Goal: Task Accomplishment & Management: Use online tool/utility

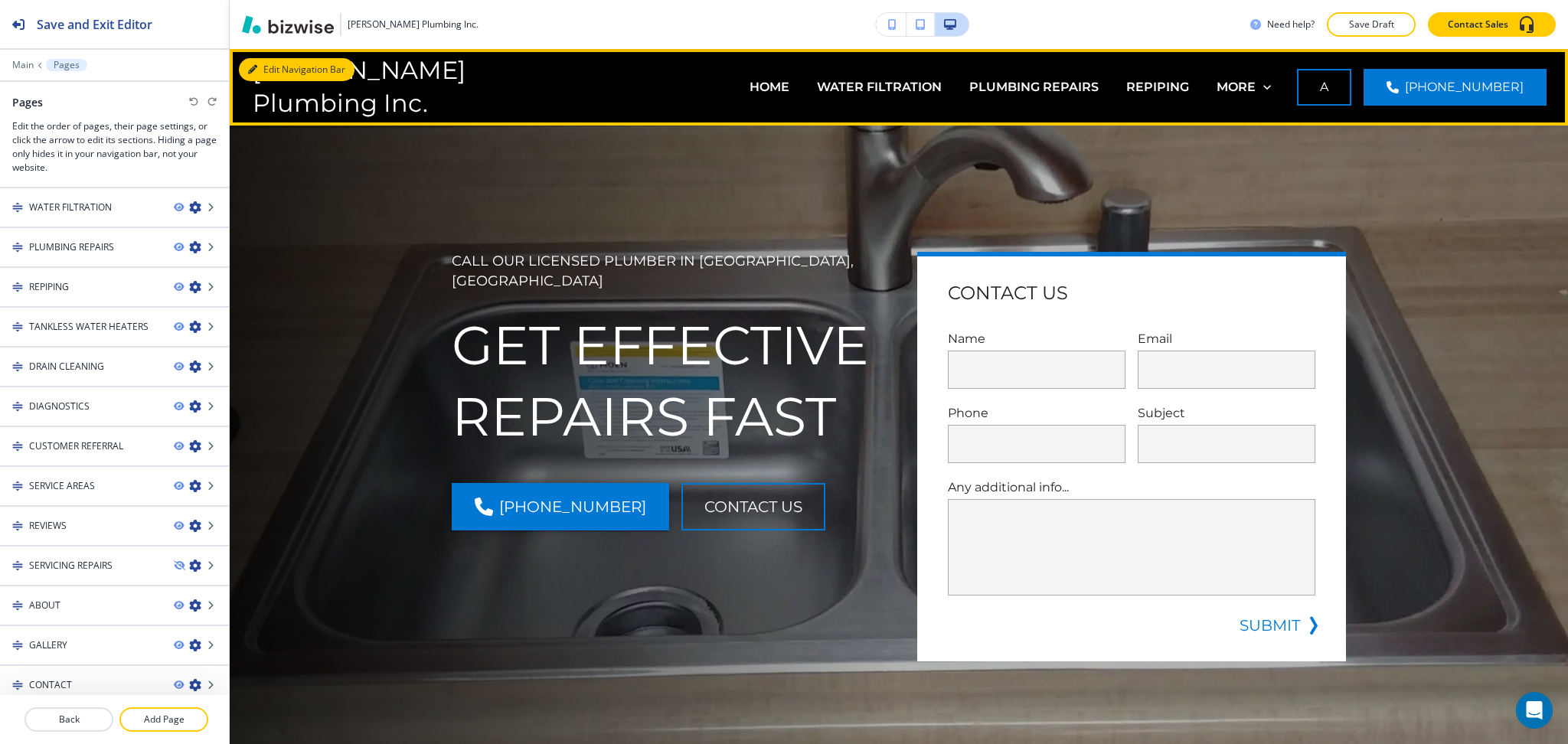
click at [248, 68] on icon "button" at bounding box center [252, 70] width 10 height 10
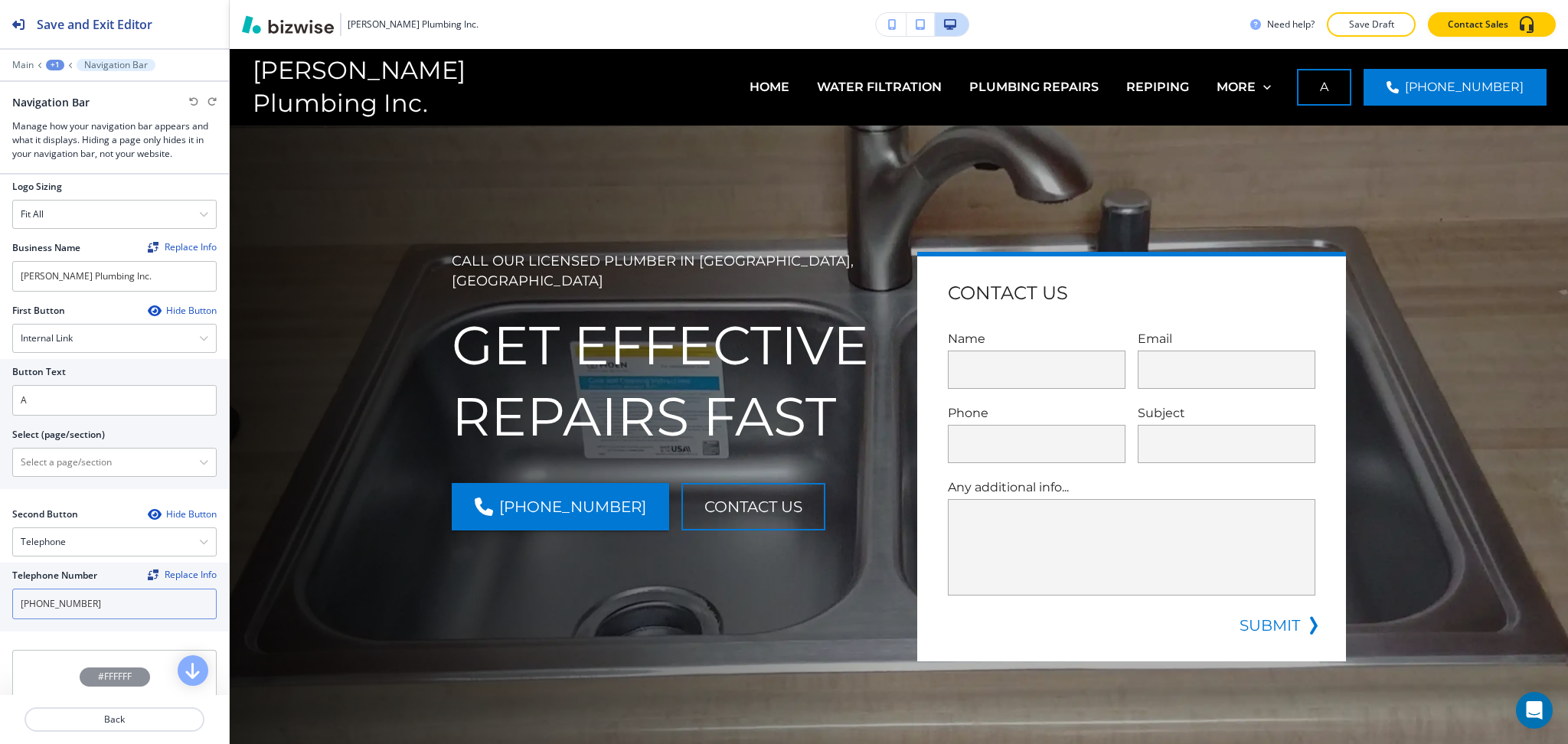
click at [108, 604] on input "[PHONE_NUMBER]" at bounding box center [114, 603] width 204 height 31
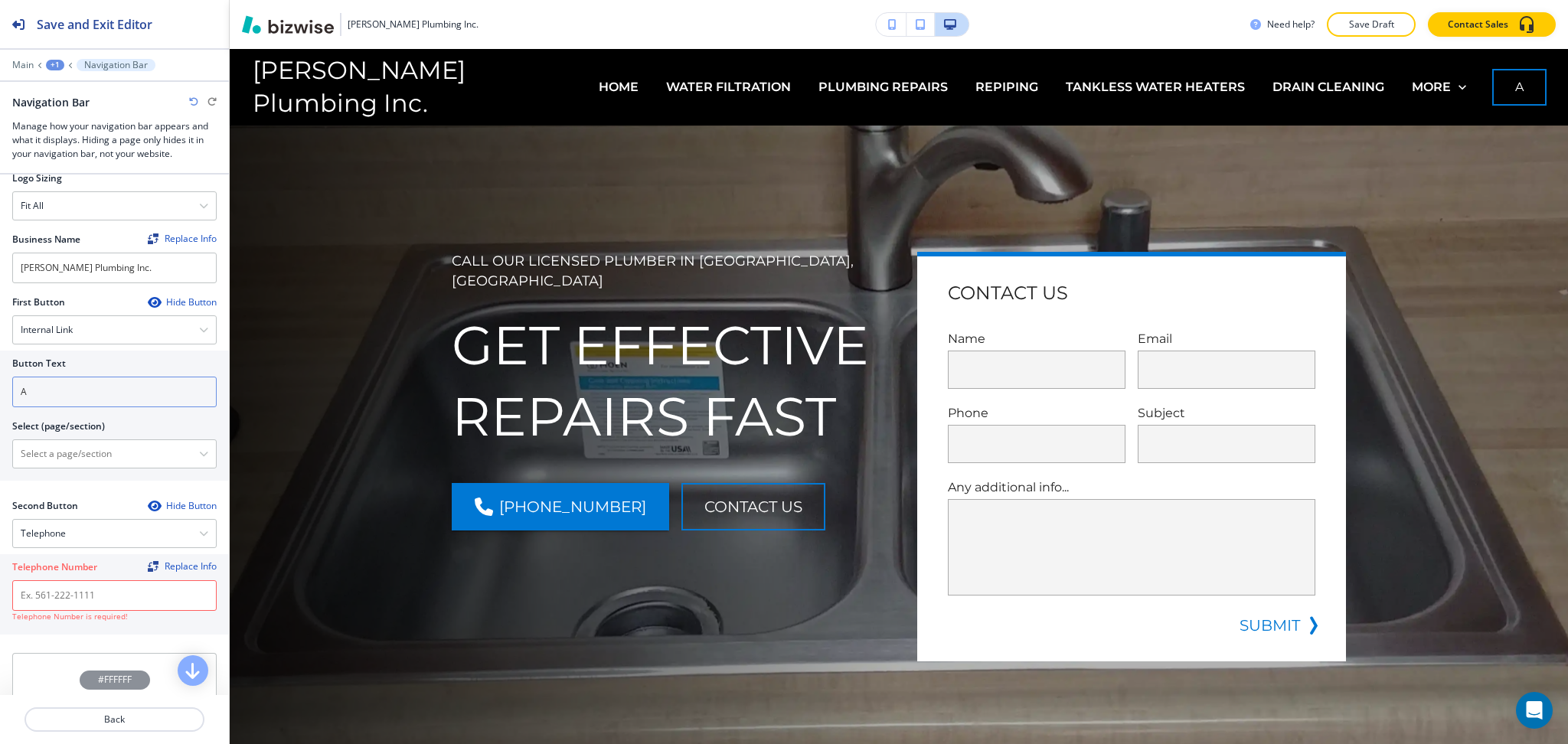
click at [73, 382] on input "A" at bounding box center [114, 391] width 204 height 31
click at [68, 323] on h4 "Internal Link" at bounding box center [47, 327] width 52 height 14
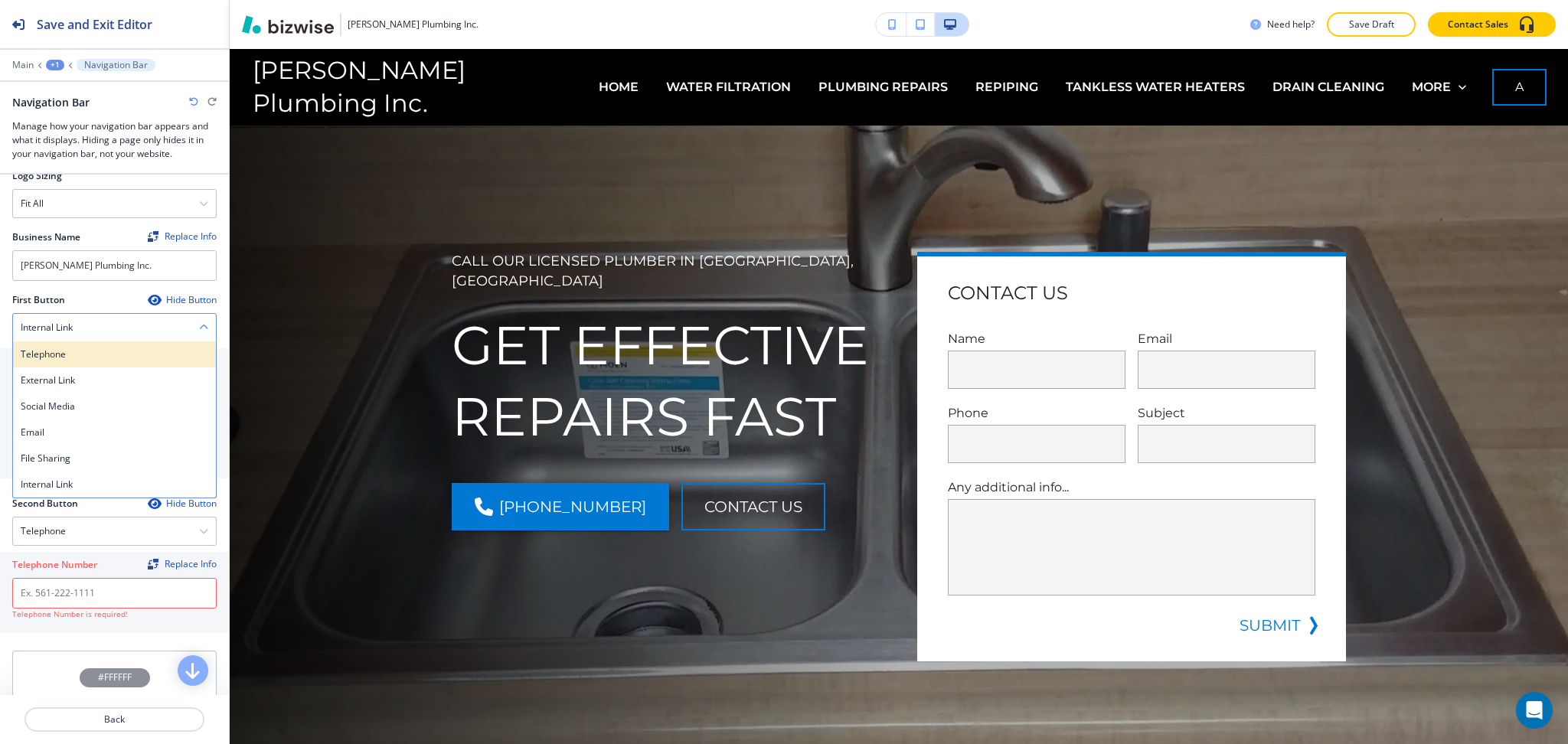
scroll to position [93, 0]
click at [75, 359] on h4 "Telephone" at bounding box center [114, 354] width 188 height 14
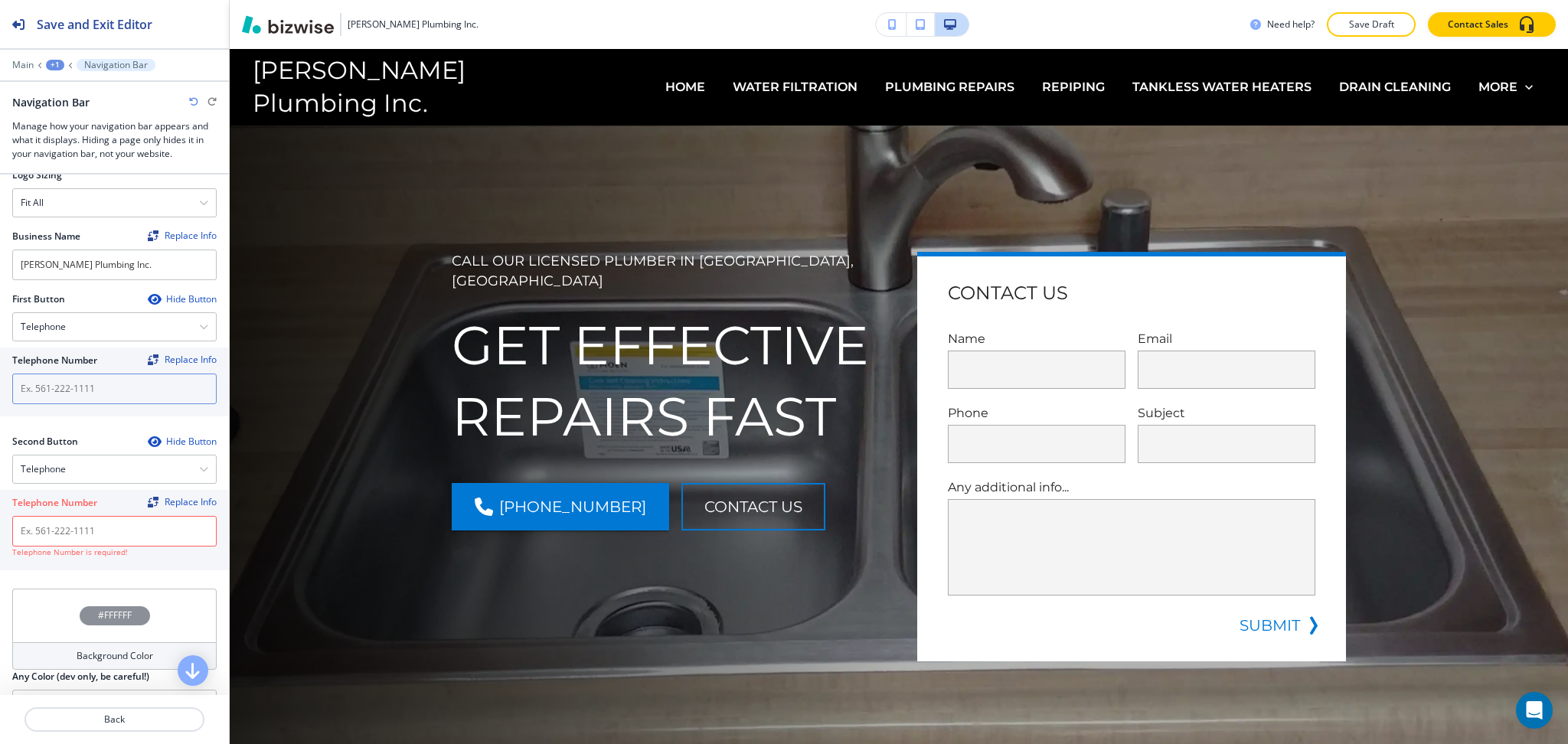
click at [79, 386] on input "text" at bounding box center [114, 389] width 204 height 31
paste input "[PHONE_NUMBER]"
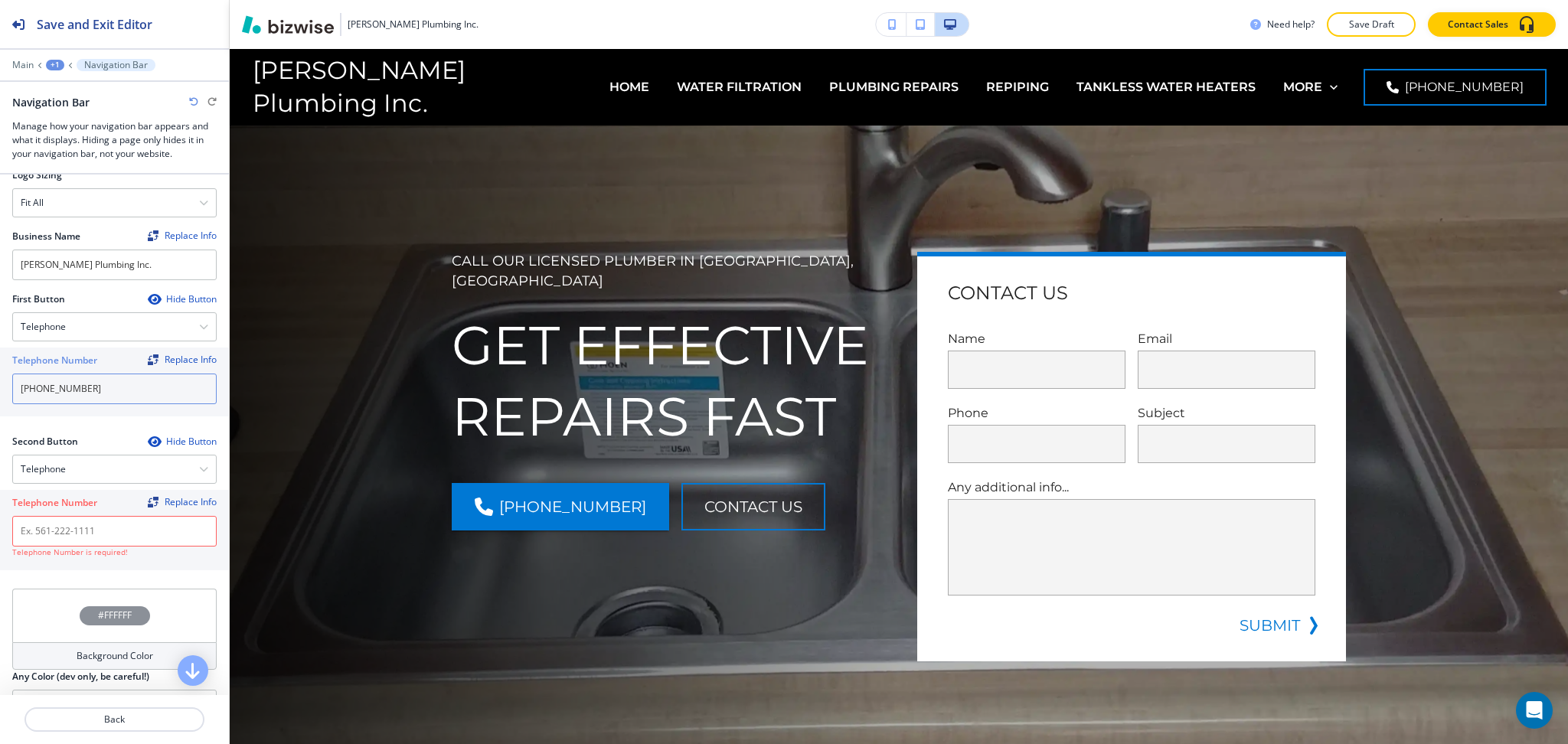
type input "[PHONE_NUMBER]"
click at [90, 465] on div "Telephone" at bounding box center [114, 470] width 203 height 28
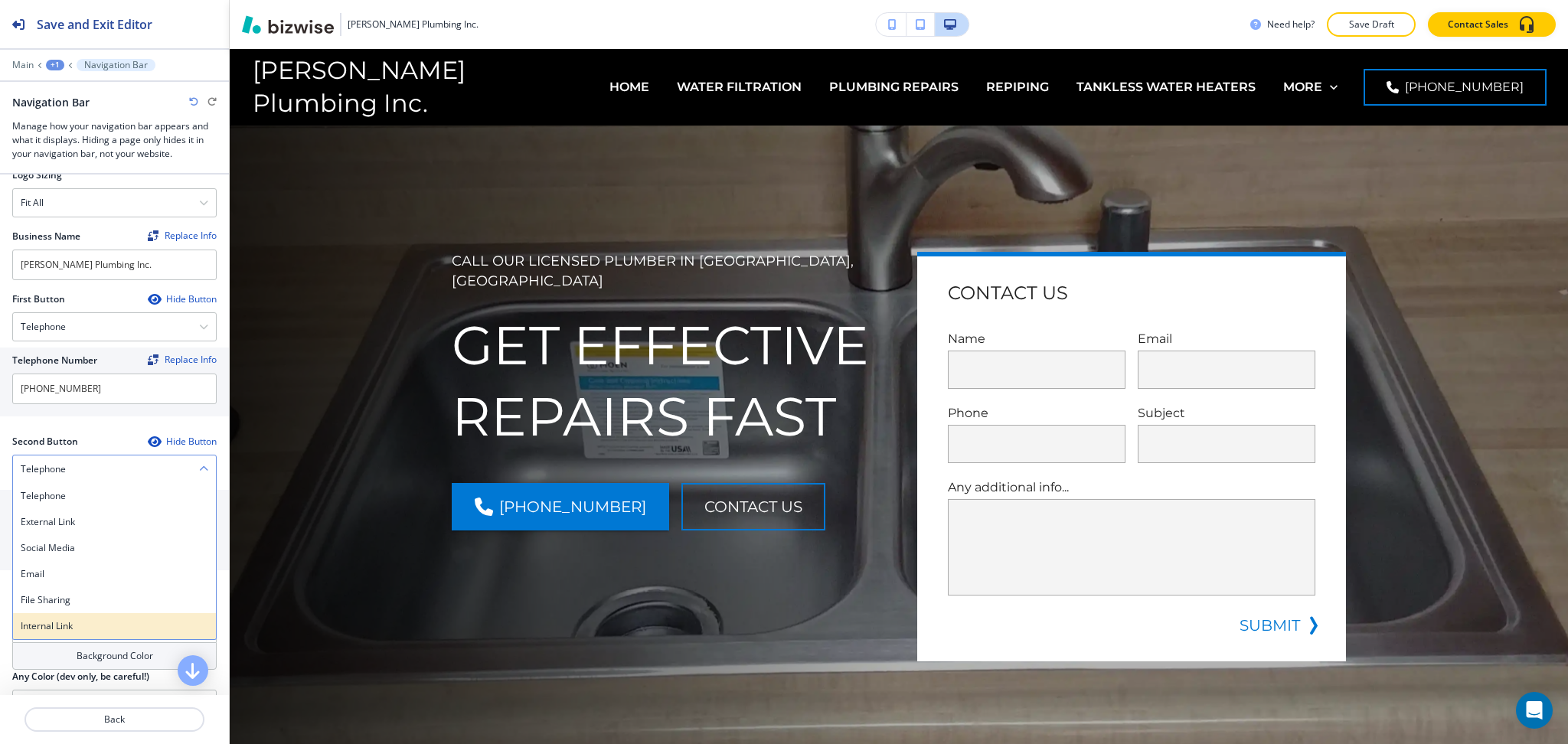
click at [79, 623] on h4 "Internal Link" at bounding box center [114, 626] width 188 height 14
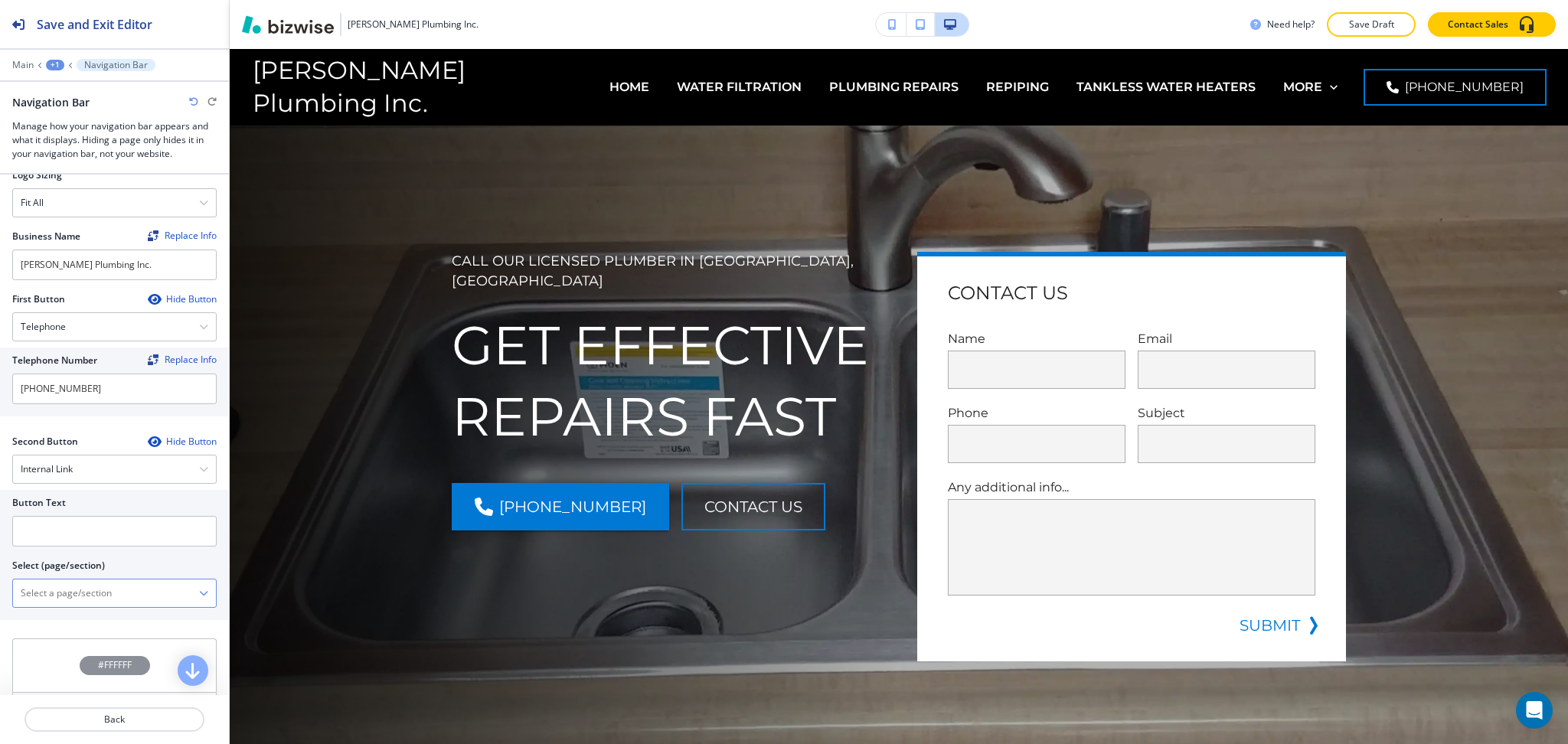
click at [66, 594] on \(page\/section\) "Manual Input" at bounding box center [106, 594] width 186 height 26
drag, startPoint x: 86, startPoint y: 592, endPoint x: 0, endPoint y: 581, distance: 86.7
click at [0, 581] on div "Button Text Select (page/section) CONTACT US CONTACT CONTACT | Hero CONTACT | M…" at bounding box center [114, 555] width 229 height 130
drag, startPoint x: 42, startPoint y: 612, endPoint x: 38, endPoint y: 577, distance: 35.2
click at [42, 614] on div "CONTACT" at bounding box center [114, 620] width 203 height 26
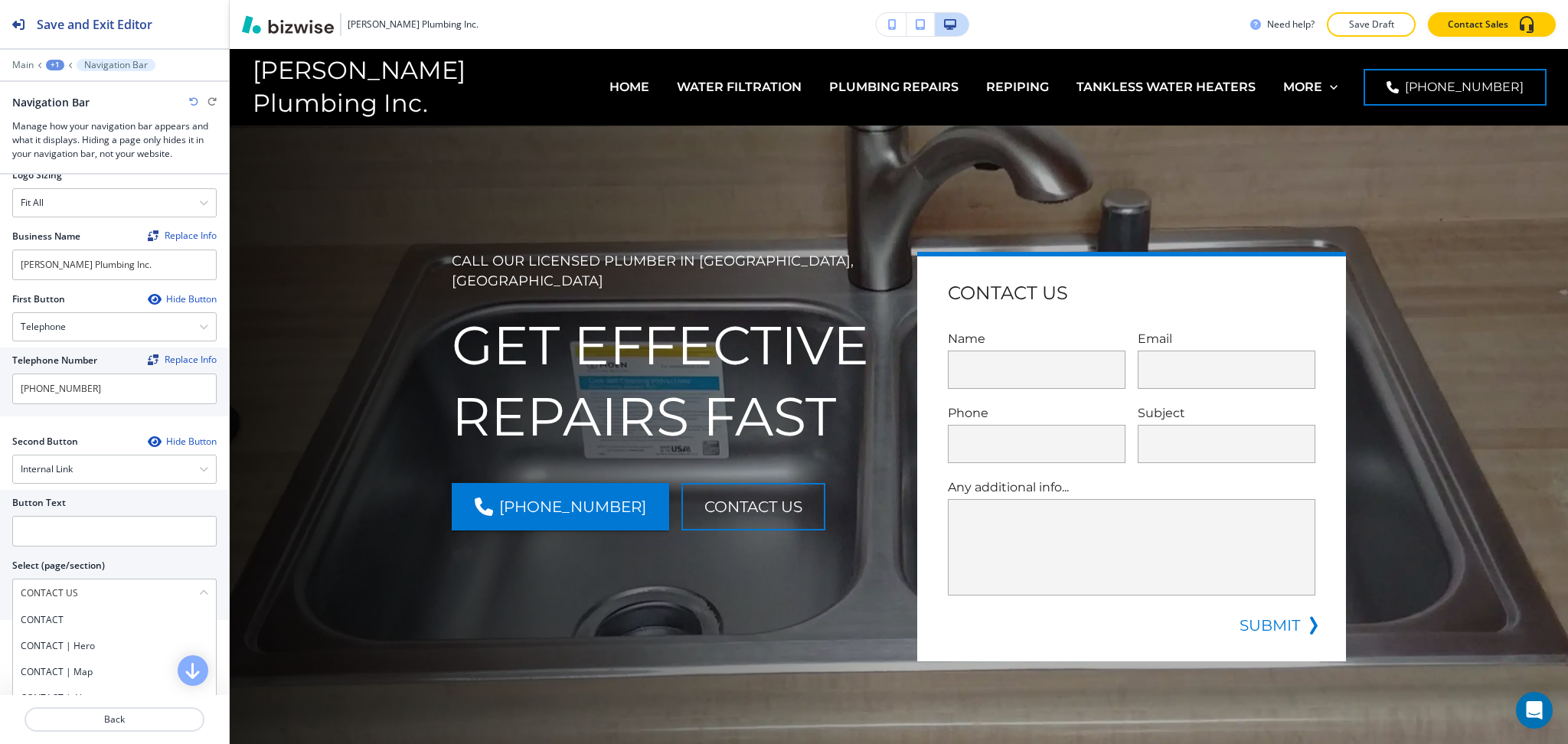
type \(page\/section\) "CONTACT"
click at [33, 525] on input "text" at bounding box center [114, 531] width 204 height 31
paste input "CONTACT US"
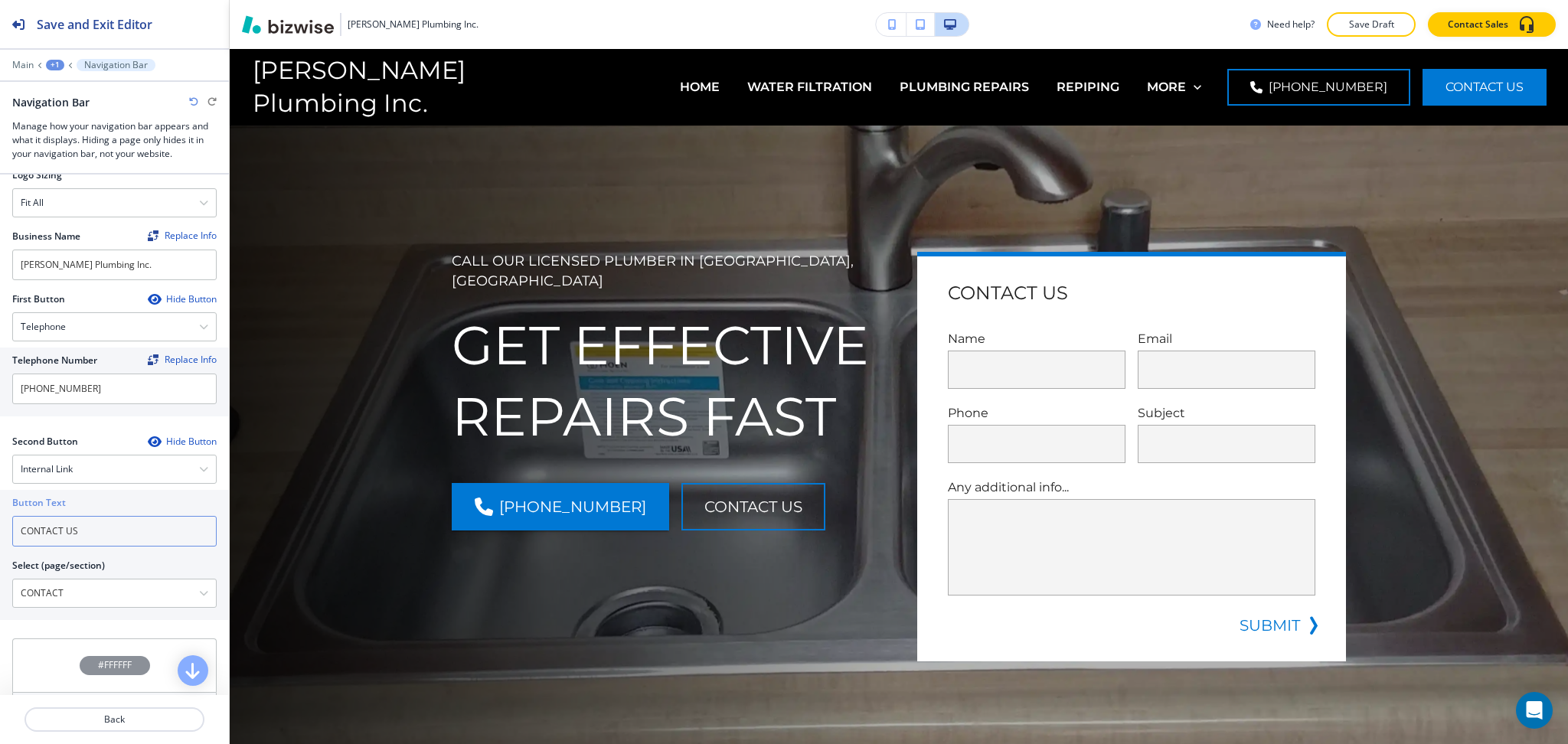
click at [33, 525] on input "CONTACT US" at bounding box center [114, 531] width 204 height 31
type input "CONTACT US"
click at [52, 66] on div "+1" at bounding box center [55, 65] width 18 height 10
click at [65, 102] on button "Global Components" at bounding box center [95, 91] width 98 height 28
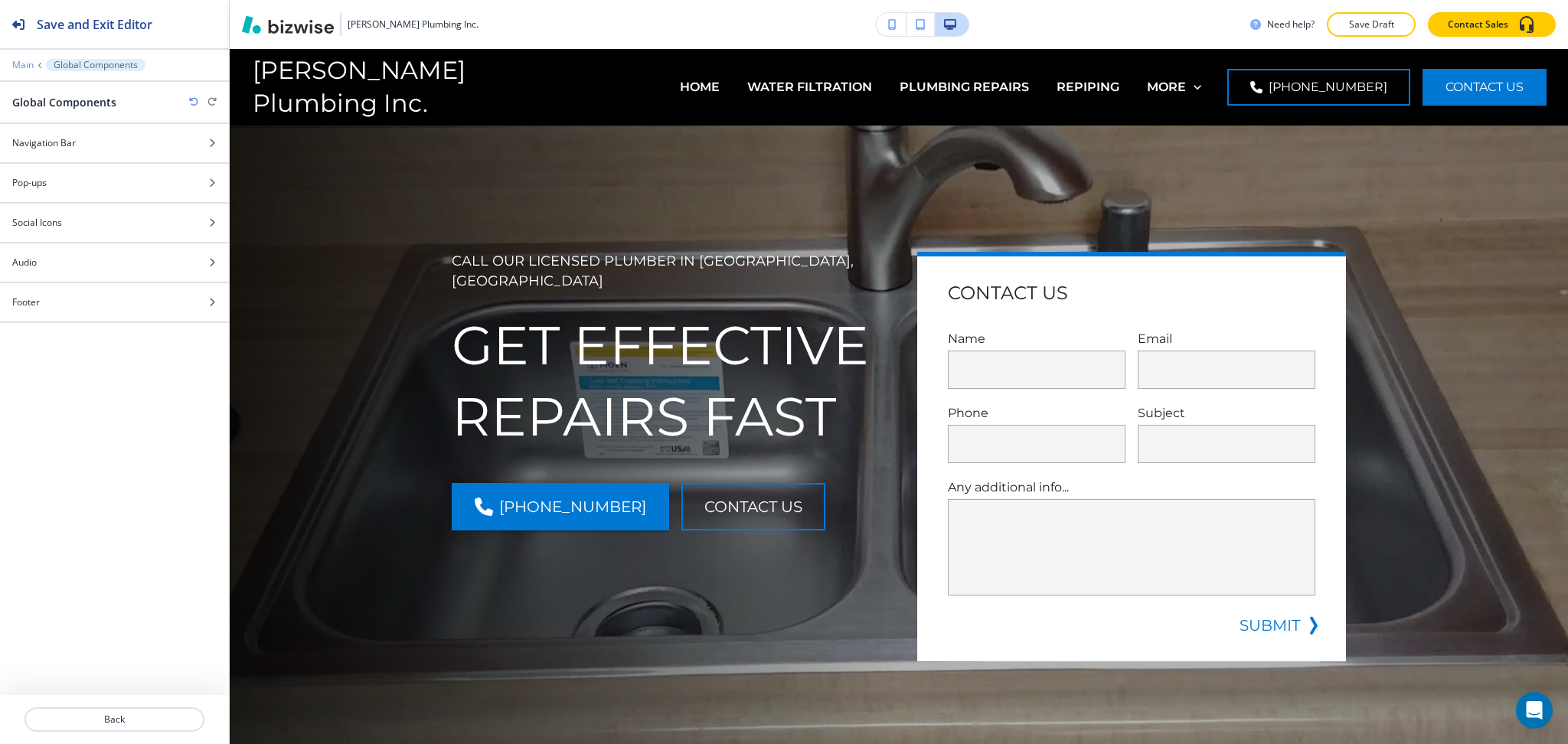
click at [26, 64] on p "Main" at bounding box center [23, 65] width 22 height 10
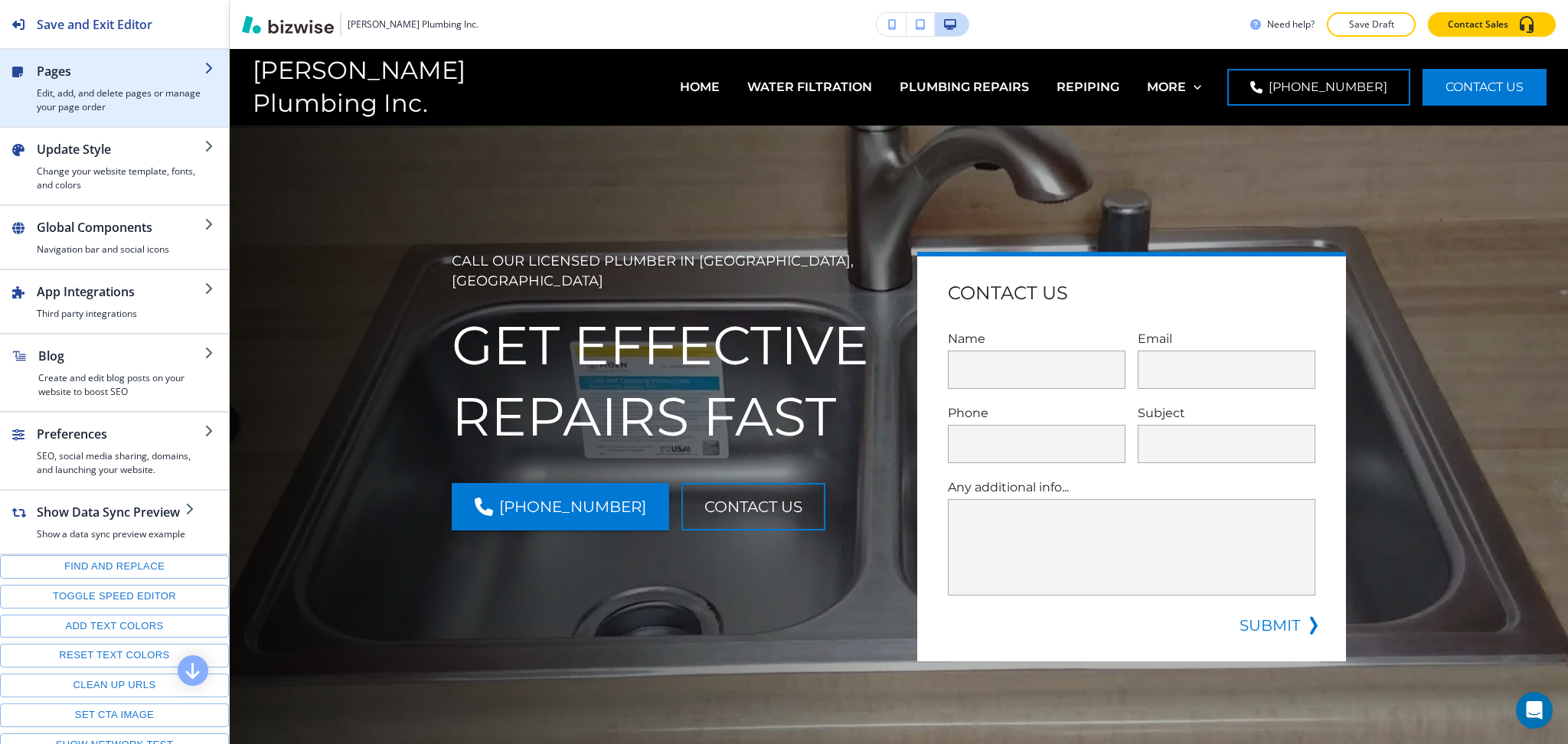
click at [40, 100] on h4 "Edit, add, and delete pages or manage your page order" at bounding box center [120, 100] width 168 height 28
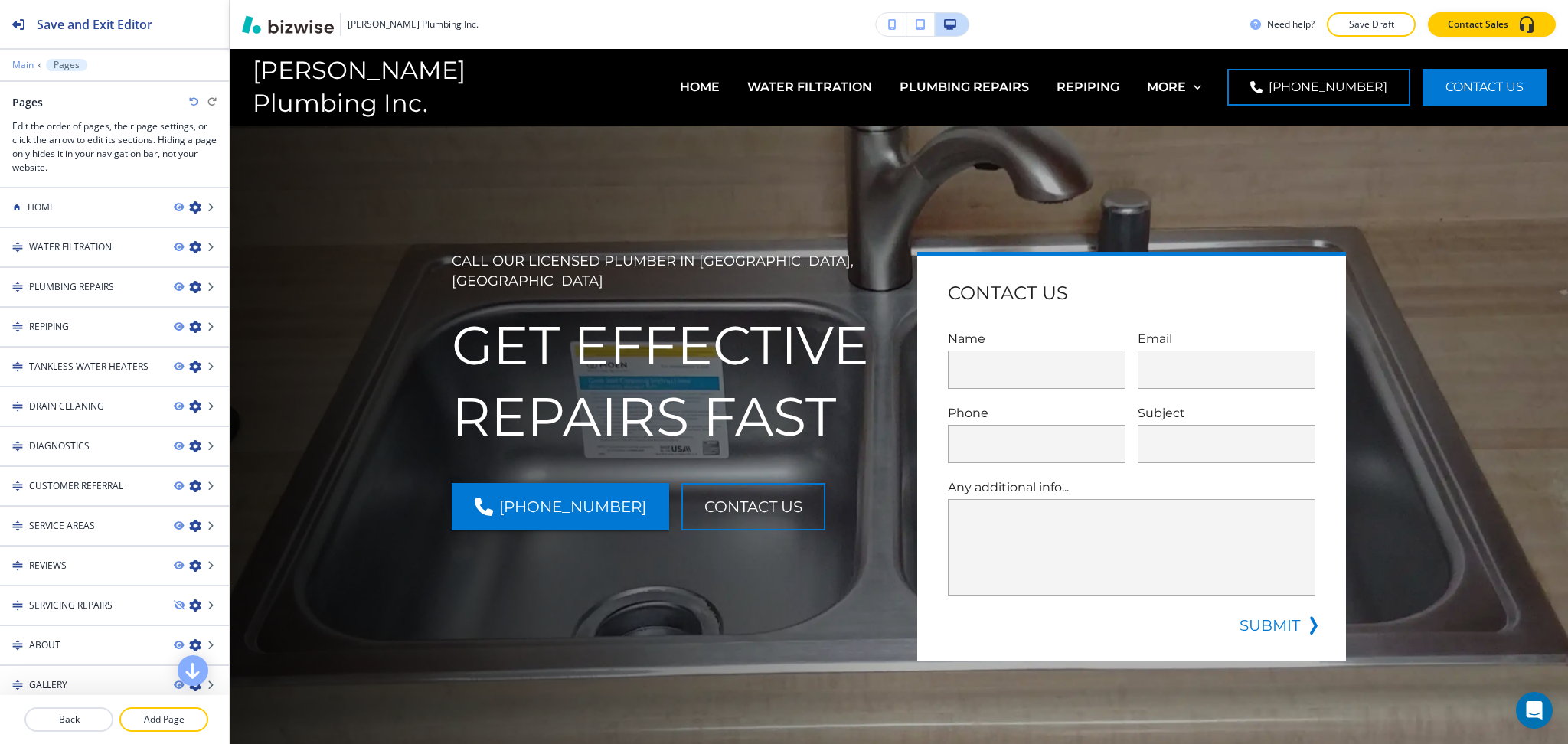
click at [21, 65] on p "Main" at bounding box center [23, 65] width 22 height 10
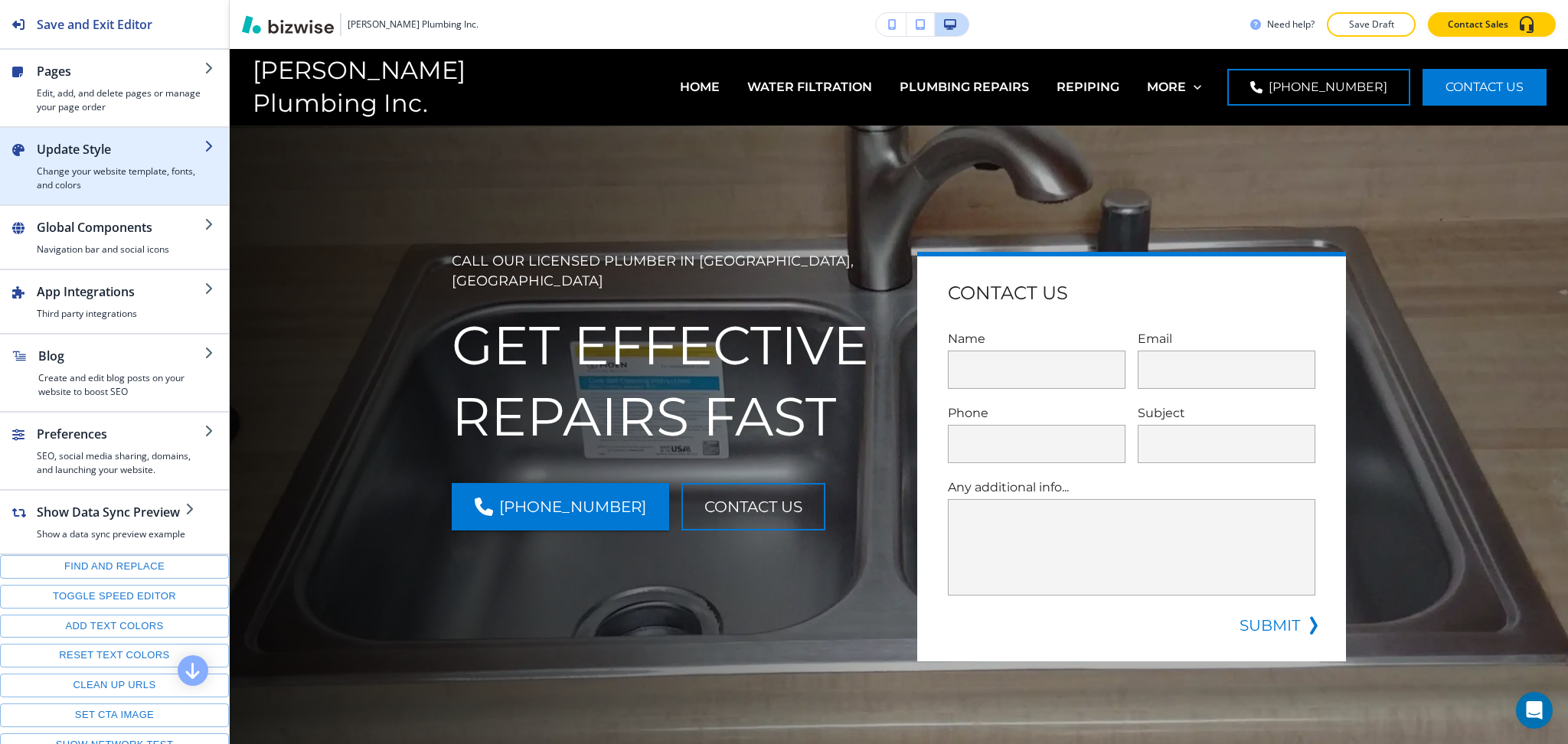
click at [92, 158] on h2 "Update Style" at bounding box center [120, 148] width 168 height 18
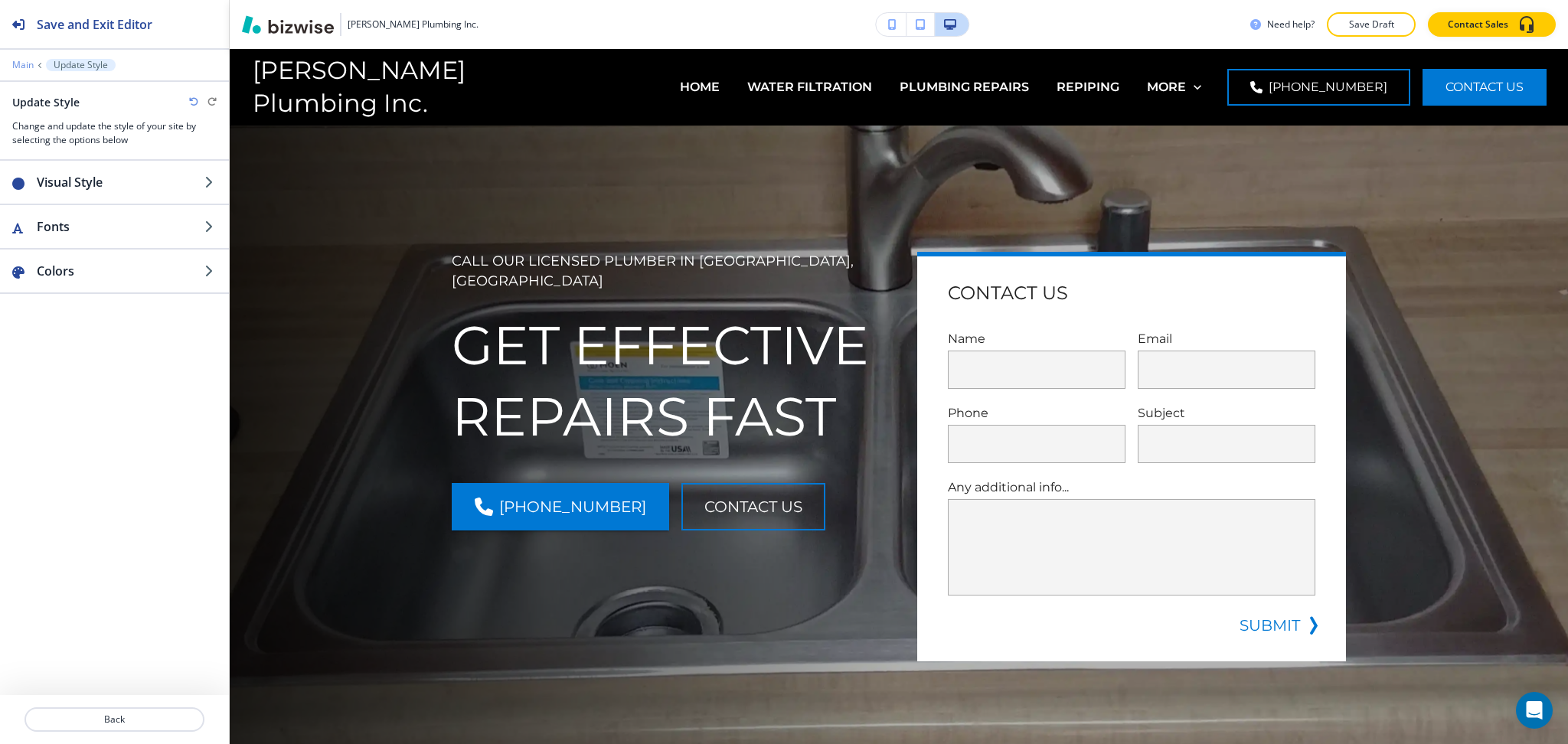
click at [22, 65] on p "Main" at bounding box center [23, 65] width 22 height 10
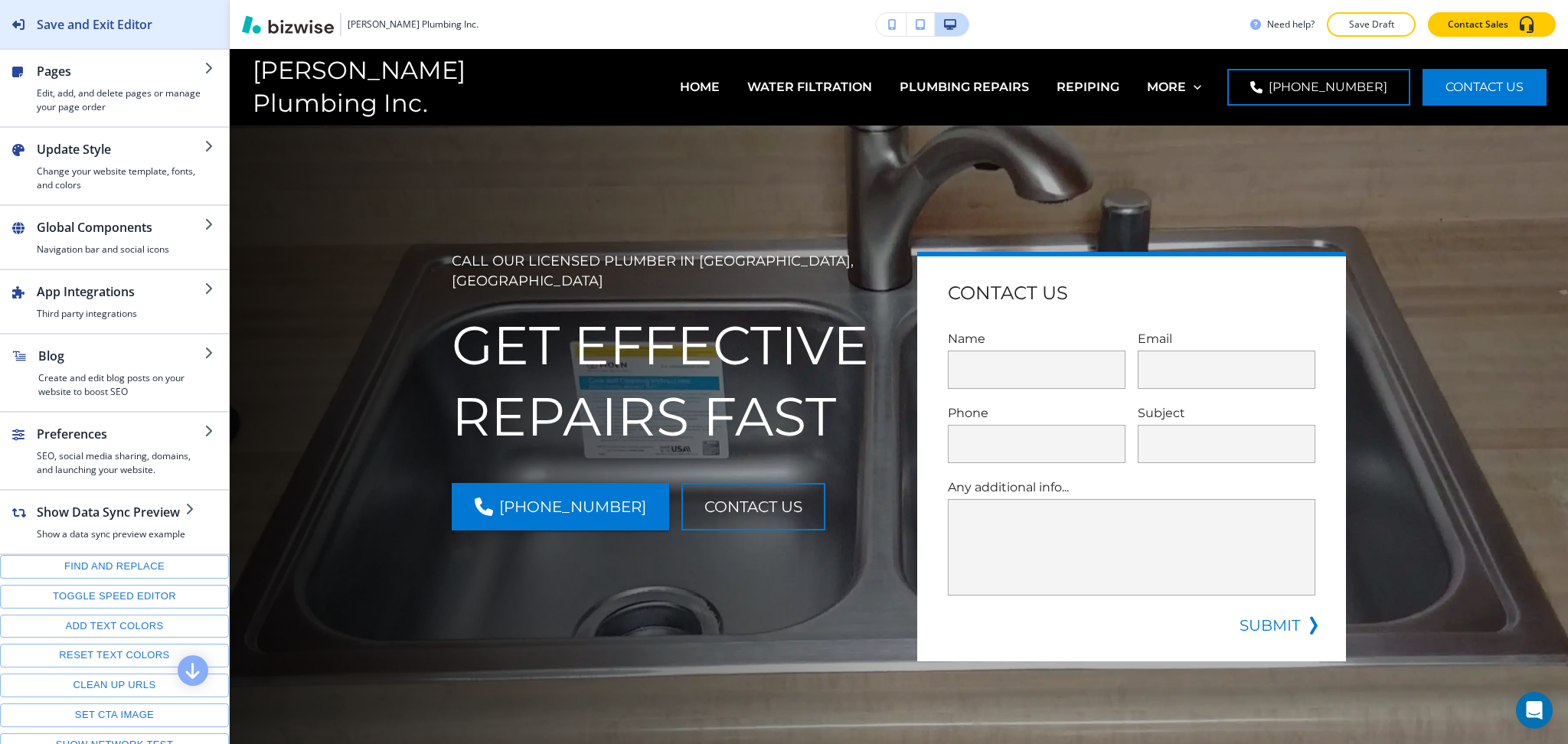
click at [57, 40] on div "Save and Exit Editor" at bounding box center [76, 24] width 152 height 48
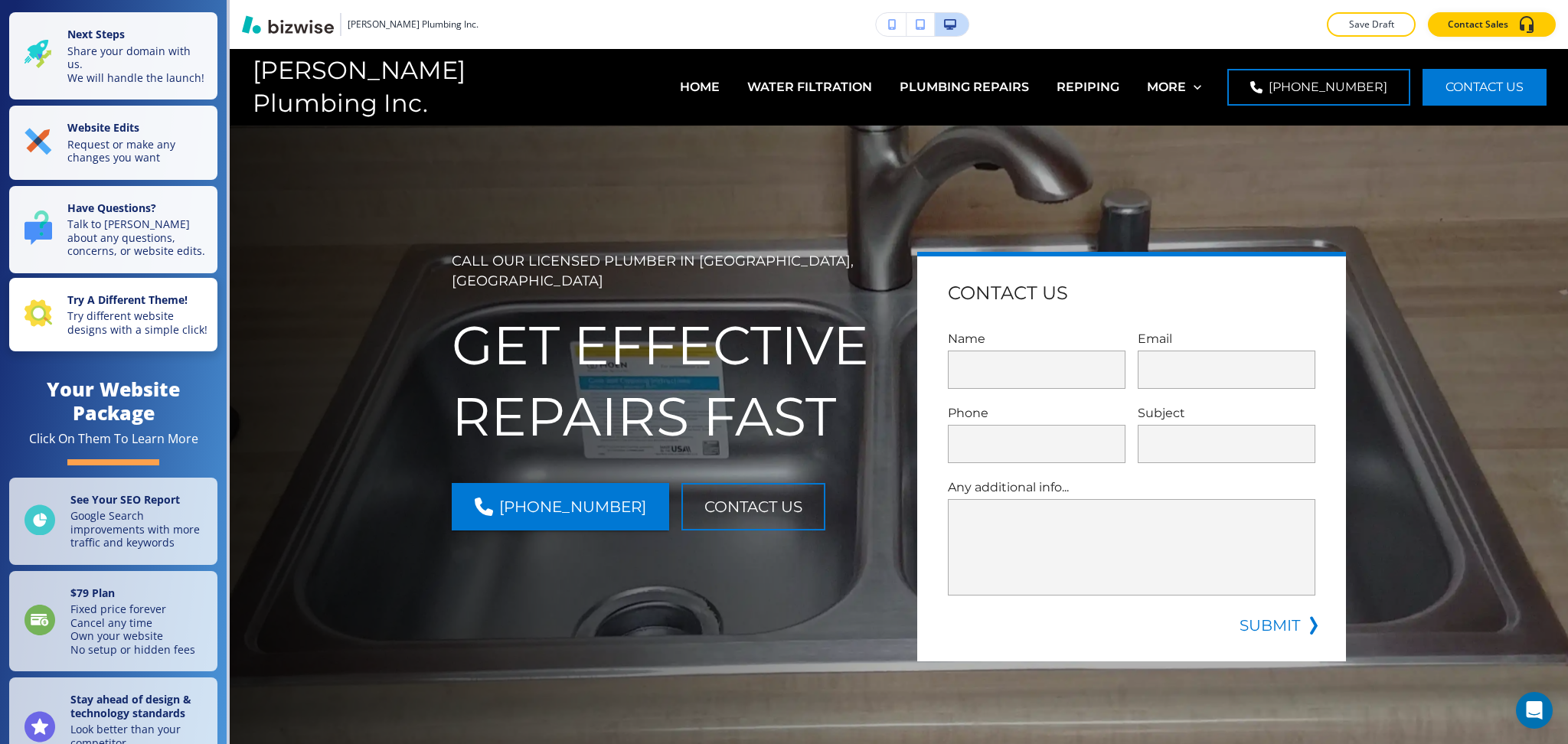
click at [92, 336] on p "Try different website designs with a simple click!" at bounding box center [137, 322] width 141 height 27
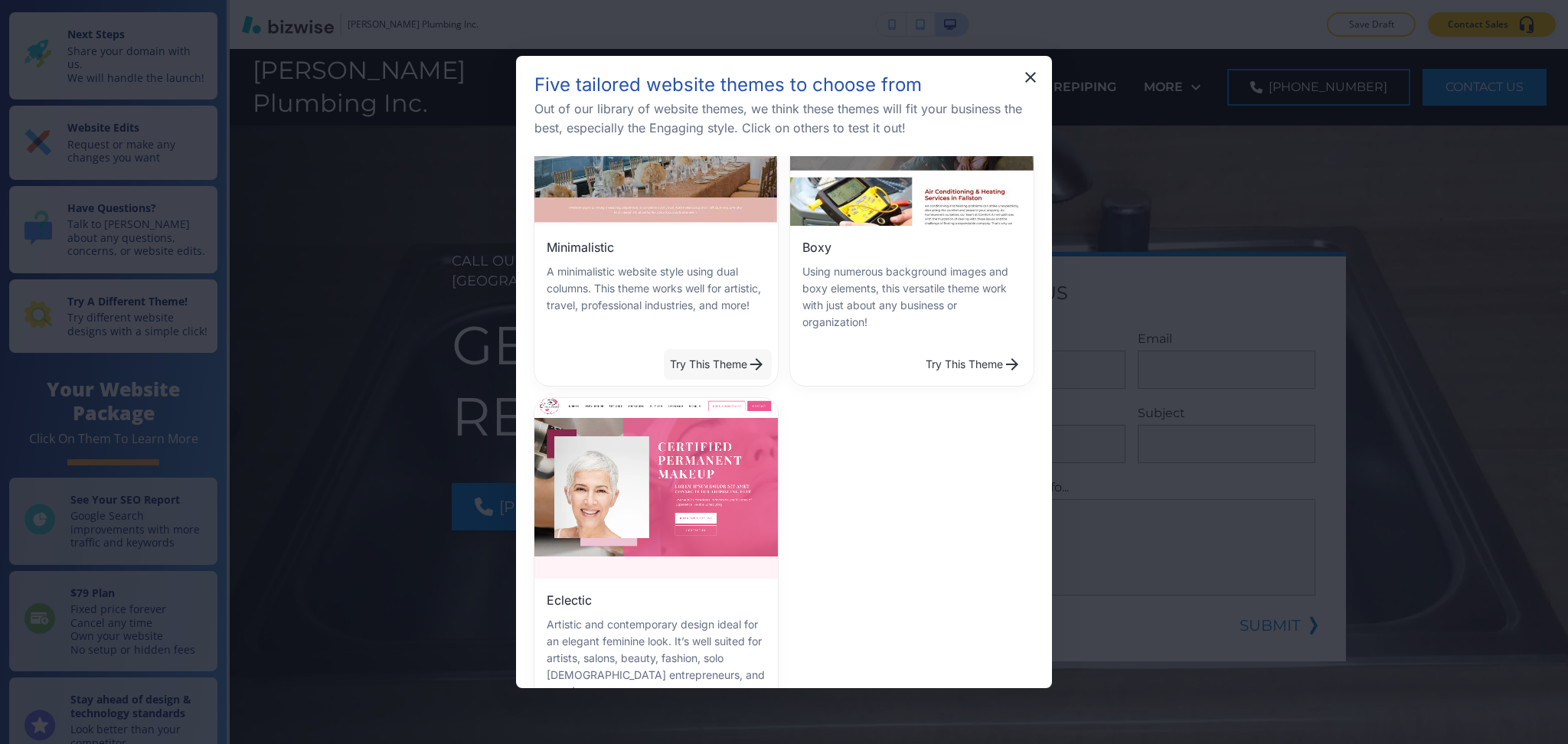
scroll to position [3, 0]
click at [707, 356] on button "Try This Theme" at bounding box center [718, 364] width 108 height 31
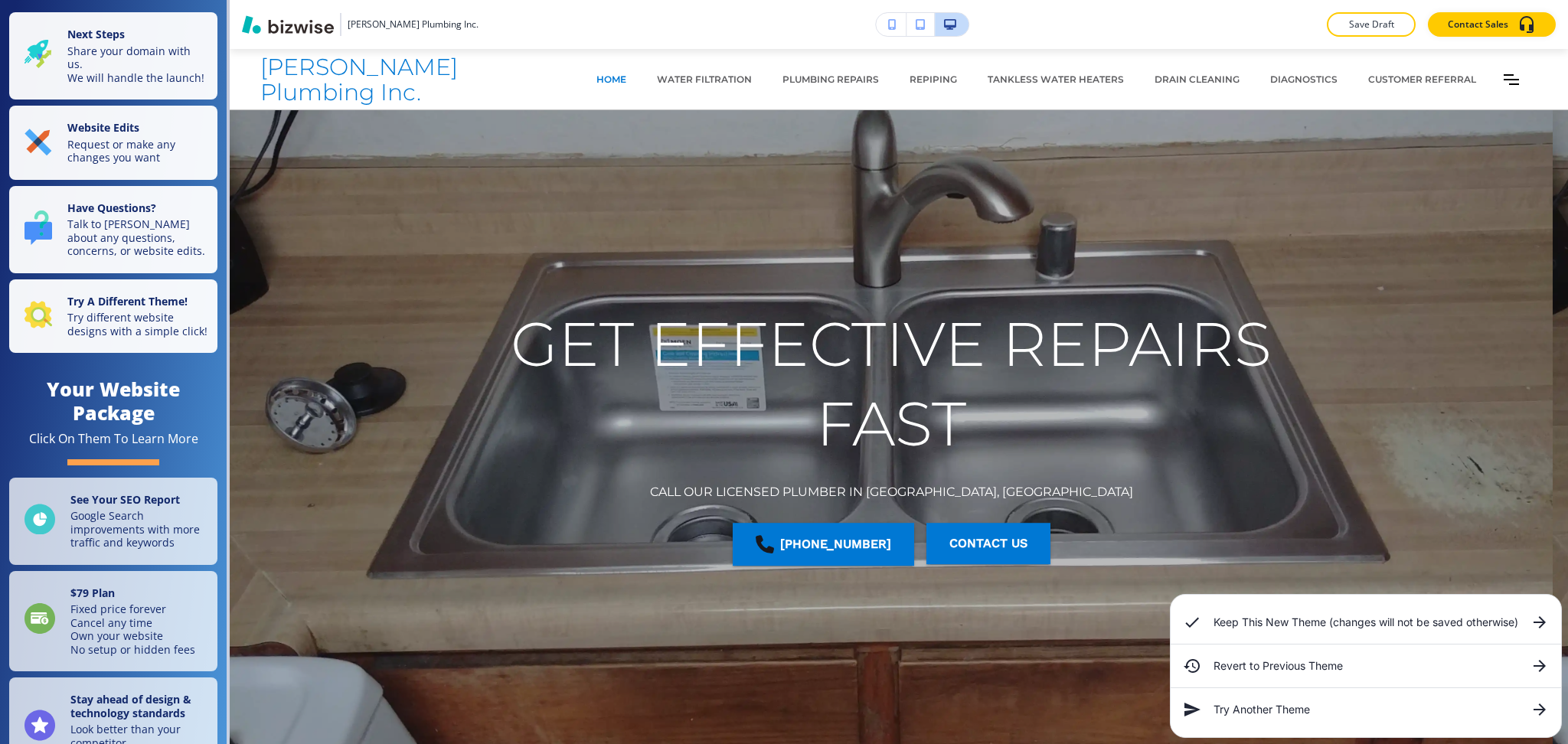
click at [1220, 624] on h6 "Keep This New Theme (changes will not be saved otherwise)" at bounding box center [1365, 622] width 305 height 17
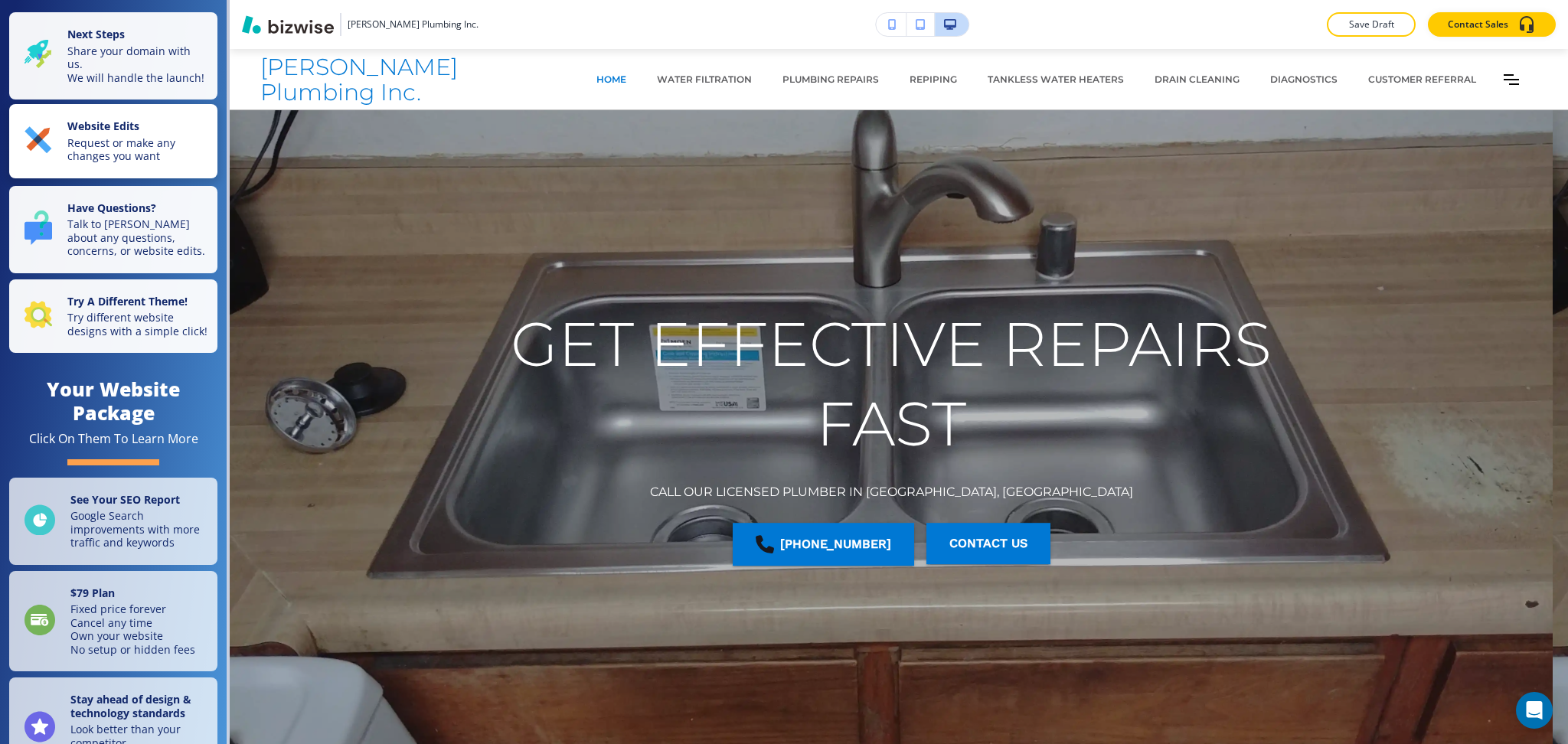
click at [126, 149] on p "Request or make any changes you want" at bounding box center [137, 149] width 141 height 27
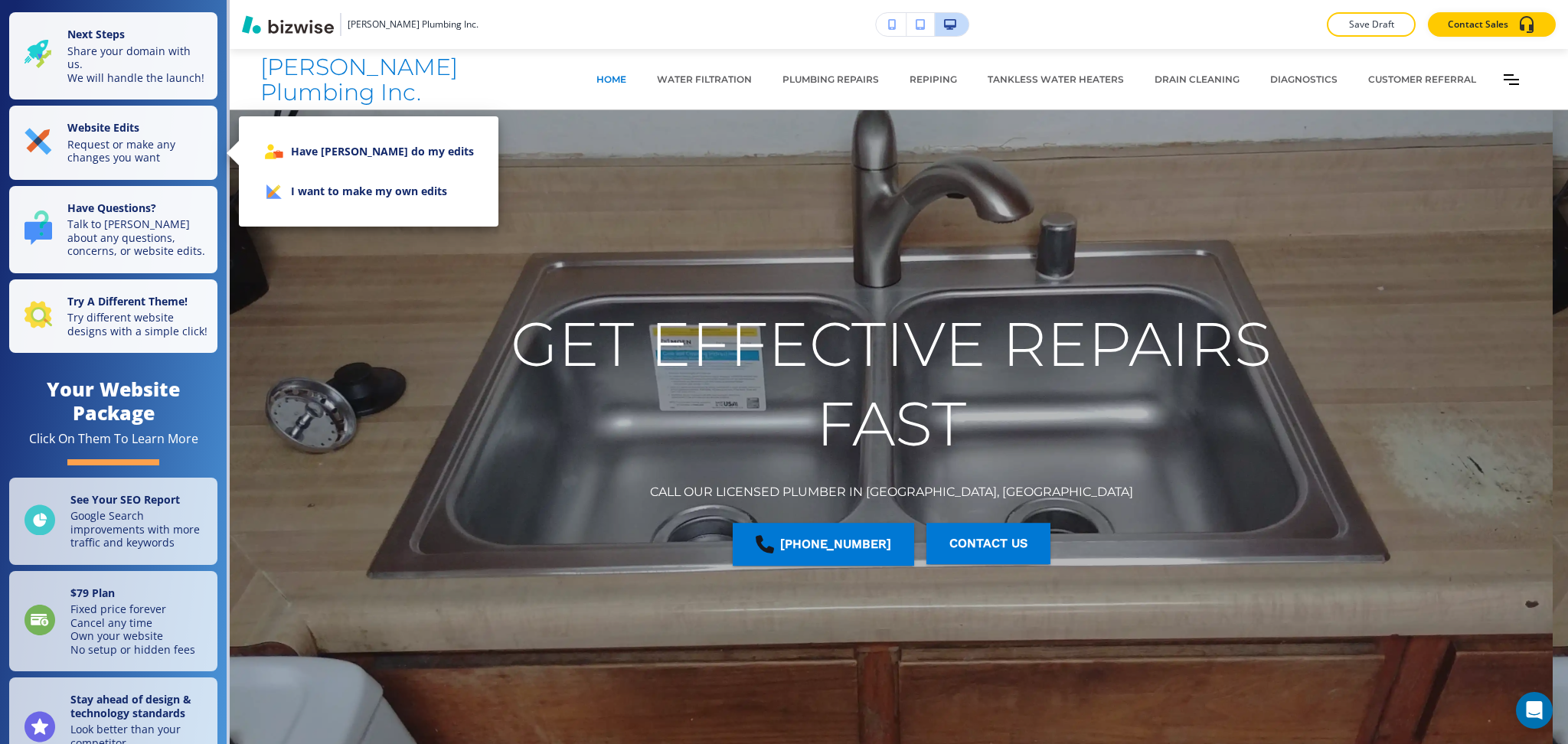
click at [323, 187] on li "I want to make my own edits" at bounding box center [368, 191] width 235 height 40
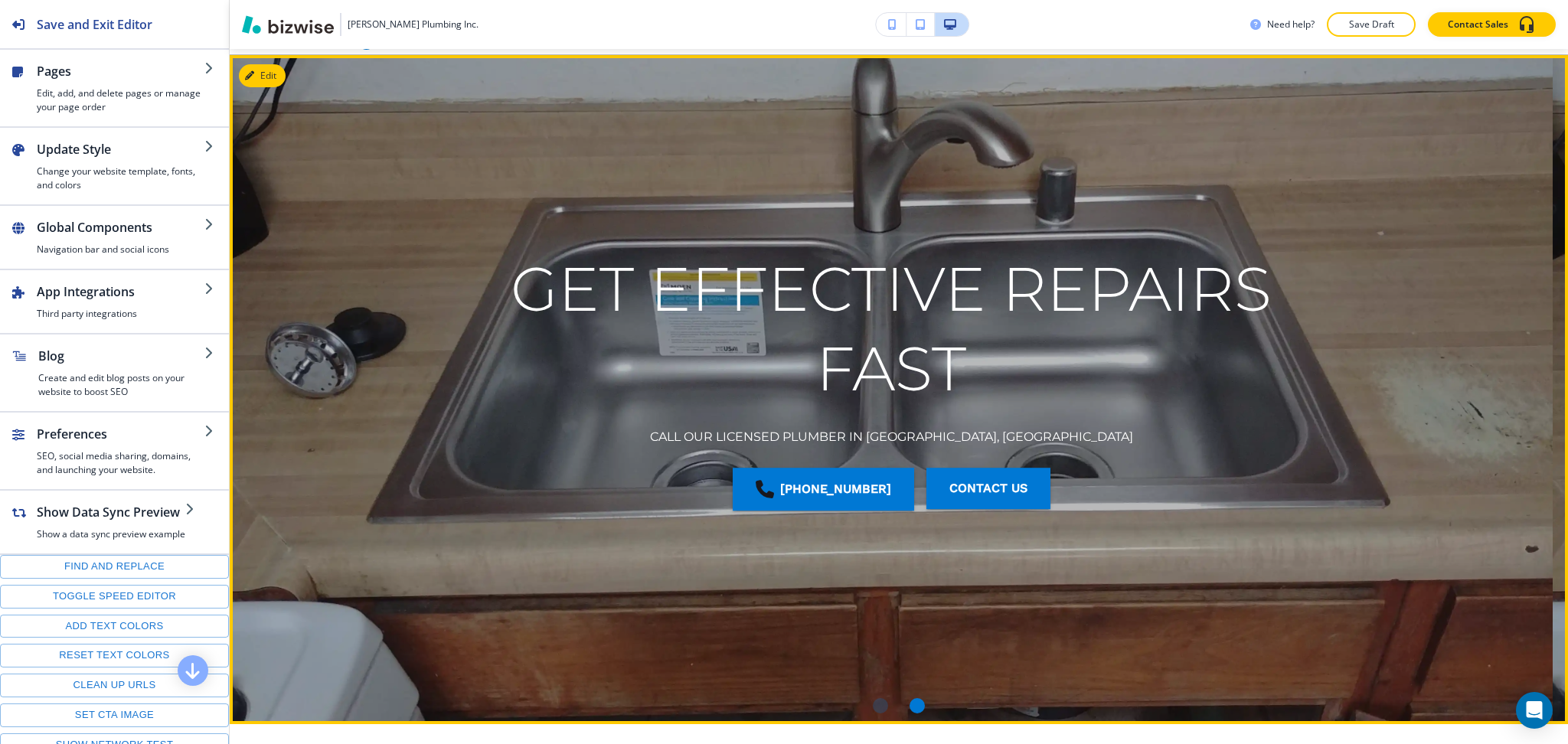
scroll to position [0, 0]
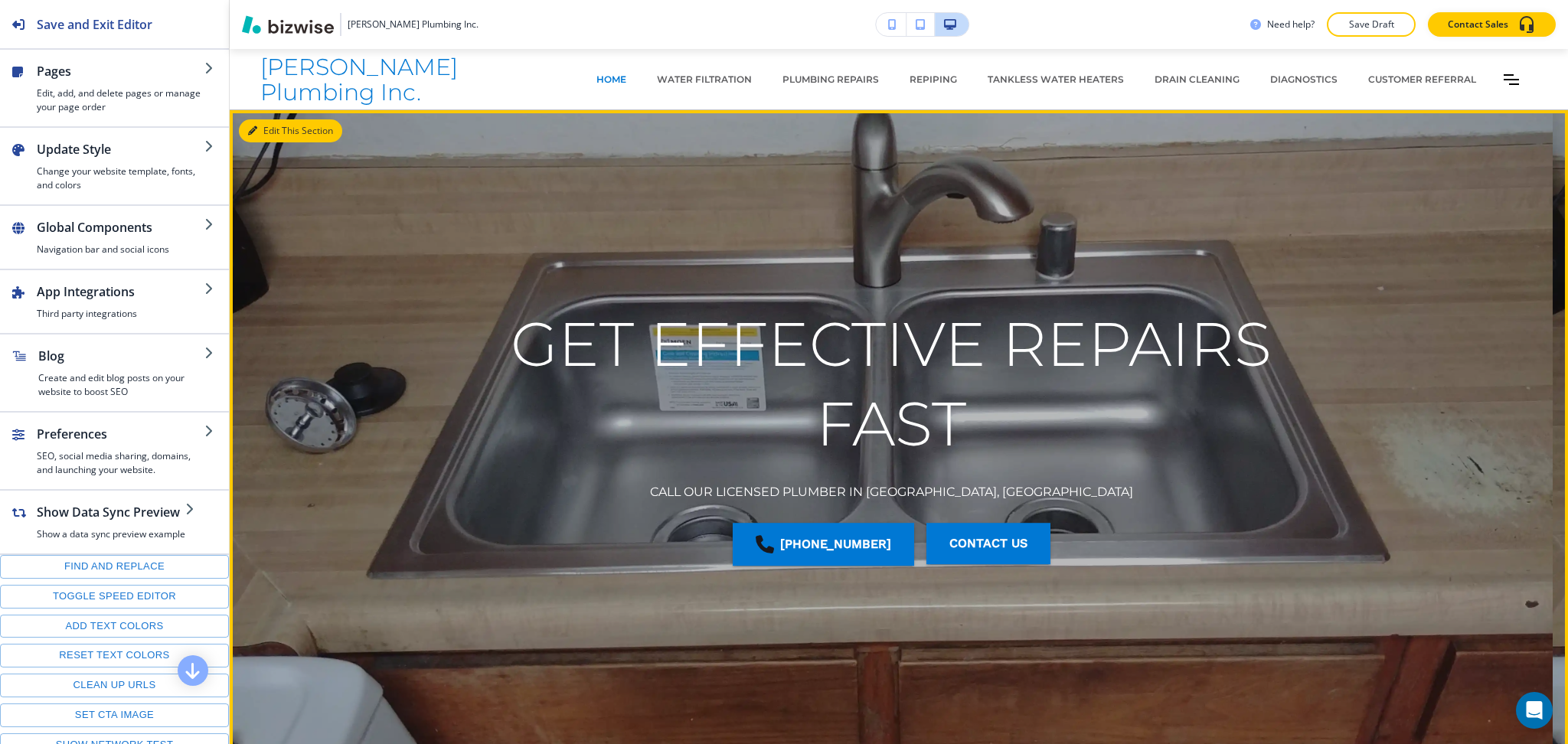
click at [272, 128] on button "Edit This Section" at bounding box center [291, 131] width 103 height 23
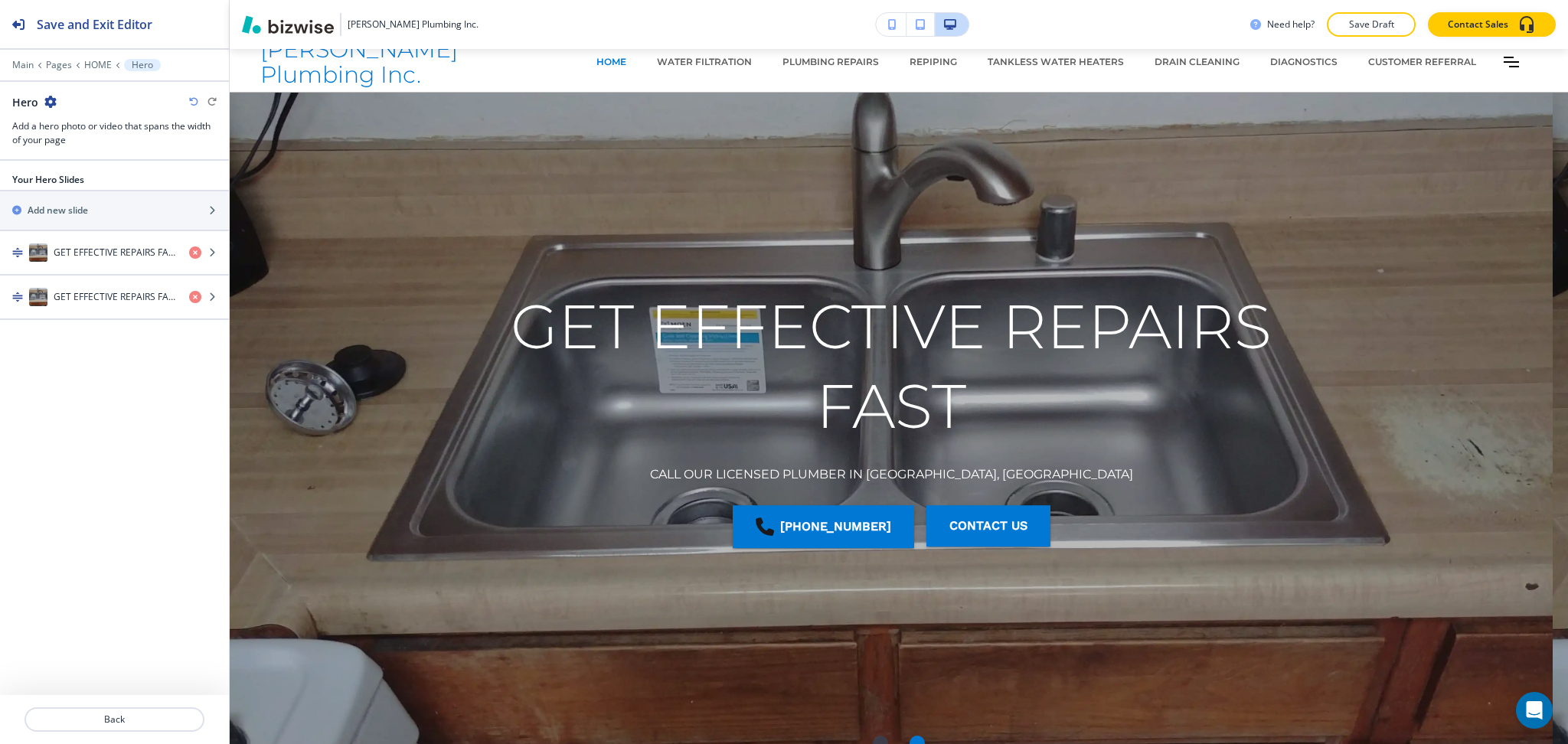
scroll to position [17, 0]
click at [189, 295] on icon "button" at bounding box center [196, 297] width 12 height 12
click at [195, 296] on icon "button" at bounding box center [196, 297] width 12 height 12
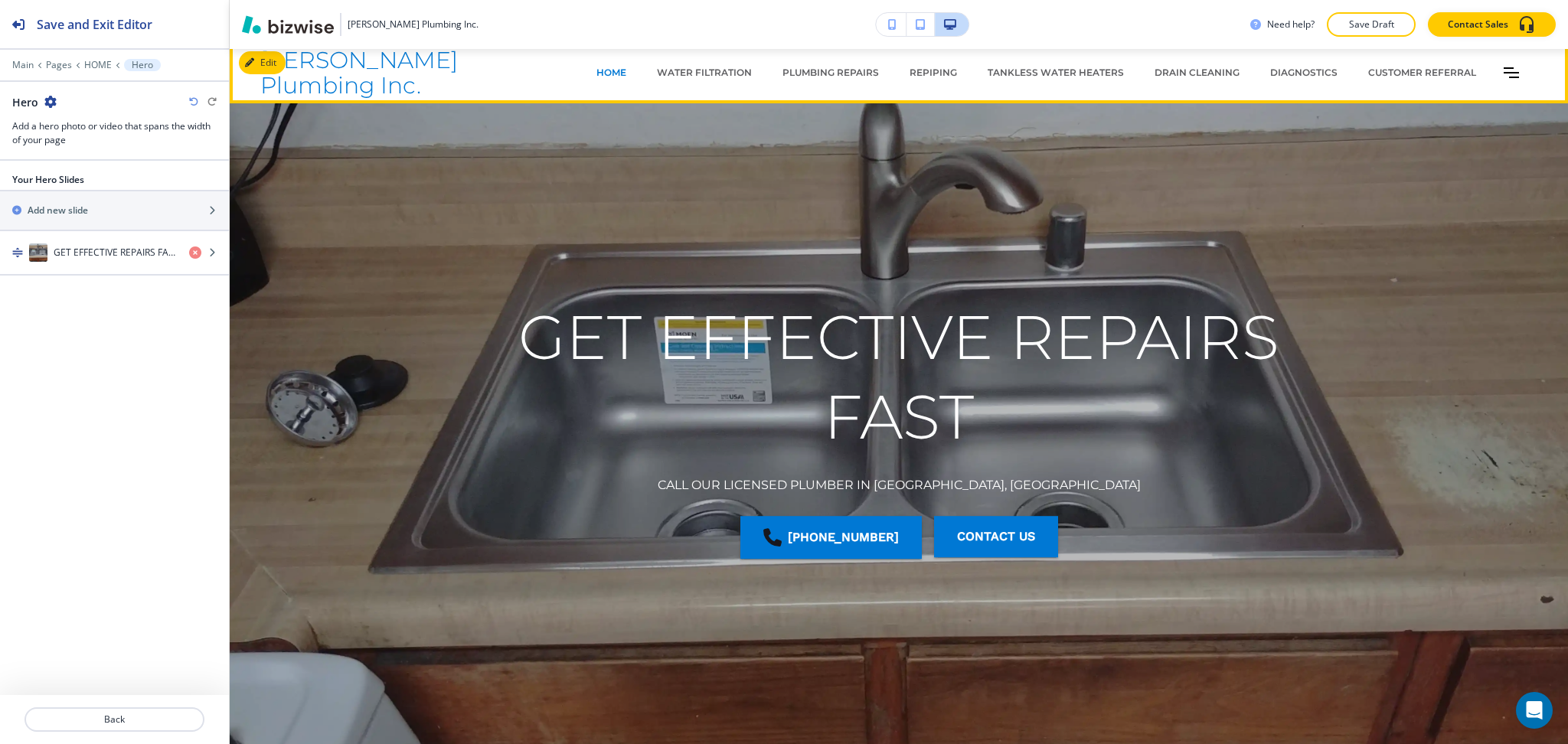
scroll to position [0, 0]
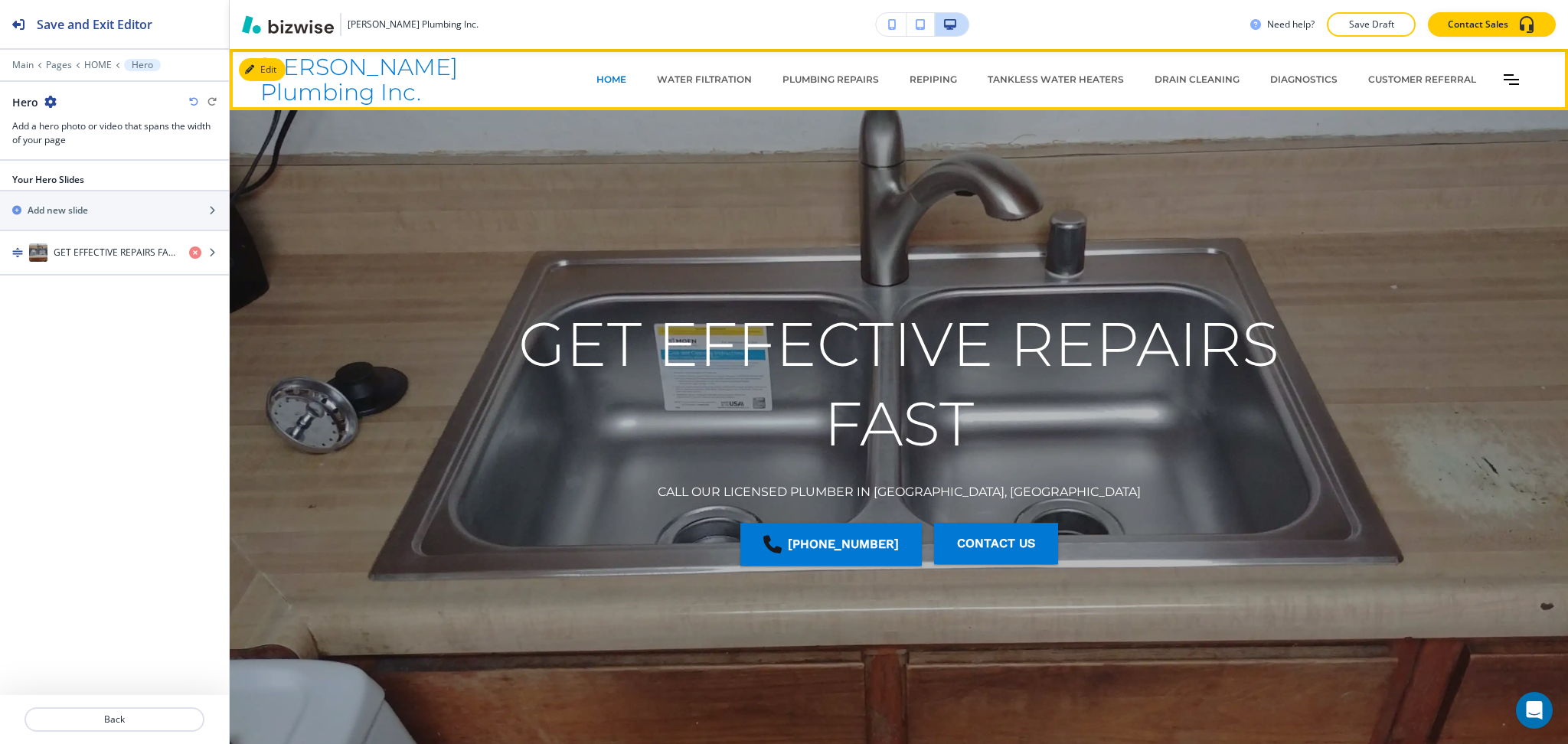
click at [1503, 79] on icon "Toggle hamburger navigation menu" at bounding box center [1511, 79] width 16 height 10
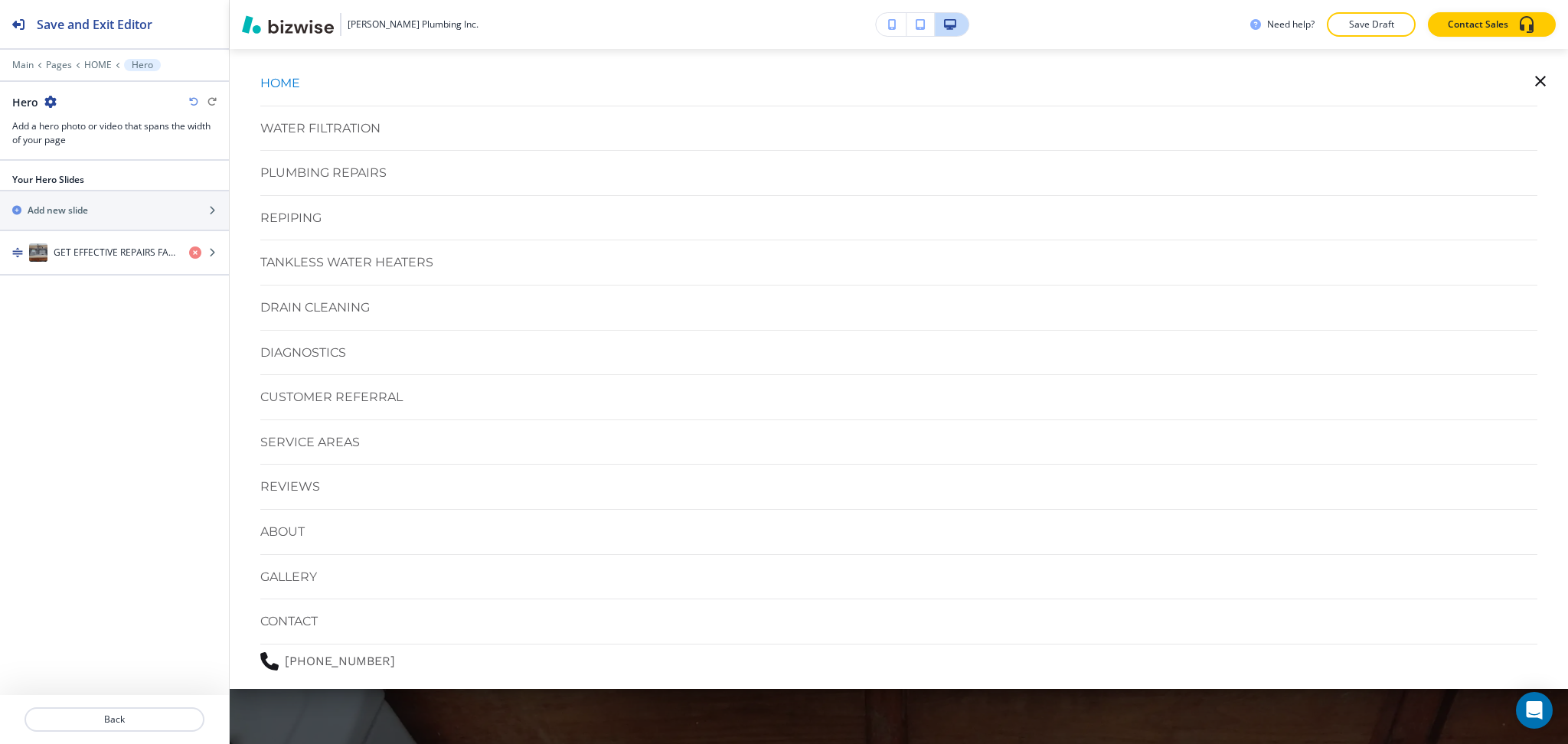
click at [1531, 79] on icon "button" at bounding box center [1540, 80] width 18 height 18
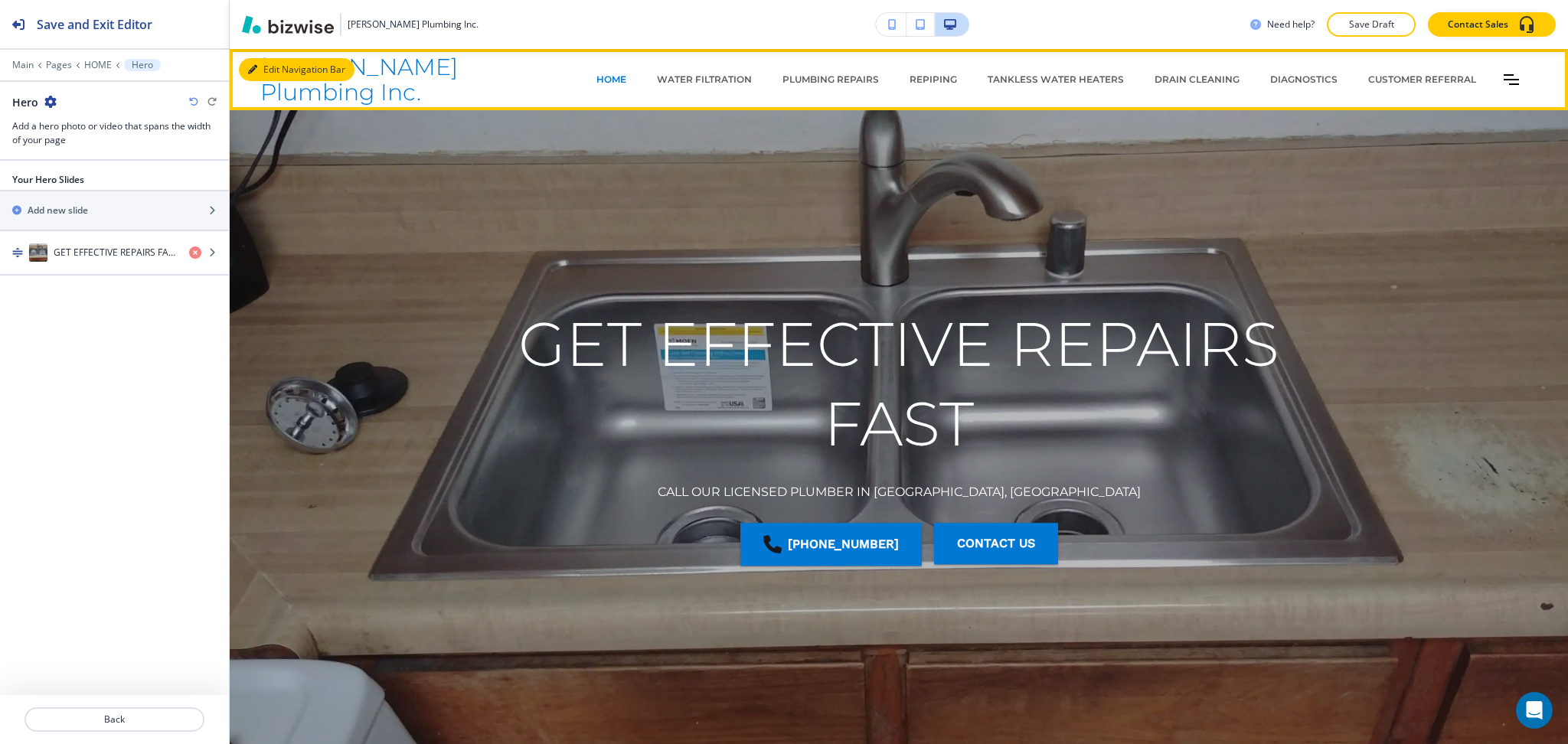
click at [264, 67] on button "Edit Navigation Bar" at bounding box center [297, 70] width 115 height 23
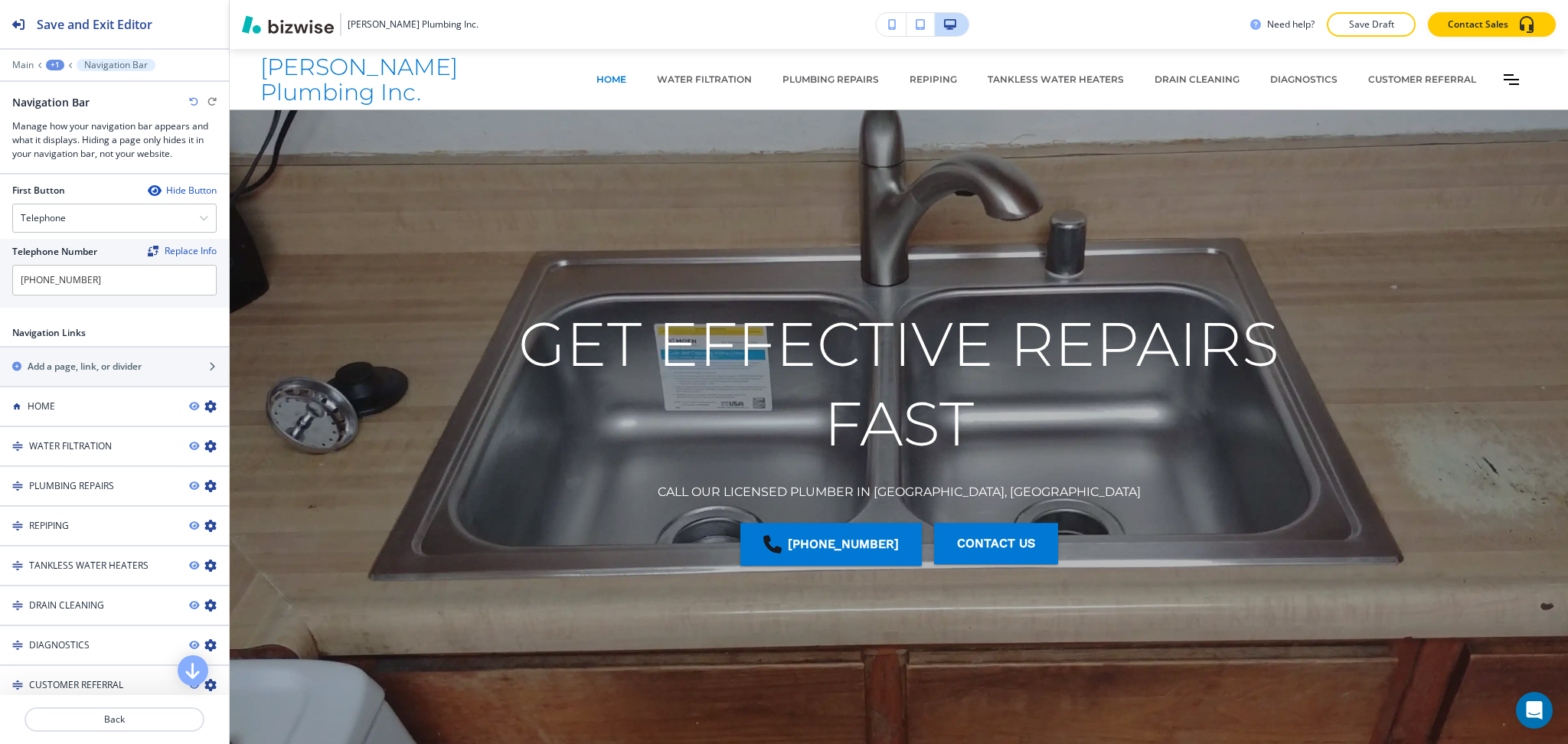
scroll to position [203, 0]
click at [175, 189] on div "Hide Button" at bounding box center [182, 189] width 69 height 12
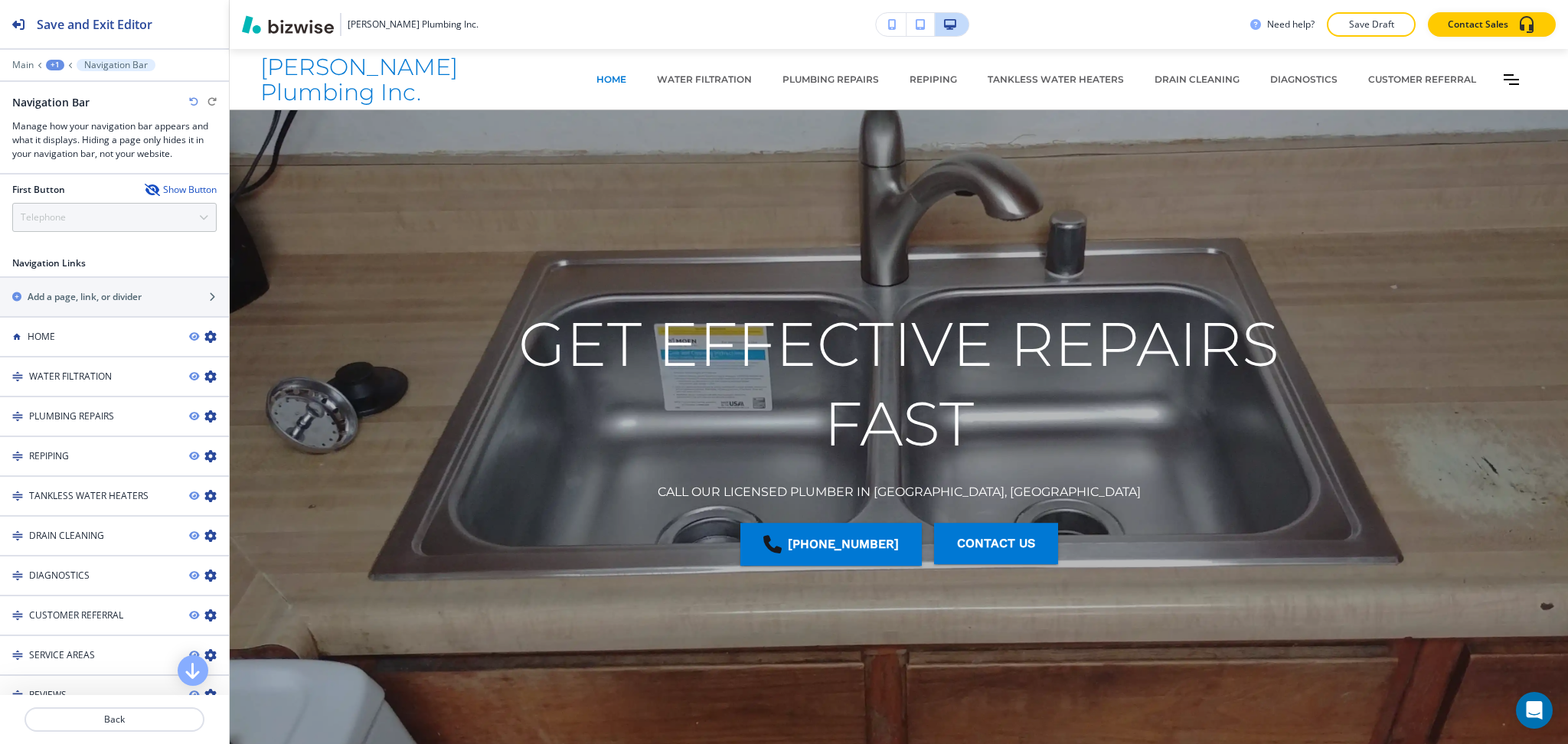
click at [175, 189] on div "Show Button" at bounding box center [181, 189] width 72 height 12
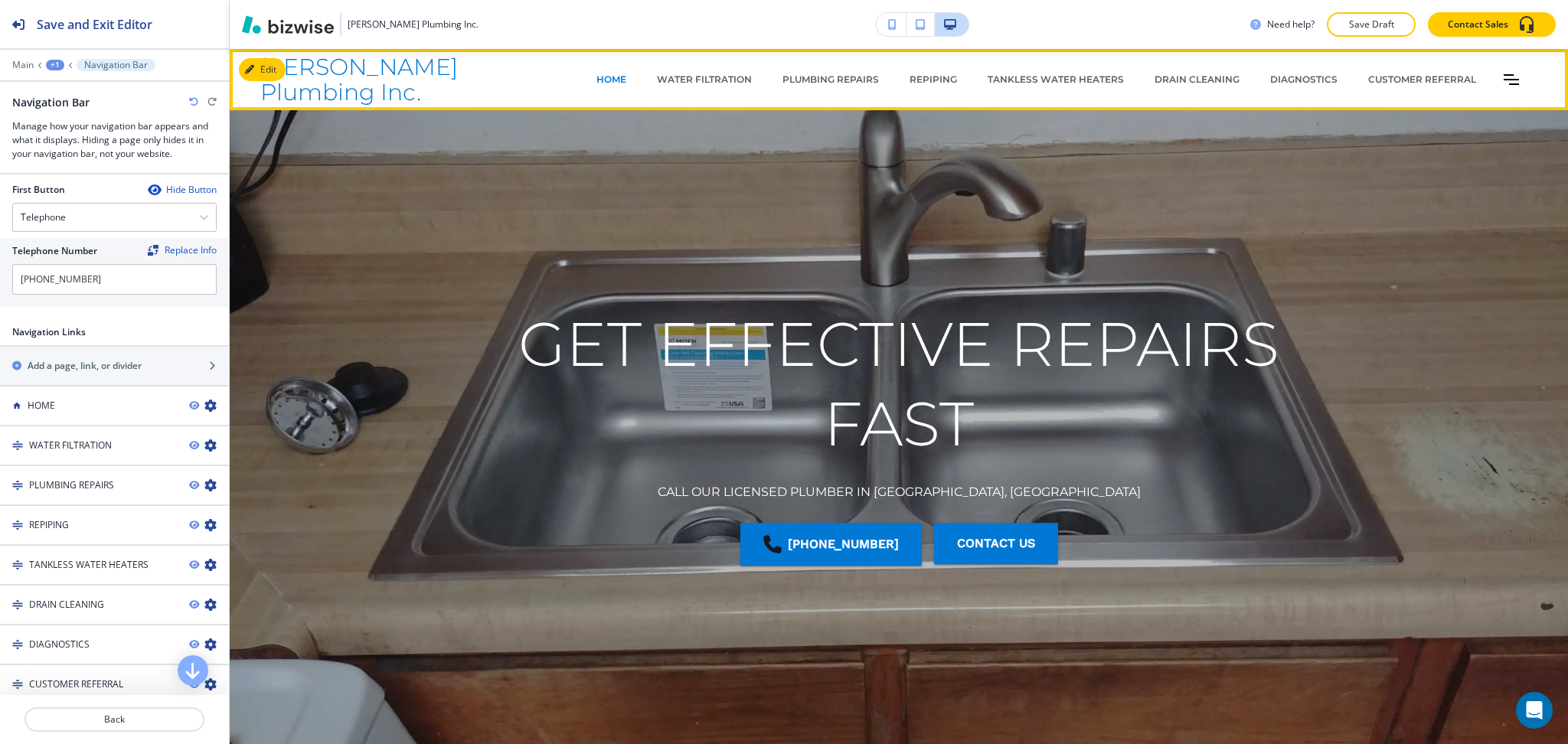
click at [1482, 81] on div "HOME WATER FILTRATION PLUMBING REPAIRS REPIPING TANKLESS WATER HEATERS DRAIN CL…" at bounding box center [1024, 79] width 1027 height 46
click at [1503, 76] on icon "Toggle hamburger navigation menu" at bounding box center [1511, 79] width 16 height 10
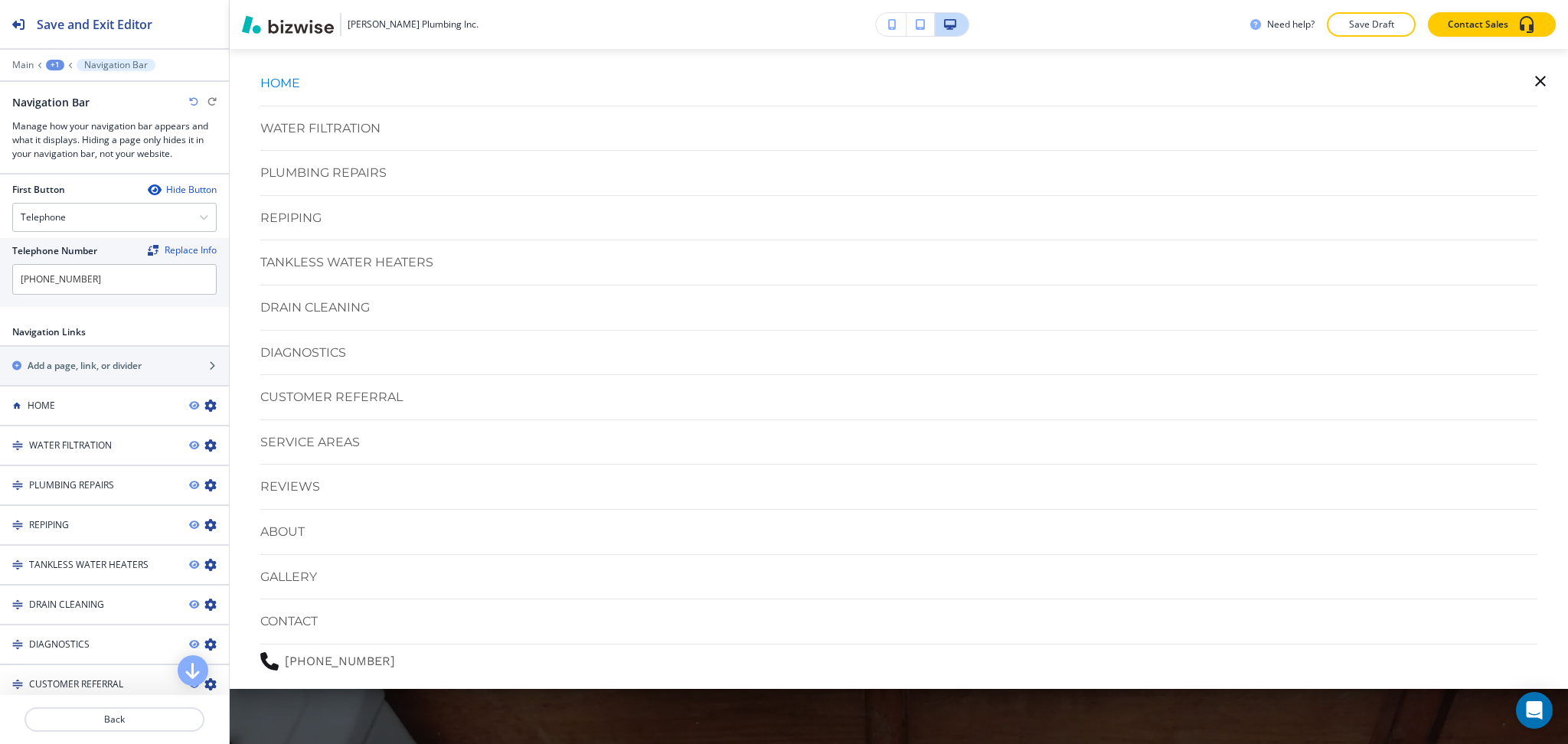
click at [1535, 77] on icon "button" at bounding box center [1540, 81] width 10 height 10
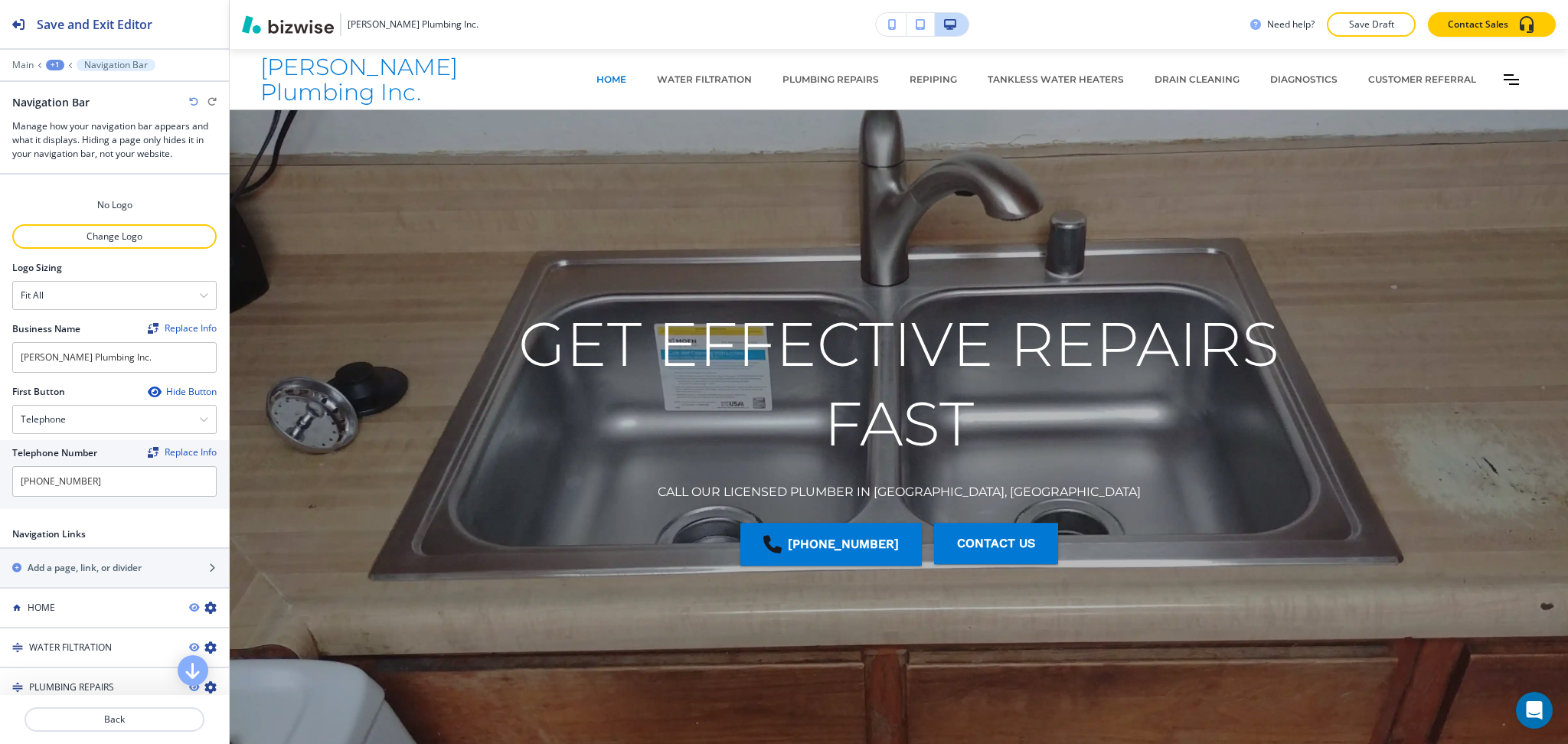
scroll to position [0, 0]
click at [96, 233] on p "Change Logo" at bounding box center [114, 238] width 202 height 14
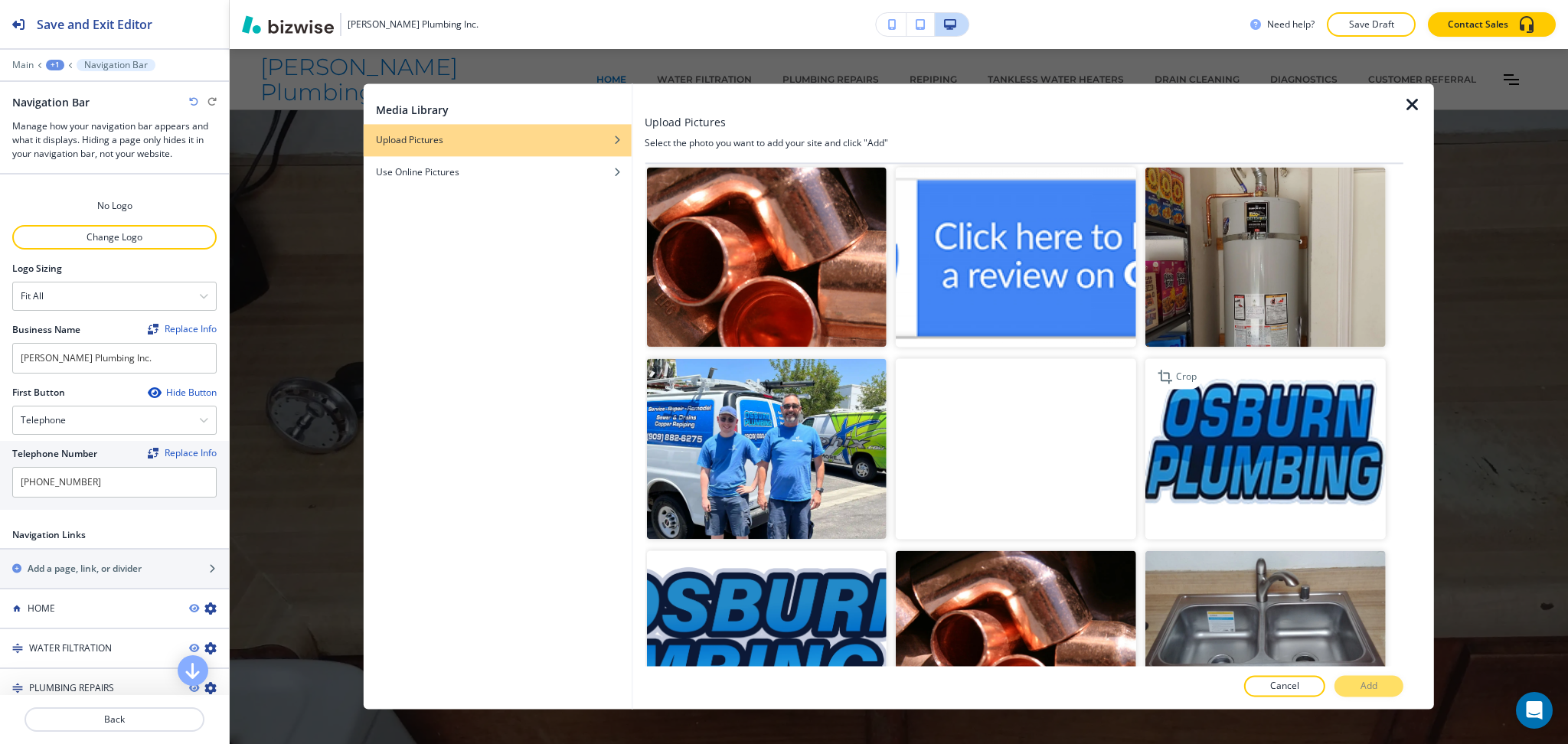
scroll to position [1918, 0]
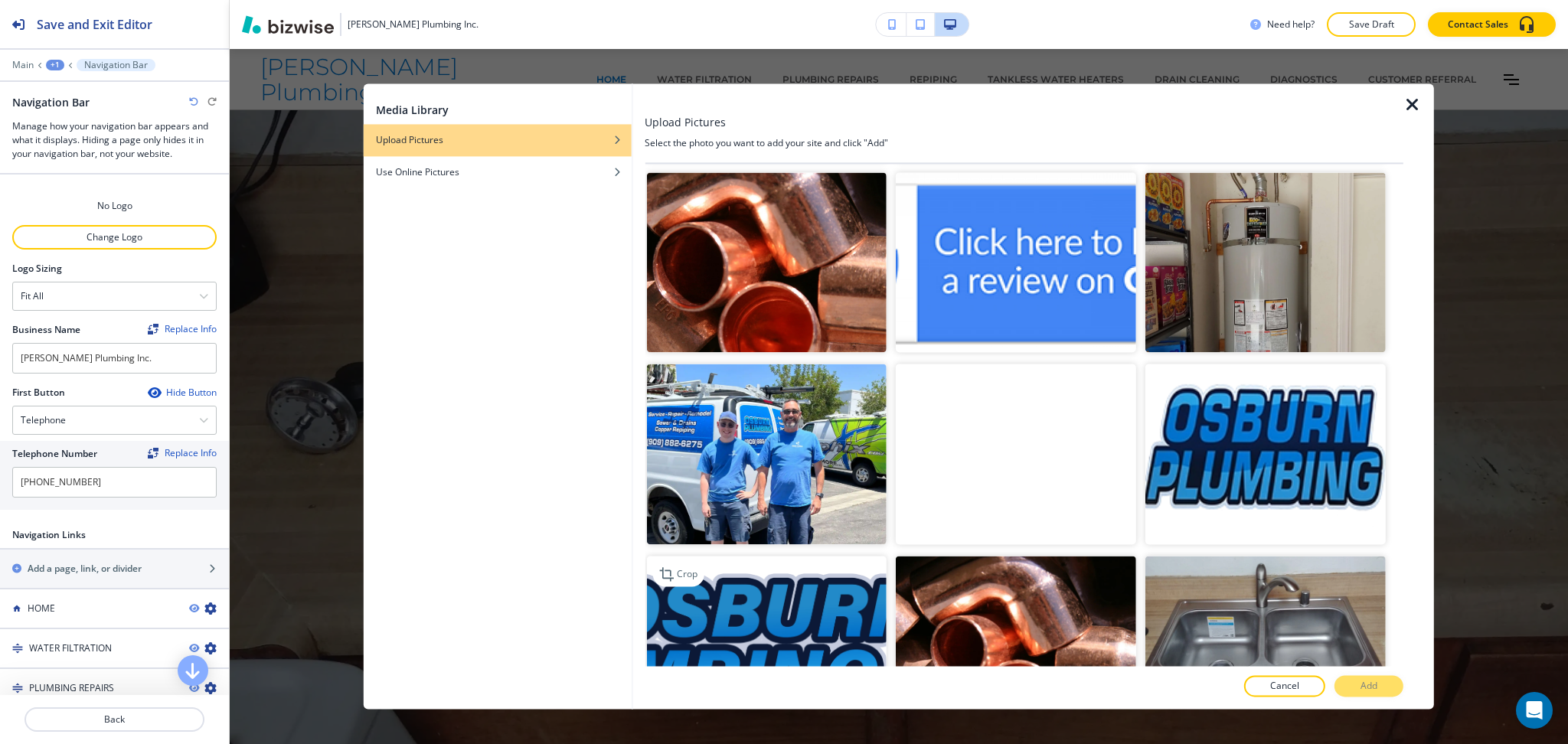
click at [785, 561] on img "button" at bounding box center [766, 646] width 240 height 180
click at [1378, 692] on button "Add" at bounding box center [1368, 686] width 69 height 22
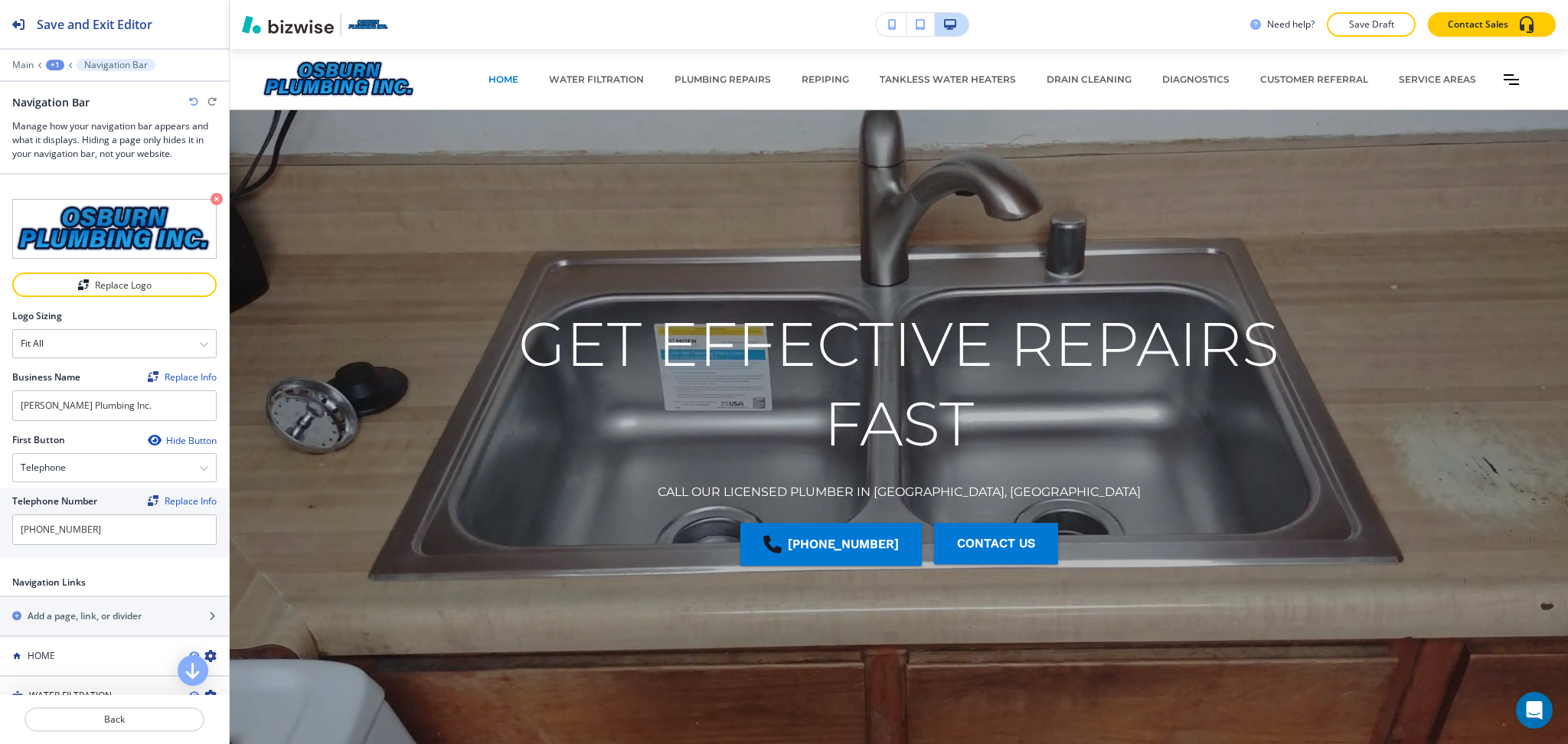
scroll to position [9181, 0]
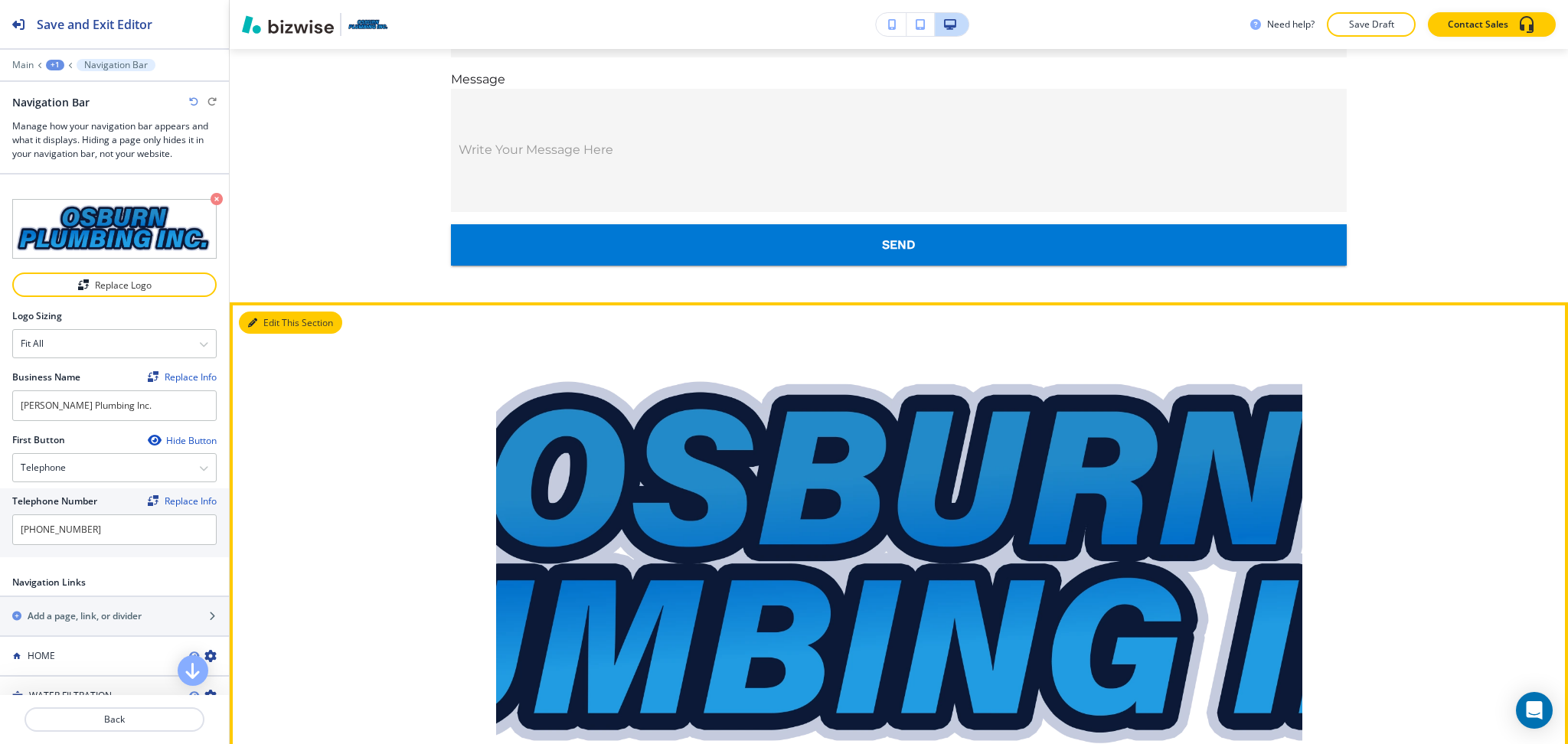
click at [279, 312] on button "Edit This Section" at bounding box center [291, 323] width 103 height 23
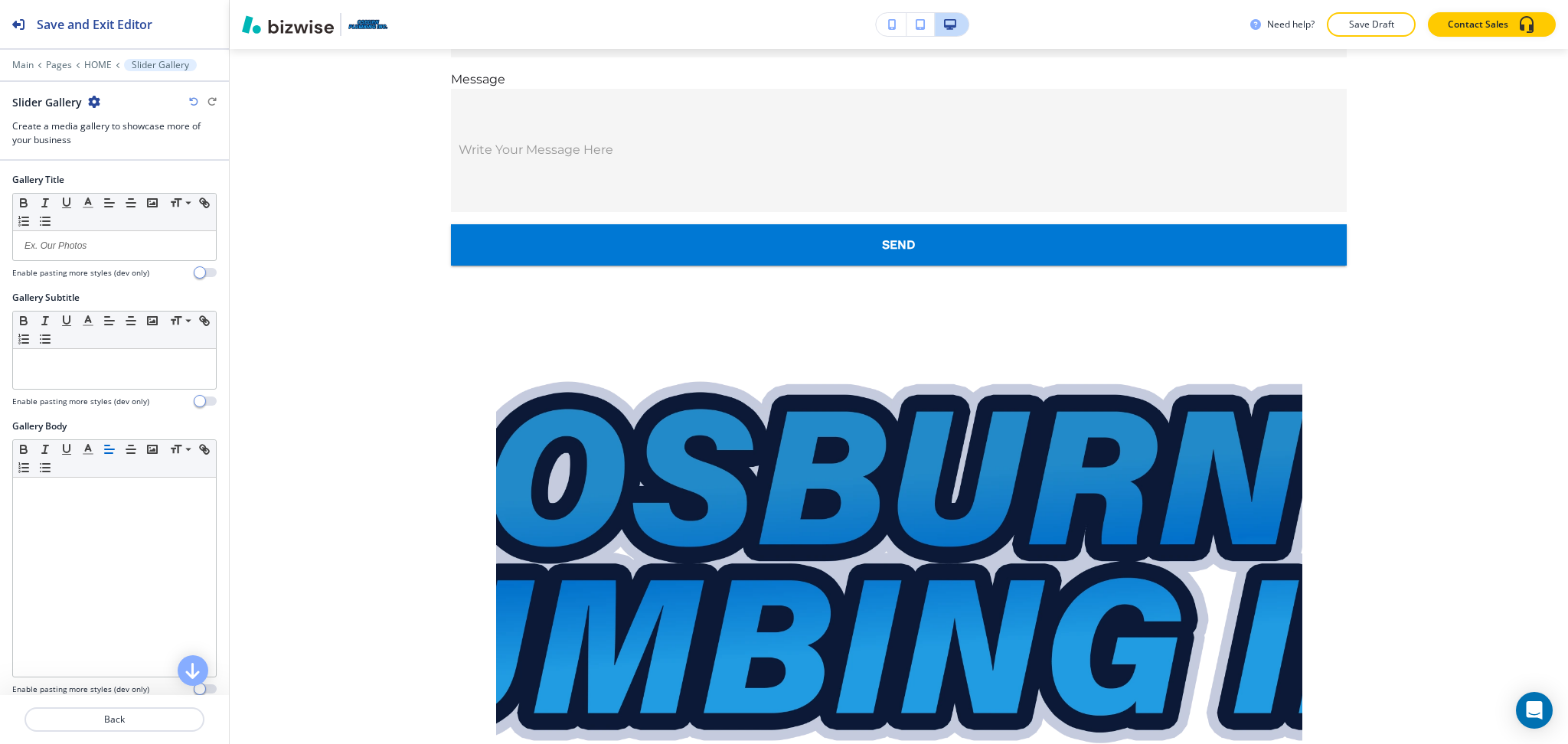
click at [91, 100] on icon "button" at bounding box center [94, 102] width 12 height 12
click at [127, 183] on p "Delete Section" at bounding box center [135, 183] width 78 height 14
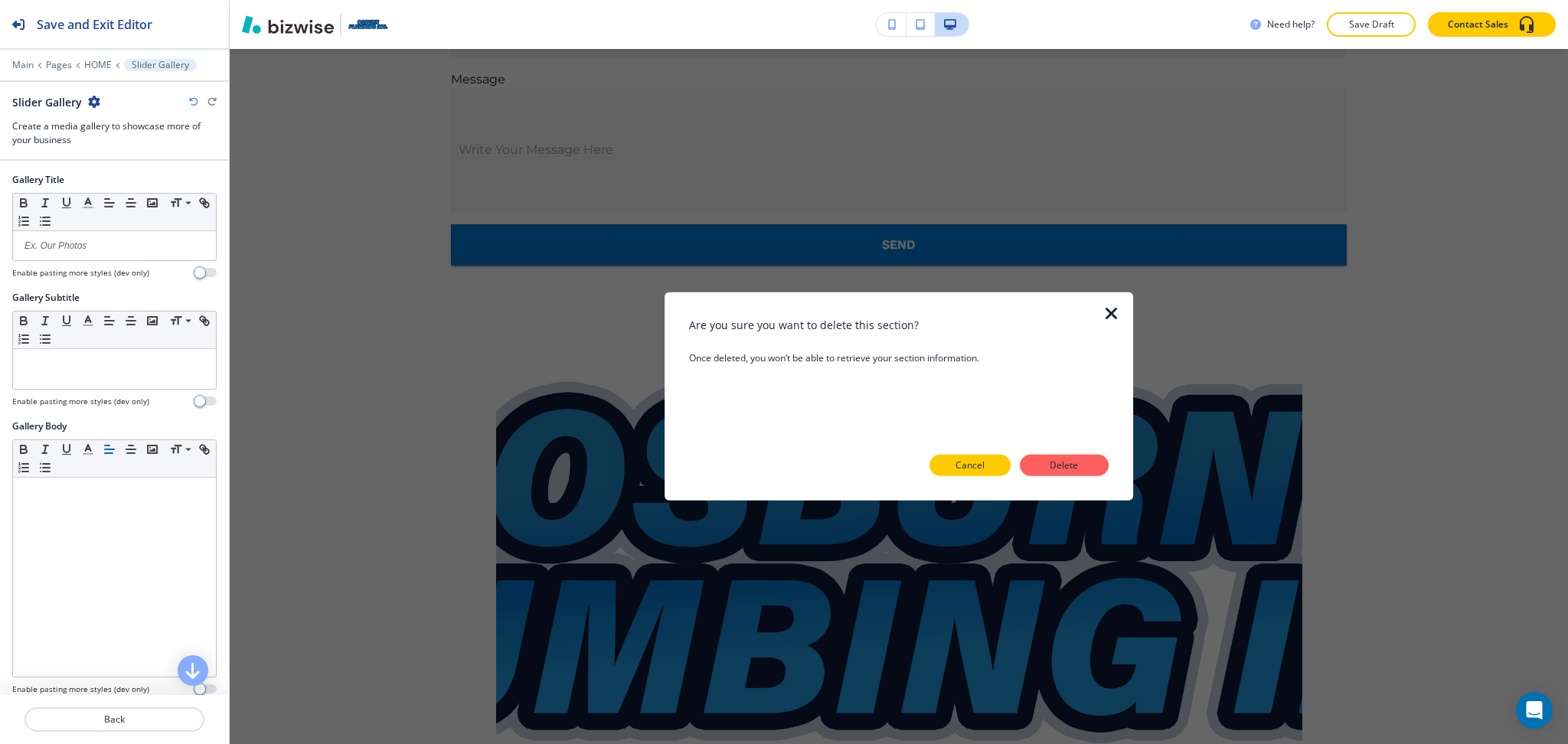
click at [959, 461] on p "Cancel" at bounding box center [969, 465] width 29 height 14
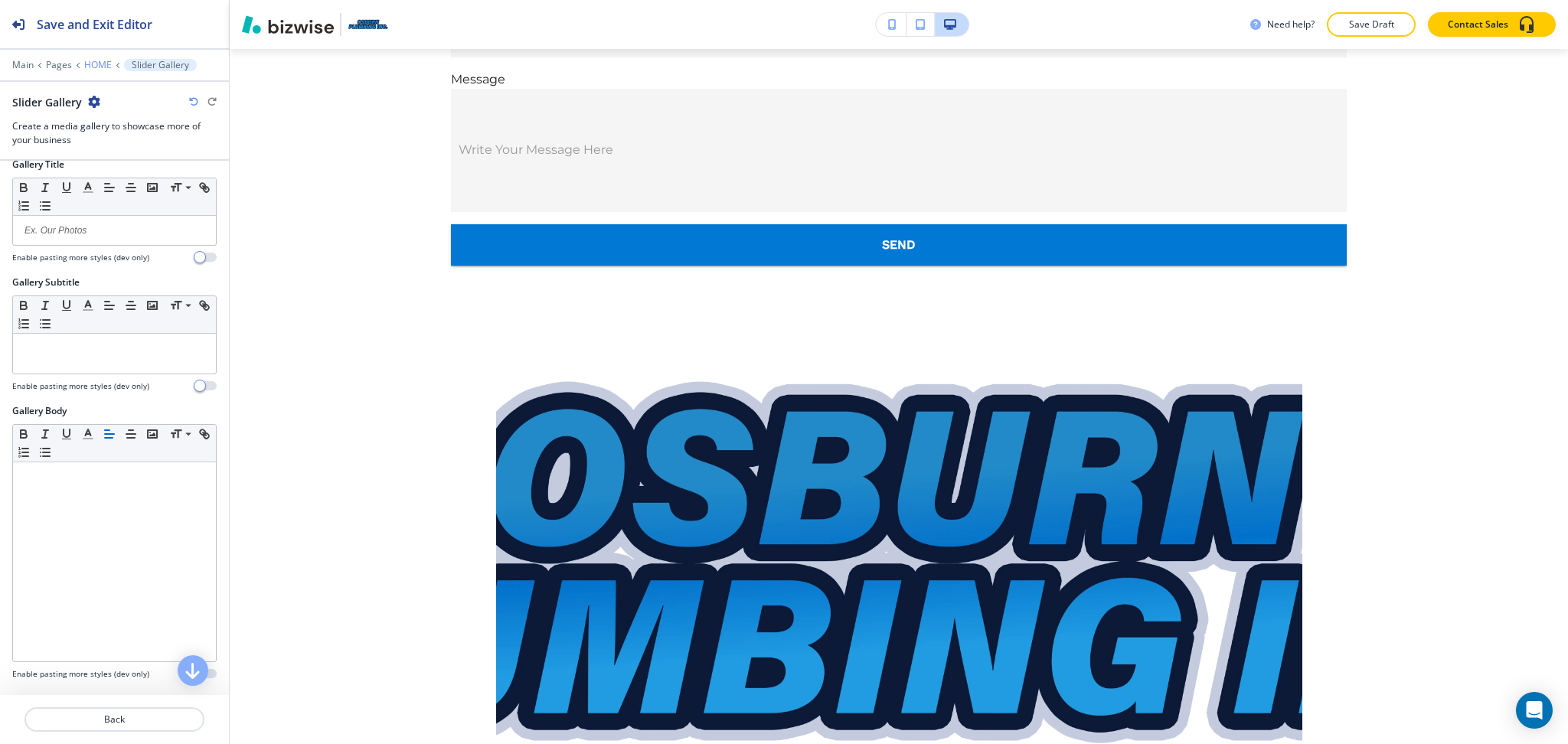
scroll to position [0, 0]
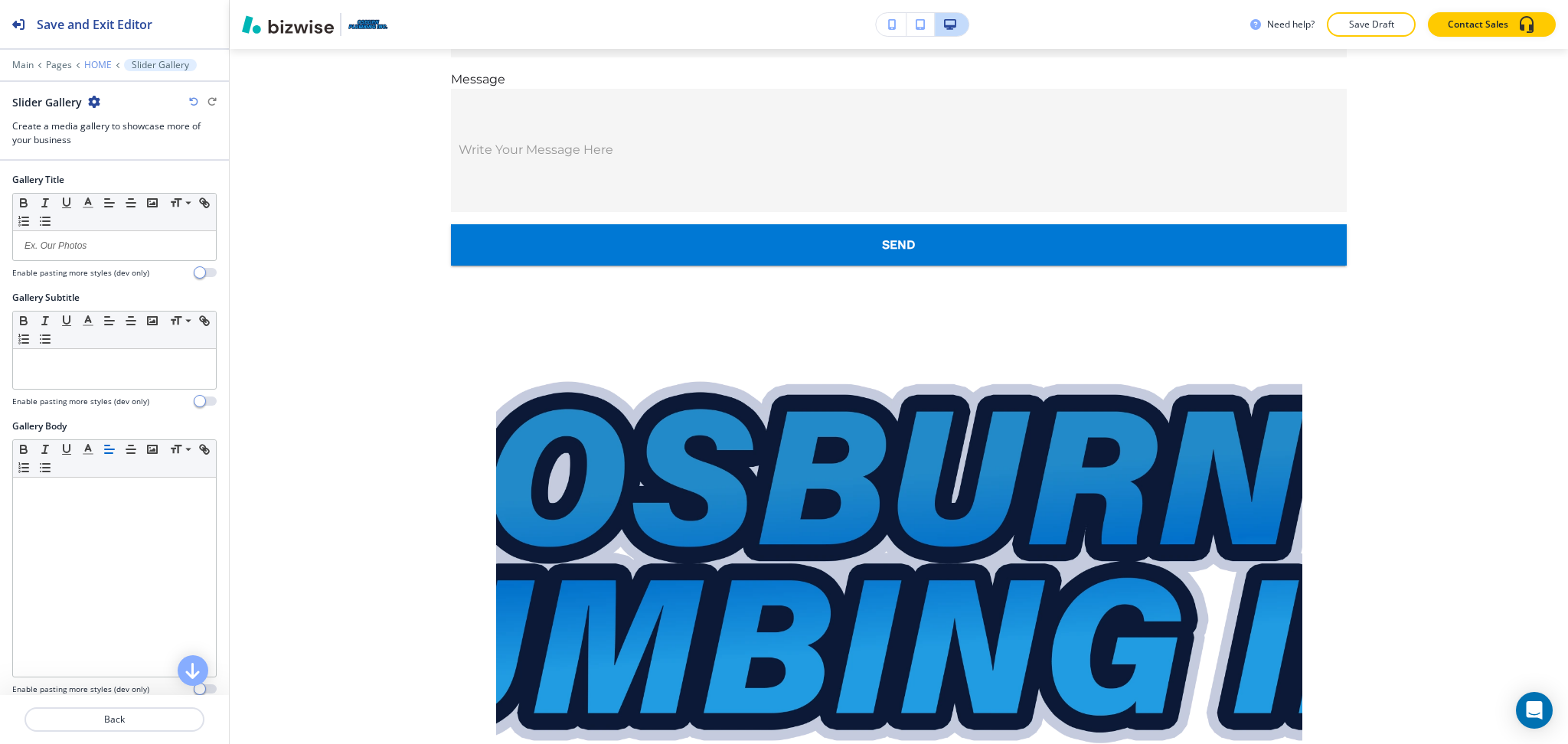
click at [96, 65] on p "HOME" at bounding box center [98, 65] width 28 height 10
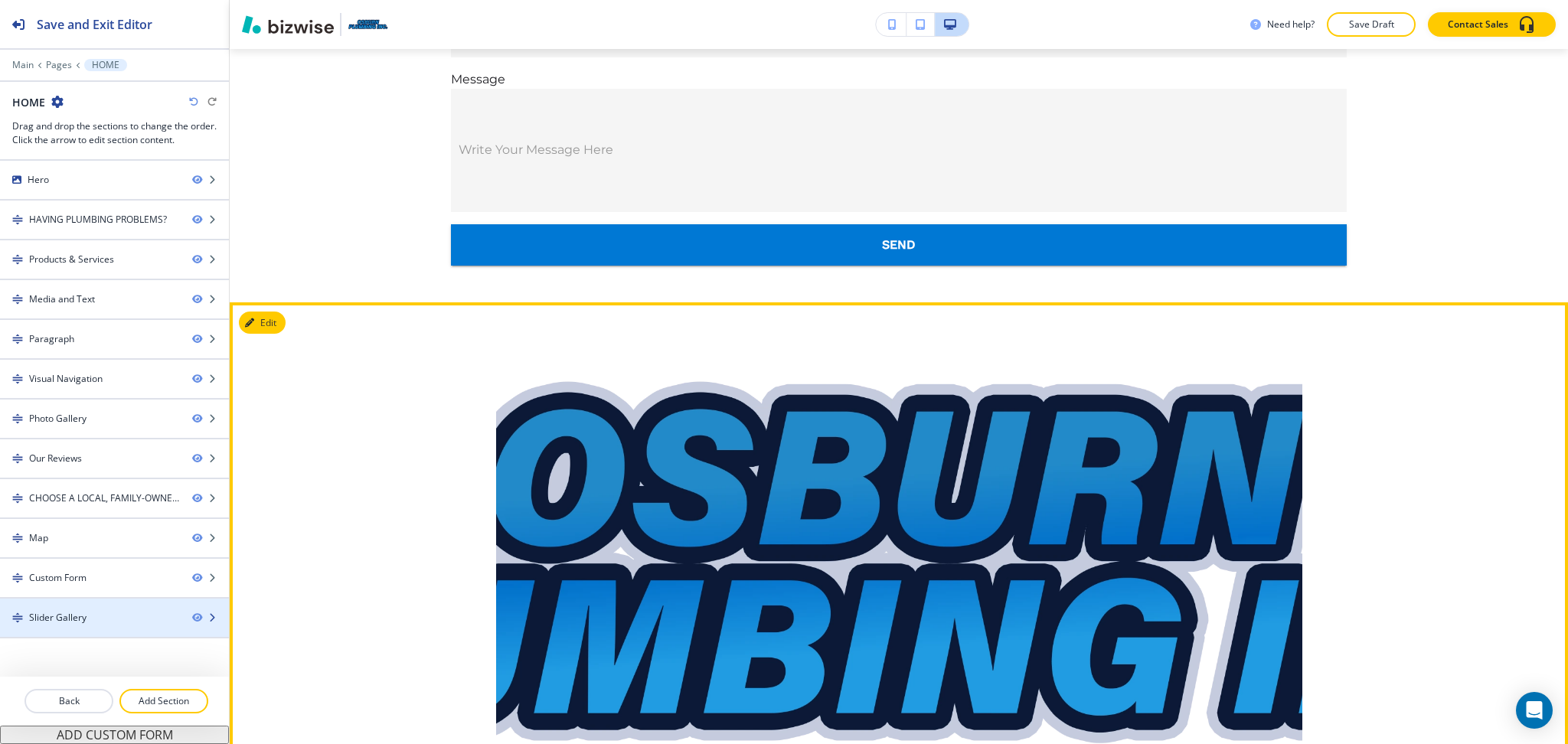
click at [125, 613] on div "Slider Gallery" at bounding box center [90, 618] width 180 height 14
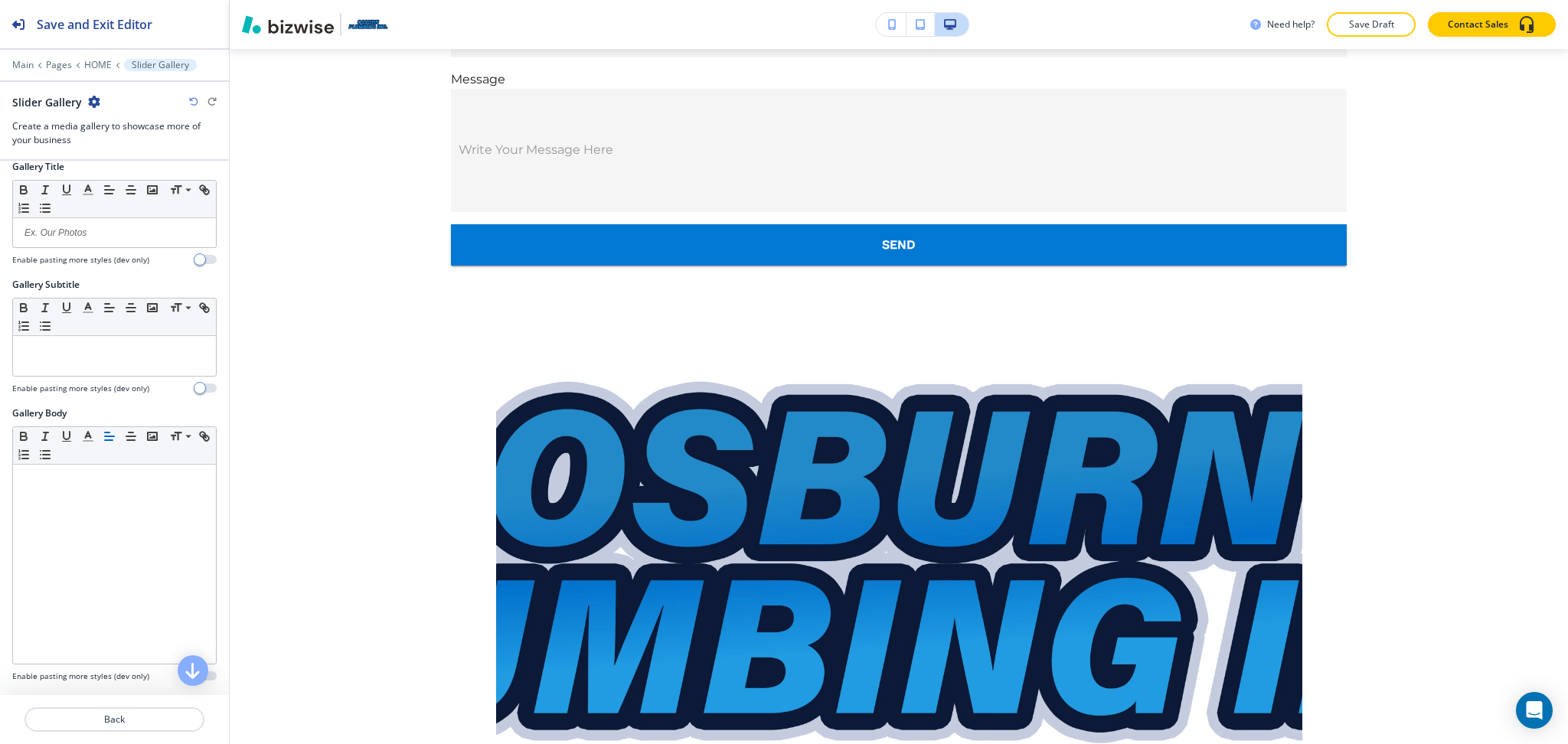
click at [92, 103] on icon "button" at bounding box center [94, 102] width 12 height 12
click at [126, 183] on p "Delete Section" at bounding box center [135, 183] width 78 height 14
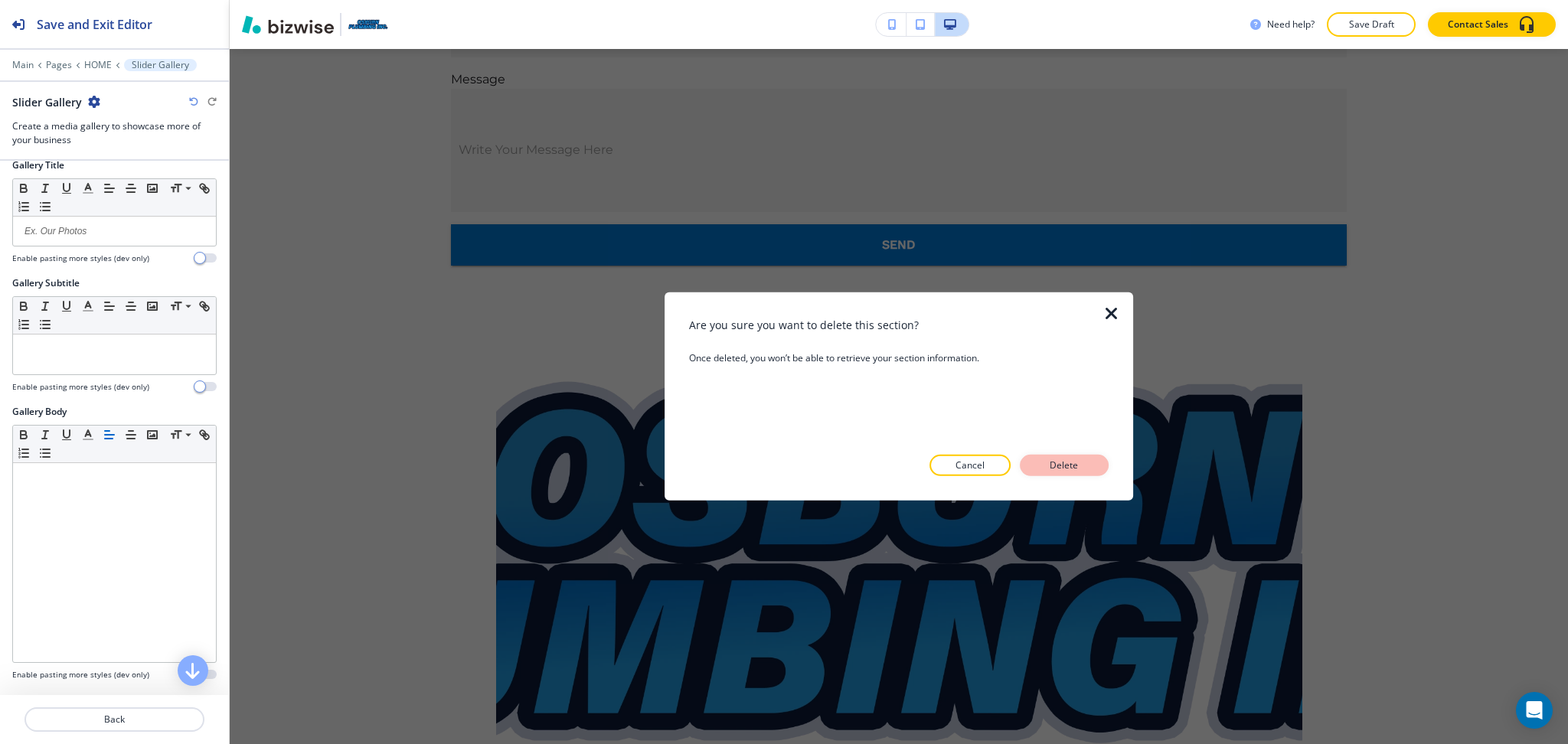
click at [1050, 457] on div "Are you sure you want to delete this section? Once deleted, you won’t be able t…" at bounding box center [898, 396] width 419 height 159
click at [1059, 470] on p "Delete" at bounding box center [1064, 465] width 37 height 14
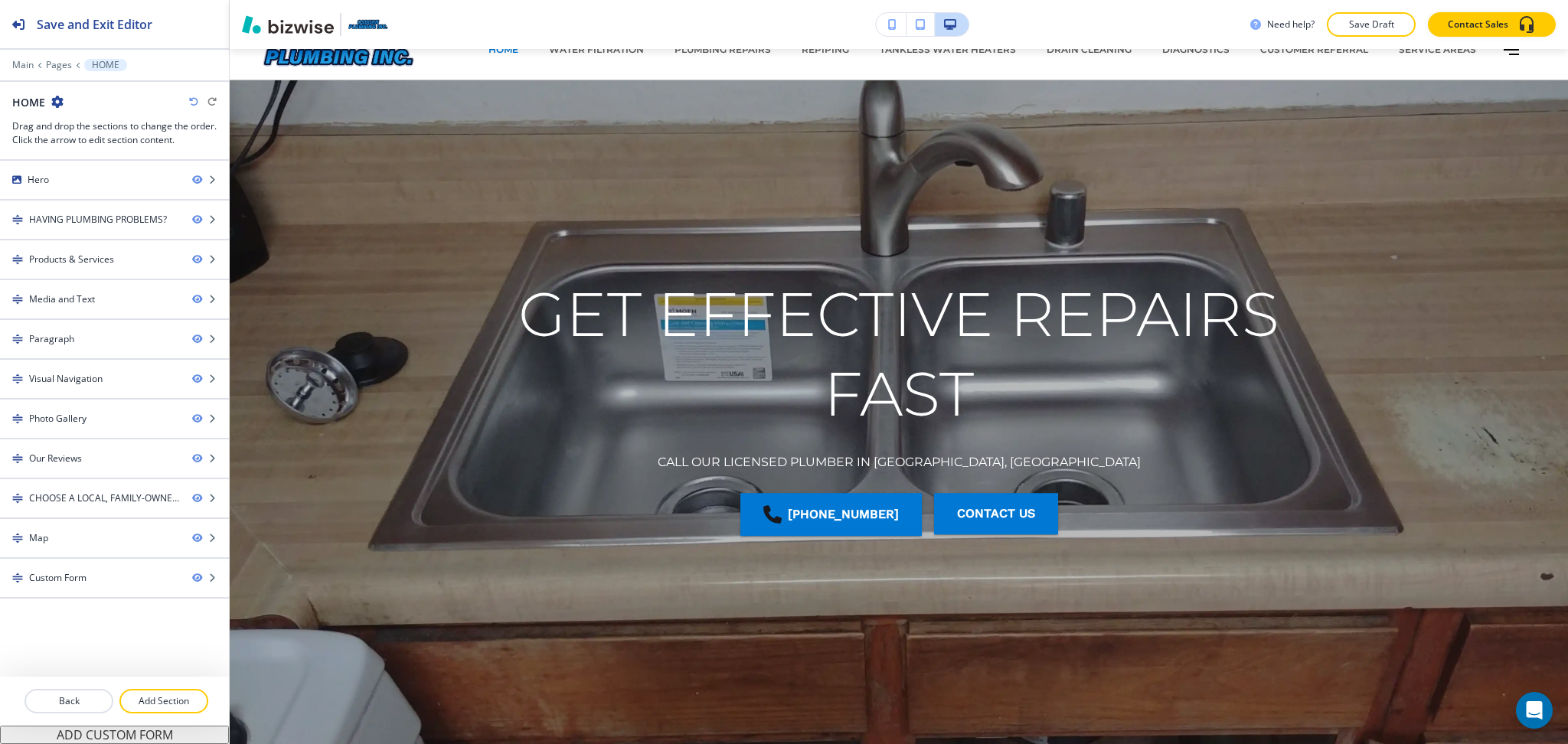
scroll to position [0, 0]
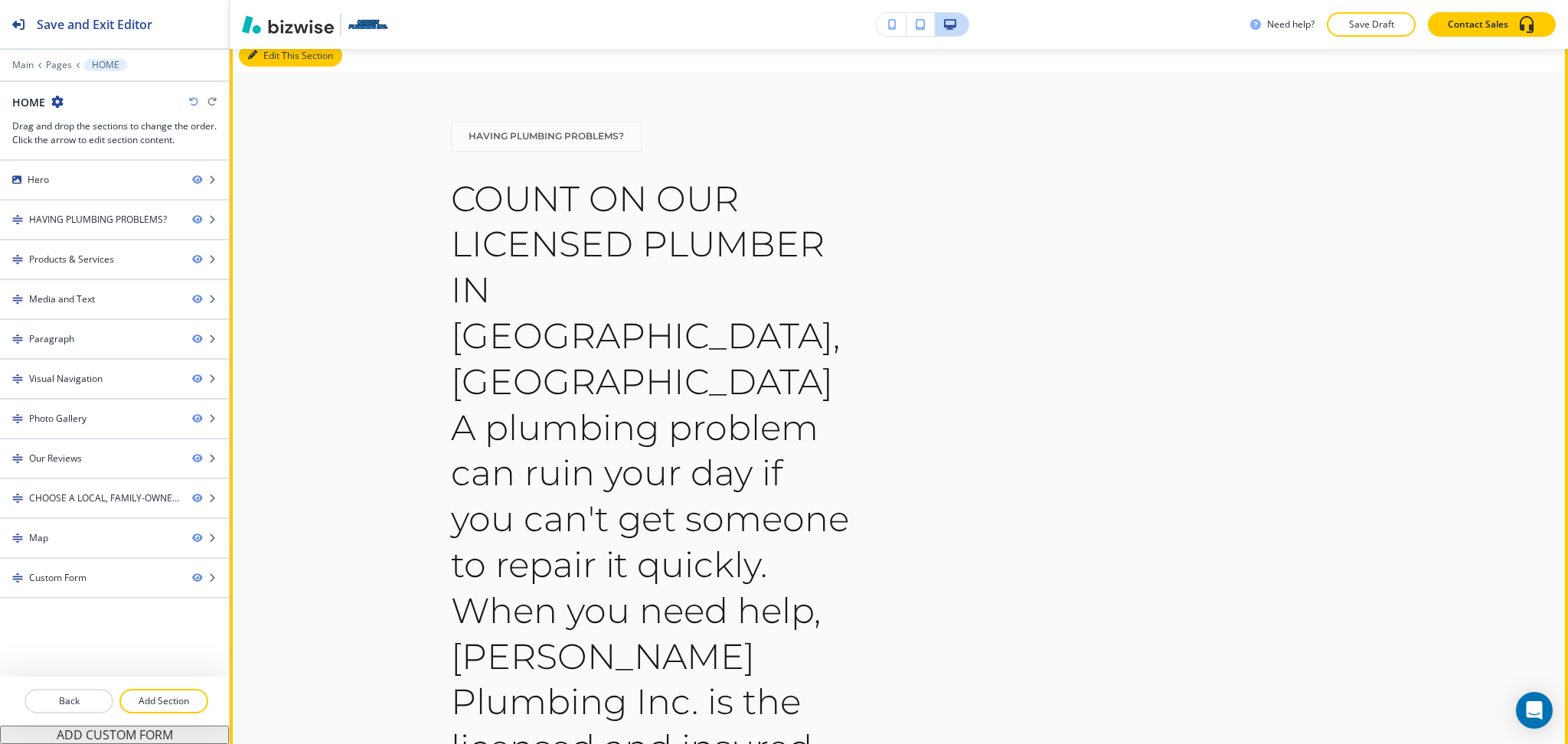
click at [272, 52] on button "Edit This Section" at bounding box center [291, 56] width 103 height 23
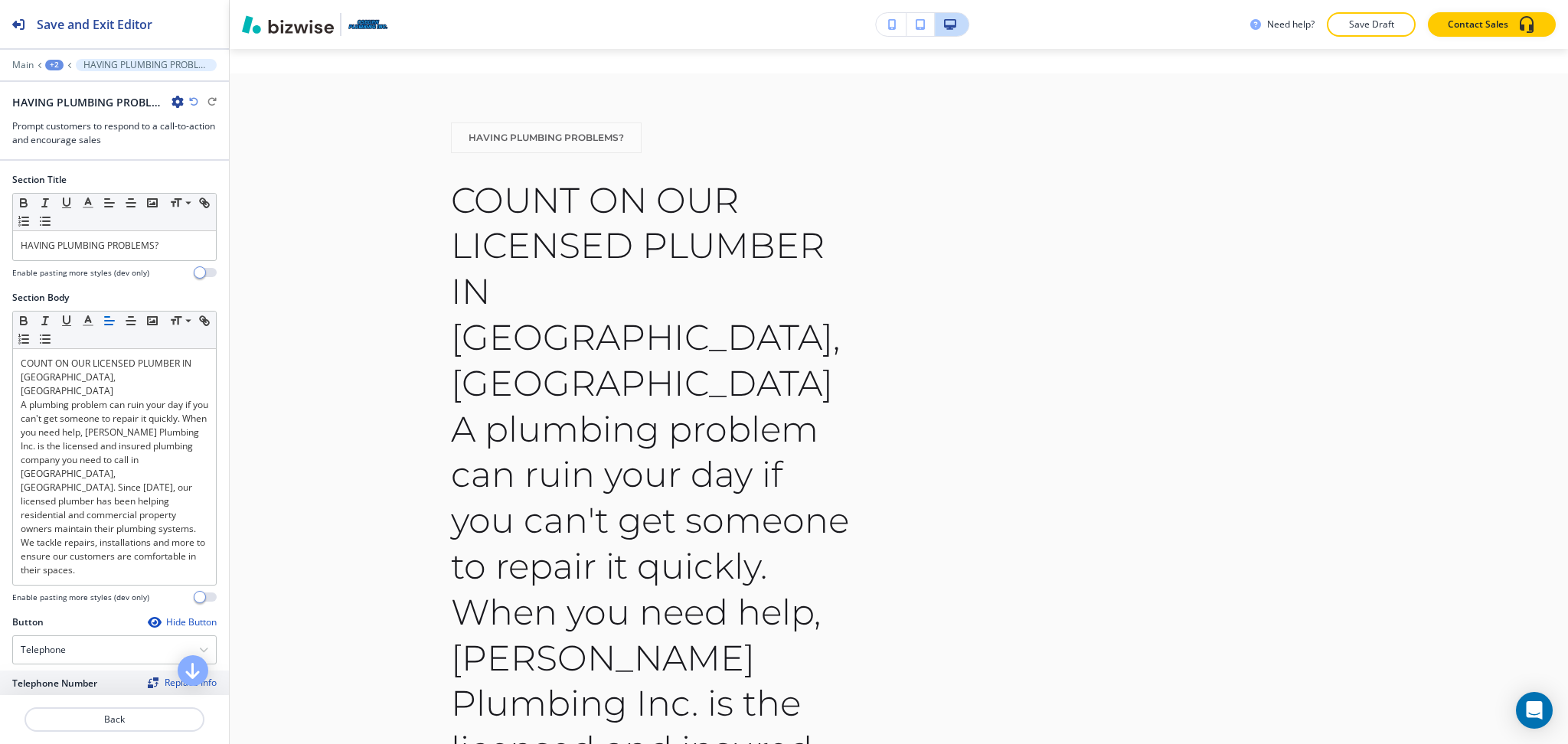
scroll to position [191, 0]
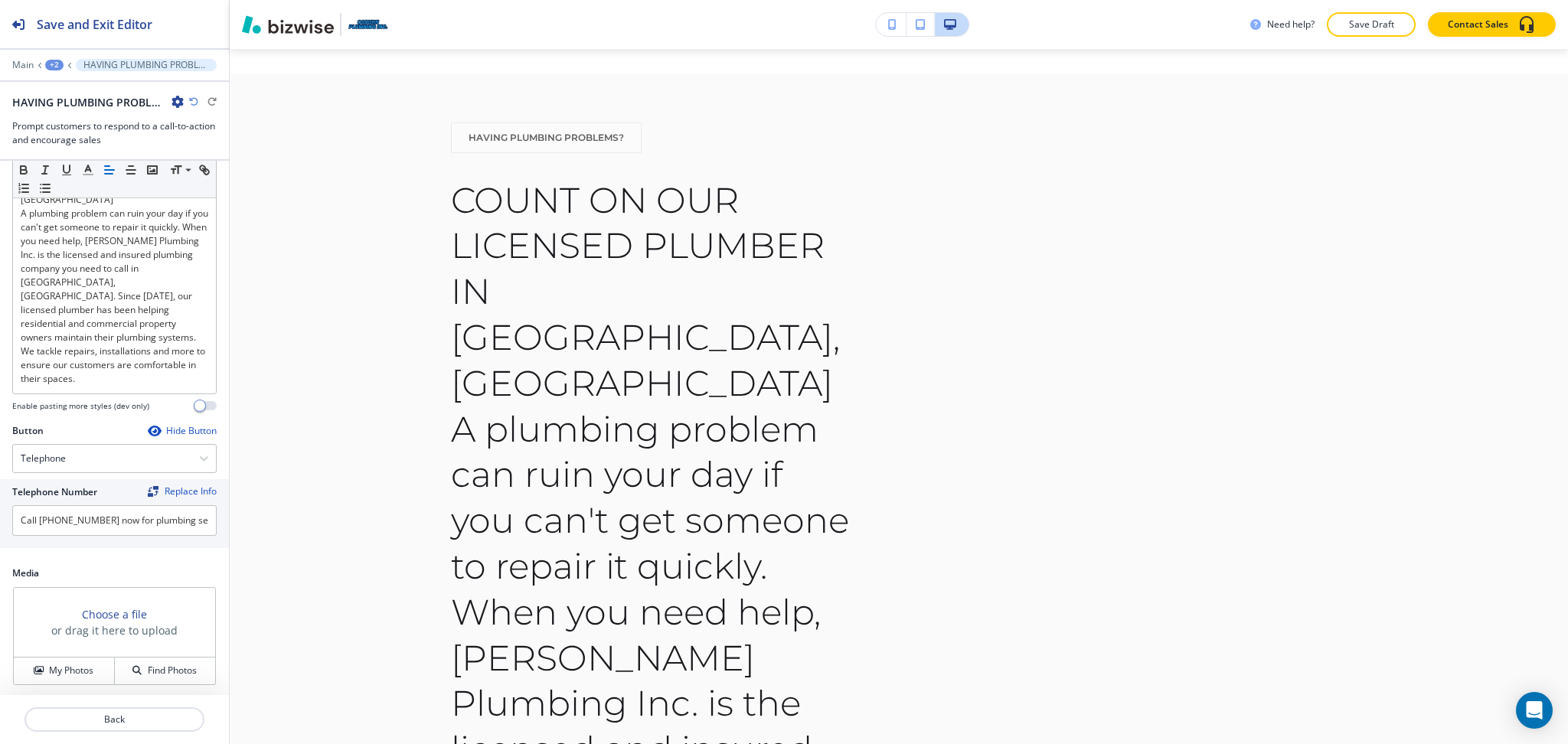
click at [84, 699] on button "SWITCH TO ABOUT" at bounding box center [60, 711] width 120 height 24
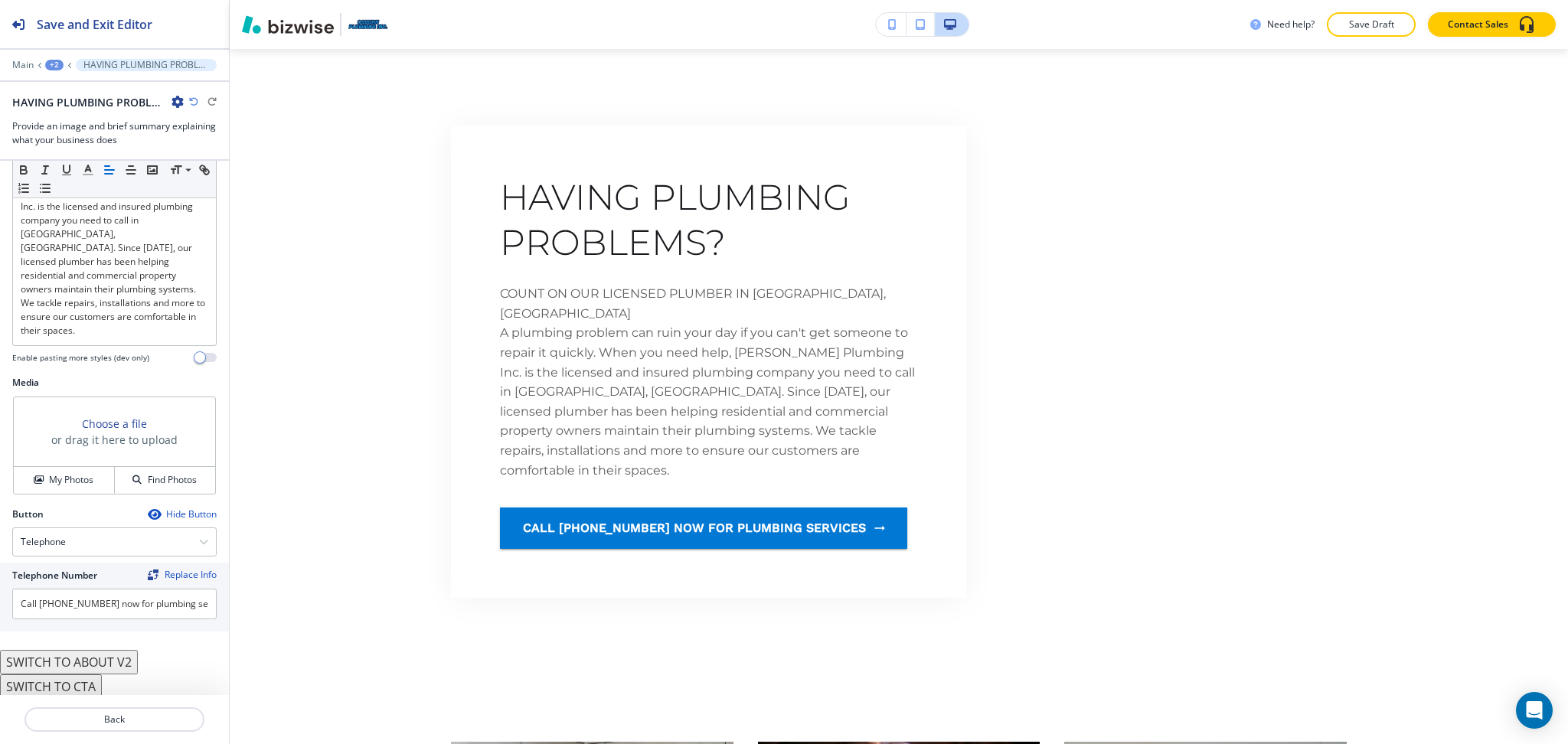
scroll to position [240, 0]
click at [100, 699] on button "SWITCH TO MEDIA & TEXT" at bounding box center [79, 711] width 160 height 24
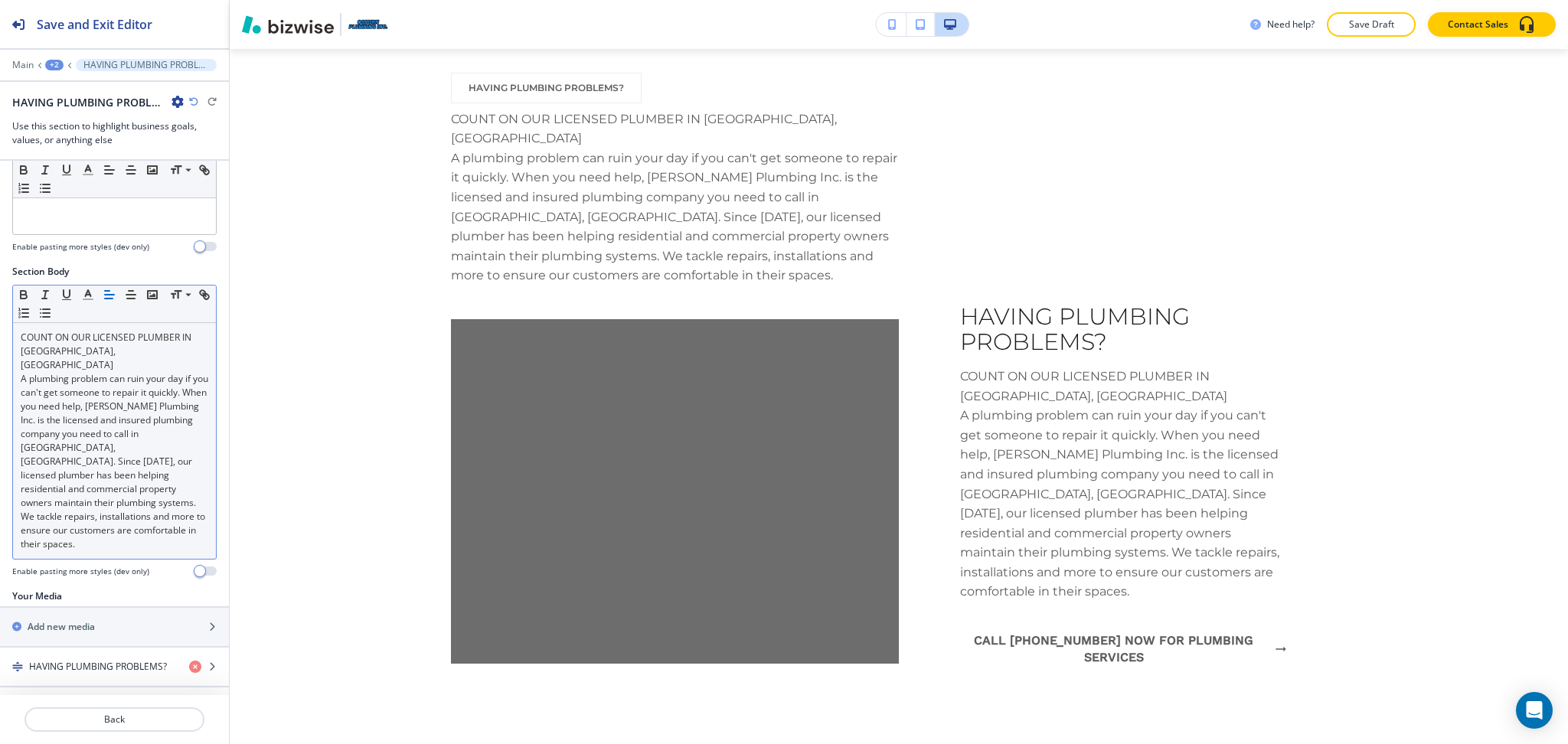
scroll to position [315, 0]
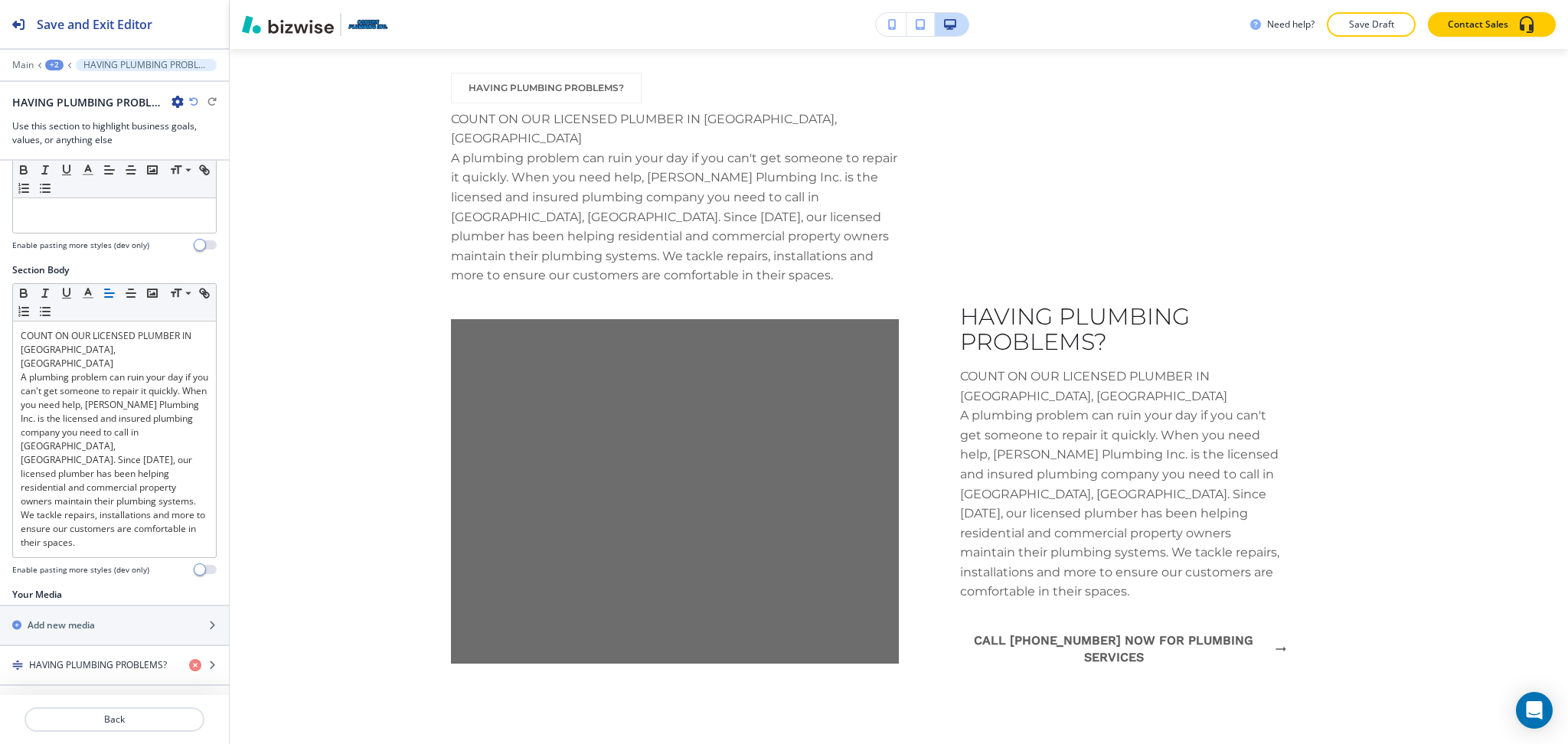
click at [193, 100] on icon "button" at bounding box center [194, 101] width 10 height 10
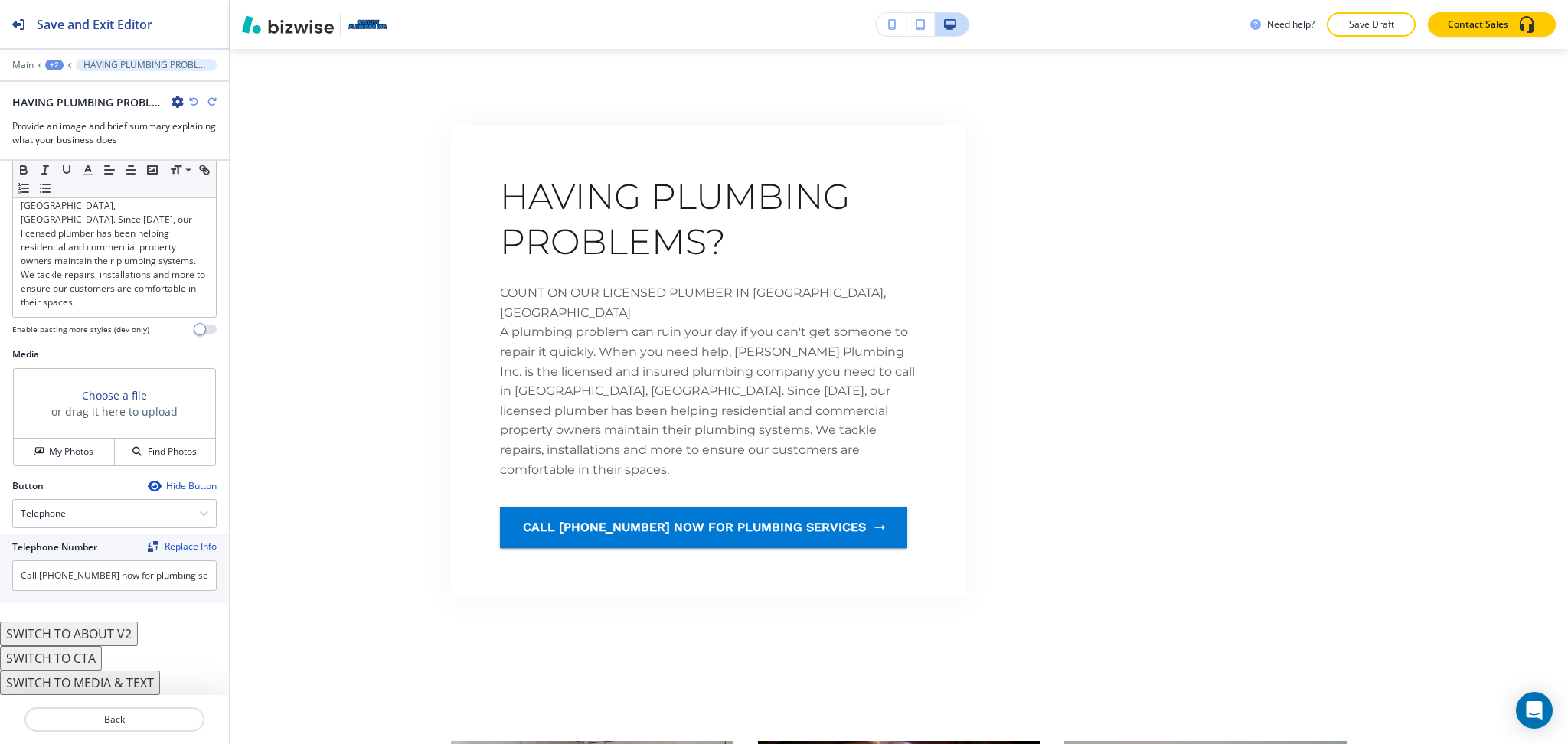
scroll to position [240, 0]
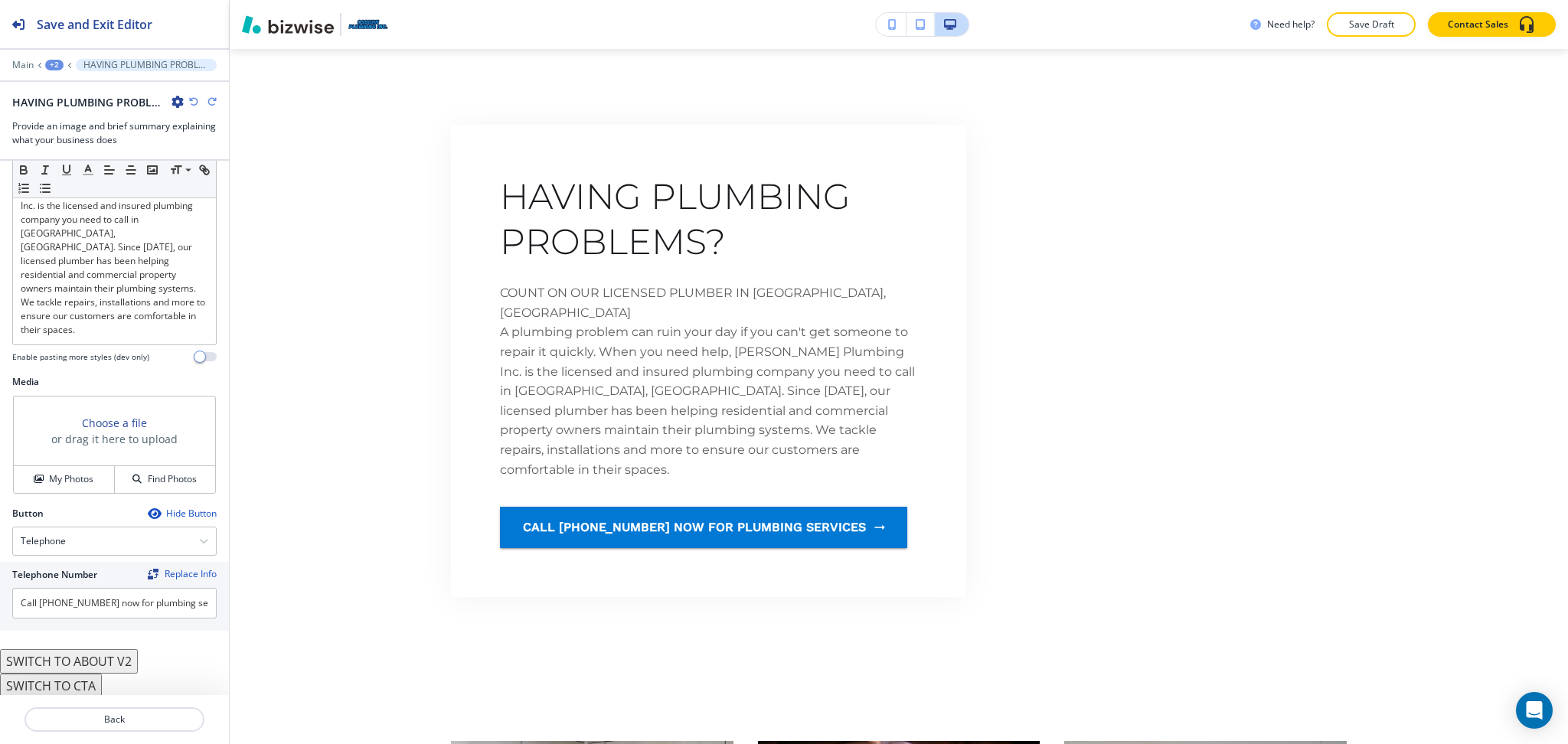
click at [90, 674] on button "SWITCH TO CTA" at bounding box center [51, 686] width 102 height 24
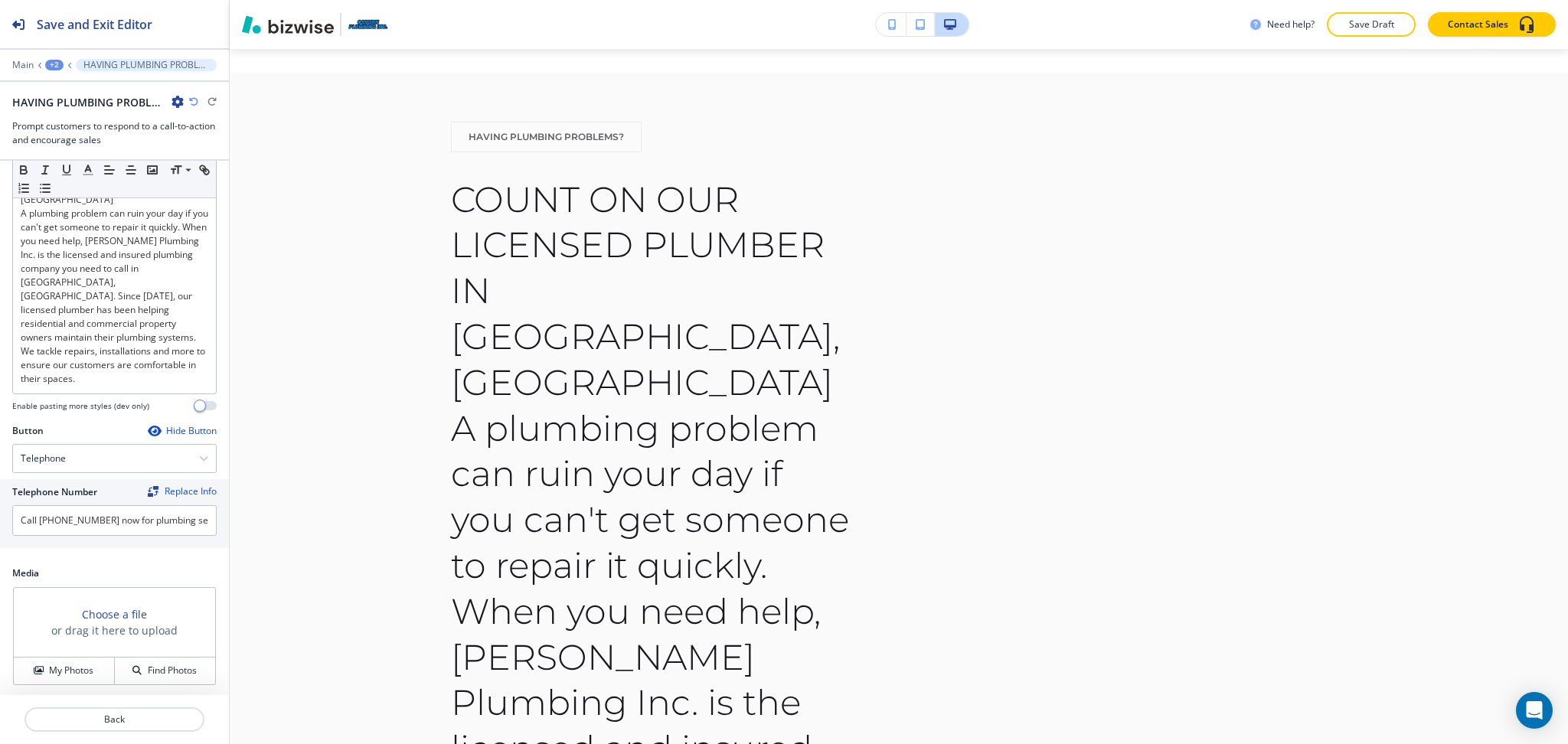
click at [99, 699] on button "SWITCH TO ABOUT" at bounding box center [60, 711] width 120 height 24
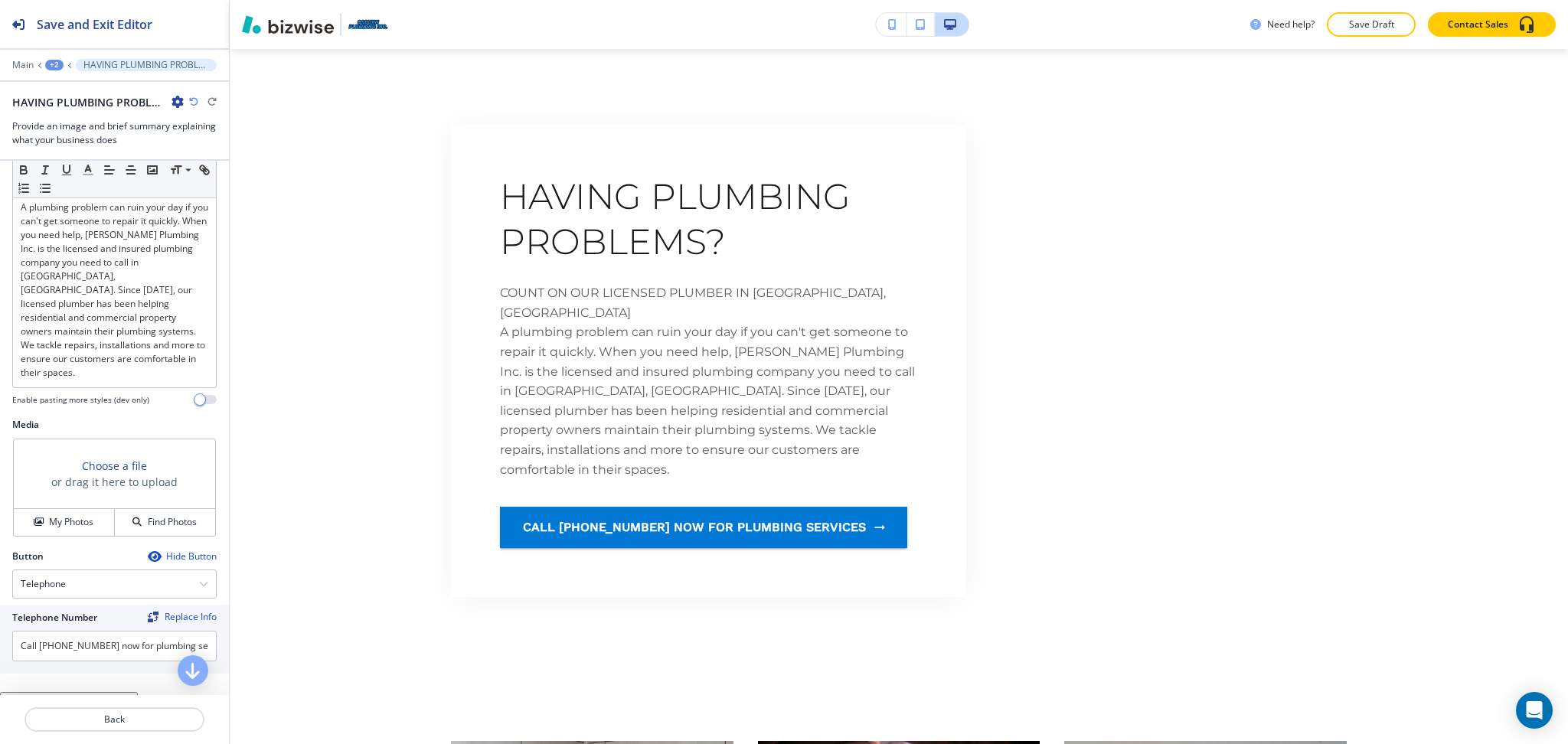
scroll to position [240, 0]
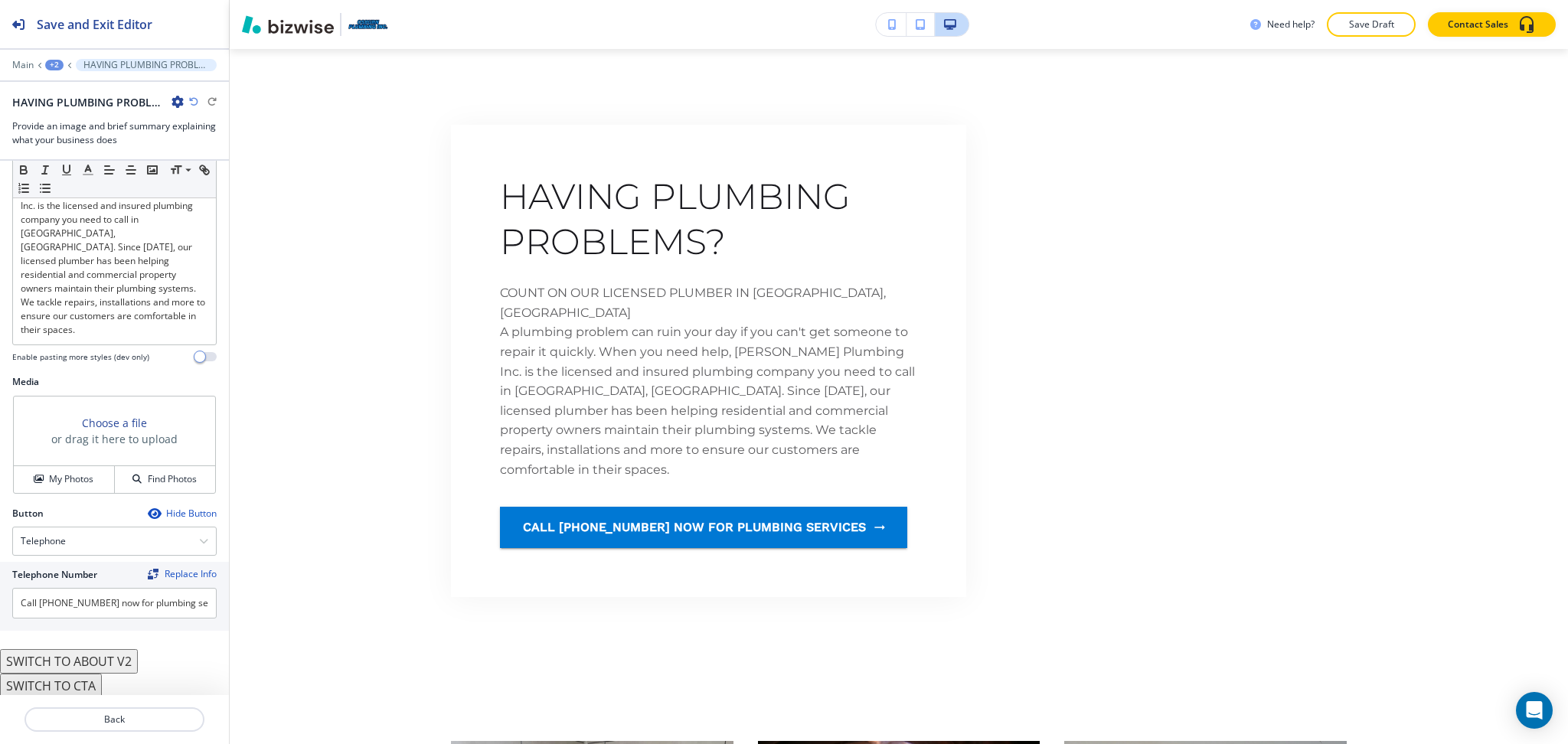
click at [102, 610] on div "Button Hide Button Telephone Telephone External Link Social Media Email File Sh…" at bounding box center [114, 577] width 229 height 142
click at [107, 650] on button "SWITCH TO ABOUT V2" at bounding box center [69, 662] width 138 height 24
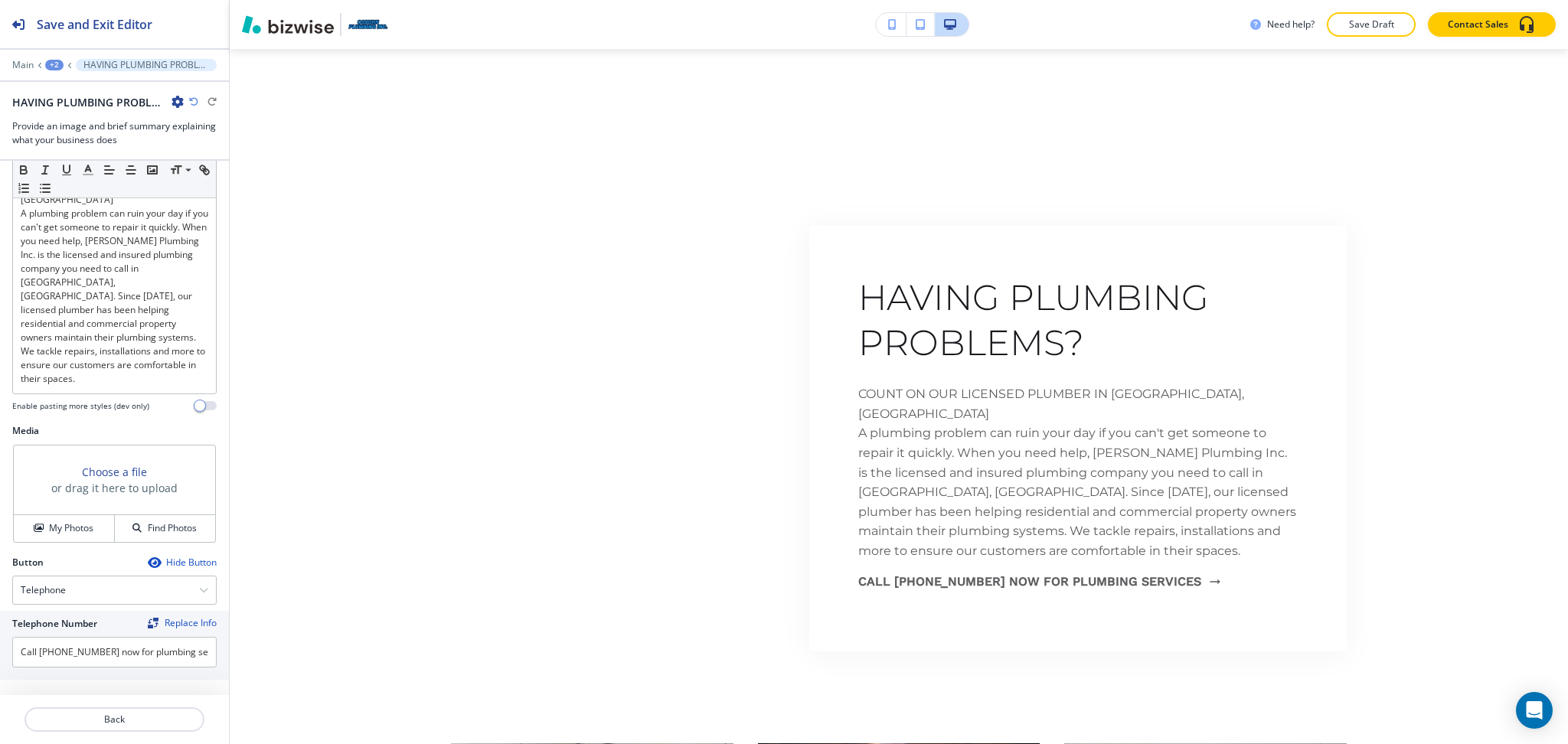
click at [96, 699] on button "SWITCH TO ABOUT" at bounding box center [60, 711] width 120 height 24
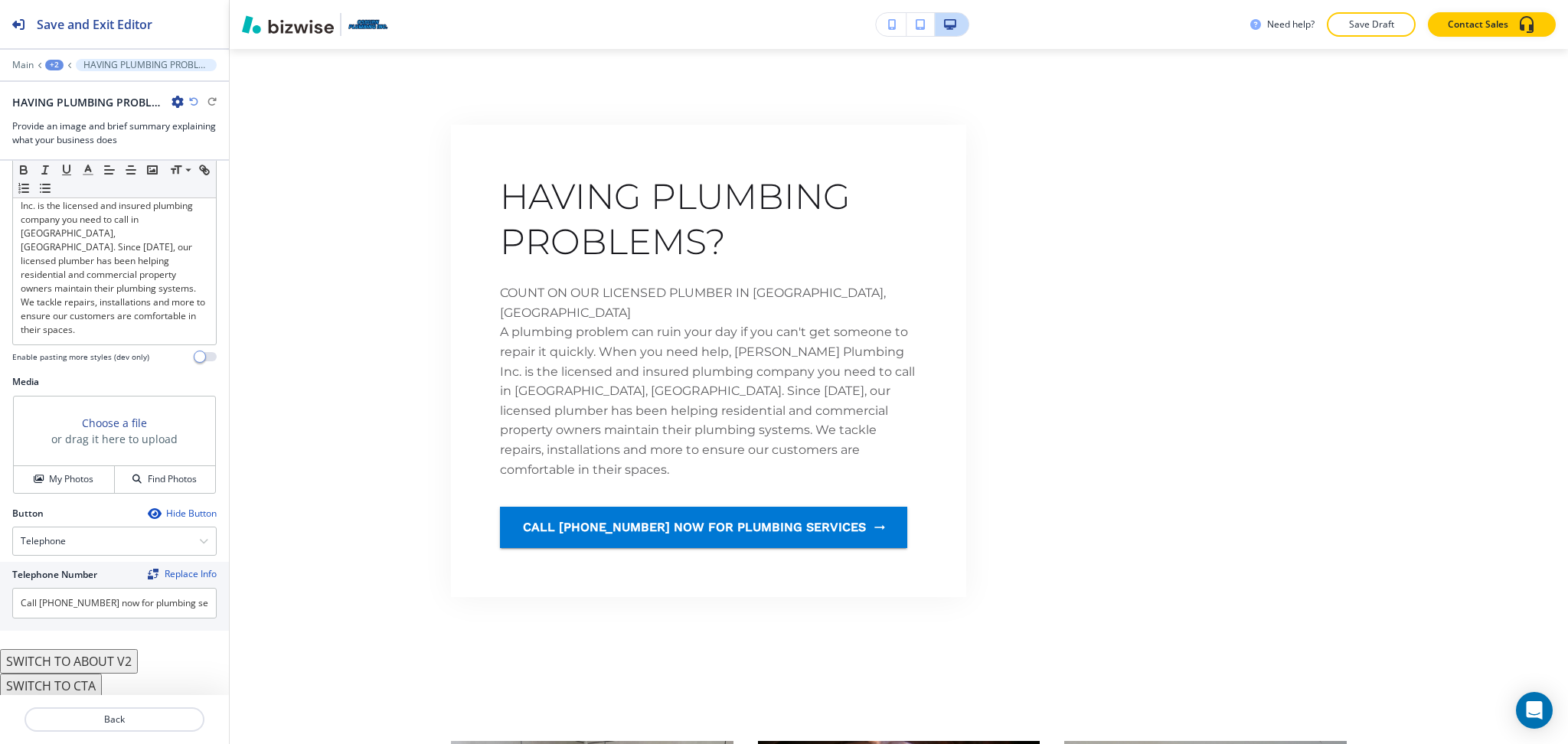
click at [93, 699] on button "SWITCH TO MEDIA & TEXT" at bounding box center [79, 711] width 160 height 24
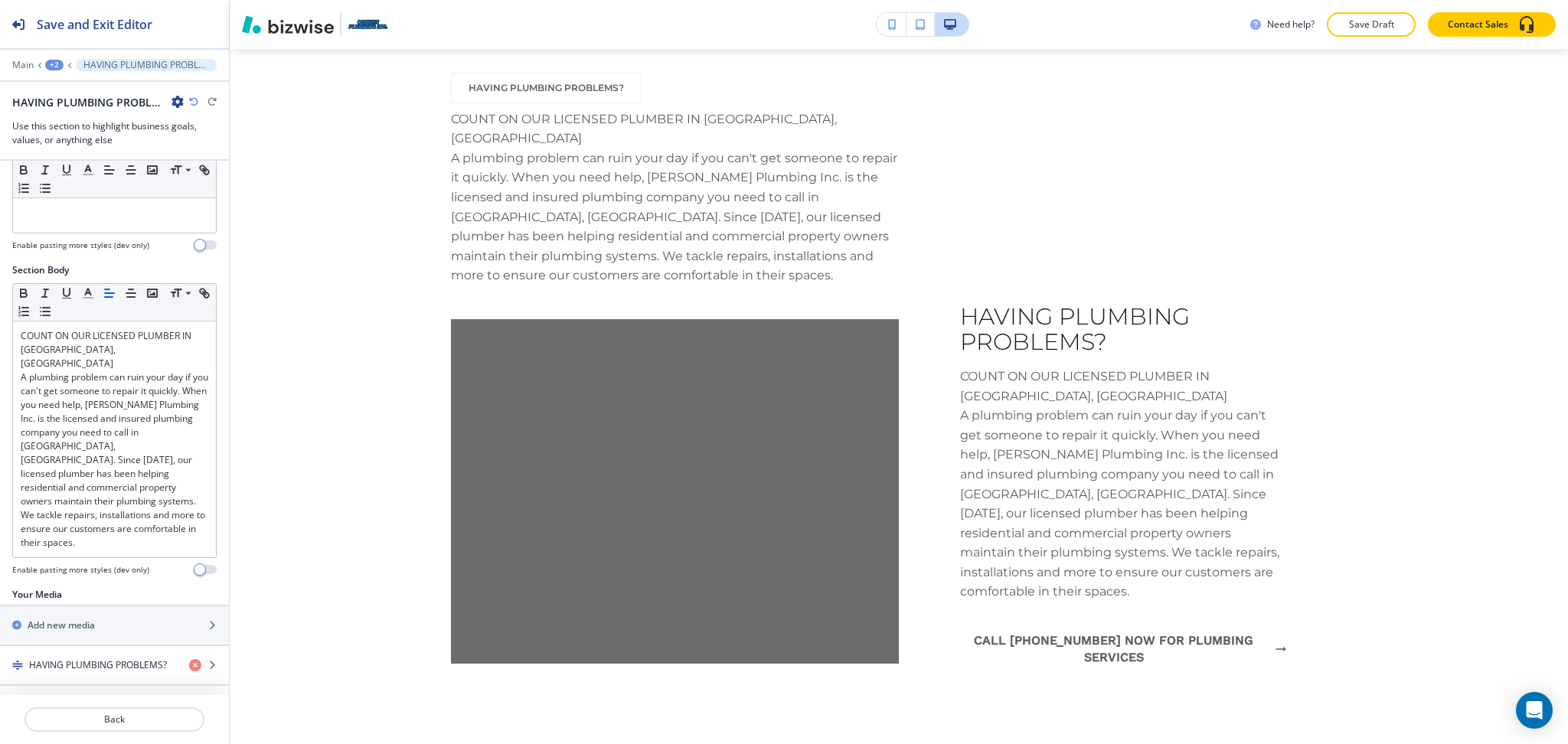
click at [96, 699] on button "SWITCH TO ABOUT" at bounding box center [60, 711] width 120 height 24
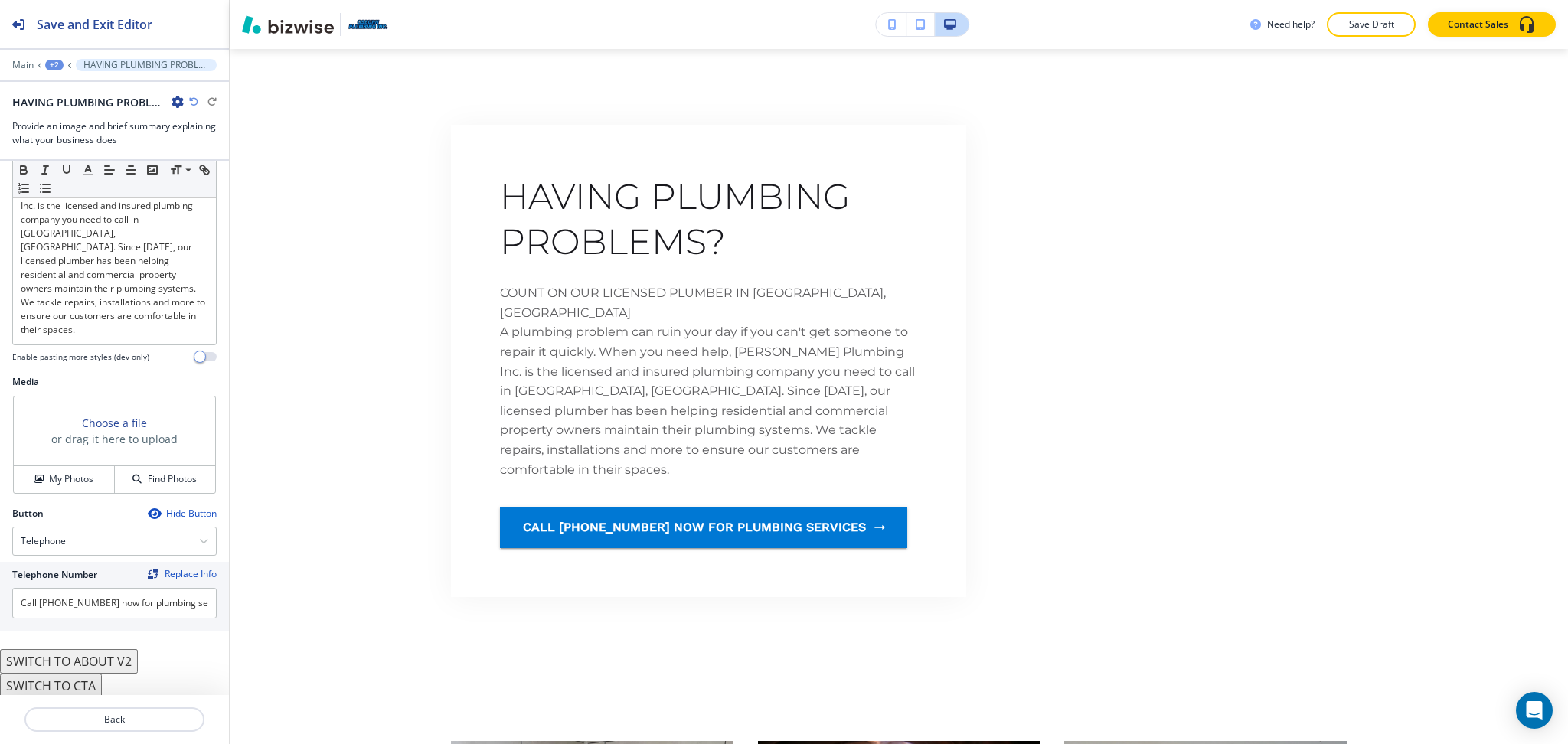
click at [93, 674] on button "SWITCH TO CTA" at bounding box center [51, 686] width 102 height 24
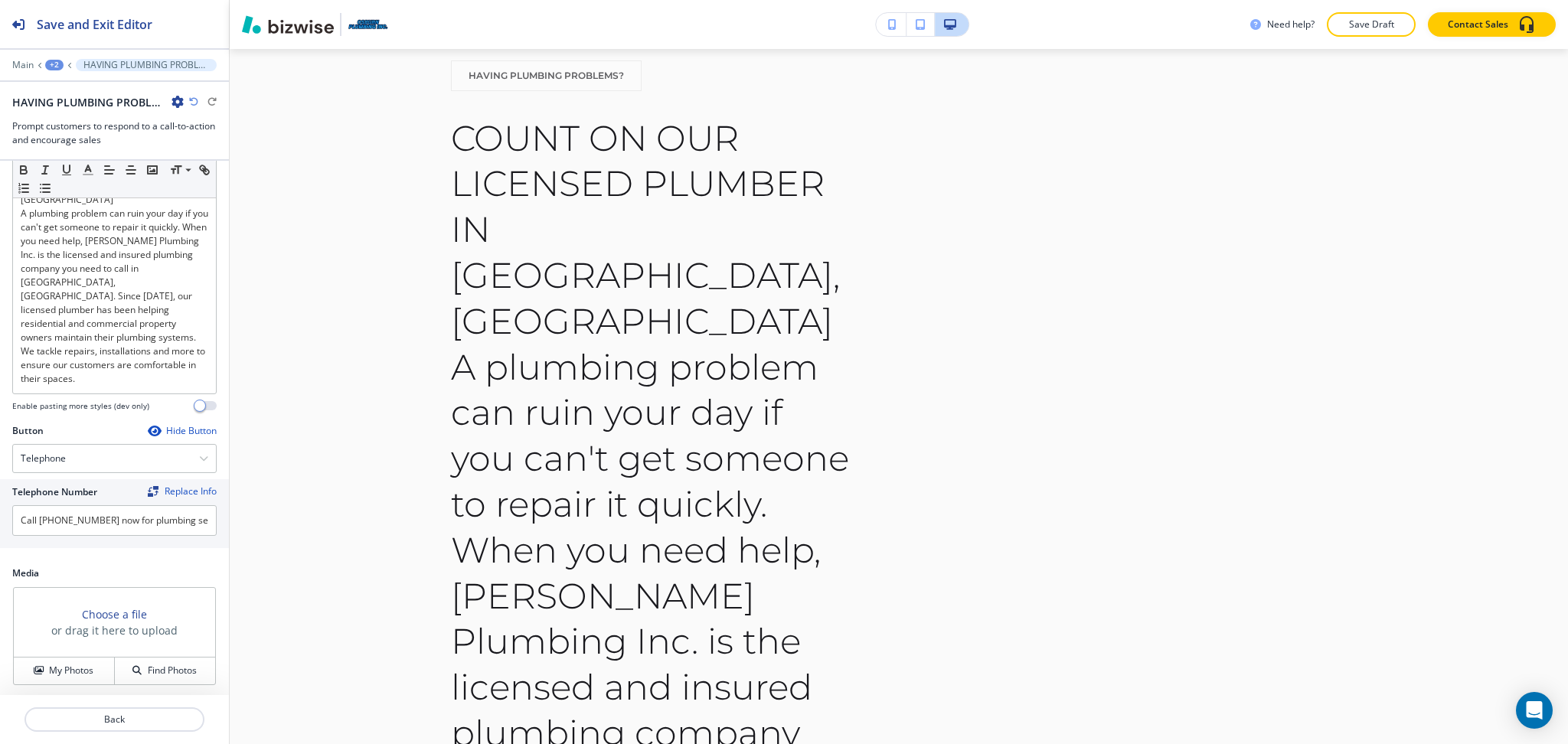
scroll to position [805, 0]
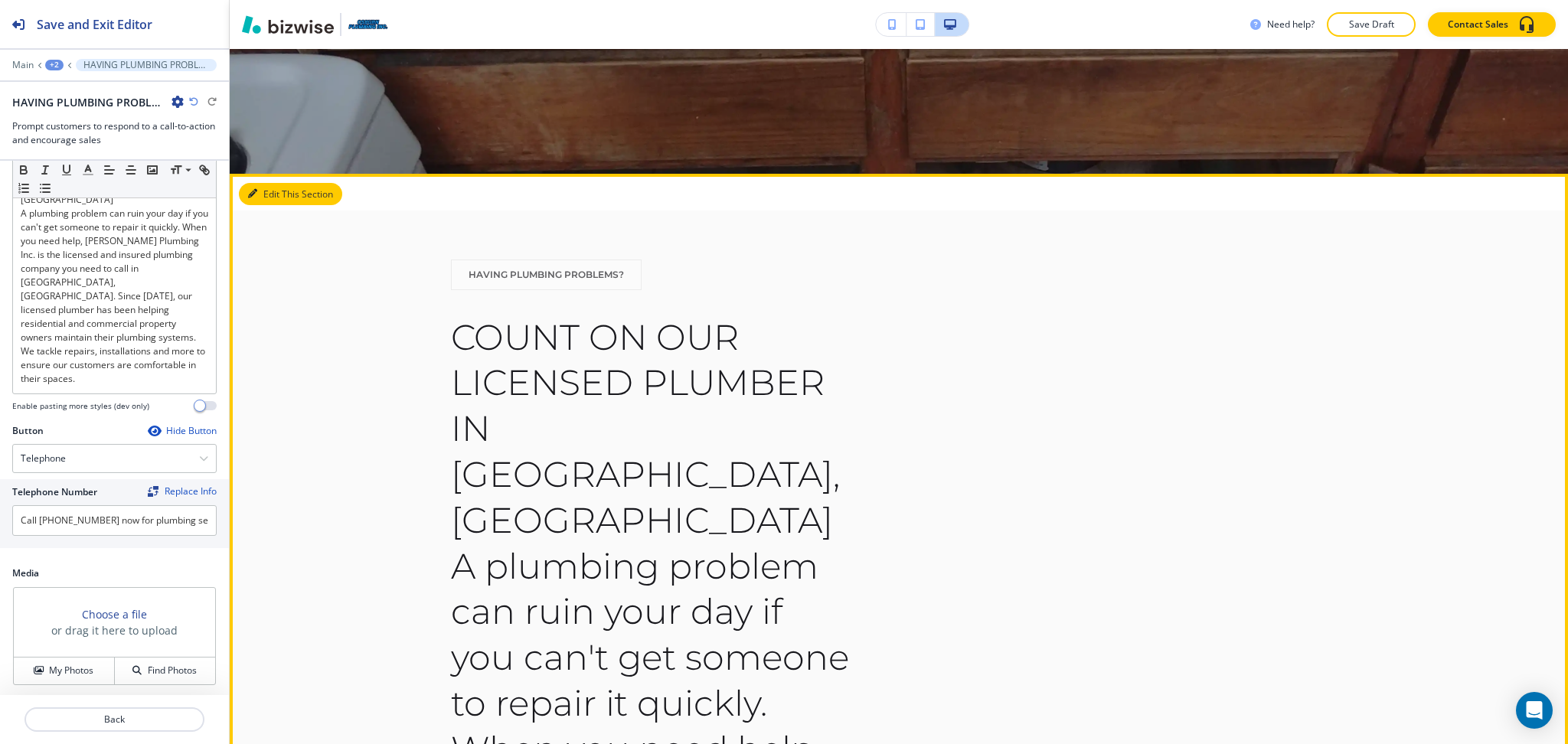
click at [273, 202] on button "Edit This Section" at bounding box center [291, 195] width 103 height 23
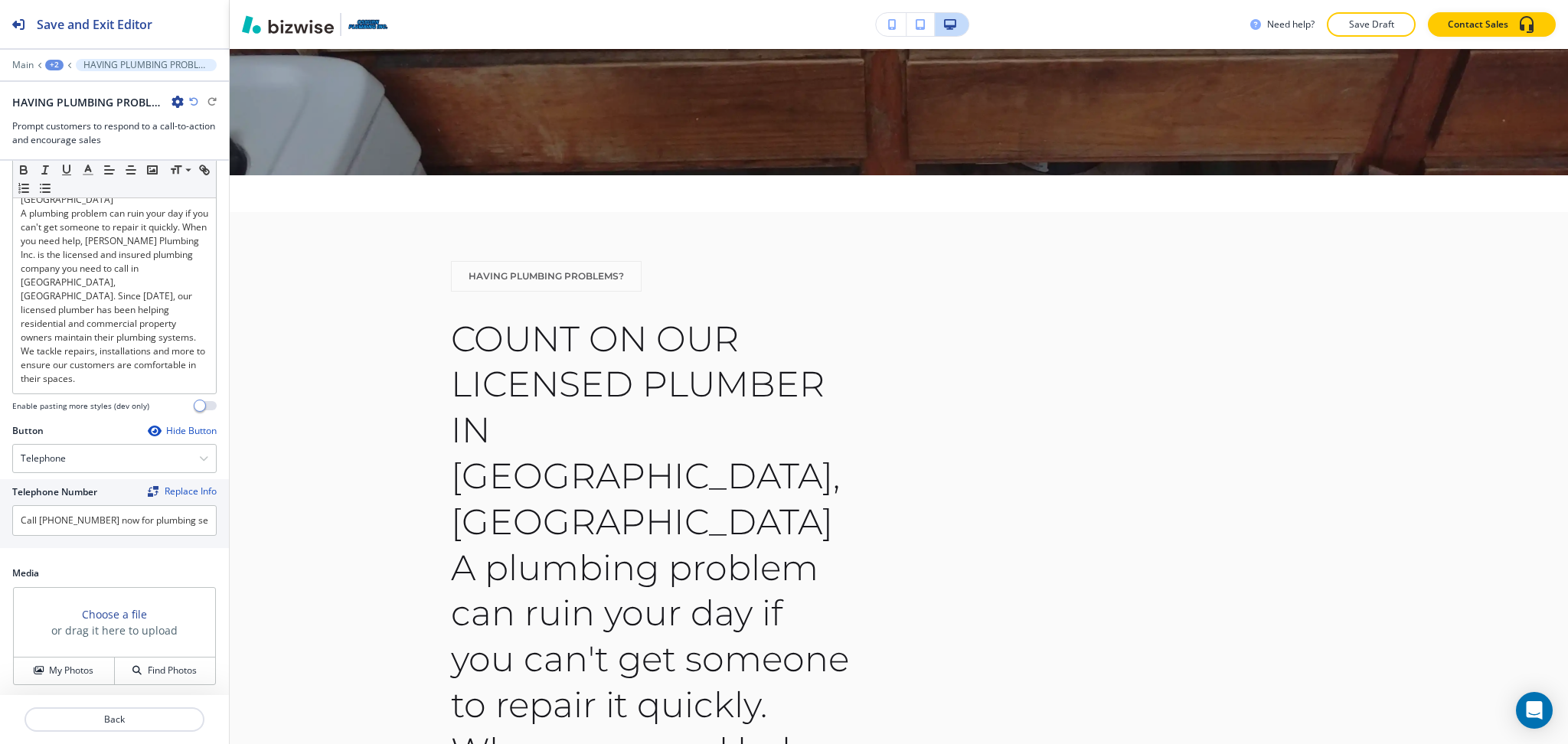
click at [175, 101] on icon "button" at bounding box center [177, 102] width 12 height 12
click at [192, 176] on p "Delete Section" at bounding box center [220, 183] width 78 height 14
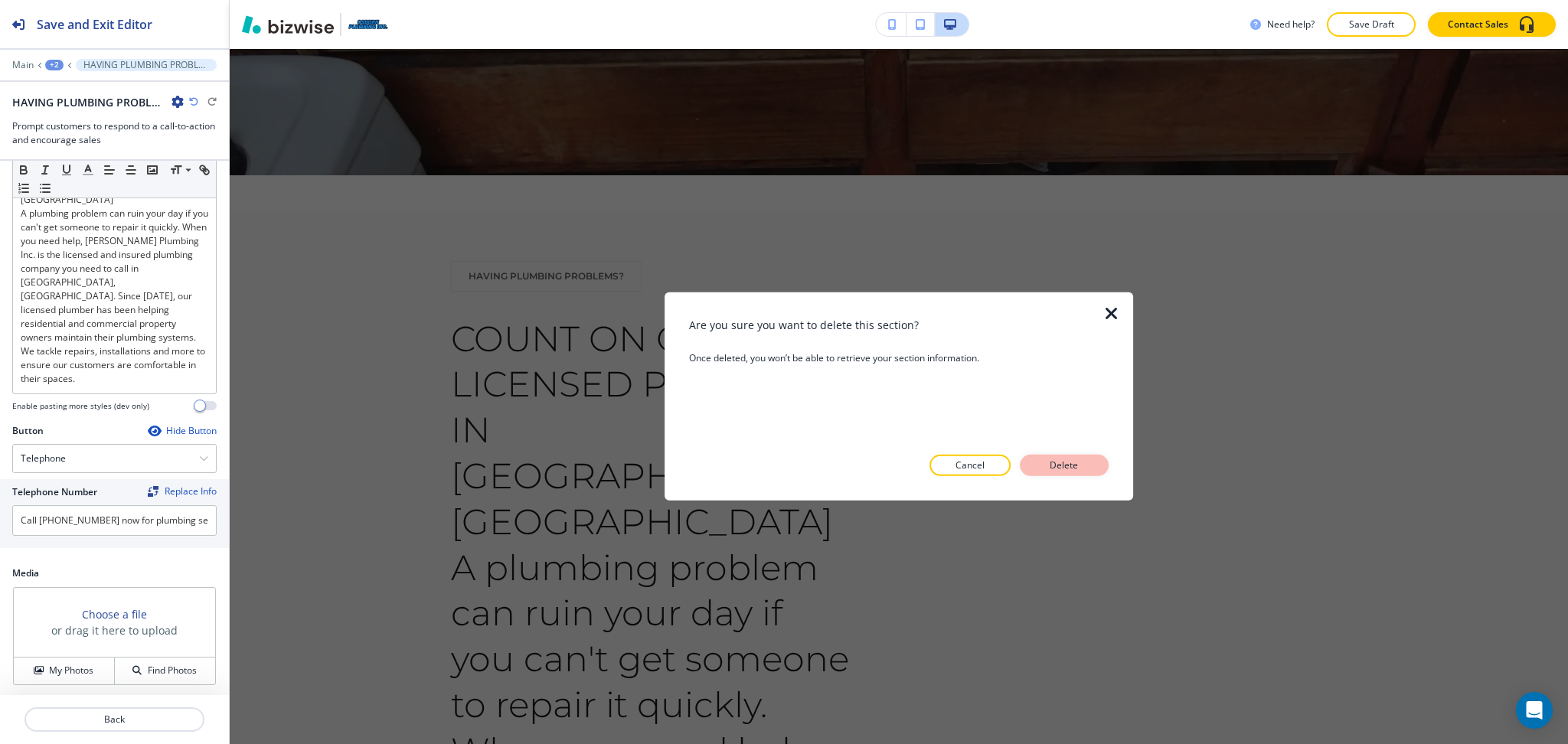
click at [1087, 466] on button "Delete" at bounding box center [1064, 465] width 89 height 22
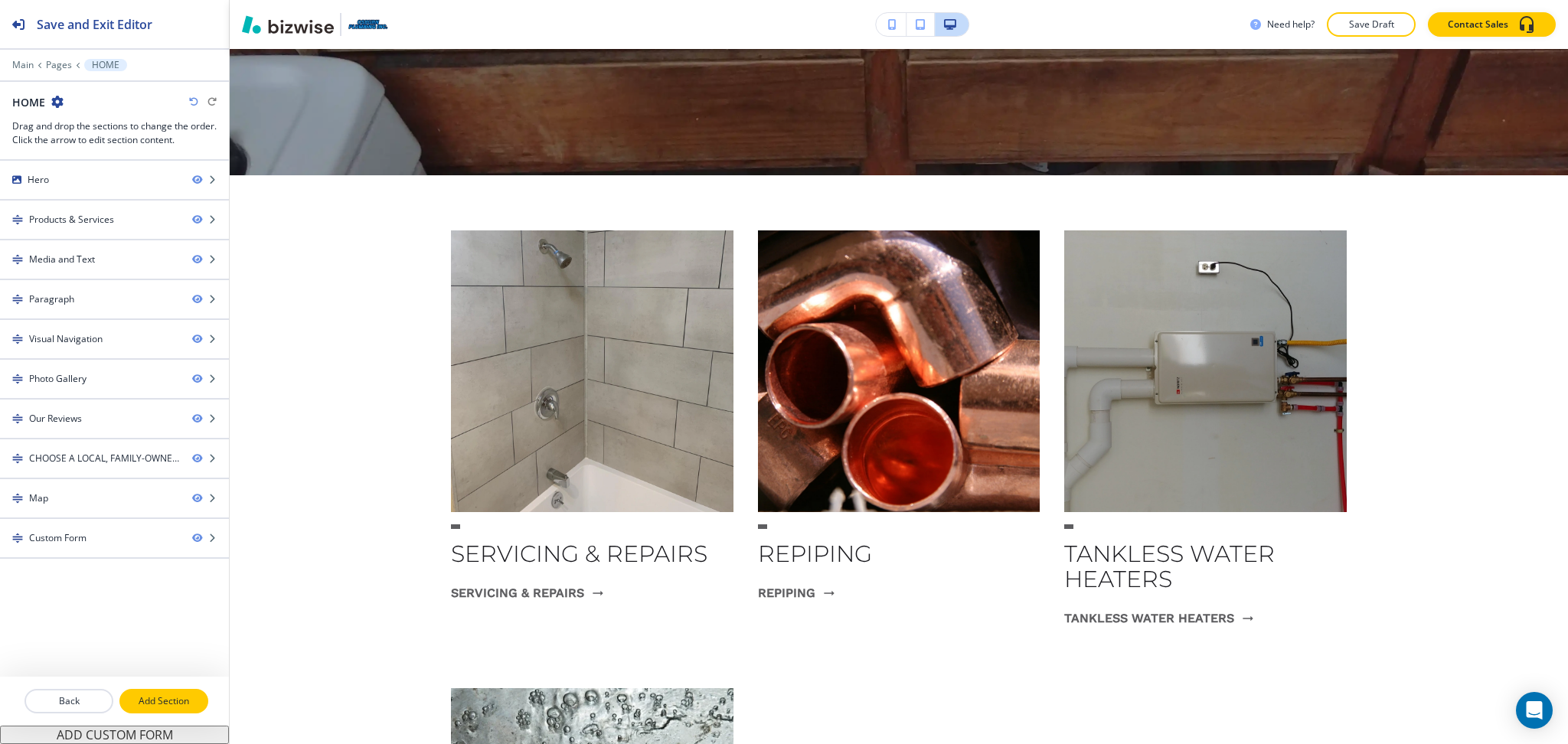
click at [173, 692] on button "Add Section" at bounding box center [164, 701] width 89 height 24
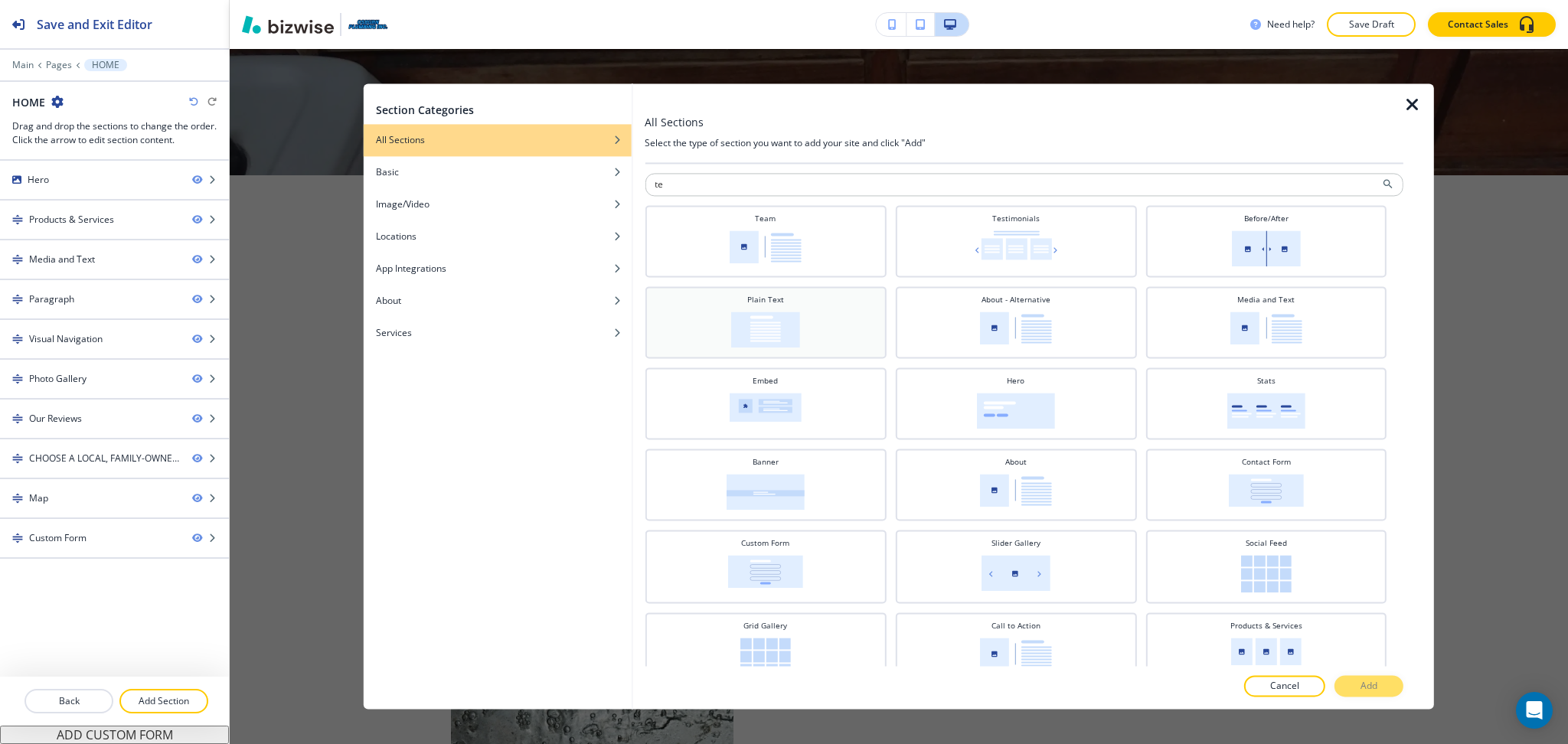
type input "t"
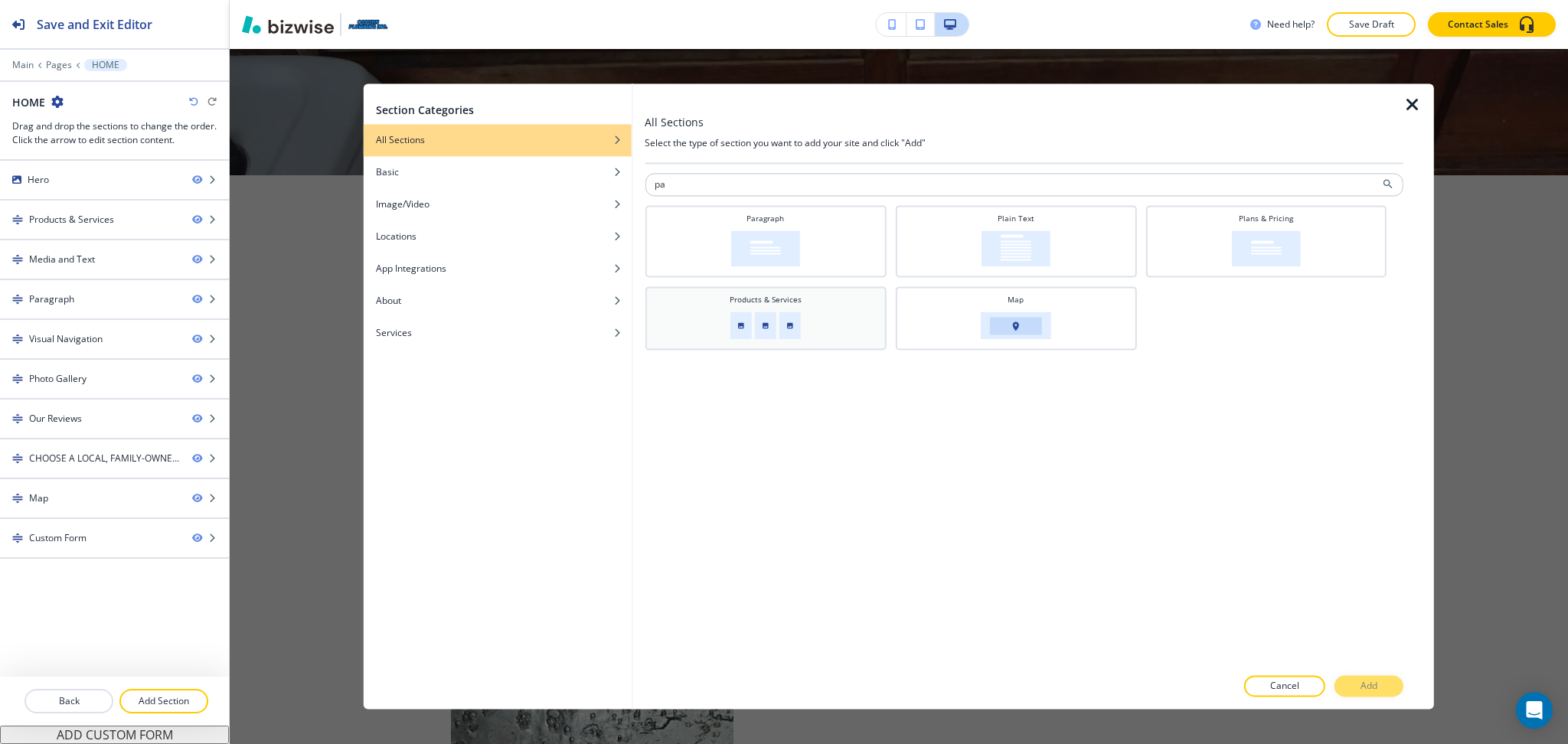
type input "p"
type input "text"
click at [777, 233] on img at bounding box center [765, 248] width 69 height 36
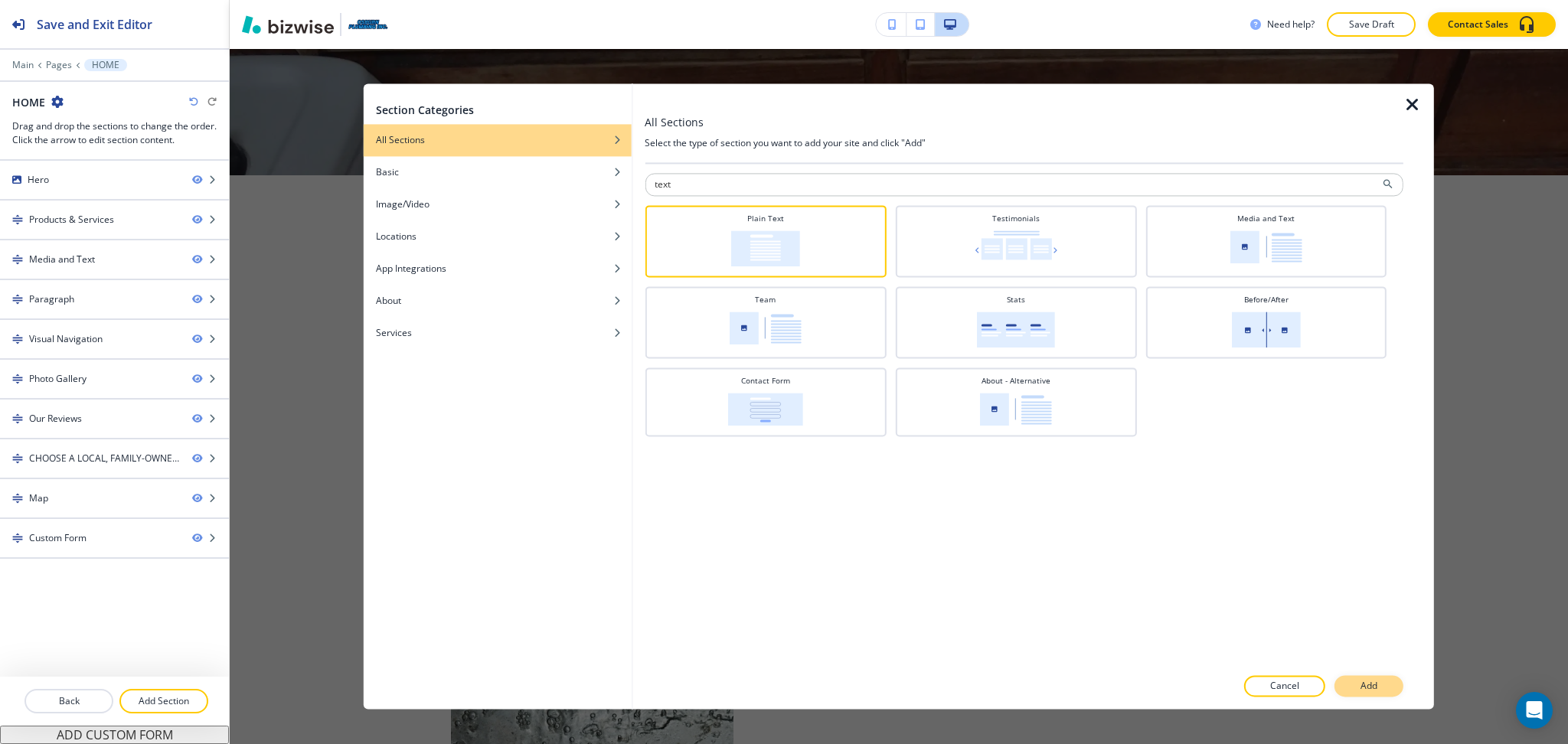
click at [1372, 685] on p "Add" at bounding box center [1368, 687] width 17 height 14
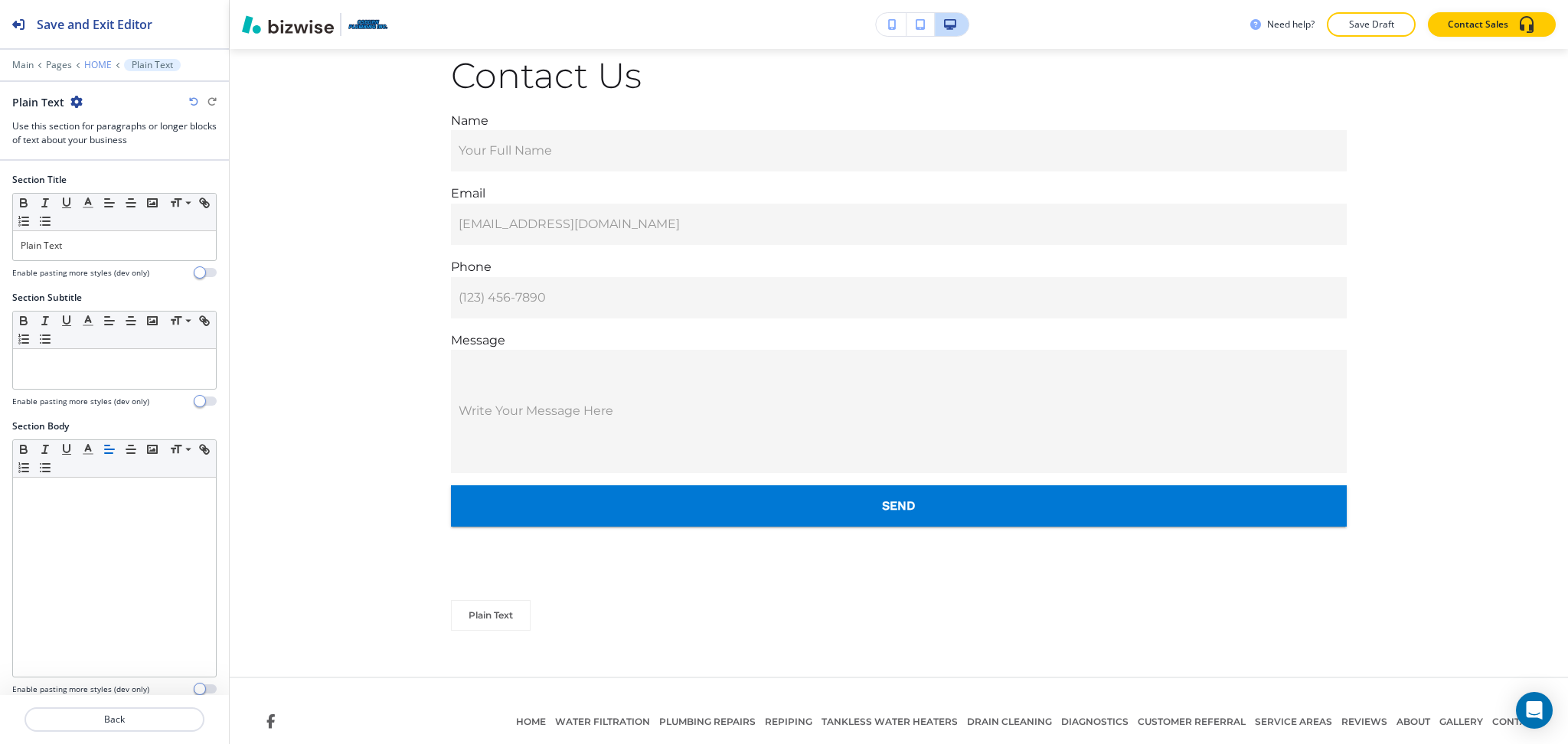
scroll to position [7272, 0]
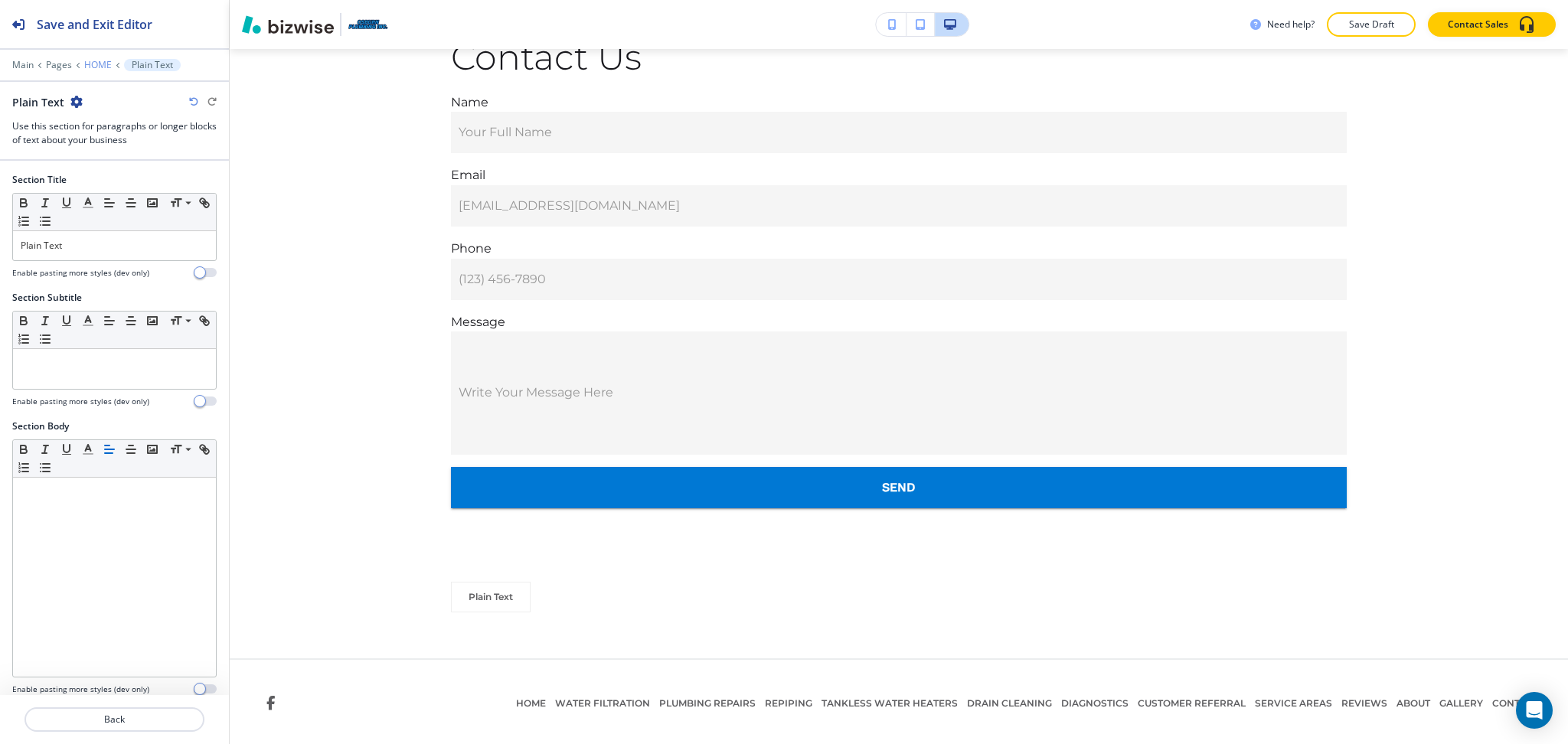
click at [93, 62] on p "HOME" at bounding box center [98, 65] width 28 height 10
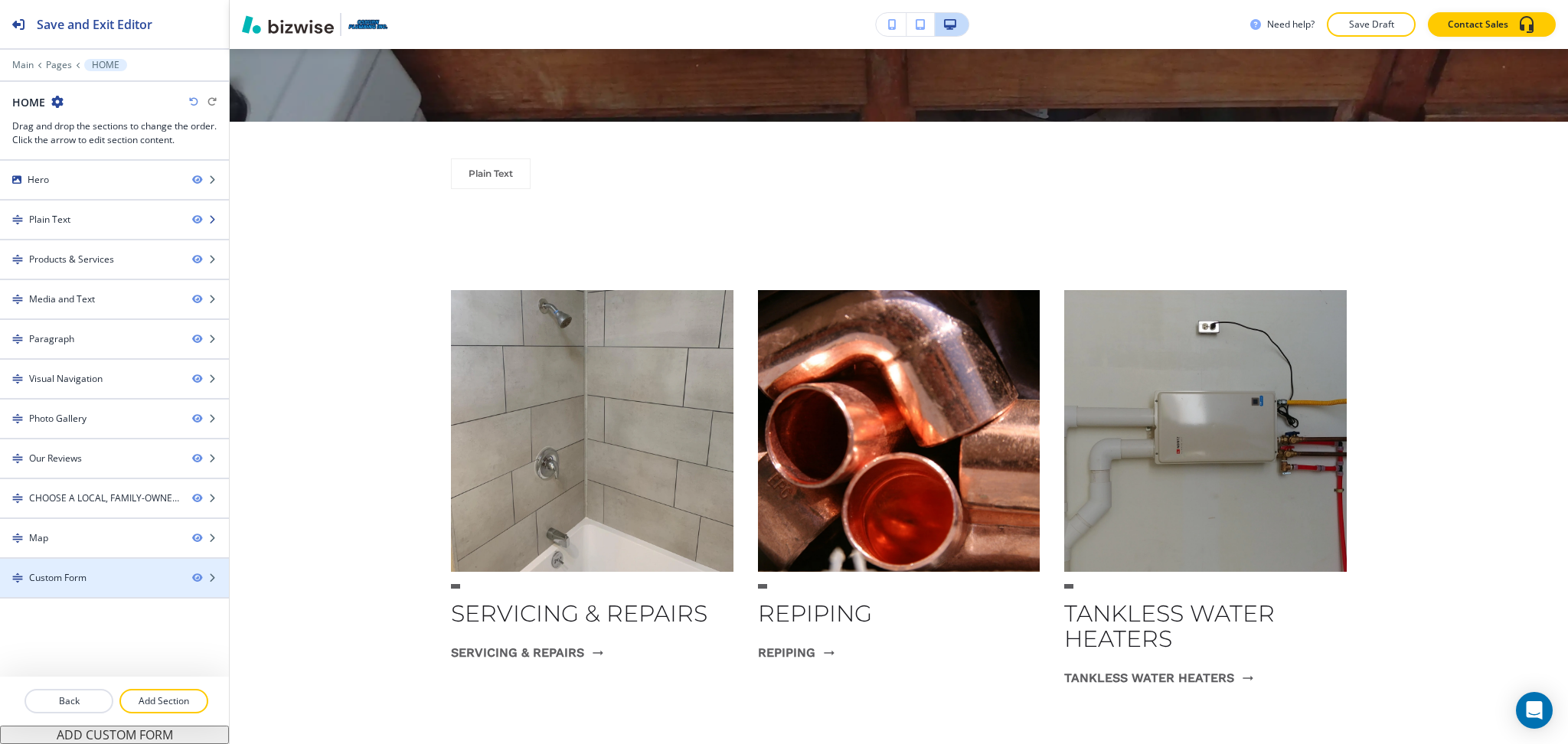
click at [74, 213] on div "Plain Text" at bounding box center [90, 220] width 180 height 14
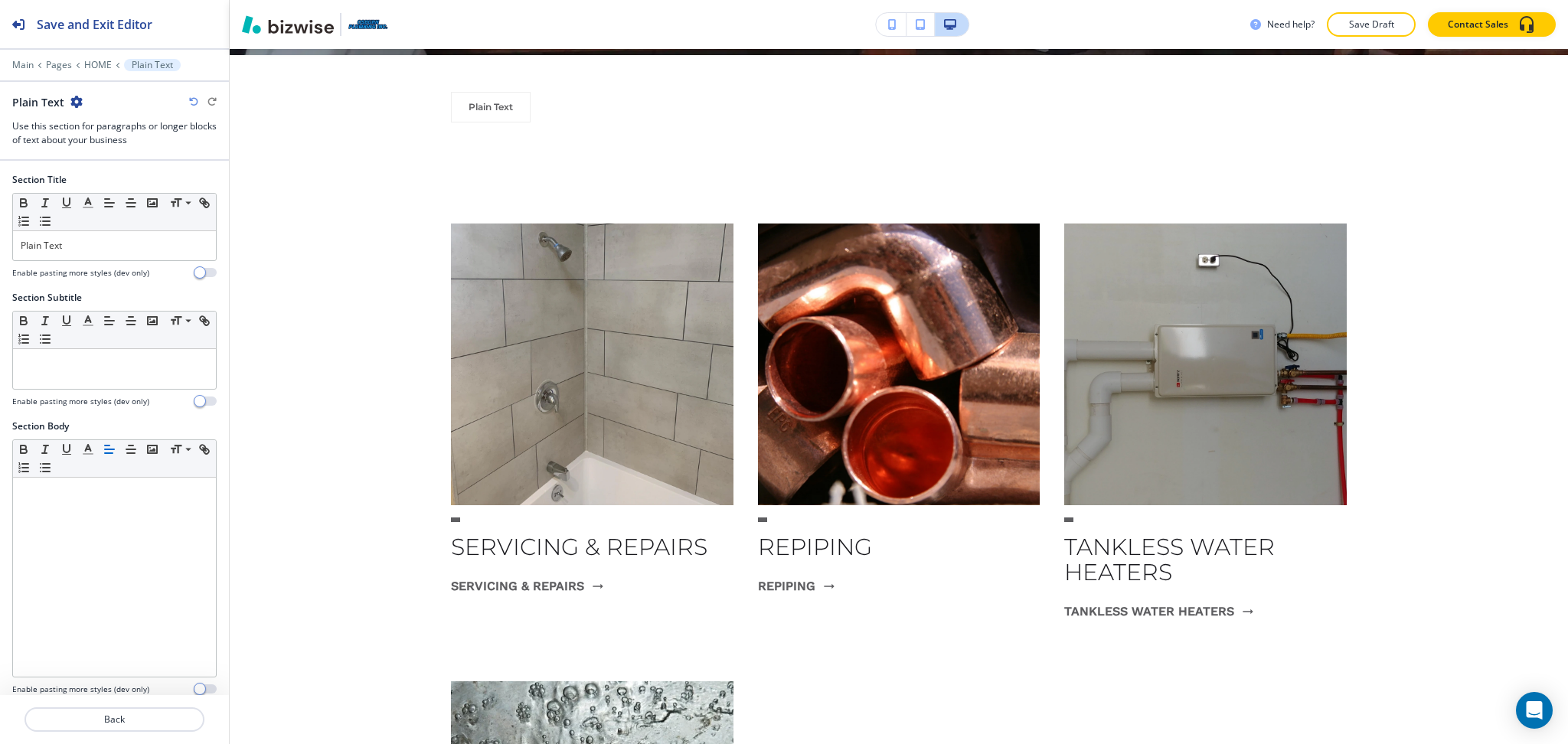
scroll to position [730, 0]
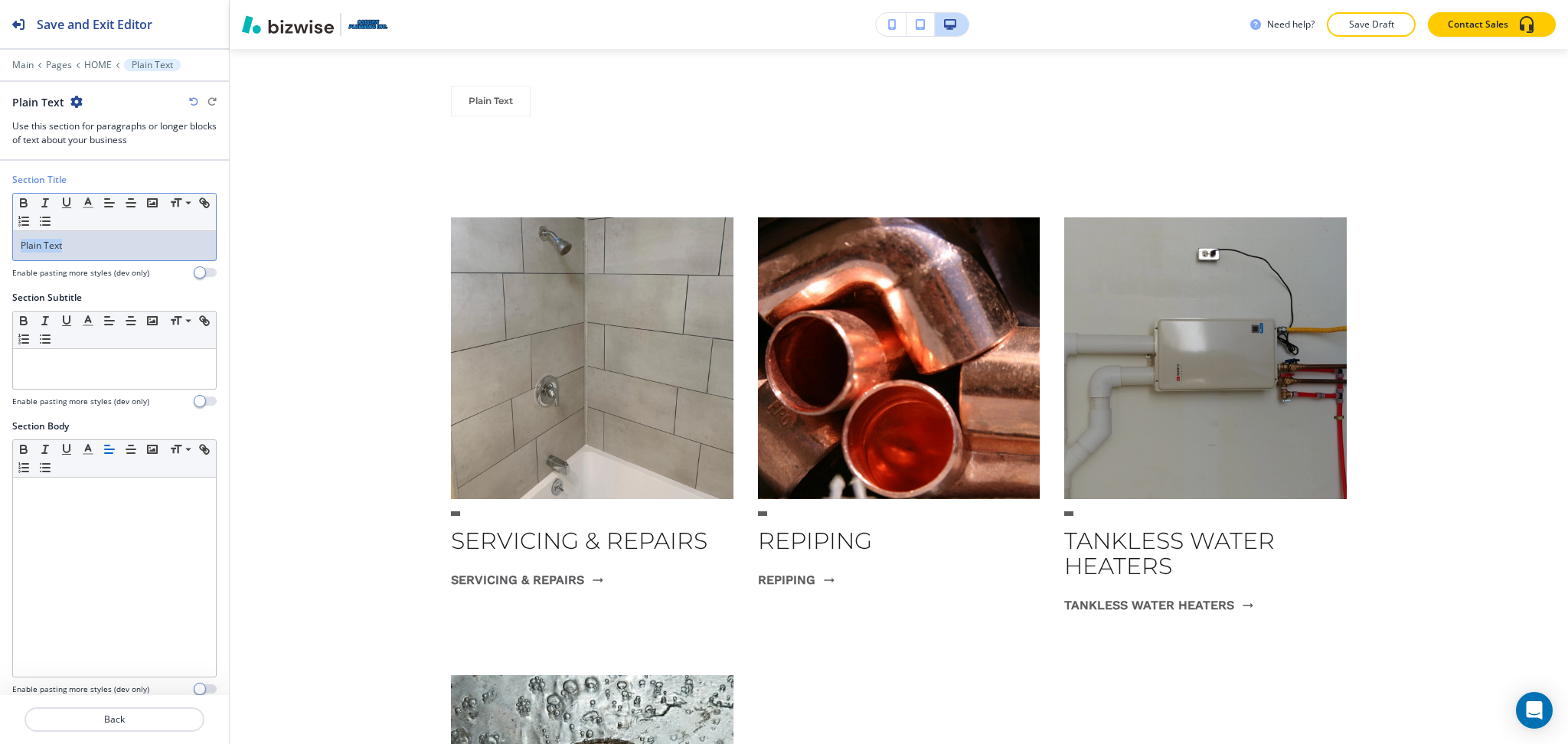
drag, startPoint x: 107, startPoint y: 251, endPoint x: 0, endPoint y: 217, distance: 112.3
click at [0, 245] on div "Section Title Small Normal Large Huge Plain Text Enable pasting more styles (de…" at bounding box center [114, 231] width 229 height 118
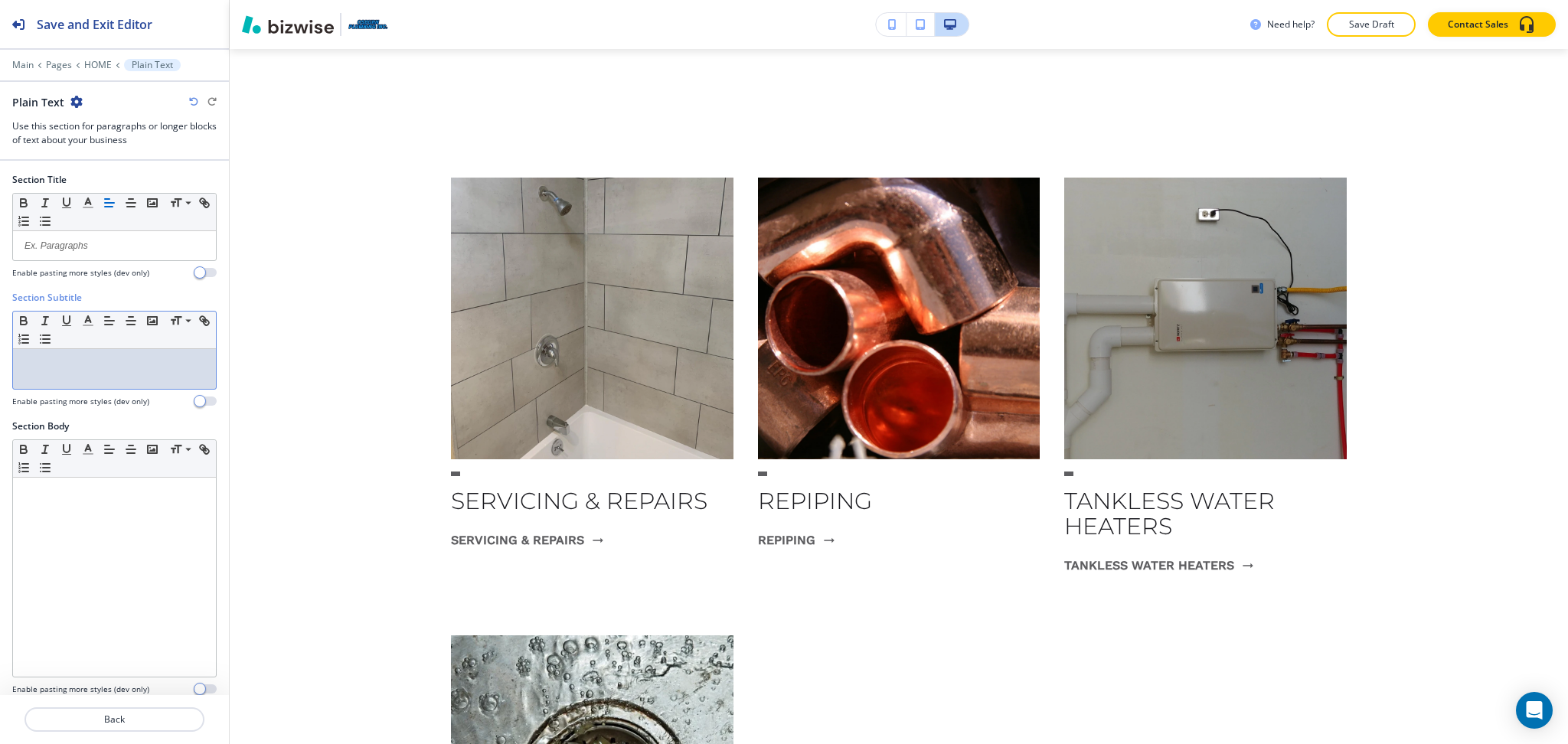
click at [68, 365] on p at bounding box center [114, 364] width 188 height 14
paste div
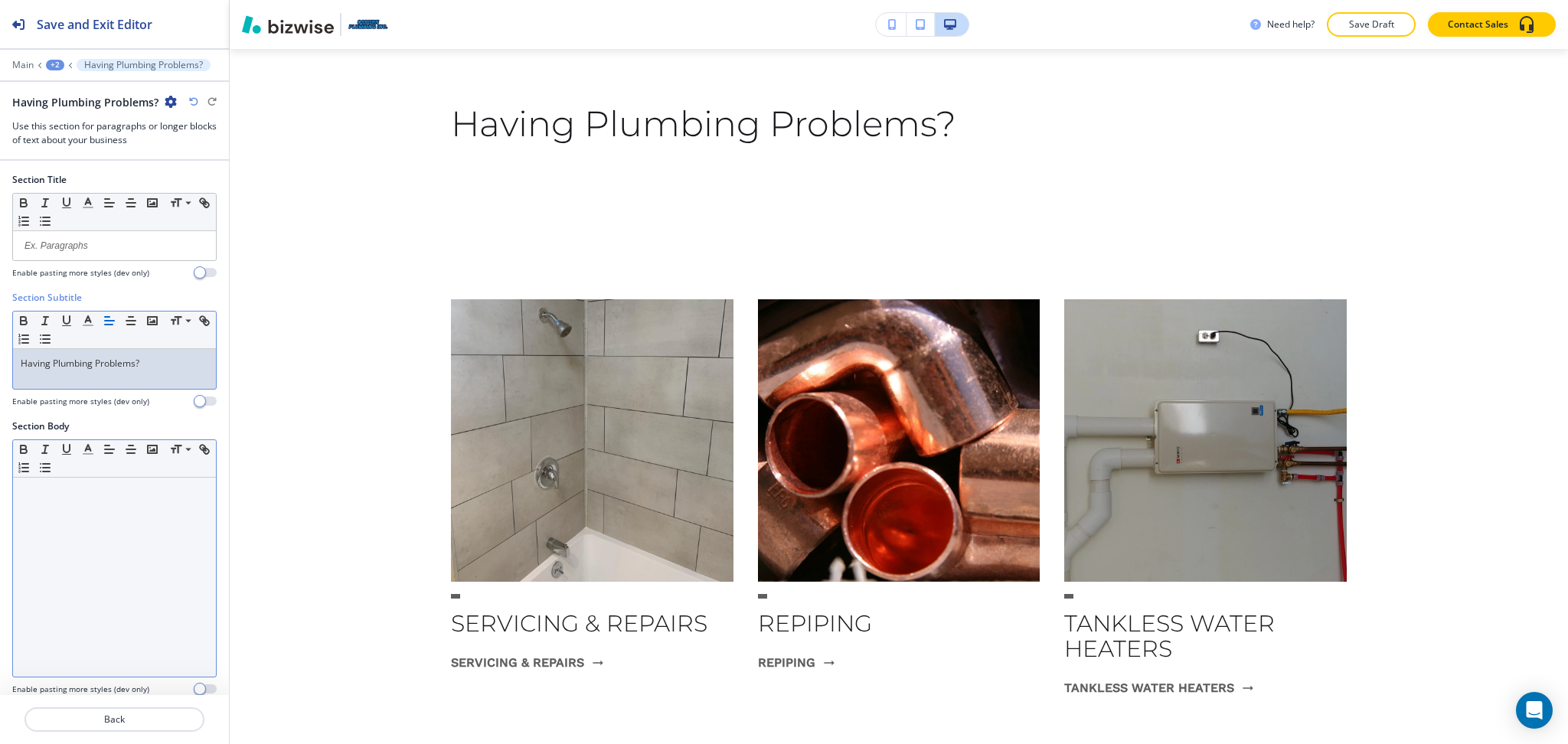
click at [72, 601] on div at bounding box center [114, 577] width 203 height 199
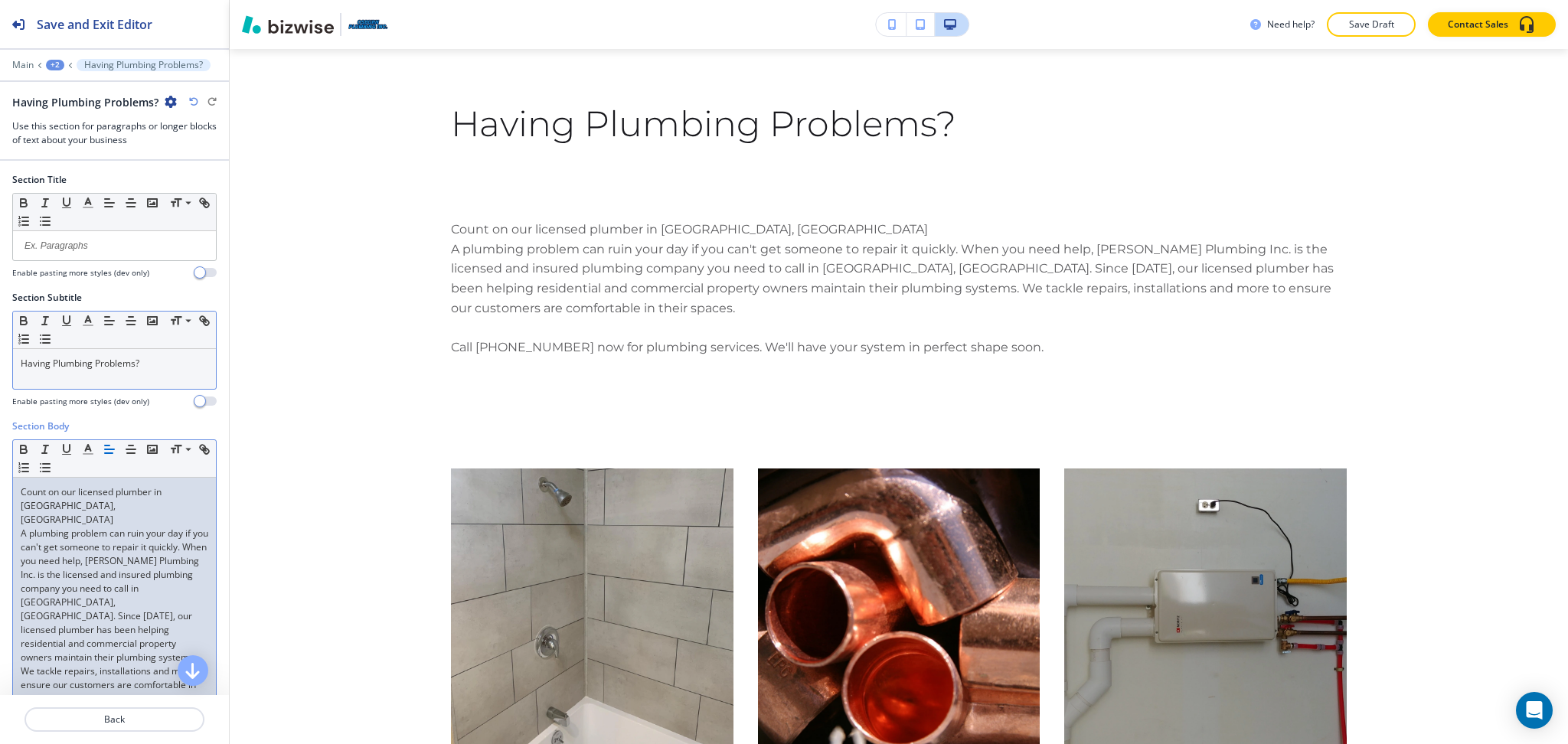
click at [109, 512] on p "Count on our licensed plumber in San Bernardino, CA" at bounding box center [114, 506] width 188 height 41
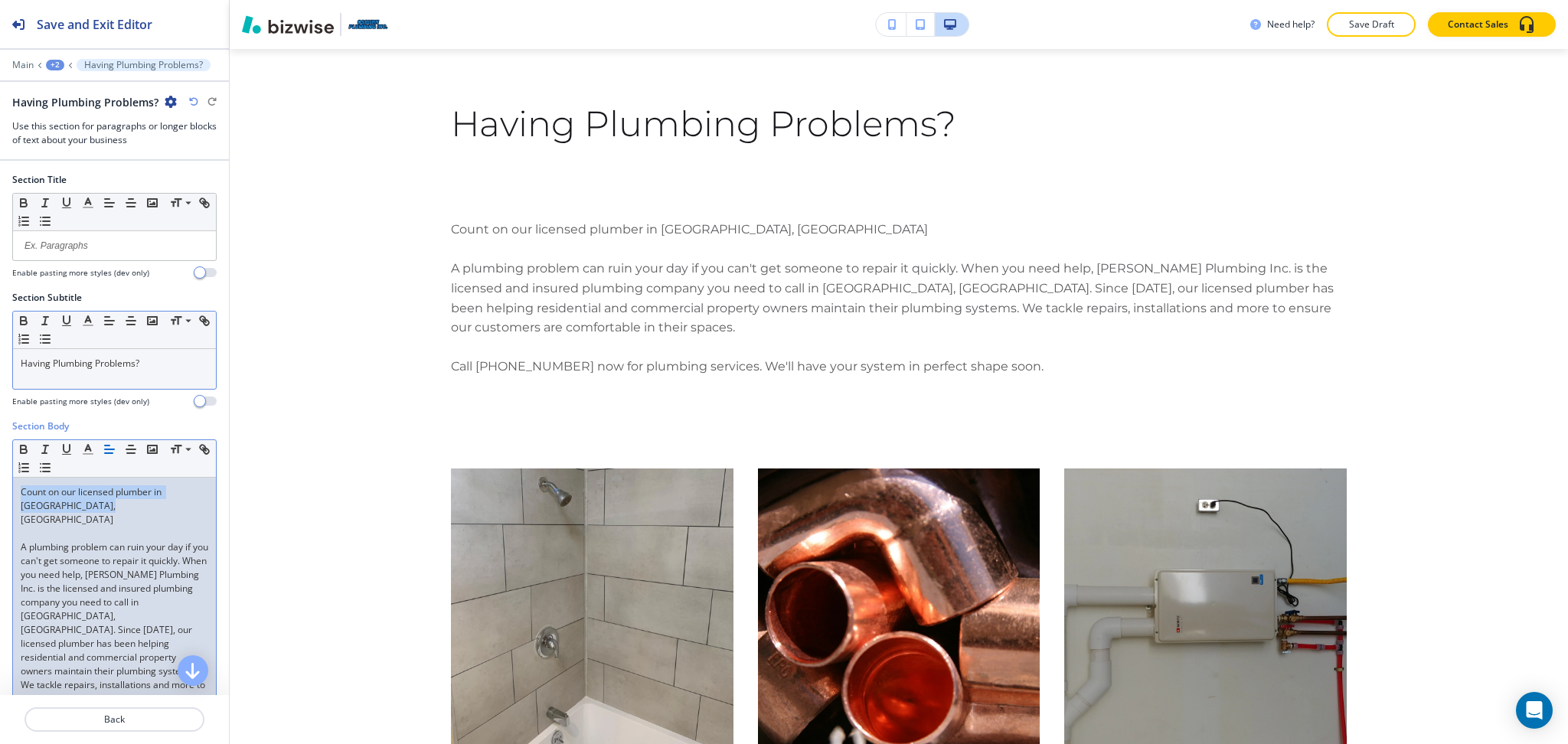
drag, startPoint x: 115, startPoint y: 510, endPoint x: 0, endPoint y: 472, distance: 121.1
click at [0, 472] on div "Section Body Small Normal Large Huge Count on our licensed plumber in San Berna…" at bounding box center [114, 616] width 229 height 394
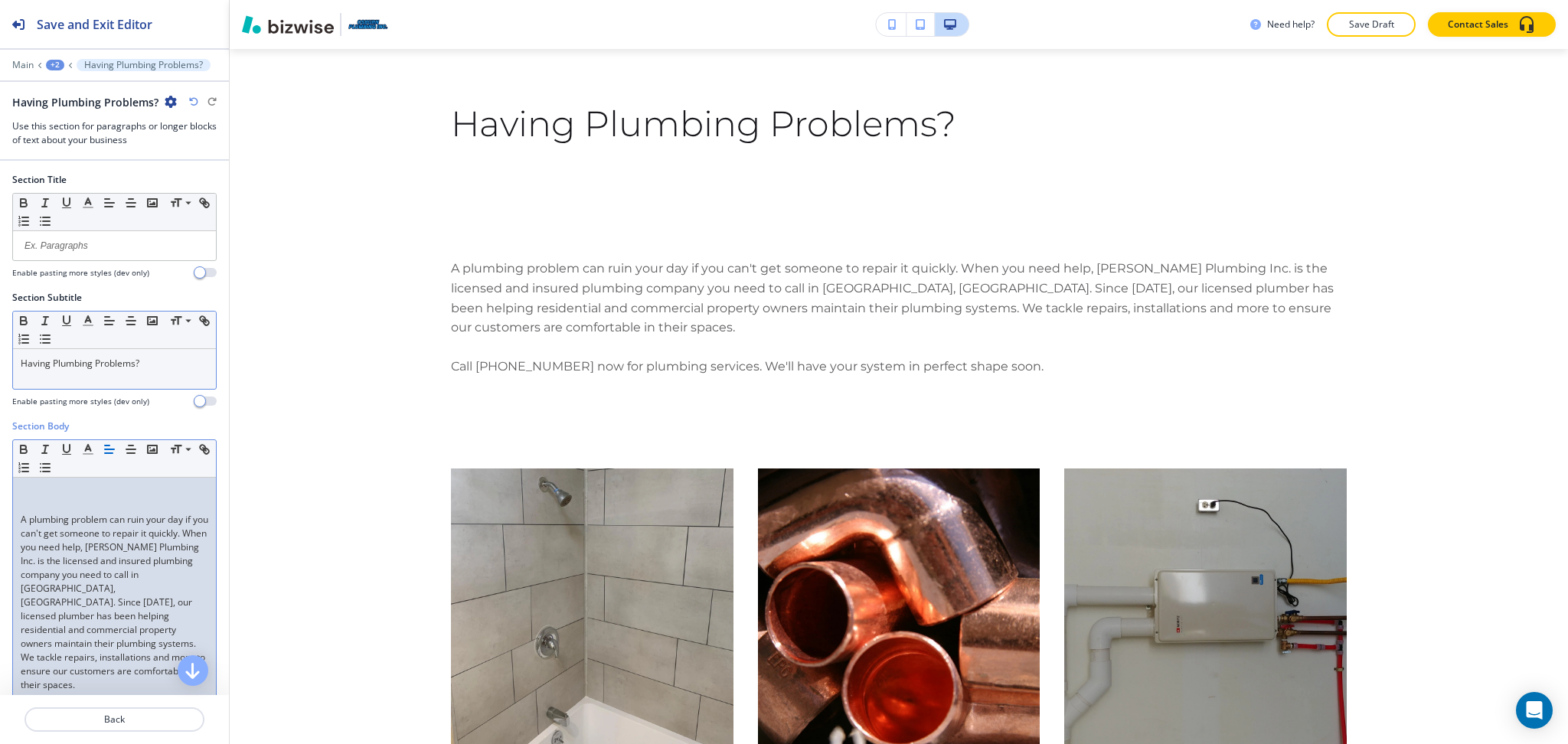
click at [94, 377] on div "Having Plumbing Problems?" at bounding box center [114, 369] width 203 height 40
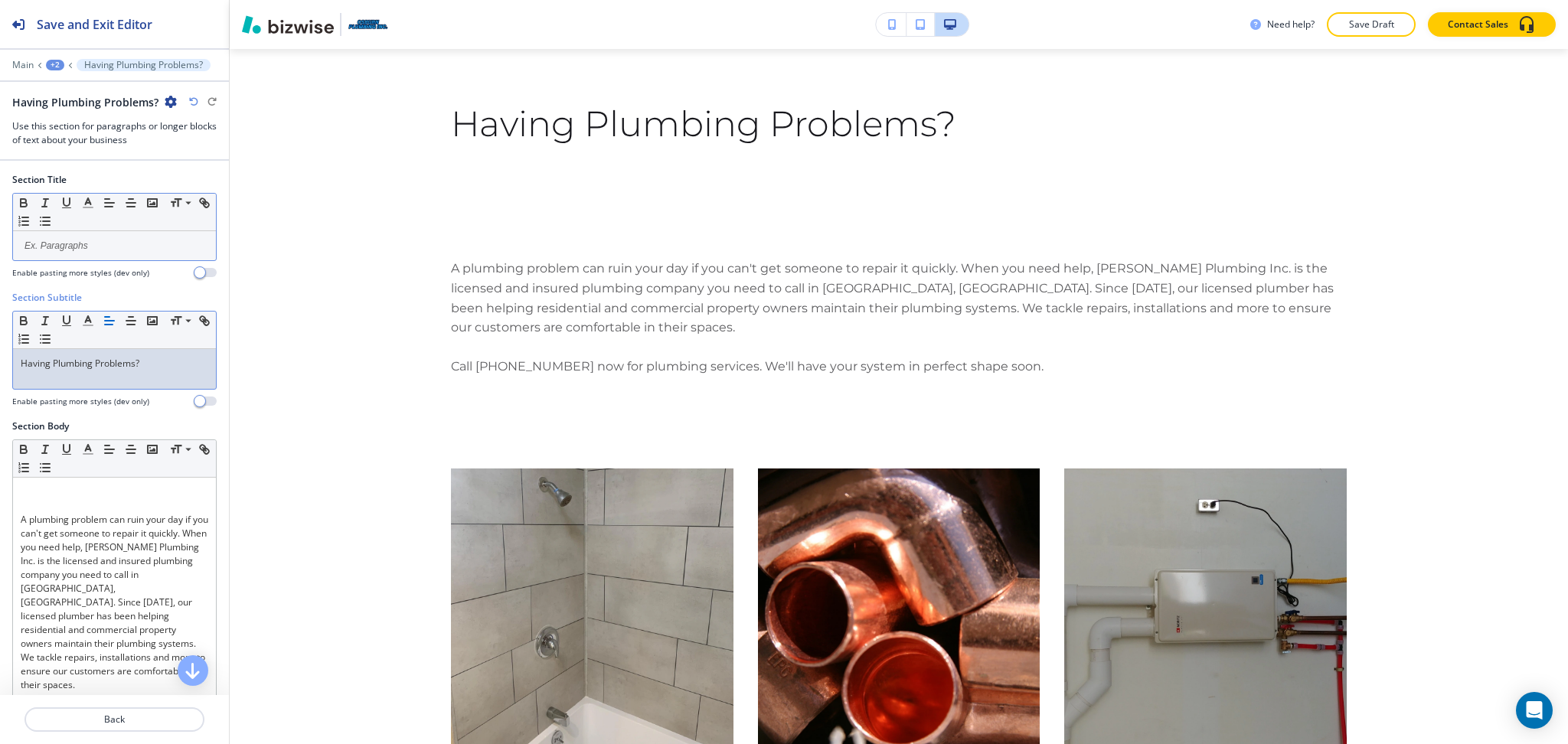
click at [81, 247] on p at bounding box center [114, 246] width 188 height 14
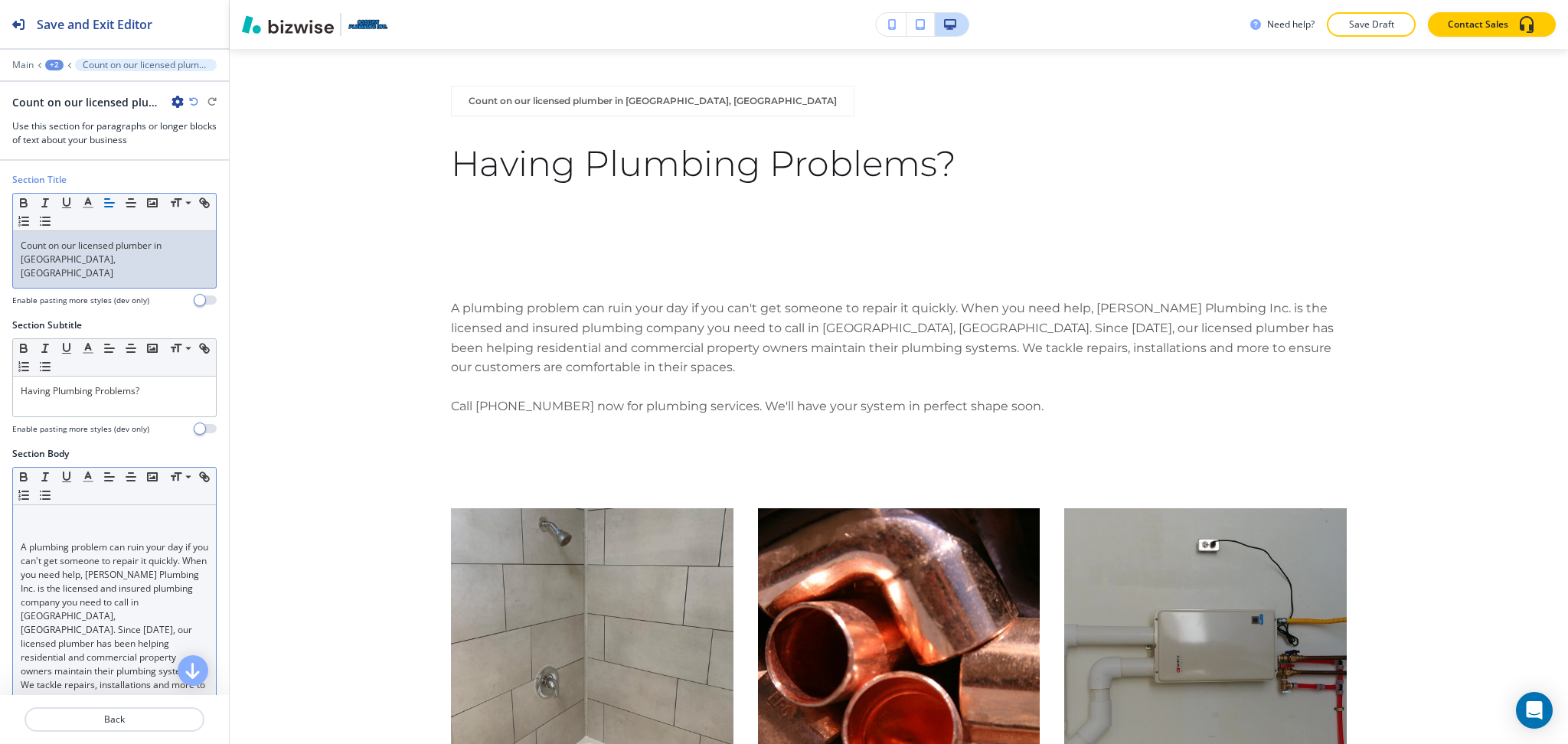
click at [18, 538] on div "A plumbing problem can ruin your day if you can't get someone to repair it quic…" at bounding box center [114, 644] width 203 height 277
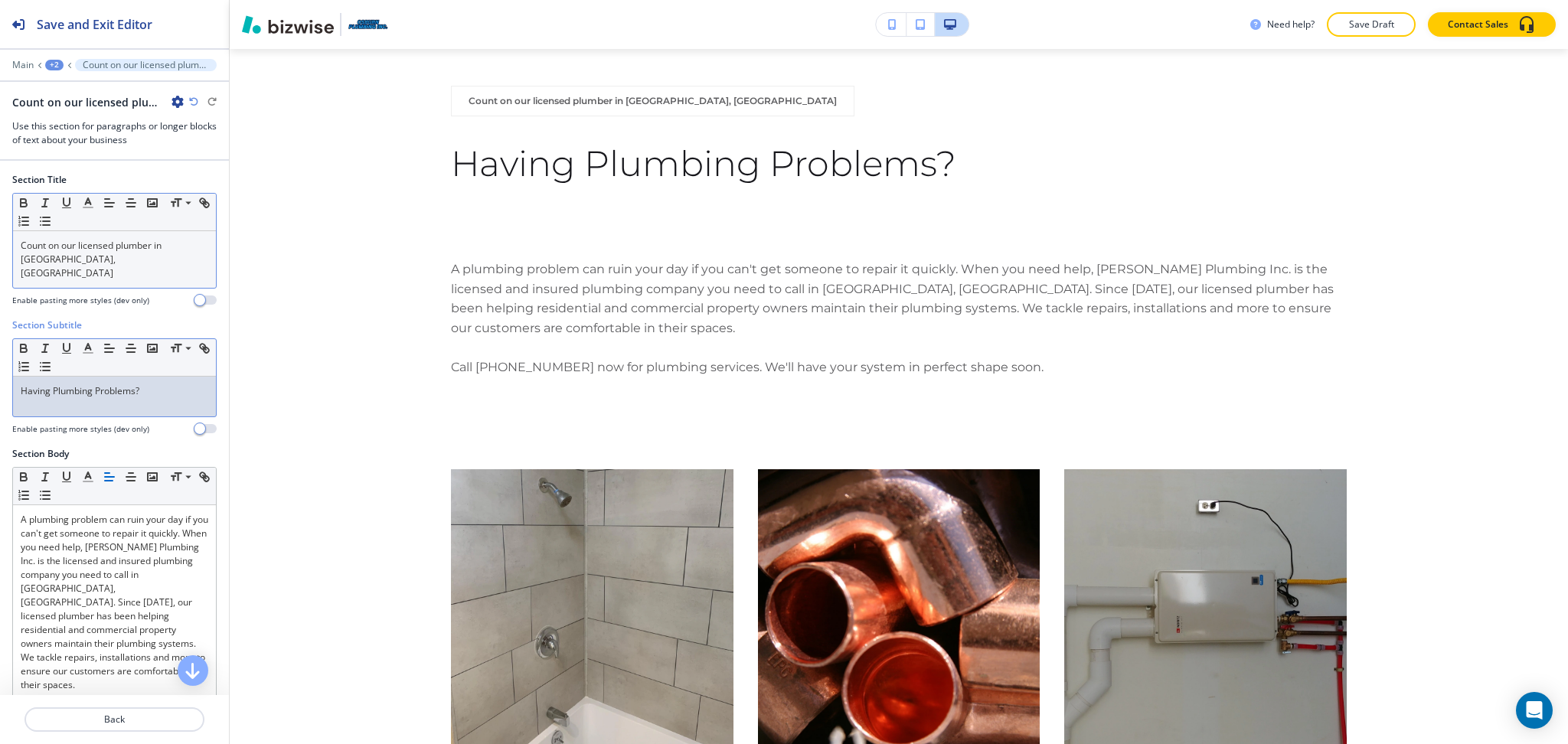
click at [161, 389] on div "Having Plumbing Problems?" at bounding box center [114, 396] width 203 height 40
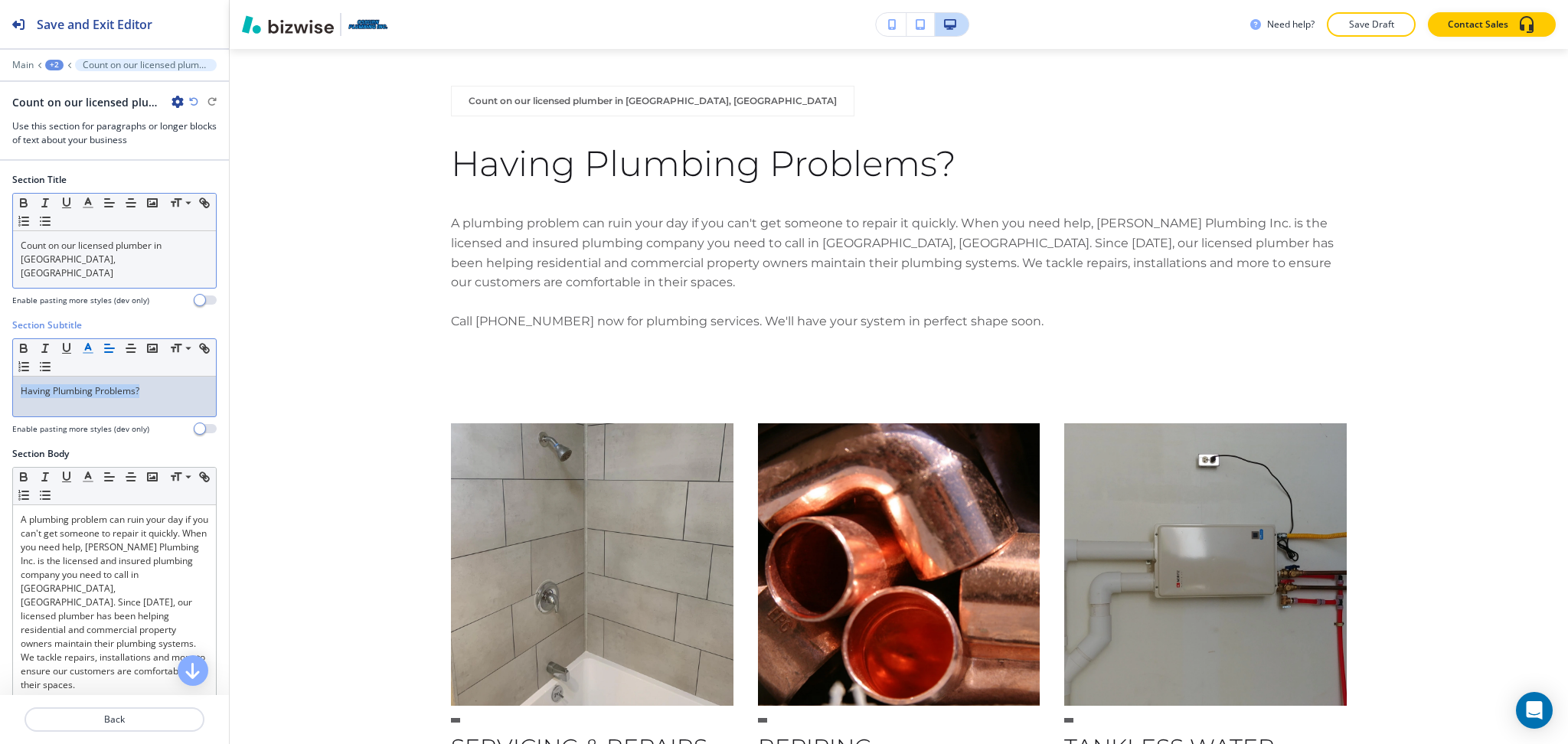
click at [89, 344] on polyline "button" at bounding box center [88, 347] width 5 height 6
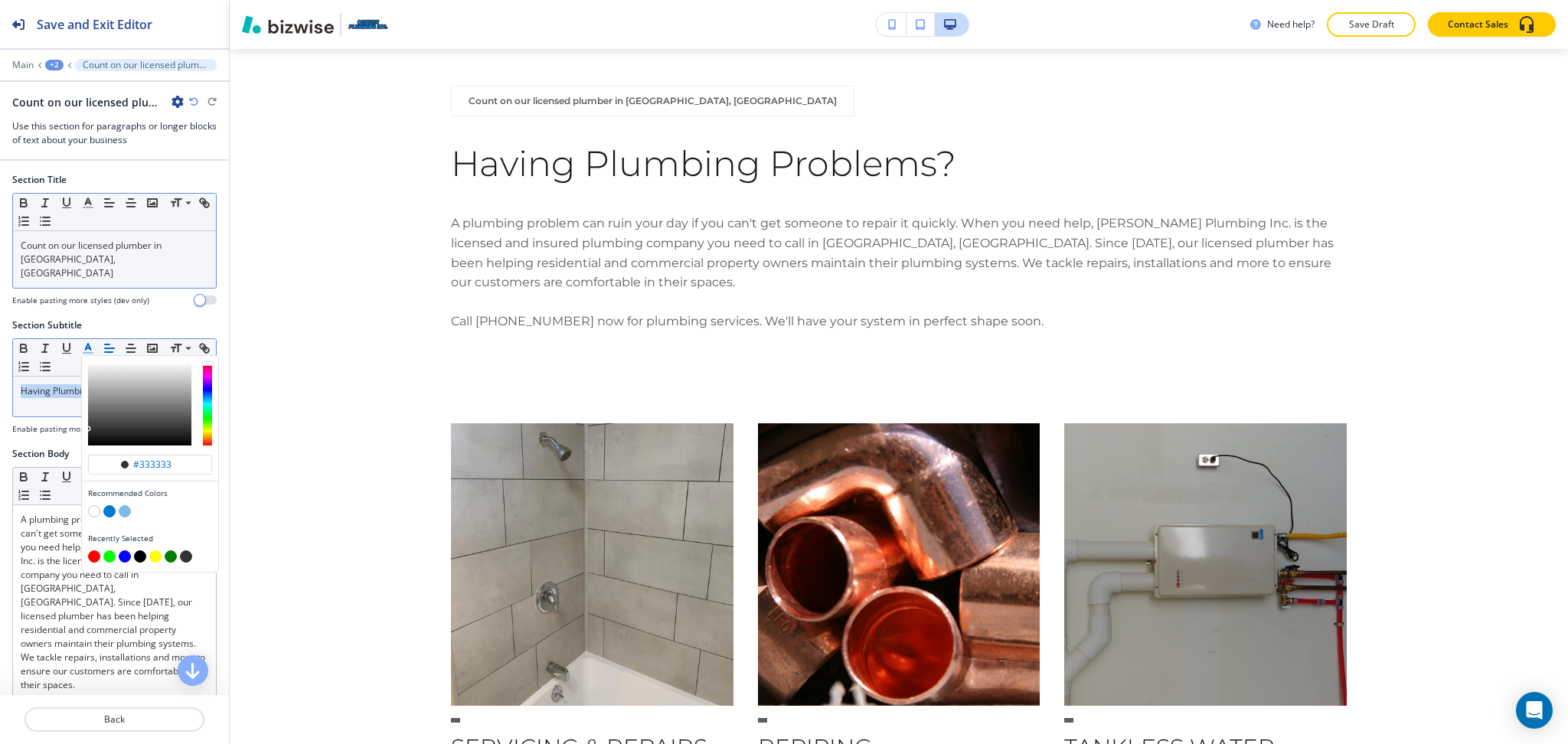
click at [108, 506] on button "button" at bounding box center [109, 512] width 12 height 12
type input "#0078d4"
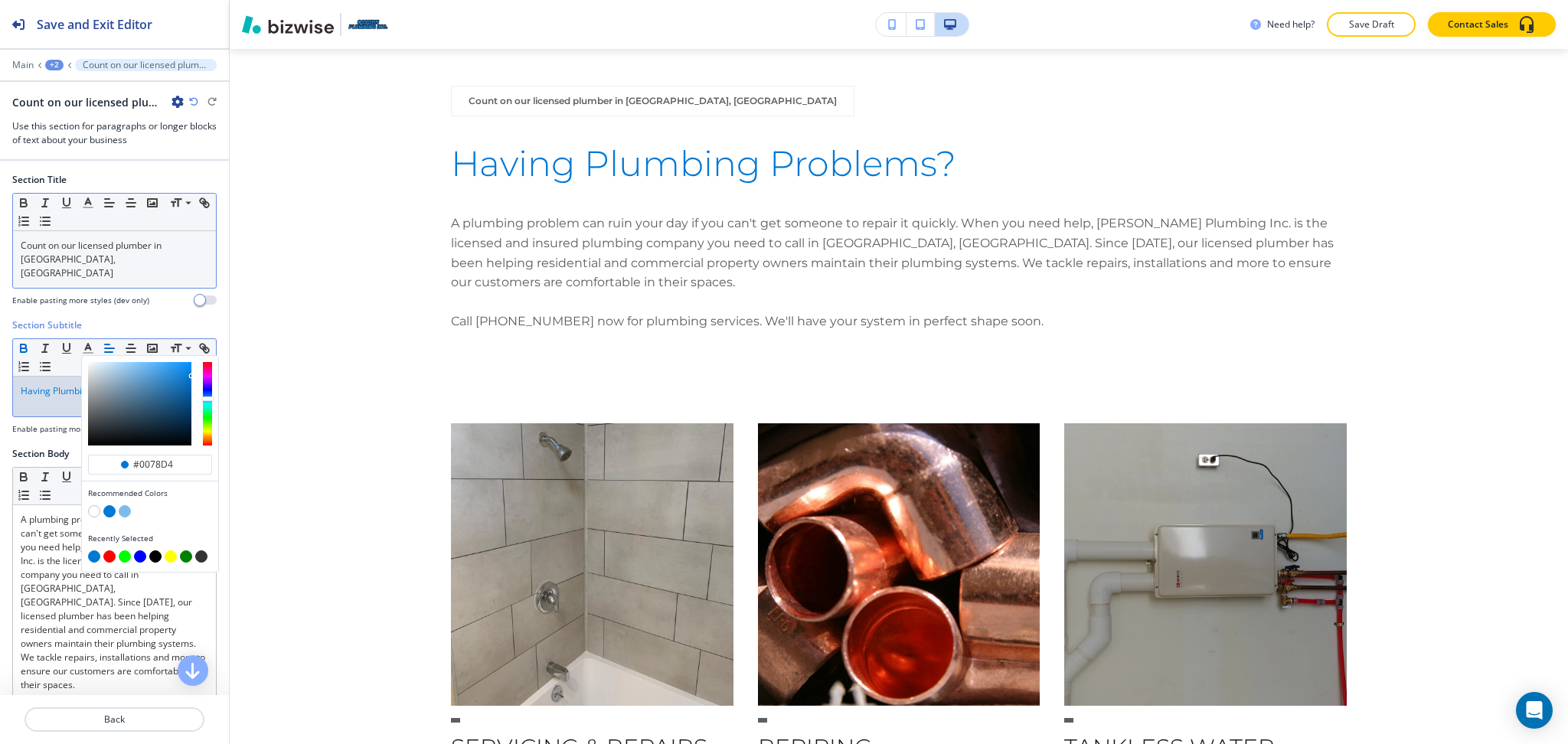
click at [23, 341] on icon "button" at bounding box center [24, 348] width 14 height 14
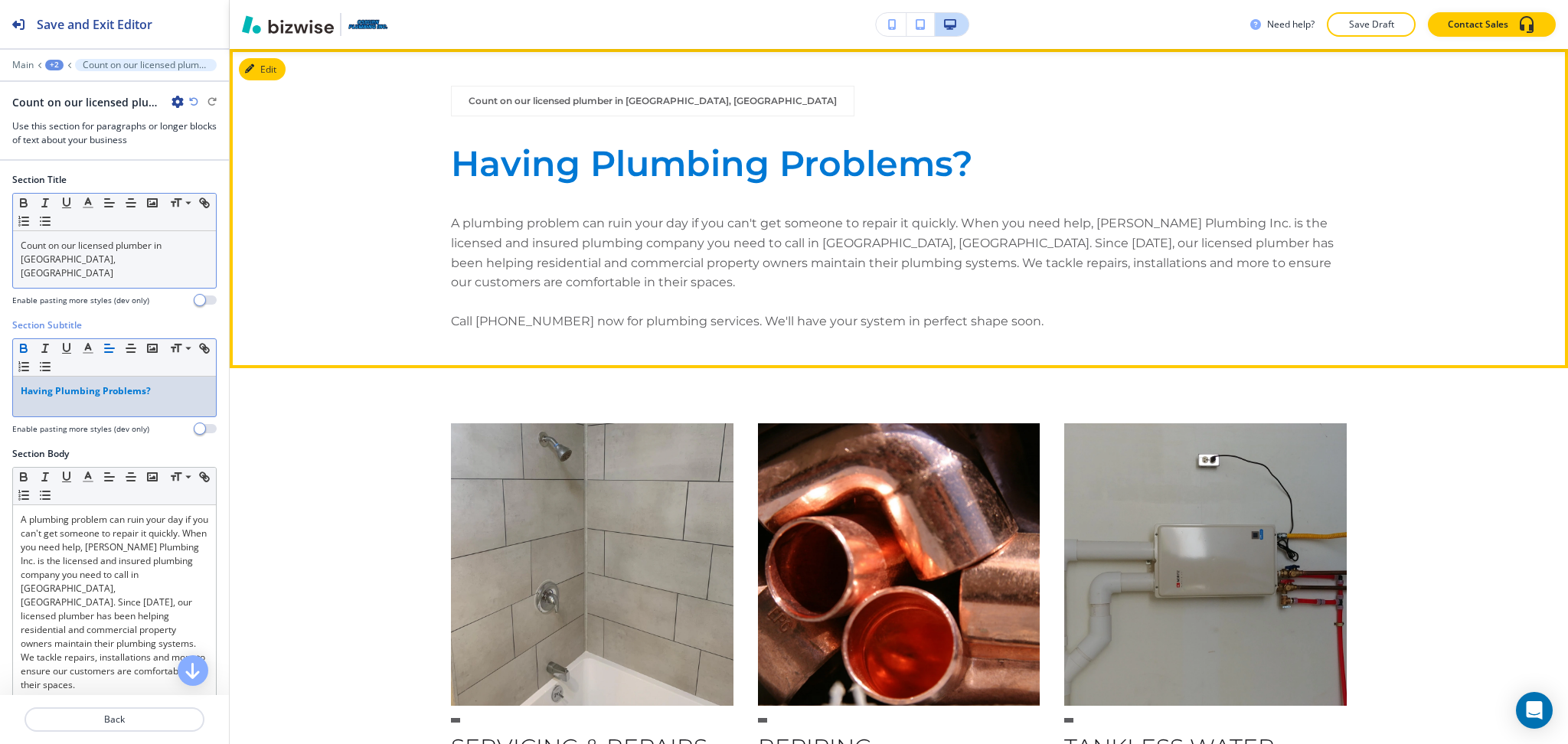
click at [762, 230] on p "A plumbing problem can ruin your day if you can't get someone to repair it quic…" at bounding box center [898, 252] width 896 height 78
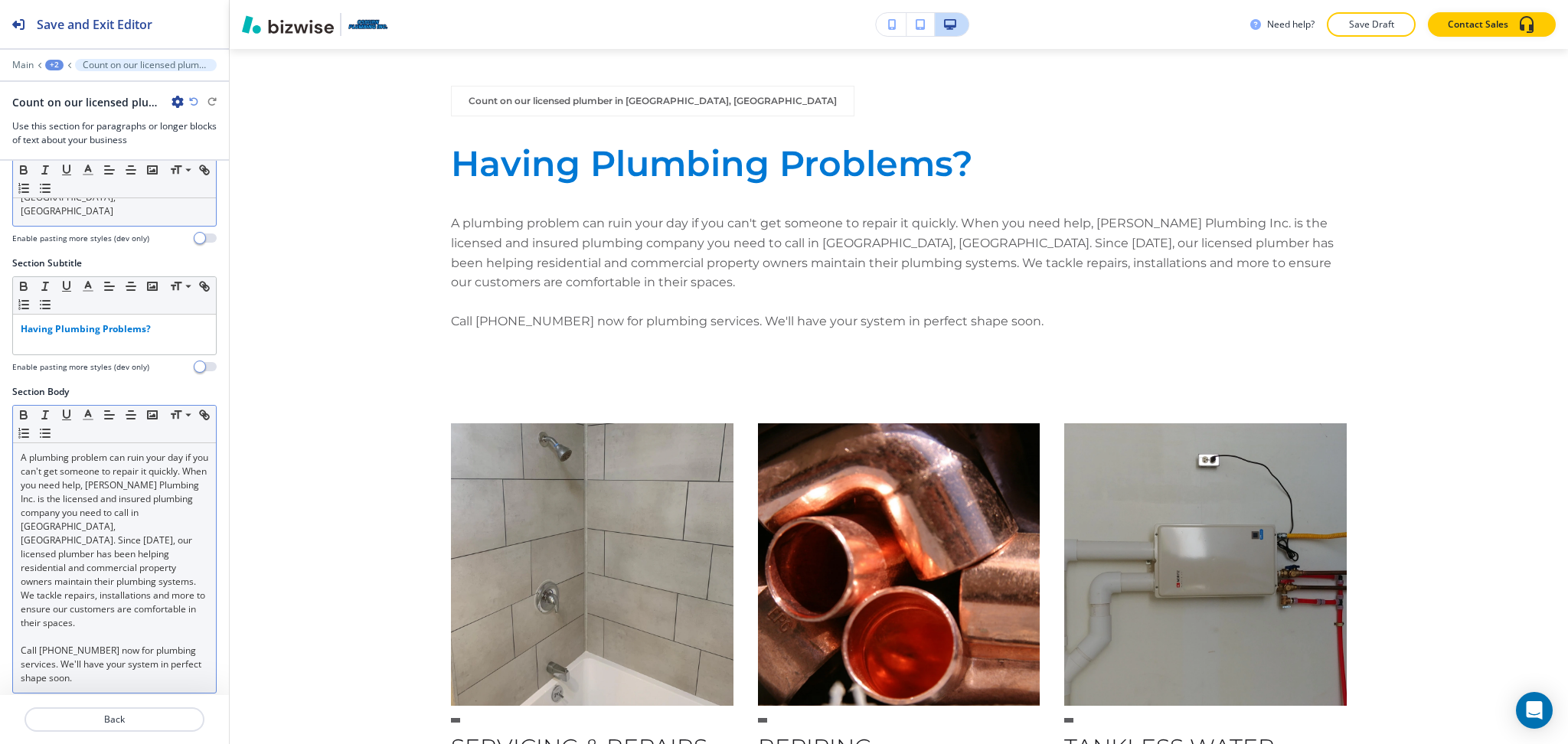
scroll to position [63, 0]
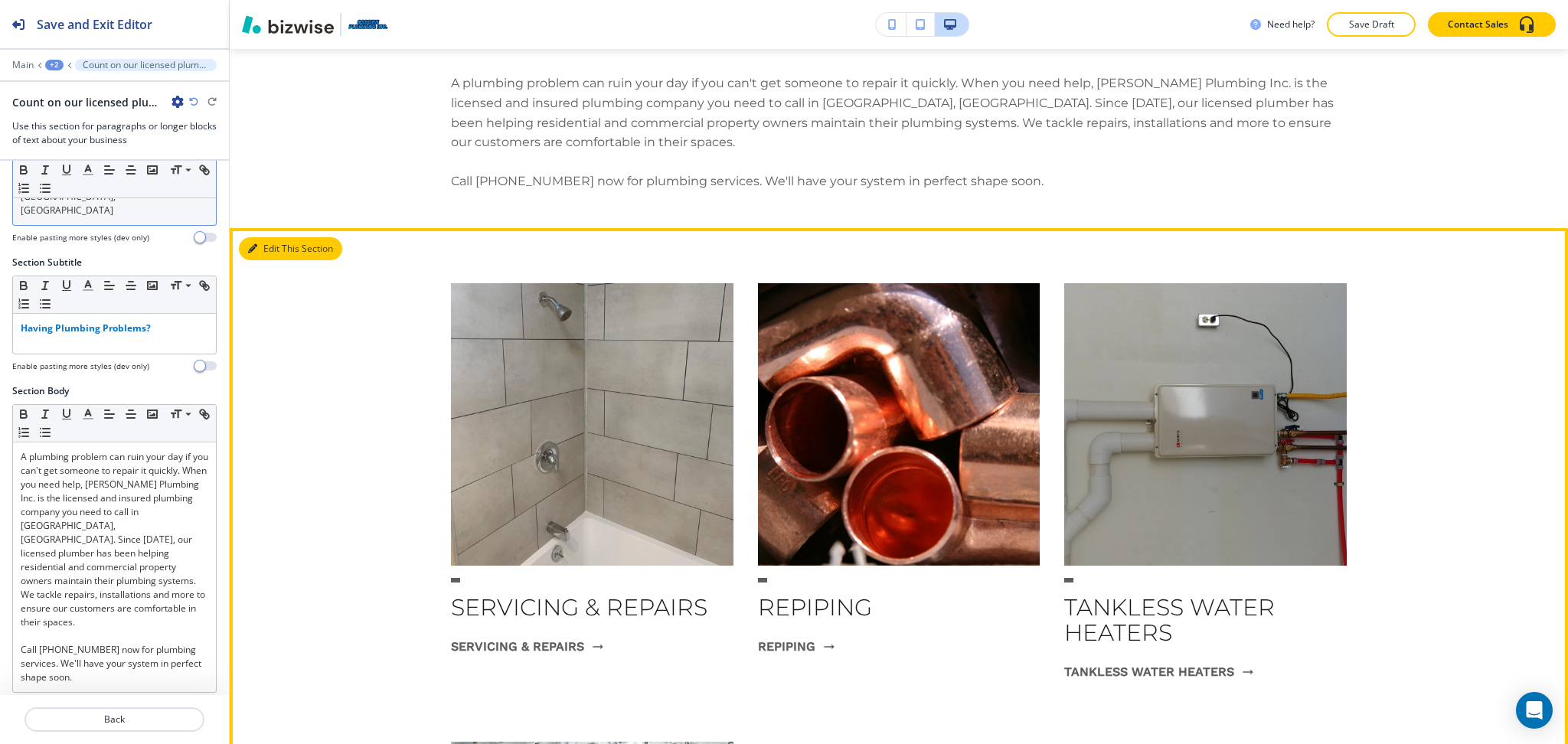
click at [271, 237] on div "Edit This Section SERVICING & REPAIRS SERVICING & REPAIRS REPIPING REPIPING TAN…" at bounding box center [898, 695] width 1338 height 934
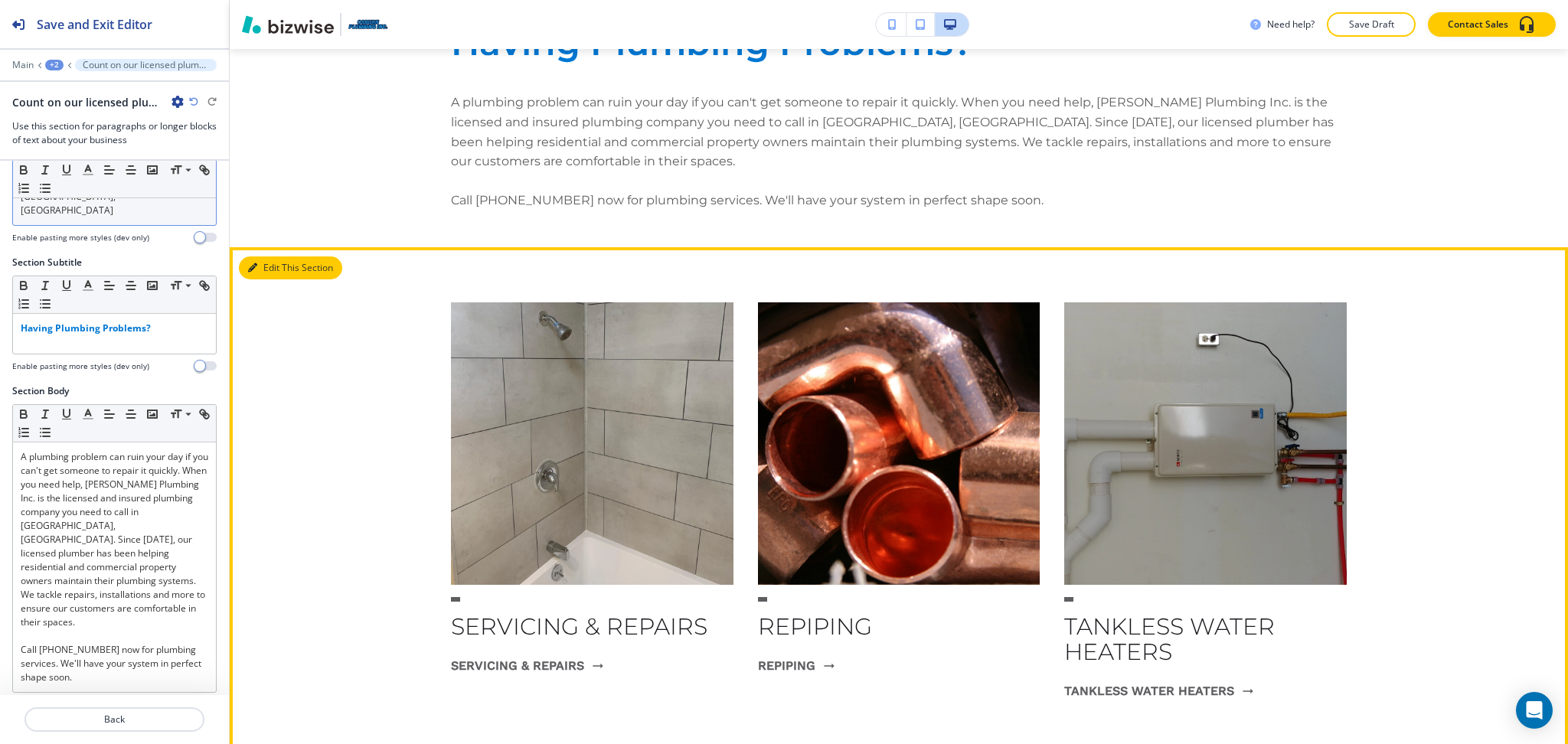
click at [268, 266] on button "Edit This Section" at bounding box center [291, 268] width 103 height 23
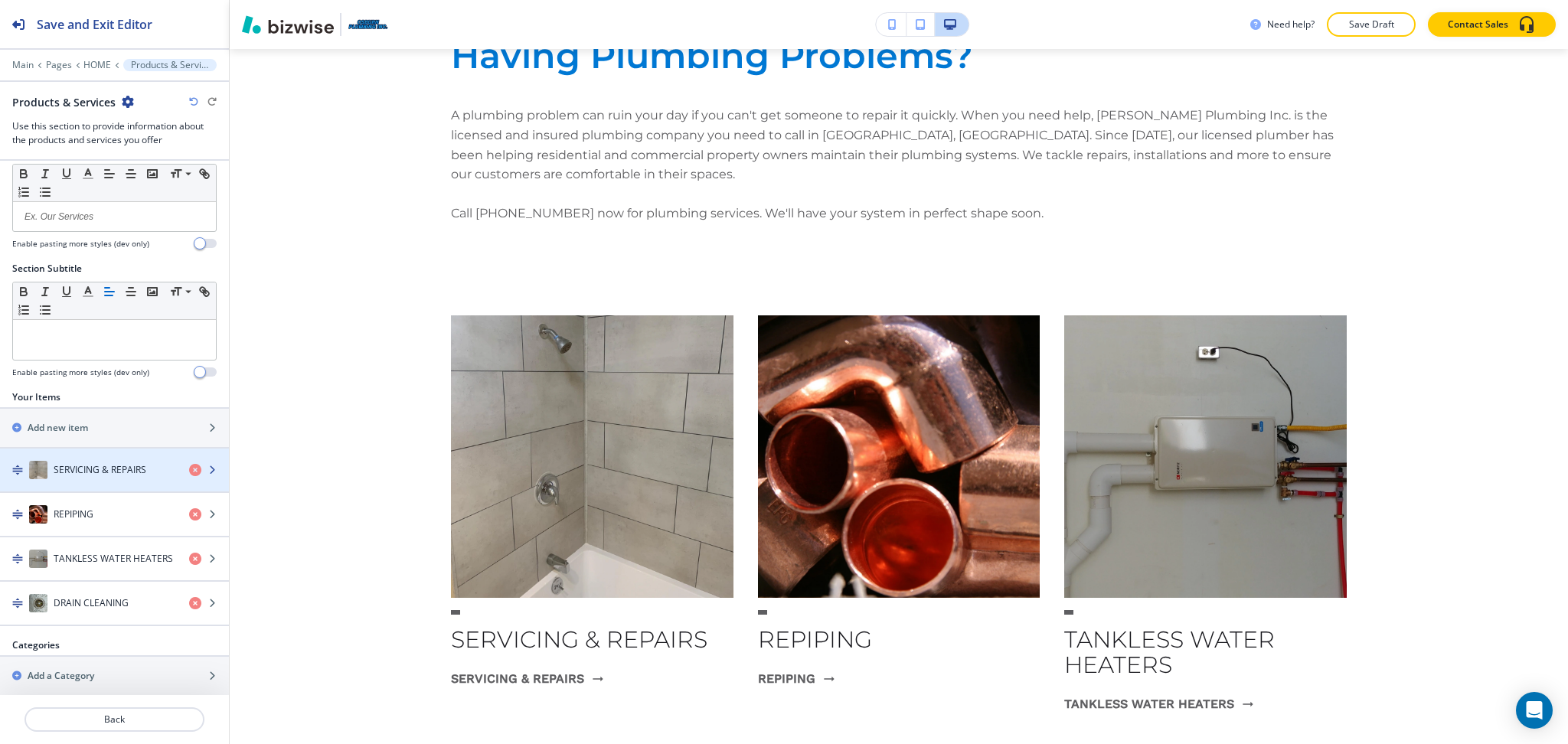
scroll to position [28, 0]
click at [90, 475] on h4 "SERVICING & REPAIRS" at bounding box center [100, 471] width 93 height 14
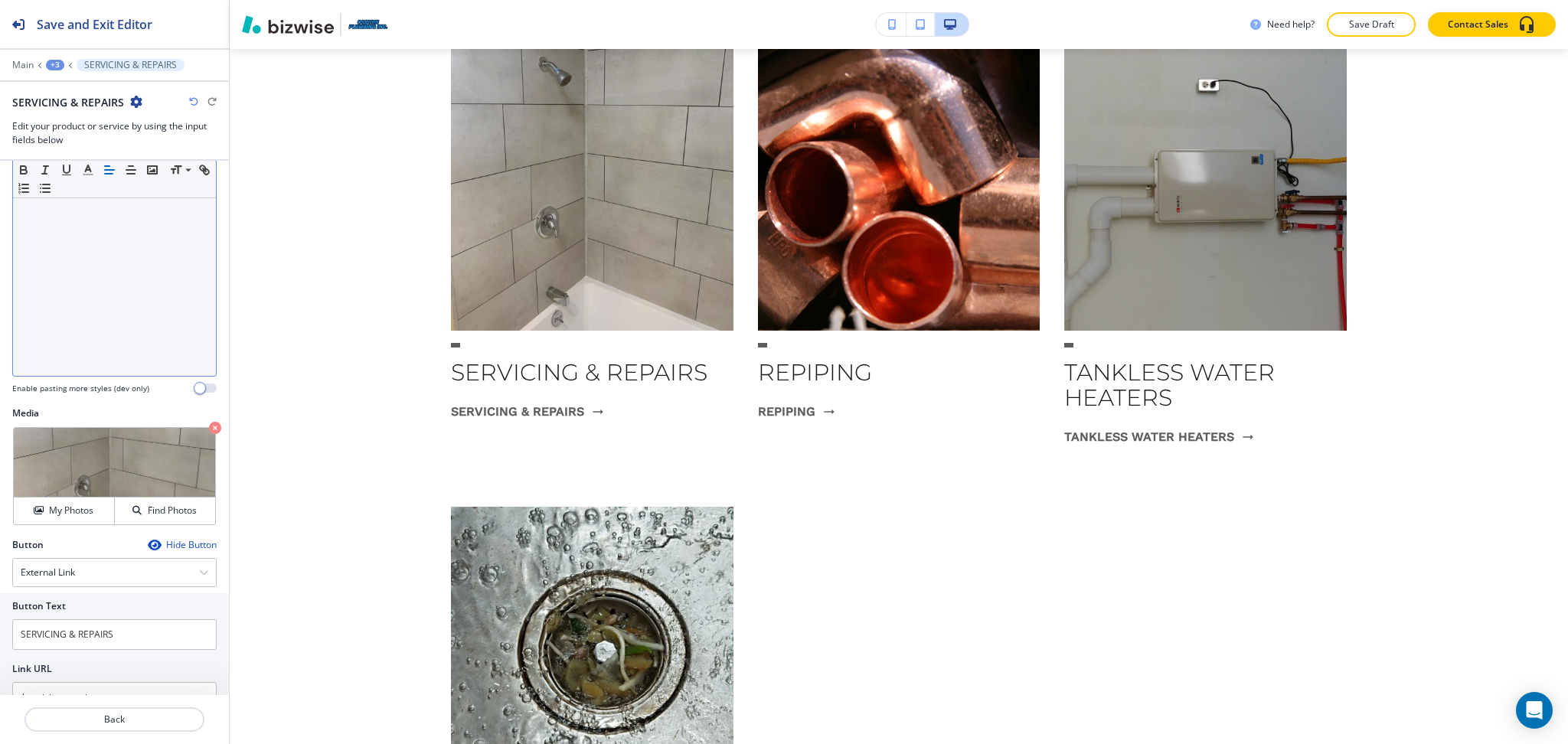
scroll to position [221, 0]
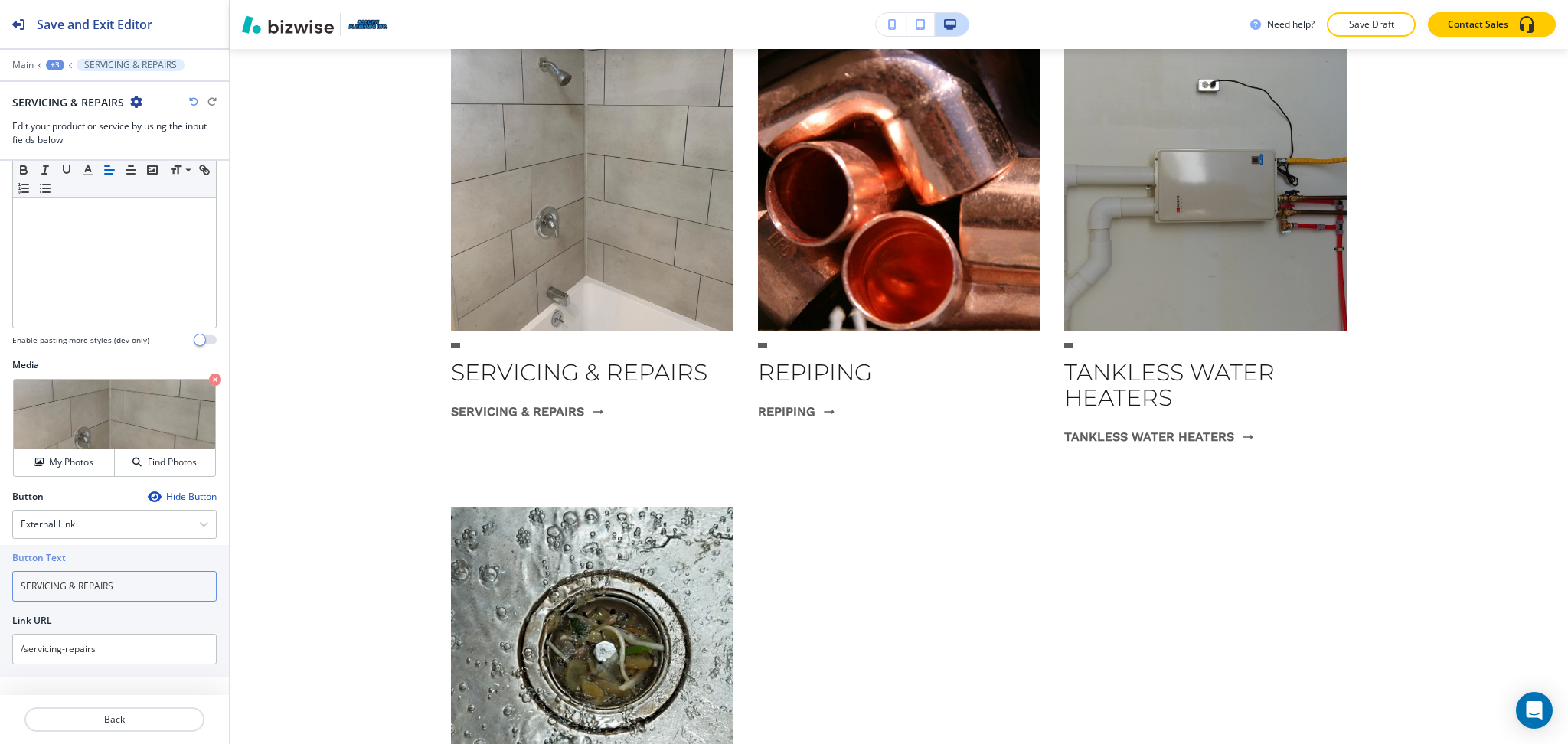
drag, startPoint x: 125, startPoint y: 583, endPoint x: 0, endPoint y: 585, distance: 125.0
click at [0, 585] on div "Button Text SERVICING & REPAIRS Link URL /servicing-repairs" at bounding box center [114, 610] width 229 height 132
click at [64, 527] on h4 "External Link" at bounding box center [48, 525] width 54 height 14
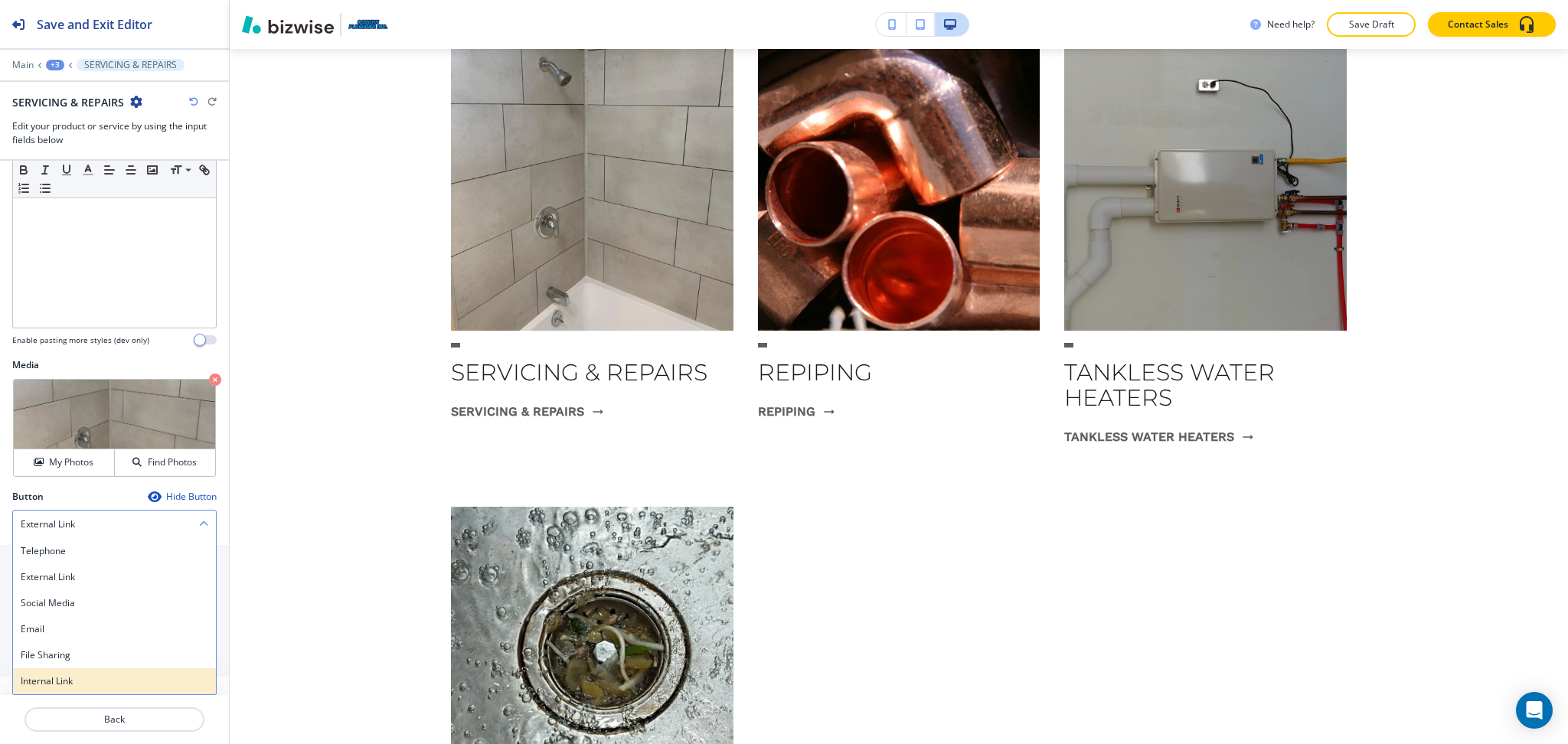
click at [61, 674] on h4 "Internal Link" at bounding box center [114, 681] width 188 height 14
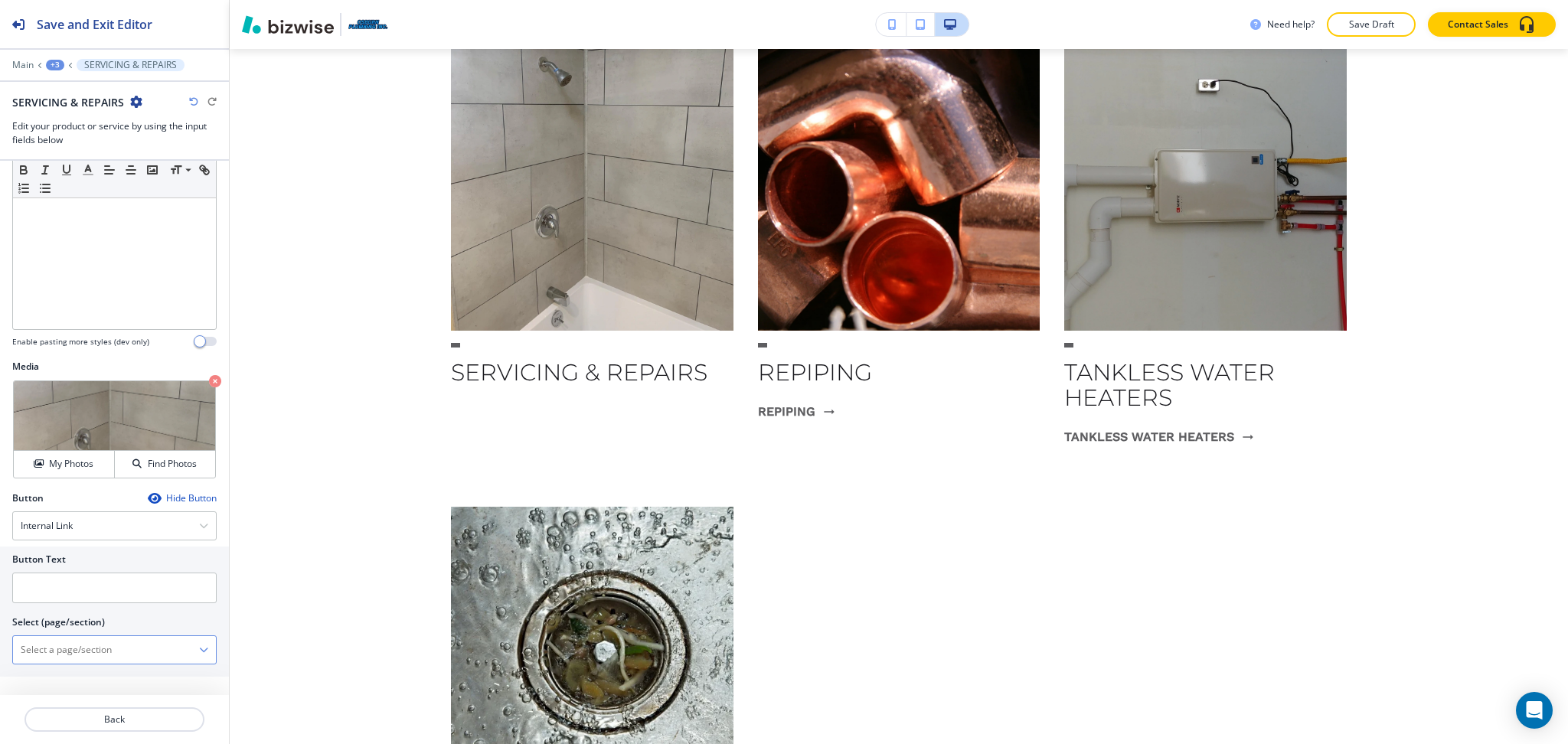
scroll to position [218, 0]
click at [70, 650] on \(page\/section\) "Manual Input" at bounding box center [106, 651] width 186 height 26
paste \(page\/section\) "SERVICING & REPAIRS"
click at [68, 676] on h4 "SERVICING REPAIRS" at bounding box center [114, 678] width 188 height 14
type \(page\/section\) "SERVICING REPAIRS"
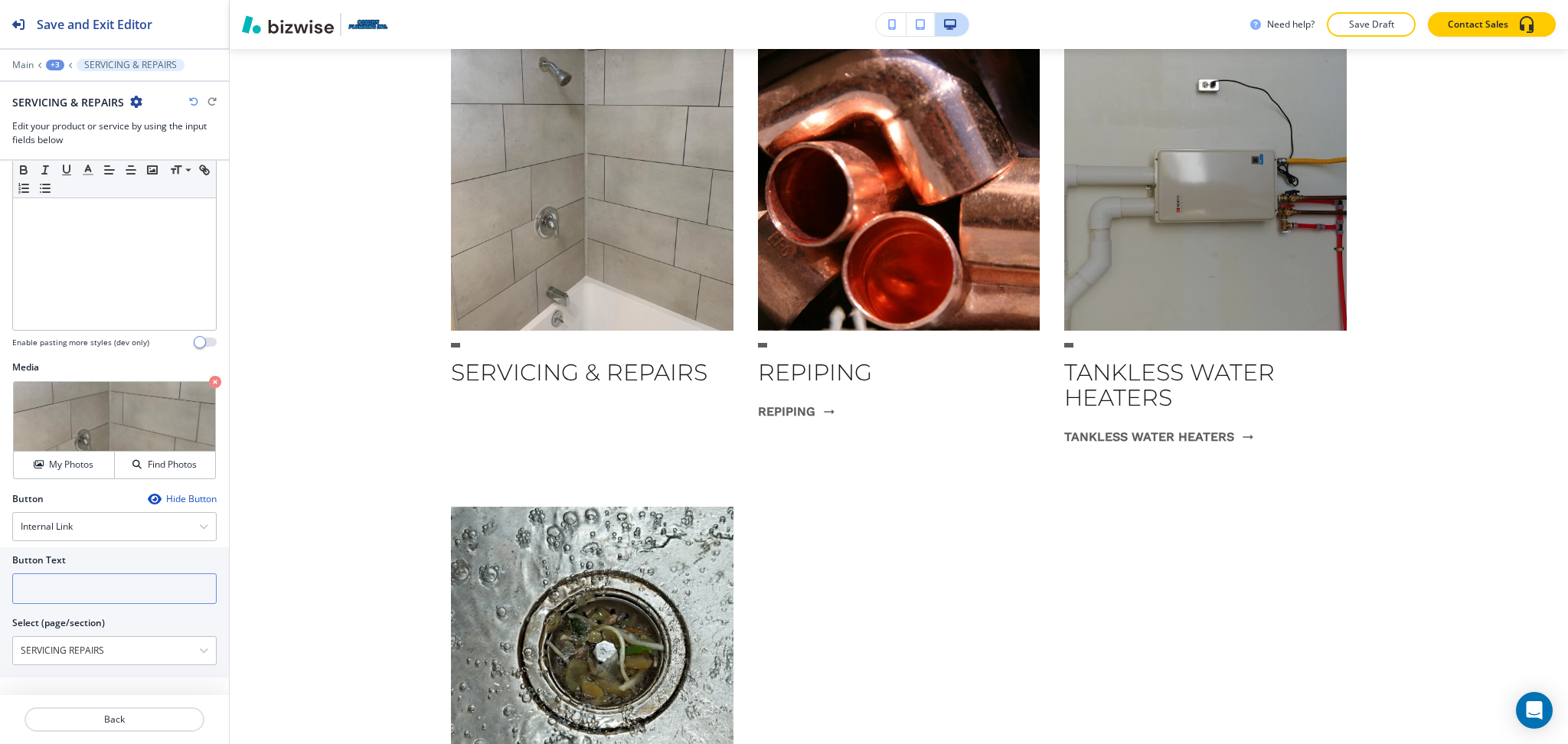
click at [63, 592] on input "text" at bounding box center [114, 589] width 204 height 31
type input "learn more"
click at [140, 723] on p "Back" at bounding box center [114, 720] width 177 height 14
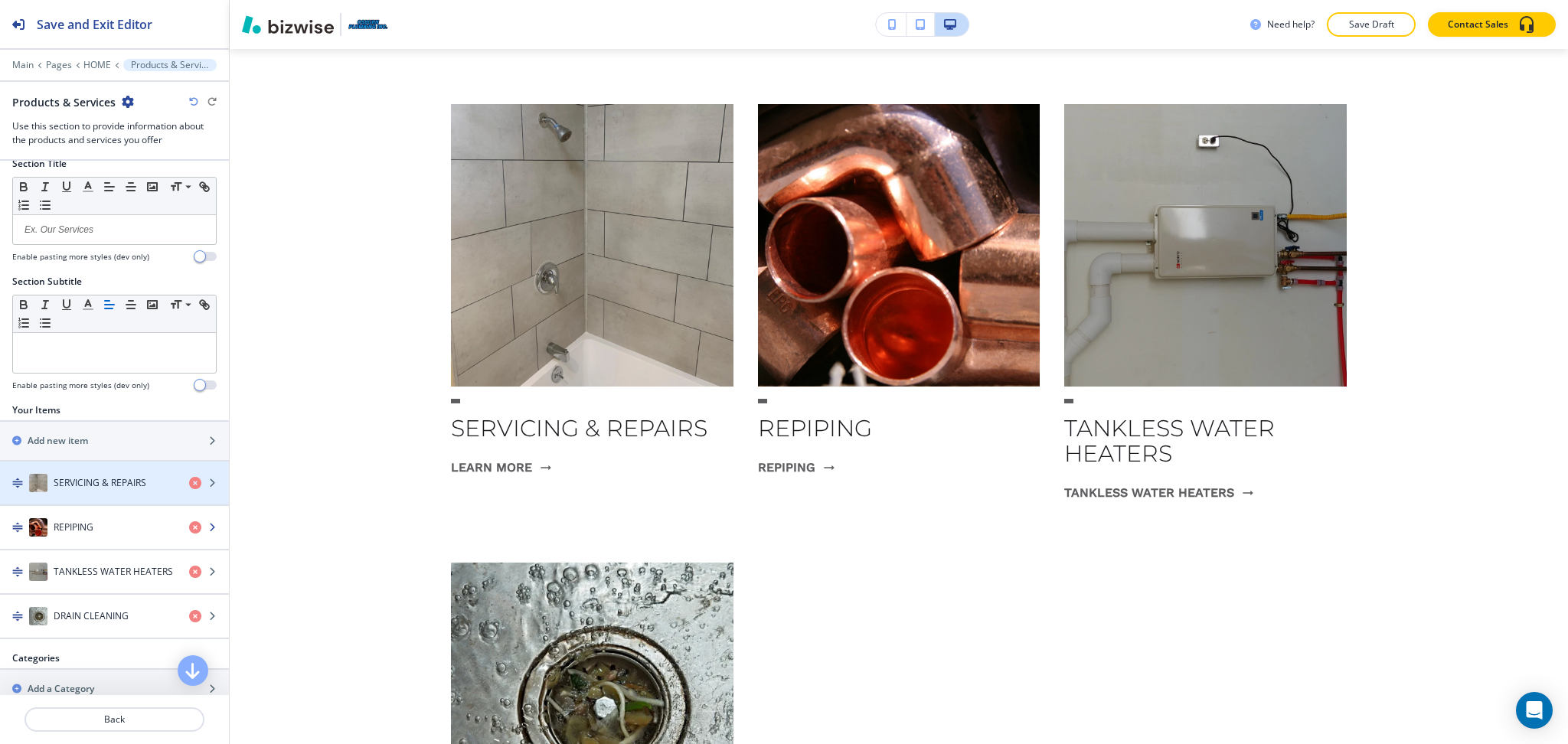
scroll to position [43, 0]
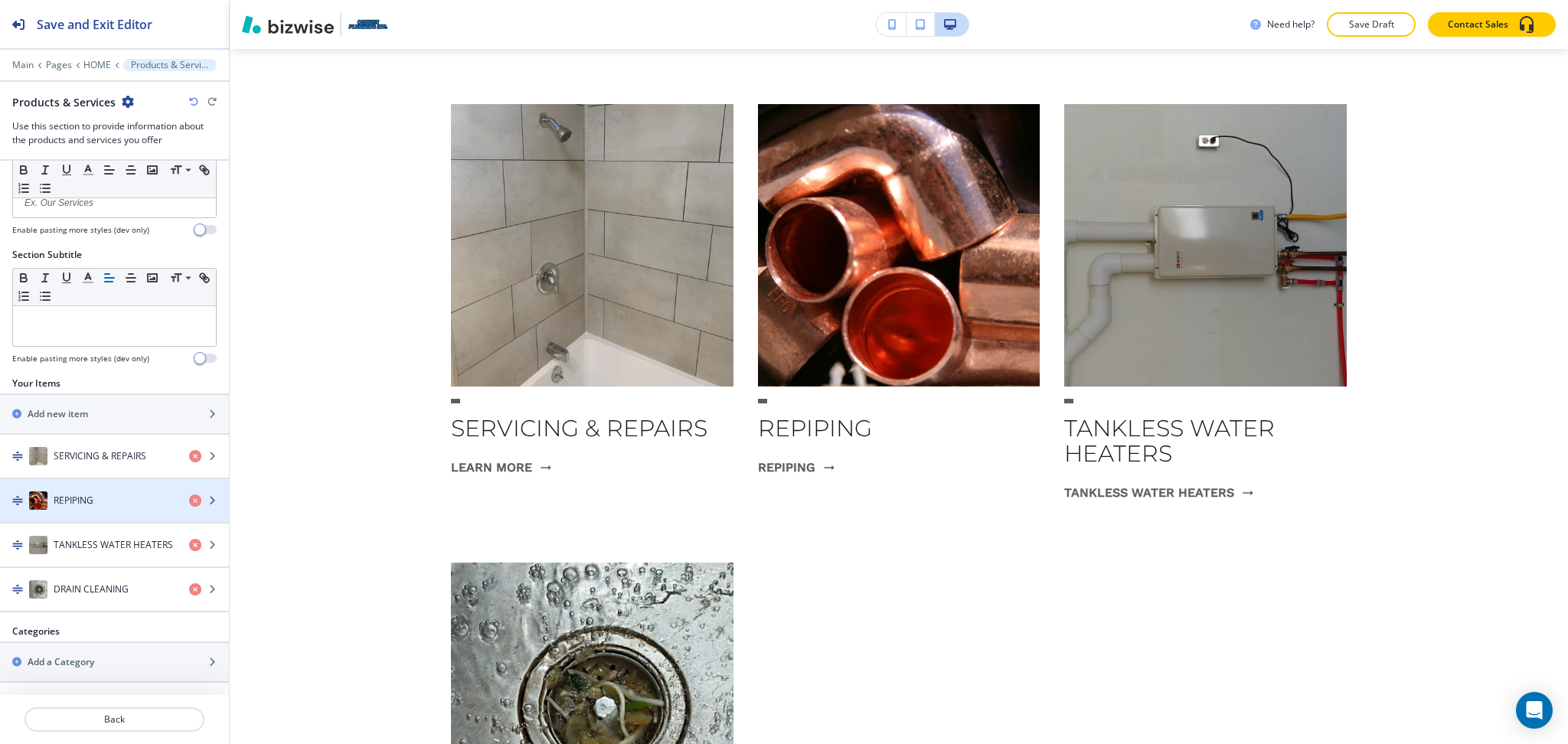
click at [90, 505] on h4 "REPIPING" at bounding box center [73, 501] width 40 height 14
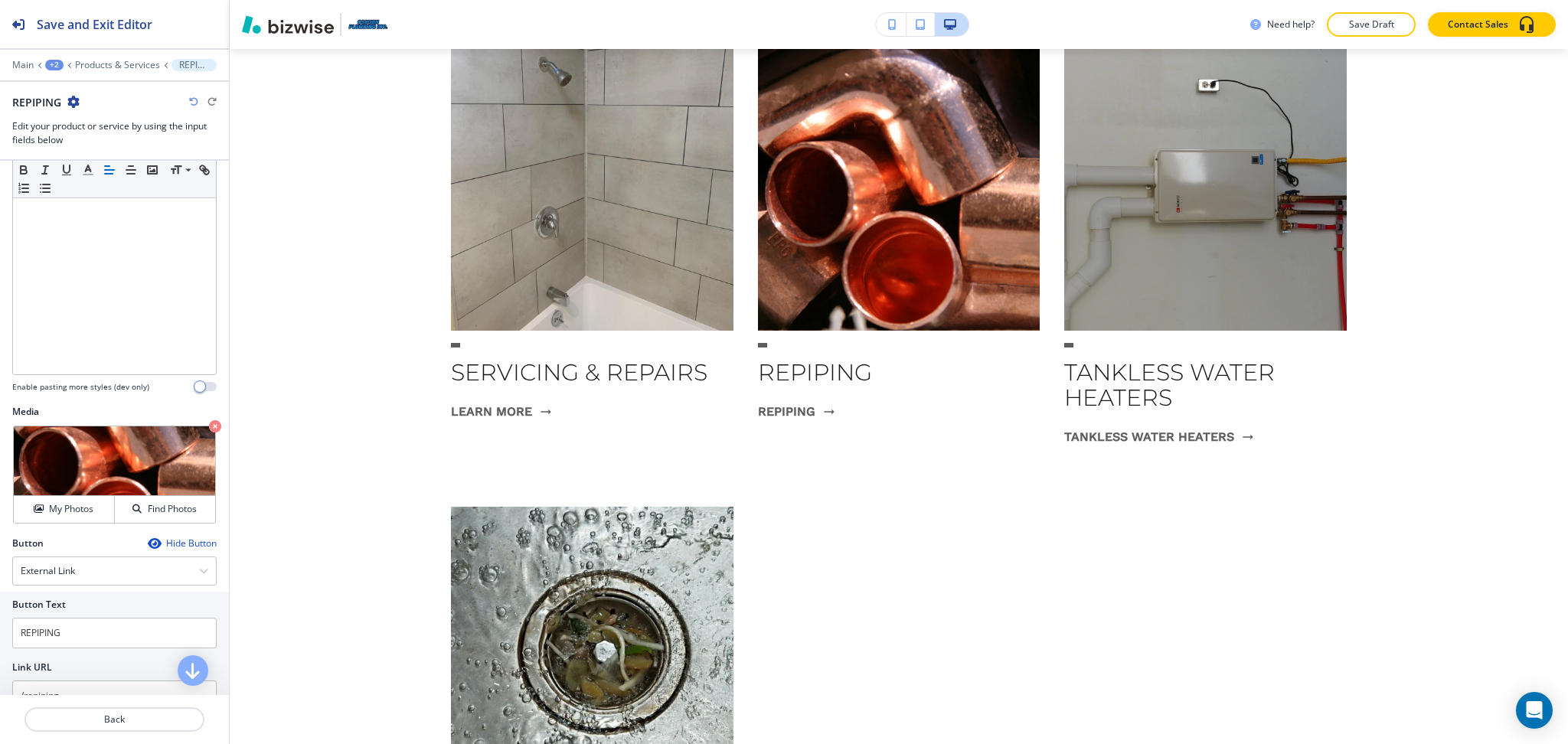
scroll to position [221, 0]
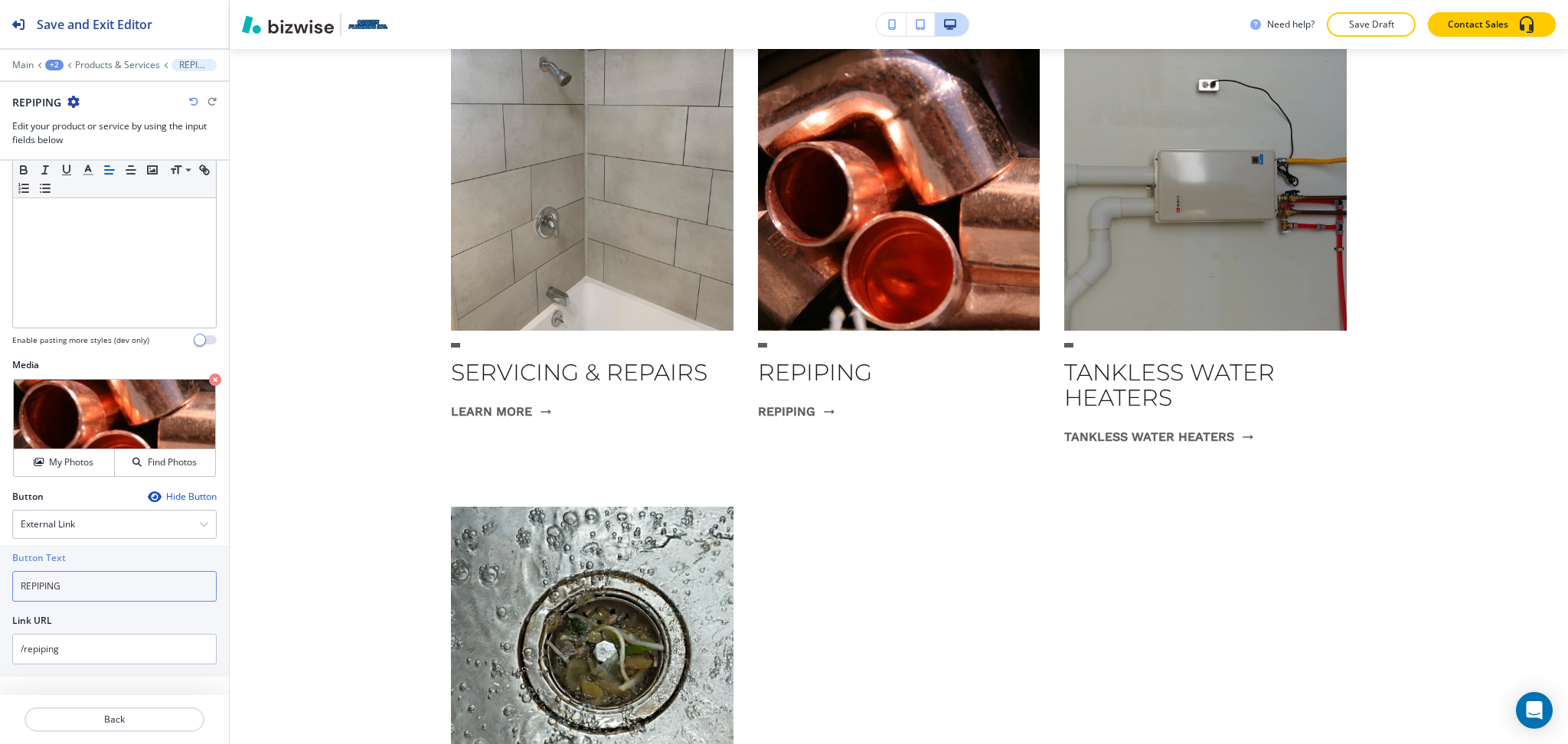
drag, startPoint x: 79, startPoint y: 599, endPoint x: 0, endPoint y: 586, distance: 80.1
click at [0, 586] on div "Button Text REPIPING Link URL /repiping" at bounding box center [114, 610] width 229 height 132
click at [84, 642] on input "/repiping" at bounding box center [114, 649] width 204 height 31
click at [58, 530] on h4 "External Link" at bounding box center [48, 525] width 54 height 14
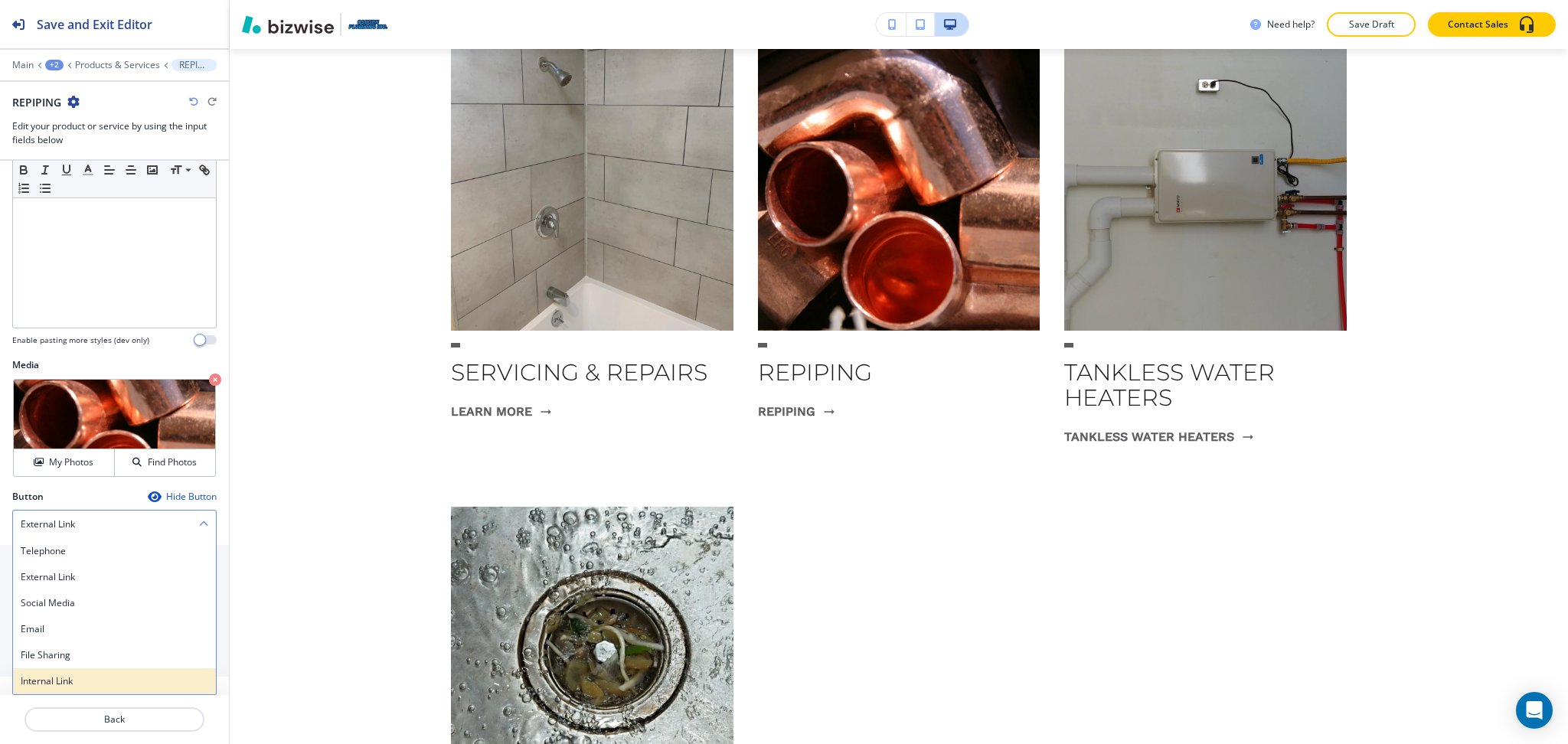
click at [68, 680] on h4 "Internal Link" at bounding box center [114, 681] width 188 height 14
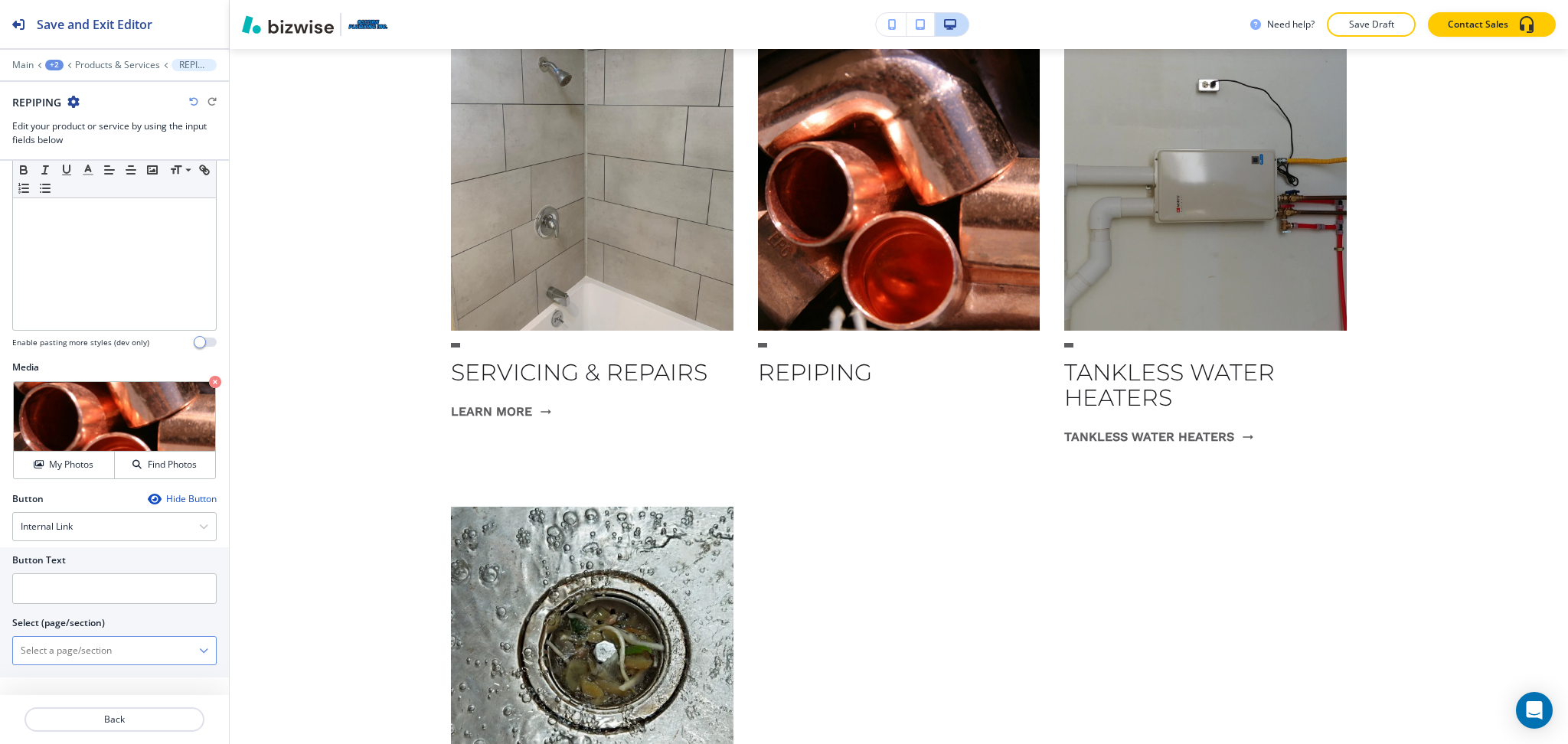
drag, startPoint x: 65, startPoint y: 665, endPoint x: 65, endPoint y: 657, distance: 8.0
click at [65, 665] on div "HOME HOME | Hero HOME | HAVING PLUMBING PROBLEMS? HOME | Icons HOME | About HOM…" at bounding box center [114, 651] width 204 height 29
click at [65, 653] on \(page\/section\) "Manual Input" at bounding box center [106, 651] width 186 height 26
paste \(page\/section\) "REPIPING"
type \(page\/section\) "REPIPING"
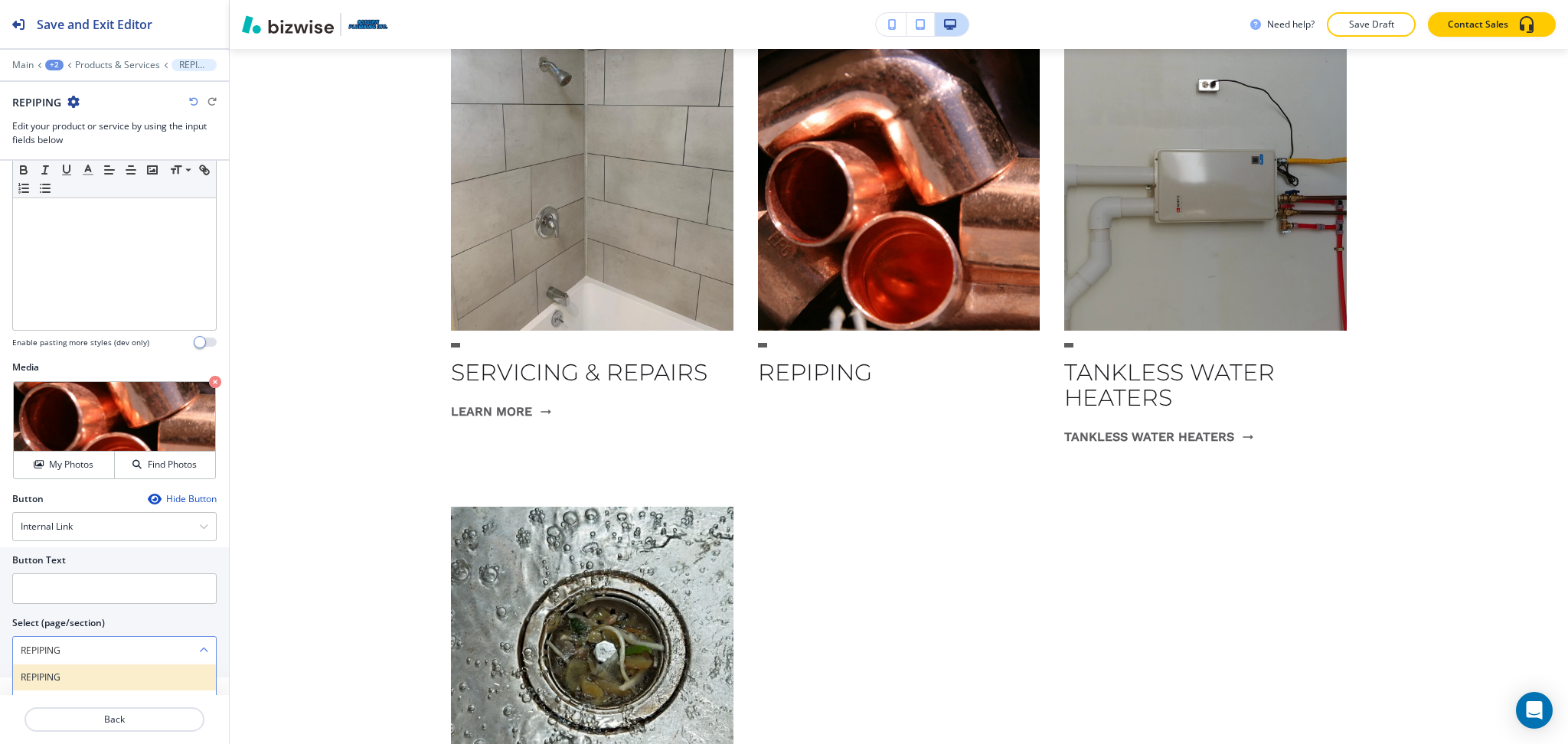
click at [64, 671] on h4 "REPIPING" at bounding box center [114, 678] width 188 height 14
click at [49, 617] on h2 "Select (page/section)" at bounding box center [58, 623] width 93 height 14
click at [49, 589] on input "text" at bounding box center [114, 589] width 204 height 31
paste input "learn more"
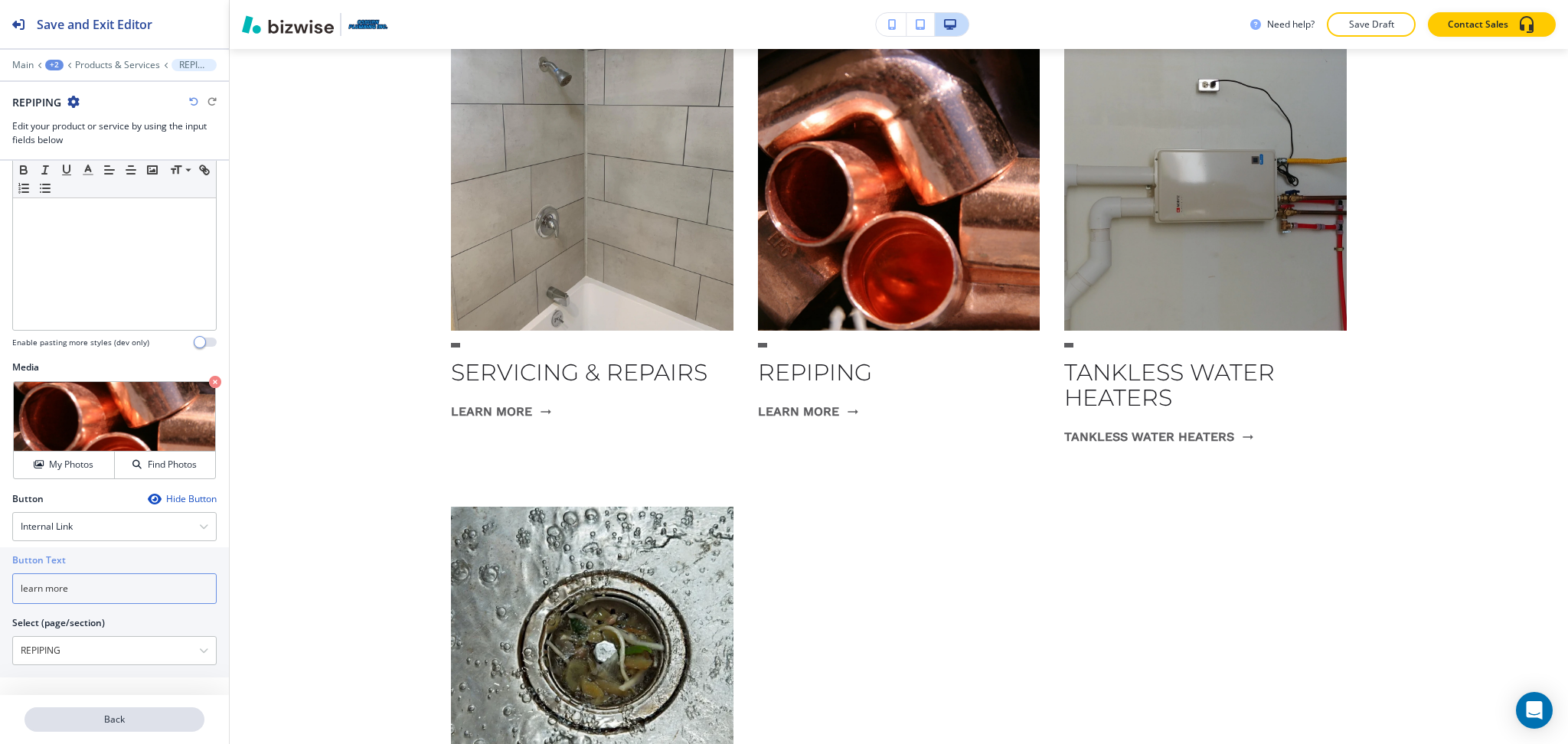
type input "learn more"
click at [142, 715] on p "Back" at bounding box center [114, 720] width 177 height 14
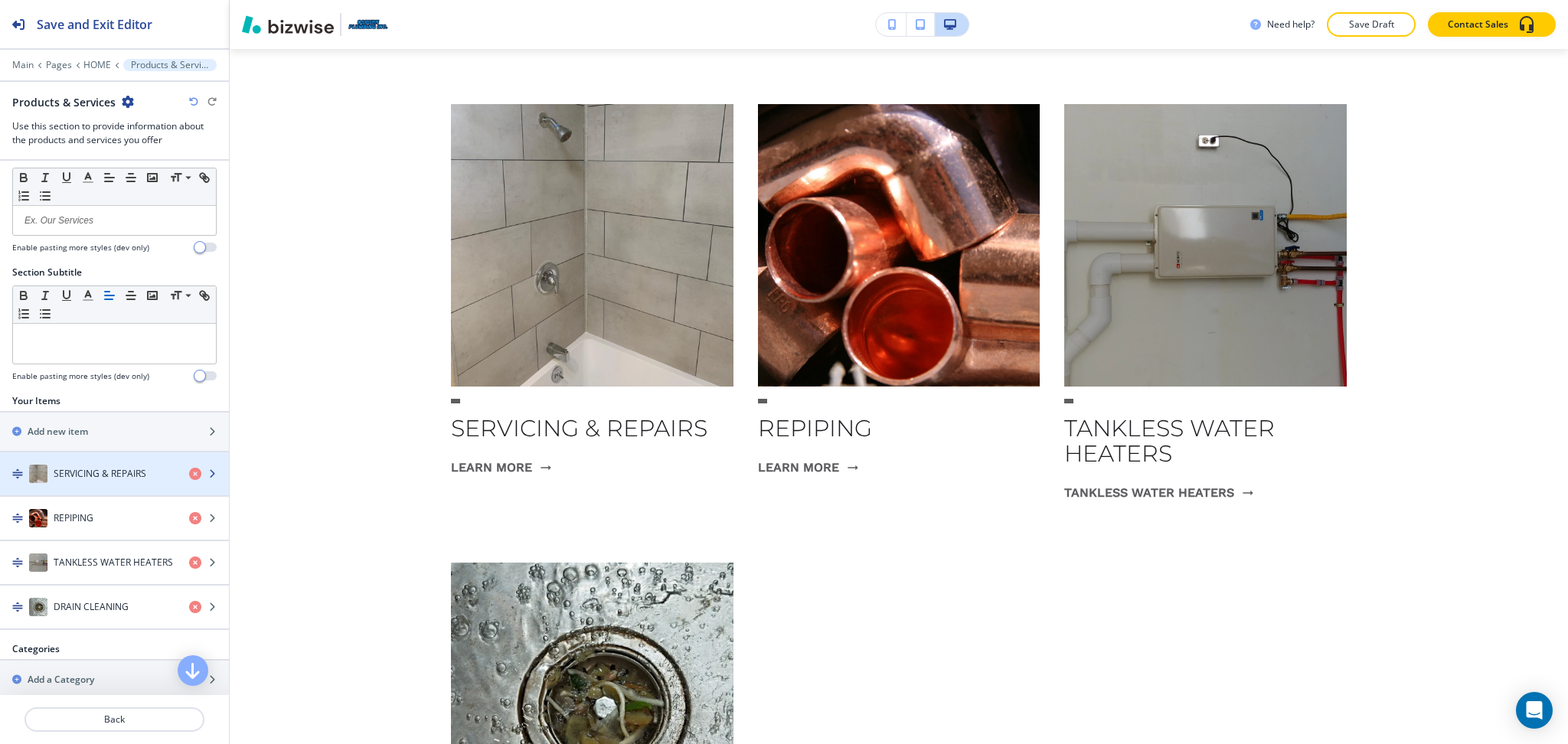
scroll to position [43, 0]
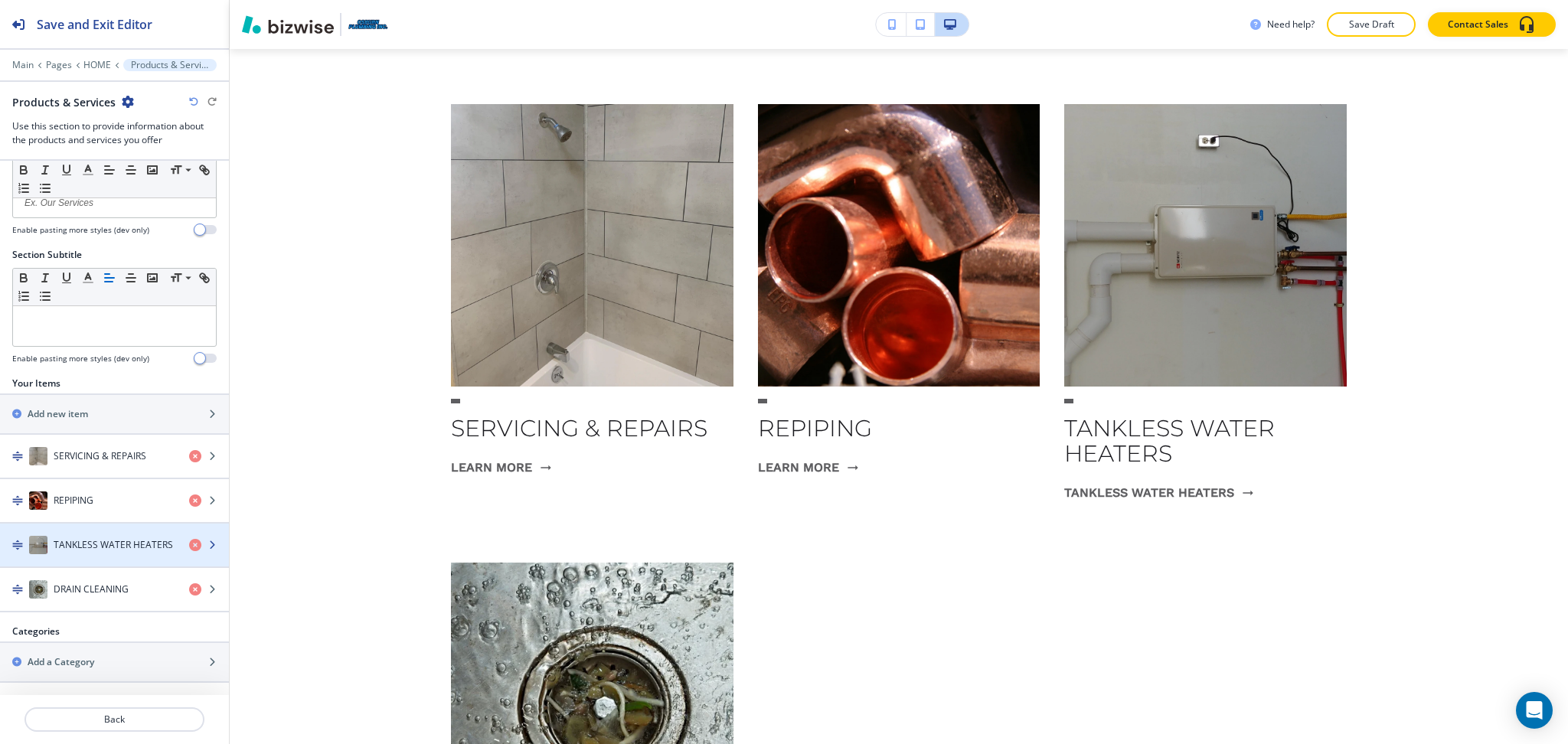
click at [122, 544] on h4 "TANKLESS WATER HEATERS" at bounding box center [113, 545] width 120 height 14
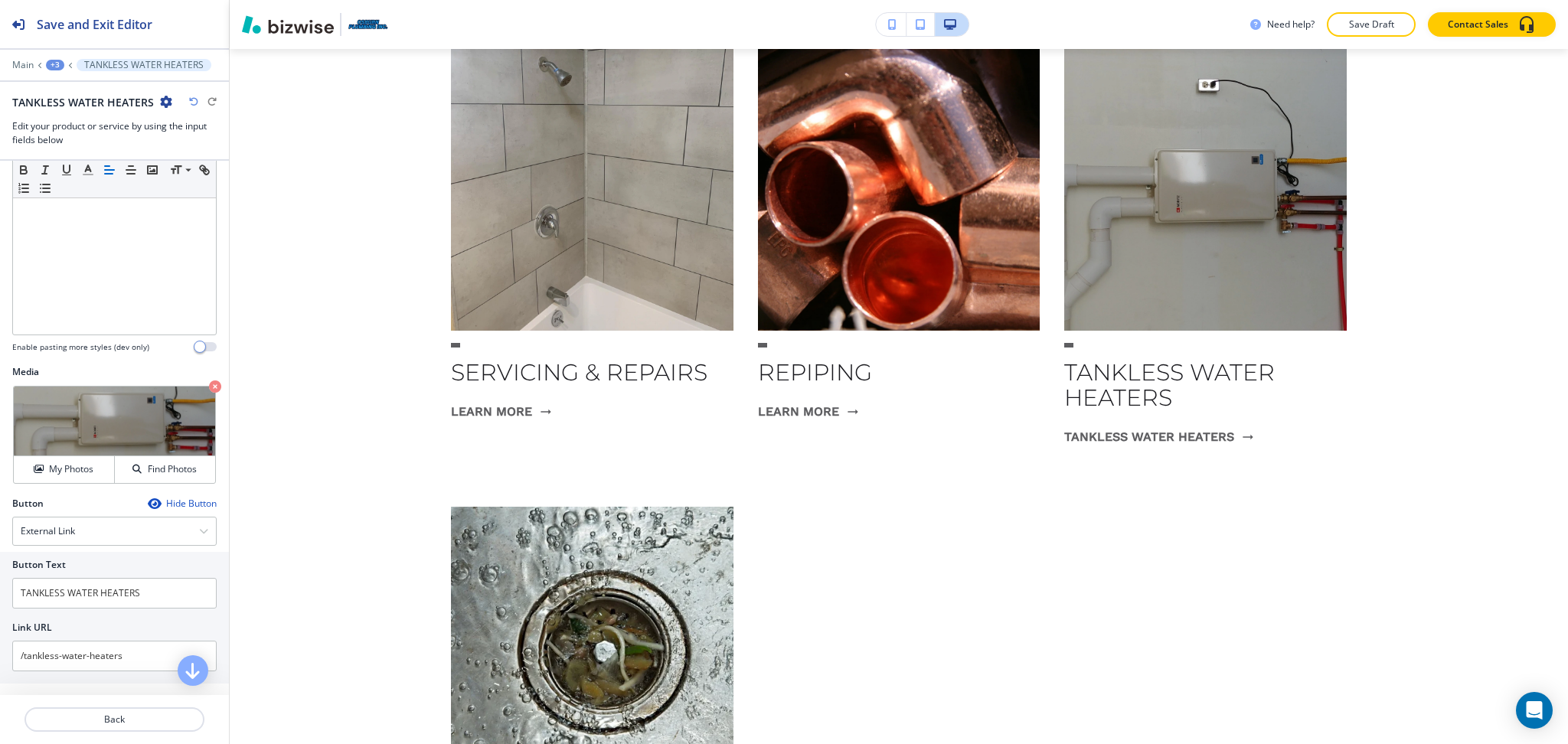
scroll to position [221, 0]
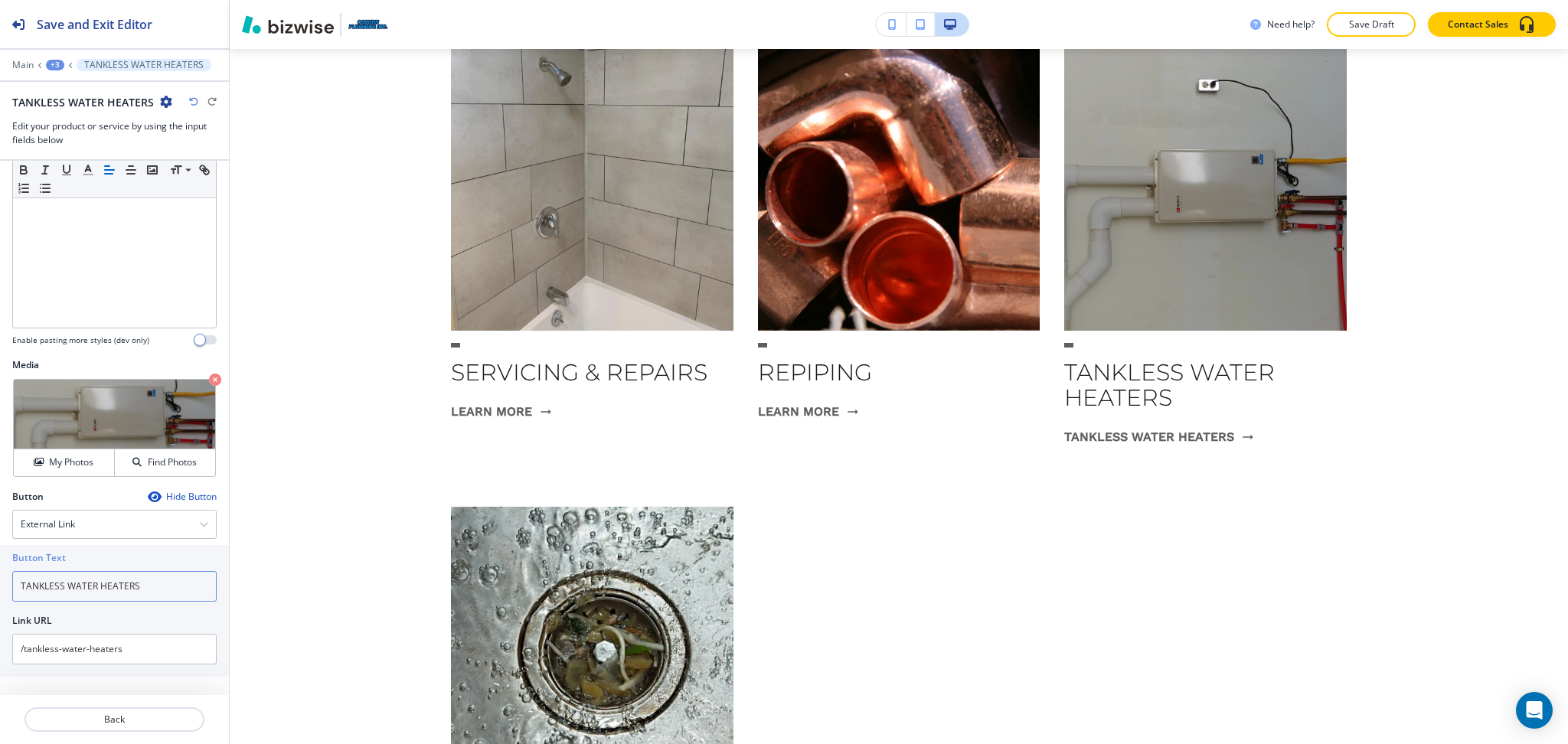
click at [127, 582] on input "TANKLESS WATER HEATERS" at bounding box center [114, 586] width 204 height 31
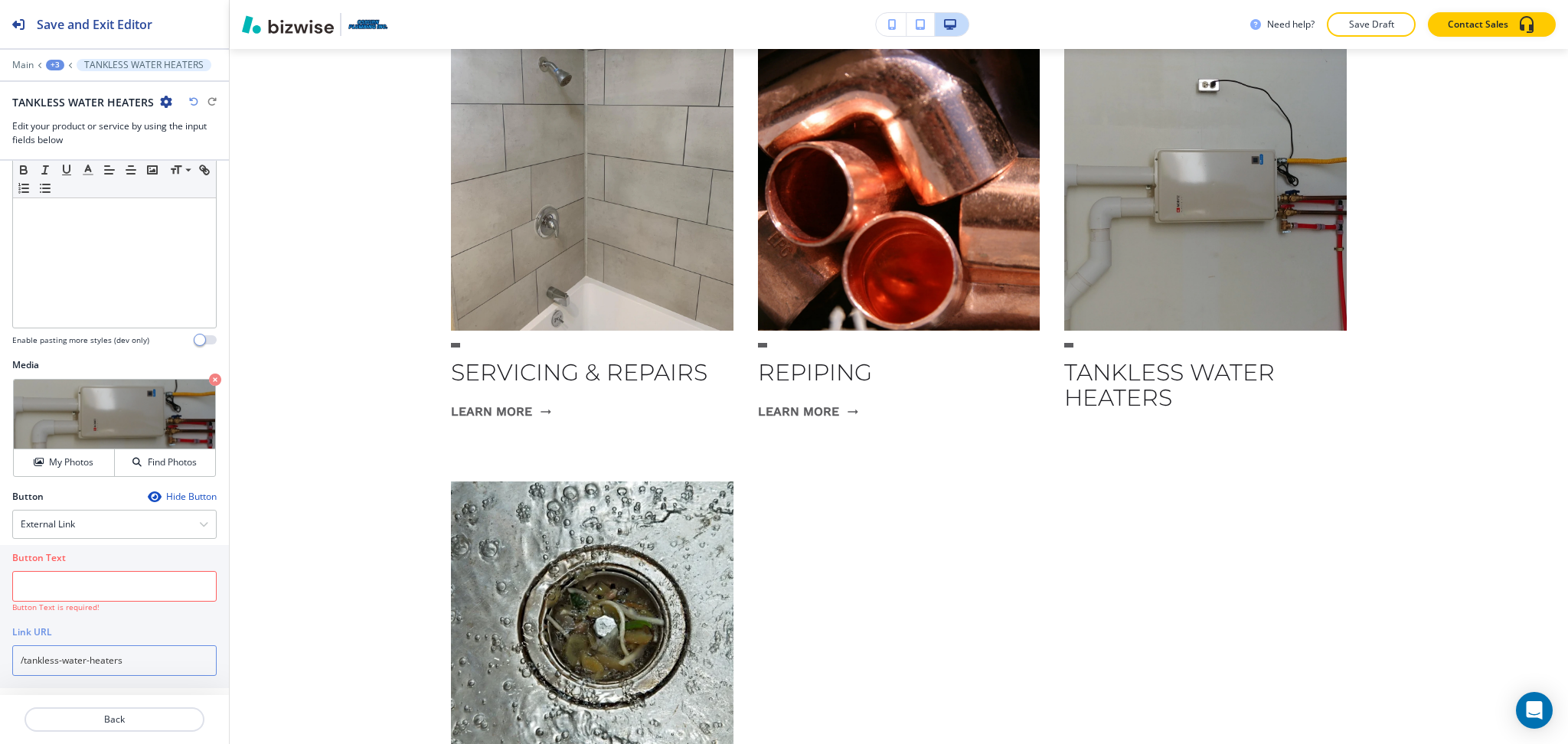
click at [116, 653] on input "/tankless-water-heaters" at bounding box center [114, 660] width 204 height 31
click at [99, 532] on div "External Link" at bounding box center [114, 525] width 203 height 28
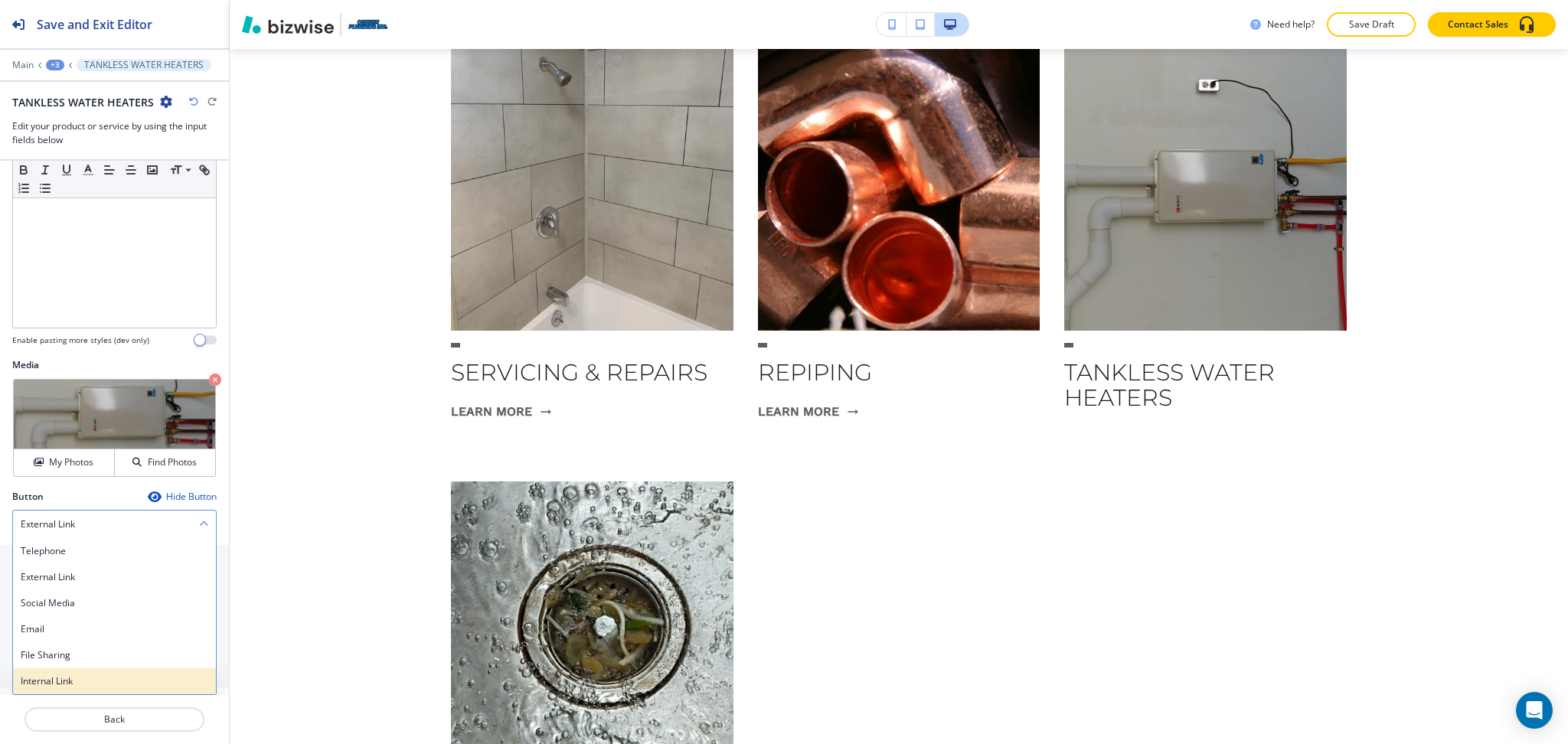
click at [95, 681] on h4 "Internal Link" at bounding box center [114, 681] width 188 height 14
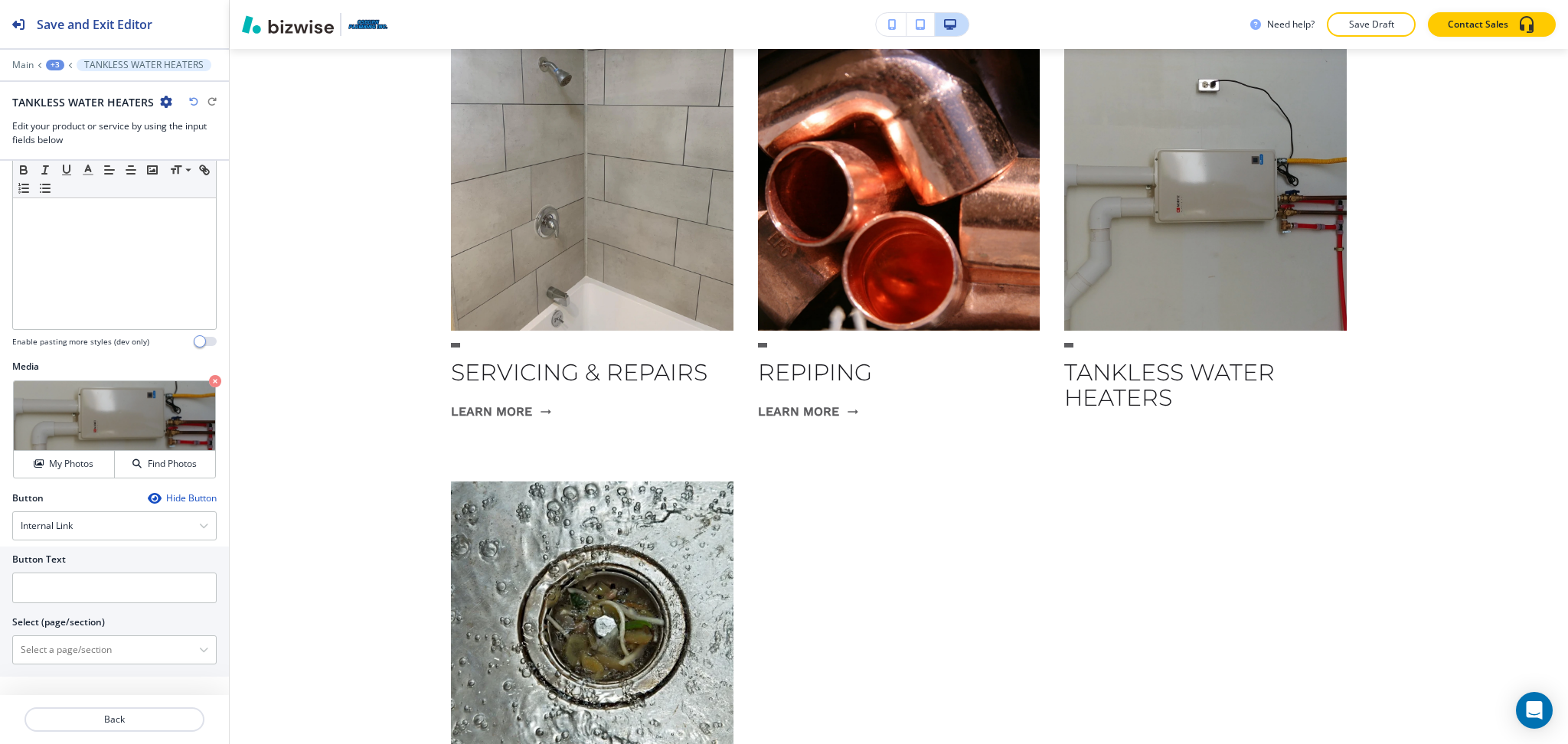
scroll to position [218, 0]
click at [91, 652] on \(page\/section\) "Manual Input" at bounding box center [106, 651] width 186 height 26
paste \(page\/section\) "TANKLESS WATER HEATERS"
type \(page\/section\) "TANKLESS WATER HEATERS"
click at [65, 675] on h4 "TANKLESS WATER HEATERS" at bounding box center [114, 678] width 188 height 14
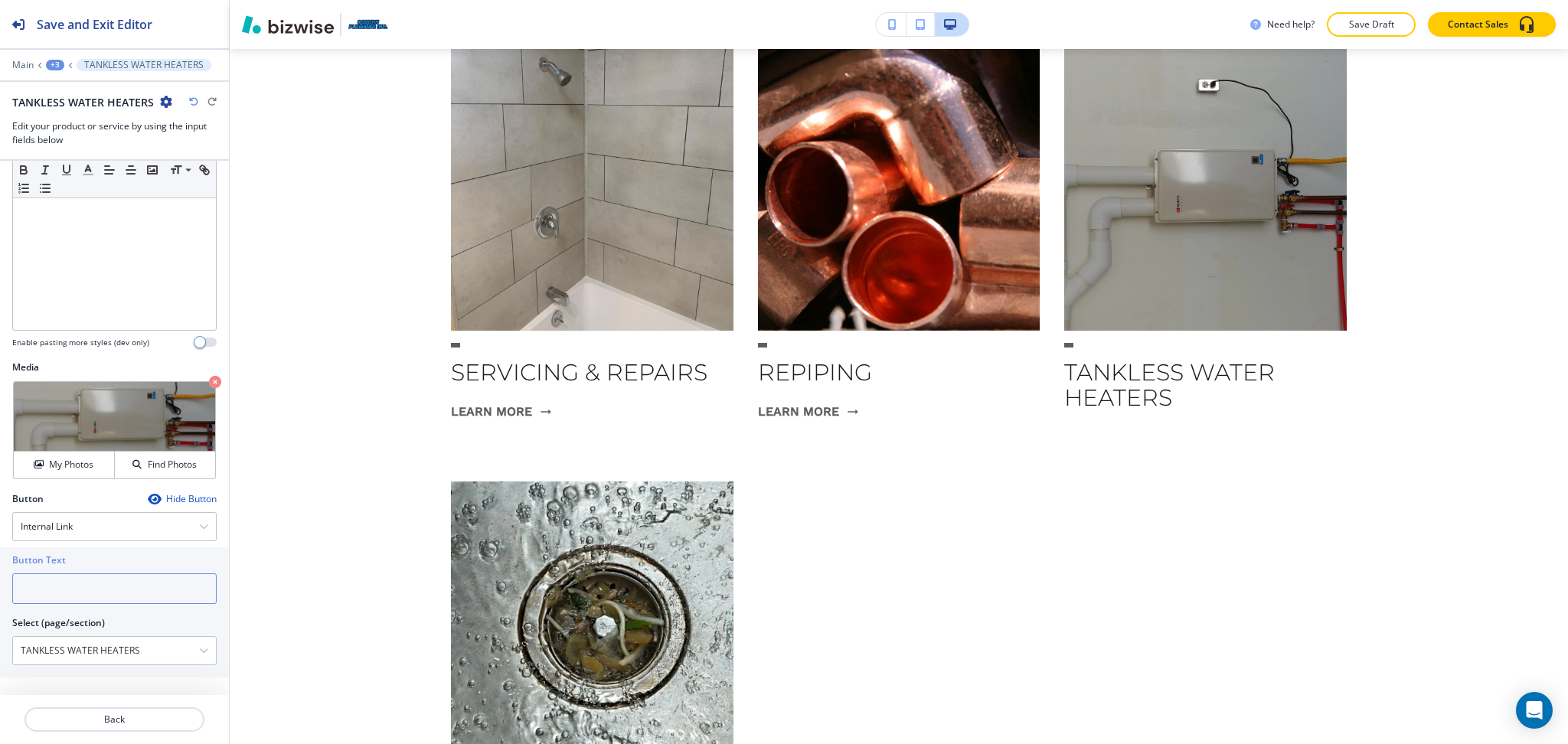
click at [93, 589] on input "text" at bounding box center [114, 589] width 204 height 31
paste input "learn more"
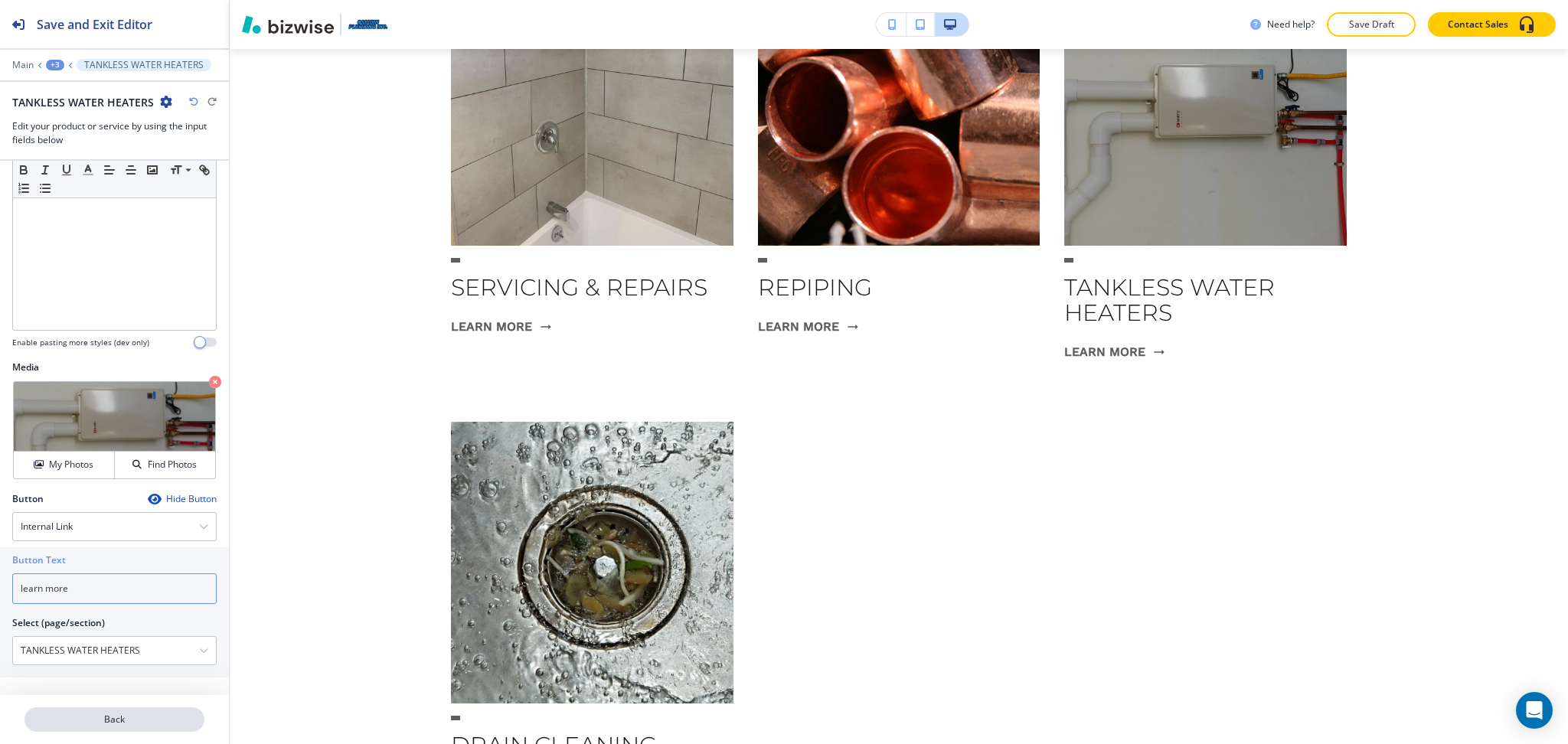
type input "learn more"
click at [120, 720] on p "Back" at bounding box center [114, 720] width 177 height 14
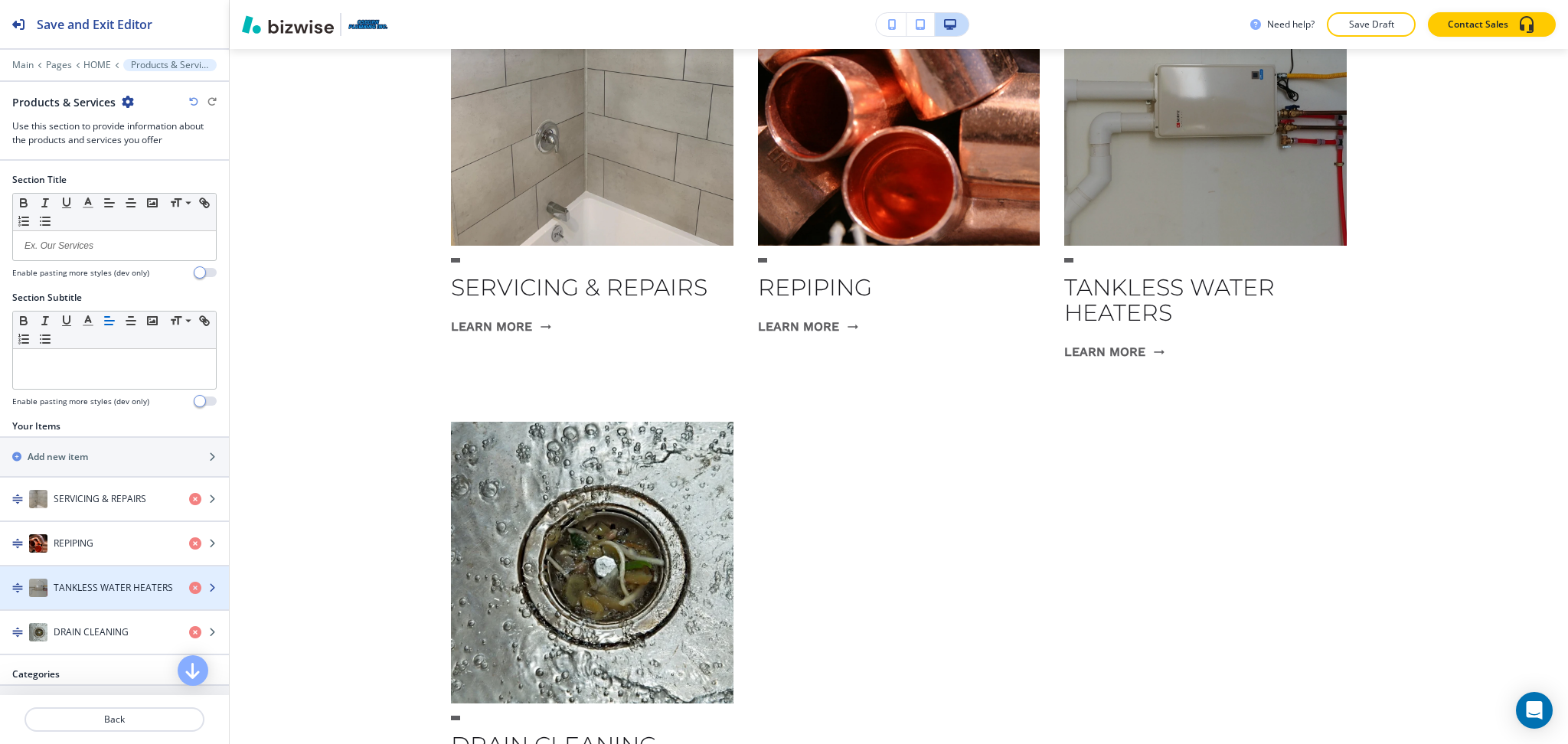
scroll to position [1050, 0]
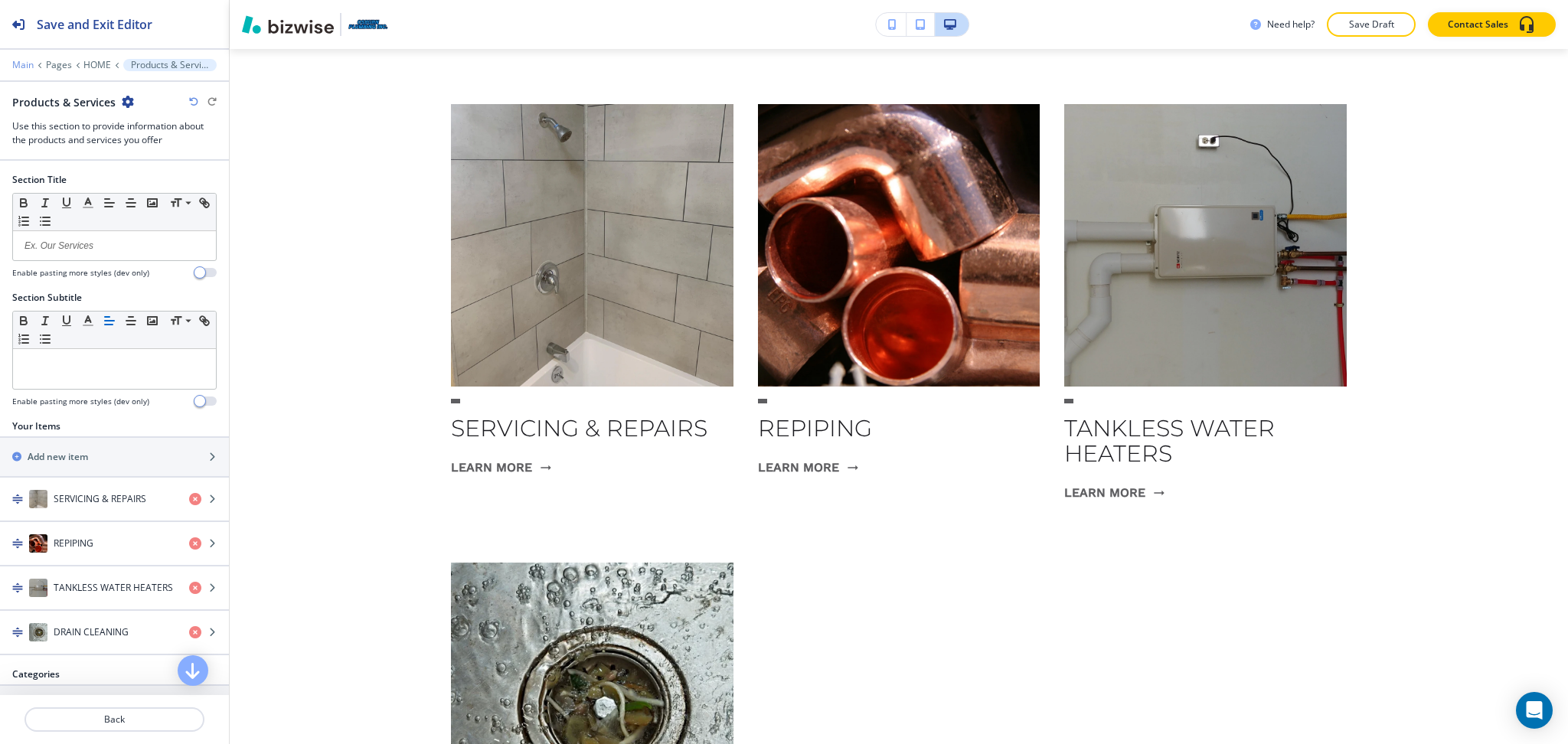
click at [17, 63] on p "Main" at bounding box center [23, 65] width 22 height 10
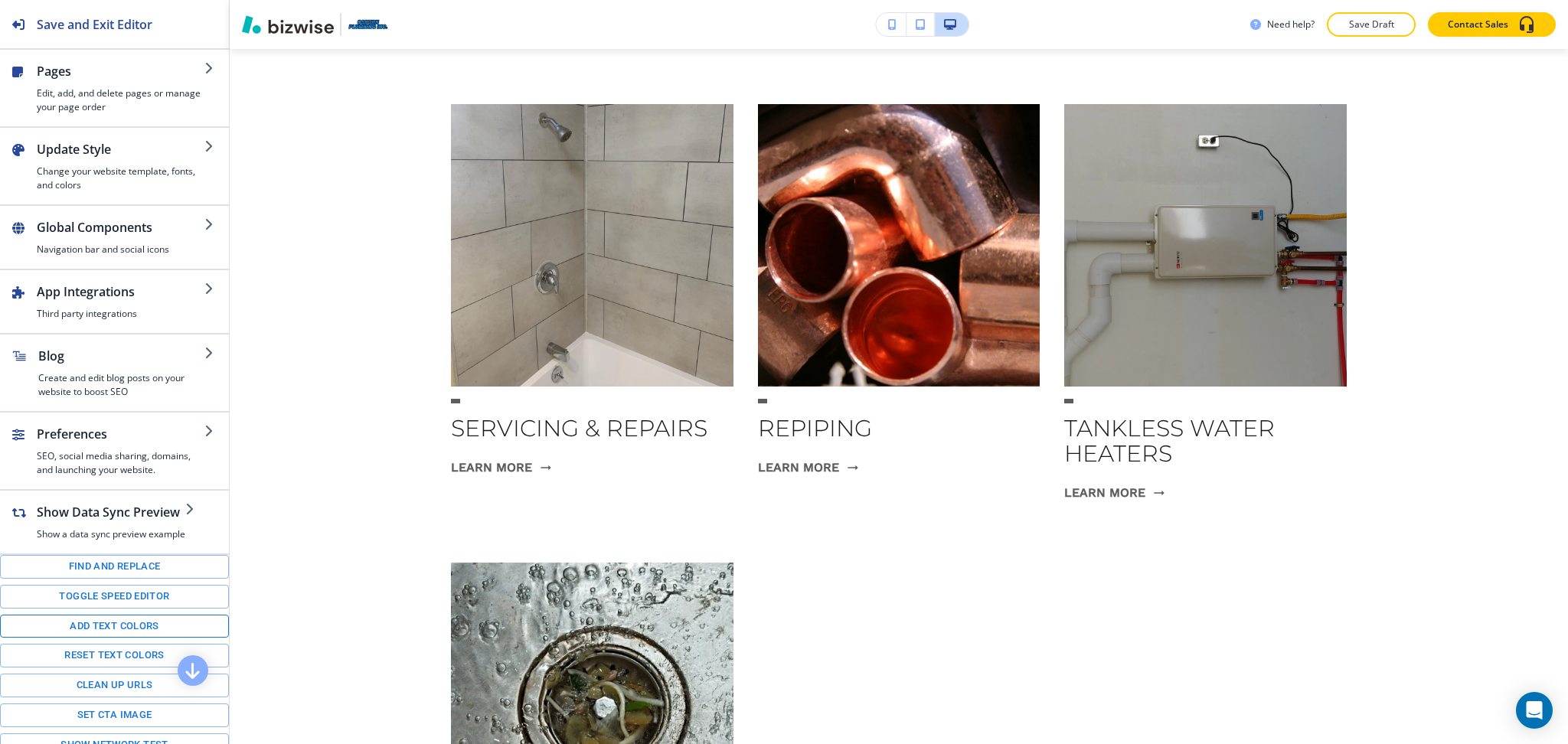
click at [110, 637] on button "Add text colors" at bounding box center [114, 626] width 229 height 24
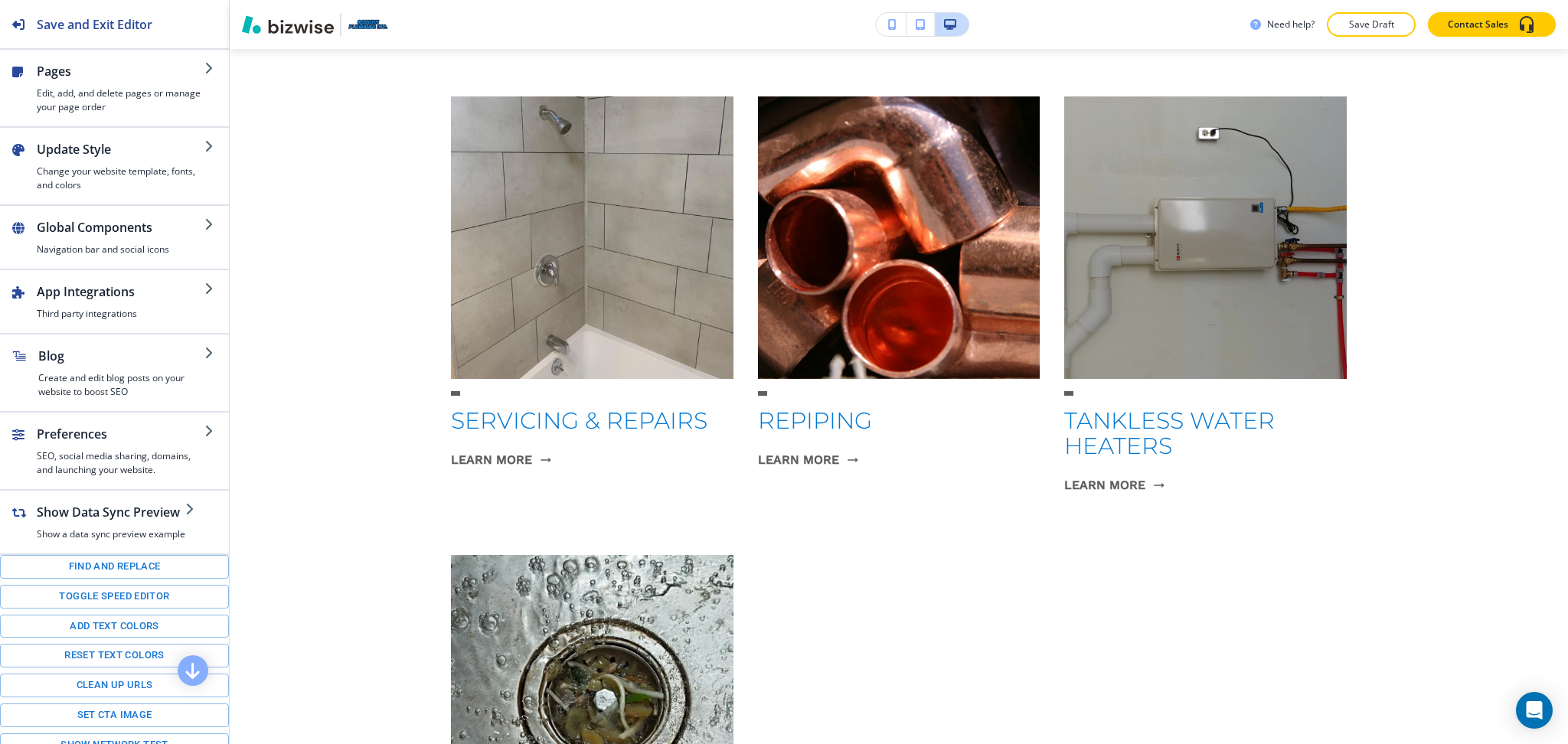
scroll to position [915, 0]
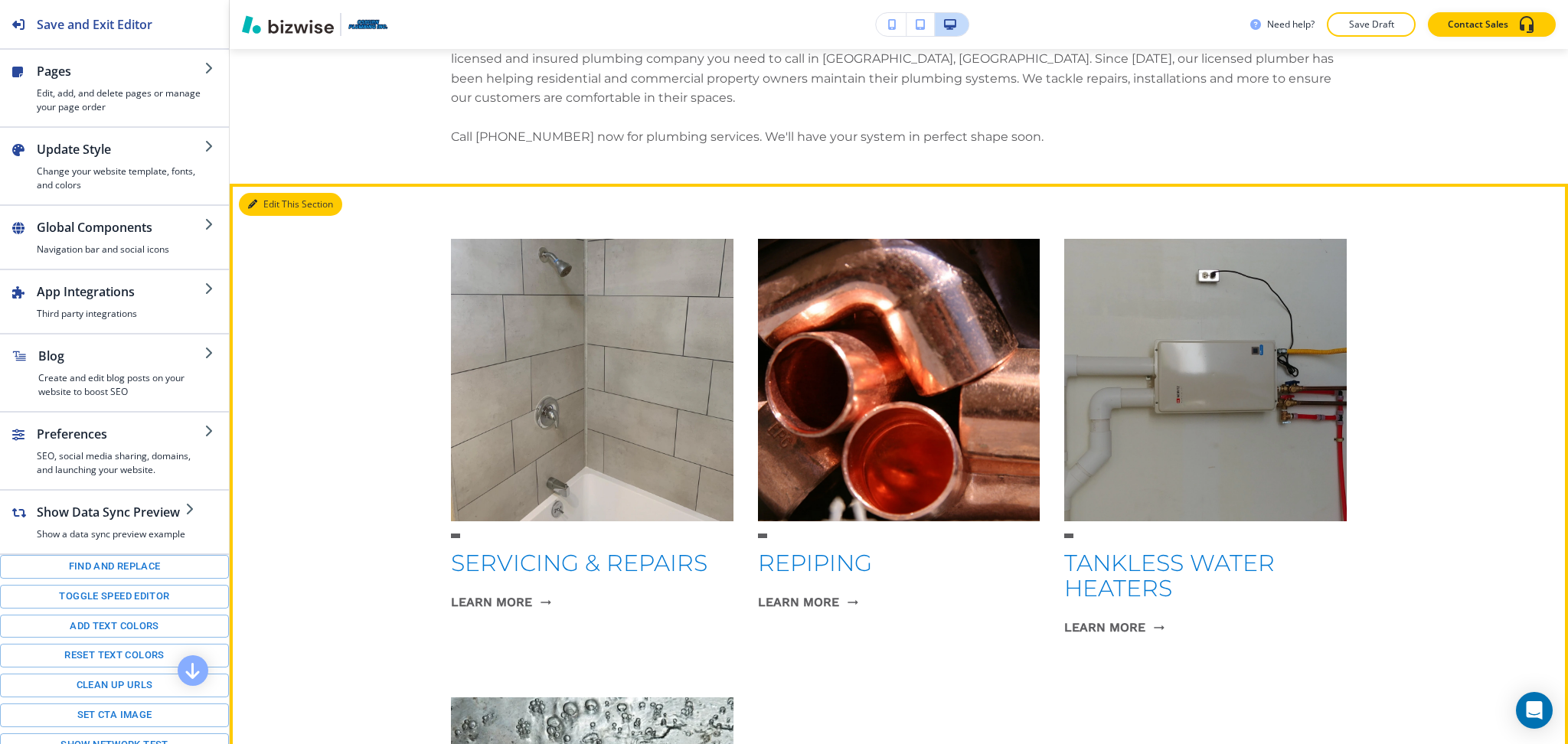
click at [276, 208] on button "Edit This Section" at bounding box center [291, 204] width 103 height 23
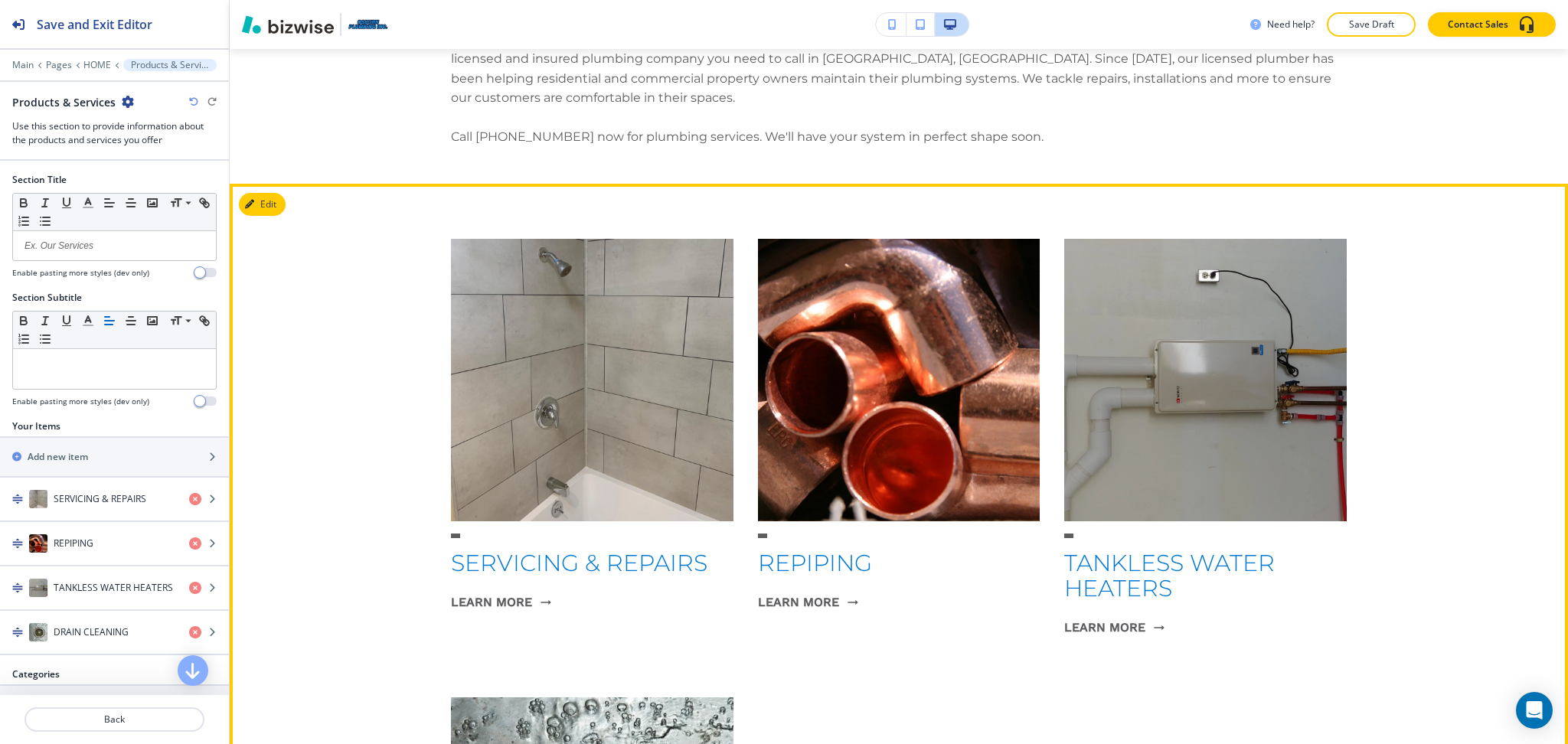
scroll to position [1050, 0]
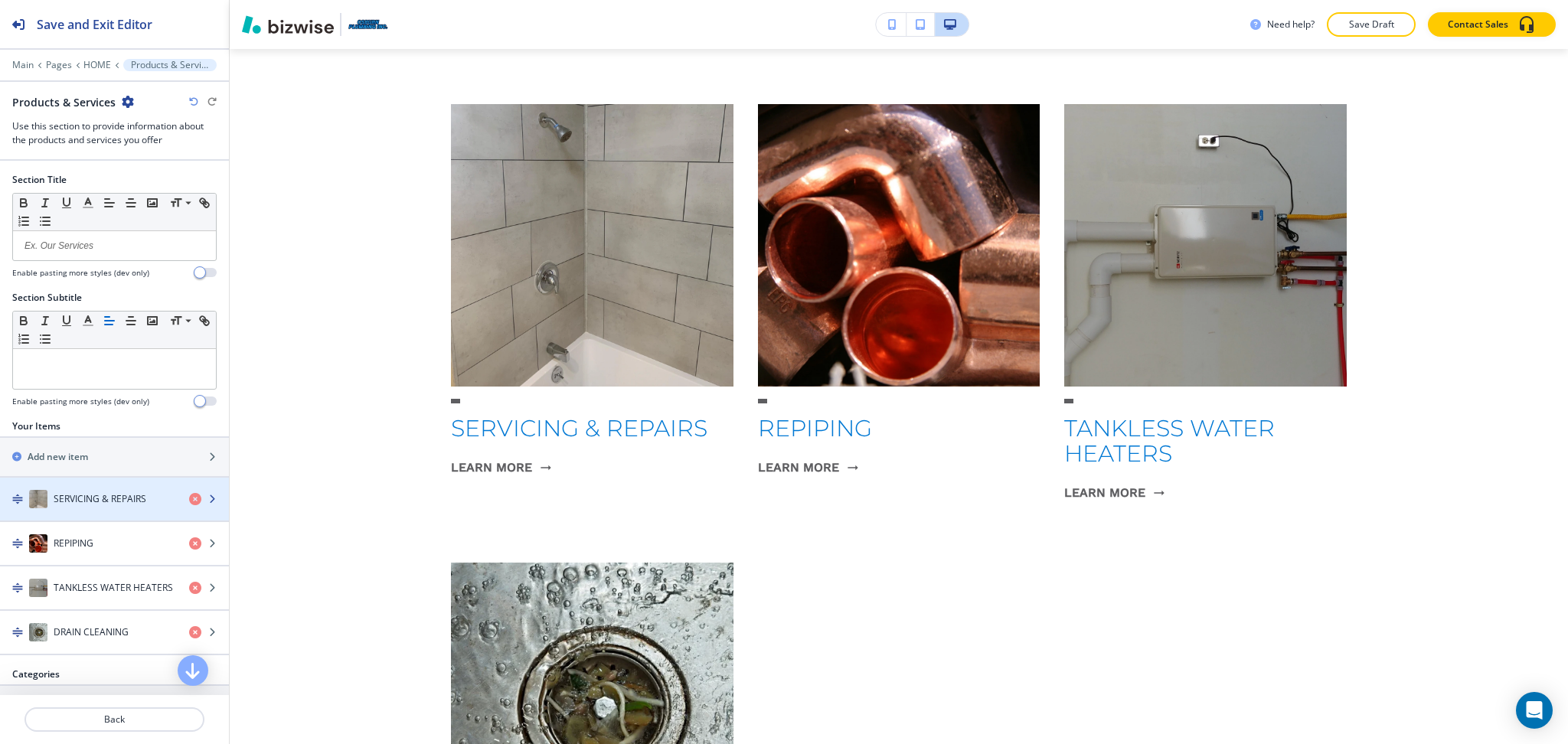
click at [79, 506] on h4 "SERVICING & REPAIRS" at bounding box center [100, 499] width 93 height 14
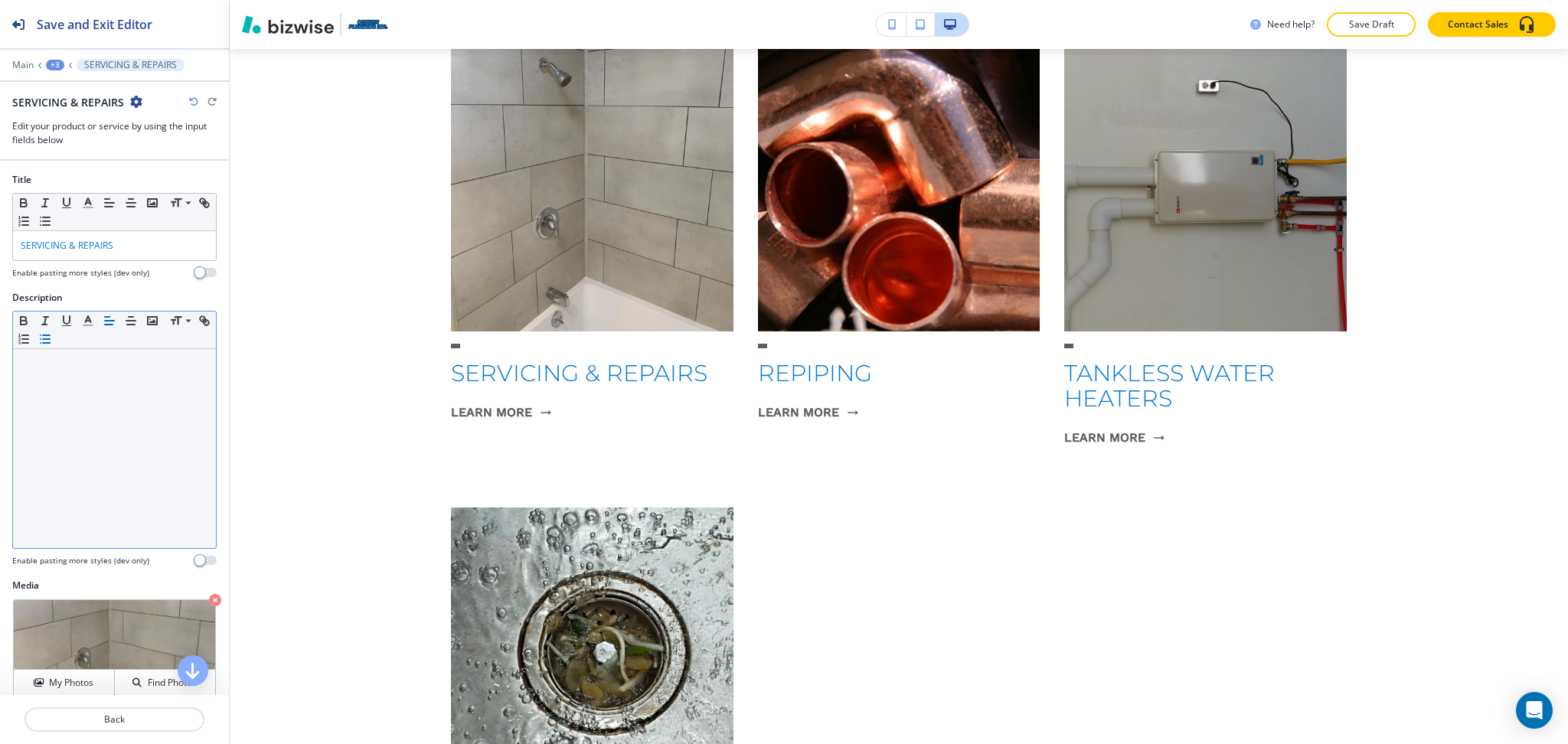
scroll to position [1106, 0]
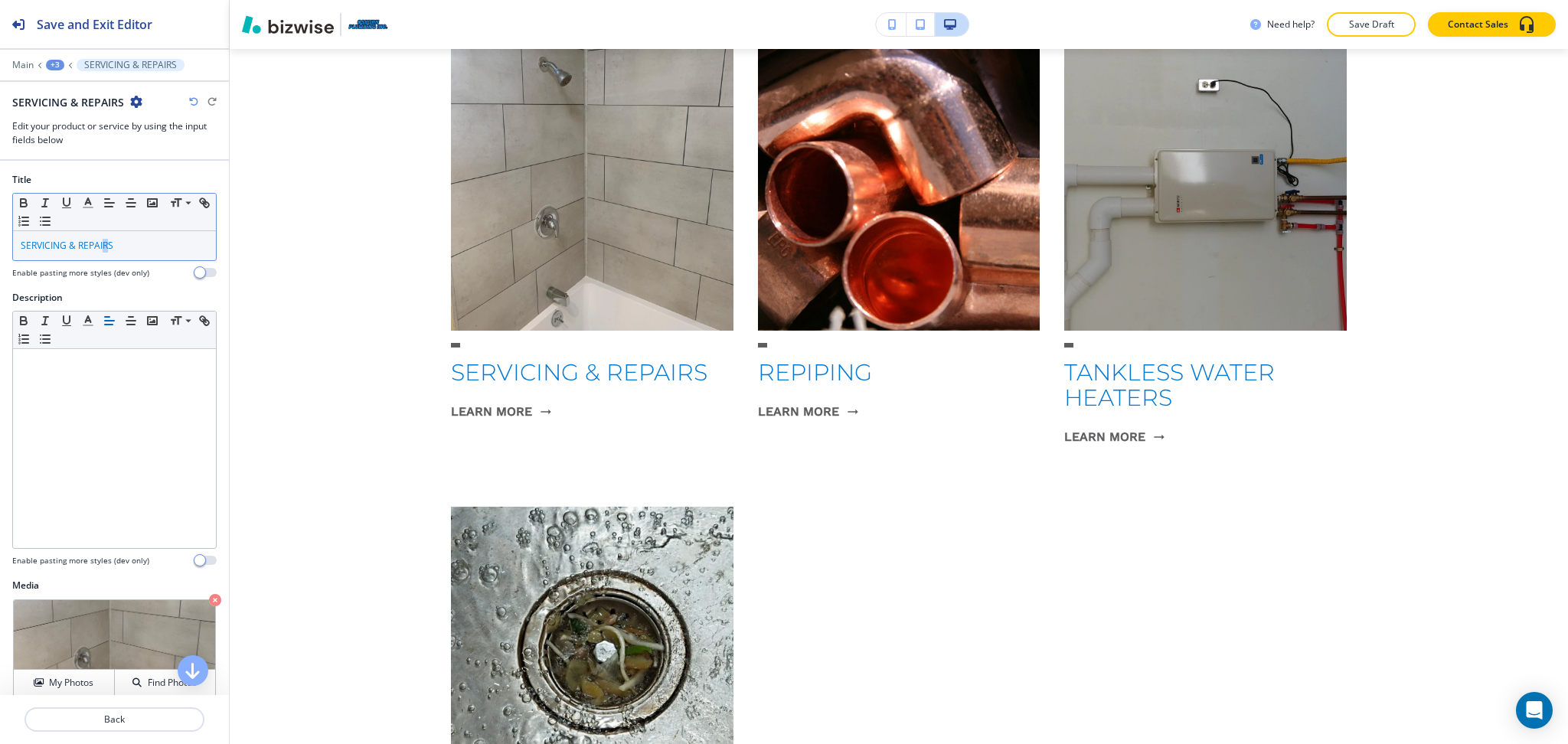
click at [107, 240] on span "SERVICING & REPAIRS" at bounding box center [67, 245] width 93 height 13
click at [84, 208] on line "button" at bounding box center [88, 208] width 10 height 0
click at [25, 199] on icon "button" at bounding box center [24, 201] width 5 height 3
click at [20, 65] on p "Main" at bounding box center [23, 65] width 22 height 10
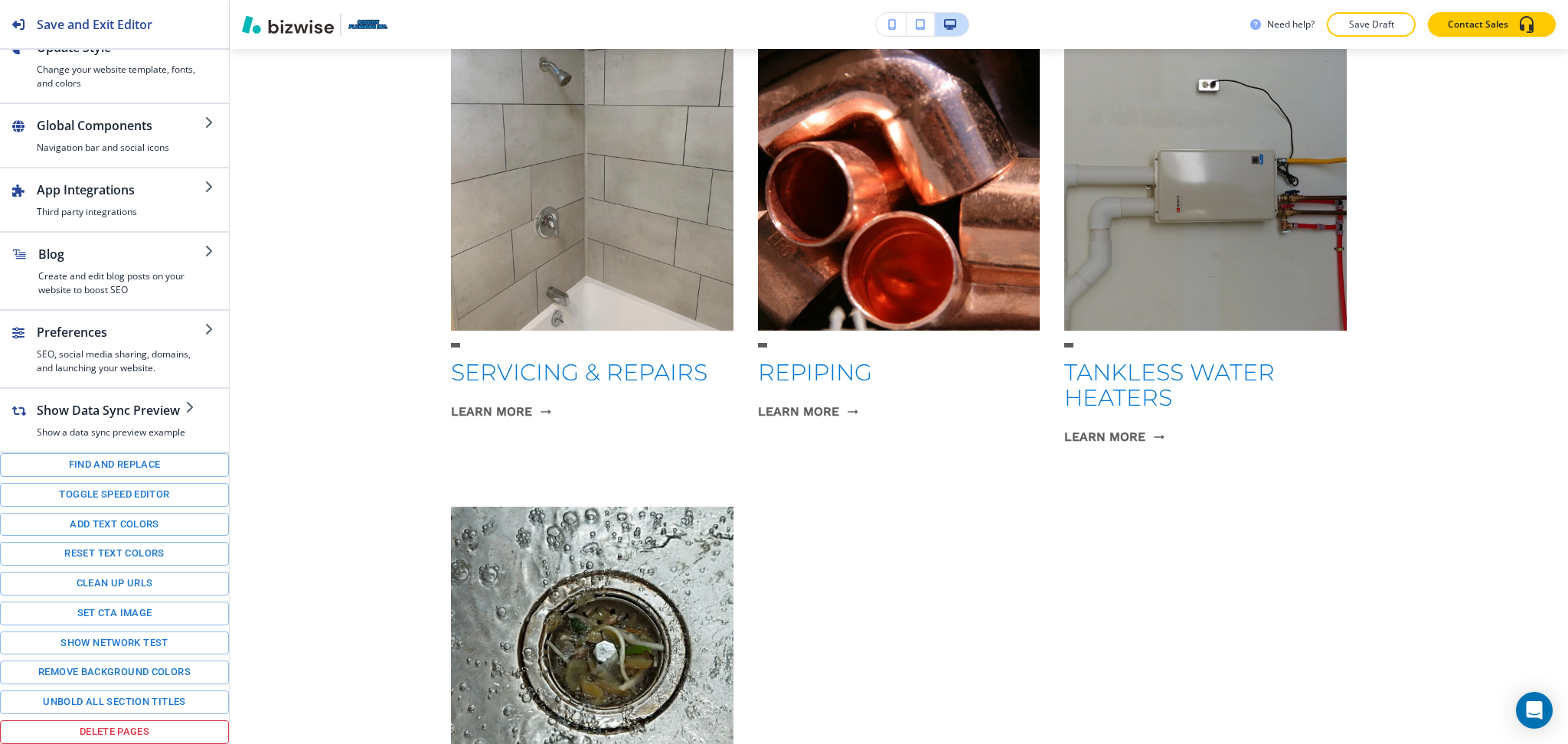
scroll to position [116, 0]
click at [137, 729] on button "Delete pages" at bounding box center [114, 732] width 229 height 24
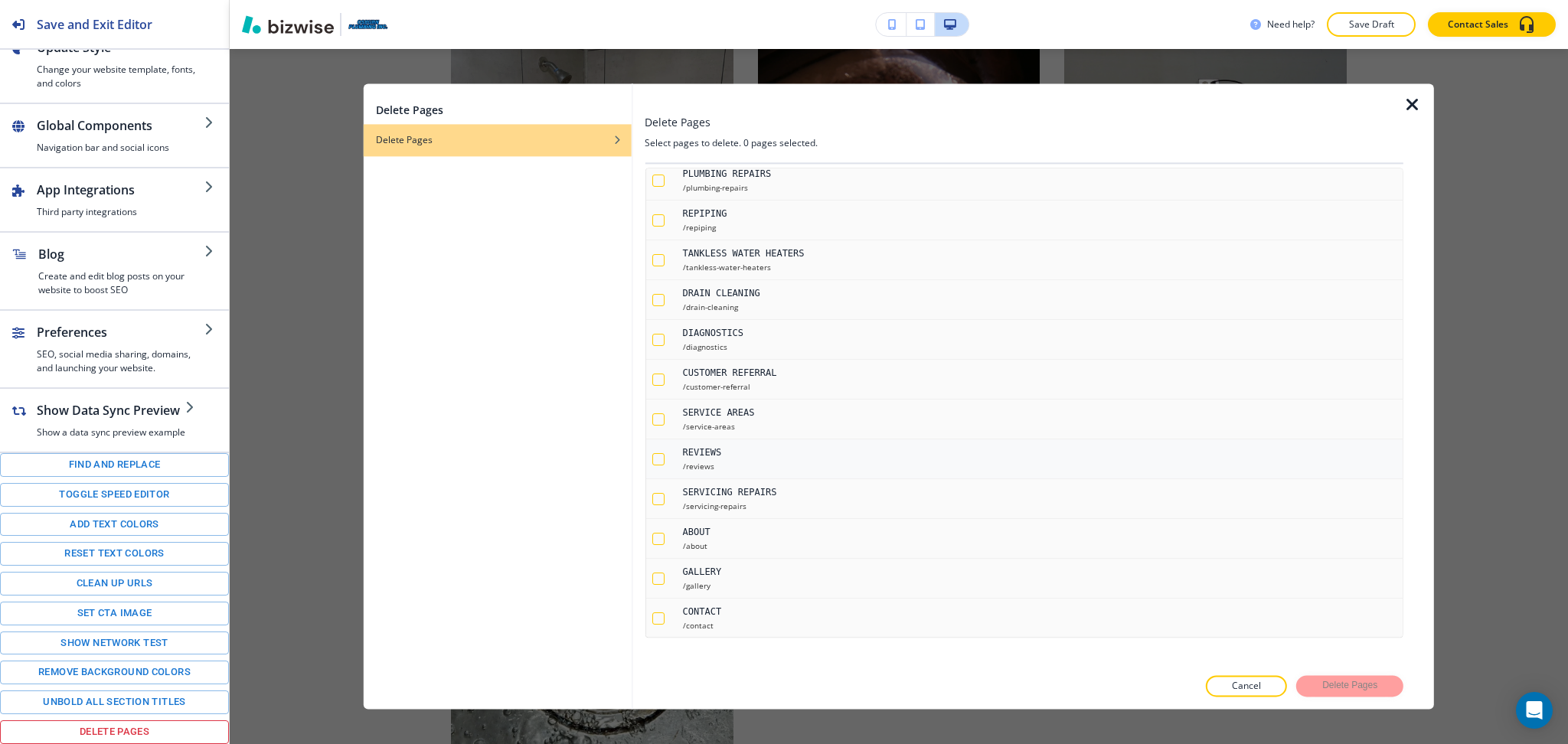
scroll to position [50, 0]
click at [1408, 104] on icon "button" at bounding box center [1412, 105] width 18 height 18
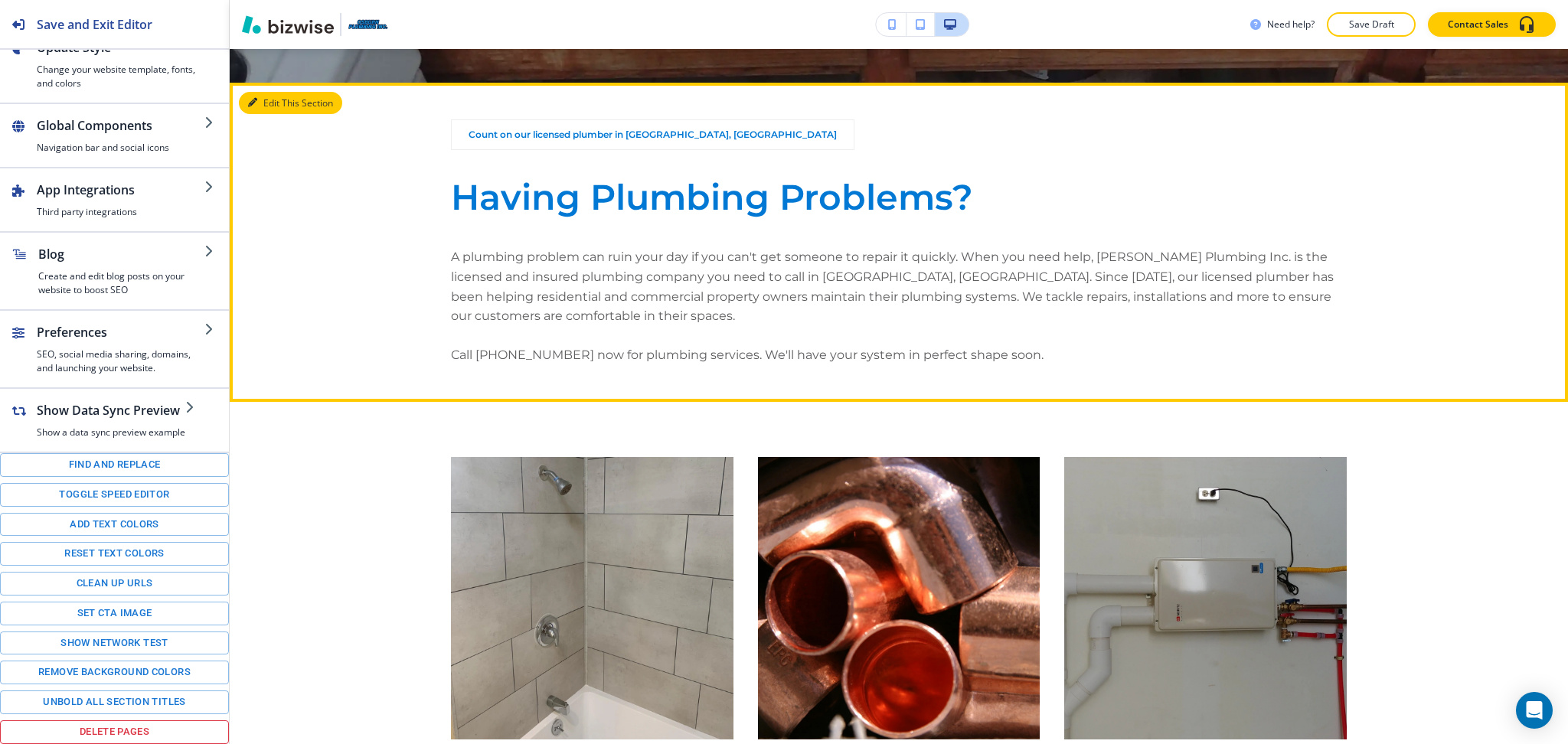
click at [258, 102] on button "Edit This Section" at bounding box center [291, 103] width 103 height 23
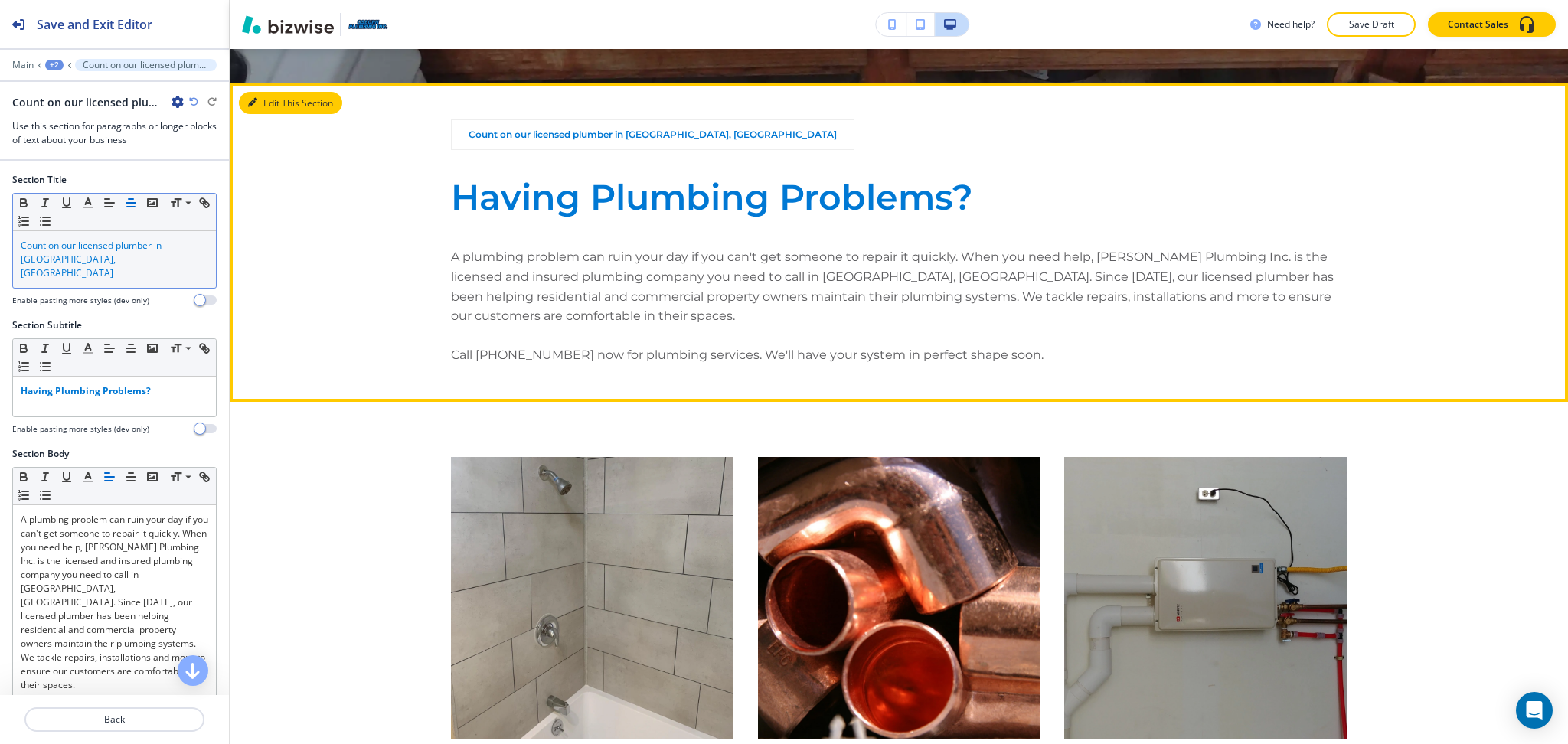
scroll to position [730, 0]
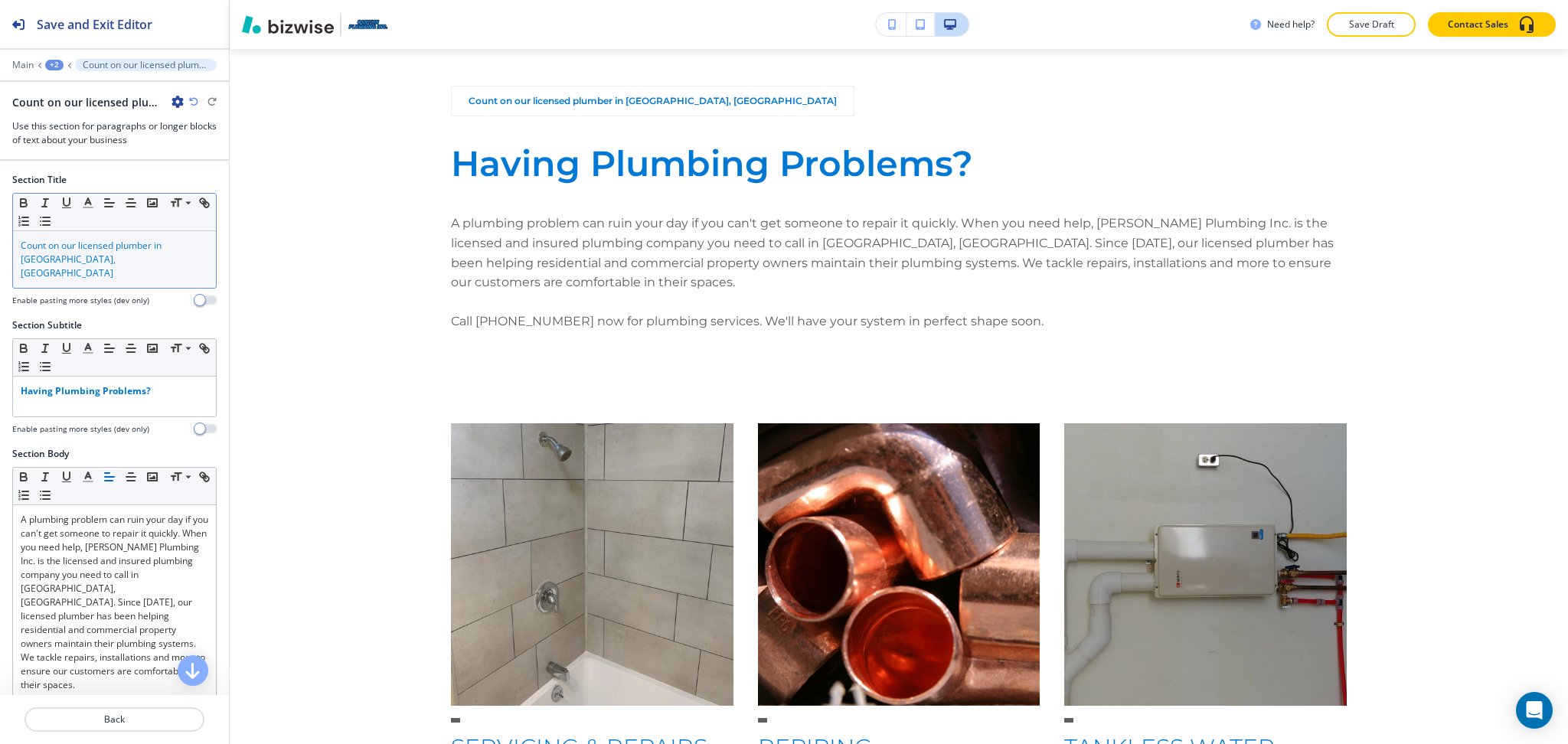
click at [114, 251] on p "Count on our licensed plumber in San Bernardino, CA" at bounding box center [114, 259] width 188 height 41
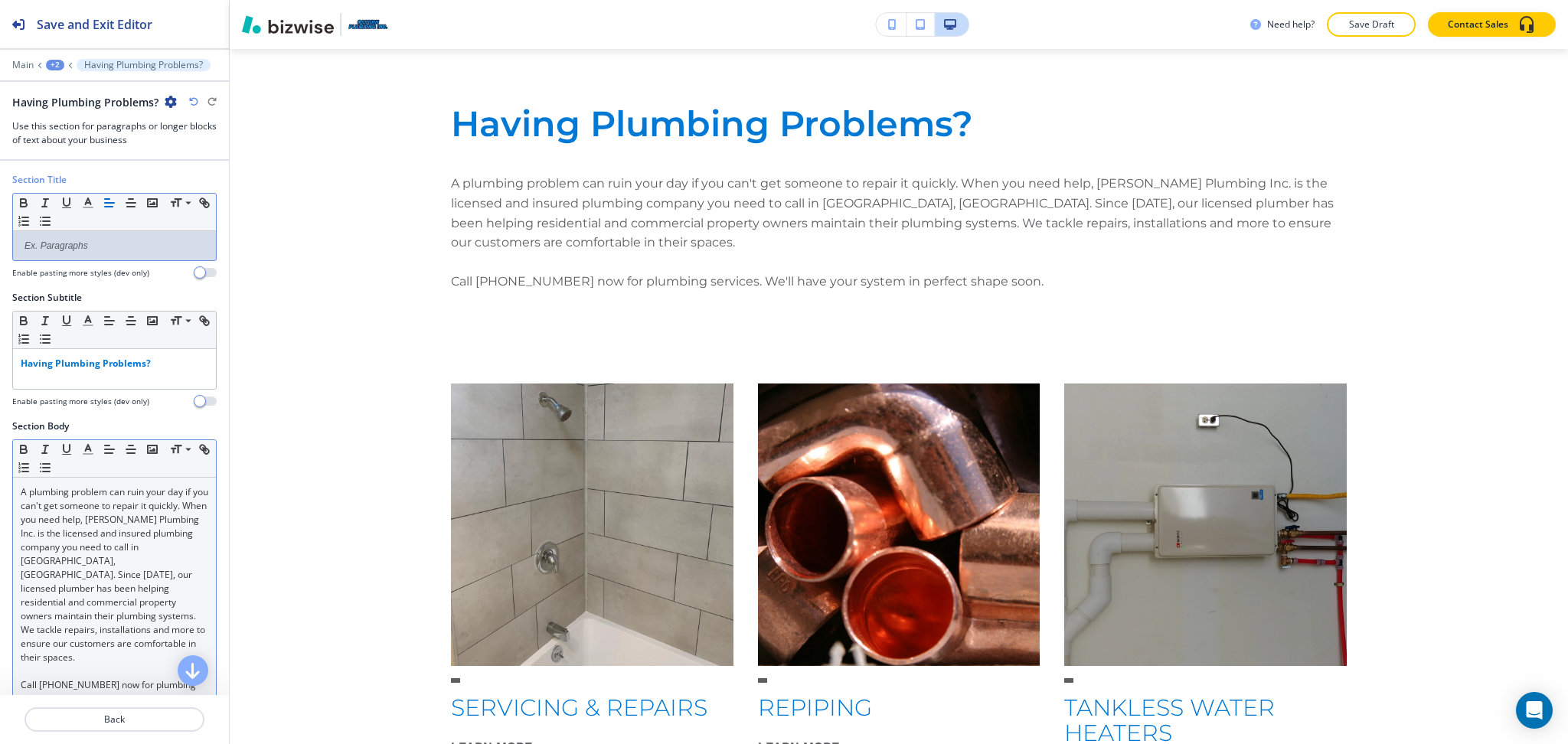
click at [21, 492] on p "A plumbing problem can ruin your day if you can't get someone to repair it quic…" at bounding box center [114, 575] width 188 height 179
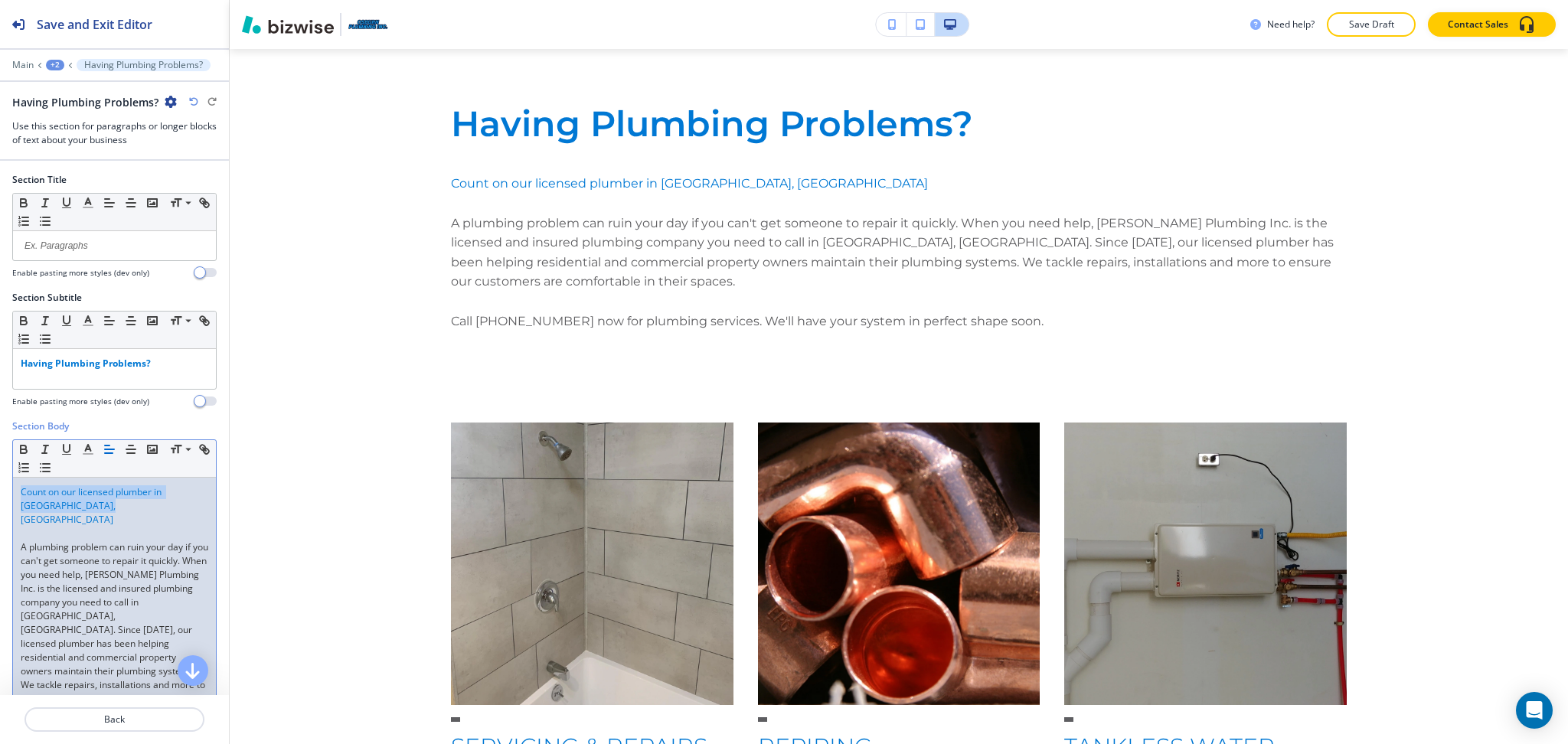
drag, startPoint x: 101, startPoint y: 507, endPoint x: 0, endPoint y: 490, distance: 102.4
click at [0, 490] on div "Section Body Small Normal Large Huge Count on our licensed plumber in San Berna…" at bounding box center [114, 616] width 229 height 394
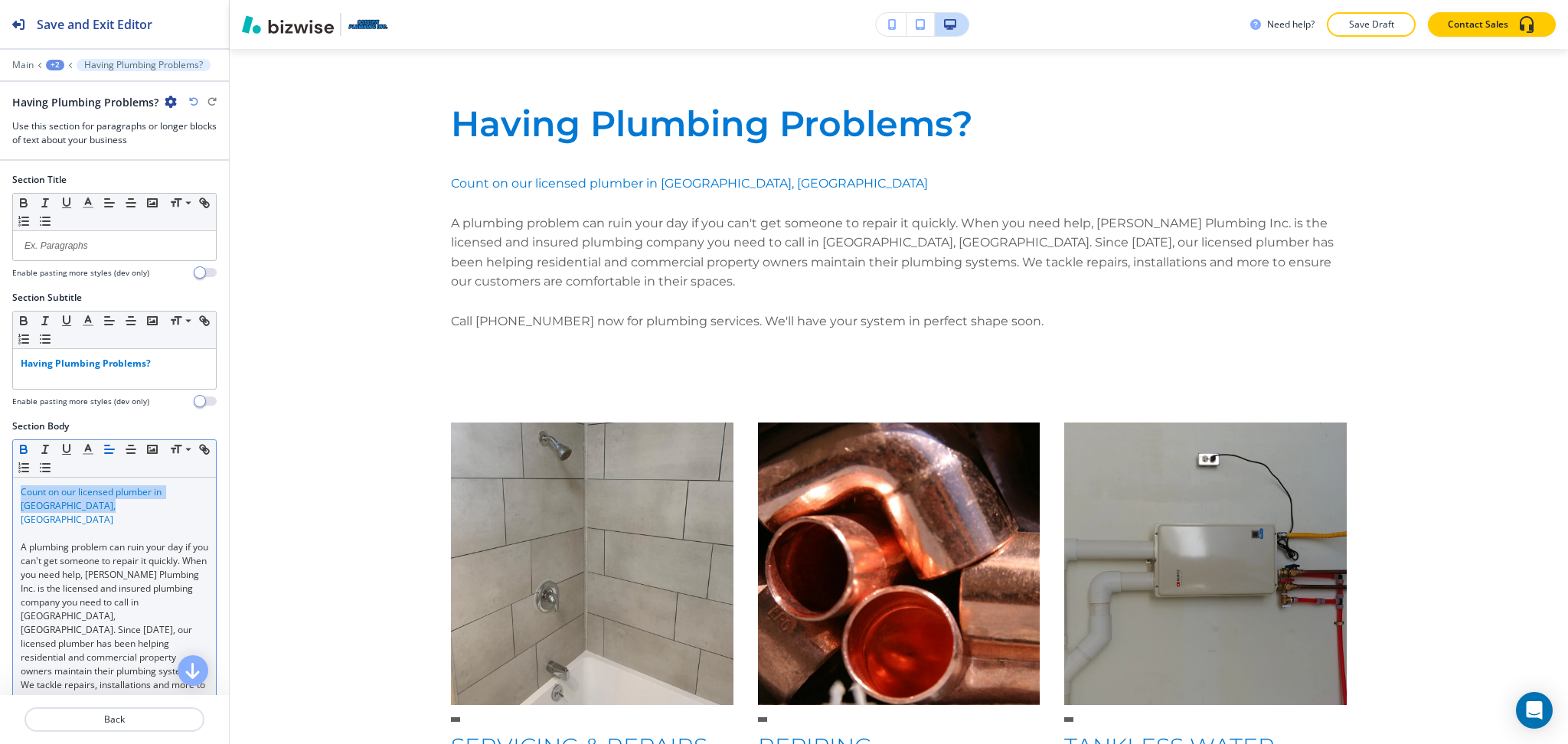
click at [24, 448] on icon "button" at bounding box center [24, 450] width 14 height 14
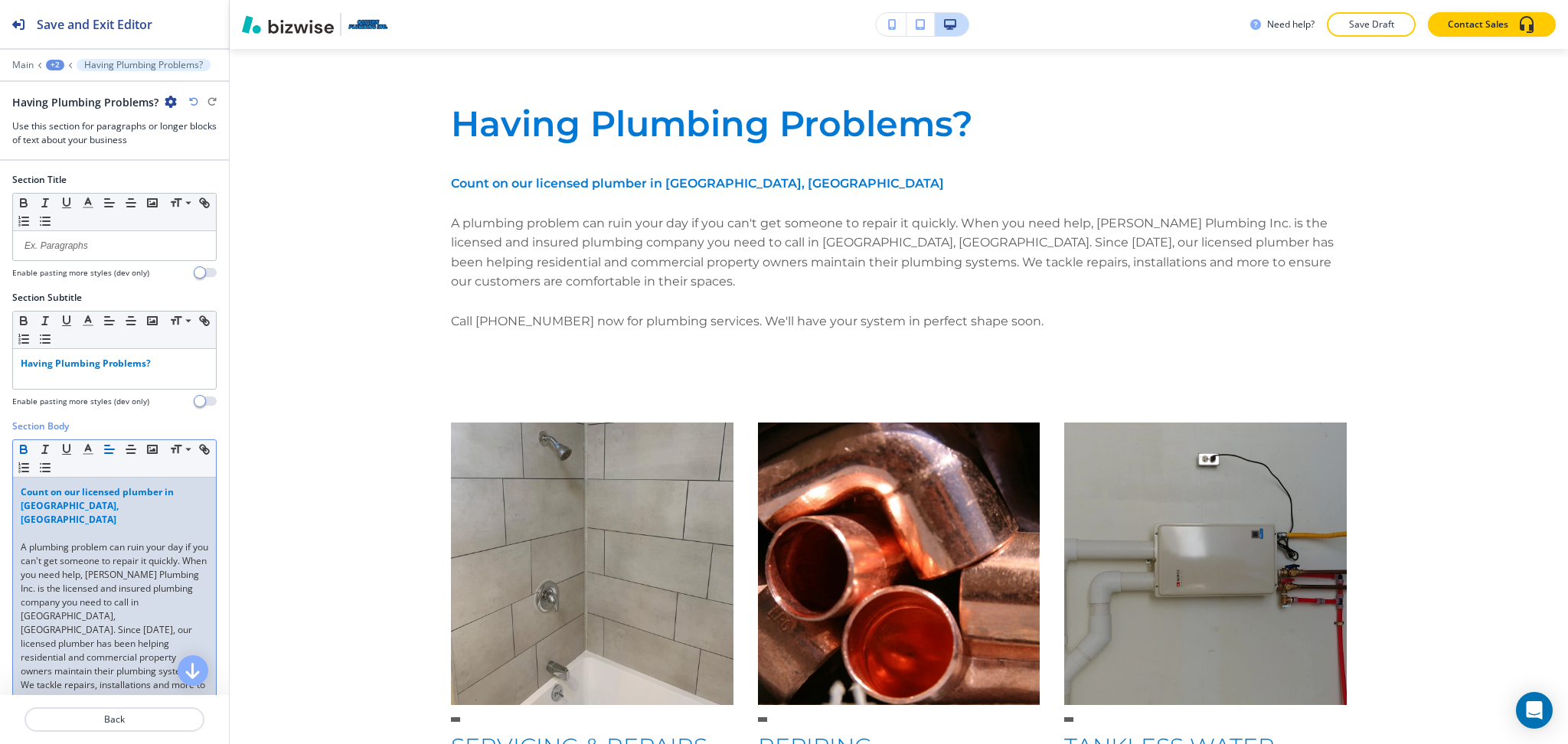
click at [17, 442] on button "button" at bounding box center [24, 449] width 22 height 18
click at [89, 448] on icon "button" at bounding box center [88, 450] width 14 height 14
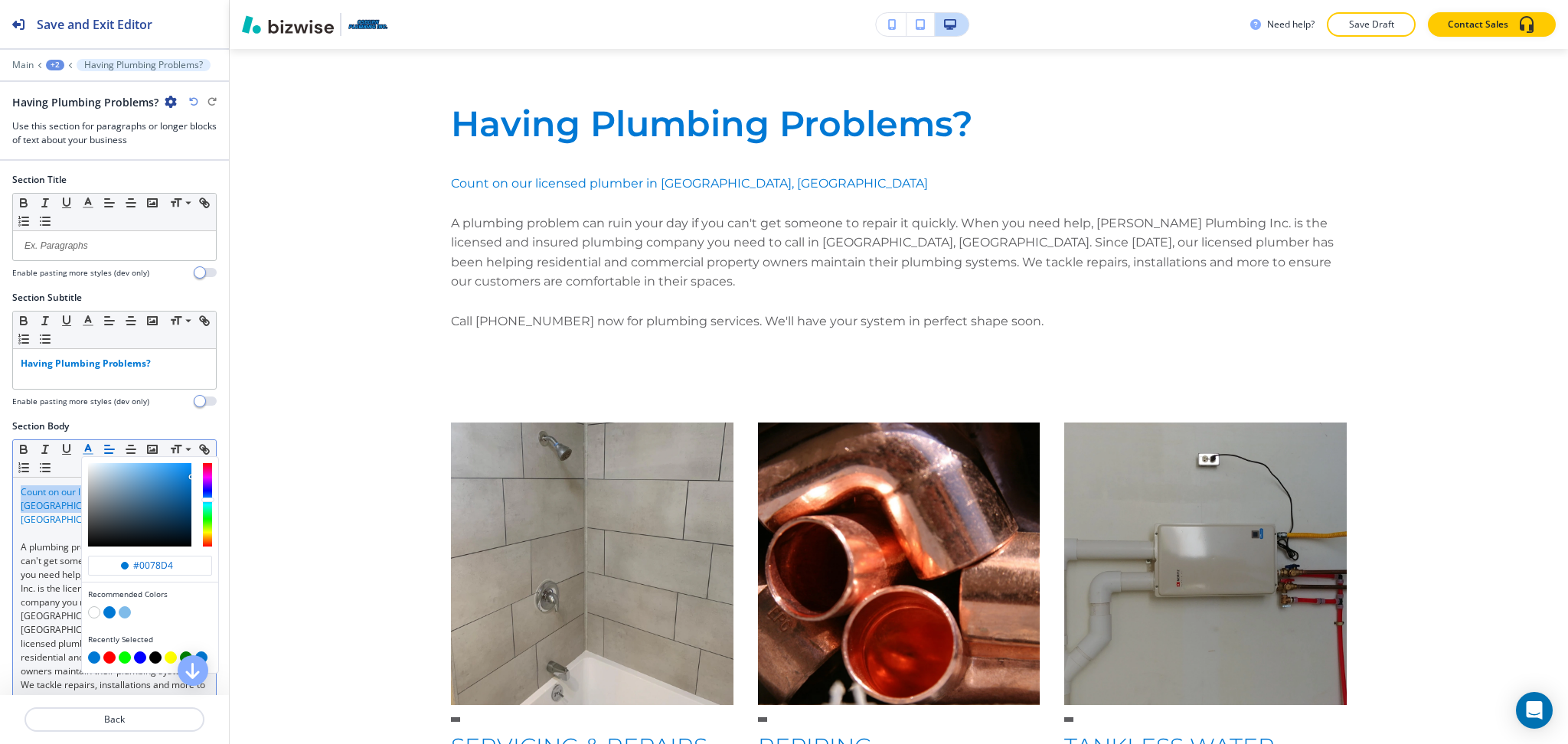
click at [155, 655] on button "button" at bounding box center [155, 658] width 12 height 12
type input "#000000"
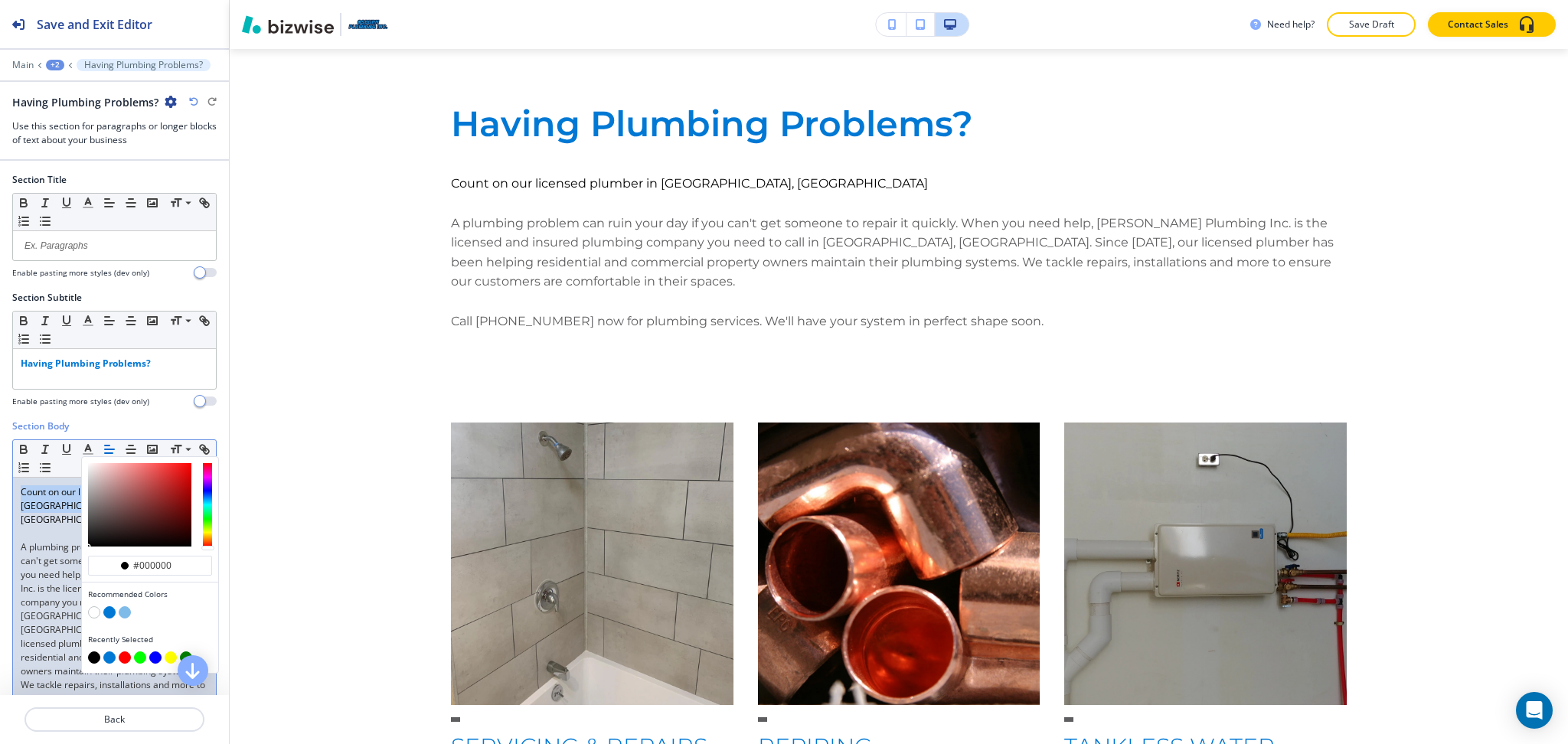
click at [61, 502] on span "Count on our licensed plumber in San Bernardino, CA" at bounding box center [93, 506] width 143 height 40
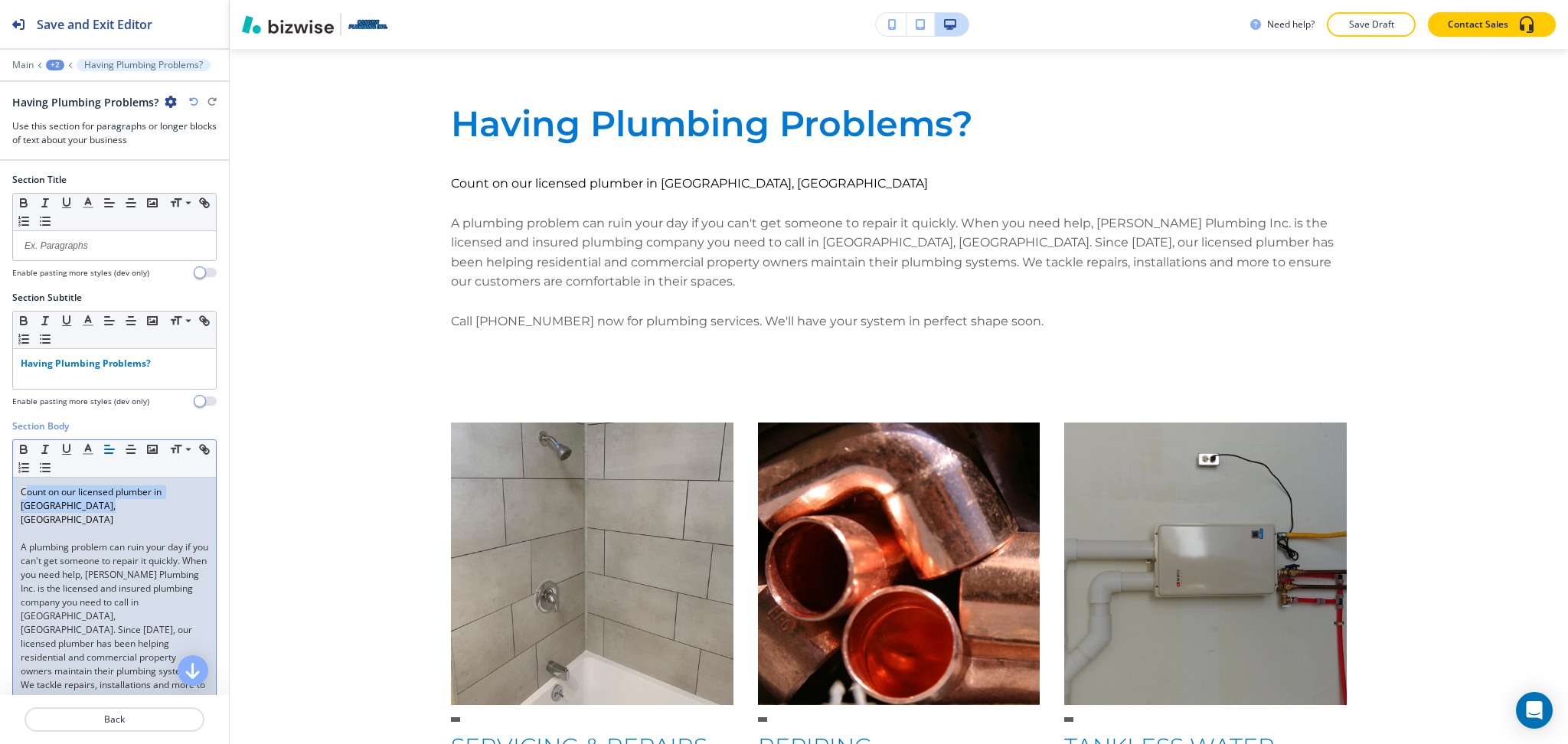
drag, startPoint x: 92, startPoint y: 504, endPoint x: 0, endPoint y: 461, distance: 101.6
click at [0, 463] on div "Section Body Small Normal Large Huge Count on our licensed plumber in San Berna…" at bounding box center [114, 616] width 229 height 394
drag, startPoint x: 108, startPoint y: 504, endPoint x: 0, endPoint y: 475, distance: 111.8
click at [0, 475] on div "Section Body Small Normal Large Huge Count on our licensed plumber in San Berna…" at bounding box center [114, 616] width 229 height 394
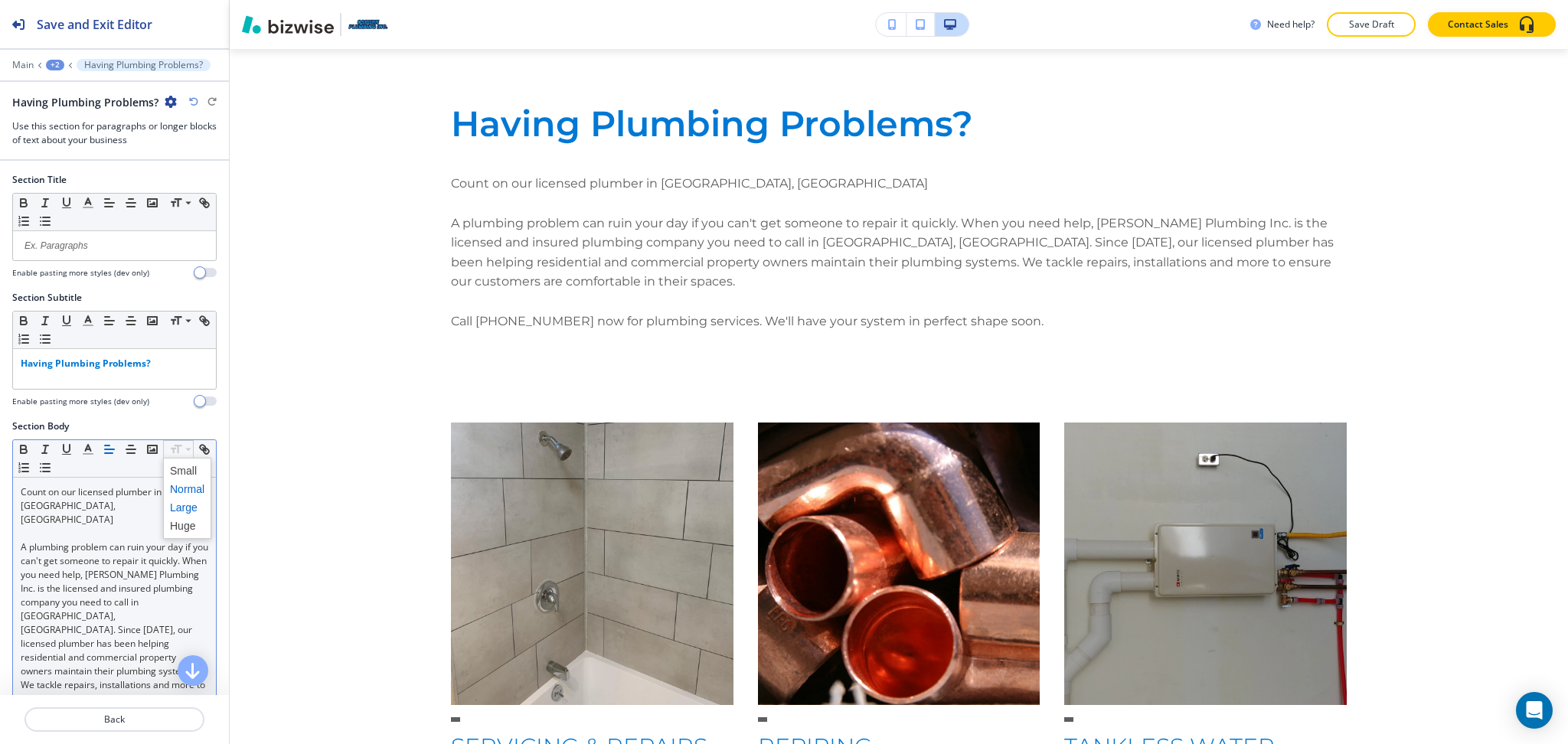
click at [185, 510] on span at bounding box center [187, 507] width 34 height 18
click at [189, 525] on span at bounding box center [187, 526] width 34 height 18
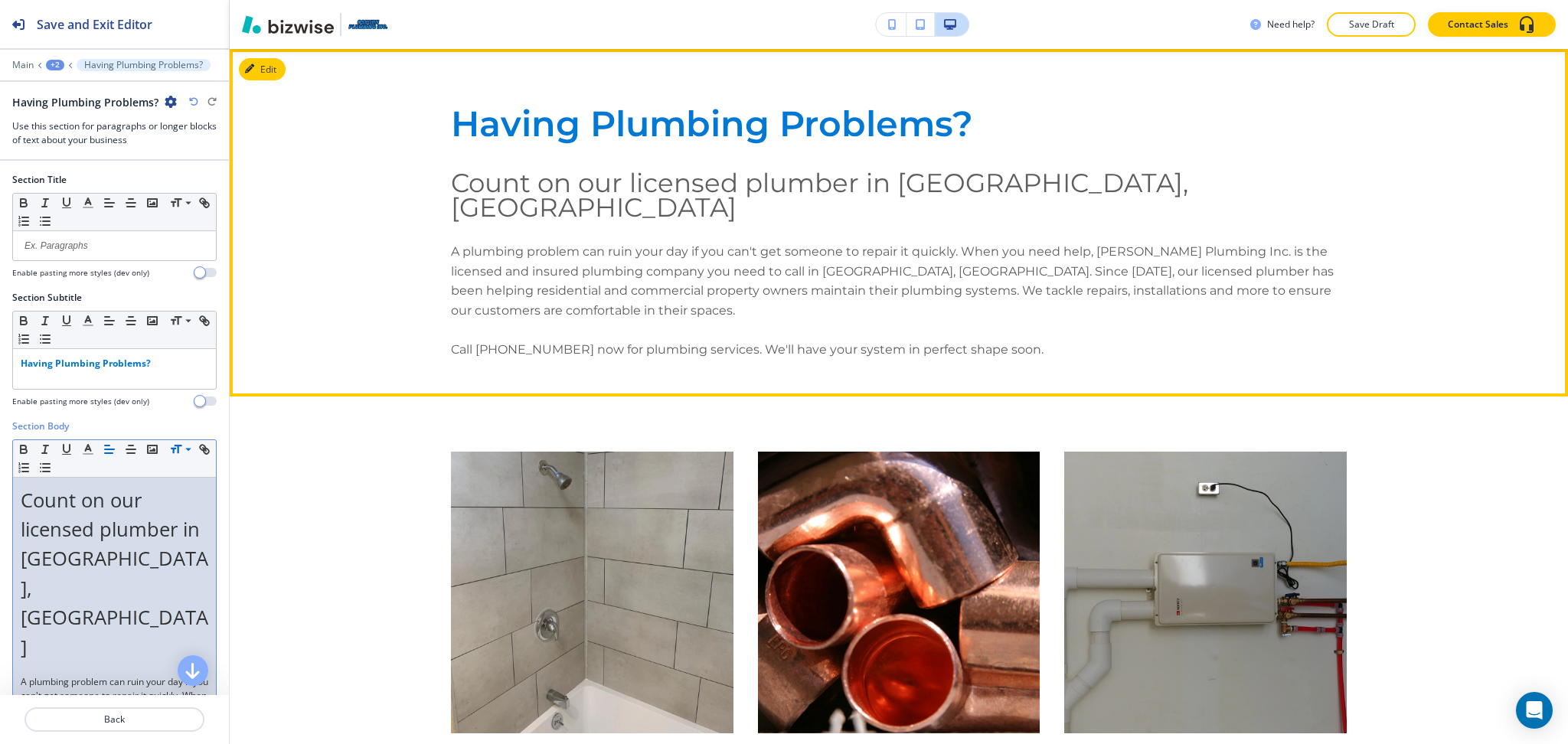
click at [911, 247] on p "A plumbing problem can ruin your day if you can't get someone to repair it quic…" at bounding box center [898, 280] width 896 height 78
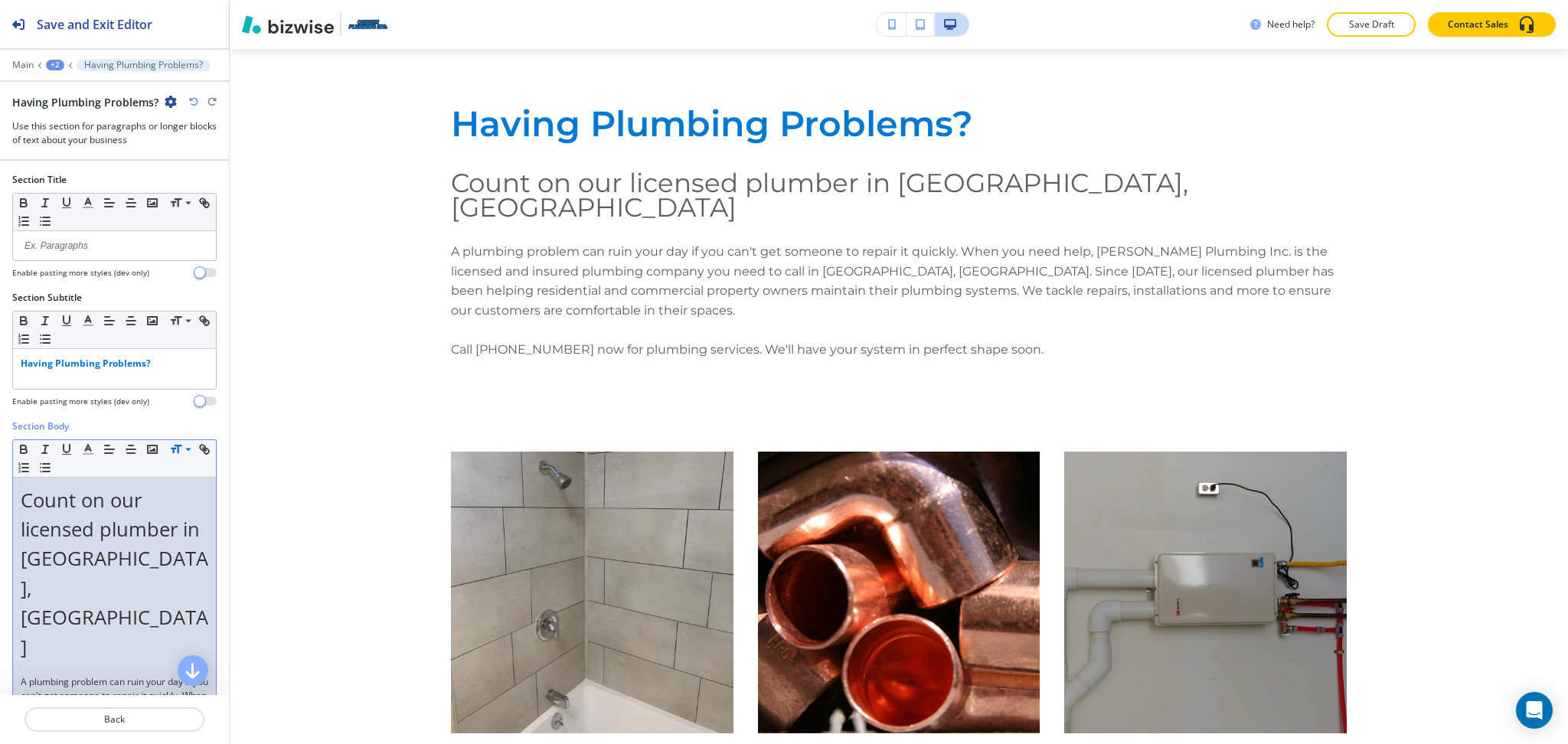
click at [59, 586] on p "Count on our licensed plumber in San Bernardino, CA" at bounding box center [114, 574] width 188 height 176
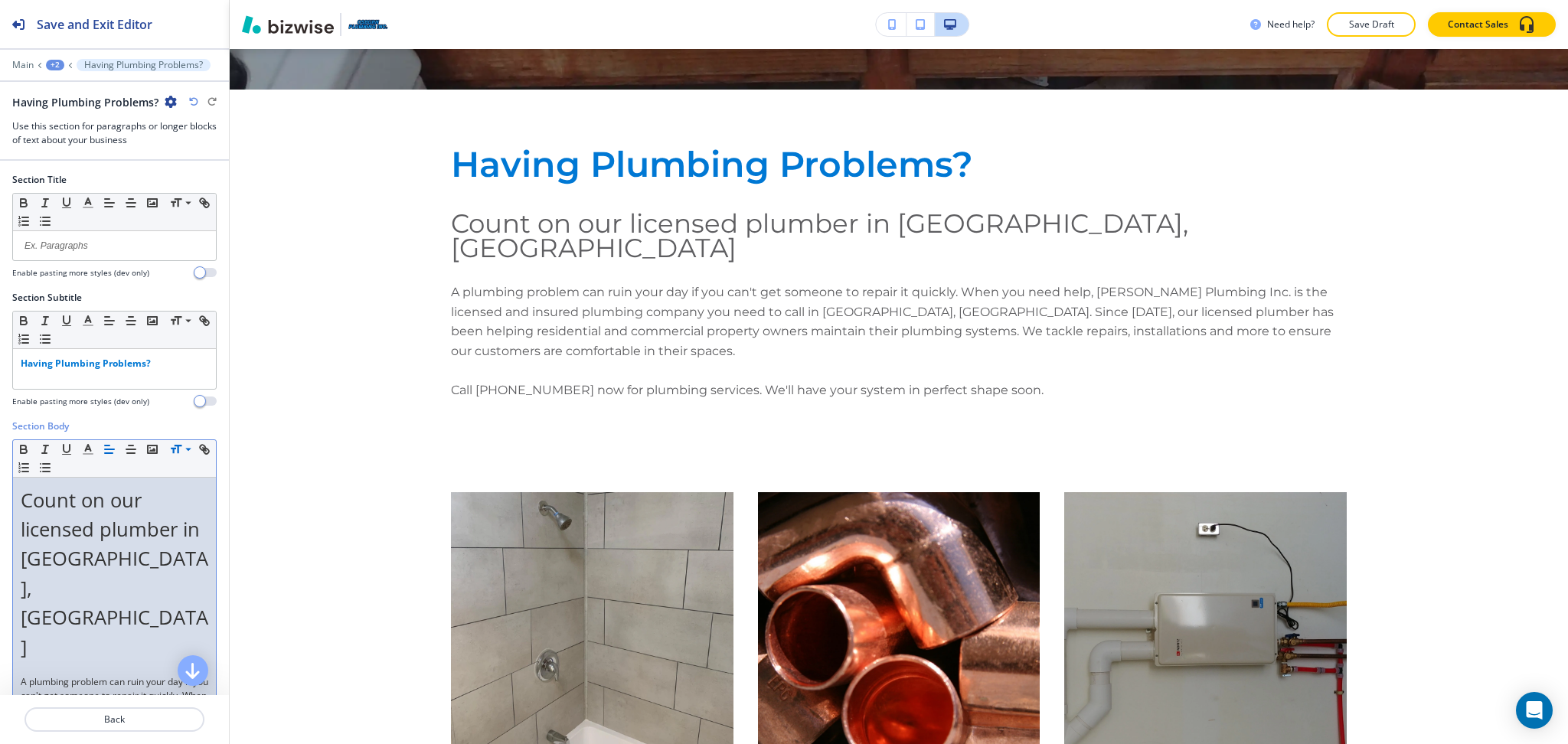
scroll to position [665, 0]
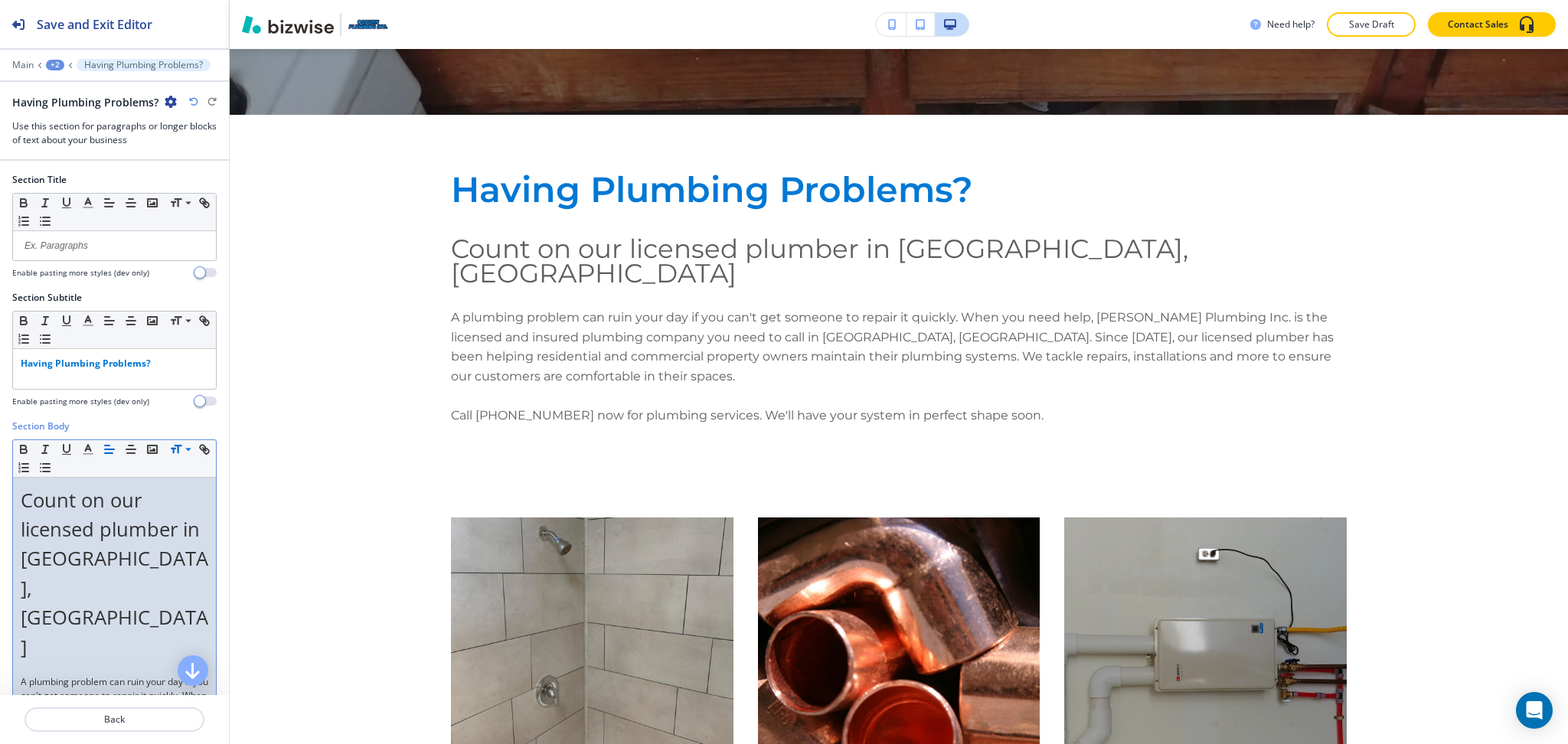
click at [190, 104] on icon "button" at bounding box center [194, 101] width 10 height 10
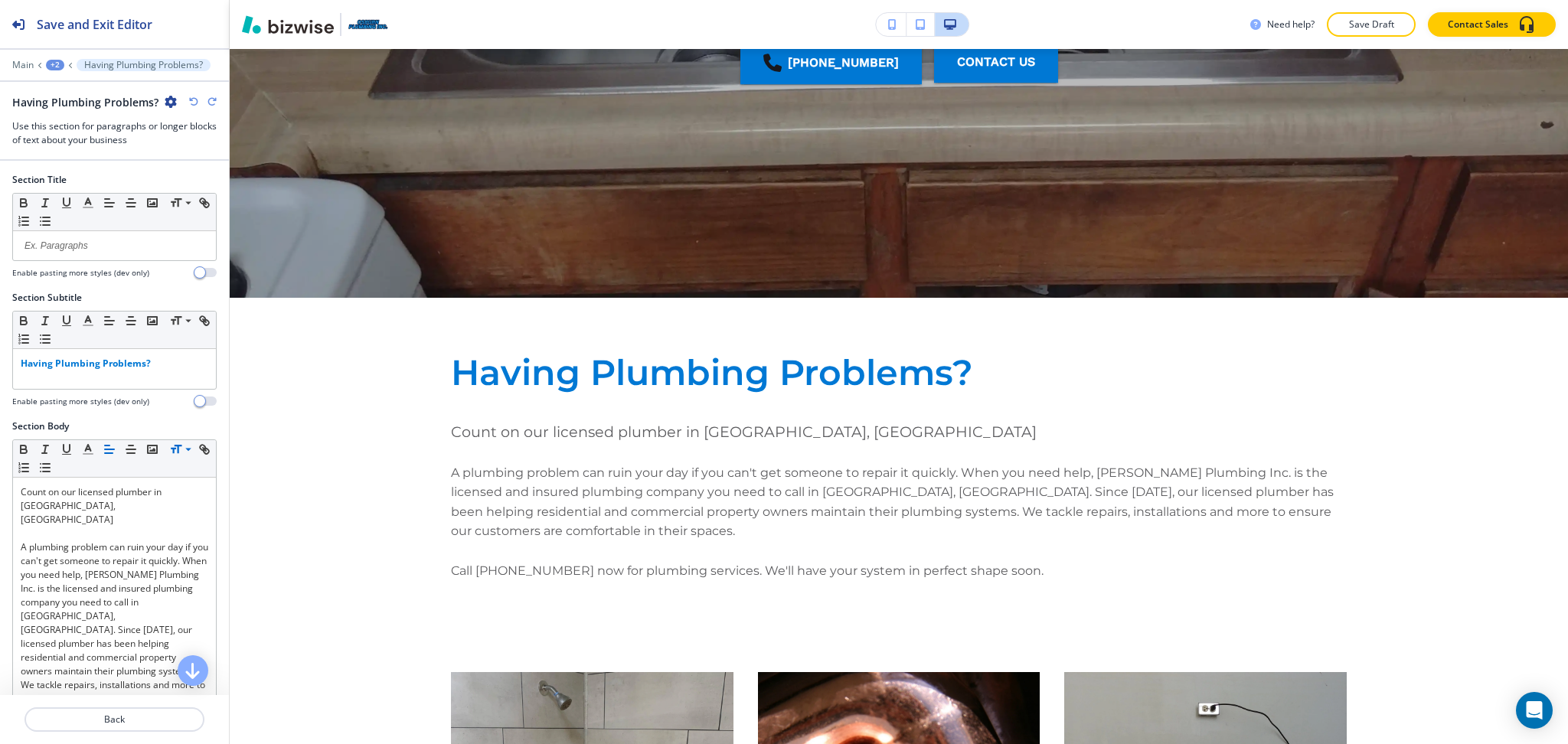
scroll to position [479, 0]
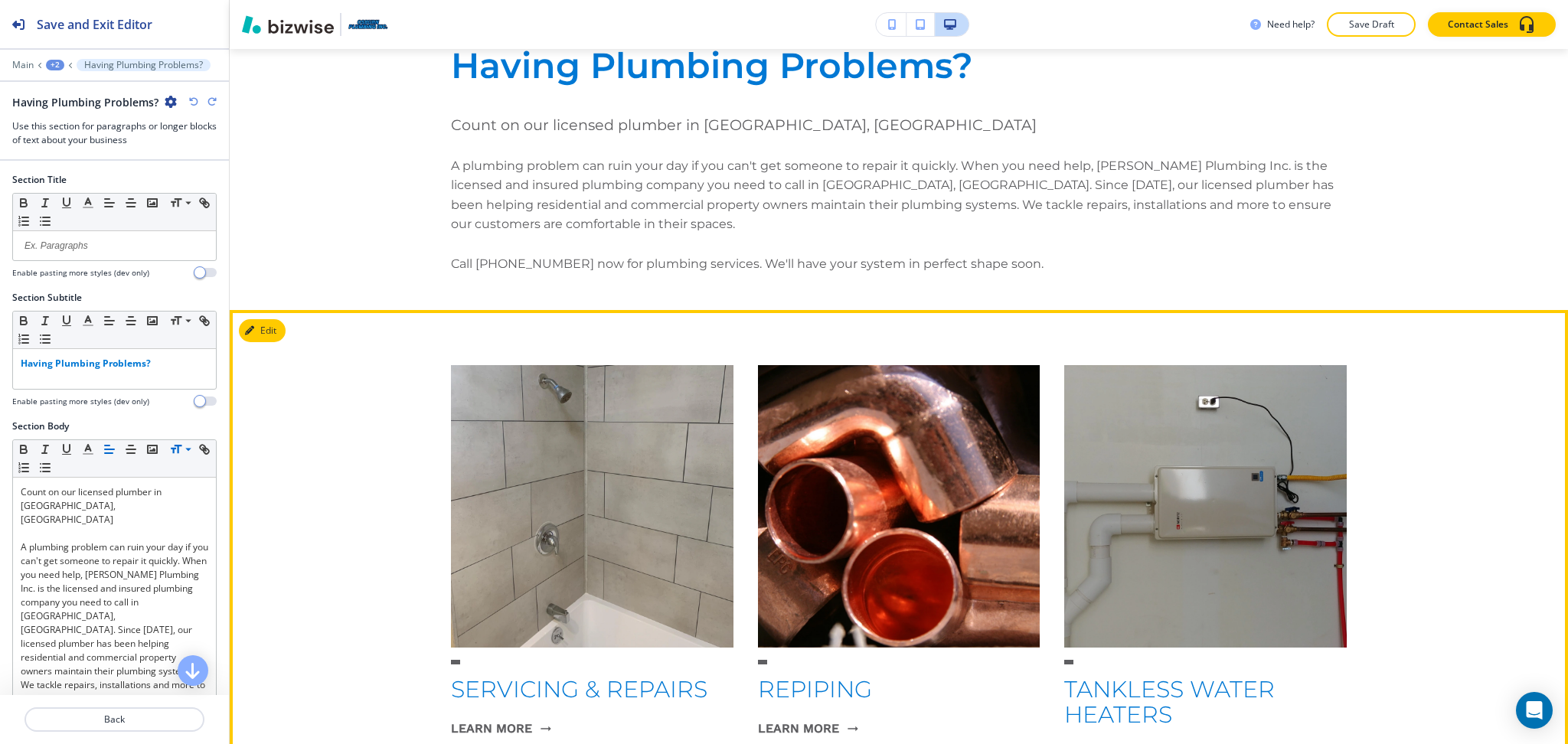
click at [253, 337] on button "Edit" at bounding box center [262, 331] width 46 height 23
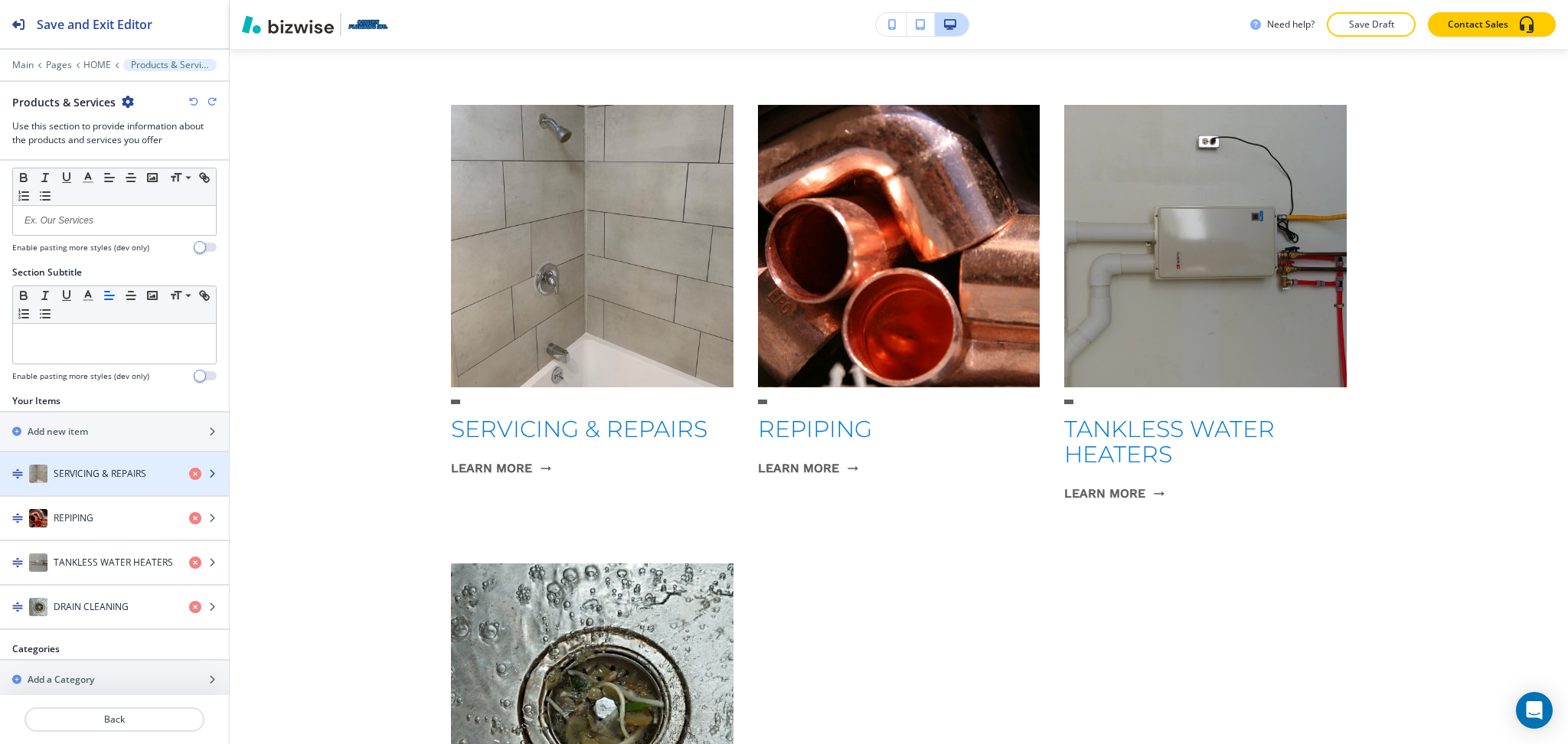
scroll to position [43, 0]
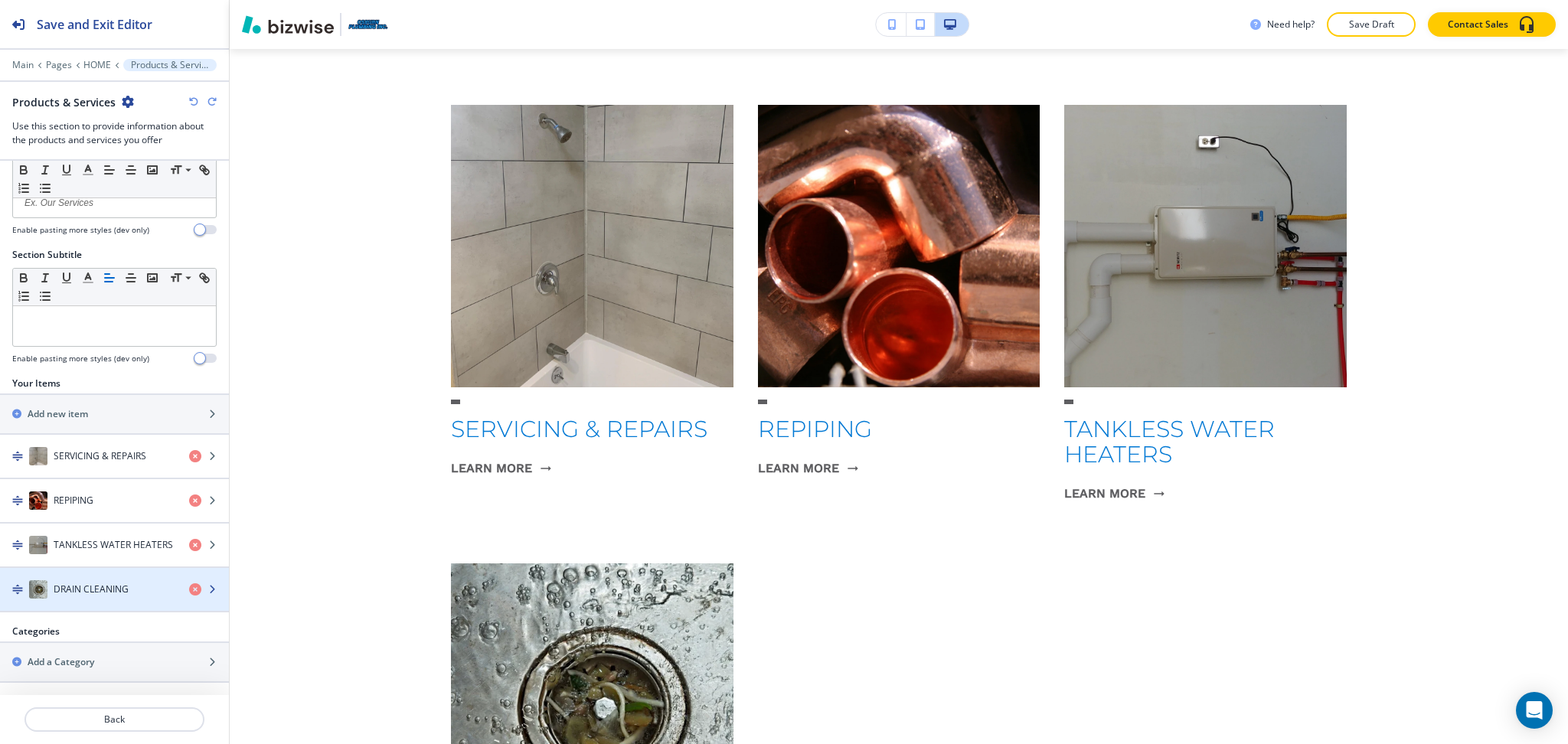
click at [78, 606] on div "button" at bounding box center [114, 605] width 229 height 12
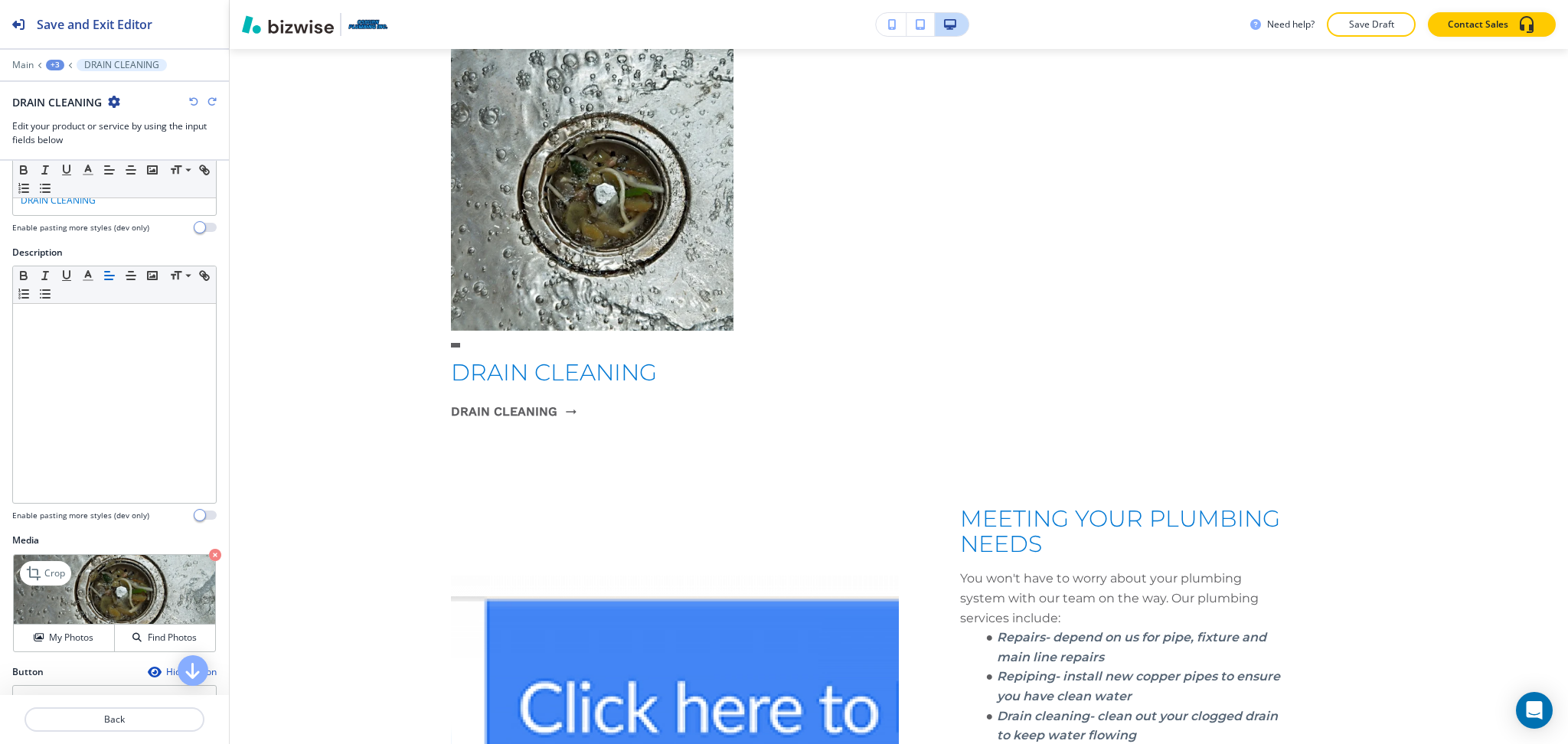
scroll to position [221, 0]
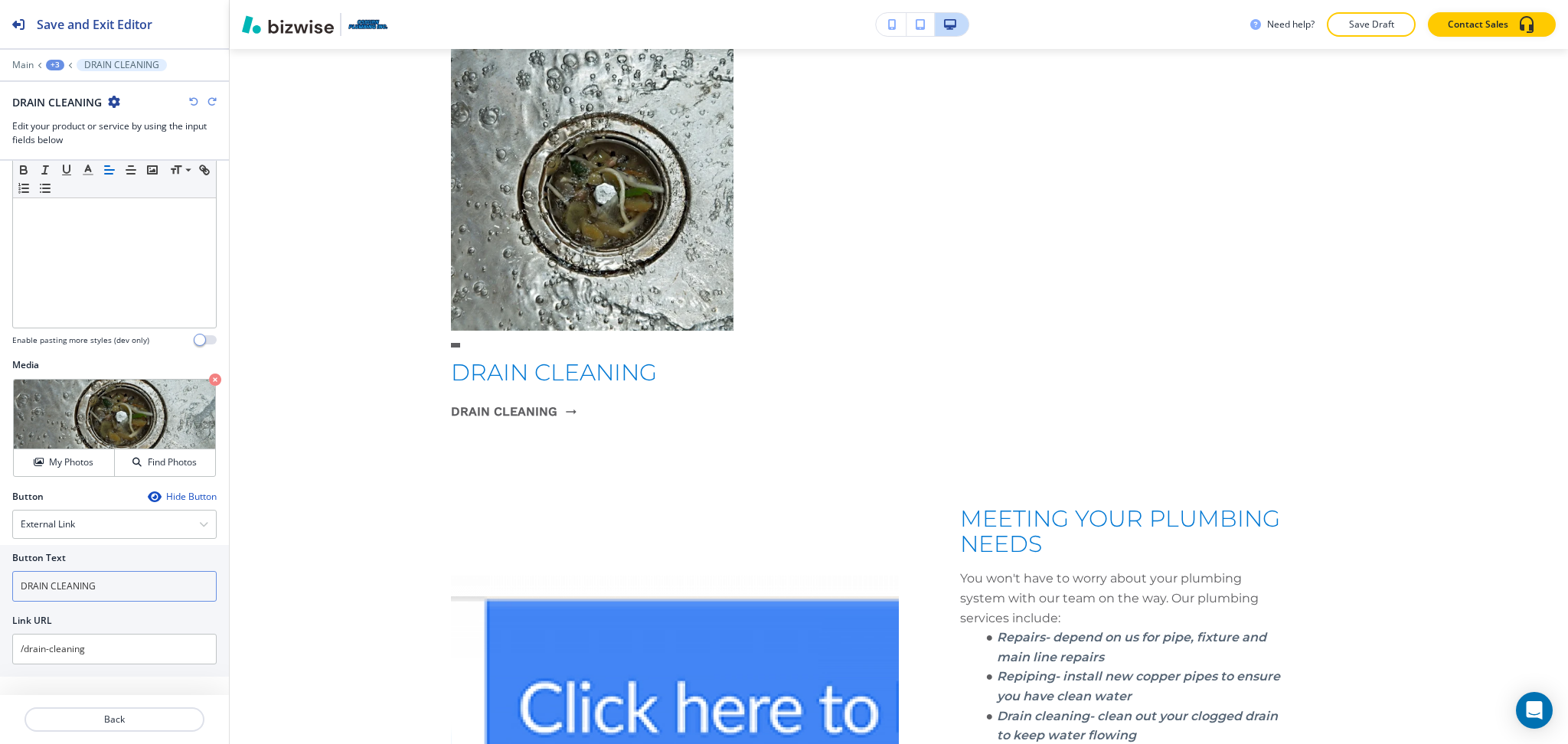
click at [102, 589] on input "DRAIN CLEANING" at bounding box center [114, 586] width 204 height 31
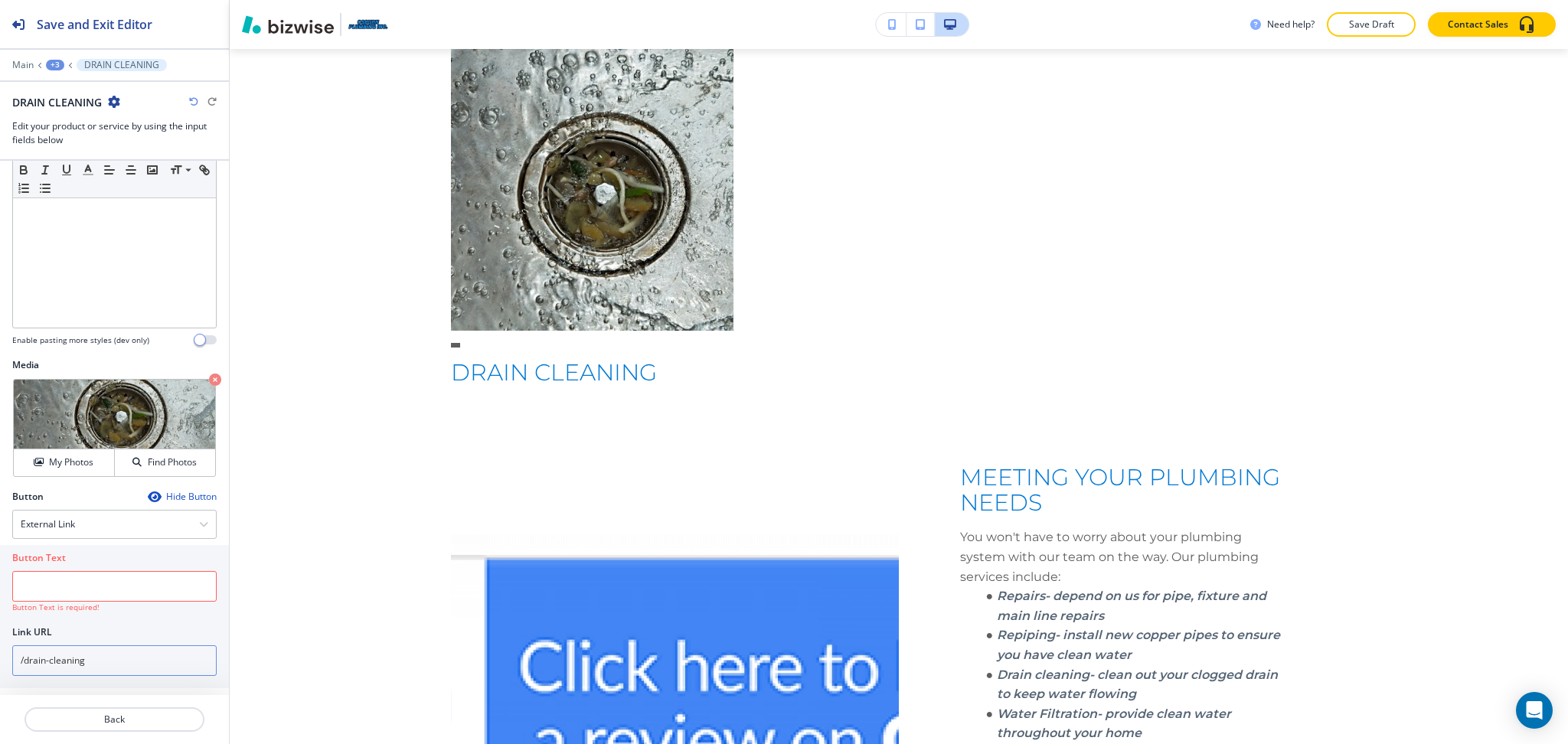
click at [96, 651] on input "/drain-cleaning" at bounding box center [114, 660] width 204 height 31
click at [78, 520] on div "External Link" at bounding box center [114, 525] width 203 height 28
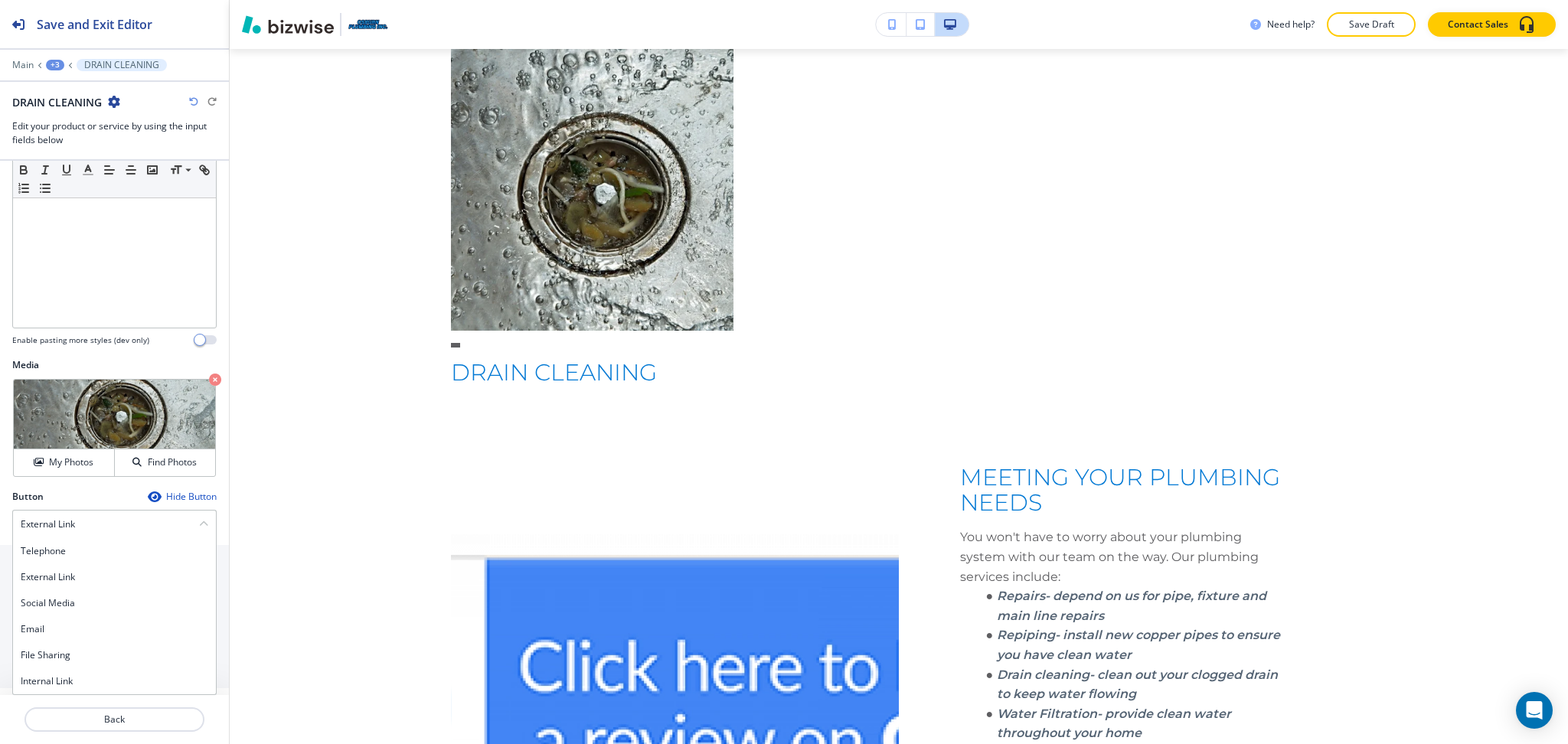
click at [79, 681] on h4 "Internal Link" at bounding box center [114, 681] width 188 height 14
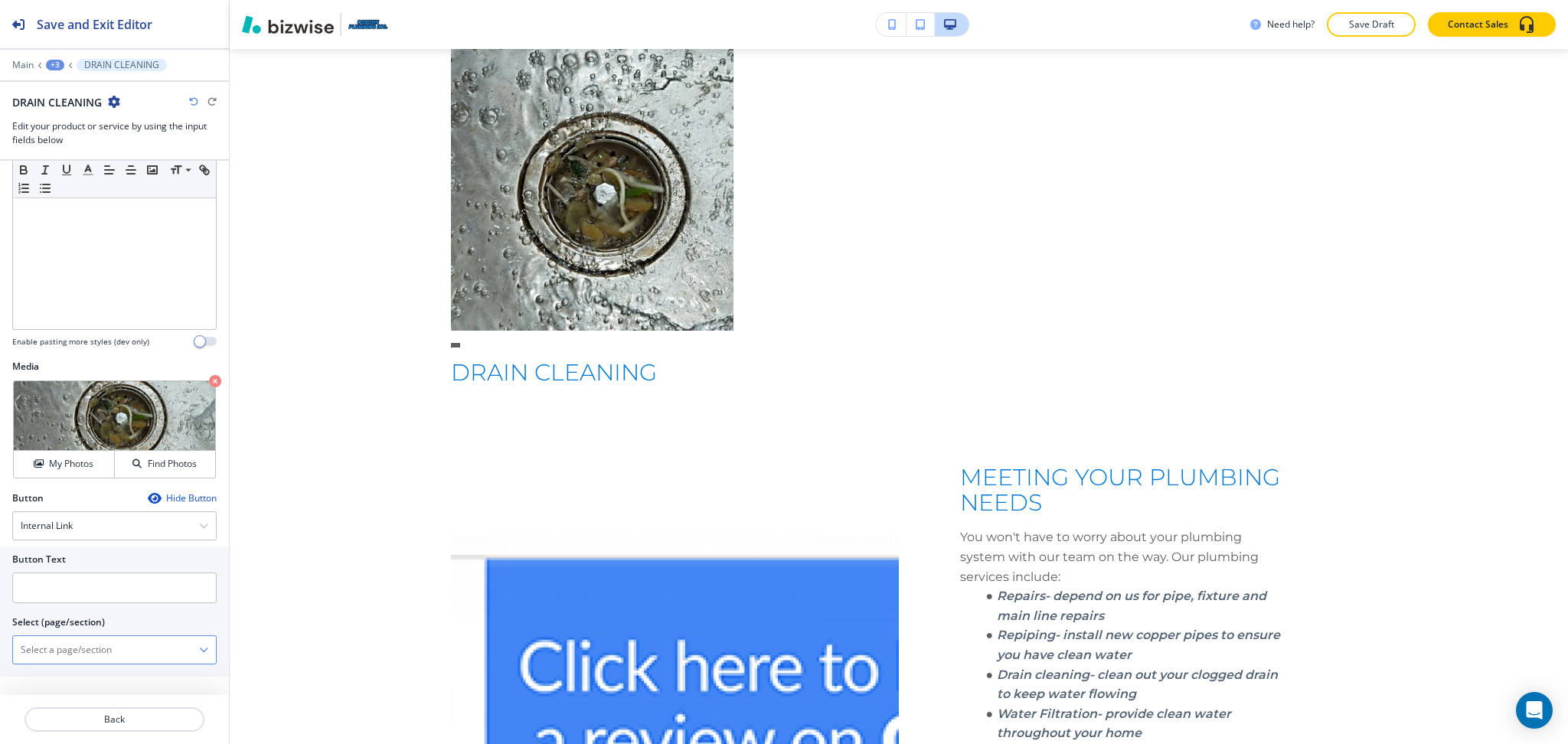
scroll to position [218, 0]
click at [82, 650] on \(page\/section\) "Manual Input" at bounding box center [106, 651] width 186 height 26
paste \(page\/section\) "DRAIN CLEANING"
type \(page\/section\) "DRAIN CLEANING"
click at [72, 679] on h4 "DRAIN CLEANING" at bounding box center [114, 678] width 188 height 14
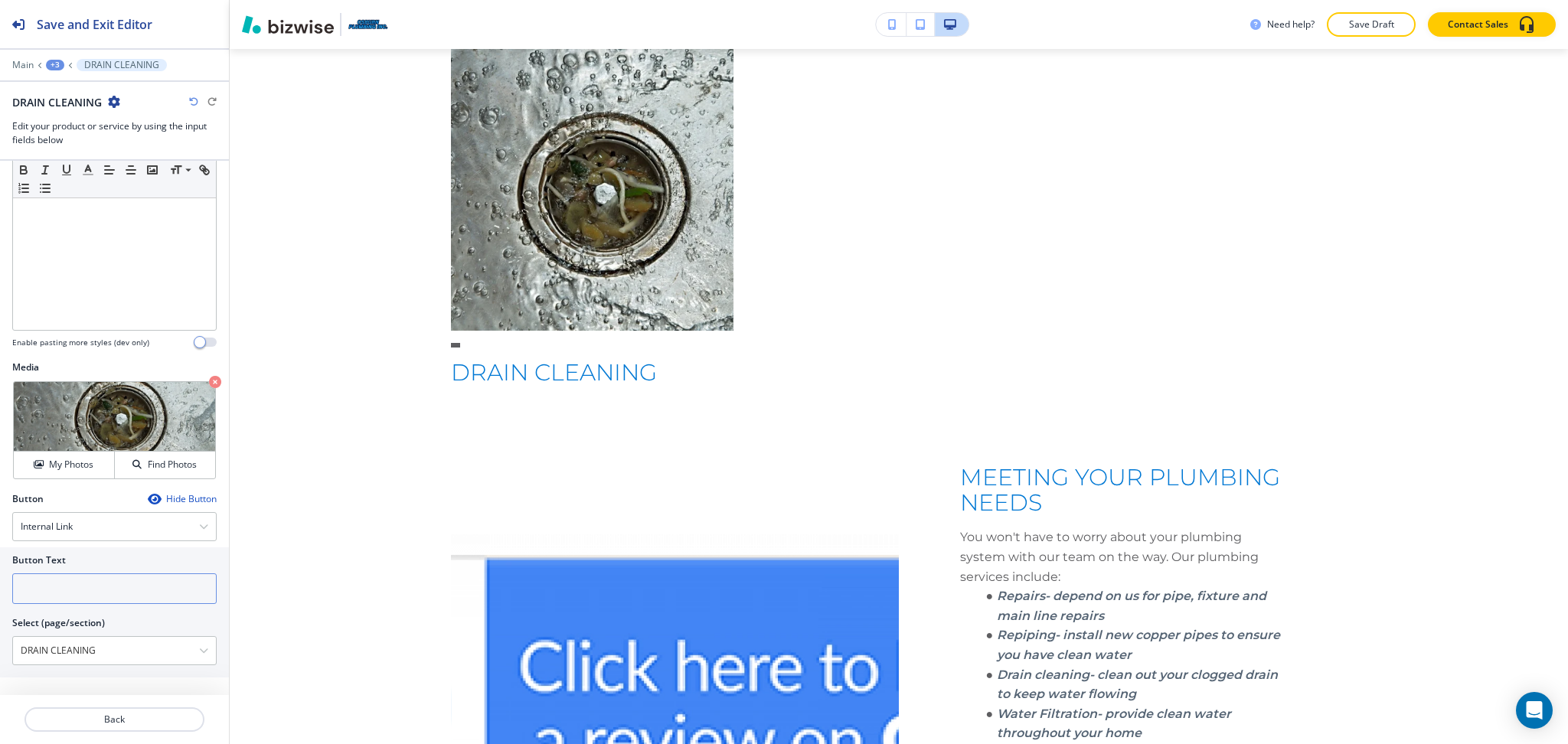
click at [146, 587] on input "text" at bounding box center [114, 589] width 204 height 31
paste input "learn more"
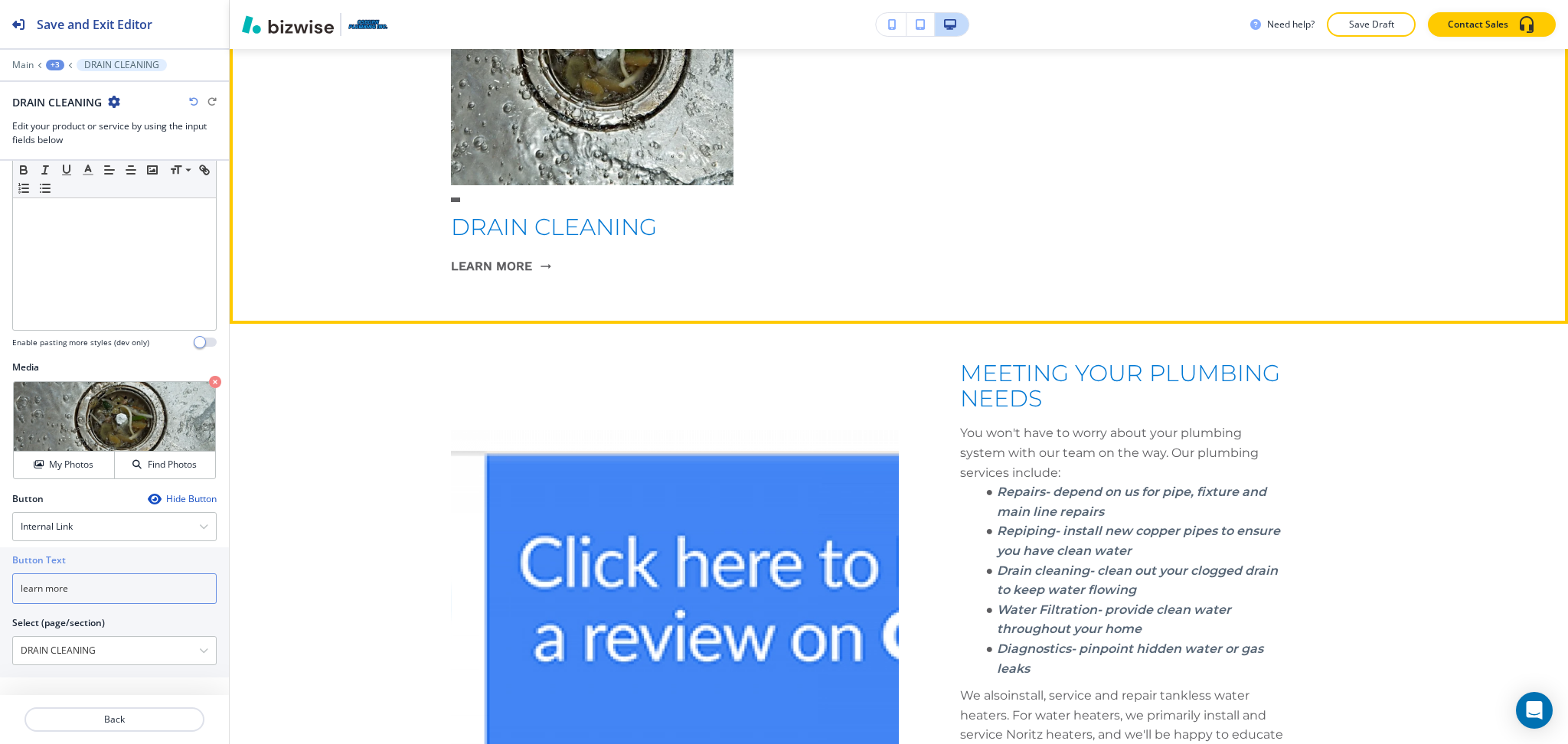
scroll to position [1724, 0]
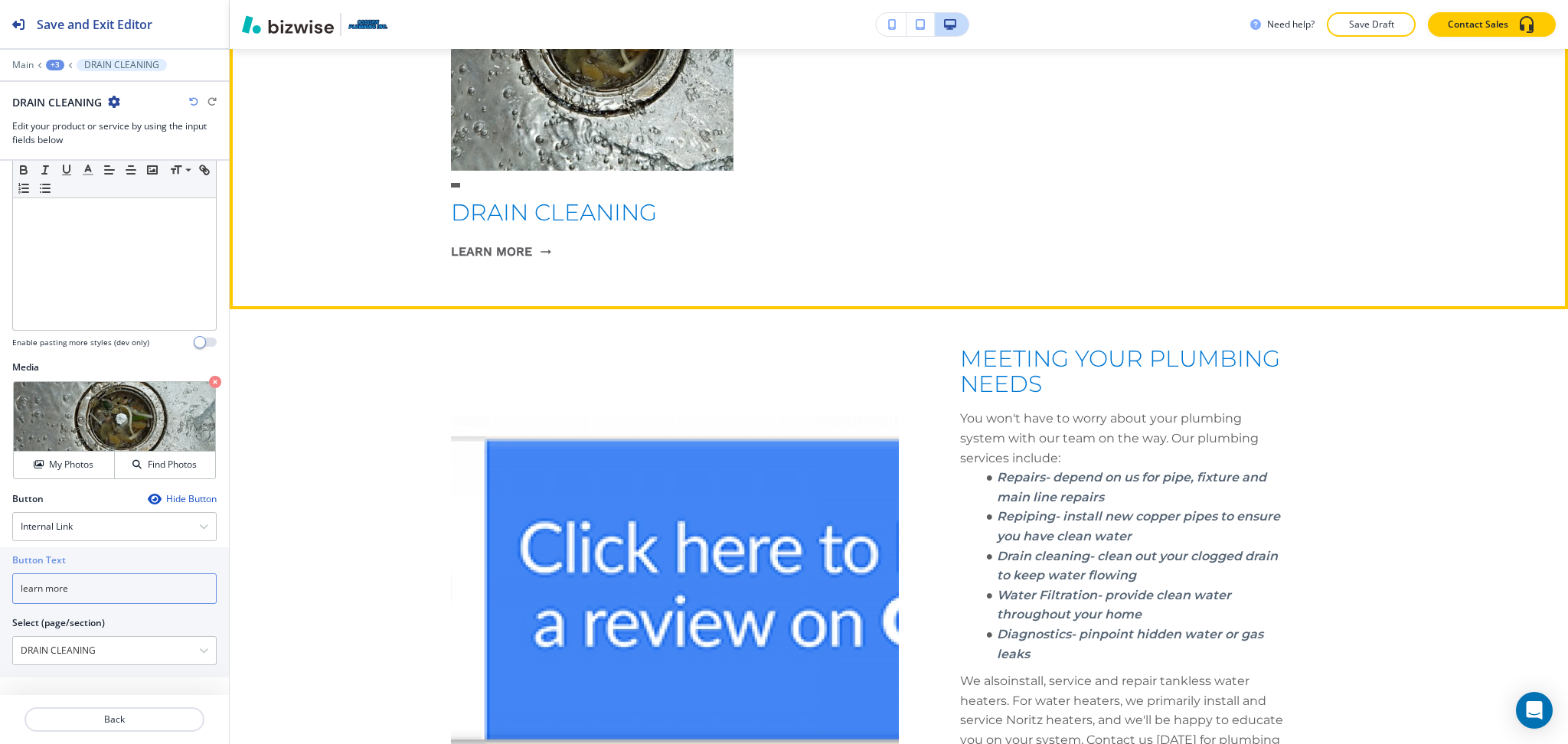
type input "learn more"
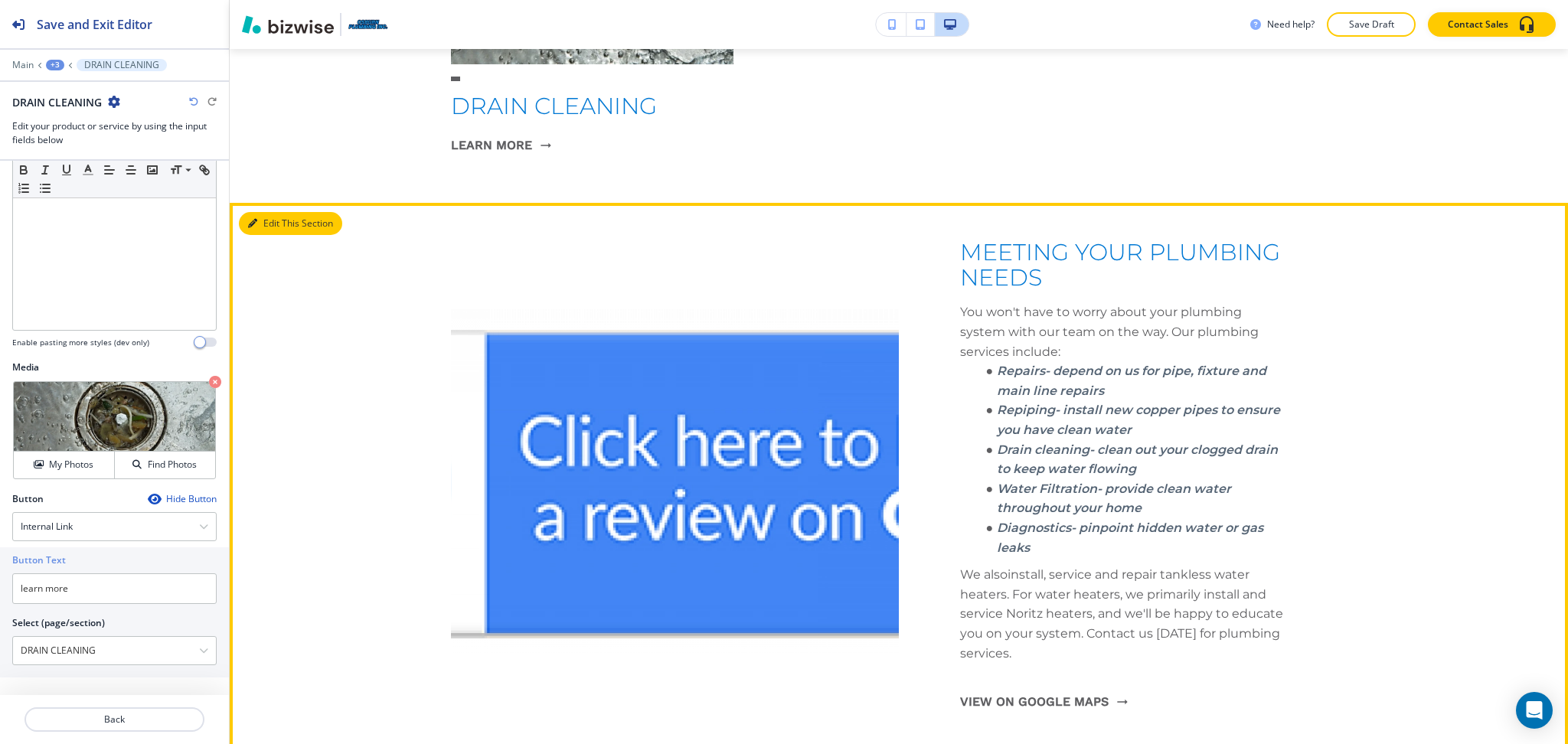
click at [280, 225] on button "Edit This Section" at bounding box center [291, 224] width 103 height 23
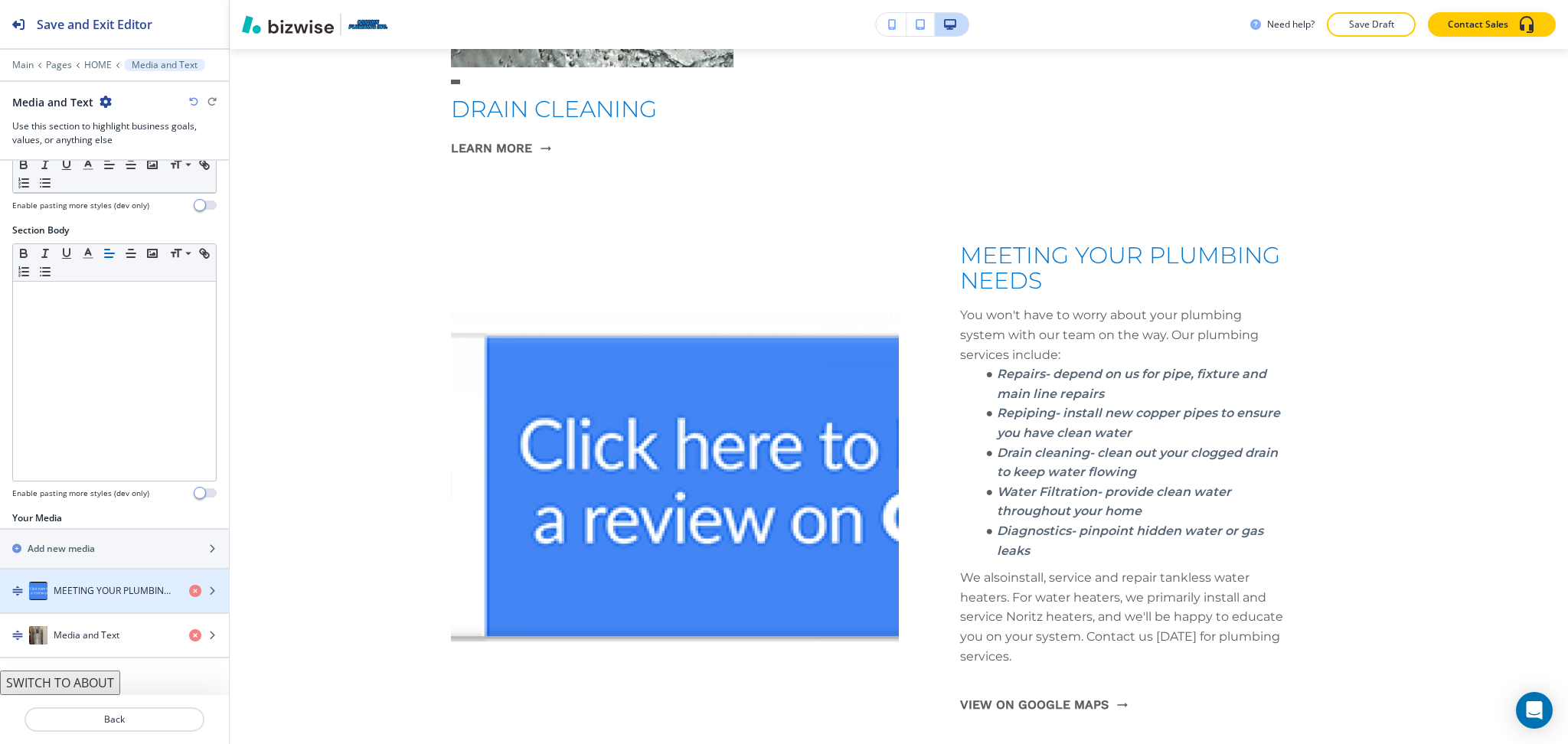
scroll to position [1828, 0]
click at [65, 681] on button "SWITCH TO ABOUT" at bounding box center [60, 683] width 120 height 24
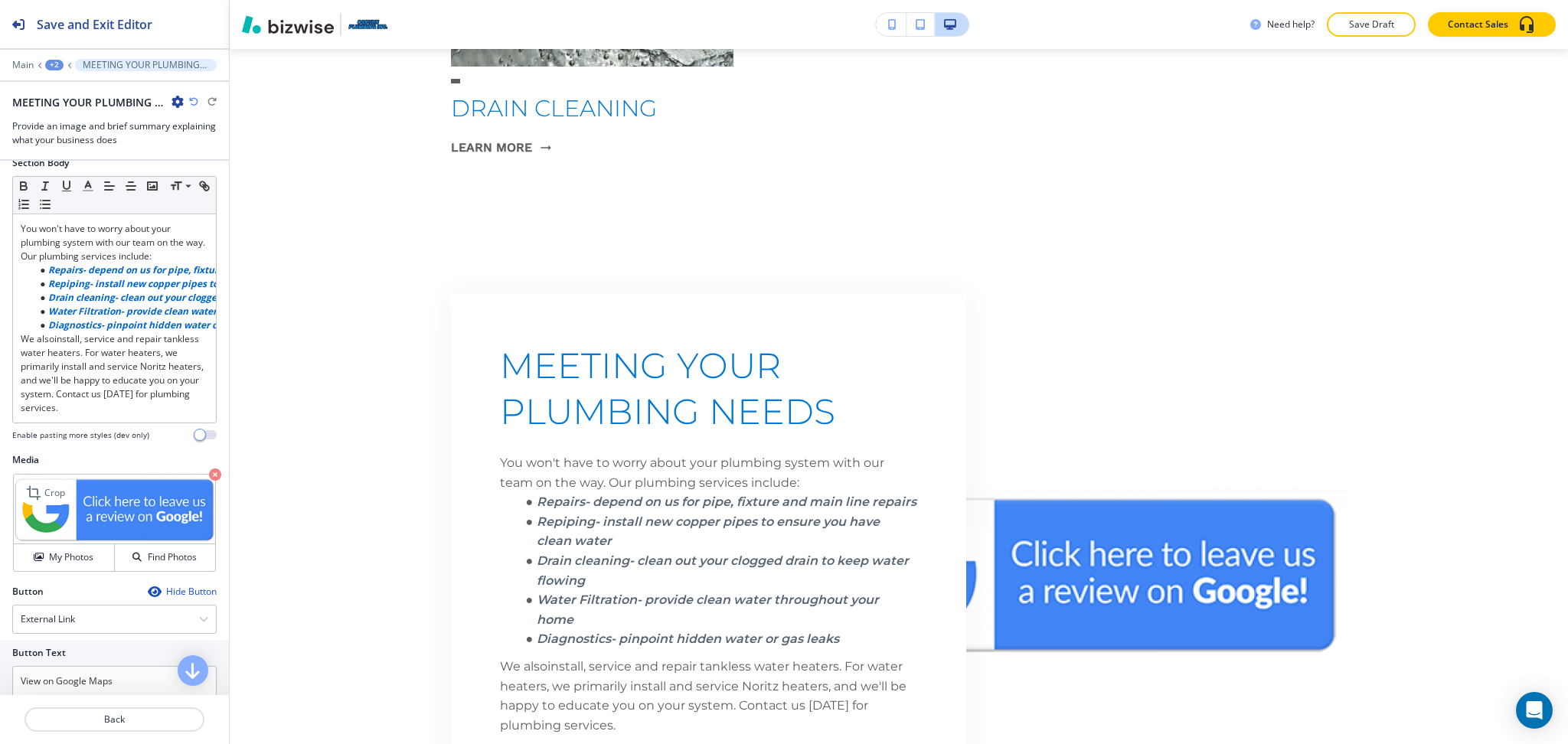
click at [209, 481] on icon "button" at bounding box center [215, 475] width 12 height 12
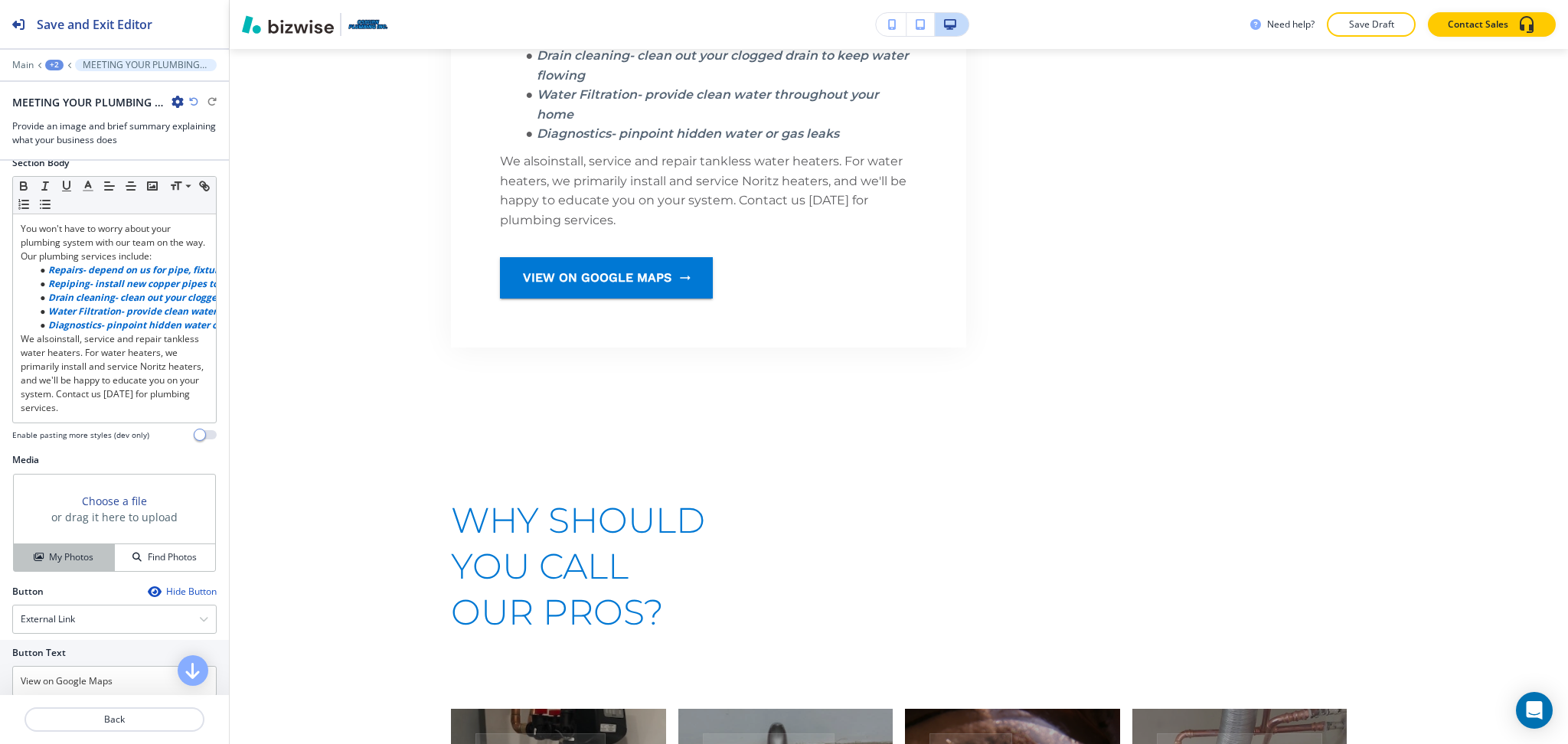
scroll to position [2332, 0]
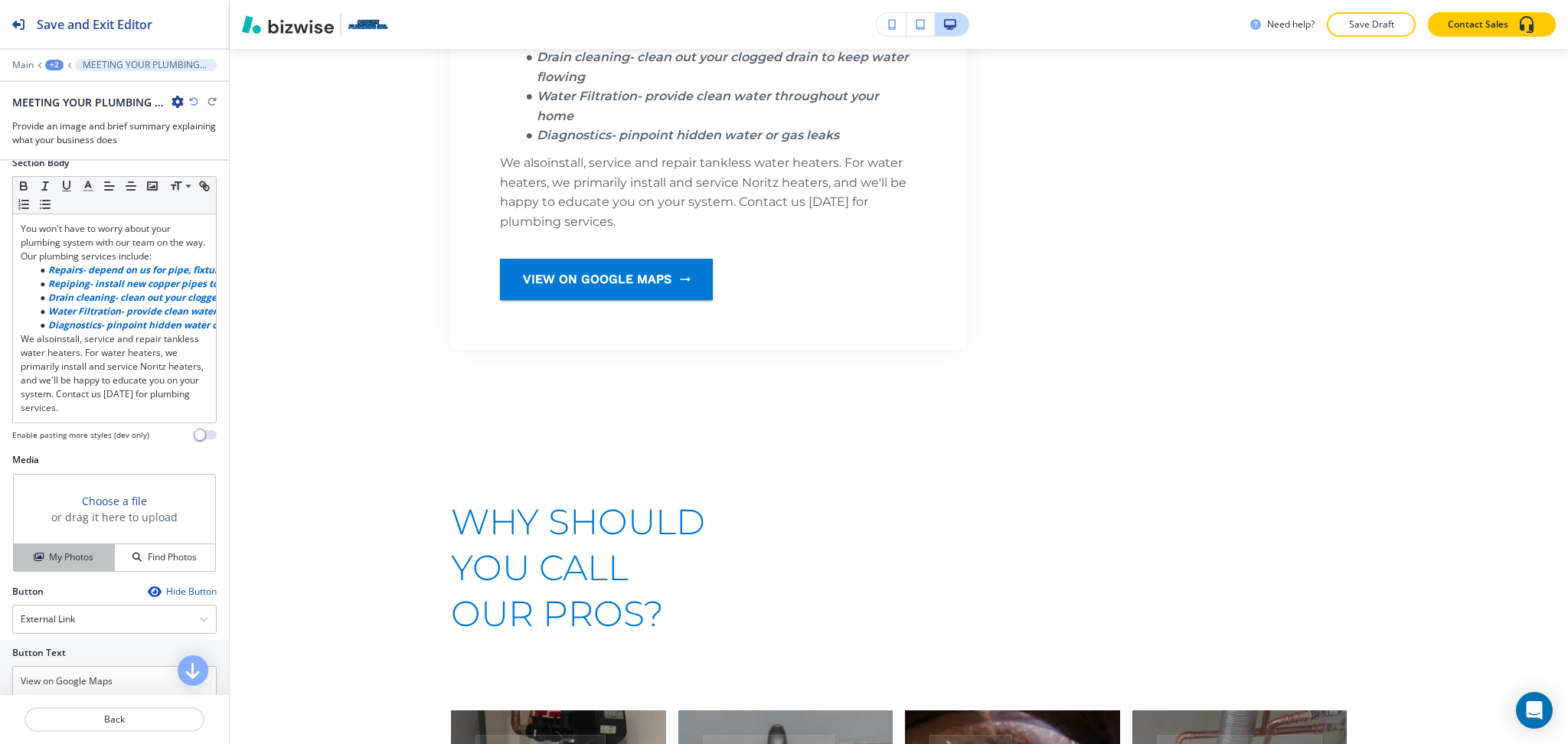
click at [89, 564] on h4 "My Photos" at bounding box center [71, 557] width 45 height 14
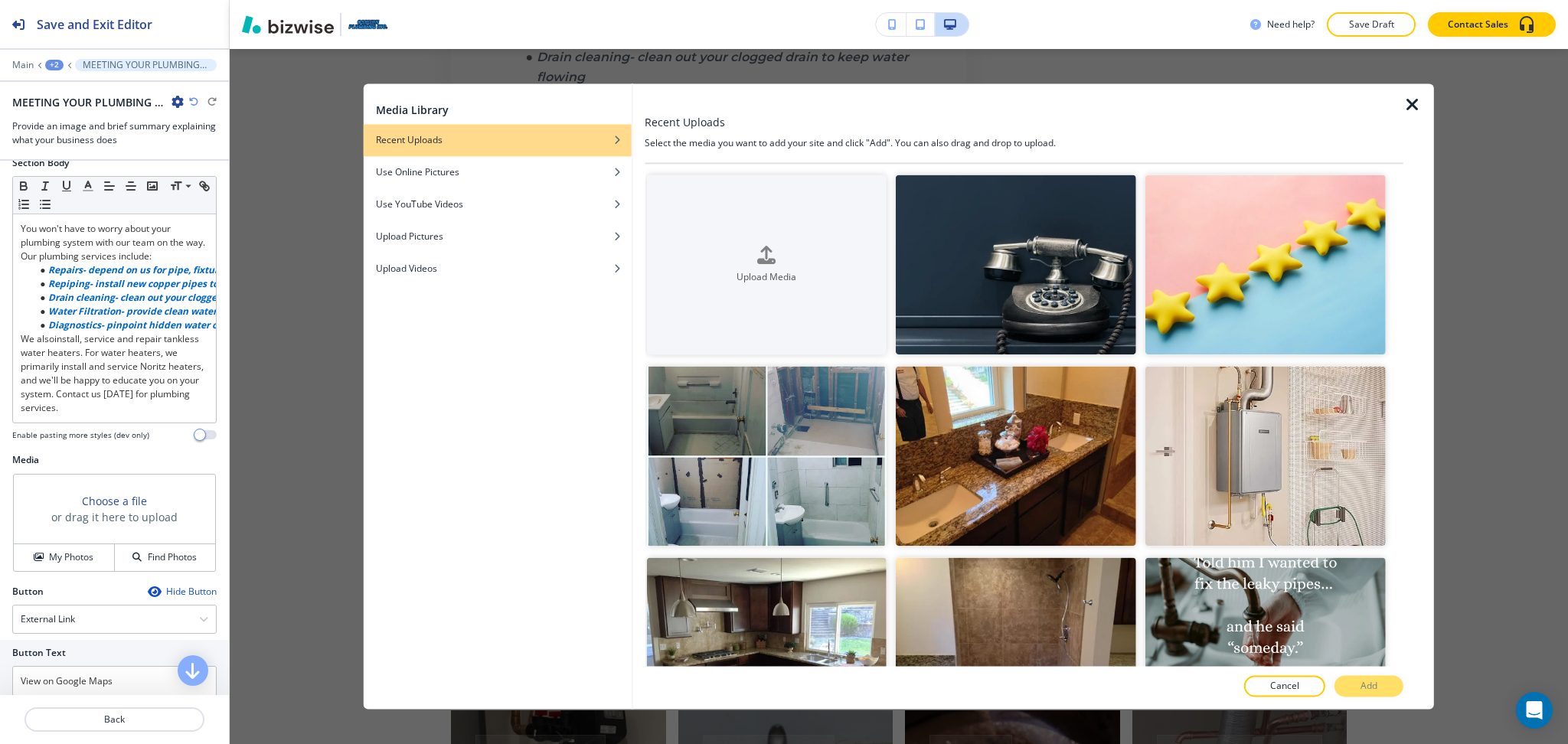
scroll to position [134, 0]
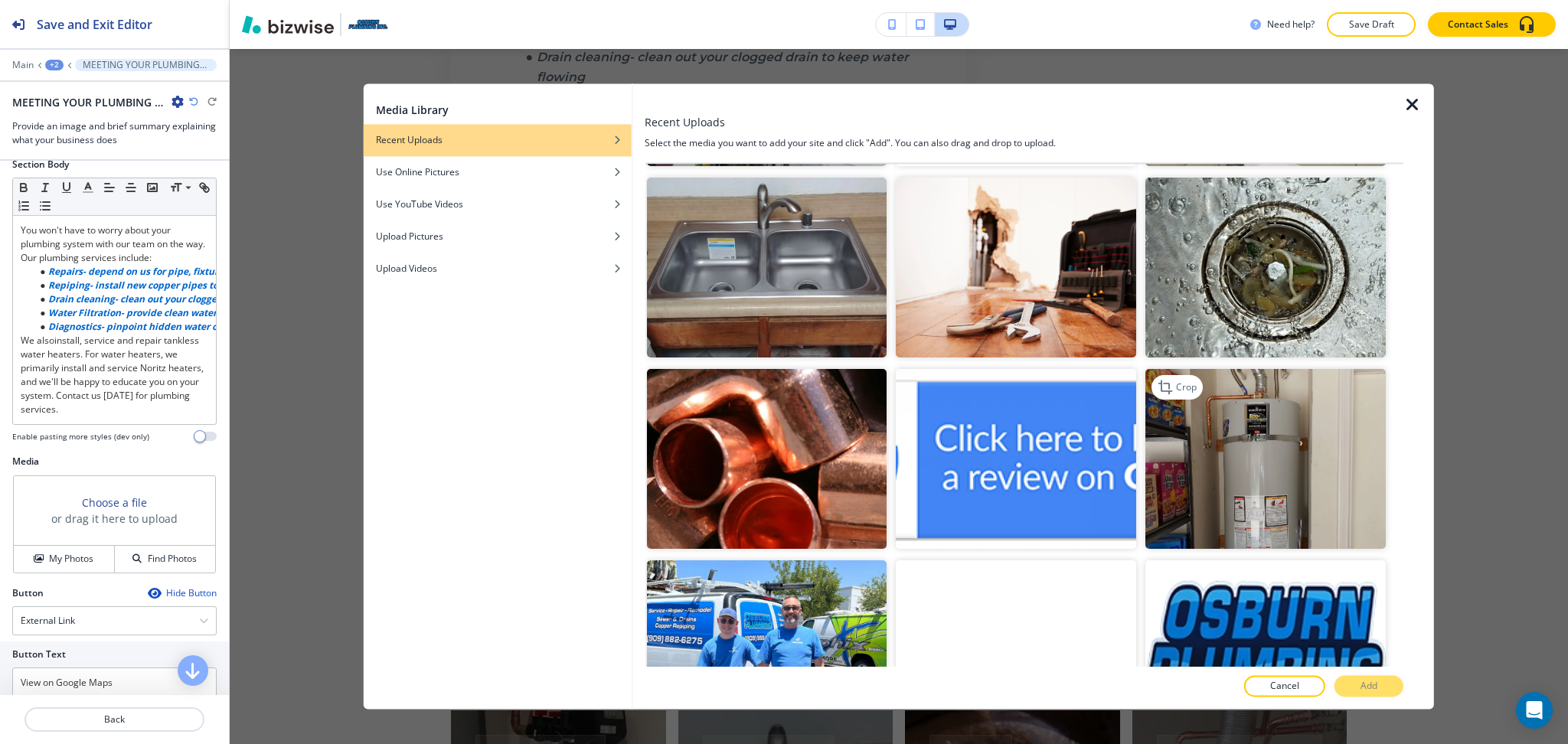
click at [1250, 404] on img "button" at bounding box center [1265, 459] width 240 height 180
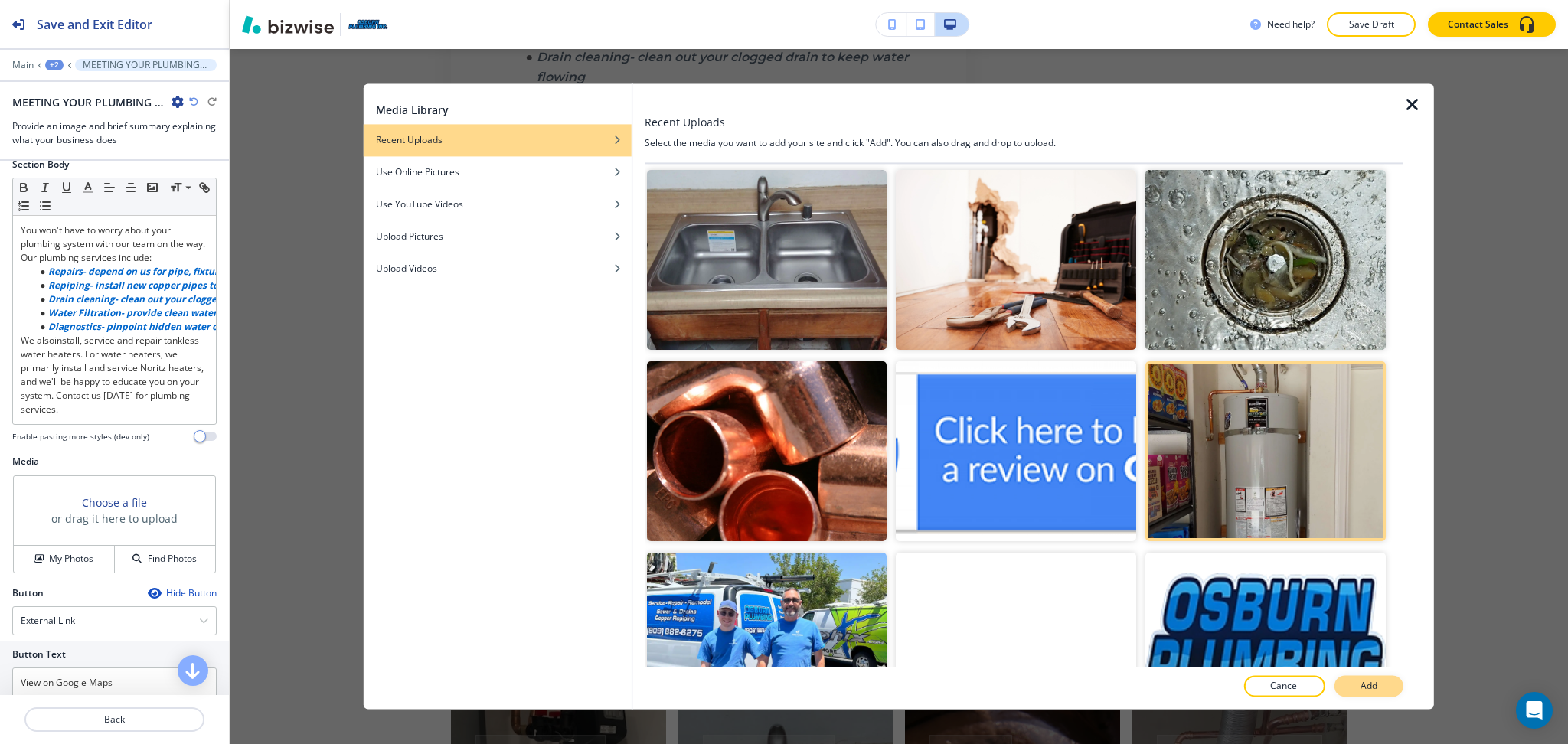
scroll to position [1730, 0]
click at [1353, 679] on button "Add" at bounding box center [1368, 686] width 69 height 22
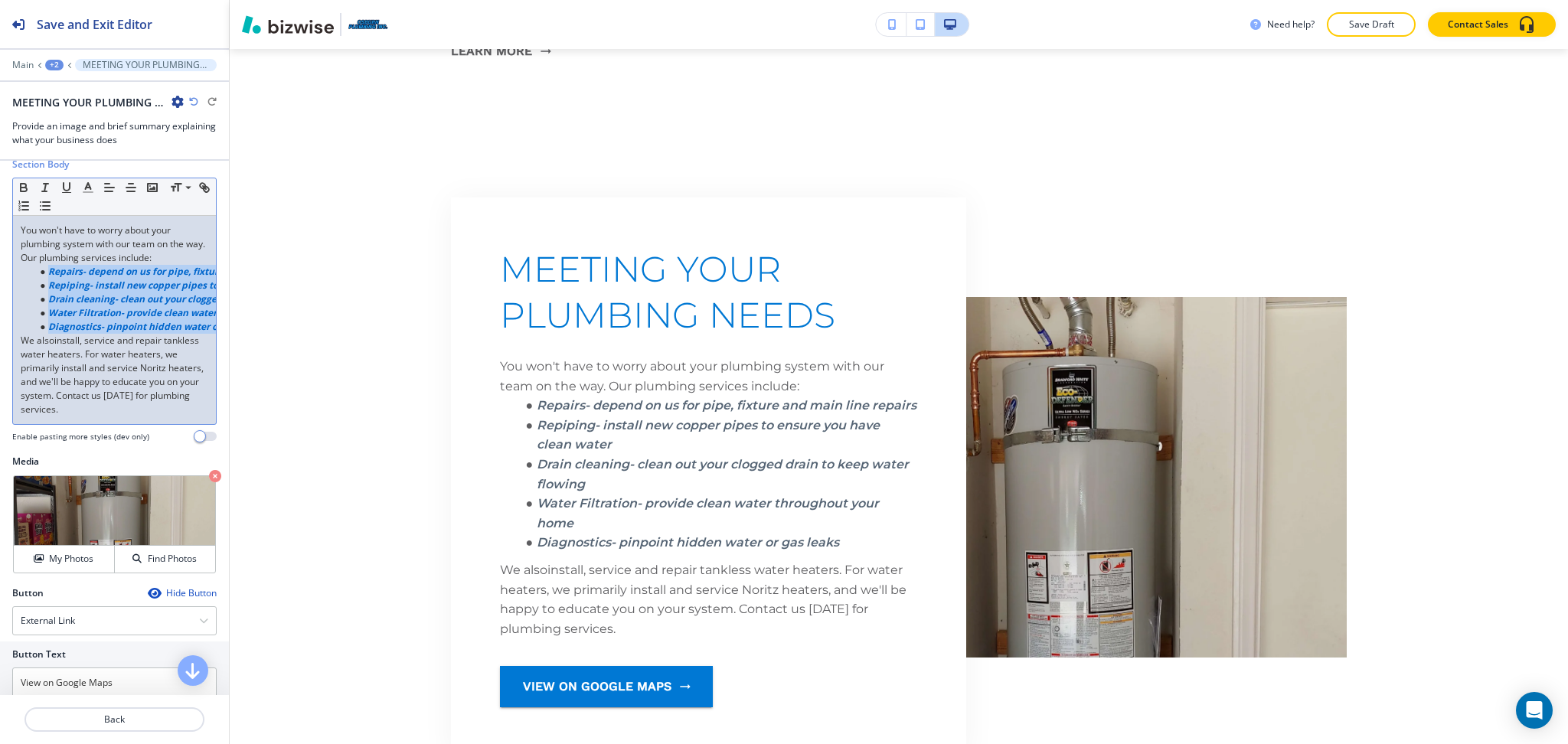
scroll to position [0, 155]
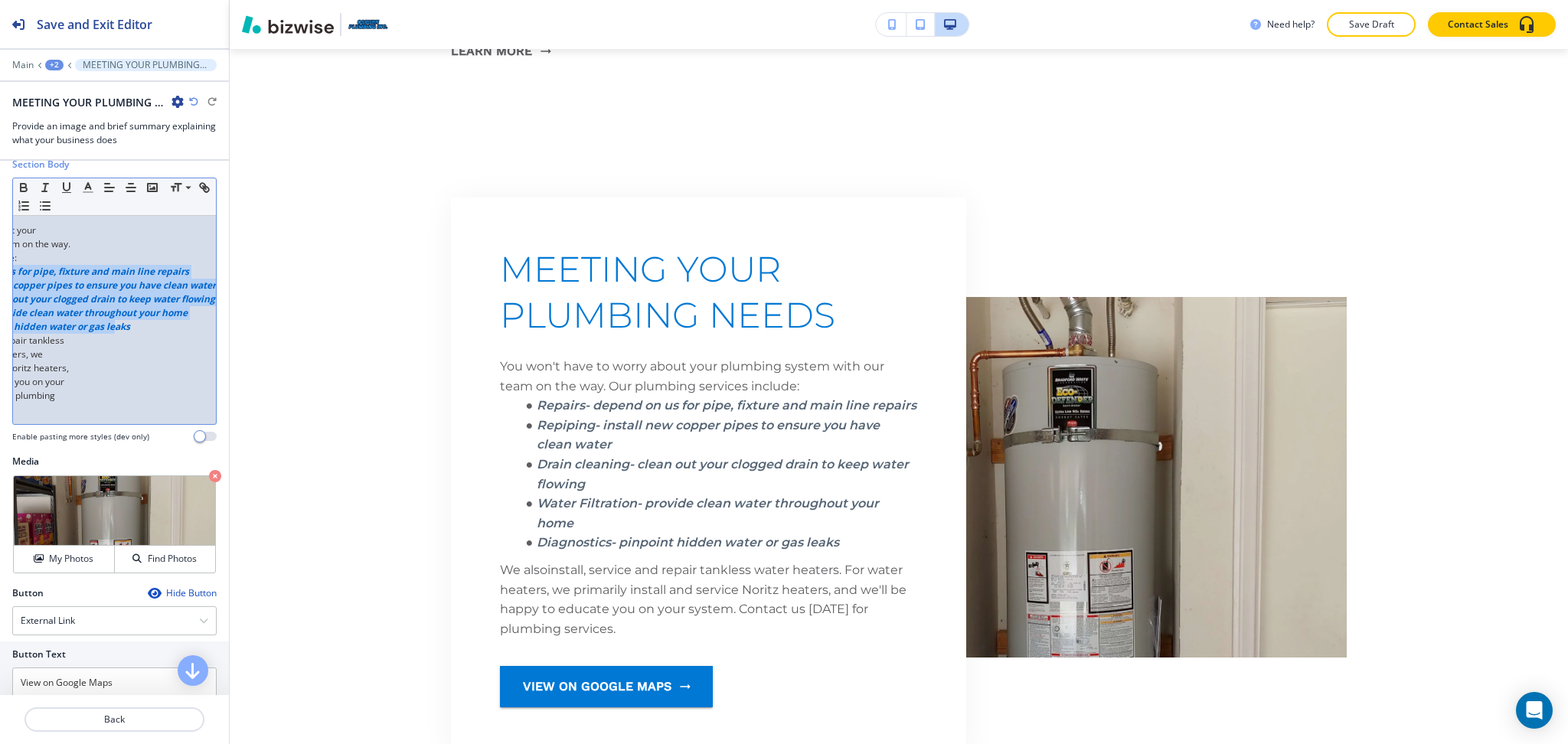
drag, startPoint x: 66, startPoint y: 281, endPoint x: 221, endPoint y: 330, distance: 162.6
click at [221, 330] on div "Section Title Small Normal Large Huge MEETING YOUR PLUMBING NEEDS Enable pastin…" at bounding box center [114, 428] width 229 height 534
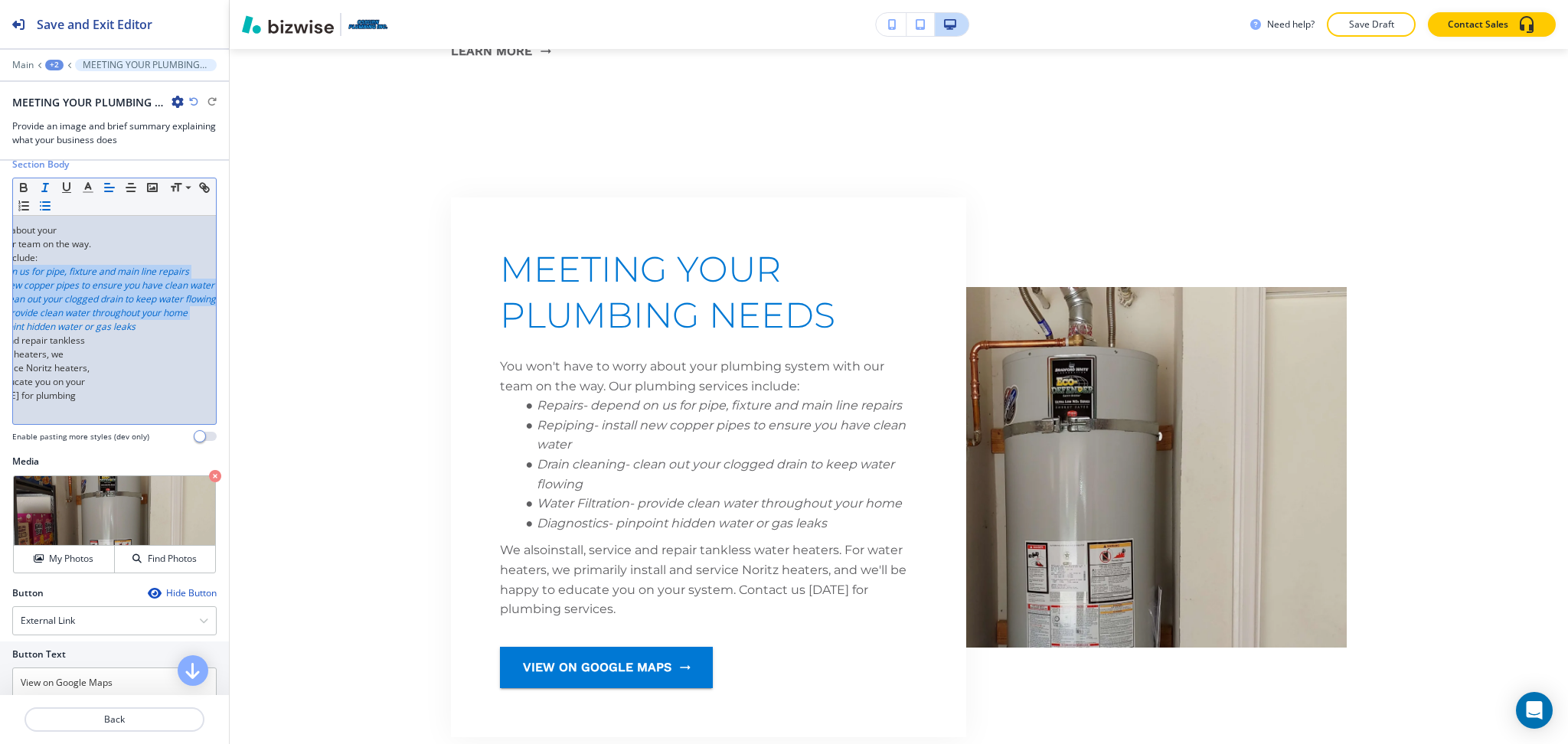
scroll to position [0, 133]
click at [46, 184] on icon "button" at bounding box center [45, 188] width 14 height 14
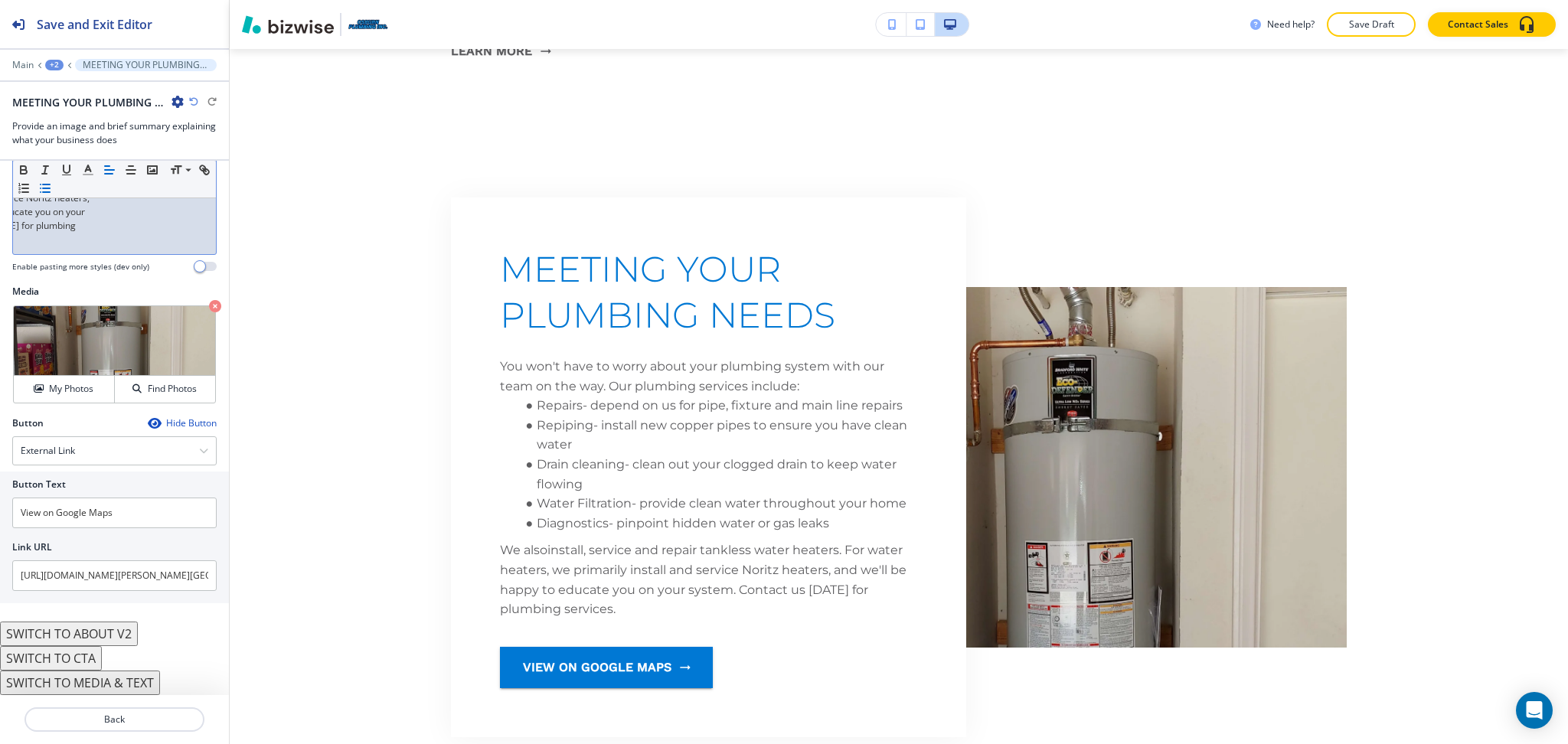
scroll to position [320, 0]
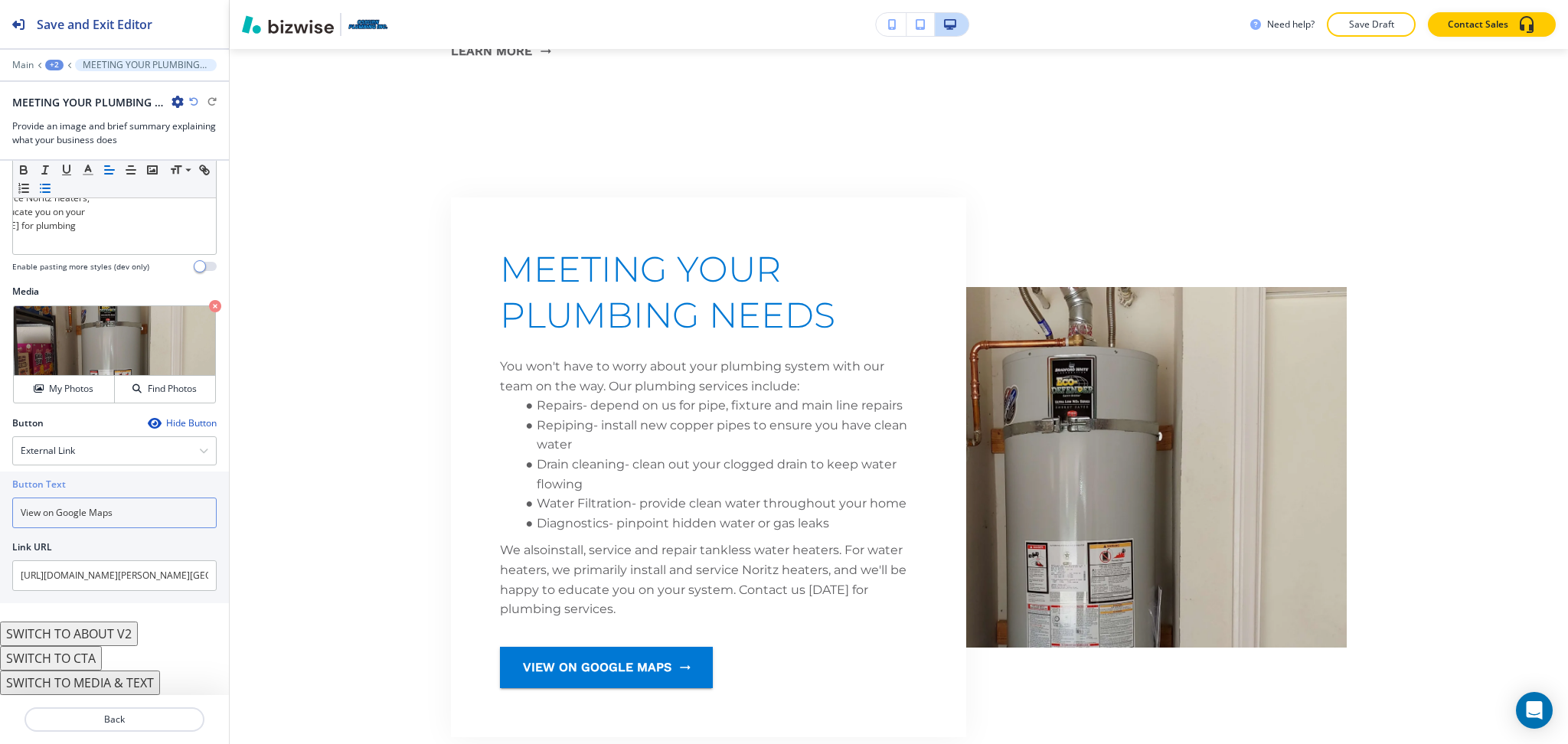
drag, startPoint x: 130, startPoint y: 506, endPoint x: 0, endPoint y: 545, distance: 135.7
click at [0, 544] on div "Button Text View on Google Maps Link URL https://www.google.com/maps/place/Osbu…" at bounding box center [114, 537] width 229 height 132
type input "Leave a google review"
click at [49, 316] on div "Crop" at bounding box center [45, 325] width 52 height 24
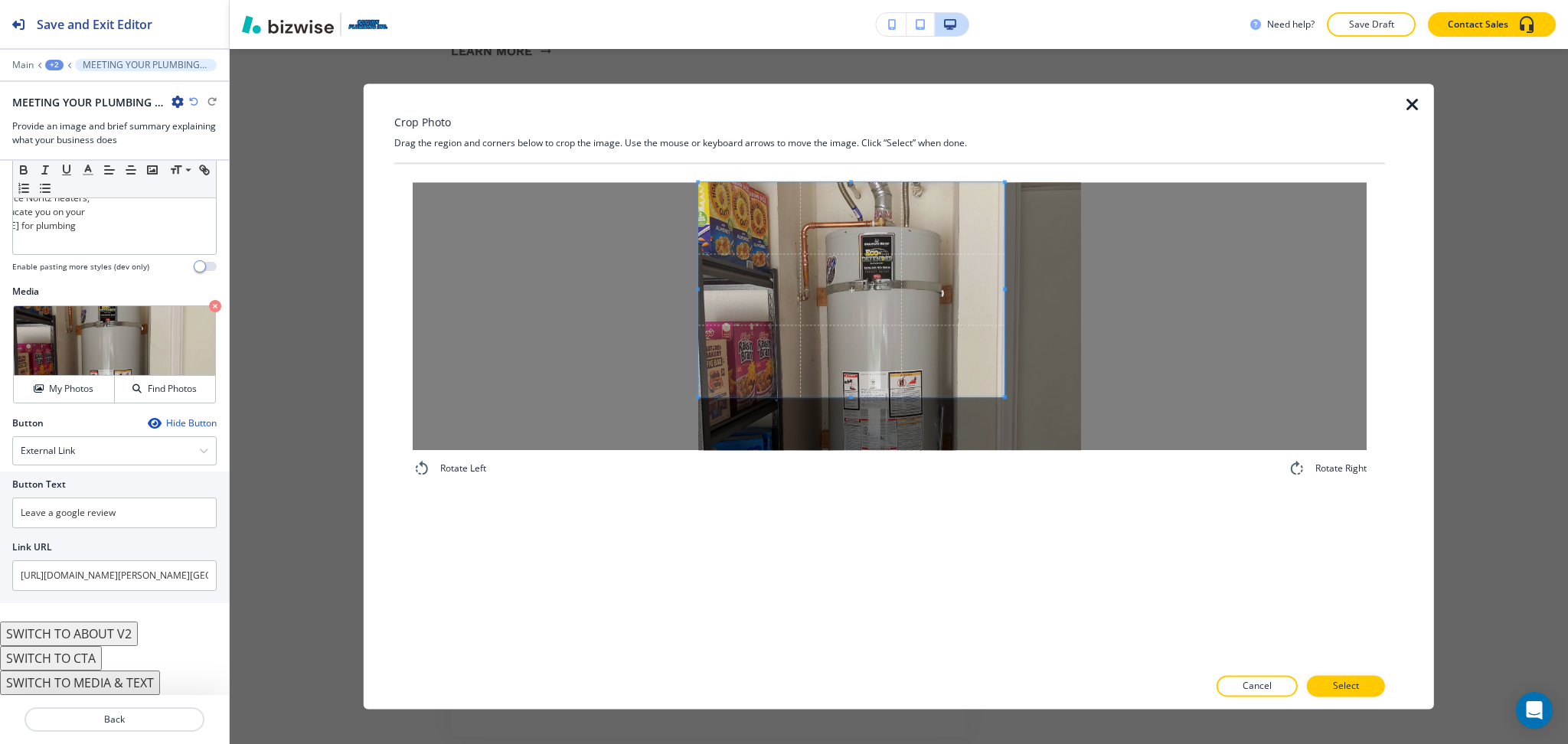
click at [927, 297] on span at bounding box center [851, 290] width 306 height 215
click at [846, 518] on div "Rotate Left Rotate Right" at bounding box center [890, 415] width 991 height 502
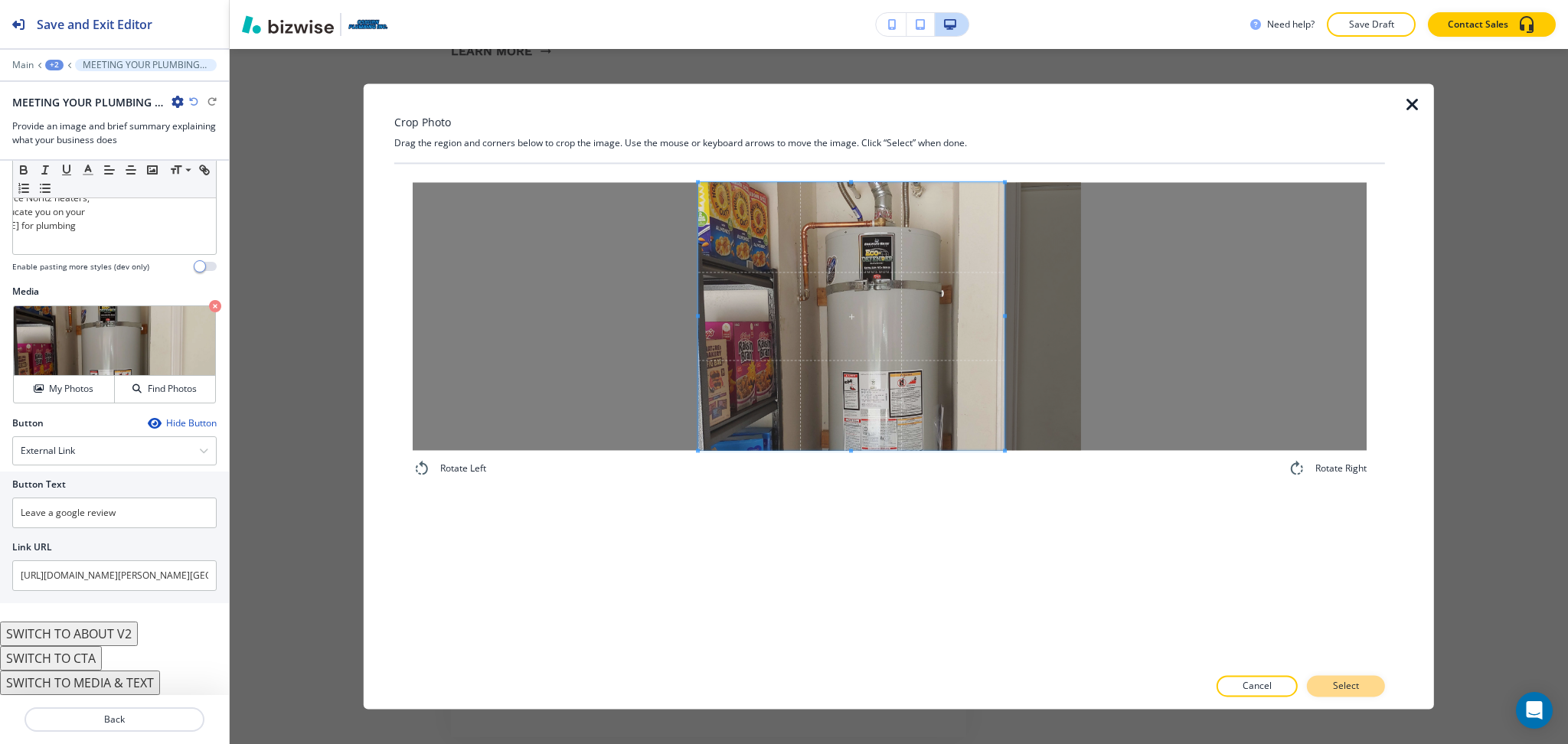
click at [1345, 689] on p "Select" at bounding box center [1345, 687] width 26 height 14
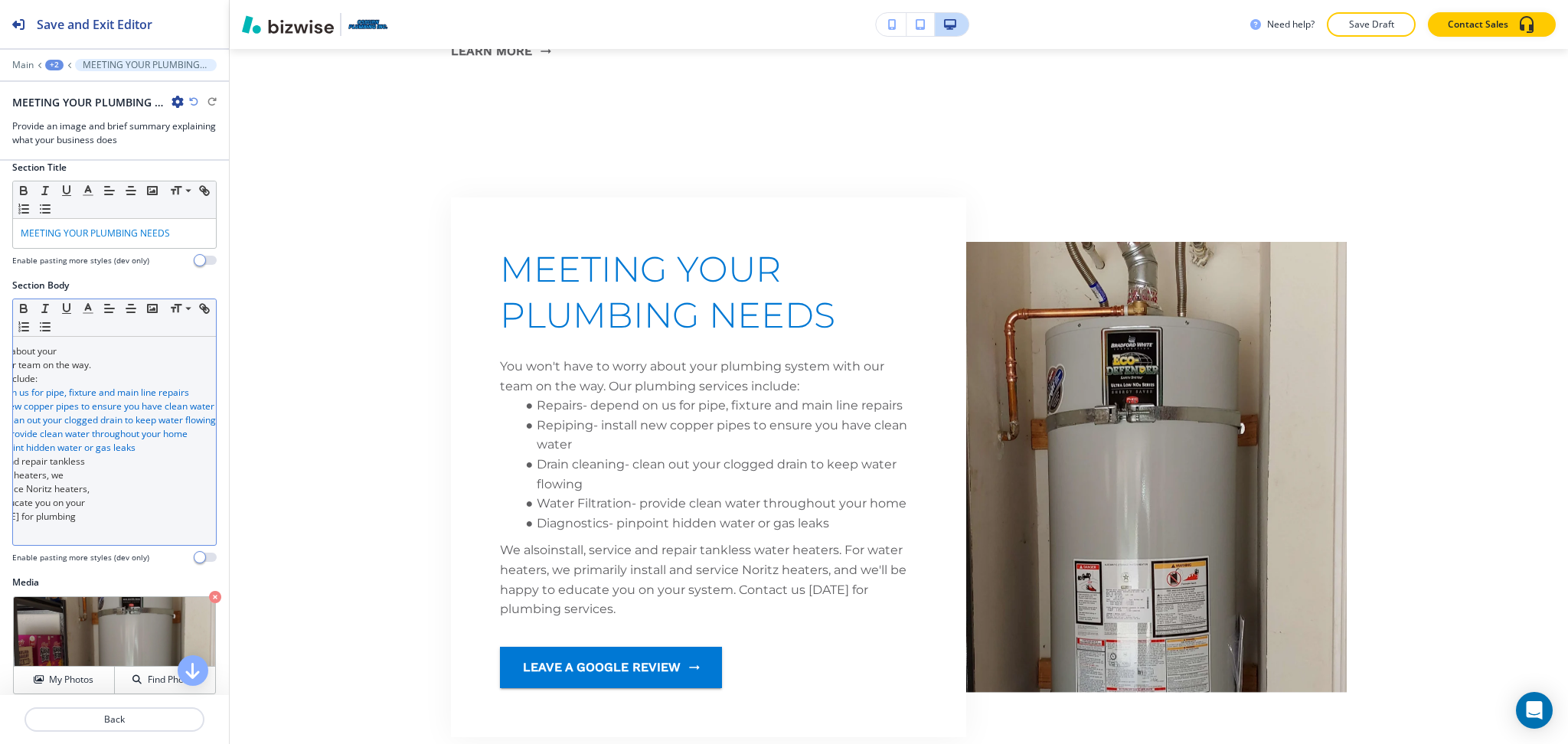
scroll to position [0, 0]
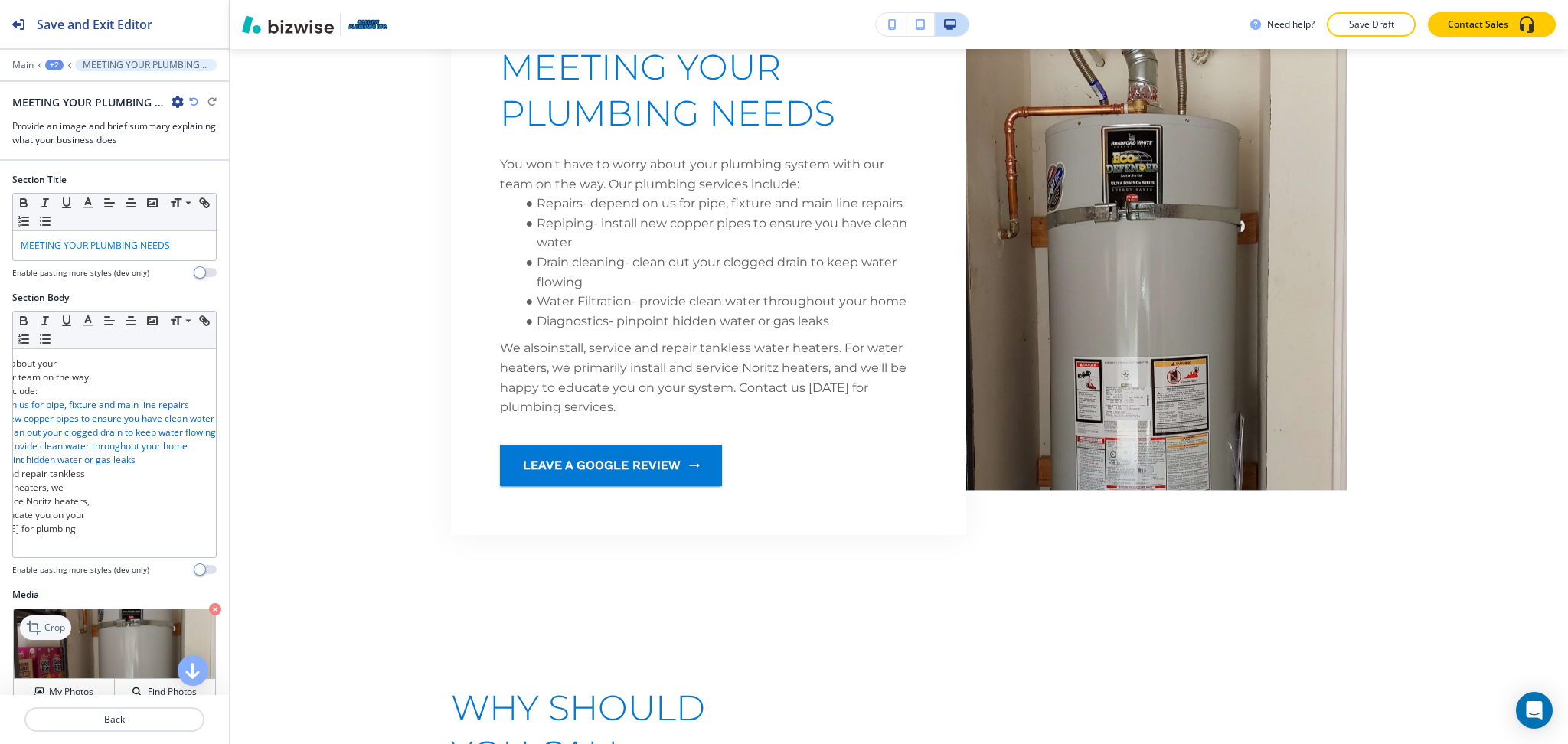
click at [46, 632] on div "Crop" at bounding box center [45, 628] width 52 height 24
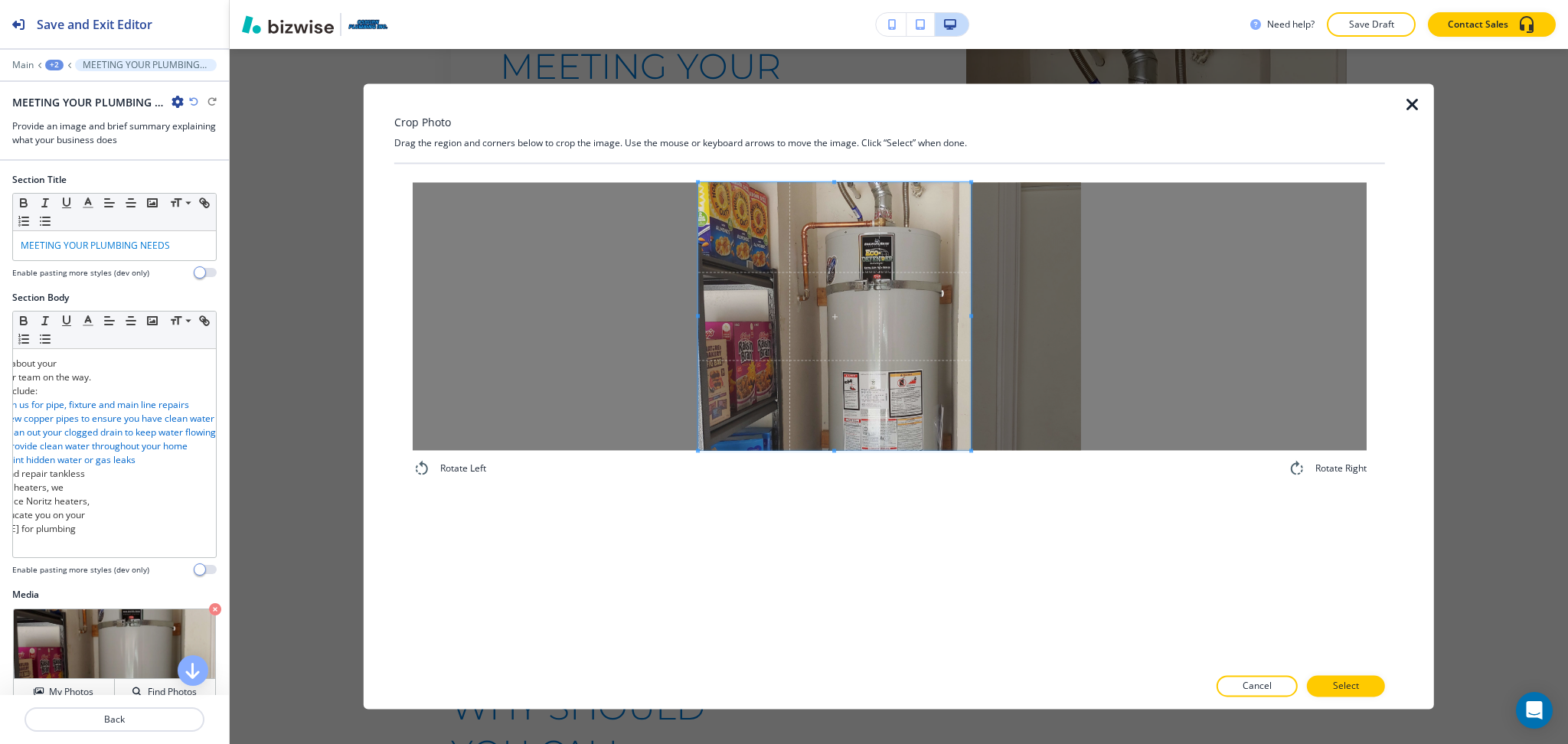
click at [969, 313] on span at bounding box center [971, 315] width 3 height 3
click at [1338, 688] on p "Select" at bounding box center [1345, 687] width 26 height 14
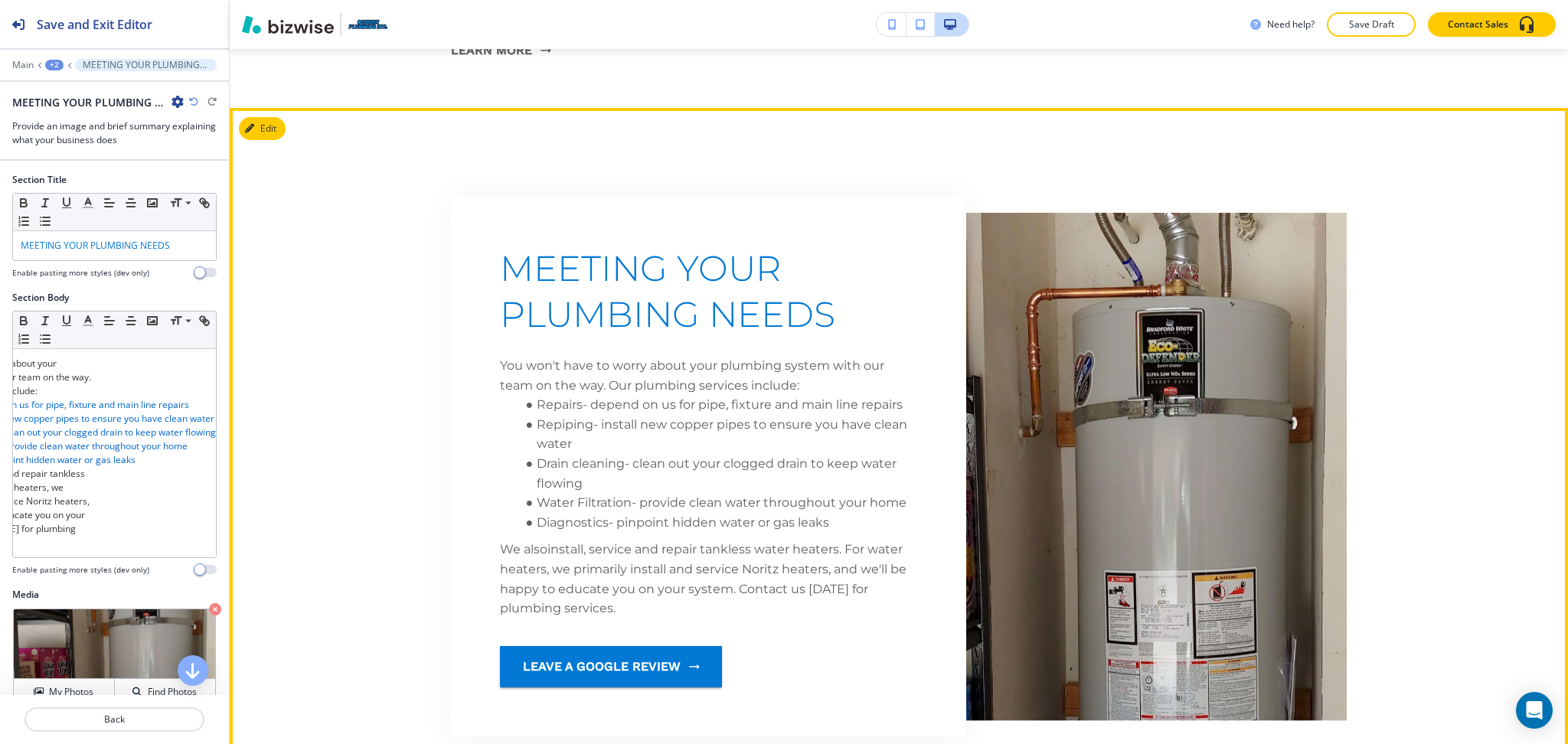
scroll to position [1924, 0]
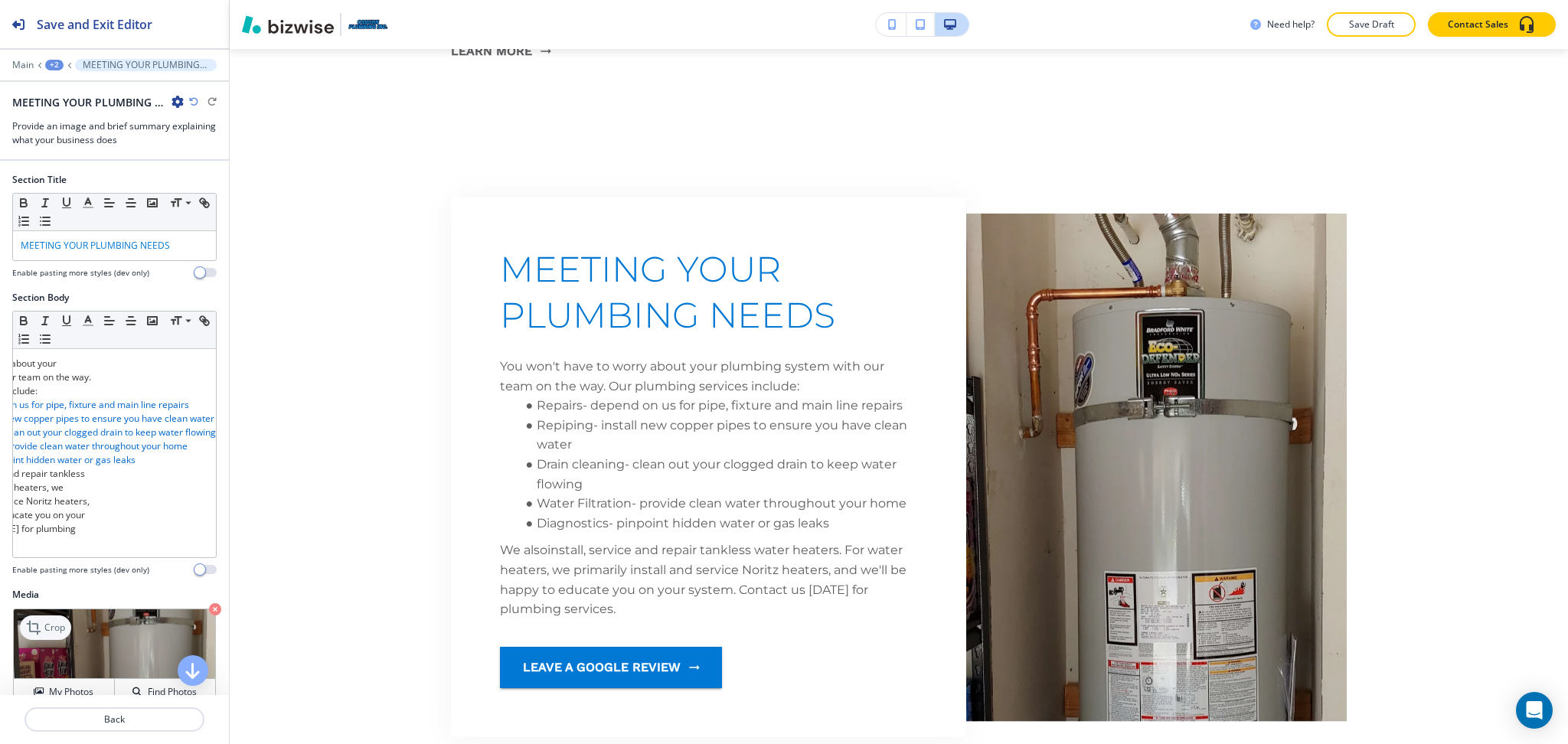
click at [58, 635] on p "Crop" at bounding box center [55, 628] width 21 height 14
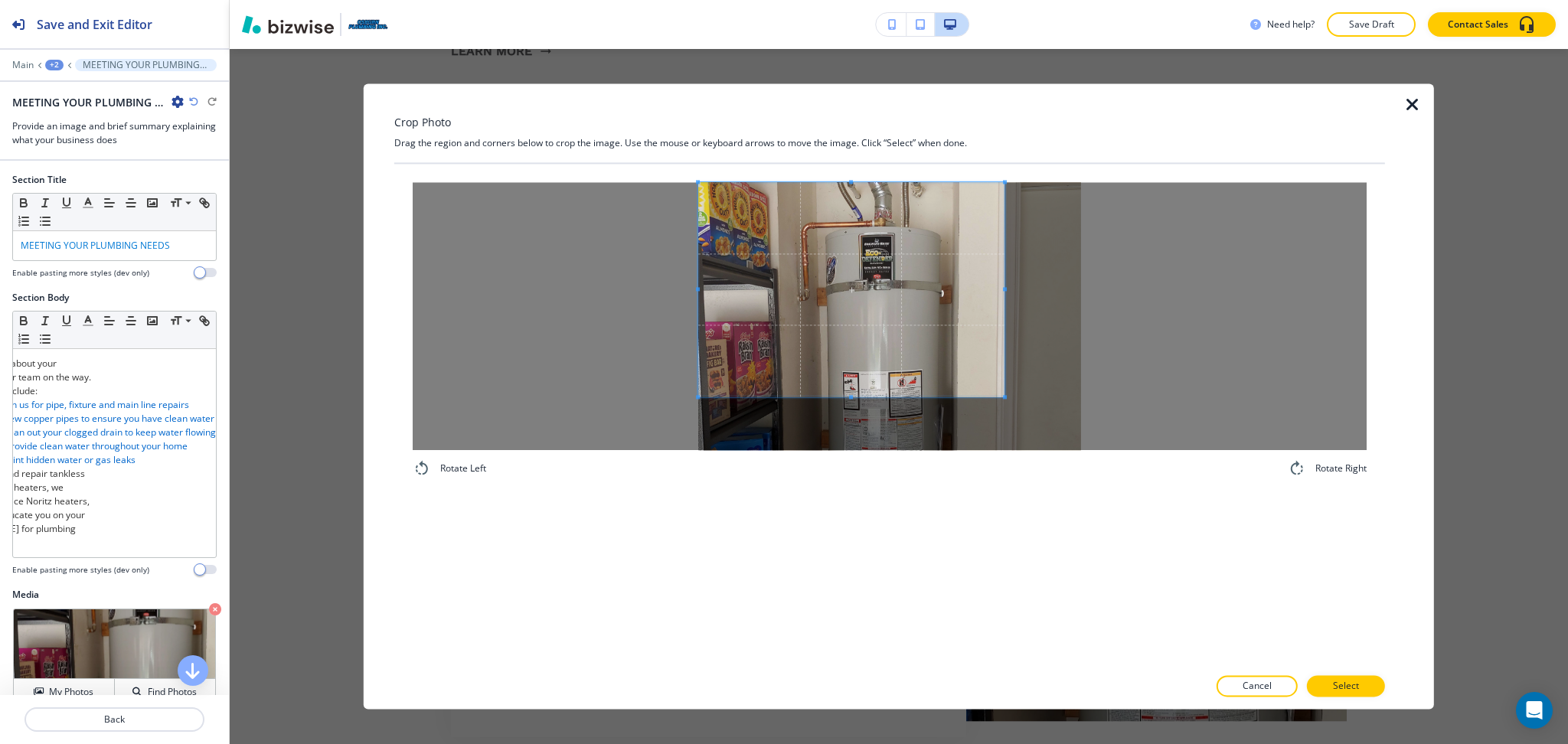
click at [790, 245] on span at bounding box center [851, 290] width 306 height 215
click at [855, 525] on div "Rotate Left Rotate Right" at bounding box center [890, 415] width 991 height 502
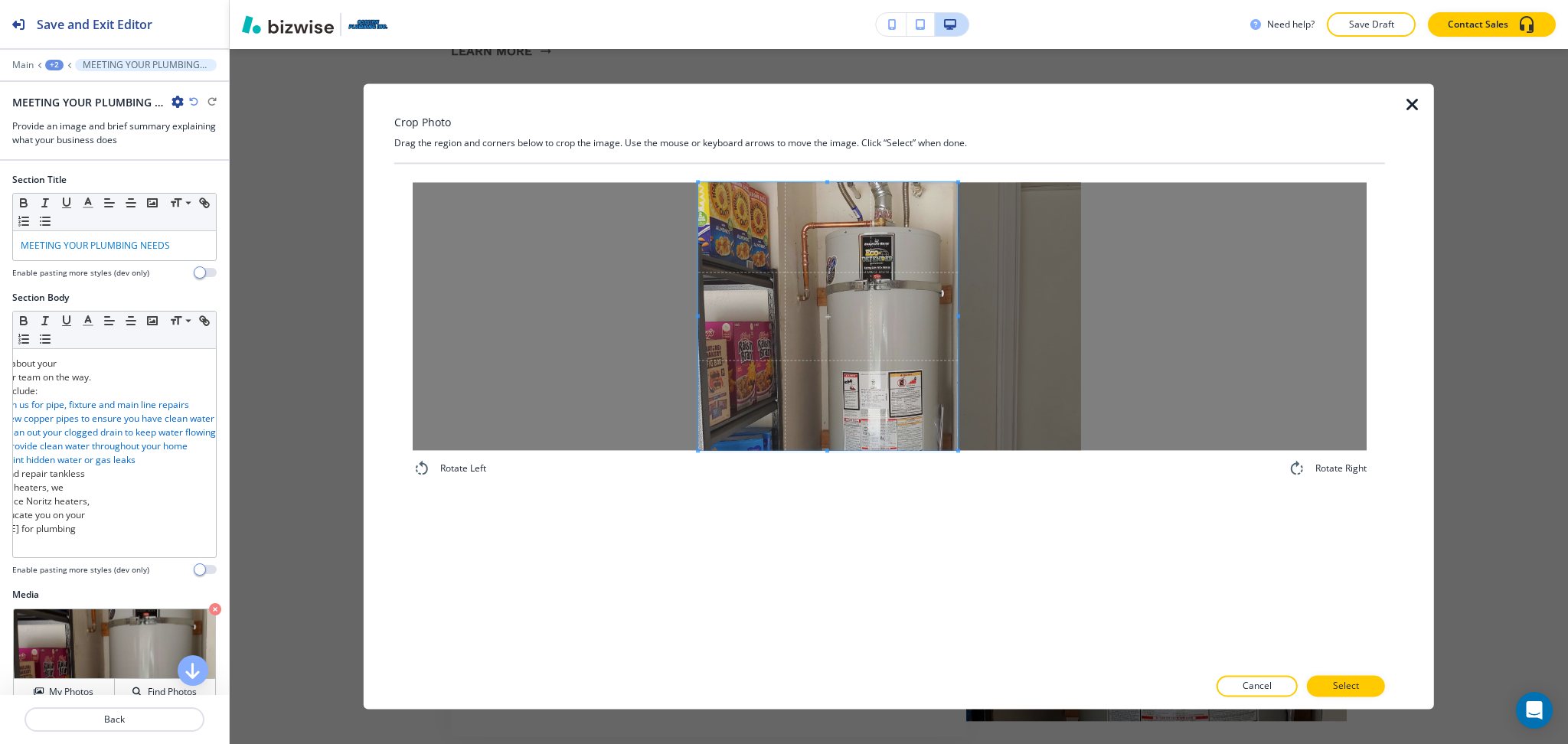
click at [956, 313] on span at bounding box center [958, 315] width 3 height 3
click at [1354, 688] on p "Select" at bounding box center [1345, 687] width 26 height 14
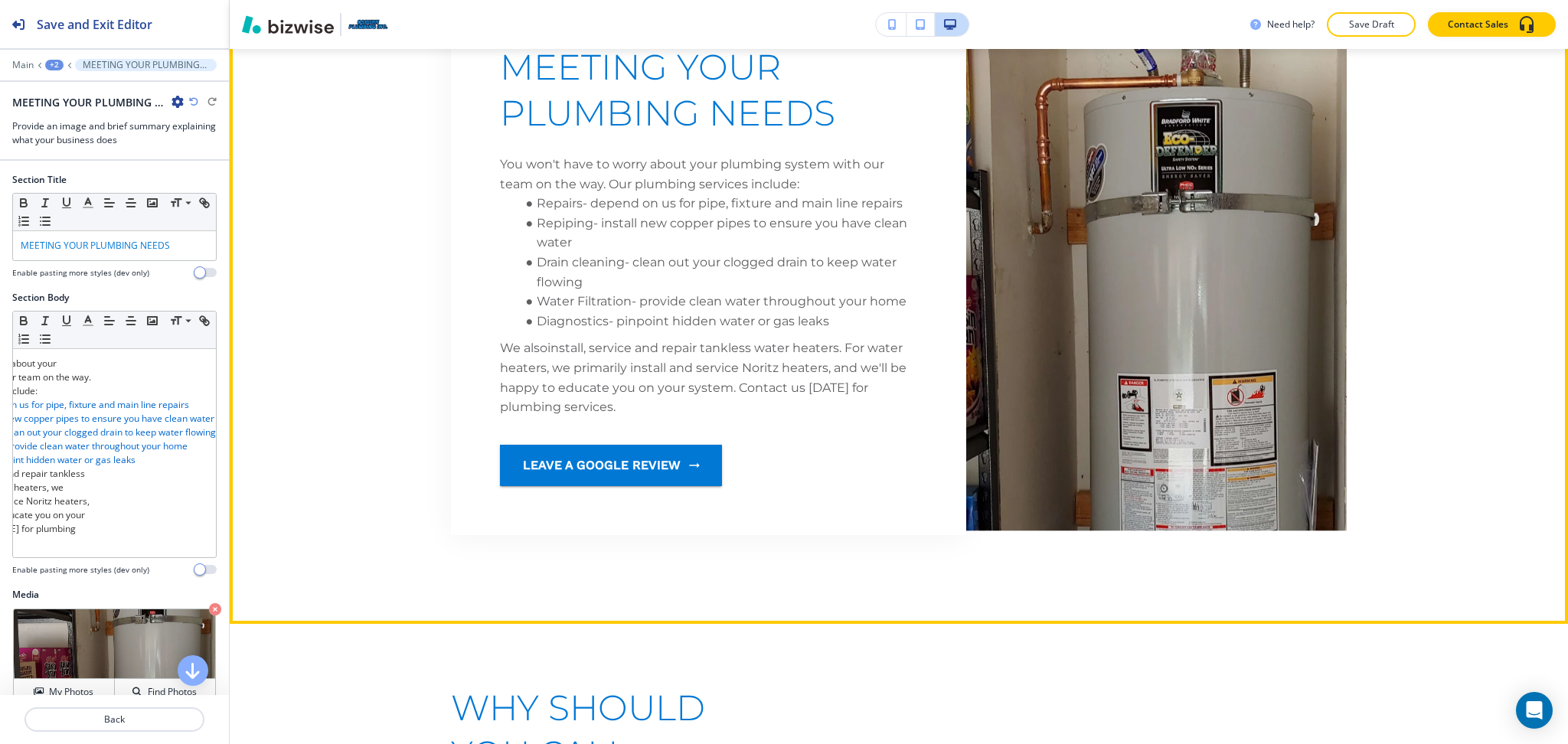
scroll to position [2127, 0]
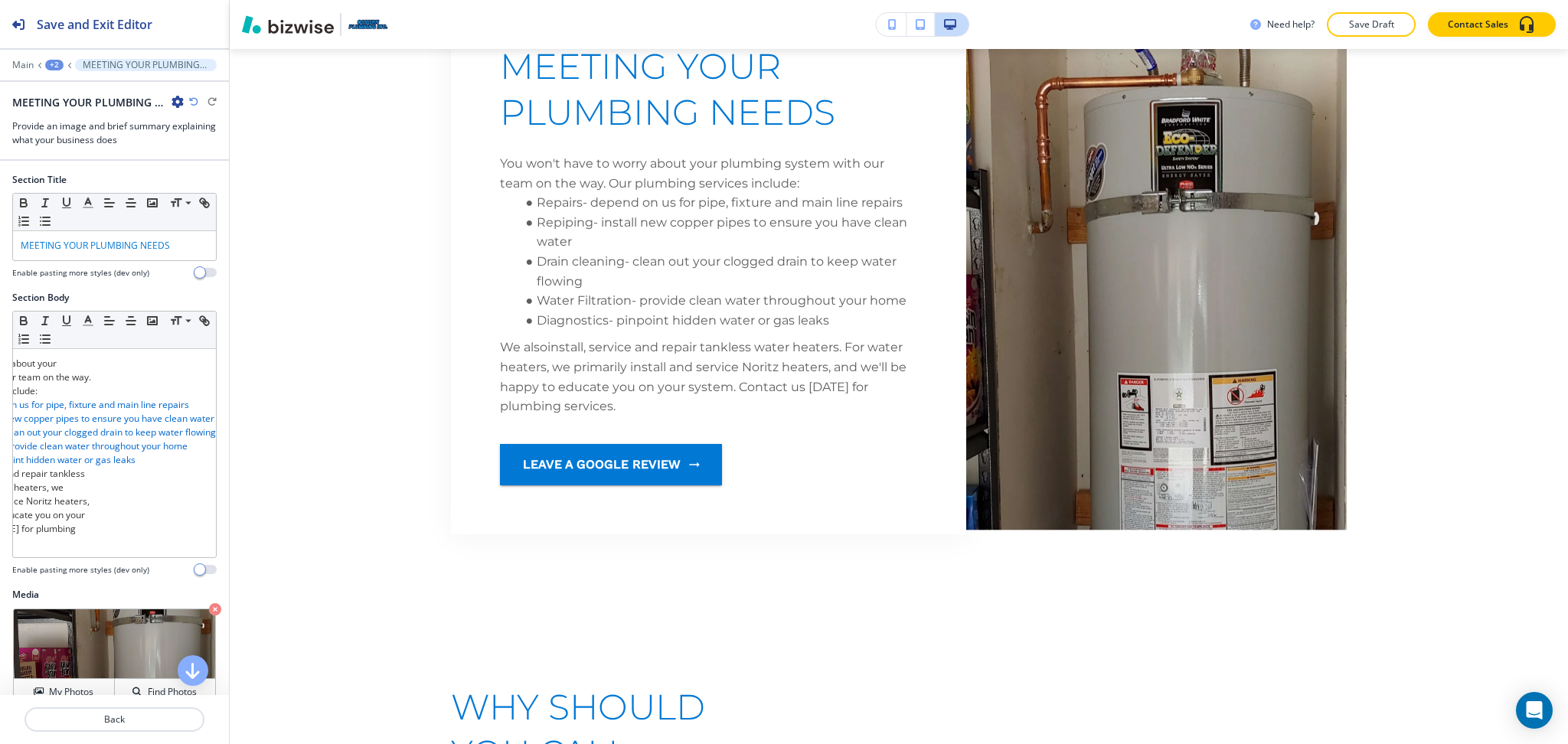
drag, startPoint x: 49, startPoint y: 644, endPoint x: 115, endPoint y: 599, distance: 79.9
click at [0, 0] on p "Crop" at bounding box center [0, 0] width 0 height 0
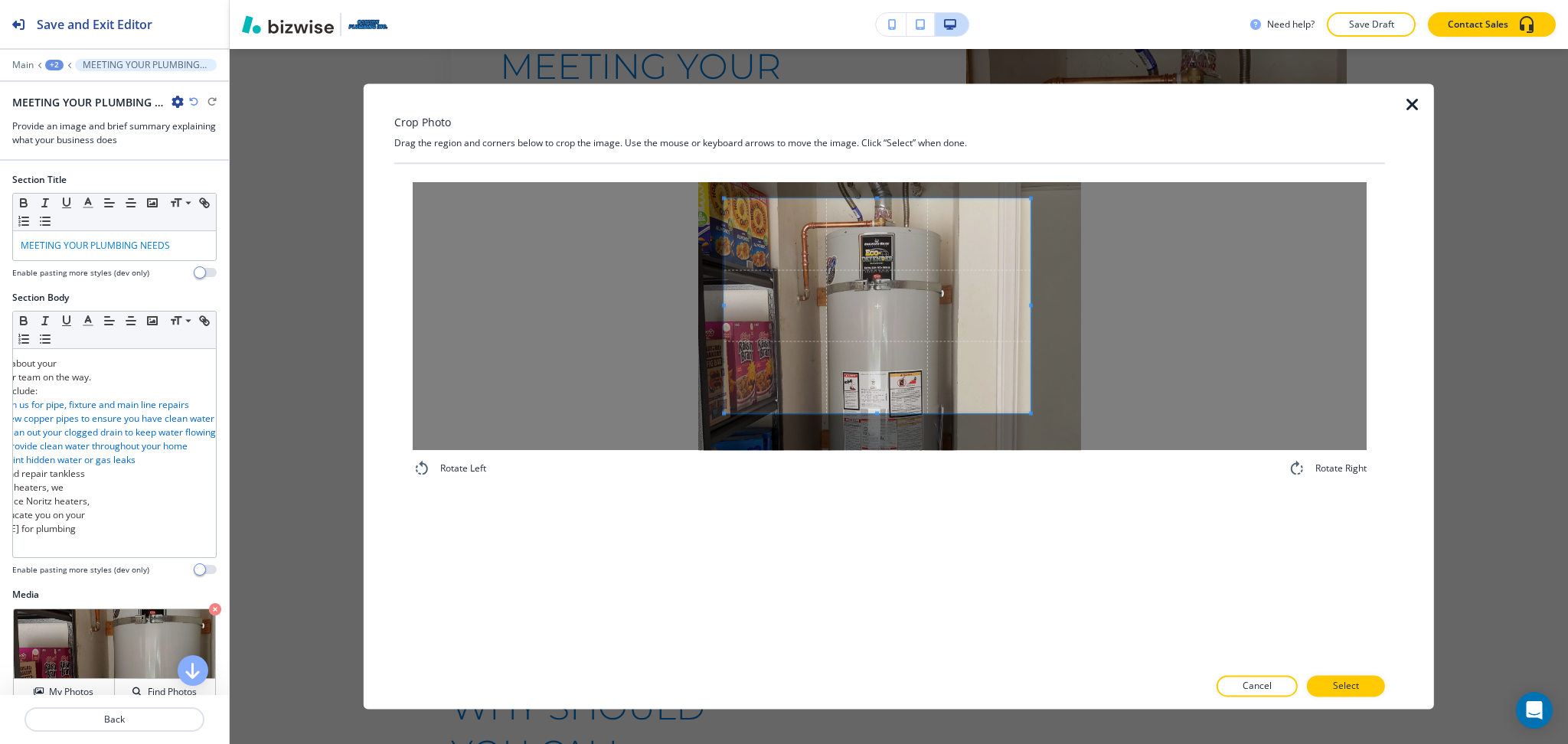
click at [737, 298] on span at bounding box center [877, 307] width 306 height 215
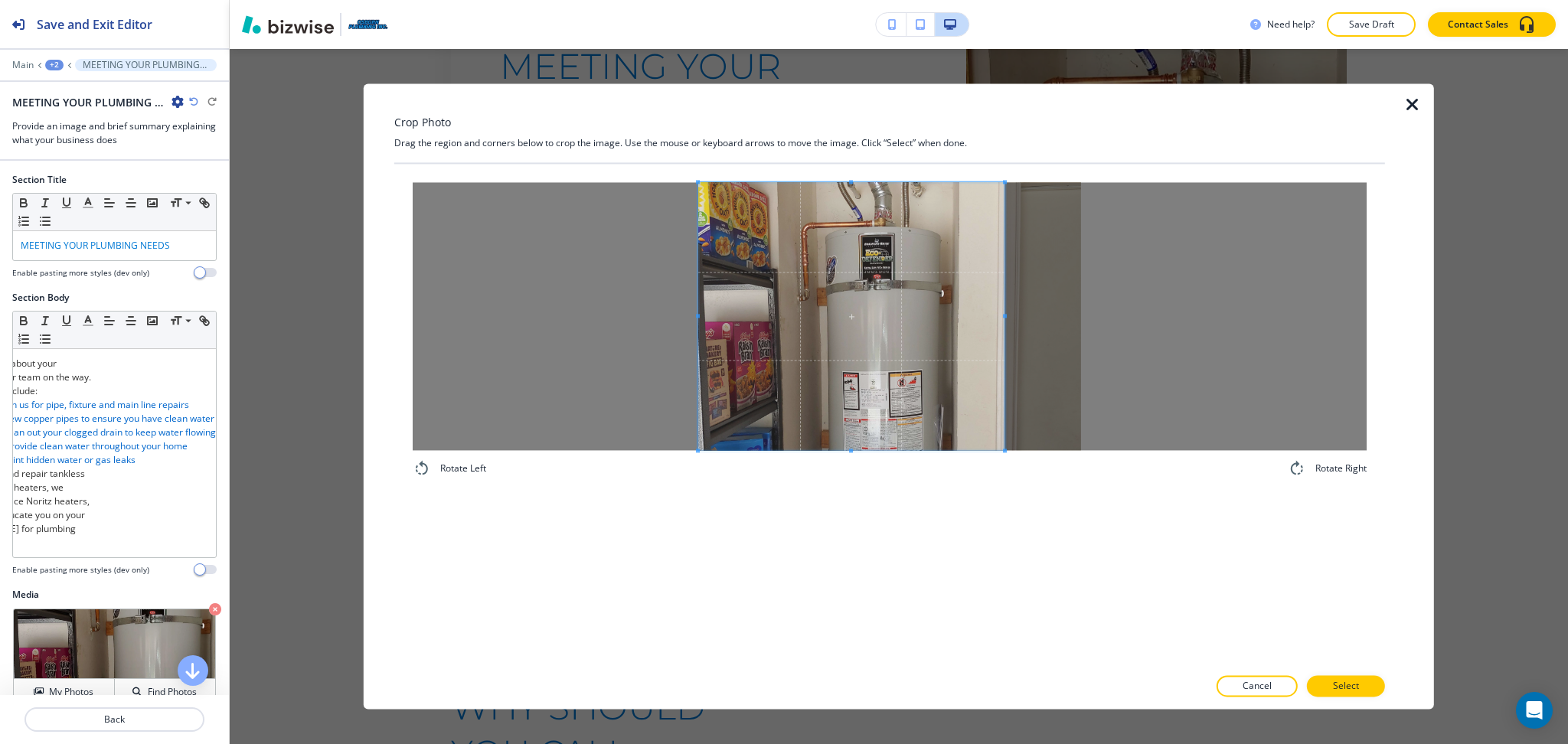
click at [864, 541] on div "Rotate Left Rotate Right" at bounding box center [890, 415] width 991 height 502
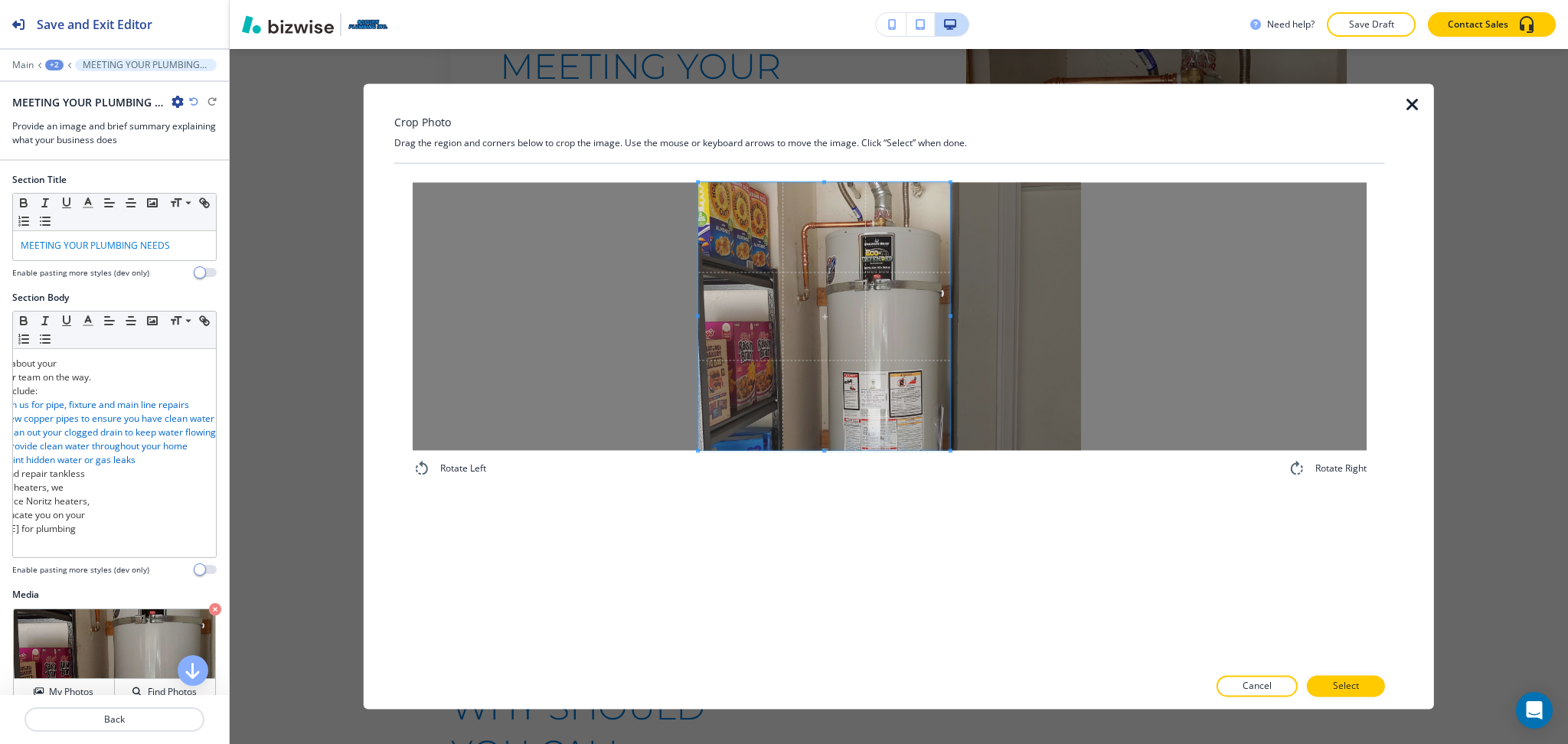
click at [950, 313] on div at bounding box center [824, 316] width 251 height 268
click at [1327, 679] on button "Select" at bounding box center [1345, 686] width 78 height 22
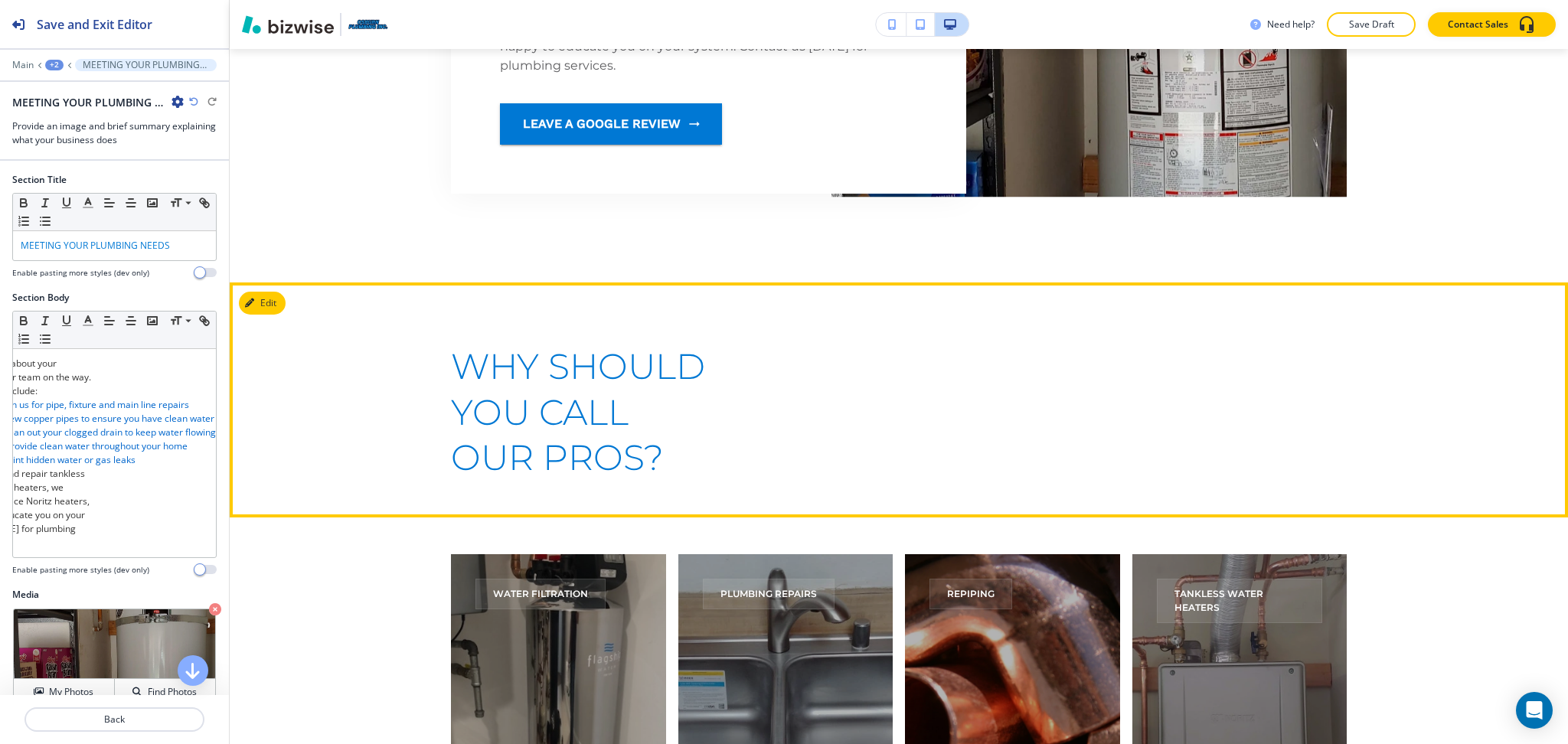
scroll to position [2469, 0]
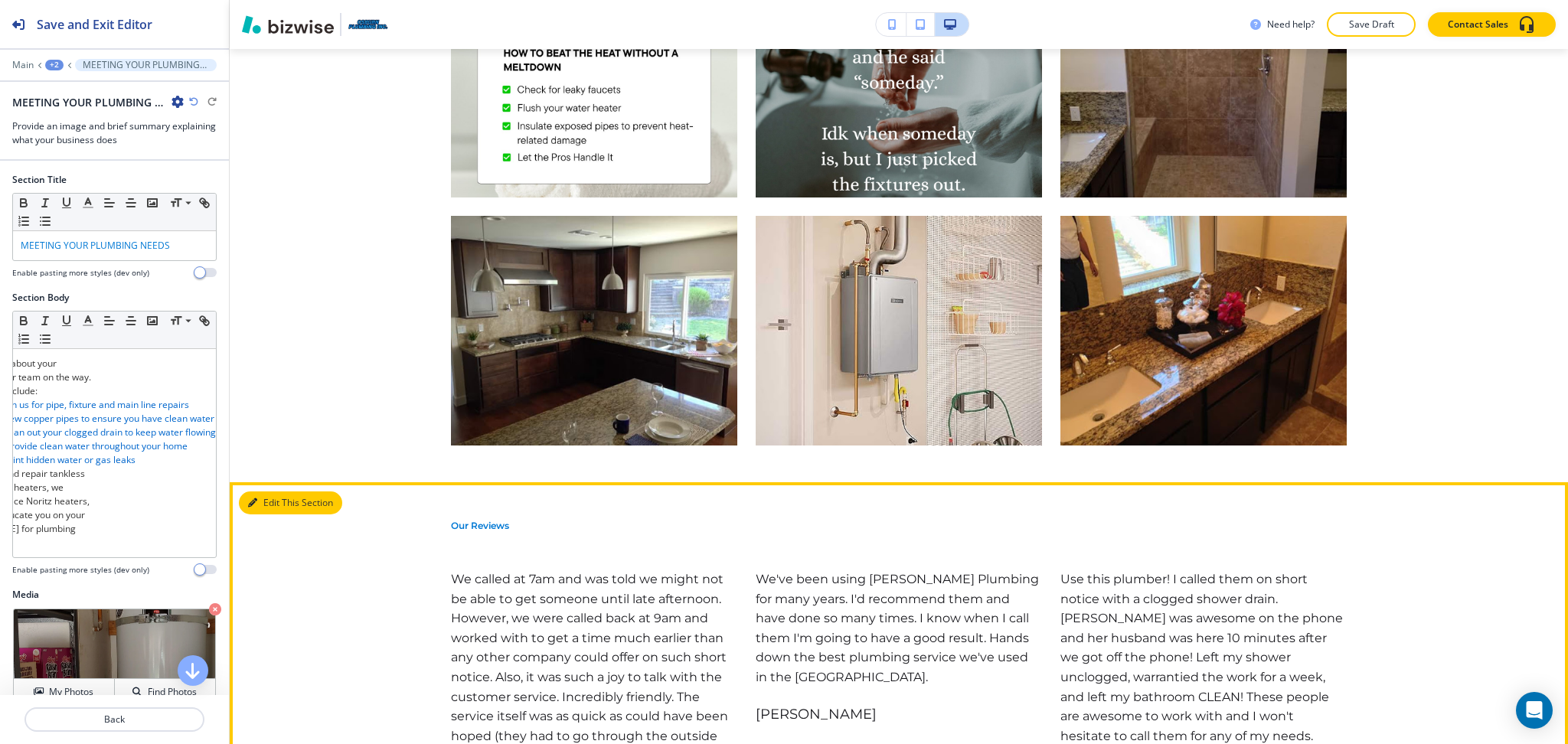
click at [263, 514] on button "Edit This Section" at bounding box center [291, 503] width 103 height 23
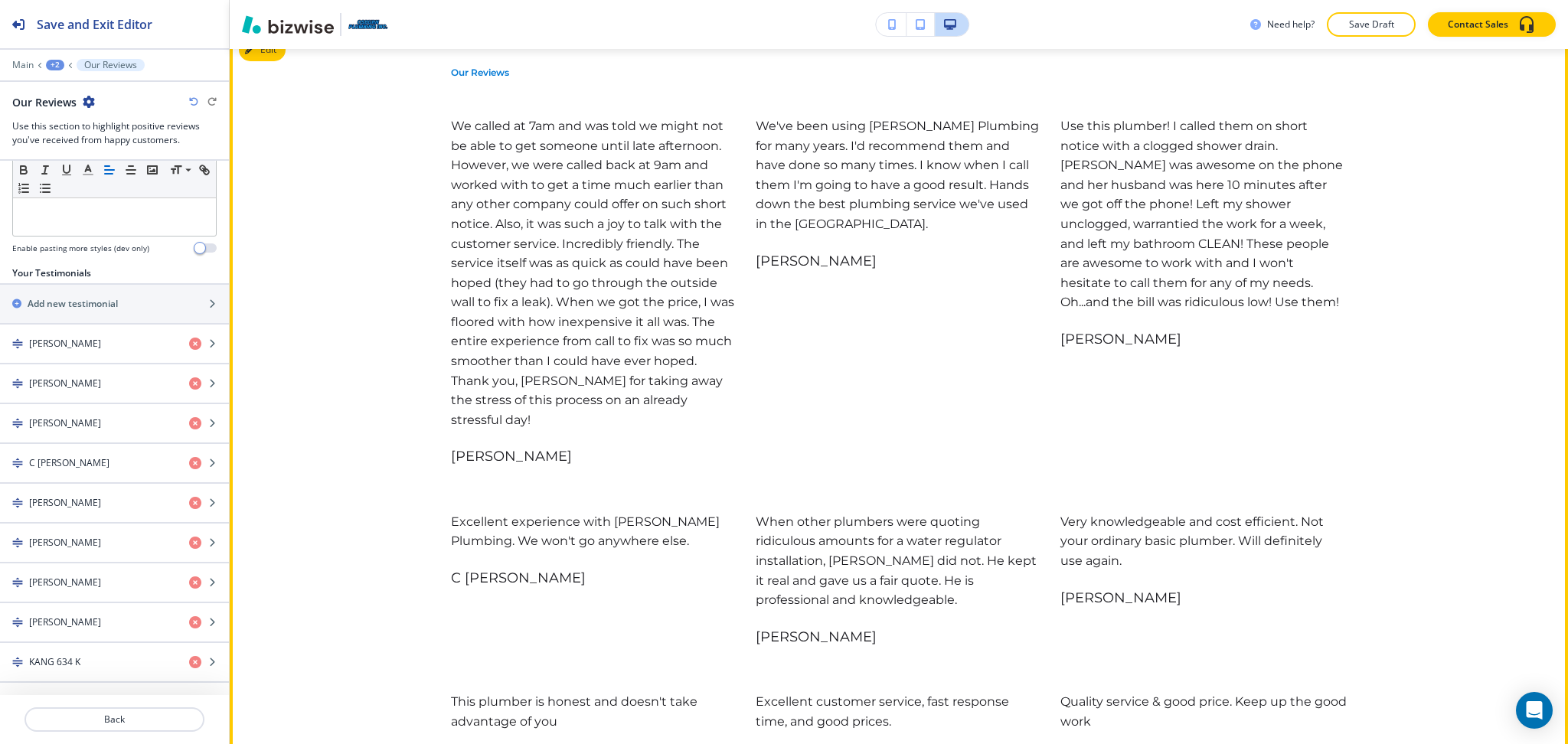
scroll to position [5472, 0]
click at [277, 59] on button "Edit This Section" at bounding box center [291, 47] width 103 height 23
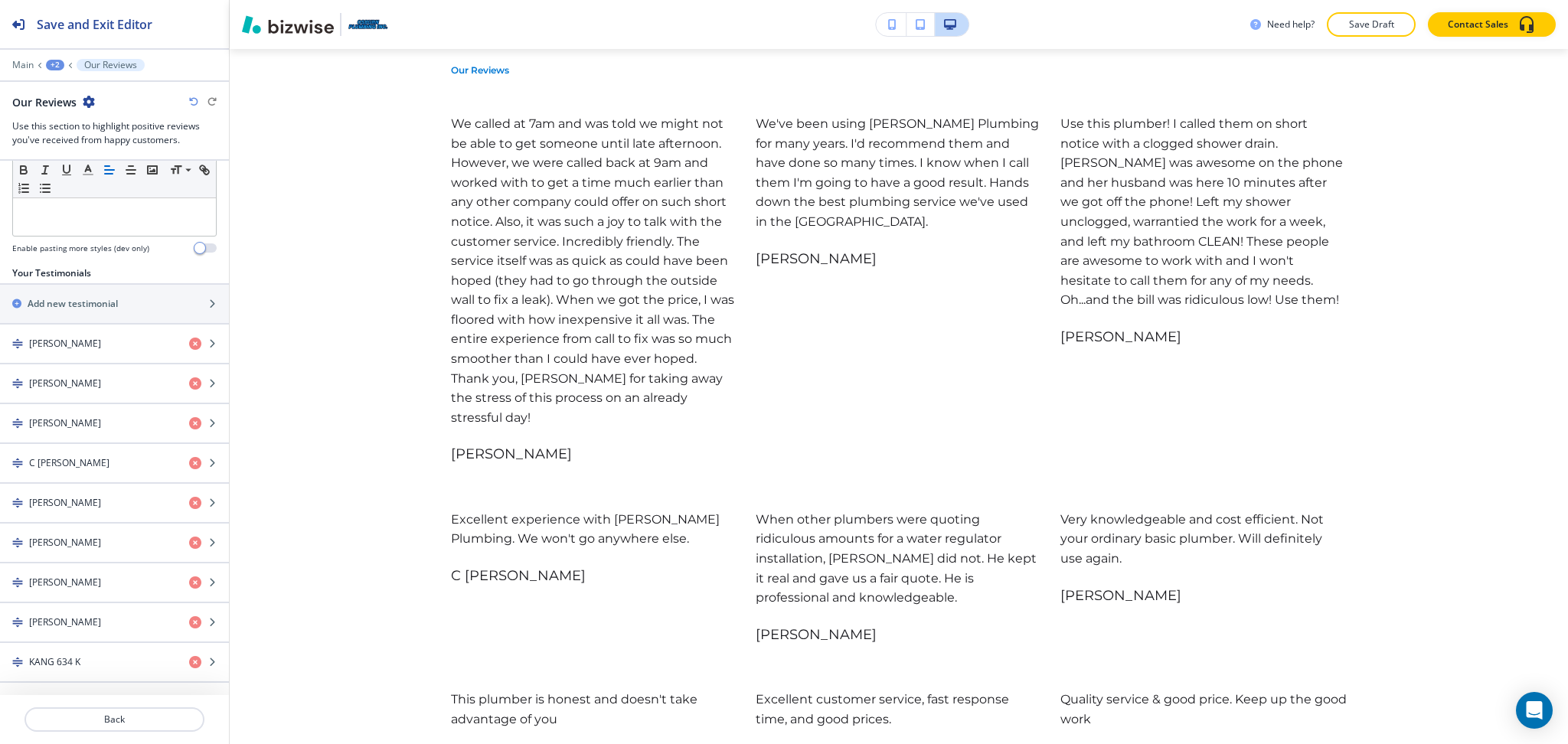
click at [84, 102] on icon "button" at bounding box center [89, 102] width 12 height 12
click at [113, 178] on p "Delete Section" at bounding box center [131, 183] width 78 height 14
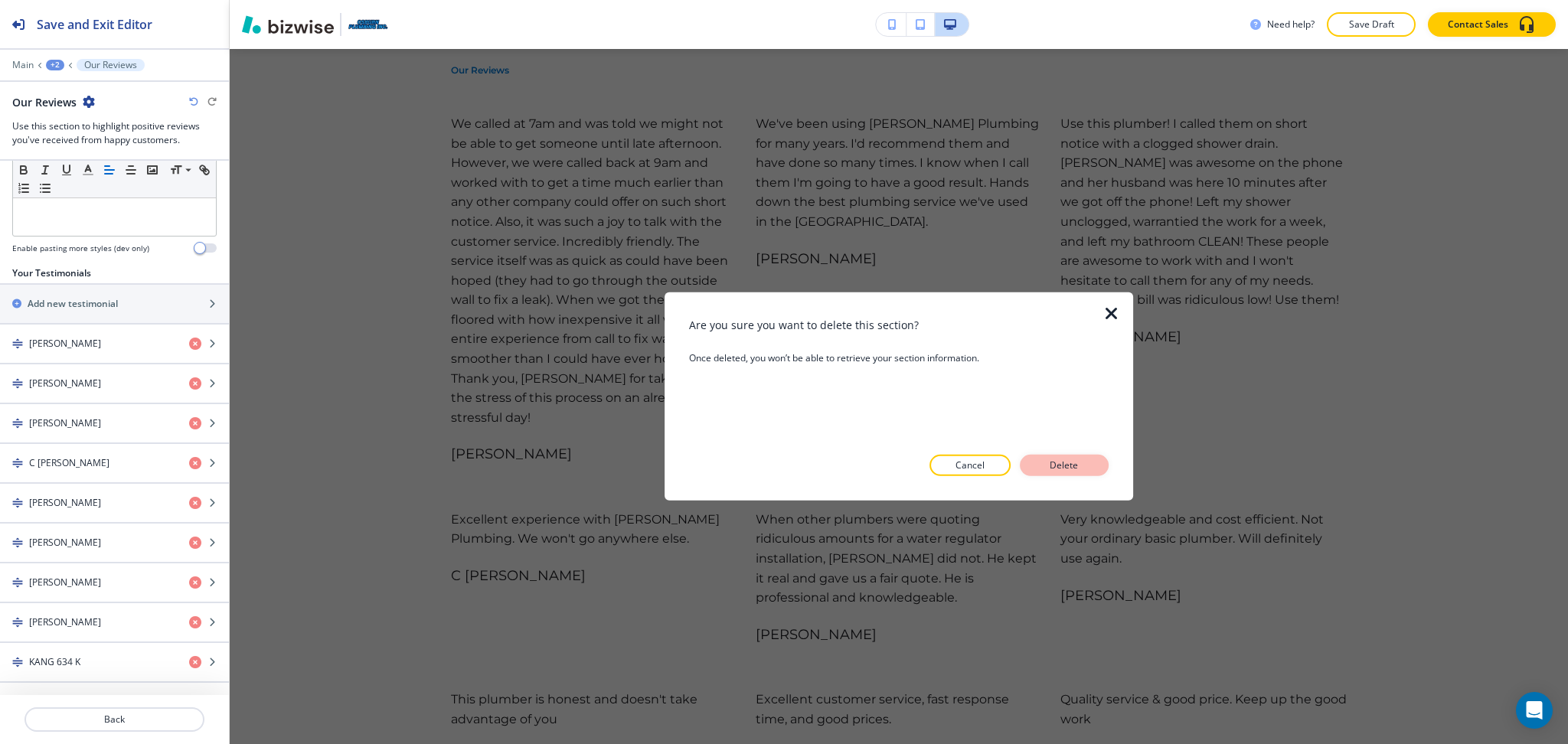
click at [1064, 468] on p "Delete" at bounding box center [1064, 465] width 37 height 14
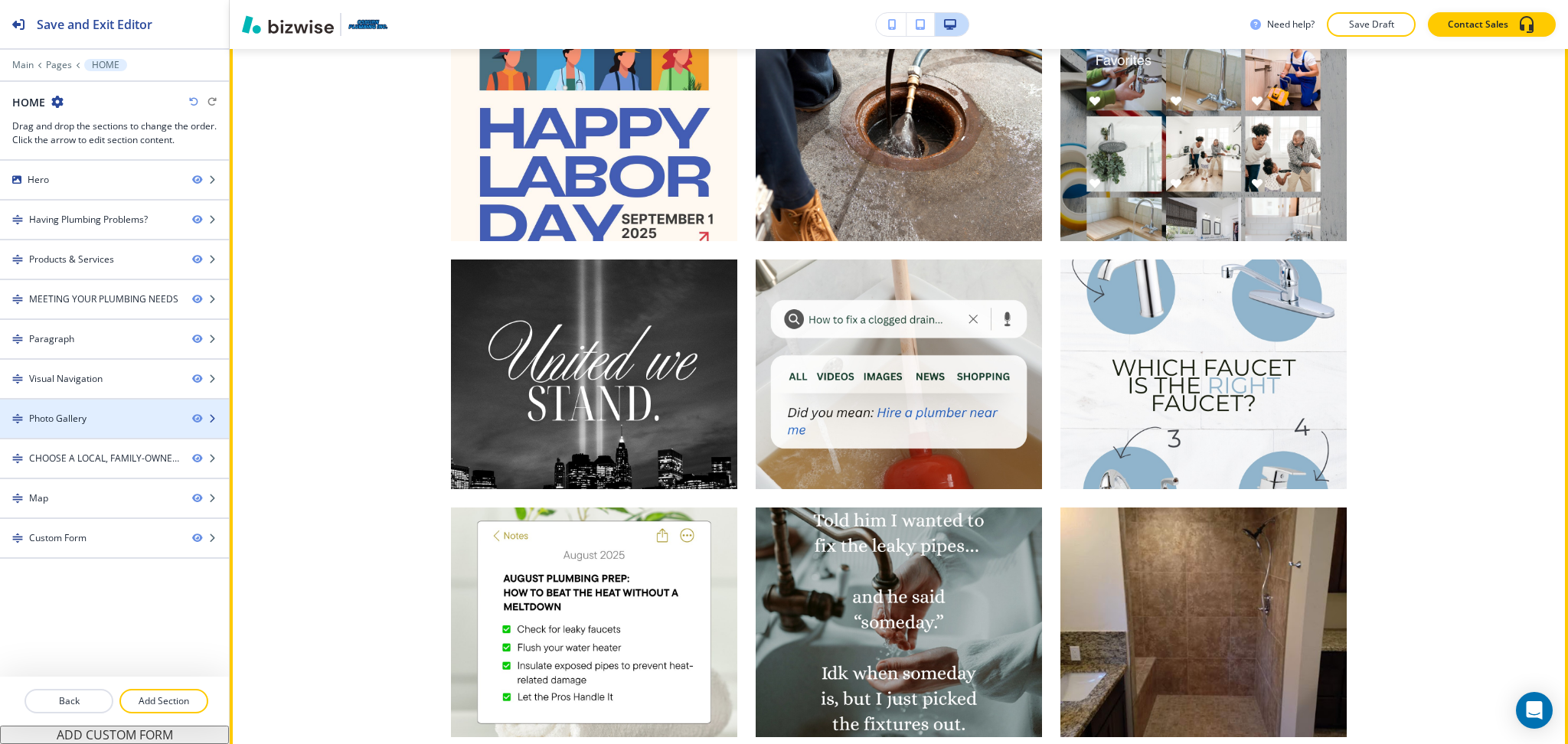
click at [109, 420] on div "Photo Gallery" at bounding box center [90, 419] width 180 height 14
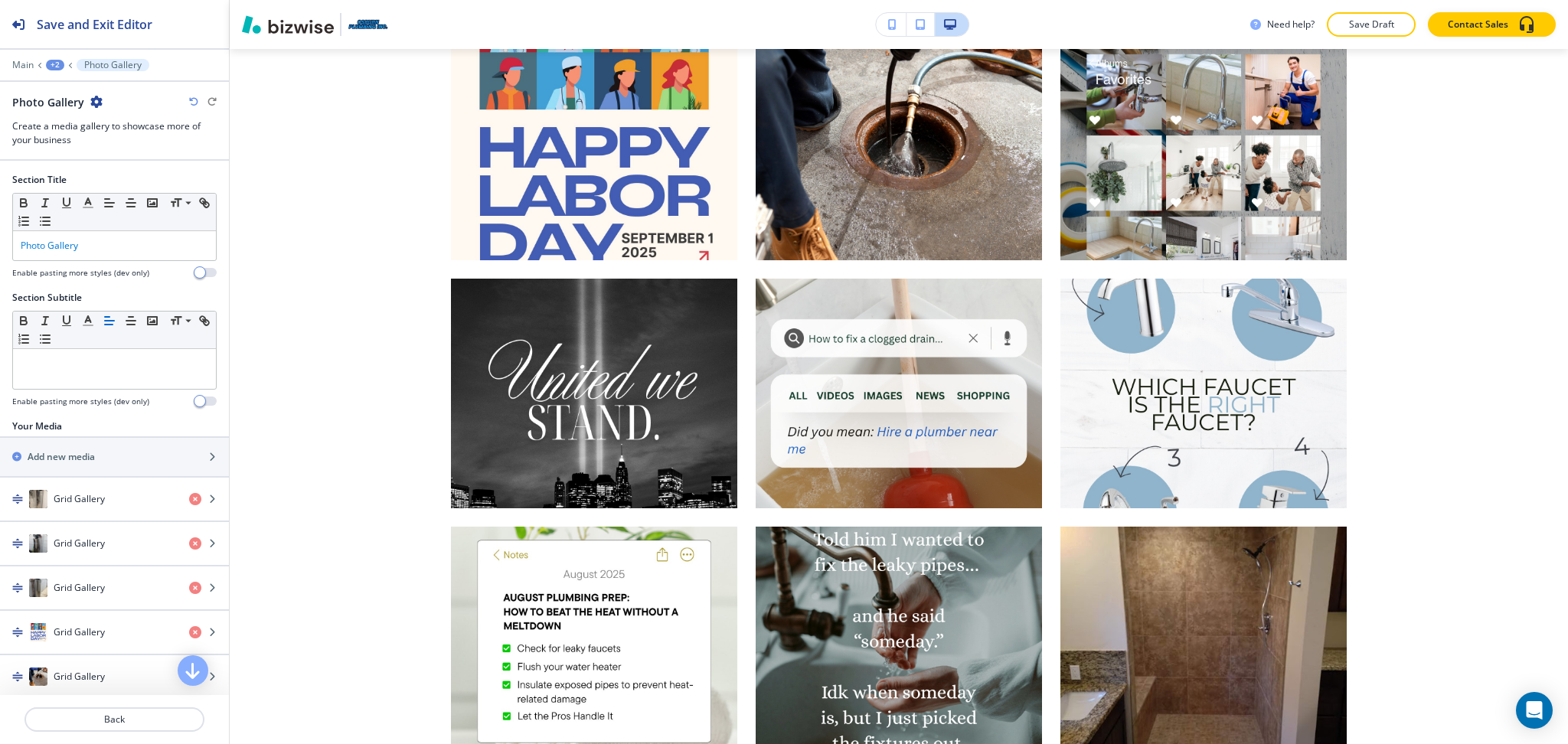
click at [92, 100] on icon "button" at bounding box center [96, 102] width 12 height 12
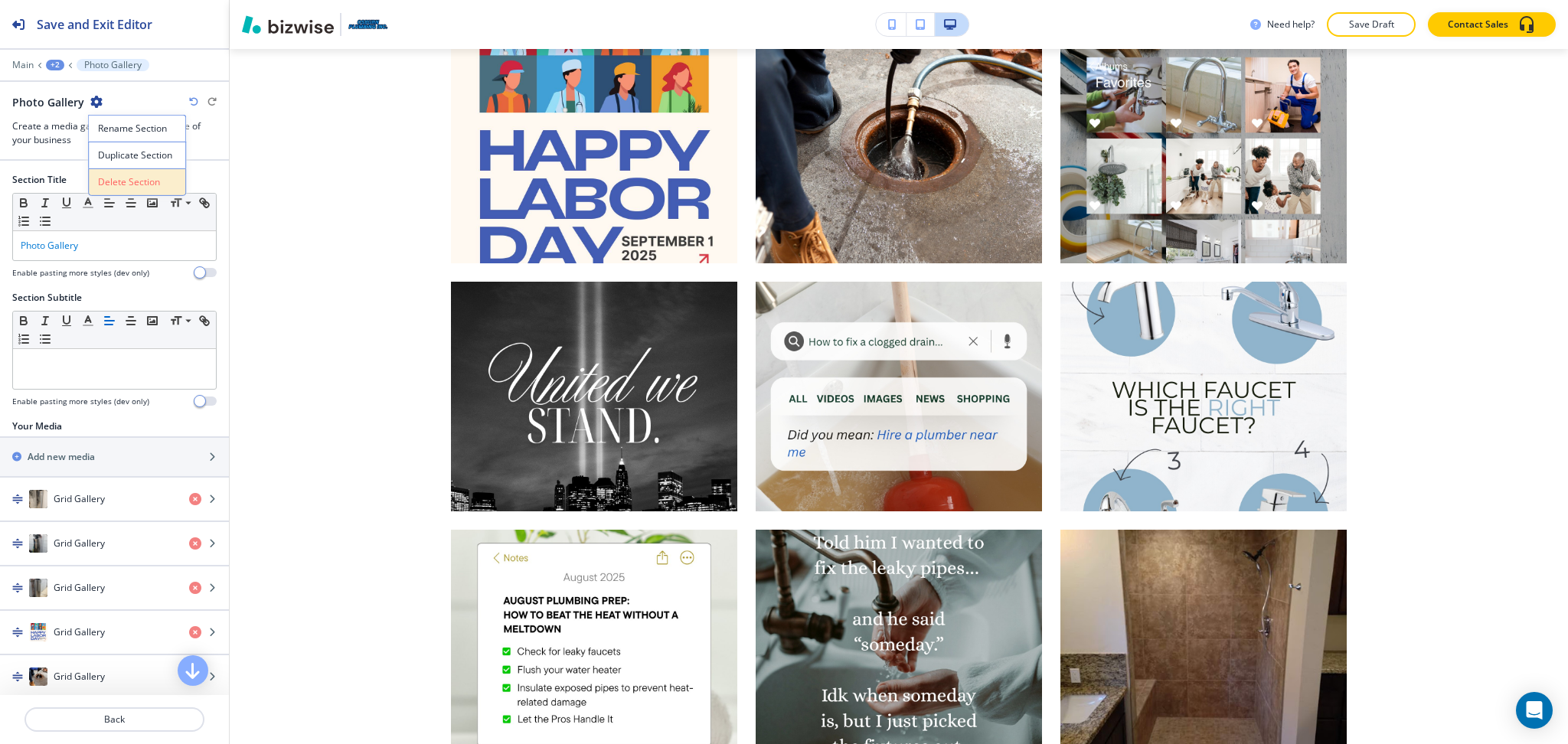
click at [112, 182] on p "Delete Section" at bounding box center [136, 183] width 78 height 14
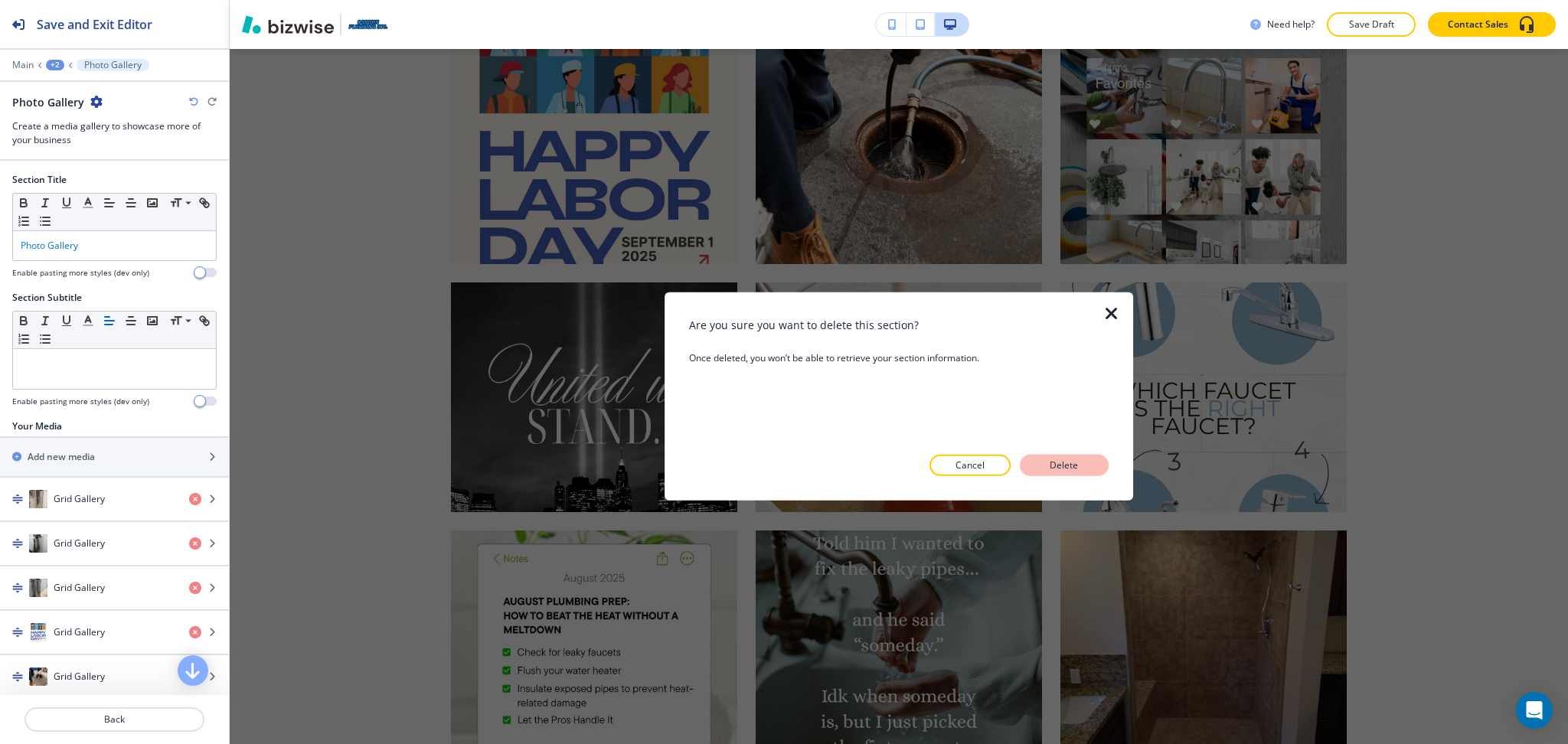
click at [1052, 466] on p "Delete" at bounding box center [1064, 465] width 37 height 14
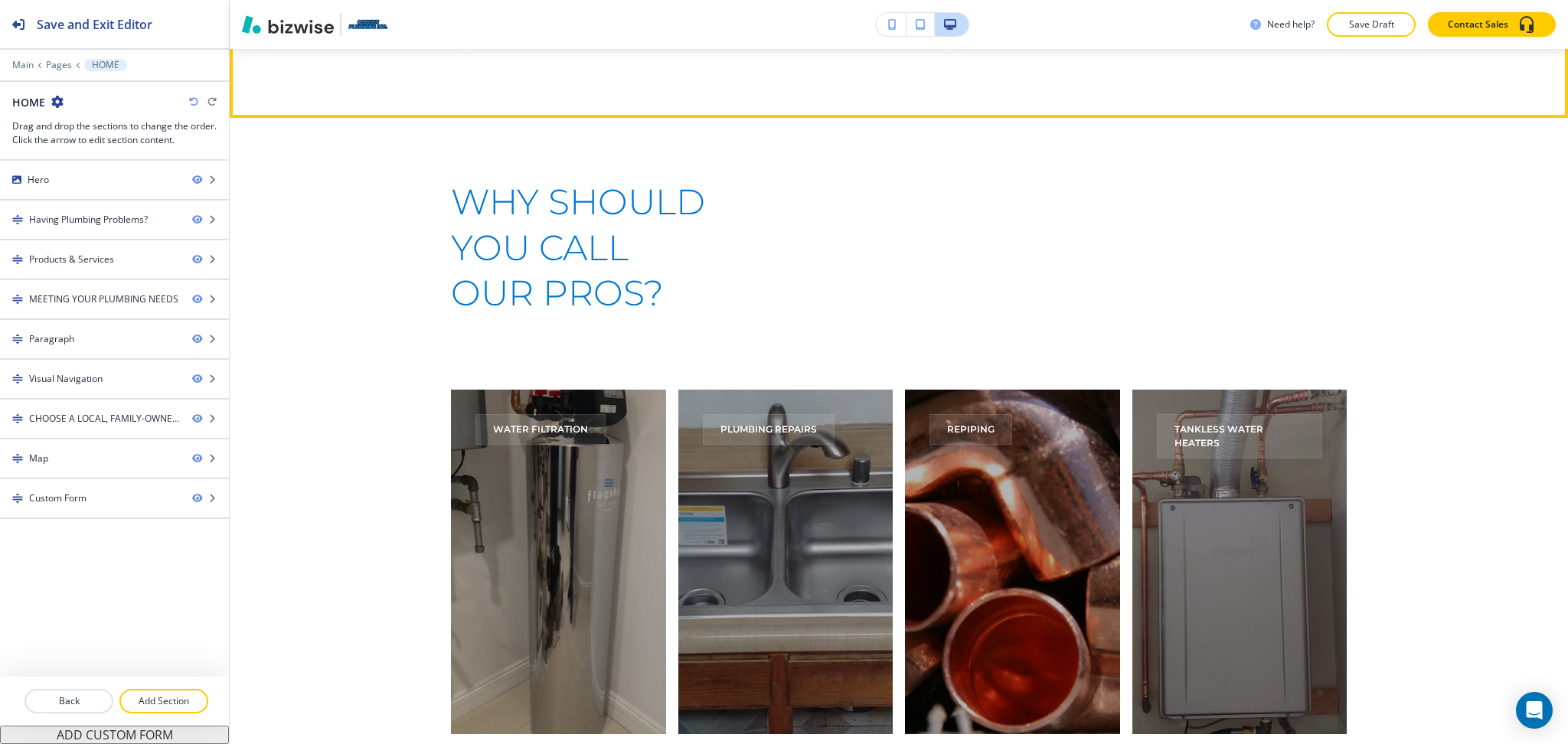
scroll to position [2628, 0]
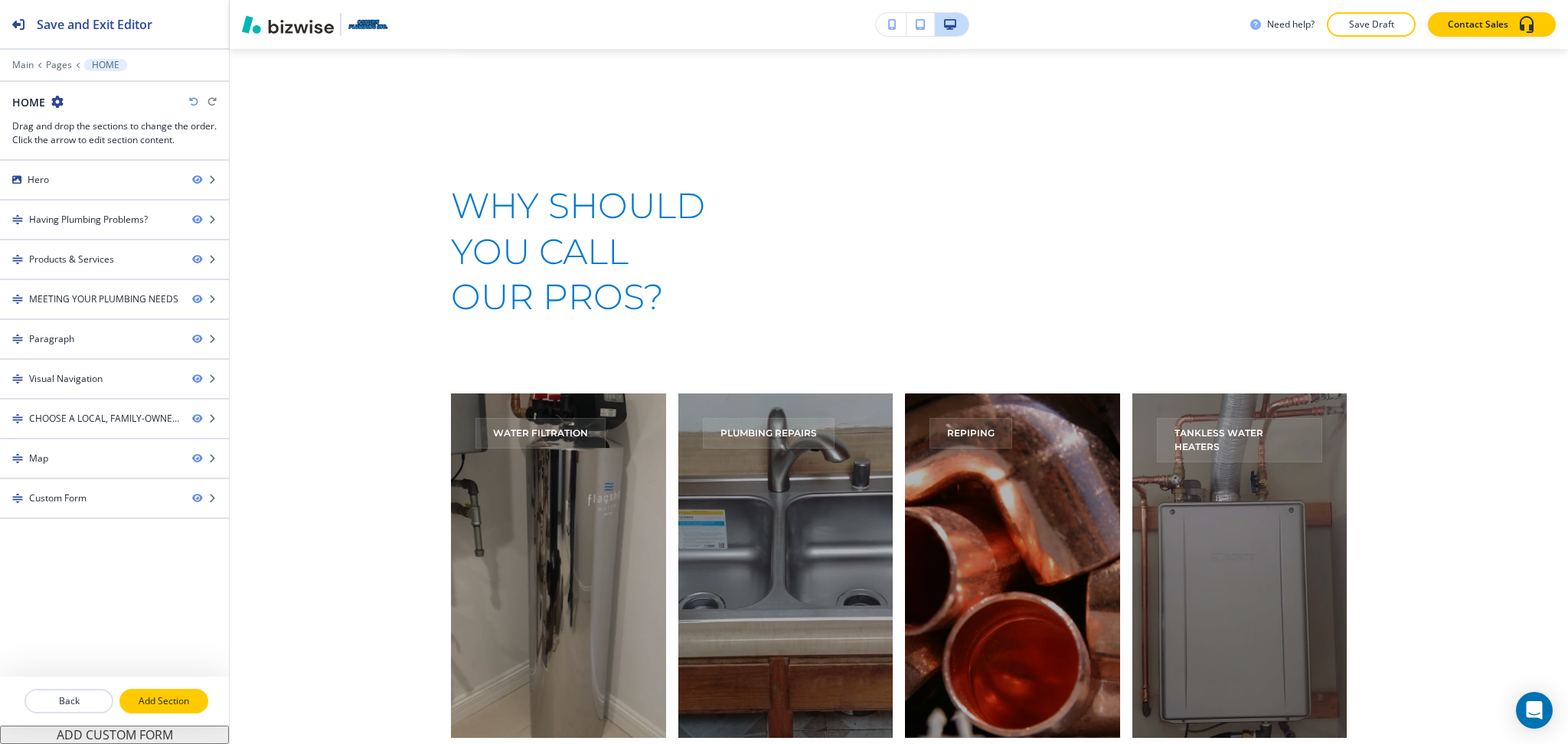
click at [156, 713] on button "Add Section" at bounding box center [164, 701] width 89 height 24
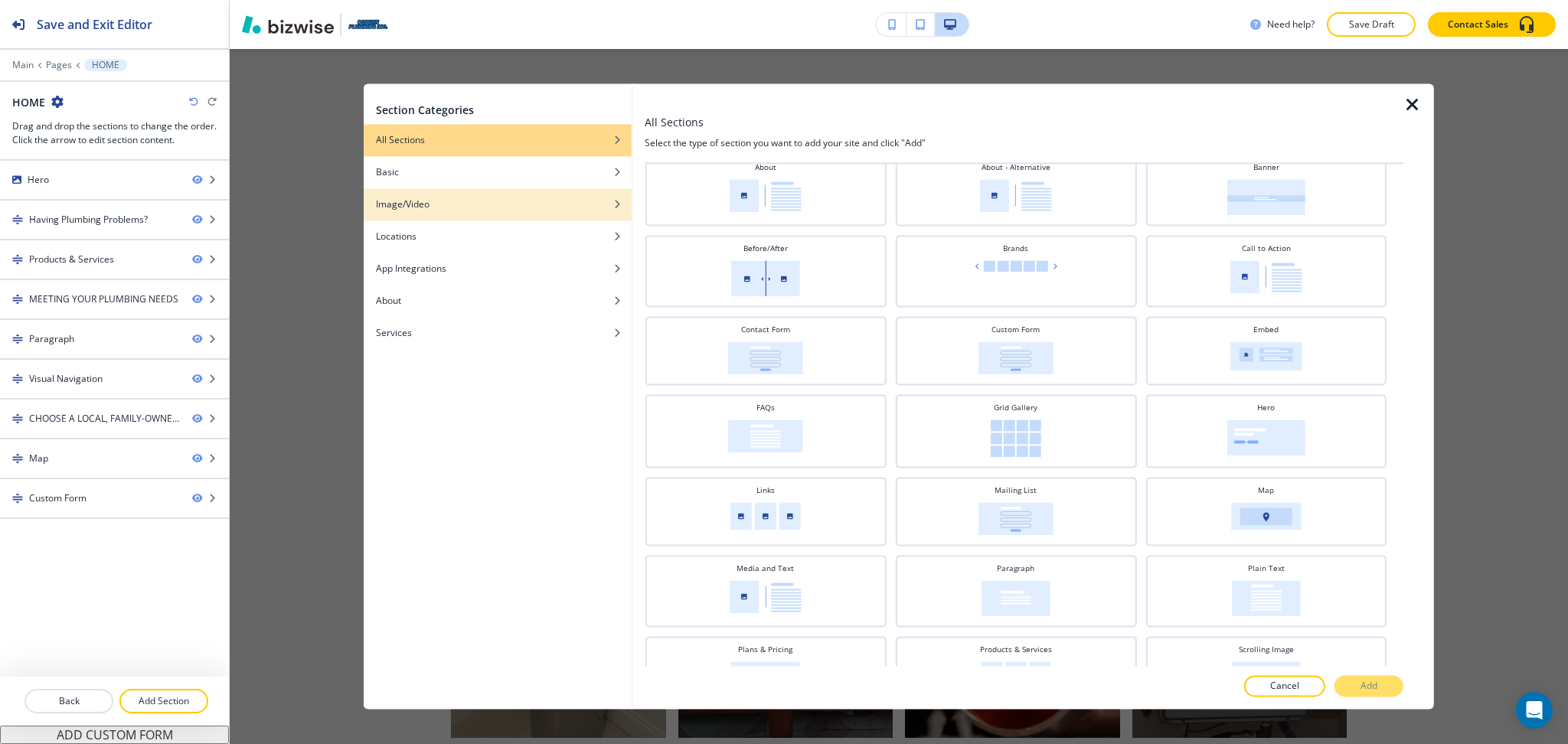
scroll to position [49, 0]
click at [530, 205] on div "Image/Video" at bounding box center [497, 204] width 268 height 14
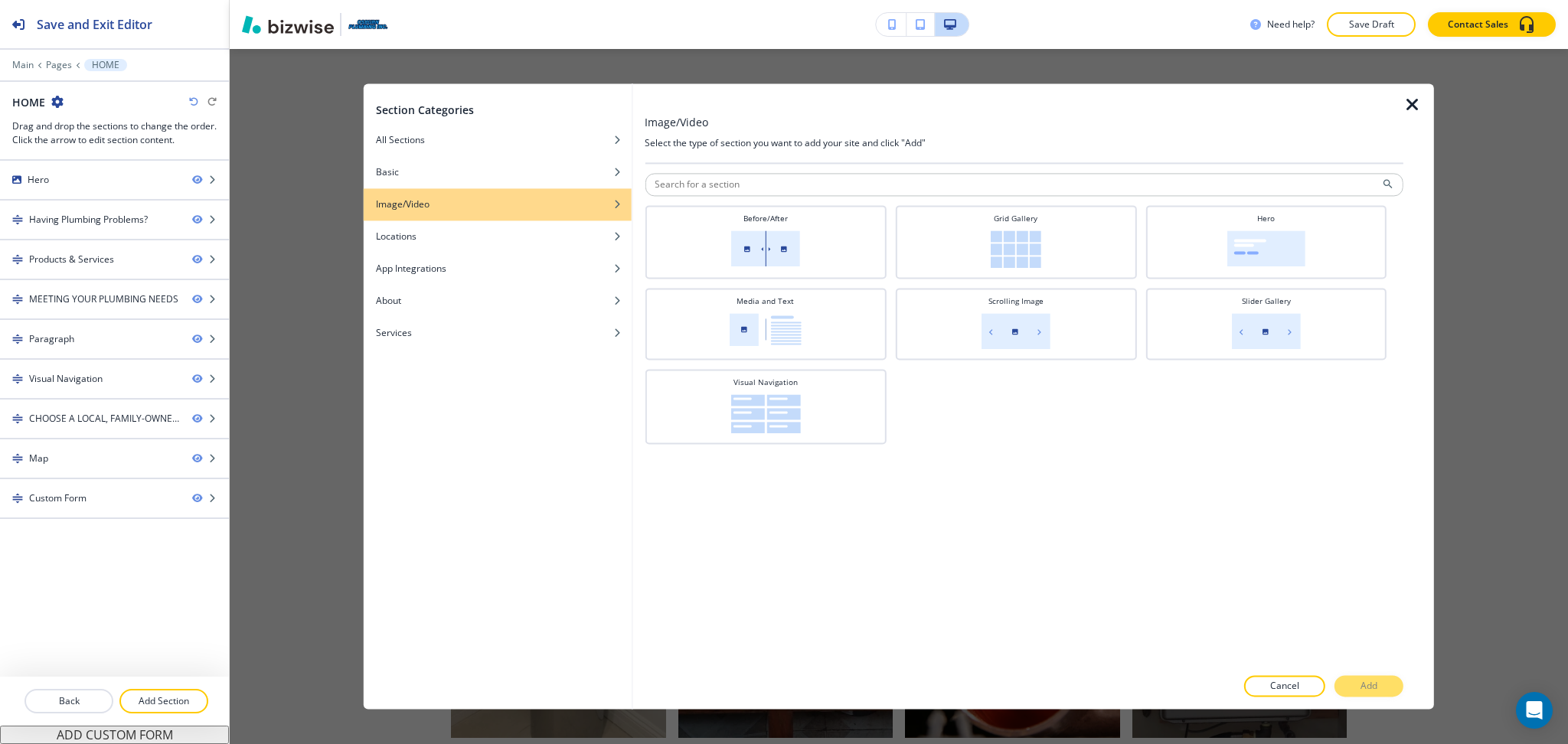
scroll to position [0, 0]
click at [470, 175] on div "Basic" at bounding box center [497, 172] width 268 height 14
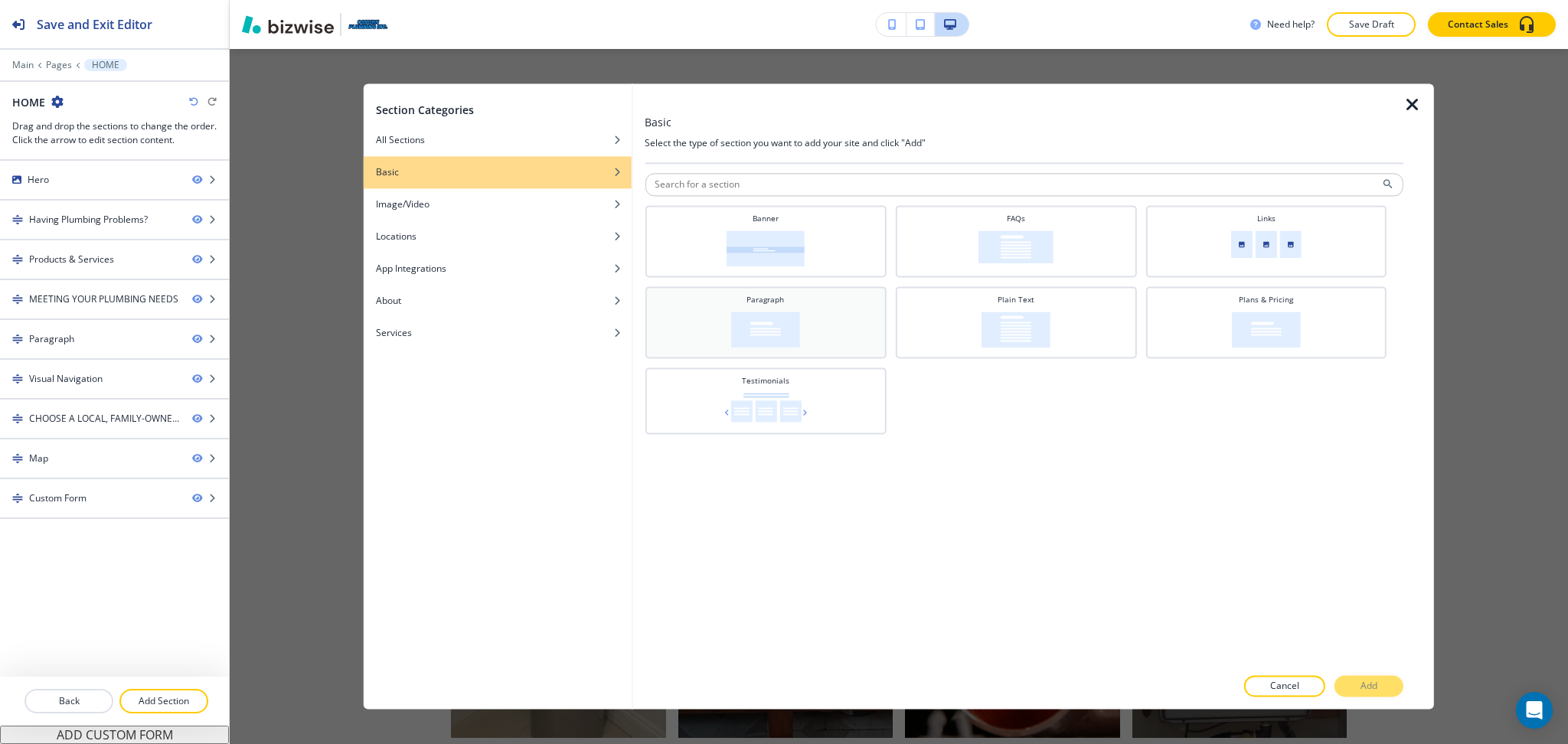
click at [852, 310] on div "Paragraph" at bounding box center [765, 320] width 226 height 53
click at [1365, 690] on p "Add" at bounding box center [1368, 687] width 17 height 14
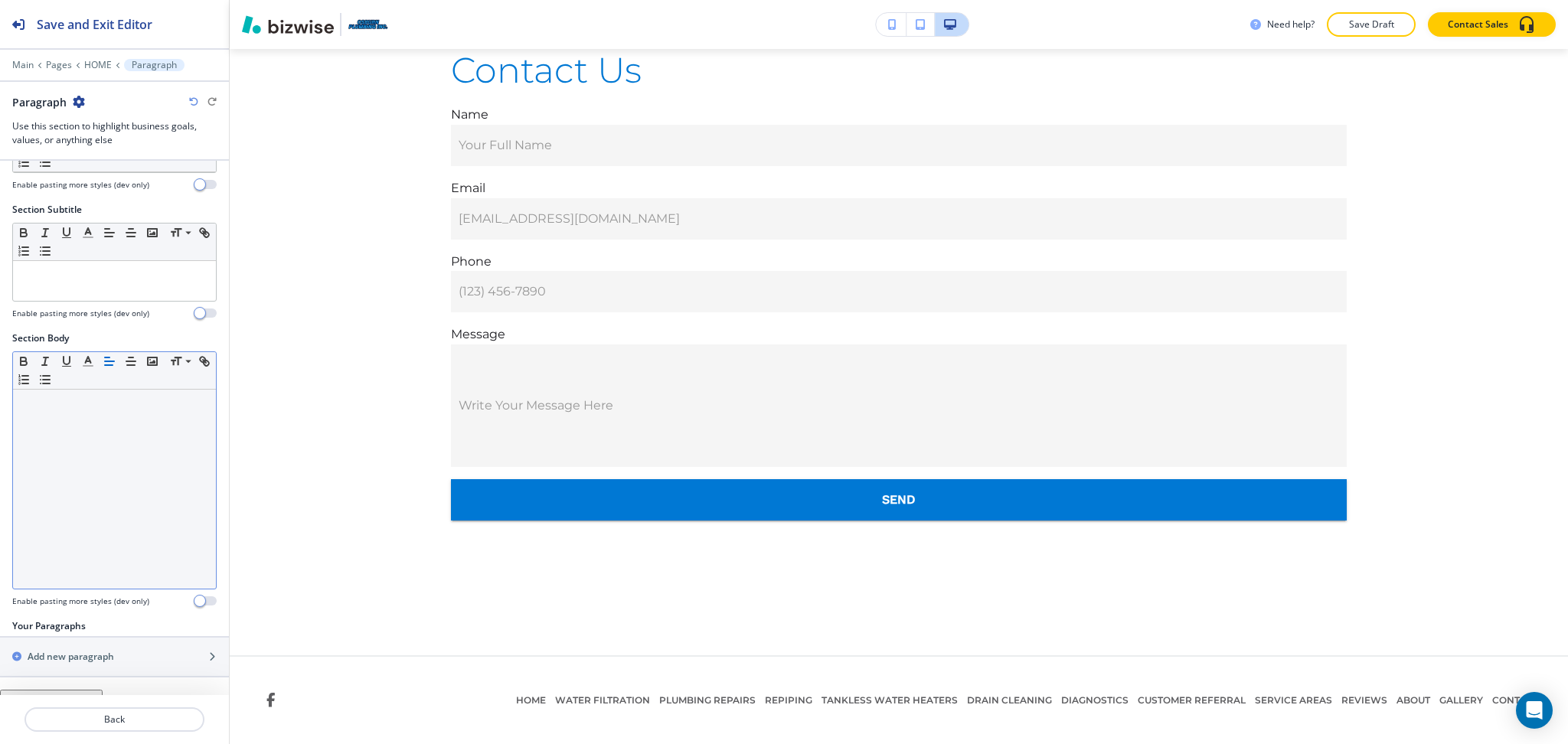
scroll to position [107, 0]
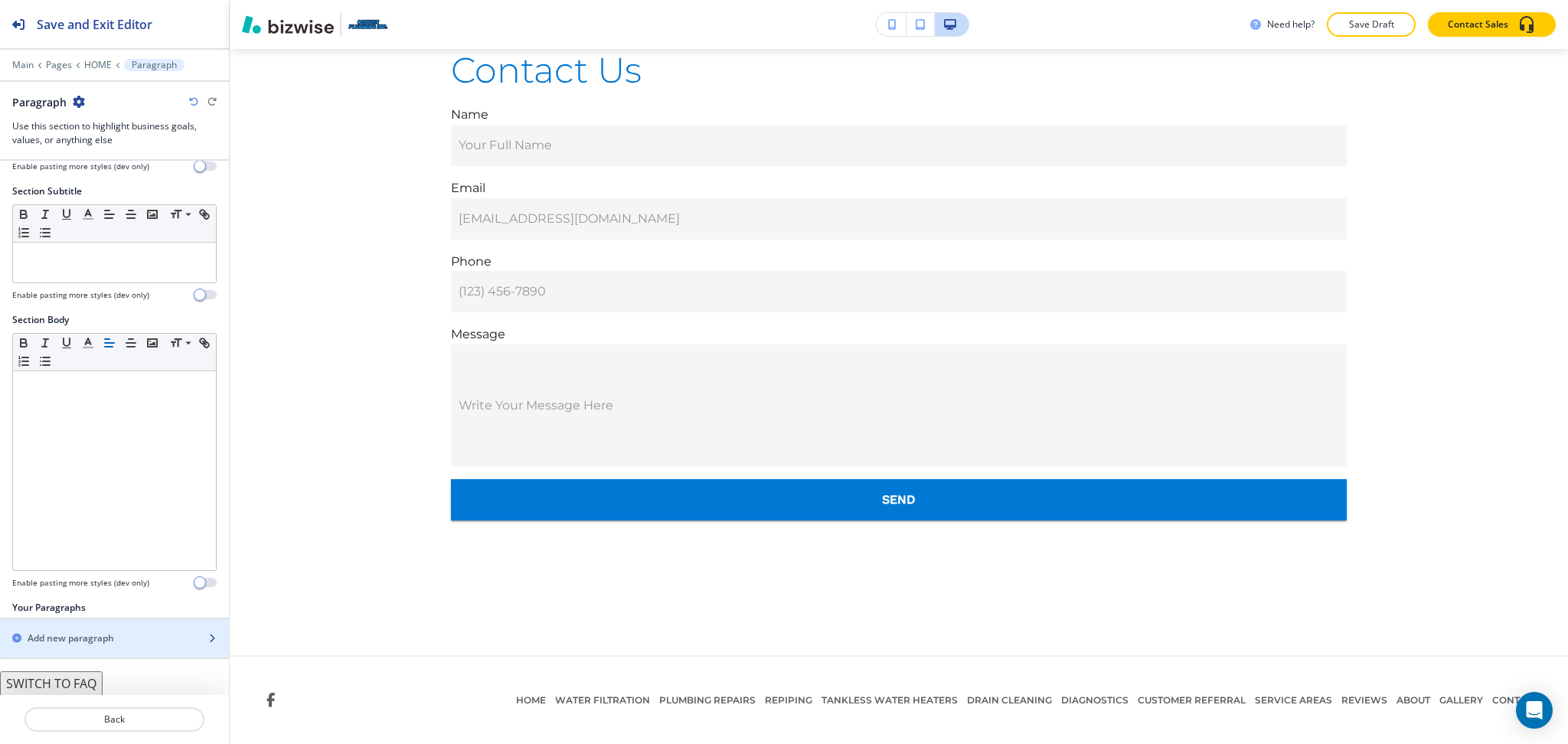
click at [120, 642] on div "Add new paragraph" at bounding box center [98, 638] width 196 height 14
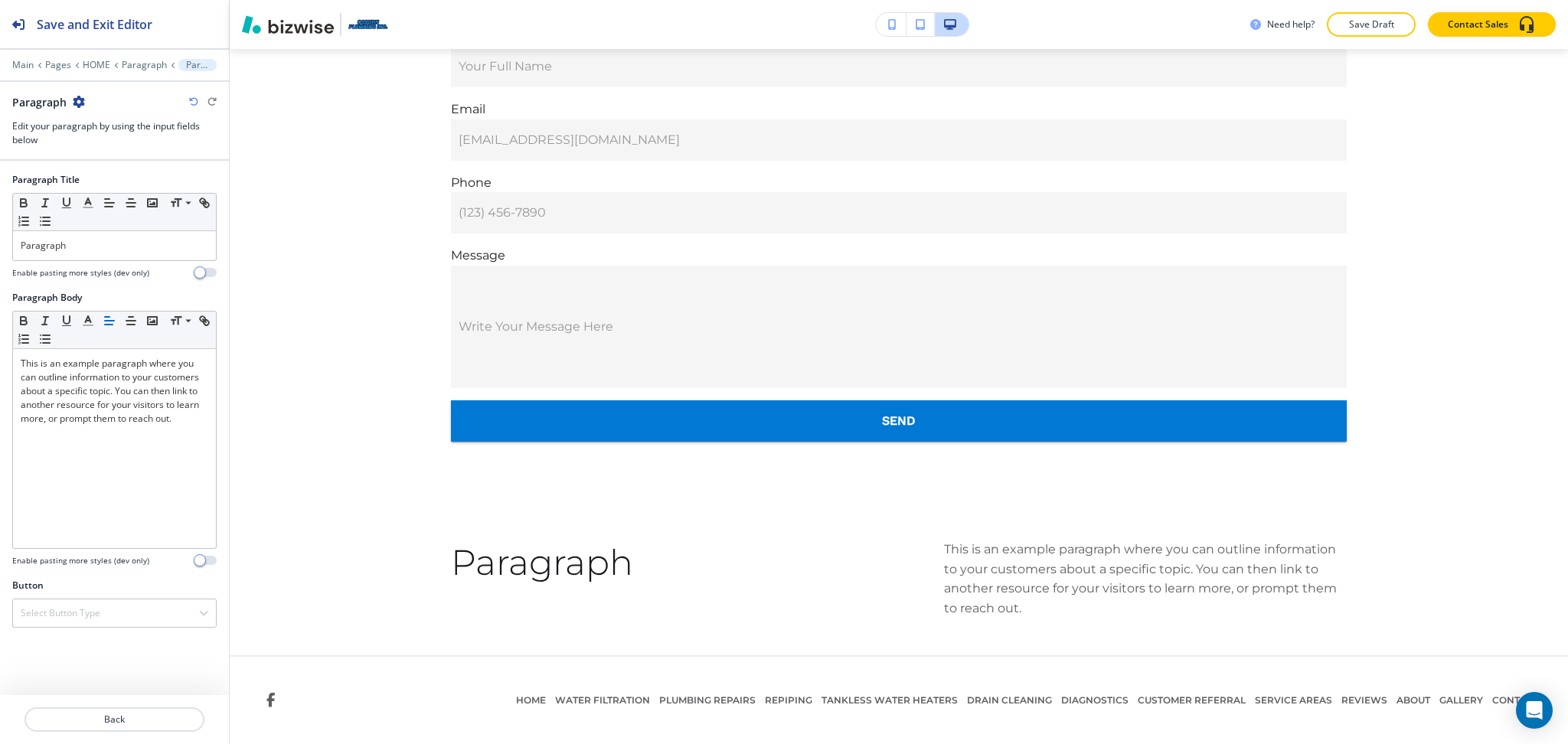
scroll to position [5282, 0]
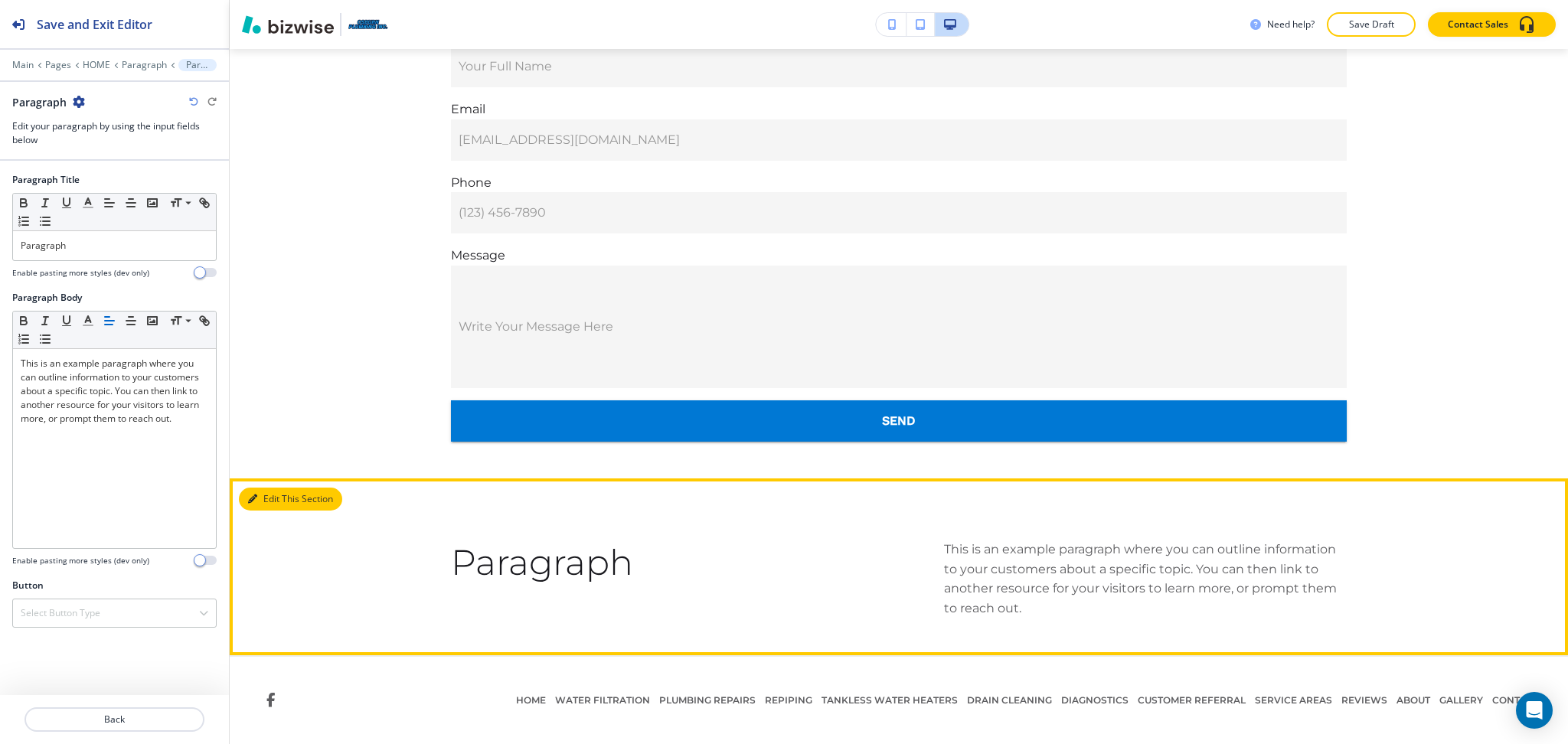
click at [267, 497] on button "Edit This Section" at bounding box center [291, 499] width 103 height 23
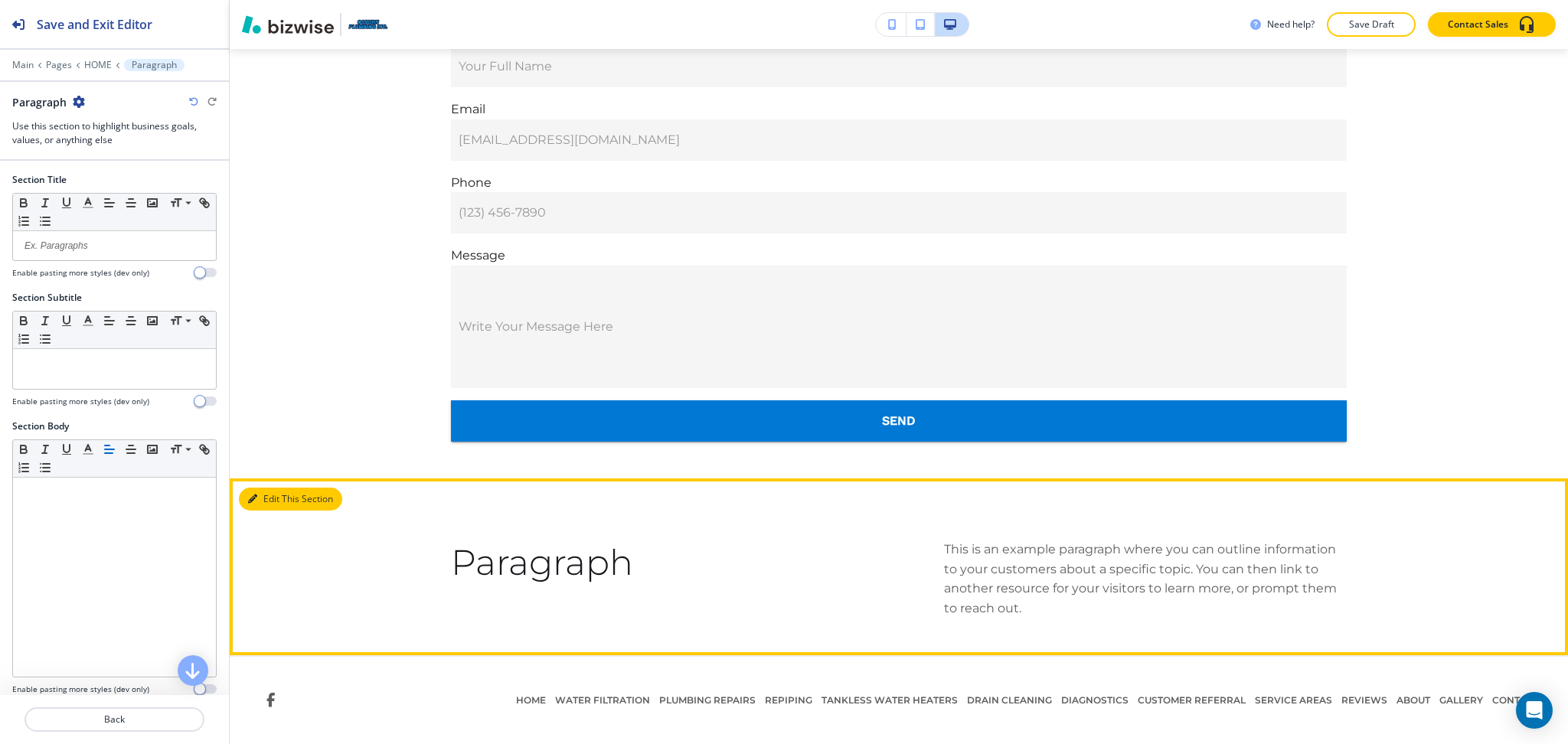
click at [261, 496] on button "Edit This Section" at bounding box center [291, 499] width 103 height 23
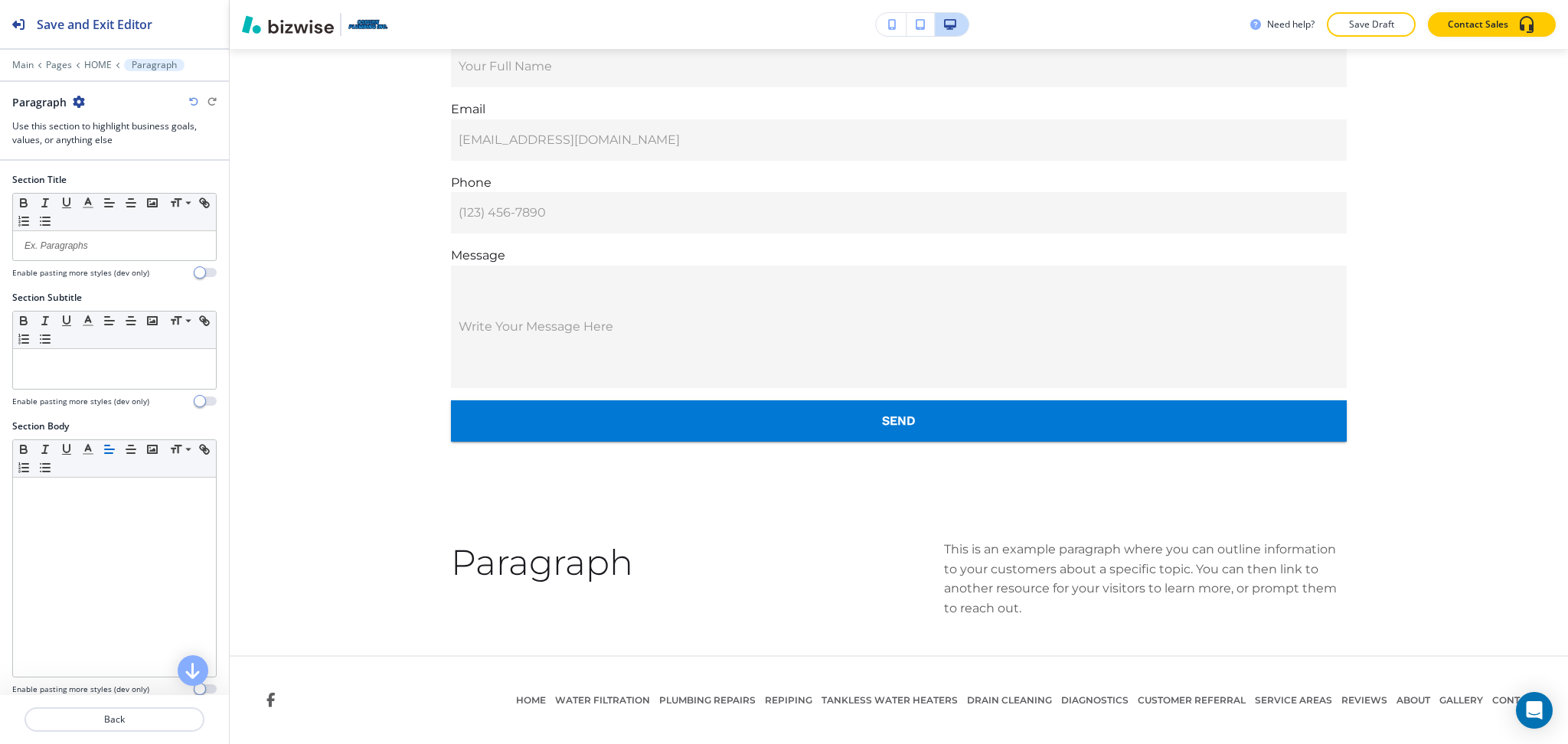
click at [72, 97] on icon "button" at bounding box center [79, 102] width 12 height 12
click at [104, 177] on p "Delete Section" at bounding box center [121, 183] width 78 height 14
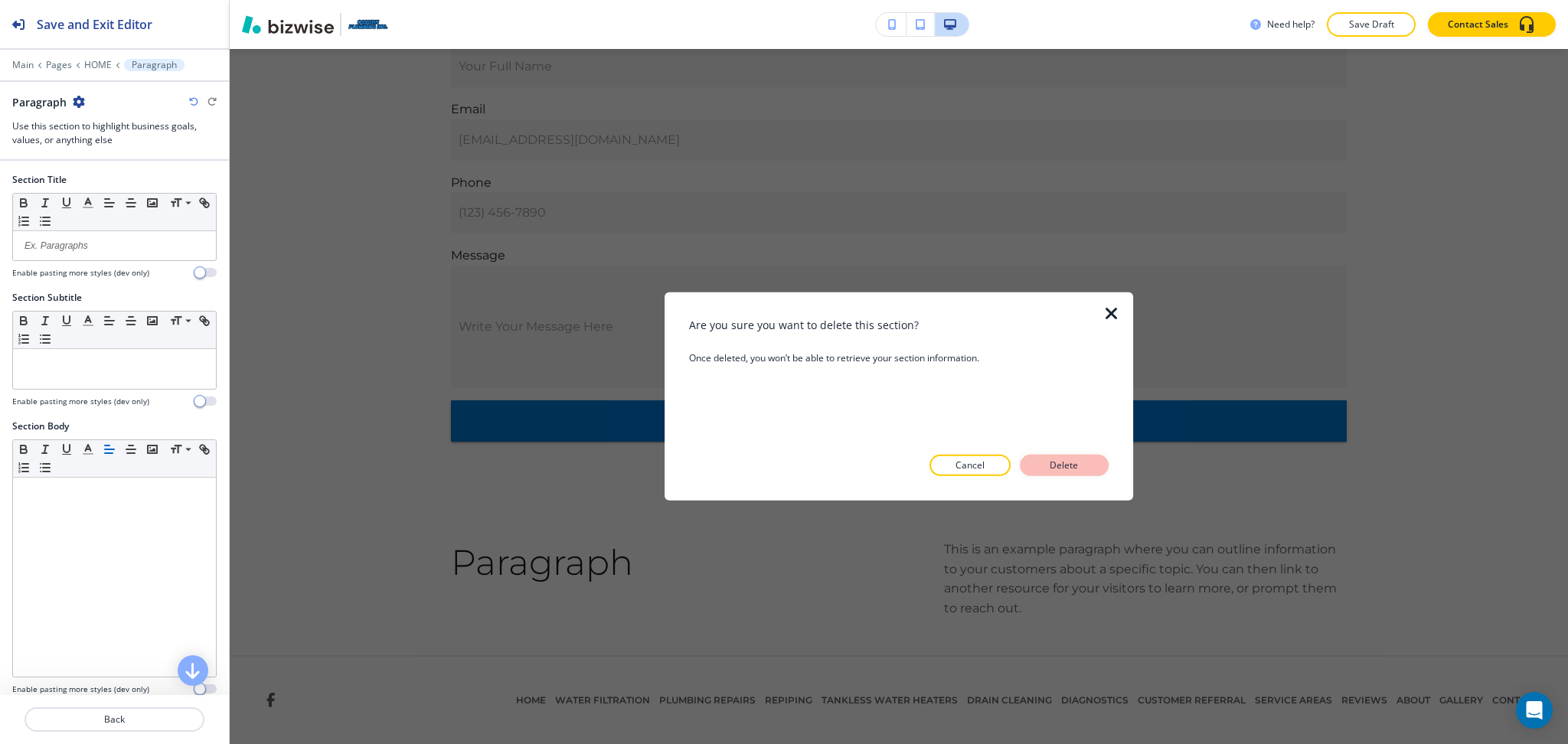
click at [1097, 467] on button "Delete" at bounding box center [1064, 465] width 89 height 22
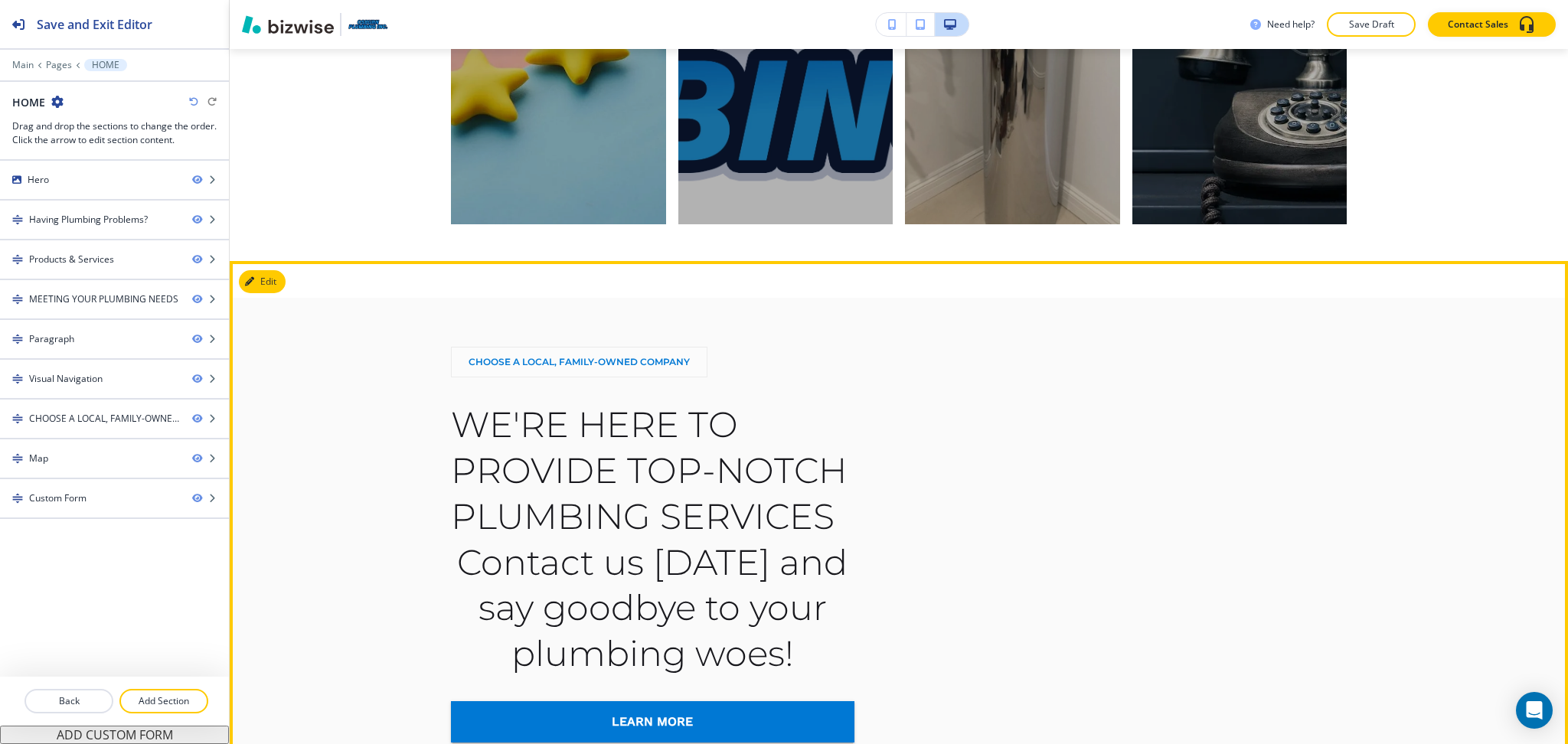
scroll to position [3880, 0]
click at [276, 294] on button "Edit This Section" at bounding box center [291, 282] width 103 height 23
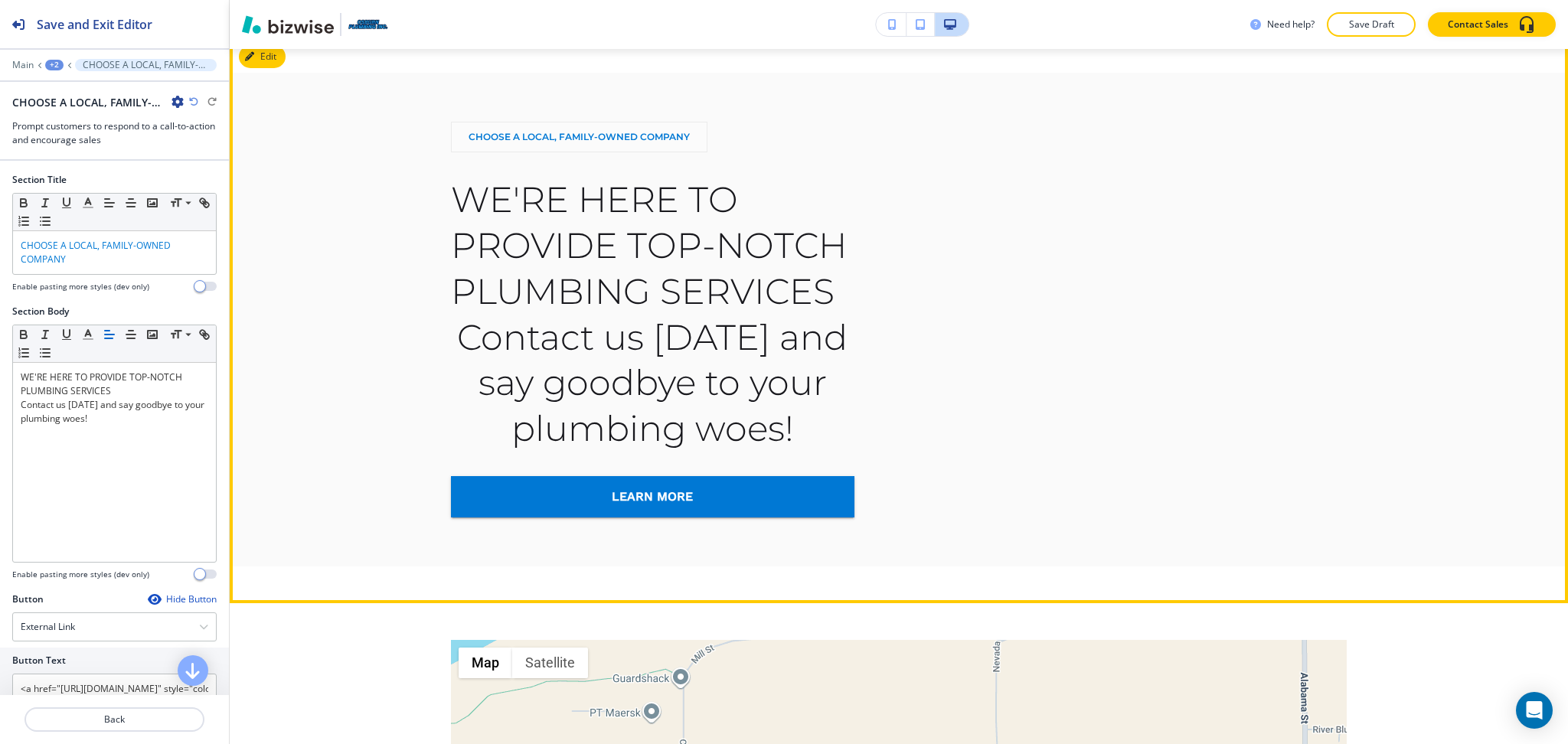
scroll to position [4110, 0]
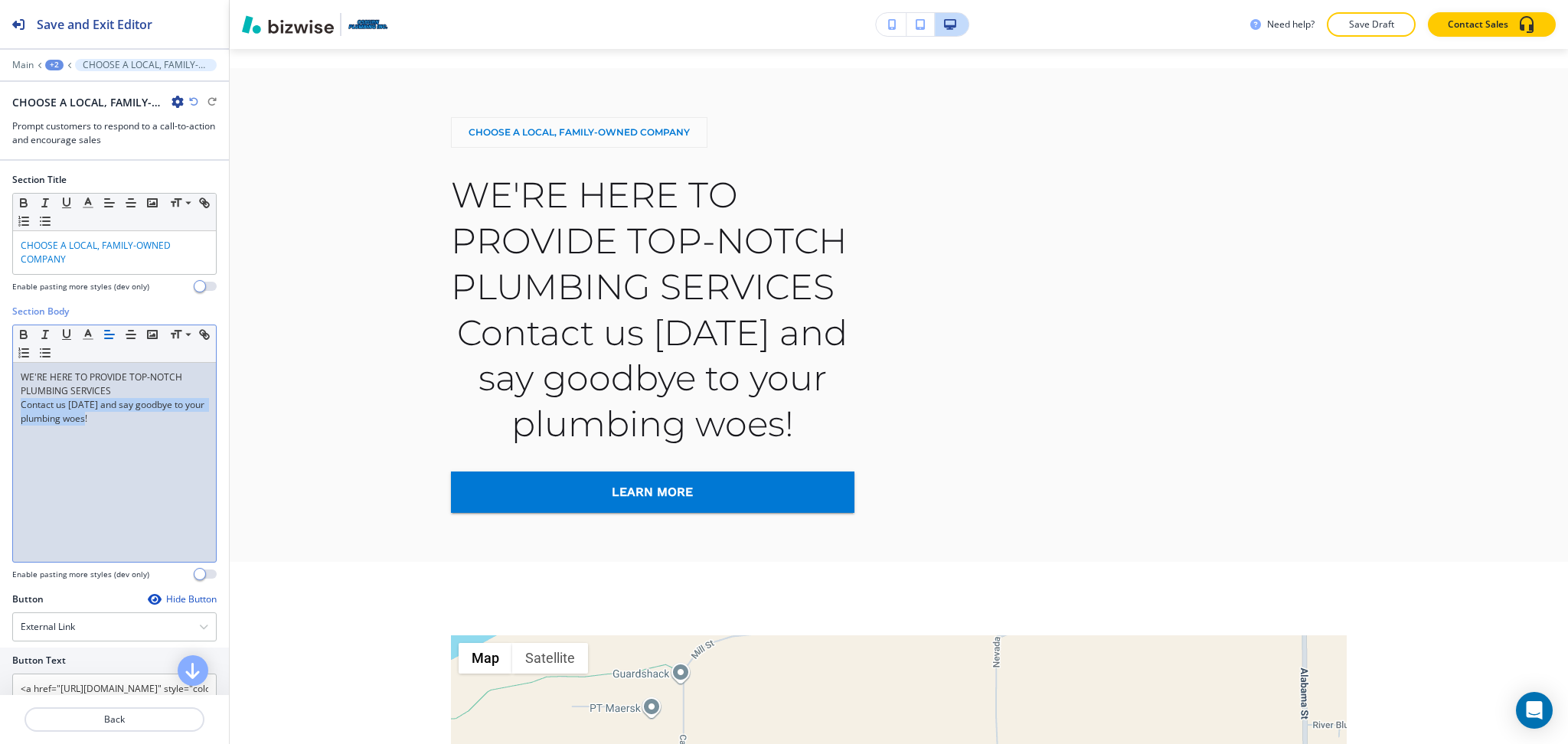
drag, startPoint x: 129, startPoint y: 435, endPoint x: 3, endPoint y: 410, distance: 128.5
click at [3, 410] on div "Section Body Small Normal Large Huge WE'RE HERE TO PROVIDE TOP-NOTCH PLUMBING S…" at bounding box center [114, 449] width 229 height 288
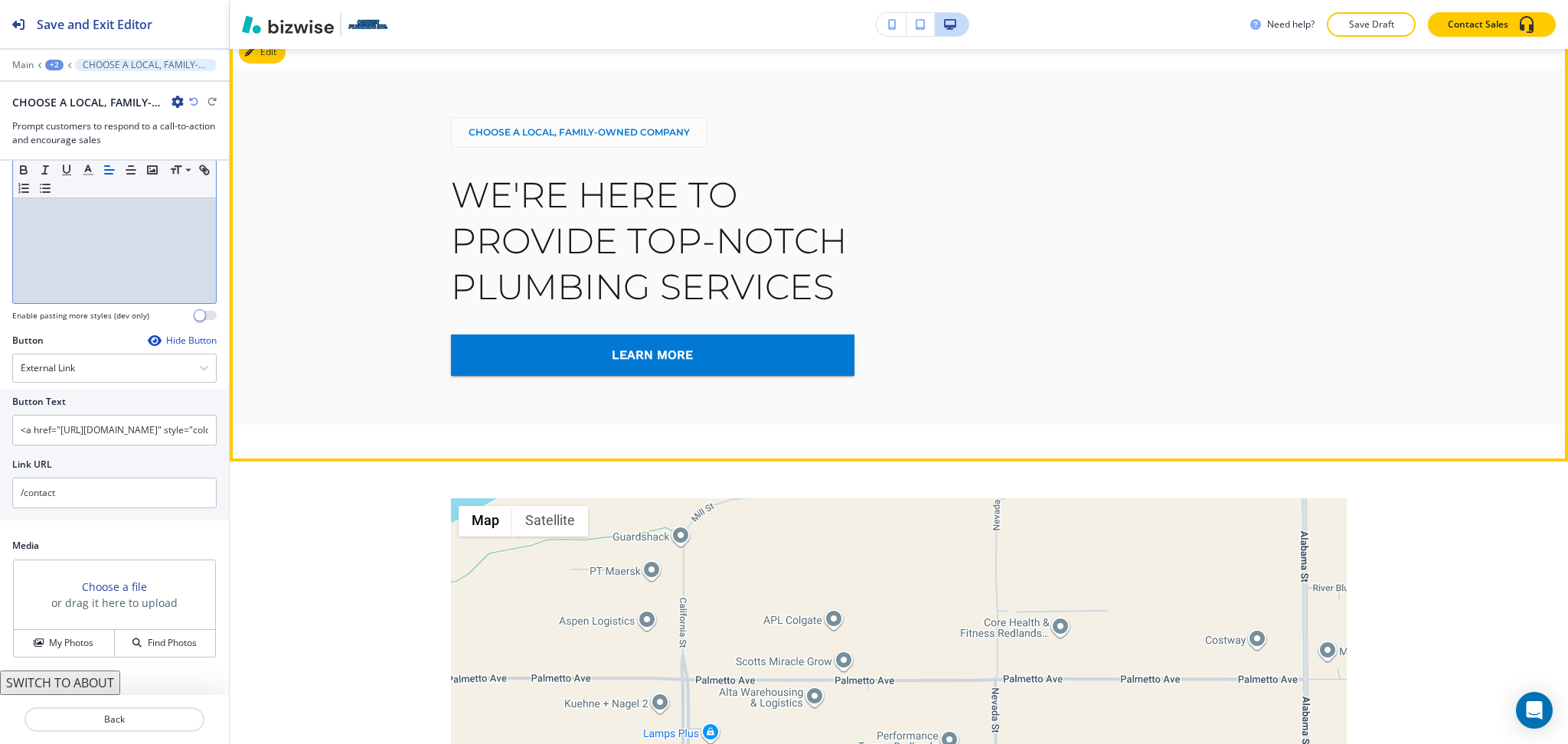
scroll to position [4112, 0]
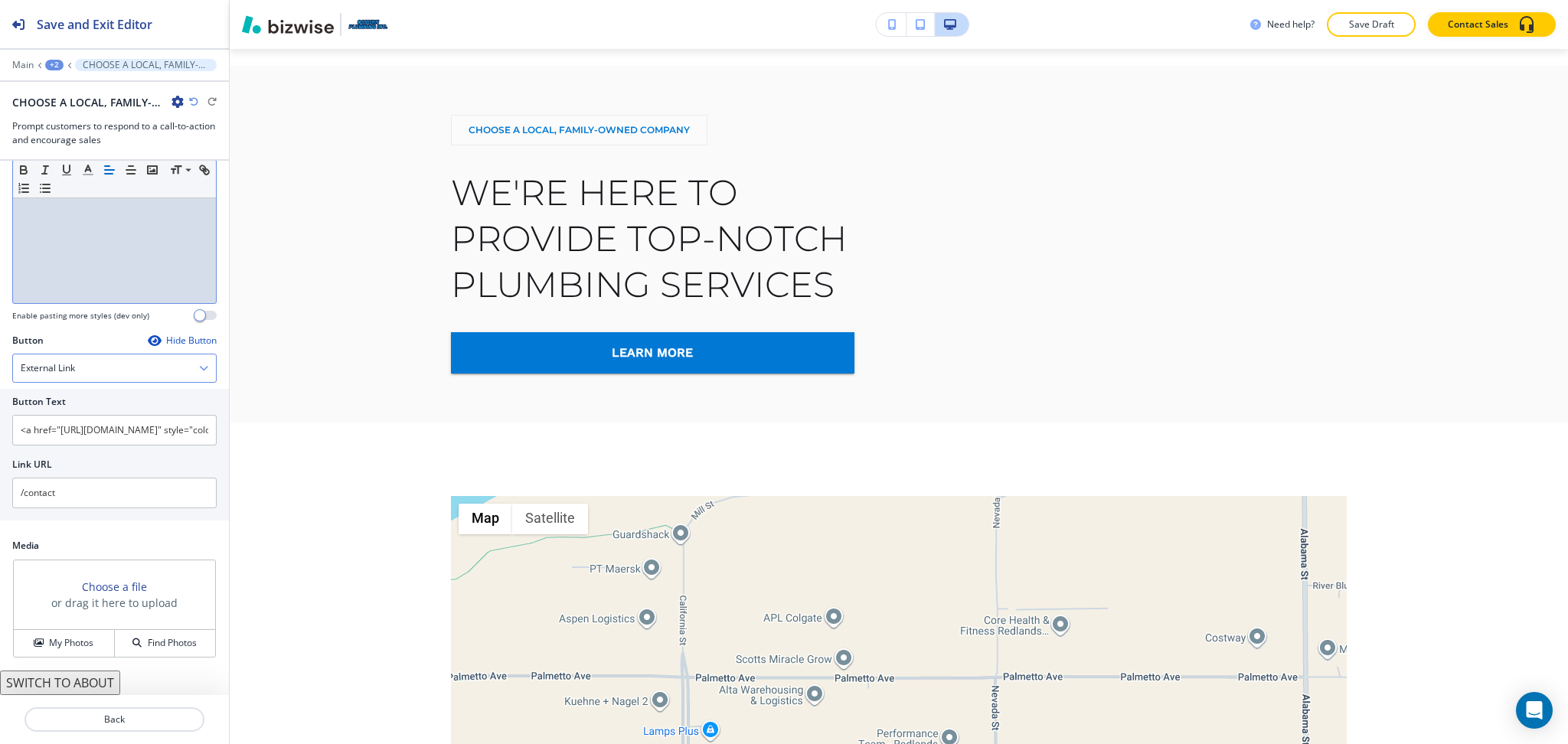
click at [107, 360] on div "External Link" at bounding box center [114, 369] width 203 height 28
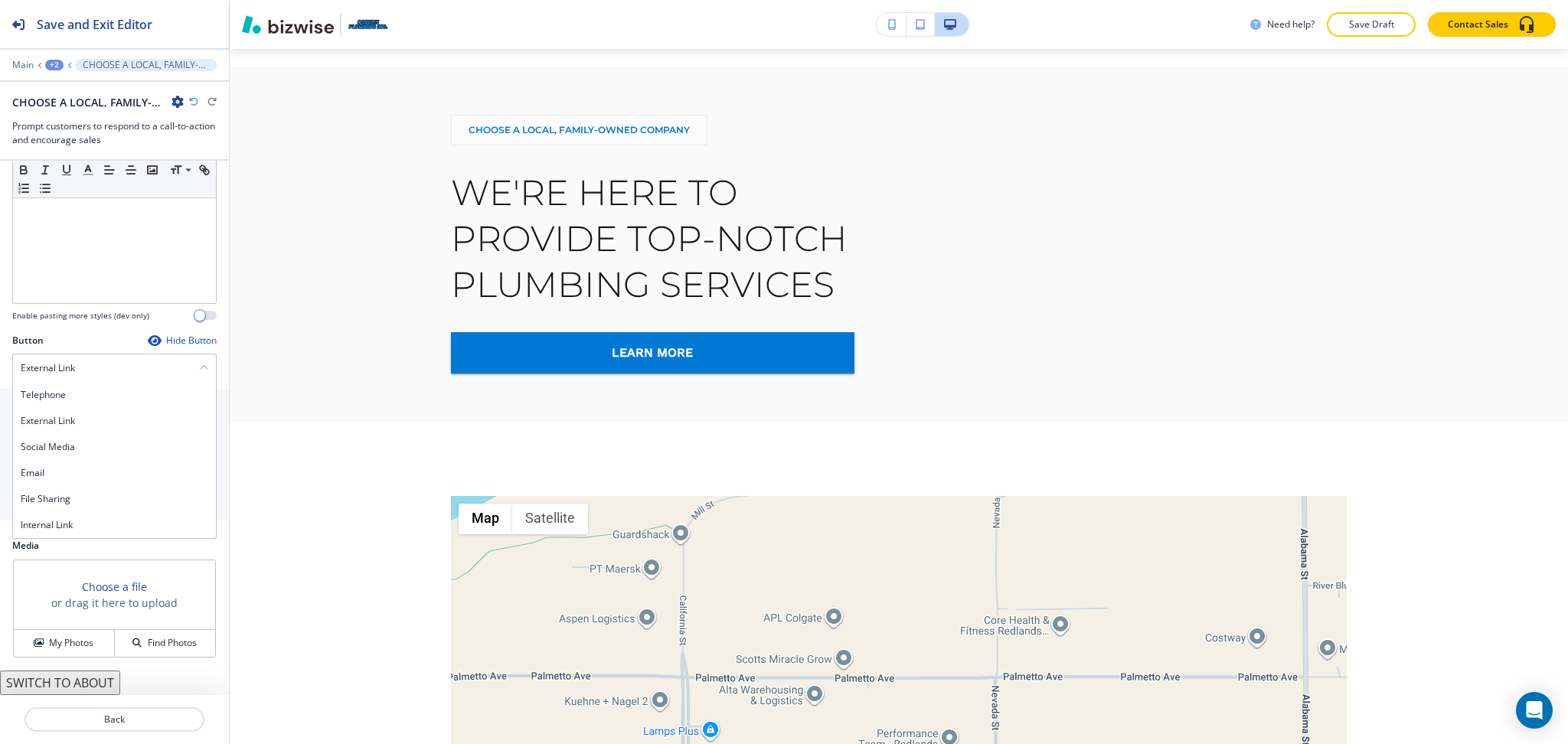
click at [79, 534] on div "Internal Link" at bounding box center [114, 526] width 203 height 26
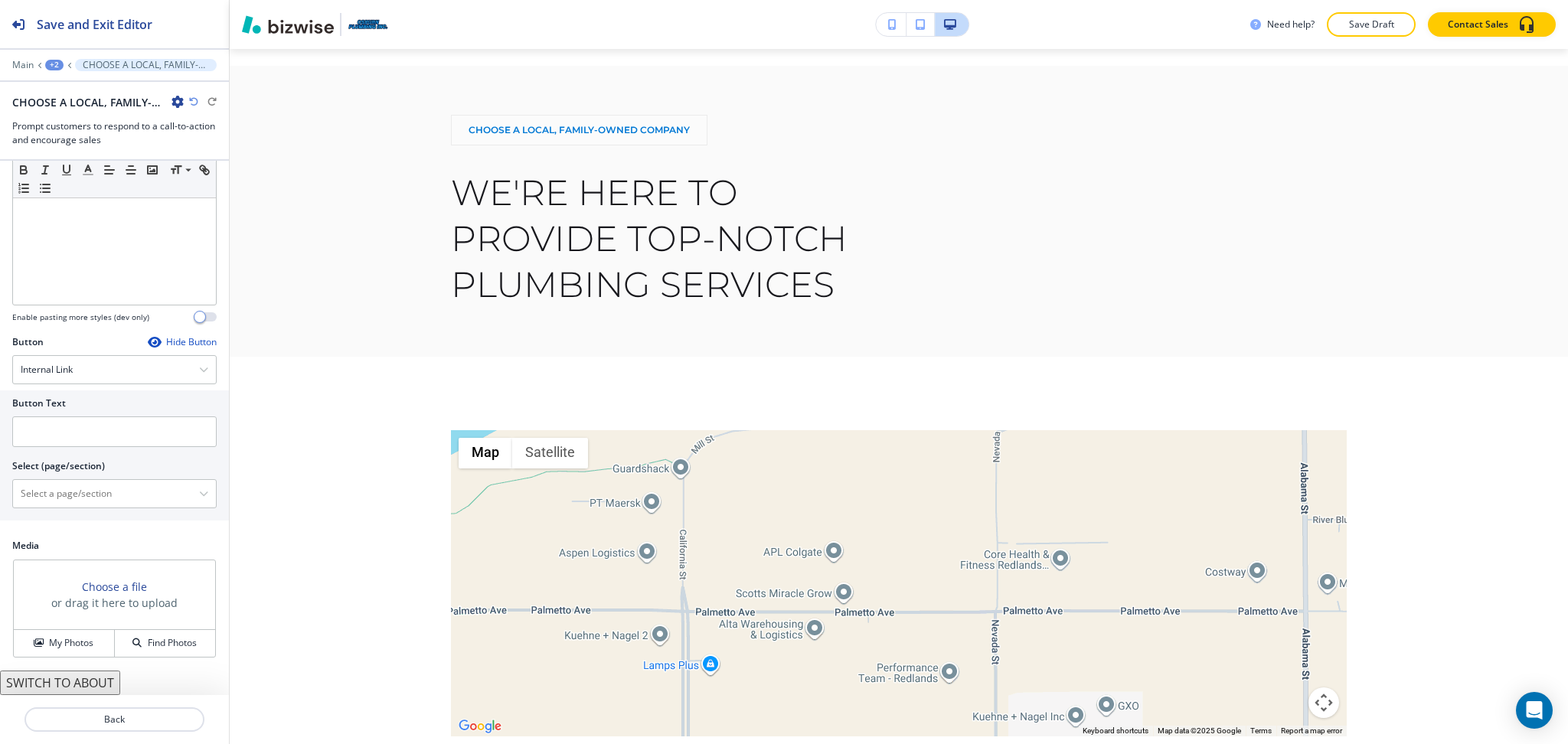
scroll to position [258, 0]
click at [78, 490] on \(page\/section\) "Manual Input" at bounding box center [106, 494] width 186 height 26
drag, startPoint x: 90, startPoint y: 494, endPoint x: 0, endPoint y: 491, distance: 90.0
click at [0, 491] on div "Button Text Select (page/section) CONTACT US CONTACT CONTACT | Hero CONTACT | M…" at bounding box center [114, 455] width 229 height 130
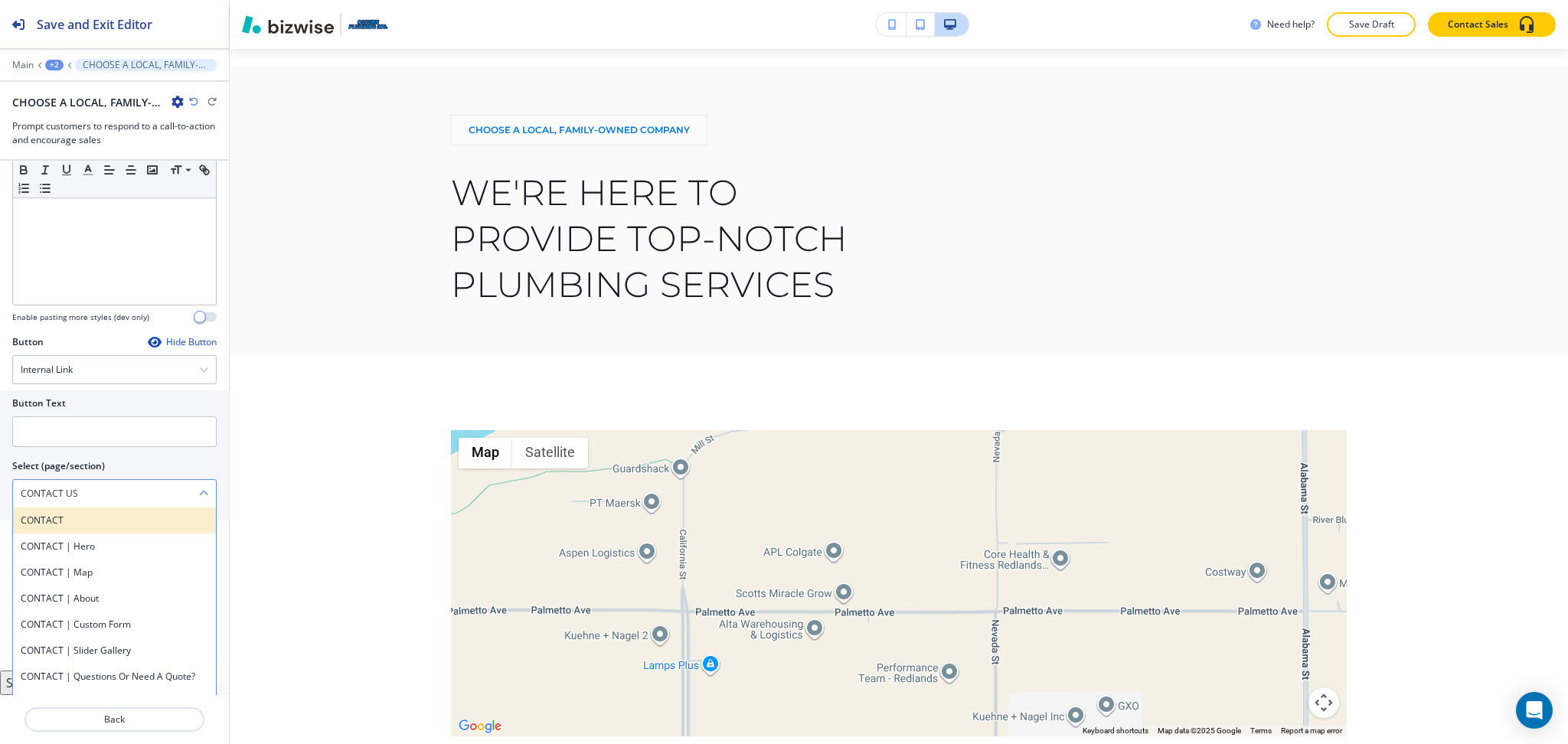
click at [45, 517] on h4 "CONTACT" at bounding box center [114, 520] width 188 height 14
type \(page\/section\) "CONTACT"
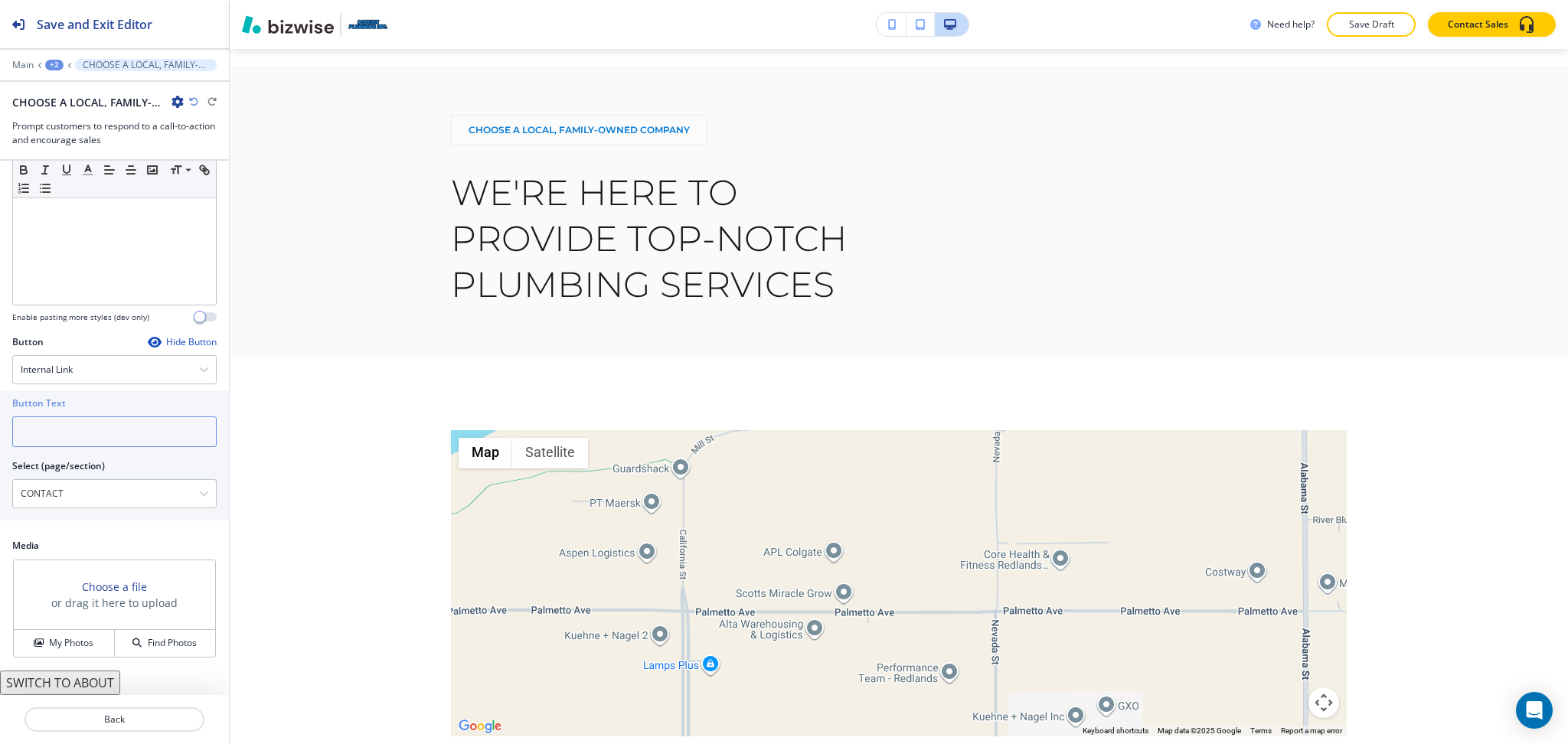
click at [43, 444] on input "text" at bounding box center [114, 431] width 204 height 31
paste input "CONTACT US"
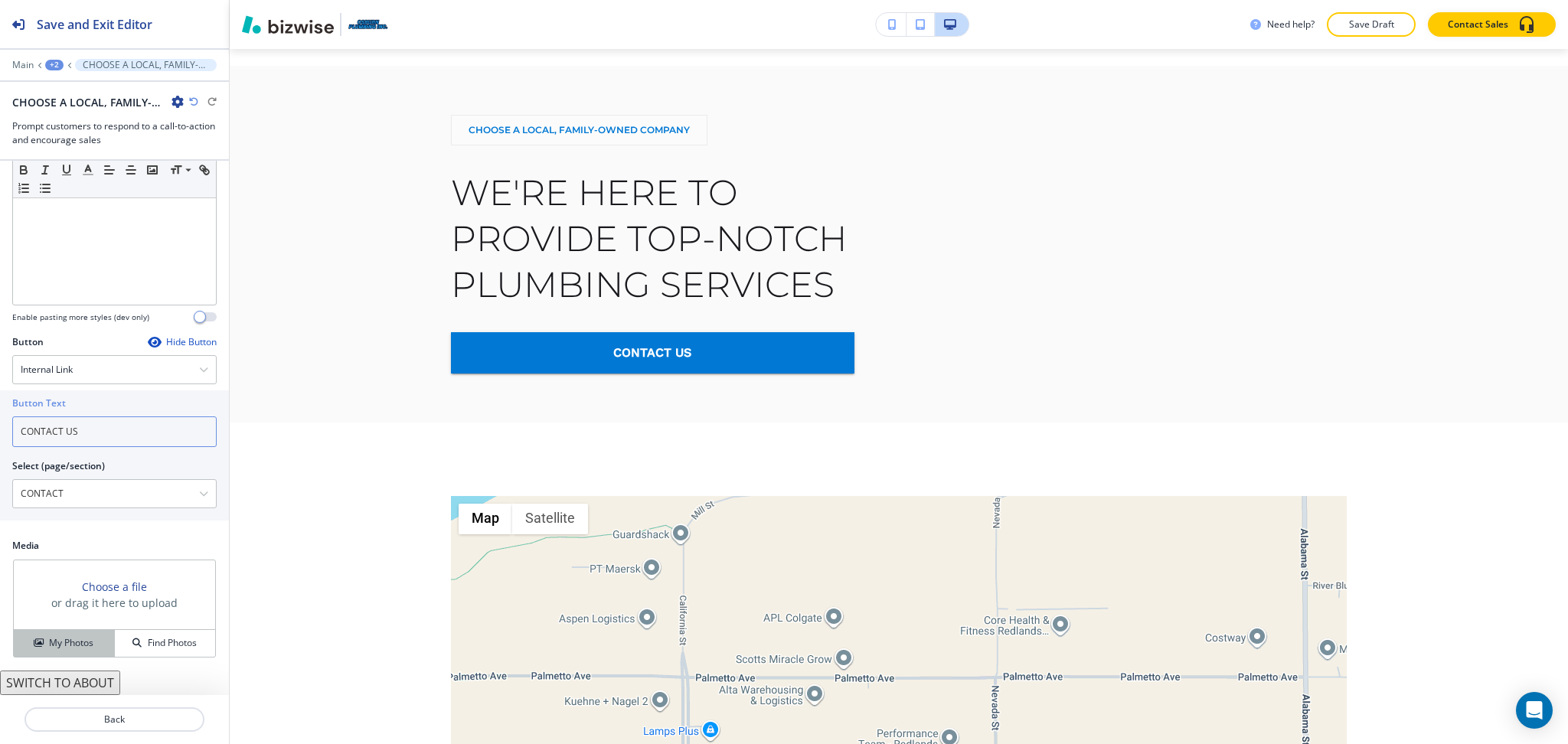
type input "CONTACT US"
click at [75, 656] on button "My Photos" at bounding box center [65, 644] width 101 height 27
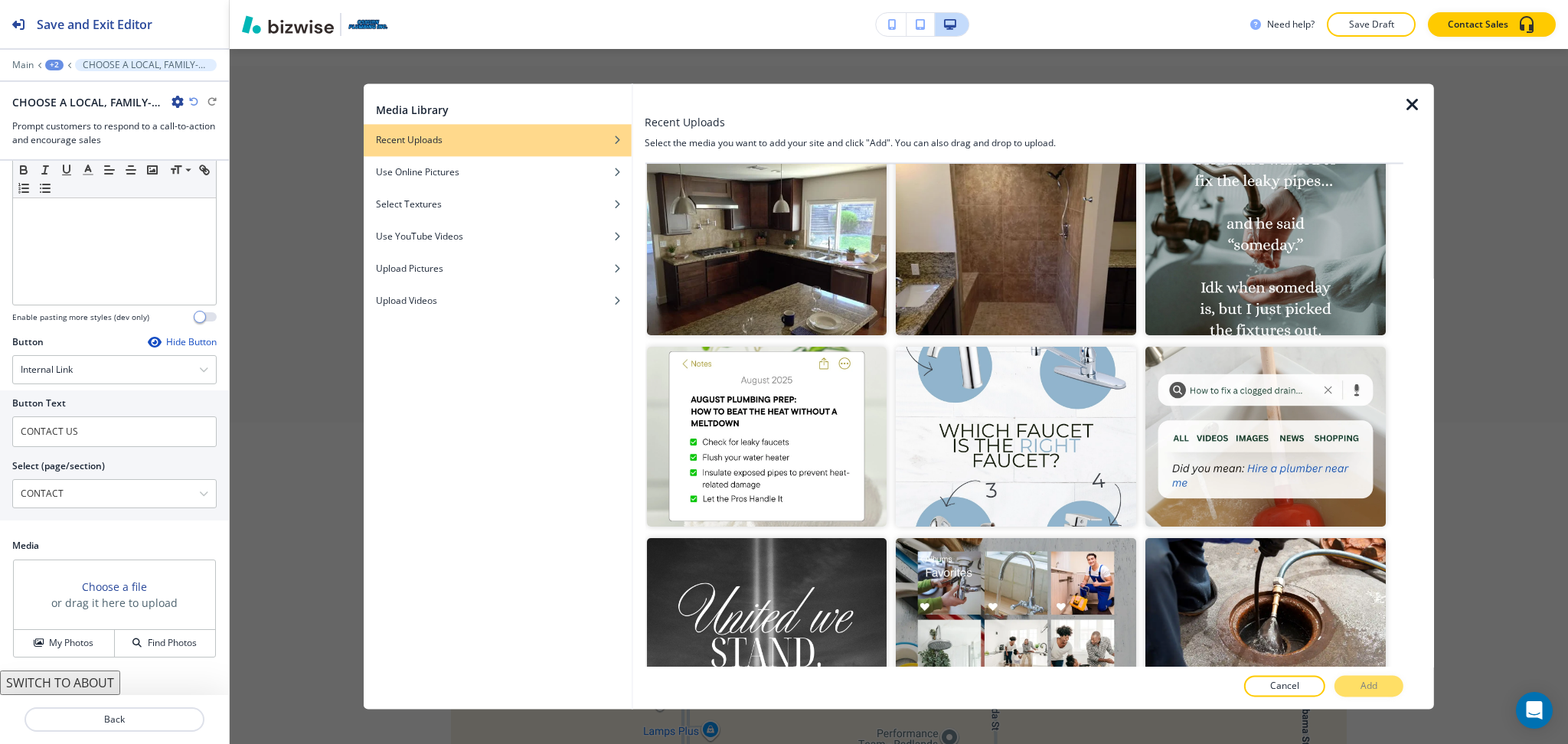
scroll to position [407, 0]
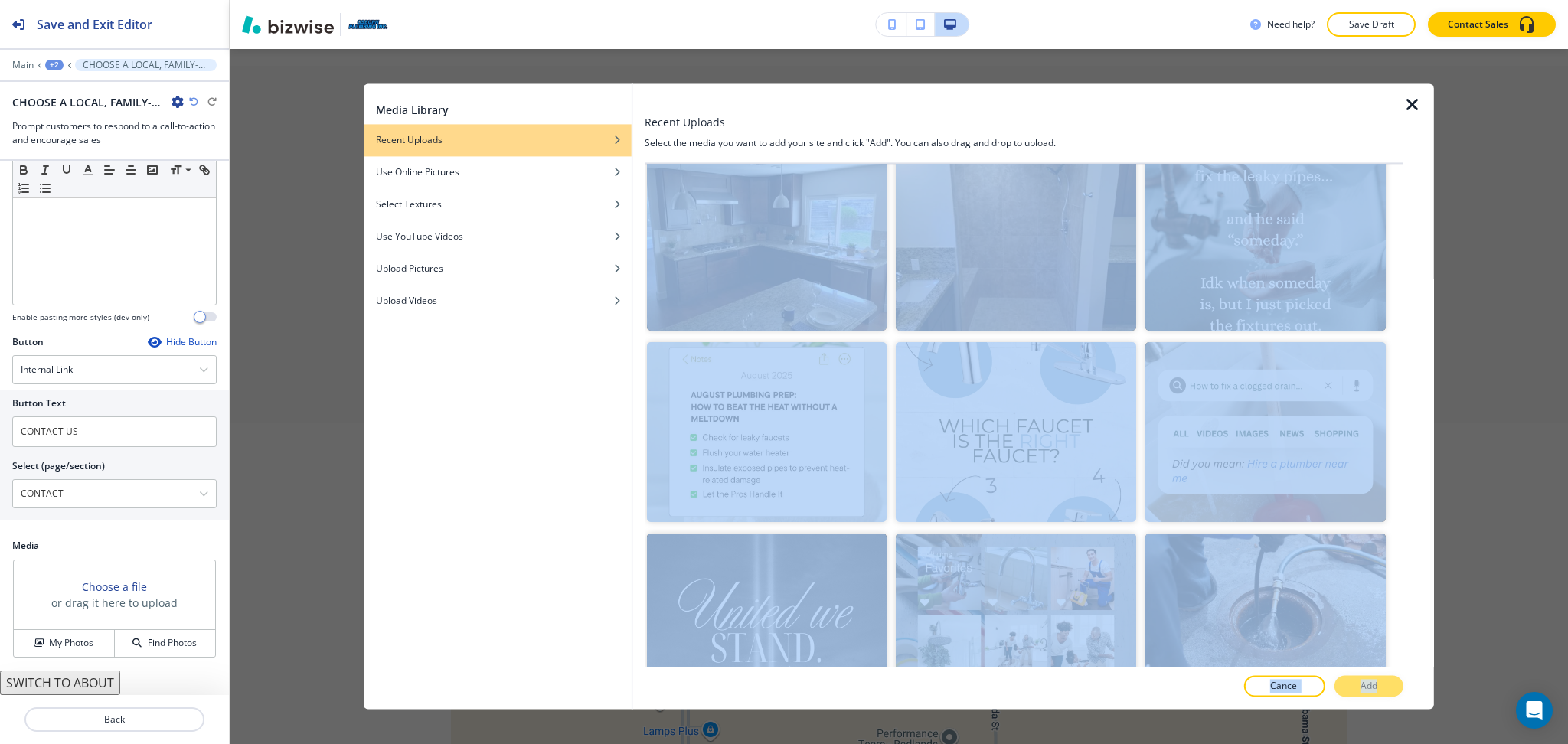
drag, startPoint x: 1406, startPoint y: 333, endPoint x: 1400, endPoint y: 527, distance: 194.1
click at [1401, 537] on div "Recent Uploads Select the media you want to add your site and click "Add". You …" at bounding box center [1033, 396] width 801 height 625
click at [1369, 321] on div "Crop" at bounding box center [1265, 246] width 240 height 191
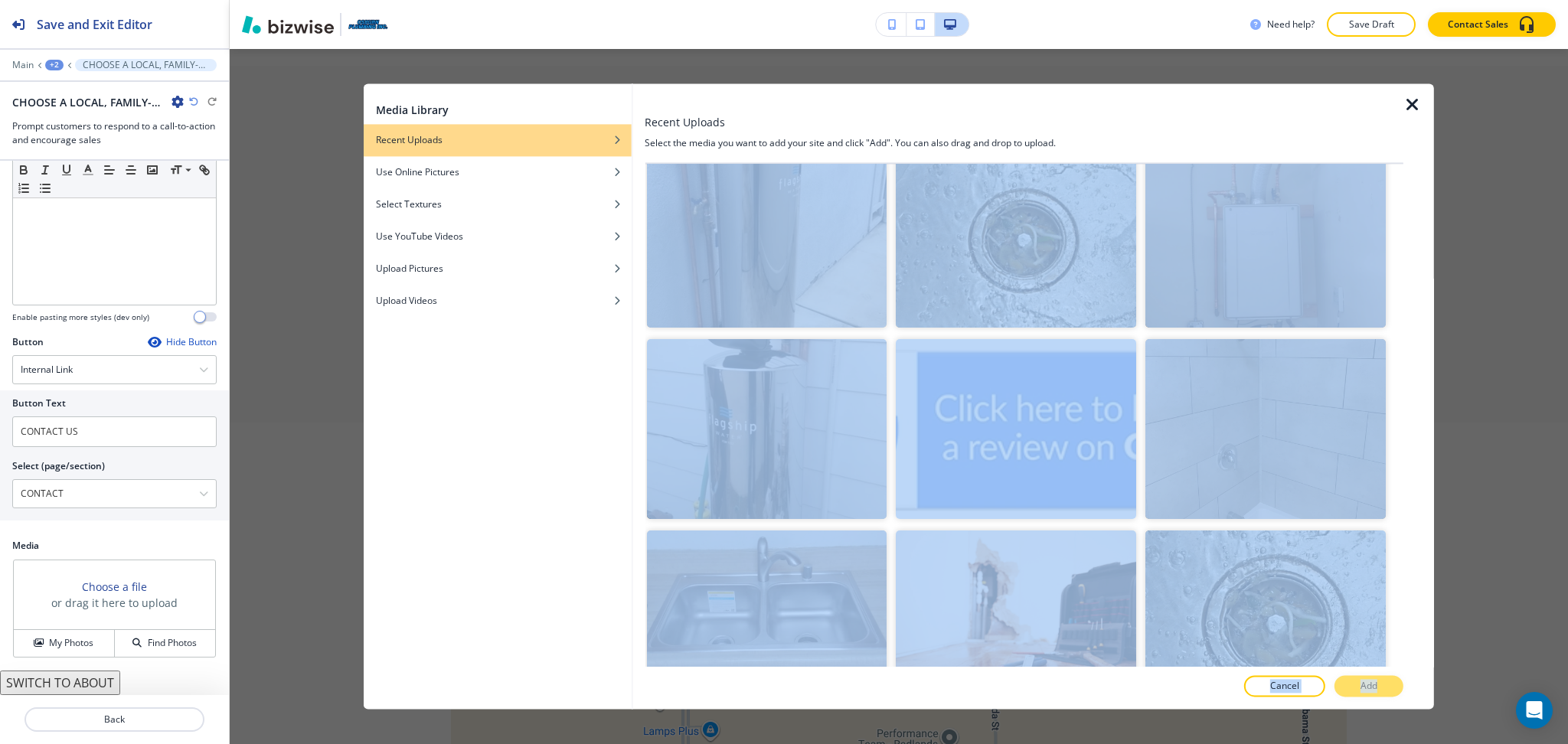
scroll to position [2142, 0]
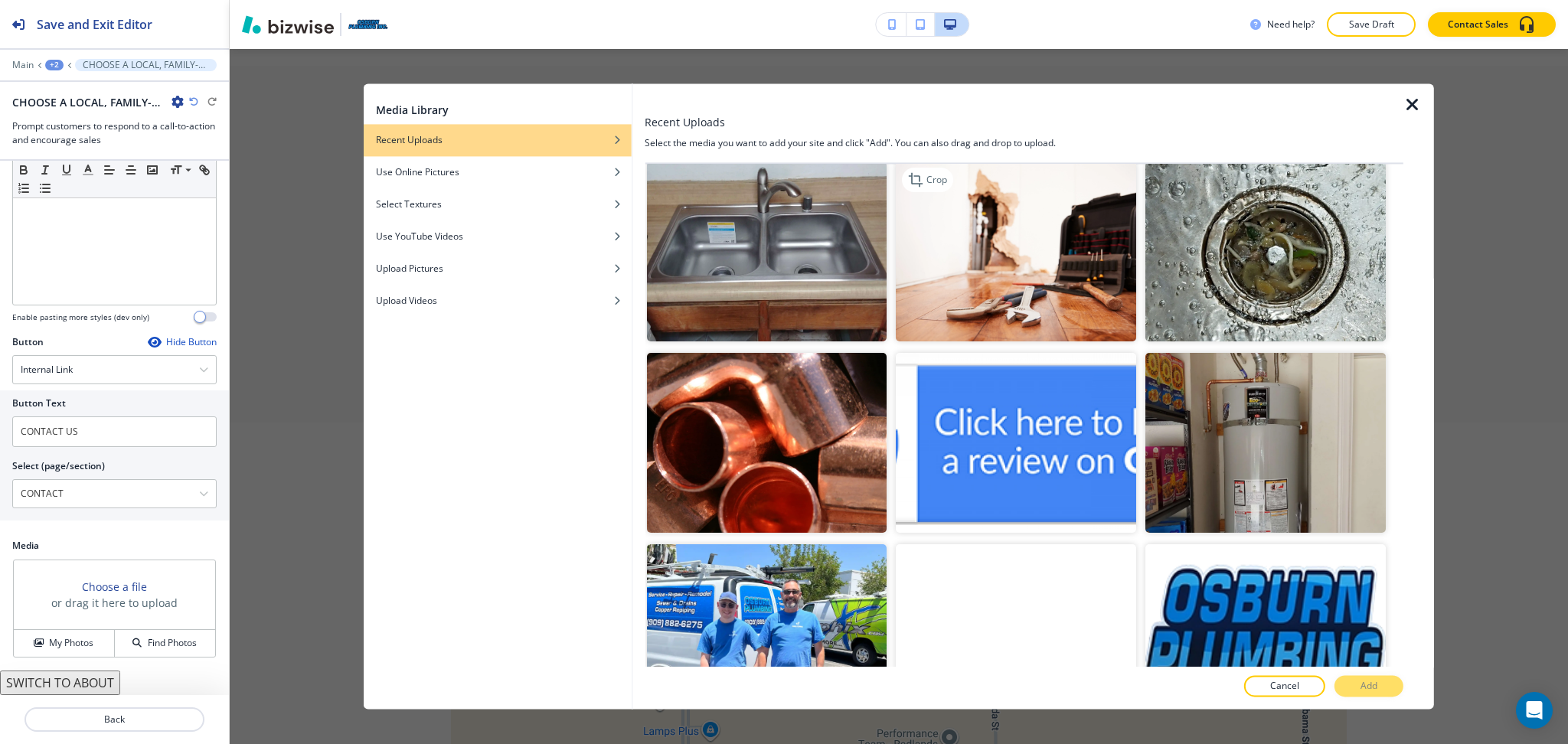
click at [1065, 235] on img "button" at bounding box center [1015, 251] width 240 height 180
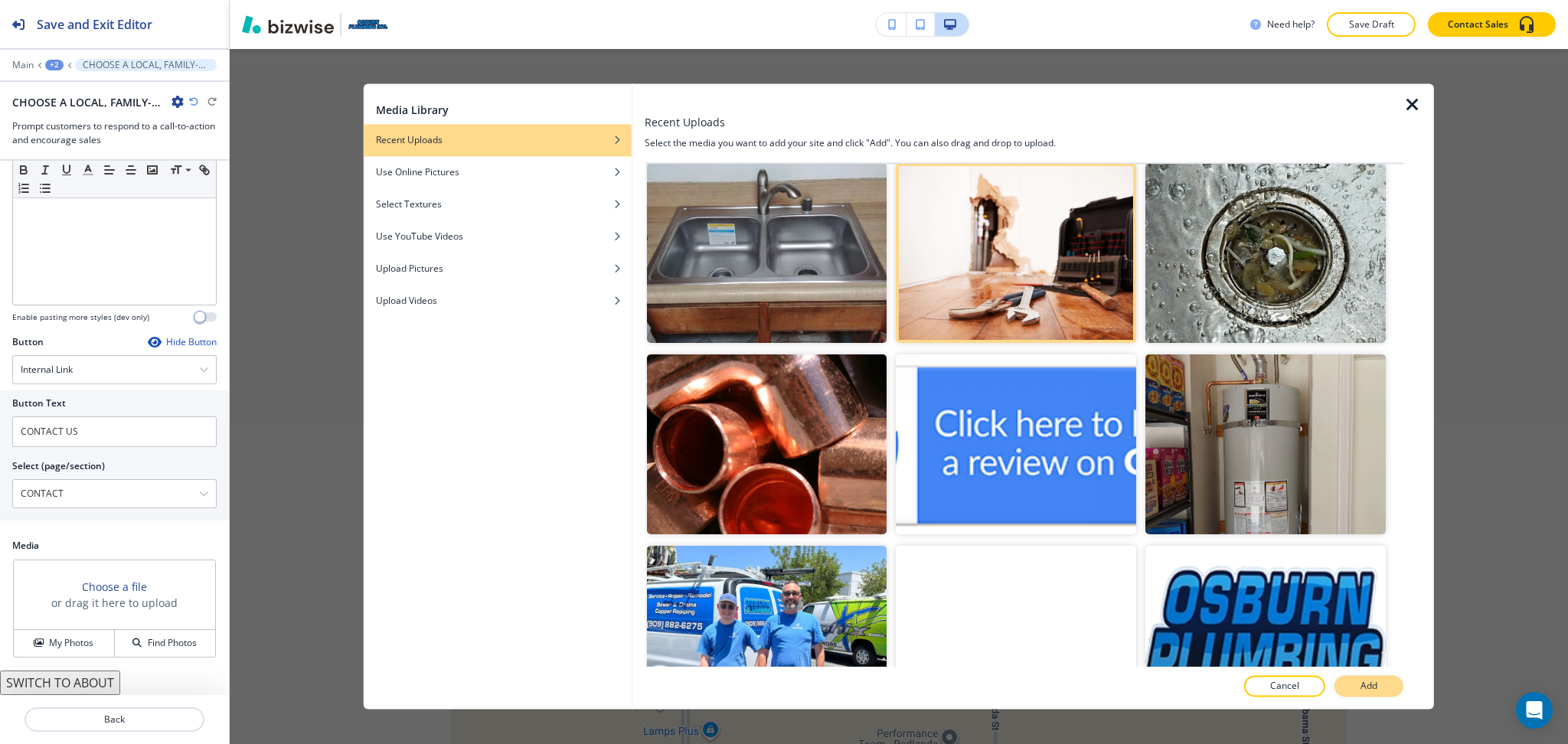
click at [1355, 687] on button "Add" at bounding box center [1368, 686] width 69 height 22
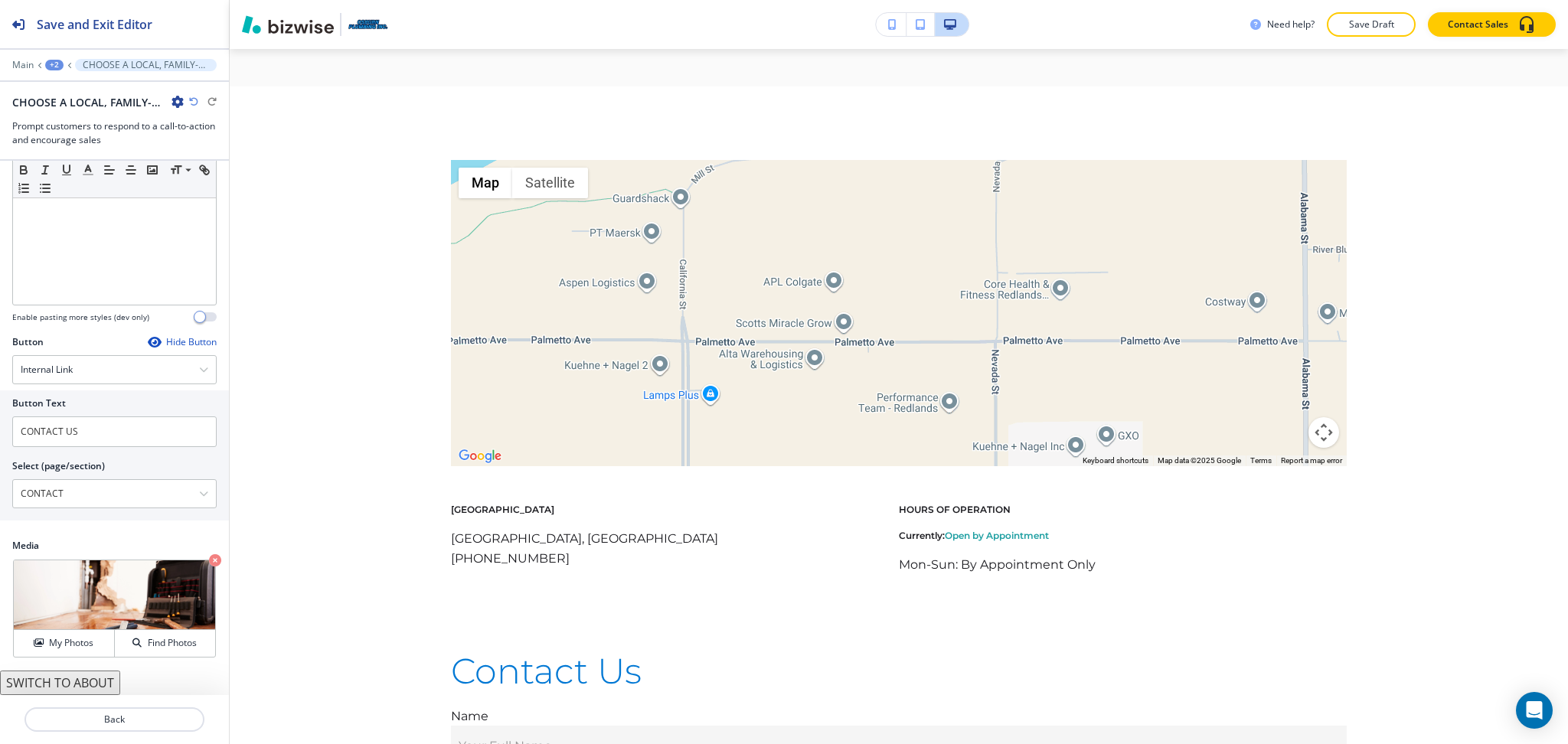
scroll to position [4546, 0]
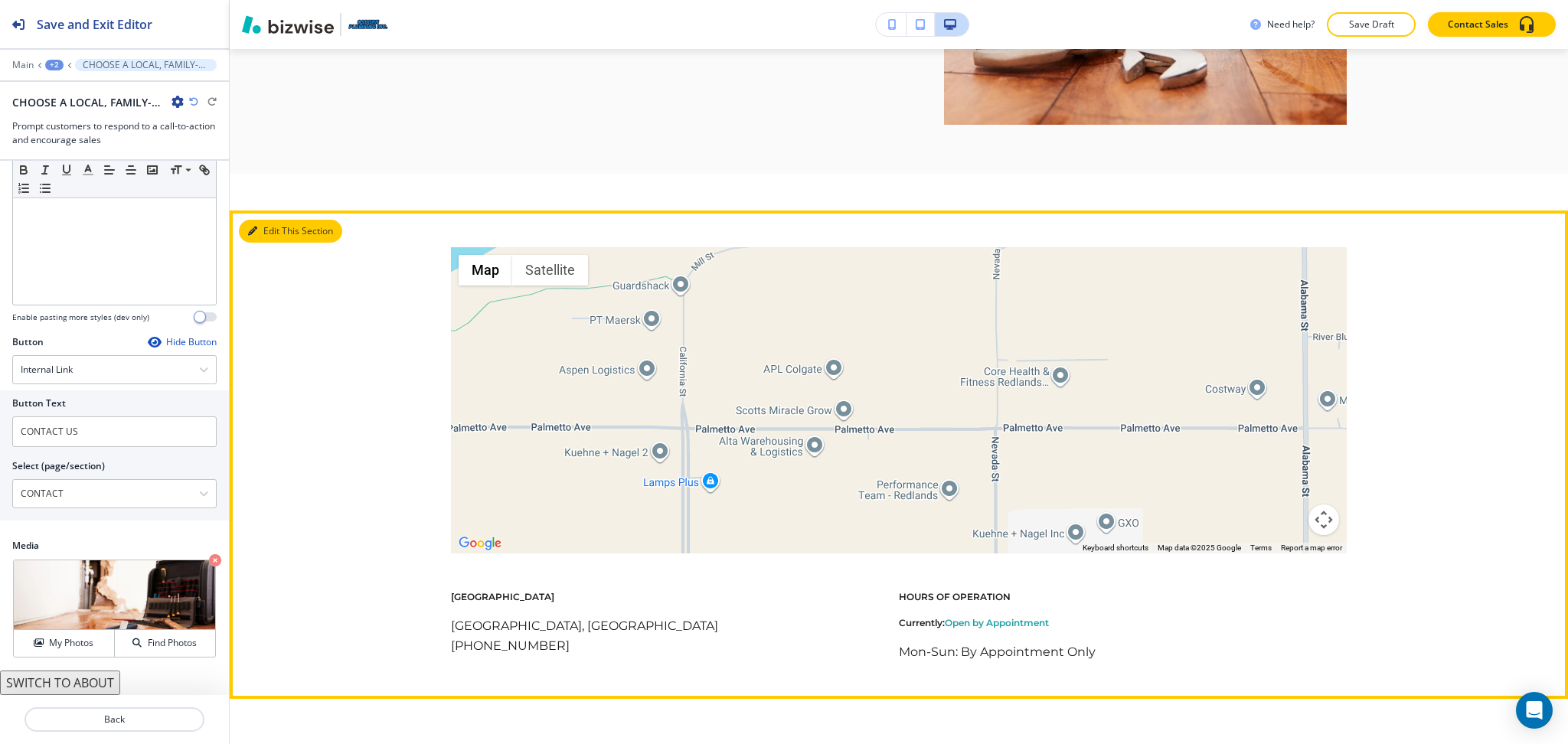
click at [271, 243] on button "Edit This Section" at bounding box center [291, 231] width 103 height 23
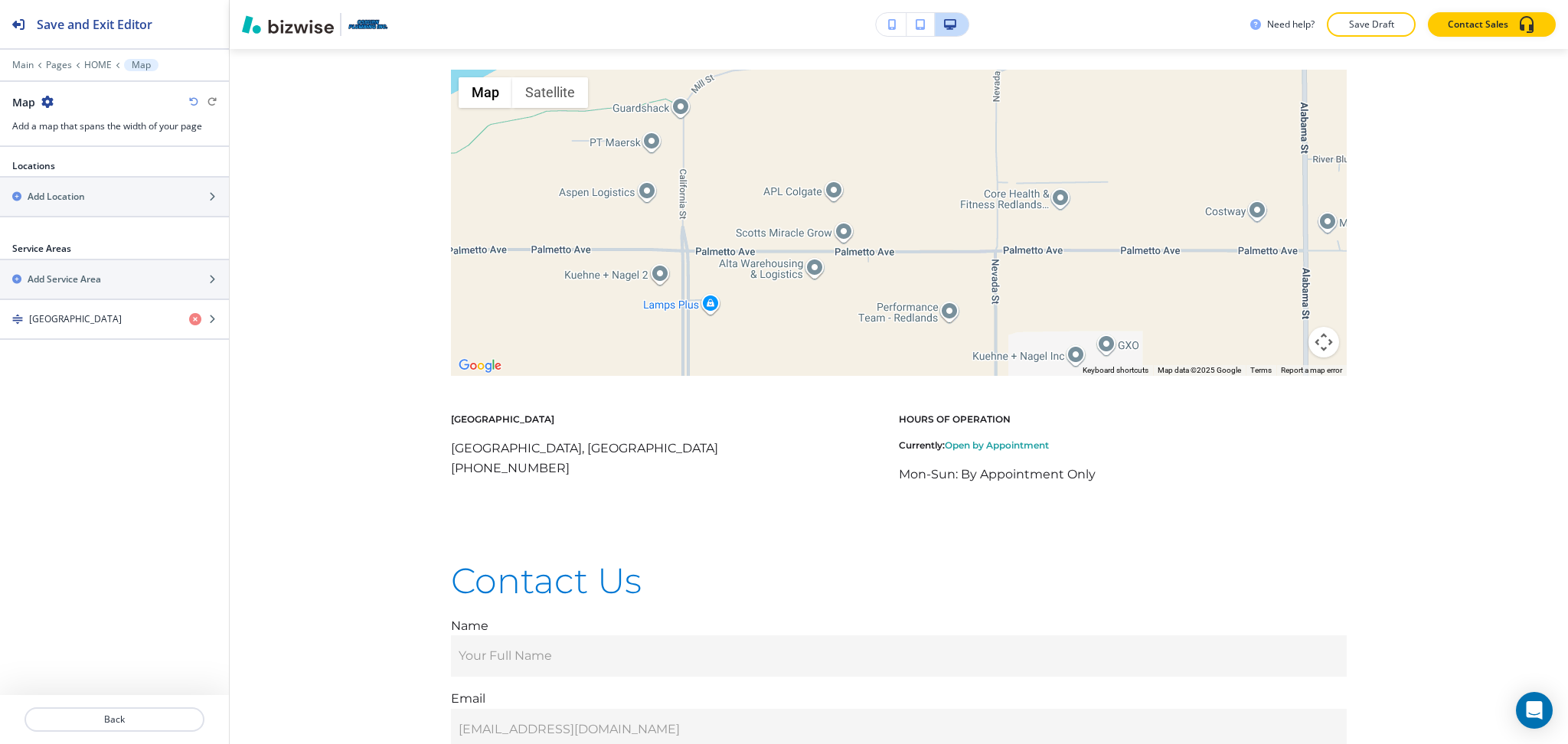
scroll to position [4725, 0]
click at [91, 319] on h4 "San Bernardino, CA 92408" at bounding box center [75, 320] width 93 height 14
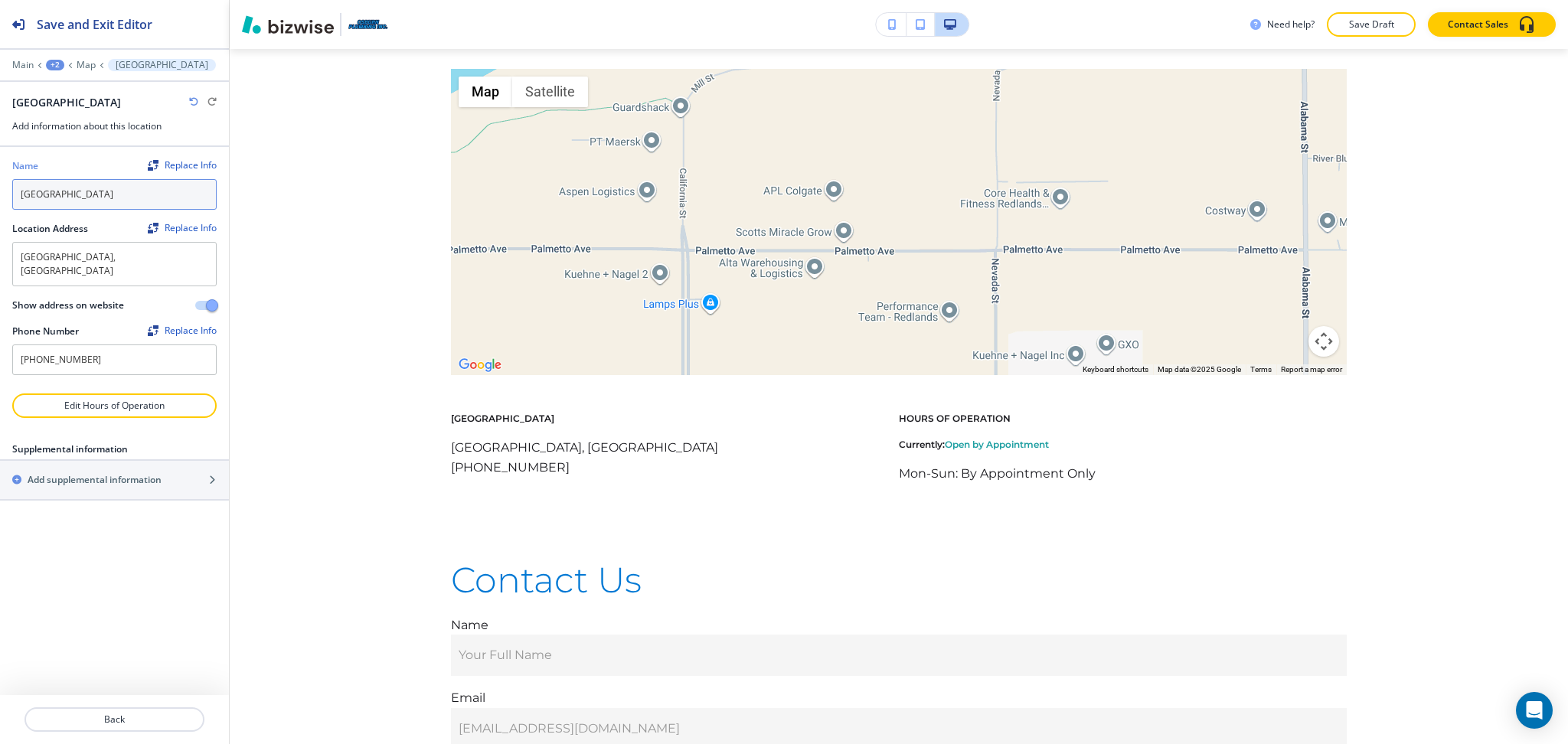
drag, startPoint x: 155, startPoint y: 196, endPoint x: 0, endPoint y: 189, distance: 155.2
click at [0, 189] on div "Name Replace Info San Bernardino, CA 92408 Location Address Replace Info San Be…" at bounding box center [114, 270] width 229 height 246
type input "Our Location"
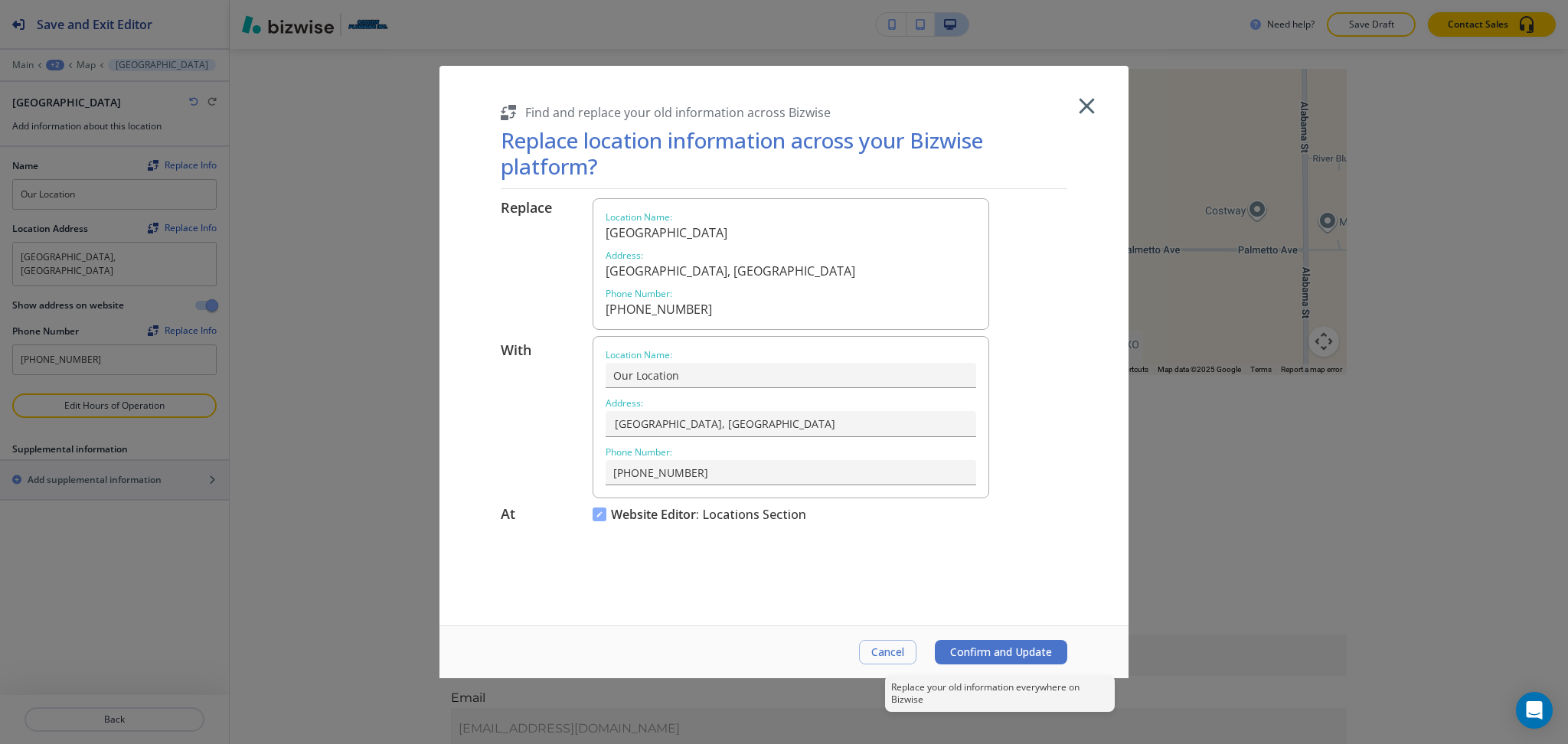
click at [1003, 653] on span "Confirm and Update" at bounding box center [1001, 652] width 102 height 12
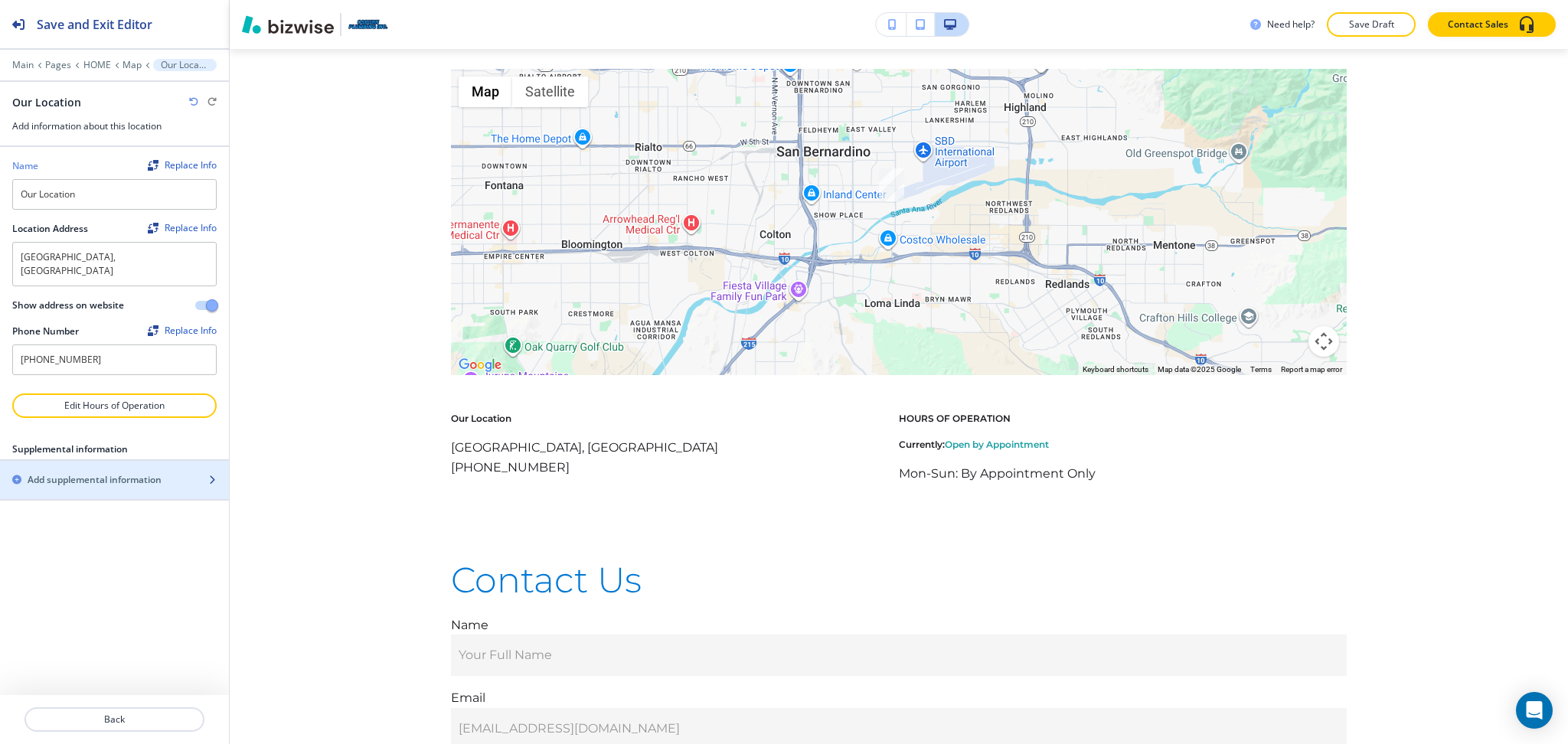
click at [110, 473] on h2 "Add supplemental information" at bounding box center [94, 480] width 134 height 14
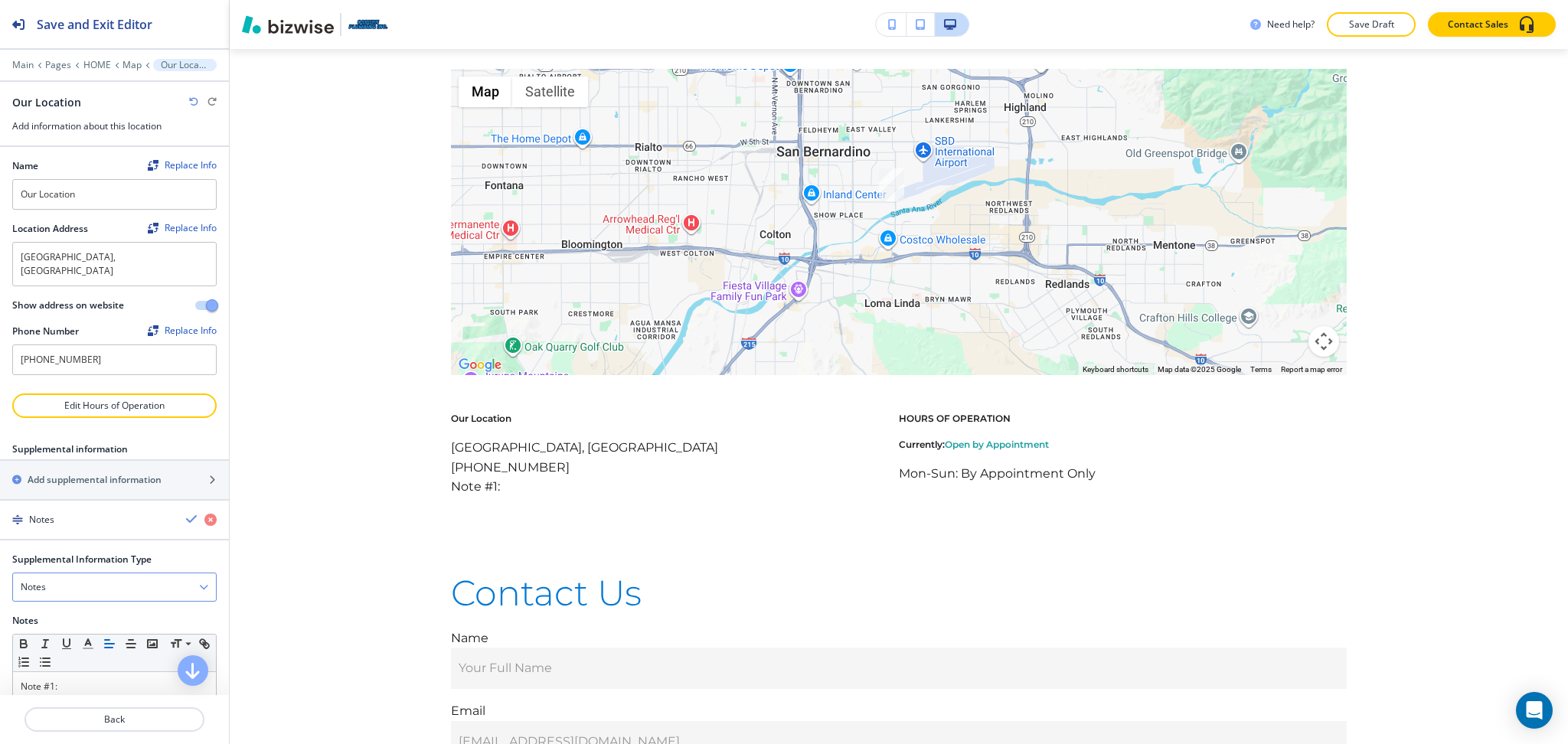
click at [86, 574] on div "Notes" at bounding box center [114, 588] width 203 height 28
click at [80, 633] on h4 "Email Address" at bounding box center [114, 640] width 188 height 14
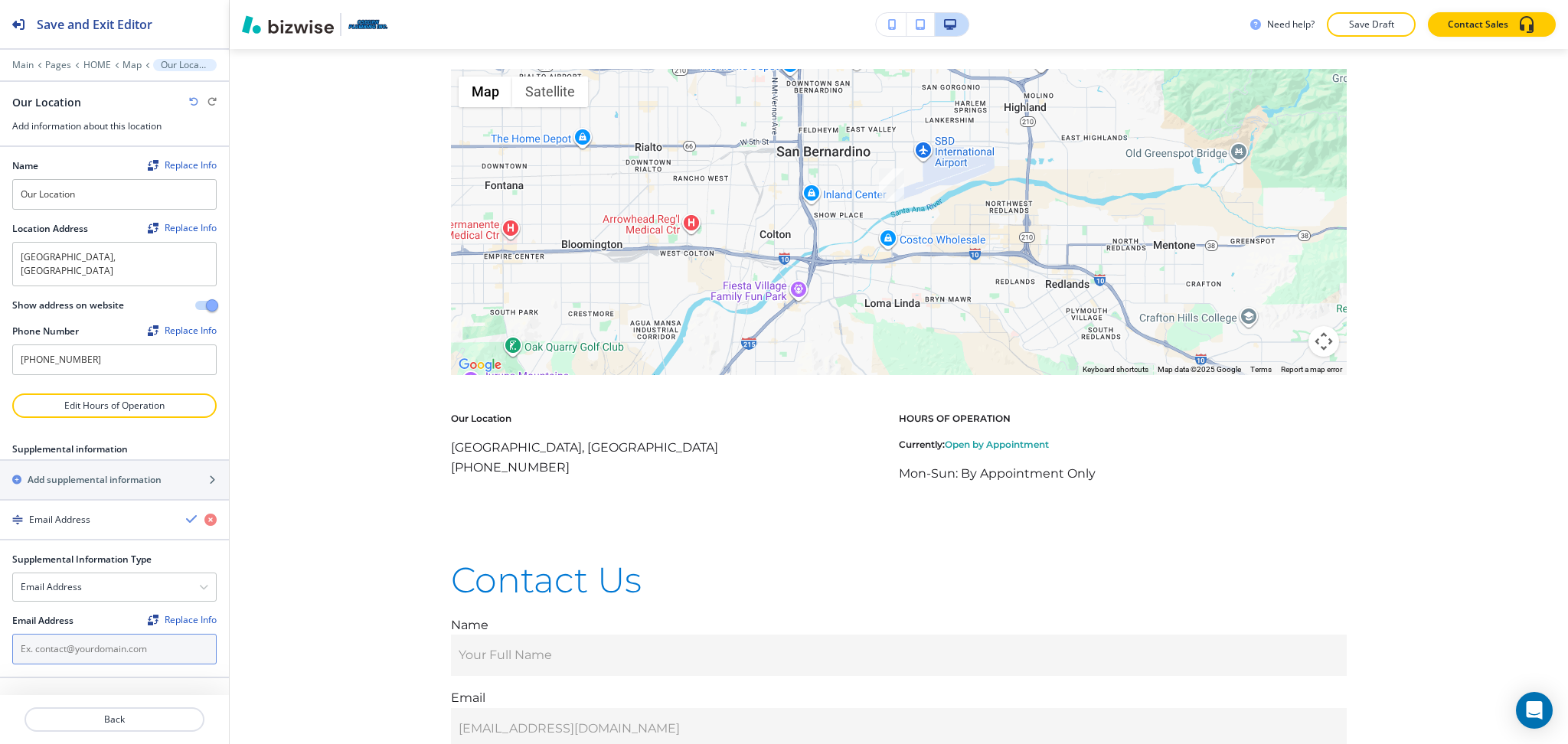
click at [86, 642] on input "text" at bounding box center [114, 649] width 204 height 31
paste input "osburnplumbing@gmail.com"
type input "osburnplumbing@gmail.com"
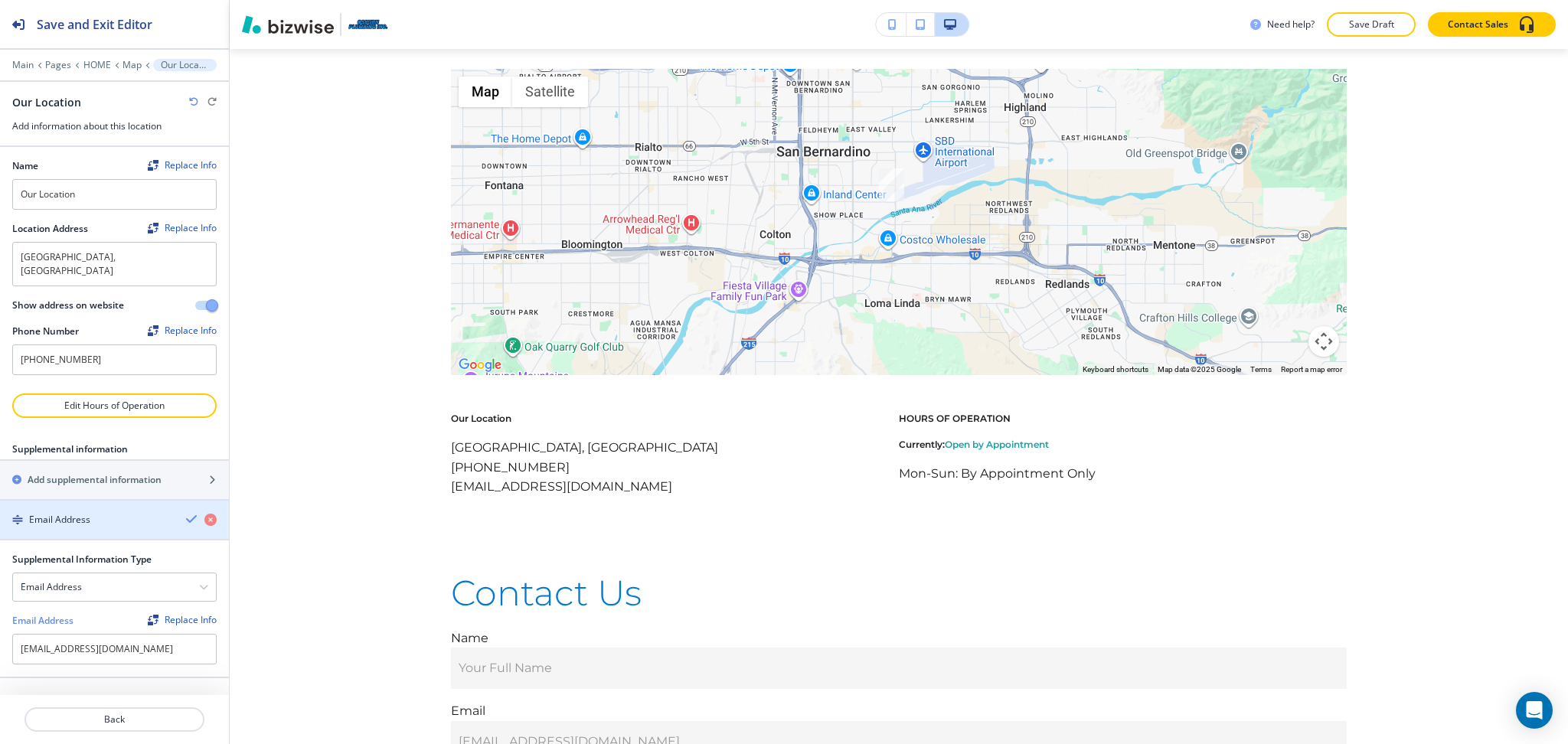
click at [189, 513] on icon "button" at bounding box center [192, 519] width 12 height 12
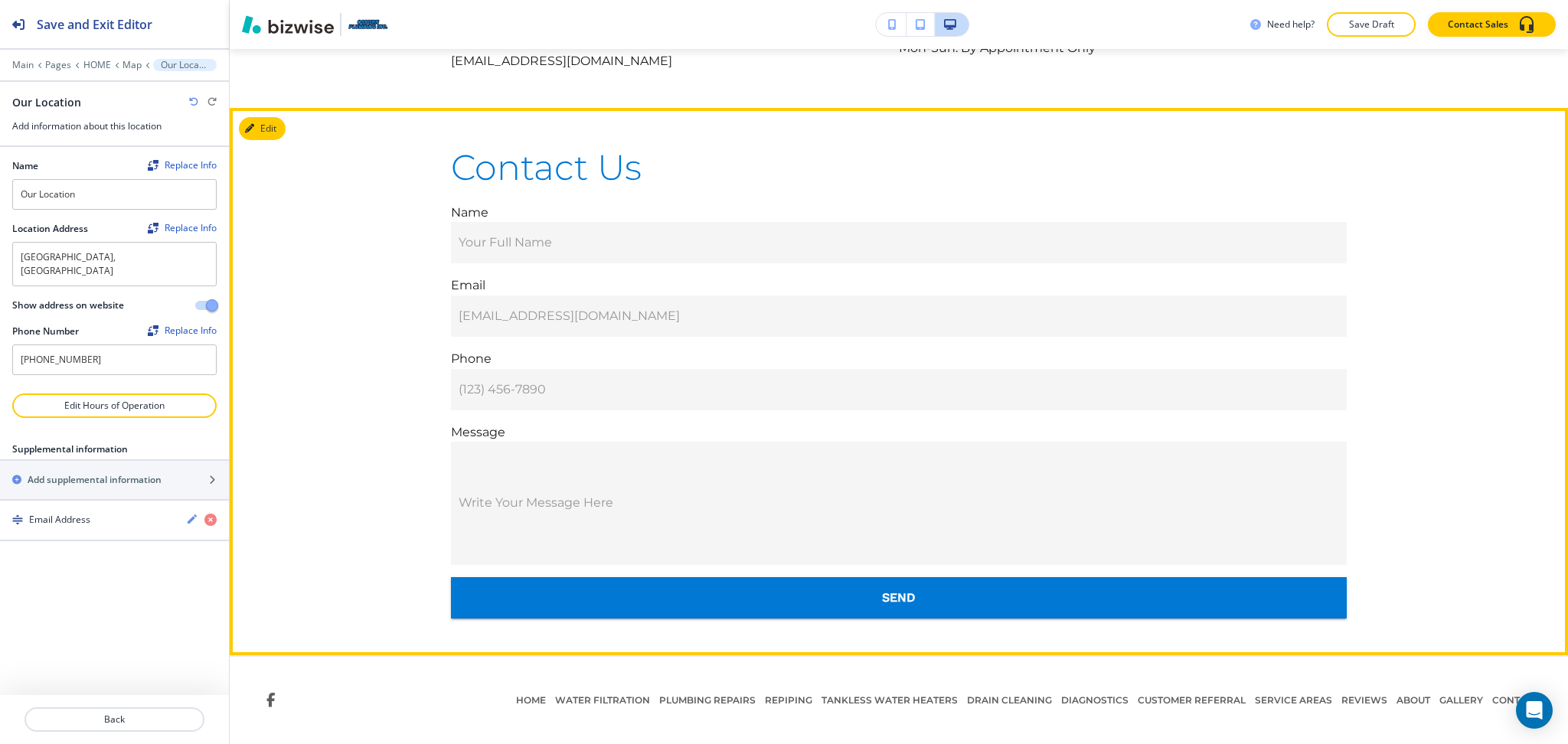
scroll to position [5167, 0]
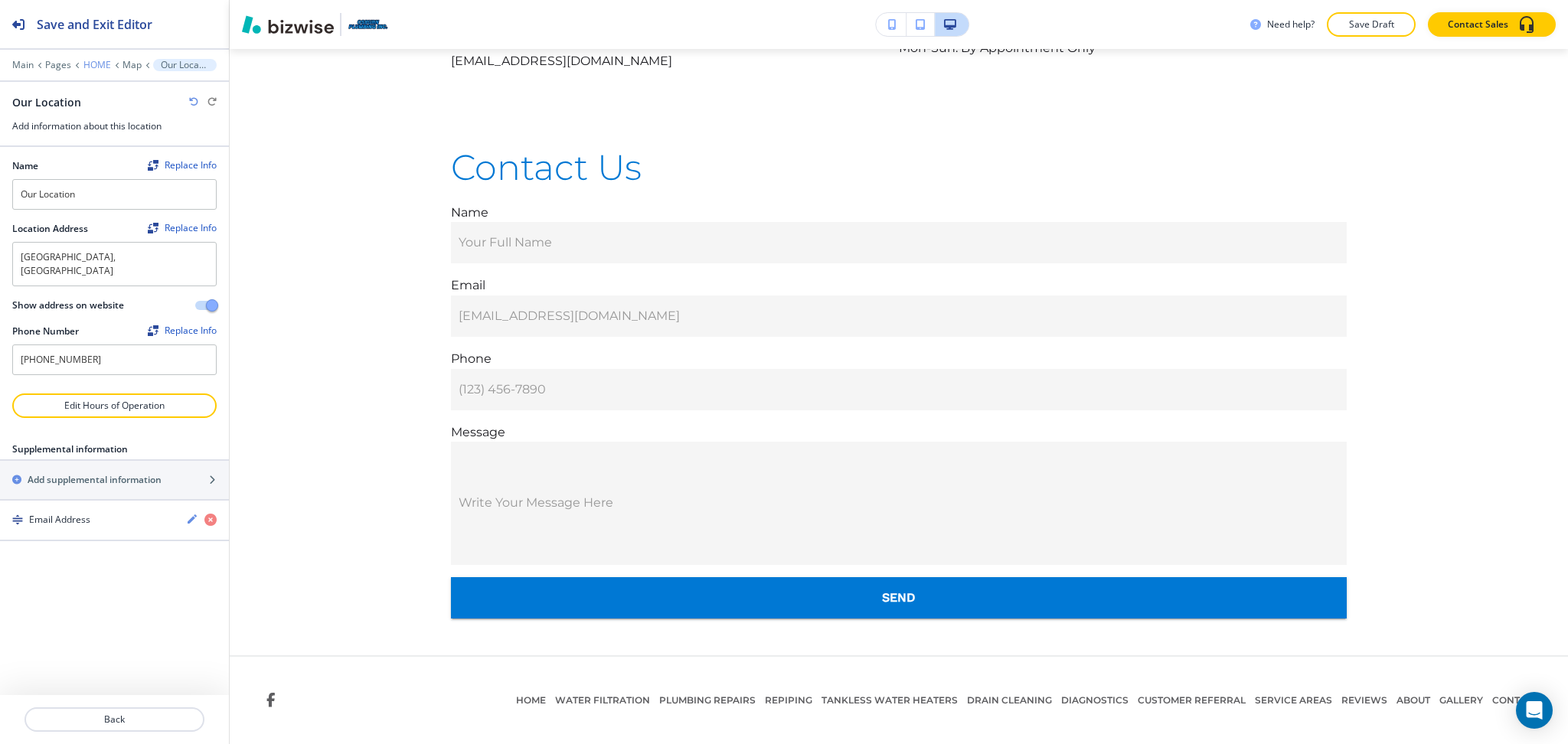
click at [92, 65] on p "HOME" at bounding box center [98, 65] width 28 height 10
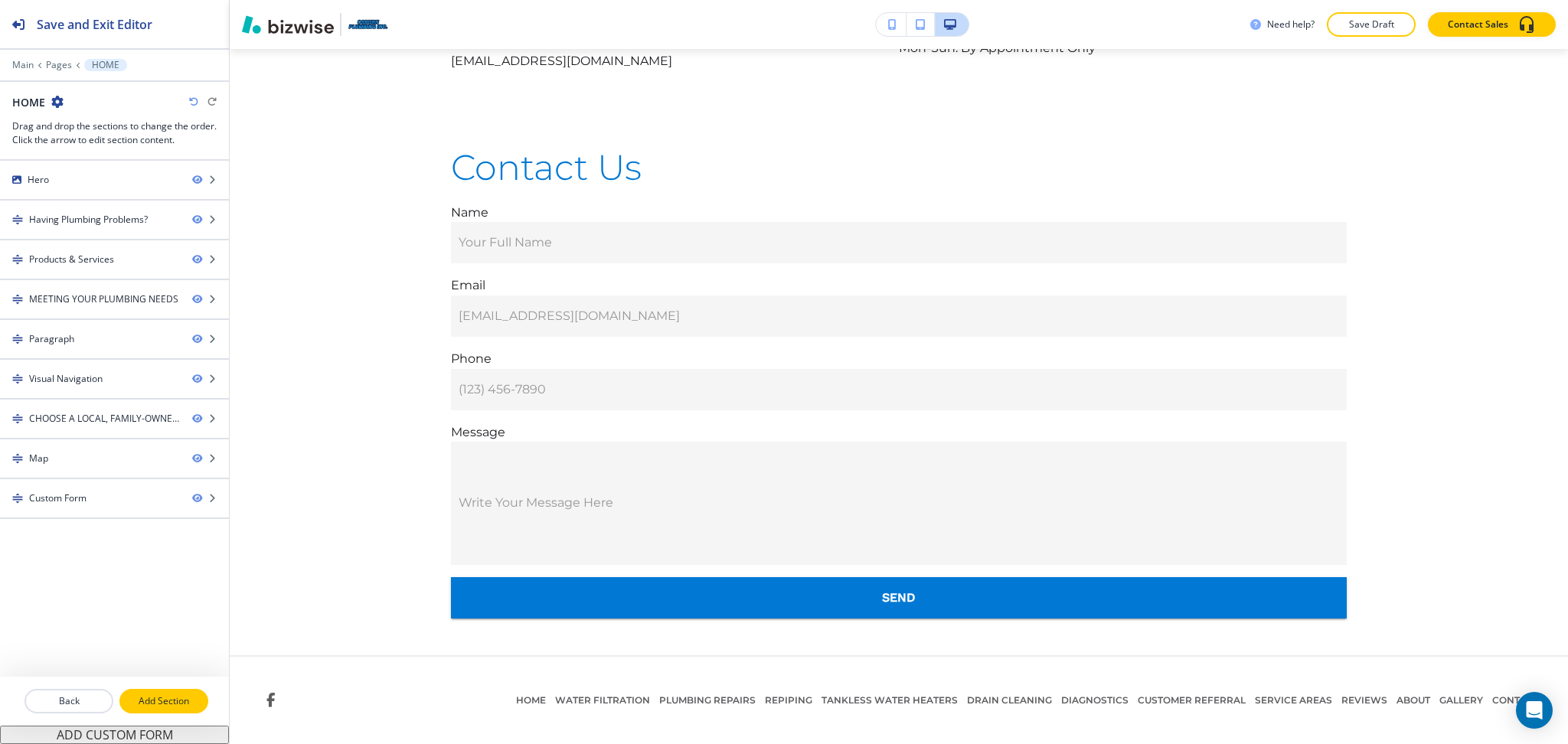
click at [177, 708] on p "Add Section" at bounding box center [164, 701] width 86 height 14
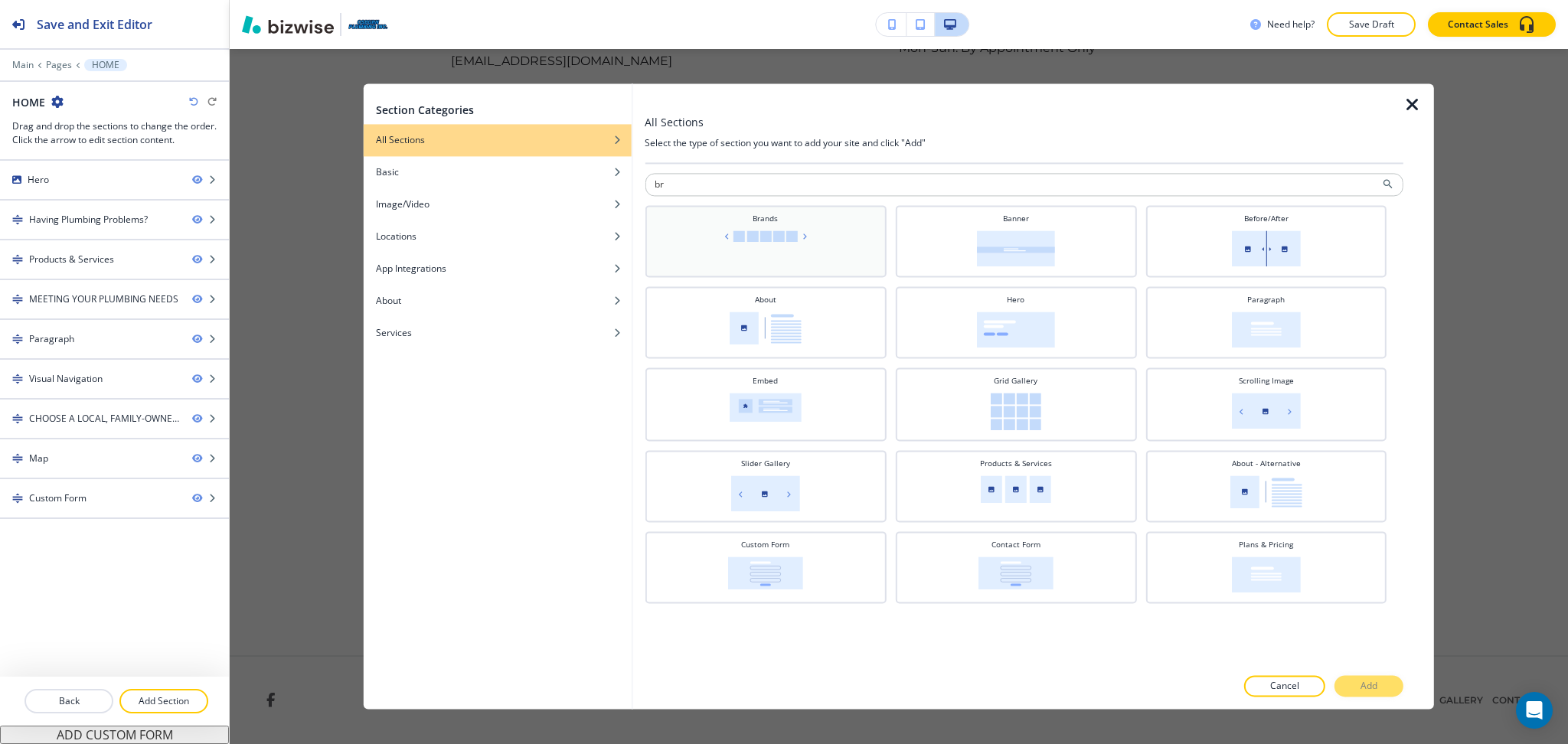
type input "br"
click at [740, 238] on img at bounding box center [765, 236] width 90 height 11
click at [1365, 692] on p "Add" at bounding box center [1368, 687] width 17 height 14
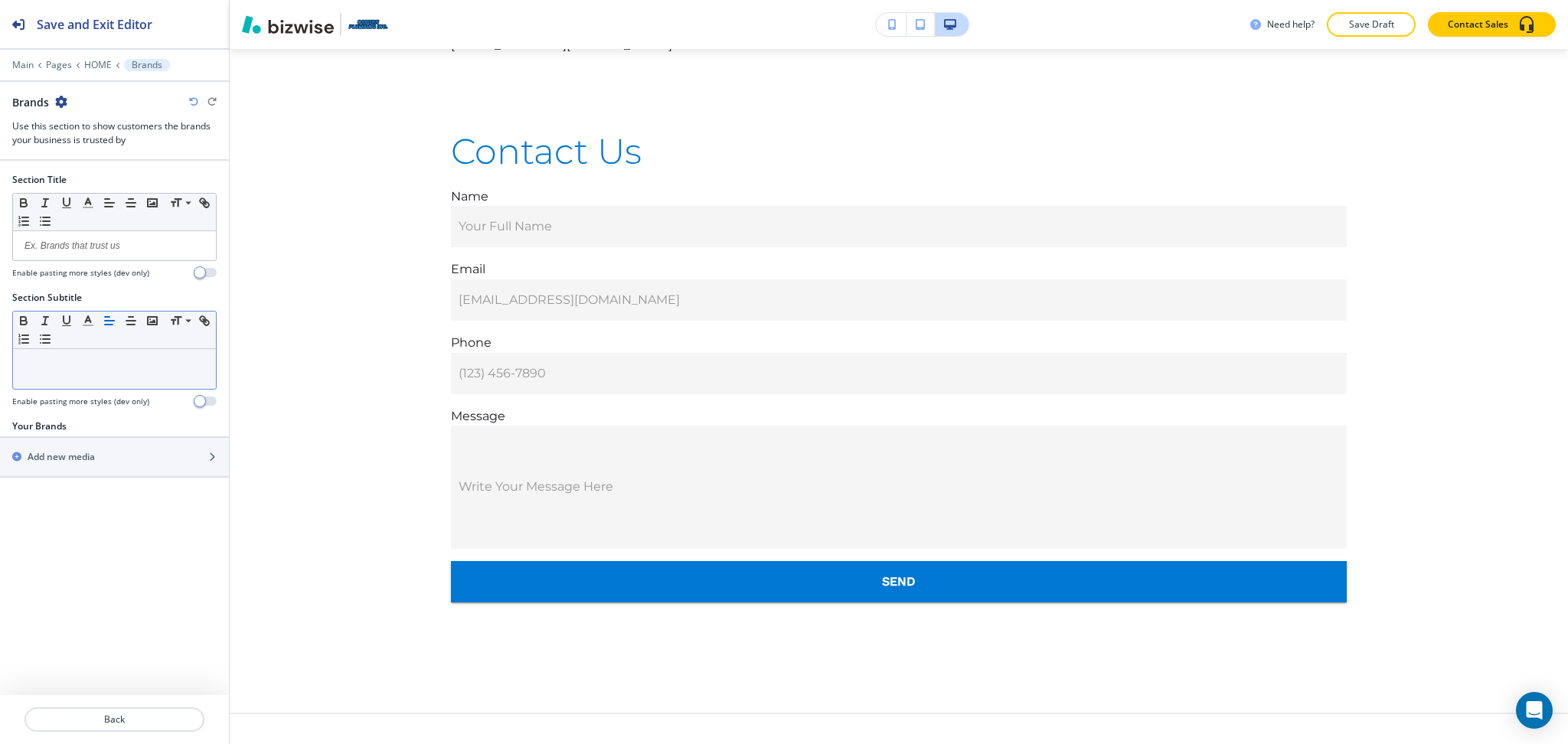
scroll to position [5240, 0]
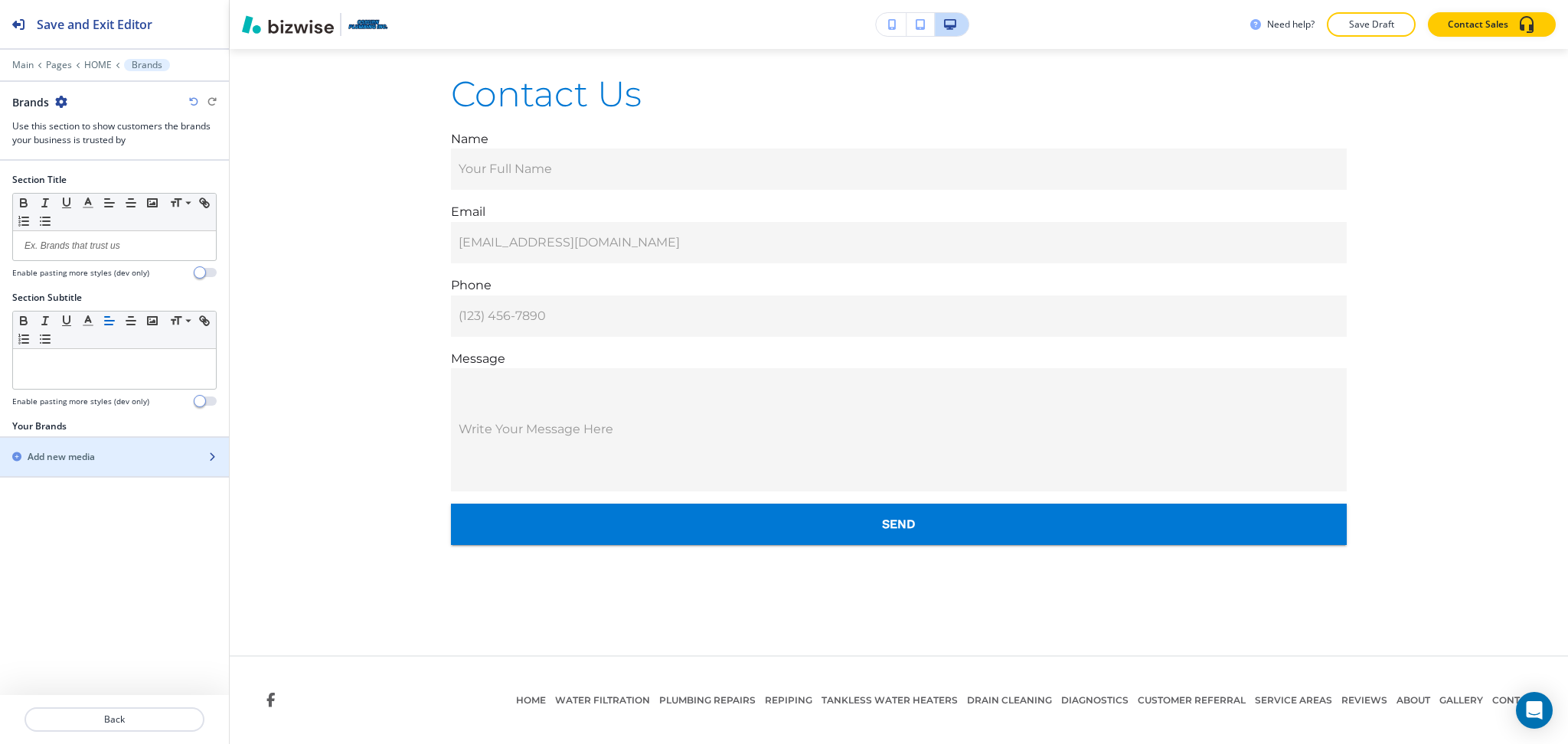
click at [55, 467] on div "button" at bounding box center [114, 470] width 229 height 12
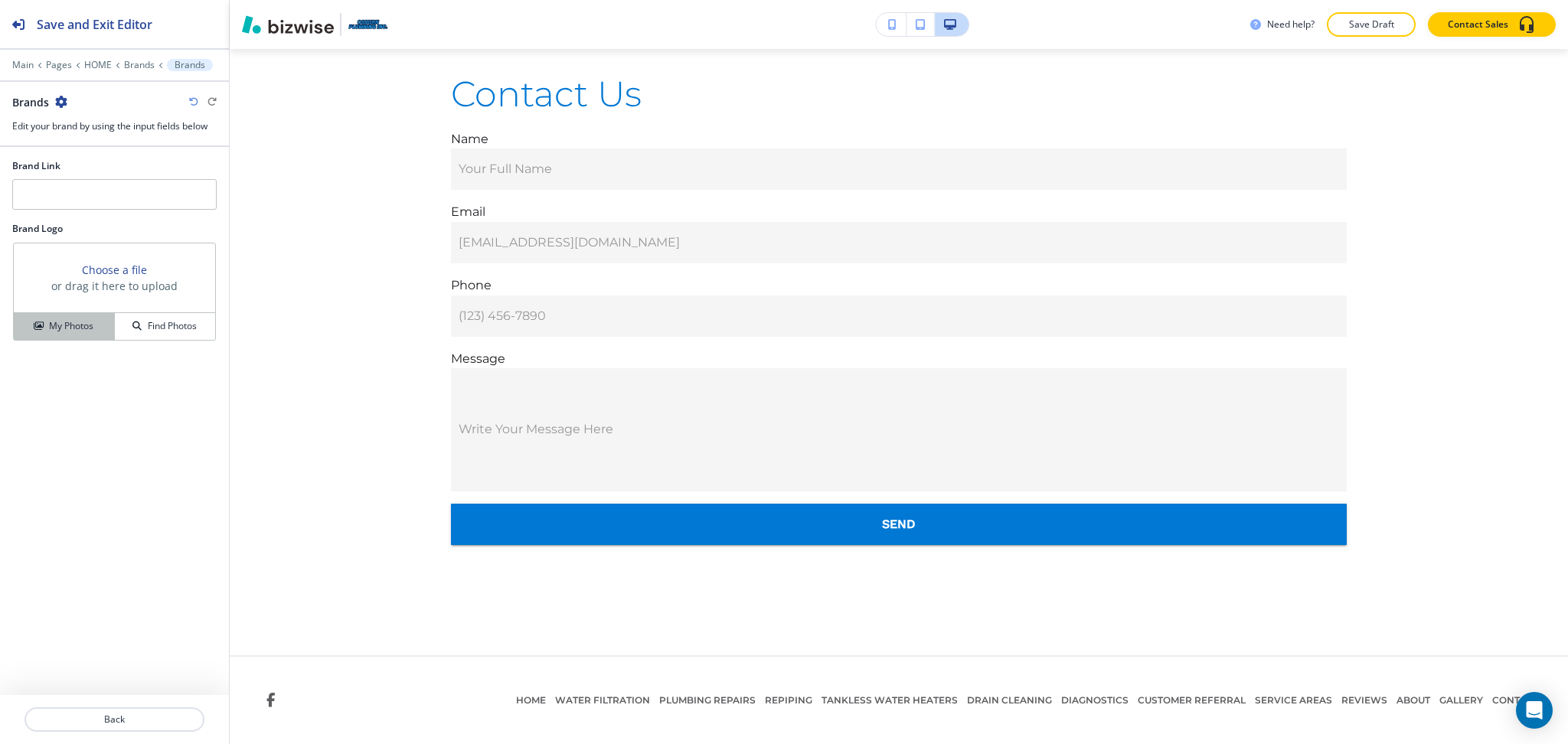
click at [65, 333] on h4 "My Photos" at bounding box center [71, 327] width 45 height 14
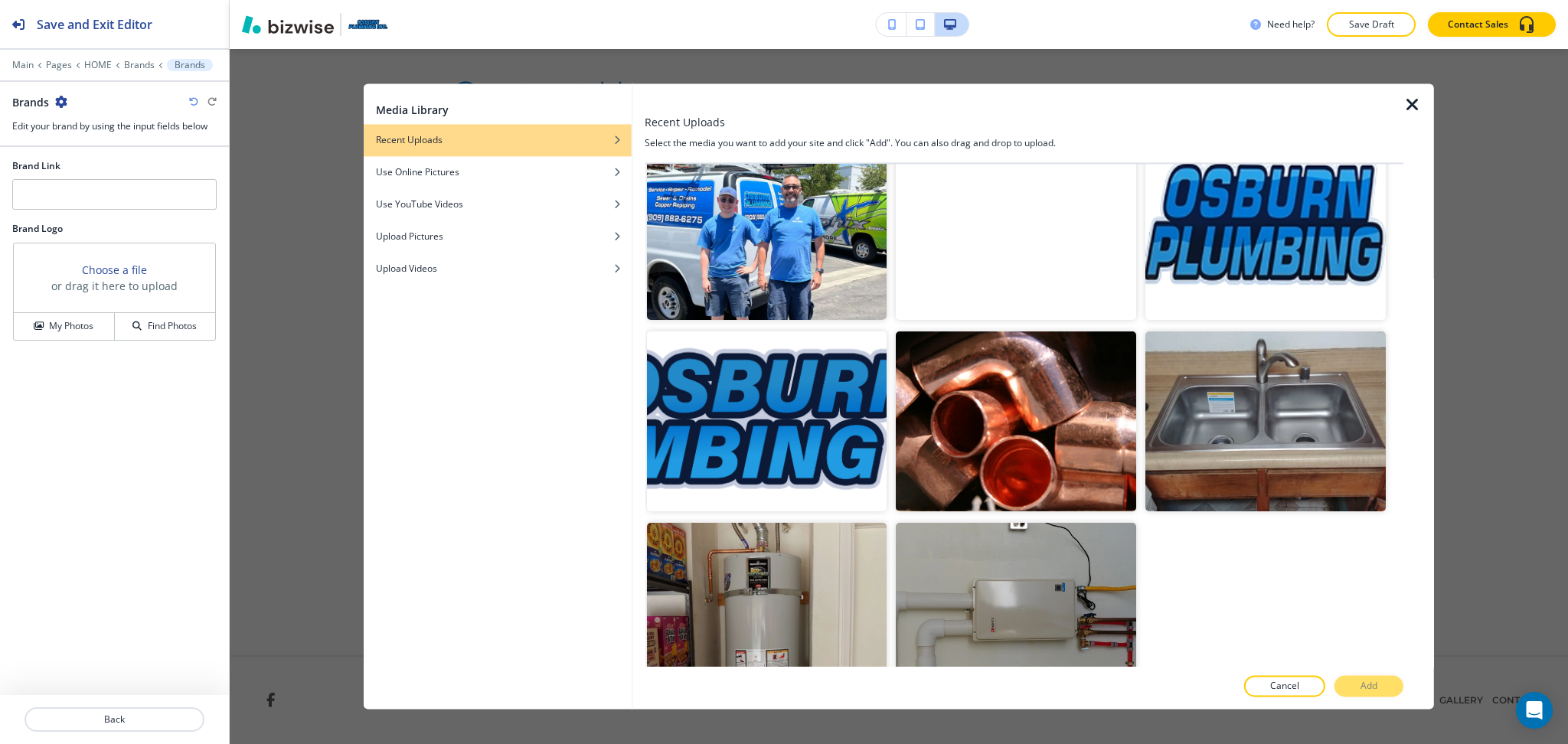
scroll to position [2132, 0]
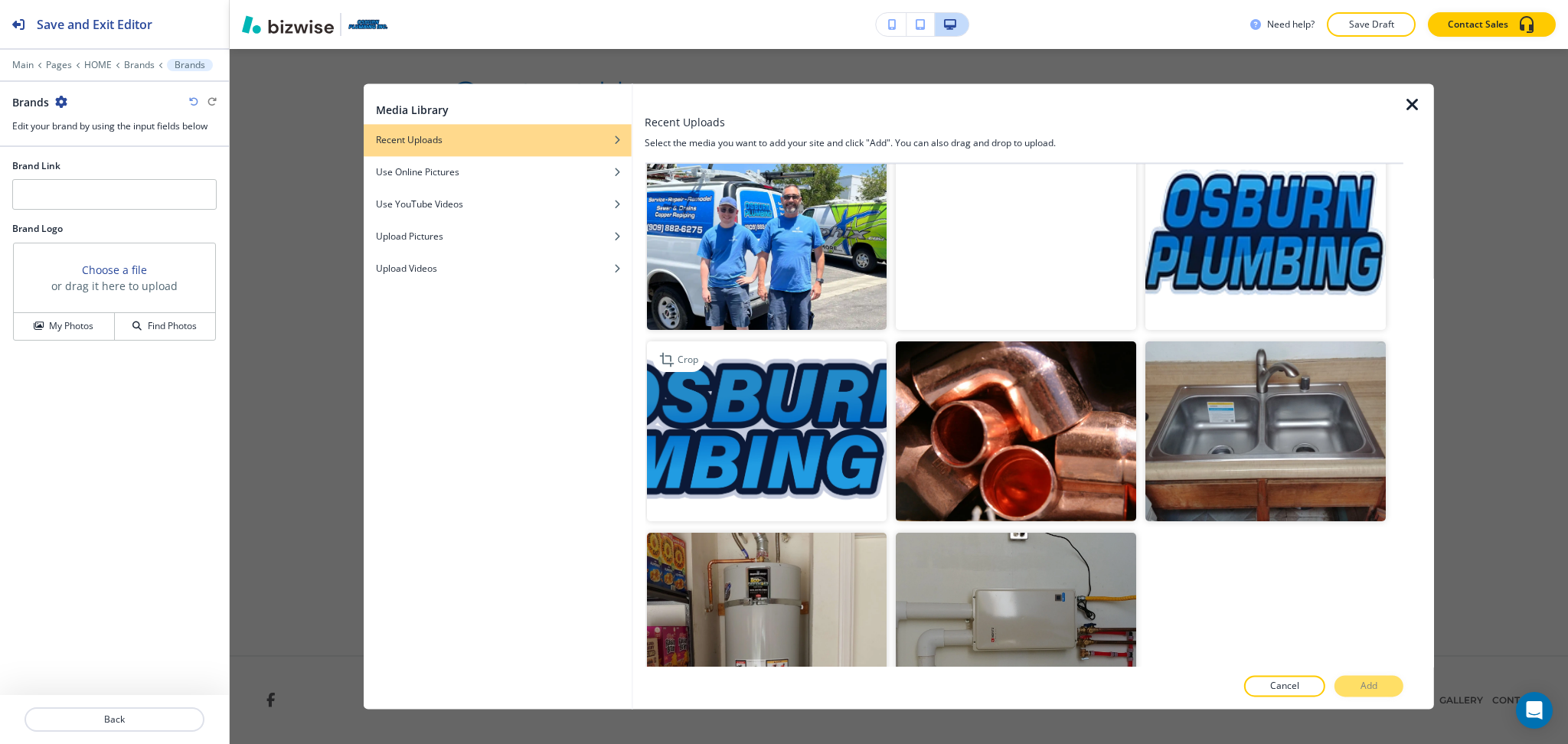
click at [836, 400] on img "button" at bounding box center [766, 431] width 240 height 180
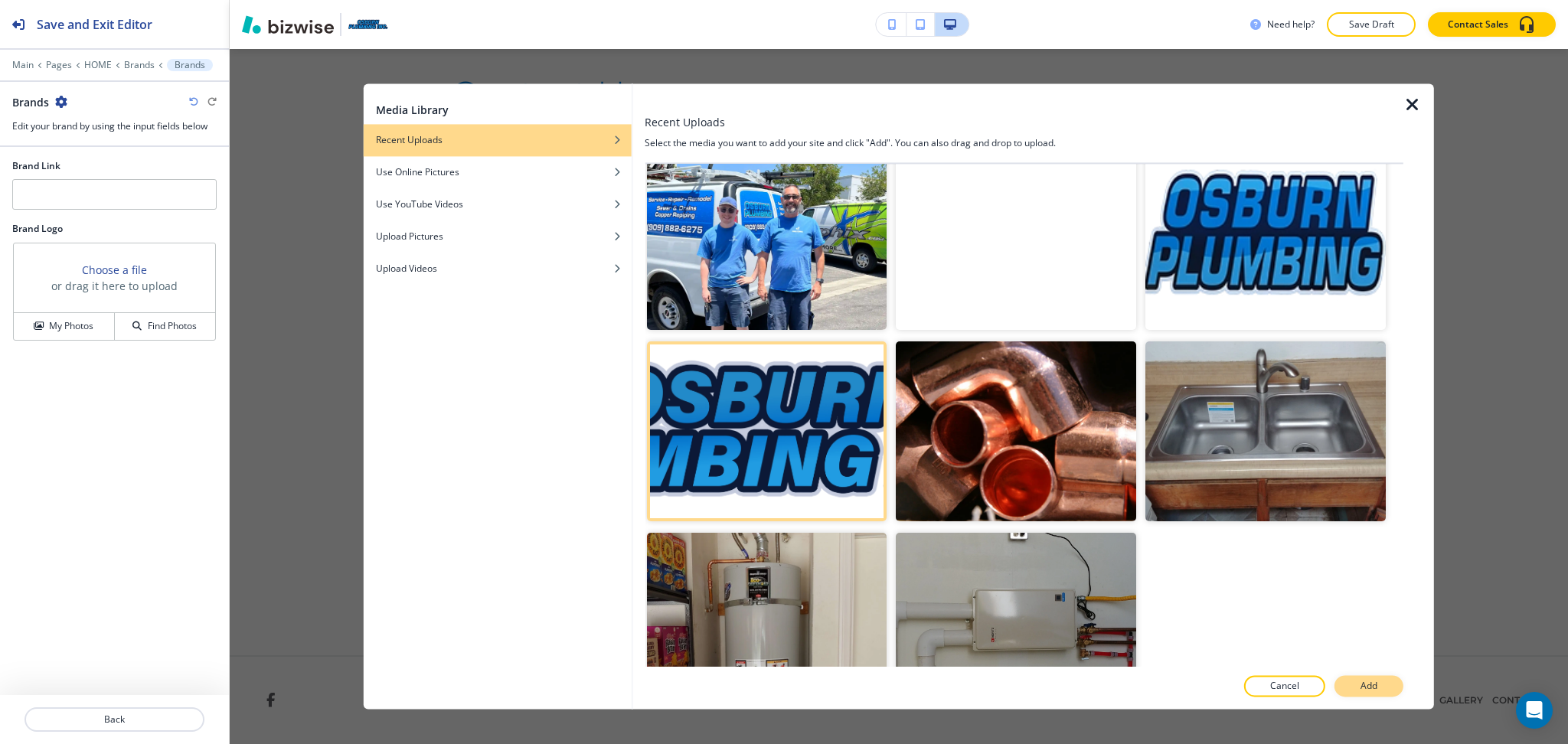
click at [1355, 687] on button "Add" at bounding box center [1368, 686] width 69 height 22
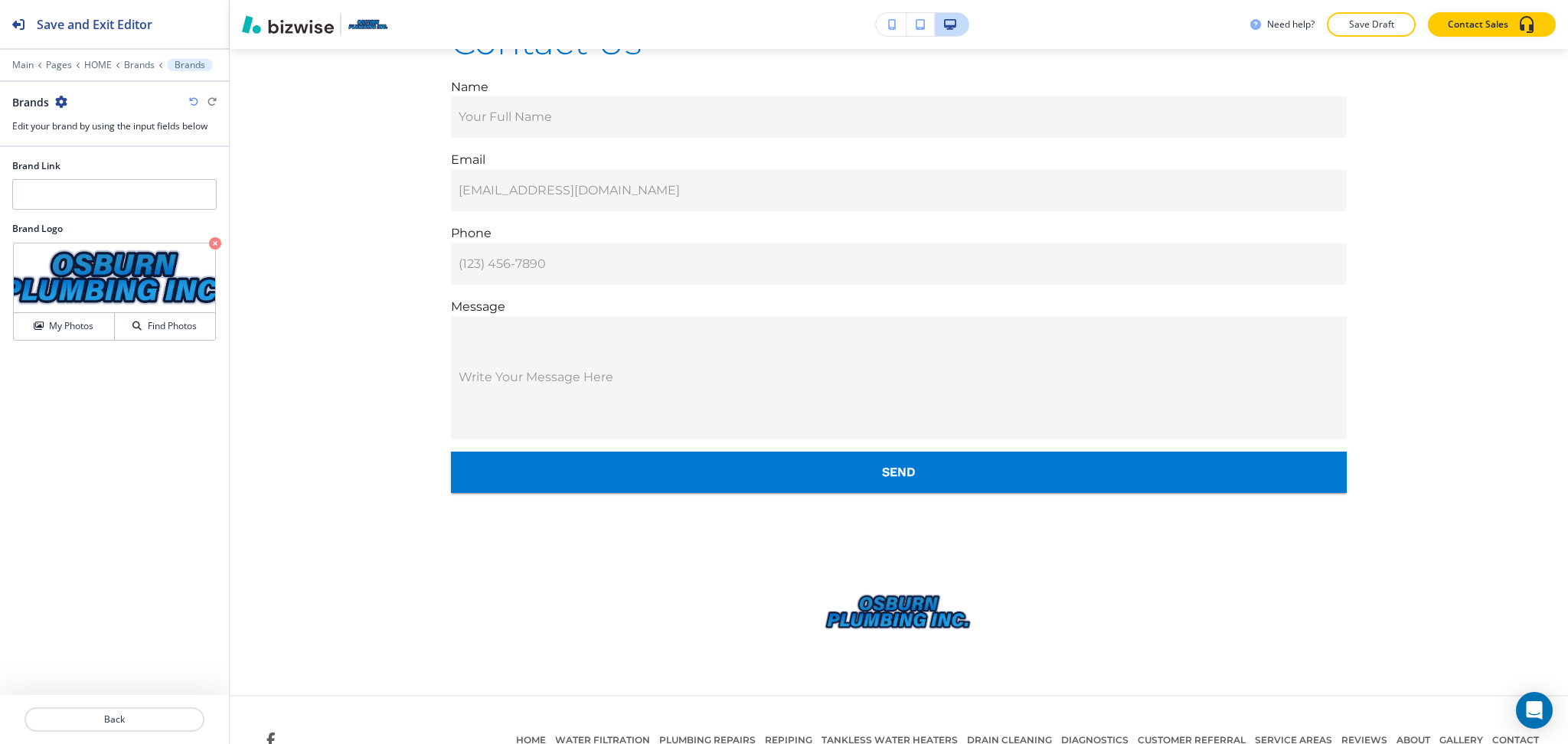
scroll to position [5333, 0]
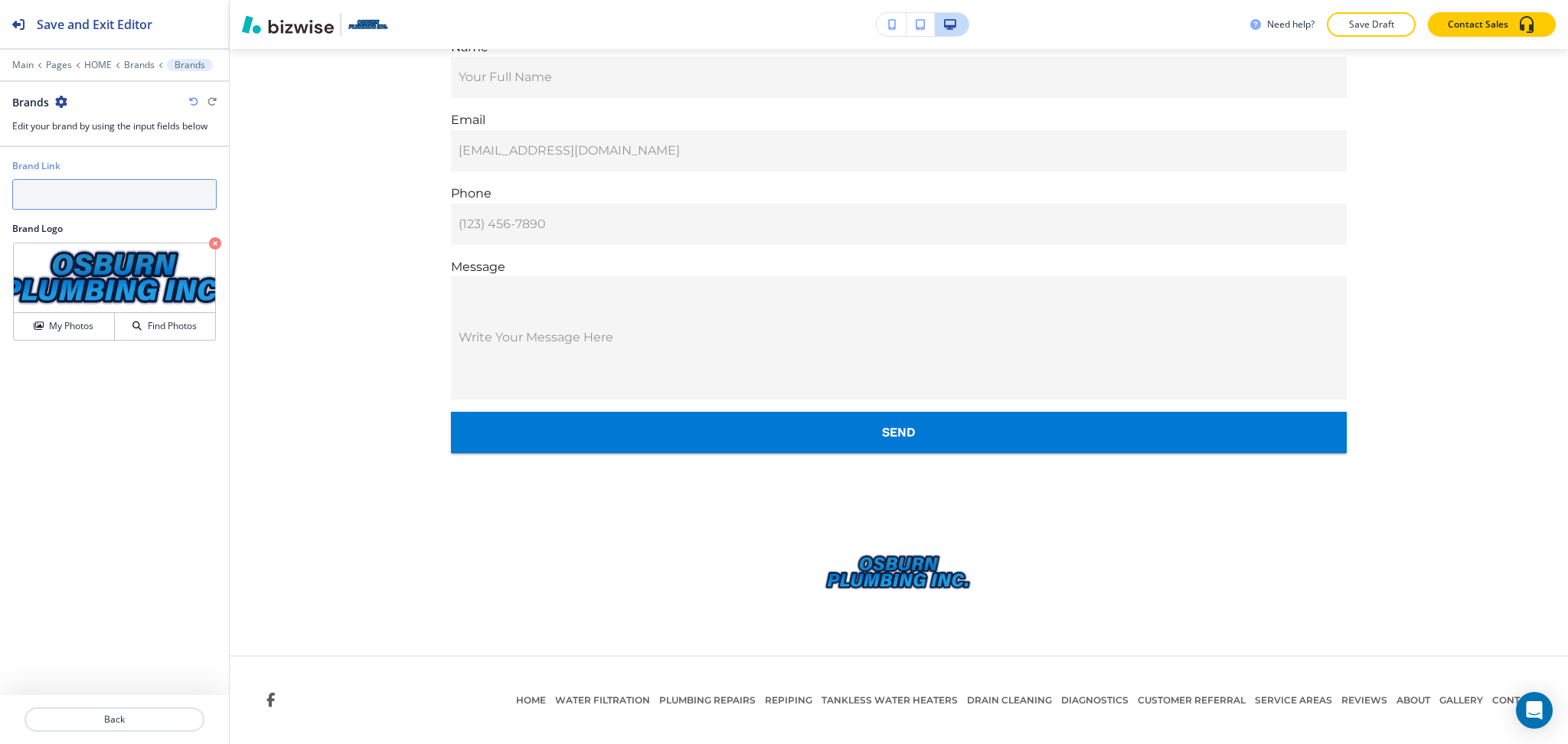
click at [108, 206] on input "text" at bounding box center [114, 194] width 204 height 31
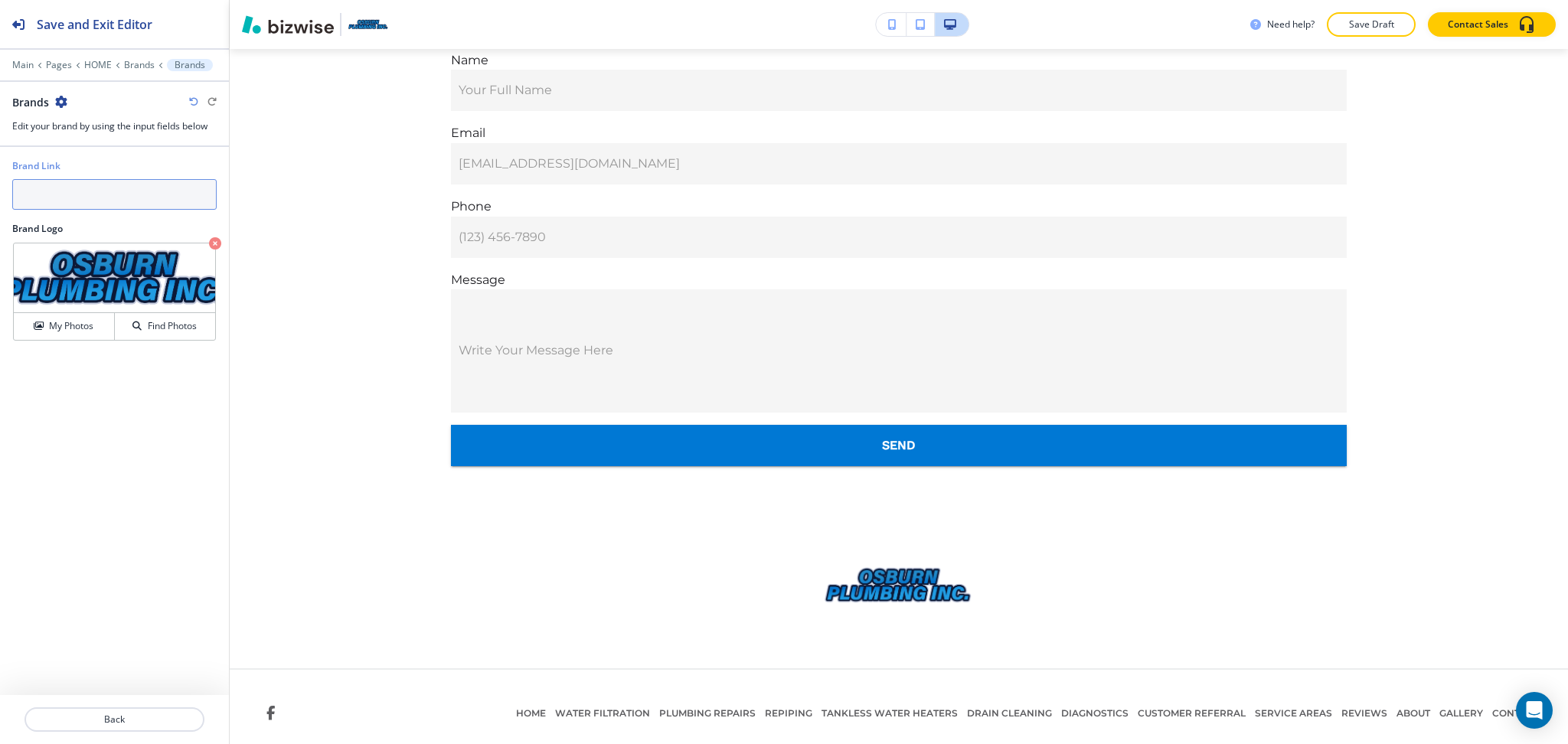
scroll to position [5287, 0]
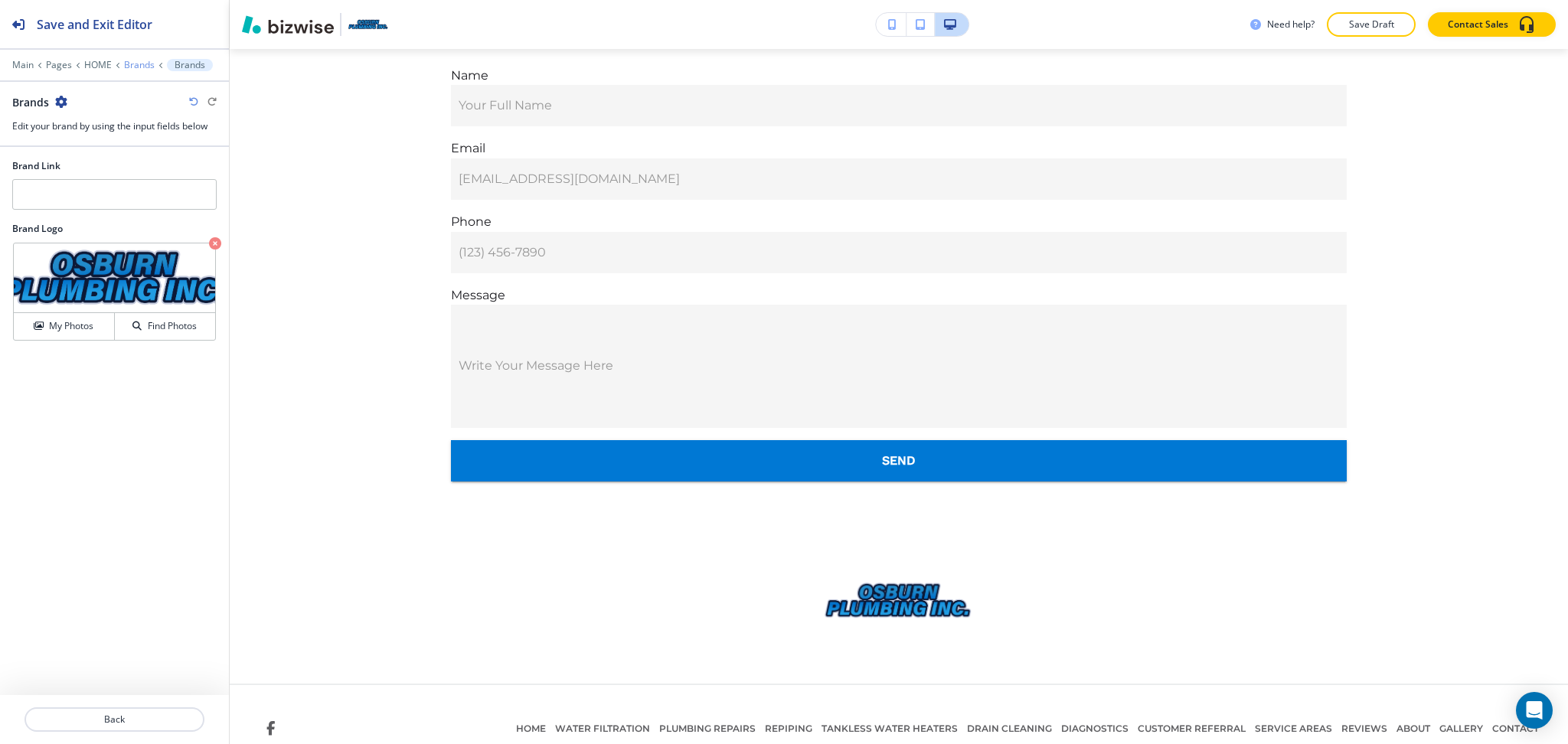
click at [134, 63] on p "Brands" at bounding box center [139, 65] width 31 height 10
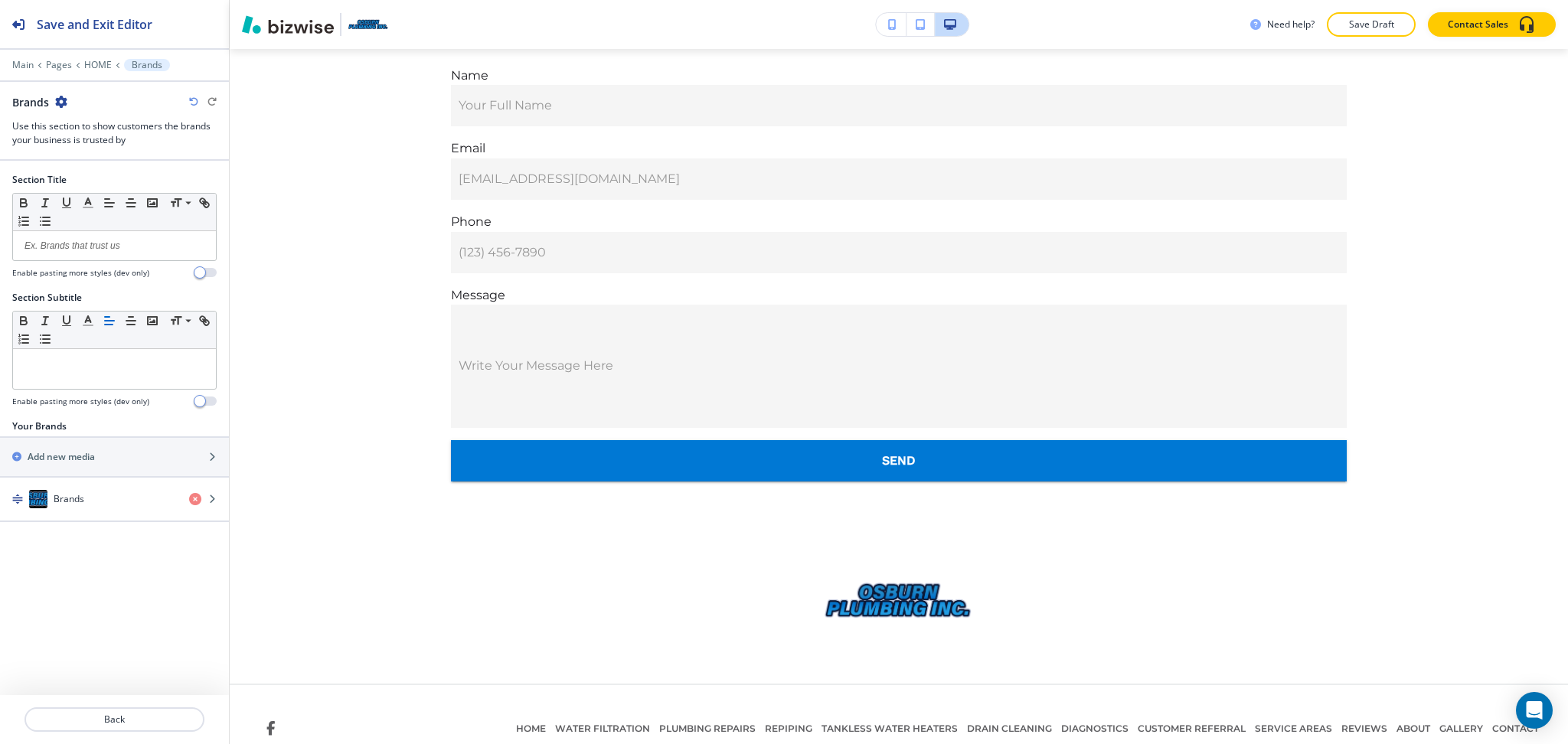
scroll to position [5333, 0]
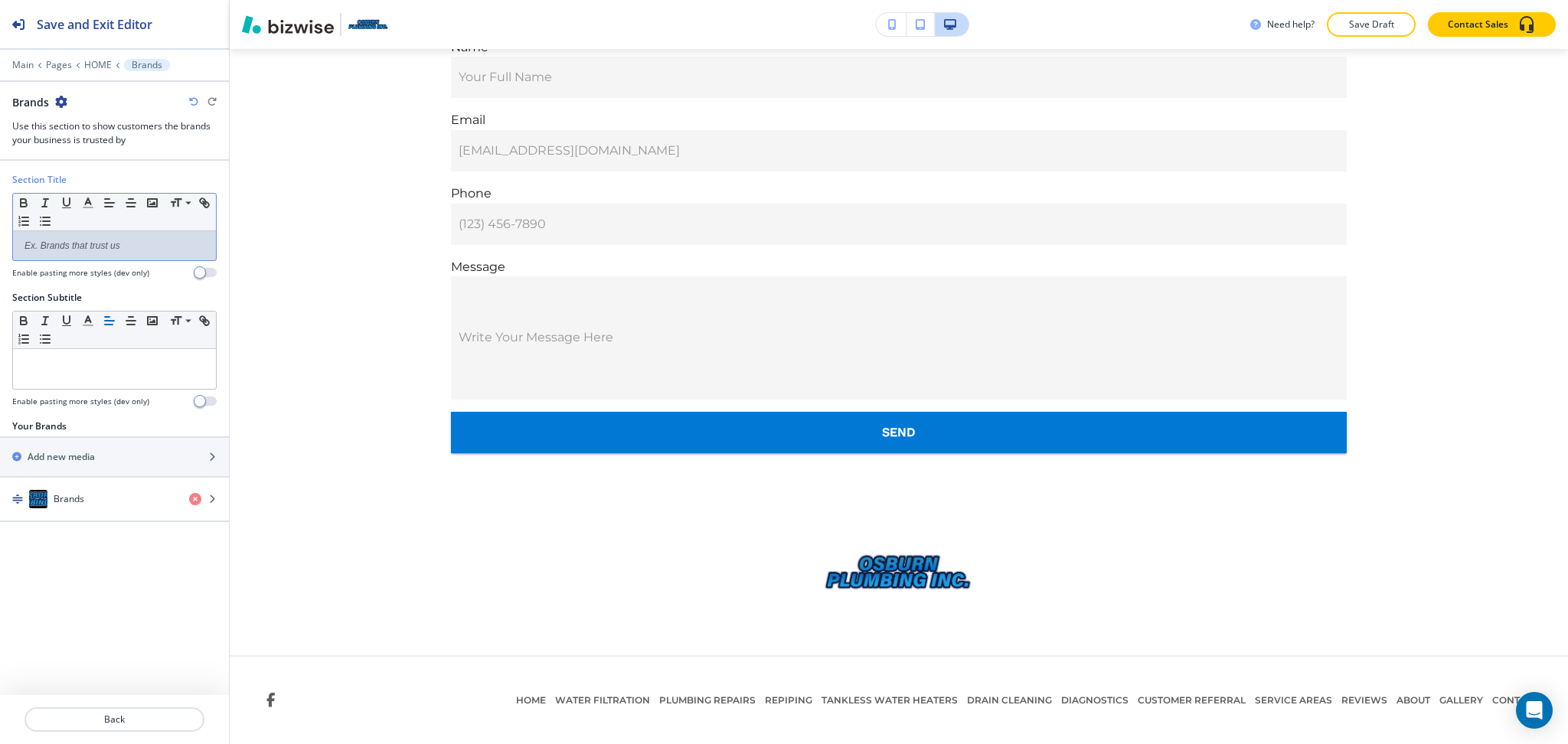
click at [125, 246] on p at bounding box center [114, 246] width 188 height 14
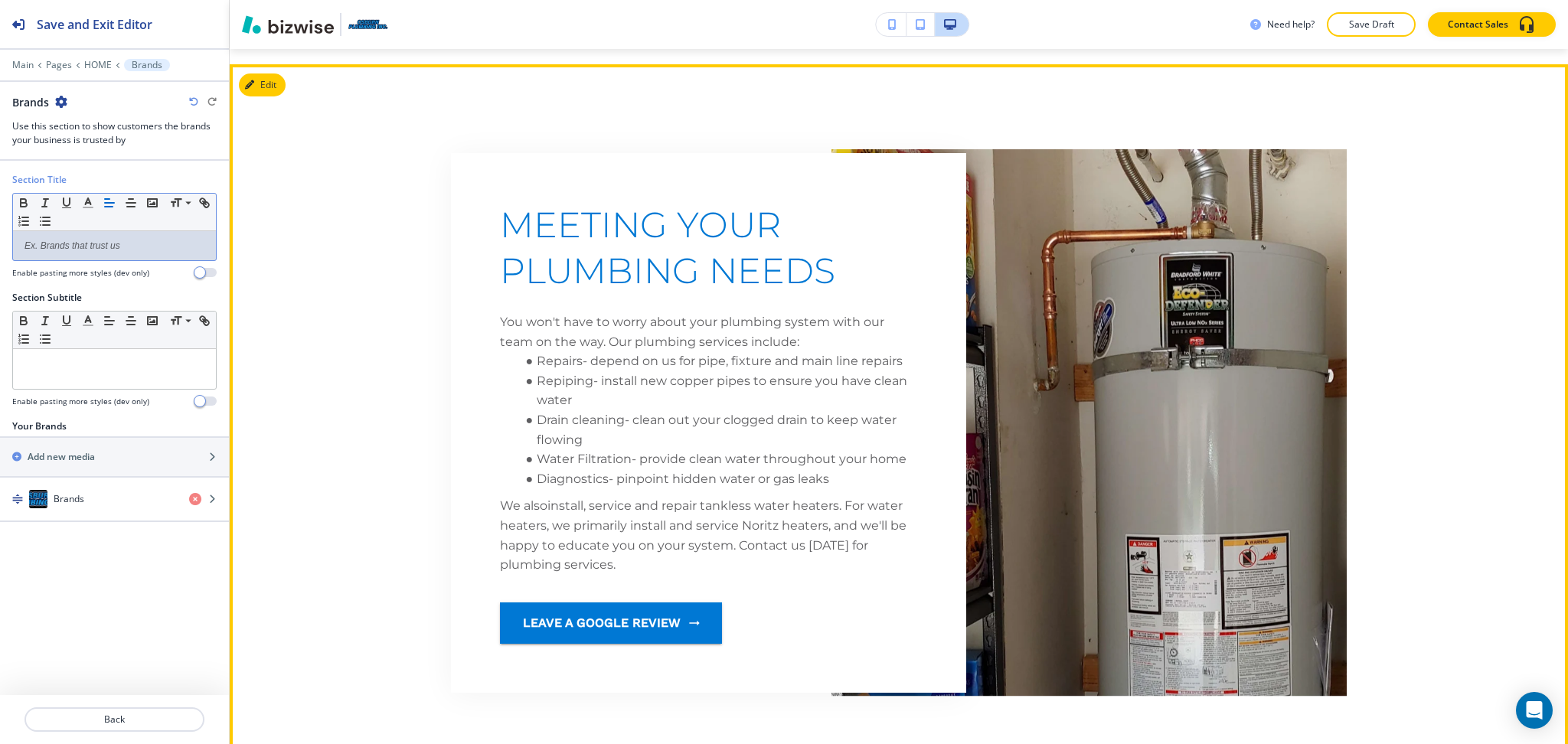
scroll to position [1966, 0]
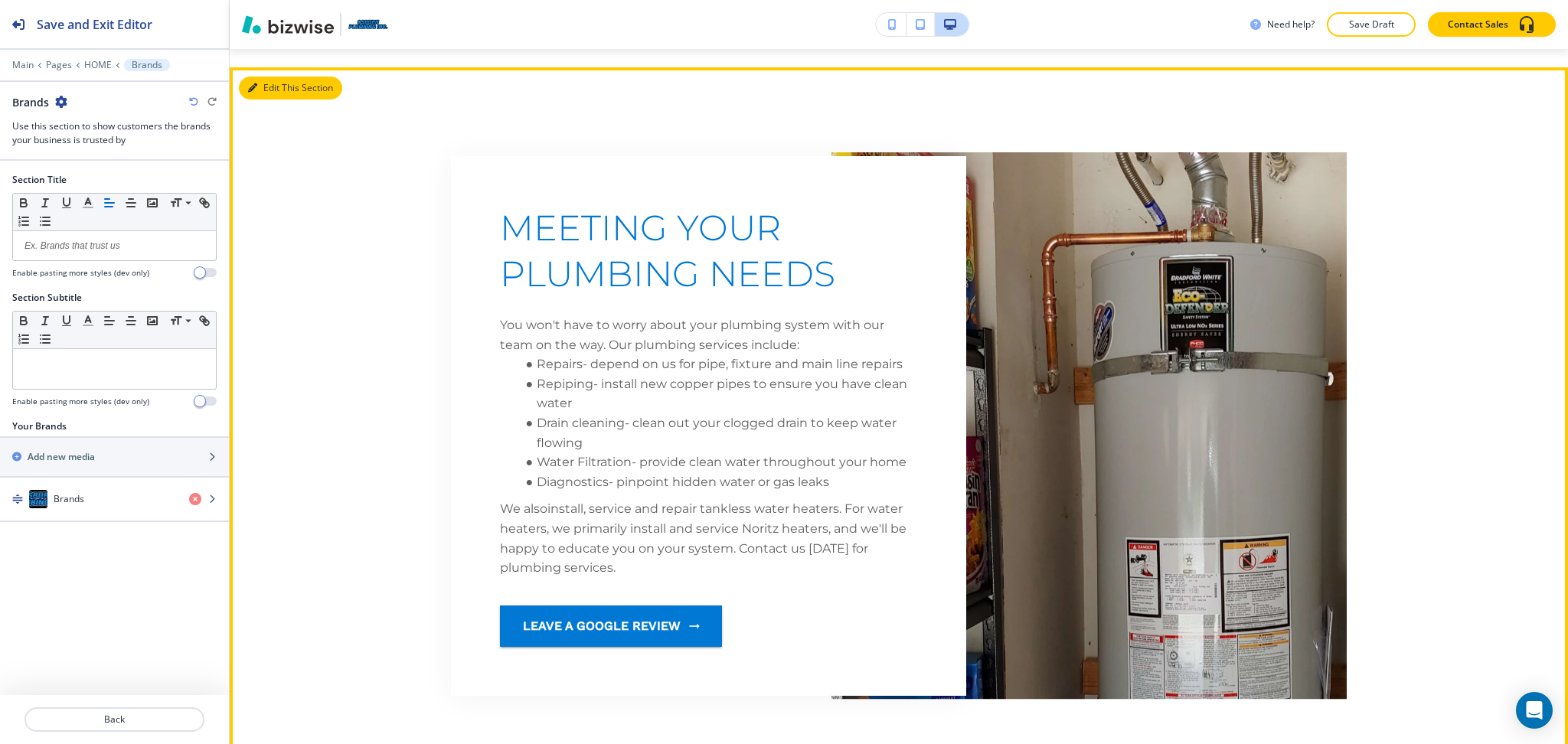
click at [264, 87] on button "Edit This Section" at bounding box center [291, 88] width 103 height 23
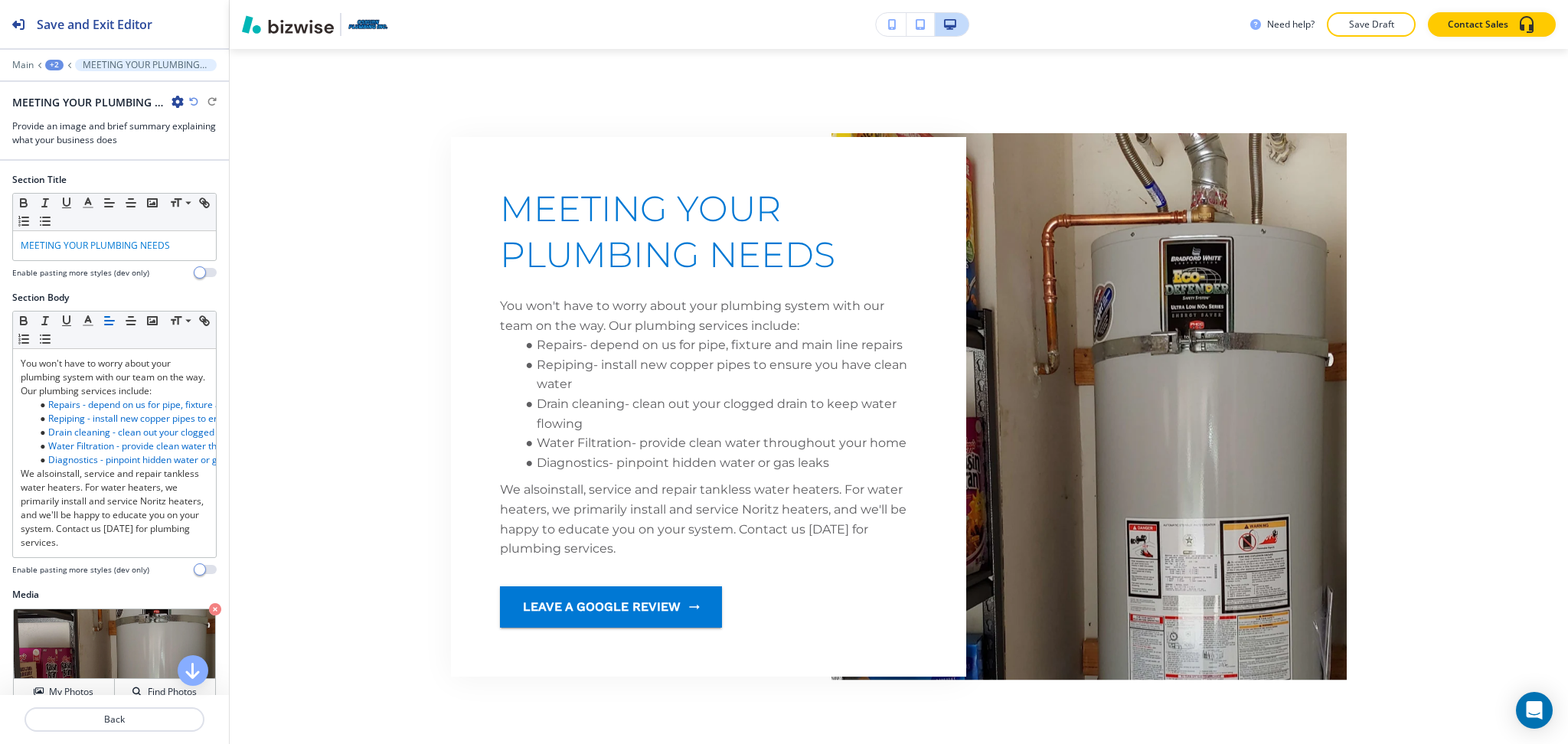
scroll to position [320, 0]
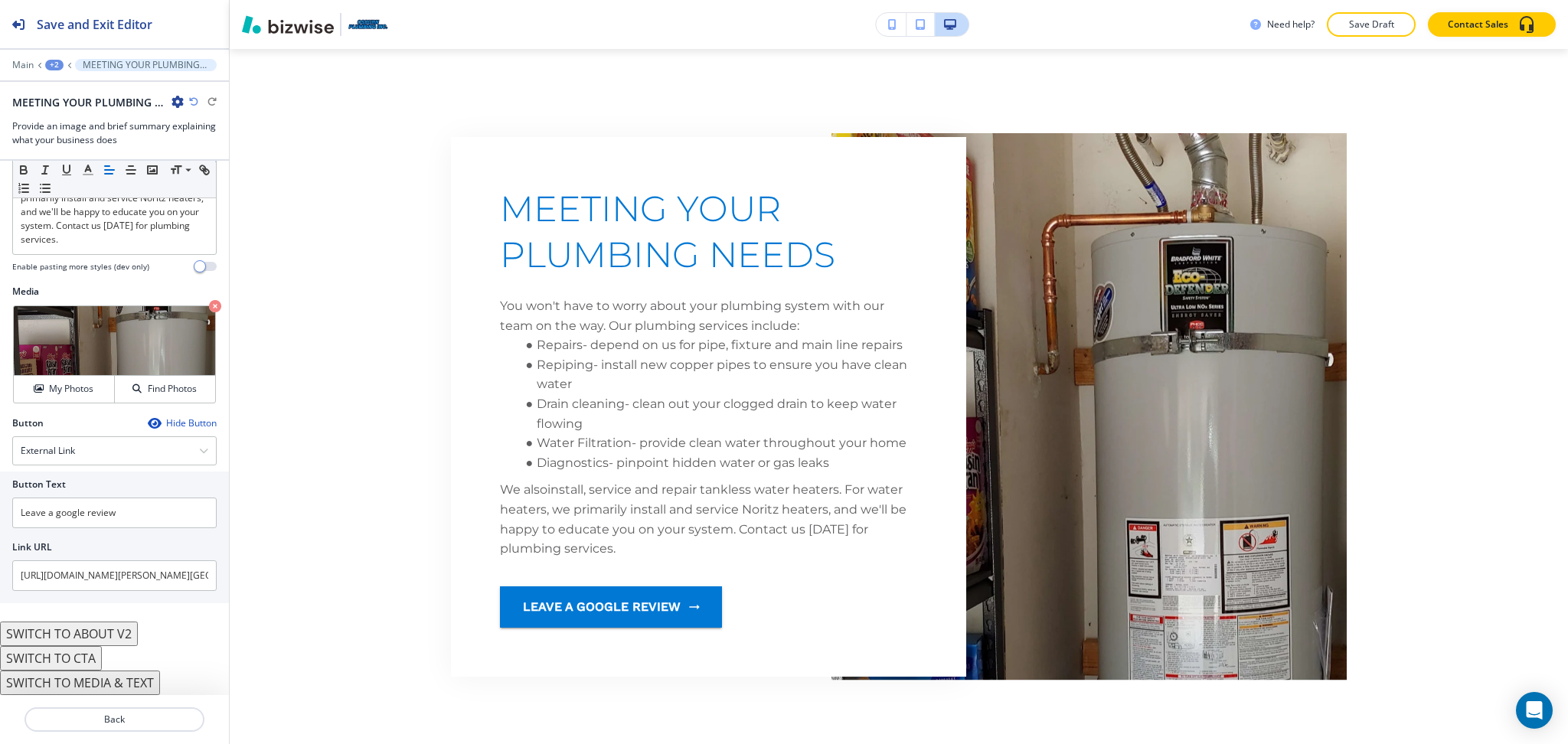
click at [124, 683] on button "SWITCH TO MEDIA & TEXT" at bounding box center [79, 683] width 160 height 24
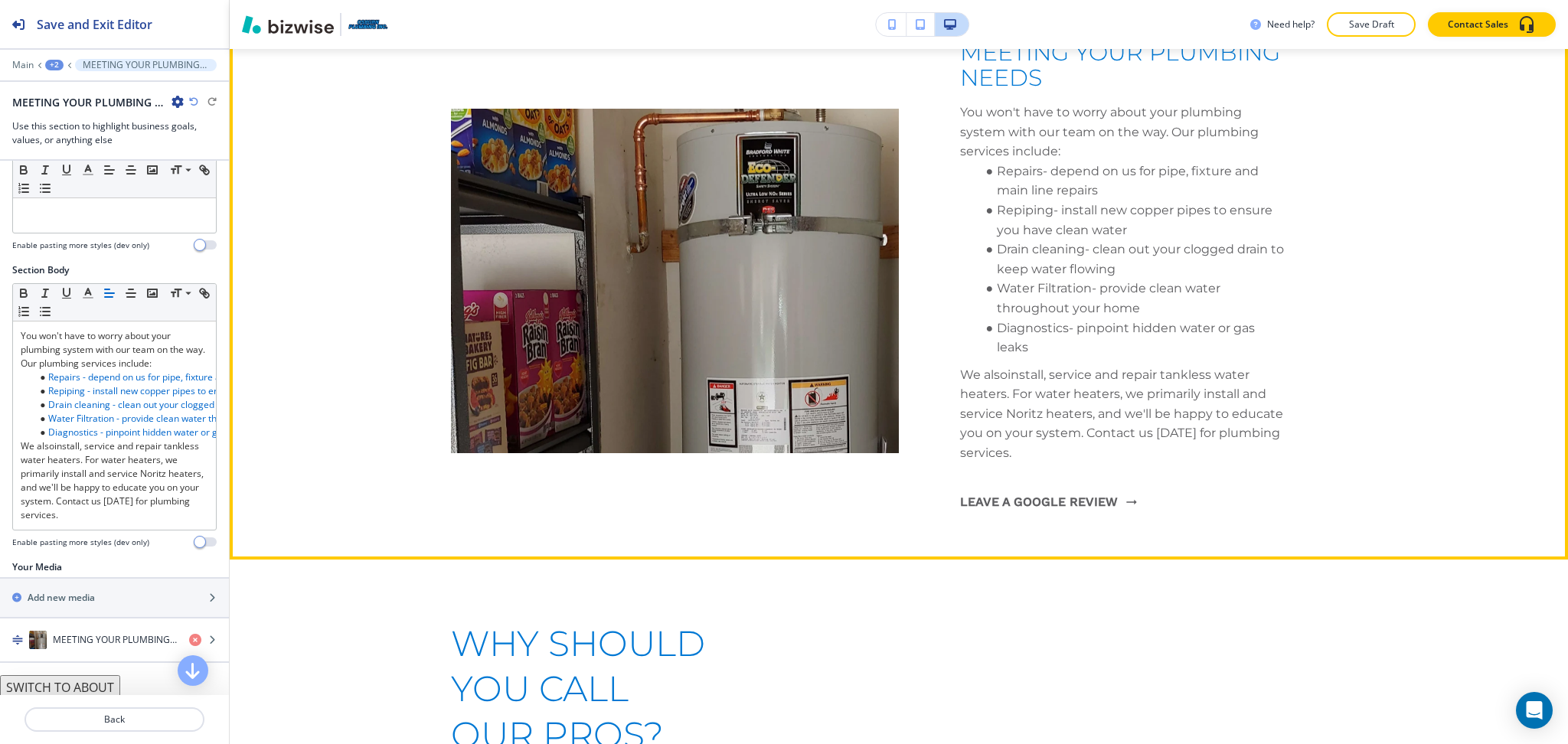
scroll to position [2309, 0]
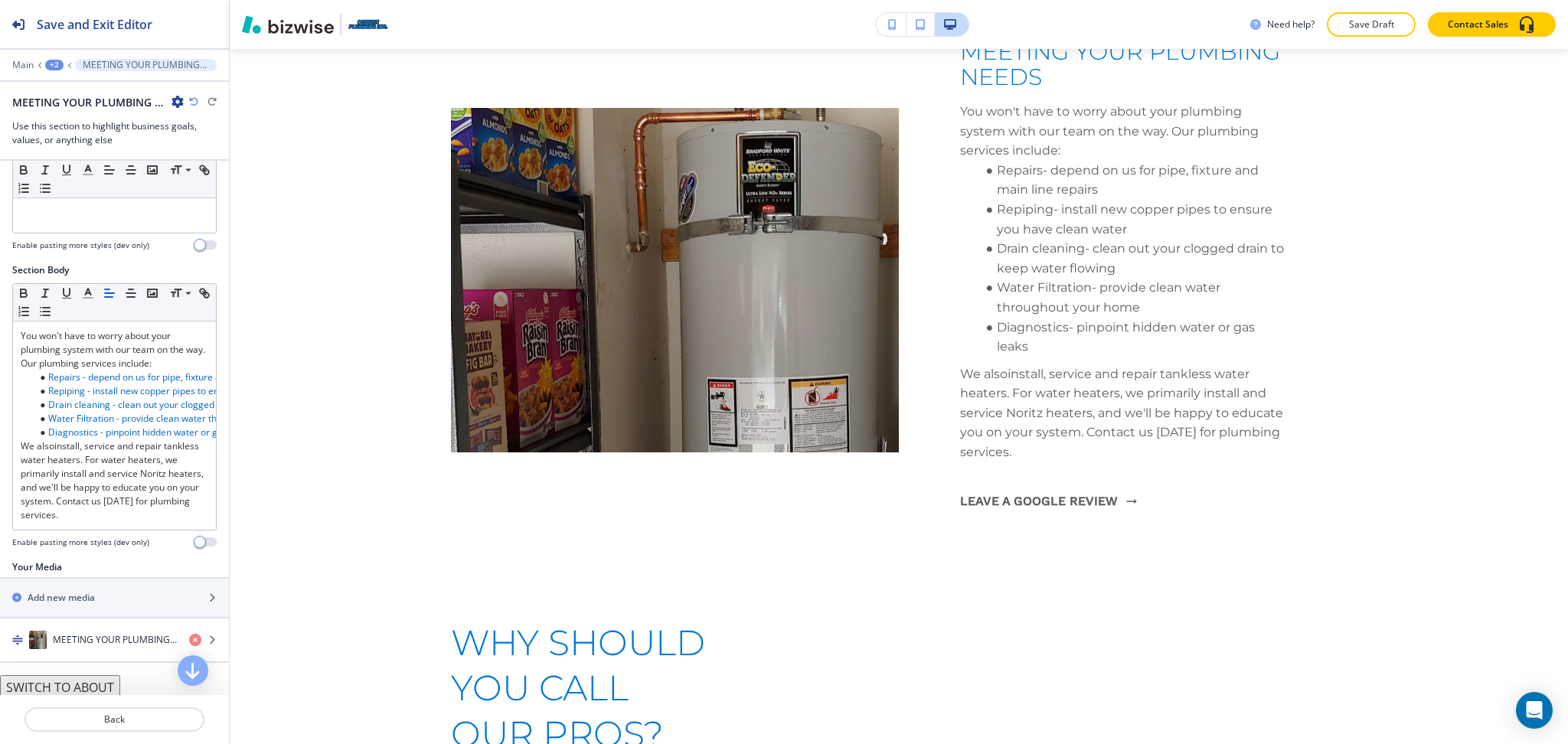
click at [195, 97] on icon "button" at bounding box center [194, 101] width 10 height 10
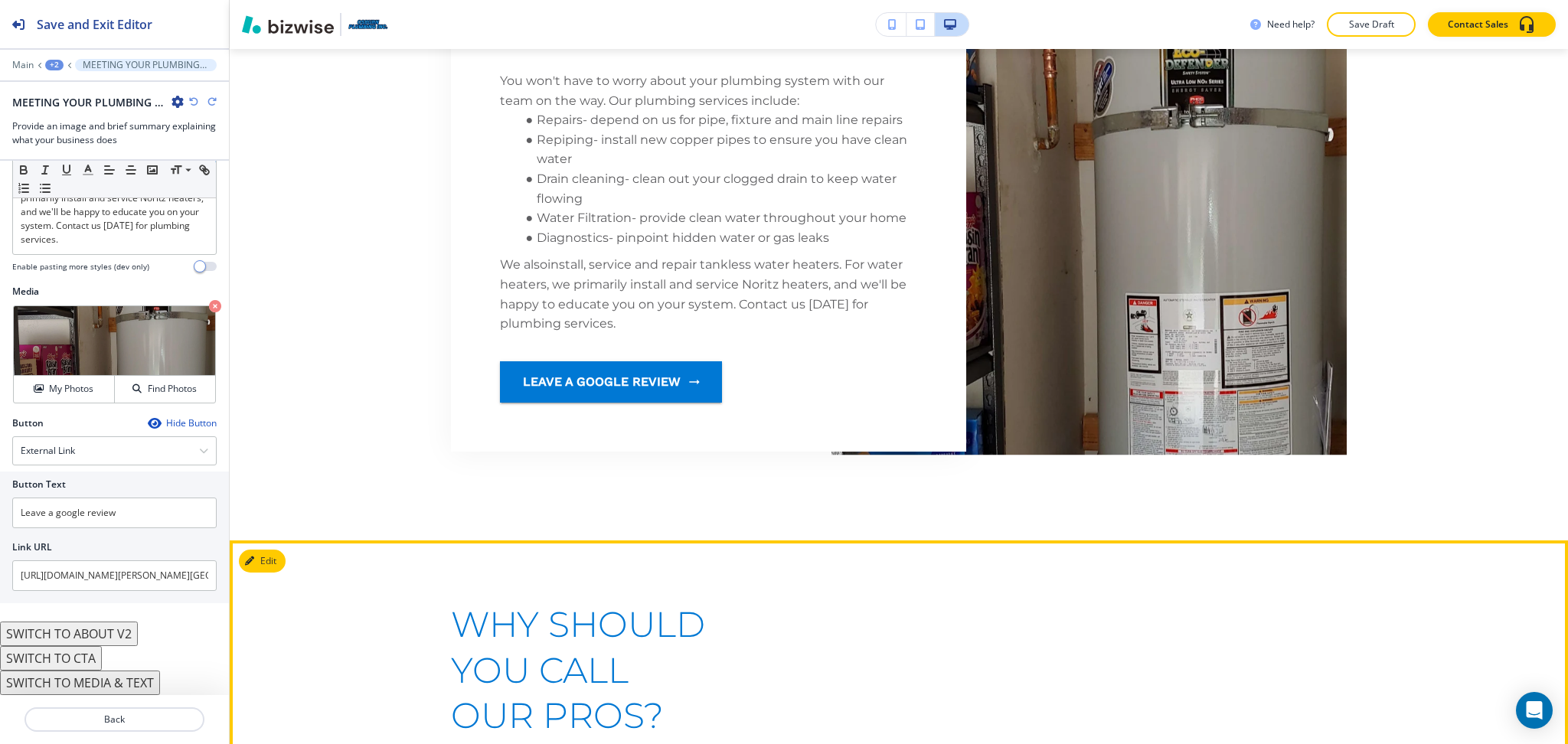
scroll to position [2209, 0]
click at [279, 573] on button "Edit This Section" at bounding box center [291, 561] width 103 height 23
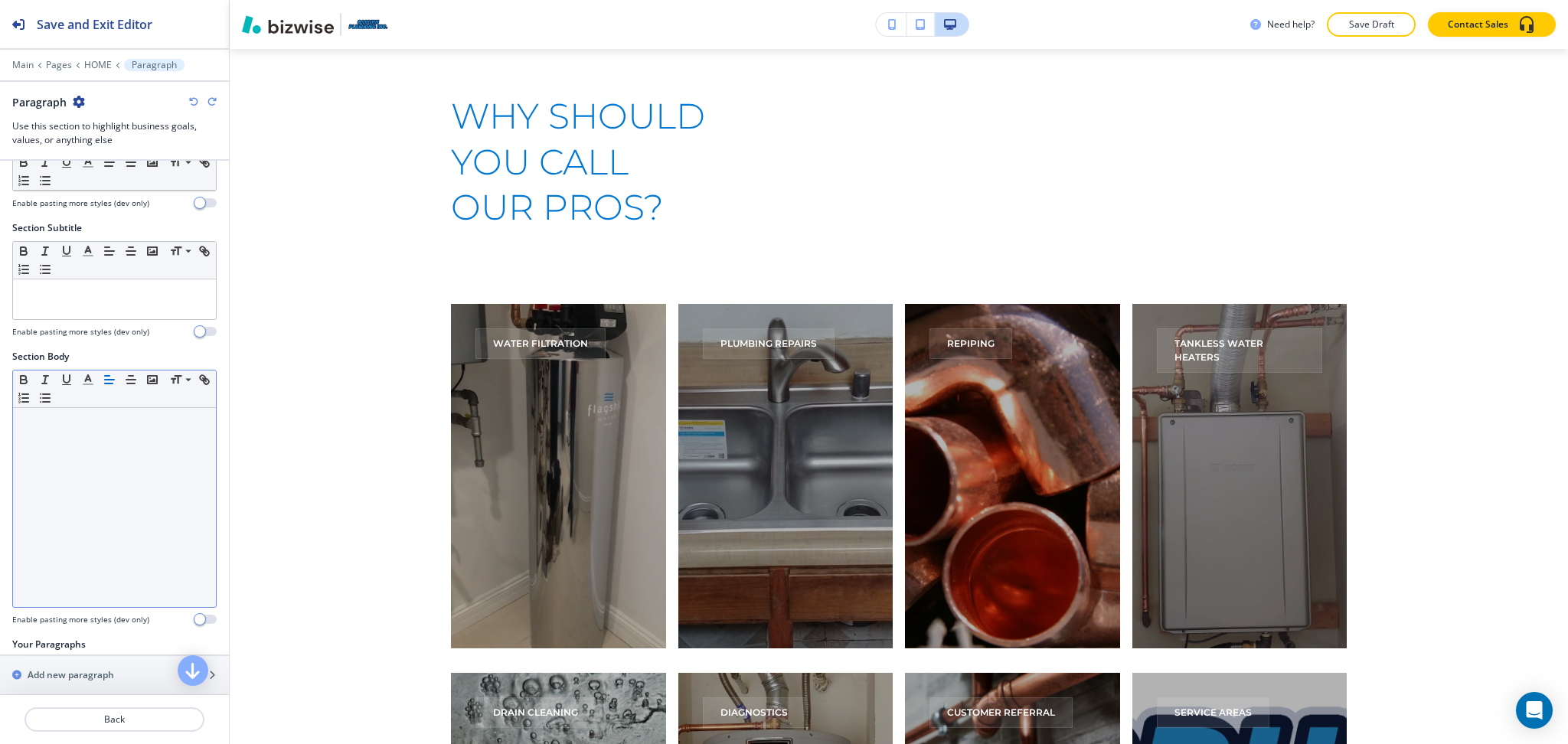
scroll to position [147, 0]
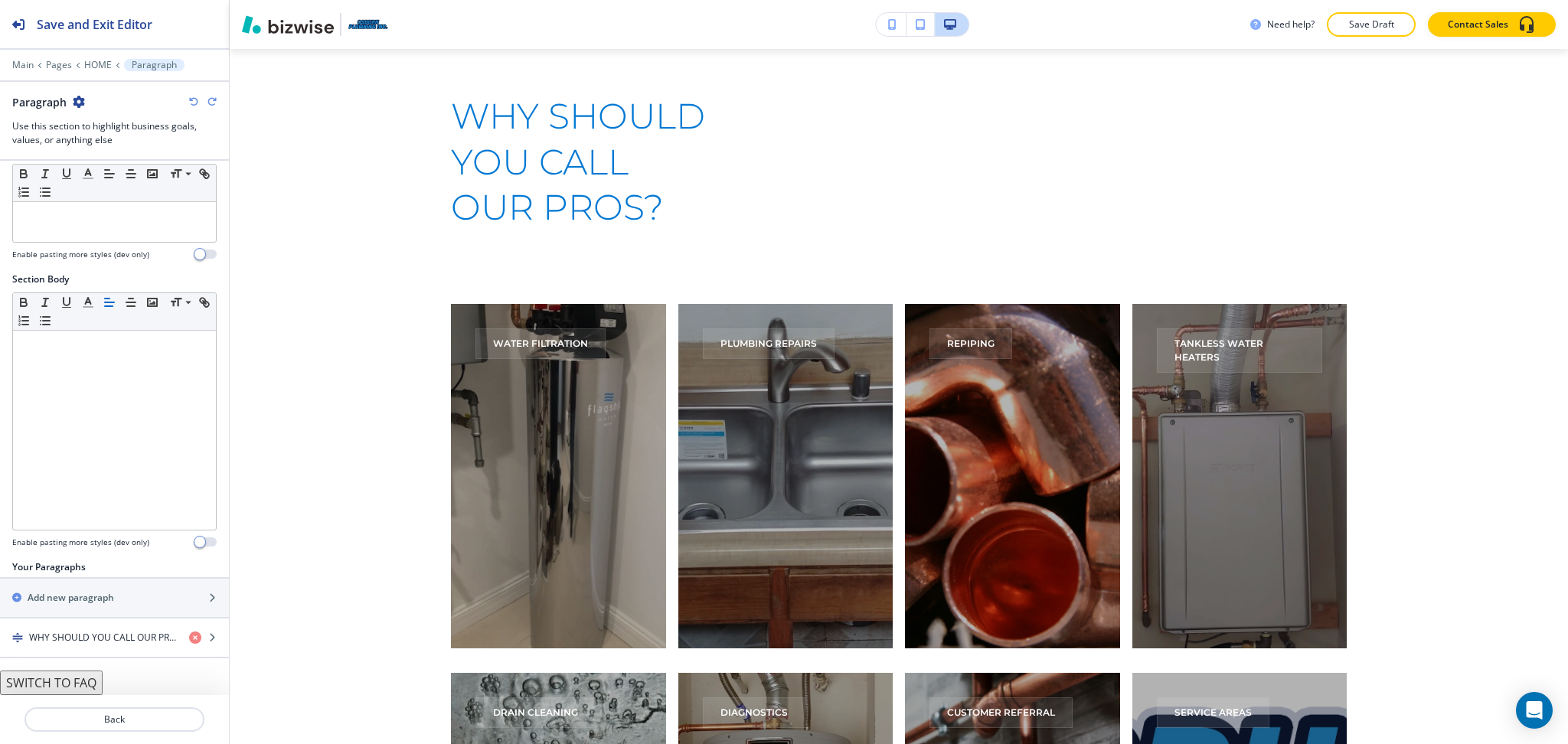
click at [86, 677] on button "SWITCH TO FAQ" at bounding box center [51, 683] width 102 height 24
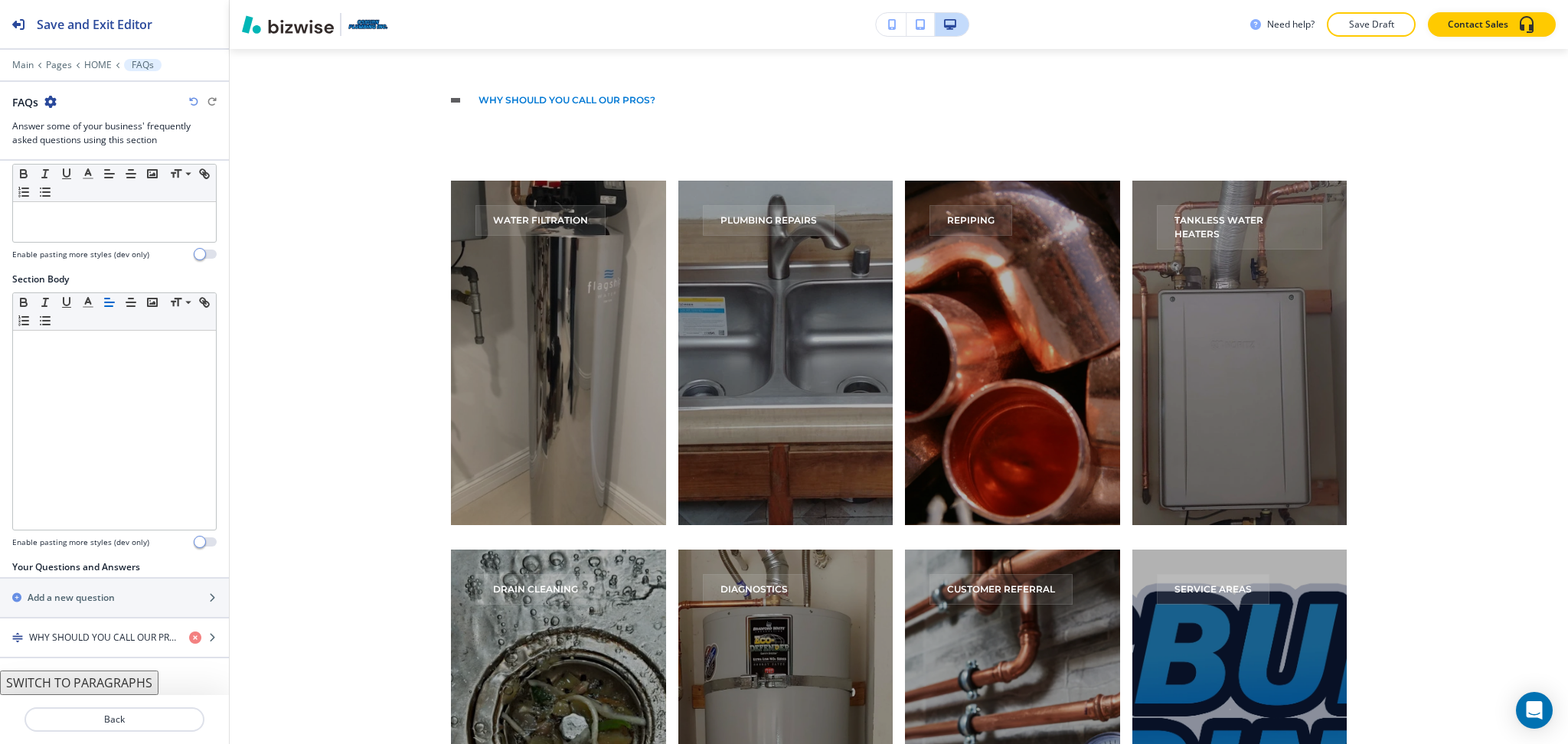
click at [95, 685] on button "SWITCH TO PARAGRAPHS" at bounding box center [79, 683] width 158 height 24
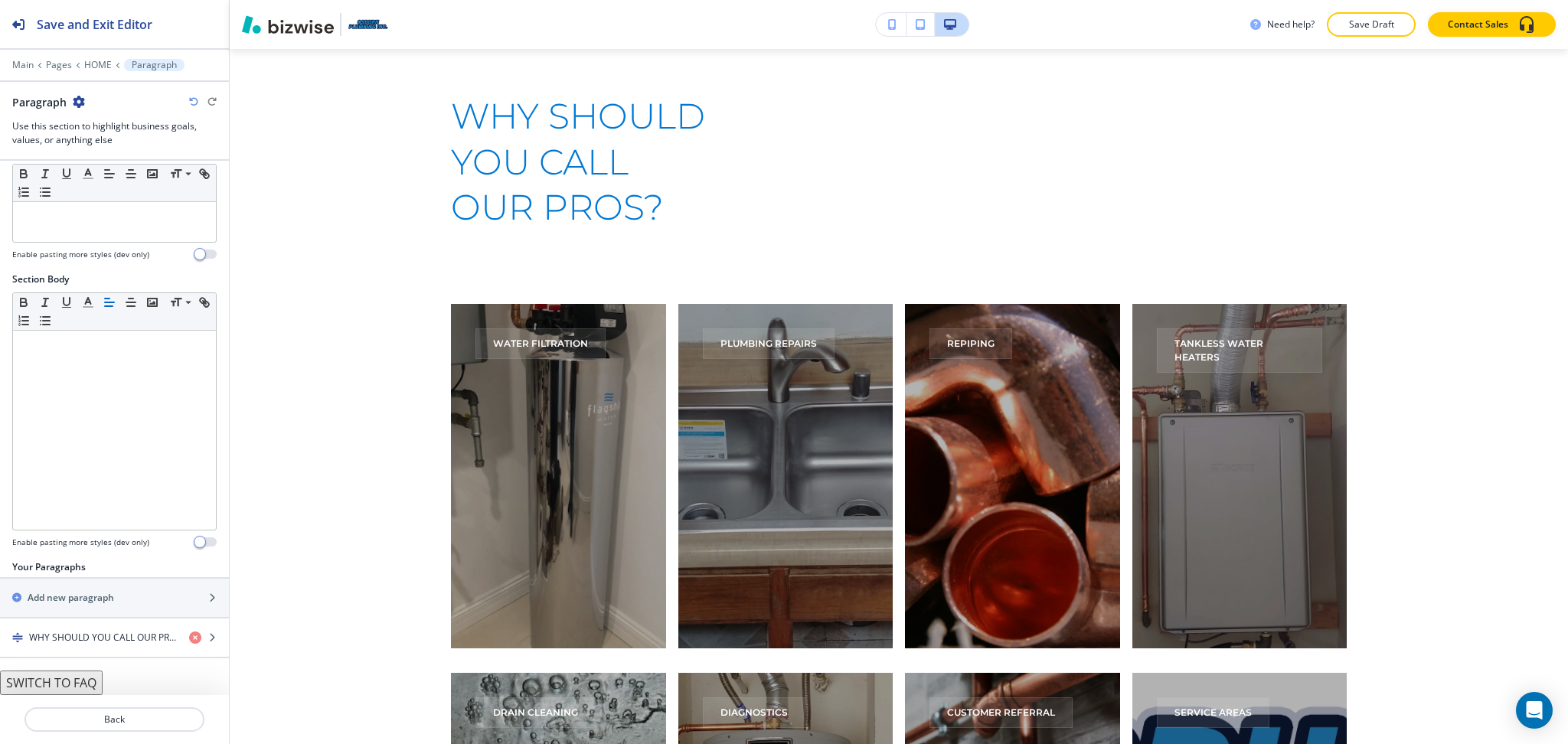
click at [76, 108] on button "button" at bounding box center [79, 102] width 12 height 13
click at [104, 177] on p "Delete Section" at bounding box center [121, 183] width 78 height 14
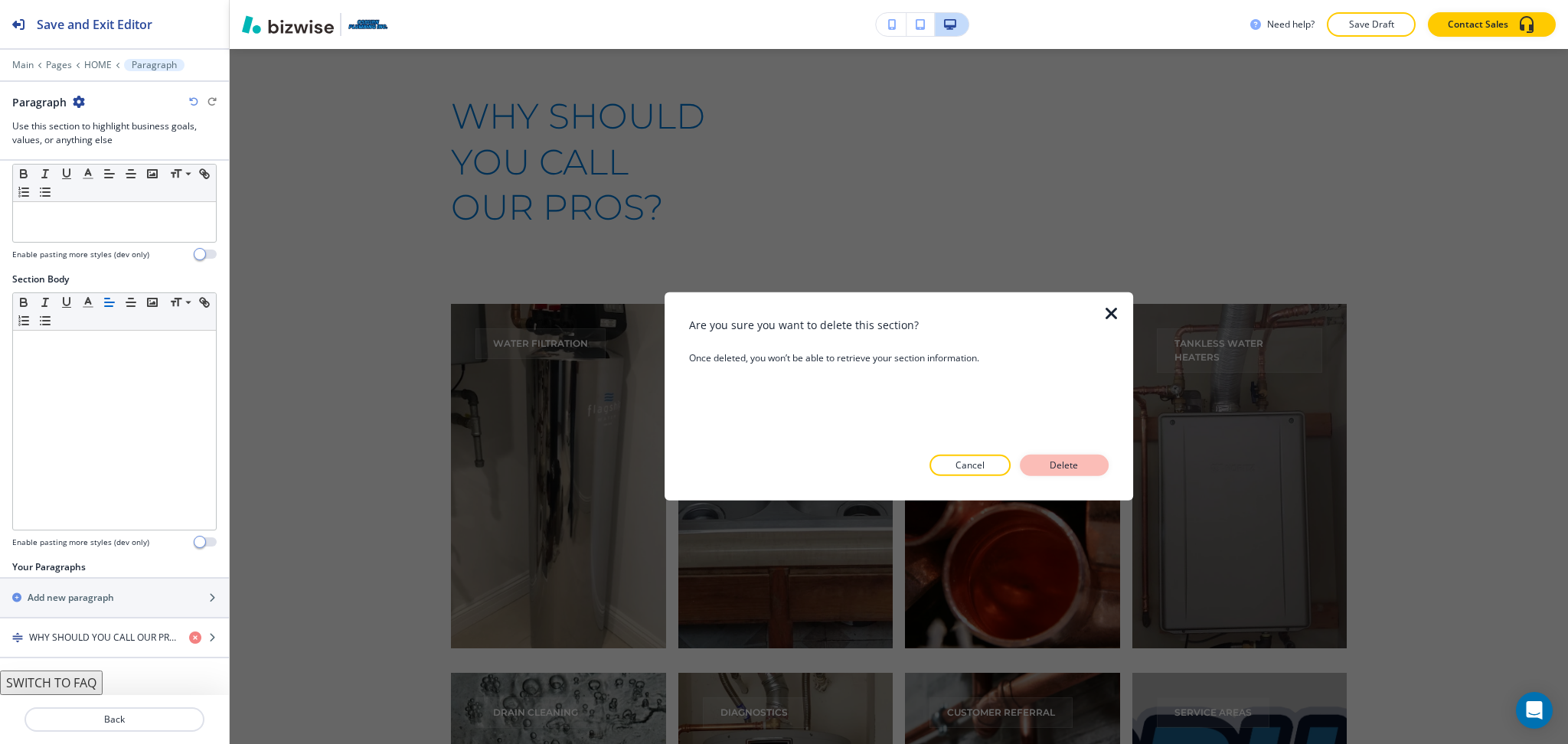
click at [1078, 471] on p "Delete" at bounding box center [1064, 465] width 37 height 14
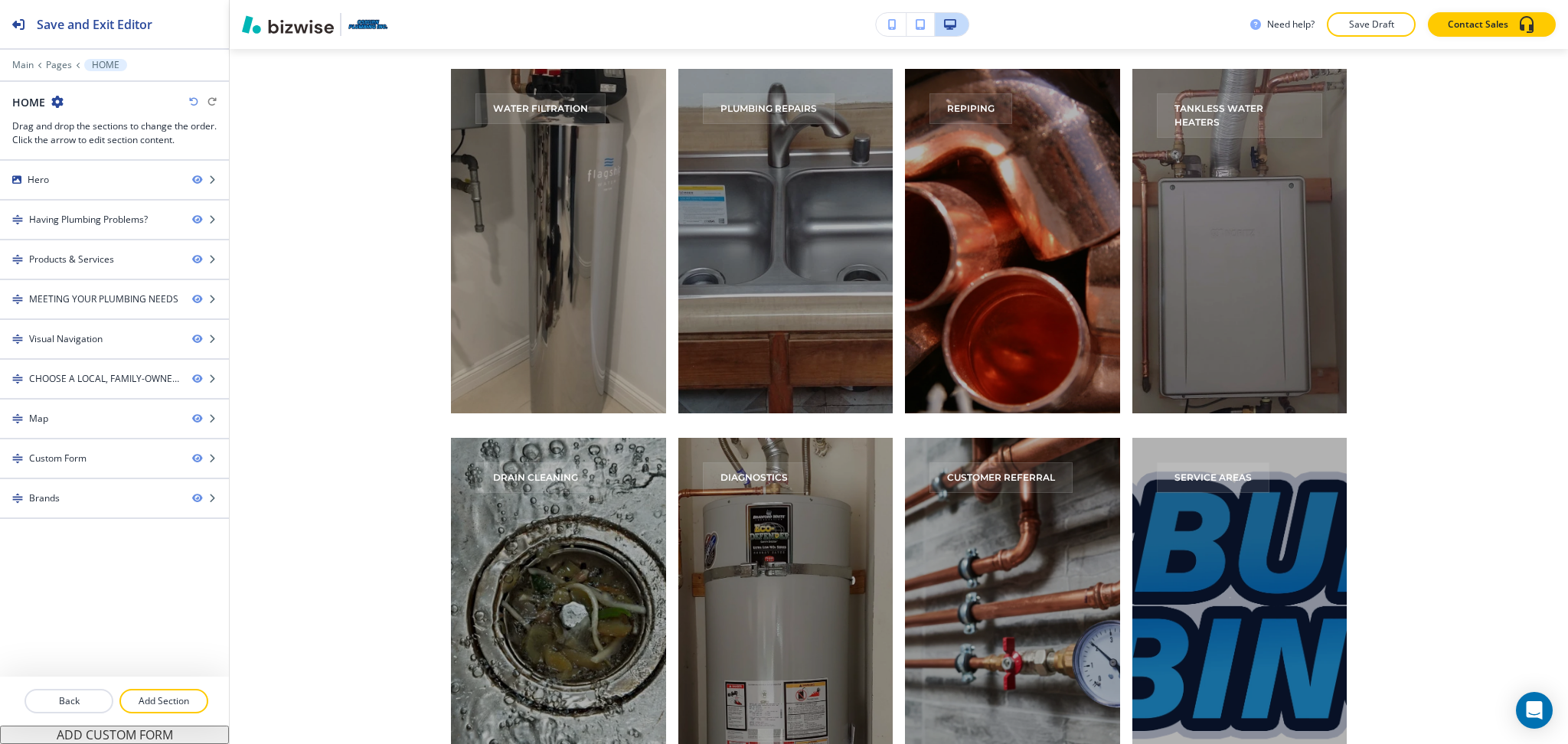
scroll to position [2483, 0]
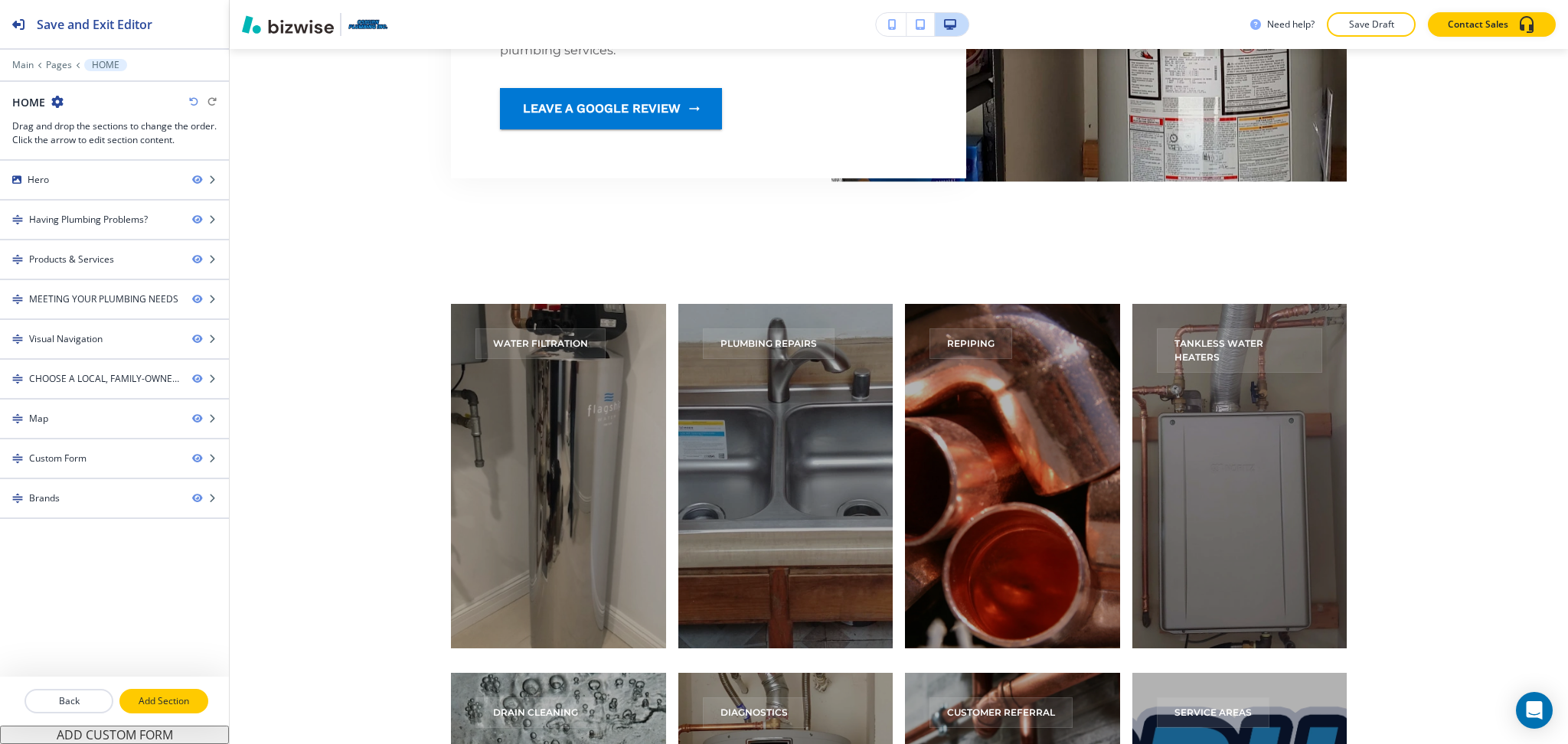
click at [156, 702] on p "Add Section" at bounding box center [164, 701] width 86 height 14
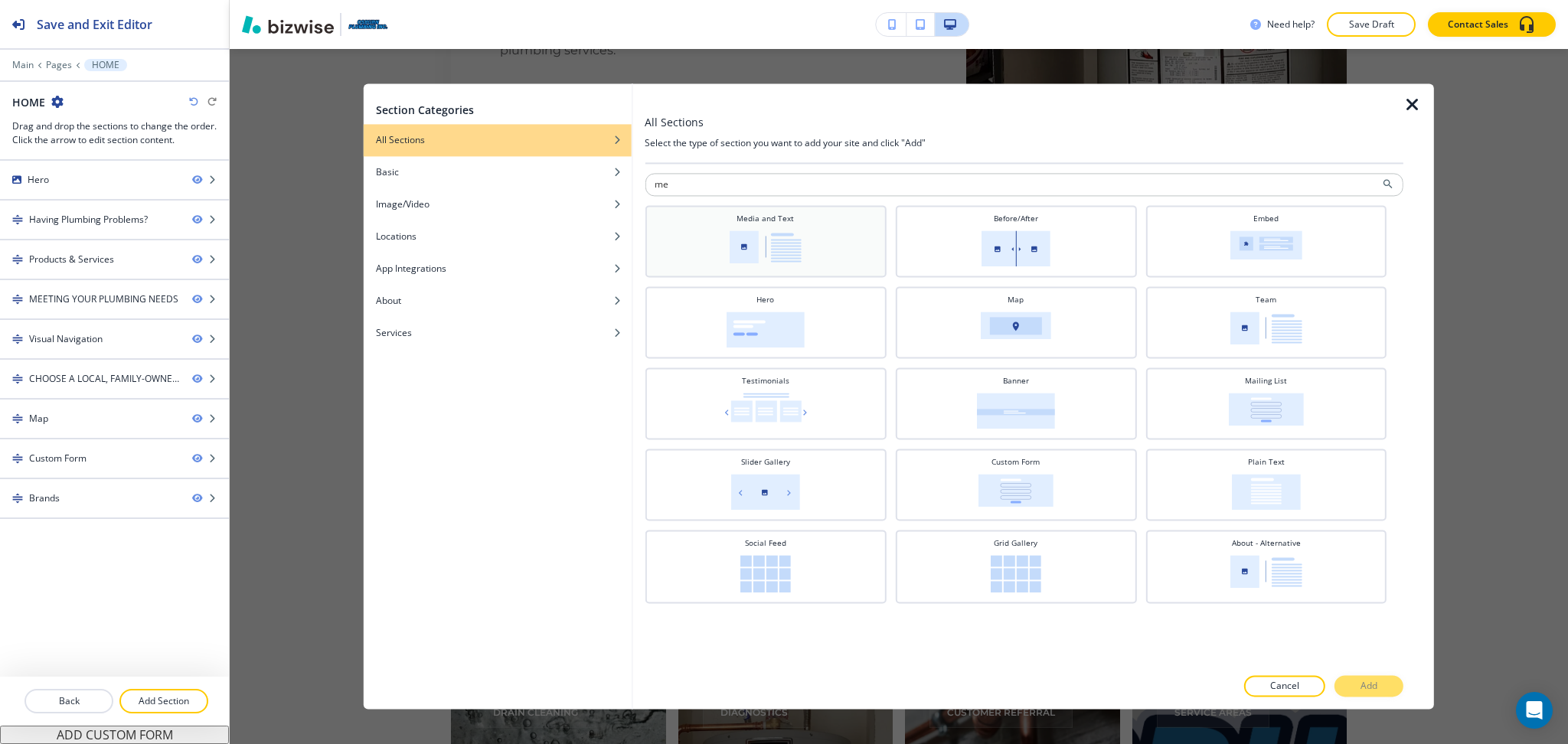
type input "me"
click at [764, 245] on img at bounding box center [766, 247] width 72 height 33
click at [1364, 681] on p "Add" at bounding box center [1368, 687] width 17 height 14
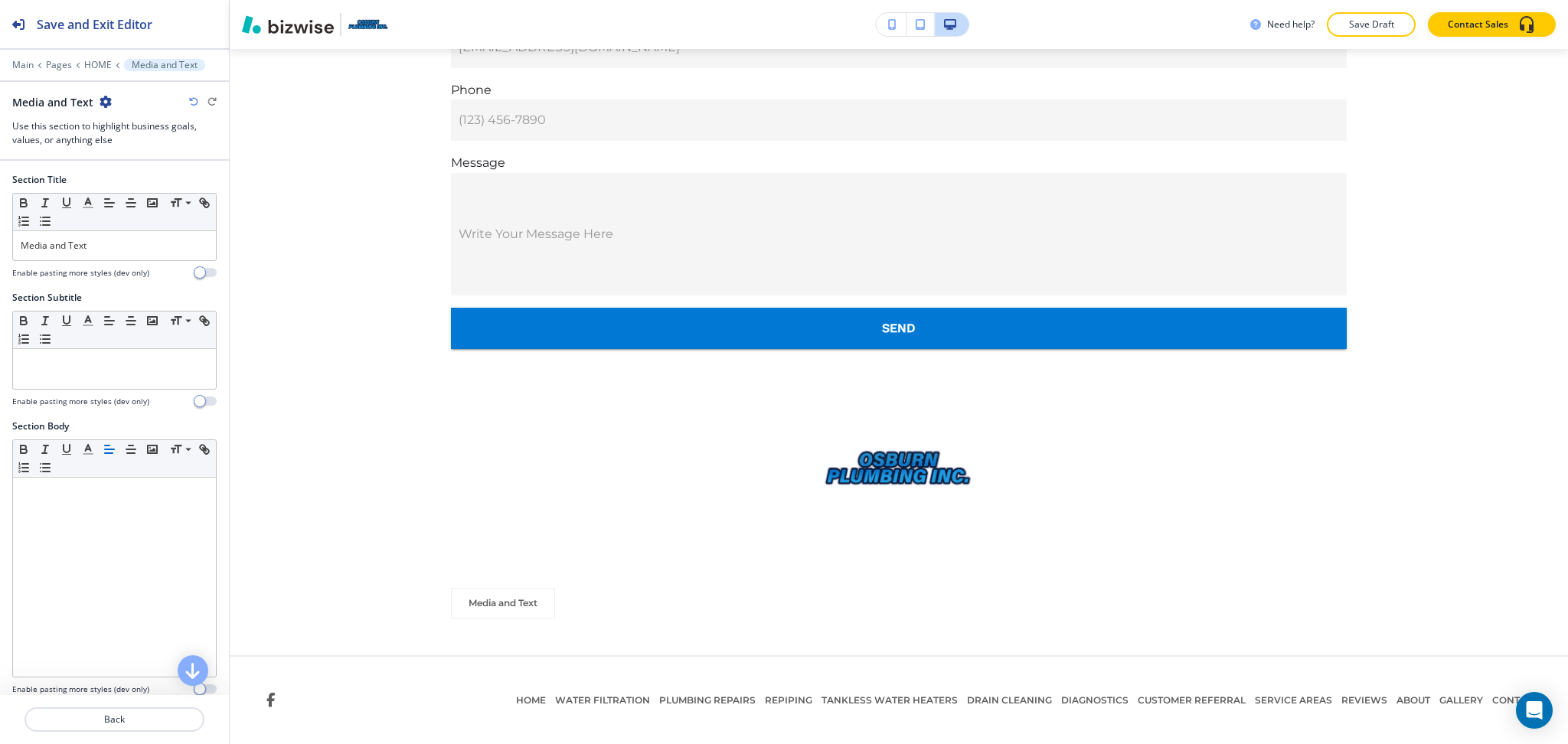
scroll to position [5201, 0]
click at [98, 69] on p "HOME" at bounding box center [98, 65] width 28 height 10
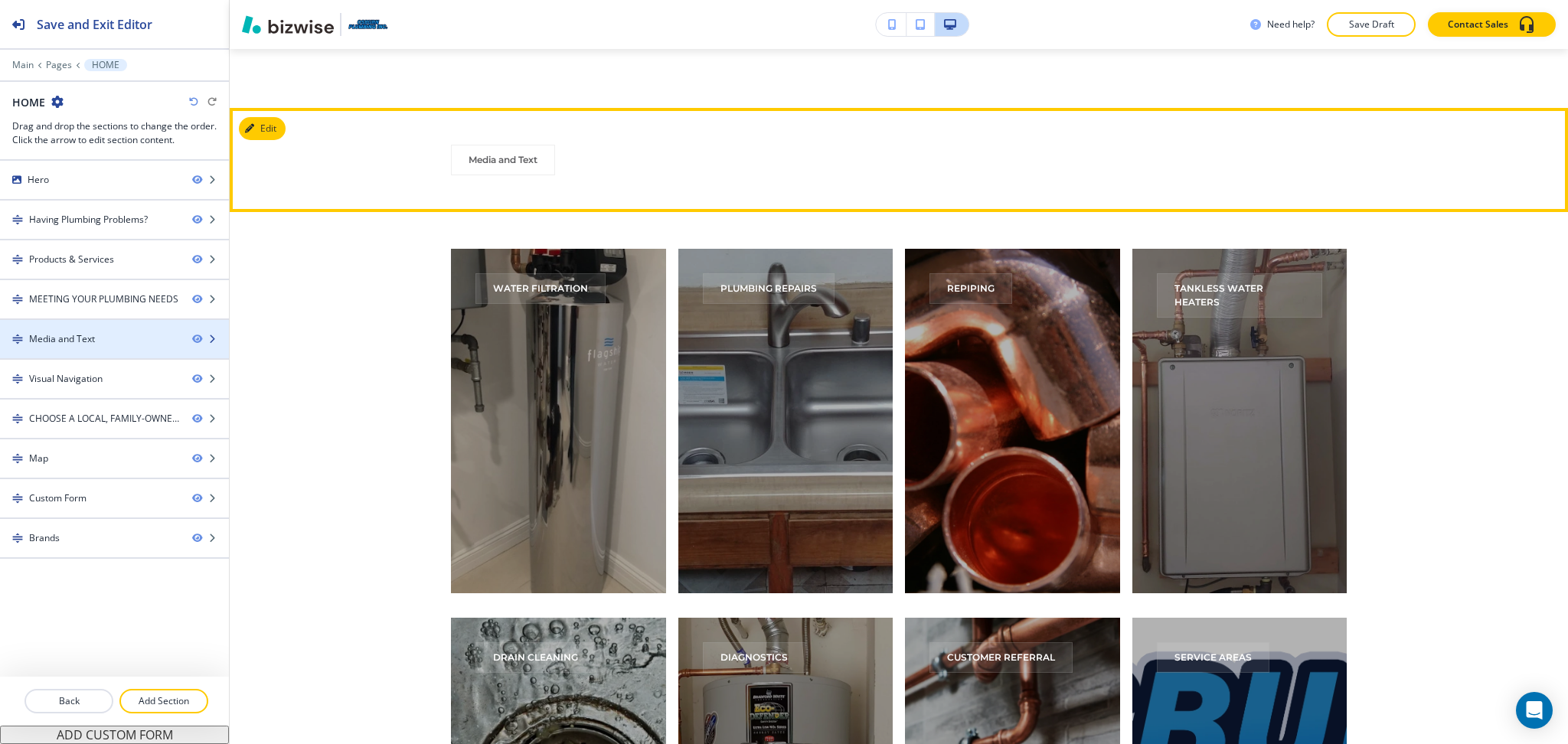
click at [102, 342] on div "Media and Text" at bounding box center [90, 340] width 180 height 14
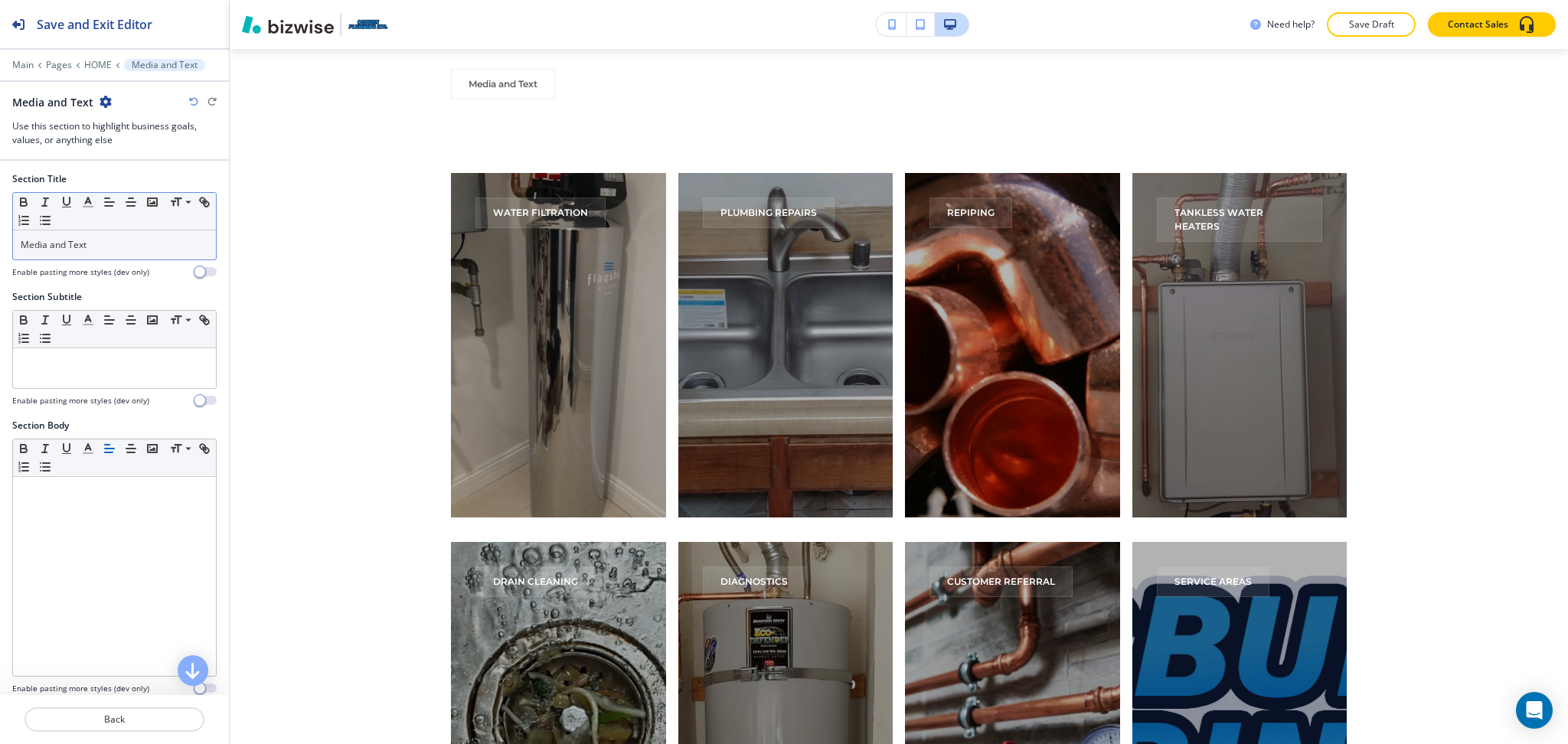
scroll to position [0, 0]
click at [94, 245] on p "Media and Text" at bounding box center [114, 246] width 188 height 14
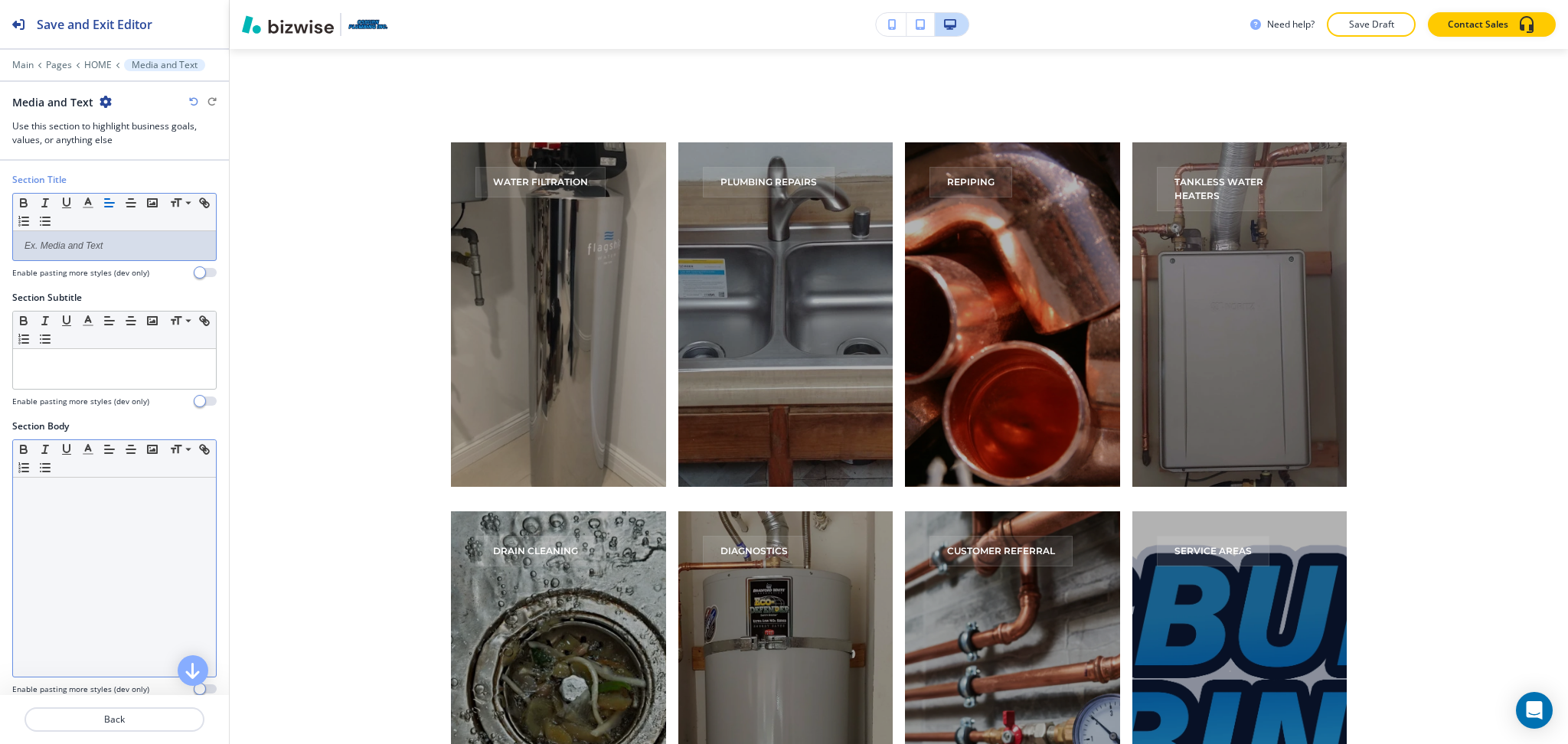
click at [90, 514] on div at bounding box center [114, 577] width 203 height 199
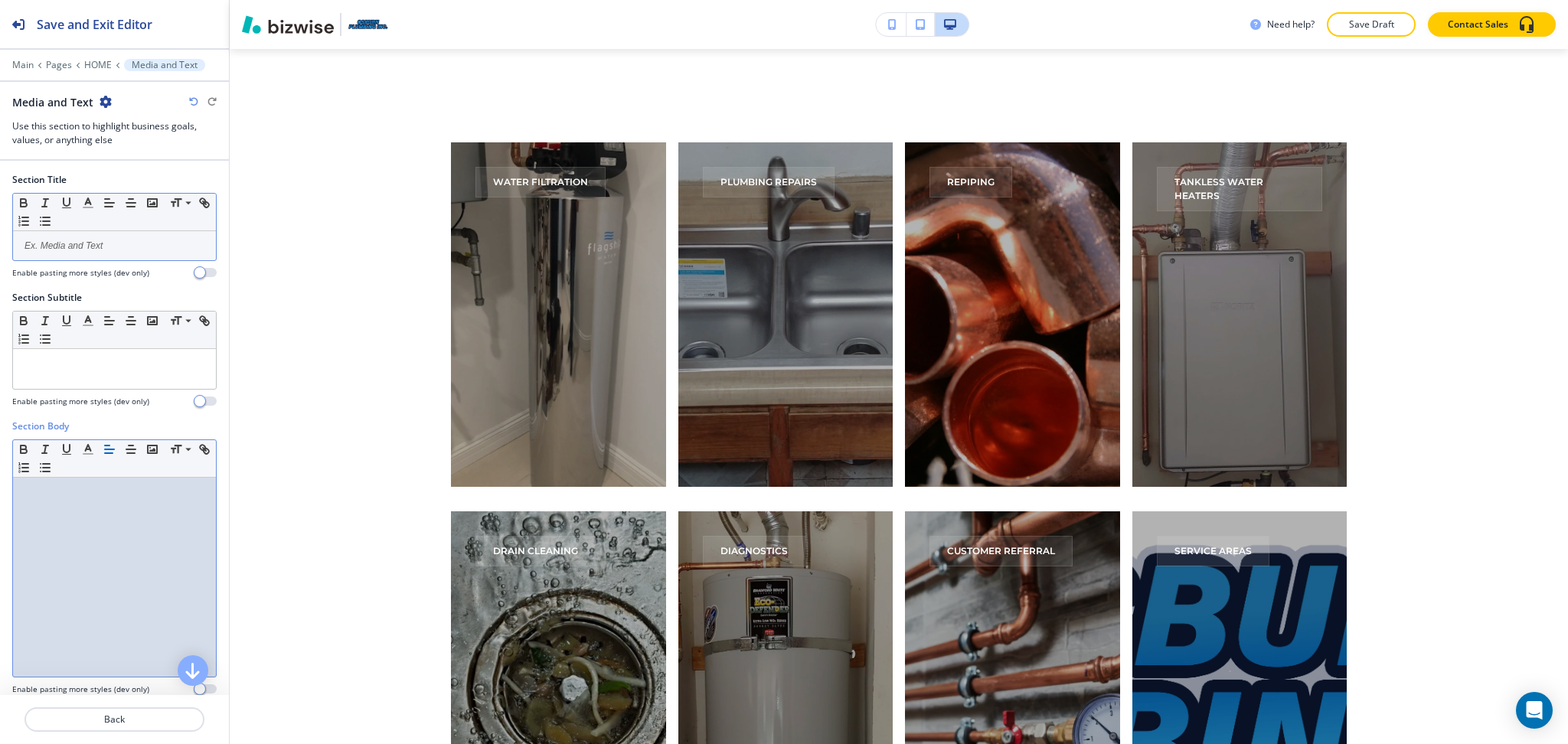
click at [88, 242] on p at bounding box center [114, 246] width 188 height 14
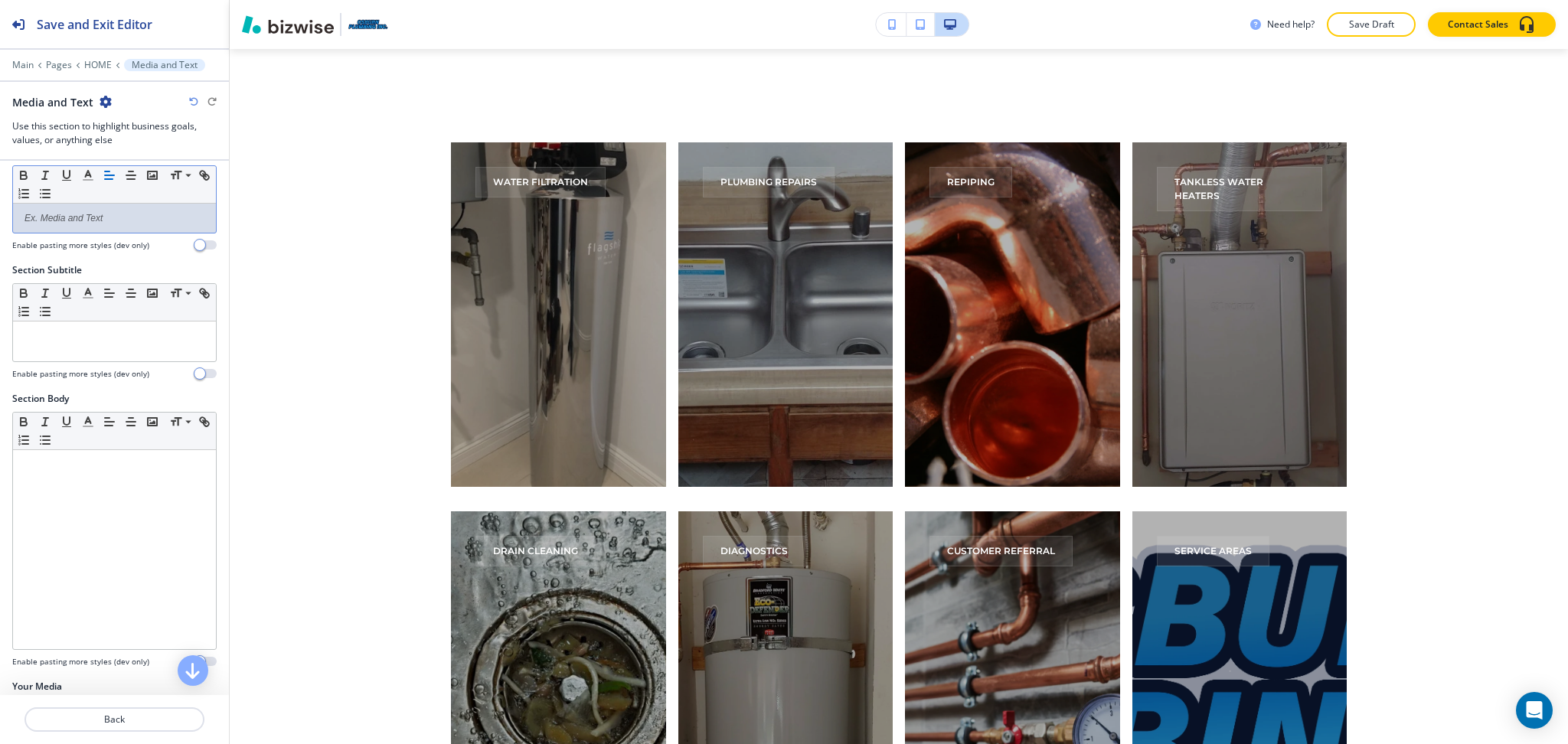
scroll to position [107, 0]
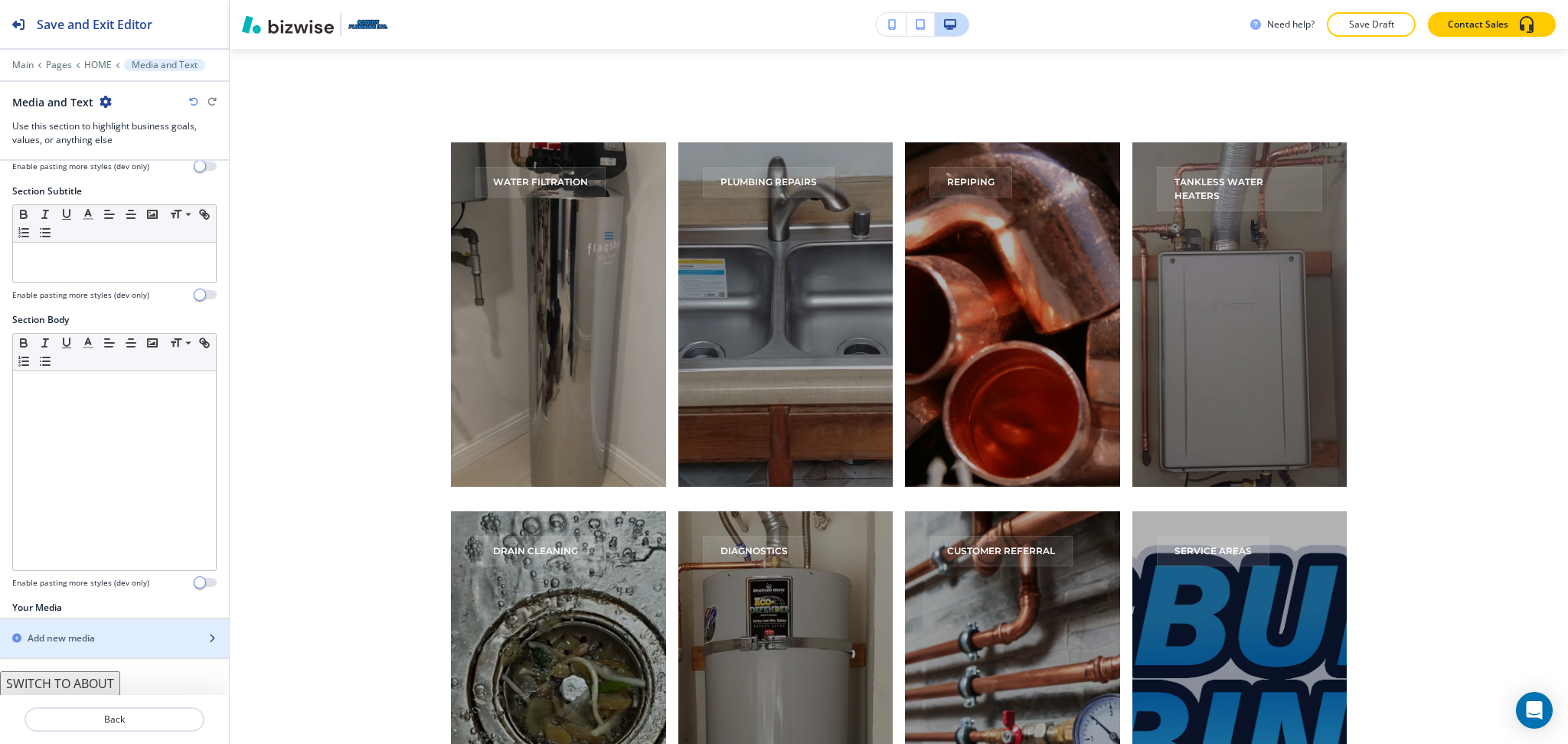
click at [91, 634] on h2 "Add new media" at bounding box center [61, 638] width 67 height 14
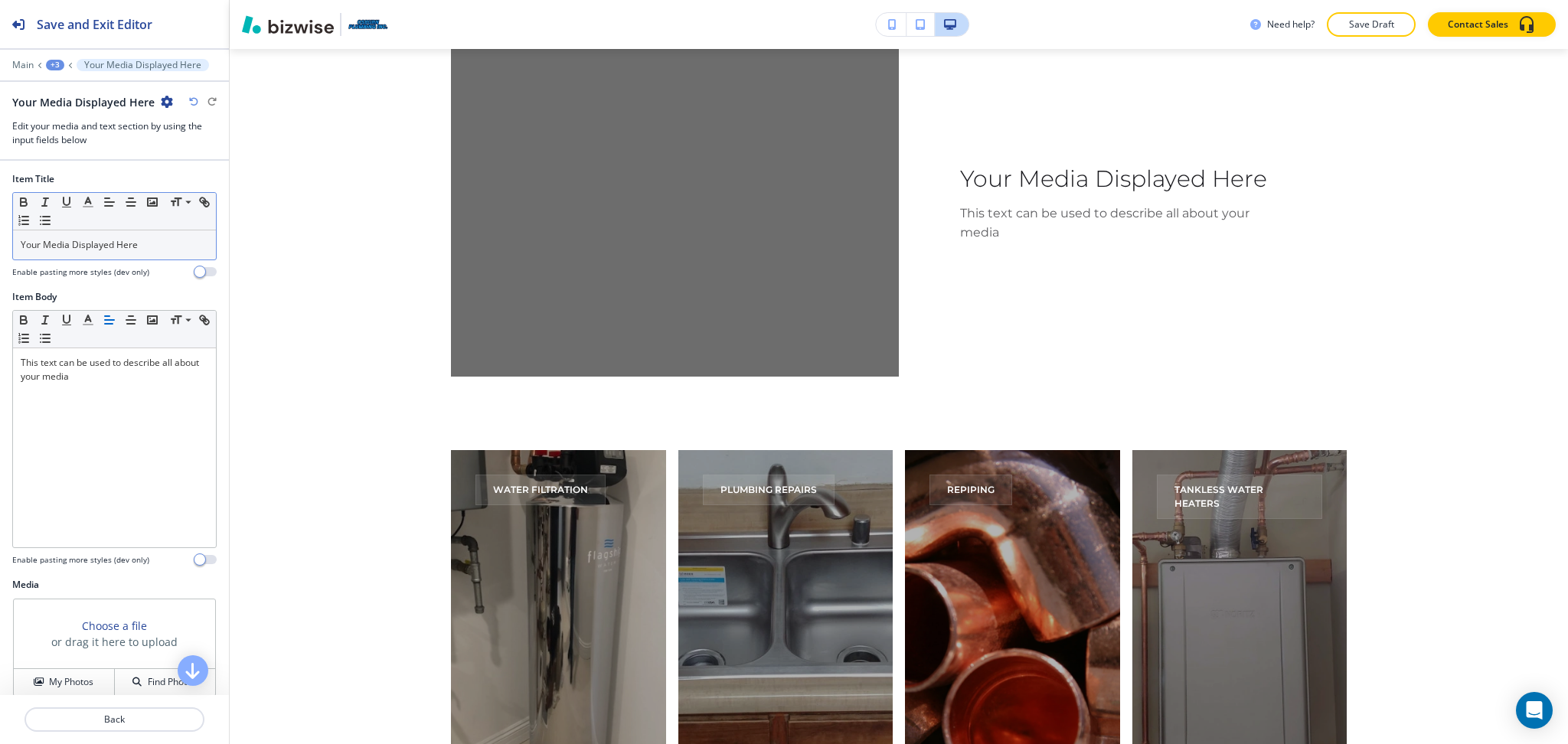
scroll to position [2, 0]
click at [145, 248] on p "Your Media Displayed Here" at bounding box center [114, 245] width 188 height 14
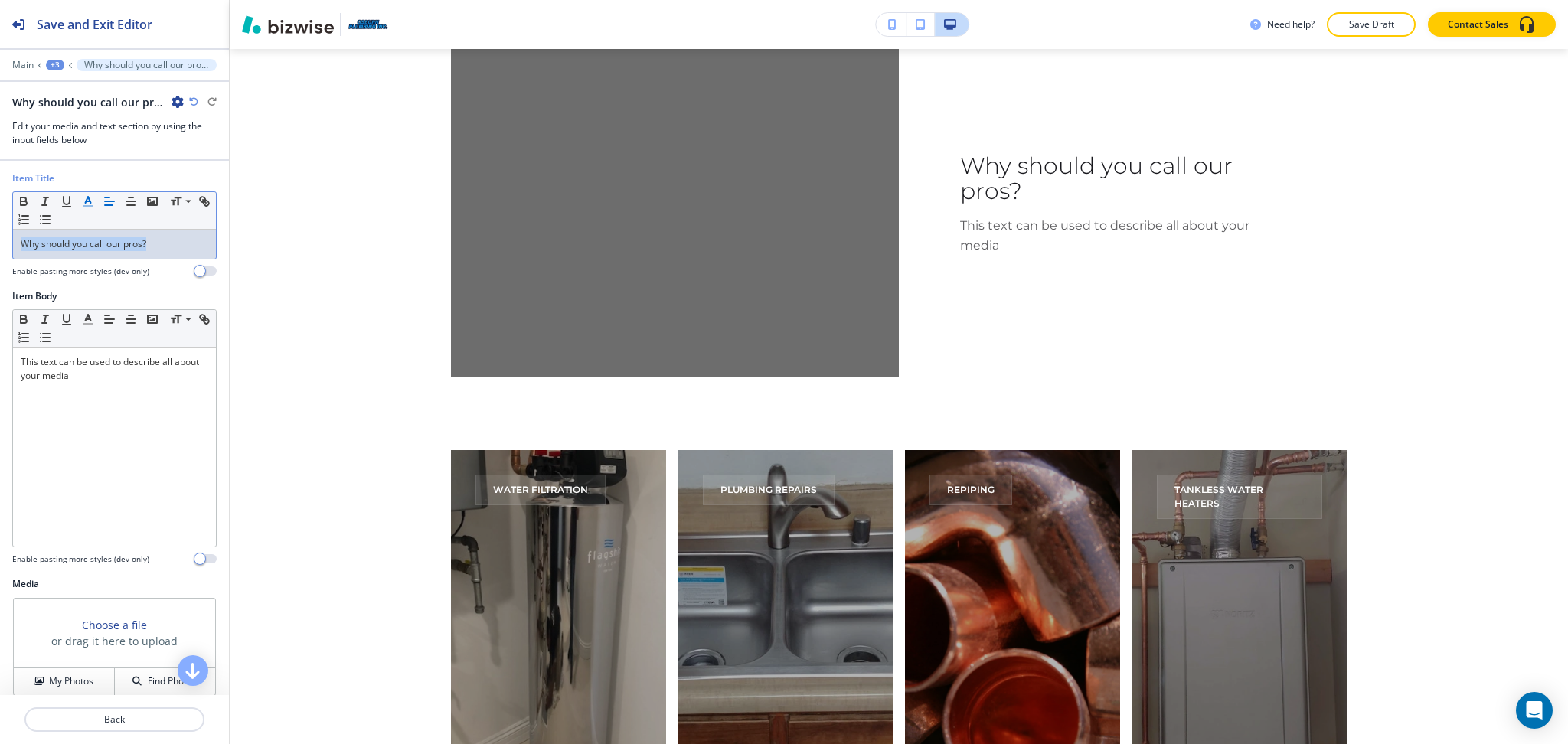
click at [86, 195] on icon "button" at bounding box center [88, 202] width 14 height 14
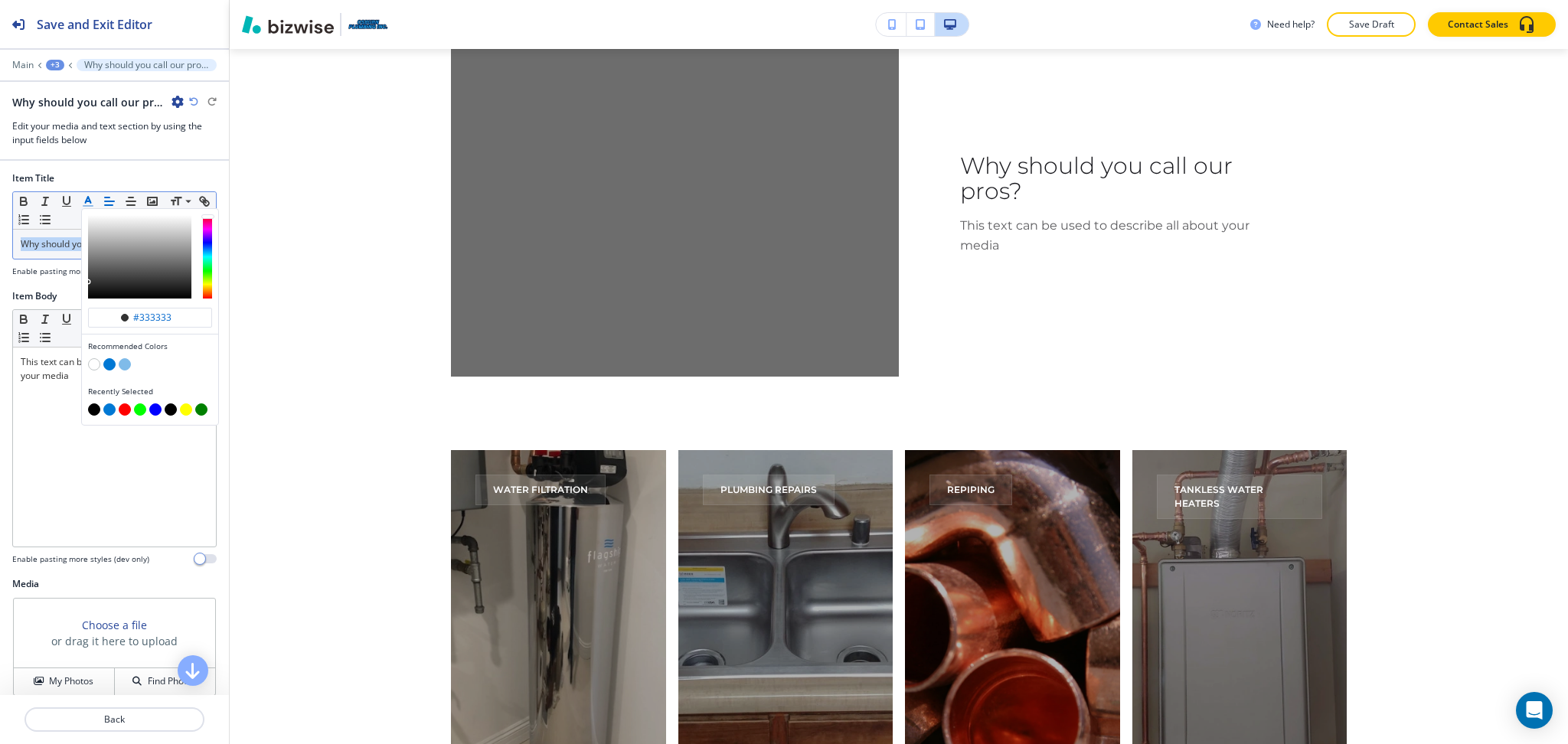
click at [107, 365] on button "button" at bounding box center [109, 364] width 12 height 12
type input "#0078d4"
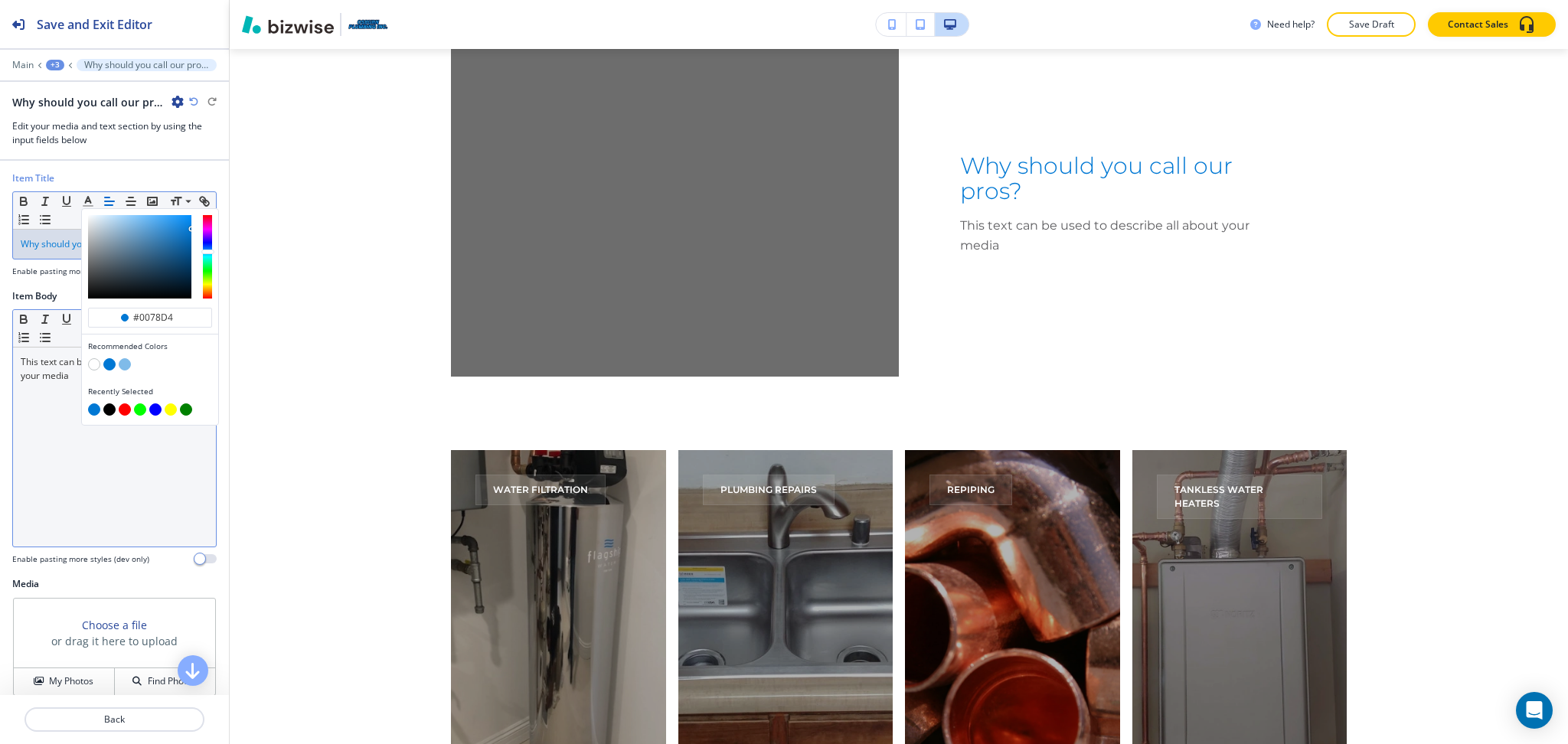
click at [111, 468] on div "This text can be used to describe all about your media" at bounding box center [114, 447] width 203 height 199
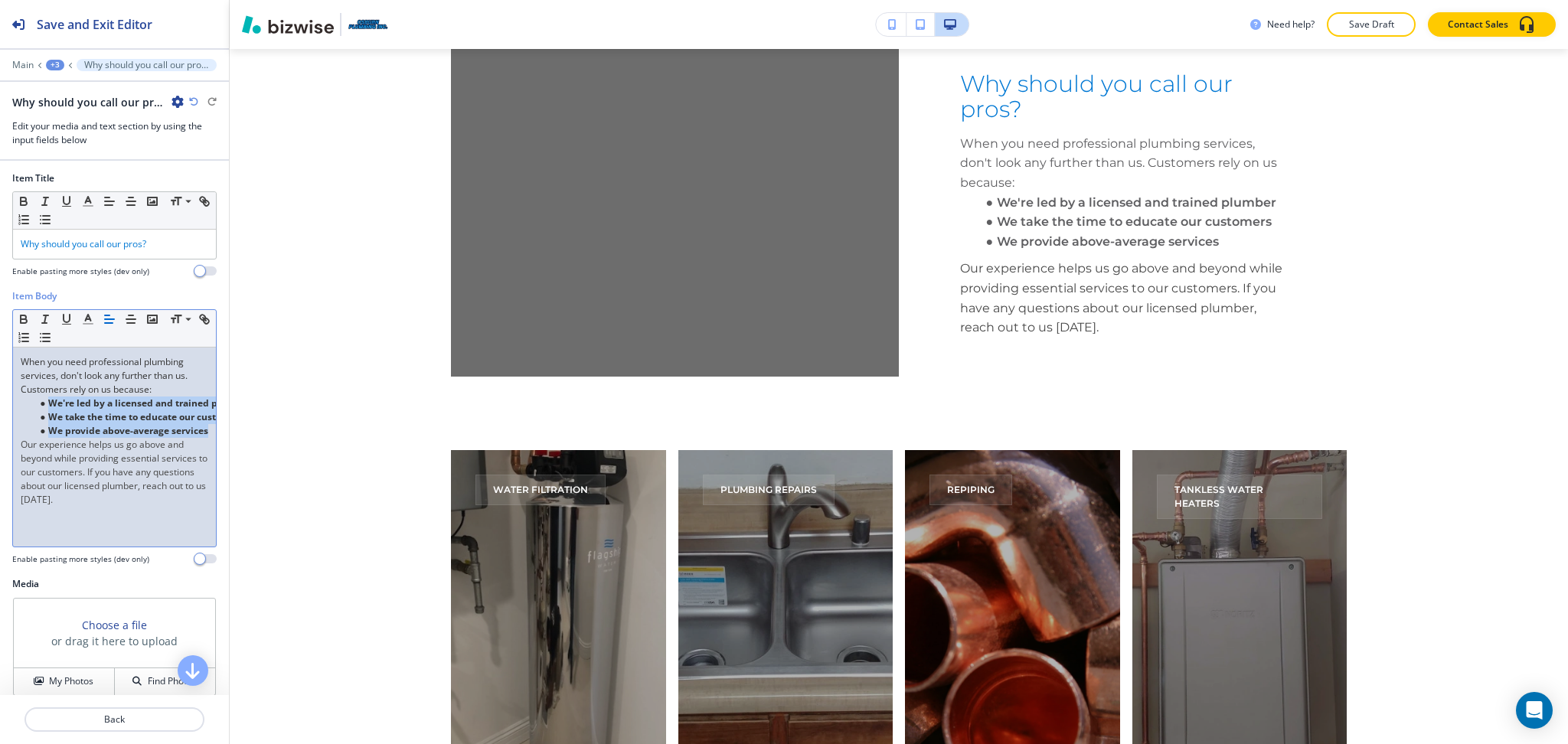
scroll to position [0, 50]
drag, startPoint x: 47, startPoint y: 404, endPoint x: 227, endPoint y: 432, distance: 182.2
click at [227, 432] on div "Item Title Small Normal Large Huge Why should you call our pros? Enable pasting…" at bounding box center [114, 428] width 229 height 534
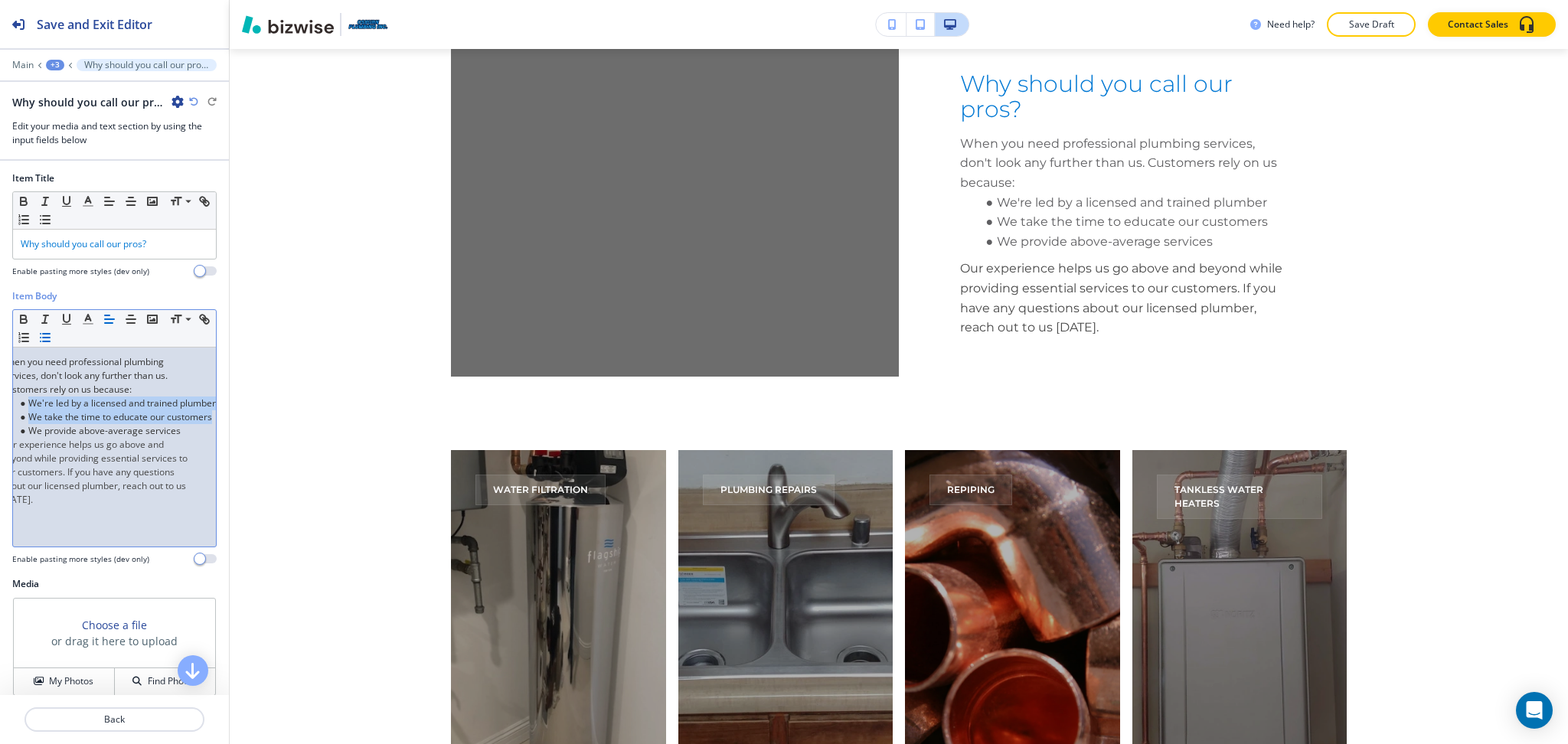
scroll to position [0, 37]
click at [129, 392] on p "When you need professional plumbing services, don't look any further than us. C…" at bounding box center [94, 375] width 188 height 41
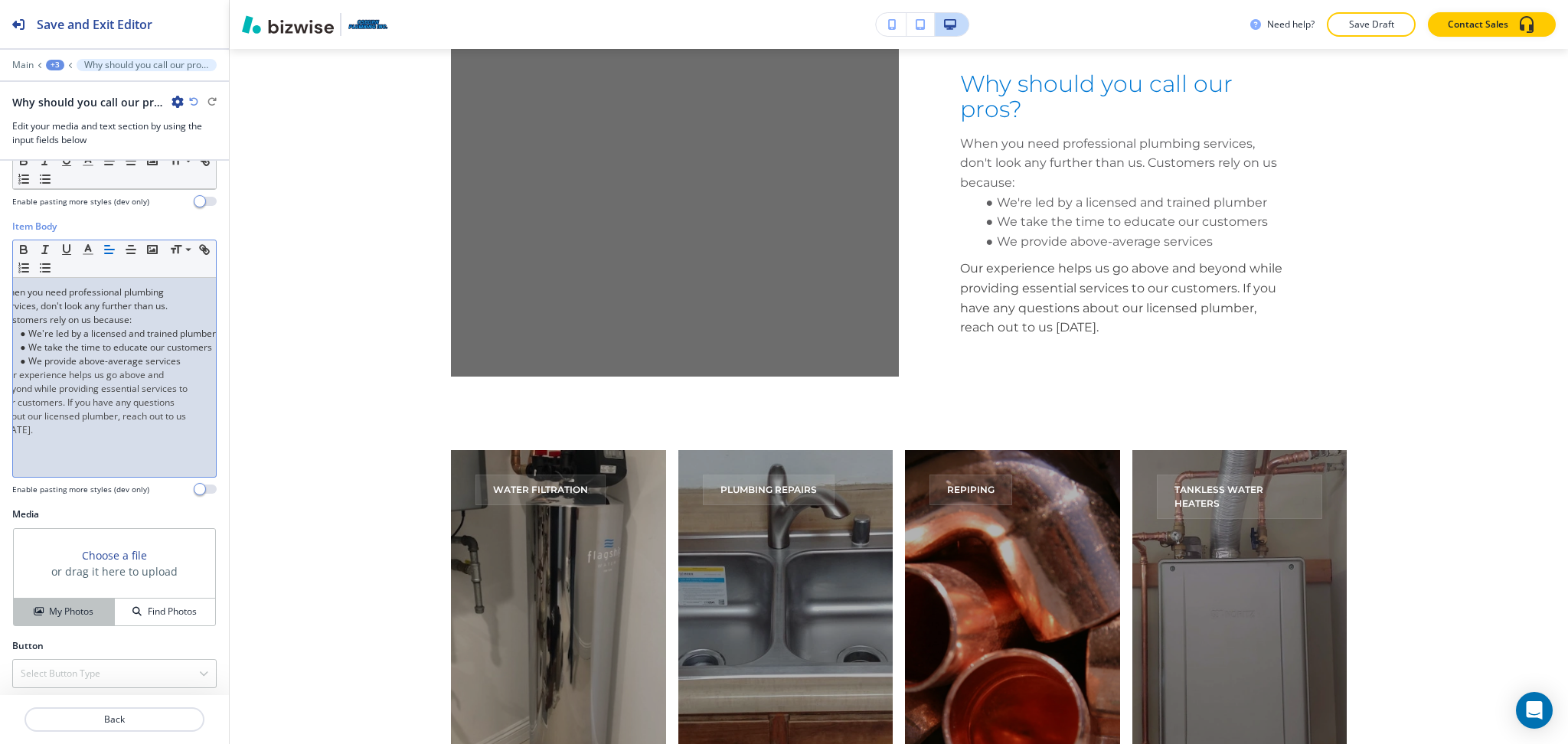
scroll to position [77, 0]
click at [59, 604] on h4 "My Photos" at bounding box center [71, 607] width 45 height 14
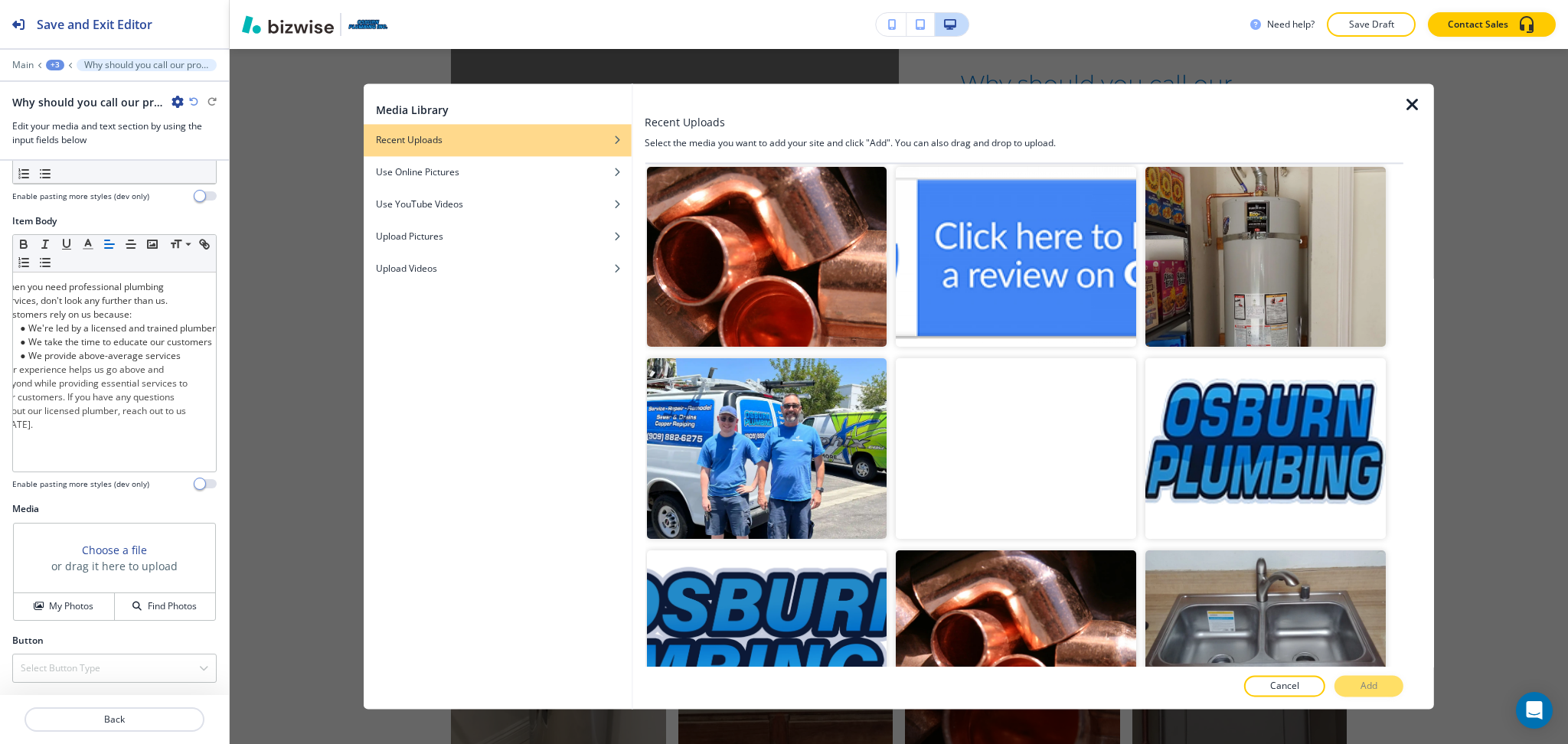
scroll to position [2049, 0]
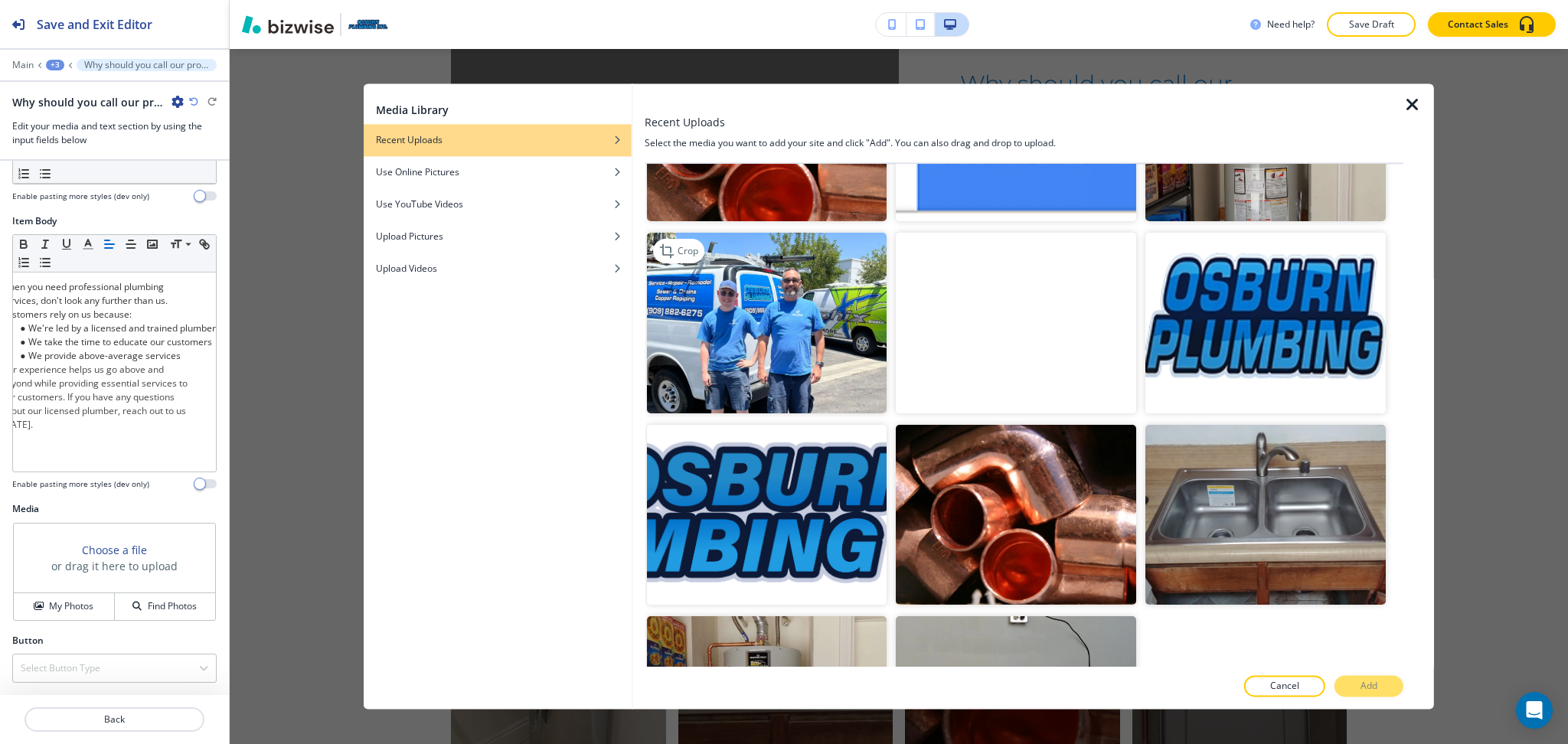
click at [730, 323] on img "button" at bounding box center [766, 323] width 240 height 180
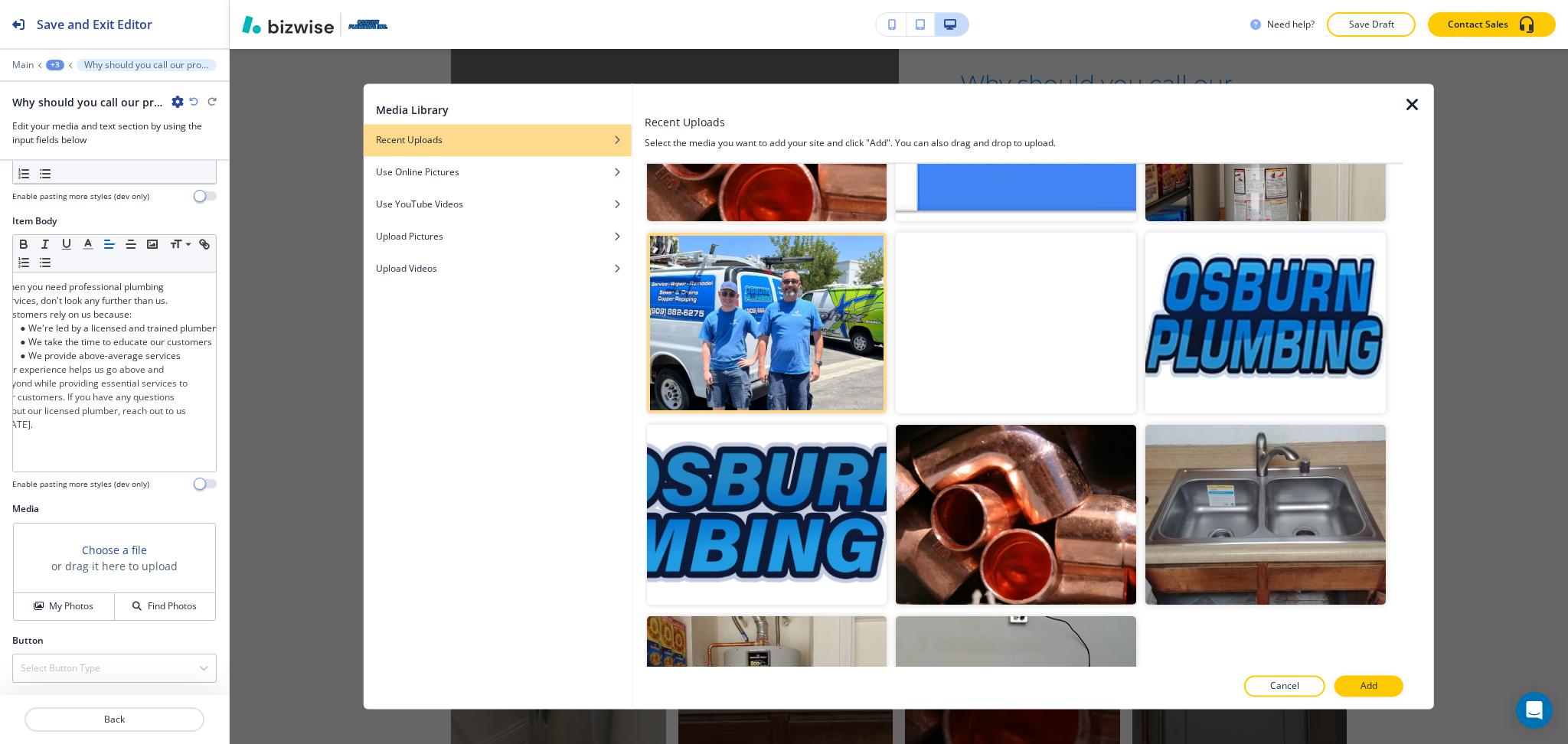
click at [1358, 695] on button "Add" at bounding box center [1368, 686] width 69 height 22
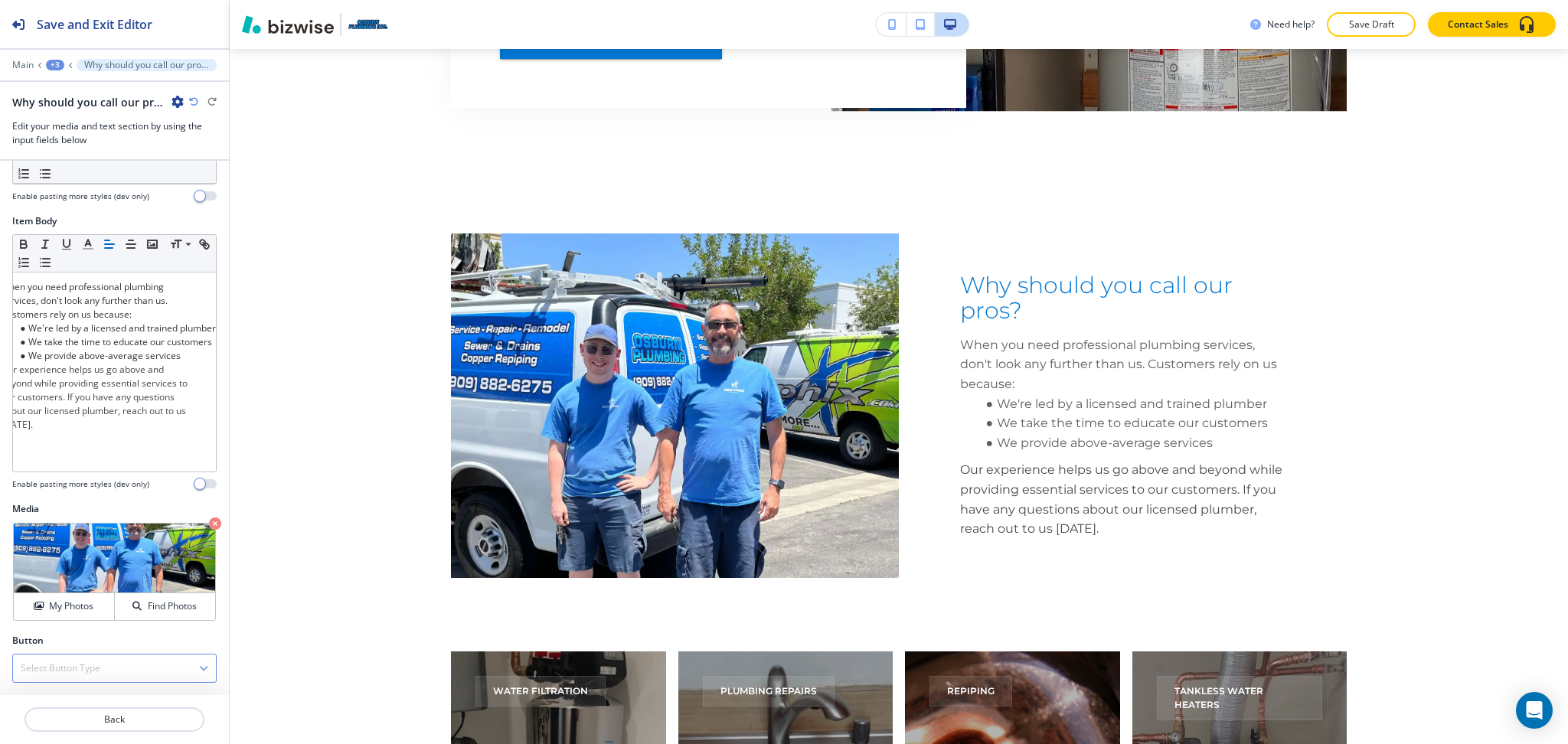
click at [102, 673] on div "Select Button Type" at bounding box center [114, 669] width 203 height 28
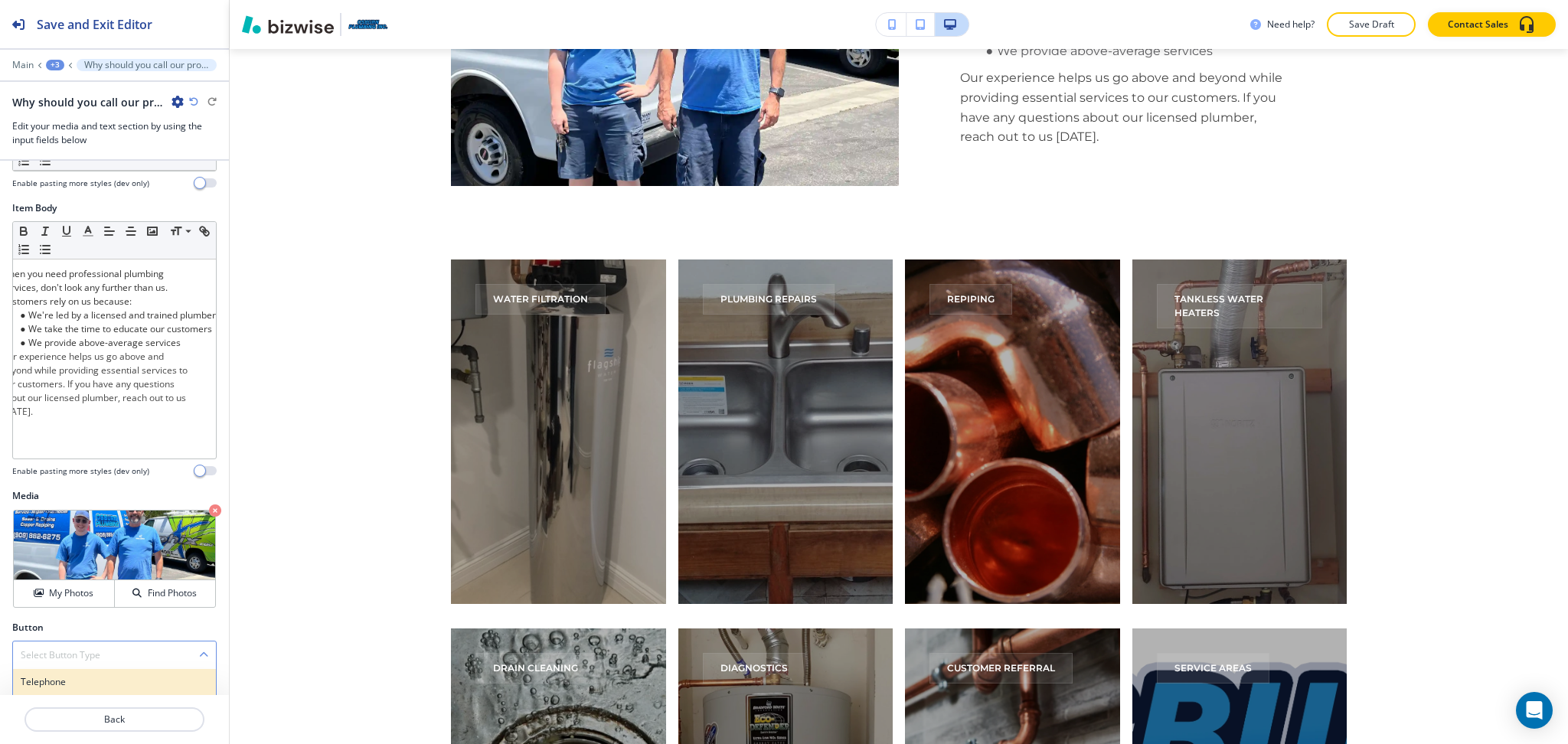
click at [78, 679] on h4 "Telephone" at bounding box center [114, 682] width 188 height 14
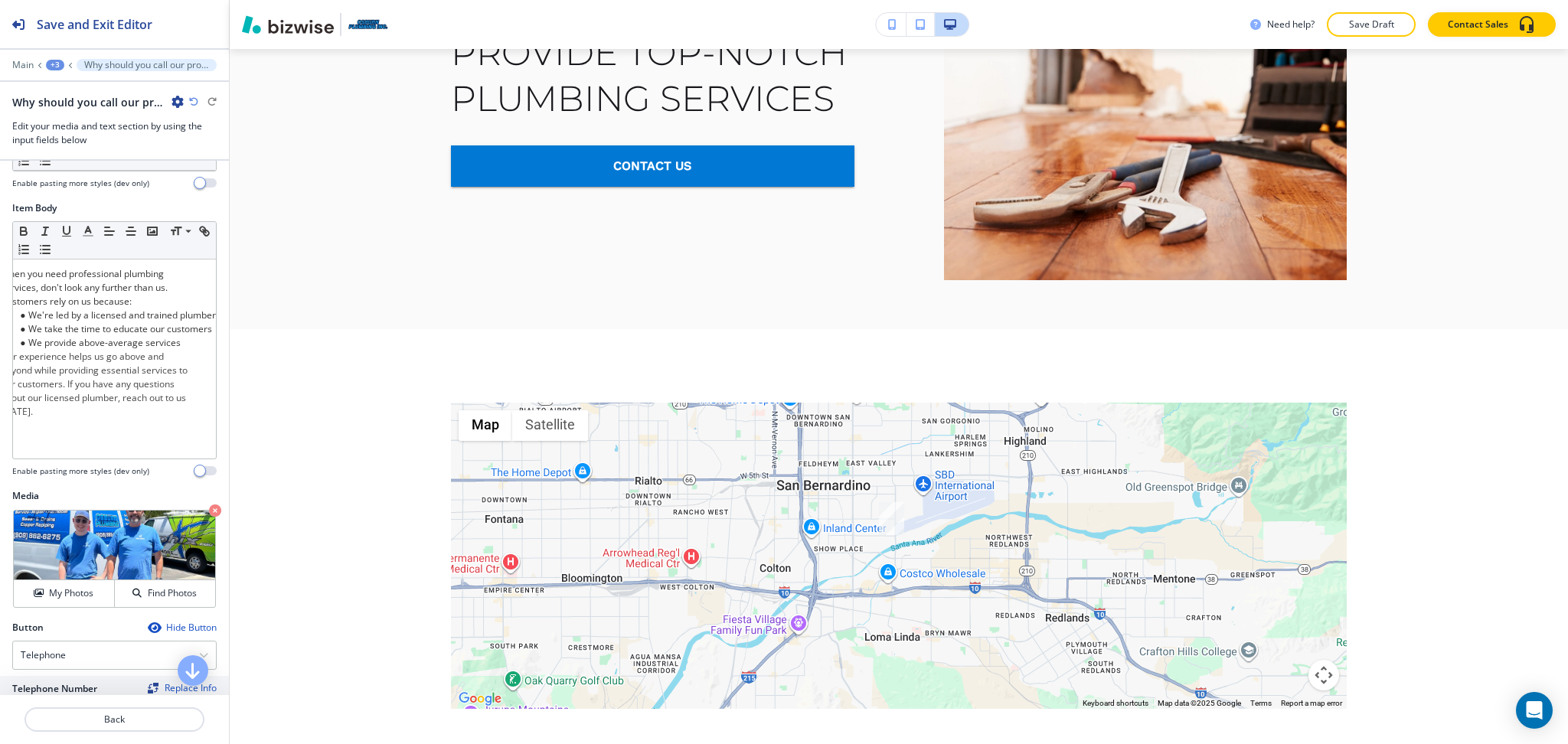
scroll to position [4774, 0]
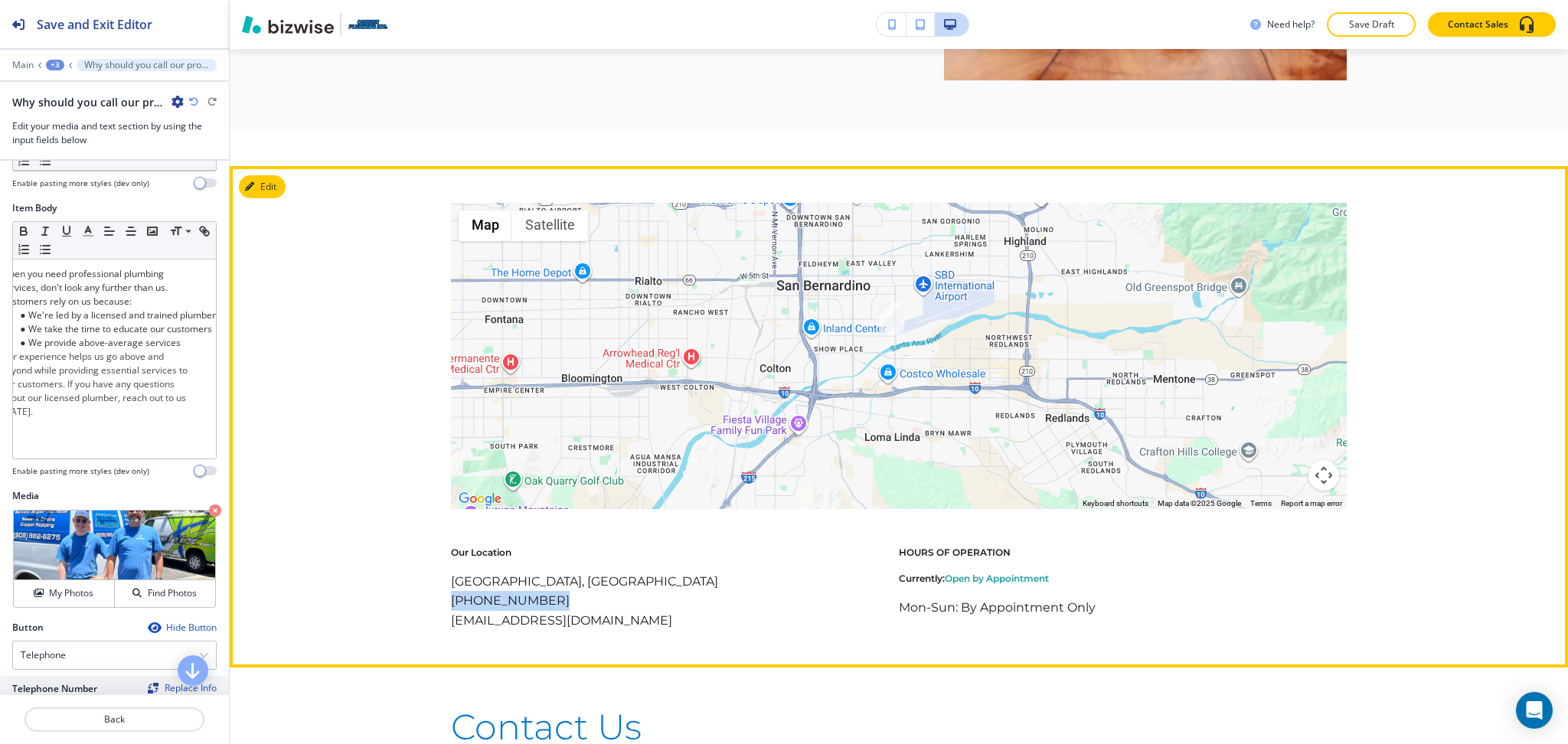
drag, startPoint x: 558, startPoint y: 617, endPoint x: 430, endPoint y: 614, distance: 128.0
click at [430, 614] on div "← Move left → Move right ↑ Move up ↓ Move down + Zoom in - Zoom out Home Jump l…" at bounding box center [898, 417] width 1338 height 428
copy p "(909) 882-6275"
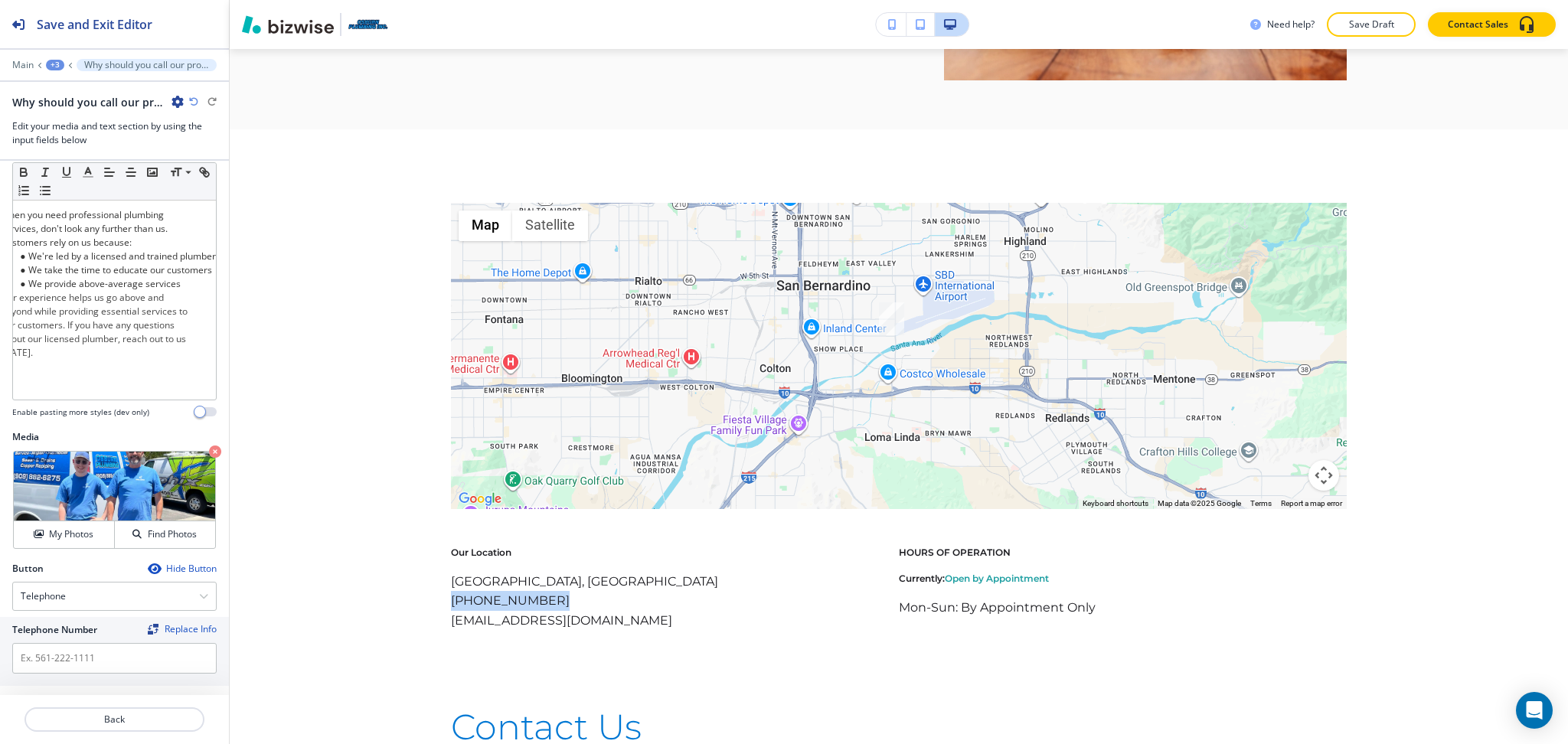
scroll to position [157, 0]
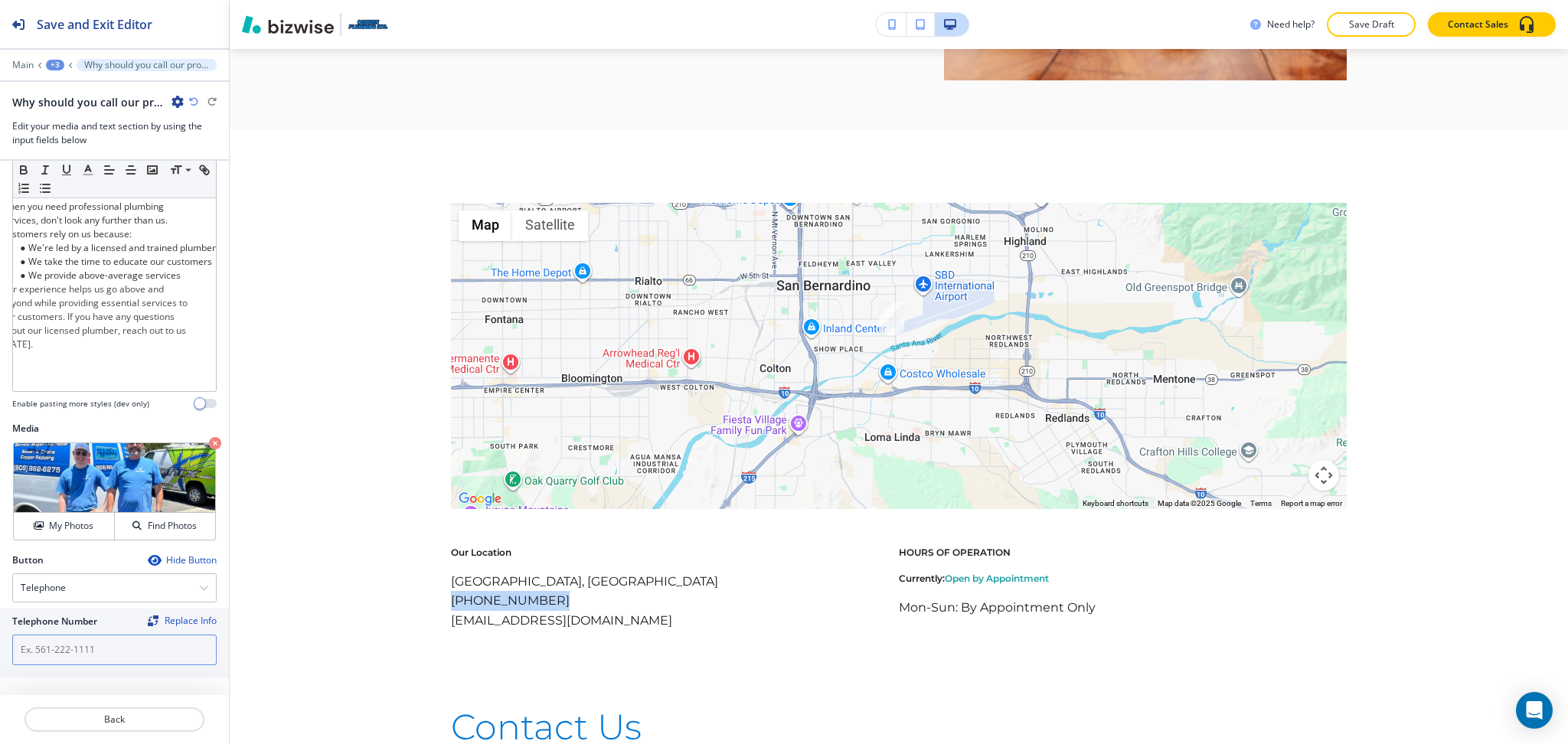
click at [102, 656] on input "text" at bounding box center [114, 650] width 204 height 31
paste input "(909) 882-6275"
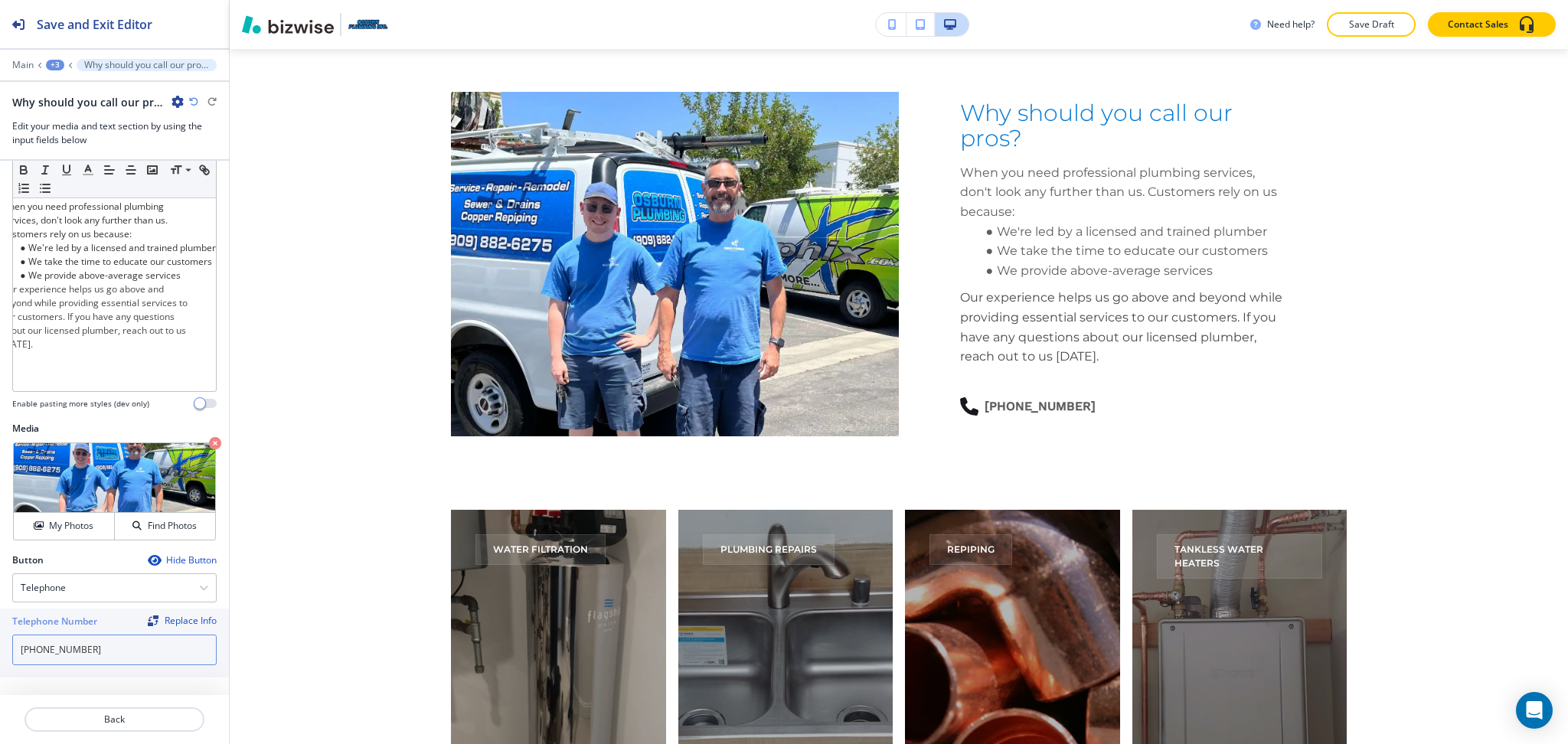
scroll to position [2834, 0]
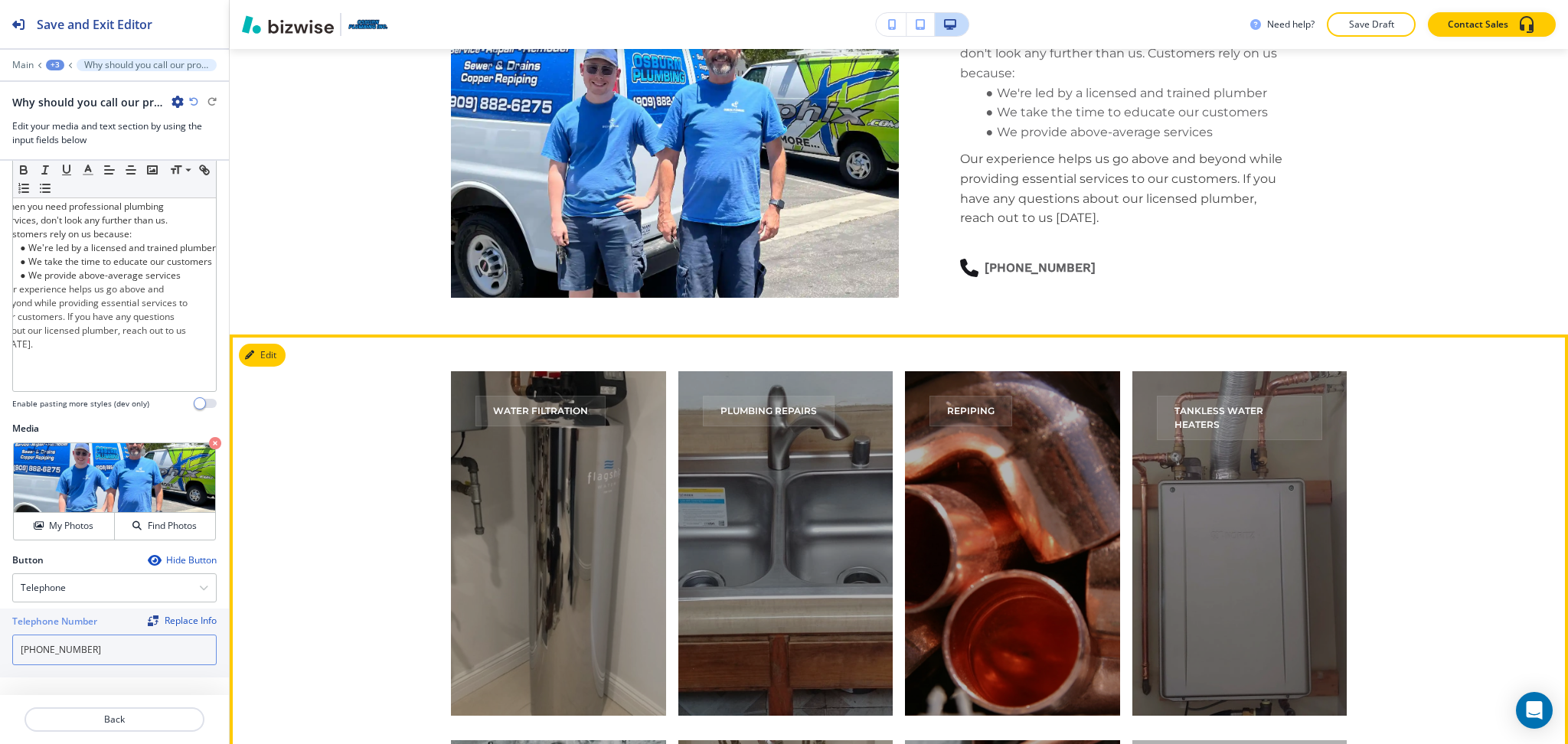
type input "(909) 882-6275"
drag, startPoint x: 268, startPoint y: 385, endPoint x: 273, endPoint y: 367, distance: 18.7
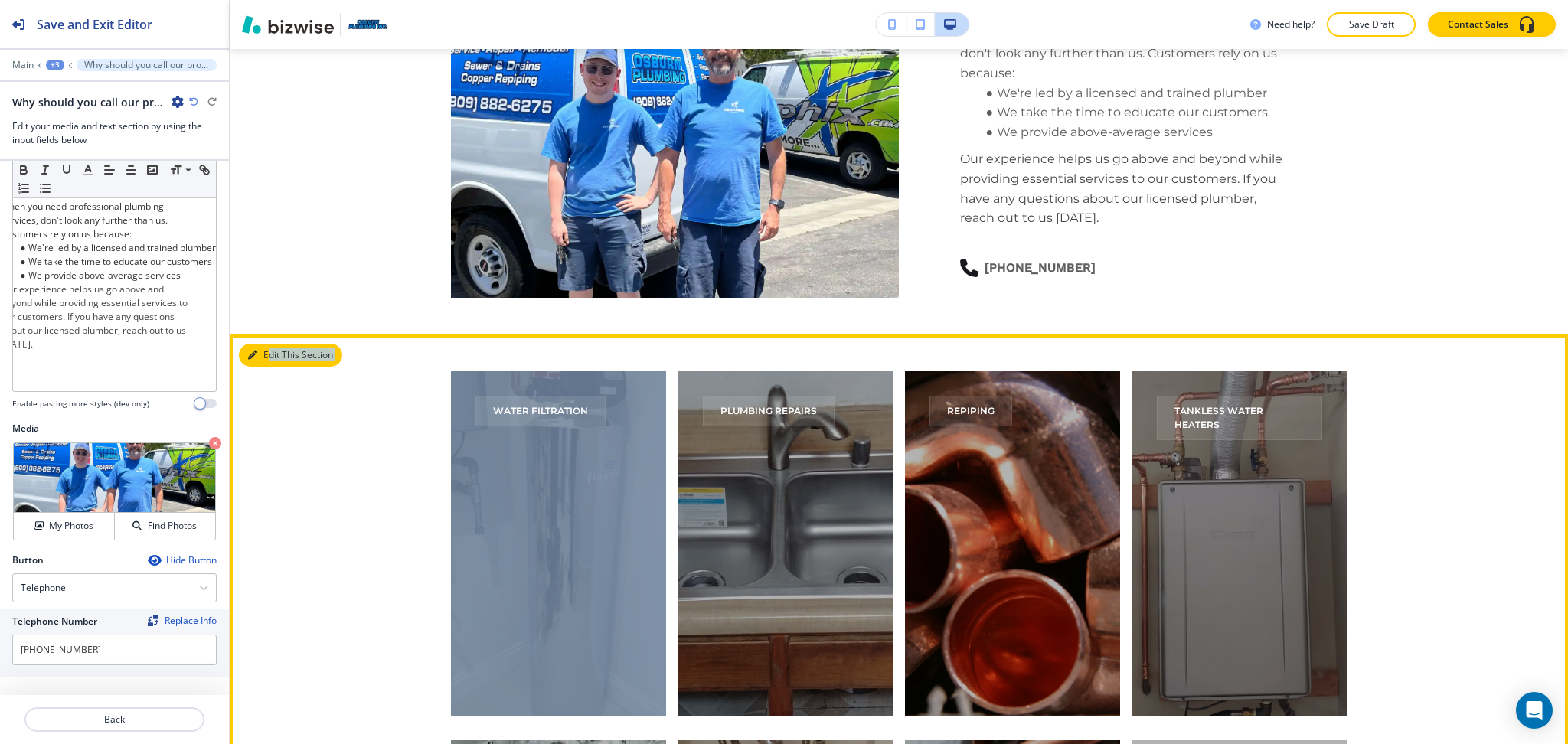
click at [273, 367] on button "Edit This Section" at bounding box center [291, 355] width 103 height 23
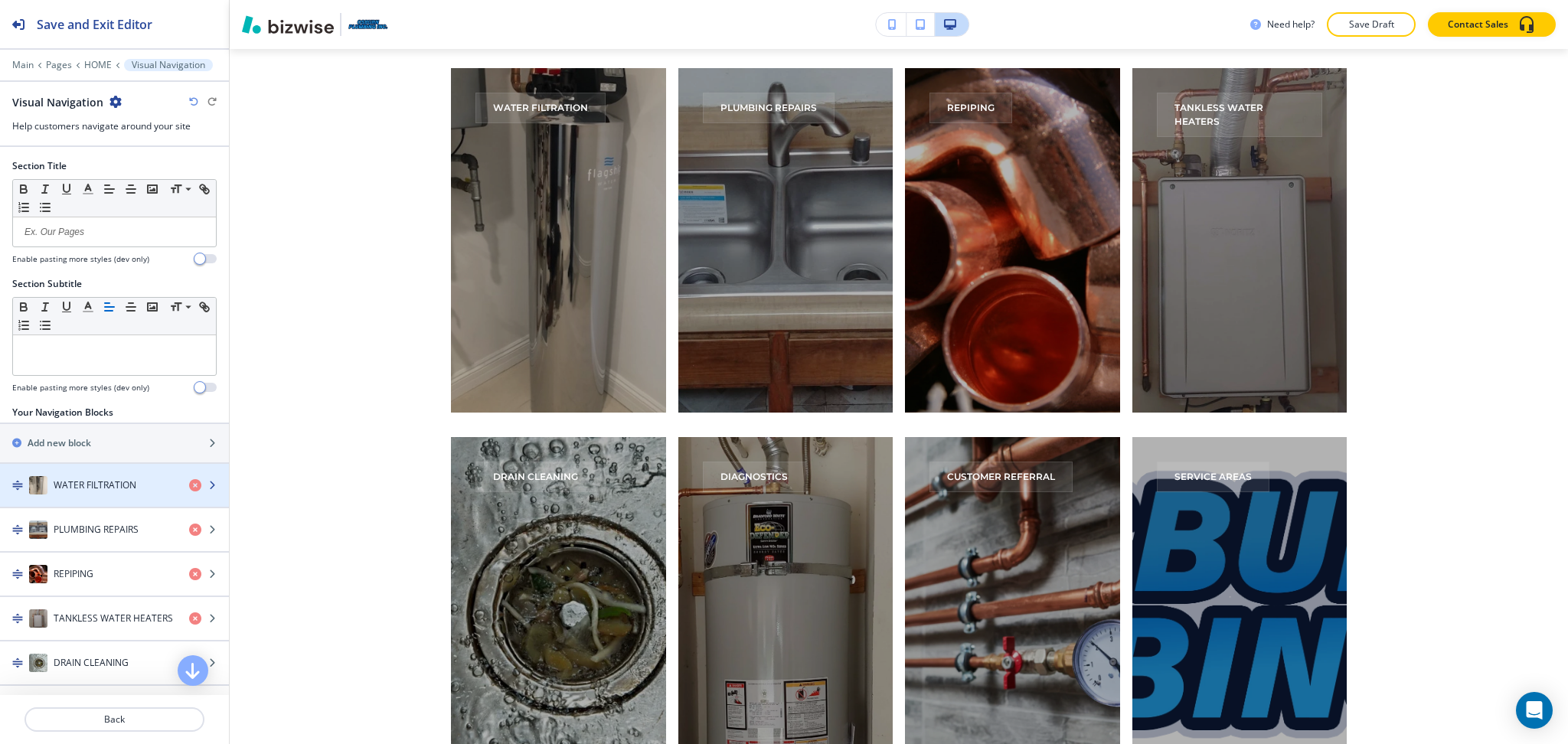
click at [90, 488] on h4 "WATER FILTRATION" at bounding box center [94, 486] width 83 height 14
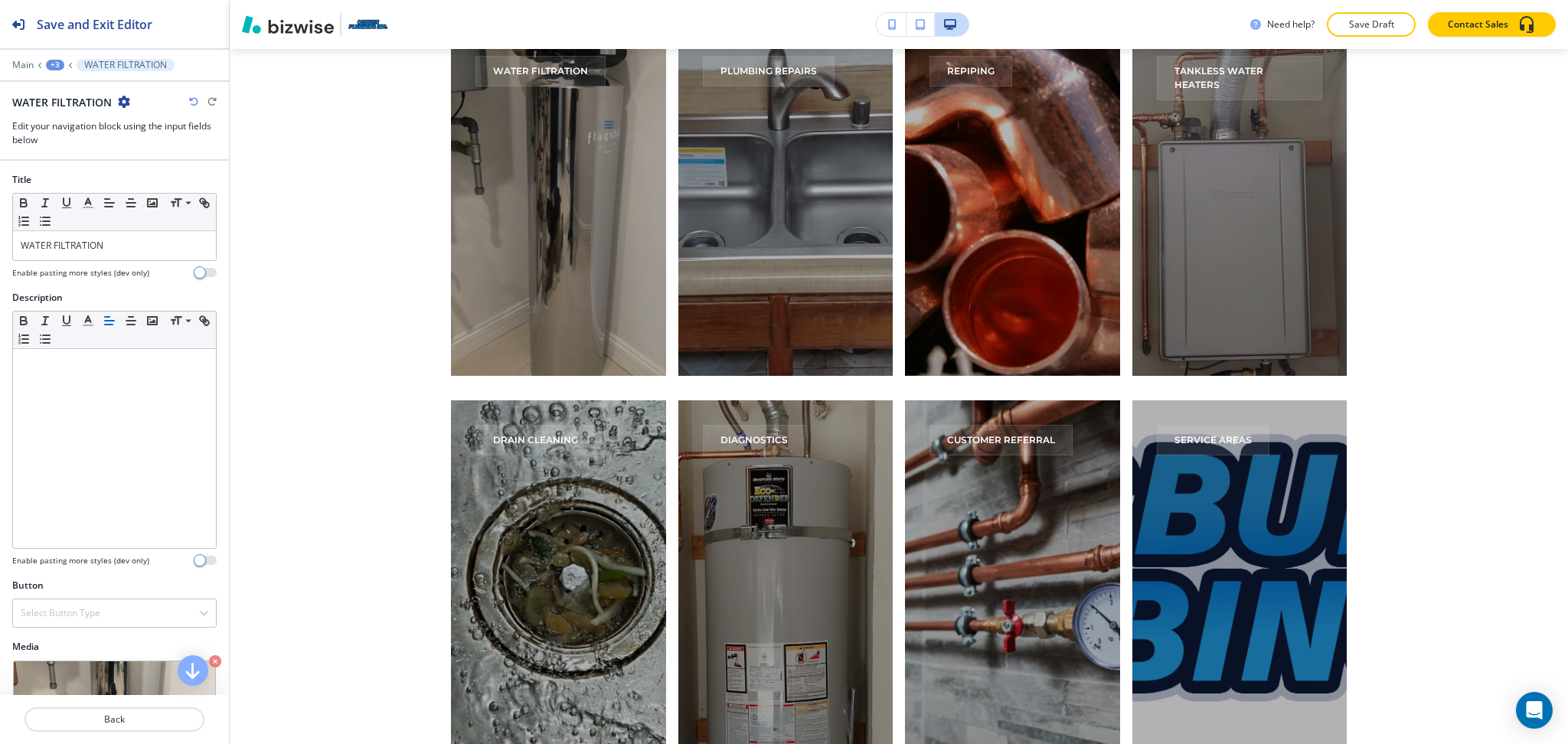
click at [115, 264] on div at bounding box center [114, 264] width 204 height 6
click at [115, 251] on p "WATER FILTRATION" at bounding box center [114, 246] width 188 height 14
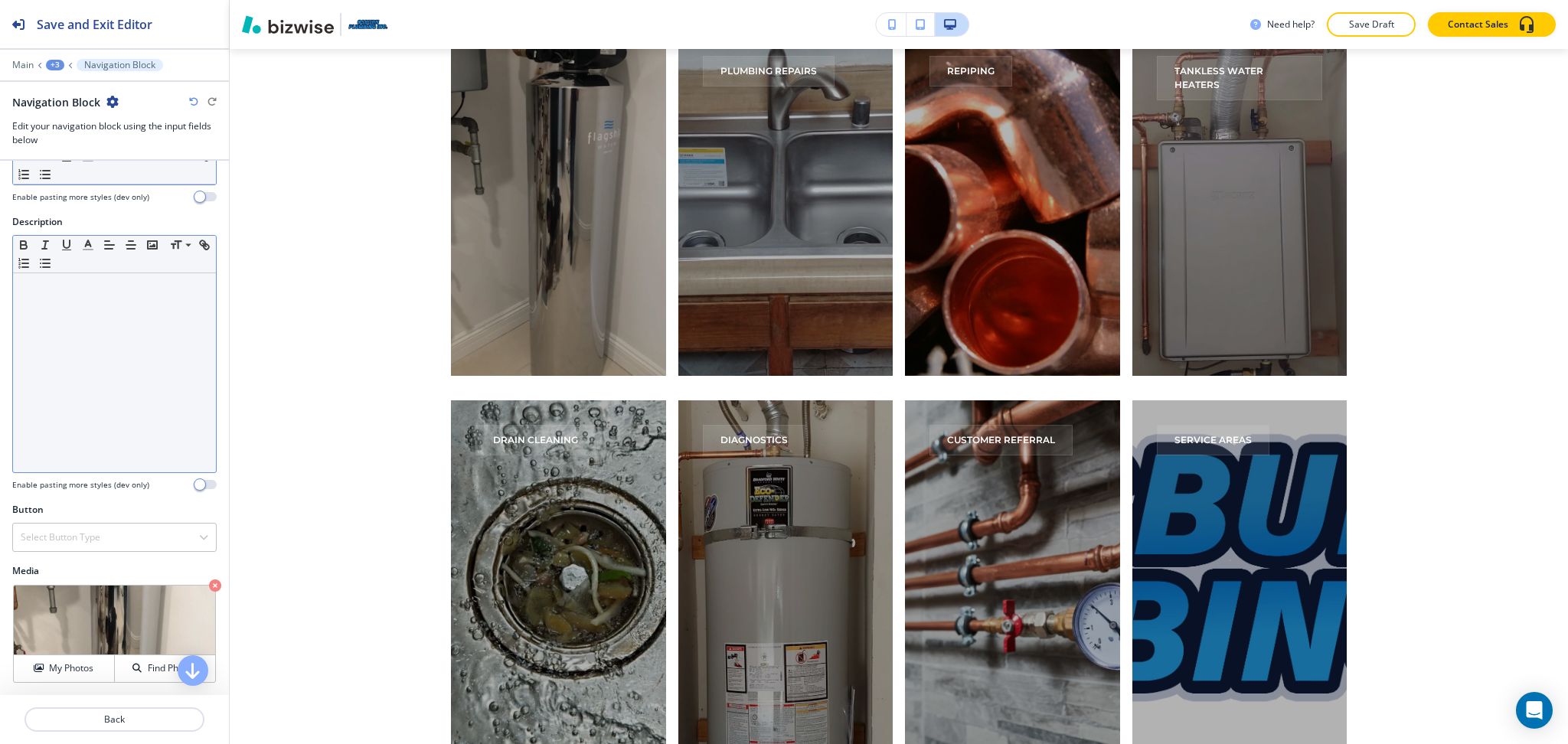
scroll to position [77, 0]
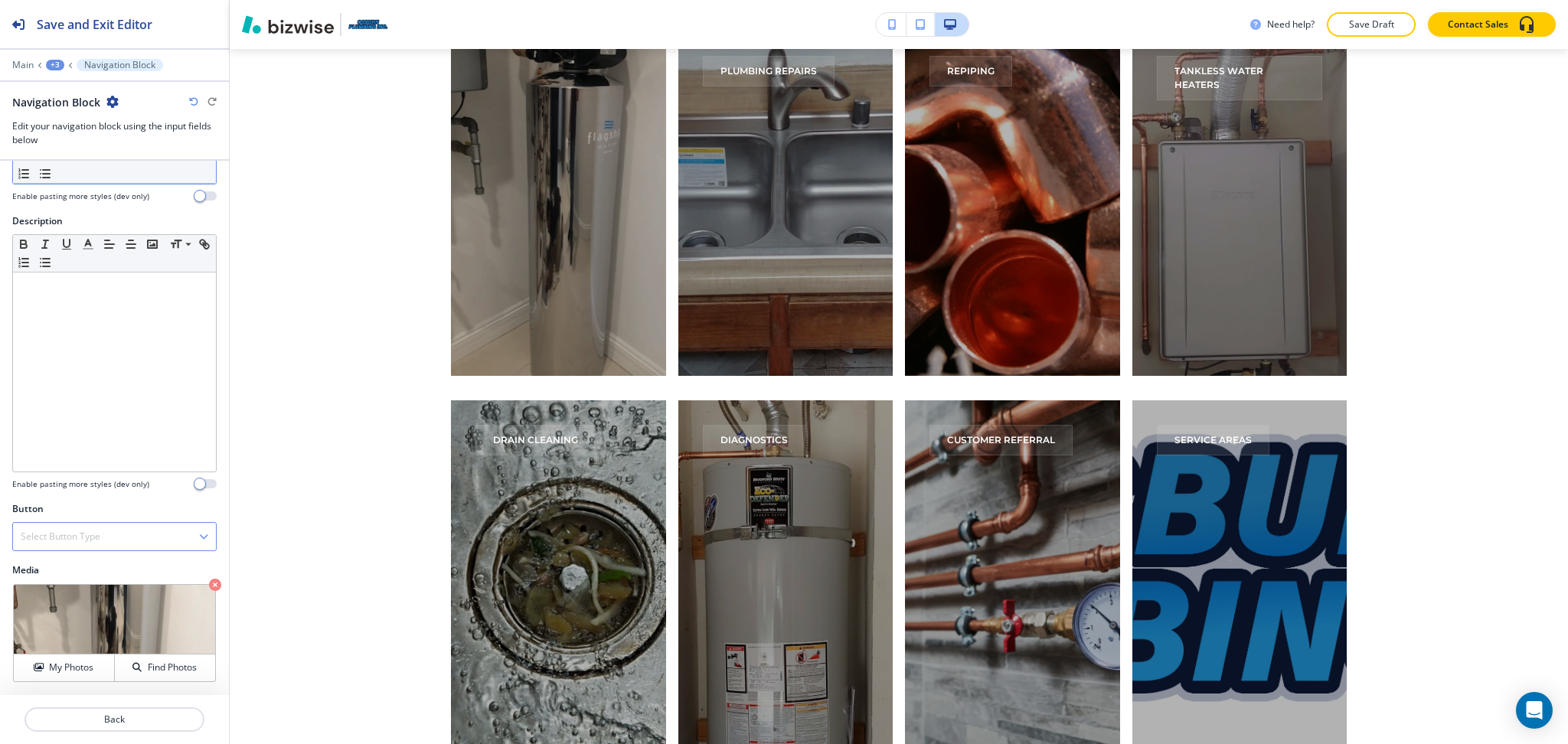
click at [87, 538] on h4 "Select Button Type" at bounding box center [60, 537] width 79 height 14
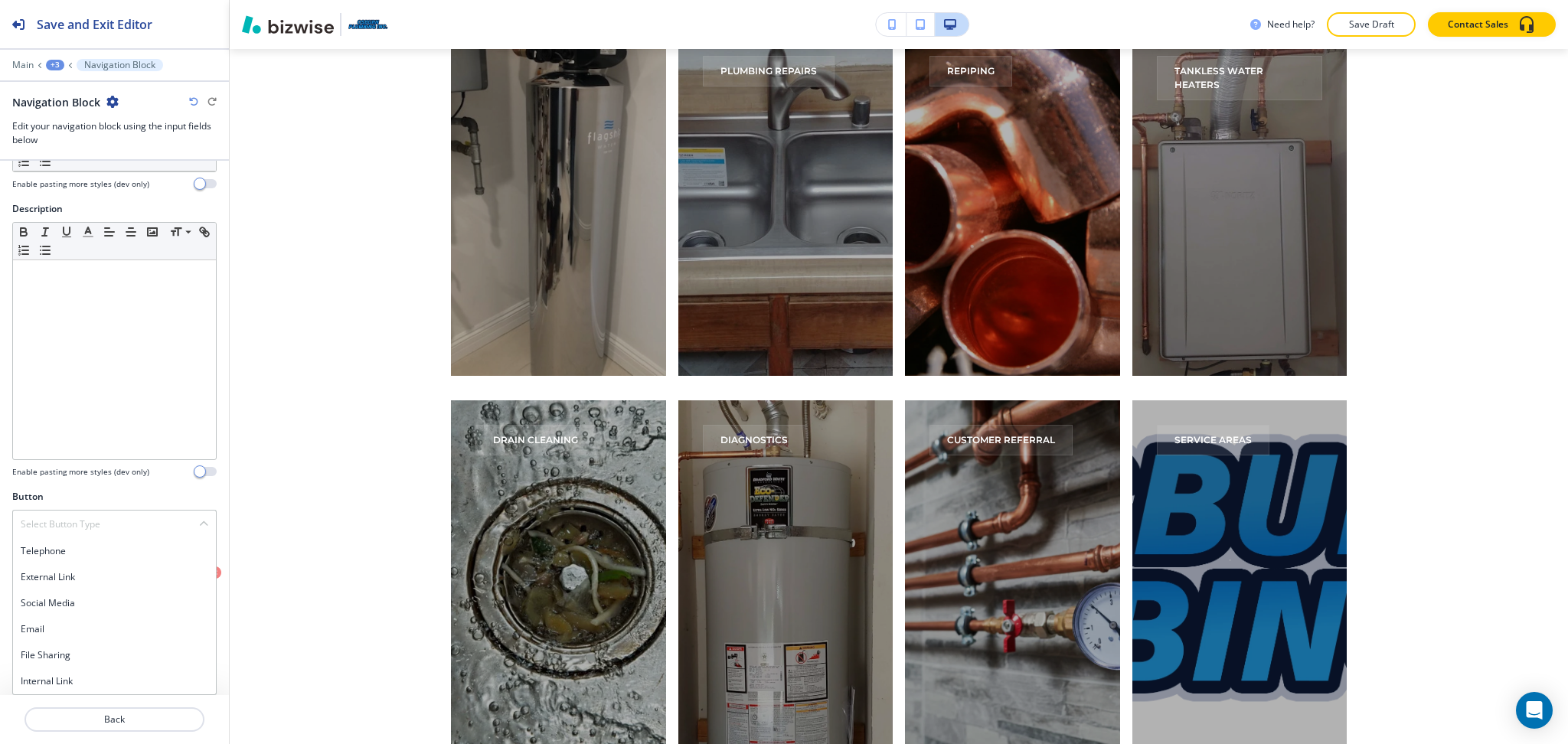
click at [76, 673] on div "Internal Link" at bounding box center [114, 681] width 203 height 26
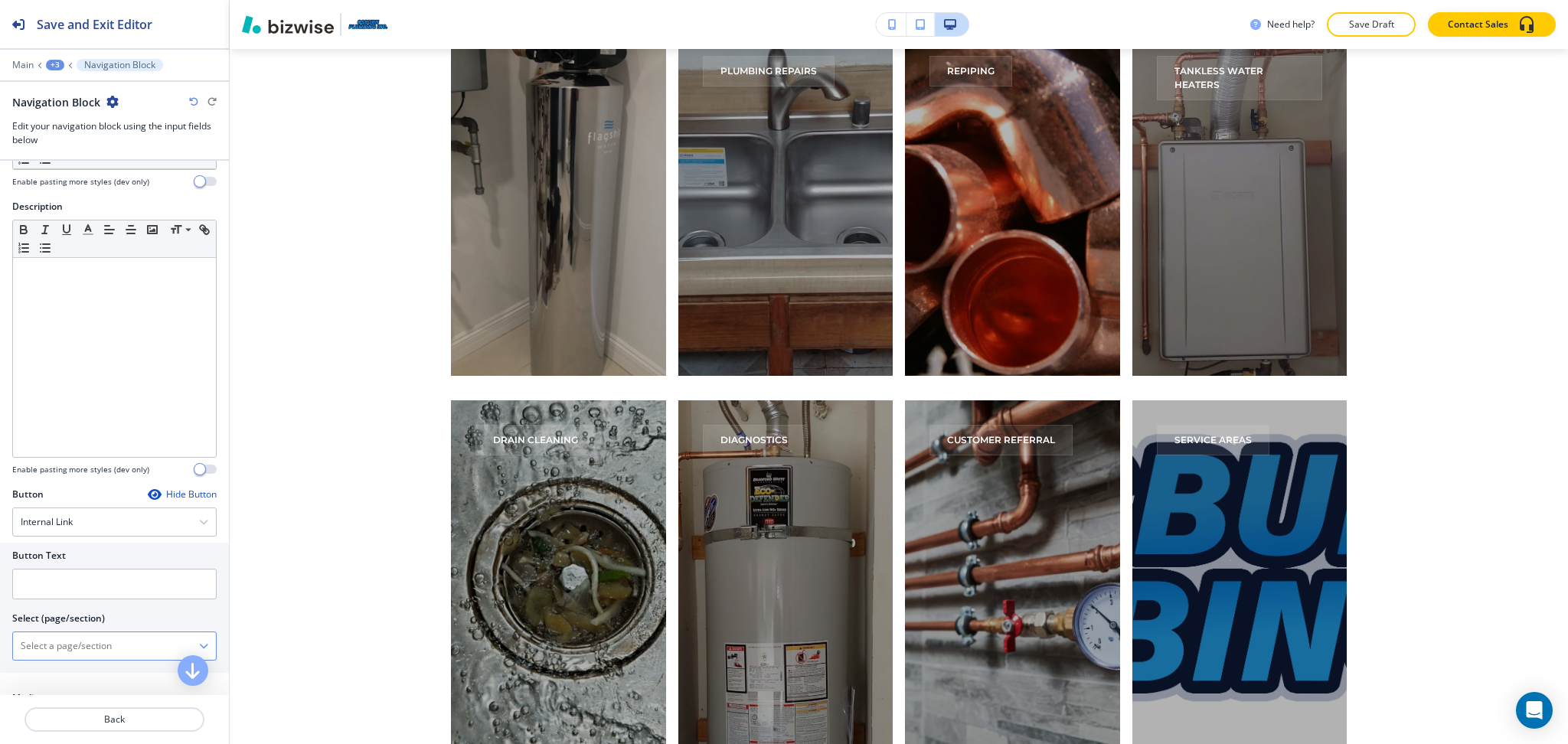
scroll to position [93, 0]
click at [75, 659] on div "HOME HOME | Hero HOME | HAVING PLUMBING PROBLEMS? HOME | Icons HOME | About HOM…" at bounding box center [114, 644] width 204 height 29
click at [74, 641] on \(page\/section\) "Manual Input" at bounding box center [106, 644] width 186 height 26
paste \(page\/section\) "WATER FILTRATION"
type \(page\/section\) "WATER FILTRATION"
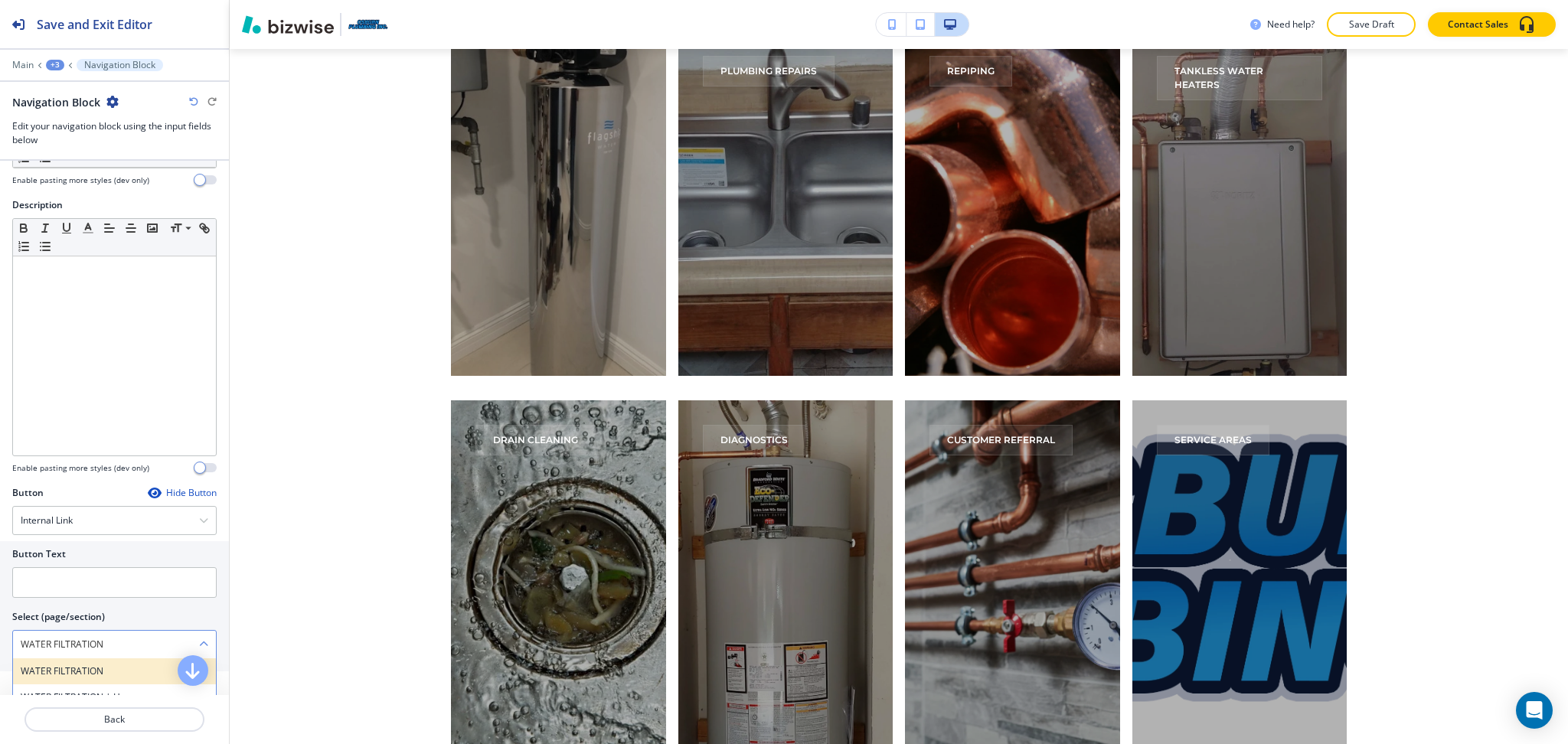
click at [65, 666] on h4 "WATER FILTRATION" at bounding box center [114, 672] width 188 height 14
click at [65, 591] on input "text" at bounding box center [114, 582] width 204 height 31
paste input "WATER FILTRATION"
type input "WATER FILTRATION"
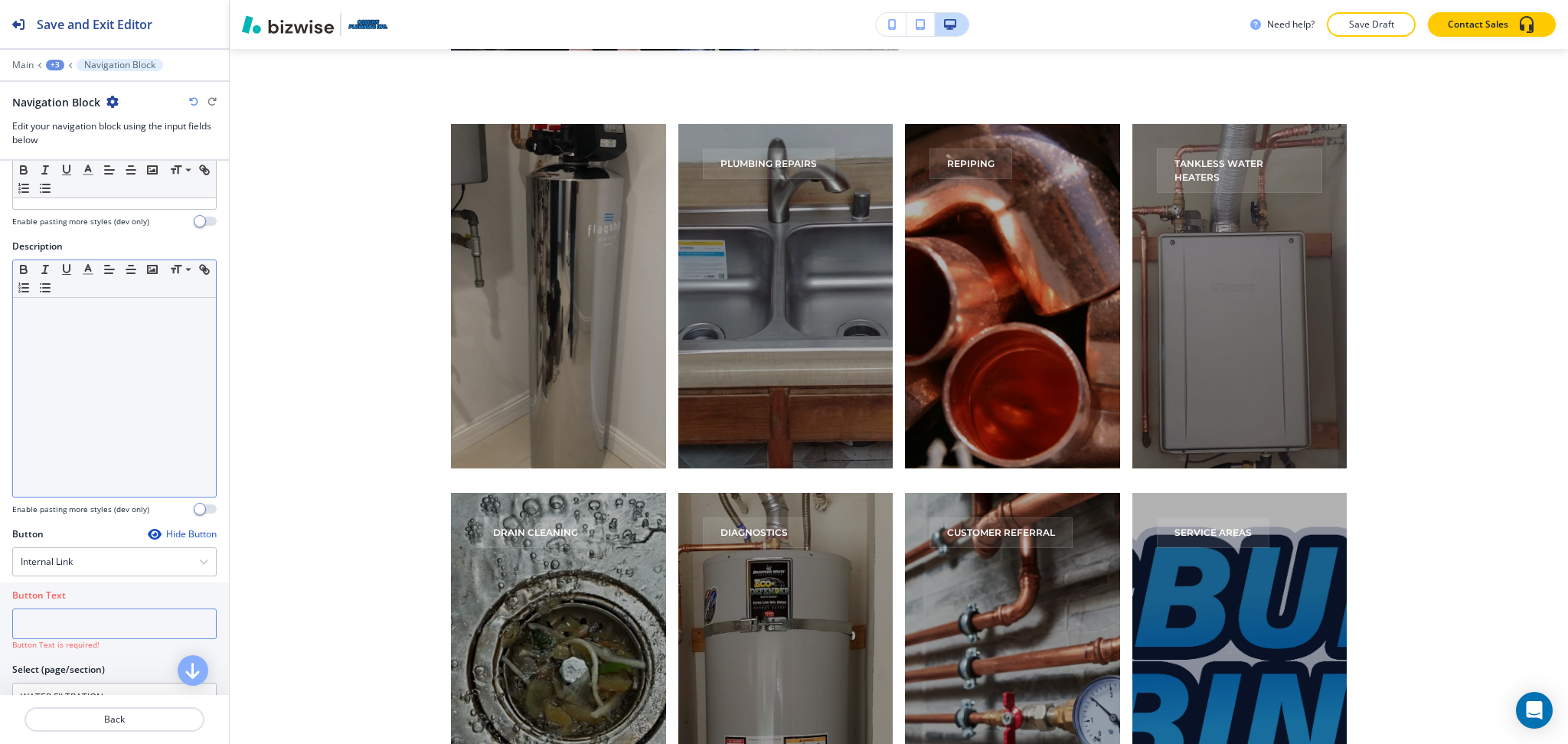
scroll to position [0, 0]
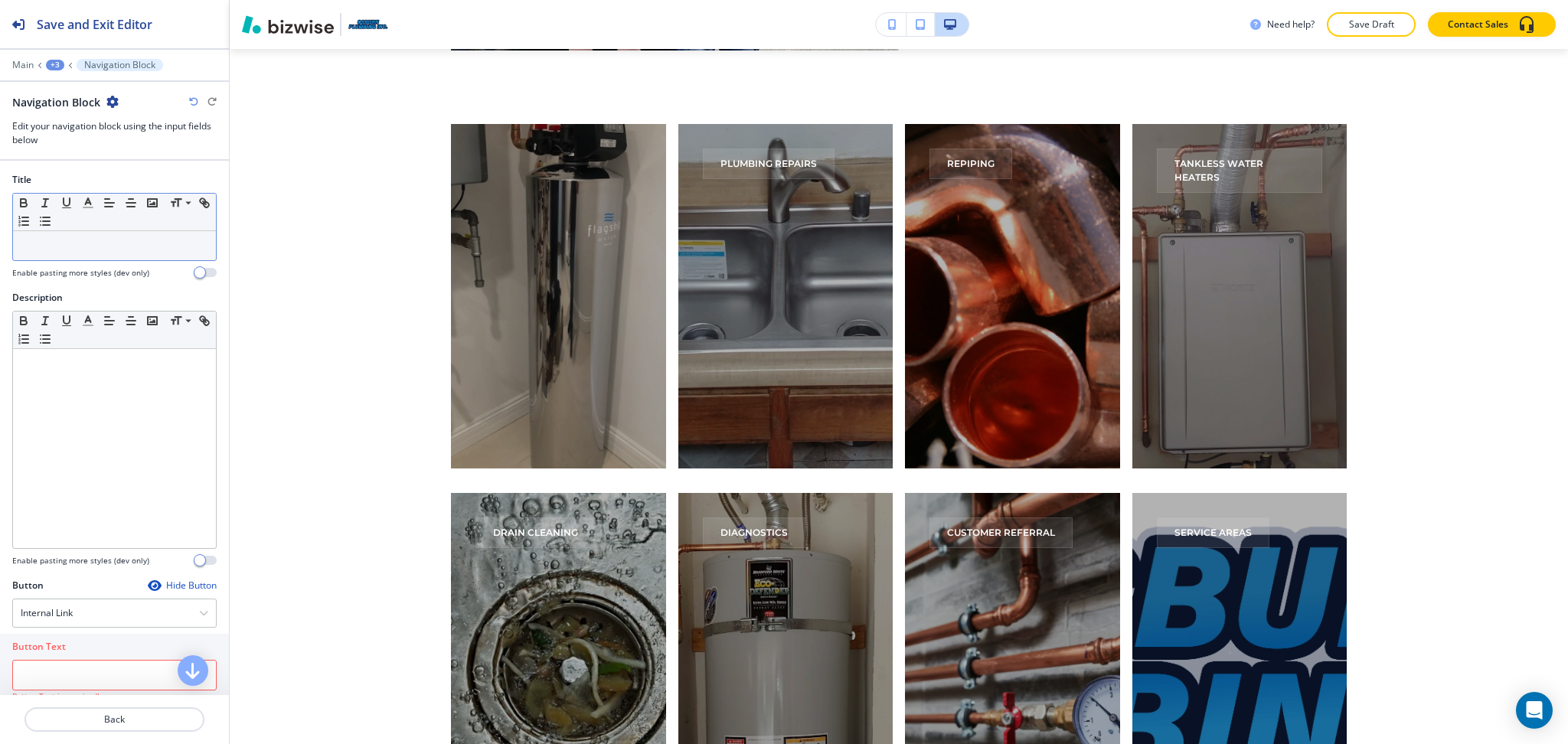
click at [126, 244] on p at bounding box center [114, 246] width 188 height 14
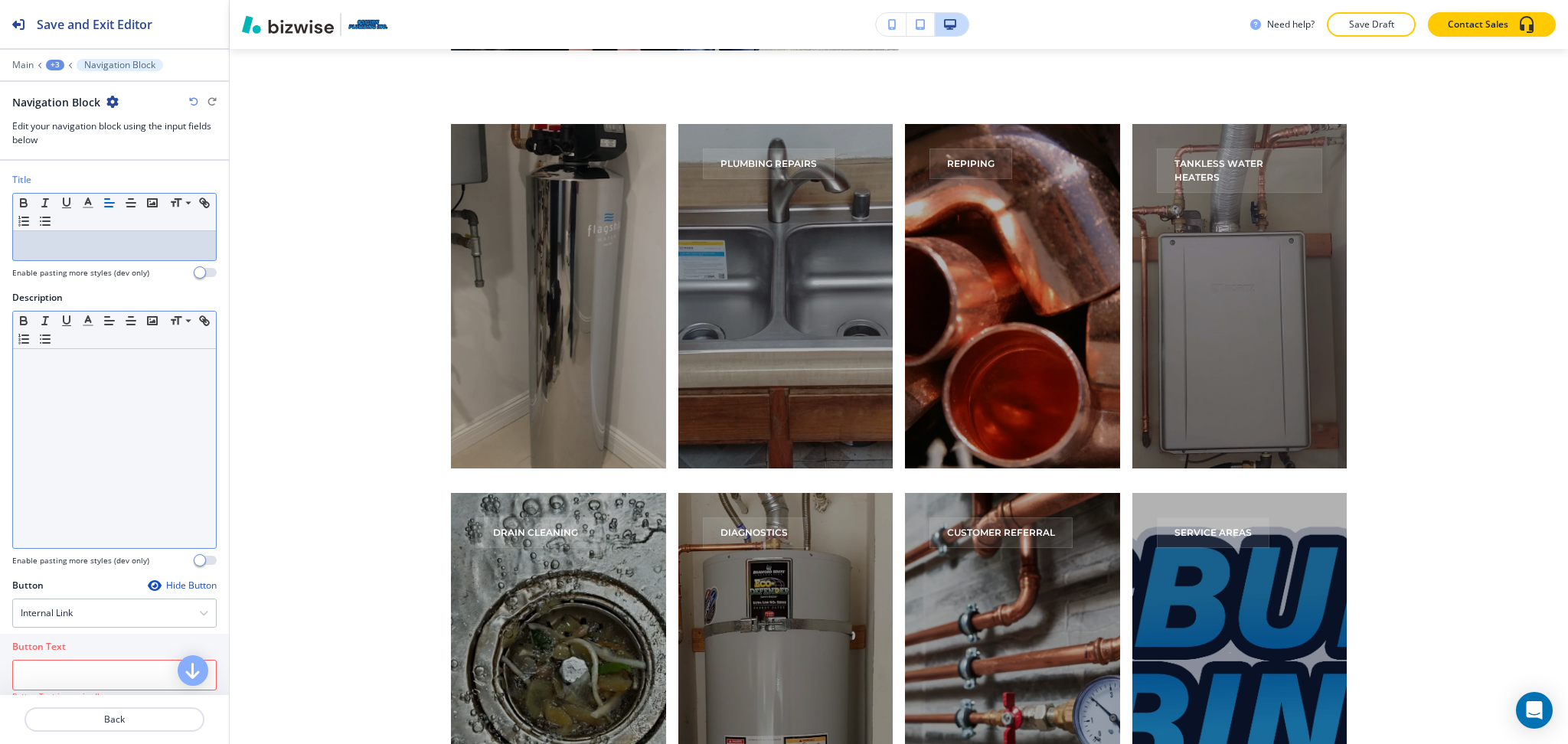
click at [124, 406] on div at bounding box center [114, 449] width 203 height 199
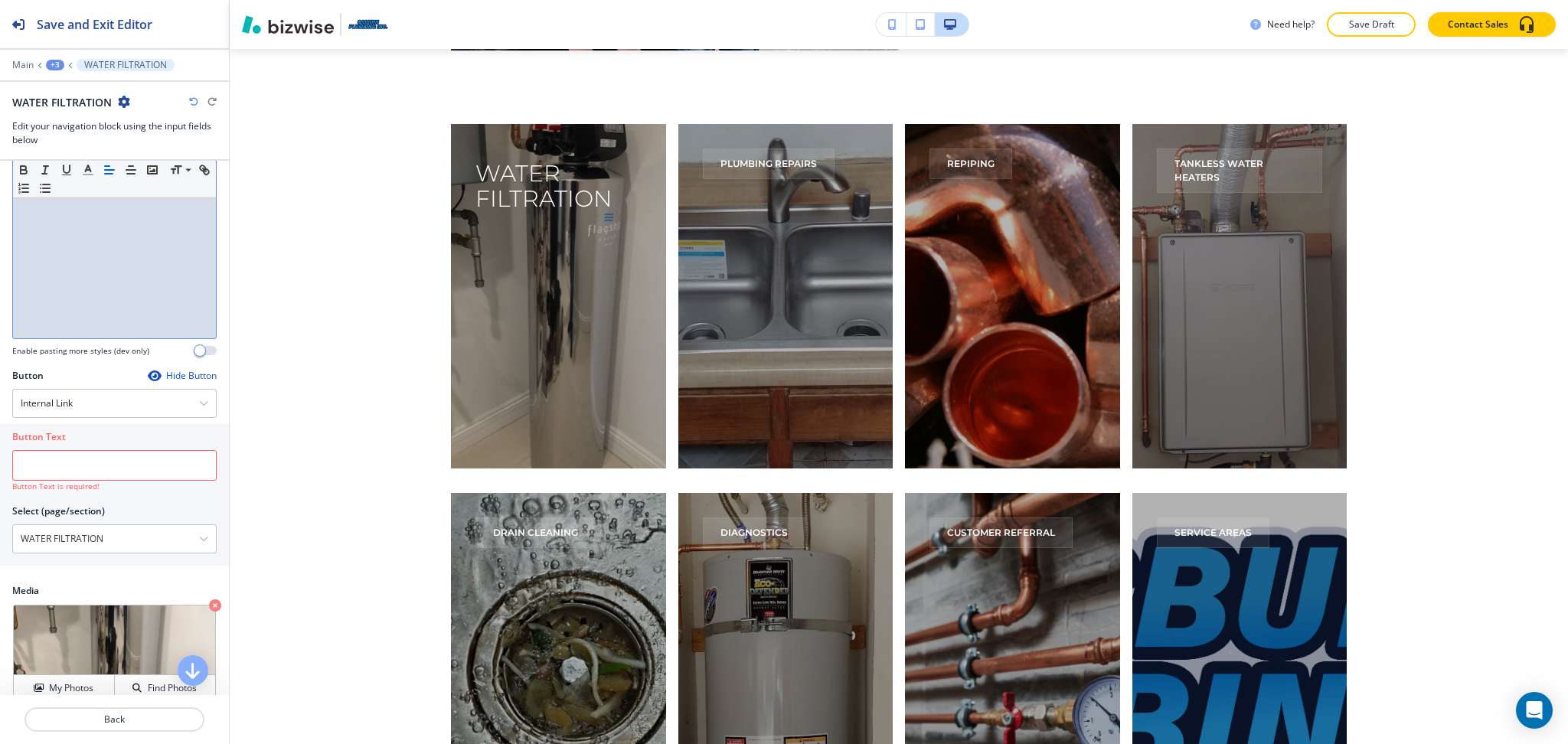
scroll to position [230, 0]
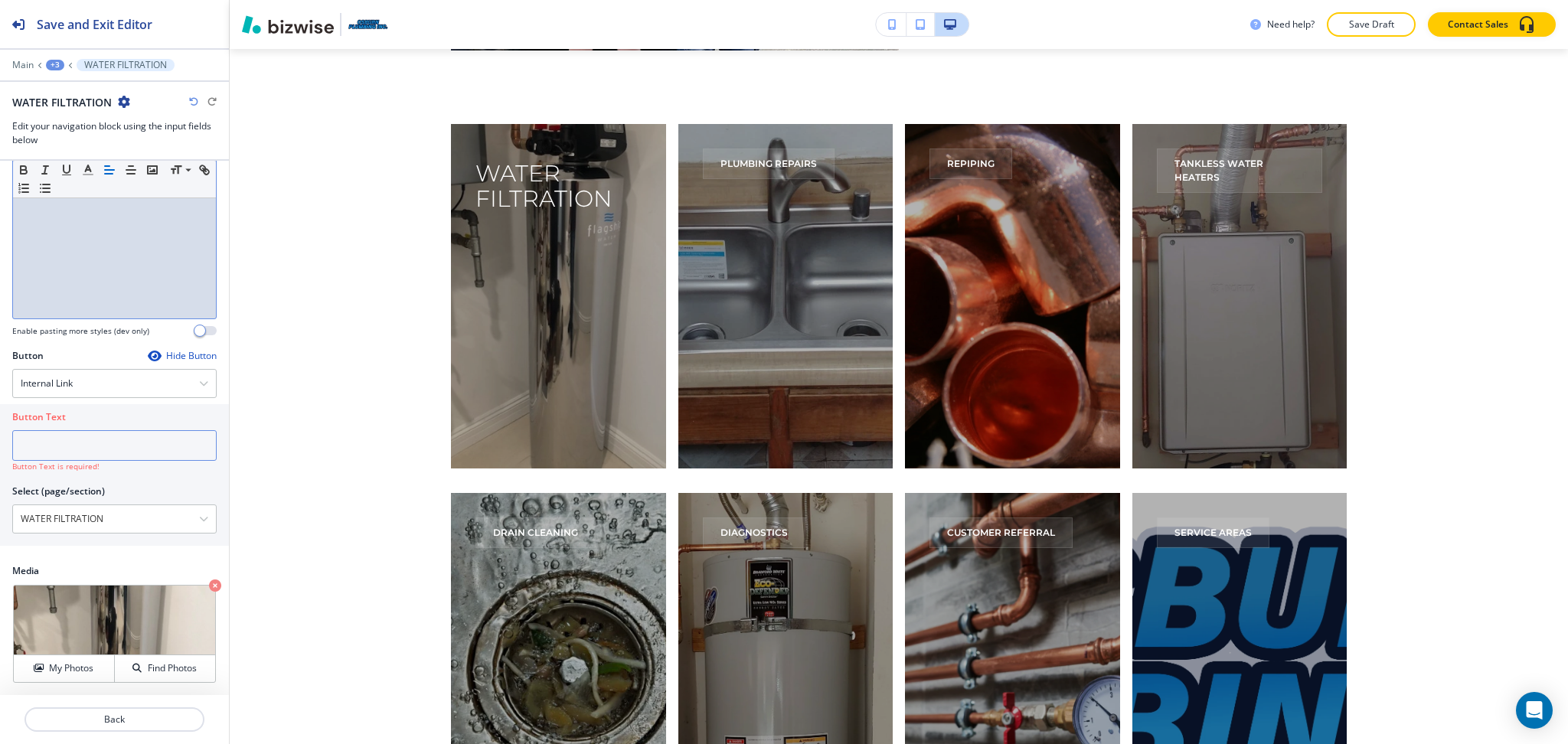
click at [98, 443] on input "text" at bounding box center [114, 445] width 204 height 31
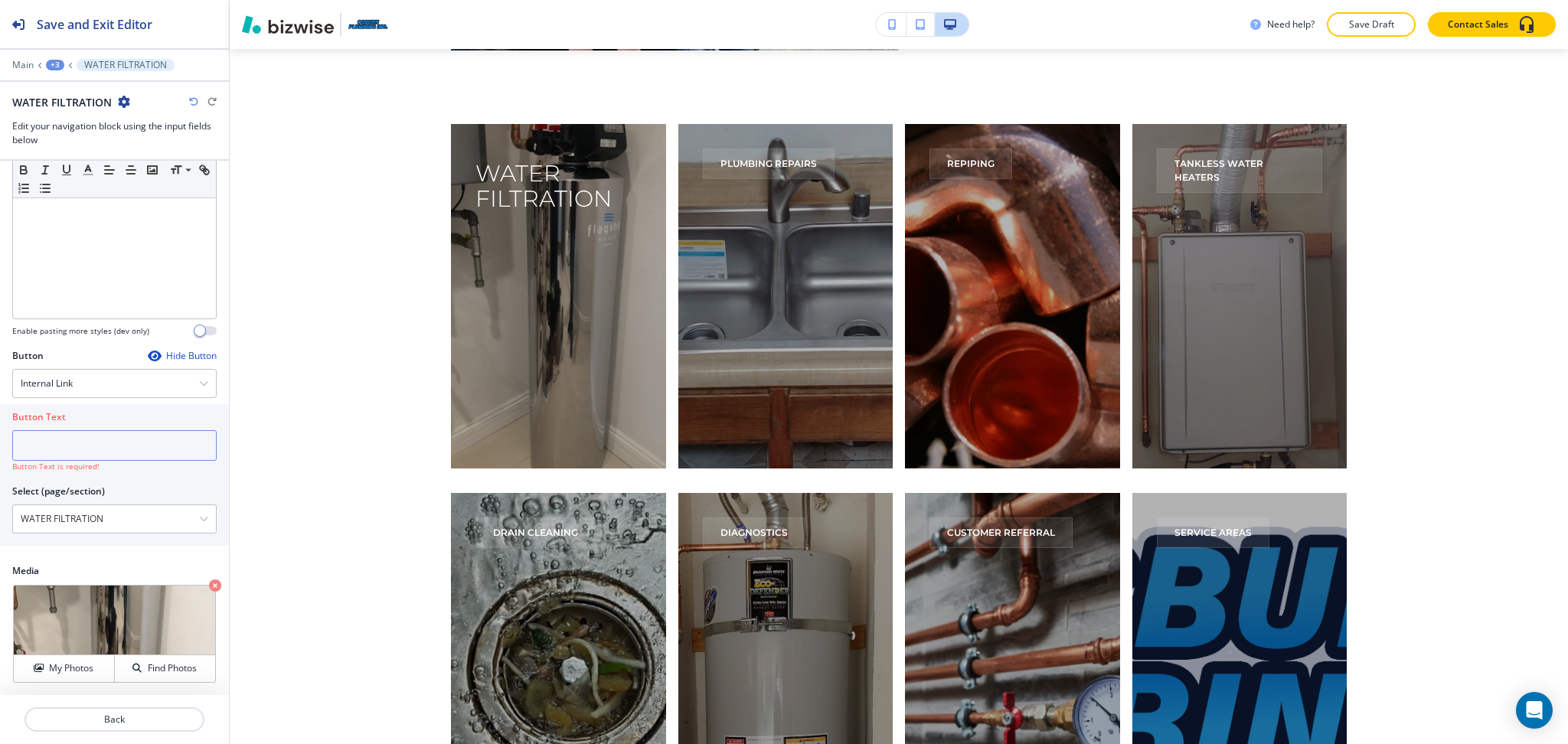
click at [68, 444] on input "text" at bounding box center [114, 445] width 204 height 31
paste input "learn more"
type input "learn more"
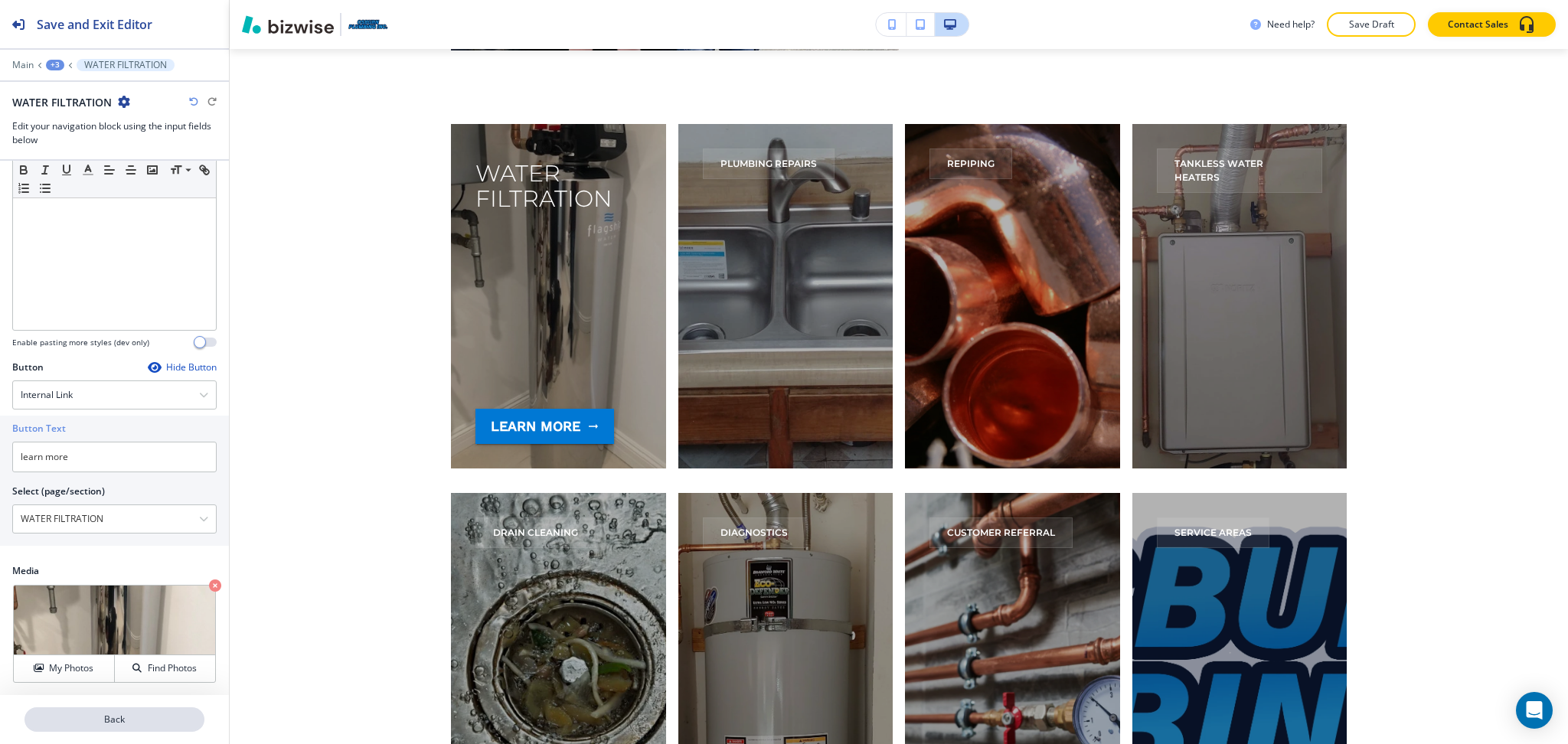
click at [111, 718] on p "Back" at bounding box center [114, 720] width 177 height 14
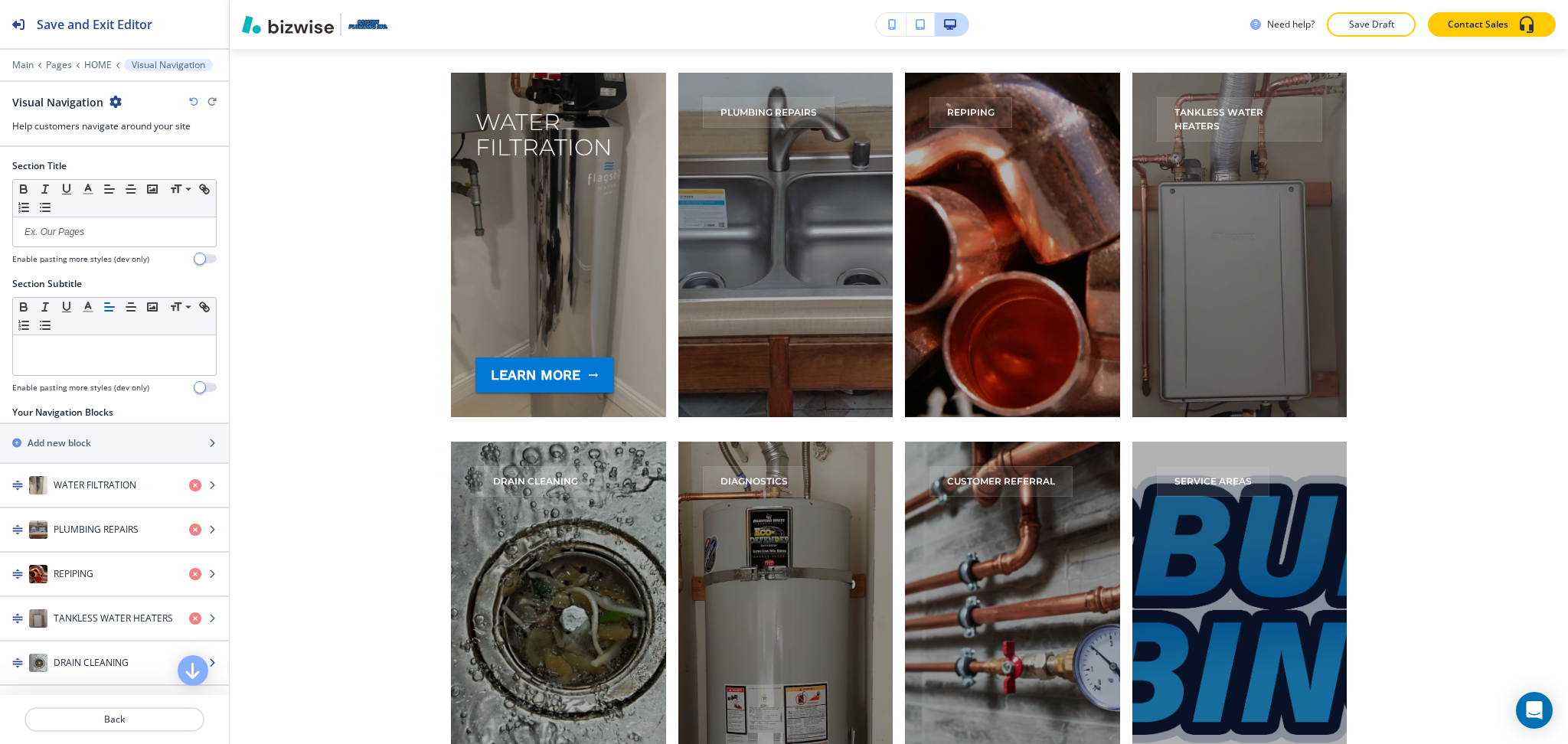
scroll to position [3137, 0]
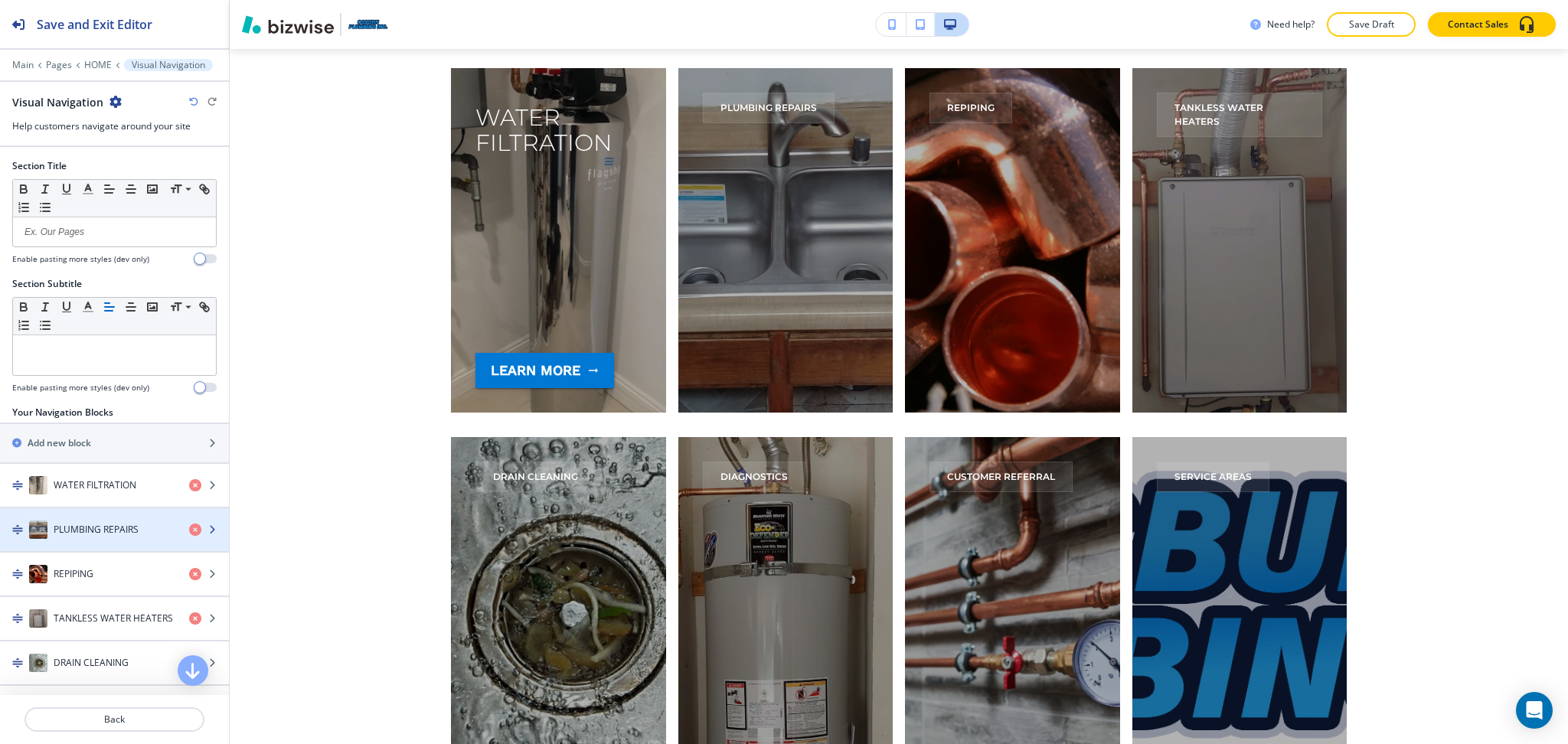
click at [93, 536] on h4 "PLUMBING REPAIRS" at bounding box center [95, 530] width 85 height 14
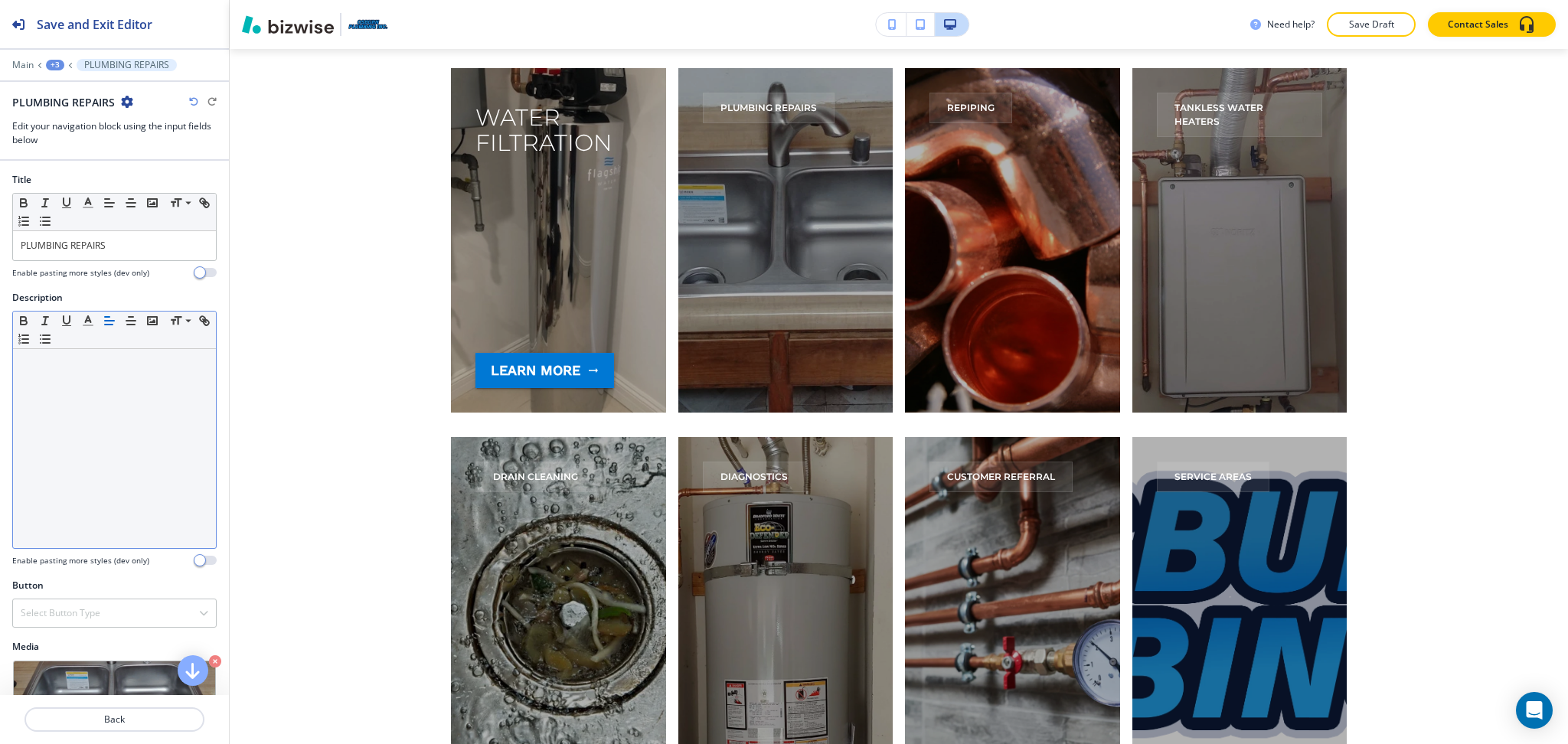
scroll to position [3173, 0]
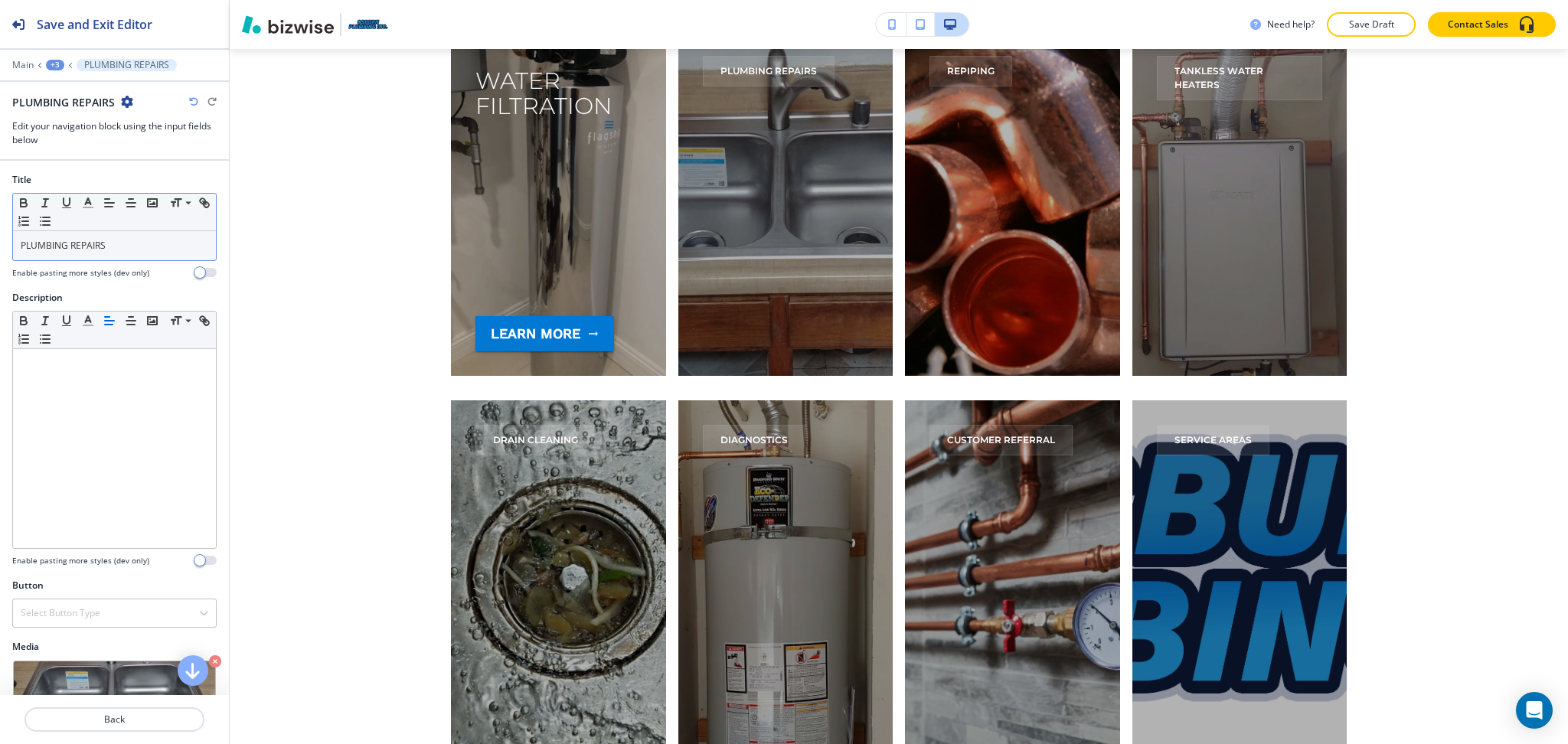
click at [122, 244] on p "PLUMBING REPAIRS" at bounding box center [114, 246] width 188 height 14
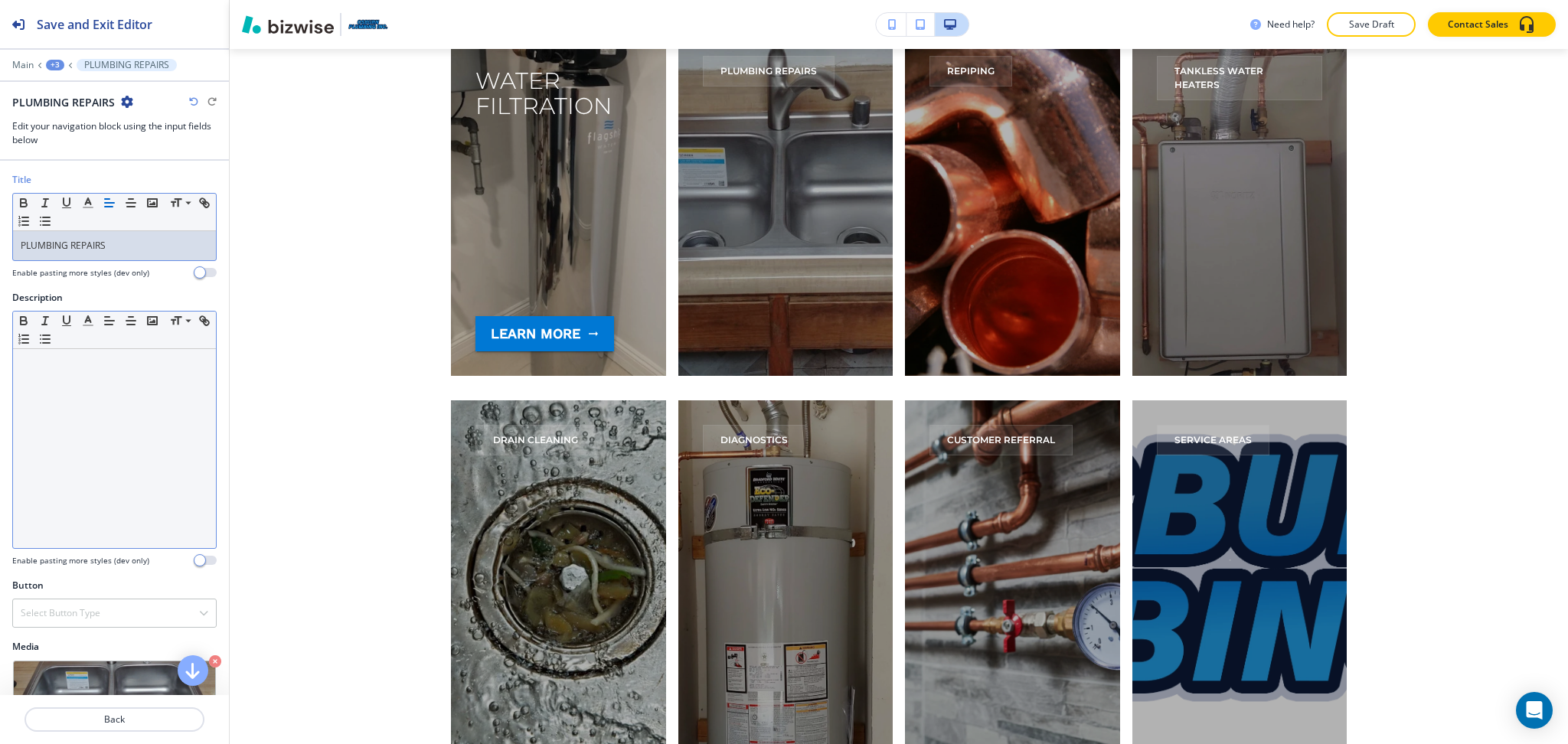
click at [129, 397] on div at bounding box center [114, 449] width 203 height 199
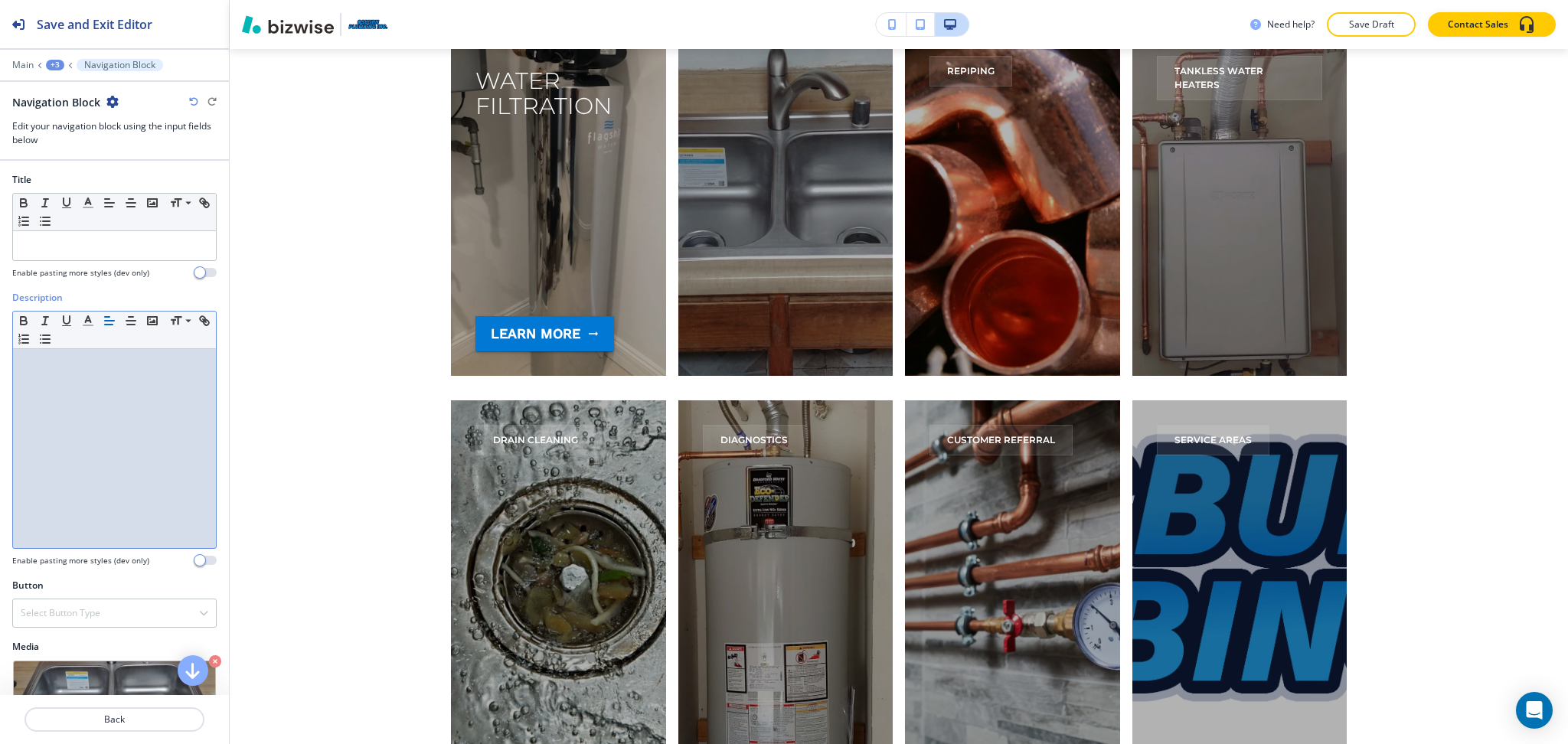
paste div
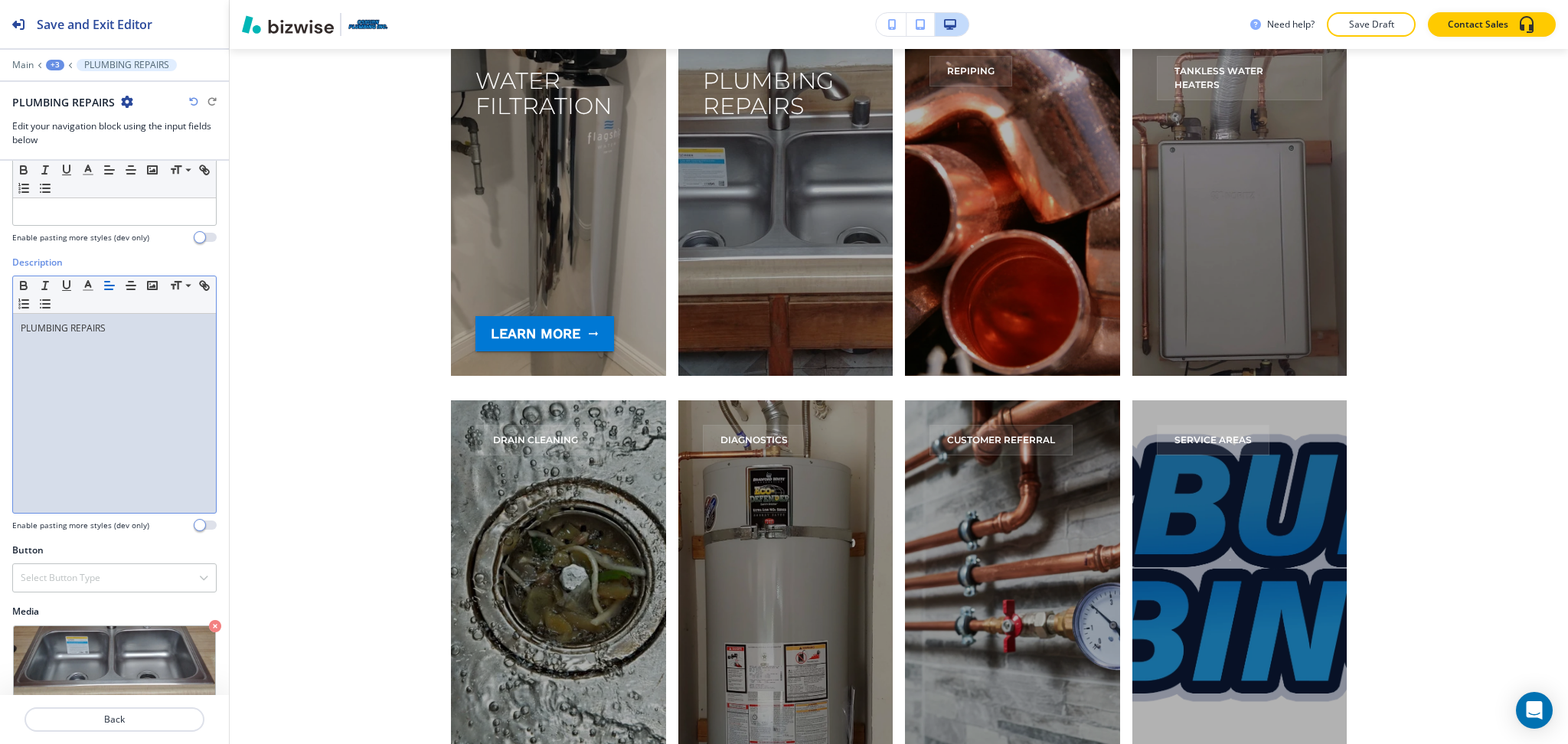
scroll to position [77, 0]
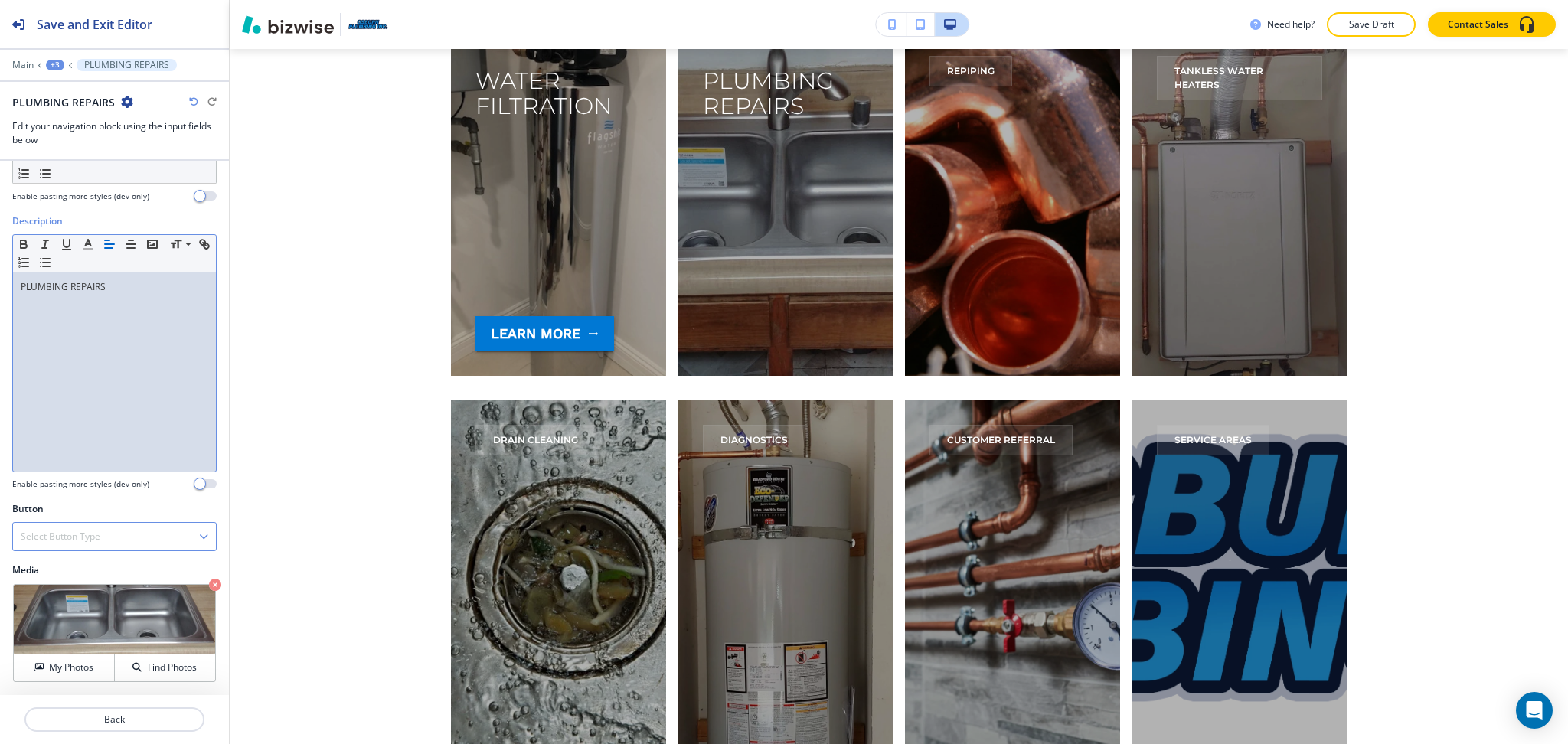
click at [119, 545] on div "Select Button Type" at bounding box center [114, 537] width 203 height 28
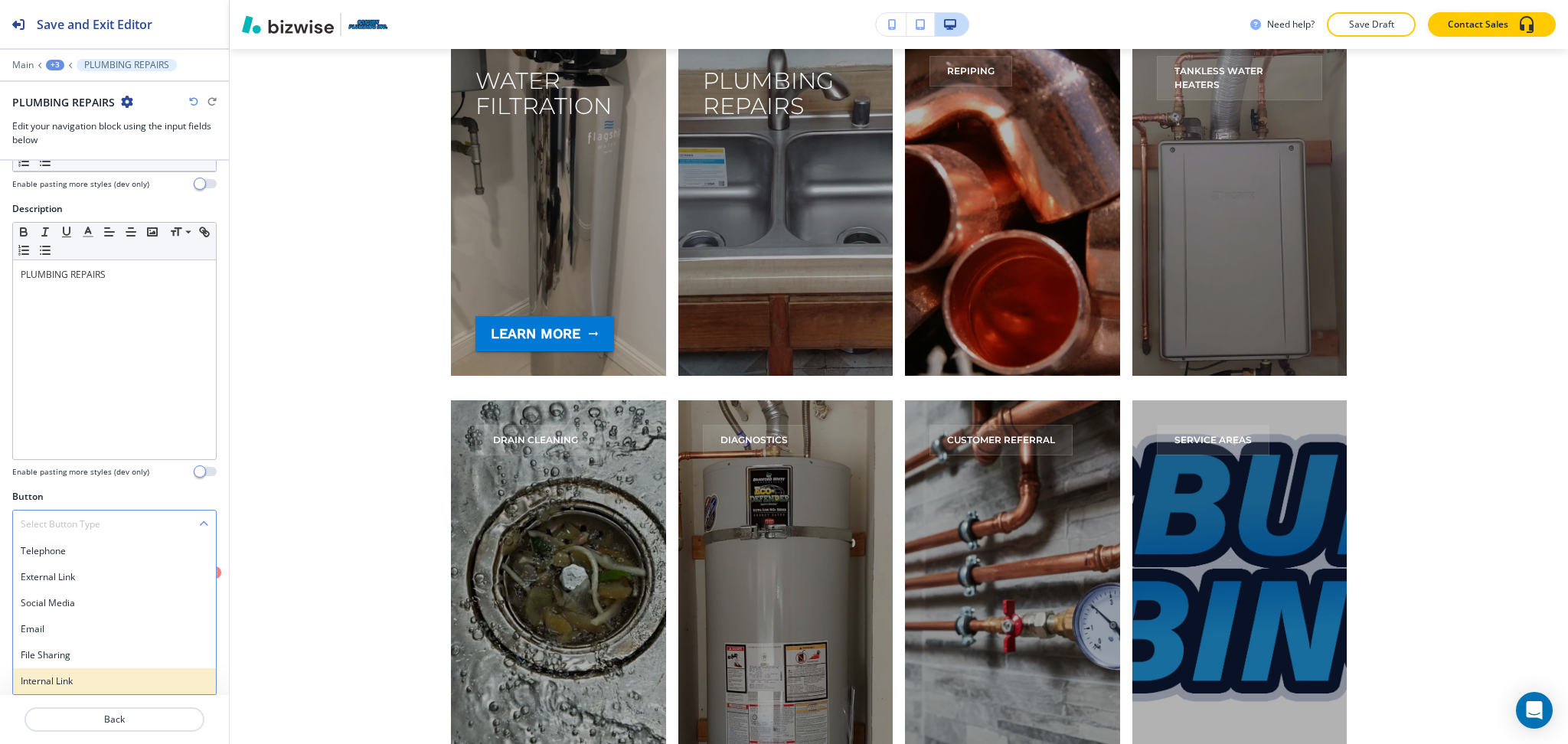
click at [75, 679] on h4 "Internal Link" at bounding box center [114, 681] width 188 height 14
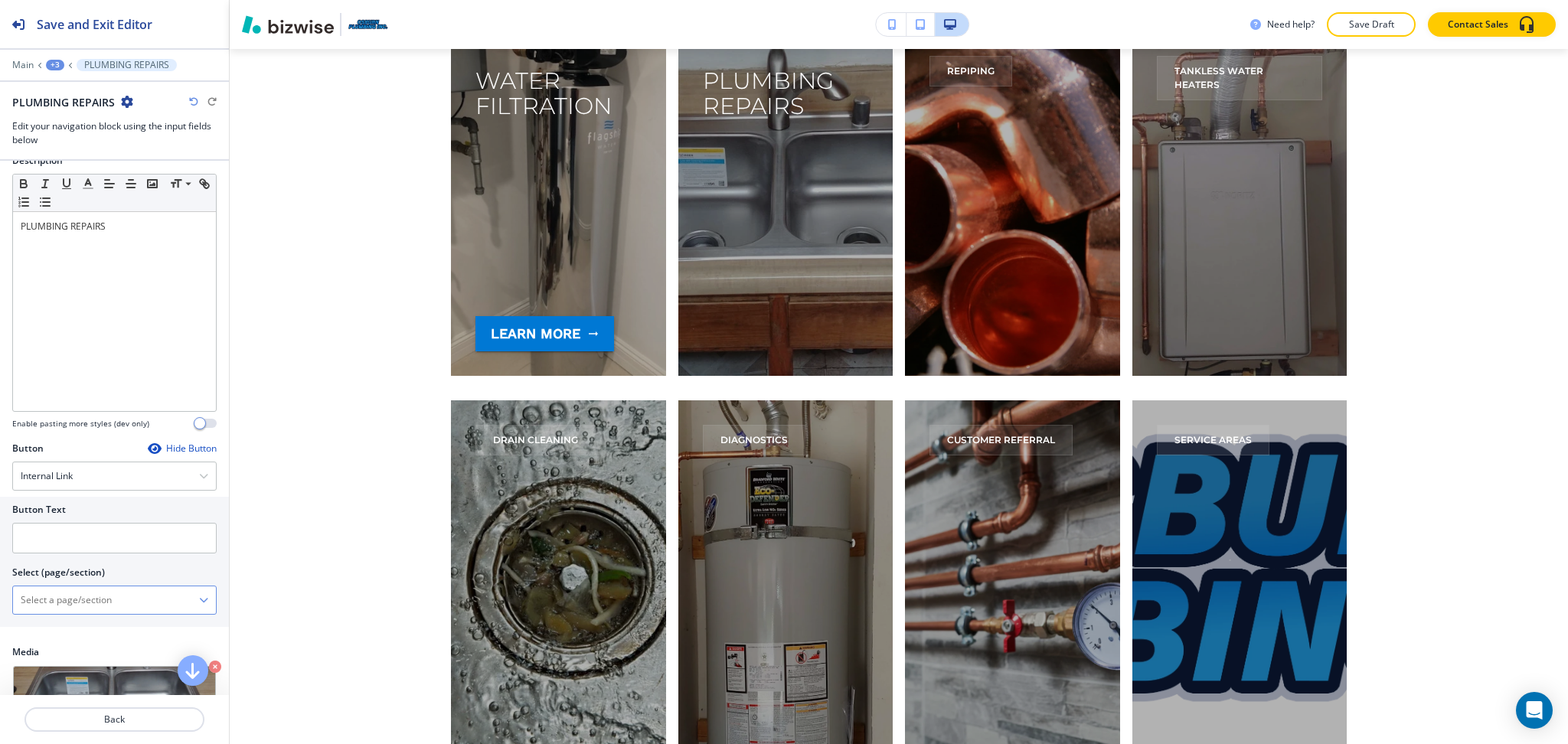
click at [59, 600] on \(page\/section\) "Manual Input" at bounding box center [106, 600] width 186 height 26
paste \(page\/section\) "PLUMBING REPAIRS"
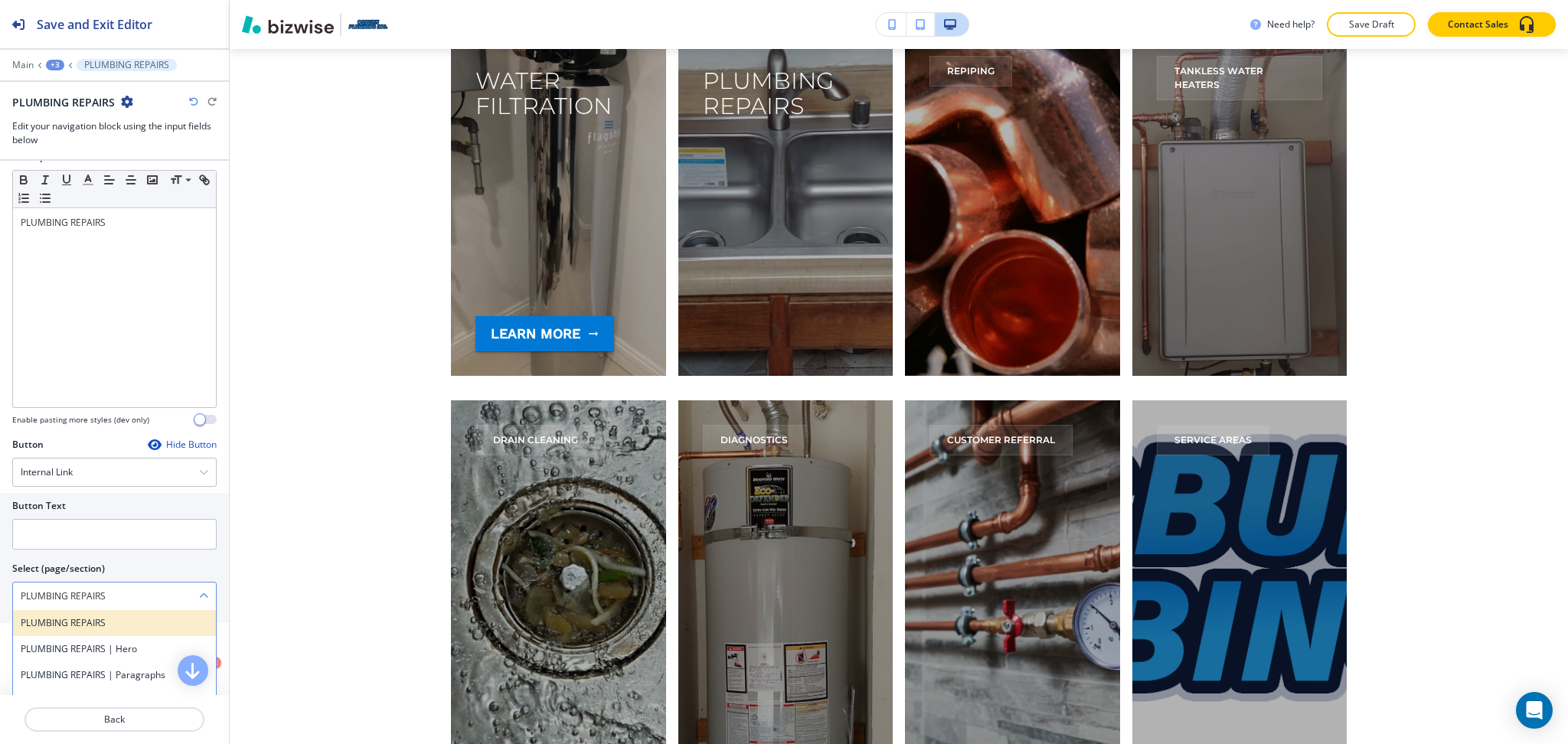
type \(page\/section\) "PLUMBING REPAIRS"
click at [69, 631] on div "PLUMBING REPAIRS" at bounding box center [114, 623] width 203 height 26
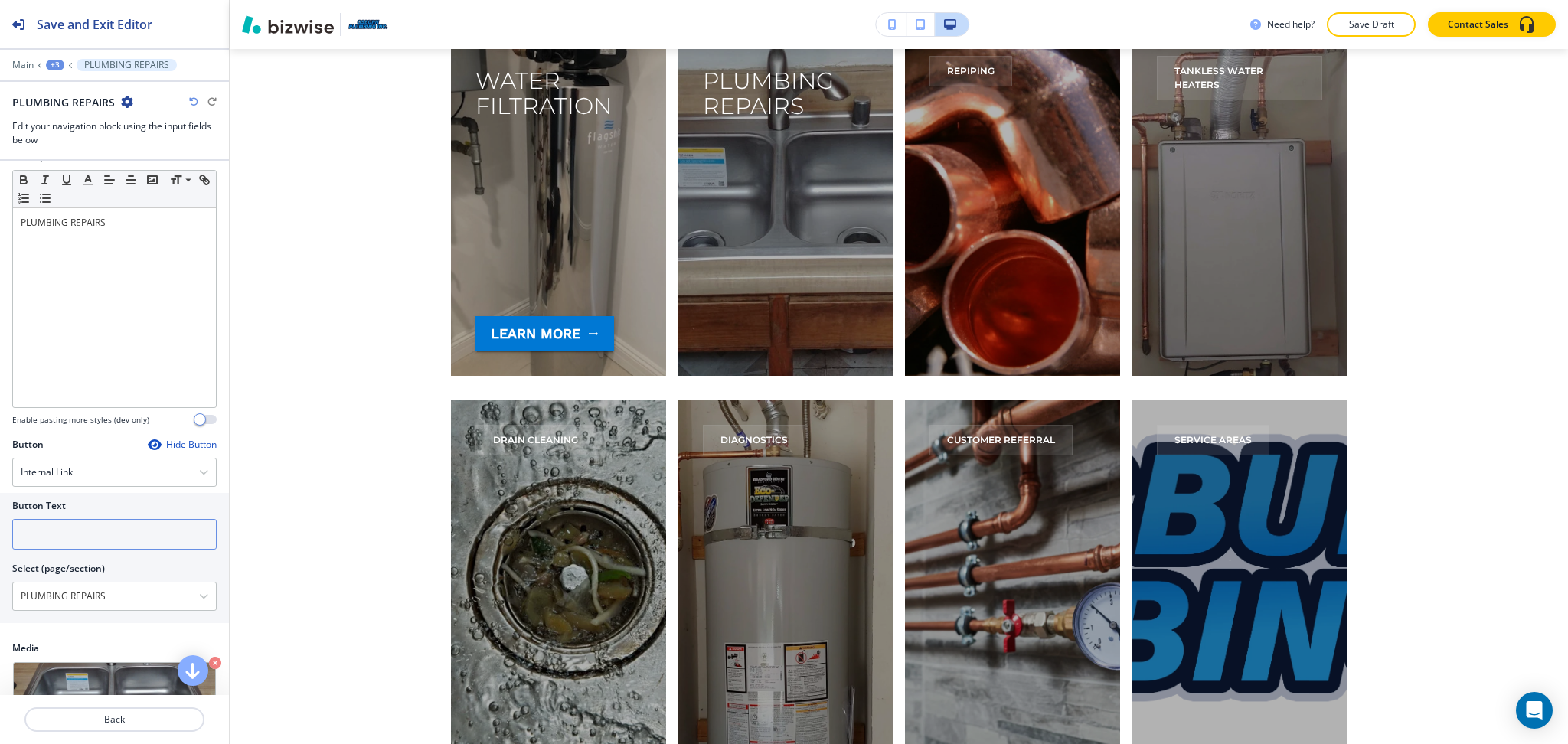
click at [137, 539] on input "text" at bounding box center [114, 534] width 204 height 31
paste input "learn more"
type input "learn more"
click at [151, 710] on button "Back" at bounding box center [114, 720] width 180 height 24
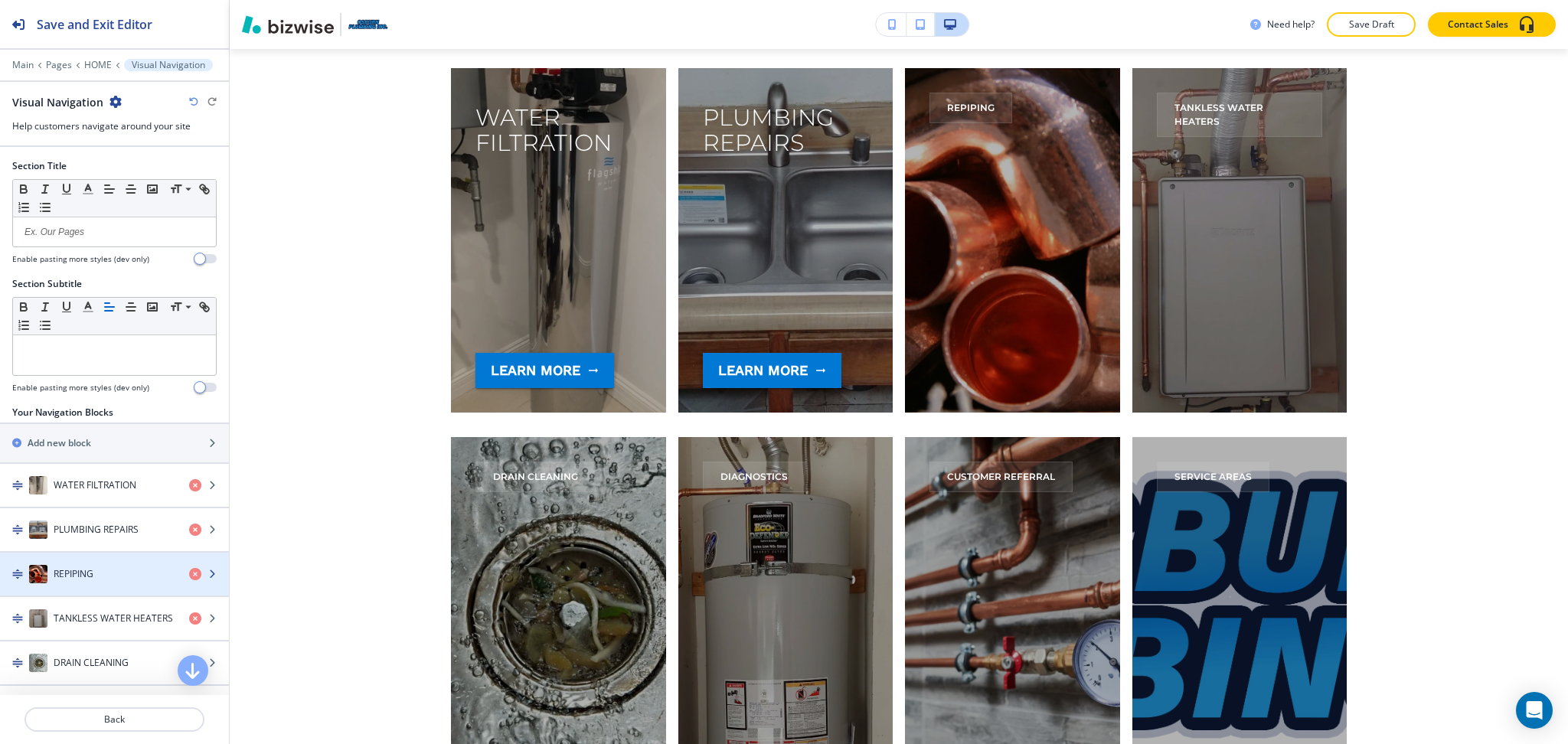
click at [93, 570] on h4 "REPIPING" at bounding box center [73, 575] width 40 height 14
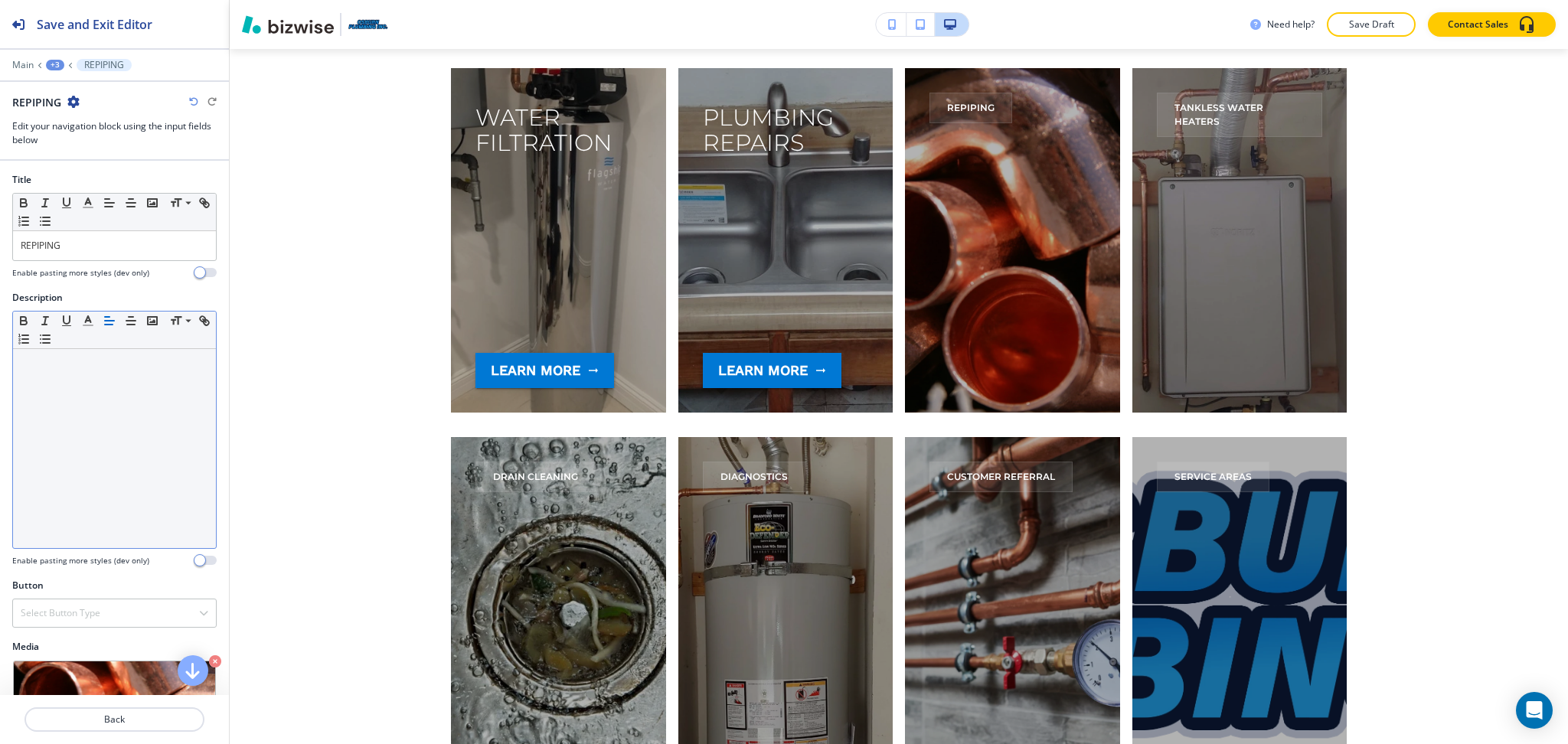
scroll to position [3173, 0]
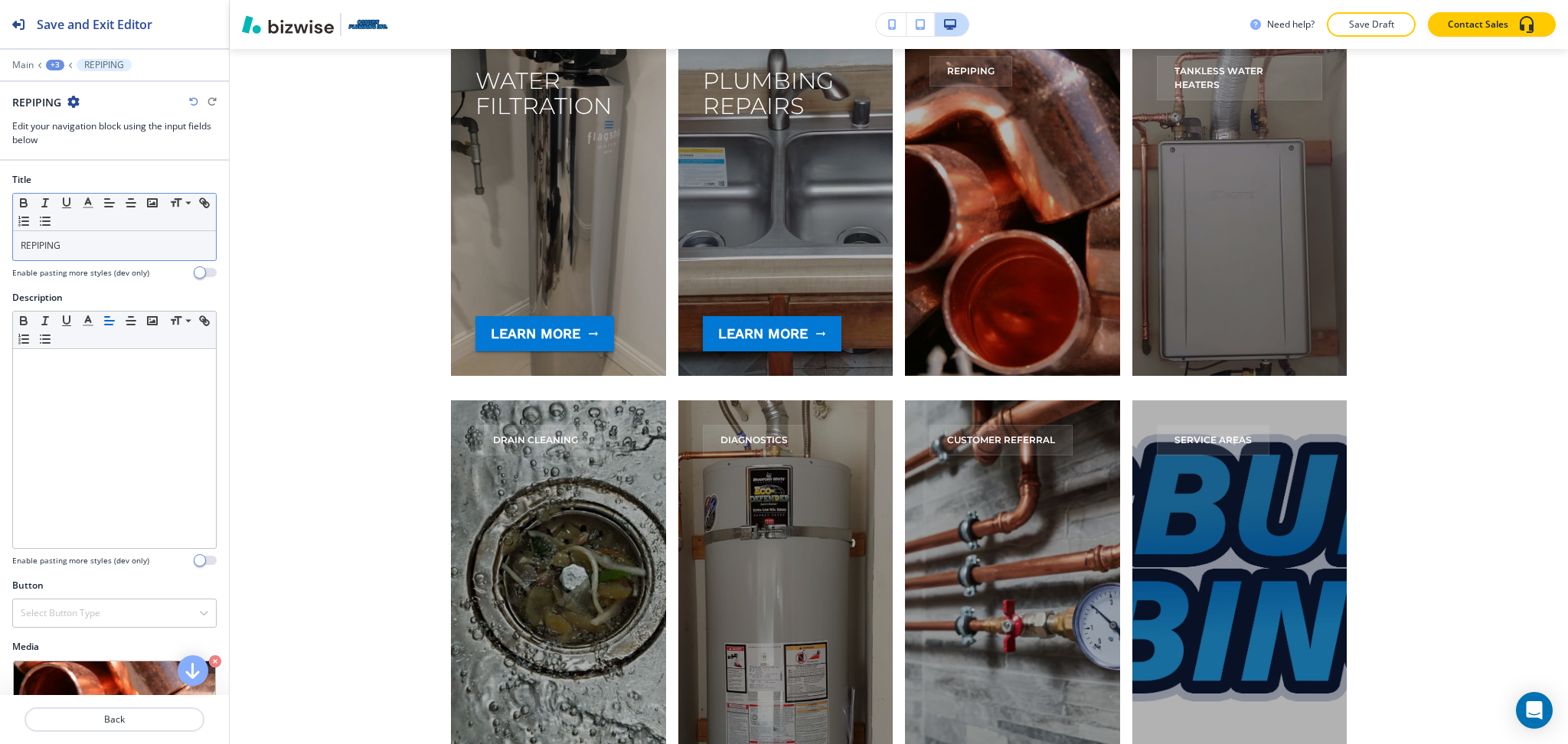
click at [77, 242] on p "REPIPING" at bounding box center [114, 246] width 188 height 14
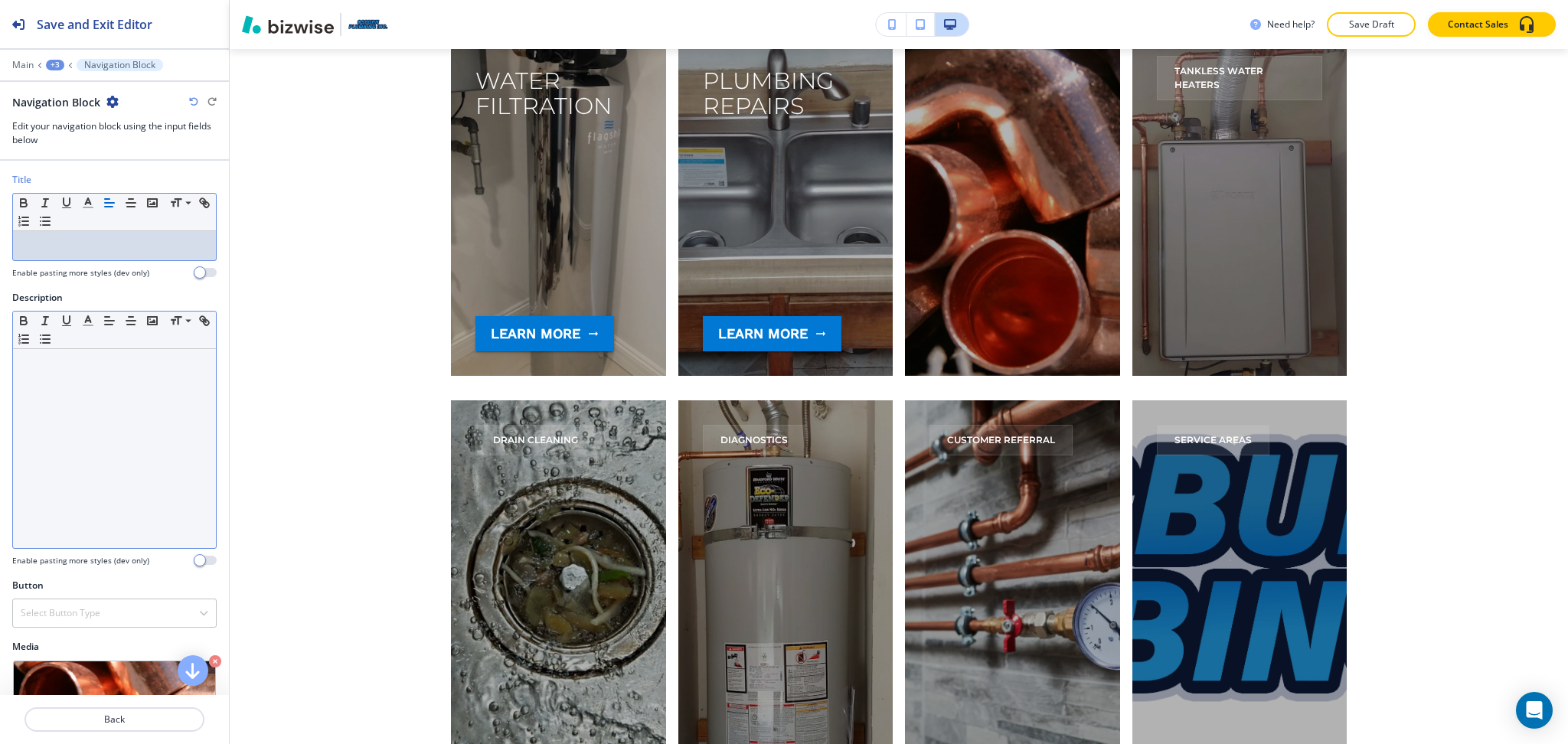
click at [112, 413] on div at bounding box center [114, 449] width 203 height 199
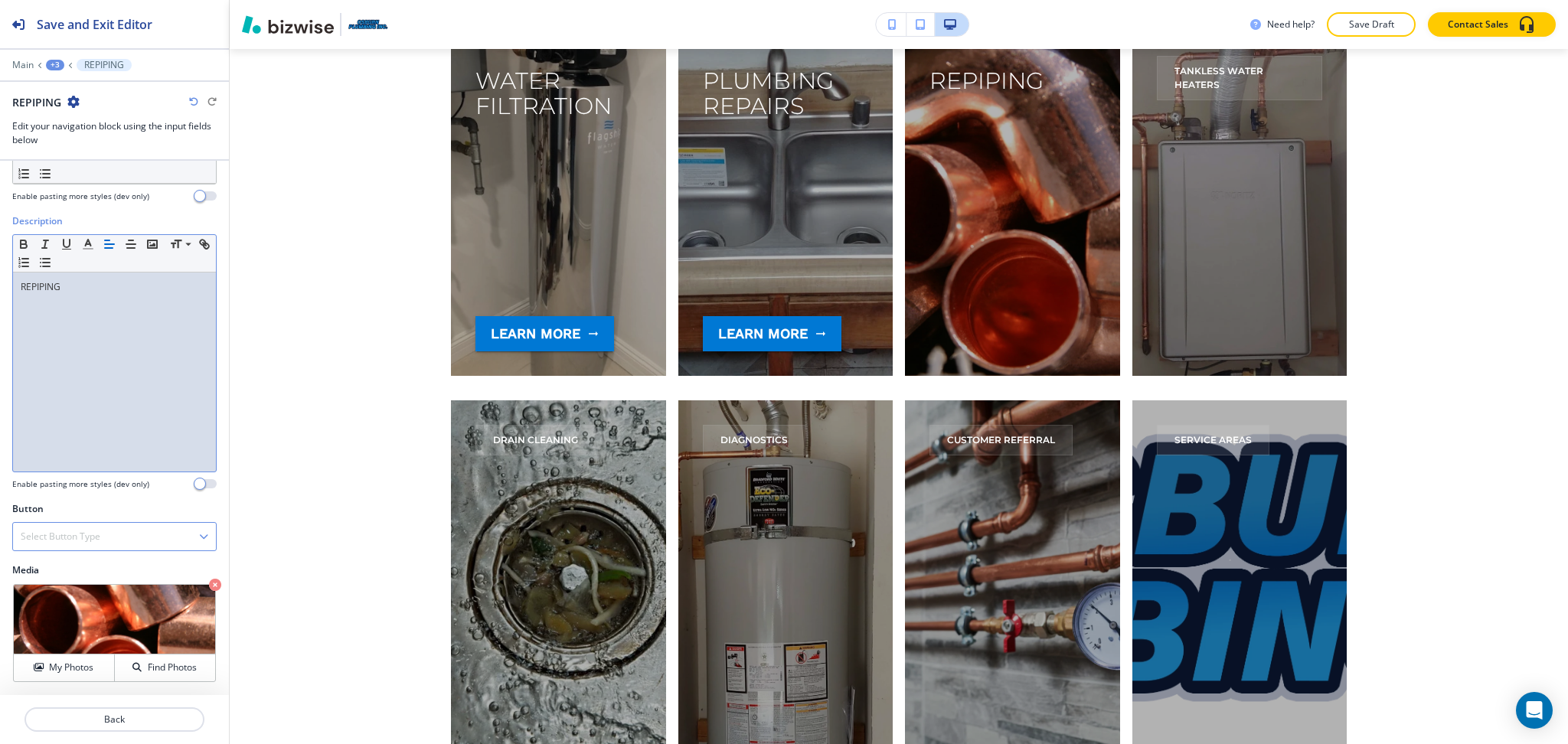
click at [106, 529] on div "Select Button Type" at bounding box center [114, 537] width 203 height 28
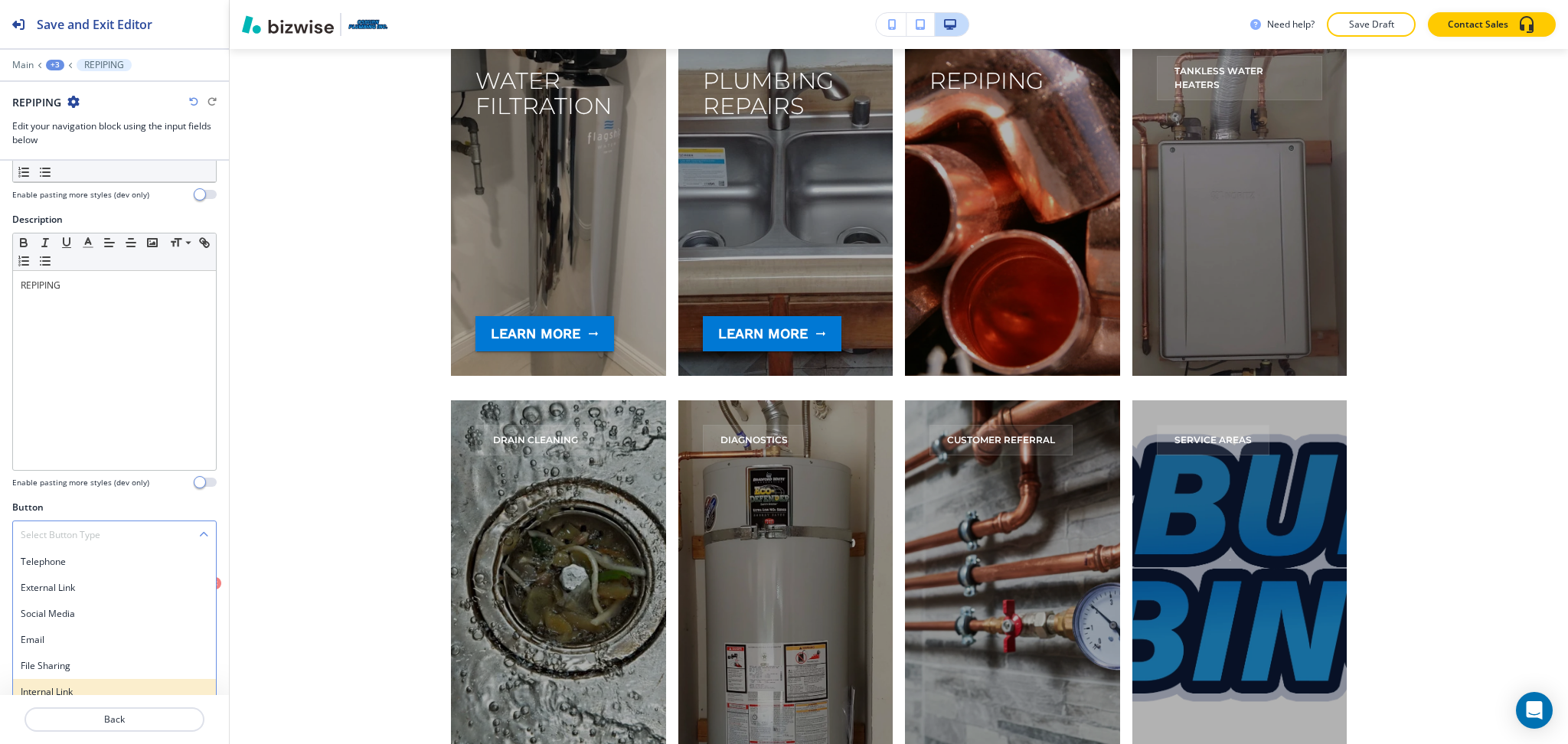
scroll to position [80, 0]
click at [73, 686] on h4 "Internal Link" at bounding box center [114, 690] width 188 height 14
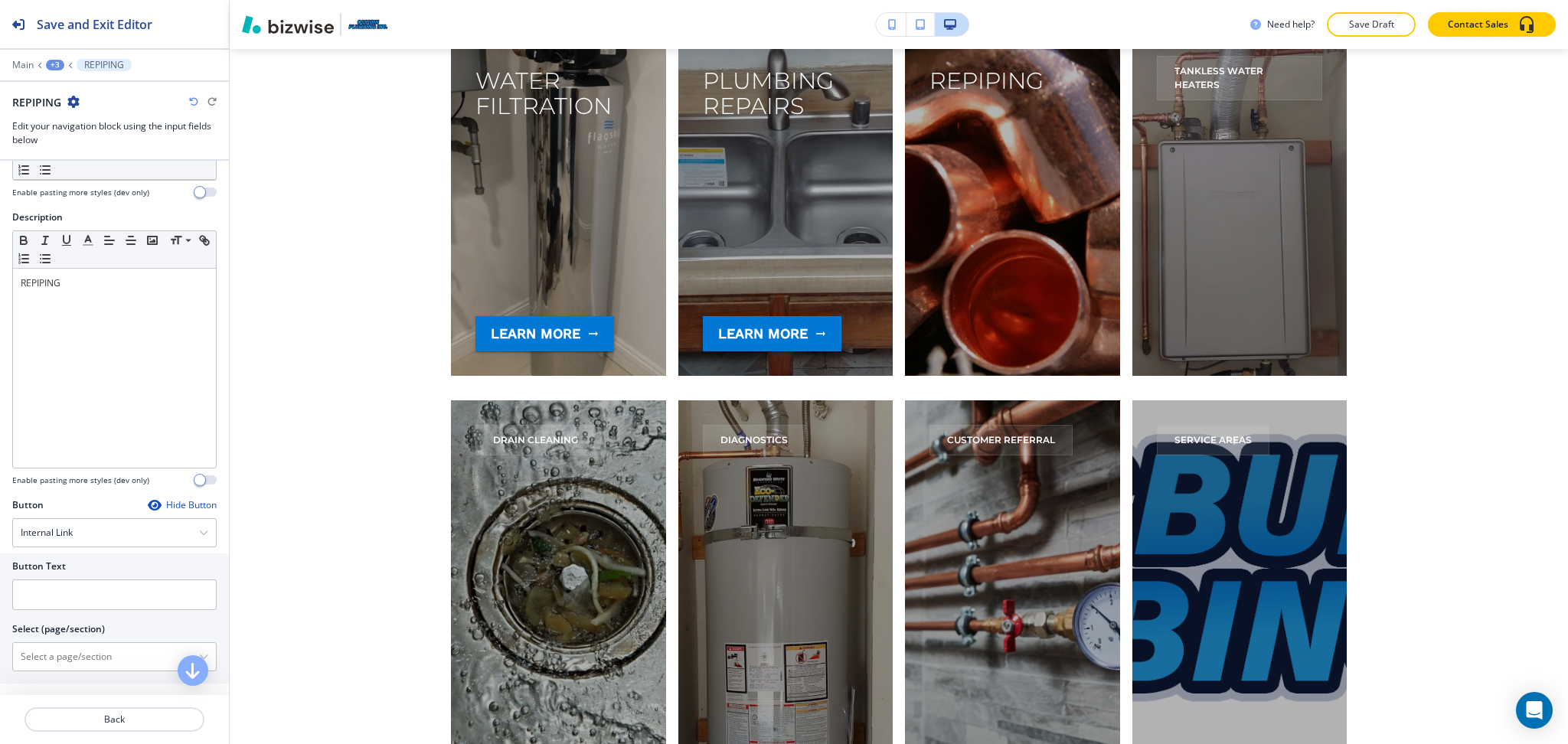
click at [66, 637] on div at bounding box center [114, 639] width 204 height 6
click at [71, 661] on \(page\/section\) "Manual Input" at bounding box center [106, 657] width 186 height 26
paste \(page\/section\) "REPIPING"
type \(page\/section\) "REPIPING"
click at [73, 680] on h4 "REPIPING" at bounding box center [114, 684] width 188 height 14
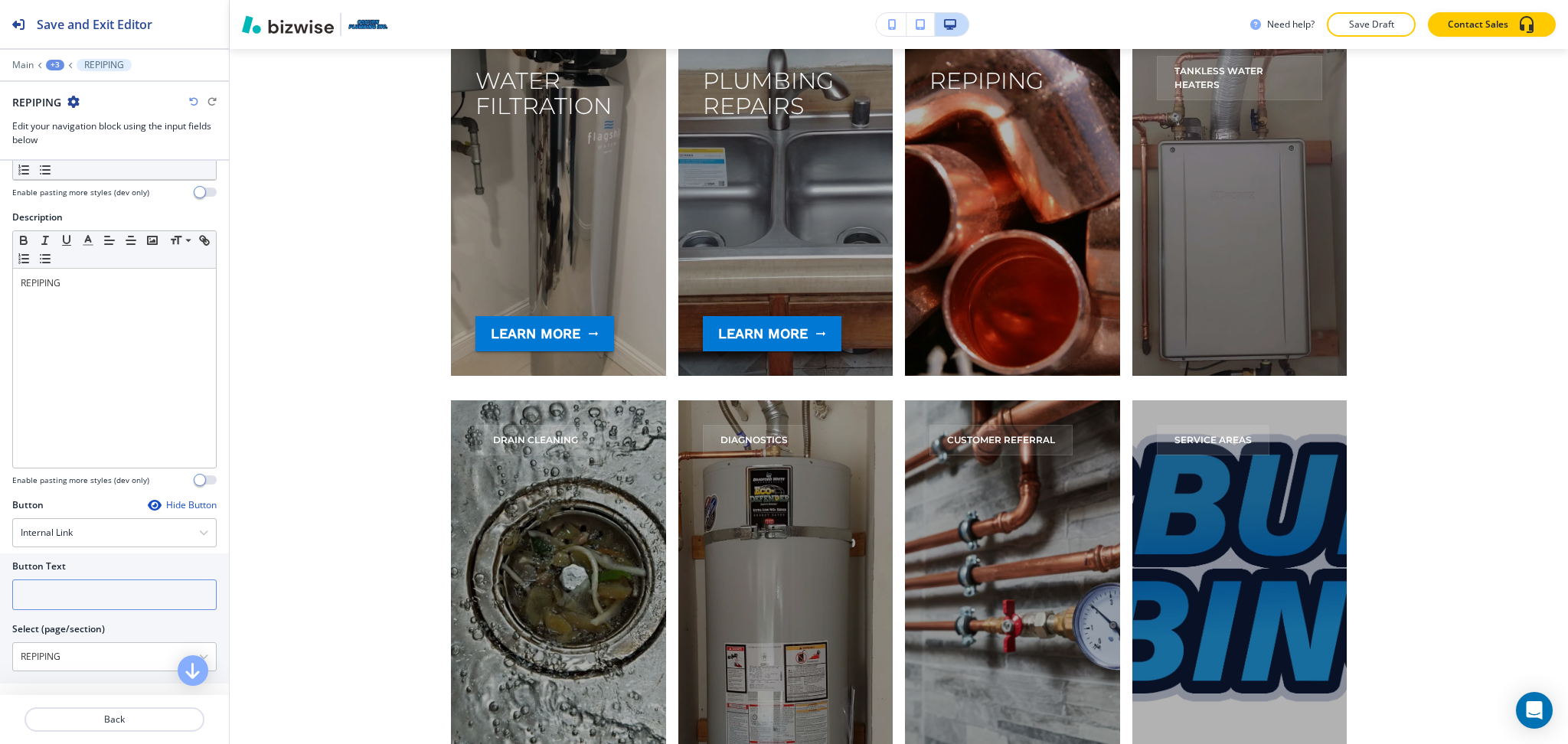
click at [57, 601] on input "text" at bounding box center [114, 595] width 204 height 31
paste input "learn more"
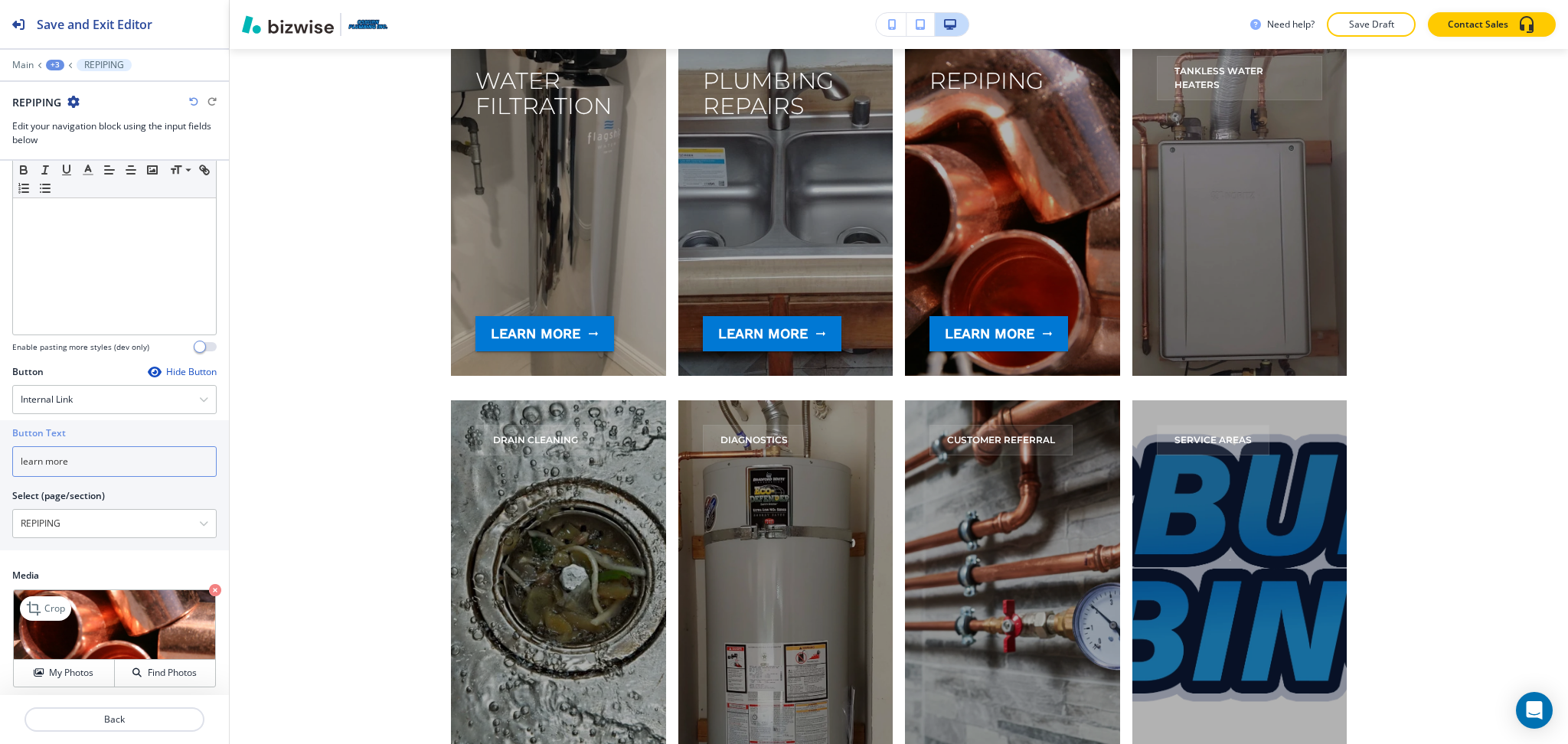
scroll to position [218, 0]
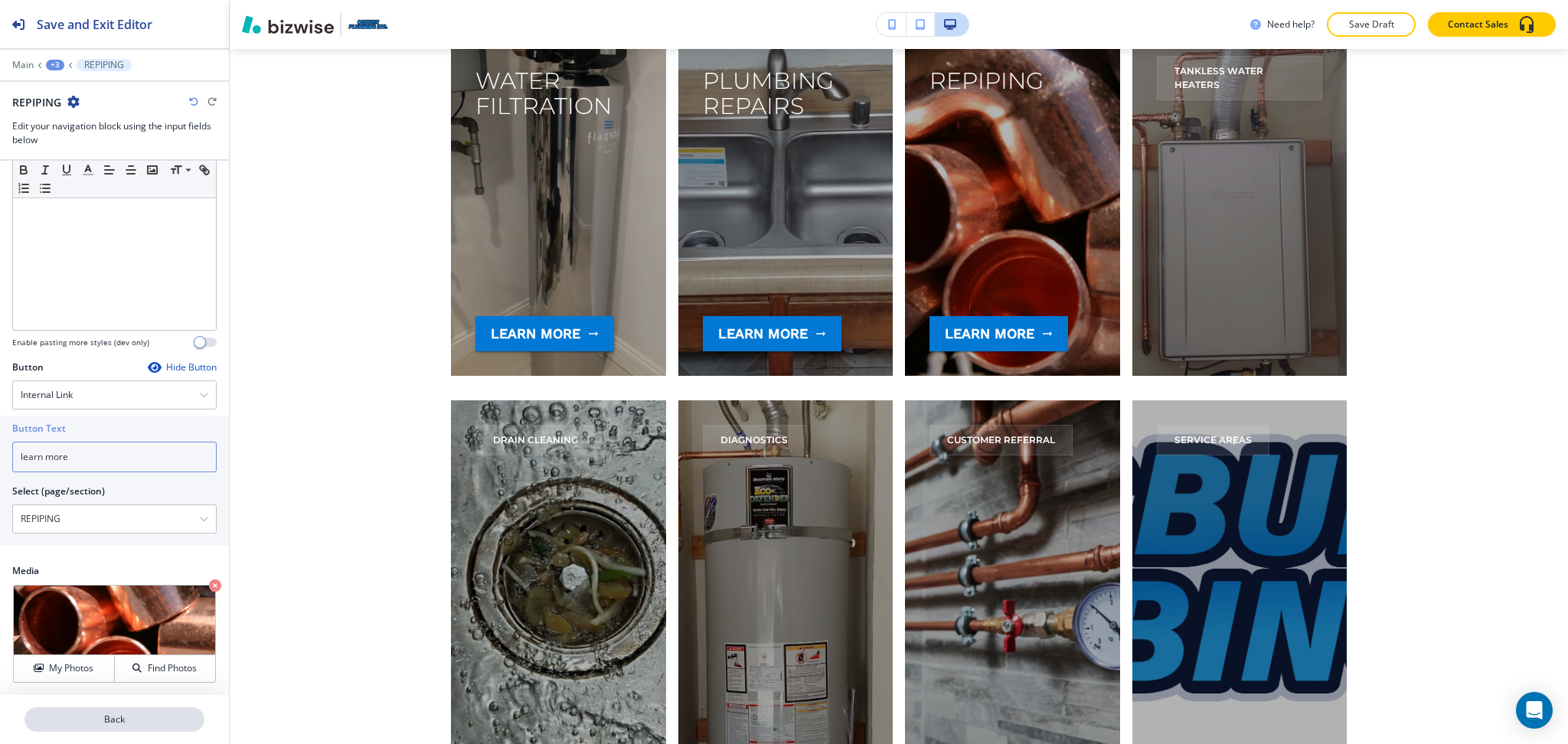
type input "learn more"
click at [134, 713] on p "Back" at bounding box center [114, 720] width 177 height 14
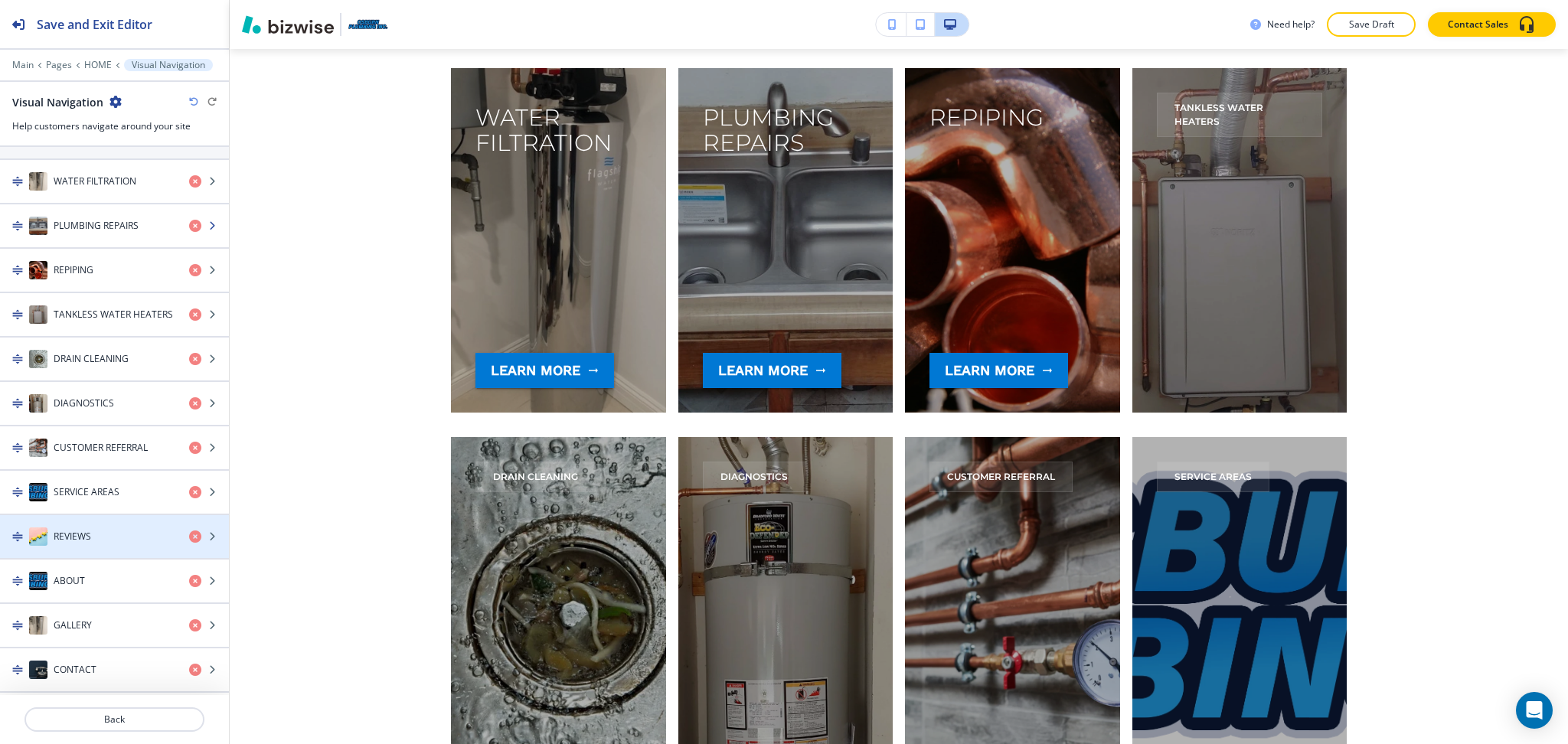
scroll to position [314, 0]
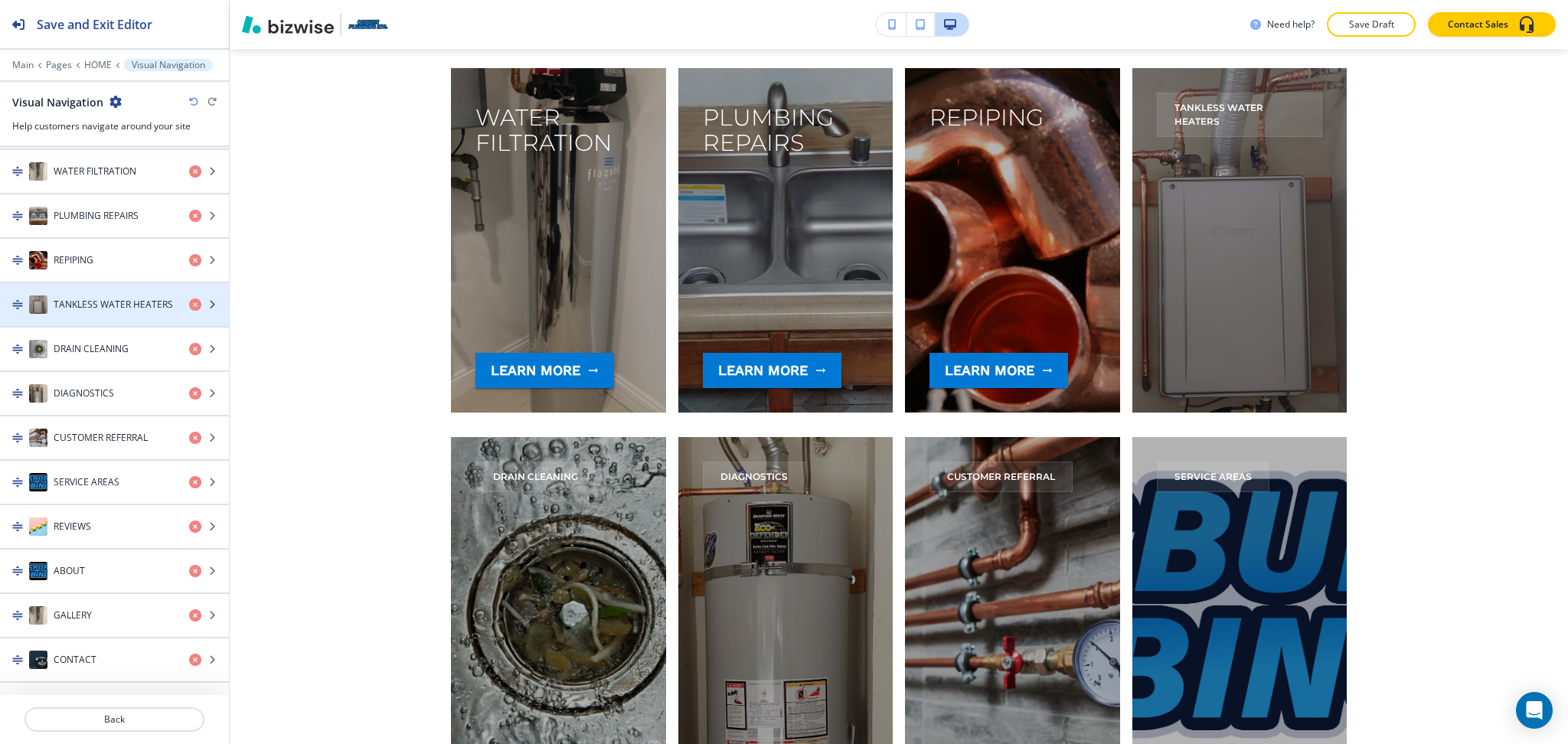
click at [93, 308] on h4 "TANKLESS WATER HEATERS" at bounding box center [113, 305] width 120 height 14
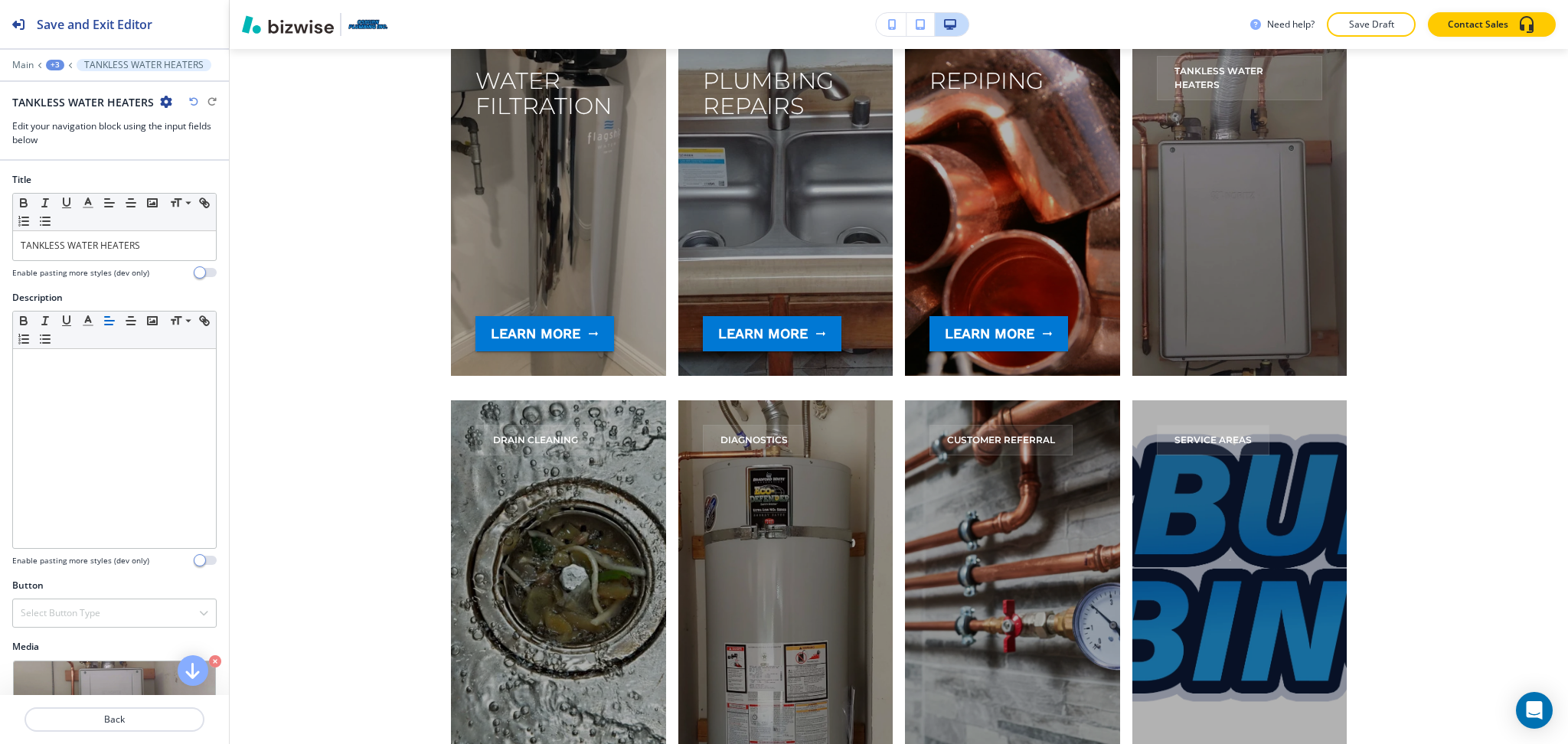
scroll to position [1, 0]
click at [102, 236] on div "TANKLESS WATER HEATERS" at bounding box center [114, 245] width 203 height 29
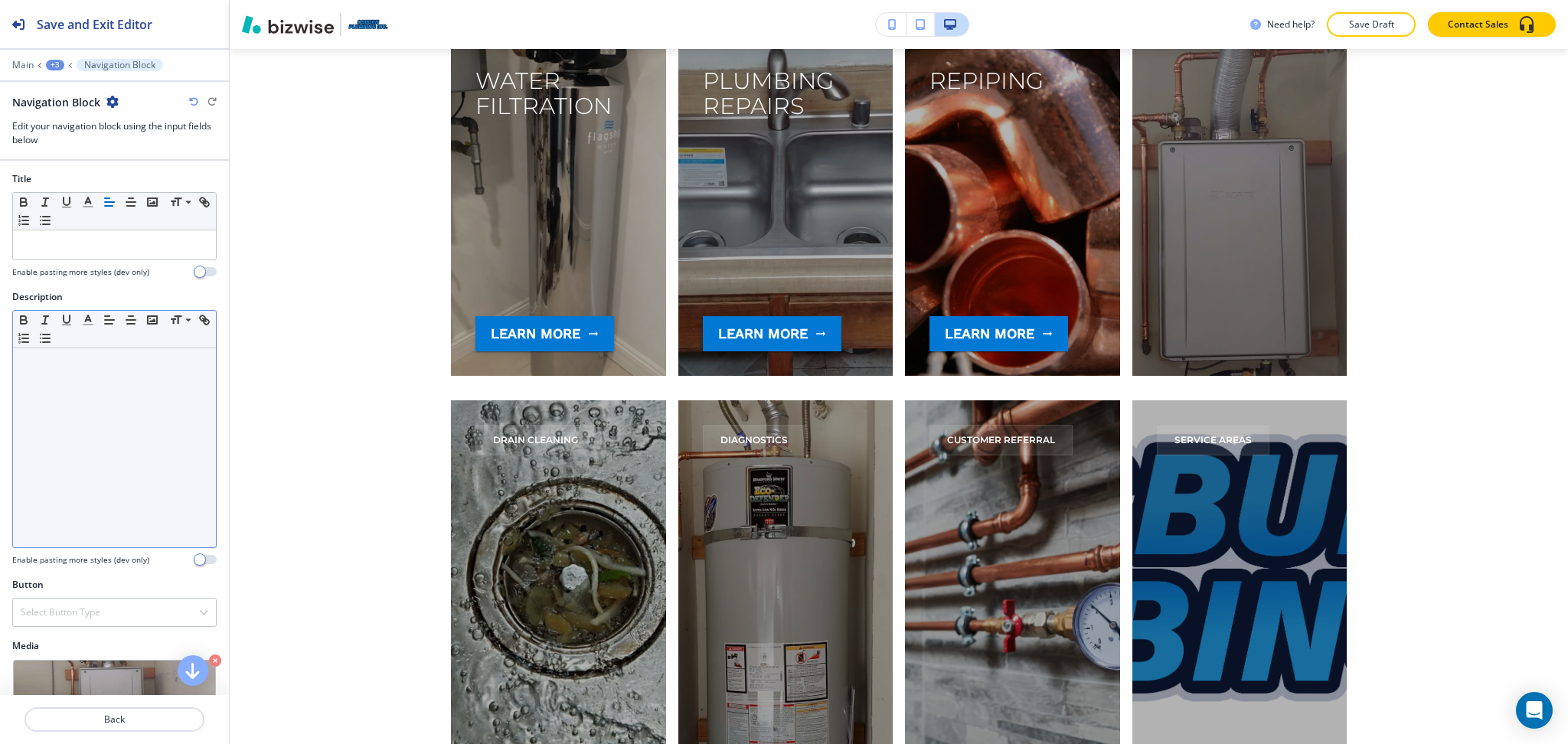
click at [108, 334] on div "Small Normal Large Huge" at bounding box center [114, 329] width 203 height 38
click at [113, 365] on p at bounding box center [114, 363] width 188 height 14
paste div
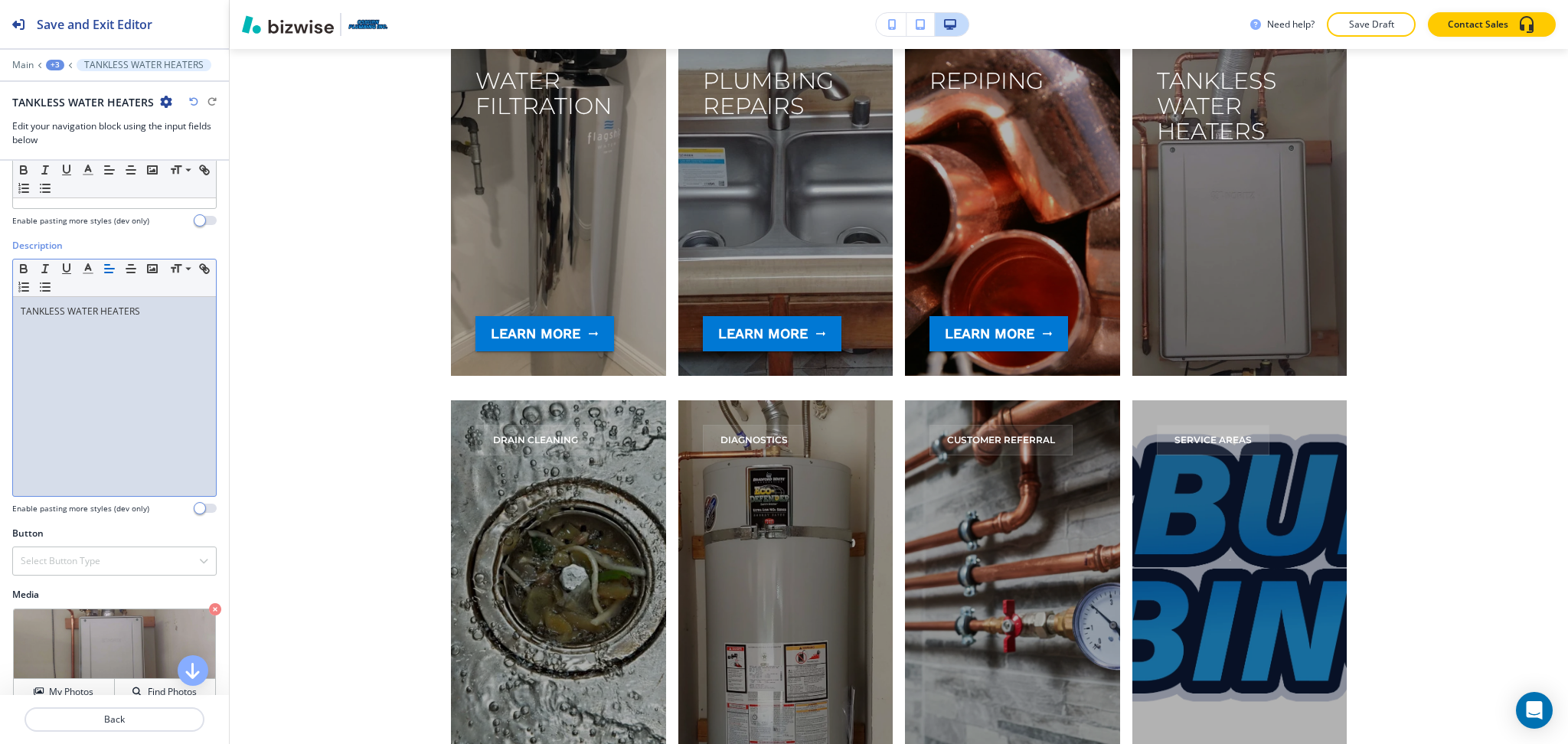
scroll to position [77, 0]
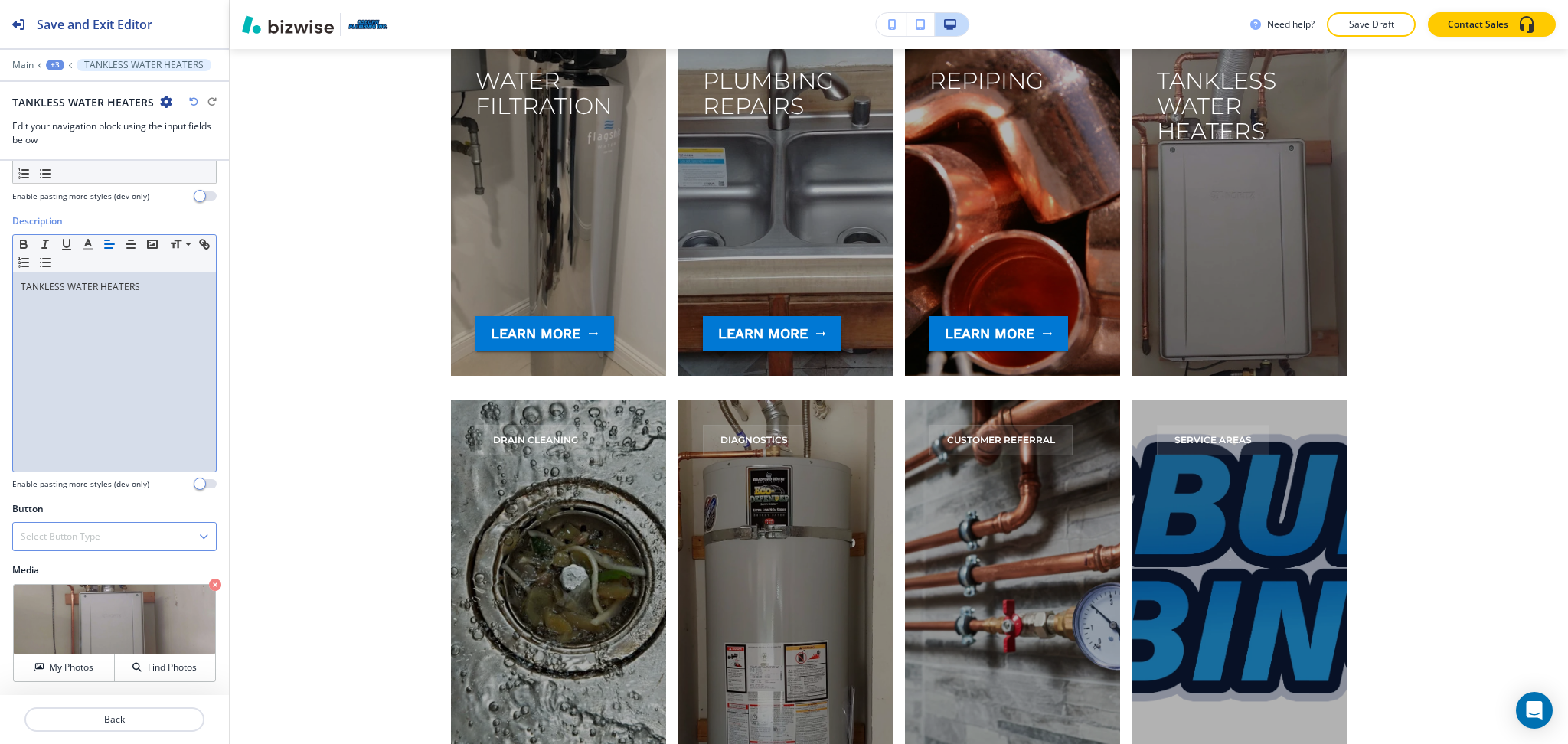
click at [90, 533] on h4 "Select Button Type" at bounding box center [60, 537] width 79 height 14
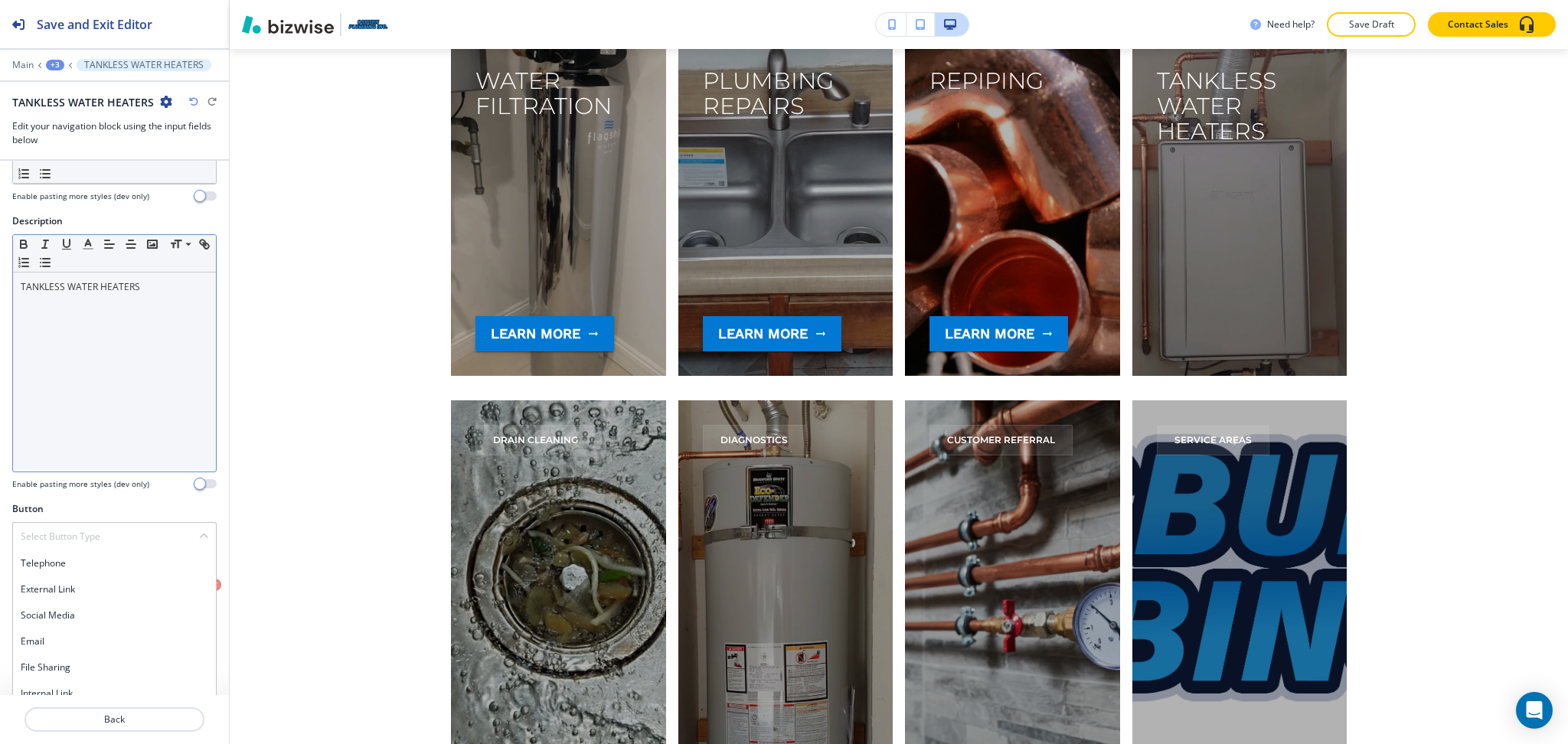
click at [59, 697] on div at bounding box center [114, 701] width 229 height 12
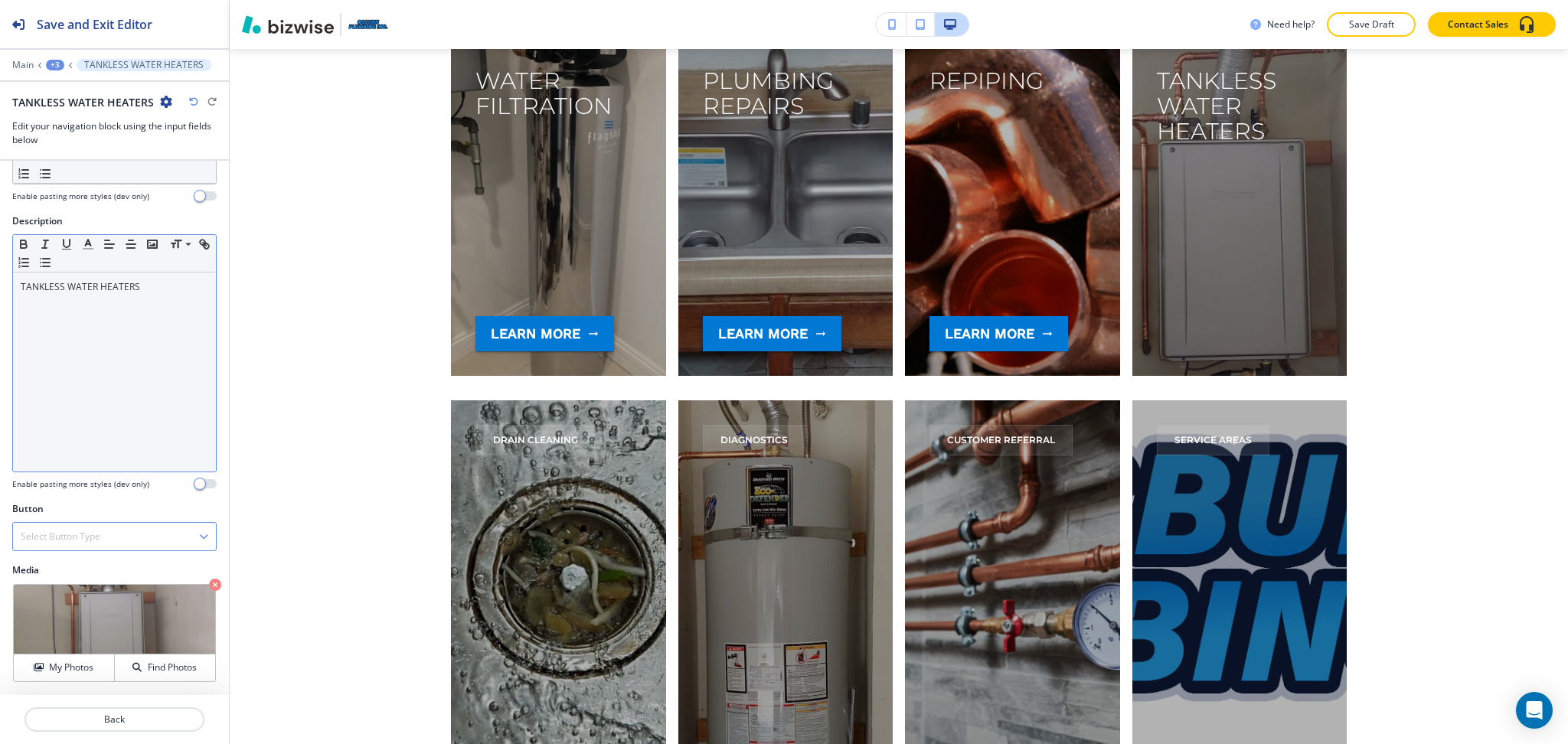
click at [65, 534] on h4 "Select Button Type" at bounding box center [60, 537] width 79 height 14
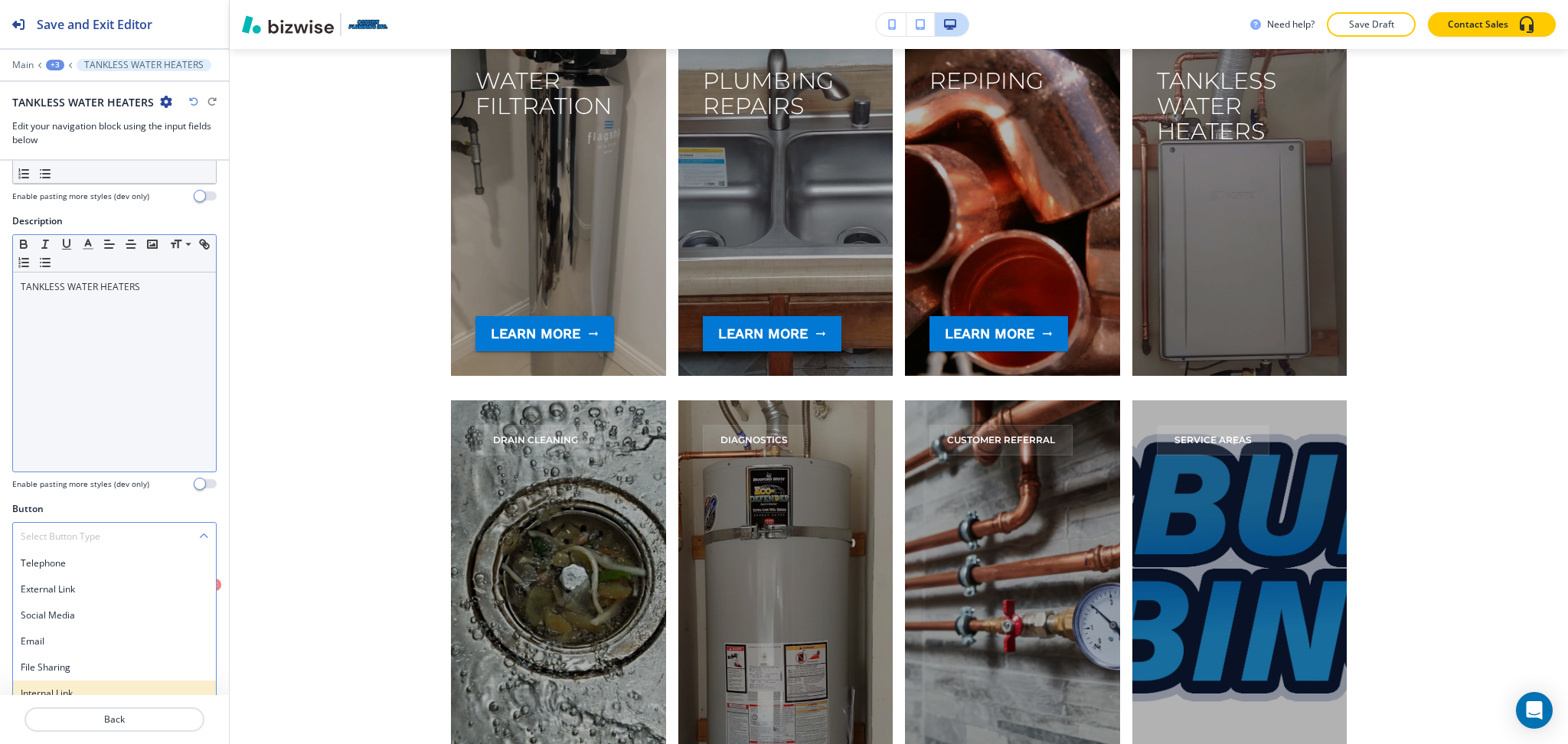
click at [81, 687] on h4 "Internal Link" at bounding box center [114, 693] width 188 height 14
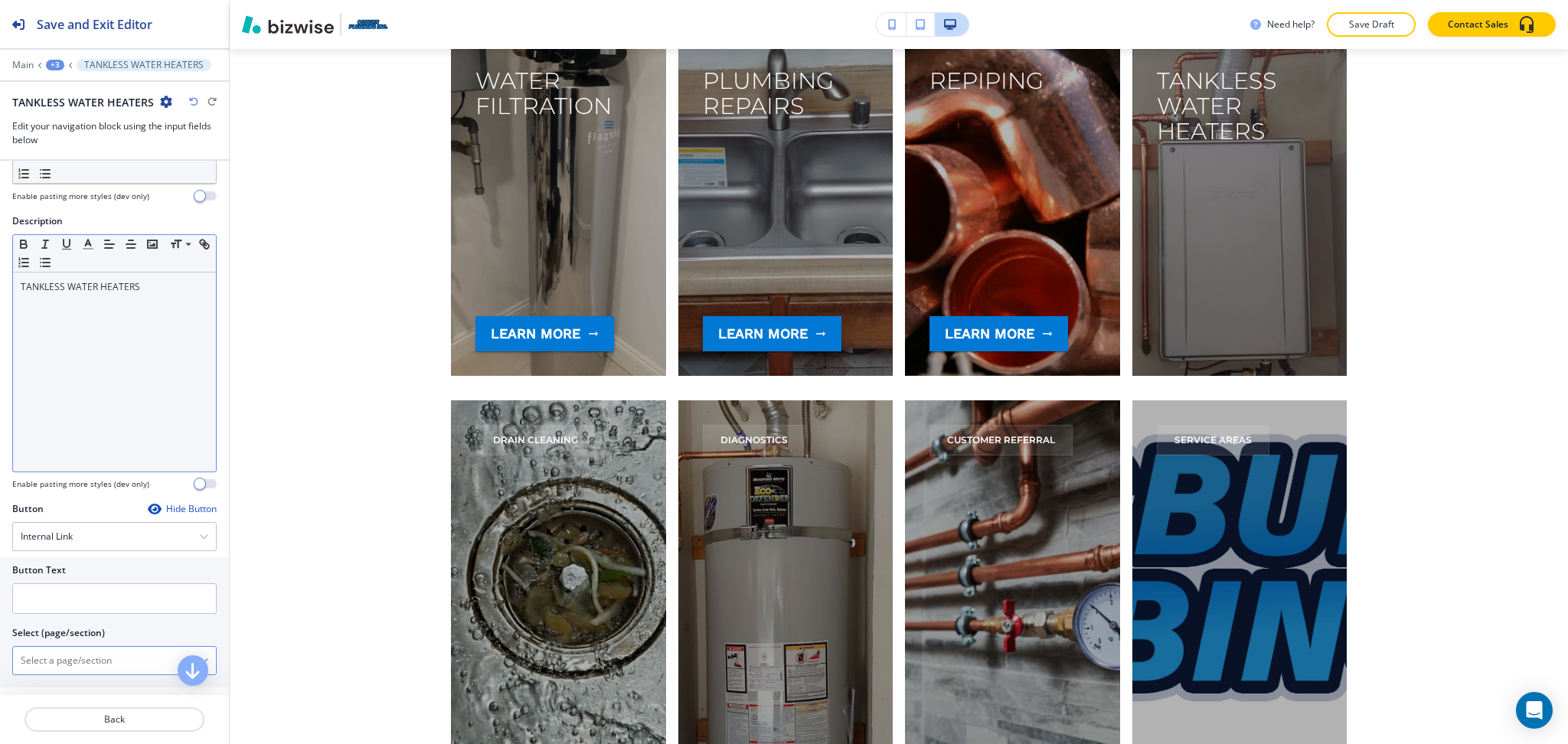
click at [70, 650] on \(page\/section\) "Manual Input" at bounding box center [106, 661] width 186 height 26
paste \(page\/section\) "TANKLESS WATER HEATERS"
click at [65, 666] on \(page\/section\) "TANKLESS WATER HEATERS" at bounding box center [106, 661] width 186 height 26
type \(page\/section\) "TANKLESS WATER HEATERS"
click at [72, 686] on h4 "TANKLESS WATER HEATERS" at bounding box center [114, 687] width 188 height 14
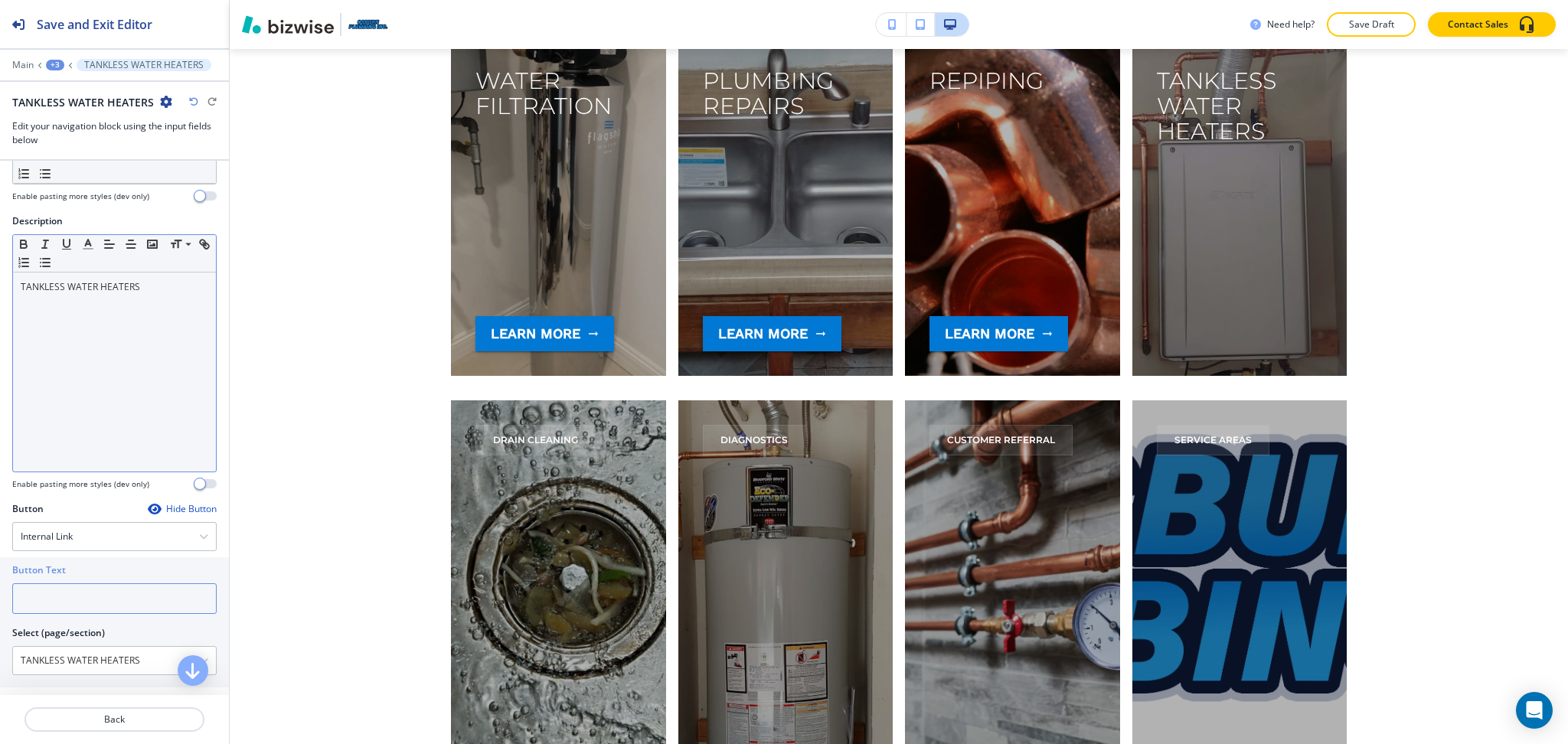
click at [66, 605] on input "text" at bounding box center [114, 598] width 204 height 31
paste input "learn more"
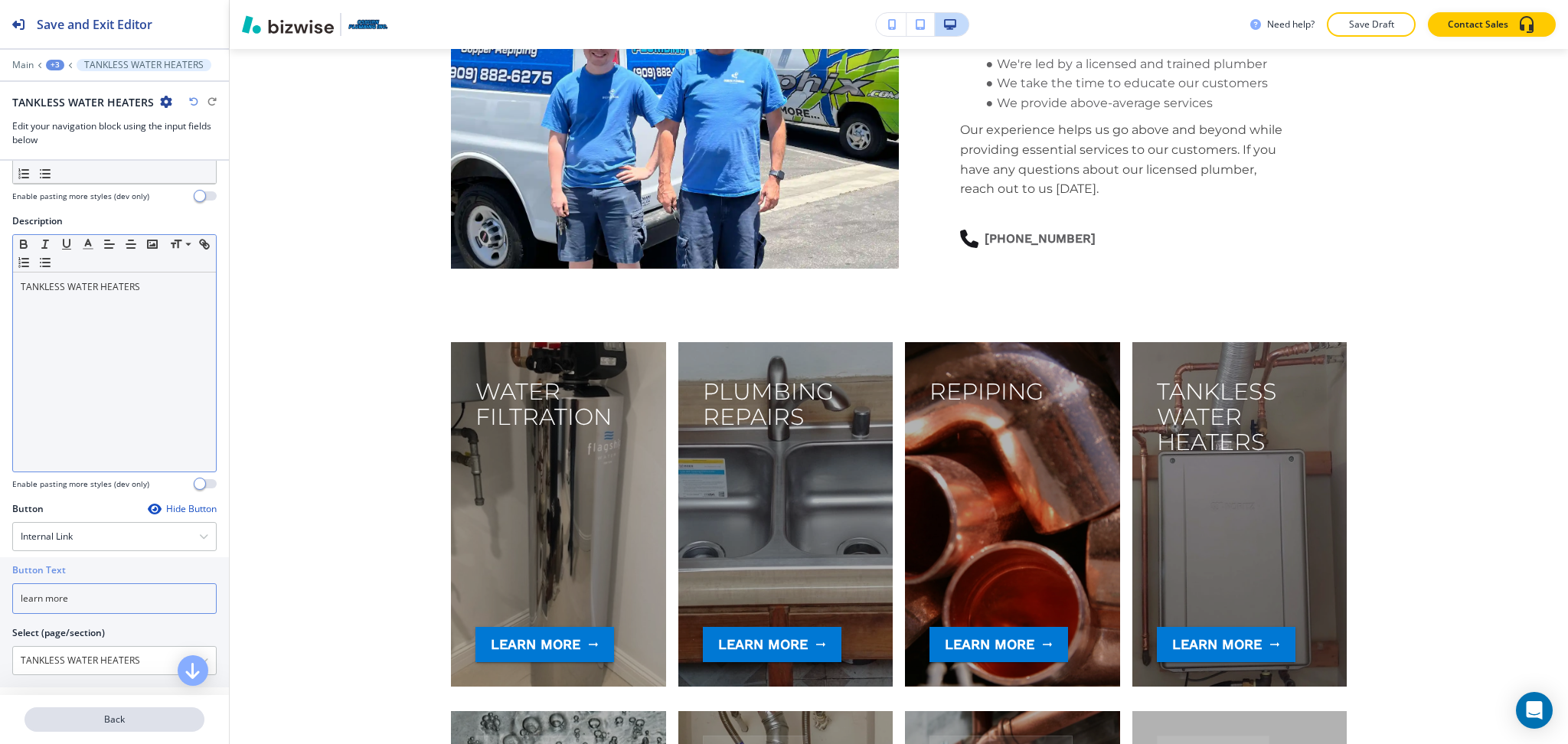
type input "learn more"
click at [131, 713] on p "Back" at bounding box center [114, 720] width 177 height 14
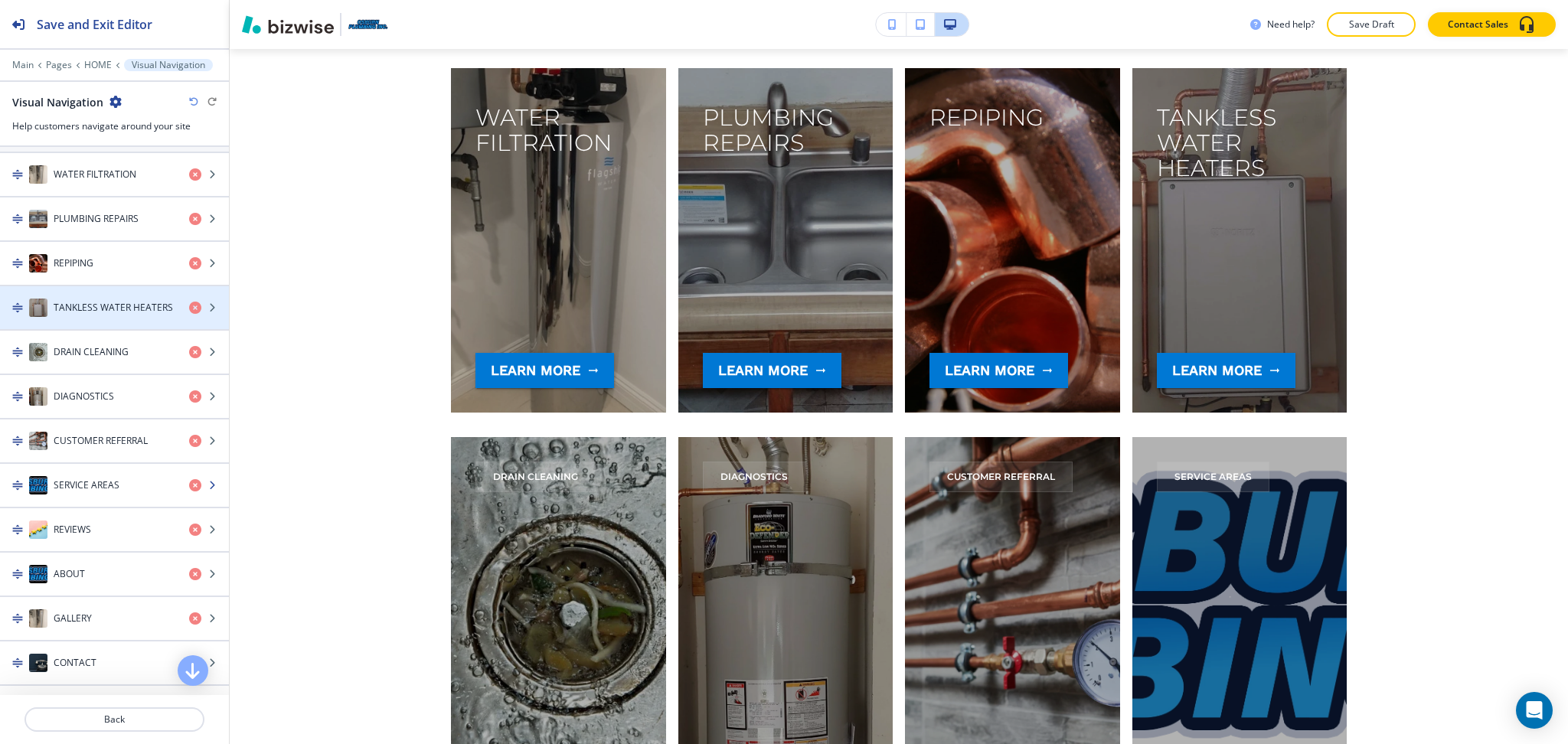
scroll to position [314, 0]
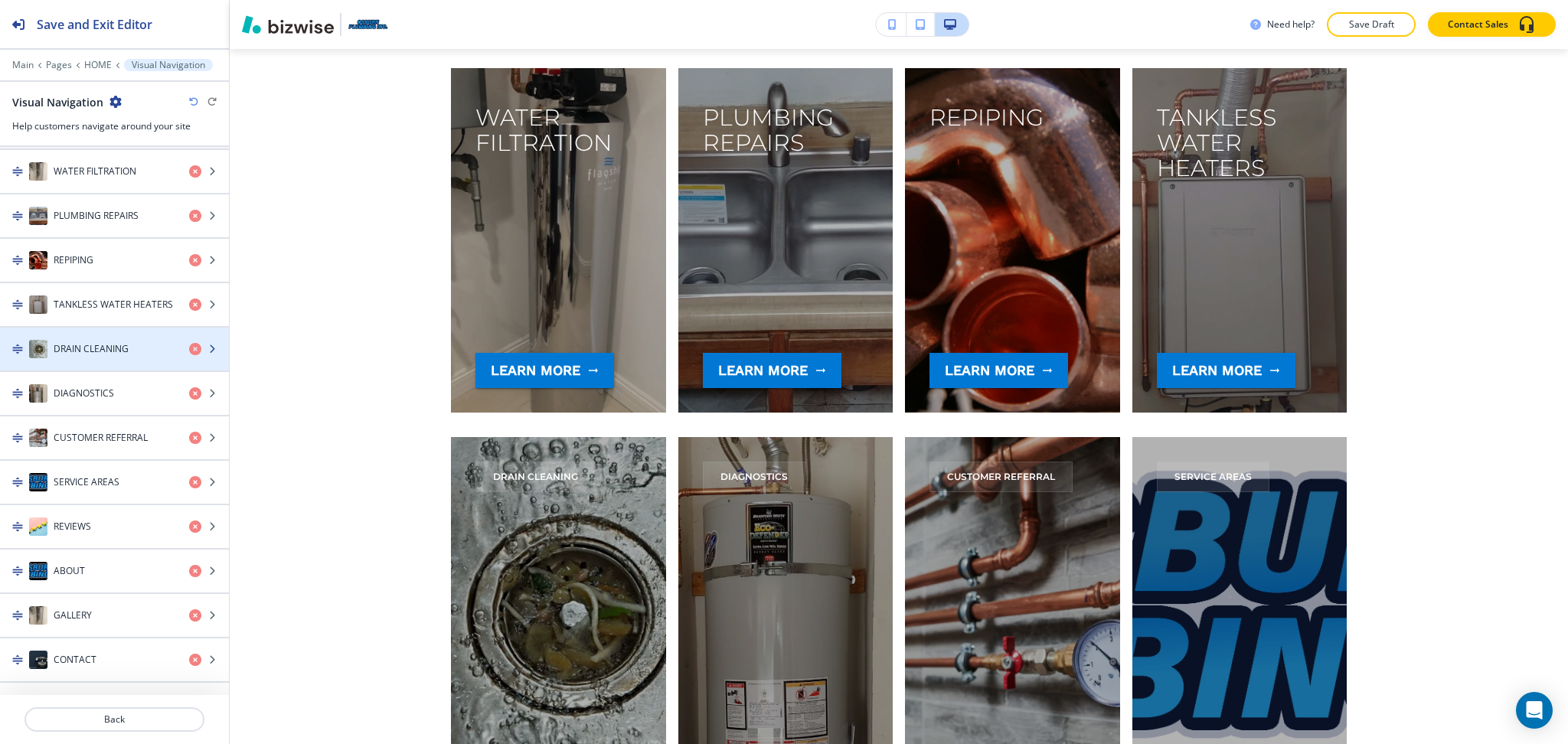
click at [90, 330] on div "button" at bounding box center [114, 334] width 229 height 12
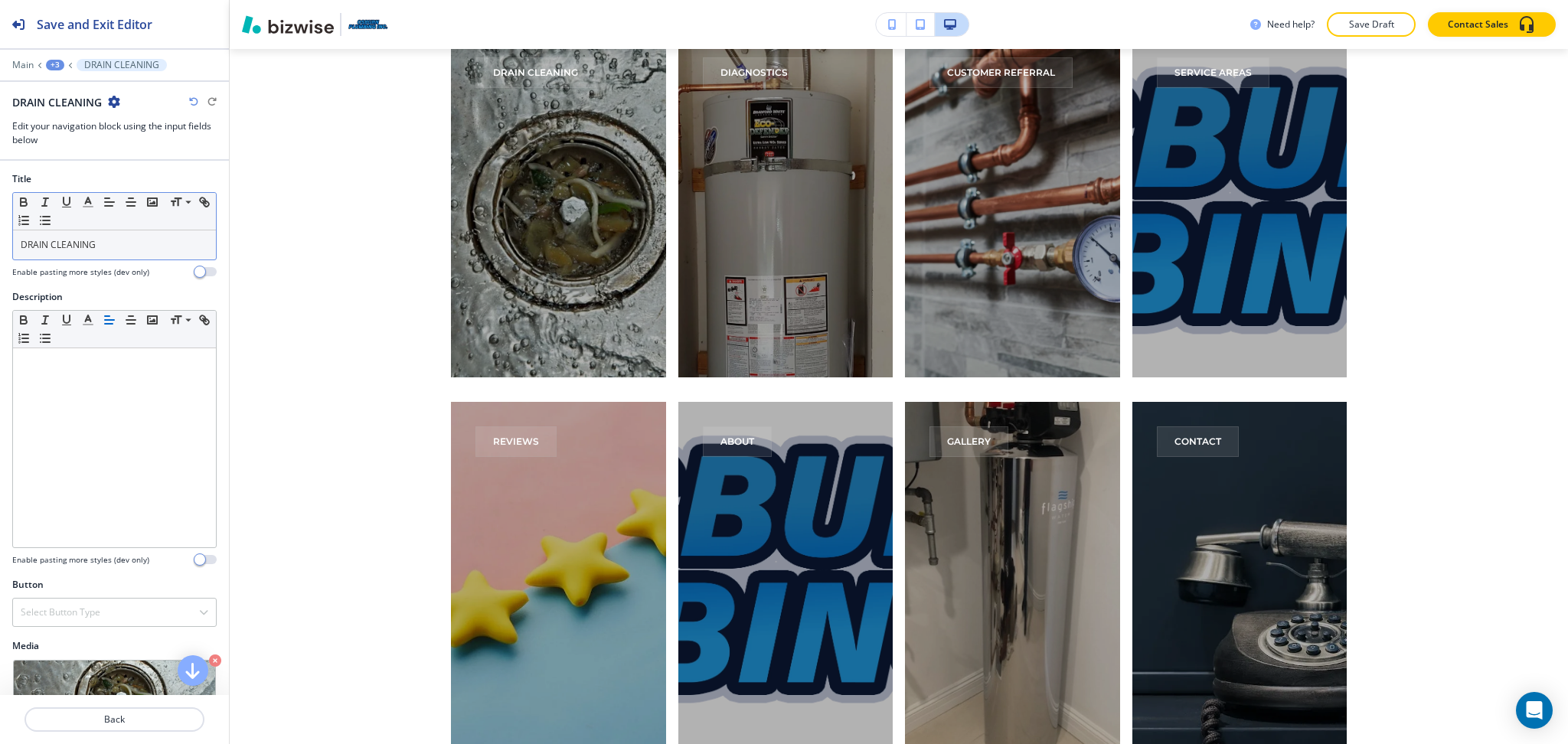
scroll to position [3542, 0]
click at [77, 247] on p "DRAIN CLEANING" at bounding box center [114, 245] width 188 height 14
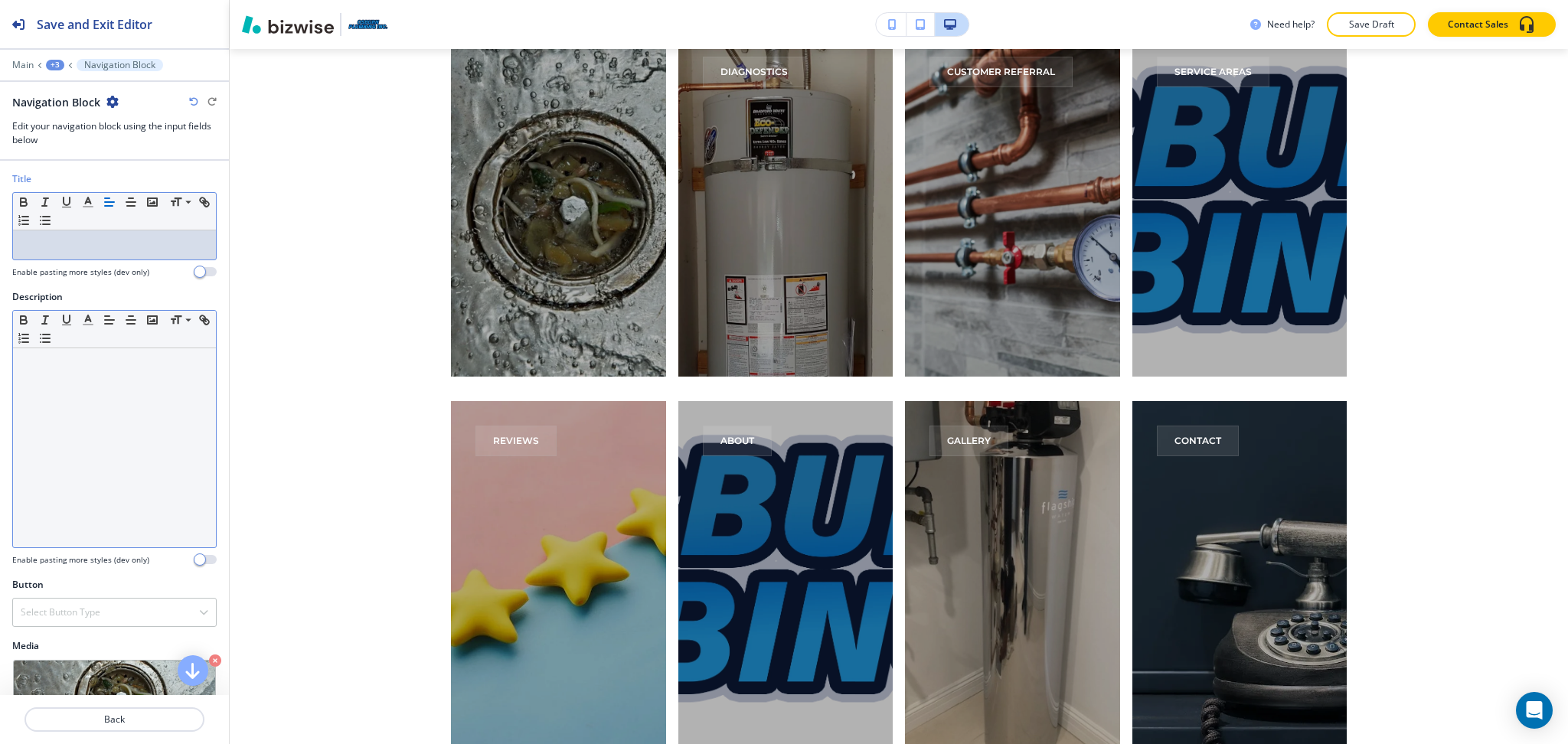
click at [99, 391] on div at bounding box center [114, 448] width 203 height 199
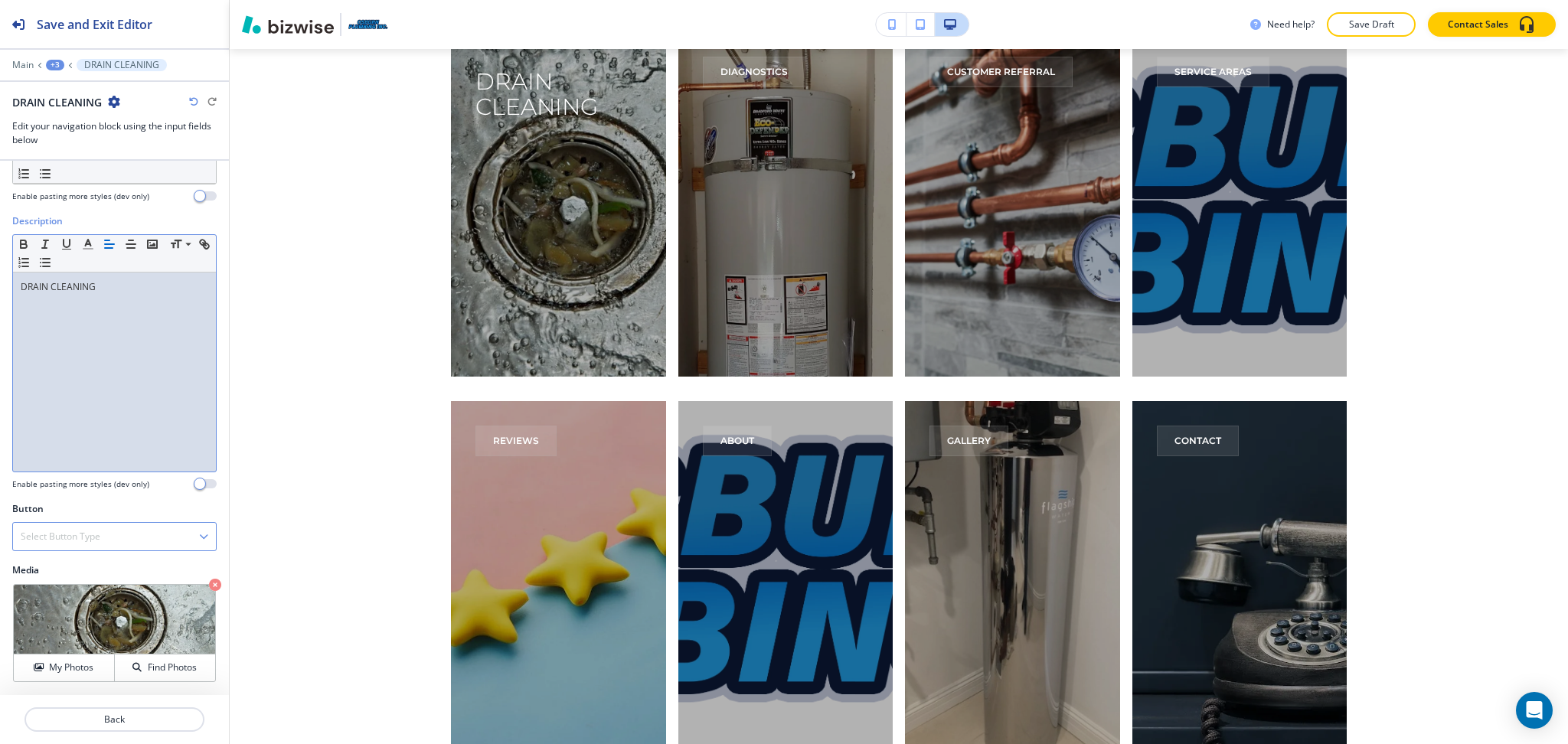
click at [108, 546] on div "Select Button Type" at bounding box center [114, 537] width 203 height 28
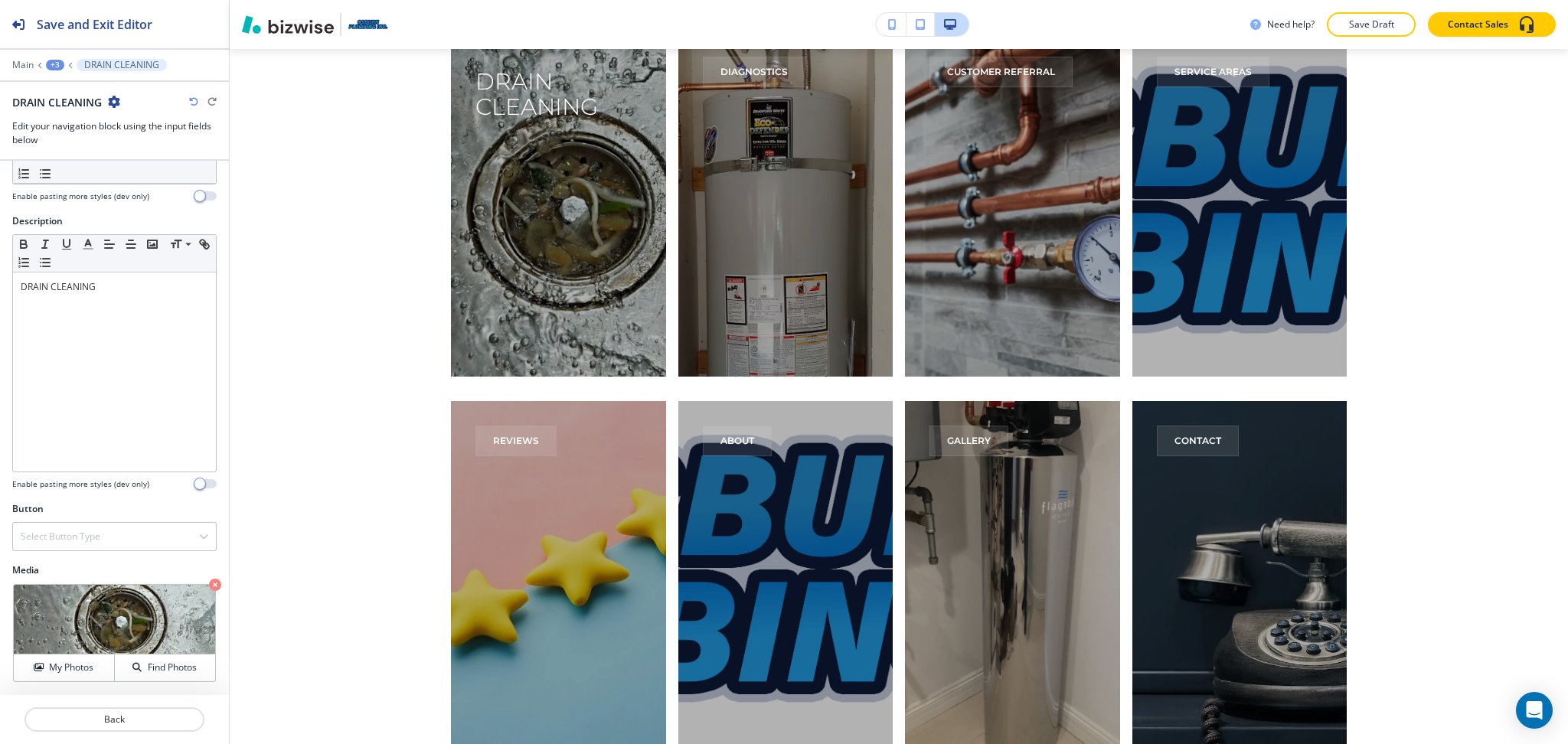
click at [87, 698] on div at bounding box center [114, 701] width 229 height 12
click at [78, 530] on h4 "Select Button Type" at bounding box center [60, 537] width 79 height 14
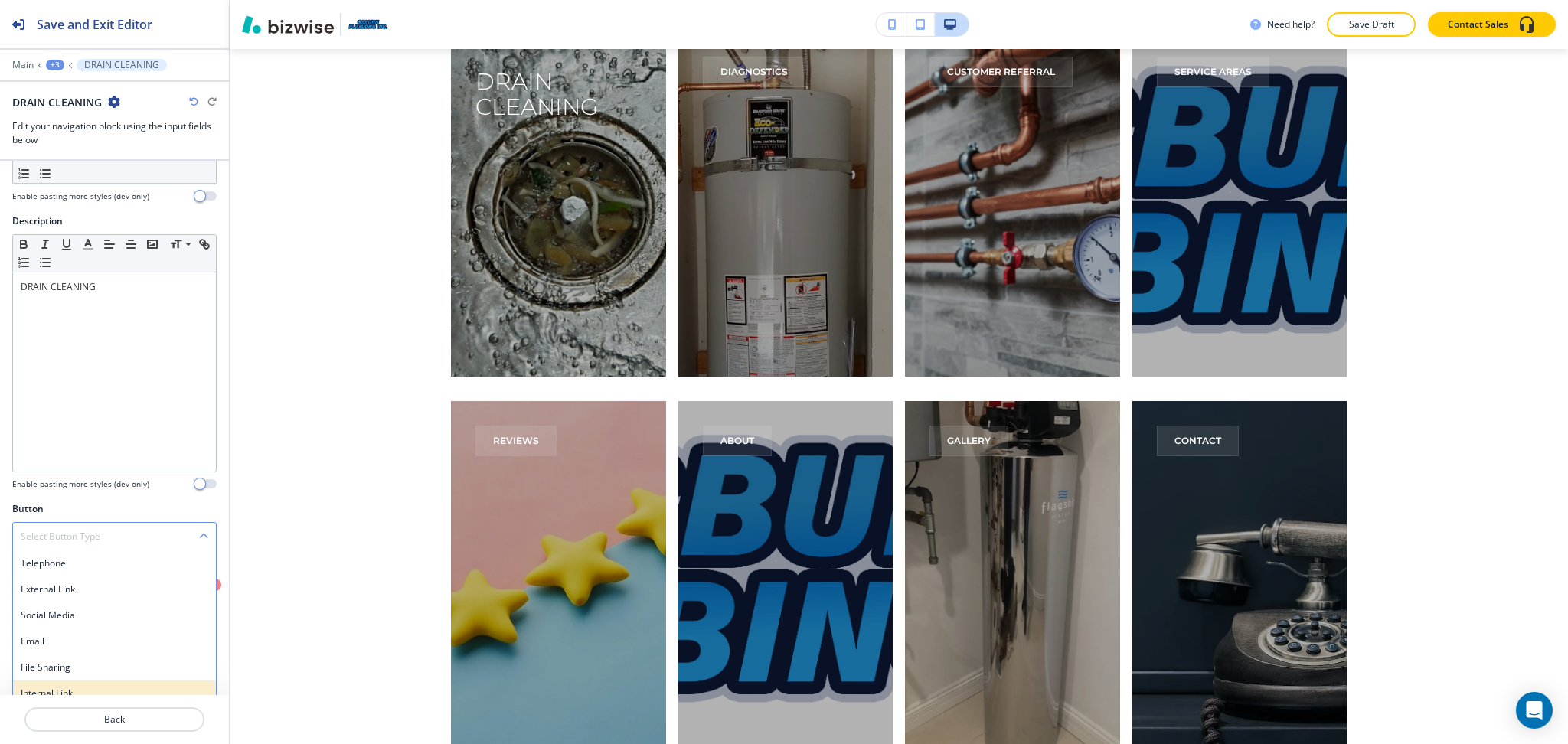
click at [79, 688] on h4 "Internal Link" at bounding box center [114, 693] width 188 height 14
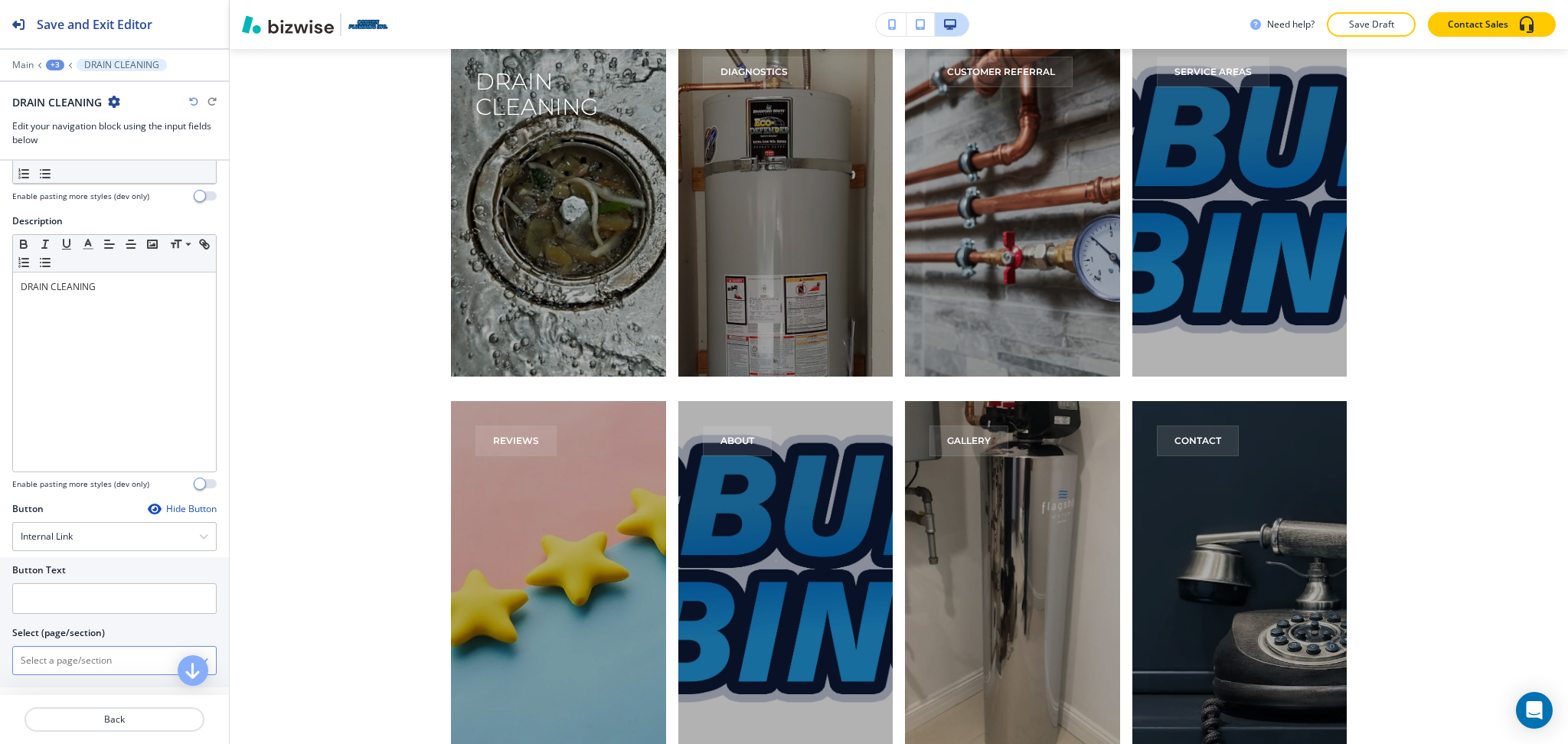
click at [72, 657] on \(page\/section\) "Manual Input" at bounding box center [106, 661] width 186 height 26
paste \(page\/section\) "learn more"
type \(page\/section\) "learn more"
click at [67, 600] on input "text" at bounding box center [114, 598] width 204 height 31
paste input "learn more"
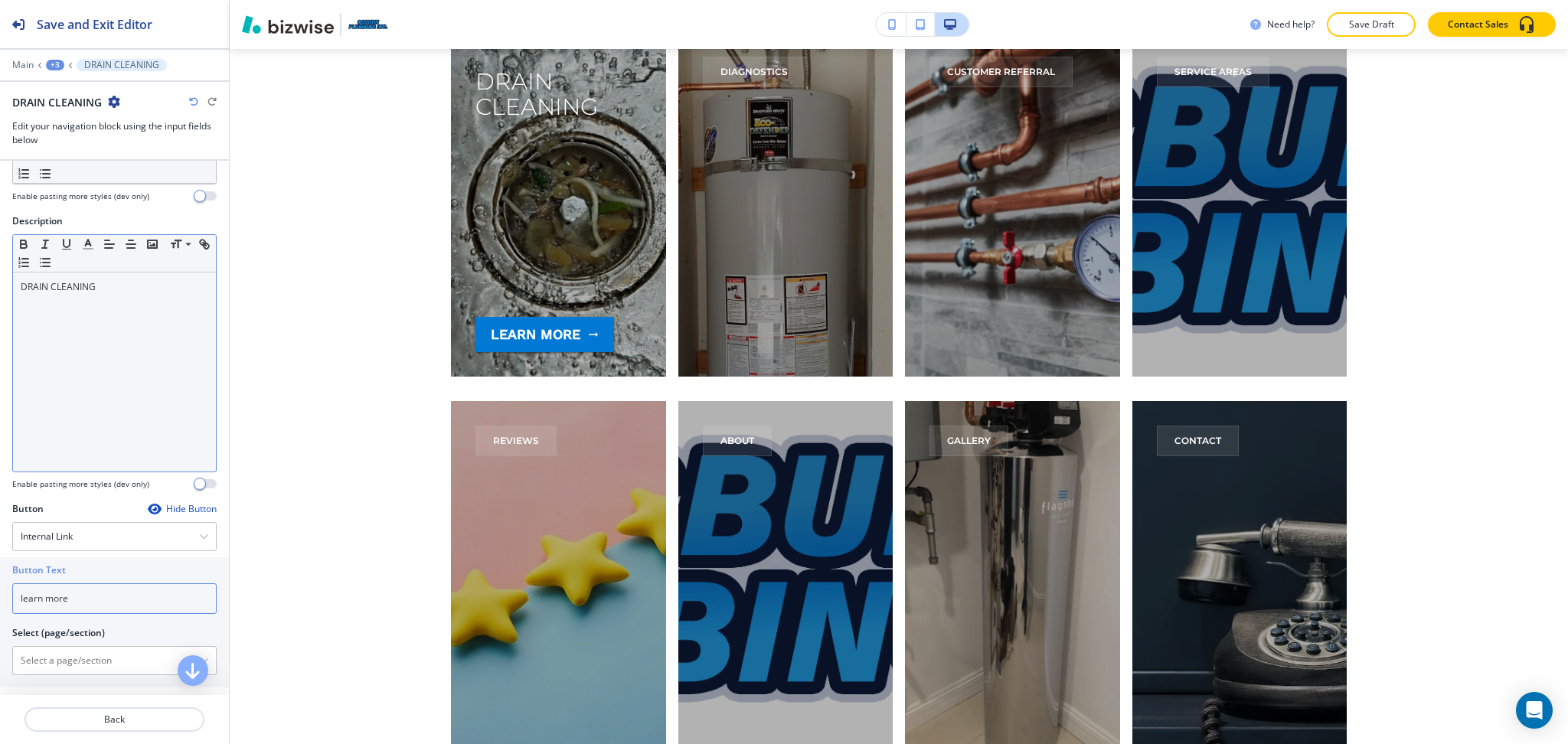
type input "learn more"
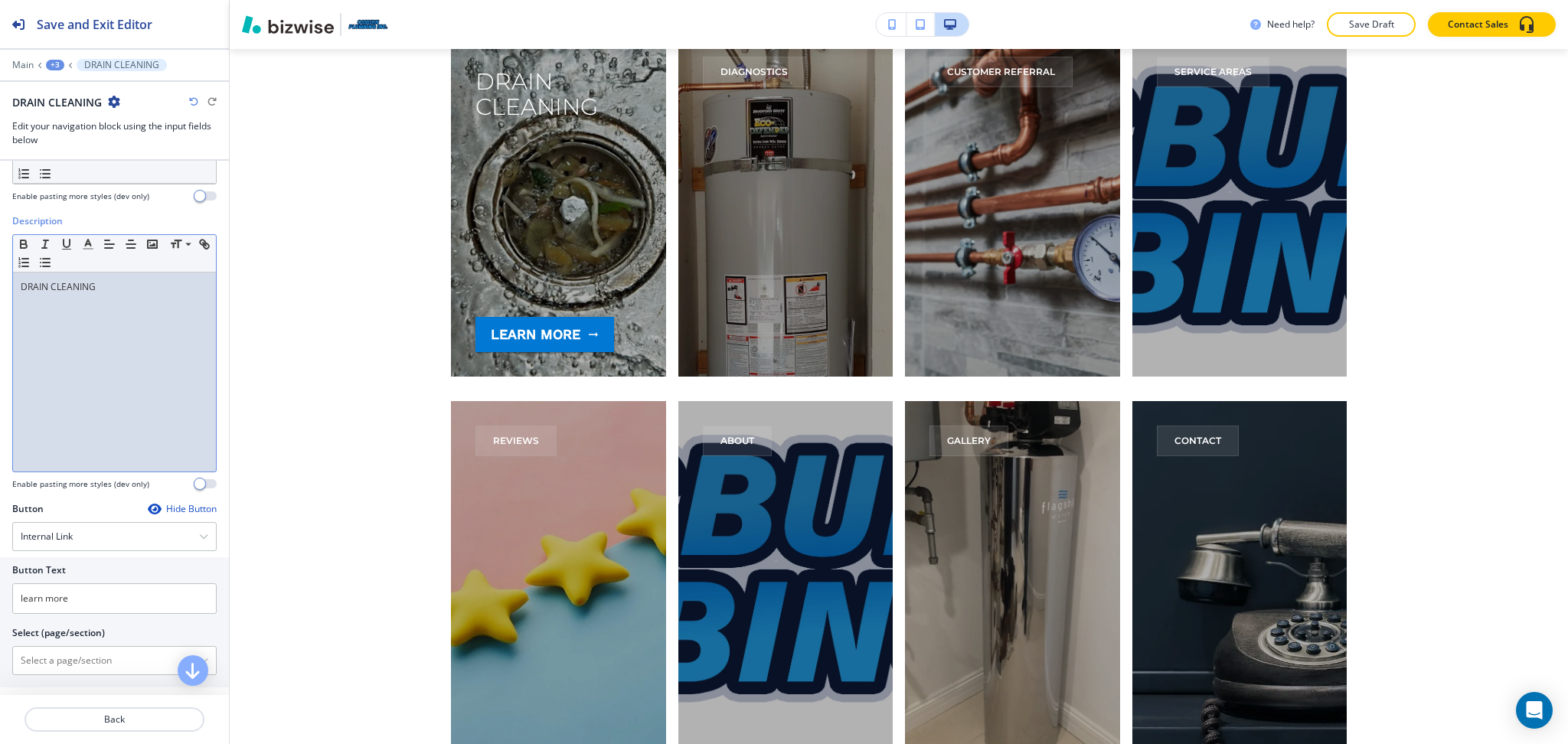
click at [67, 358] on div "DRAIN CLEANING" at bounding box center [114, 372] width 203 height 199
copy p "DRAIN CLEANING"
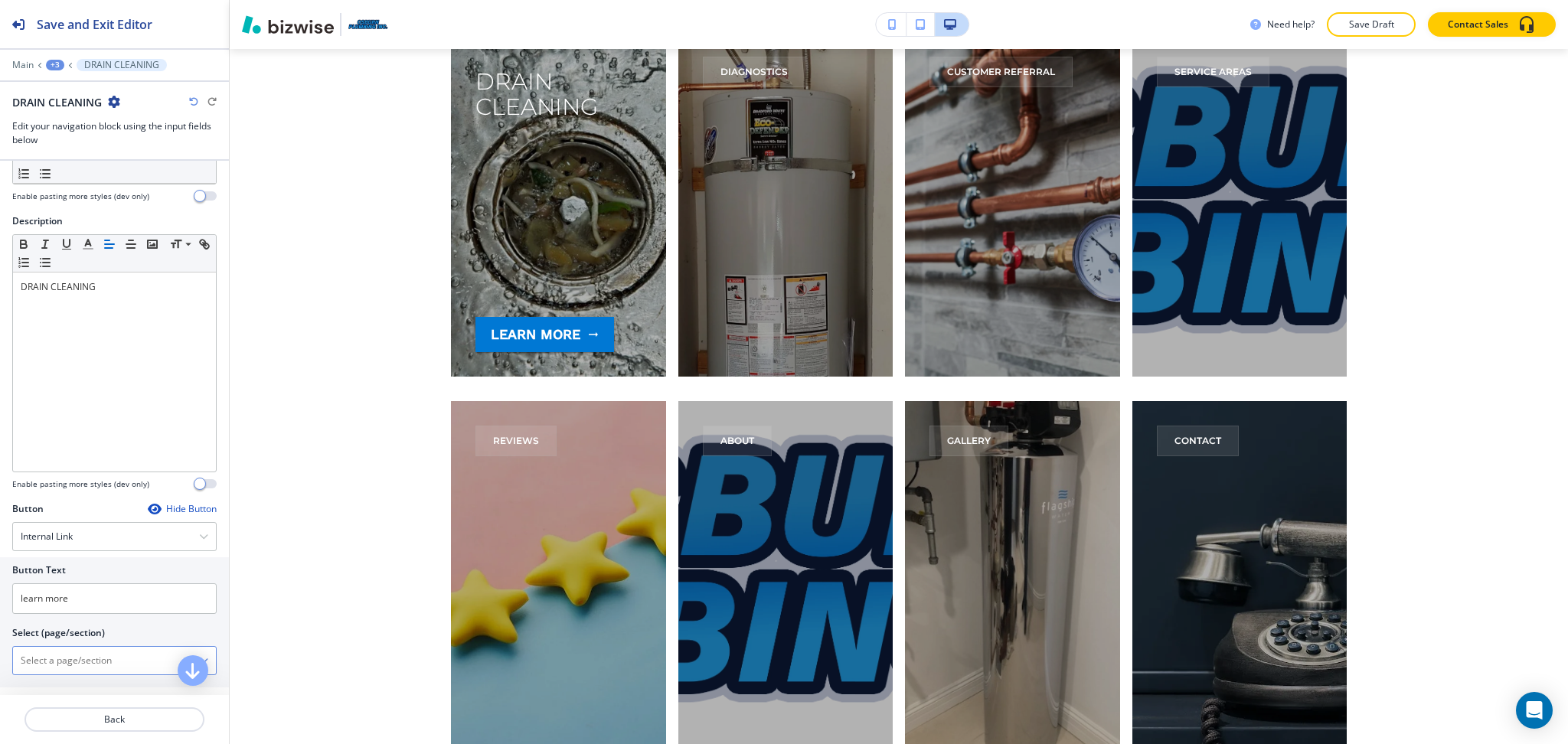
click at [73, 658] on \(page\/section\) "Manual Input" at bounding box center [106, 661] width 186 height 26
paste \(page\/section\) "DRAIN CLEANING"
type \(page\/section\) "DRAIN CLEANING"
click at [62, 686] on h4 "DRAIN CLEANING" at bounding box center [114, 687] width 188 height 14
click at [110, 717] on p "Back" at bounding box center [114, 720] width 177 height 14
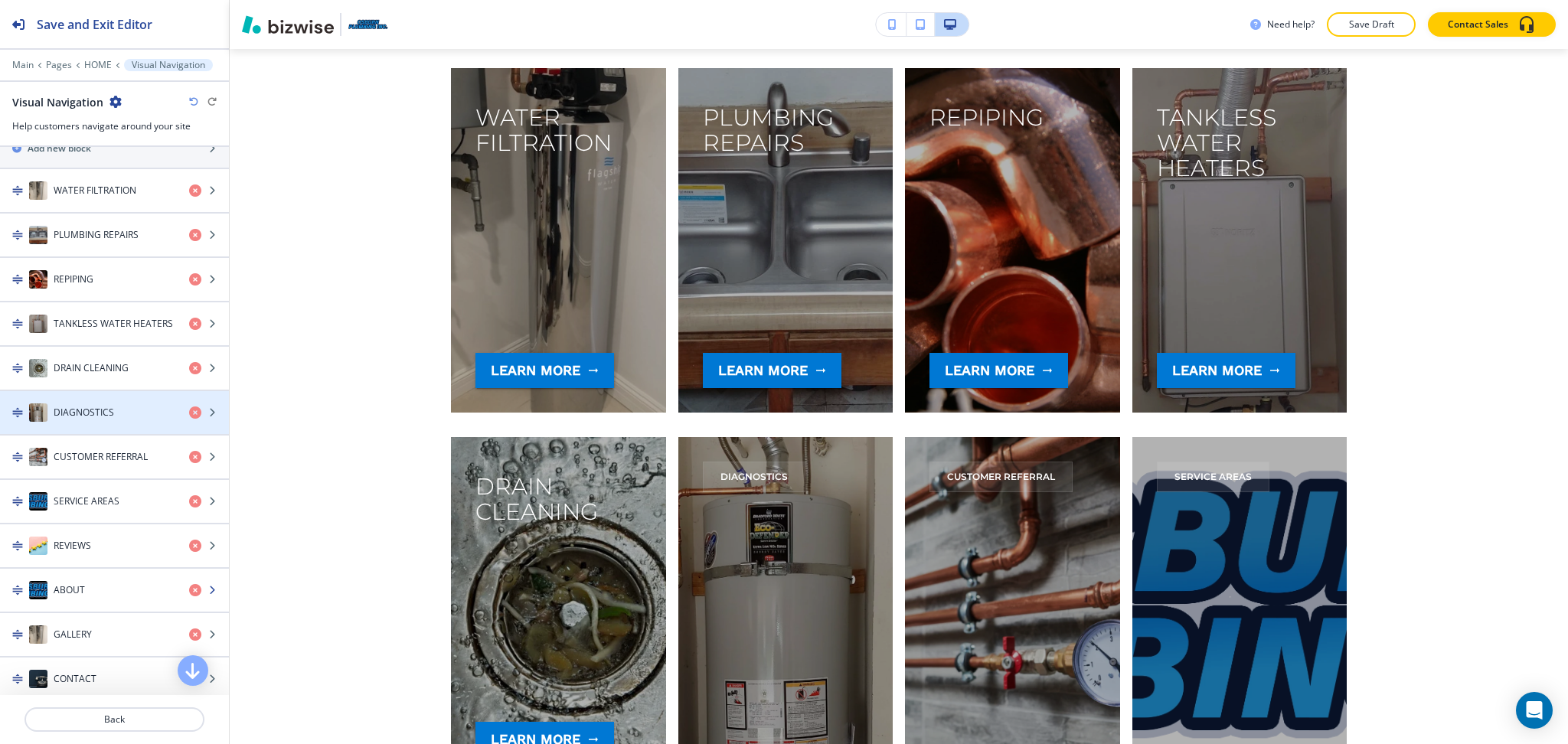
scroll to position [314, 0]
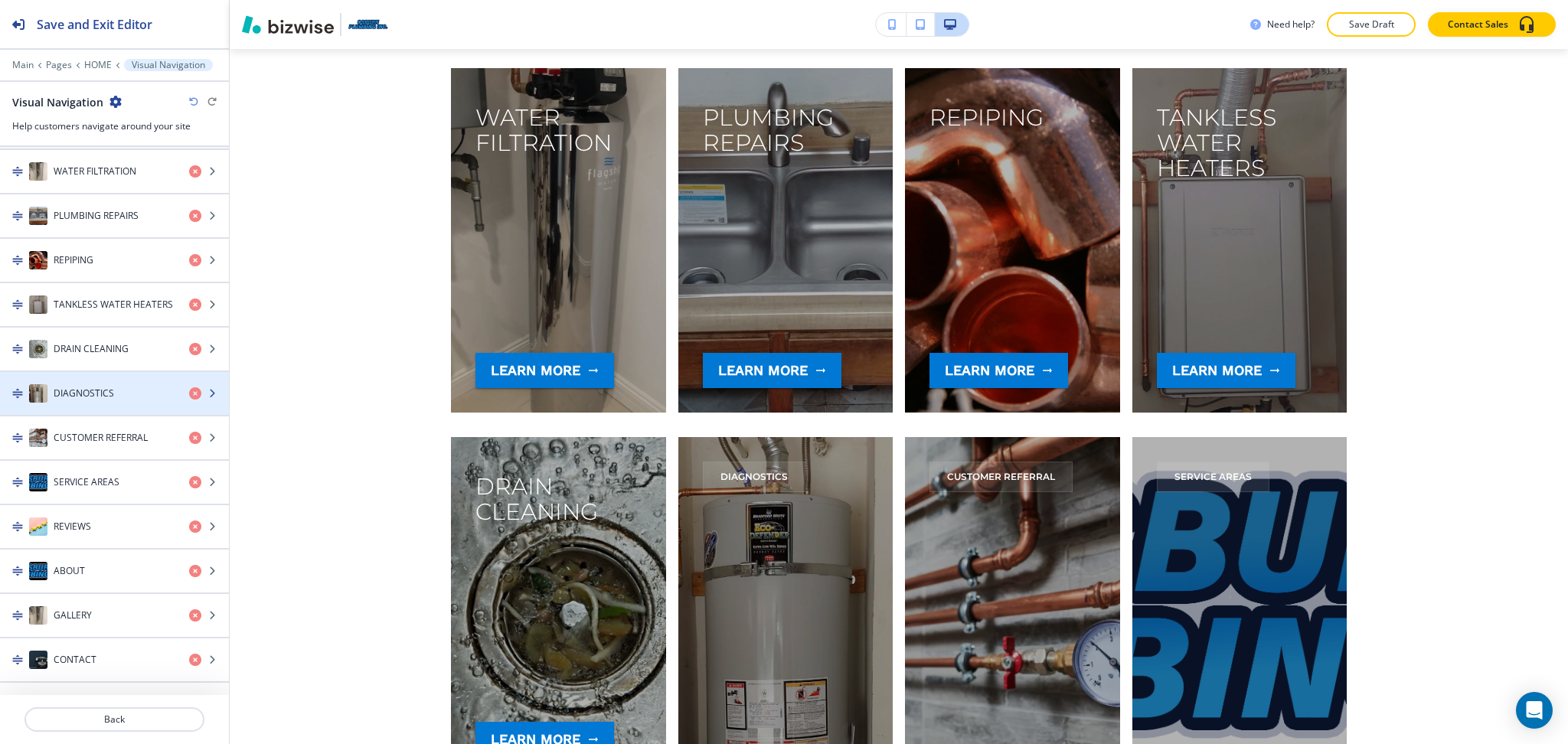
click at [90, 394] on h4 "DIAGNOSTICS" at bounding box center [83, 394] width 60 height 14
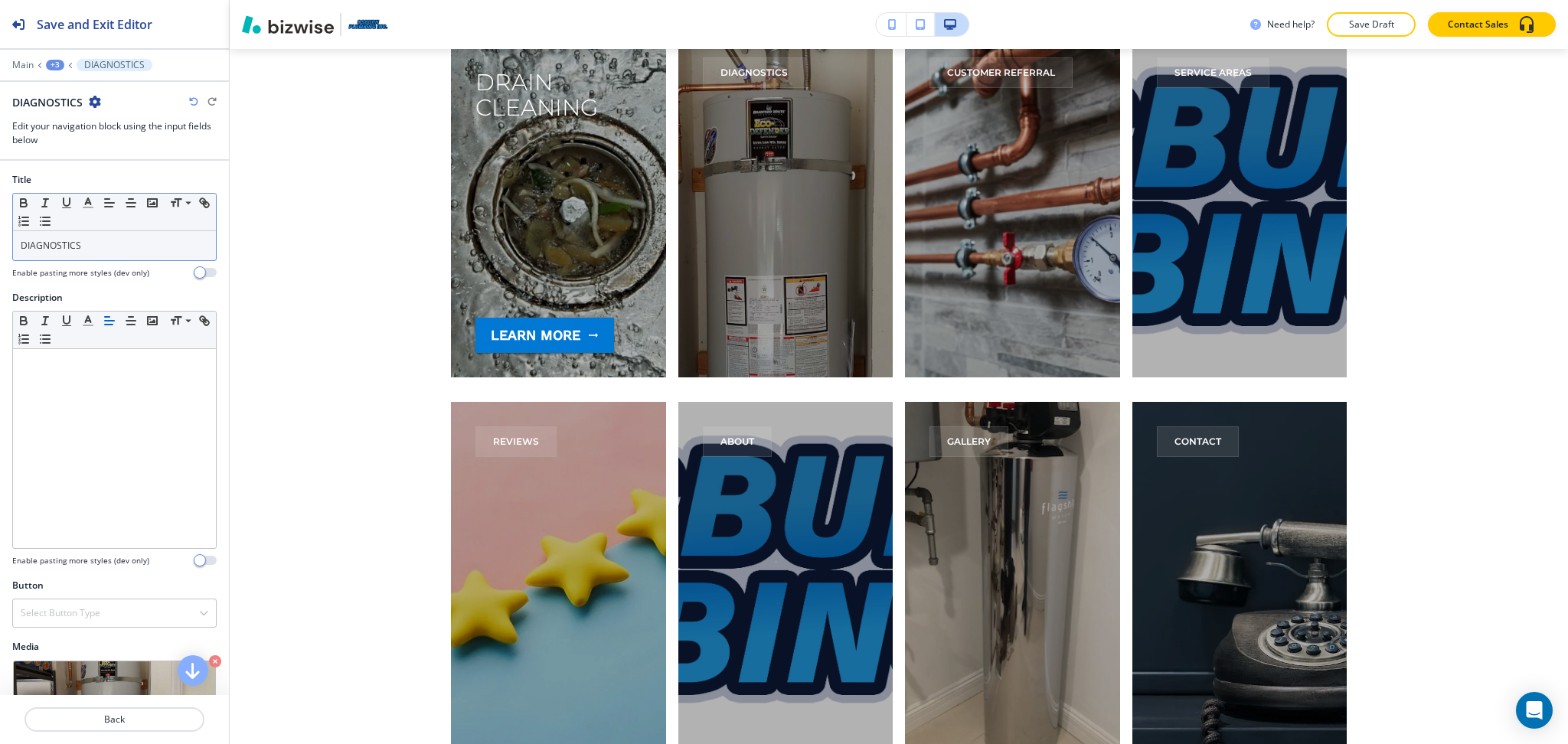
click at [106, 247] on p "DIAGNOSTICS" at bounding box center [114, 246] width 188 height 14
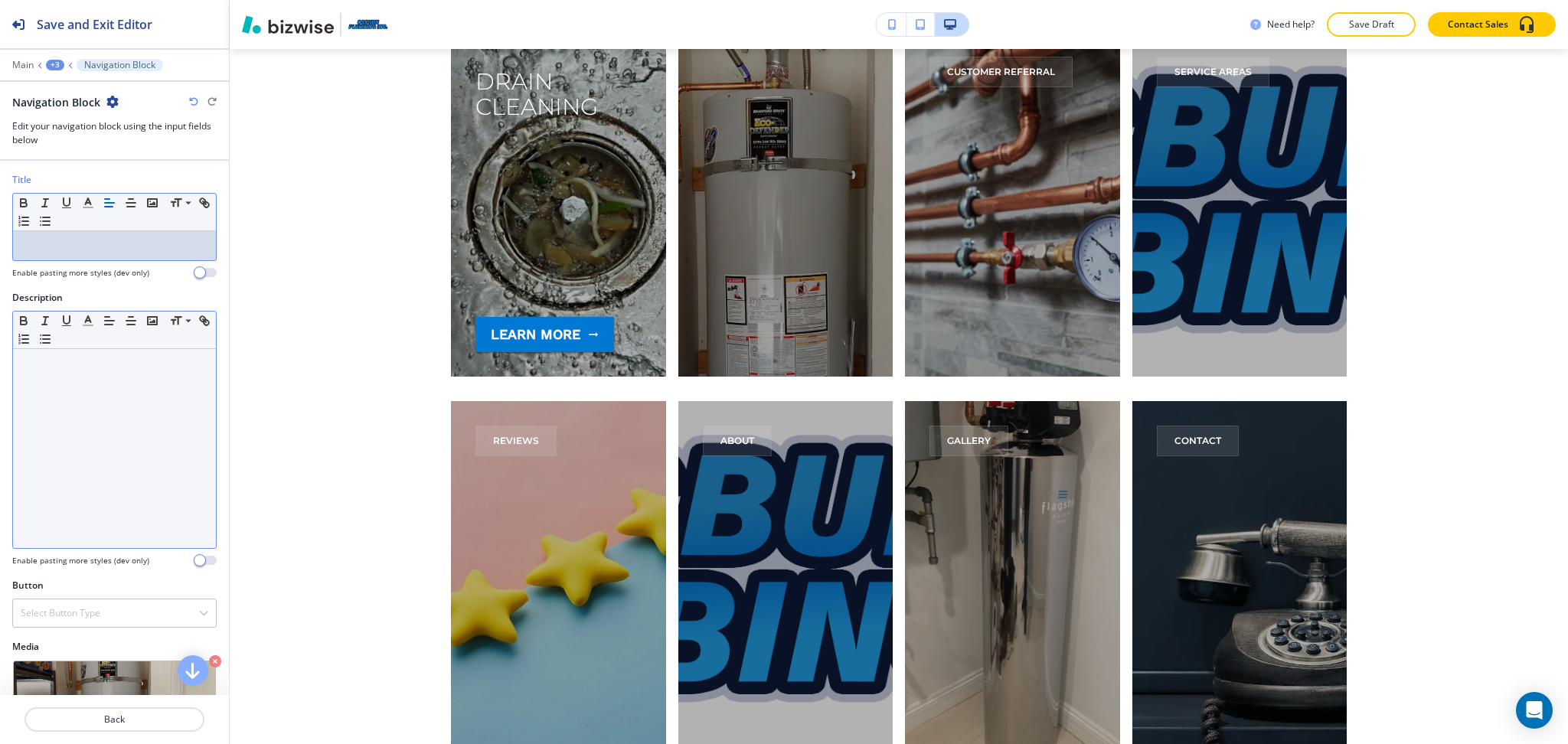
click at [107, 376] on div at bounding box center [114, 449] width 203 height 199
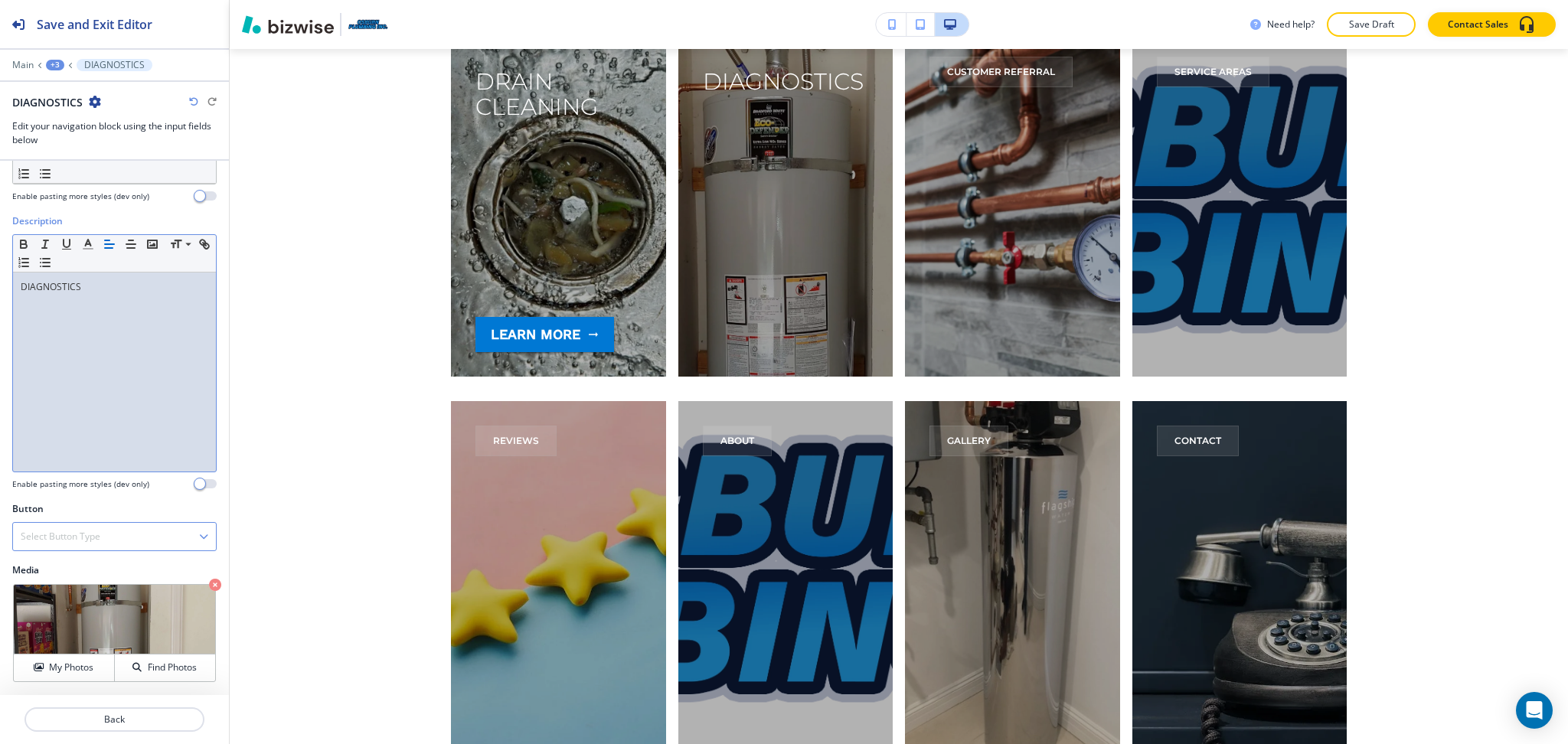
click at [127, 534] on div "Select Button Type" at bounding box center [114, 537] width 203 height 28
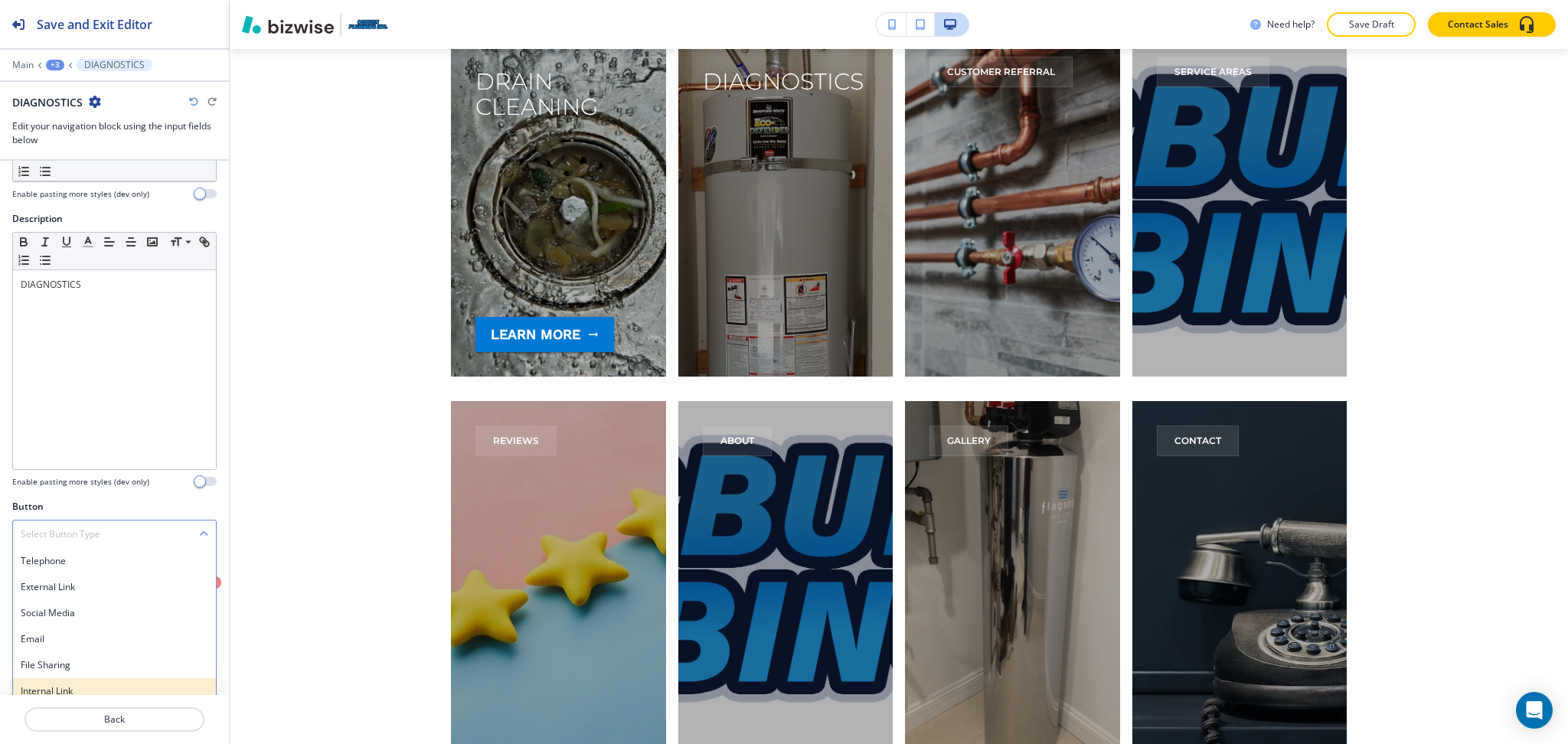
scroll to position [84, 0]
click at [74, 680] on h4 "Internal Link" at bounding box center [114, 687] width 188 height 14
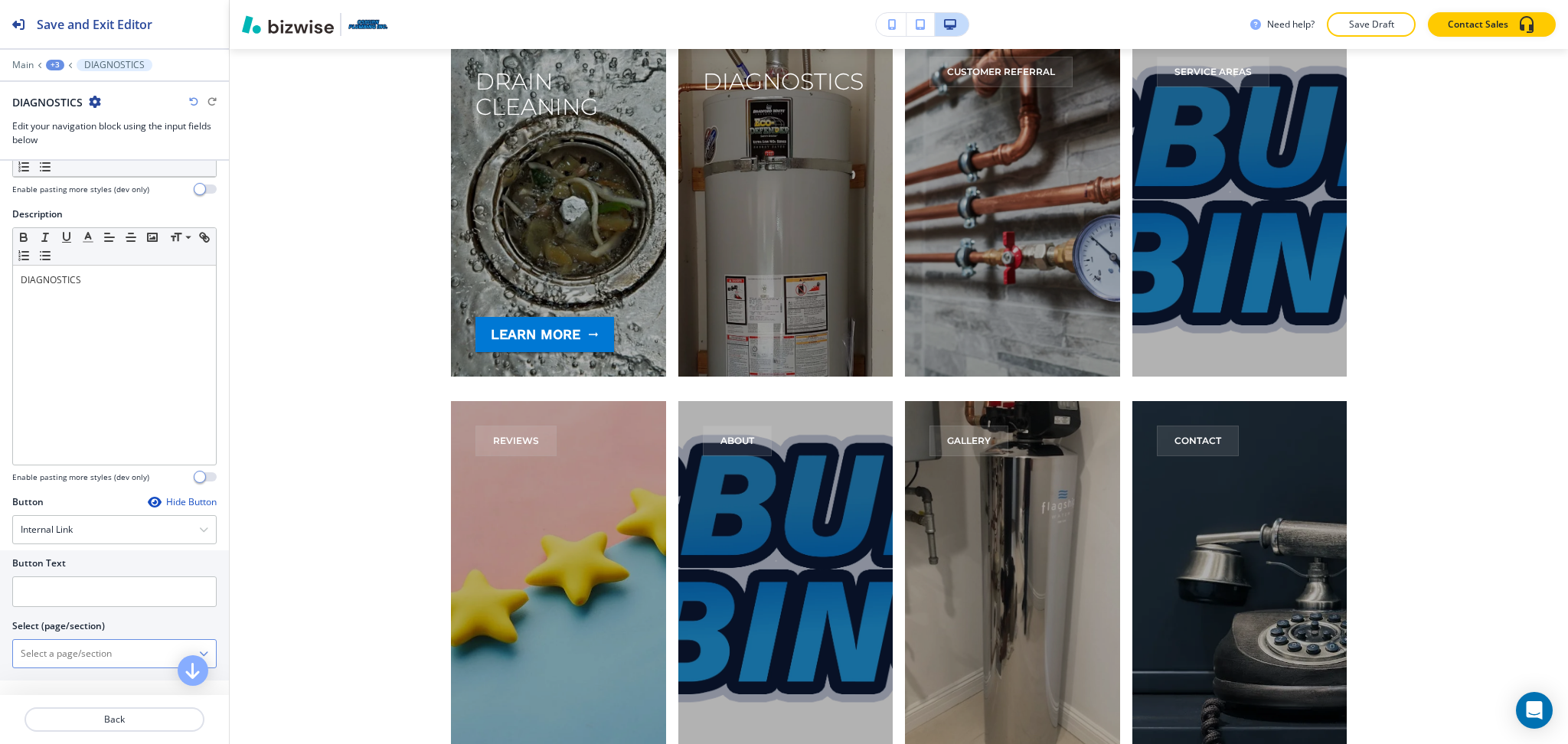
click at [71, 662] on \(page\/section\) "Manual Input" at bounding box center [106, 654] width 186 height 26
paste \(page\/section\) "DIAGNOSTICS"
type \(page\/section\) "DIAGNOSTICS"
click at [72, 679] on h4 "DIAGNOSTICS" at bounding box center [114, 681] width 188 height 14
click at [63, 595] on input "text" at bounding box center [114, 591] width 204 height 31
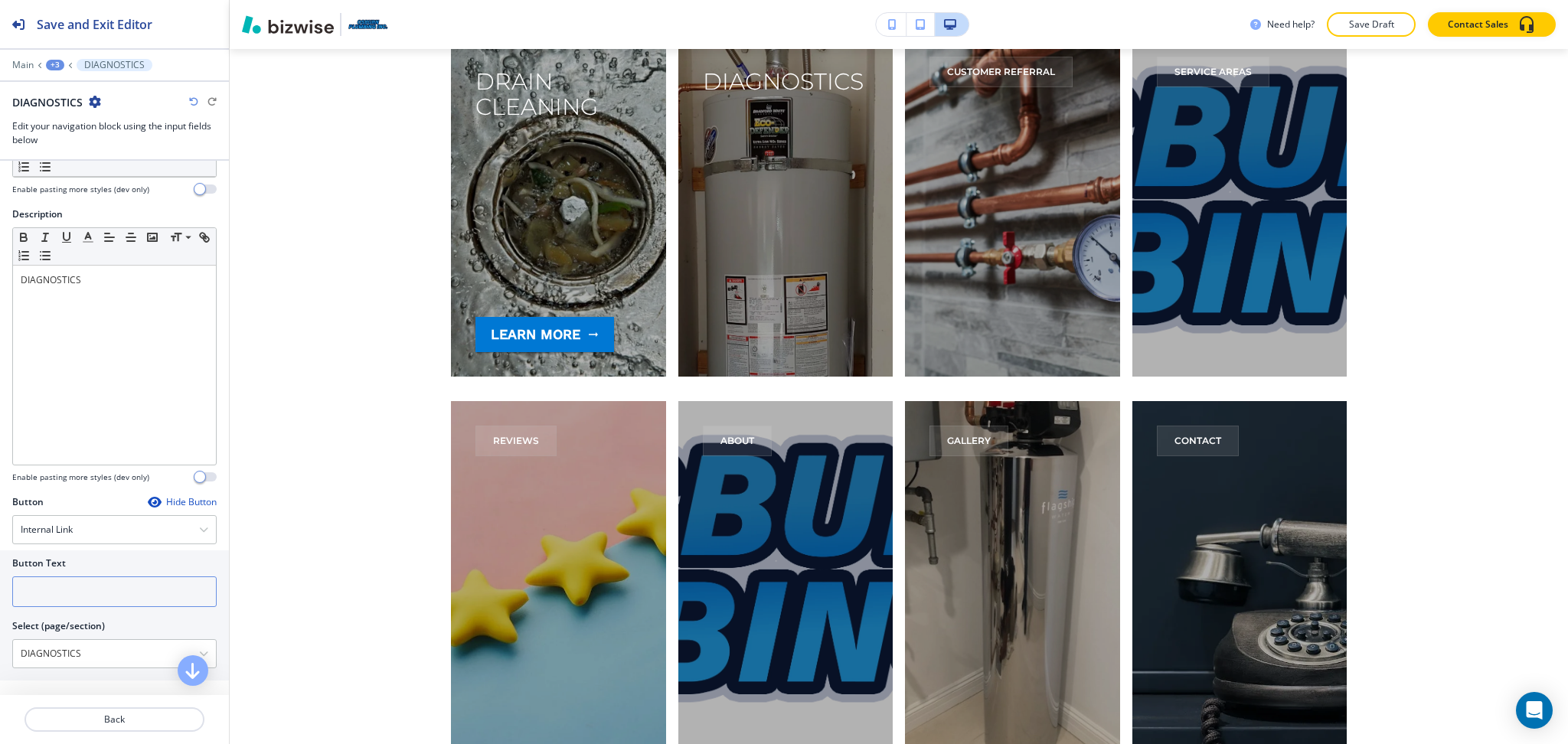
paste input "learn more"
type input "learn more"
click at [110, 713] on p "Back" at bounding box center [114, 720] width 177 height 14
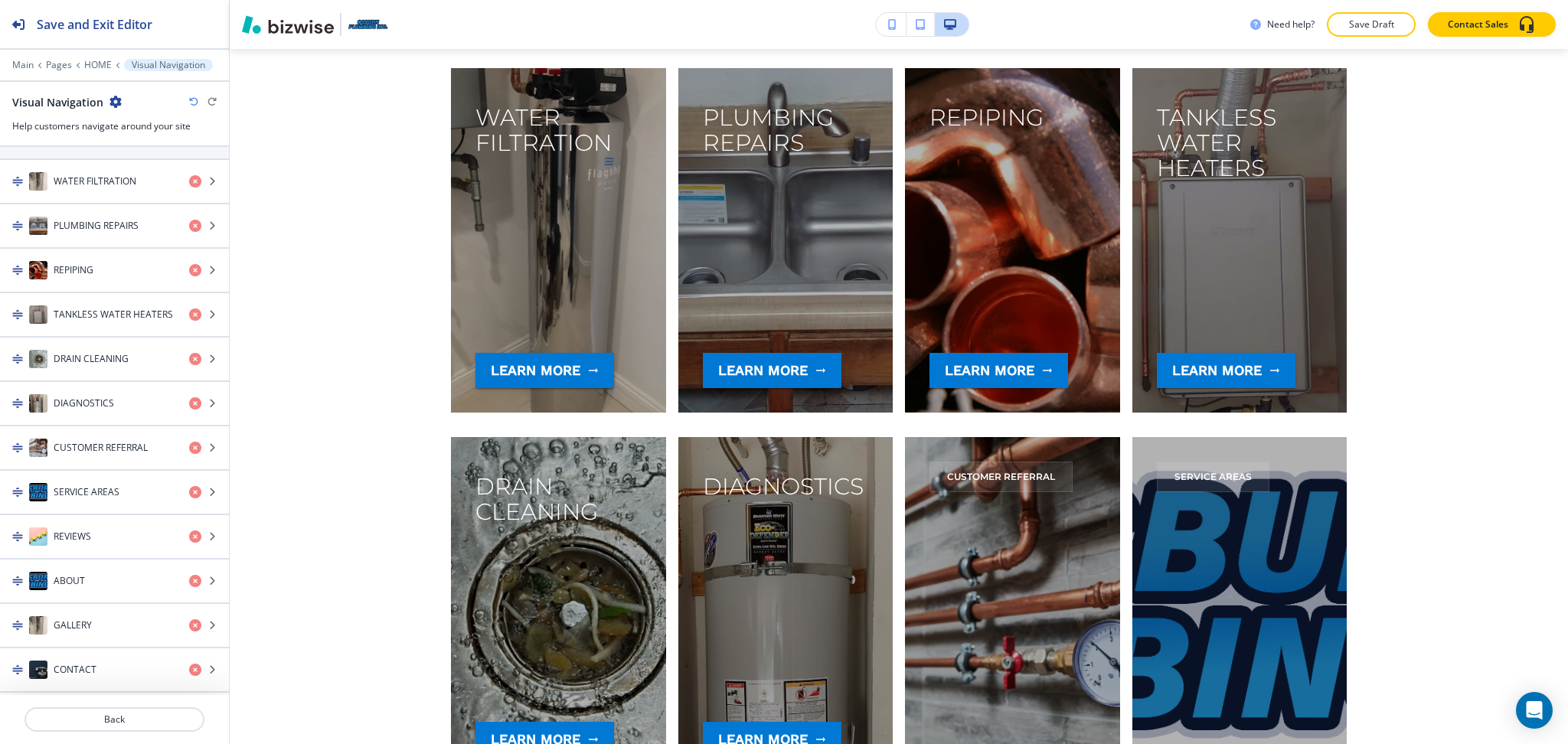
scroll to position [314, 0]
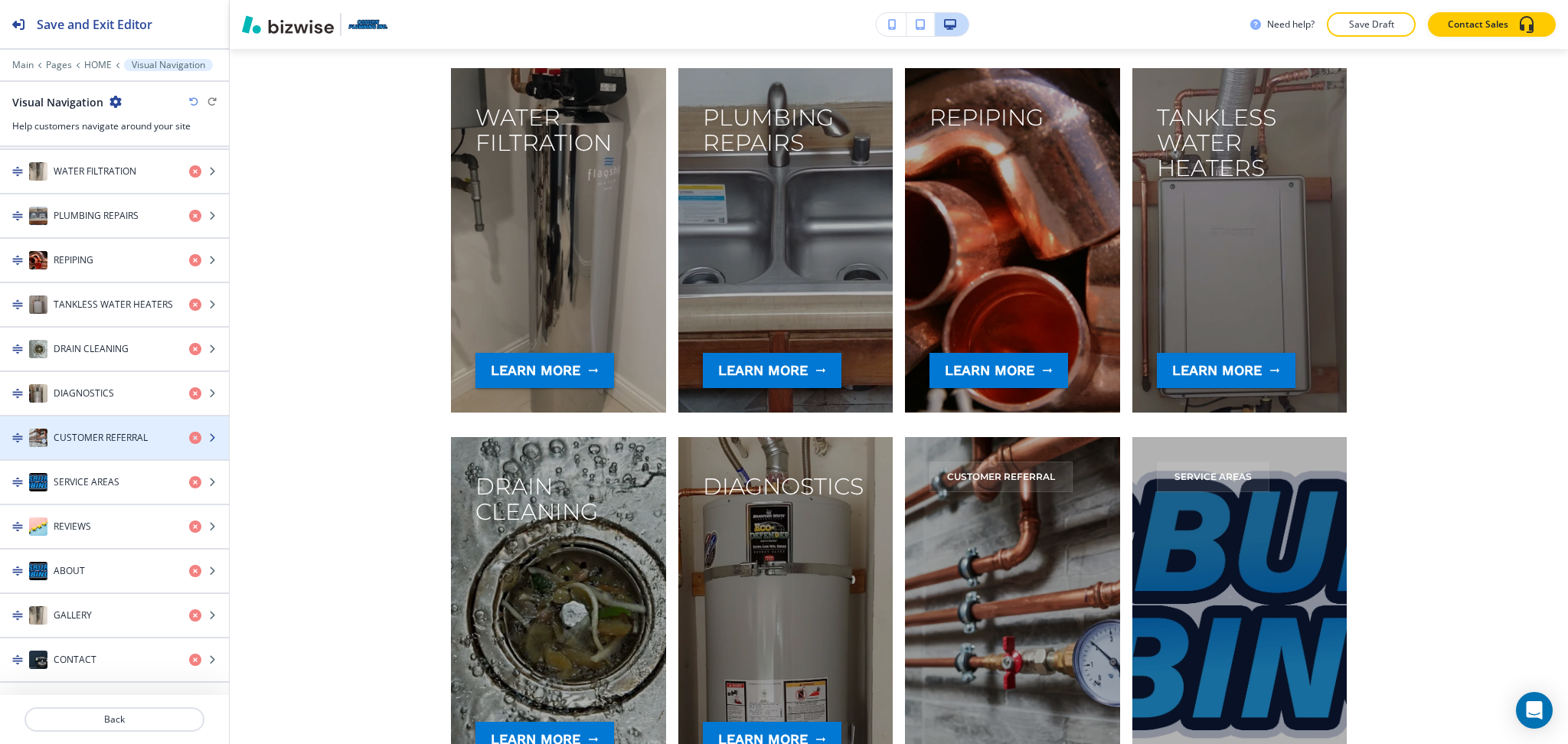
click at [84, 424] on div "button" at bounding box center [114, 423] width 229 height 12
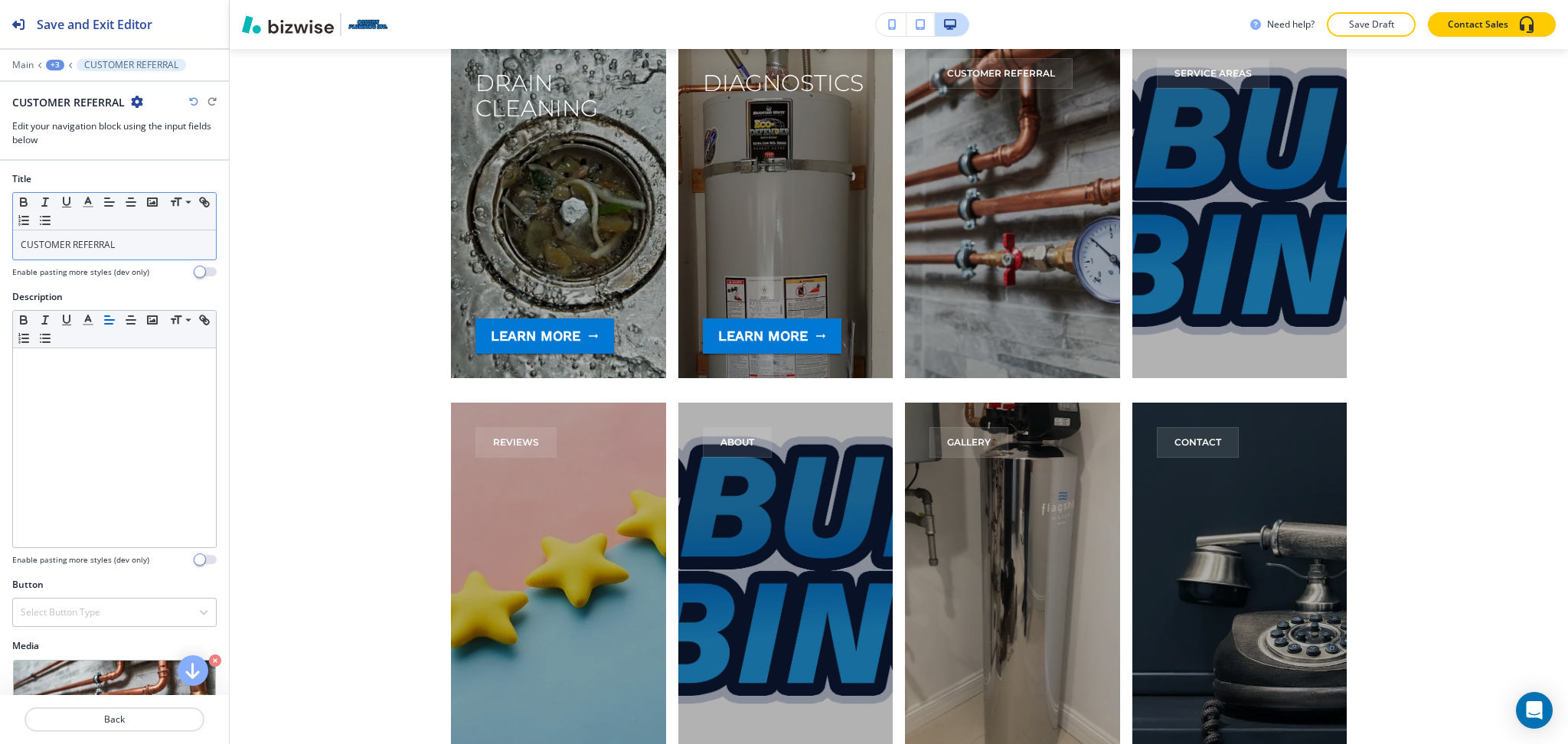
scroll to position [3542, 0]
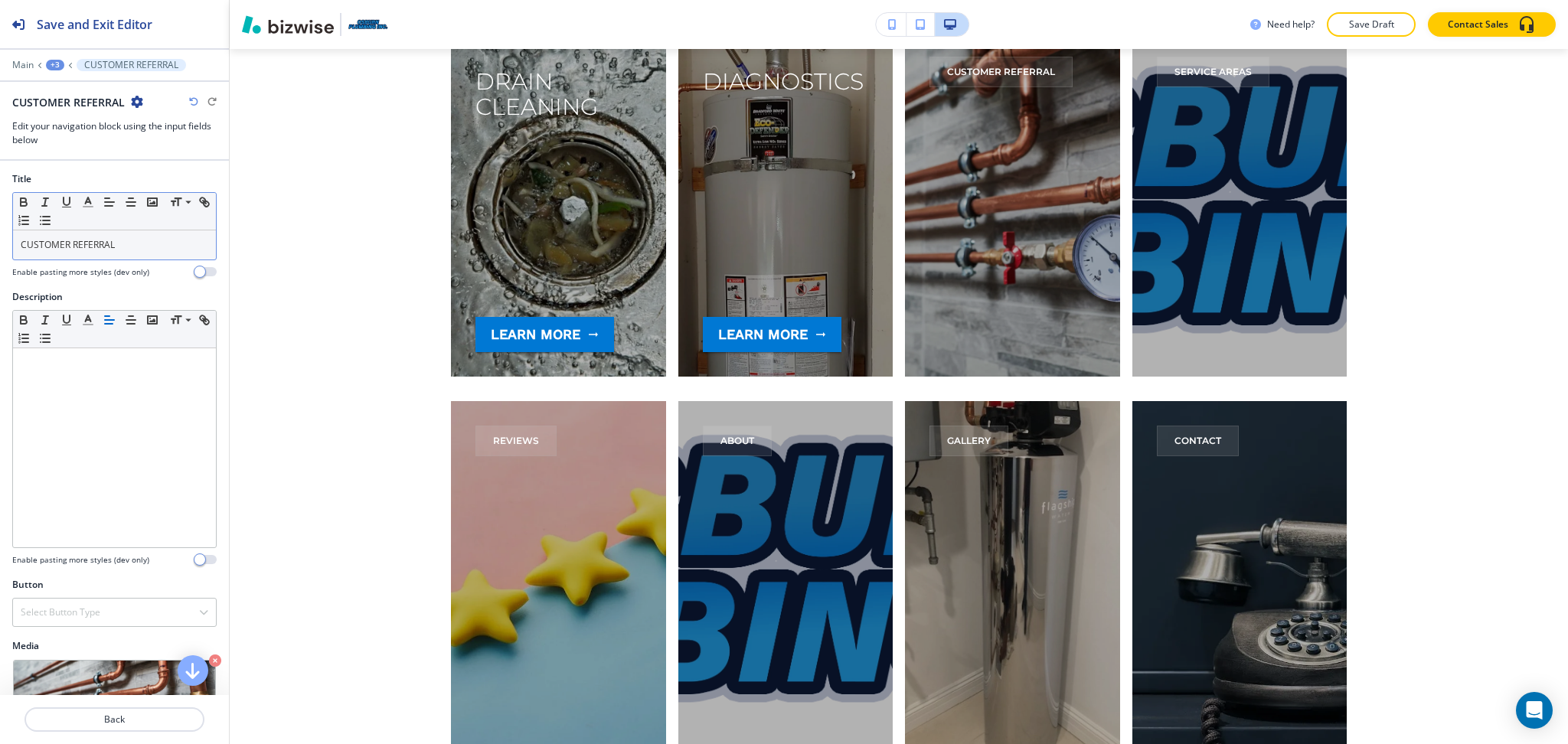
click at [115, 256] on div "CUSTOMER REFERRAL" at bounding box center [114, 245] width 203 height 29
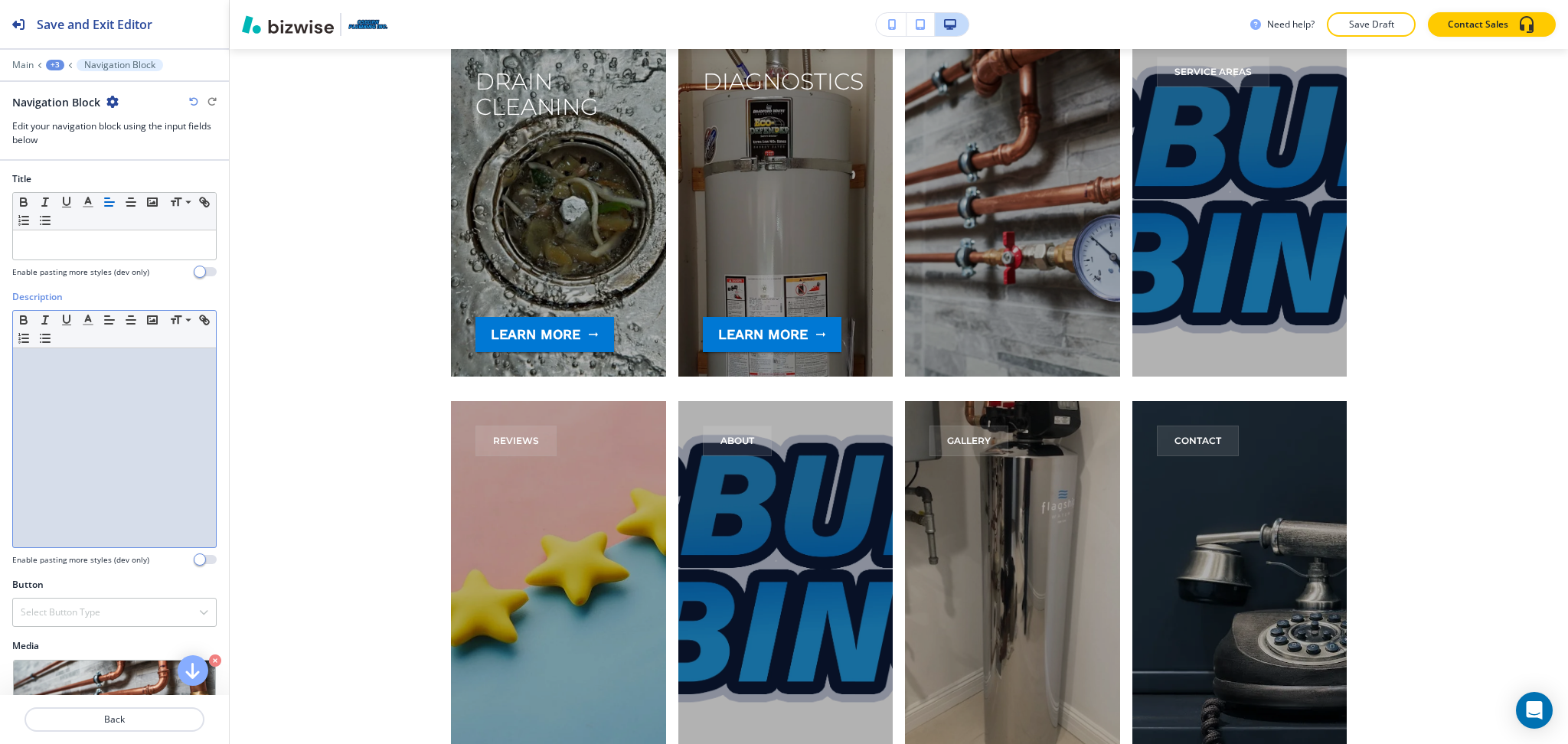
click at [124, 400] on div at bounding box center [114, 448] width 203 height 199
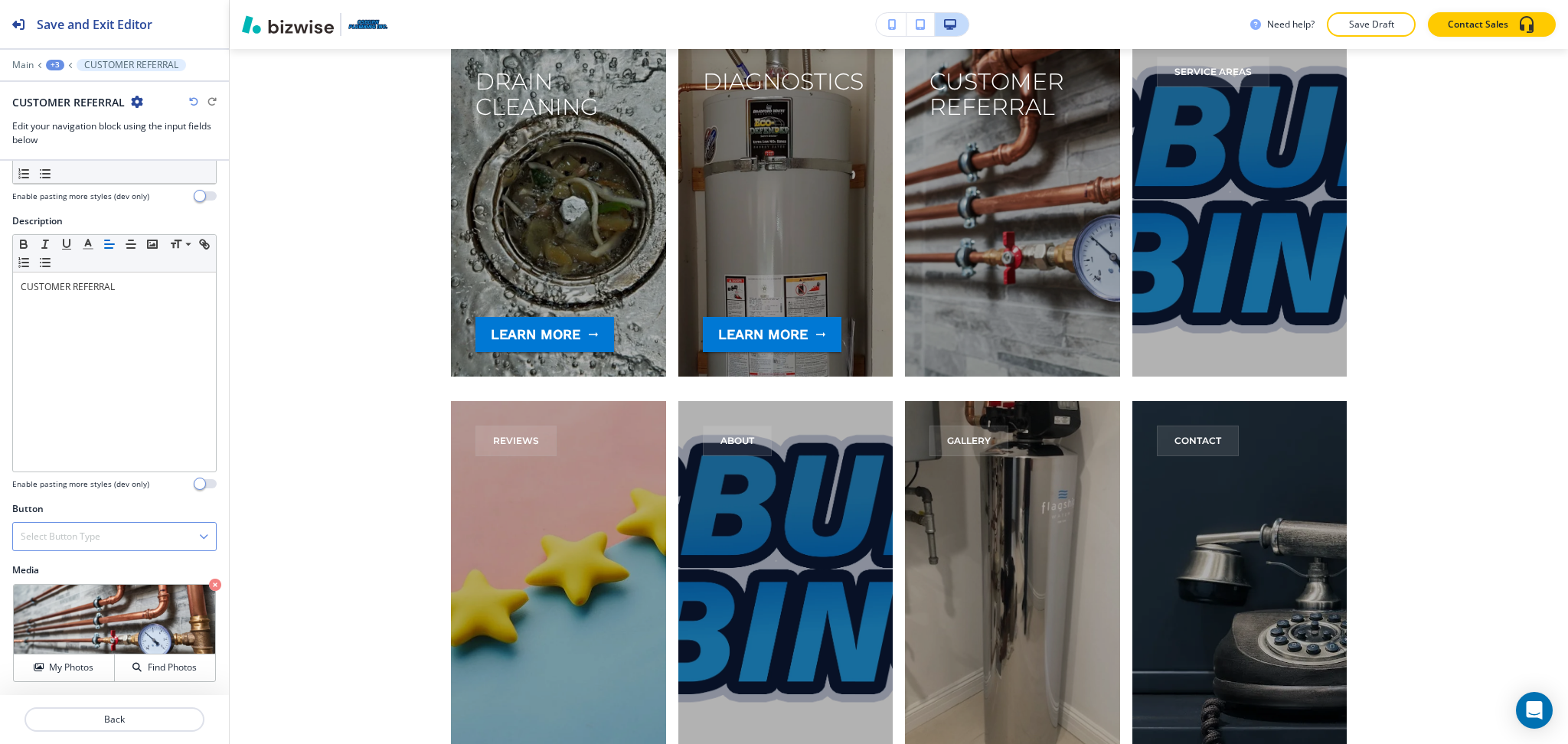
click at [116, 531] on div "Select Button Type" at bounding box center [114, 537] width 203 height 28
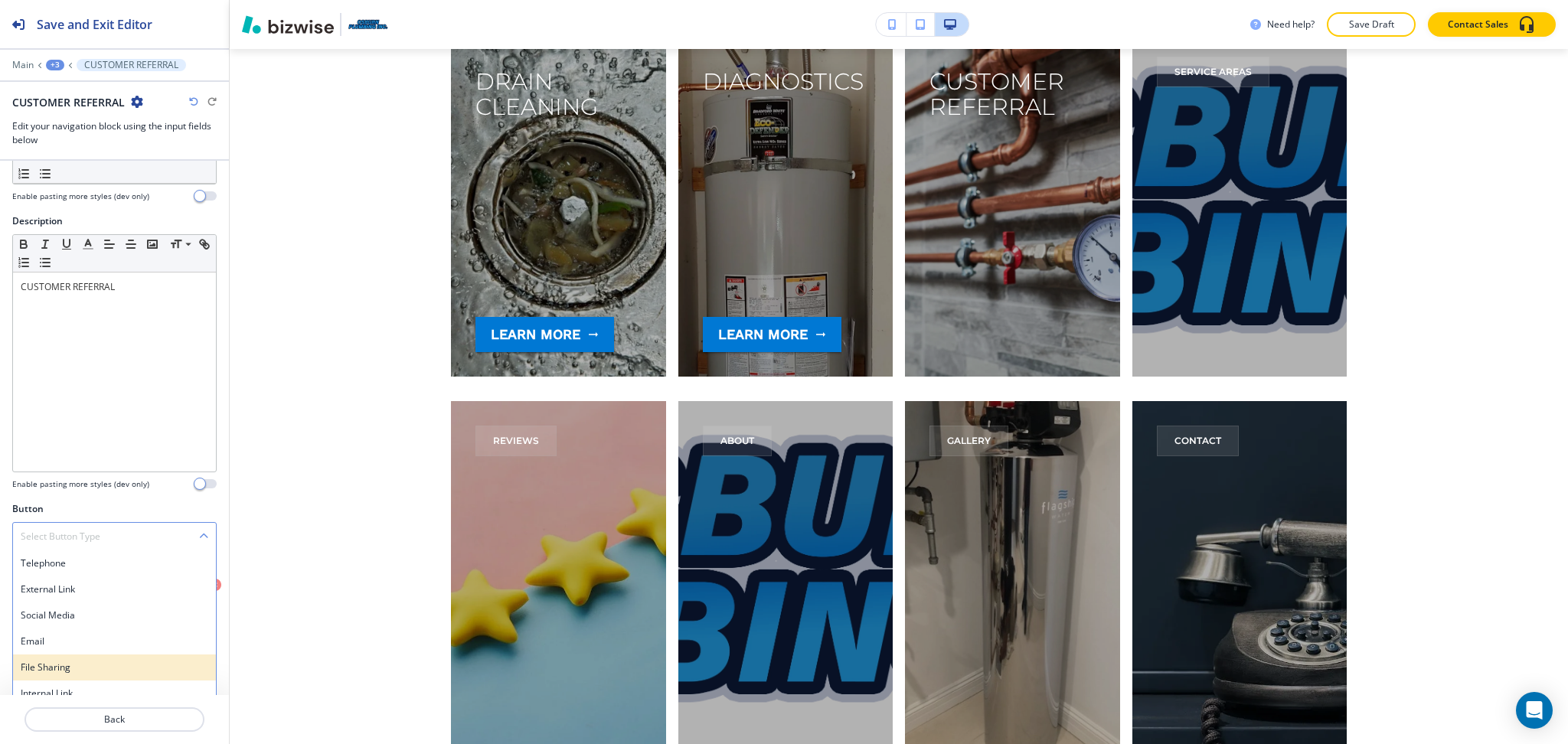
scroll to position [78, 0]
click at [65, 687] on h4 "Internal Link" at bounding box center [114, 693] width 188 height 14
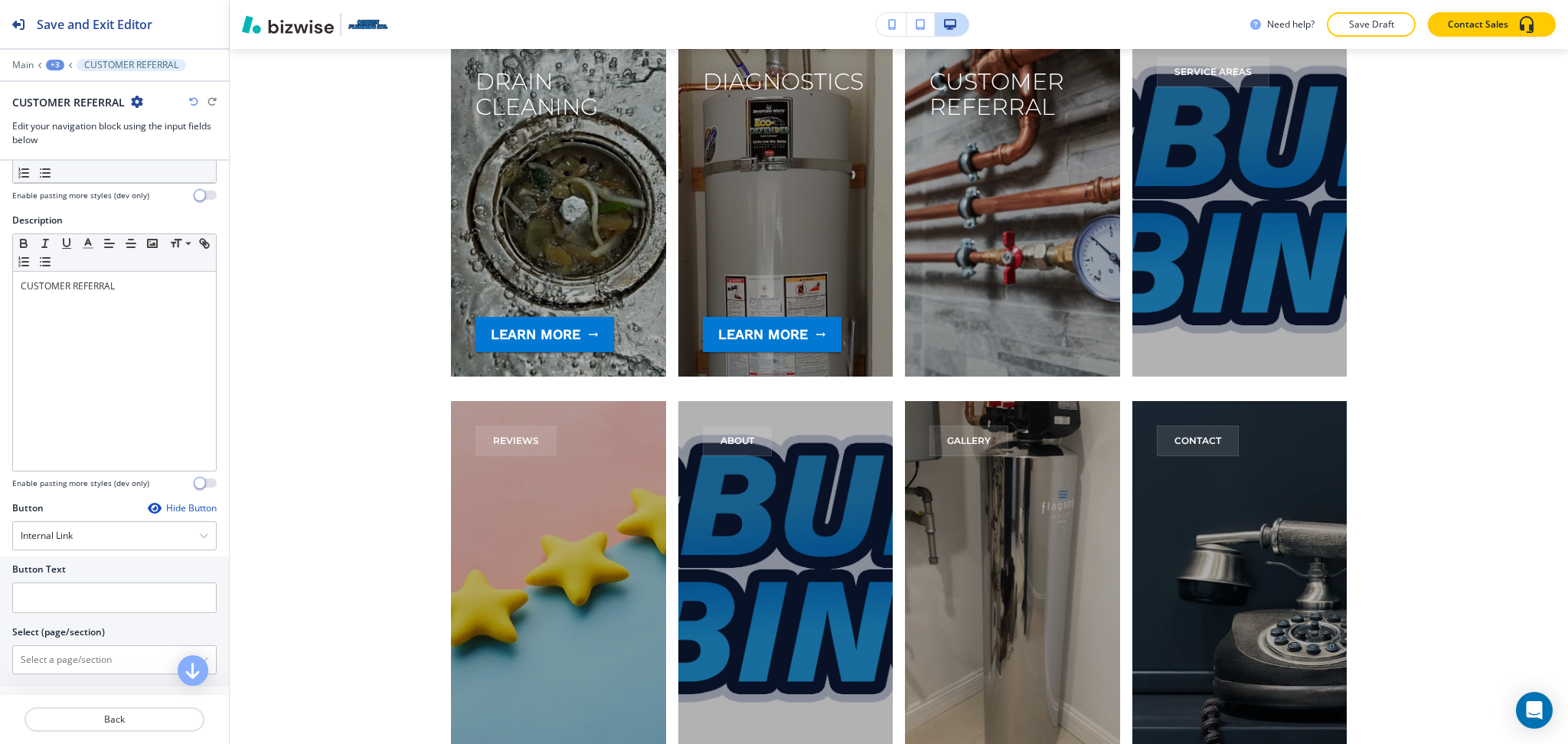
click at [65, 643] on div at bounding box center [114, 642] width 204 height 6
click at [65, 646] on div at bounding box center [114, 660] width 203 height 28
click at [68, 644] on div "Select (page/section) HOME HOME | Hero HOME | HAVING PLUMBING PROBLEMS? HOME | …" at bounding box center [114, 646] width 204 height 49
click at [74, 656] on \(page\/section\) "Manual Input" at bounding box center [106, 657] width 186 height 26
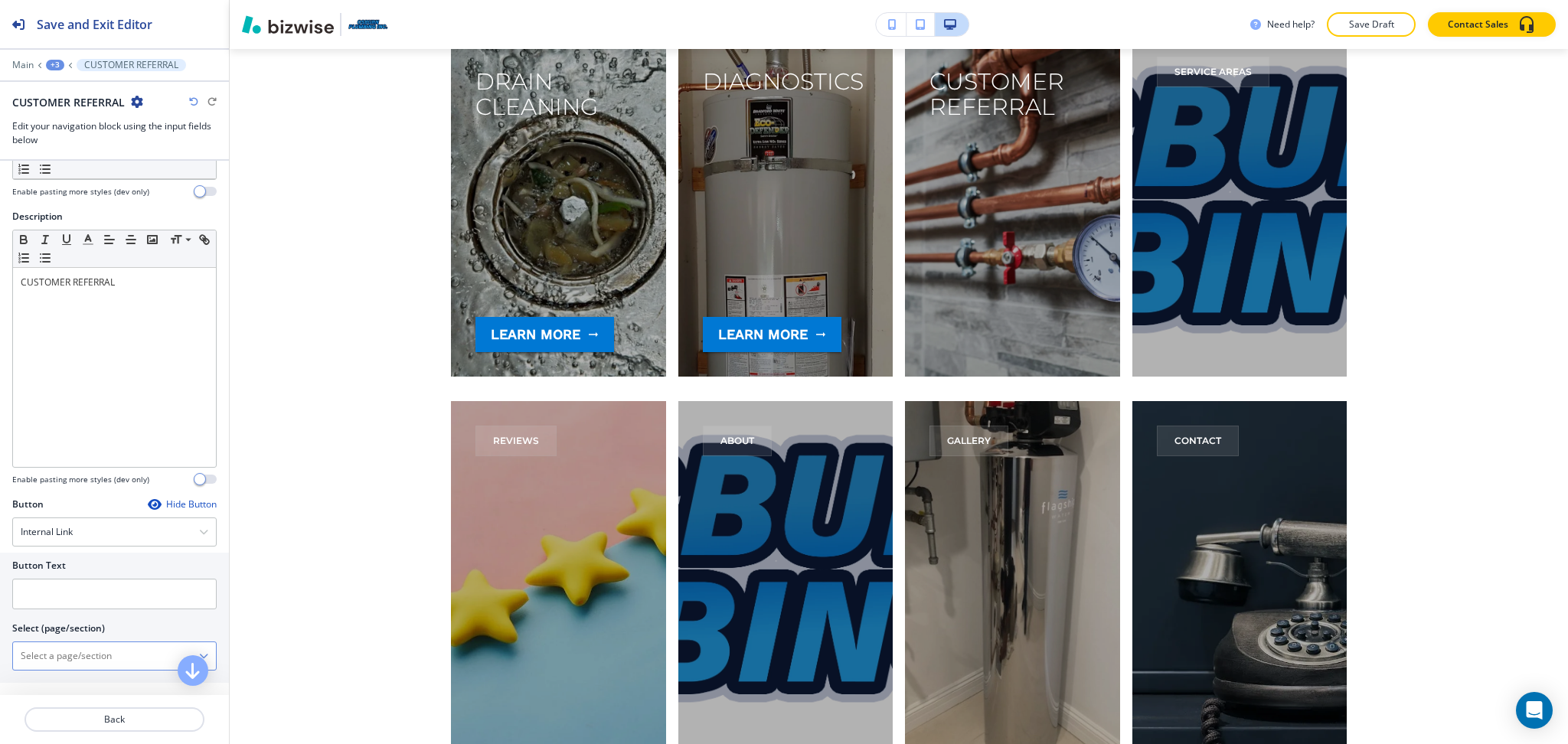
paste \(page\/section\) "CUSTOMER REFERRAL"
type \(page\/section\) "CUSTOMER REFERRAL"
click at [67, 679] on h4 "CUSTOMER REFERRAL" at bounding box center [114, 683] width 188 height 14
click at [65, 583] on input "text" at bounding box center [114, 594] width 204 height 31
paste input "learn more"
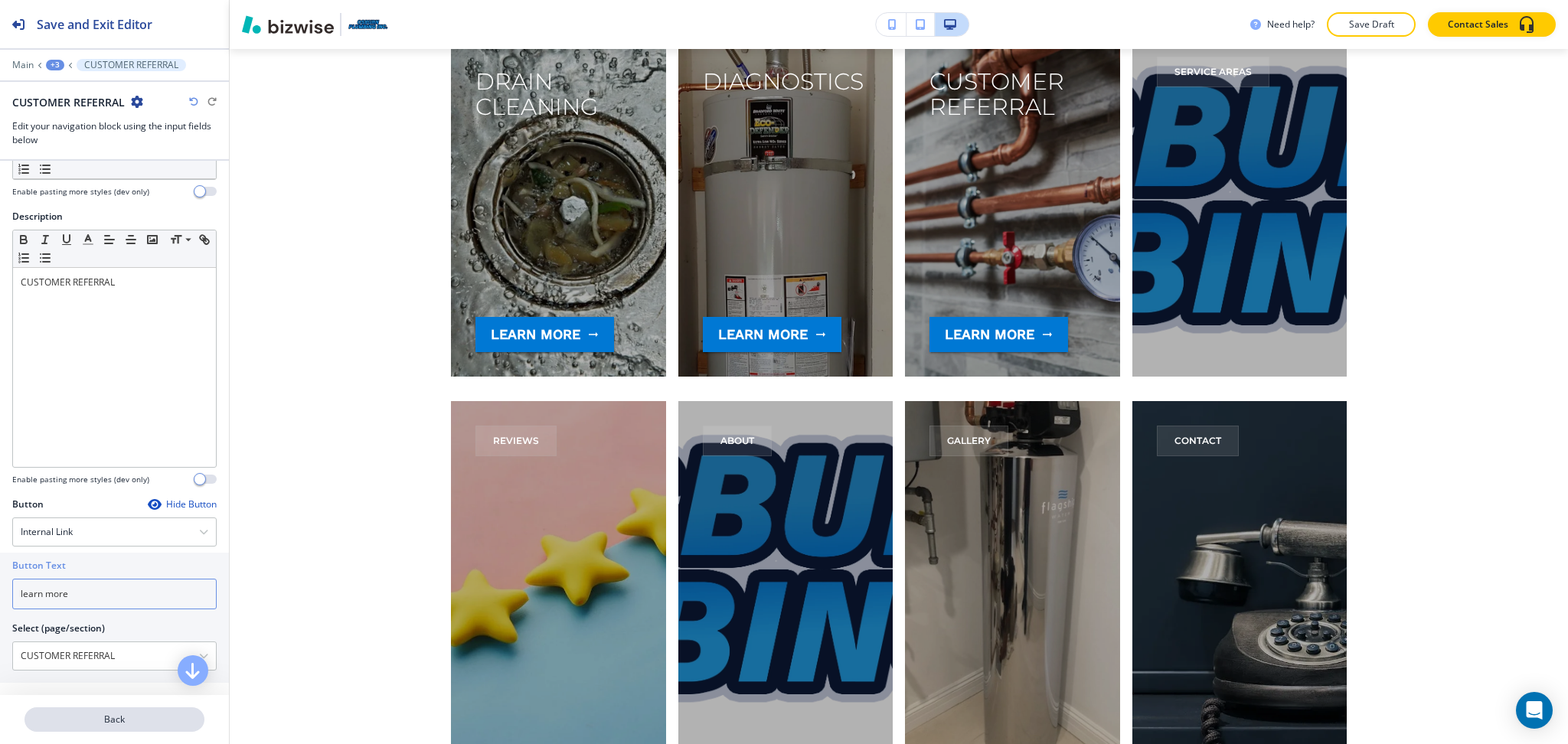
type input "learn more"
click at [113, 724] on p "Back" at bounding box center [114, 720] width 177 height 14
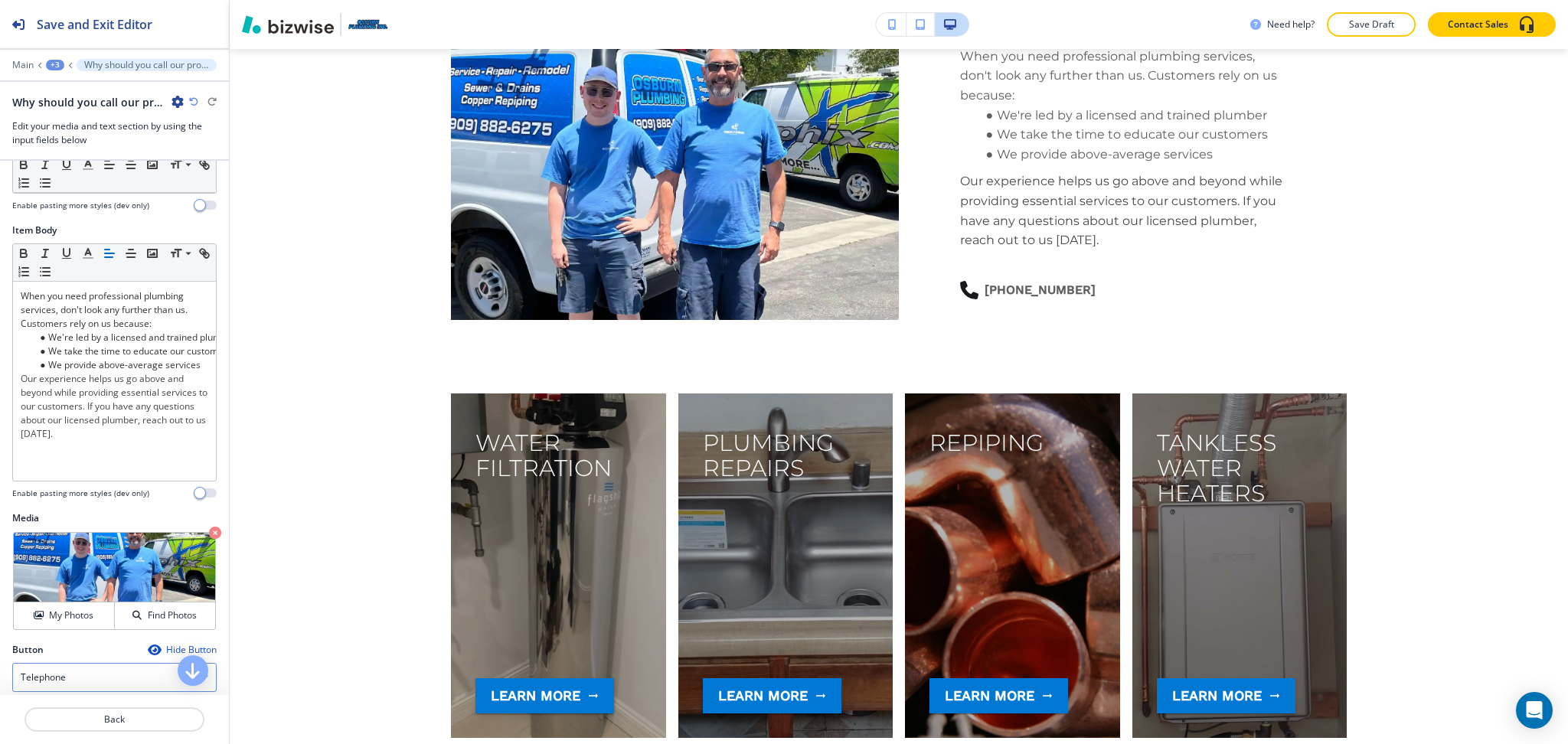
scroll to position [0, 0]
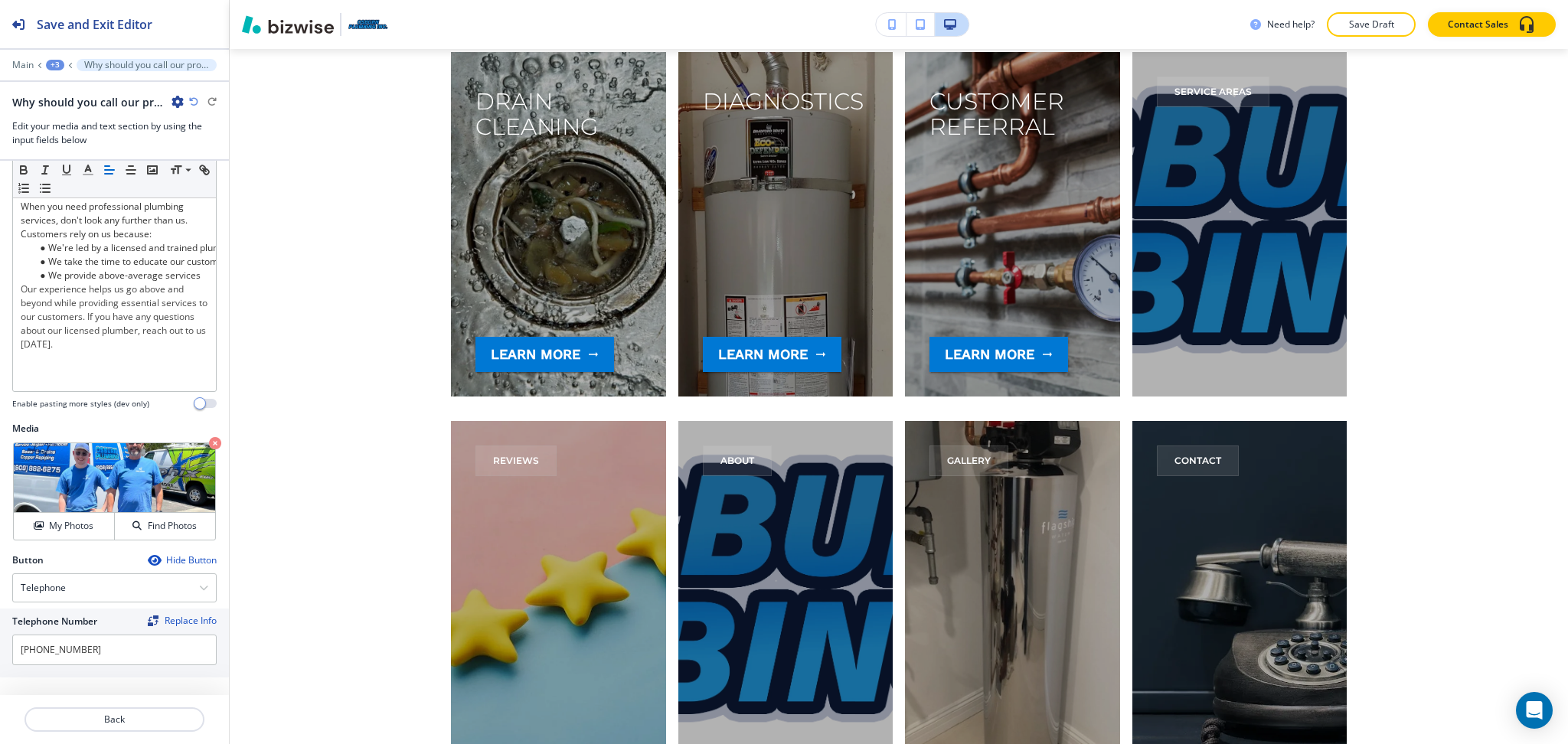
click at [56, 65] on div "+3" at bounding box center [55, 65] width 18 height 10
click at [76, 114] on p "HOME" at bounding box center [94, 117] width 78 height 14
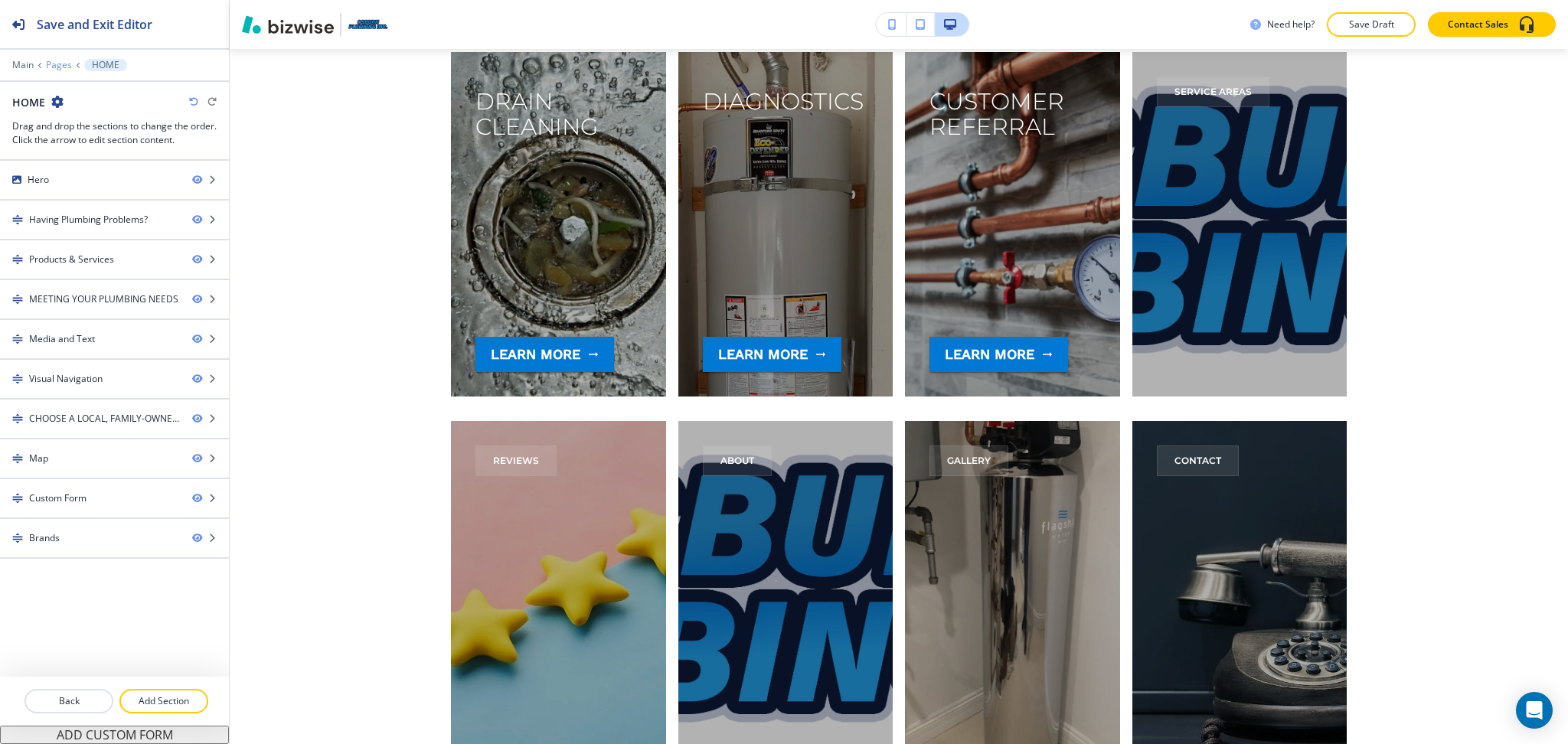
click at [59, 65] on p "Pages" at bounding box center [59, 65] width 26 height 10
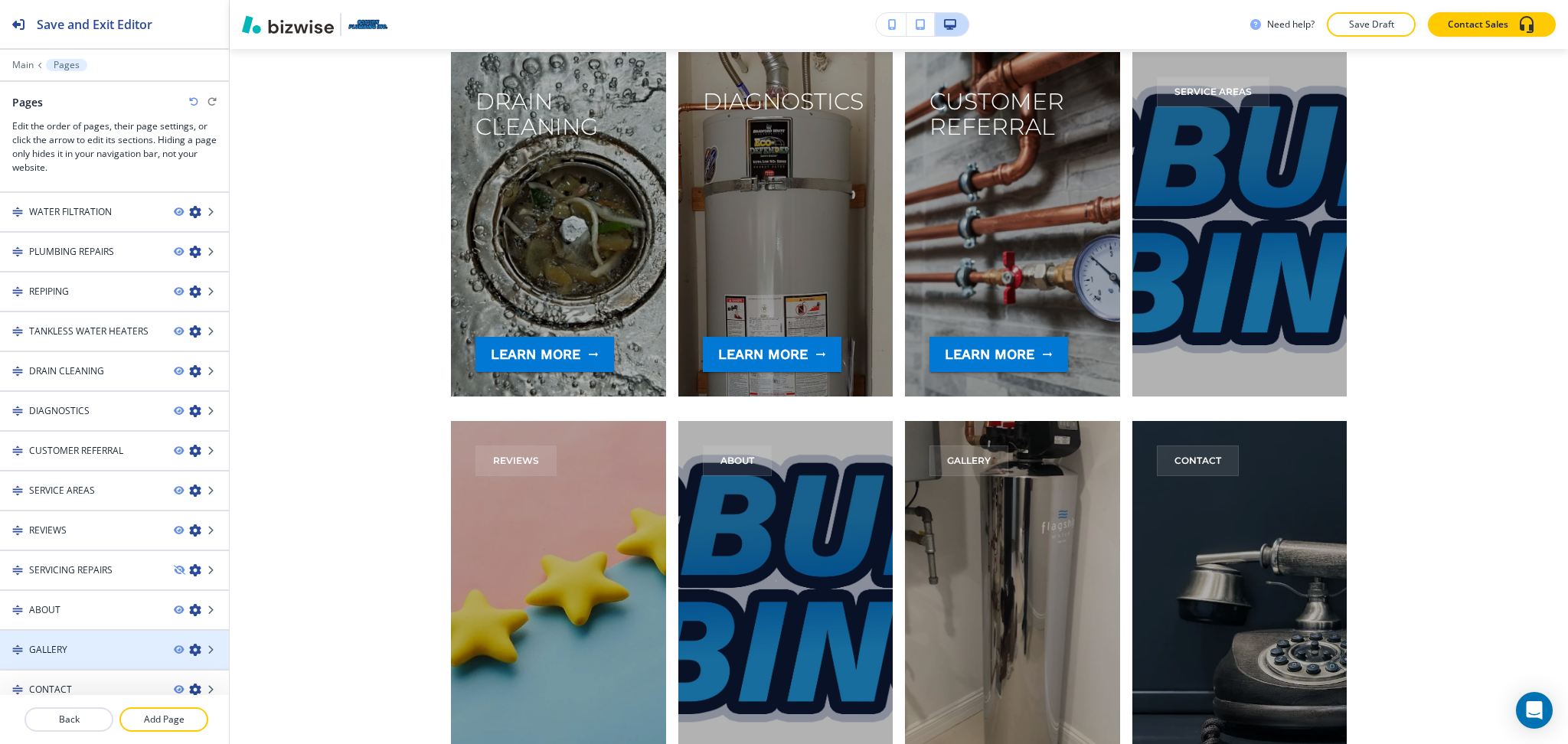
scroll to position [40, 0]
click at [80, 638] on div "GALLERY" at bounding box center [80, 645] width 162 height 14
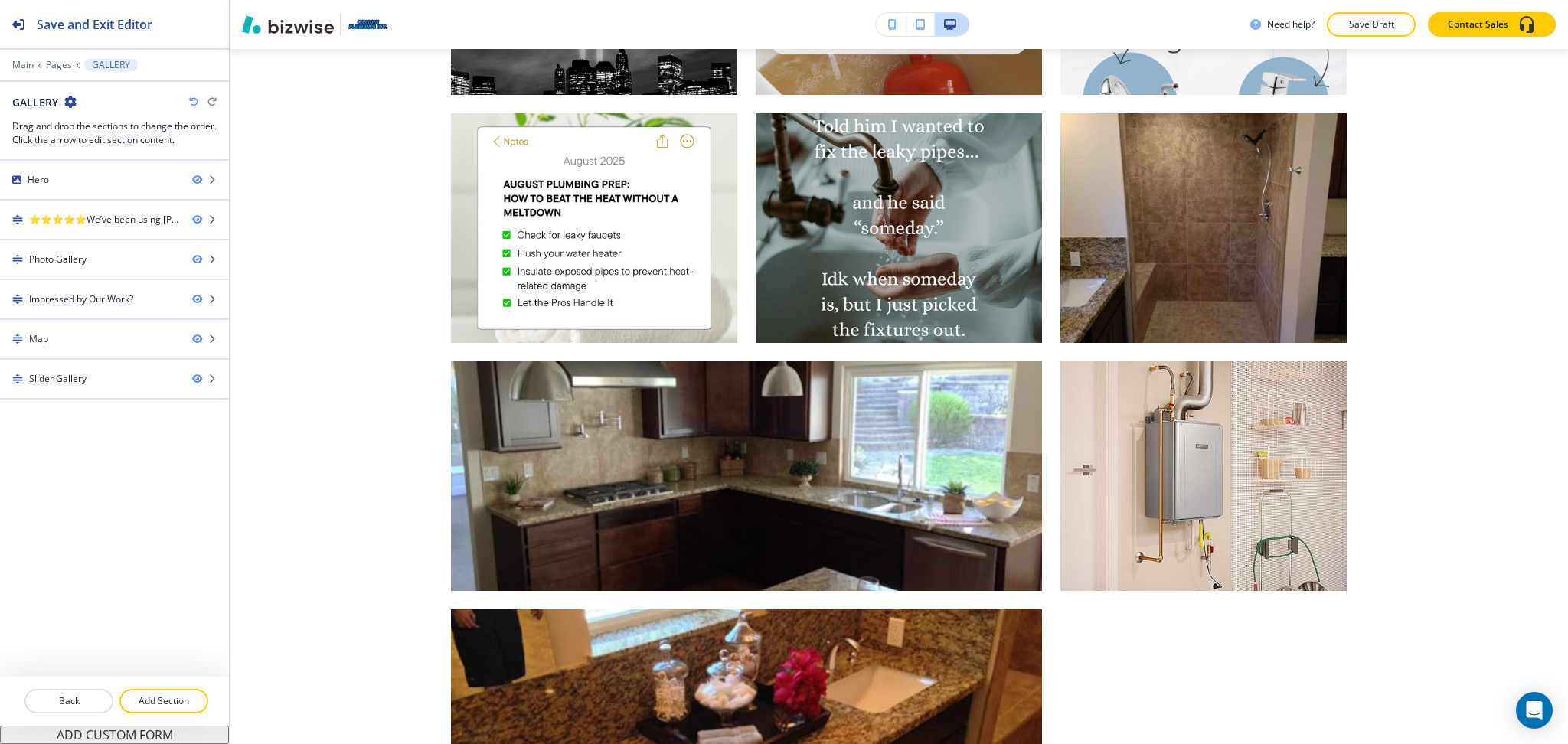
scroll to position [1023, 0]
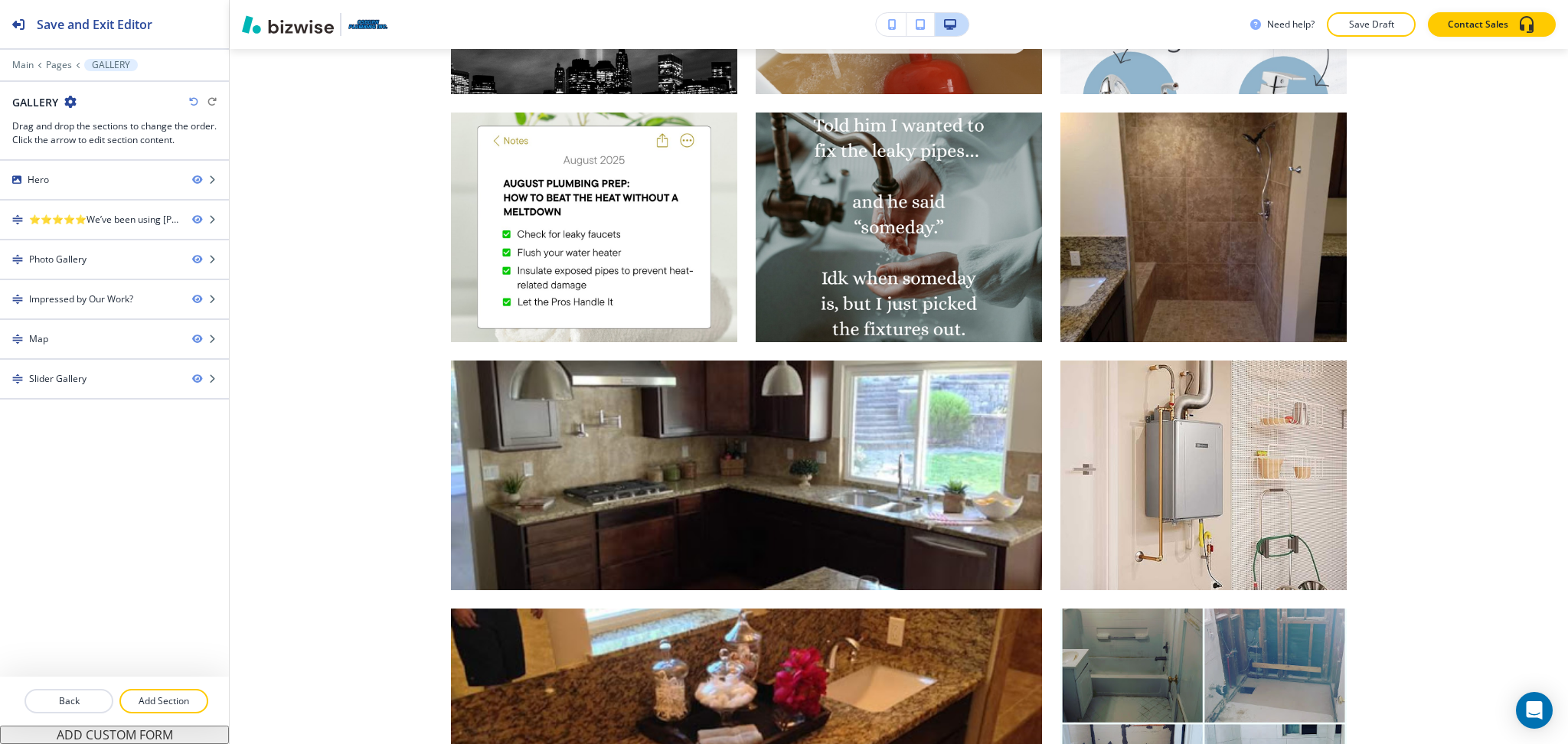
click at [77, 107] on div "GALLERY" at bounding box center [114, 102] width 204 height 16
click at [75, 101] on icon "button" at bounding box center [71, 102] width 12 height 12
click at [93, 134] on p "Edit Page Settings" at bounding box center [112, 128] width 78 height 14
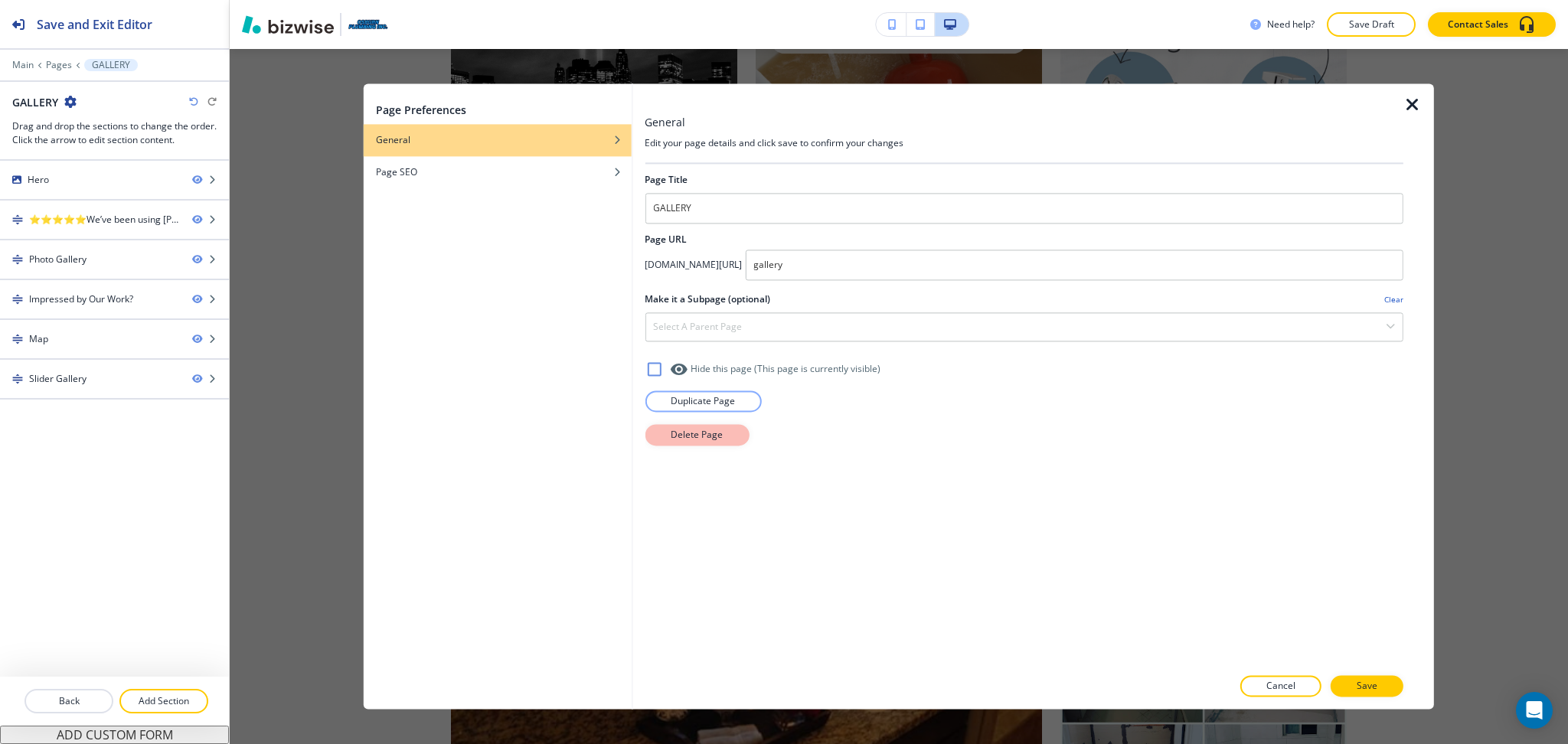
click at [686, 436] on p "Delete Page" at bounding box center [697, 435] width 52 height 14
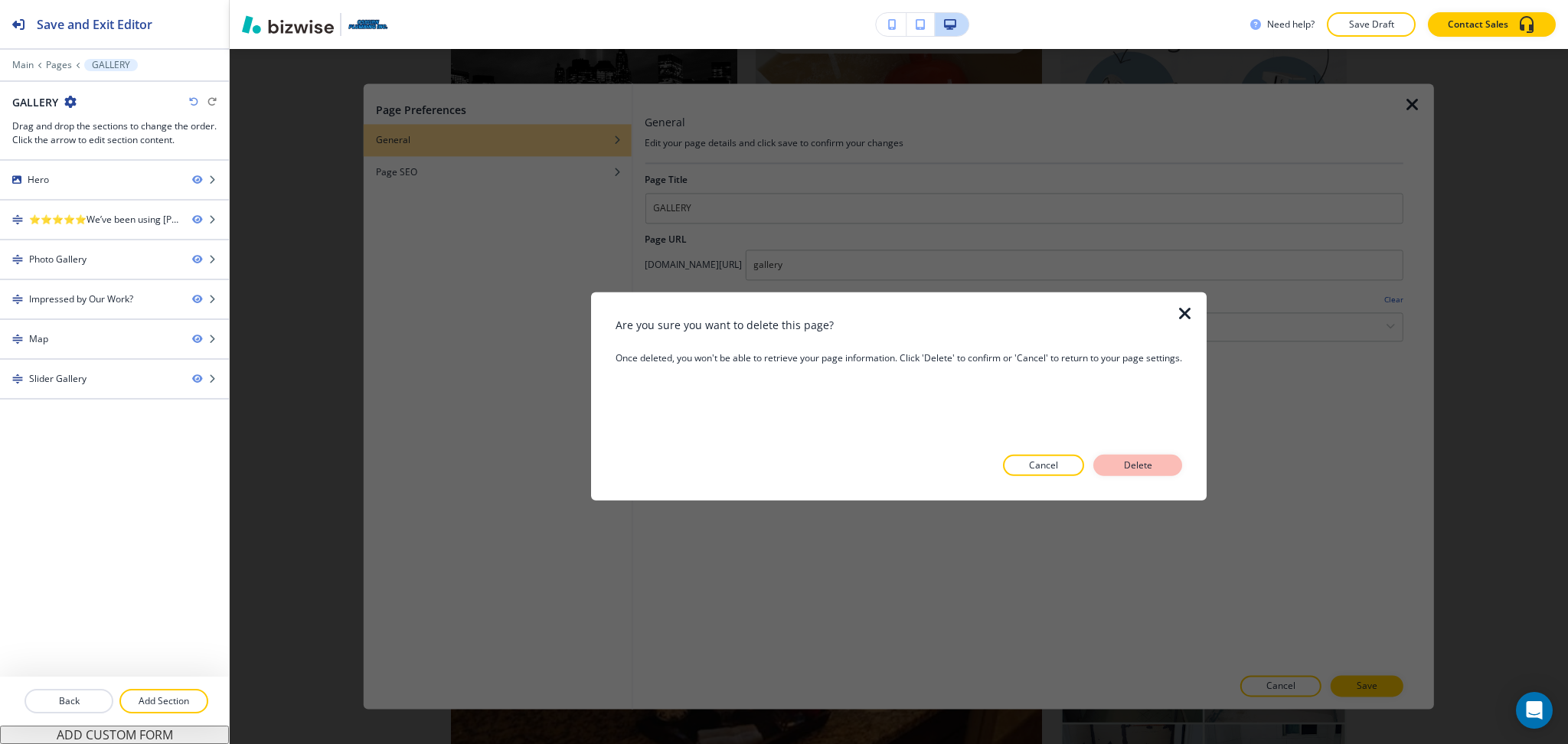
click at [1128, 466] on p "Delete" at bounding box center [1138, 465] width 37 height 14
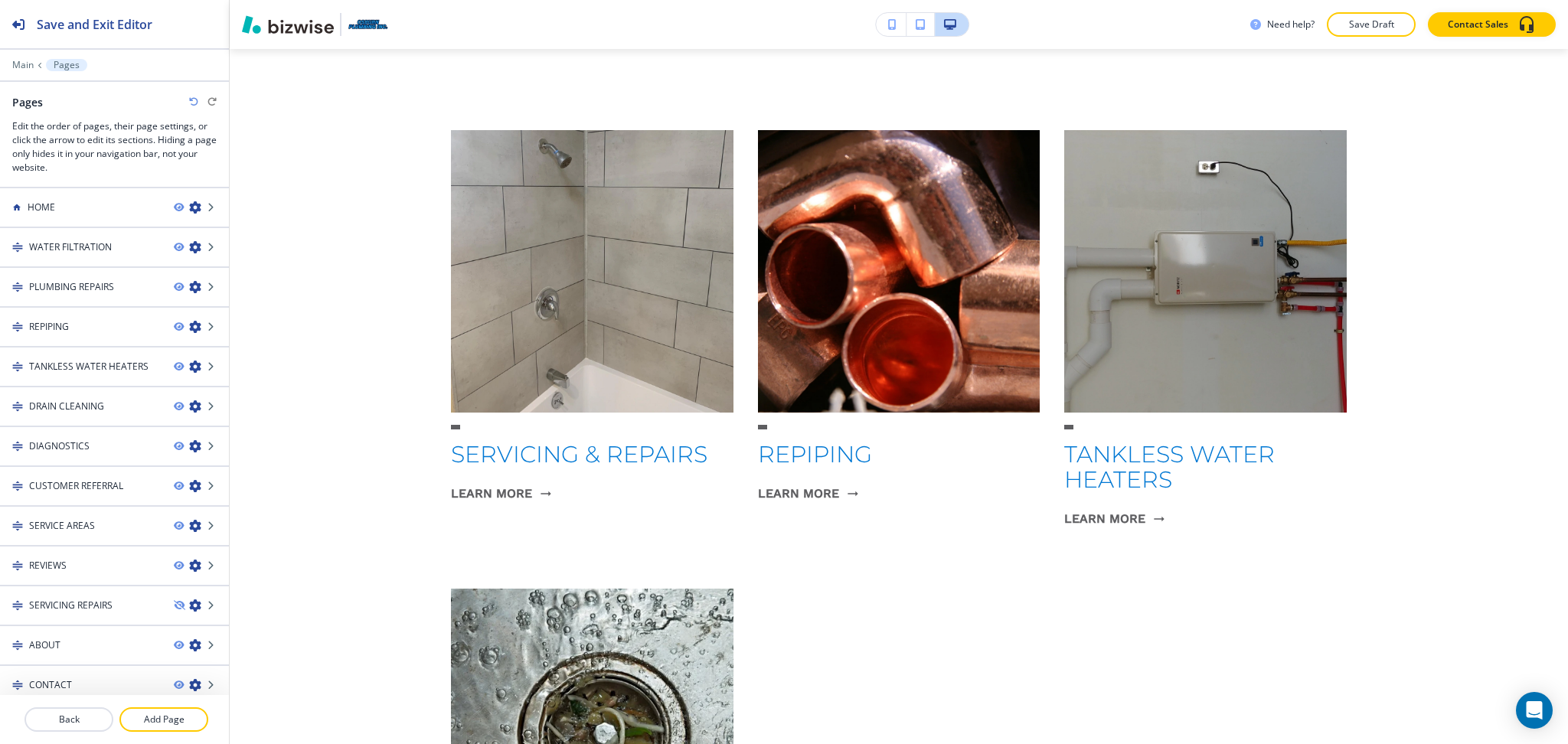
scroll to position [0, 0]
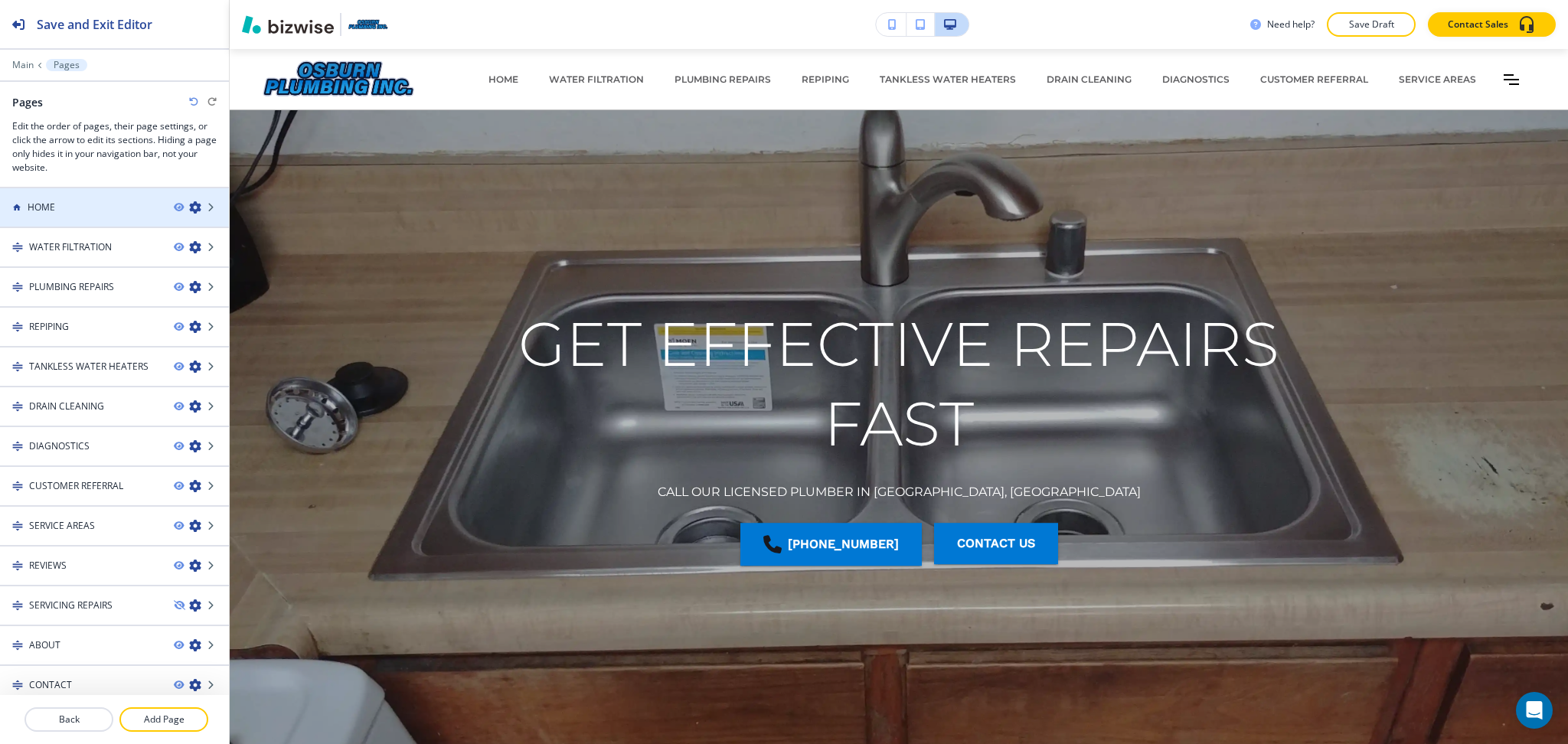
click at [55, 210] on div "HOME" at bounding box center [80, 208] width 162 height 14
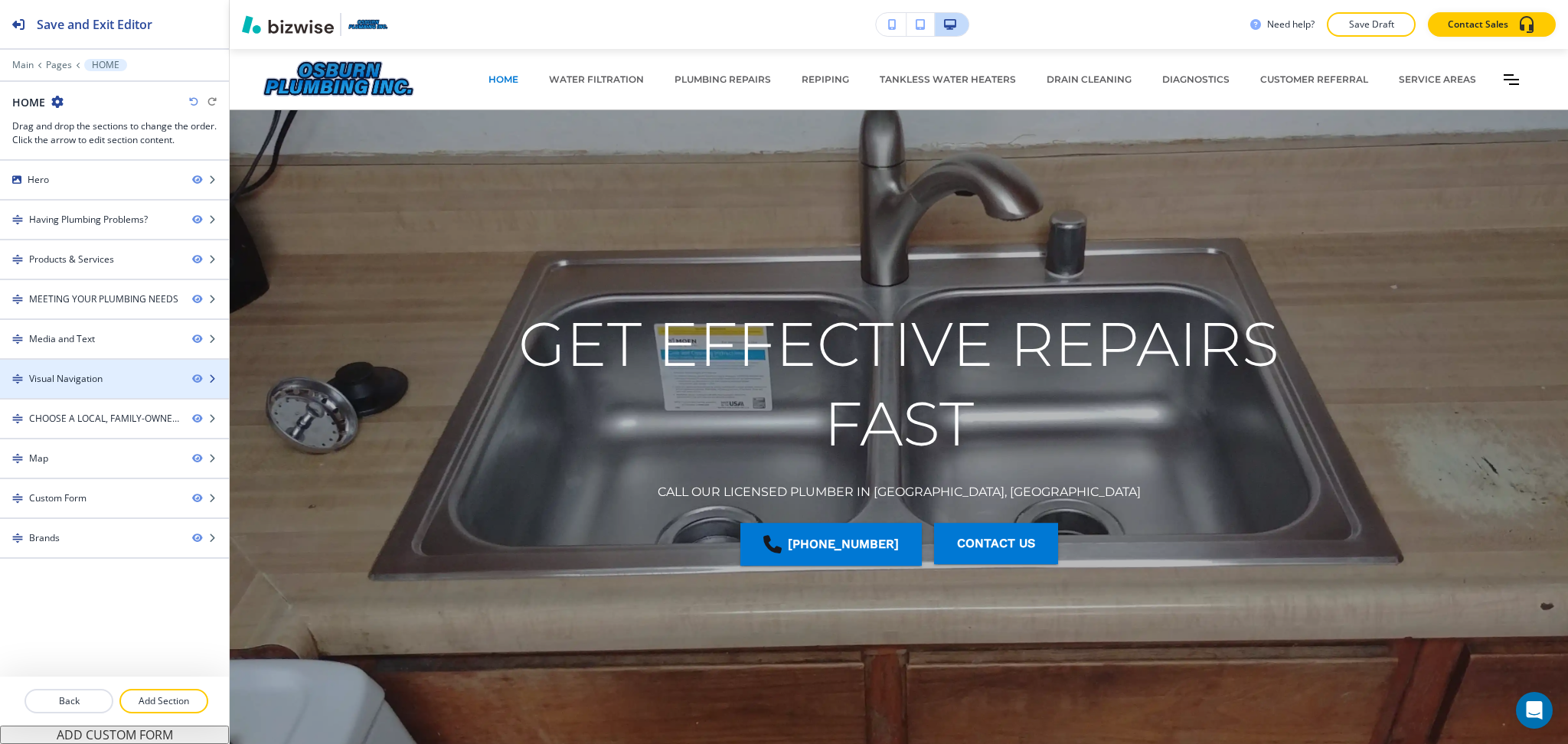
click at [84, 384] on div "Visual Navigation" at bounding box center [65, 379] width 73 height 14
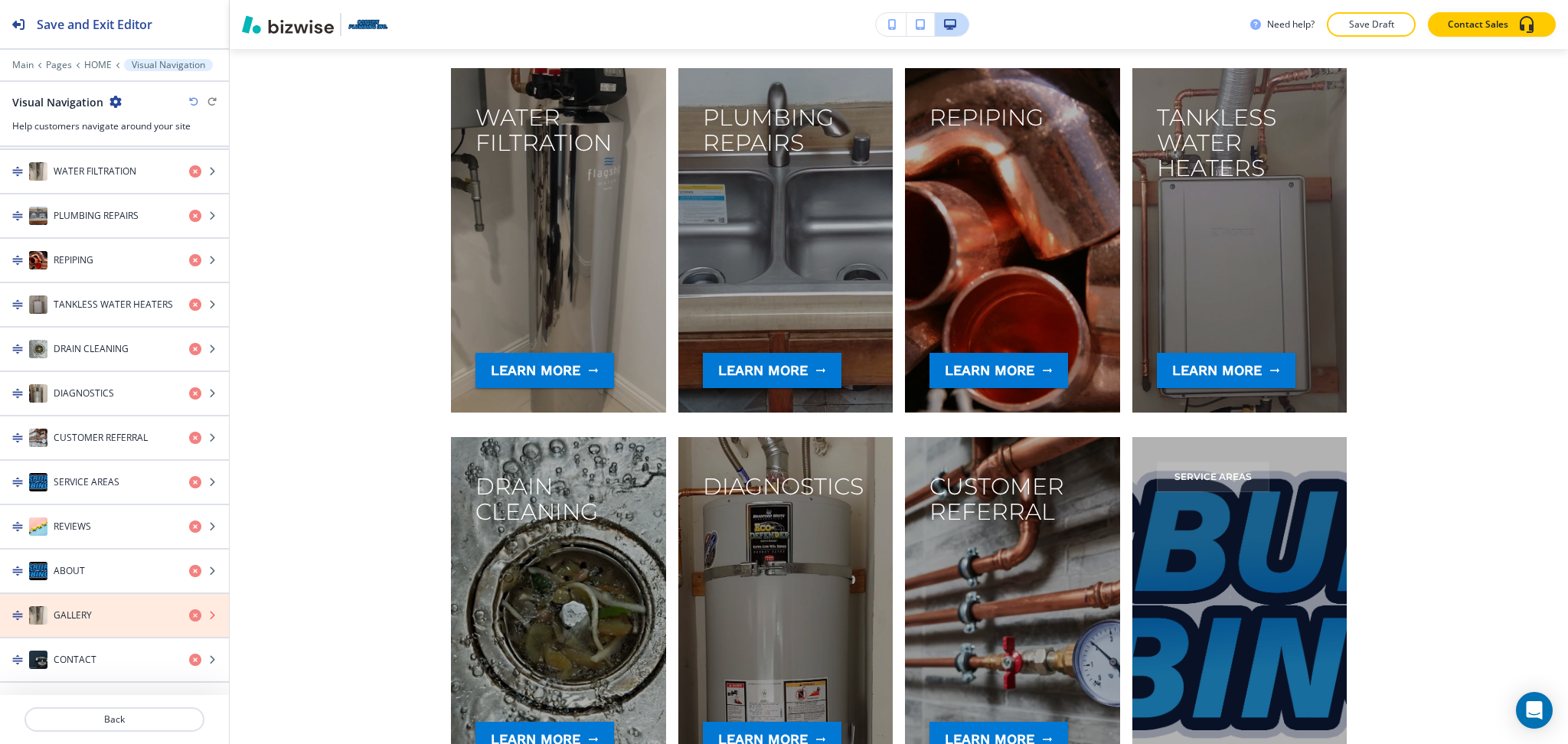
click at [189, 618] on icon "button" at bounding box center [196, 616] width 12 height 12
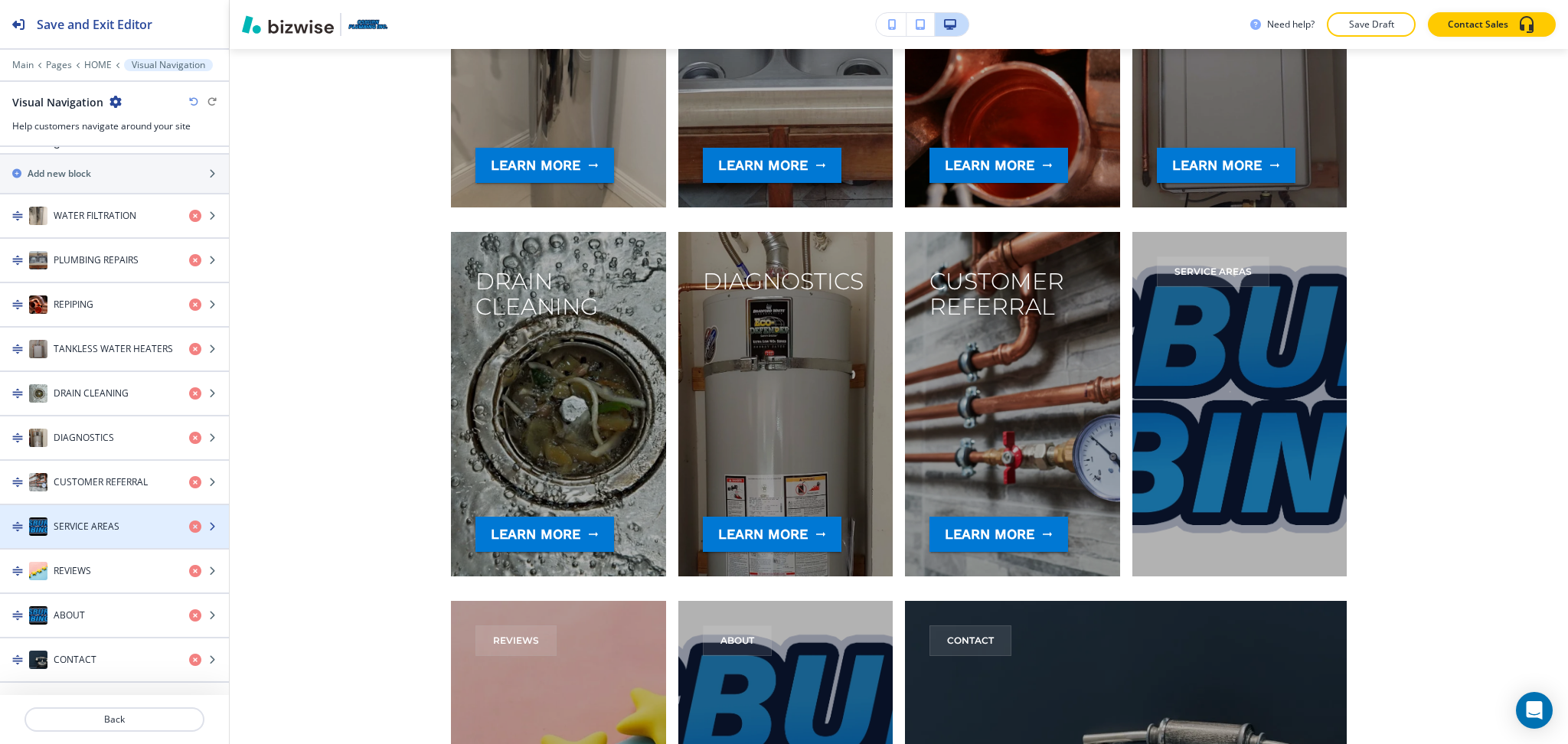
click at [103, 537] on div "button" at bounding box center [114, 542] width 229 height 12
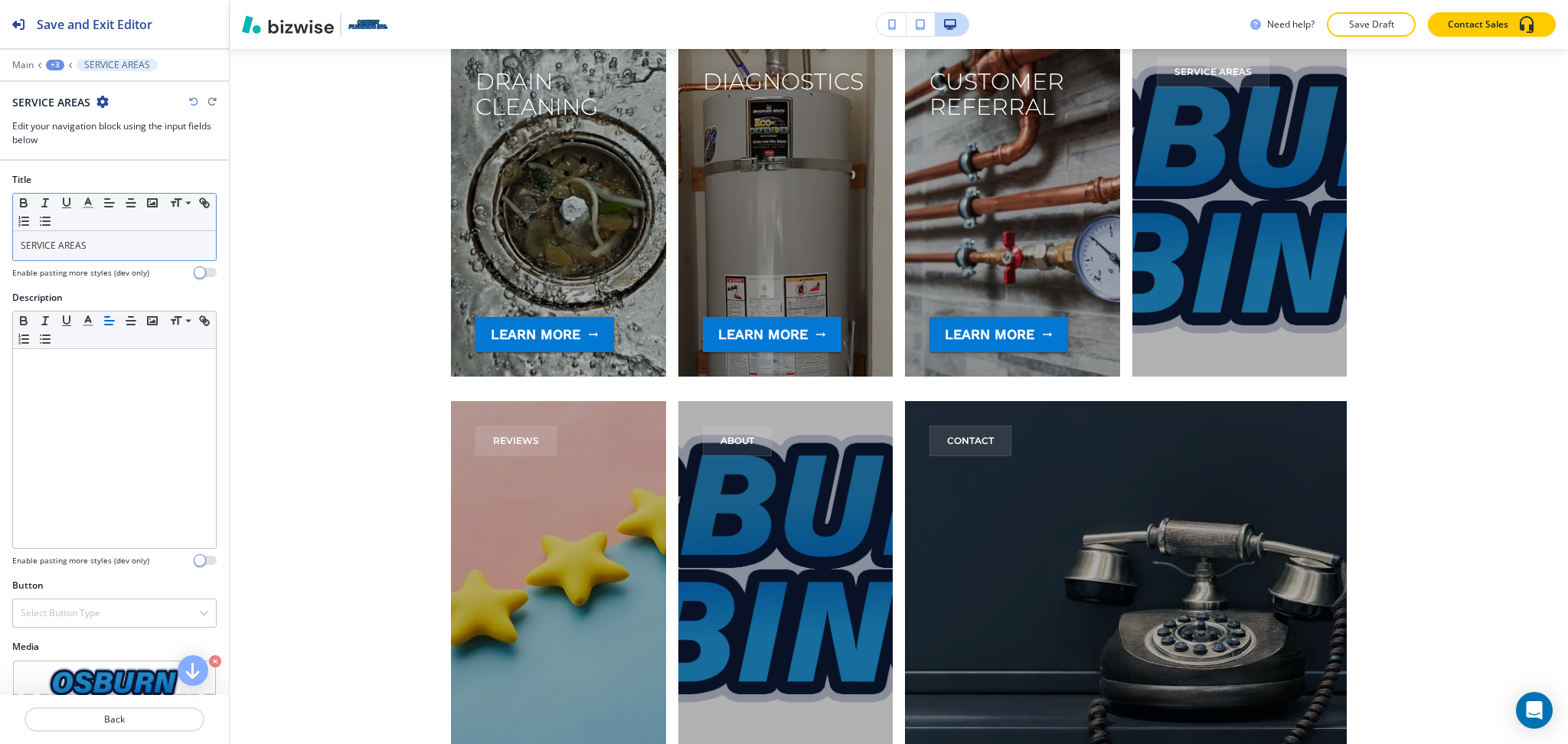
click at [107, 243] on p "SERVICE AREAS" at bounding box center [114, 246] width 188 height 14
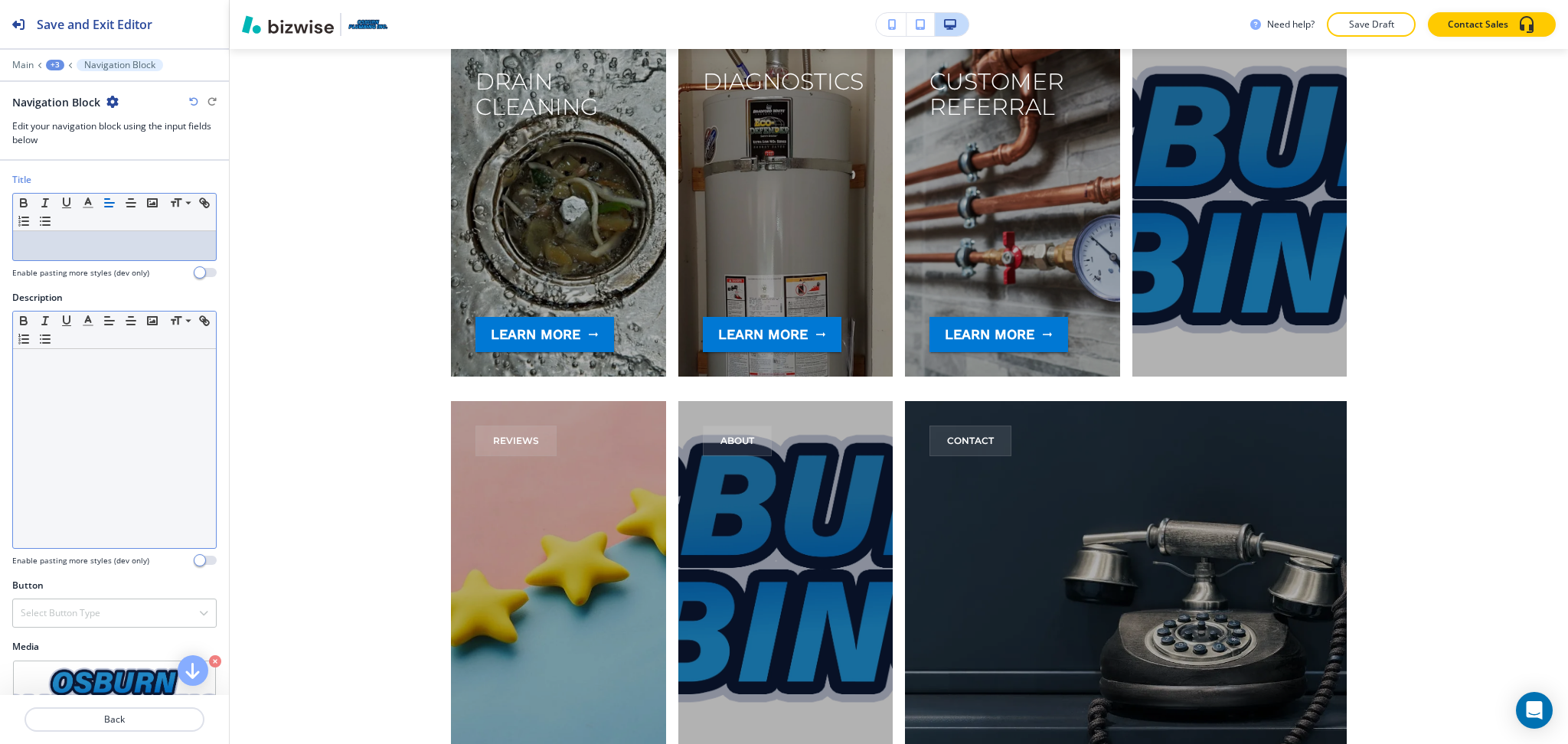
click at [119, 369] on p at bounding box center [114, 364] width 188 height 14
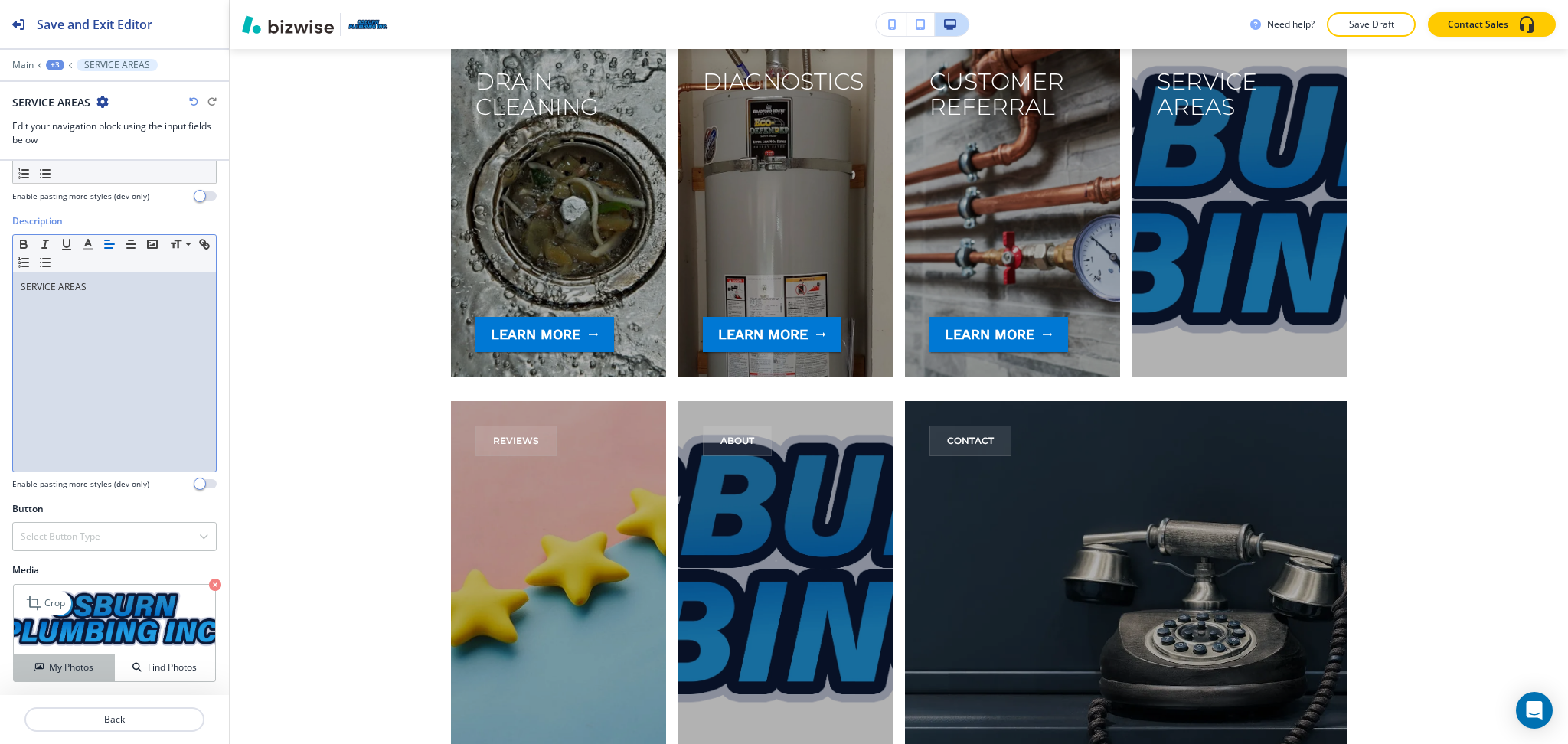
click at [65, 664] on h4 "My Photos" at bounding box center [71, 668] width 45 height 14
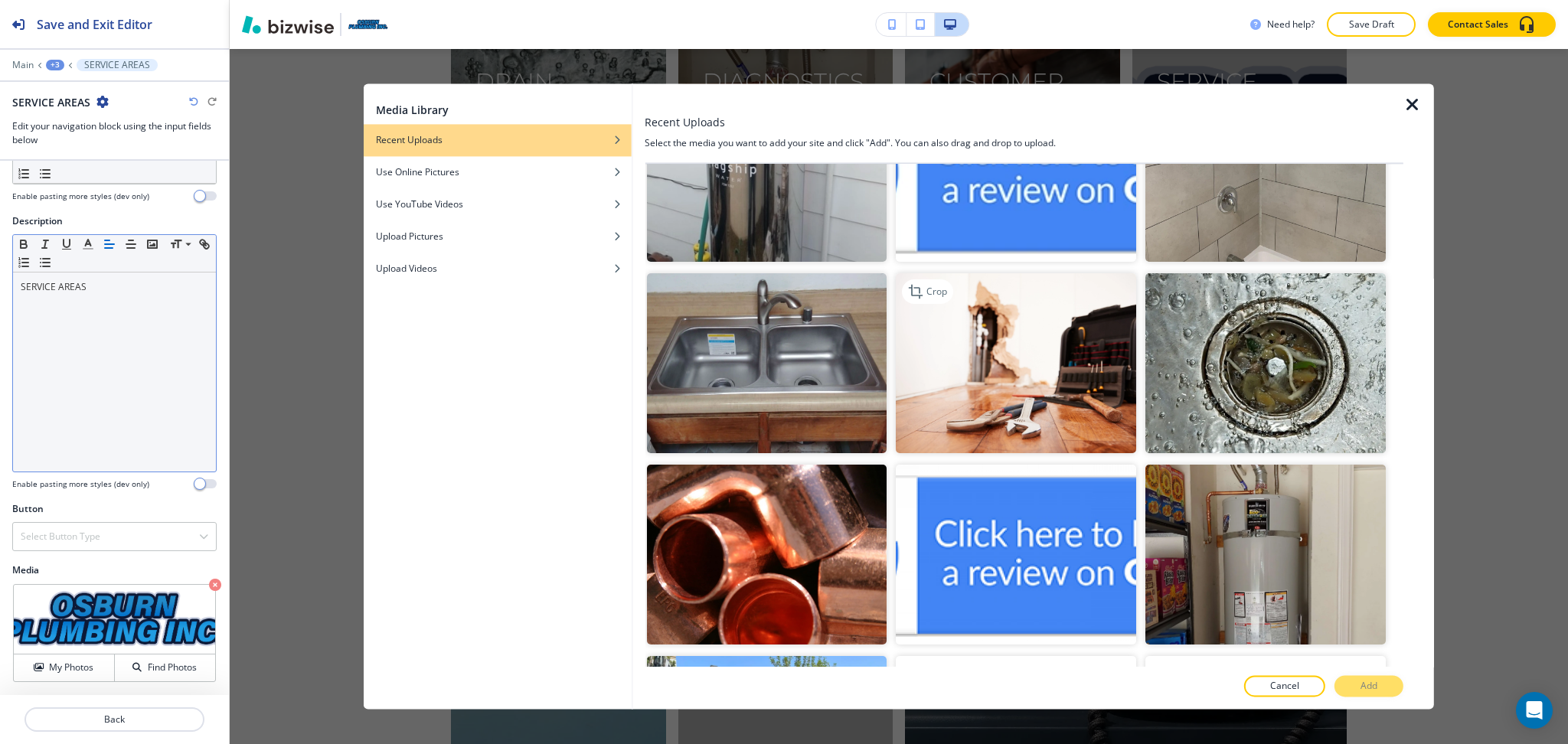
click at [1014, 349] on img "button" at bounding box center [1015, 363] width 240 height 180
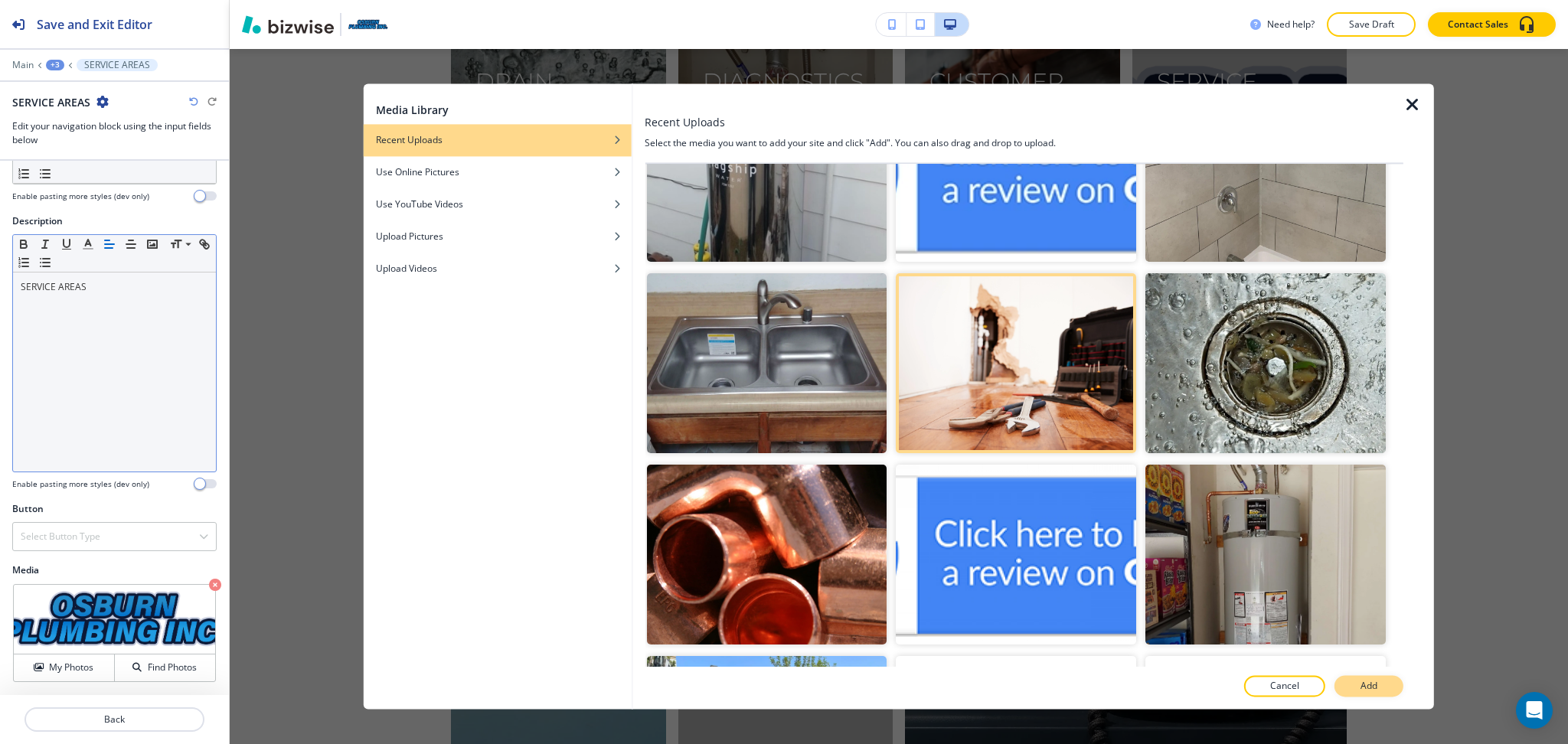
click at [1374, 687] on p "Add" at bounding box center [1368, 687] width 17 height 14
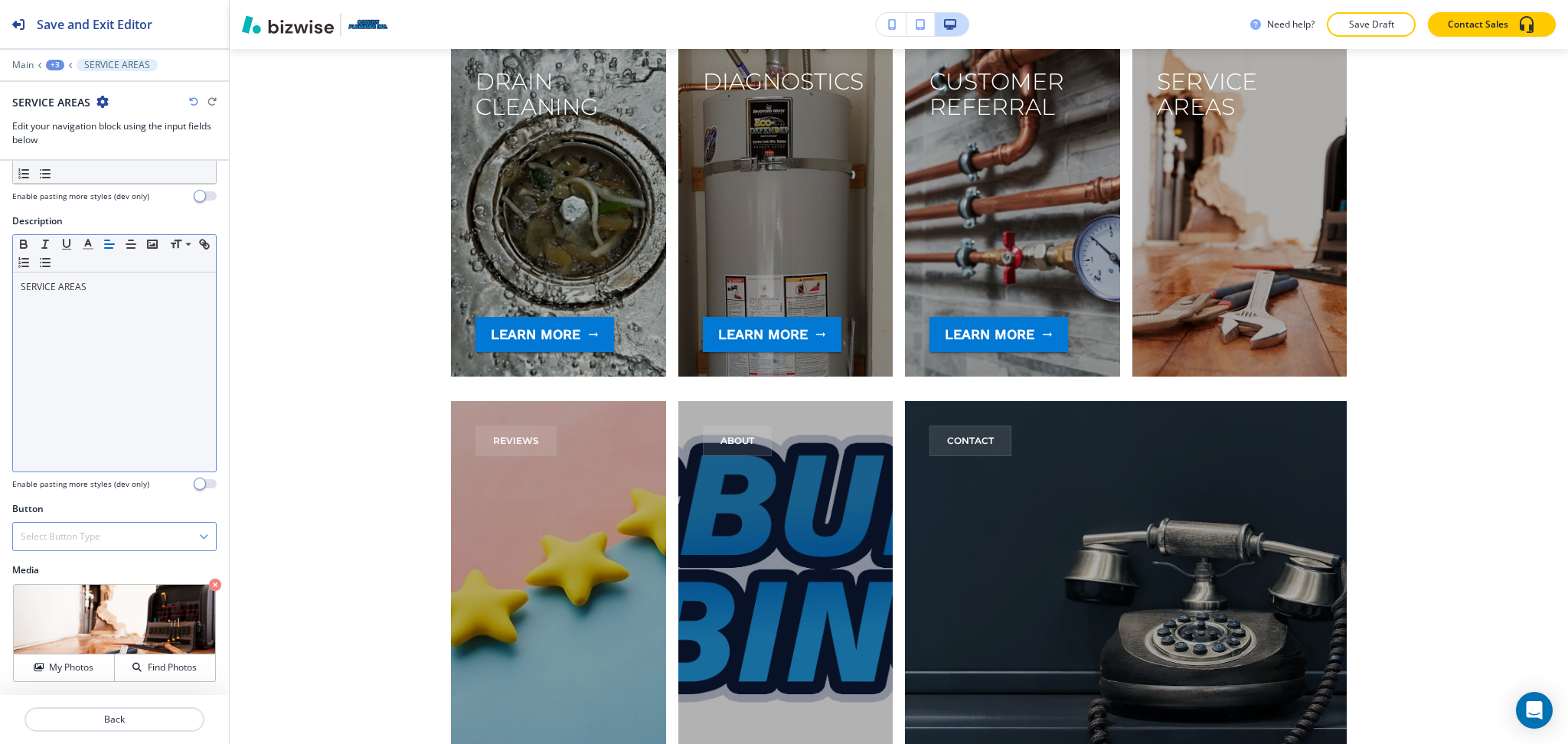
click at [81, 537] on h4 "Select Button Type" at bounding box center [60, 537] width 79 height 14
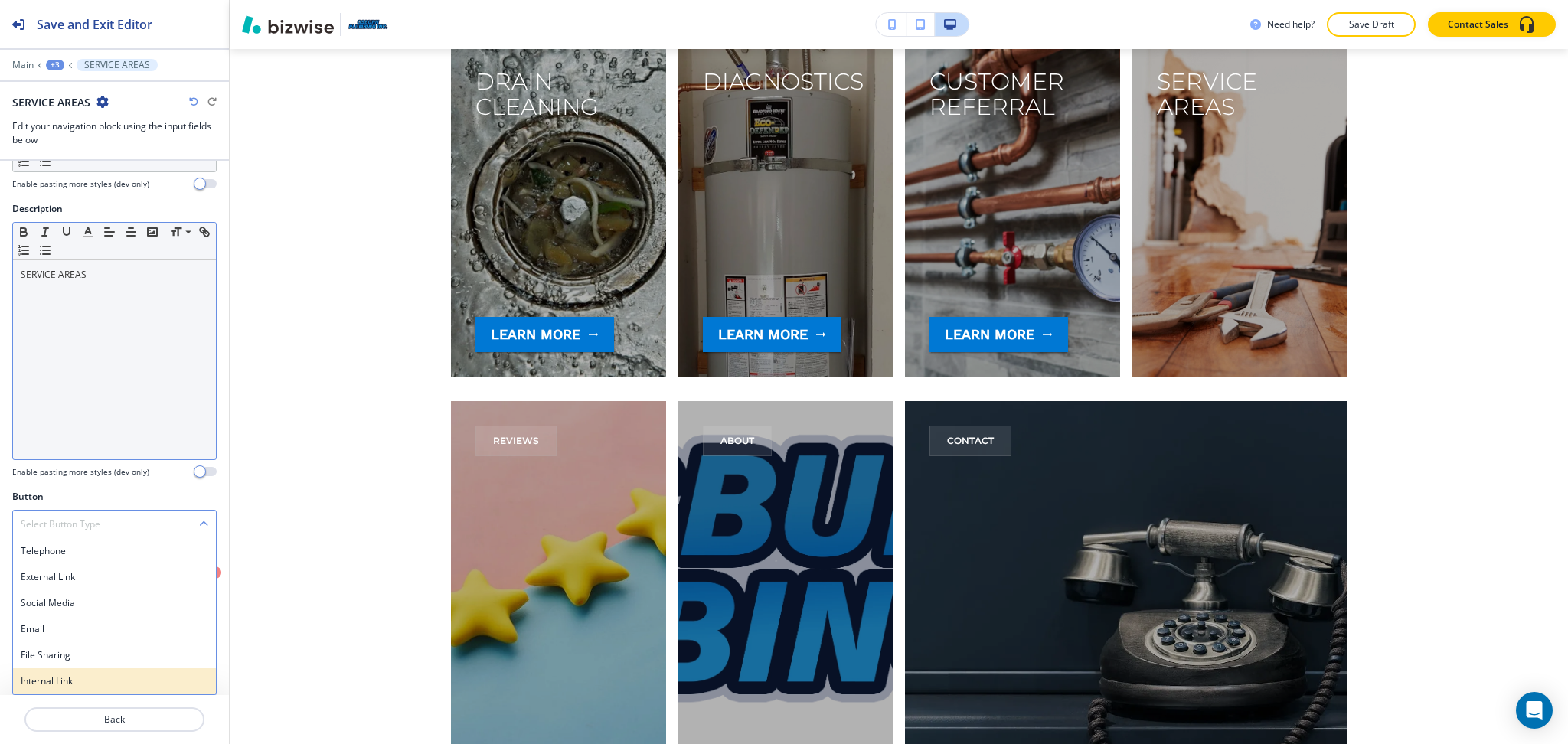
click at [86, 678] on h4 "Internal Link" at bounding box center [114, 681] width 188 height 14
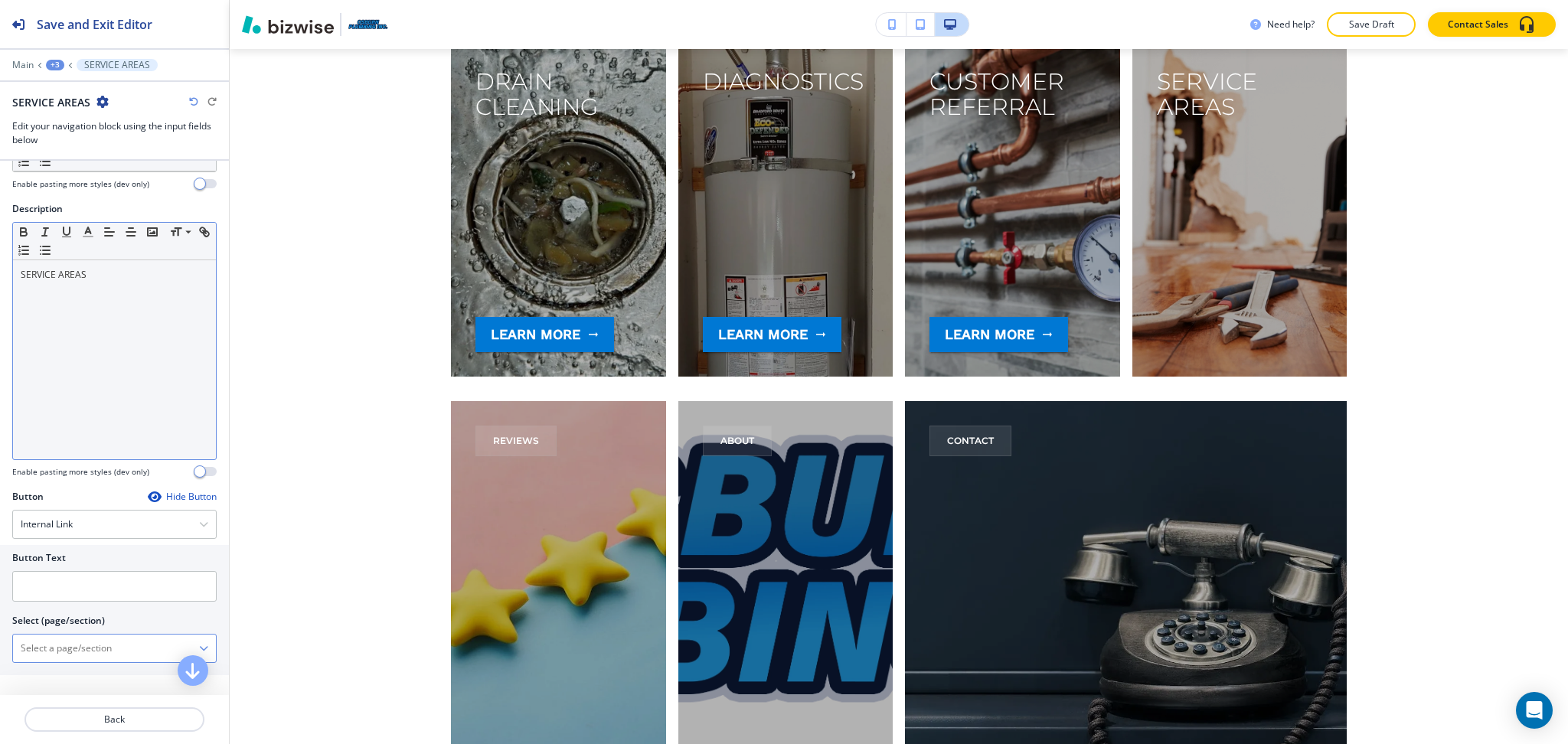
click at [74, 650] on \(page\/section\) "Manual Input" at bounding box center [106, 649] width 186 height 26
paste \(page\/section\) "SERVICE AREAS"
type \(page\/section\) "SERVICE AREAS"
click at [70, 672] on h4 "SERVICE AREAS" at bounding box center [114, 675] width 188 height 14
click at [65, 581] on input "text" at bounding box center [114, 586] width 204 height 31
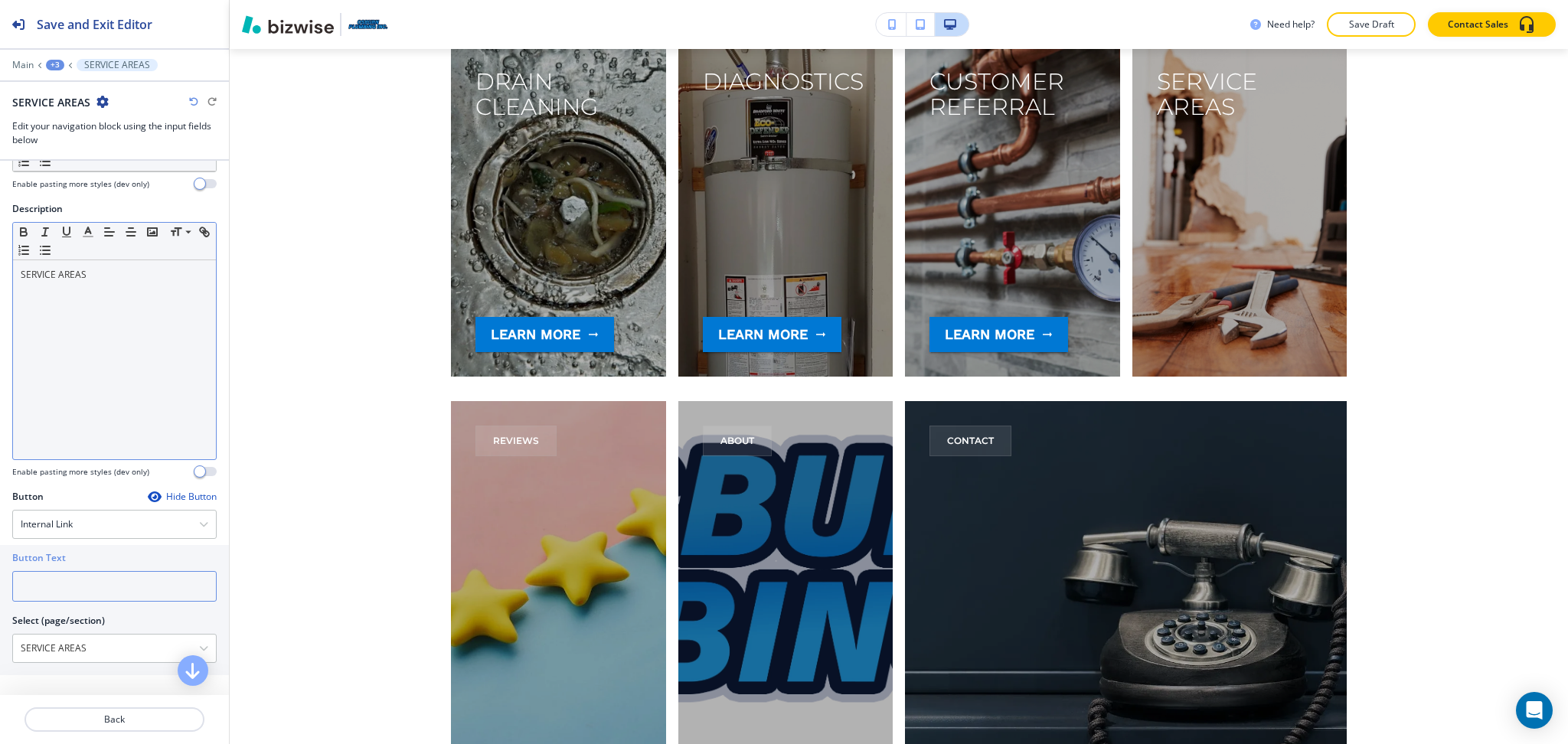
paste input "learn more"
type input "learn more"
click at [125, 716] on p "Back" at bounding box center [114, 720] width 177 height 14
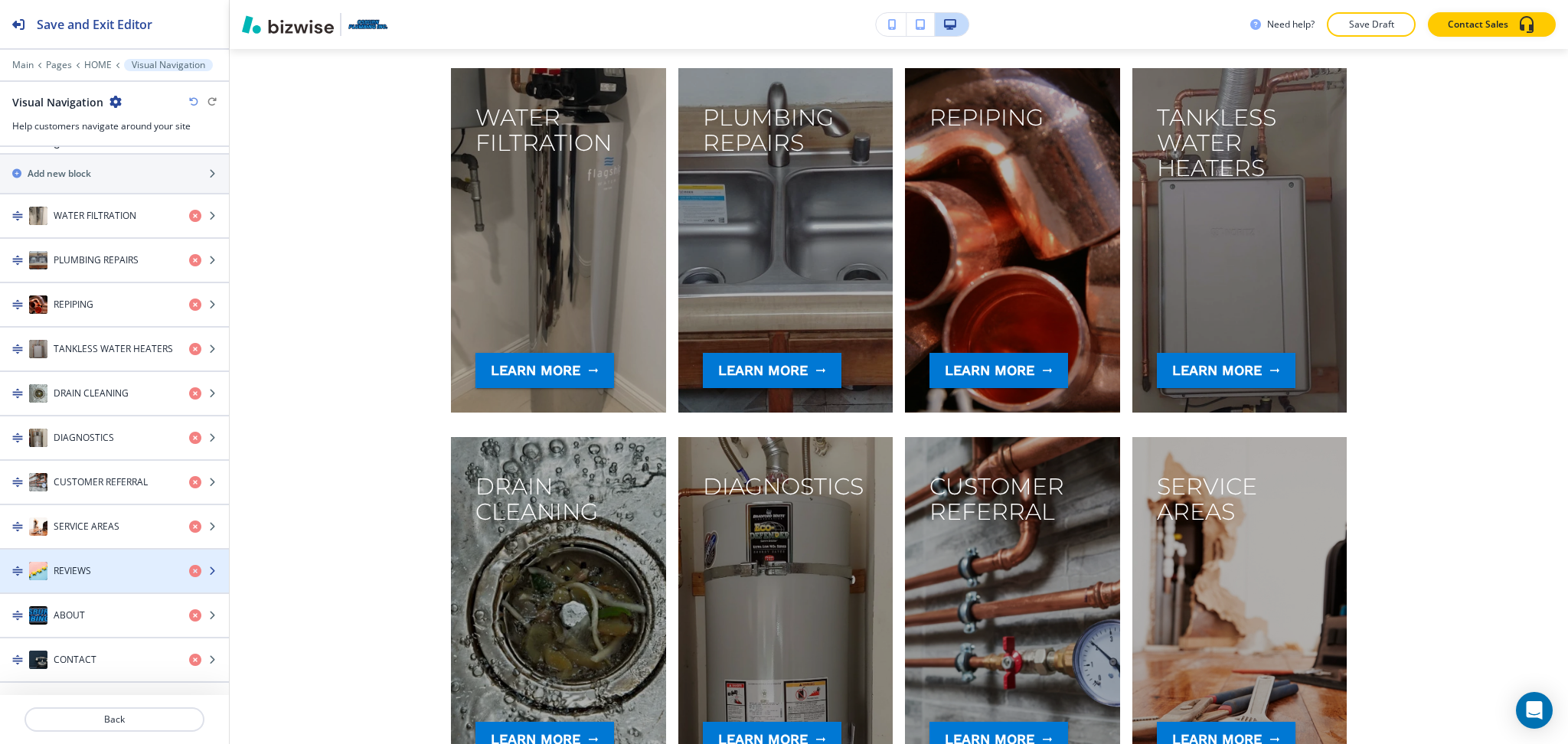
click at [83, 582] on div "button" at bounding box center [114, 587] width 229 height 12
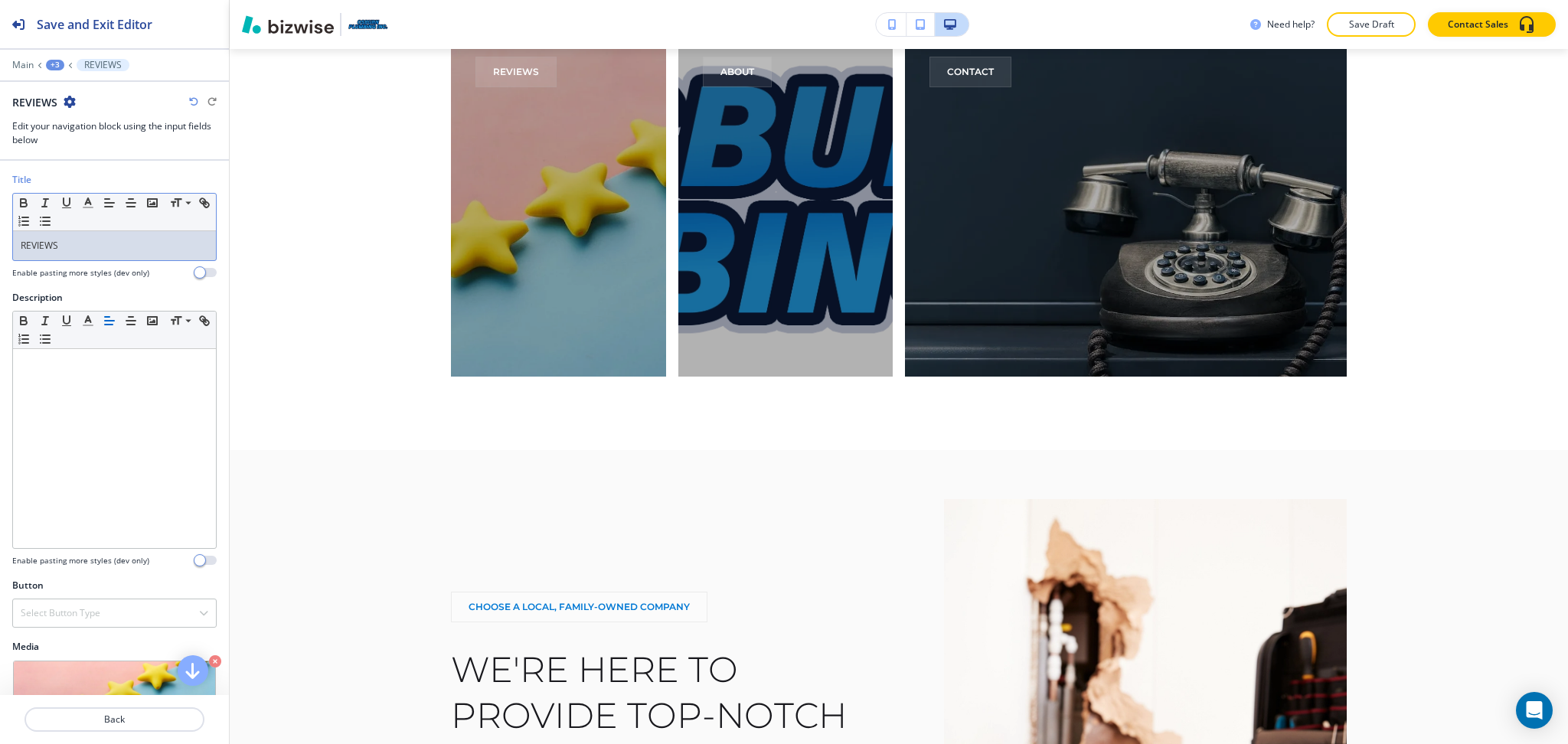
click at [108, 233] on div "REVIEWS" at bounding box center [114, 245] width 203 height 29
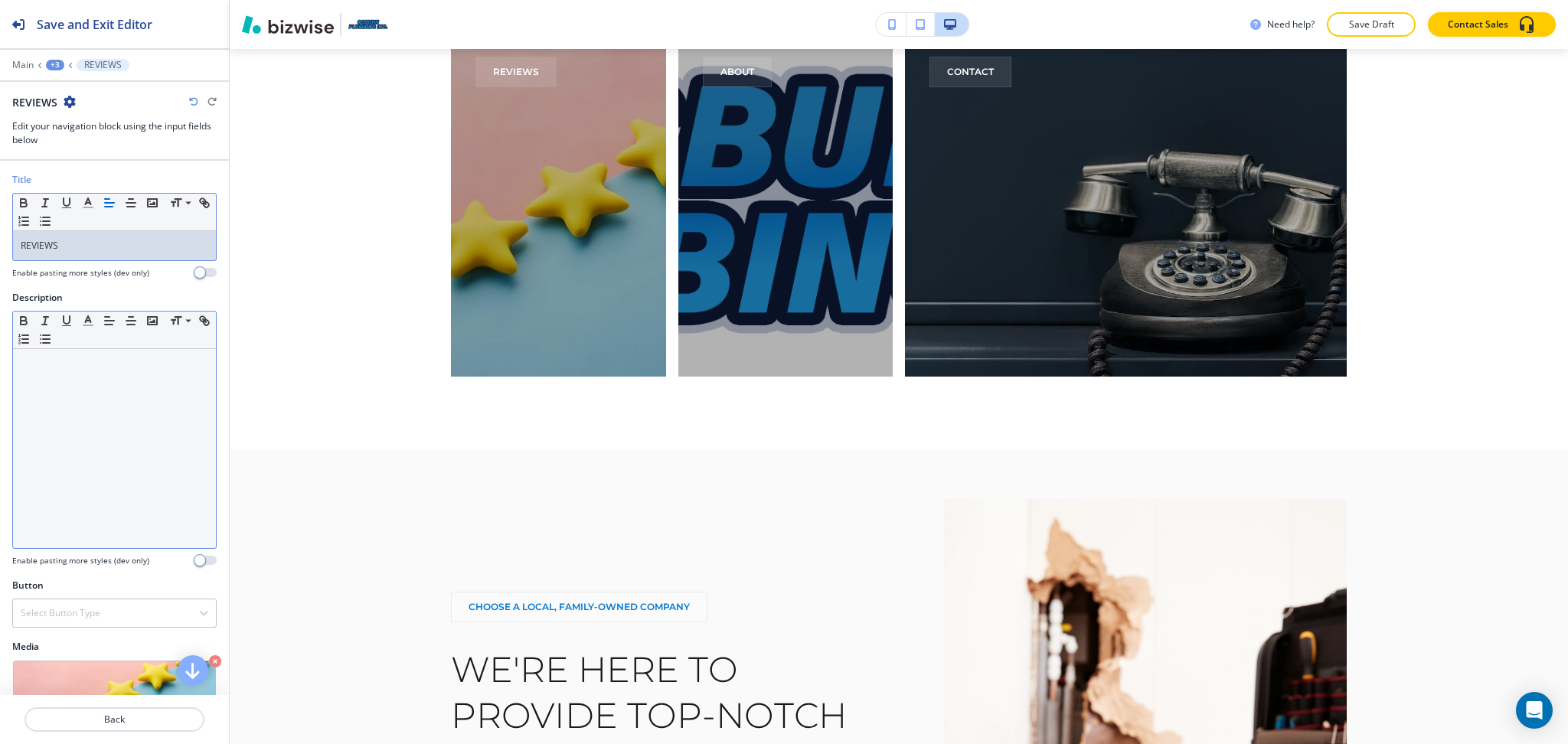
click at [122, 399] on div at bounding box center [114, 449] width 203 height 199
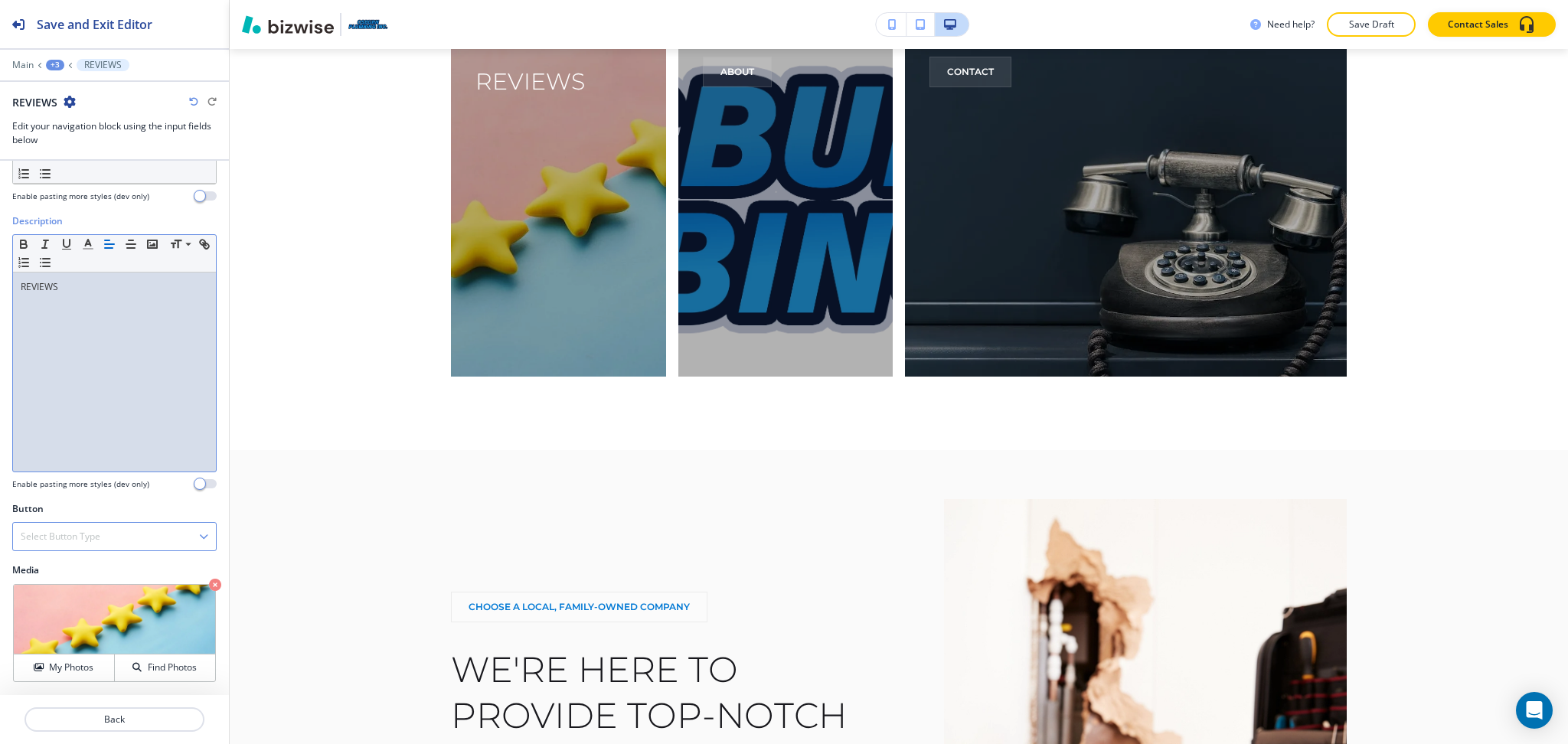
click at [129, 529] on div "Select Button Type" at bounding box center [114, 537] width 203 height 28
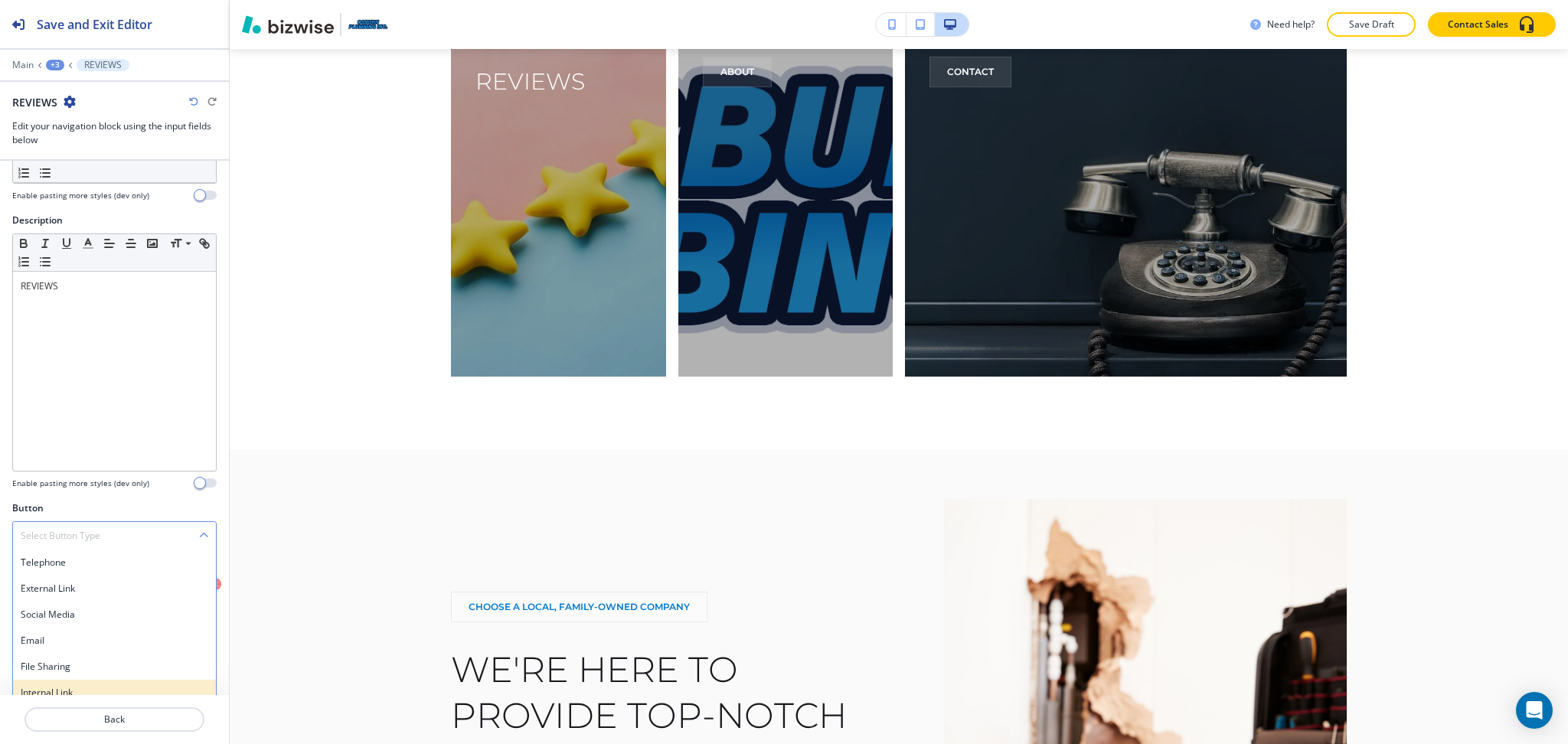
scroll to position [78, 0]
click at [77, 679] on div "Internal Link" at bounding box center [114, 692] width 203 height 26
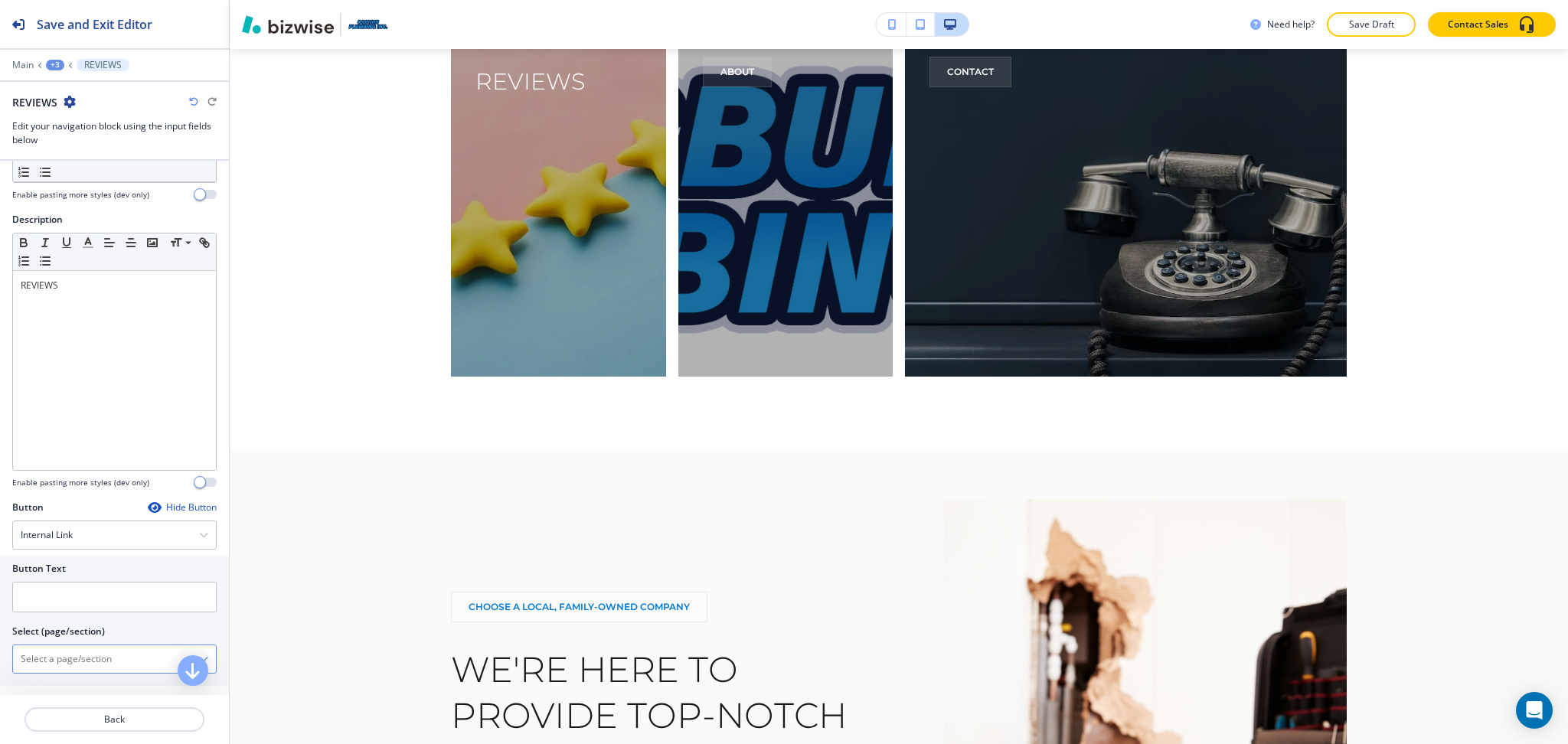
click at [69, 661] on \(page\/section\) "Manual Input" at bounding box center [106, 659] width 186 height 26
paste \(page\/section\) "REVIEWS"
type \(page\/section\) "REVIEWS"
click at [78, 679] on h4 "REVIEWS" at bounding box center [114, 686] width 188 height 14
click at [59, 604] on input "text" at bounding box center [114, 596] width 204 height 31
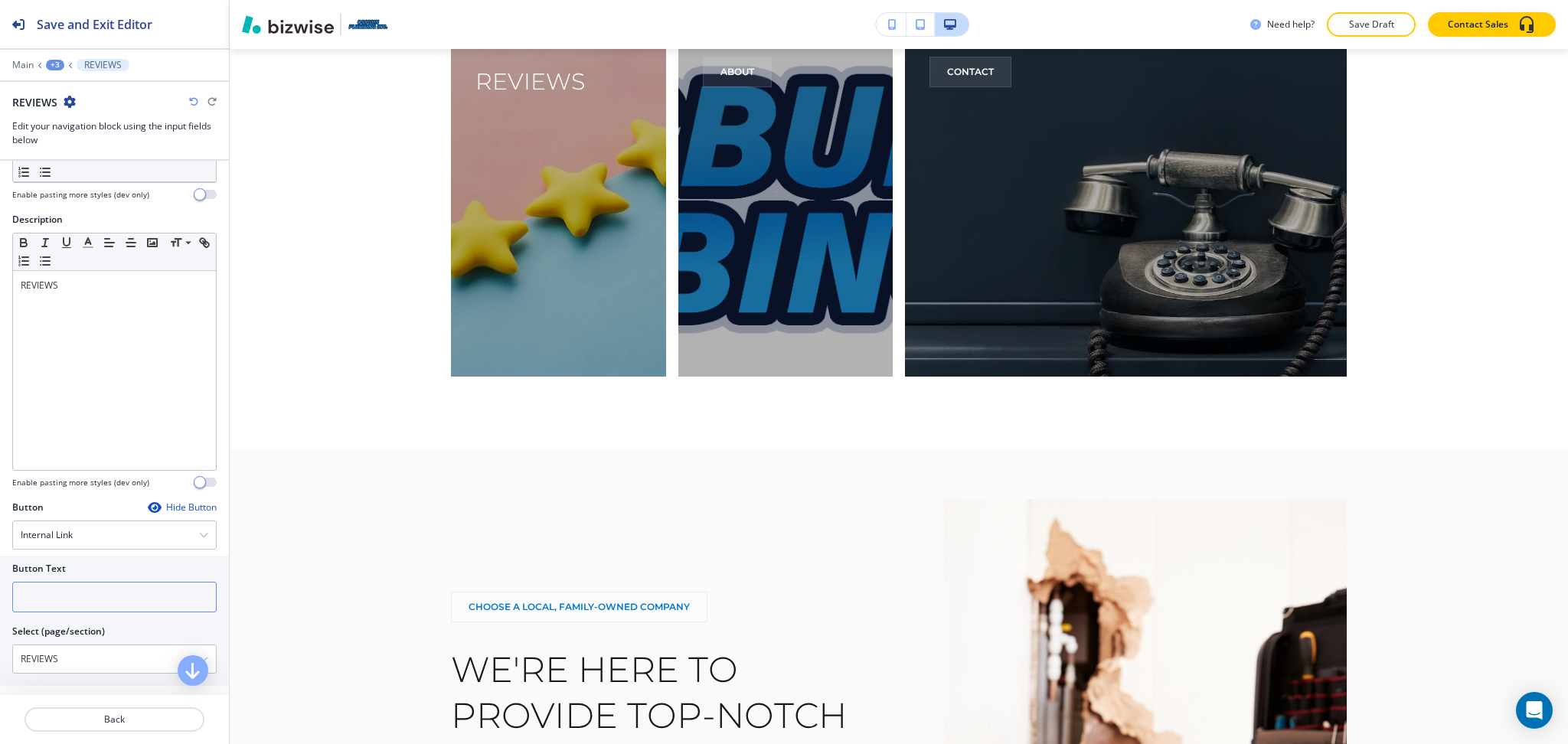
paste input "learn more"
type input "learn more"
click at [119, 725] on p "Back" at bounding box center [114, 720] width 177 height 14
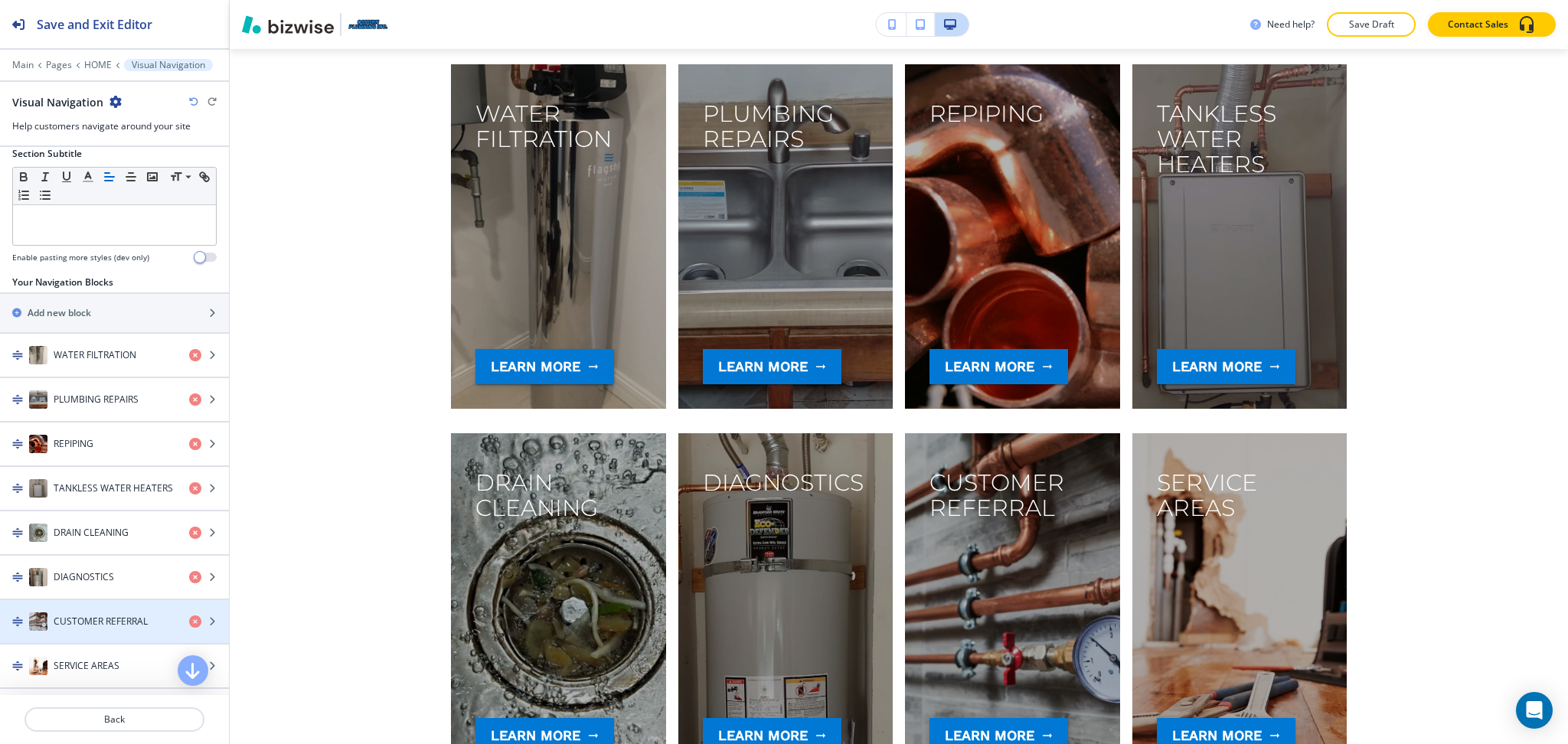
scroll to position [271, 0]
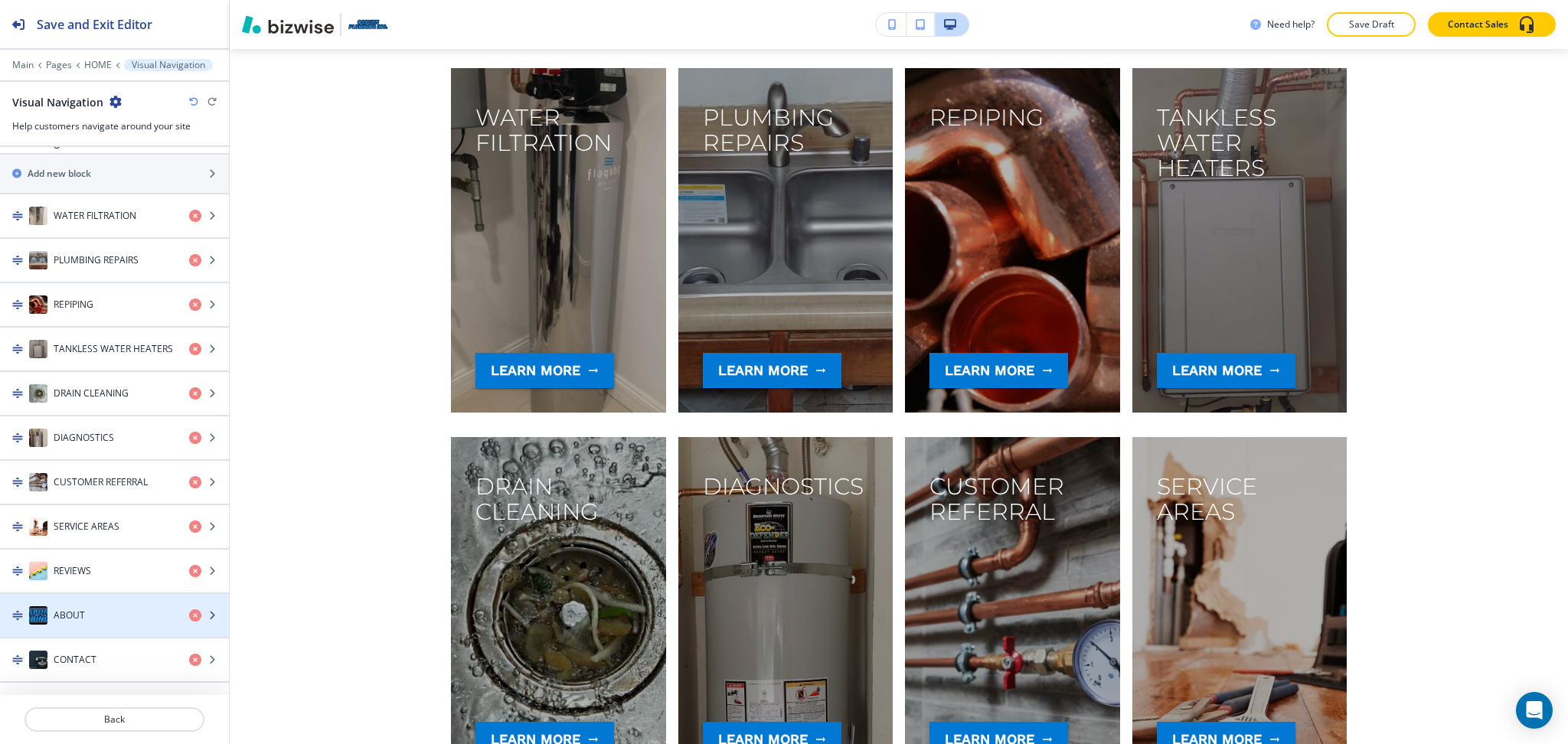
click at [91, 617] on div "ABOUT" at bounding box center [88, 615] width 177 height 18
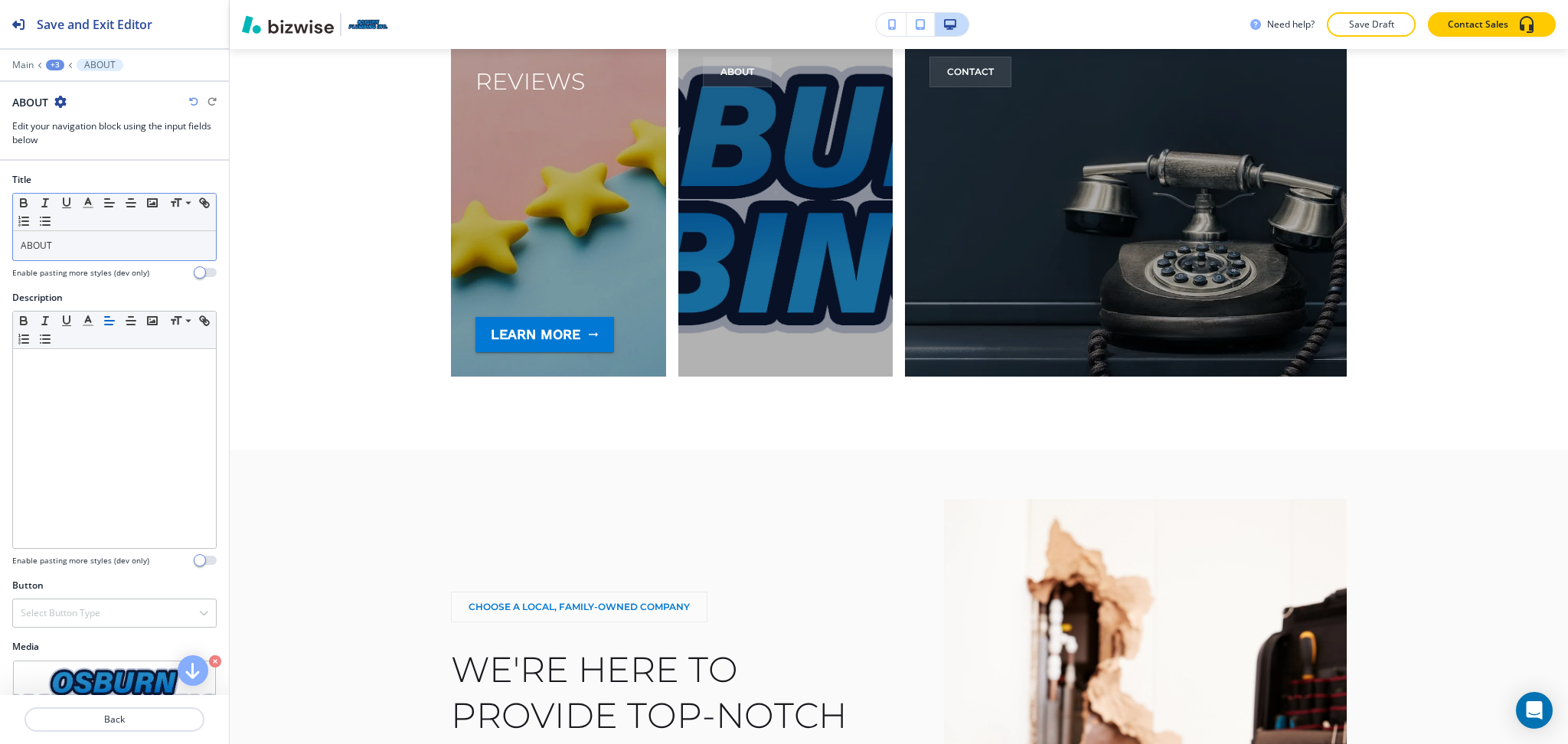
click at [92, 245] on p "ABOUT" at bounding box center [114, 246] width 188 height 14
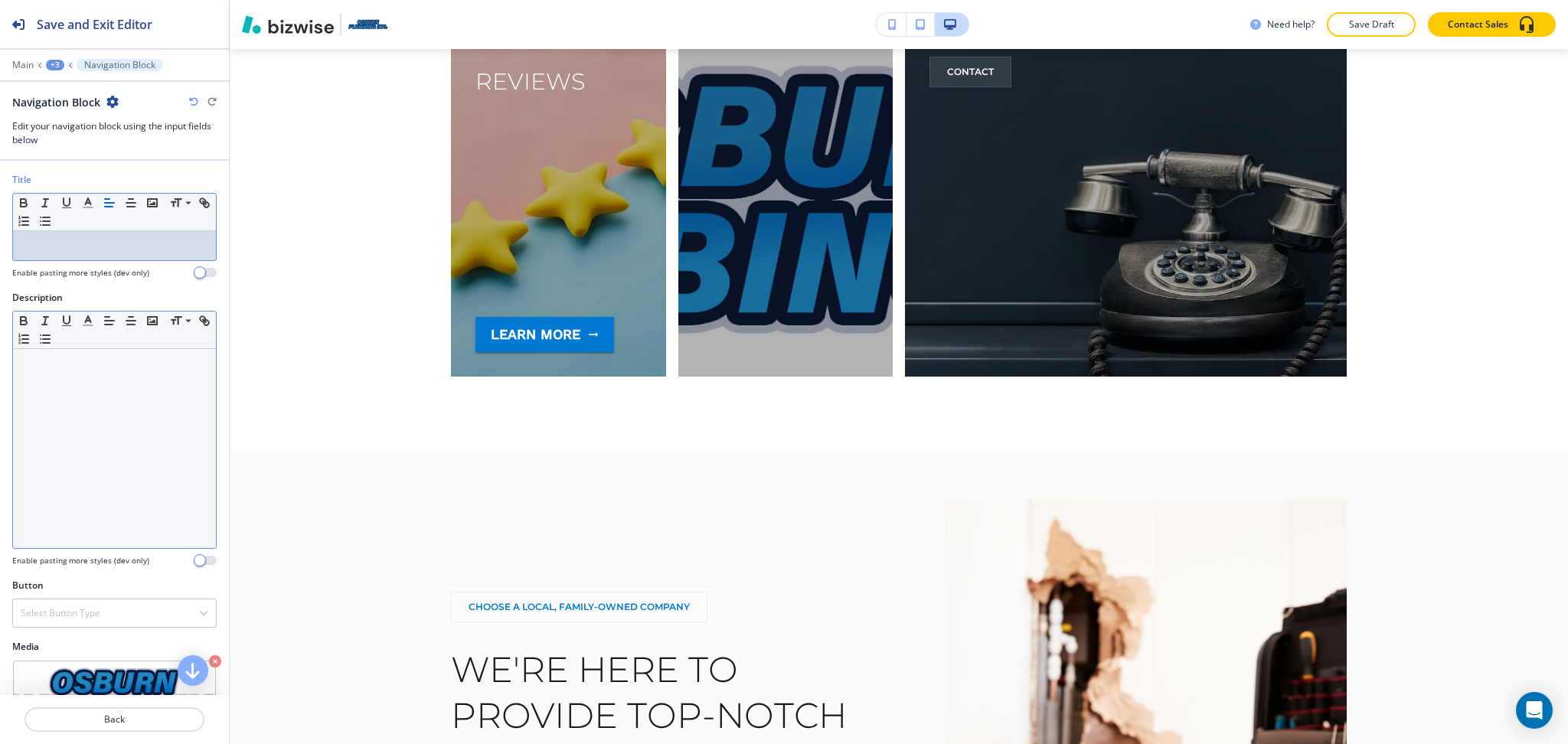
click at [105, 383] on div at bounding box center [114, 449] width 203 height 199
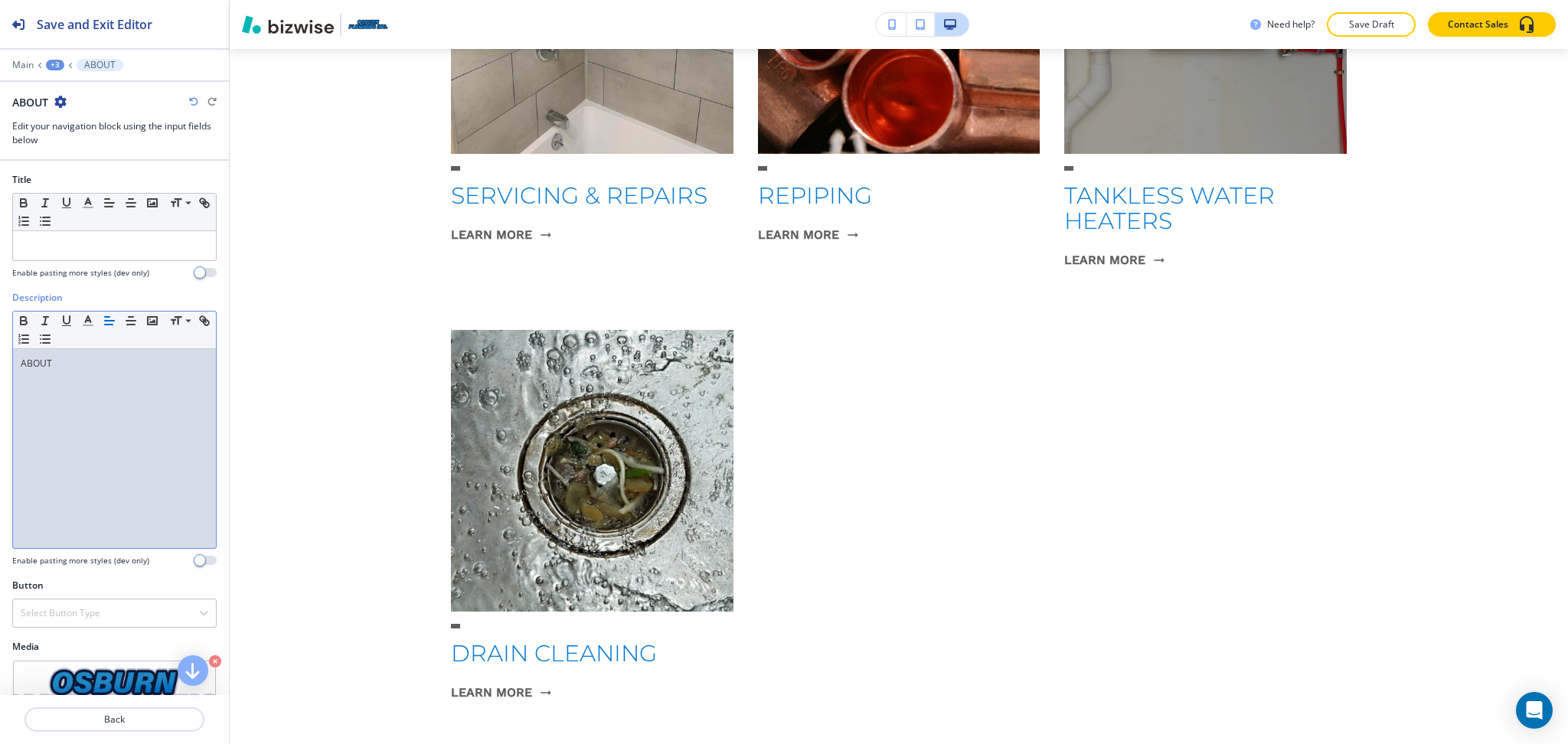
scroll to position [0, 0]
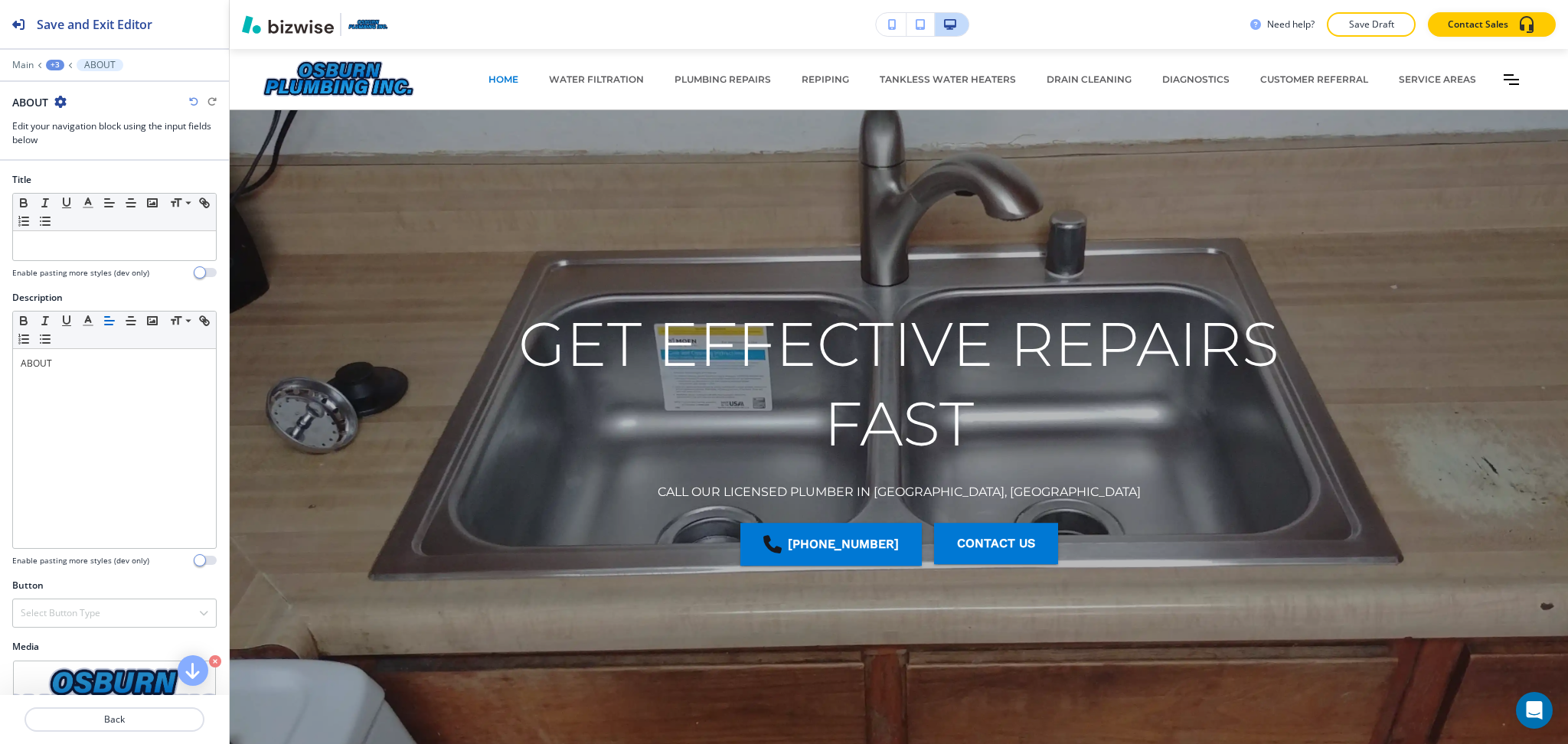
click at [58, 98] on icon "button" at bounding box center [60, 102] width 12 height 12
click at [88, 181] on p "Delete ABOUT" at bounding box center [103, 183] width 78 height 14
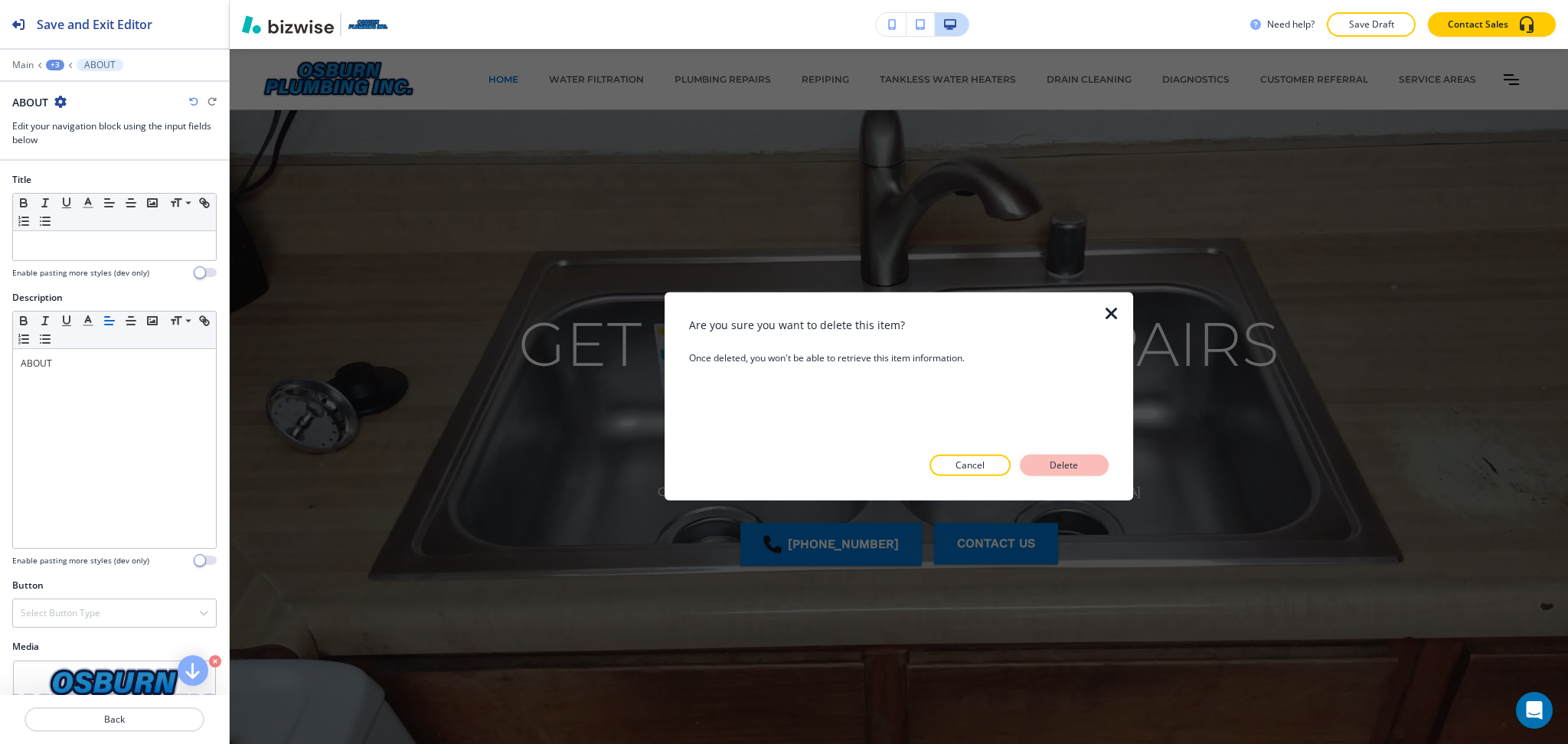
click at [1047, 467] on p "Delete" at bounding box center [1064, 465] width 37 height 14
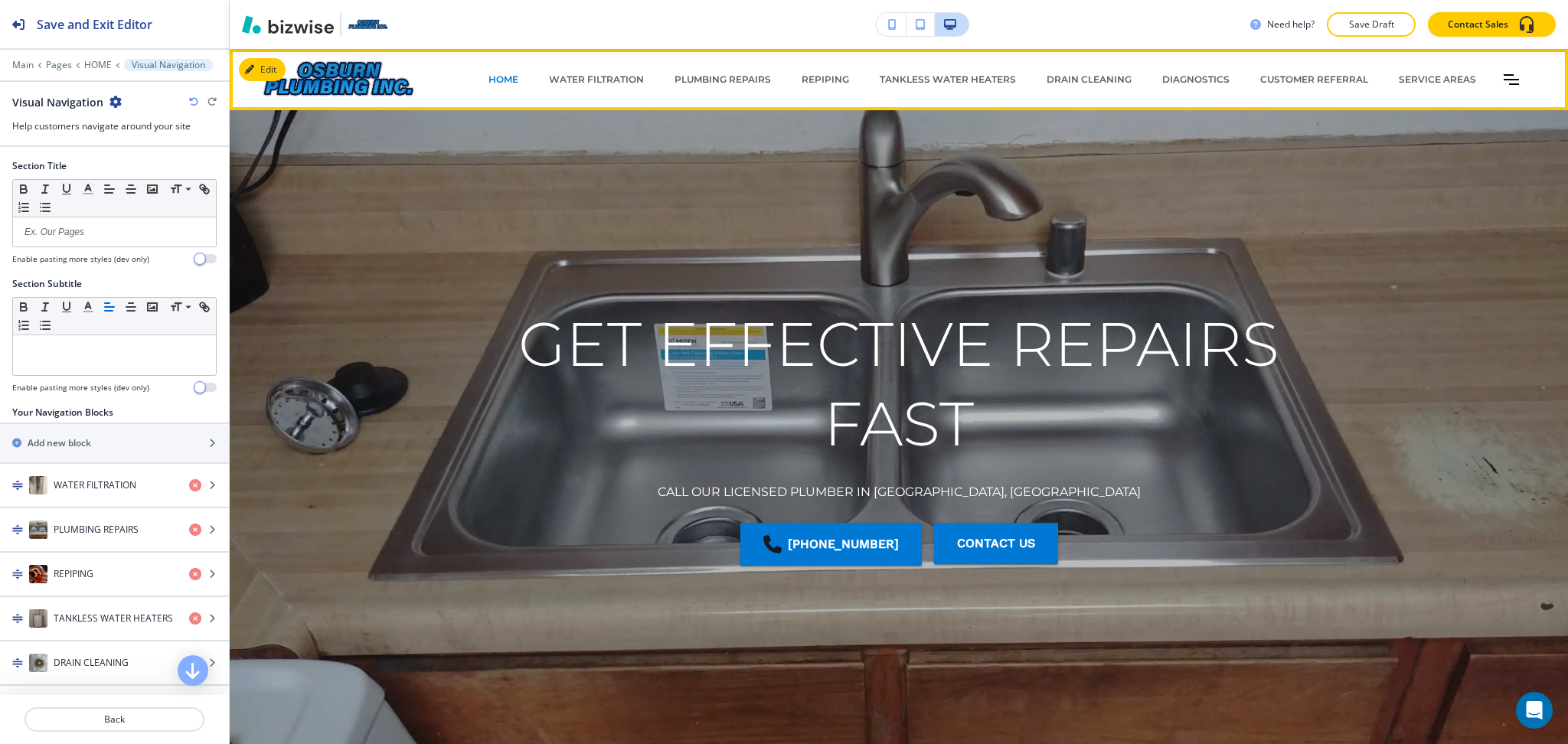
click at [1503, 79] on div "HOME WATER FILTRATION PLUMBING REPAIRS REPIPING TANKLESS WATER HEATERS DRAIN CL…" at bounding box center [978, 79] width 1118 height 46
click at [1503, 80] on icon "Toggle hamburger navigation menu" at bounding box center [1511, 79] width 16 height 10
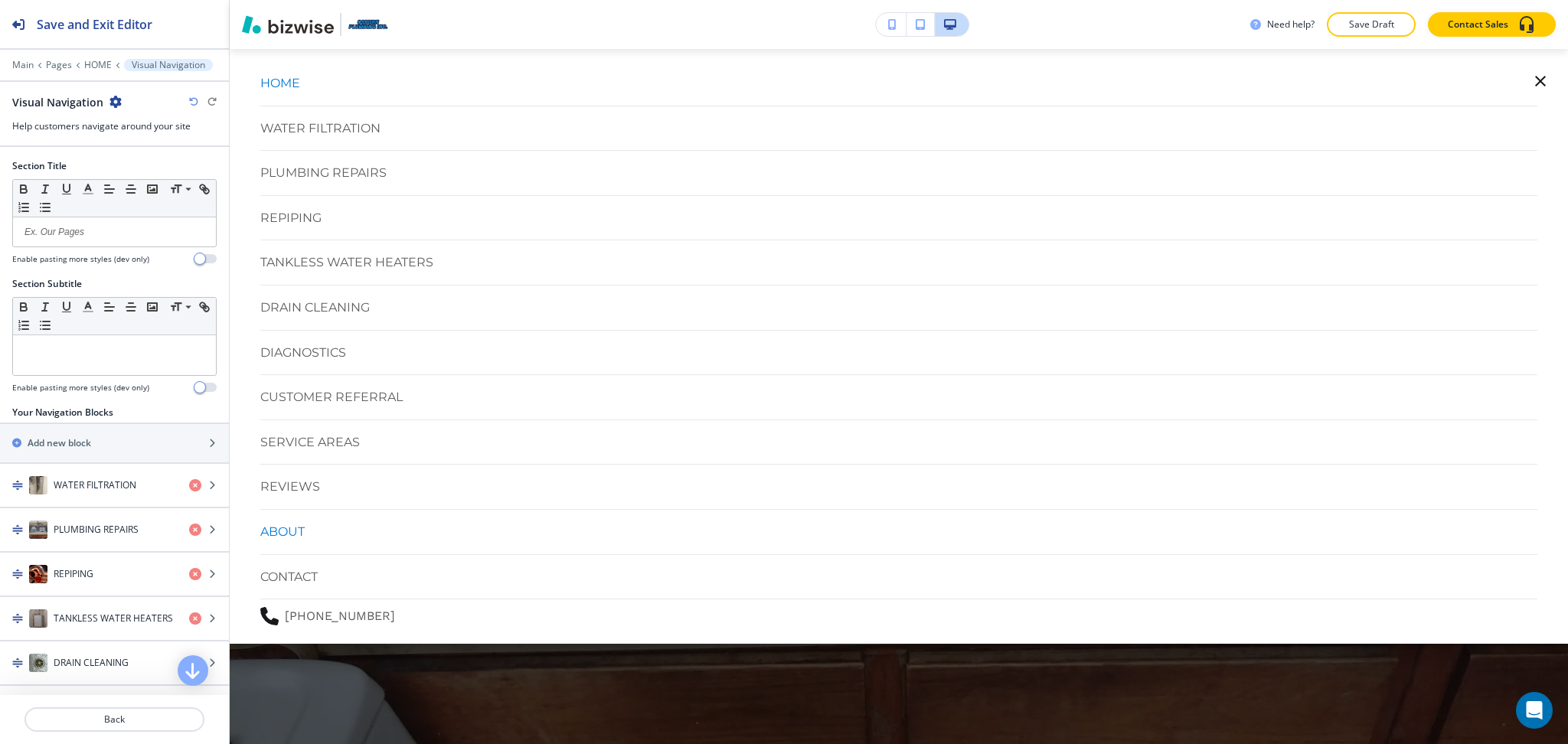
click at [303, 529] on p "ABOUT" at bounding box center [282, 532] width 45 height 20
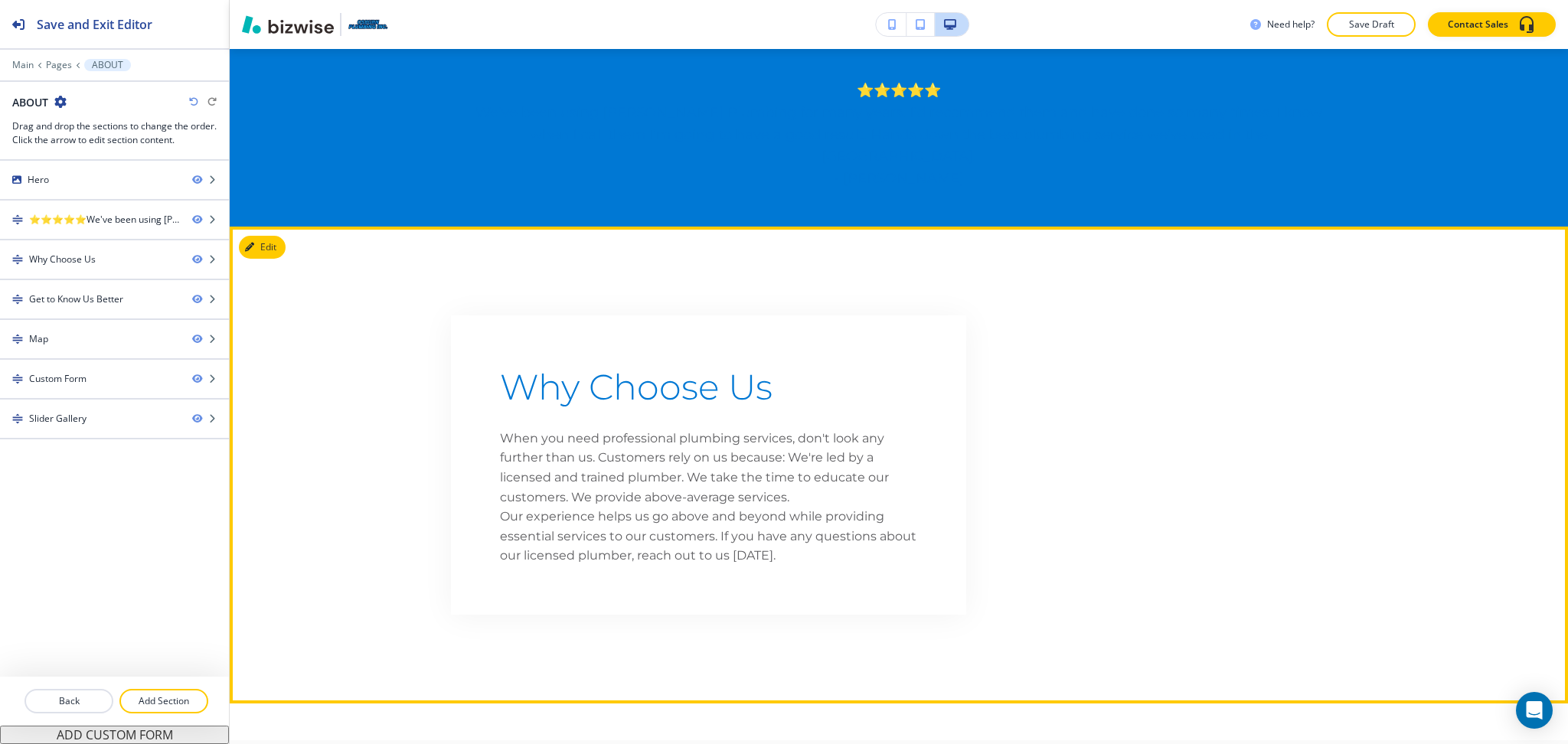
scroll to position [66, 0]
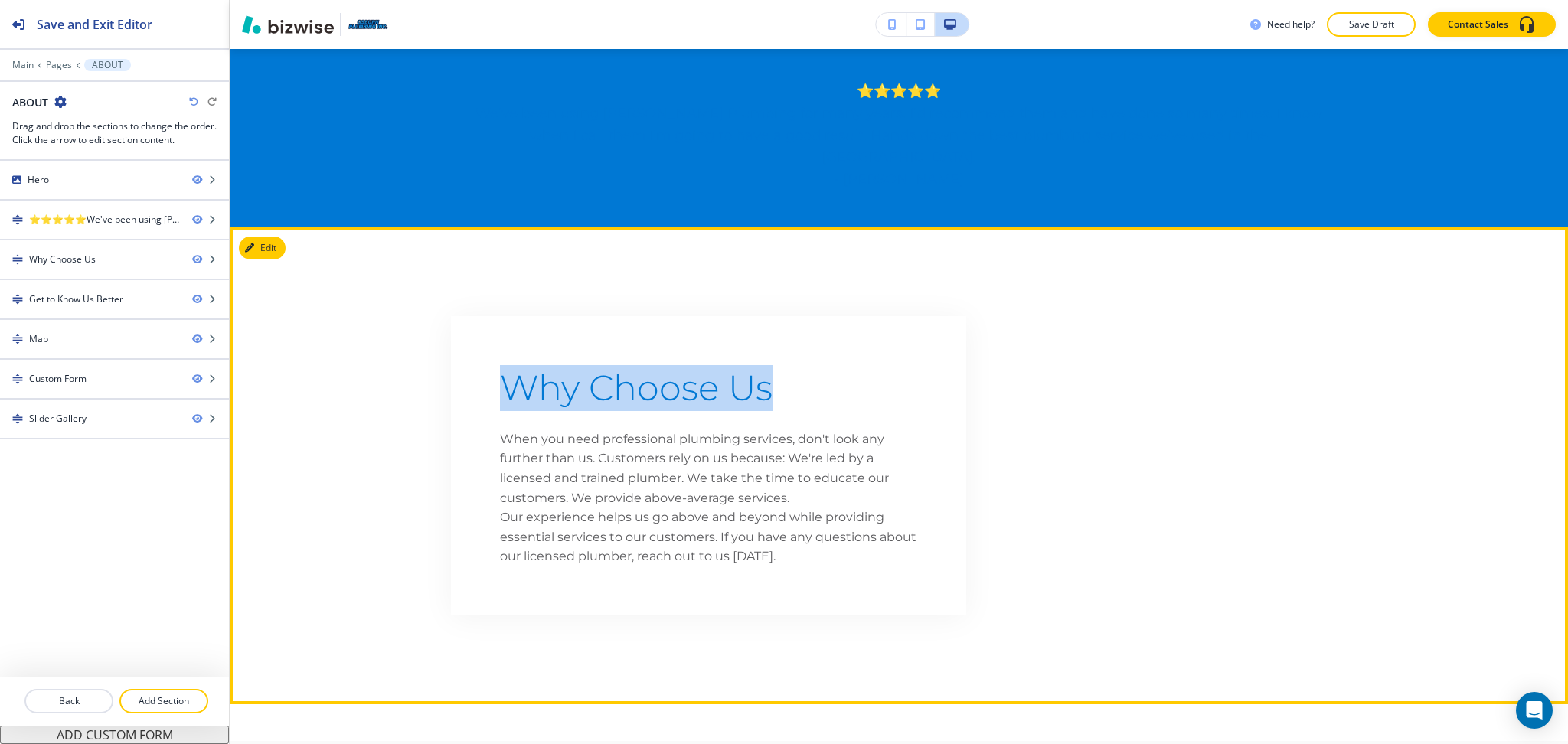
drag, startPoint x: 787, startPoint y: 366, endPoint x: 457, endPoint y: 362, distance: 330.0
click at [457, 362] on div "Why Choose Us When you need professional plumbing services, don't look any furt…" at bounding box center [708, 465] width 515 height 300
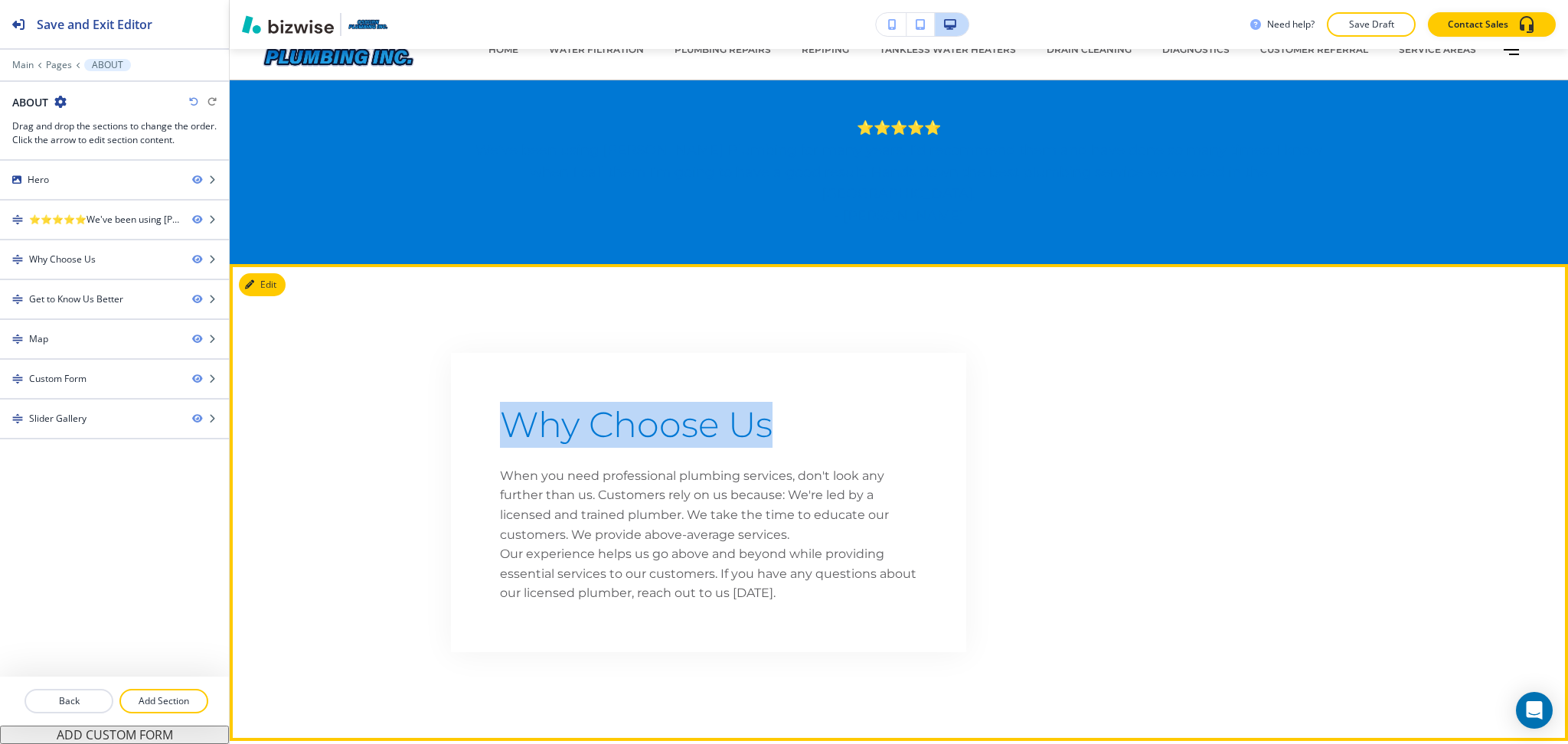
scroll to position [0, 0]
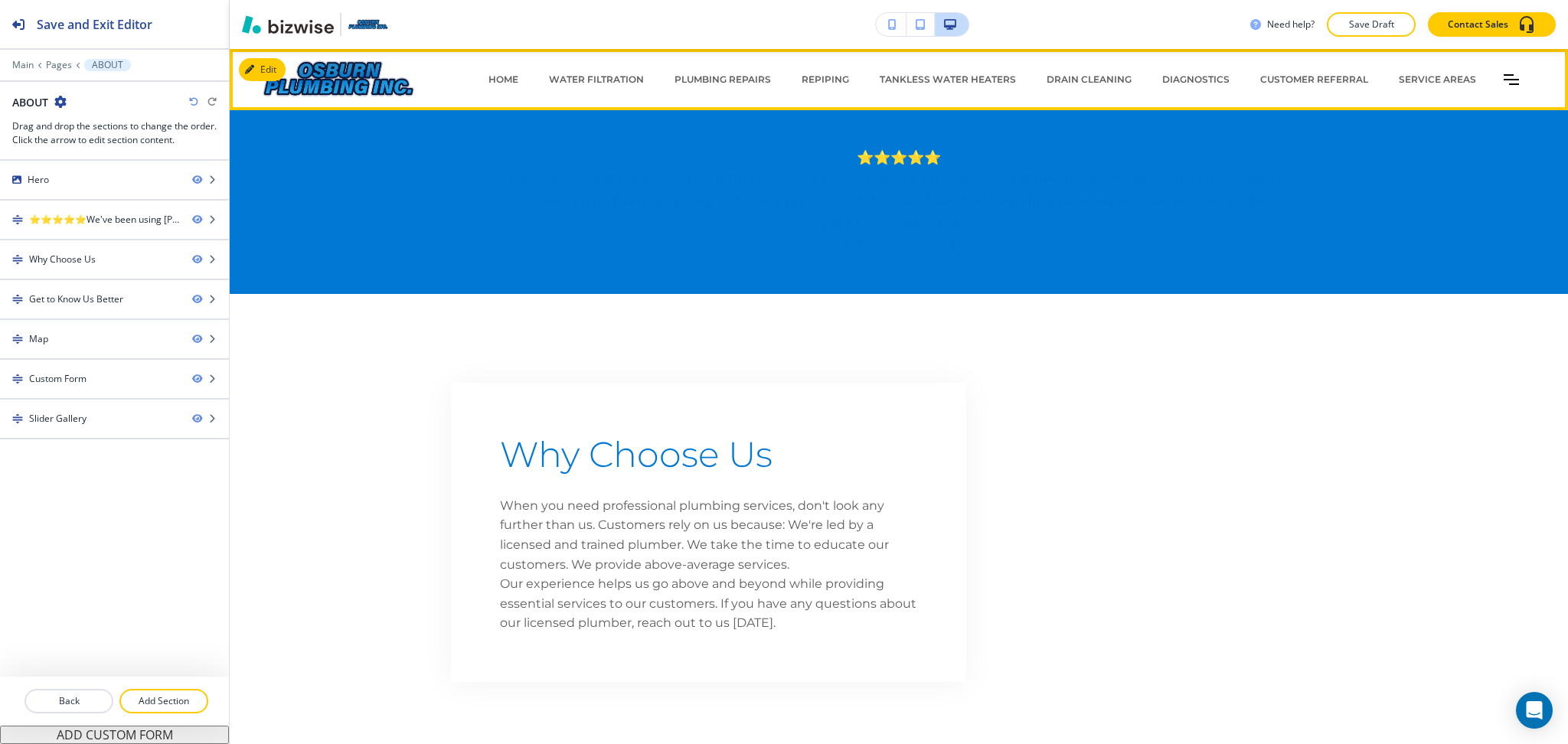
click at [1485, 79] on div "HOME WATER FILTRATION PLUMBING REPAIRS REPIPING TANKLESS WATER HEATERS DRAIN CL…" at bounding box center [978, 79] width 1118 height 46
click at [1503, 79] on icon "Toggle hamburger navigation menu" at bounding box center [1511, 79] width 16 height 10
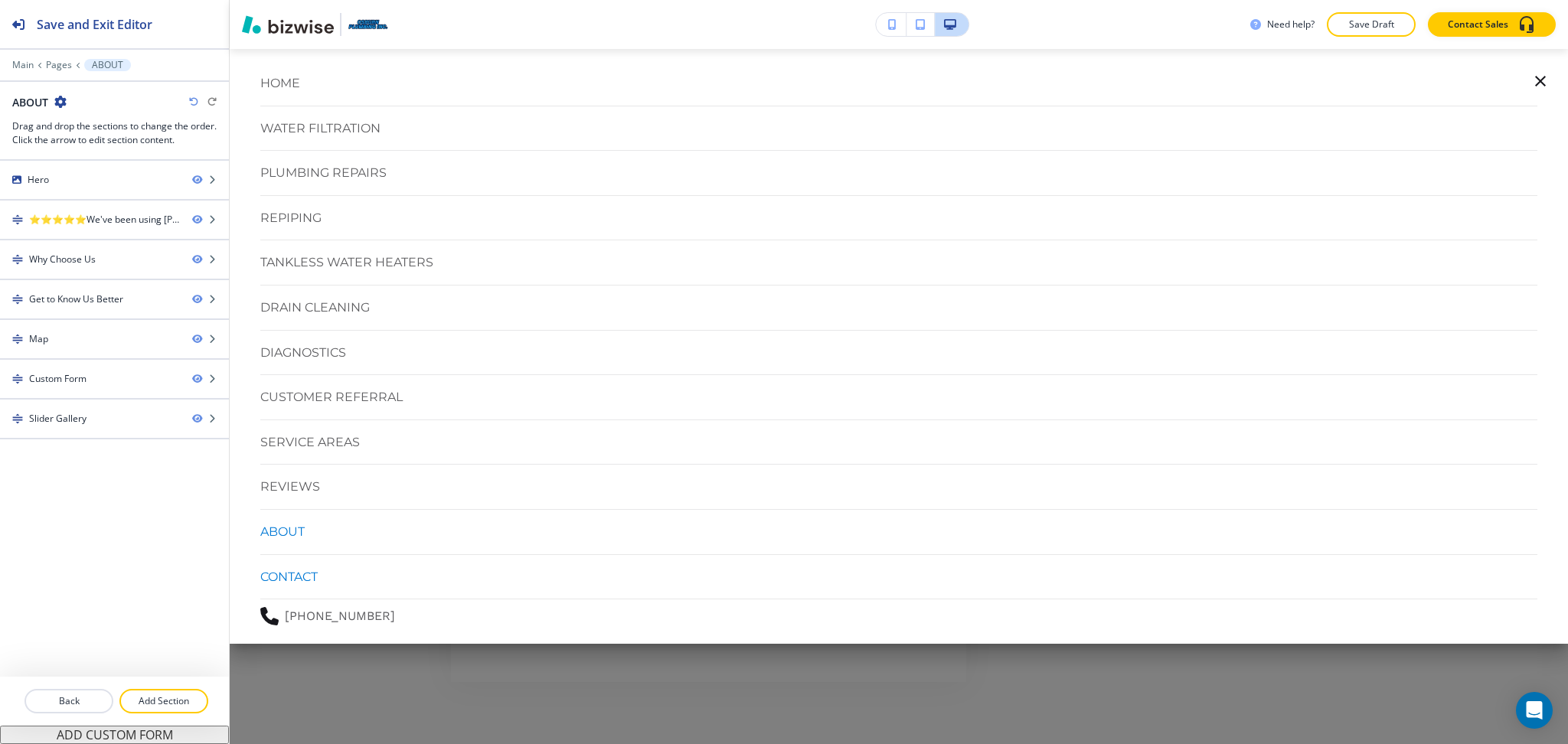
click at [285, 575] on p "CONTACT" at bounding box center [289, 577] width 58 height 20
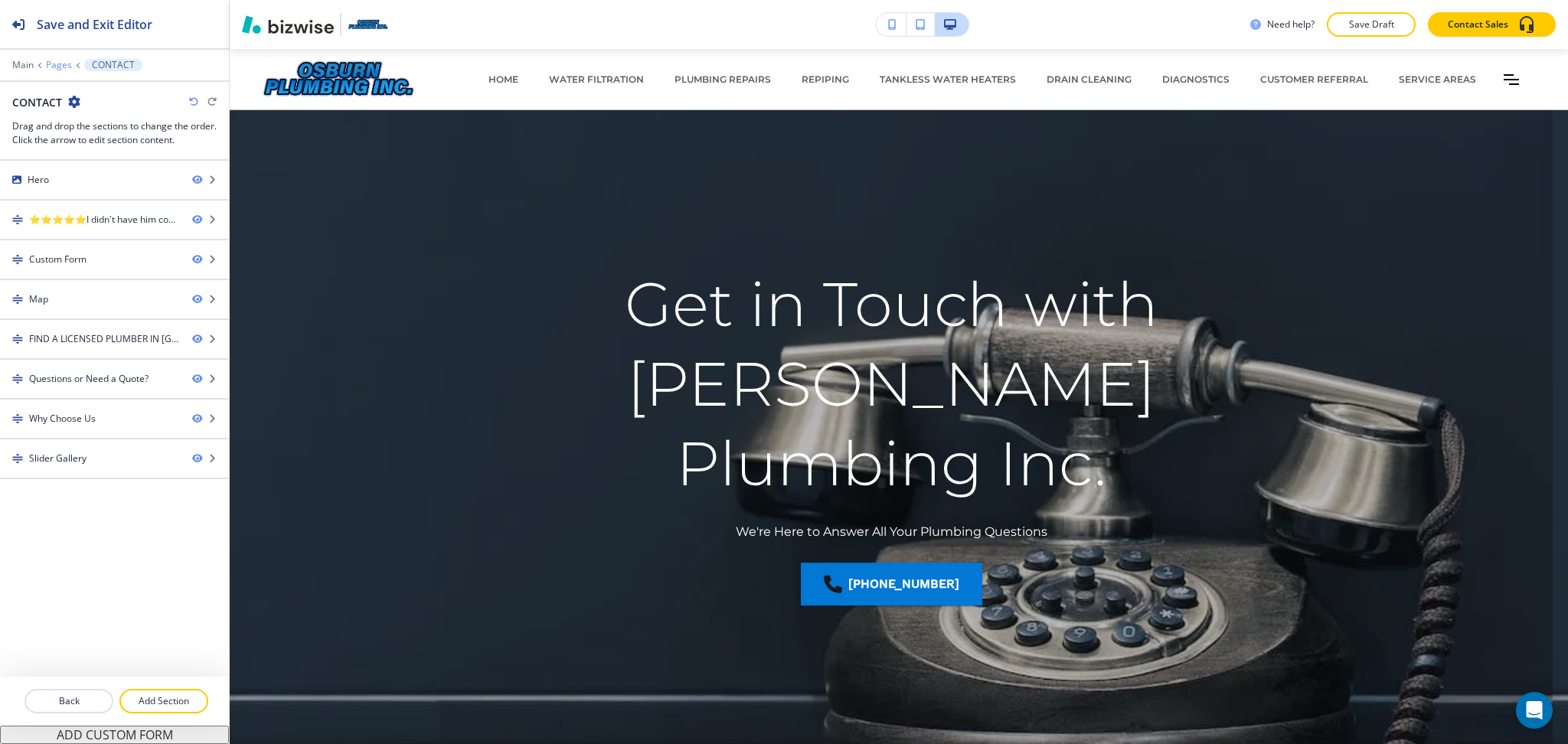
click at [57, 65] on p "Pages" at bounding box center [59, 65] width 26 height 10
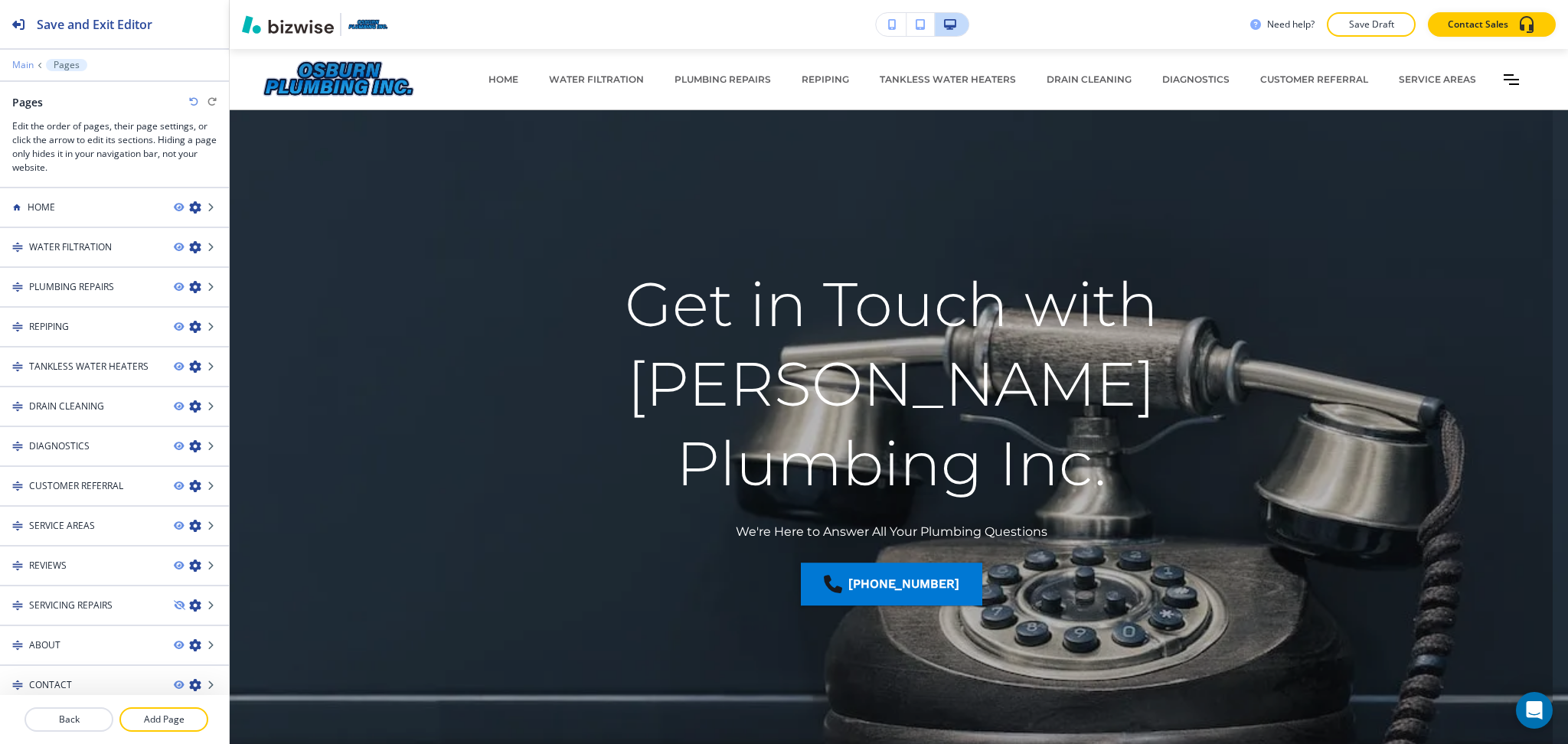
click at [22, 59] on p "Main" at bounding box center [23, 65] width 22 height 10
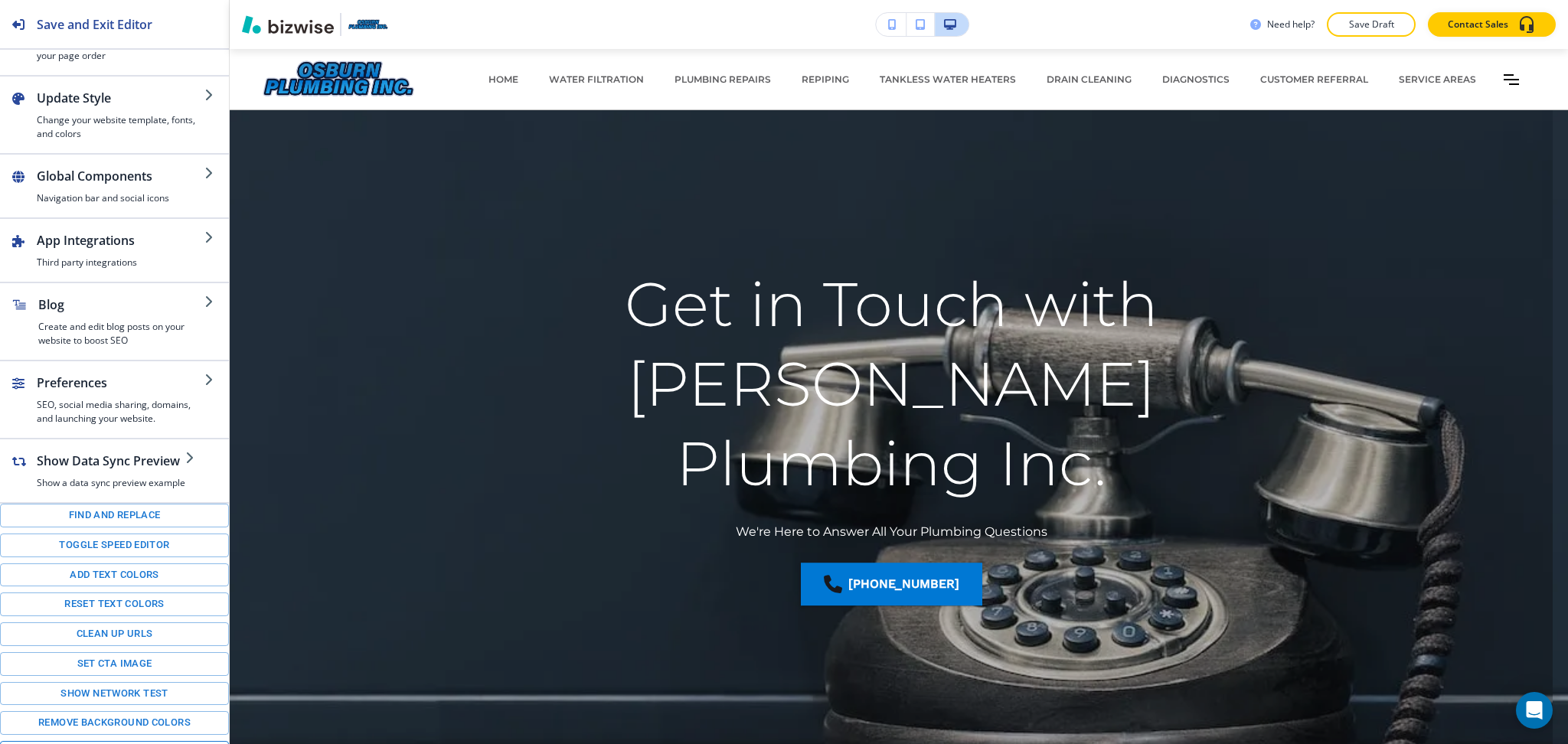
scroll to position [116, 0]
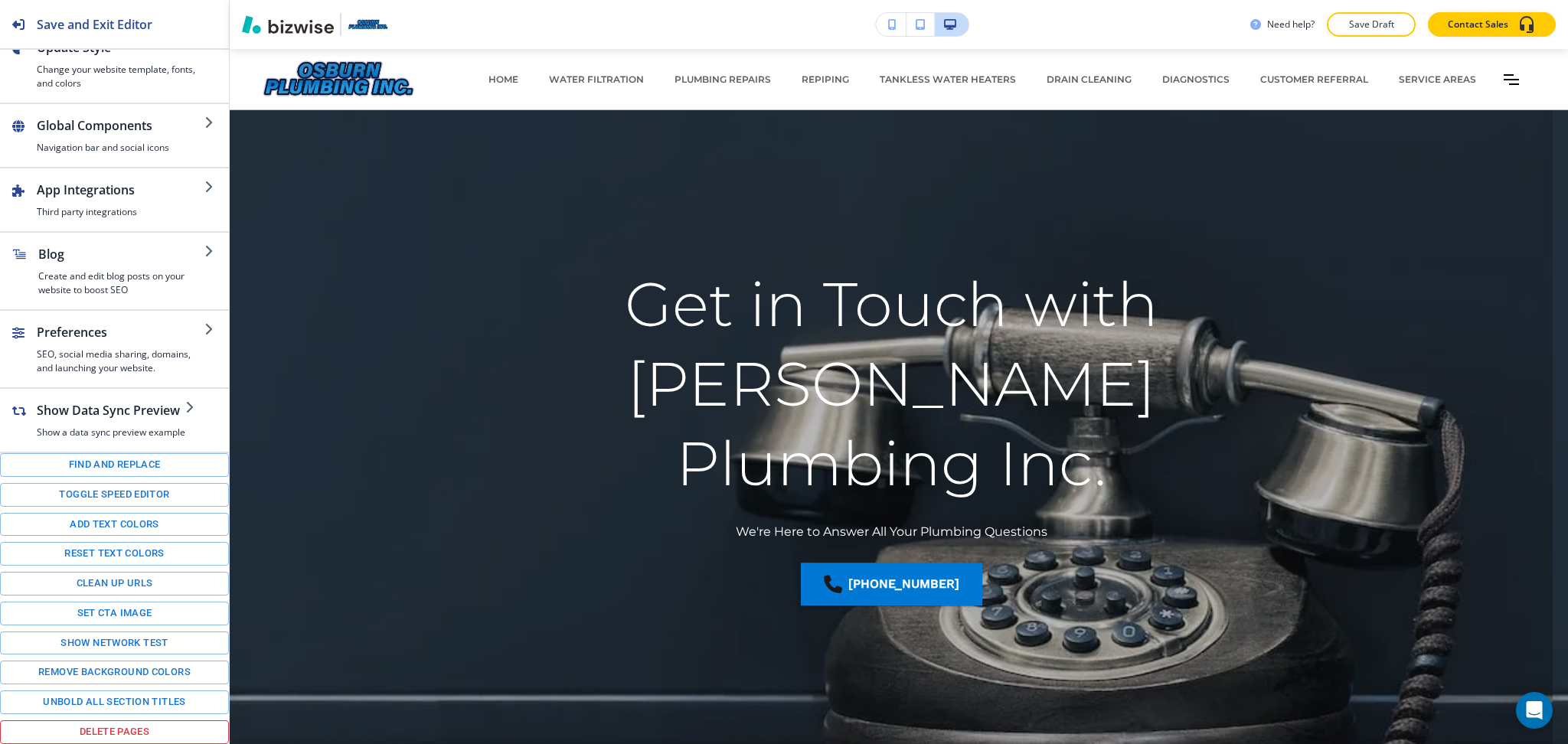
click at [117, 734] on button "Delete pages" at bounding box center [114, 732] width 229 height 24
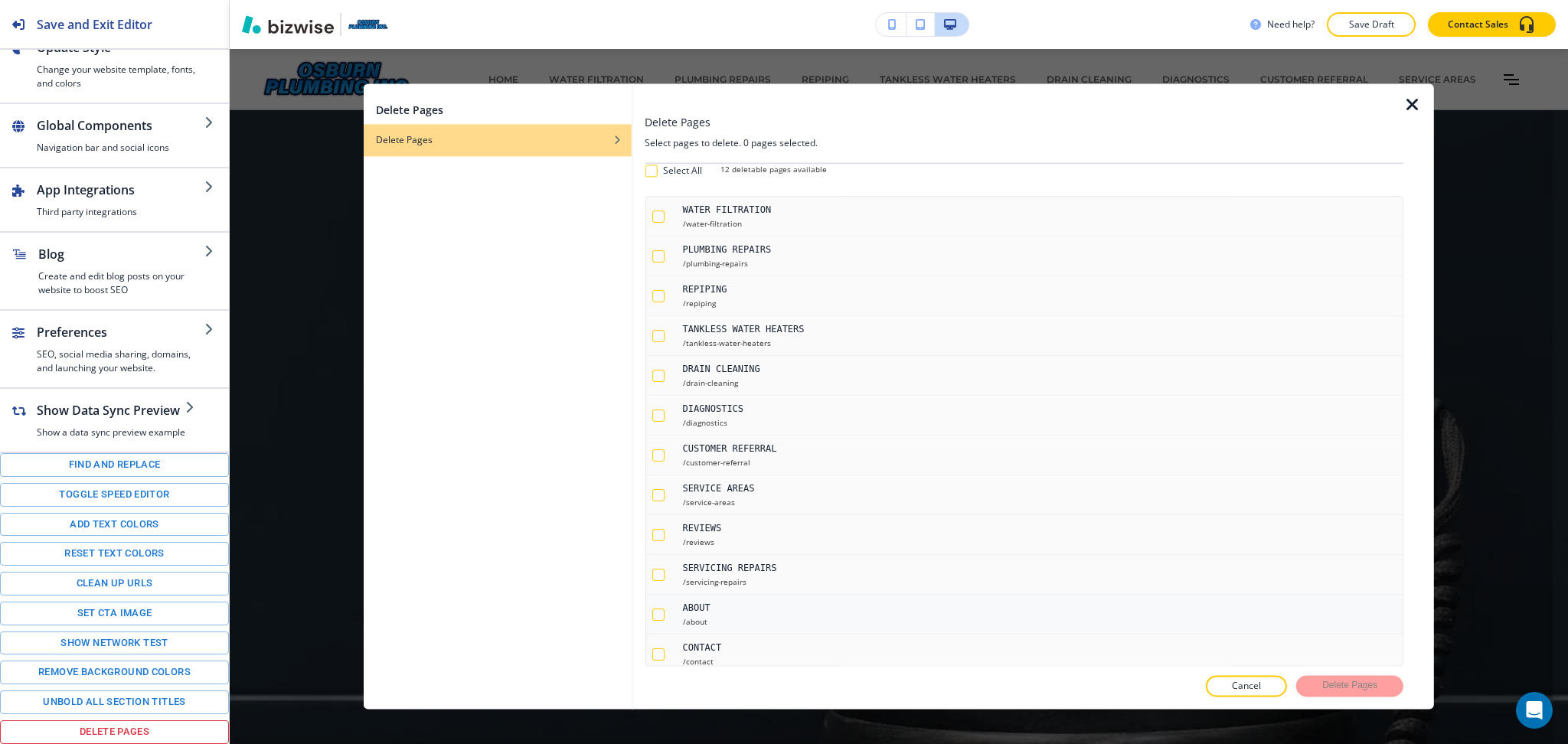
click at [658, 618] on div "button" at bounding box center [657, 615] width 12 height 12
checkbox input "true"
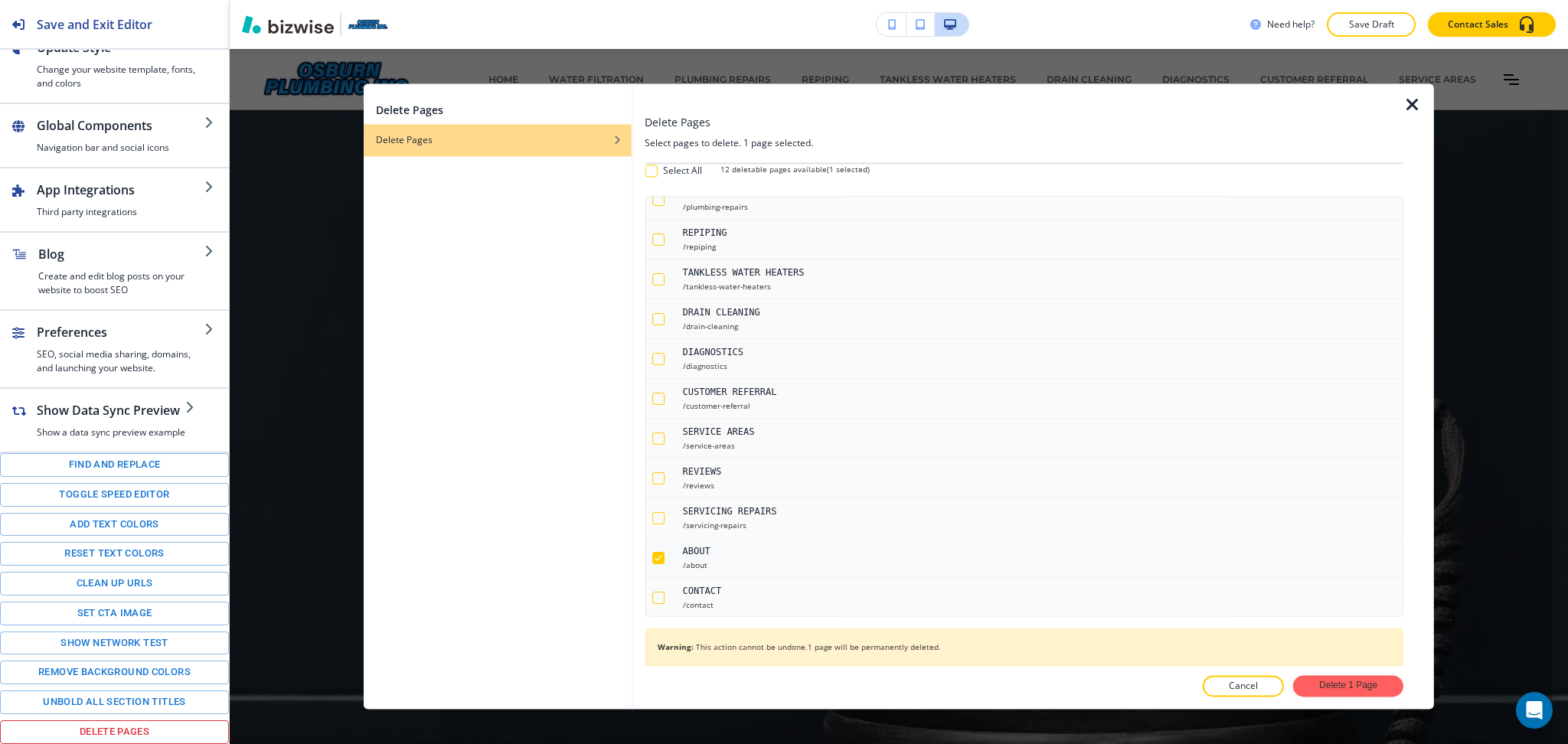
scroll to position [59, 0]
click at [1347, 684] on button "Delete 1 Page" at bounding box center [1348, 686] width 110 height 22
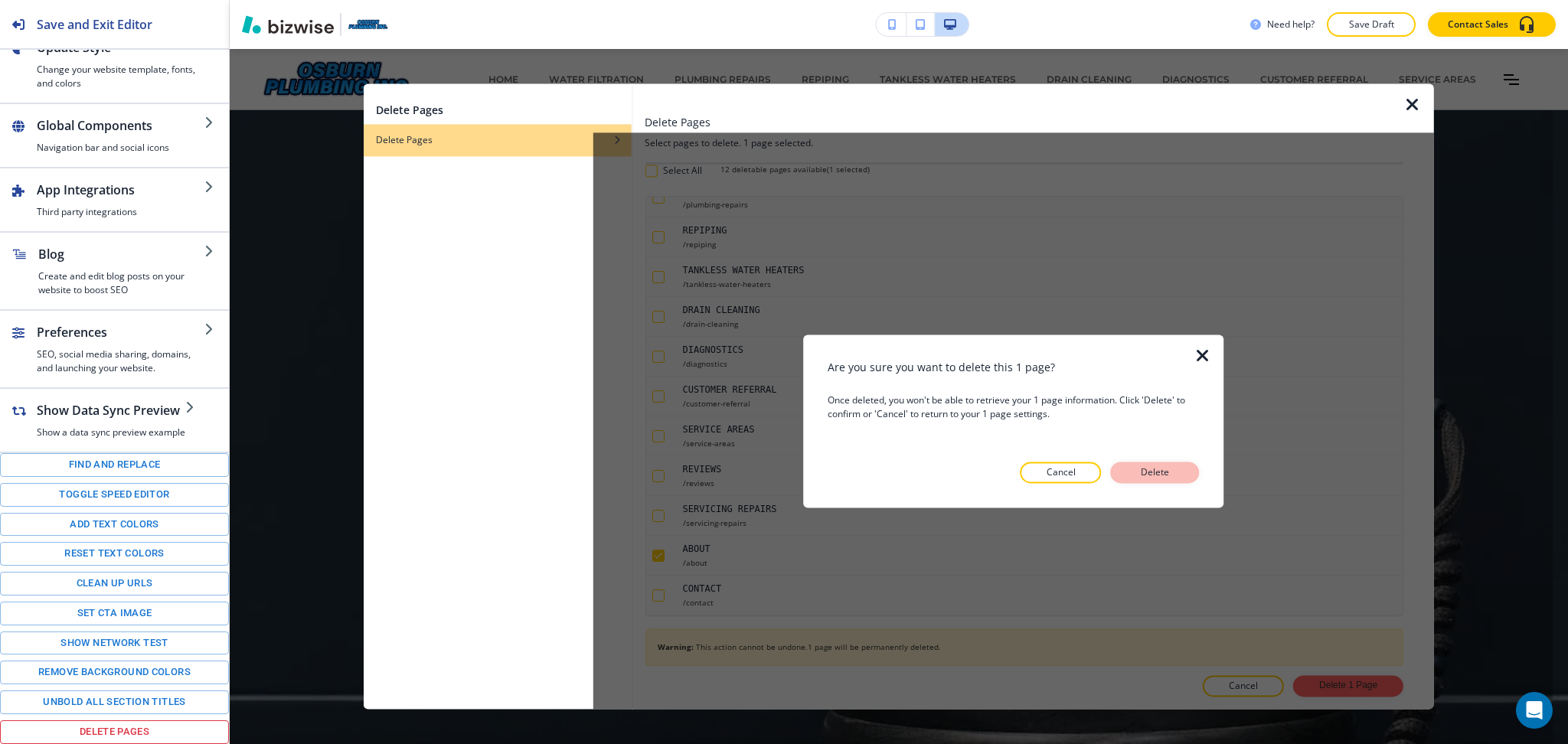
click at [1166, 472] on p "Delete" at bounding box center [1155, 472] width 37 height 14
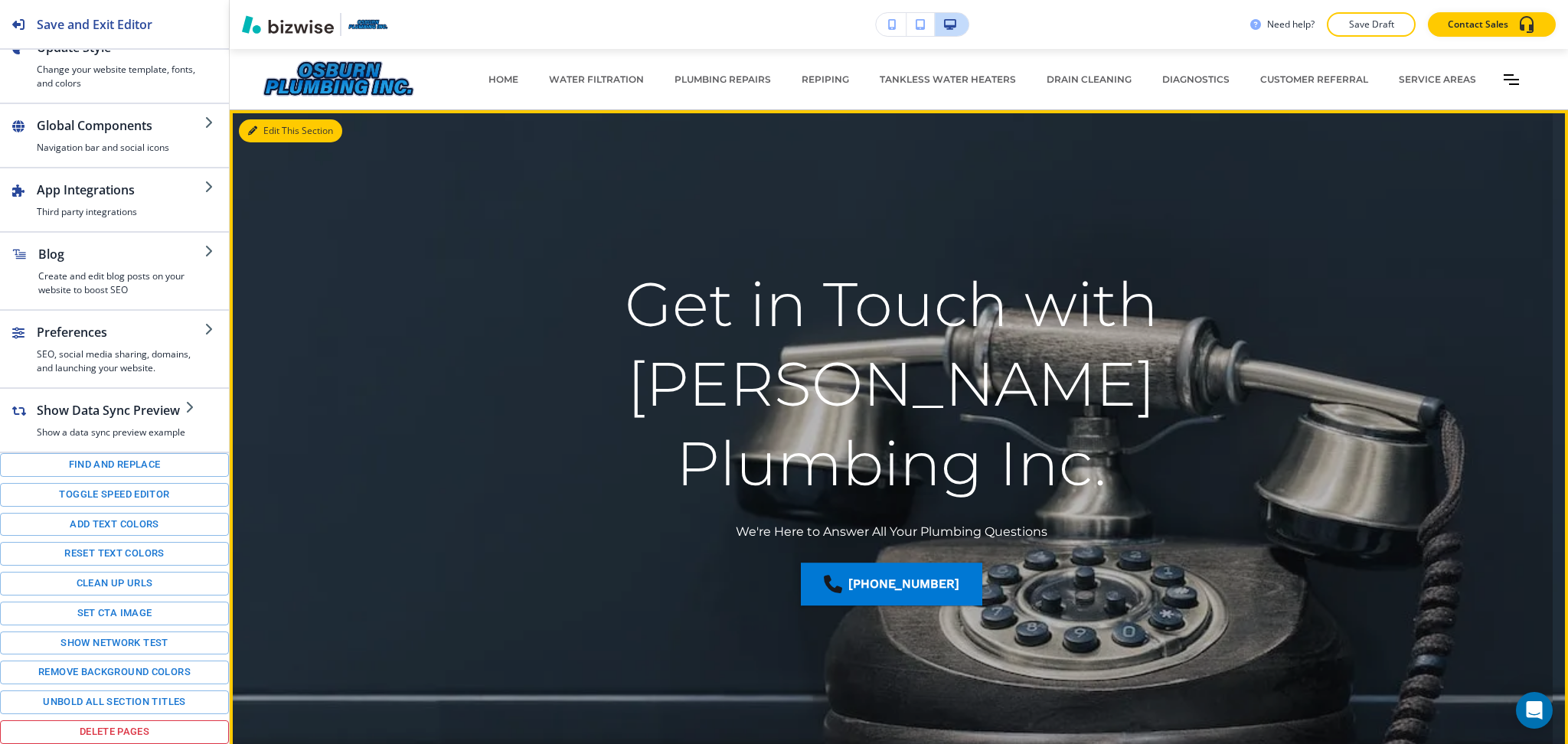
click at [273, 134] on button "Edit This Section" at bounding box center [291, 131] width 103 height 23
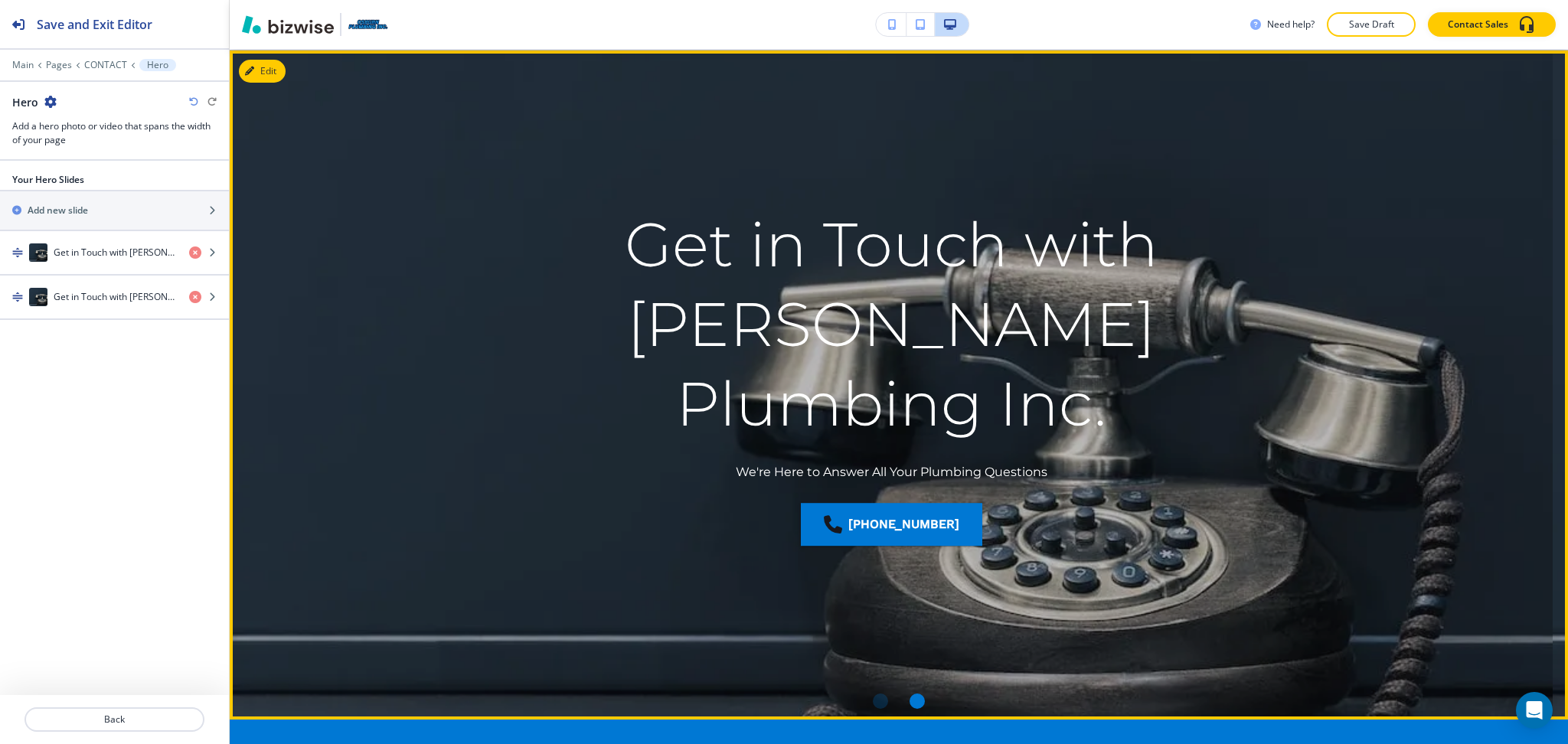
scroll to position [61, 0]
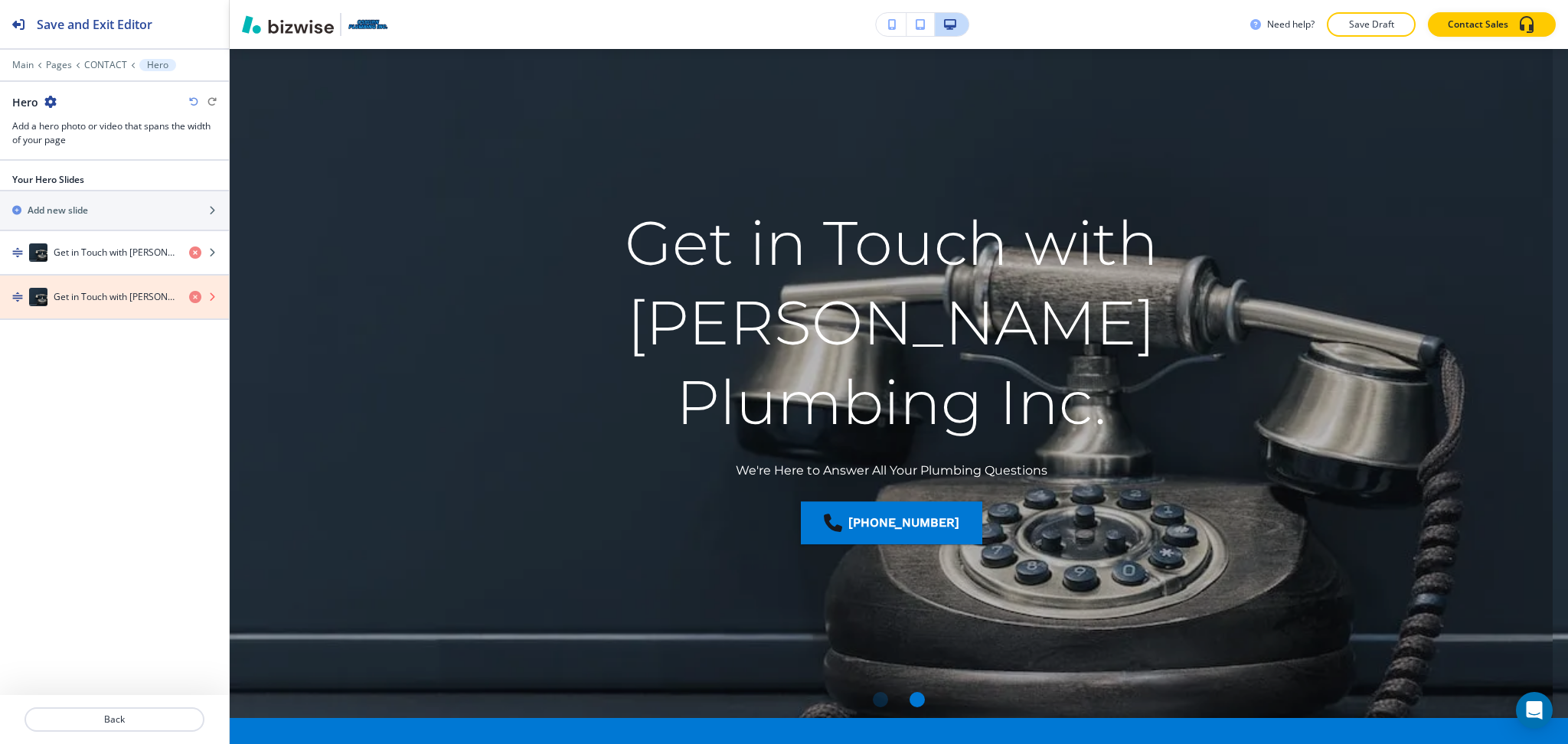
click at [196, 295] on icon "button" at bounding box center [196, 297] width 12 height 12
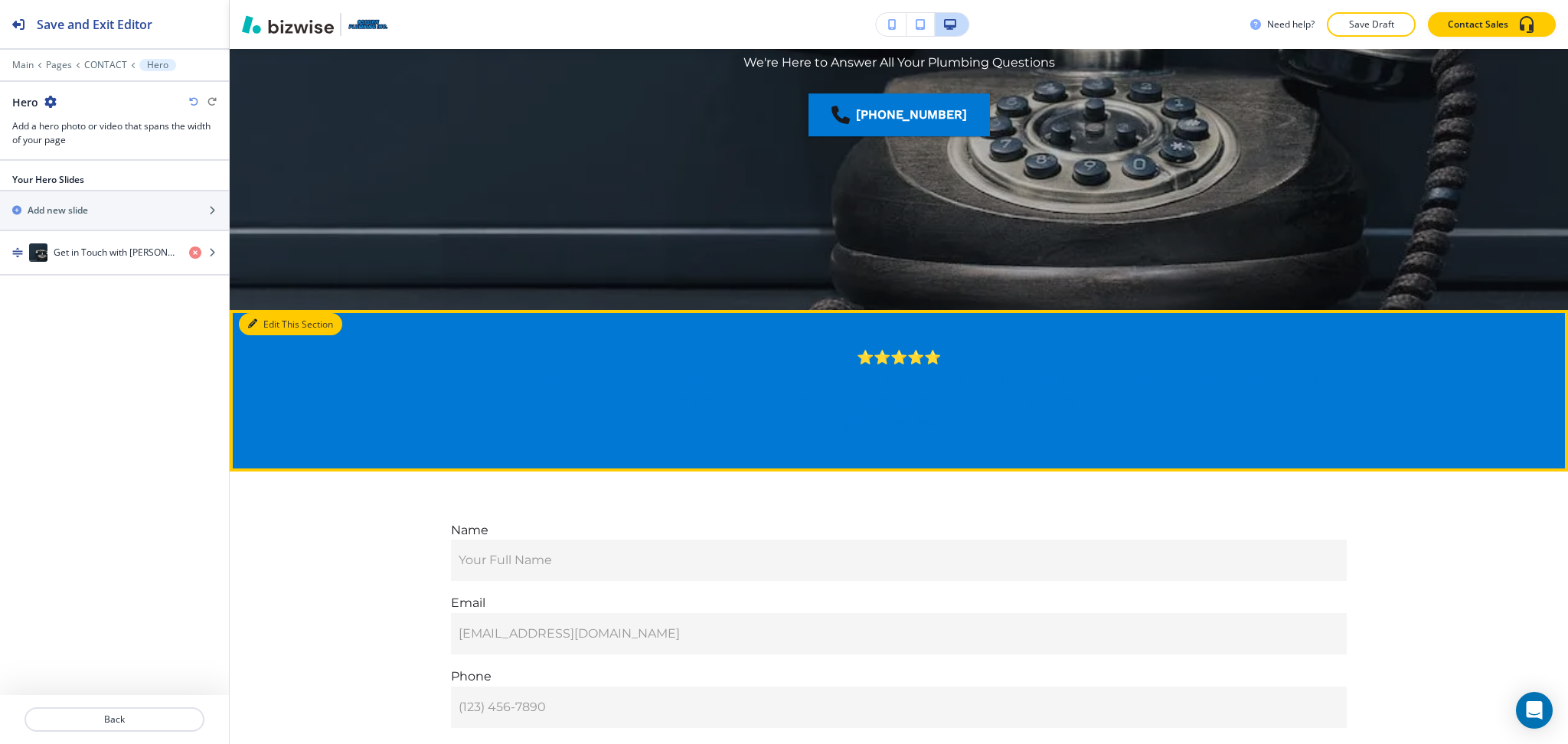
click at [282, 322] on button "Edit This Section" at bounding box center [291, 325] width 103 height 23
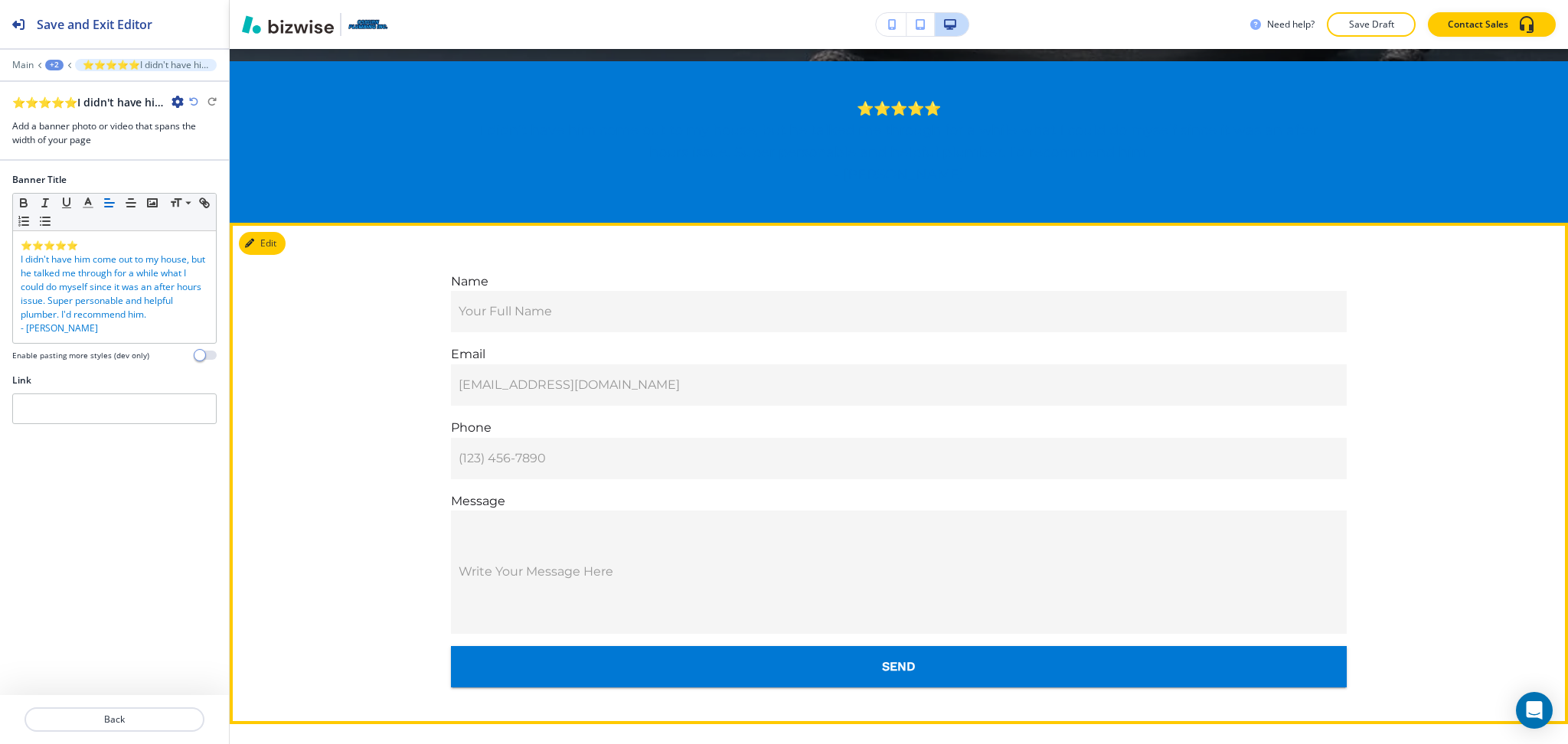
scroll to position [730, 0]
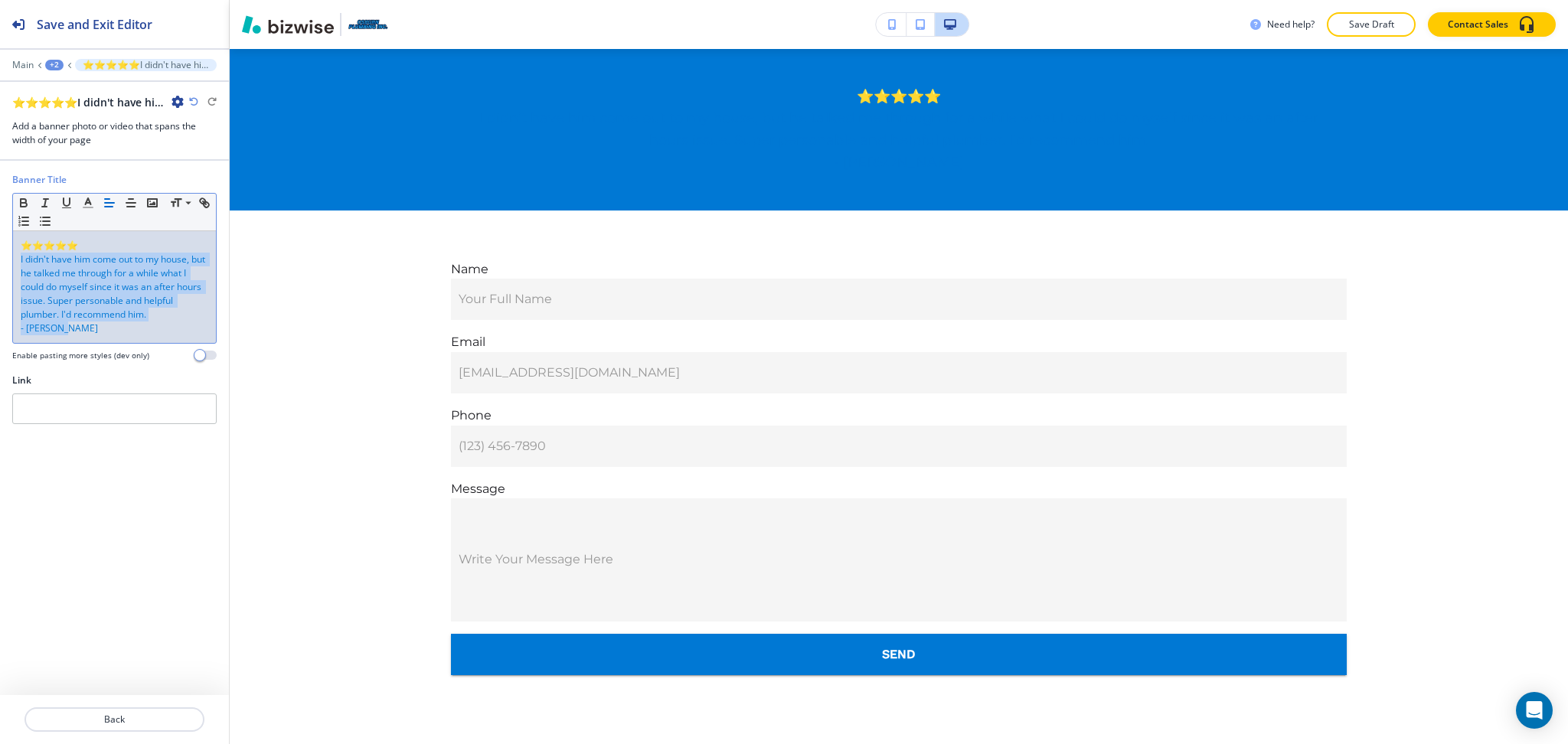
drag, startPoint x: 125, startPoint y: 336, endPoint x: 15, endPoint y: 258, distance: 134.8
click at [15, 258] on div "⭐⭐⭐⭐⭐ I didn't have him come out to my house, but he talked me through for a wh…" at bounding box center [114, 287] width 203 height 112
click at [84, 203] on icon "button" at bounding box center [88, 203] width 14 height 14
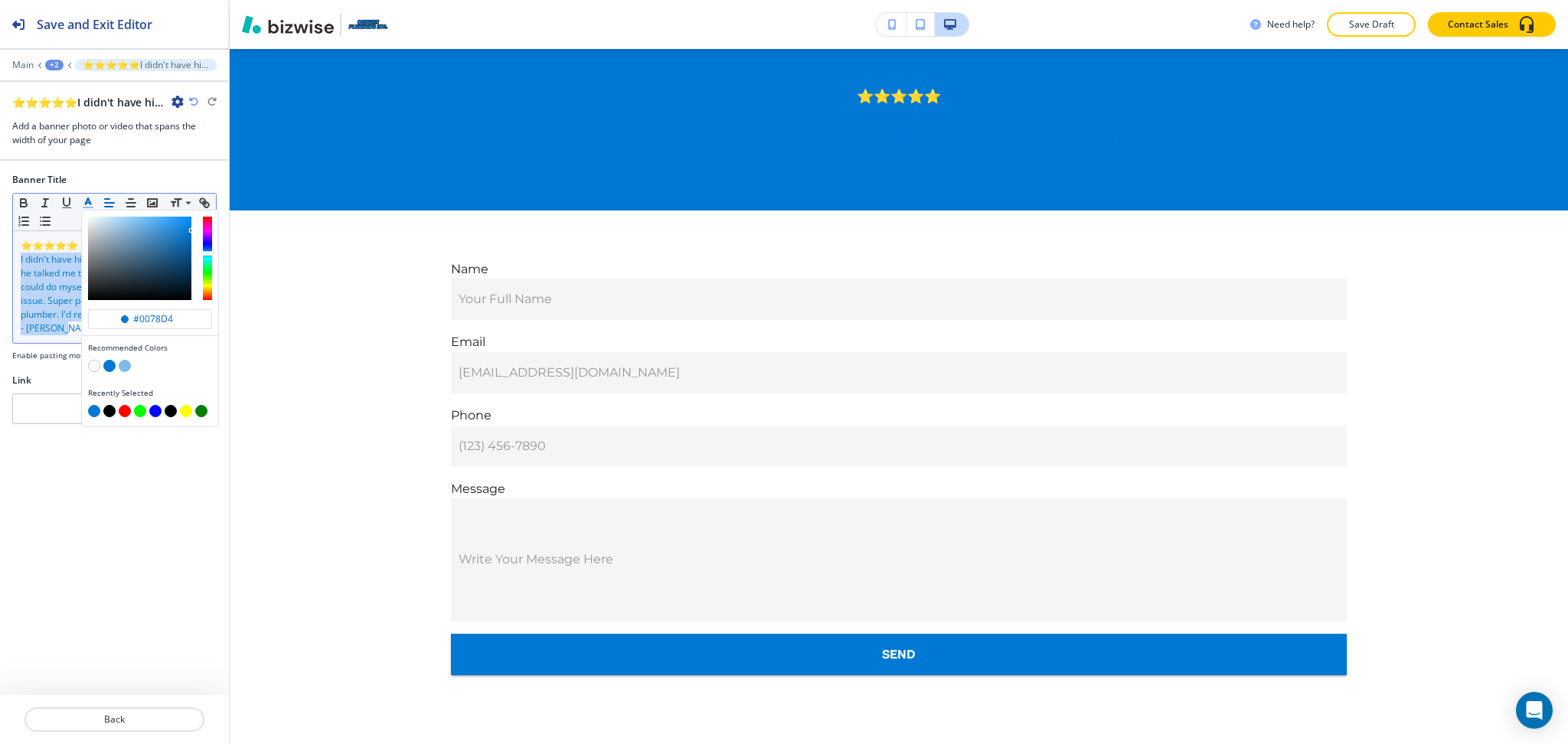
click at [93, 362] on button "button" at bounding box center [94, 366] width 12 height 12
type input "#ffffff"
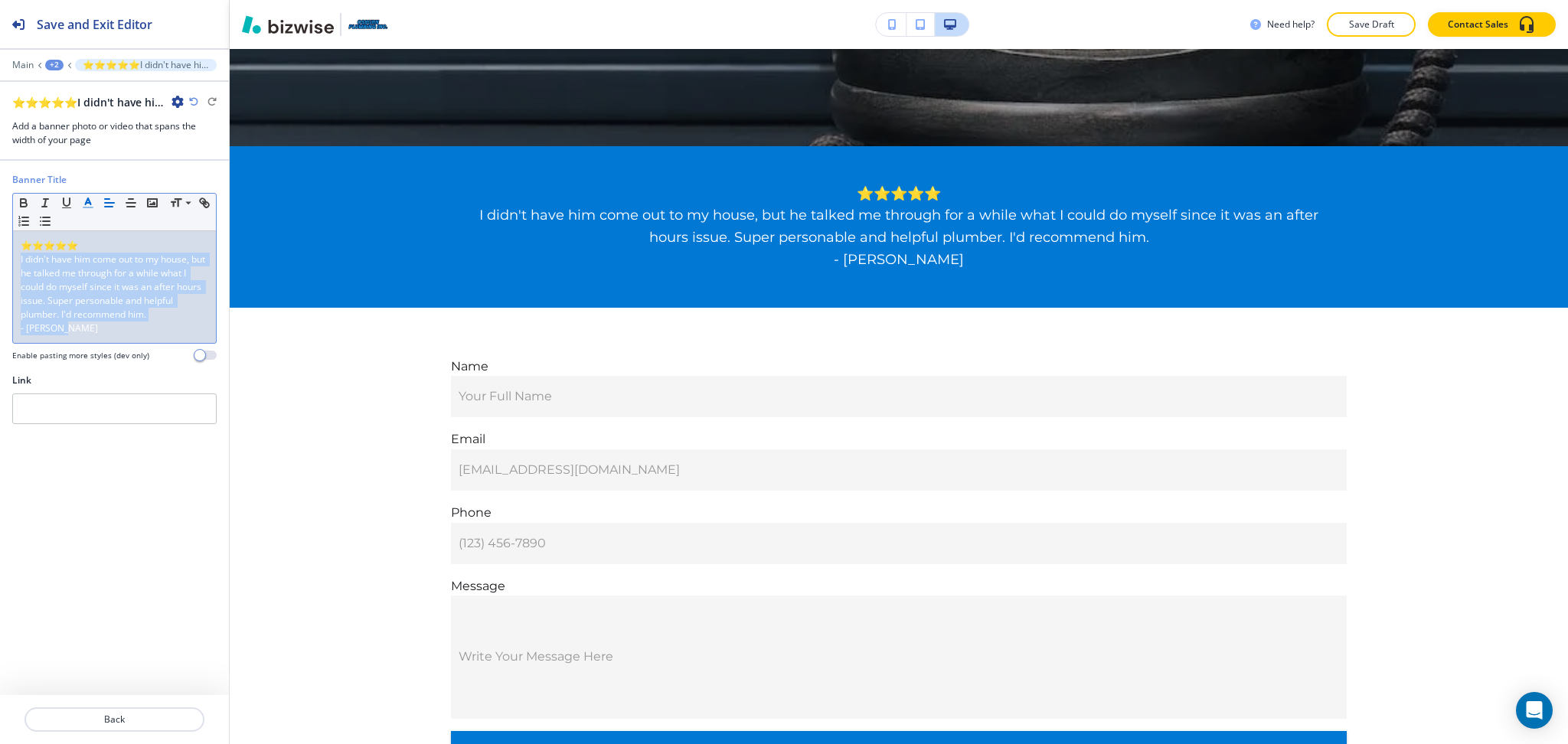
scroll to position [38, 0]
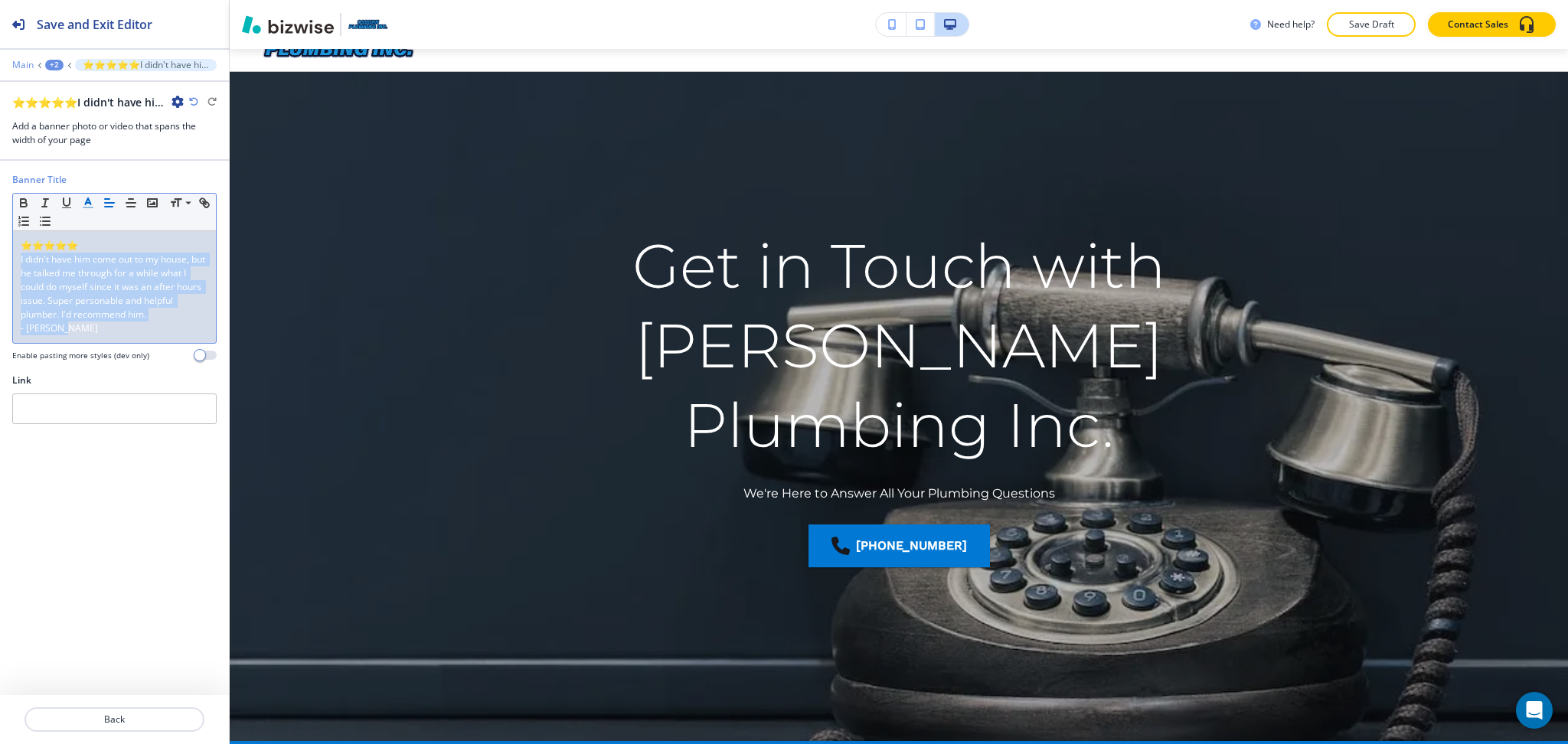
click at [26, 65] on p "Main" at bounding box center [23, 65] width 22 height 10
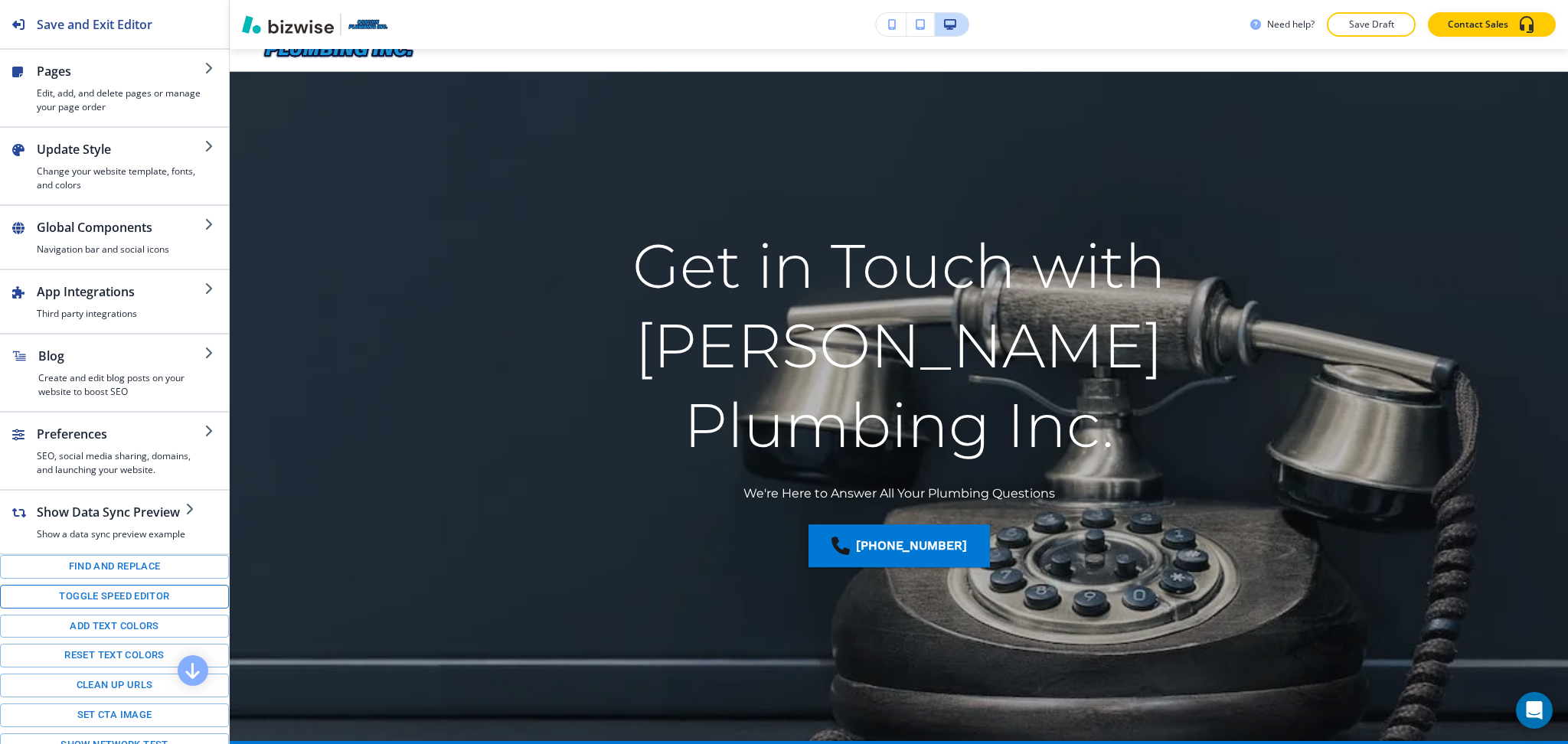
click at [123, 604] on button "Toggle speed editor" at bounding box center [114, 596] width 229 height 24
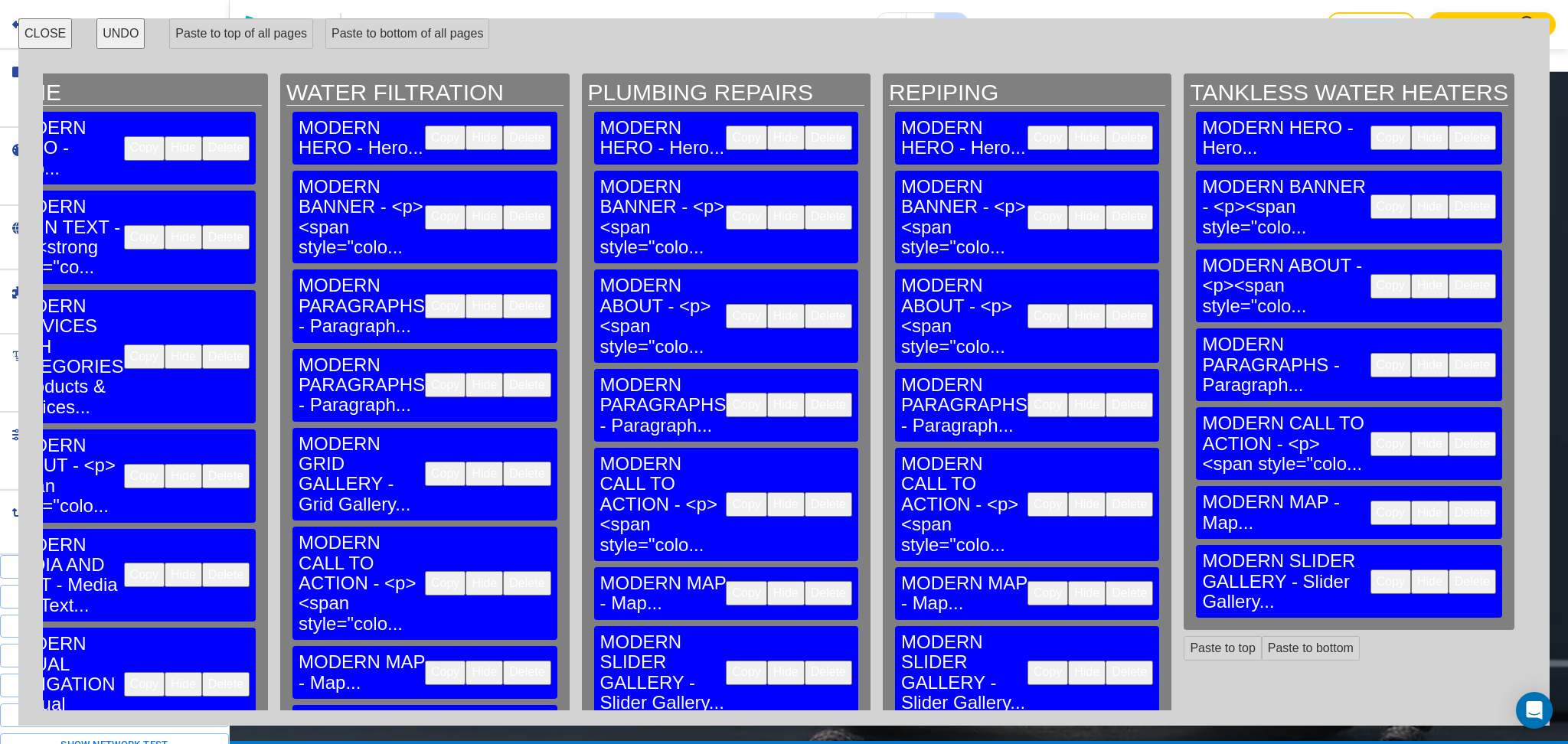
scroll to position [0, 113]
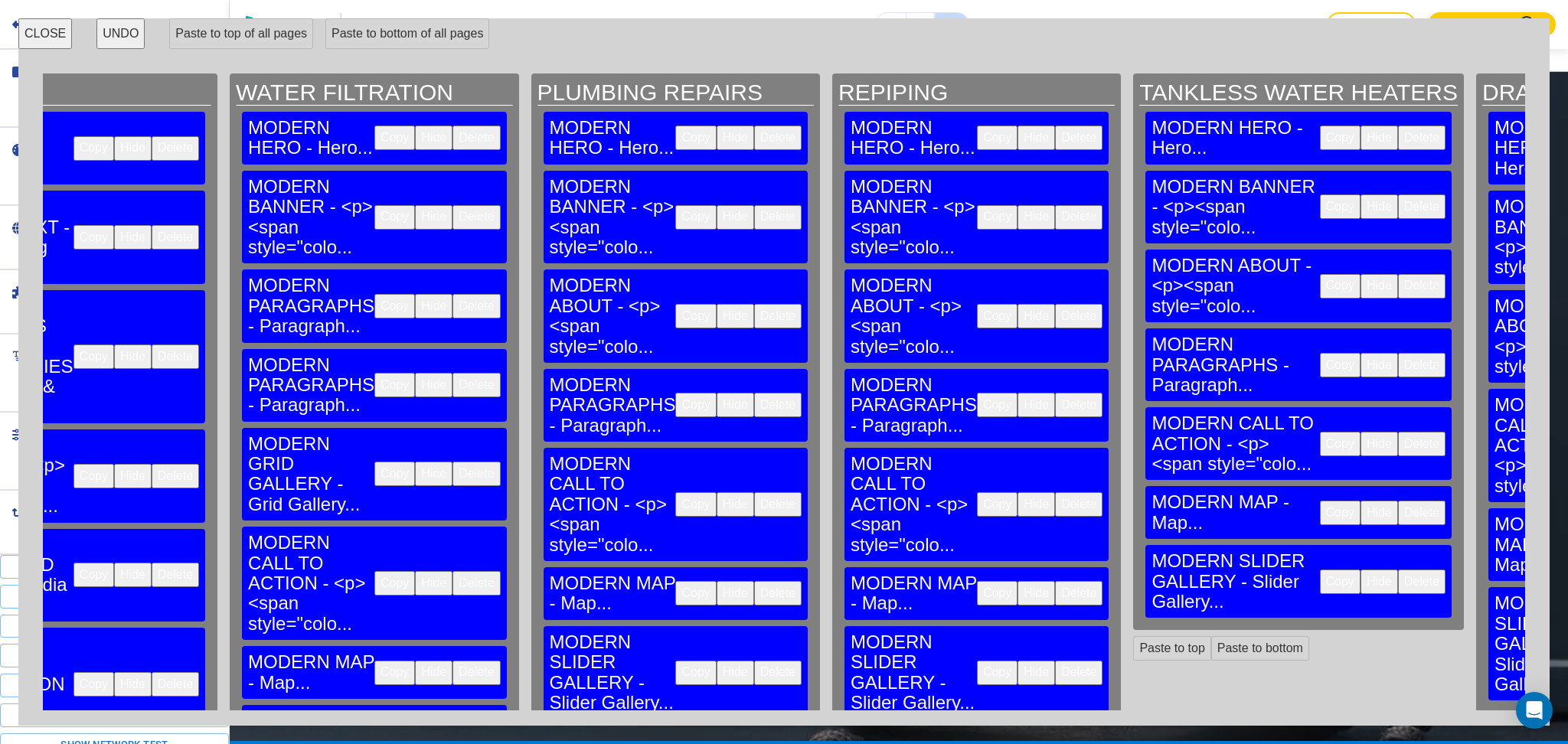
click at [452, 740] on button "Delete" at bounding box center [476, 752] width 47 height 24
click at [754, 661] on button "Delete" at bounding box center [778, 673] width 47 height 24
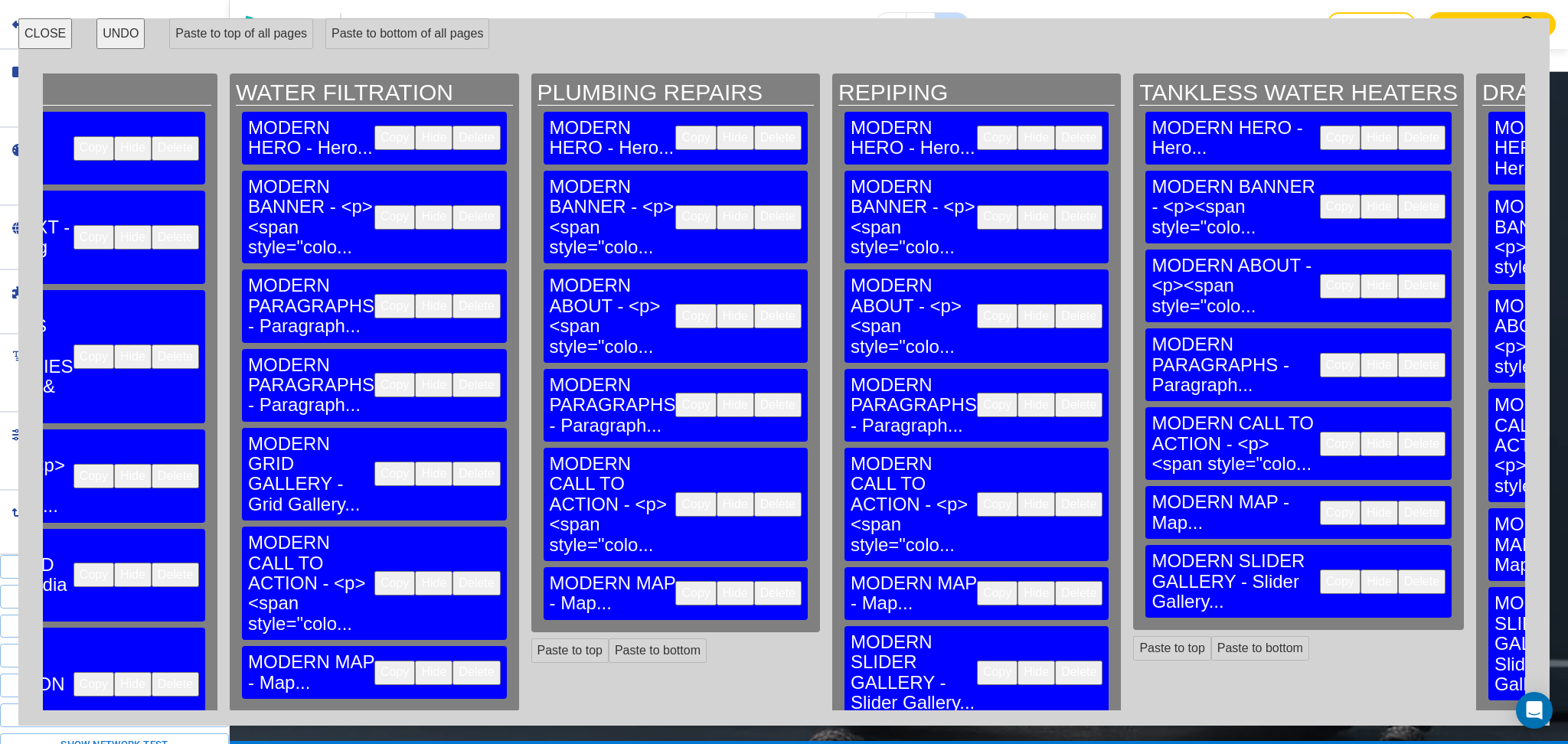
click at [1055, 661] on button "Delete" at bounding box center [1078, 673] width 47 height 24
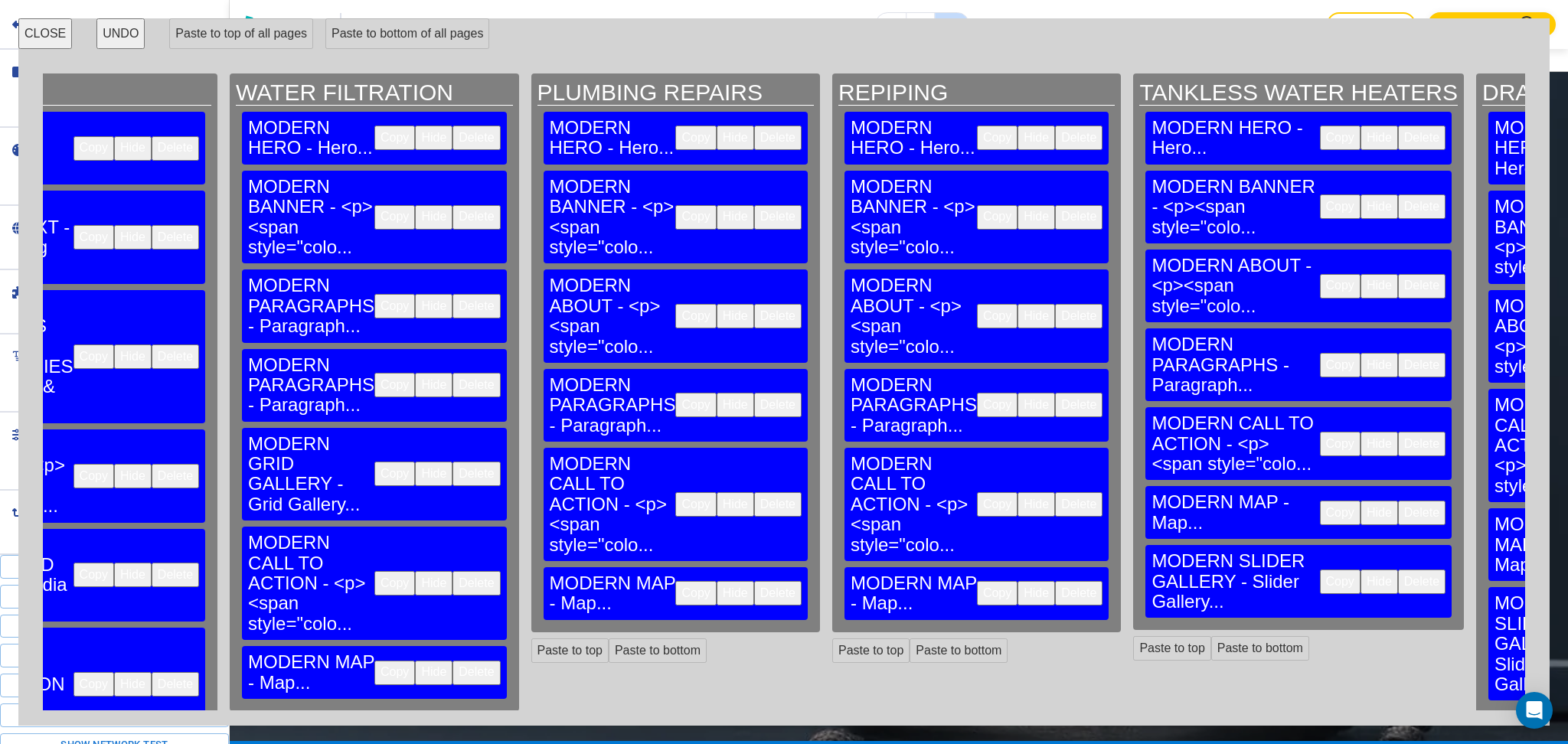
click at [1398, 569] on button "Delete" at bounding box center [1421, 582] width 47 height 24
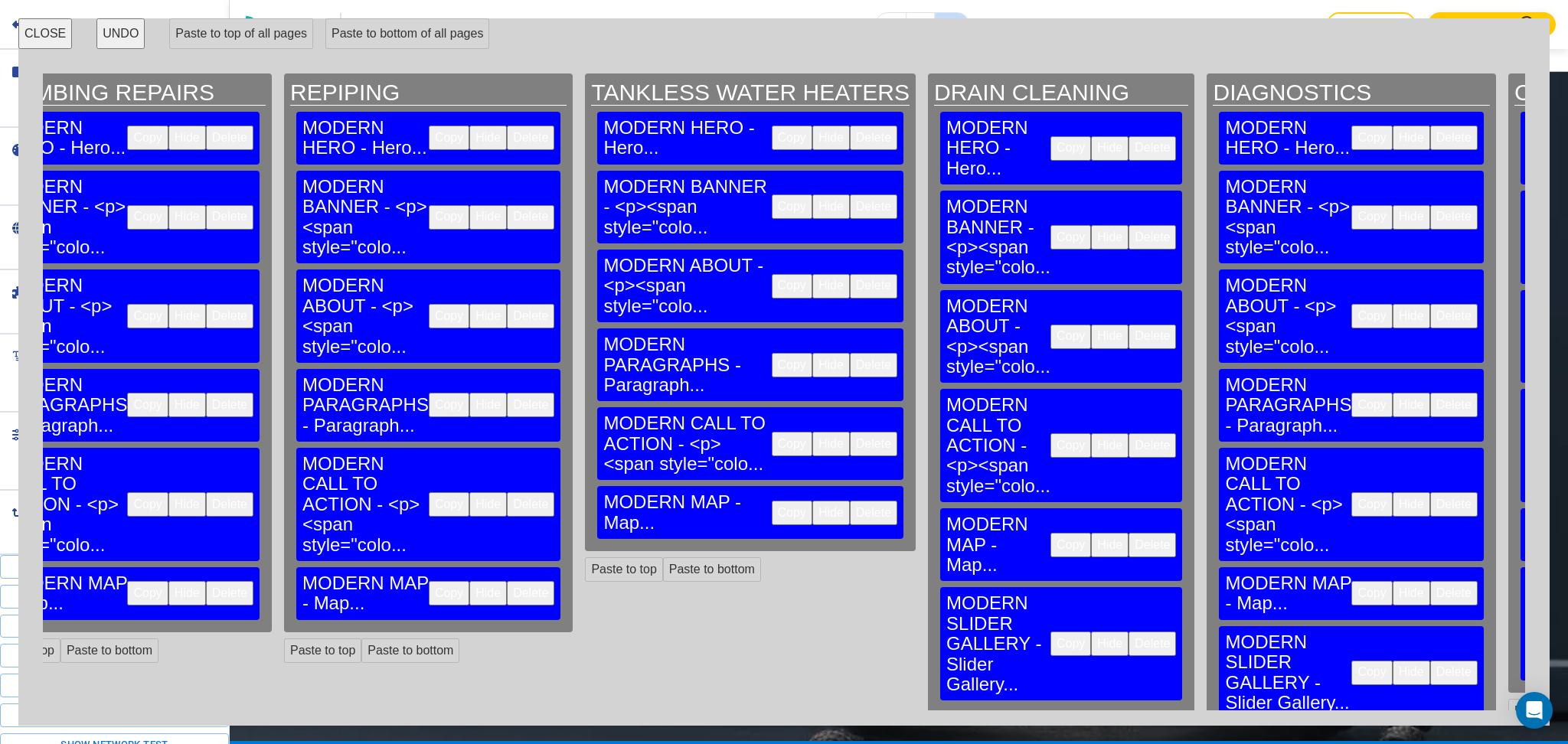
scroll to position [0, 676]
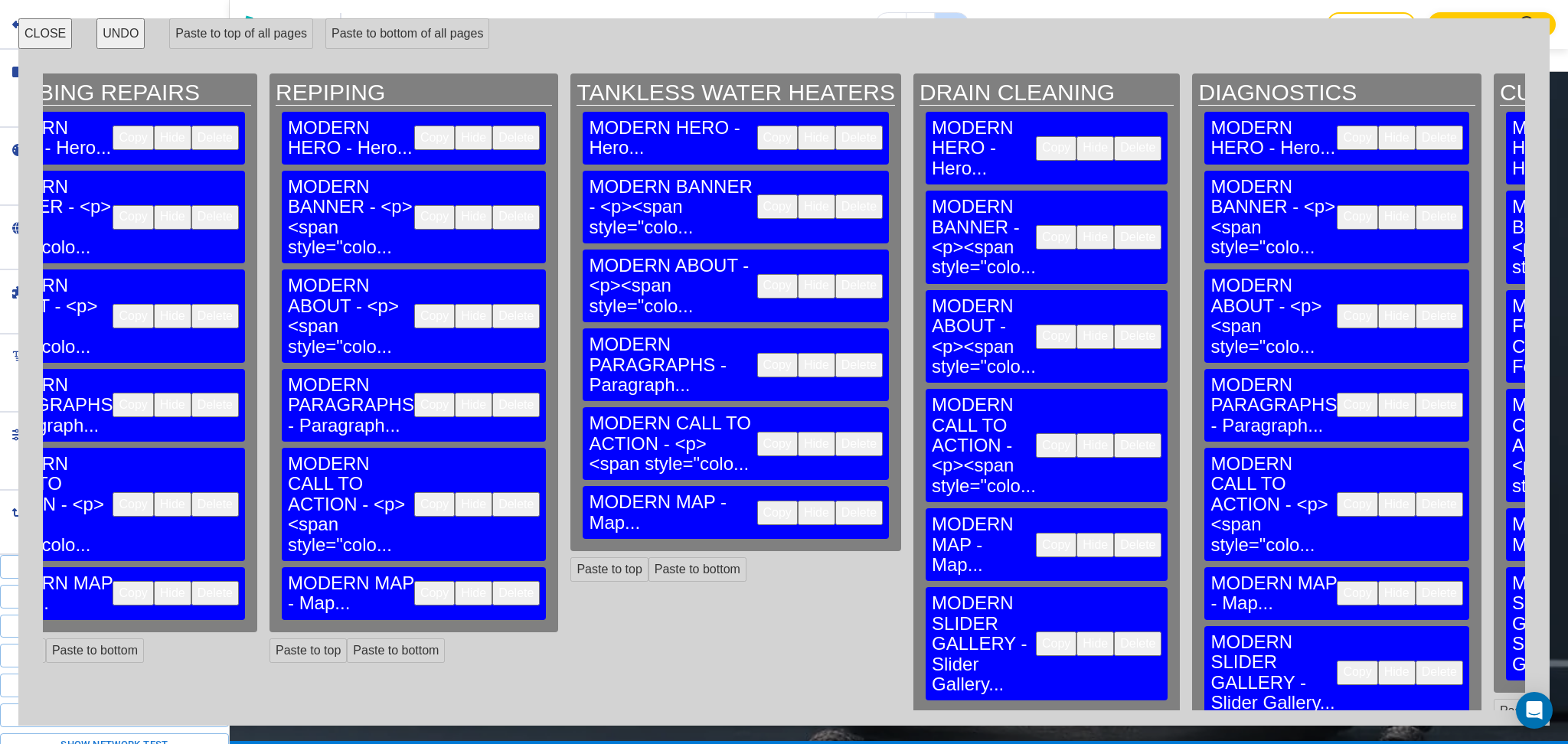
click at [1114, 631] on button "Delete" at bounding box center [1138, 644] width 47 height 24
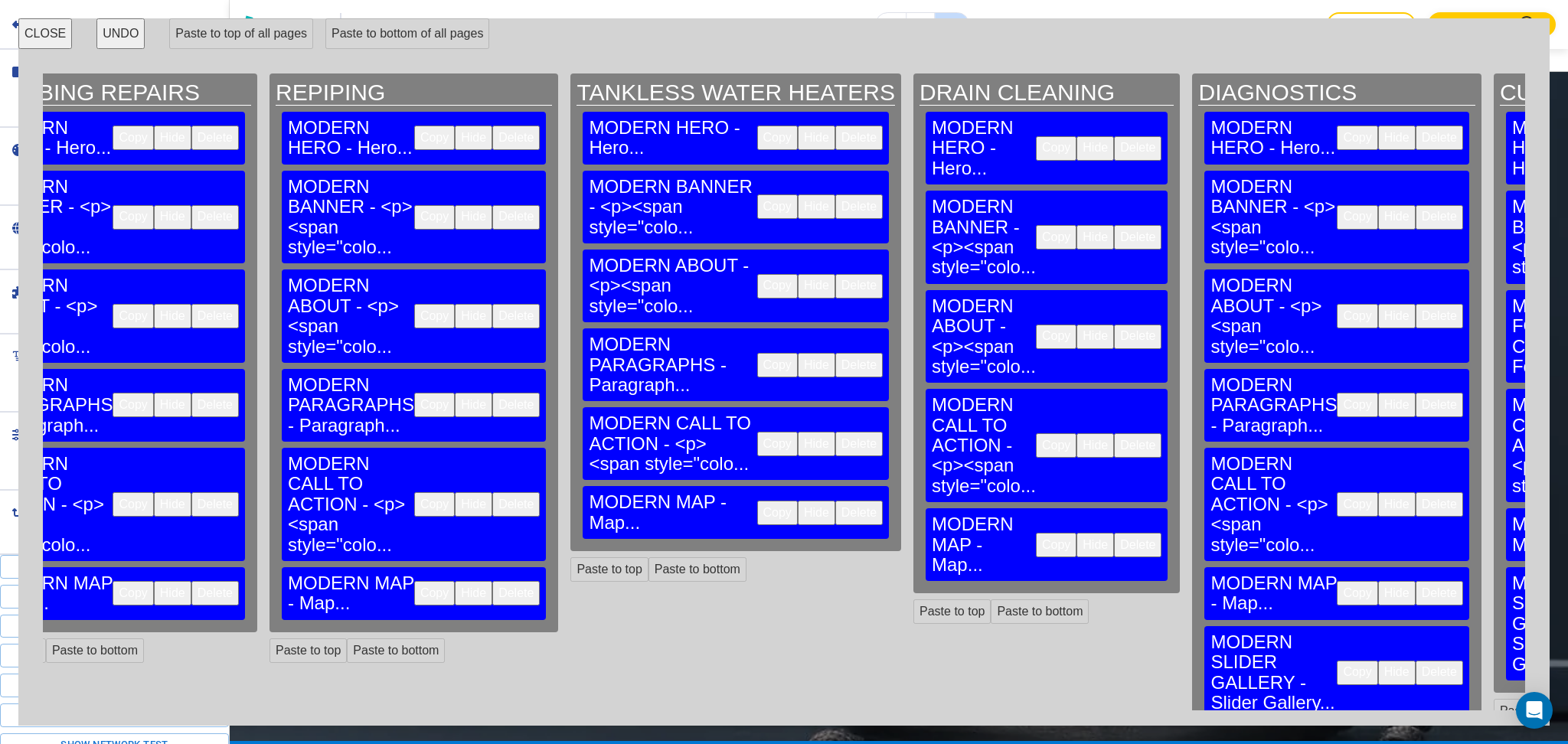
click at [1415, 661] on button "Delete" at bounding box center [1439, 673] width 47 height 24
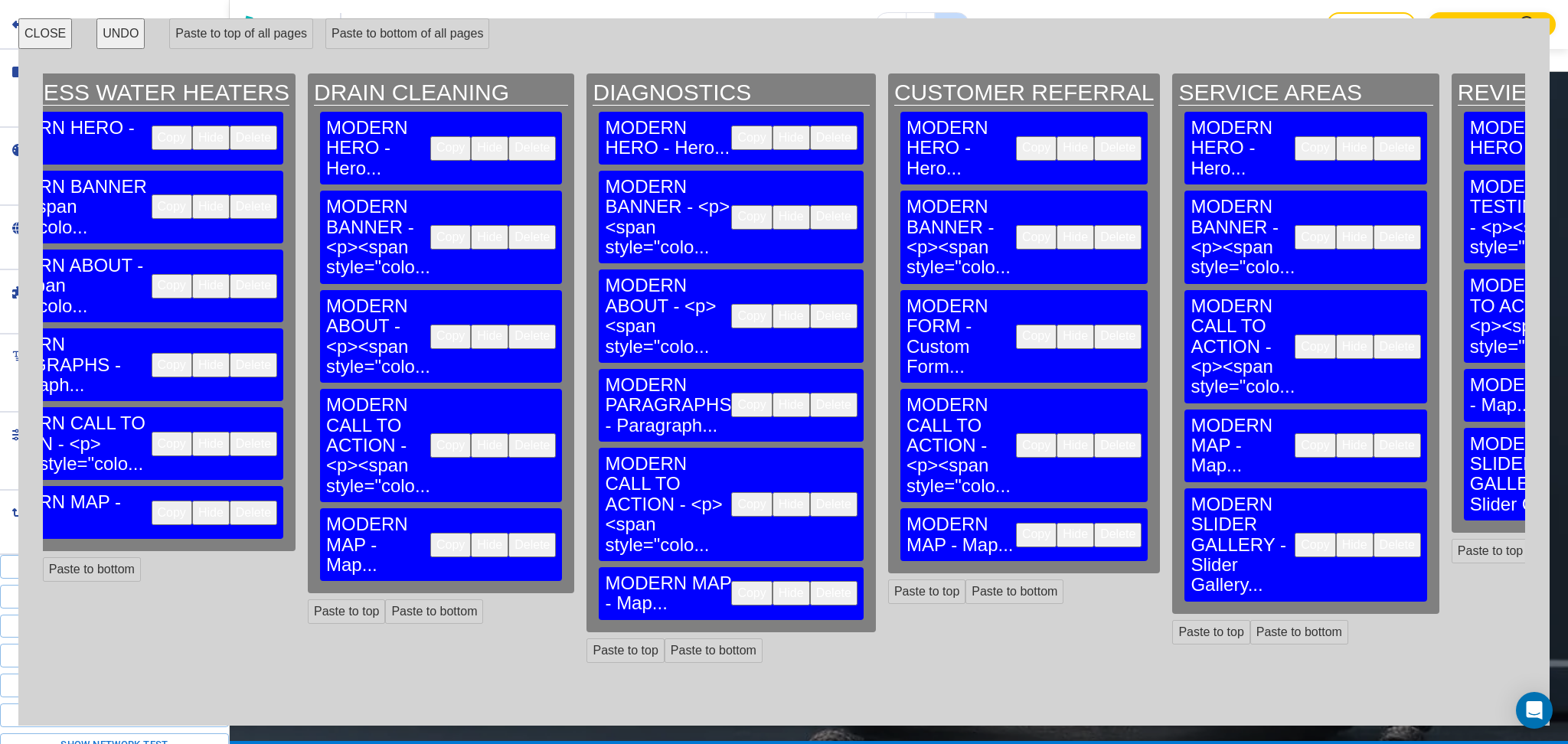
scroll to position [0, 1325]
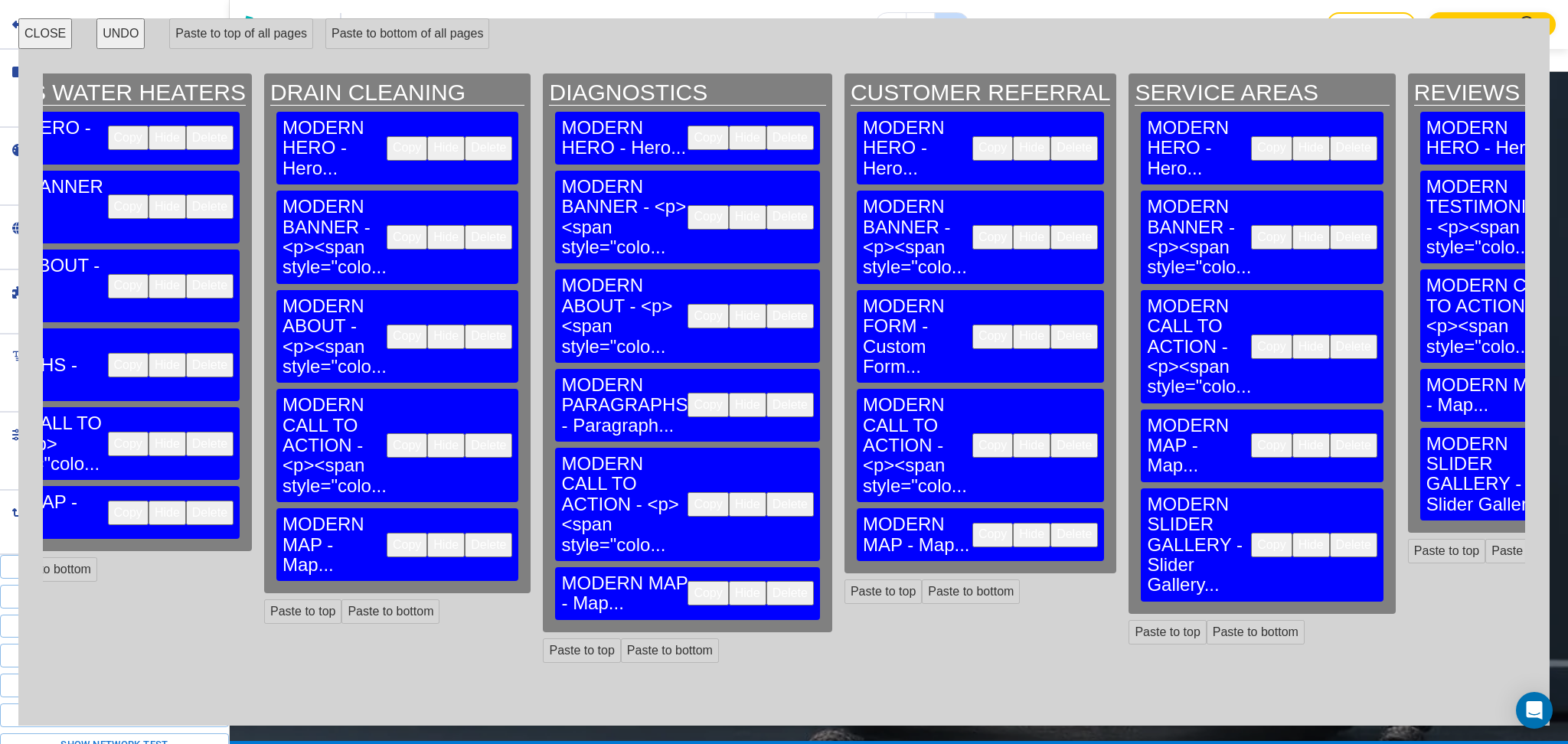
click at [1330, 533] on button "Delete" at bounding box center [1353, 545] width 47 height 24
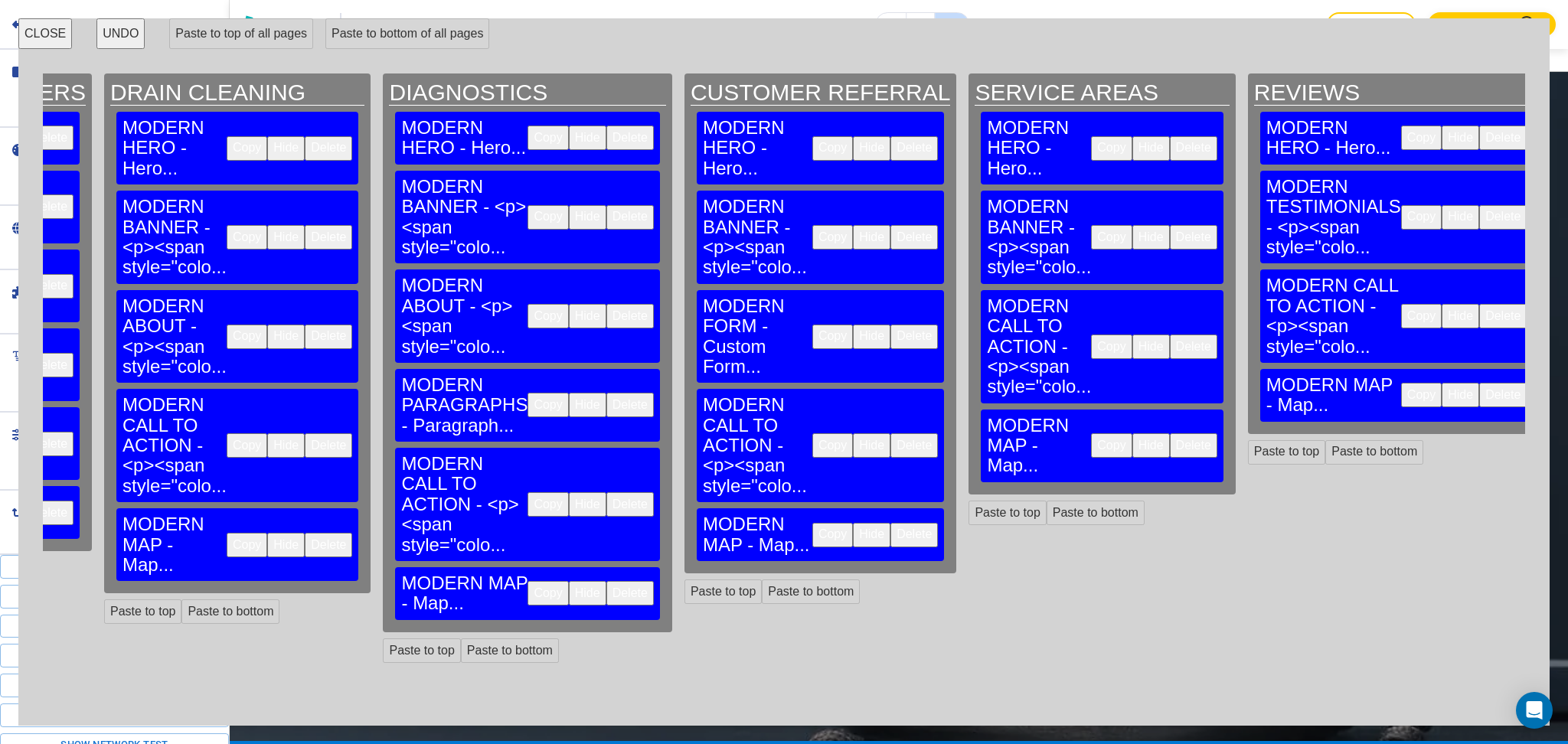
scroll to position [0, 1680]
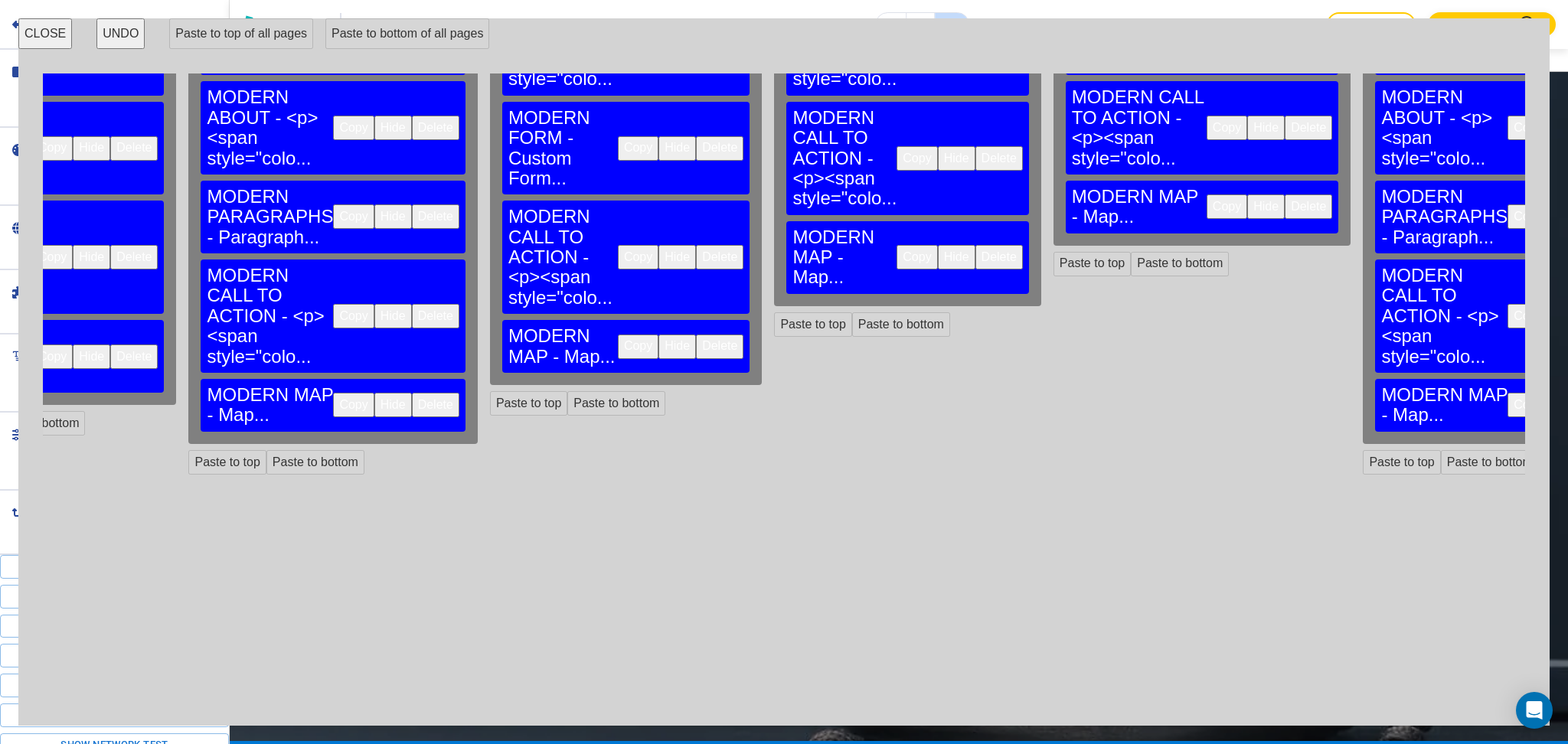
scroll to position [203, 1680]
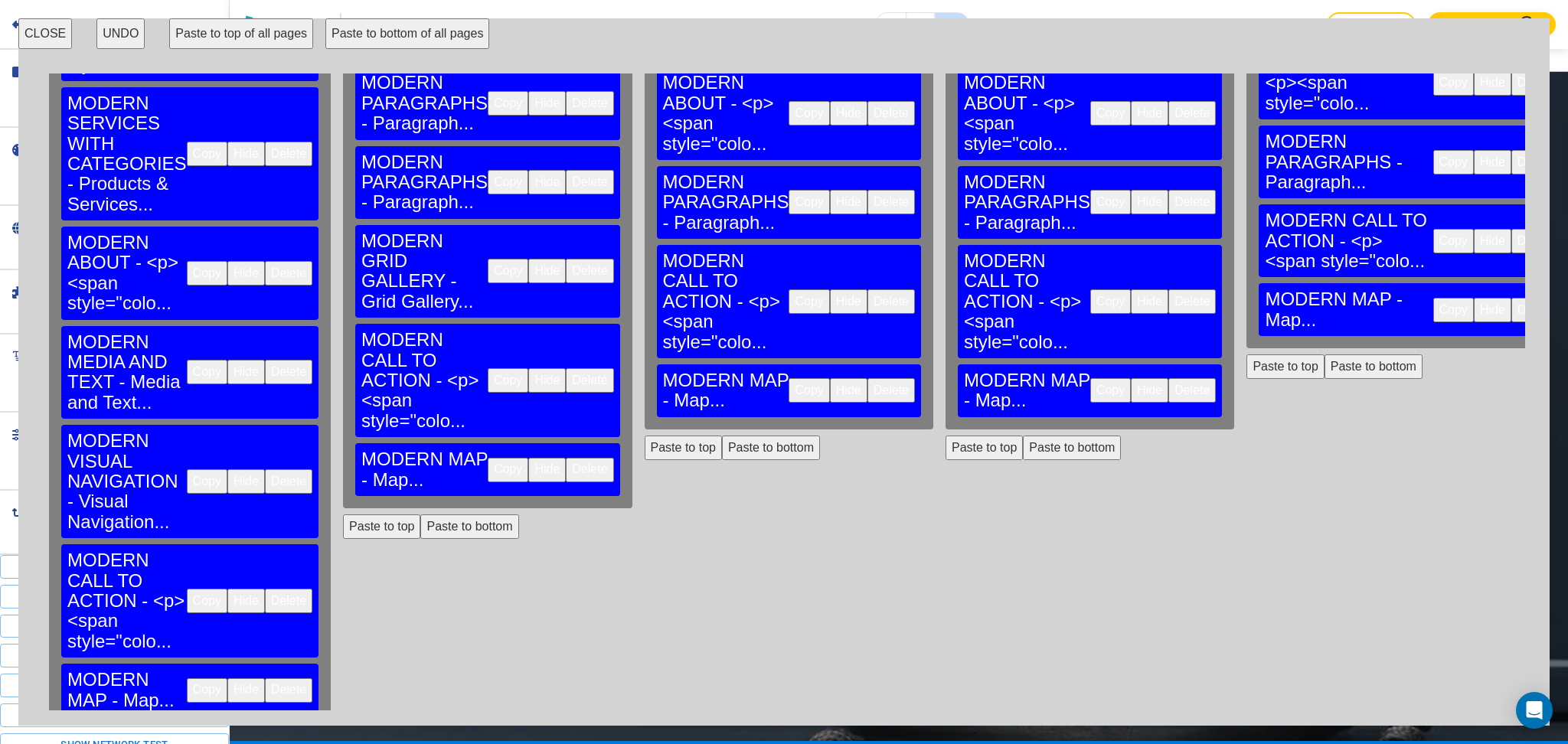
click at [350, 40] on button "Paste to bottom of all pages" at bounding box center [408, 33] width 164 height 31
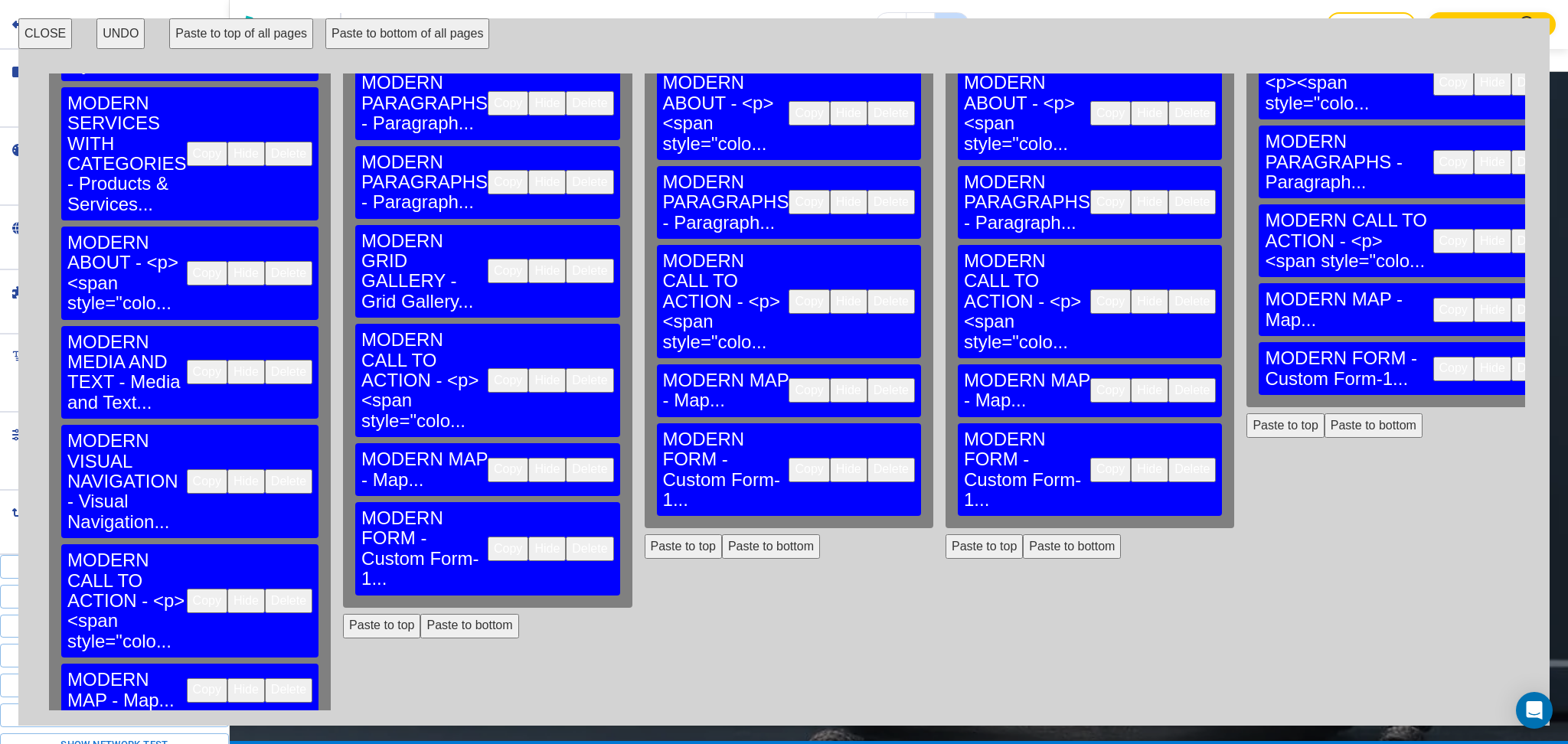
click at [395, 38] on button "Paste to bottom of all pages" at bounding box center [408, 33] width 164 height 31
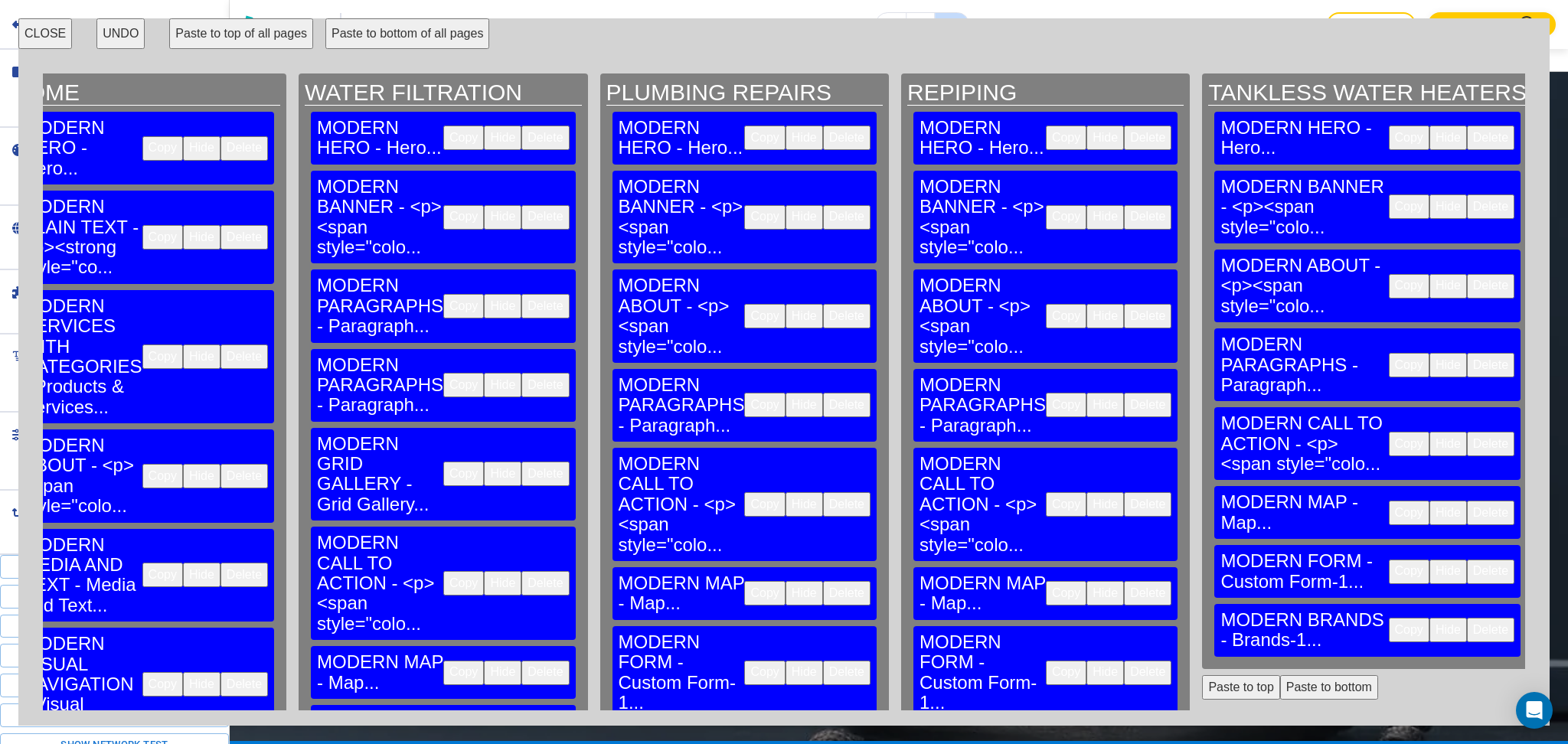
scroll to position [0, 0]
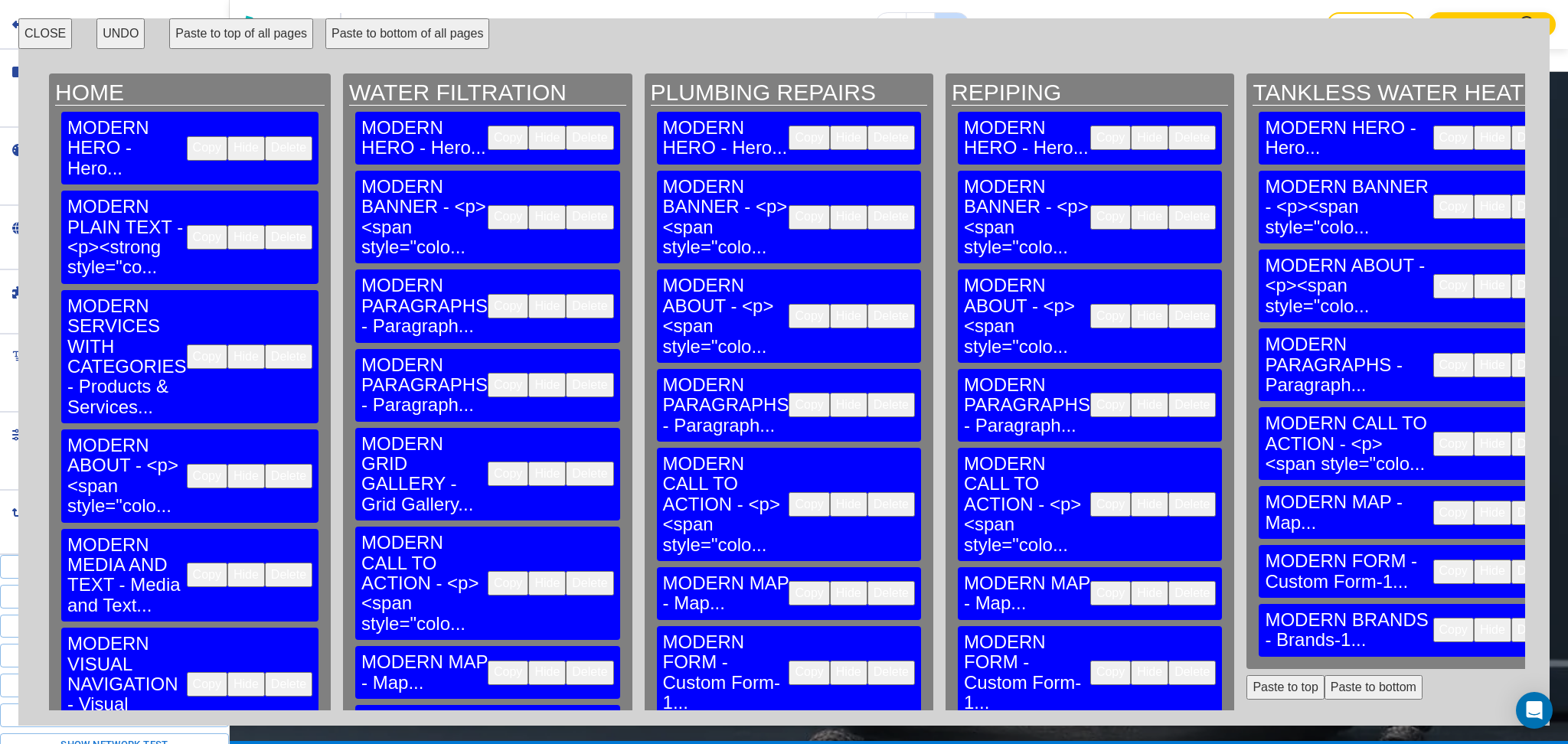
click at [45, 38] on button "CLOSE" at bounding box center [45, 33] width 53 height 31
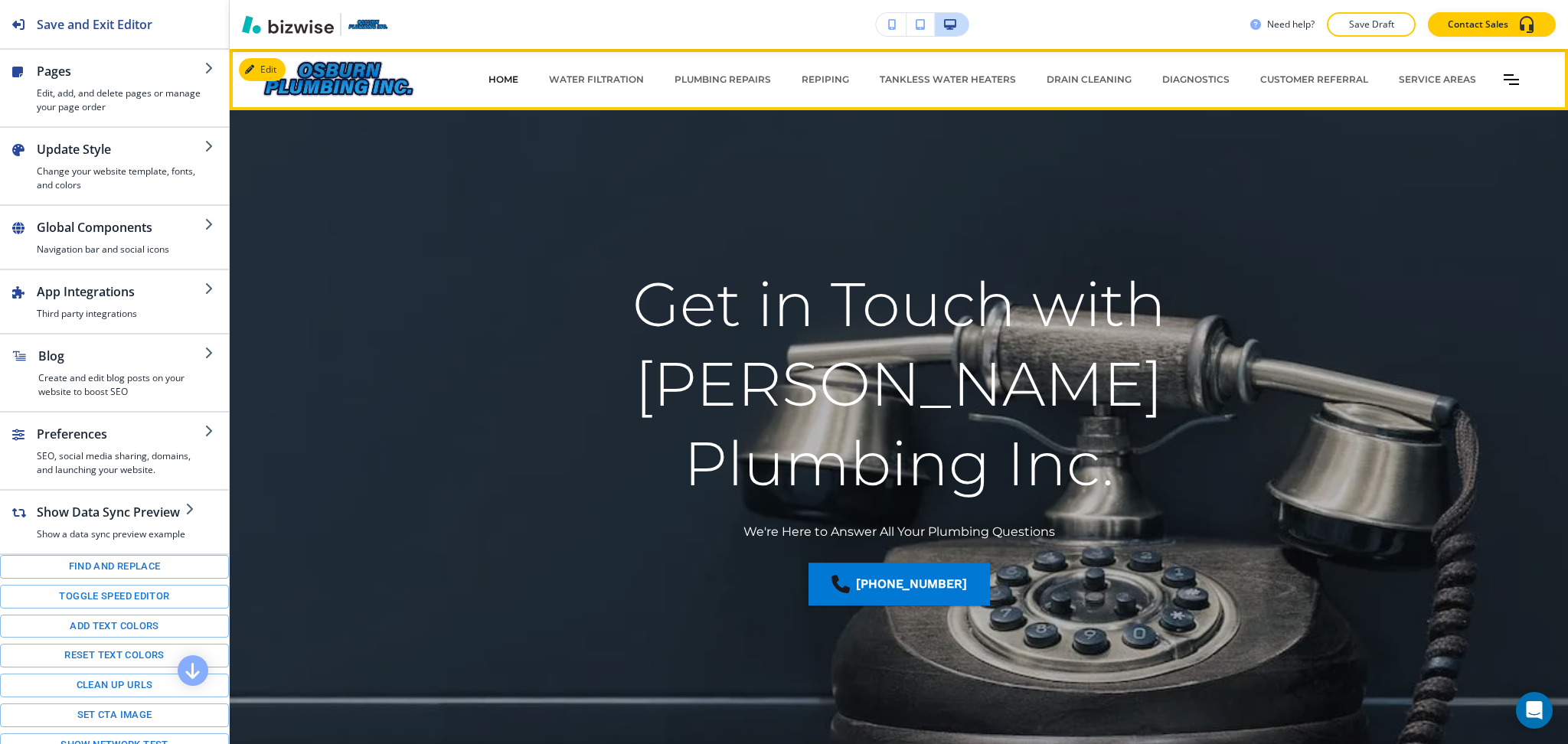
click at [491, 84] on p "HOME" at bounding box center [503, 79] width 30 height 14
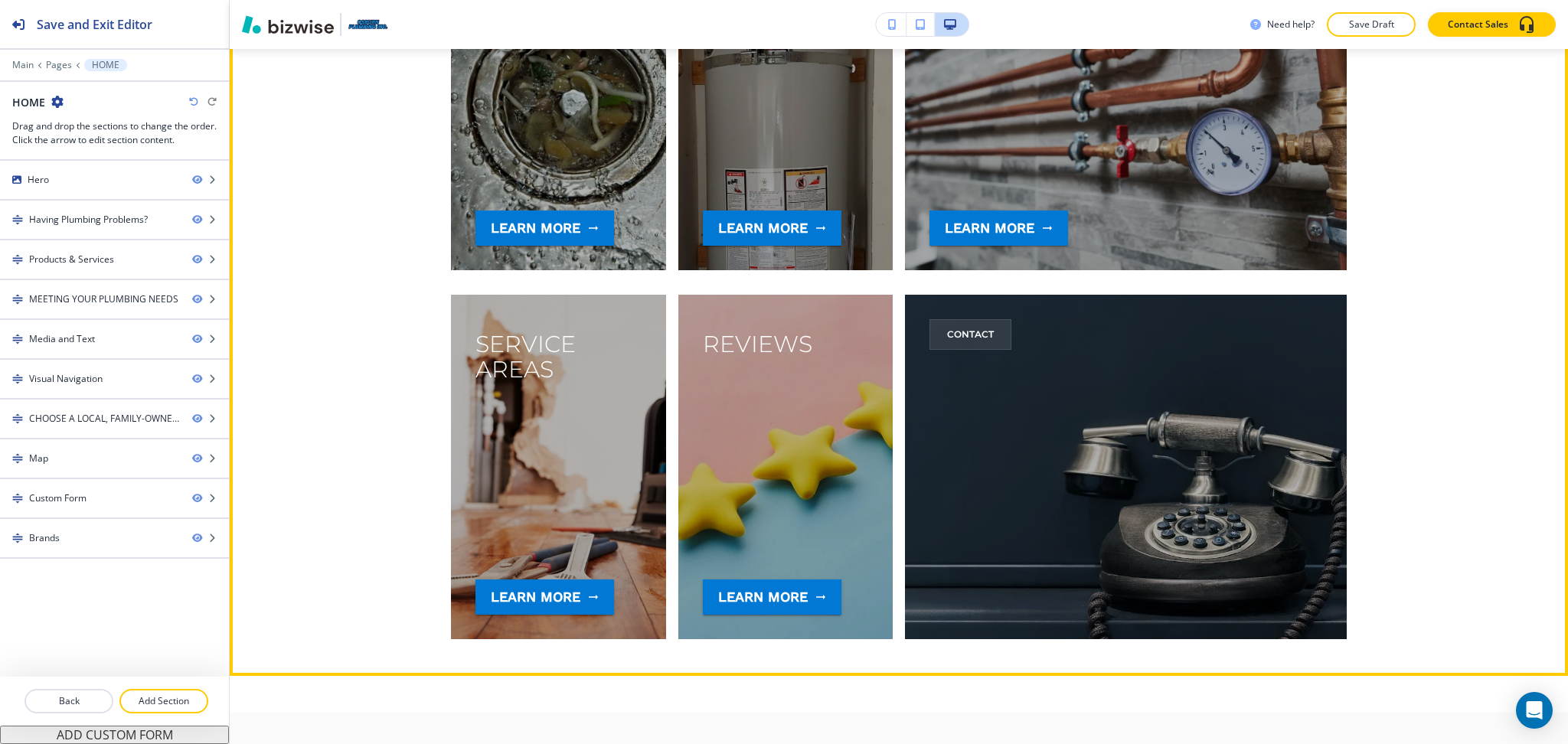
scroll to position [3641, 0]
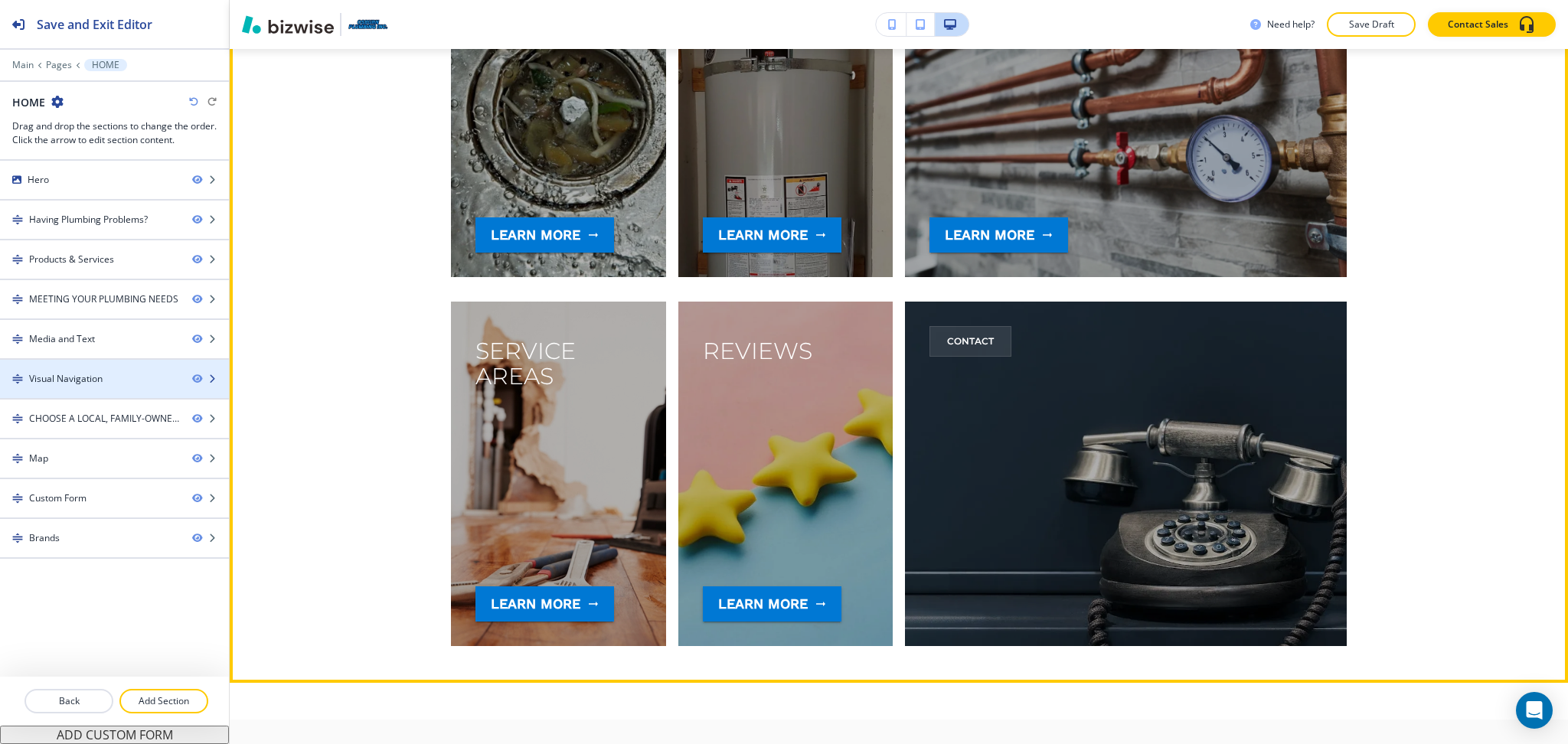
click at [76, 381] on div "Visual Navigation" at bounding box center [65, 379] width 73 height 14
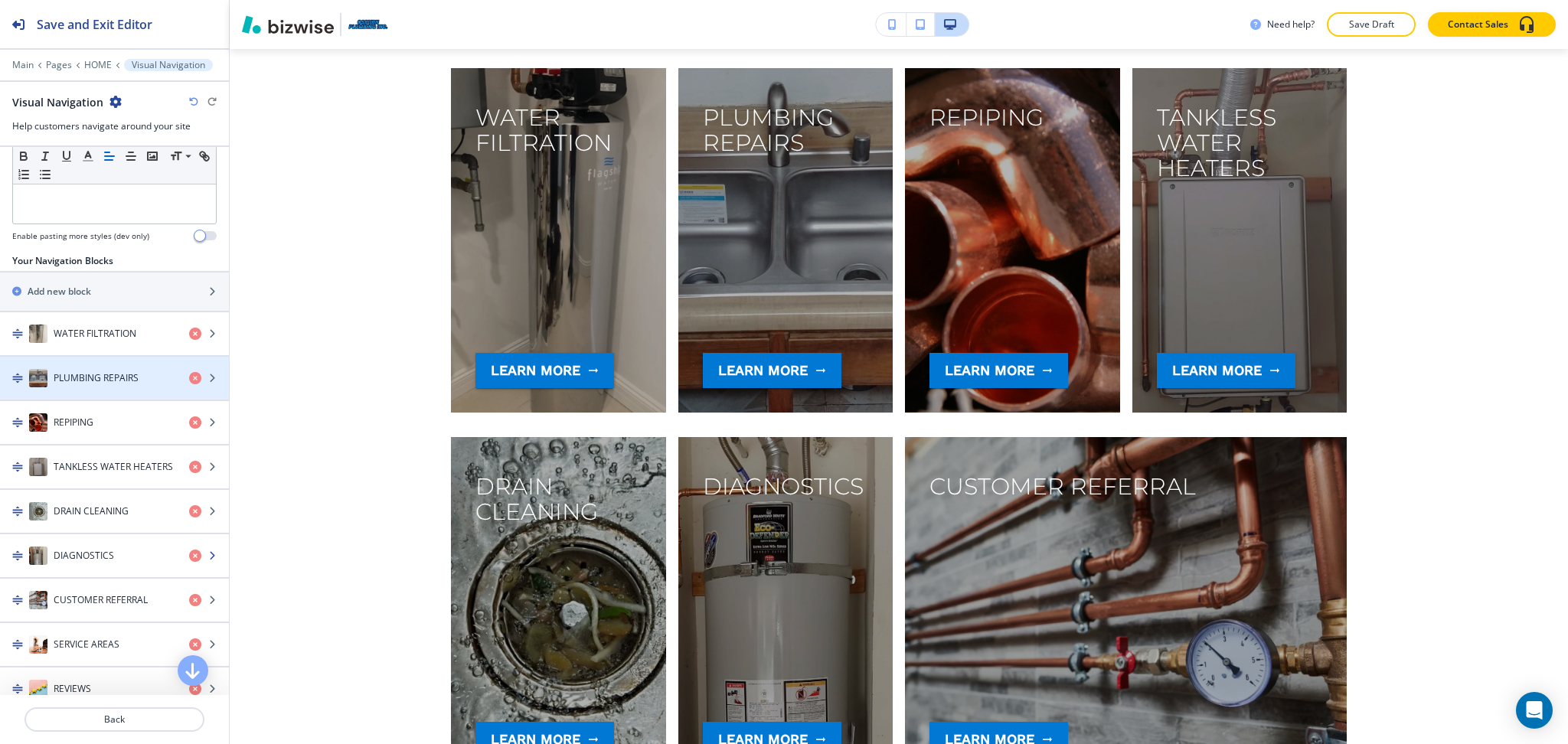
scroll to position [226, 0]
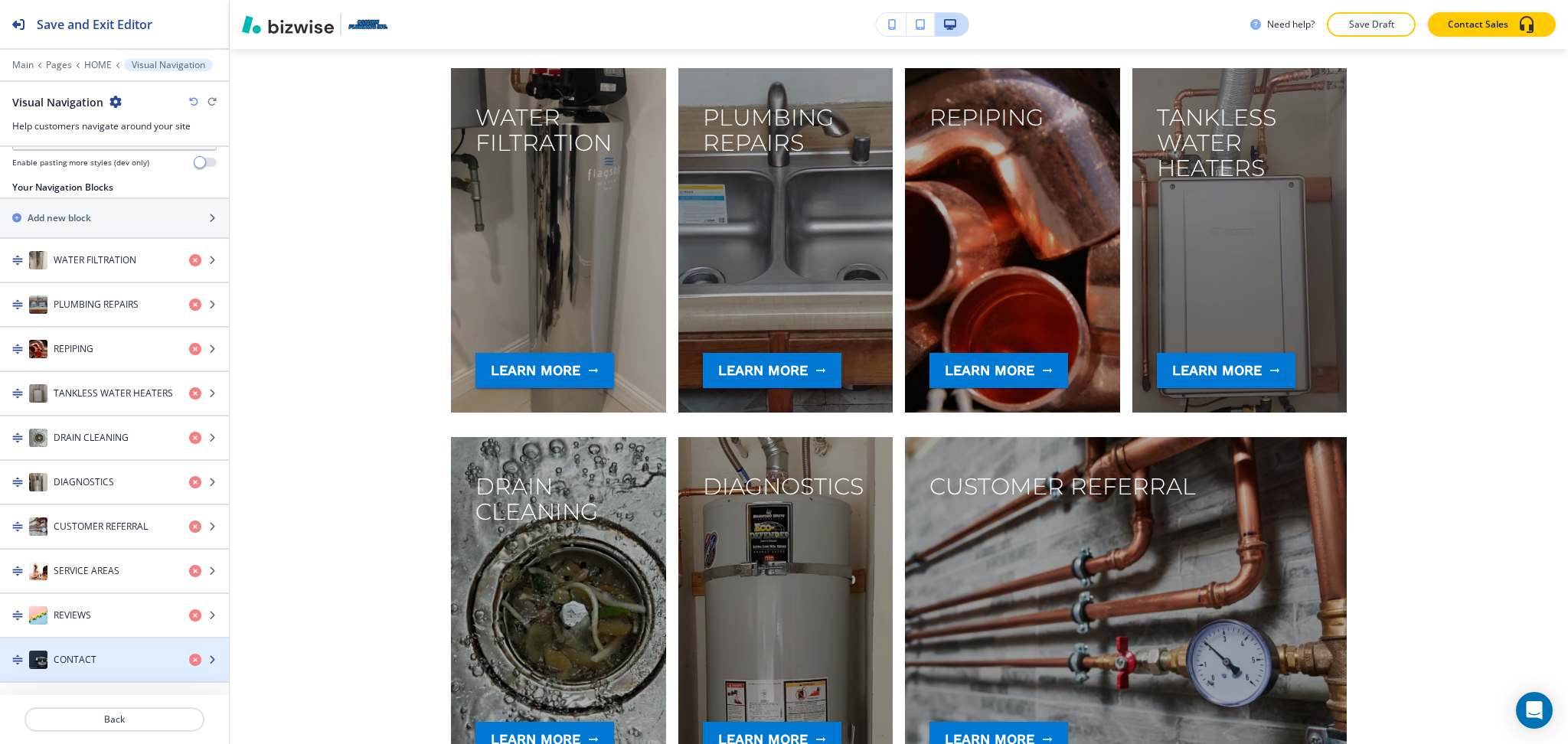
click at [75, 653] on h4 "CONTACT" at bounding box center [74, 660] width 43 height 14
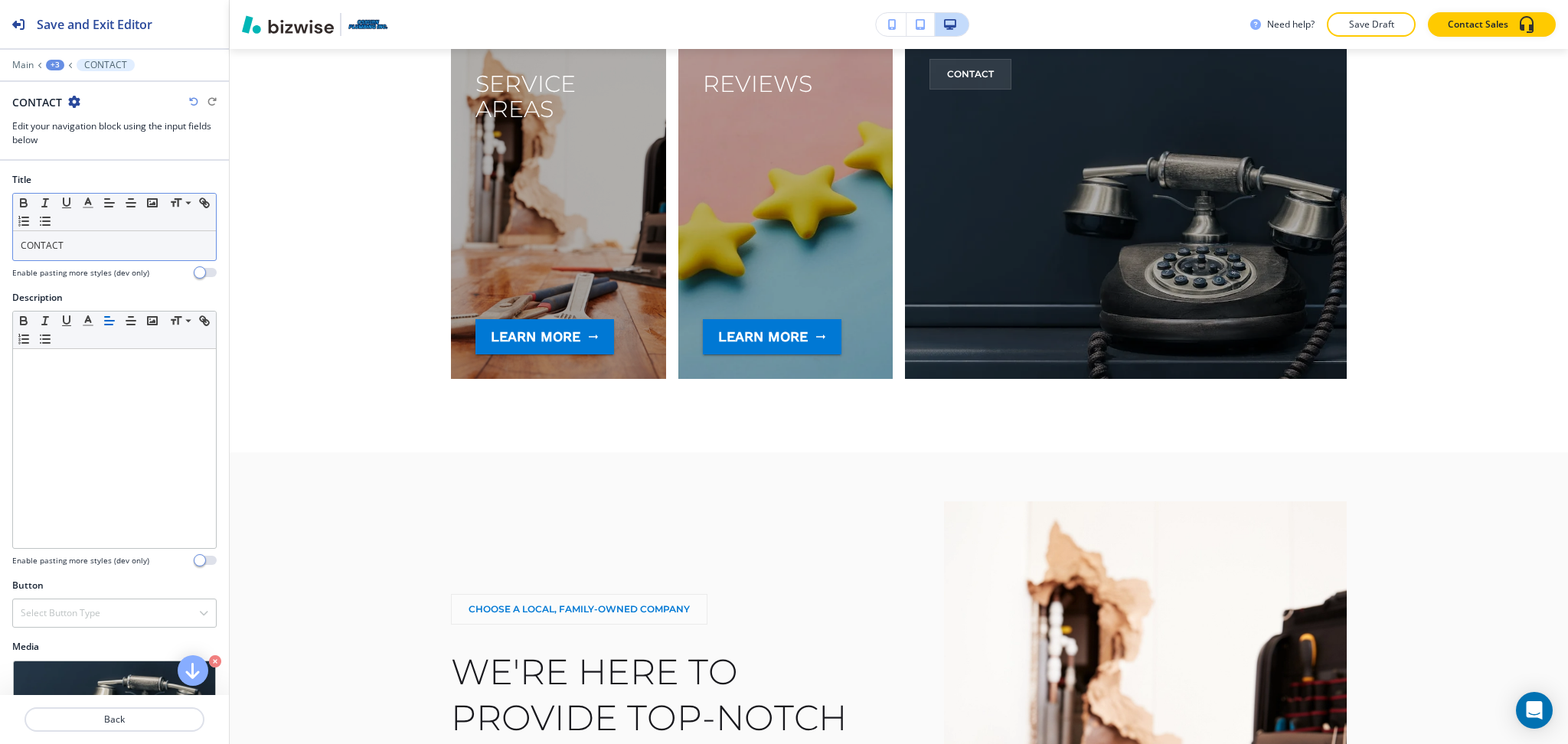
scroll to position [3911, 0]
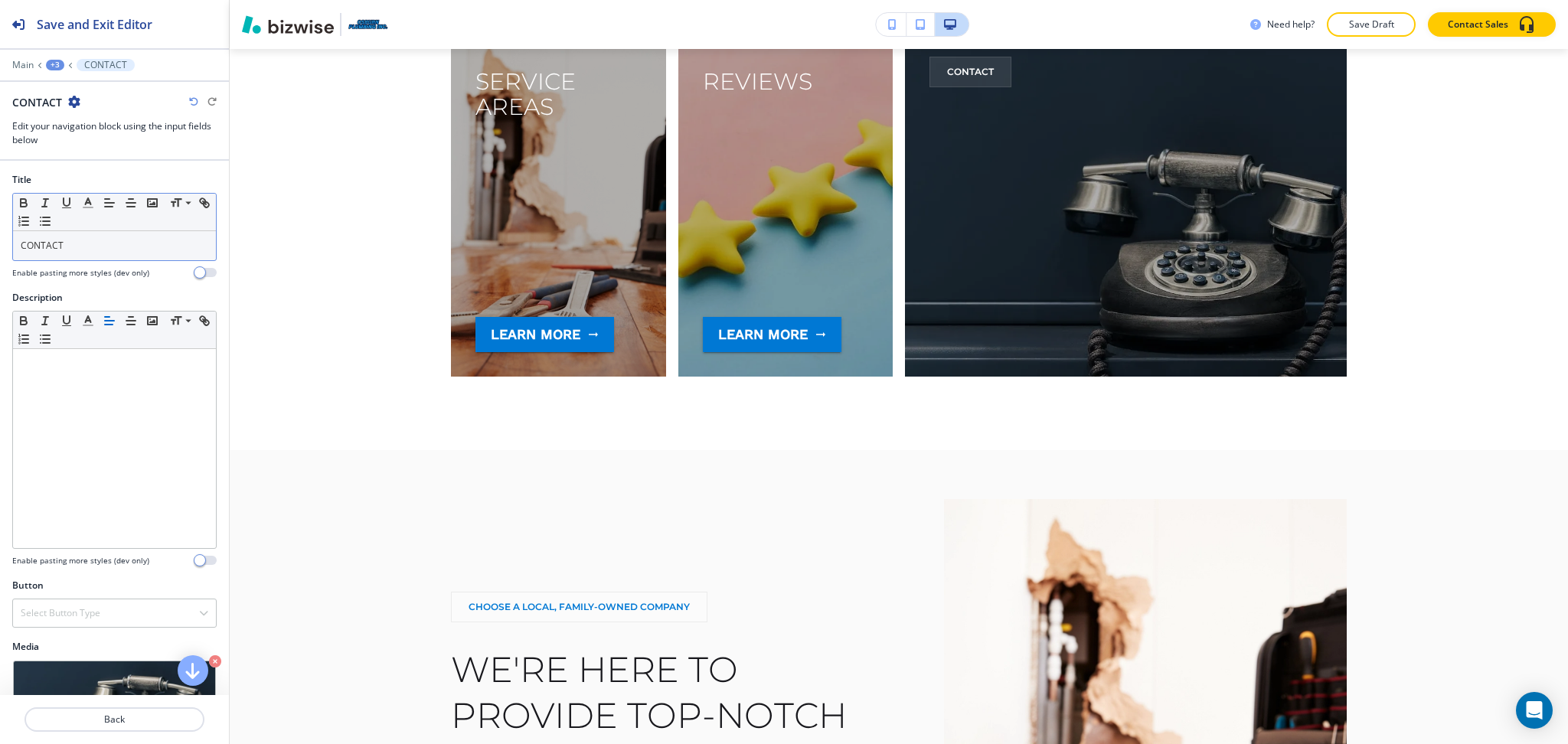
click at [93, 250] on p "CONTACT" at bounding box center [114, 246] width 188 height 14
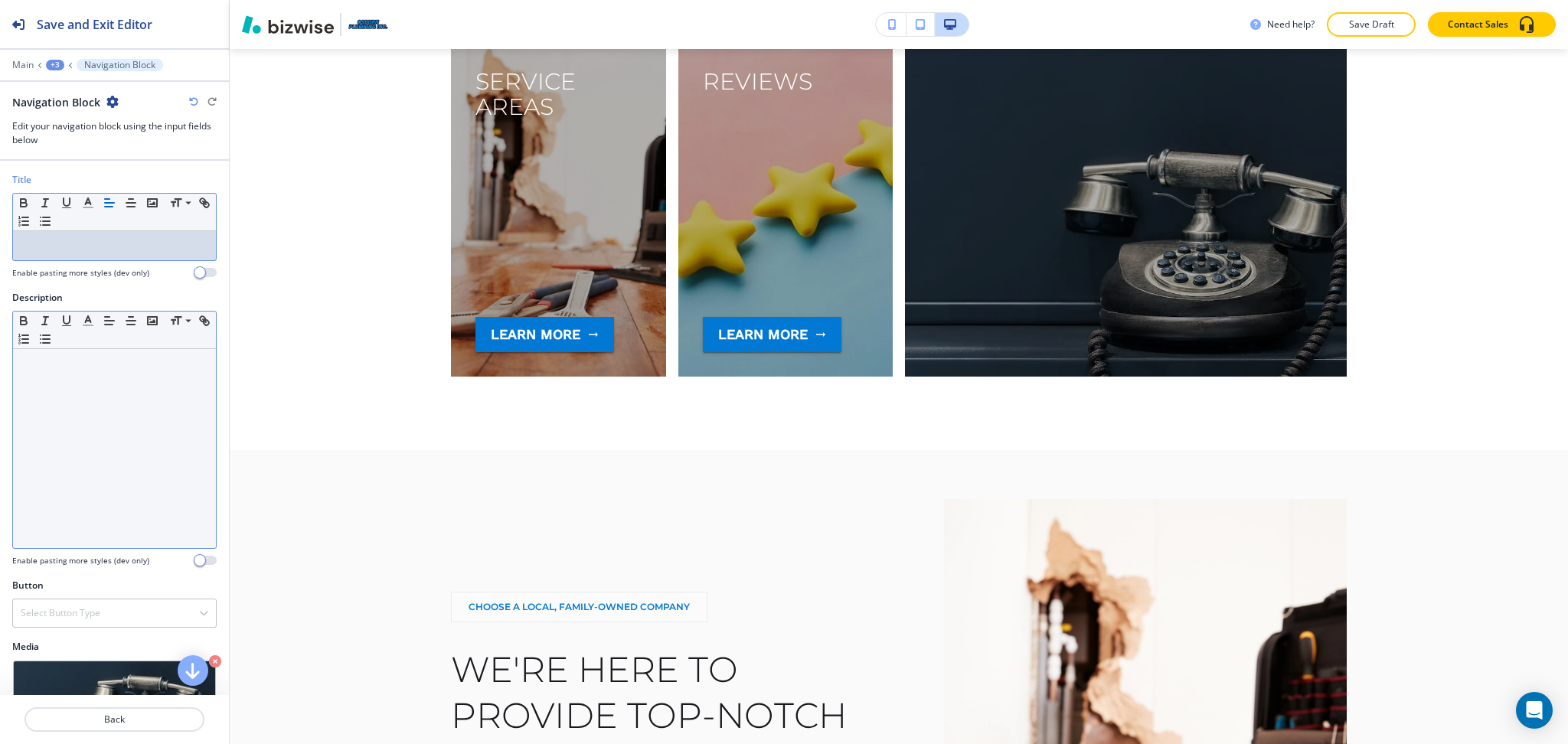
click at [115, 400] on div at bounding box center [114, 449] width 203 height 199
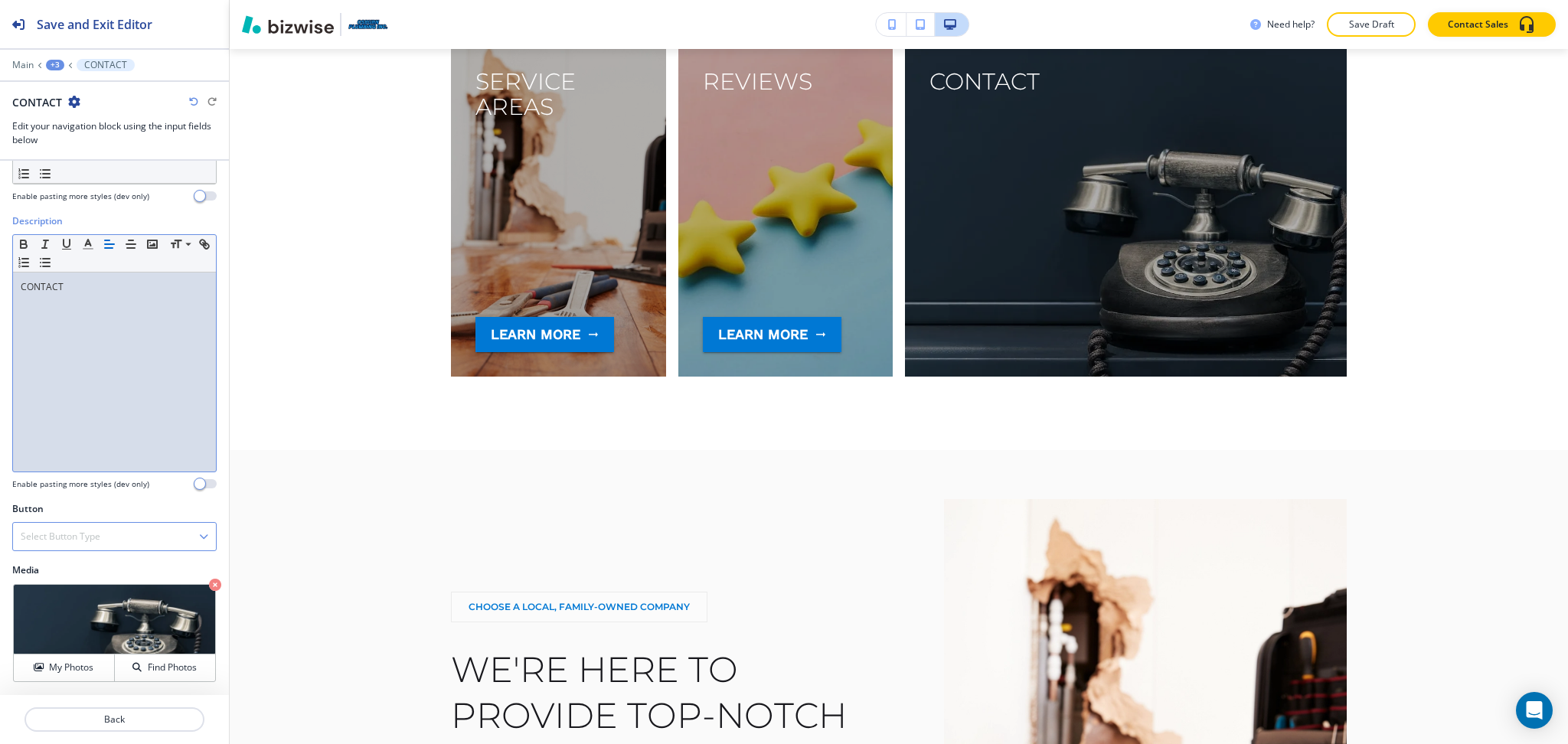
click at [96, 538] on h4 "Select Button Type" at bounding box center [60, 537] width 79 height 14
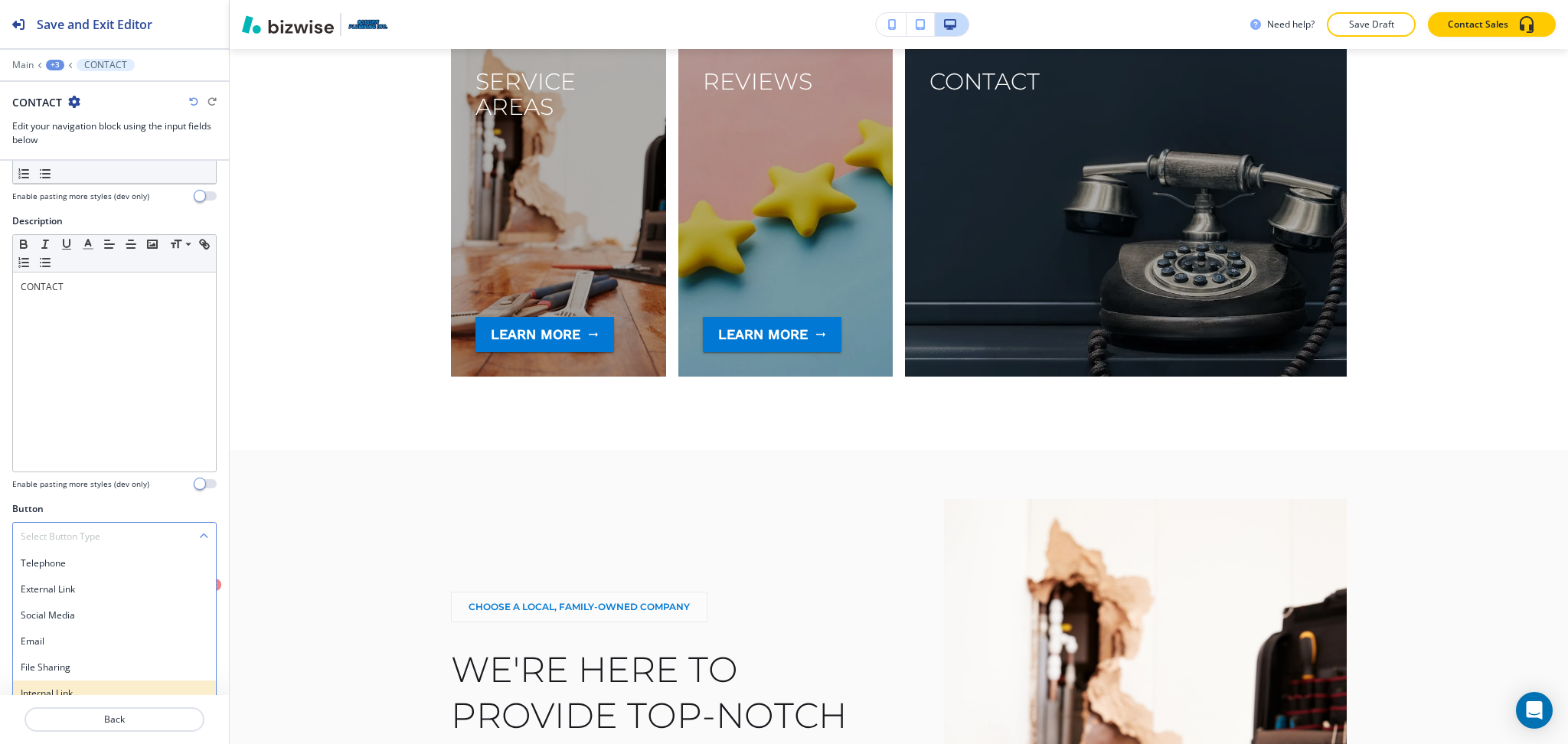
scroll to position [78, 0]
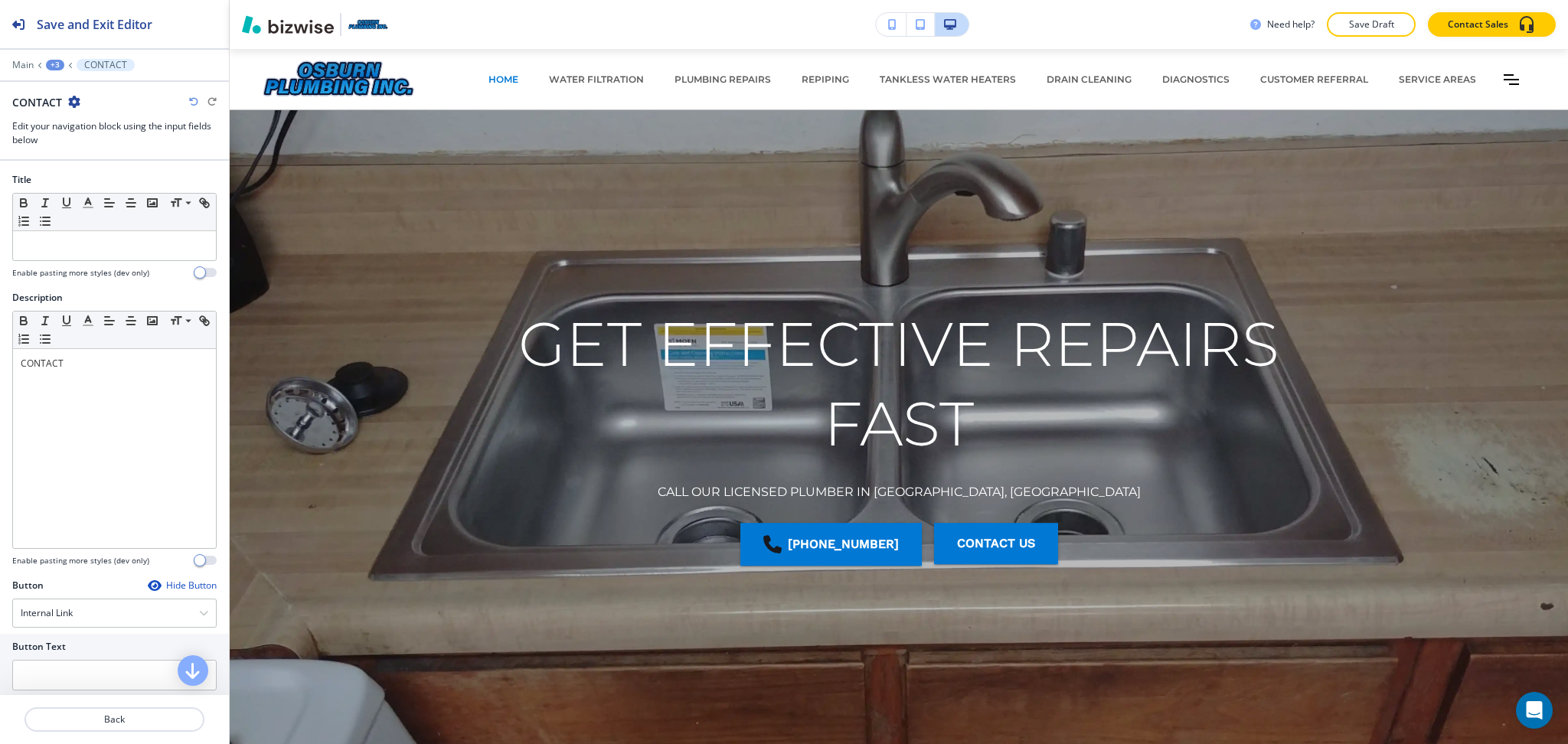
click at [74, 724] on \(page\/section\) "Manual Input" at bounding box center [106, 737] width 186 height 26
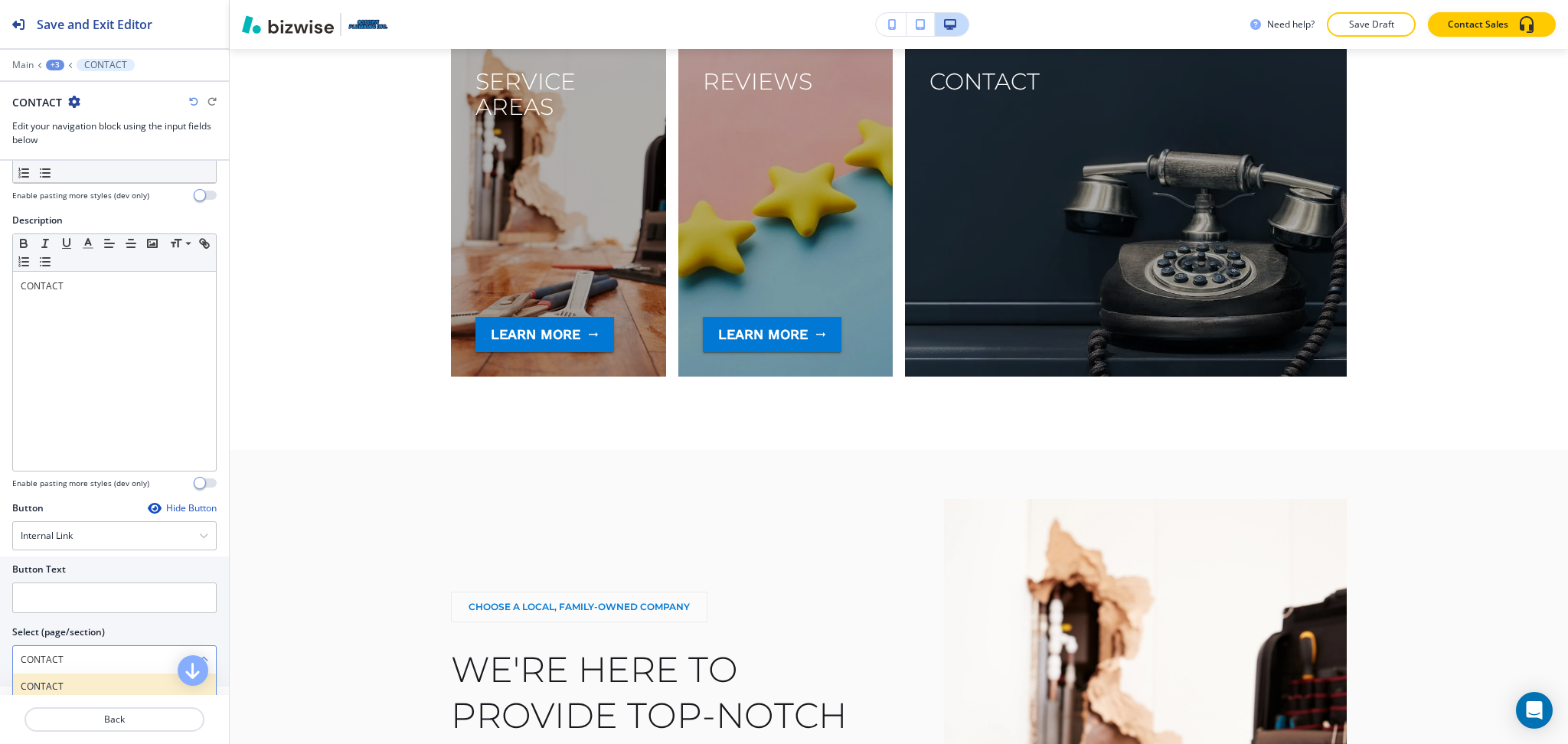
type \(page\/section\) "CONTACT"
click at [86, 685] on h4 "CONTACT" at bounding box center [114, 687] width 188 height 14
click at [55, 605] on input "text" at bounding box center [114, 597] width 204 height 31
paste input "learn more"
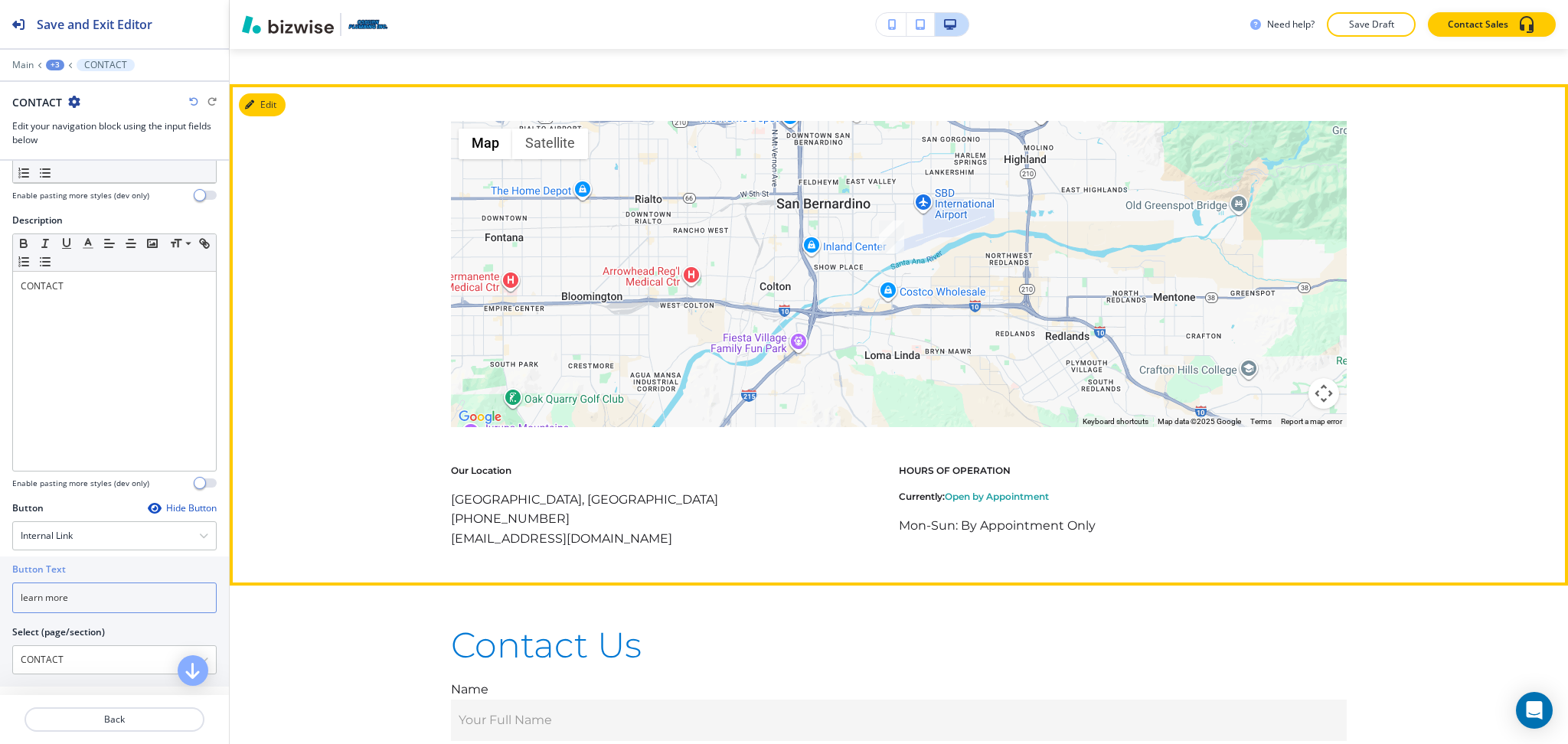
type input "learn more"
click at [264, 118] on button "Edit" at bounding box center [262, 107] width 46 height 23
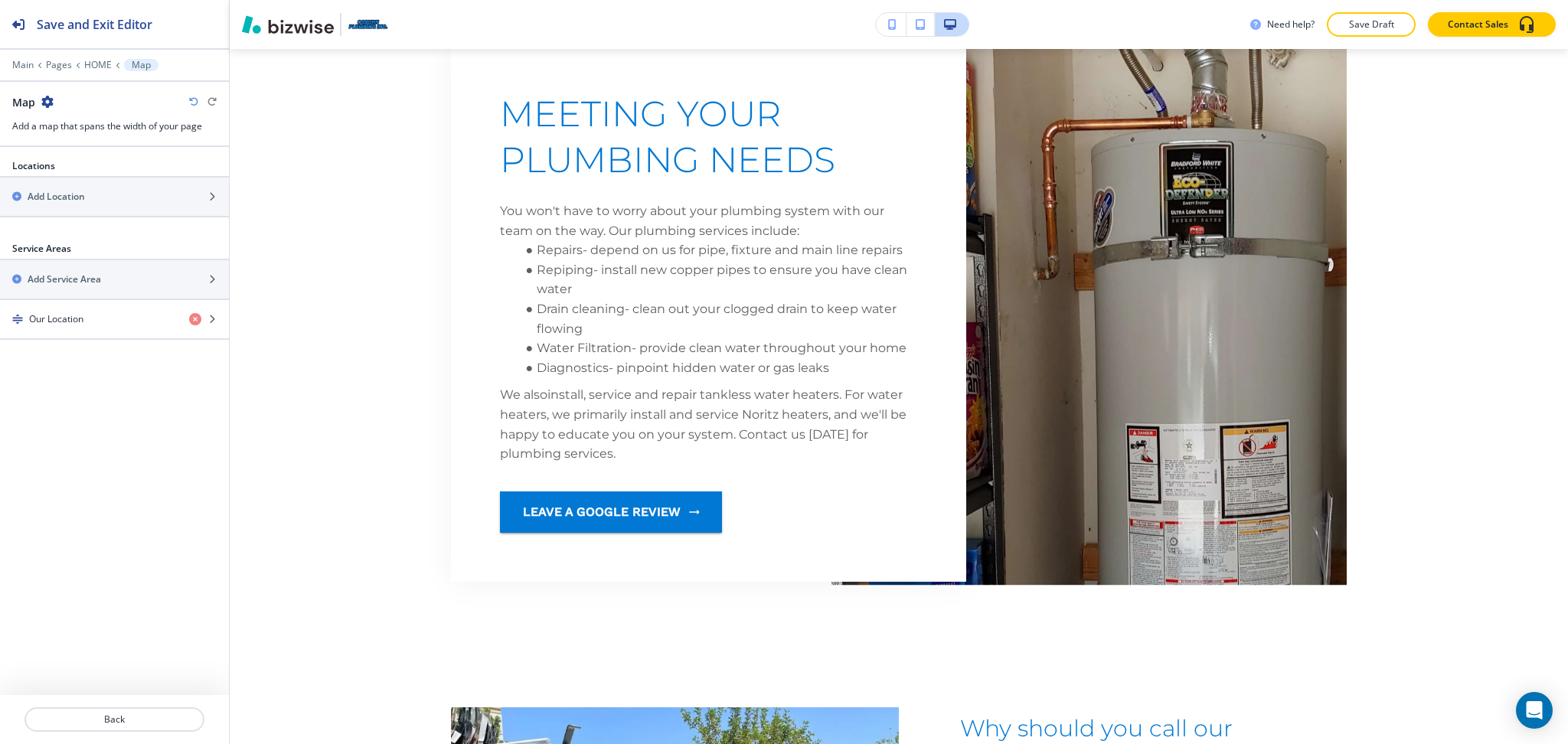
scroll to position [0, 0]
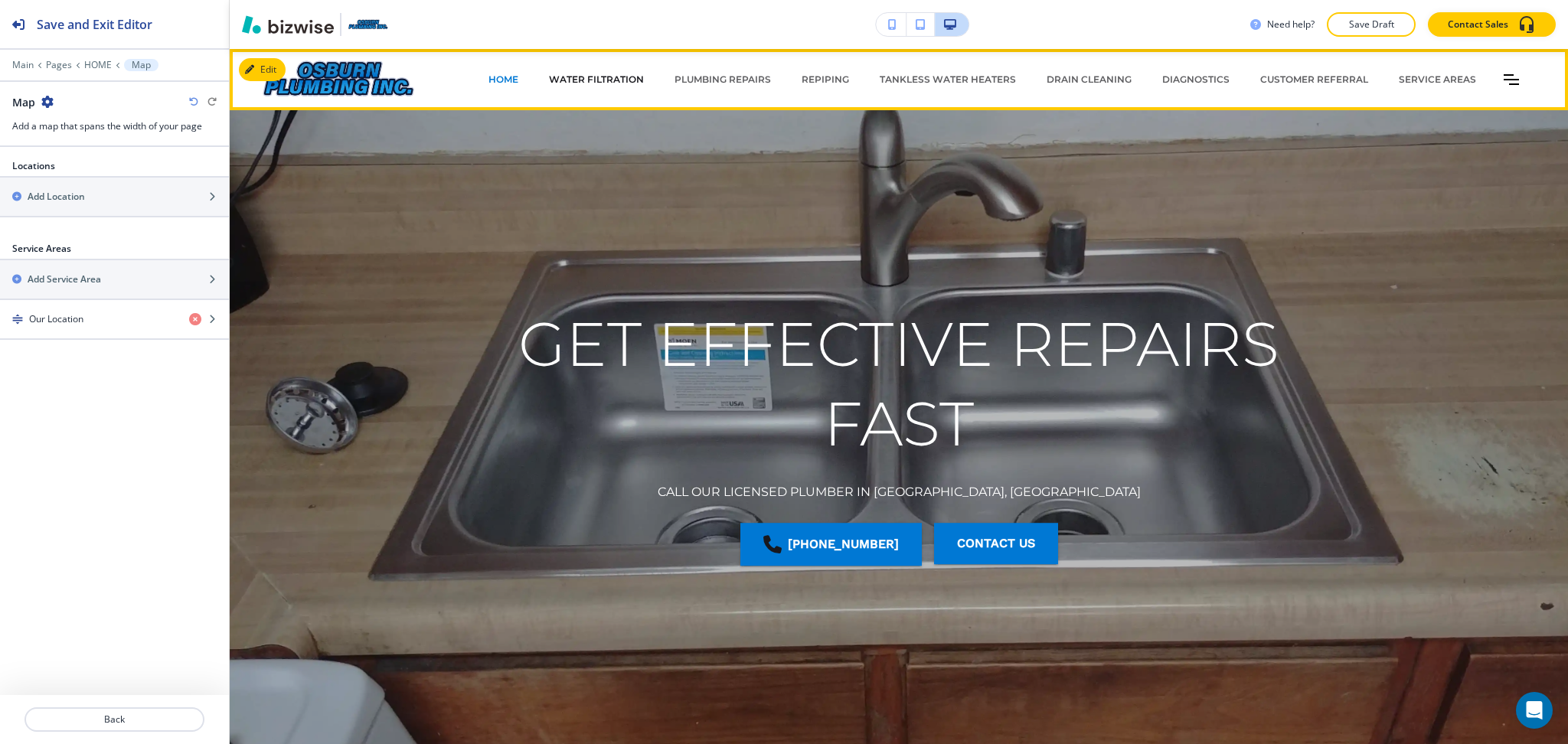
click at [581, 80] on p "WATER FILTRATION" at bounding box center [596, 79] width 95 height 14
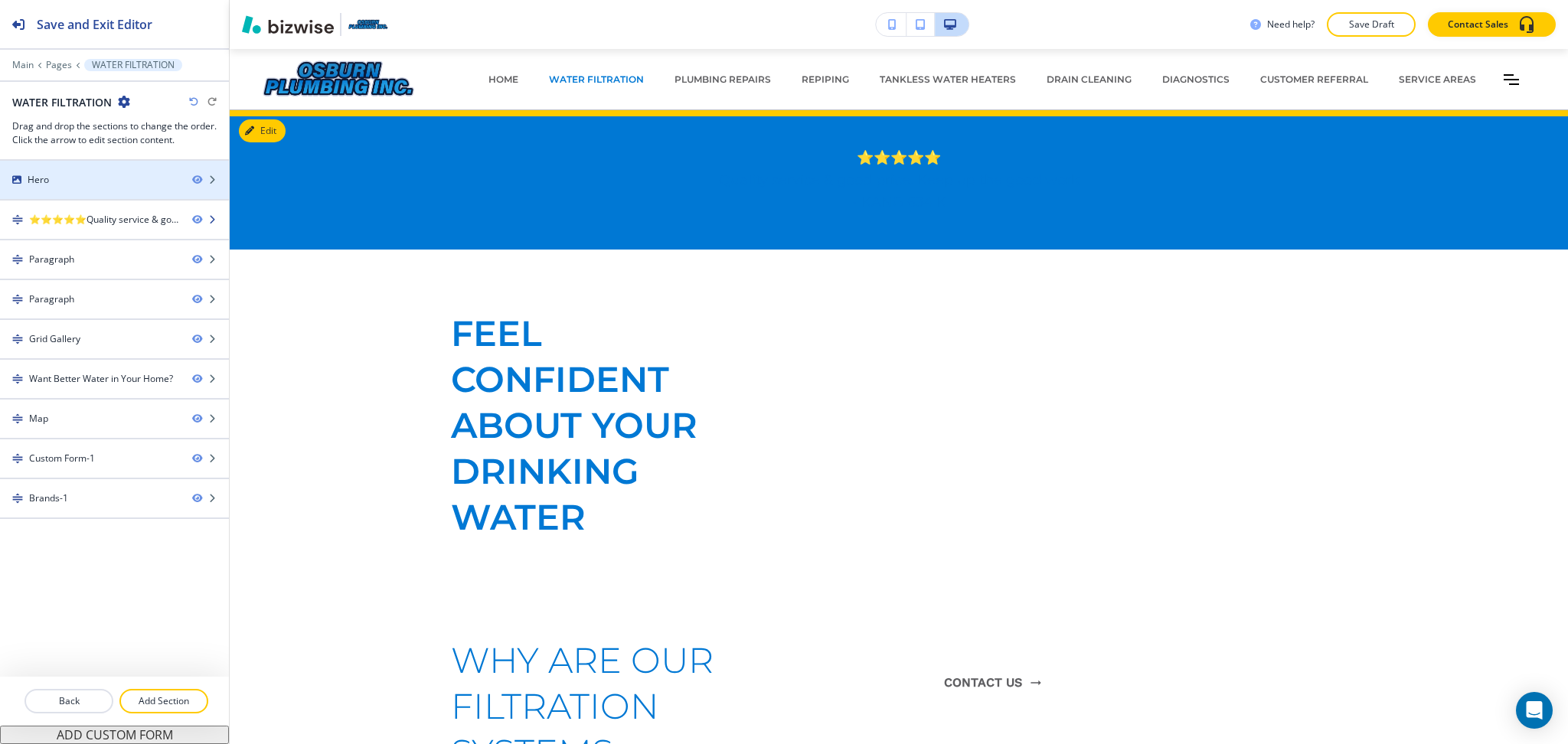
click at [96, 213] on div "⭐⭐⭐⭐⭐Quality service & good price. Keep up the good work- KANG 634 K" at bounding box center [104, 220] width 151 height 14
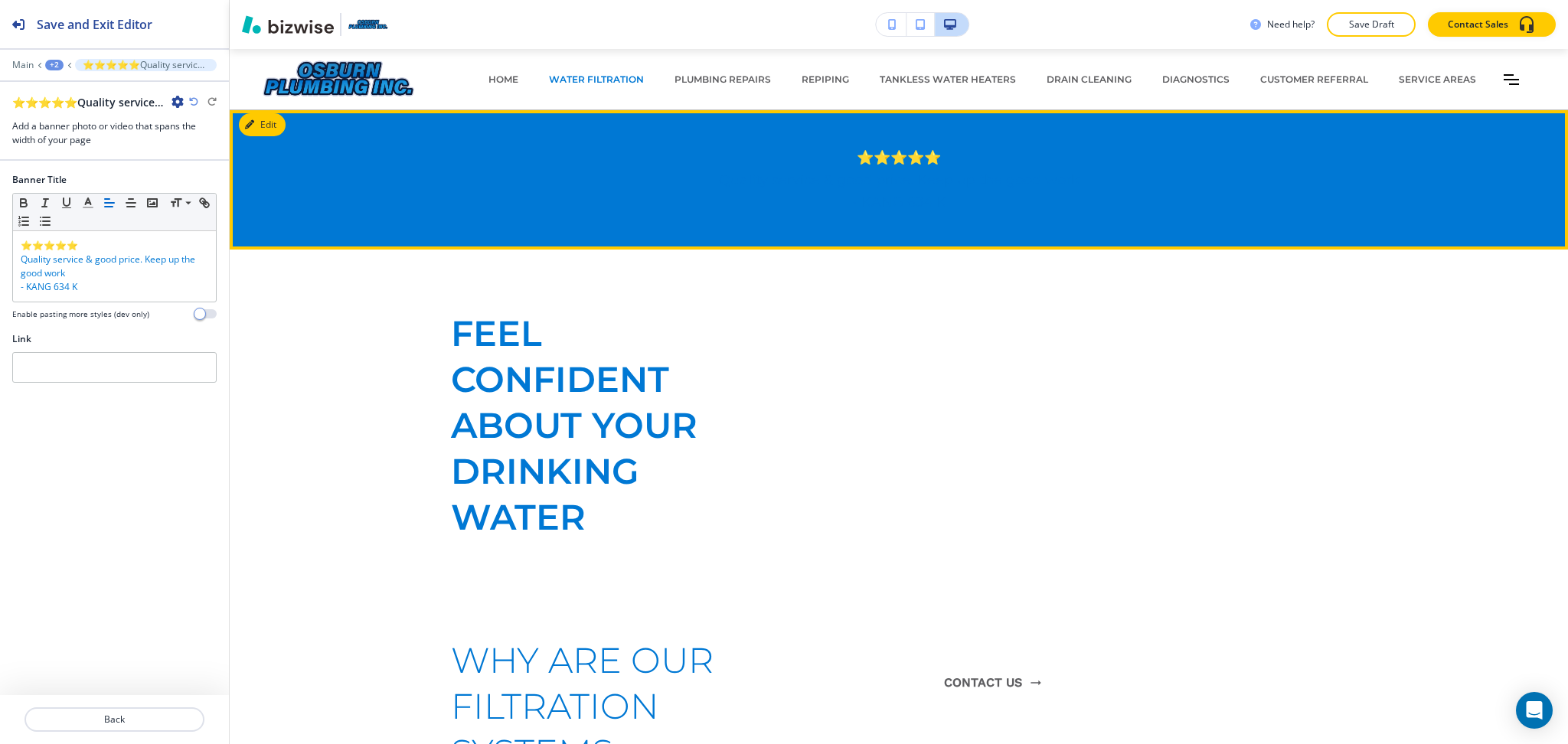
scroll to position [61, 0]
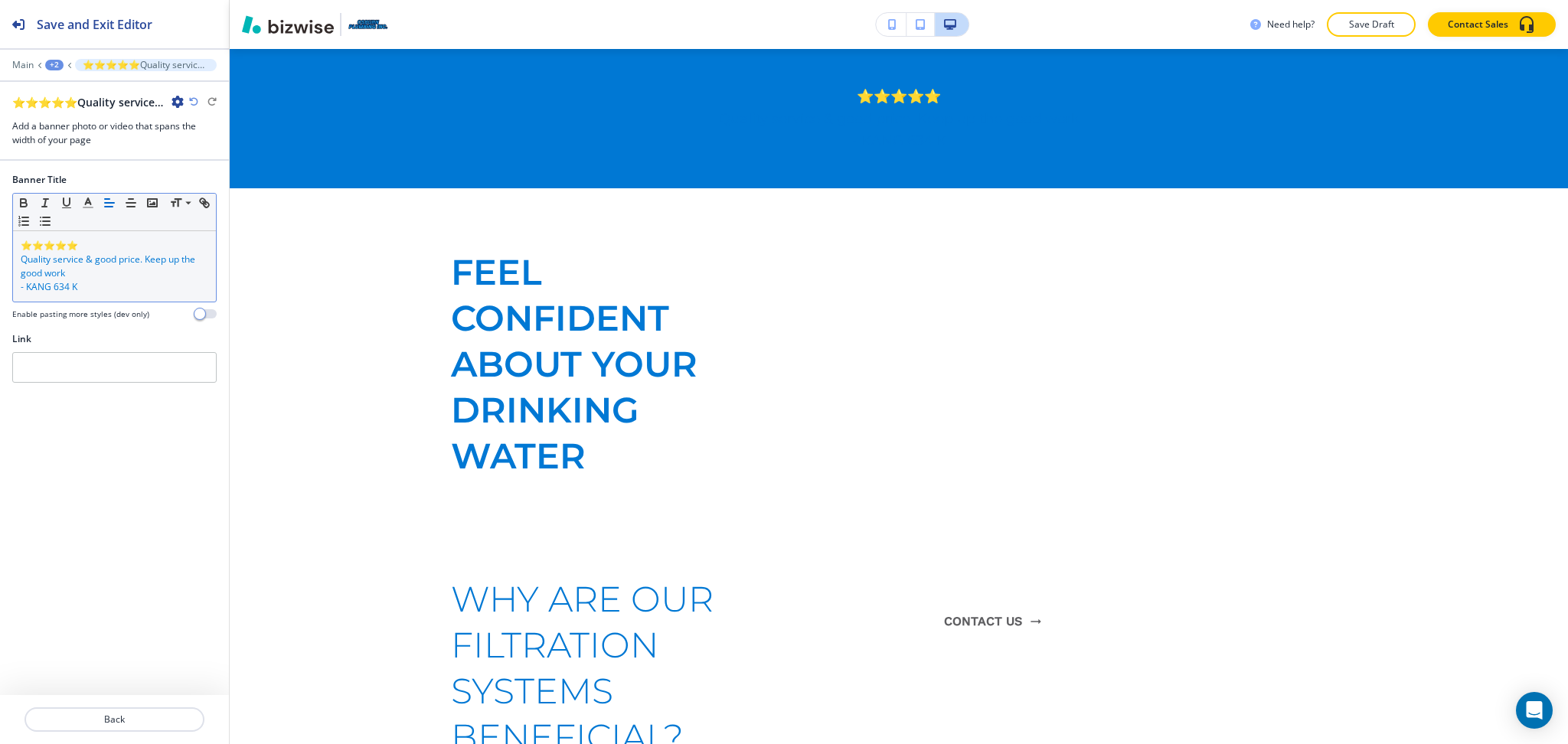
click at [117, 274] on p "Quality service & good price. Keep up the good work" at bounding box center [114, 266] width 188 height 28
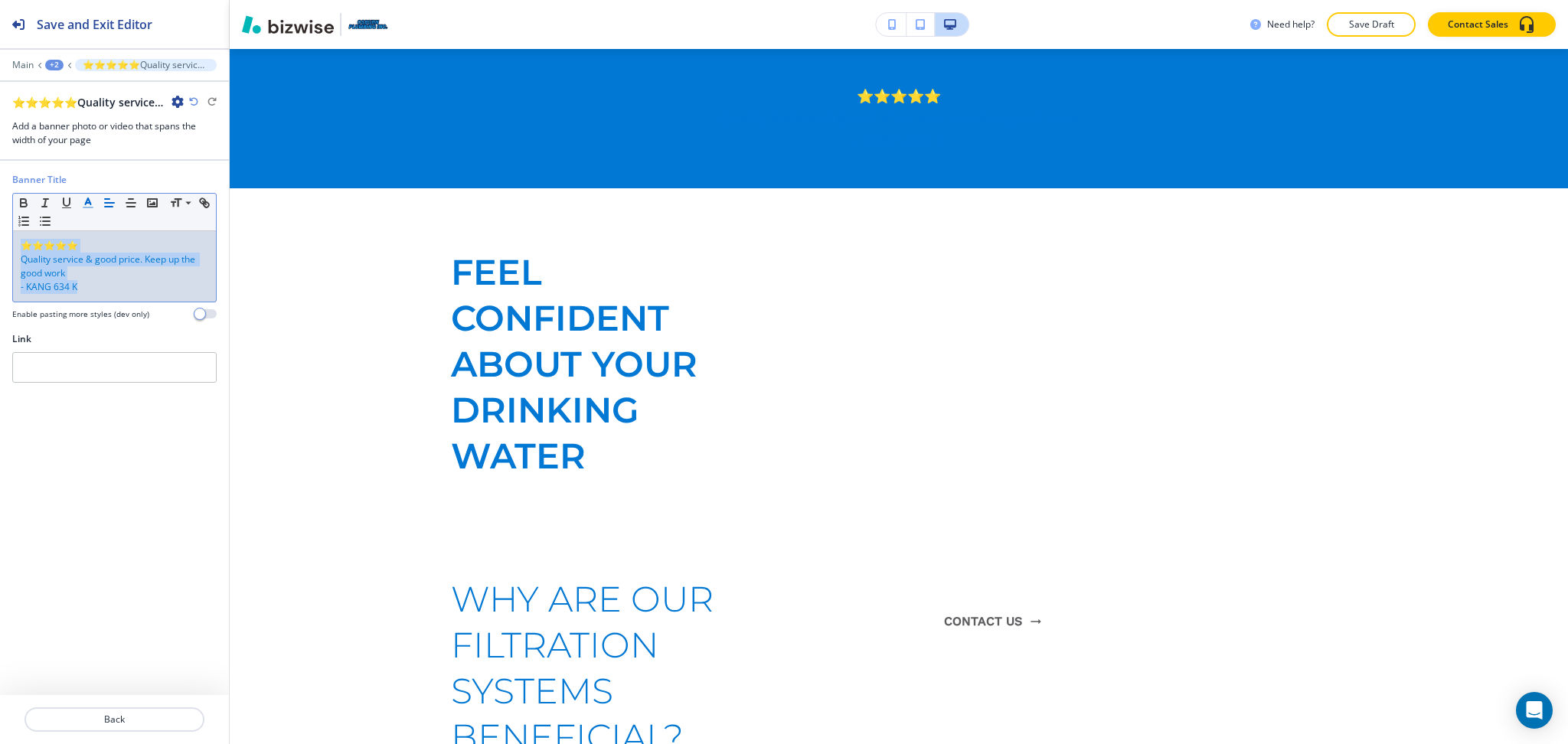
click at [86, 204] on polyline "button" at bounding box center [88, 201] width 5 height 6
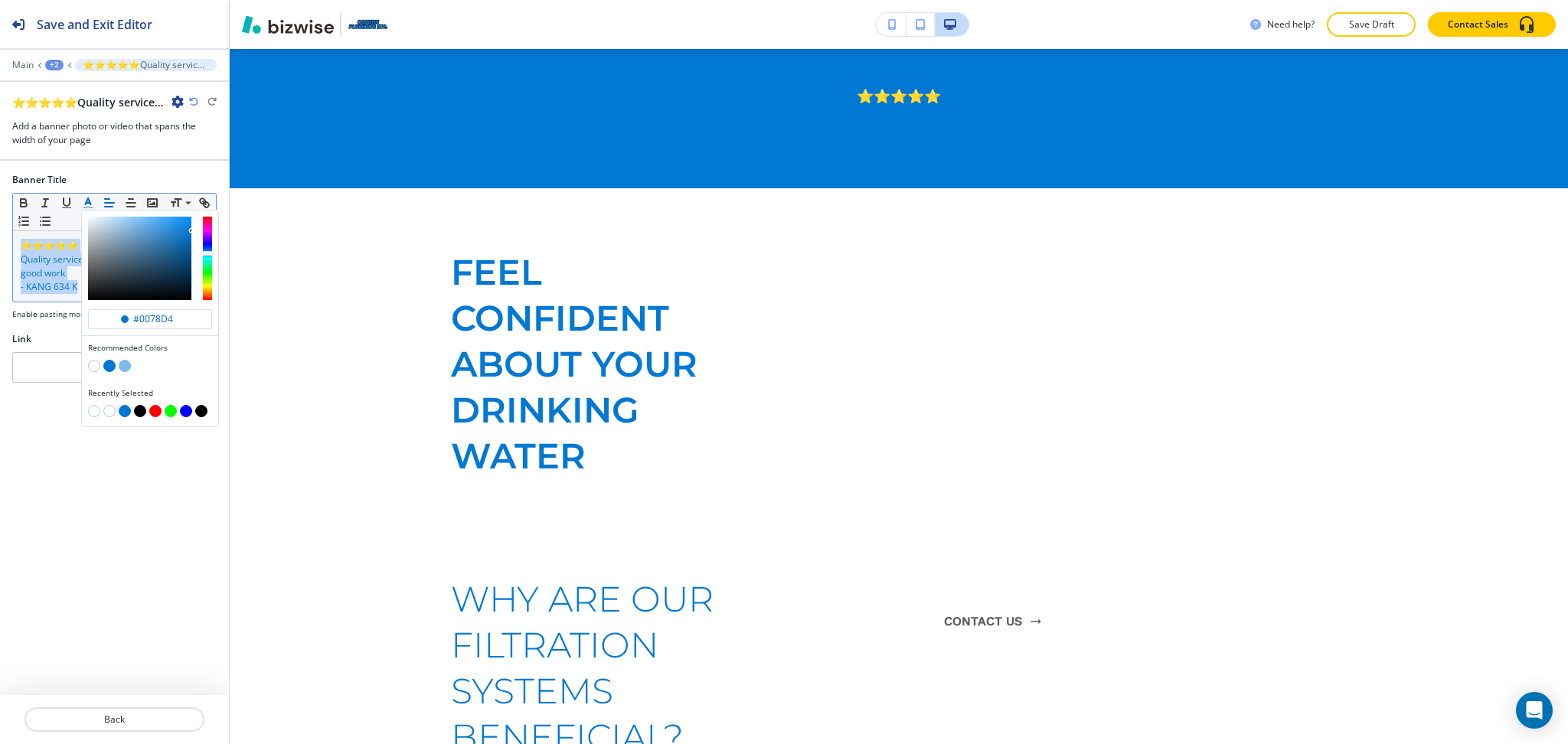
click at [96, 363] on button "button" at bounding box center [94, 366] width 12 height 12
type input "#ffffff"
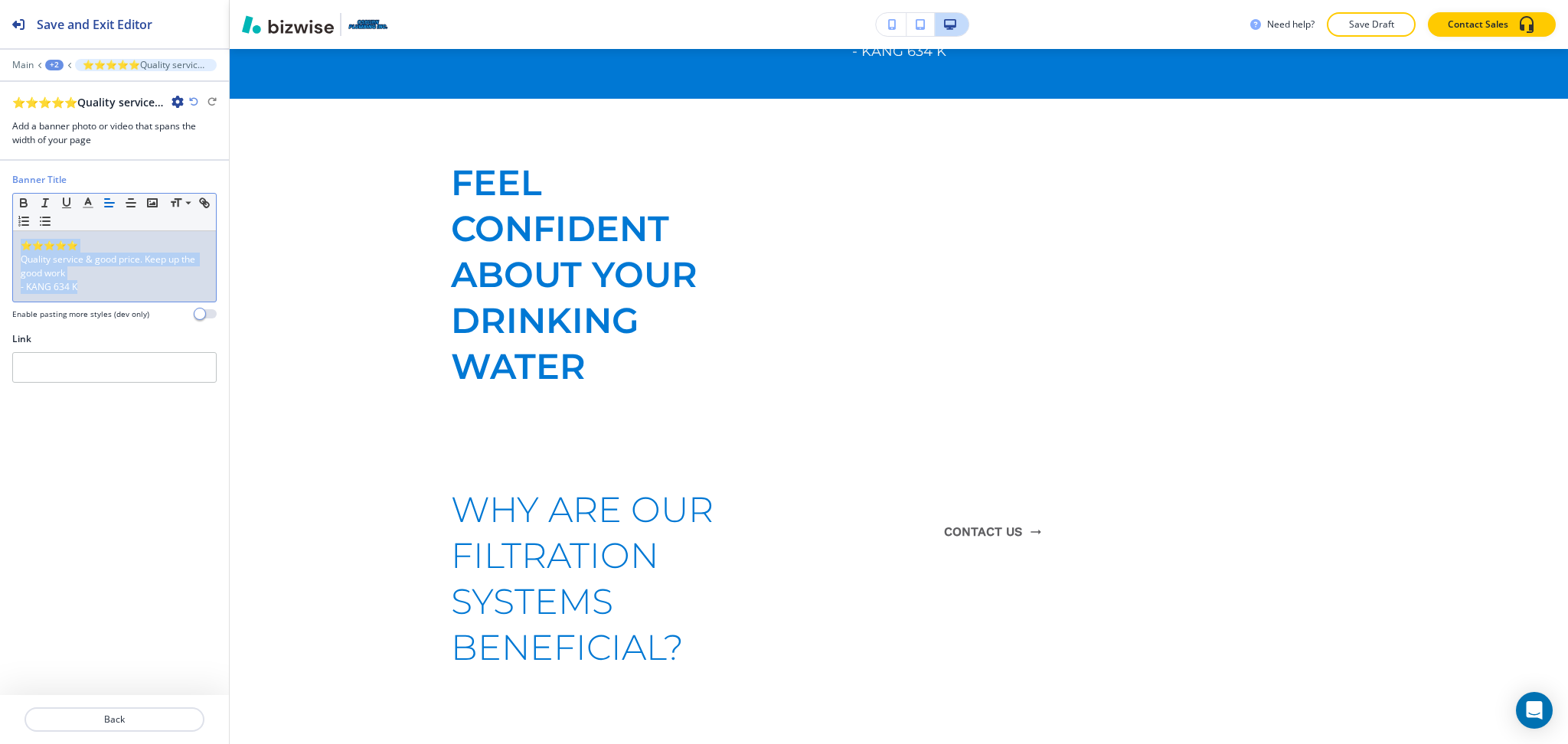
scroll to position [0, 0]
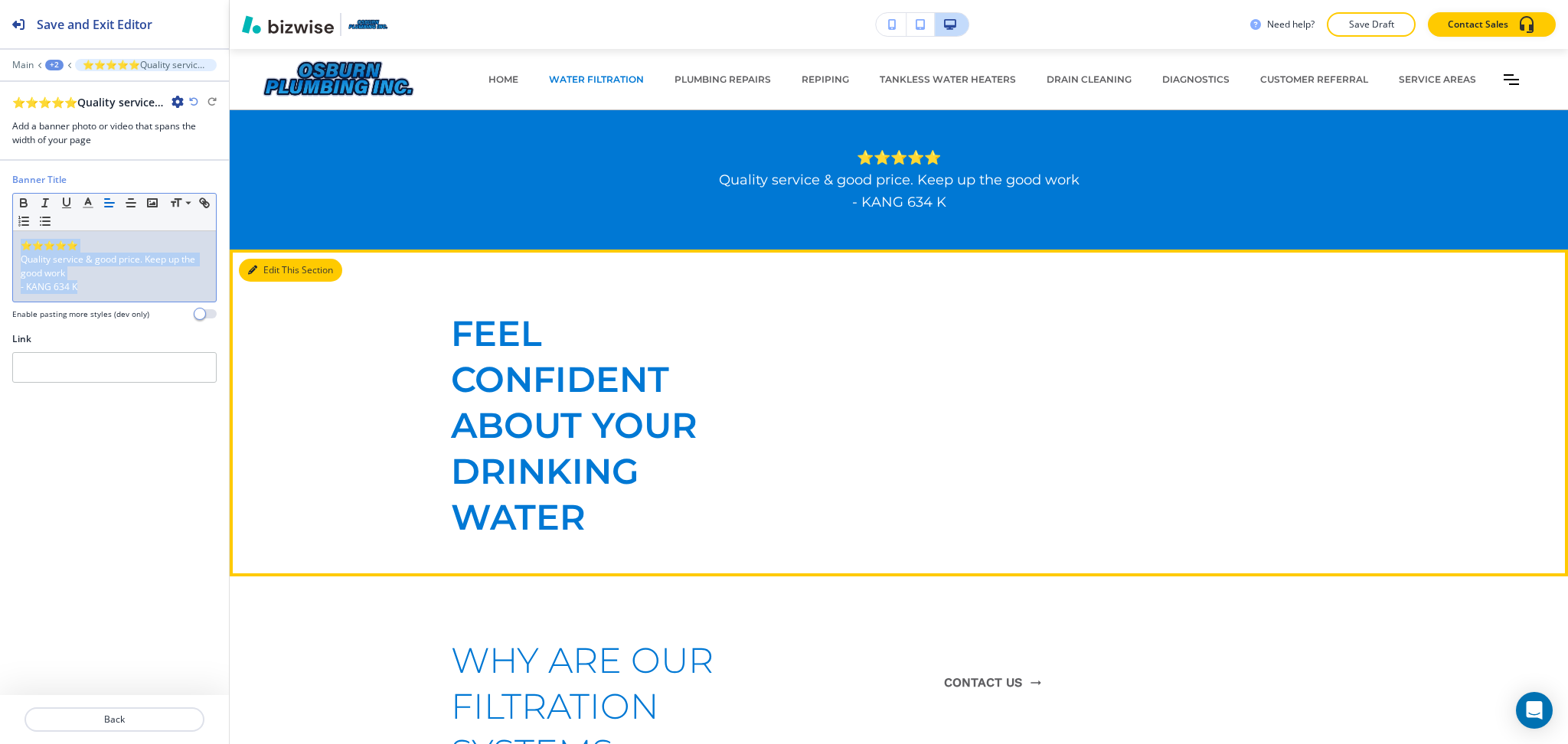
click at [273, 271] on button "Edit This Section" at bounding box center [291, 270] width 103 height 23
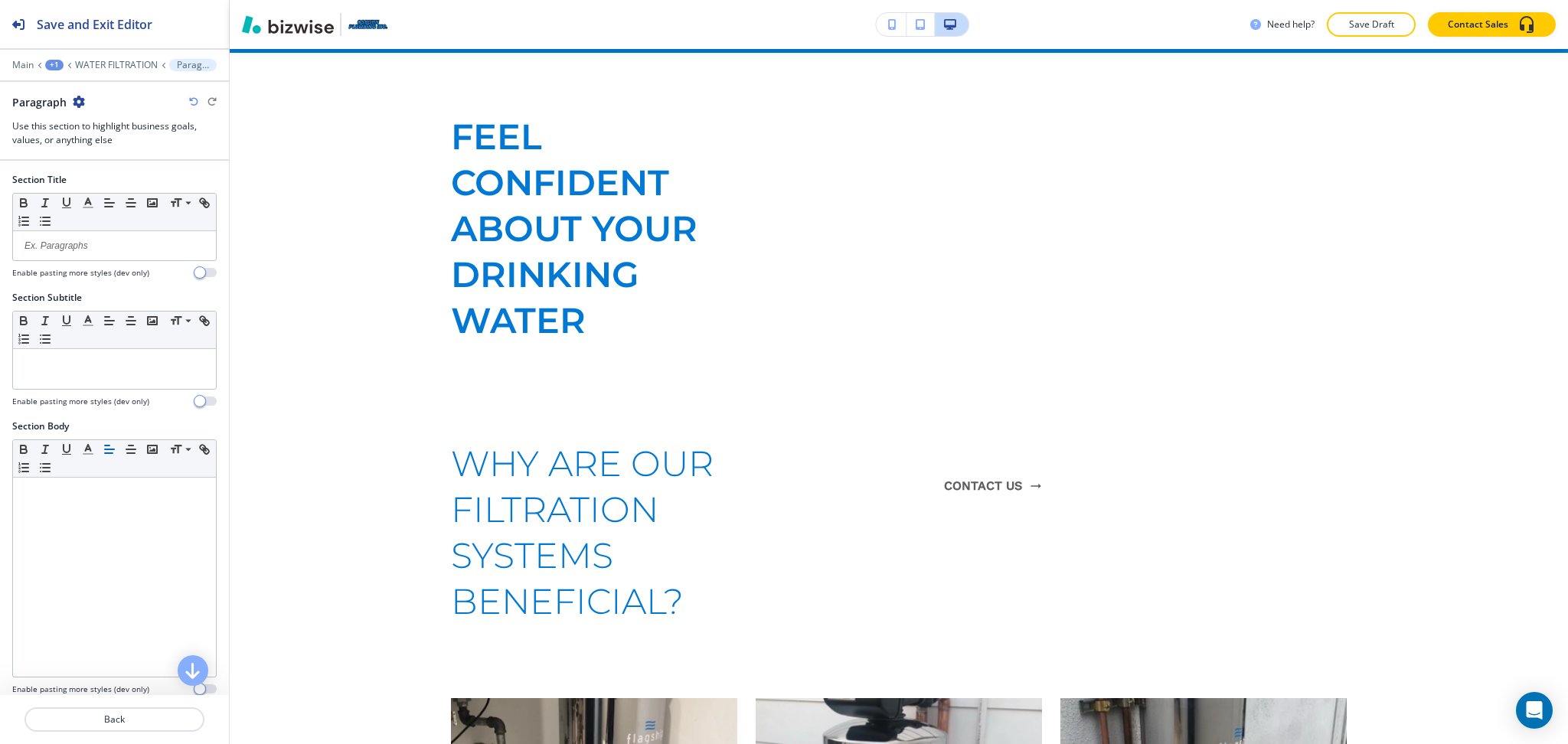
scroll to position [201, 0]
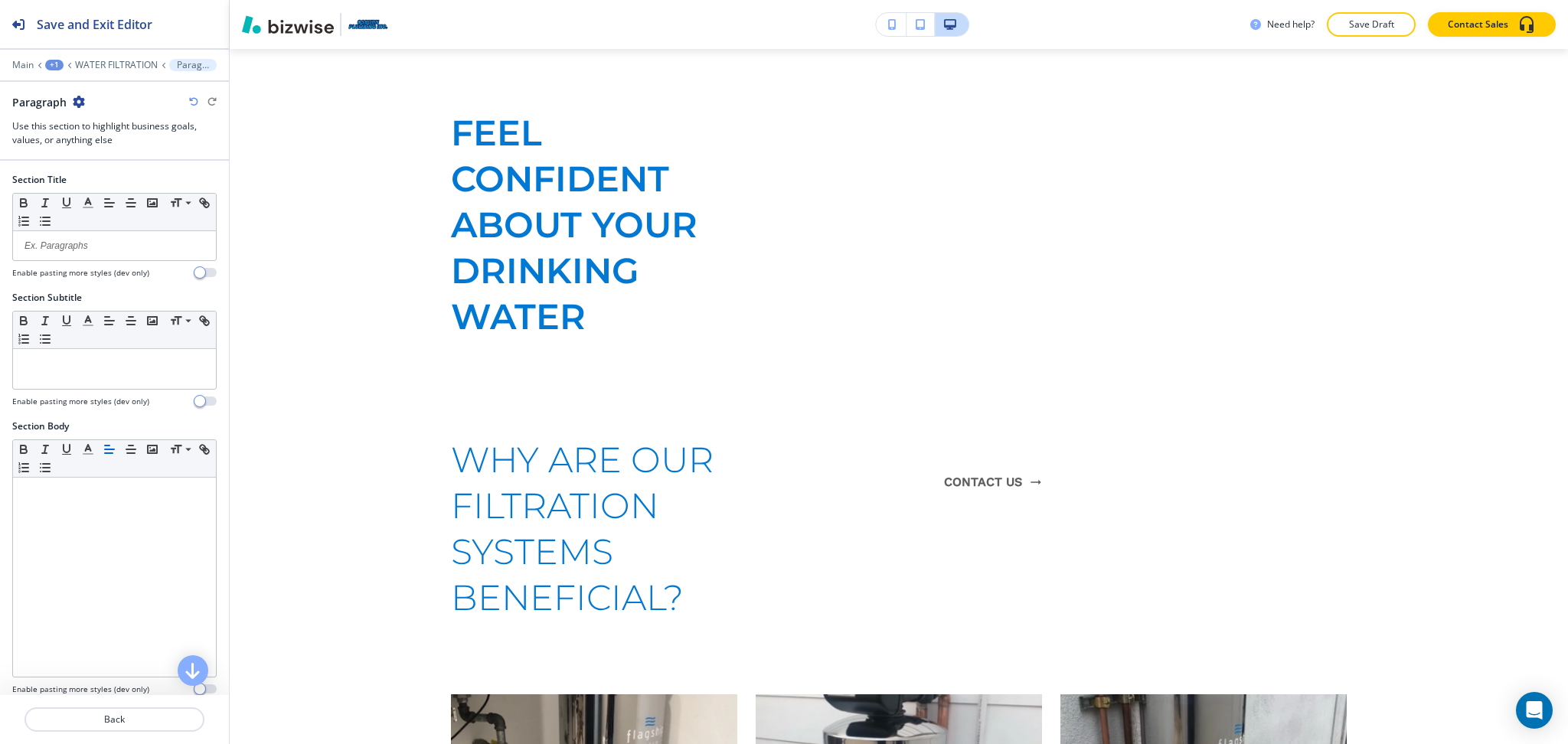
click at [79, 102] on icon "button" at bounding box center [79, 102] width 12 height 12
click at [110, 187] on p "Delete Section" at bounding box center [121, 183] width 78 height 14
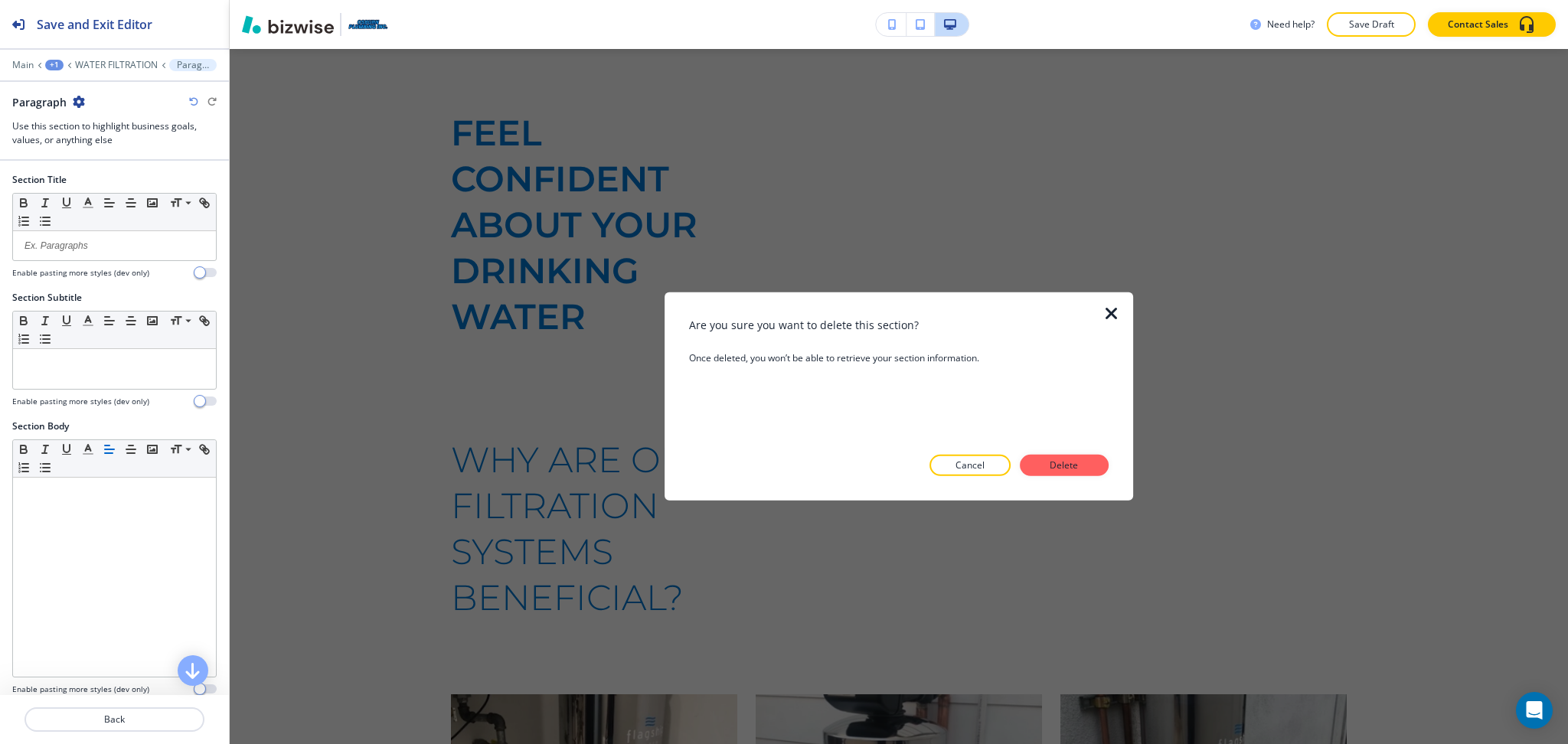
click at [1075, 481] on div at bounding box center [898, 488] width 419 height 24
click at [1073, 471] on p "Delete" at bounding box center [1064, 465] width 37 height 14
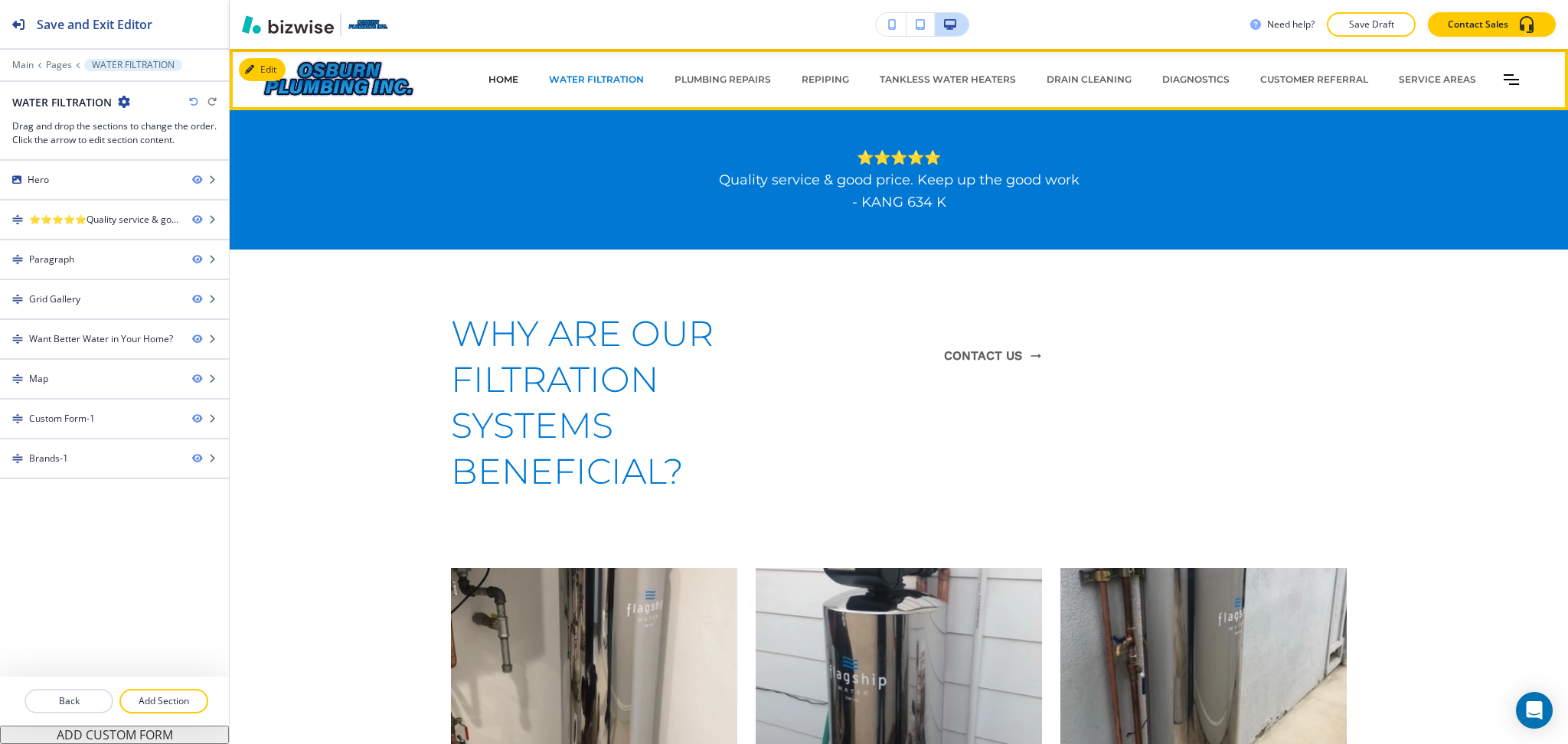
click at [494, 79] on p "HOME" at bounding box center [503, 79] width 30 height 14
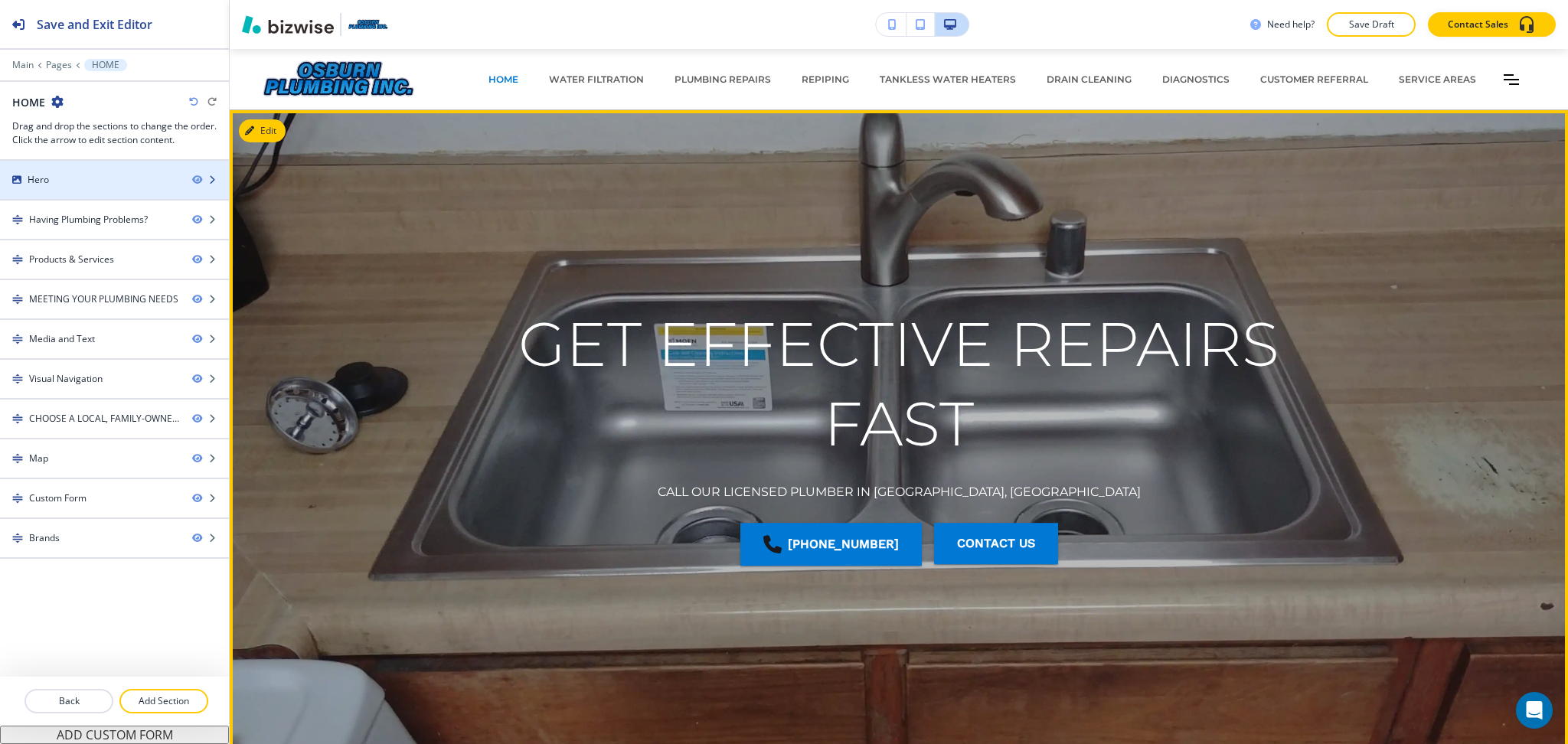
click at [102, 182] on div "Hero" at bounding box center [90, 180] width 180 height 14
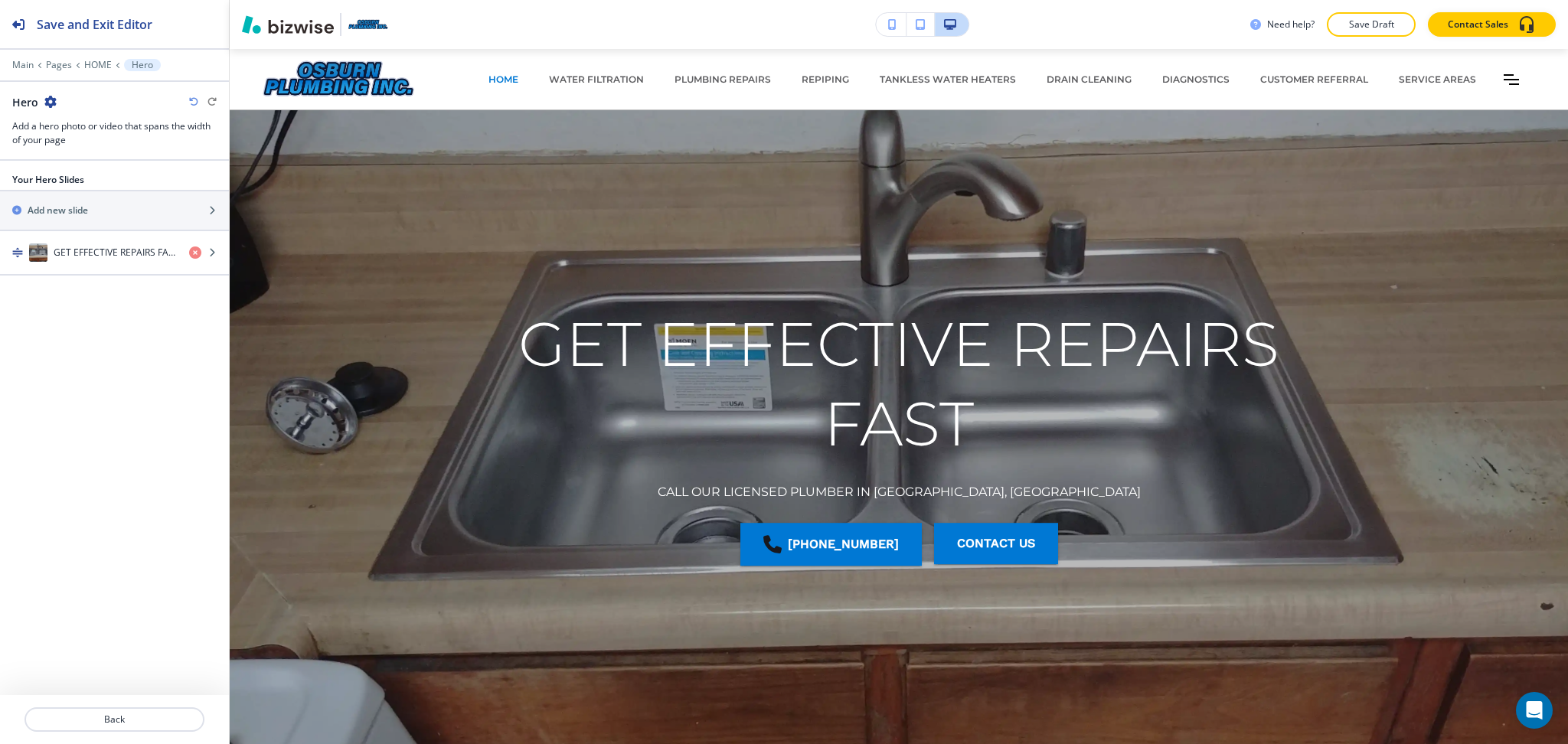
scroll to position [61, 0]
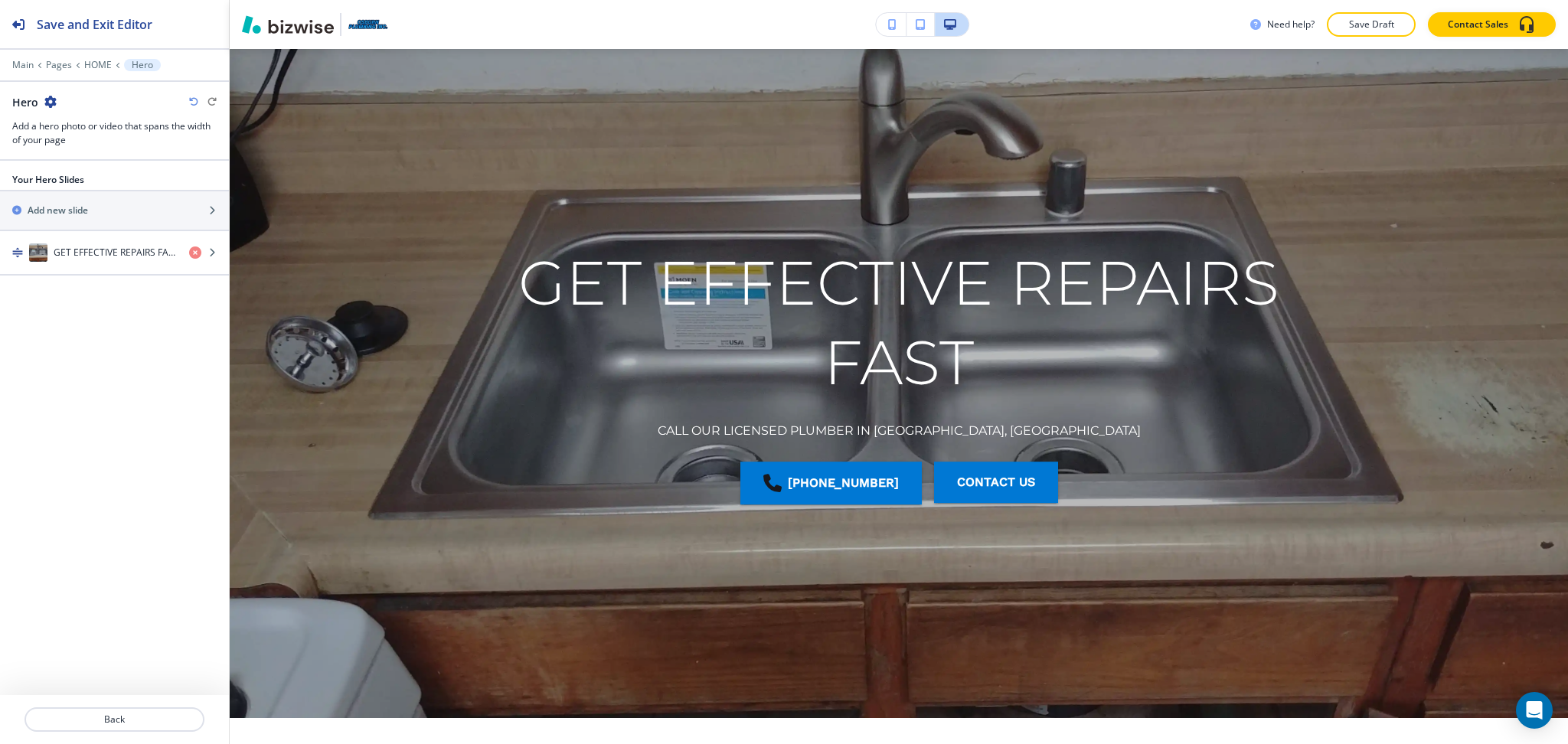
click at [49, 107] on icon "button" at bounding box center [51, 102] width 12 height 12
click at [76, 148] on p "Duplicate Section" at bounding box center [93, 155] width 78 height 14
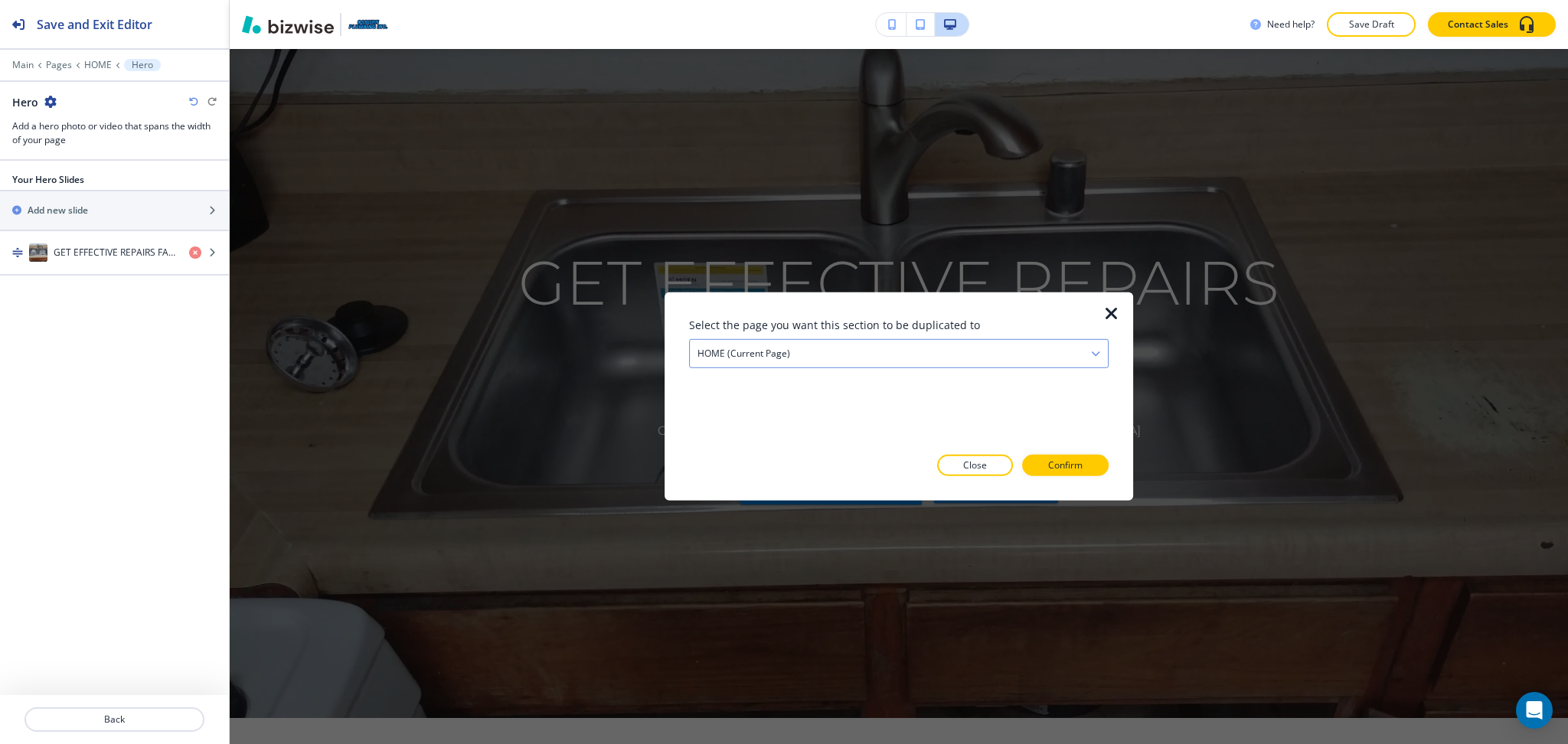
click at [842, 352] on div "HOME (current page)" at bounding box center [898, 354] width 418 height 28
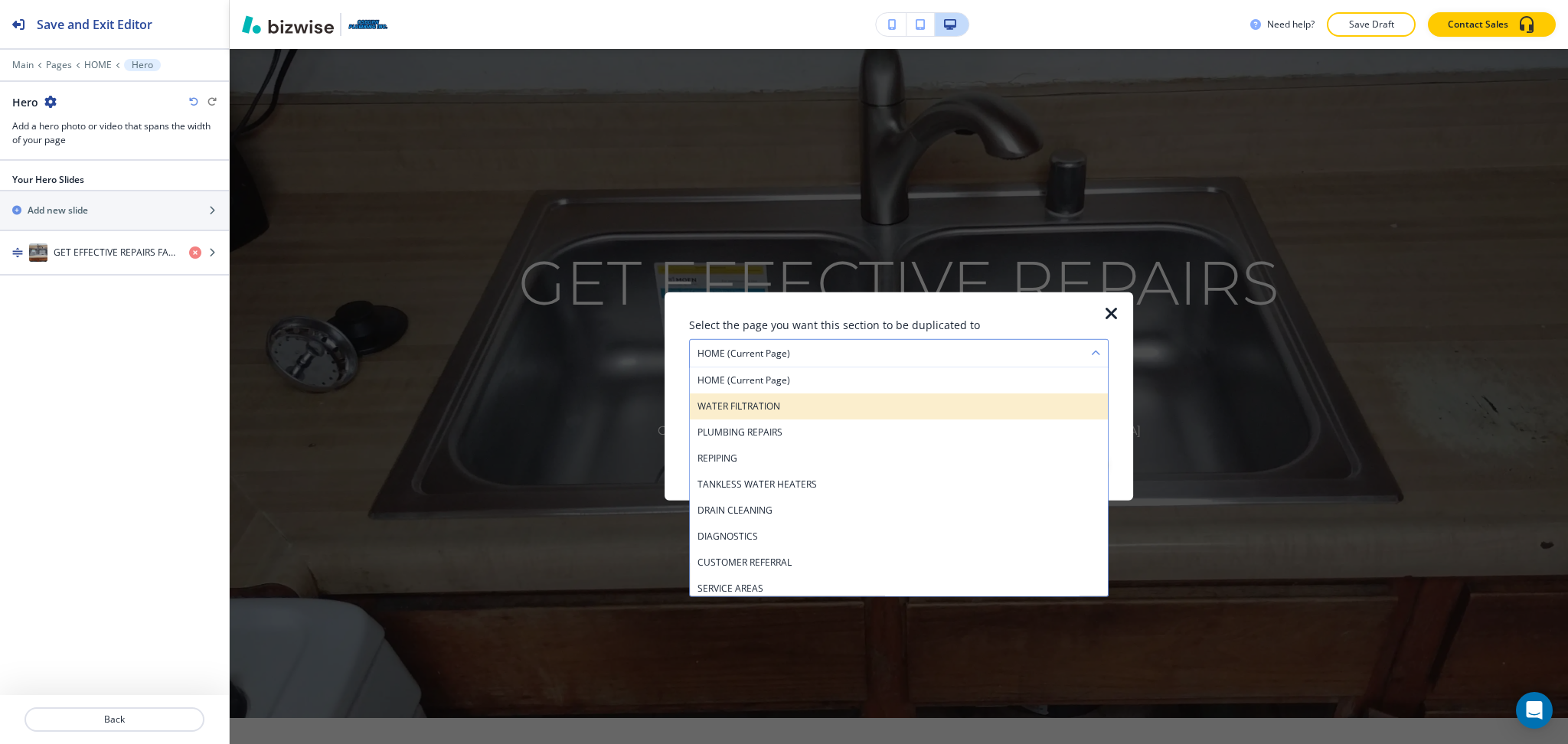
click at [781, 406] on h4 "WATER FILTRATION" at bounding box center [898, 407] width 402 height 14
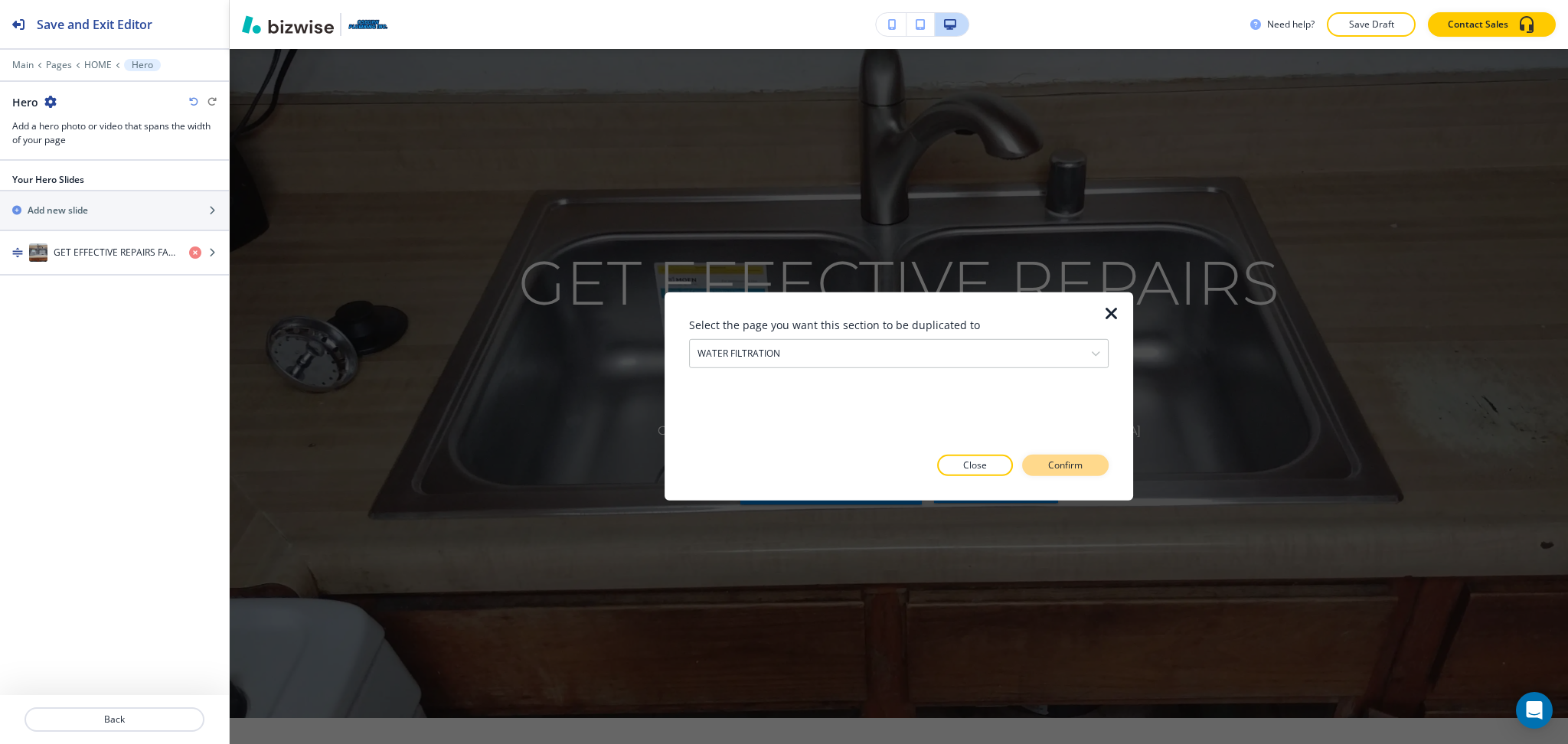
click at [1067, 466] on p "Confirm" at bounding box center [1064, 465] width 34 height 14
click at [1056, 461] on p "Take me there" at bounding box center [1051, 465] width 62 height 14
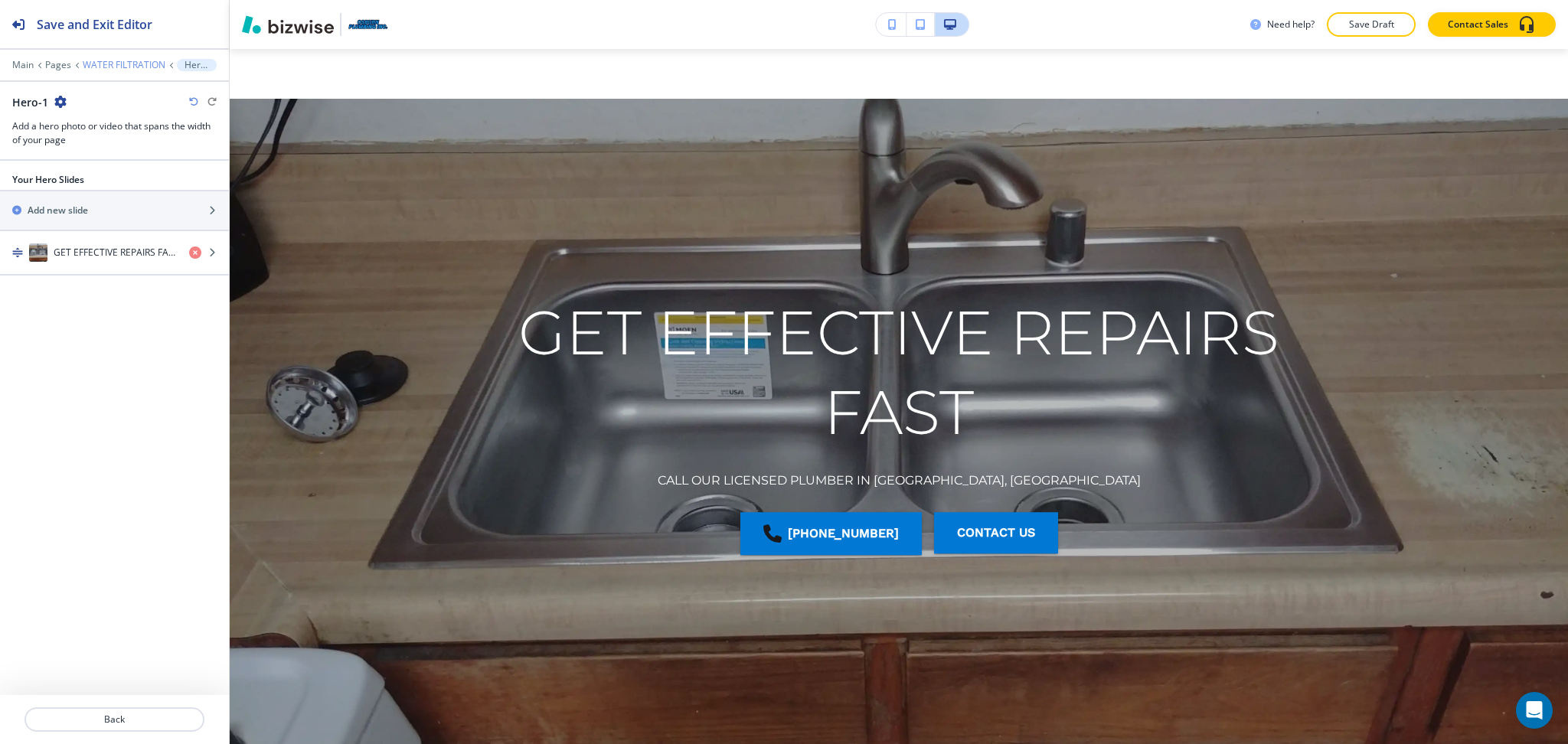
scroll to position [2408, 0]
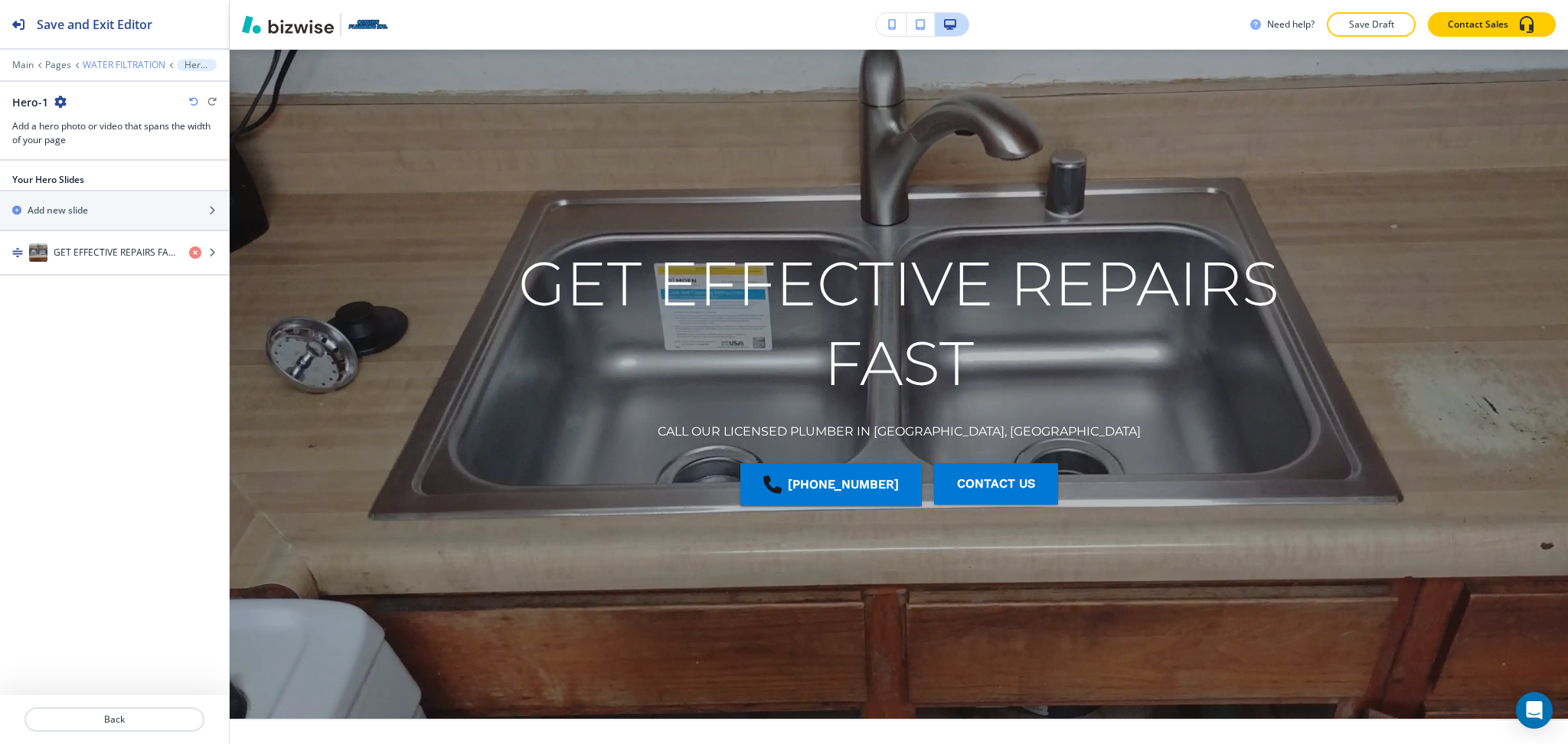
click at [102, 60] on p "WATER FILTRATION" at bounding box center [124, 65] width 83 height 10
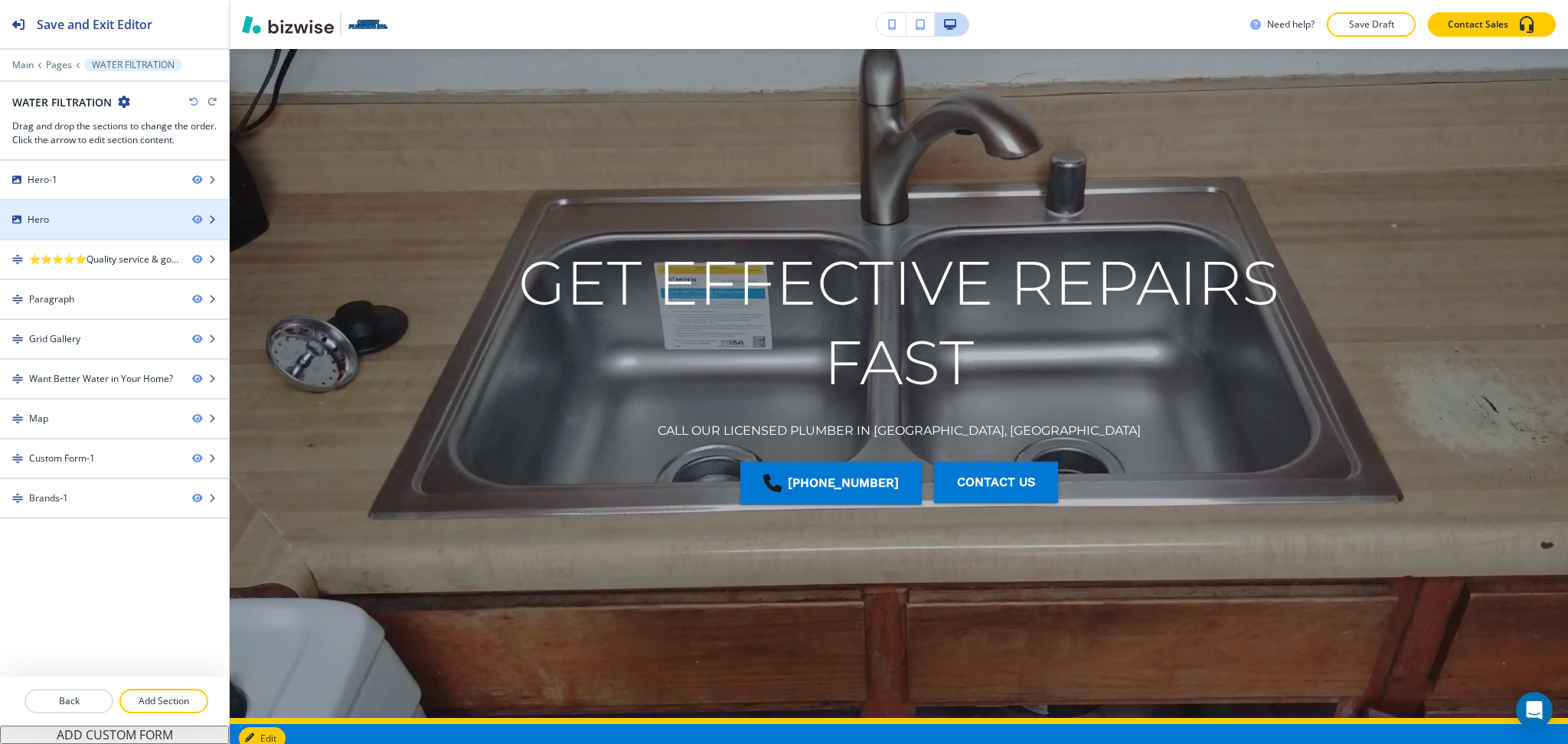
click at [78, 218] on div "Hero" at bounding box center [90, 220] width 180 height 14
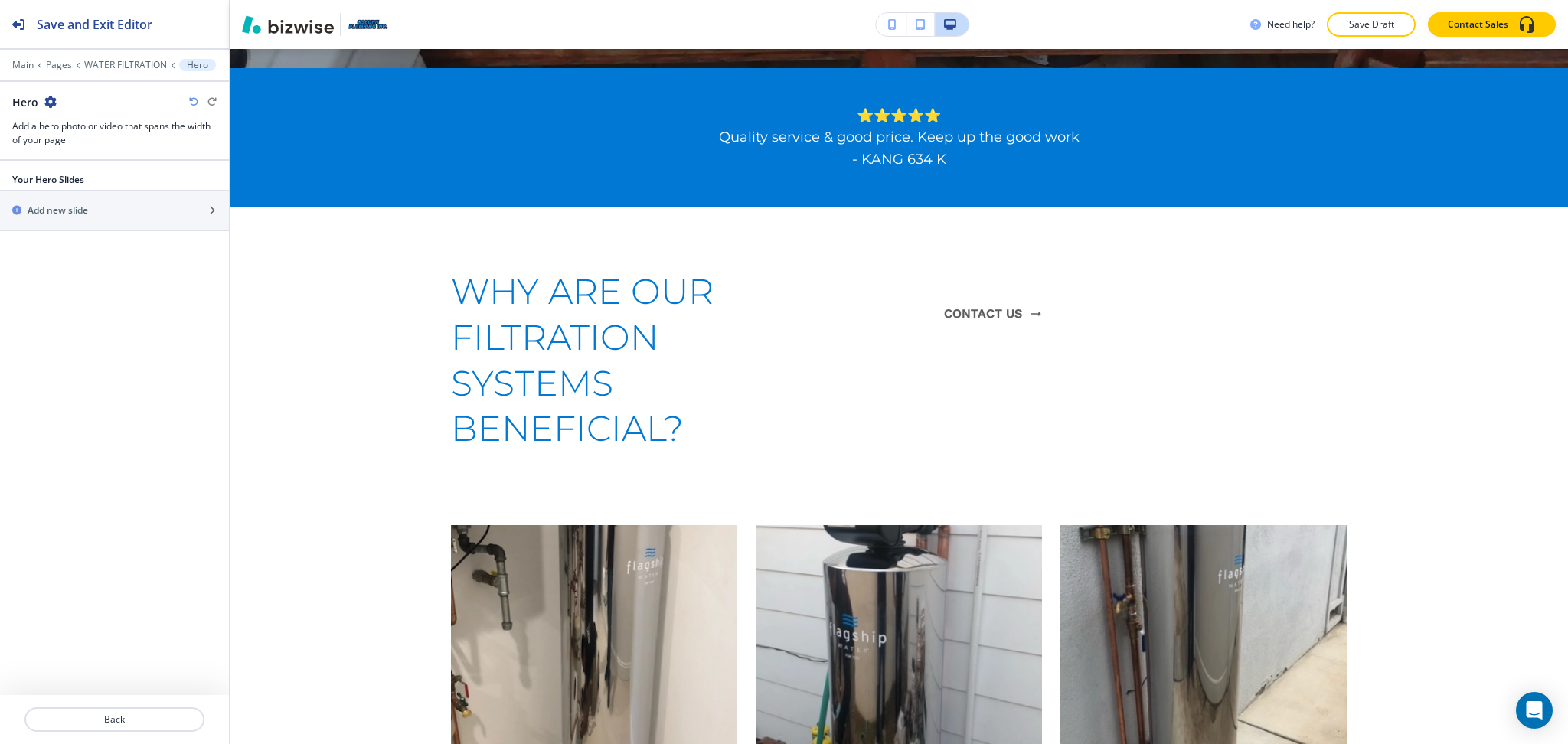
scroll to position [730, 0]
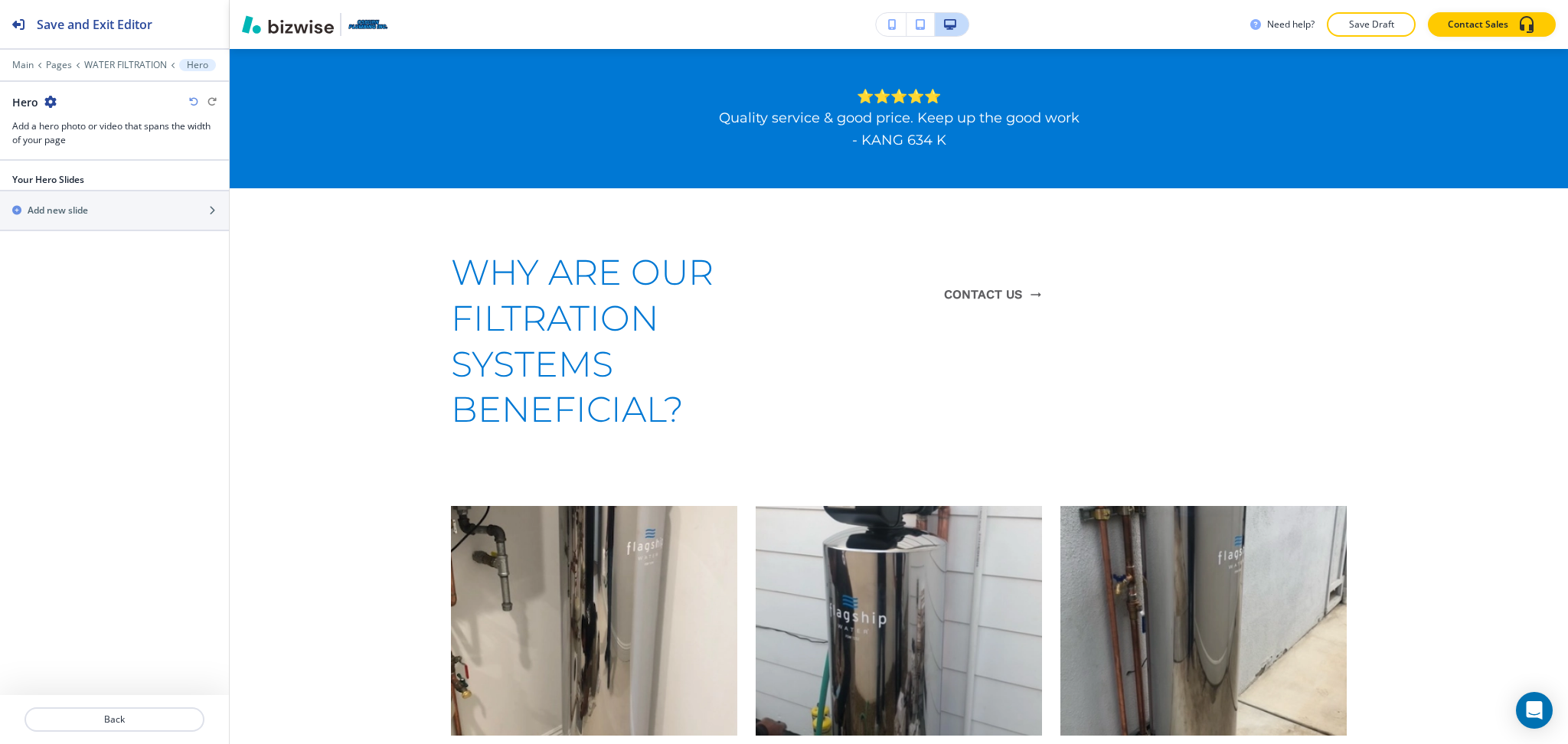
click at [52, 103] on icon "button" at bounding box center [51, 102] width 12 height 12
click at [84, 183] on p "Delete Section" at bounding box center [93, 183] width 78 height 14
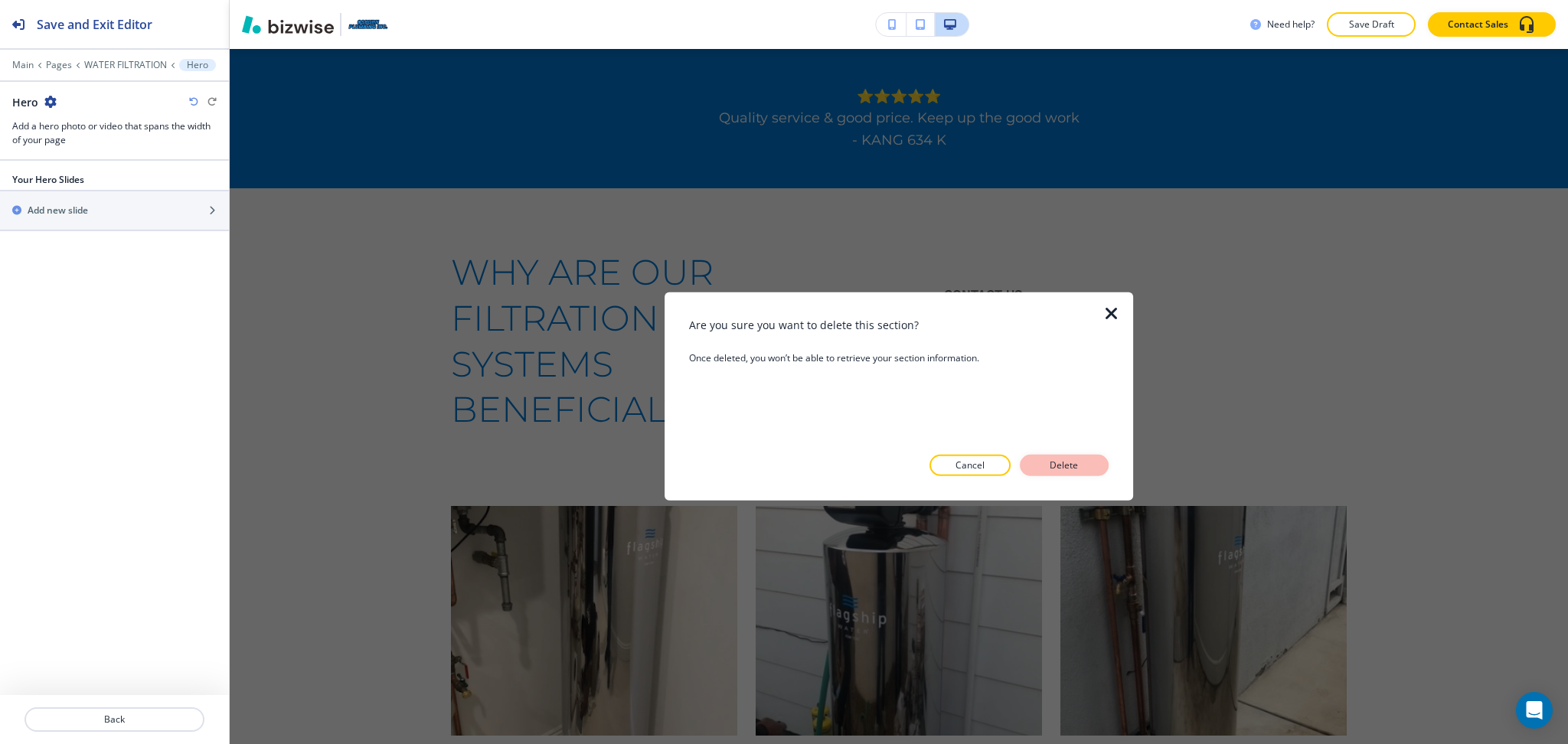
click at [1047, 457] on button "Delete" at bounding box center [1064, 465] width 89 height 22
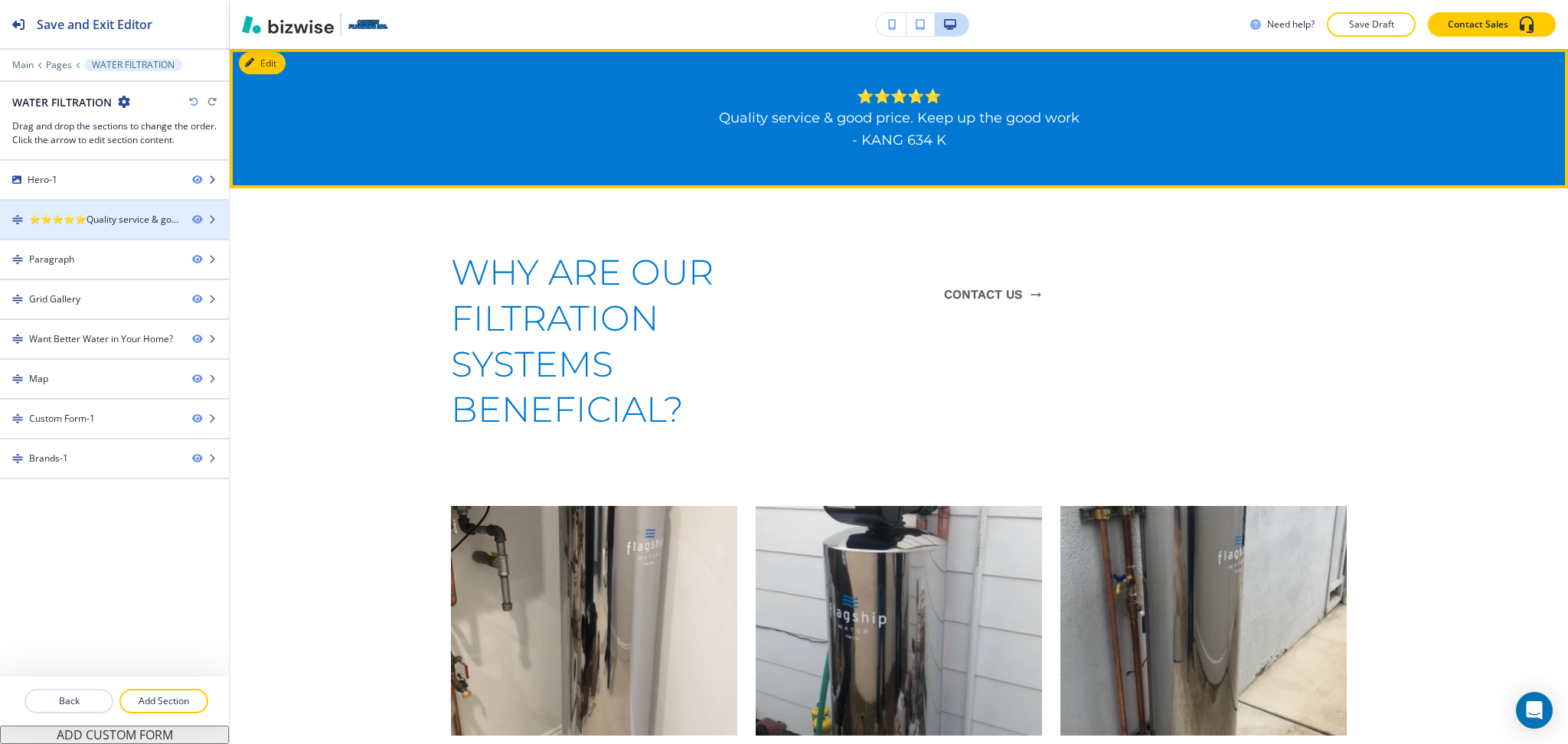
click at [67, 189] on div at bounding box center [114, 193] width 229 height 12
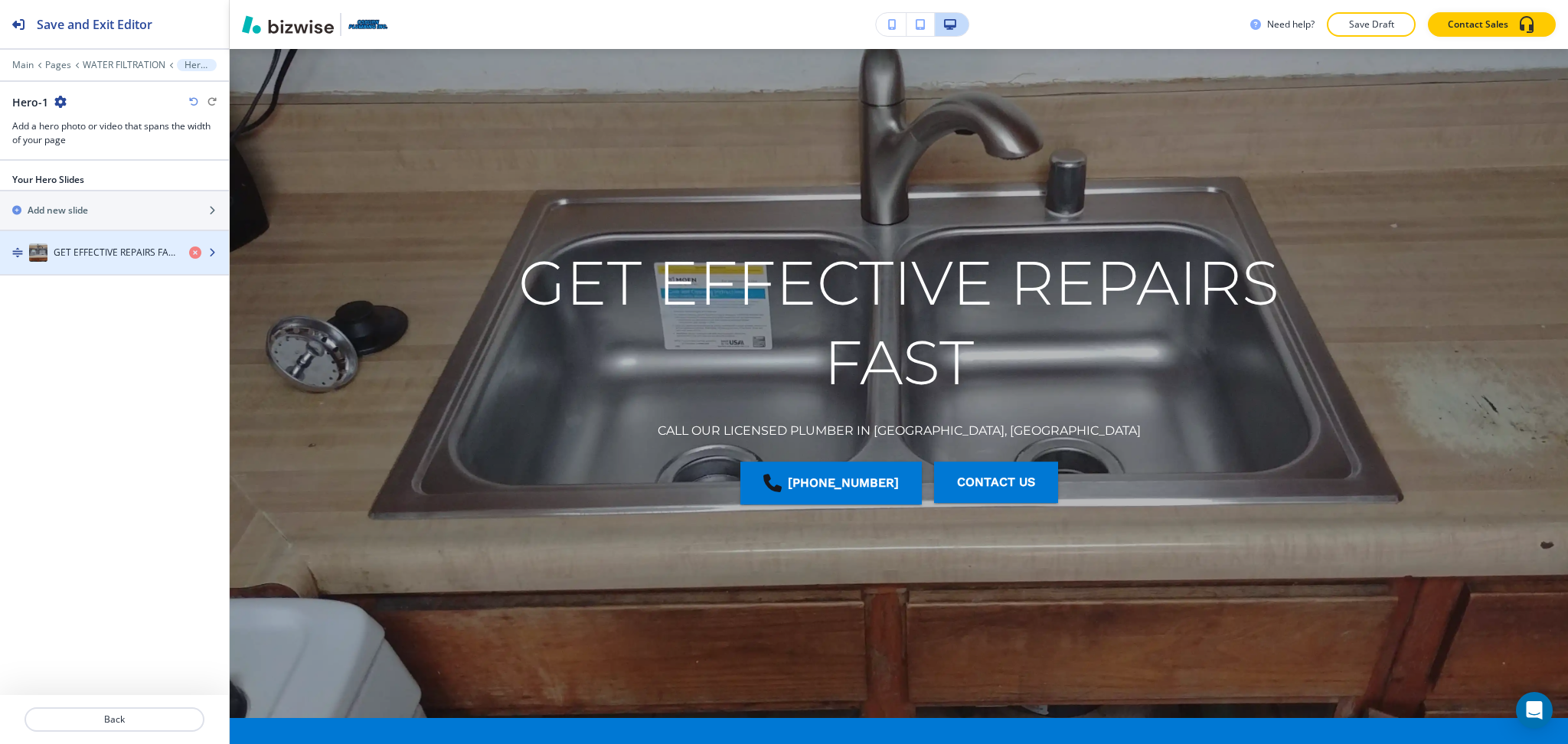
click at [89, 251] on h4 "GET EFFECTIVE REPAIRS FAST" at bounding box center [114, 252] width 123 height 14
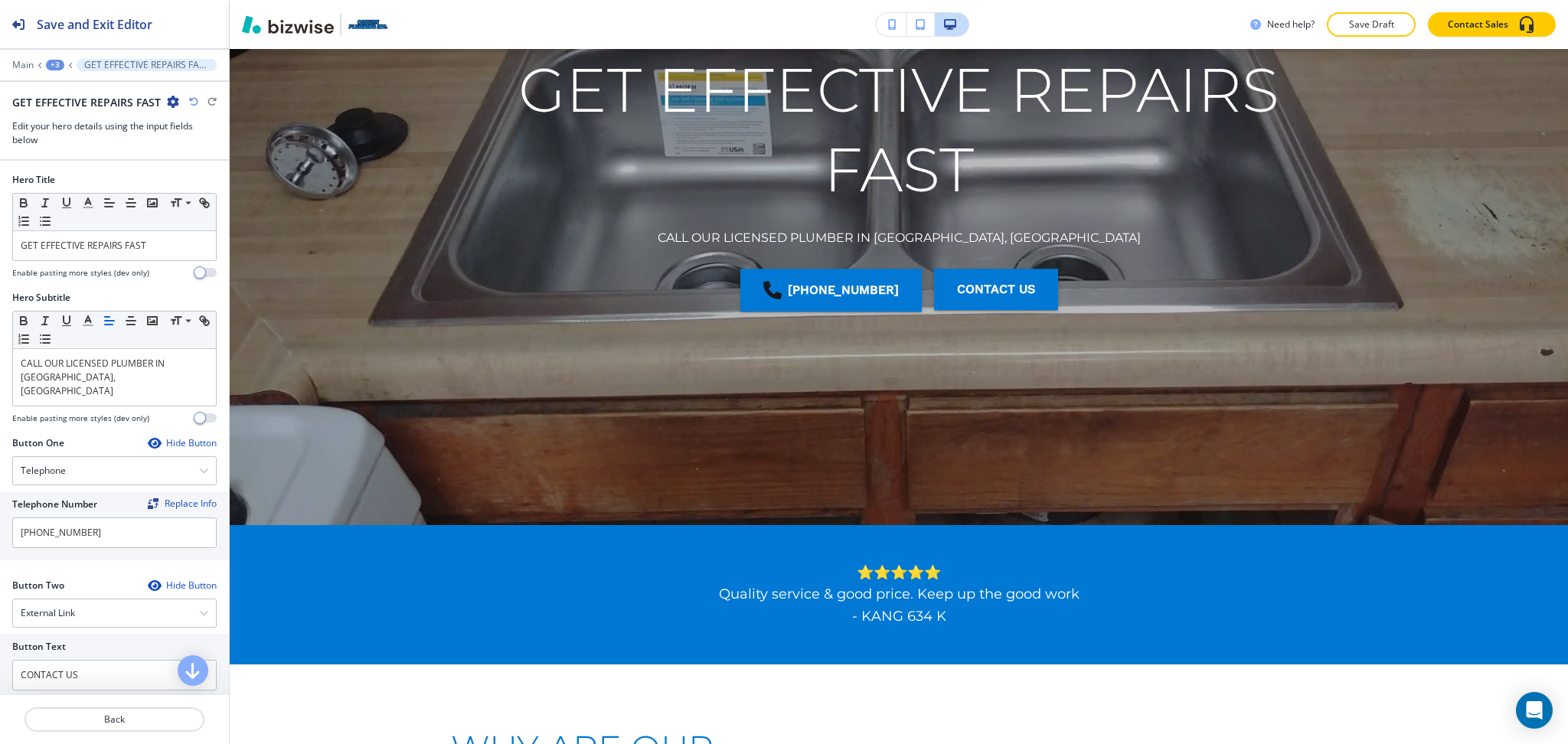
scroll to position [255, 0]
click at [148, 244] on p "GET EFFECTIVE REPAIRS FAST" at bounding box center [114, 246] width 188 height 14
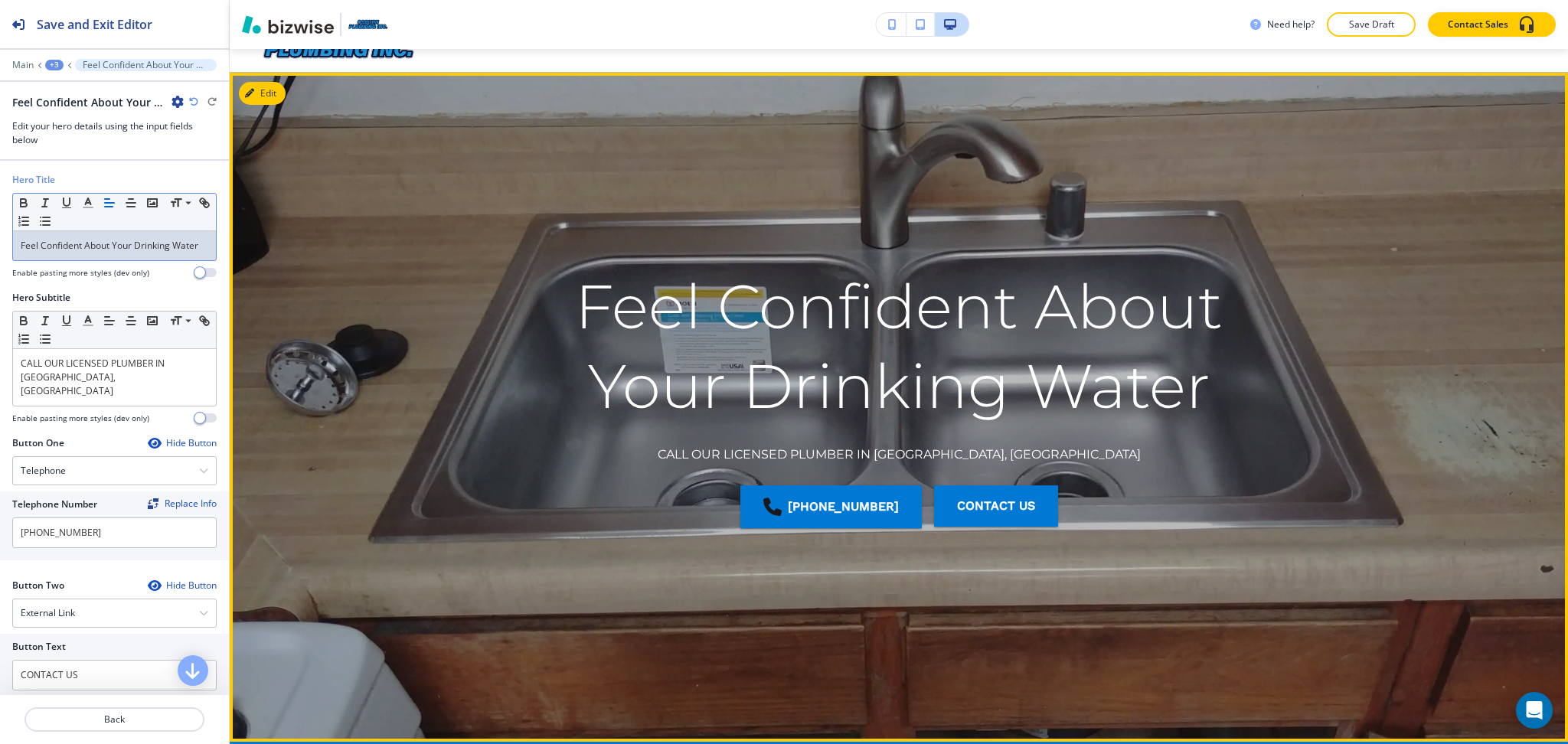
scroll to position [0, 0]
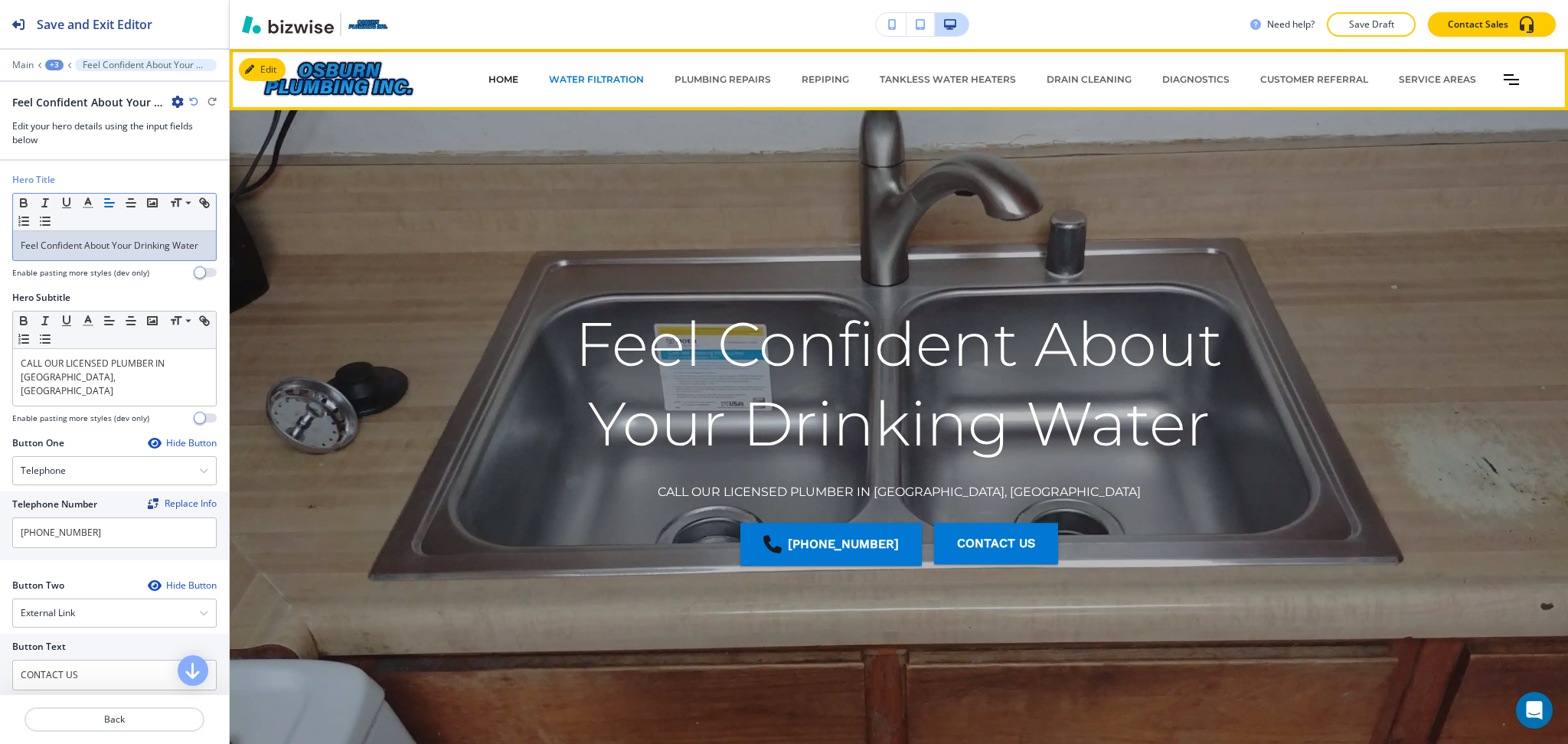
click at [500, 73] on p "HOME" at bounding box center [503, 79] width 30 height 14
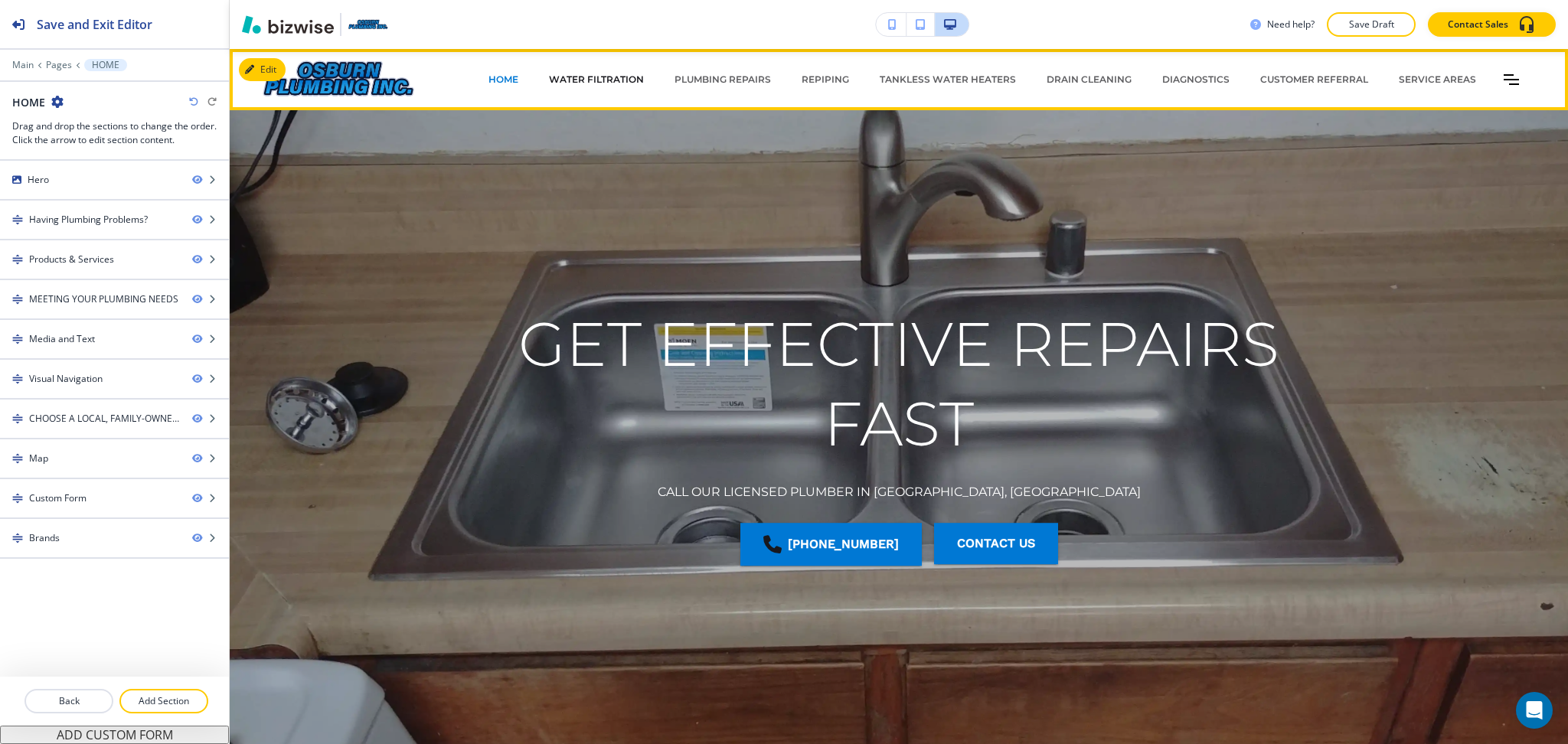
click at [569, 79] on p "WATER FILTRATION" at bounding box center [596, 79] width 95 height 14
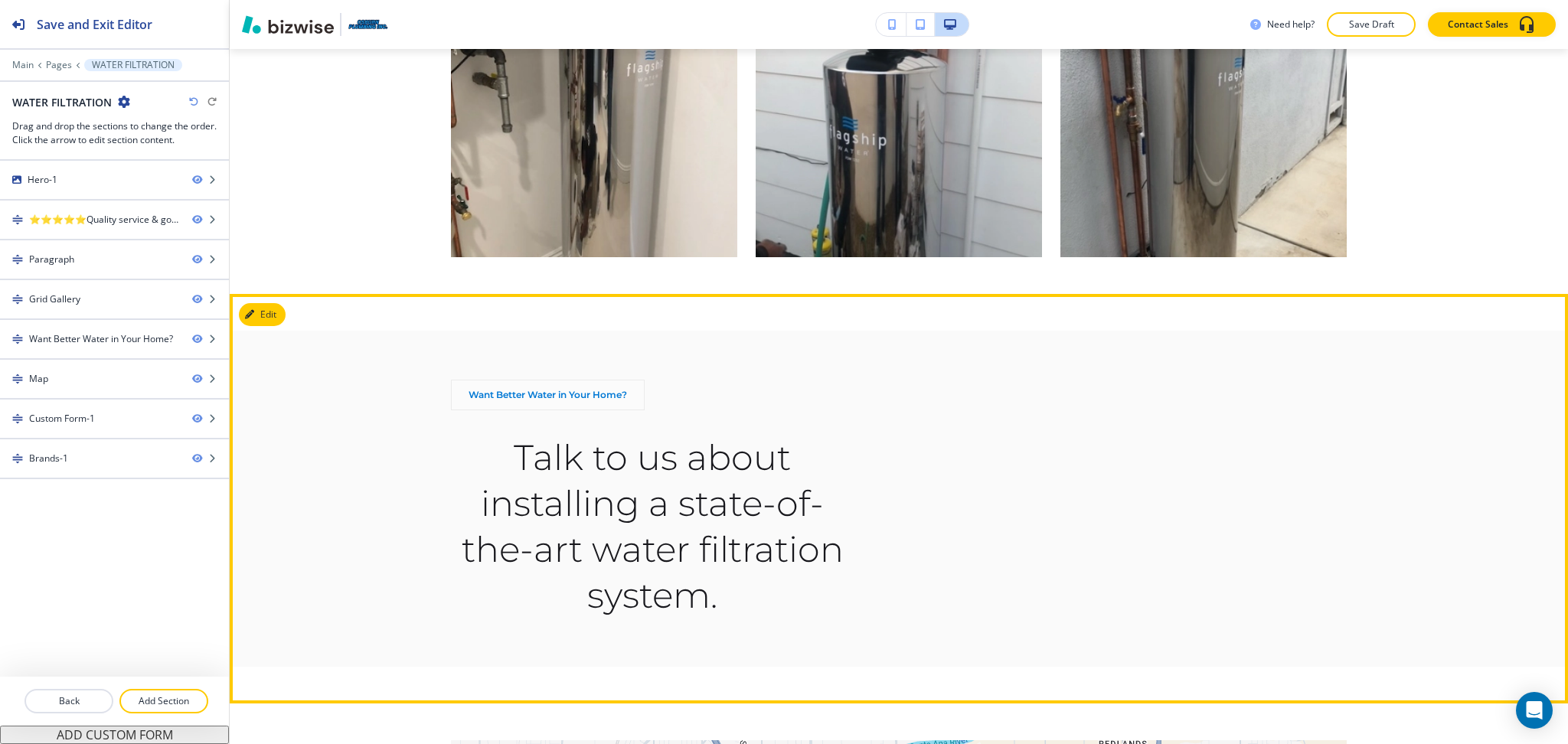
scroll to position [1209, 0]
click at [275, 313] on button "Edit This Section" at bounding box center [291, 315] width 103 height 23
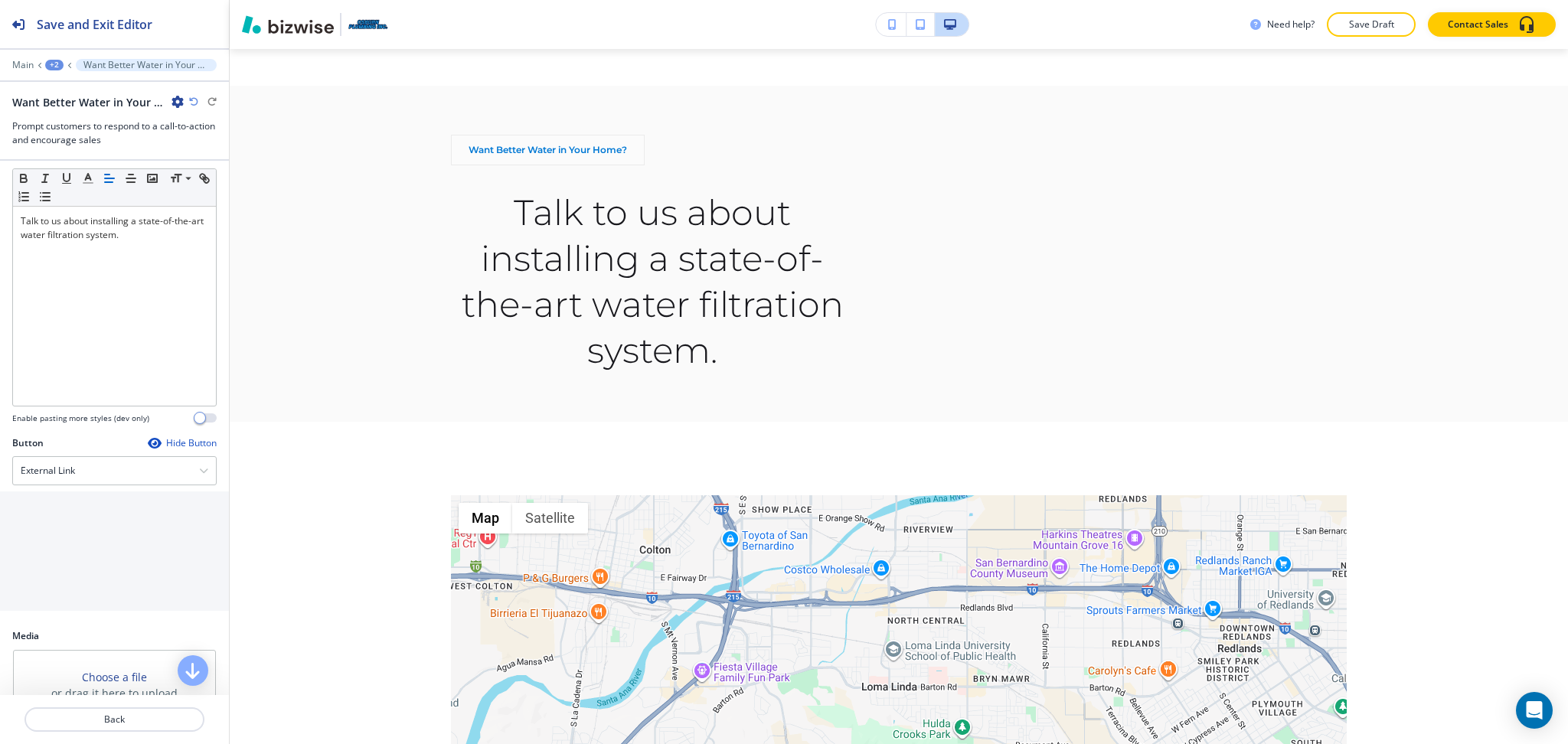
scroll to position [233, 0]
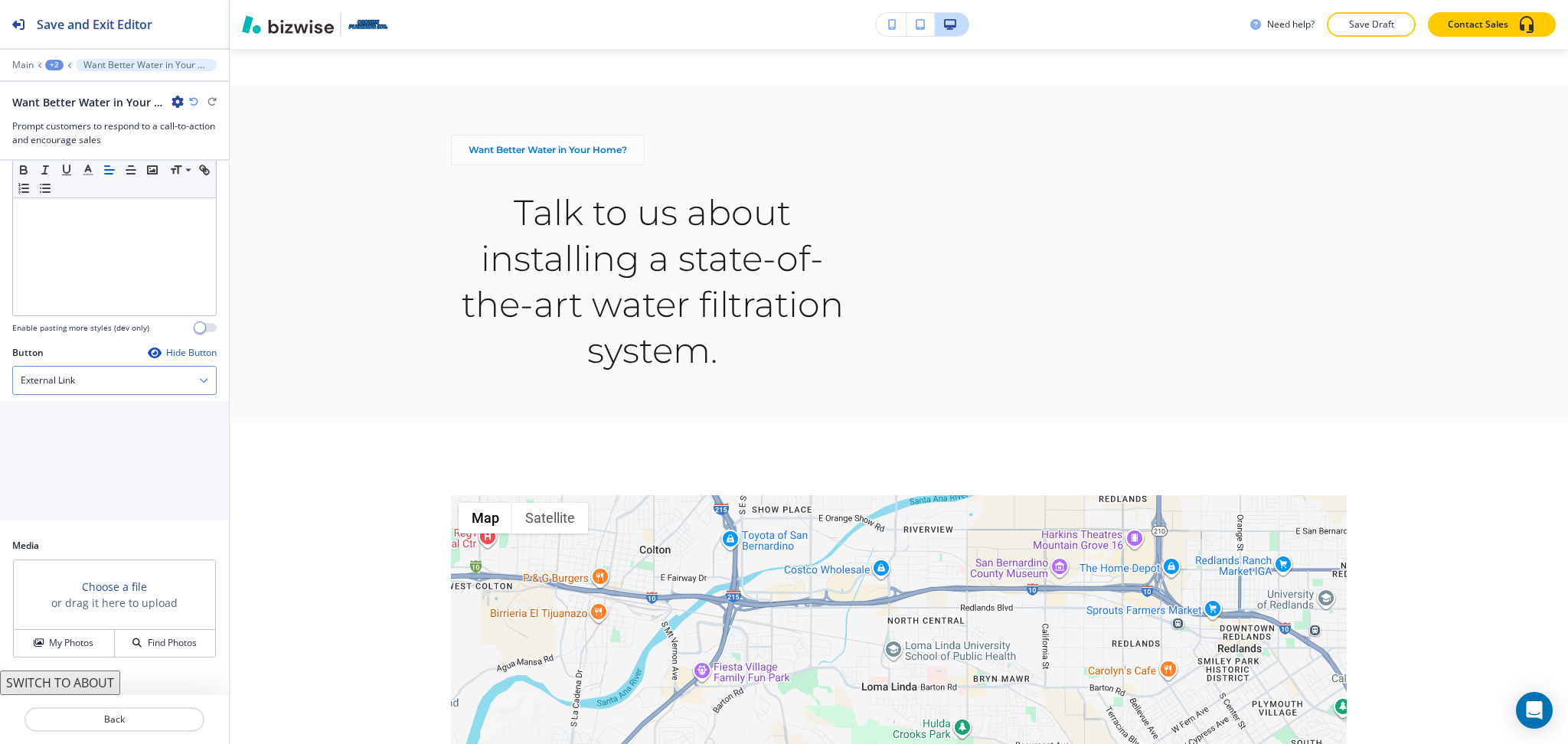
click at [79, 382] on div "External Link" at bounding box center [114, 381] width 203 height 28
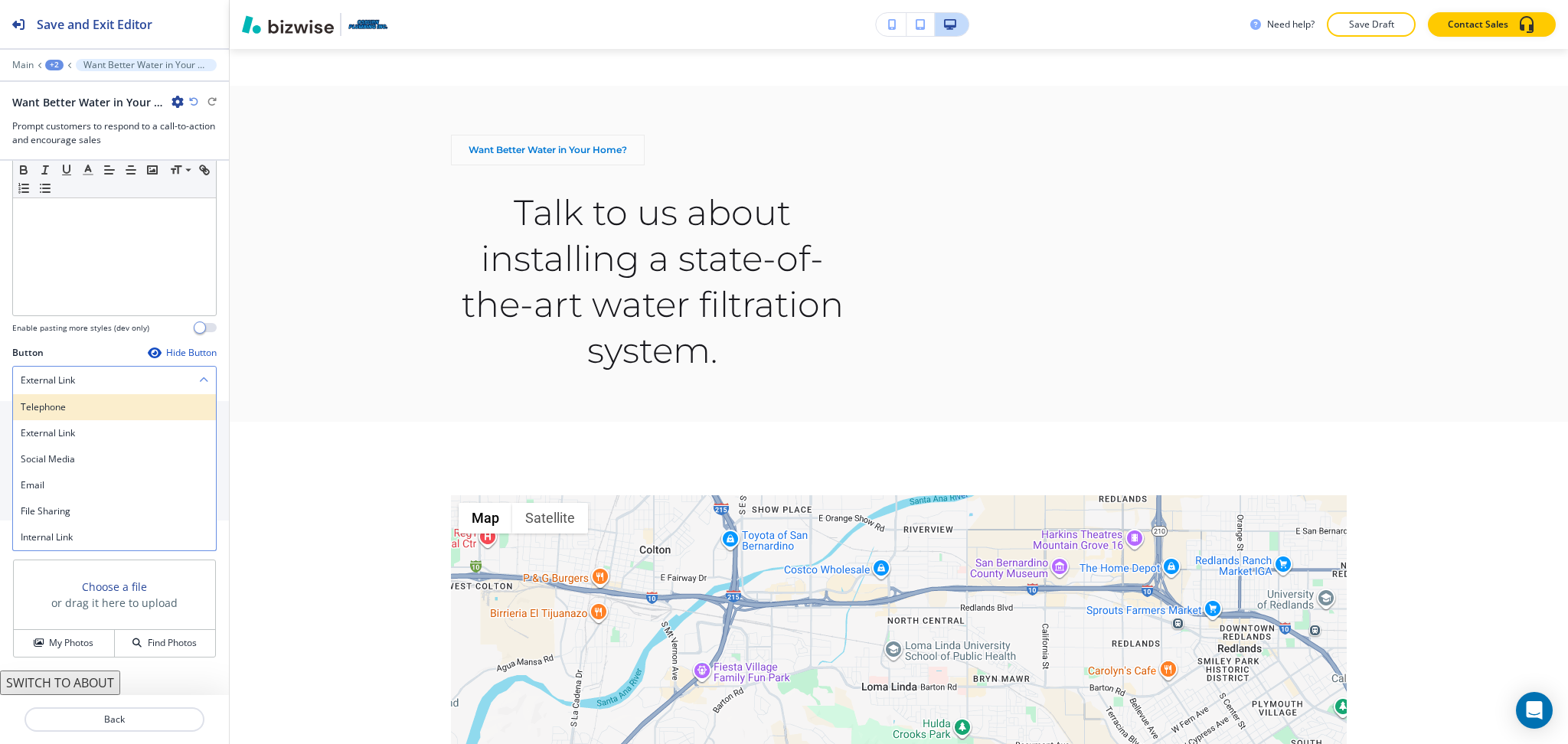
click at [79, 403] on h4 "Telephone" at bounding box center [114, 408] width 188 height 14
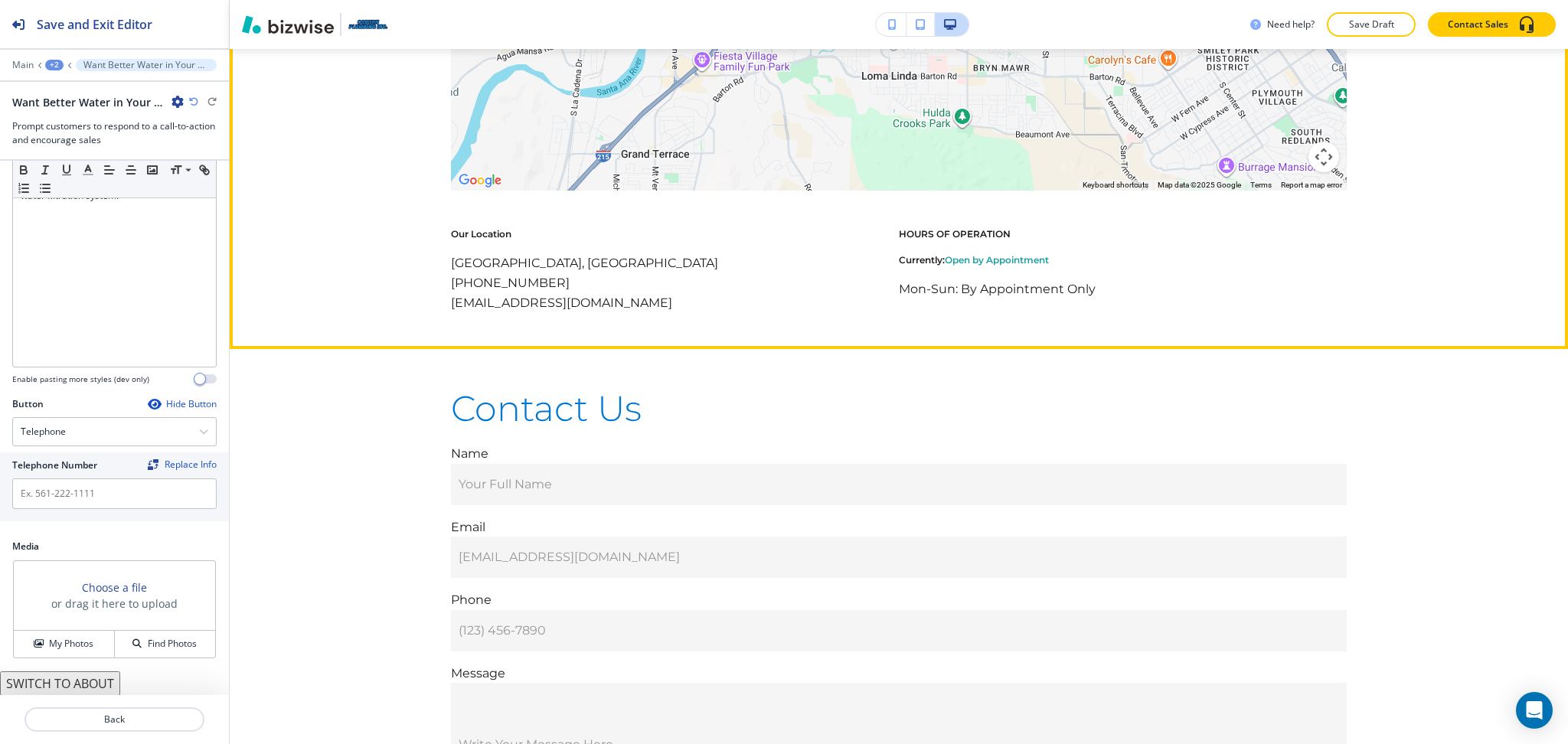
scroll to position [2066, 0]
drag, startPoint x: 515, startPoint y: 273, endPoint x: 405, endPoint y: 284, distance: 110.5
click at [405, 284] on div "← Move left → Move right ↑ Move up ↓ Move down + Zoom in - Zoom out Home Jump l…" at bounding box center [898, 97] width 1338 height 428
copy p "[PHONE_NUMBER]"
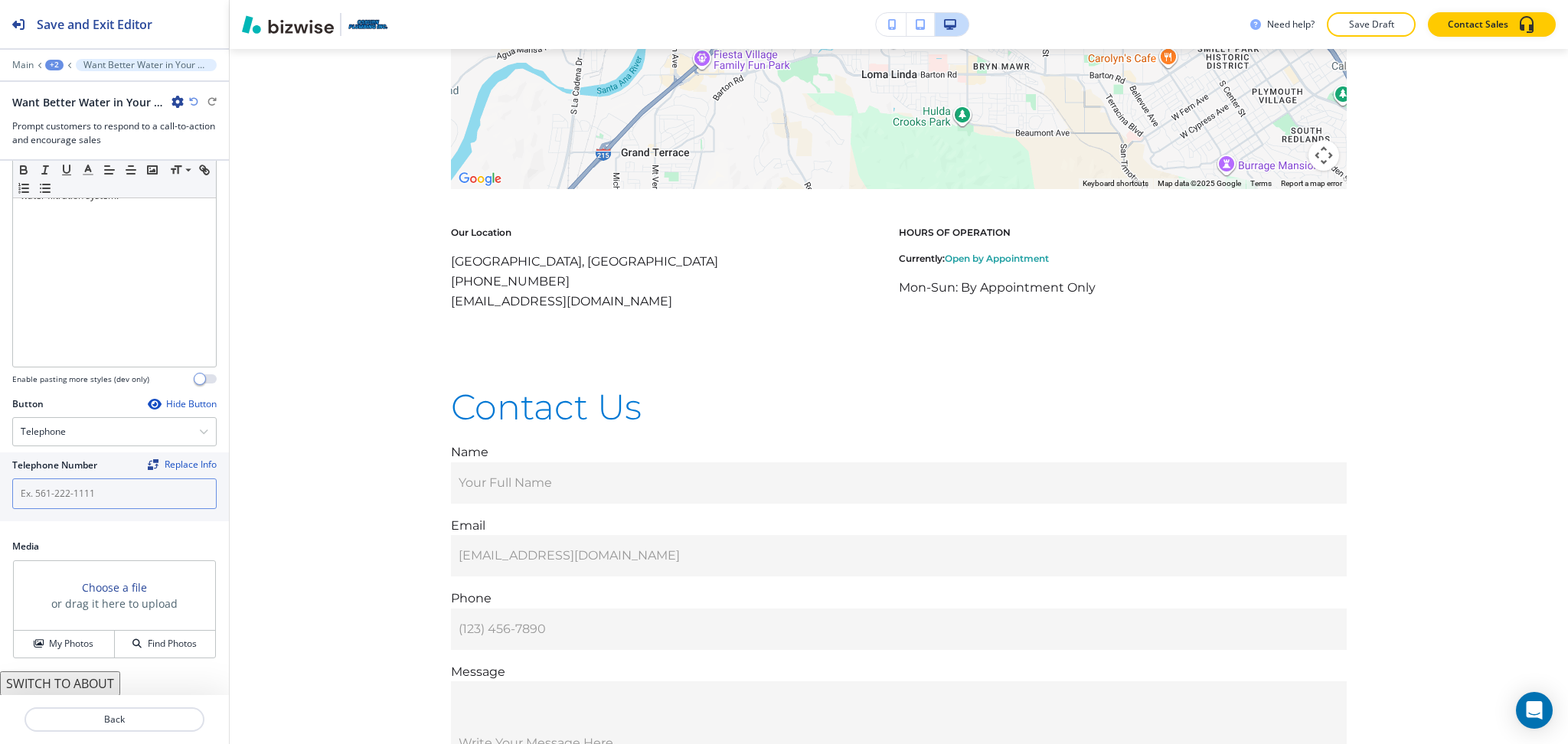
click at [113, 488] on input "text" at bounding box center [114, 493] width 204 height 31
paste input "[PHONE_NUMBER]"
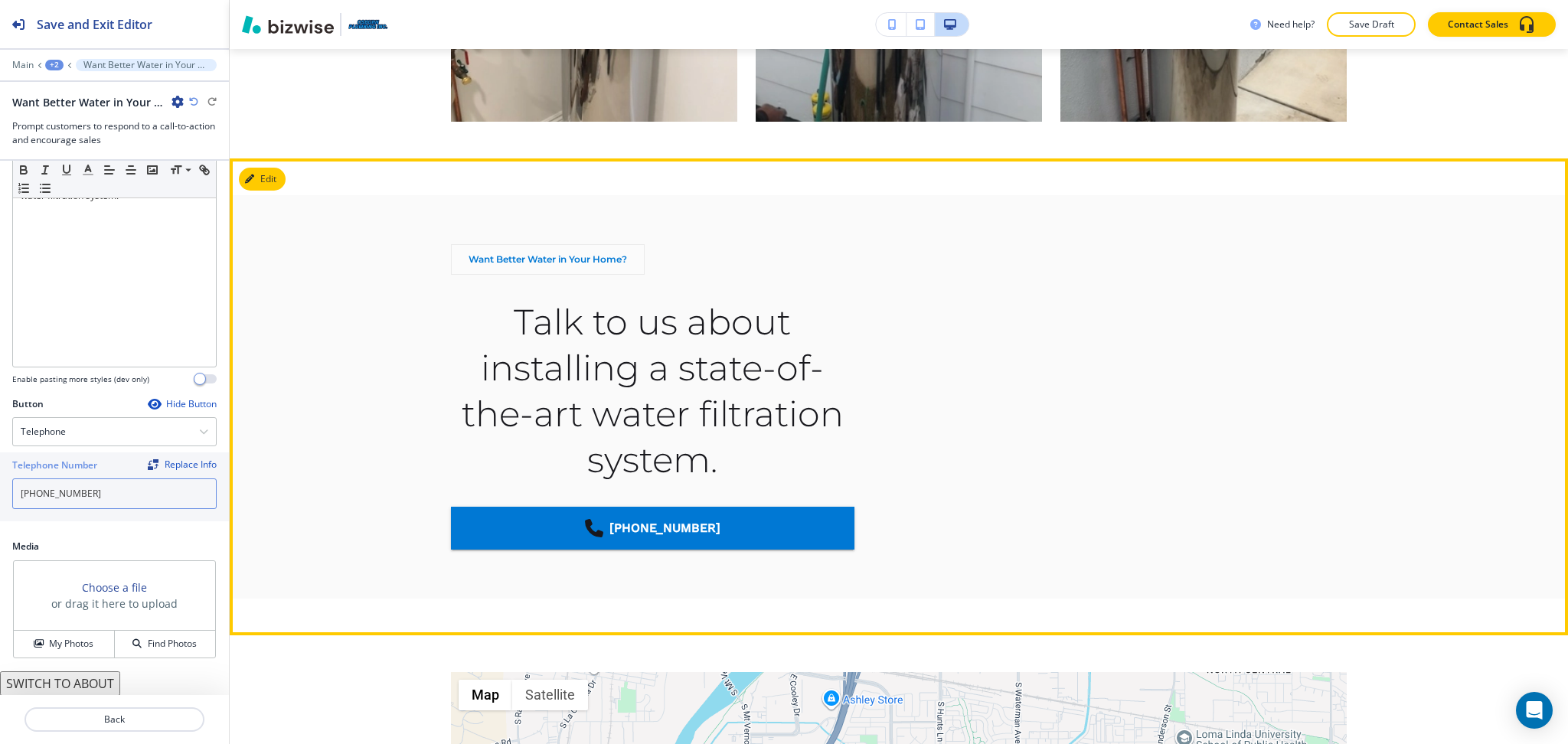
scroll to position [1344, 0]
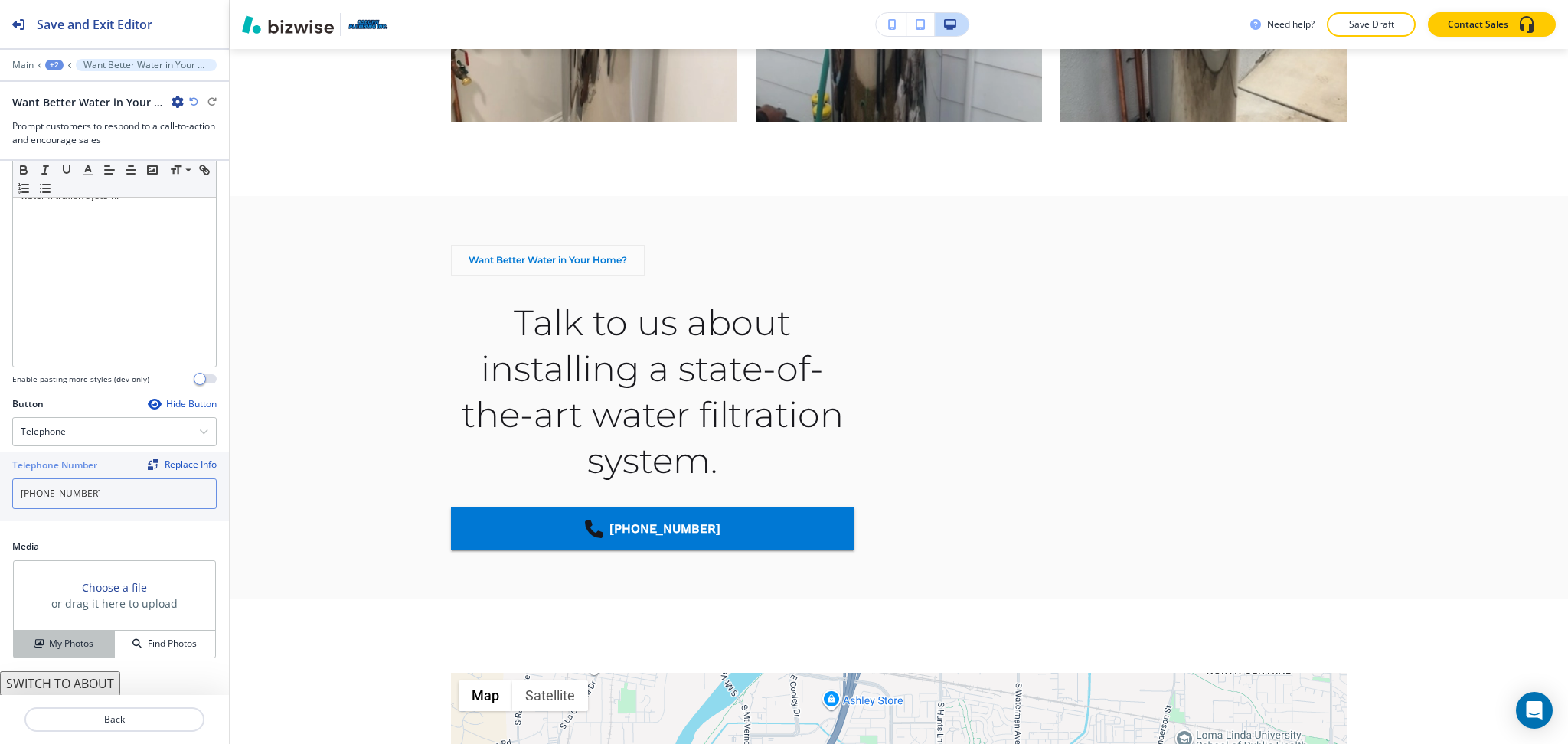
type input "[PHONE_NUMBER]"
click at [44, 637] on button "My Photos" at bounding box center [65, 644] width 101 height 27
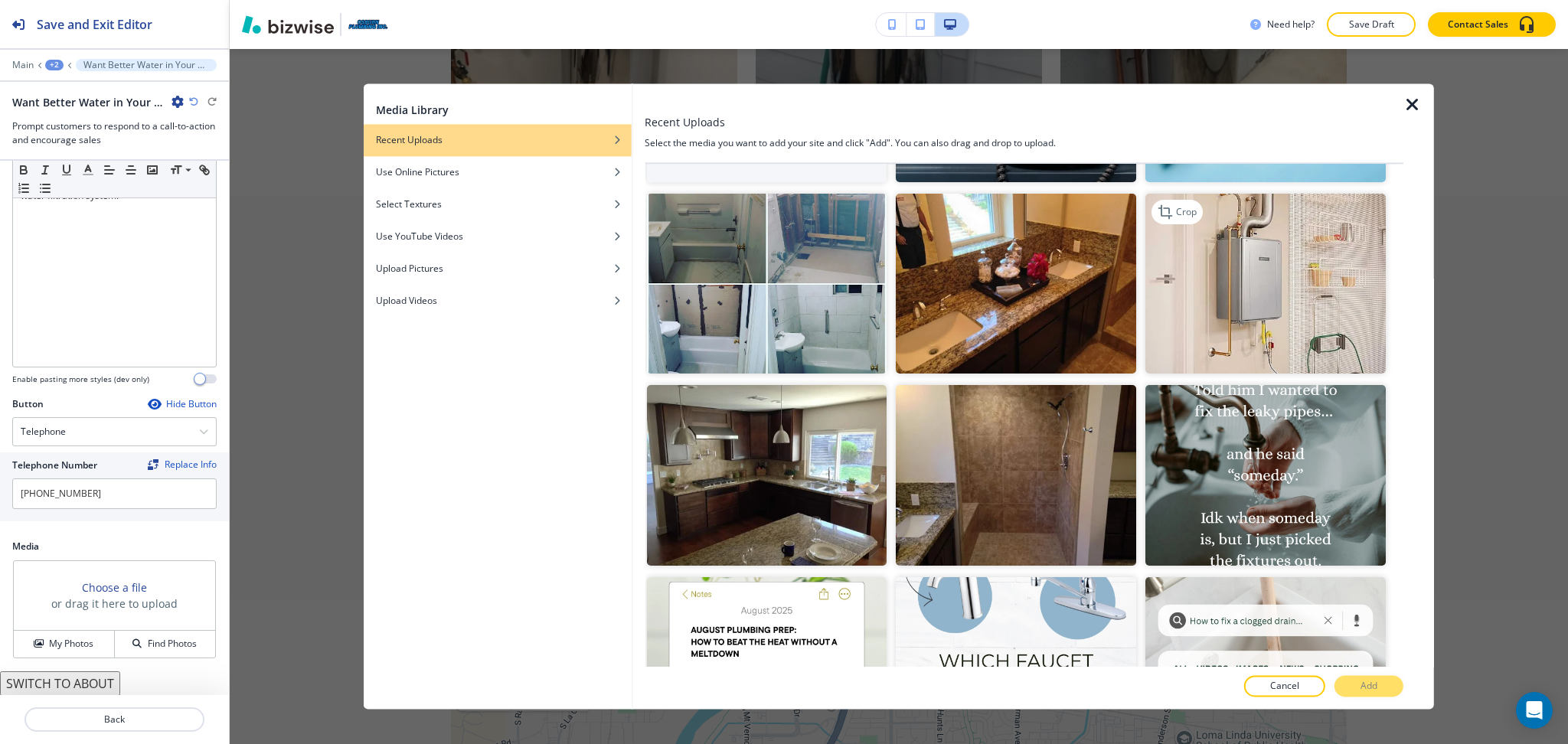
click at [1304, 255] on img "button" at bounding box center [1265, 285] width 240 height 180
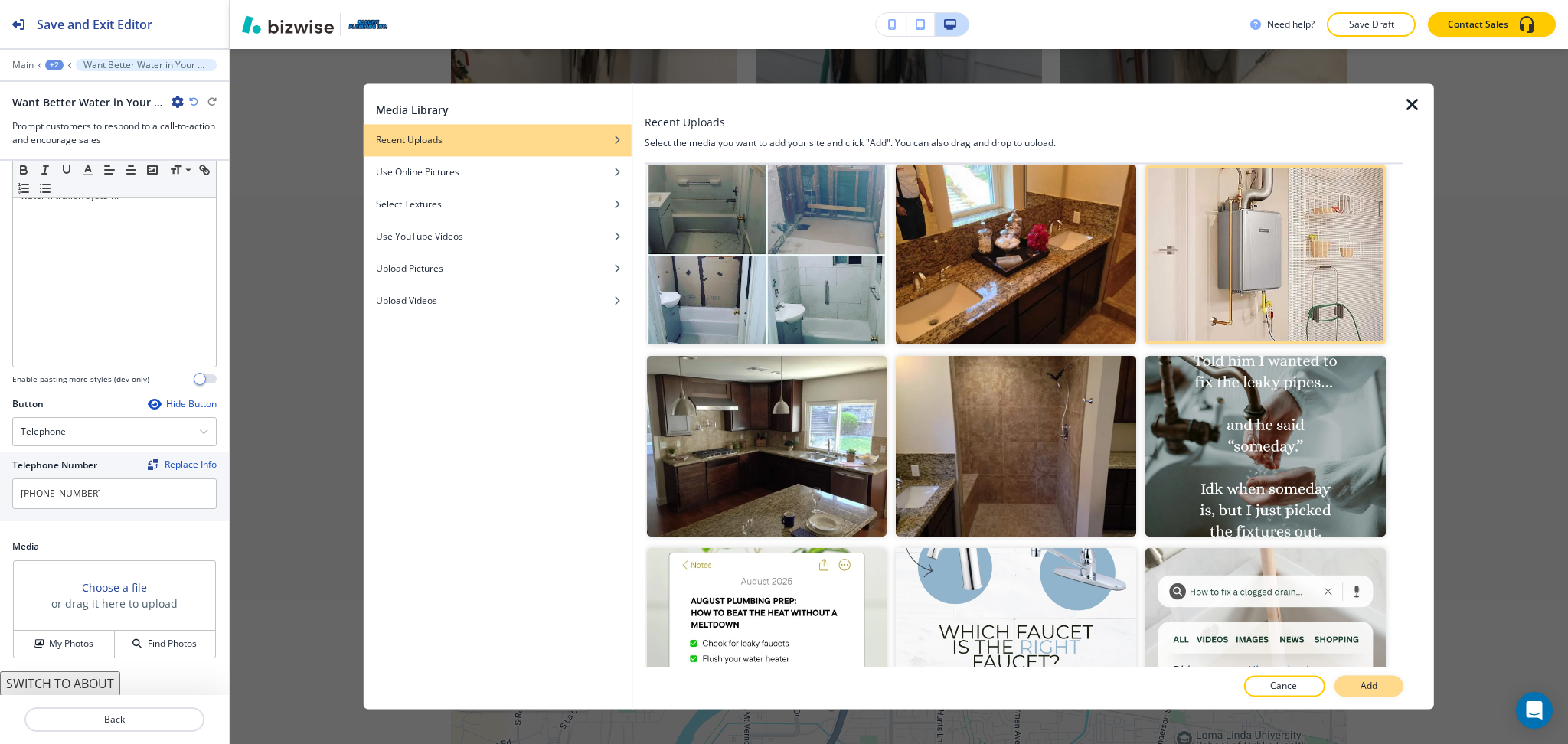
scroll to position [202, 0]
click at [1372, 686] on p "Add" at bounding box center [1368, 687] width 17 height 14
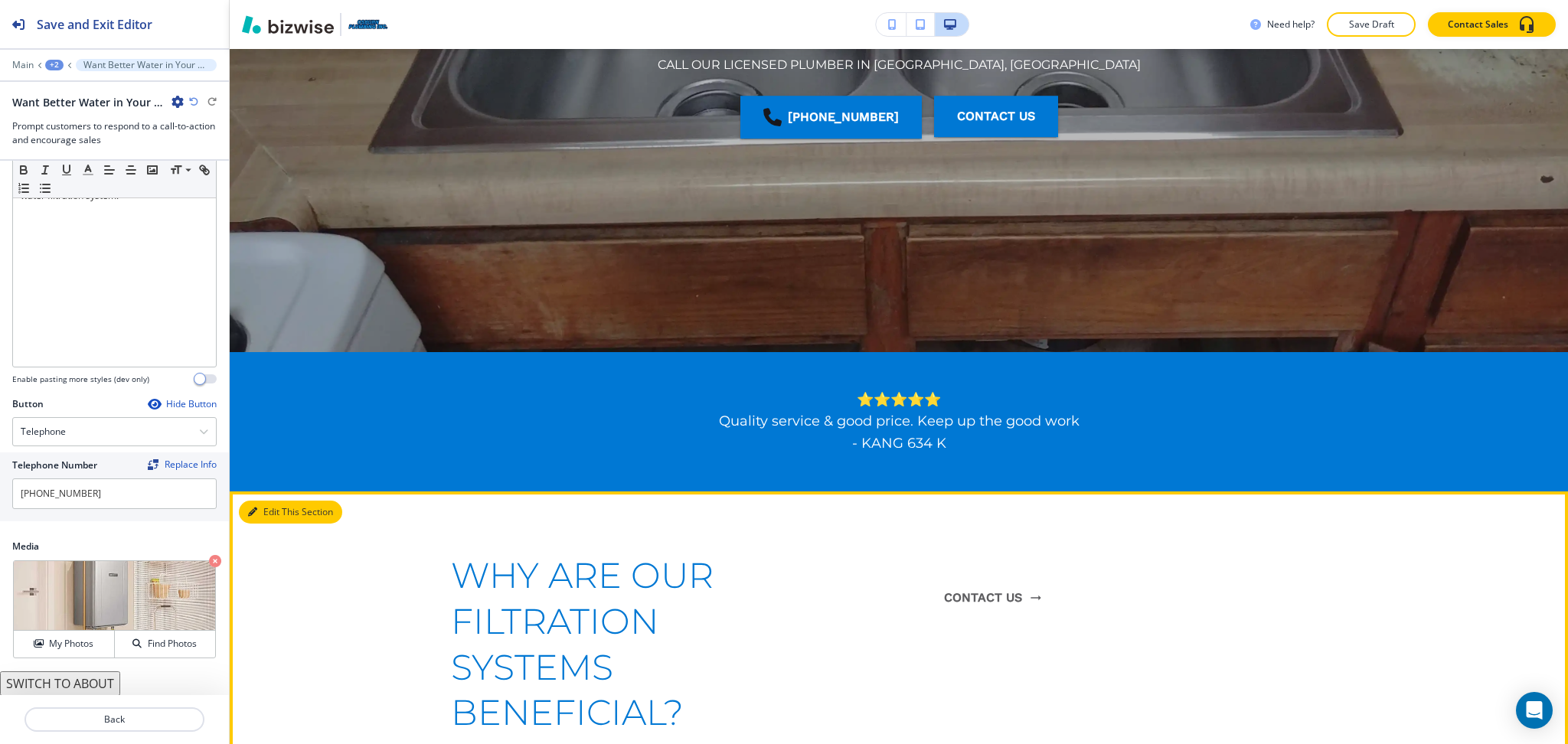
click at [245, 510] on button "Edit This Section" at bounding box center [291, 512] width 103 height 23
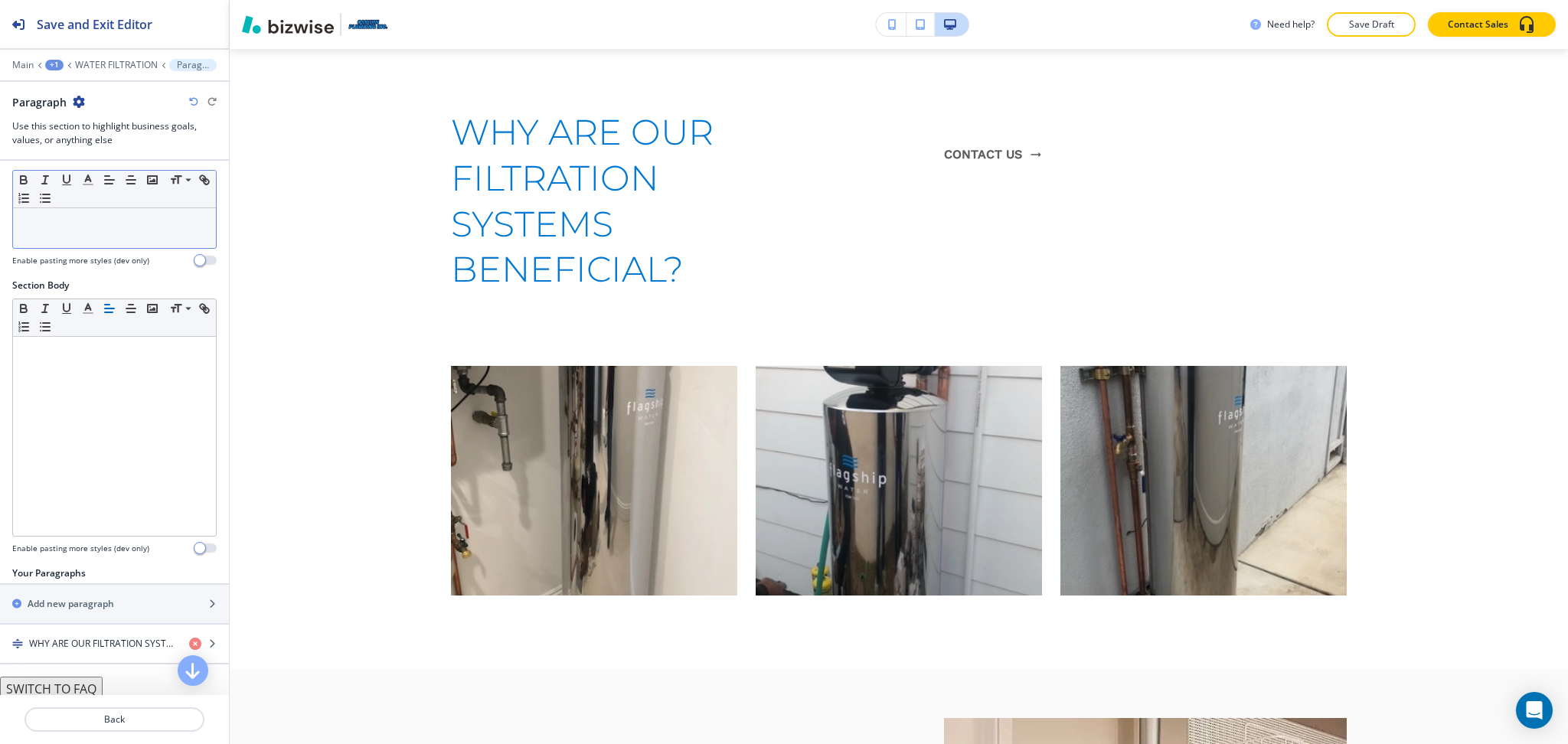
scroll to position [147, 0]
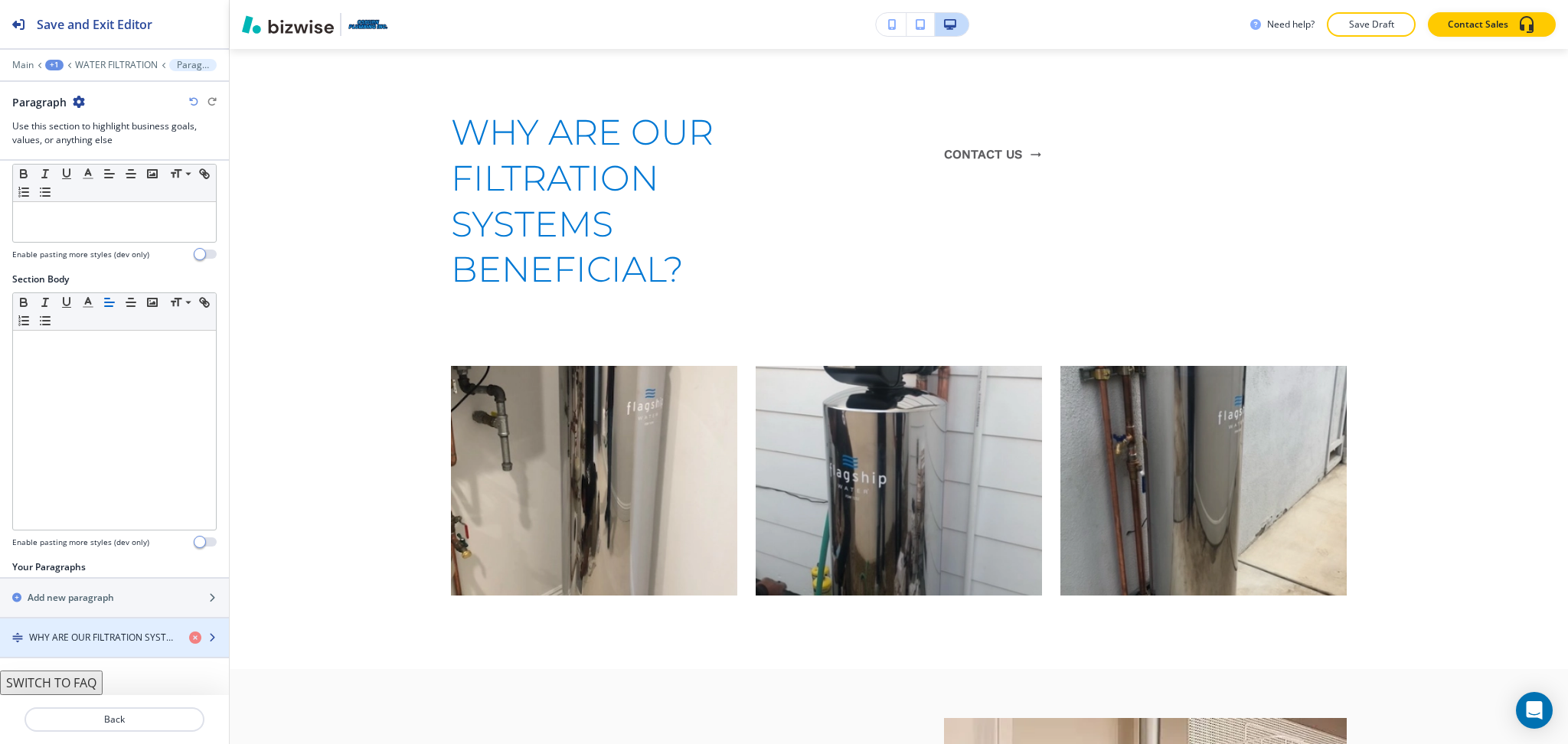
click at [80, 634] on h4 "WHY ARE OUR FILTRATION SYSTEMS BENEFICIAL?" at bounding box center [102, 637] width 148 height 14
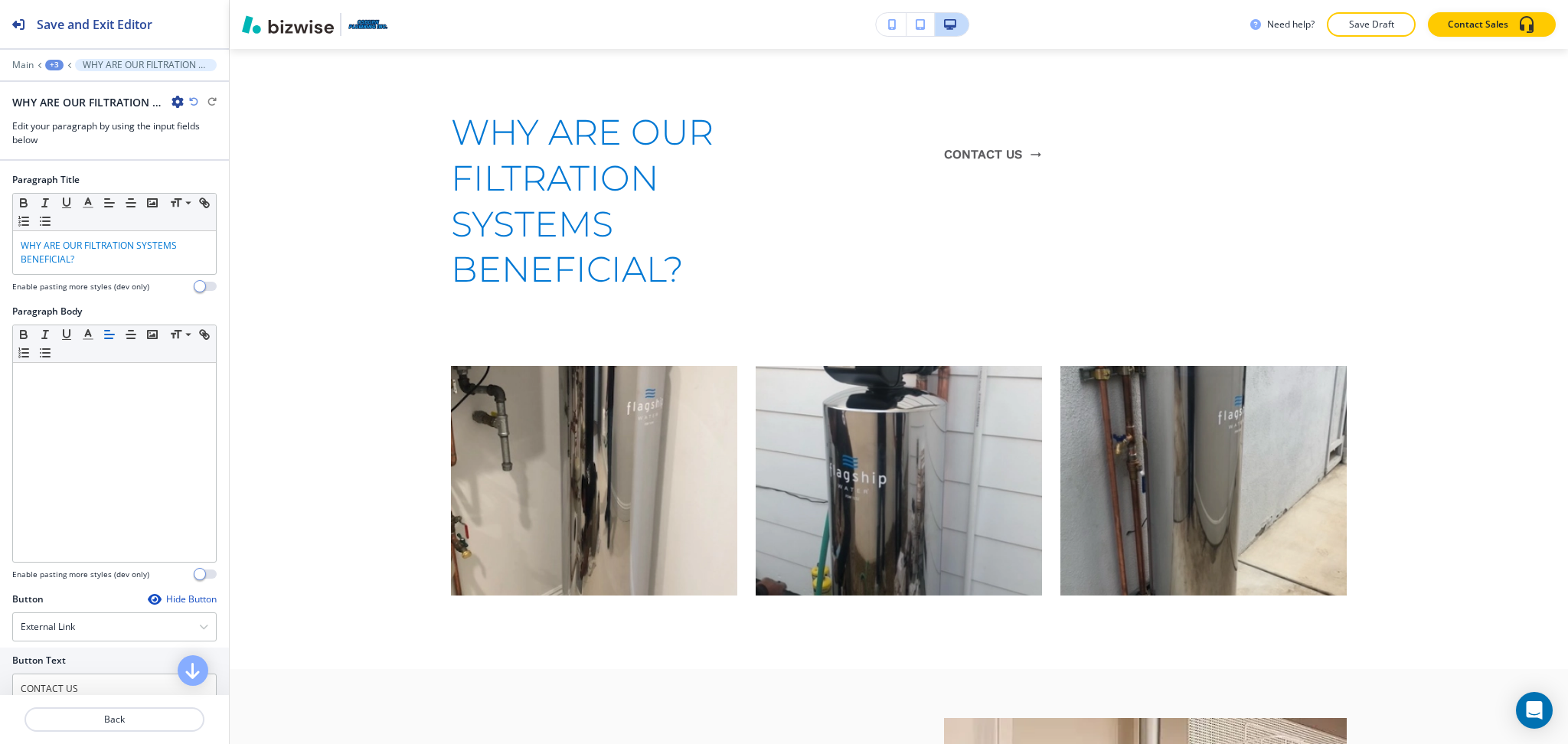
scroll to position [932, 0]
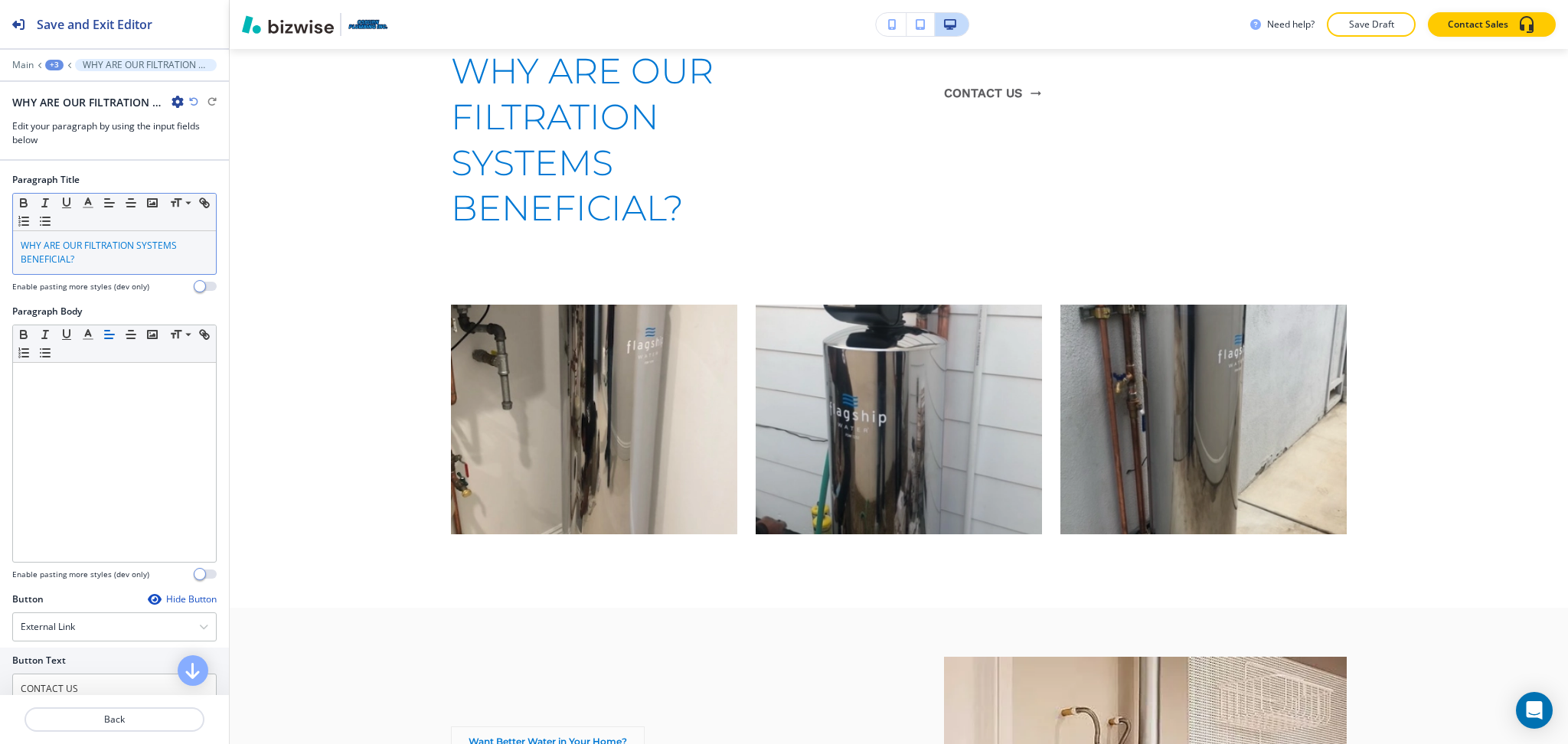
click at [142, 250] on span "WHY ARE OUR FILTRATION SYSTEMS BENEFICIAL?" at bounding box center [100, 252] width 158 height 27
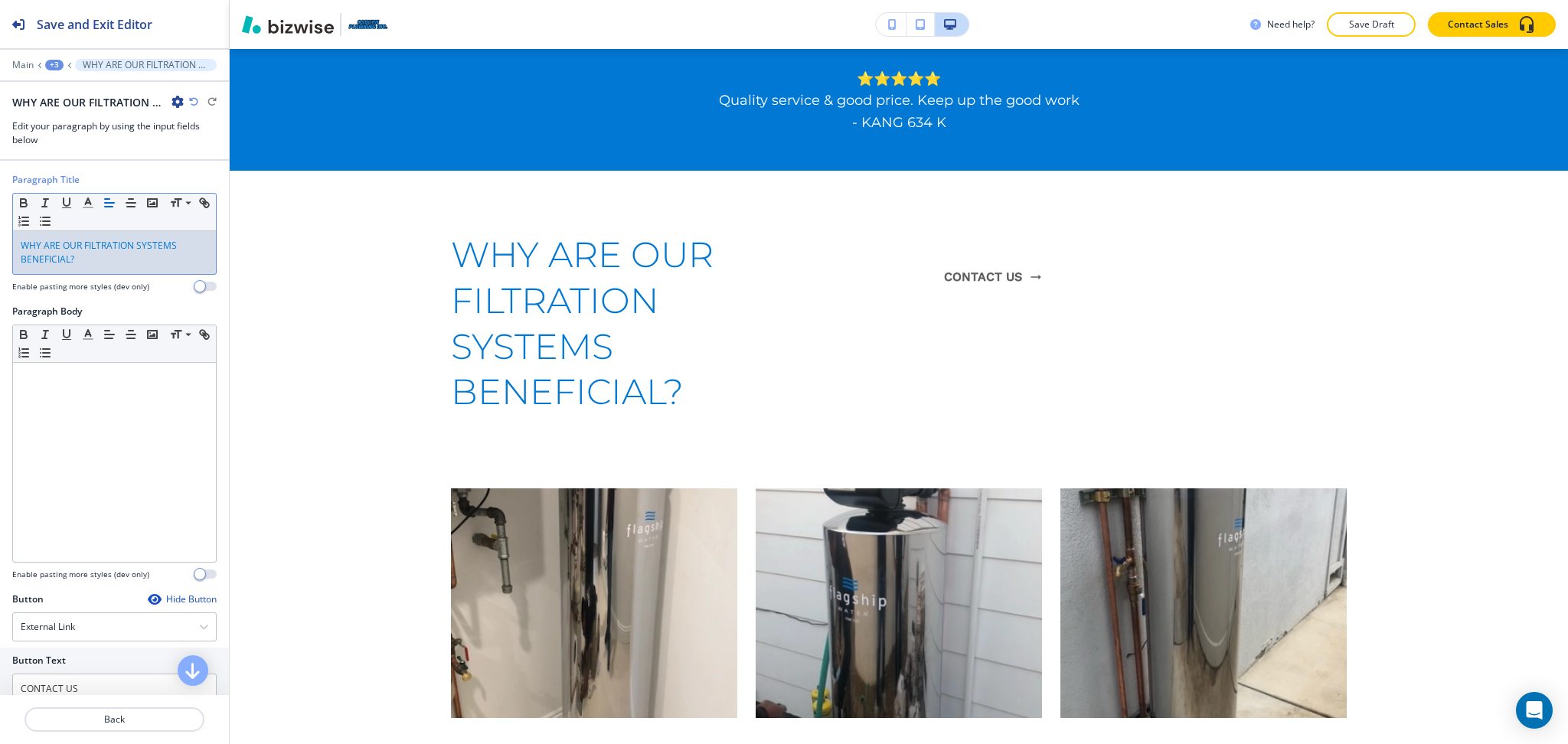
scroll to position [742, 0]
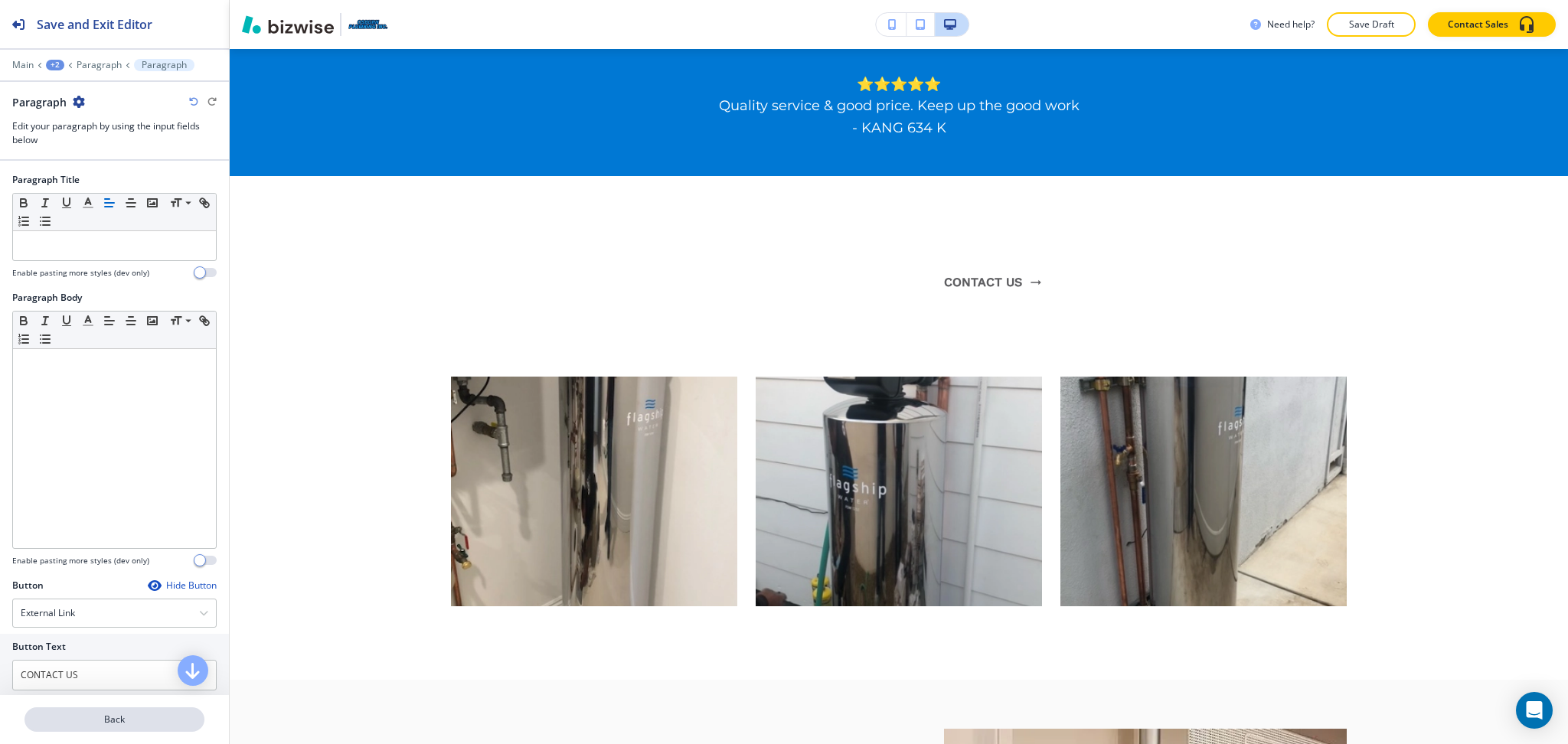
click at [127, 723] on p "Back" at bounding box center [114, 720] width 177 height 14
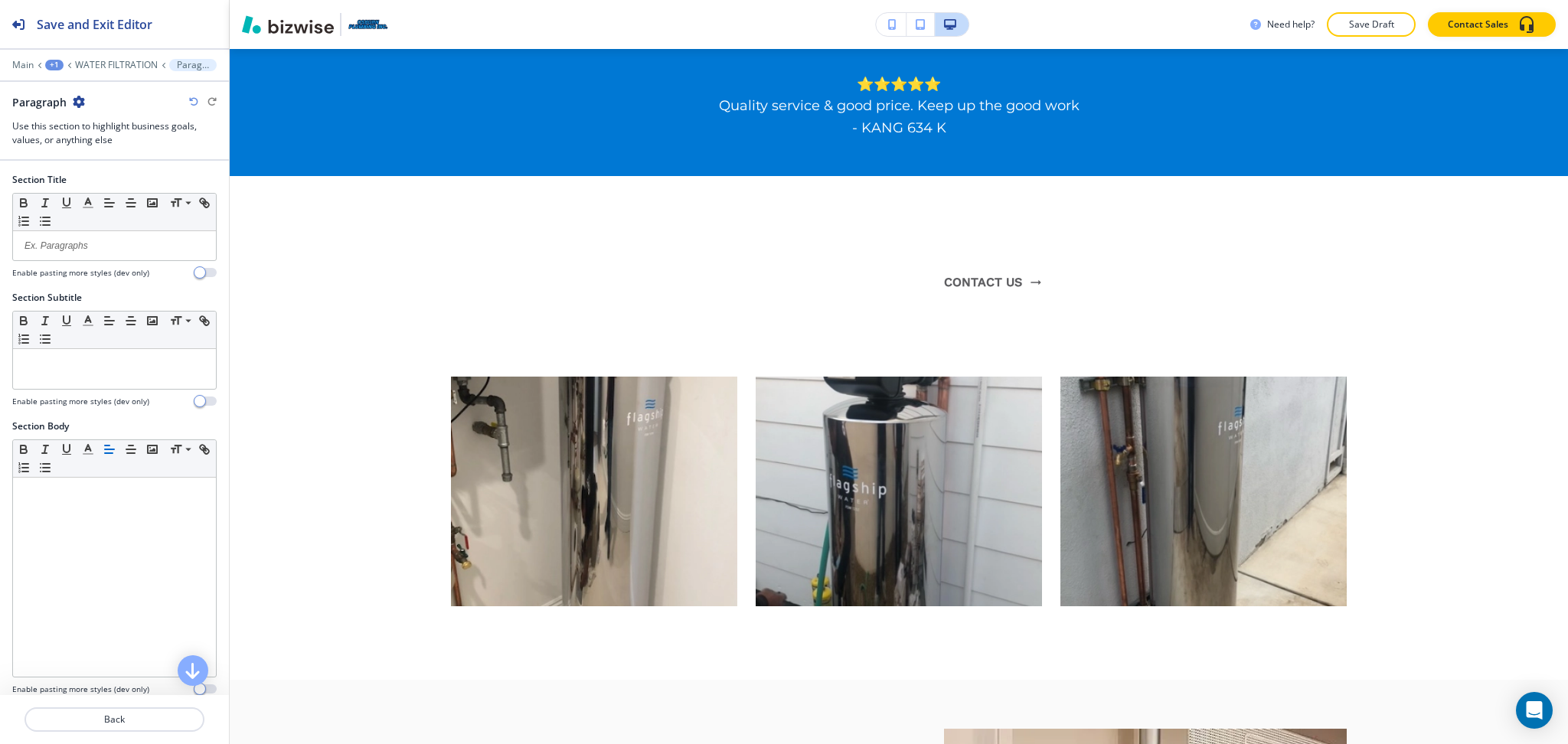
scroll to position [871, 0]
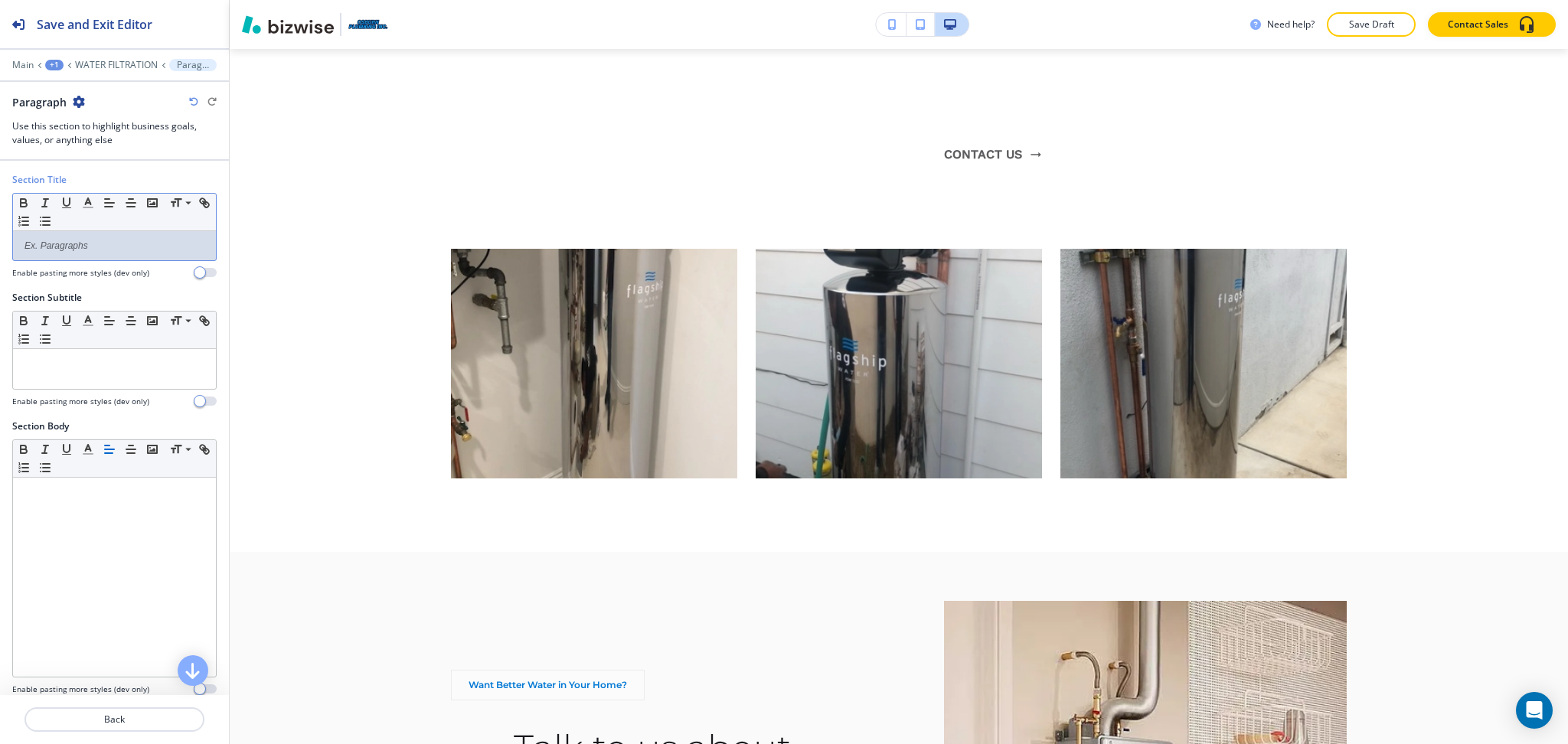
click at [94, 249] on p at bounding box center [114, 246] width 188 height 14
click at [148, 396] on div "Enable pasting more styles (dev only)" at bounding box center [114, 401] width 204 height 11
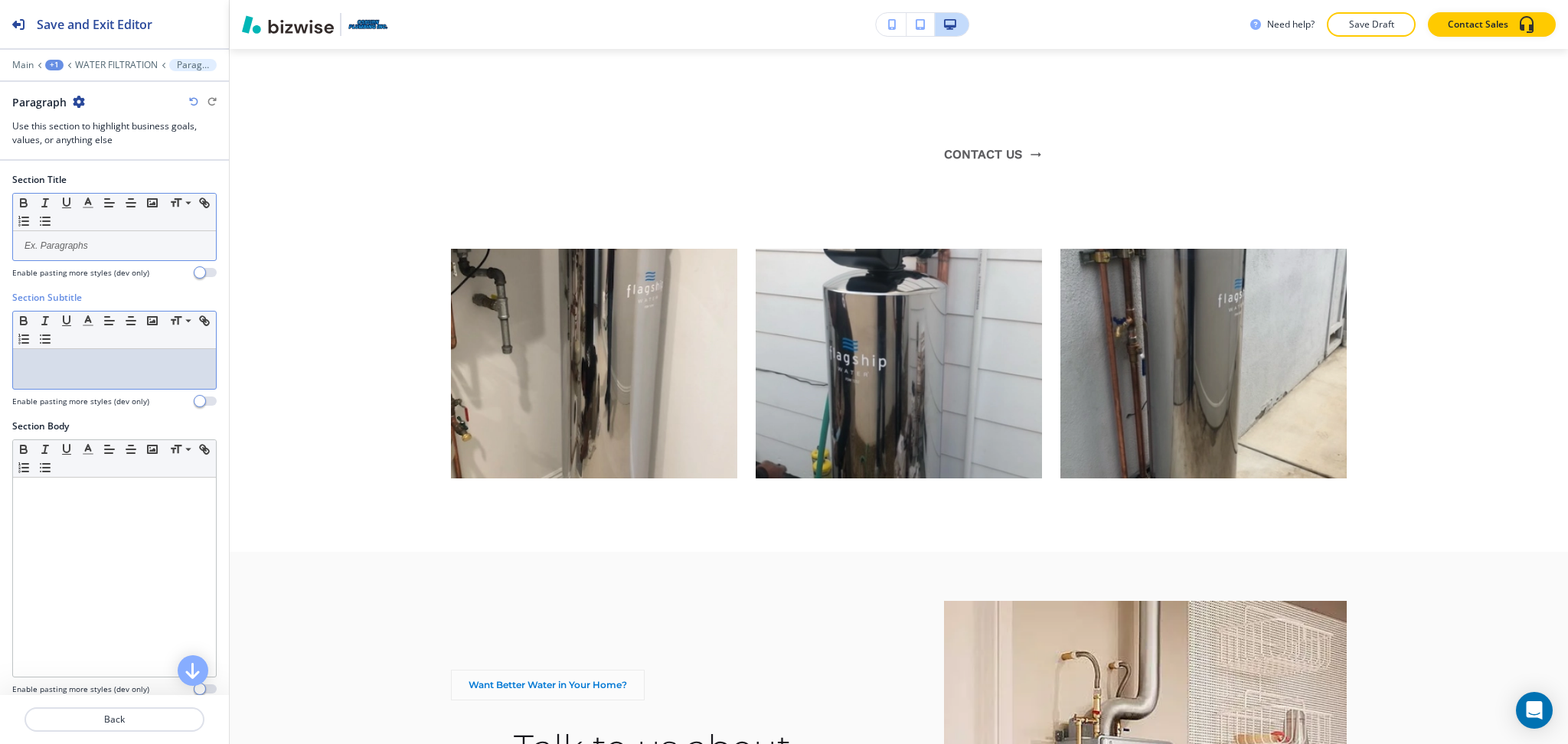
click at [142, 375] on div at bounding box center [114, 369] width 203 height 40
paste div
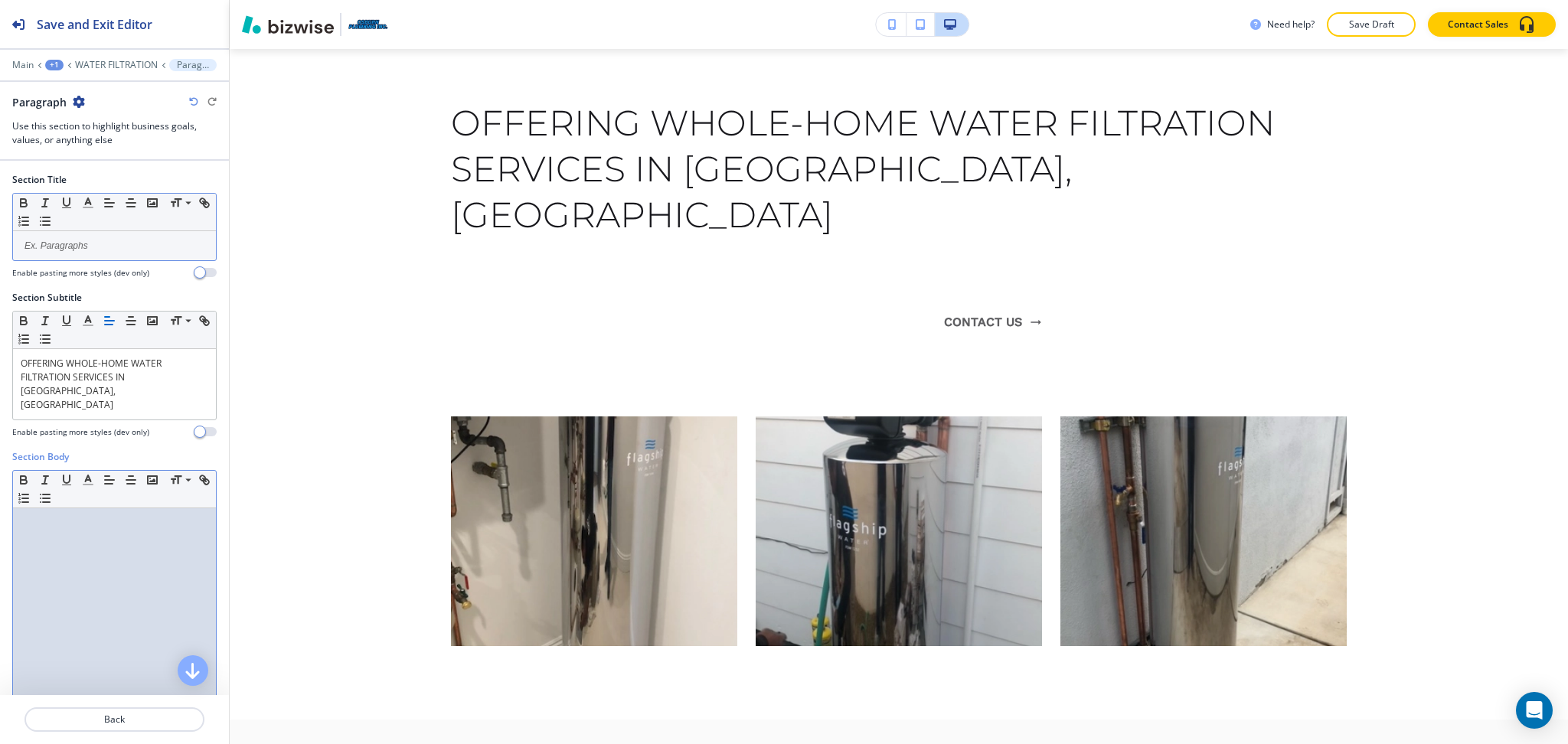
click at [131, 548] on div at bounding box center [114, 608] width 203 height 199
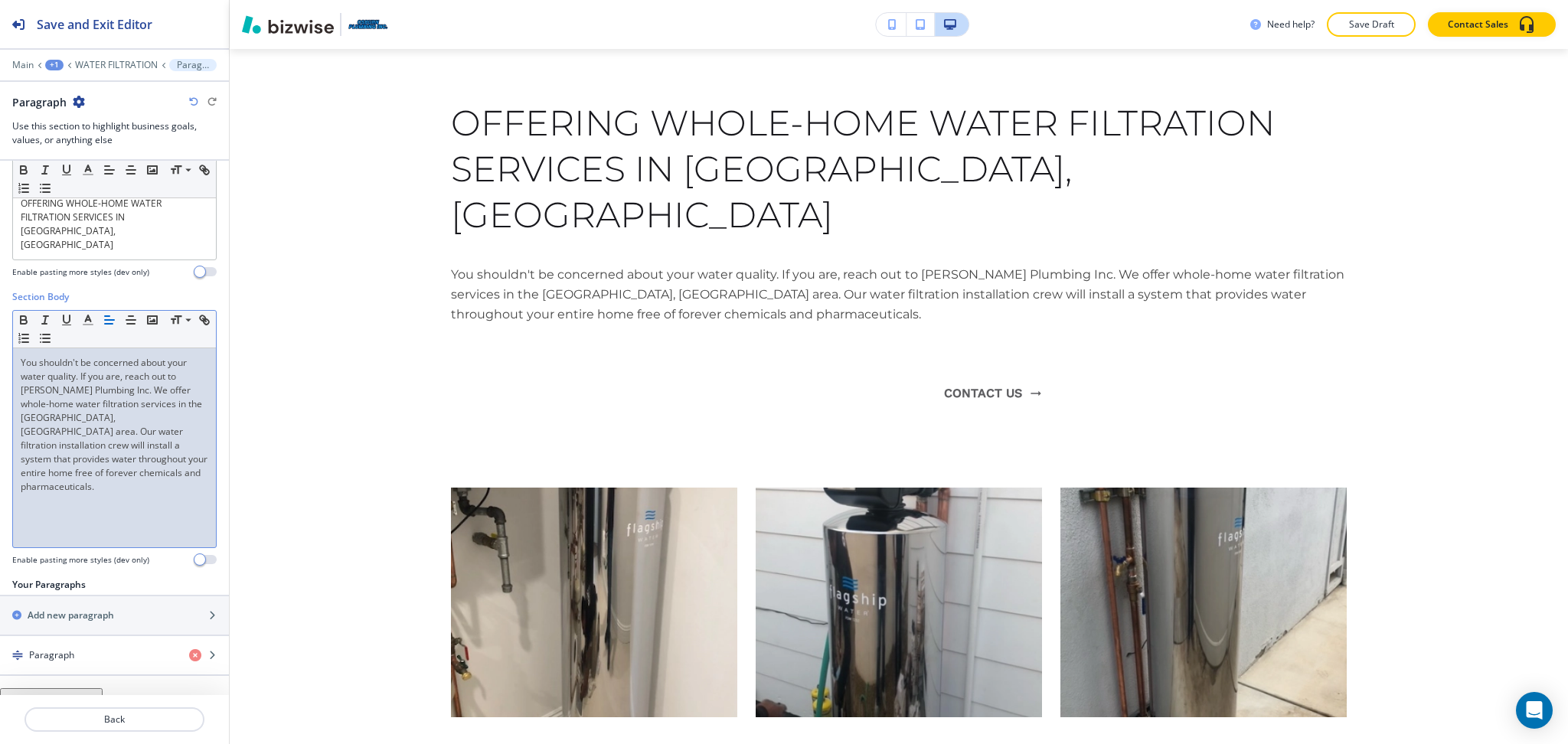
scroll to position [164, 0]
click at [72, 644] on h4 "Paragraph" at bounding box center [52, 651] width 45 height 14
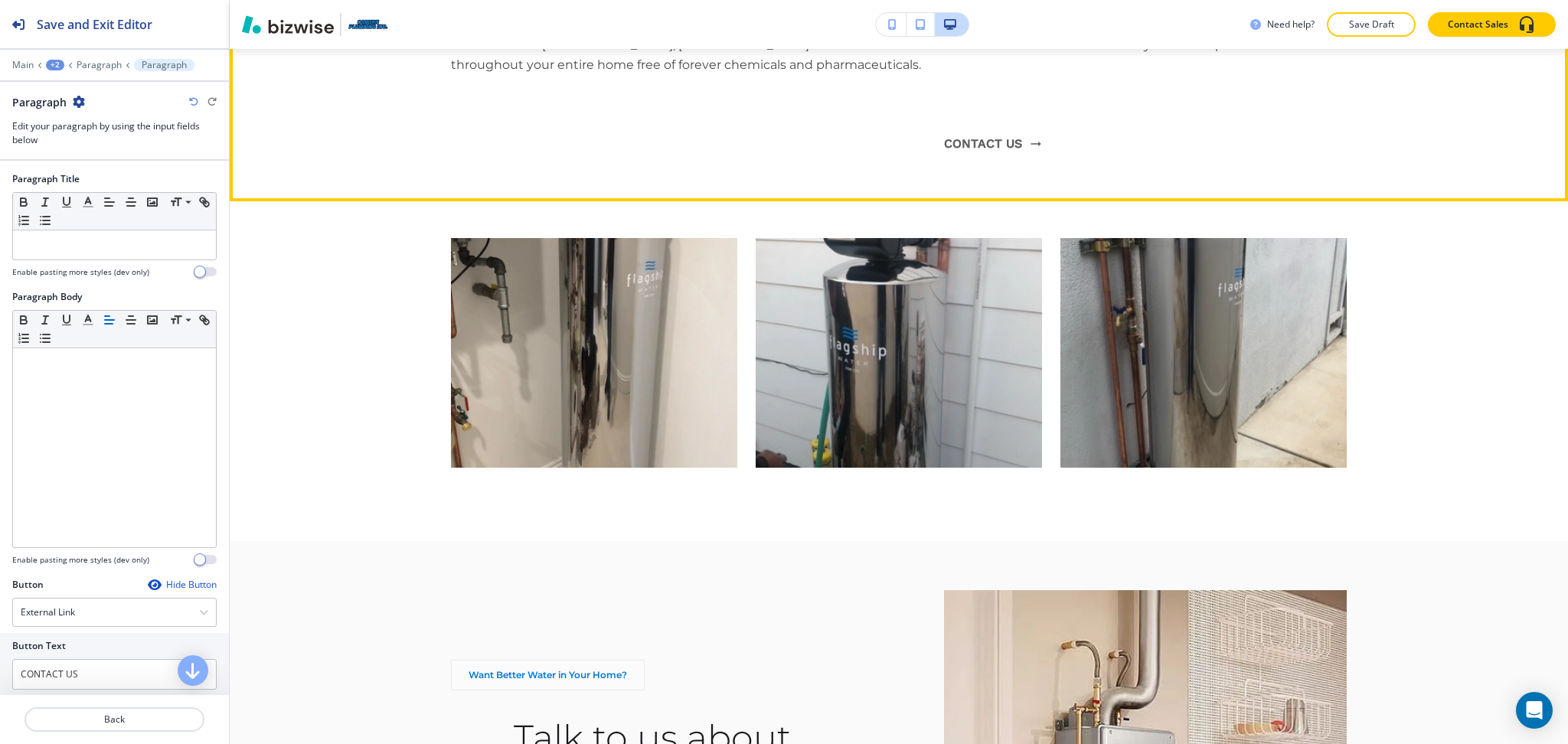
scroll to position [1124, 0]
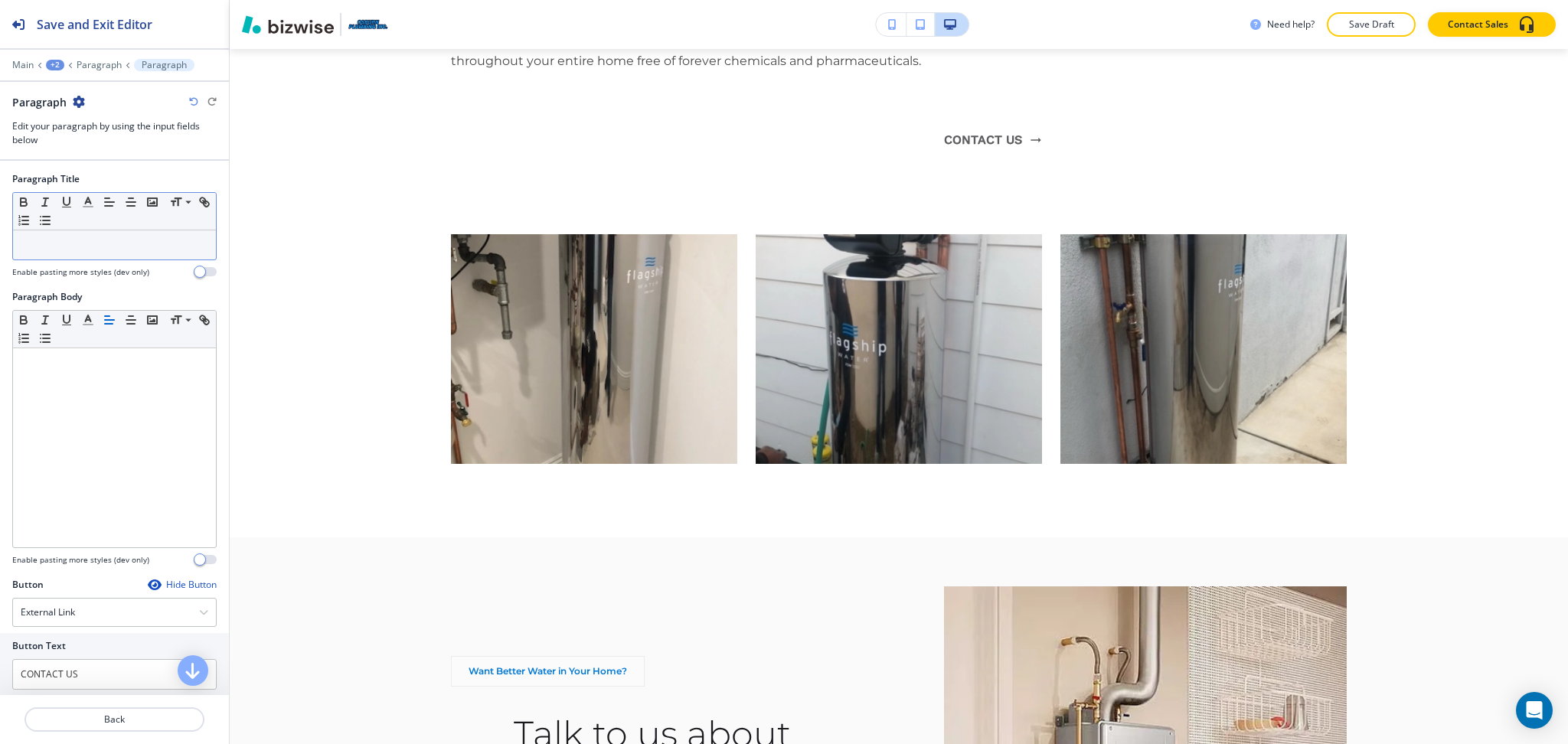
click at [120, 248] on p at bounding box center [114, 245] width 188 height 14
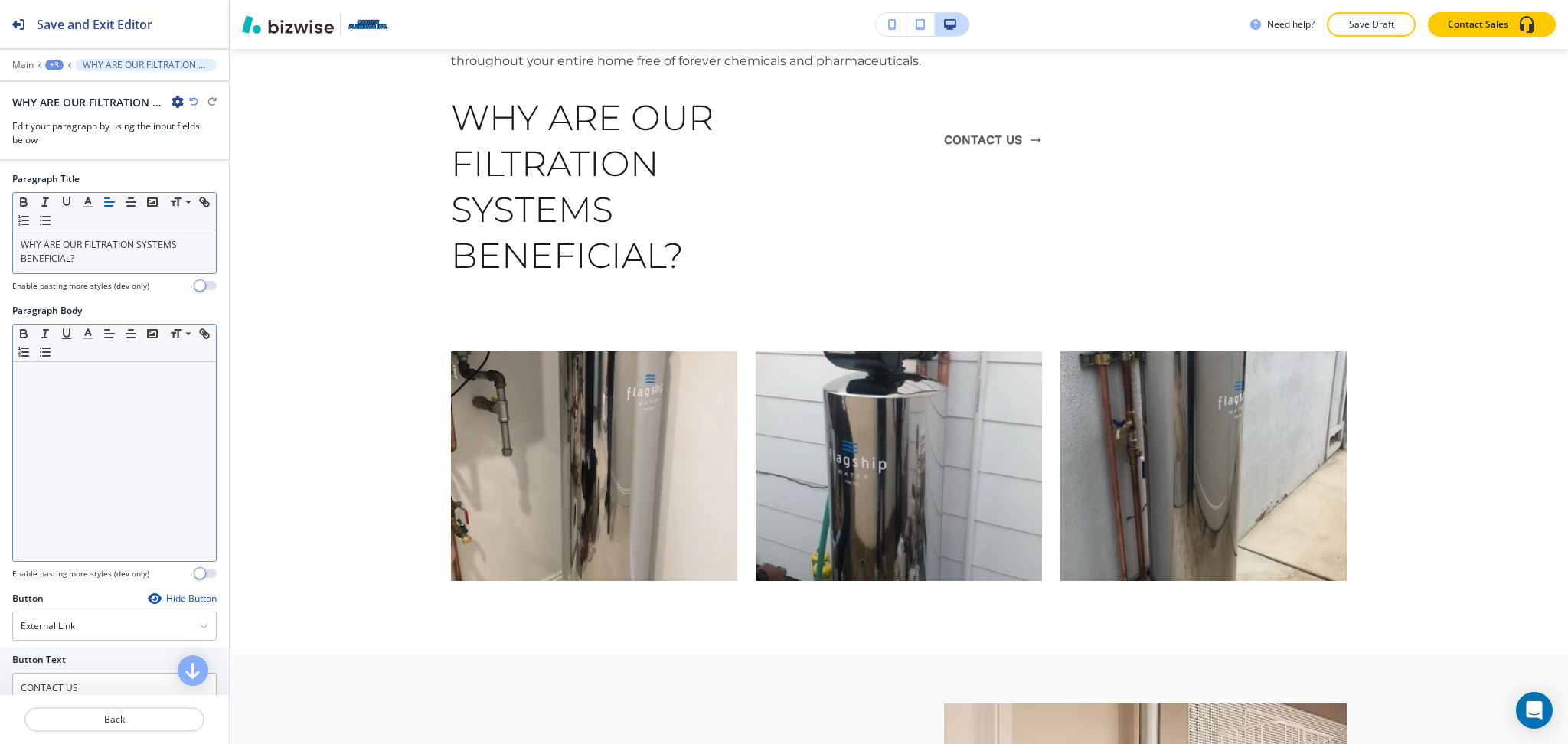
click at [91, 470] on div at bounding box center [114, 462] width 203 height 199
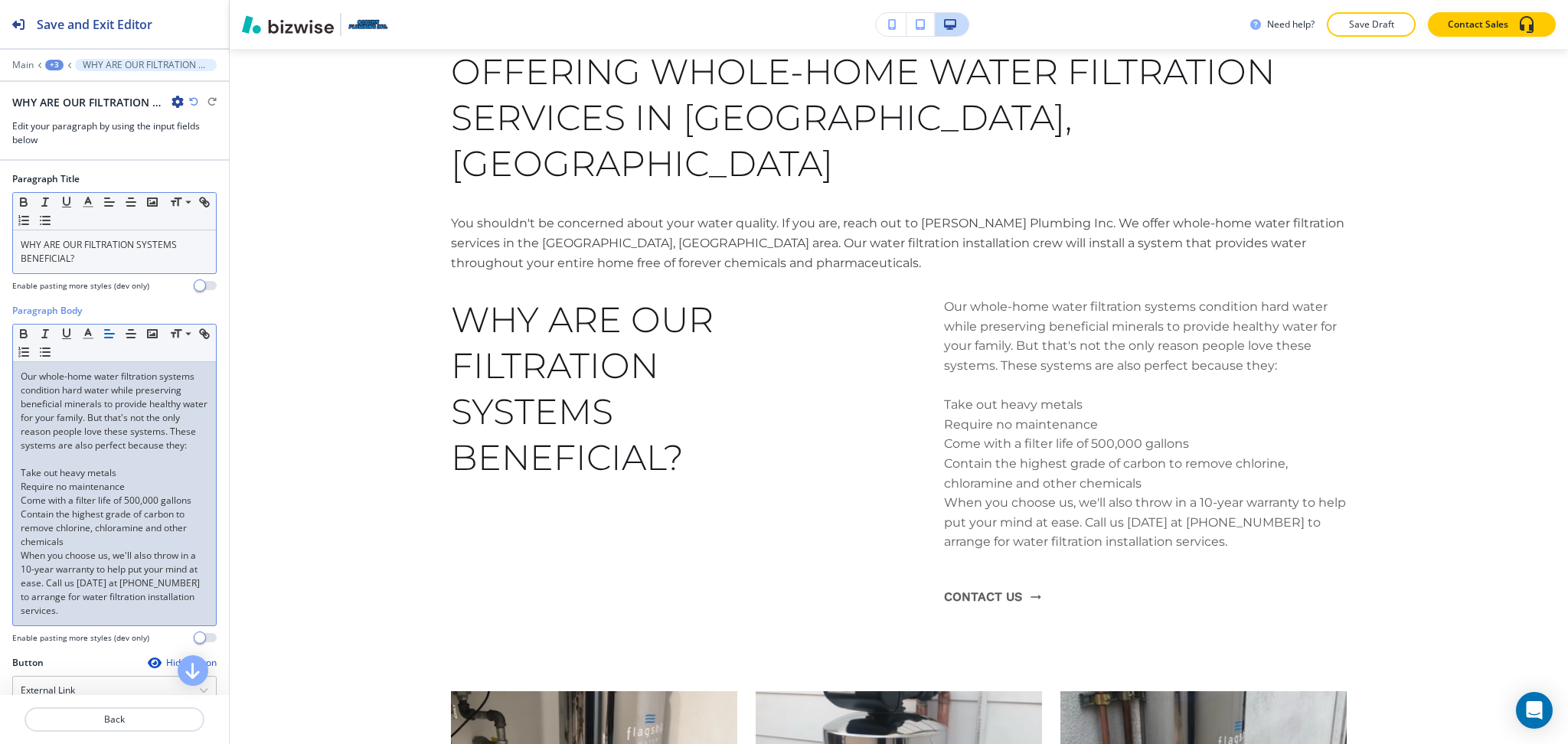
scroll to position [921, 0]
click at [96, 267] on div "WHY ARE OUR FILTRATION SYSTEMS BENEFICIAL?" at bounding box center [114, 251] width 203 height 43
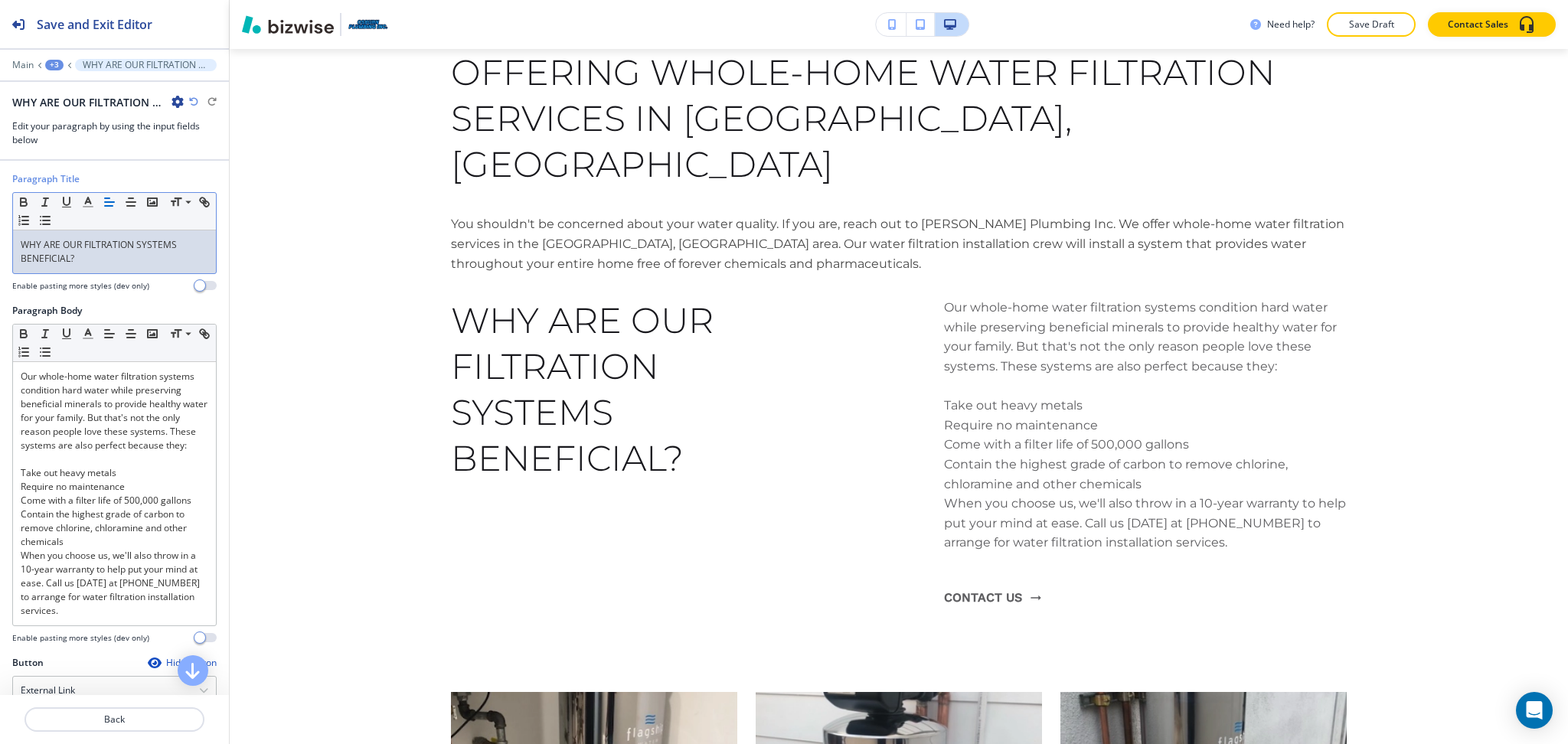
scroll to position [0, 0]
click at [87, 205] on icon "button" at bounding box center [88, 203] width 14 height 14
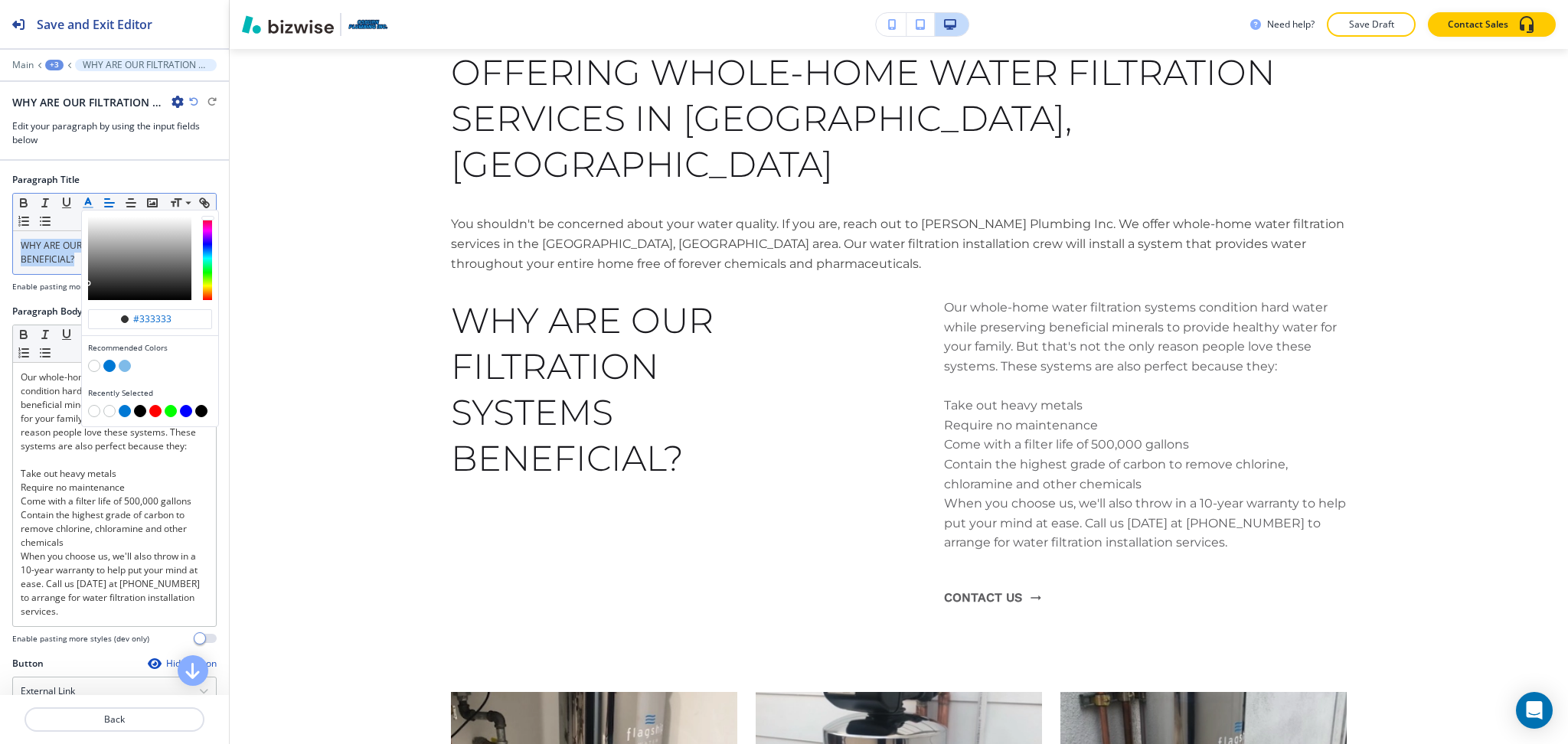
click at [107, 366] on button "button" at bounding box center [109, 366] width 12 height 12
type input "#0078d4"
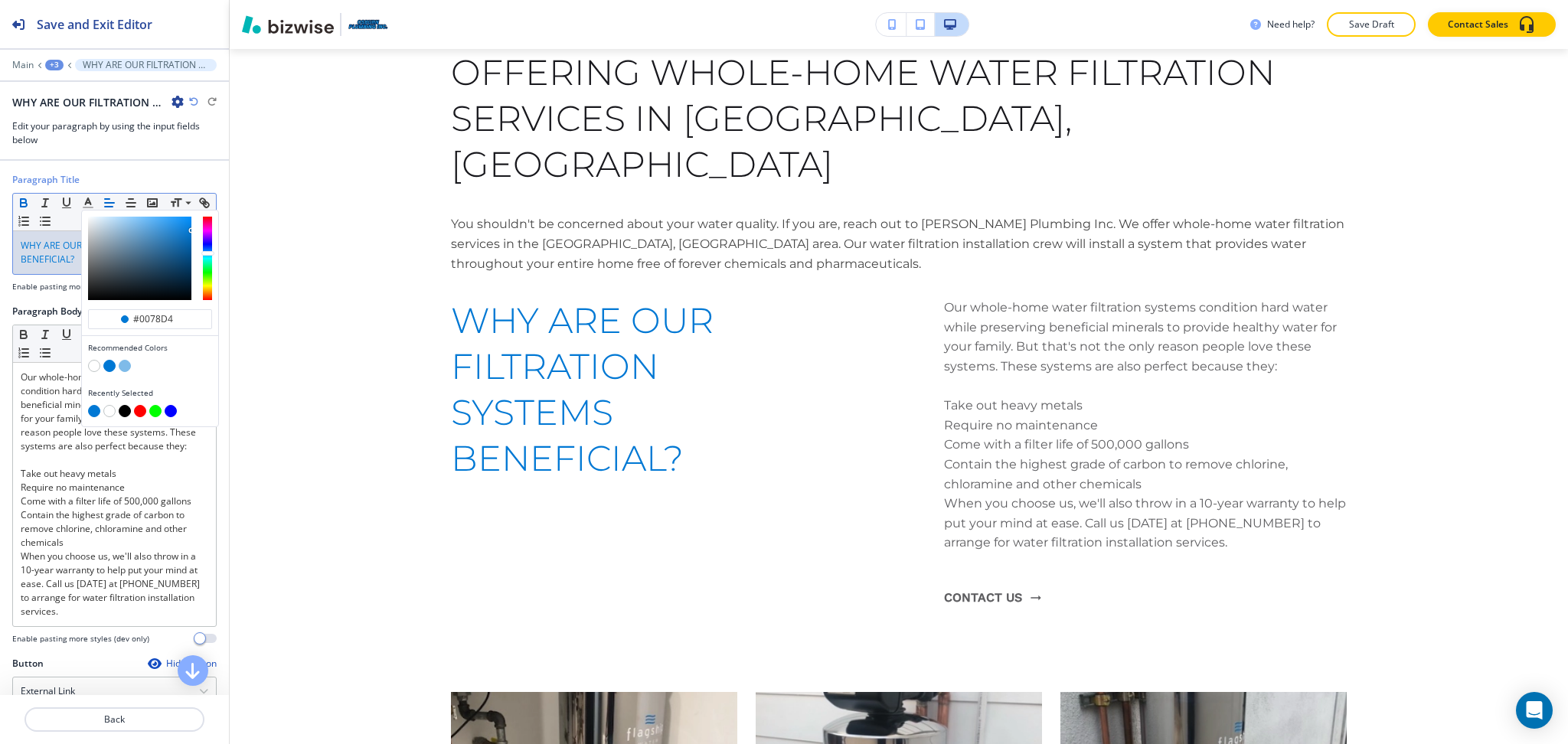
click at [23, 199] on icon "button" at bounding box center [24, 201] width 5 height 3
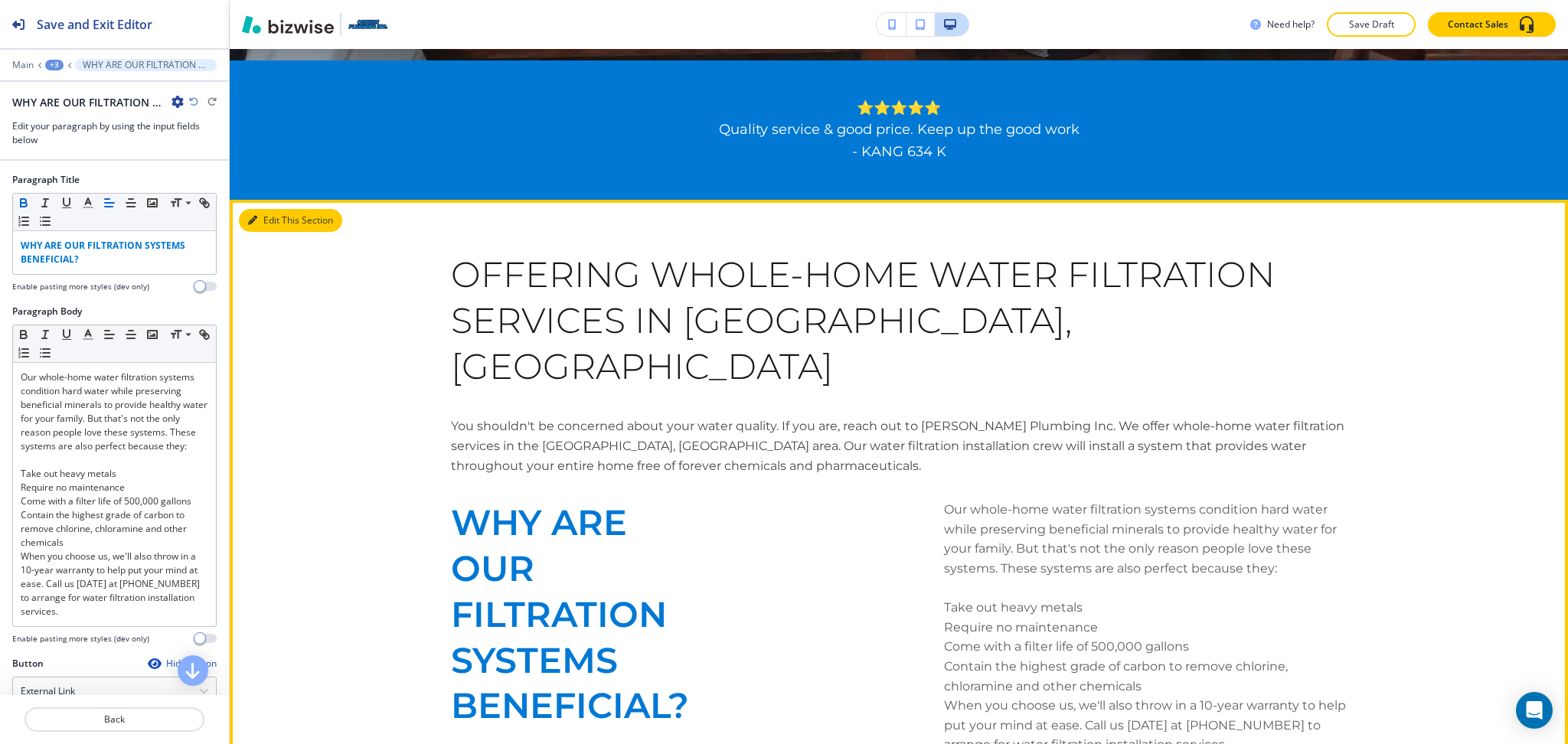
click at [272, 224] on button "Edit This Section" at bounding box center [291, 220] width 103 height 23
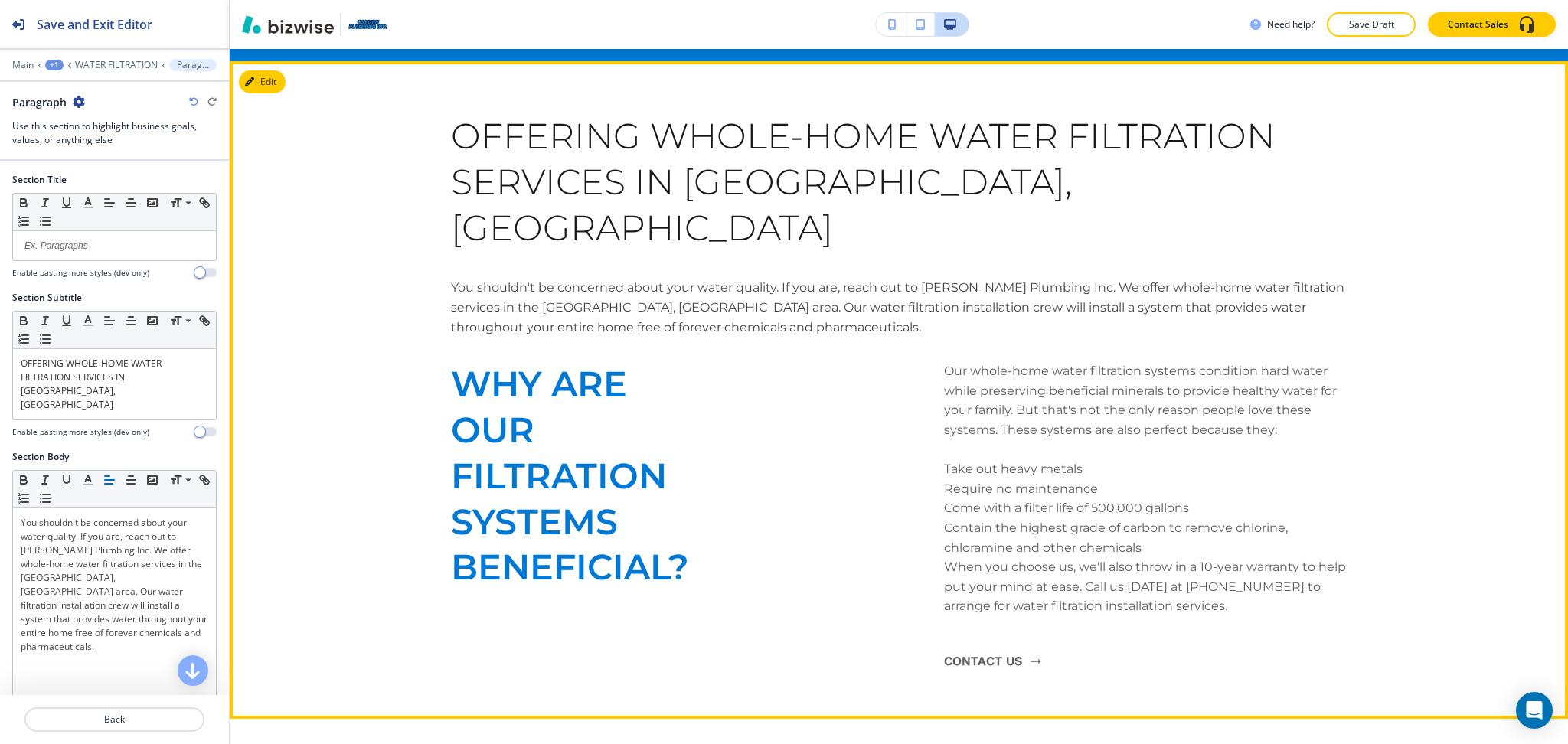
scroll to position [871, 0]
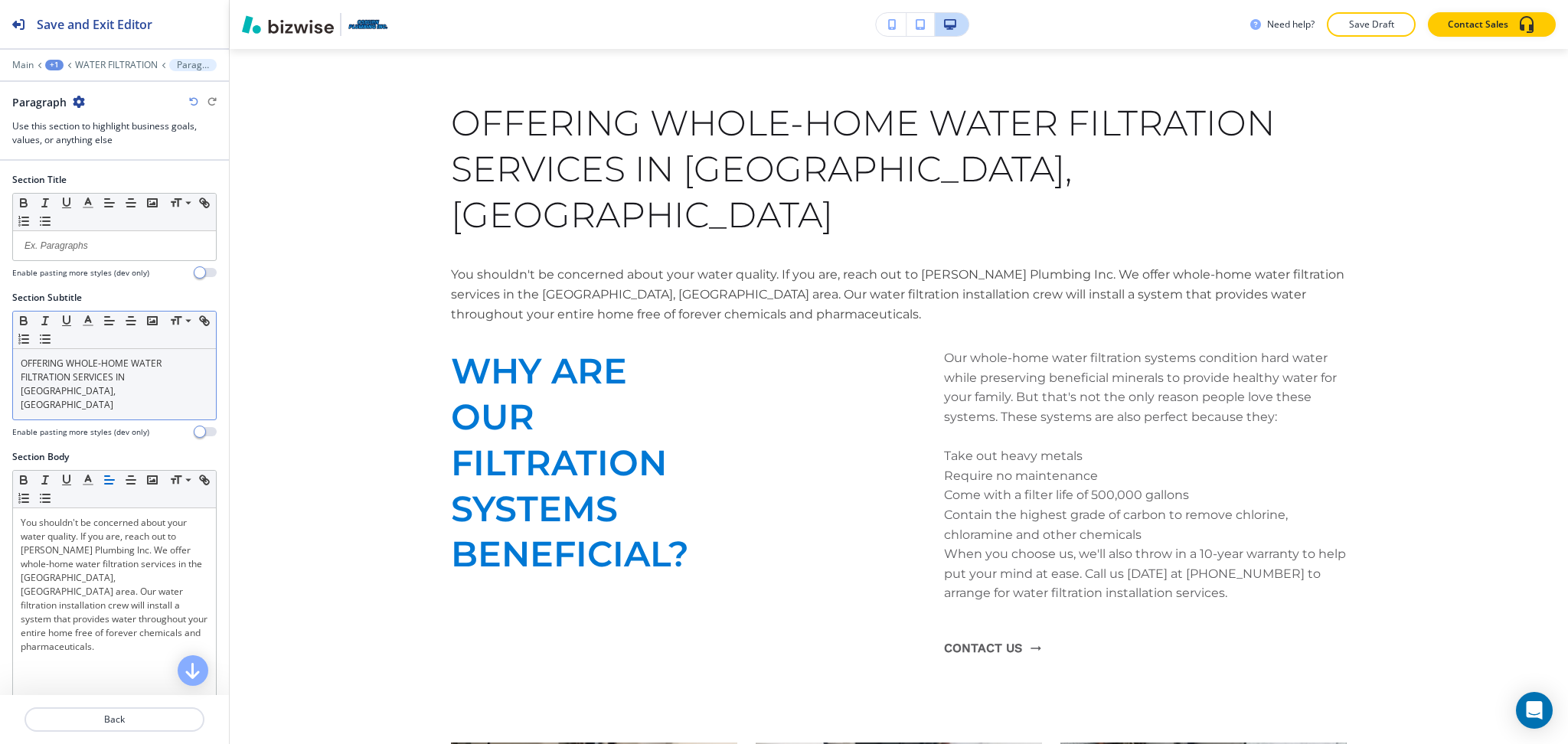
click at [132, 395] on p "OFFERING WHOLE-HOME WATER FILTRATION SERVICES IN SAN BERNARDINO, CA" at bounding box center [114, 384] width 188 height 55
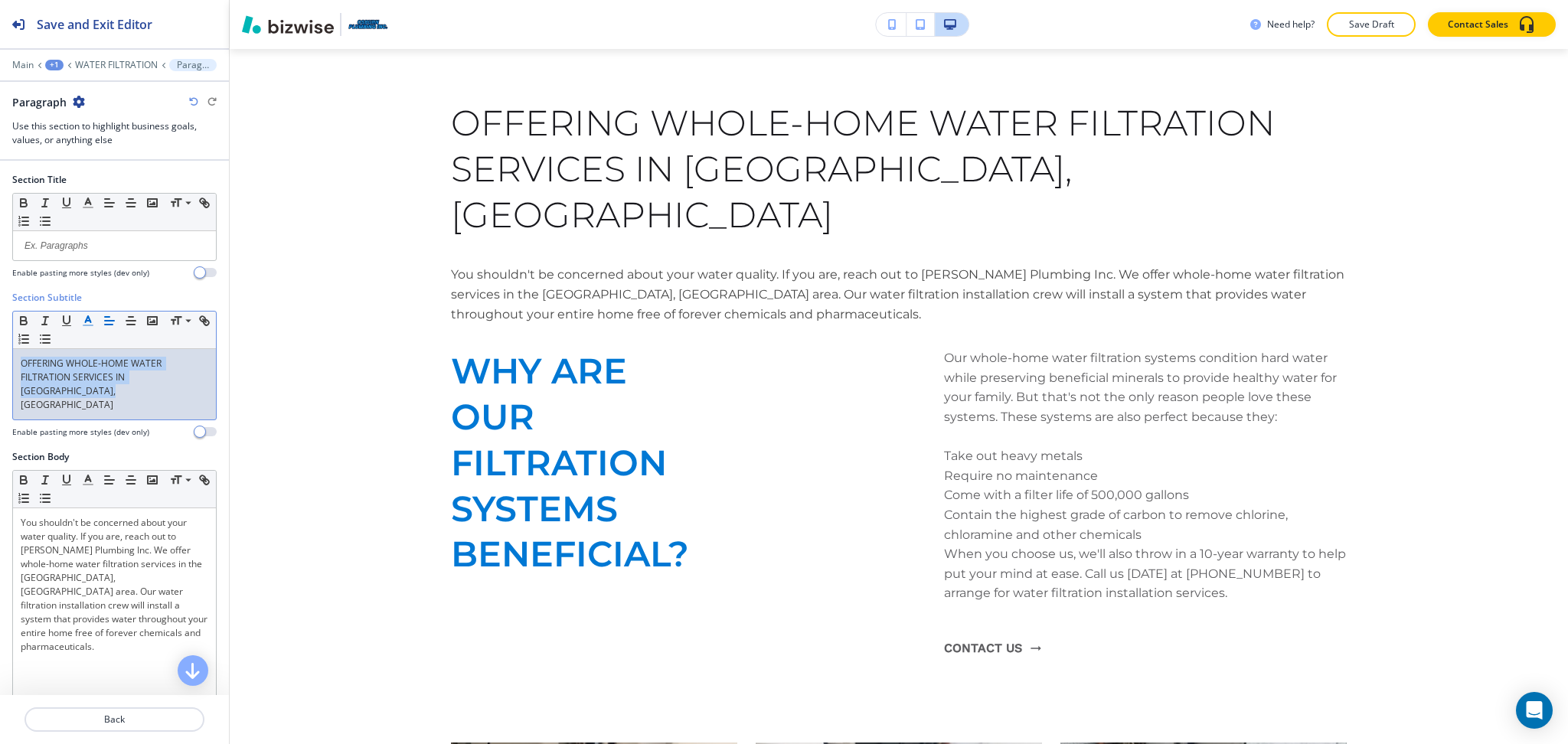
click at [92, 315] on icon "button" at bounding box center [88, 320] width 14 height 14
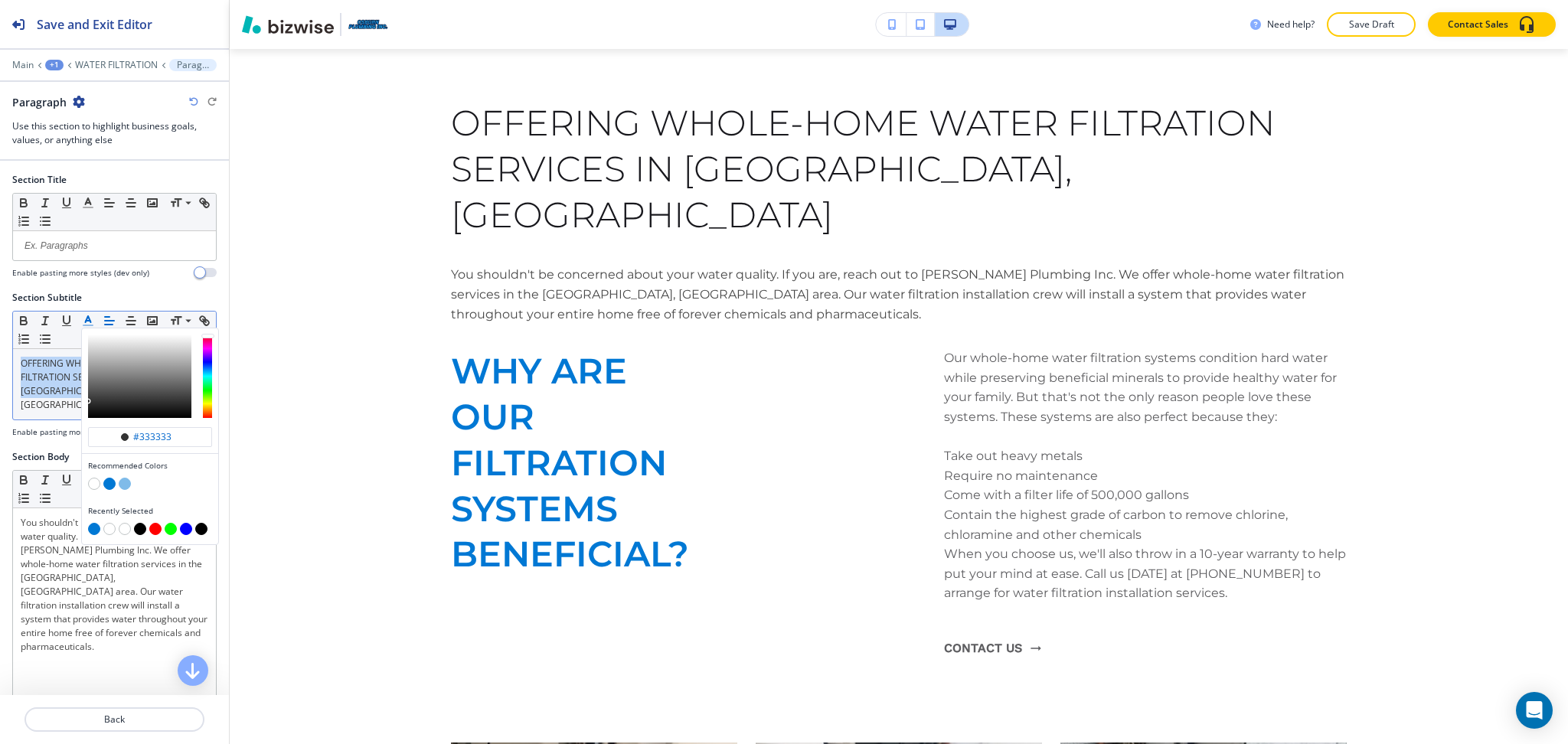
click at [108, 481] on button "button" at bounding box center [109, 484] width 12 height 12
type input "#0078d4"
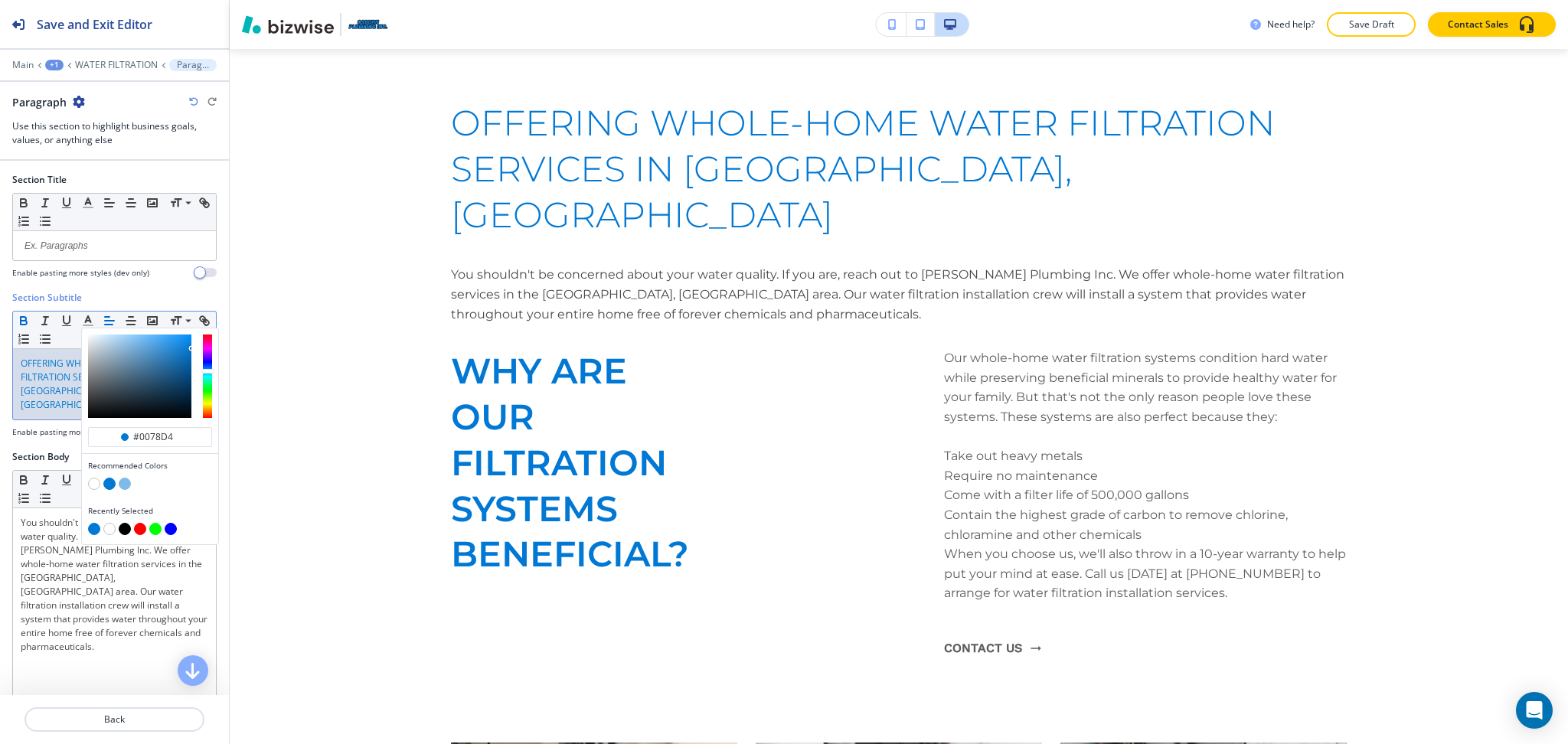
click at [22, 320] on icon "button" at bounding box center [24, 320] width 14 height 14
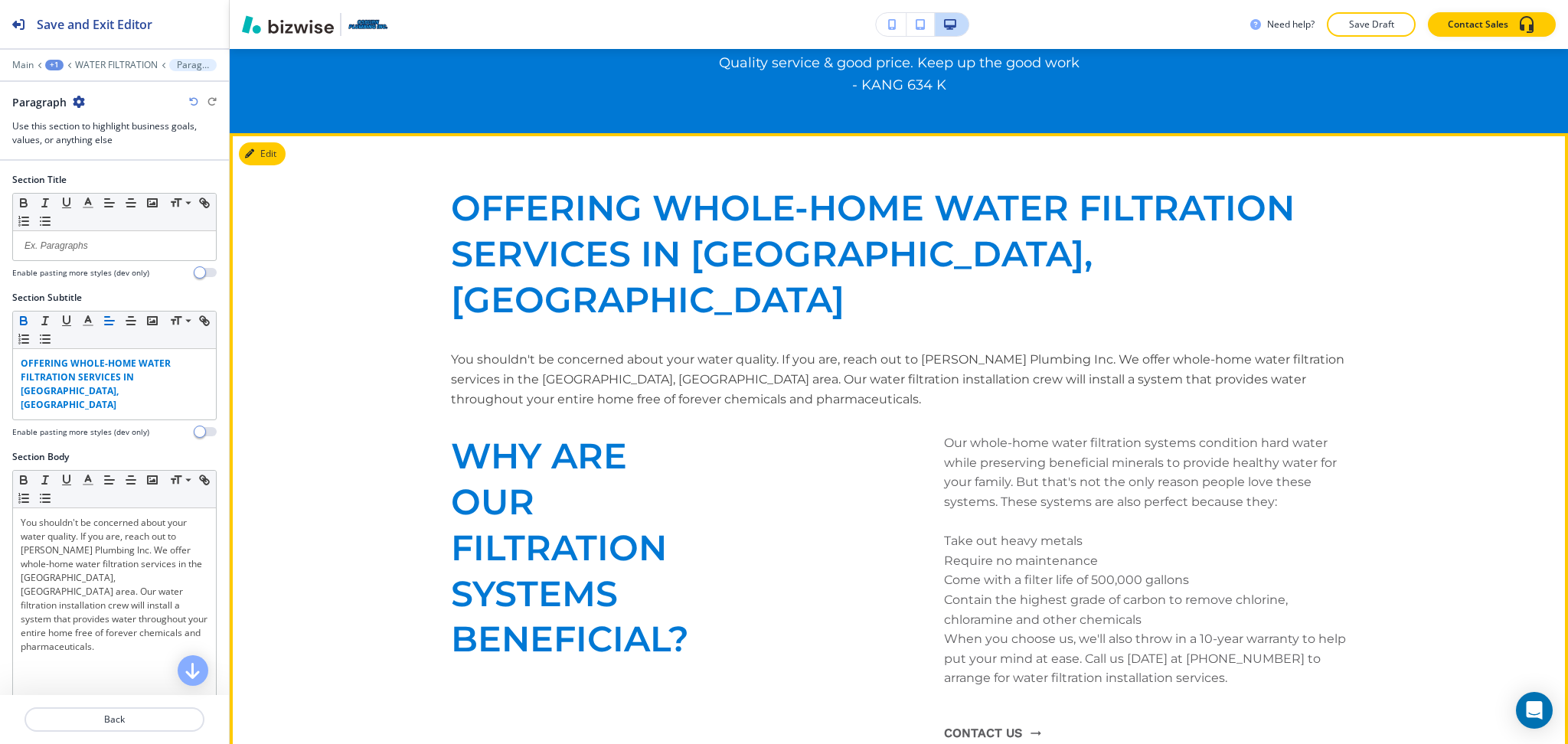
click at [1113, 513] on p at bounding box center [1145, 522] width 403 height 20
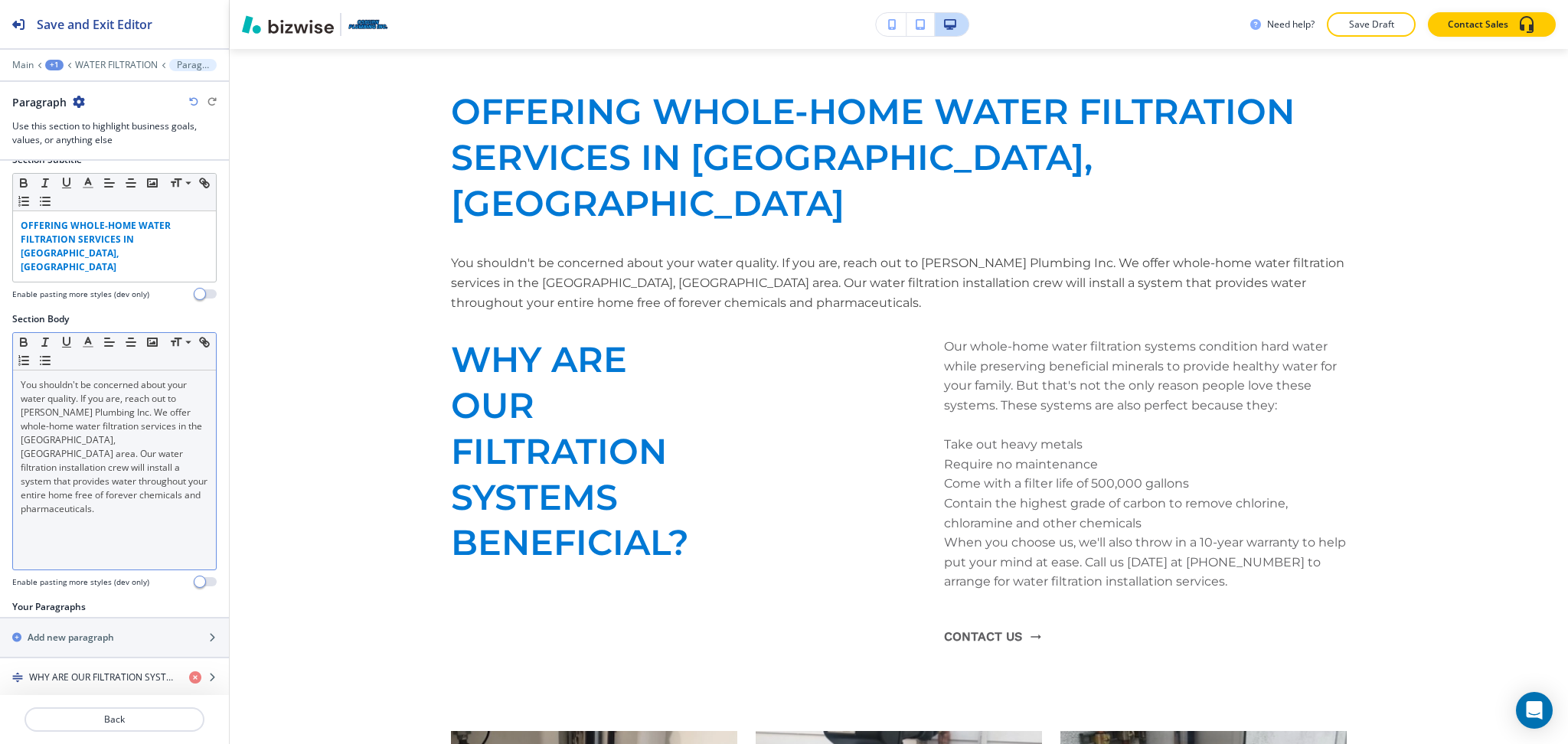
scroll to position [164, 0]
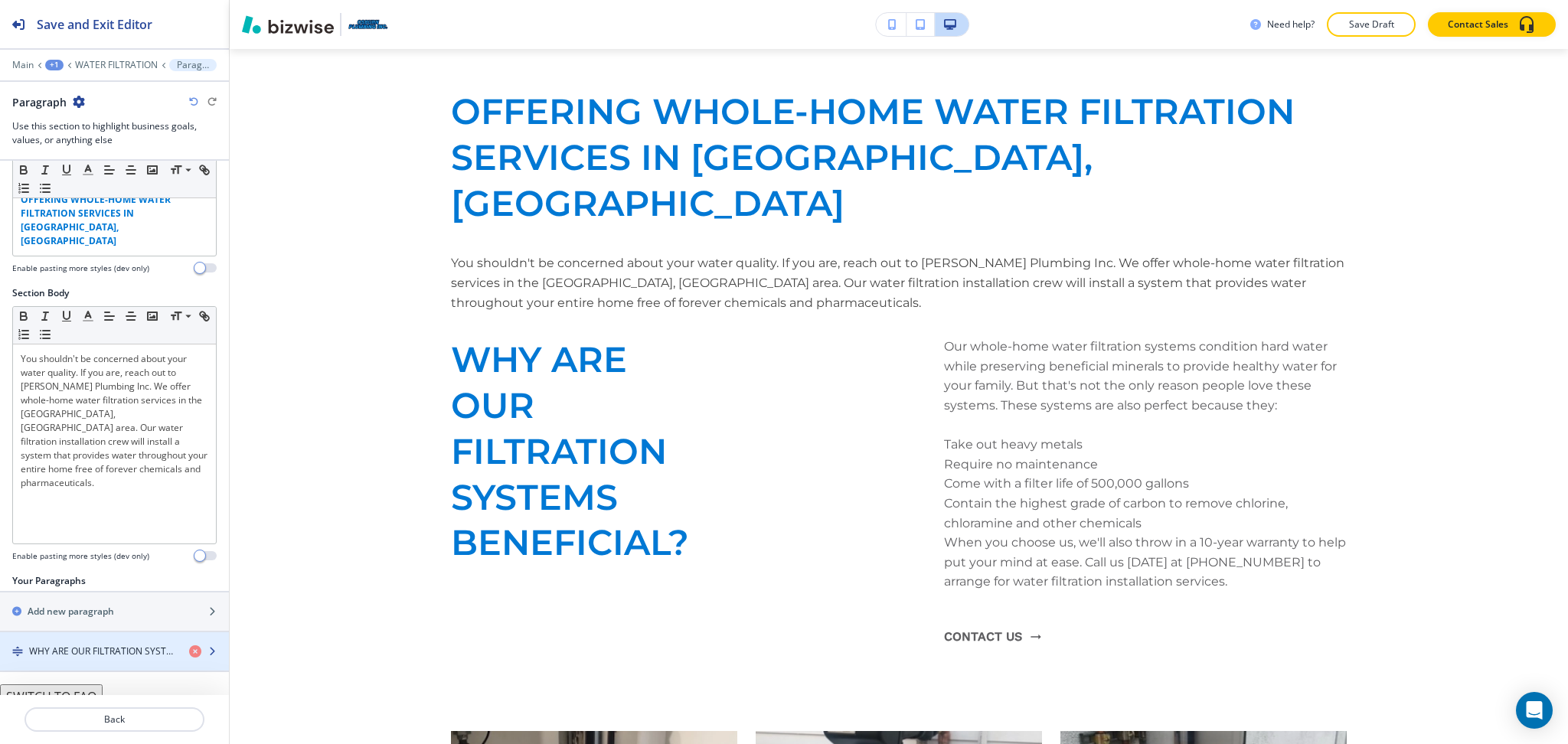
click at [136, 644] on h4 "WHY ARE OUR FILTRATION SYSTEMS BENEFICIAL?" at bounding box center [102, 651] width 148 height 14
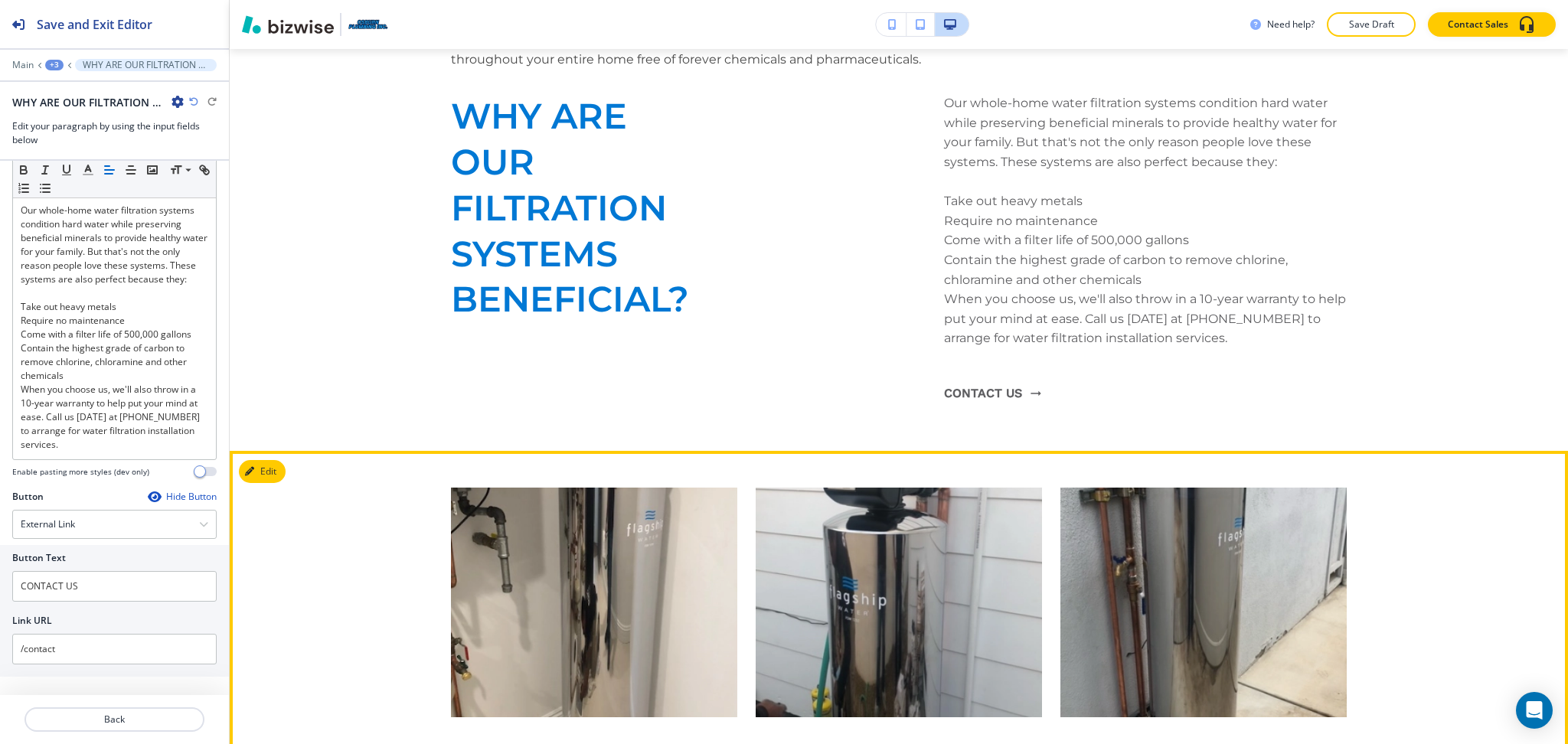
scroll to position [1127, 0]
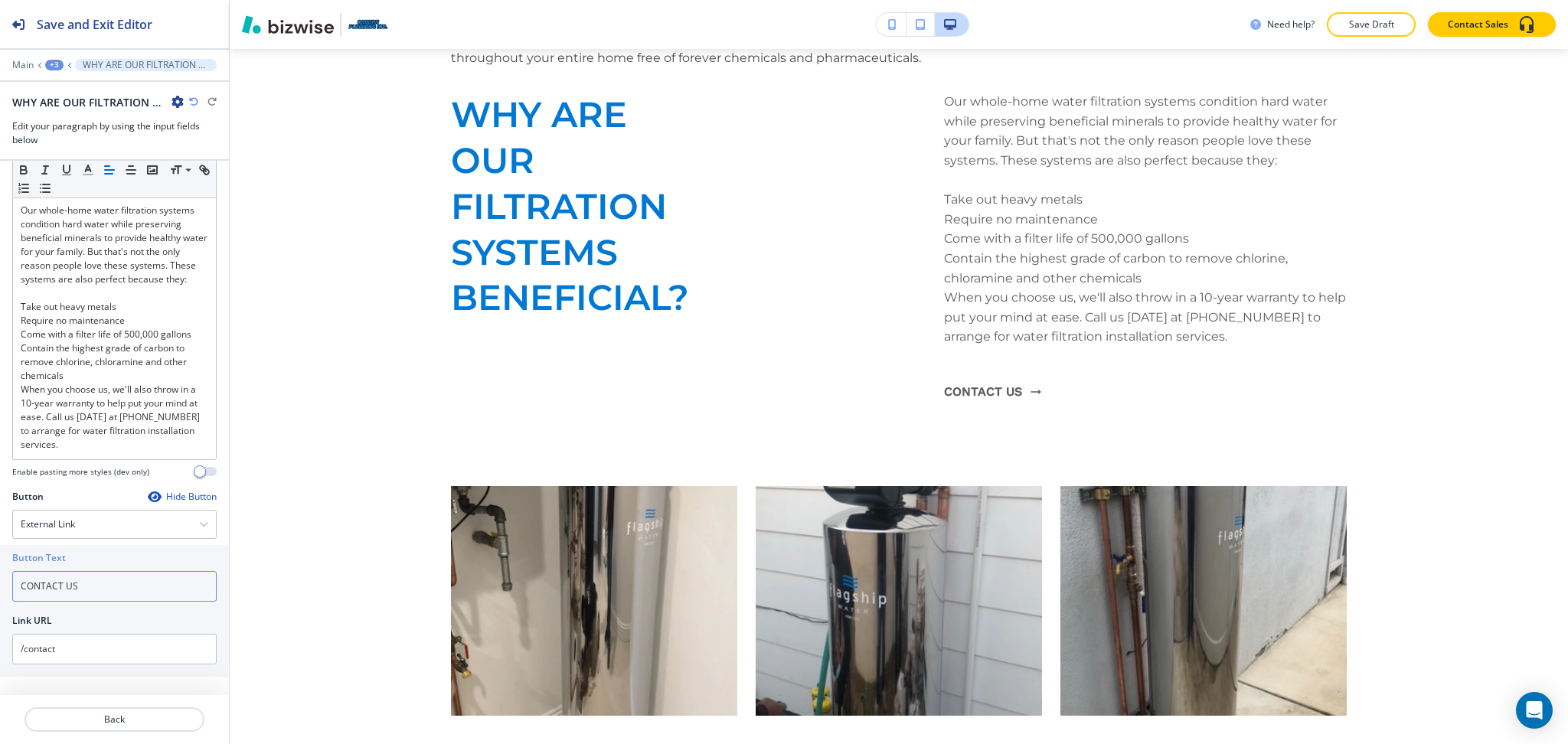
drag, startPoint x: 86, startPoint y: 592, endPoint x: 3, endPoint y: 567, distance: 86.7
click at [0, 568] on div "Button Text CONTACT US Link URL /contact" at bounding box center [114, 610] width 229 height 132
click at [63, 529] on h4 "External Link" at bounding box center [48, 525] width 54 height 14
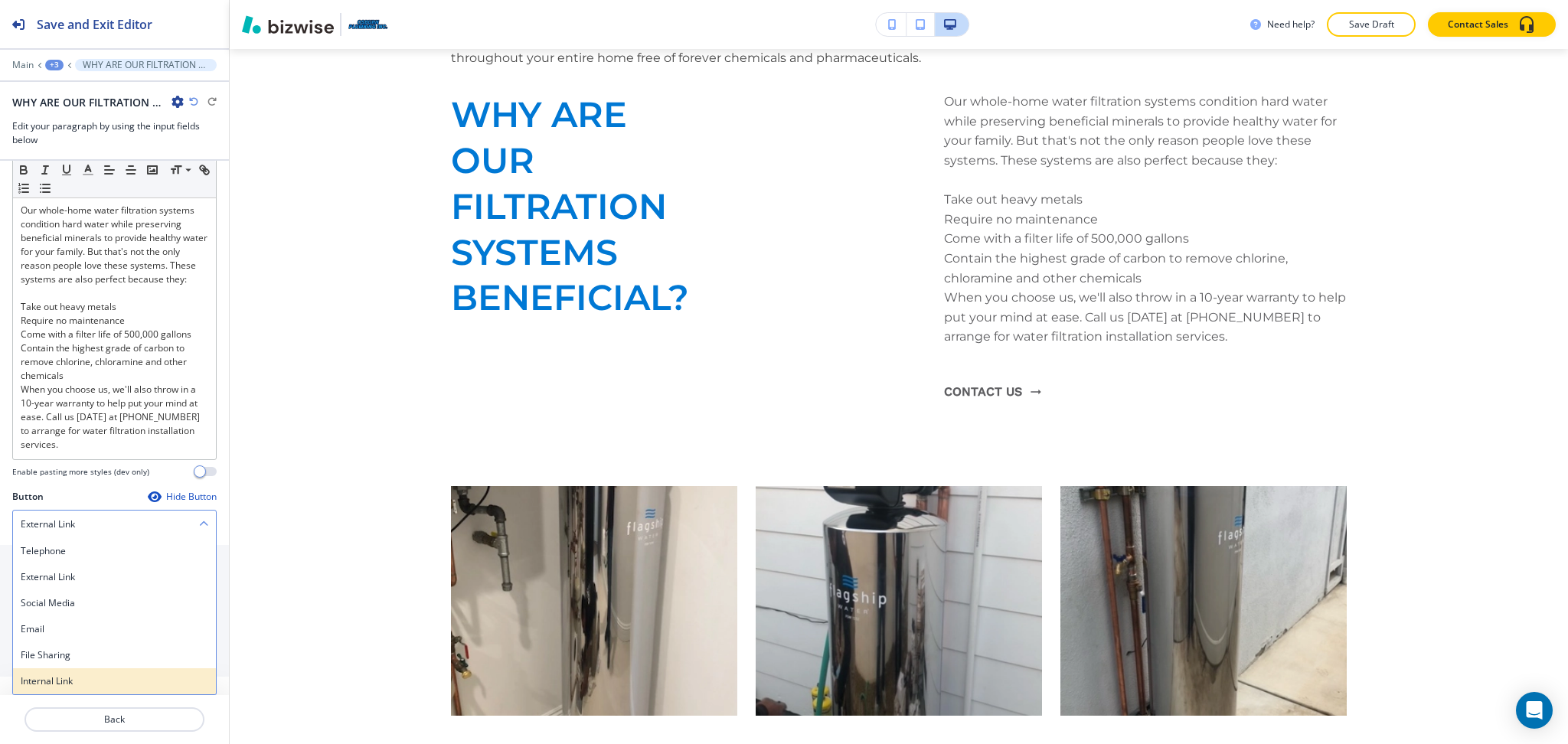
click at [57, 673] on div "Internal Link" at bounding box center [114, 681] width 203 height 26
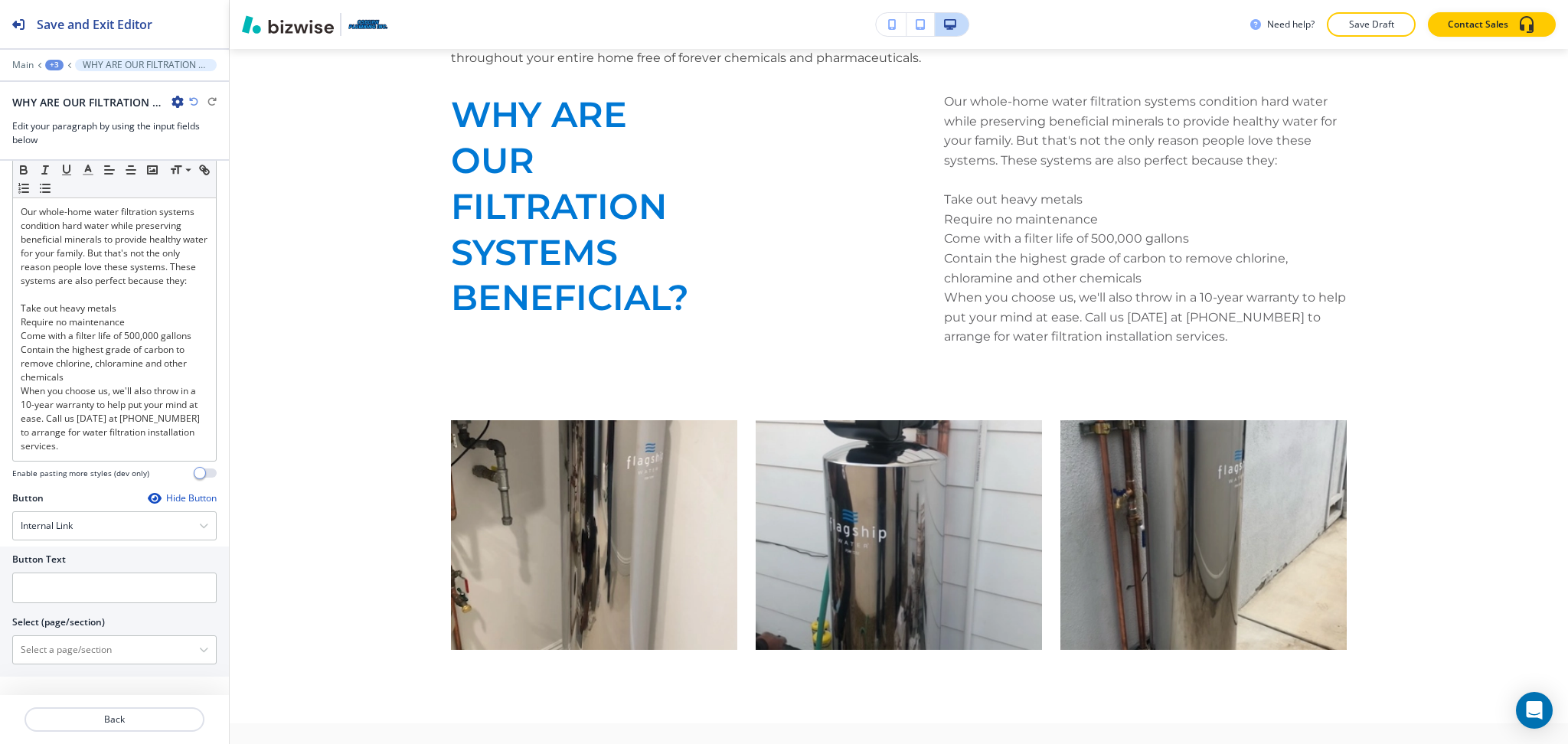
scroll to position [179, 0]
click at [55, 580] on input "text" at bounding box center [114, 588] width 204 height 31
paste input "CONTACT US"
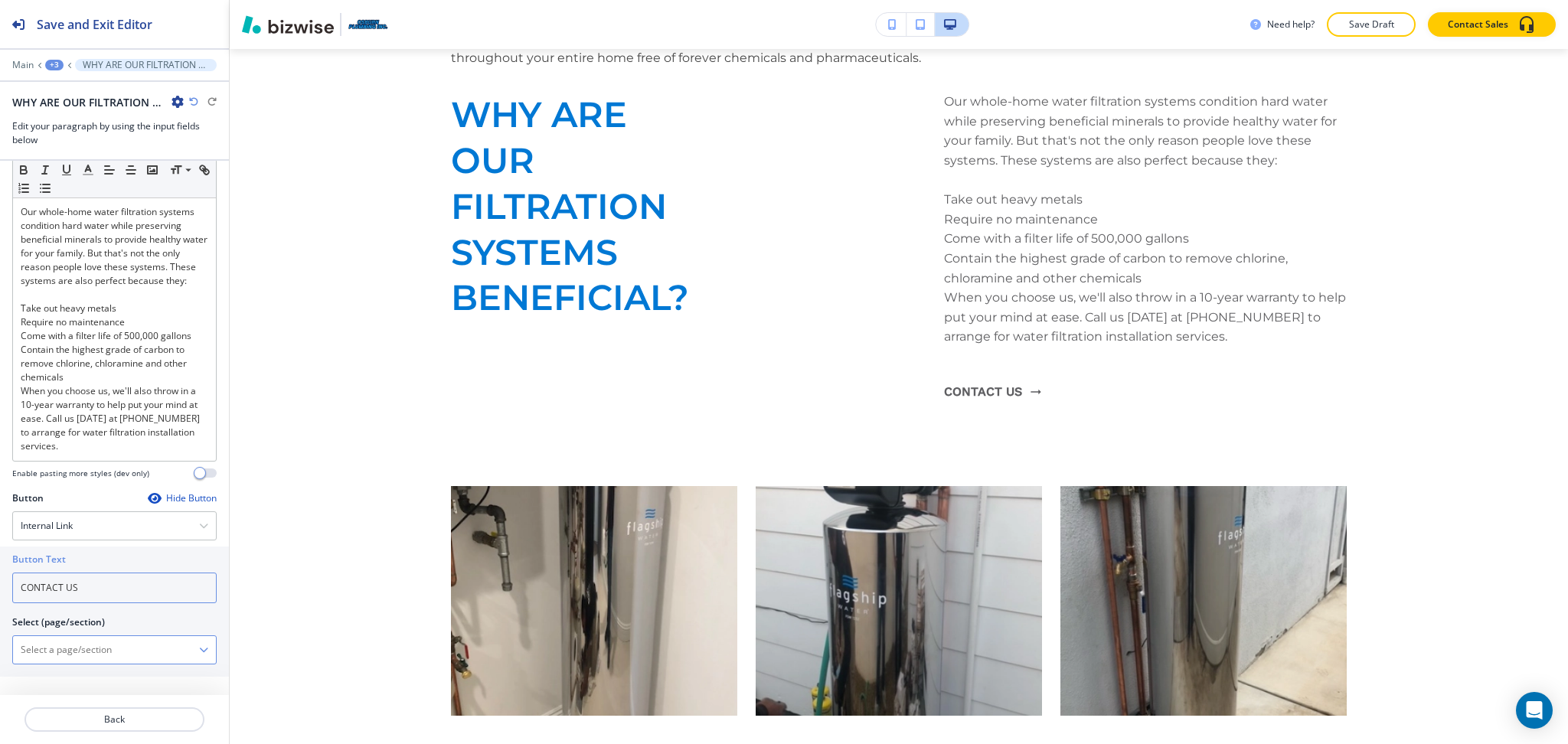
type input "CONTACT US"
click at [58, 652] on \(page\/section\) "Manual Input" at bounding box center [106, 650] width 186 height 26
paste \(page\/section\) "CONTACT US"
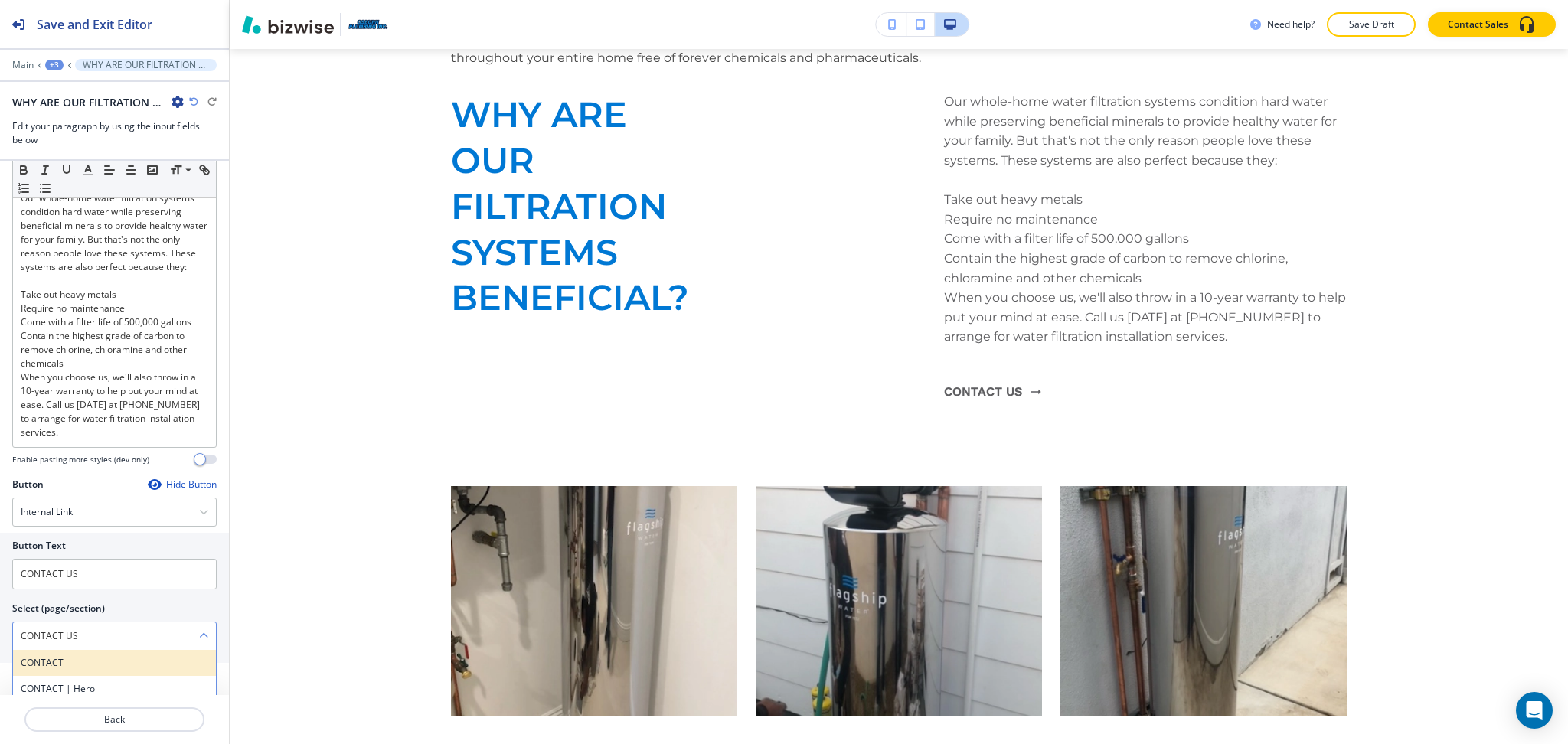
click at [54, 668] on div "CONTACT" at bounding box center [114, 663] width 203 height 26
type \(page\/section\) "CONTACT"
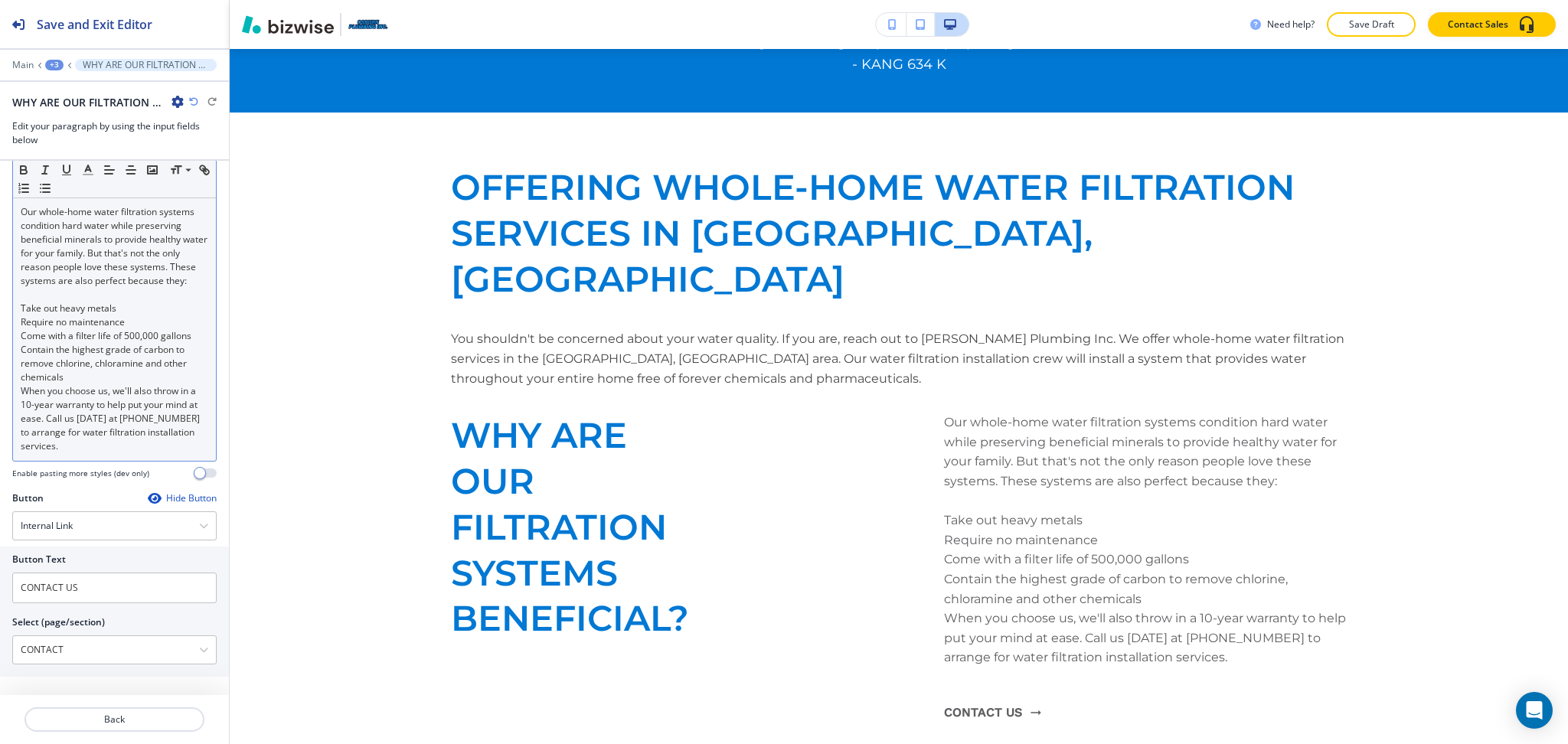
scroll to position [805, 0]
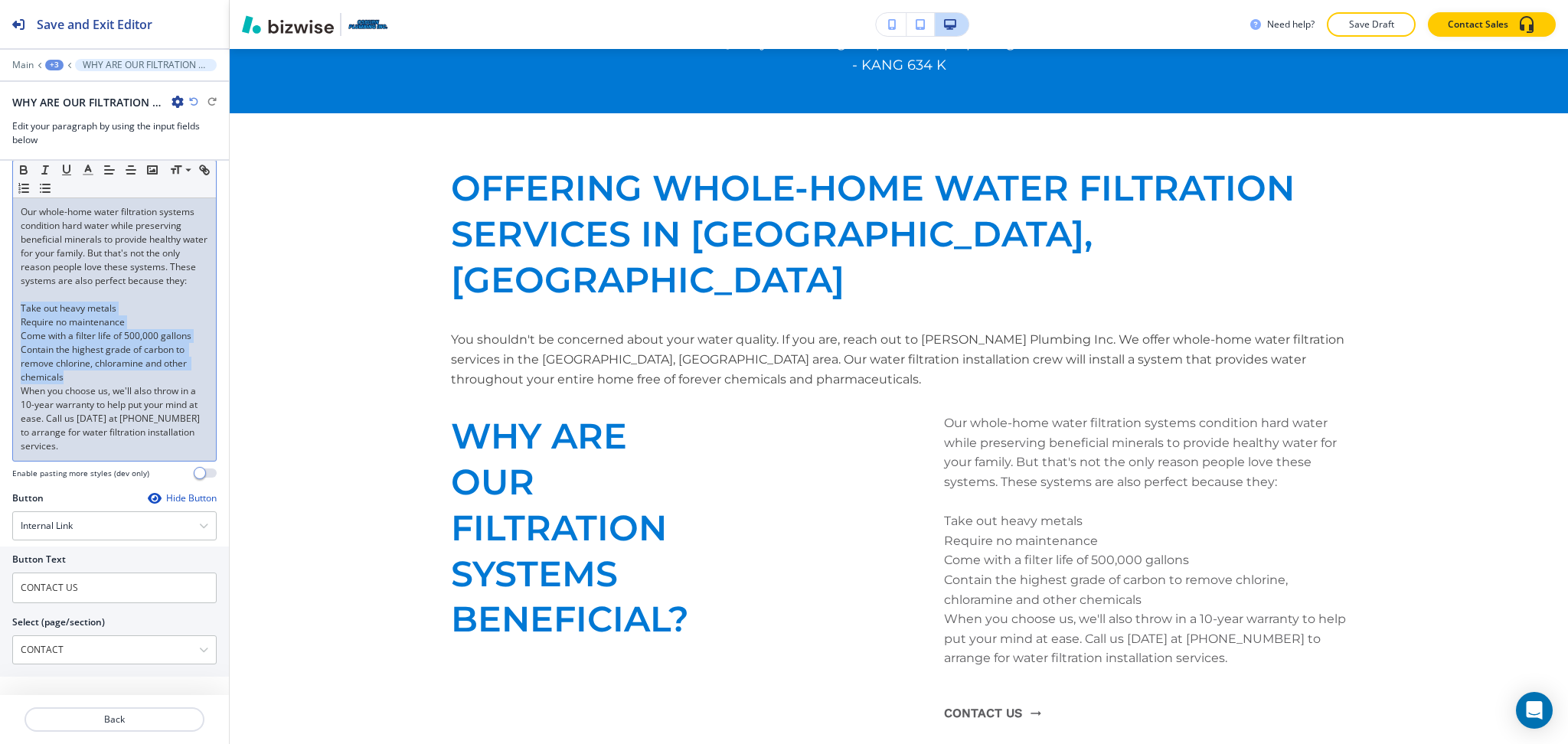
drag, startPoint x: 84, startPoint y: 376, endPoint x: 18, endPoint y: 305, distance: 96.9
click at [18, 305] on div "Our whole-home water filtration systems condition hard water while preserving b…" at bounding box center [114, 329] width 203 height 264
click at [52, 189] on icon "button" at bounding box center [45, 189] width 14 height 14
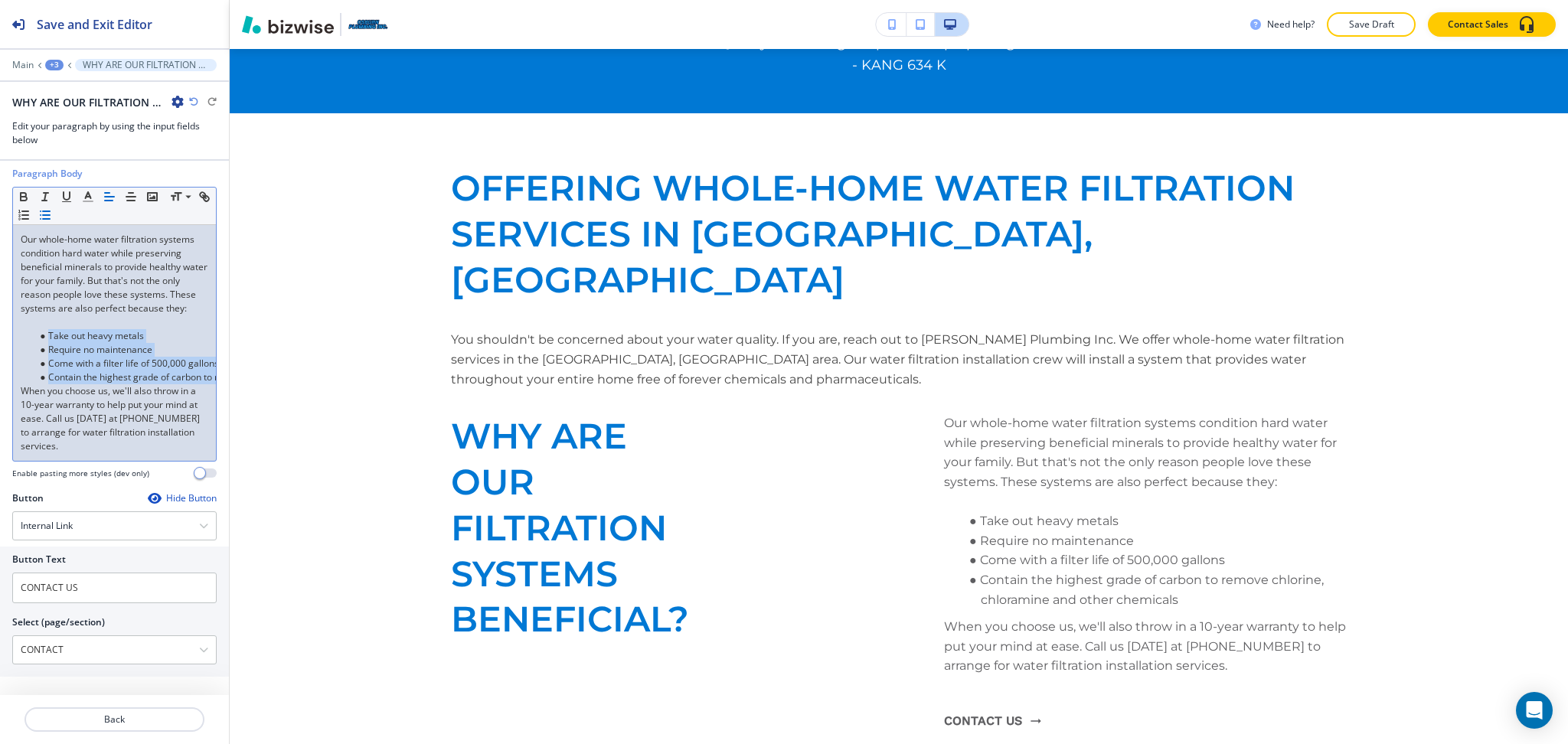
scroll to position [167, 0]
click at [65, 315] on p at bounding box center [114, 322] width 188 height 14
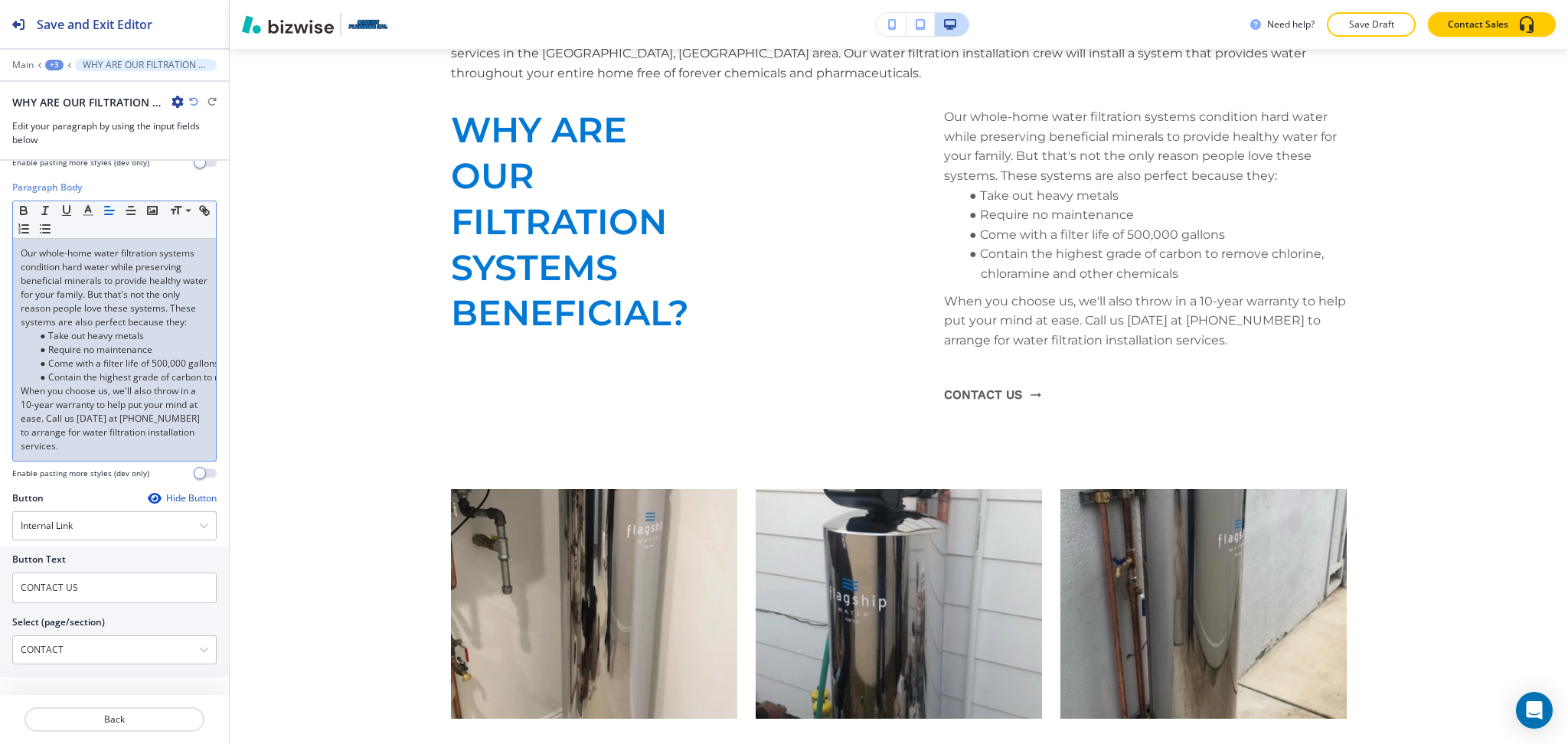
scroll to position [1113, 0]
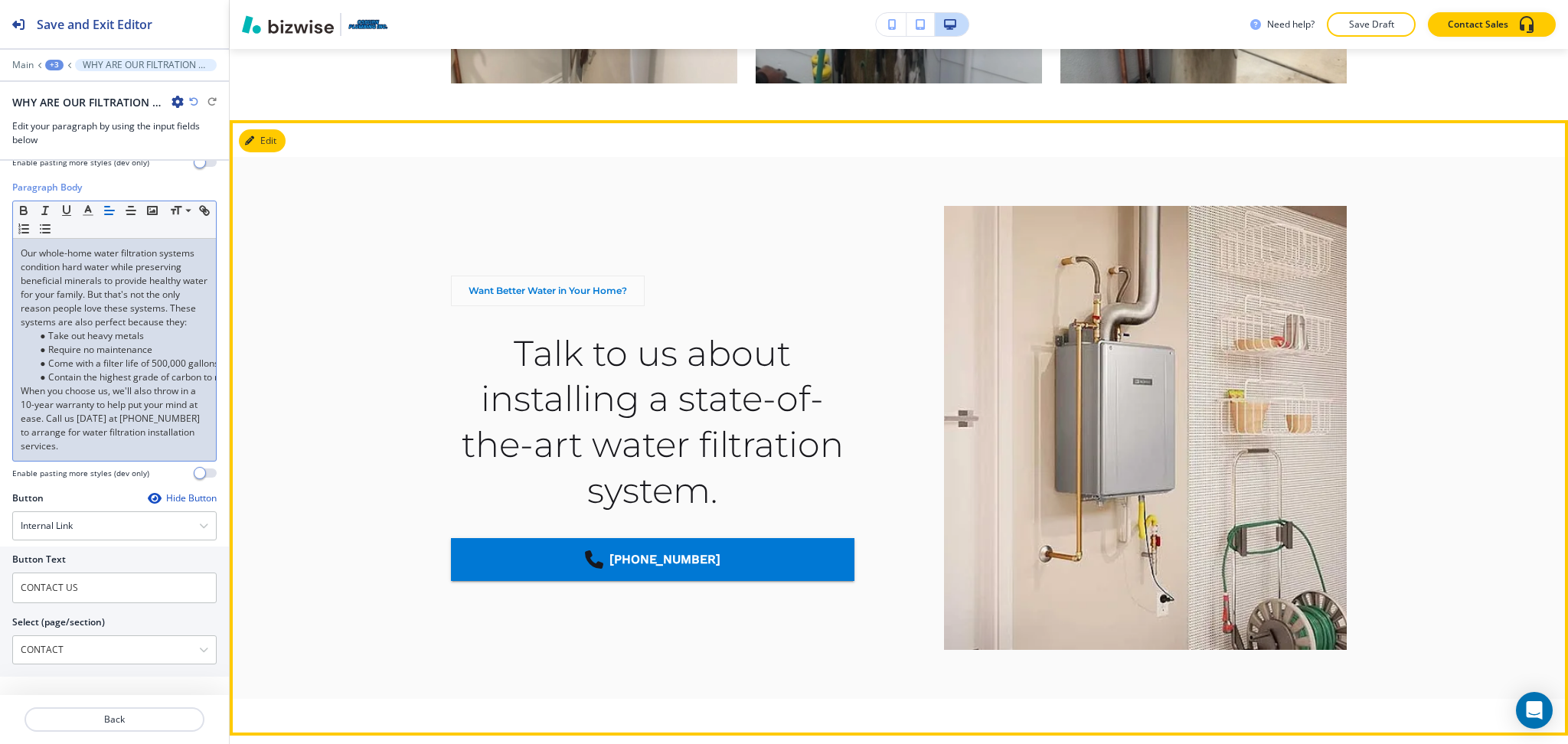
click at [270, 129] on button "Edit" at bounding box center [262, 141] width 46 height 23
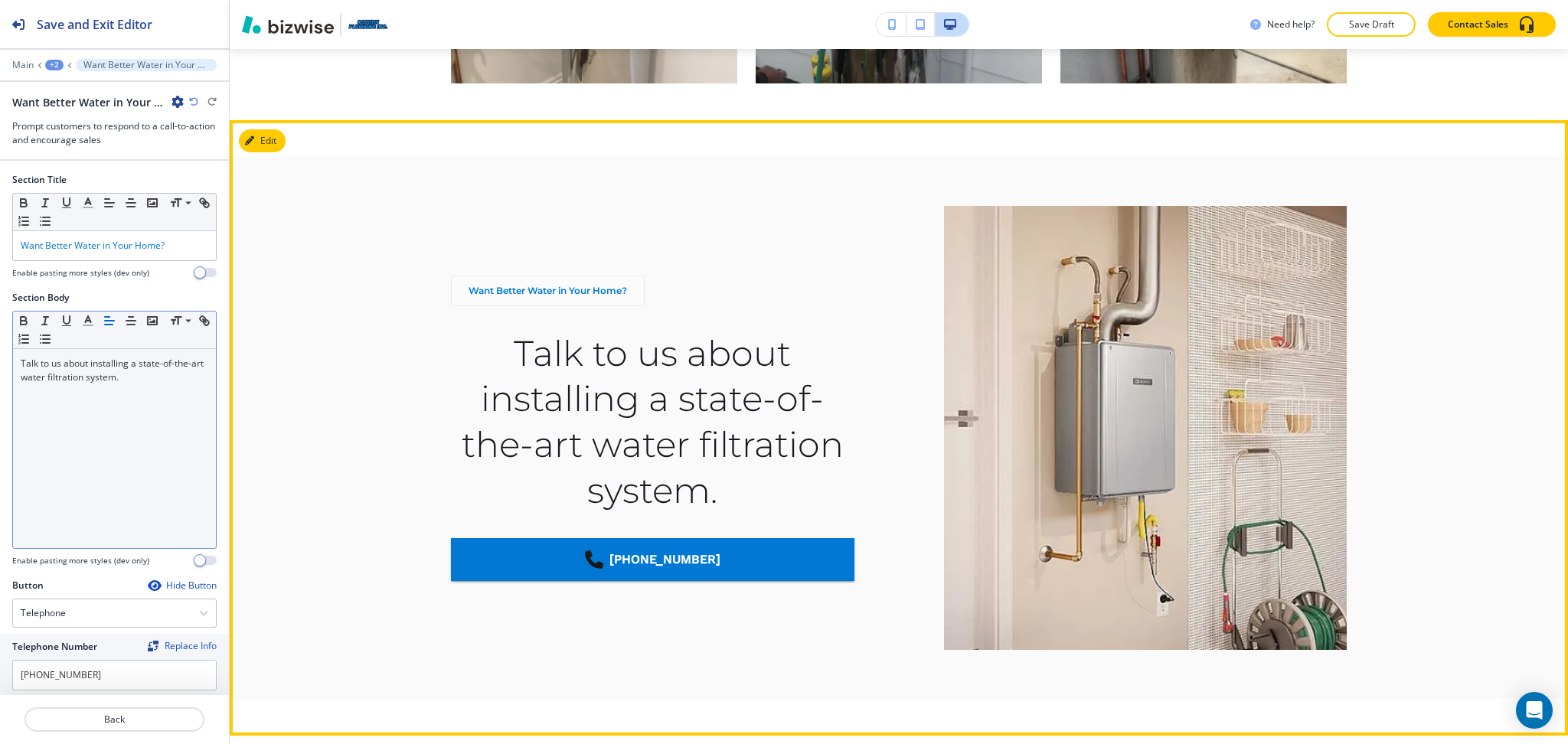
scroll to position [1790, 0]
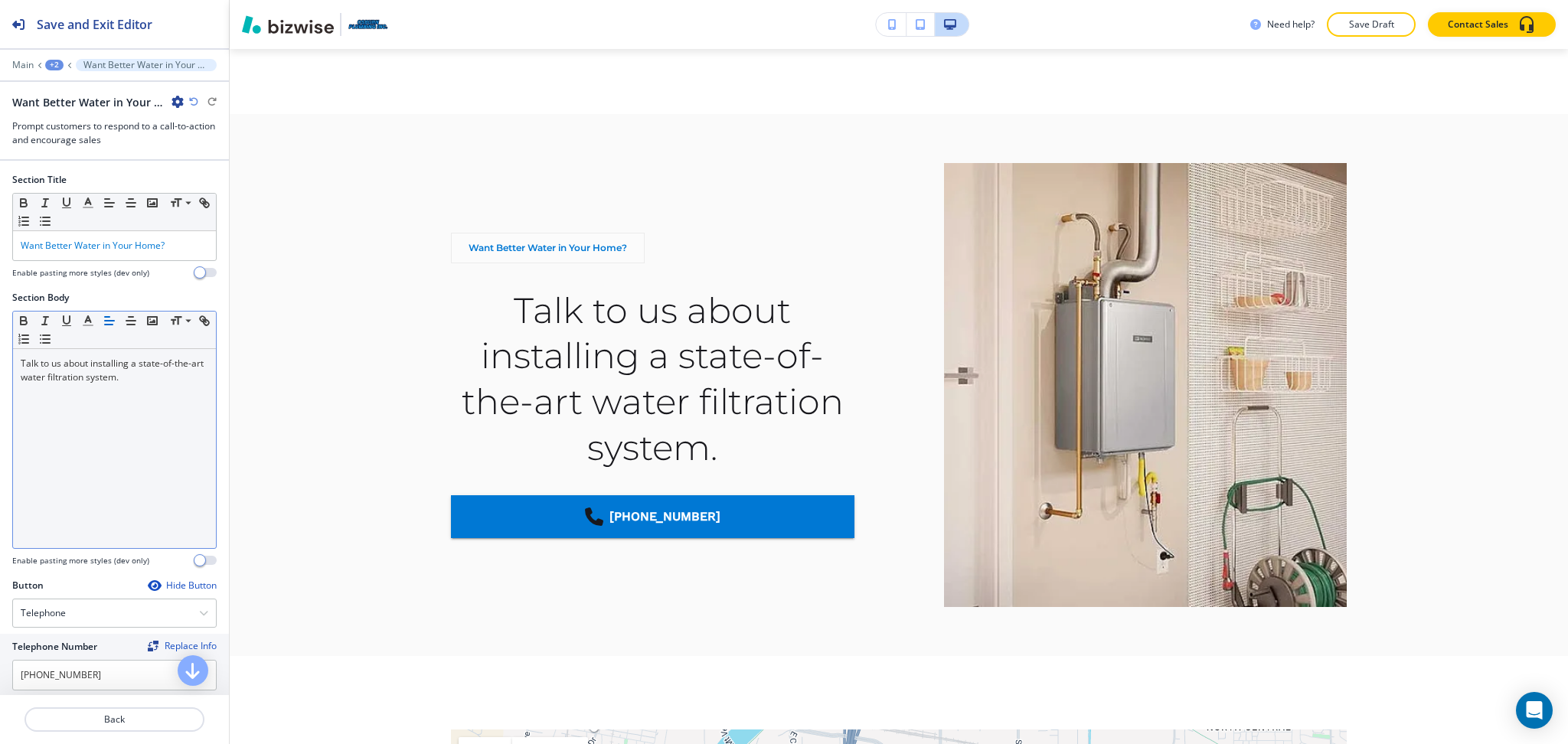
click at [127, 408] on div "Talk to us about installing a state-of-the-art water filtration system." at bounding box center [114, 449] width 203 height 199
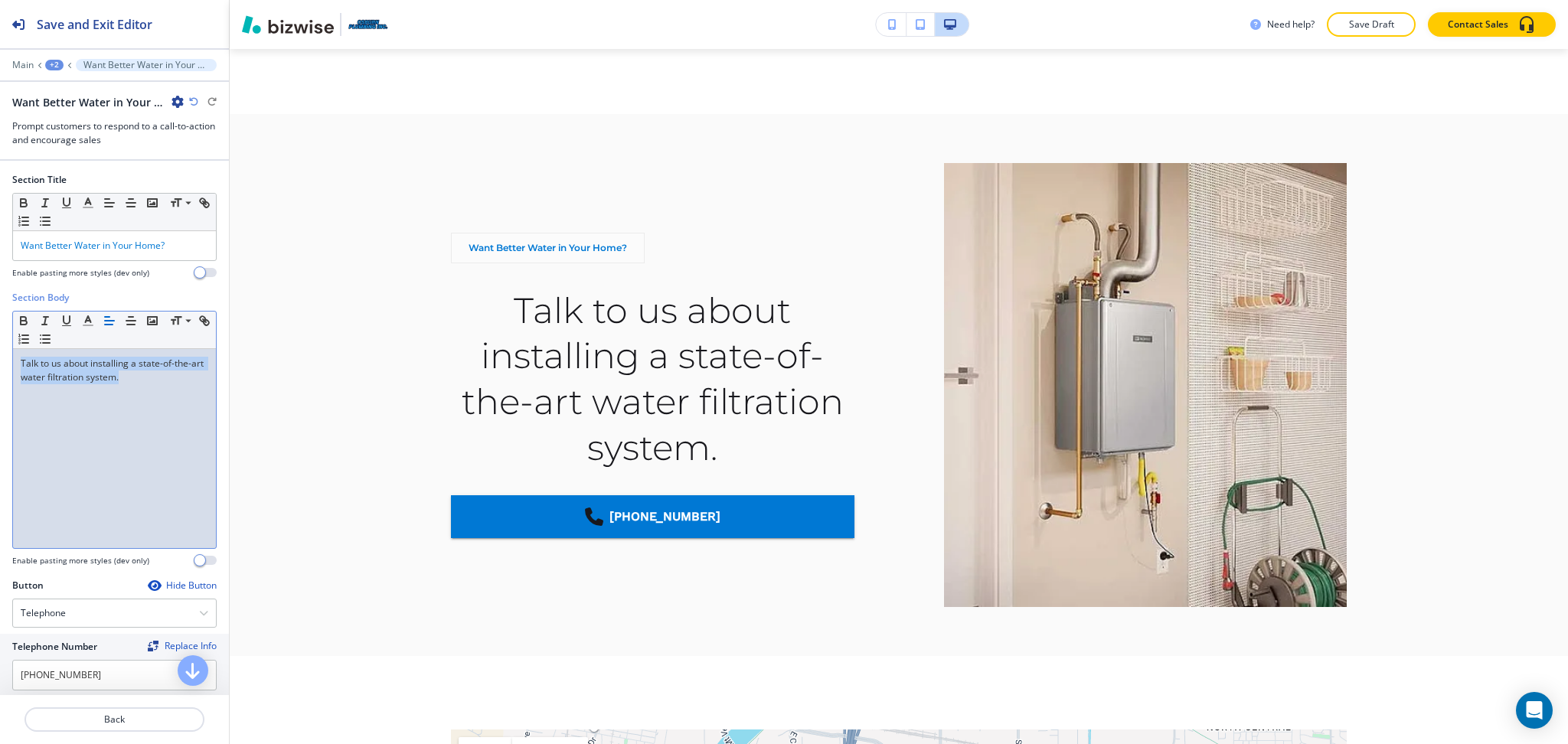
click at [111, 321] on icon "button" at bounding box center [109, 320] width 14 height 14
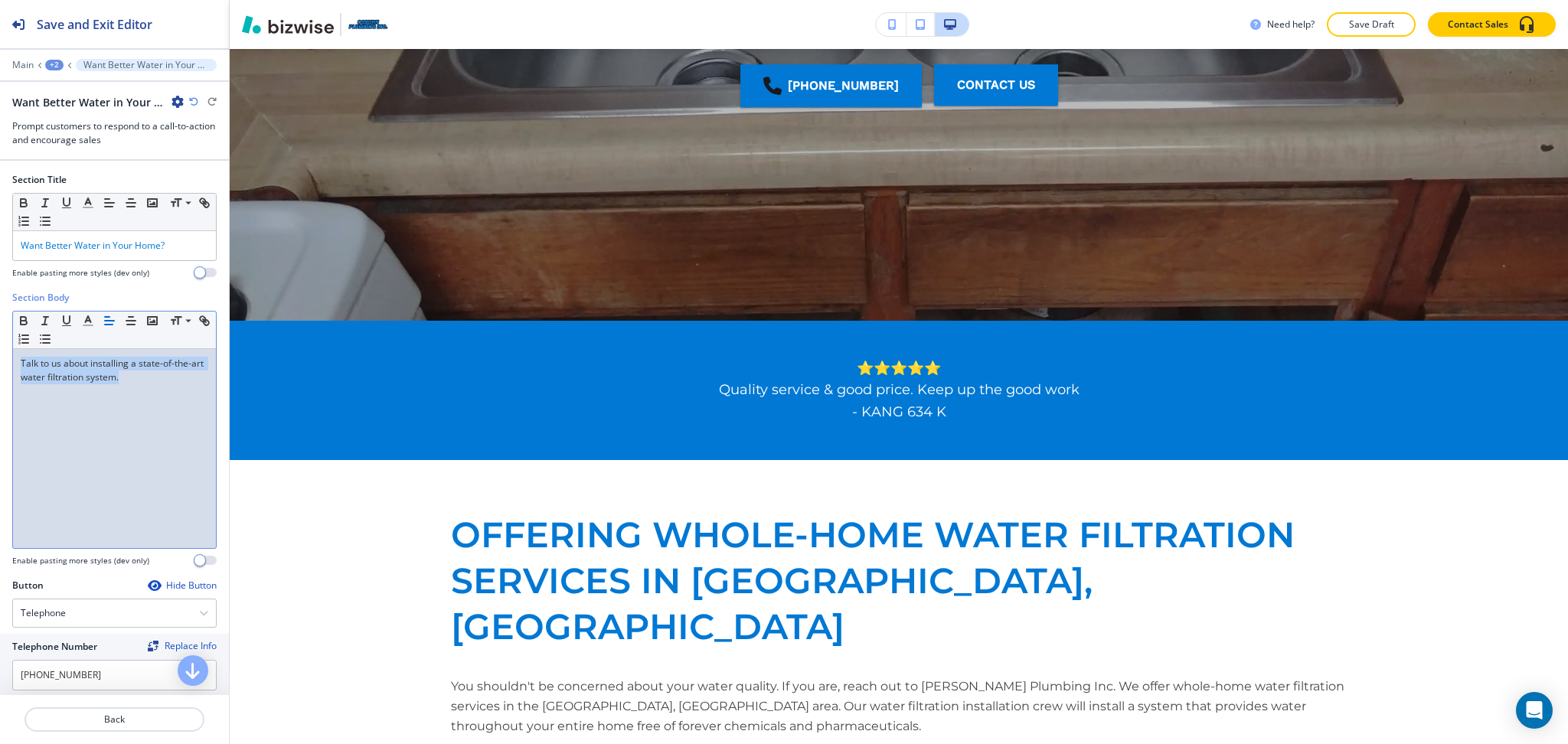
scroll to position [0, 0]
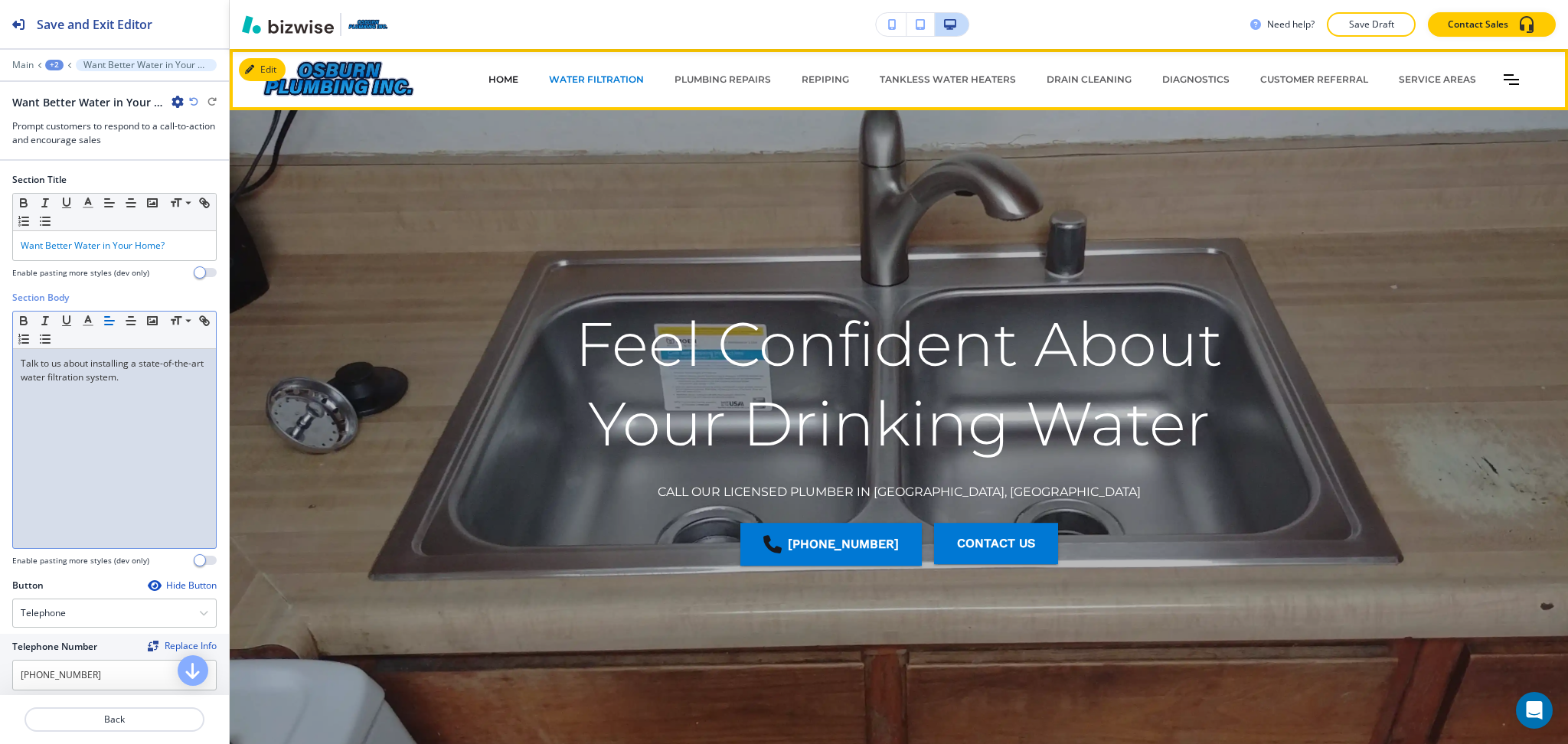
drag, startPoint x: 507, startPoint y: 80, endPoint x: 584, endPoint y: 95, distance: 78.4
click at [507, 79] on p "HOME" at bounding box center [503, 79] width 30 height 14
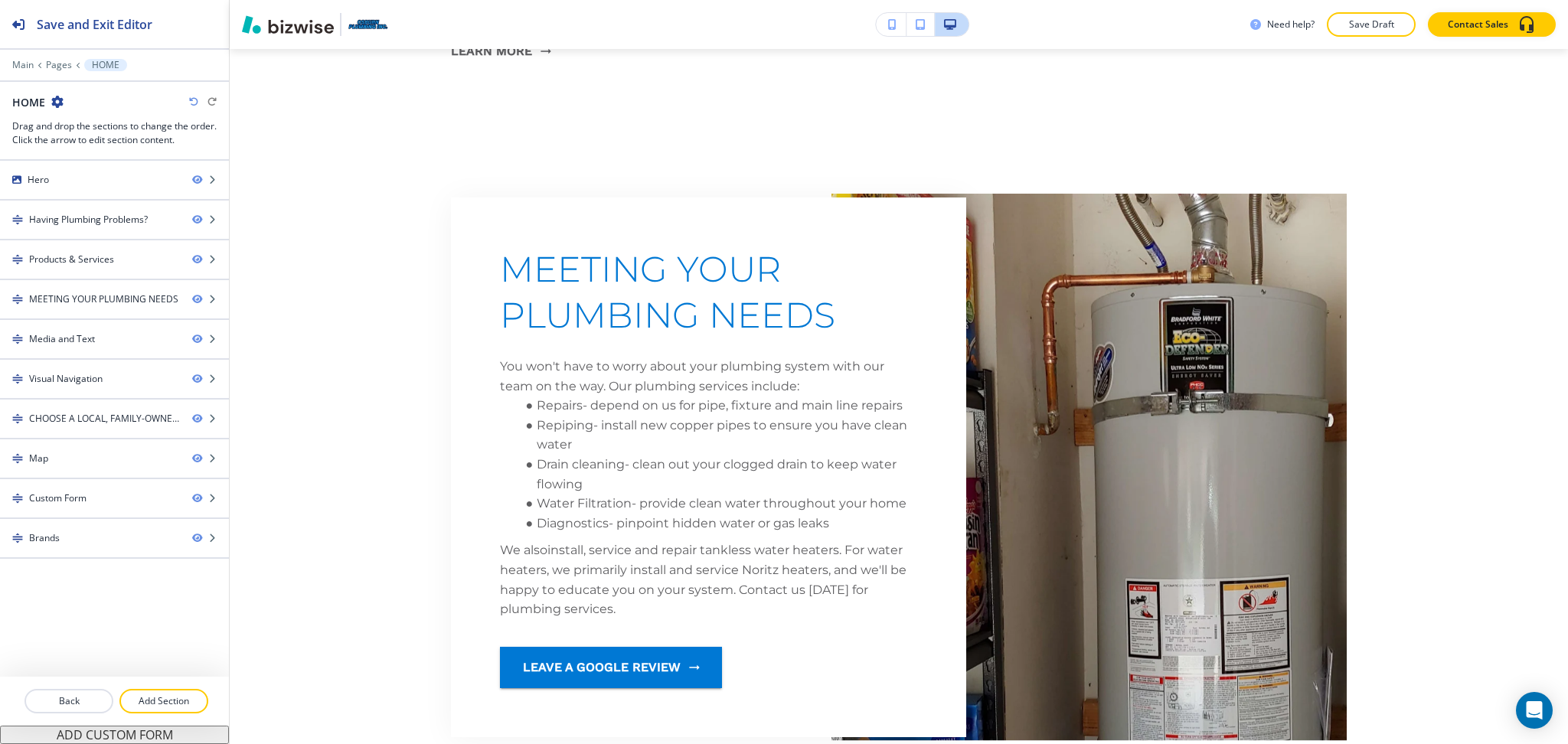
scroll to position [1716, 0]
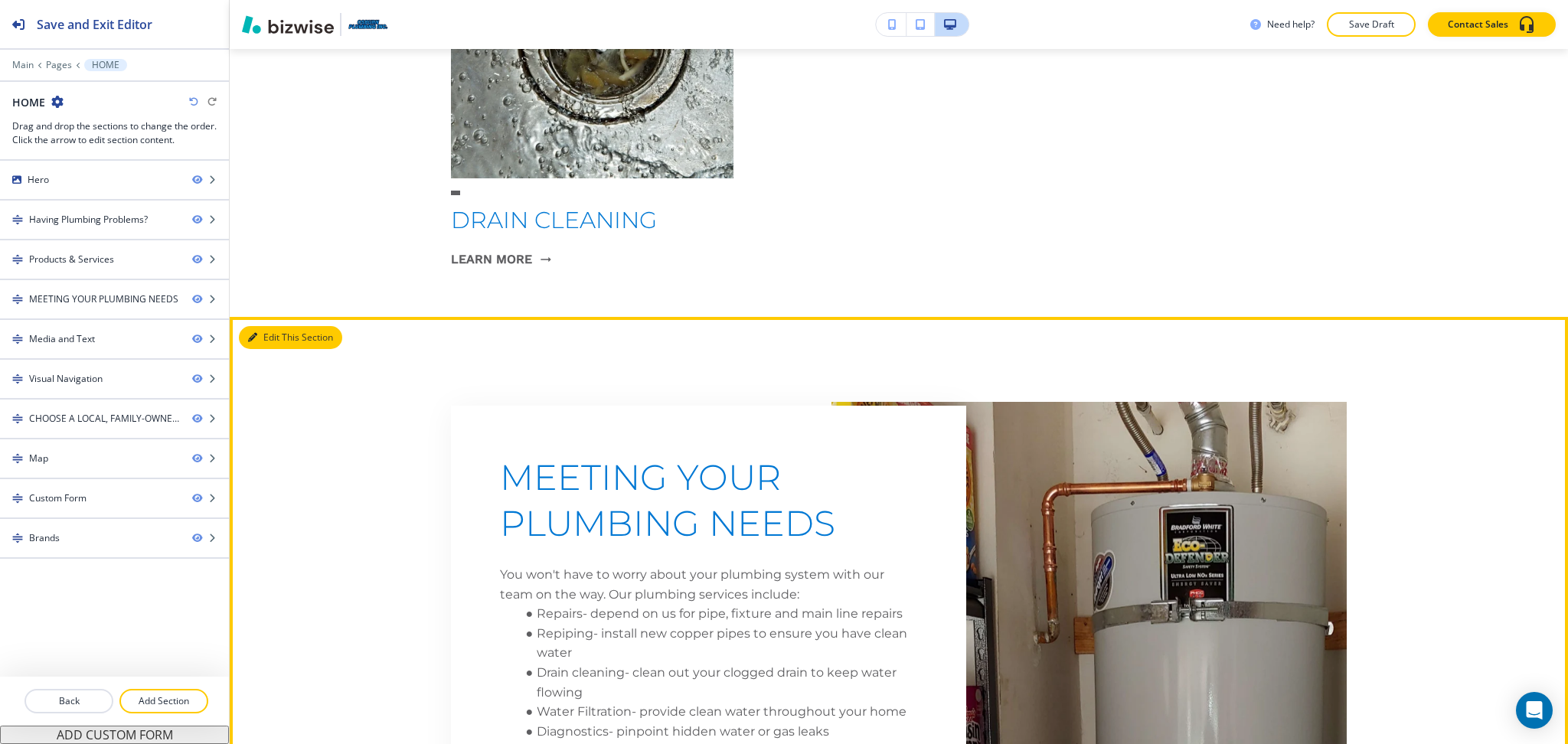
click at [261, 340] on button "Edit This Section" at bounding box center [291, 338] width 103 height 23
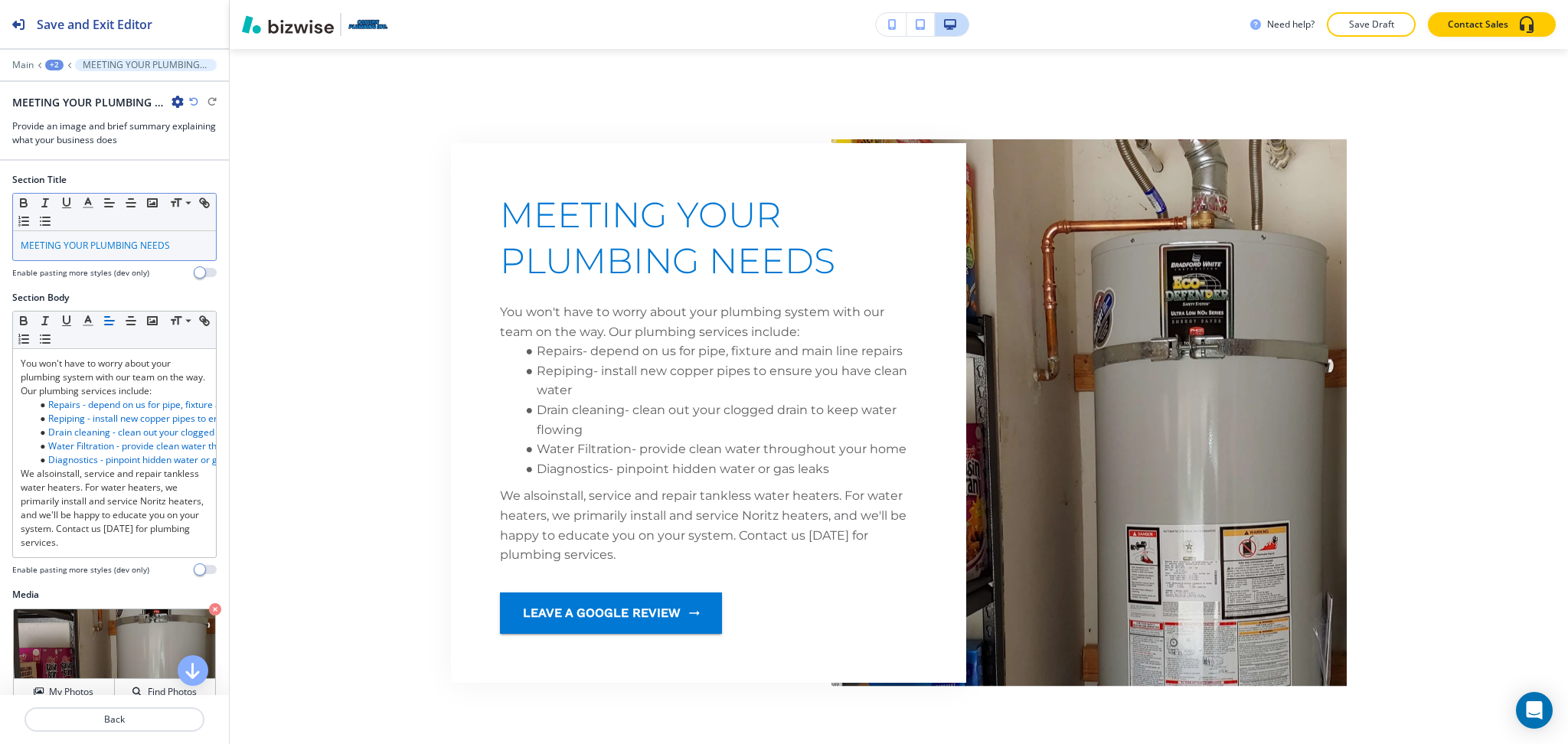
scroll to position [1985, 0]
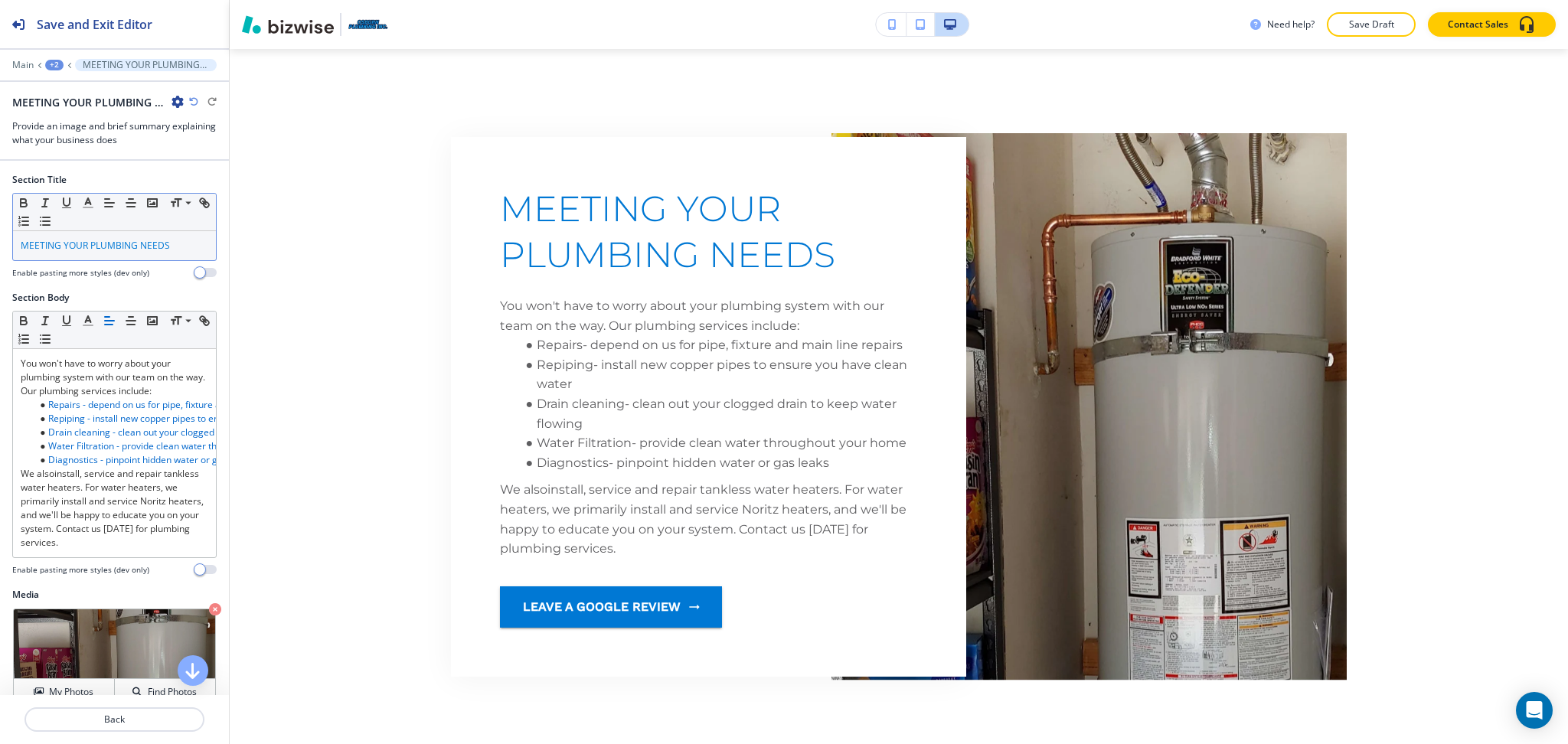
click at [102, 246] on span "MEETING YOUR PLUMBING NEEDS" at bounding box center [95, 245] width 149 height 13
click at [27, 203] on icon "button" at bounding box center [24, 204] width 6 height 3
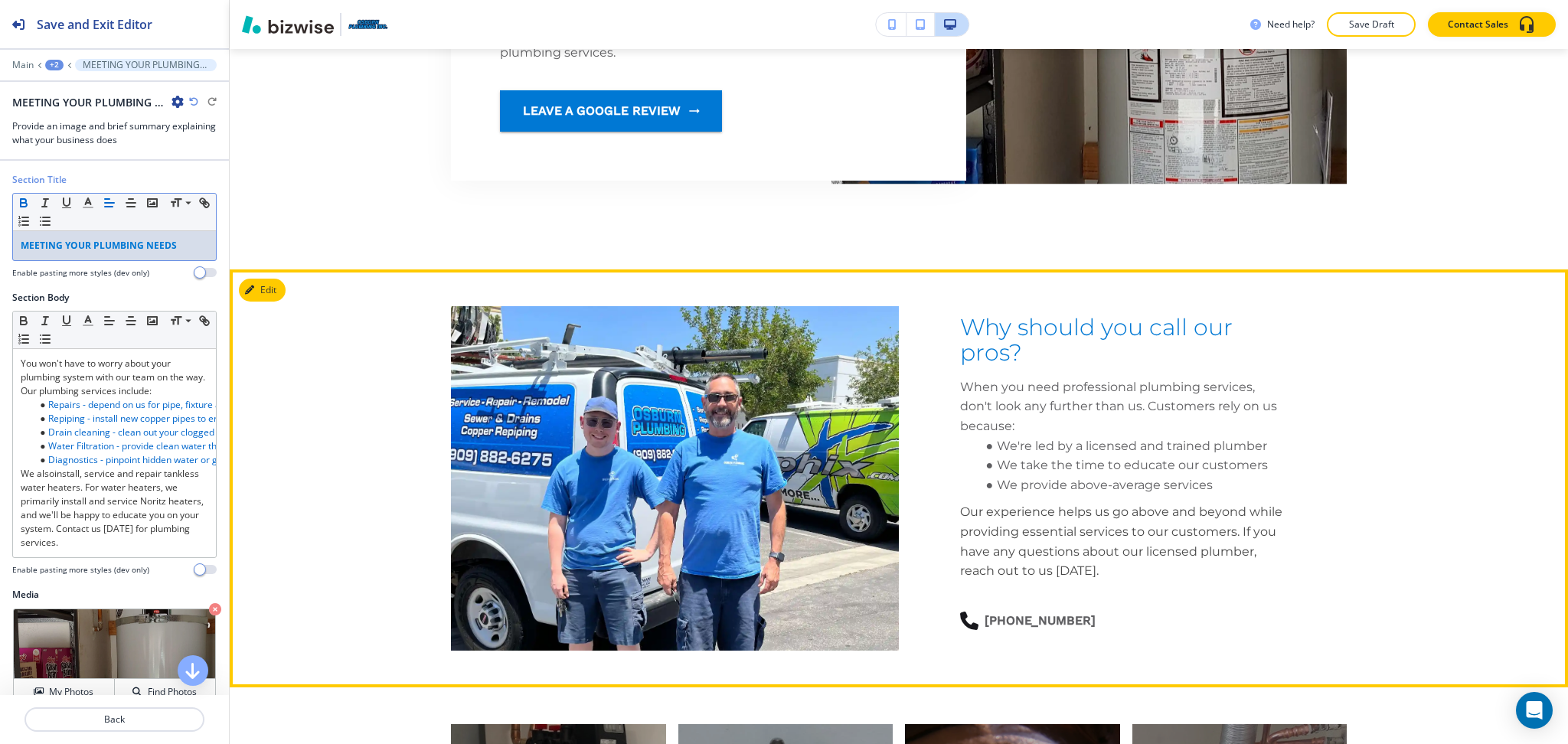
scroll to position [2483, 0]
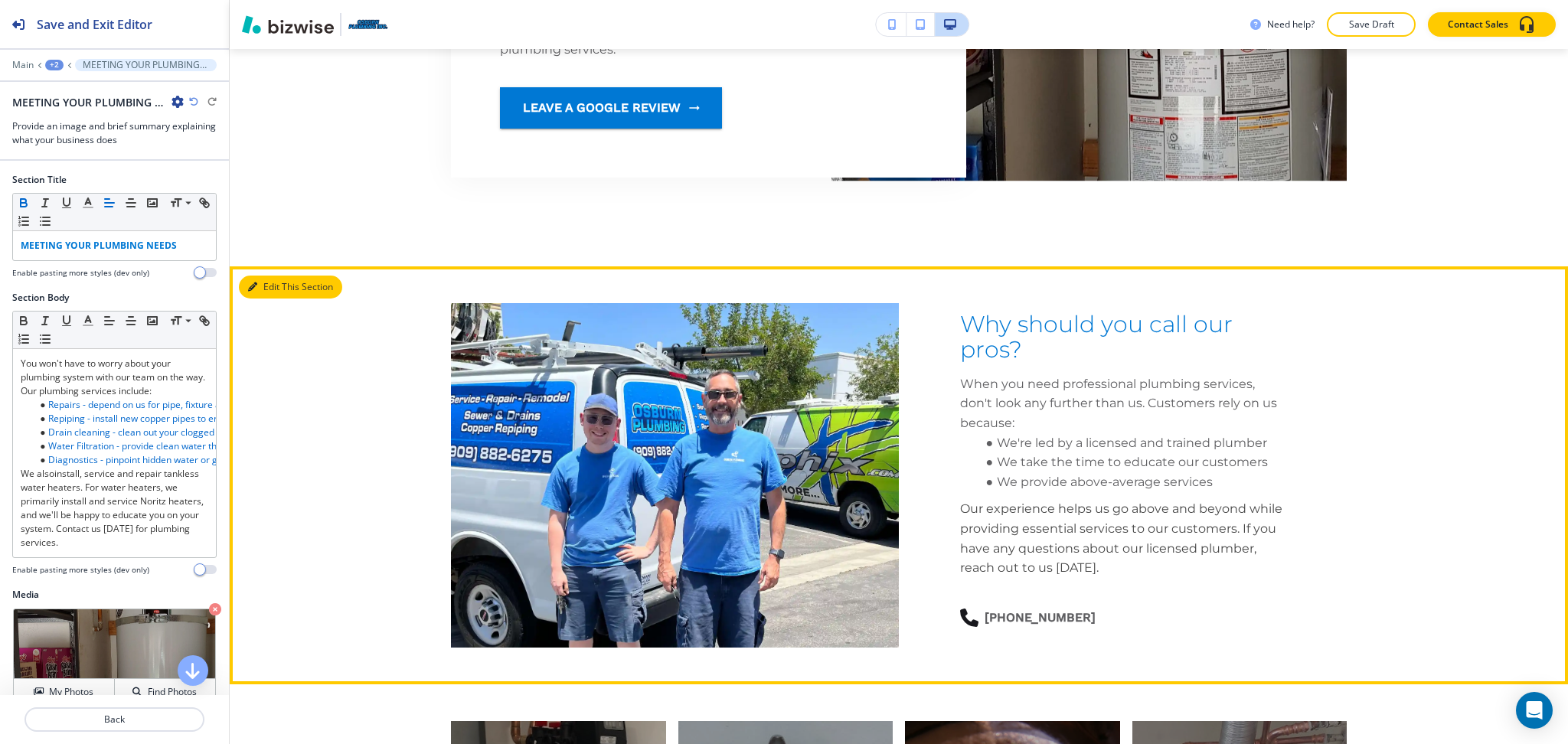
click at [254, 299] on button "Edit This Section" at bounding box center [291, 287] width 103 height 23
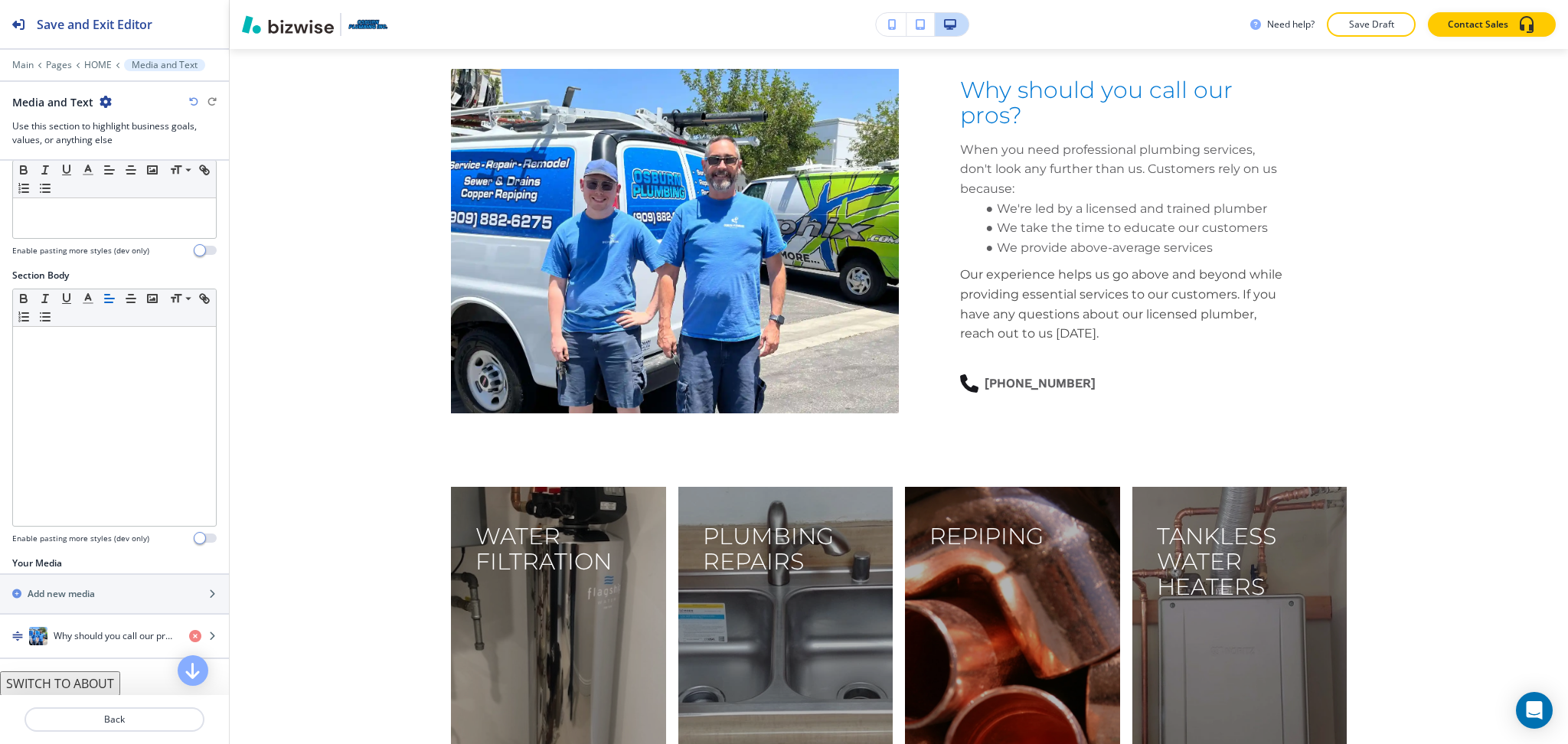
scroll to position [152, 0]
click at [94, 652] on div "button" at bounding box center [114, 651] width 229 height 12
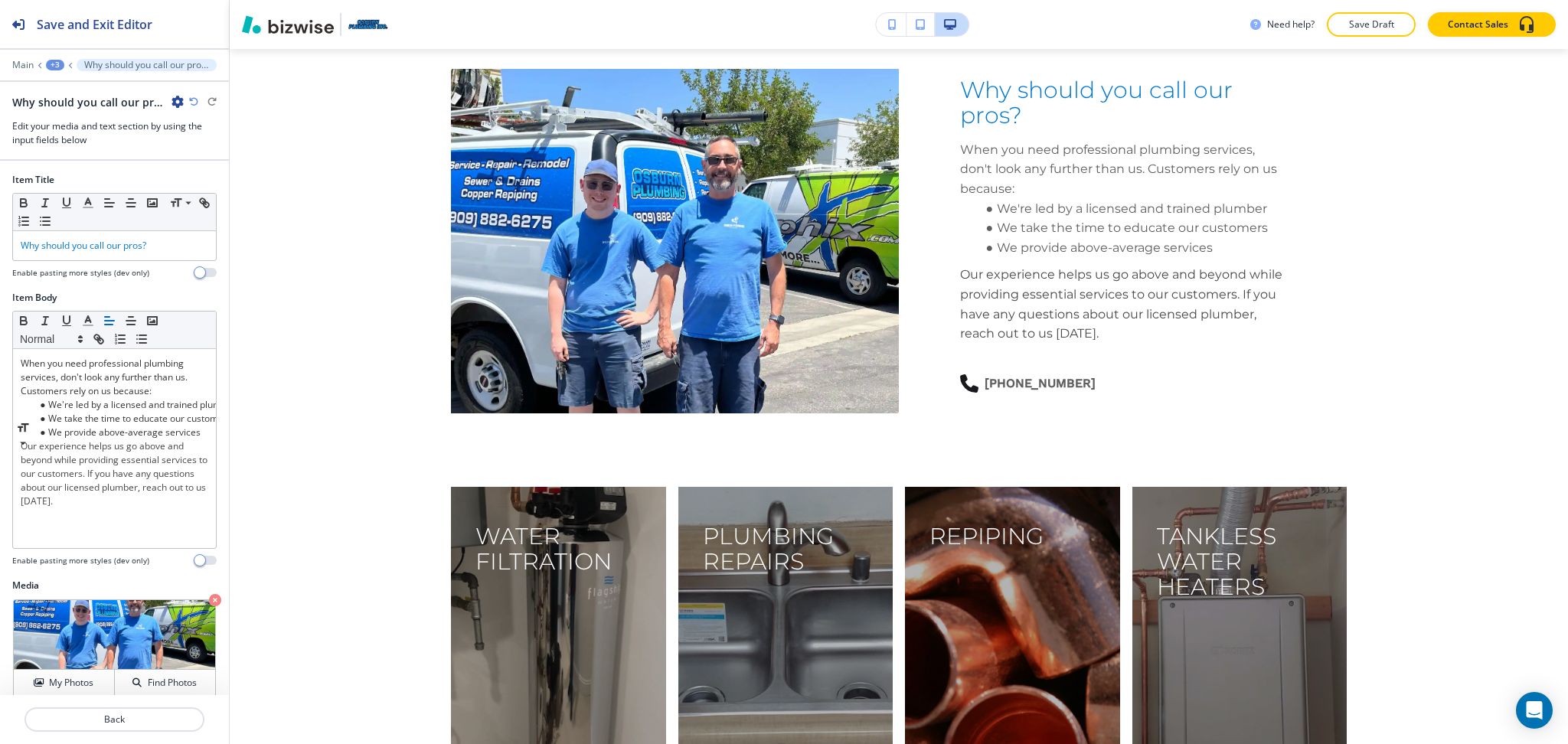
scroll to position [2755, 0]
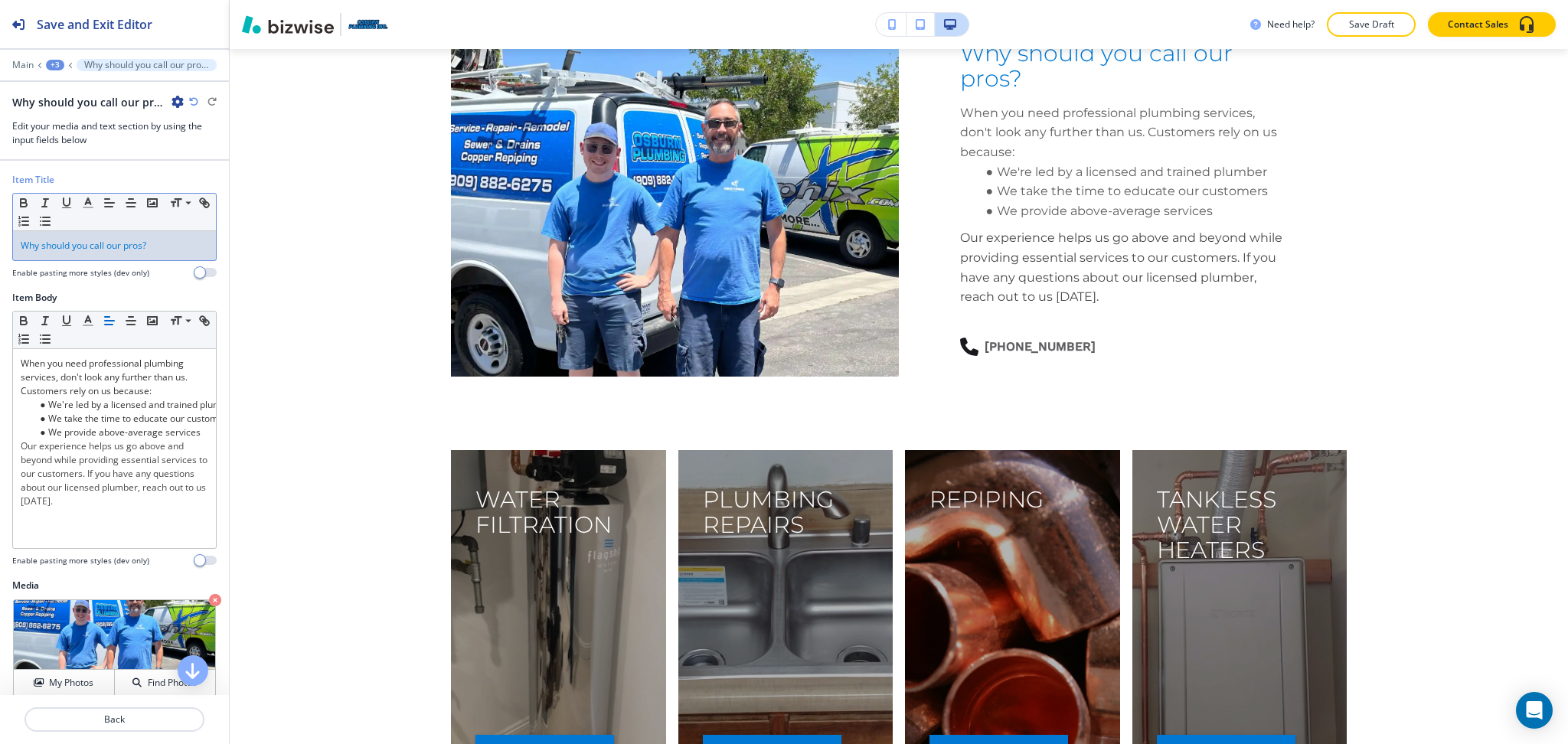
click at [88, 252] on div "Why should you call our pros?" at bounding box center [114, 245] width 203 height 29
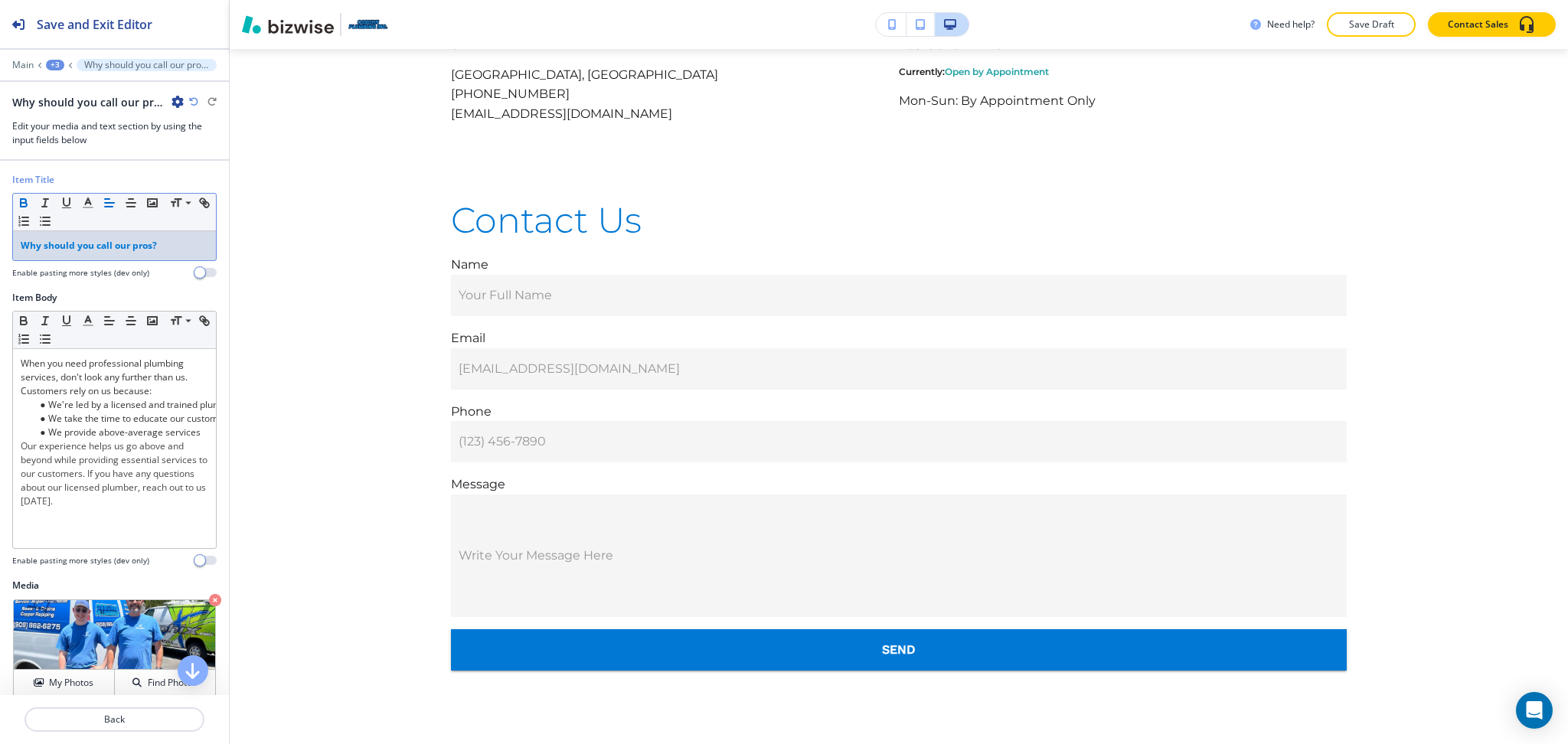
scroll to position [5295, 0]
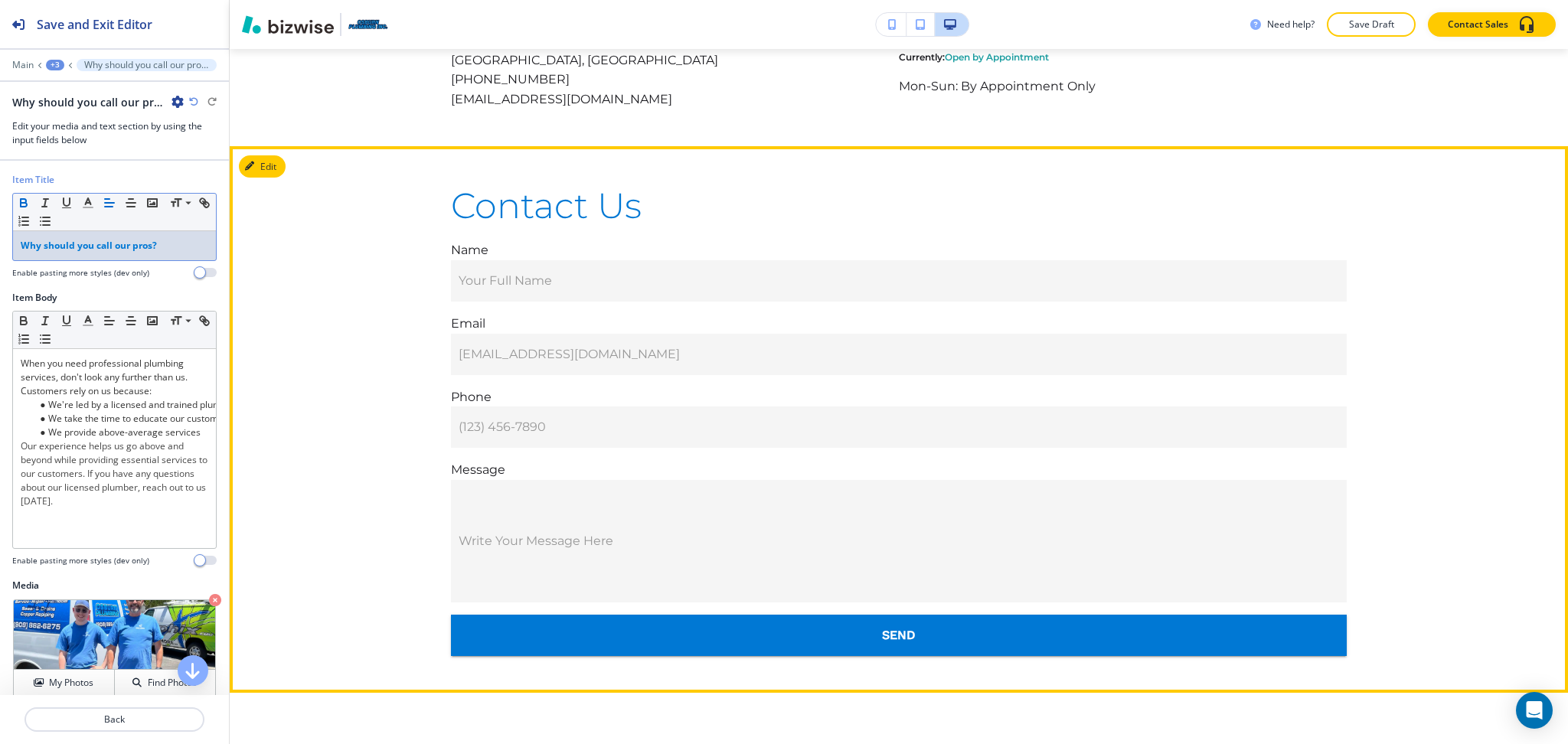
click at [279, 178] on button "Edit" at bounding box center [262, 167] width 46 height 23
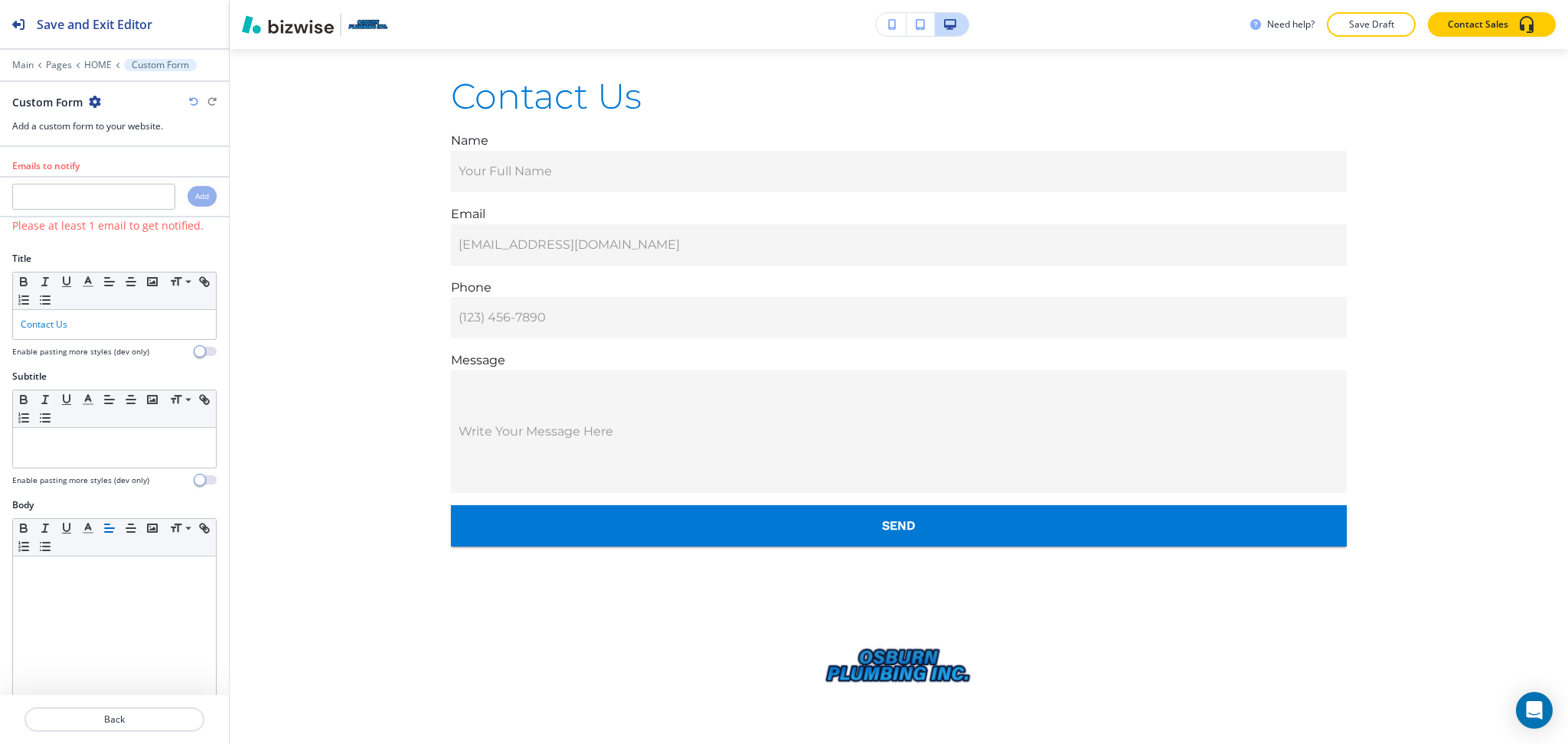
scroll to position [5410, 0]
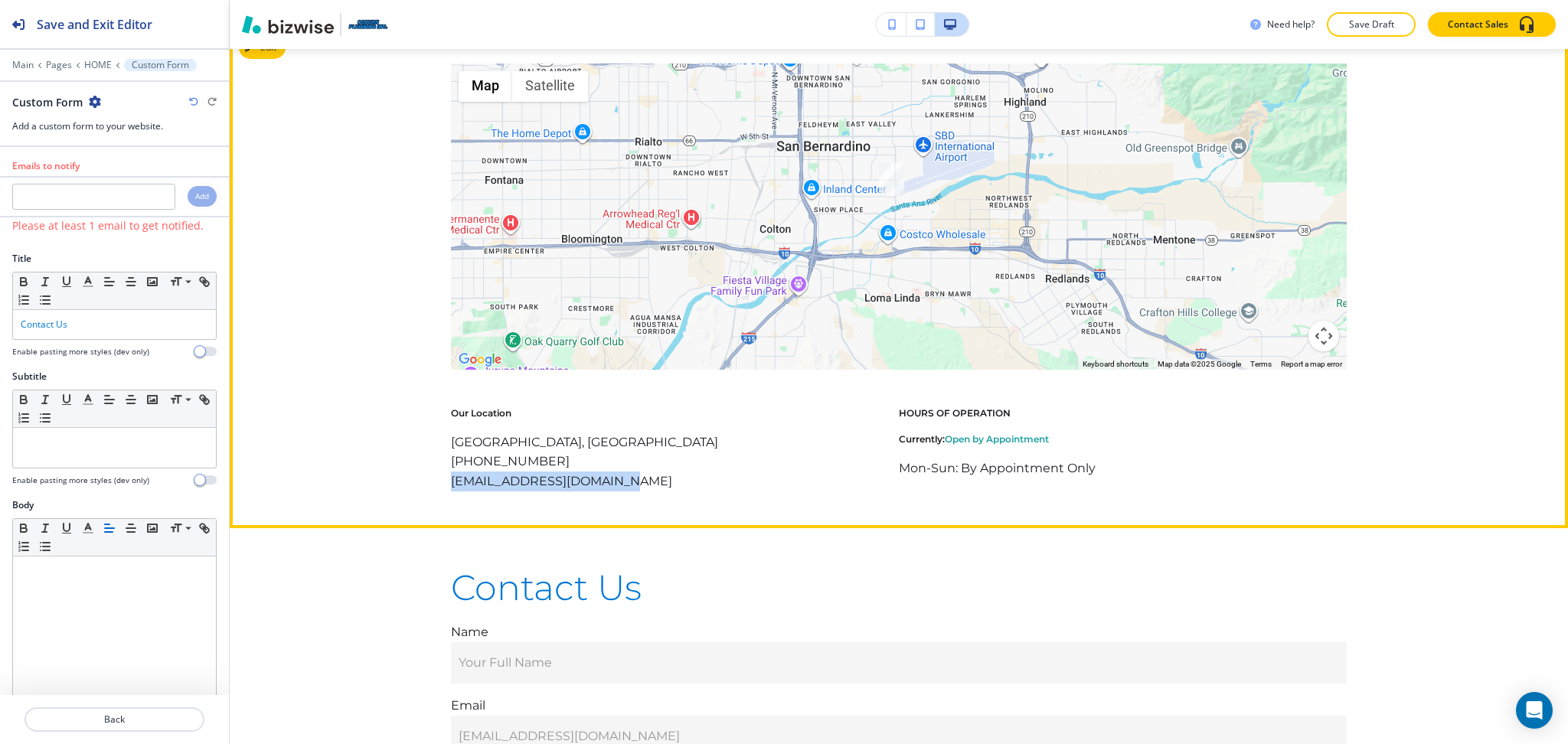
drag, startPoint x: 643, startPoint y: 494, endPoint x: 426, endPoint y: 495, distance: 217.0
click at [426, 492] on div "← Move left → Move right ↑ Move up ↓ Move down + Zoom in - Zoom out Home Jump l…" at bounding box center [898, 278] width 1338 height 428
copy p "osburnplumbing@gmail.com"
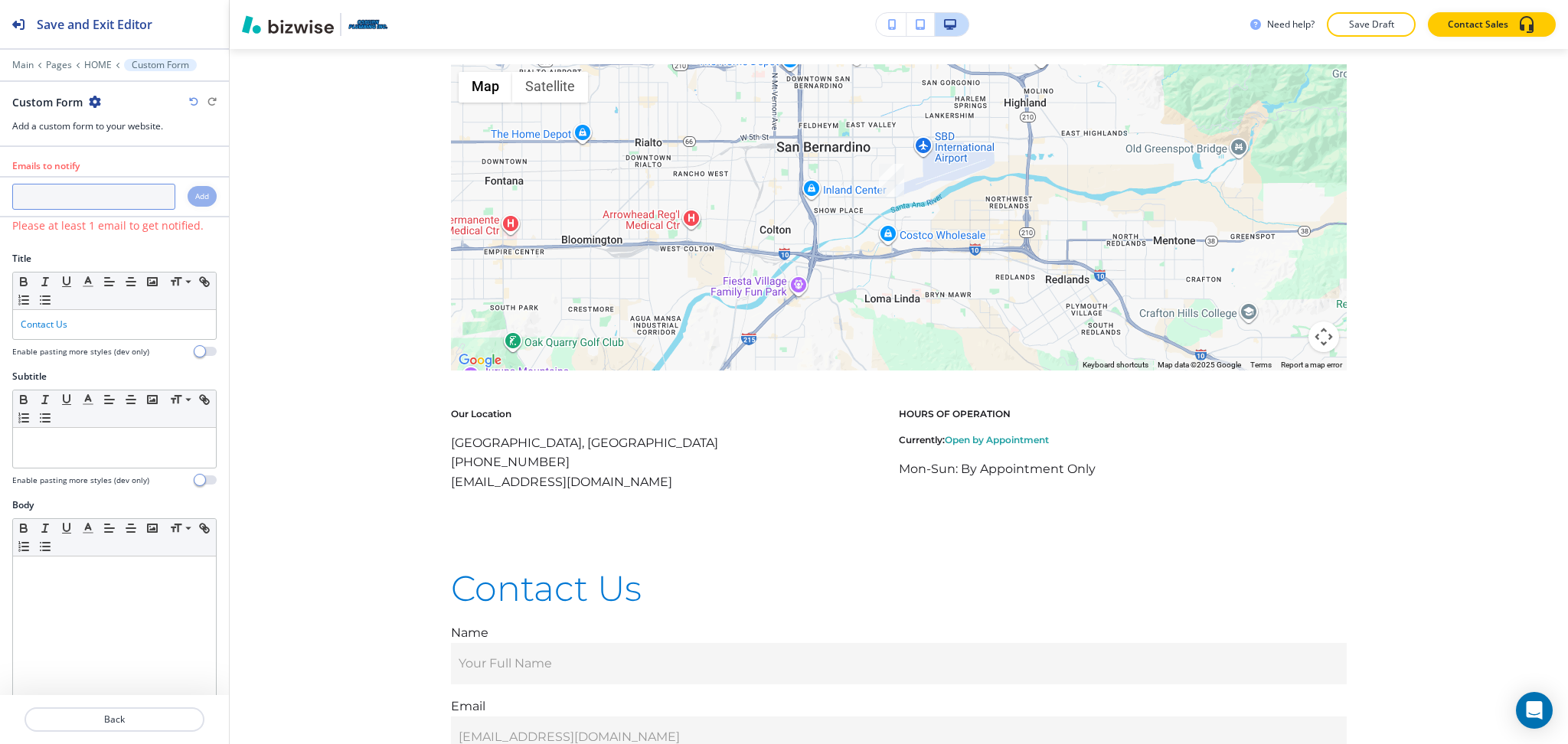
click at [101, 190] on input "text" at bounding box center [93, 196] width 163 height 26
paste input "osburnplumbing@gmail.com"
type input "osburnplumbing@gmail.com"
click at [196, 200] on h4 "Add" at bounding box center [203, 196] width 14 height 11
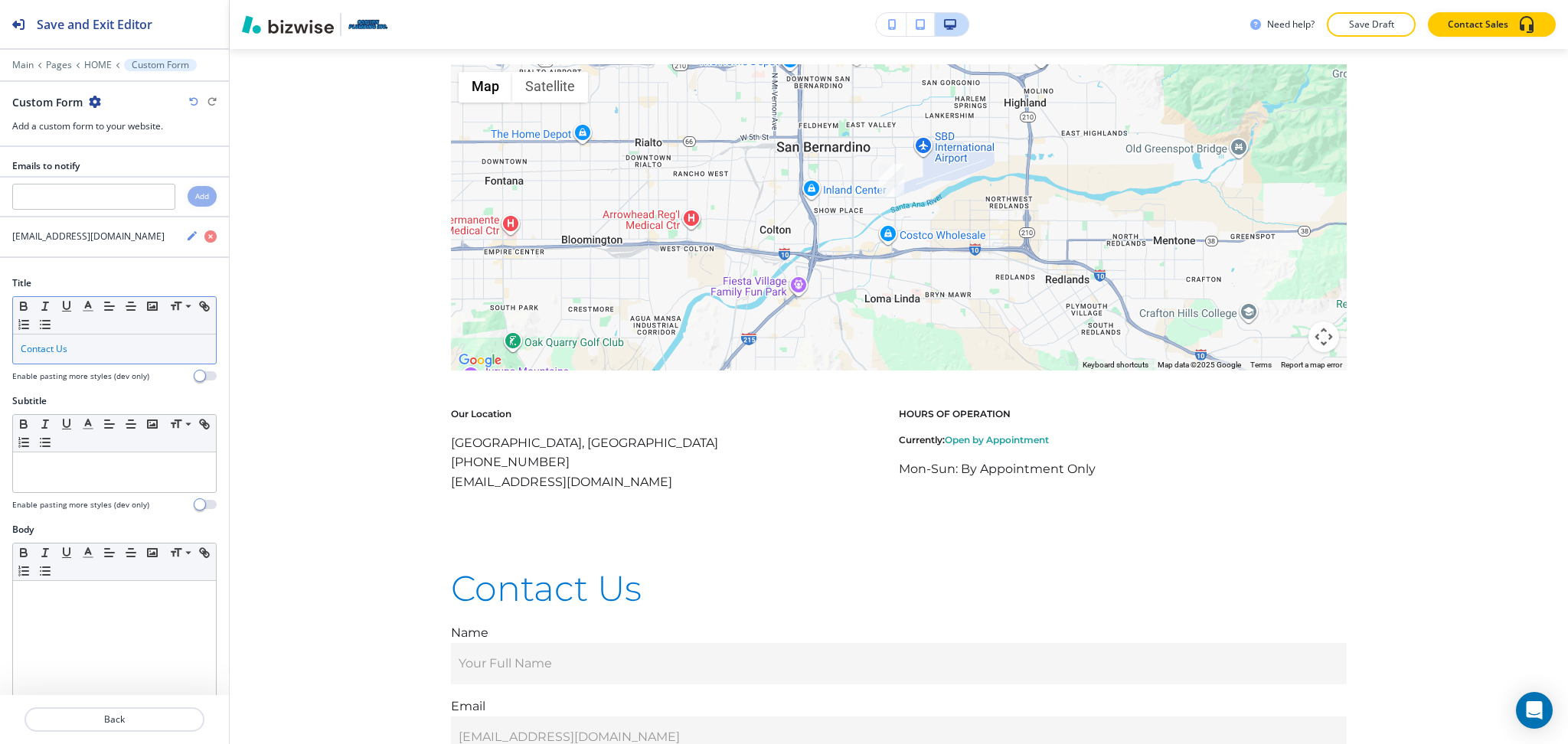
click at [113, 345] on p "Contact Us" at bounding box center [114, 349] width 188 height 14
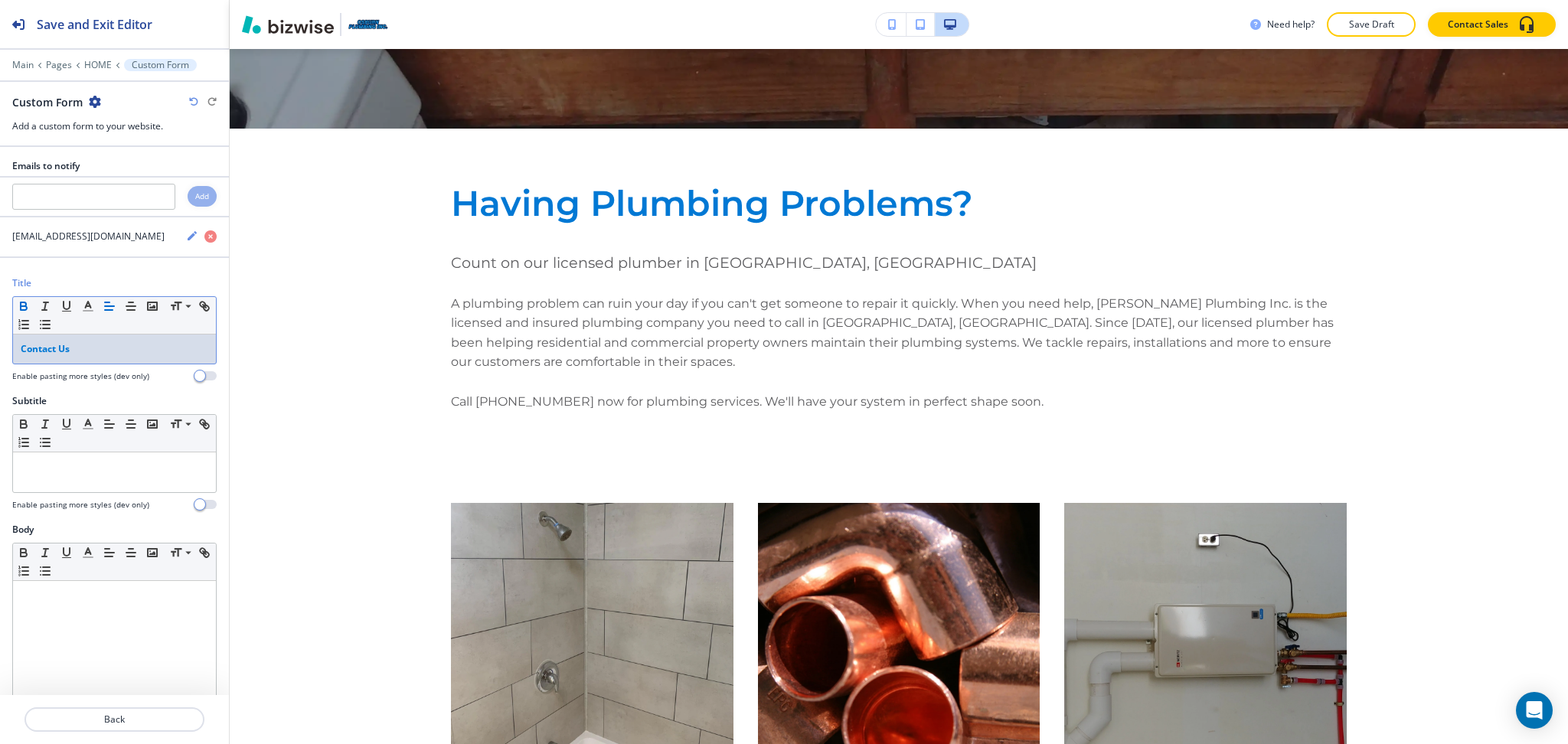
scroll to position [528, 0]
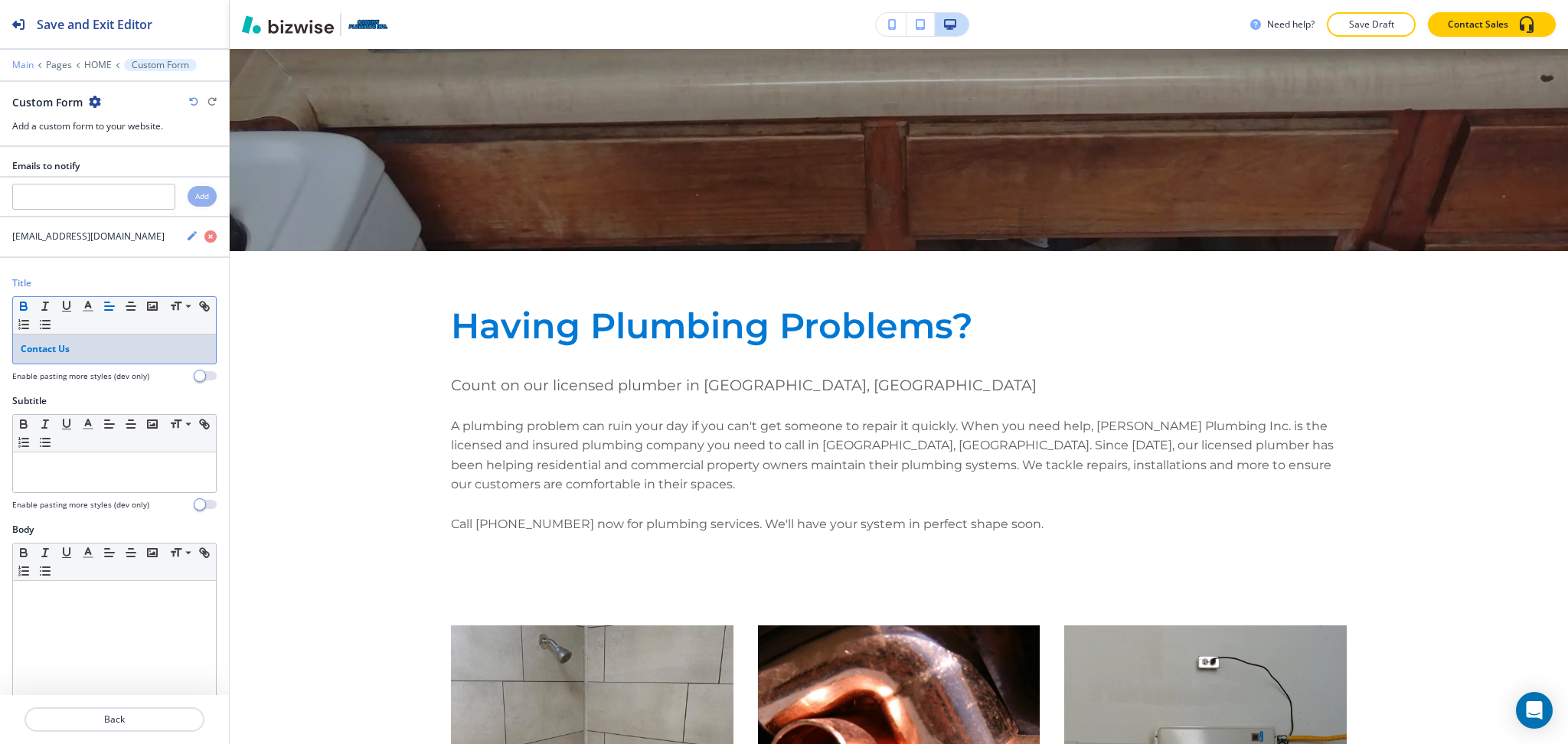
click at [23, 60] on p "Main" at bounding box center [23, 65] width 22 height 10
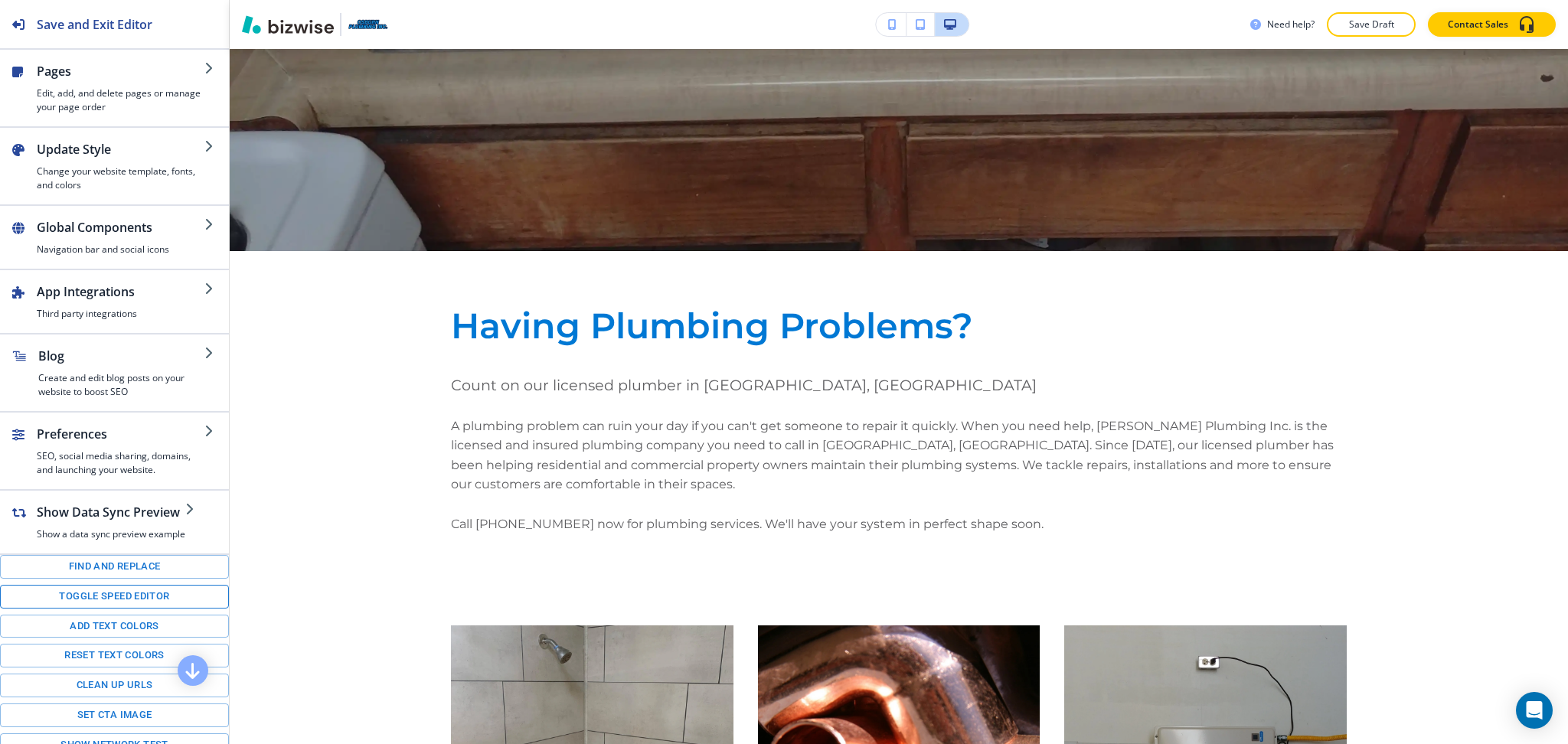
click at [134, 608] on button "Toggle speed editor" at bounding box center [114, 596] width 229 height 24
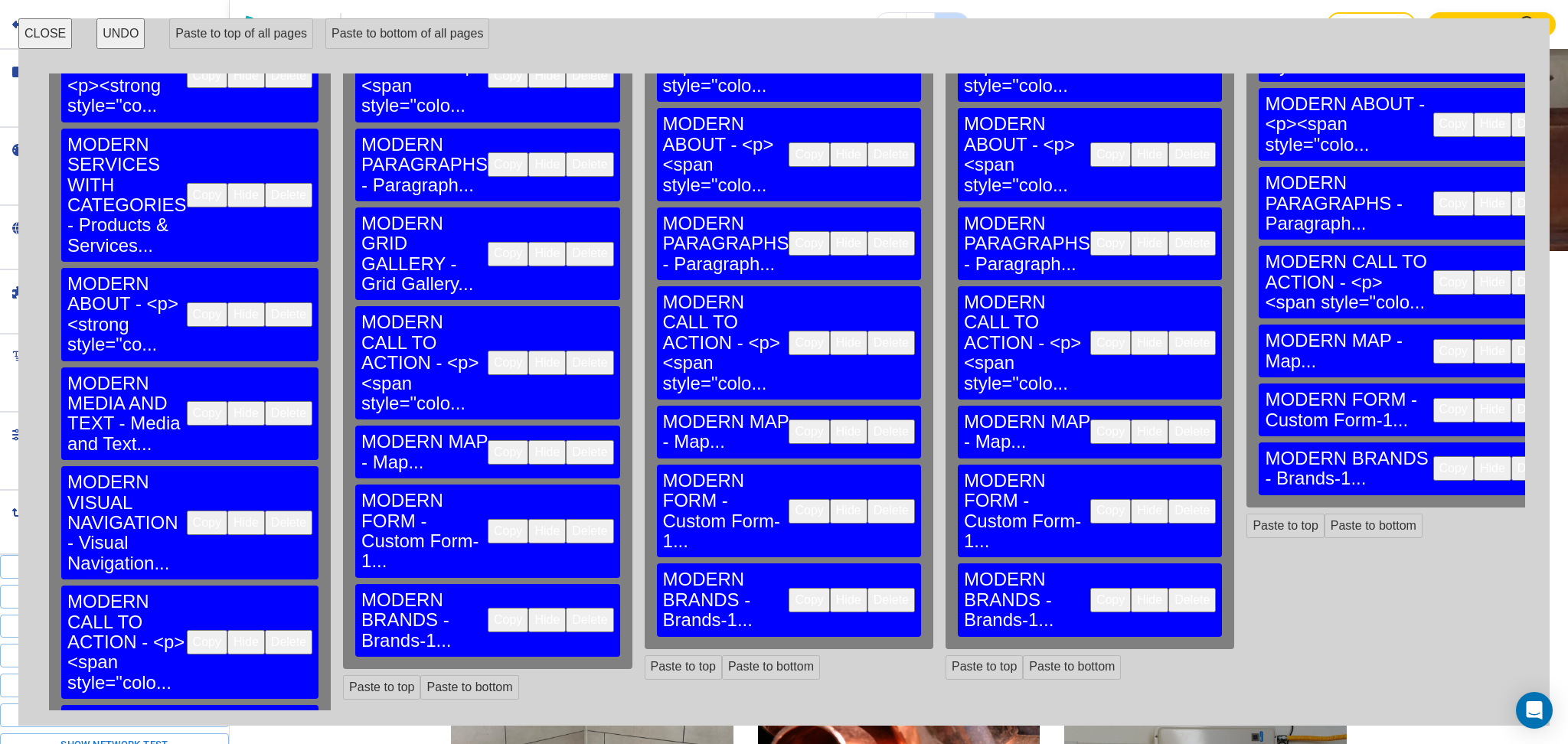
scroll to position [203, 0]
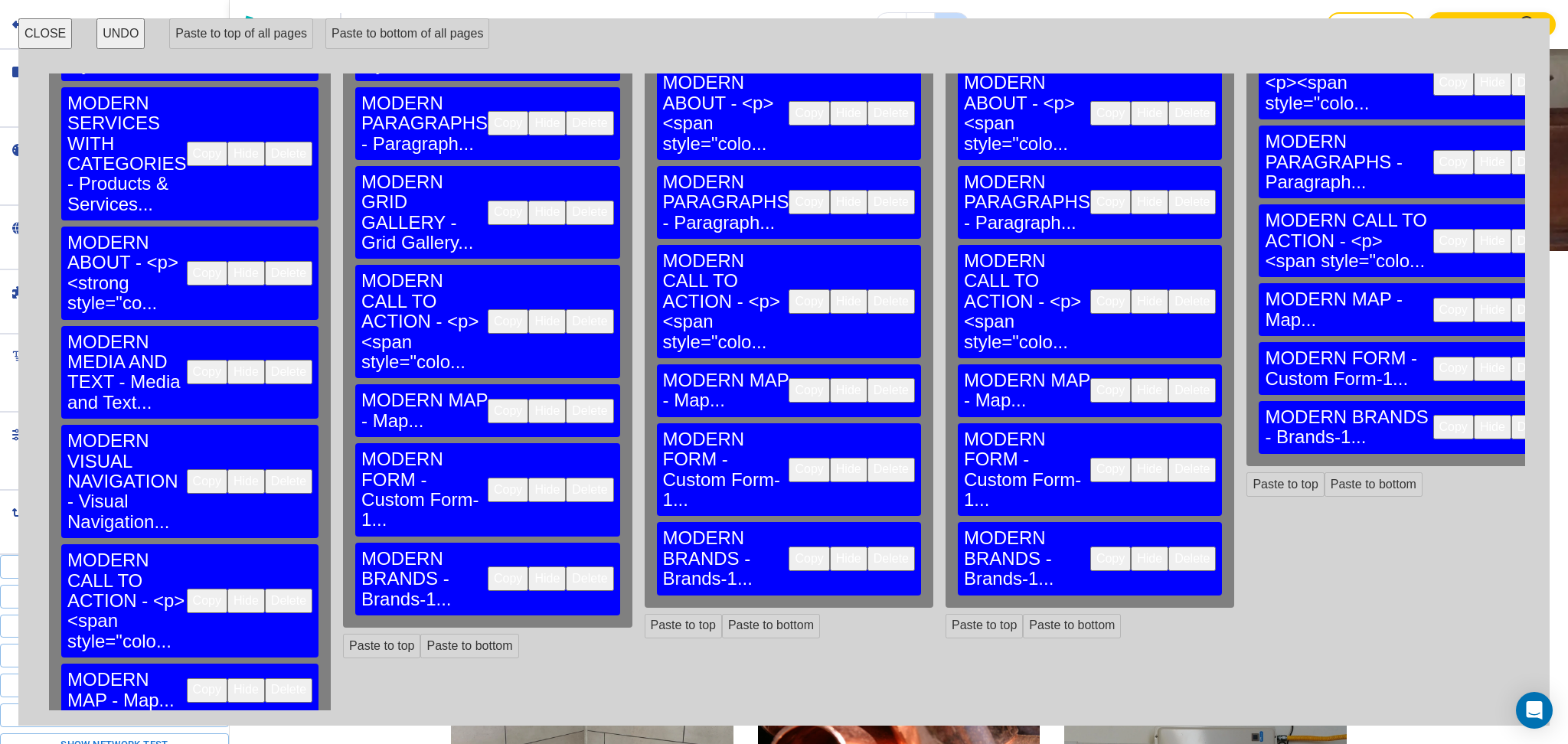
click at [566, 478] on button "Delete" at bounding box center [589, 490] width 47 height 24
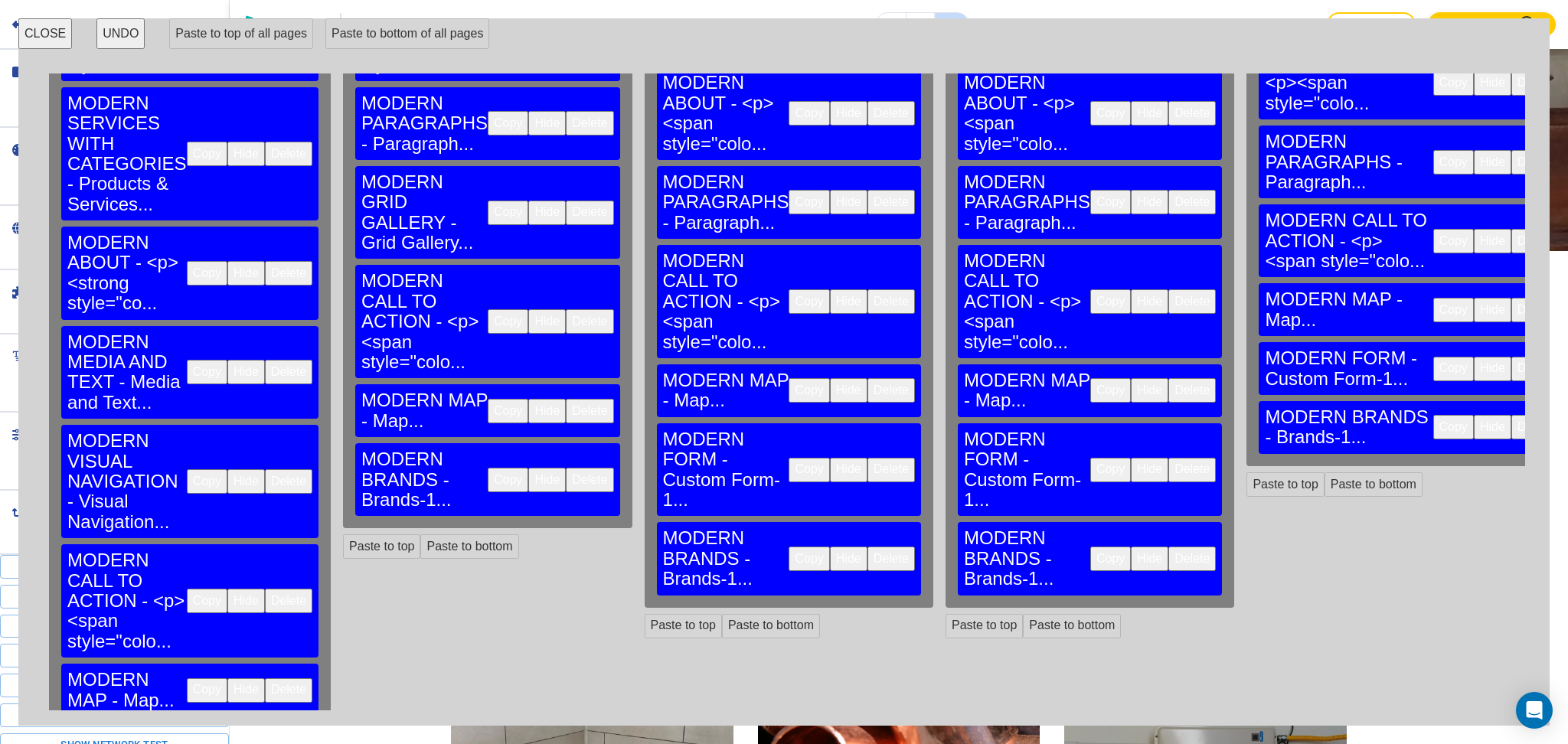
click at [566, 468] on button "Delete" at bounding box center [589, 480] width 47 height 24
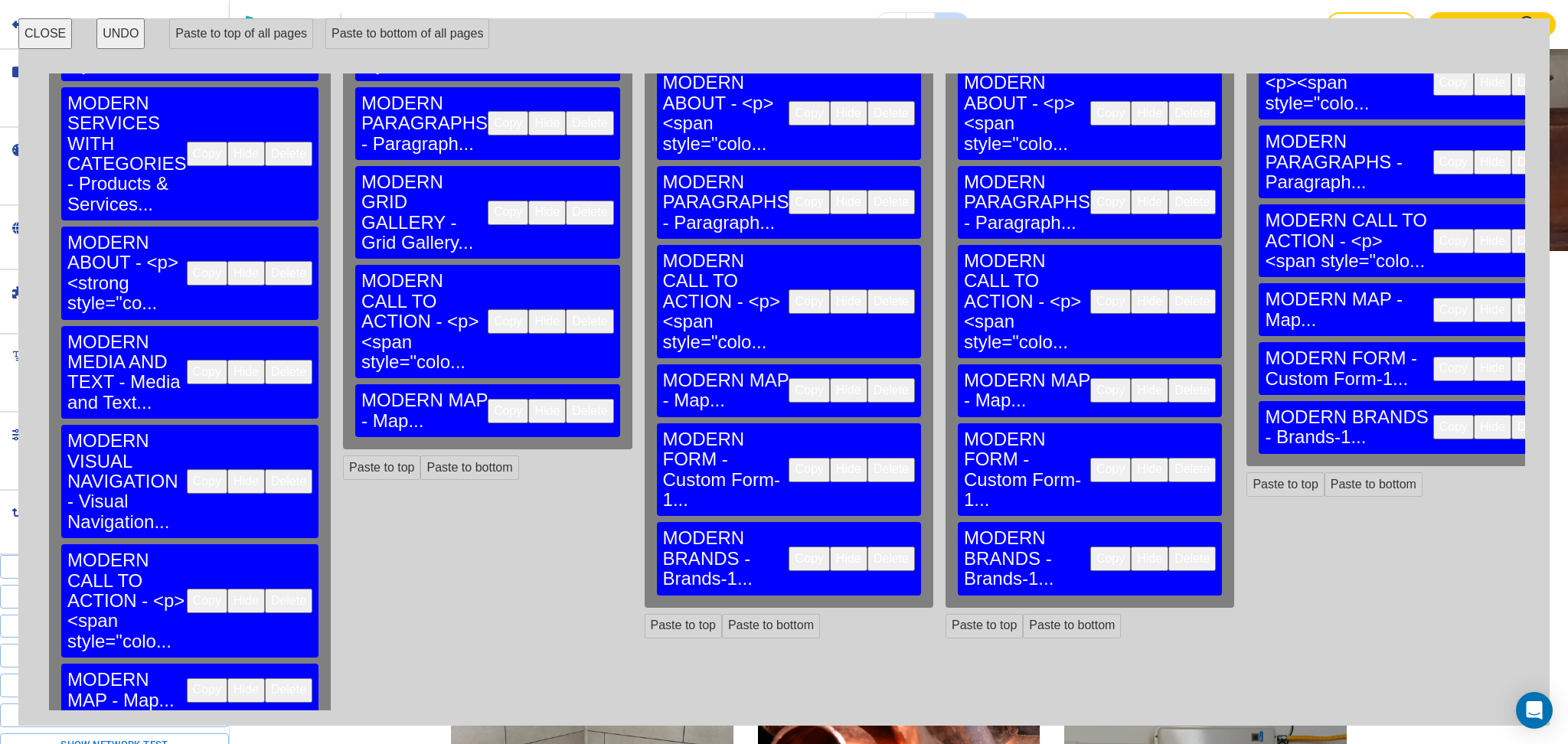
click at [867, 458] on button "Delete" at bounding box center [891, 470] width 47 height 24
click at [867, 547] on button "Delete" at bounding box center [891, 559] width 47 height 24
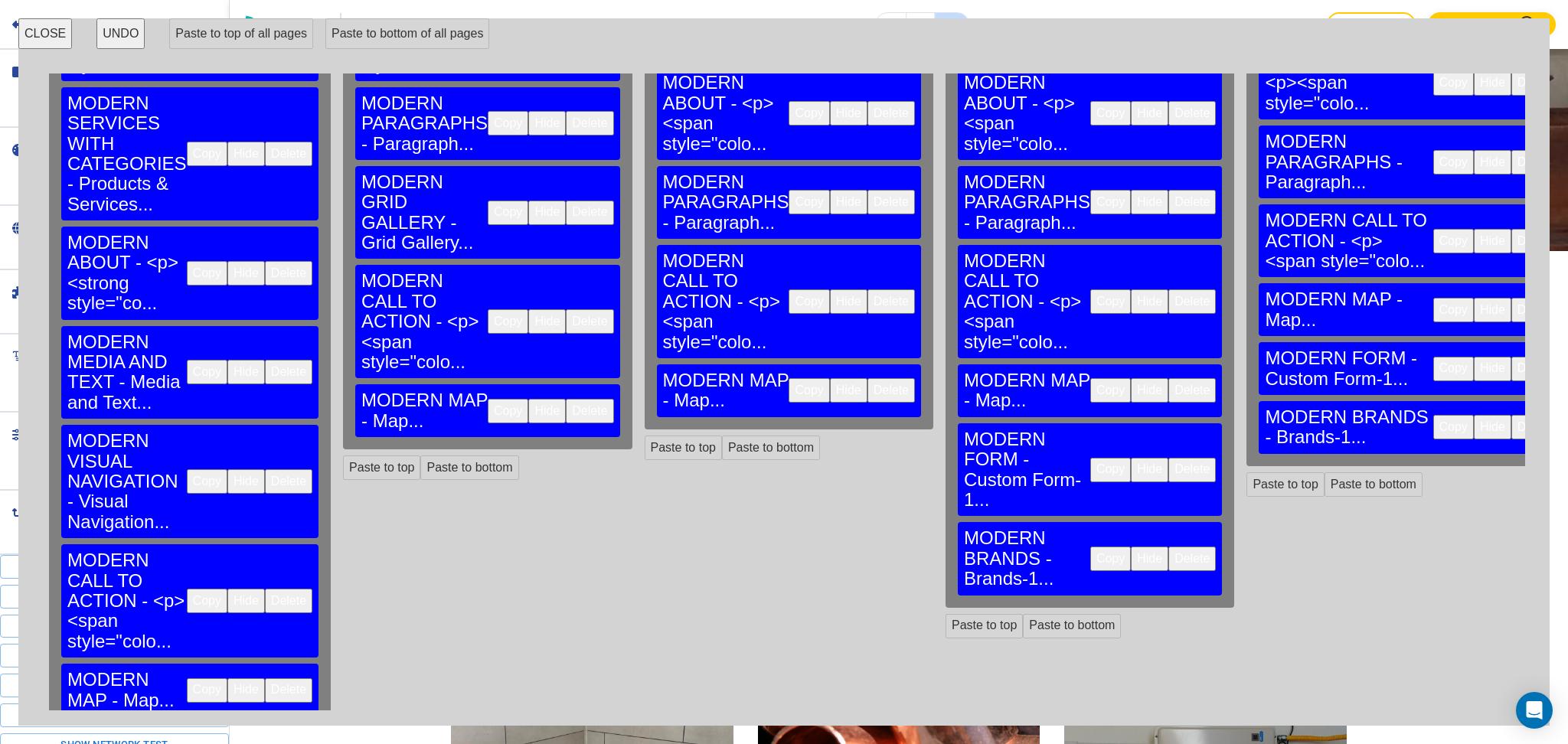
click at [1168, 458] on button "Delete" at bounding box center [1192, 470] width 47 height 24
click at [1168, 547] on button "Delete" at bounding box center [1192, 559] width 47 height 24
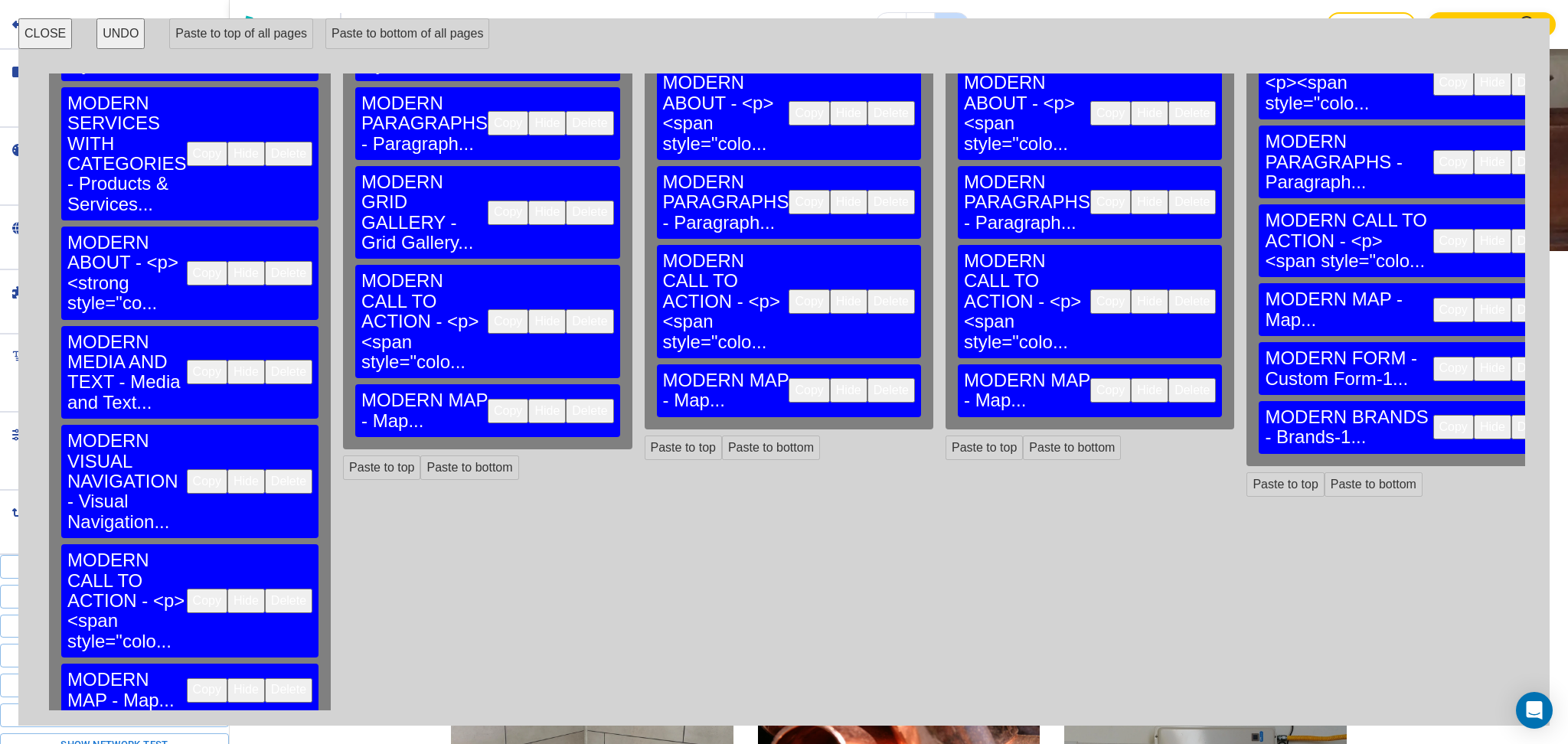
click at [1511, 357] on button "Delete" at bounding box center [1535, 369] width 47 height 24
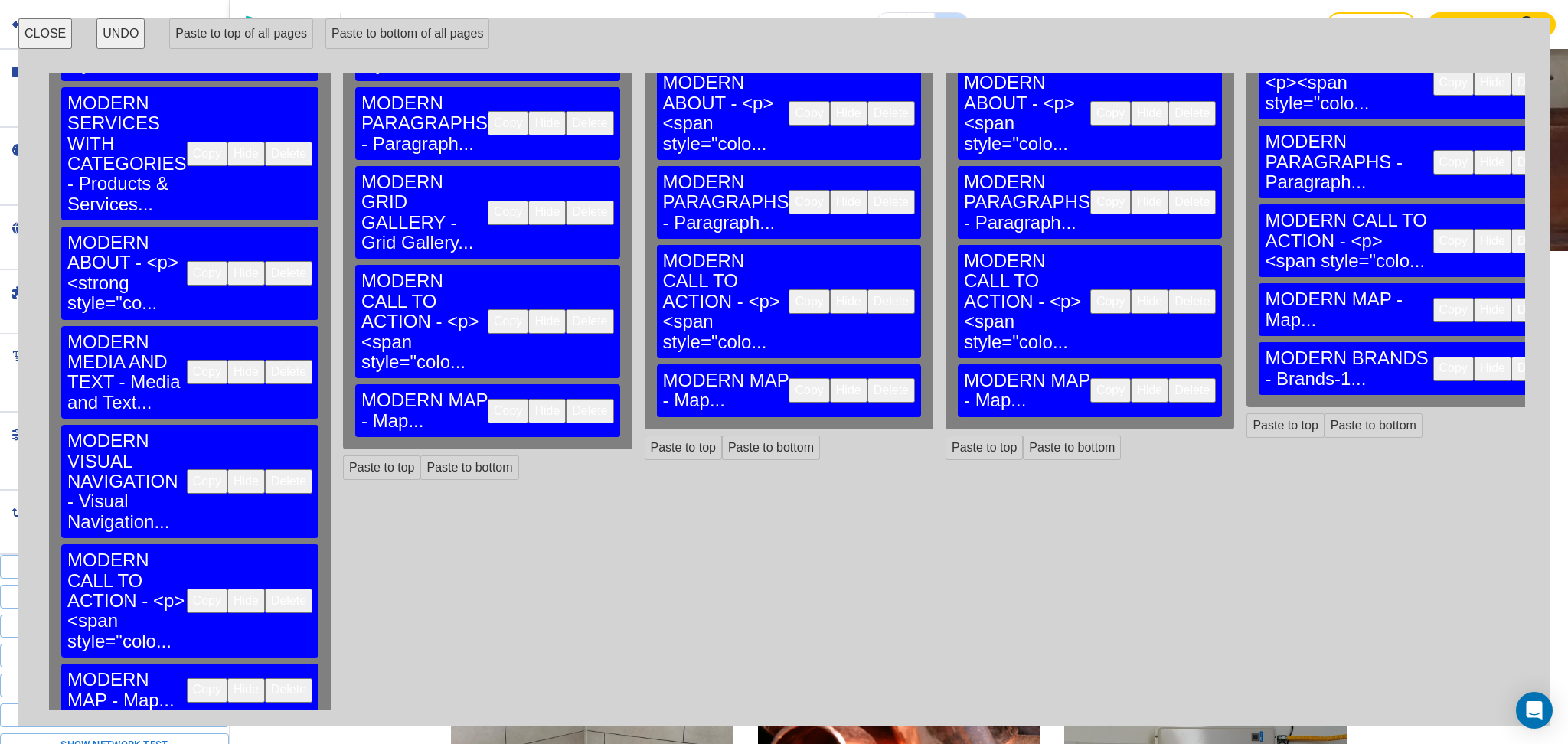
click at [1511, 357] on button "Delete" at bounding box center [1535, 369] width 47 height 24
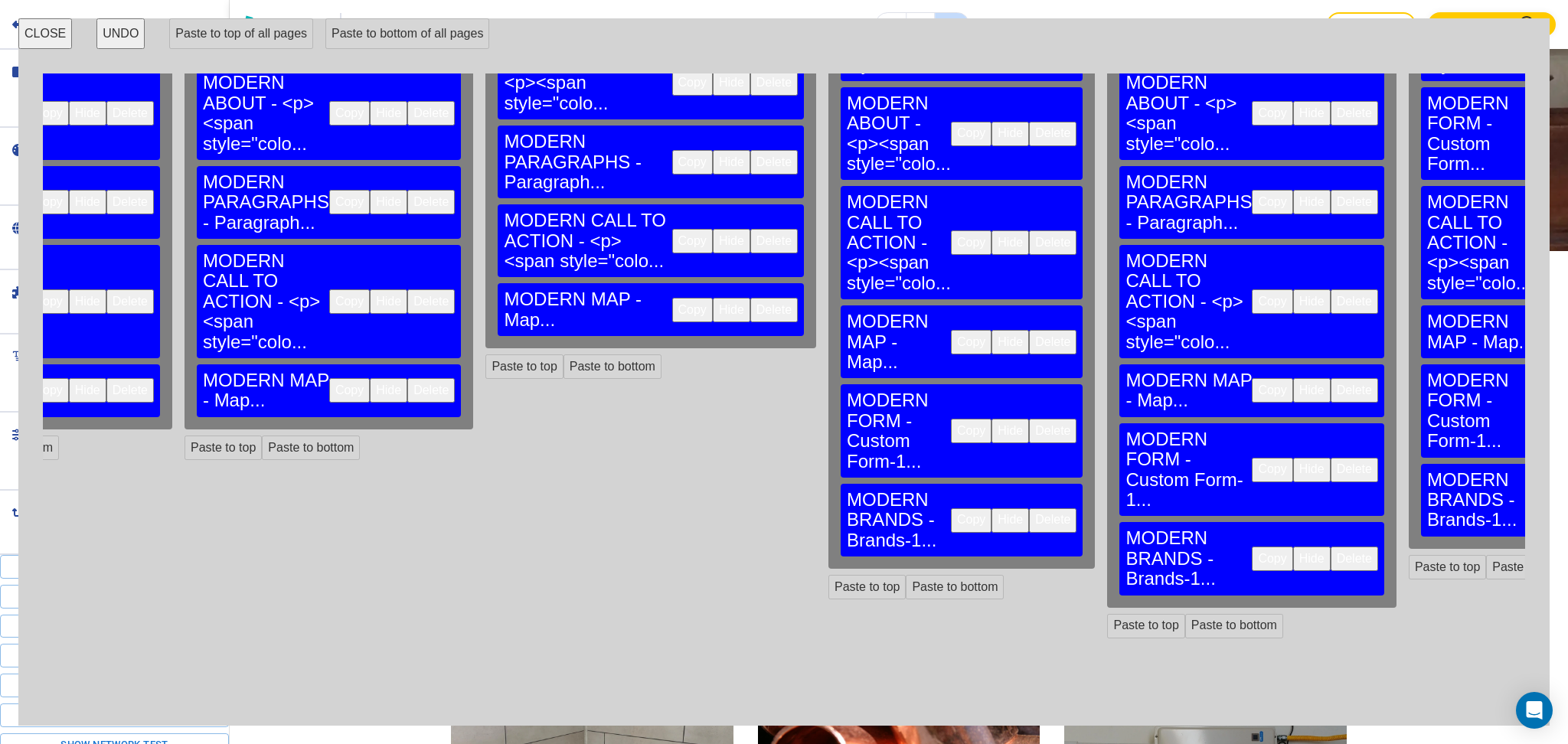
scroll to position [203, 762]
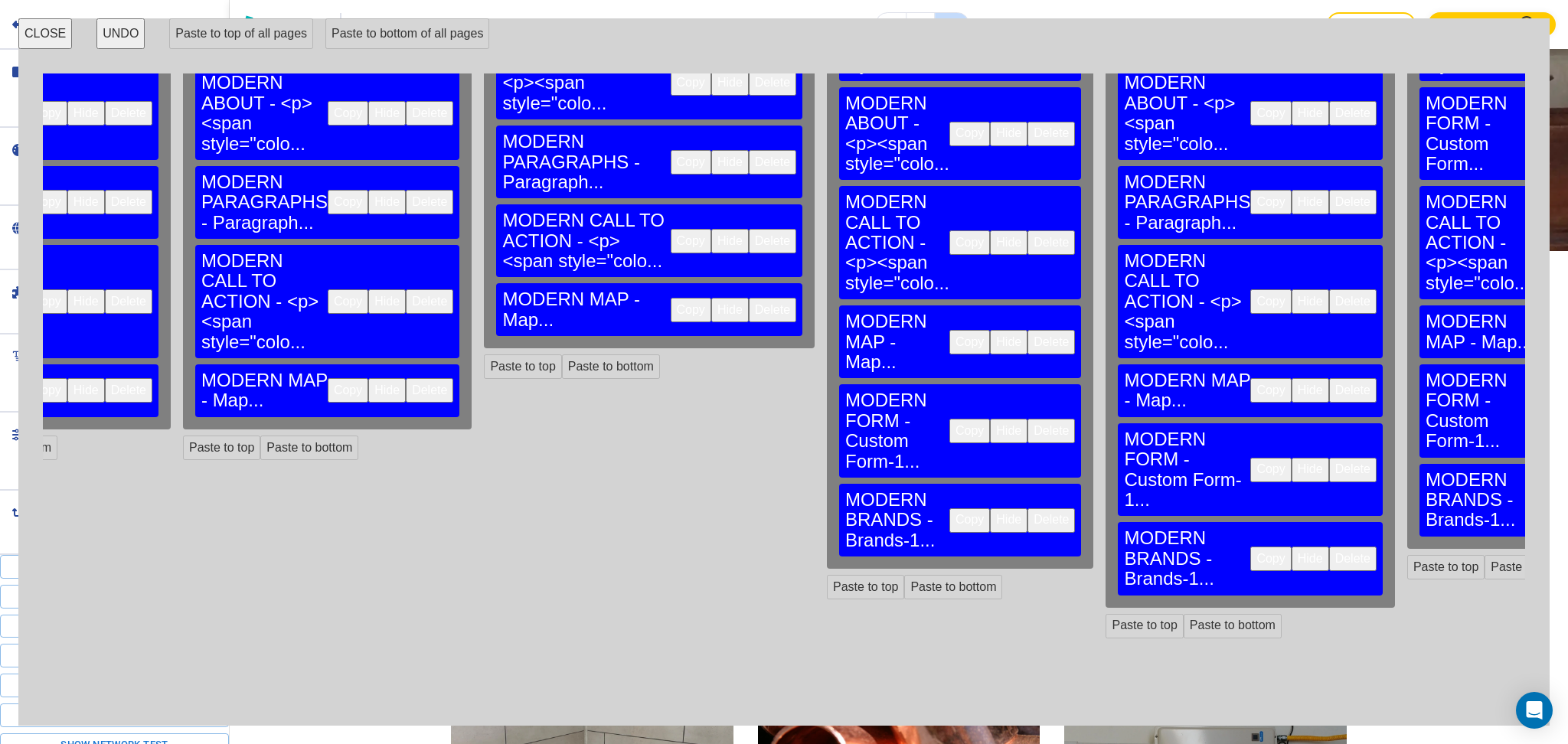
click at [1028, 419] on button "Delete" at bounding box center [1051, 431] width 47 height 24
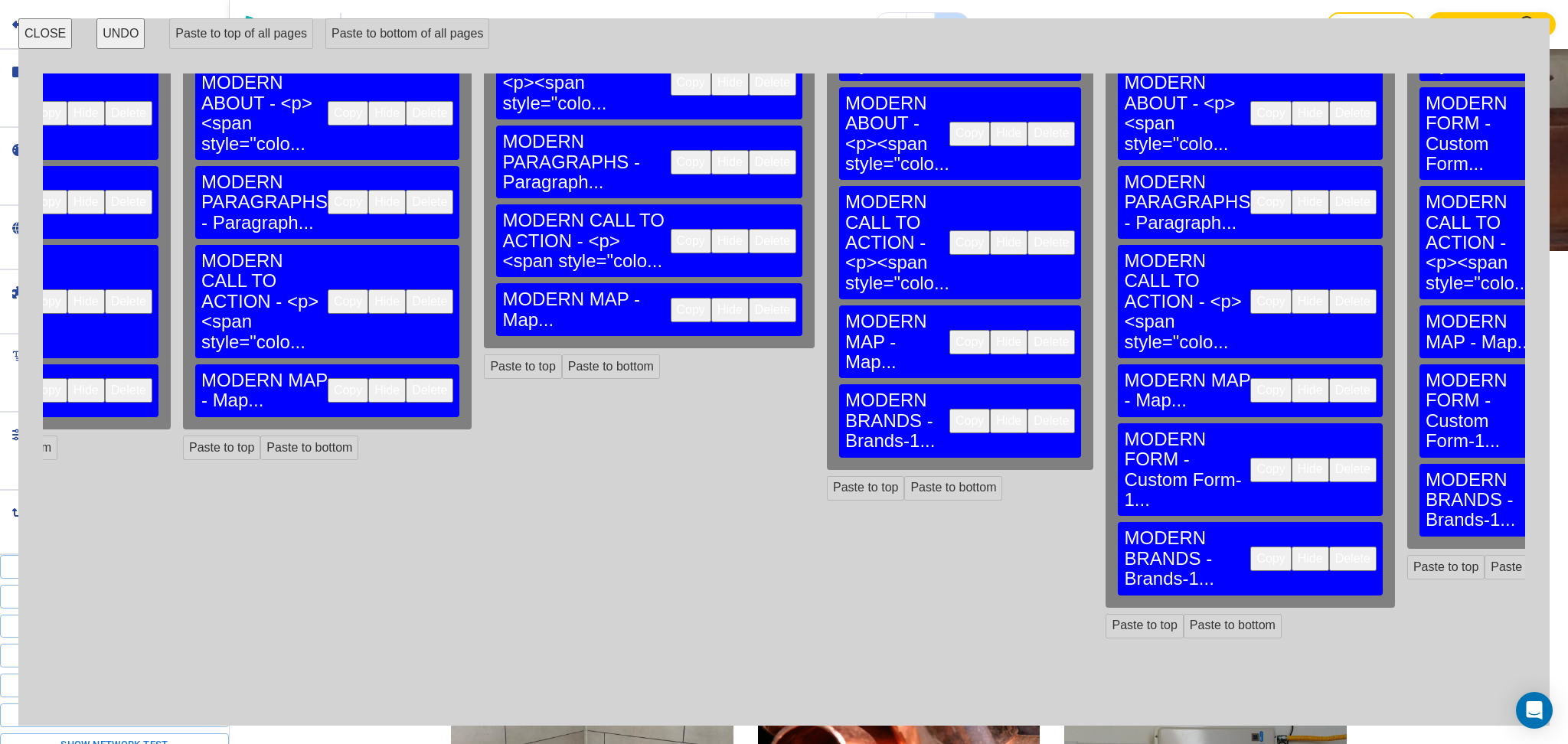
click at [1028, 409] on button "Delete" at bounding box center [1051, 421] width 47 height 24
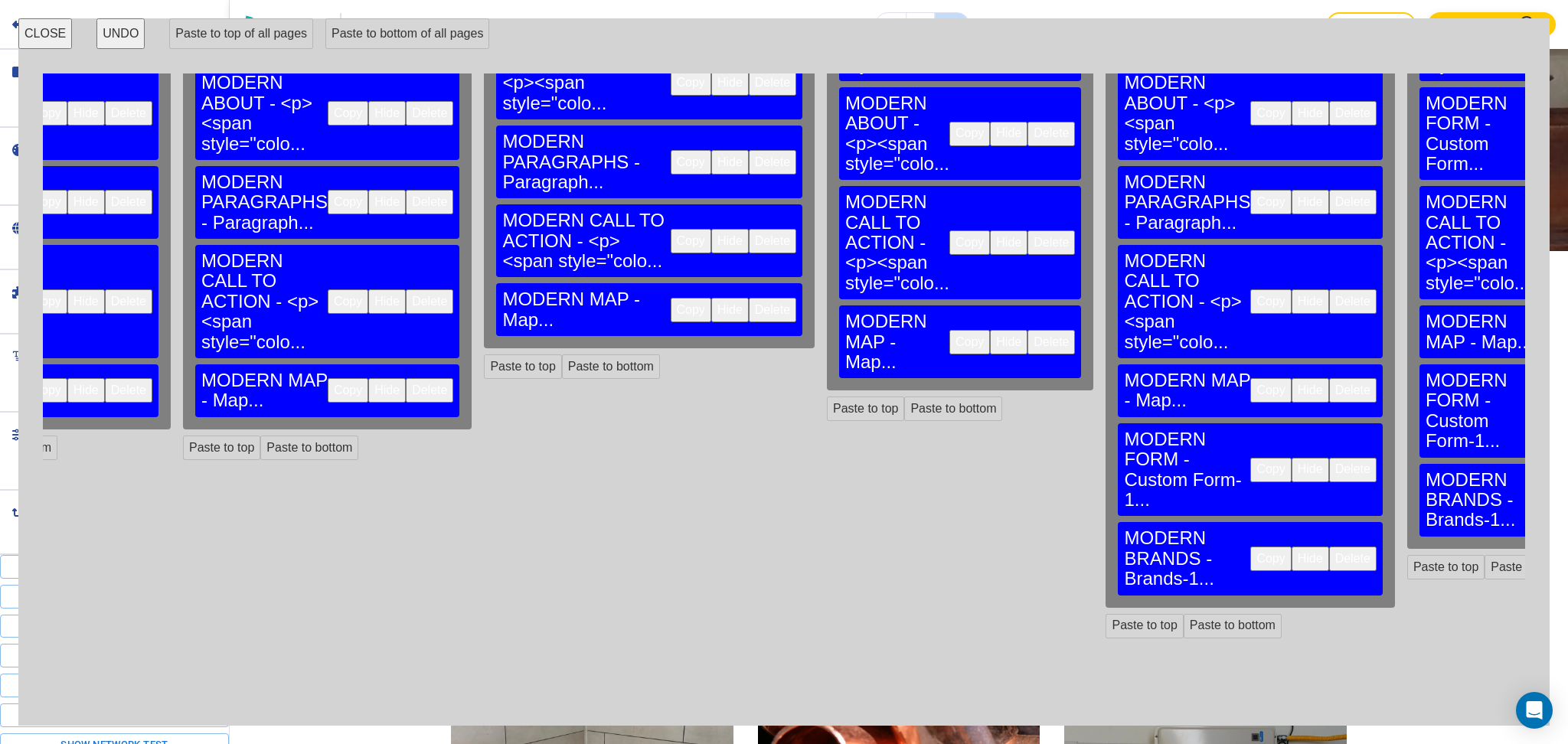
click at [1329, 458] on button "Delete" at bounding box center [1352, 470] width 47 height 24
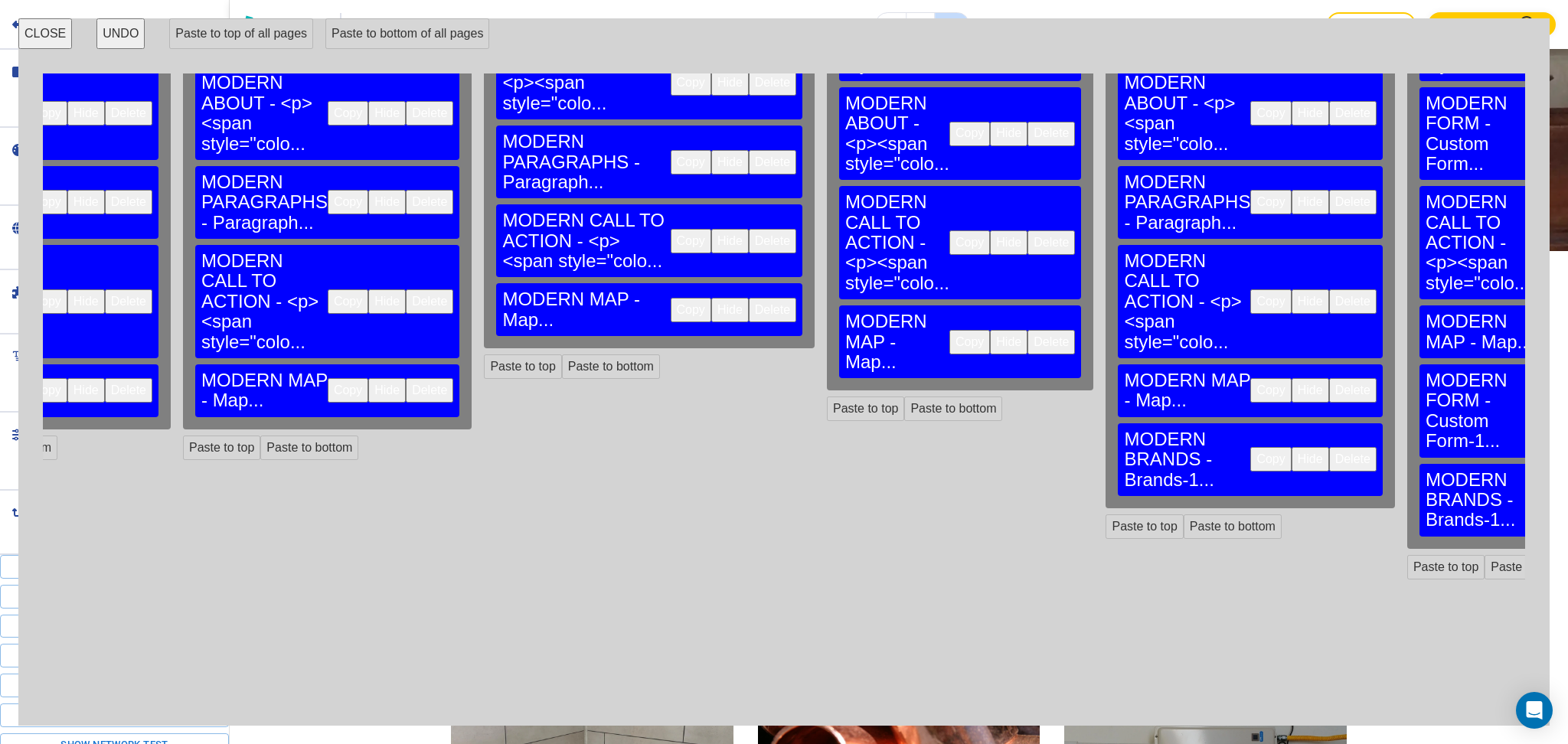
click at [1329, 447] on button "Delete" at bounding box center [1352, 459] width 47 height 24
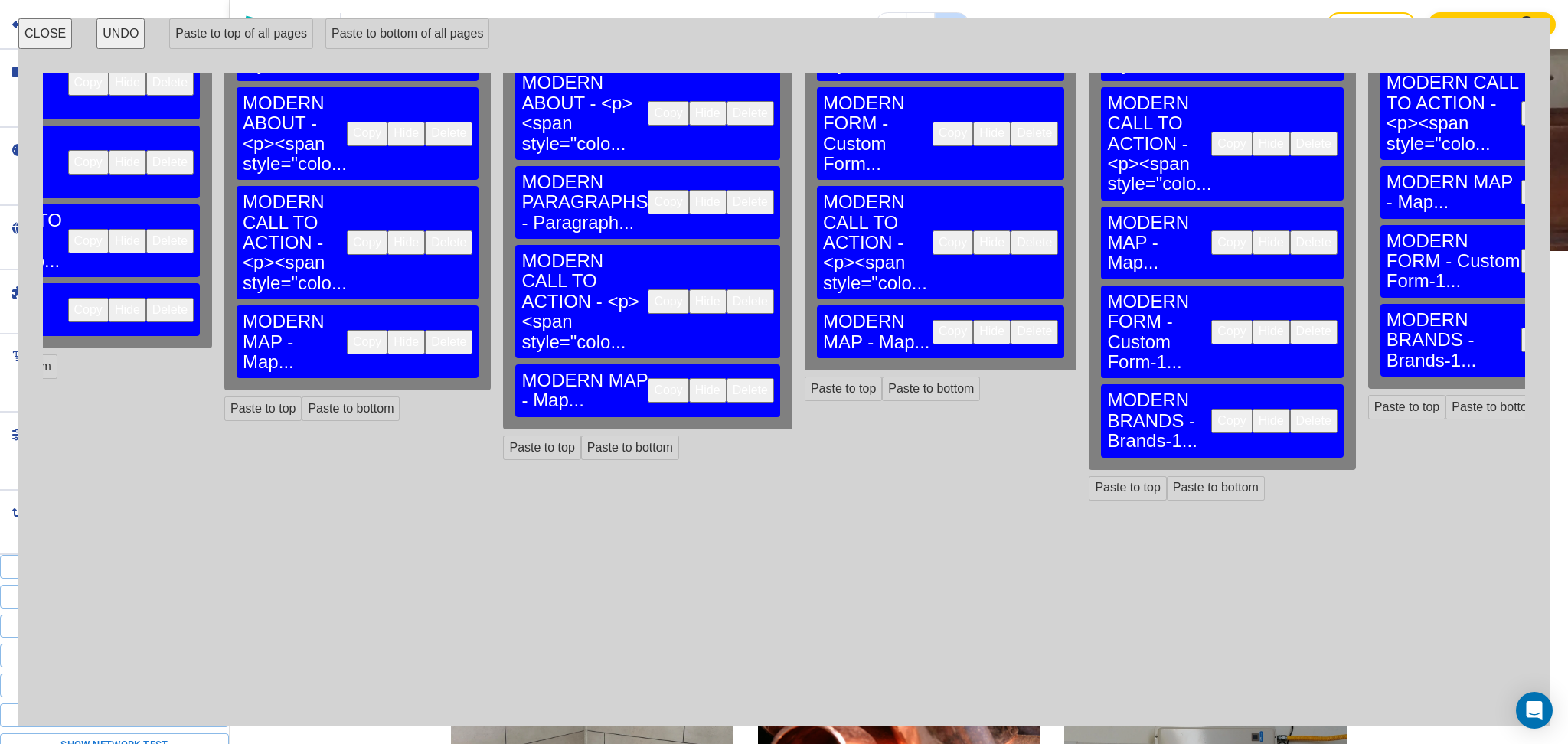
scroll to position [203, 1358]
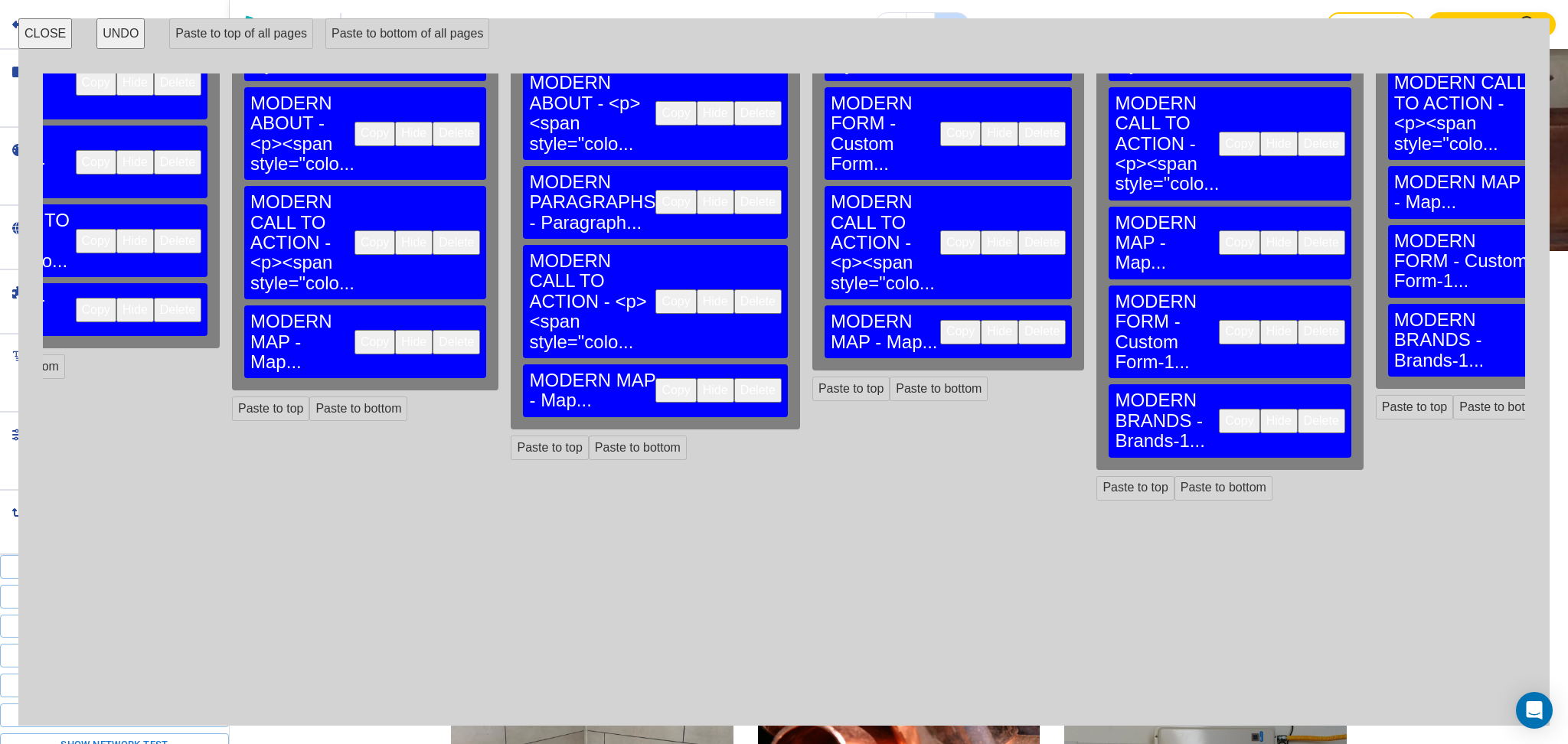
click at [1297, 320] on button "Delete" at bounding box center [1321, 332] width 47 height 24
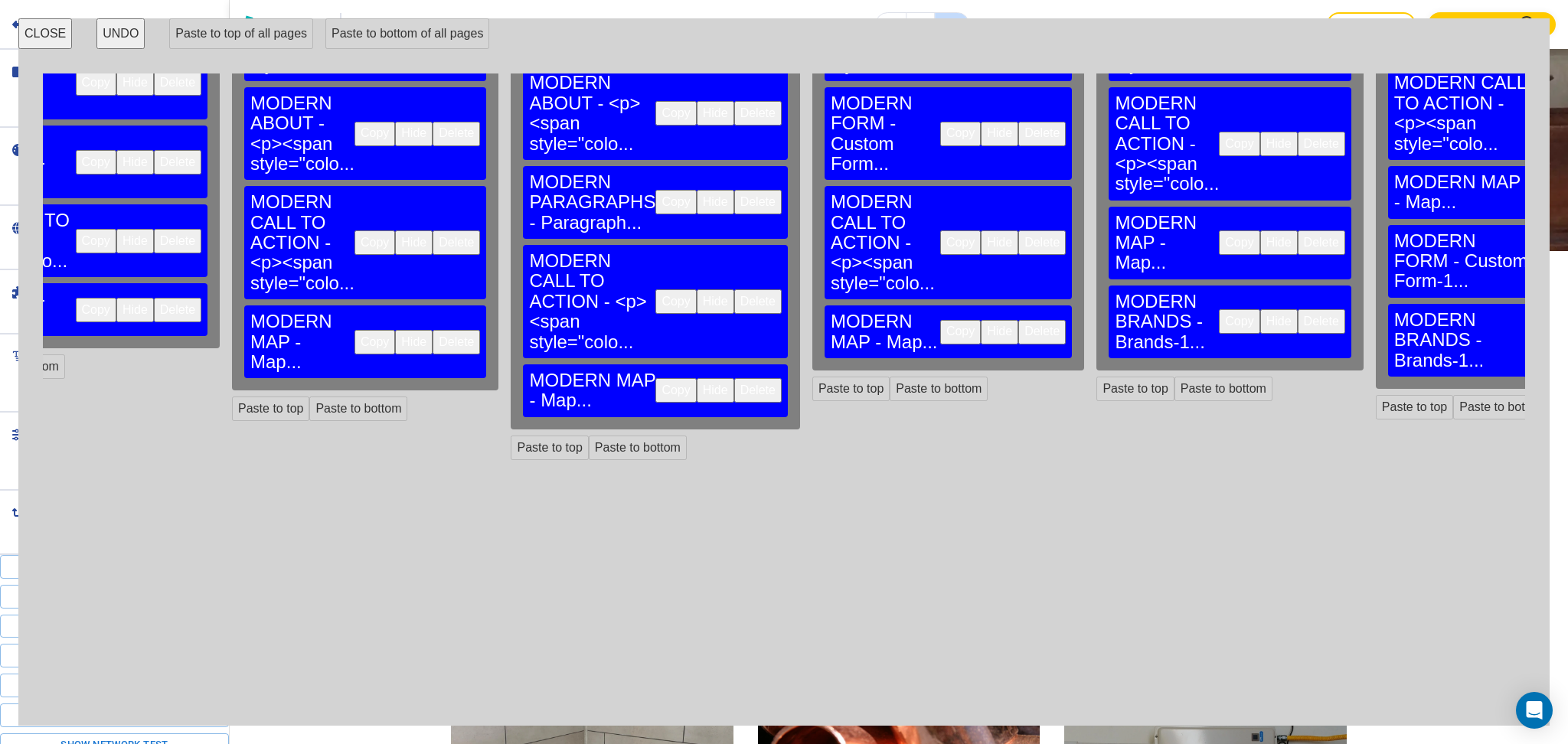
click at [1297, 309] on button "Delete" at bounding box center [1321, 321] width 47 height 24
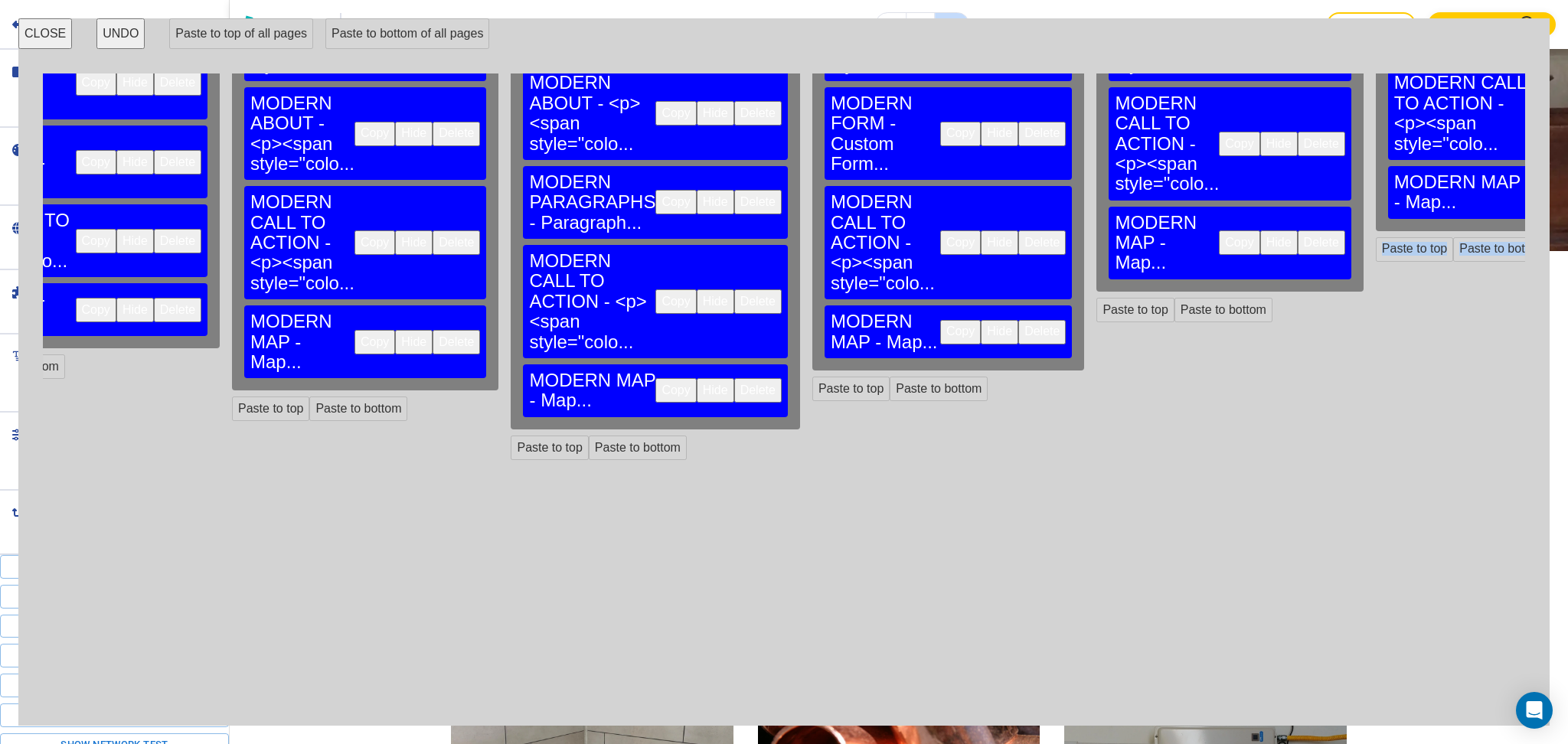
click at [1370, 172] on div "REVIEWS MODERN HERO - Hero... Copy Hide Delete MODERN TESTIMONIALS - <p><span s…" at bounding box center [1524, 189] width 310 height 637
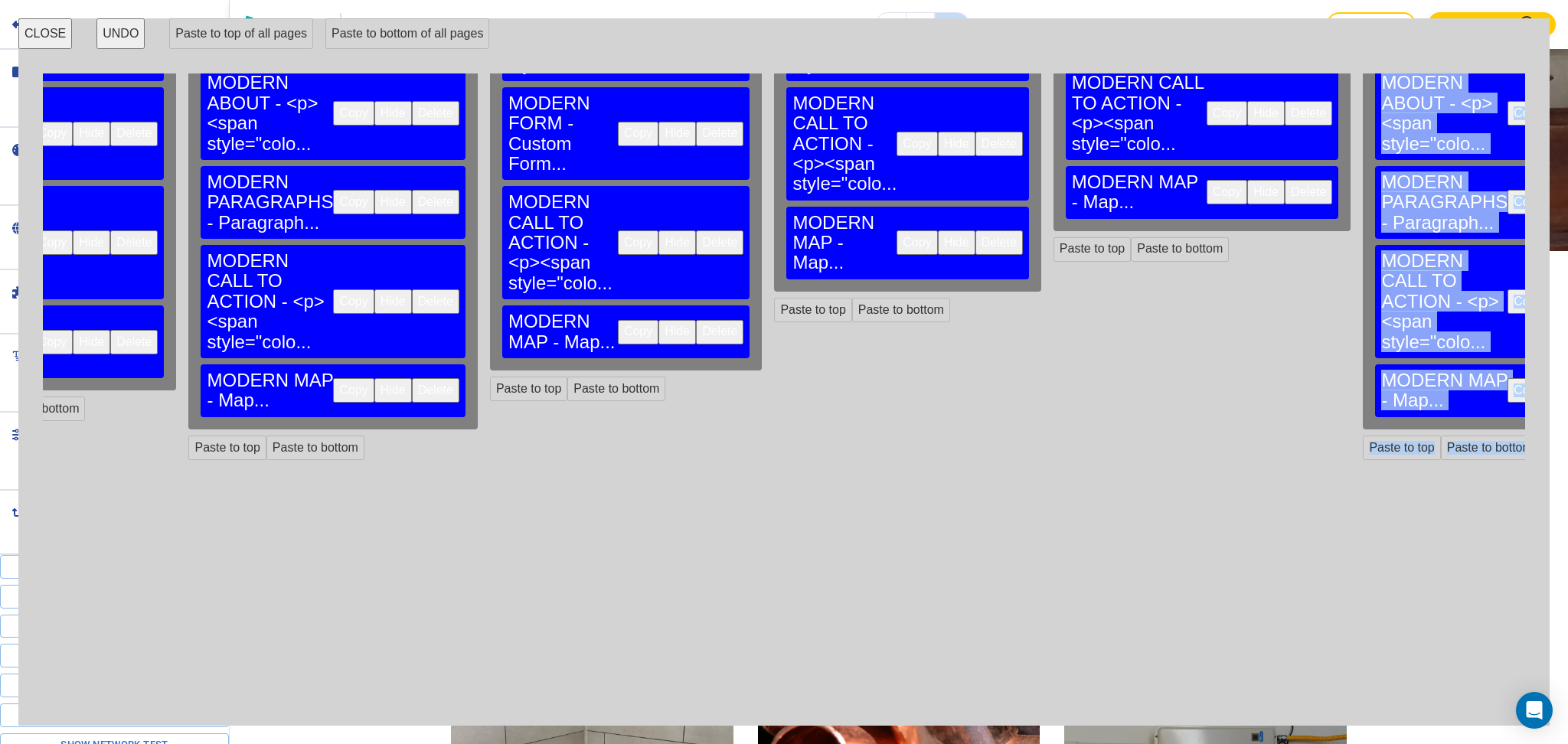
drag, startPoint x: 1153, startPoint y: 693, endPoint x: 887, endPoint y: 706, distance: 266.3
click at [888, 706] on div "HOME MODERN HERO - Hero... Copy Hide Delete MODERN PLAIN TEXT - <p><strong styl…" at bounding box center [783, 391] width 1482 height 637
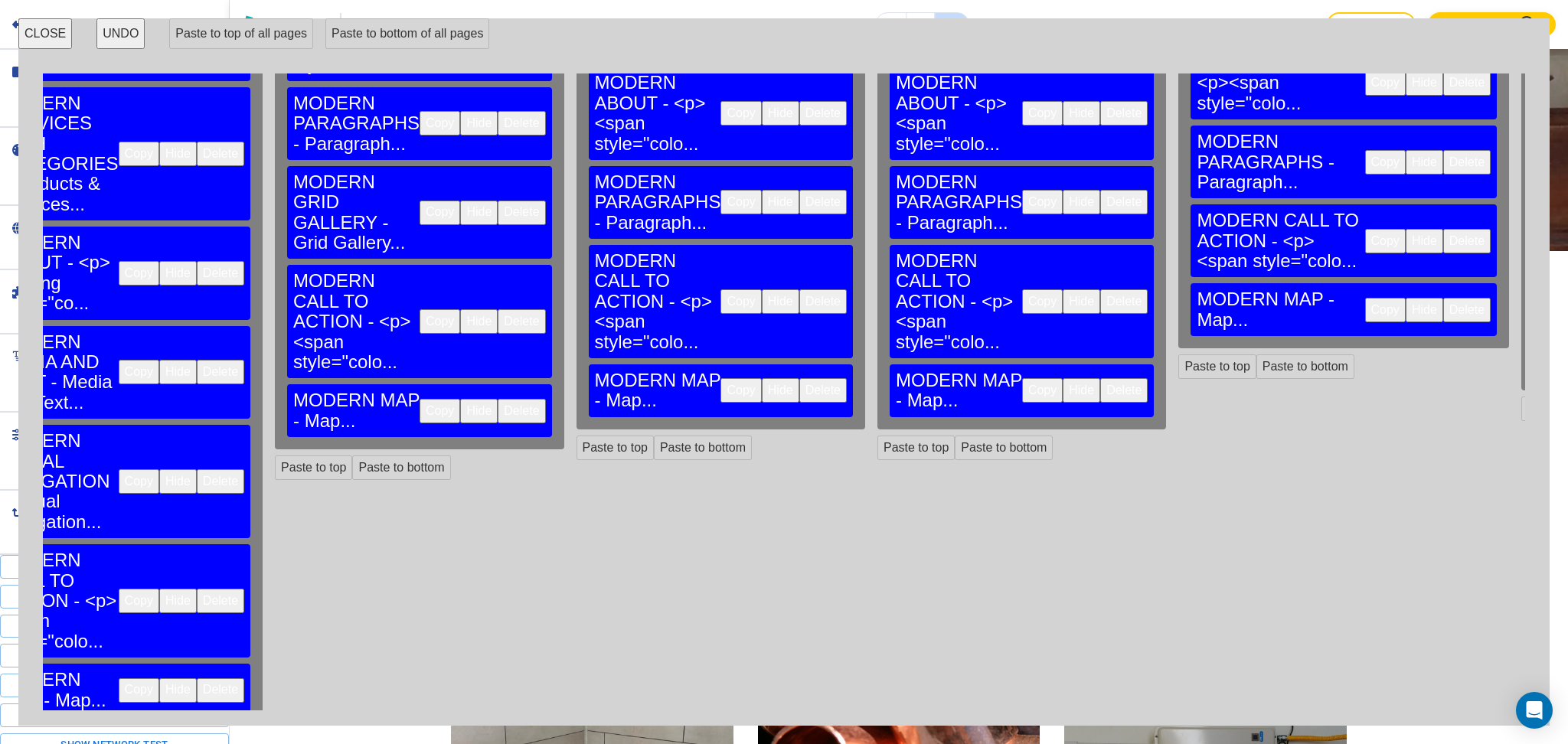
scroll to position [203, 0]
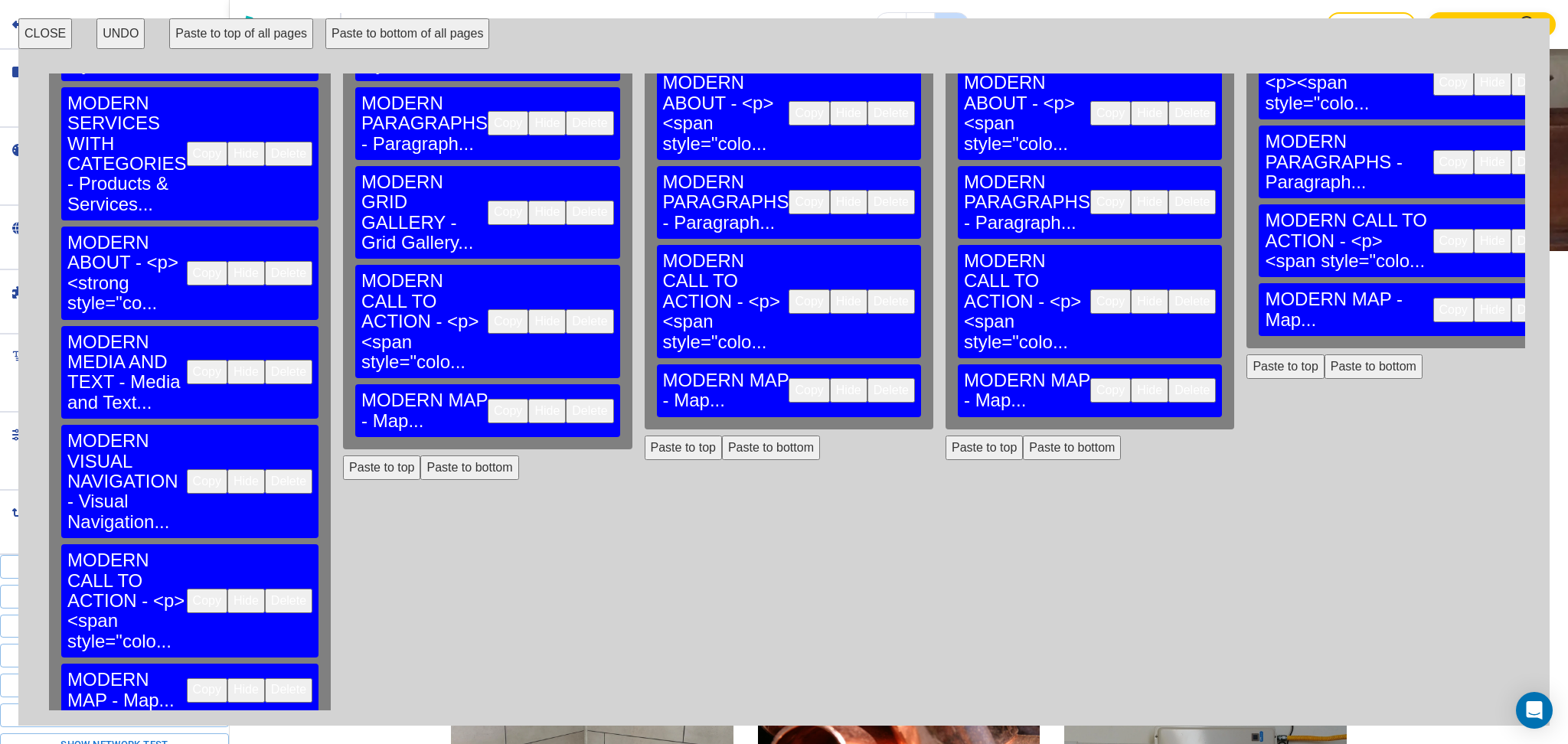
click at [382, 25] on button "Paste to bottom of all pages" at bounding box center [408, 33] width 164 height 31
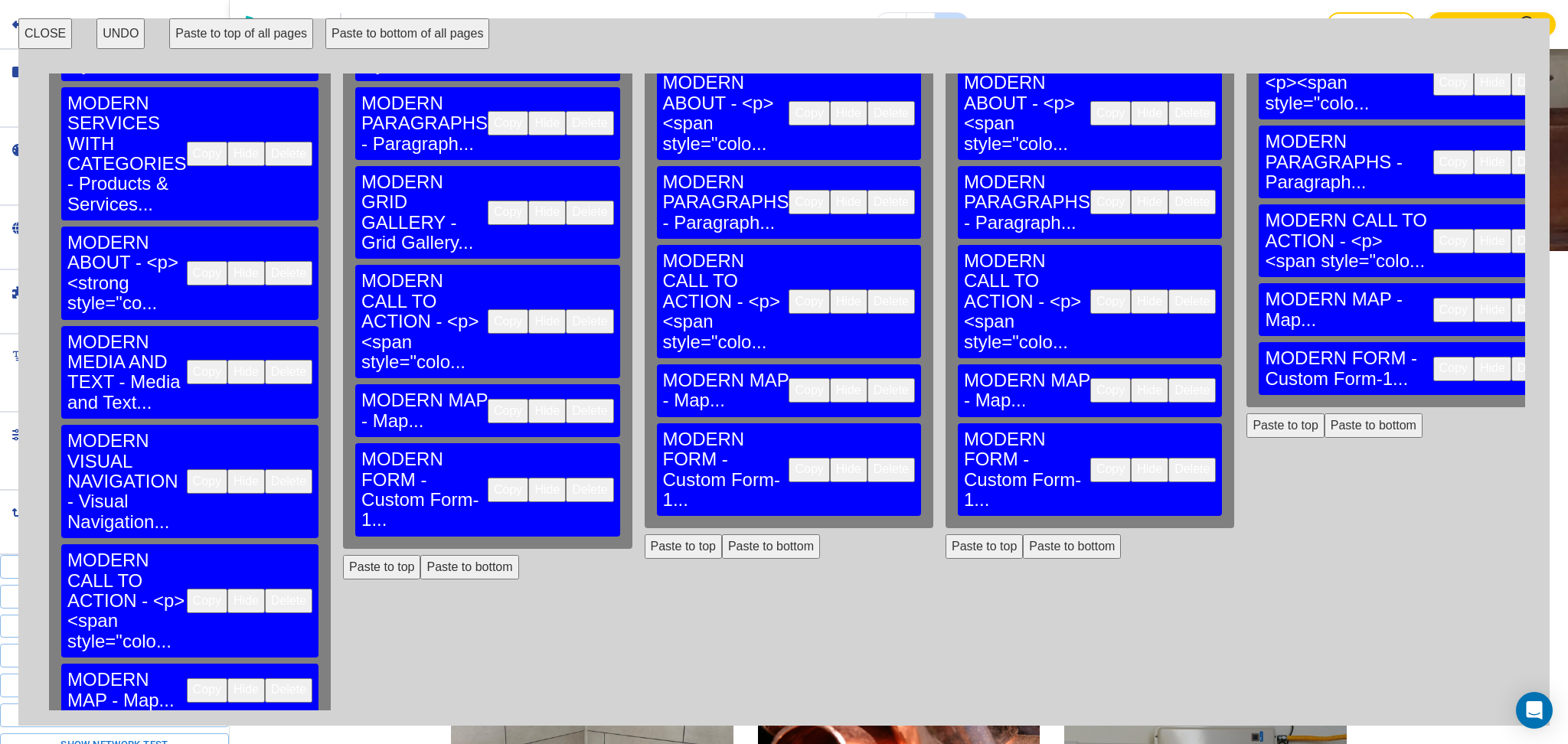
click at [402, 25] on button "Paste to bottom of all pages" at bounding box center [408, 33] width 164 height 31
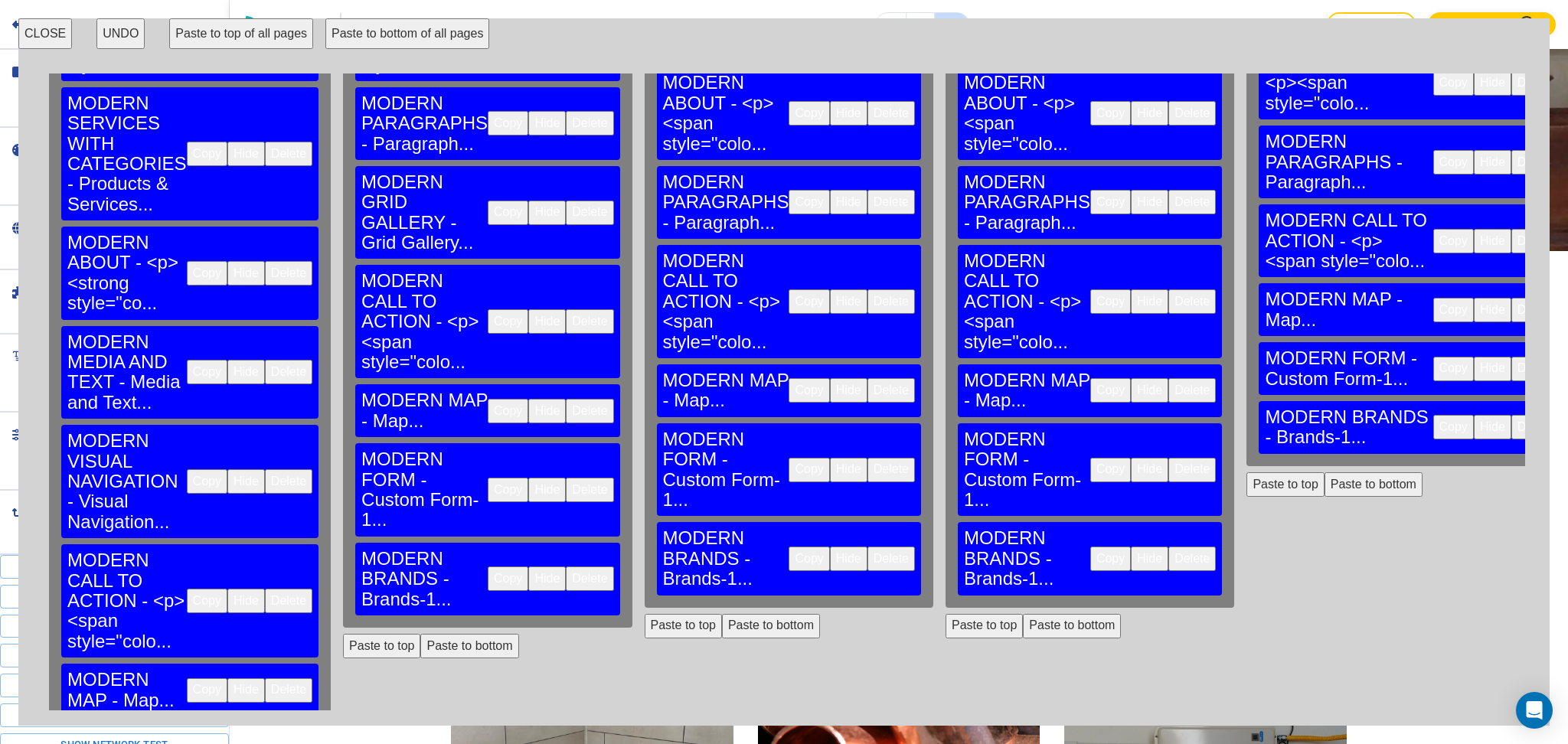
click at [45, 29] on button "CLOSE" at bounding box center [45, 33] width 53 height 31
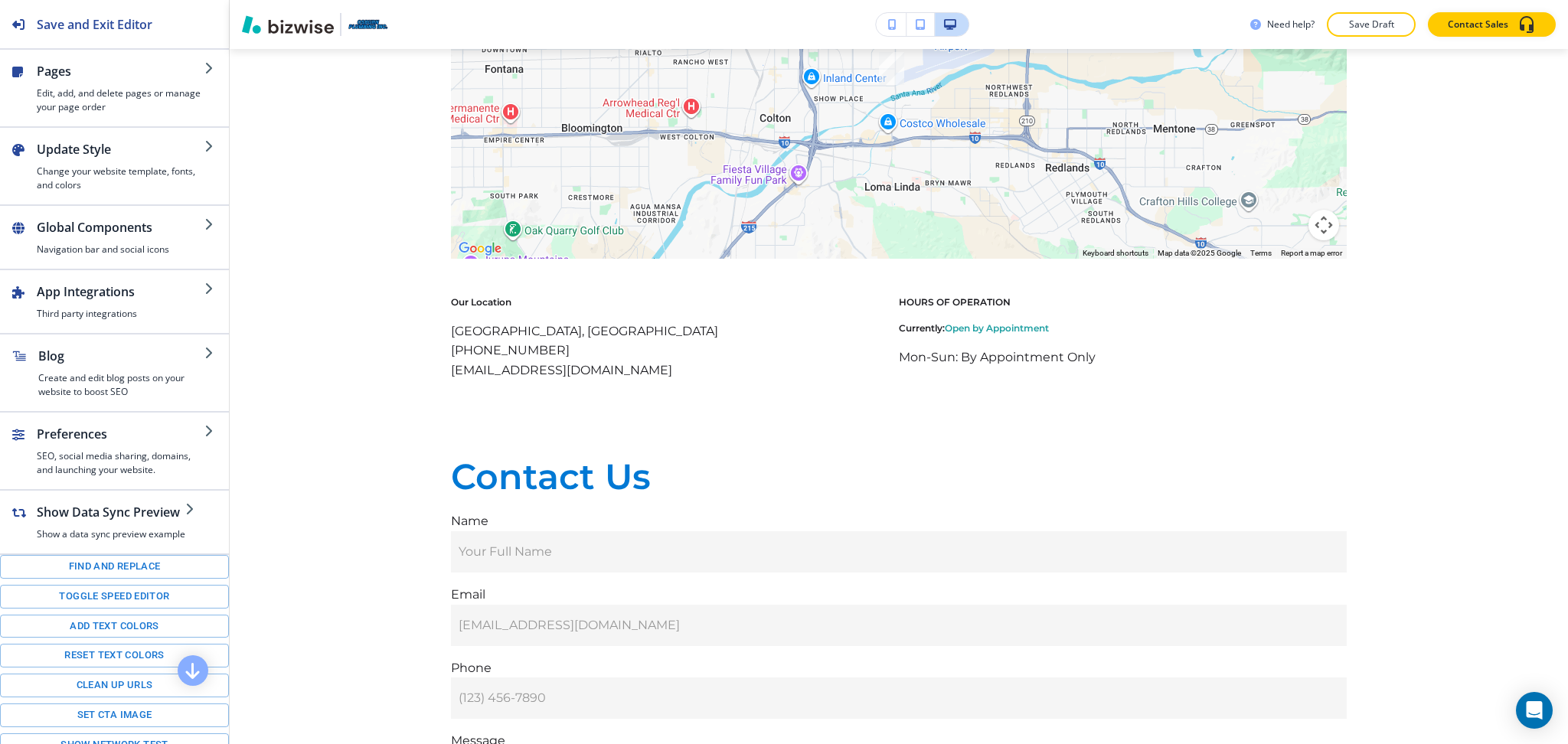
scroll to position [0, 0]
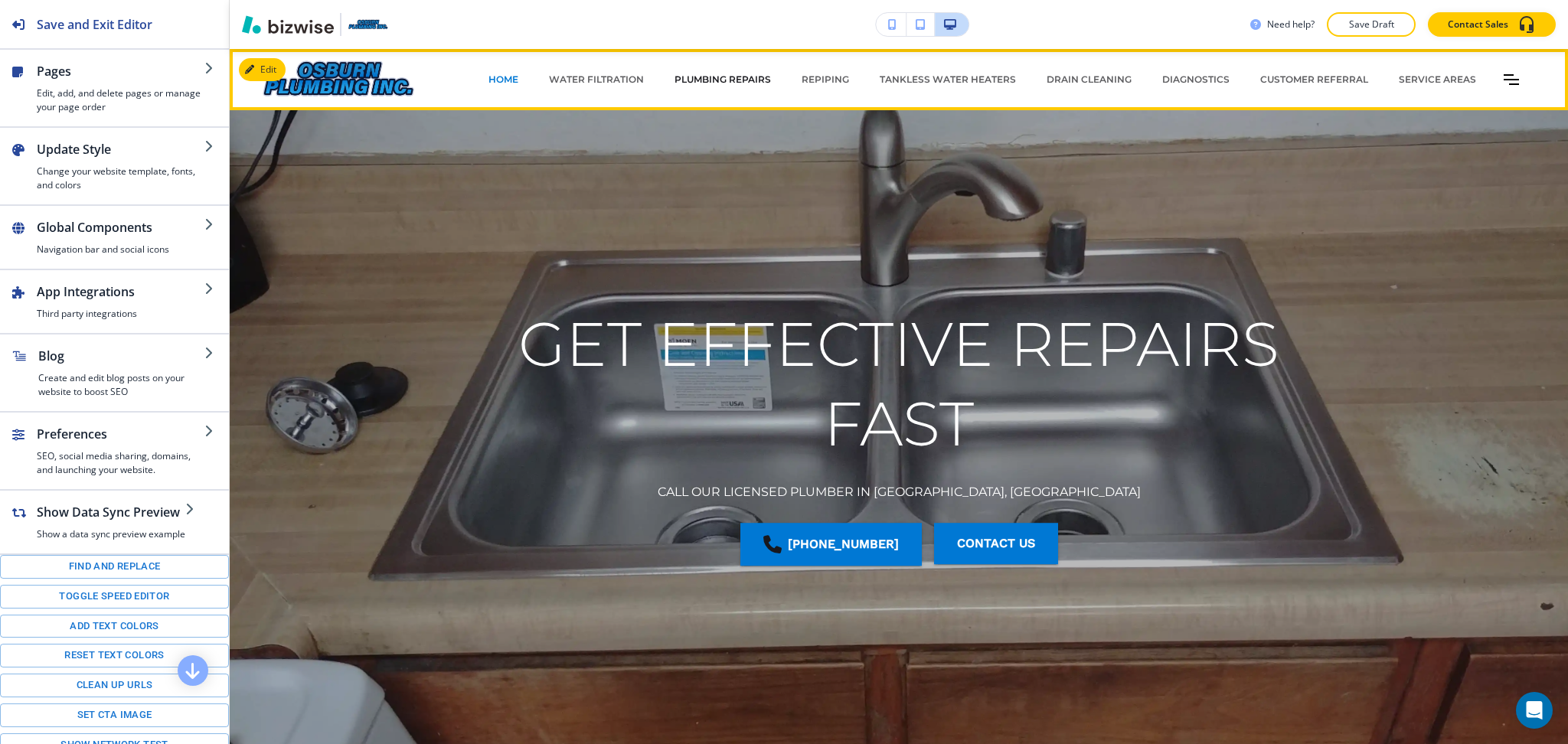
click at [699, 79] on p "PLUMBING REPAIRS" at bounding box center [722, 79] width 96 height 14
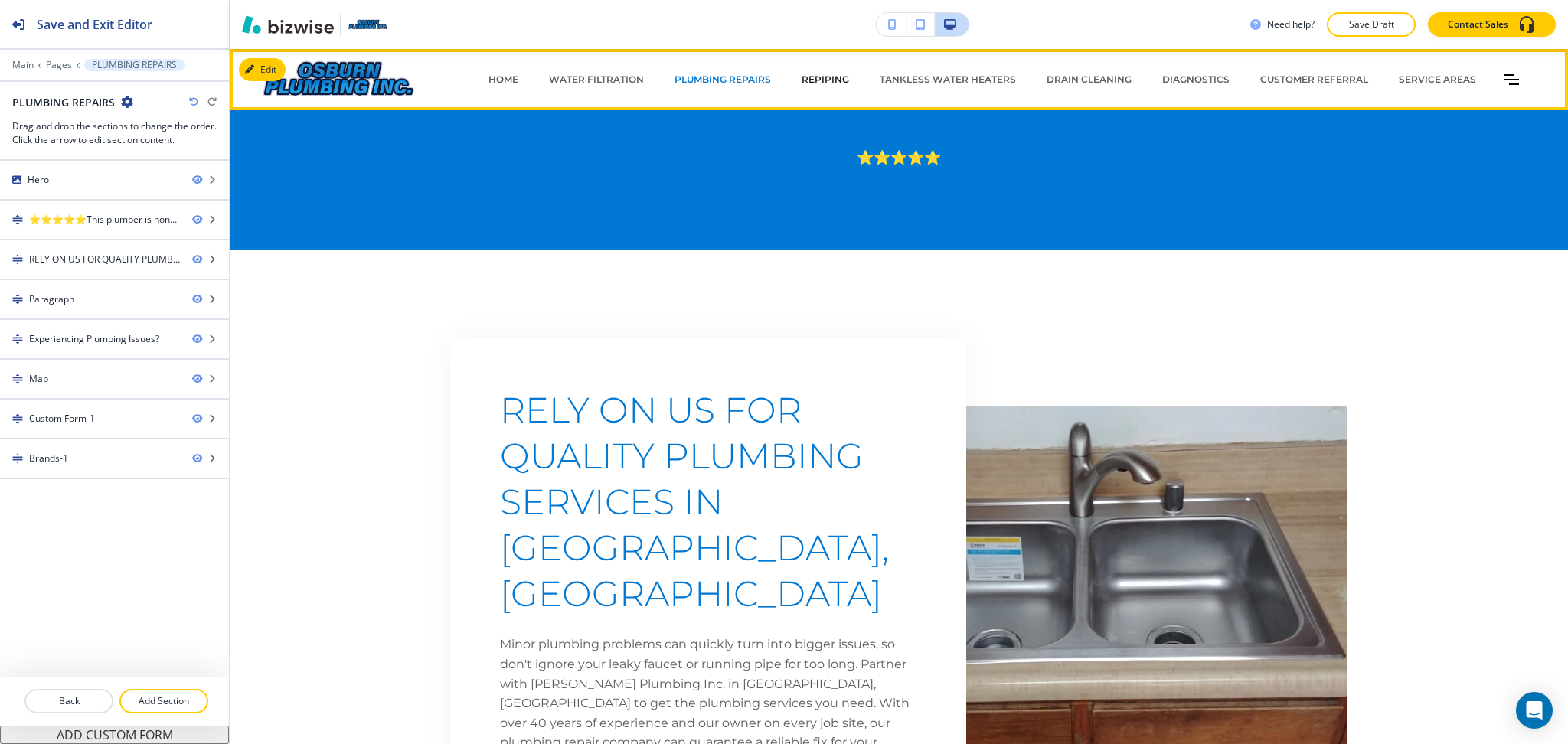
click at [803, 83] on p "REPIPING" at bounding box center [825, 79] width 47 height 14
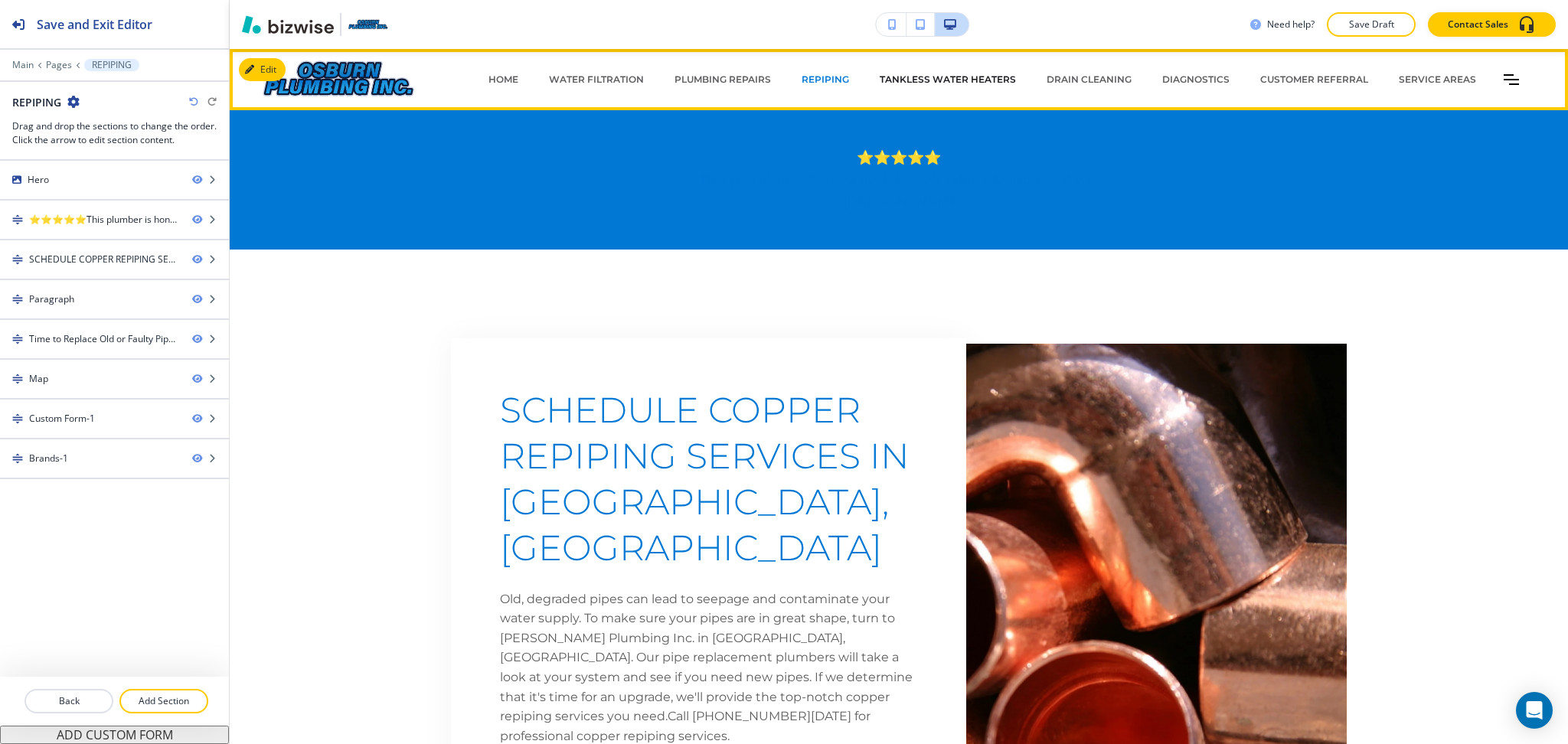
click at [925, 75] on p "TANKLESS WATER HEATERS" at bounding box center [947, 79] width 136 height 14
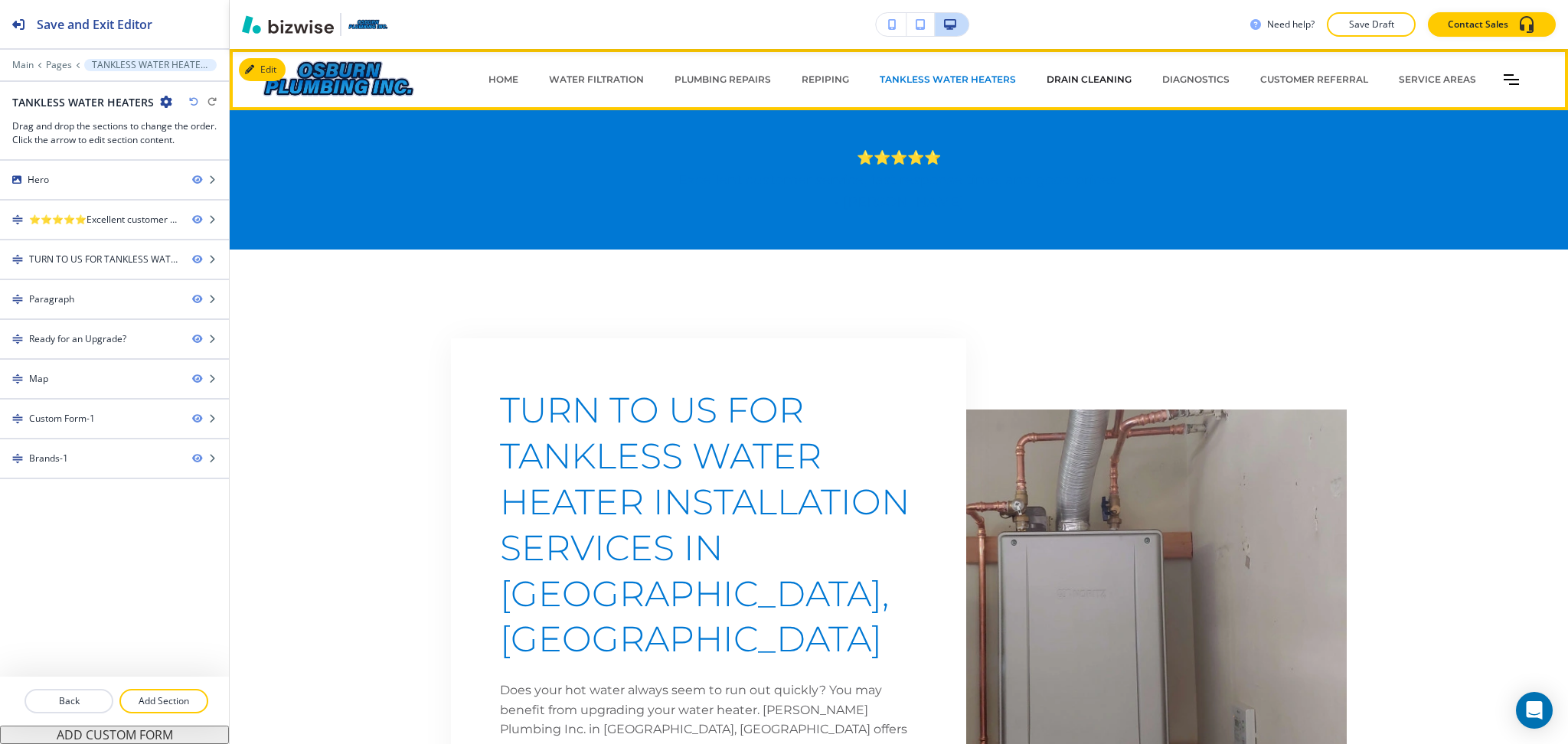
click at [1063, 76] on p "DRAIN CLEANING" at bounding box center [1089, 79] width 85 height 14
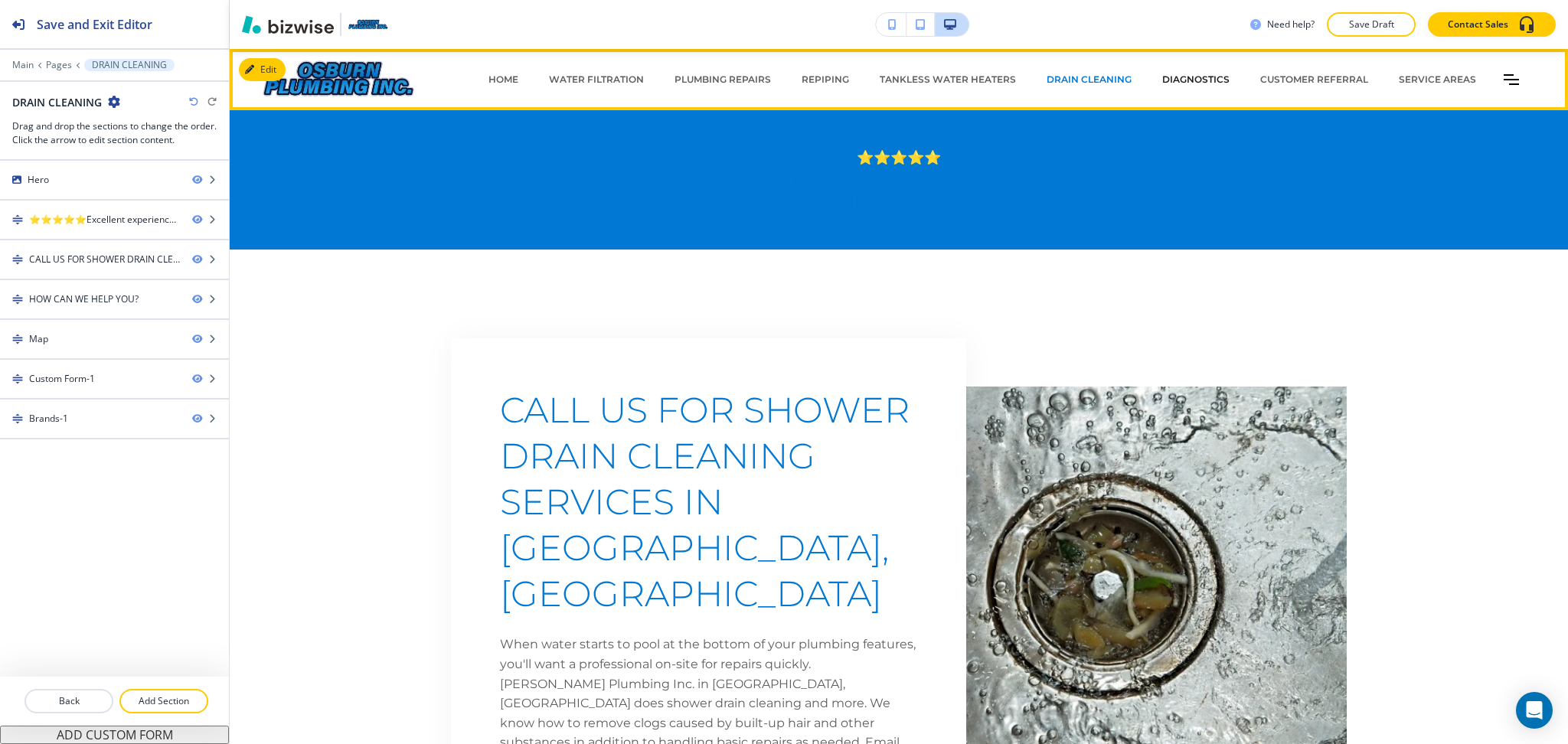
click at [1178, 79] on p "DIAGNOSTICS" at bounding box center [1195, 79] width 67 height 14
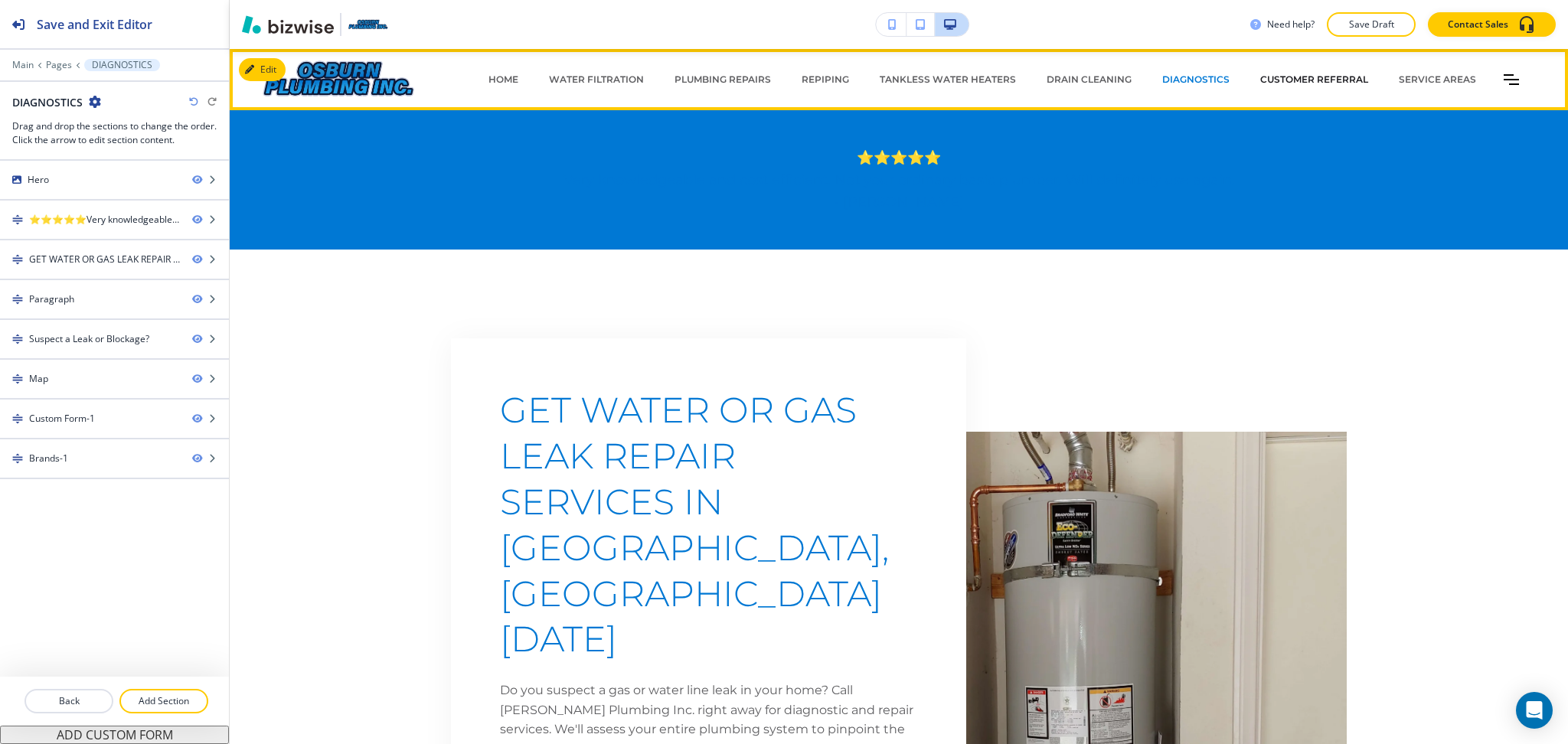
click at [1291, 78] on p "CUSTOMER REFERRAL" at bounding box center [1314, 79] width 108 height 14
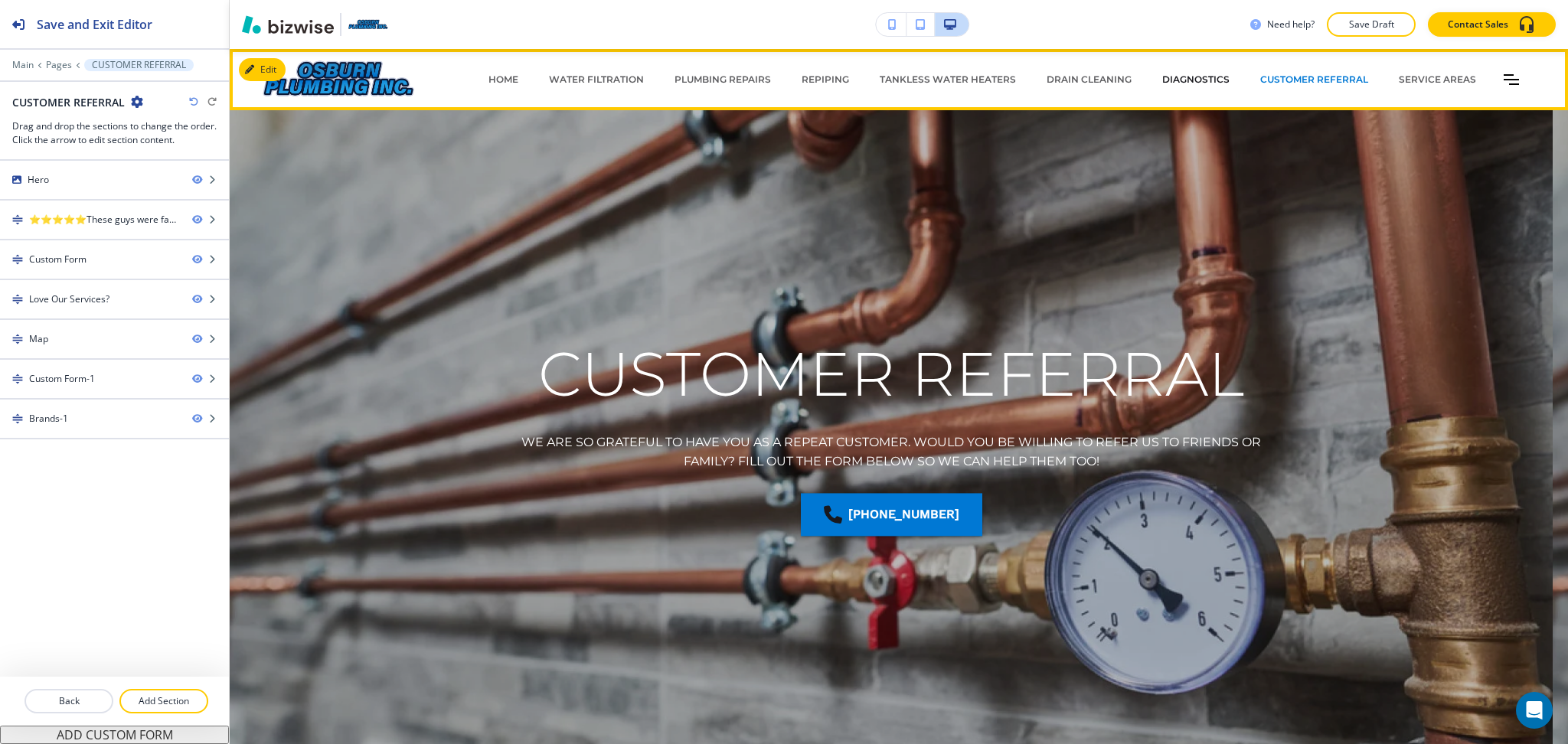
click at [1190, 79] on p "DIAGNOSTICS" at bounding box center [1195, 79] width 67 height 14
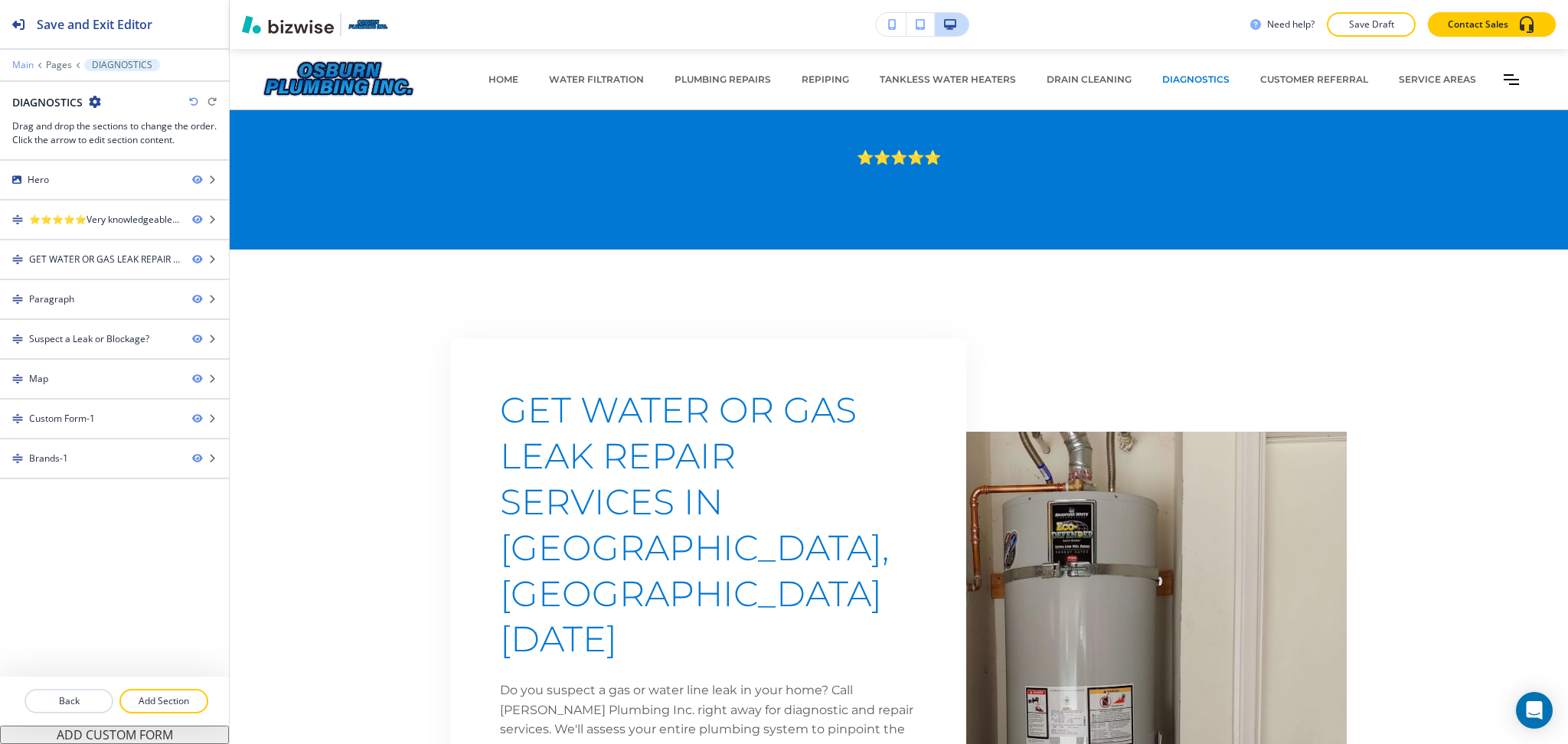
click at [28, 63] on p "Main" at bounding box center [23, 65] width 22 height 10
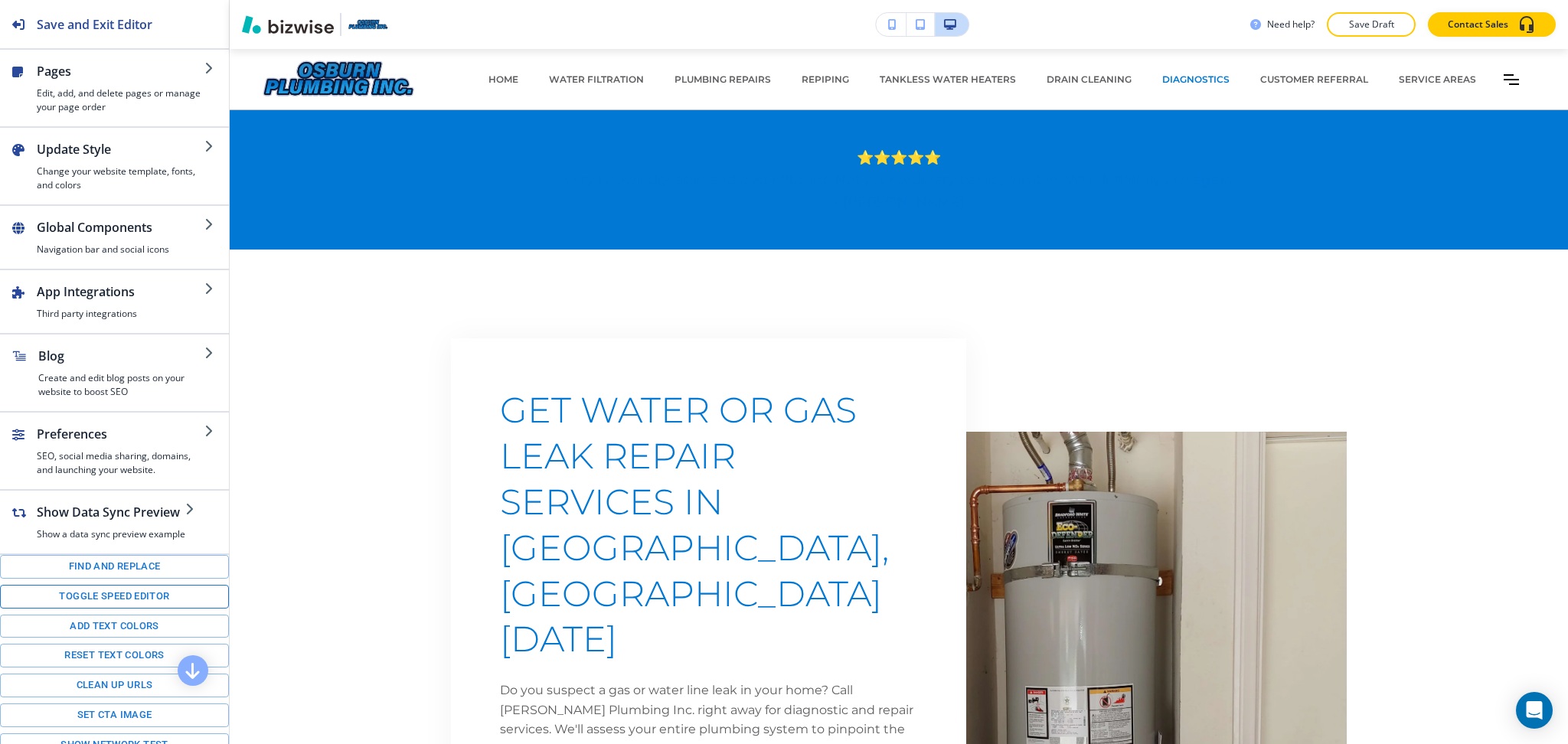
click at [109, 604] on button "Toggle speed editor" at bounding box center [114, 596] width 229 height 24
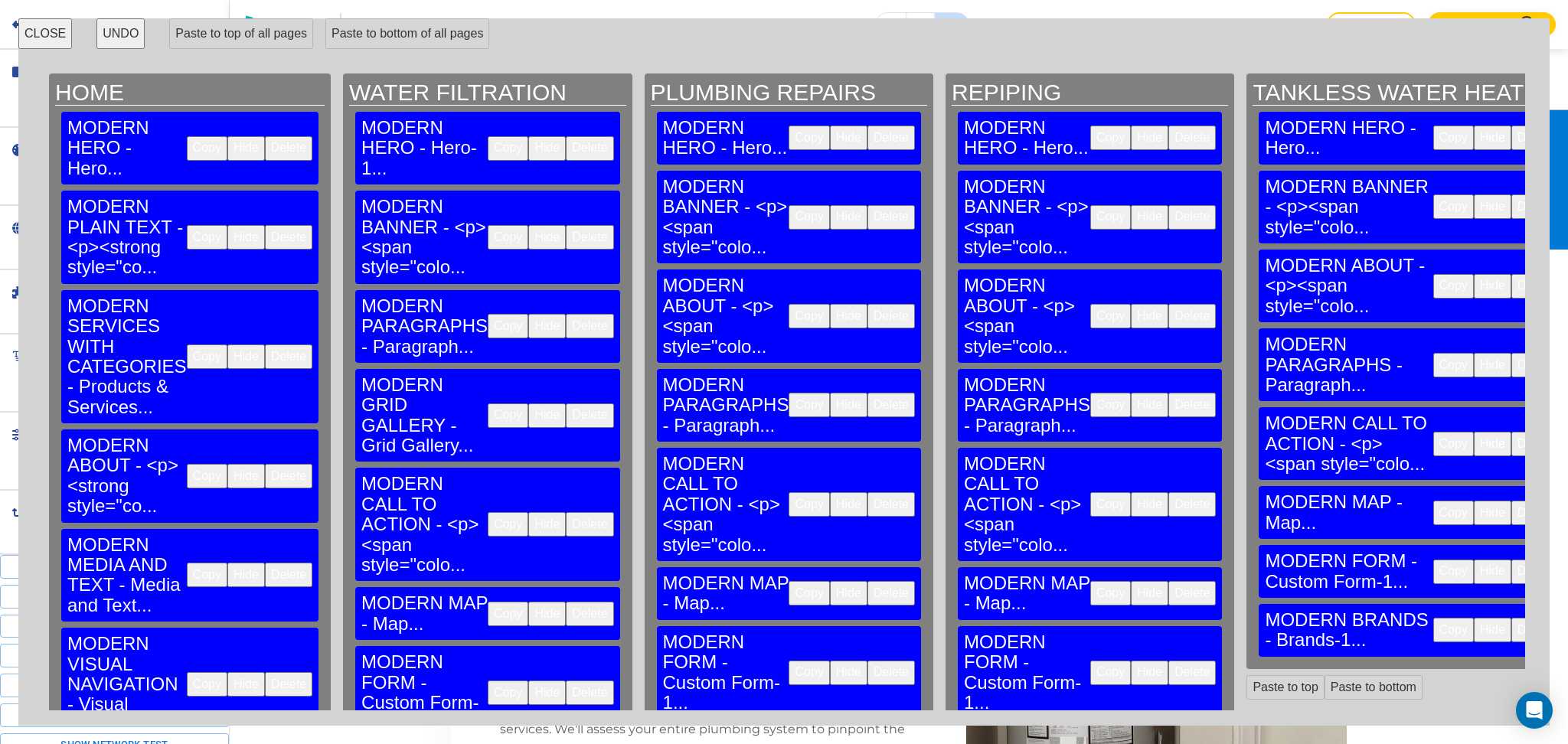
click at [867, 127] on button "Delete" at bounding box center [891, 138] width 47 height 24
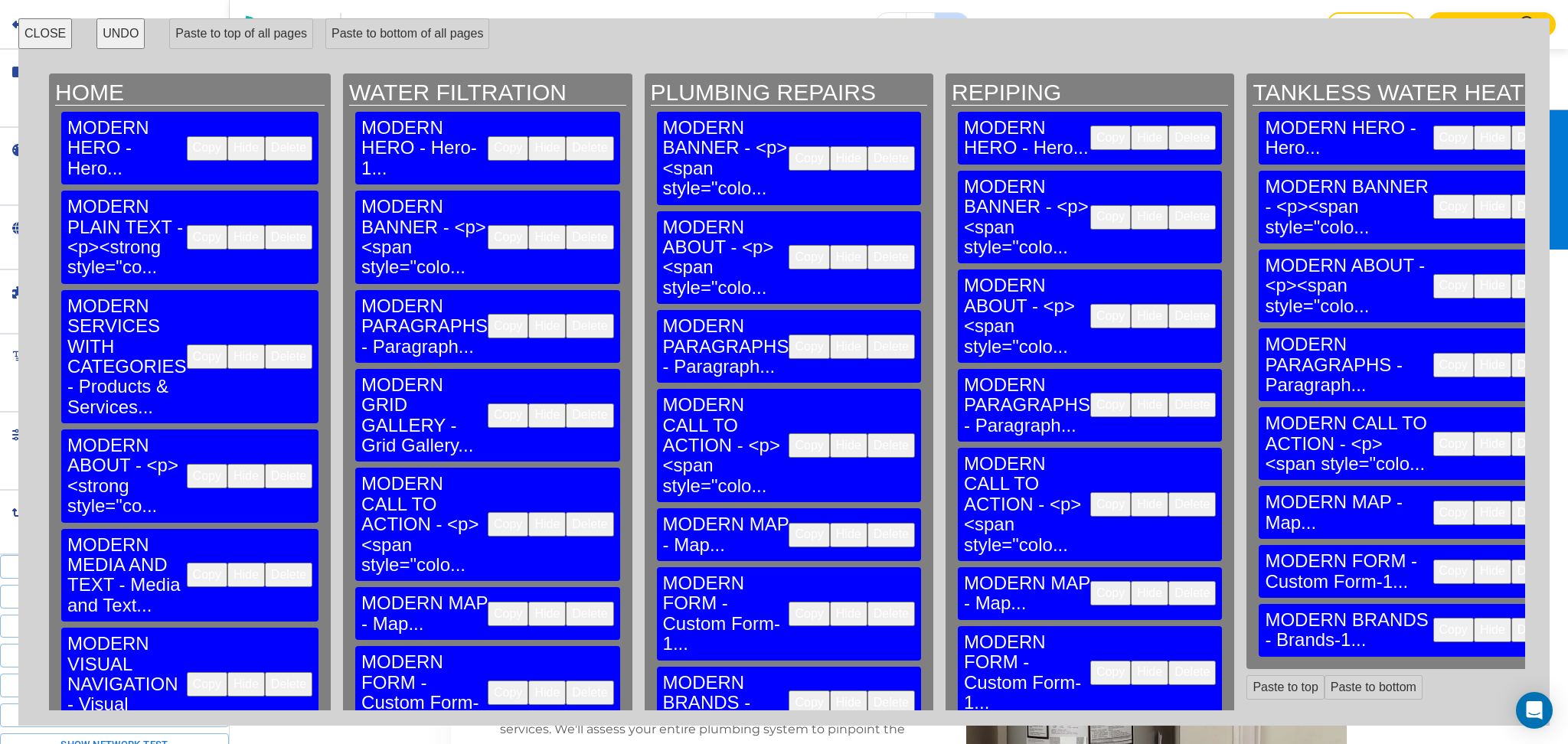
click at [1168, 129] on button "Delete" at bounding box center [1192, 138] width 47 height 24
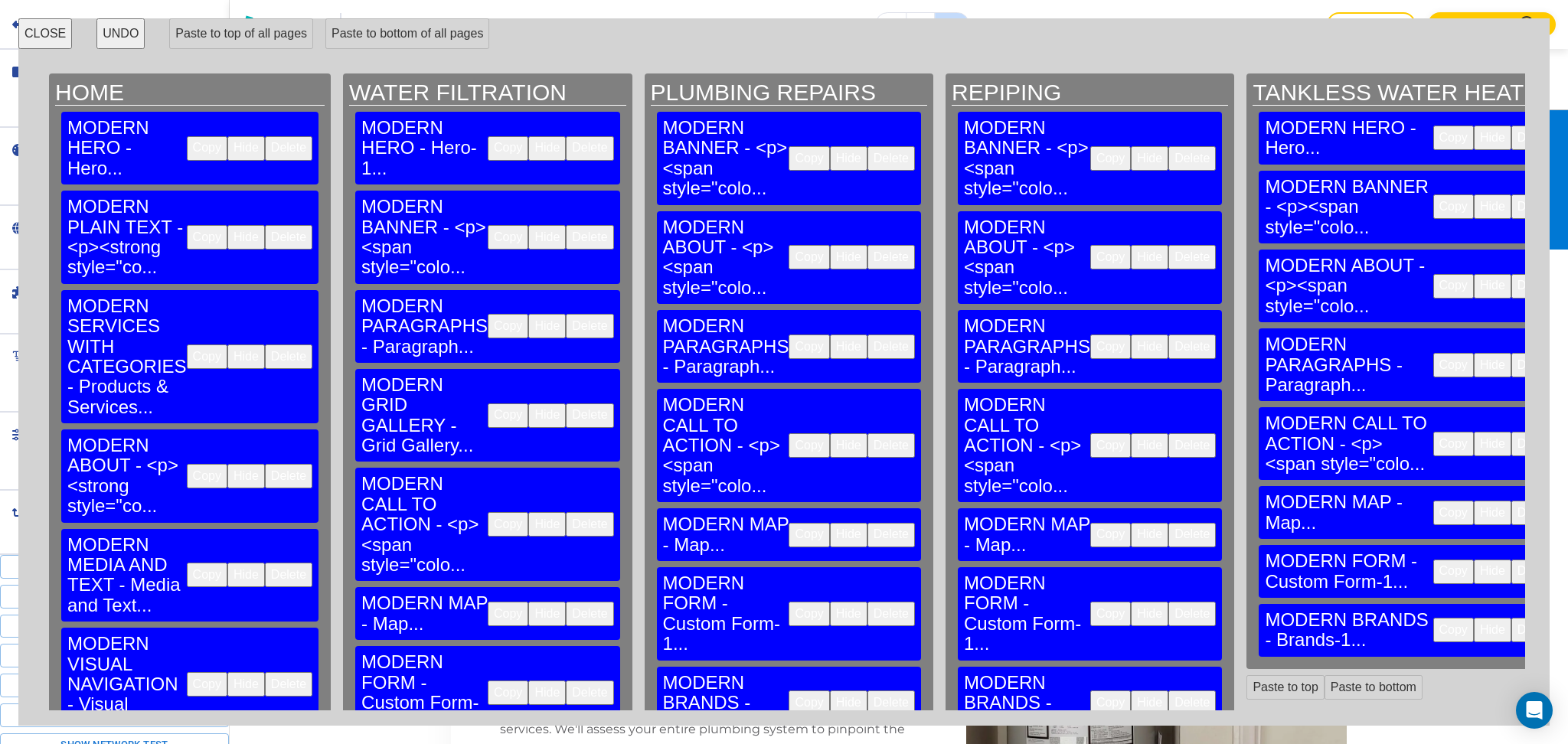
click at [1511, 126] on button "Delete" at bounding box center [1535, 138] width 47 height 24
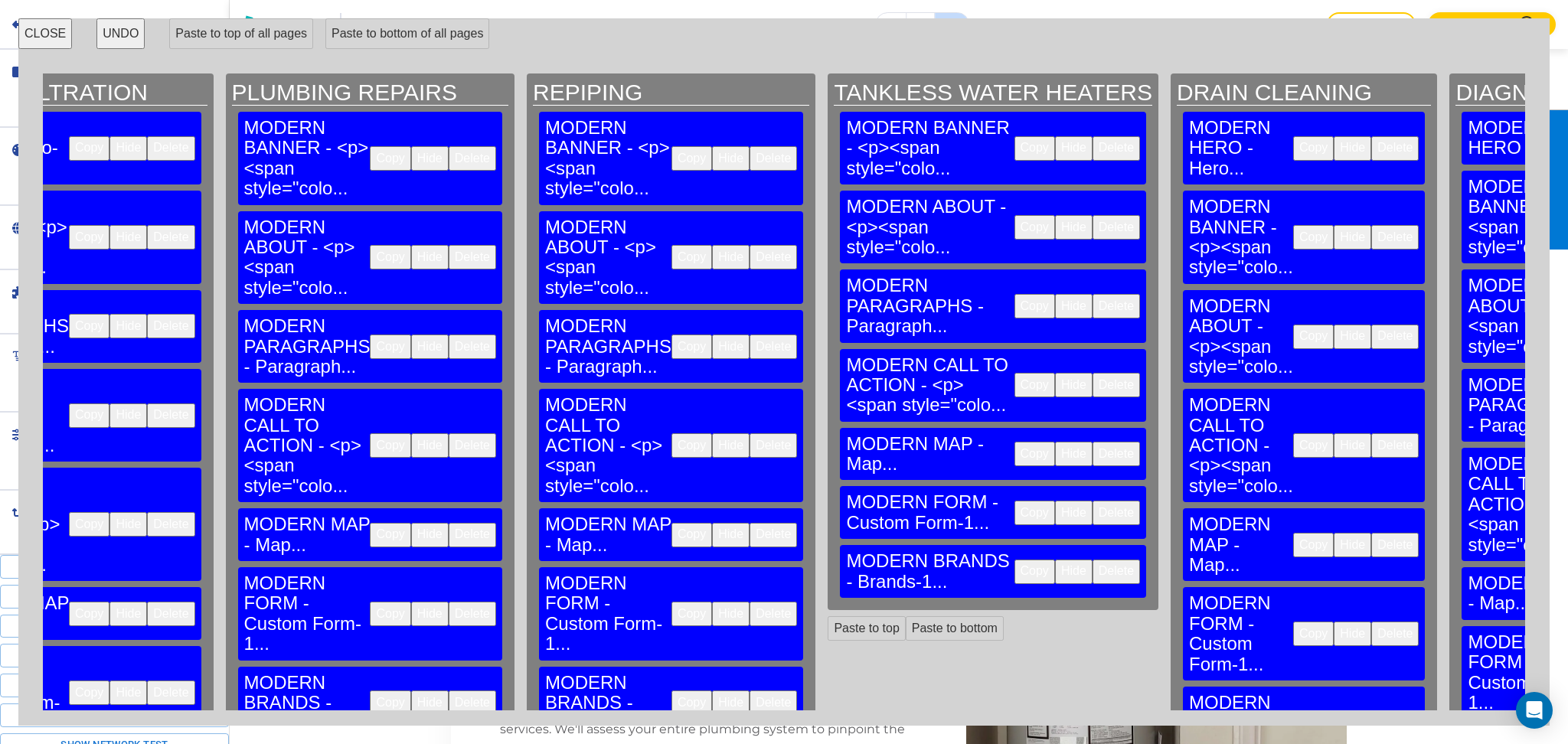
scroll to position [0, 460]
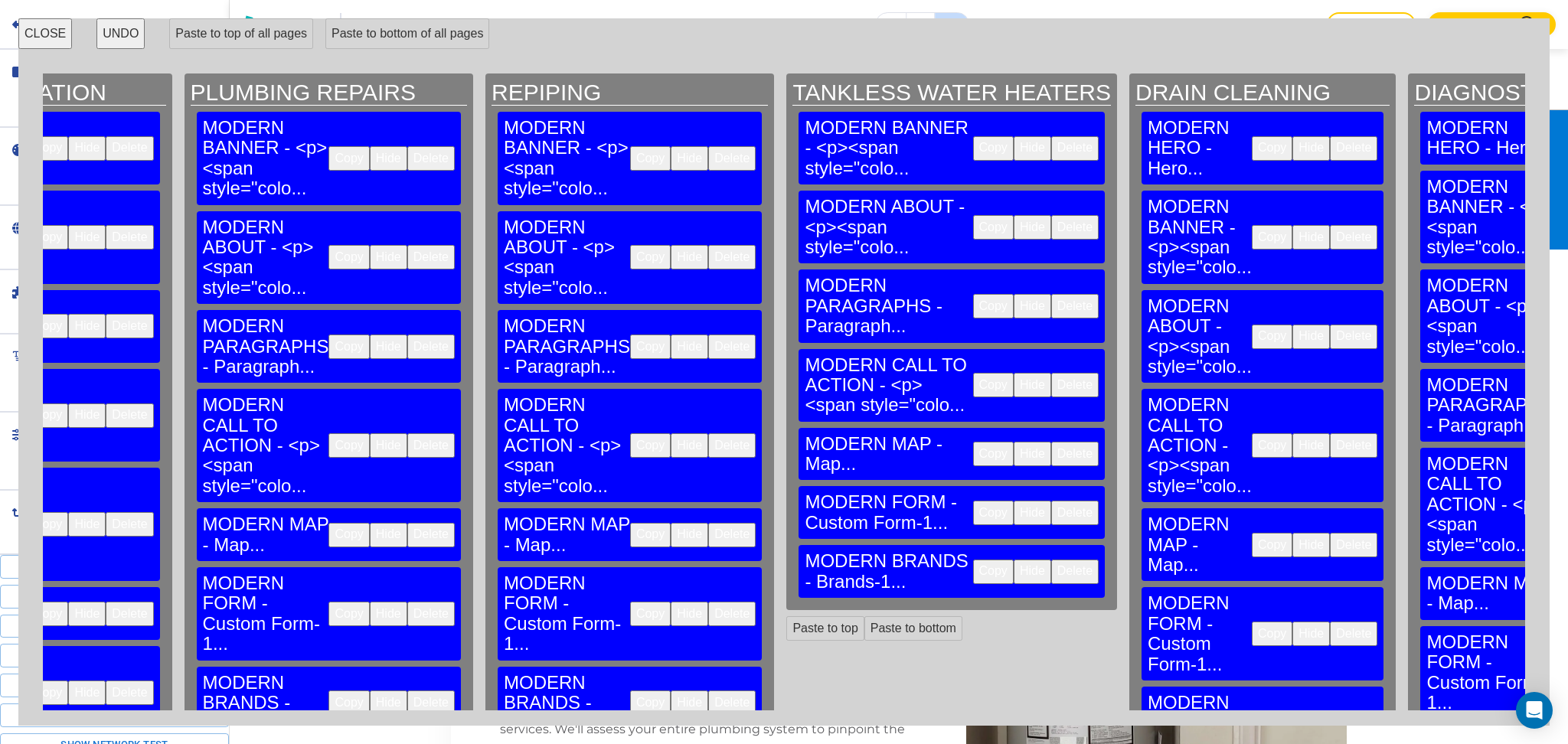
click at [1330, 136] on button "Delete" at bounding box center [1353, 148] width 47 height 24
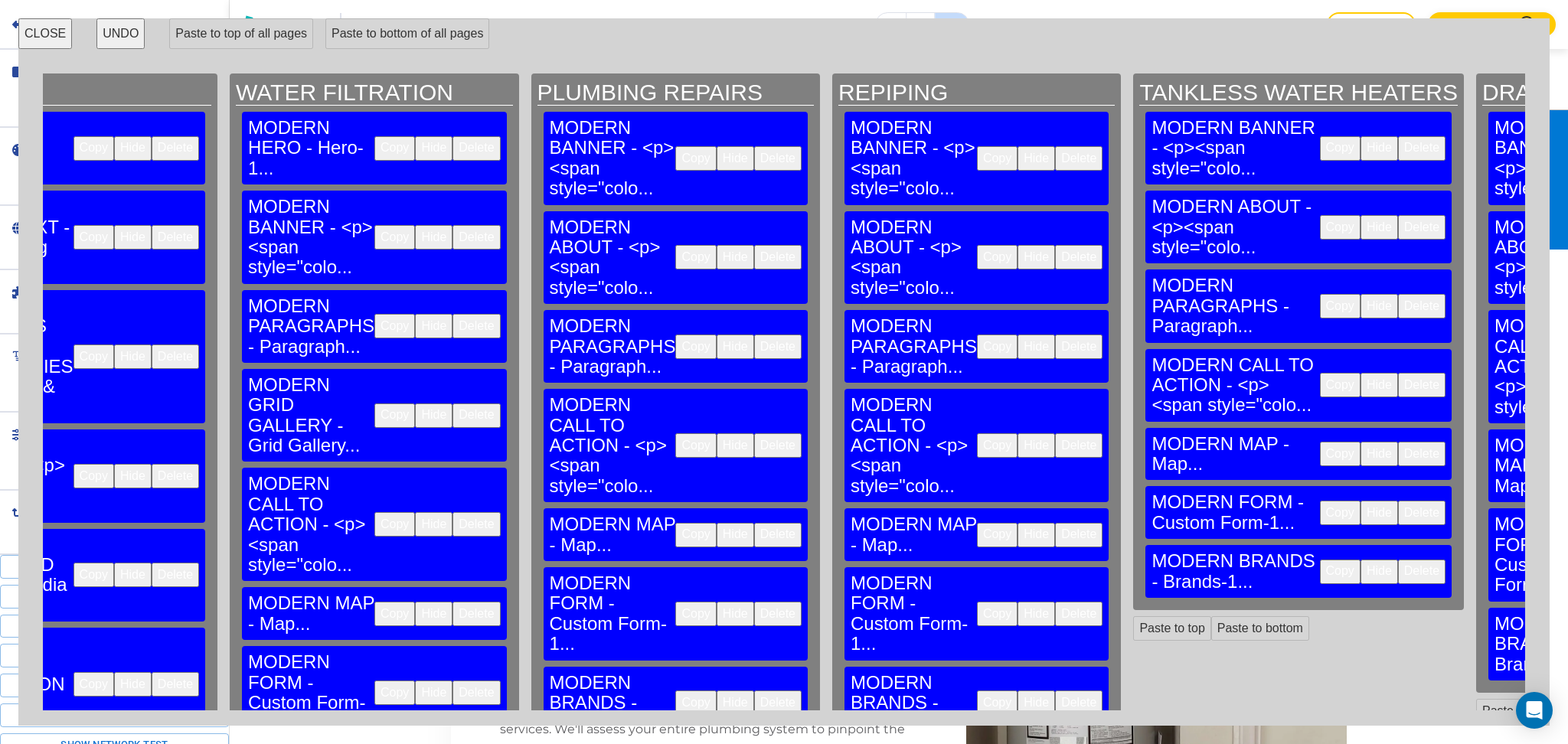
scroll to position [0, 0]
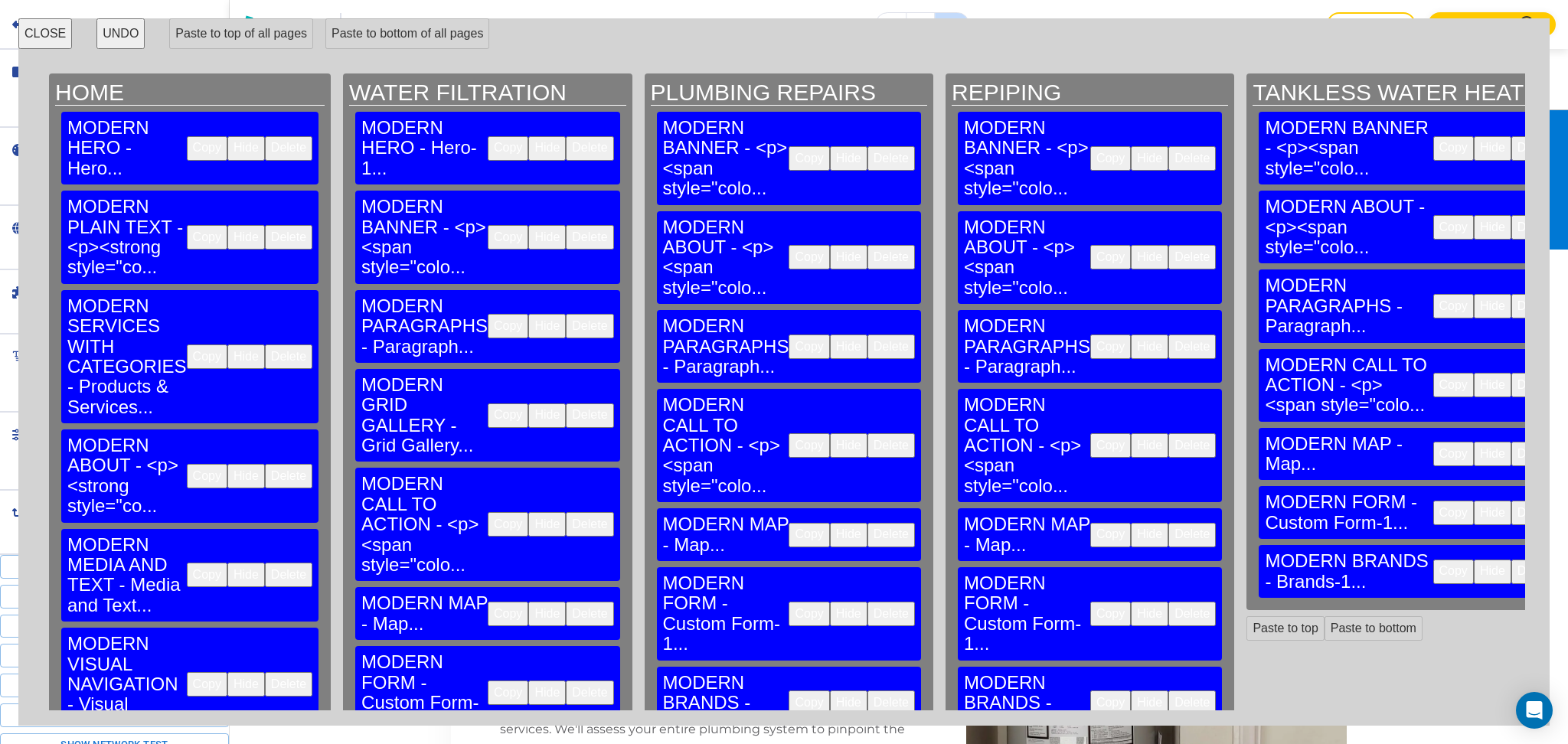
click at [488, 136] on button "Copy" at bounding box center [508, 148] width 40 height 24
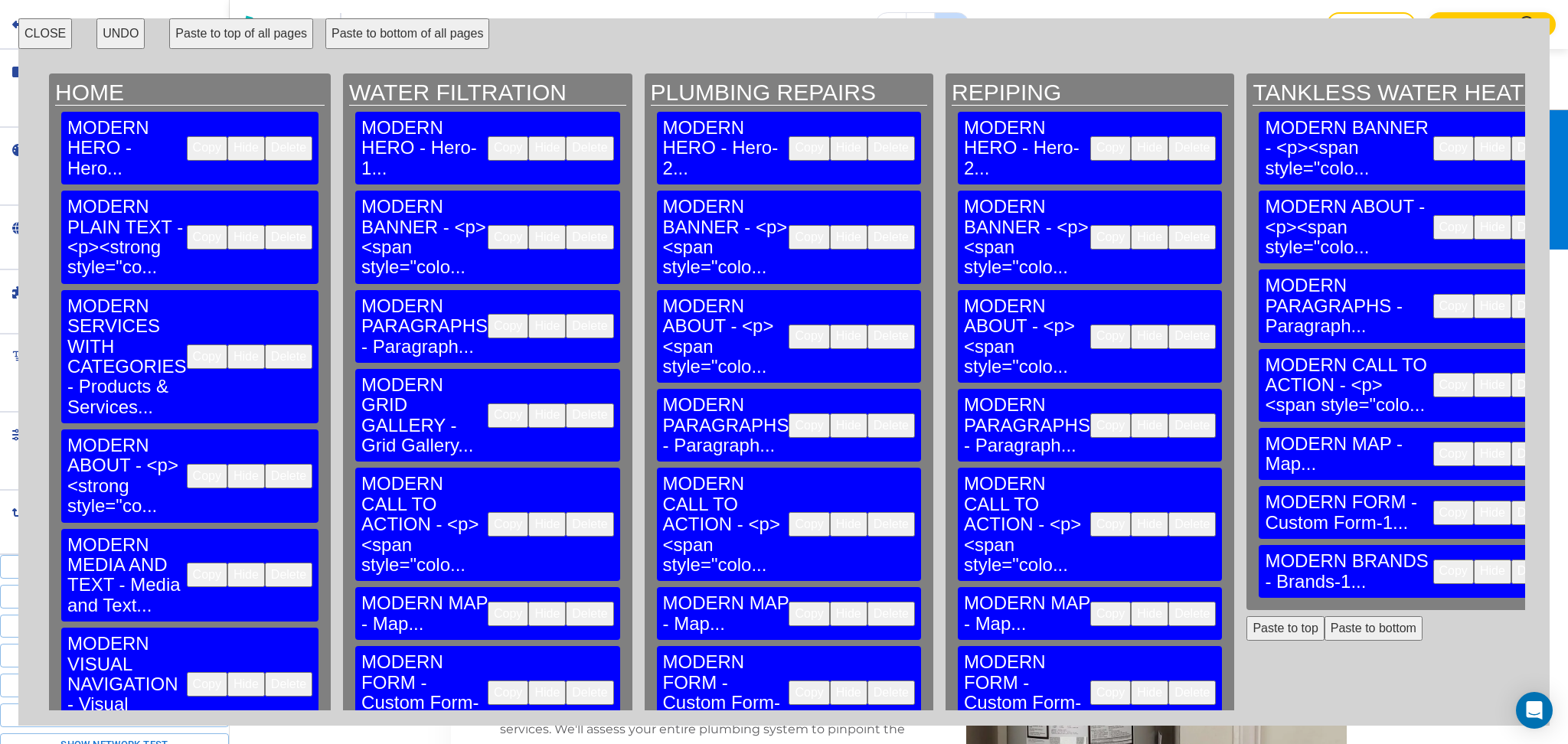
click at [1246, 617] on button "Paste to top" at bounding box center [1284, 629] width 78 height 24
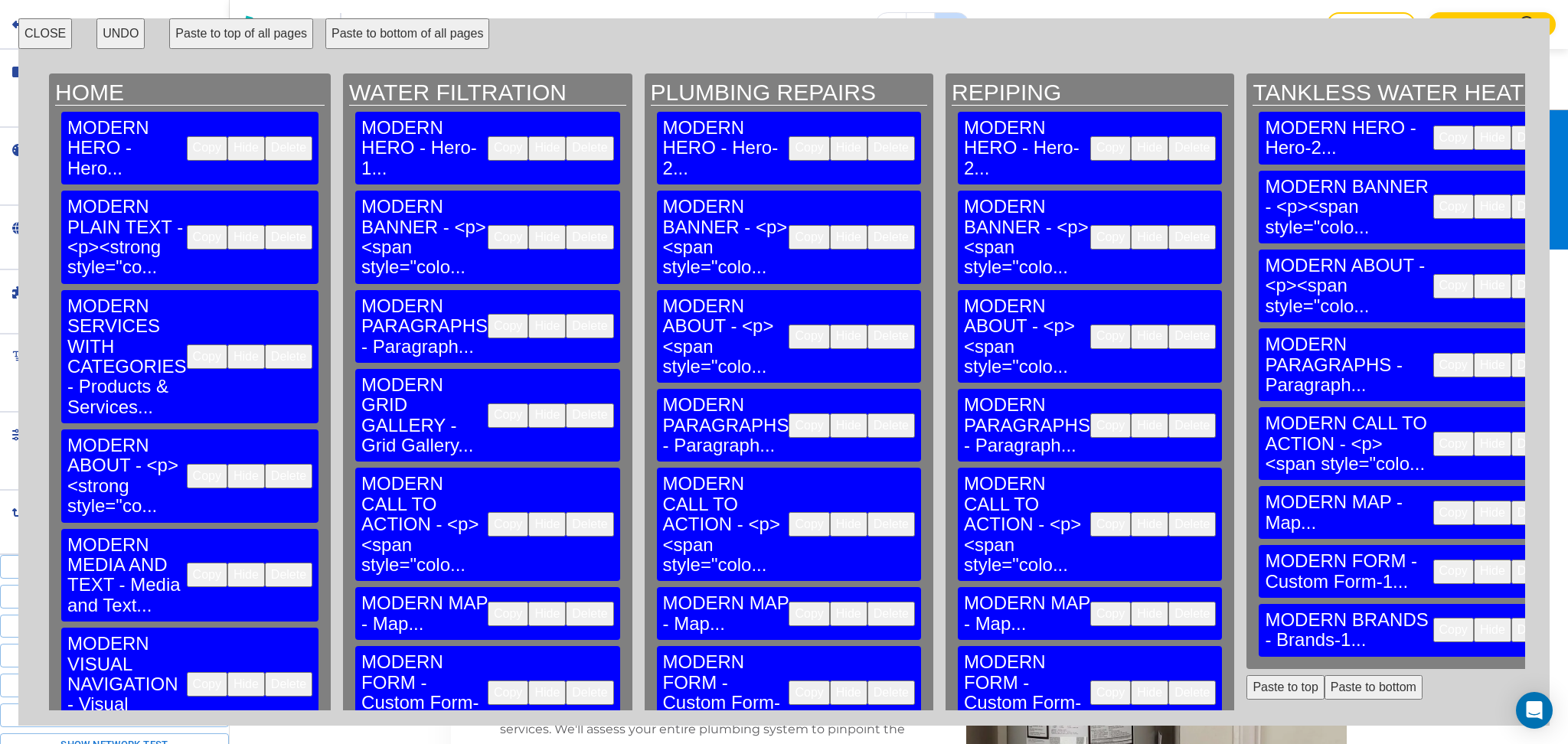
drag, startPoint x: 1409, startPoint y: 562, endPoint x: 1415, endPoint y: 556, distance: 8.5
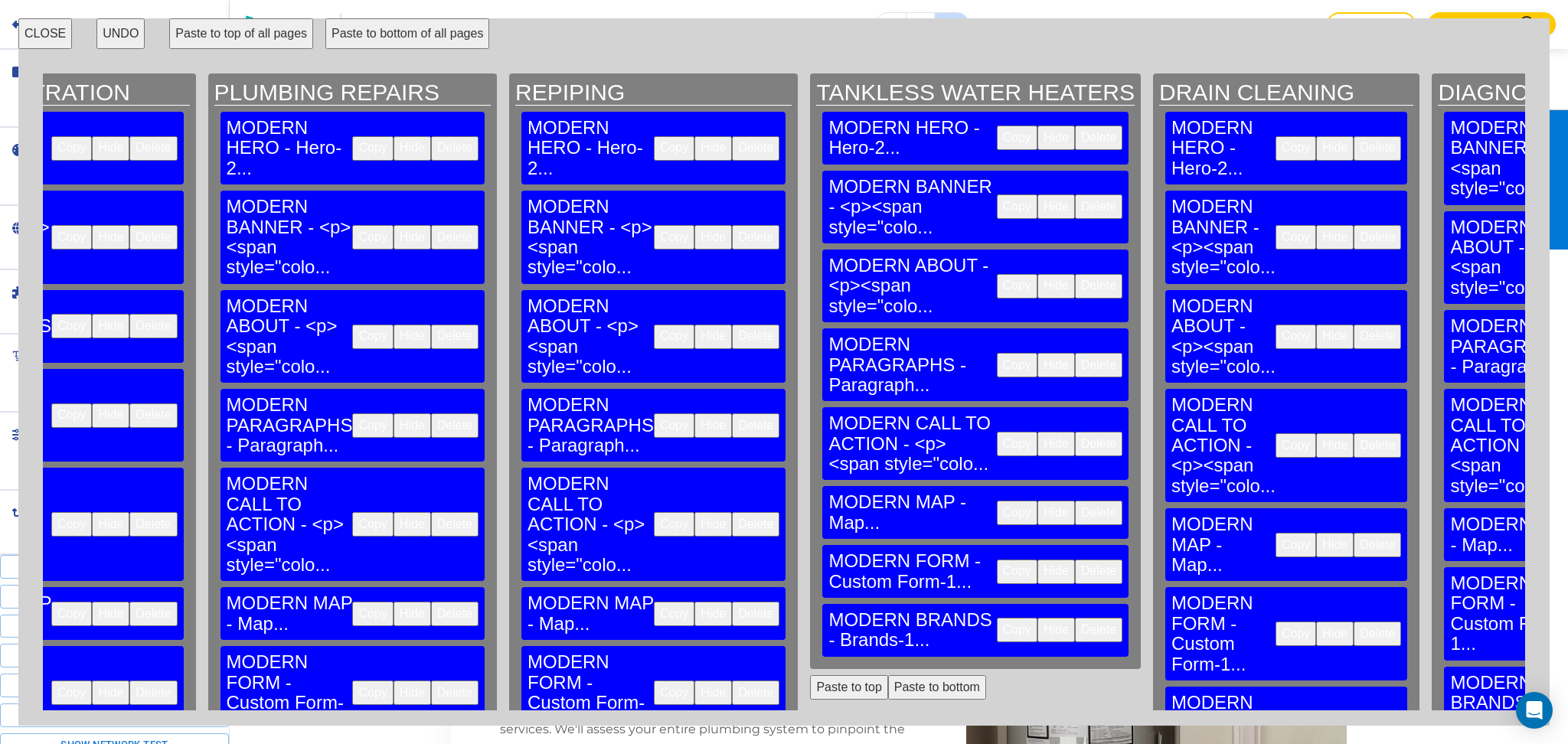
scroll to position [0, 472]
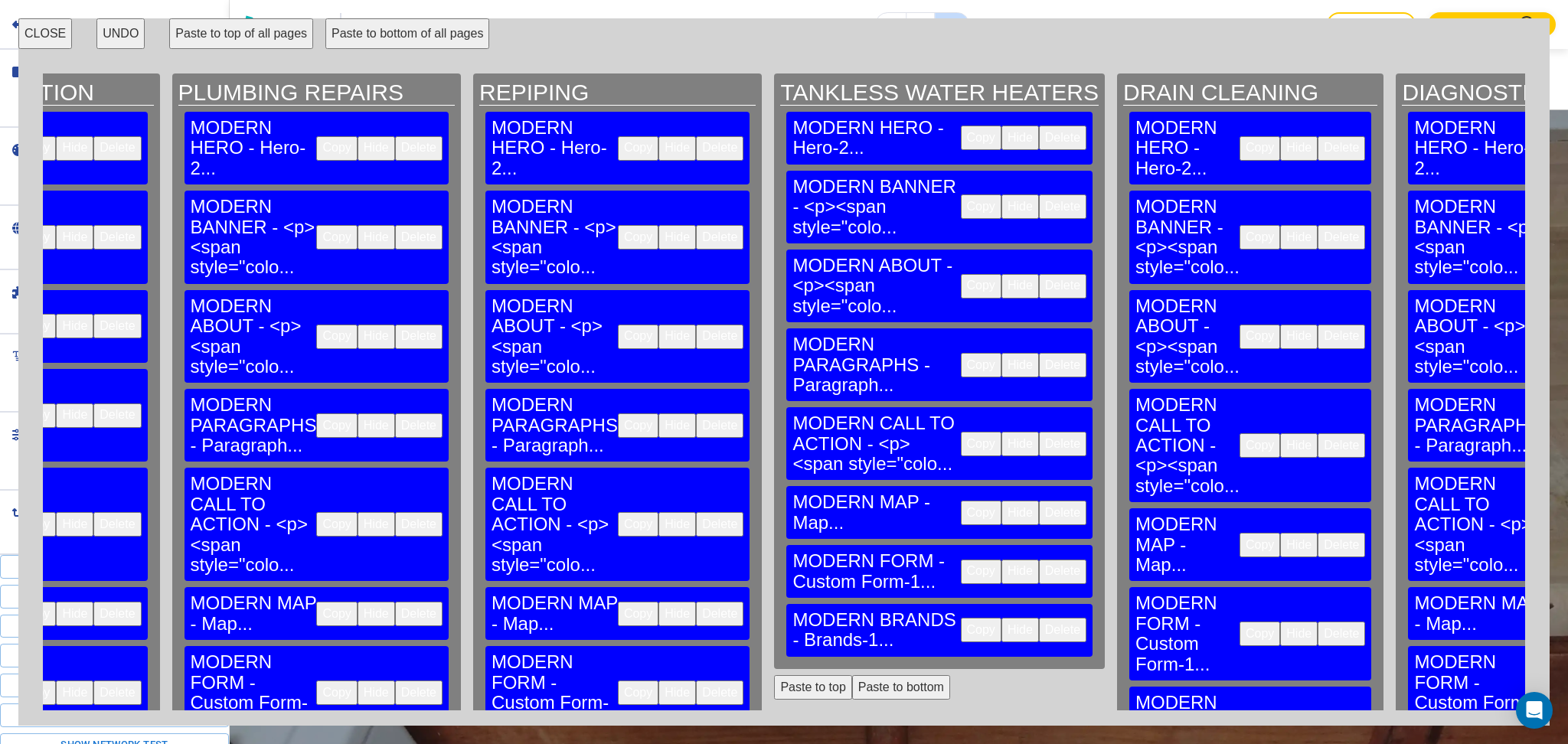
click at [40, 23] on button "CLOSE" at bounding box center [45, 33] width 53 height 31
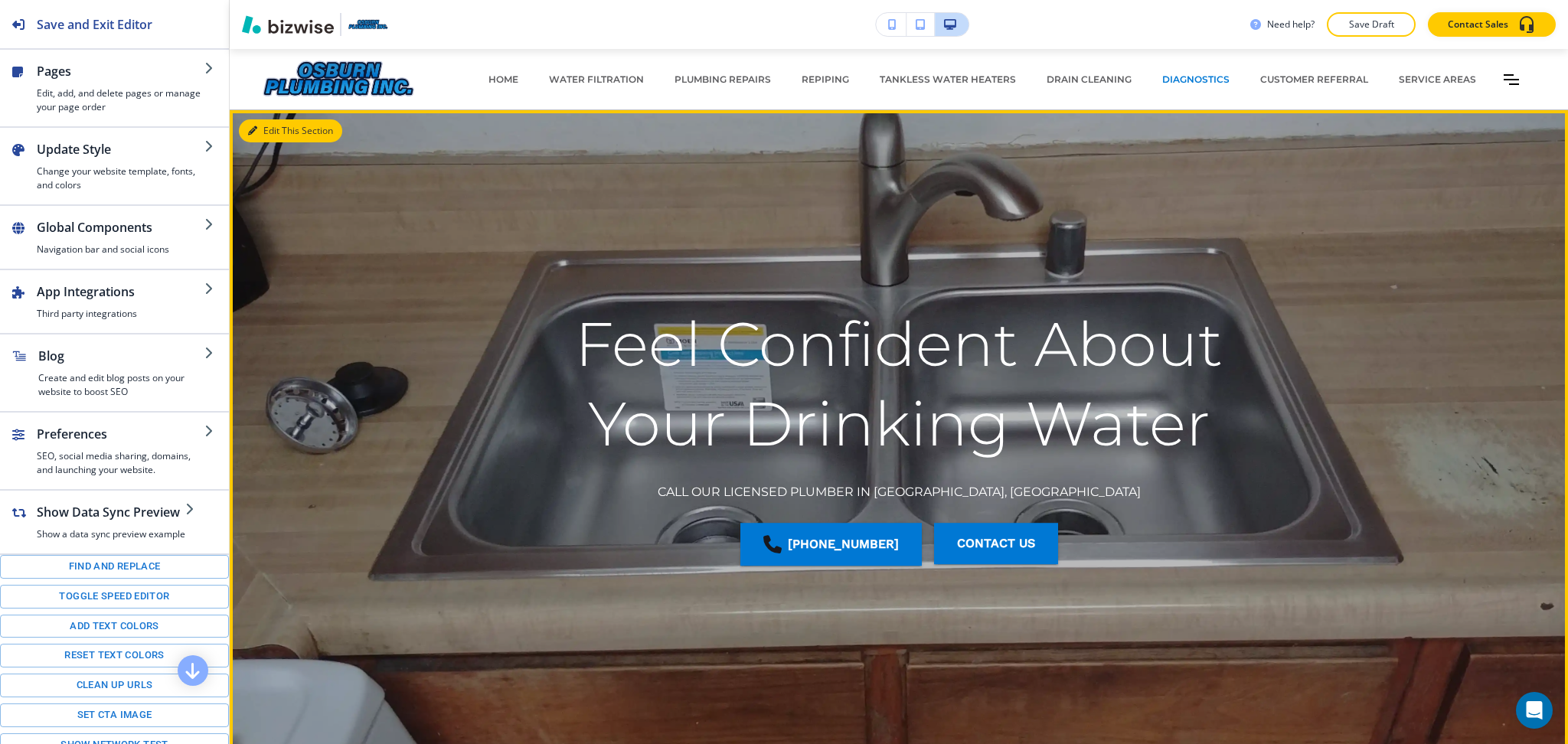
click at [274, 127] on button "Edit This Section" at bounding box center [291, 131] width 103 height 23
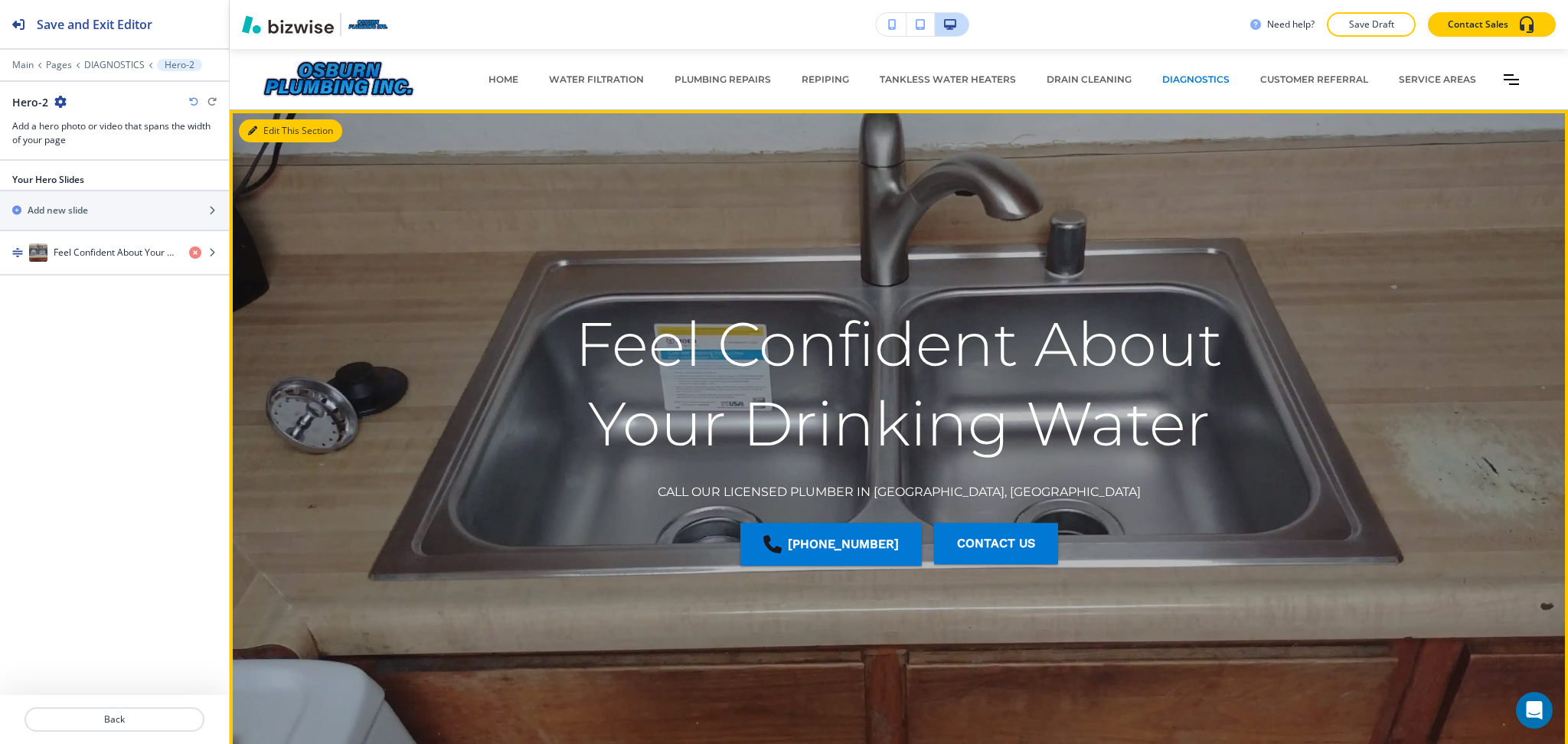
scroll to position [61, 0]
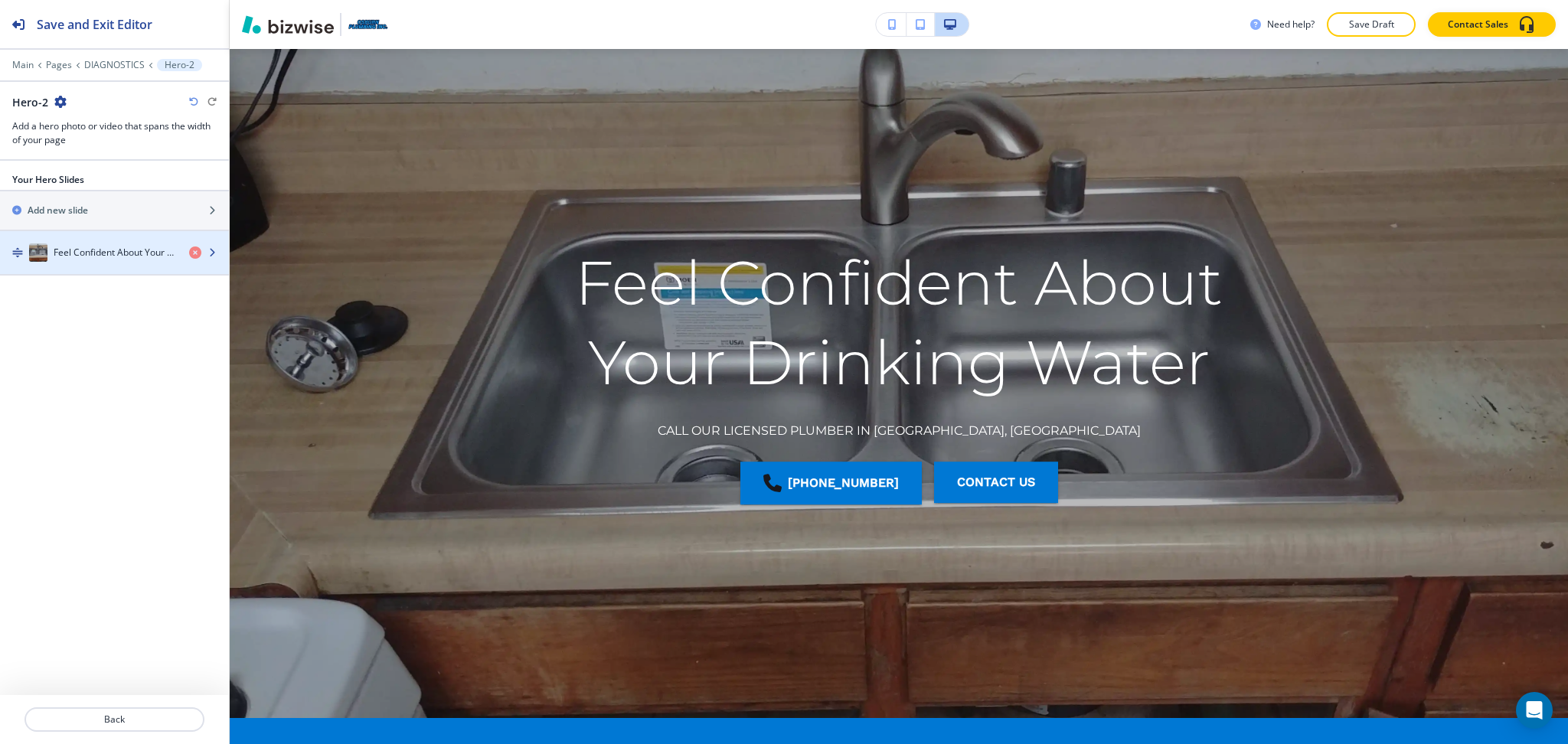
click at [103, 245] on div "Feel Confident About Your Drinking Water" at bounding box center [88, 252] width 177 height 18
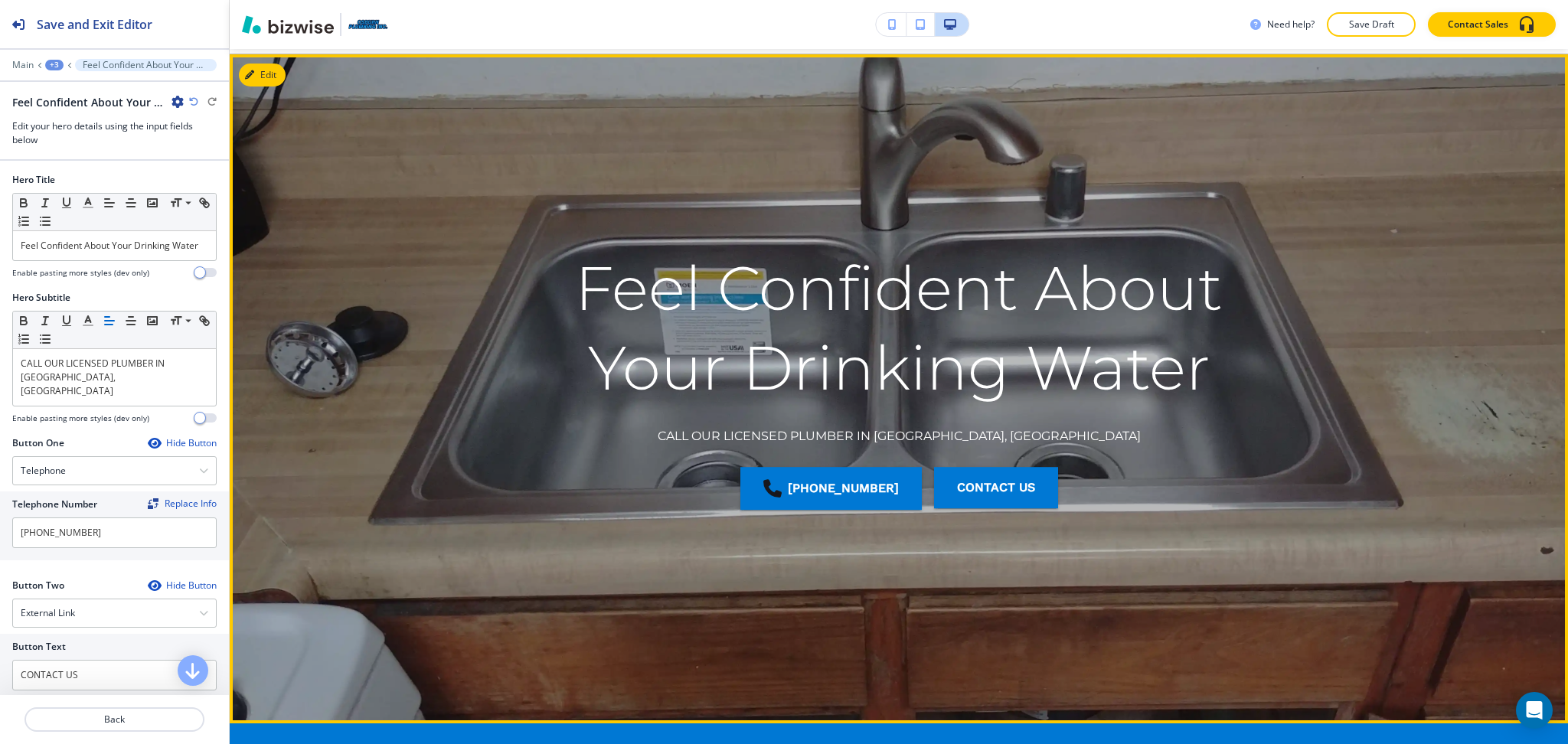
scroll to position [0, 0]
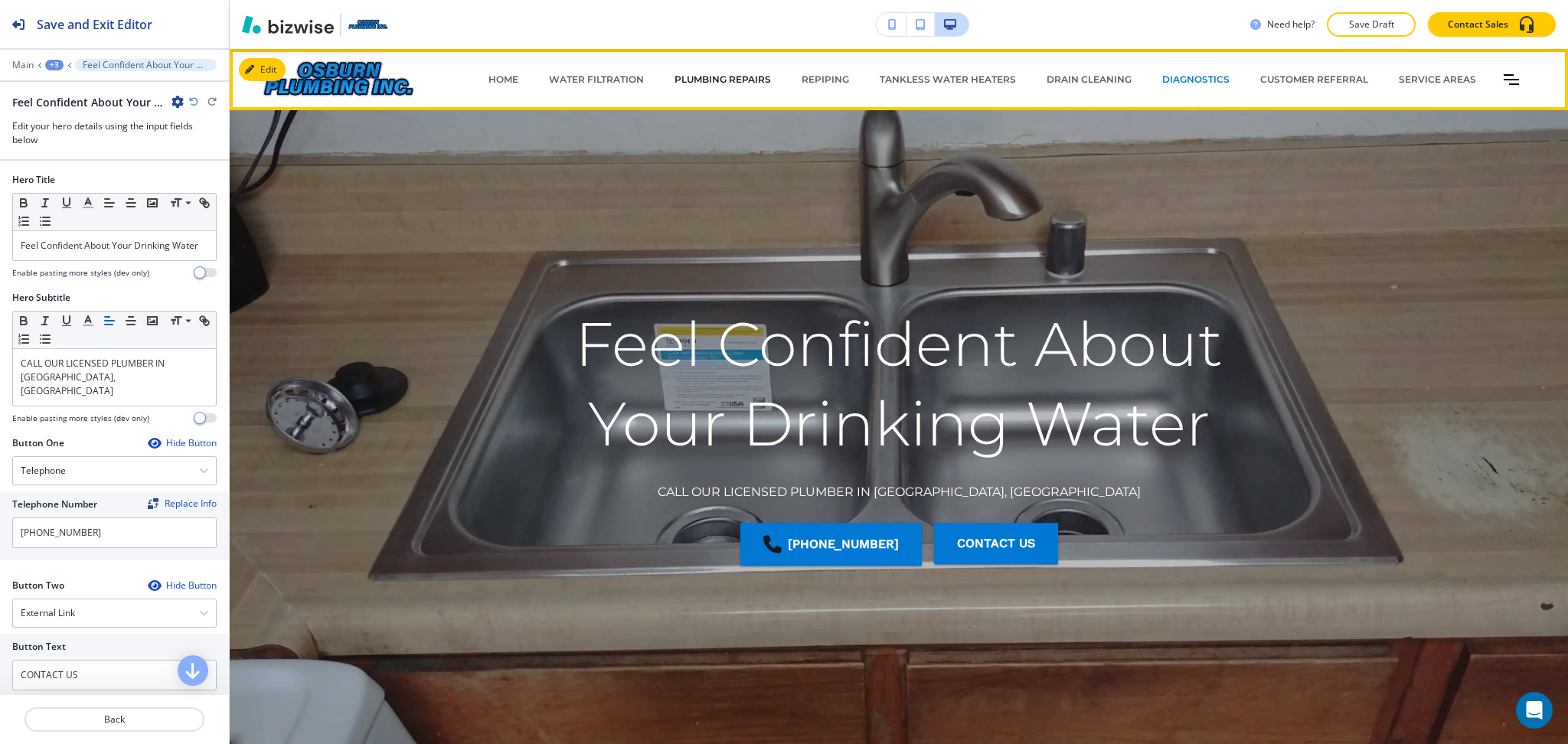
click at [712, 78] on p "PLUMBING REPAIRS" at bounding box center [722, 79] width 96 height 14
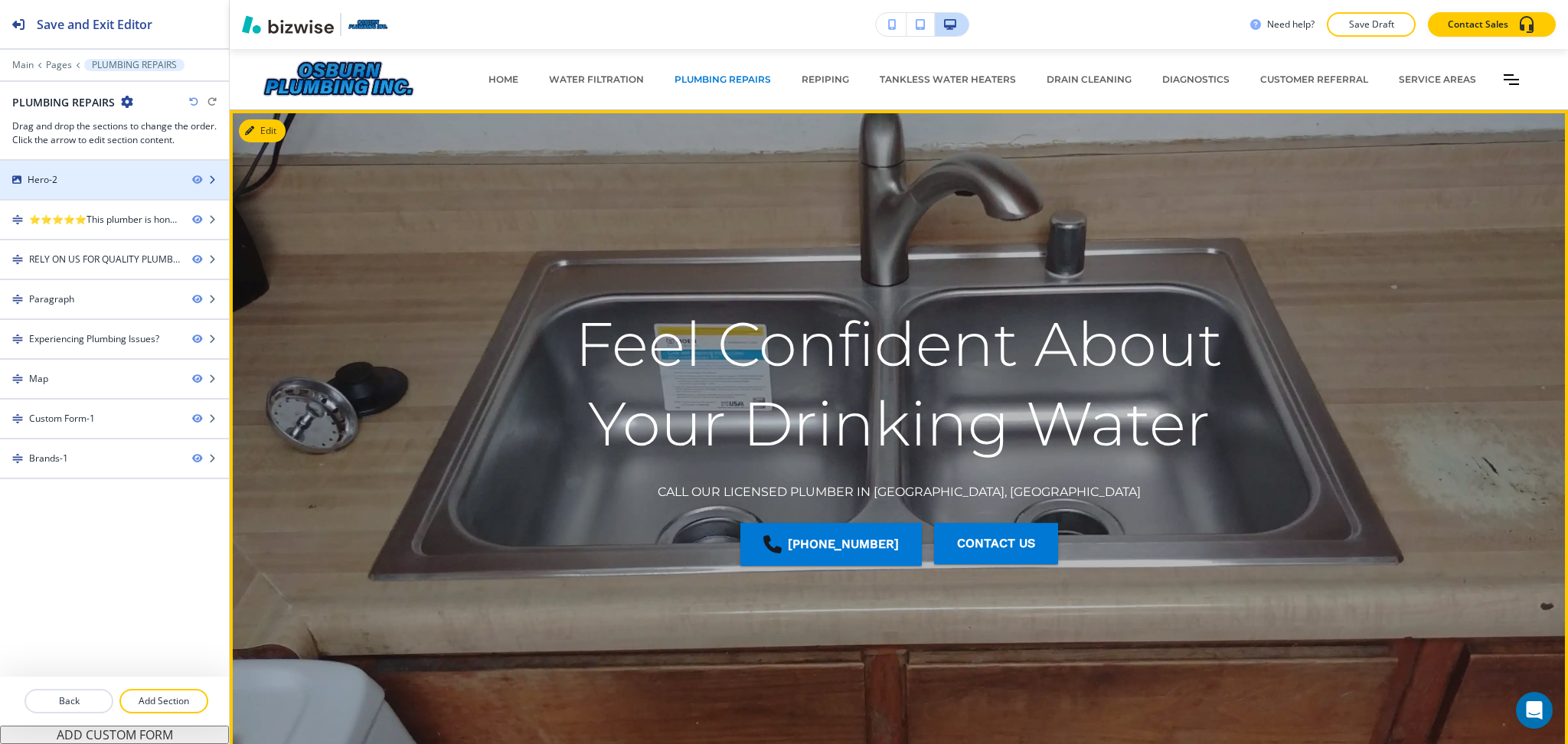
click at [122, 187] on div at bounding box center [114, 193] width 229 height 12
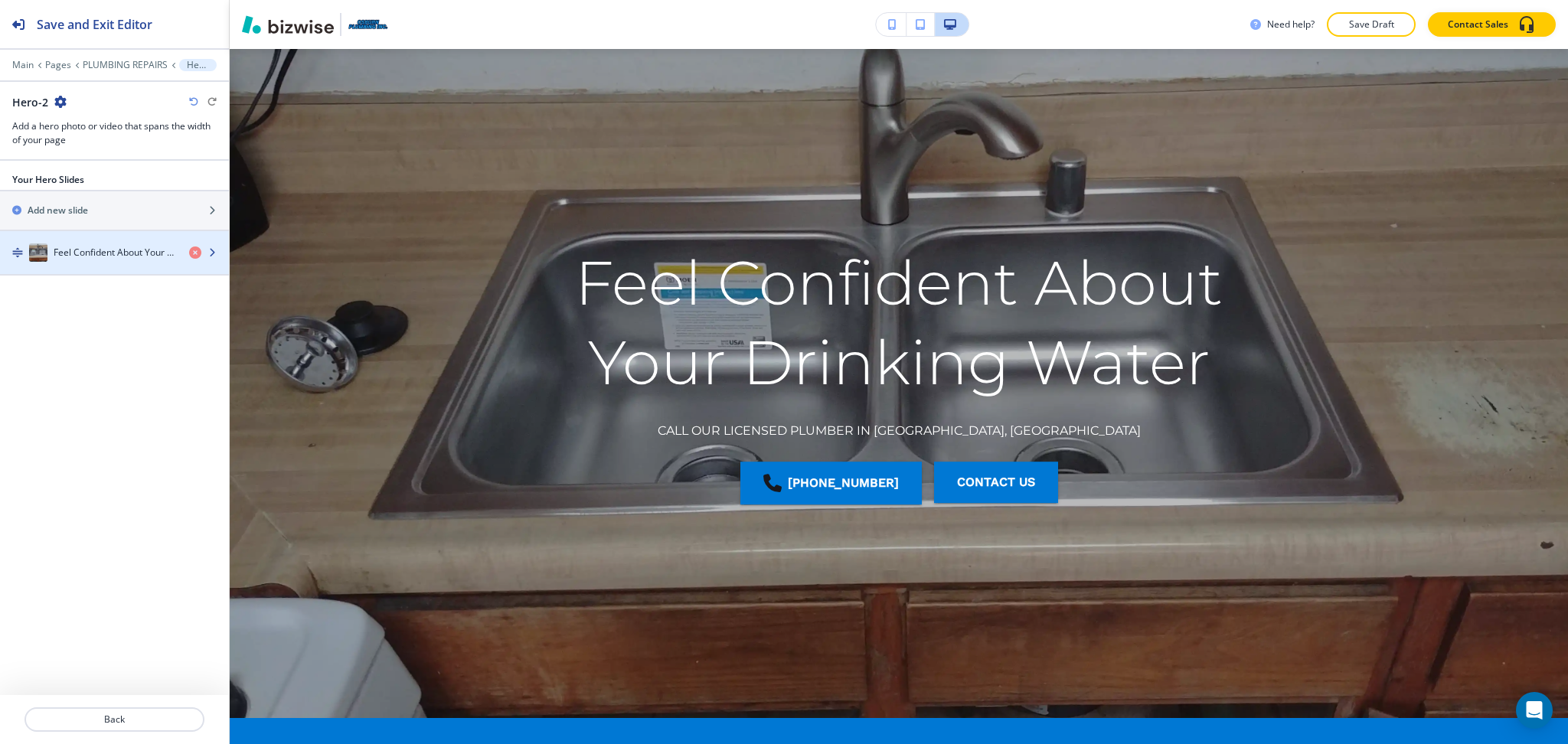
click at [107, 252] on h4 "Feel Confident About Your Drinking Water" at bounding box center [114, 252] width 123 height 14
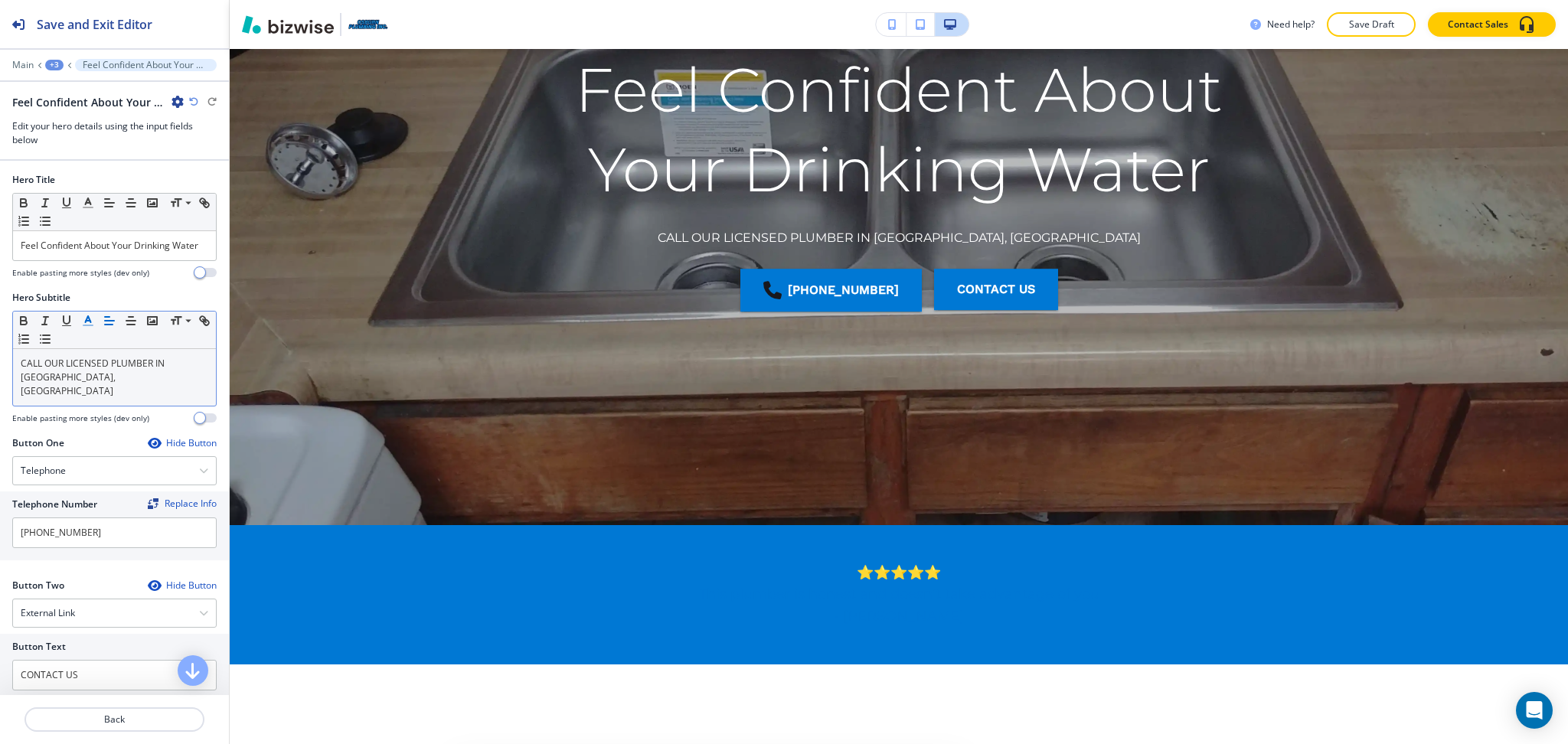
scroll to position [255, 0]
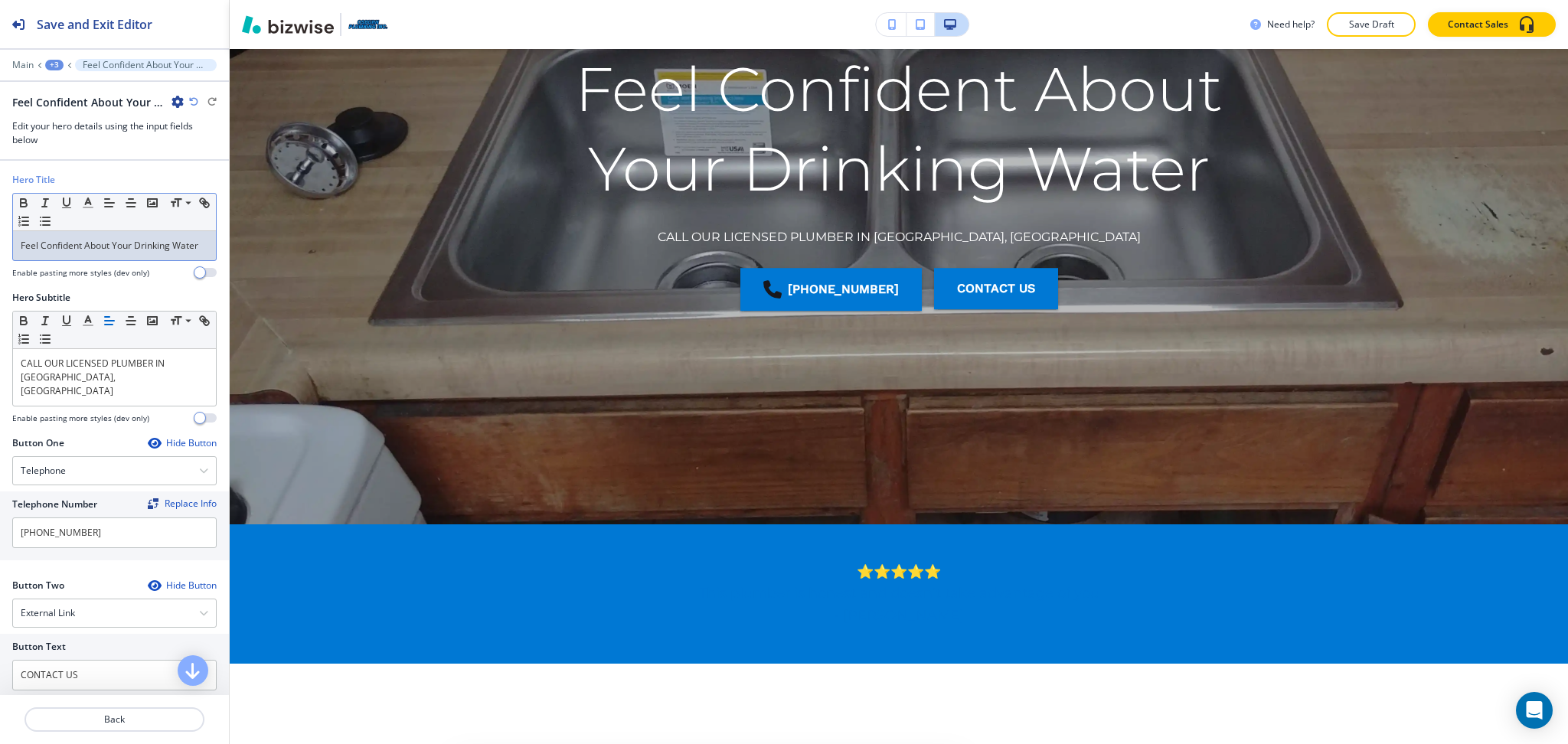
click at [93, 250] on p "Feel Confident About Your Drinking Water" at bounding box center [114, 246] width 188 height 14
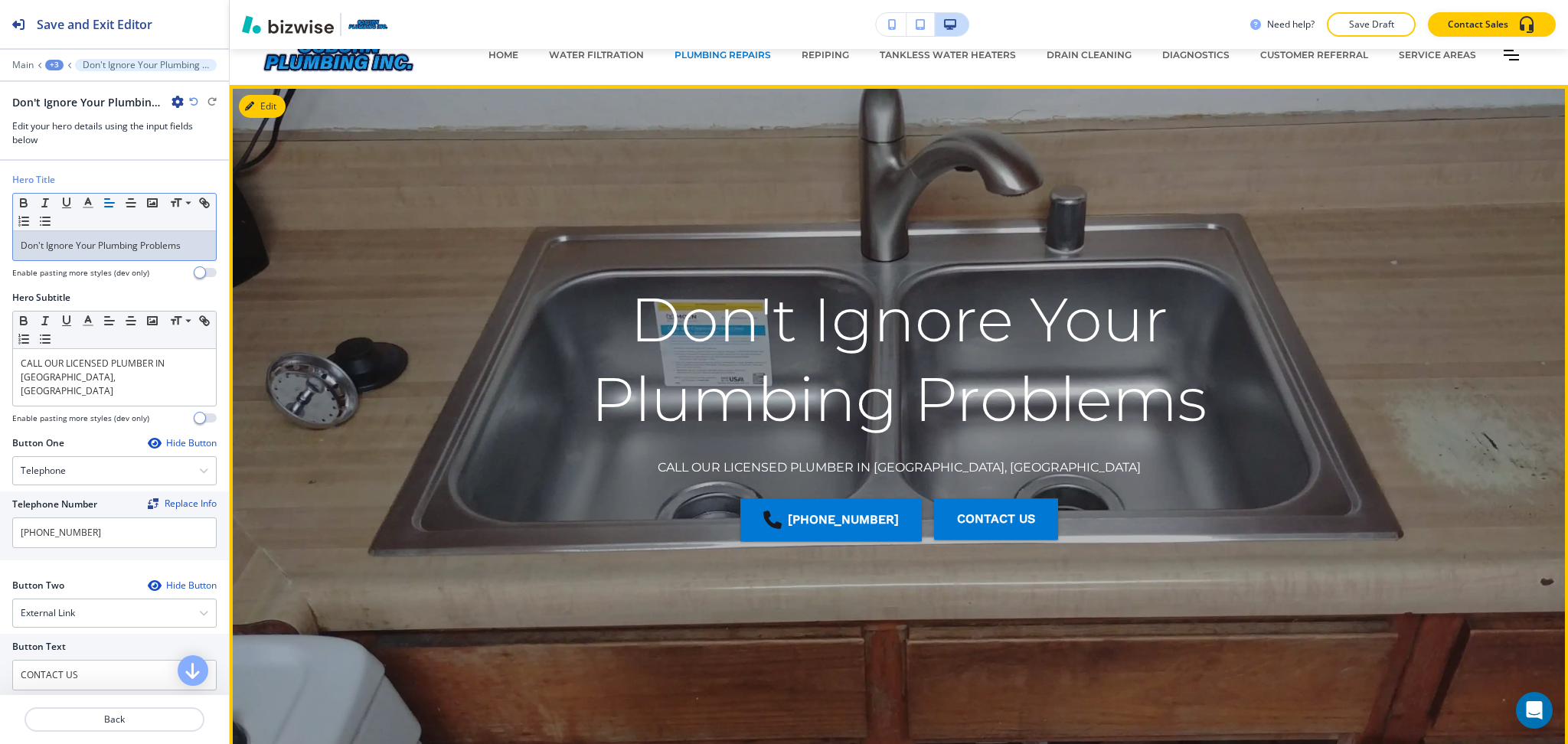
scroll to position [0, 0]
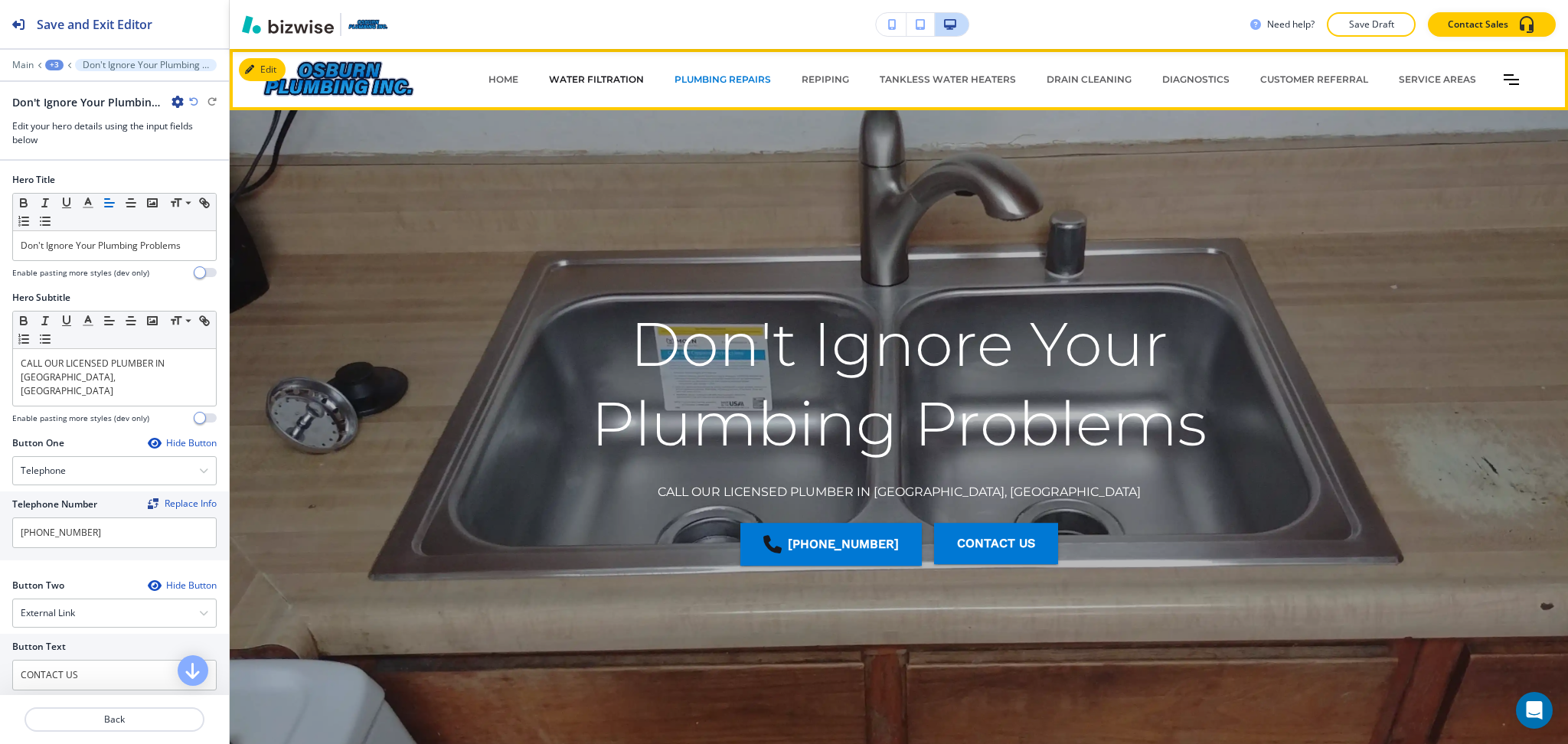
click at [594, 79] on p "WATER FILTRATION" at bounding box center [596, 79] width 95 height 14
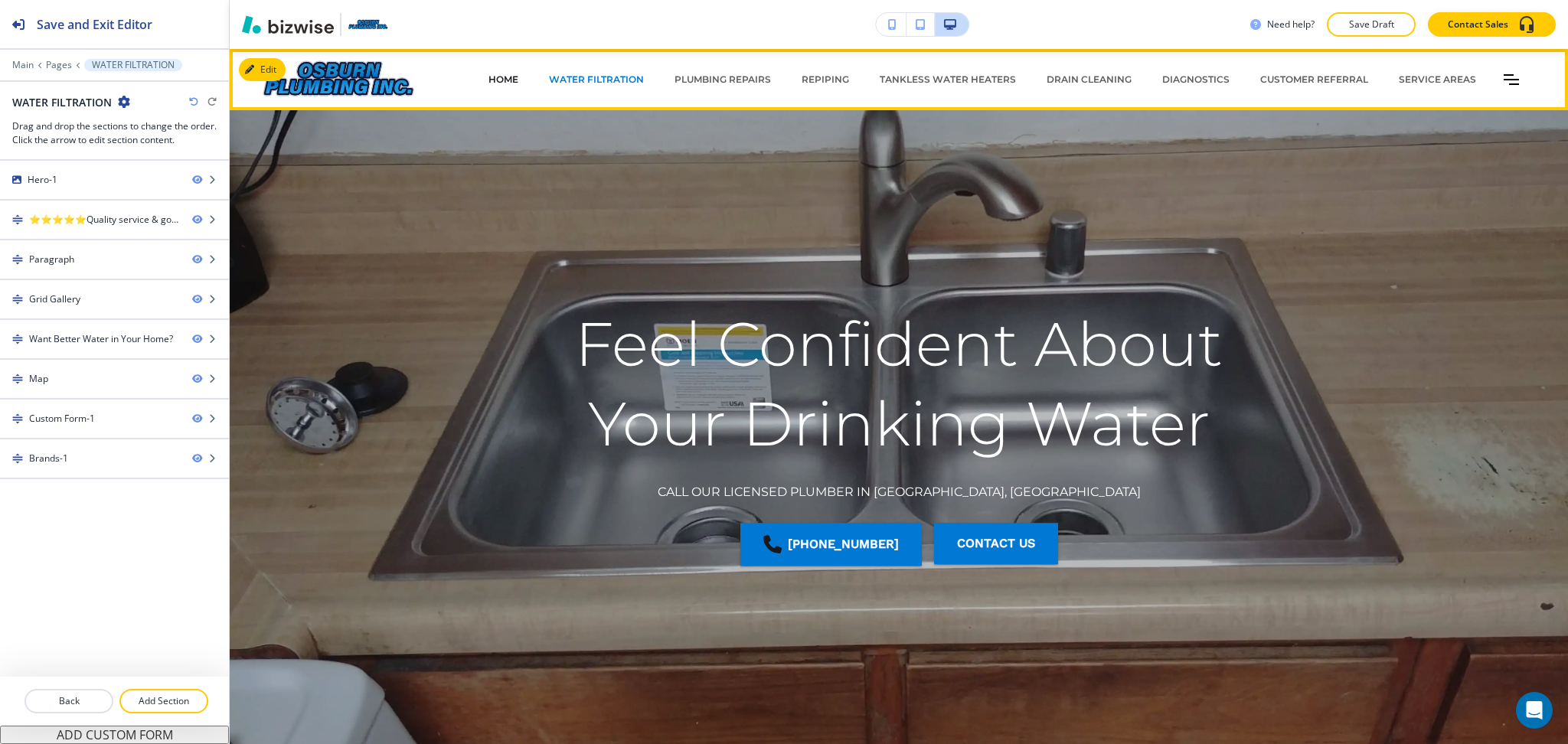
click at [494, 83] on p "HOME" at bounding box center [503, 79] width 30 height 14
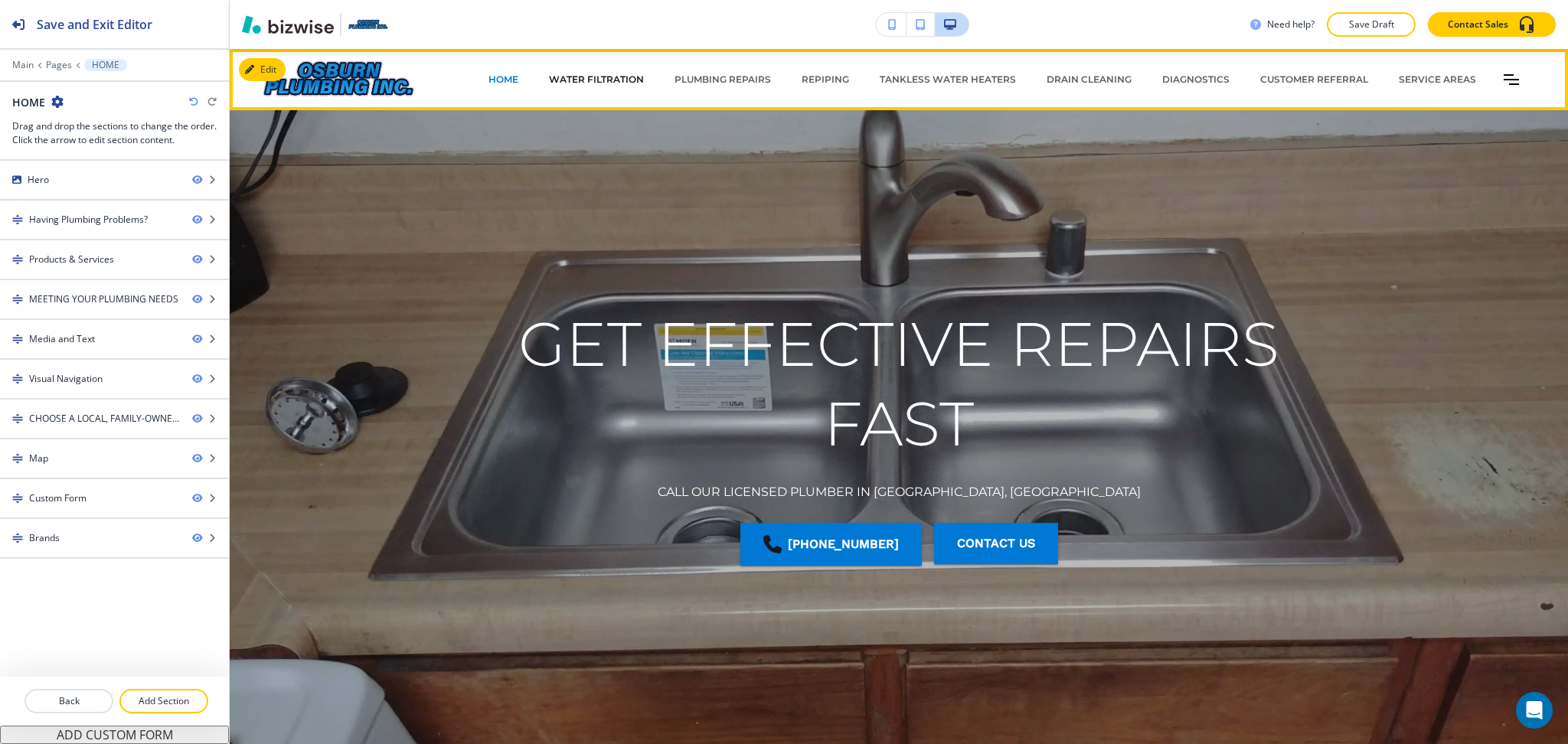
click at [581, 74] on p "WATER FILTRATION" at bounding box center [596, 79] width 95 height 14
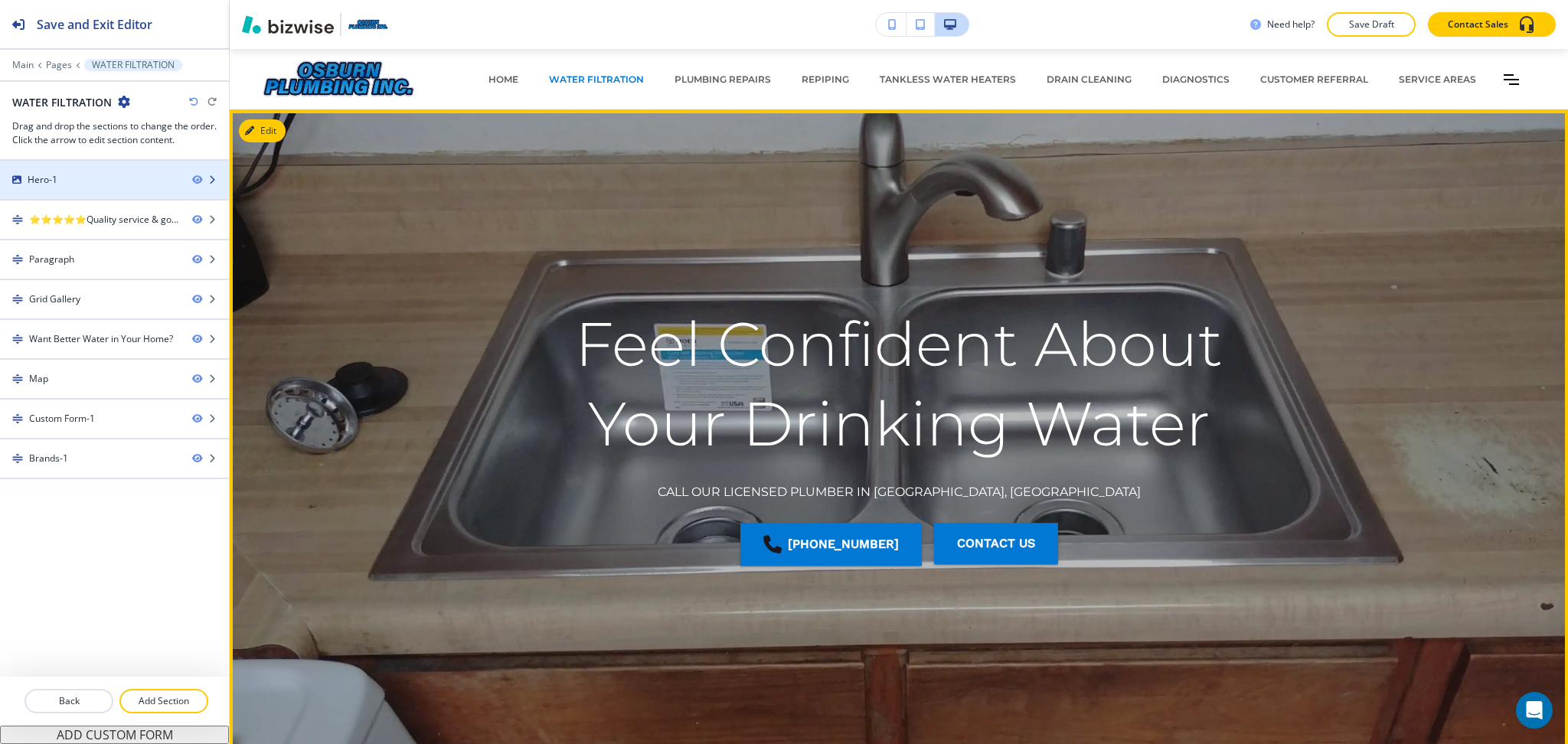
click at [80, 183] on div "Hero-1" at bounding box center [90, 180] width 180 height 14
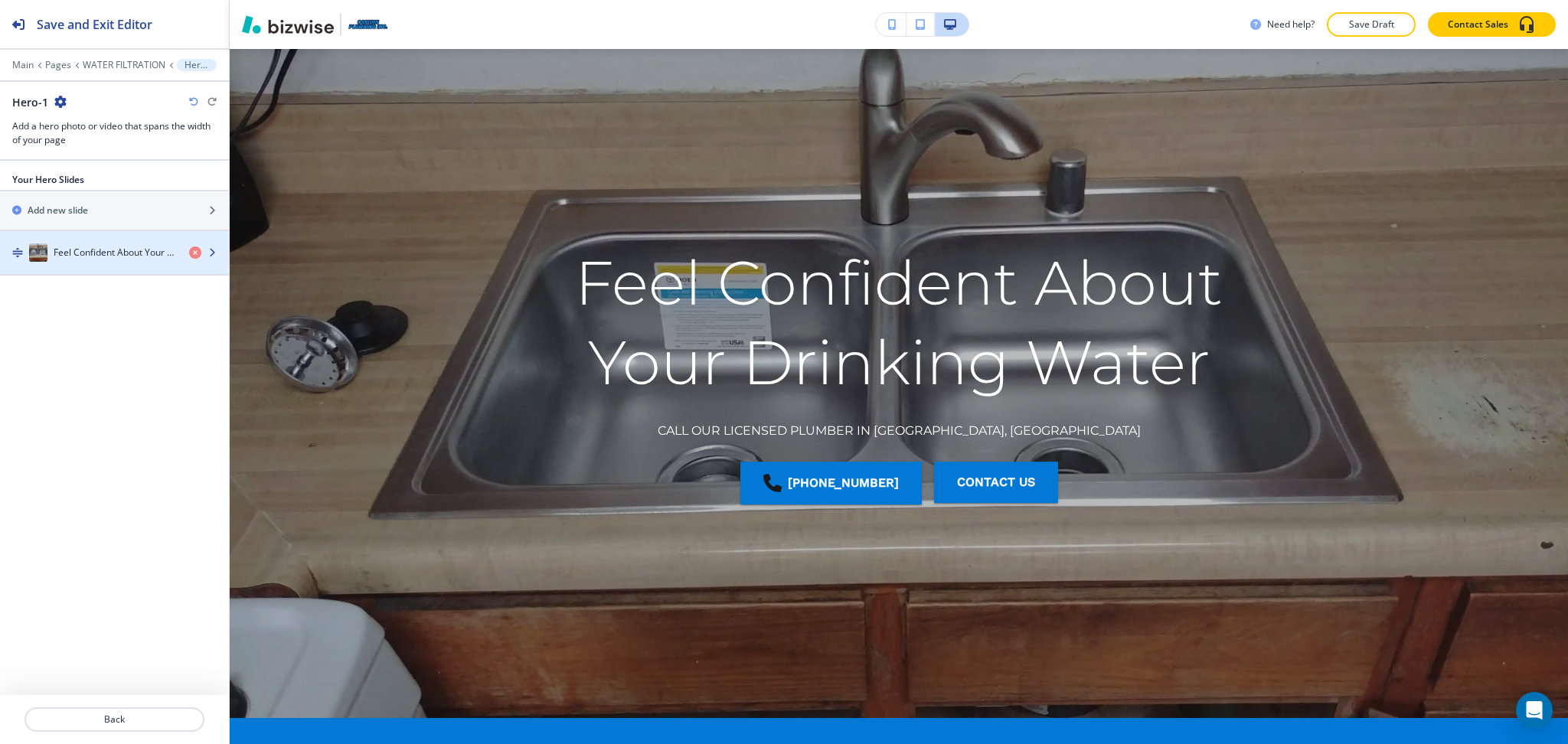
click at [71, 248] on h4 "Feel Confident About Your Drinking Water" at bounding box center [114, 252] width 123 height 14
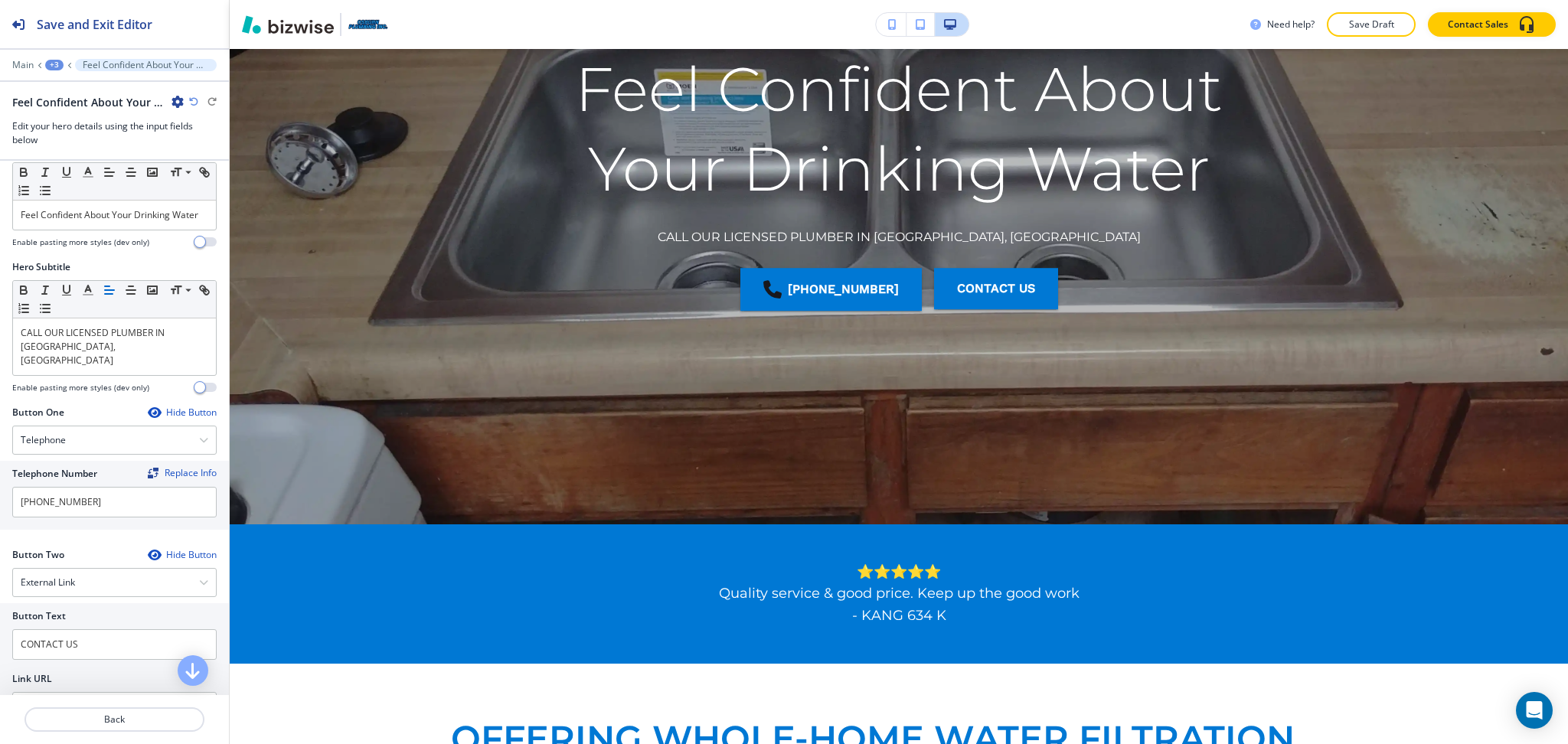
scroll to position [221, 0]
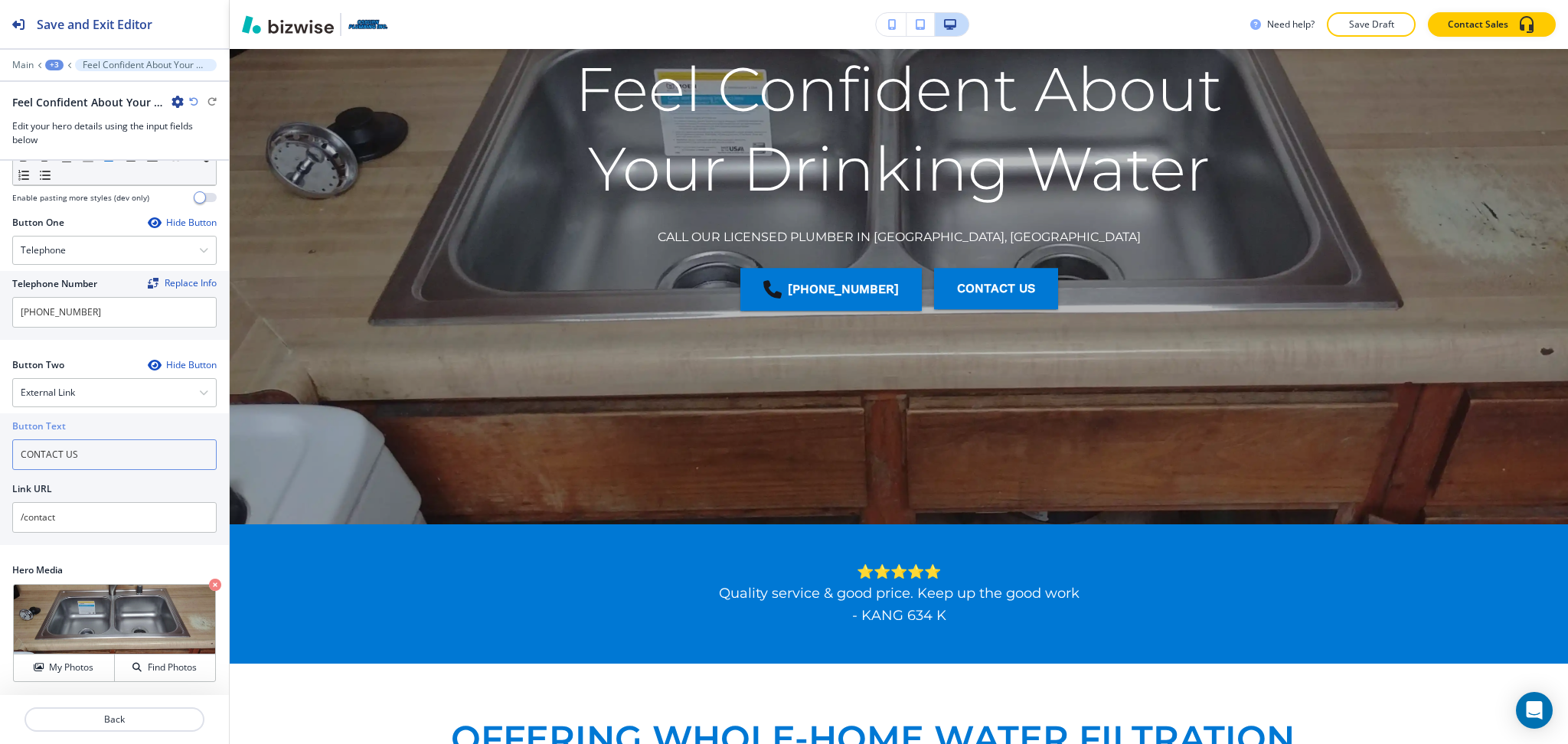
drag, startPoint x: 101, startPoint y: 458, endPoint x: 0, endPoint y: 446, distance: 101.7
click at [0, 446] on div "Button Text CONTACT US Link URL /contact" at bounding box center [114, 479] width 229 height 132
click at [71, 396] on h4 "External Link" at bounding box center [48, 393] width 54 height 14
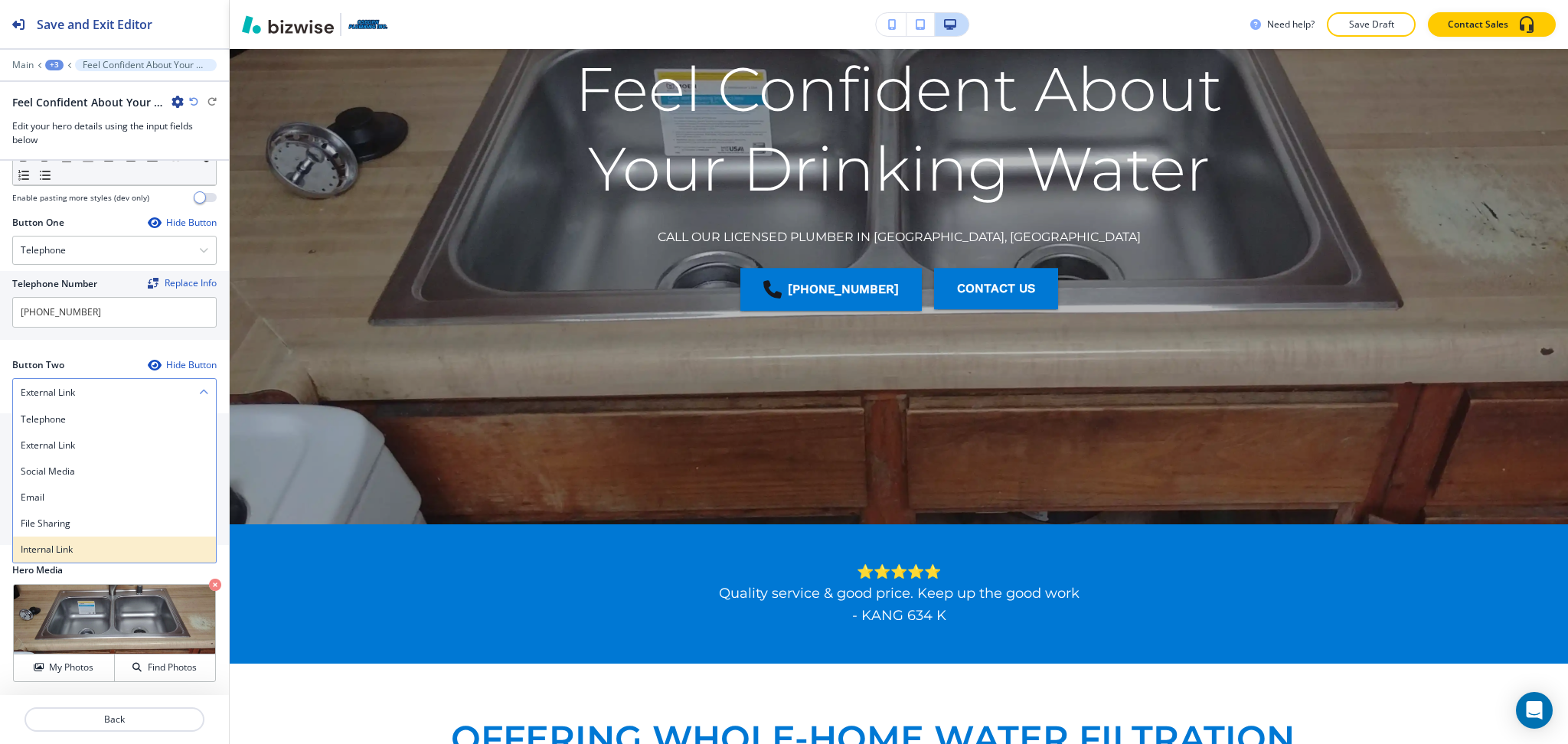
click at [73, 558] on div "Internal Link" at bounding box center [114, 550] width 203 height 26
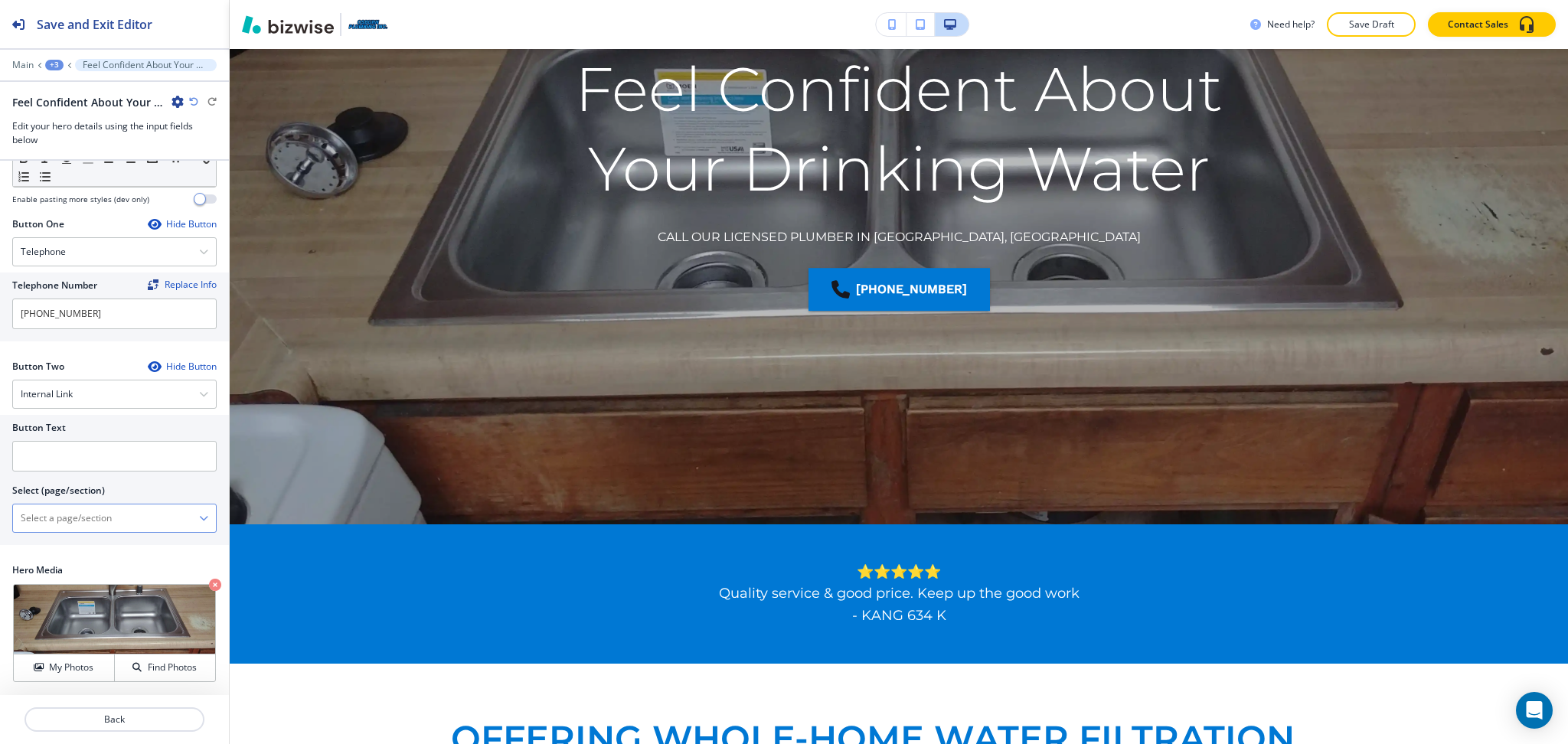
scroll to position [219, 0]
click at [78, 519] on \(page\/section\) "Manual Input" at bounding box center [106, 519] width 186 height 26
paste \(page\/section\) "CONTACT US"
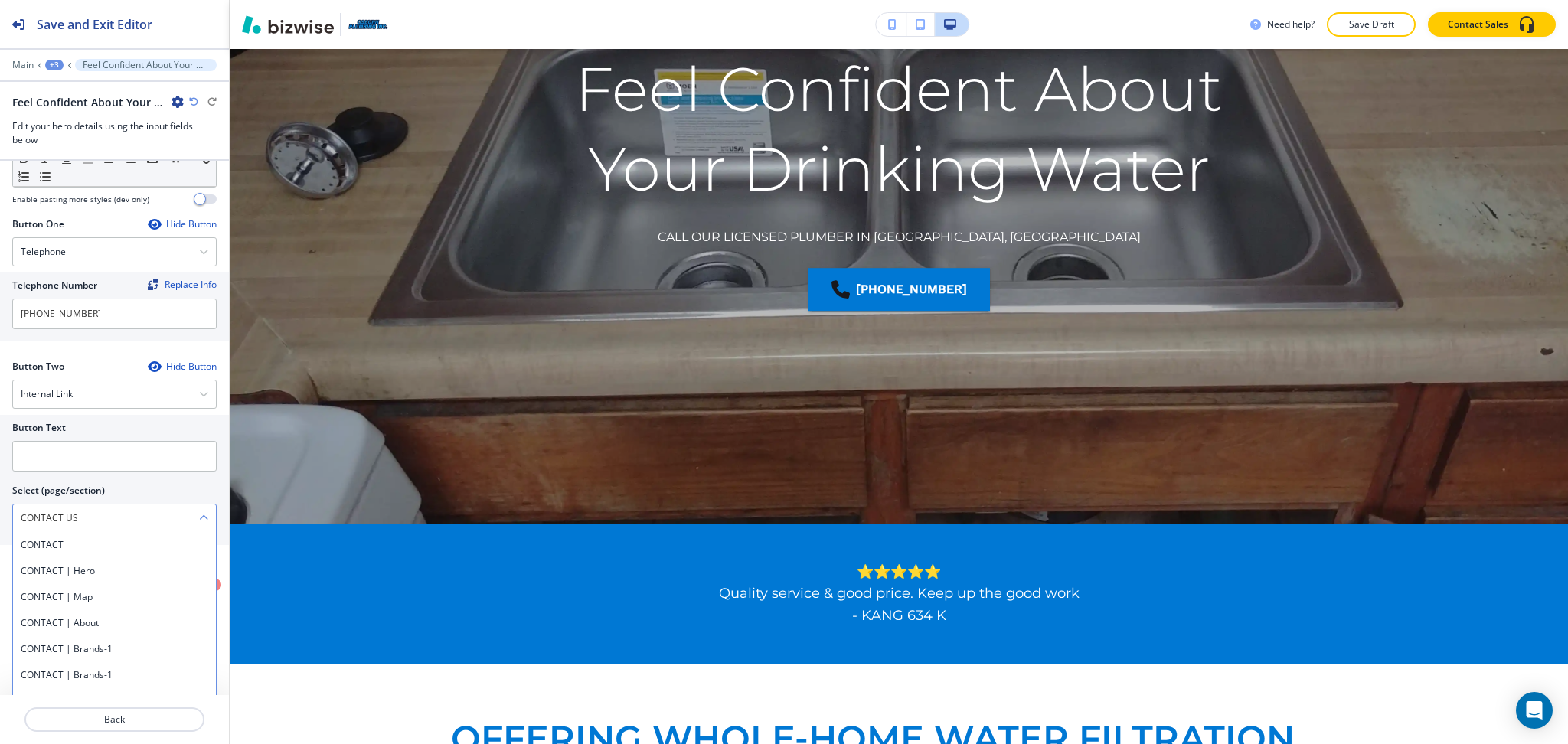
click at [77, 541] on h4 "CONTACT" at bounding box center [114, 545] width 188 height 14
type \(page\/section\) "CONTACT"
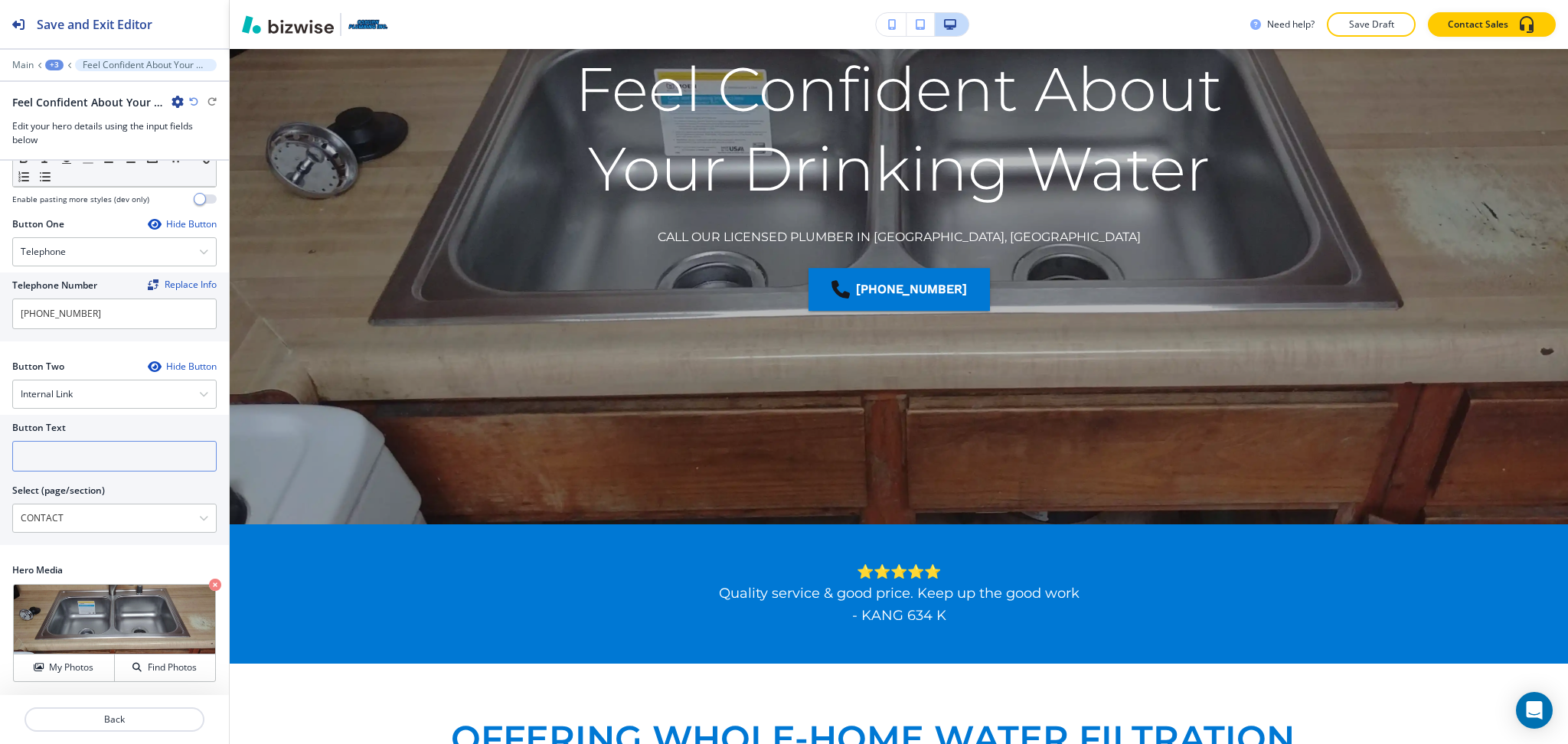
click at [69, 458] on input "text" at bounding box center [114, 456] width 204 height 31
paste input "CONTACT US"
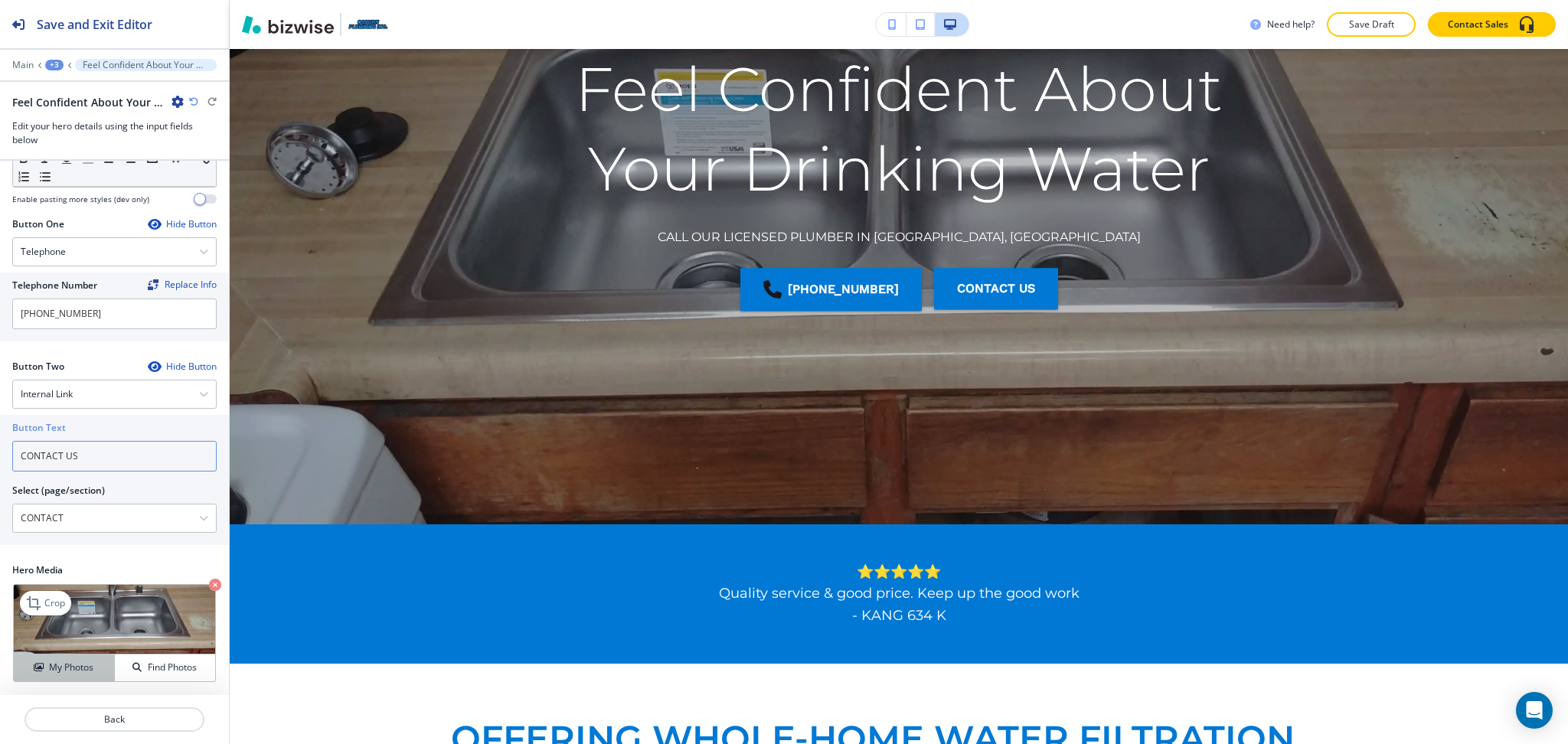
type input "CONTACT US"
click at [58, 671] on h4 "My Photos" at bounding box center [71, 668] width 45 height 14
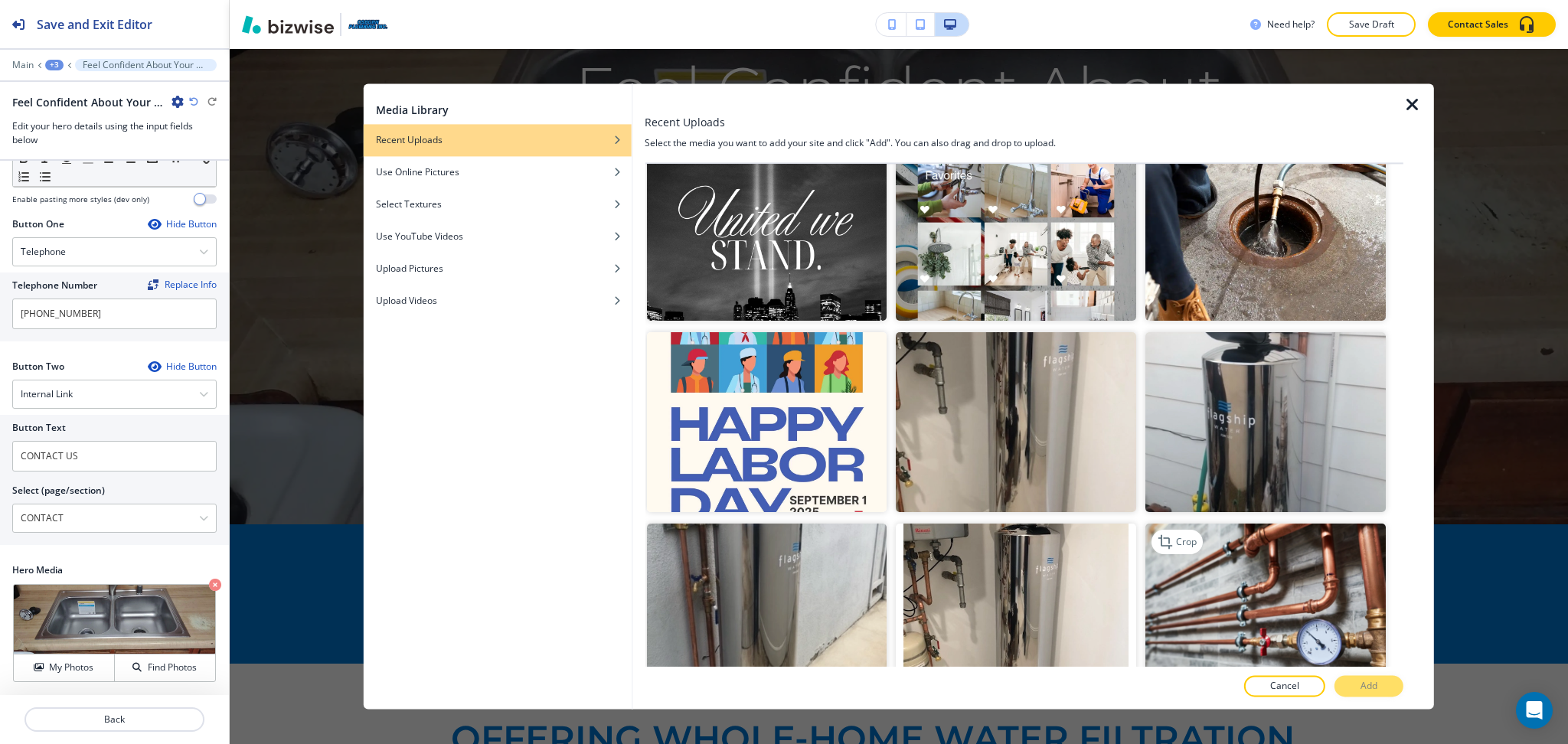
scroll to position [801, 0]
click at [1264, 542] on img "button" at bounding box center [1265, 614] width 240 height 180
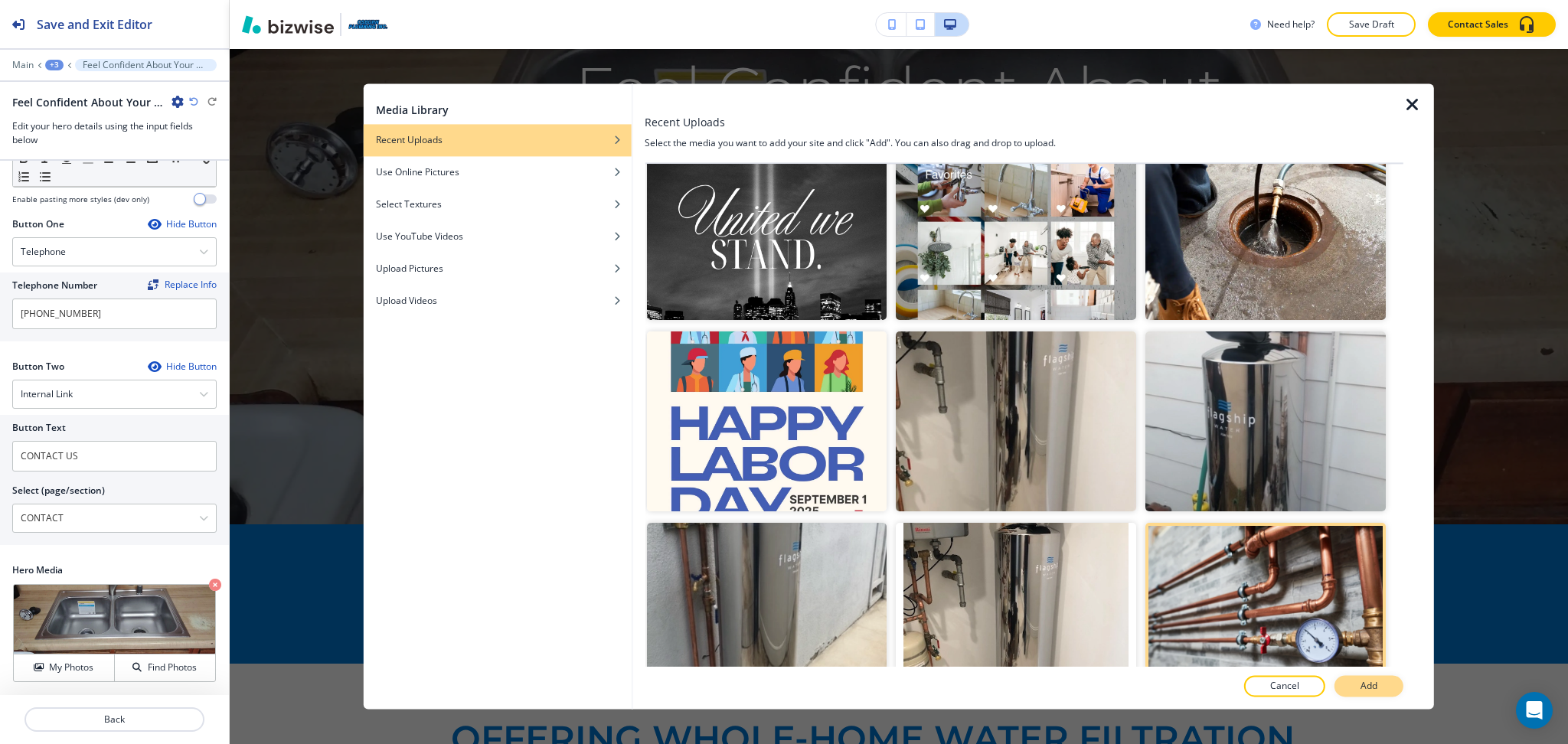
click at [1378, 688] on button "Add" at bounding box center [1368, 686] width 69 height 22
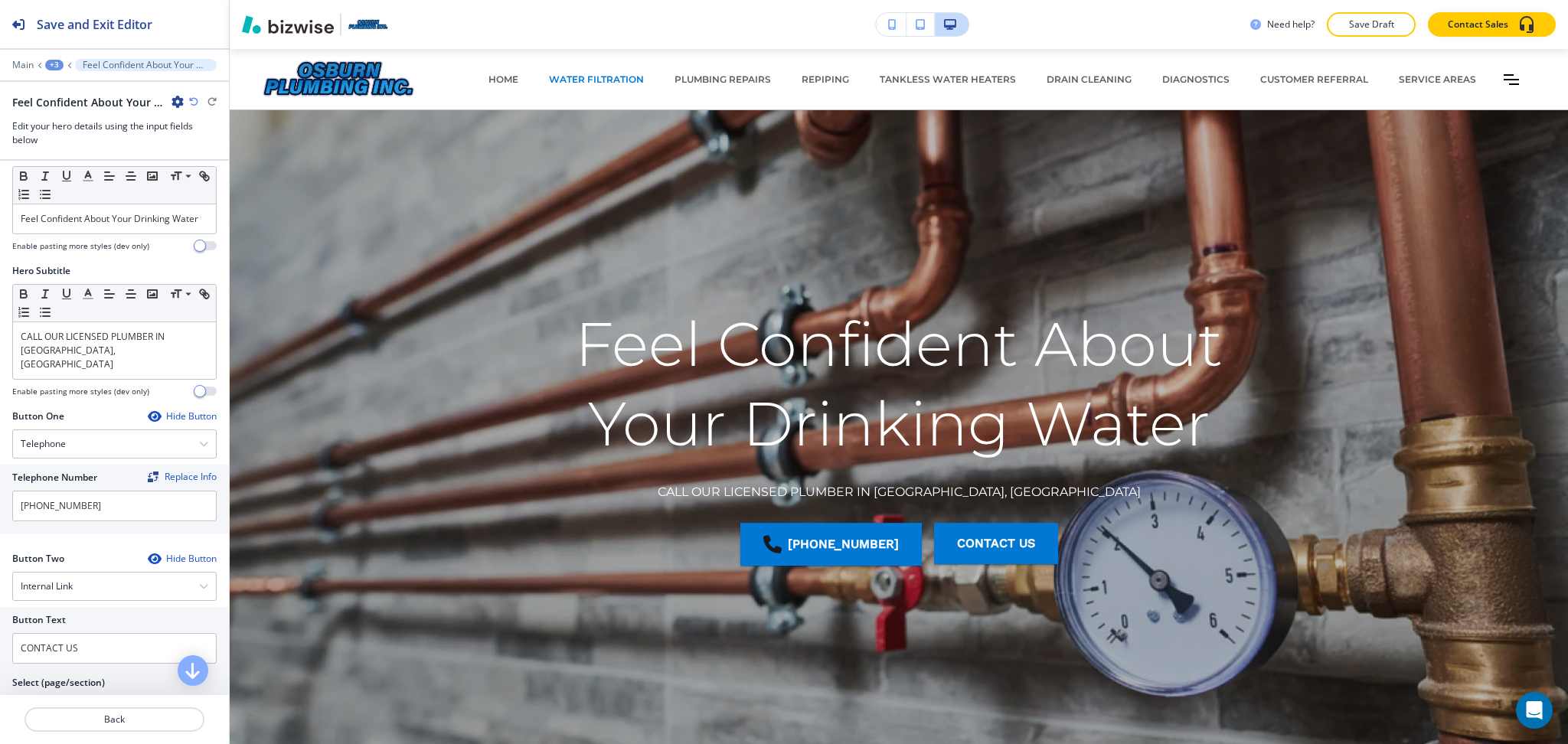
scroll to position [0, 0]
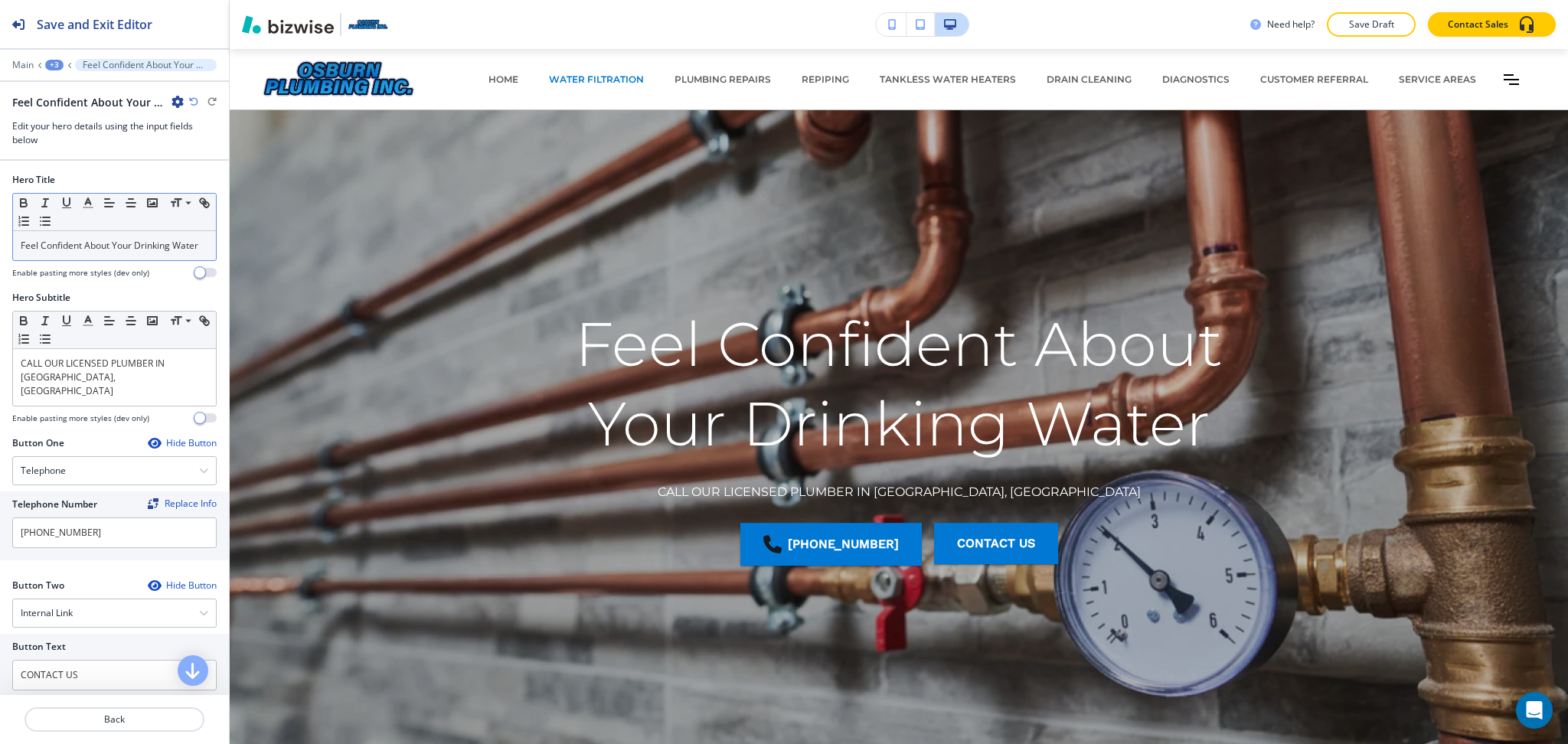
click at [140, 252] on p "Feel Confident About Your Drinking Water" at bounding box center [114, 246] width 188 height 14
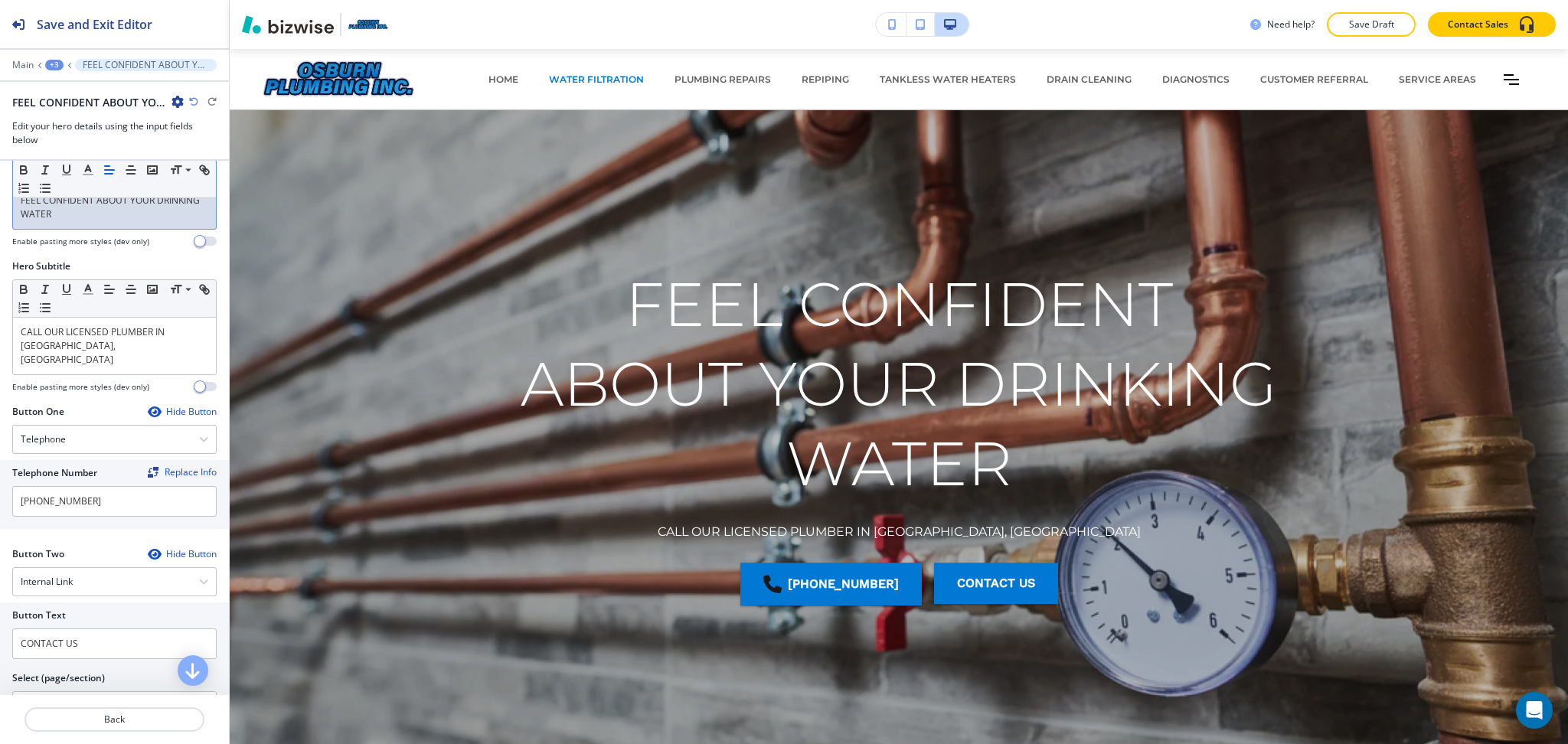
scroll to position [219, 0]
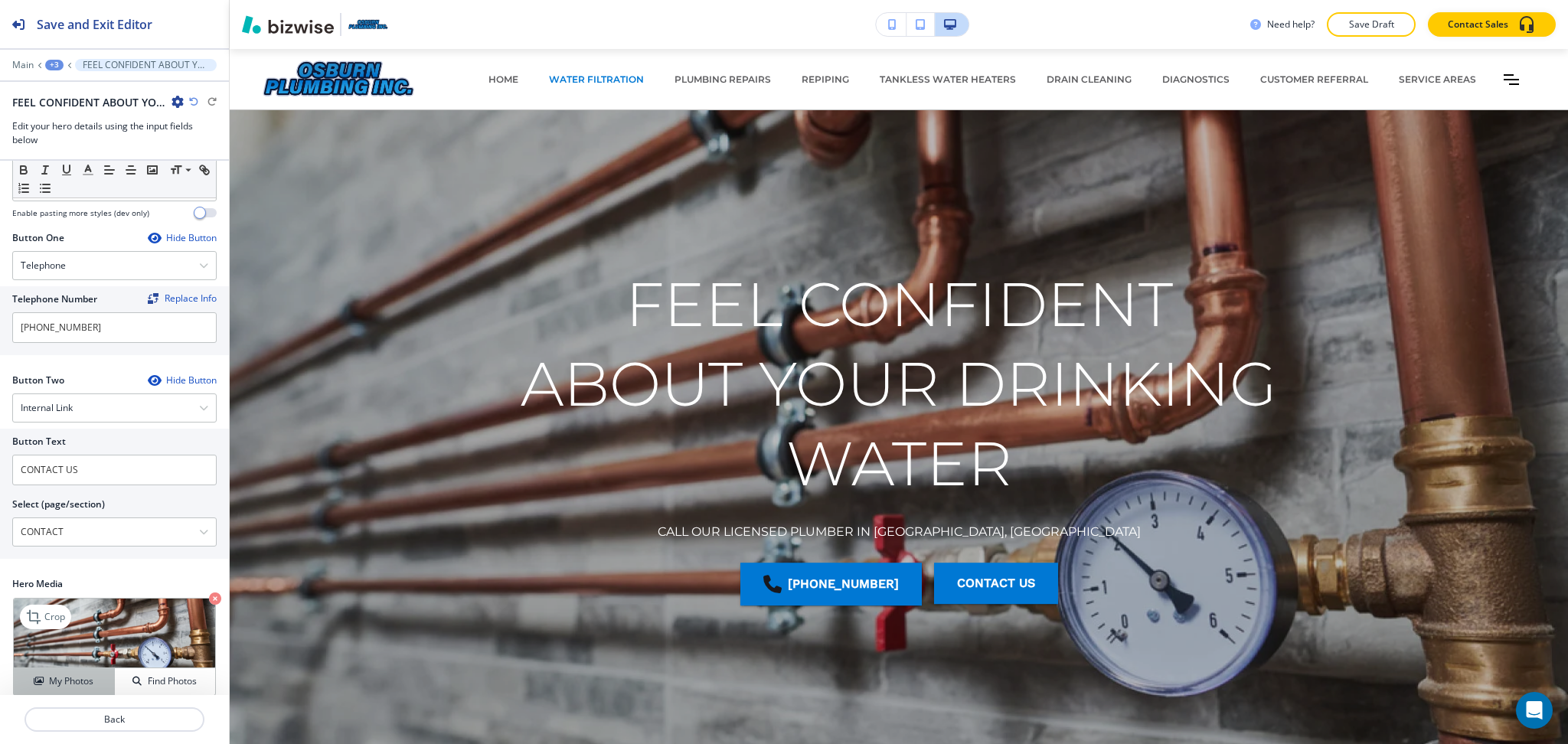
click at [34, 677] on icon "button" at bounding box center [38, 681] width 10 height 10
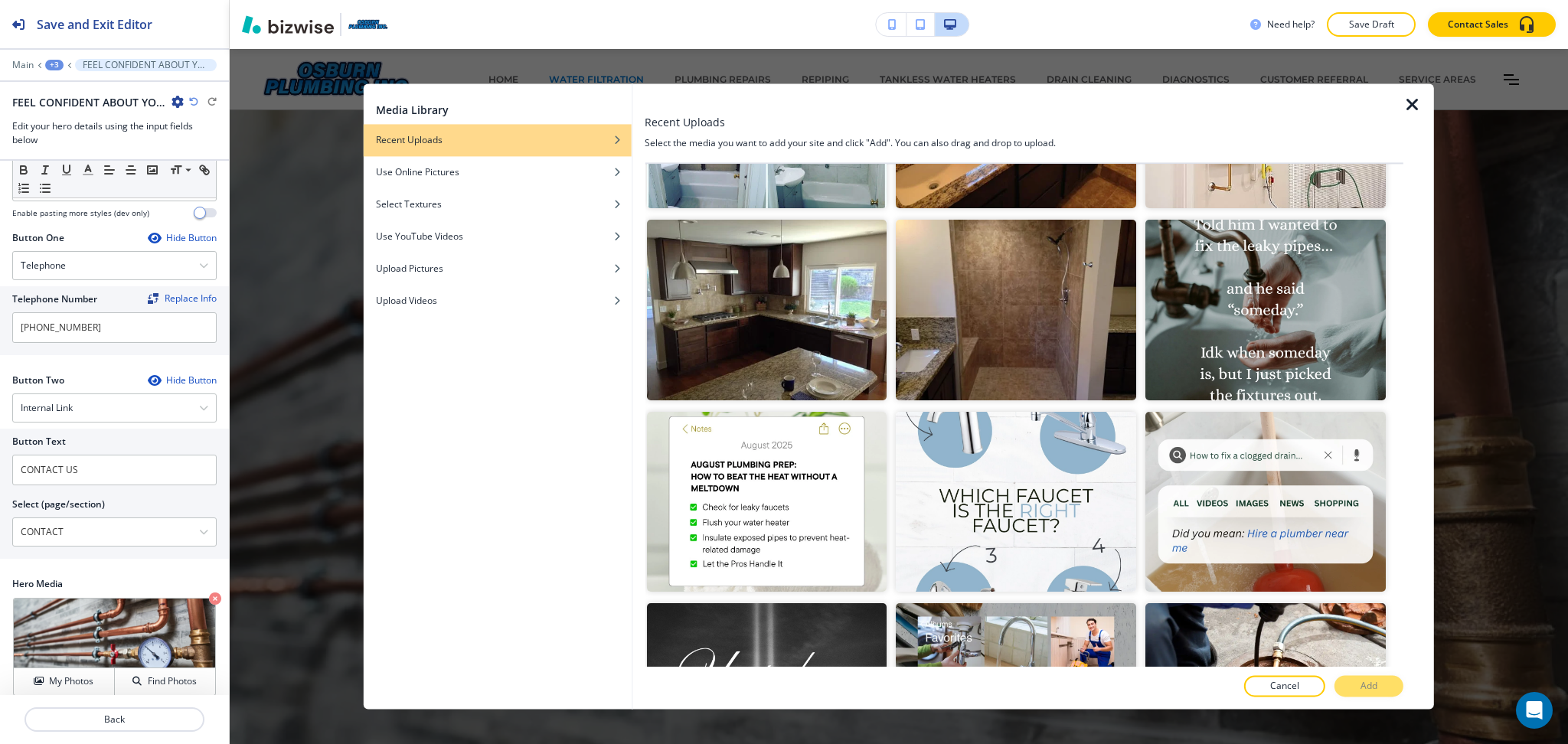
scroll to position [0, 0]
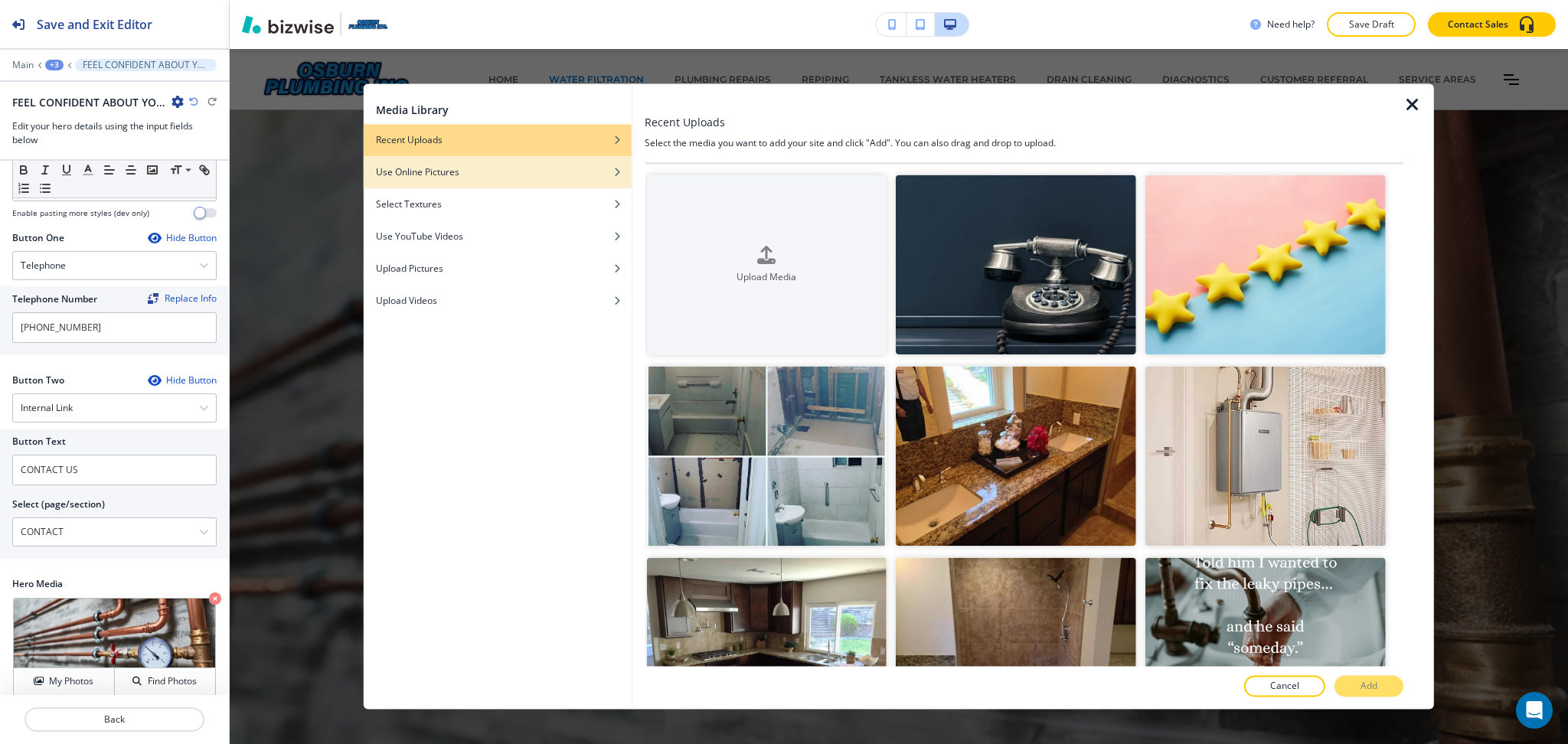
click at [469, 177] on div "Use Online Pictures" at bounding box center [497, 172] width 268 height 14
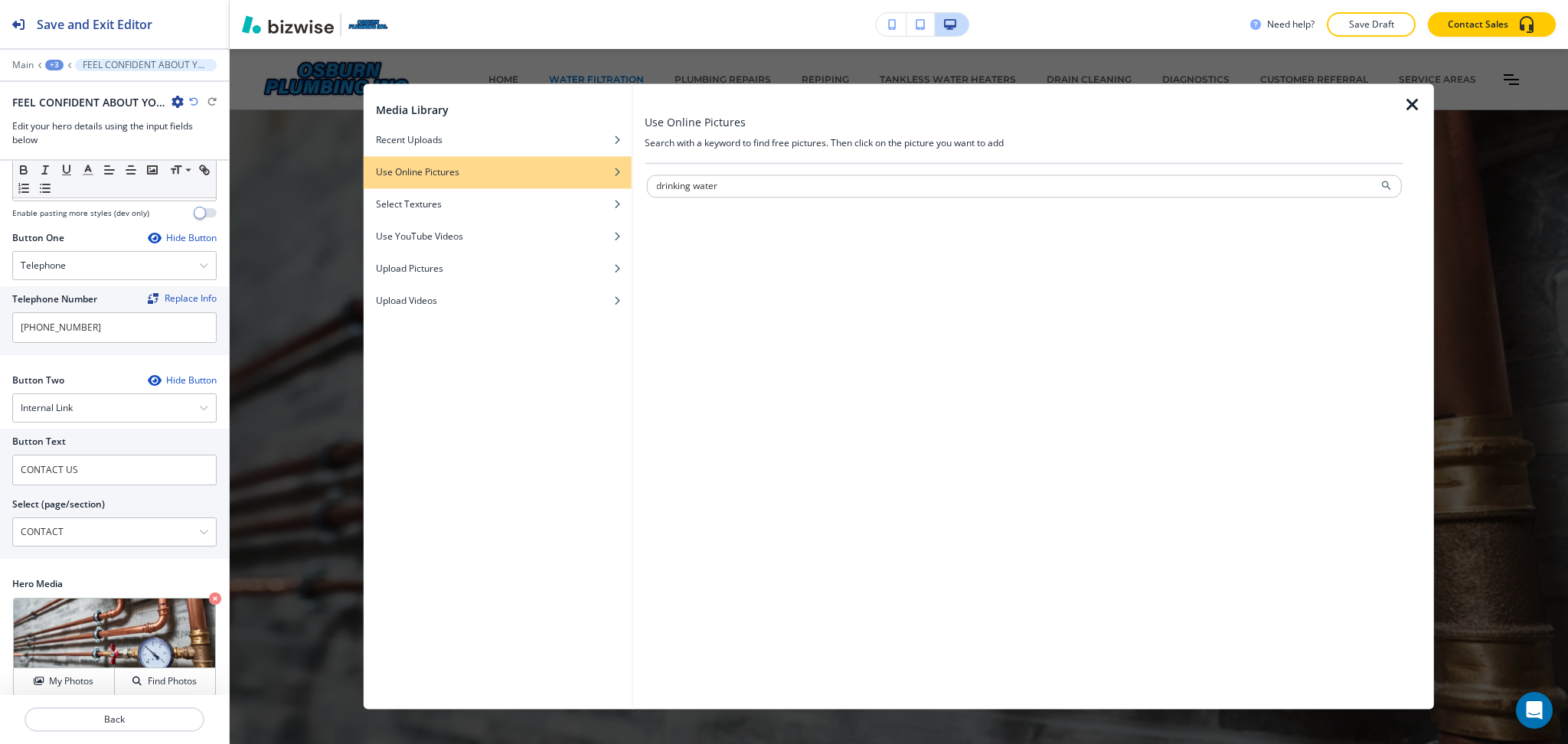
type input "drinking water"
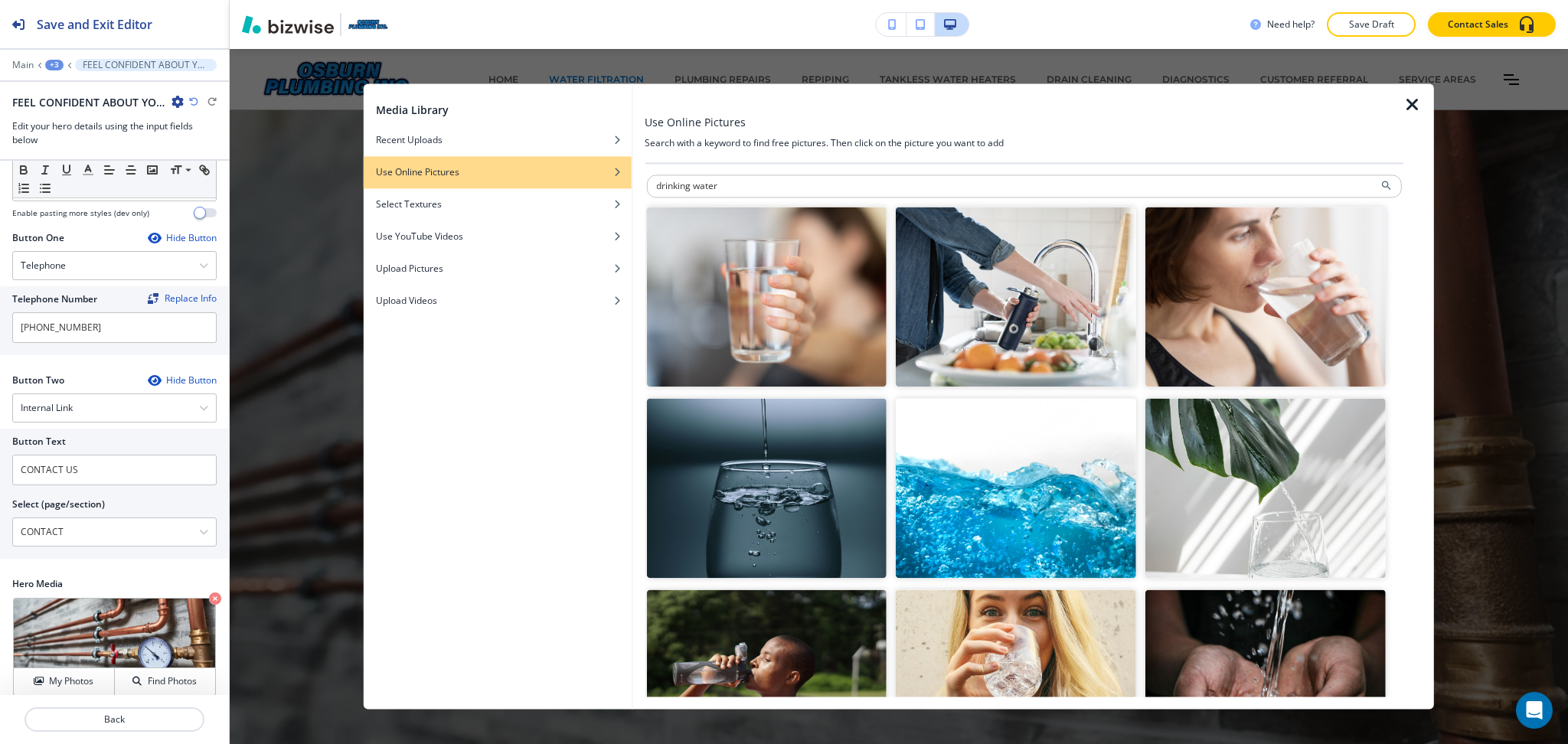
click at [1084, 324] on img "button" at bounding box center [1015, 297] width 240 height 180
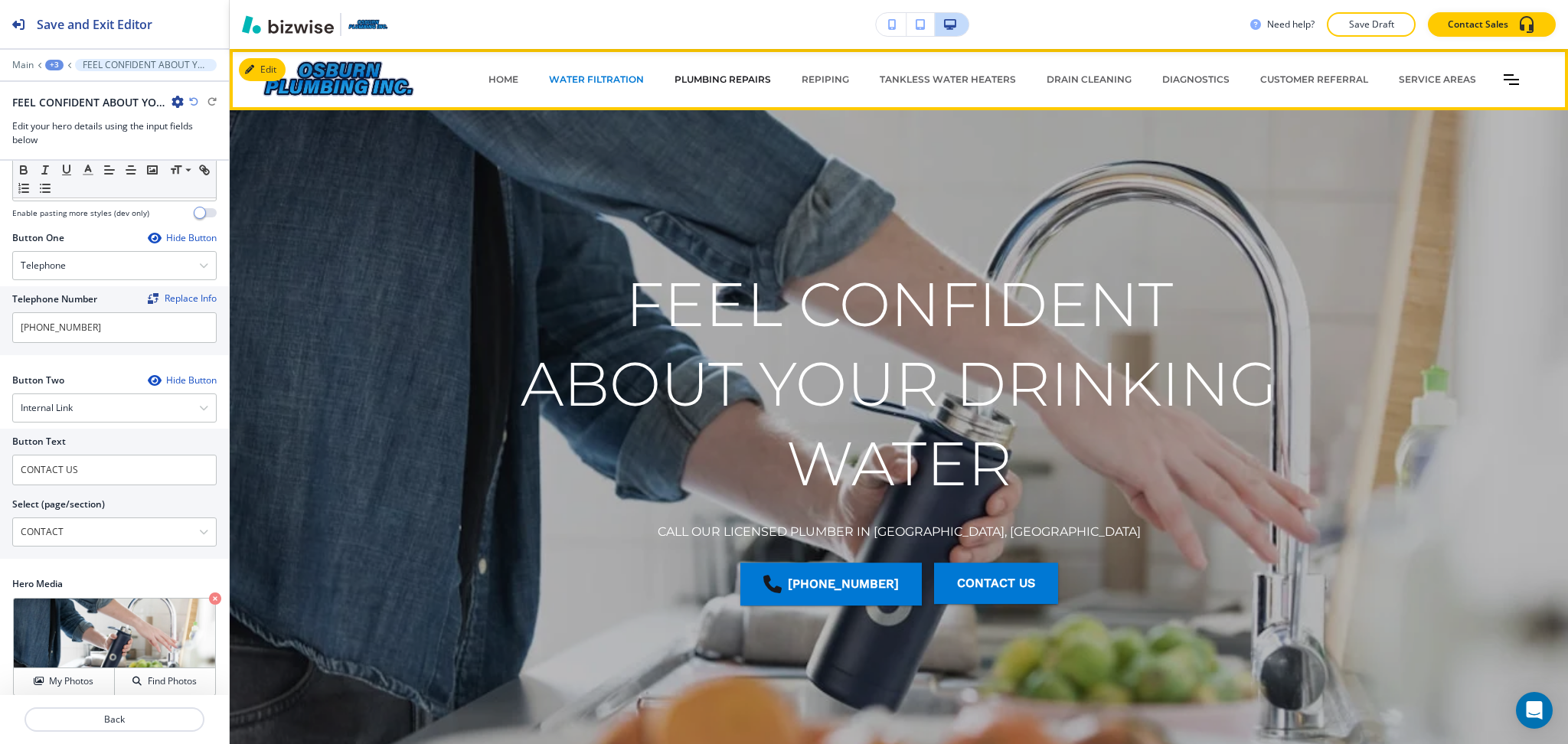
click at [742, 79] on p "PLUMBING REPAIRS" at bounding box center [722, 79] width 96 height 14
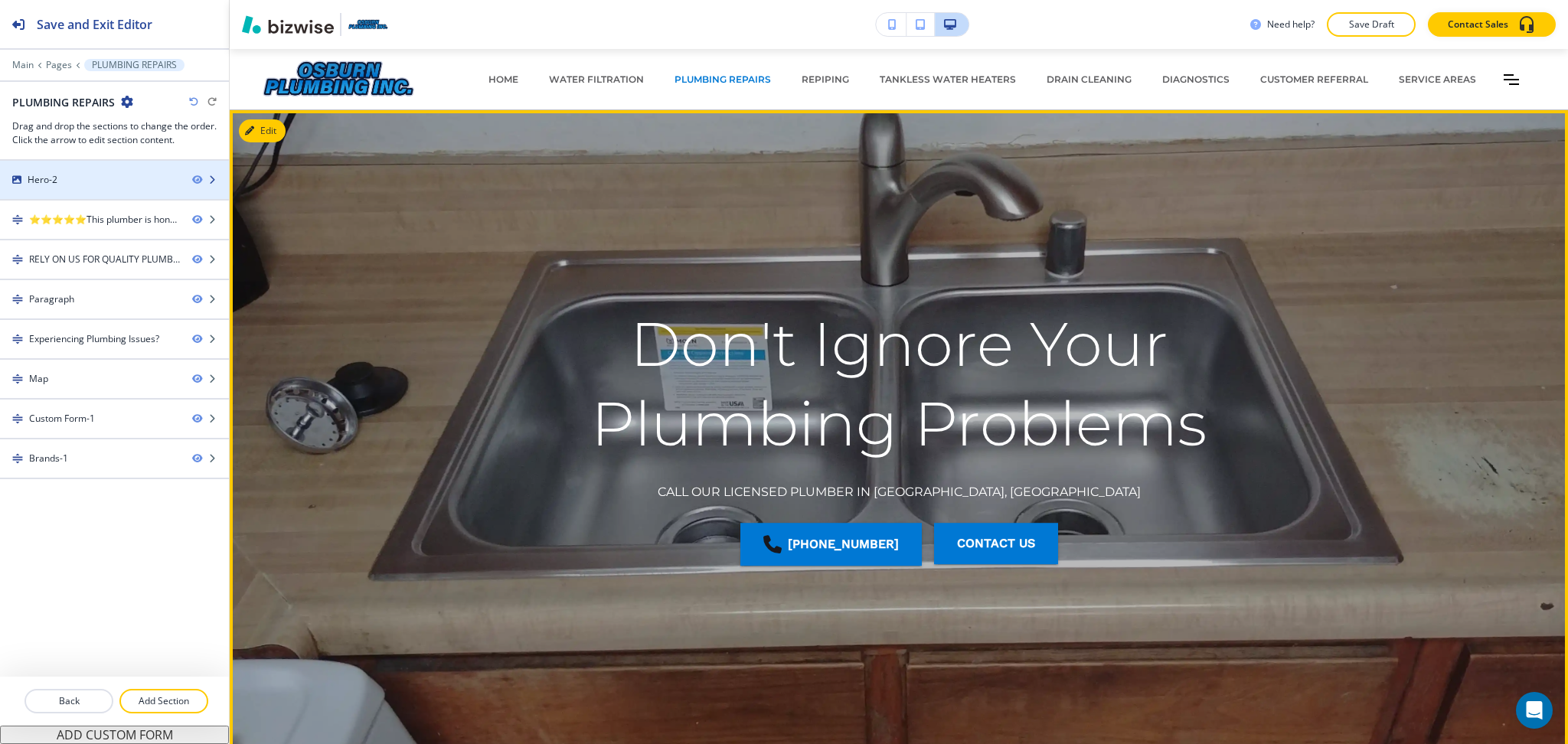
click at [102, 178] on div "Hero-2" at bounding box center [90, 180] width 180 height 14
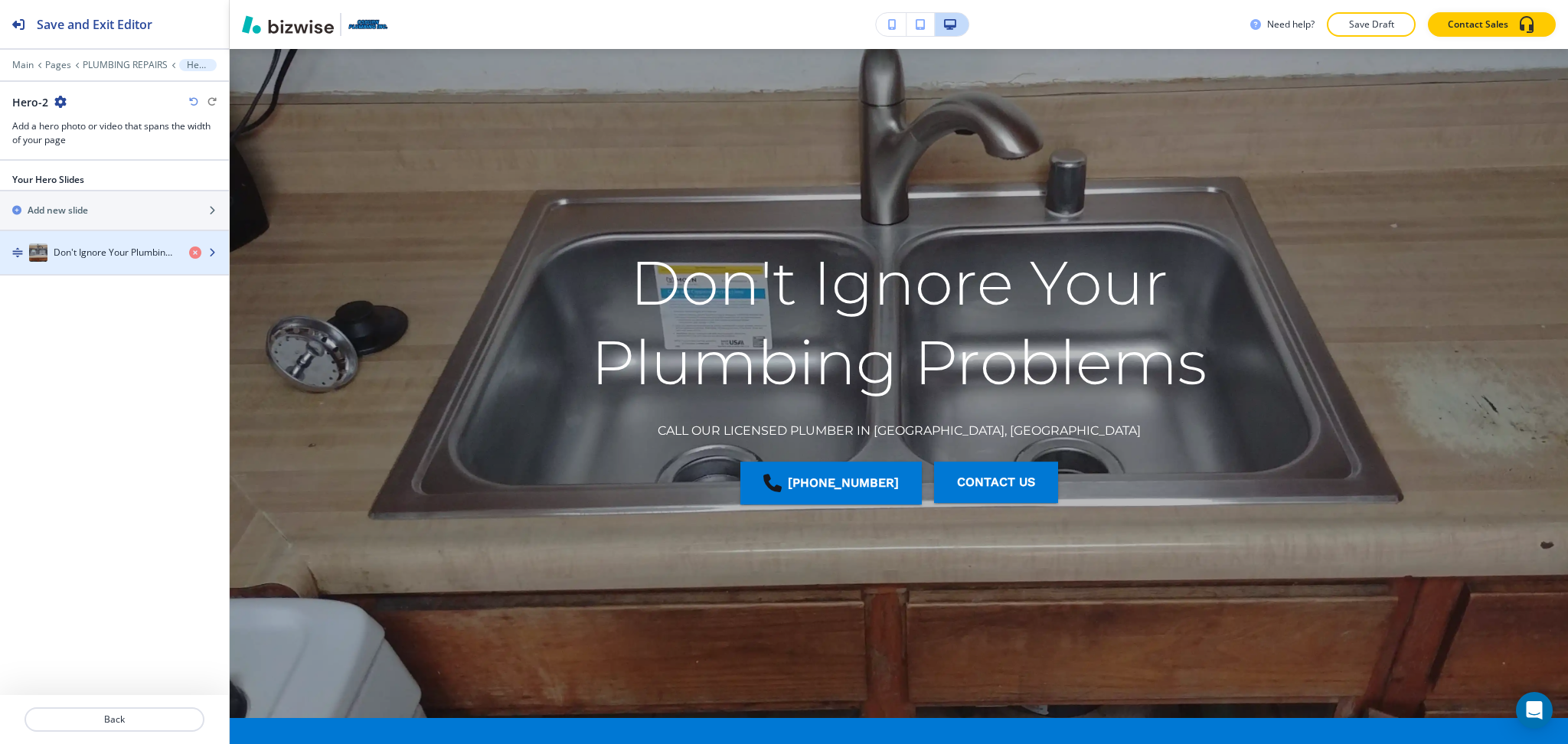
click at [99, 251] on h4 "Don't Ignore Your Plumbing Problems" at bounding box center [114, 252] width 123 height 14
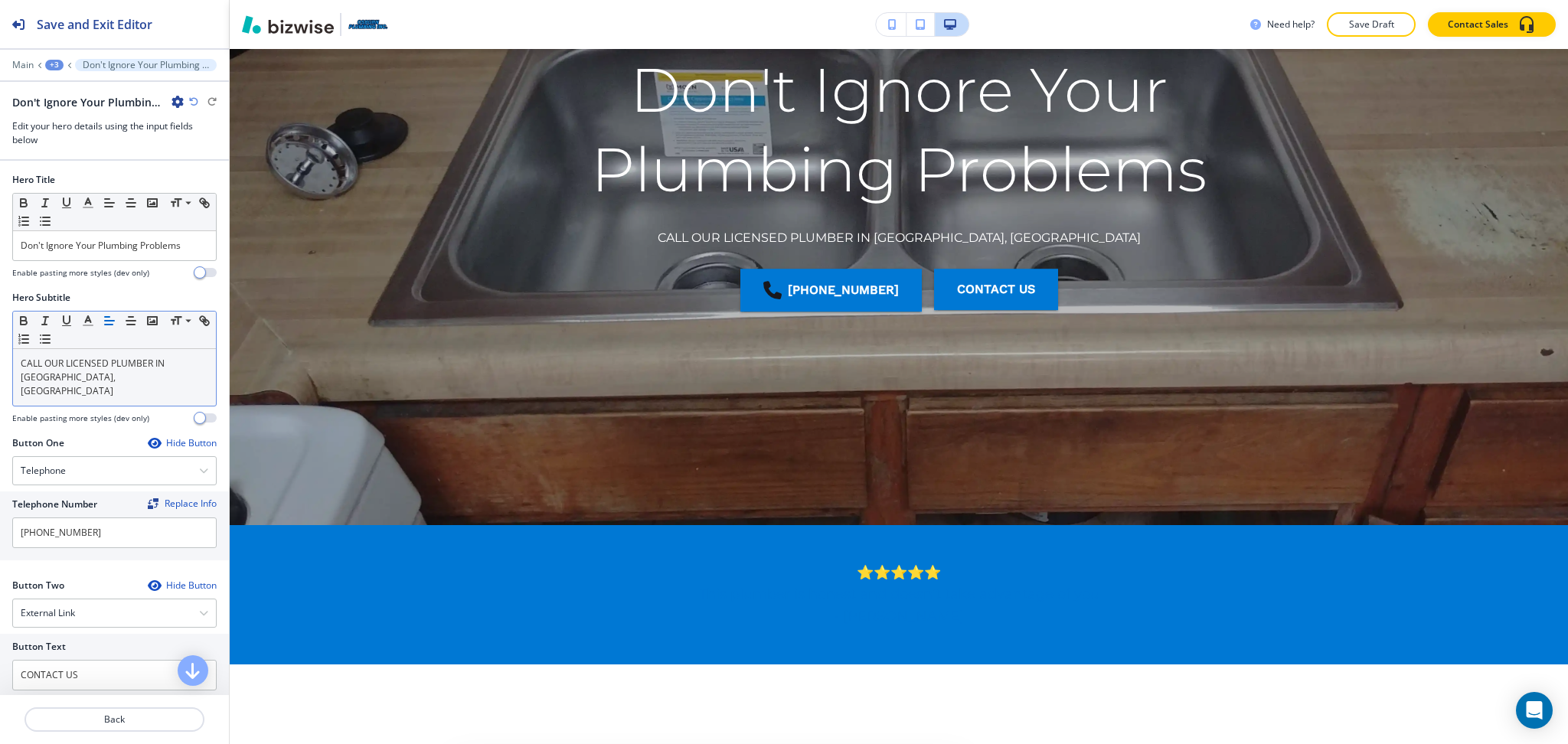
scroll to position [255, 0]
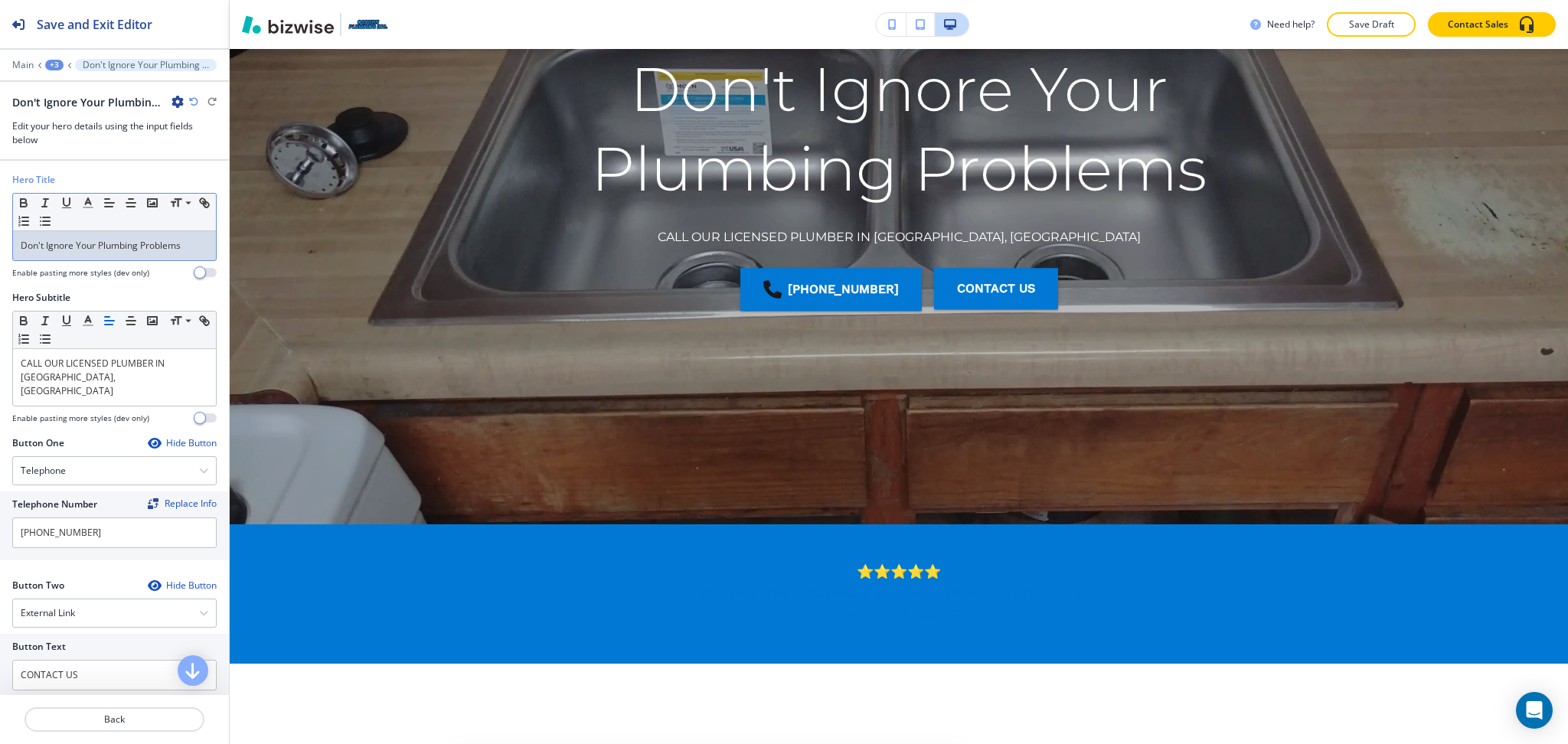
click at [84, 245] on p "Don't Ignore Your Plumbing Problems" at bounding box center [114, 246] width 188 height 14
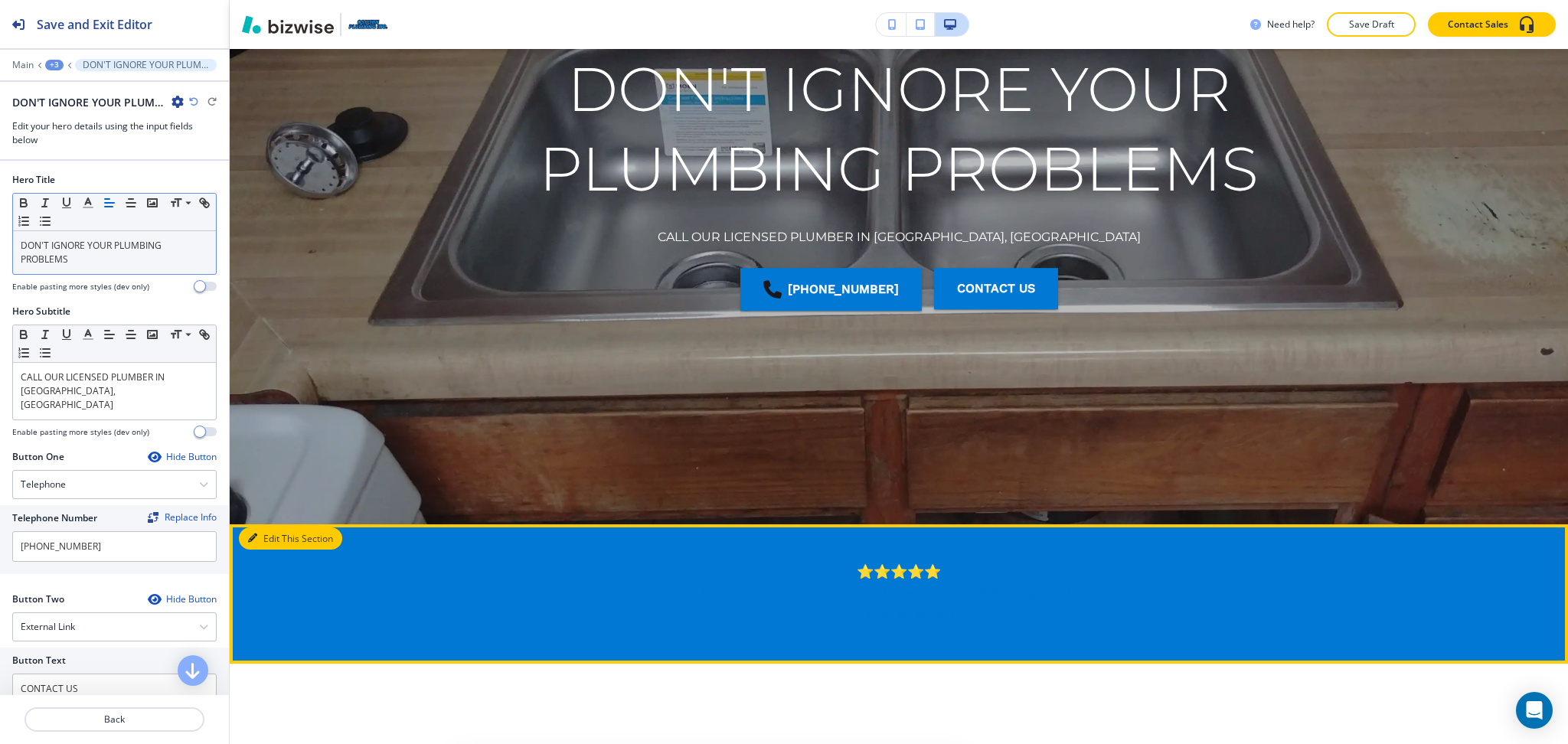
click at [272, 548] on button "Edit This Section" at bounding box center [291, 539] width 103 height 23
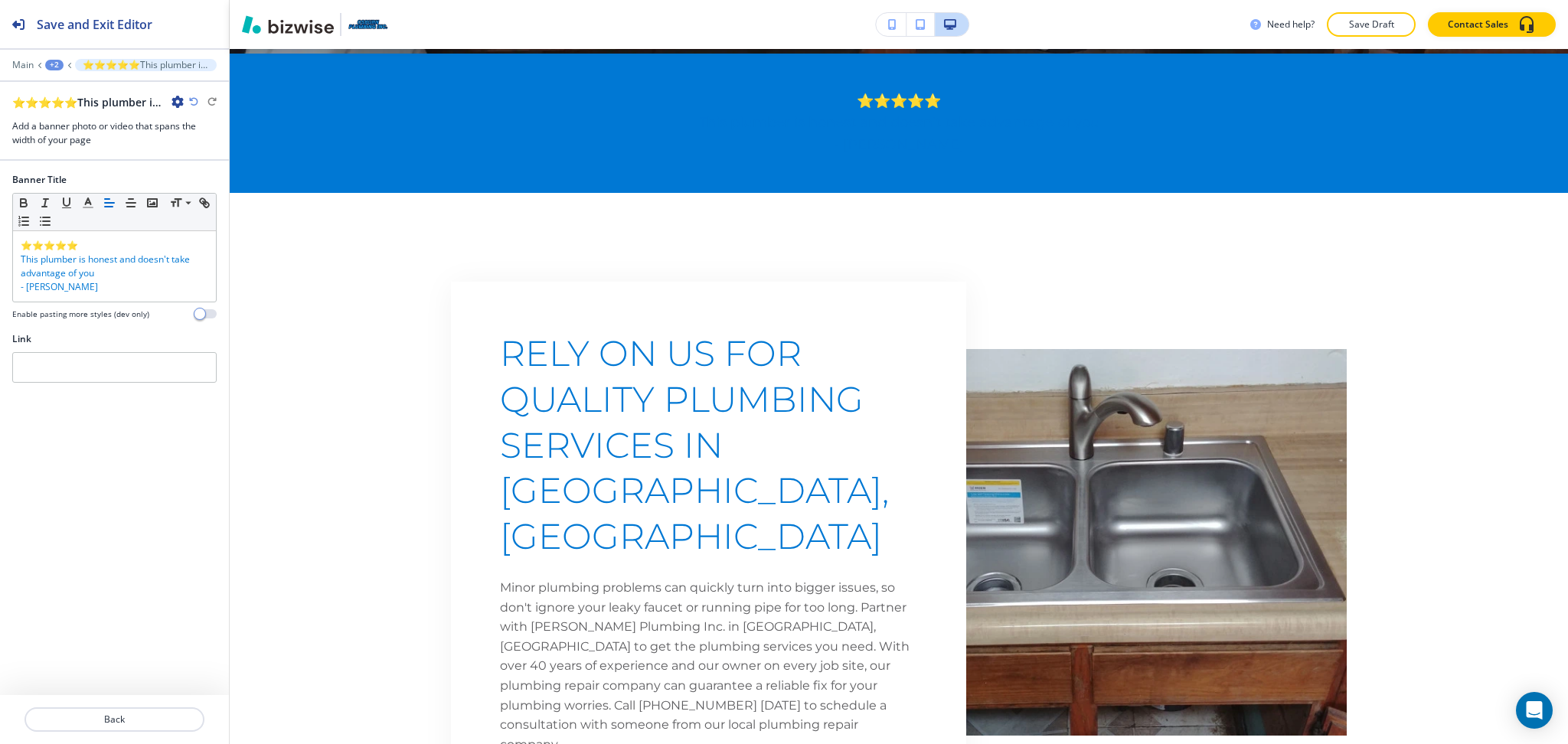
scroll to position [730, 0]
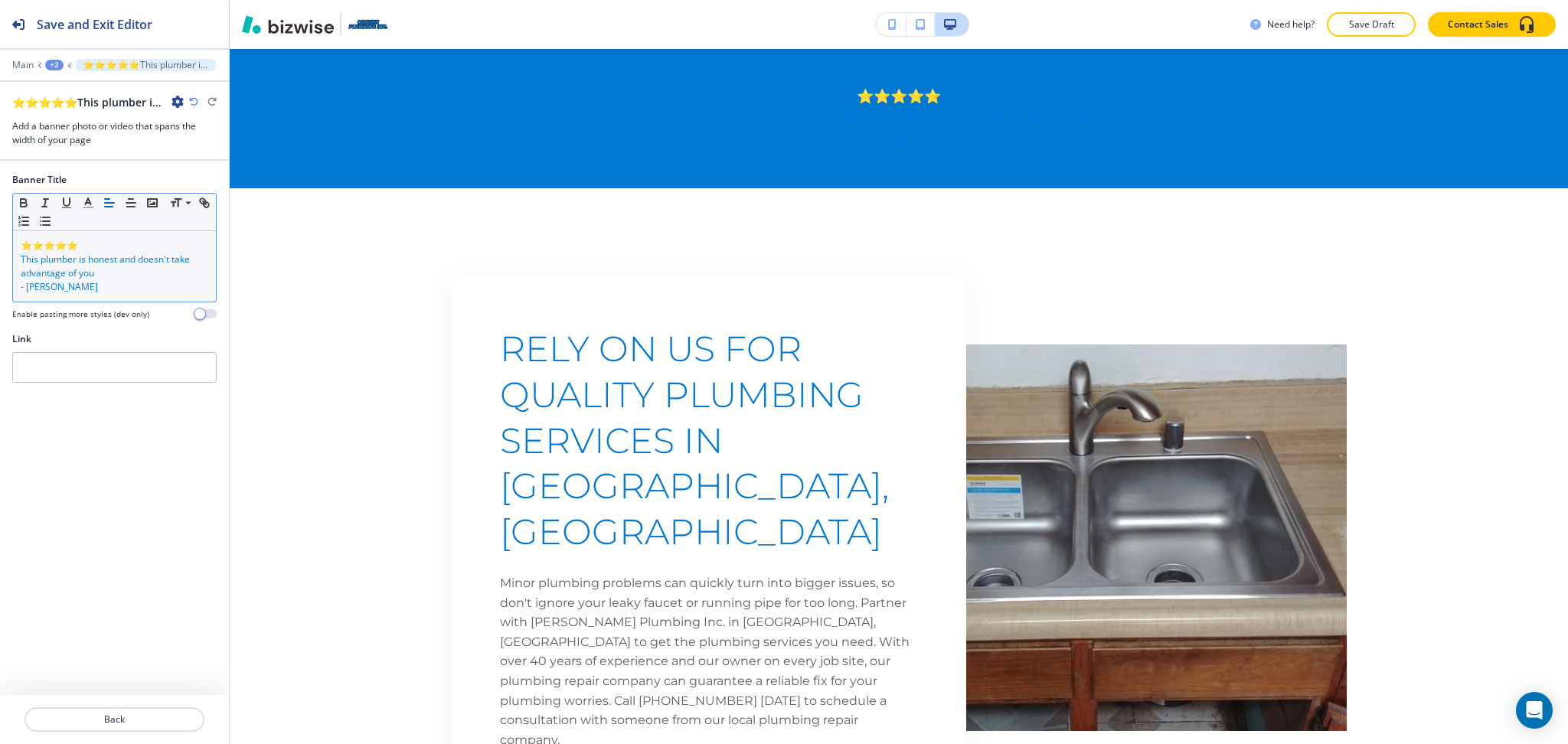
click at [108, 282] on p "- JOYCE OSBURN" at bounding box center [114, 287] width 188 height 14
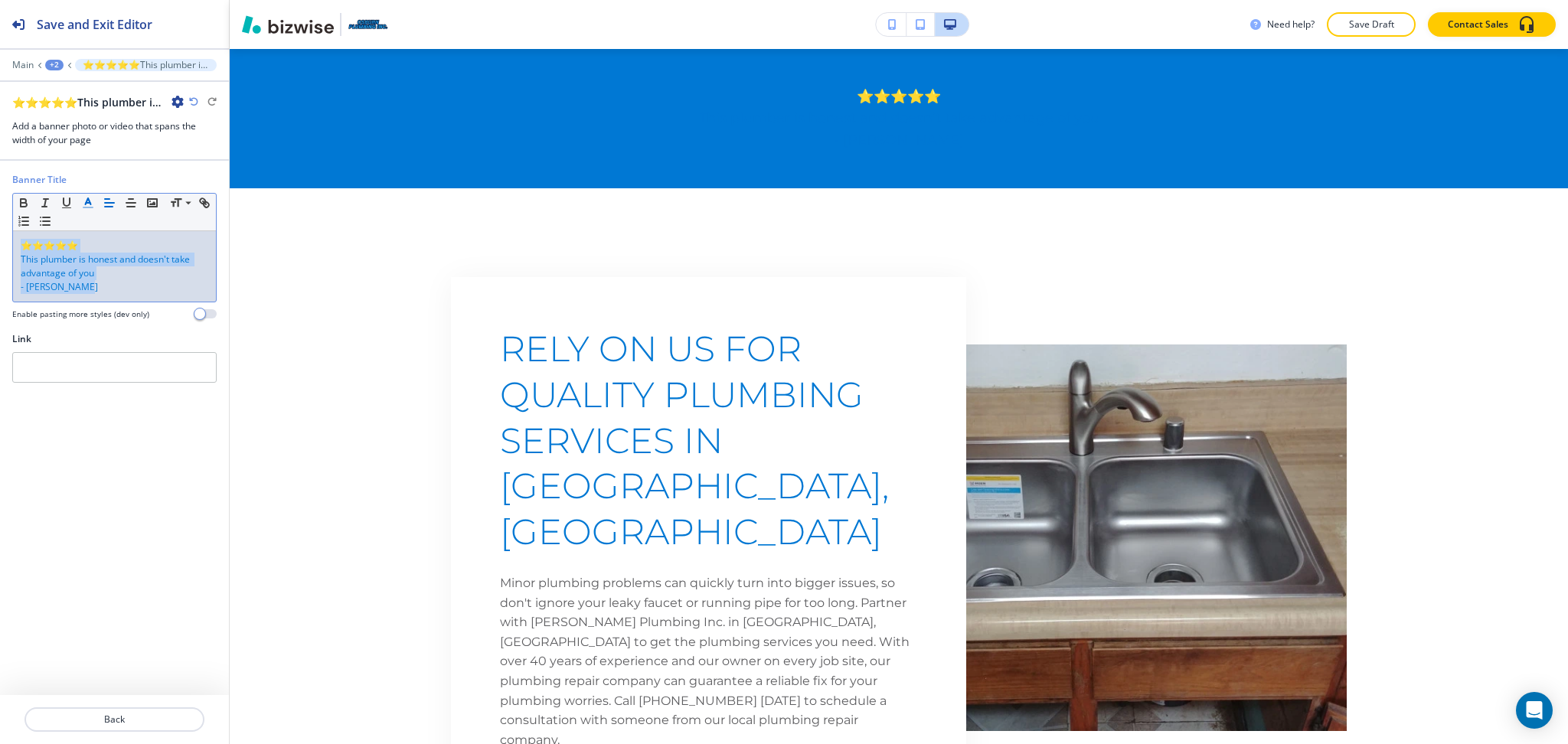
click at [90, 205] on icon "button" at bounding box center [88, 203] width 14 height 14
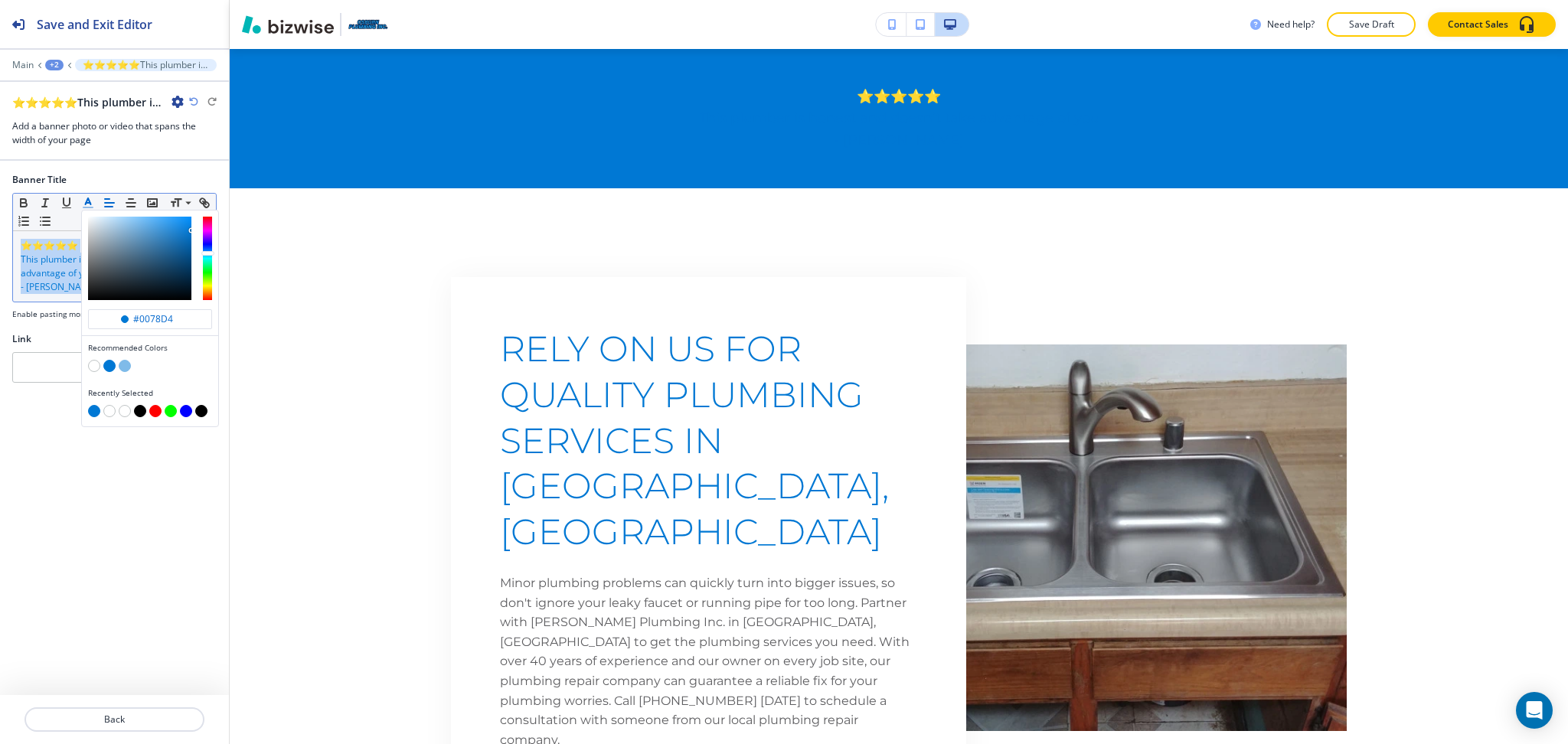
click at [95, 363] on button "button" at bounding box center [94, 366] width 12 height 12
type input "#ffffff"
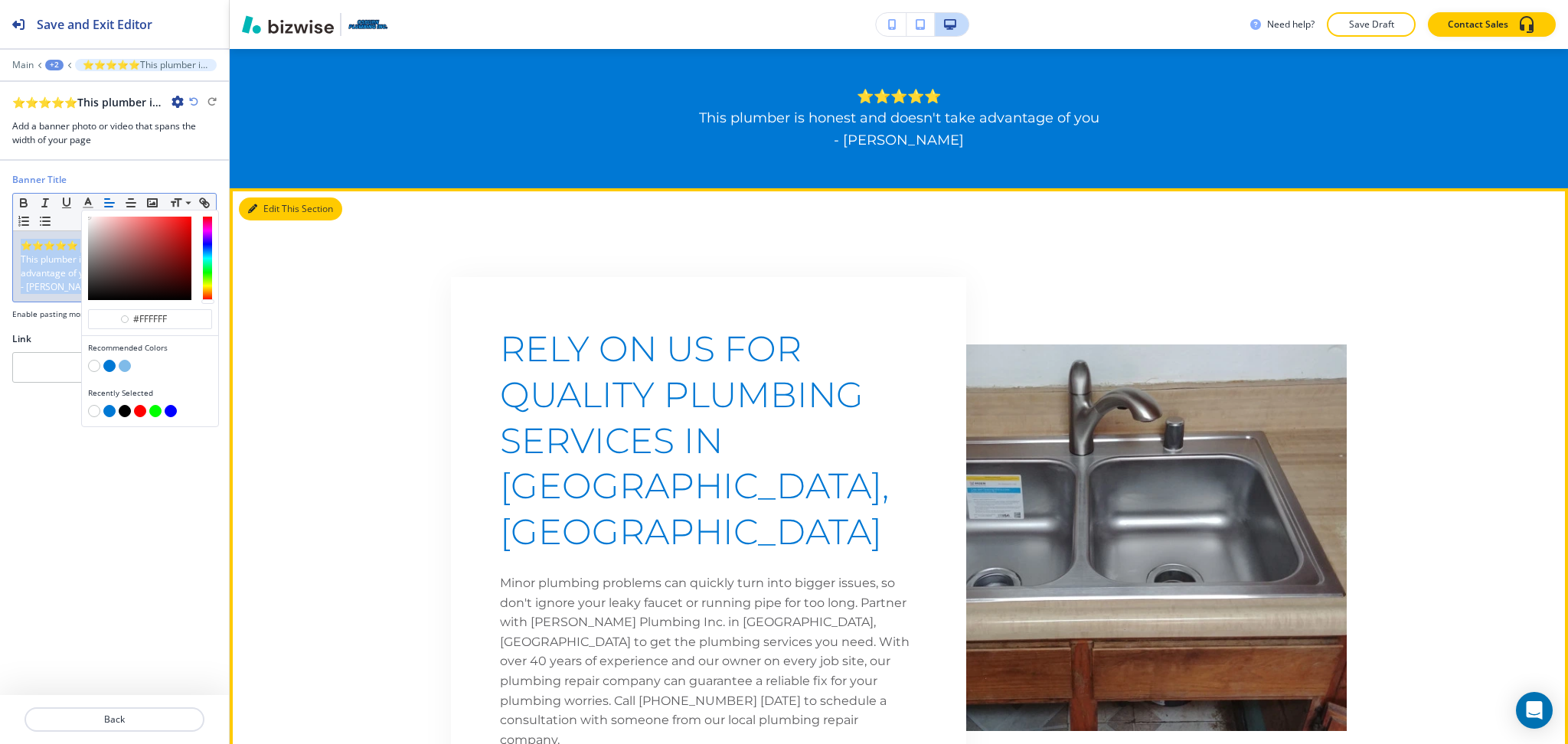
click at [271, 206] on button "Edit This Section" at bounding box center [291, 209] width 103 height 23
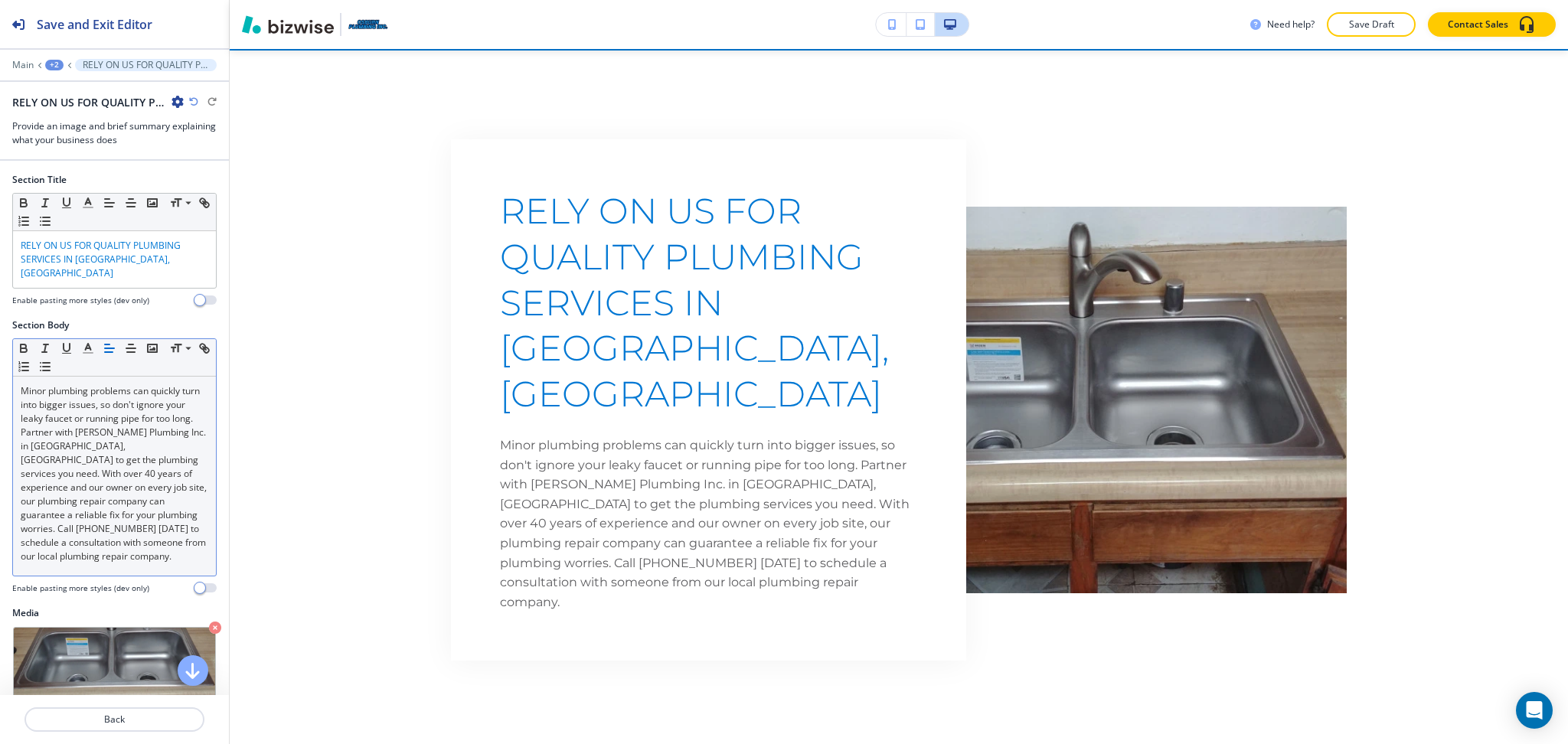
scroll to position [871, 0]
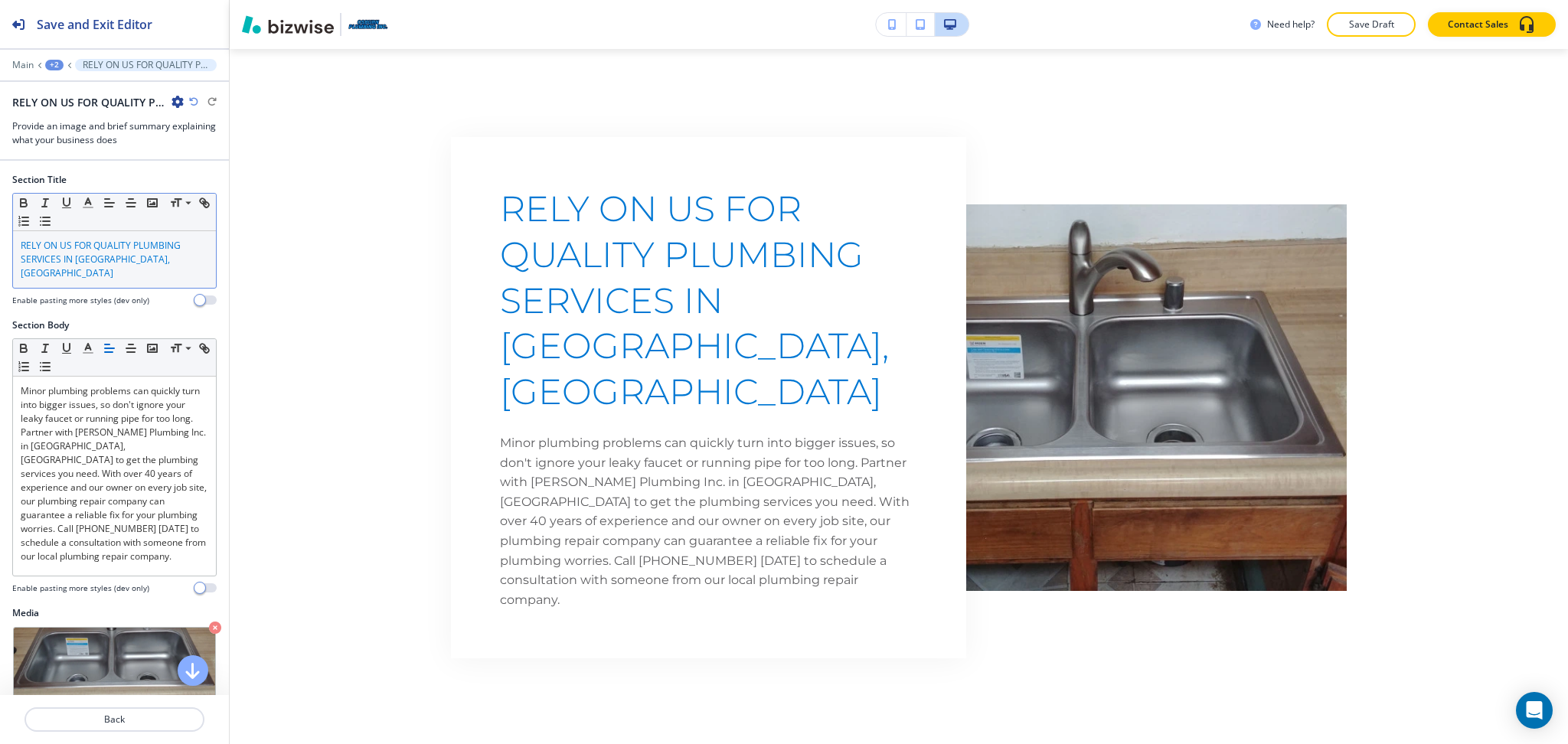
click at [147, 256] on span "RELY ON US FOR QUALITY PLUMBING SERVICES IN SAN BERNARDINO, CA" at bounding box center [102, 259] width 162 height 40
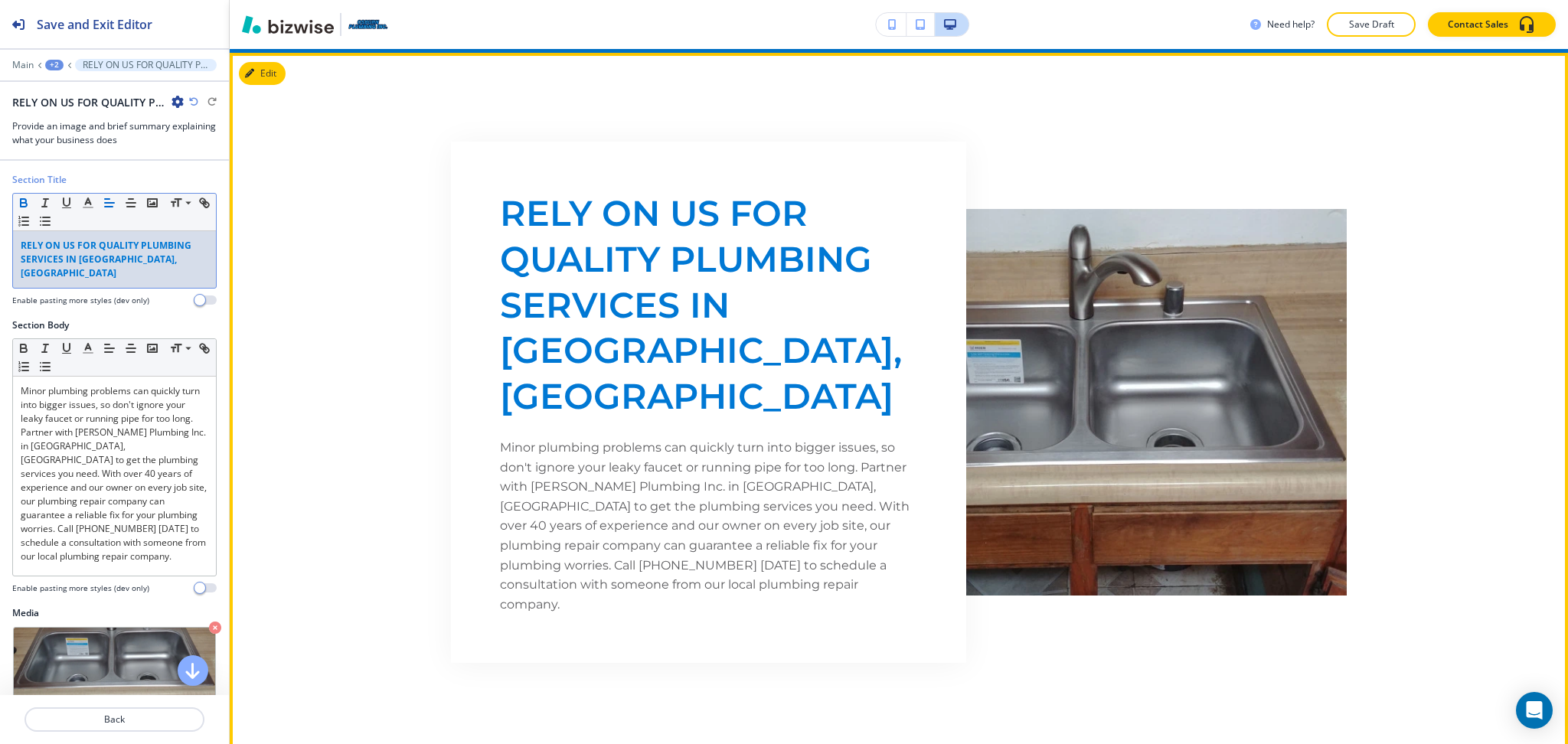
scroll to position [865, 0]
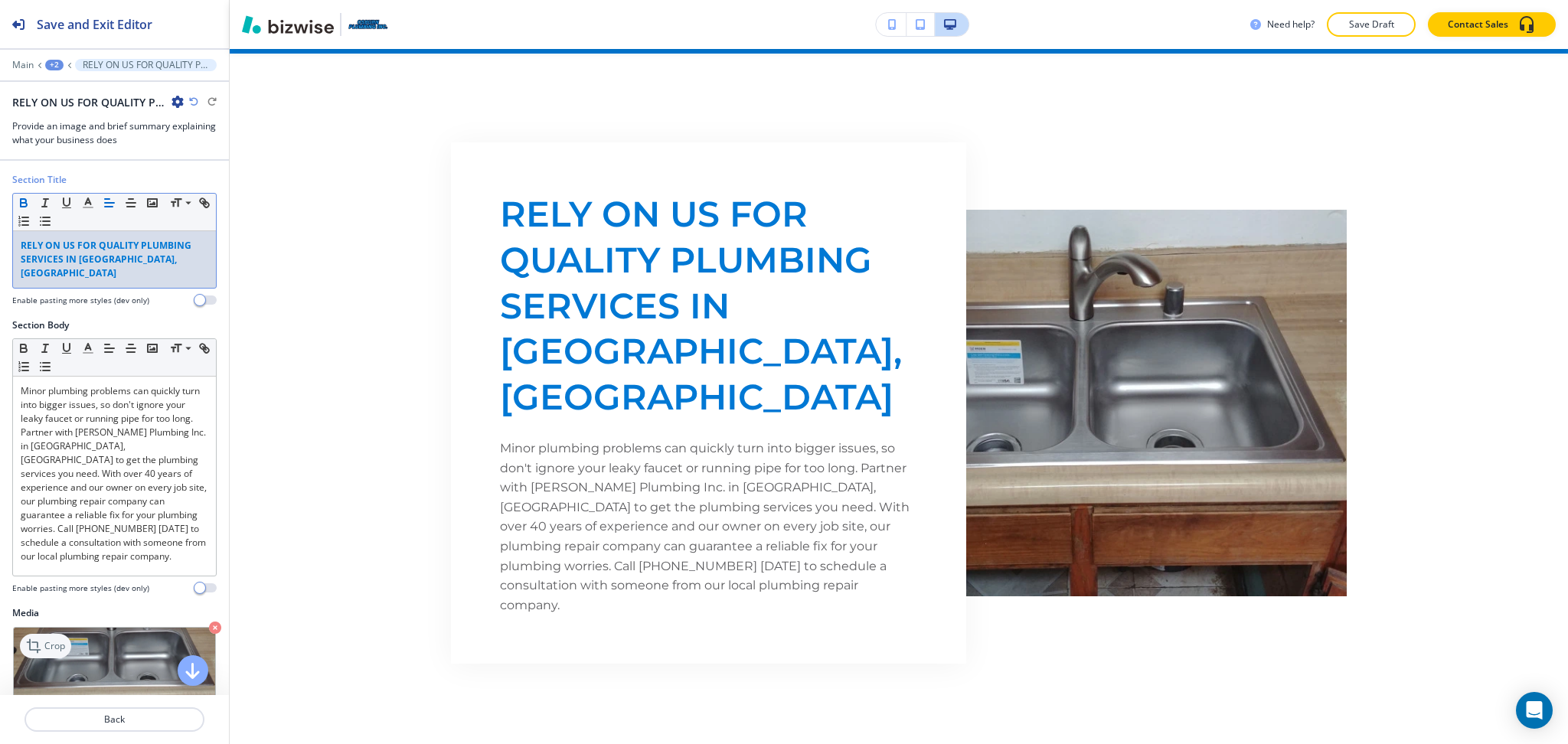
click at [50, 634] on div "Crop" at bounding box center [45, 646] width 52 height 24
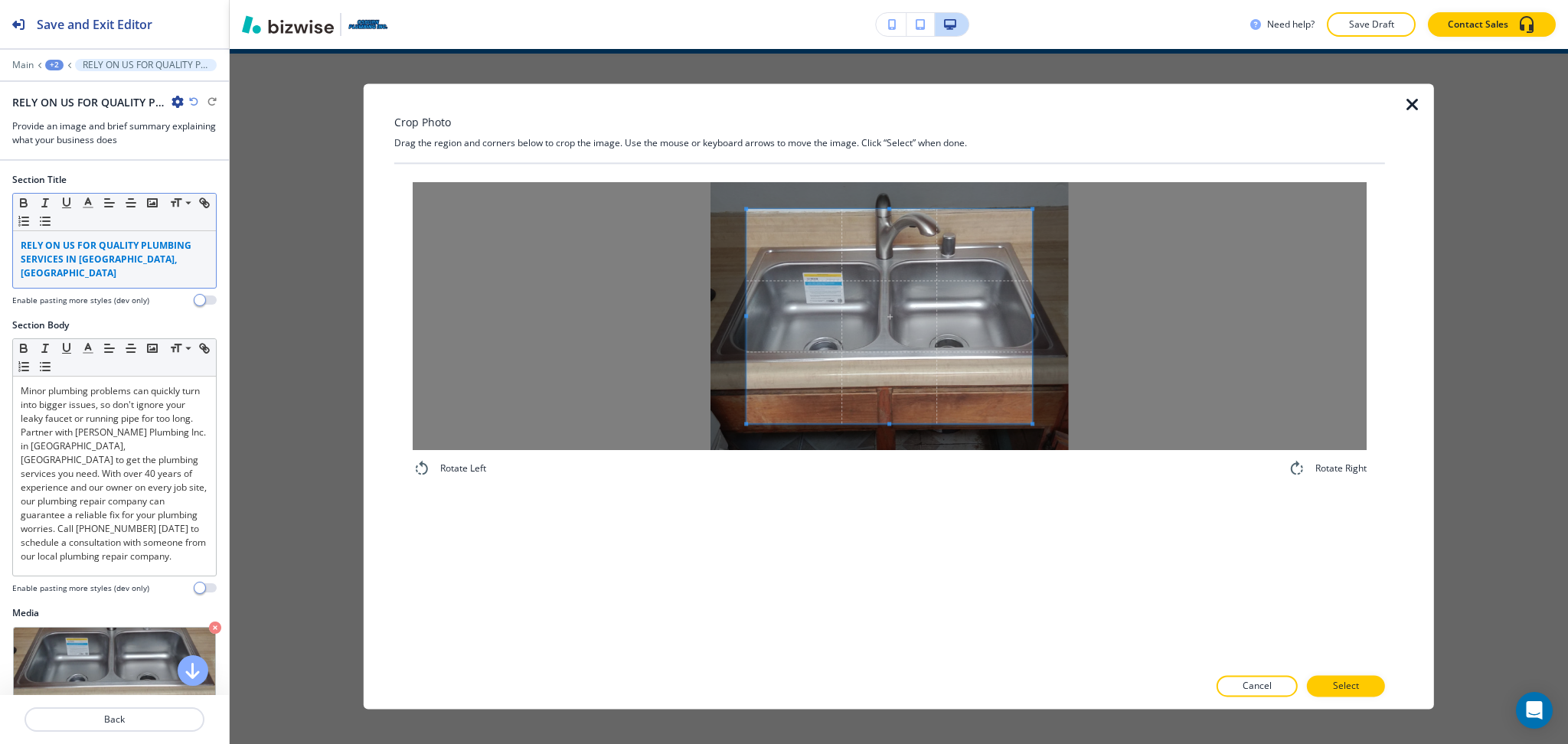
click at [1406, 103] on icon "button" at bounding box center [1412, 105] width 18 height 18
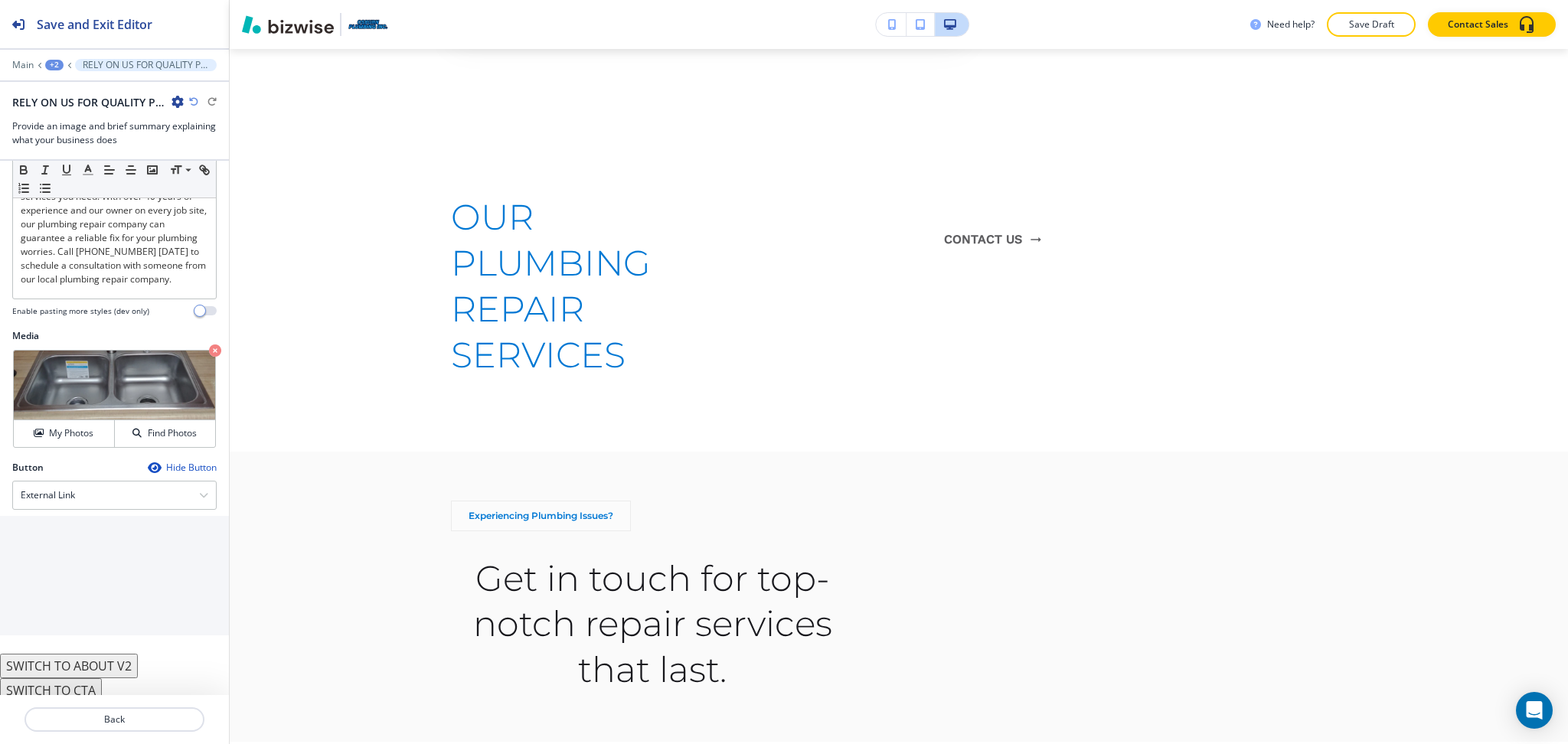
scroll to position [295, 0]
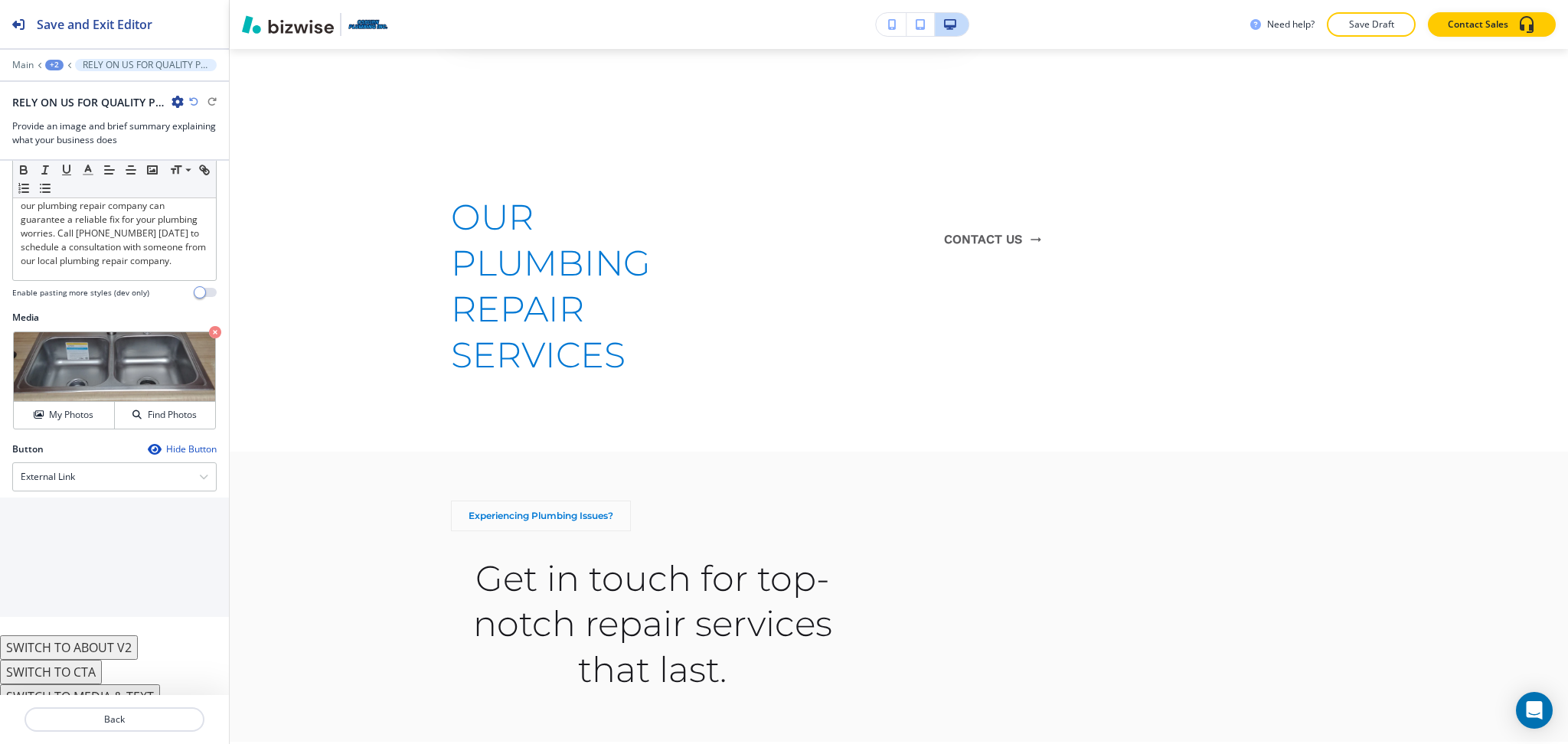
click at [116, 685] on button "SWITCH TO MEDIA & TEXT" at bounding box center [79, 697] width 160 height 24
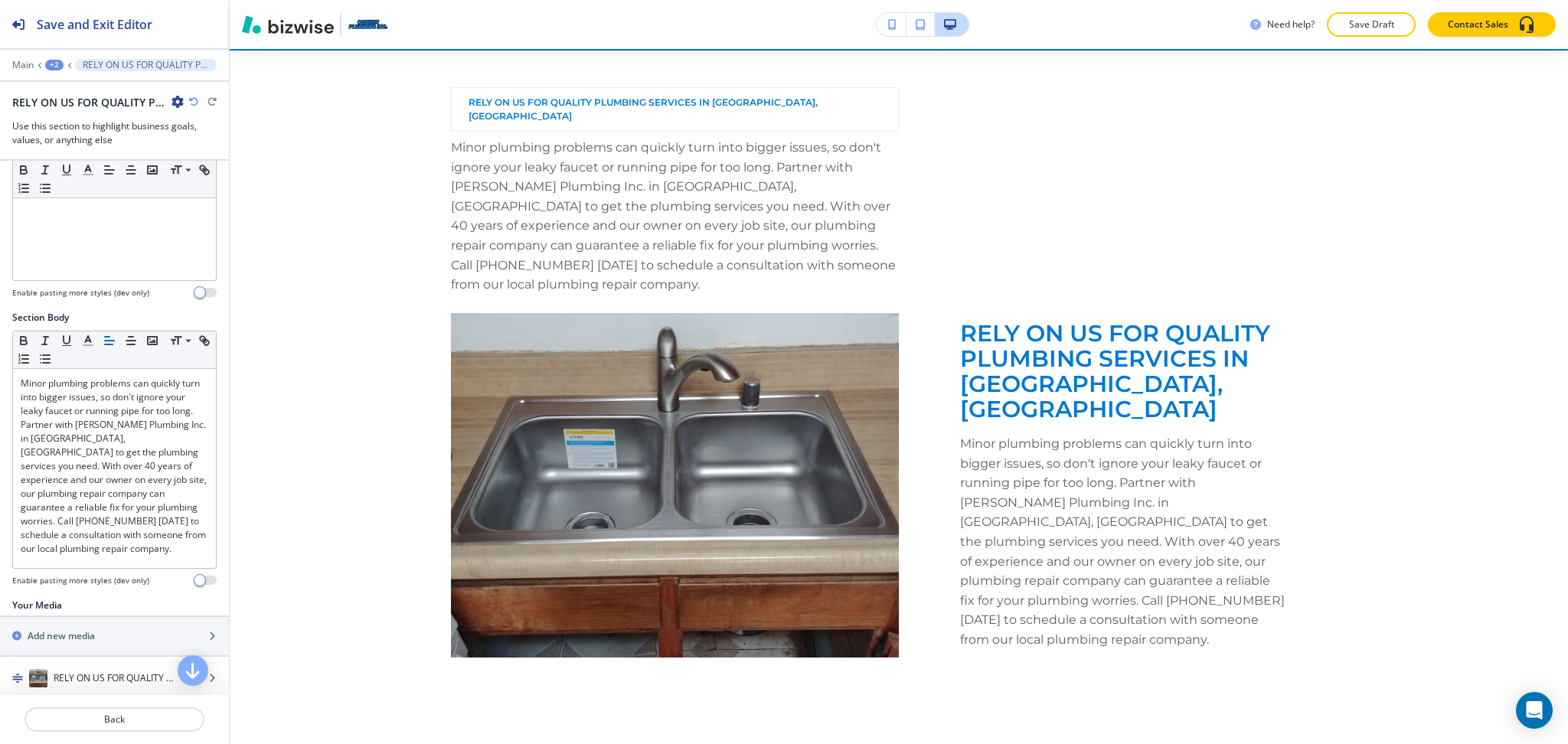
scroll to position [870, 0]
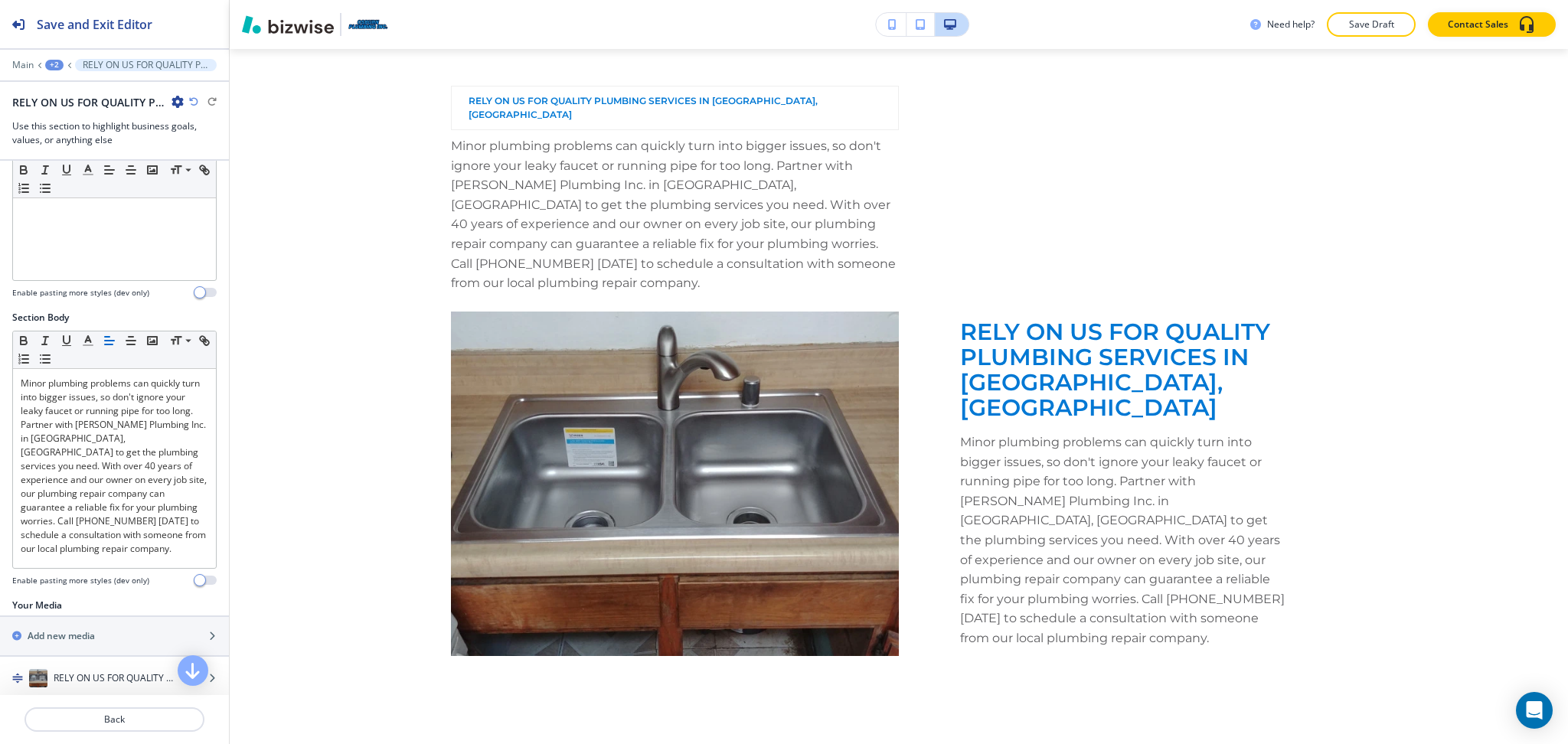
click at [189, 101] on icon "button" at bounding box center [194, 101] width 10 height 10
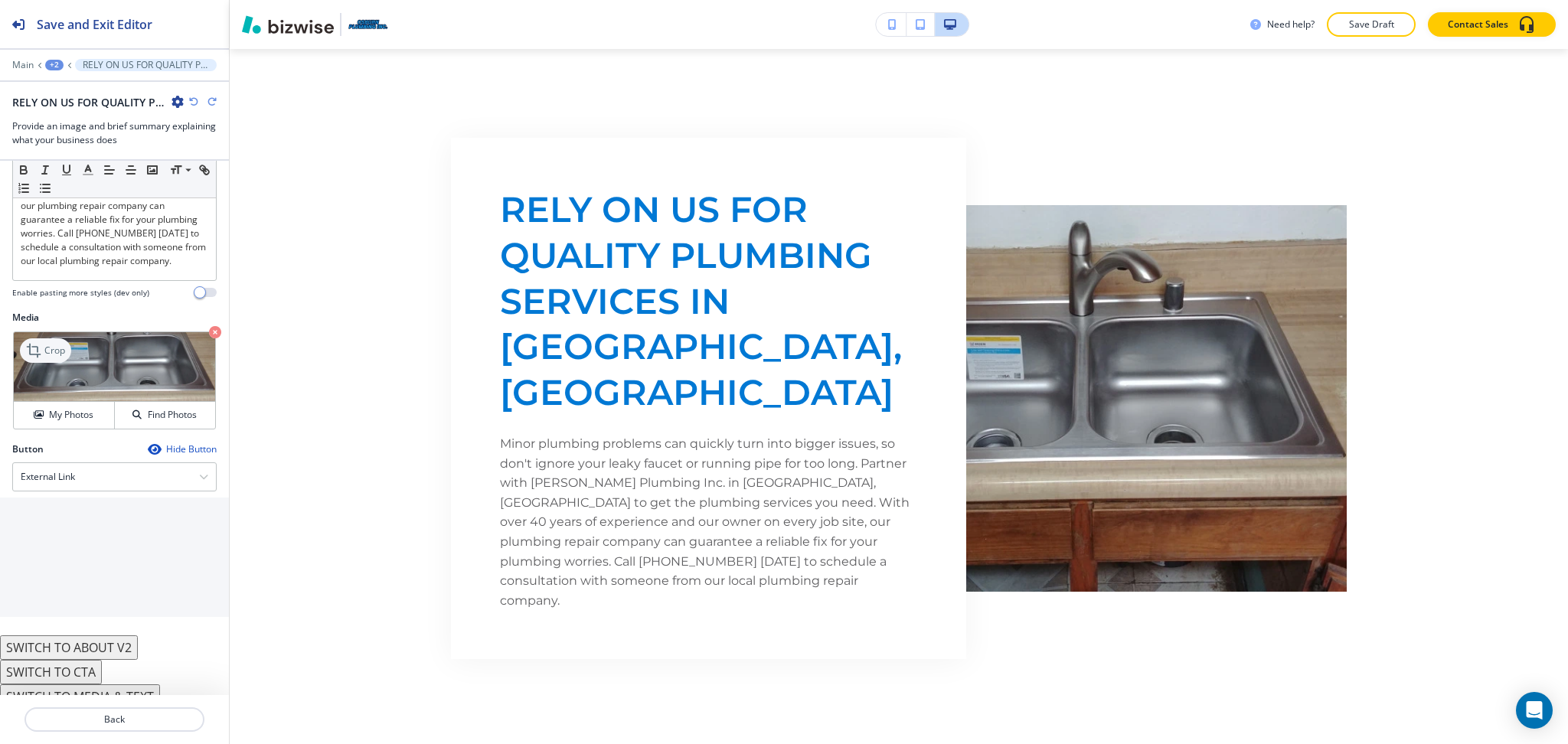
click at [43, 341] on icon at bounding box center [35, 350] width 18 height 18
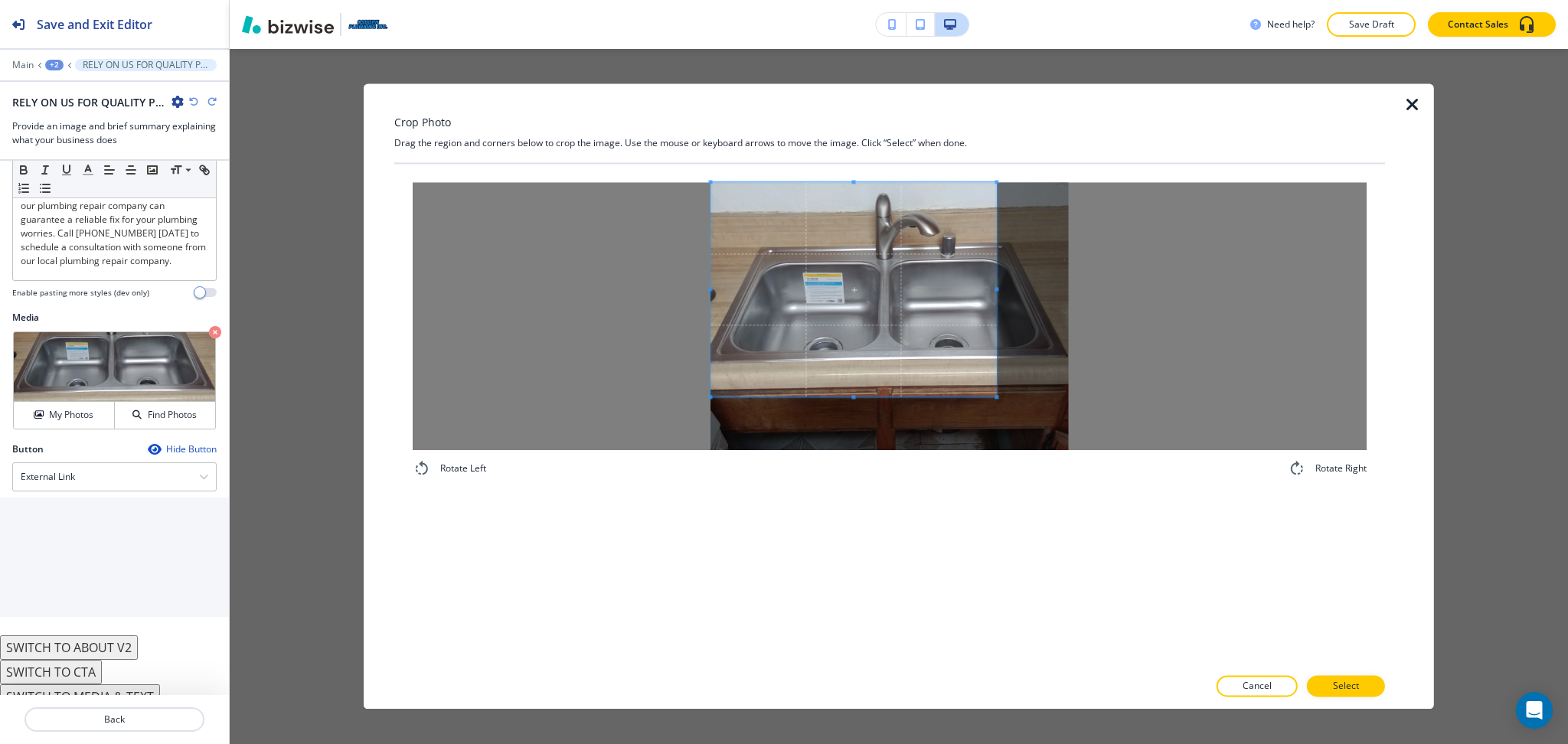
click at [867, 327] on span at bounding box center [853, 290] width 285 height 215
click at [848, 555] on div "Rotate Left Rotate Right" at bounding box center [890, 415] width 991 height 502
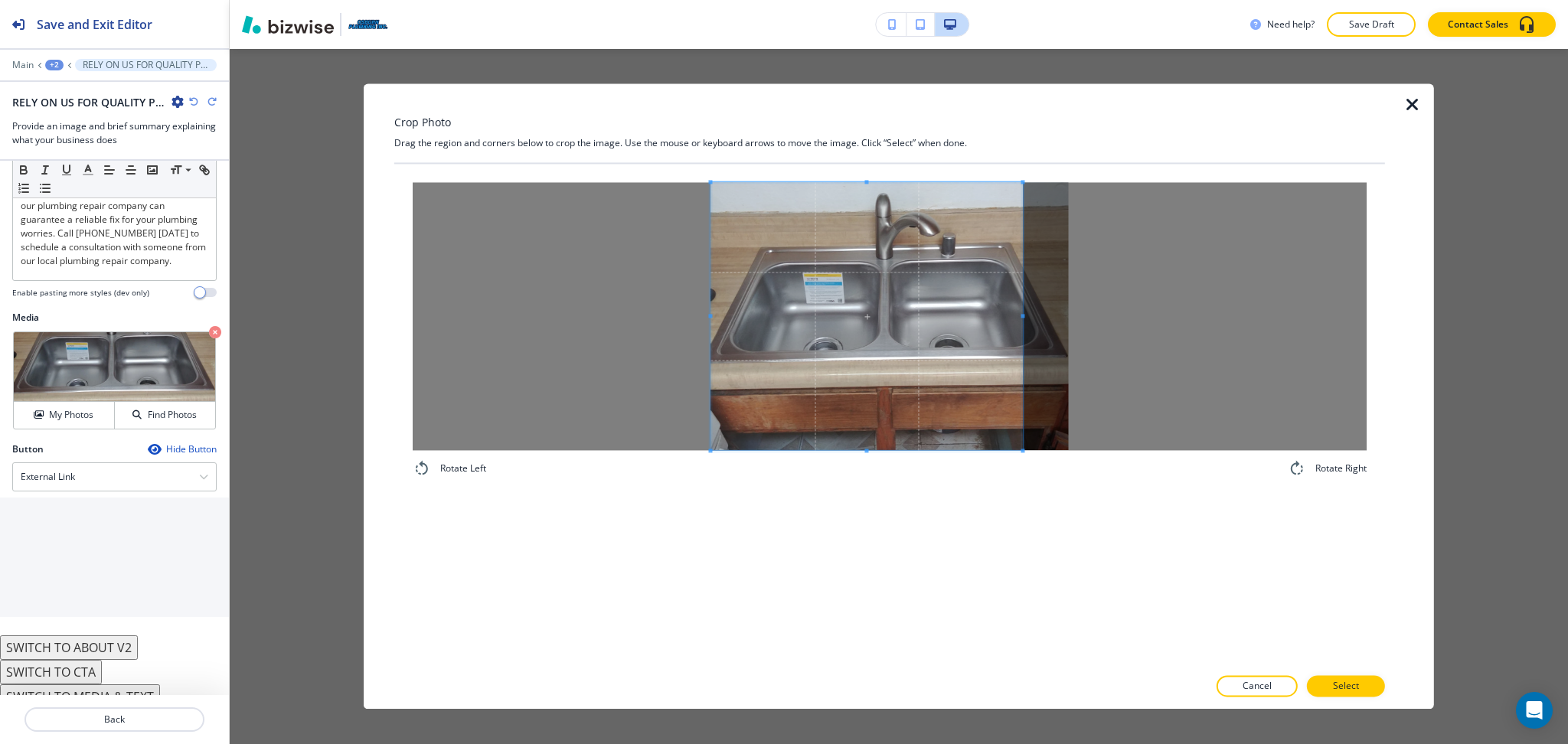
click at [1022, 313] on div at bounding box center [866, 316] width 312 height 268
click at [1366, 686] on button "Select" at bounding box center [1345, 686] width 78 height 22
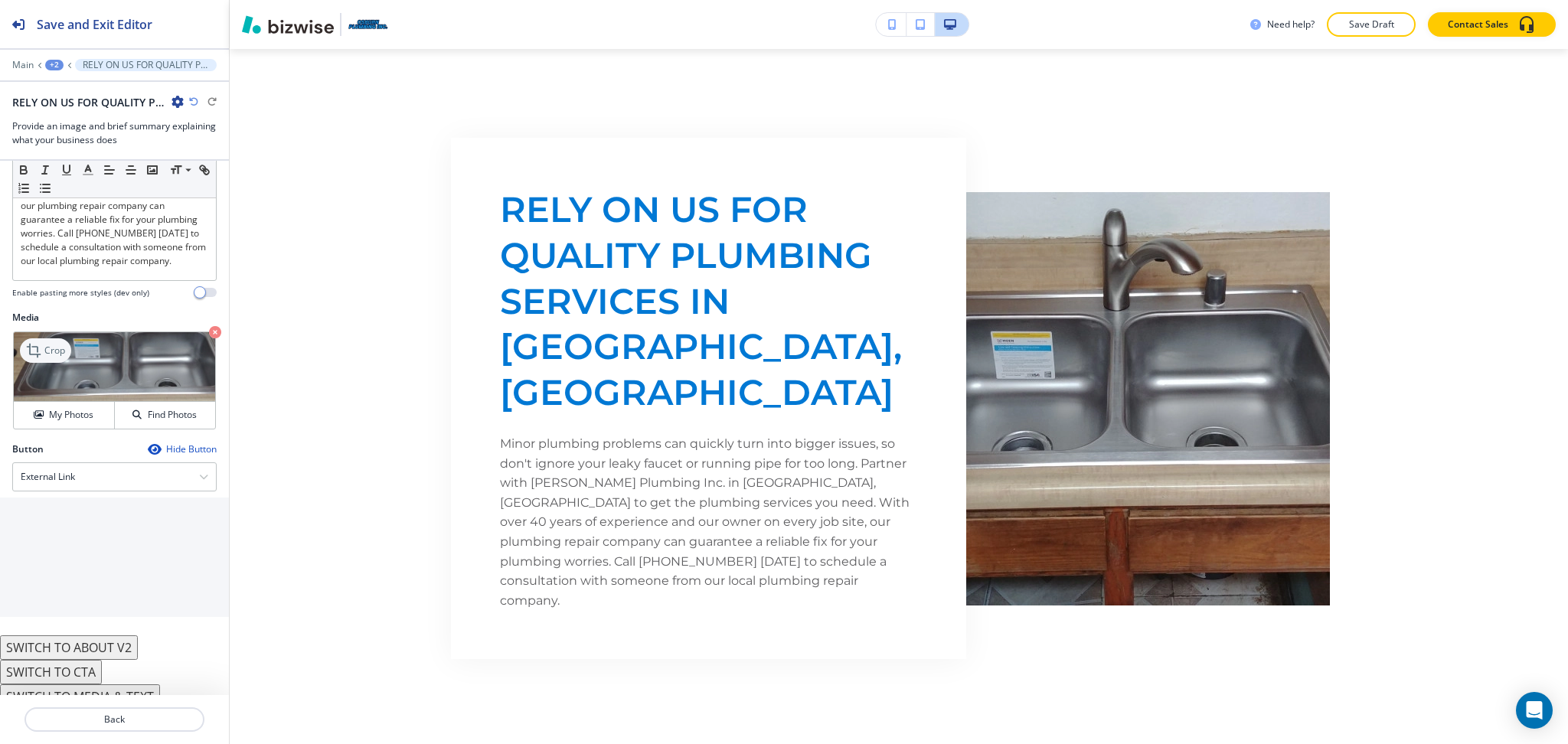
click at [46, 344] on p "Crop" at bounding box center [55, 351] width 21 height 14
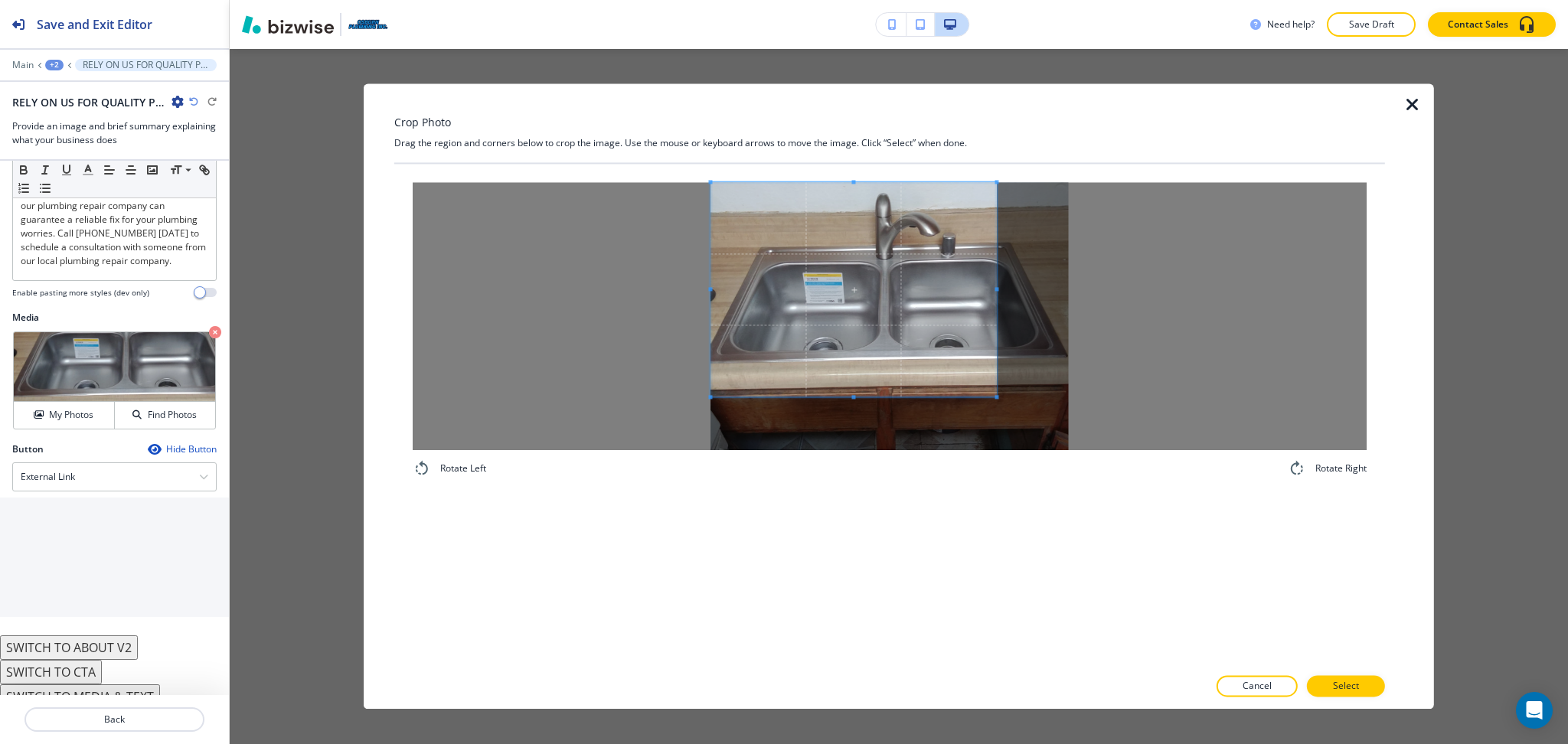
click at [823, 256] on span at bounding box center [853, 290] width 285 height 215
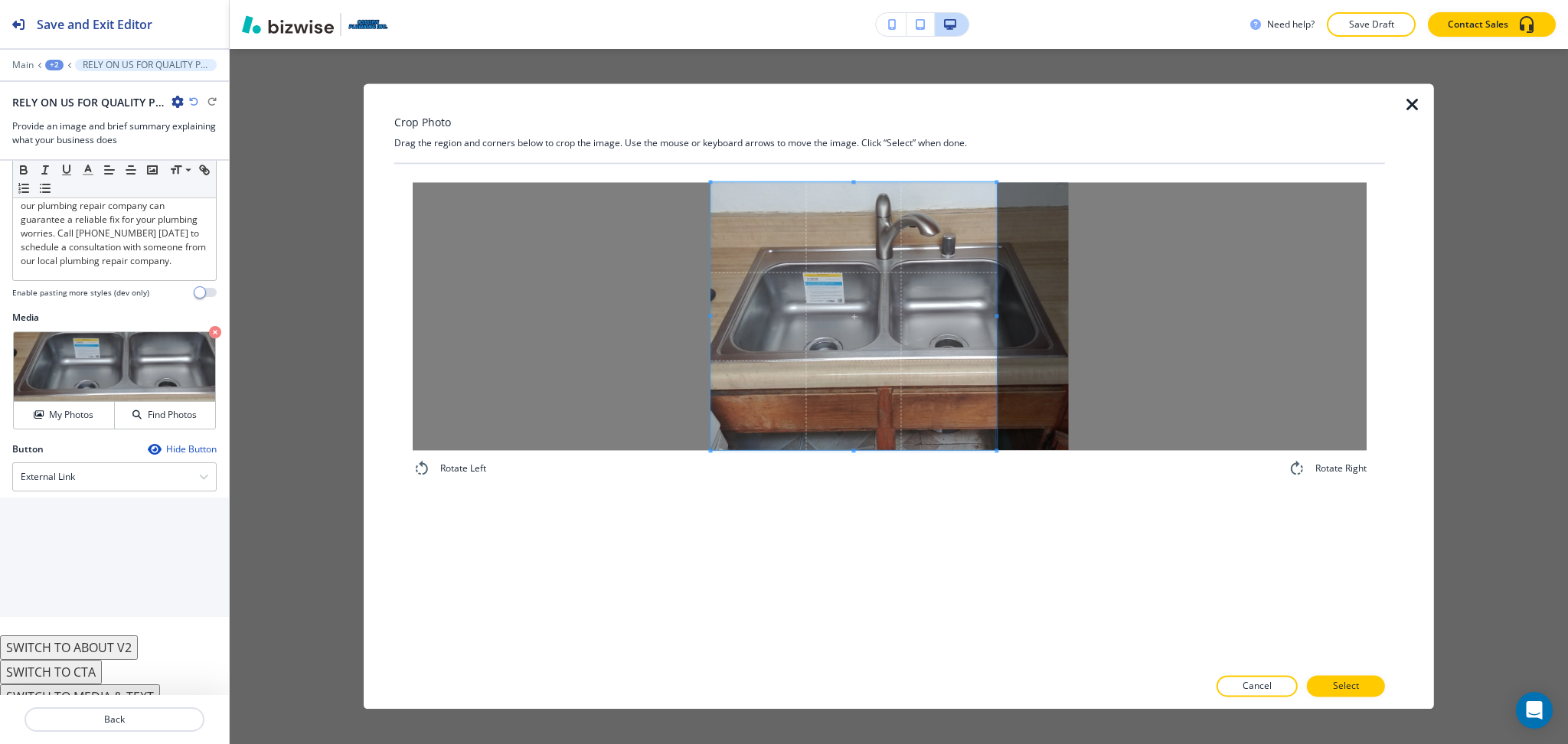
click at [829, 486] on div "Rotate Left Rotate Right" at bounding box center [890, 330] width 991 height 333
click at [1353, 683] on p "Select" at bounding box center [1345, 687] width 26 height 14
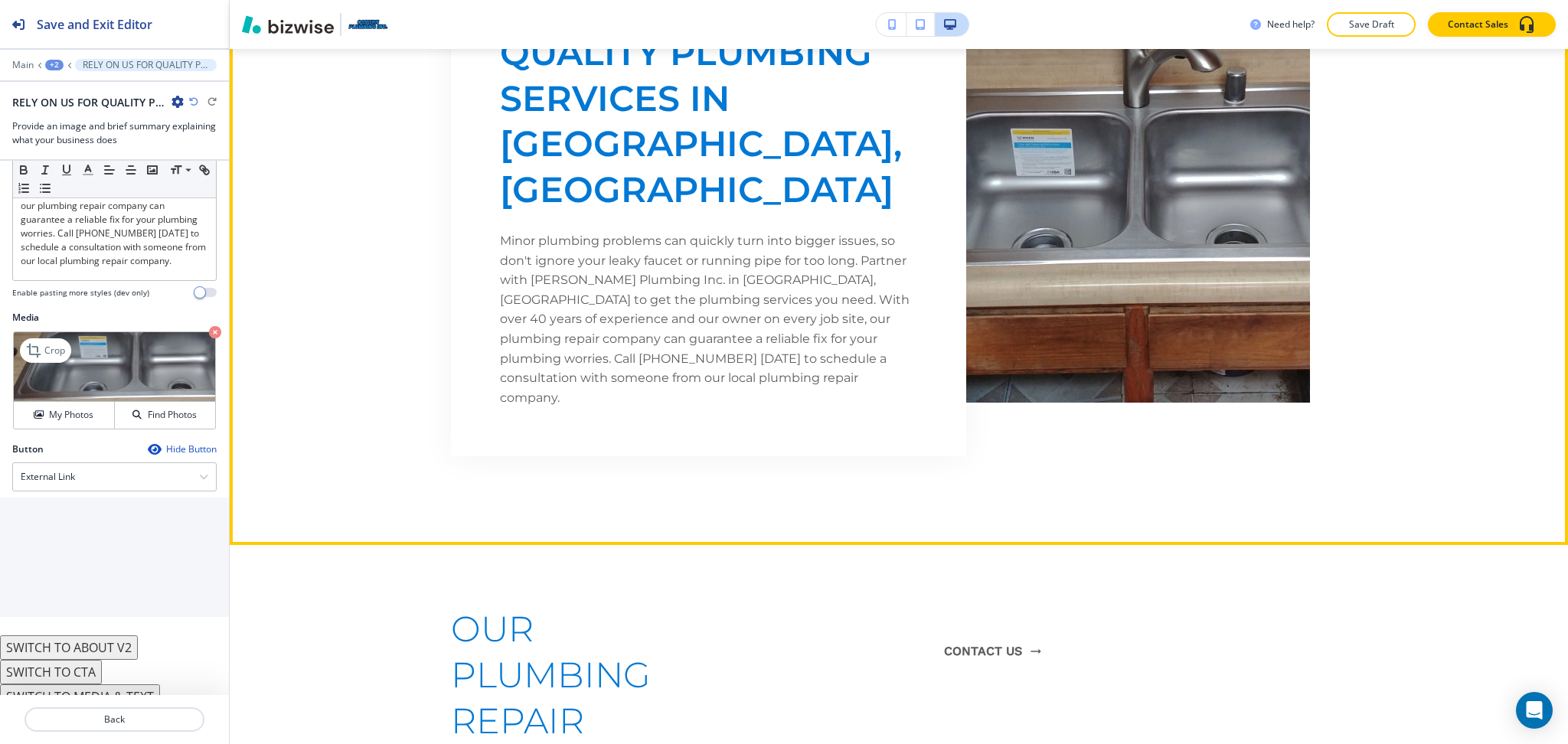
scroll to position [1073, 0]
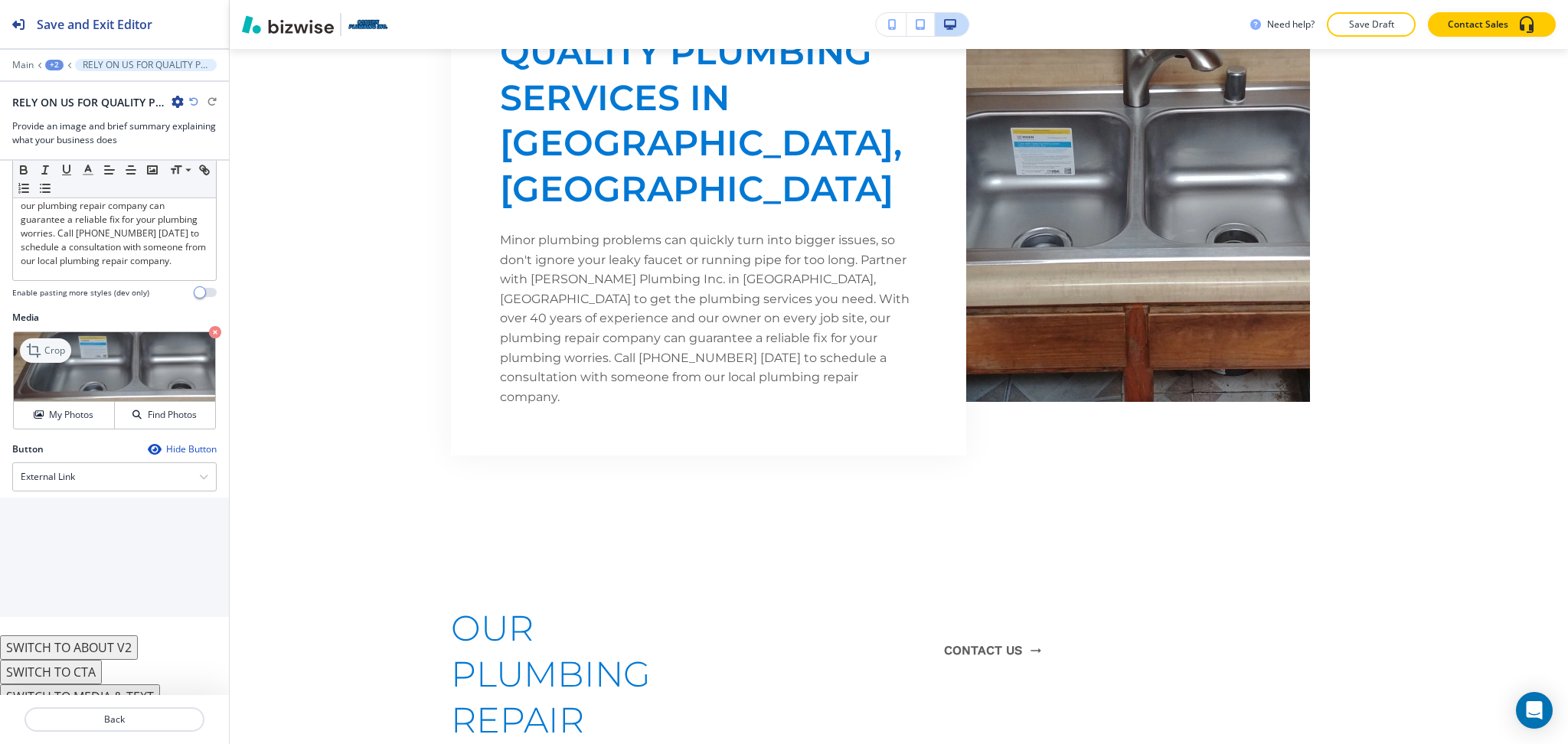
click at [38, 344] on icon at bounding box center [34, 351] width 14 height 14
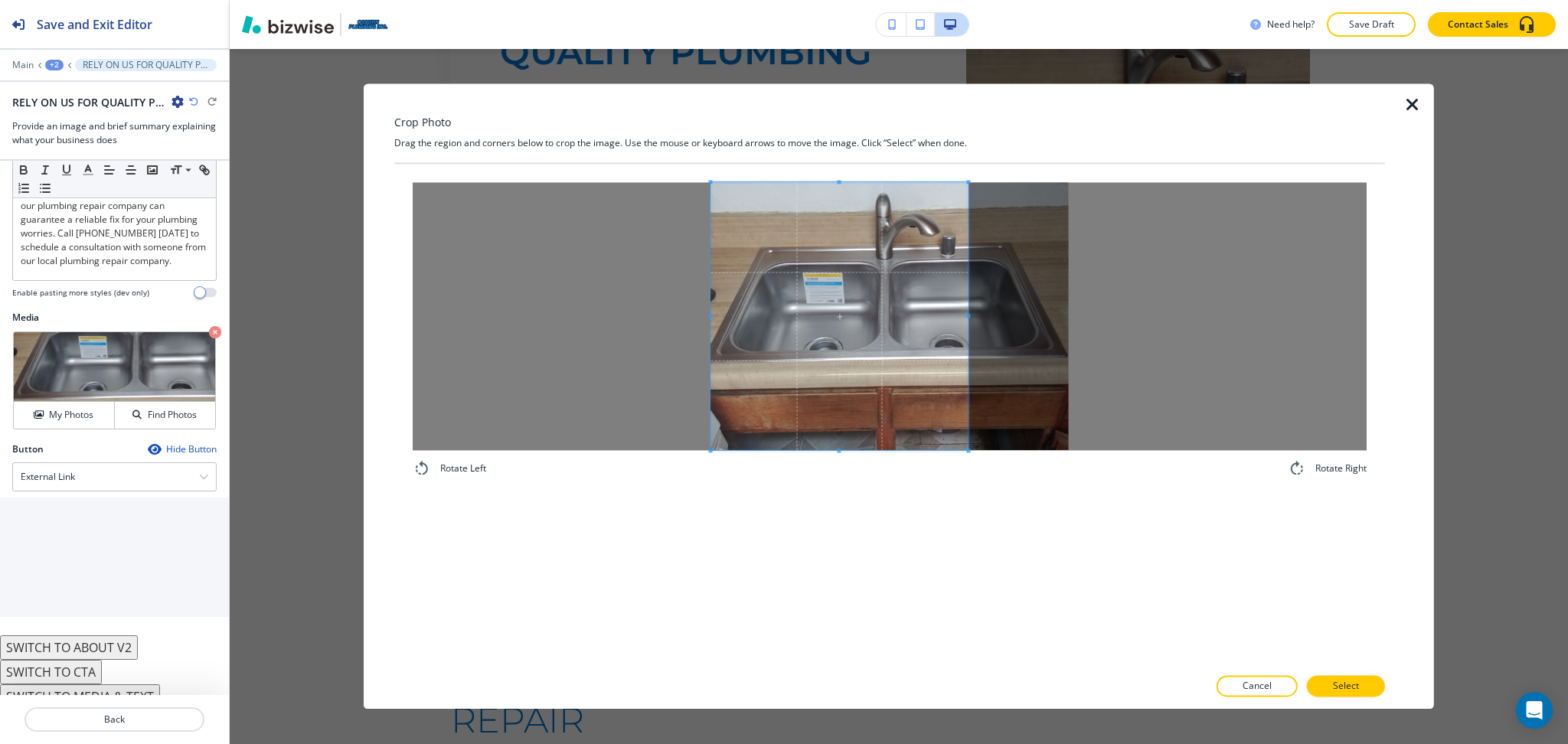
click at [965, 309] on div at bounding box center [839, 316] width 258 height 268
click at [1349, 696] on button "Select" at bounding box center [1345, 686] width 78 height 22
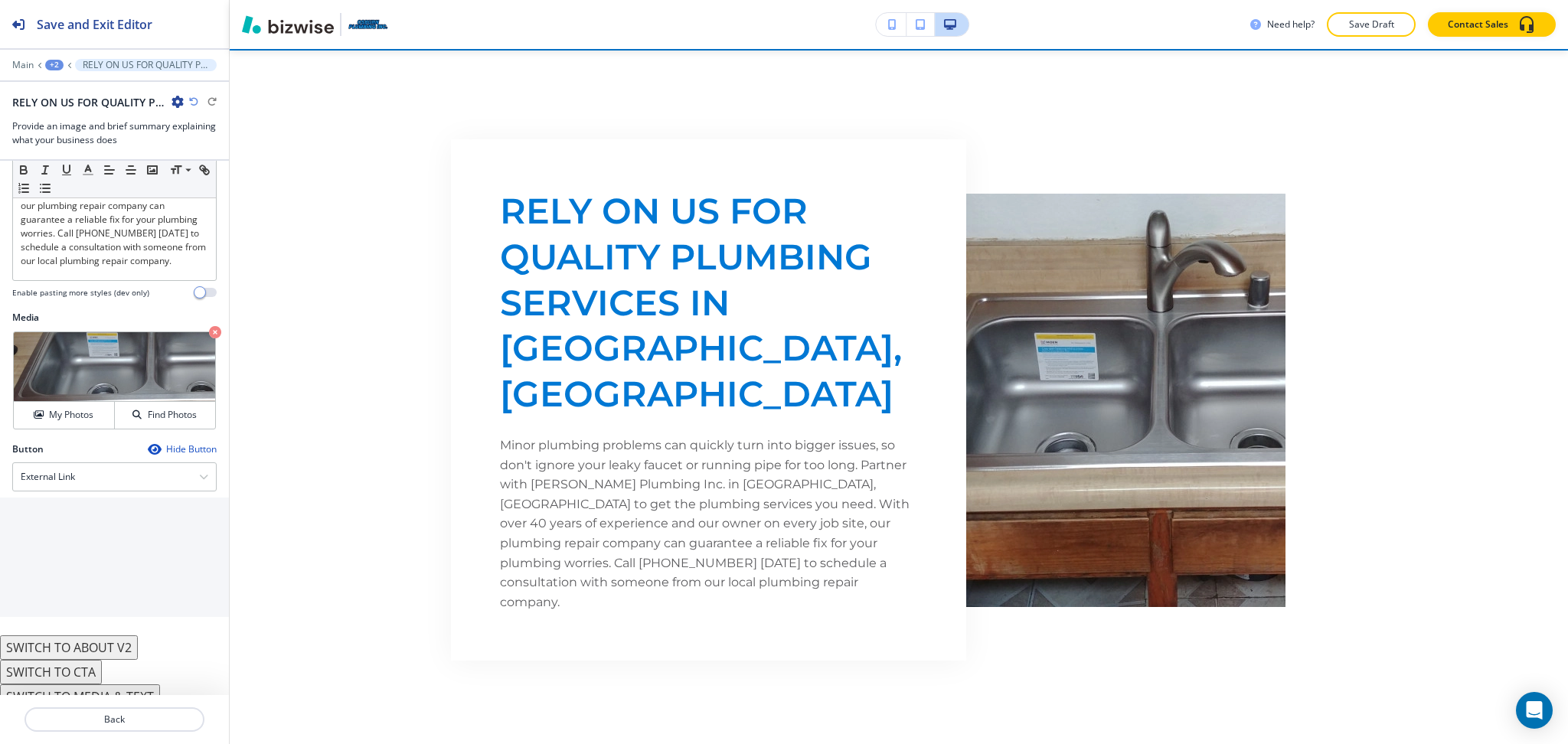
scroll to position [870, 0]
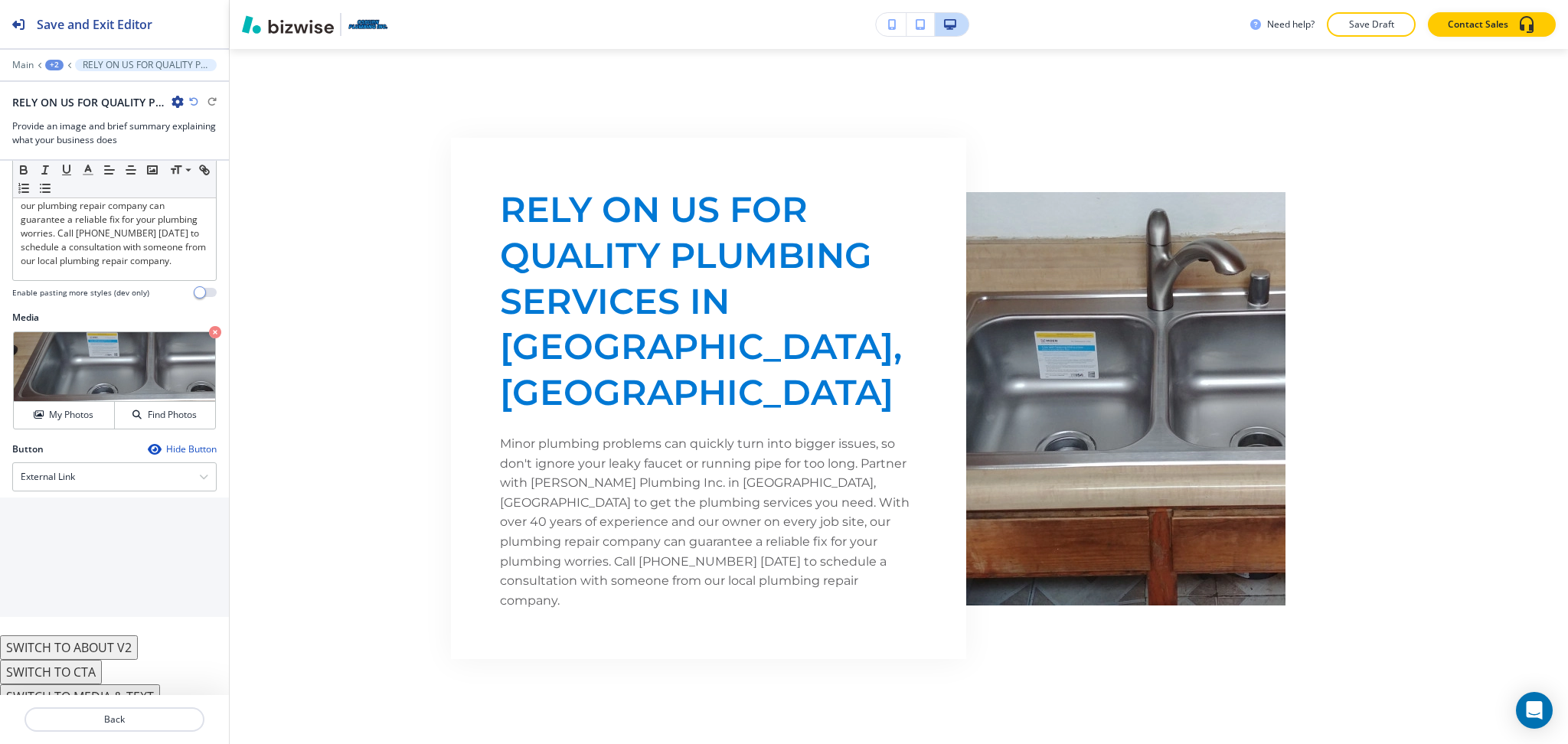
click at [194, 99] on icon "button" at bounding box center [194, 101] width 10 height 10
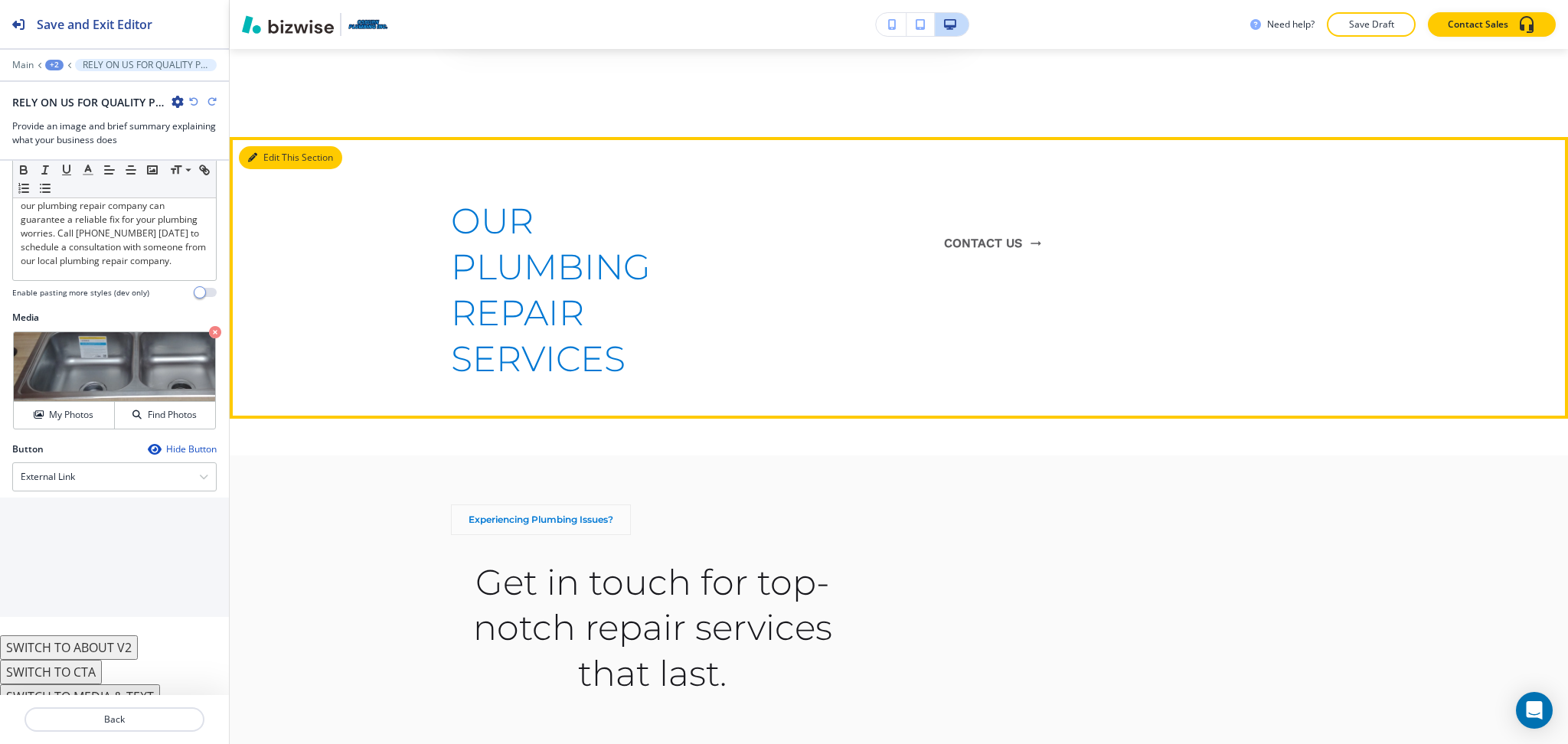
click at [262, 146] on button "Edit This Section" at bounding box center [291, 157] width 103 height 23
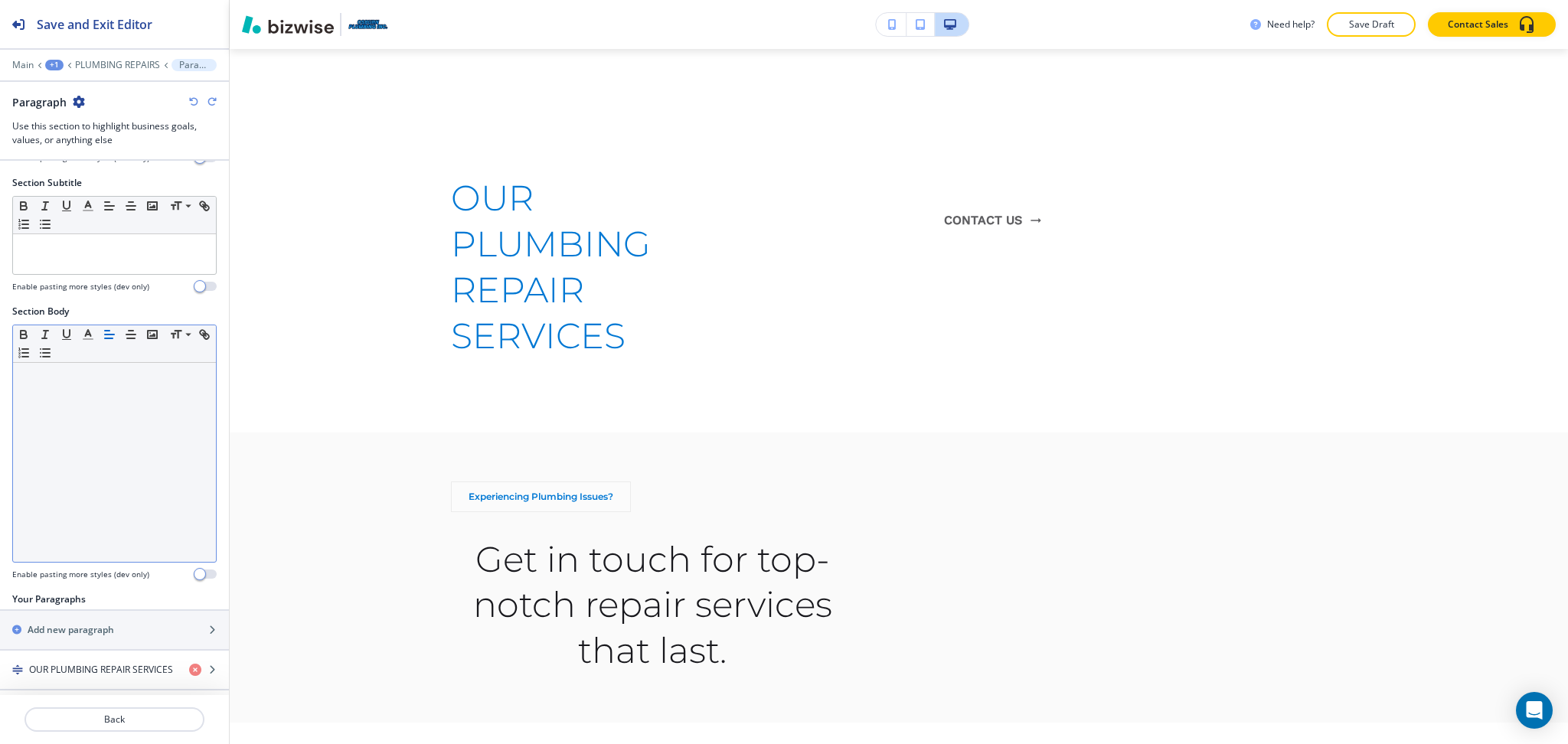
scroll to position [147, 0]
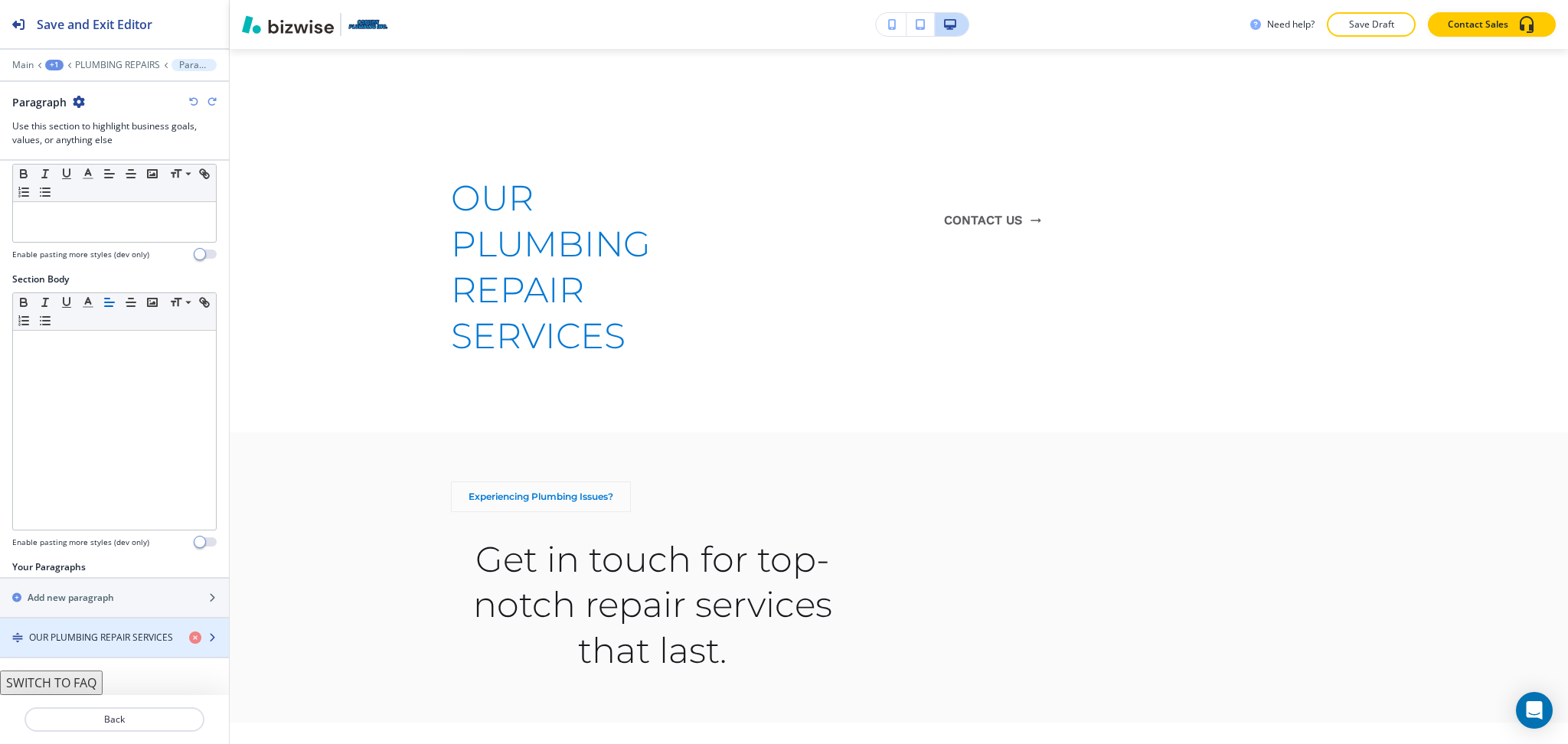
click at [94, 637] on h4 "OUR PLUMBING REPAIR SERVICES" at bounding box center [100, 637] width 144 height 14
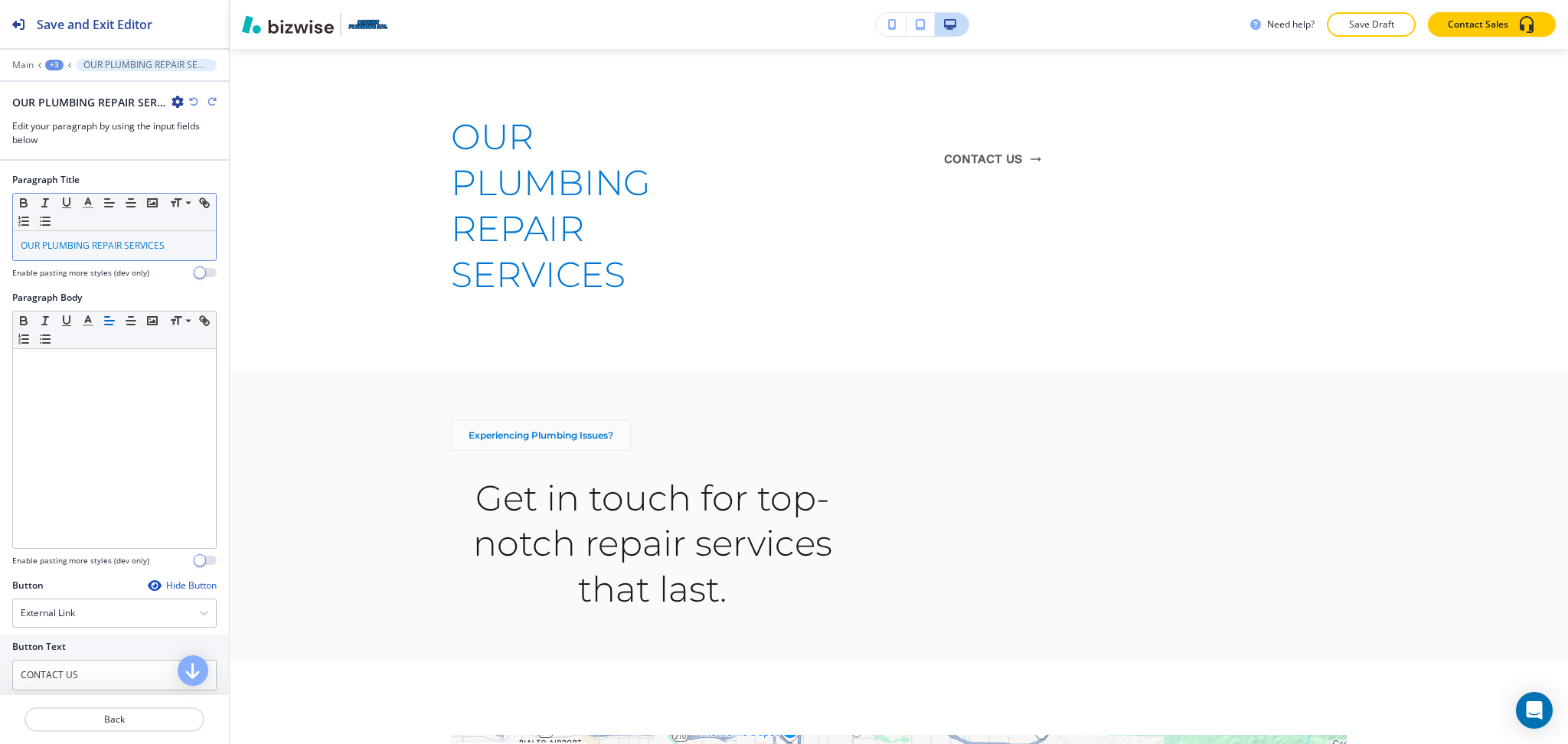
scroll to position [1, 0]
click at [119, 238] on span "OUR PLUMBING REPAIR SERVICES" at bounding box center [93, 245] width 144 height 13
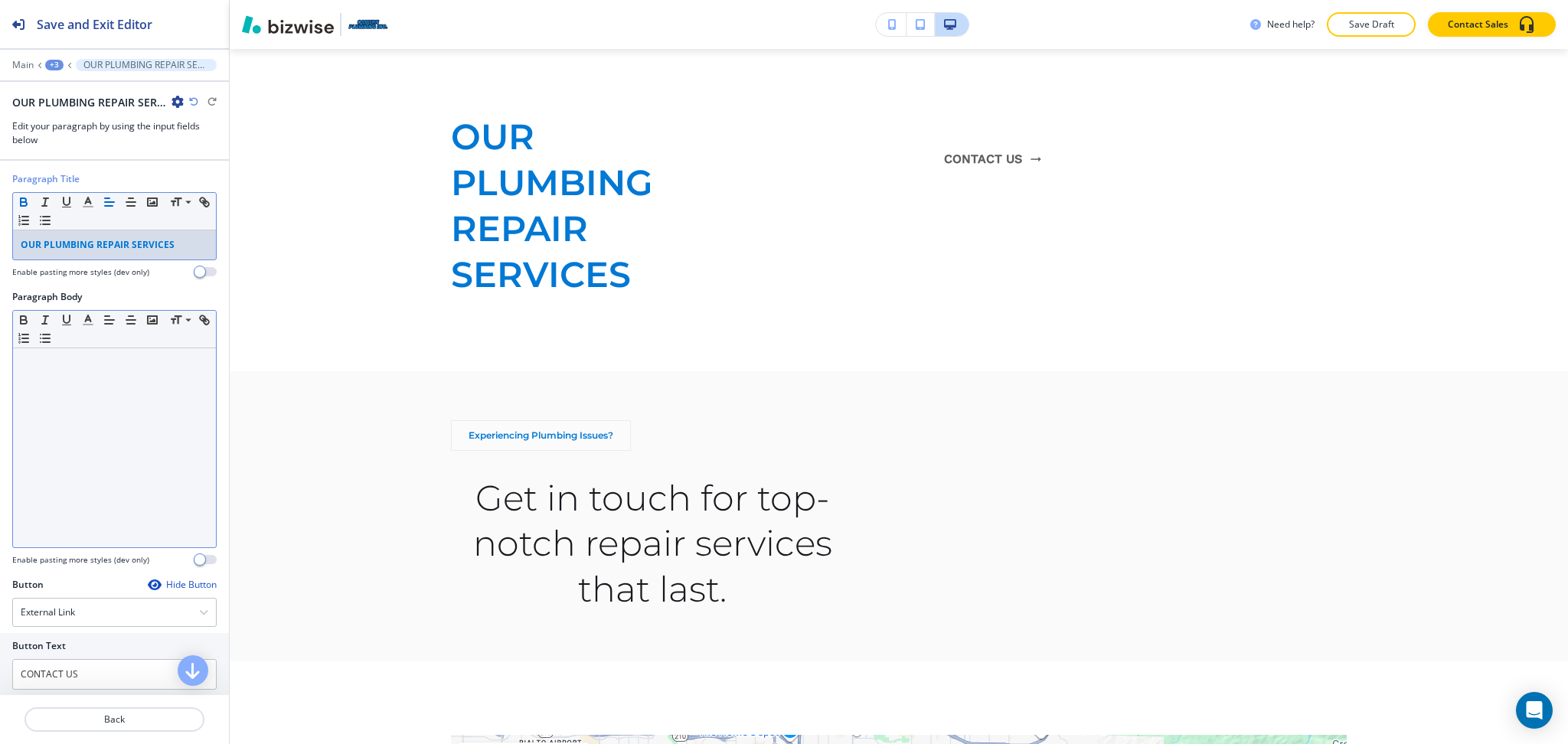
click at [115, 385] on div at bounding box center [114, 448] width 203 height 199
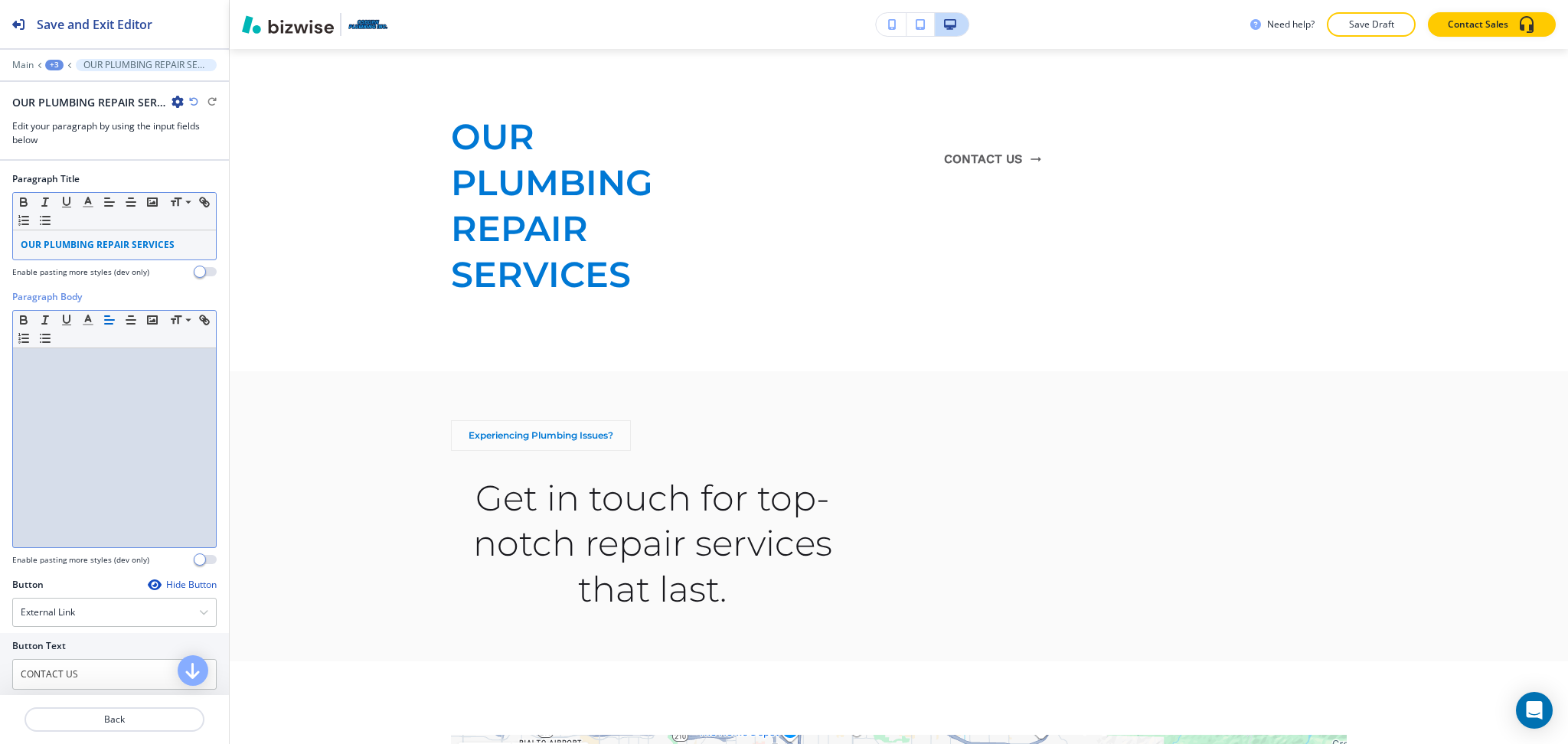
scroll to position [0, 0]
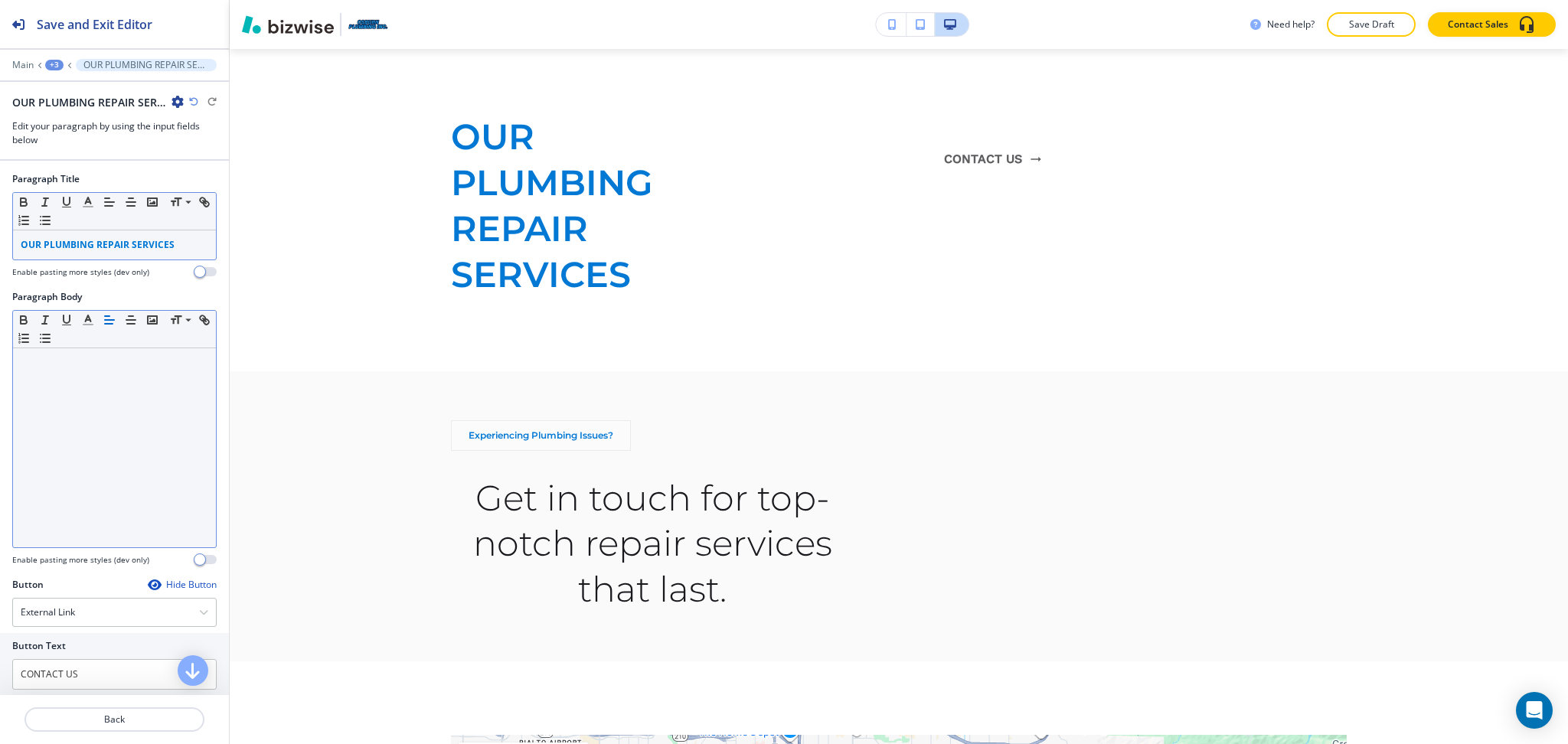
click at [107, 436] on div at bounding box center [114, 448] width 203 height 199
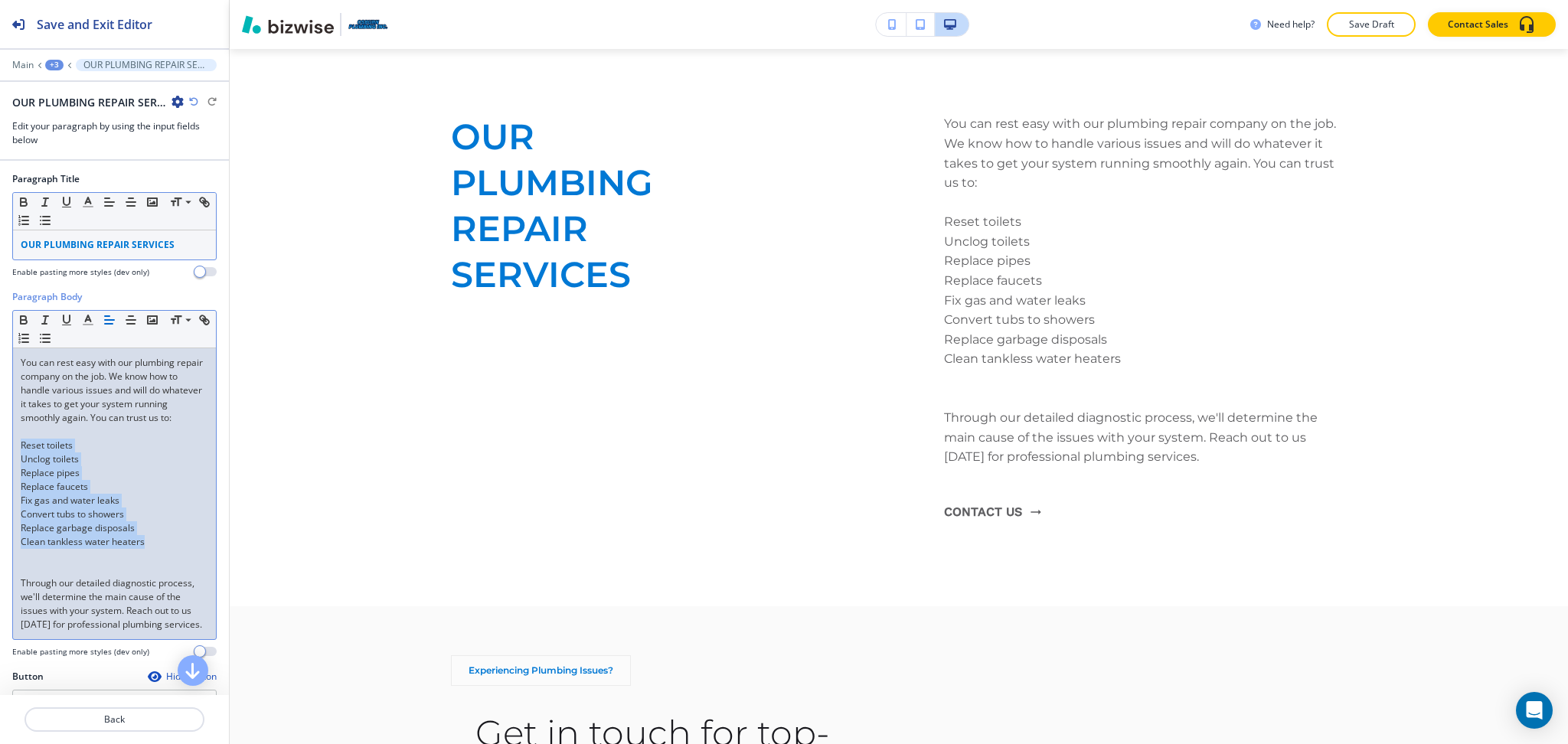
drag, startPoint x: 147, startPoint y: 554, endPoint x: 16, endPoint y: 454, distance: 164.8
click at [16, 454] on div "You can rest easy with our plumbing repair company on the job. We know how to h…" at bounding box center [114, 493] width 203 height 291
click at [50, 342] on line "button" at bounding box center [46, 342] width 7 height 0
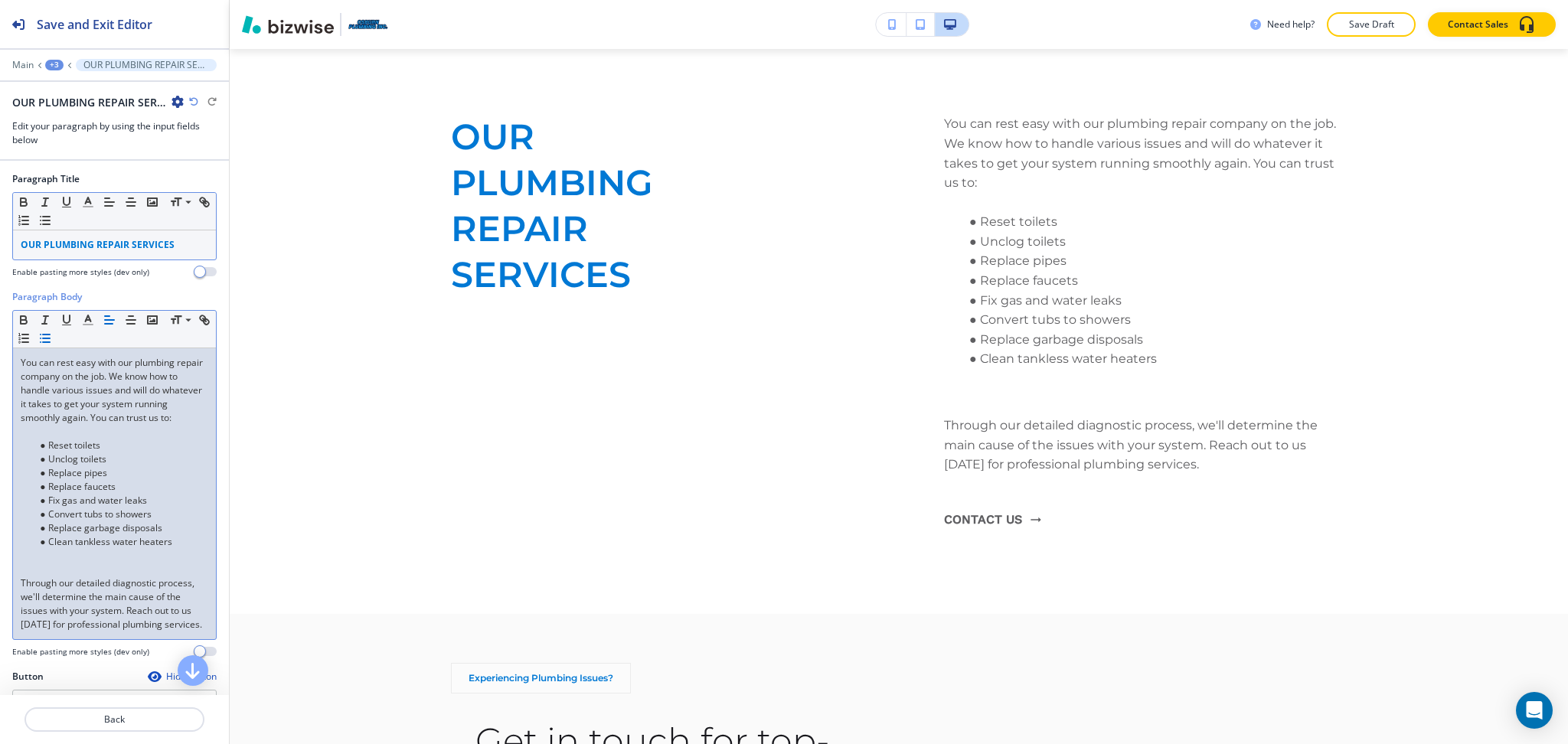
click at [51, 438] on p at bounding box center [114, 432] width 188 height 14
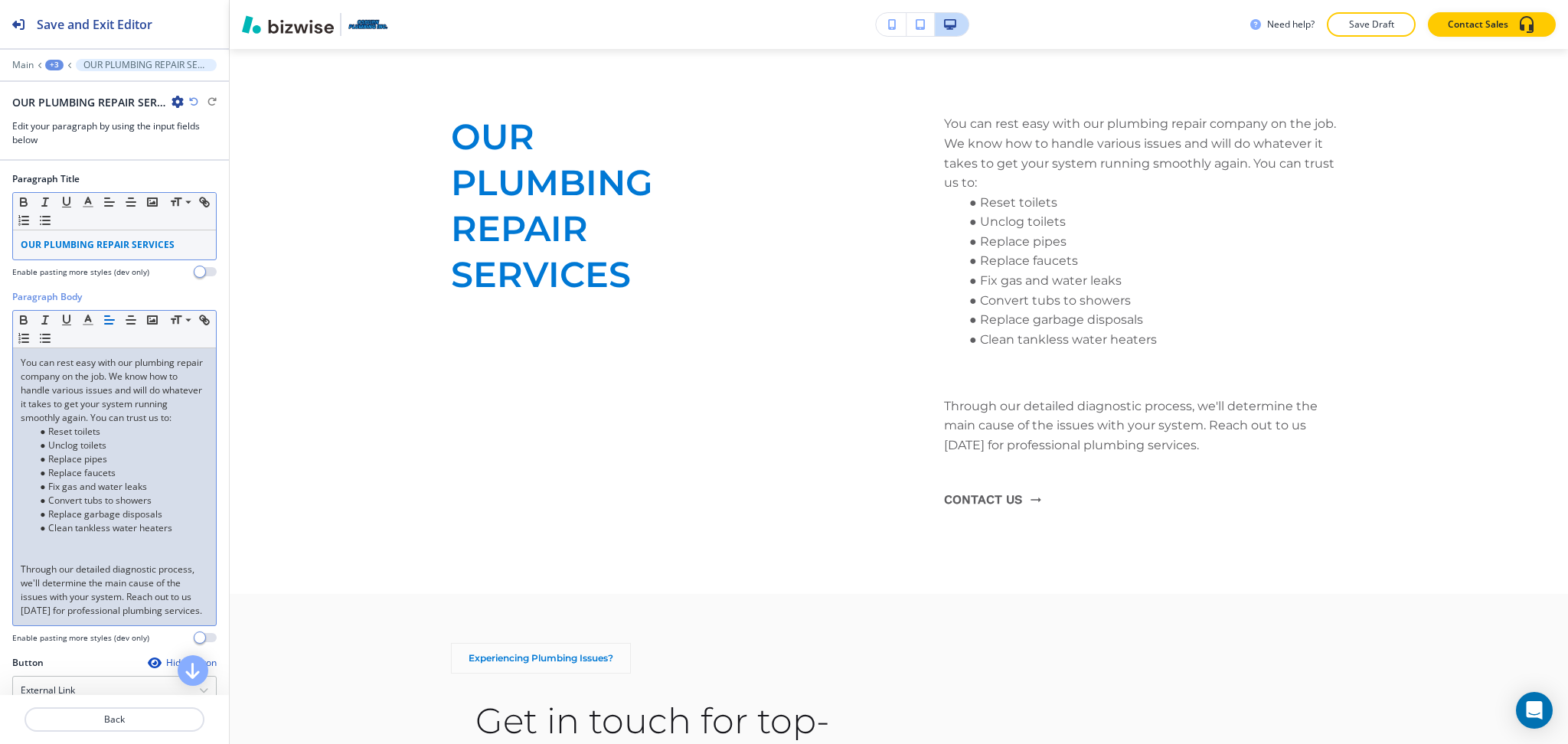
click at [62, 562] on p at bounding box center [114, 556] width 188 height 14
click at [19, 579] on div "You can rest easy with our plumbing repair company on the job. We know how to h…" at bounding box center [114, 486] width 203 height 277
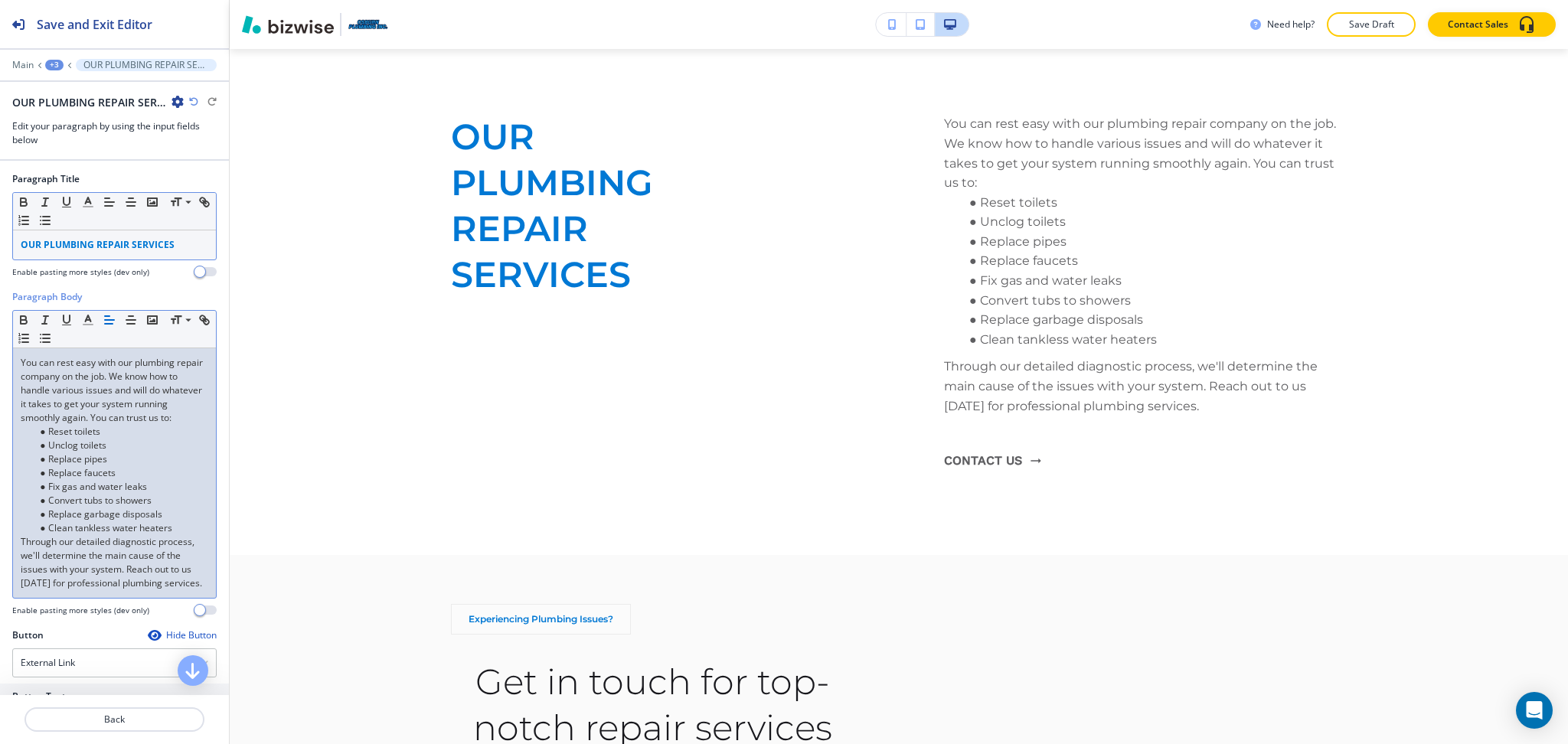
click at [114, 590] on p "Through our detailed diagnostic process, we'll determine the main cause of the …" at bounding box center [114, 562] width 188 height 55
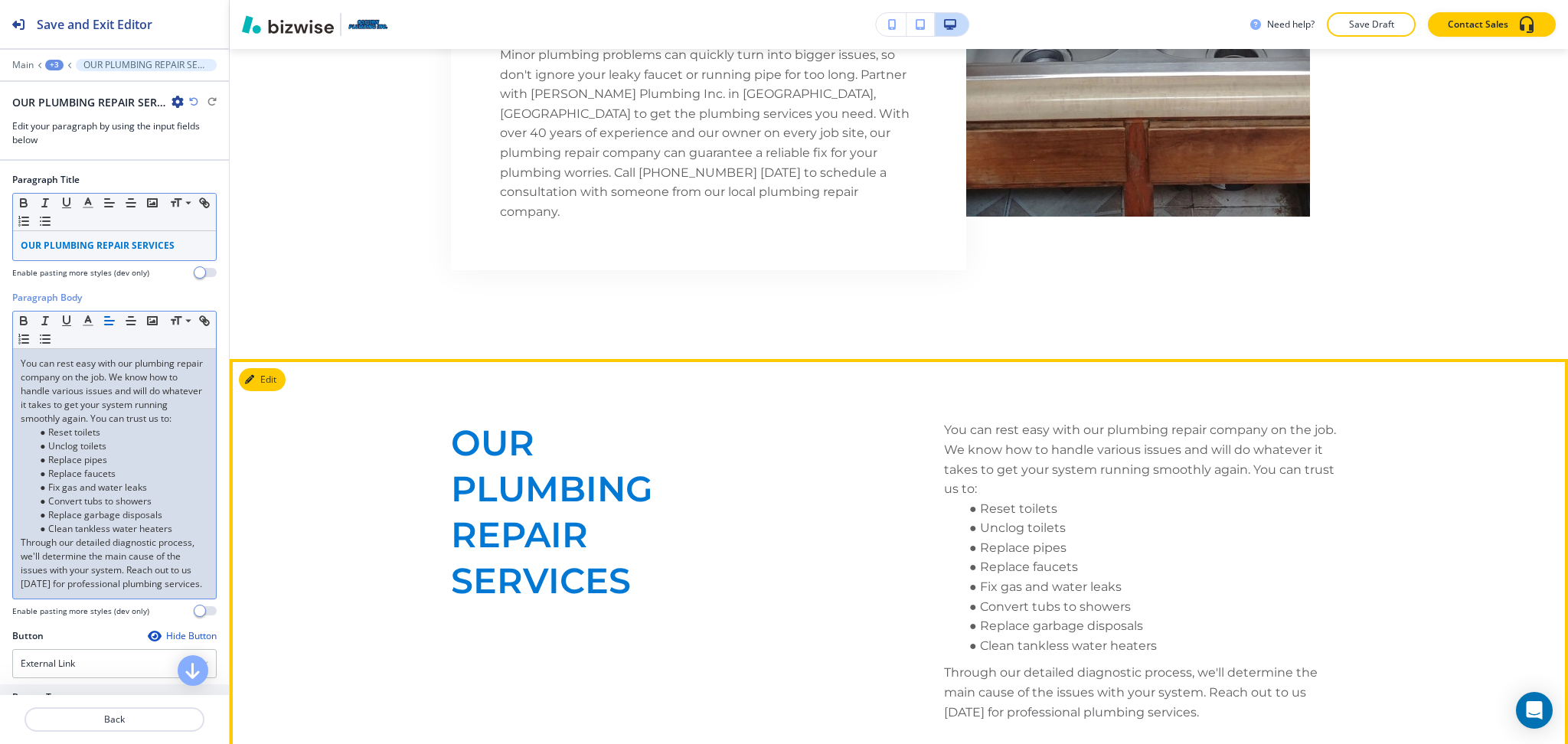
scroll to position [1259, 0]
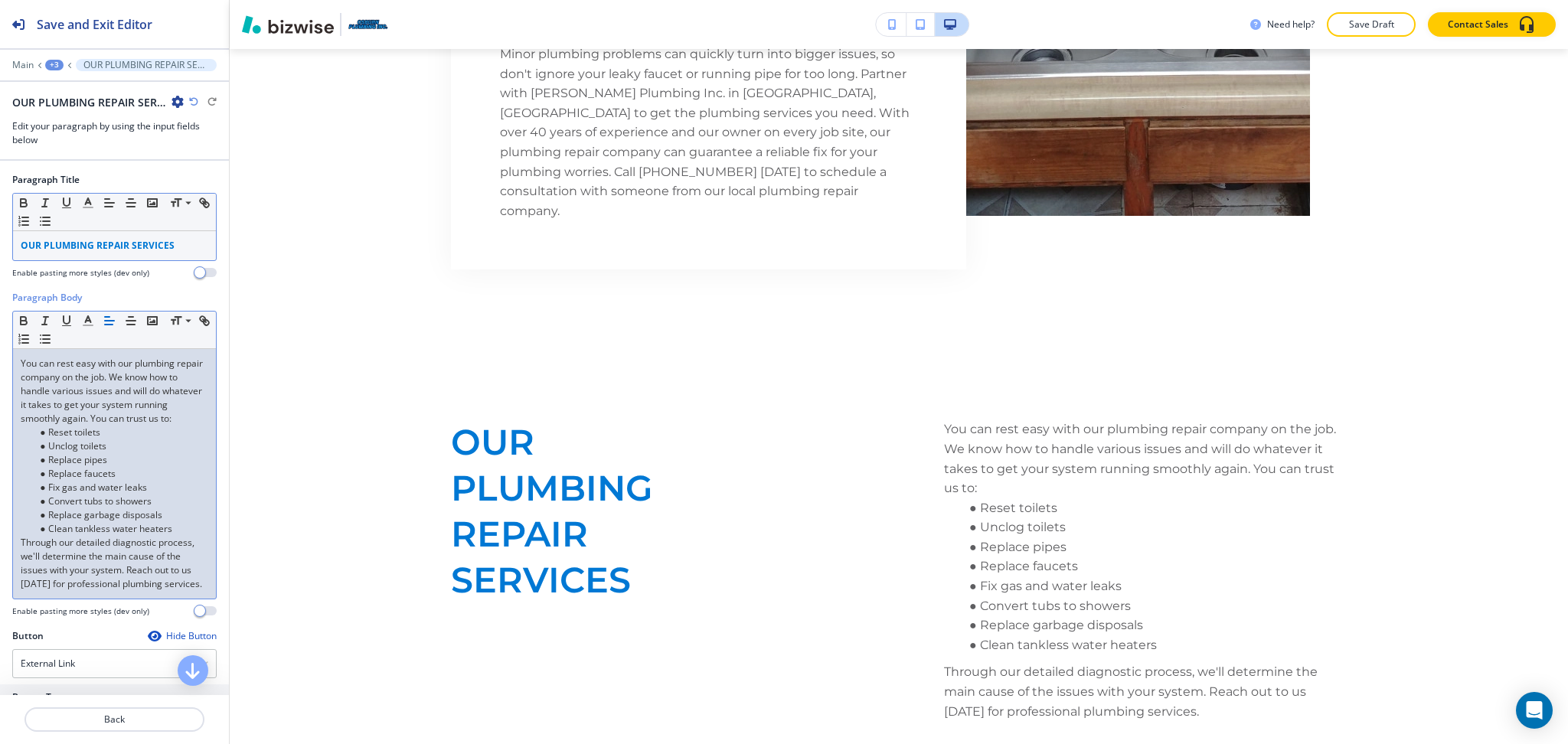
click at [72, 247] on strong "OUR PLUMBING REPAIR SERVICES" at bounding box center [98, 245] width 154 height 13
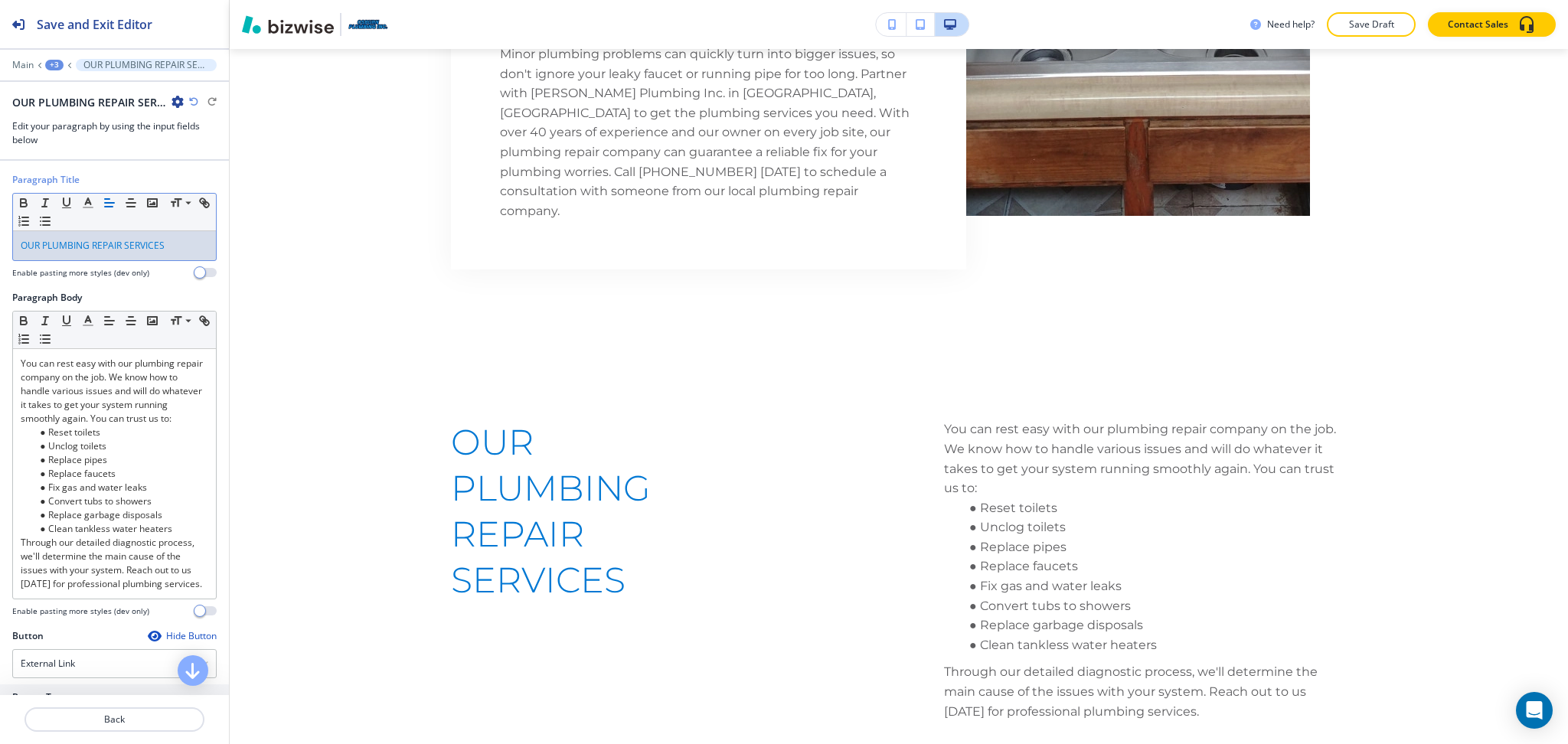
click at [75, 251] on p "OUR PLUMBING REPAIR SERVICES" at bounding box center [114, 246] width 188 height 14
click at [44, 240] on span "OUR PLUMBING REPAIR SERVICES" at bounding box center [93, 245] width 144 height 13
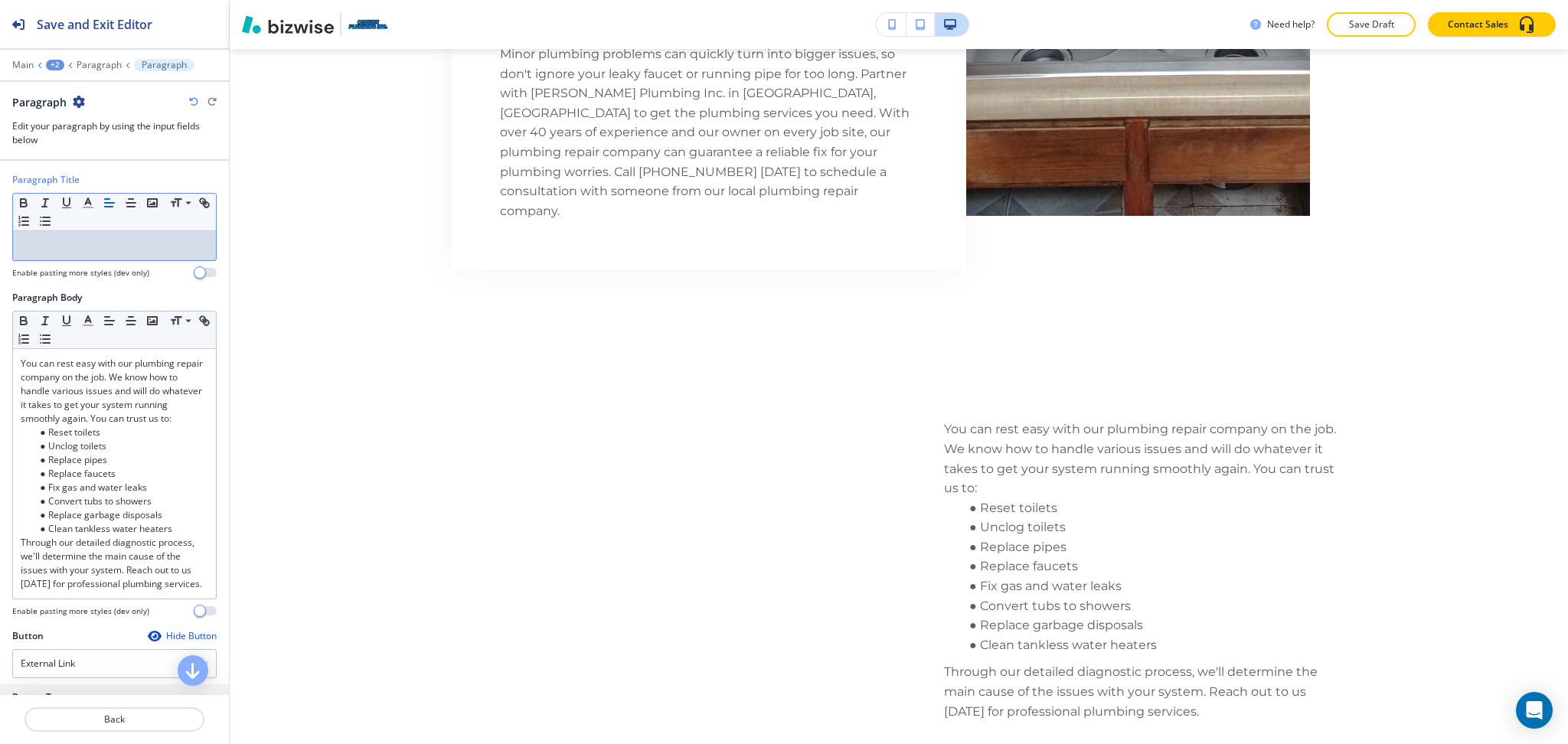
click at [114, 252] on div at bounding box center [114, 245] width 203 height 29
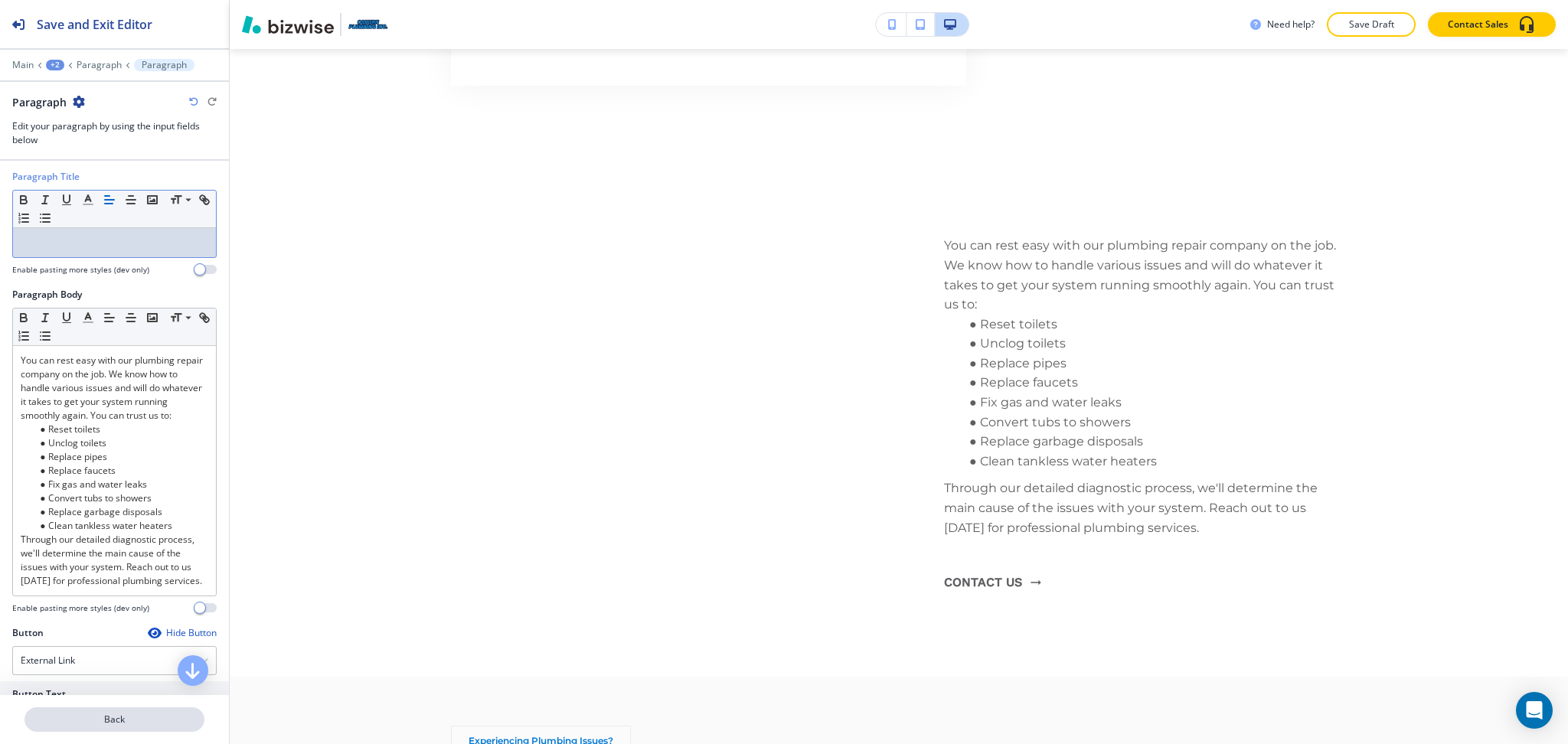
scroll to position [3, 0]
click at [115, 718] on p "Back" at bounding box center [114, 720] width 177 height 14
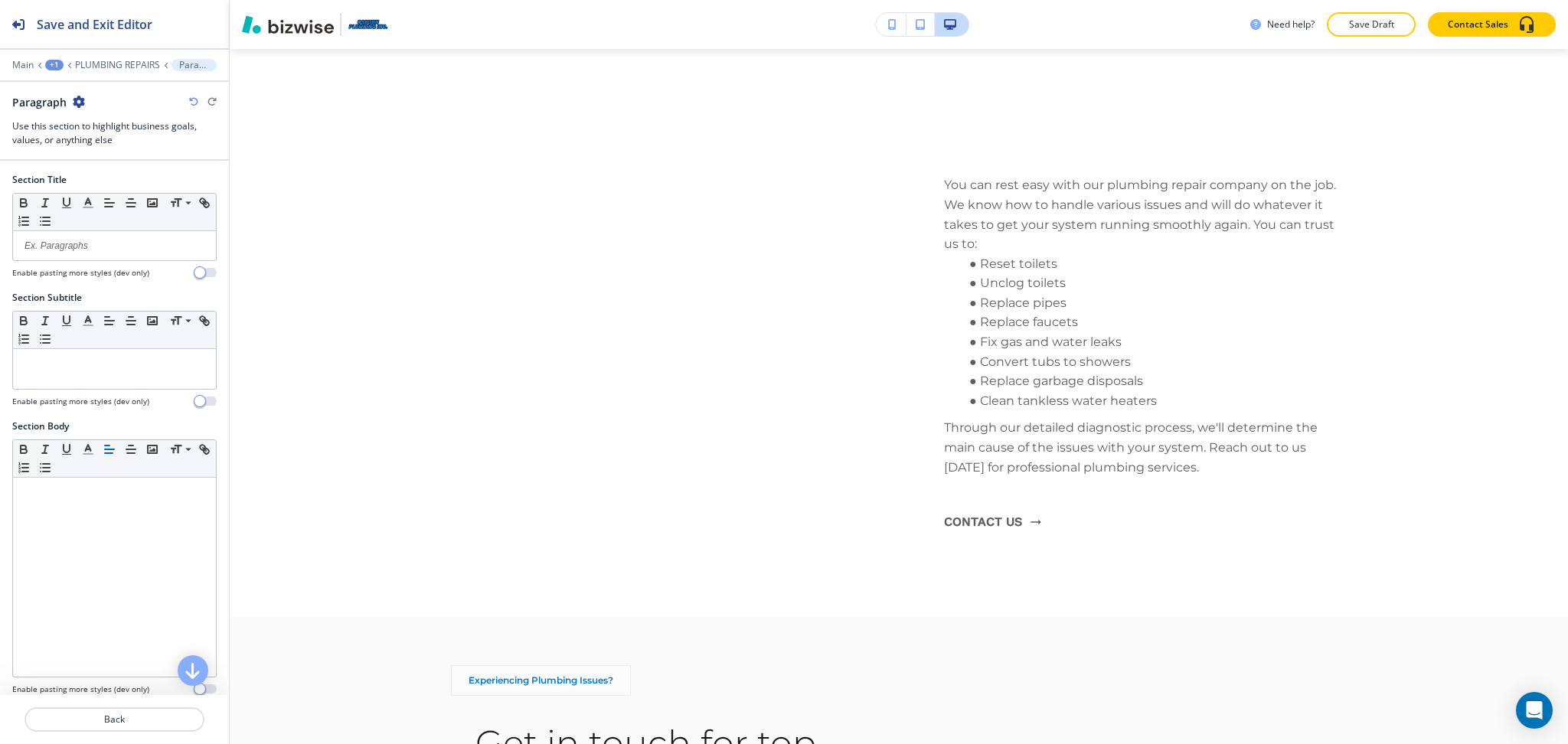
scroll to position [1, 0]
click at [77, 245] on p at bounding box center [114, 245] width 188 height 14
click at [152, 375] on div at bounding box center [114, 369] width 203 height 40
paste div
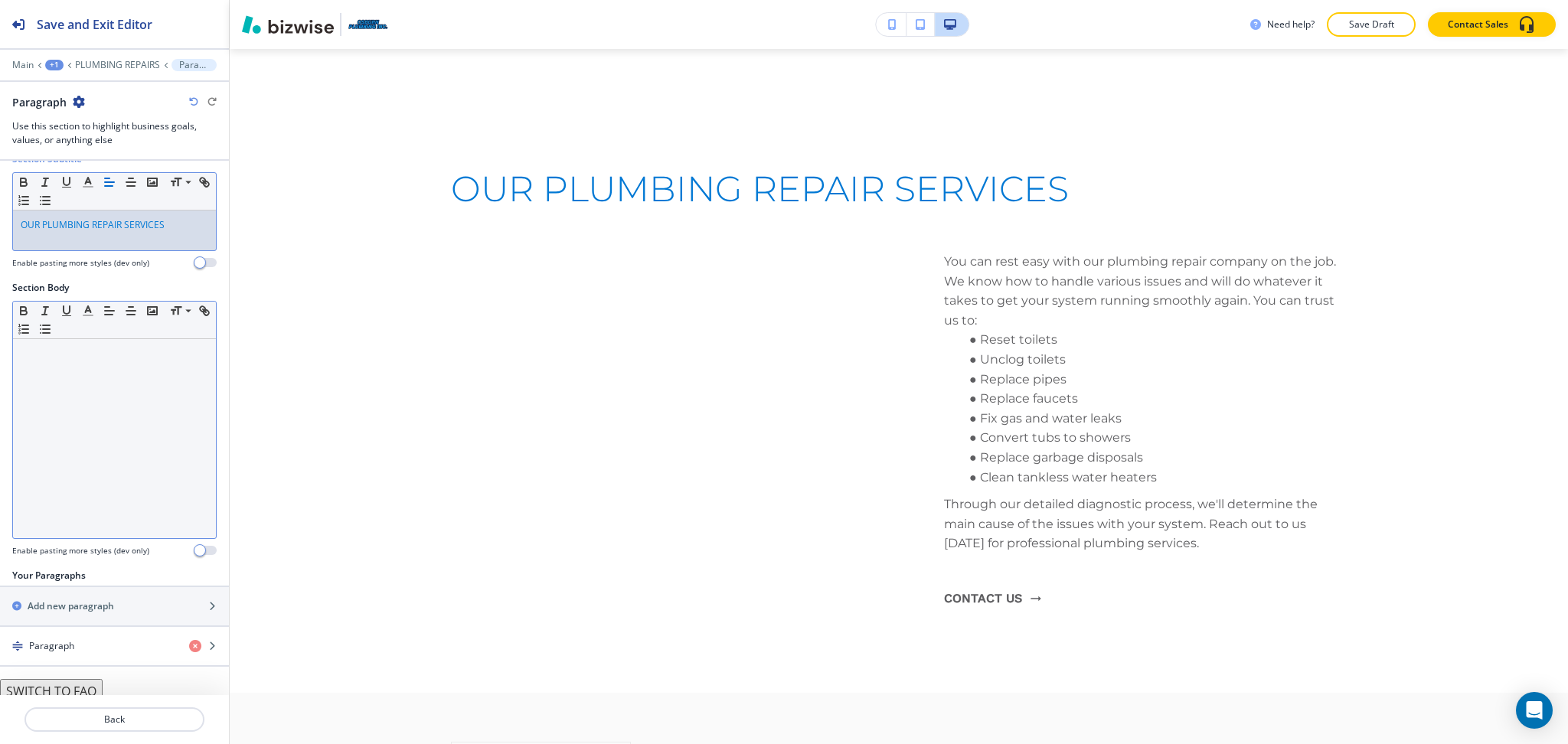
scroll to position [147, 0]
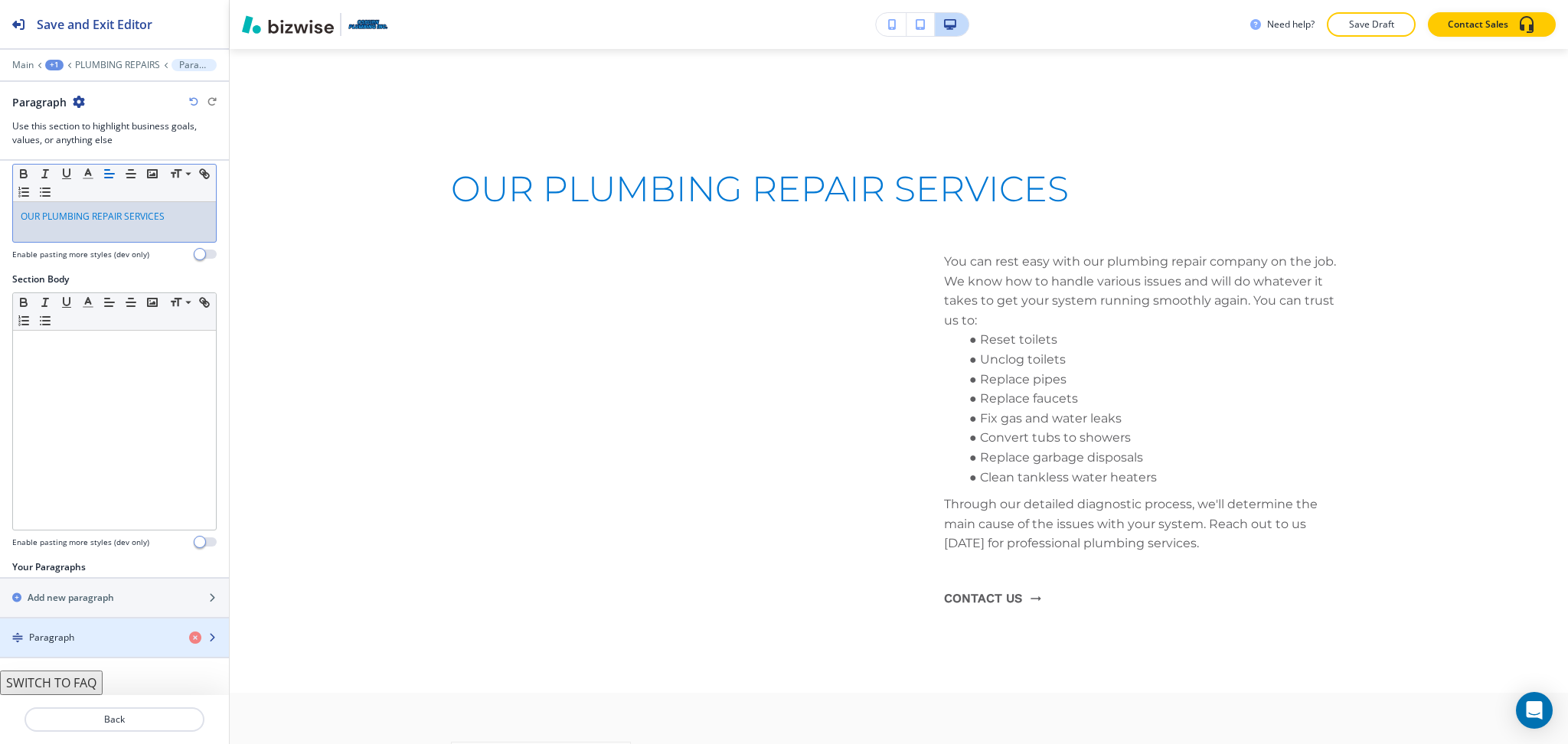
click at [86, 636] on div "Paragraph" at bounding box center [88, 637] width 177 height 14
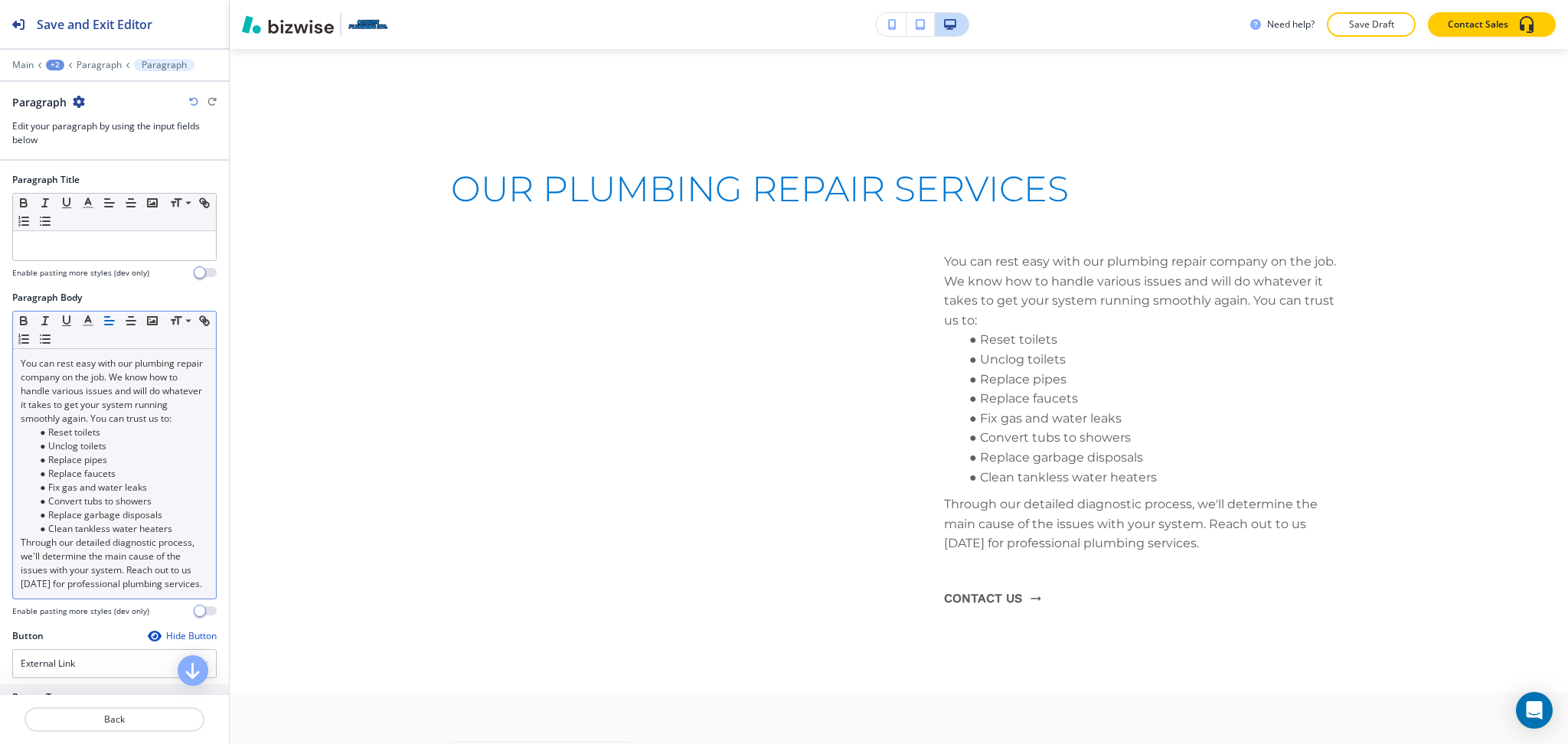
scroll to position [1642, 0]
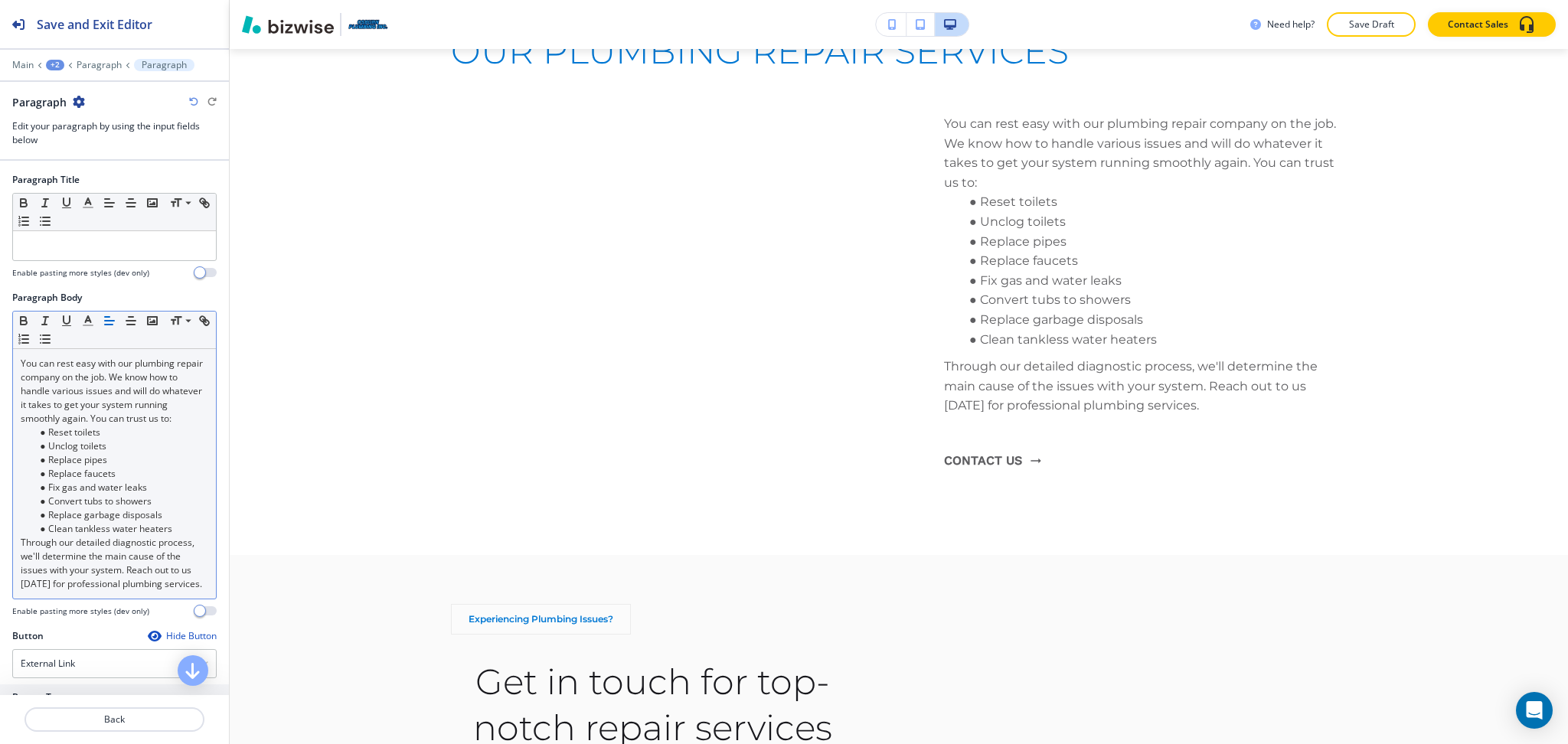
click at [79, 481] on li "Replace faucets" at bounding box center [120, 474] width 174 height 14
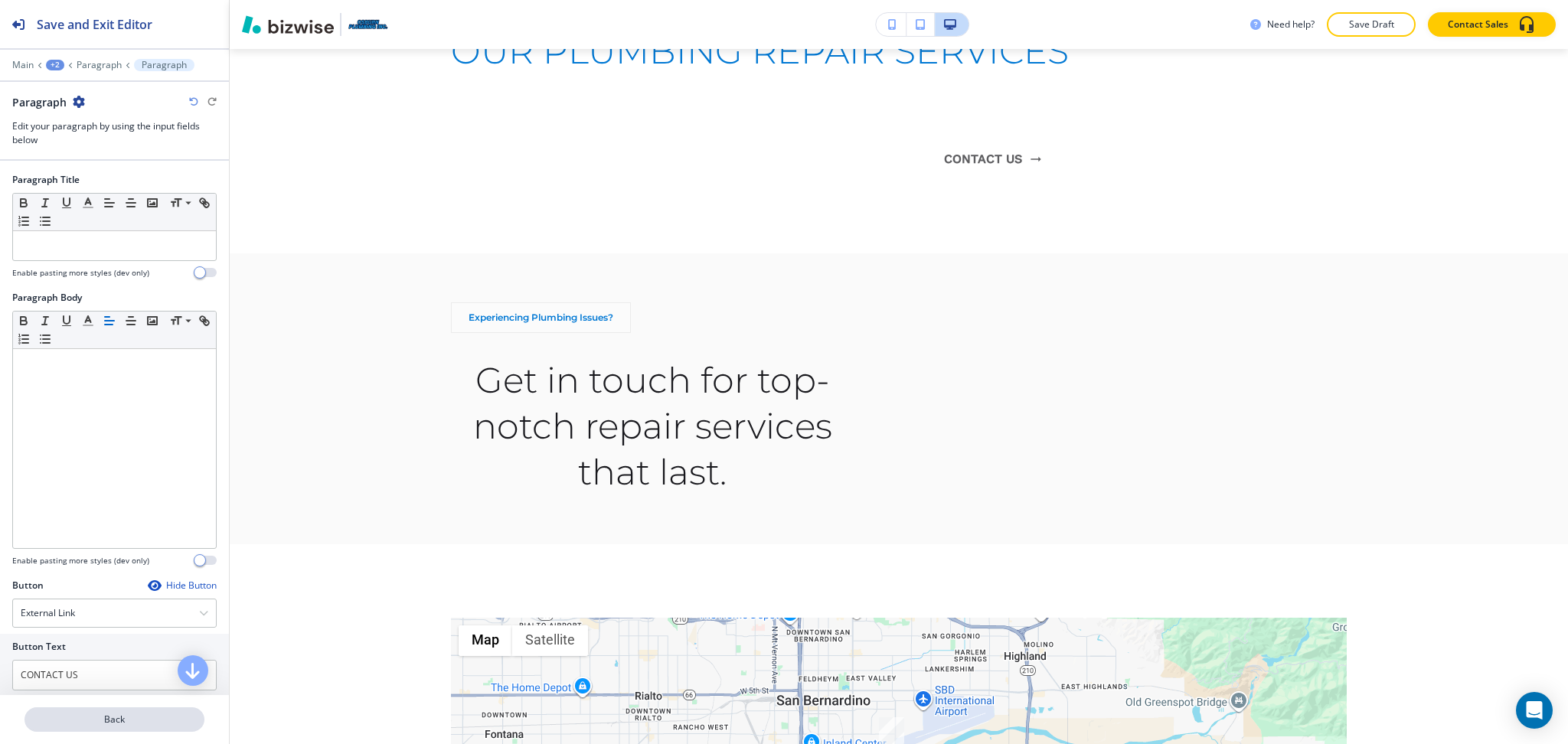
click at [116, 717] on p "Back" at bounding box center [114, 720] width 177 height 14
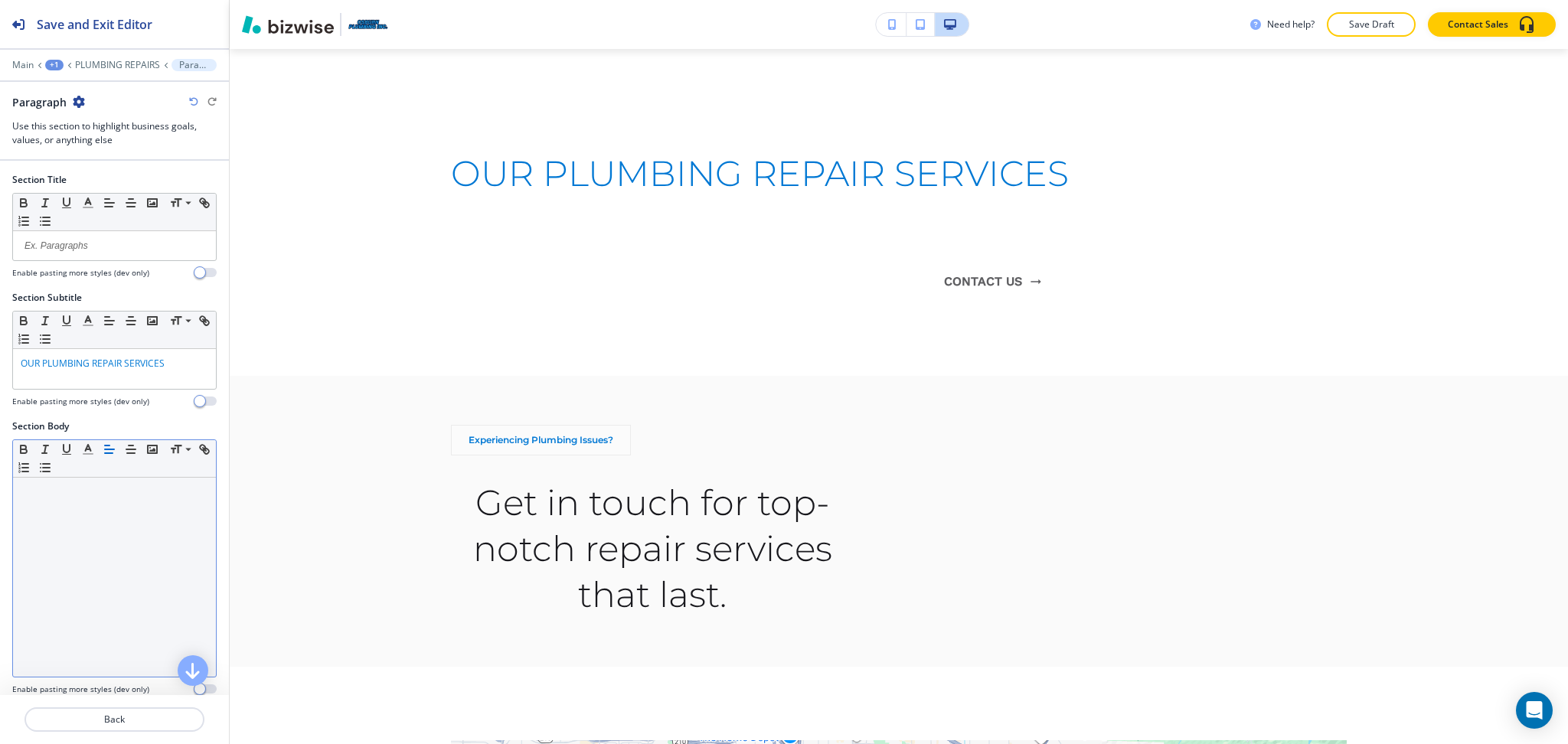
scroll to position [1504, 0]
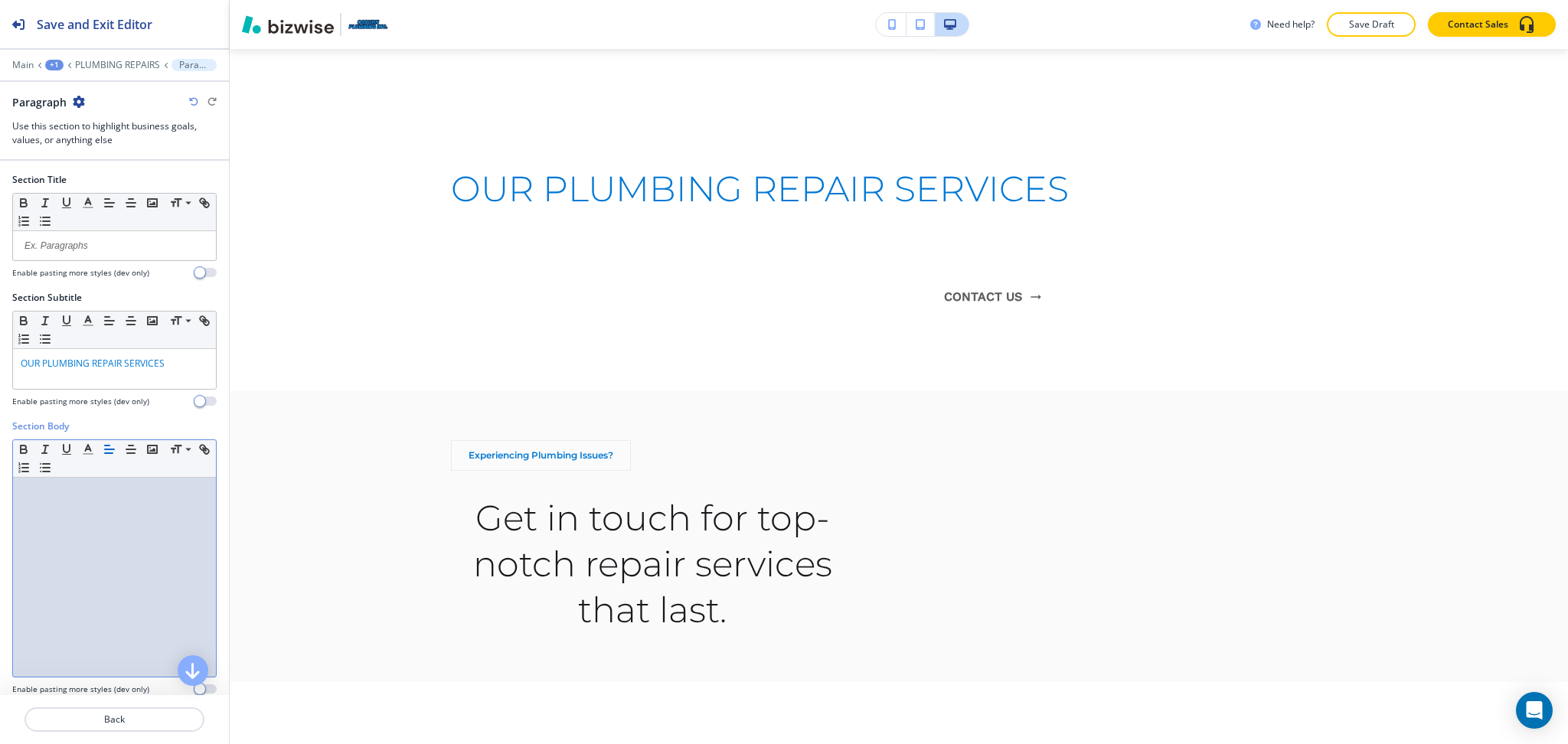
click at [96, 505] on div at bounding box center [114, 577] width 203 height 199
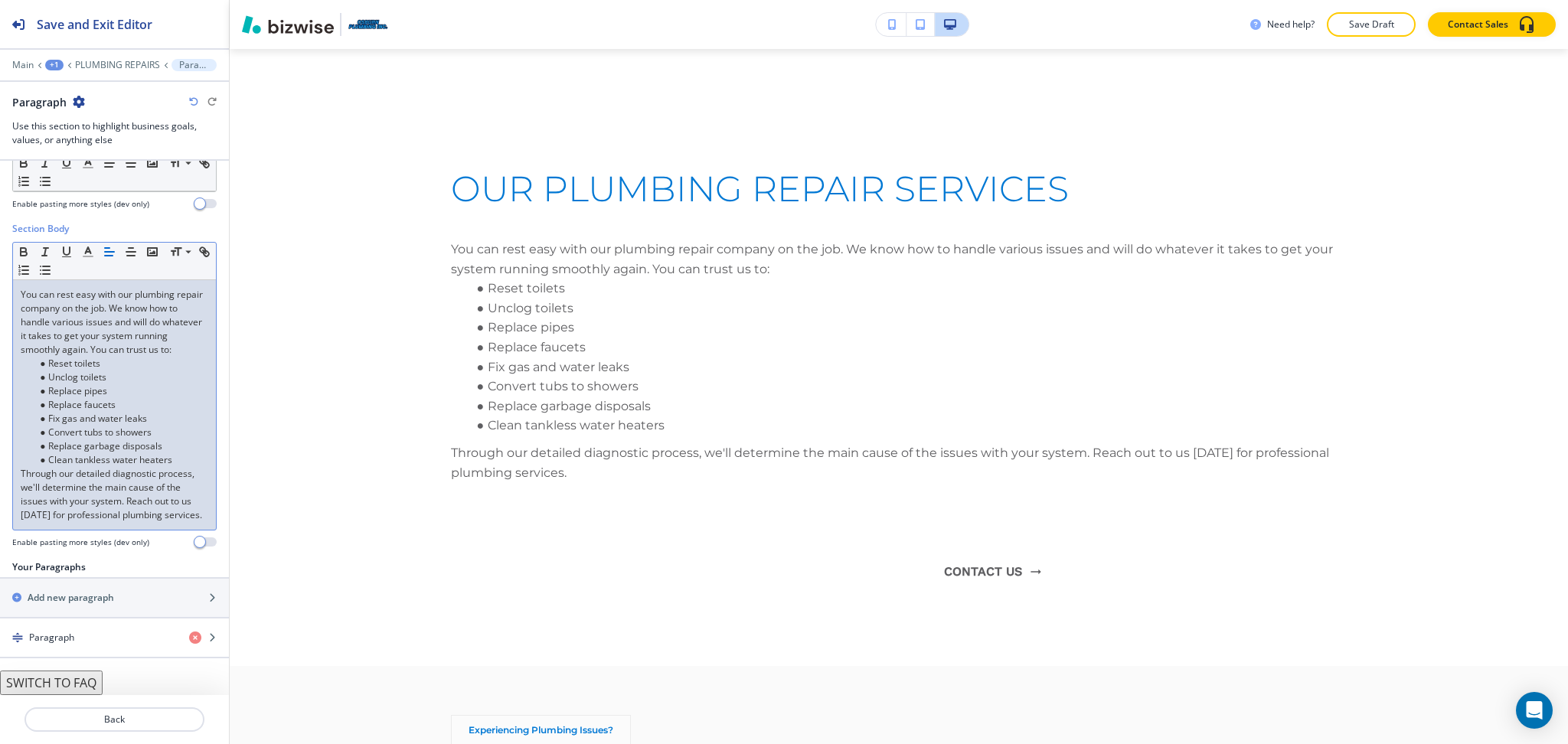
scroll to position [225, 0]
click at [73, 639] on h4 "Paragraph" at bounding box center [52, 637] width 45 height 14
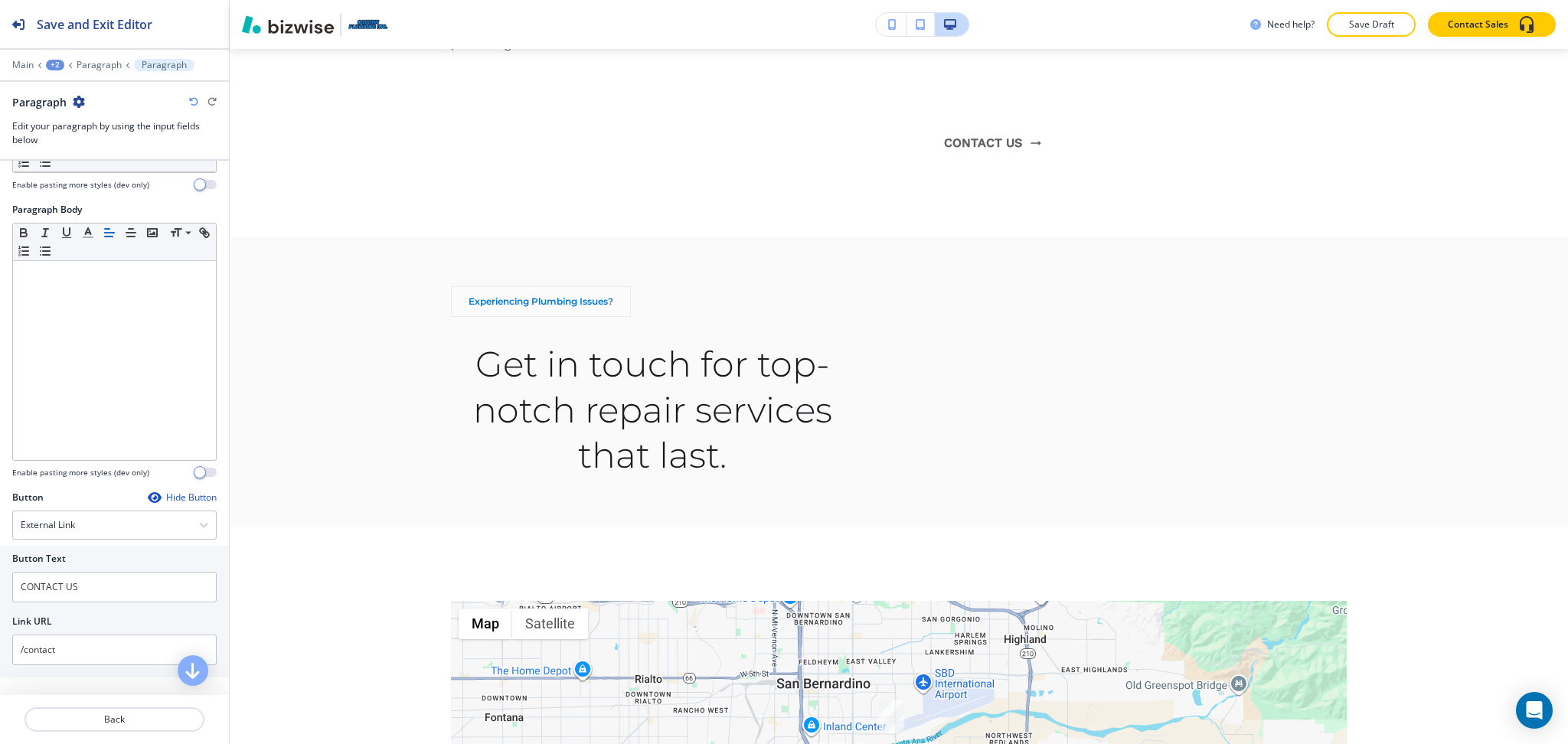
scroll to position [89, 0]
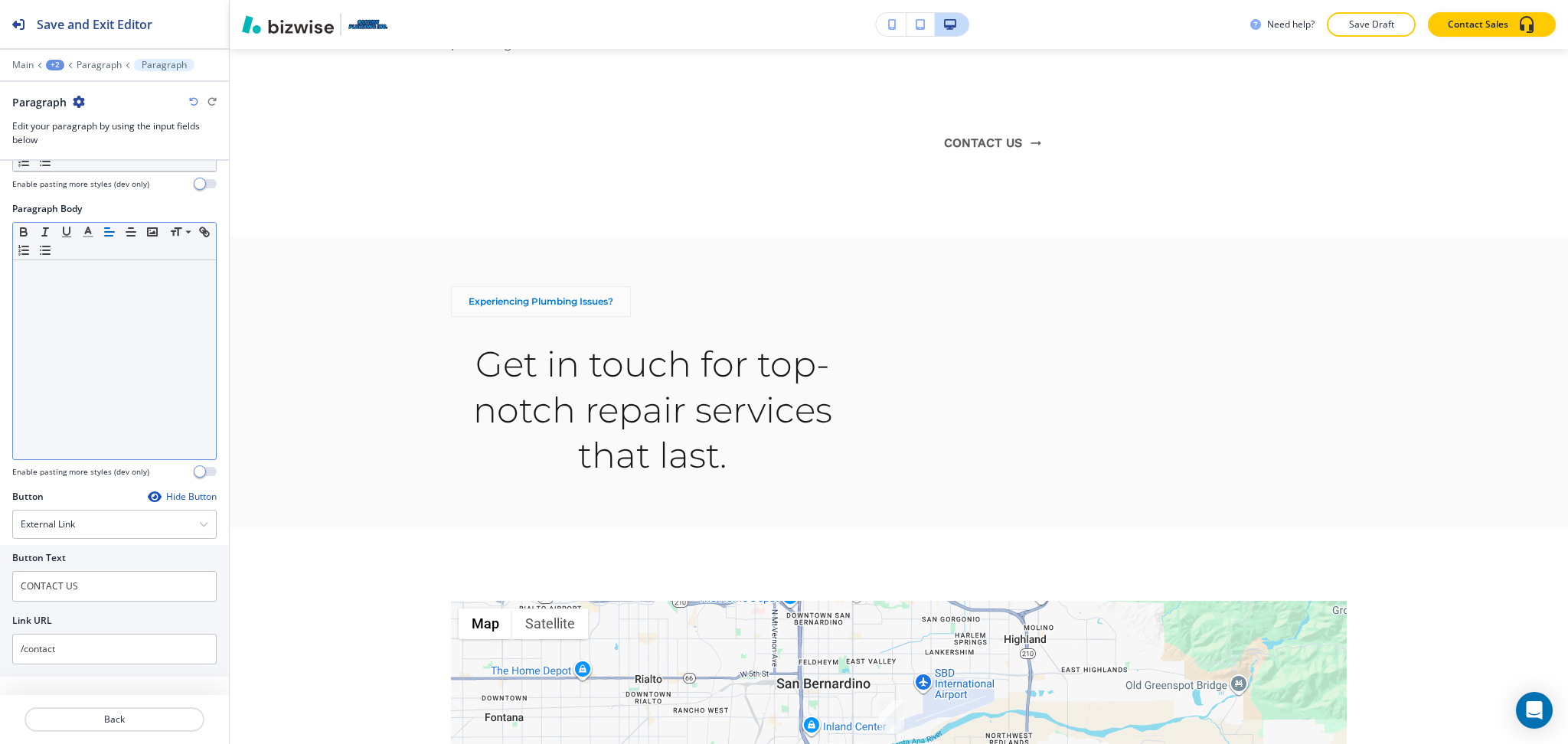
click at [182, 497] on div "Hide Button" at bounding box center [182, 497] width 69 height 12
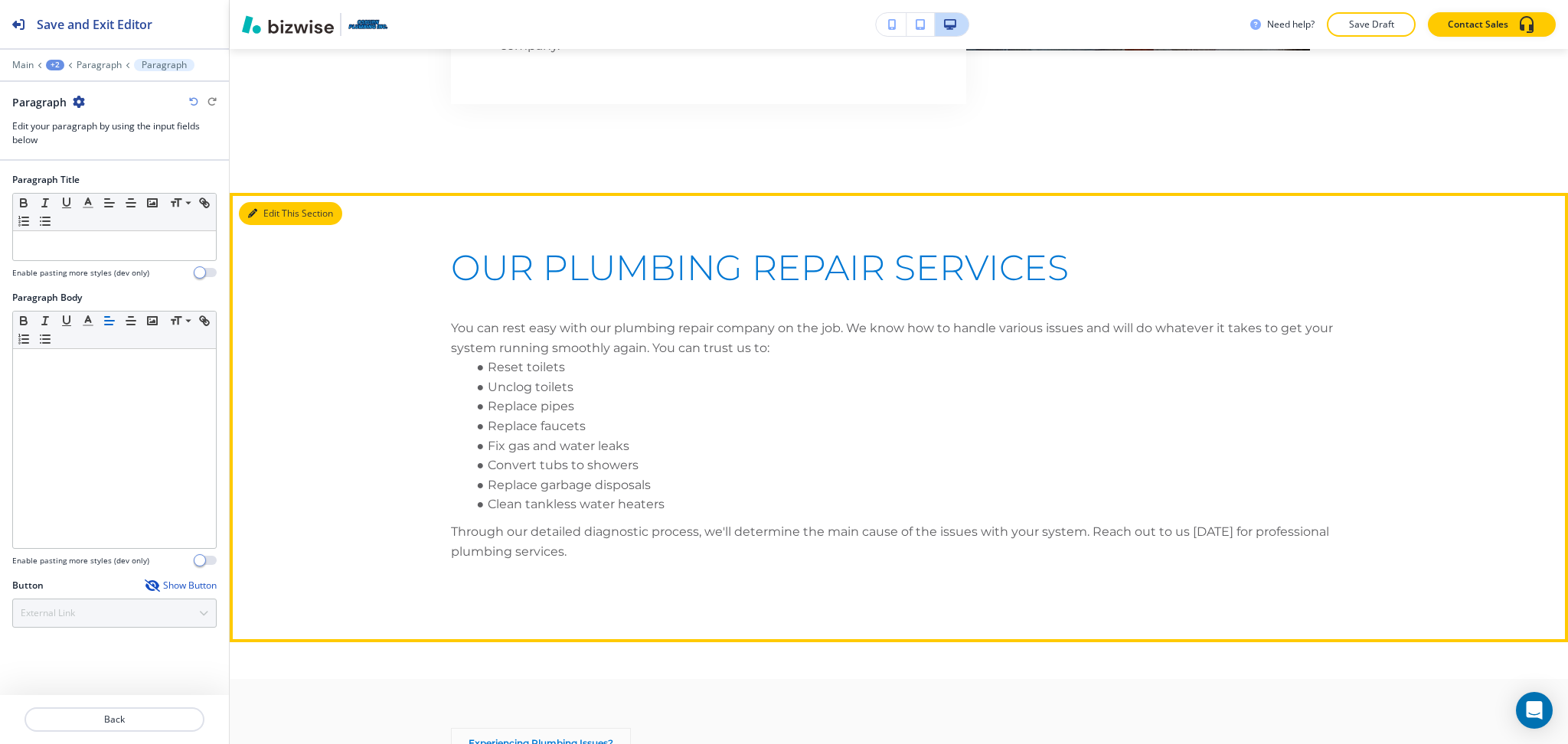
click at [276, 202] on button "Edit This Section" at bounding box center [291, 213] width 103 height 23
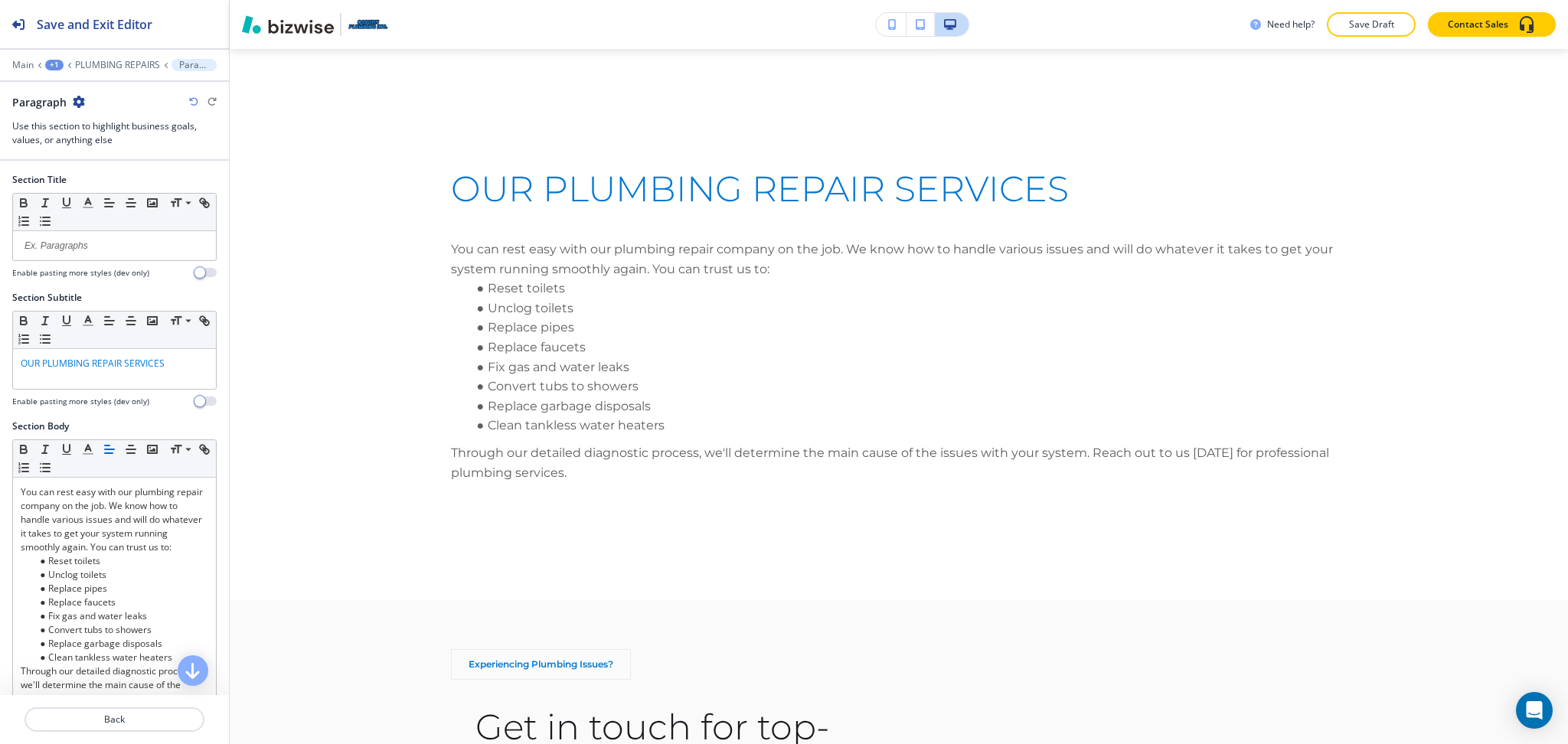
scroll to position [225, 0]
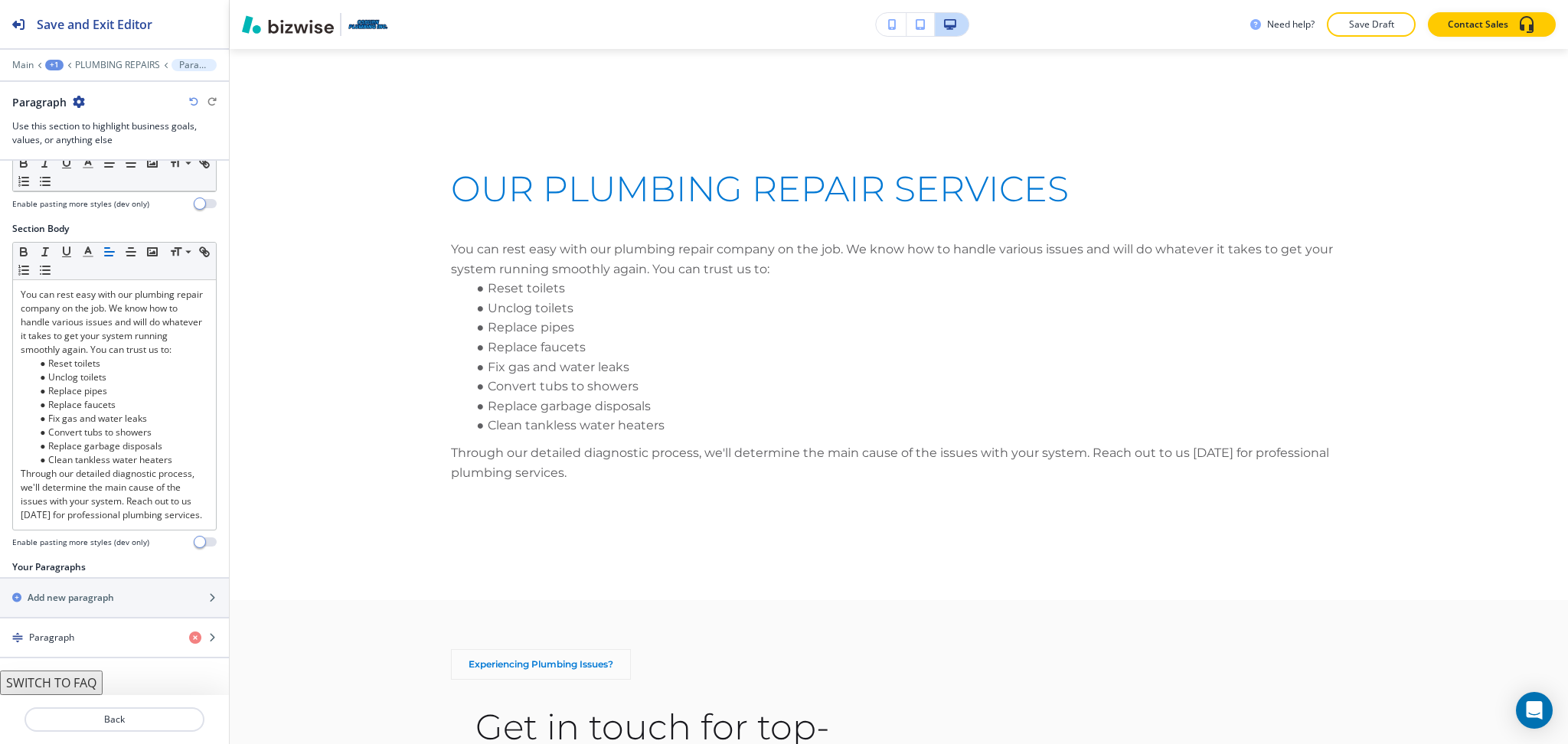
click at [83, 678] on button "SWITCH TO FAQ" at bounding box center [51, 683] width 102 height 24
click at [115, 687] on button "SWITCH TO PARAGRAPHS" at bounding box center [79, 683] width 158 height 24
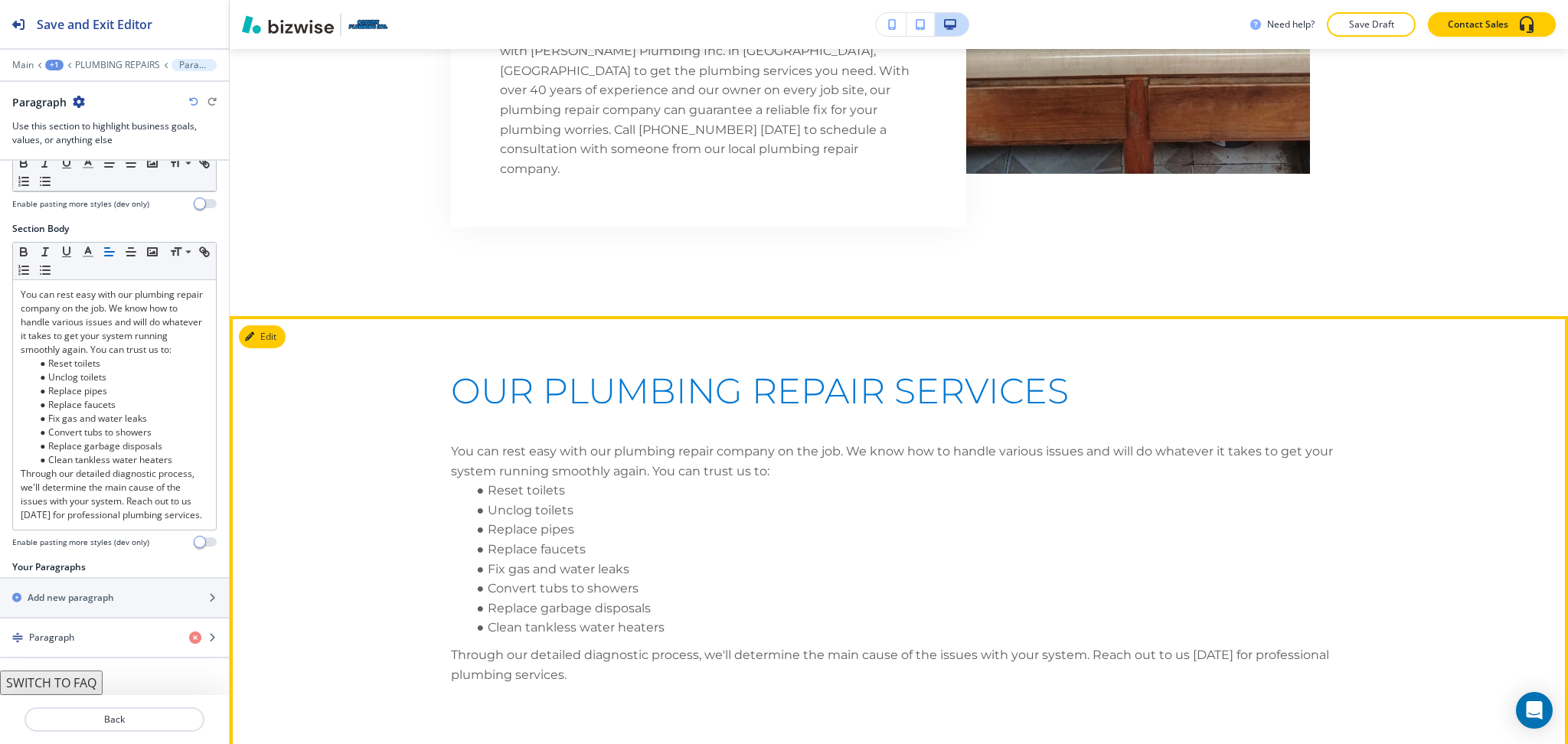
scroll to position [1301, 0]
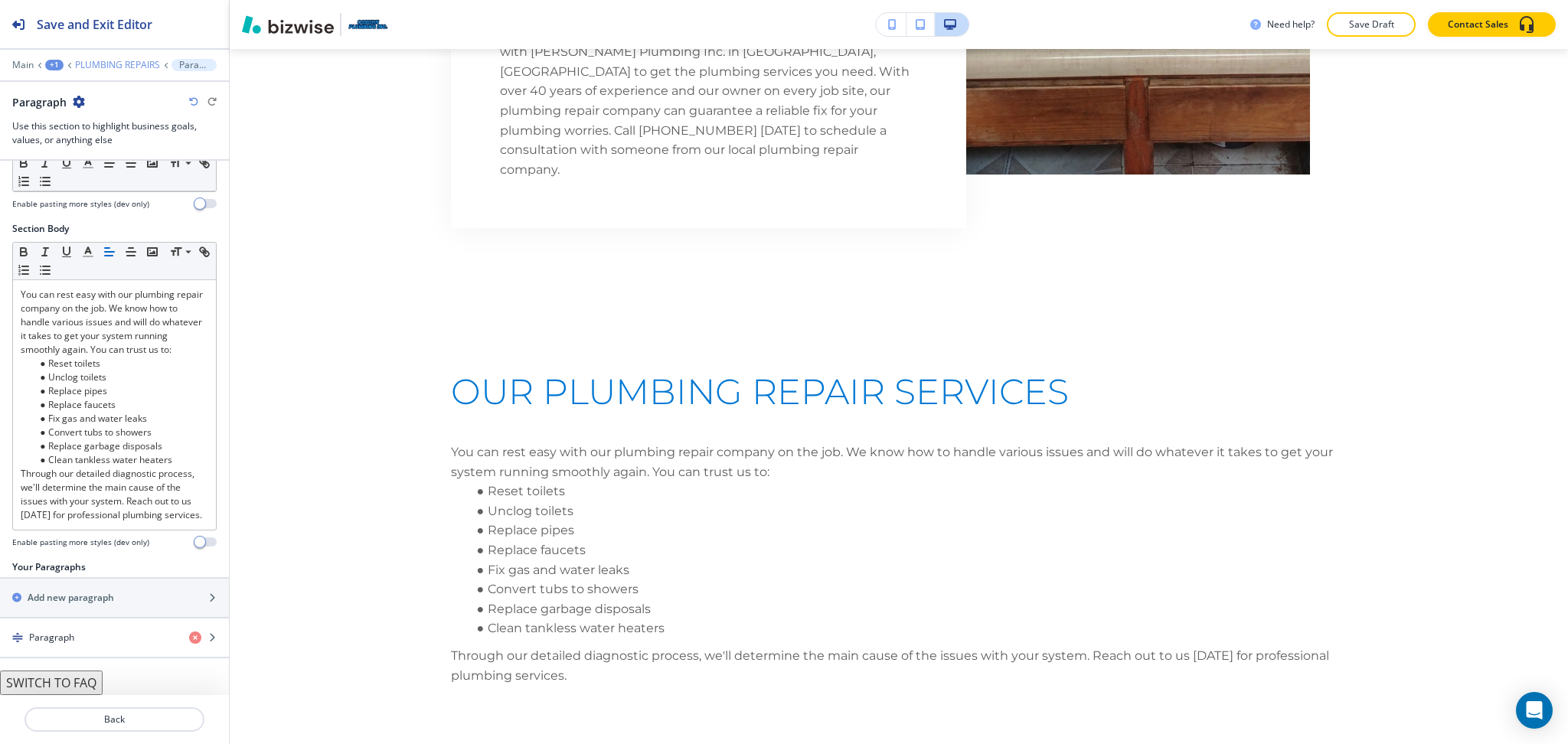
click at [141, 65] on p "PLUMBING REPAIRS" at bounding box center [117, 65] width 85 height 10
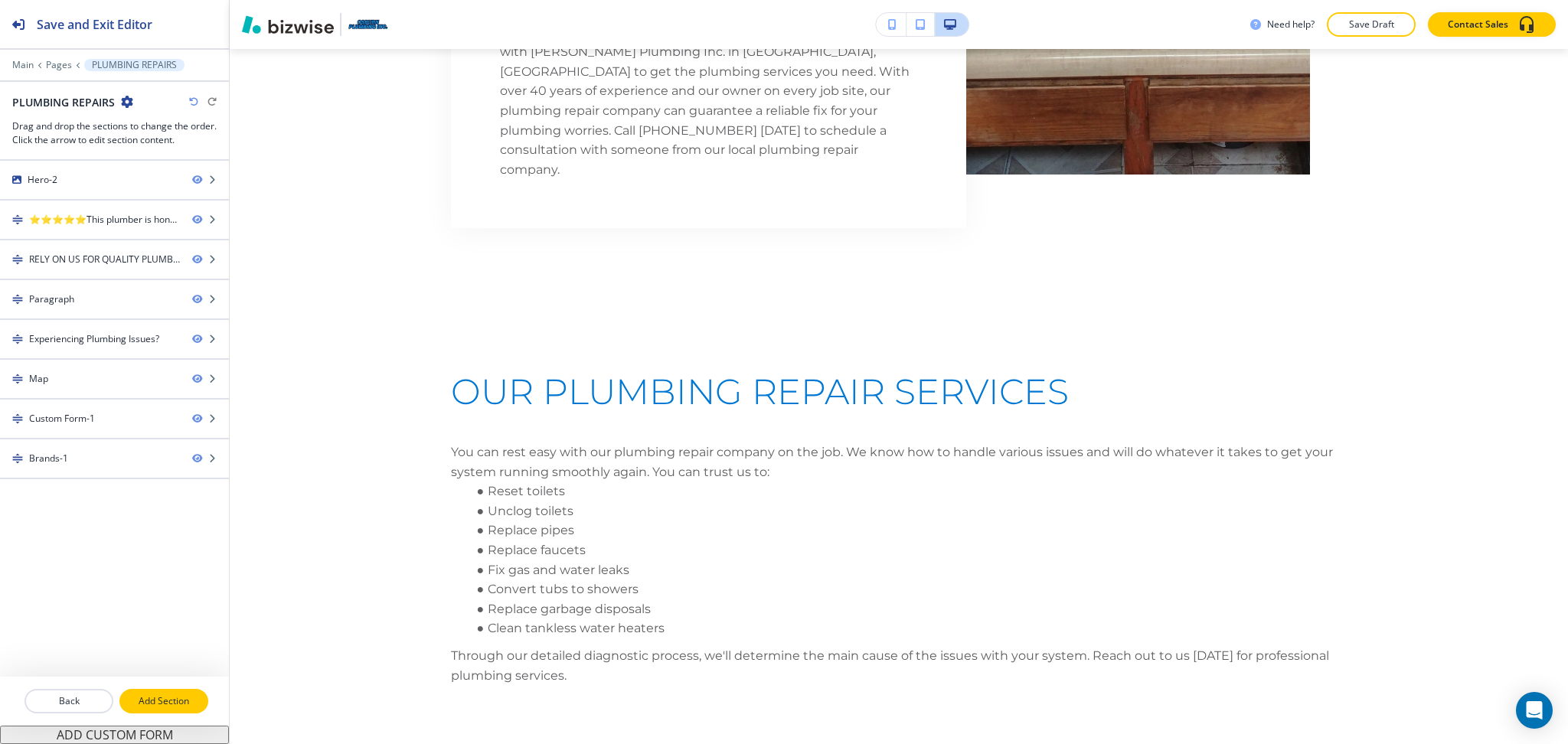
click at [169, 695] on button "Add Section" at bounding box center [164, 701] width 89 height 24
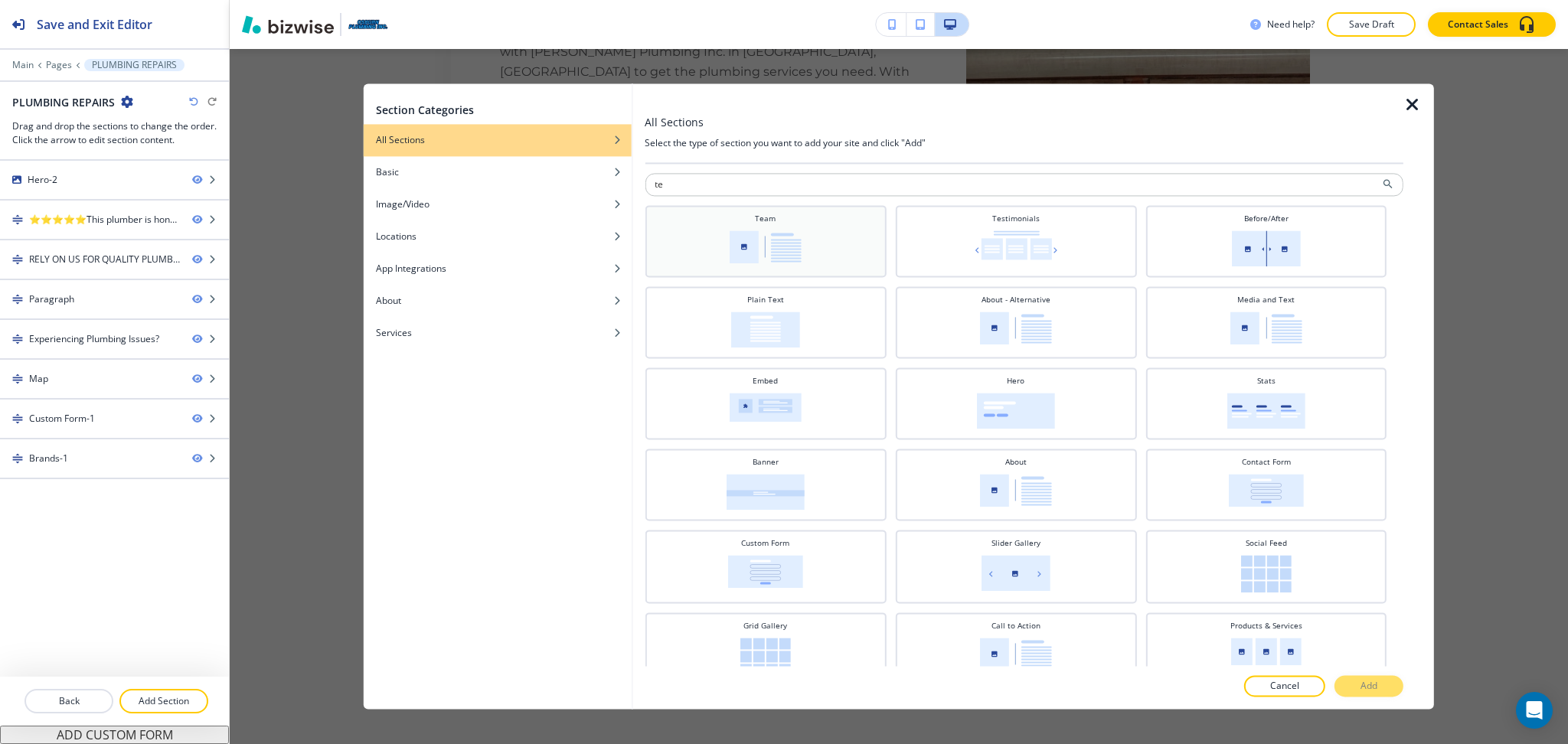
click at [784, 247] on img at bounding box center [766, 247] width 72 height 33
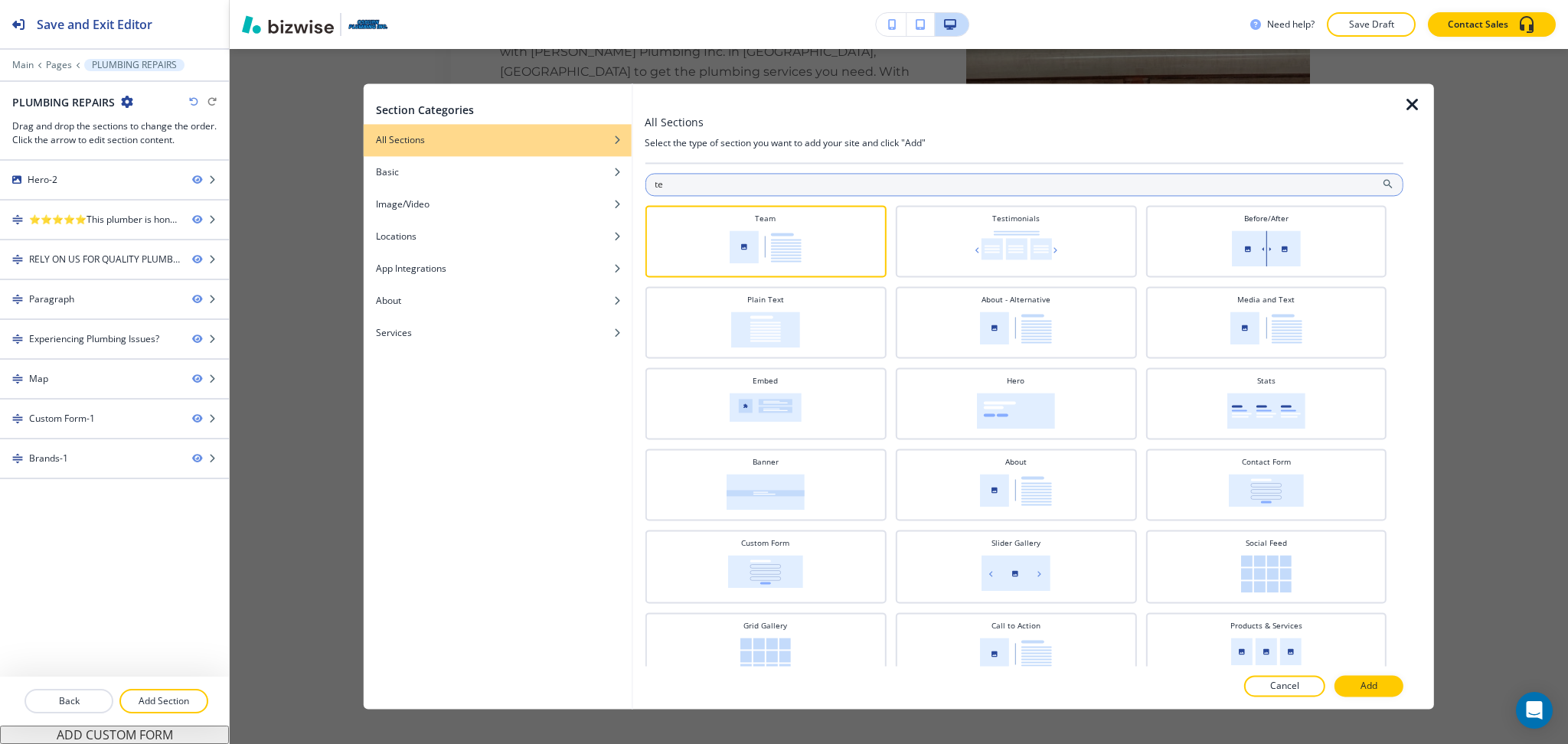
click at [769, 179] on input "te" at bounding box center [1023, 184] width 759 height 23
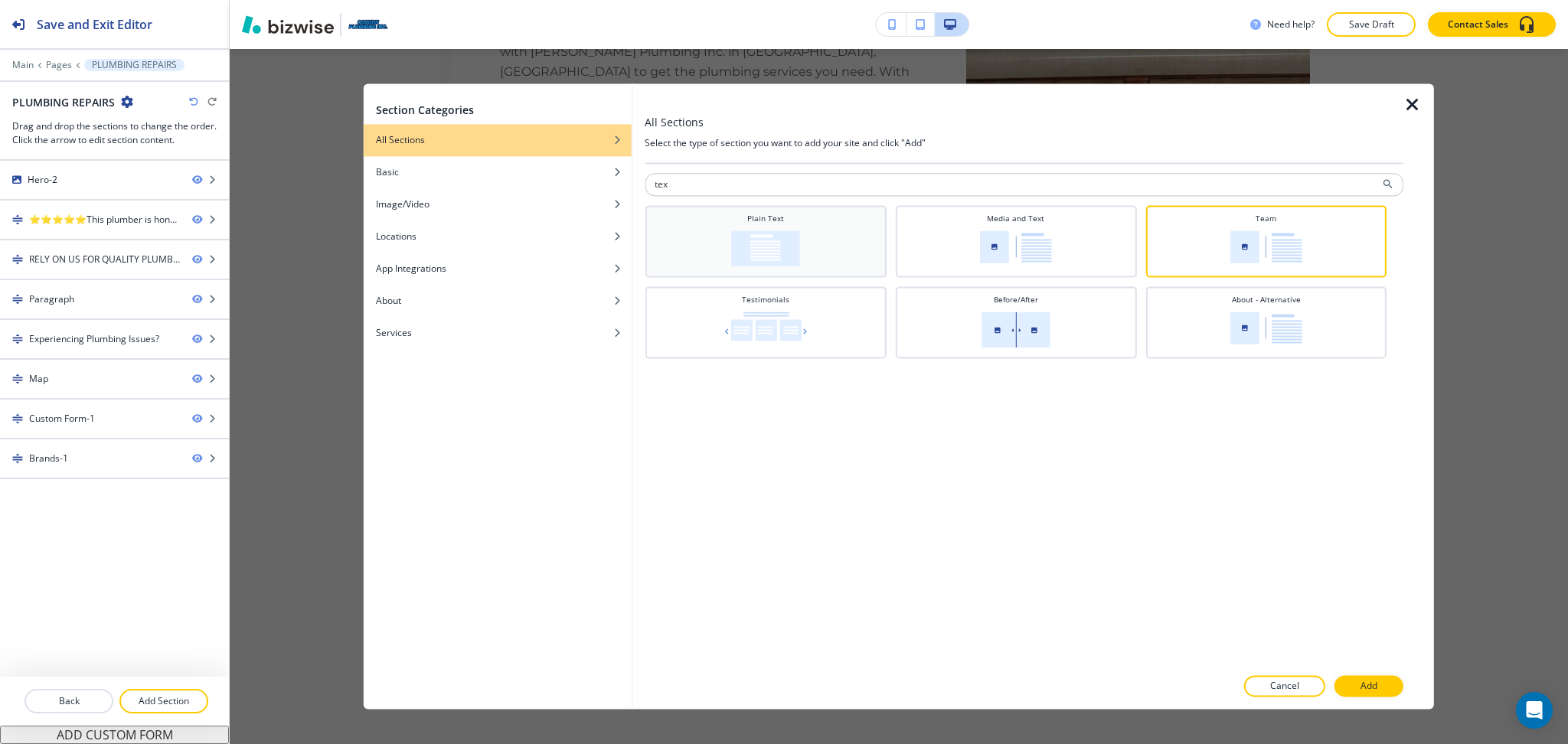
type input "tex"
click at [780, 227] on div "Plain Text" at bounding box center [765, 239] width 226 height 53
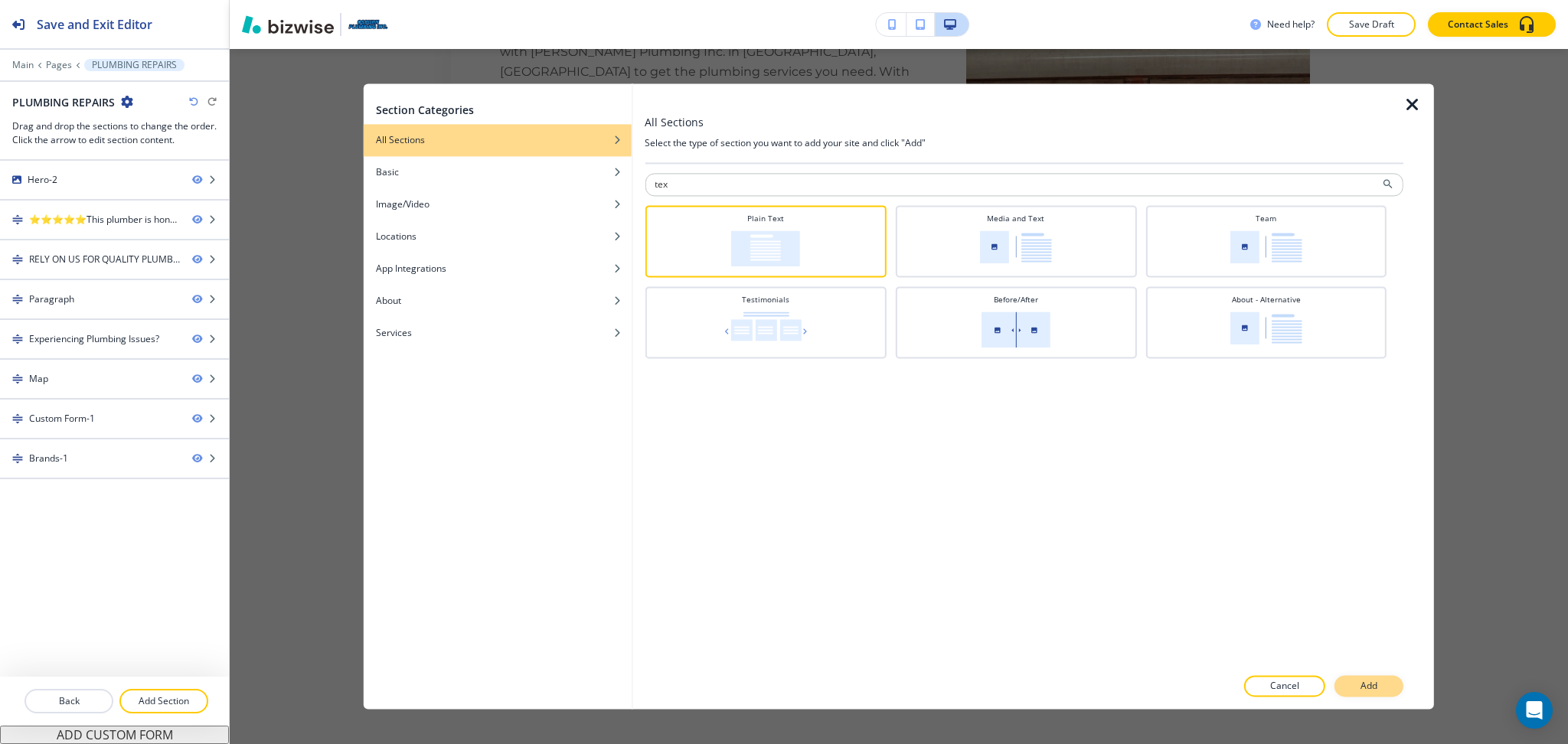
click at [1375, 685] on p "Add" at bounding box center [1368, 687] width 17 height 14
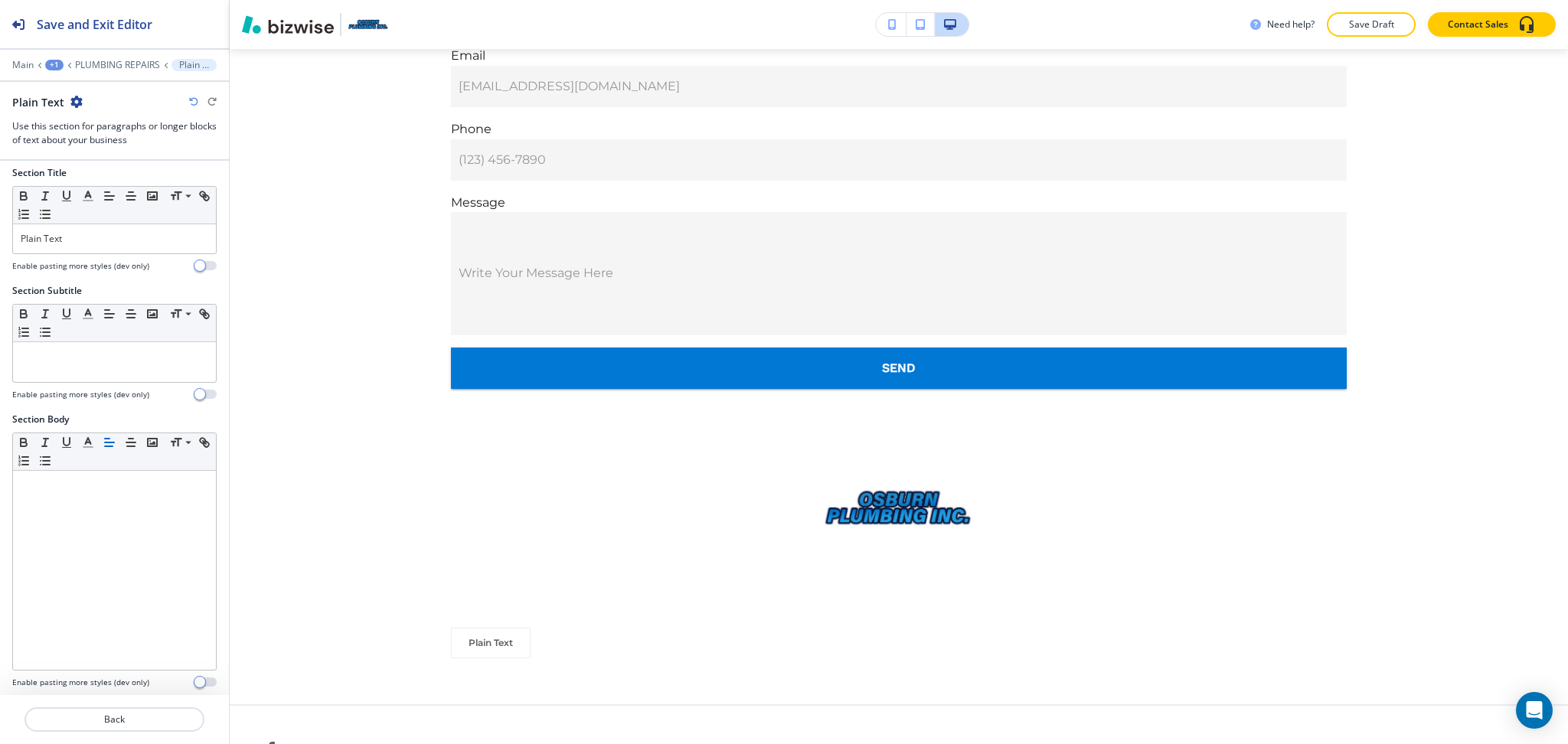
scroll to position [12, 0]
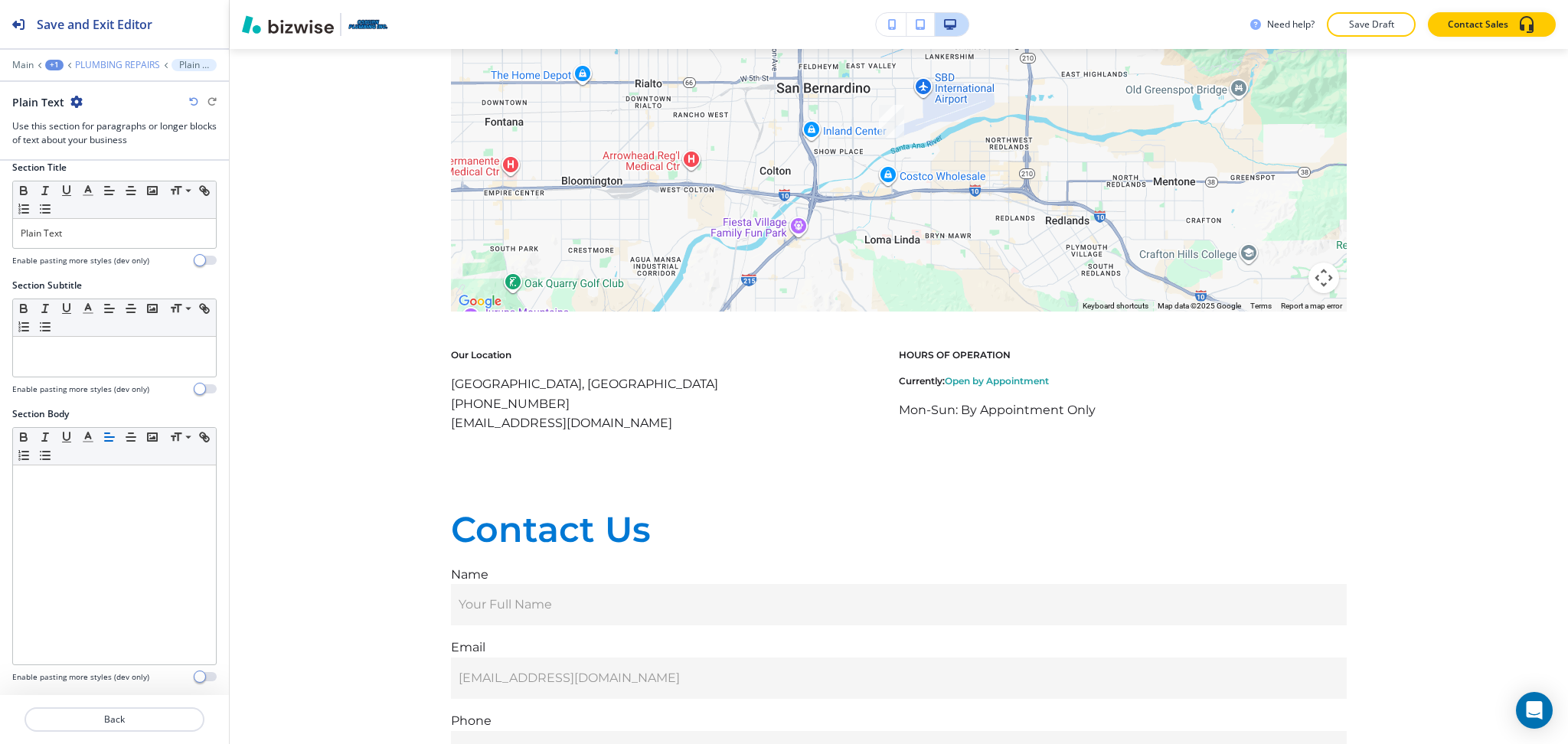
click at [134, 69] on p "PLUMBING REPAIRS" at bounding box center [117, 65] width 85 height 10
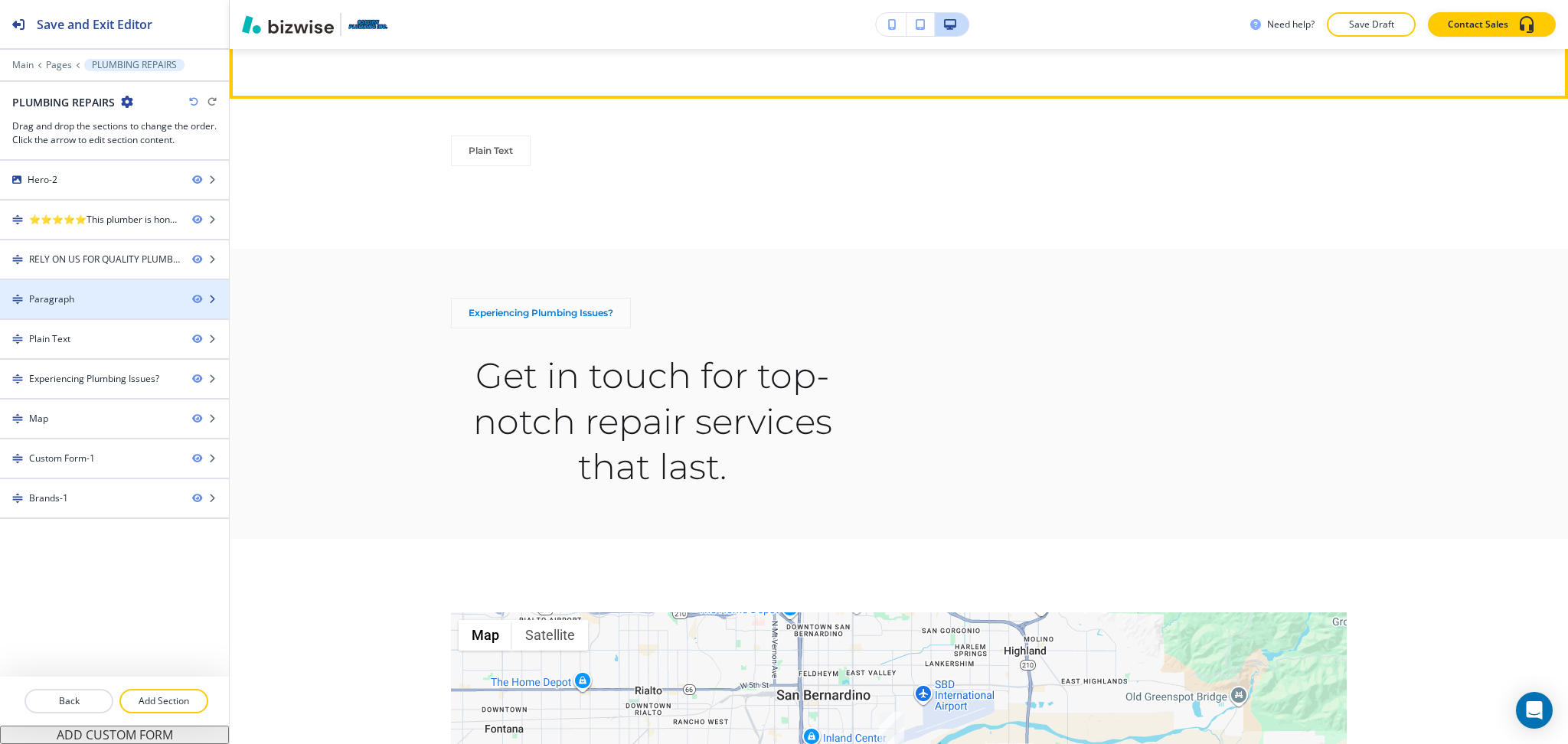
scroll to position [1969, 0]
click at [84, 305] on div "Paragraph" at bounding box center [90, 300] width 180 height 14
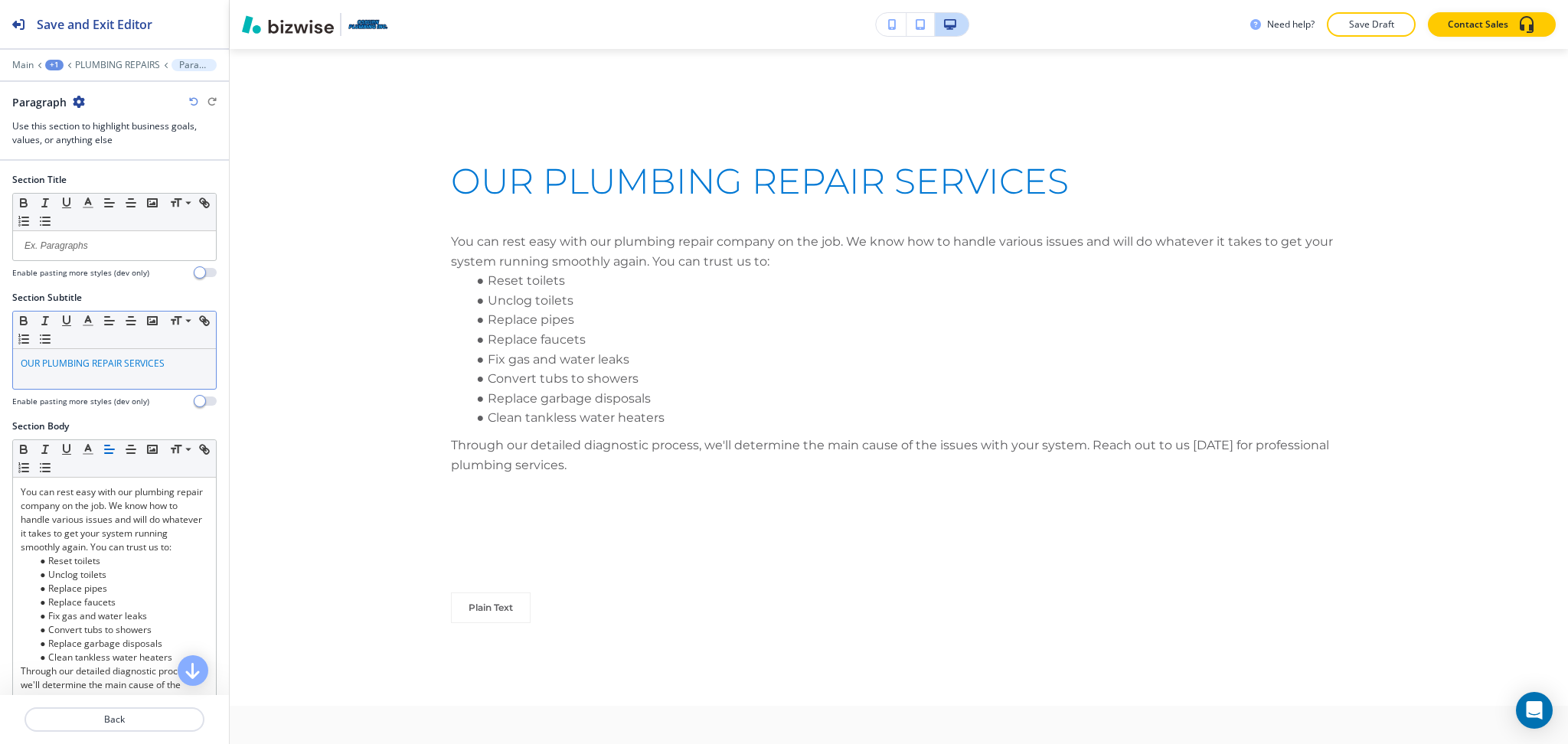
scroll to position [1504, 0]
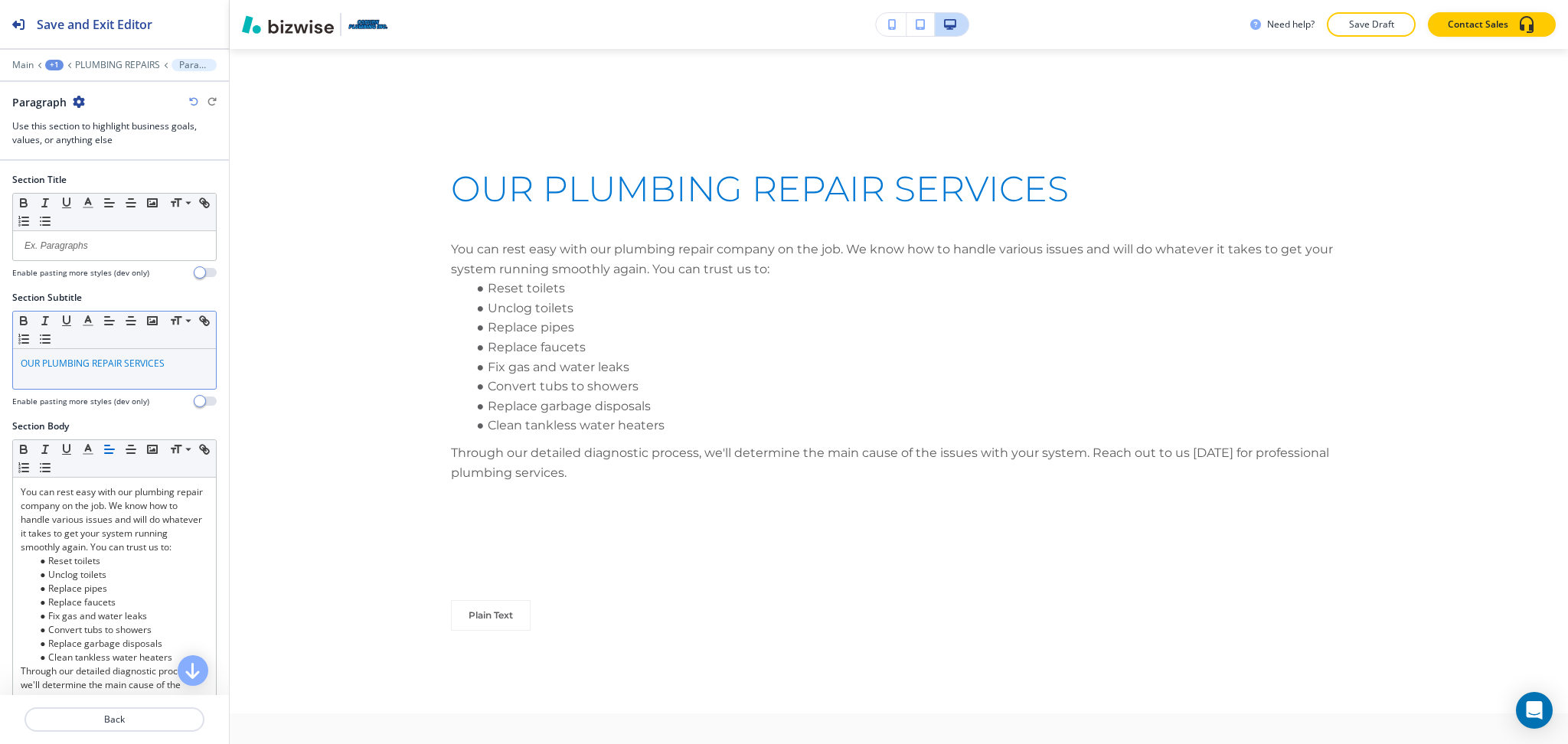
click at [110, 364] on span "OUR PLUMBING REPAIR SERVICES" at bounding box center [93, 363] width 144 height 13
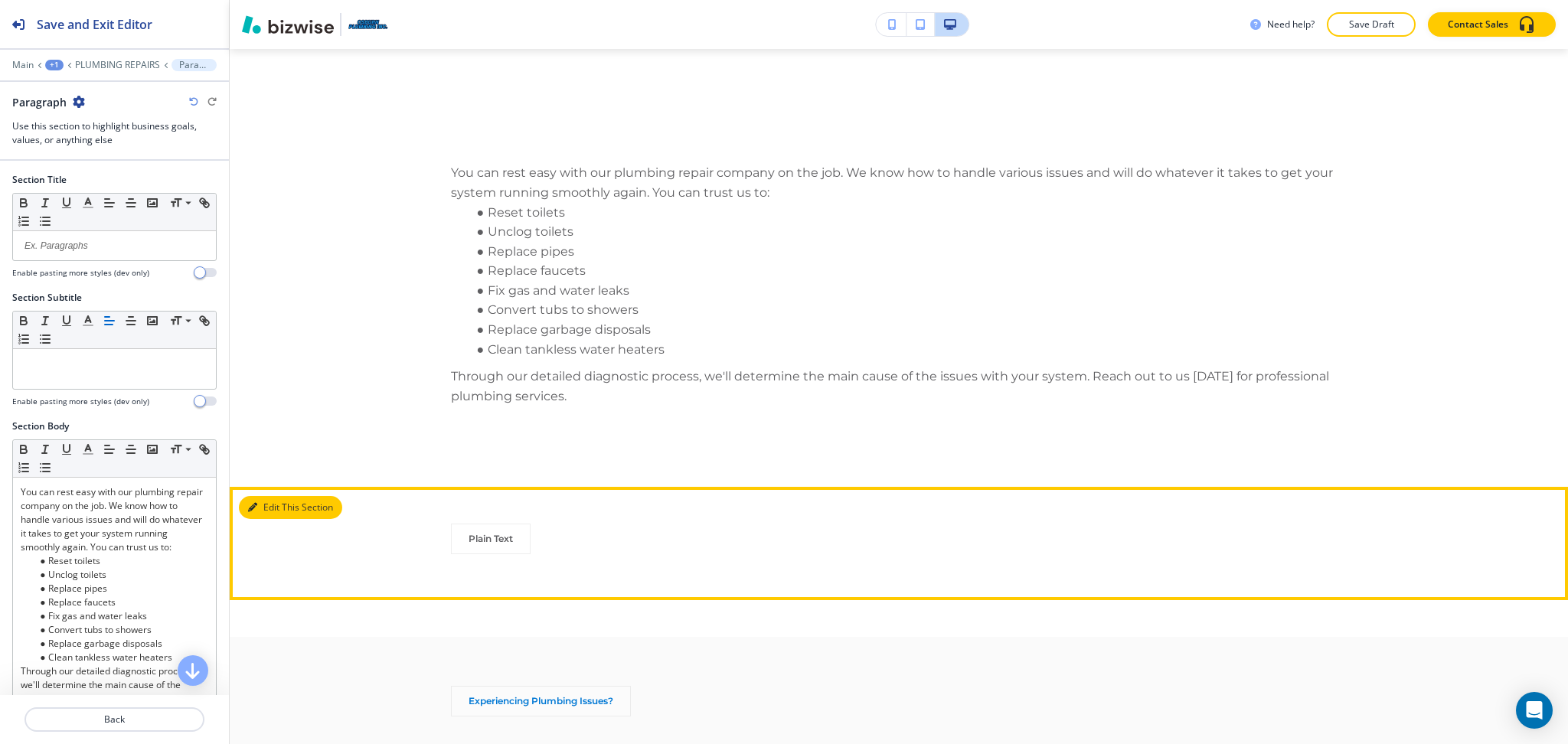
click at [277, 496] on button "Edit This Section" at bounding box center [291, 507] width 103 height 23
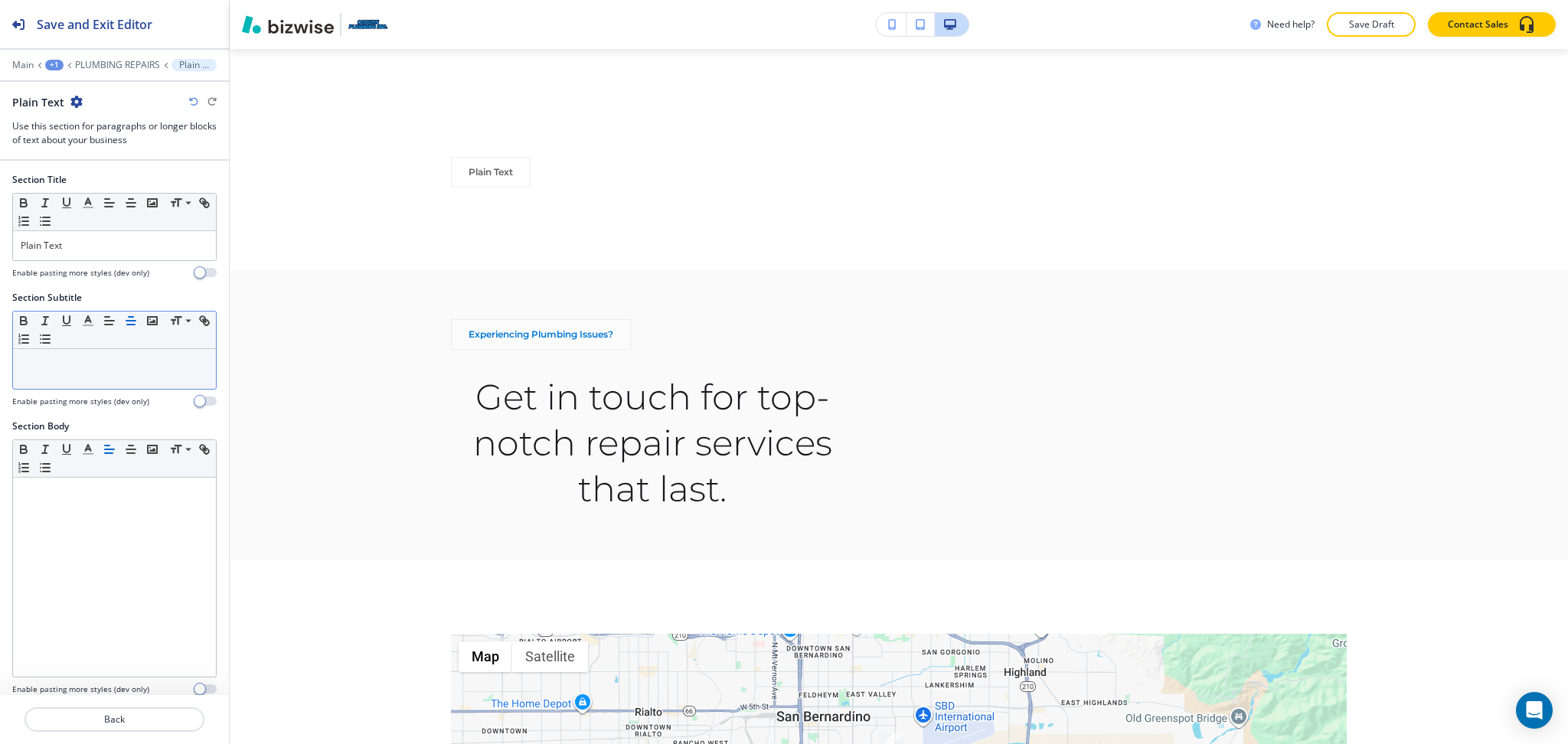
scroll to position [1893, 0]
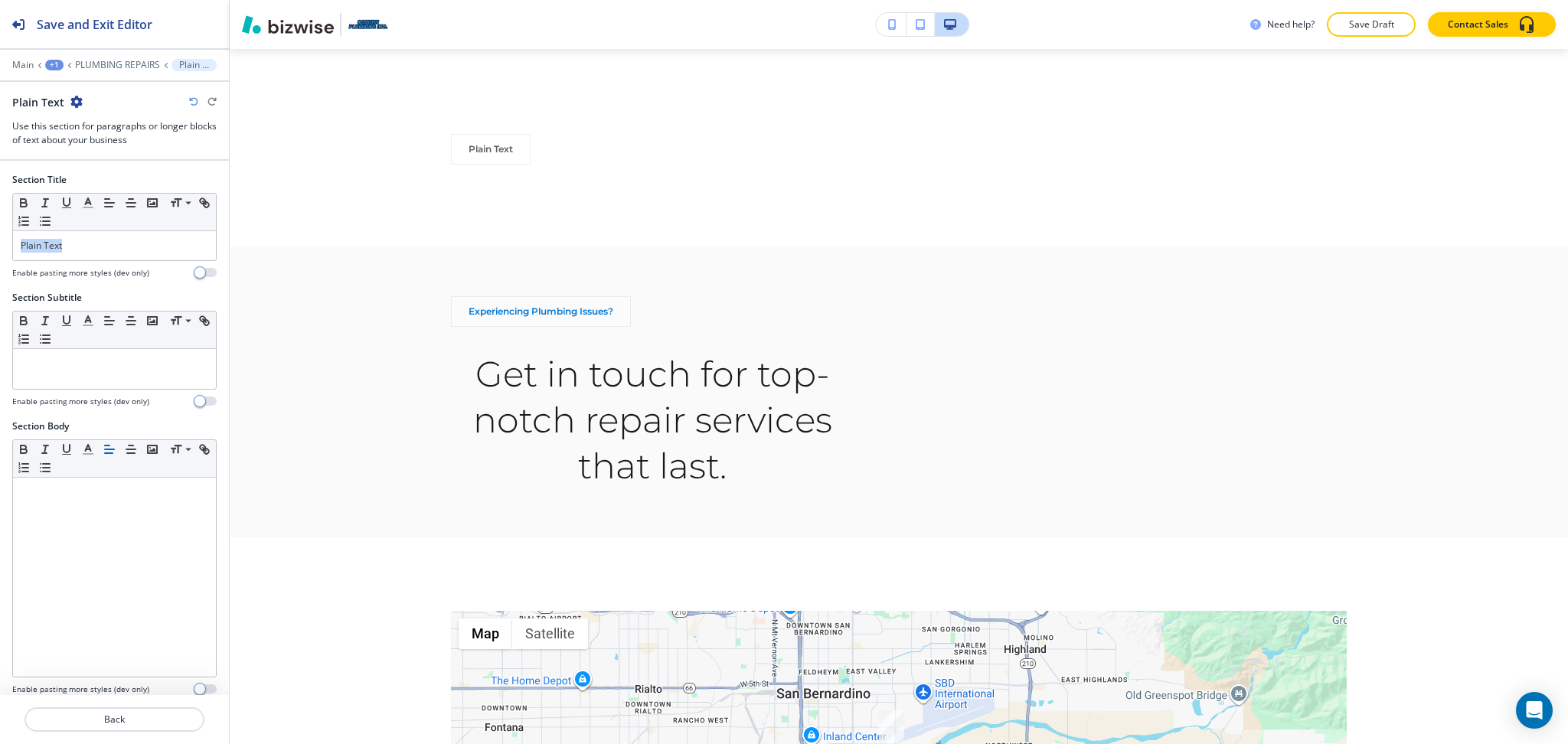
drag, startPoint x: 105, startPoint y: 251, endPoint x: 0, endPoint y: 237, distance: 105.9
click at [0, 237] on div "Section Title Small Normal Large Huge Plain Text Enable pasting more styles (de…" at bounding box center [114, 231] width 229 height 118
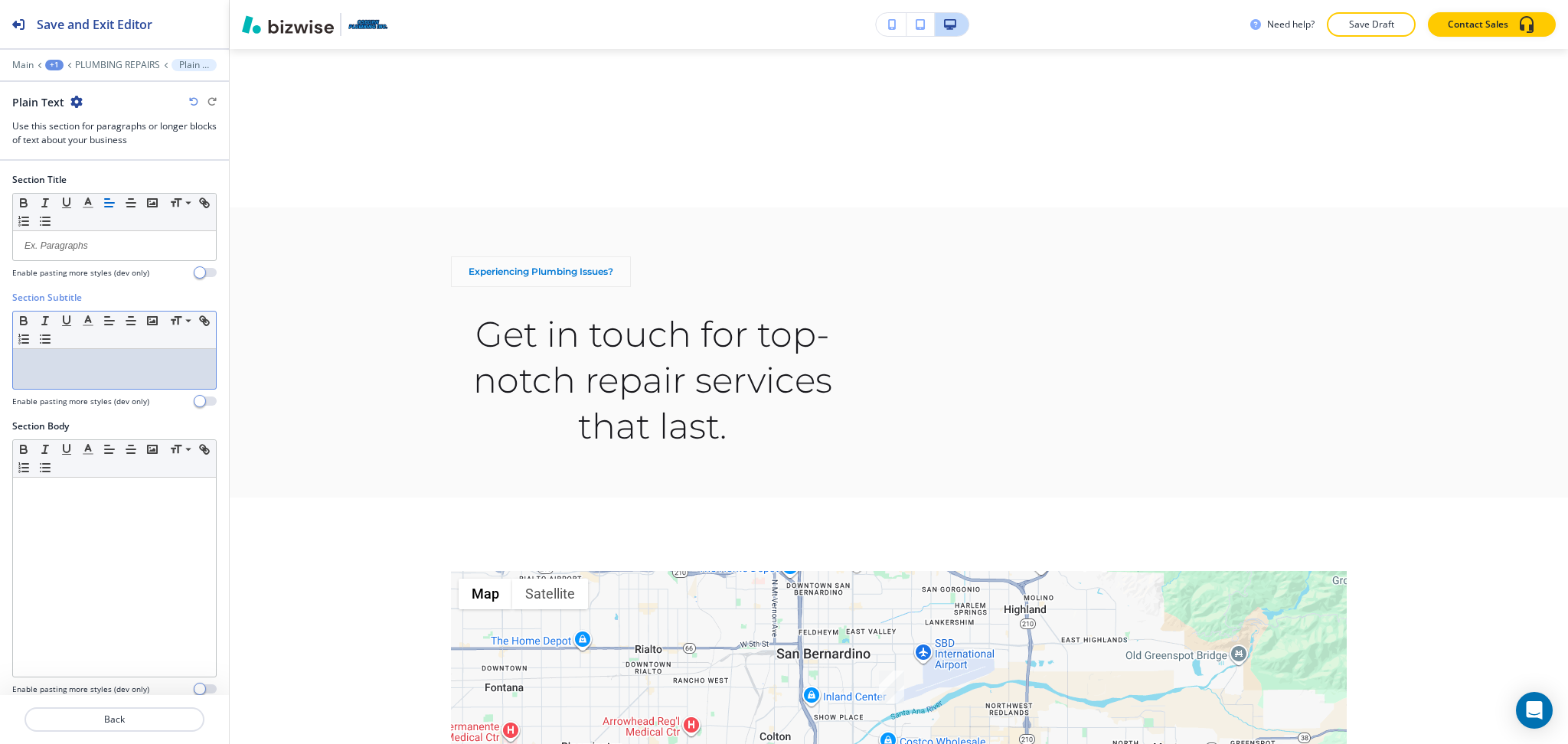
click at [52, 362] on p at bounding box center [114, 364] width 188 height 14
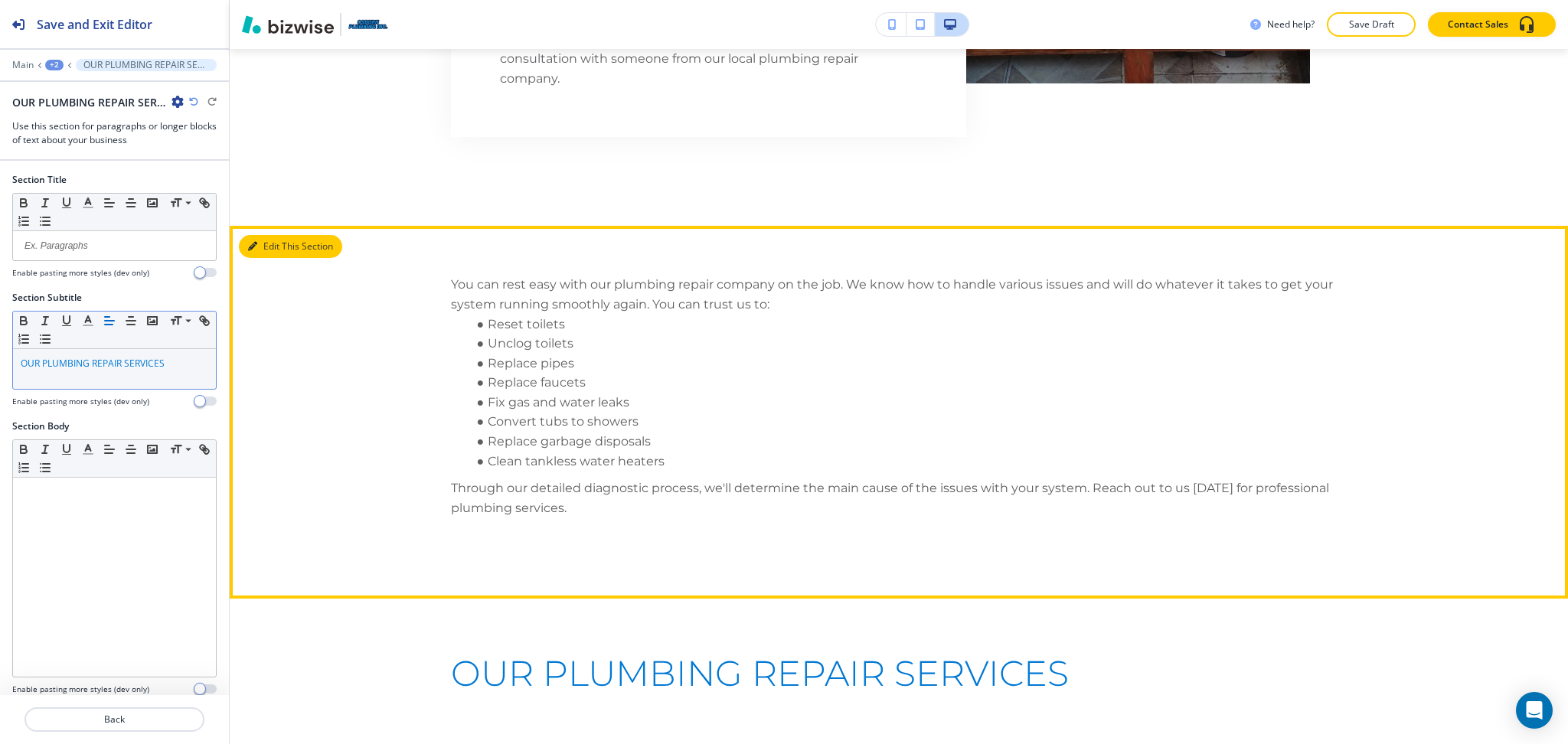
click at [272, 235] on button "Edit This Section" at bounding box center [291, 246] width 103 height 23
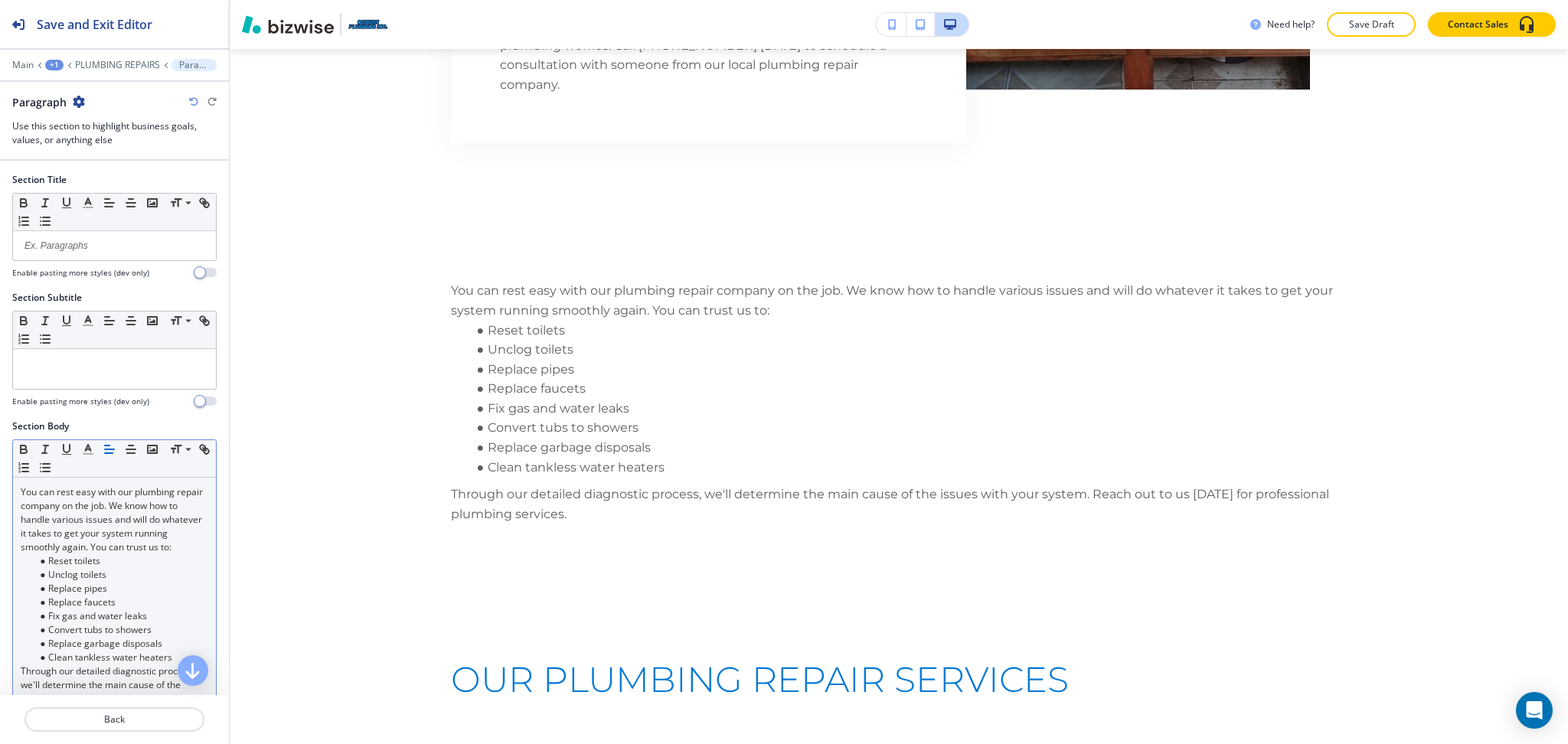
click at [163, 521] on p "You can rest easy with our plumbing repair company on the job. We know how to h…" at bounding box center [114, 520] width 188 height 69
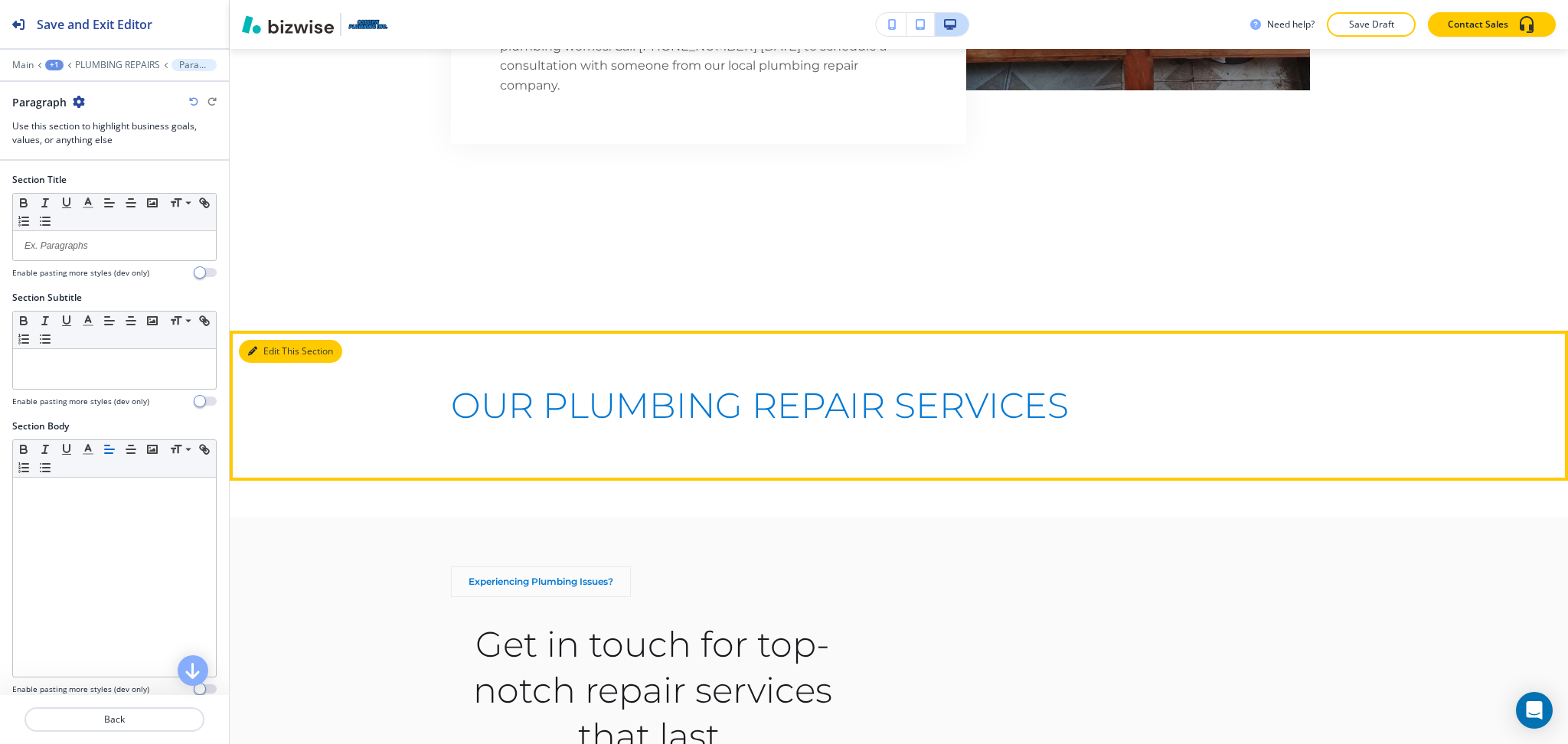
click at [251, 347] on icon "button" at bounding box center [252, 351] width 10 height 10
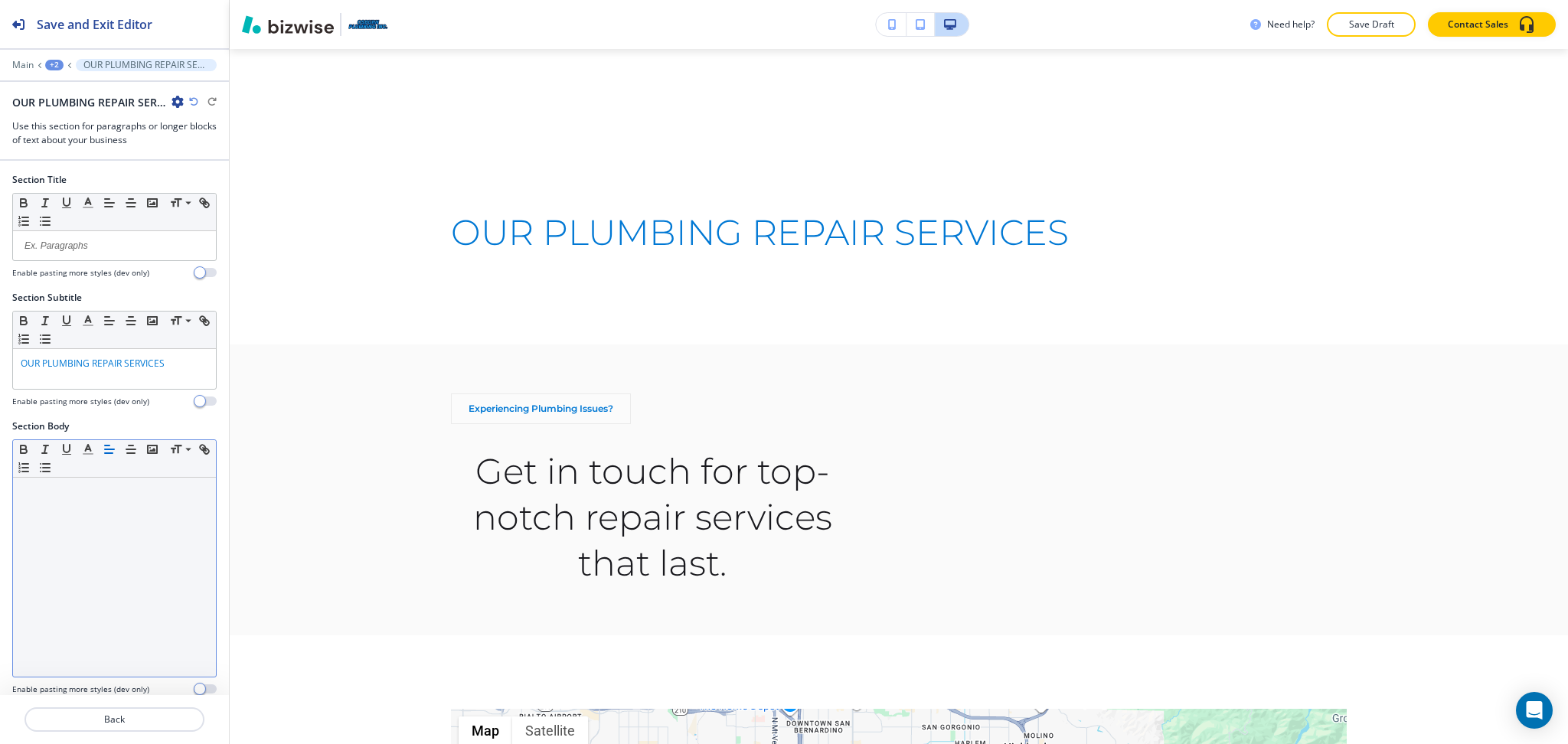
scroll to position [1602, 0]
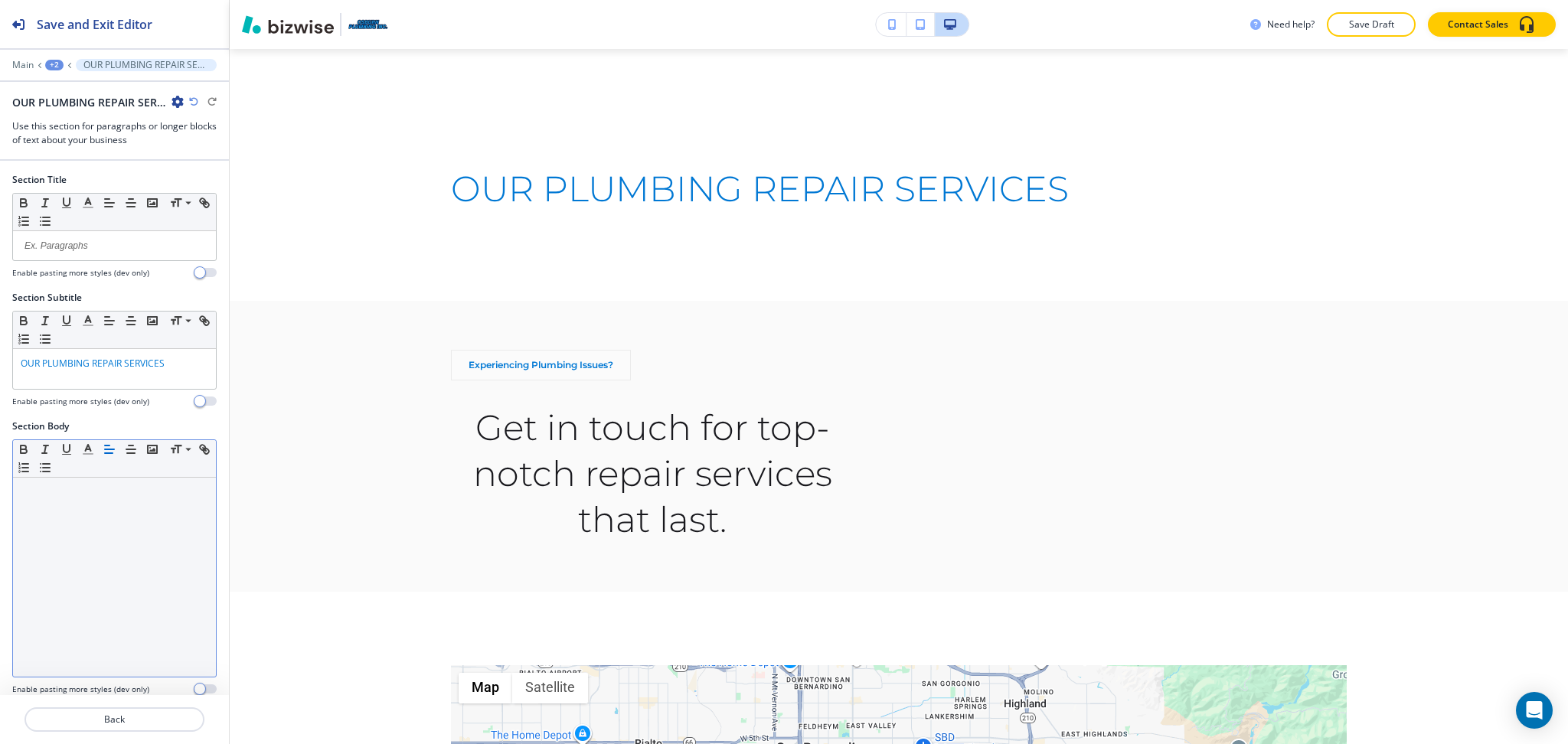
click at [146, 513] on div at bounding box center [114, 577] width 203 height 199
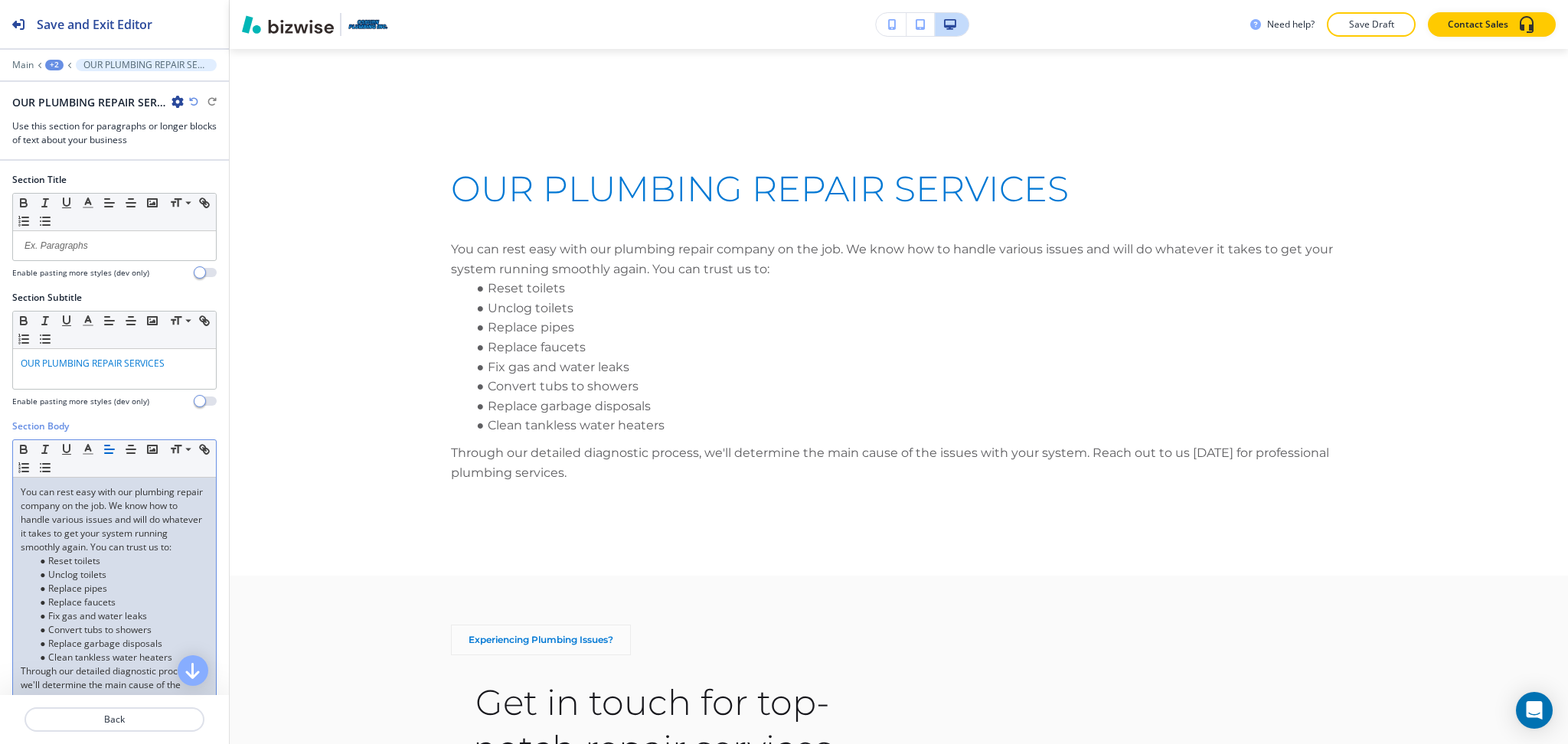
scroll to position [90, 0]
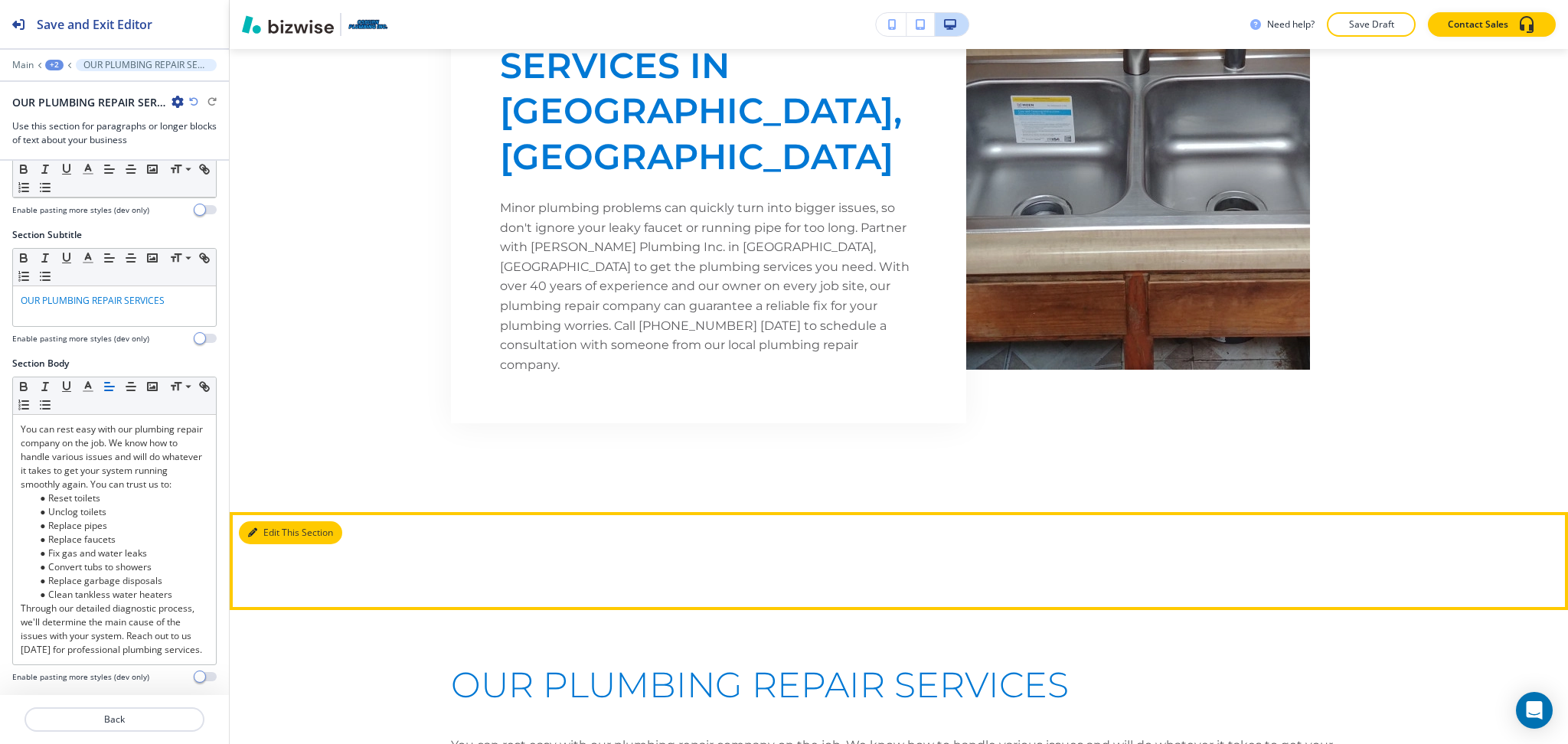
click at [271, 521] on button "Edit This Section" at bounding box center [291, 533] width 103 height 23
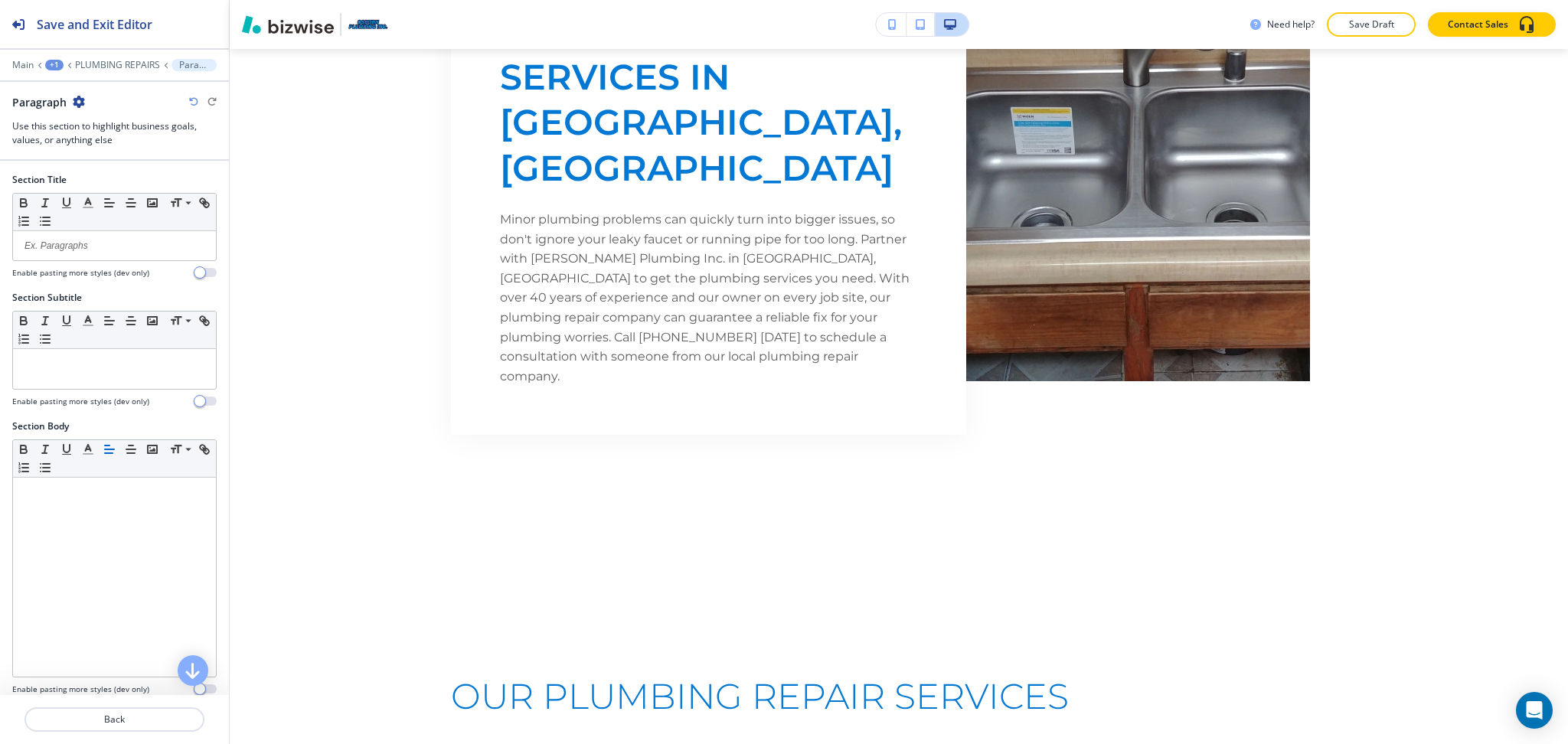
scroll to position [1093, 0]
click at [78, 97] on icon "button" at bounding box center [79, 102] width 12 height 12
click at [114, 183] on p "Delete Section" at bounding box center [121, 183] width 78 height 14
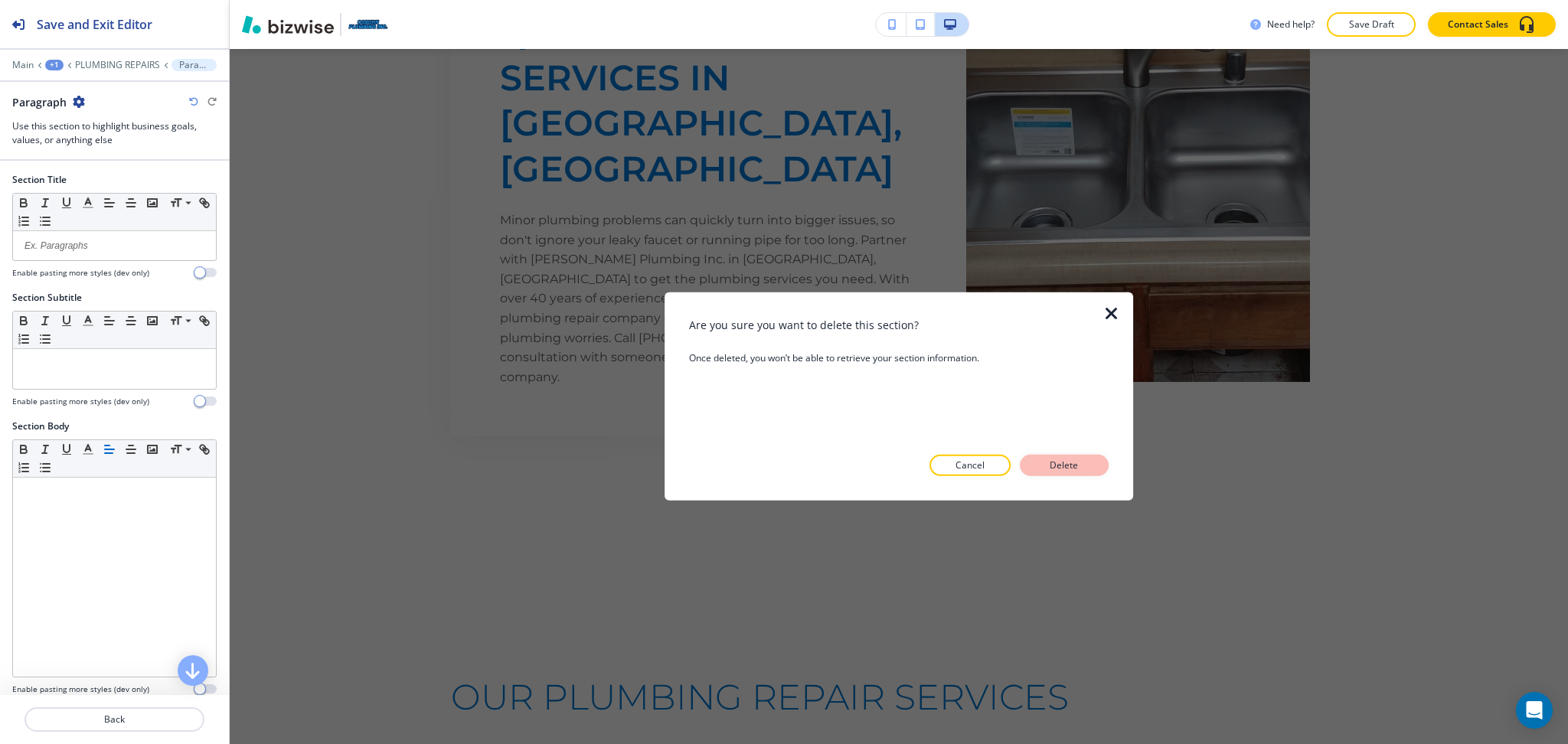
click at [1051, 465] on p "Delete" at bounding box center [1064, 465] width 37 height 14
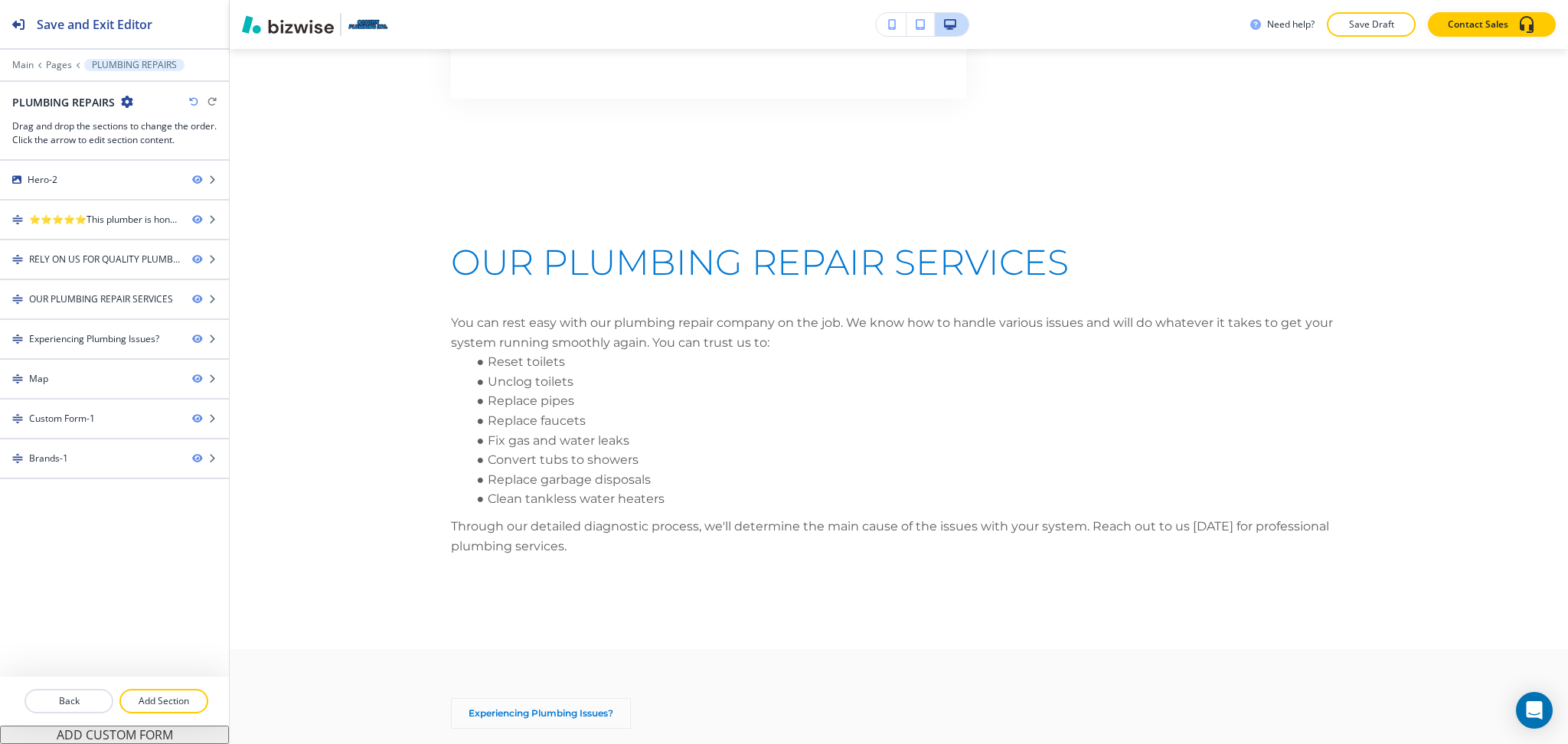
scroll to position [1431, 0]
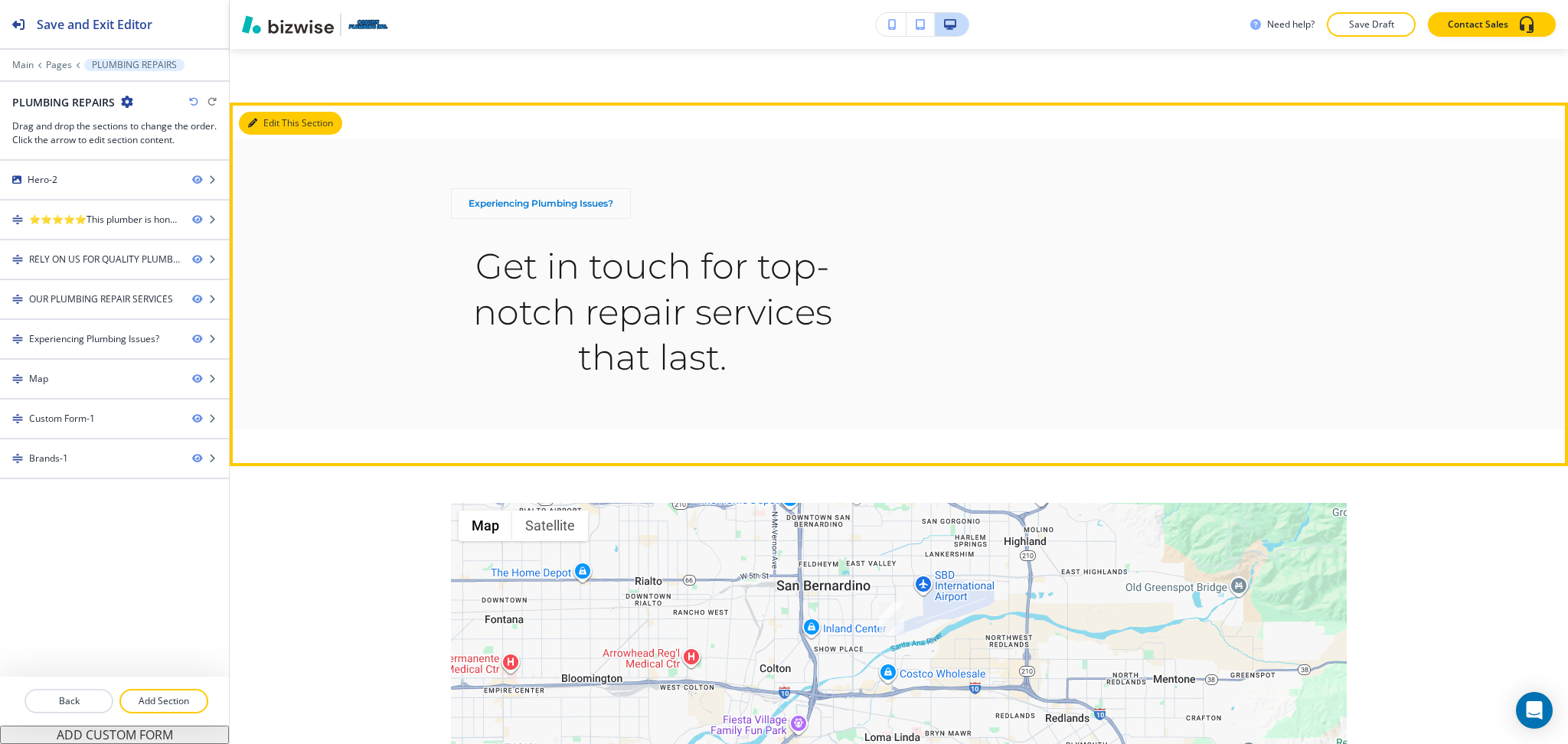
click at [277, 112] on button "Edit This Section" at bounding box center [291, 123] width 103 height 23
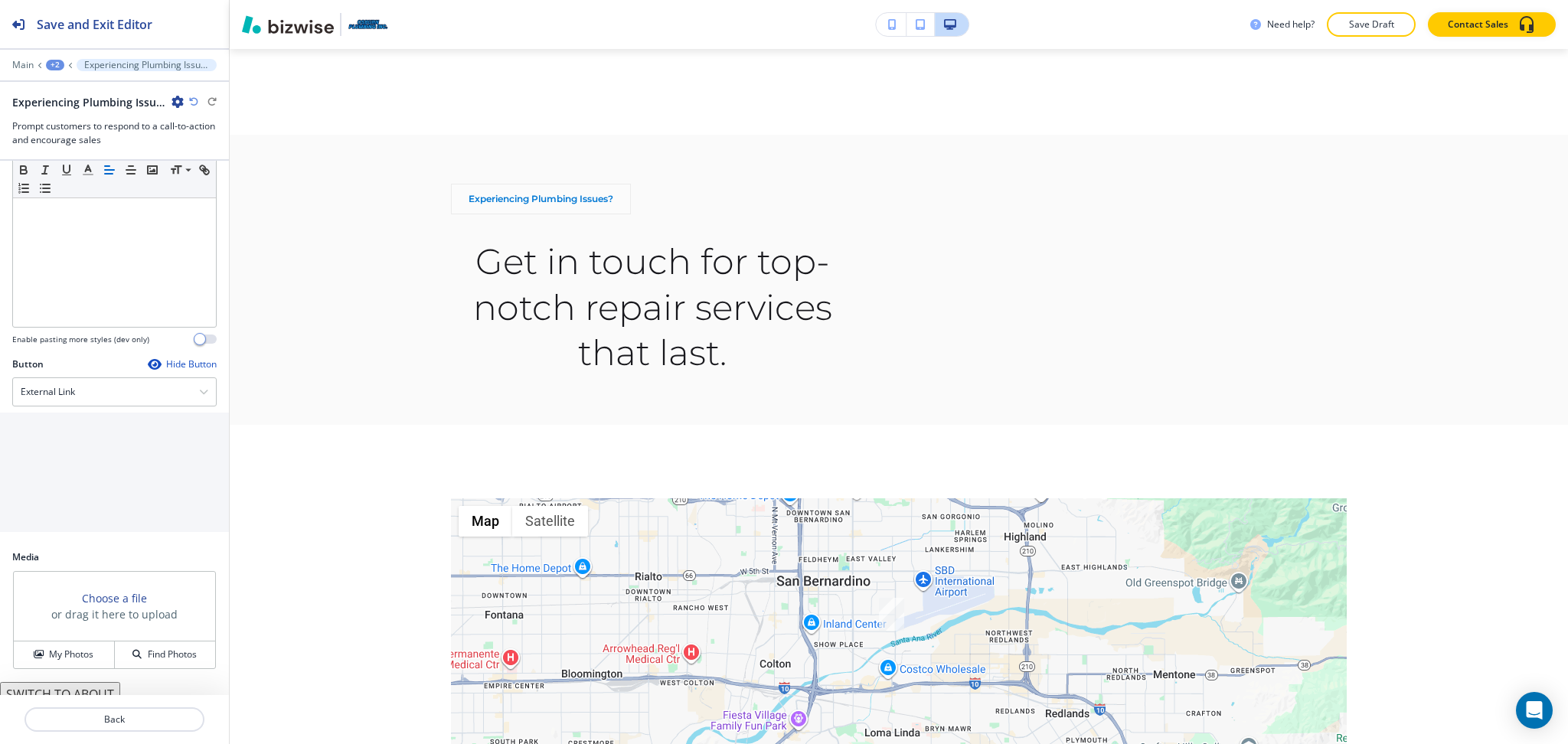
scroll to position [233, 0]
click at [103, 374] on div "External Link" at bounding box center [114, 381] width 203 height 28
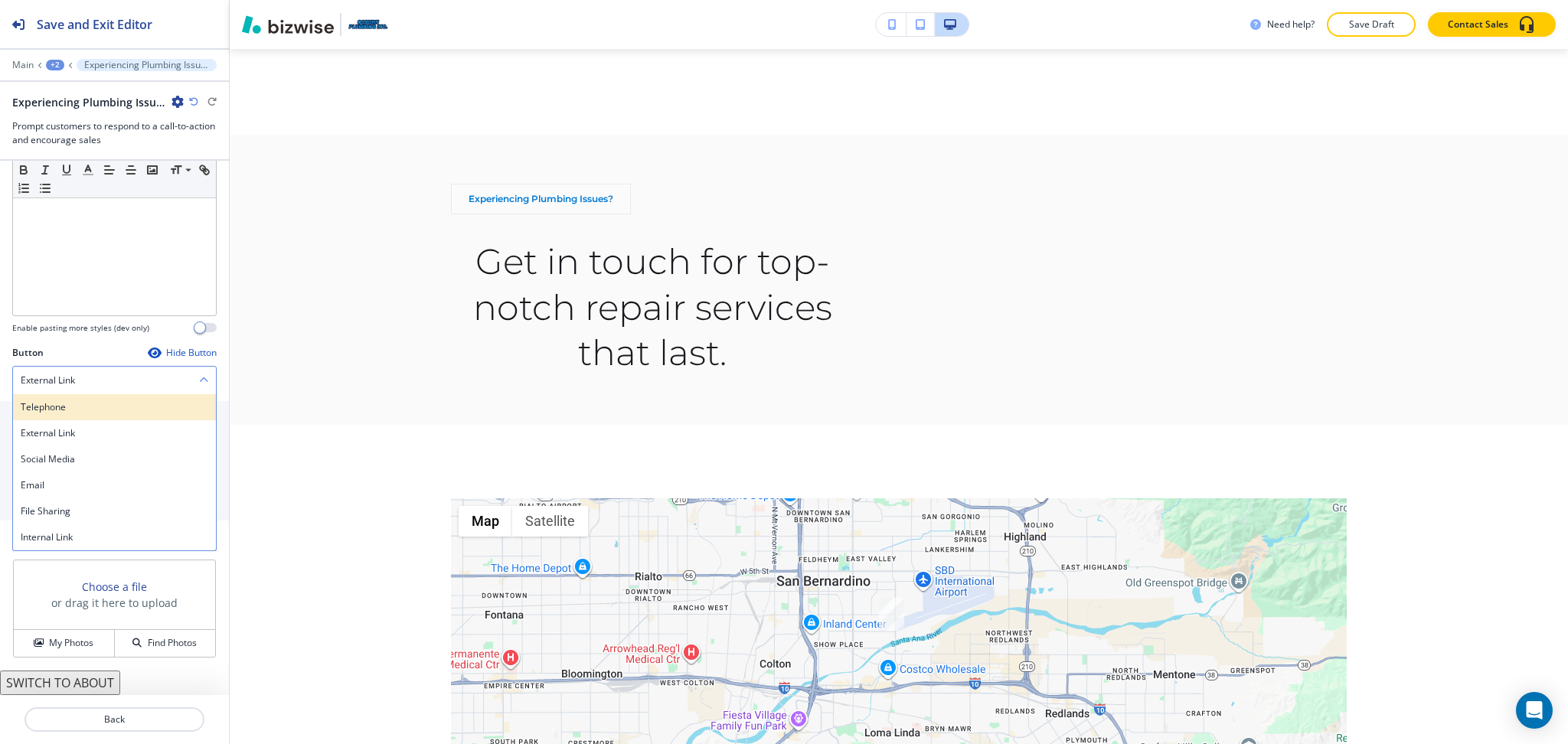
click at [100, 410] on h4 "Telephone" at bounding box center [114, 408] width 188 height 14
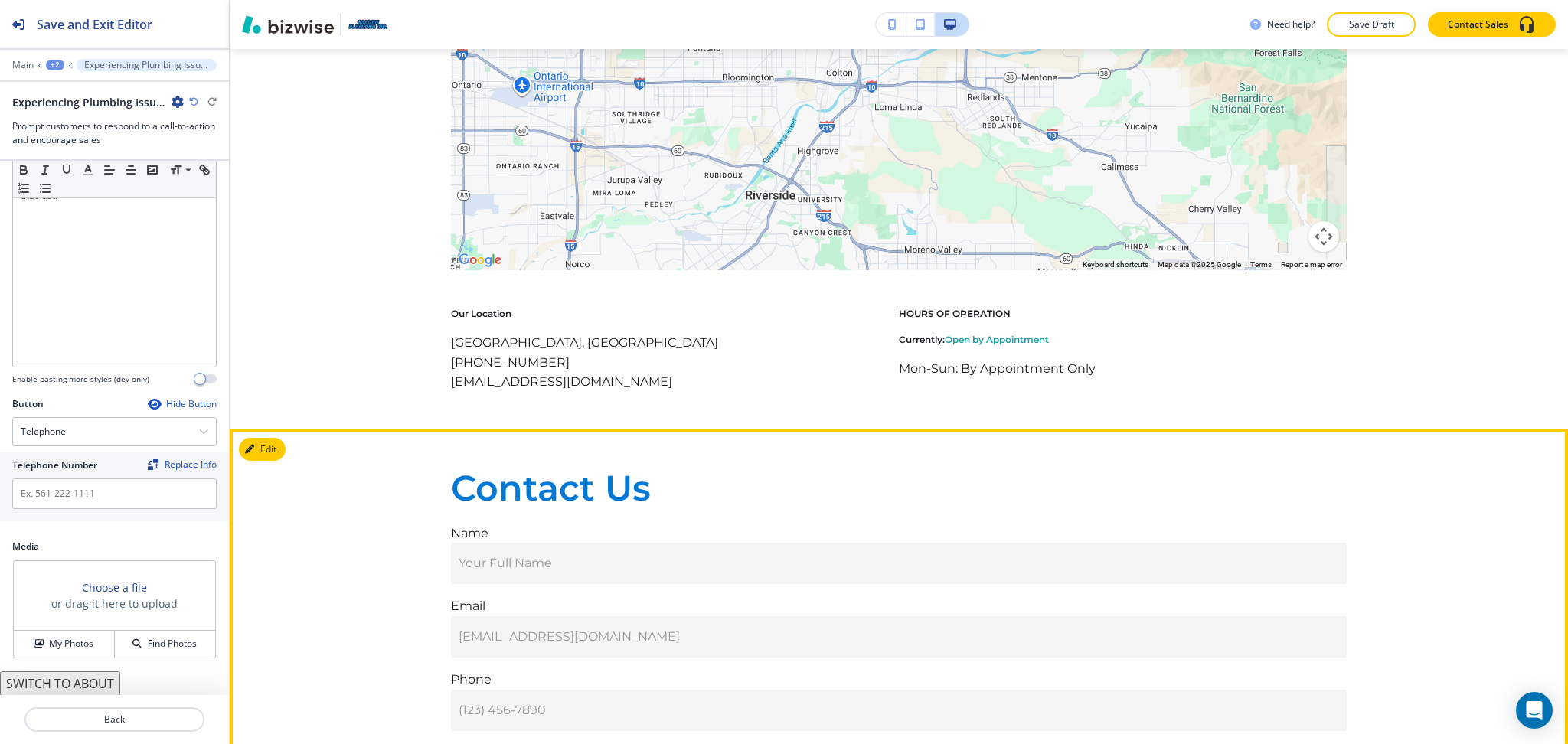
scroll to position [2480, 0]
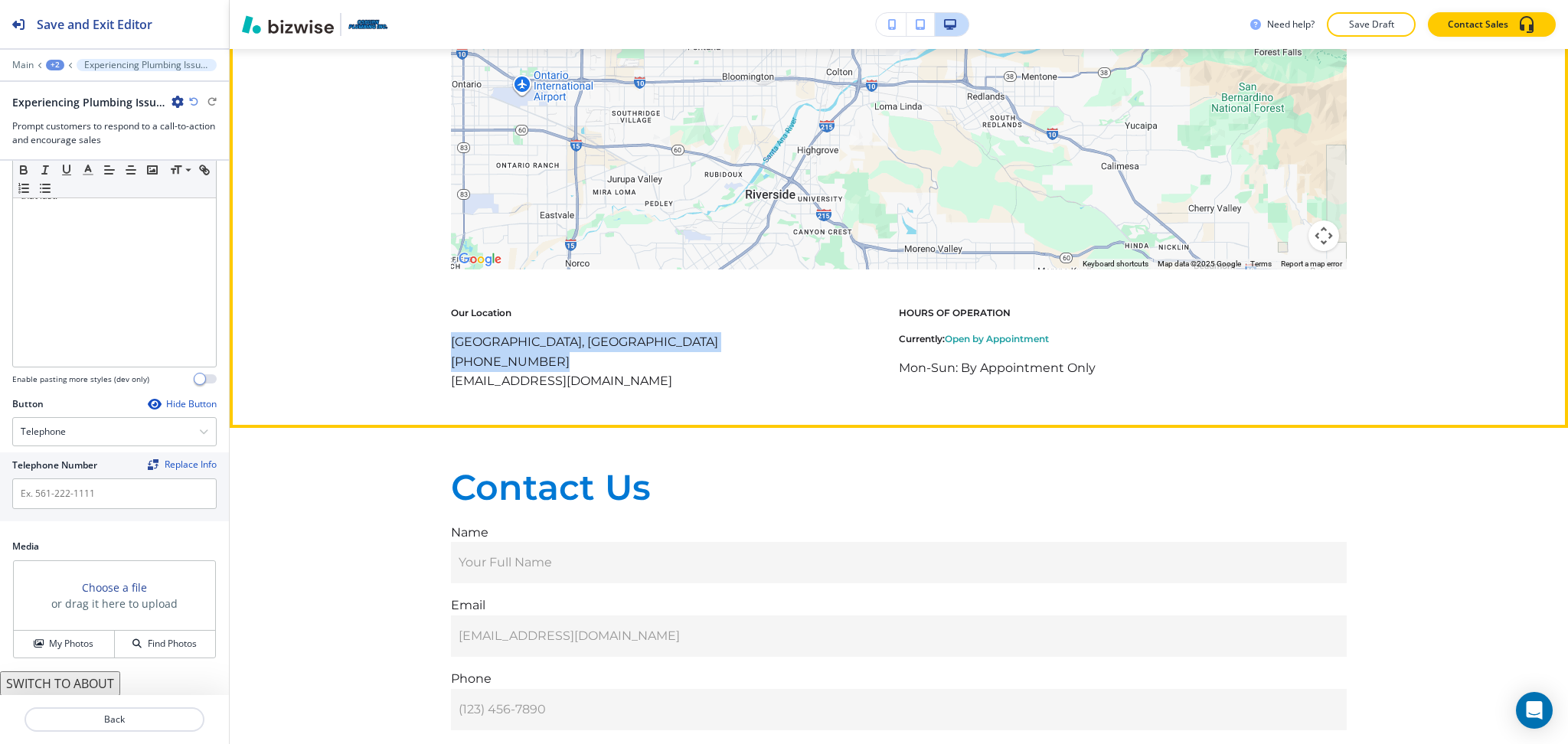
drag, startPoint x: 552, startPoint y: 315, endPoint x: 423, endPoint y: 303, distance: 129.6
click at [423, 303] on div "← Move left → Move right ↑ Move up ↓ Move down + Zoom in - Zoom out Home Jump l…" at bounding box center [898, 177] width 1338 height 428
copy div "San Bernardino, CA 92408, USA (909) 882-6275"
click at [560, 352] on p "(909) 882-6275" at bounding box center [629, 362] width 358 height 20
drag, startPoint x: 544, startPoint y: 315, endPoint x: 437, endPoint y: 313, distance: 107.0
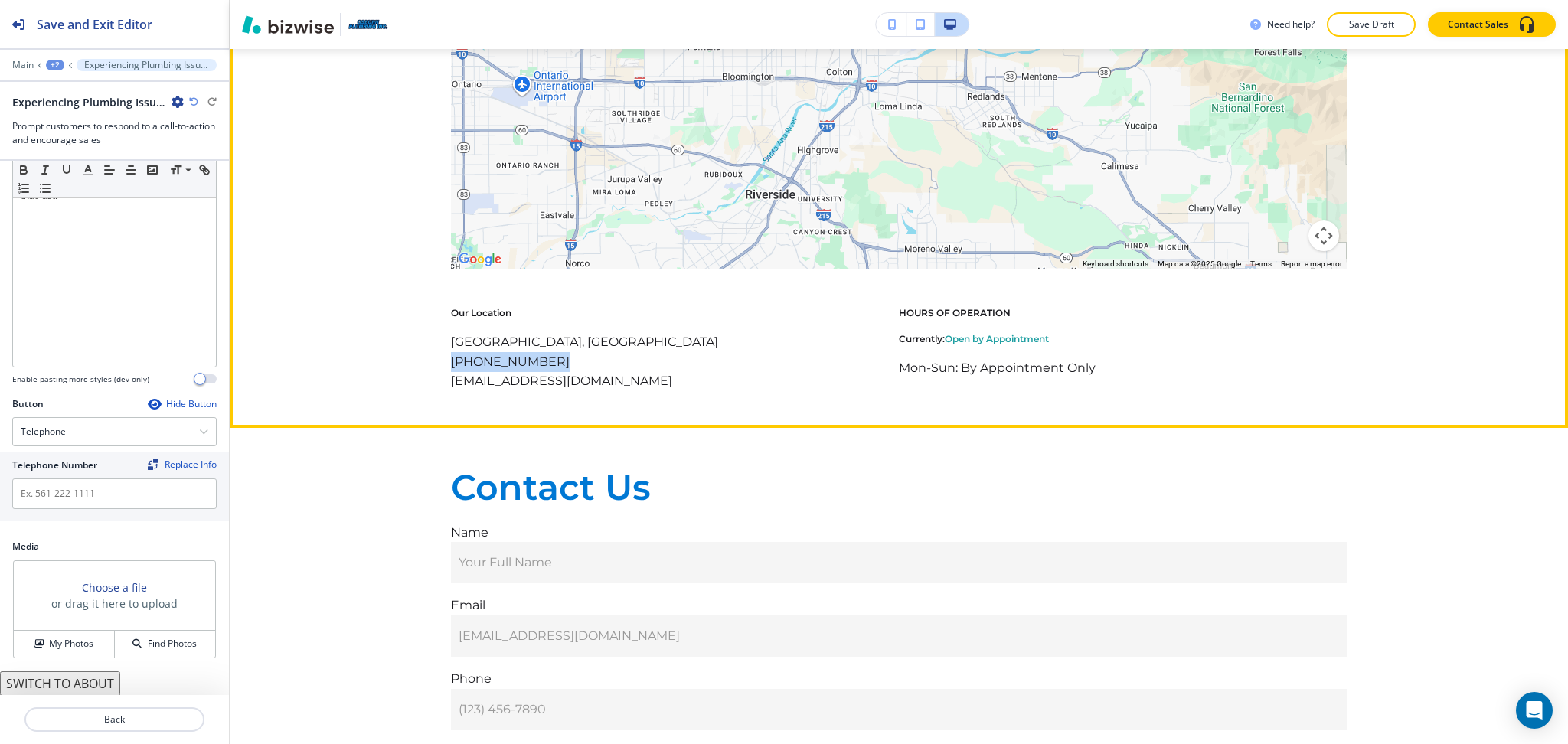
click at [437, 313] on div "← Move left → Move right ↑ Move up ↓ Move down + Zoom in - Zoom out Home Jump l…" at bounding box center [898, 177] width 1338 height 428
copy p "(909) 882-6275"
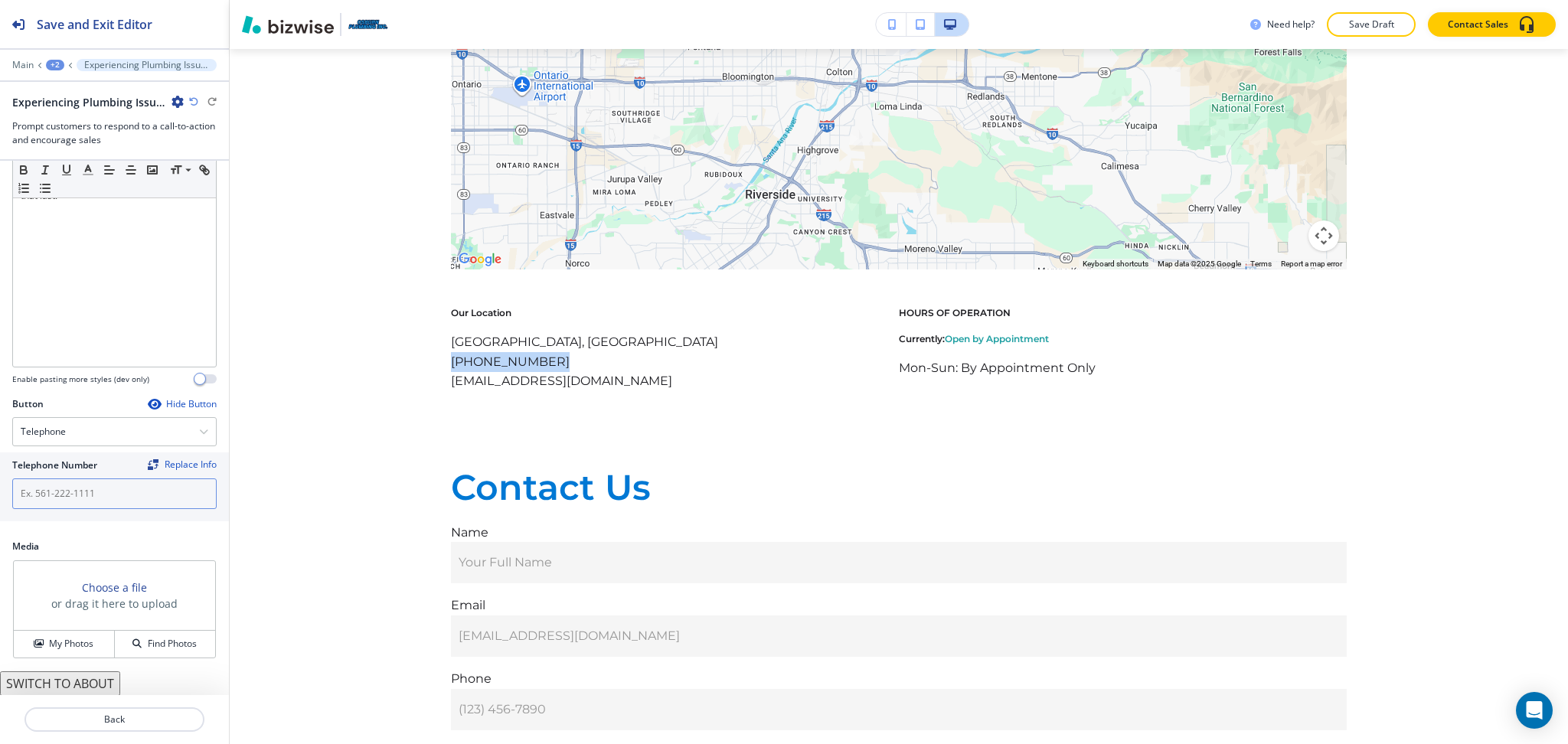
click at [107, 483] on input "text" at bounding box center [114, 493] width 204 height 31
paste input "(909) 882-6275"
type input "(909) 882-6275"
click at [66, 652] on button "My Photos" at bounding box center [65, 644] width 101 height 27
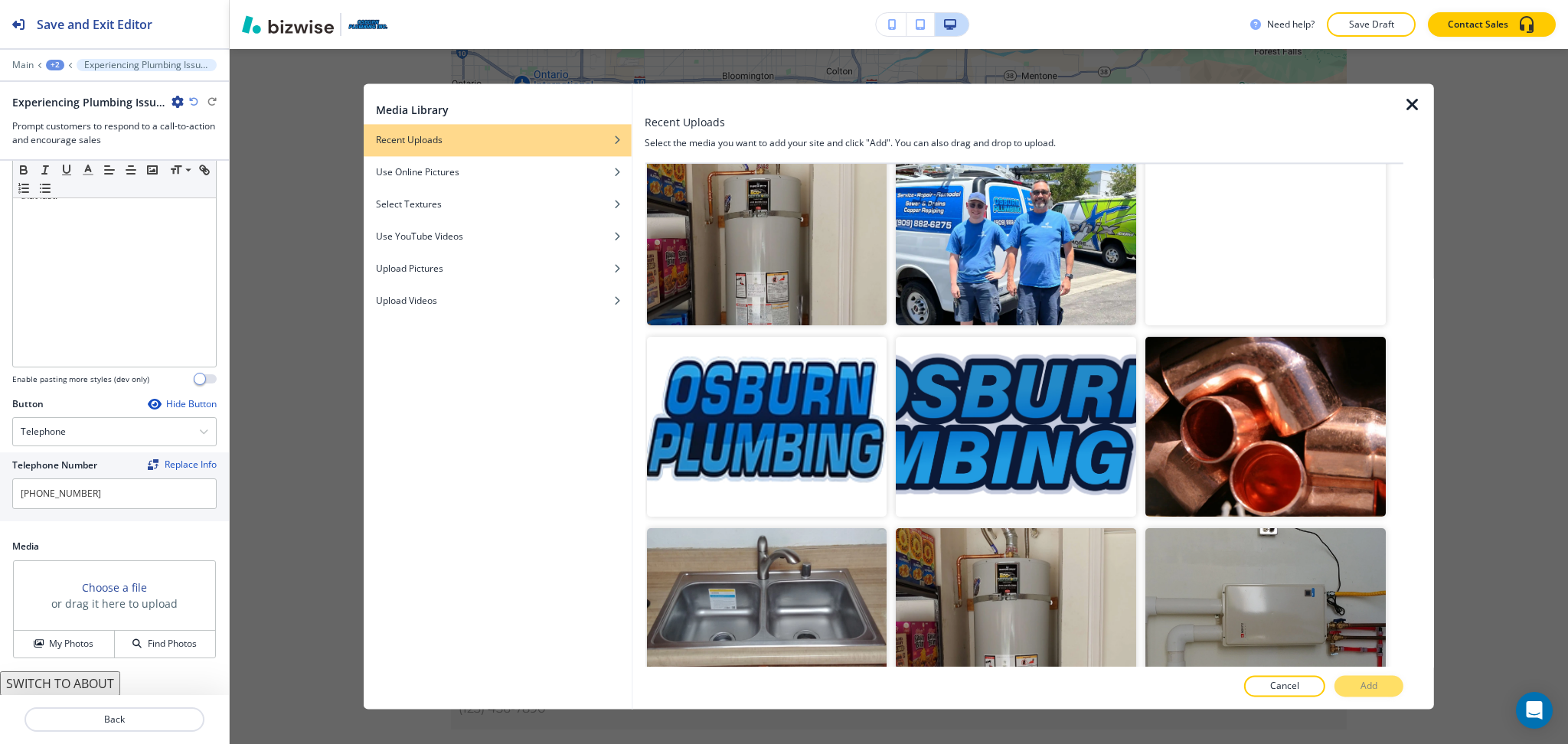
scroll to position [2142, 0]
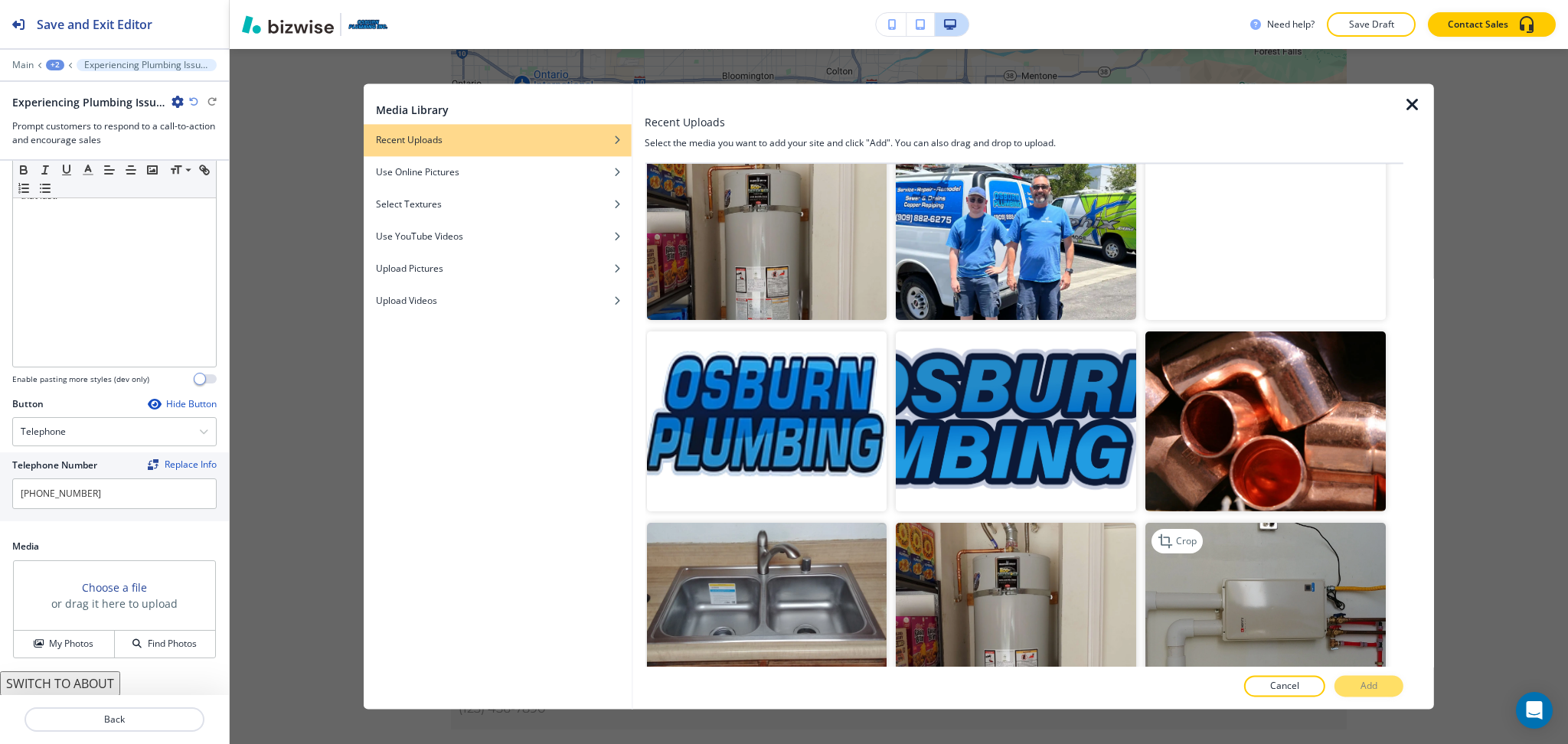
click at [1255, 581] on img "button" at bounding box center [1265, 613] width 240 height 180
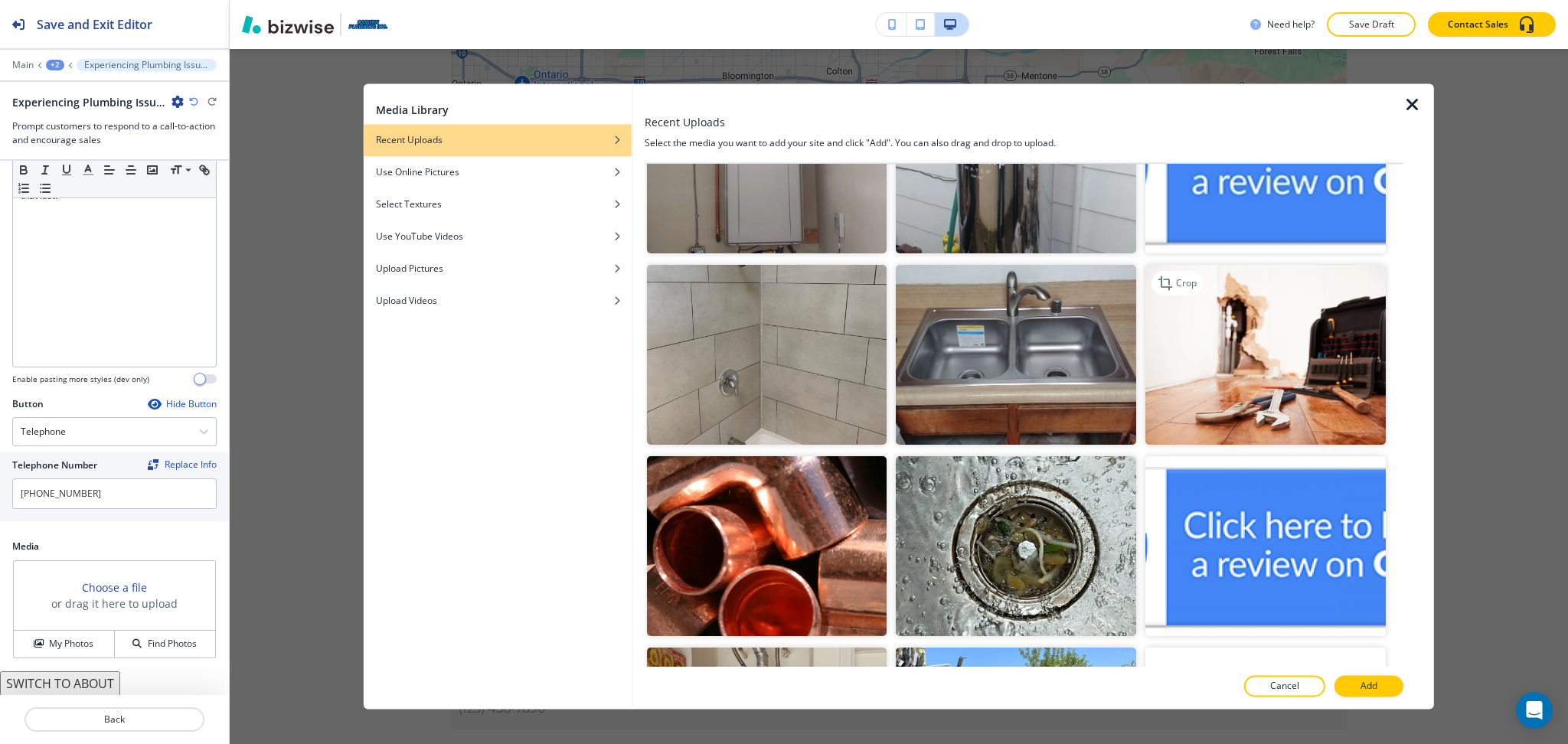
scroll to position [1633, 0]
click at [1302, 359] on img "button" at bounding box center [1265, 355] width 240 height 180
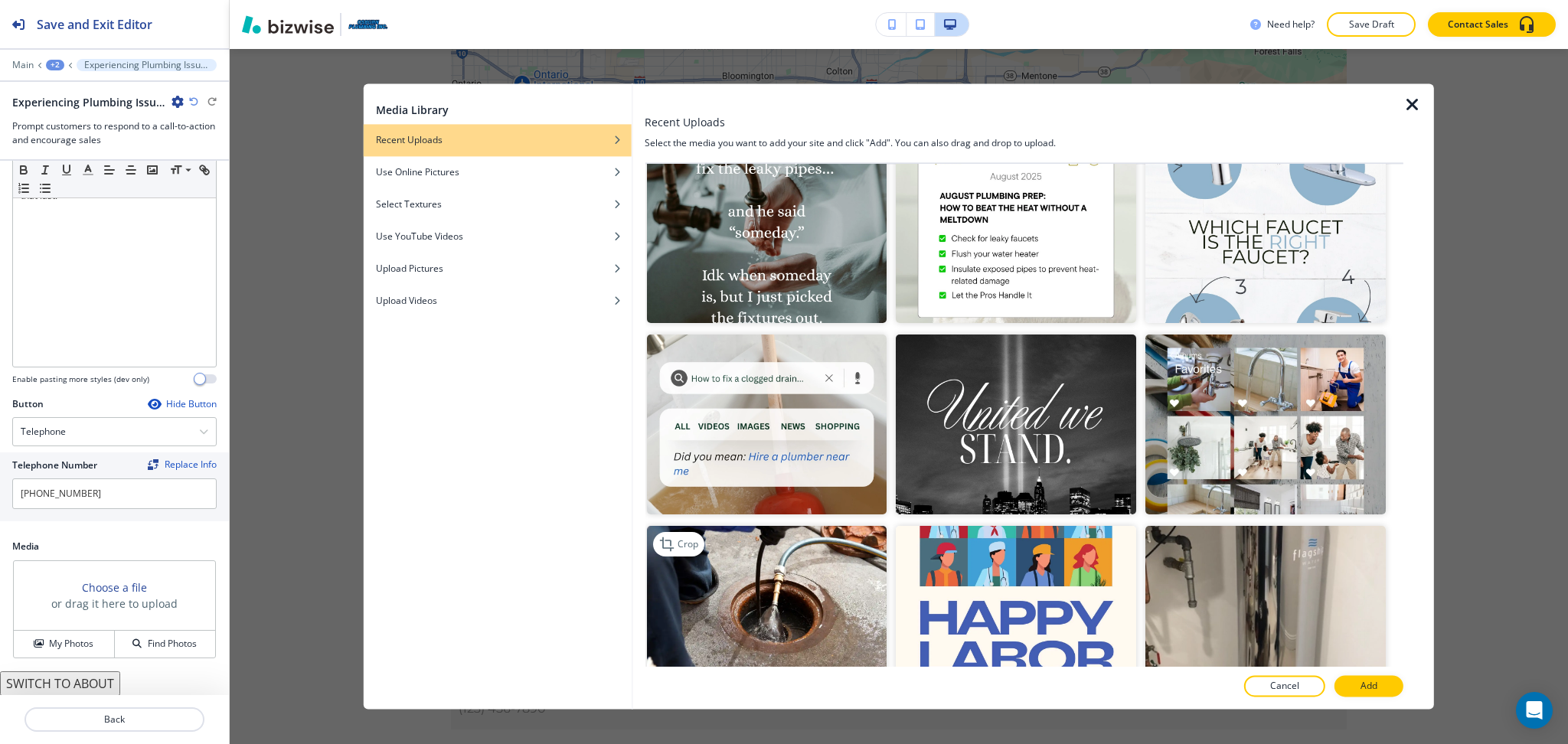
scroll to position [606, 0]
click at [800, 578] on img "button" at bounding box center [766, 617] width 240 height 180
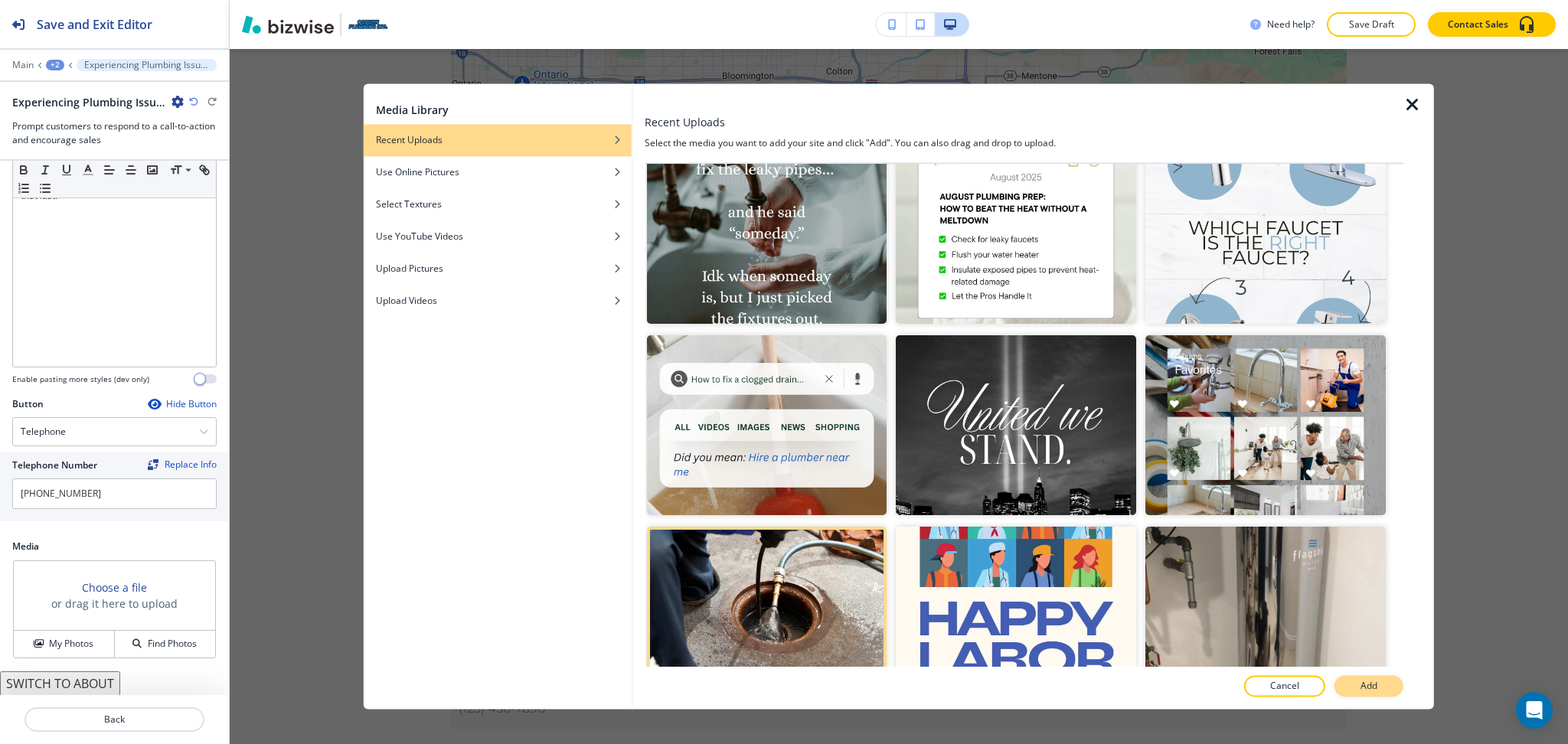
click at [1369, 684] on p "Add" at bounding box center [1368, 687] width 17 height 14
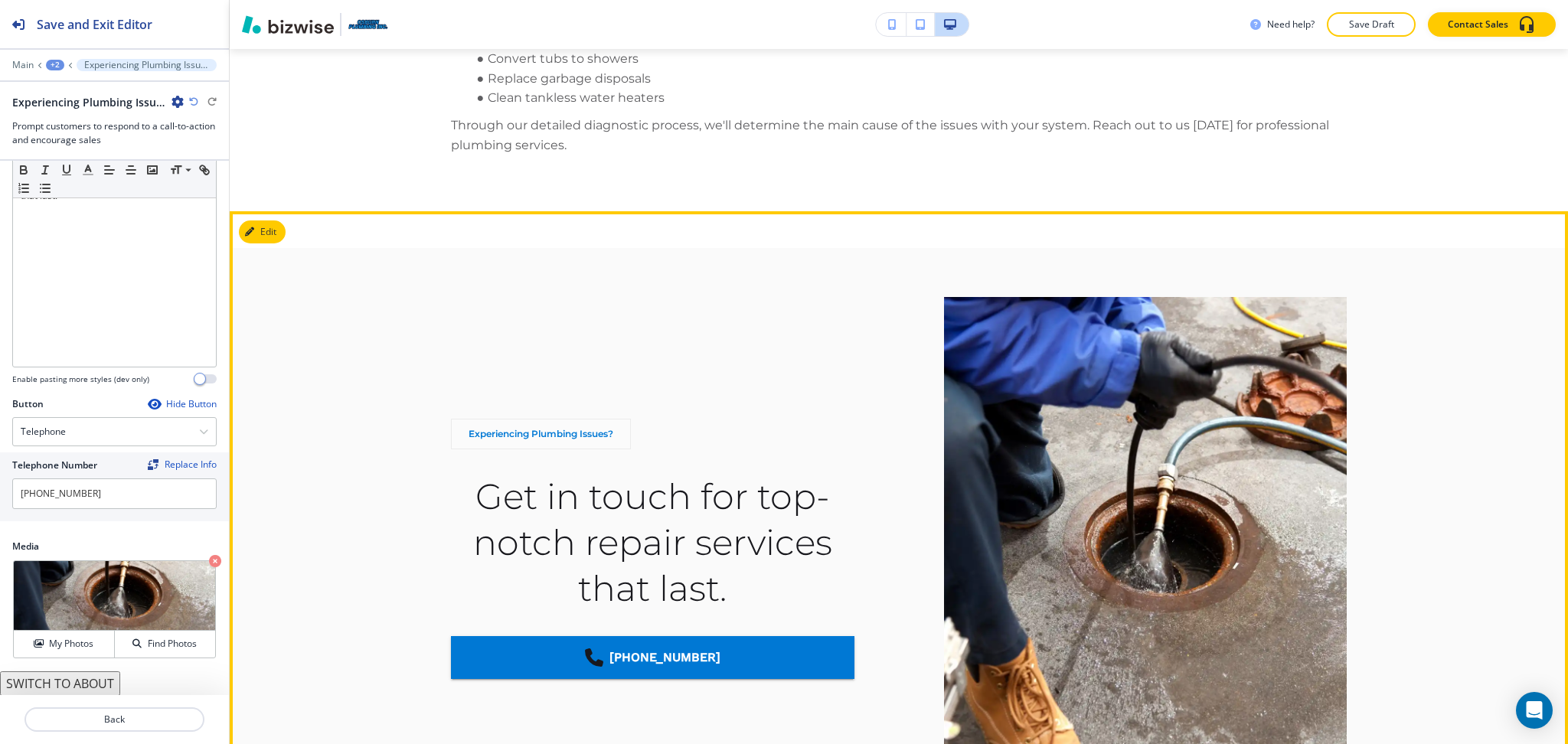
scroll to position [181, 0]
click at [271, 221] on button "Edit This Section" at bounding box center [291, 232] width 103 height 23
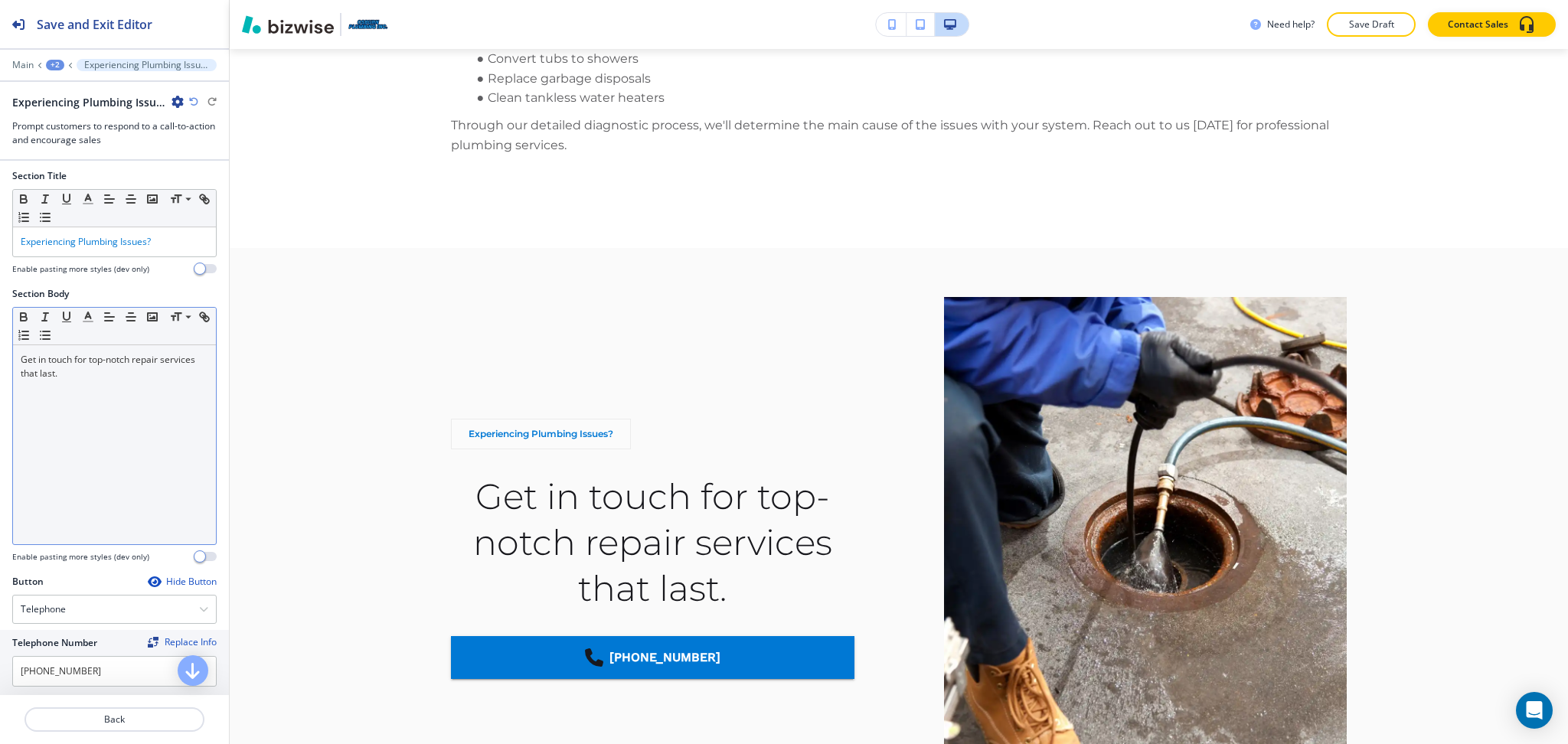
scroll to position [0, 0]
drag, startPoint x: 131, startPoint y: 470, endPoint x: 140, endPoint y: 432, distance: 39.1
click at [134, 470] on div "Get in touch for top-notch repair services that last." at bounding box center [114, 449] width 203 height 199
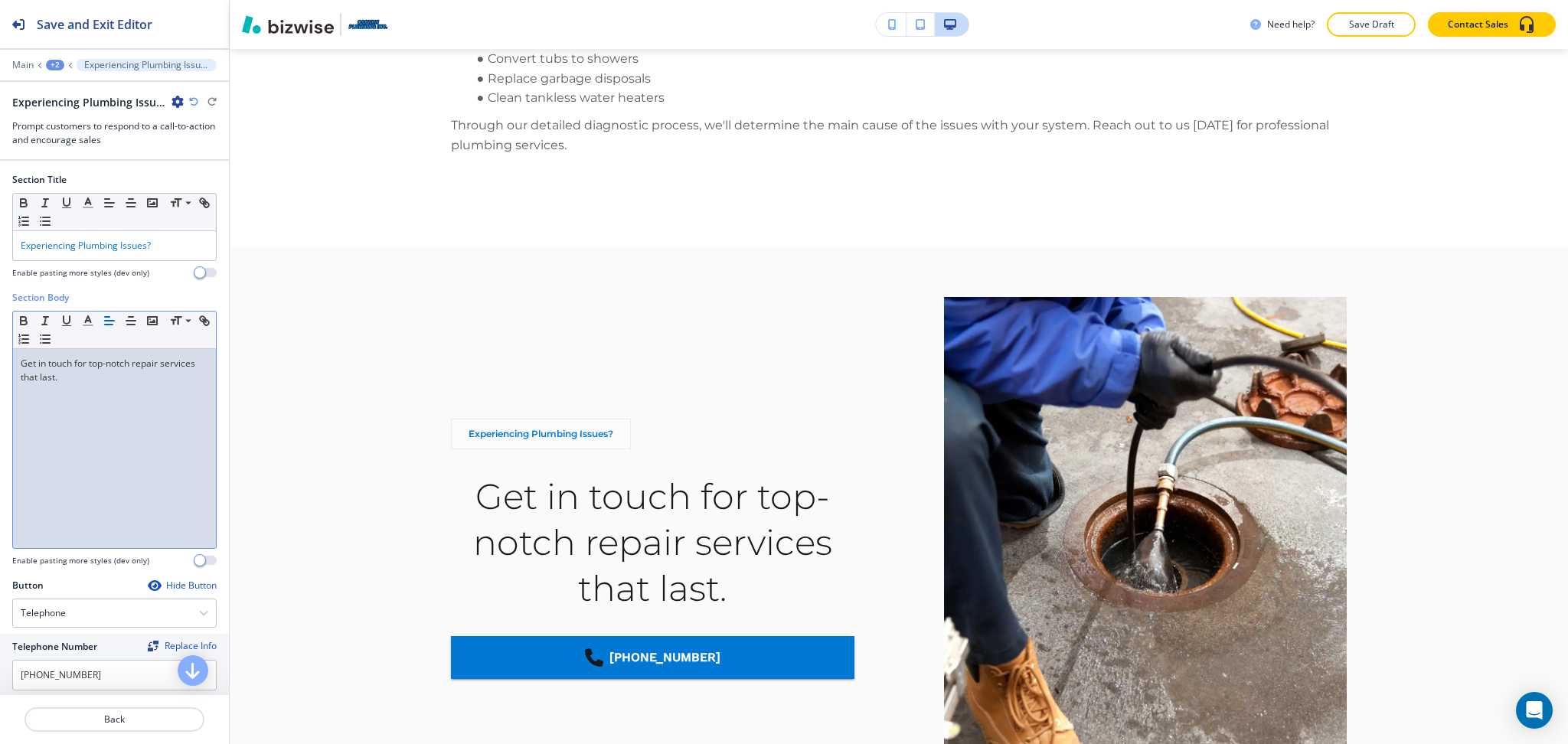
click at [110, 319] on icon "button" at bounding box center [109, 320] width 14 height 14
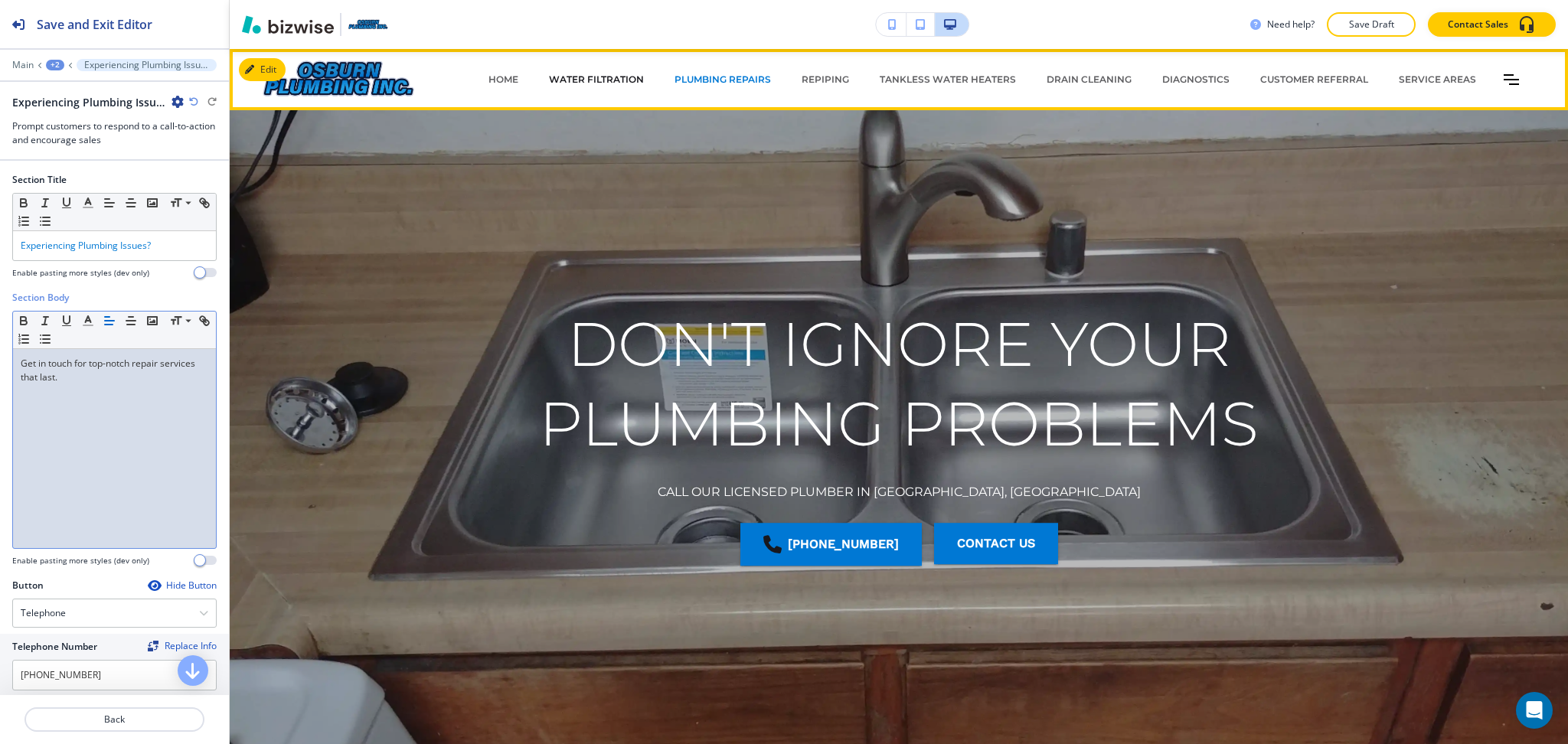
click at [592, 78] on p "WATER FILTRATION" at bounding box center [596, 79] width 95 height 14
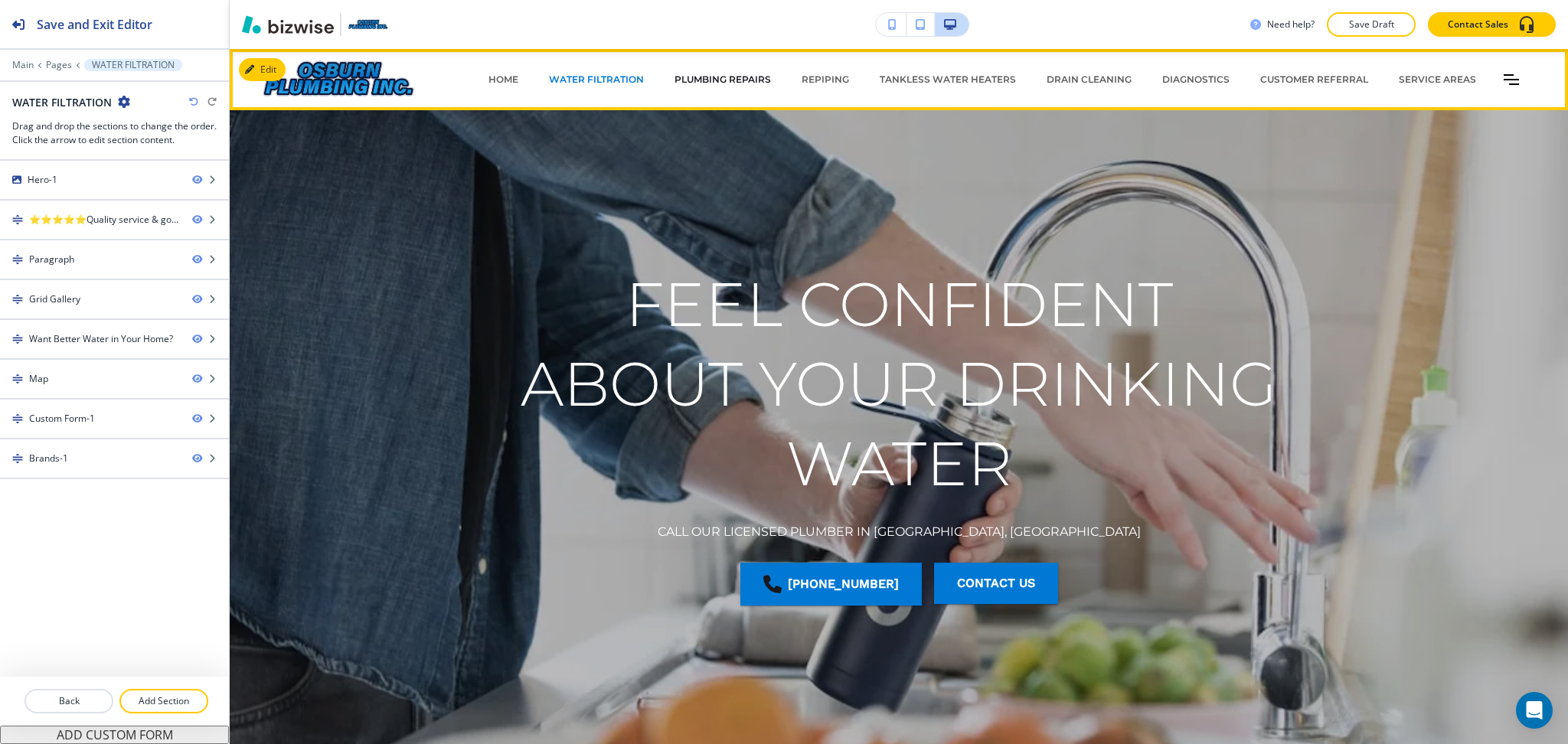
click at [720, 78] on p "PLUMBING REPAIRS" at bounding box center [722, 79] width 96 height 14
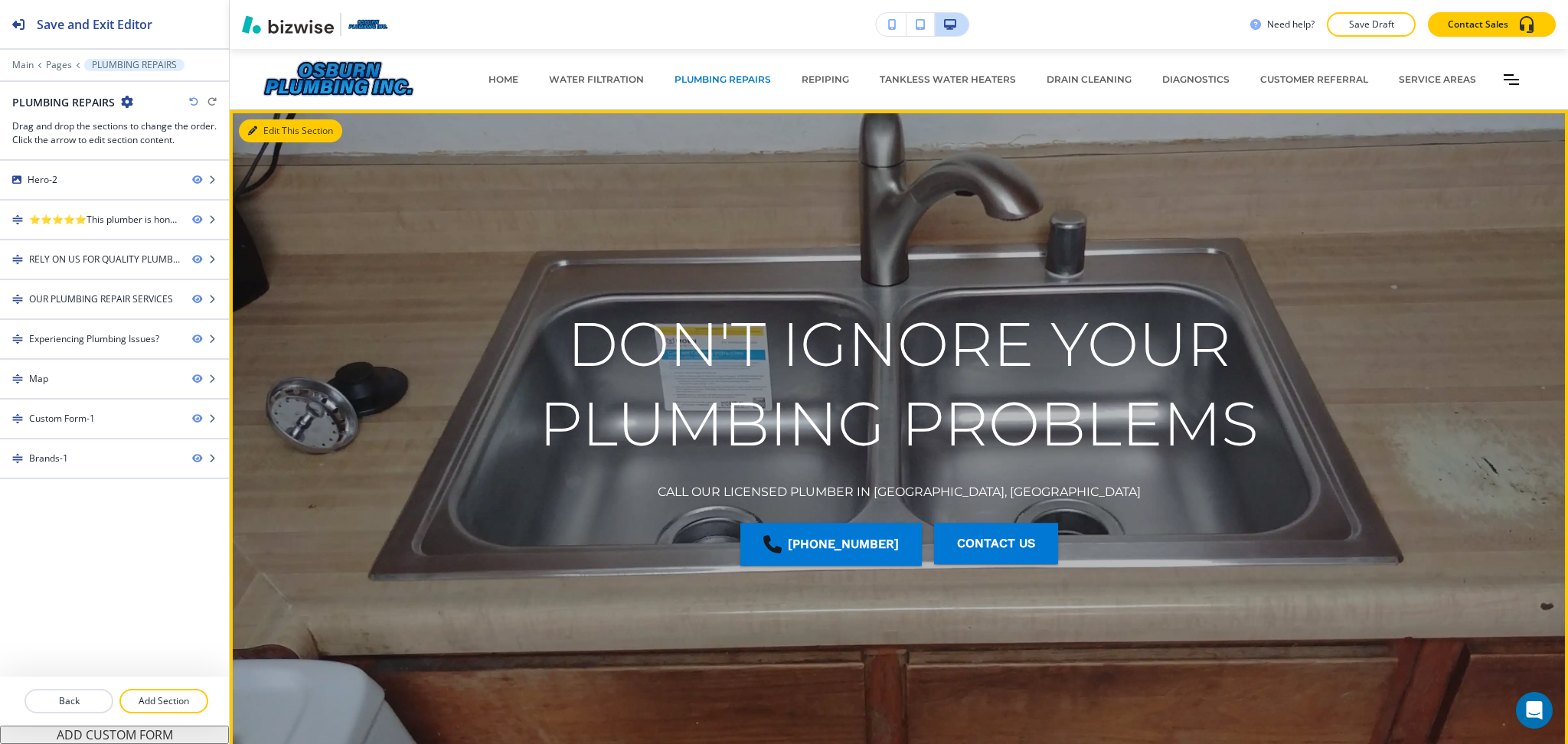
click at [271, 127] on button "Edit This Section" at bounding box center [291, 131] width 103 height 23
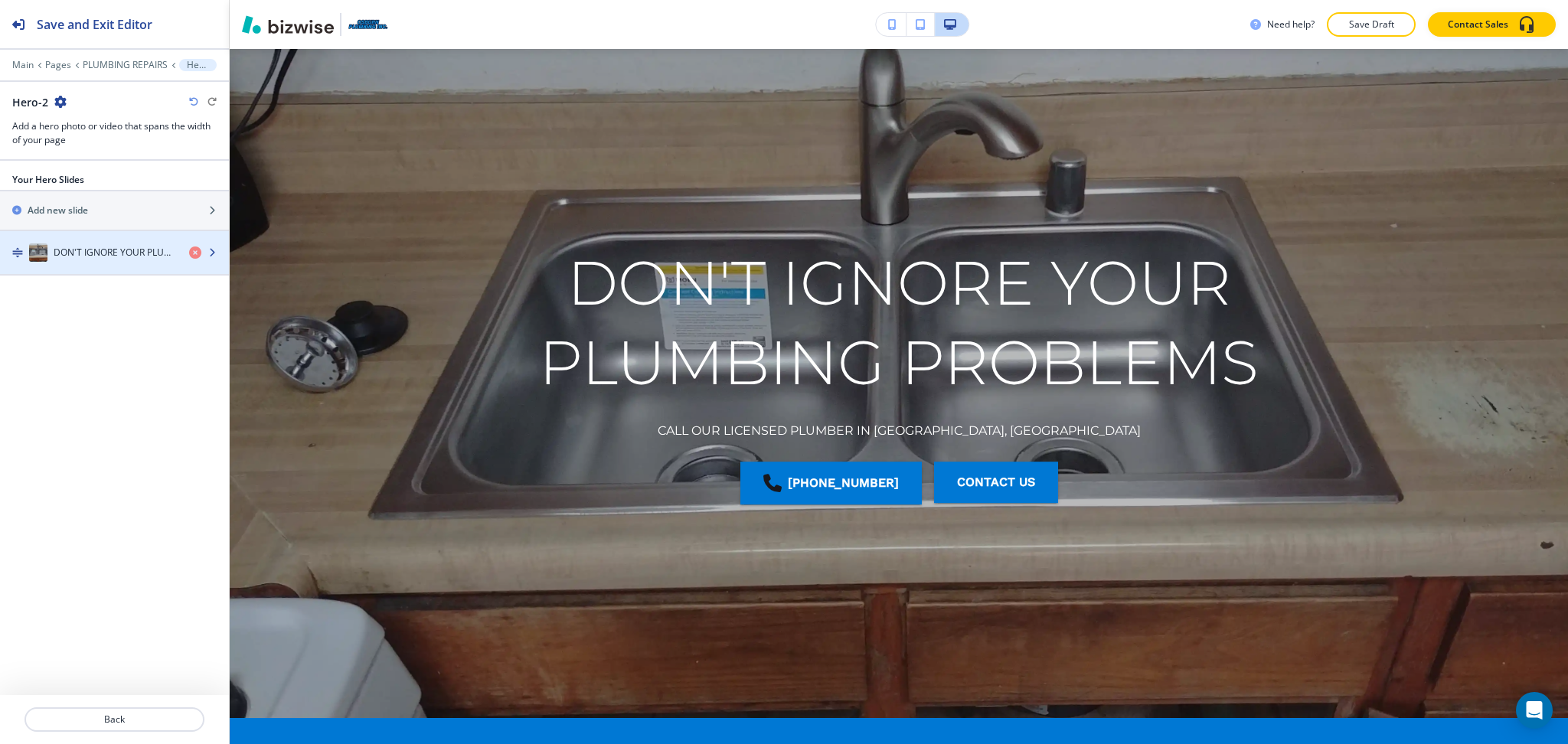
click at [101, 248] on h4 "DON'T IGNORE YOUR PLUMBING PROBLEMS" at bounding box center [114, 252] width 123 height 14
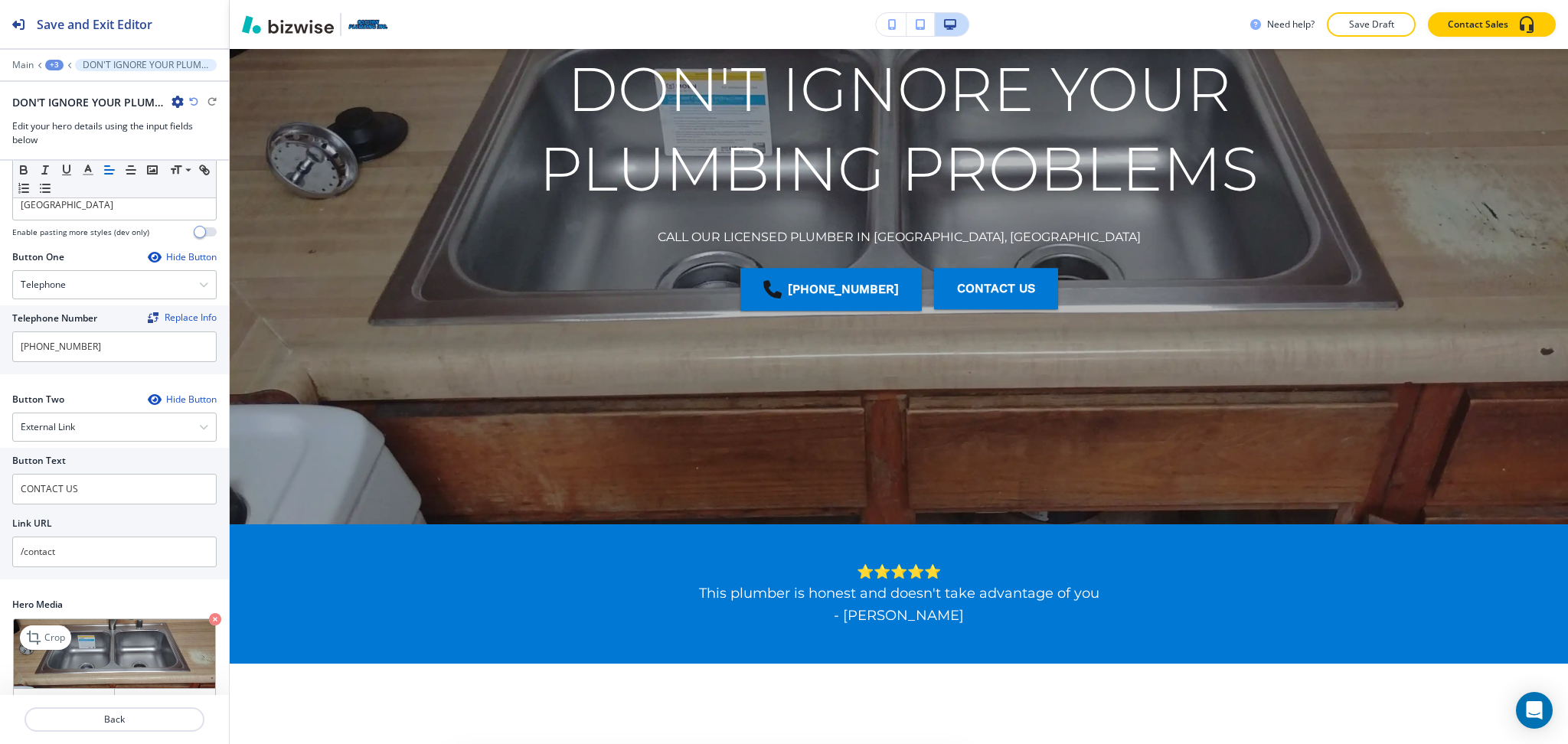
scroll to position [221, 0]
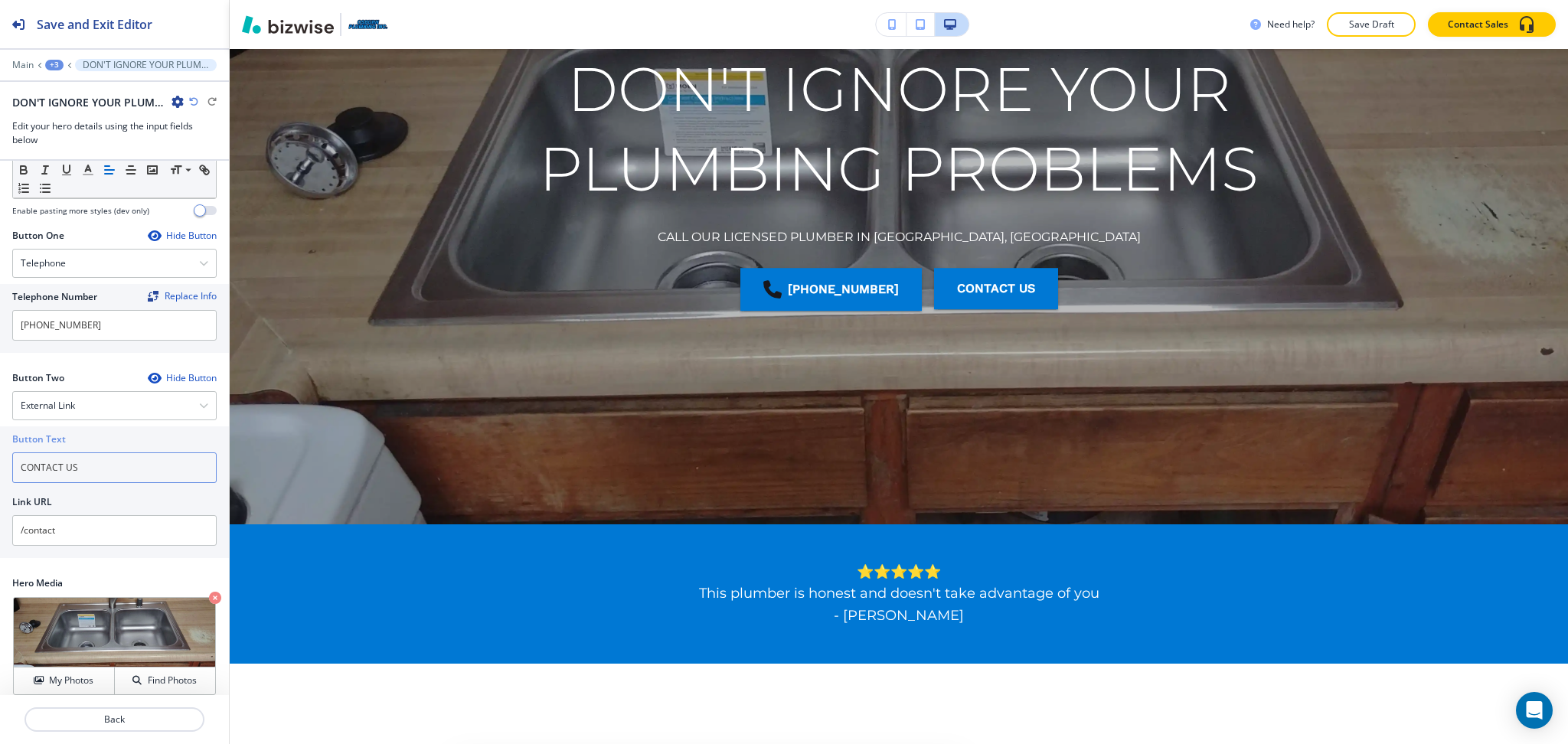
drag, startPoint x: 40, startPoint y: 448, endPoint x: 0, endPoint y: 447, distance: 40.0
click at [0, 449] on div "Button Text CONTACT US Link URL /contact" at bounding box center [114, 492] width 229 height 132
click at [67, 392] on div "External Link" at bounding box center [114, 406] width 203 height 28
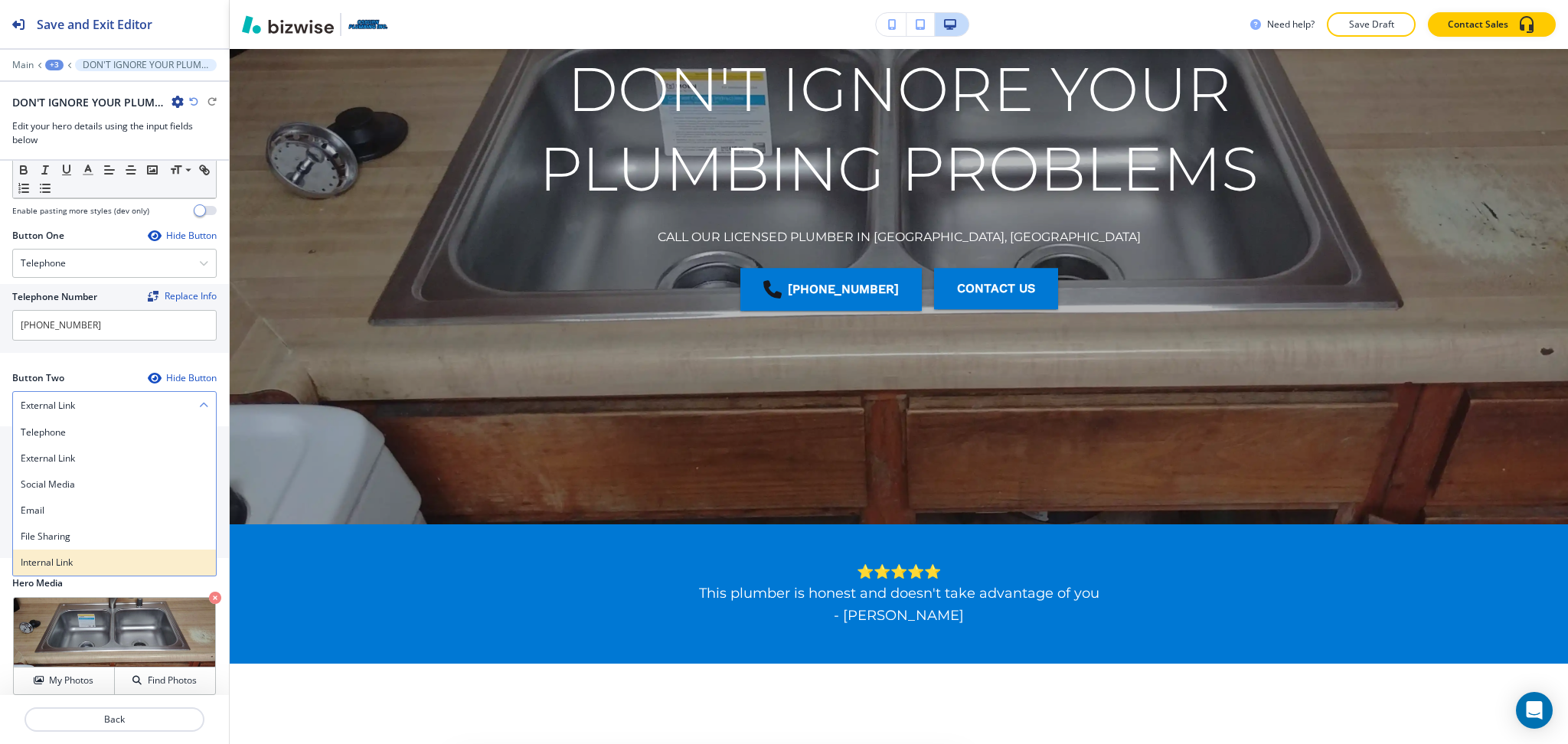
click at [68, 556] on h4 "Internal Link" at bounding box center [114, 563] width 188 height 14
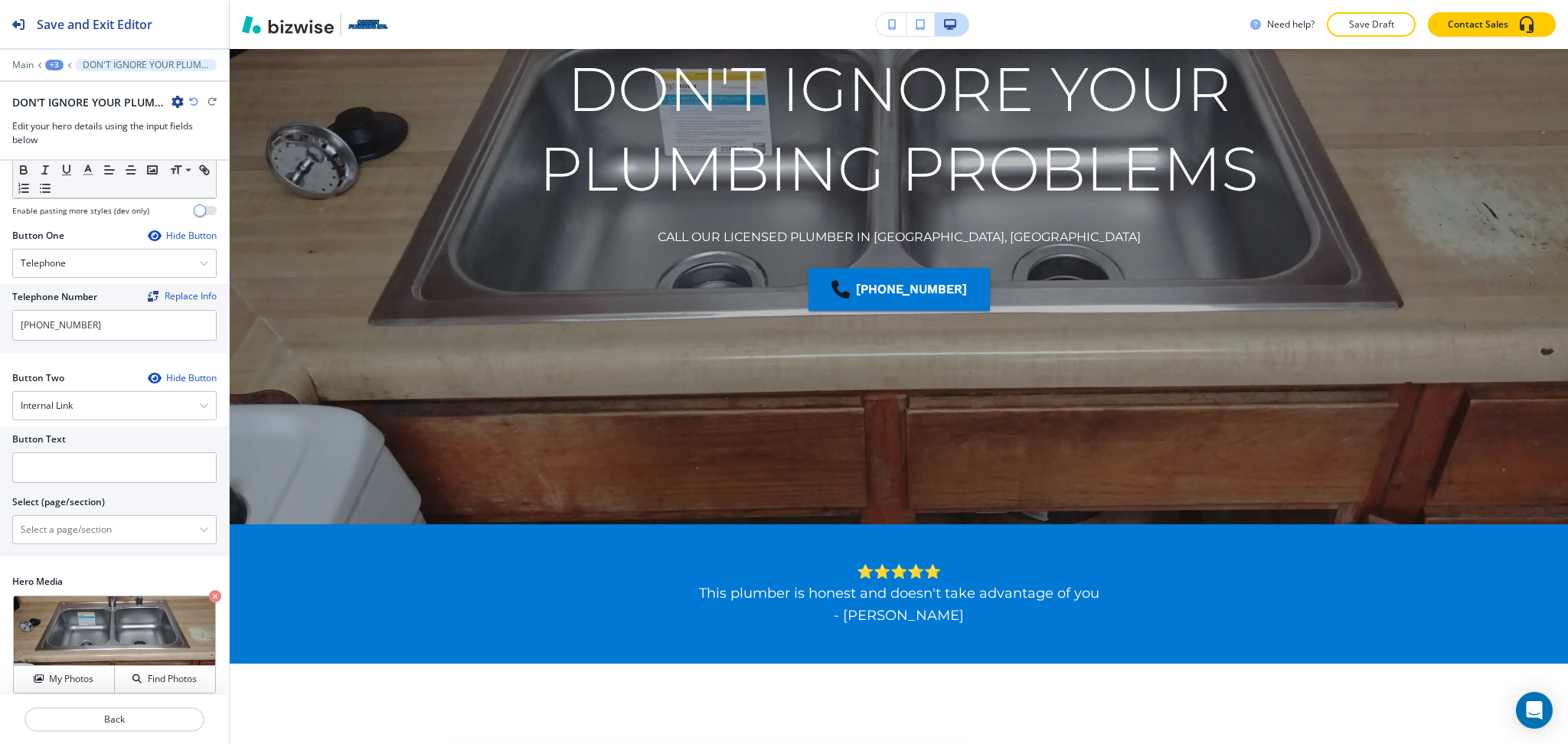
scroll to position [219, 0]
click at [68, 458] on input "text" at bounding box center [114, 470] width 204 height 31
paste input "CONTACT US"
type input "CONTACT US"
click at [78, 519] on \(page\/section\) "Manual Input" at bounding box center [106, 532] width 186 height 26
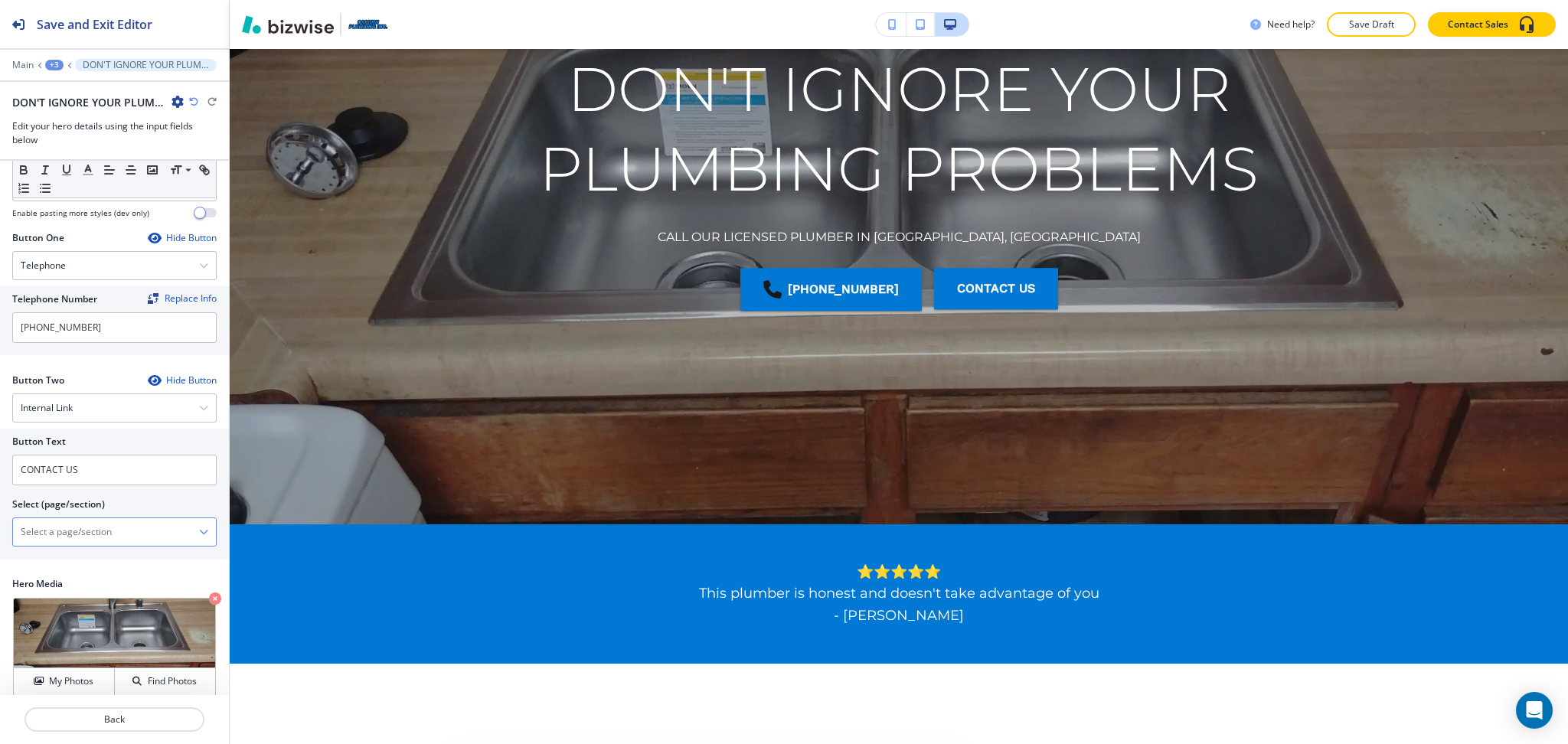
paste \(page\/section\) "CONTACT US"
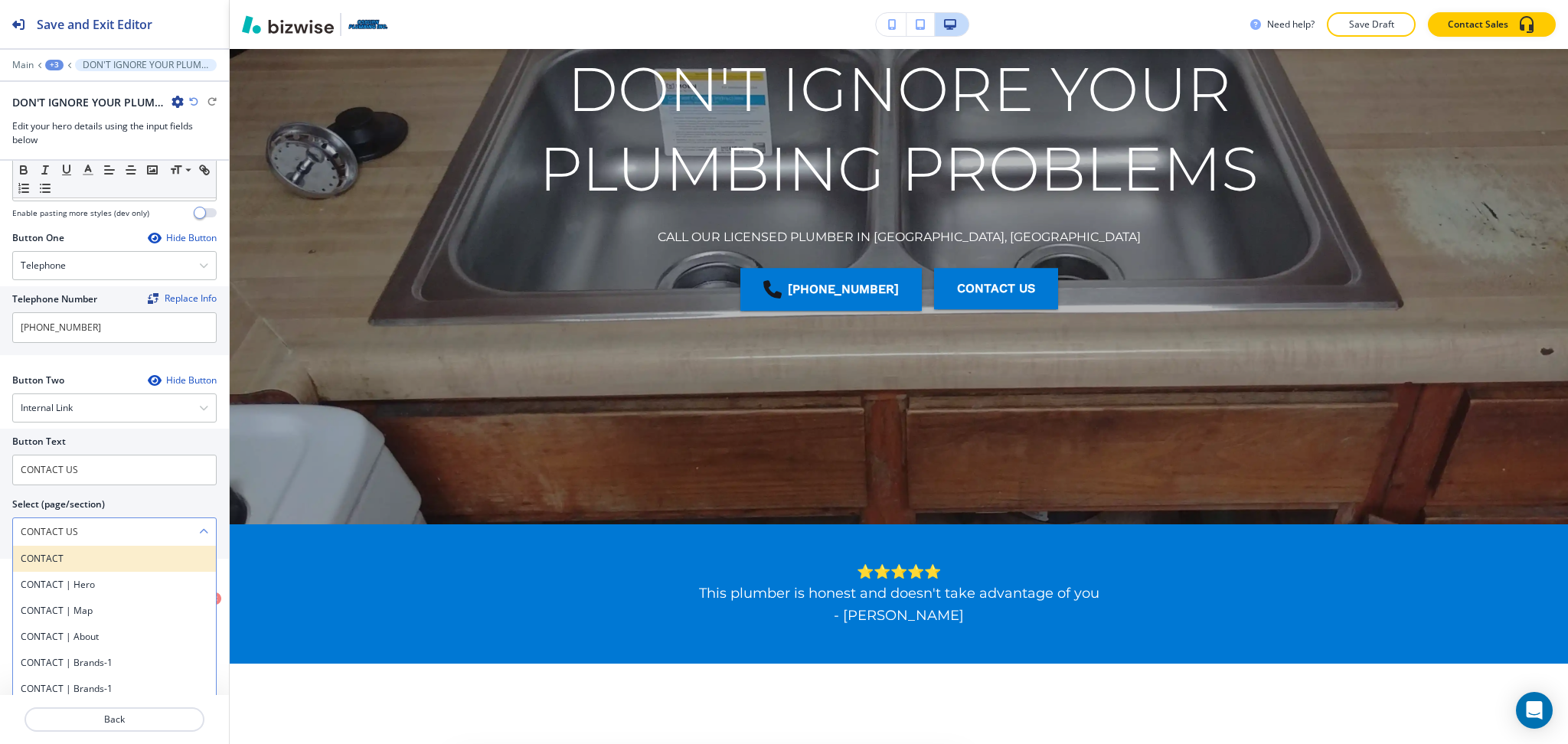
click at [47, 552] on h4 "CONTACT" at bounding box center [114, 559] width 188 height 14
type \(page\/section\) "CONTACT"
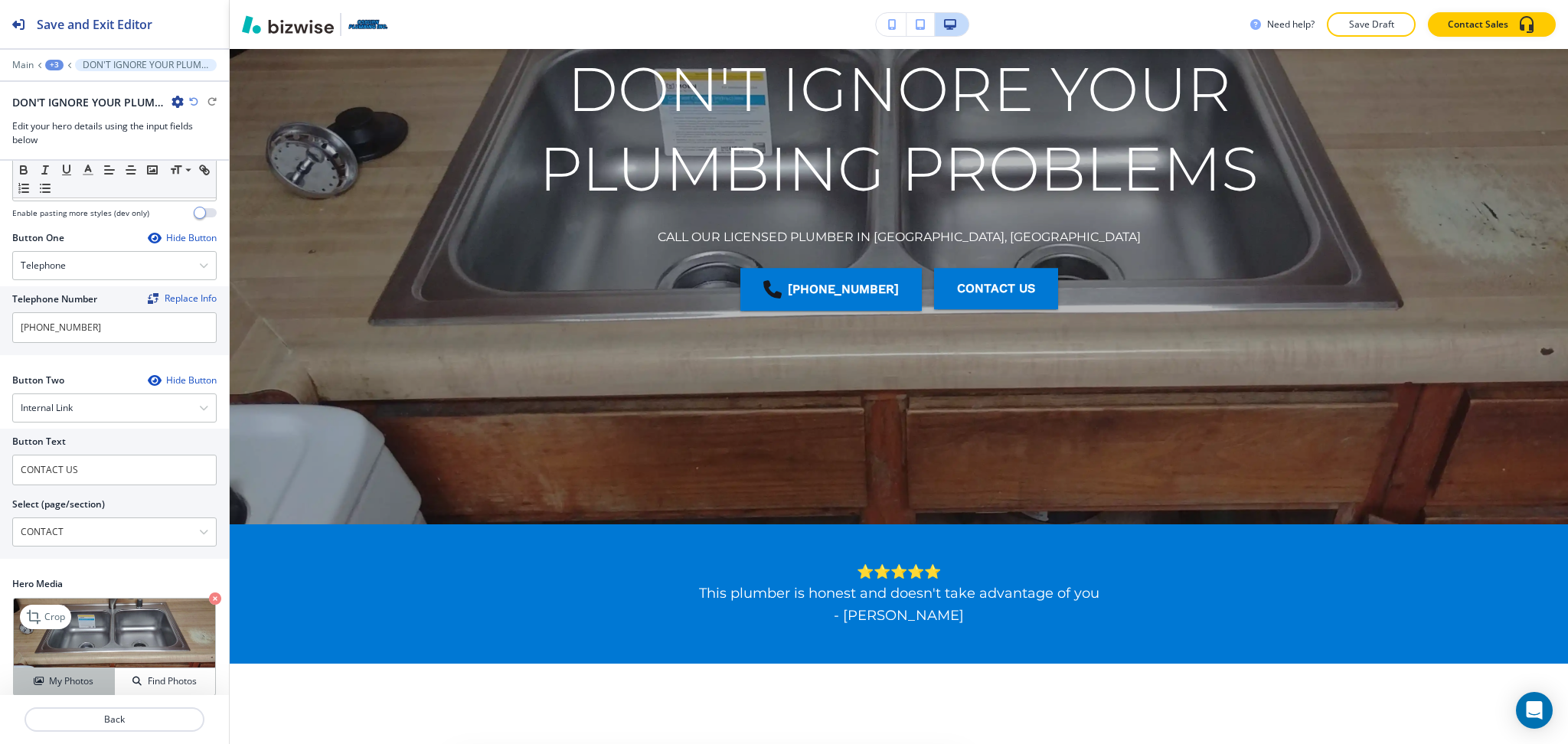
click at [65, 674] on h4 "My Photos" at bounding box center [71, 681] width 45 height 14
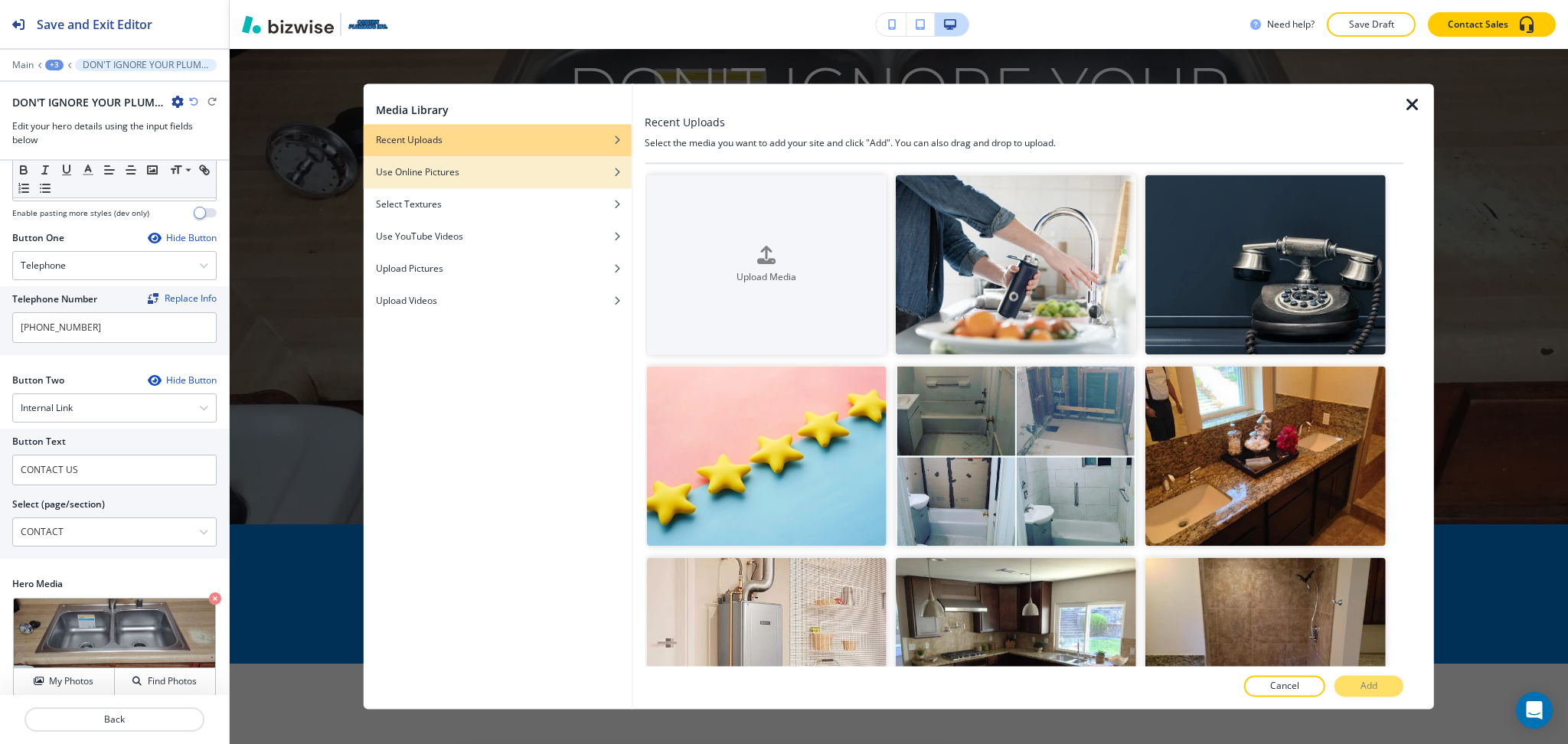
click at [424, 171] on h4 "Use Online Pictures" at bounding box center [418, 172] width 84 height 14
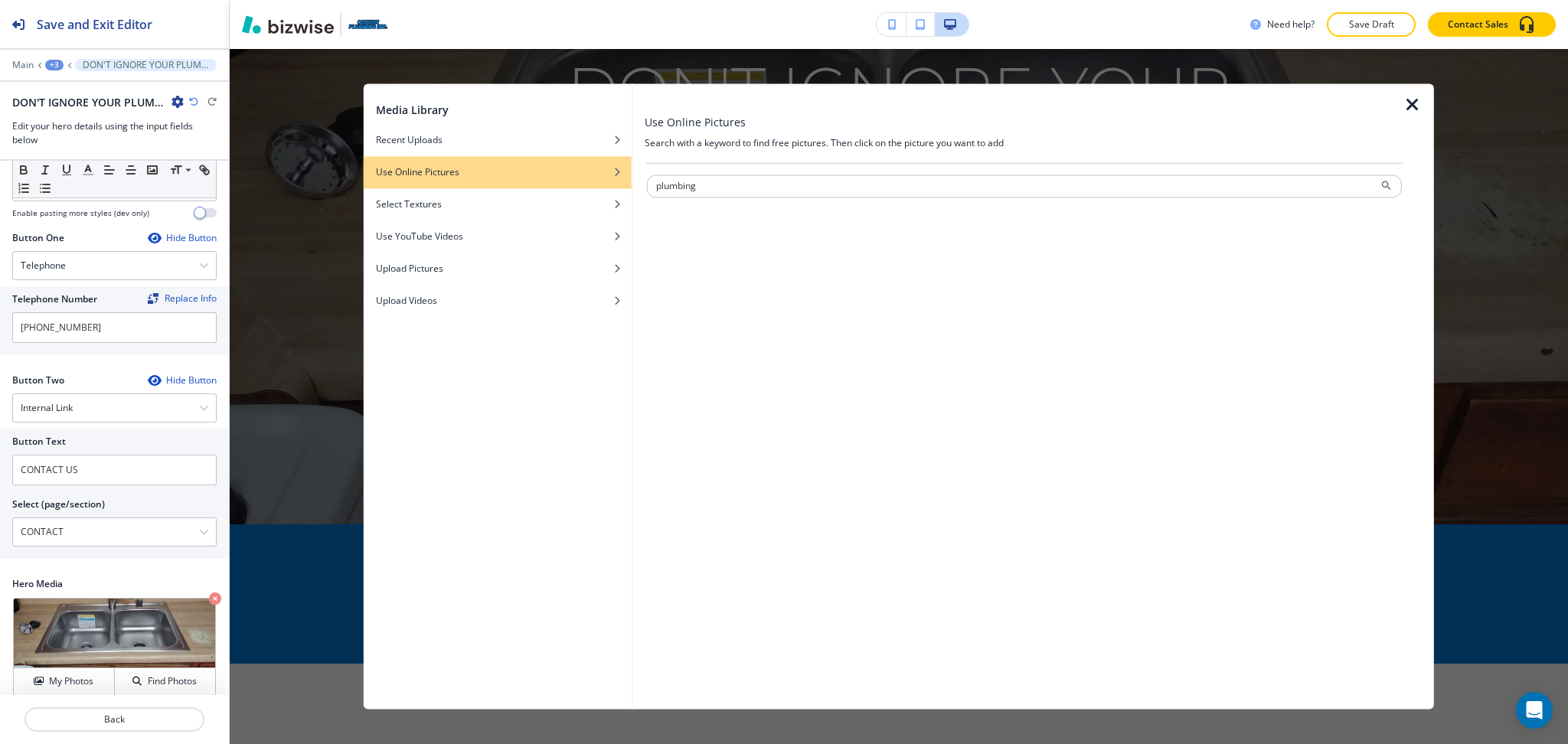
type input "plumbing"
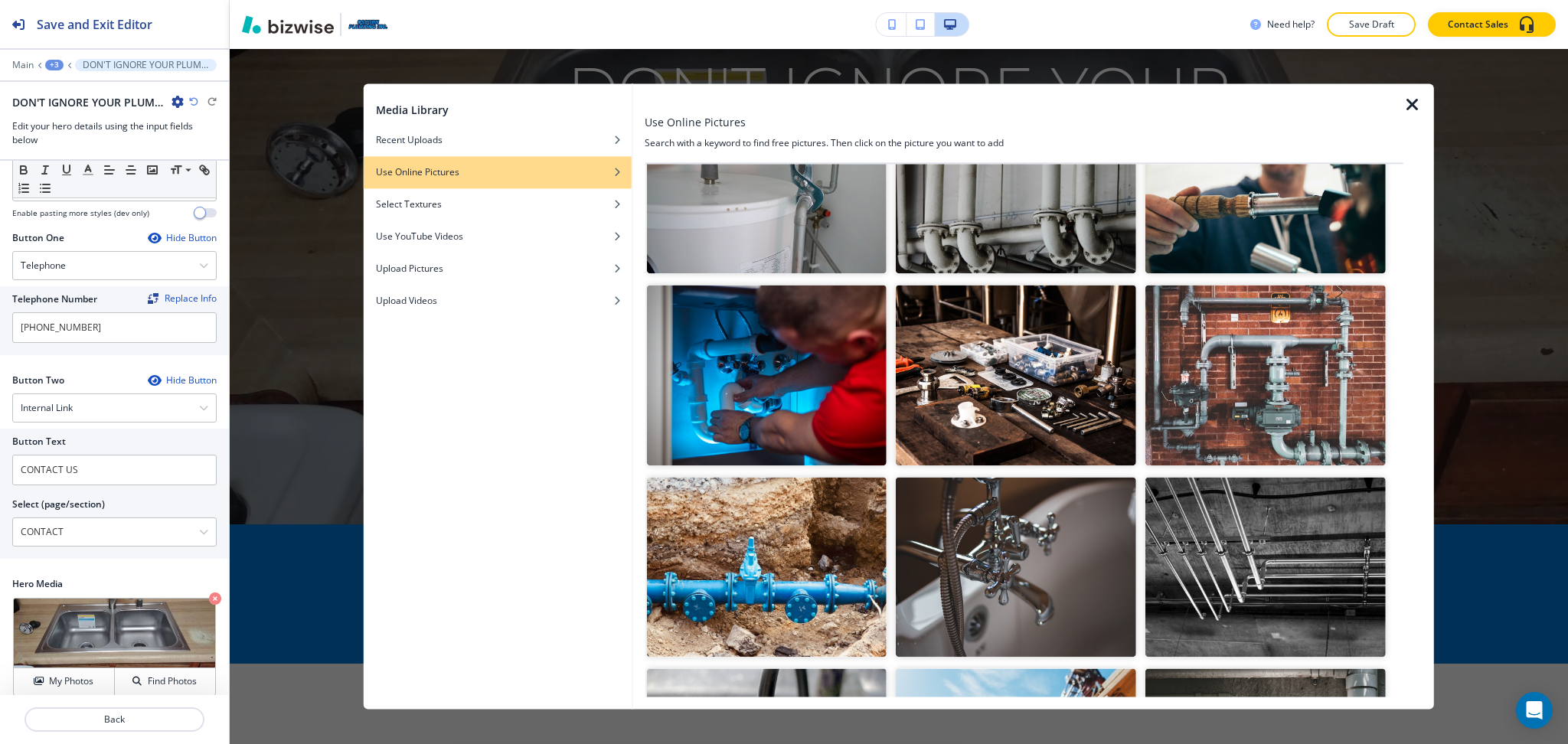
scroll to position [307, 0]
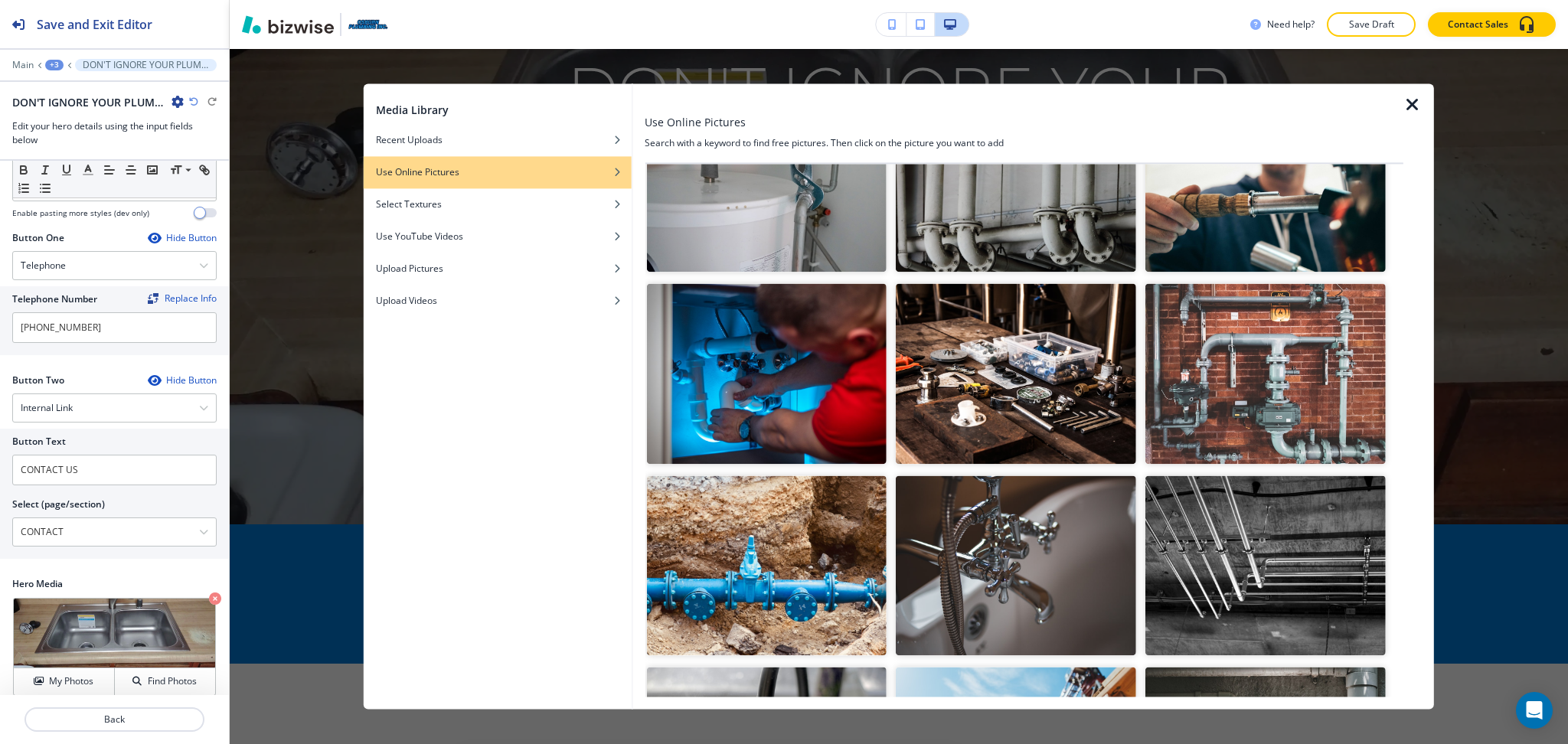
click at [997, 548] on img "button" at bounding box center [1015, 565] width 240 height 180
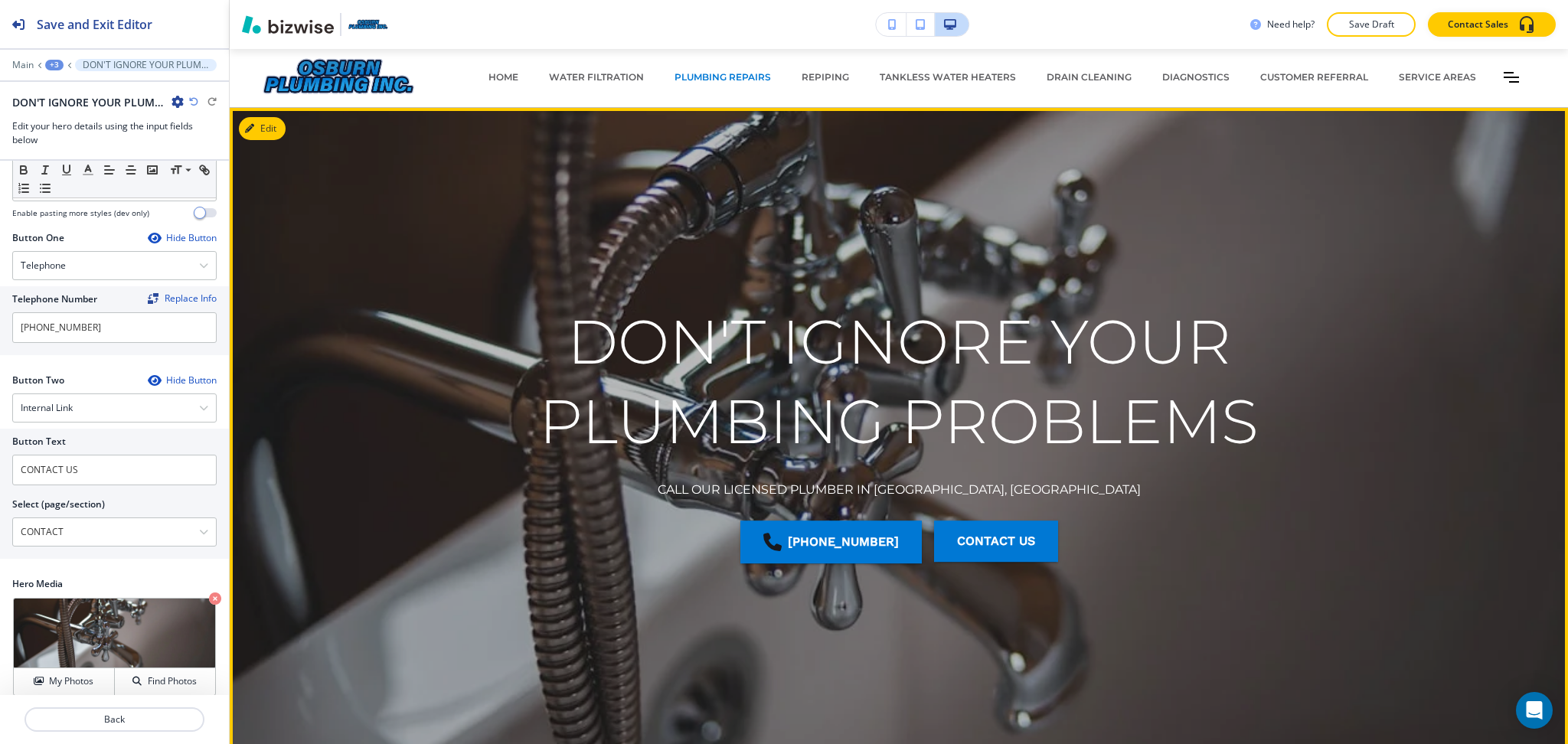
scroll to position [0, 0]
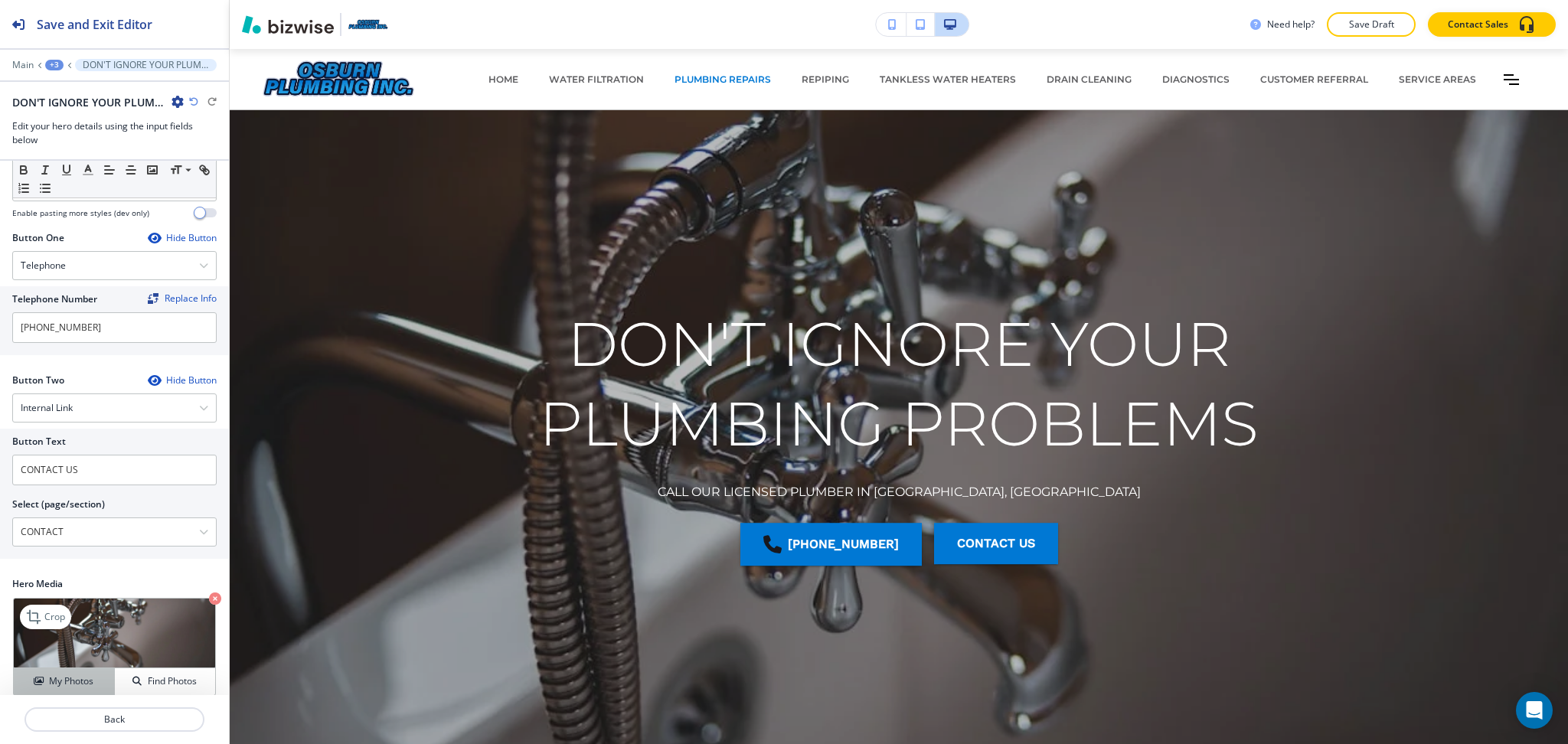
click at [49, 674] on h4 "My Photos" at bounding box center [71, 681] width 45 height 14
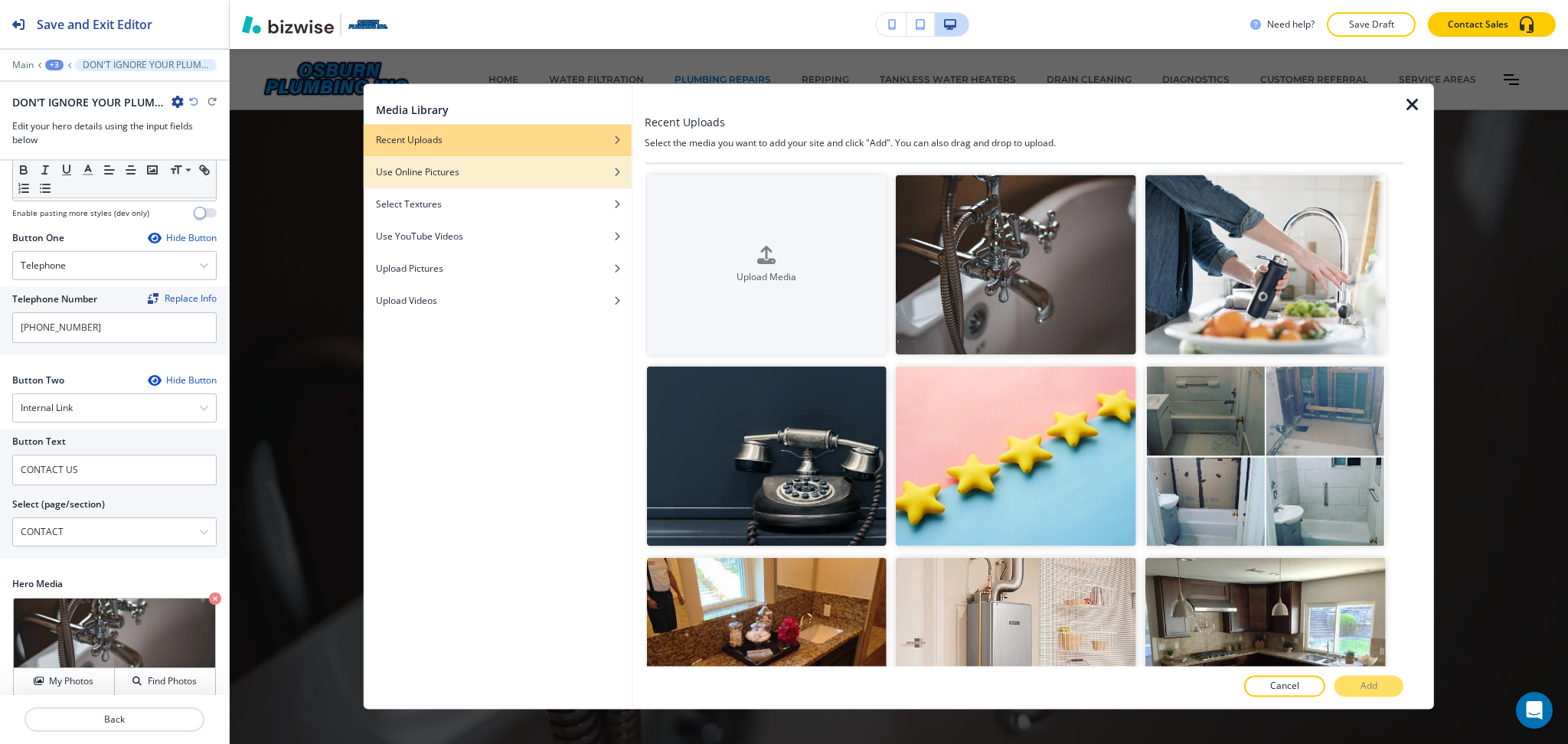
click at [506, 177] on div "Use Online Pictures" at bounding box center [497, 172] width 268 height 14
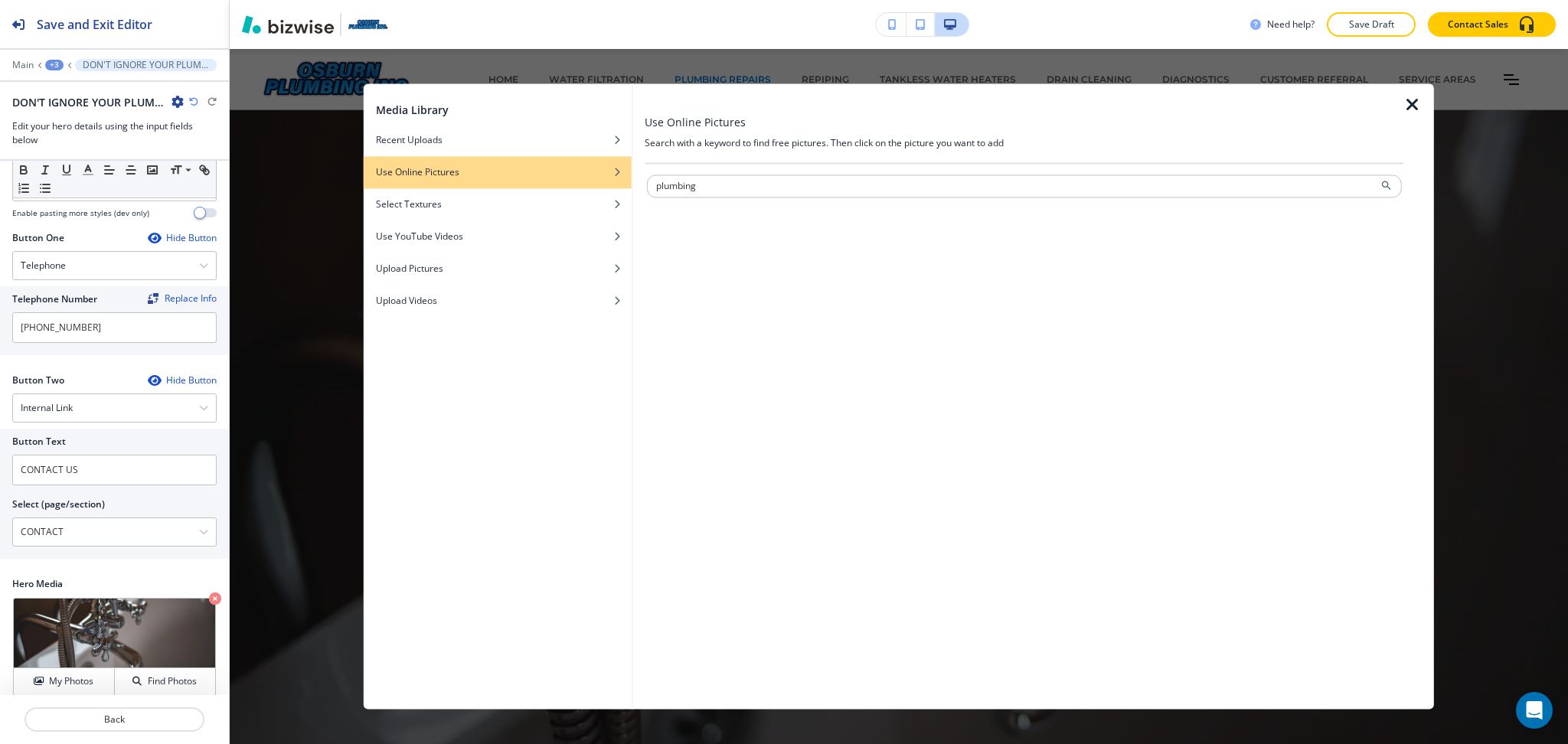
type input "plumbing"
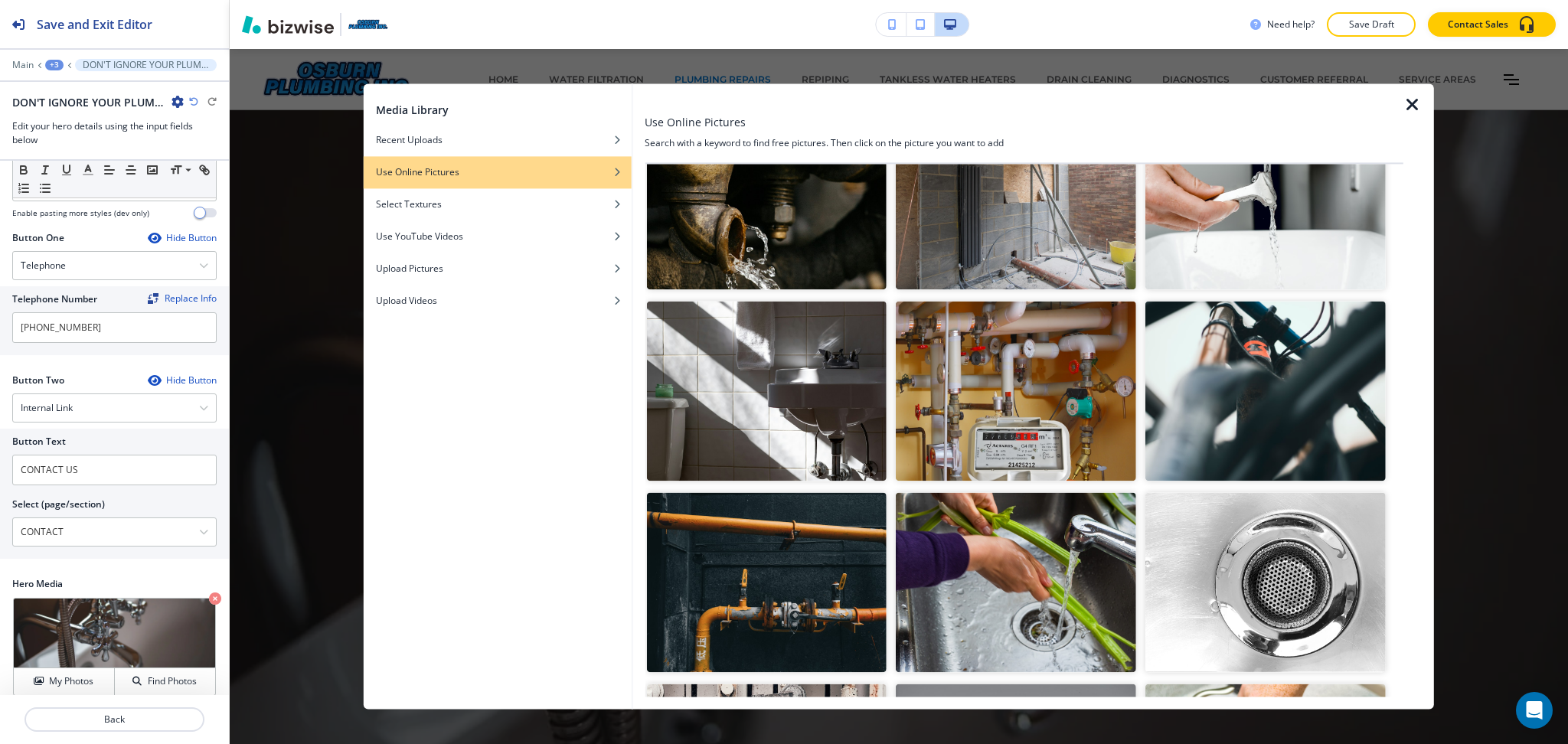
scroll to position [1631, 0]
click at [1093, 536] on img "button" at bounding box center [1015, 582] width 240 height 180
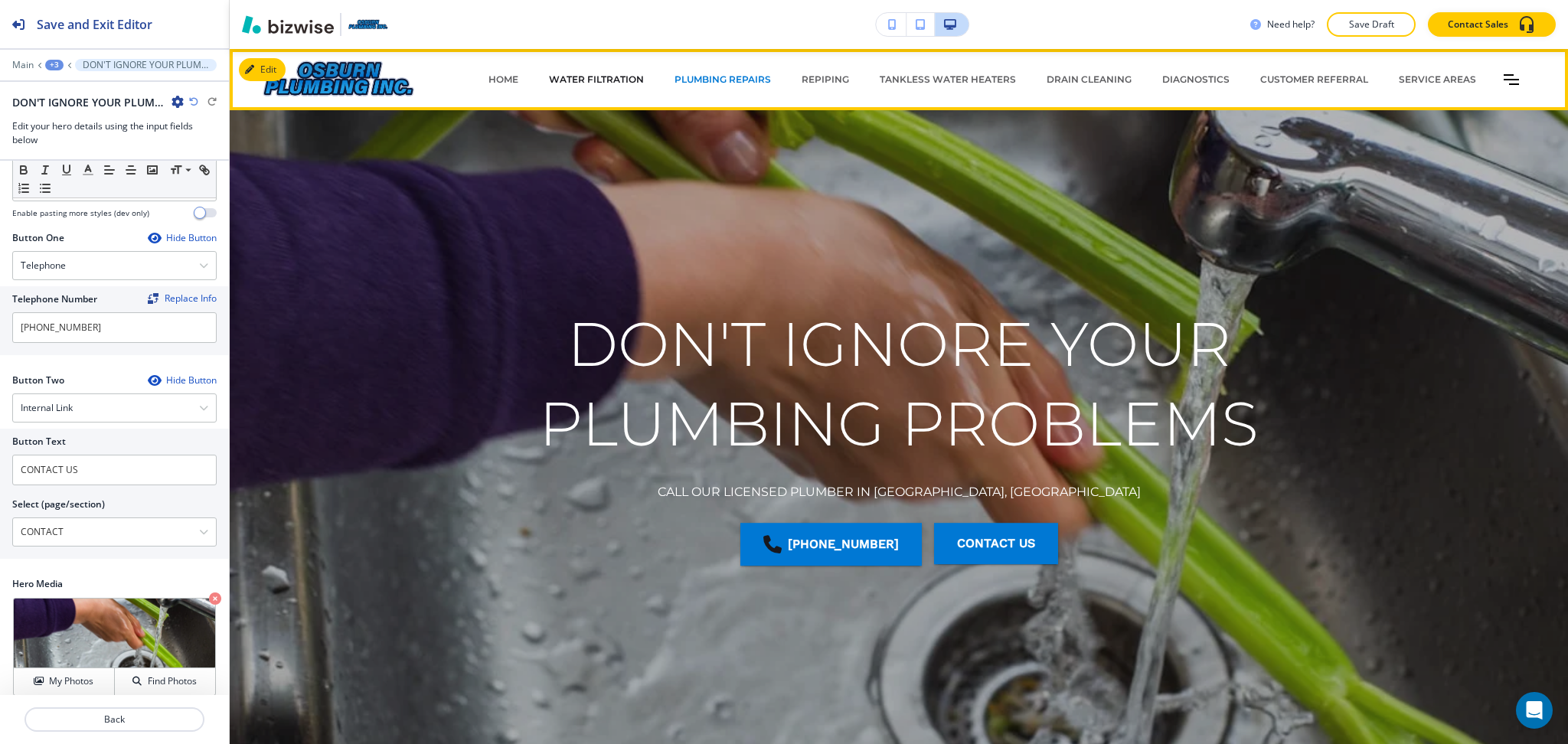
click at [594, 79] on p "WATER FILTRATION" at bounding box center [596, 79] width 95 height 14
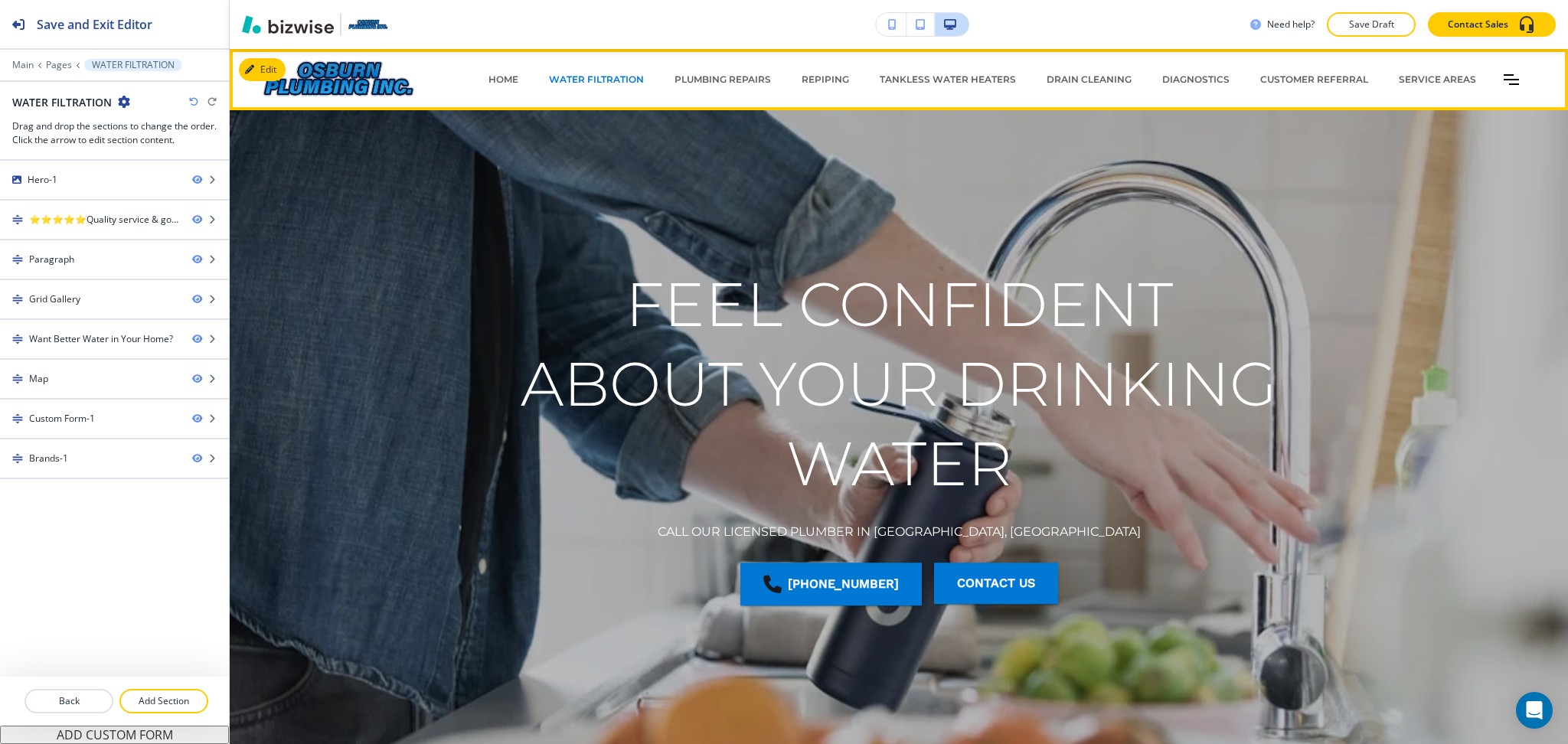
click at [799, 92] on div "REPIPING" at bounding box center [824, 79] width 78 height 46
click at [805, 86] on p "REPIPING" at bounding box center [825, 79] width 47 height 14
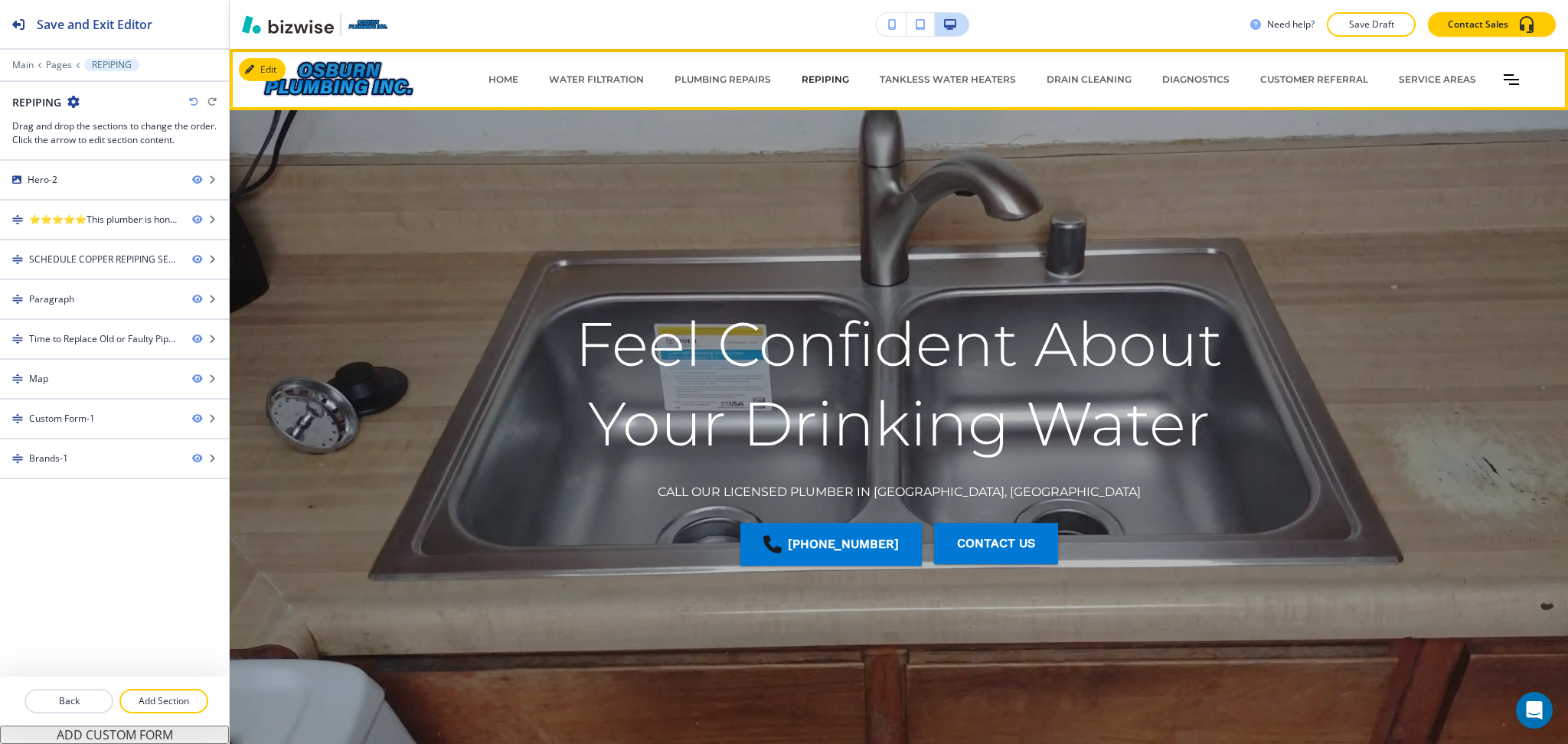
click at [807, 76] on p "REPIPING" at bounding box center [825, 79] width 47 height 14
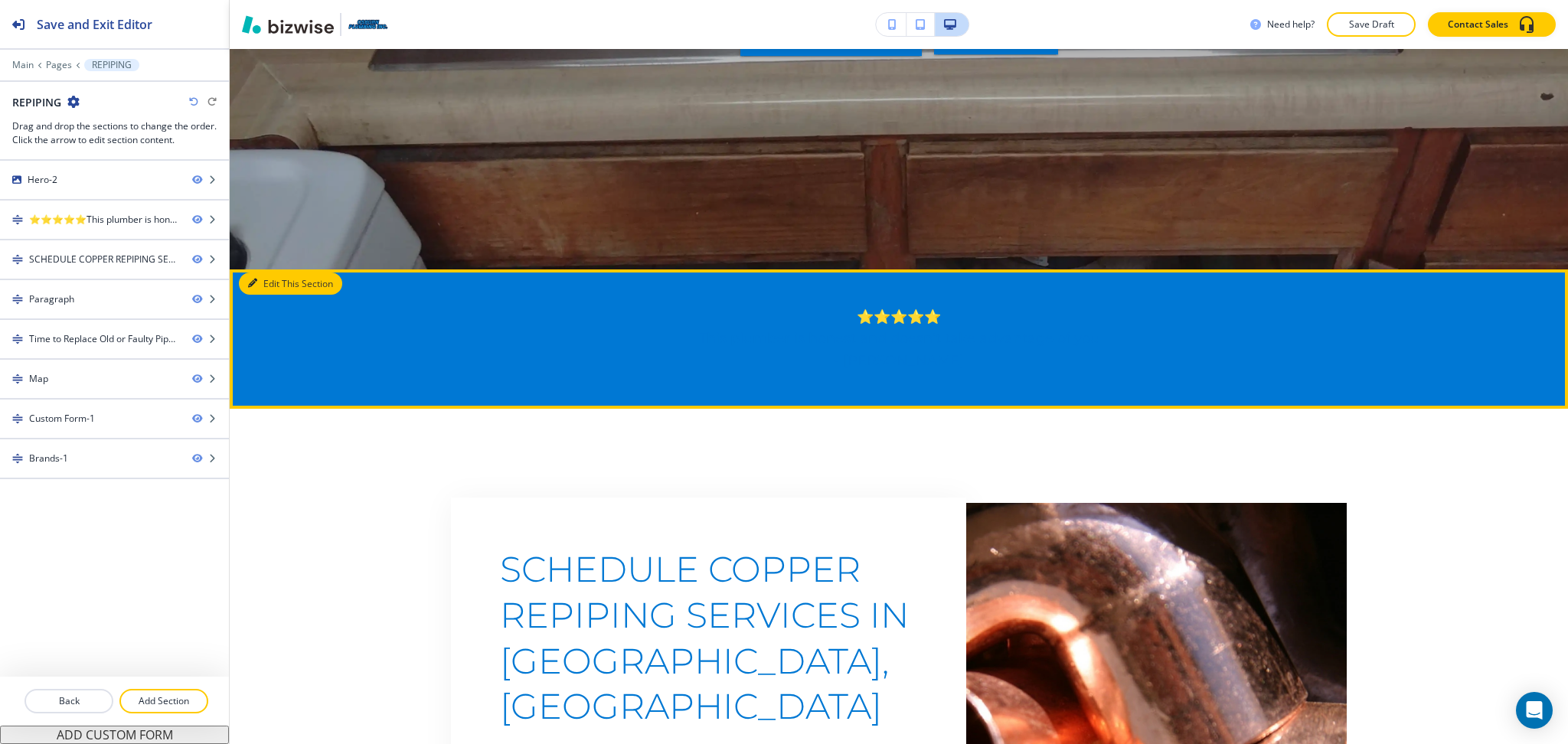
click at [265, 272] on button "Edit This Section" at bounding box center [291, 284] width 103 height 23
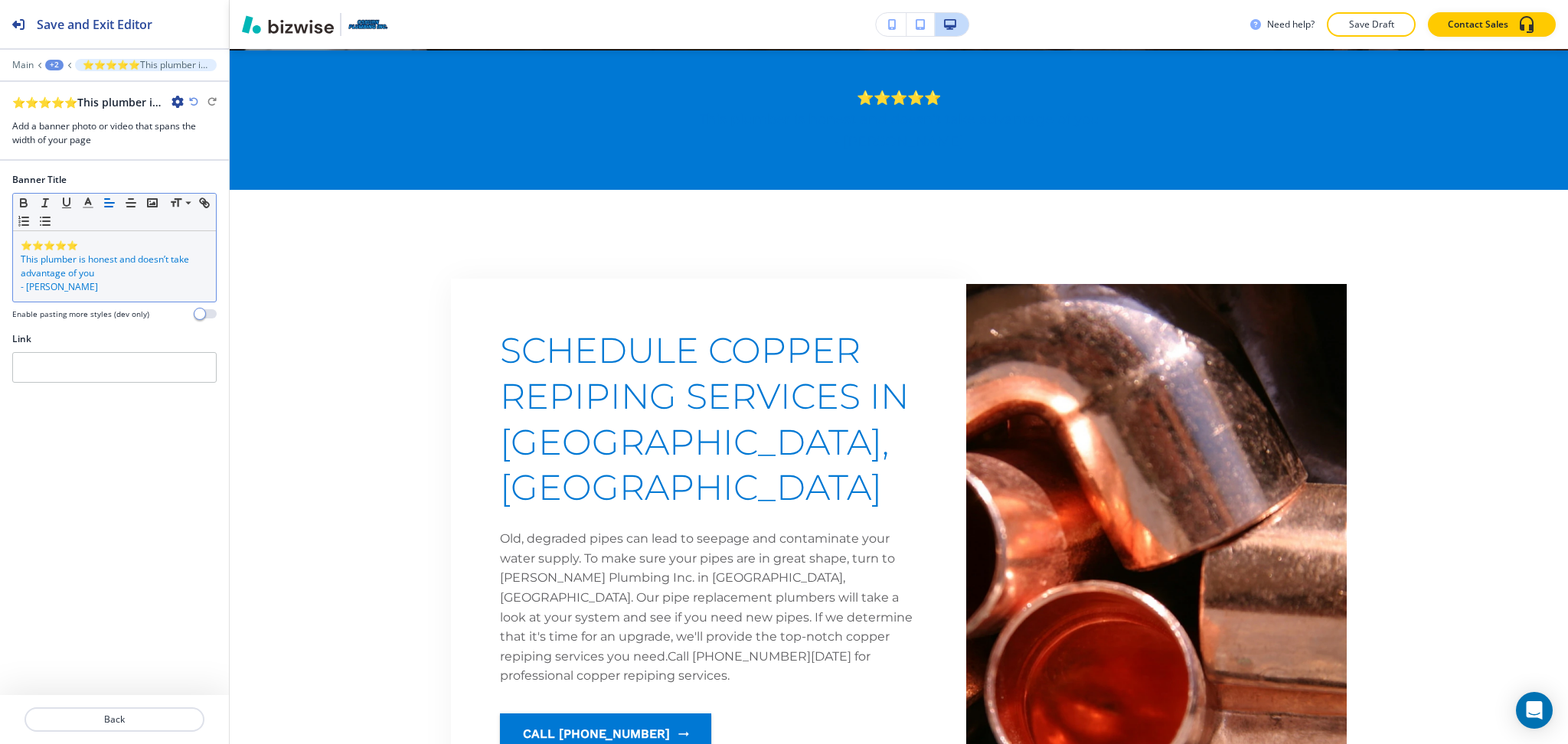
scroll to position [730, 0]
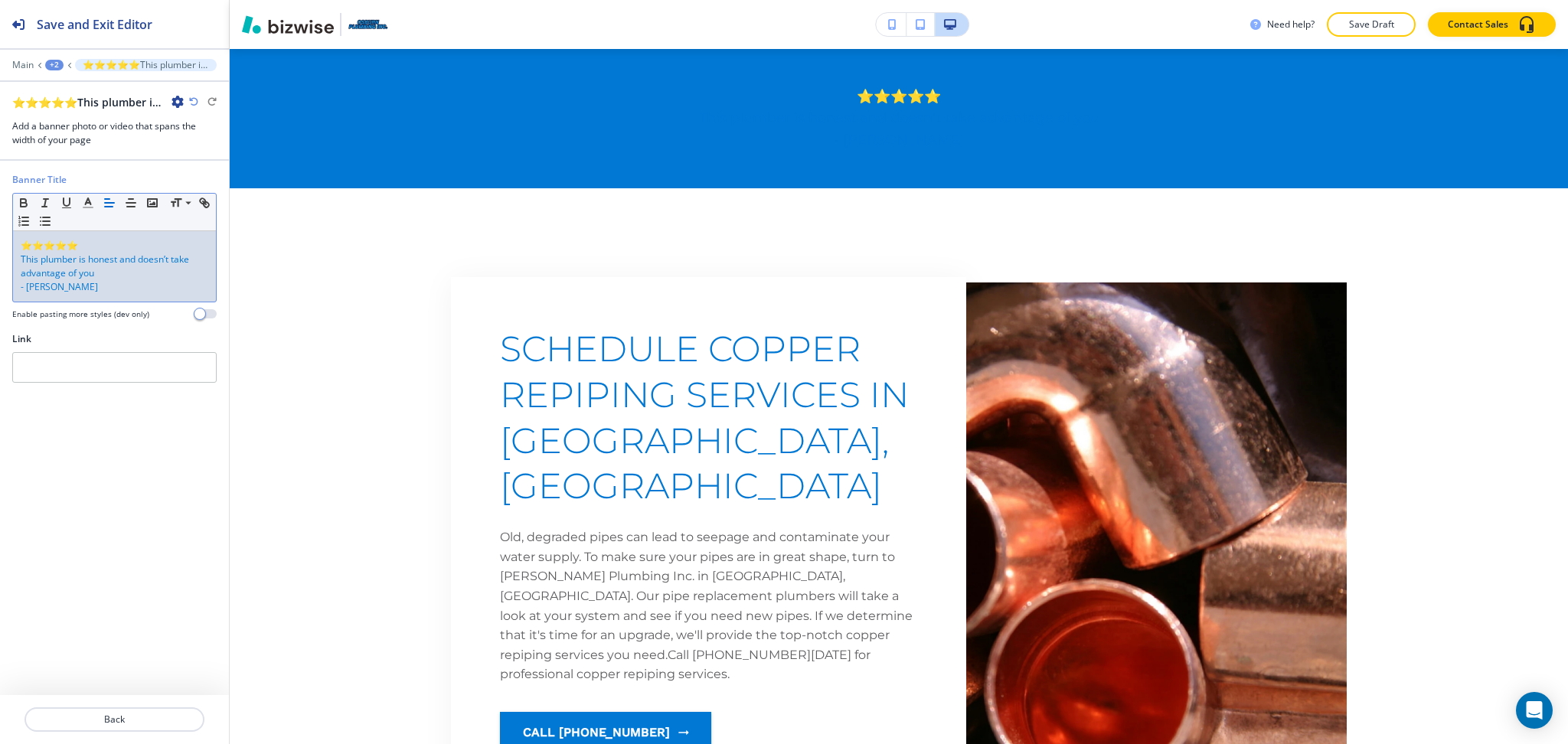
click at [144, 280] on p "- Joyce Osburn" at bounding box center [114, 287] width 188 height 14
click at [89, 210] on button "button" at bounding box center [88, 203] width 22 height 18
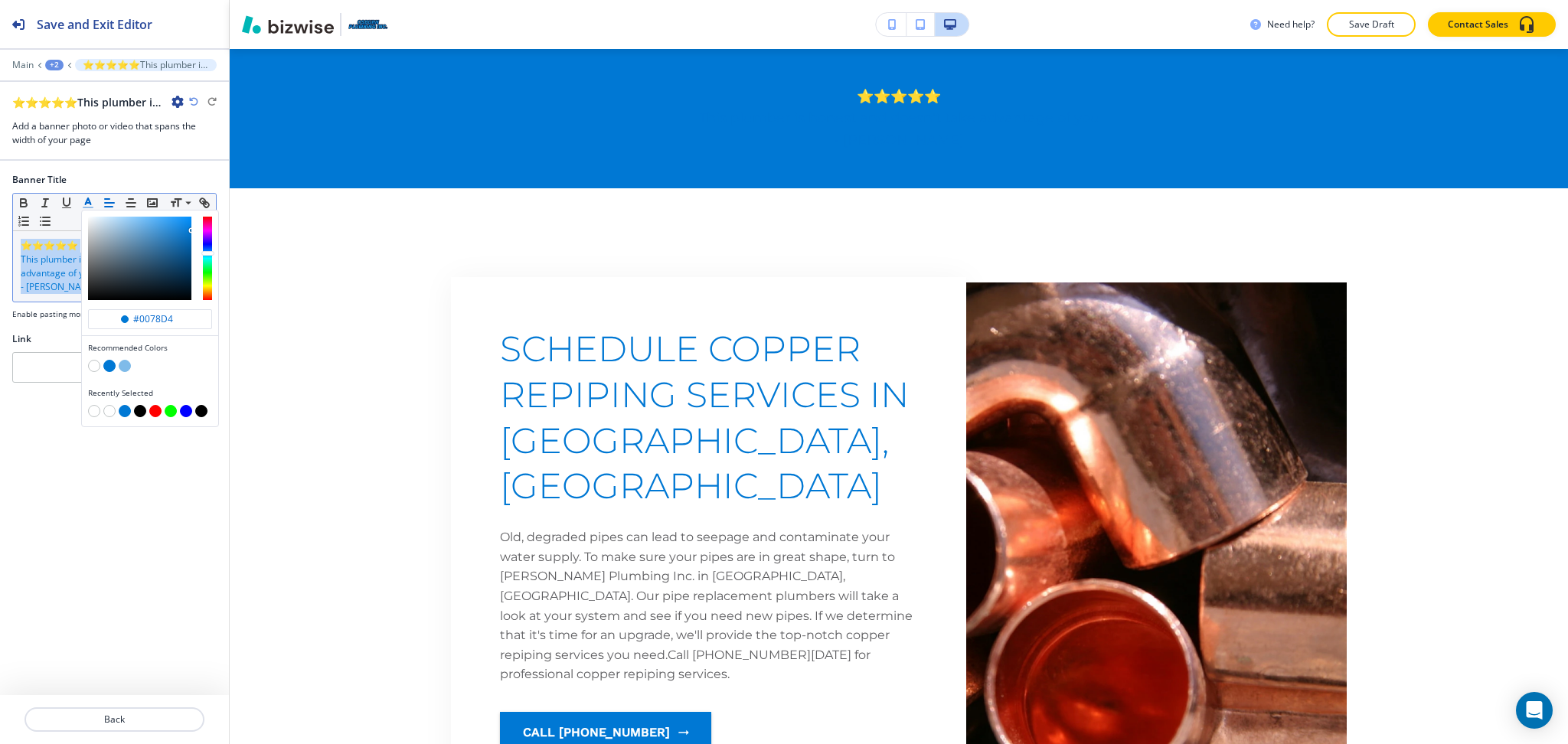
click at [91, 367] on button "button" at bounding box center [94, 366] width 12 height 12
type input "#ffffff"
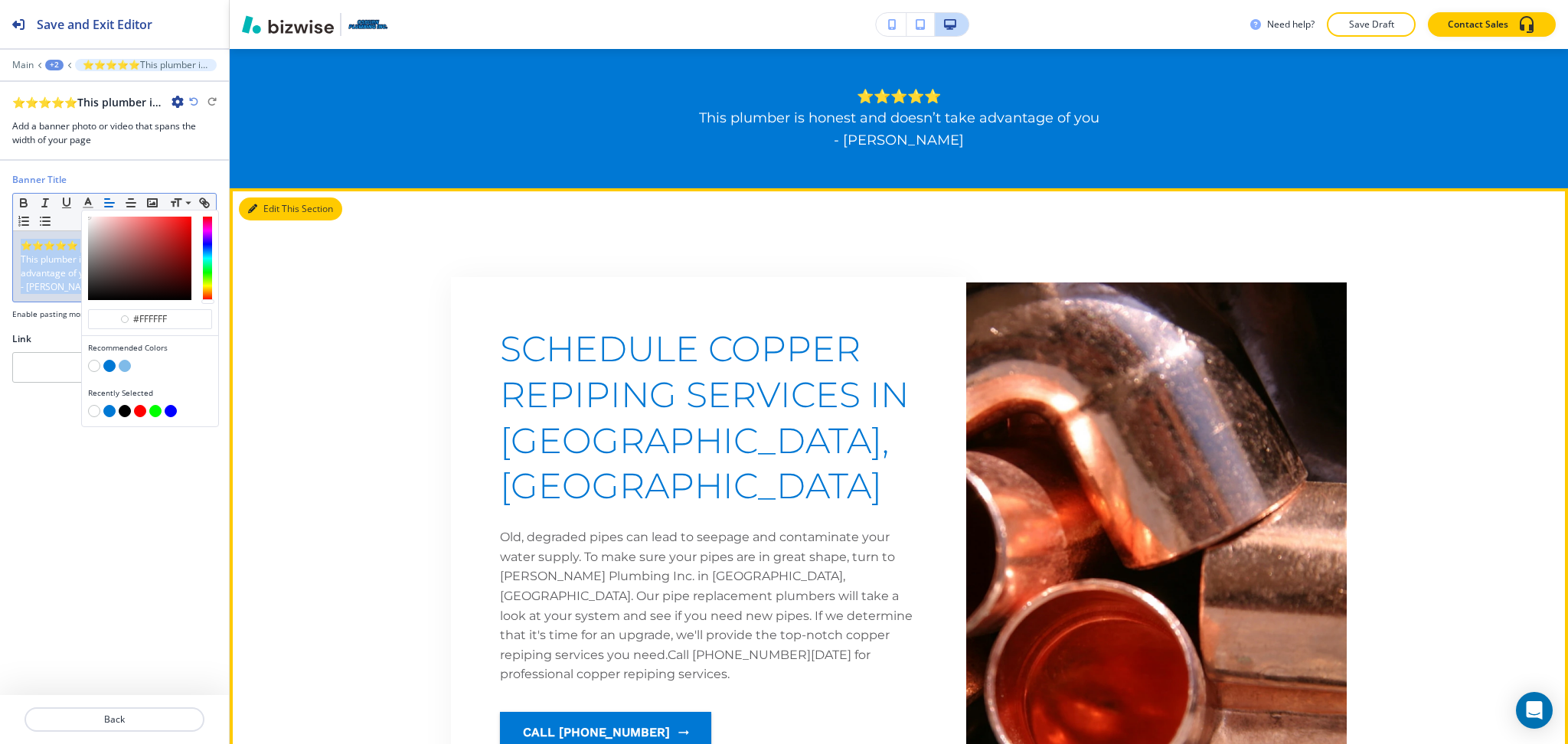
click at [265, 212] on button "Edit This Section" at bounding box center [291, 209] width 103 height 23
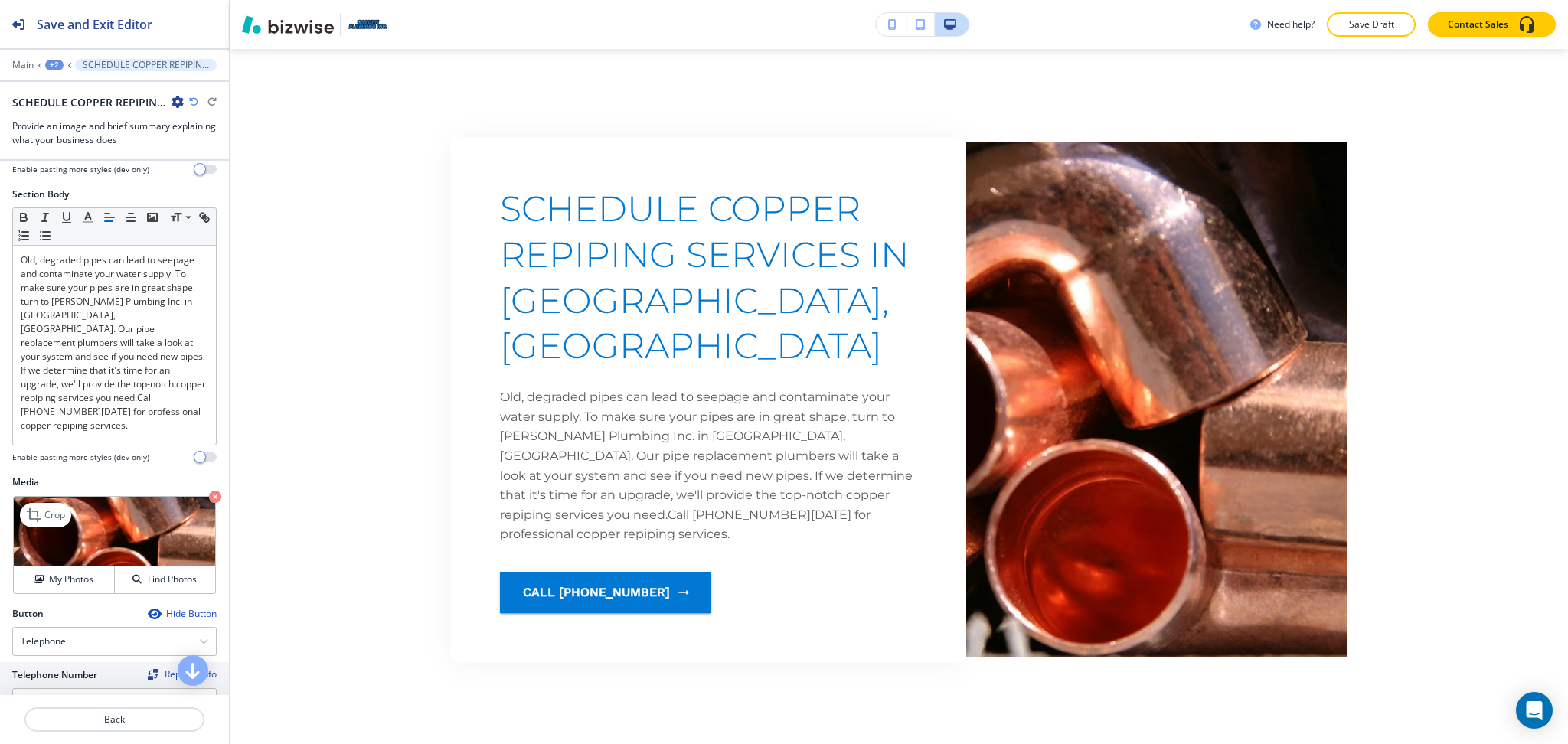
scroll to position [245, 0]
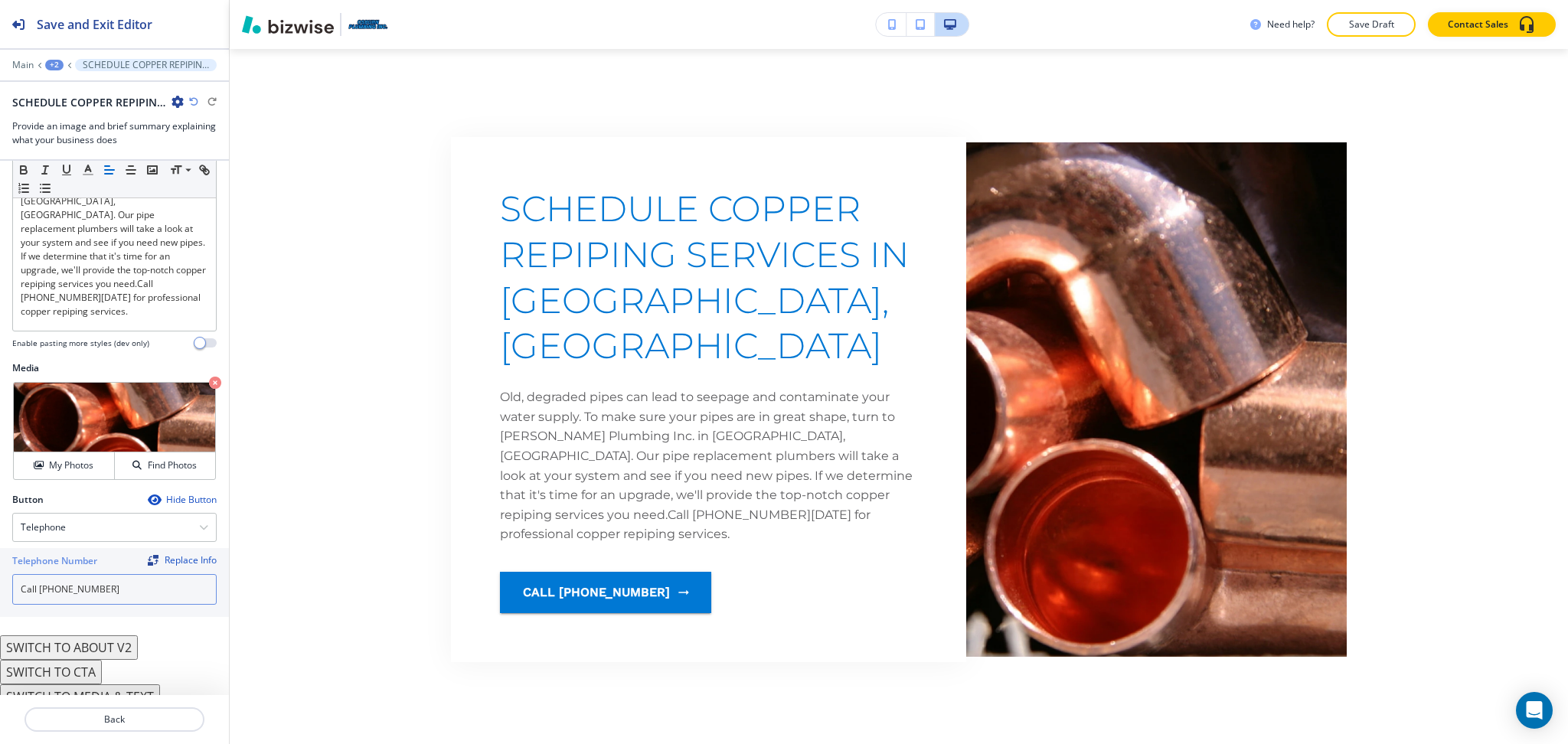
drag, startPoint x: 38, startPoint y: 577, endPoint x: 0, endPoint y: 563, distance: 40.5
click at [0, 567] on div "Telephone Number Replace Info Call 909-882-6275" at bounding box center [114, 582] width 229 height 69
type input "909-882-6275"
click at [47, 395] on p "Crop" at bounding box center [55, 402] width 21 height 14
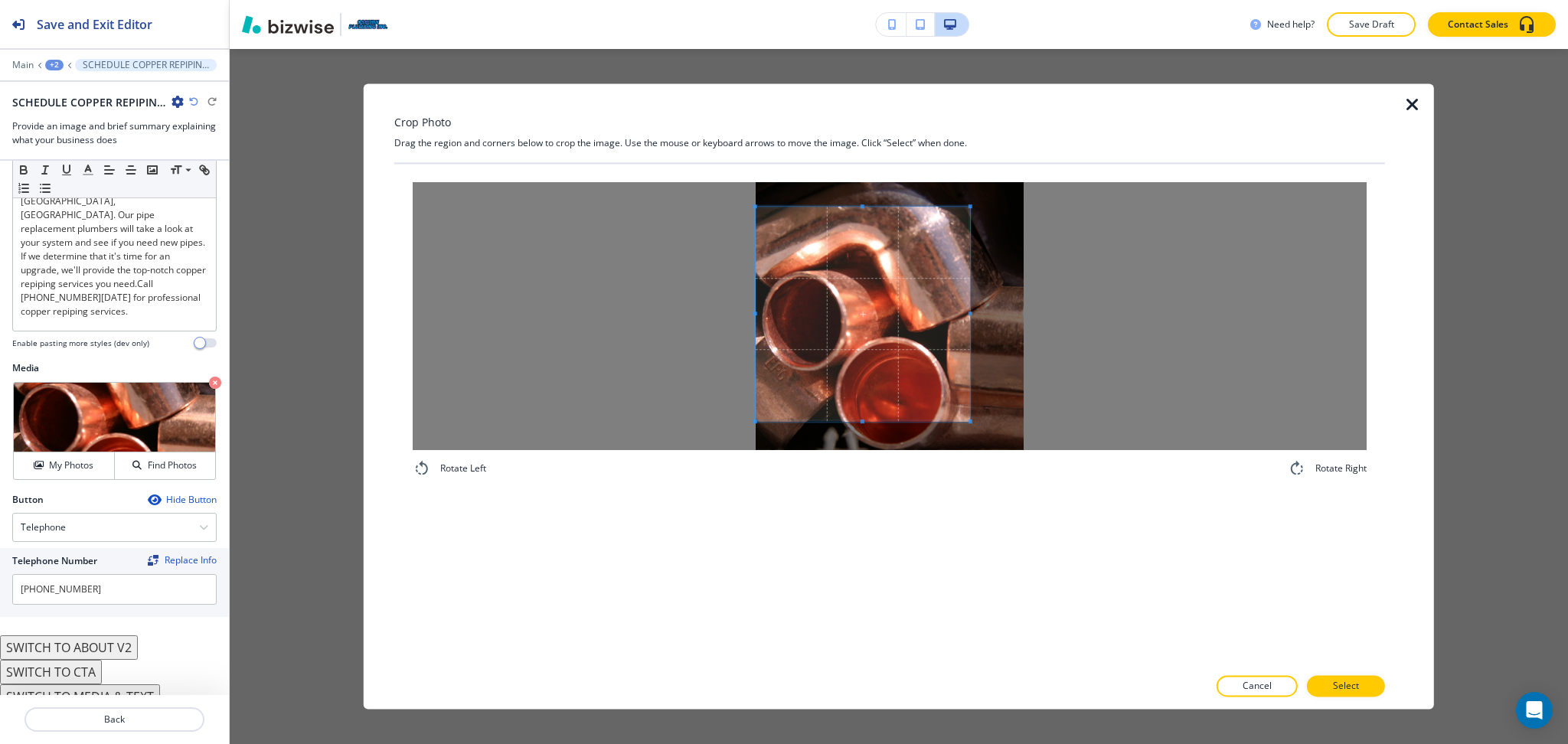
click at [824, 352] on span at bounding box center [863, 314] width 215 height 215
click at [1259, 324] on div at bounding box center [890, 316] width 953 height 268
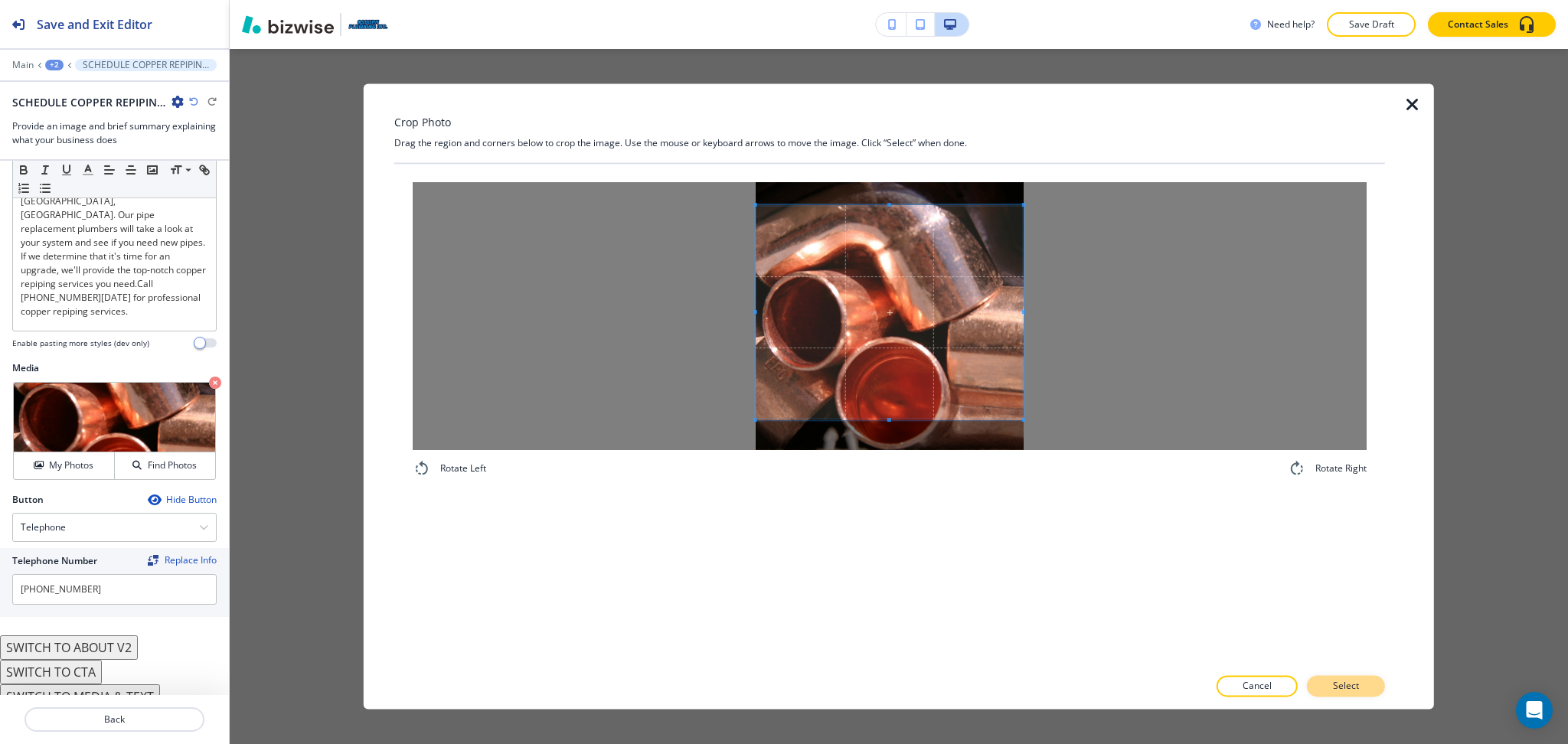
click at [1355, 681] on p "Select" at bounding box center [1345, 687] width 26 height 14
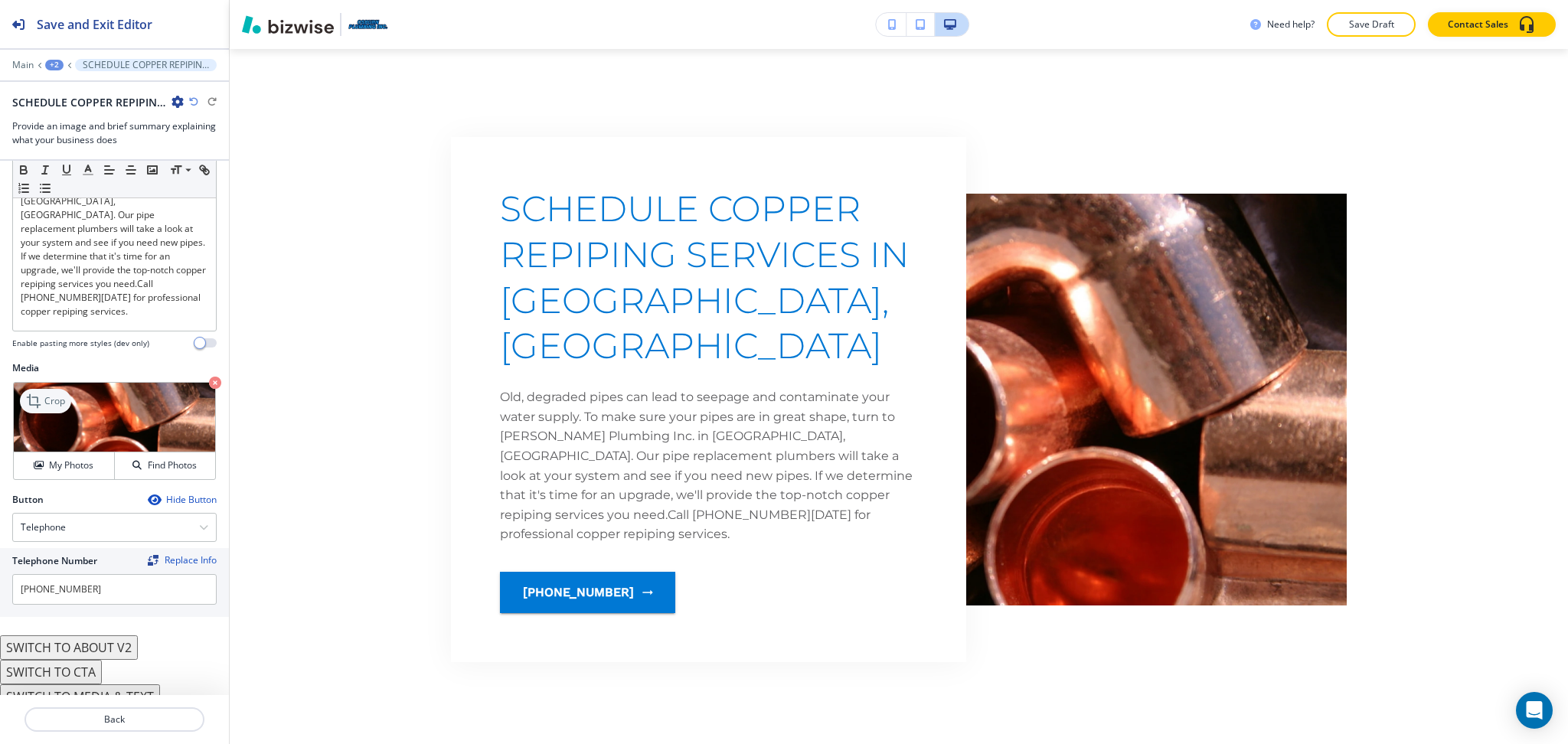
click at [53, 389] on div "Crop" at bounding box center [45, 401] width 52 height 24
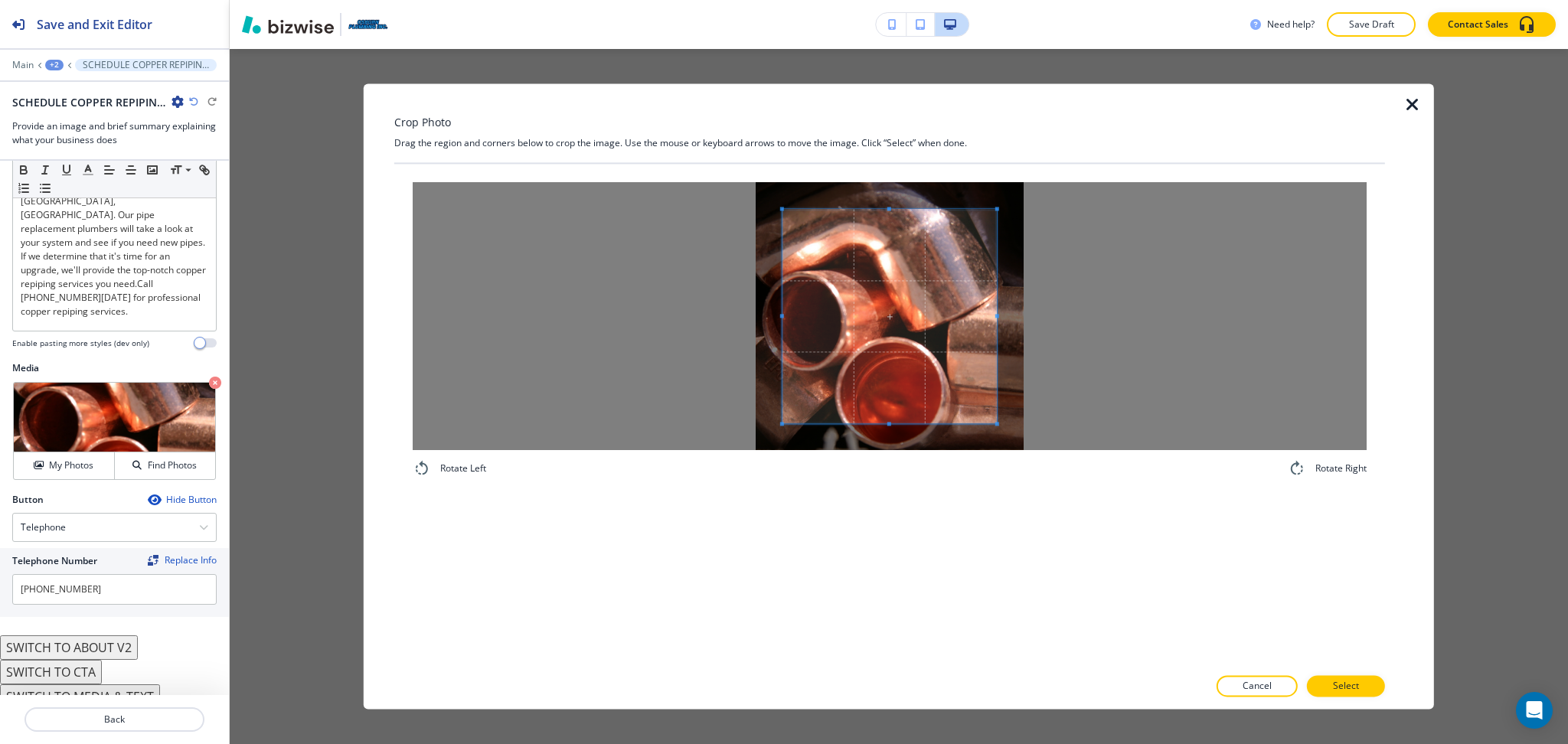
click at [646, 308] on div at bounding box center [890, 316] width 953 height 268
click at [994, 313] on span at bounding box center [876, 316] width 241 height 215
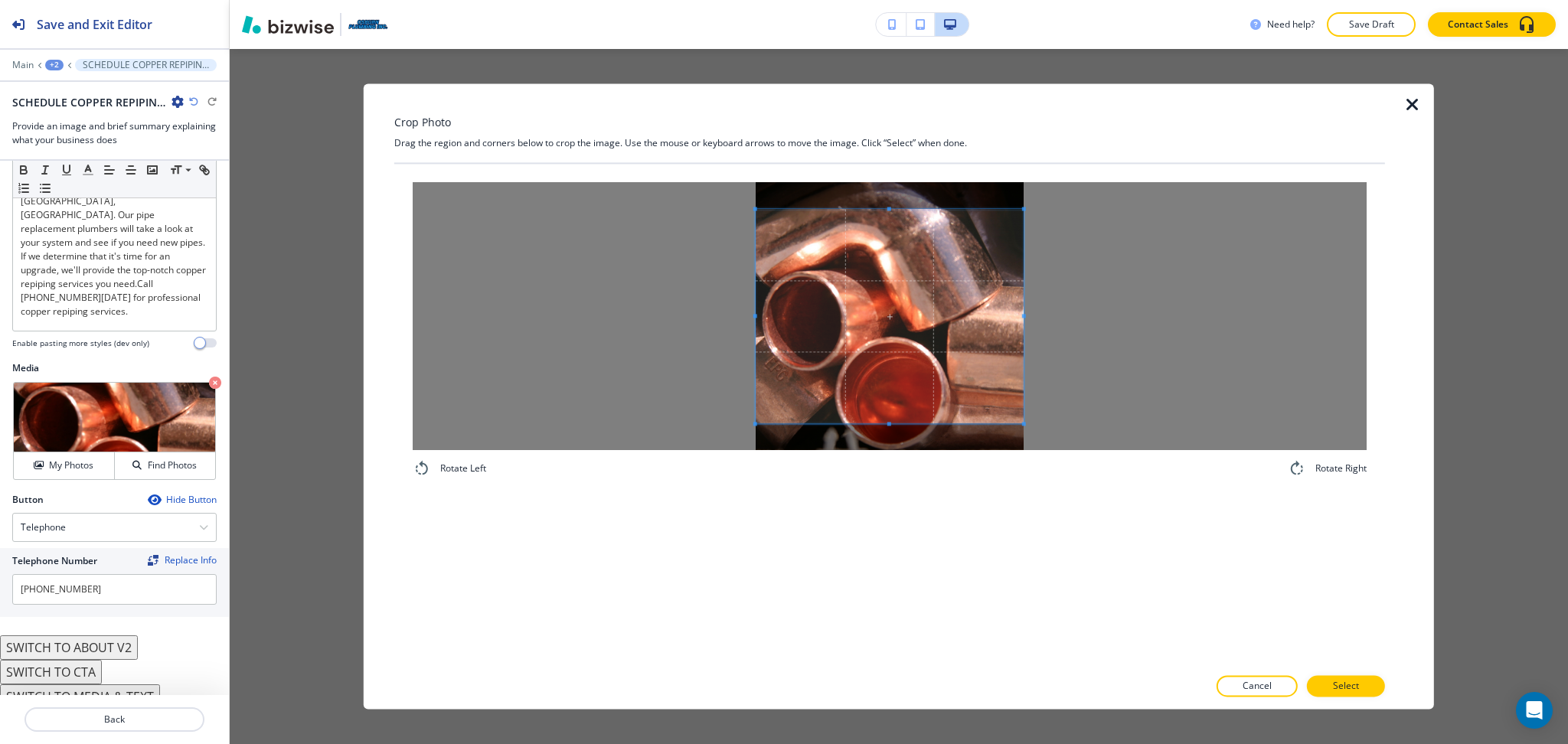
click at [1101, 313] on div at bounding box center [890, 316] width 953 height 268
click at [897, 189] on span at bounding box center [889, 190] width 268 height 3
click at [1364, 680] on button "Select" at bounding box center [1345, 686] width 78 height 22
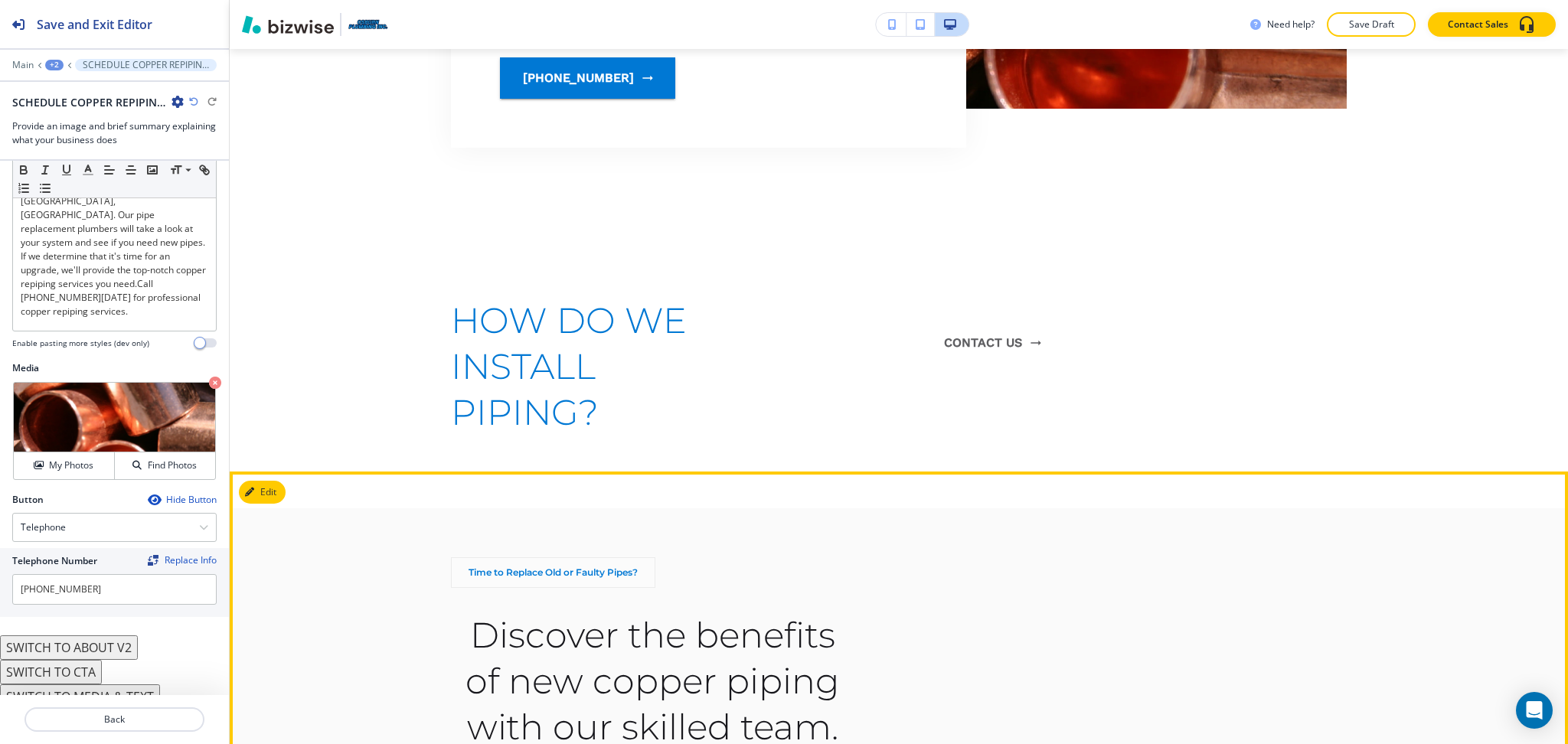
click at [268, 481] on button "Edit" at bounding box center [262, 493] width 46 height 23
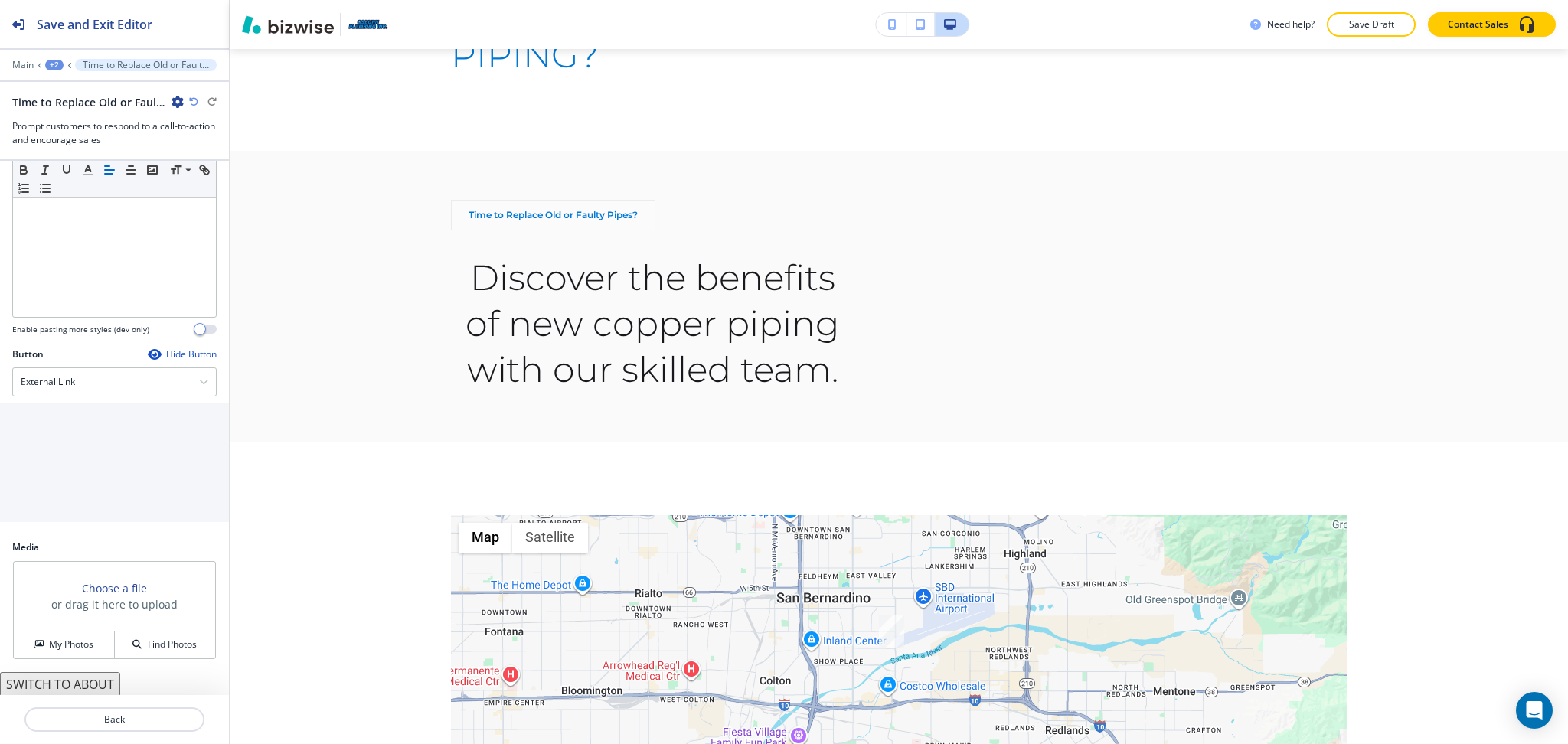
scroll to position [233, 0]
click at [79, 380] on div "External Link" at bounding box center [114, 381] width 203 height 28
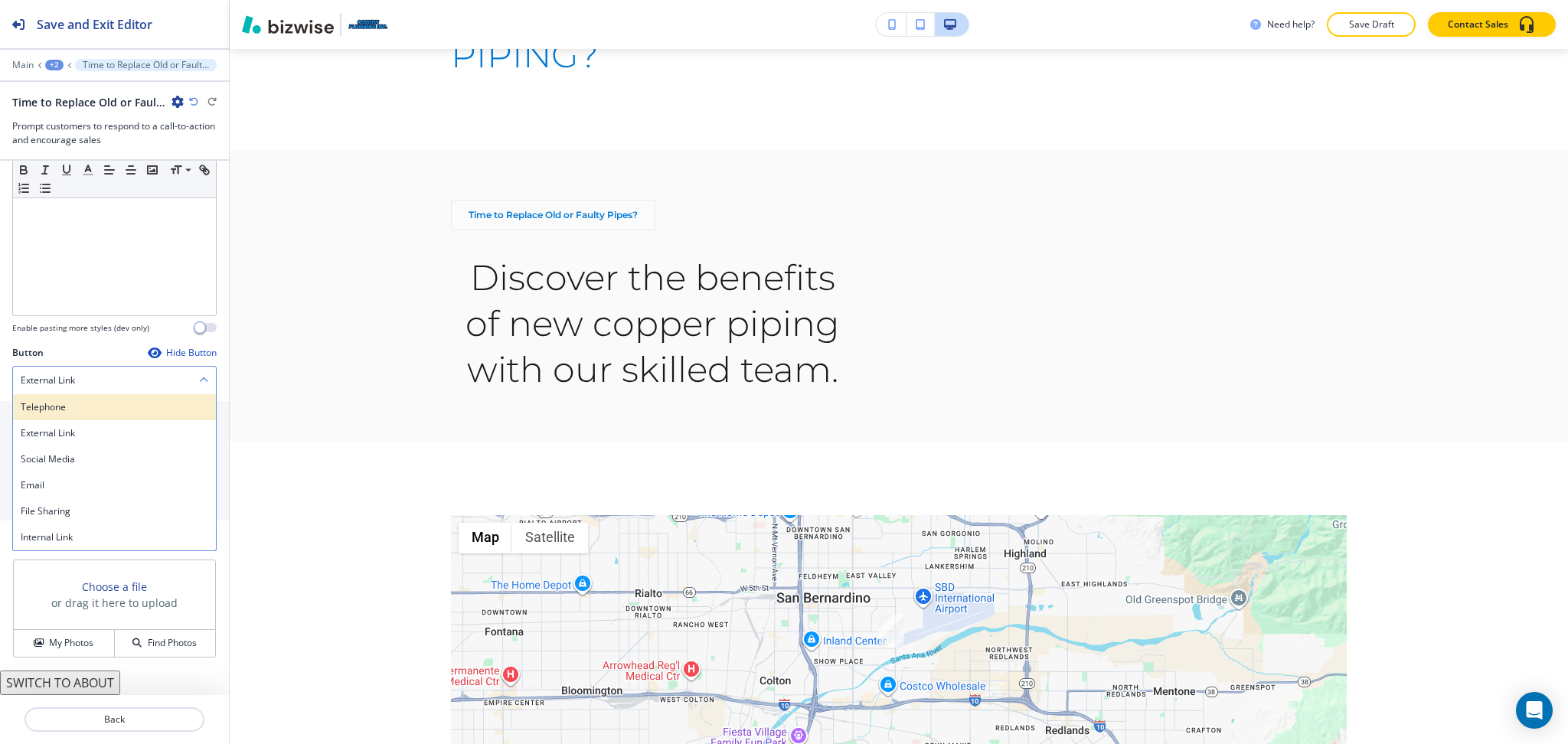
click at [77, 402] on h4 "Telephone" at bounding box center [114, 408] width 188 height 14
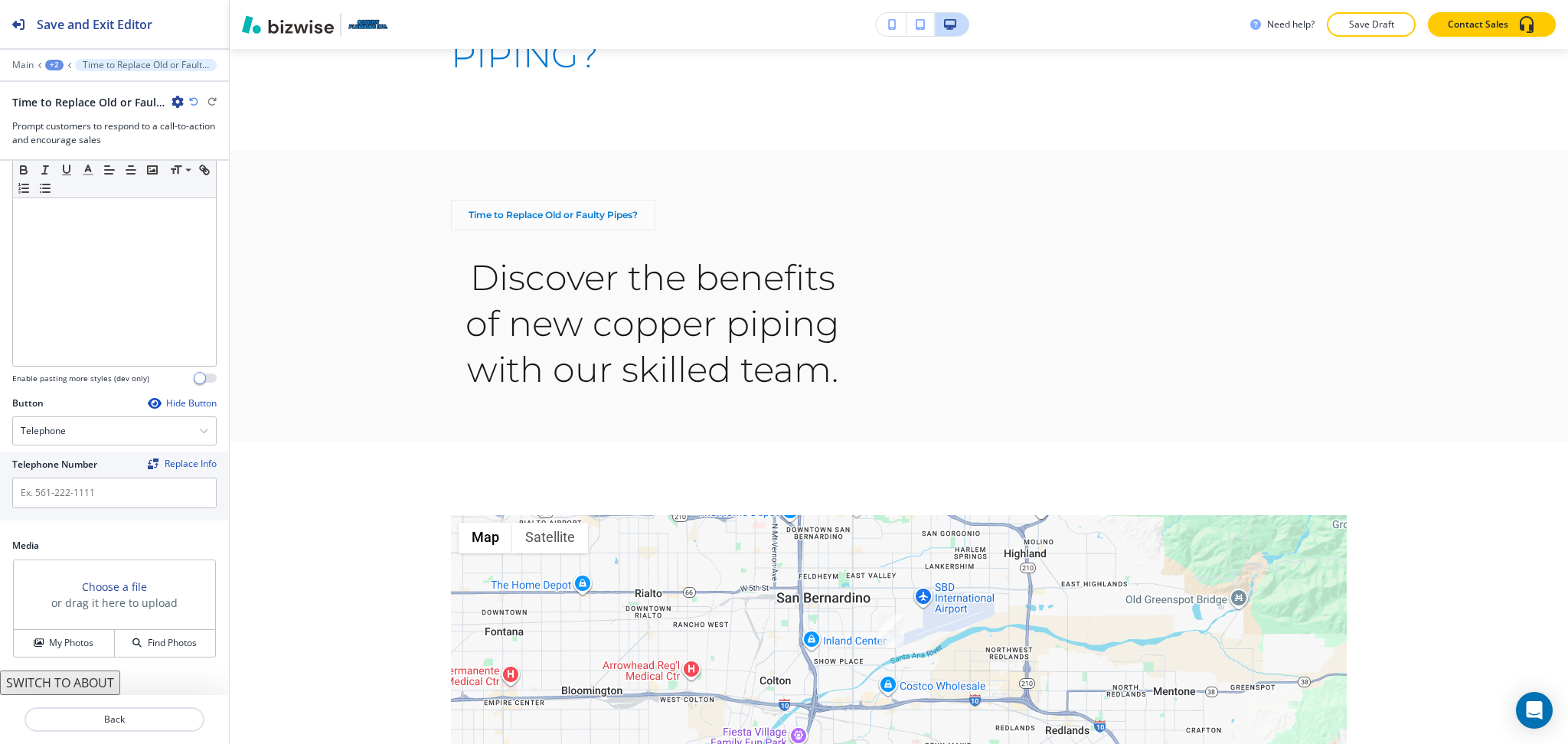
scroll to position [182, 0]
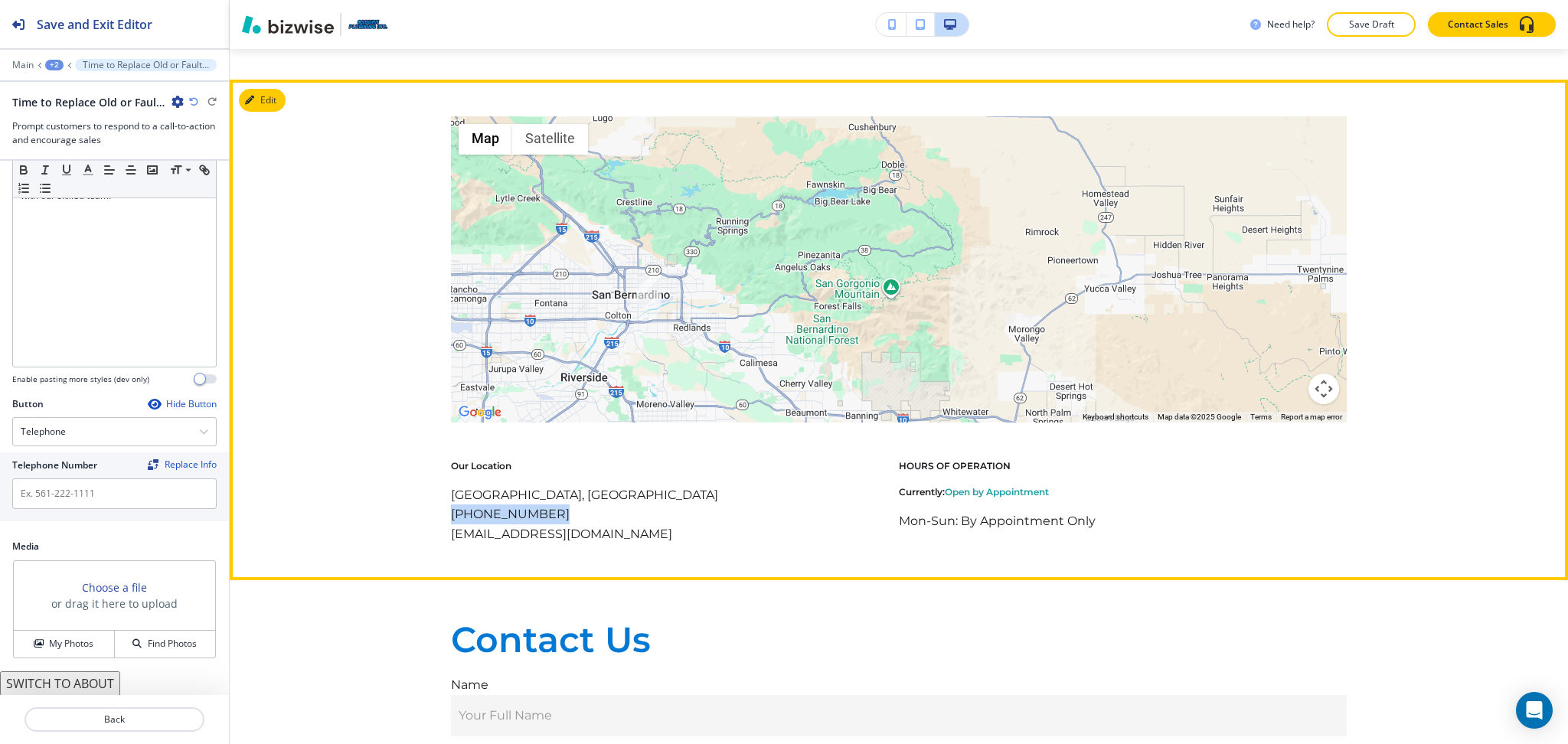
drag, startPoint x: 540, startPoint y: 451, endPoint x: 410, endPoint y: 444, distance: 130.2
click at [410, 444] on div "← Move left → Move right ↑ Move up ↓ Move down + Zoom in - Zoom out Home Jump l…" at bounding box center [898, 330] width 1338 height 428
copy p "(909) 882-6275"
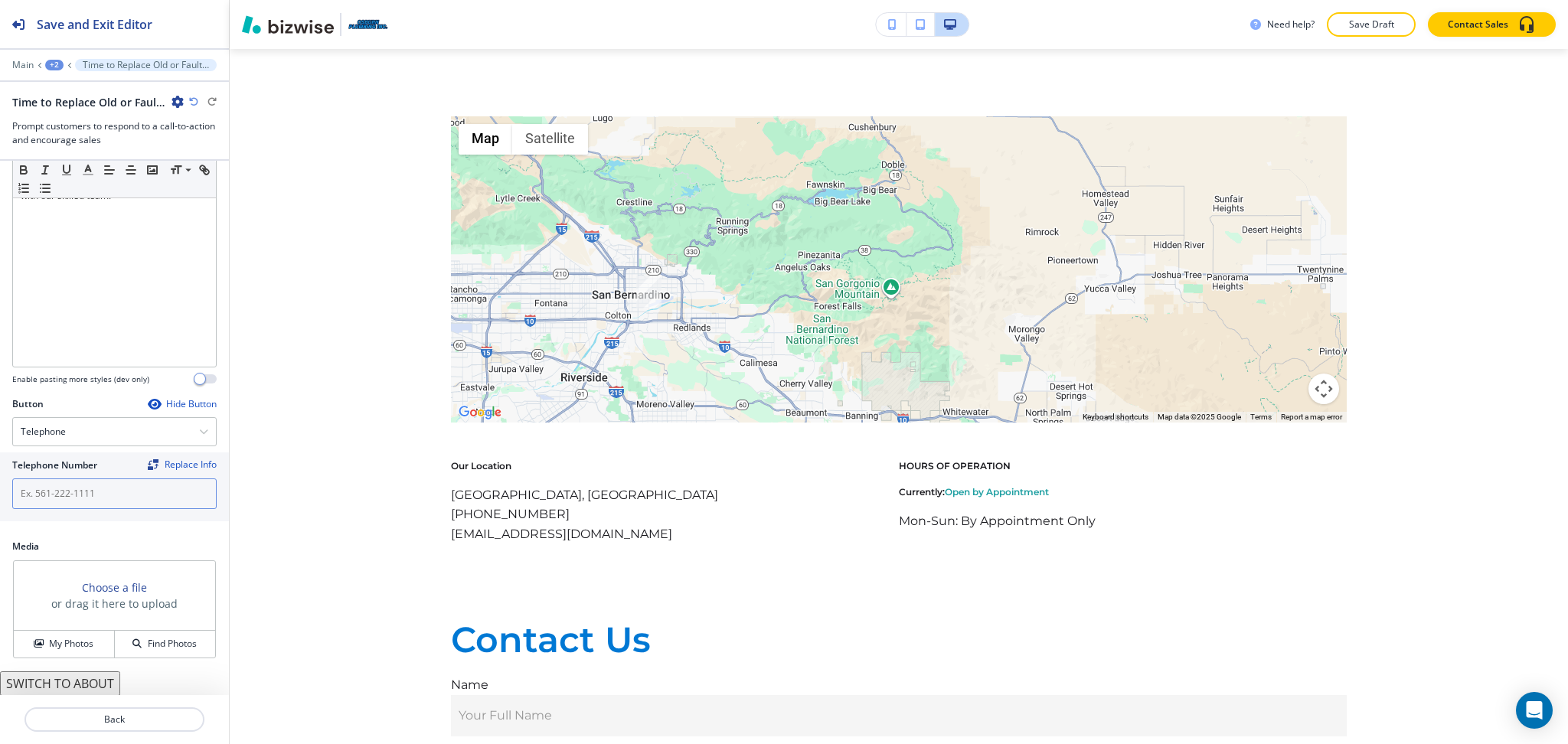
click at [152, 483] on input "text" at bounding box center [114, 493] width 204 height 31
paste input "(909) 882-6275"
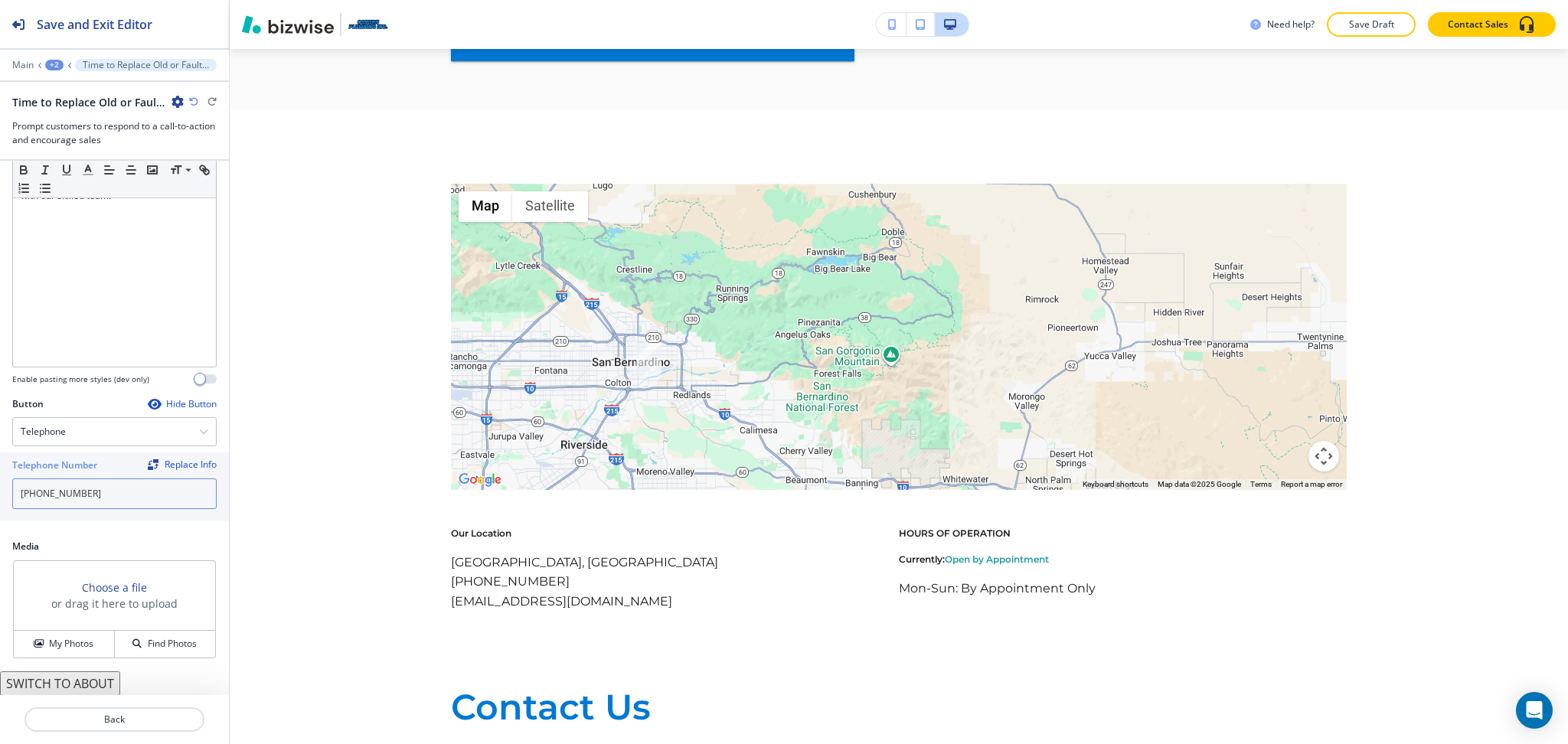
scroll to position [2209, 0]
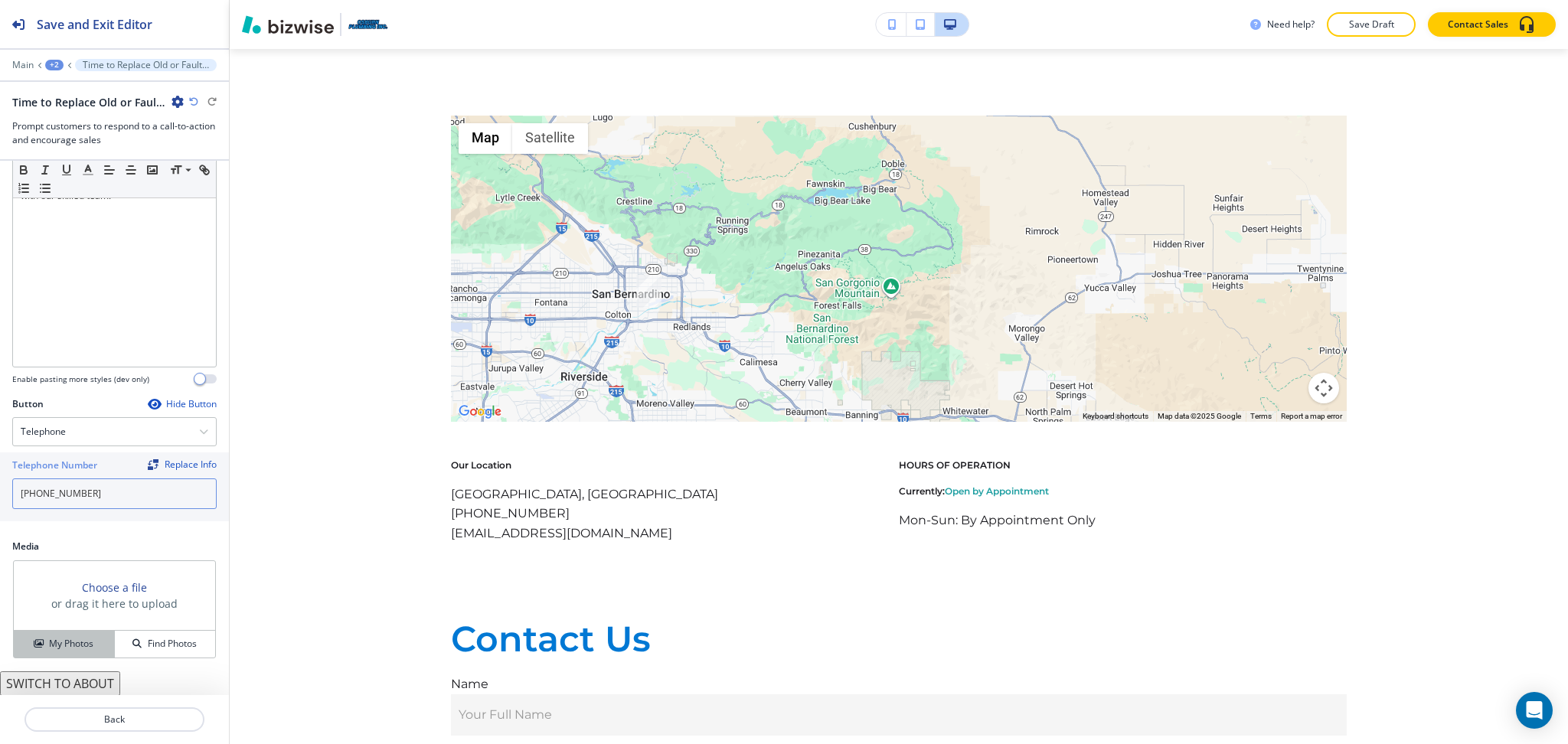
type input "(909) 882-6275"
click at [61, 644] on h4 "My Photos" at bounding box center [71, 644] width 45 height 14
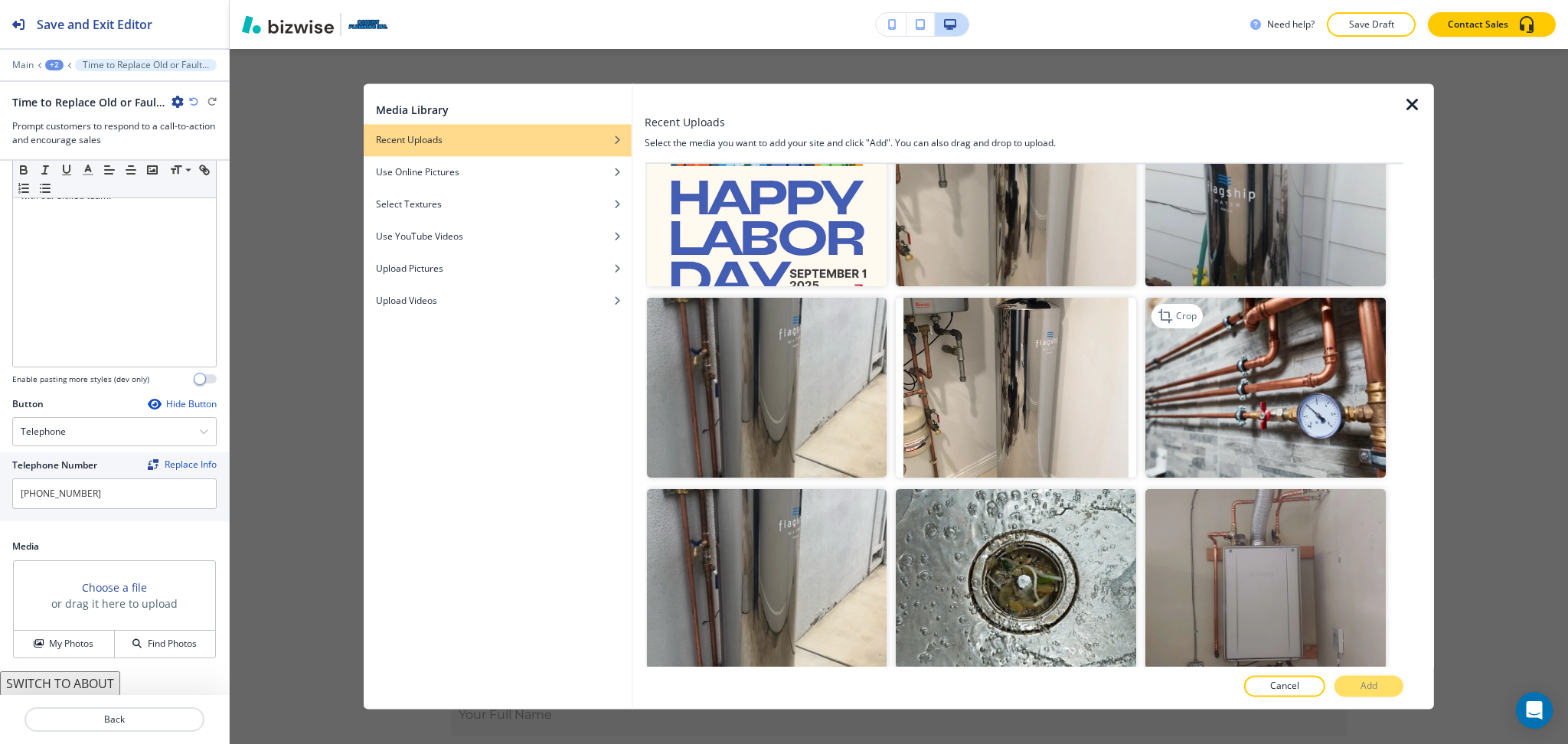
click at [1222, 352] on img "button" at bounding box center [1265, 388] width 240 height 180
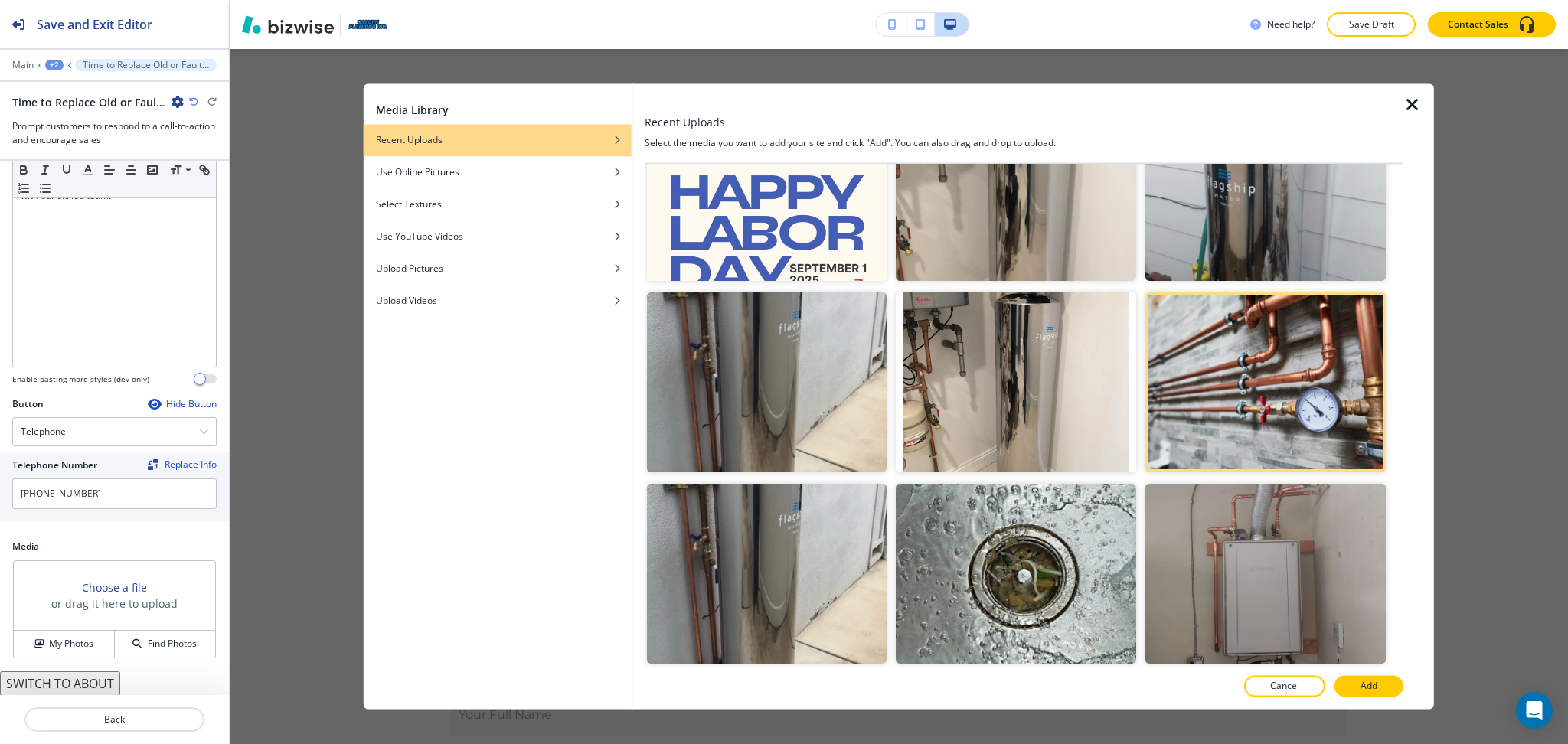
scroll to position [1225, 0]
click at [1376, 690] on p "Add" at bounding box center [1368, 687] width 17 height 14
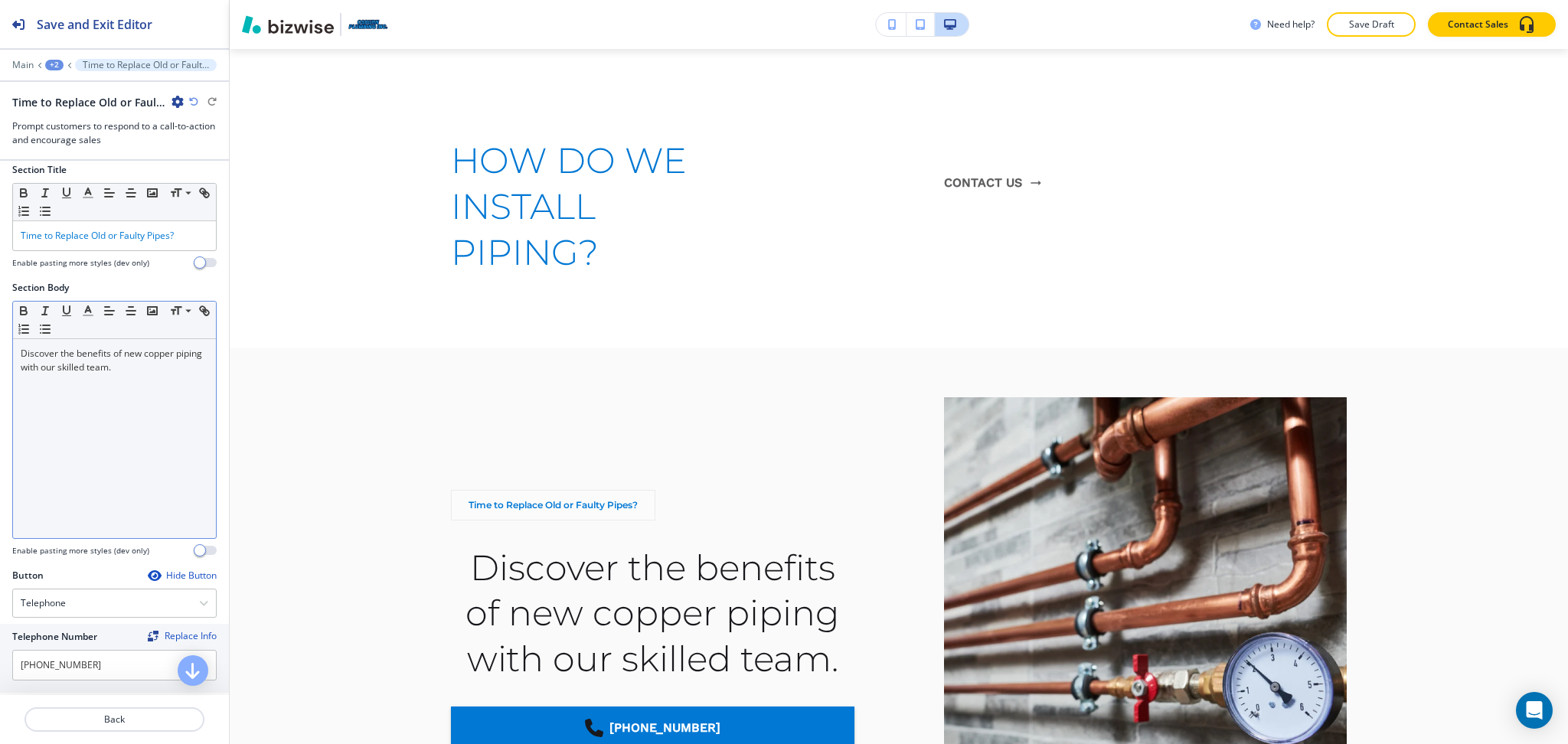
scroll to position [0, 0]
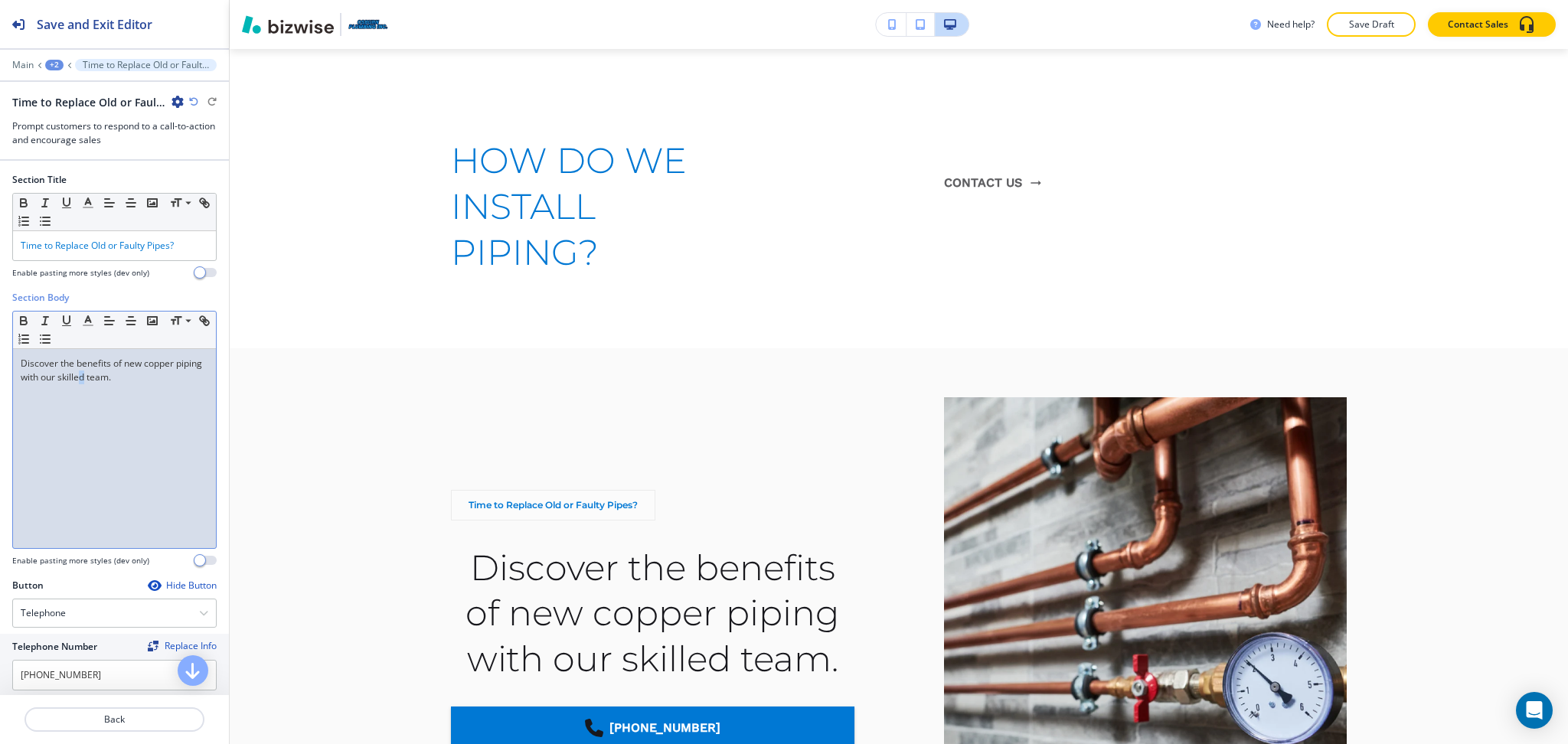
drag, startPoint x: 108, startPoint y: 382, endPoint x: 127, endPoint y: 368, distance: 23.6
click at [115, 385] on div "Discover the benefits of new copper piping with our skilled team." at bounding box center [114, 449] width 203 height 199
click at [107, 321] on icon "button" at bounding box center [109, 320] width 14 height 14
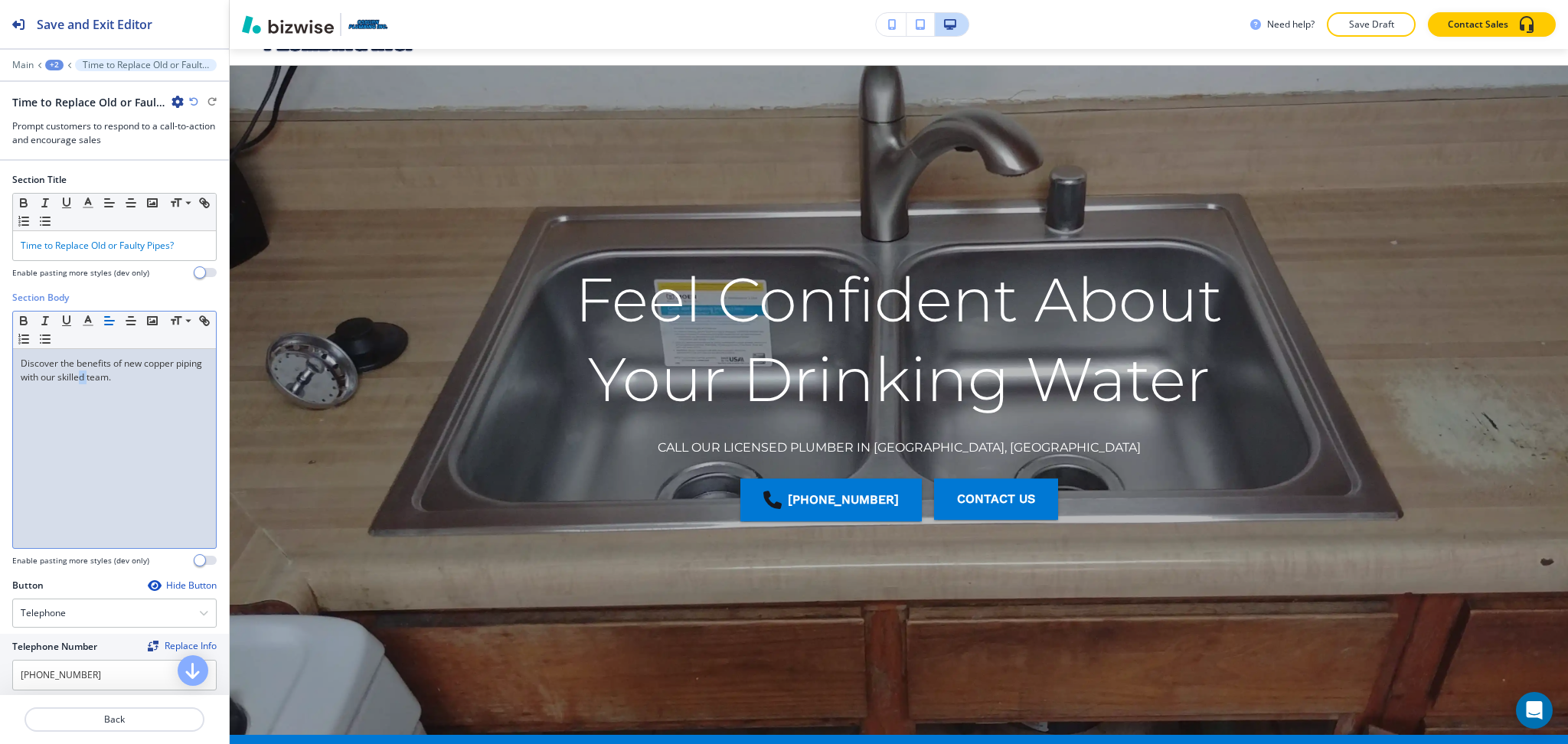
scroll to position [9, 0]
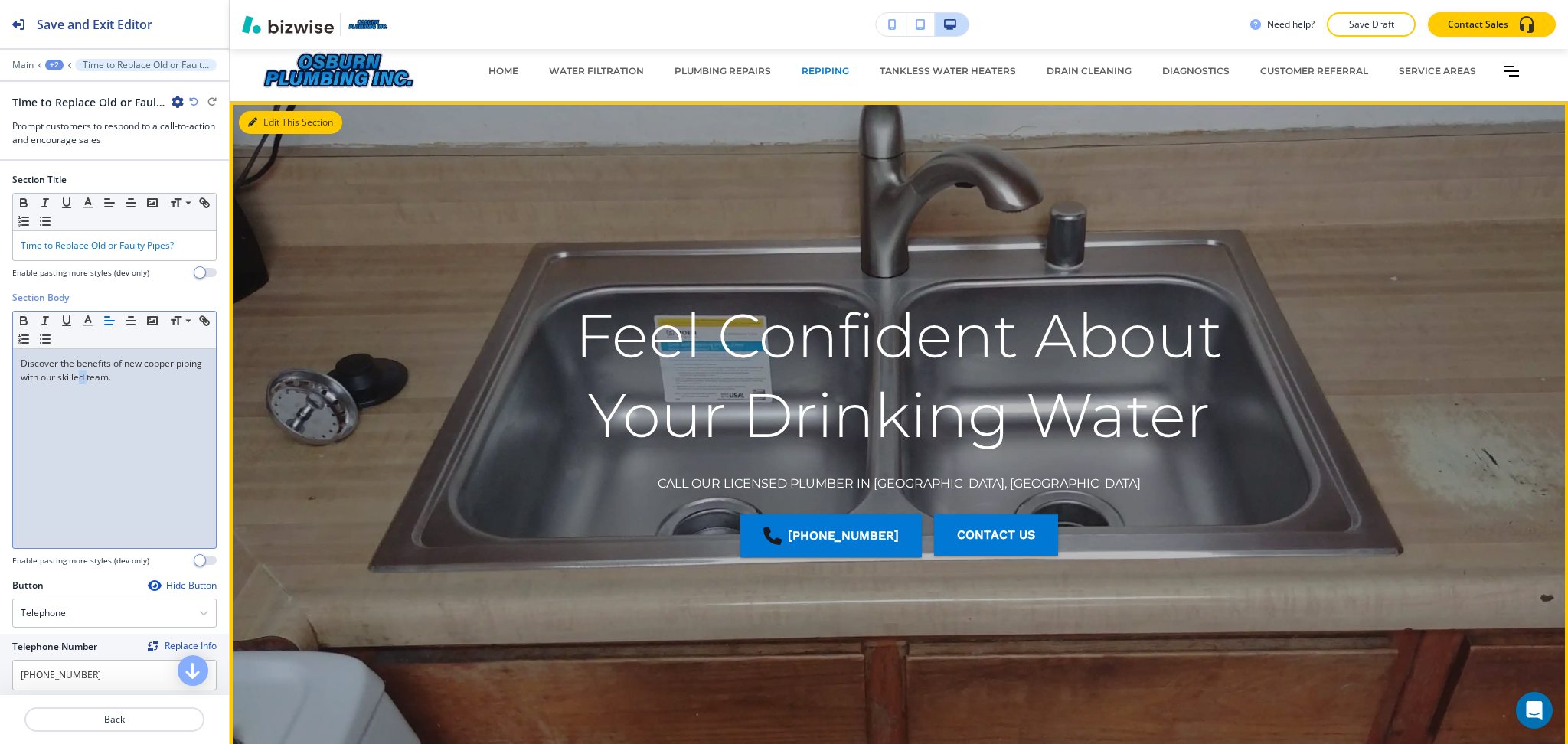
click at [276, 116] on button "Edit This Section" at bounding box center [291, 122] width 103 height 23
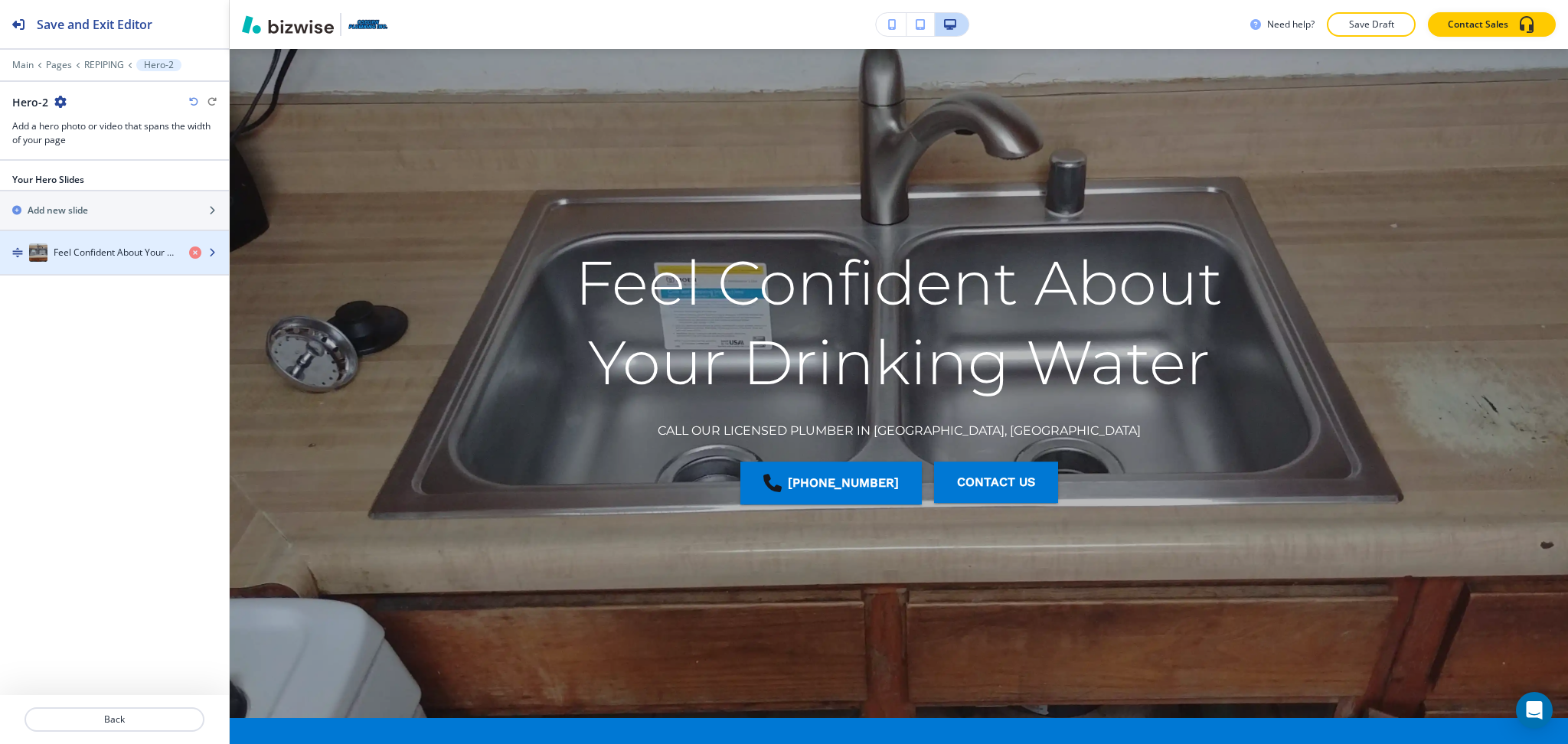
click at [99, 249] on h4 "Feel Confident About Your Drinking Water" at bounding box center [114, 252] width 123 height 14
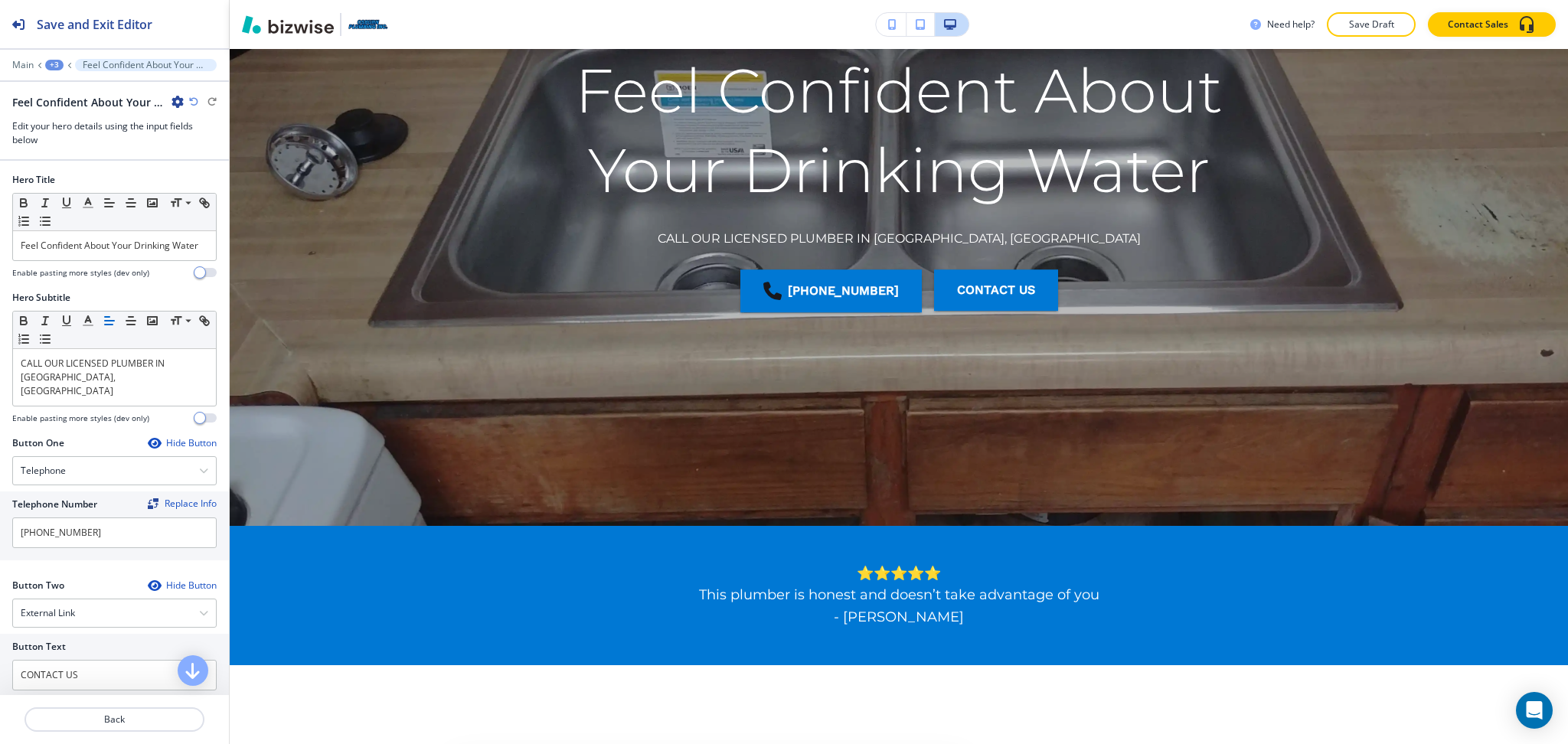
scroll to position [255, 0]
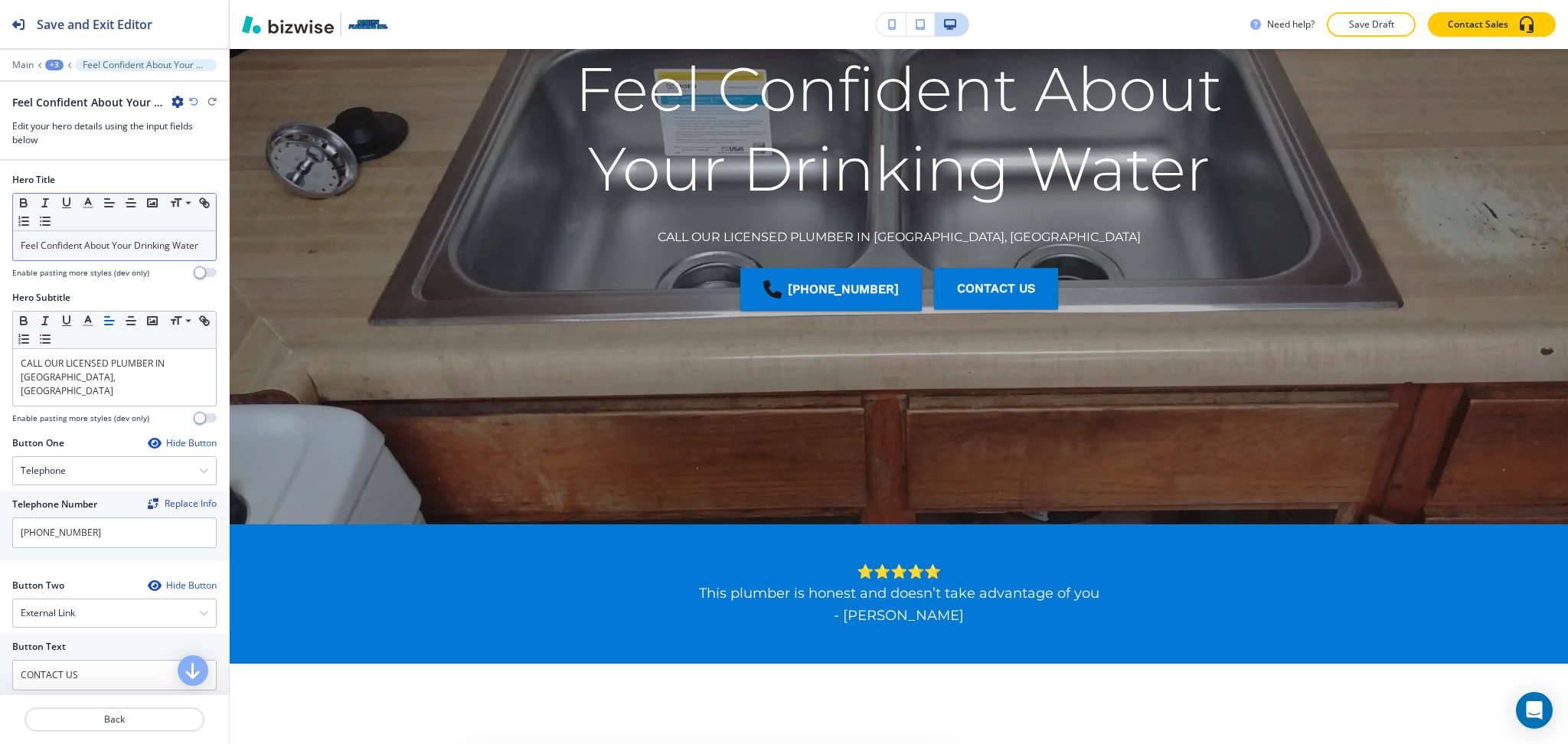
click at [120, 252] on p "Feel Confident About Your Drinking Water" at bounding box center [114, 246] width 188 height 14
paste div
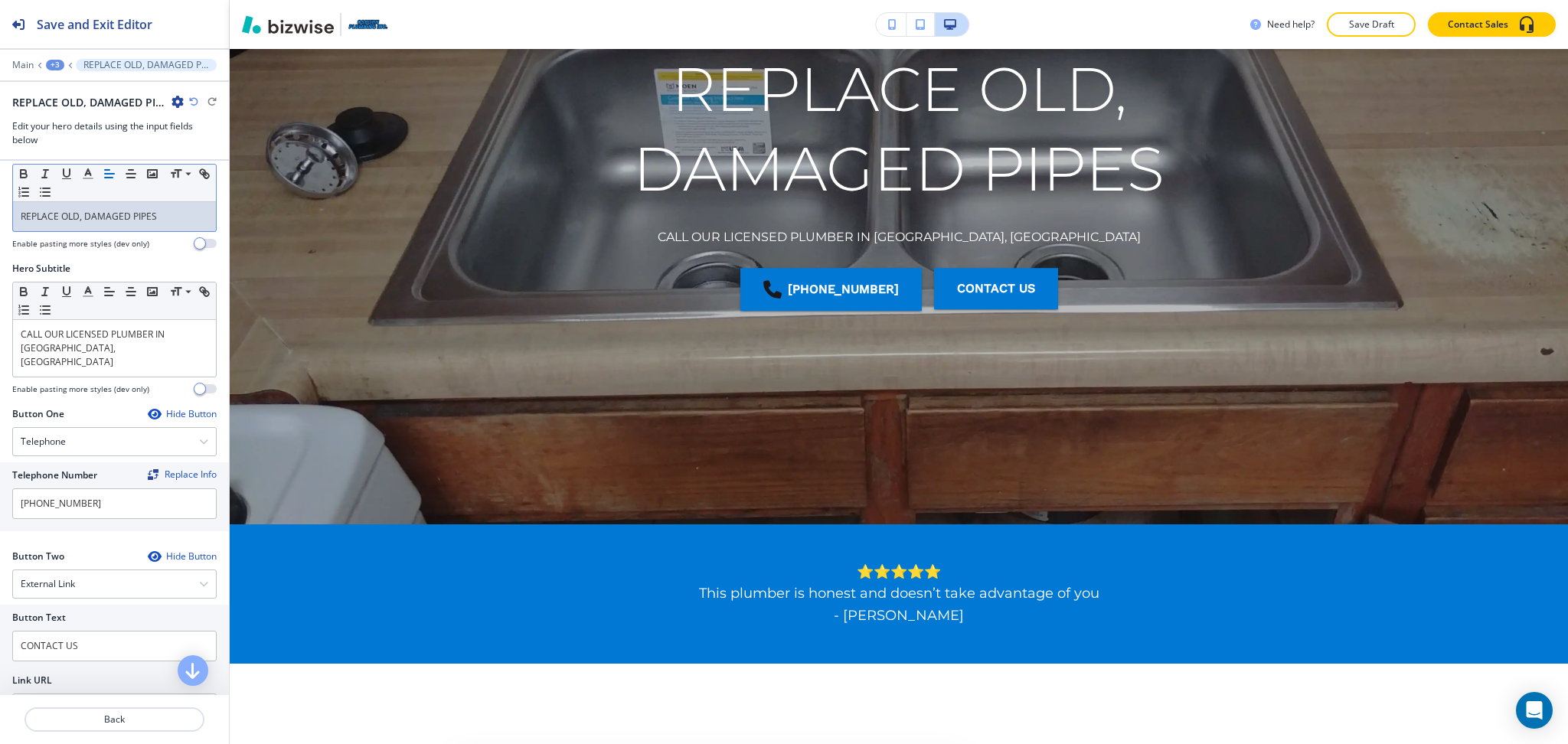
scroll to position [207, 0]
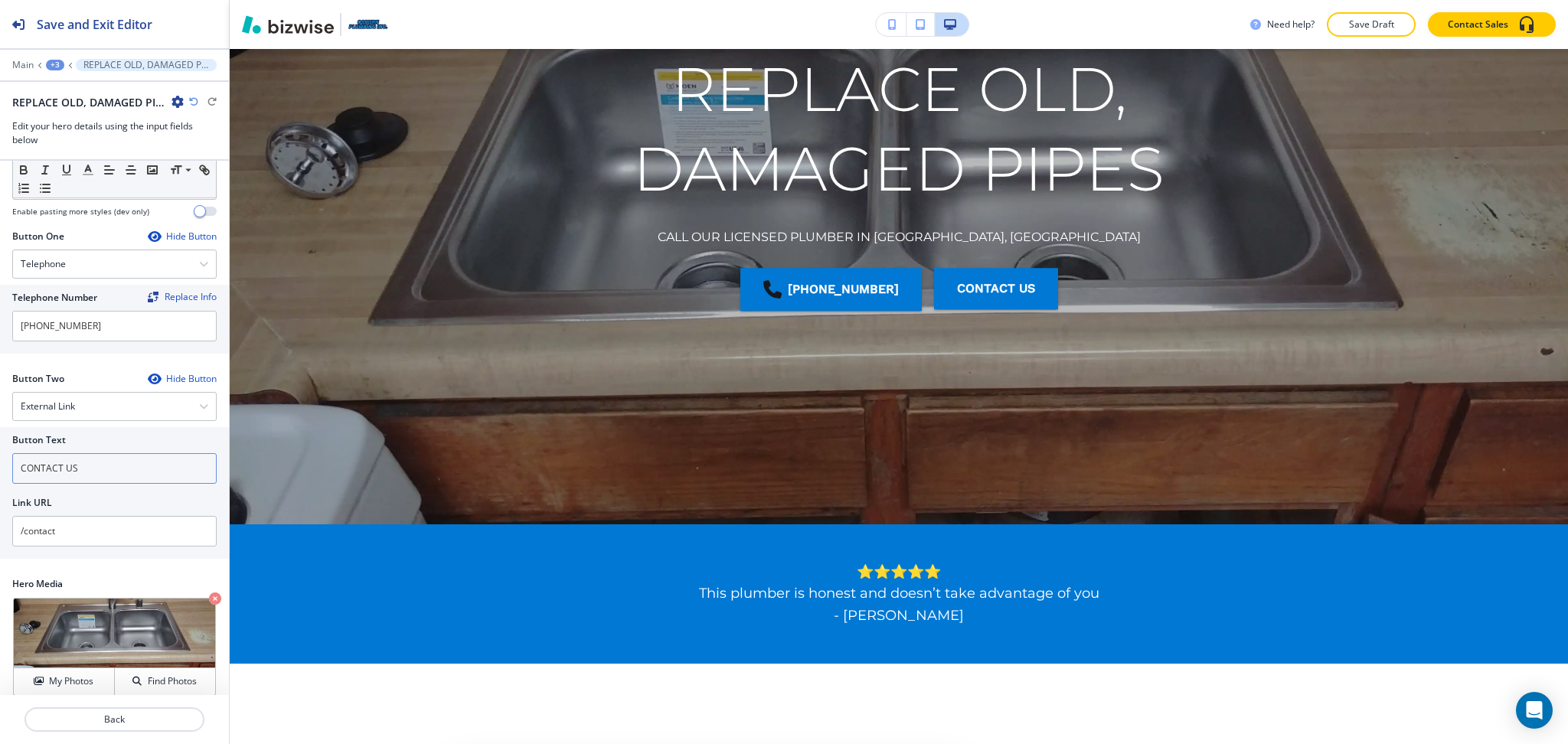
click at [96, 464] on input "CONTACT US" at bounding box center [114, 468] width 204 height 31
click at [65, 392] on div "External Link Telephone External Link Social Media Email File Sharing Internal …" at bounding box center [114, 406] width 204 height 29
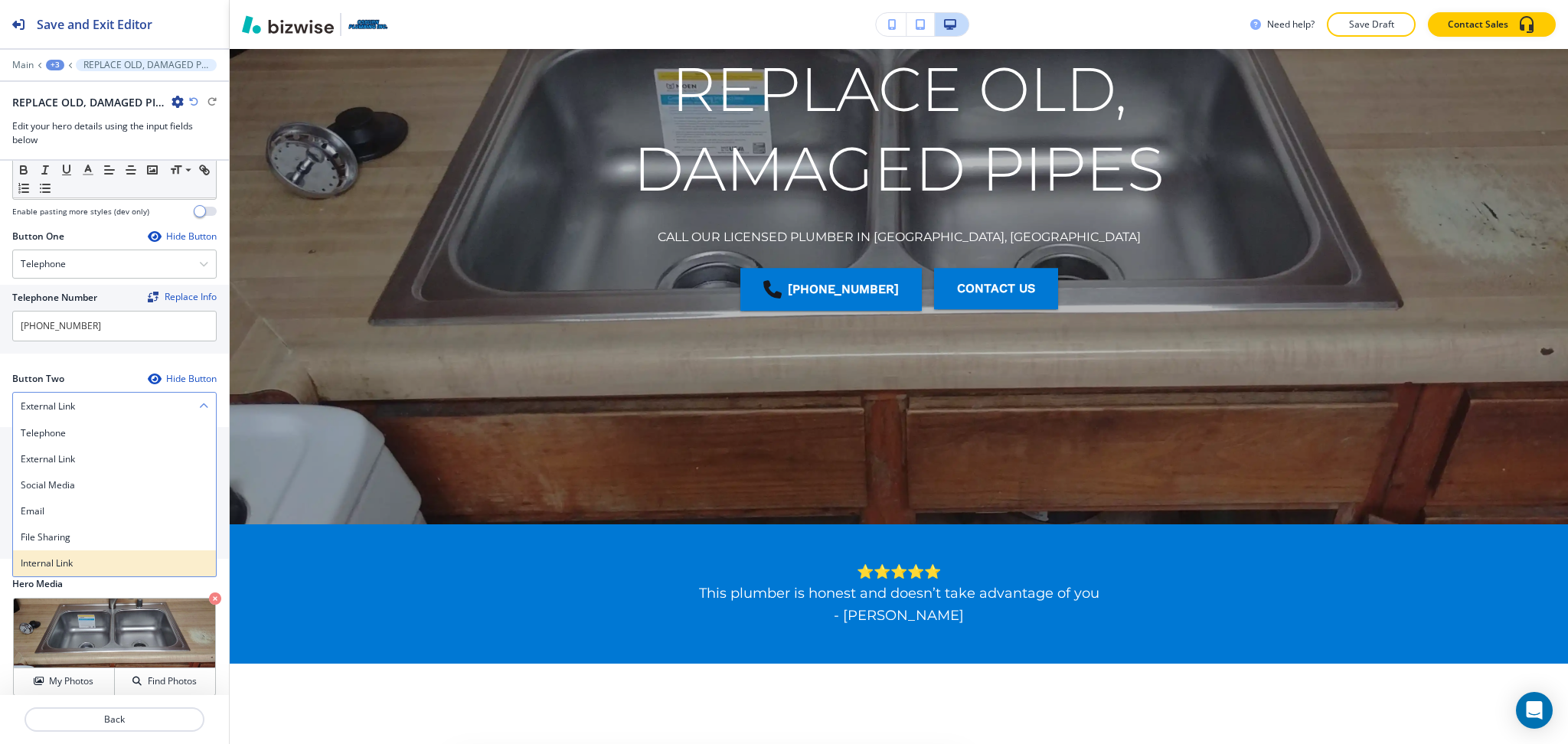
click at [75, 556] on h4 "Internal Link" at bounding box center [114, 563] width 188 height 14
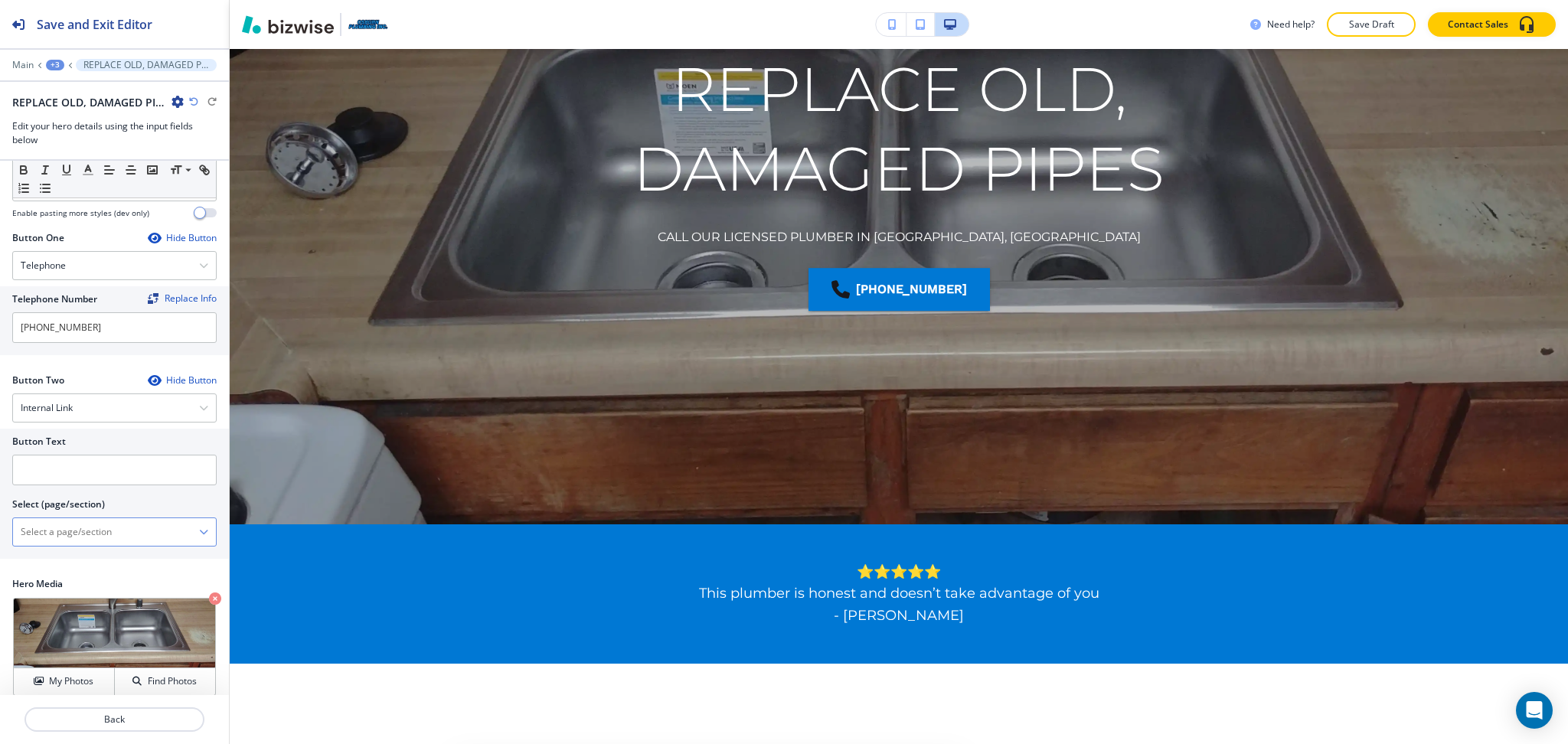
drag, startPoint x: 75, startPoint y: 534, endPoint x: 75, endPoint y: 525, distance: 9.0
click at [75, 525] on \(page\/section\) "Manual Input" at bounding box center [106, 532] width 186 height 26
paste \(page\/section\) "CONTACT US"
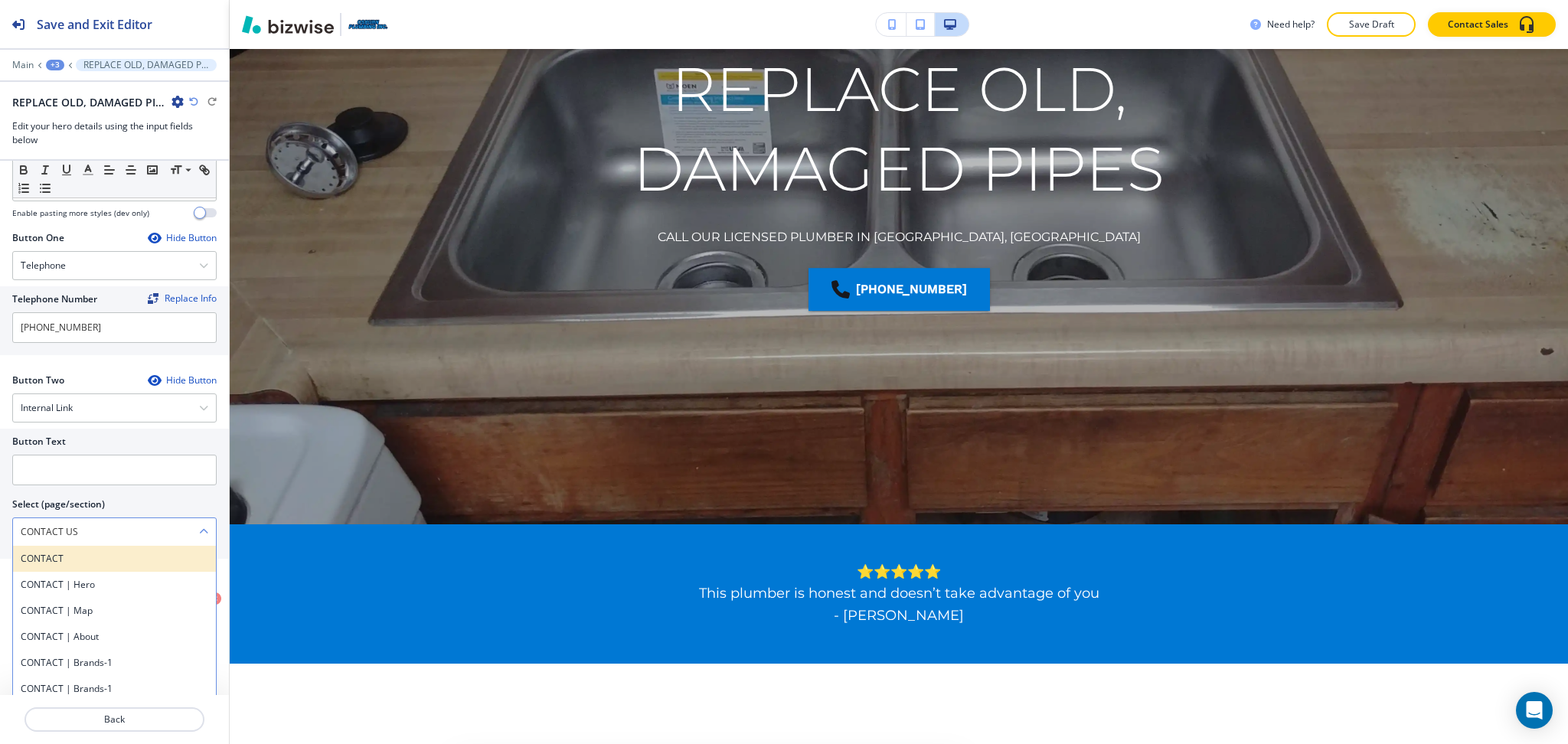
click at [78, 552] on h4 "CONTACT" at bounding box center [114, 559] width 188 height 14
type \(page\/section\) "CONTACT"
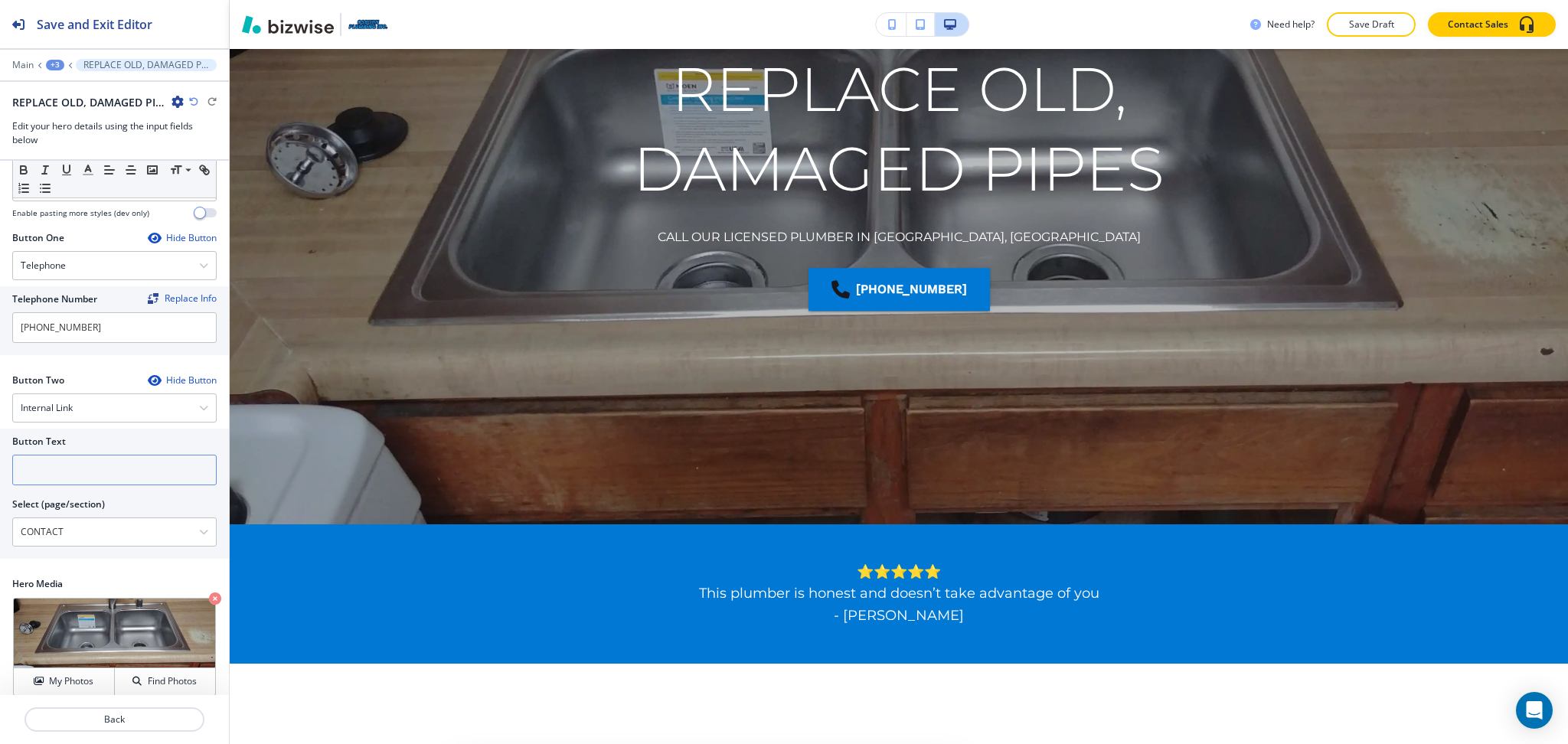
click at [52, 455] on input "text" at bounding box center [114, 470] width 204 height 31
paste input "CONTACT US"
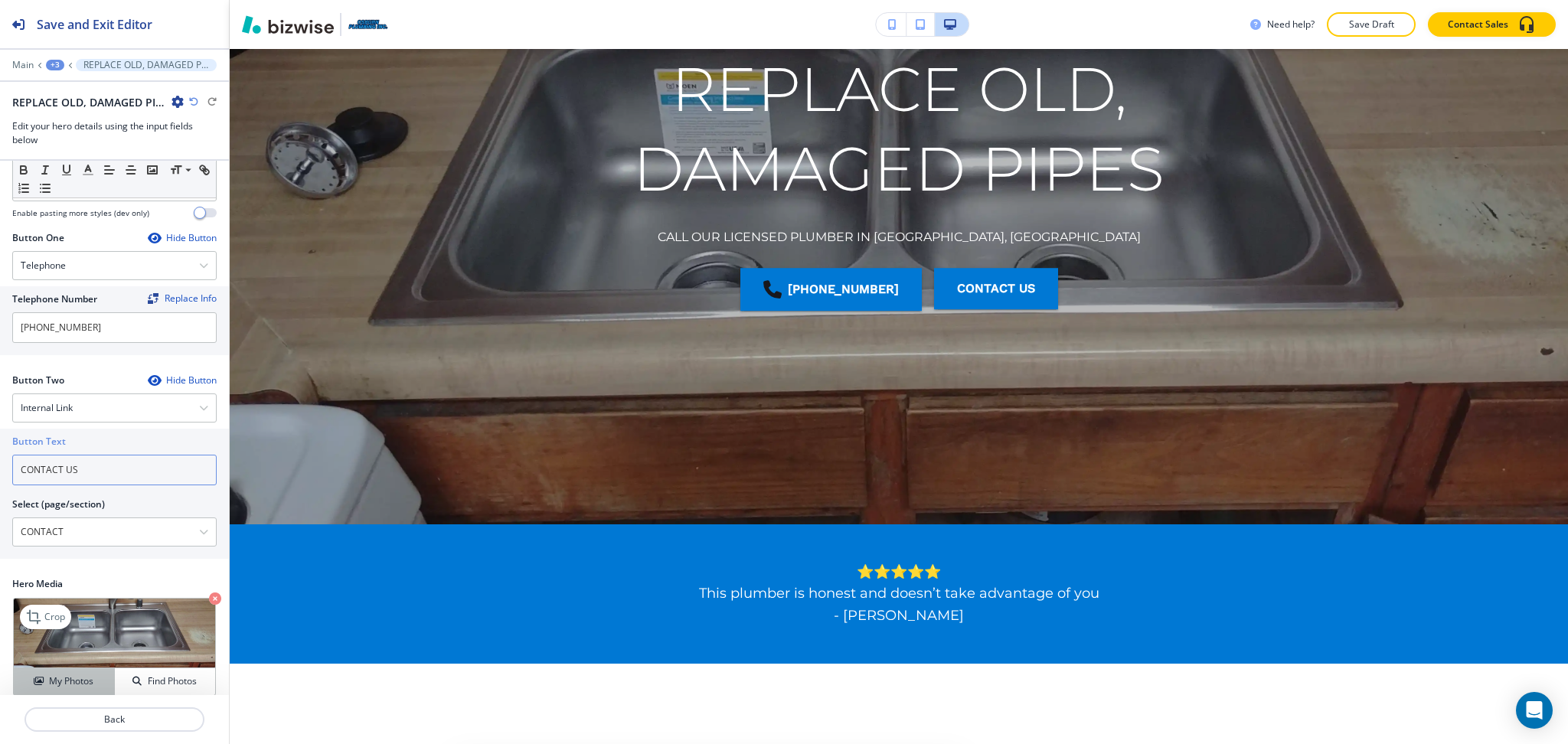
type input "CONTACT US"
click at [59, 668] on button "My Photos" at bounding box center [65, 681] width 101 height 27
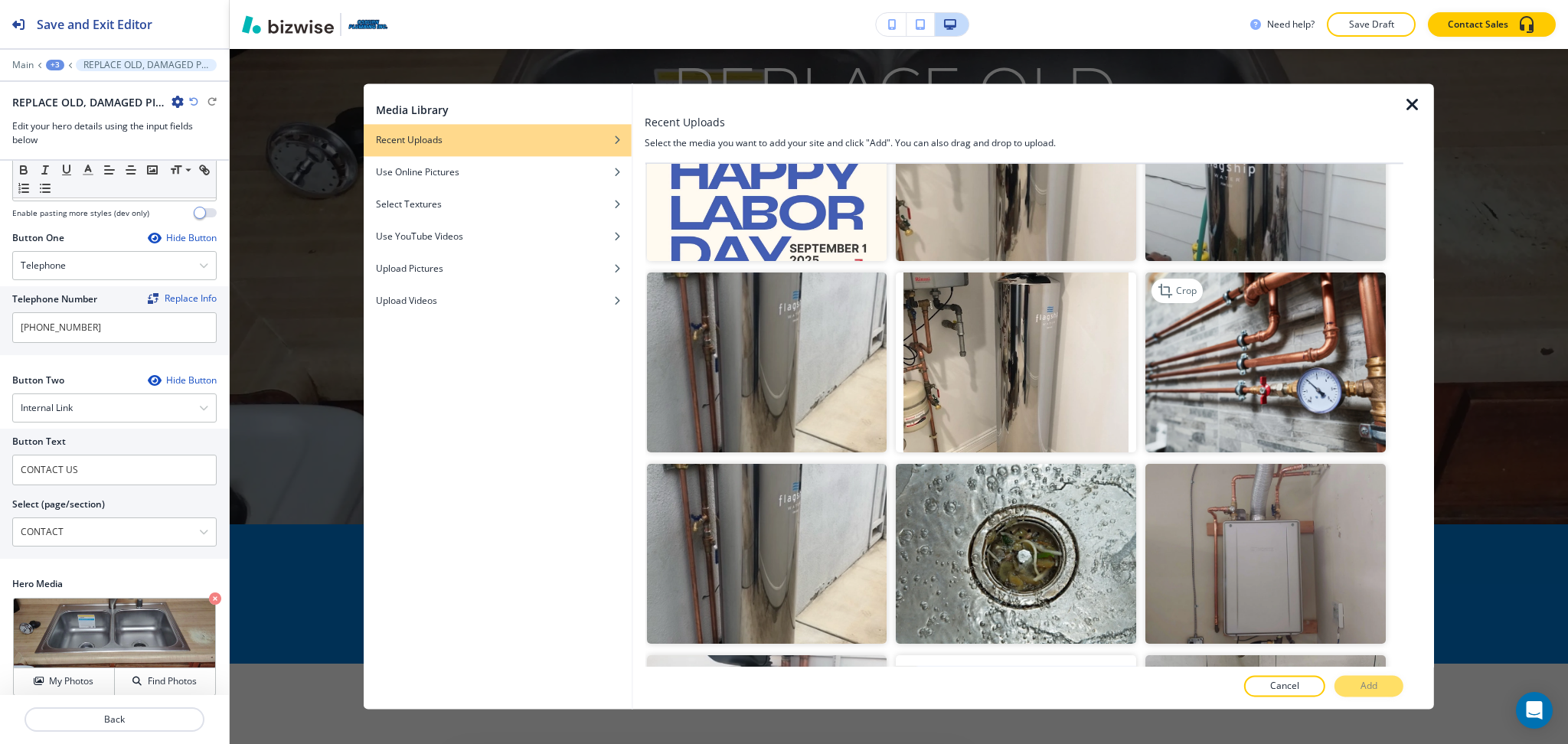
click at [1340, 357] on img "button" at bounding box center [1265, 362] width 240 height 180
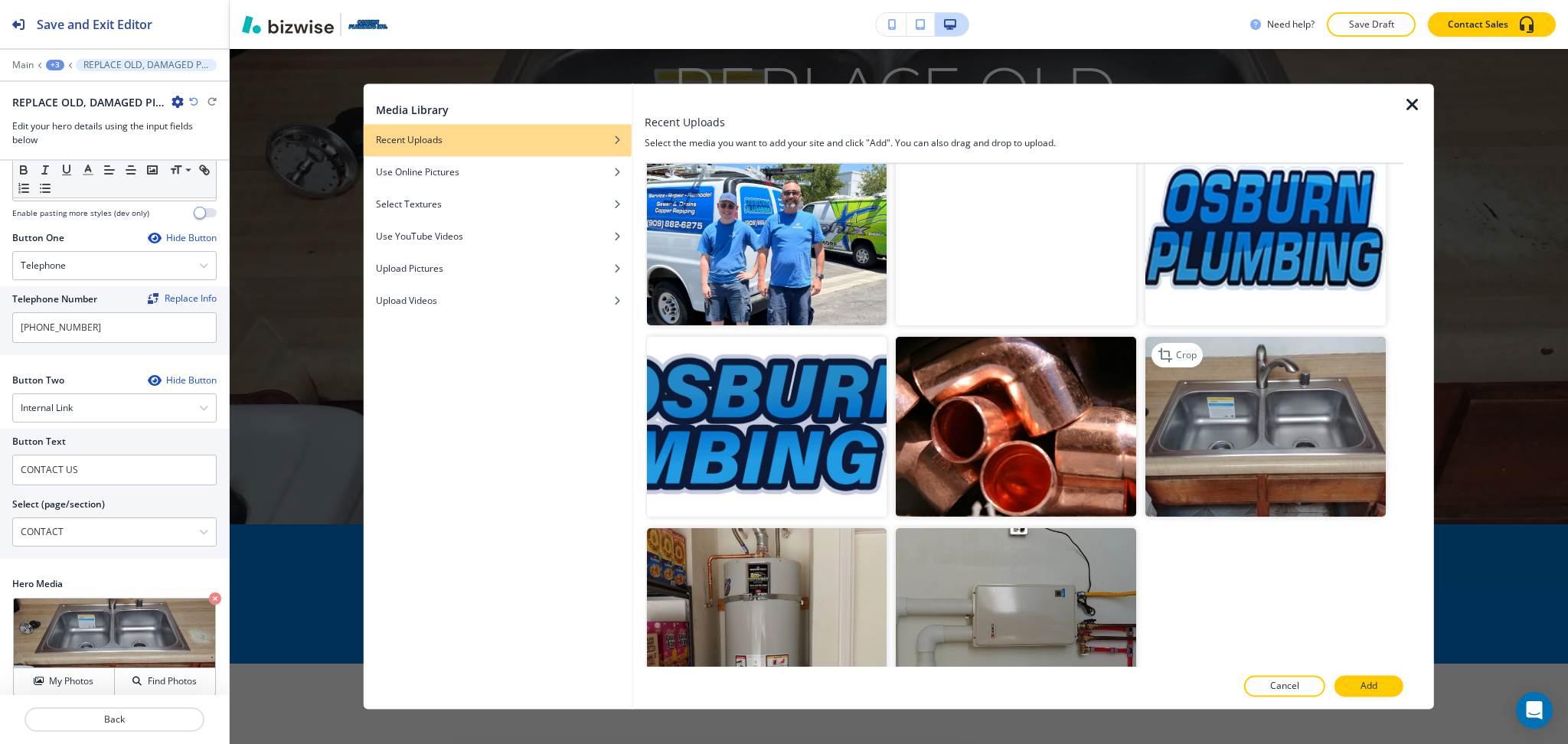
scroll to position [2331, 0]
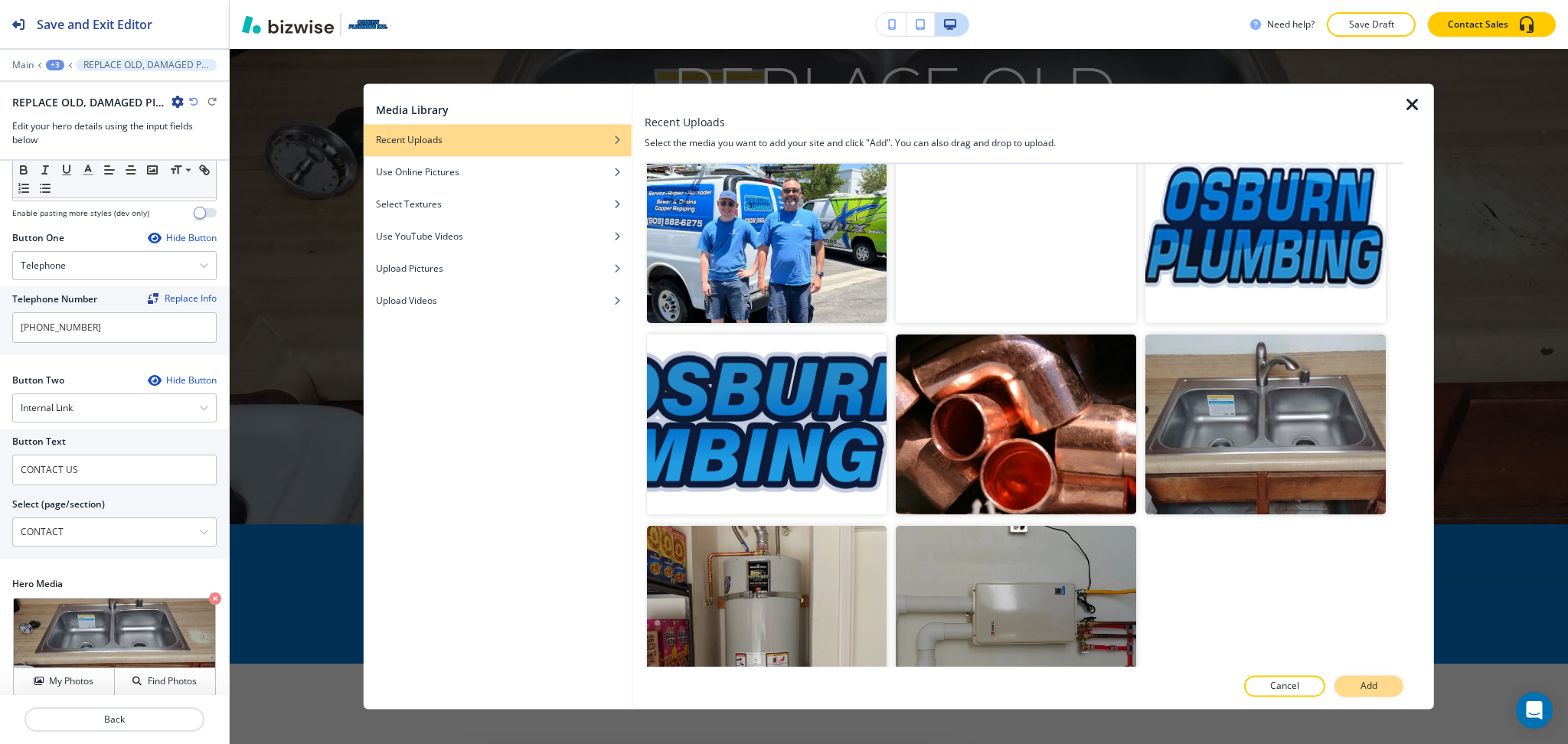
click at [1362, 686] on p "Add" at bounding box center [1368, 687] width 17 height 14
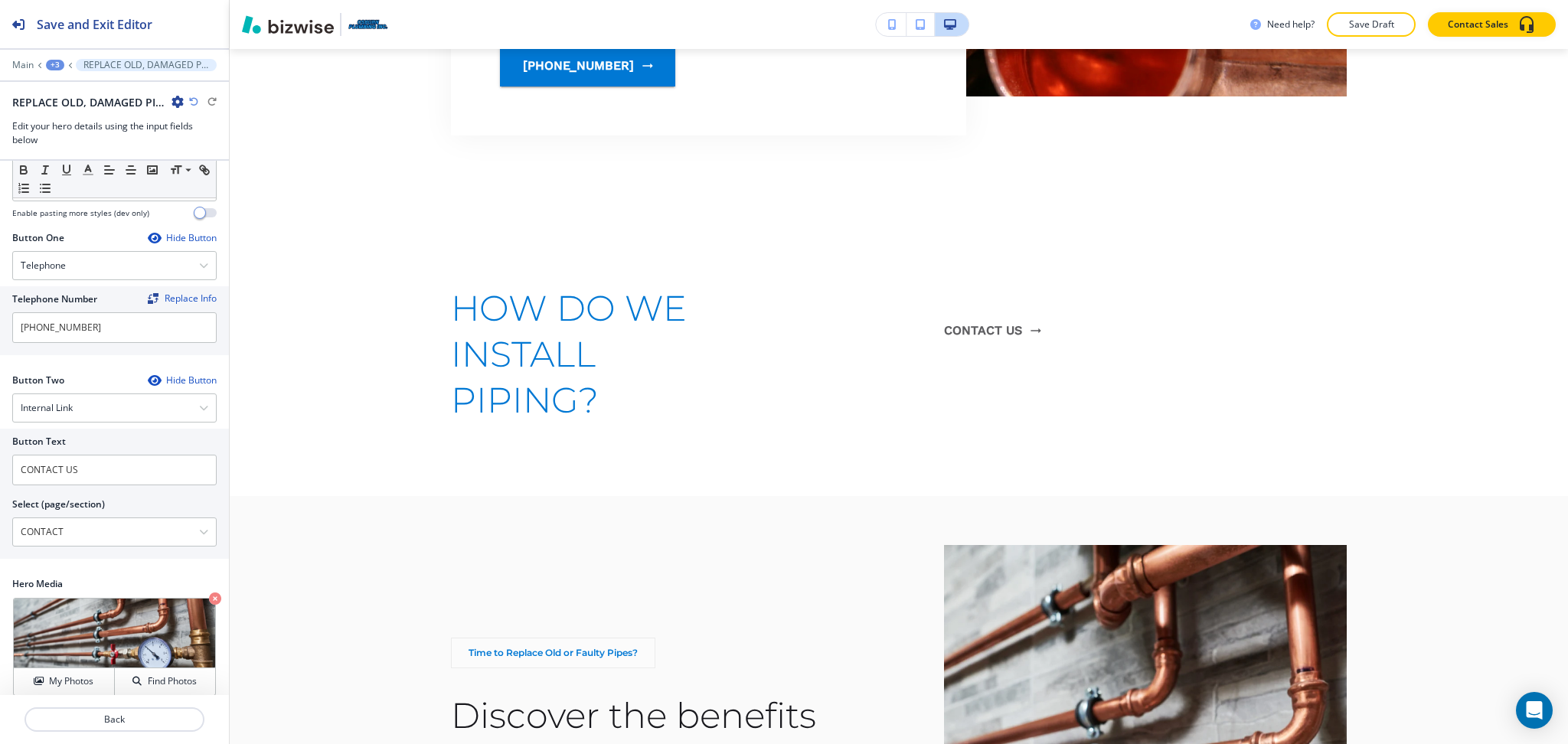
scroll to position [1333, 0]
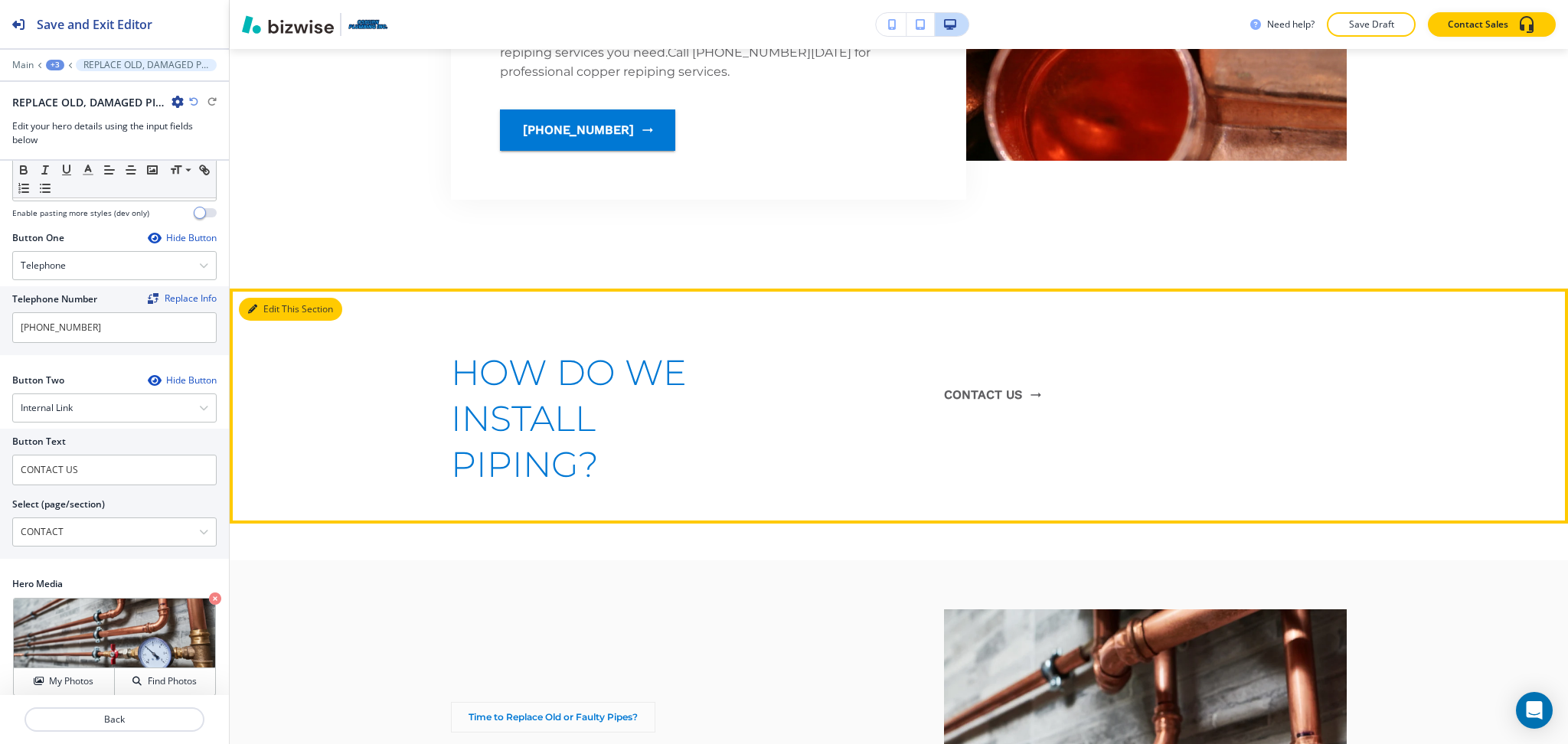
click at [277, 298] on button "Edit This Section" at bounding box center [291, 309] width 103 height 23
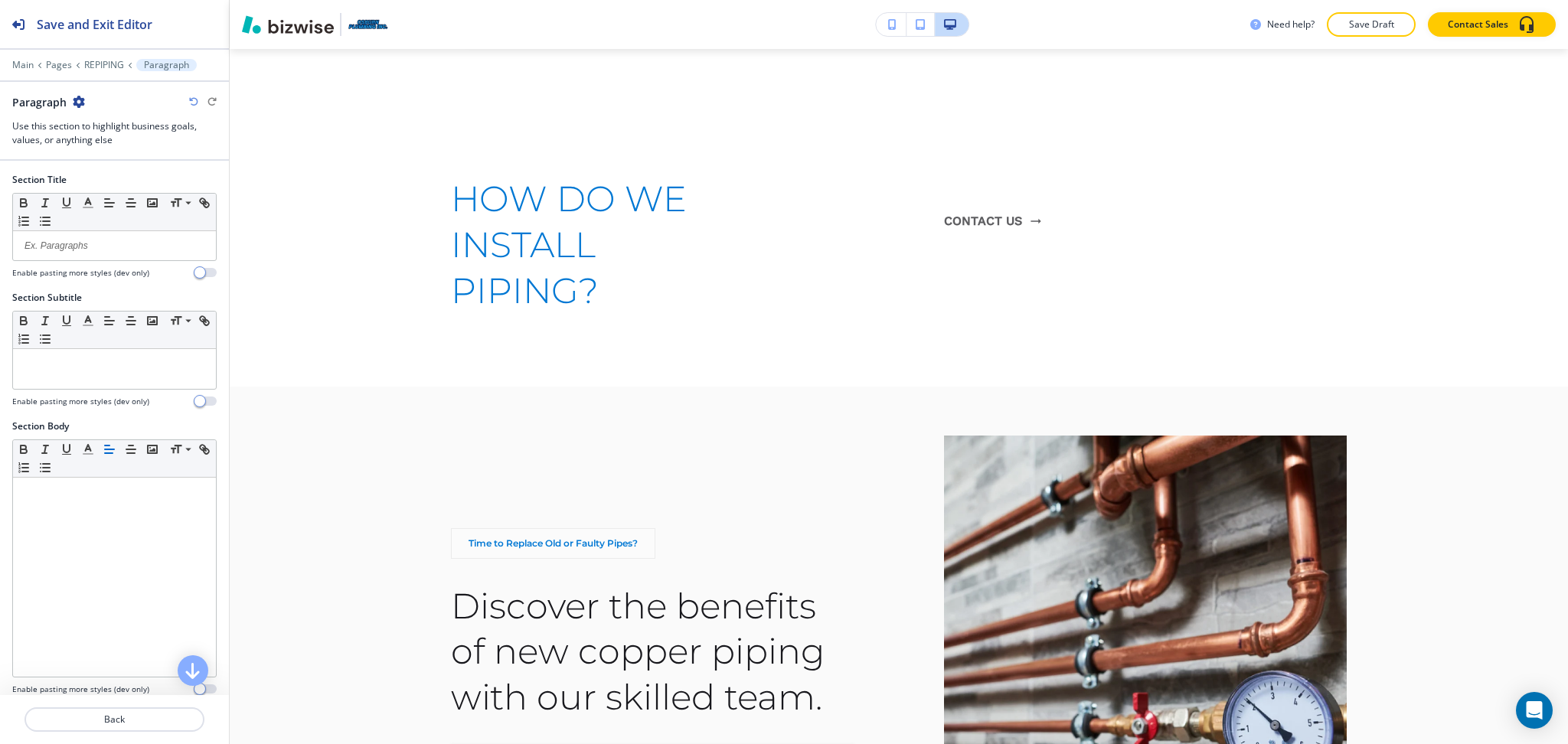
scroll to position [1507, 0]
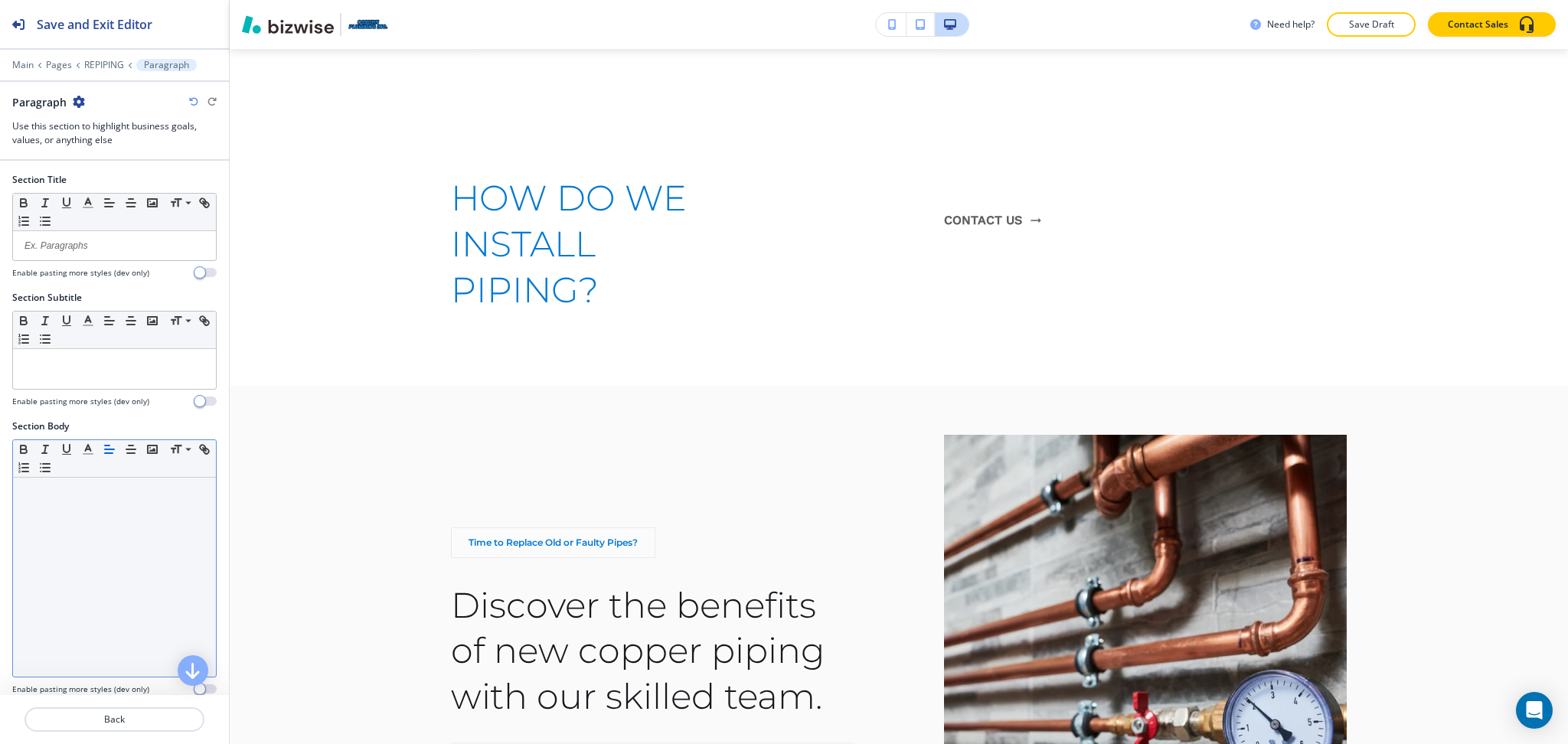
click at [96, 506] on div at bounding box center [114, 577] width 203 height 199
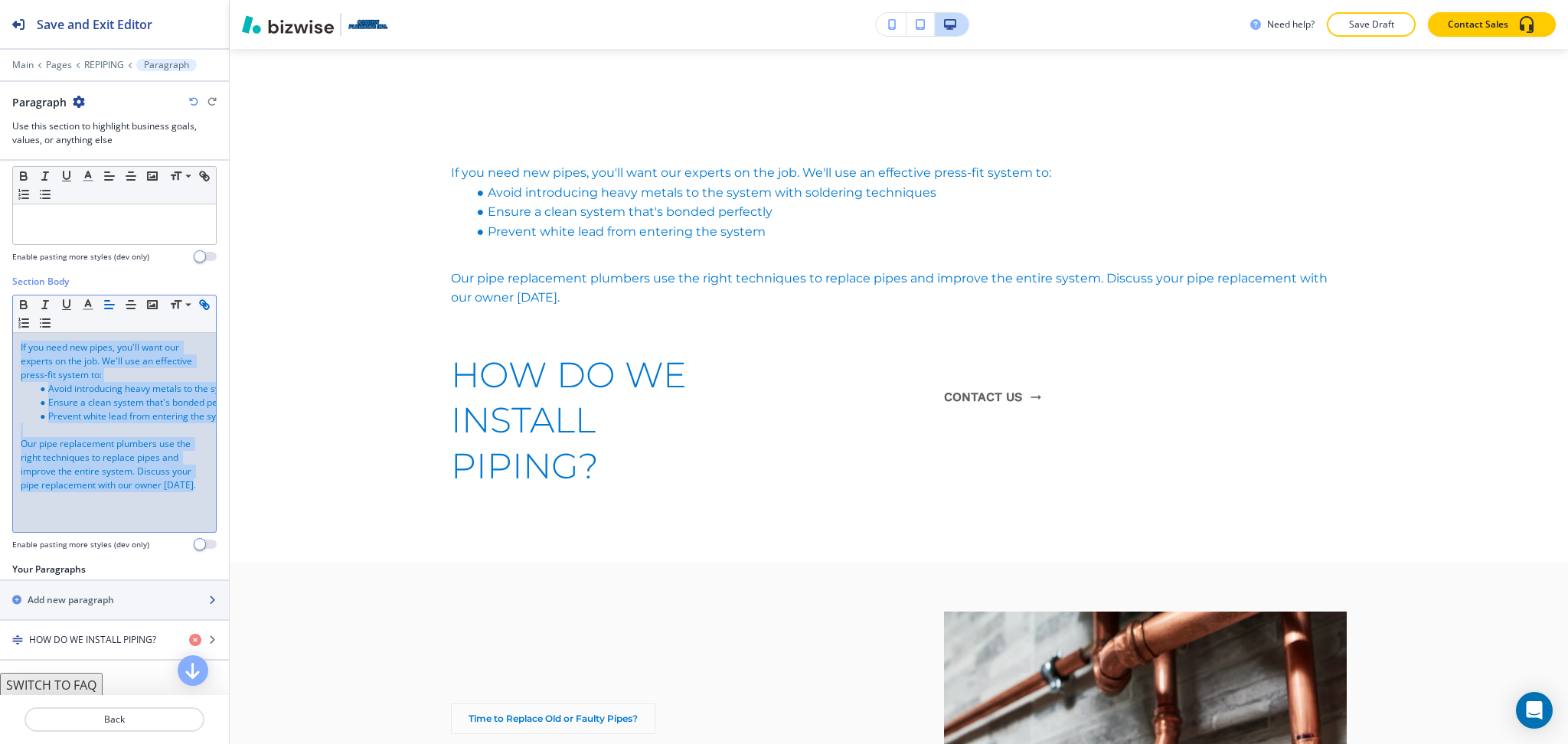
scroll to position [147, 0]
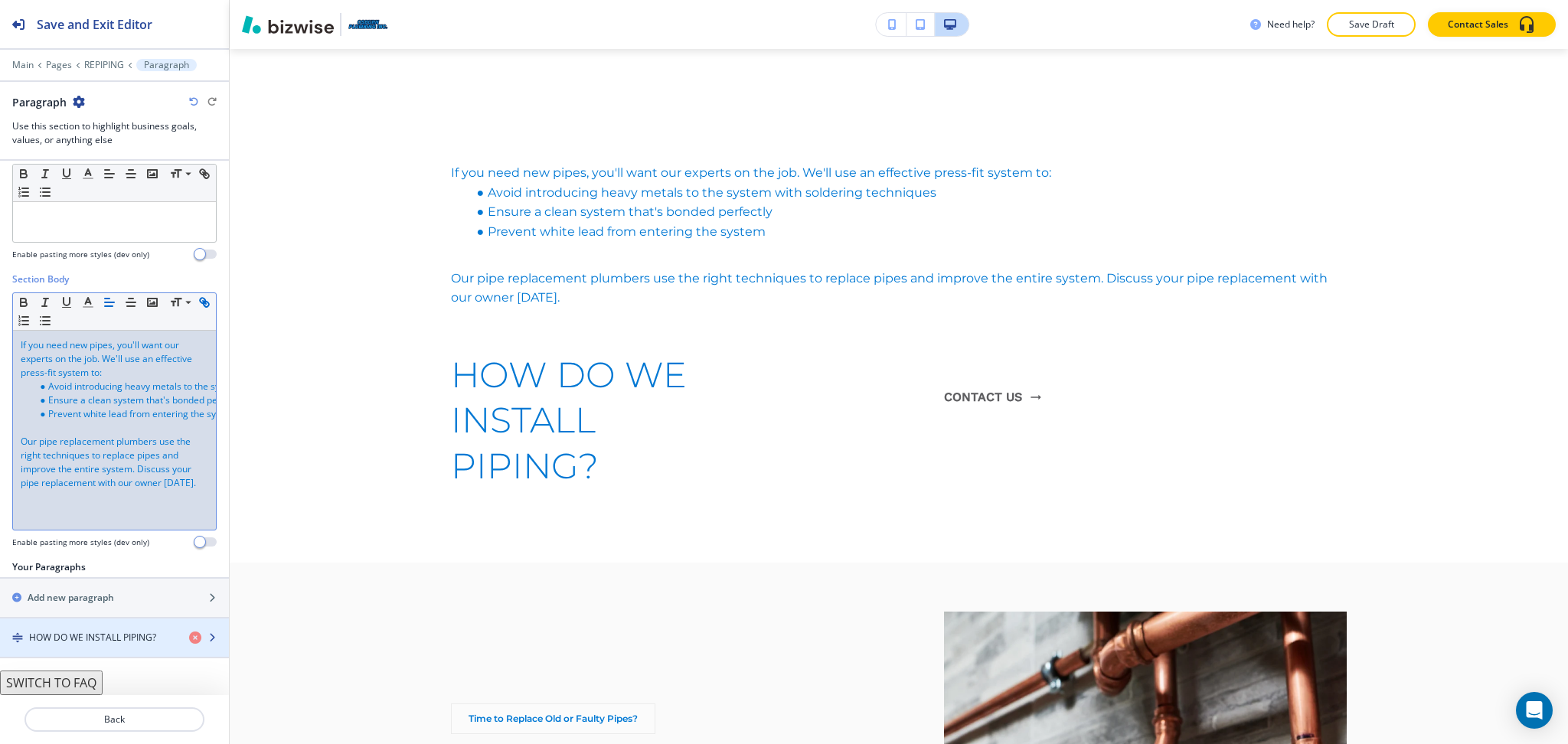
click at [104, 630] on div "button" at bounding box center [114, 624] width 229 height 12
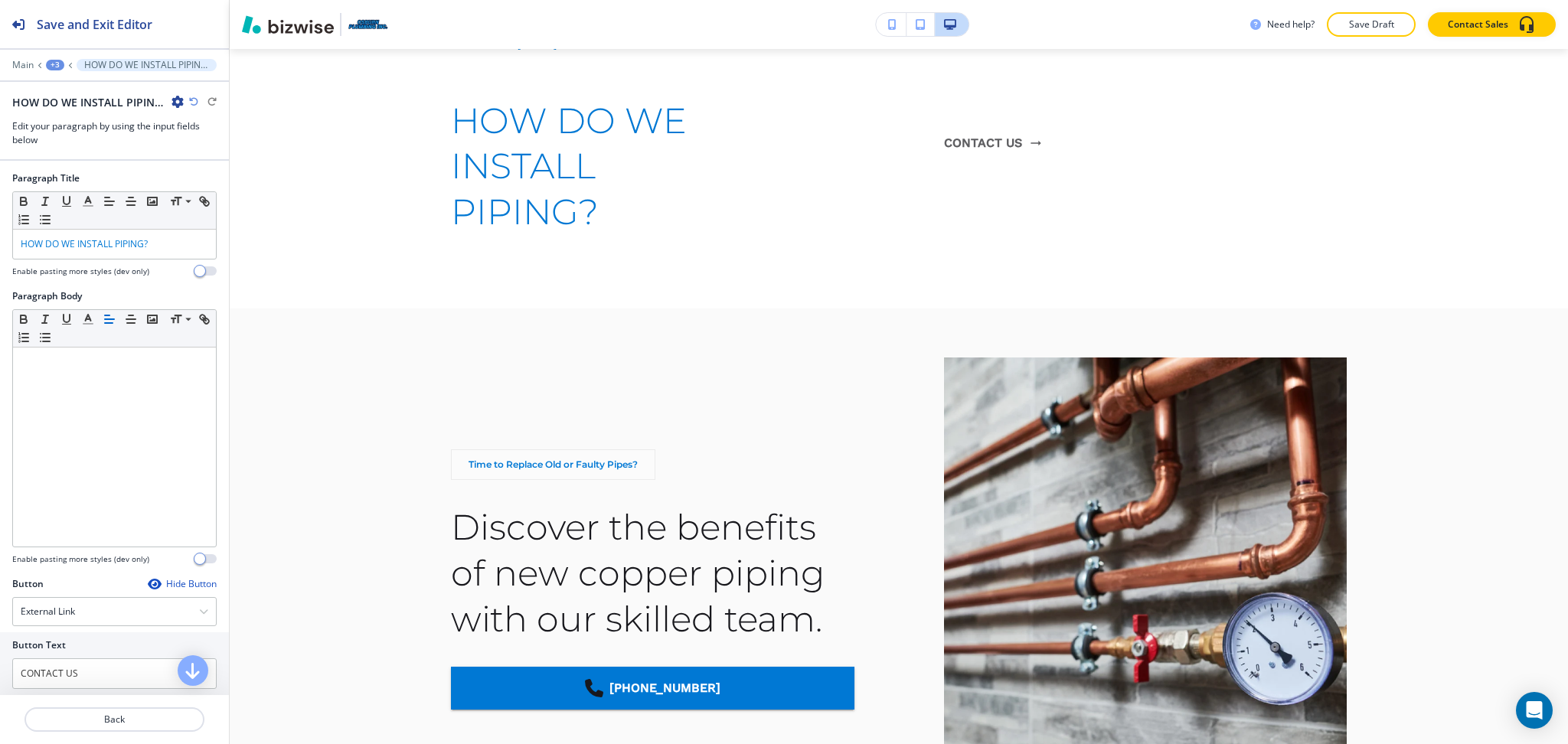
scroll to position [3, 0]
click at [155, 236] on p "HOW DO WE INSTALL PIPING?" at bounding box center [114, 243] width 188 height 14
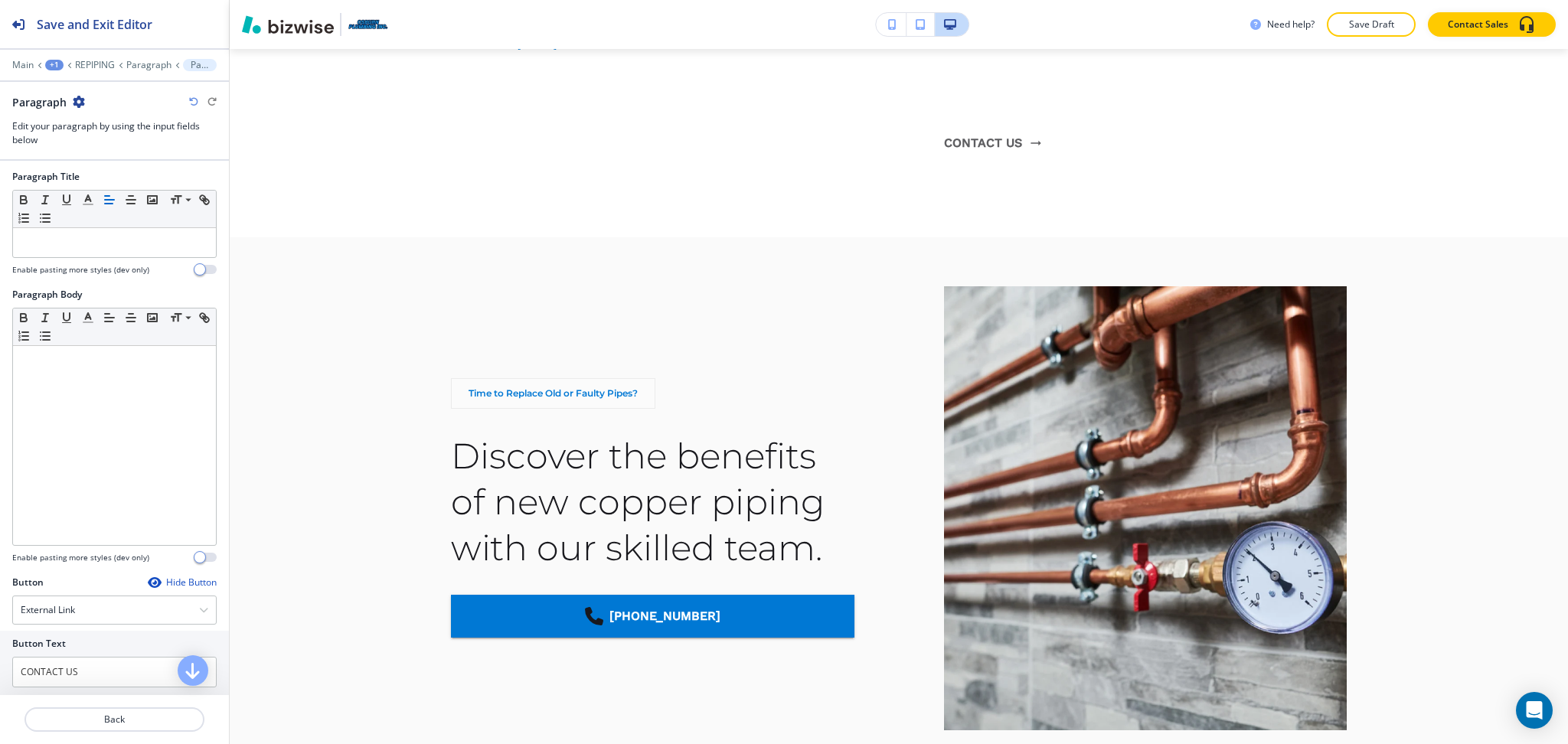
click at [176, 582] on div "Hide Button" at bounding box center [182, 582] width 69 height 12
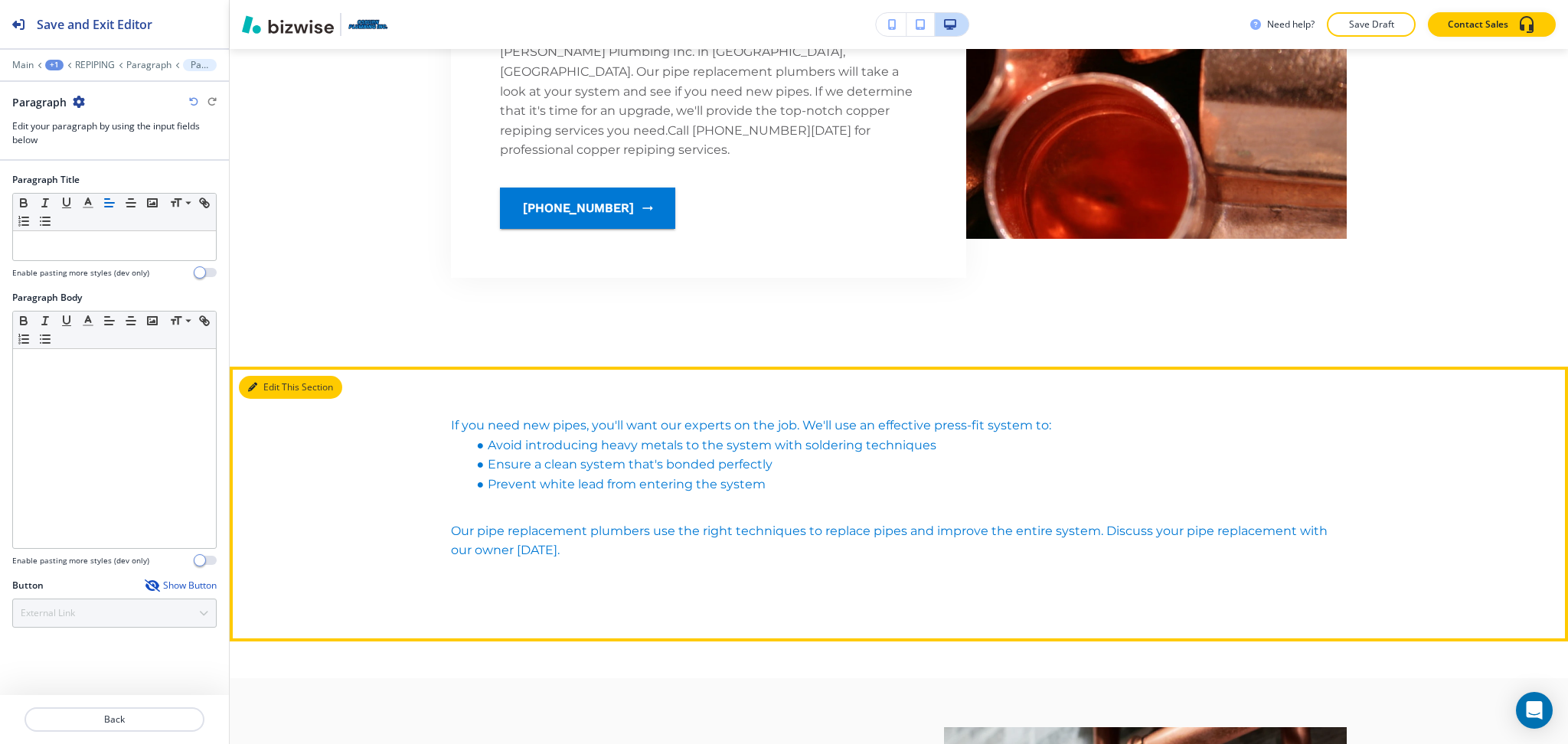
click at [267, 376] on button "Edit This Section" at bounding box center [291, 388] width 103 height 23
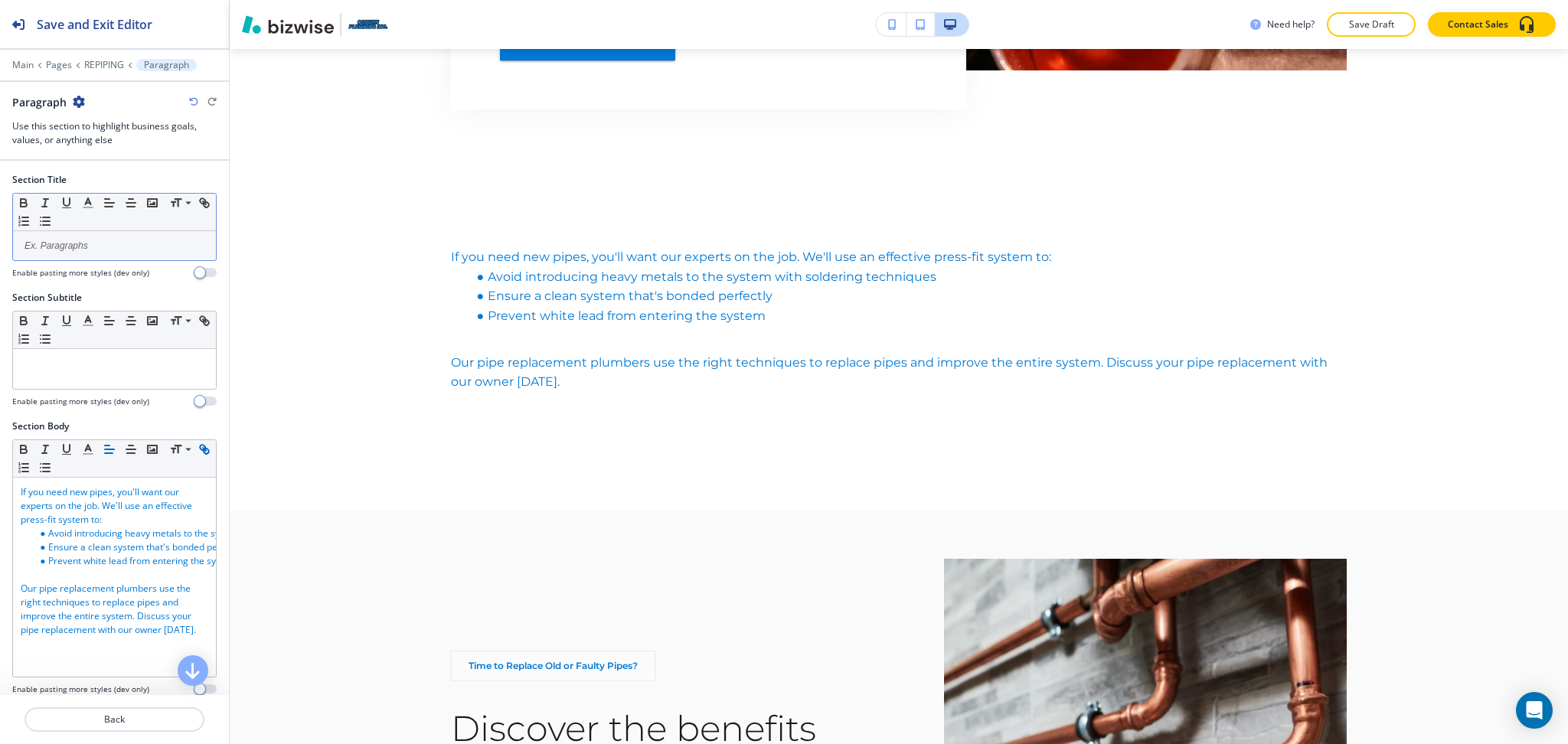
scroll to position [1507, 0]
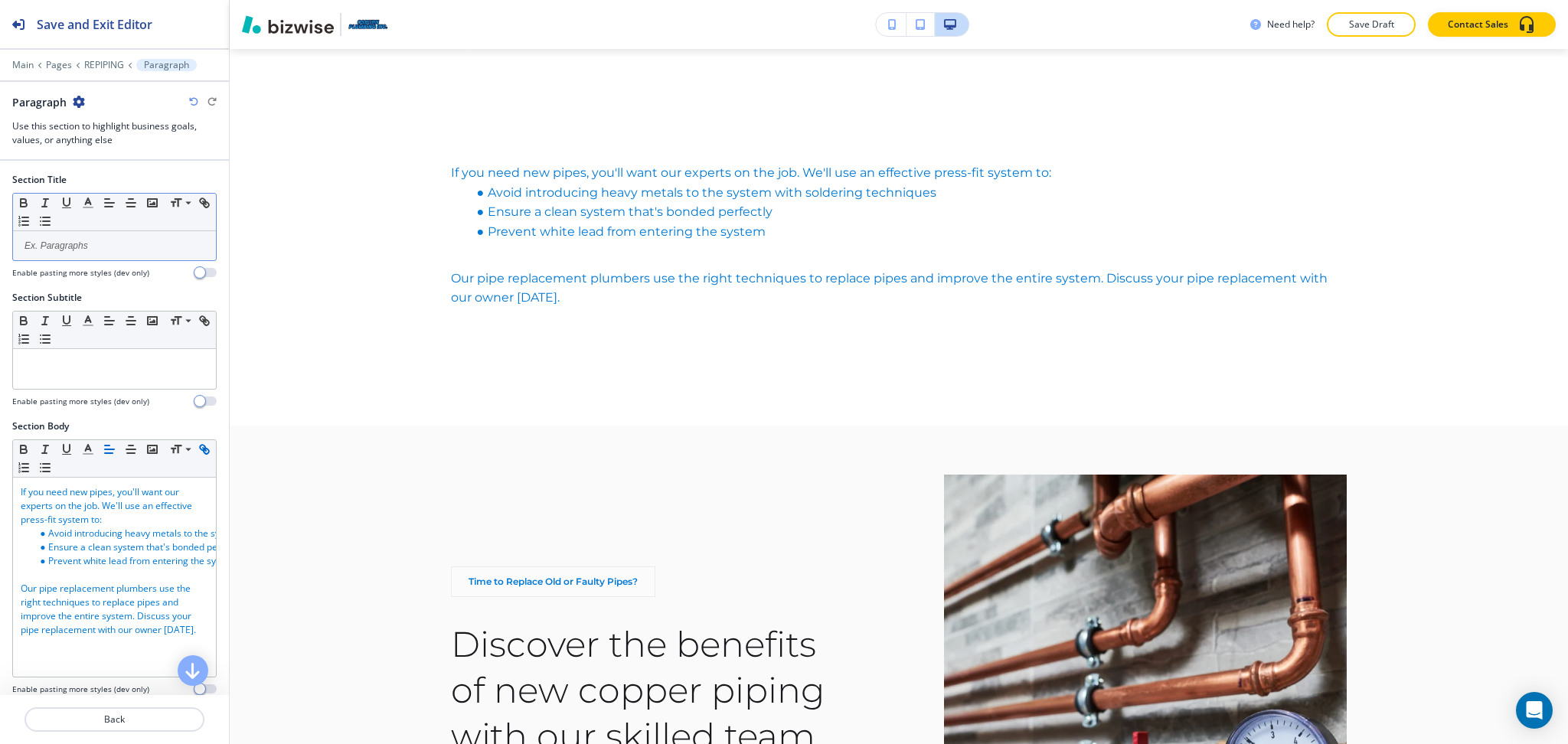
click at [127, 251] on p at bounding box center [114, 246] width 188 height 14
click at [152, 376] on div at bounding box center [114, 369] width 203 height 40
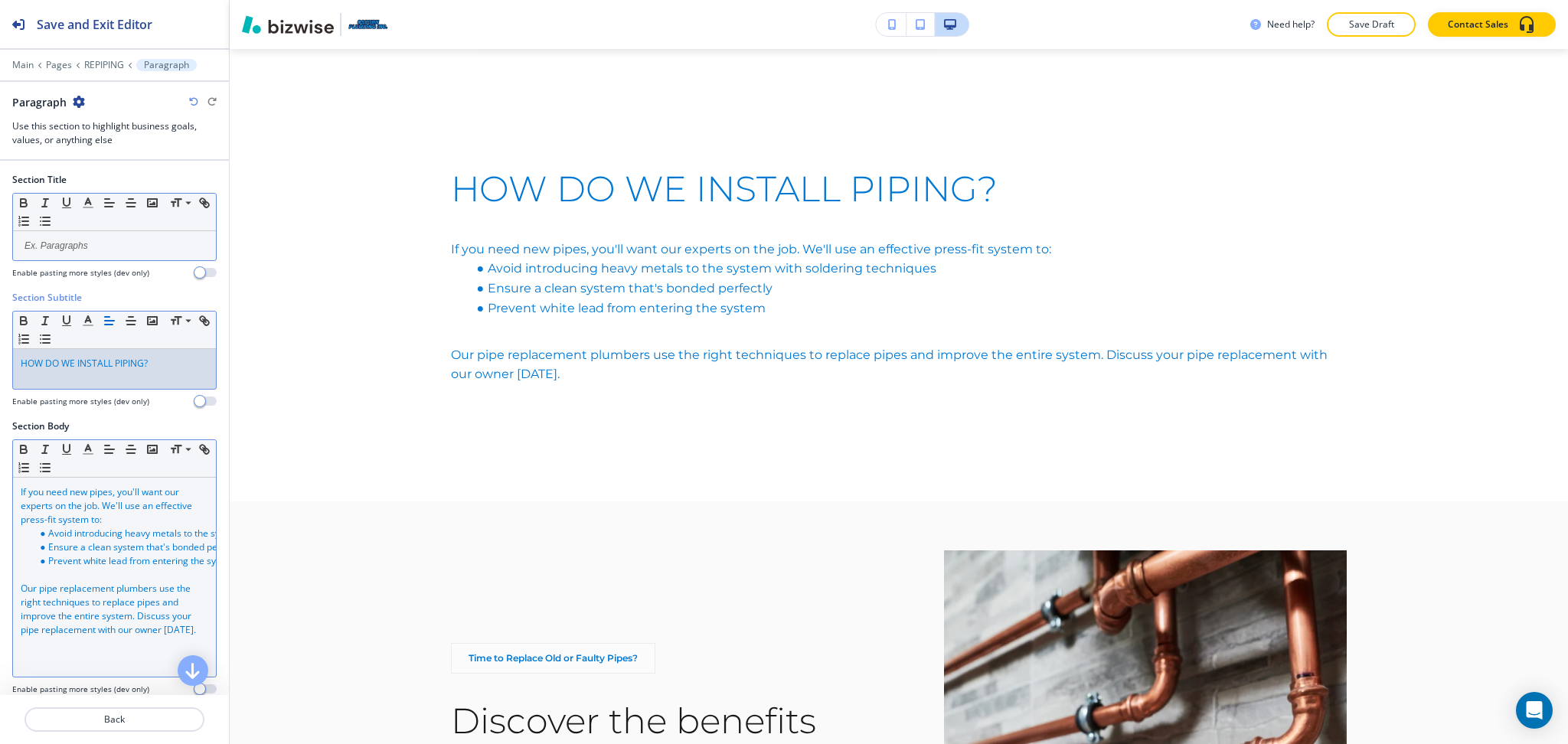
click at [116, 555] on link "Prevent white lead from entering the system" at bounding box center [142, 561] width 189 height 13
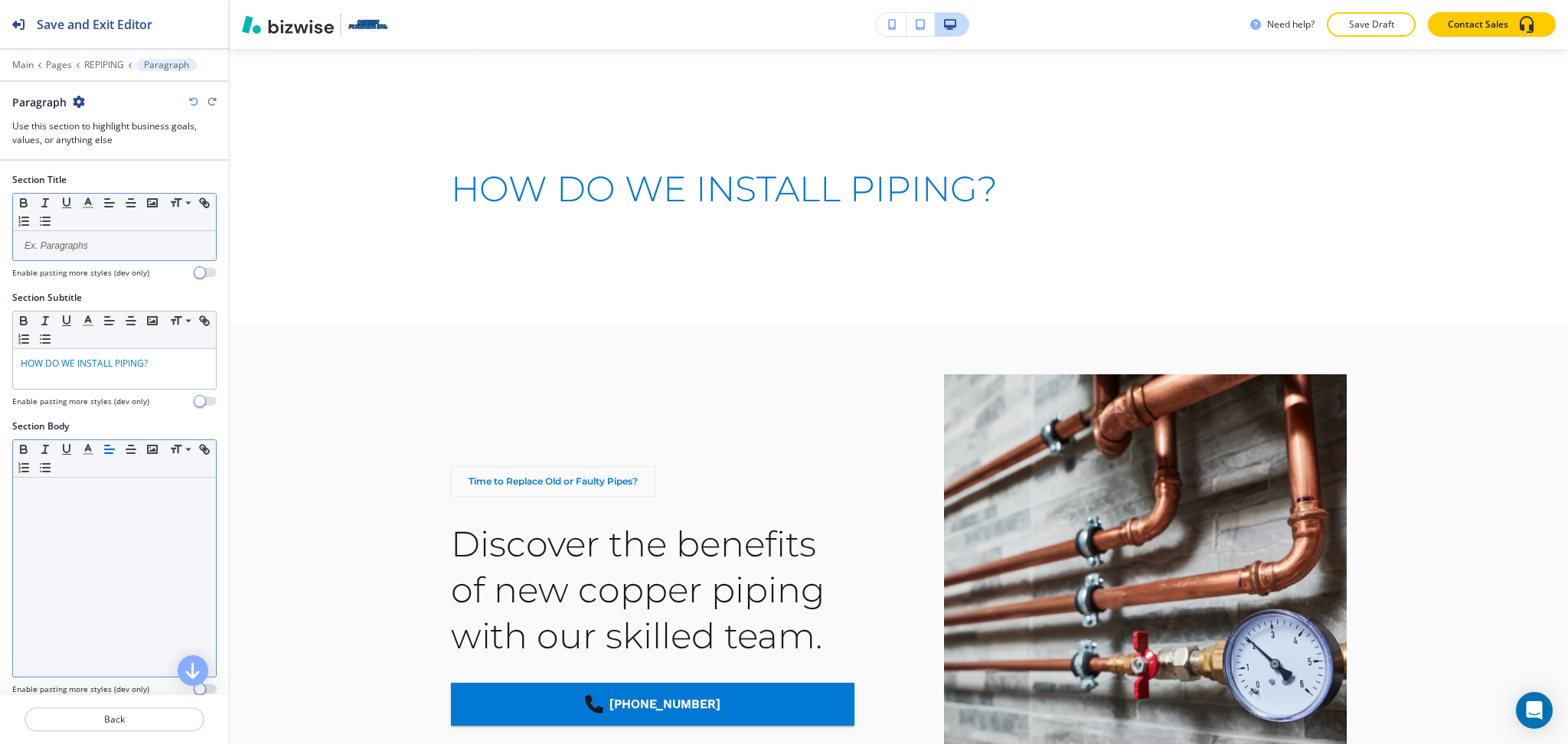
click at [138, 527] on div at bounding box center [114, 577] width 203 height 199
paste div
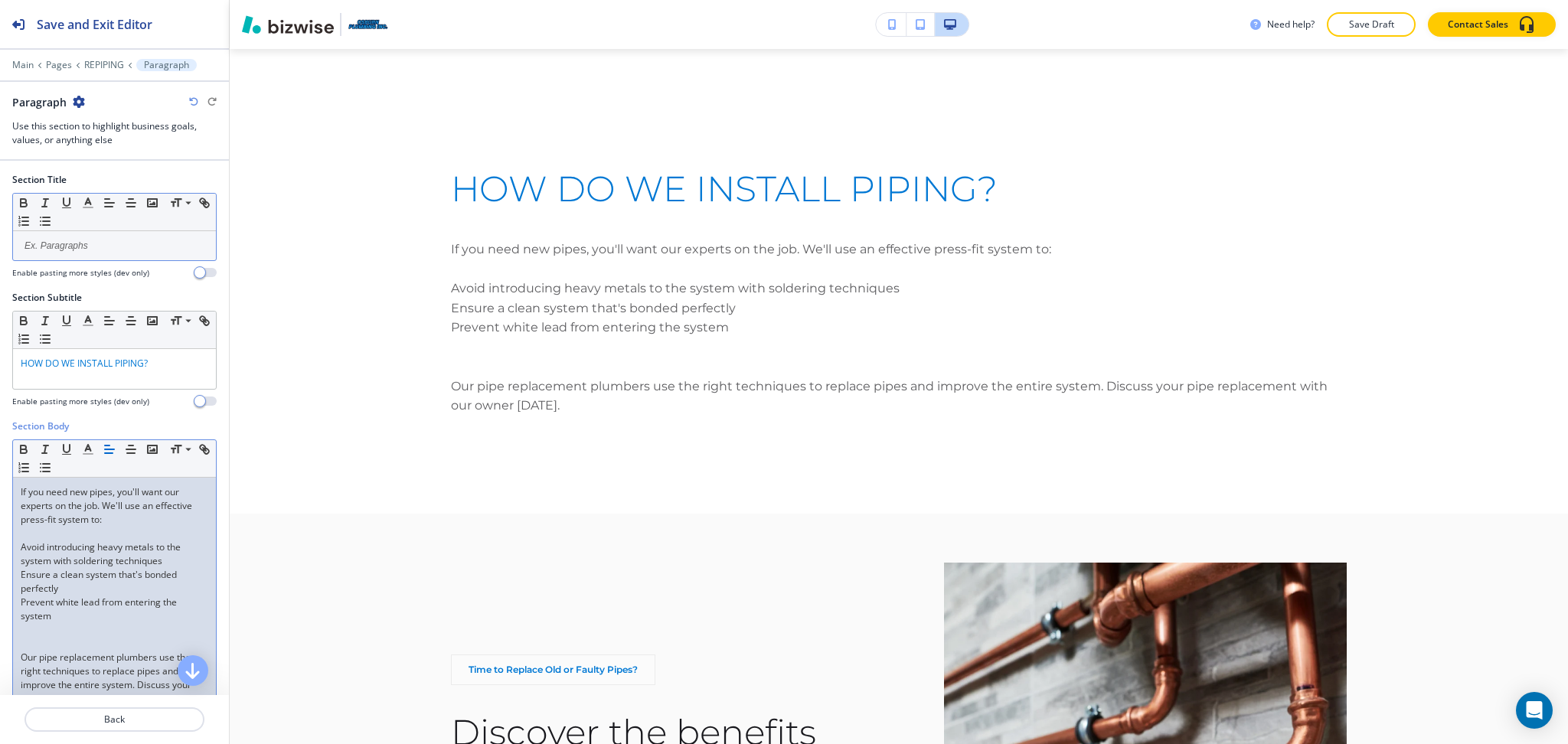
scroll to position [0, 0]
drag, startPoint x: 75, startPoint y: 617, endPoint x: 14, endPoint y: 546, distance: 93.6
click at [14, 546] on div "If you need new pipes, you'll want our experts on the job. We'll use an effecti…" at bounding box center [114, 596] width 203 height 236
click at [52, 473] on icon "button" at bounding box center [45, 468] width 14 height 14
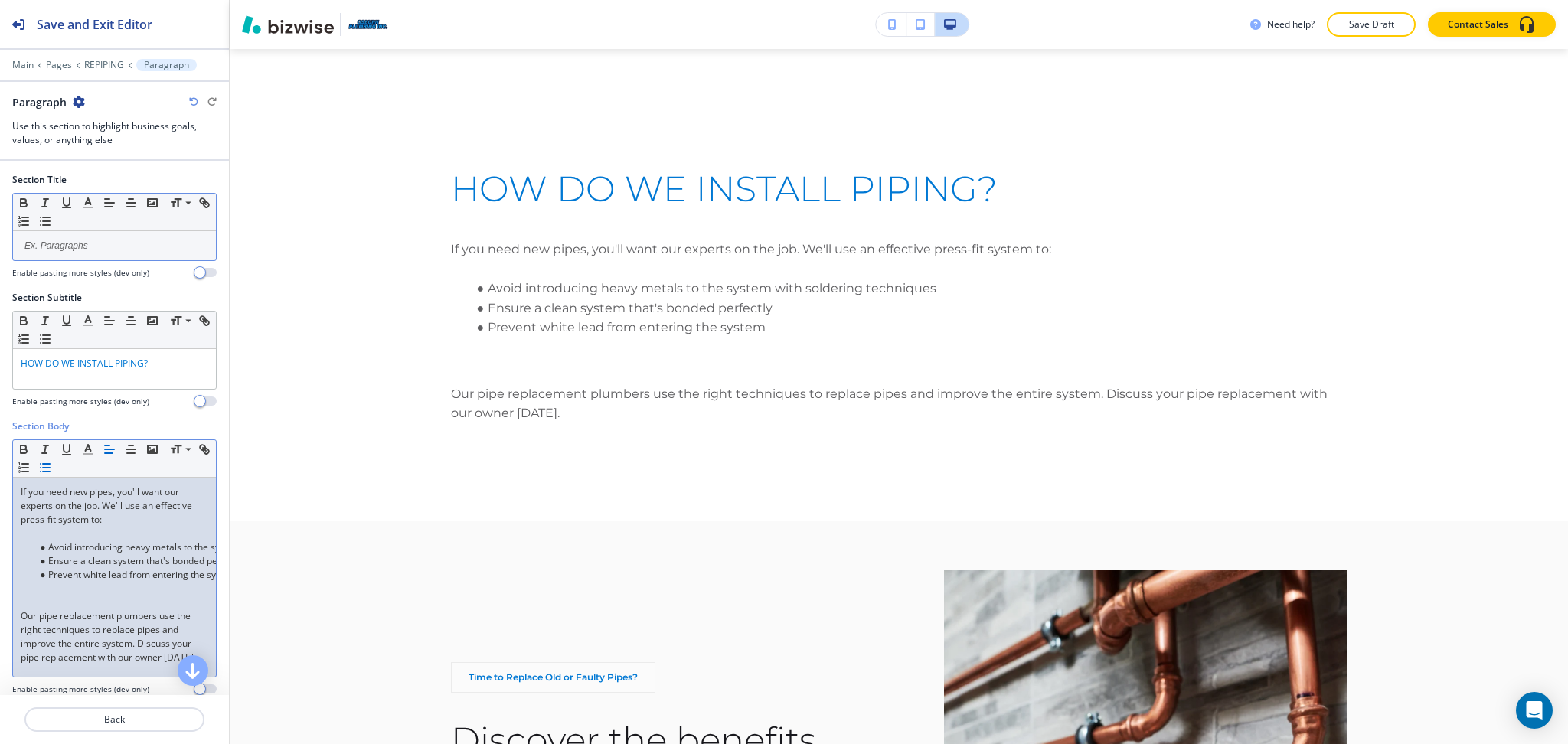
click at [38, 538] on p at bounding box center [114, 534] width 188 height 14
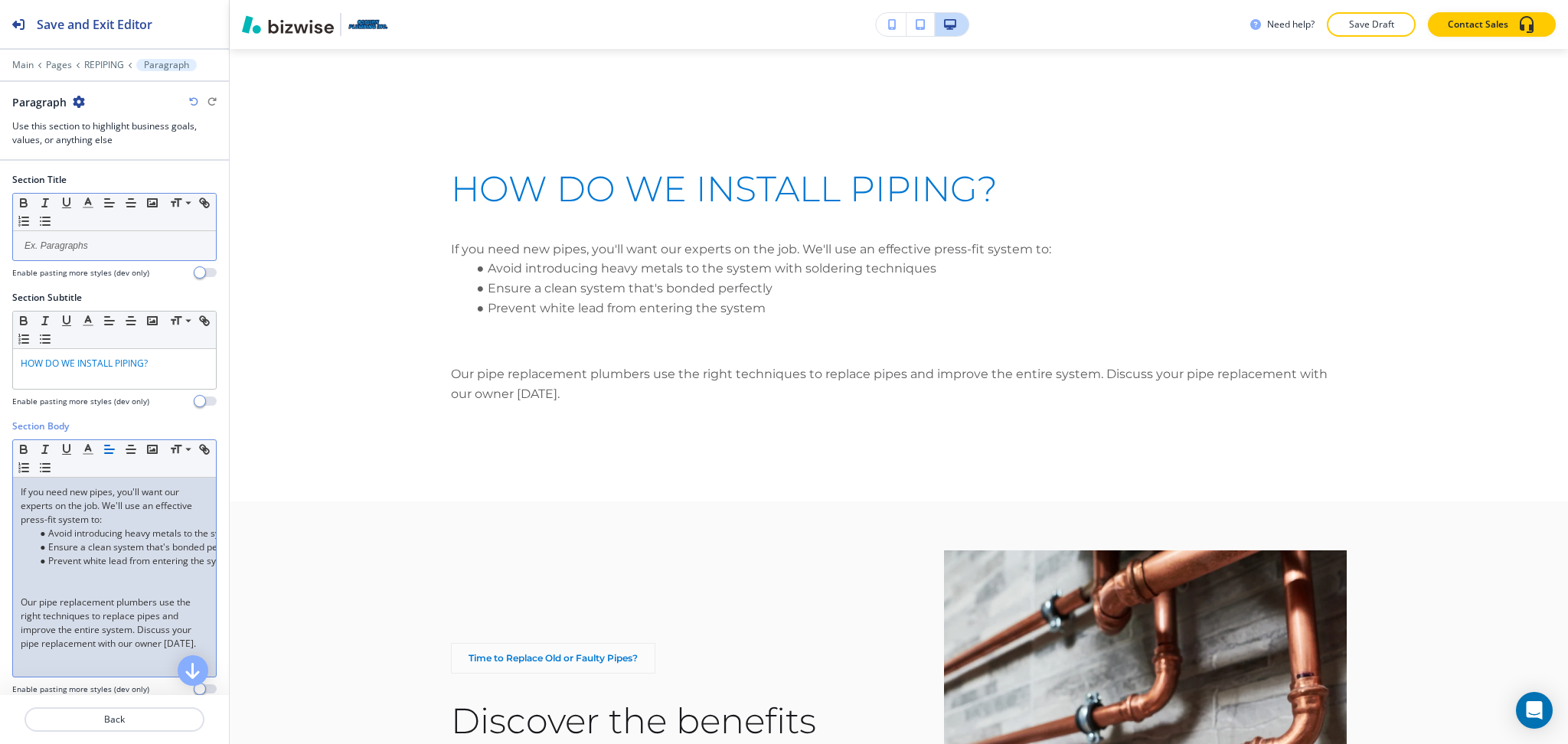
click at [21, 600] on p "Our pipe replacement plumbers use the right techniques to replace pipes and imp…" at bounding box center [114, 623] width 188 height 55
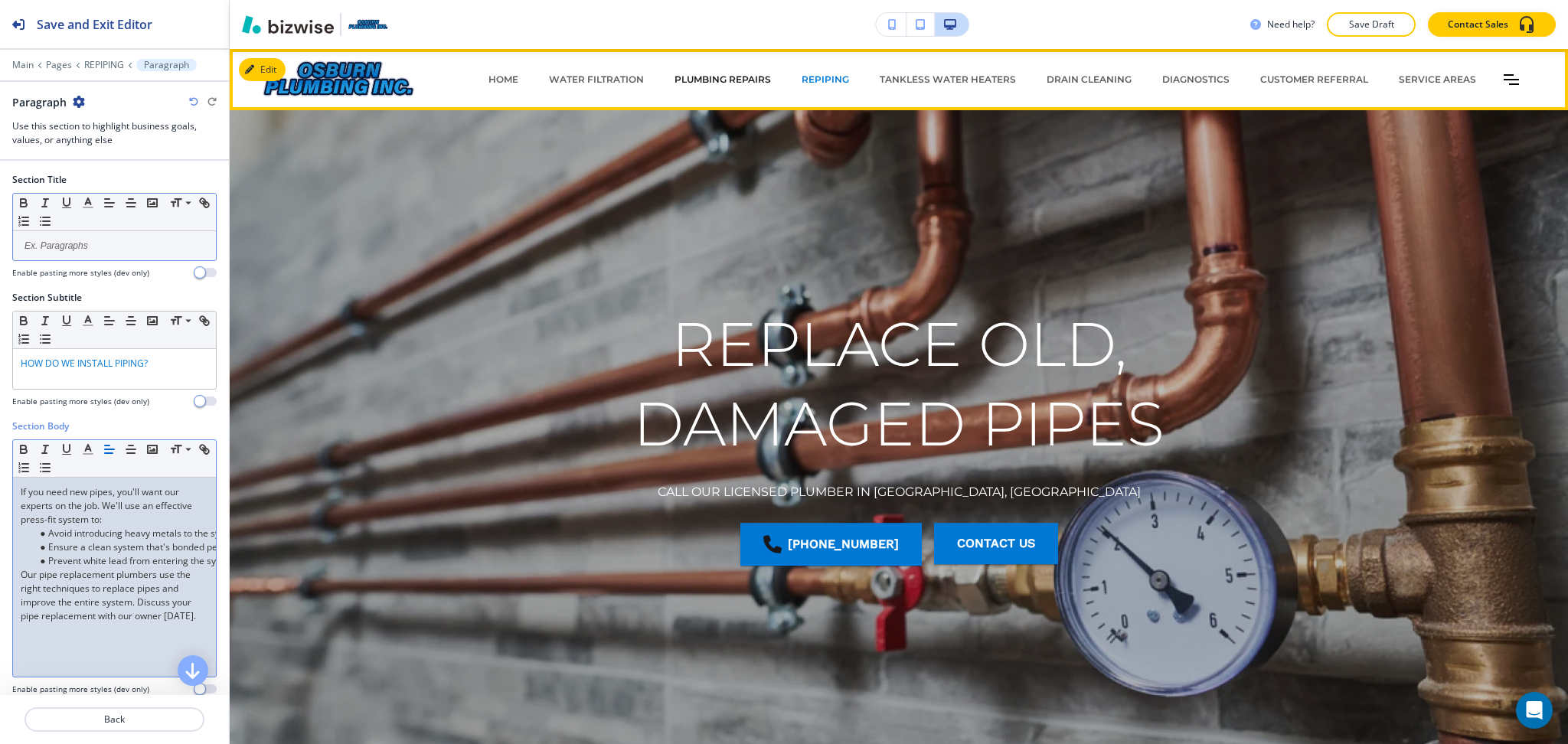
click at [732, 78] on p "PLUMBING REPAIRS" at bounding box center [722, 79] width 96 height 14
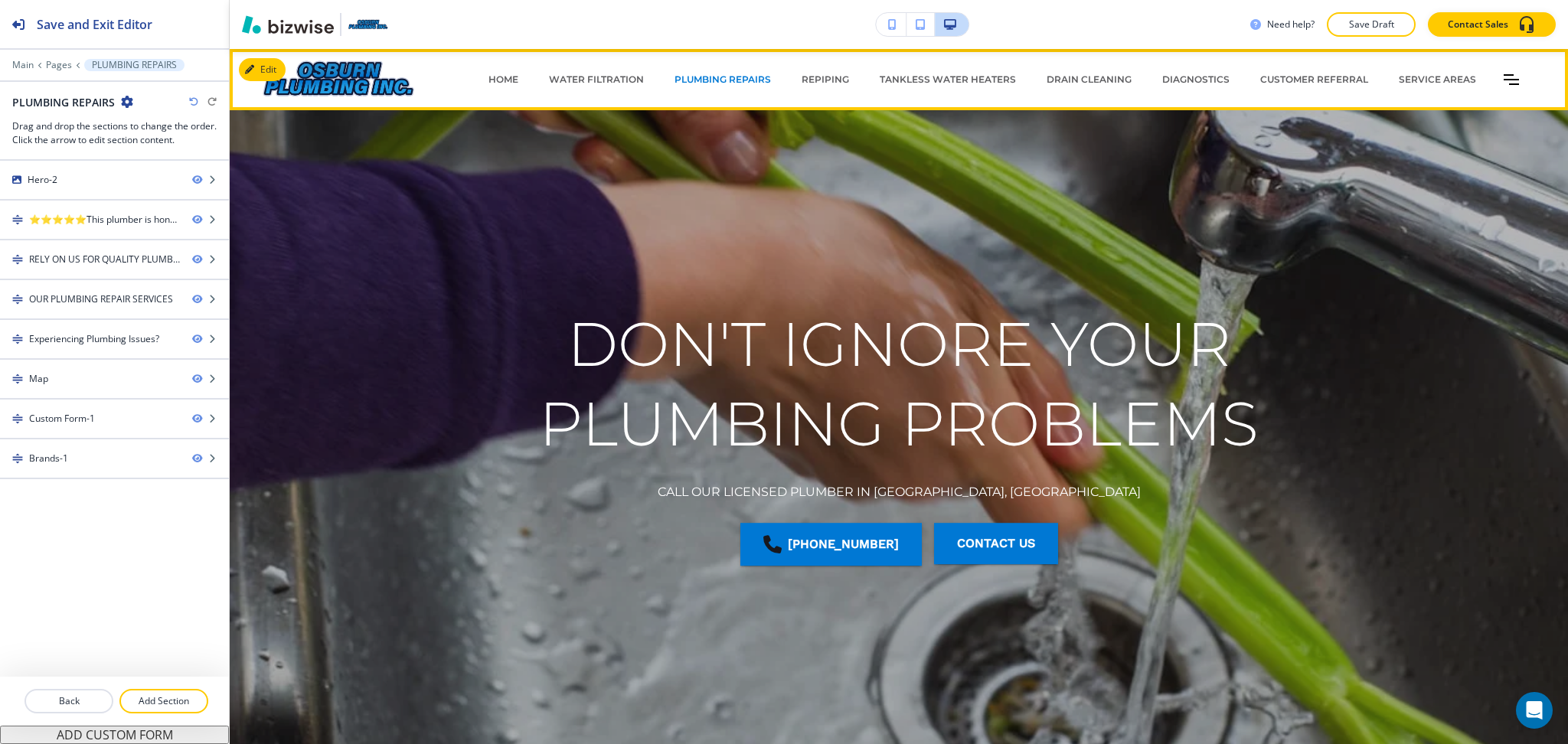
click at [813, 92] on div "REPIPING" at bounding box center [824, 79] width 78 height 46
click at [811, 86] on div "REPIPING" at bounding box center [824, 79] width 78 height 46
click at [823, 76] on p "REPIPING" at bounding box center [825, 79] width 47 height 14
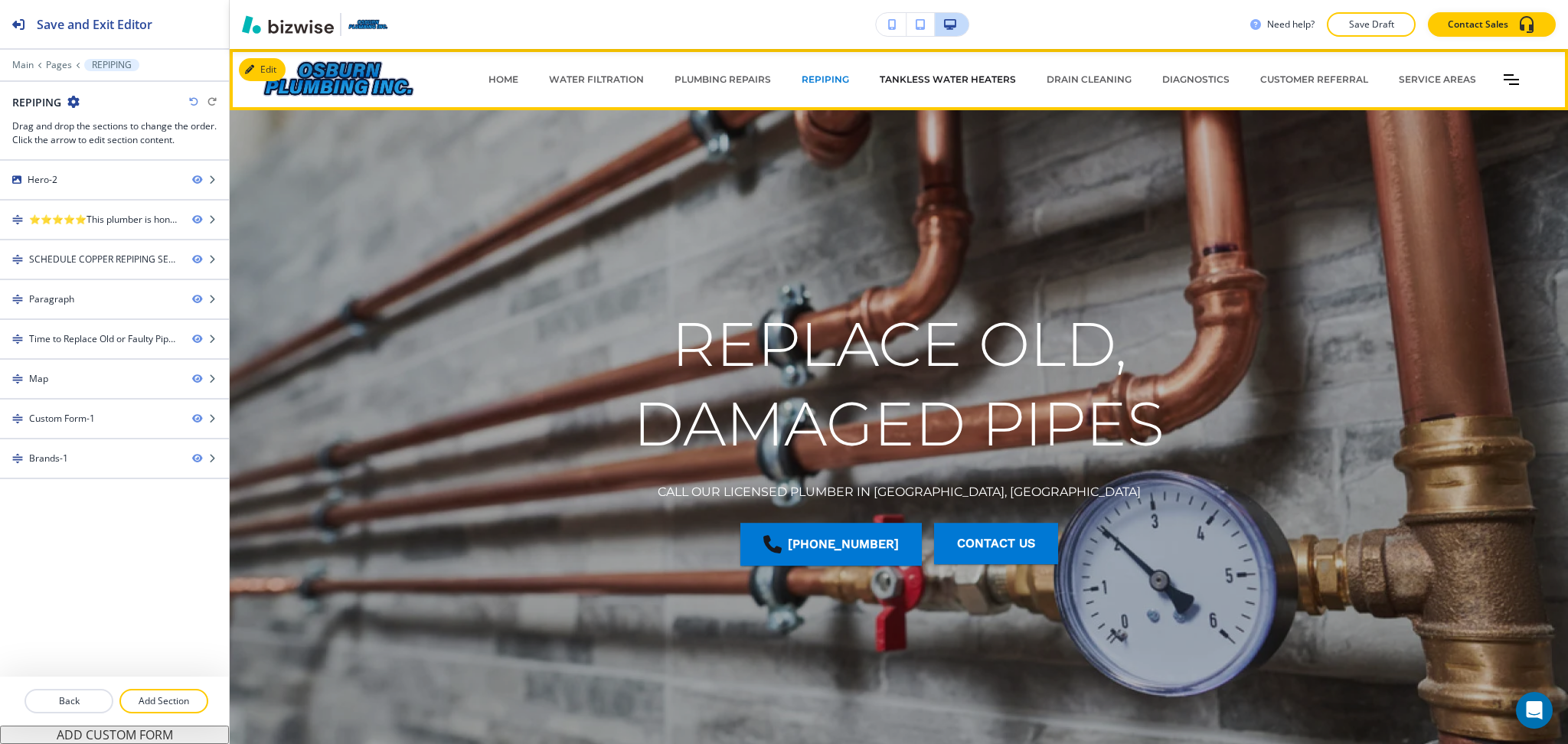
click at [951, 72] on p "TANKLESS WATER HEATERS" at bounding box center [947, 79] width 136 height 14
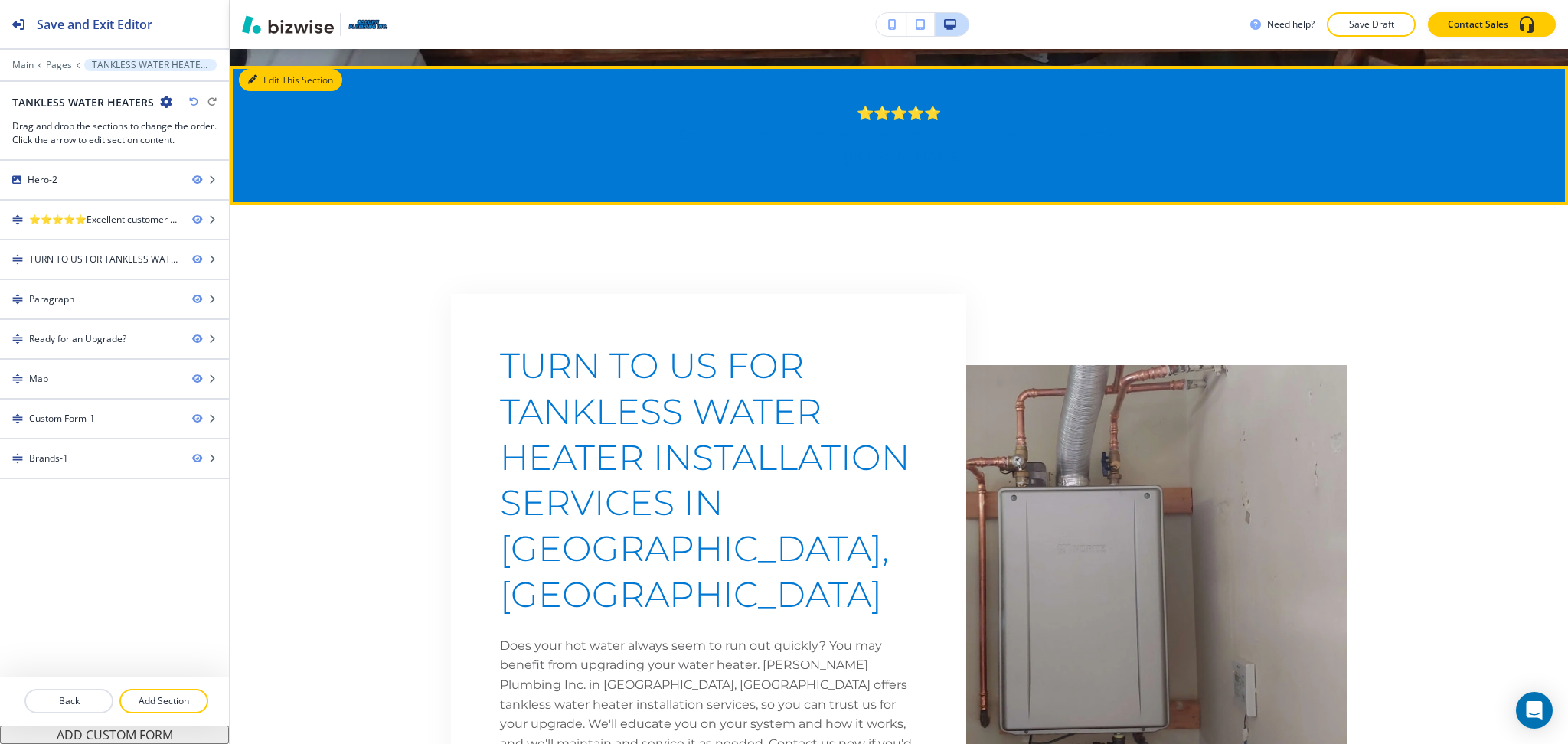
click at [271, 86] on button "Edit This Section" at bounding box center [291, 80] width 103 height 23
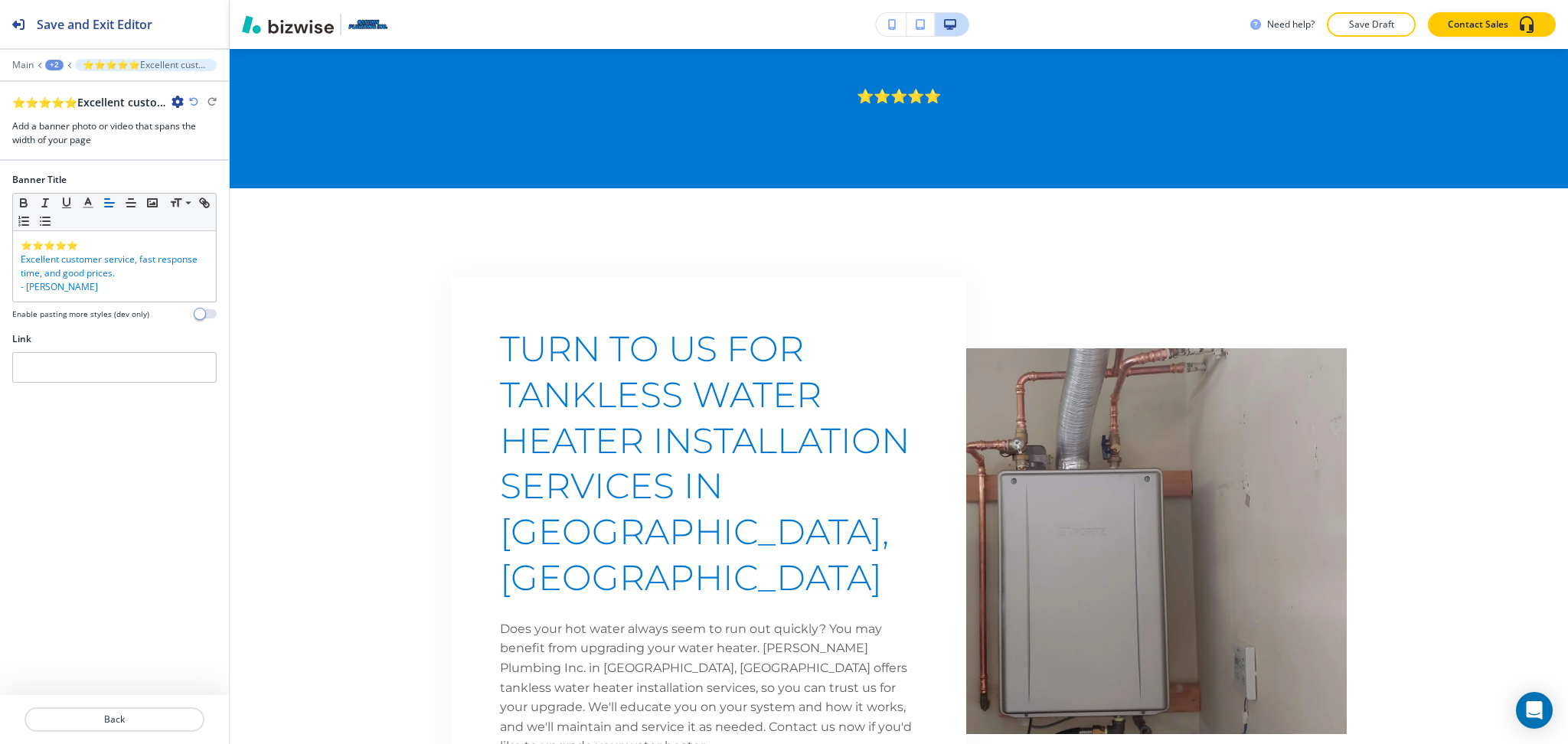
click at [107, 307] on div at bounding box center [114, 305] width 204 height 6
click at [103, 292] on p "- TERRIE OSBURN" at bounding box center [114, 287] width 188 height 14
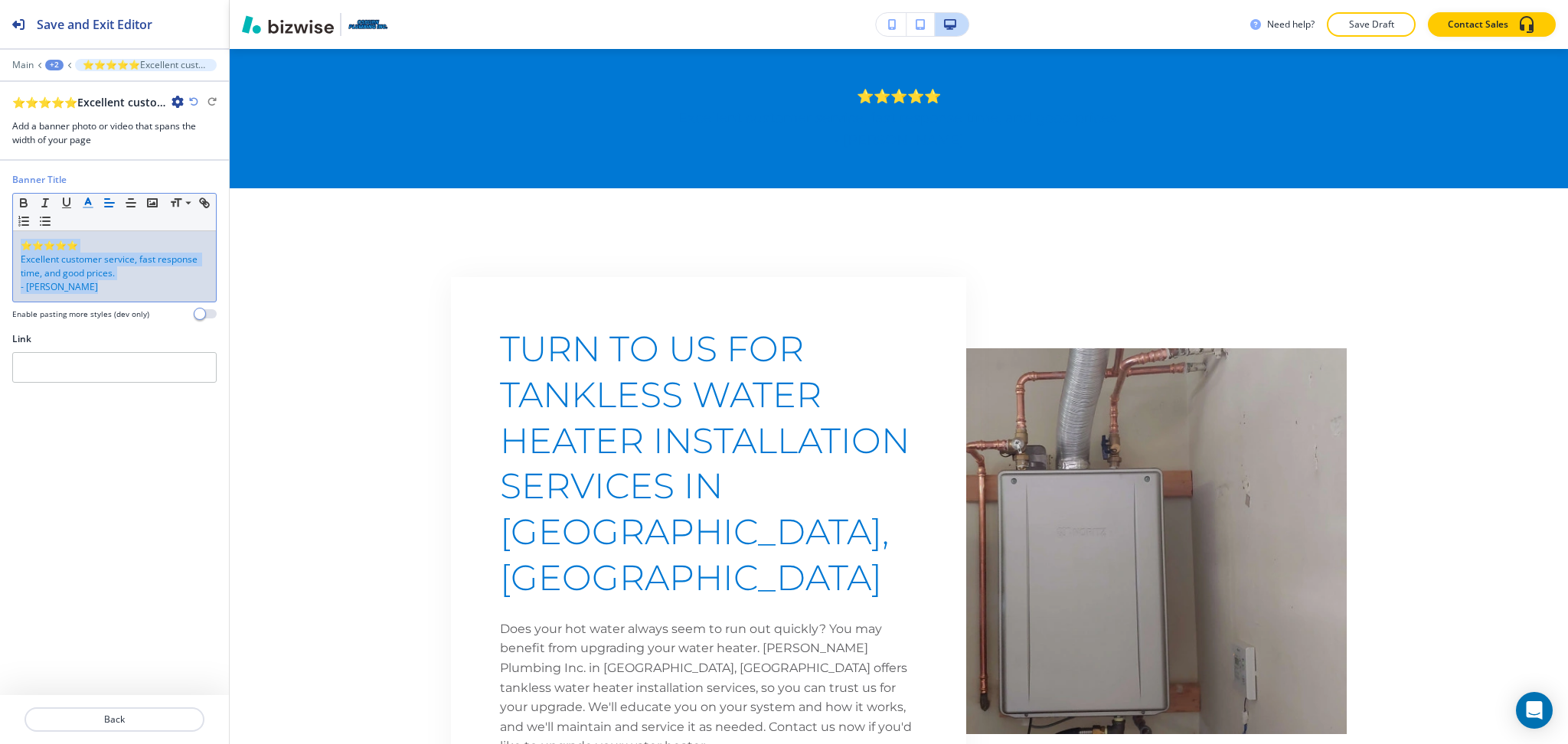
click at [93, 203] on icon "button" at bounding box center [88, 203] width 14 height 14
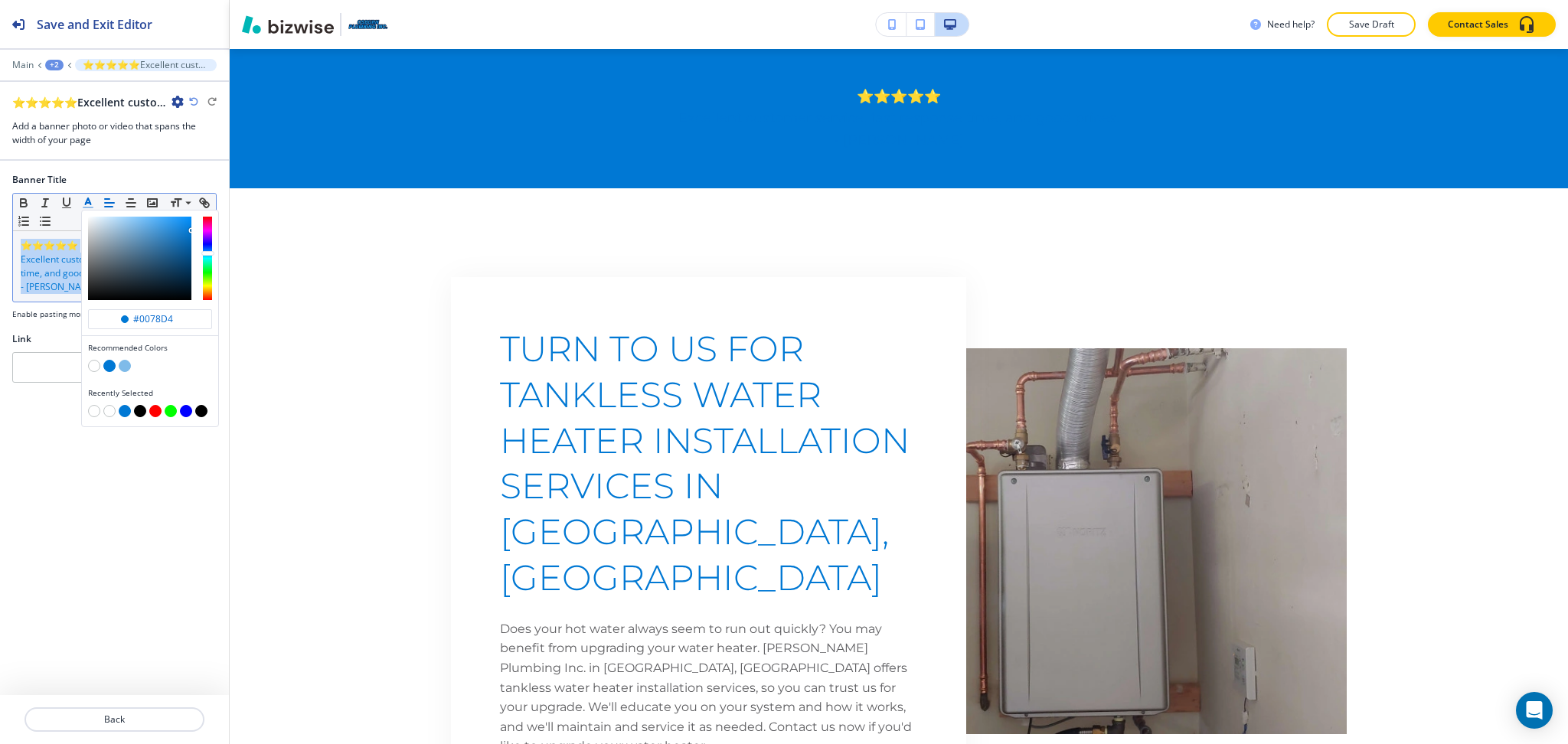
click at [95, 364] on button "button" at bounding box center [94, 366] width 12 height 12
type input "#ffffff"
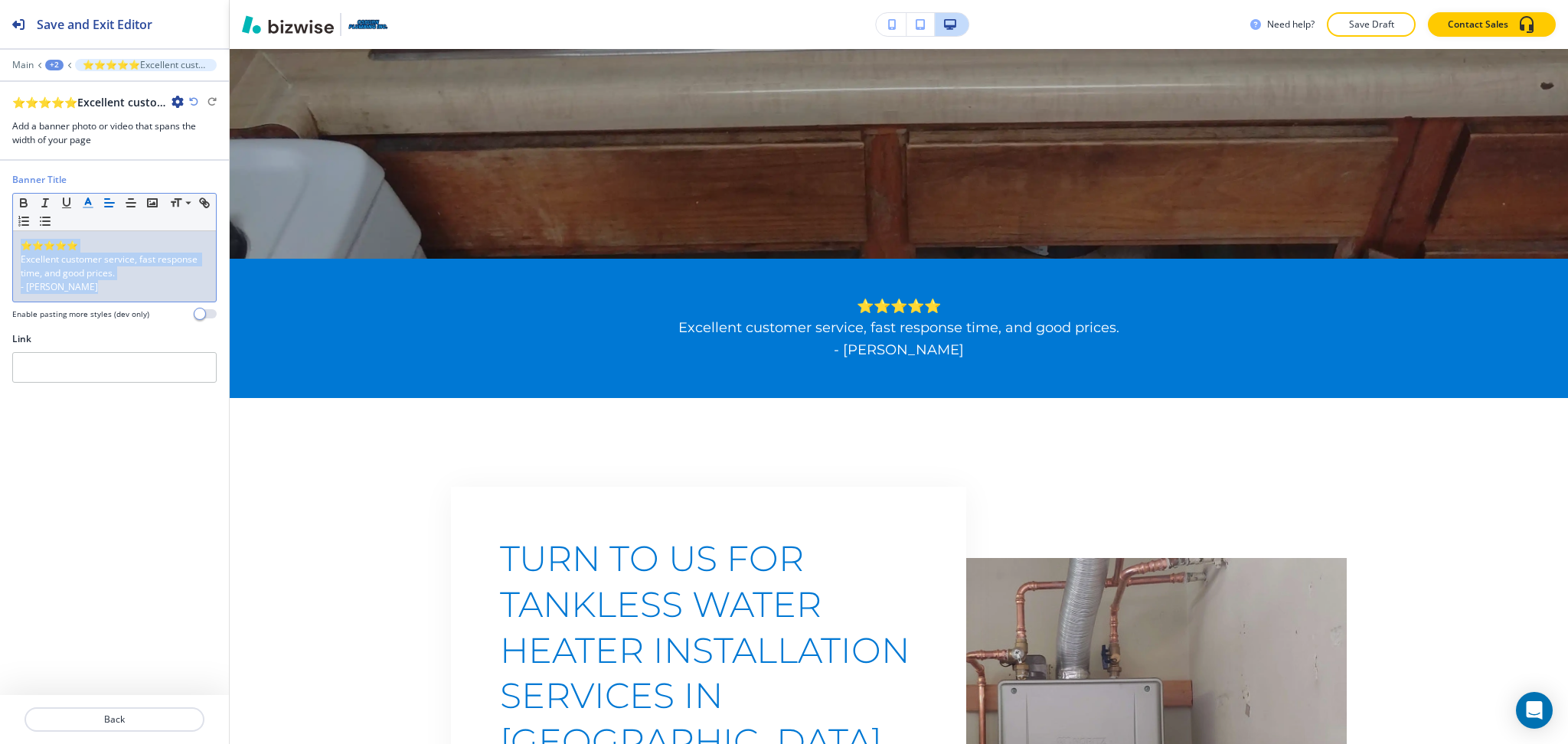
scroll to position [0, 0]
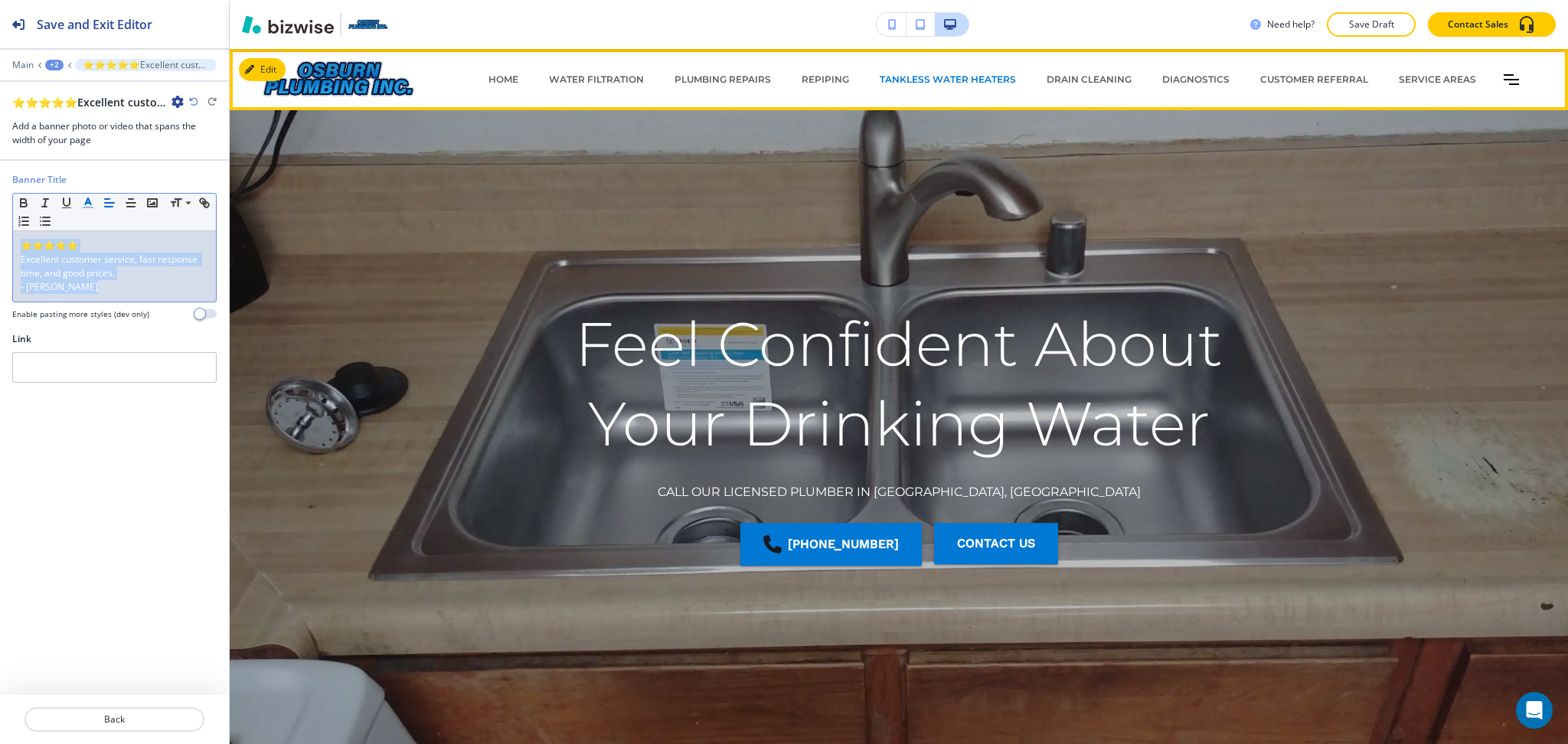
click at [1503, 83] on icon "Toggle hamburger navigation menu" at bounding box center [1511, 79] width 16 height 10
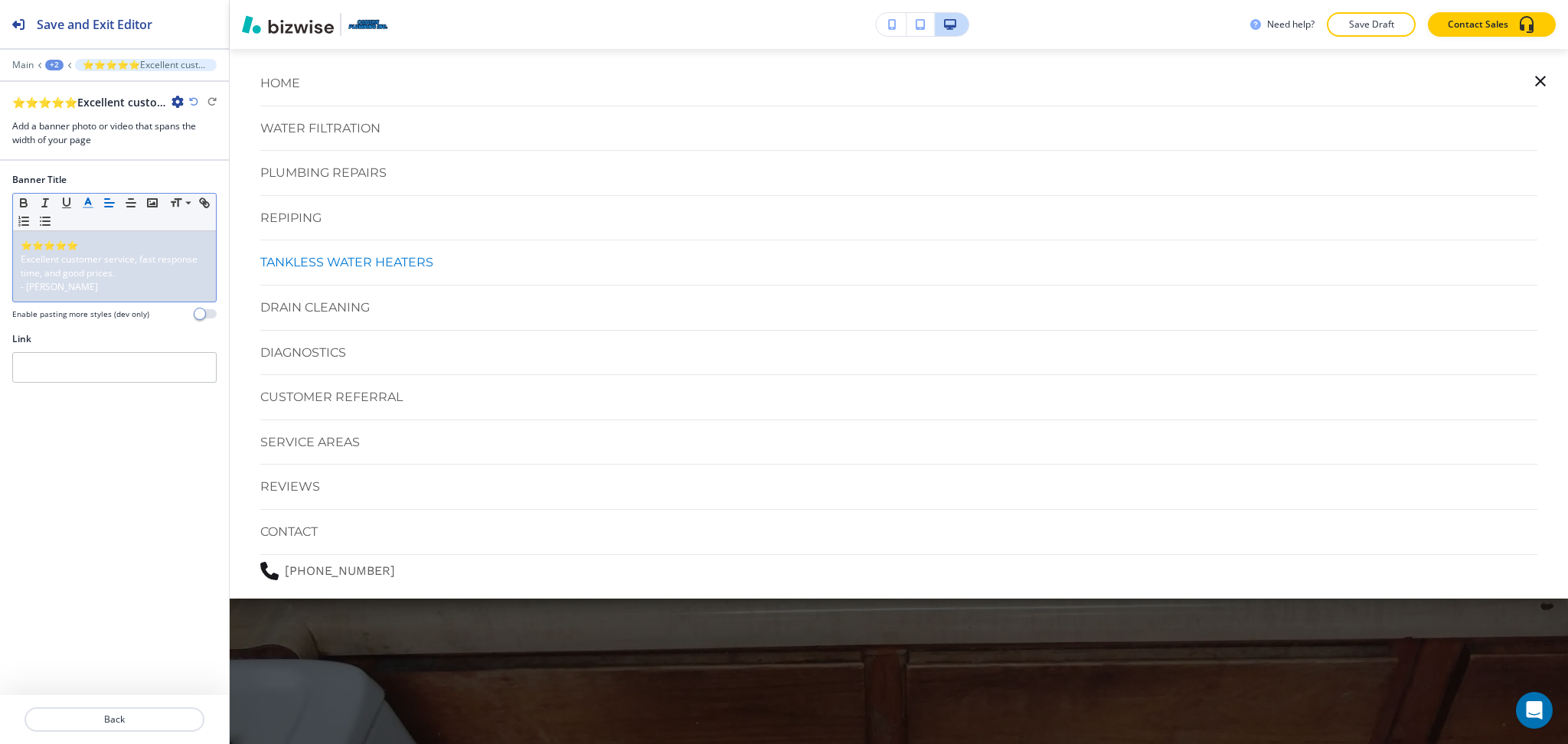
drag, startPoint x: 388, startPoint y: 644, endPoint x: 399, endPoint y: 619, distance: 27.3
click at [388, 644] on div at bounding box center [898, 396] width 1338 height 695
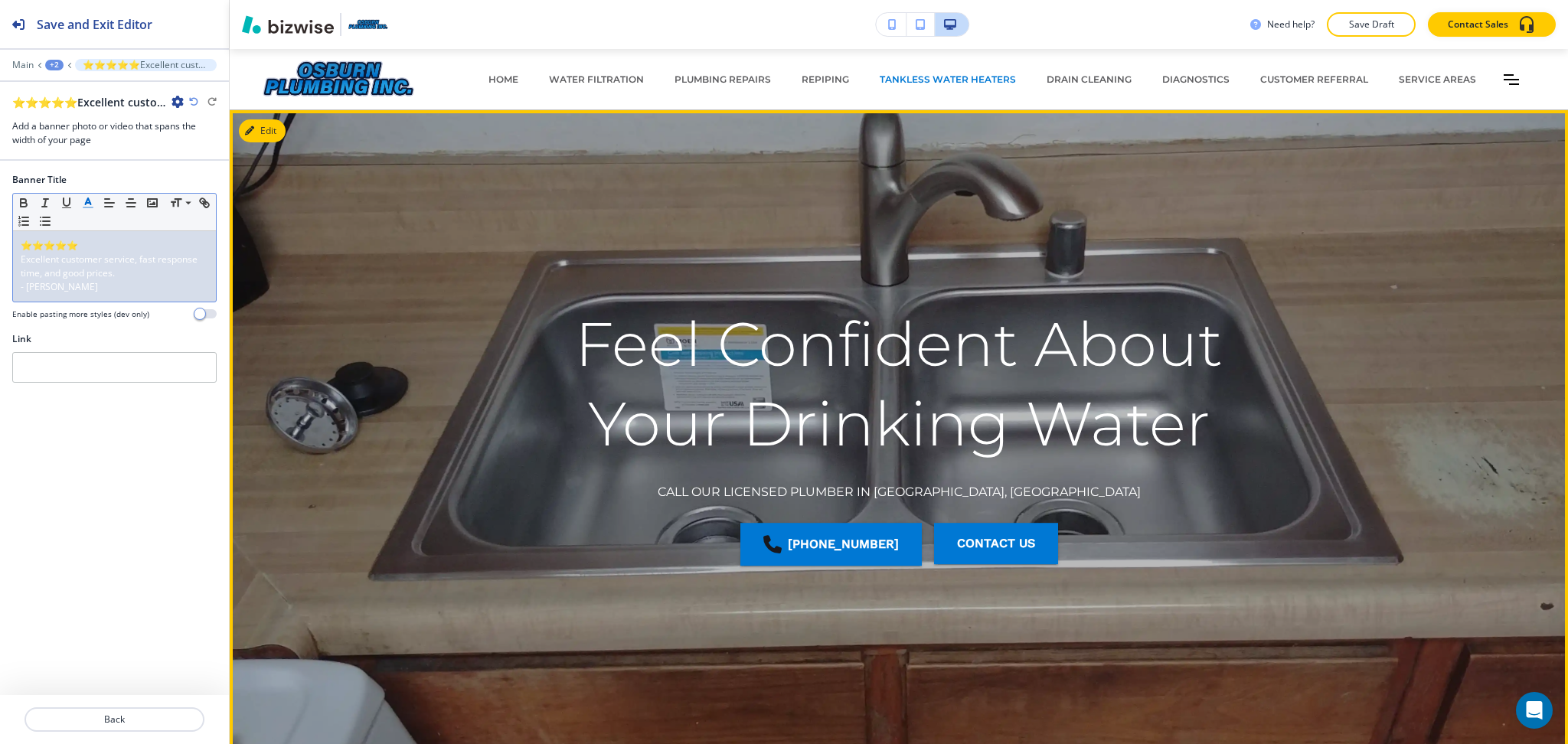
click at [272, 133] on button "Edit" at bounding box center [262, 131] width 46 height 23
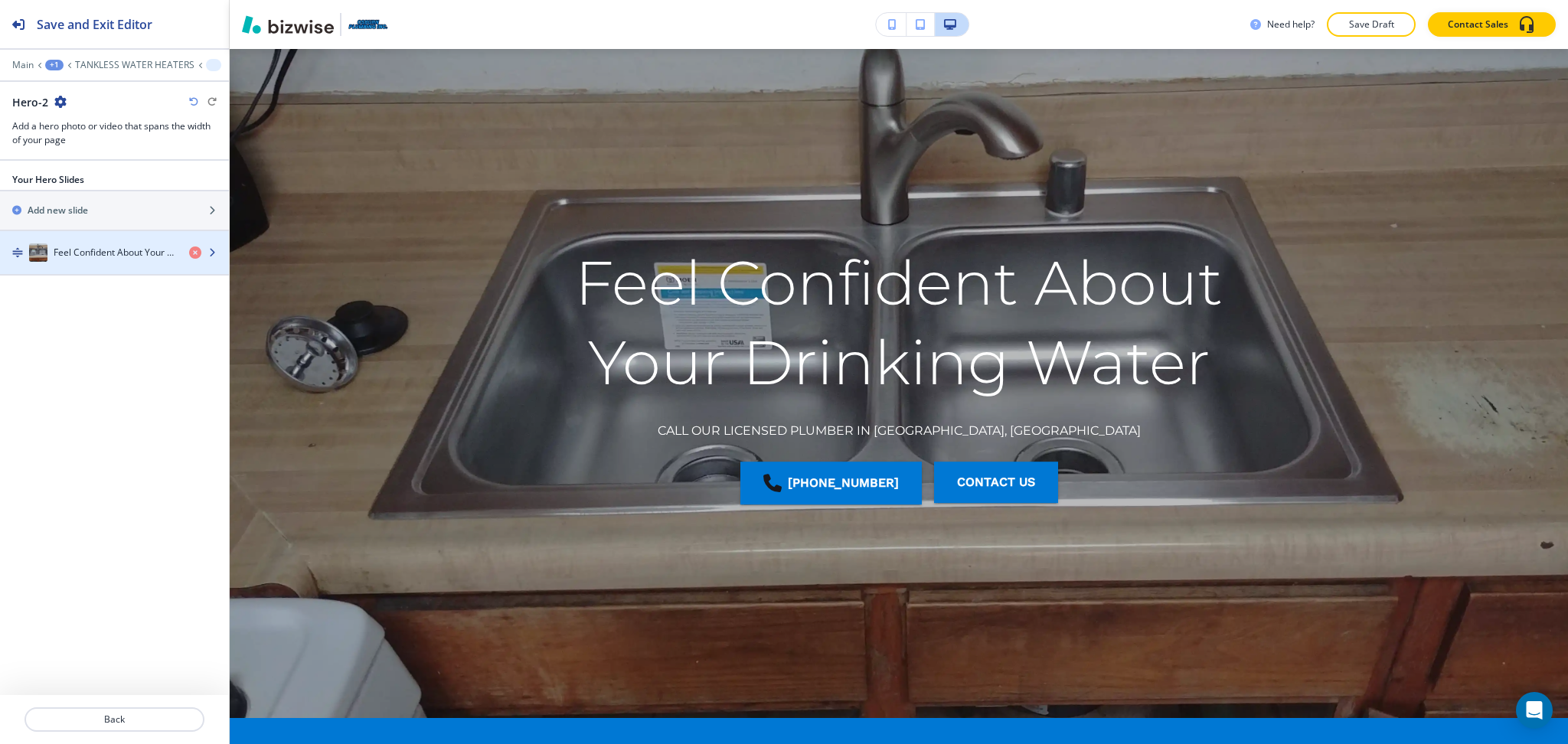
click at [128, 258] on h4 "Feel Confident About Your Drinking Water" at bounding box center [114, 252] width 123 height 14
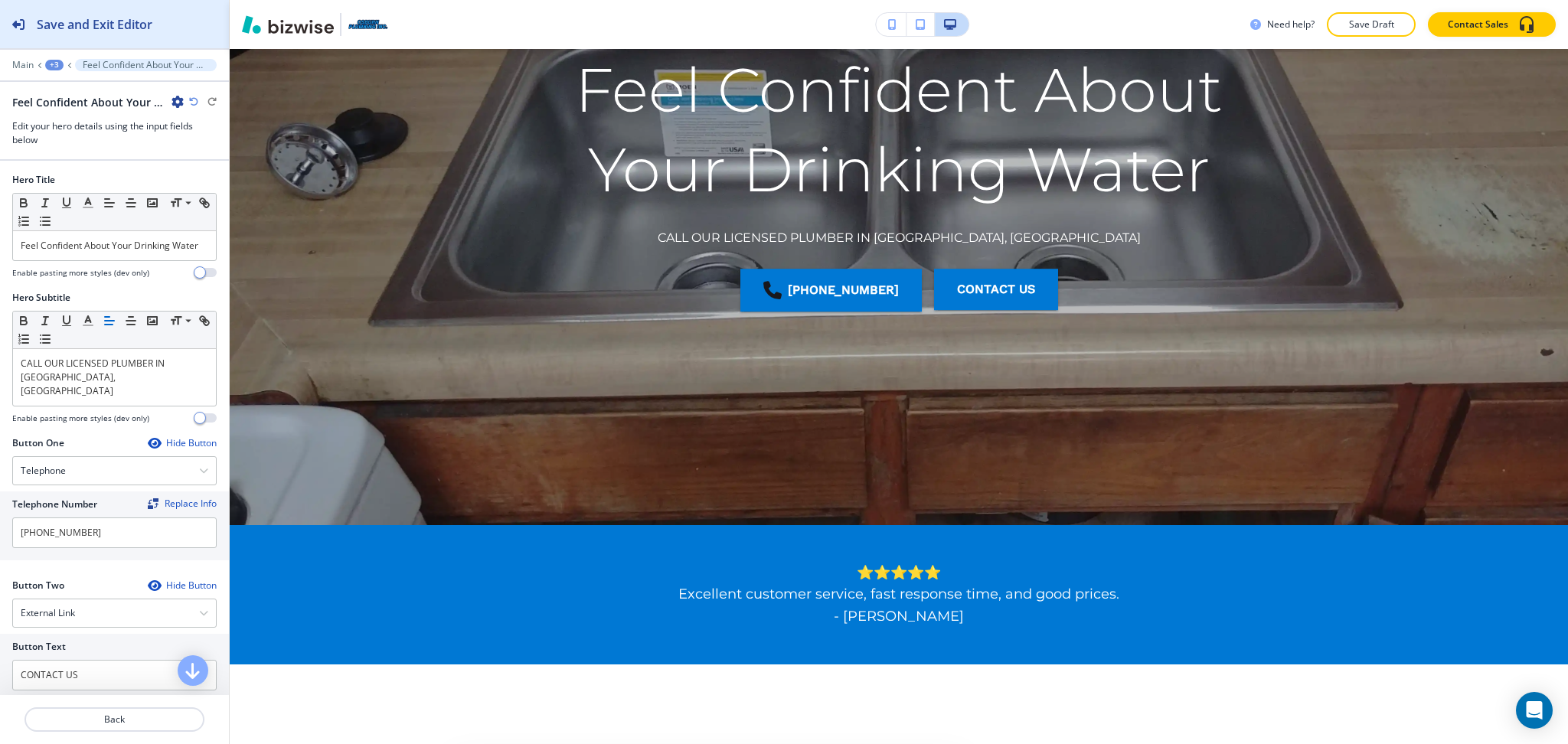
scroll to position [255, 0]
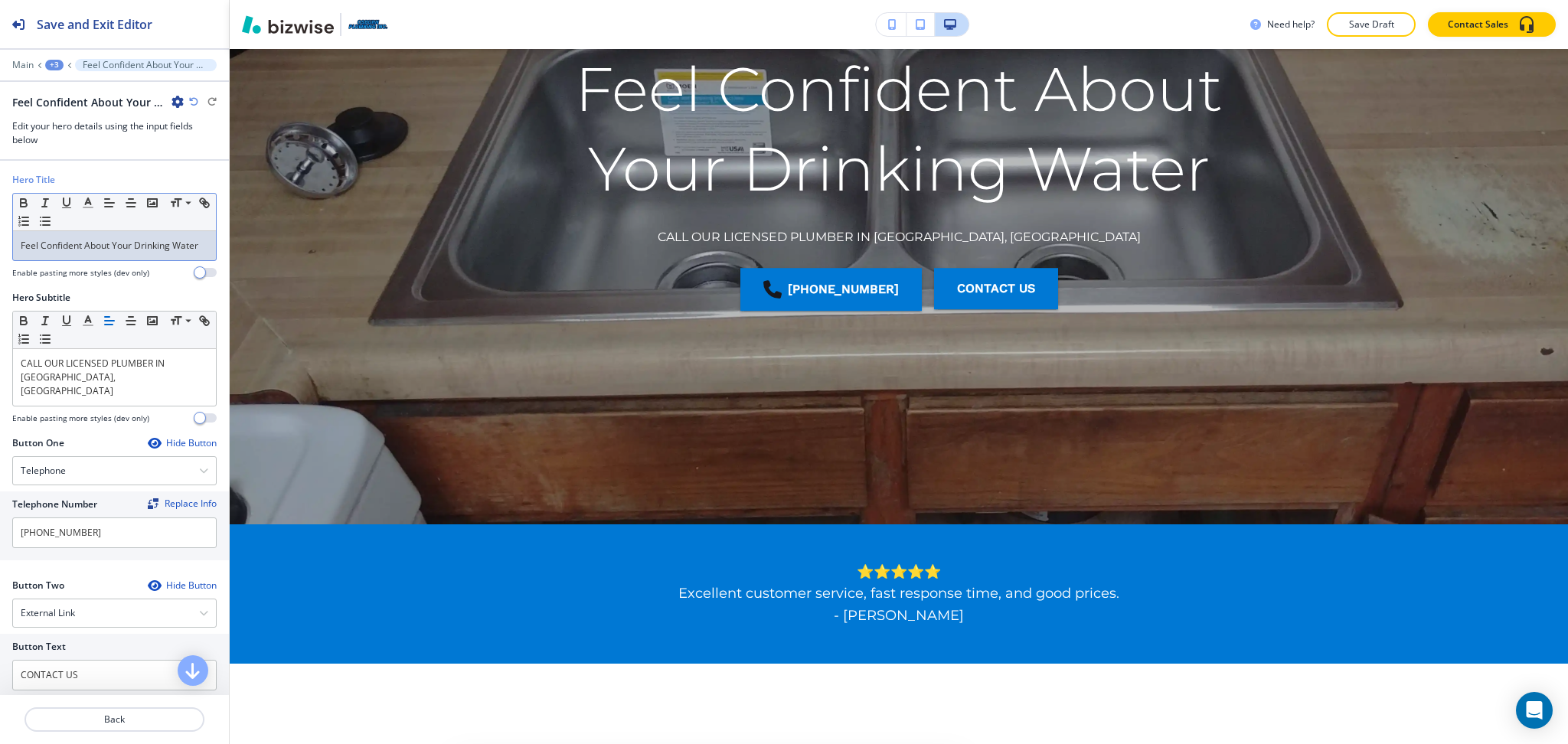
click at [122, 252] on p "Feel Confident About Your Drinking Water" at bounding box center [114, 246] width 188 height 14
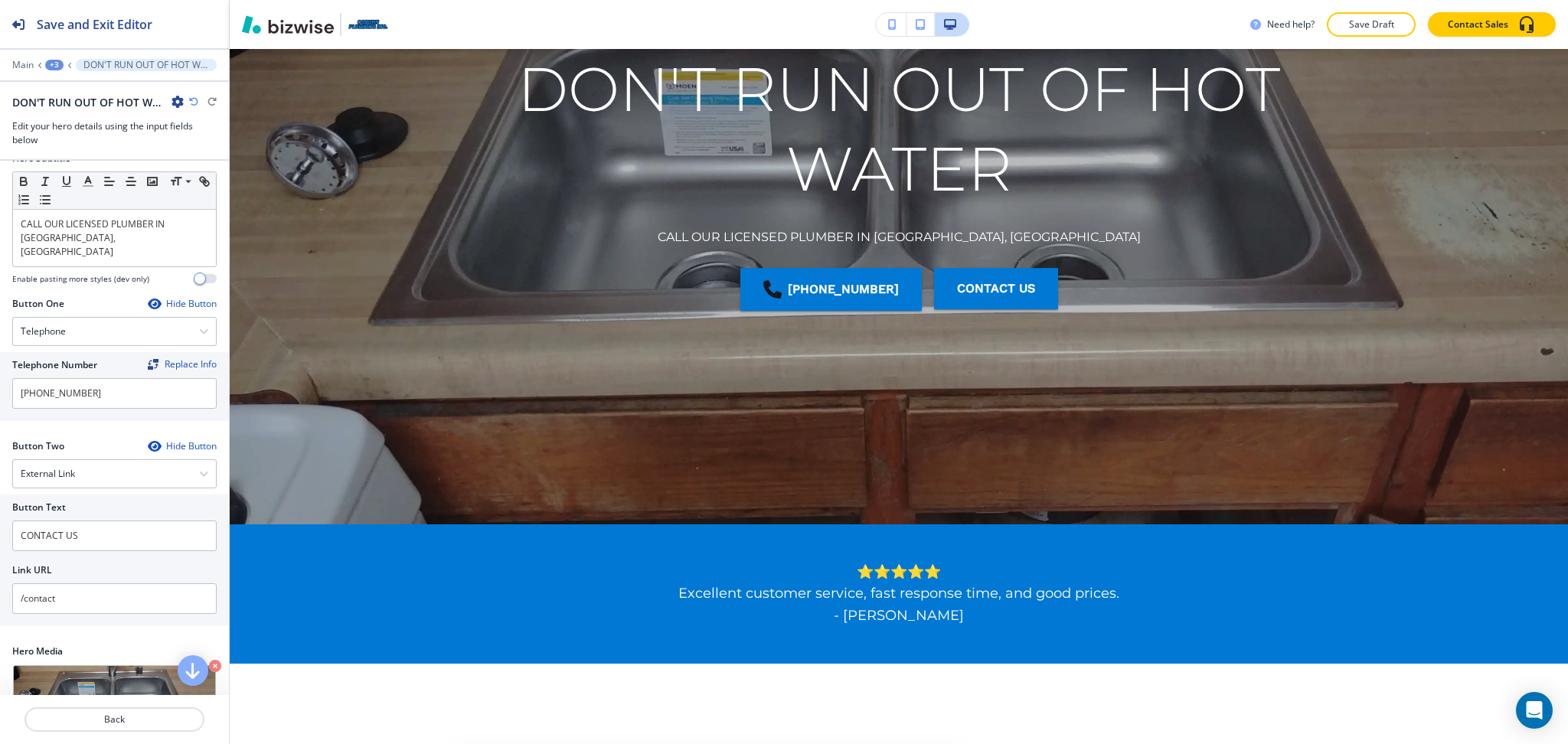
scroll to position [207, 0]
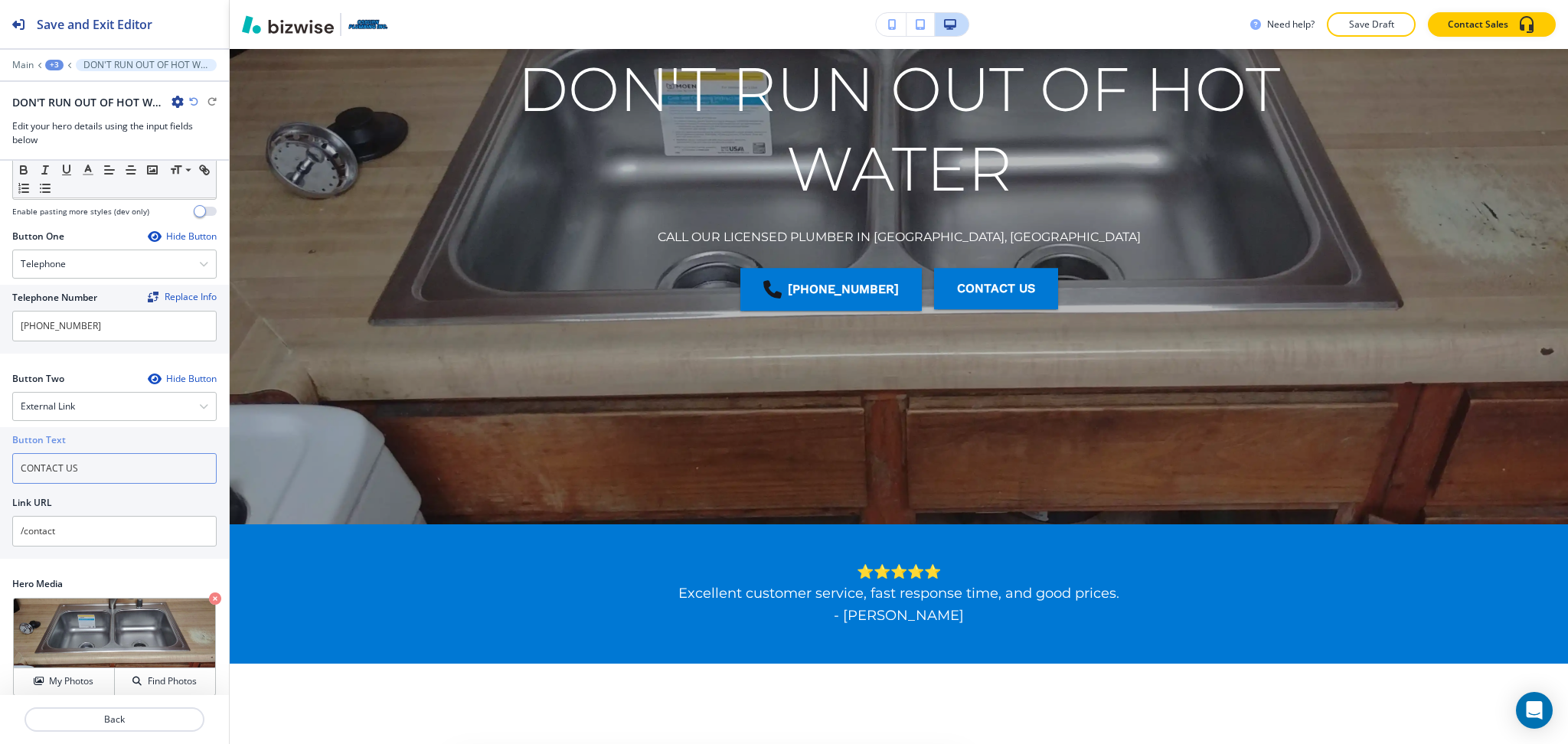
drag, startPoint x: 95, startPoint y: 453, endPoint x: 0, endPoint y: 456, distance: 95.0
click at [0, 456] on div "Button Text CONTACT US Link URL /contact" at bounding box center [114, 493] width 229 height 132
click at [59, 393] on div "External Link" at bounding box center [114, 407] width 203 height 28
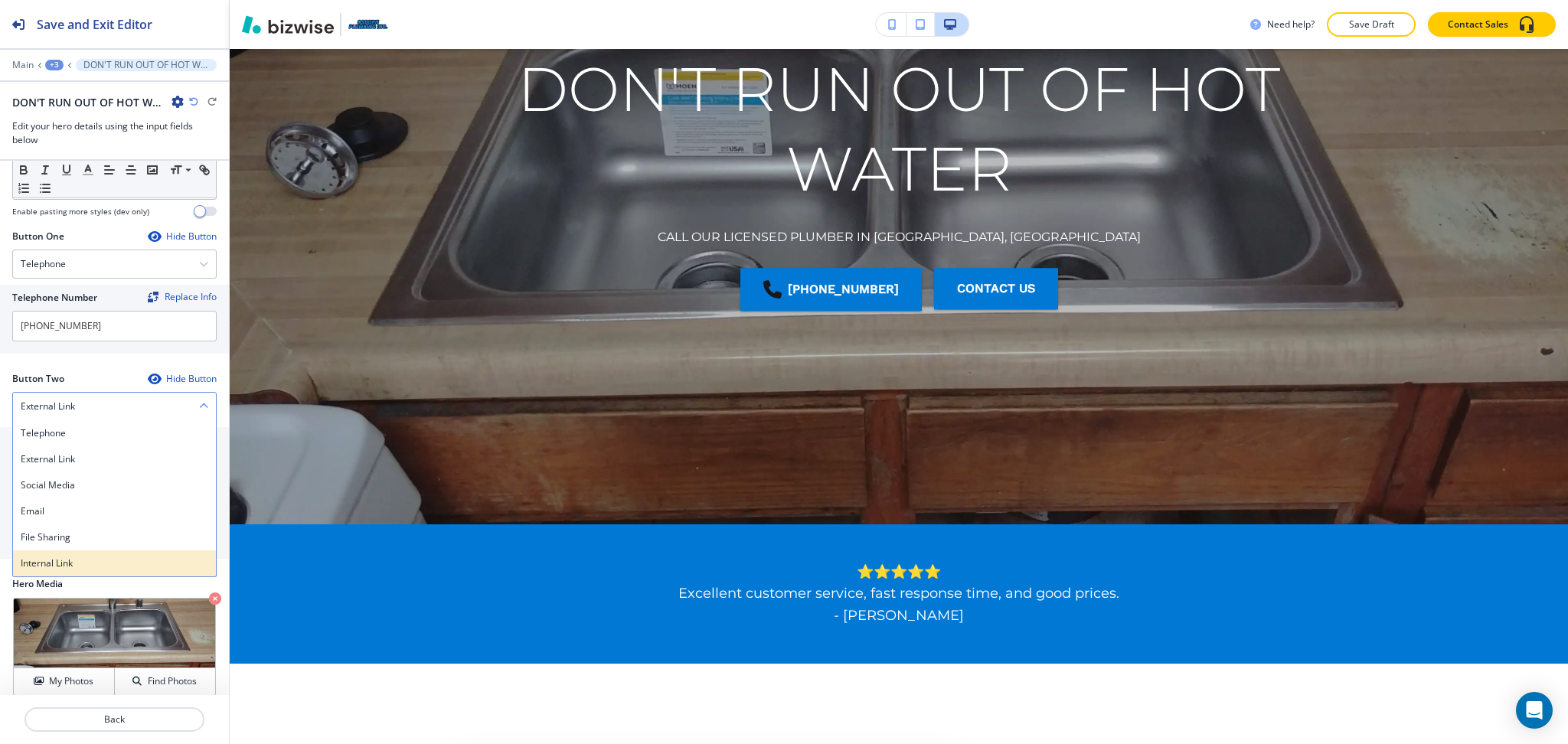
click at [61, 556] on h4 "Internal Link" at bounding box center [114, 563] width 188 height 14
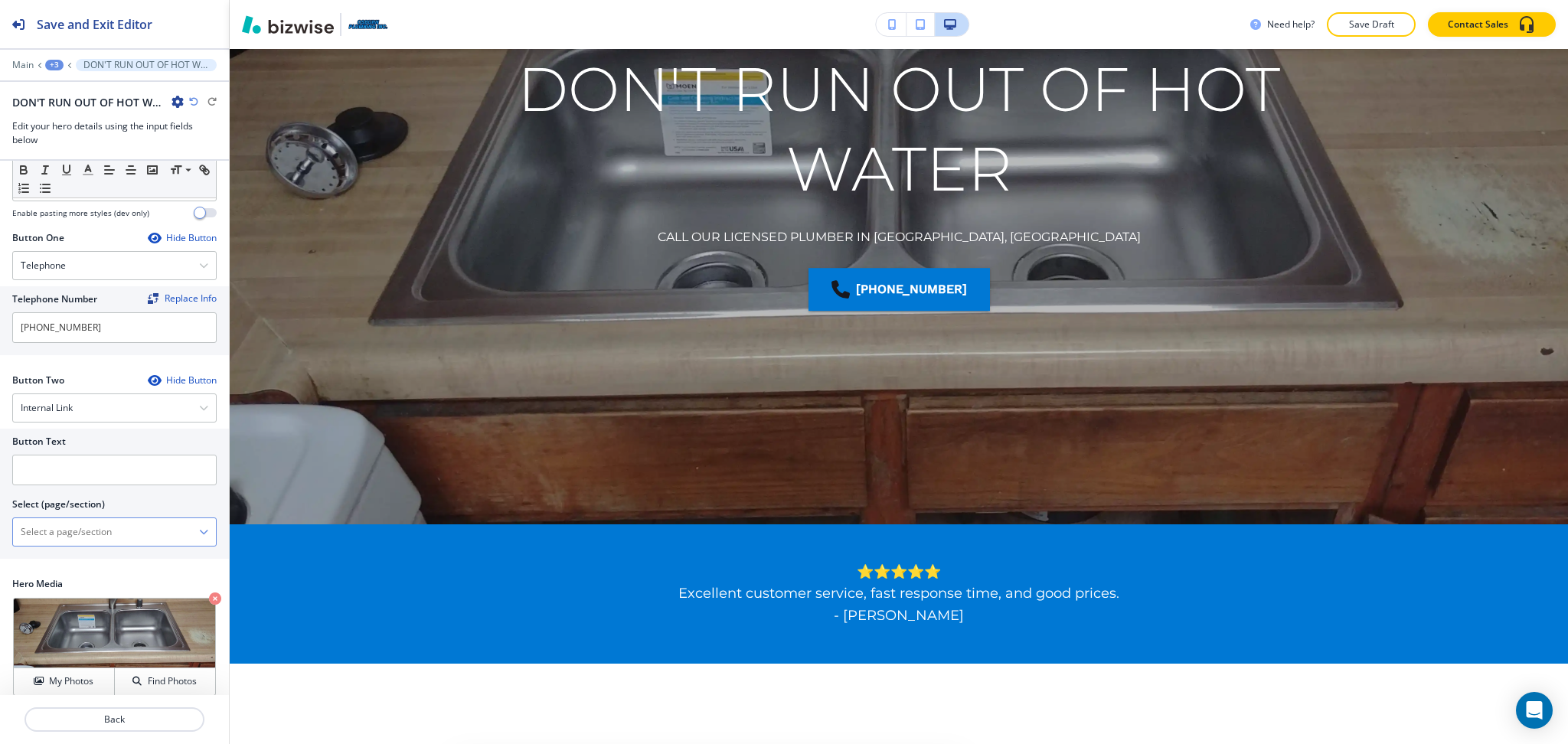
click at [65, 519] on \(page\/section\) "Manual Input" at bounding box center [106, 532] width 186 height 26
paste \(page\/section\) "CONTACT US"
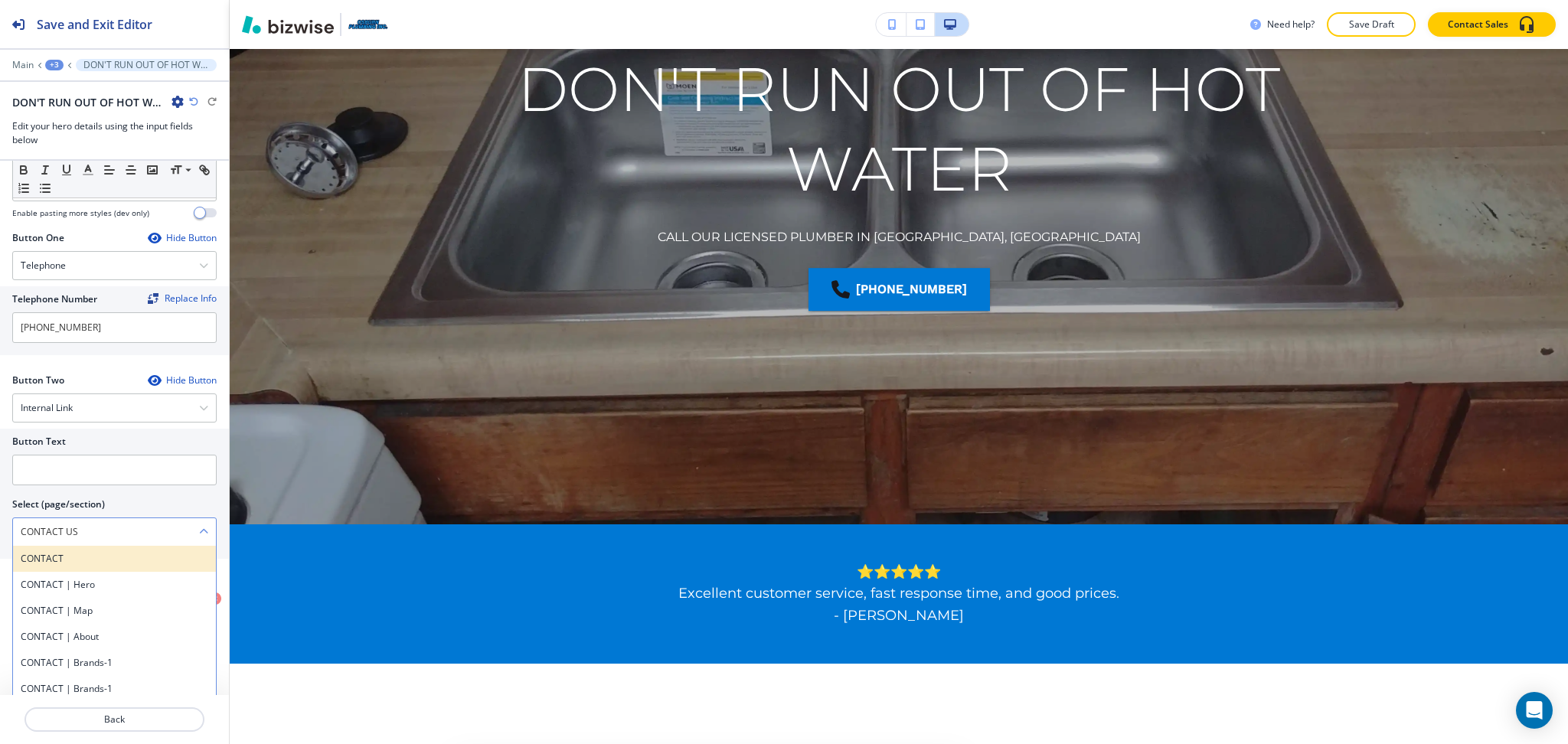
click at [71, 552] on h4 "CONTACT" at bounding box center [114, 559] width 188 height 14
type \(page\/section\) "CONTACT"
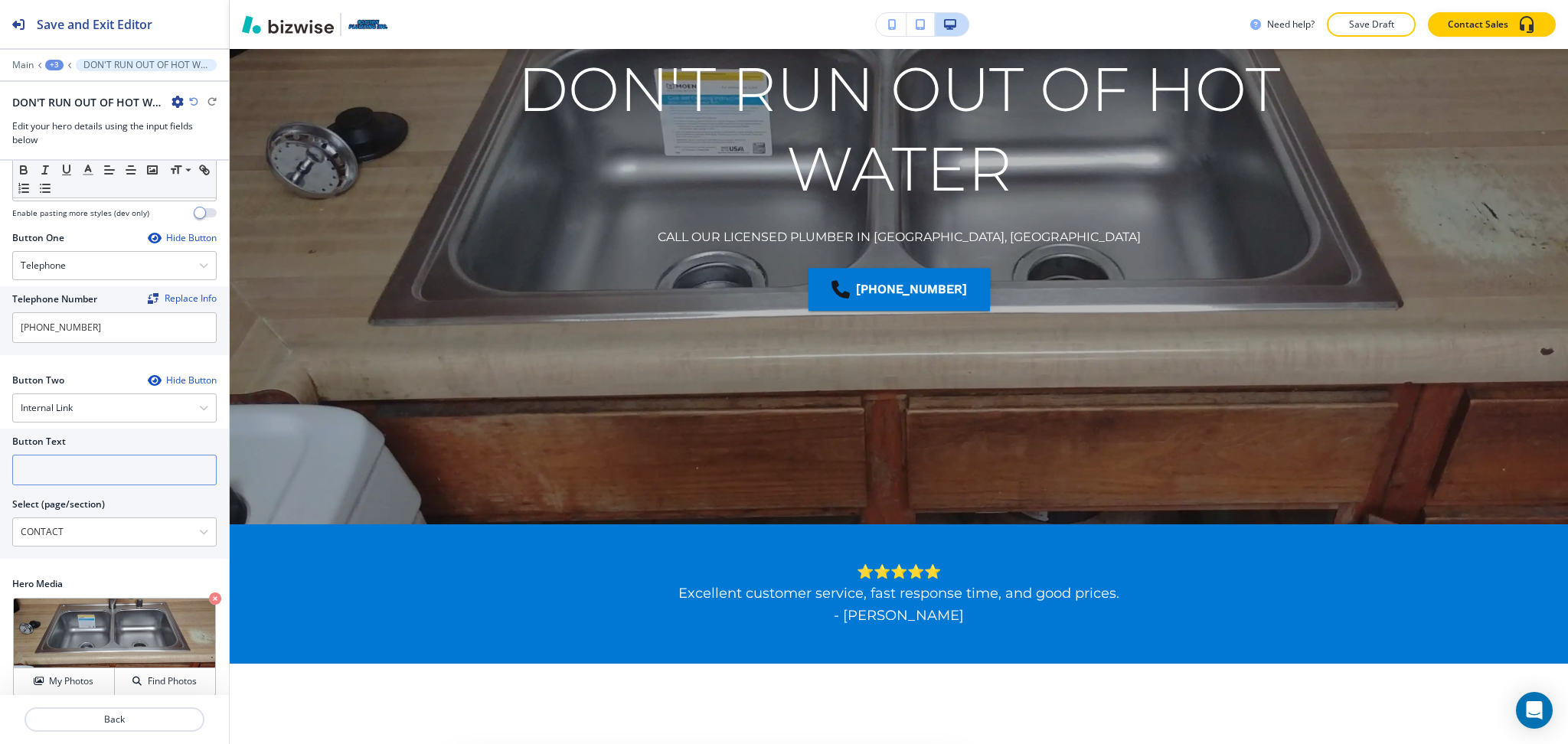
click at [58, 455] on input "text" at bounding box center [114, 470] width 204 height 31
paste input "CONTACT US"
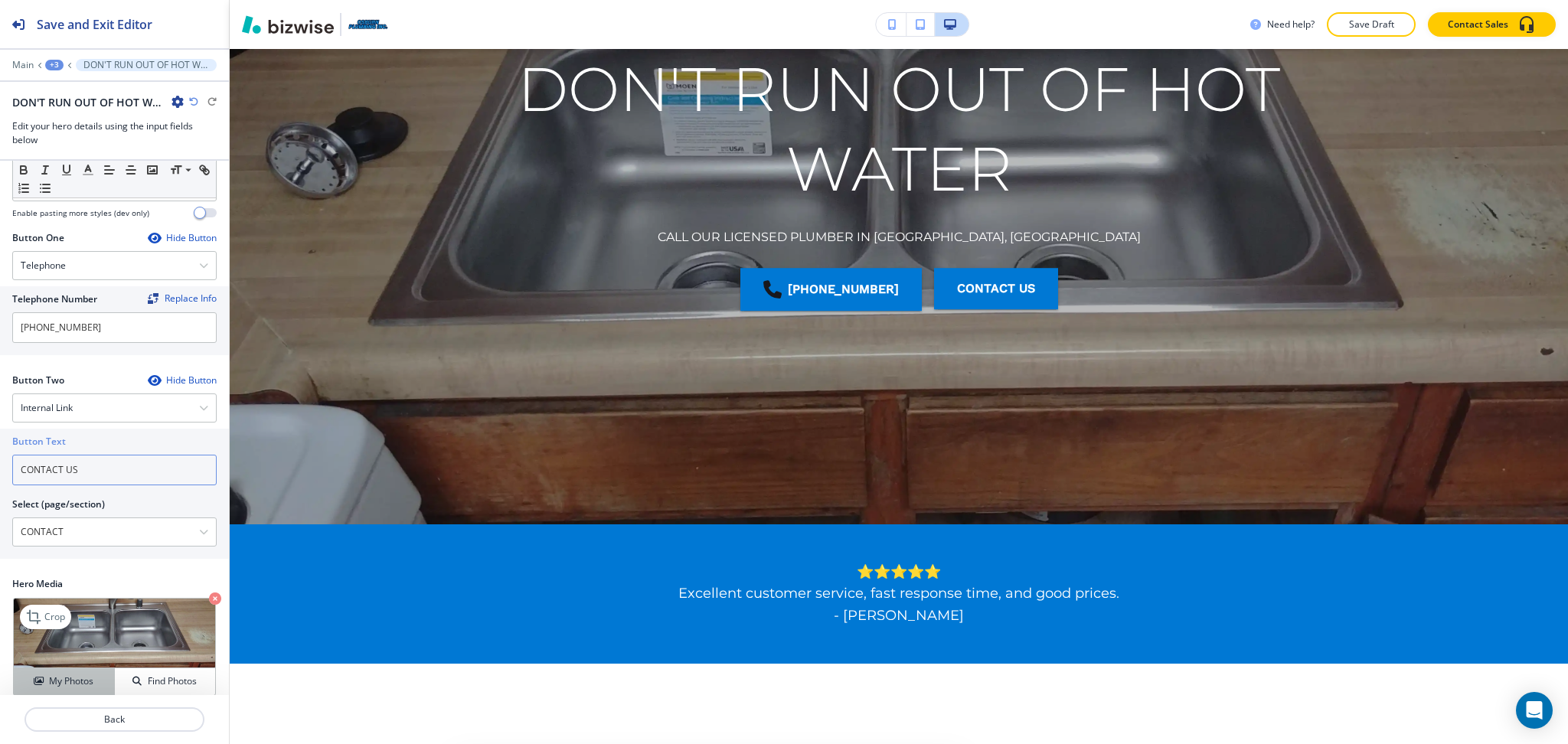
type input "CONTACT US"
click at [64, 674] on h4 "My Photos" at bounding box center [71, 681] width 45 height 14
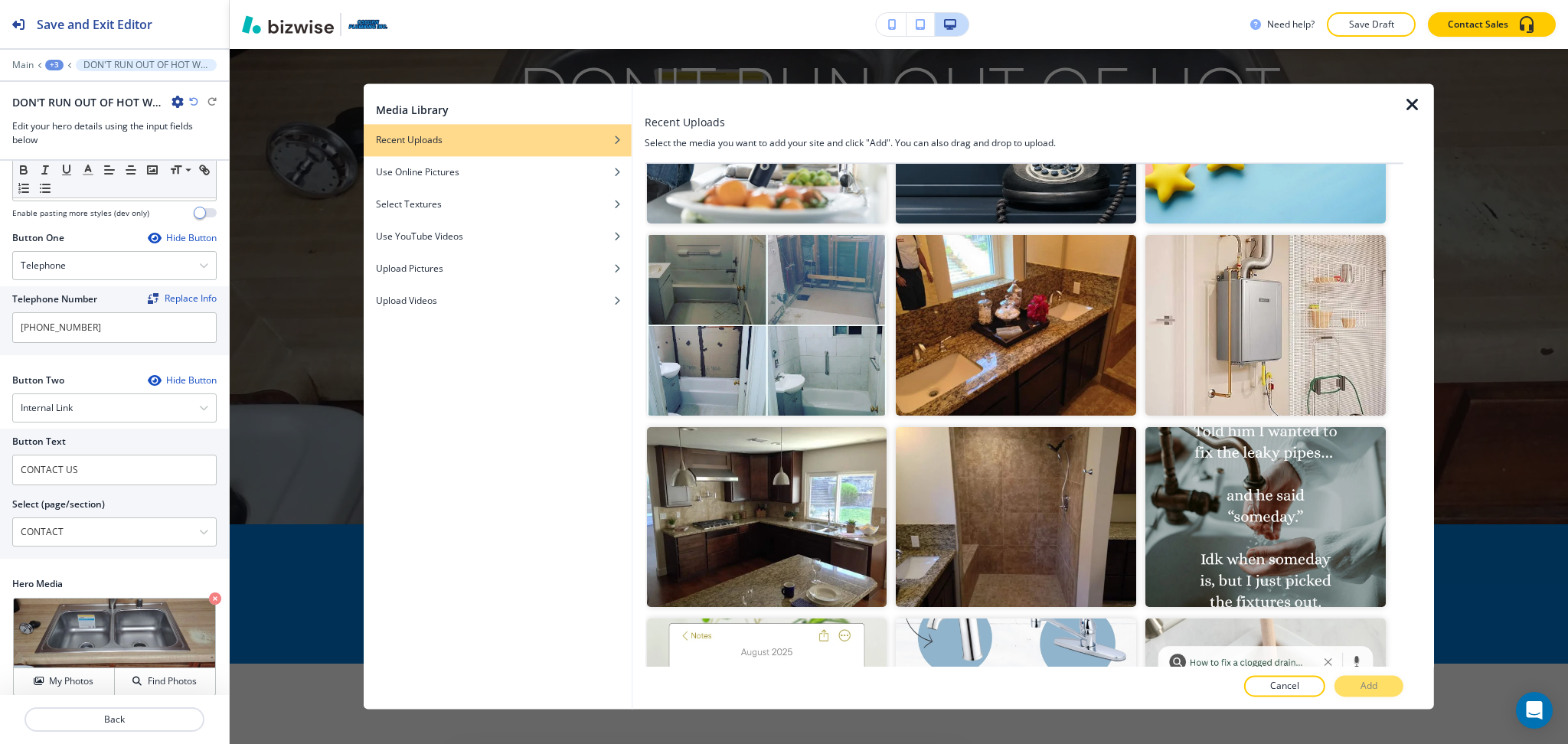
scroll to position [327, 0]
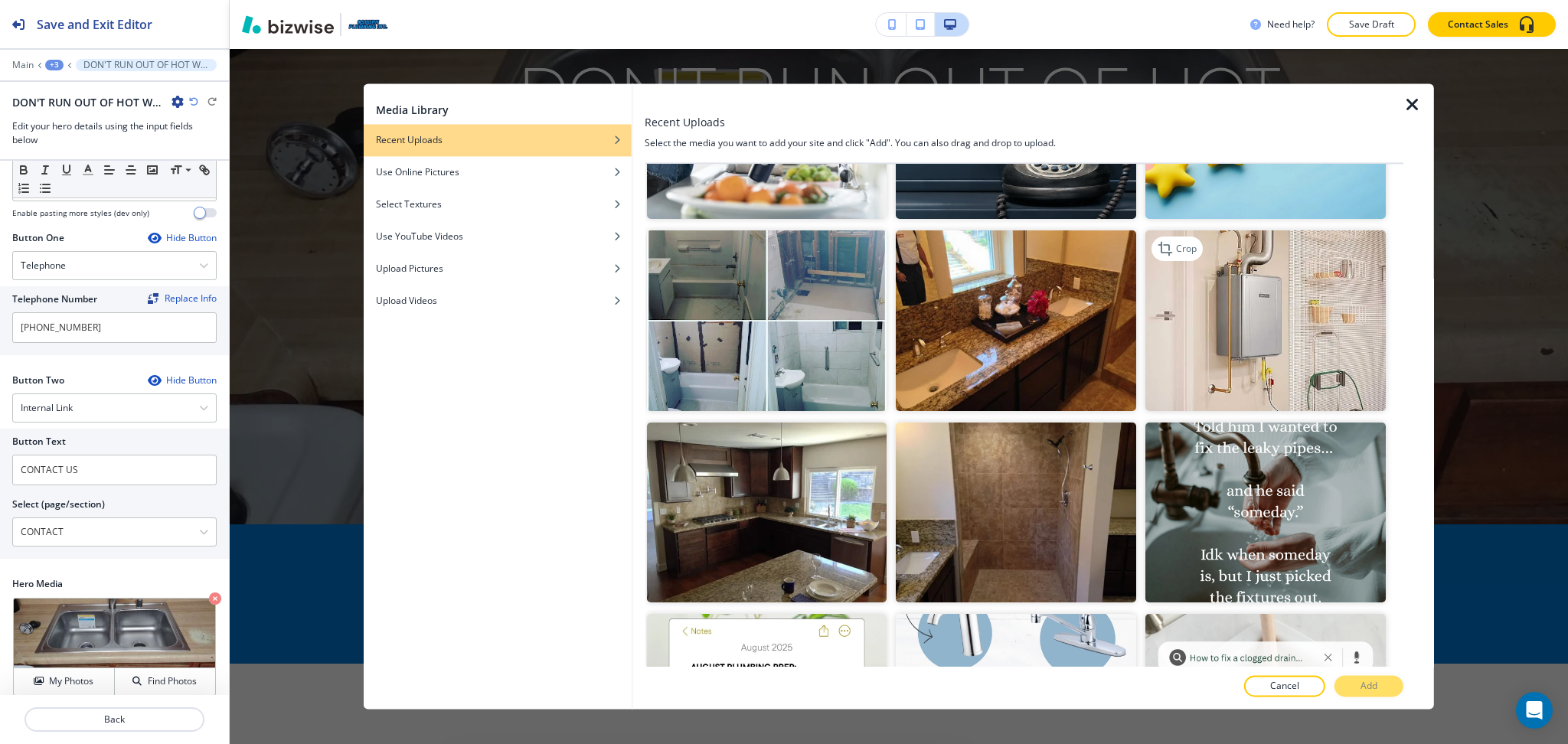
click at [1243, 336] on img "button" at bounding box center [1265, 321] width 240 height 180
click at [1366, 680] on p "Add" at bounding box center [1368, 687] width 17 height 14
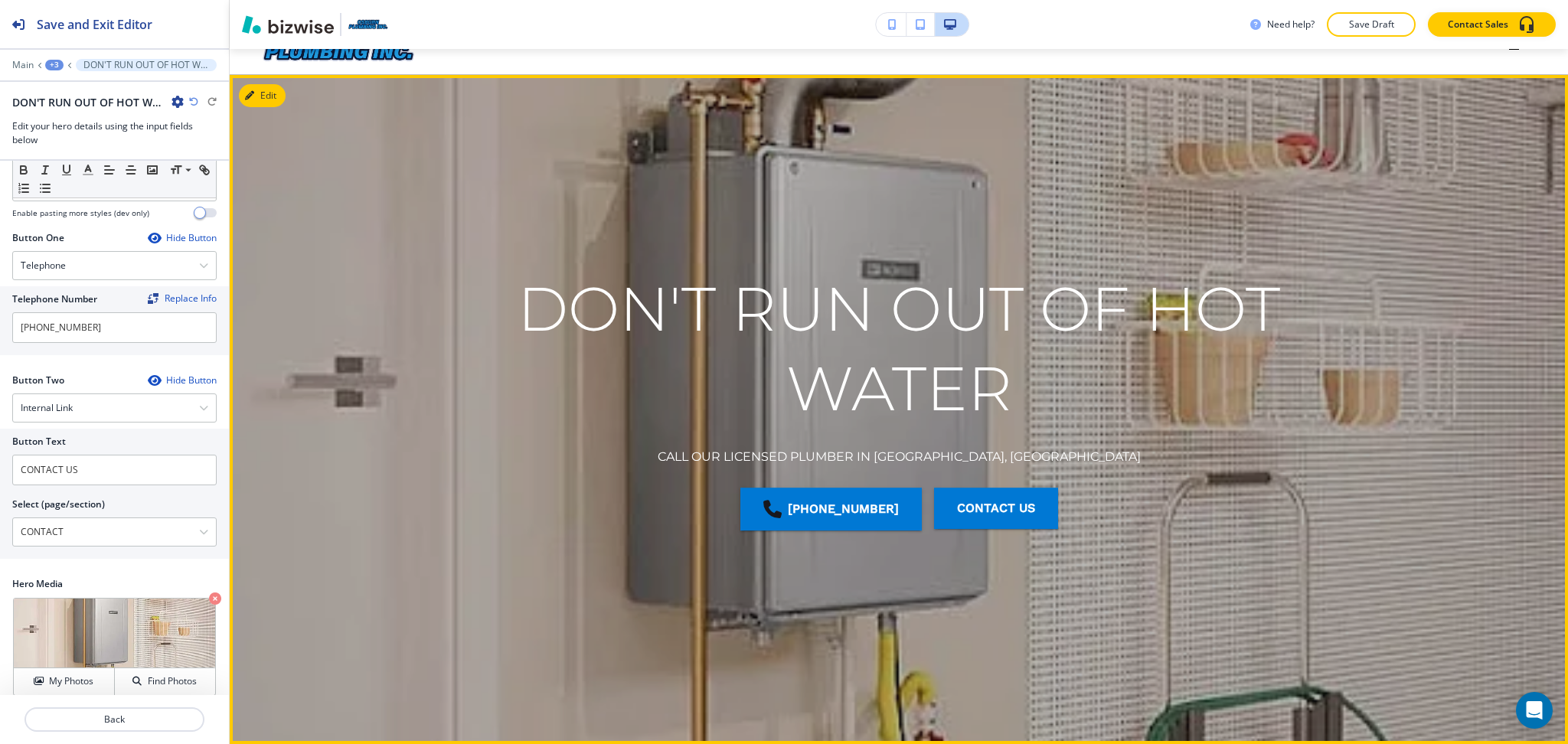
scroll to position [0, 0]
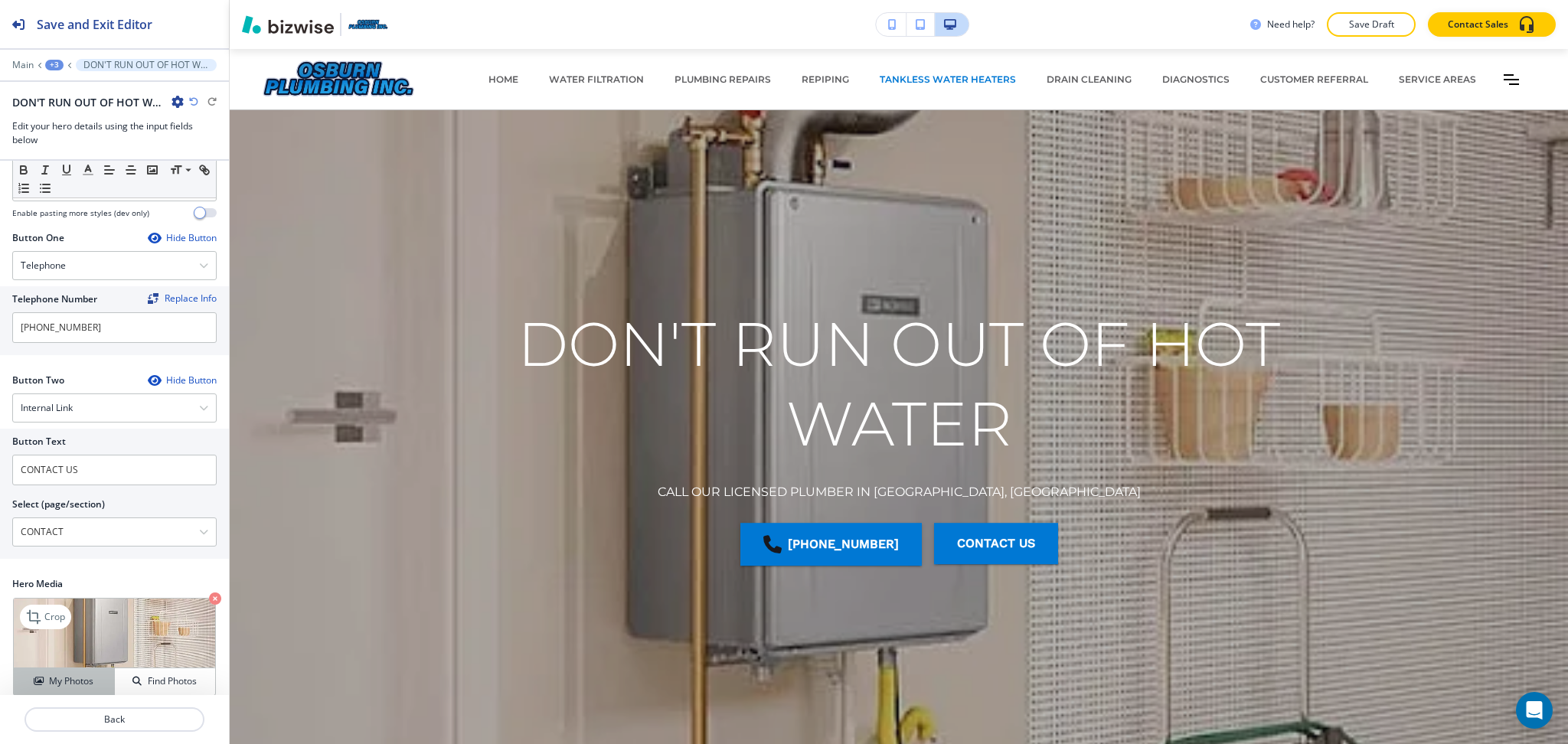
click at [52, 674] on h4 "My Photos" at bounding box center [71, 681] width 45 height 14
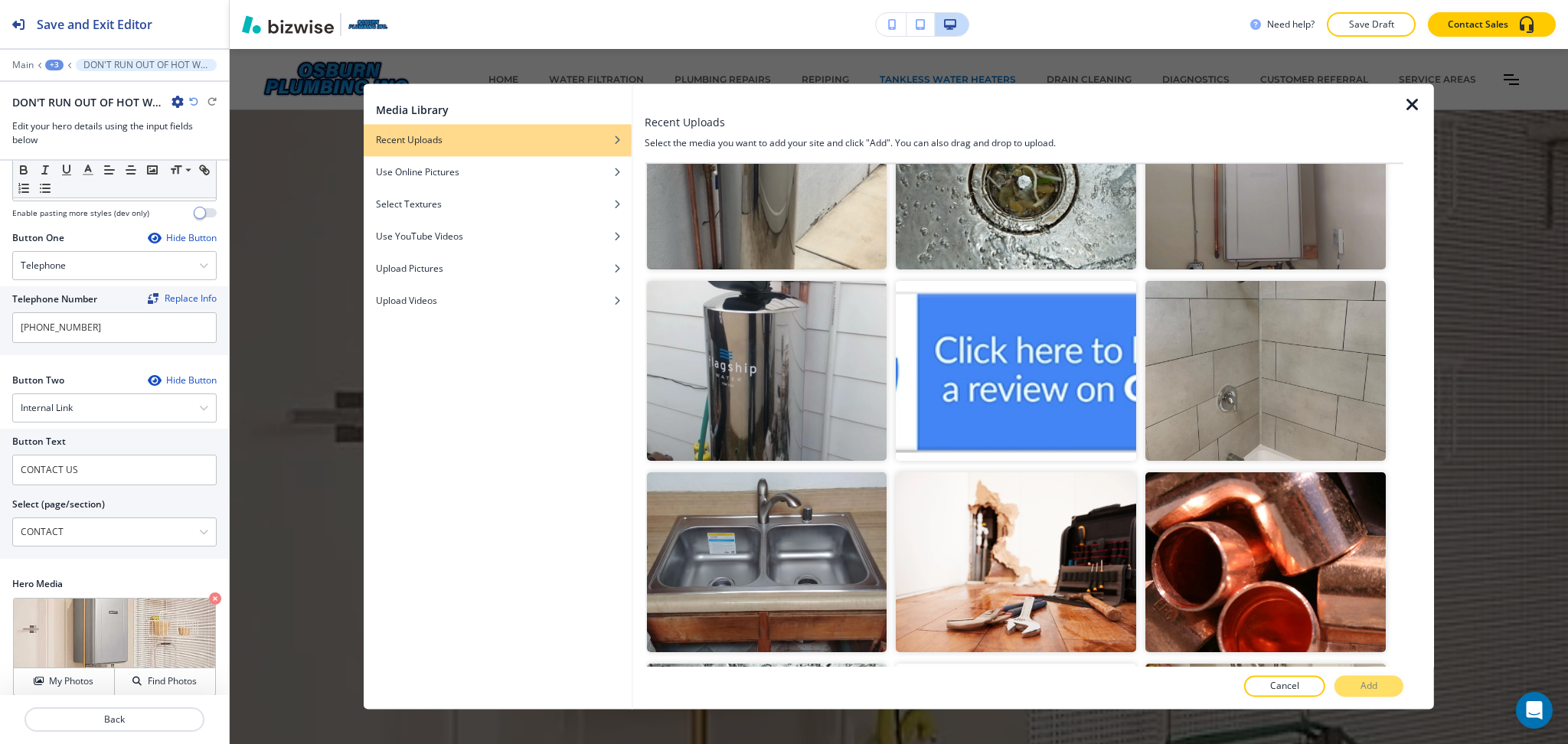
scroll to position [1937, 0]
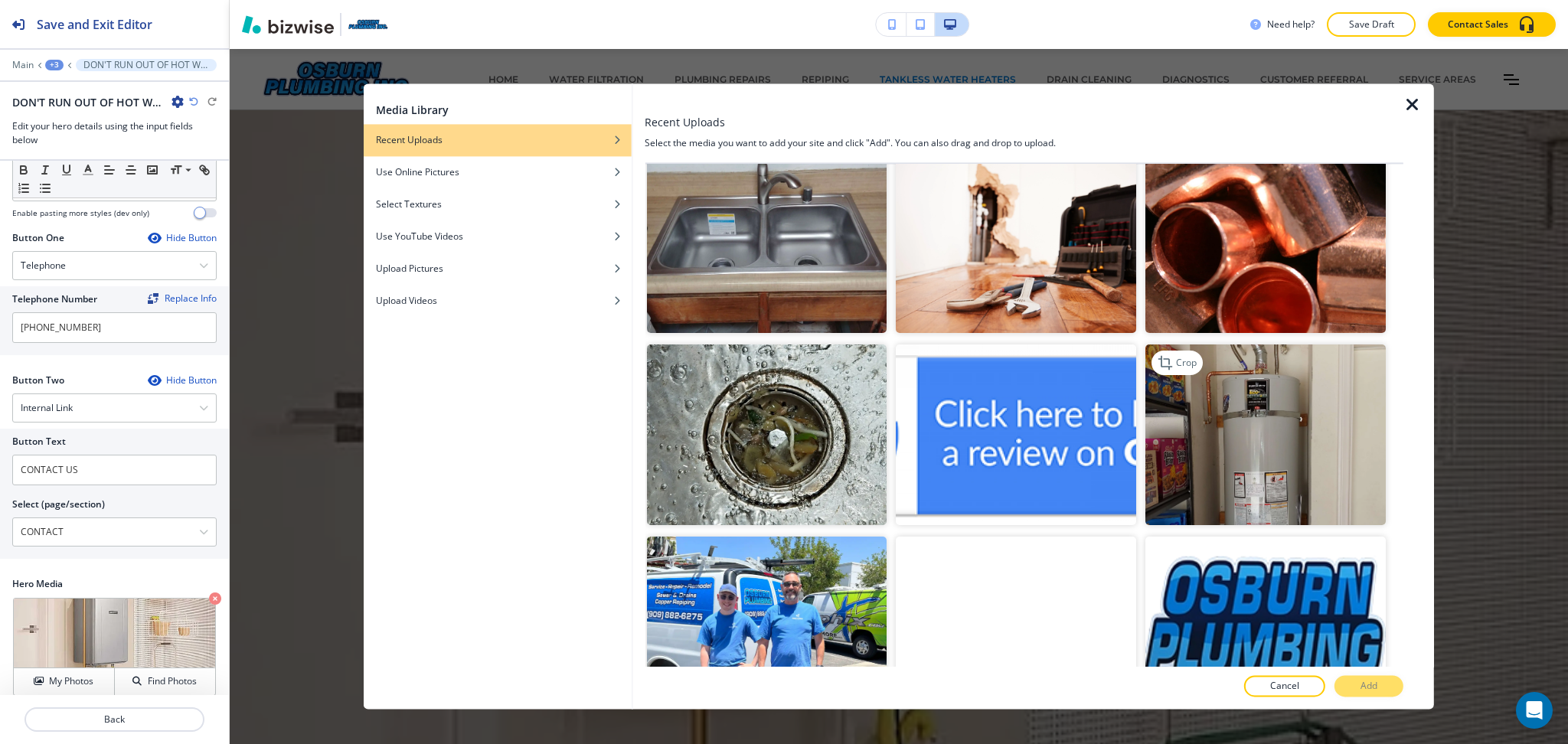
click at [1251, 357] on img "button" at bounding box center [1265, 435] width 240 height 180
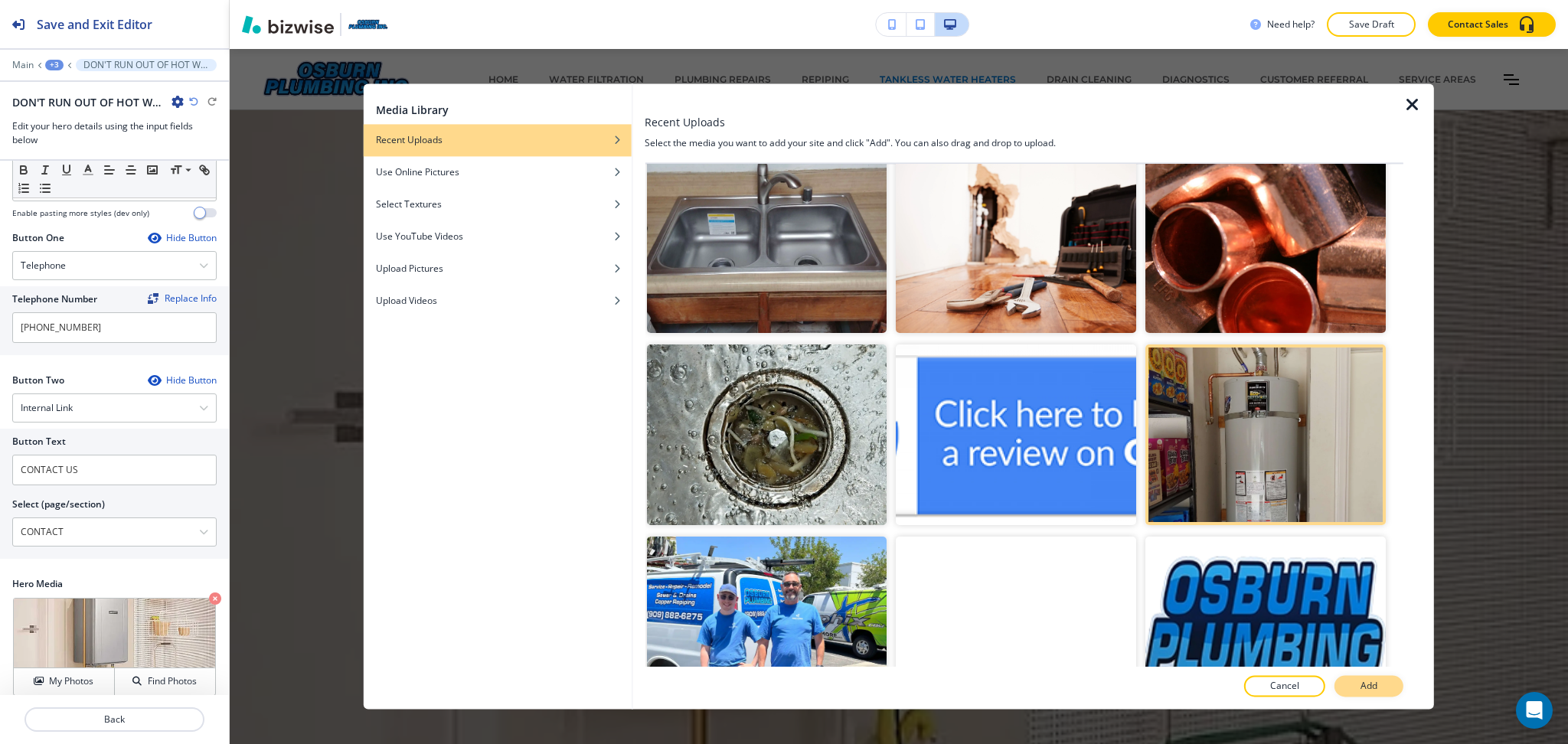
click at [1389, 684] on button "Add" at bounding box center [1368, 686] width 69 height 22
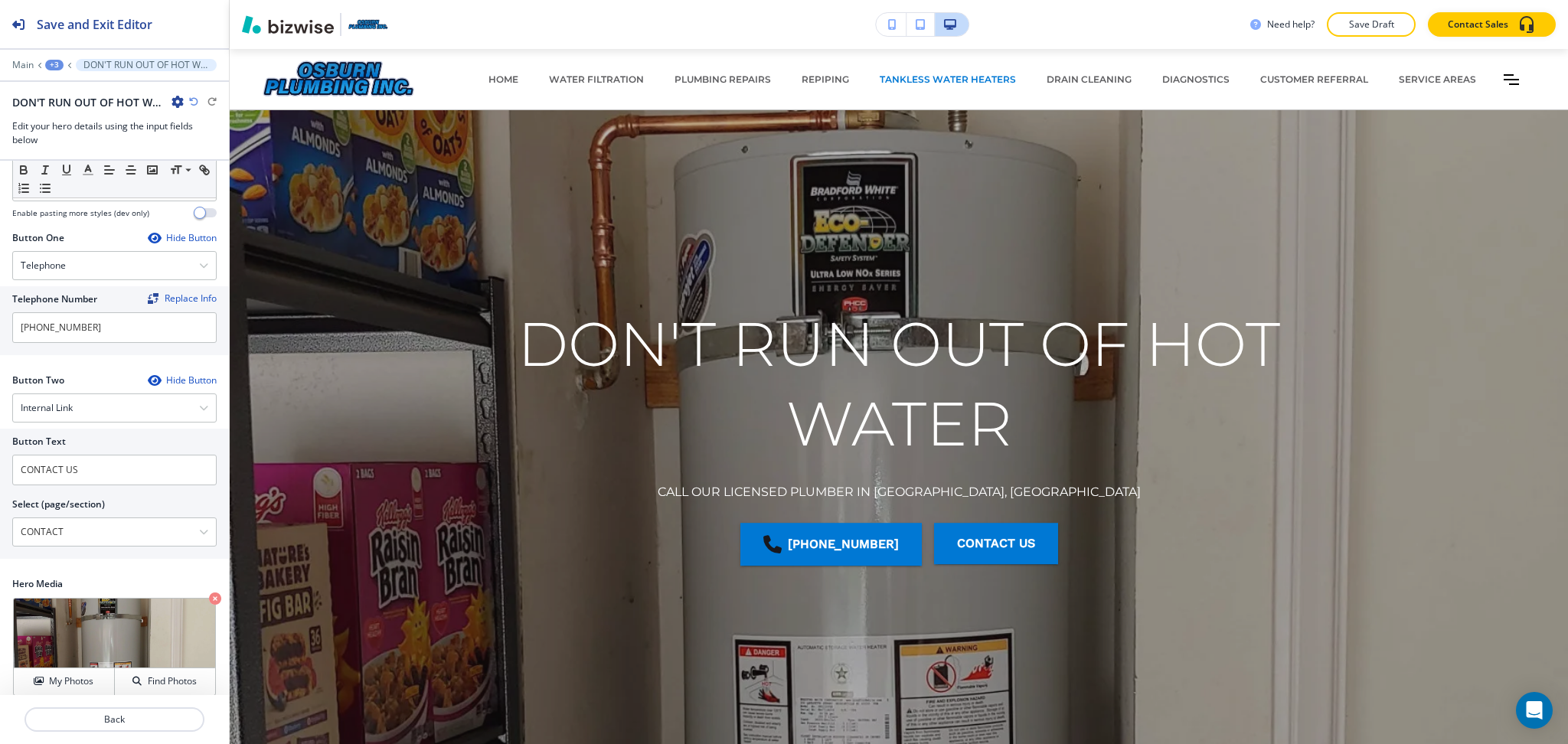
click at [193, 103] on icon "button" at bounding box center [194, 101] width 10 height 10
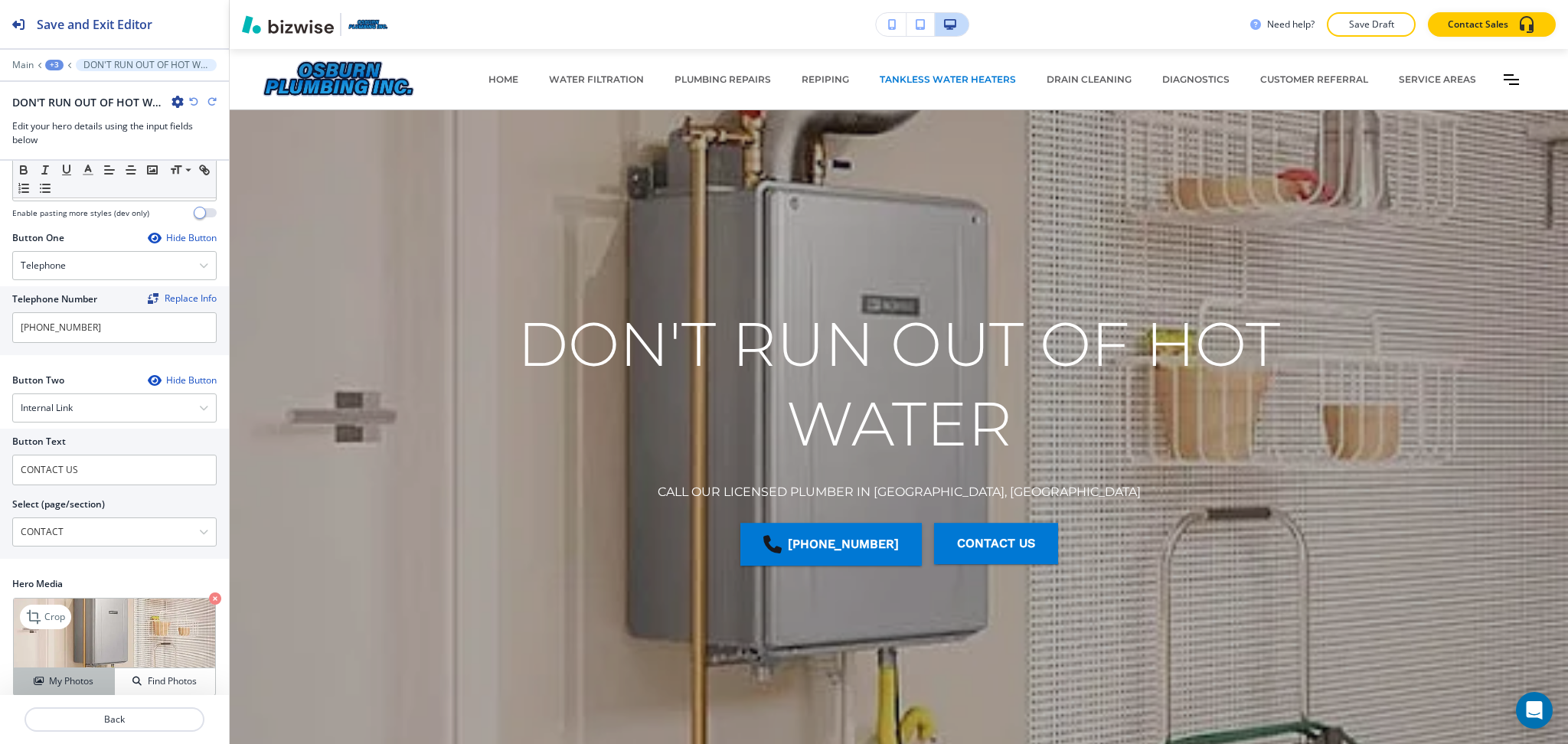
click at [82, 674] on h4 "My Photos" at bounding box center [71, 681] width 45 height 14
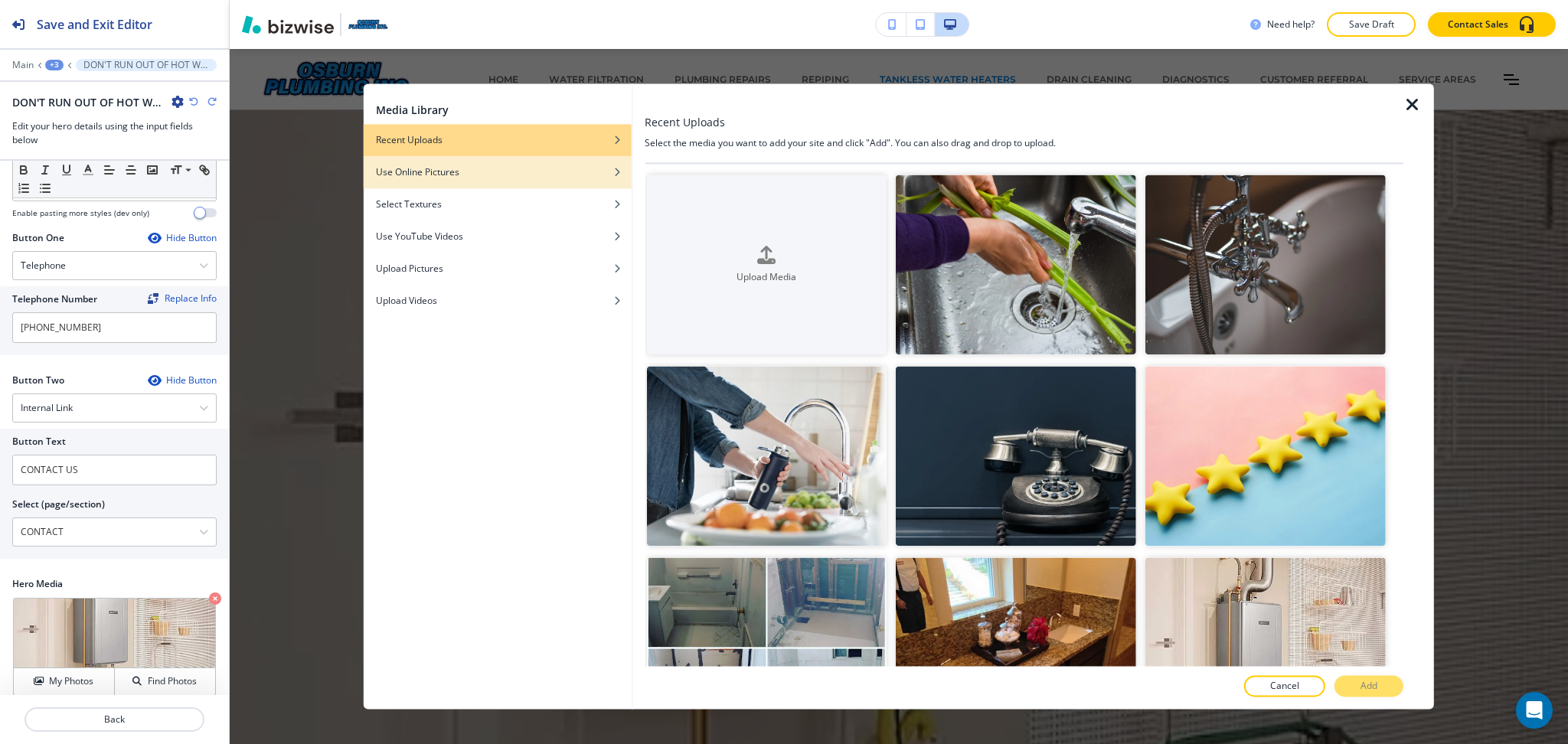
click at [401, 169] on h4 "Use Online Pictures" at bounding box center [418, 172] width 84 height 14
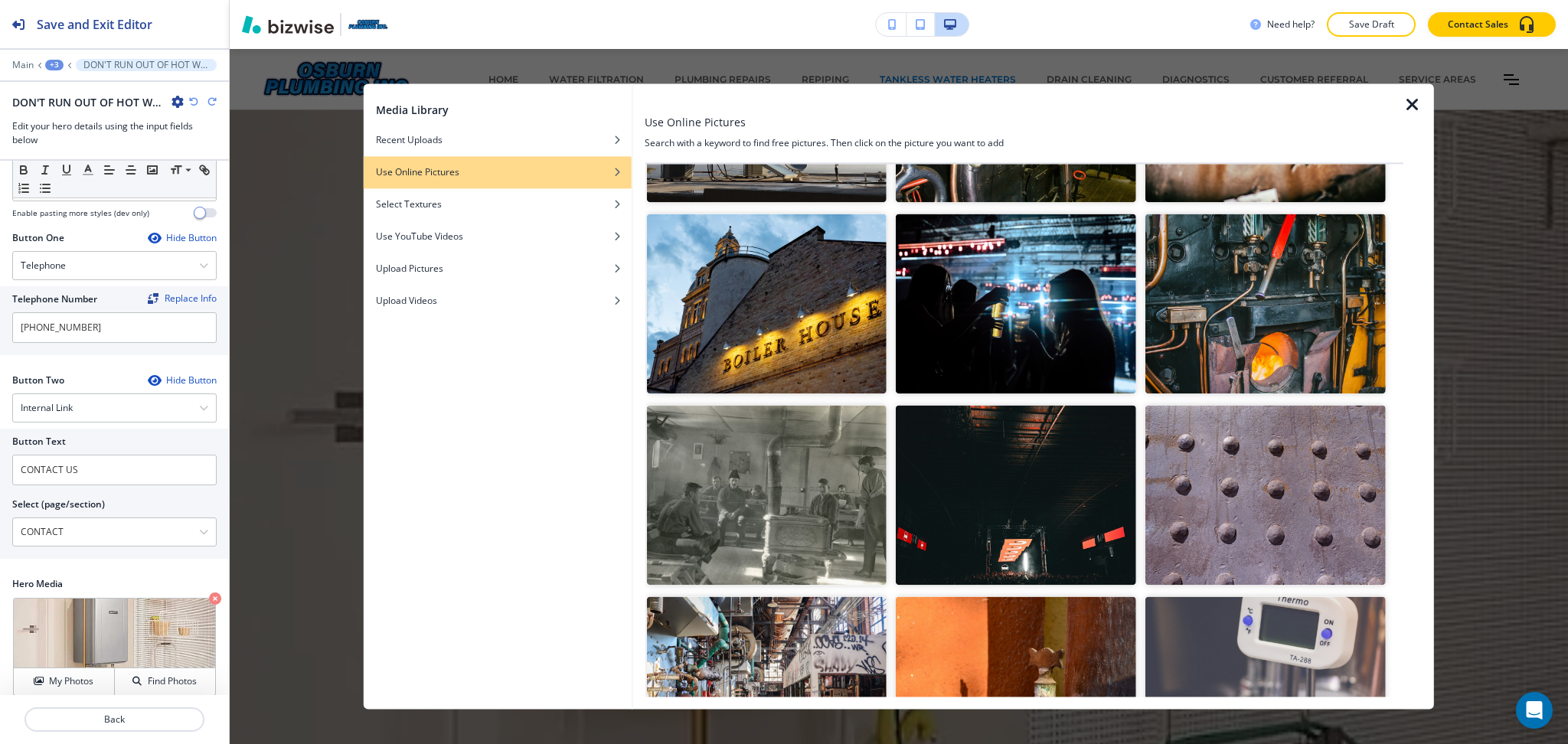
scroll to position [0, 0]
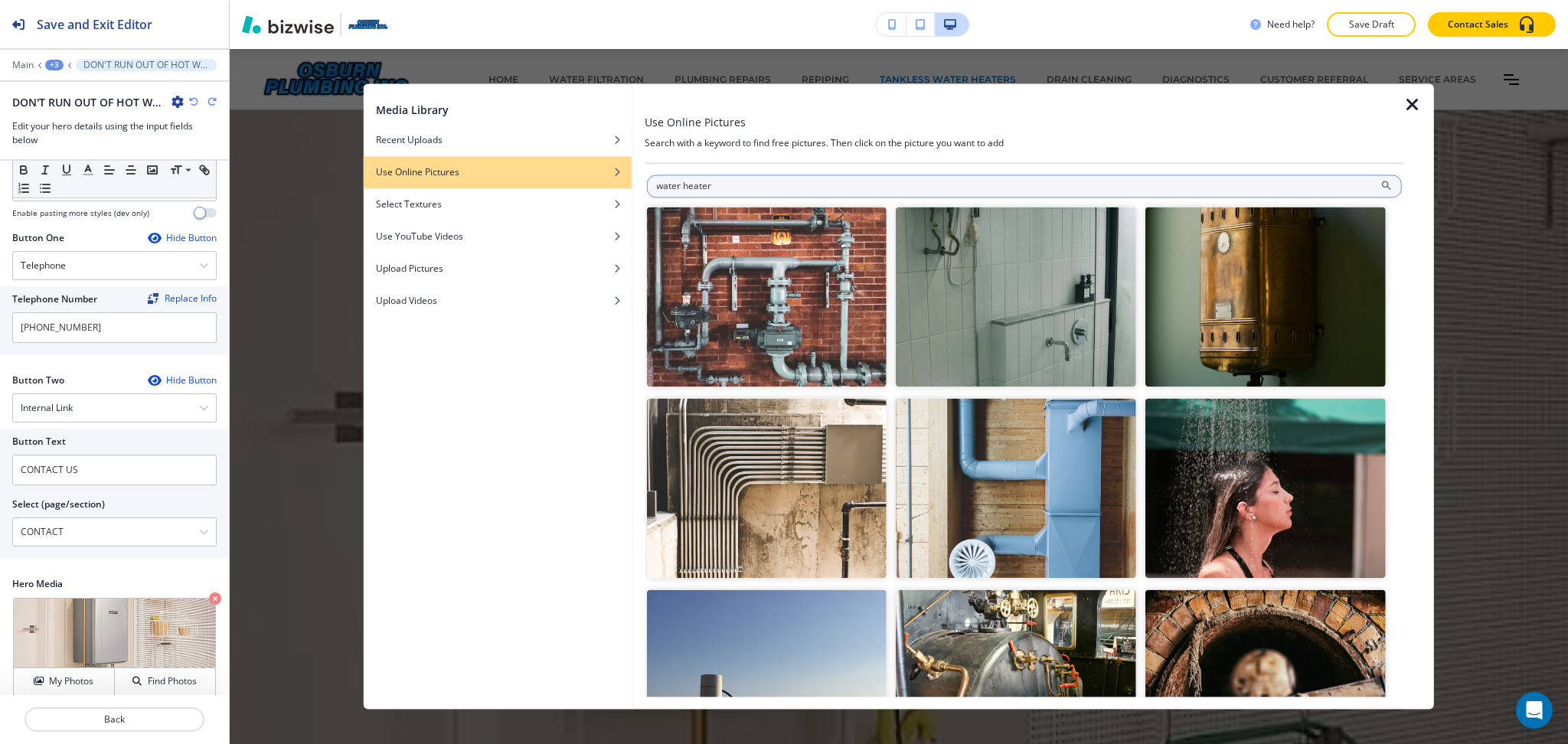
click at [718, 183] on input "water heater" at bounding box center [1023, 186] width 755 height 23
drag, startPoint x: 718, startPoint y: 183, endPoint x: 492, endPoint y: 156, distance: 227.6
click at [499, 158] on div "Media Library Recent Uploads Use Online Pictures Select Textures Use YouTube Vi…" at bounding box center [898, 396] width 1070 height 625
type input "hot shower"
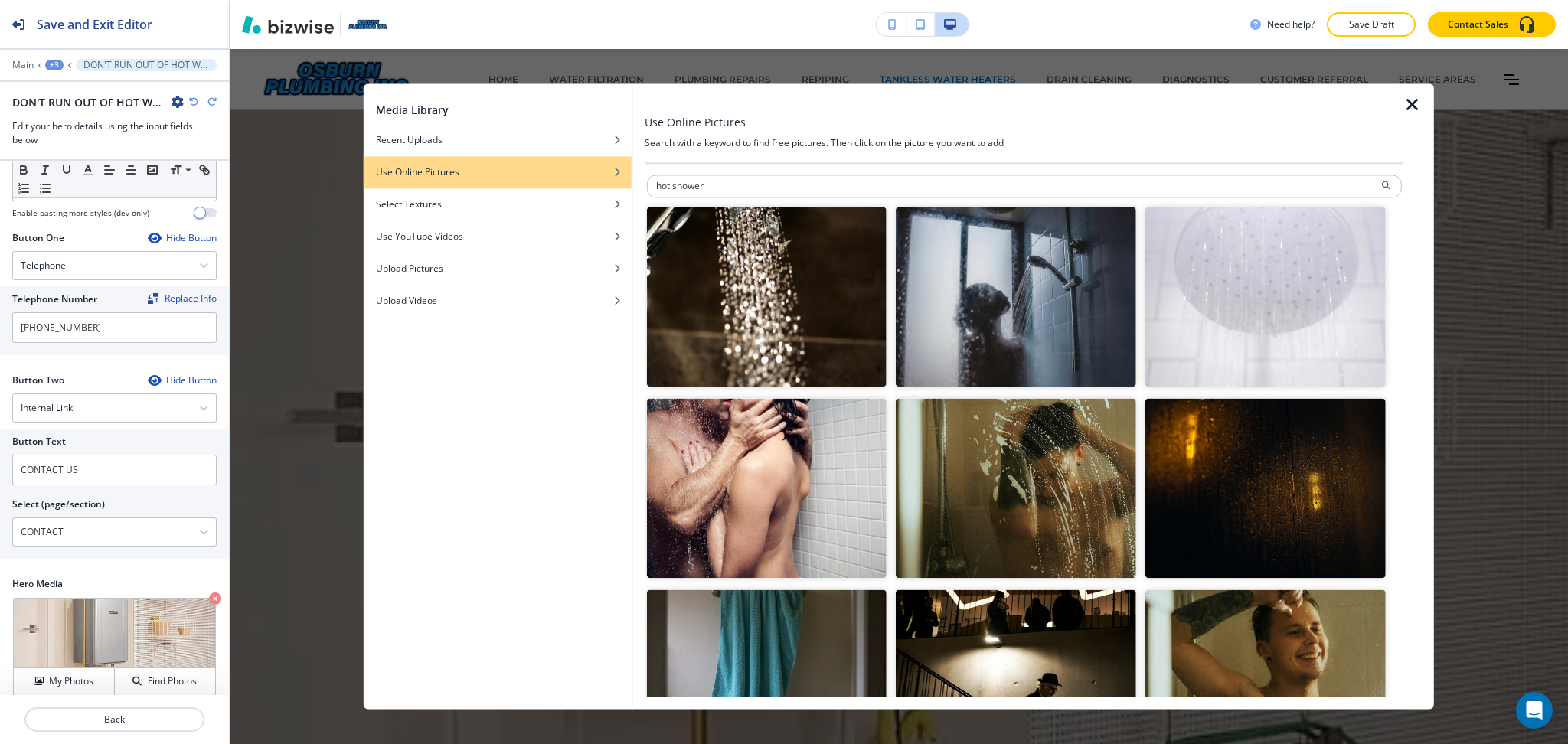
click at [1055, 340] on img "button" at bounding box center [1015, 297] width 240 height 180
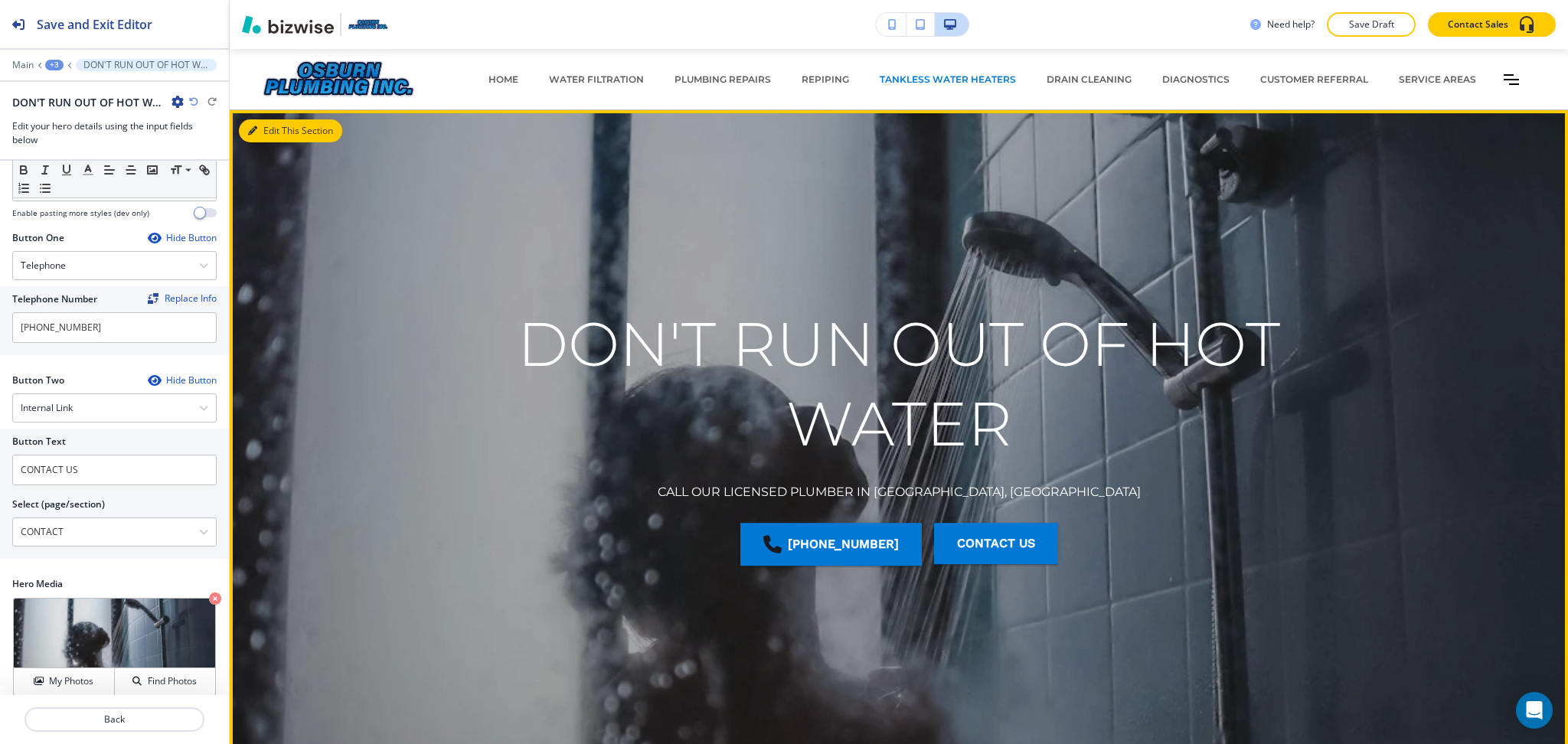
click at [271, 130] on button "Edit This Section" at bounding box center [291, 131] width 103 height 23
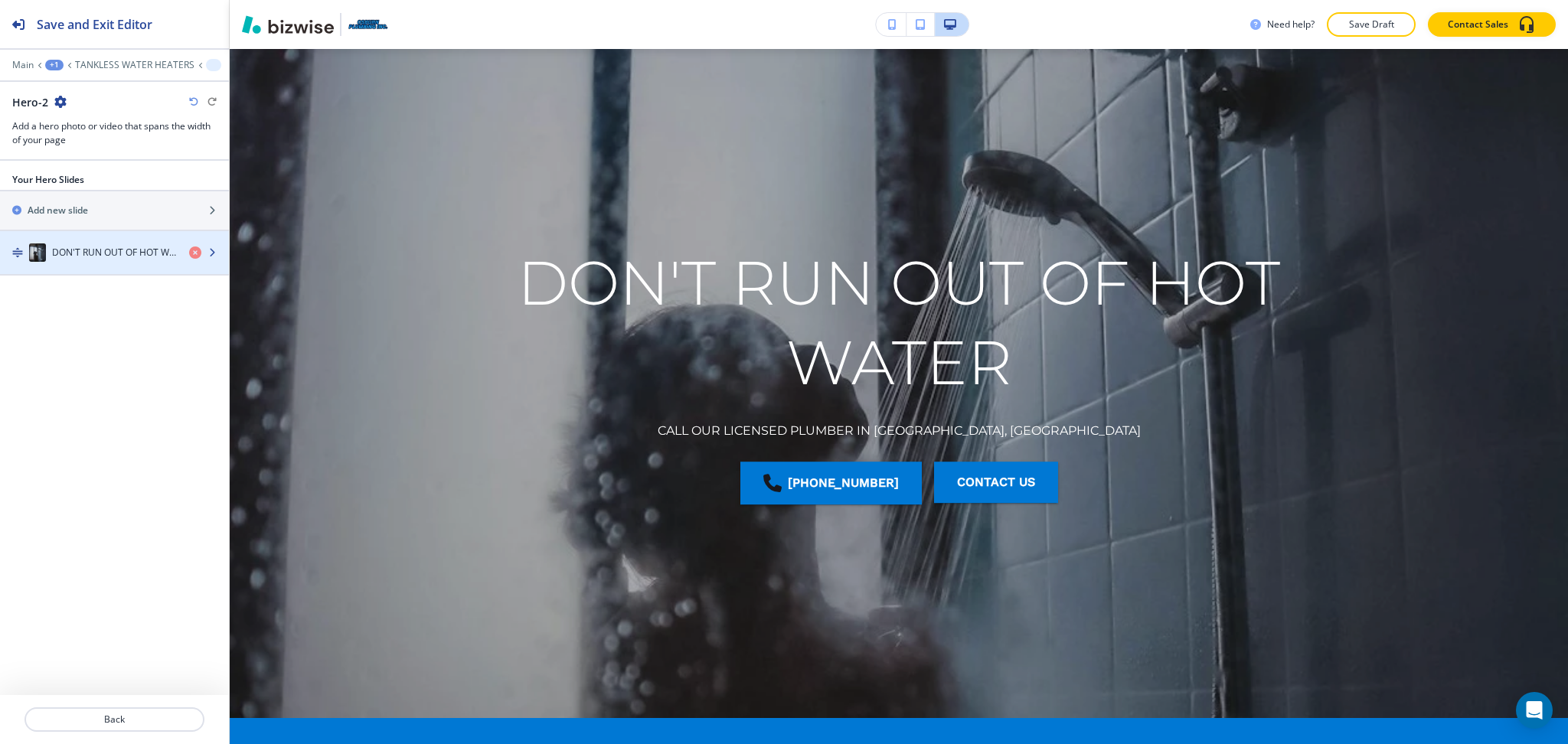
click at [123, 255] on h4 "DON'T RUN OUT OF HOT WATER" at bounding box center [114, 252] width 125 height 14
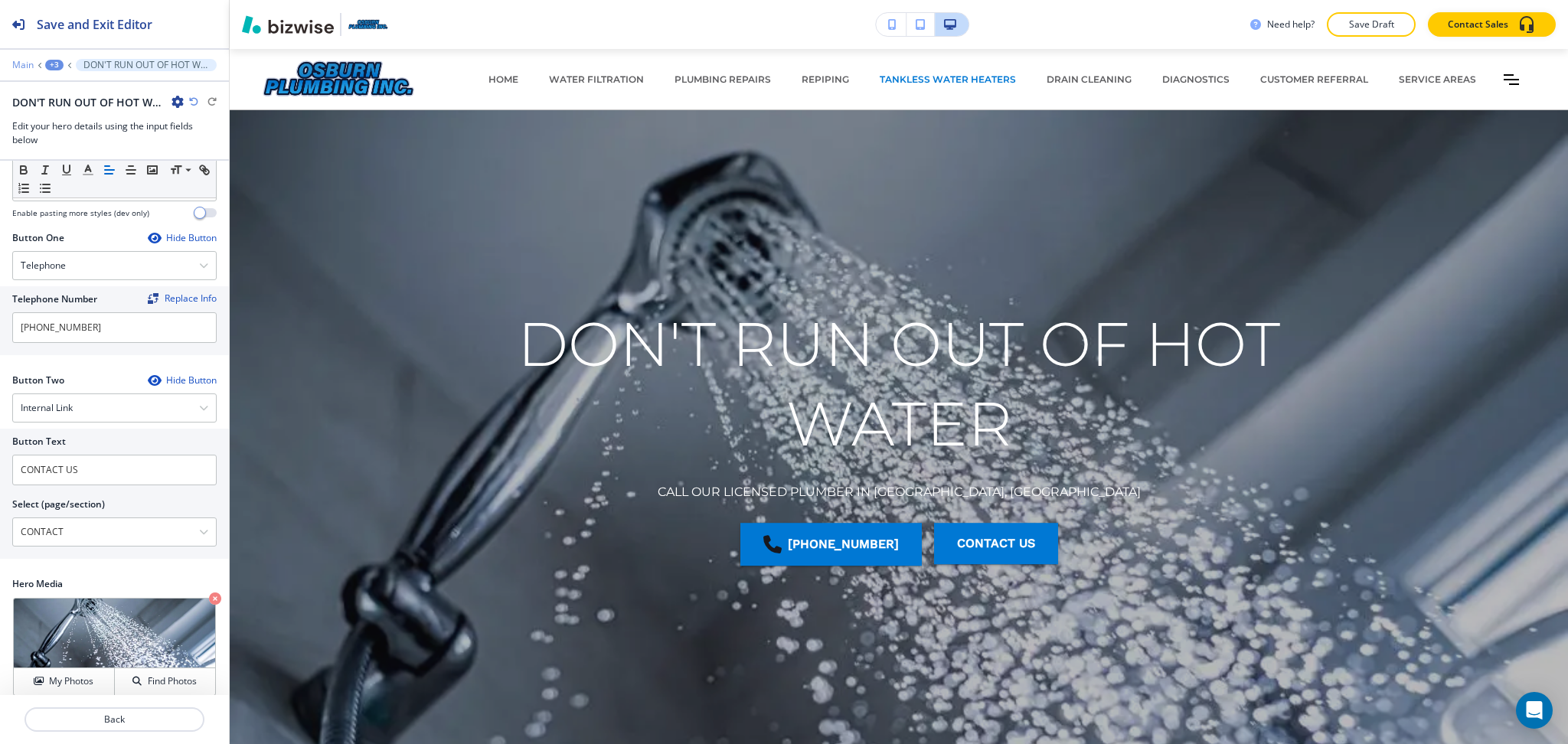
click at [28, 59] on p "Main" at bounding box center [23, 65] width 22 height 10
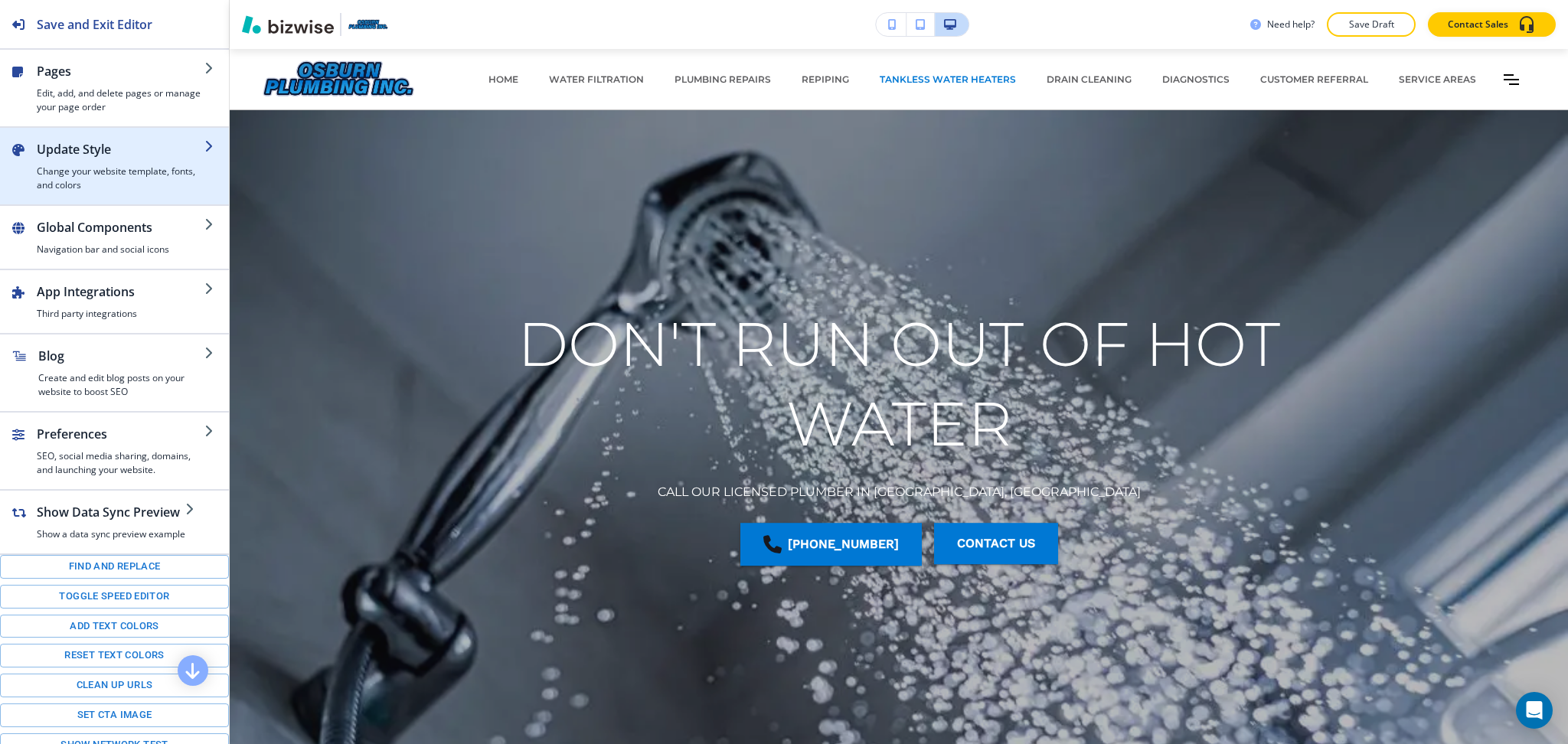
click at [68, 171] on h4 "Change your website template, fonts, and colors" at bounding box center [120, 179] width 168 height 28
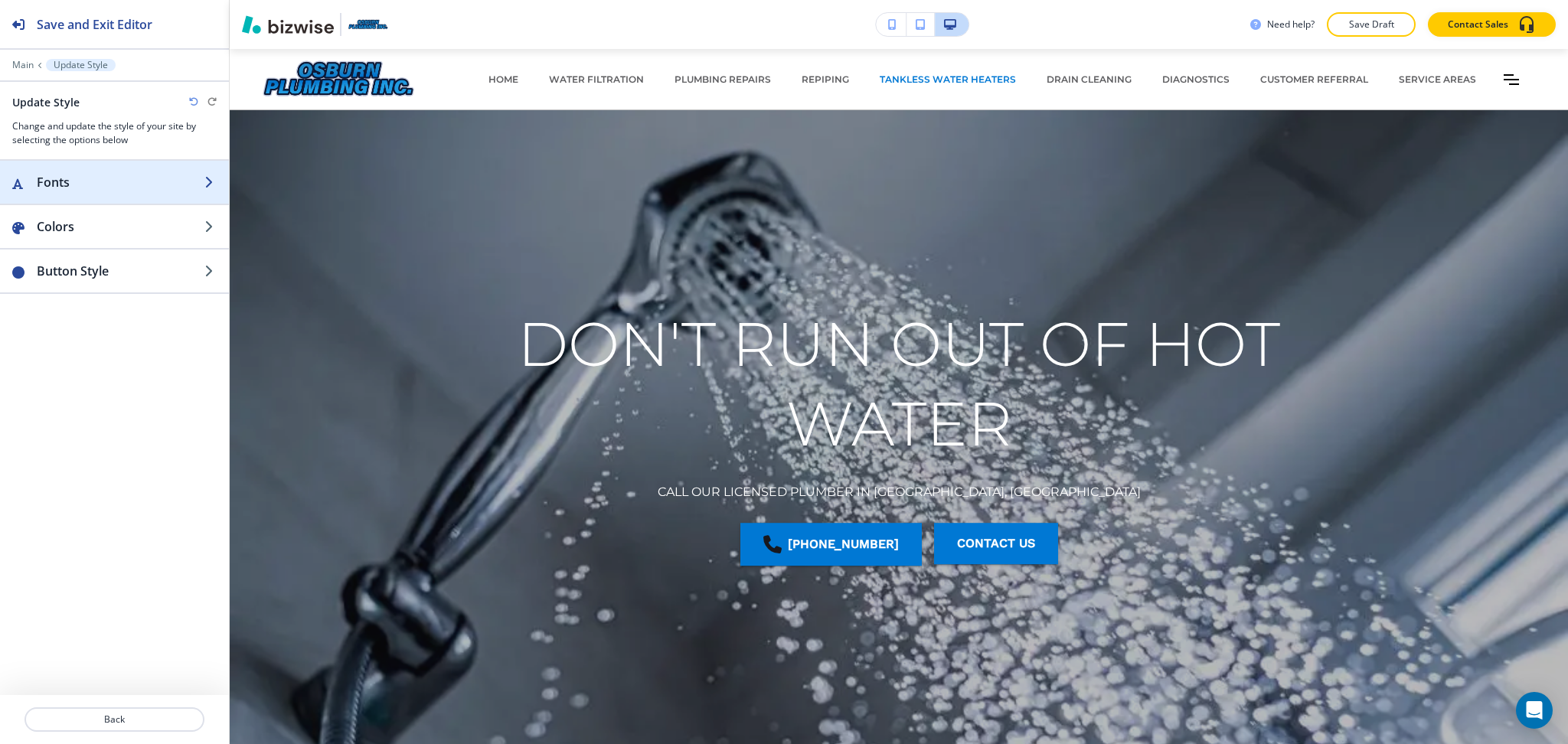
click at [76, 178] on h2 "Fonts" at bounding box center [120, 182] width 168 height 18
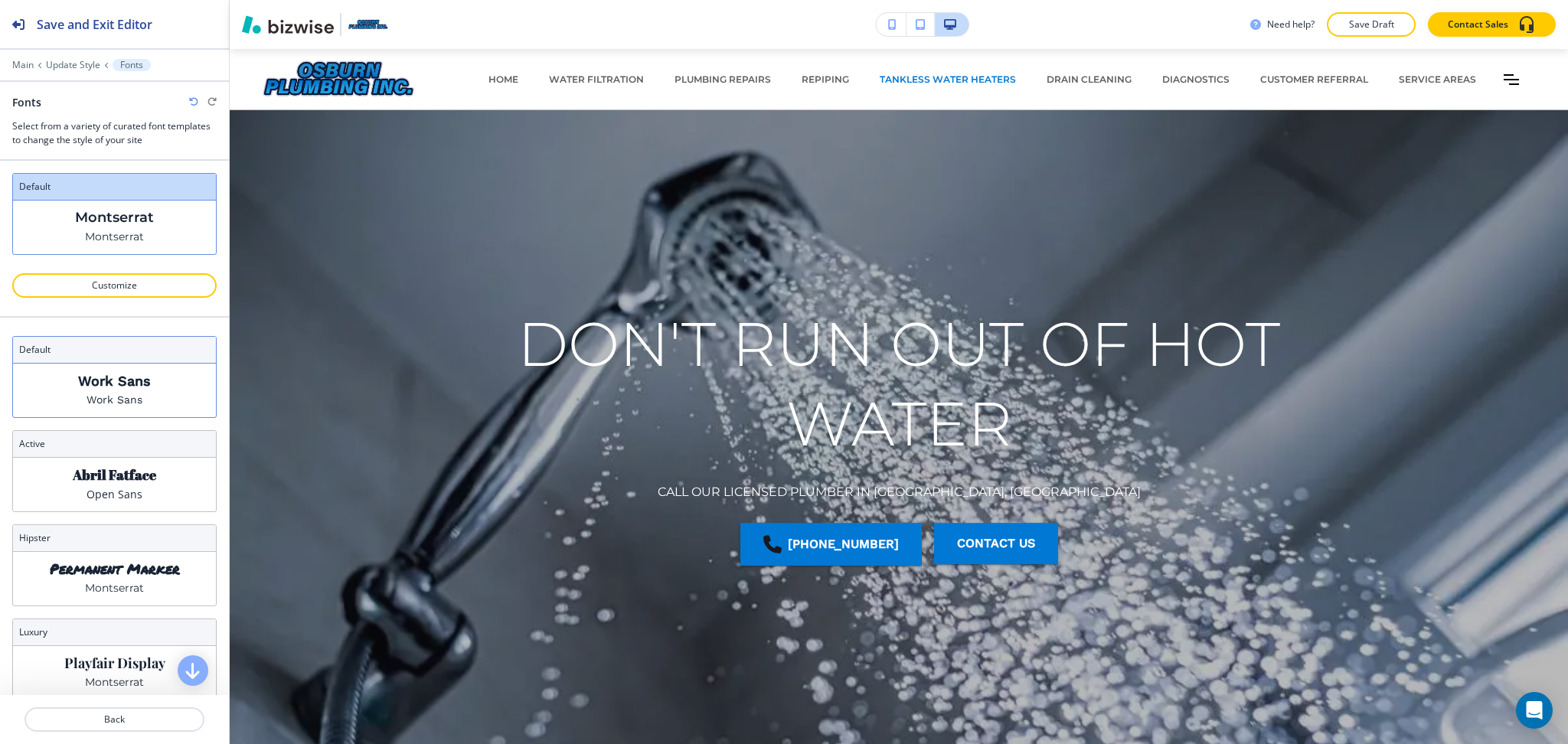
click at [113, 374] on p "Work Sans" at bounding box center [113, 381] width 72 height 16
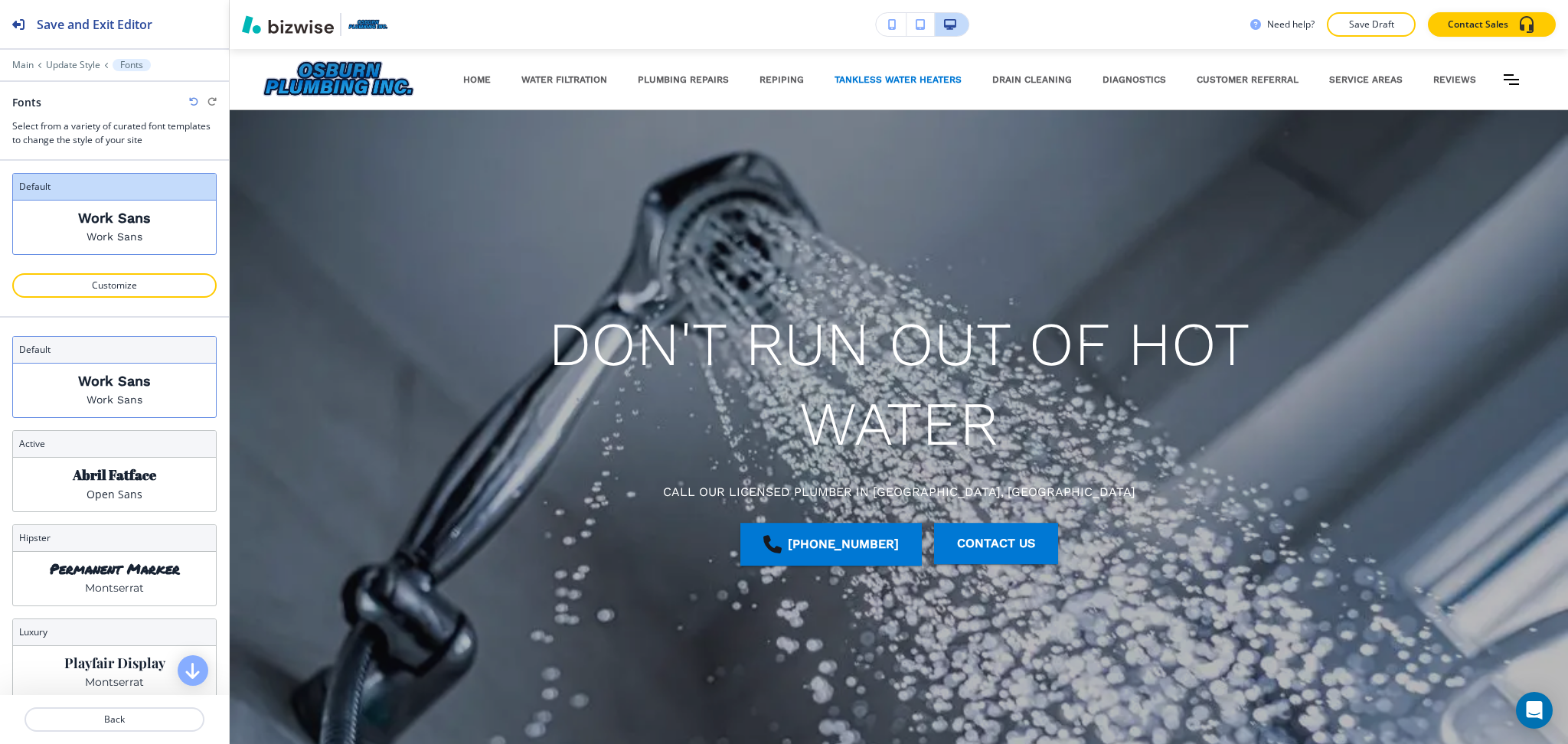
click at [112, 366] on div "Work Sans Work Sans" at bounding box center [114, 389] width 203 height 53
click at [131, 656] on p "Playfair Display" at bounding box center [115, 664] width 101 height 16
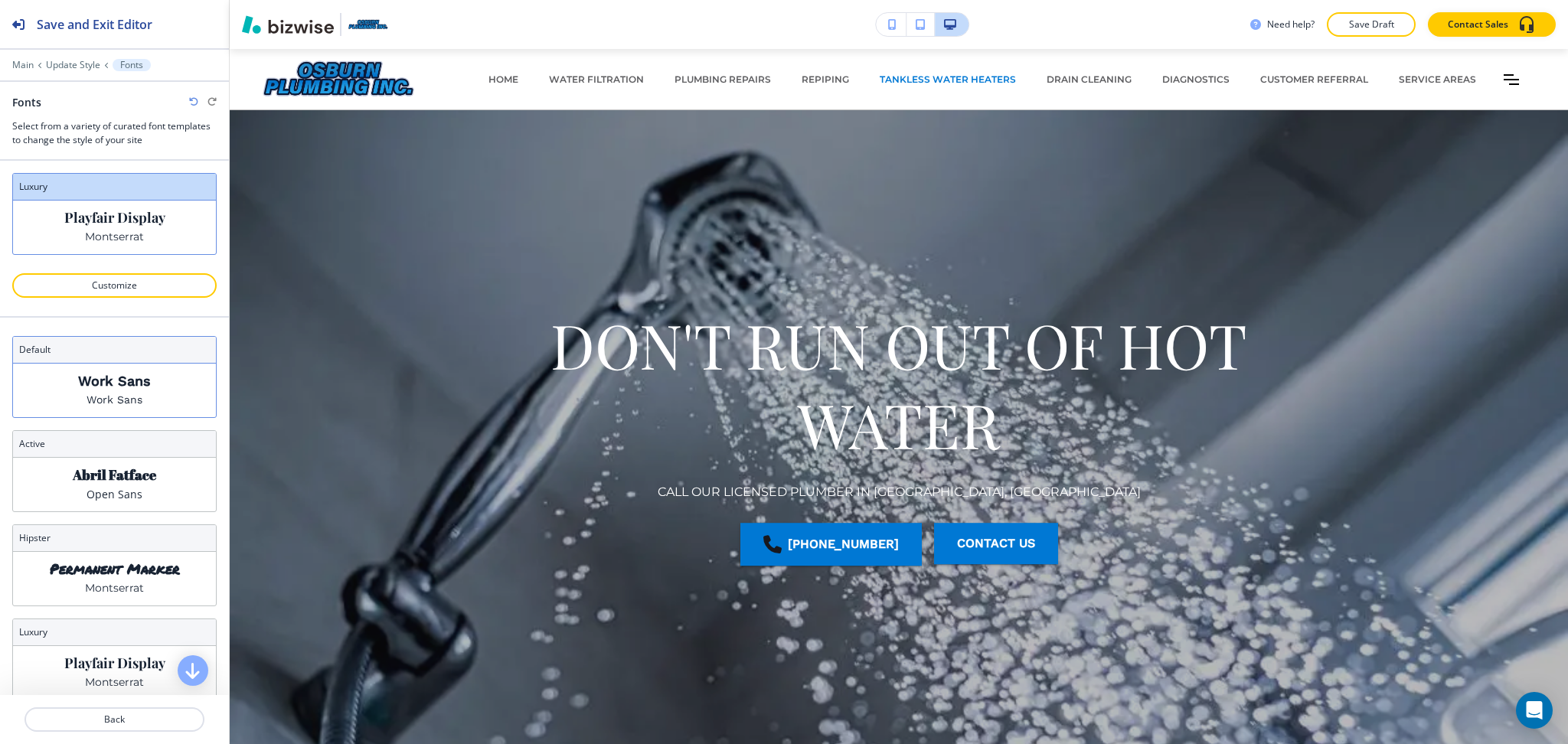
click at [137, 393] on div "Work Sans Work Sans" at bounding box center [114, 389] width 203 height 53
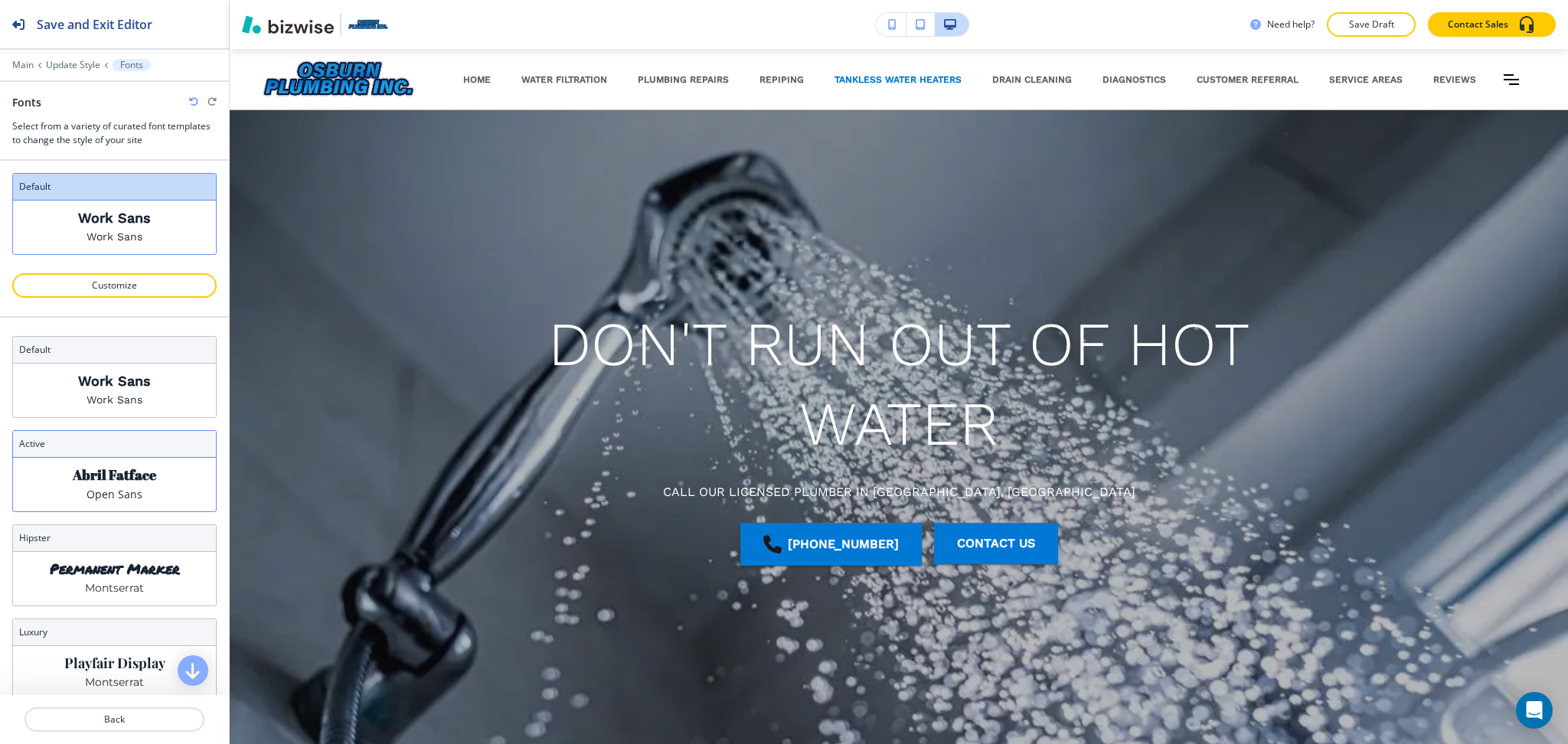
click at [134, 481] on p "Abril Fatface" at bounding box center [114, 475] width 84 height 16
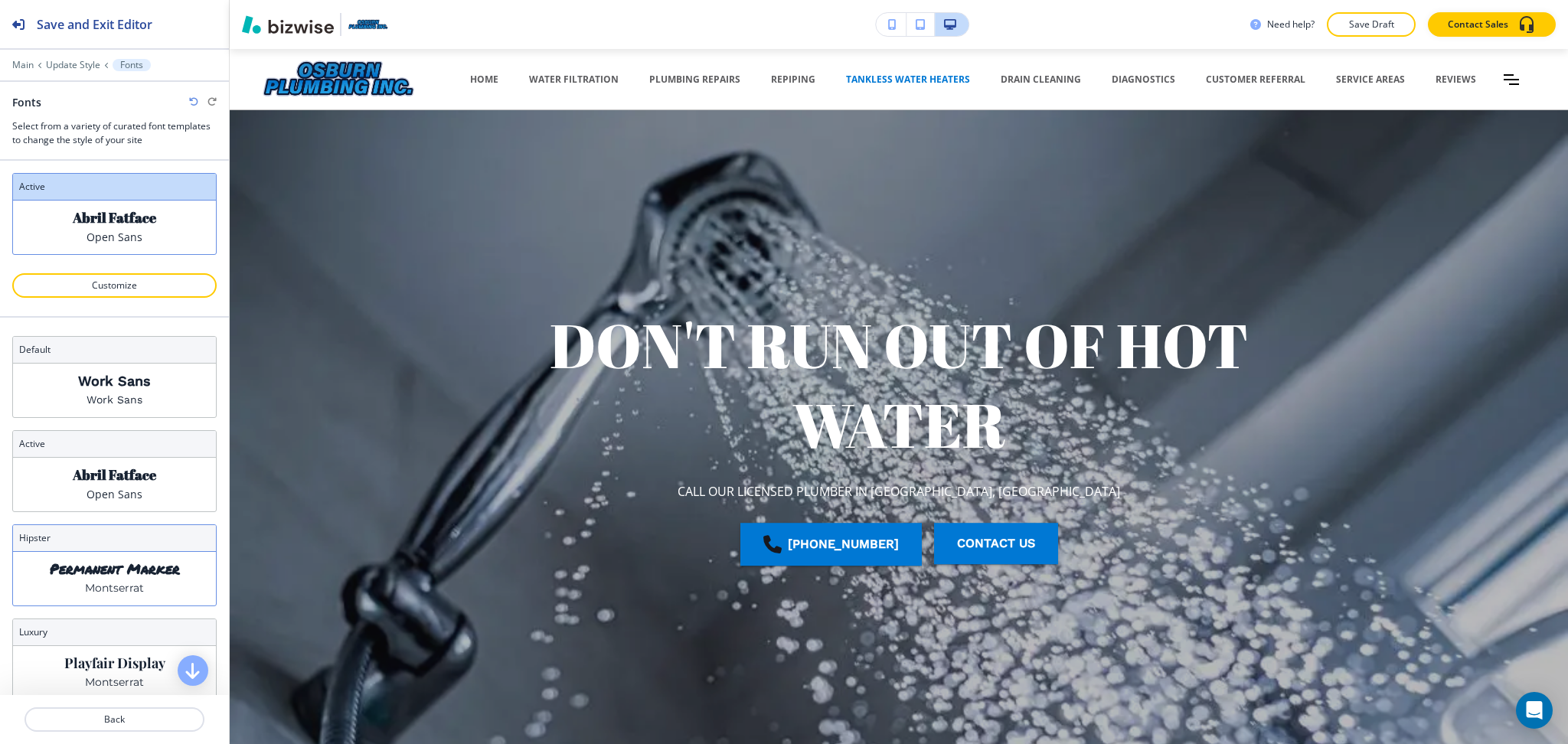
click at [125, 561] on p "Permanent Marker" at bounding box center [114, 569] width 130 height 16
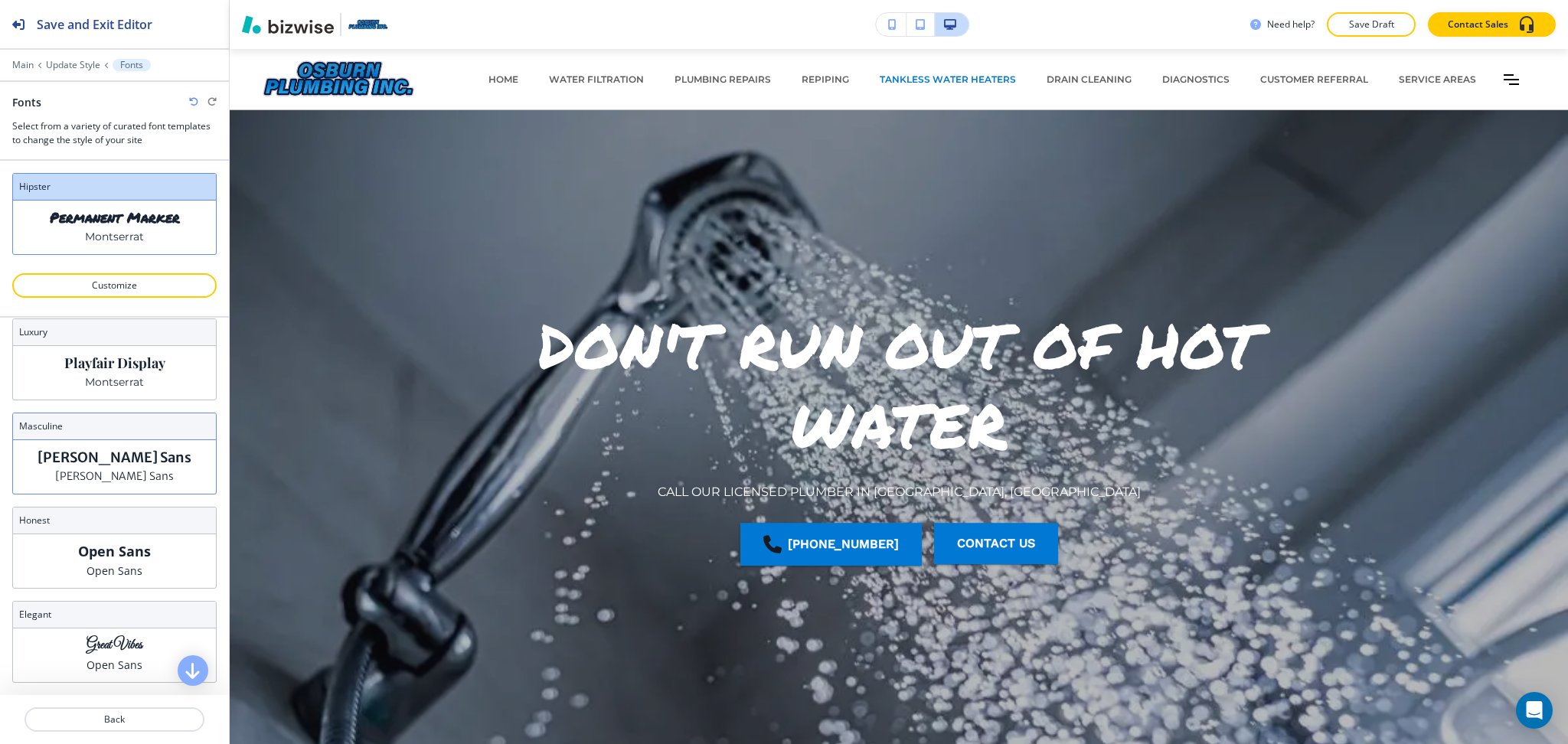
click at [136, 461] on p "Merriweather Sans" at bounding box center [114, 458] width 154 height 16
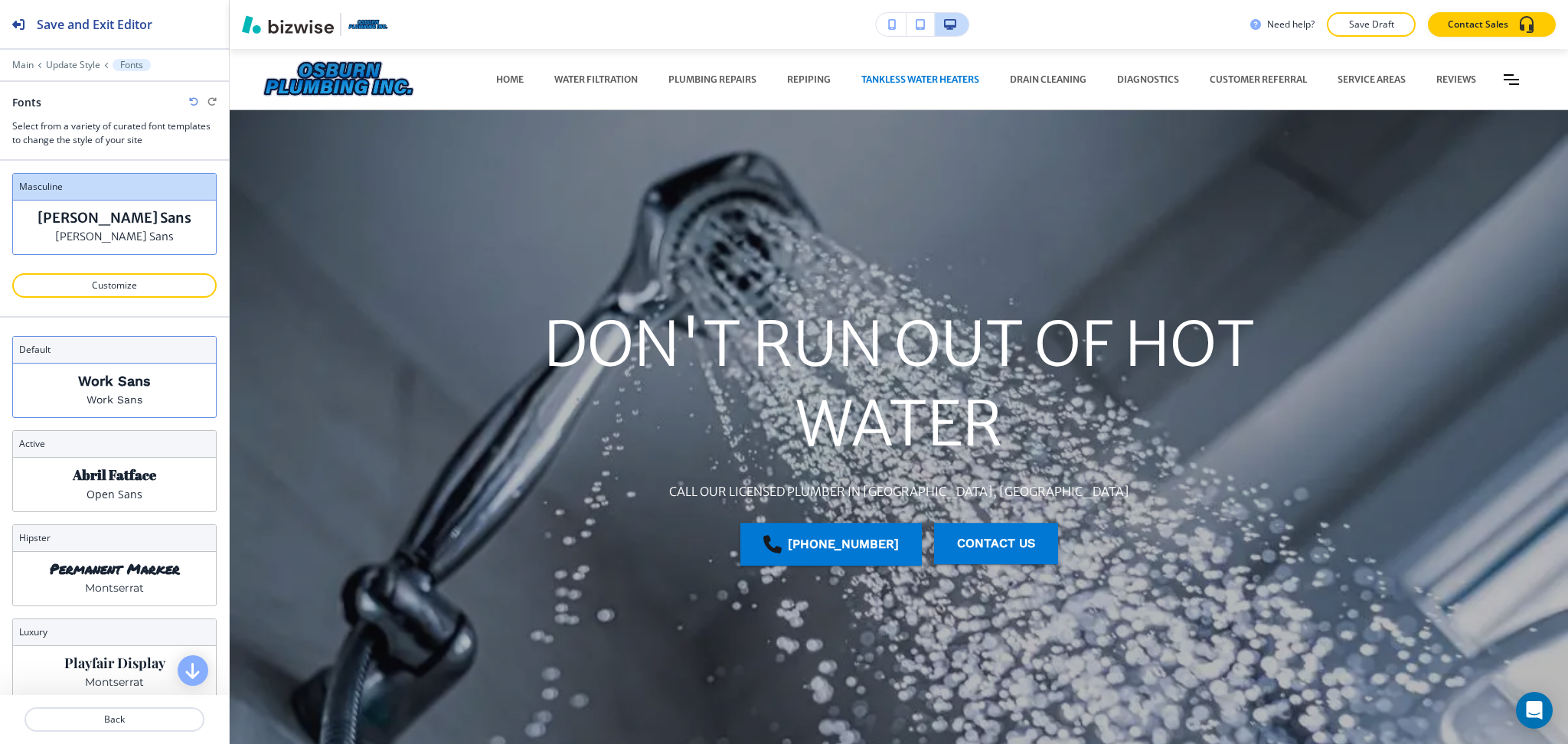
click at [126, 386] on p "Work Sans" at bounding box center [113, 381] width 72 height 16
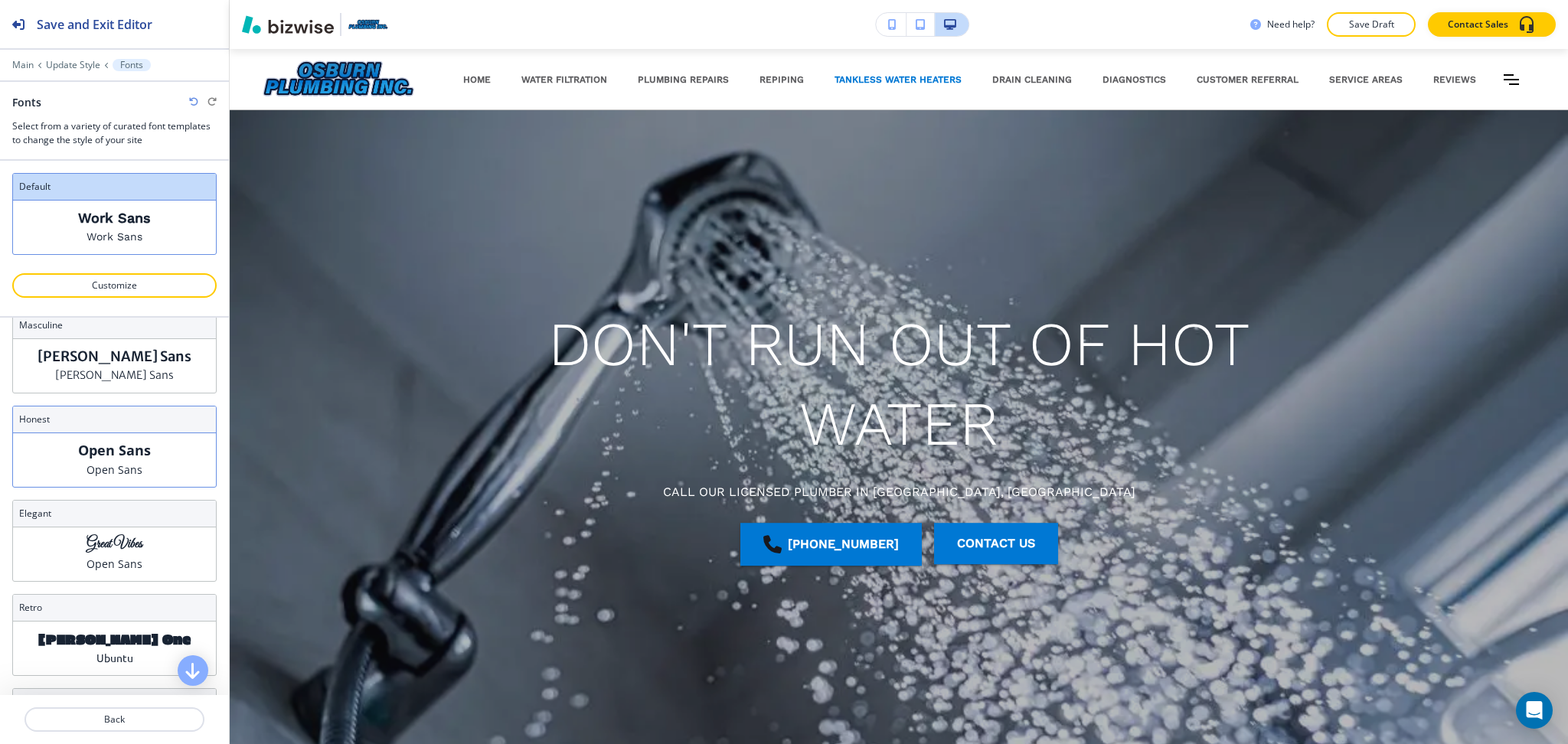
click at [117, 466] on p "Open Sans" at bounding box center [114, 470] width 56 height 16
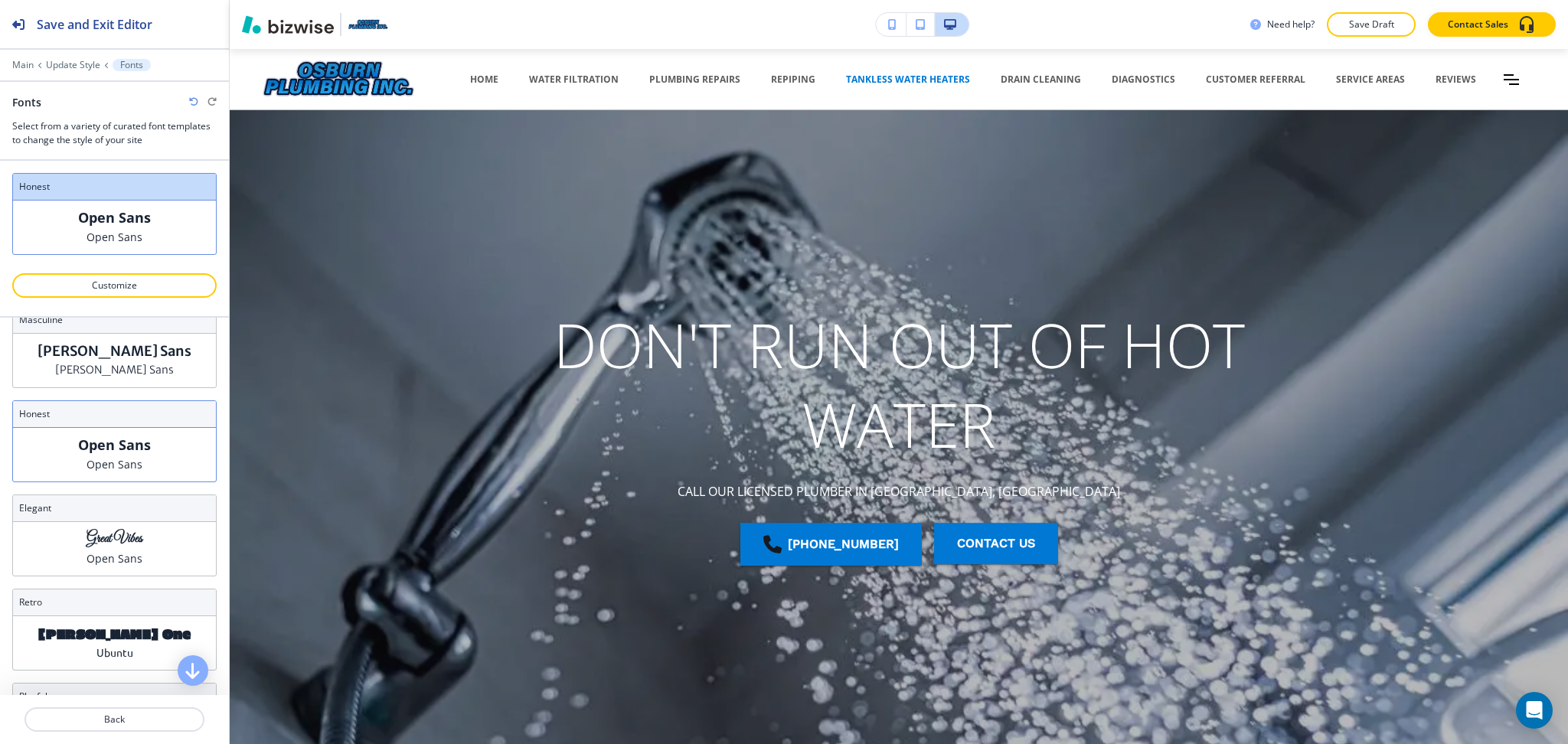
scroll to position [407, 0]
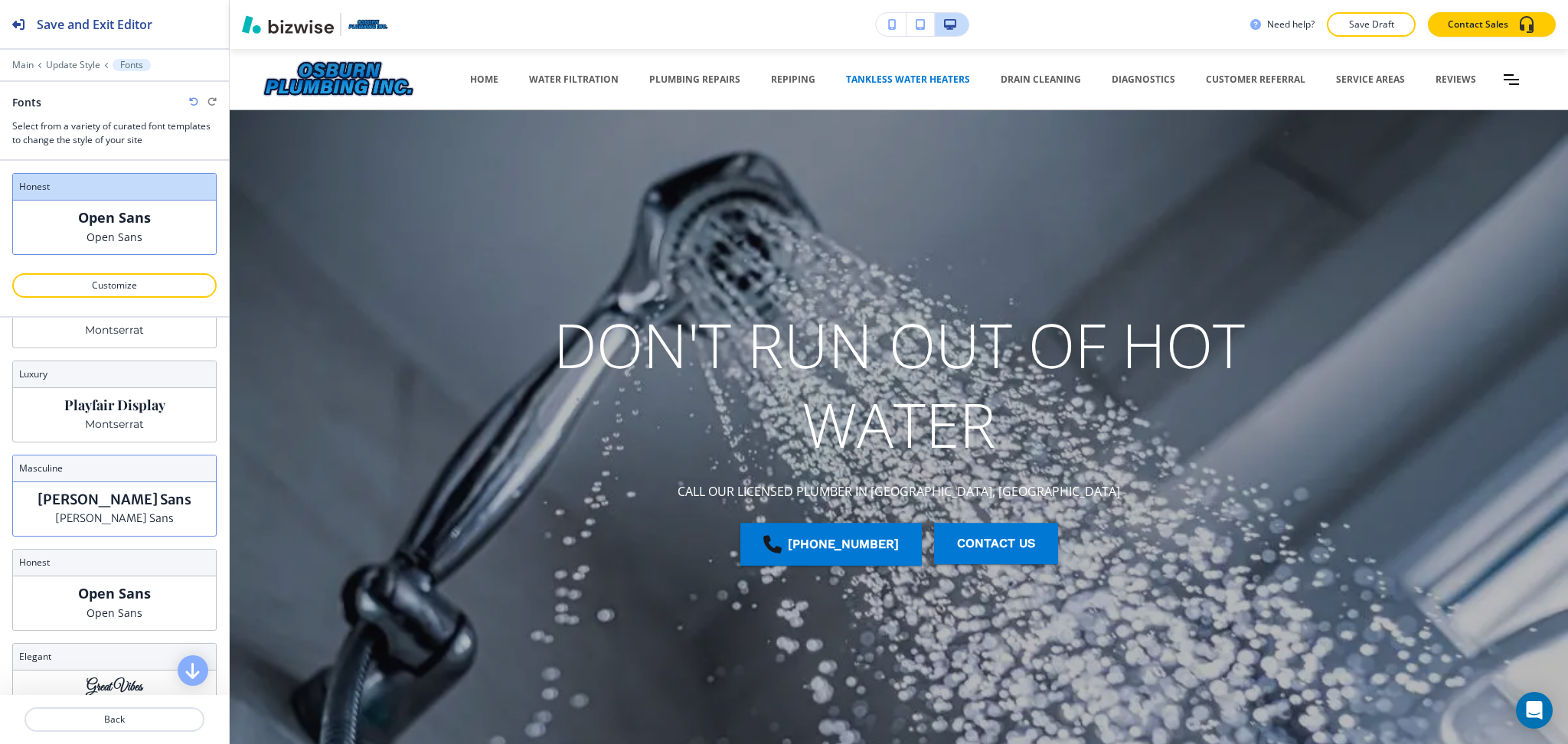
click at [157, 496] on p "Merriweather Sans" at bounding box center [114, 499] width 154 height 16
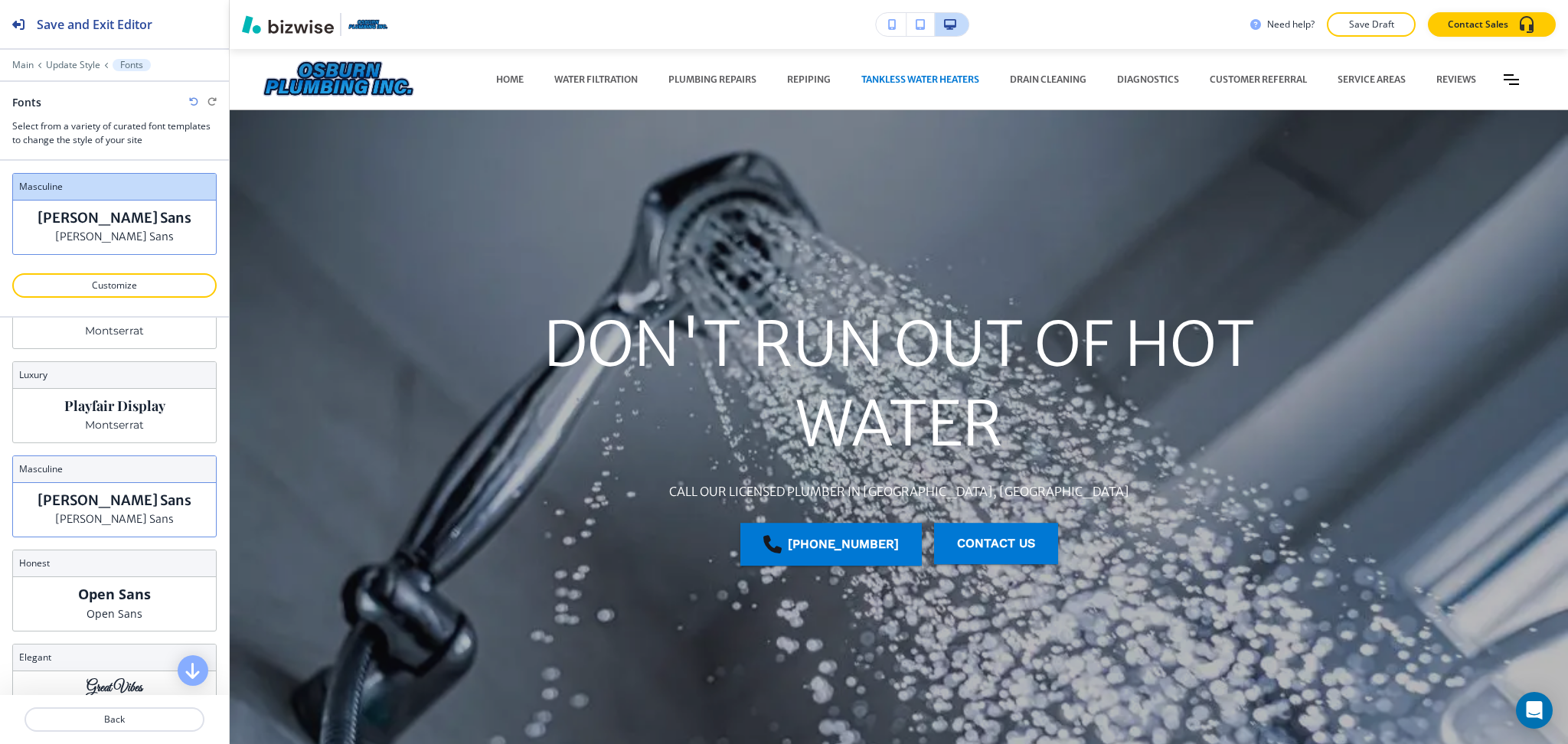
scroll to position [256, 0]
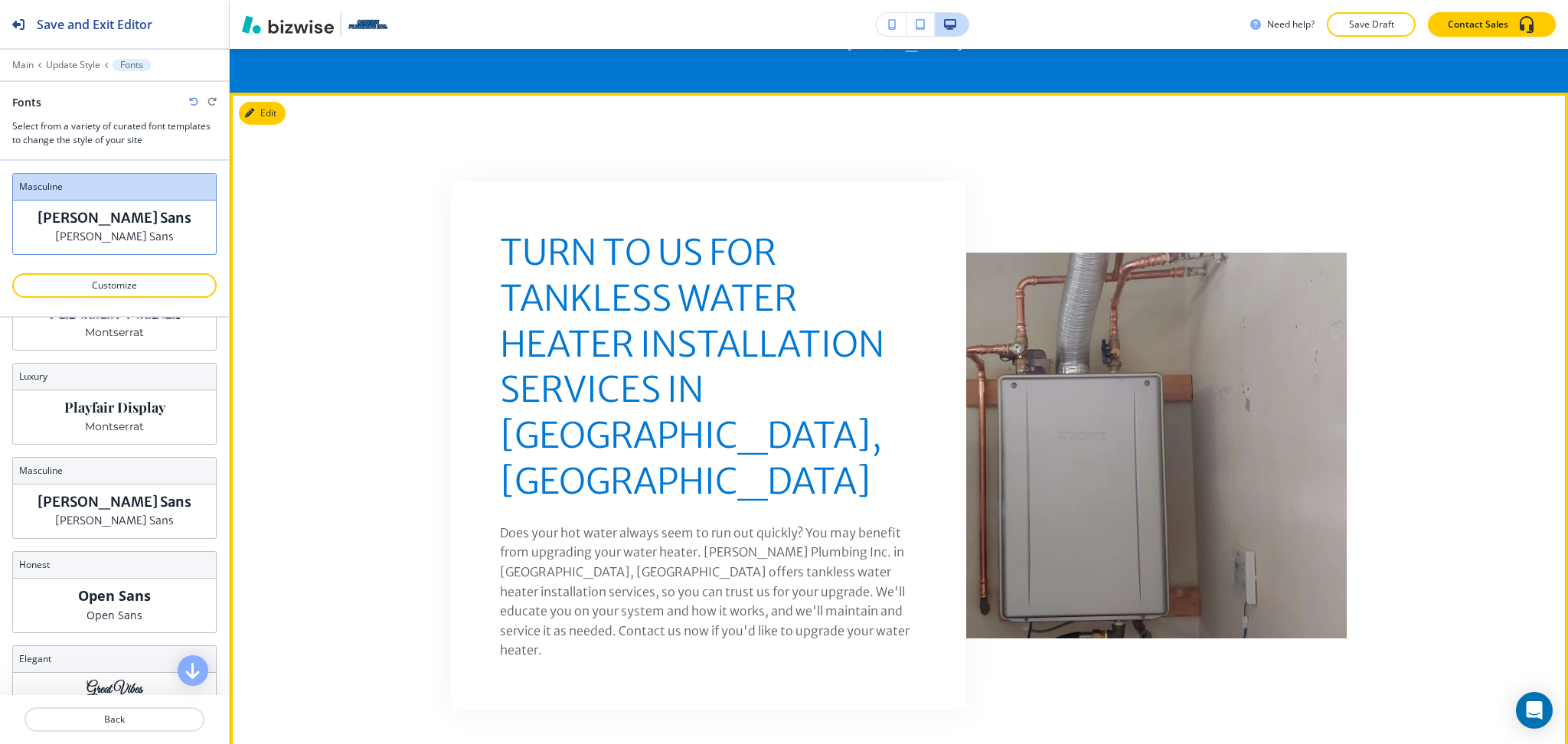
click at [271, 111] on button "Edit" at bounding box center [262, 114] width 46 height 23
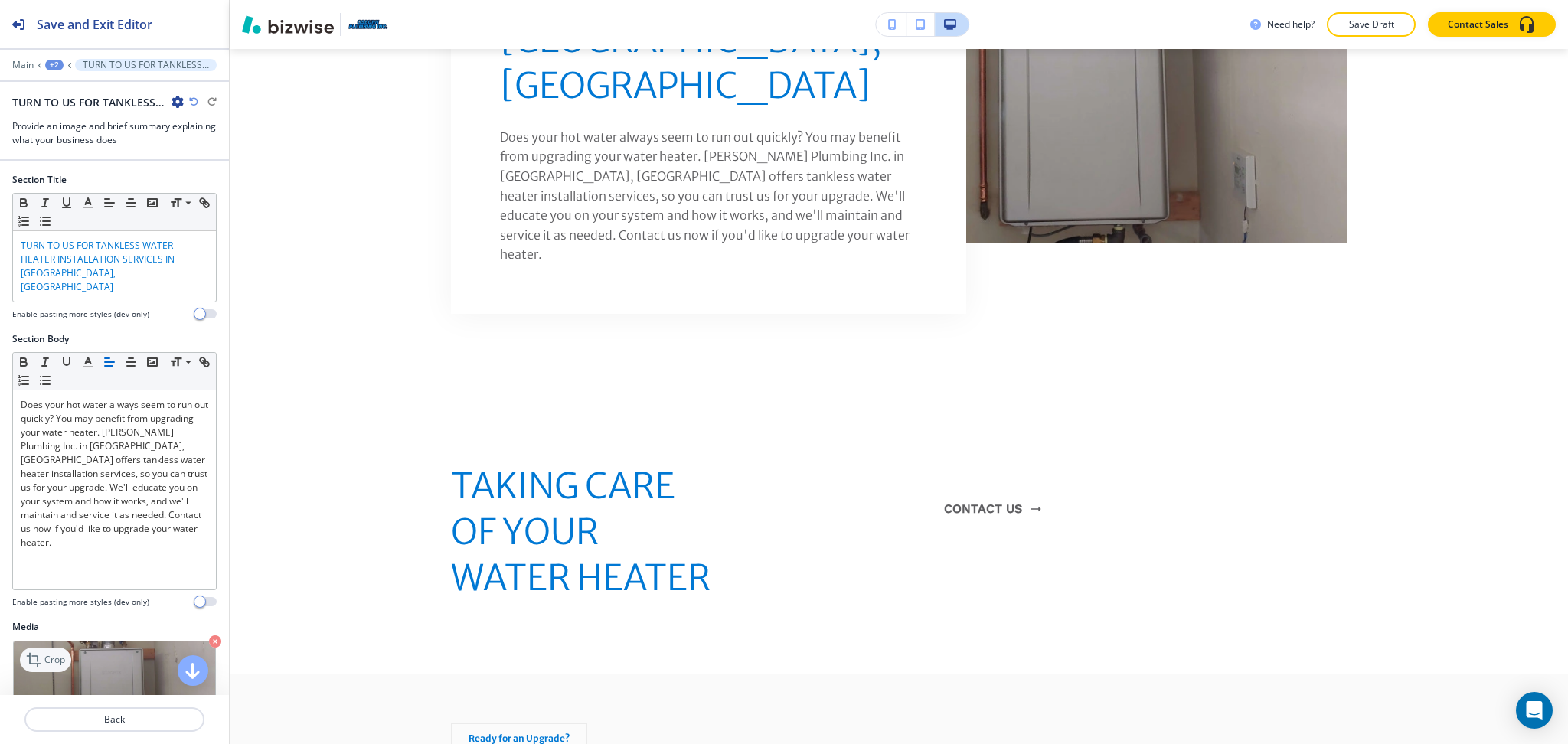
click at [32, 651] on icon at bounding box center [35, 659] width 18 height 18
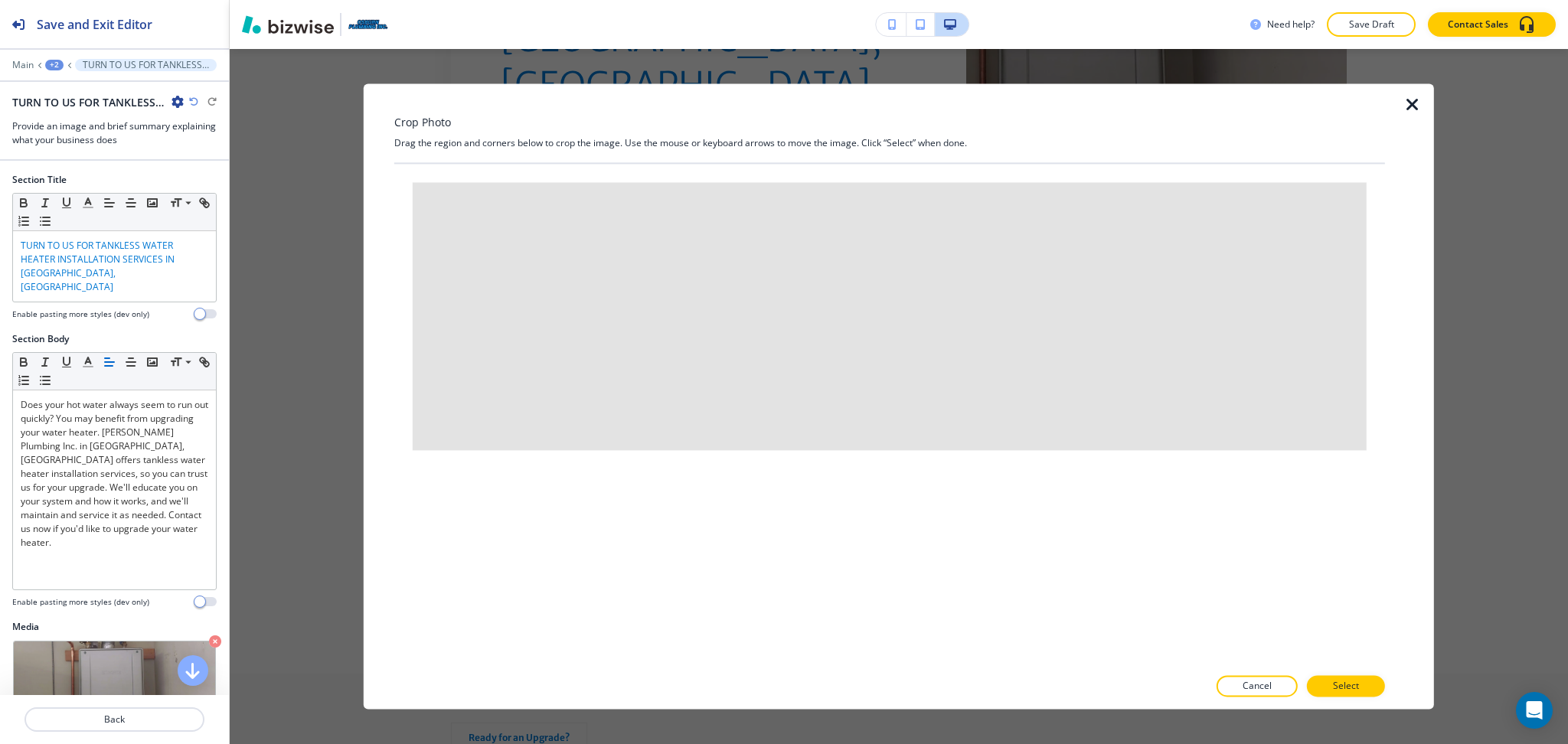
scroll to position [1223, 0]
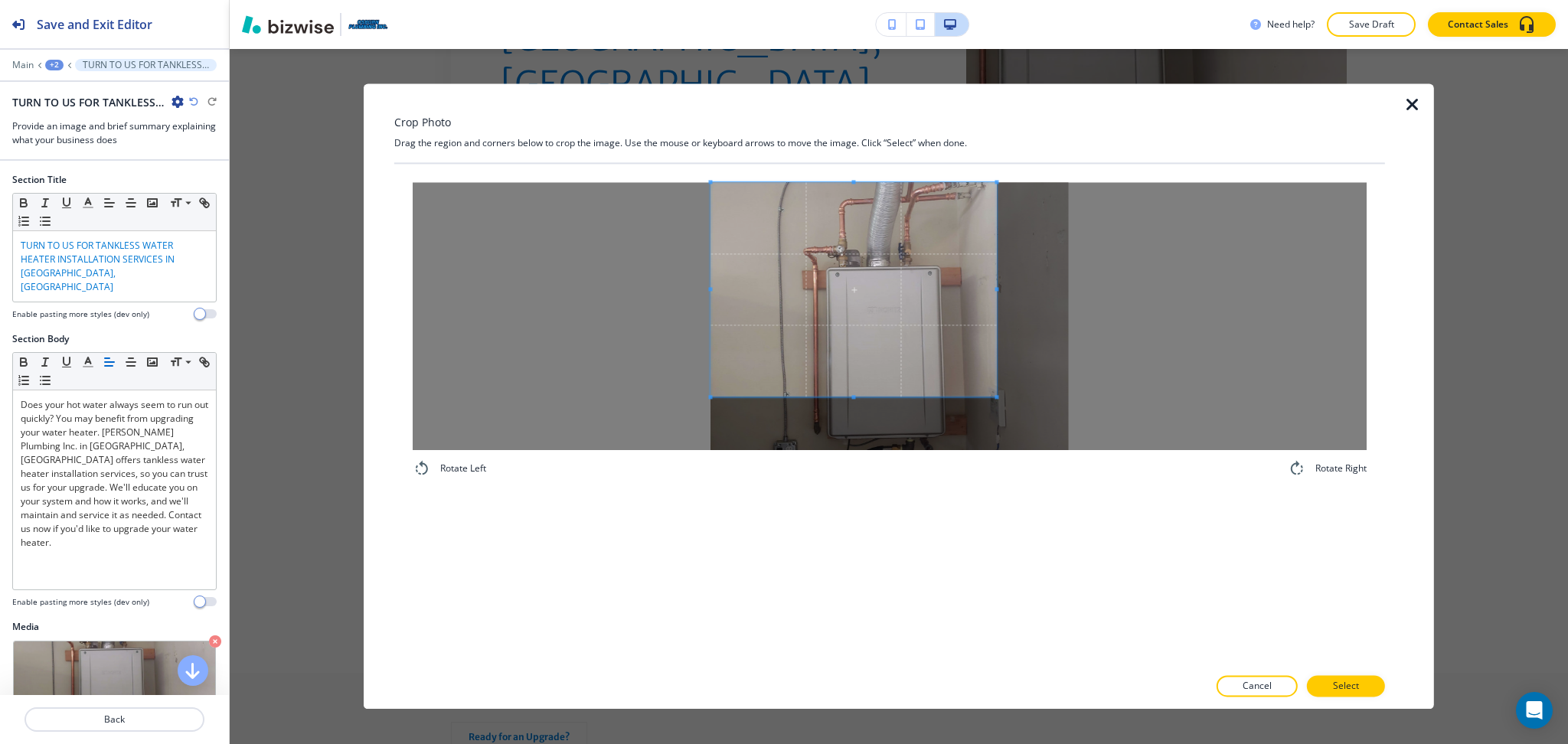
click at [816, 257] on span at bounding box center [853, 290] width 285 height 215
click at [900, 630] on div "Rotate Left Rotate Right" at bounding box center [890, 415] width 991 height 502
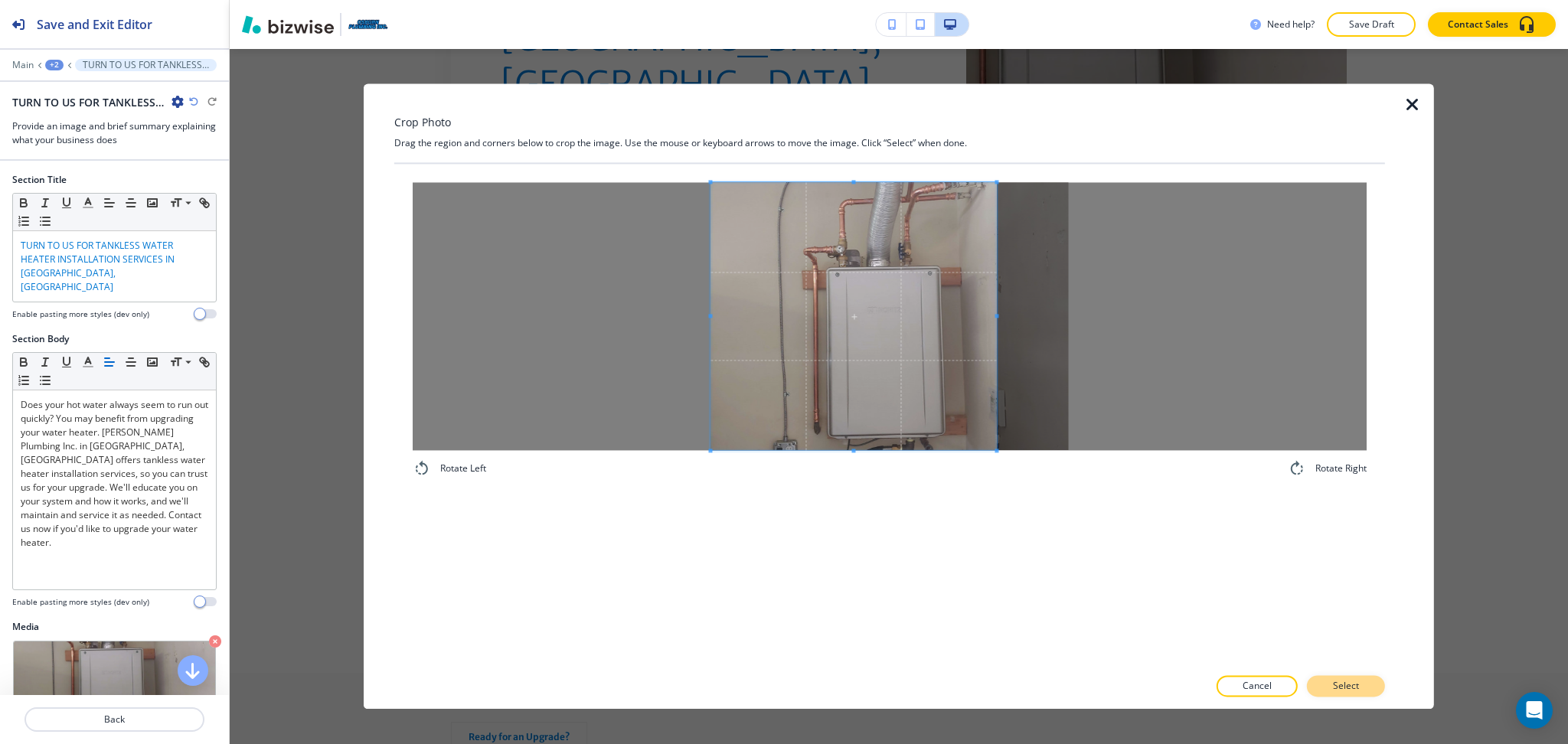
click at [1326, 692] on button "Select" at bounding box center [1345, 686] width 78 height 22
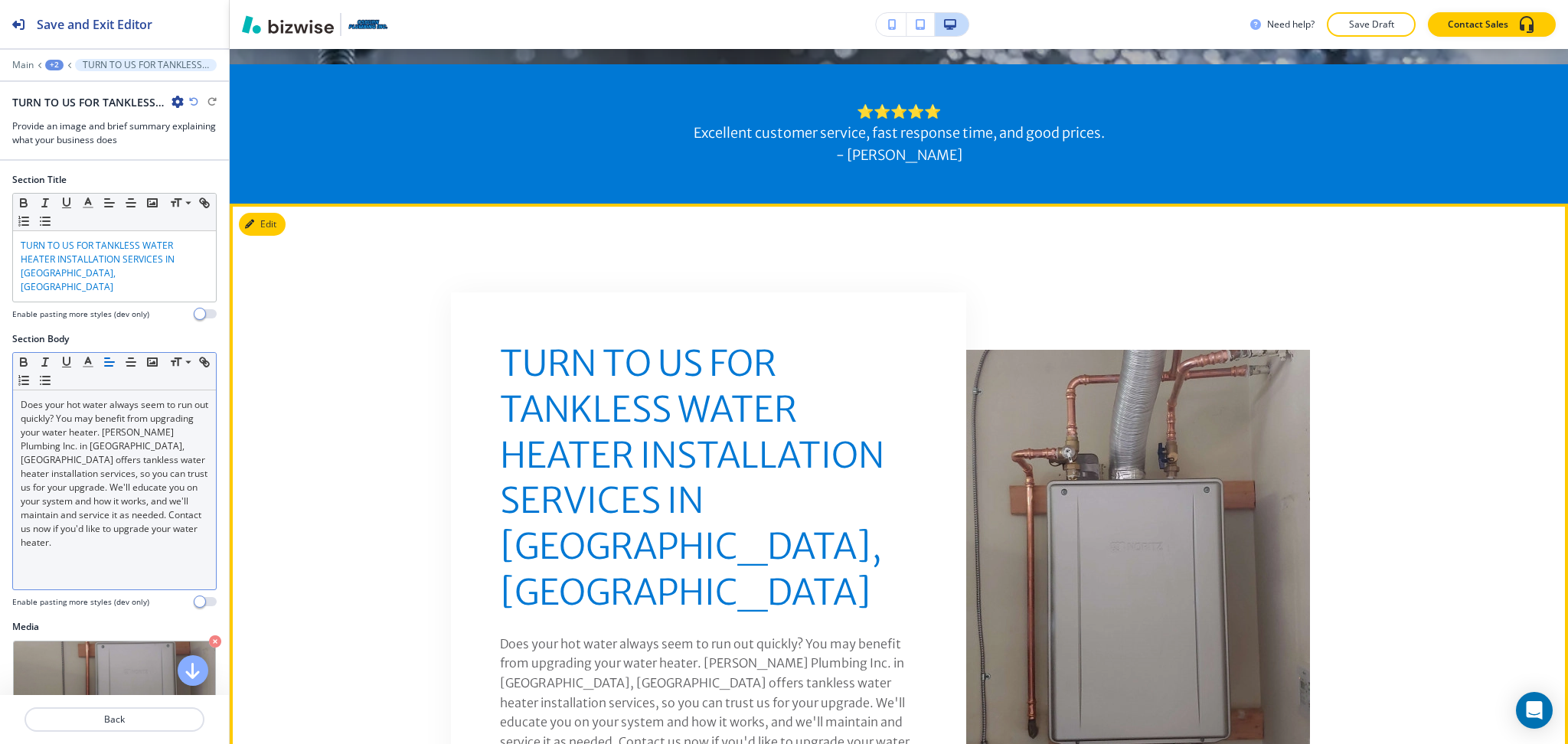
scroll to position [714, 0]
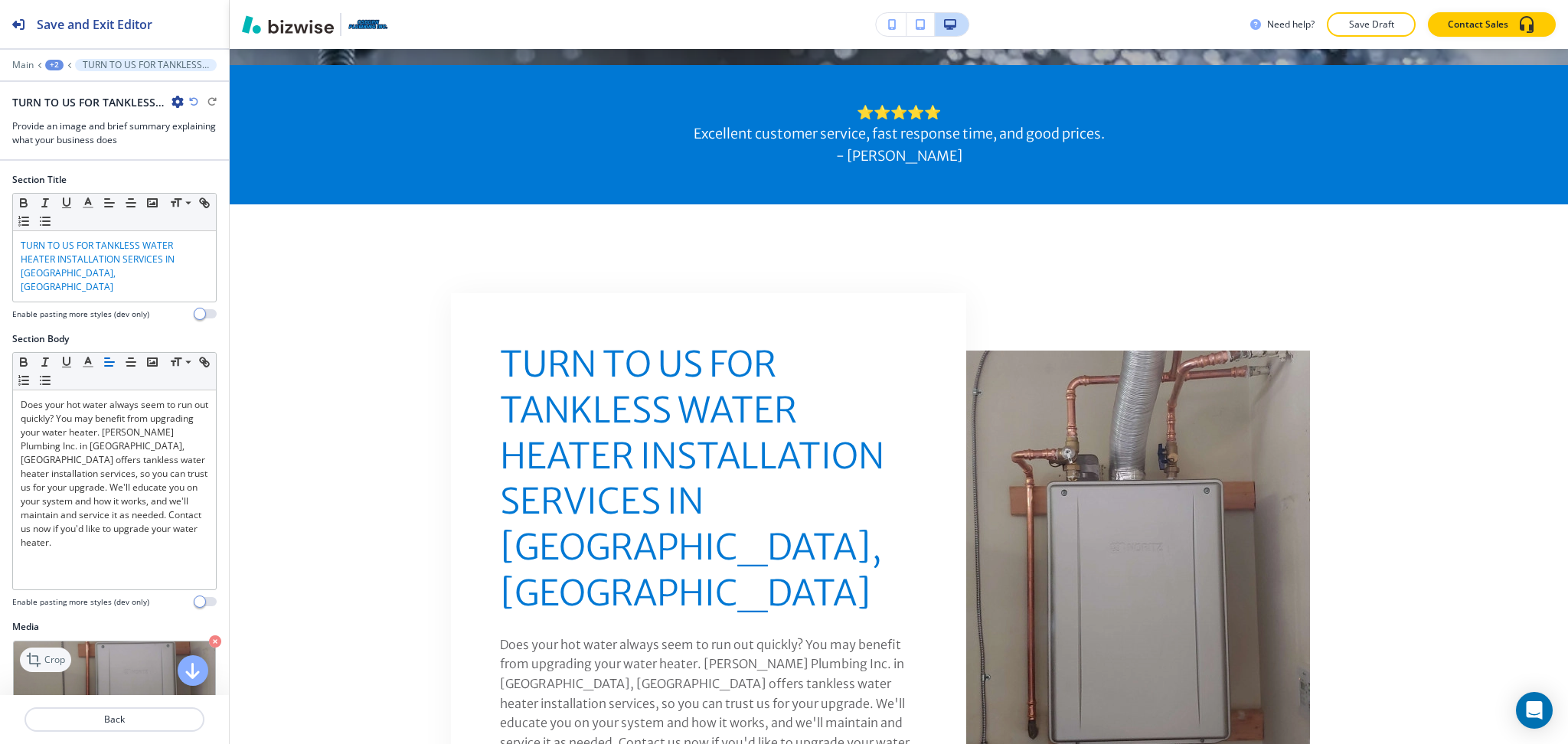
click at [46, 653] on p "Crop" at bounding box center [55, 660] width 21 height 14
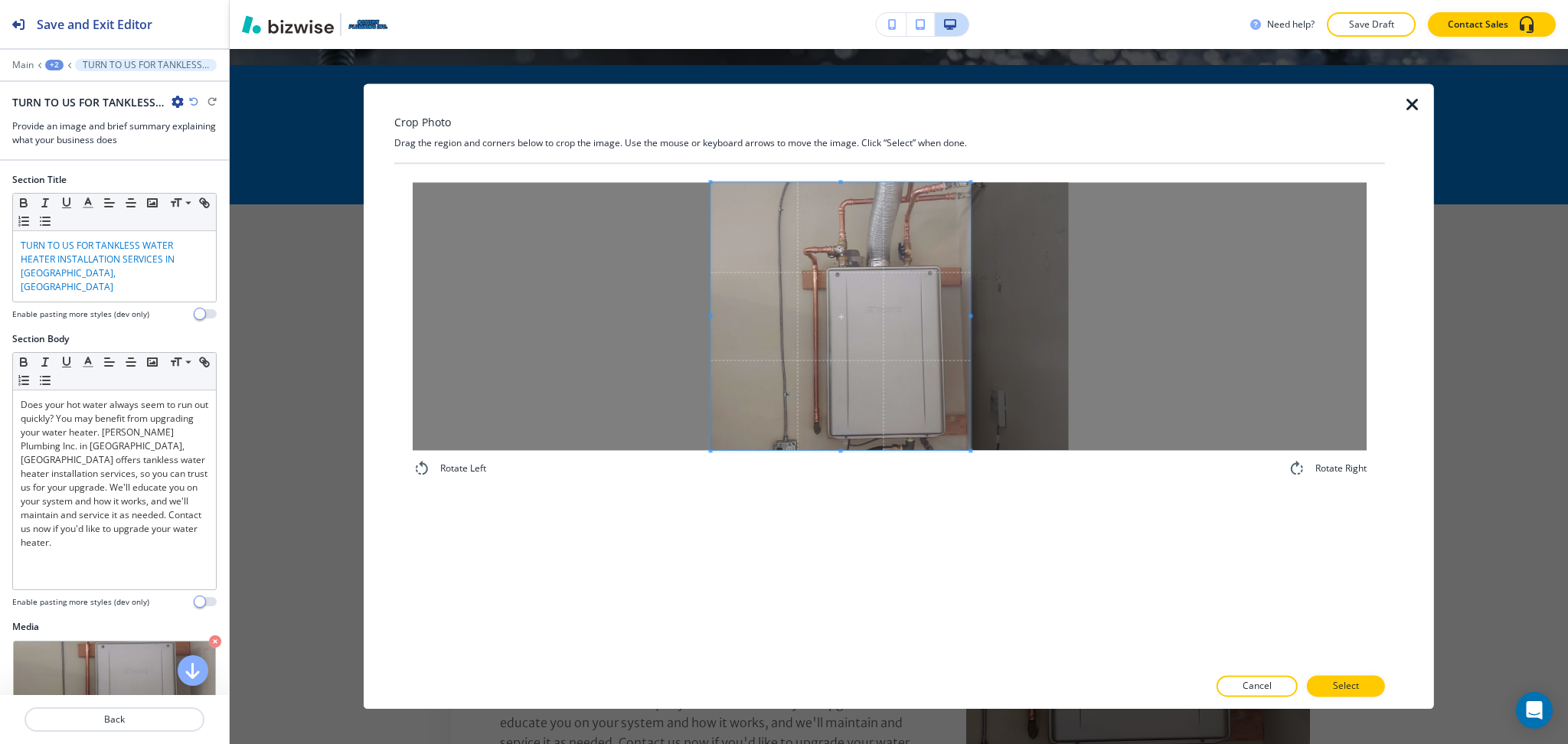
click at [968, 310] on div at bounding box center [840, 316] width 259 height 268
click at [1352, 681] on p "Select" at bounding box center [1345, 687] width 26 height 14
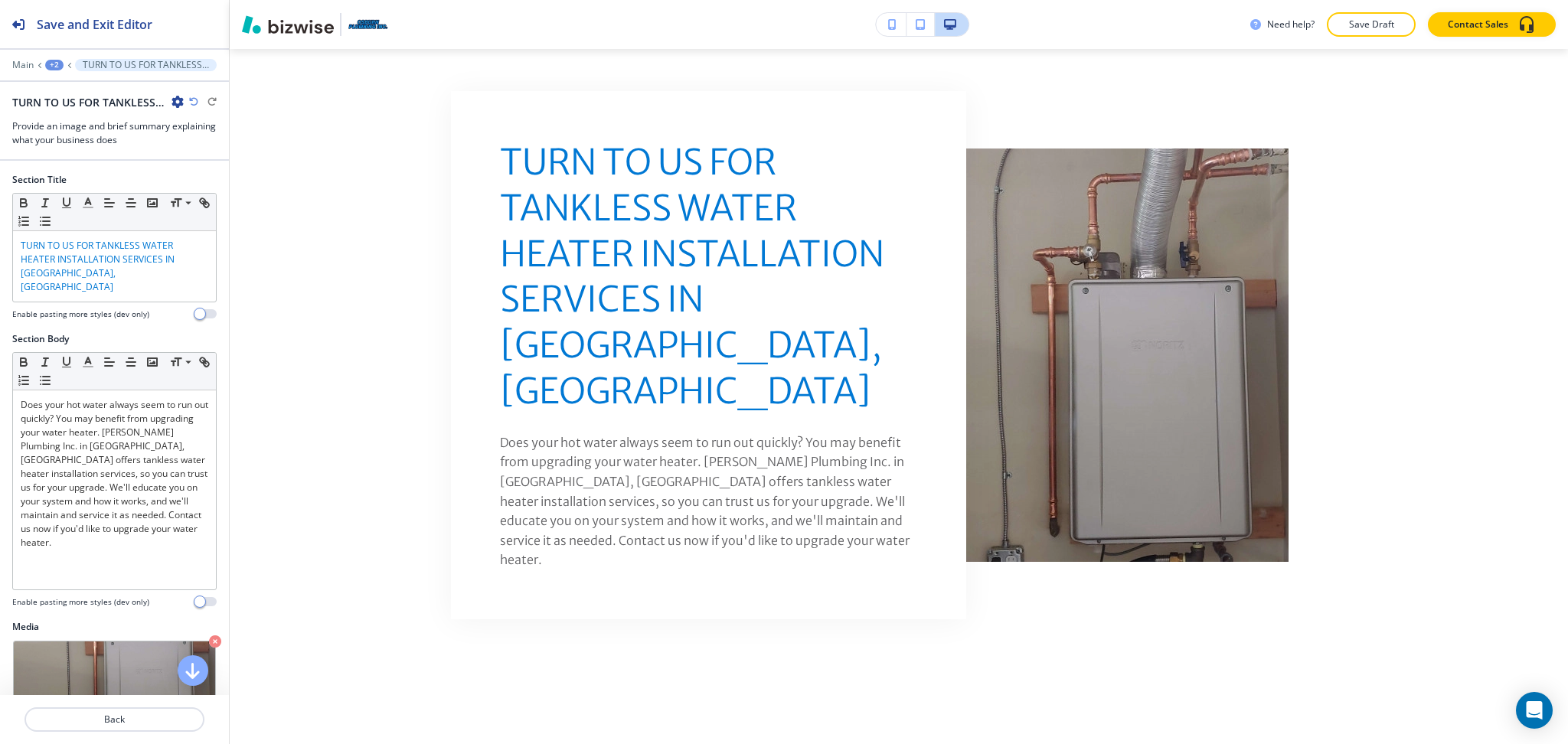
scroll to position [917, 0]
click at [194, 99] on icon "button" at bounding box center [194, 101] width 10 height 10
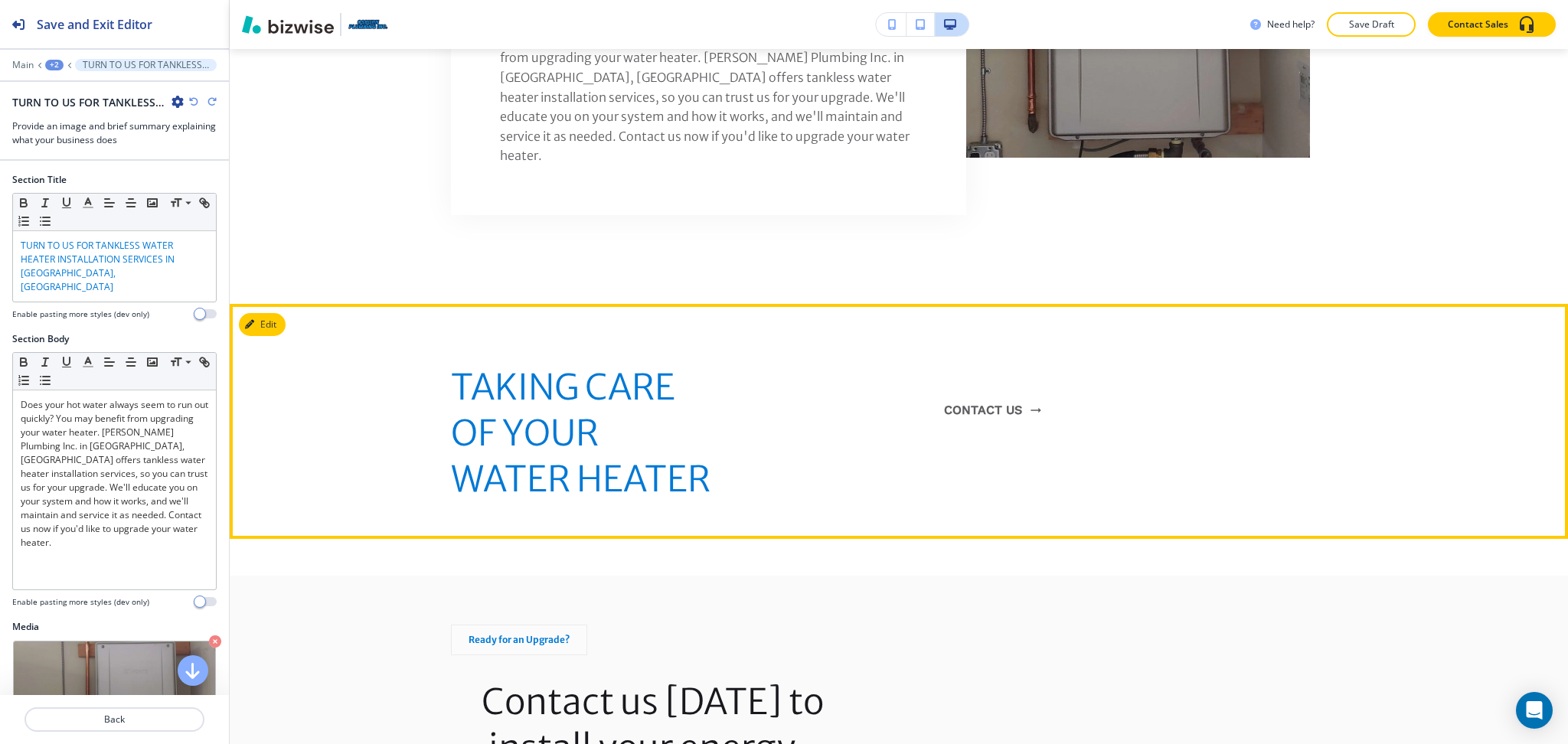
scroll to position [1323, 0]
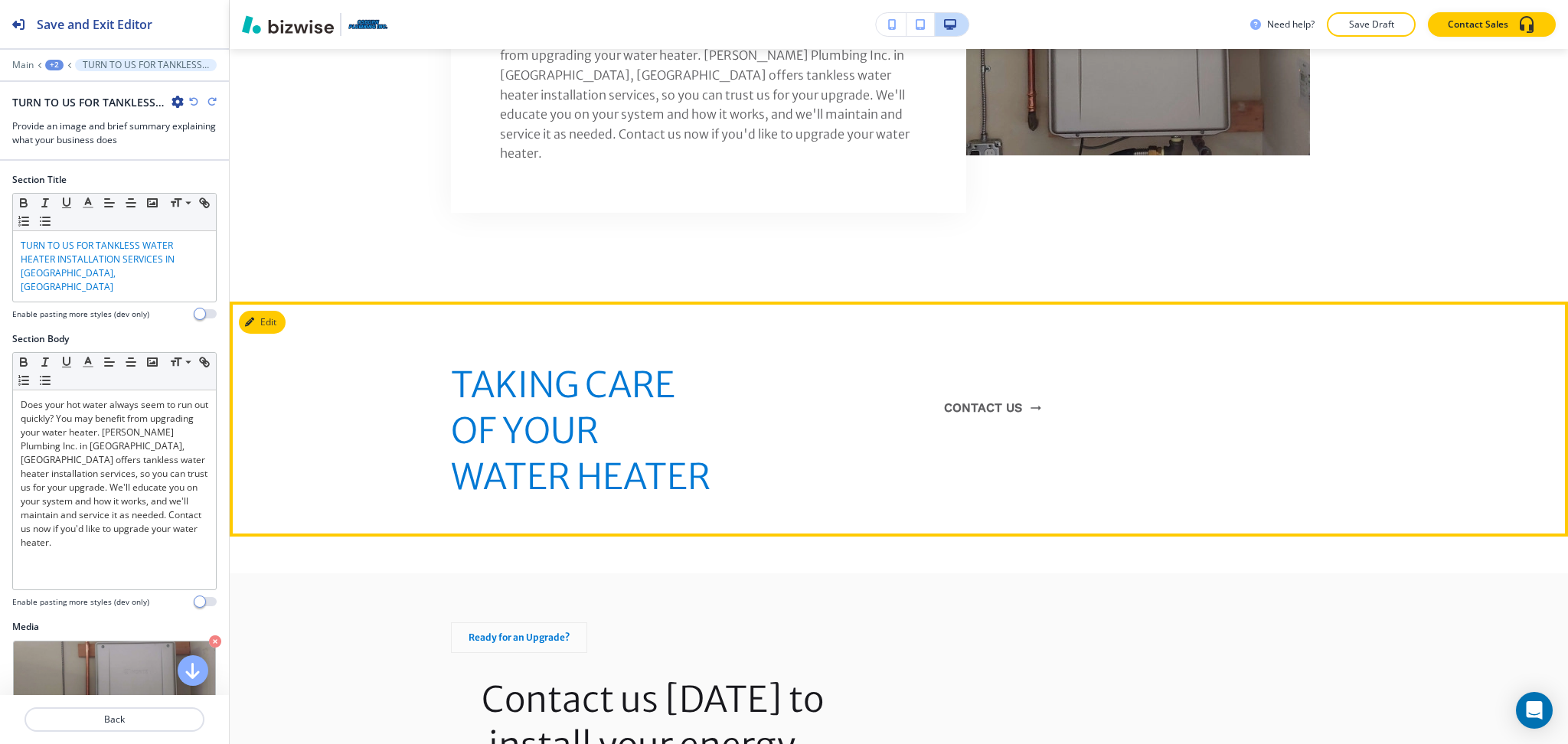
click at [268, 301] on section "TAKING CARE OF YOUR WATER HEATER CONTACT US" at bounding box center [898, 418] width 1338 height 235
click at [274, 311] on button "Edit This Section" at bounding box center [291, 322] width 103 height 23
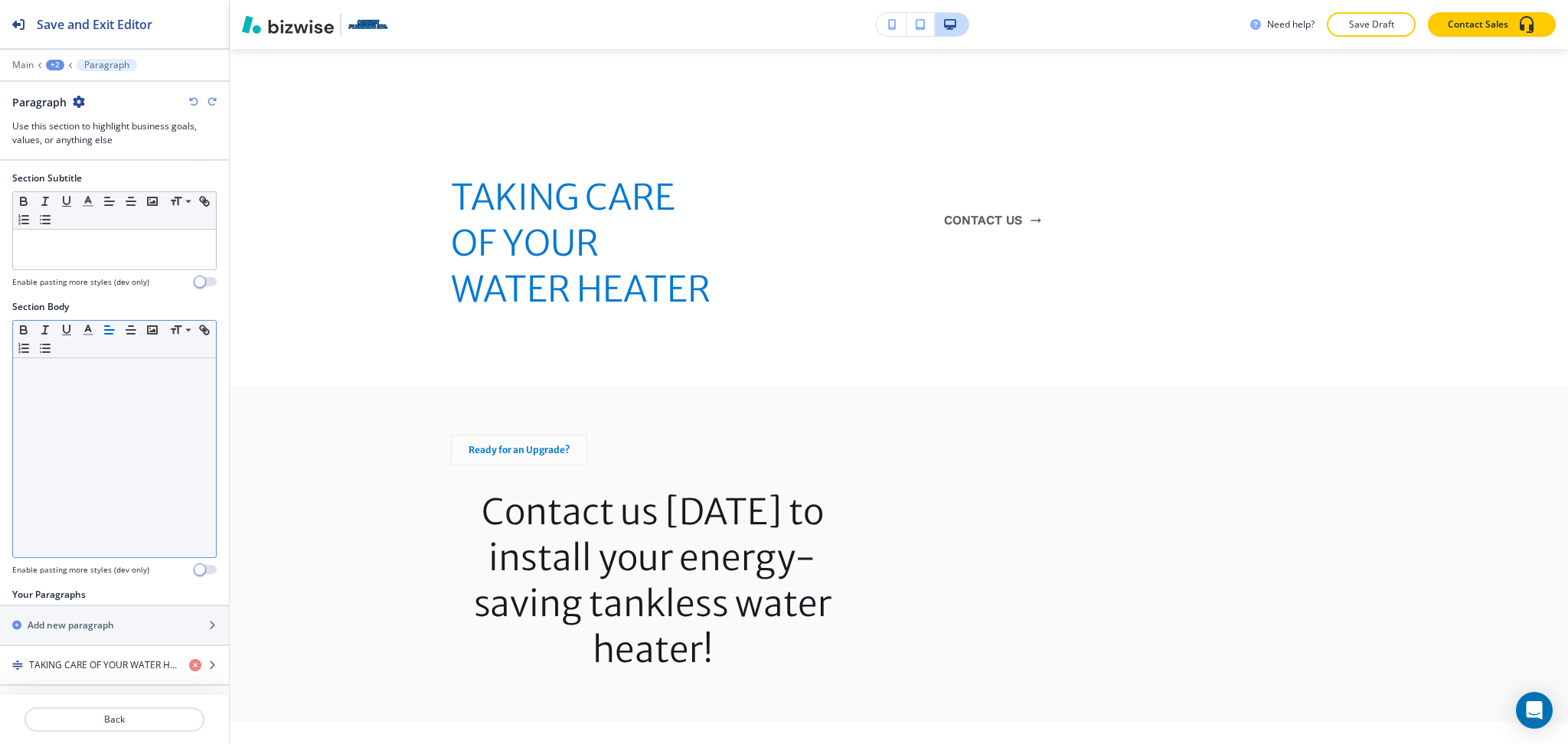
scroll to position [147, 0]
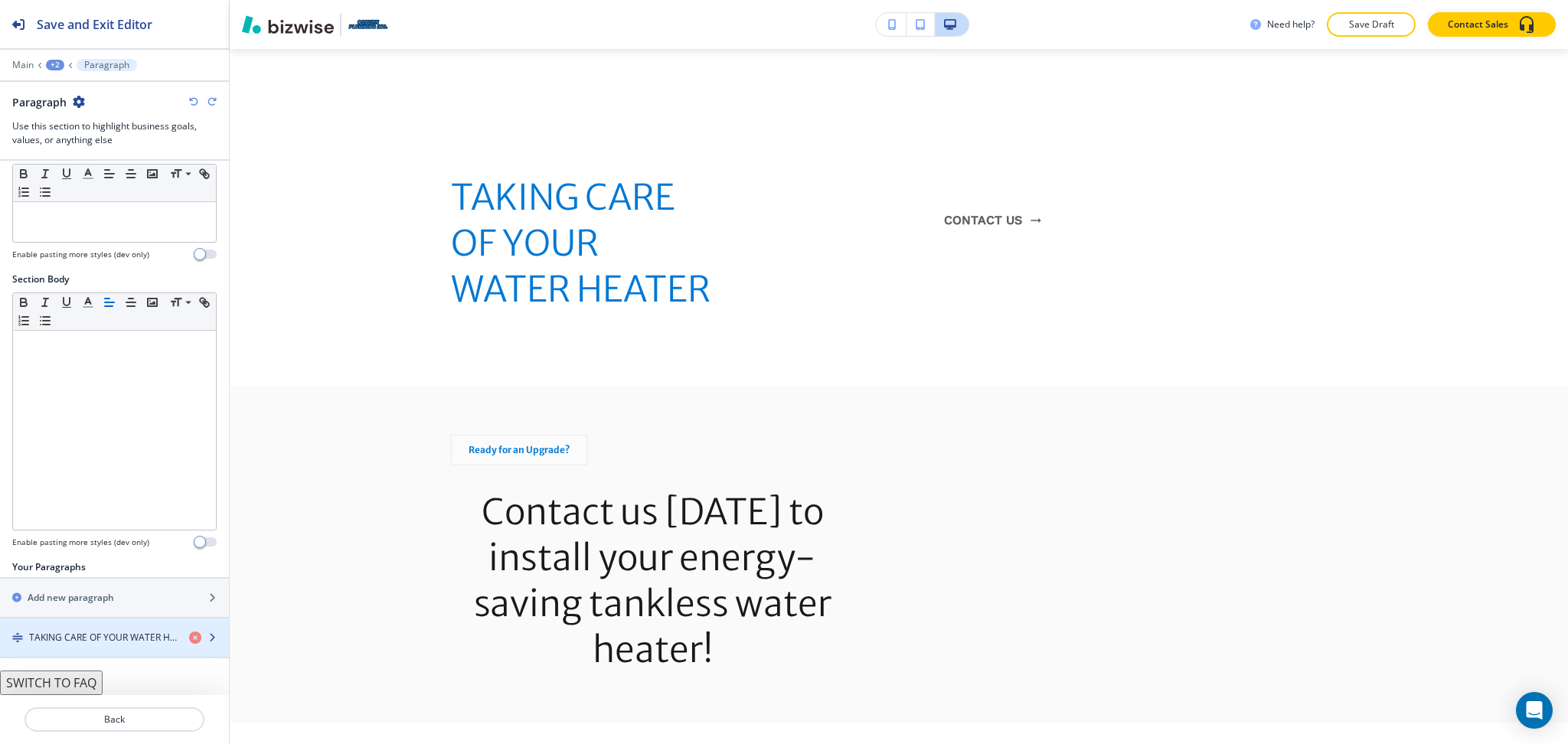
click at [91, 643] on h4 "TAKING CARE OF YOUR WATER HEATER" at bounding box center [102, 637] width 148 height 14
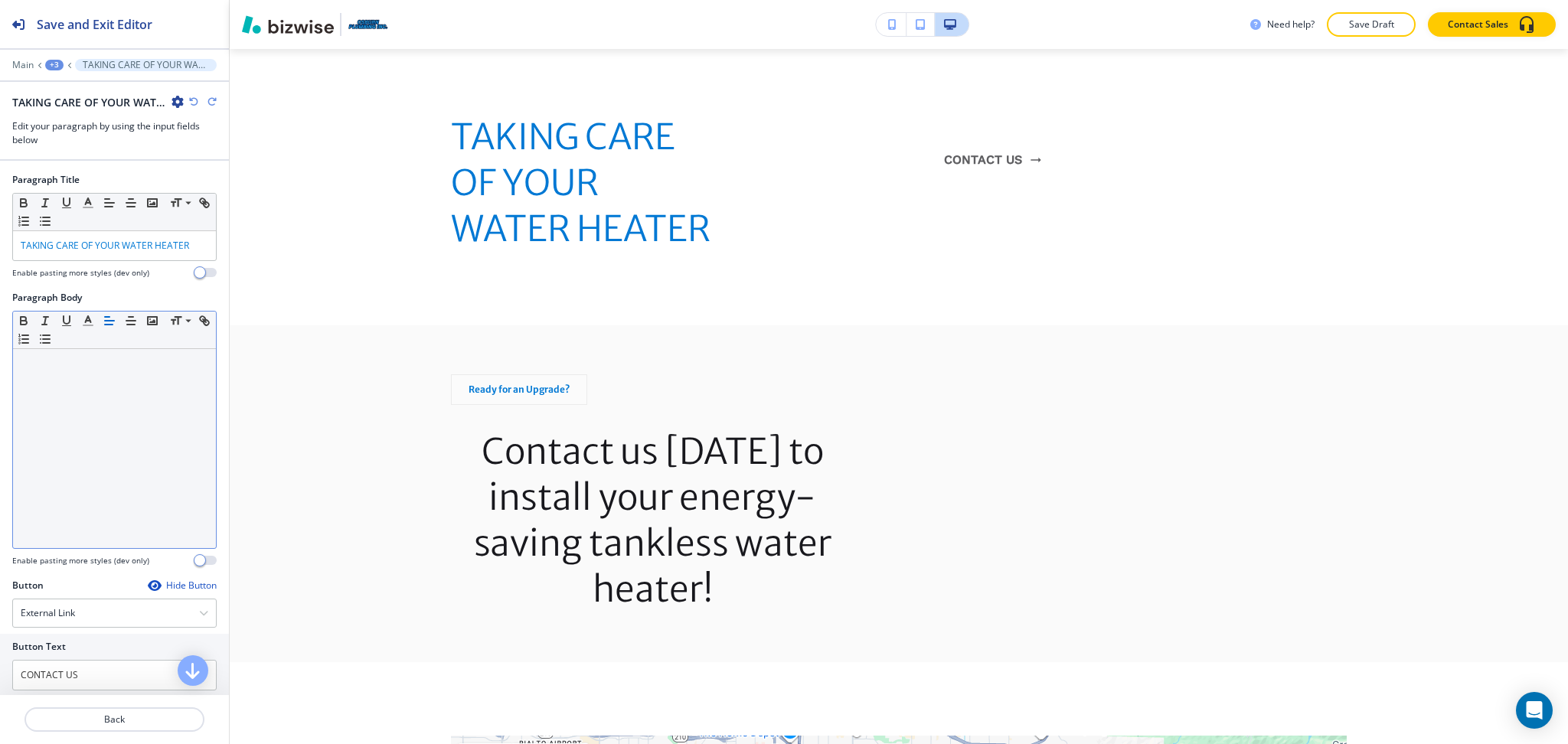
scroll to position [1572, 0]
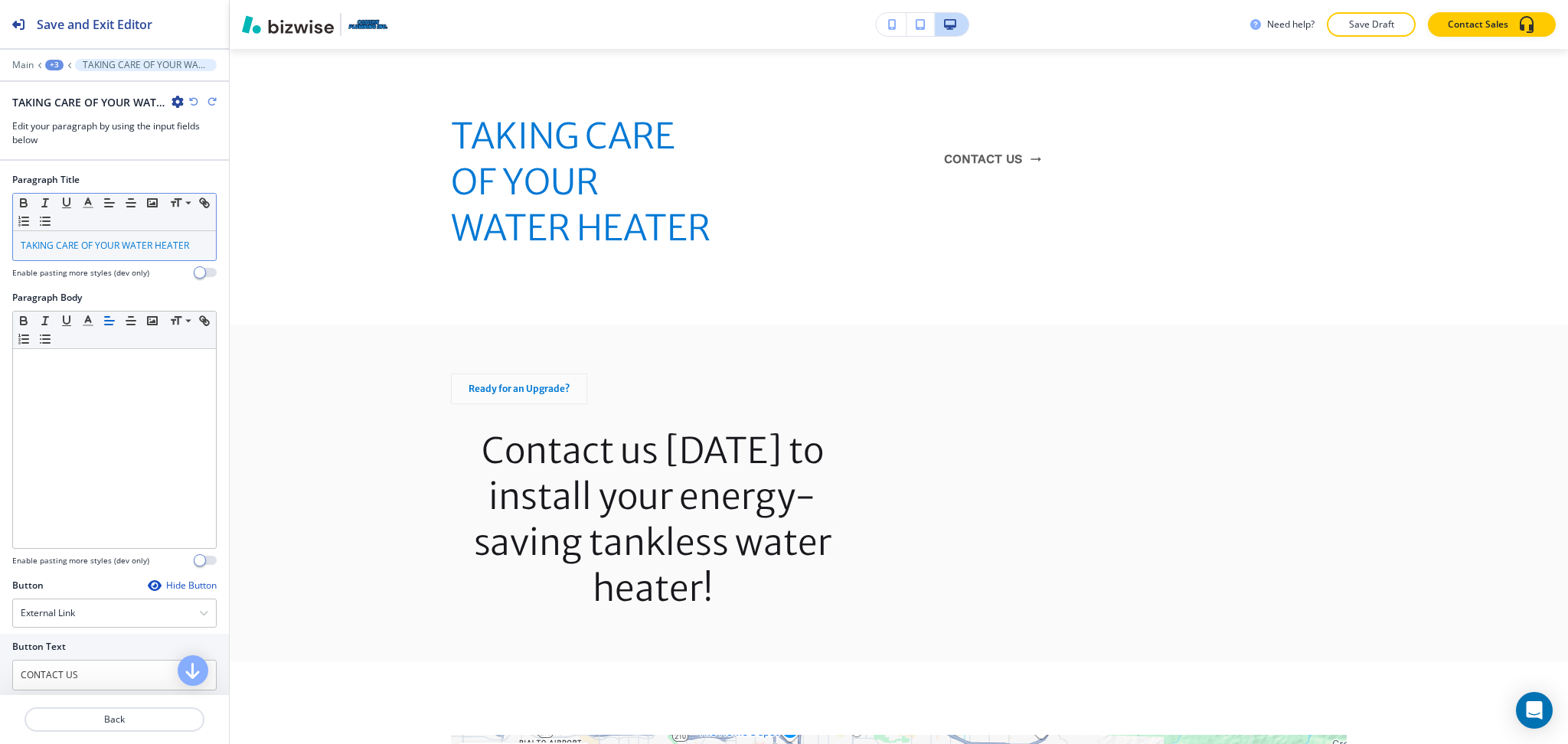
click at [102, 239] on span "TAKING CARE OF YOUR WATER HEATER" at bounding box center [105, 245] width 168 height 13
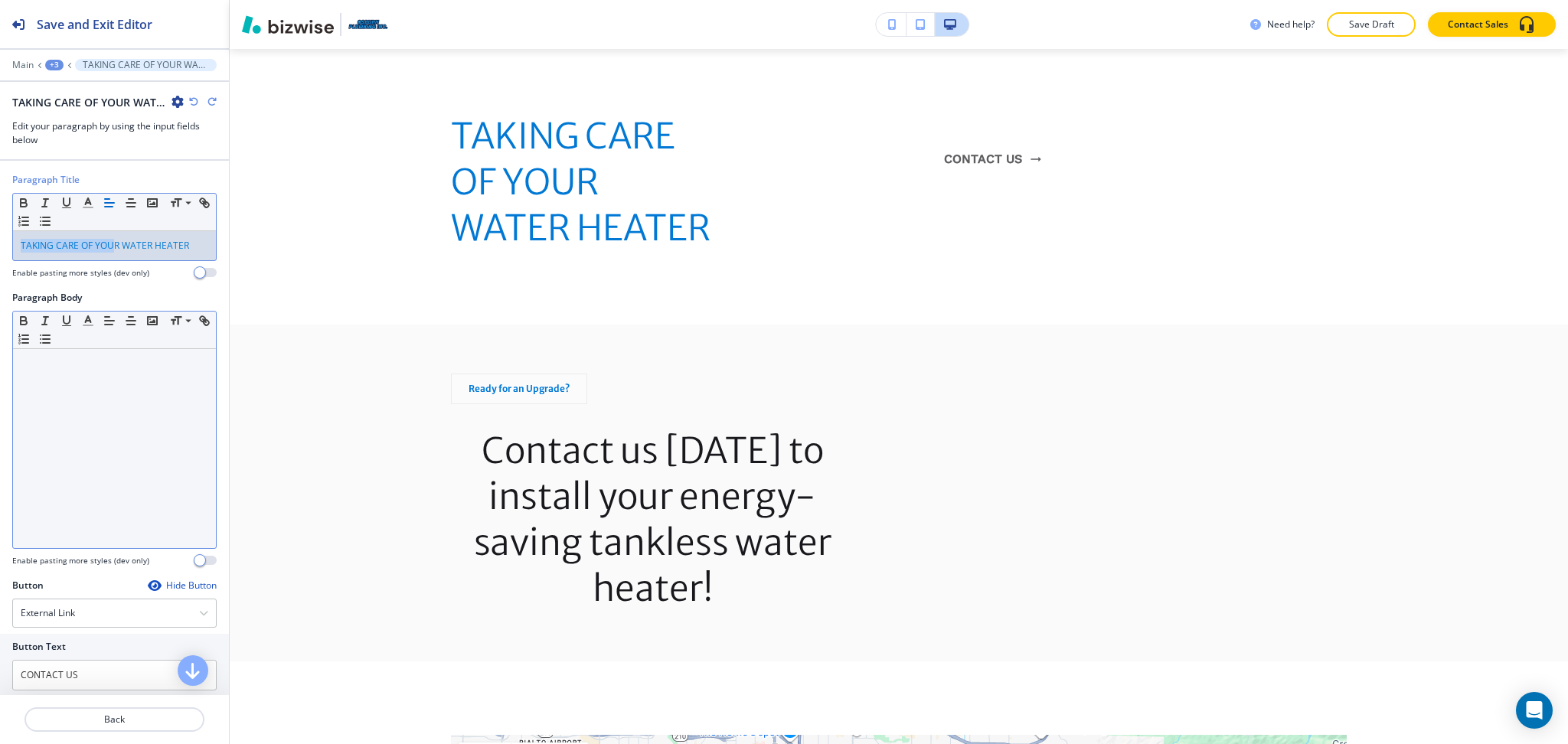
drag, startPoint x: 115, startPoint y: 309, endPoint x: 118, endPoint y: 348, distance: 39.1
click at [115, 337] on div "Paragraph Title Small Normal Large Huge TAKING CARE OF YOUR WATER HEATER Enable…" at bounding box center [114, 428] width 229 height 534
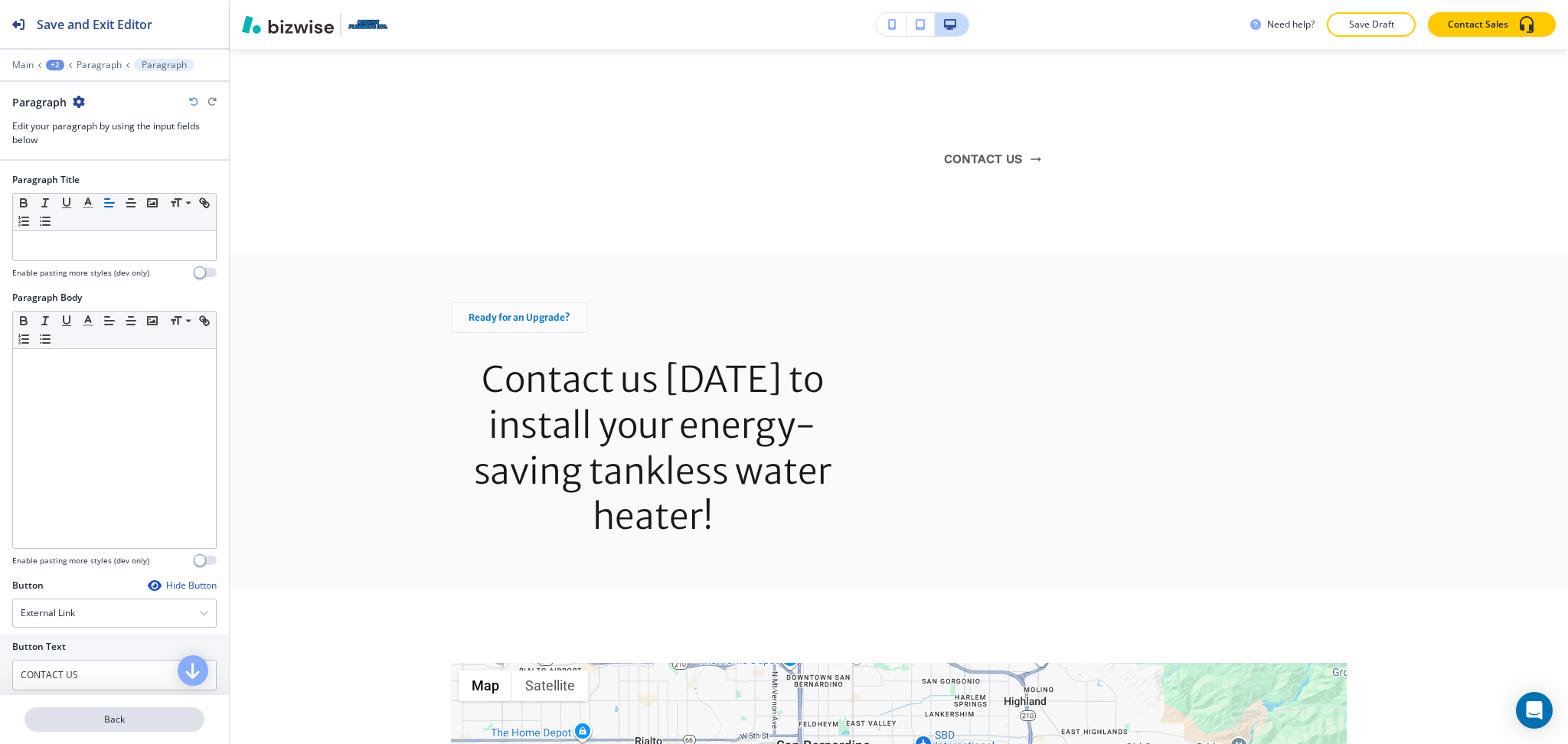
click at [107, 722] on p "Back" at bounding box center [114, 720] width 177 height 14
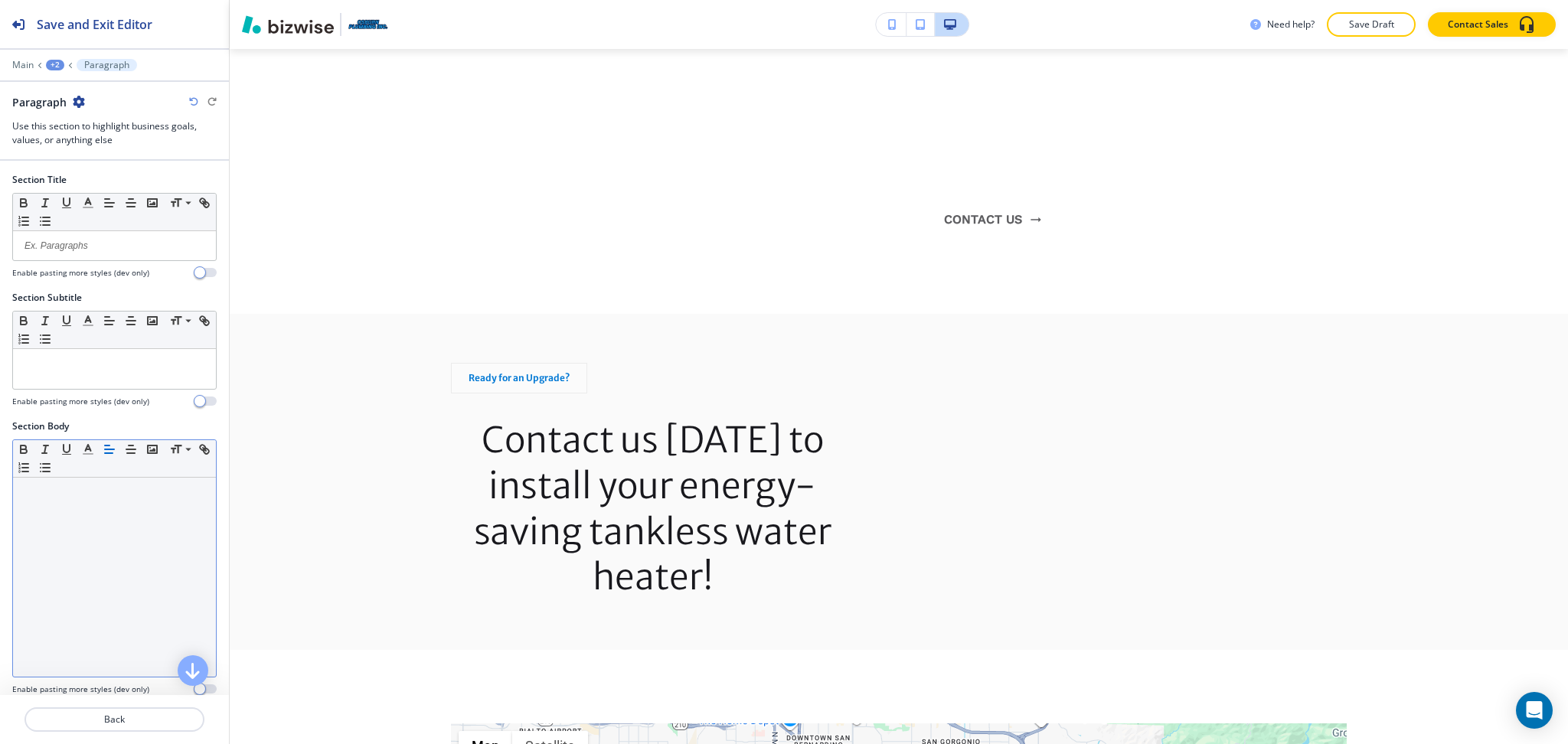
scroll to position [1511, 0]
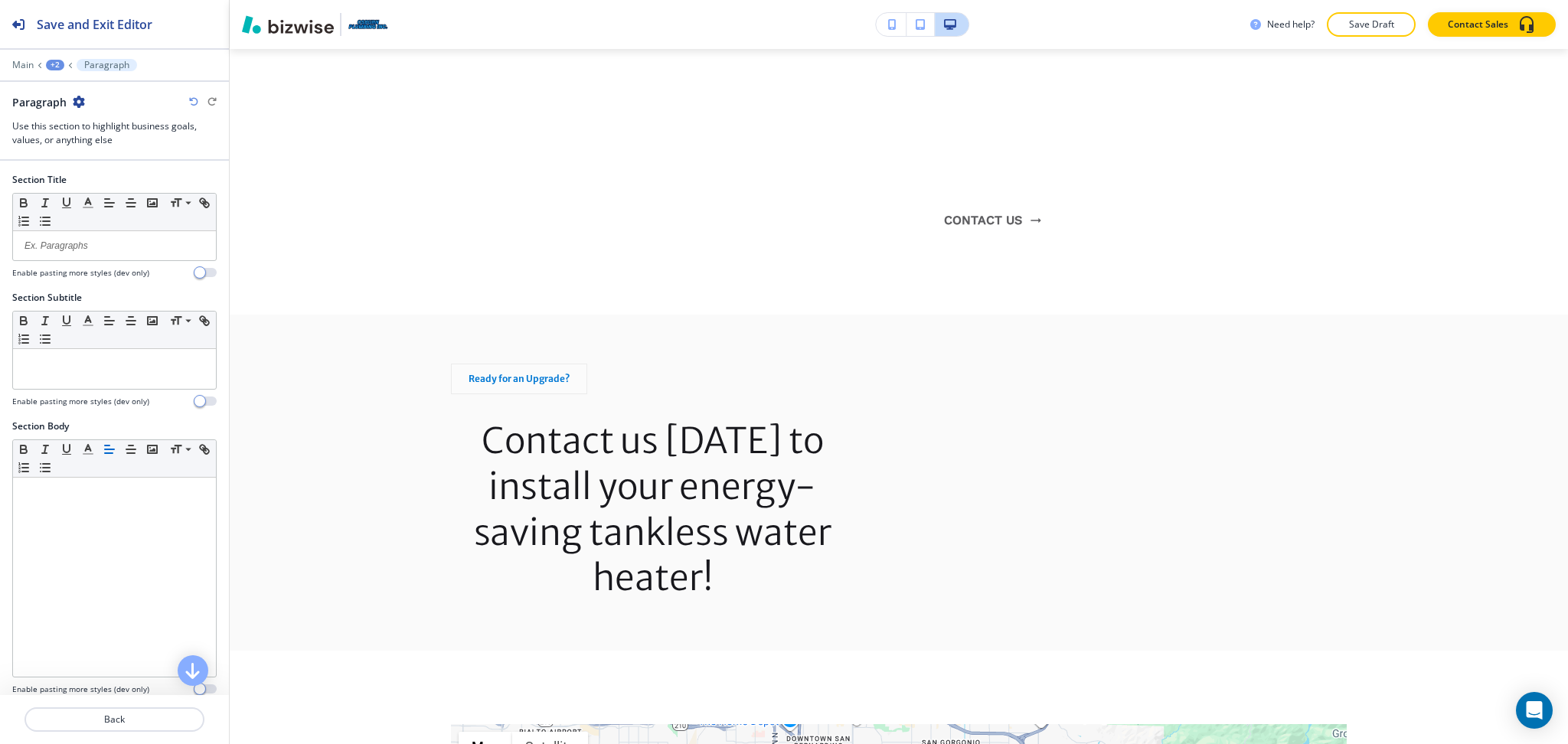
click at [73, 99] on icon "button" at bounding box center [79, 102] width 12 height 12
click at [112, 189] on button "Delete Section" at bounding box center [121, 183] width 98 height 28
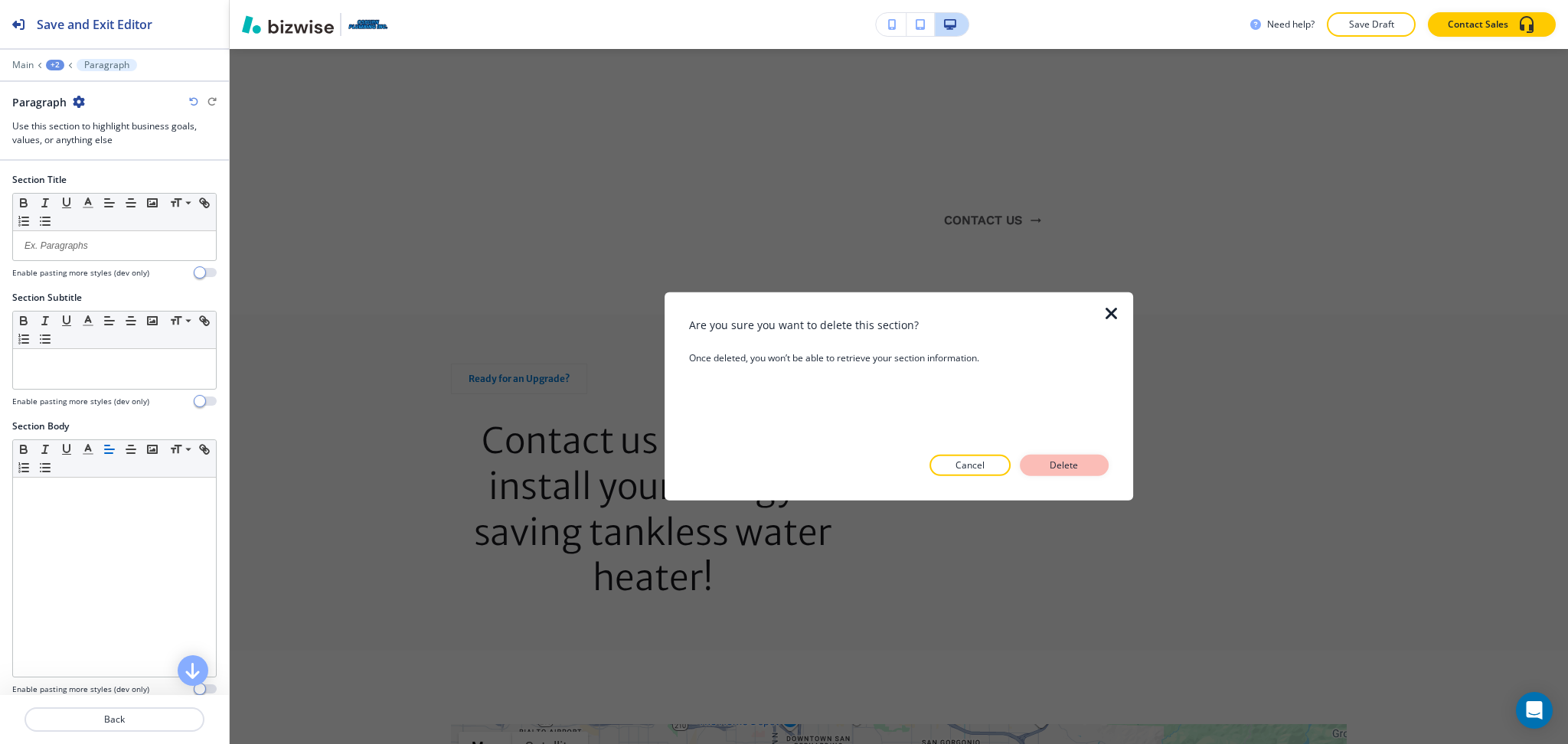
click at [1072, 458] on p "Delete" at bounding box center [1064, 465] width 37 height 14
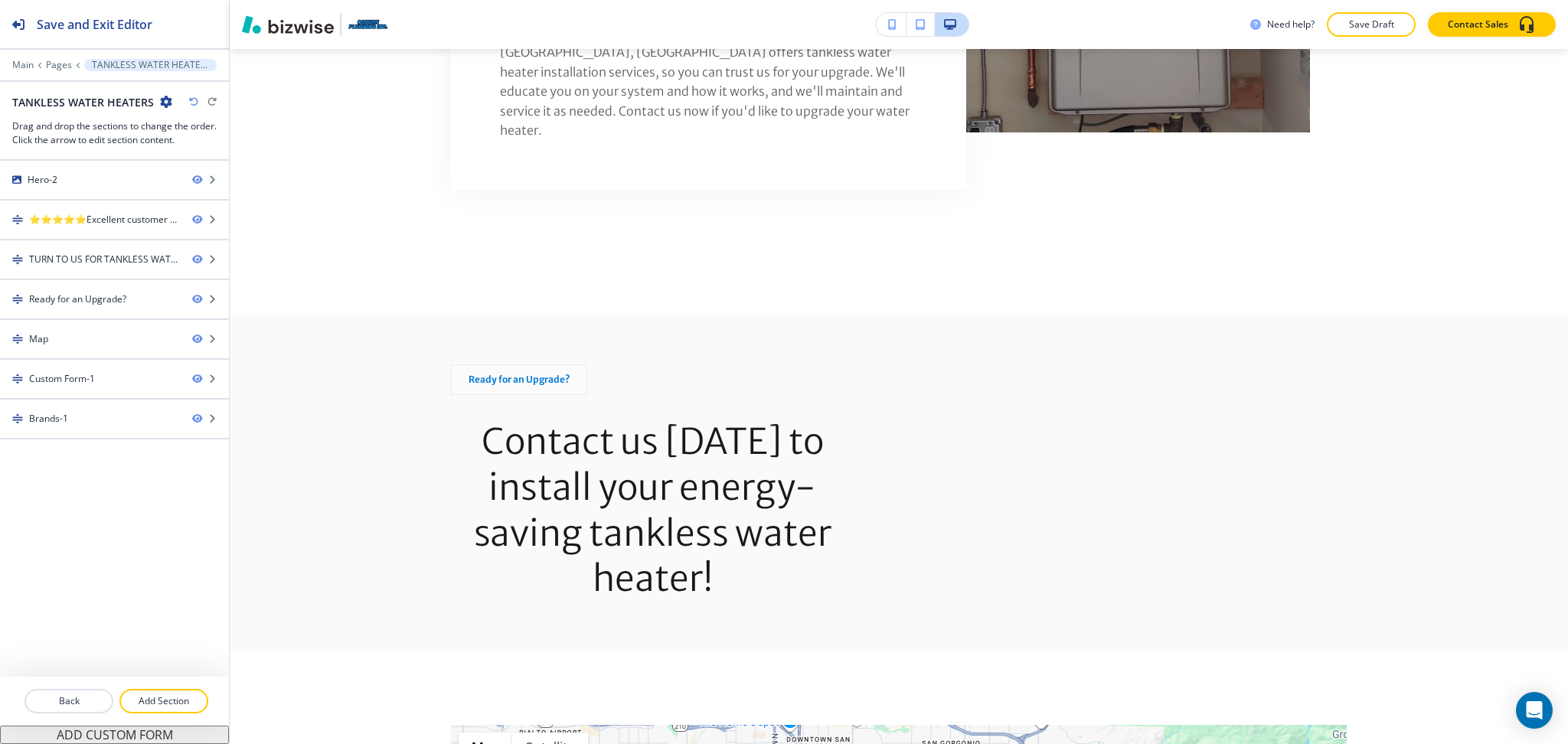
click at [176, 678] on div at bounding box center [114, 683] width 229 height 12
click at [182, 704] on p "Add Section" at bounding box center [164, 701] width 86 height 14
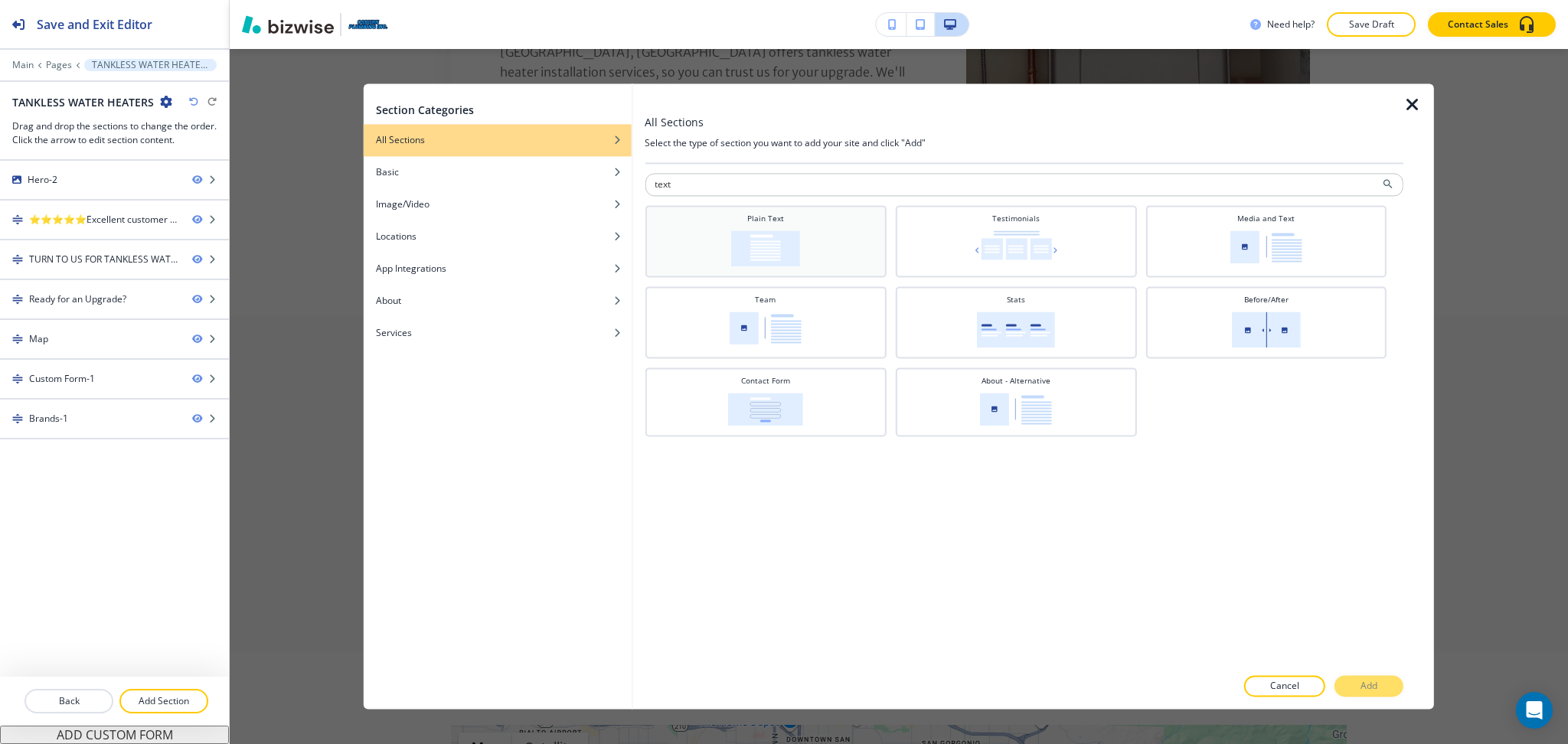
type input "text"
click at [746, 243] on img at bounding box center [765, 248] width 69 height 36
click at [1354, 676] on div "Cancel Add" at bounding box center [1023, 686] width 759 height 22
click at [1362, 684] on p "Add" at bounding box center [1368, 687] width 17 height 14
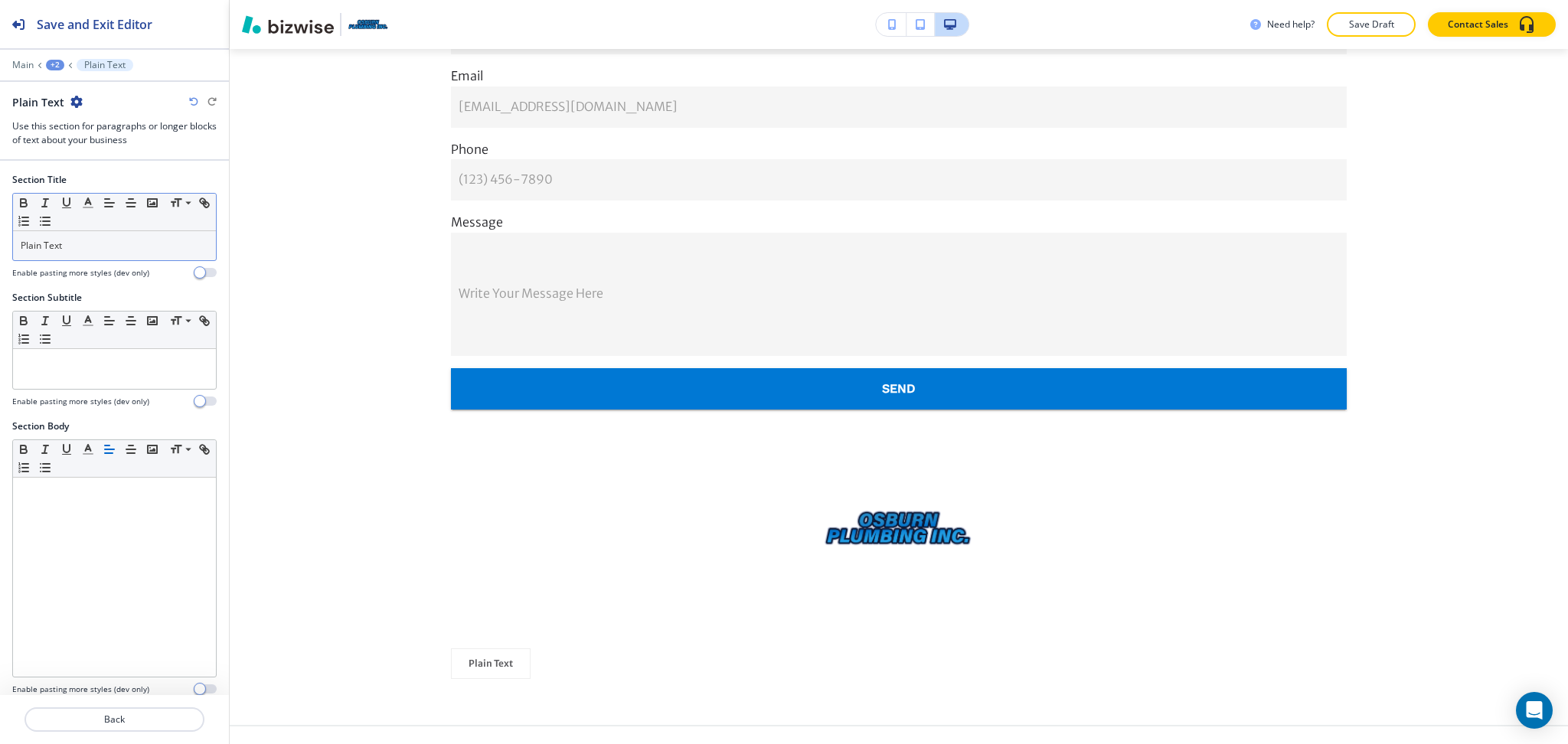
scroll to position [2641, 0]
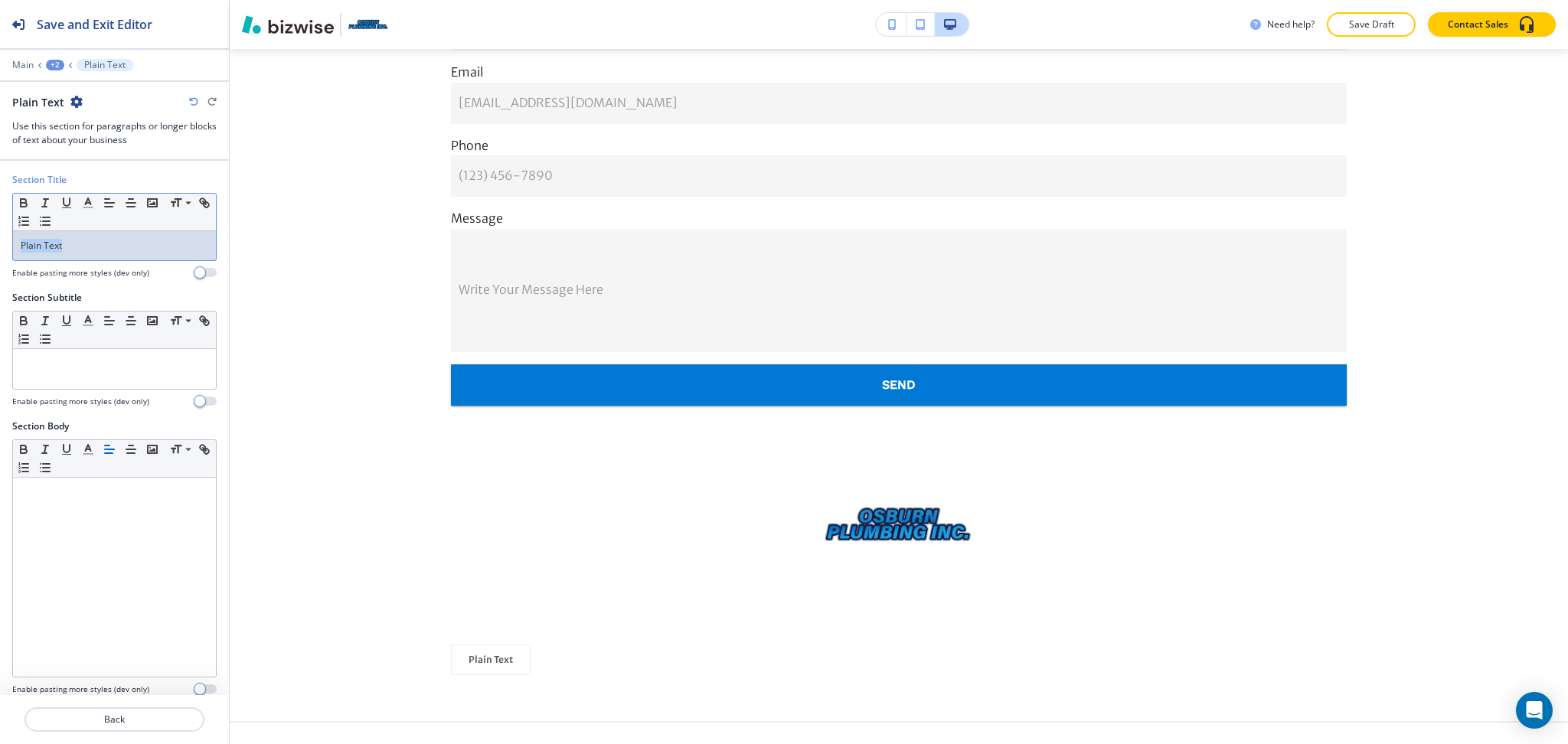
drag, startPoint x: 101, startPoint y: 245, endPoint x: 0, endPoint y: 247, distance: 101.0
click at [0, 247] on div "Section Title Small Normal Large Huge Plain Text Enable pasting more styles (de…" at bounding box center [114, 231] width 229 height 118
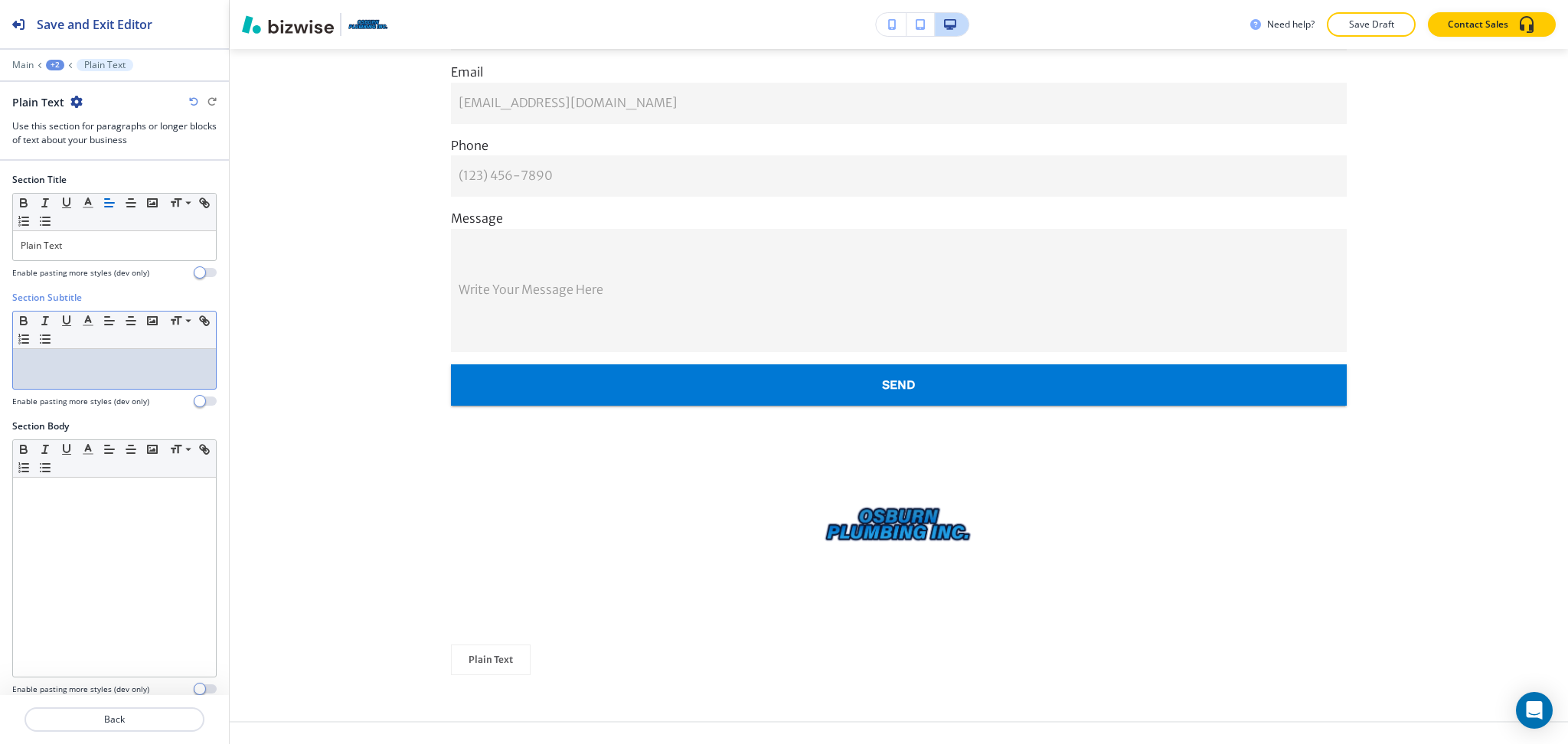
click at [110, 368] on p at bounding box center [114, 364] width 188 height 14
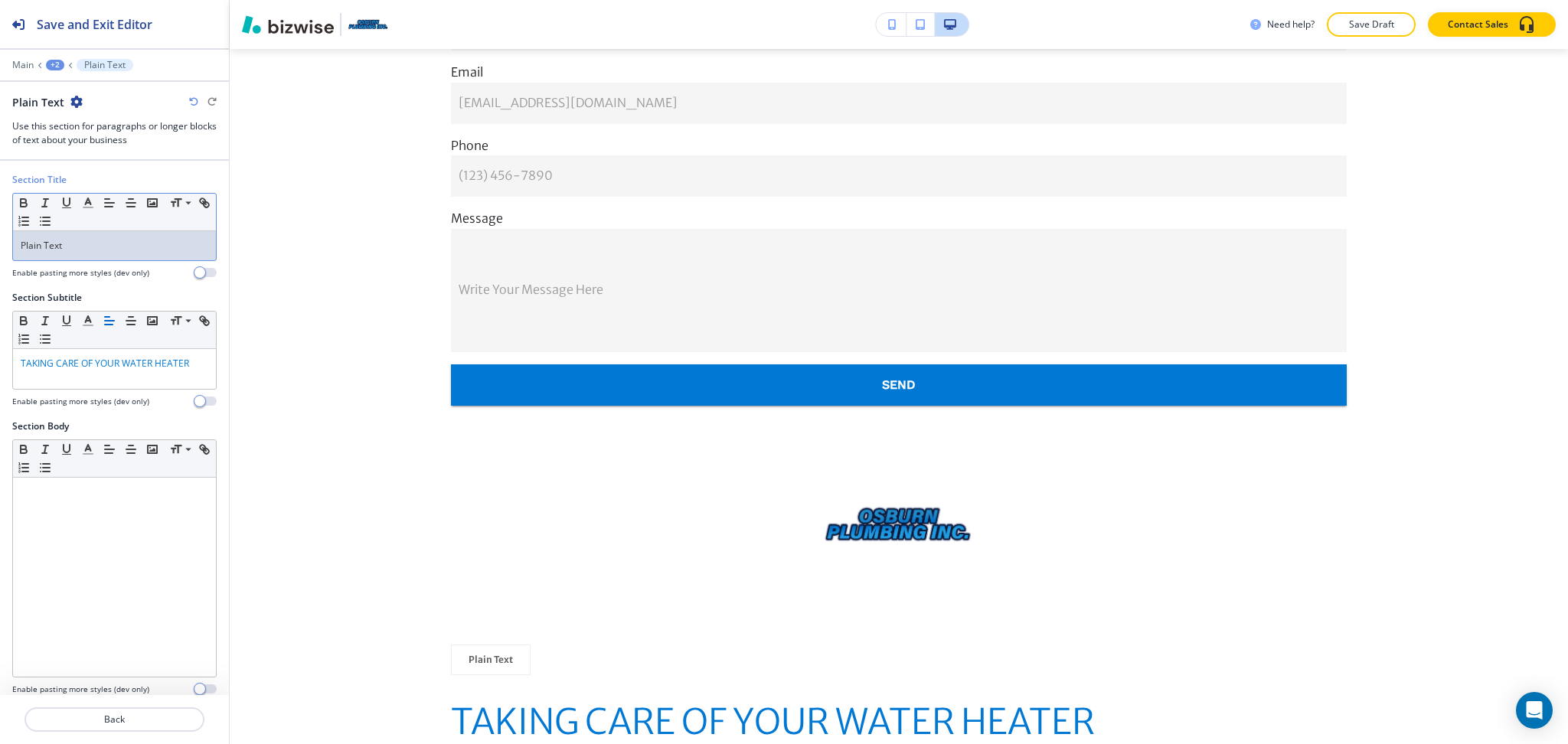
click at [83, 251] on p "Plain Text" at bounding box center [114, 246] width 188 height 14
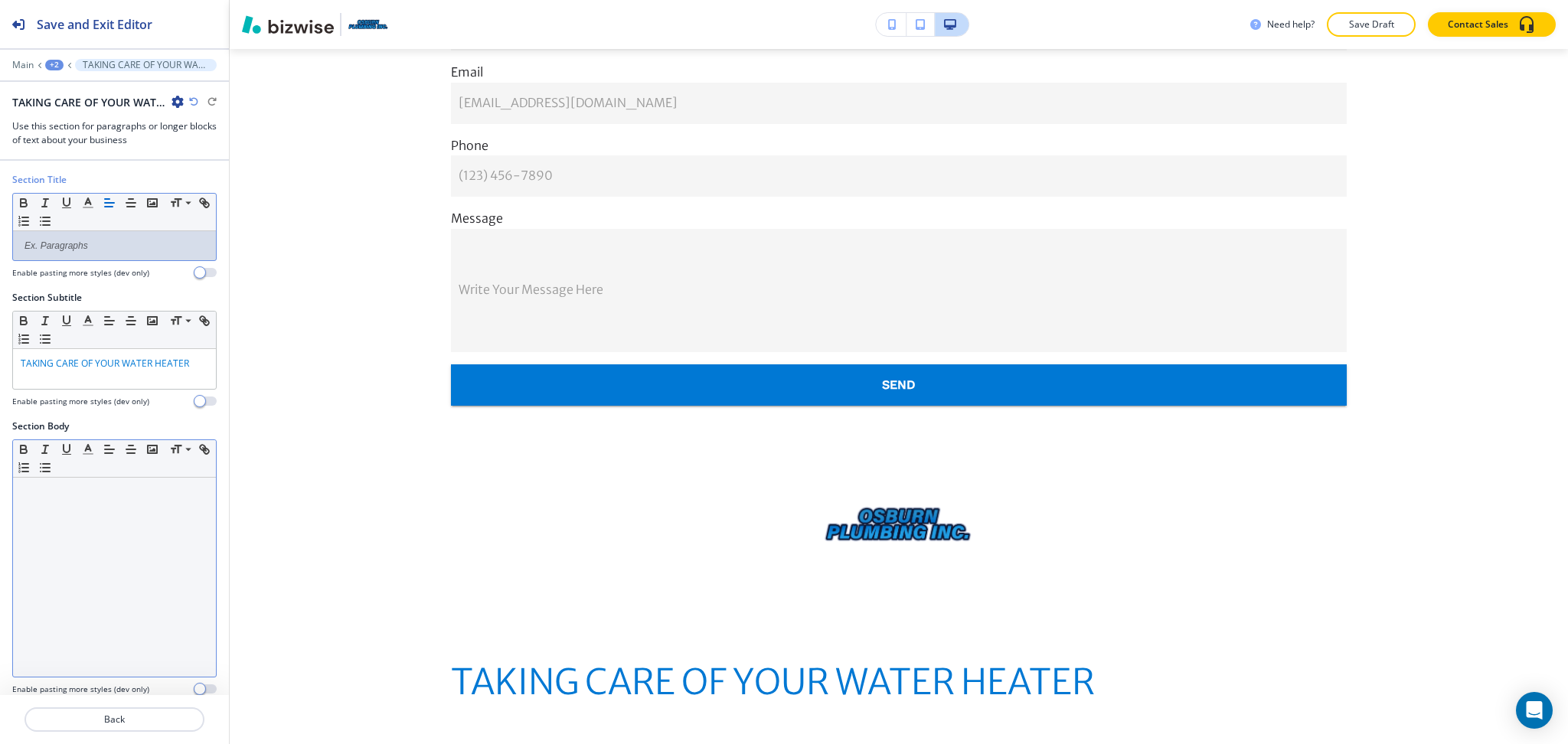
click at [140, 502] on div at bounding box center [114, 577] width 203 height 199
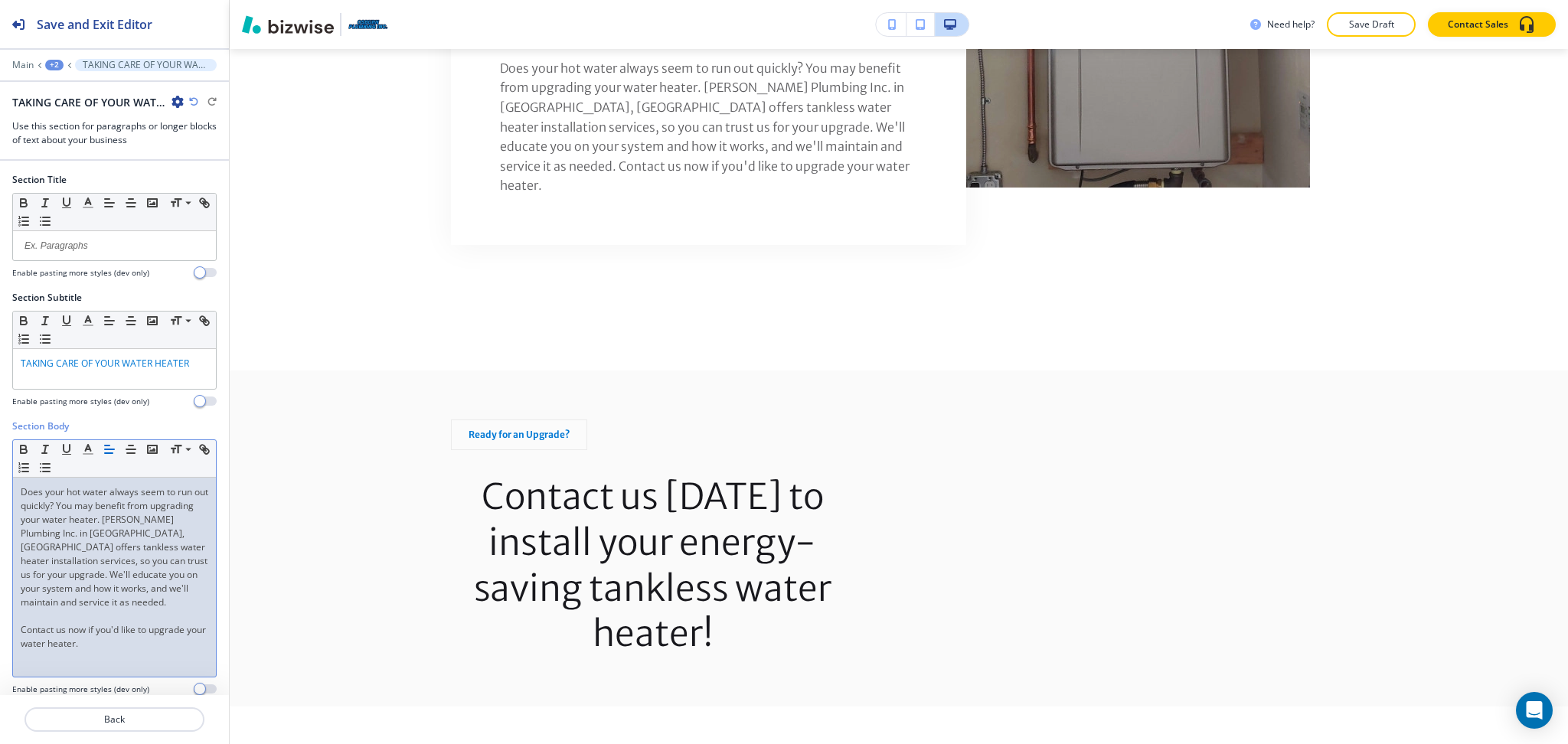
scroll to position [0, 0]
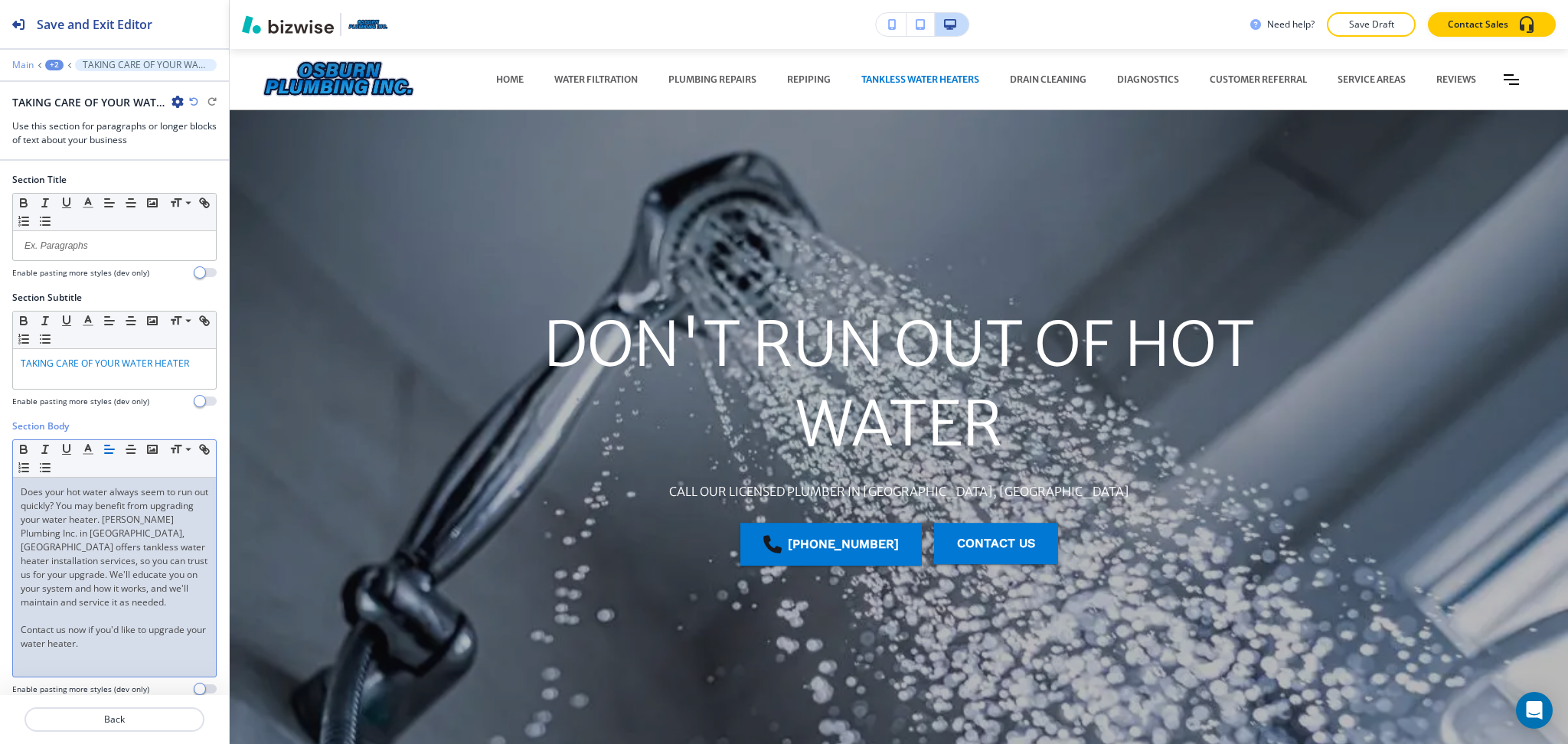
click at [26, 62] on p "Main" at bounding box center [23, 65] width 22 height 10
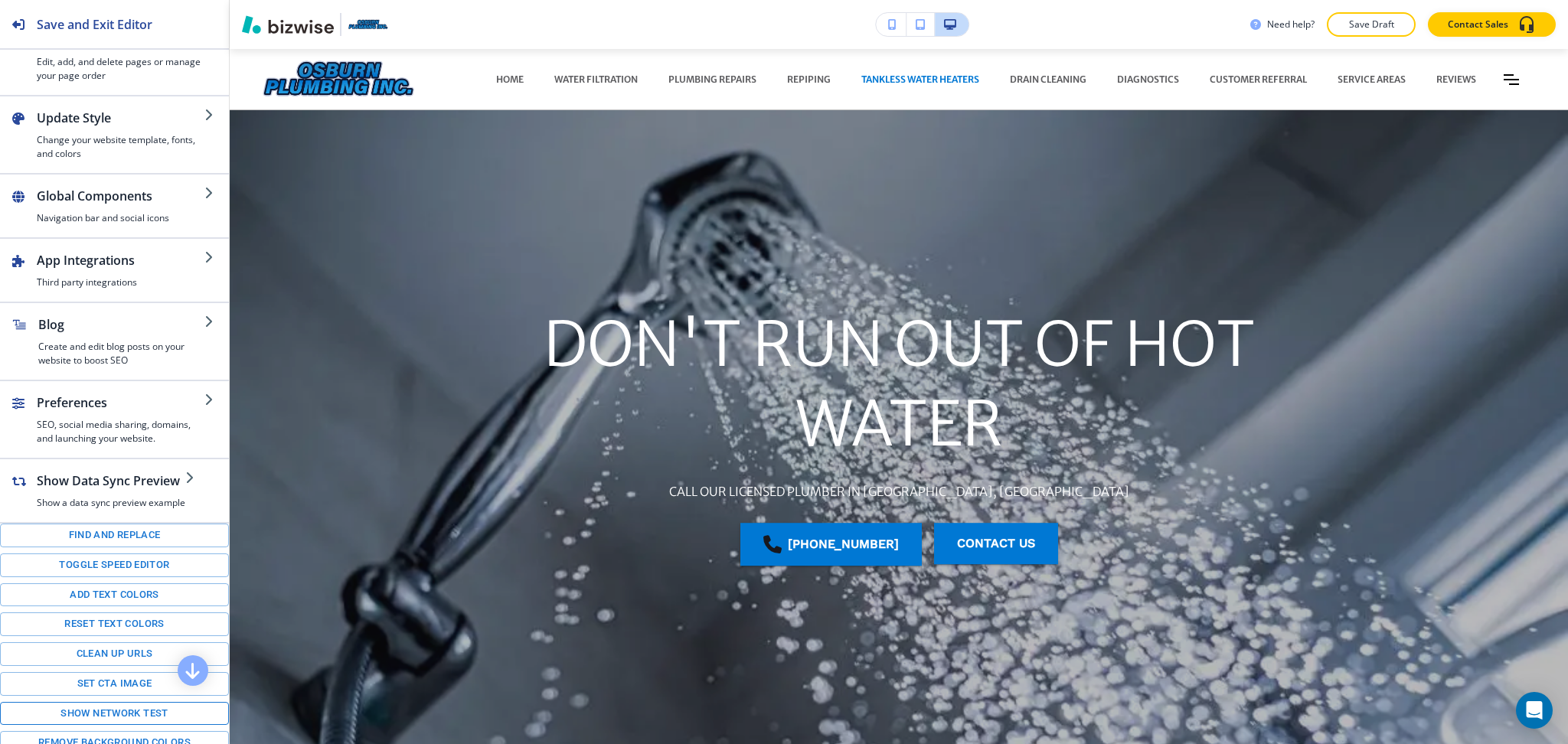
scroll to position [116, 0]
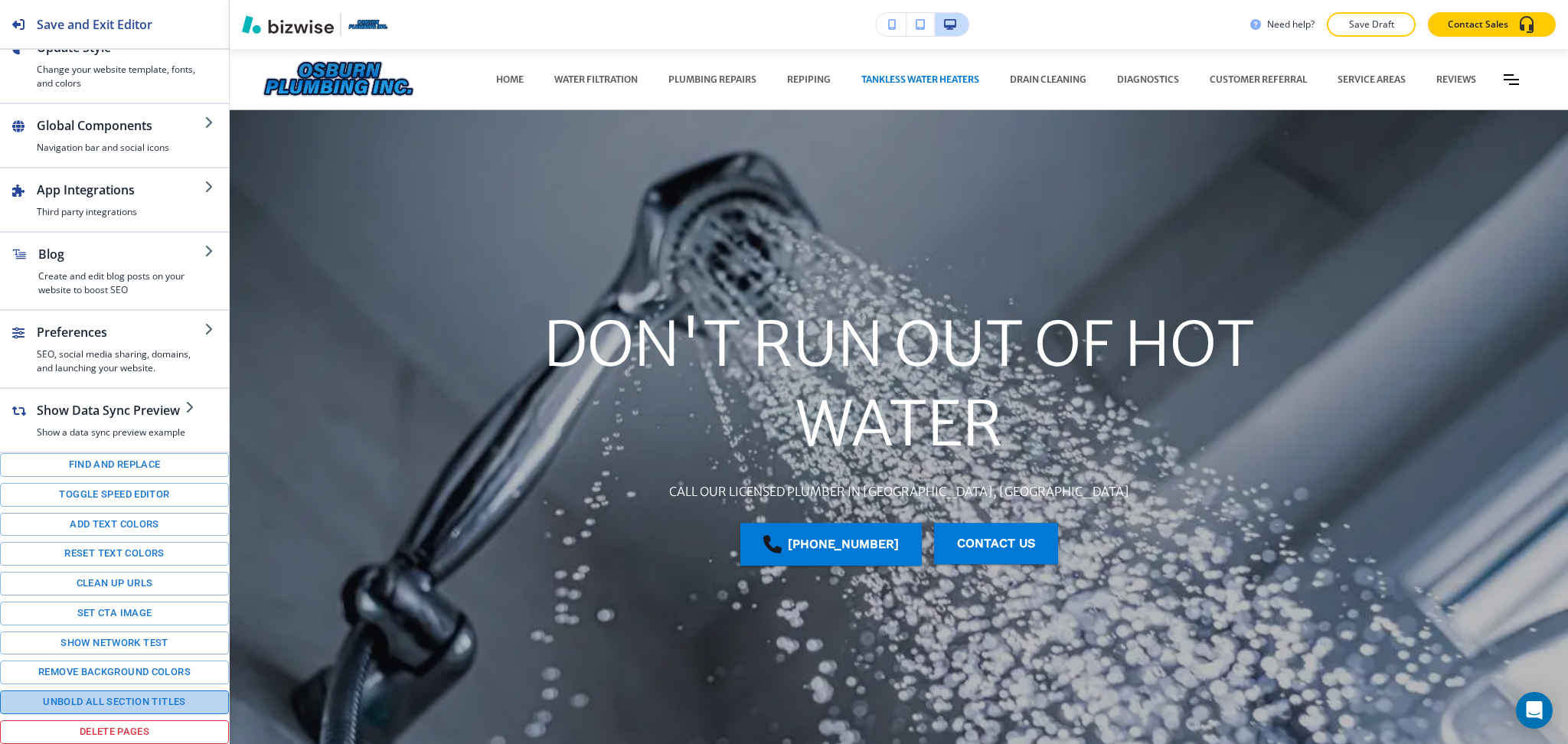
click at [141, 706] on button "Unbold all section titles" at bounding box center [114, 702] width 229 height 24
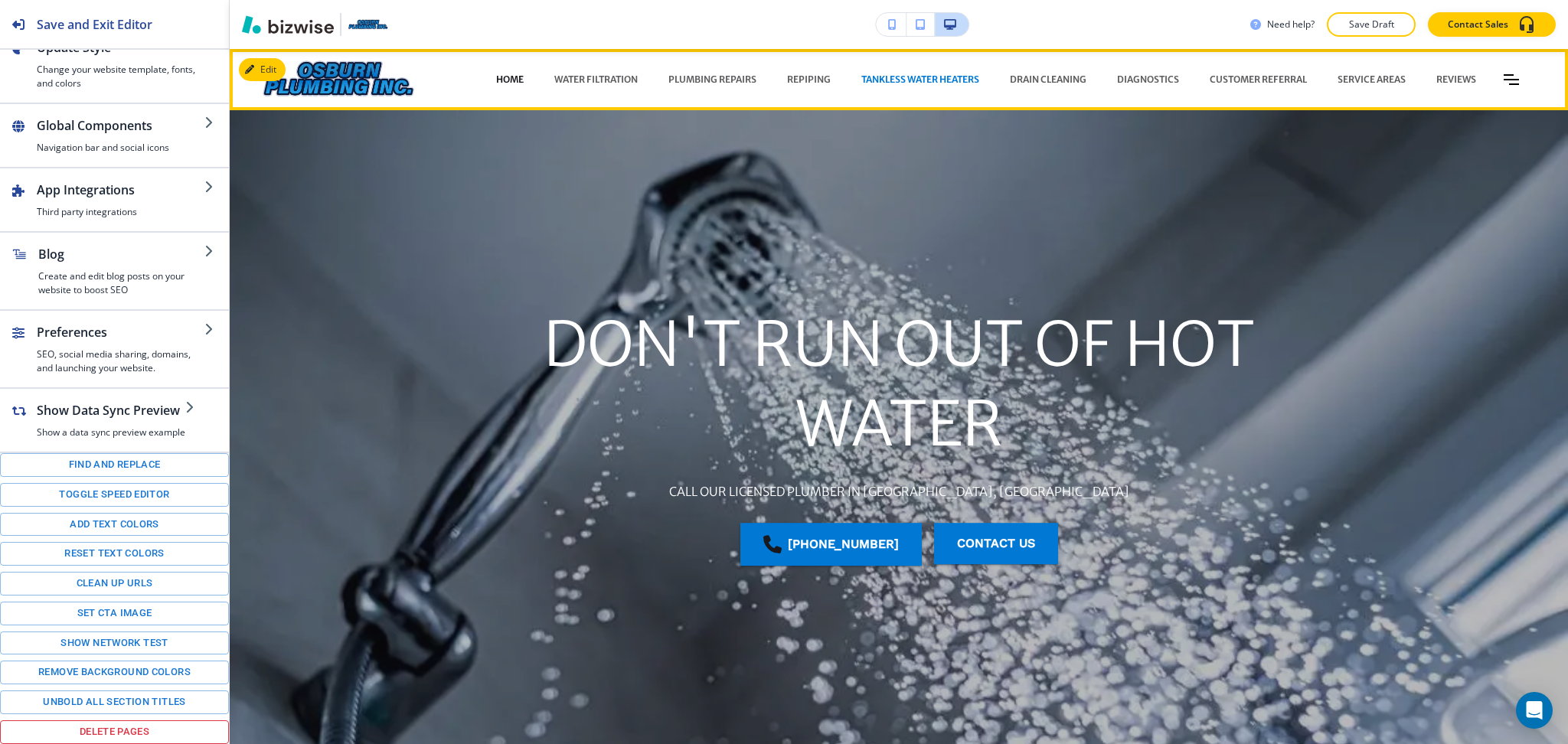
click at [496, 76] on p "HOME" at bounding box center [510, 79] width 28 height 14
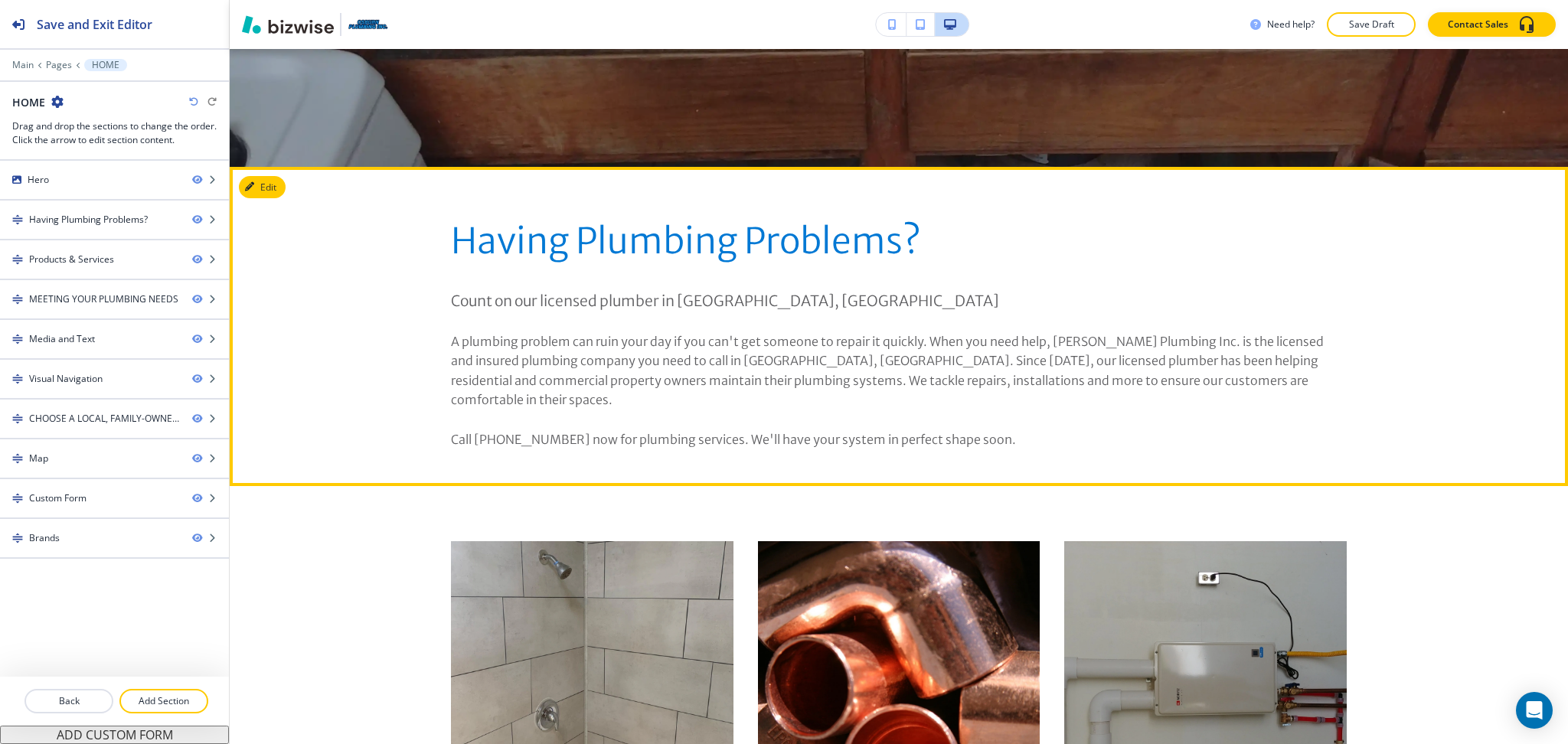
click at [265, 184] on button "Edit" at bounding box center [262, 188] width 46 height 23
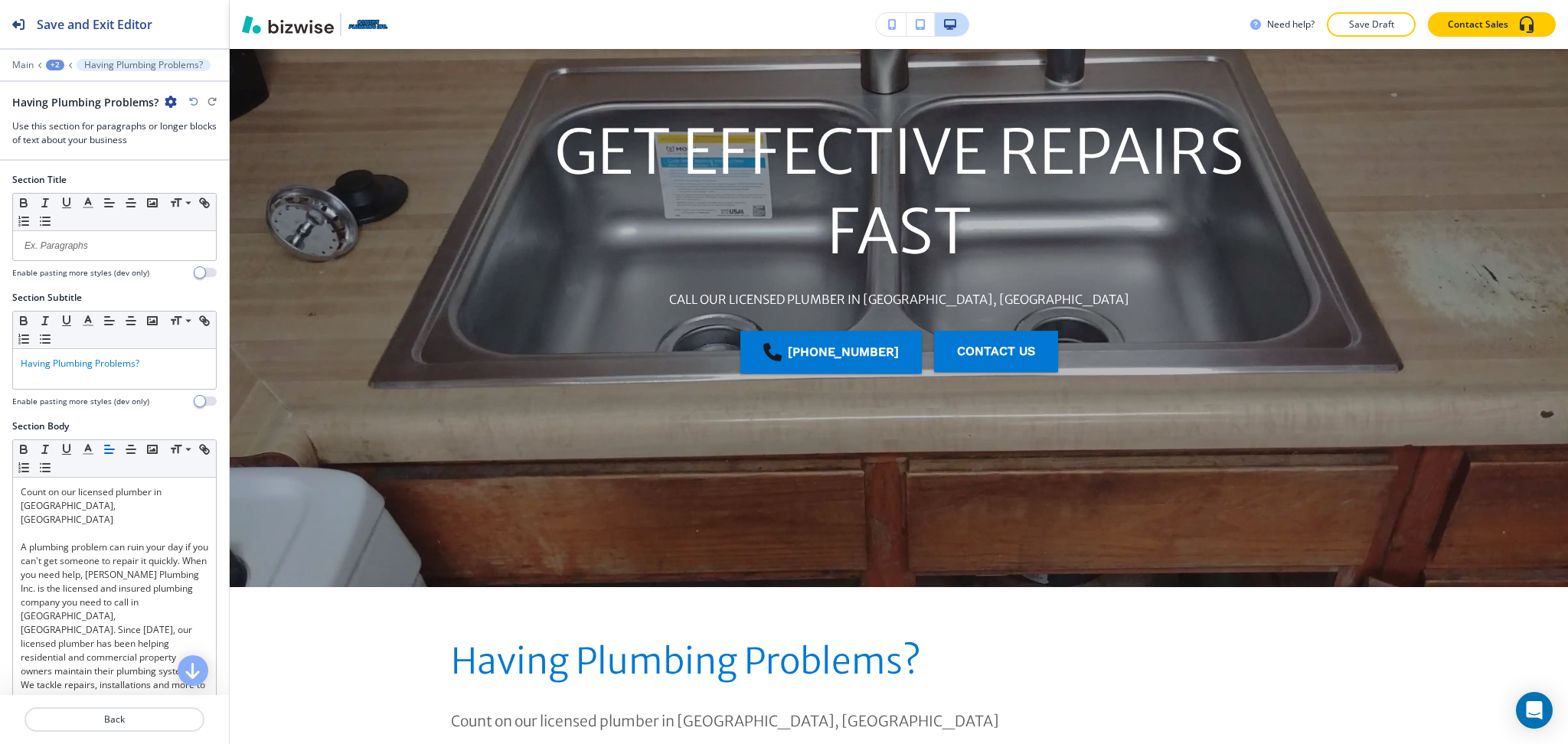
scroll to position [0, 0]
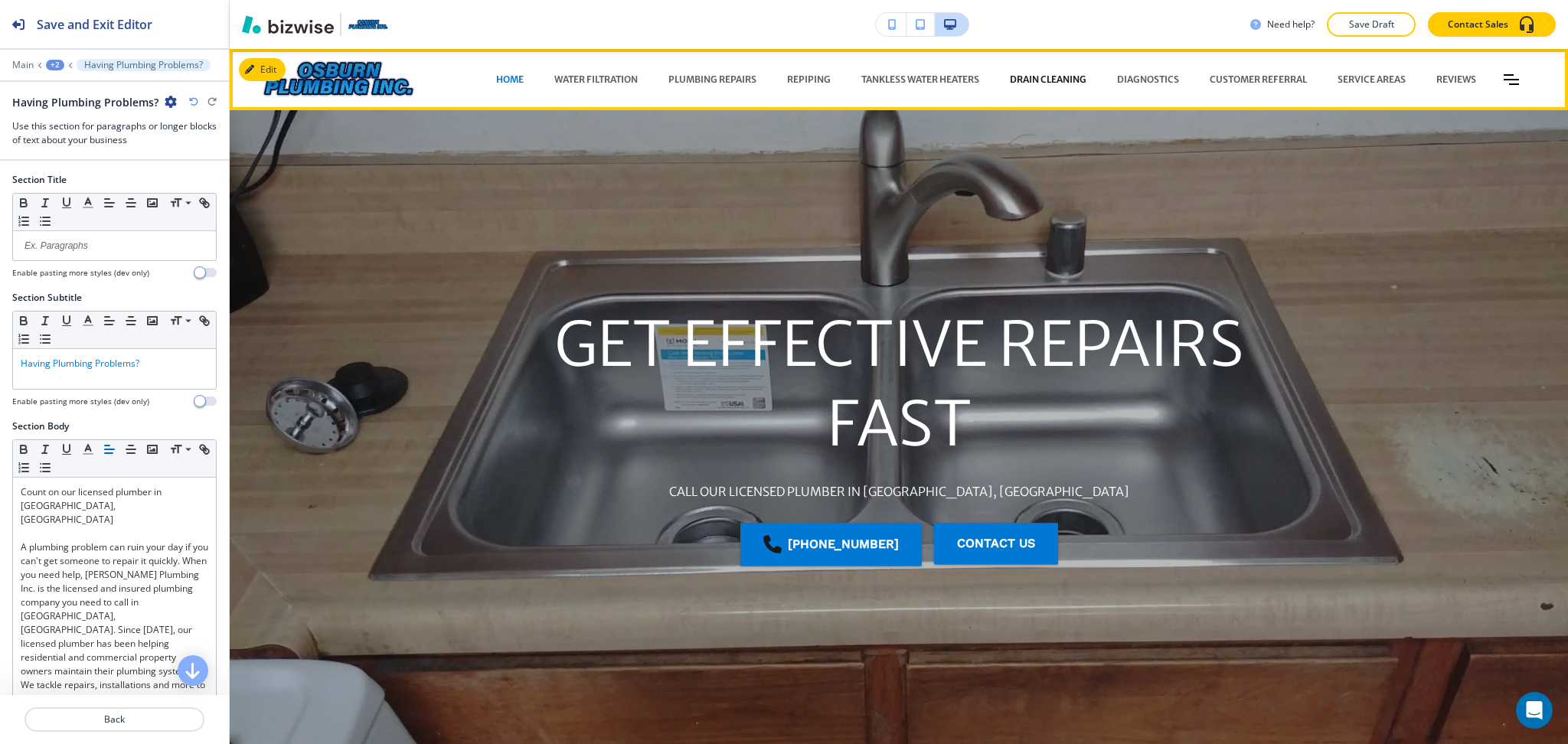
click at [1009, 81] on p "DRAIN CLEANING" at bounding box center [1048, 79] width 77 height 14
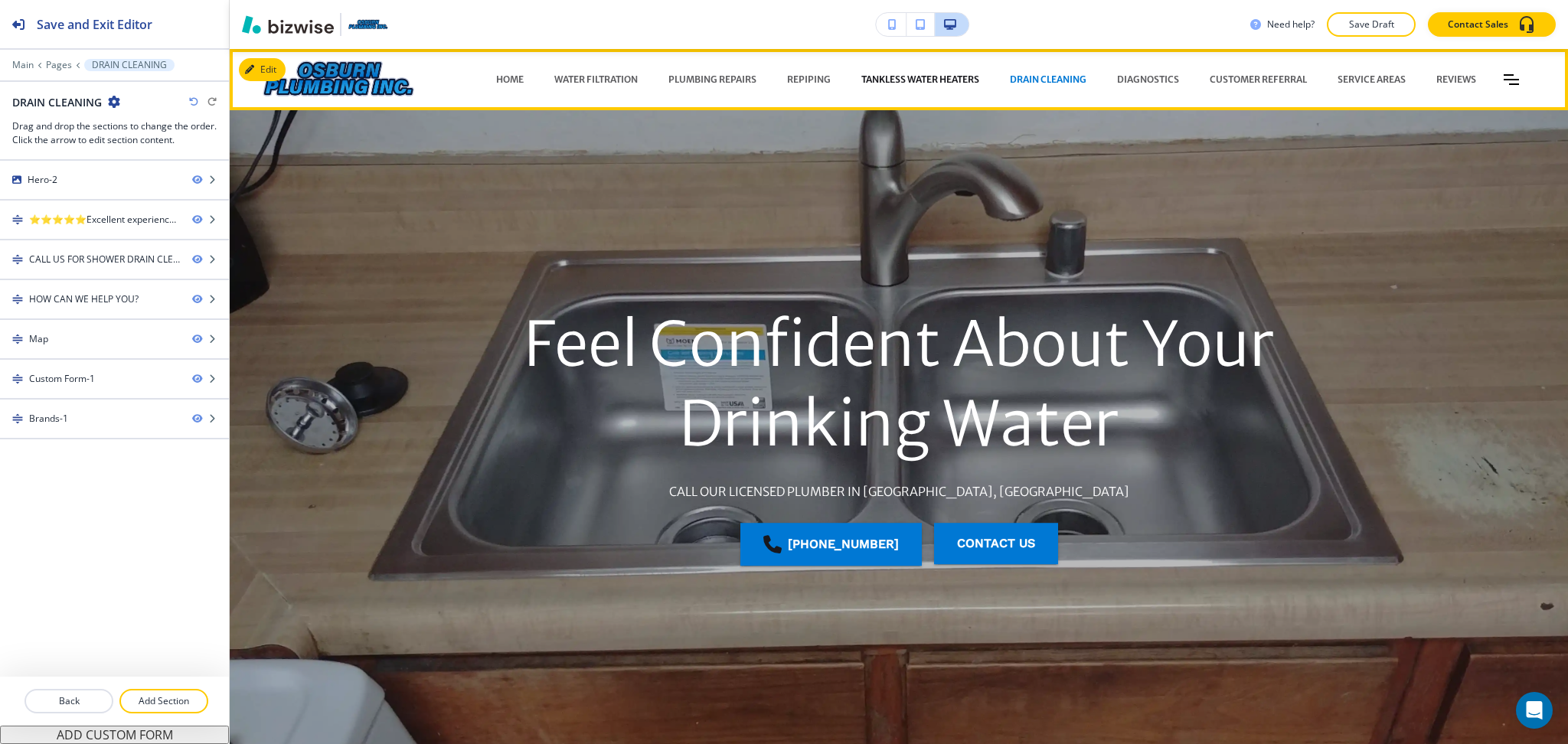
click at [917, 76] on p "TANKLESS WATER HEATERS" at bounding box center [919, 79] width 118 height 14
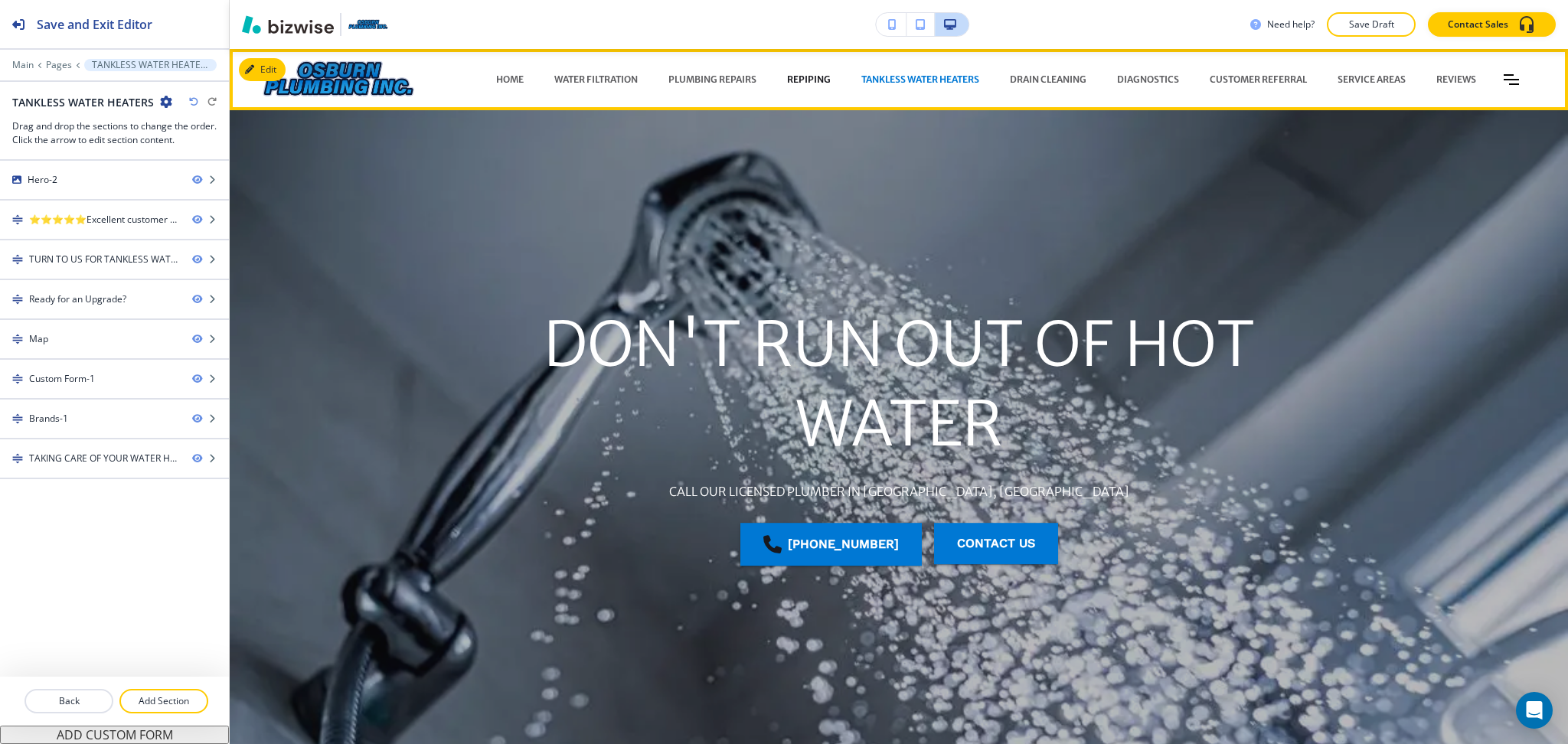
click at [787, 79] on p "REPIPING" at bounding box center [808, 79] width 44 height 14
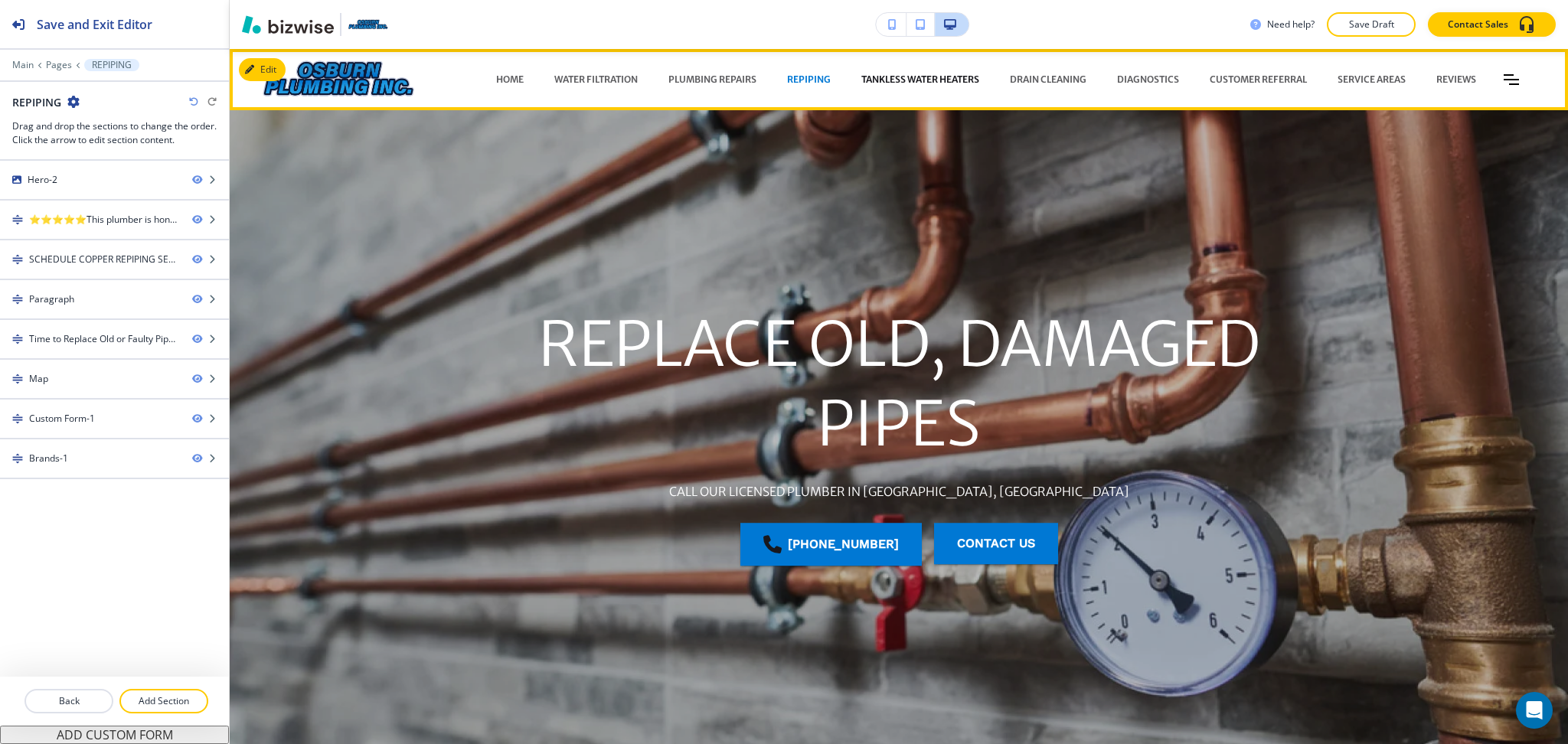
click at [911, 72] on p "TANKLESS WATER HEATERS" at bounding box center [919, 79] width 118 height 14
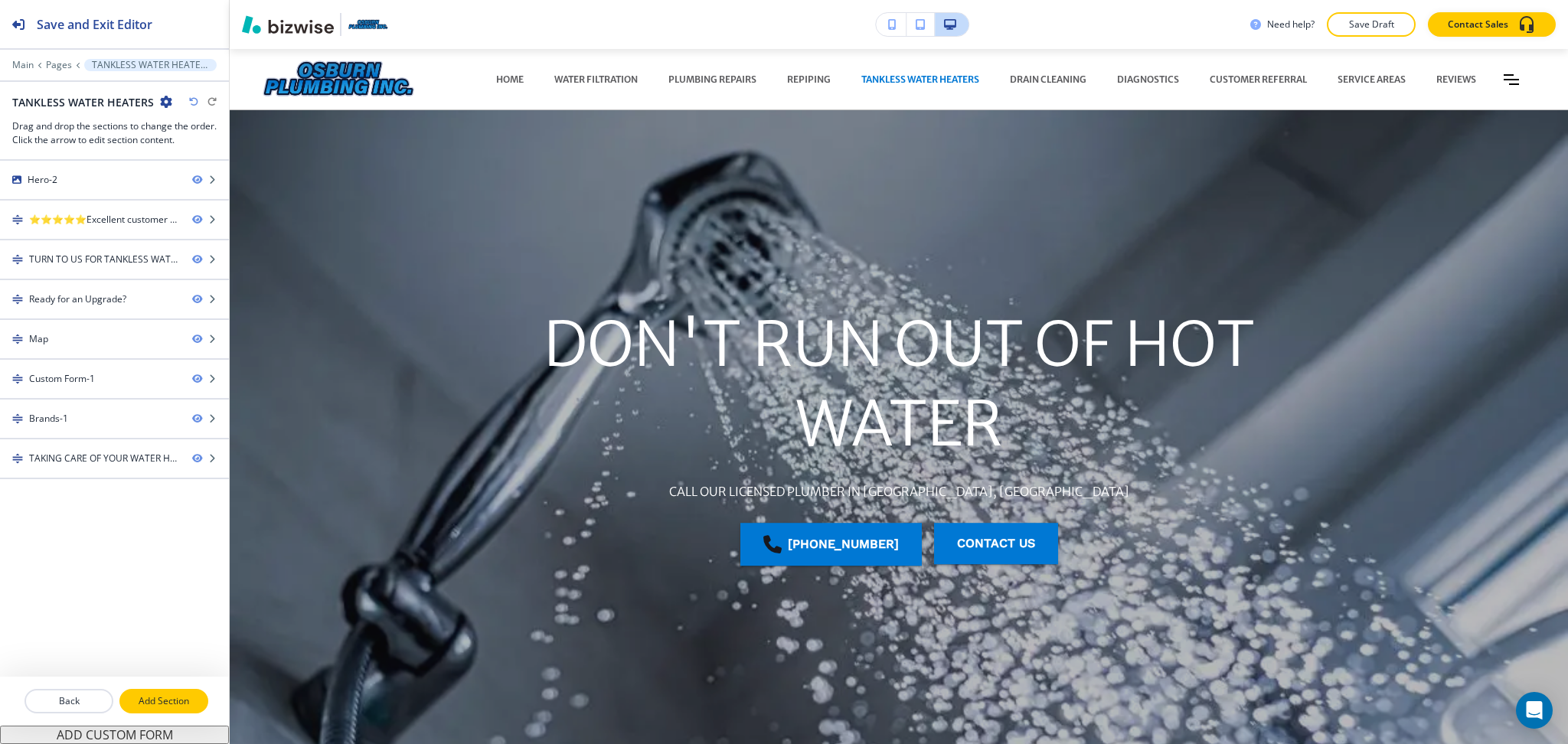
click at [165, 697] on p "Add Section" at bounding box center [164, 701] width 86 height 14
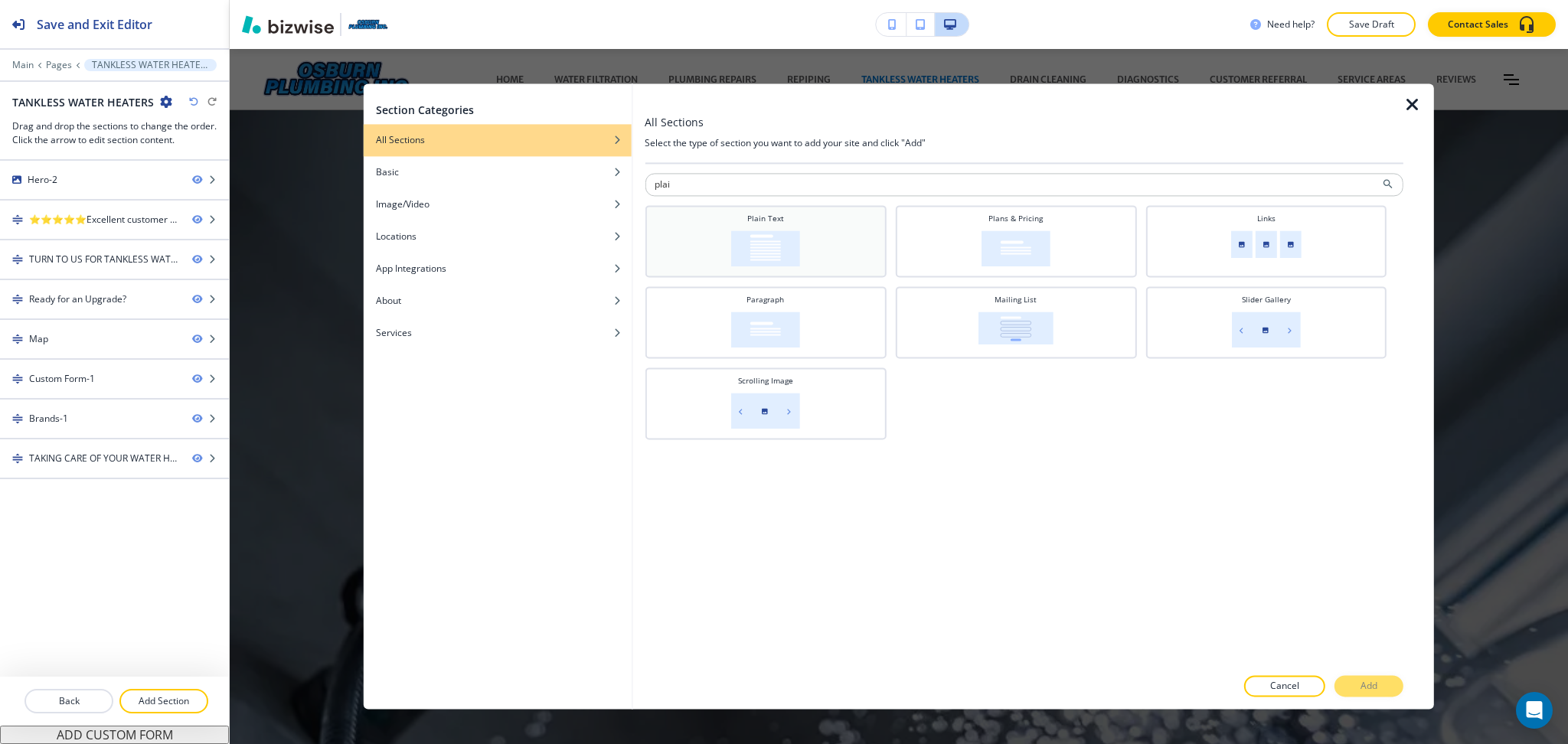
type input "plai"
click at [775, 251] on img at bounding box center [765, 248] width 69 height 36
click at [1388, 688] on button "Add" at bounding box center [1368, 686] width 69 height 22
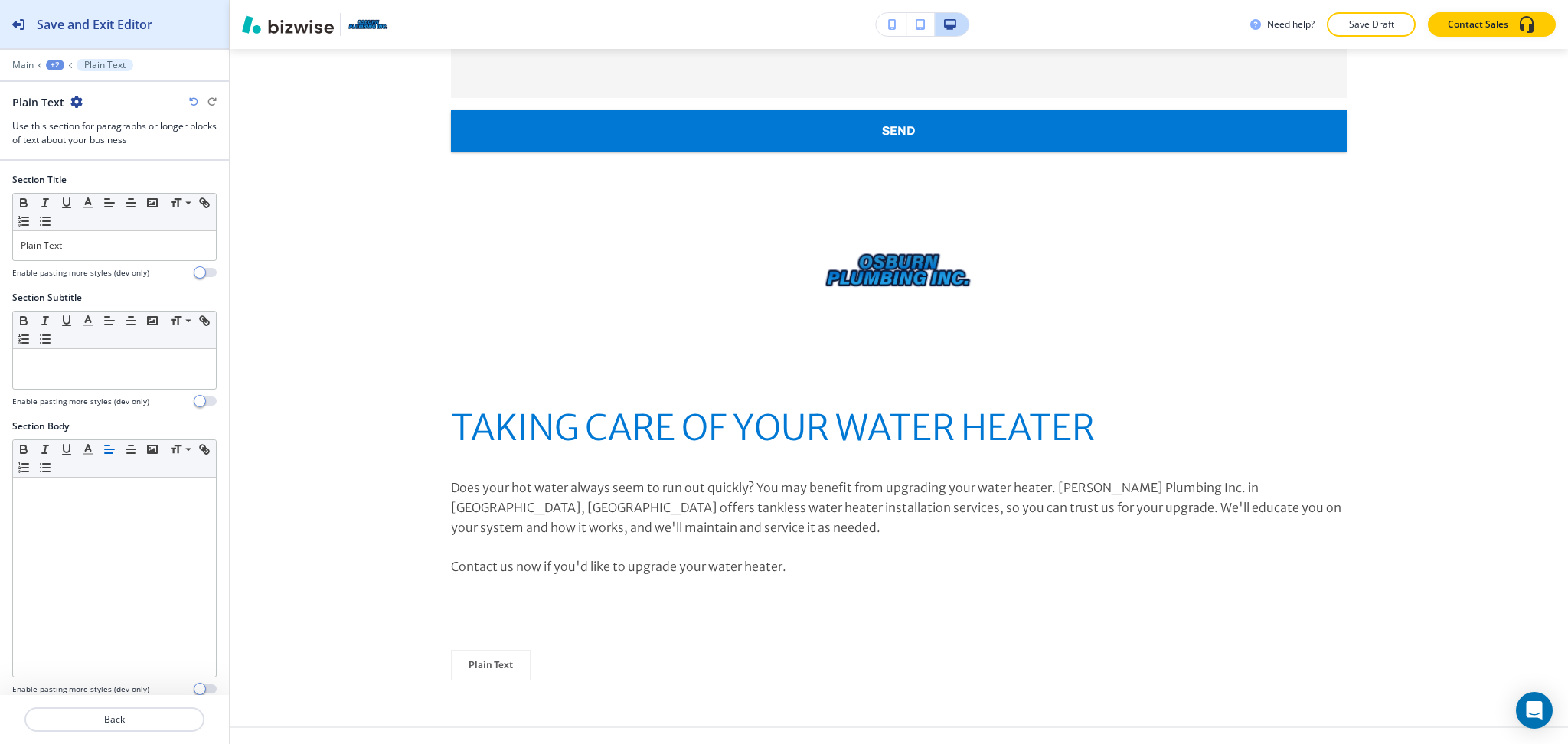
scroll to position [2900, 0]
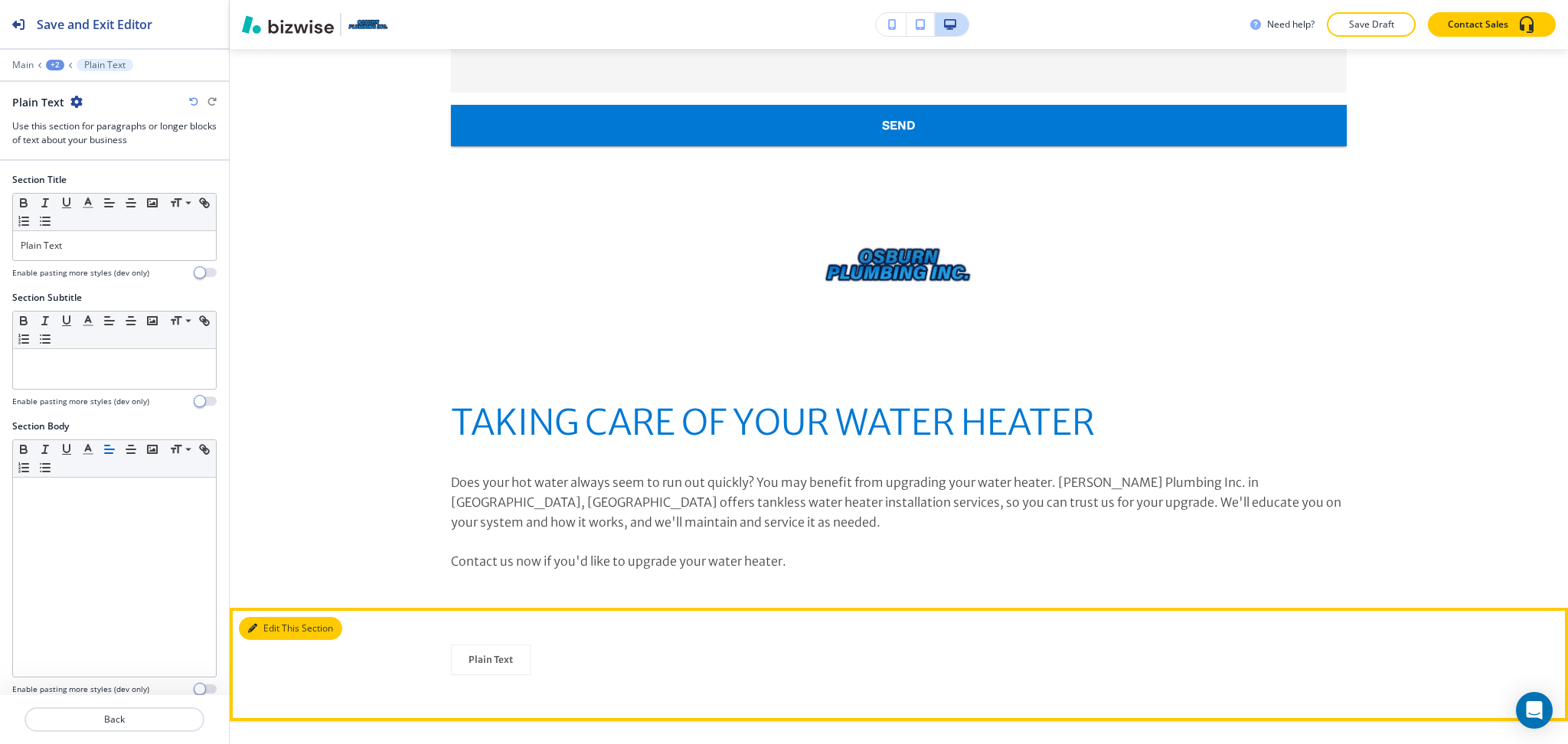
click at [265, 617] on button "Edit This Section" at bounding box center [291, 629] width 103 height 23
click at [277, 617] on button "Edit This Section" at bounding box center [291, 629] width 103 height 23
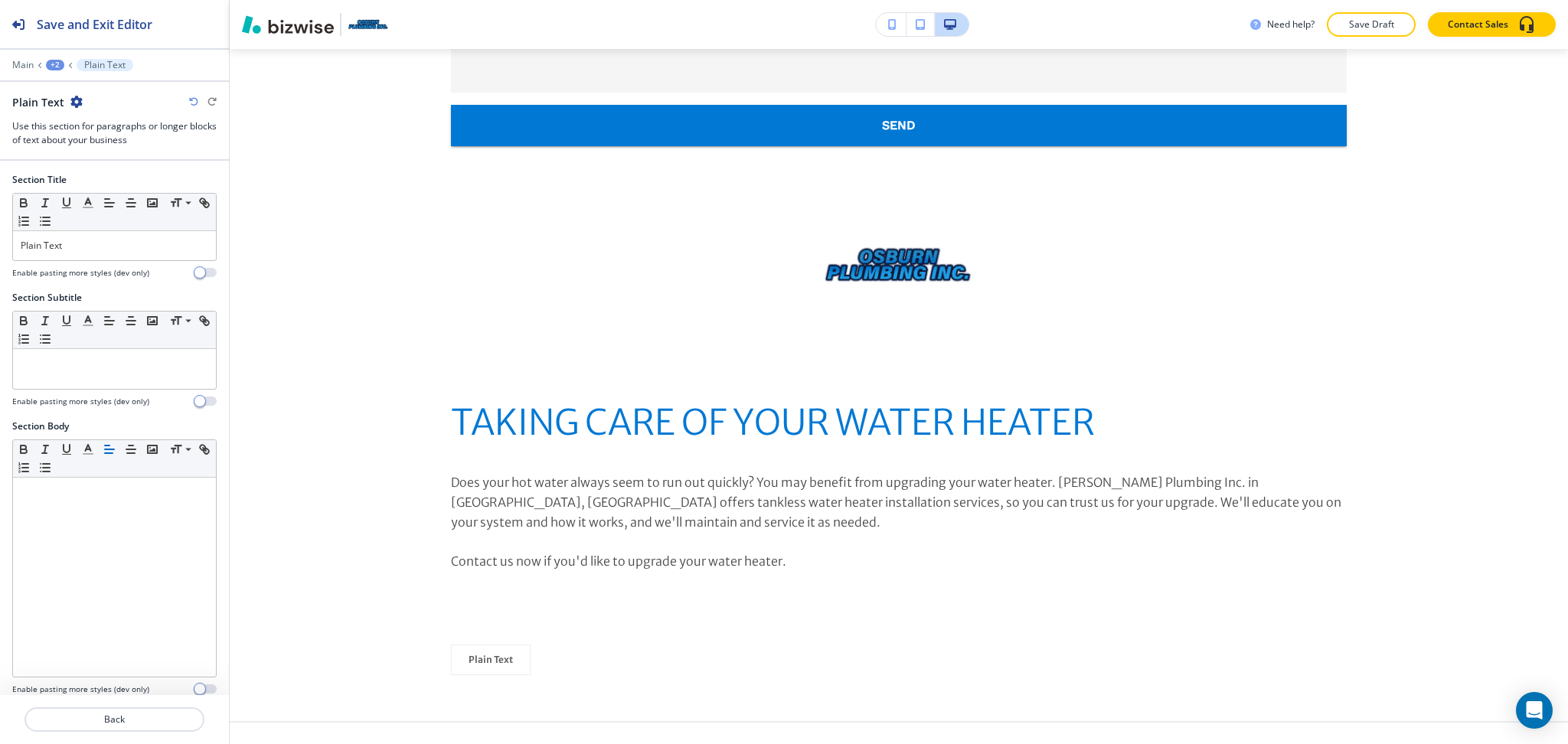
click at [77, 107] on icon "button" at bounding box center [77, 102] width 12 height 12
click at [116, 189] on p "Delete Section" at bounding box center [118, 183] width 78 height 14
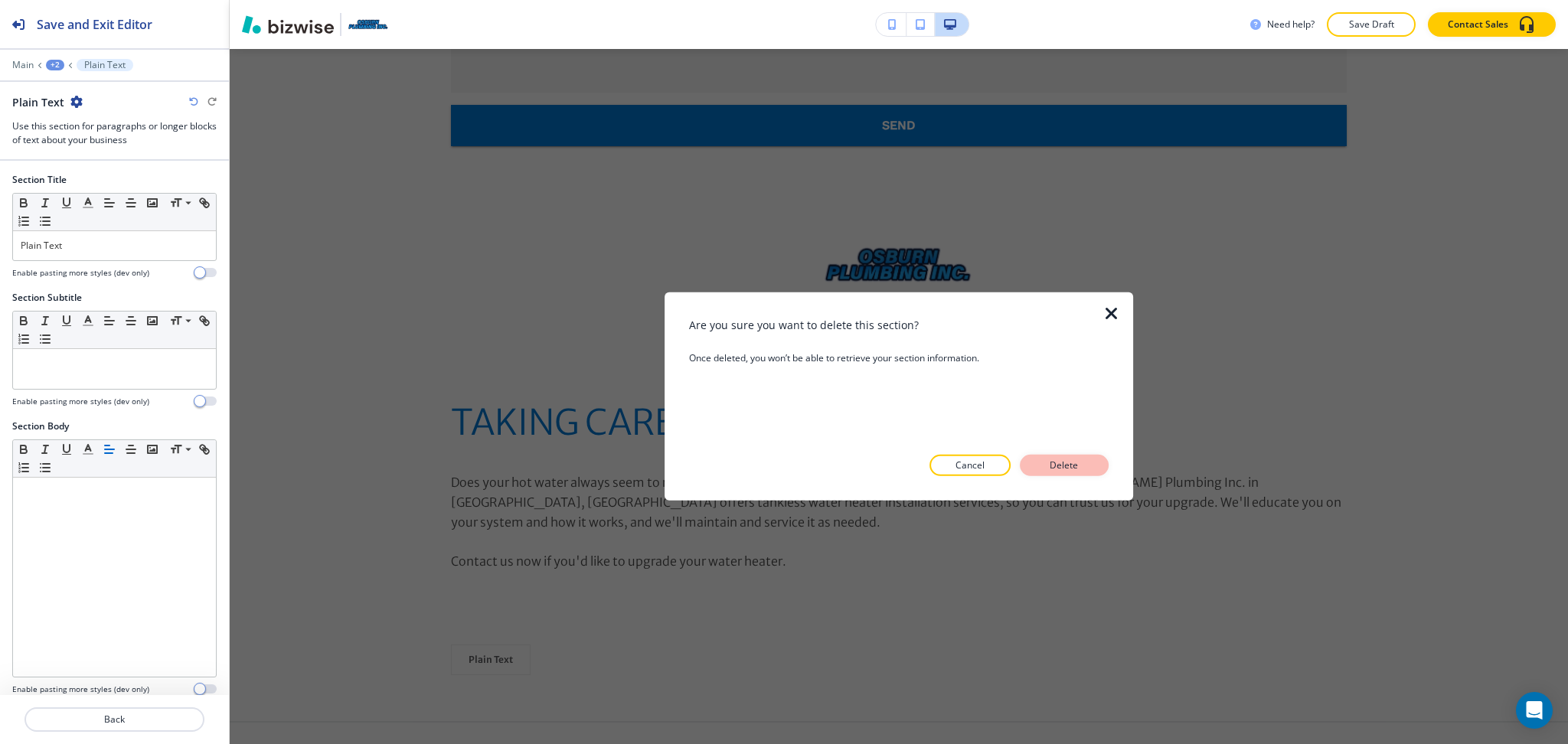
click at [1042, 464] on button "Delete" at bounding box center [1064, 465] width 89 height 22
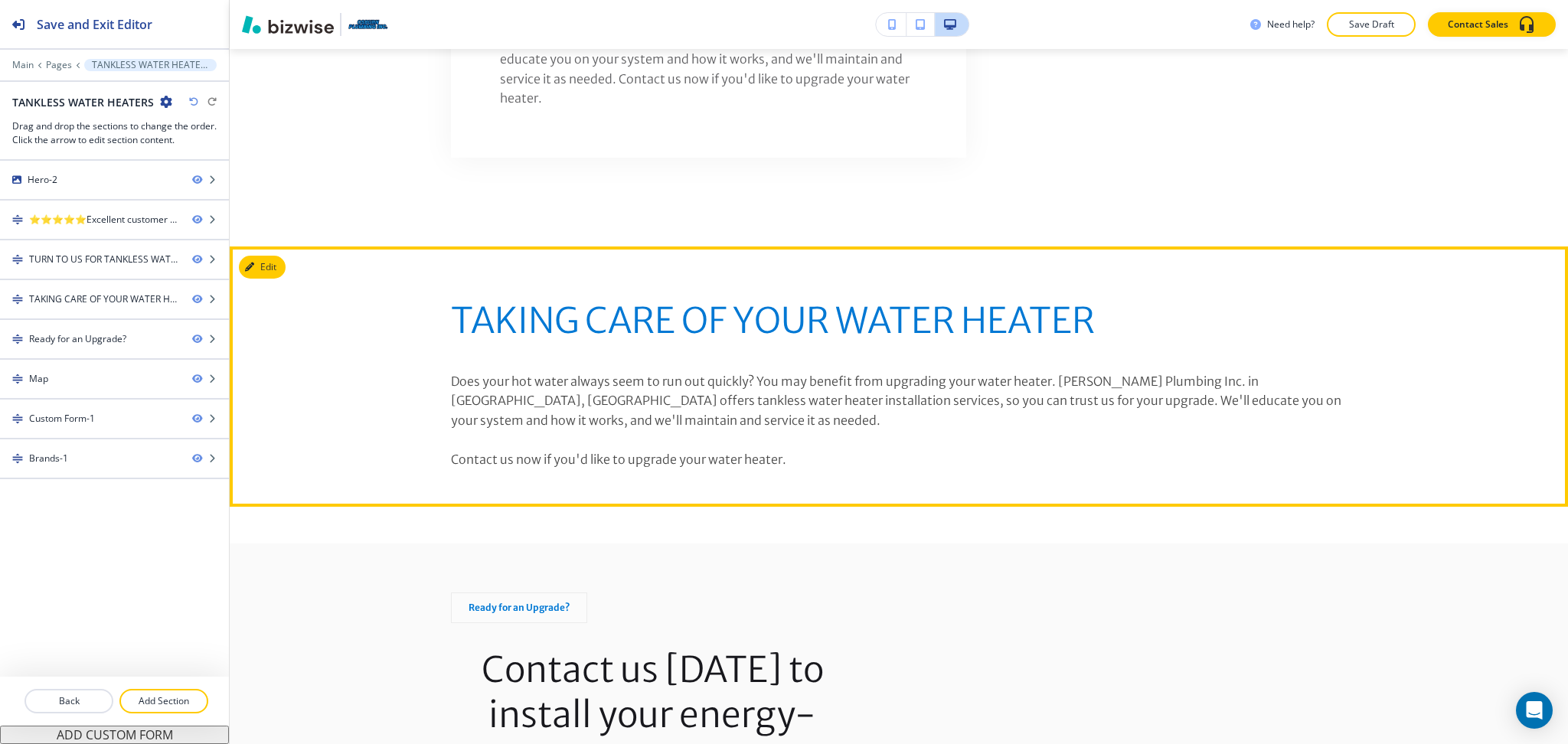
scroll to position [1379, 0]
click at [276, 255] on button "Edit This Section" at bounding box center [291, 266] width 103 height 23
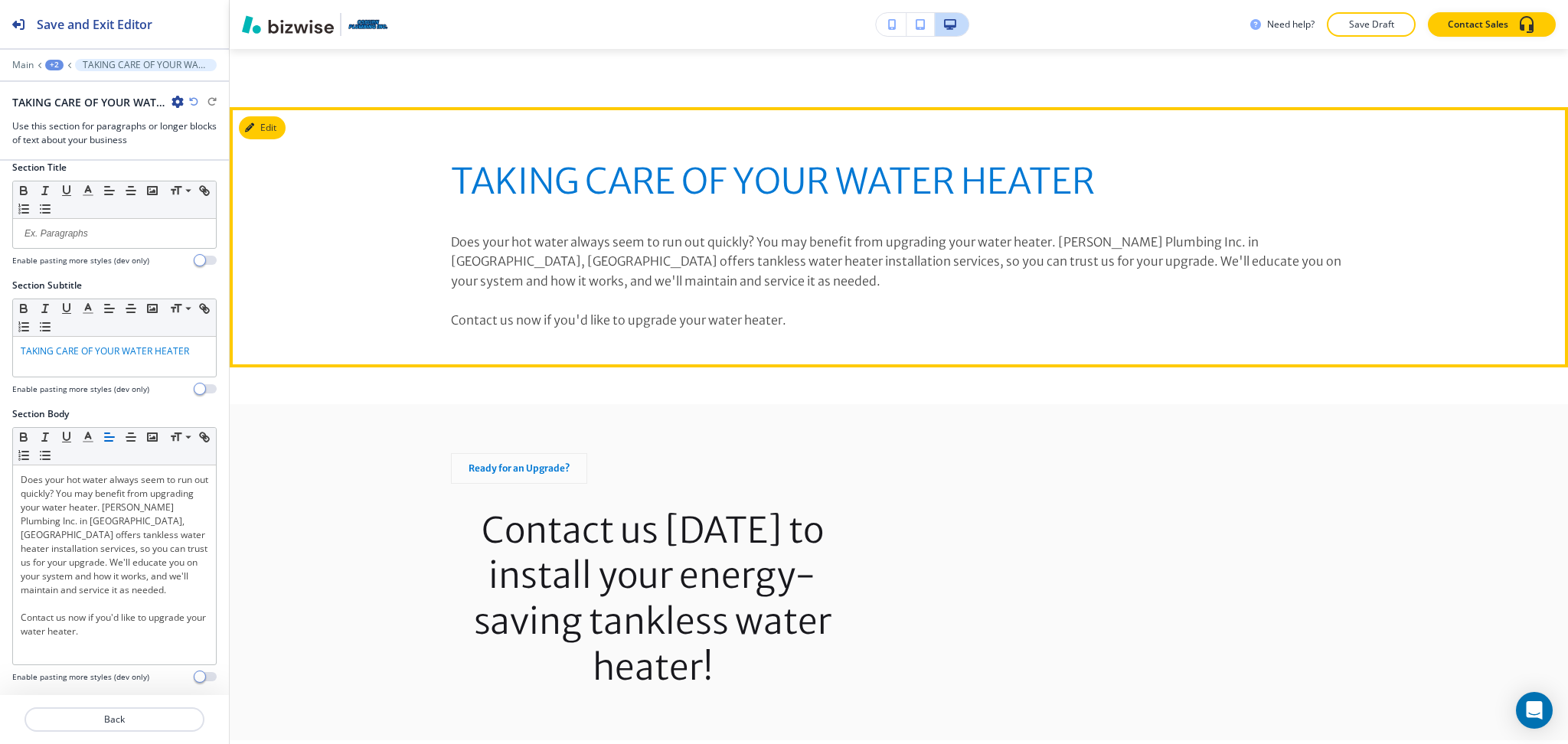
scroll to position [1519, 0]
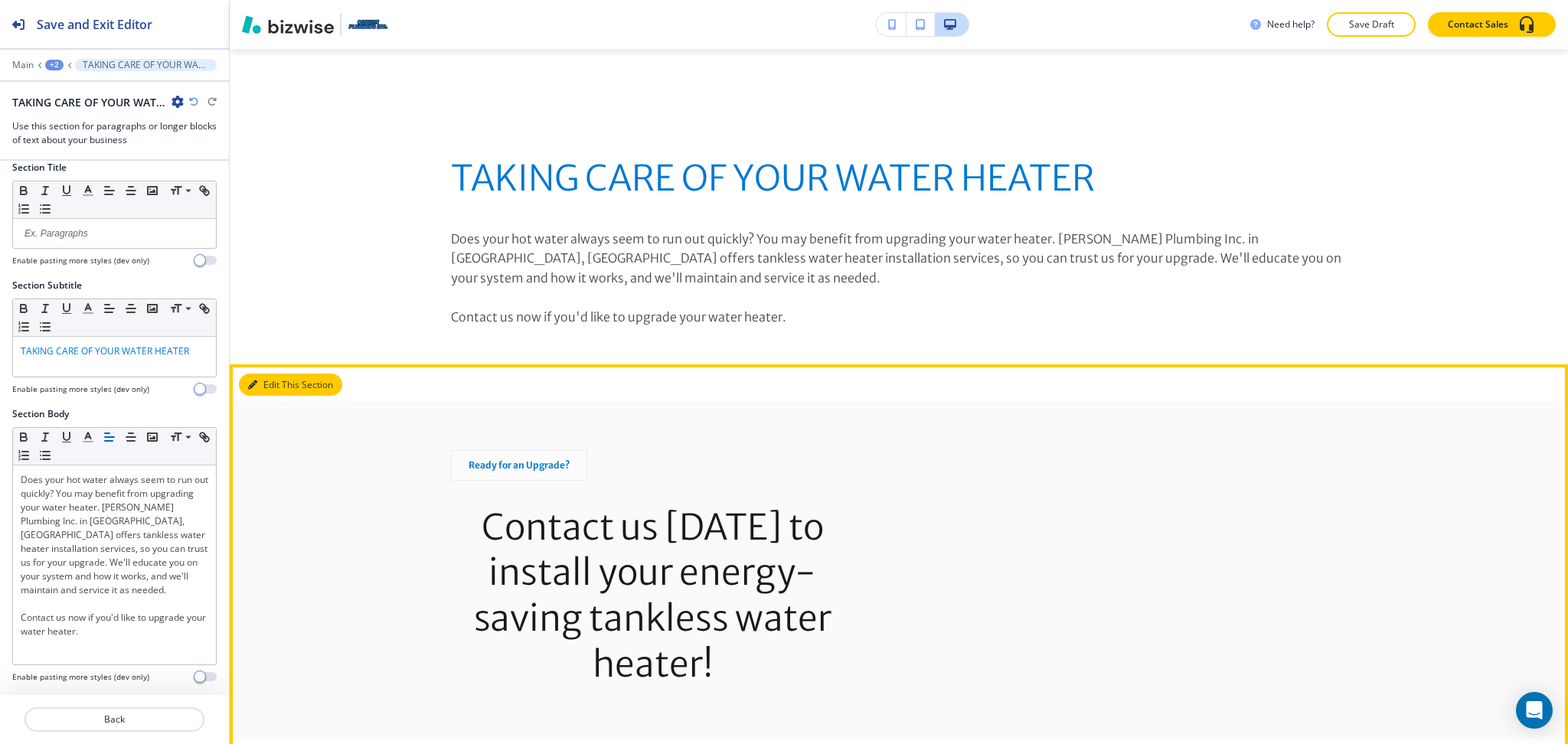
click at [270, 374] on button "Edit This Section" at bounding box center [291, 385] width 103 height 23
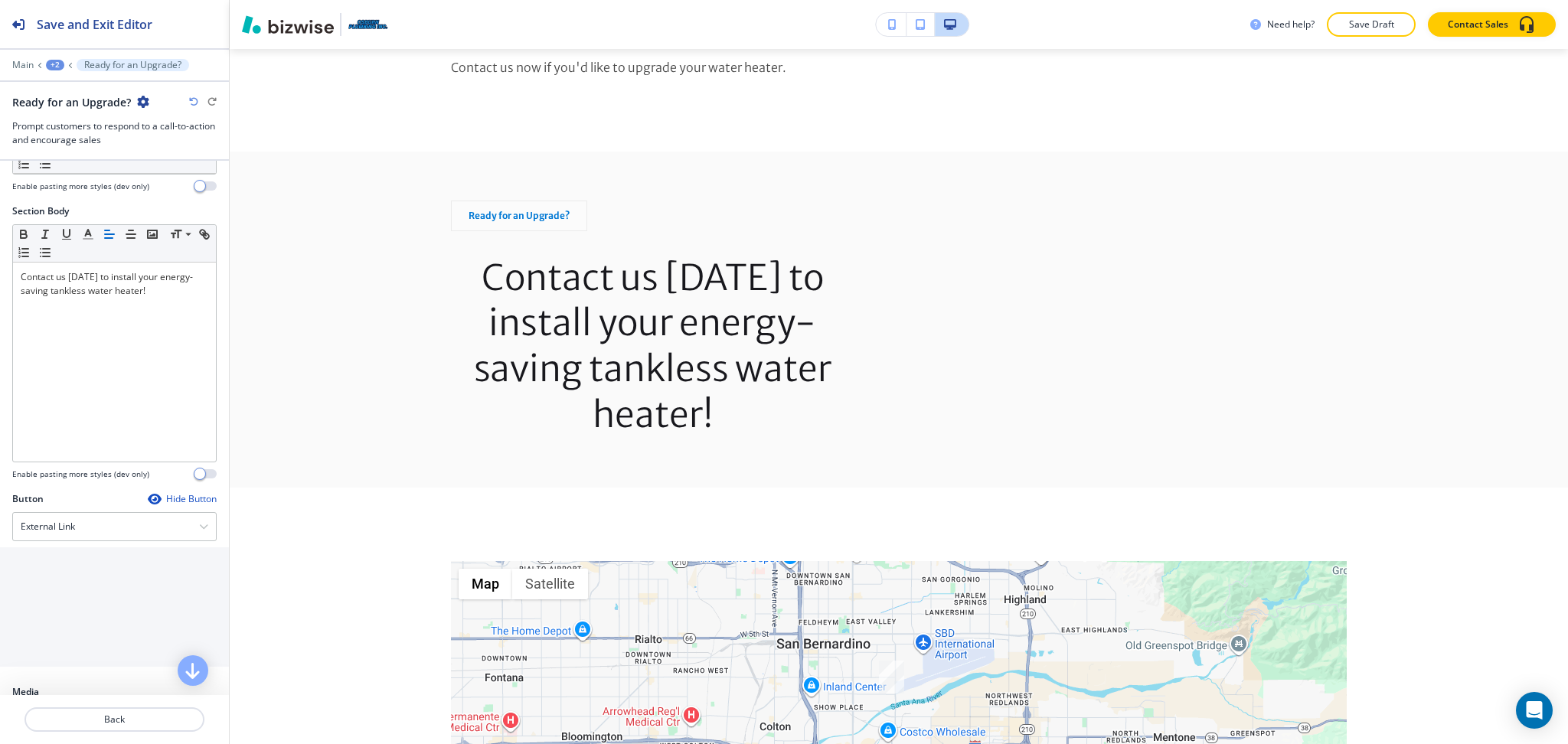
scroll to position [233, 0]
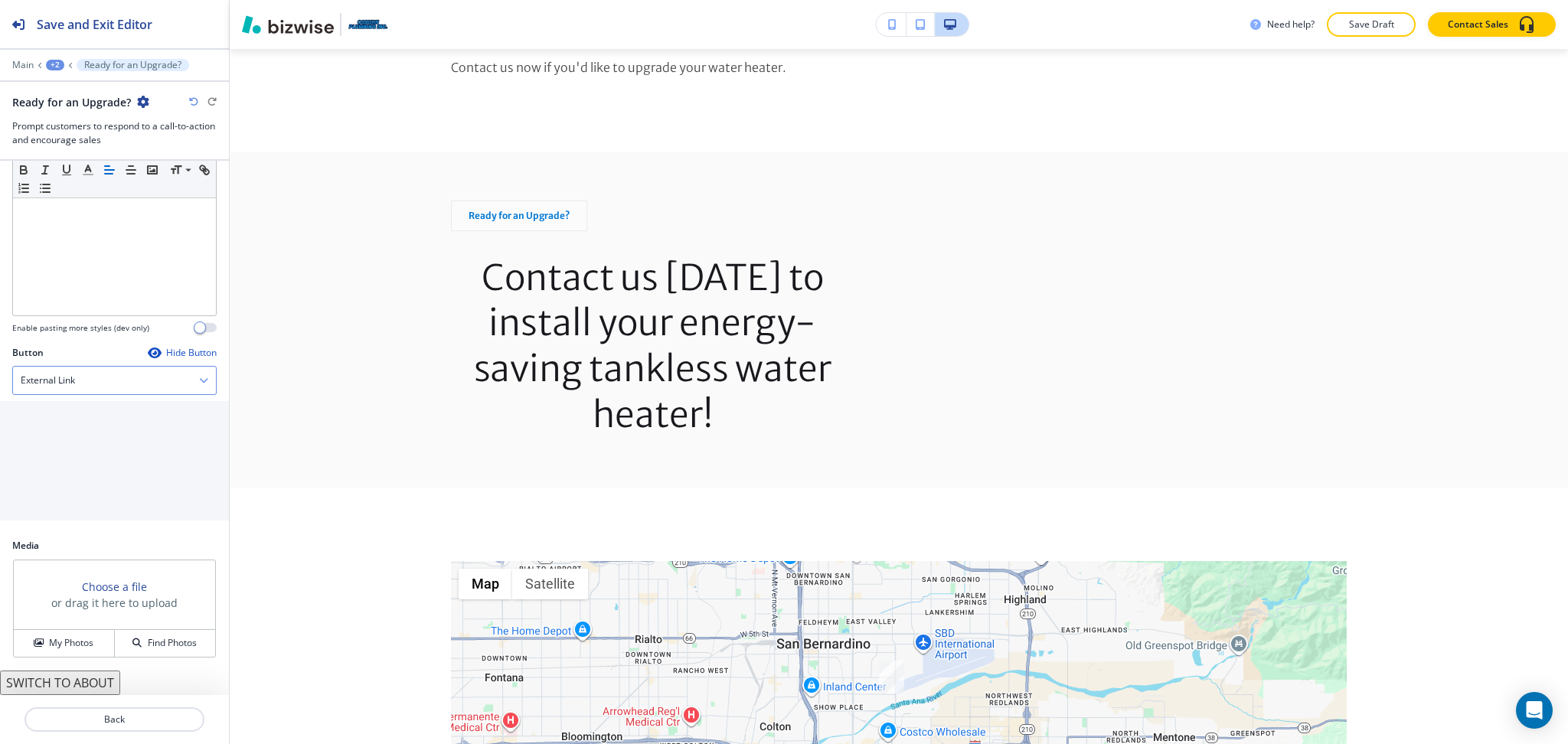
click at [101, 381] on div "External Link" at bounding box center [114, 381] width 203 height 28
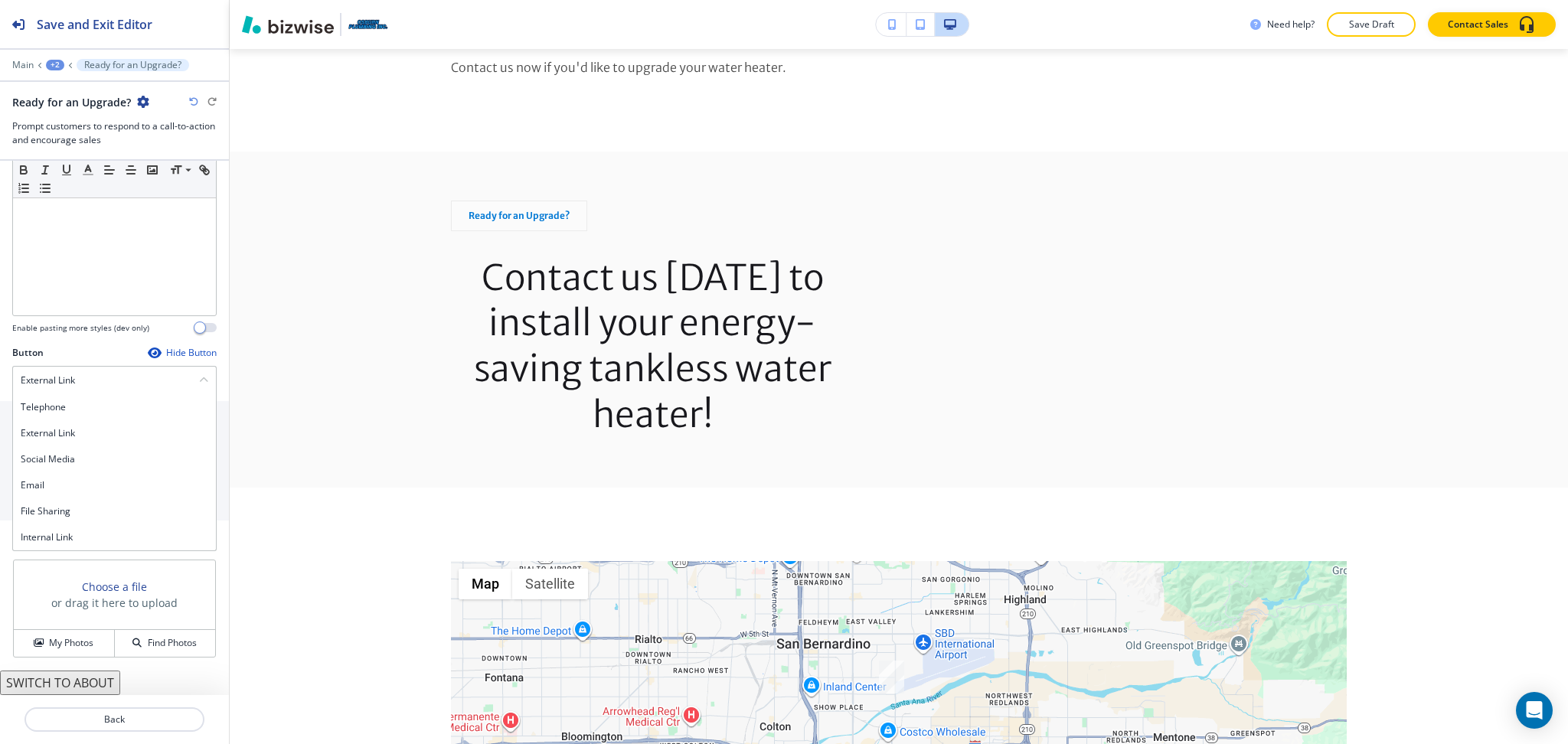
click at [65, 544] on h4 "Internal Link" at bounding box center [114, 538] width 188 height 14
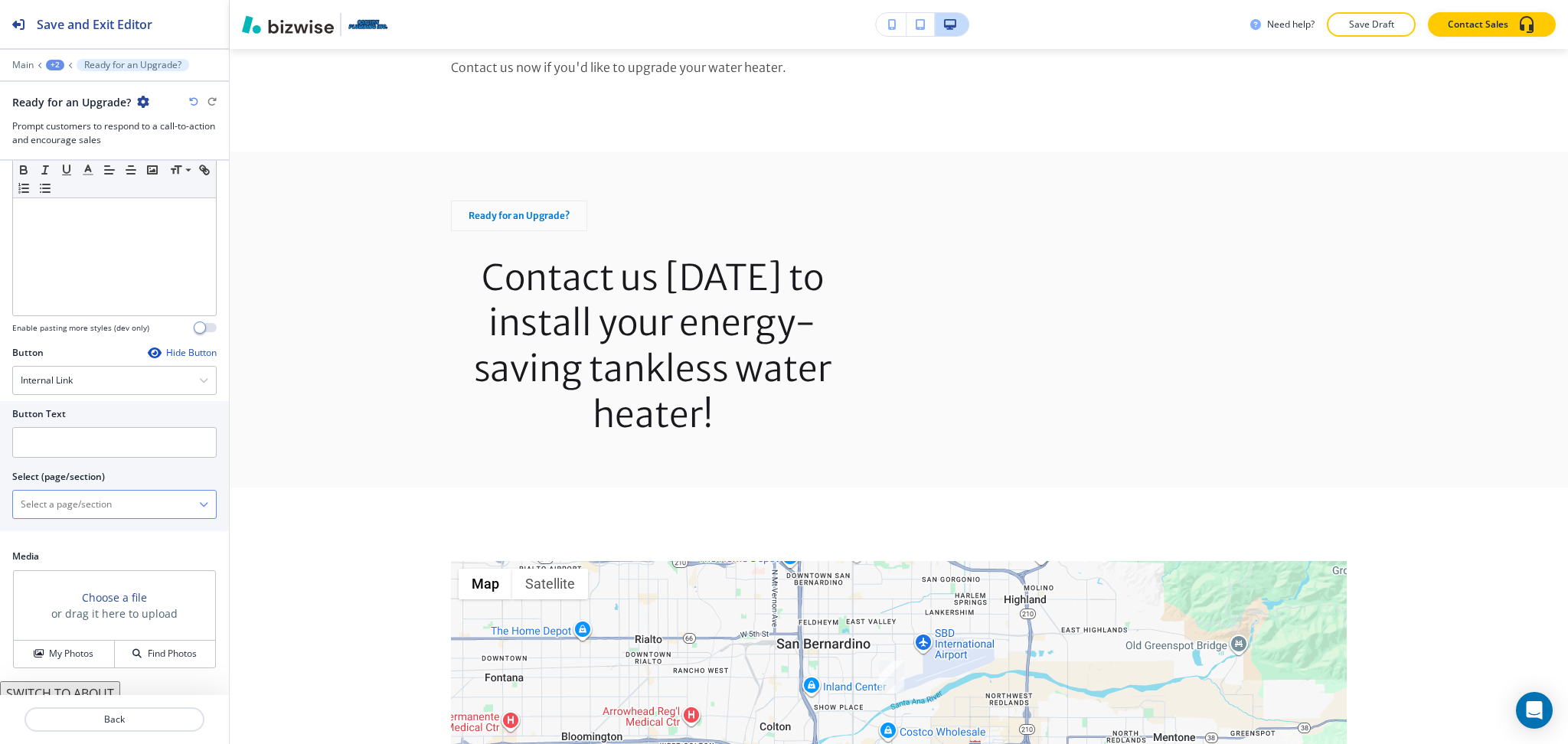
click at [71, 514] on \(page\/section\) "Manual Input" at bounding box center [106, 505] width 186 height 26
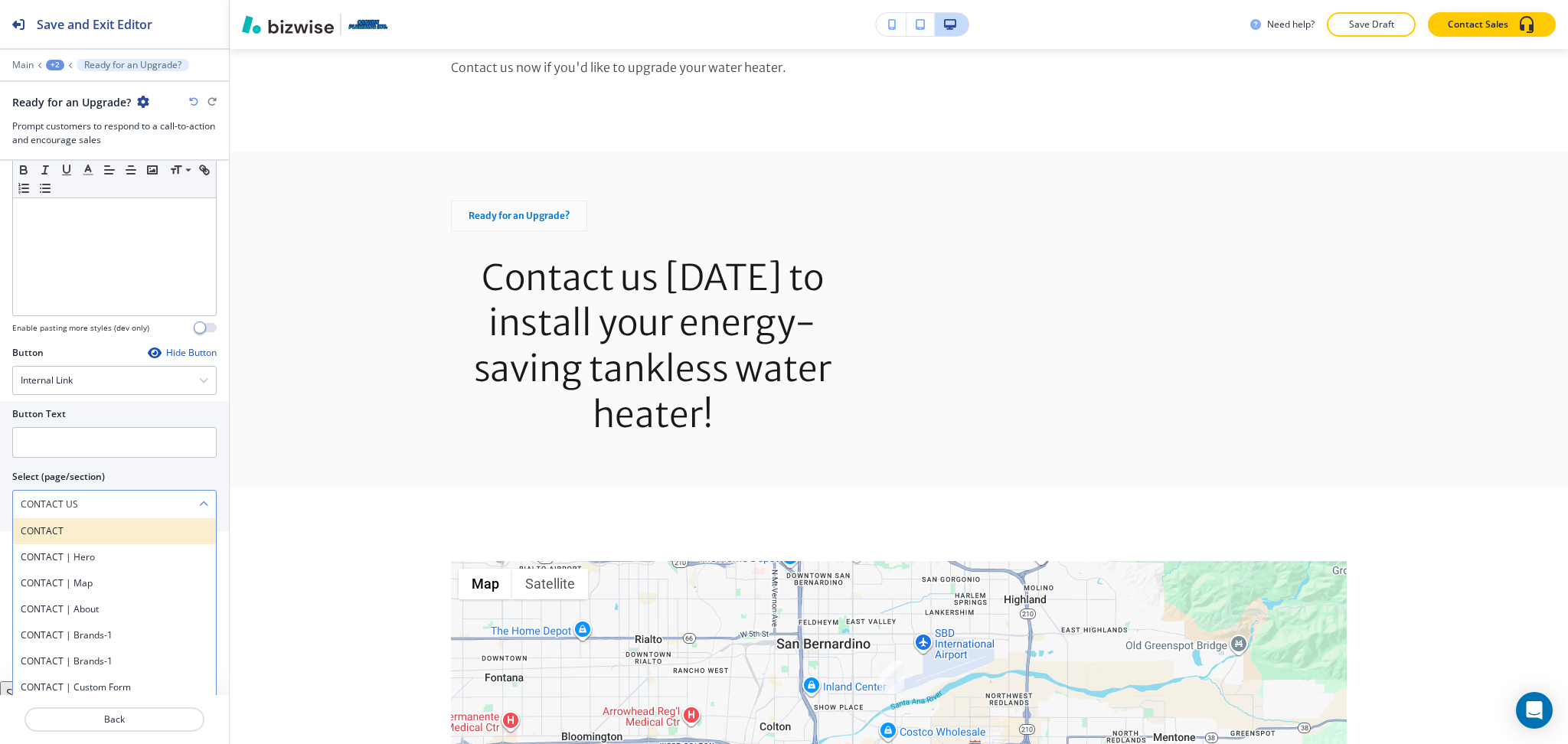
drag, startPoint x: 17, startPoint y: 507, endPoint x: 43, endPoint y: 520, distance: 29.1
click at [0, 500] on div "Button Text Select (page/section) CONTACT US CONTACT CONTACT | Hero CONTACT | M…" at bounding box center [114, 465] width 229 height 130
drag, startPoint x: 56, startPoint y: 528, endPoint x: 62, endPoint y: 472, distance: 56.3
click at [56, 528] on h4 "CONTACT" at bounding box center [114, 532] width 188 height 14
type \(page\/section\) "CONTACT"
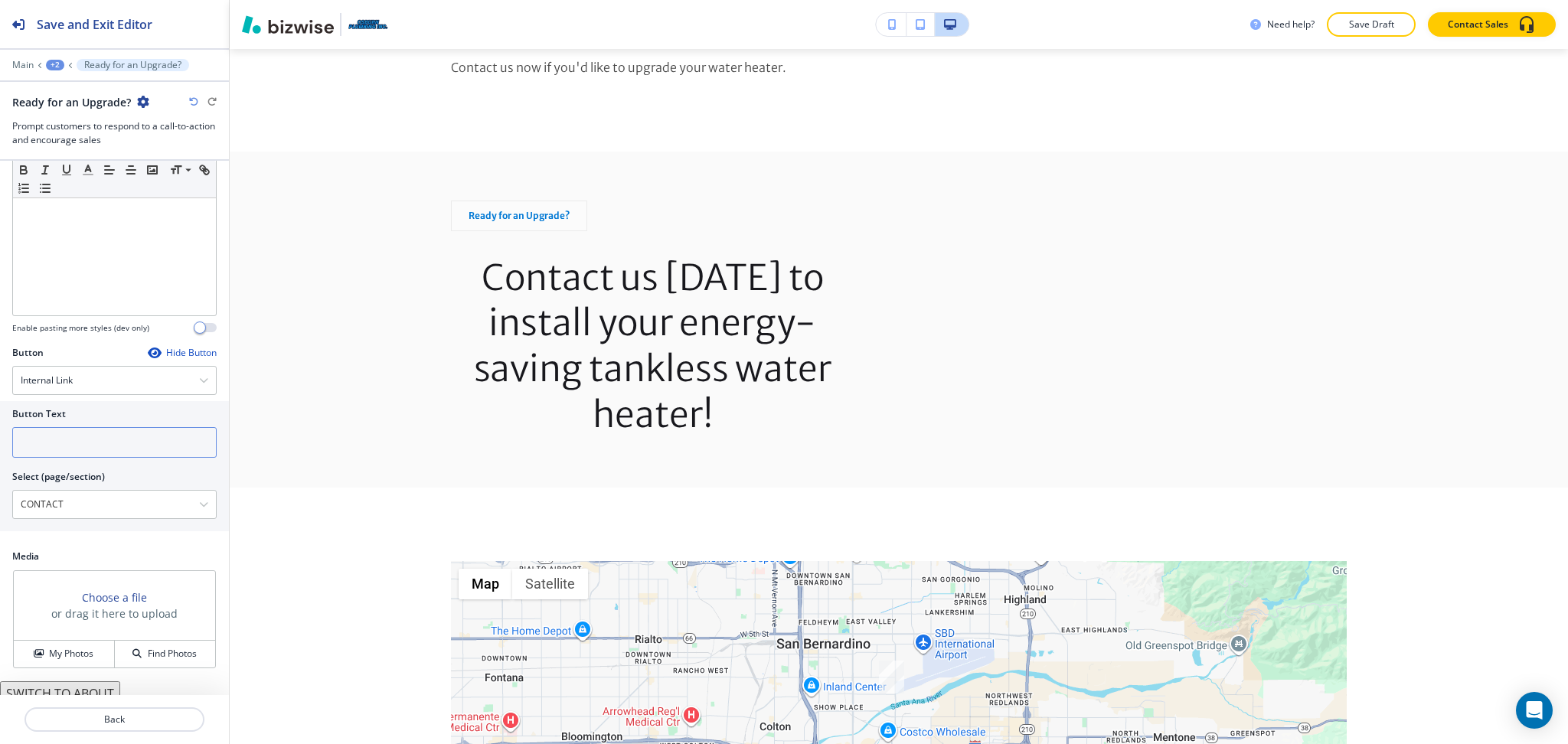
click at [62, 451] on input "text" at bounding box center [114, 442] width 204 height 31
paste input "CONTACT US"
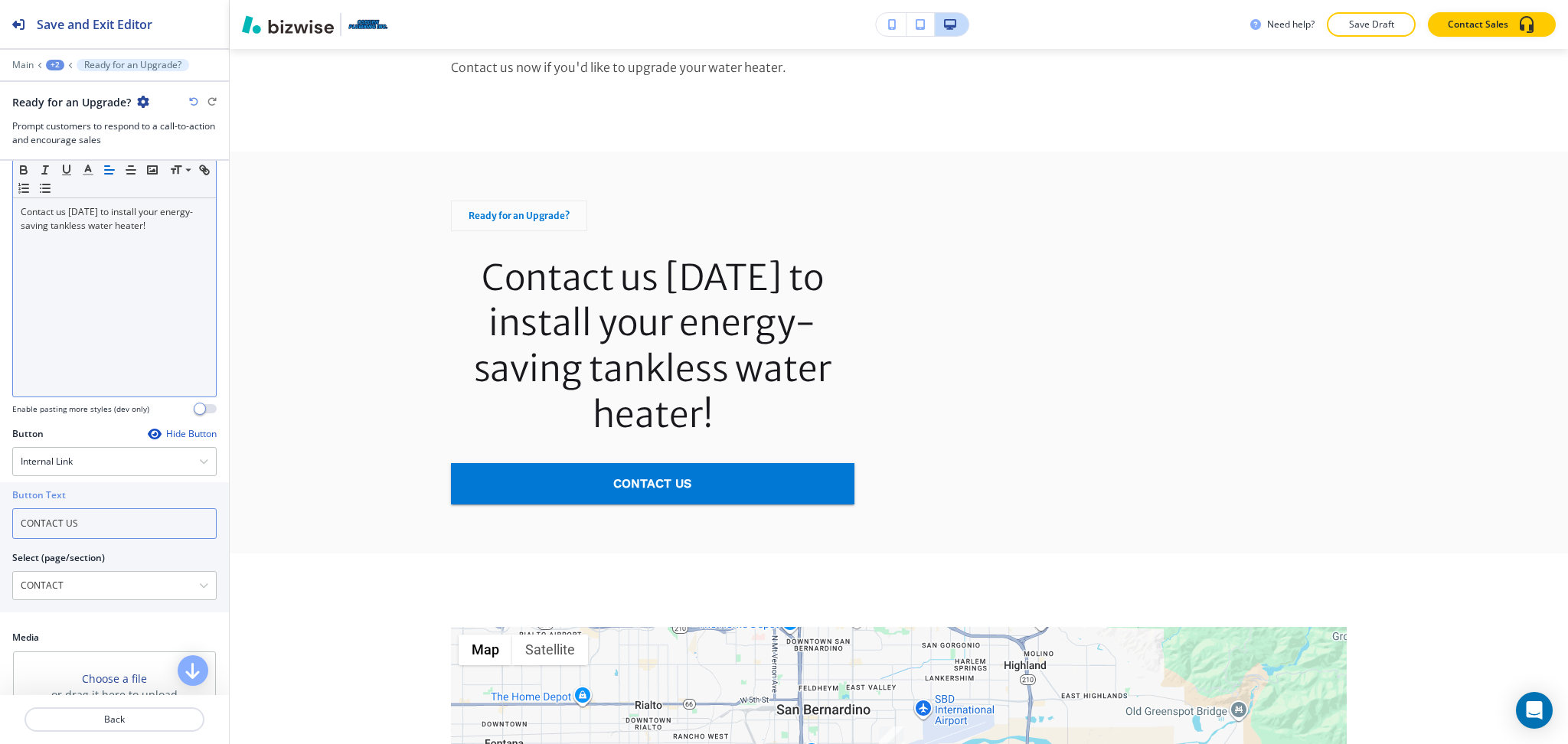
scroll to position [0, 0]
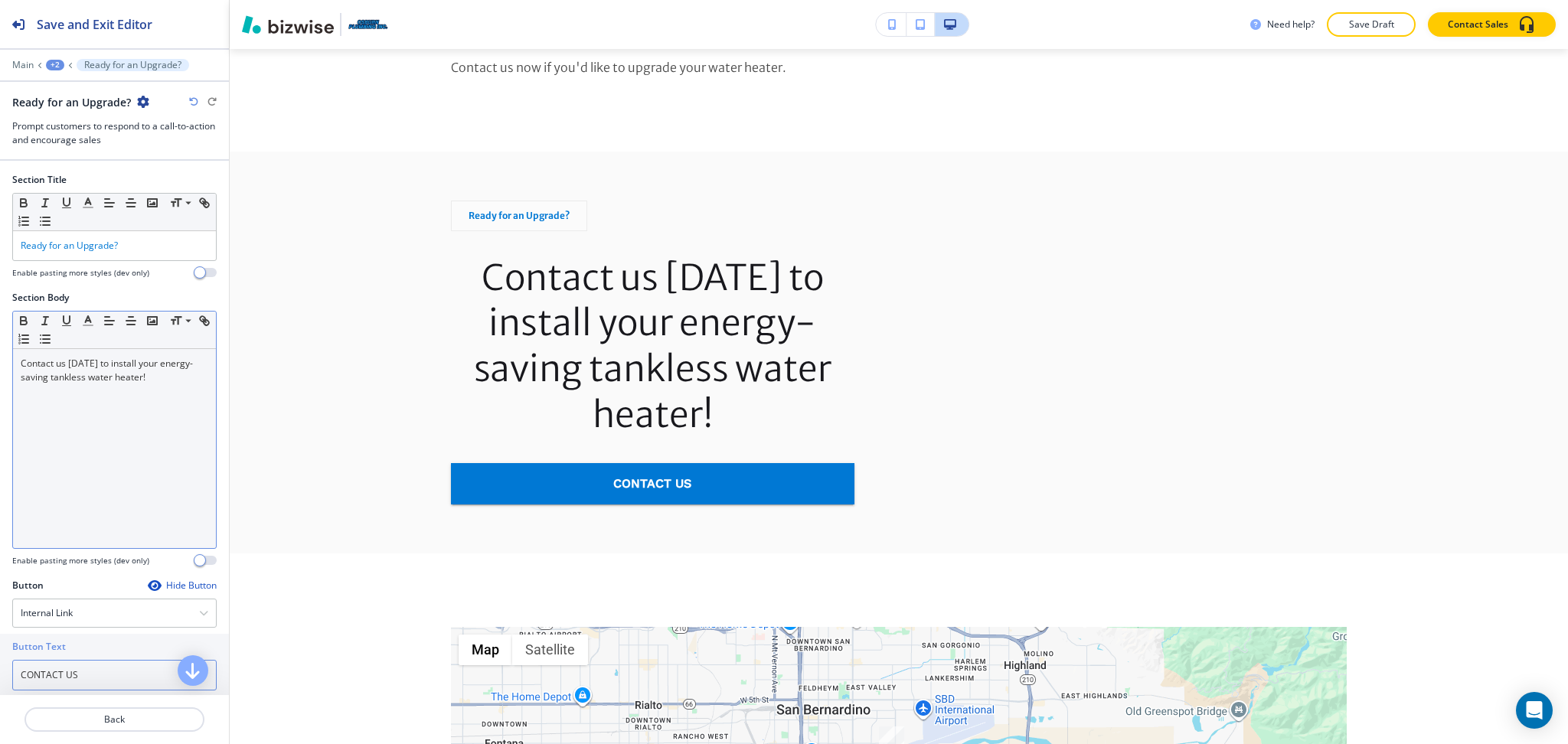
type input "CONTACT US"
click at [113, 431] on div "Contact us today to install your energy-saving tankless water heater!" at bounding box center [114, 449] width 203 height 199
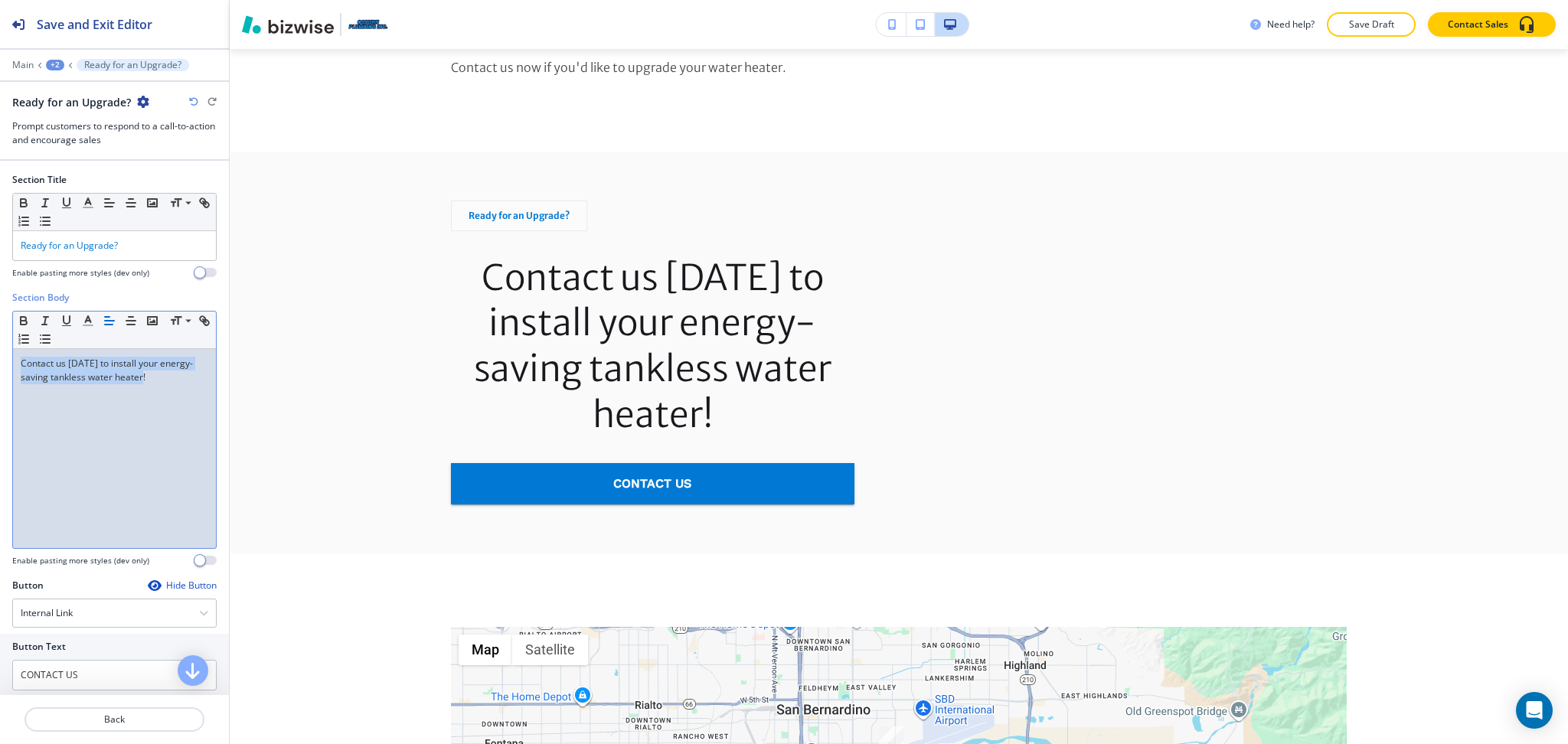
click at [103, 320] on icon "button" at bounding box center [109, 320] width 14 height 14
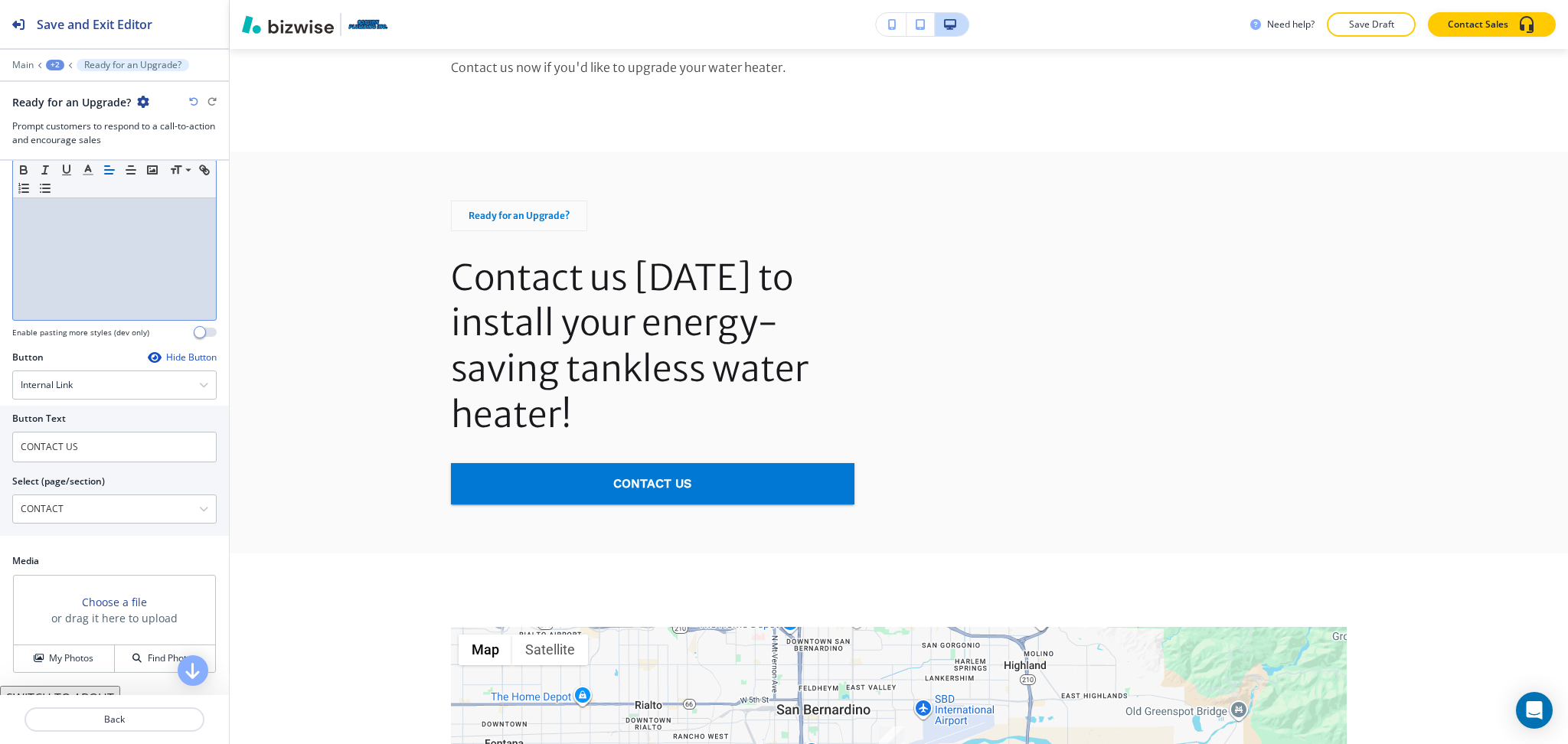
scroll to position [243, 0]
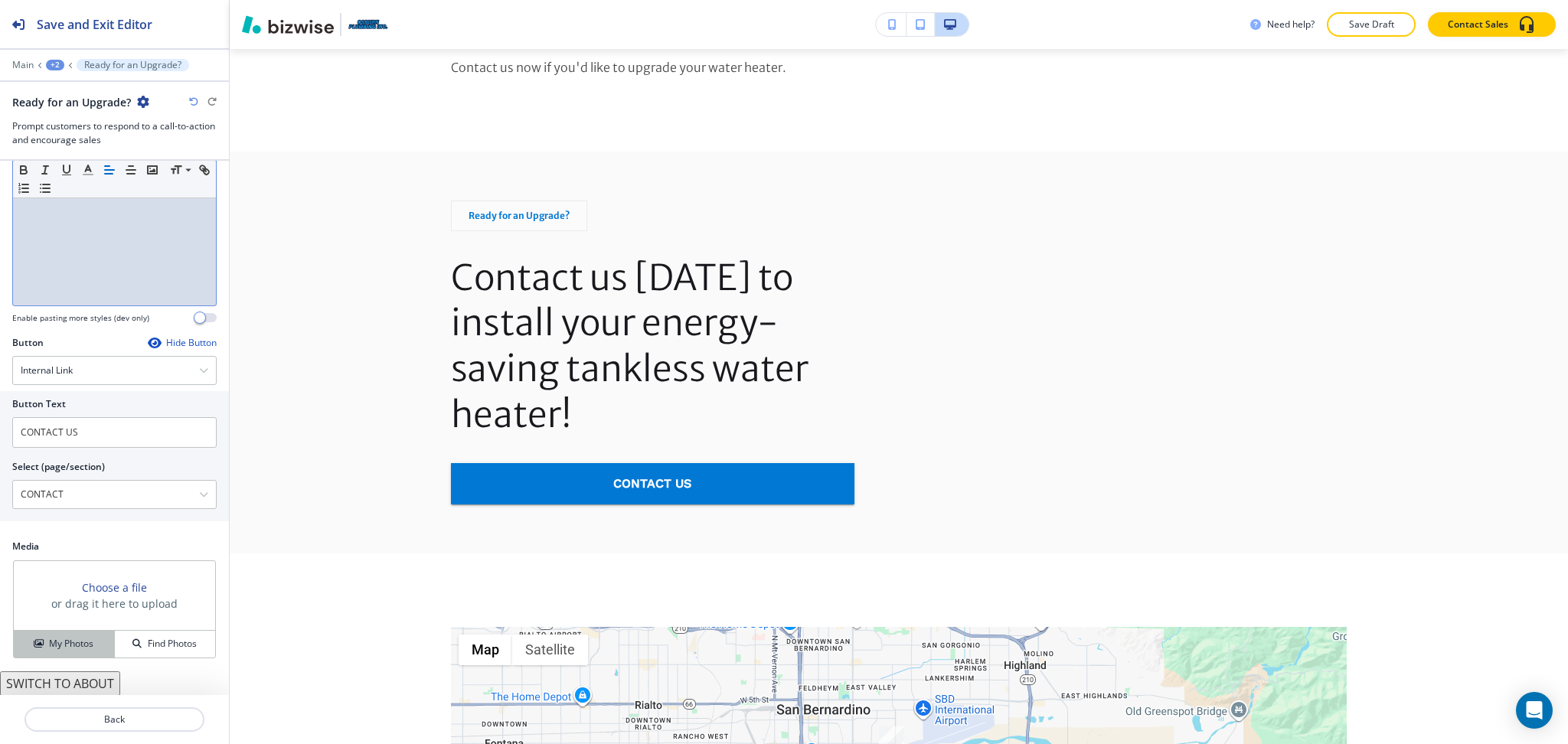
click at [68, 652] on button "My Photos" at bounding box center [65, 644] width 101 height 27
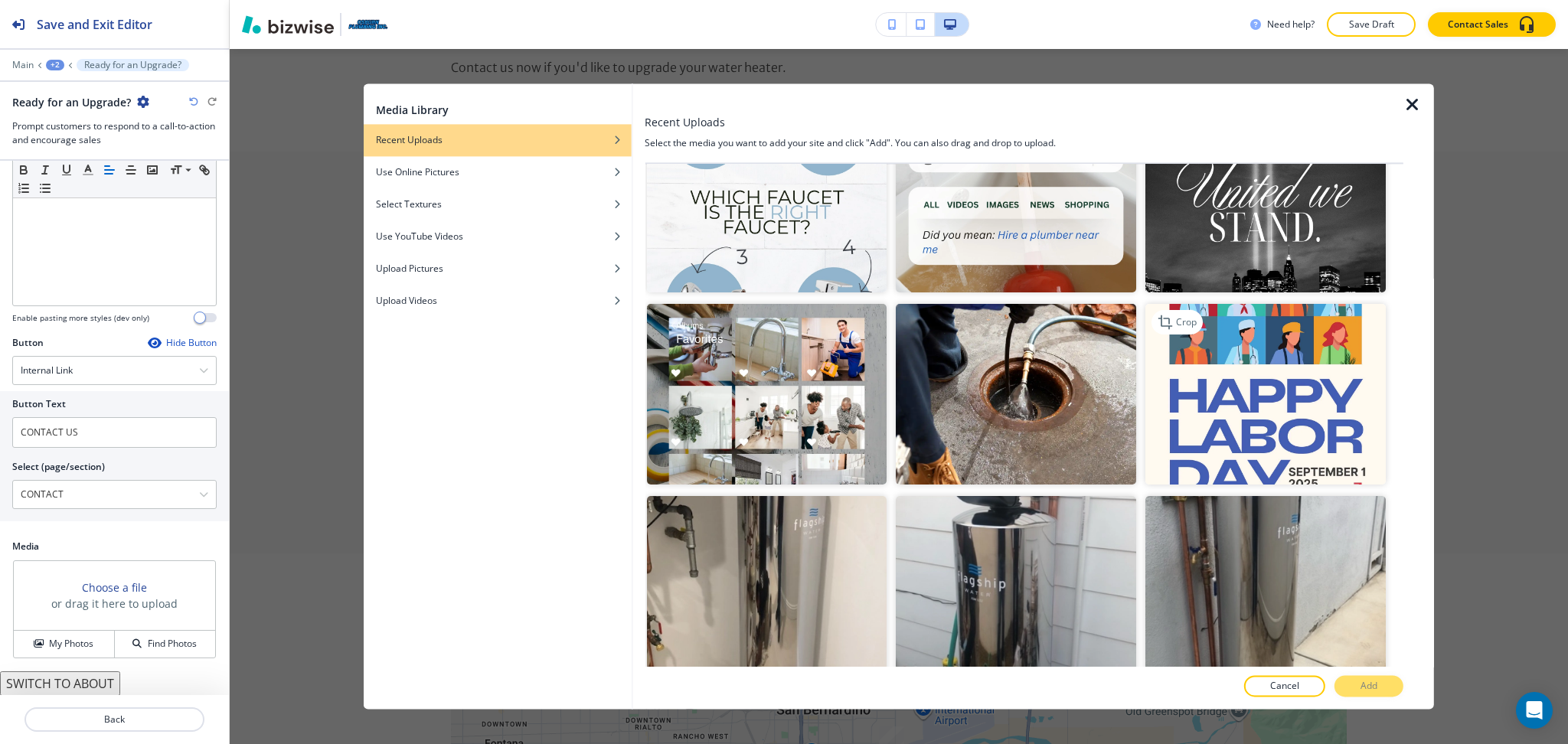
scroll to position [1021, 0]
click at [864, 573] on img "button" at bounding box center [766, 585] width 240 height 180
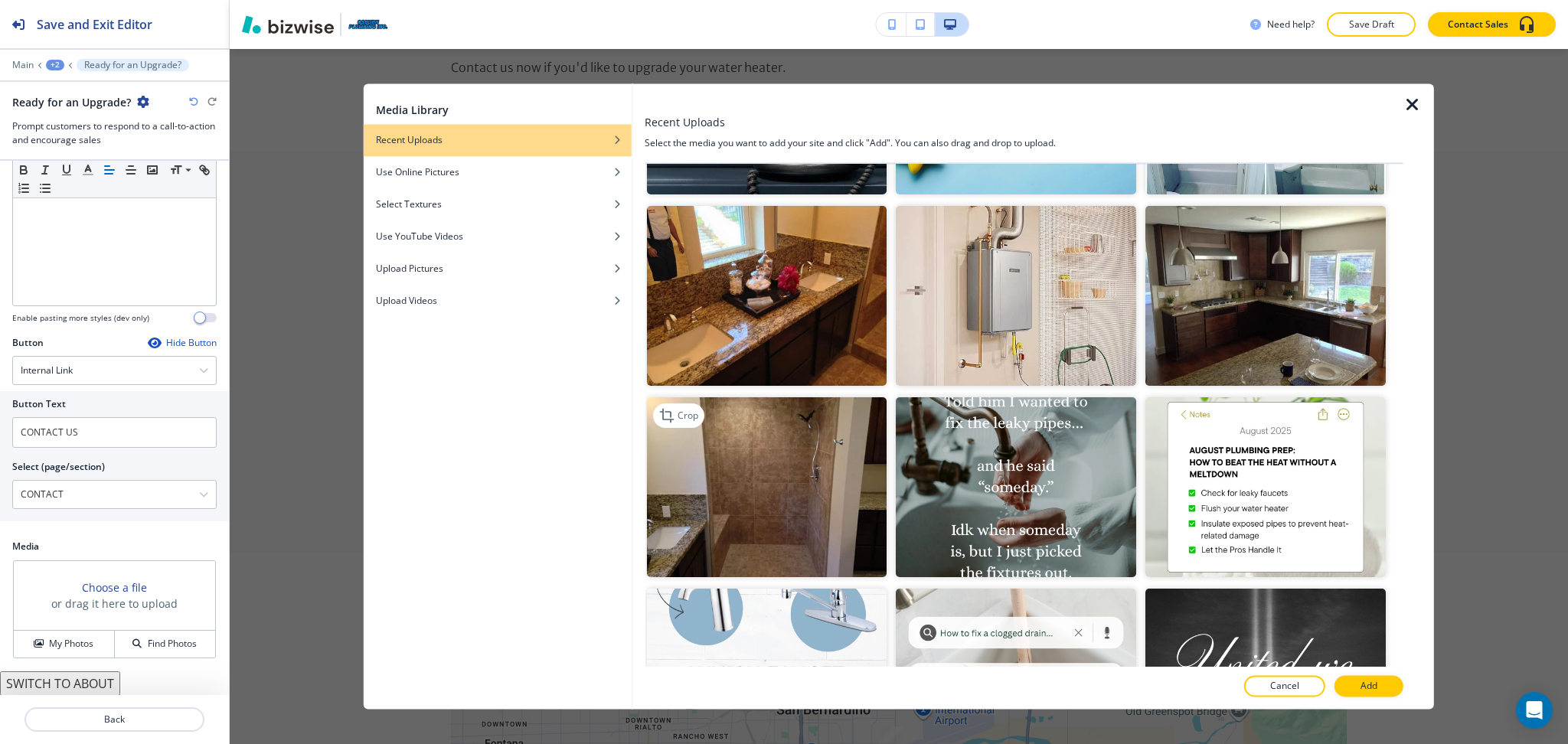
click at [752, 432] on img "button" at bounding box center [766, 487] width 240 height 180
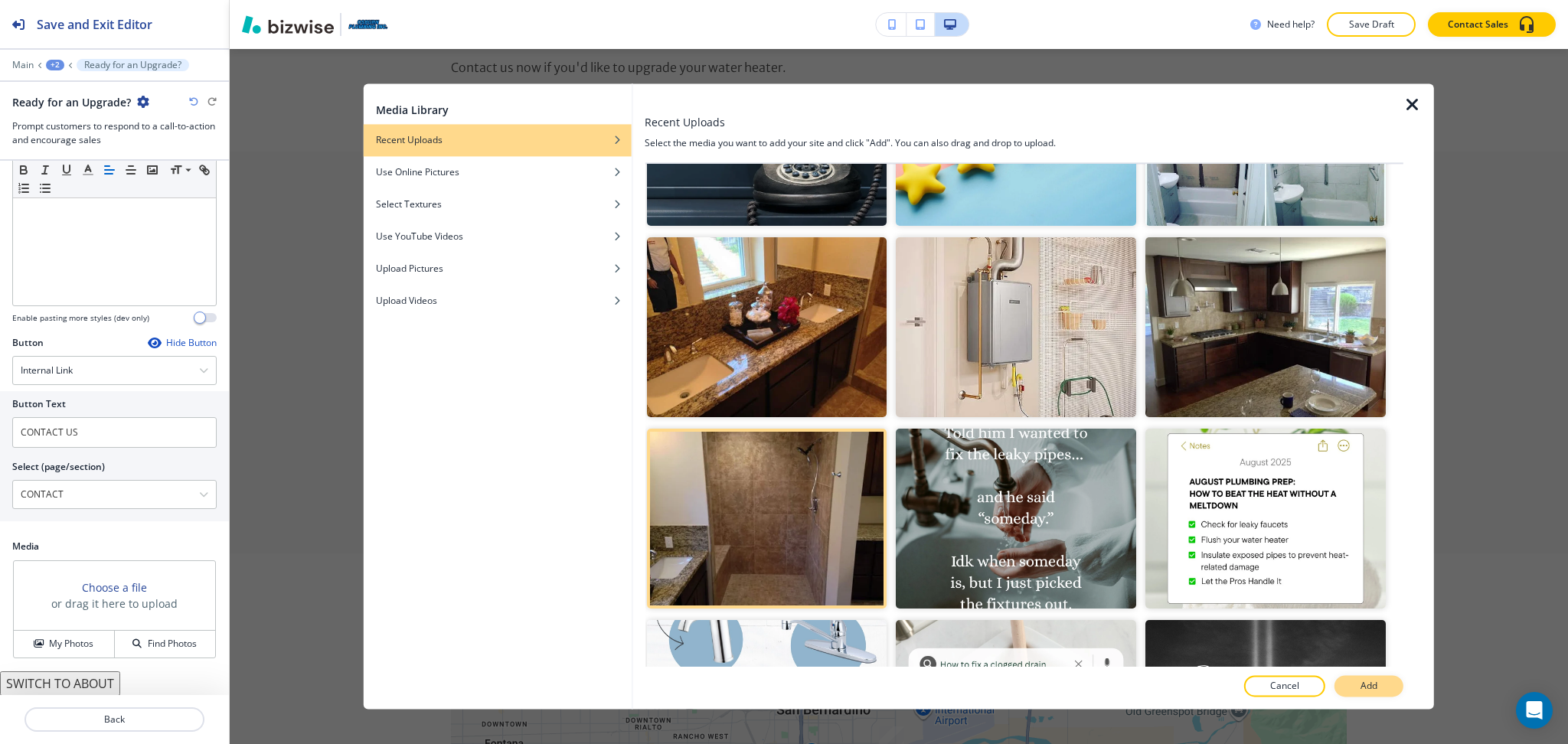
scroll to position [512, 0]
click at [1351, 688] on button "Add" at bounding box center [1368, 686] width 69 height 22
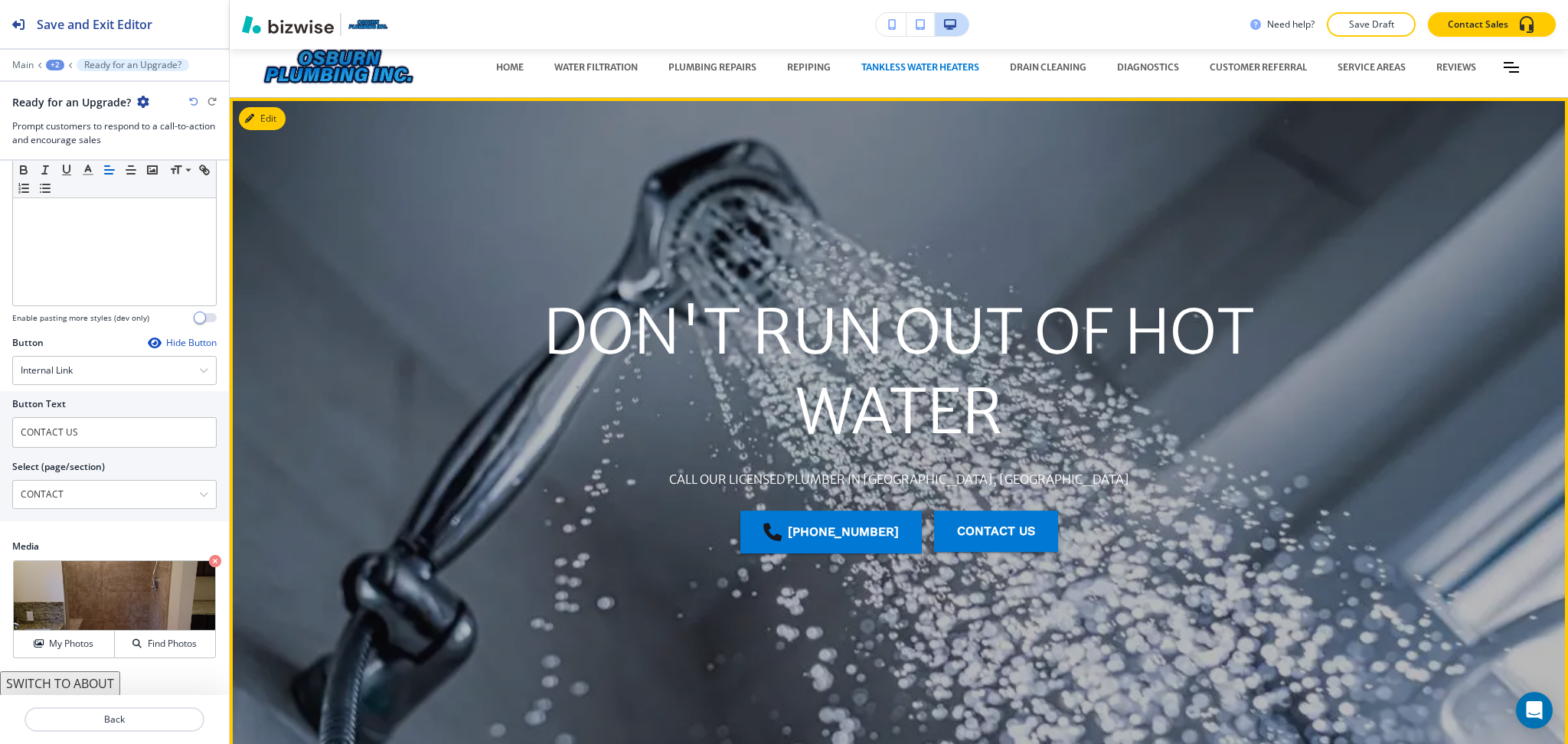
scroll to position [0, 0]
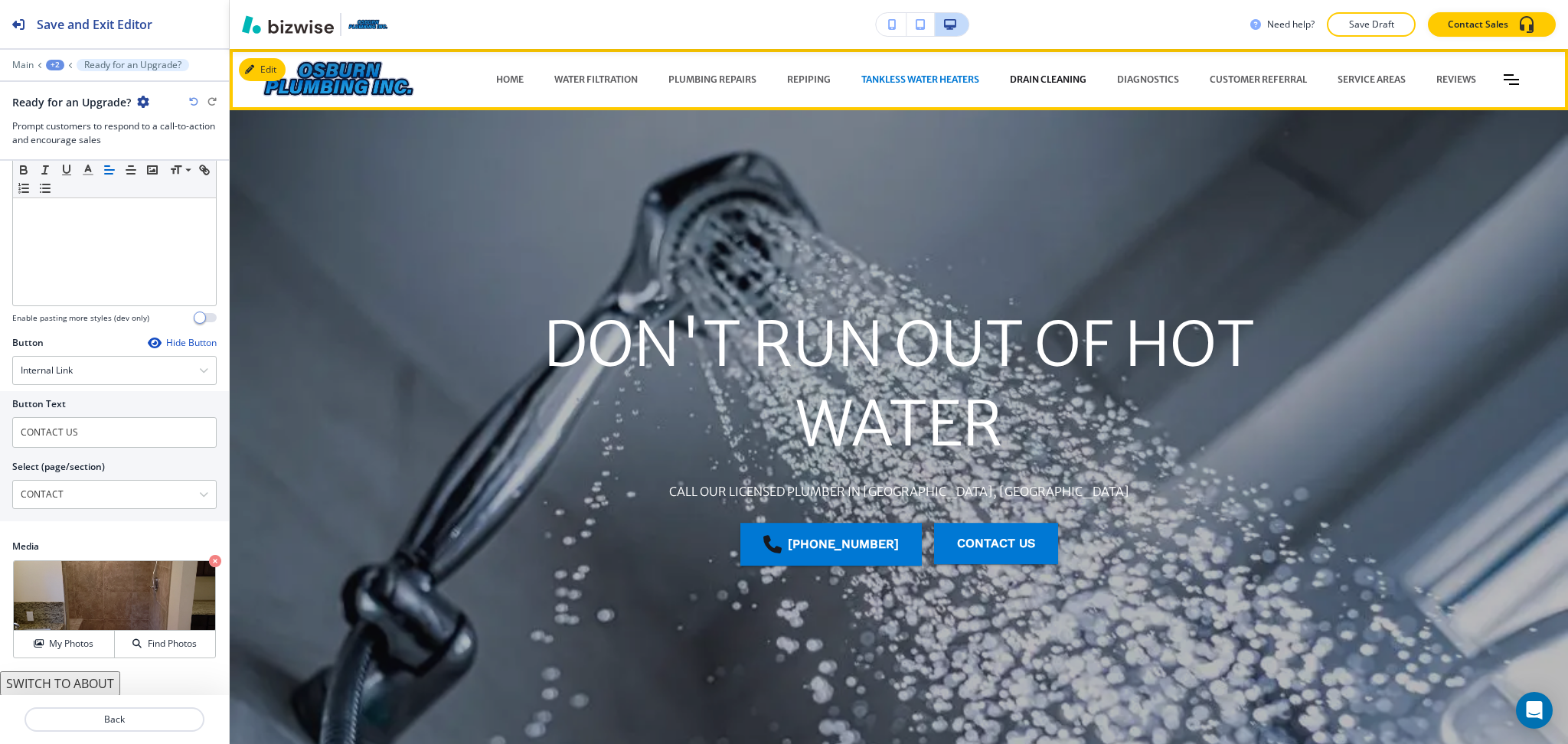
click at [1009, 75] on p "DRAIN CLEANING" at bounding box center [1048, 79] width 77 height 14
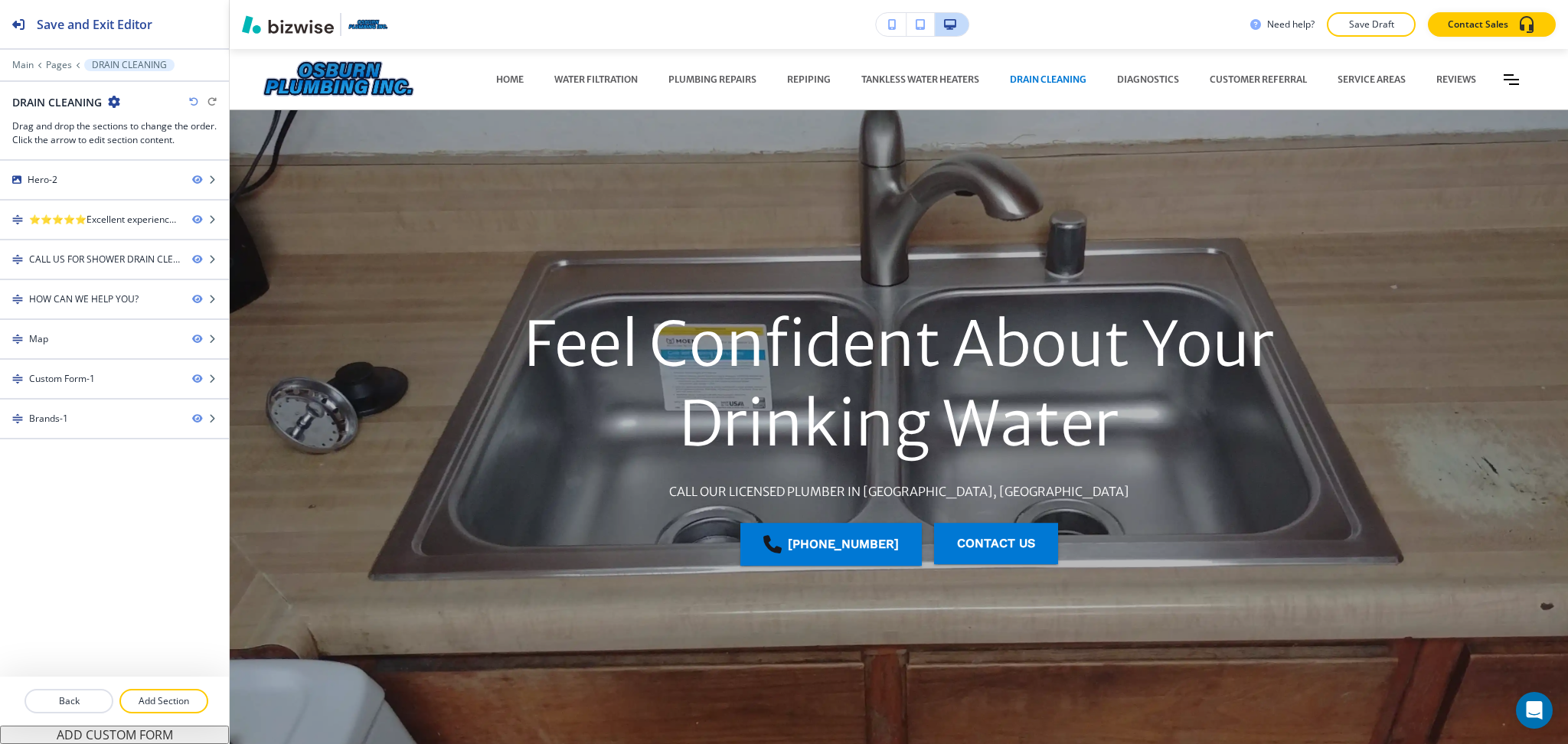
scroll to position [3, 0]
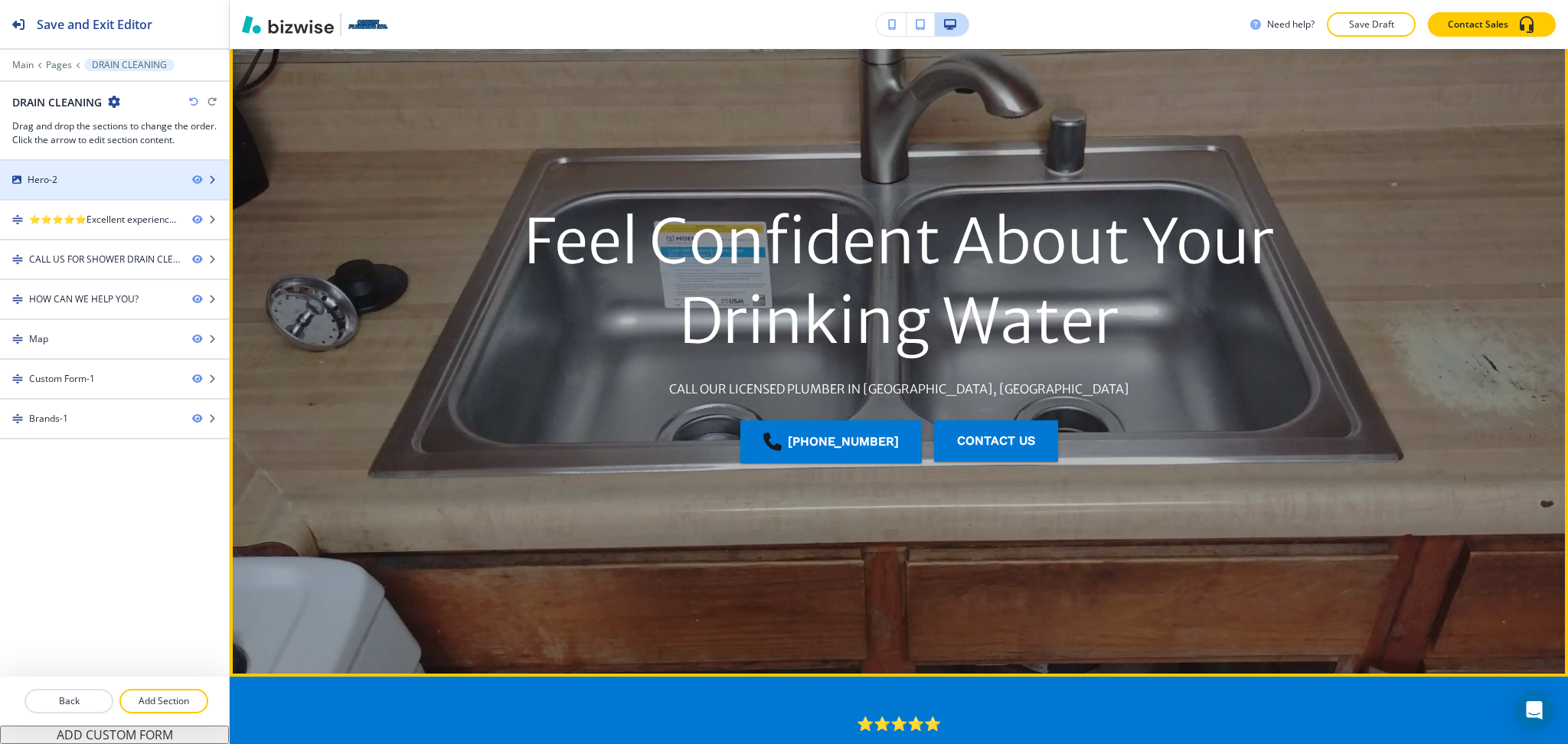
click at [107, 175] on div "Hero-2" at bounding box center [90, 180] width 180 height 14
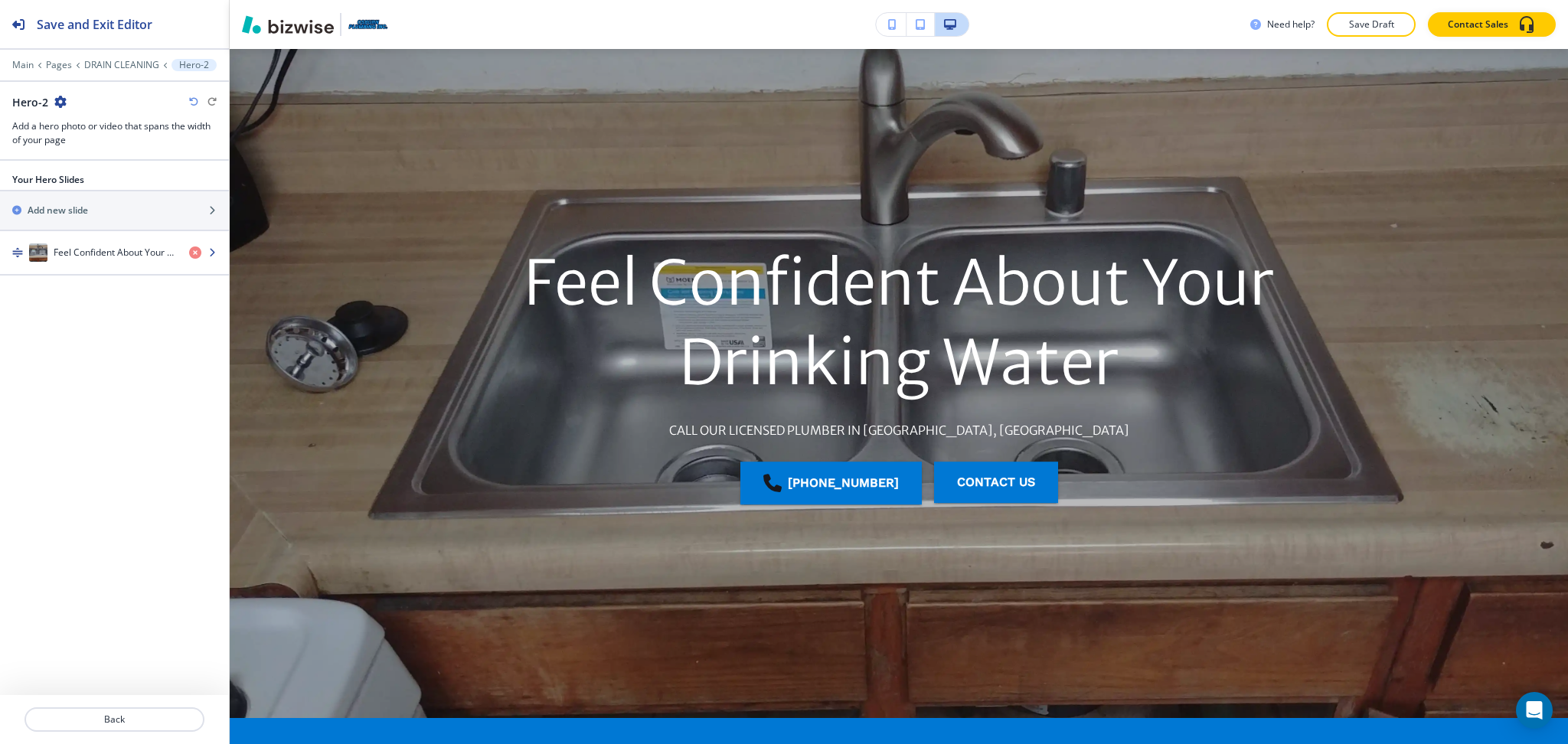
click at [91, 245] on div "Feel Confident About Your Drinking Water" at bounding box center [88, 252] width 177 height 18
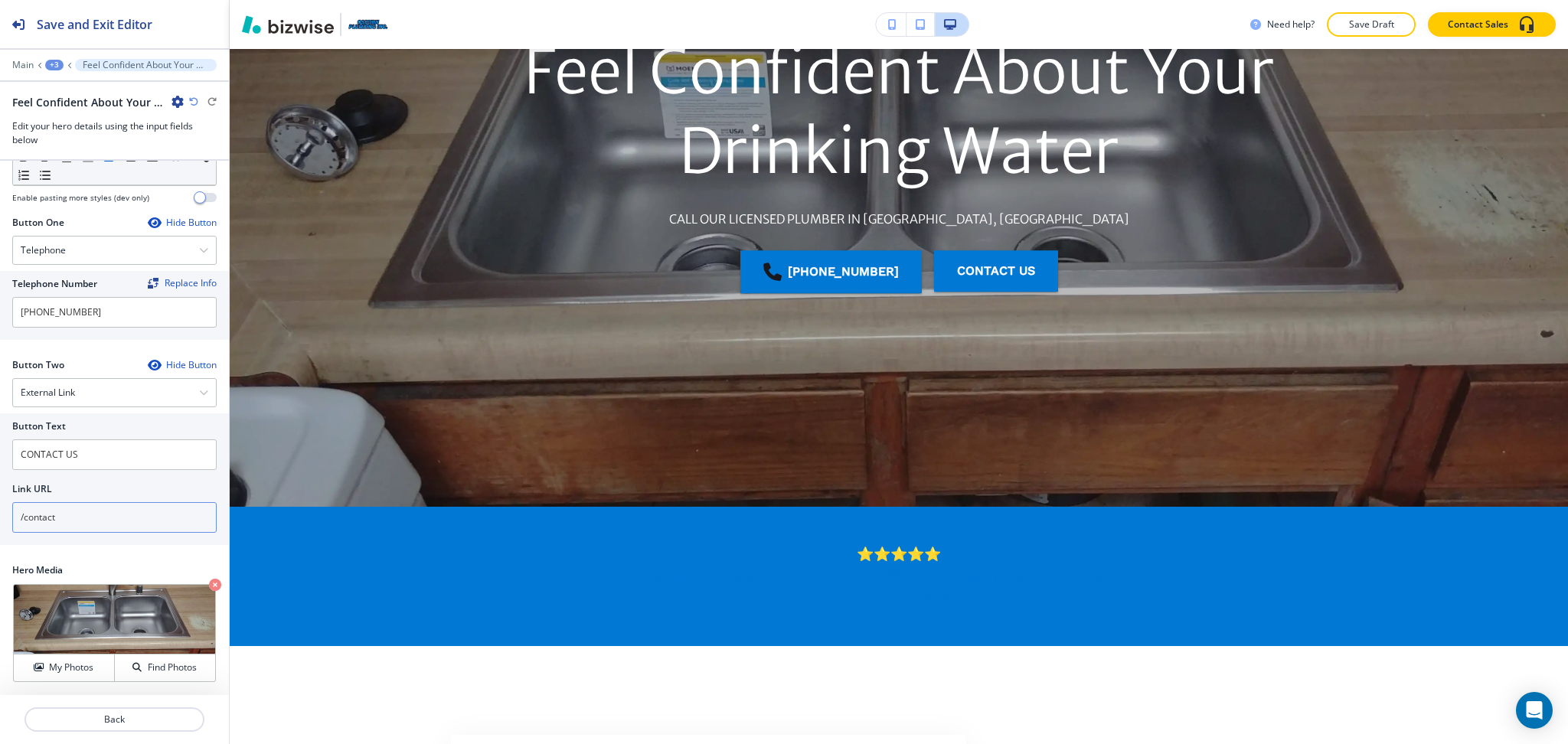
scroll to position [273, 0]
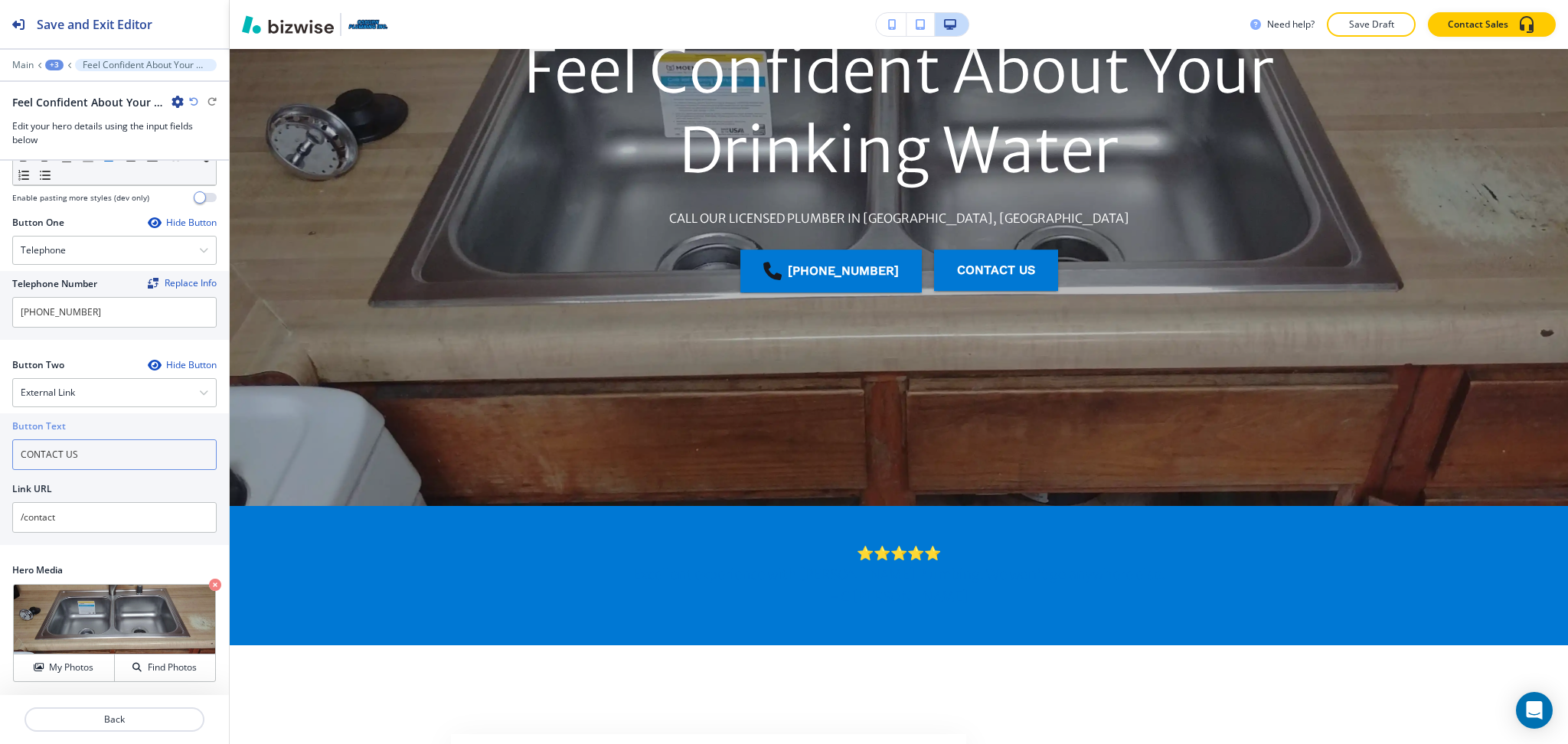
click at [91, 459] on input "CONTACT US" at bounding box center [114, 454] width 204 height 31
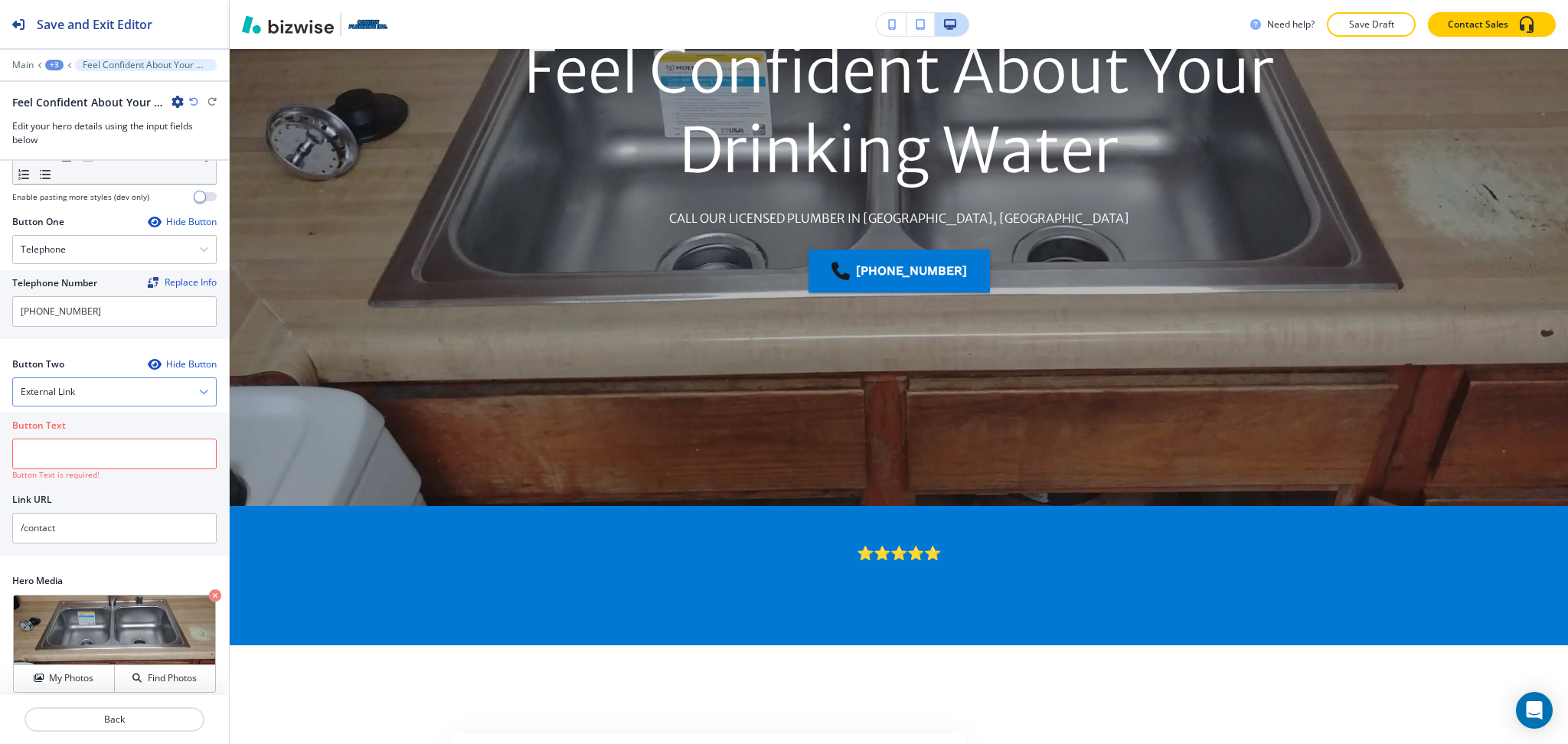
click at [82, 390] on div "External Link" at bounding box center [114, 392] width 203 height 28
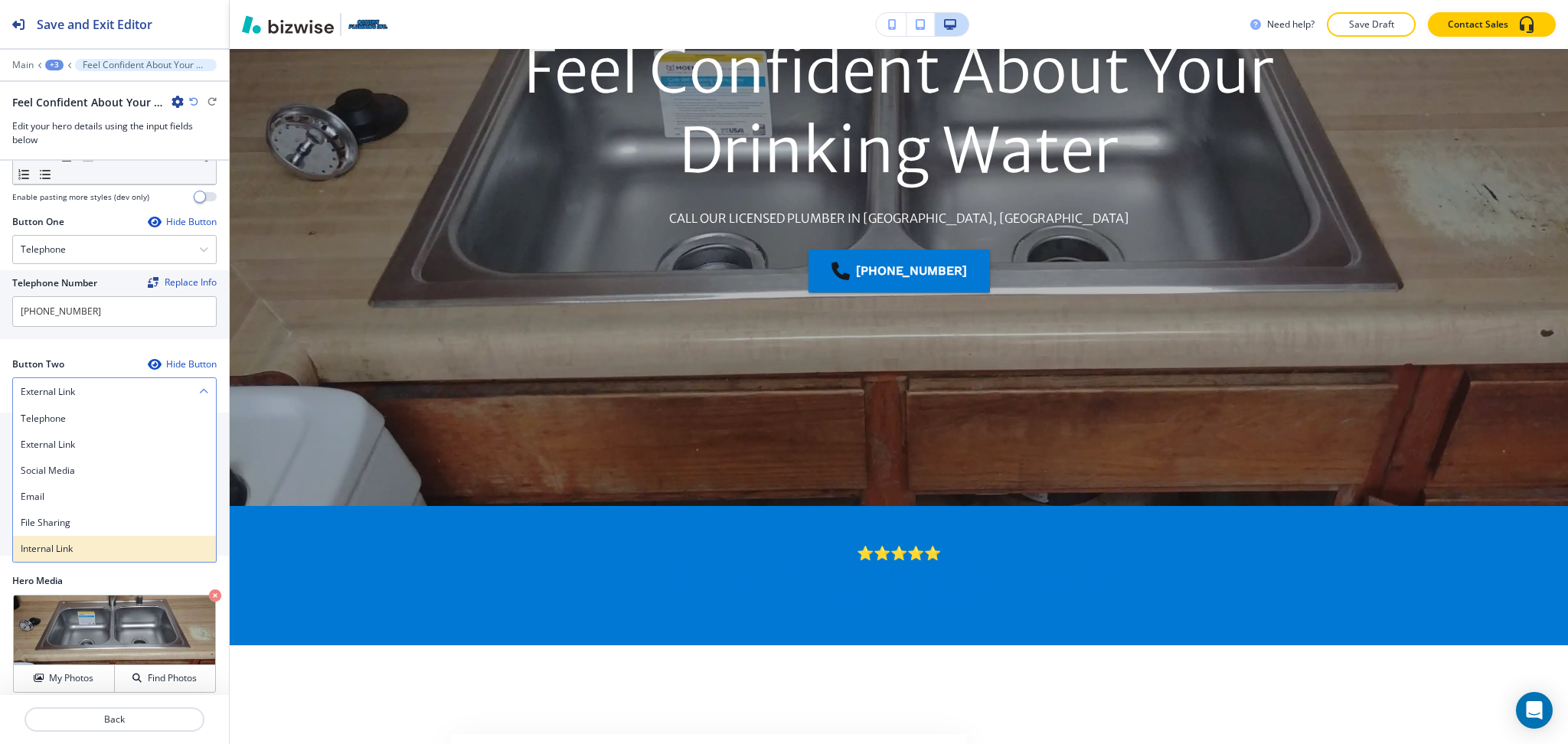
click at [74, 541] on div "Internal Link" at bounding box center [114, 549] width 203 height 26
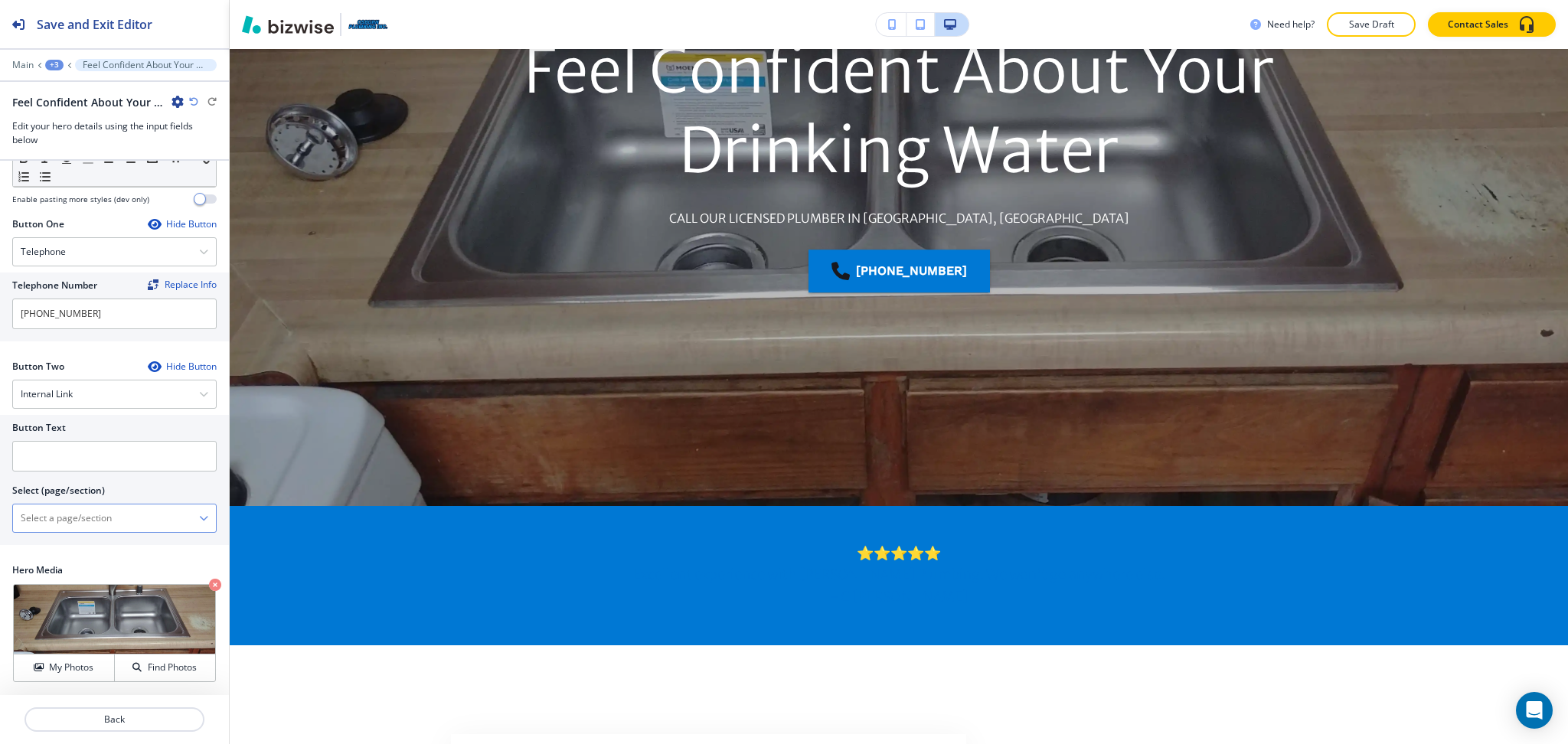
scroll to position [219, 0]
click at [69, 521] on \(page\/section\) "Manual Input" at bounding box center [106, 519] width 186 height 26
paste \(page\/section\) "CONTACT US"
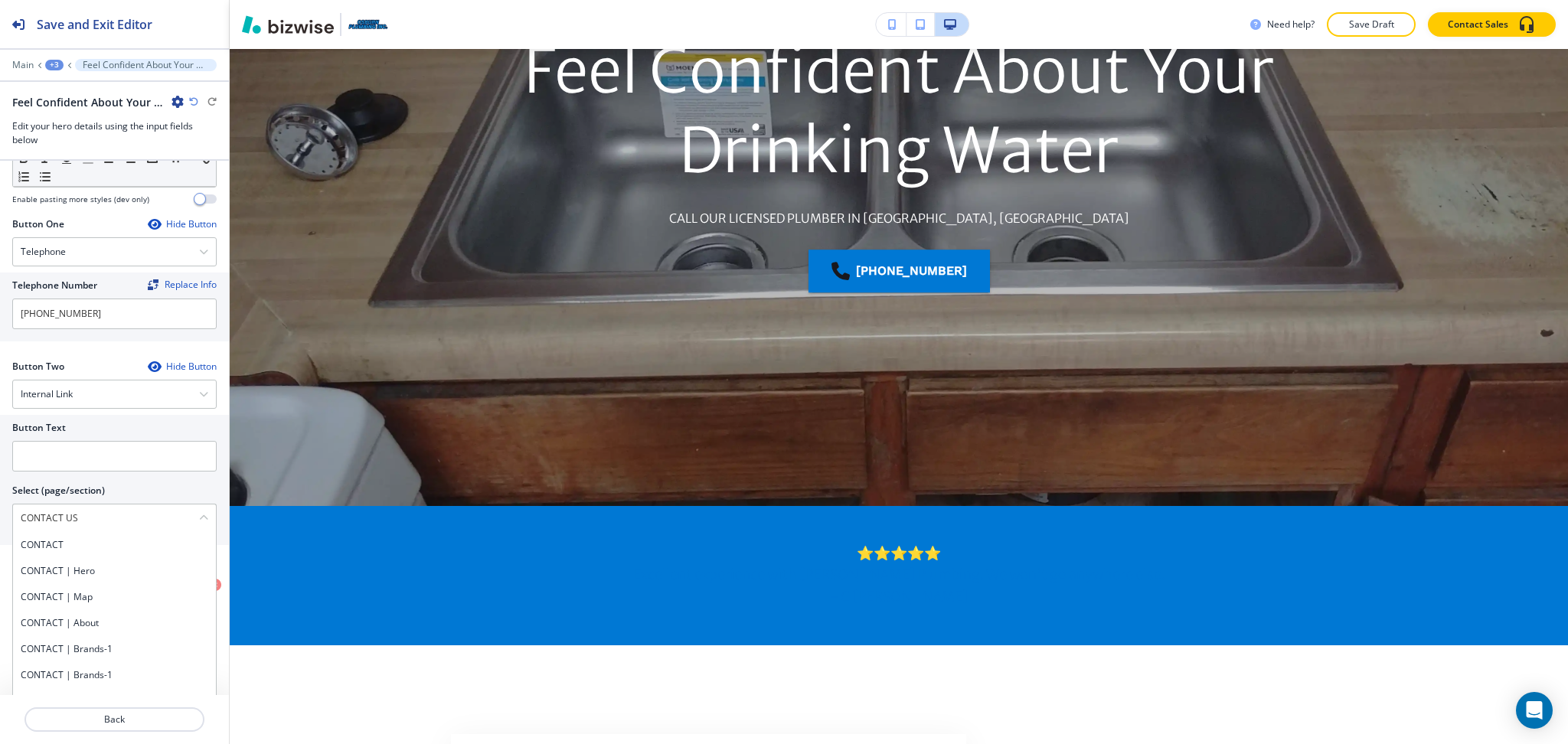
click at [65, 550] on h4 "CONTACT" at bounding box center [114, 545] width 188 height 14
type \(page\/section\) "CONTACT"
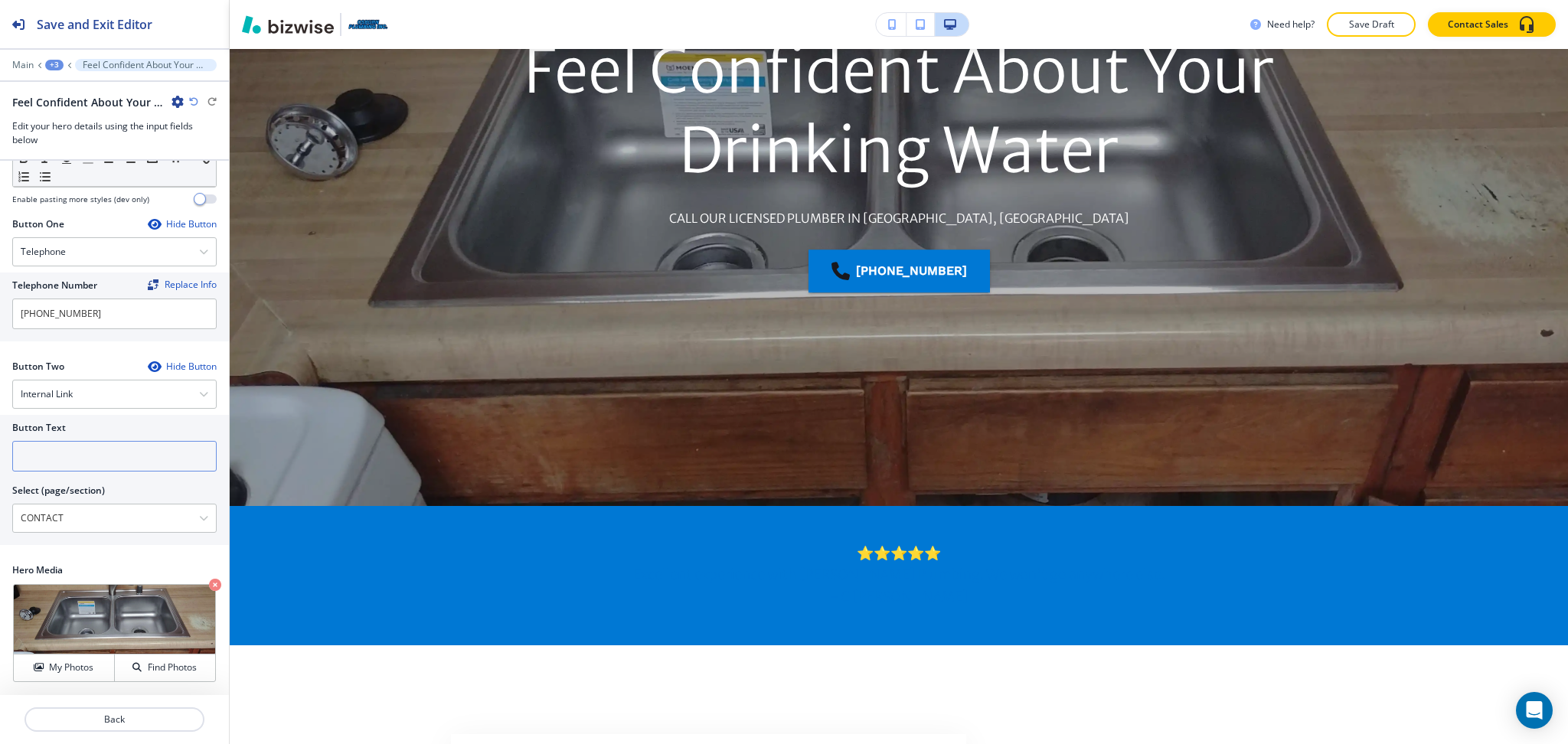
click at [56, 449] on input "text" at bounding box center [114, 456] width 204 height 31
paste input "CONTACT US"
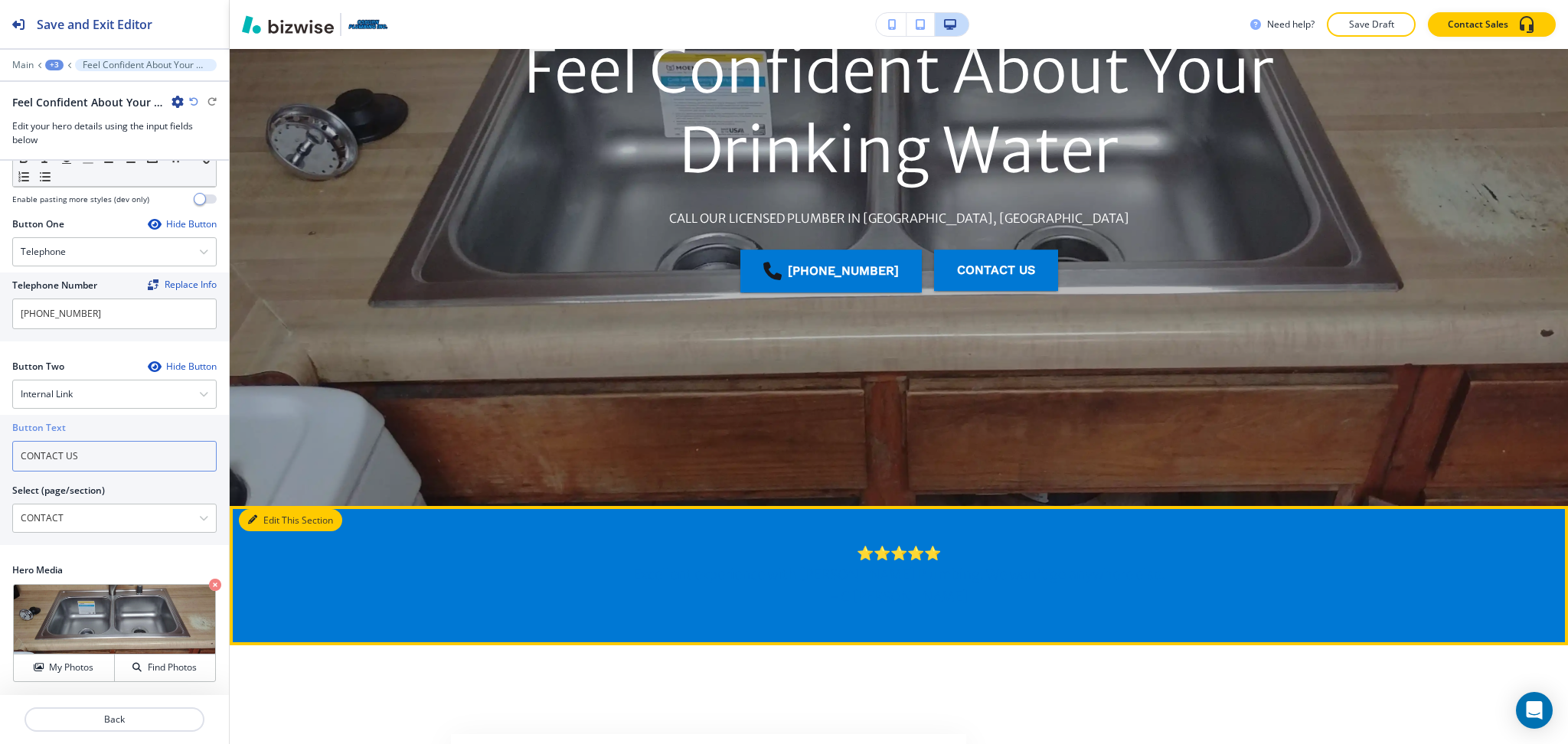
type input "CONTACT US"
click at [271, 527] on button "Edit This Section" at bounding box center [291, 520] width 103 height 23
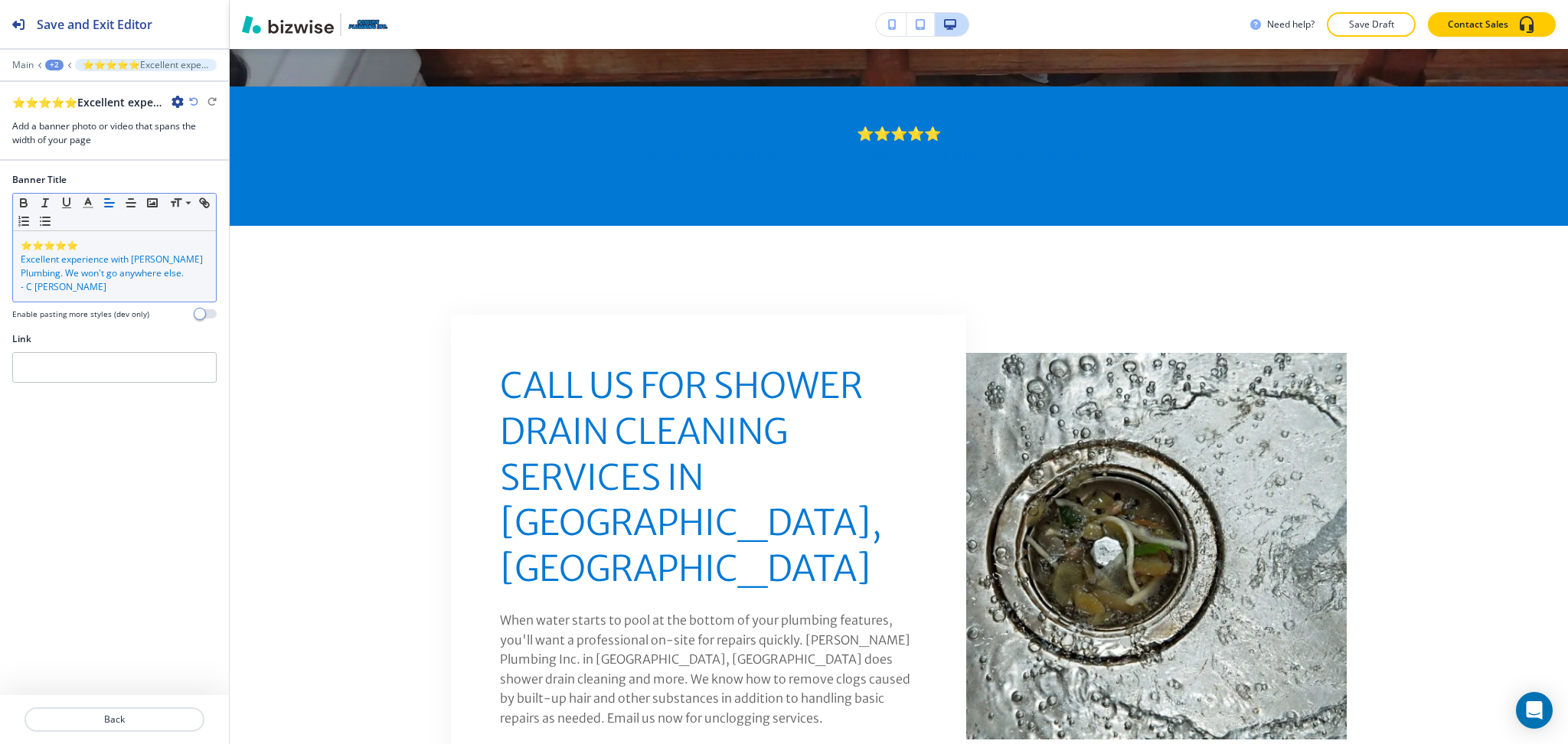
scroll to position [730, 0]
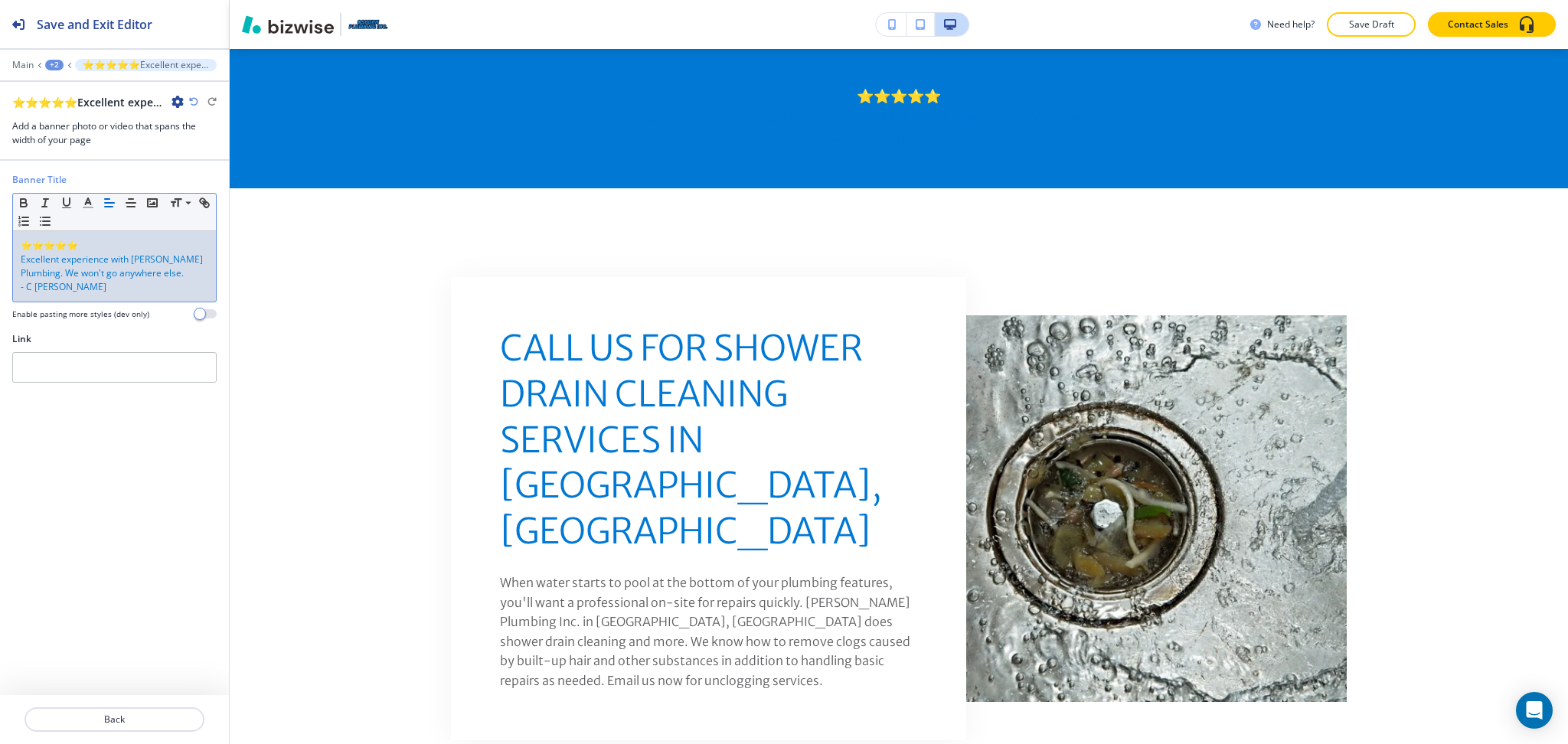
click at [98, 297] on div "⭐⭐⭐⭐⭐ Excellent experience with Osburn Plumbing. We won't go anywhere else. - C…" at bounding box center [114, 266] width 203 height 71
click at [91, 206] on icon "button" at bounding box center [88, 203] width 14 height 14
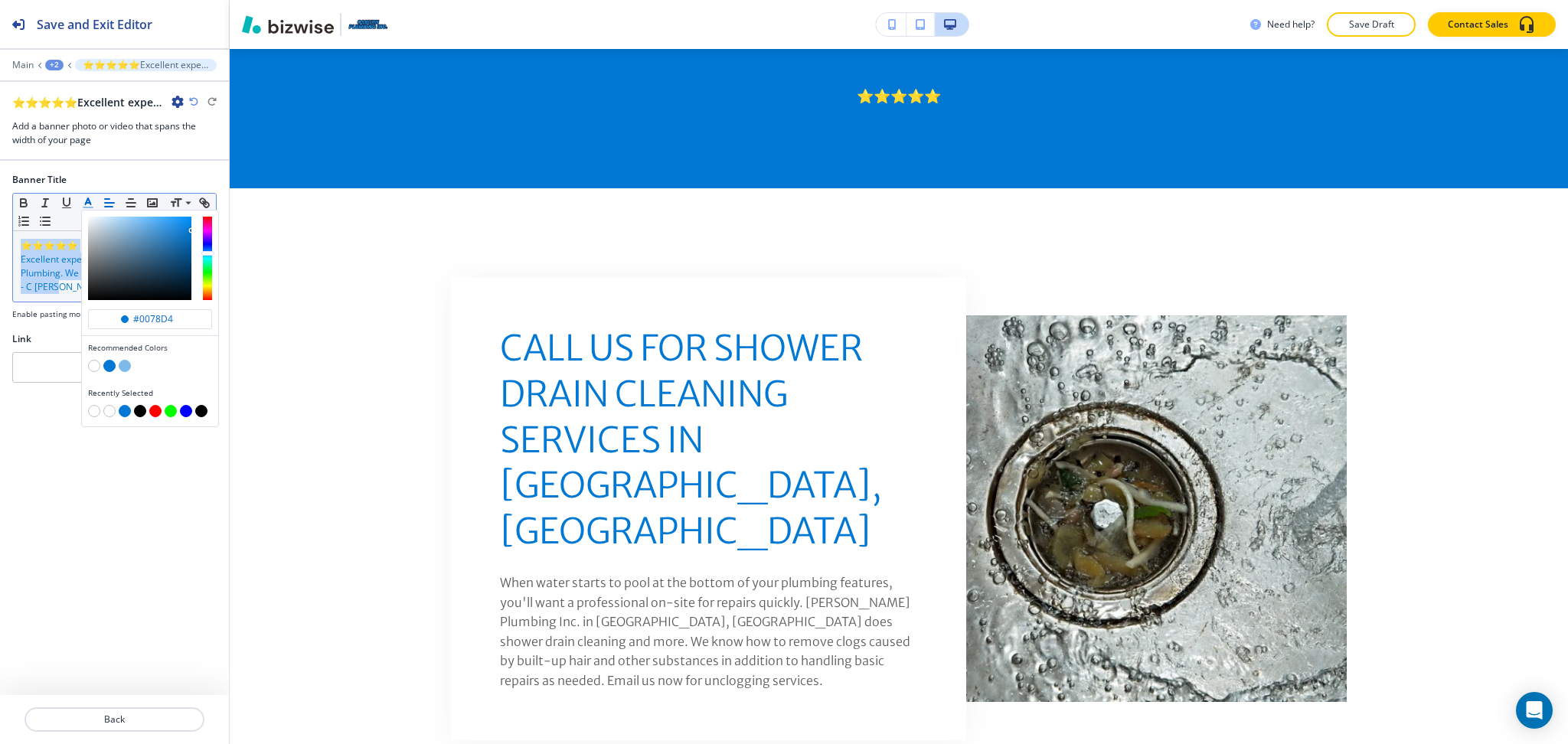
click at [95, 362] on button "button" at bounding box center [94, 366] width 12 height 12
type input "#ffffff"
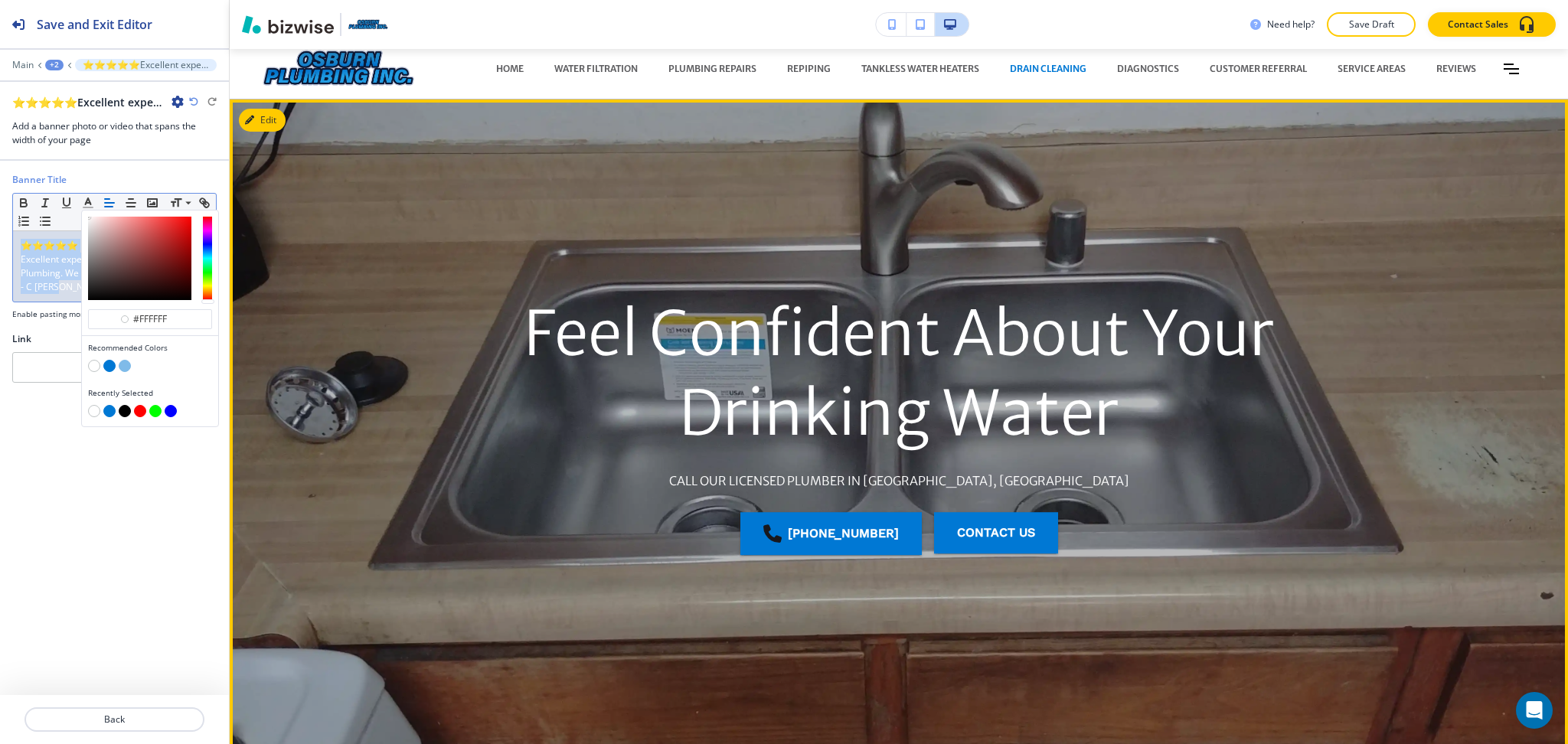
scroll to position [0, 0]
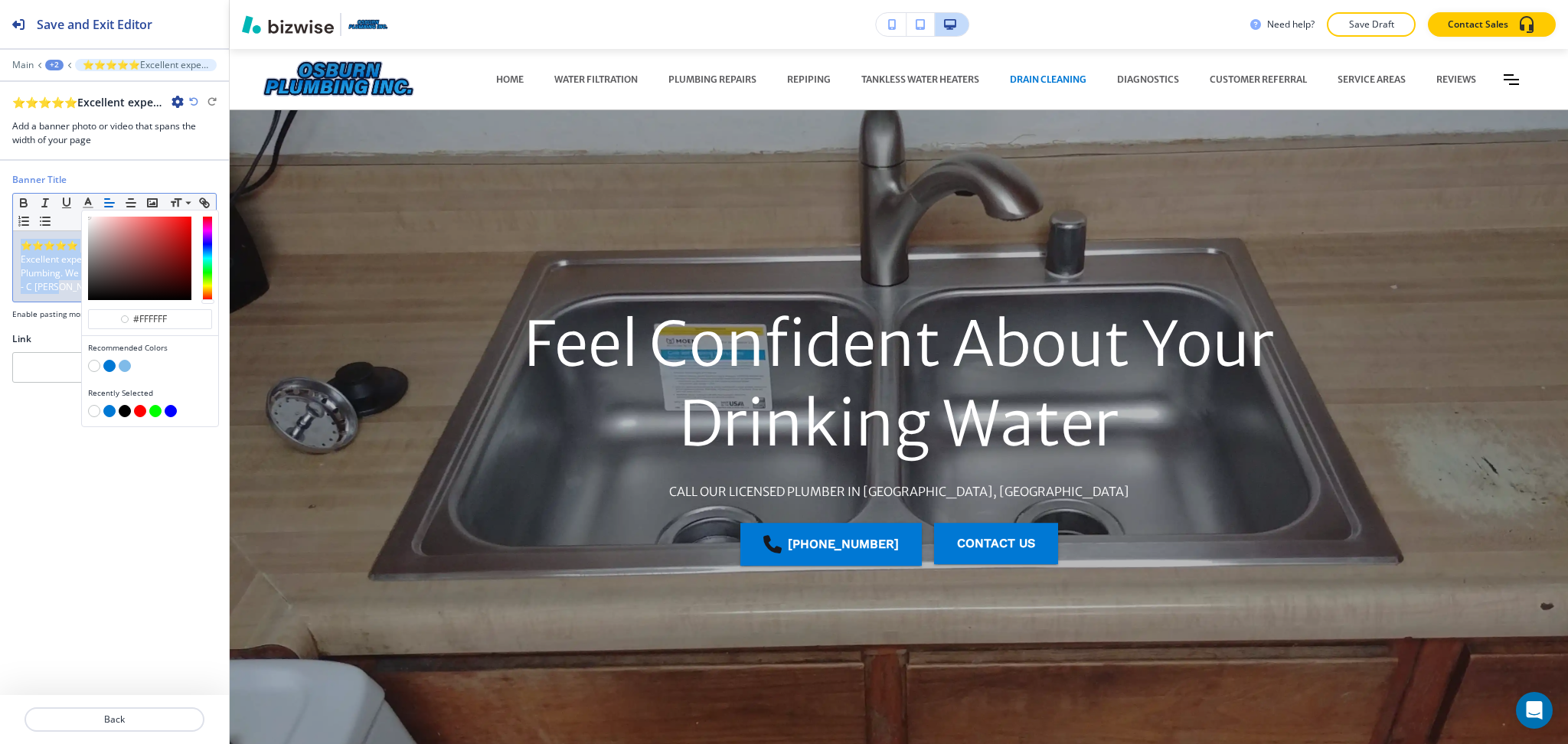
click at [62, 277] on span "Excellent experience with Osburn Plumbing. We won't go anywhere else." at bounding box center [113, 265] width 184 height 27
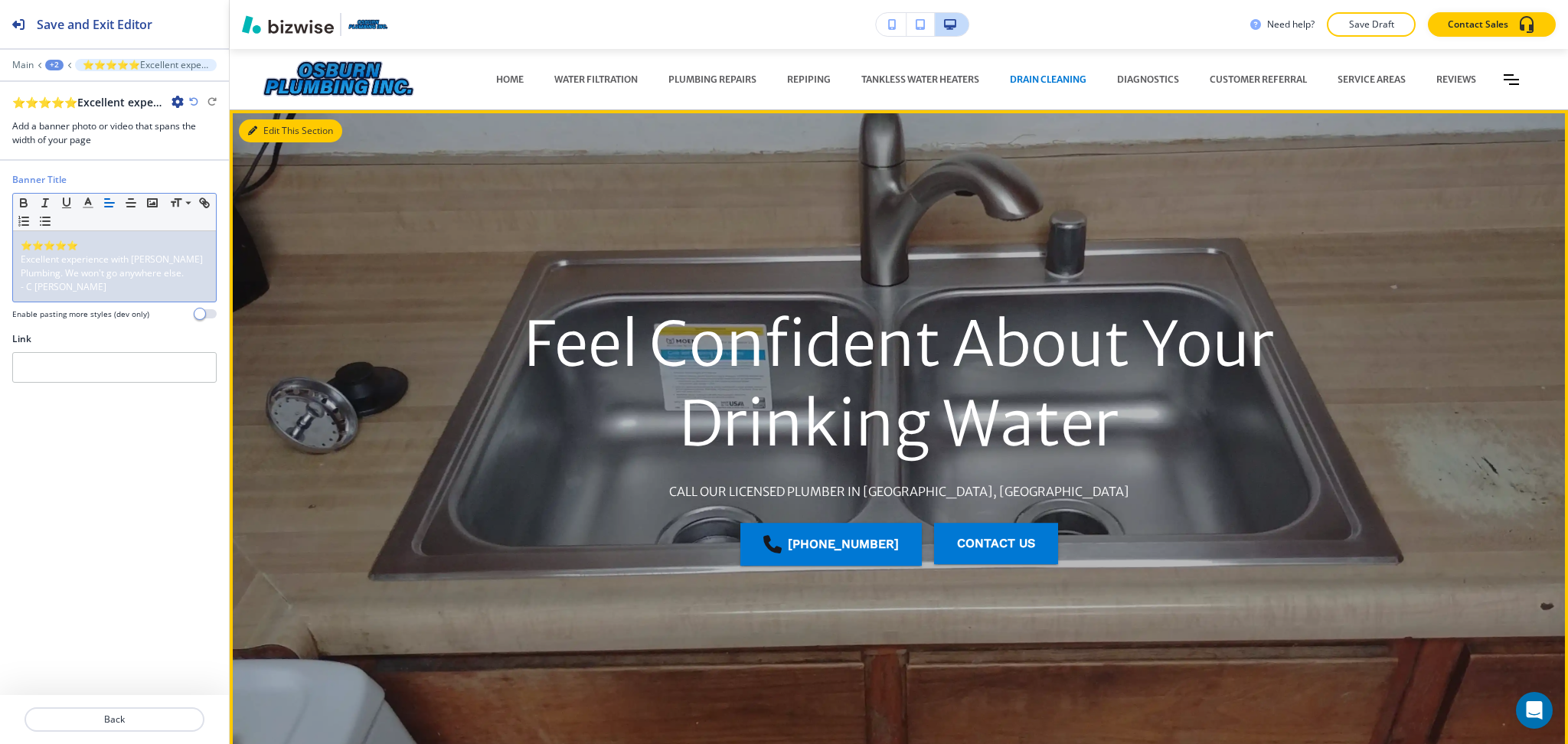
click at [251, 127] on icon "button" at bounding box center [252, 131] width 10 height 10
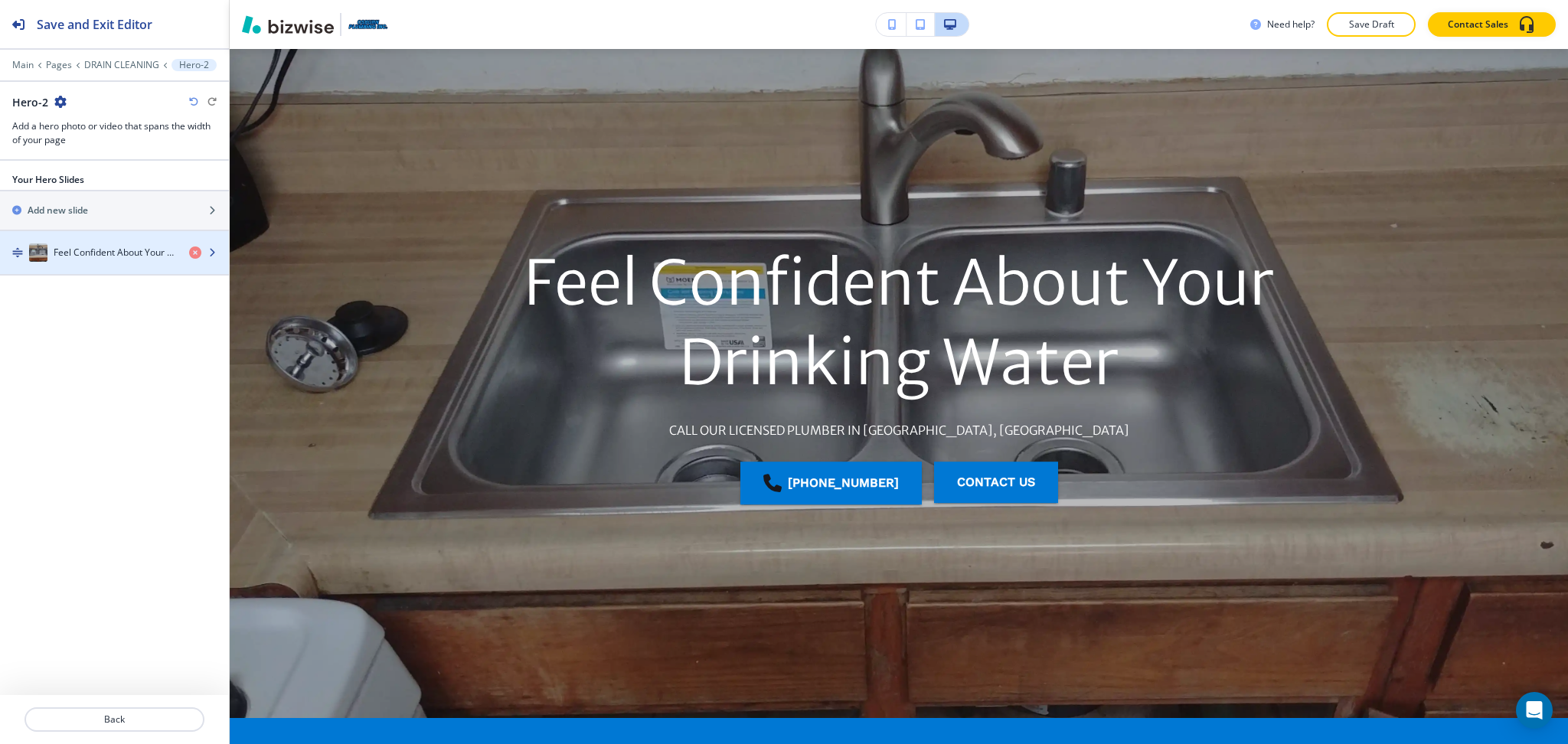
click at [120, 262] on div "button" at bounding box center [114, 268] width 229 height 12
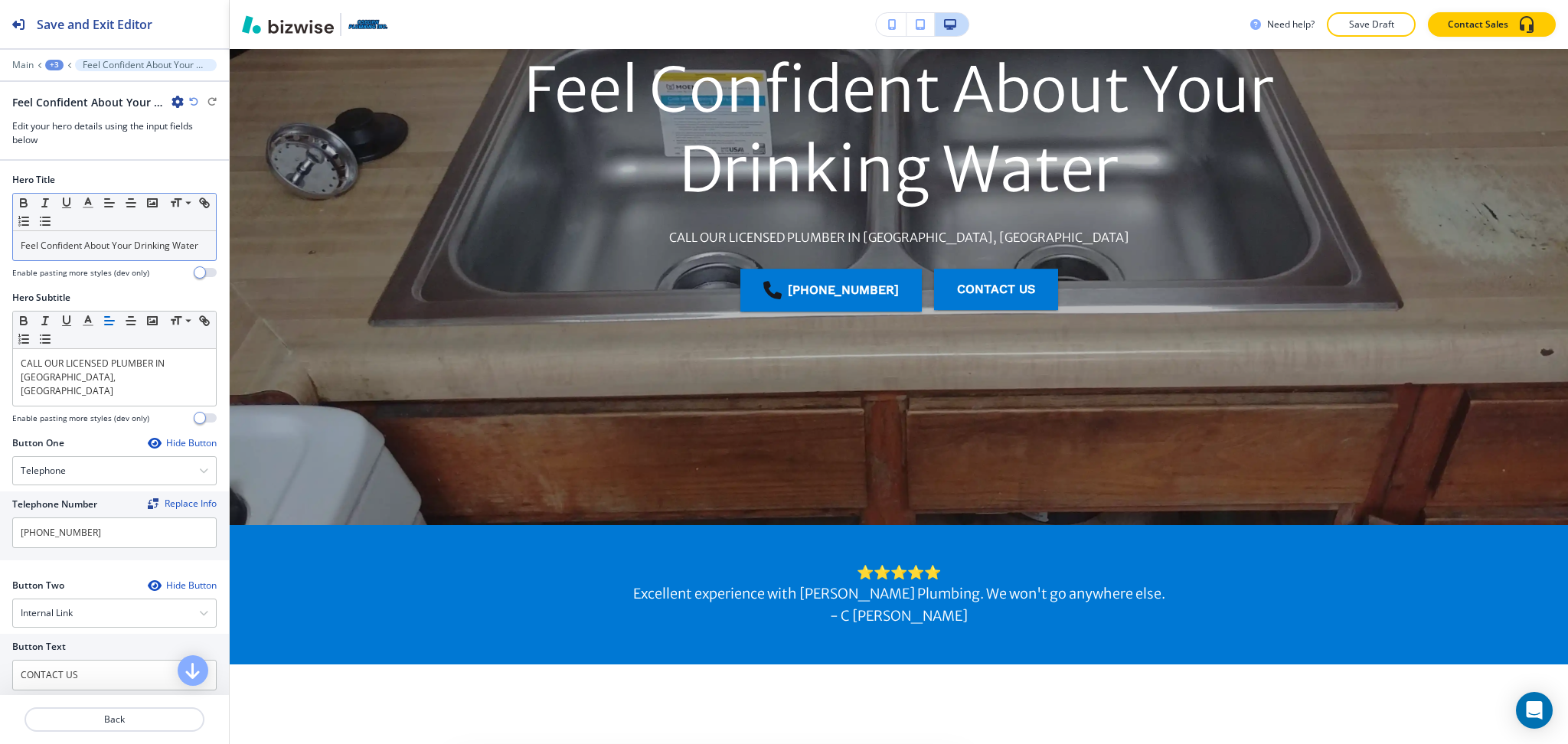
scroll to position [255, 0]
click at [122, 260] on div "Feel Confident About Your Drinking Water" at bounding box center [114, 245] width 203 height 29
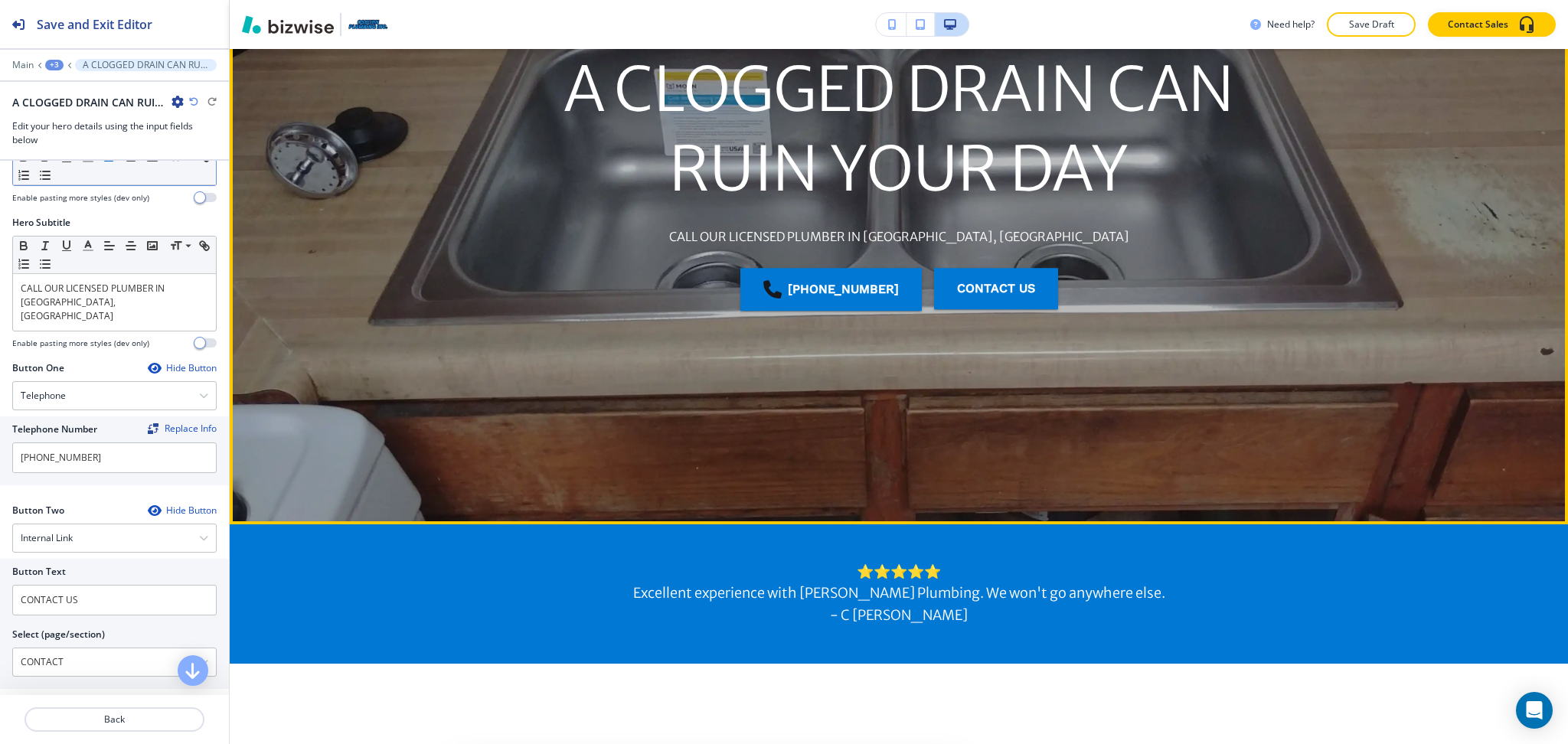
scroll to position [83, 0]
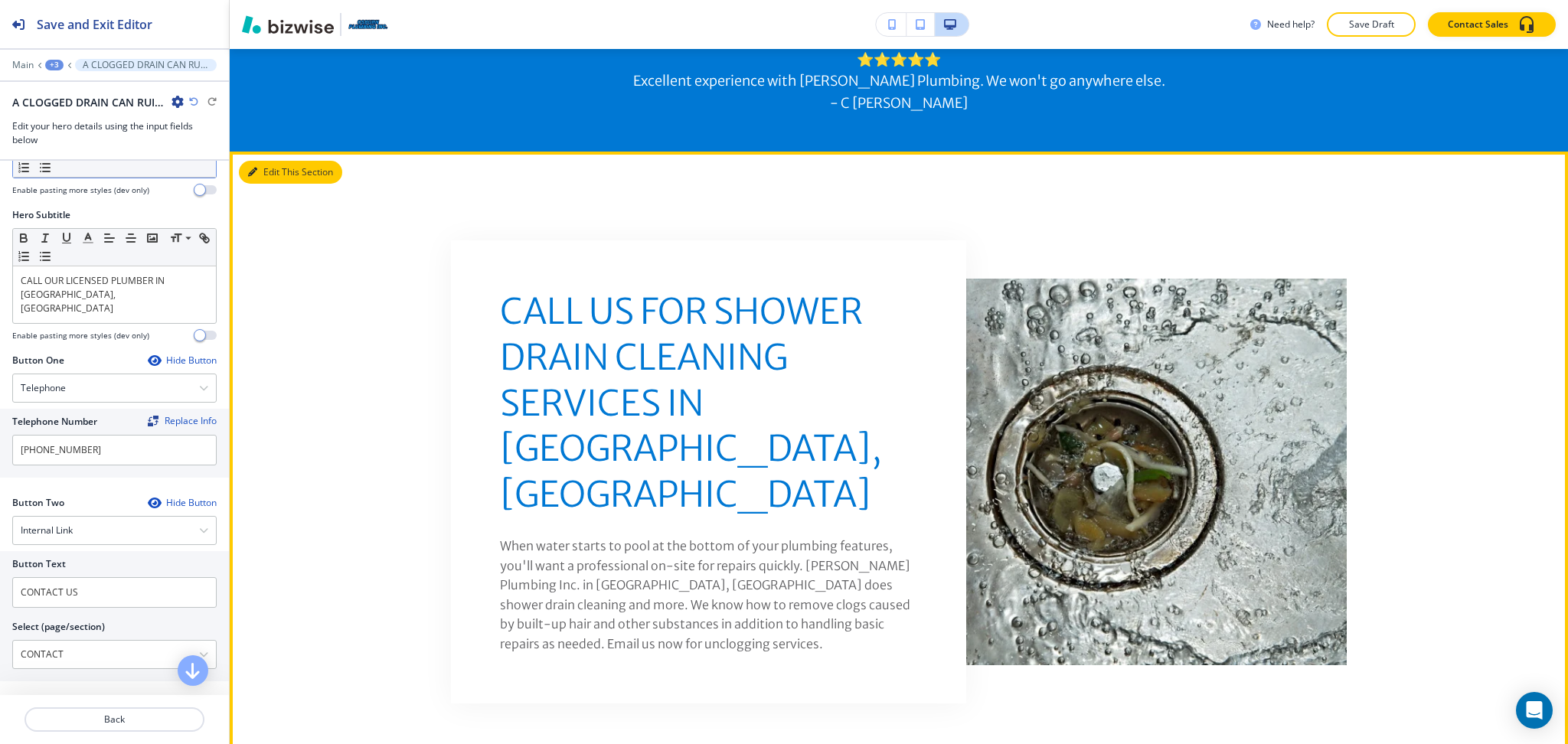
click at [265, 162] on button "Edit This Section" at bounding box center [291, 172] width 103 height 23
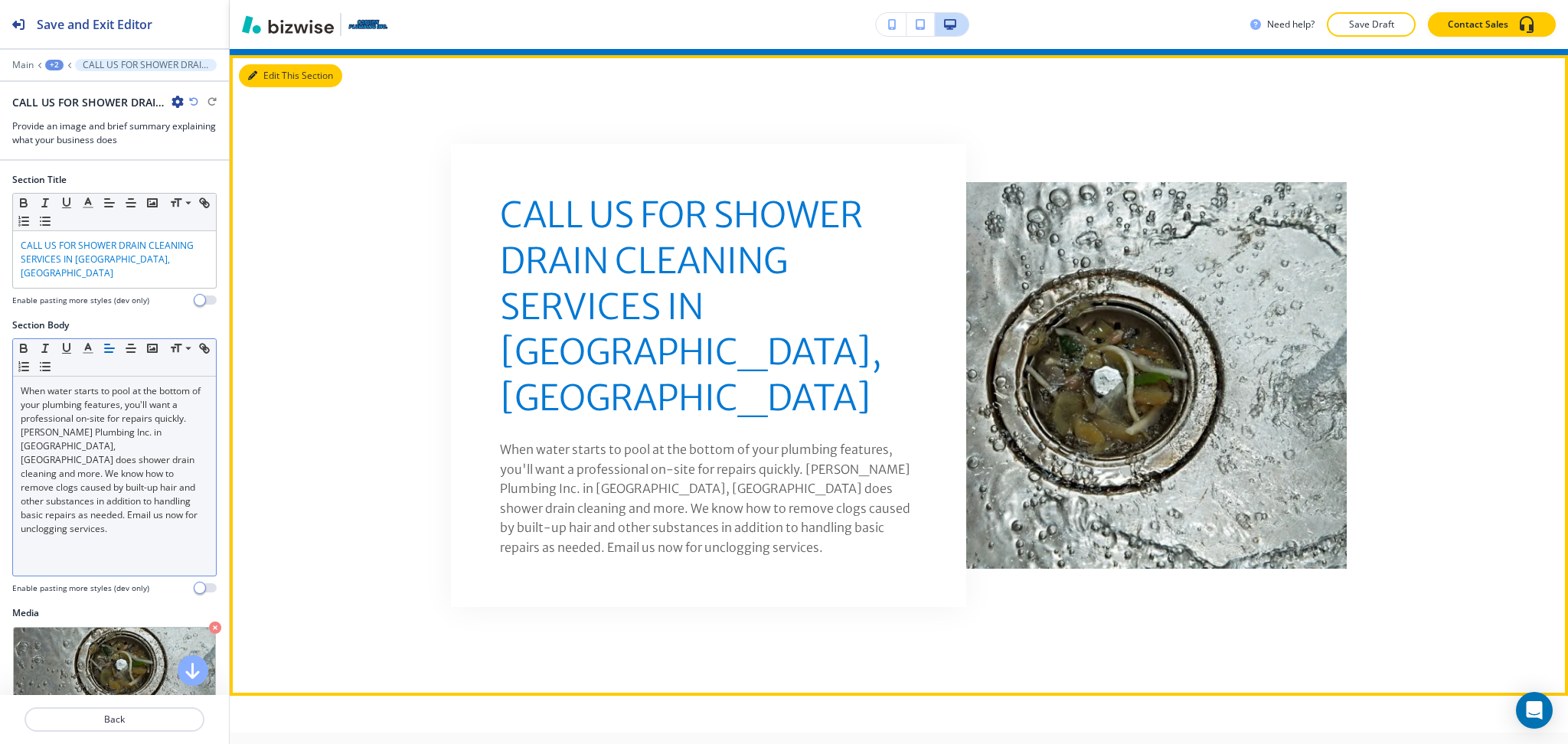
scroll to position [871, 0]
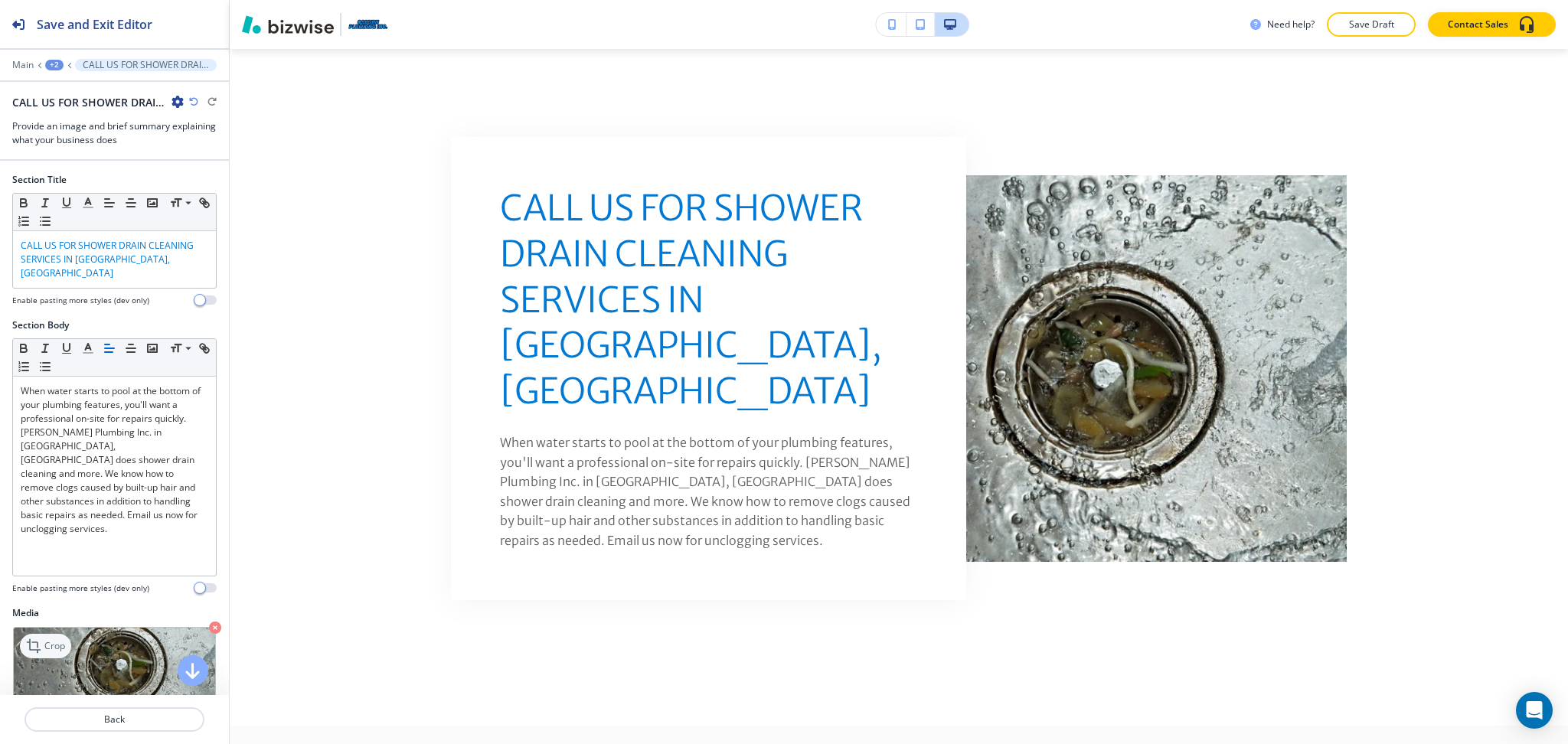
click at [49, 648] on p "Crop" at bounding box center [55, 646] width 21 height 14
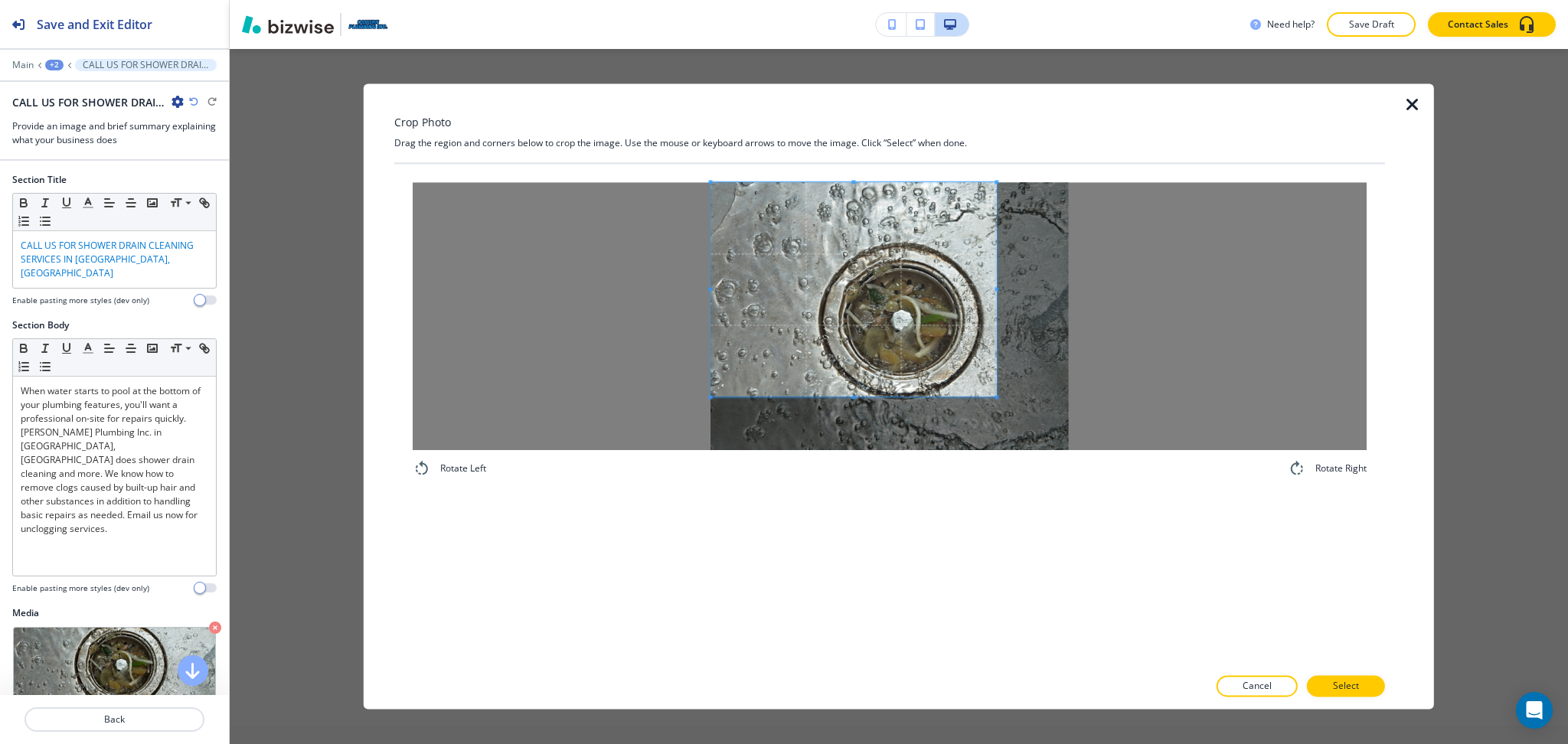
click at [889, 316] on span at bounding box center [853, 290] width 285 height 215
click at [861, 558] on div "Rotate Left Rotate Right" at bounding box center [890, 415] width 991 height 502
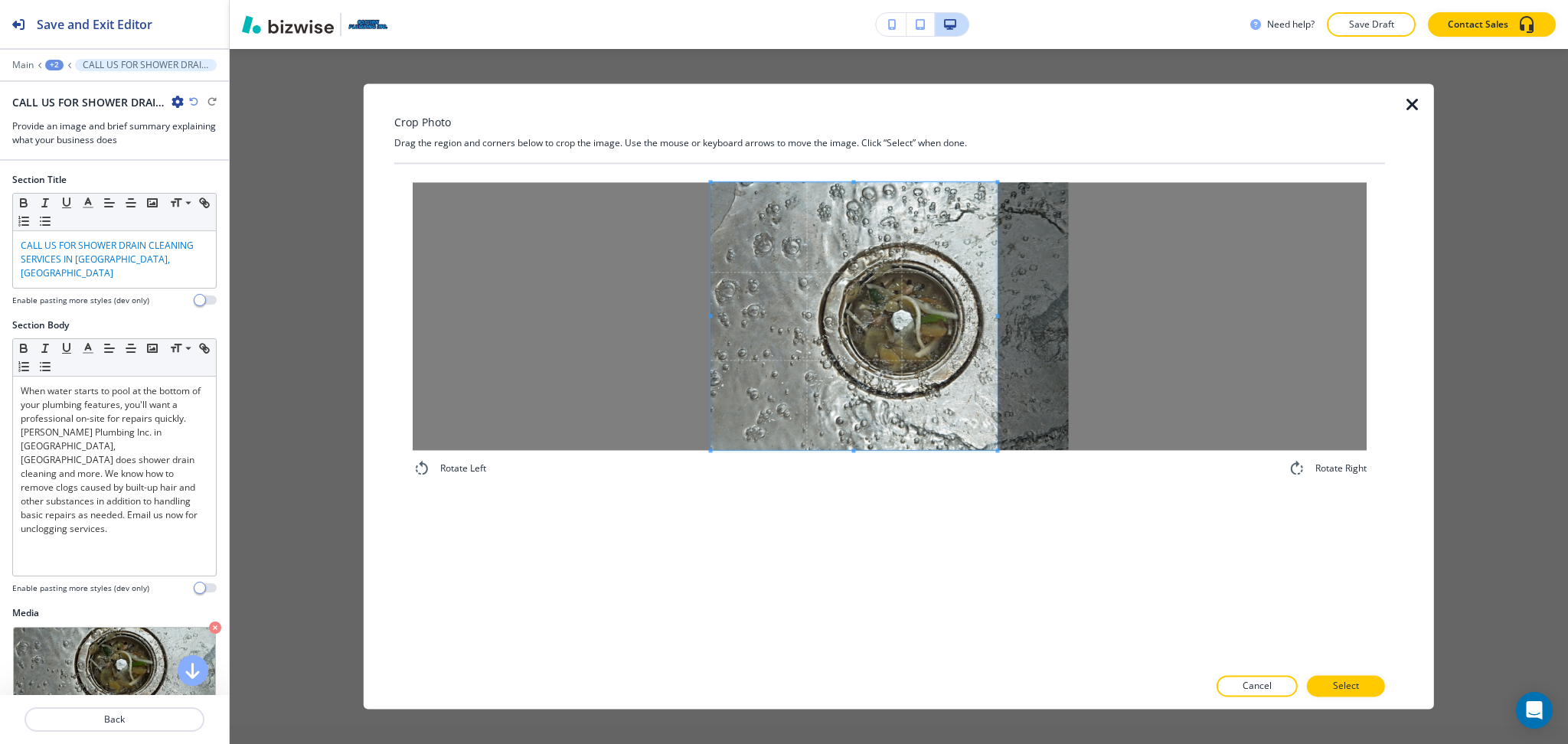
click at [997, 313] on span at bounding box center [998, 315] width 3 height 3
click at [1347, 680] on p "Select" at bounding box center [1345, 687] width 26 height 14
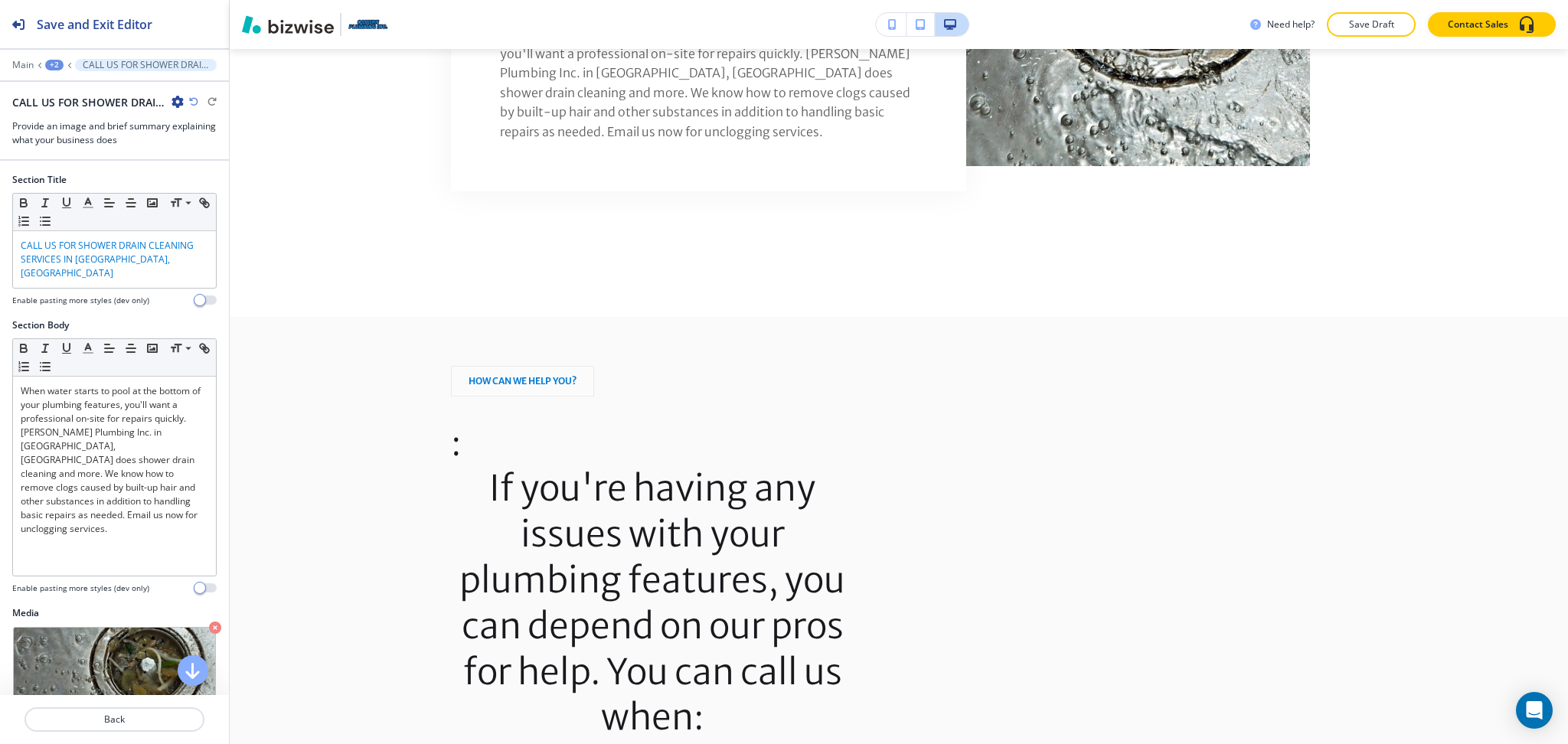
scroll to position [1367, 0]
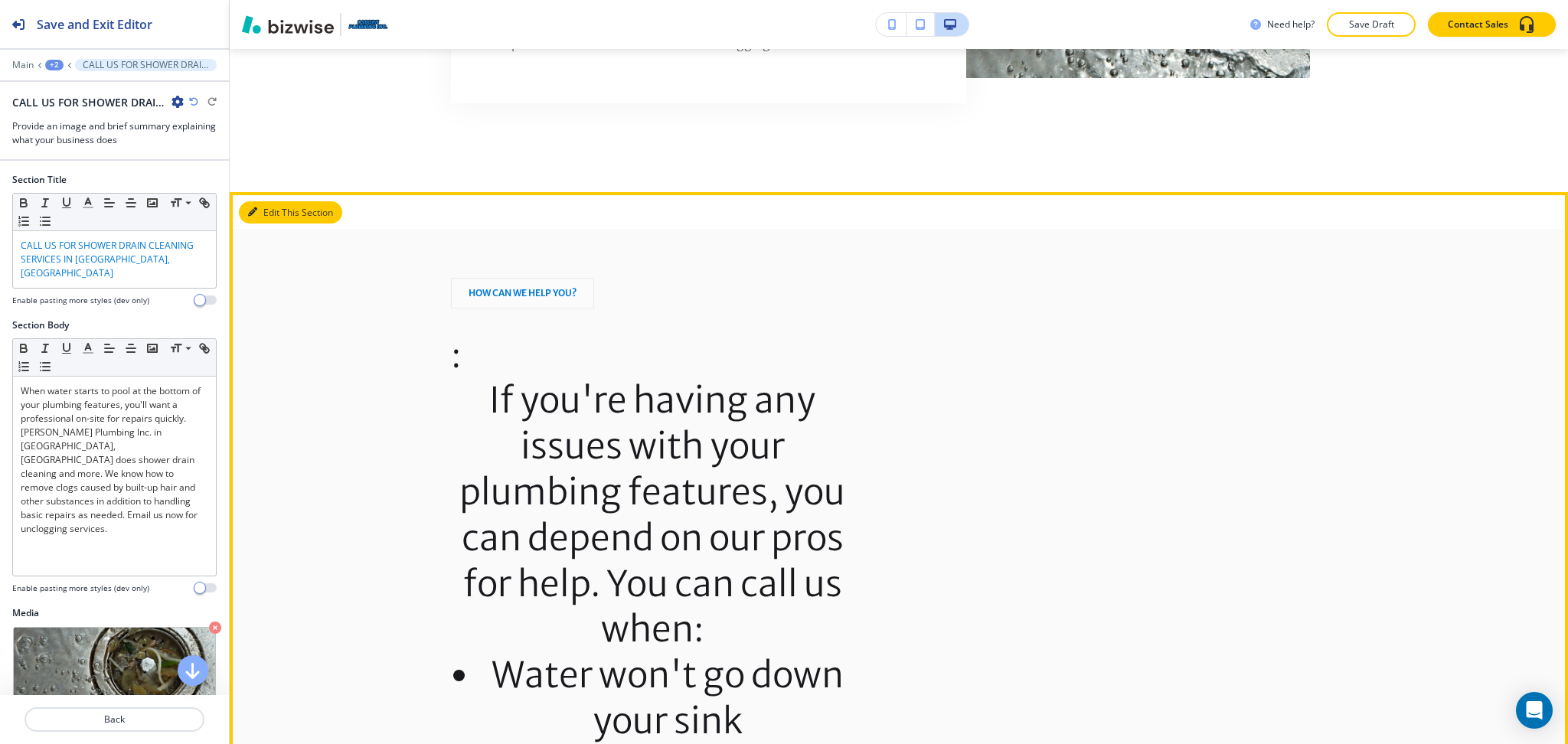
click at [260, 202] on button "Edit This Section" at bounding box center [291, 213] width 103 height 23
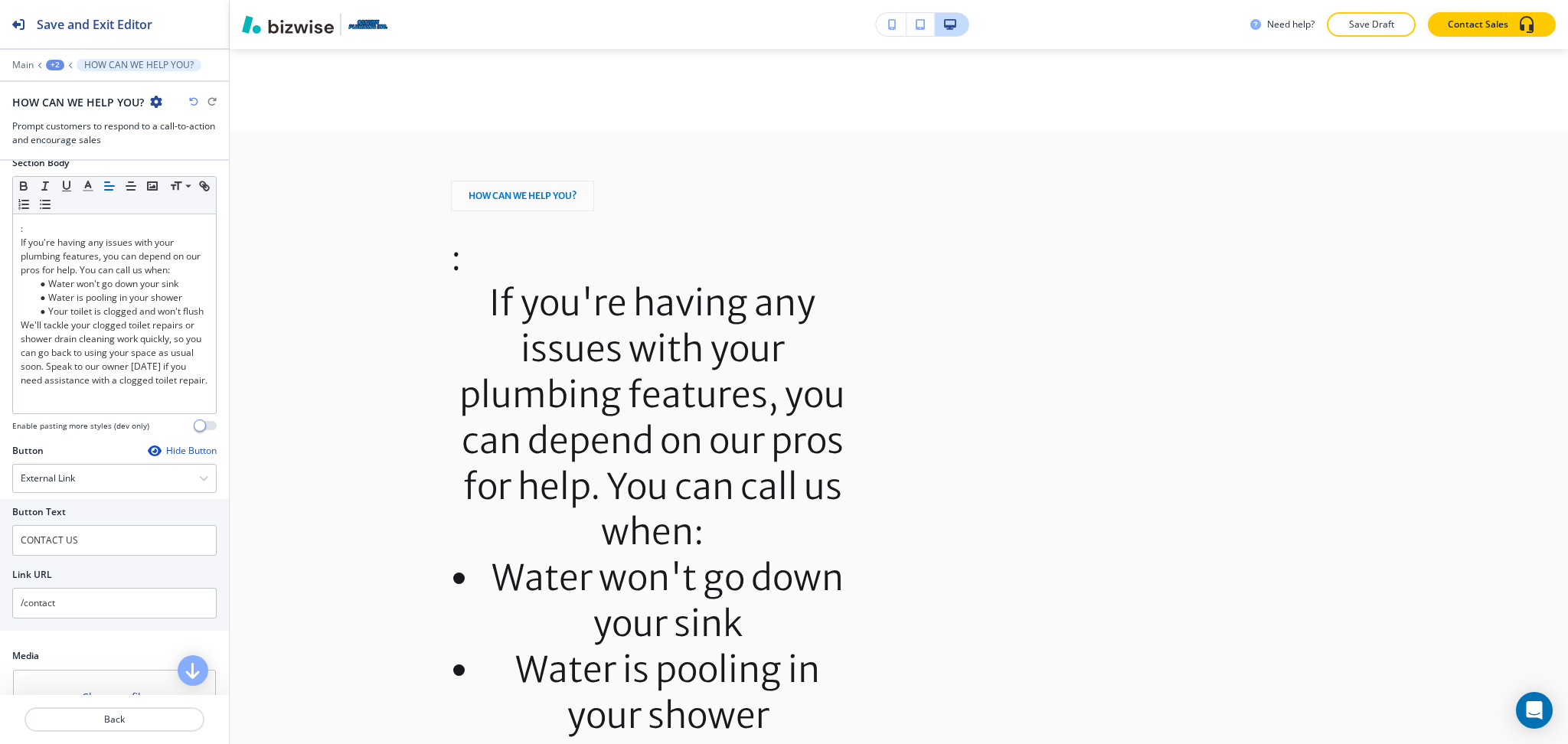
scroll to position [256, 0]
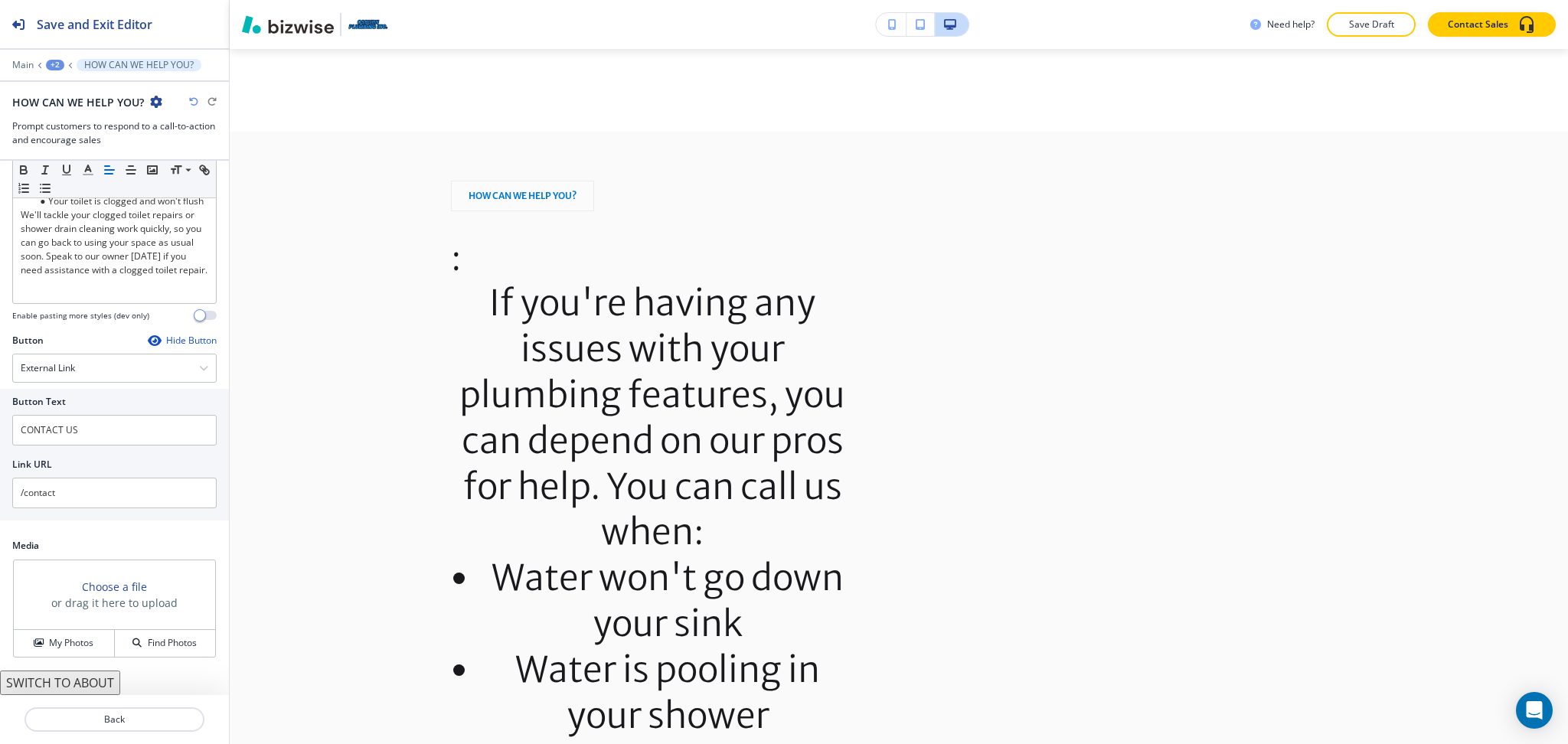
click at [88, 683] on button "SWITCH TO ABOUT" at bounding box center [60, 683] width 120 height 24
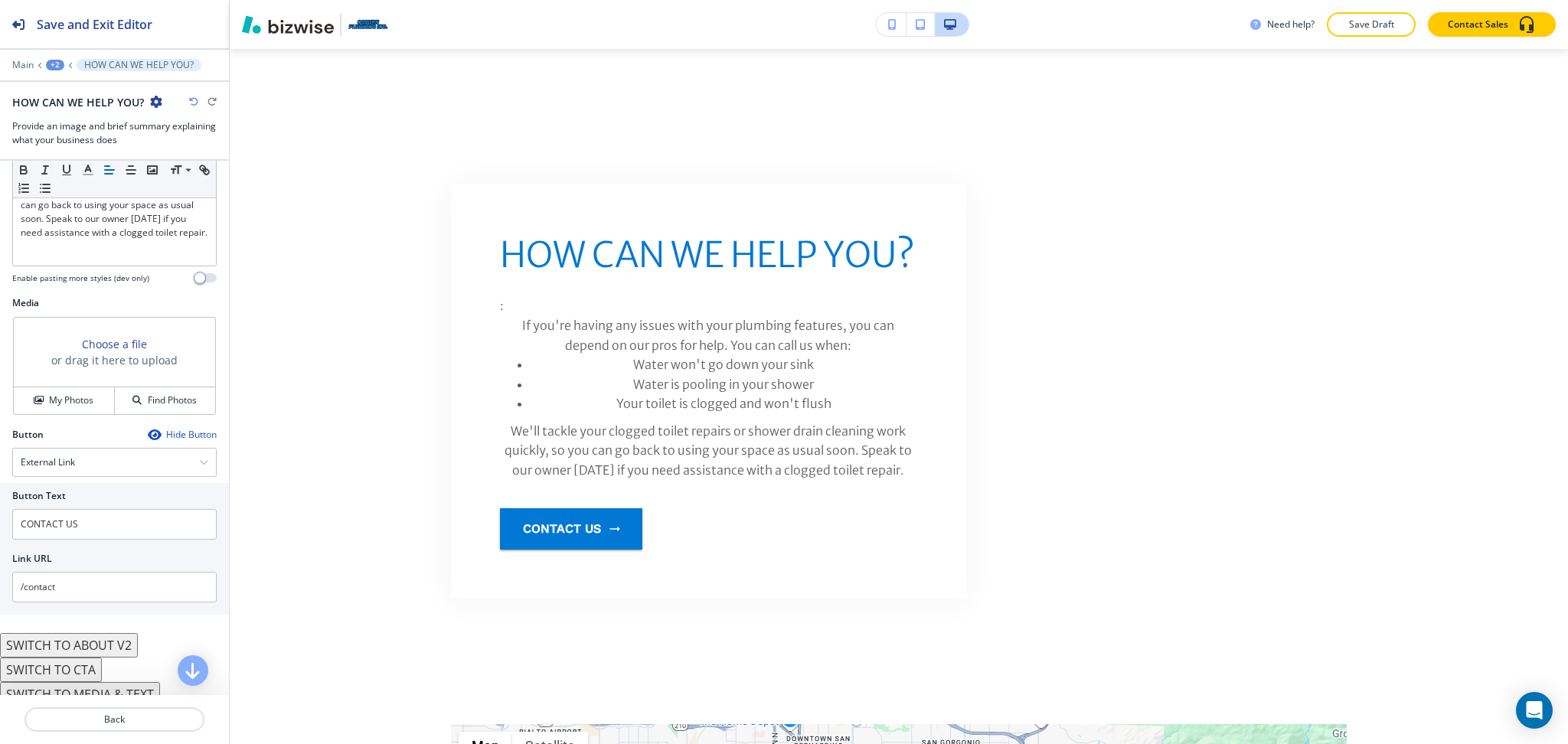
scroll to position [305, 0]
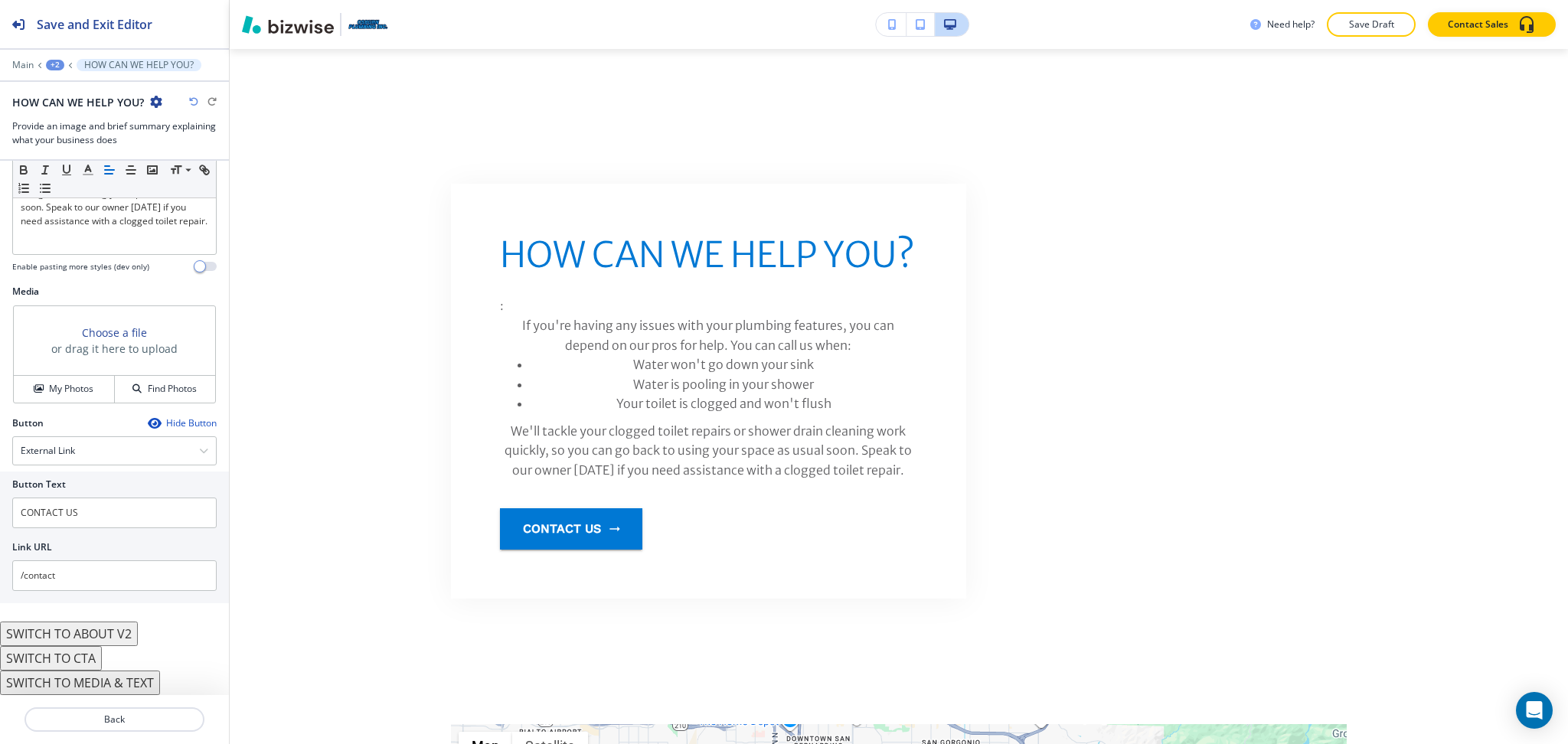
click at [115, 684] on button "SWITCH TO MEDIA & TEXT" at bounding box center [79, 683] width 160 height 24
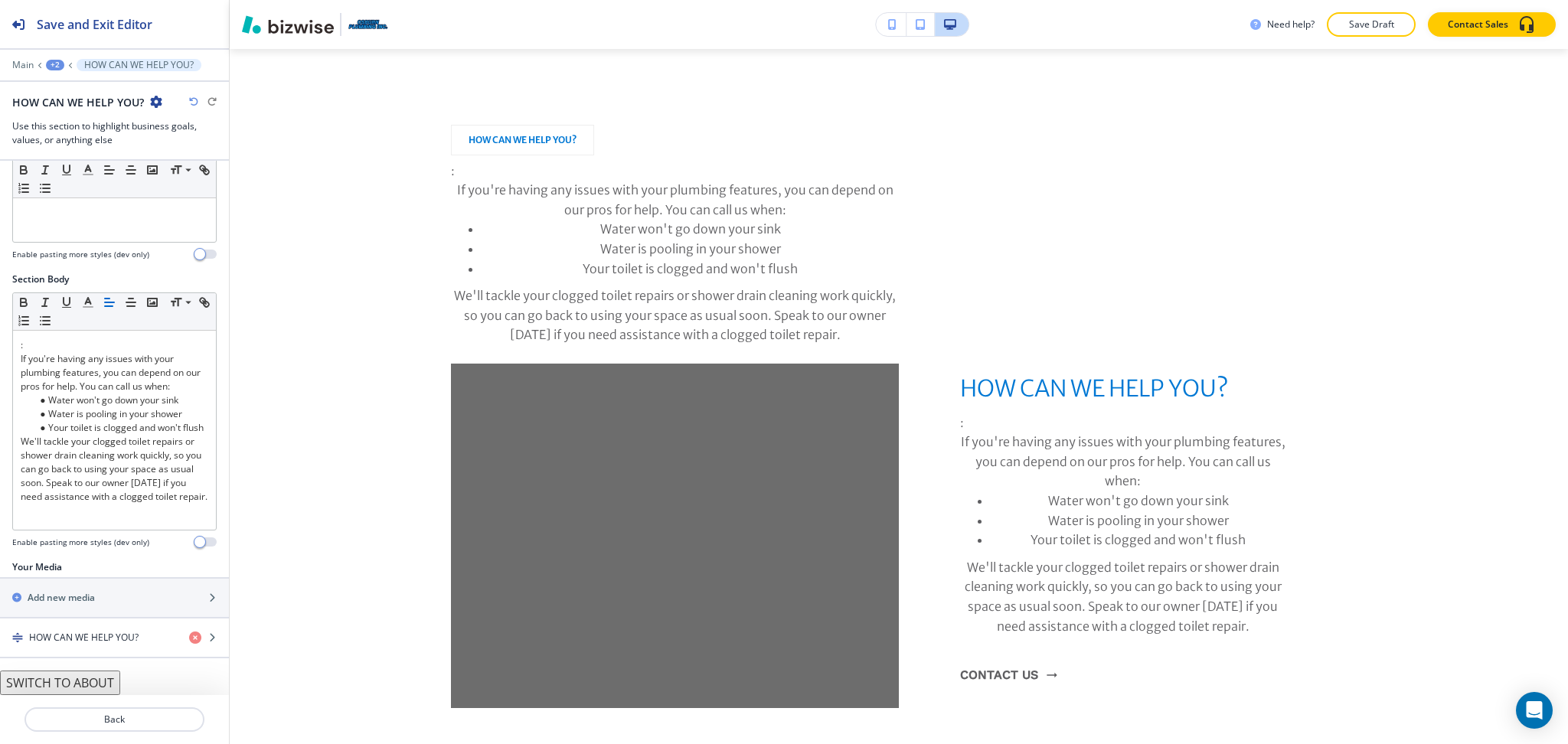
scroll to position [1472, 0]
click at [158, 101] on icon "button" at bounding box center [156, 102] width 12 height 12
click at [188, 178] on p "Delete Section" at bounding box center [196, 183] width 78 height 14
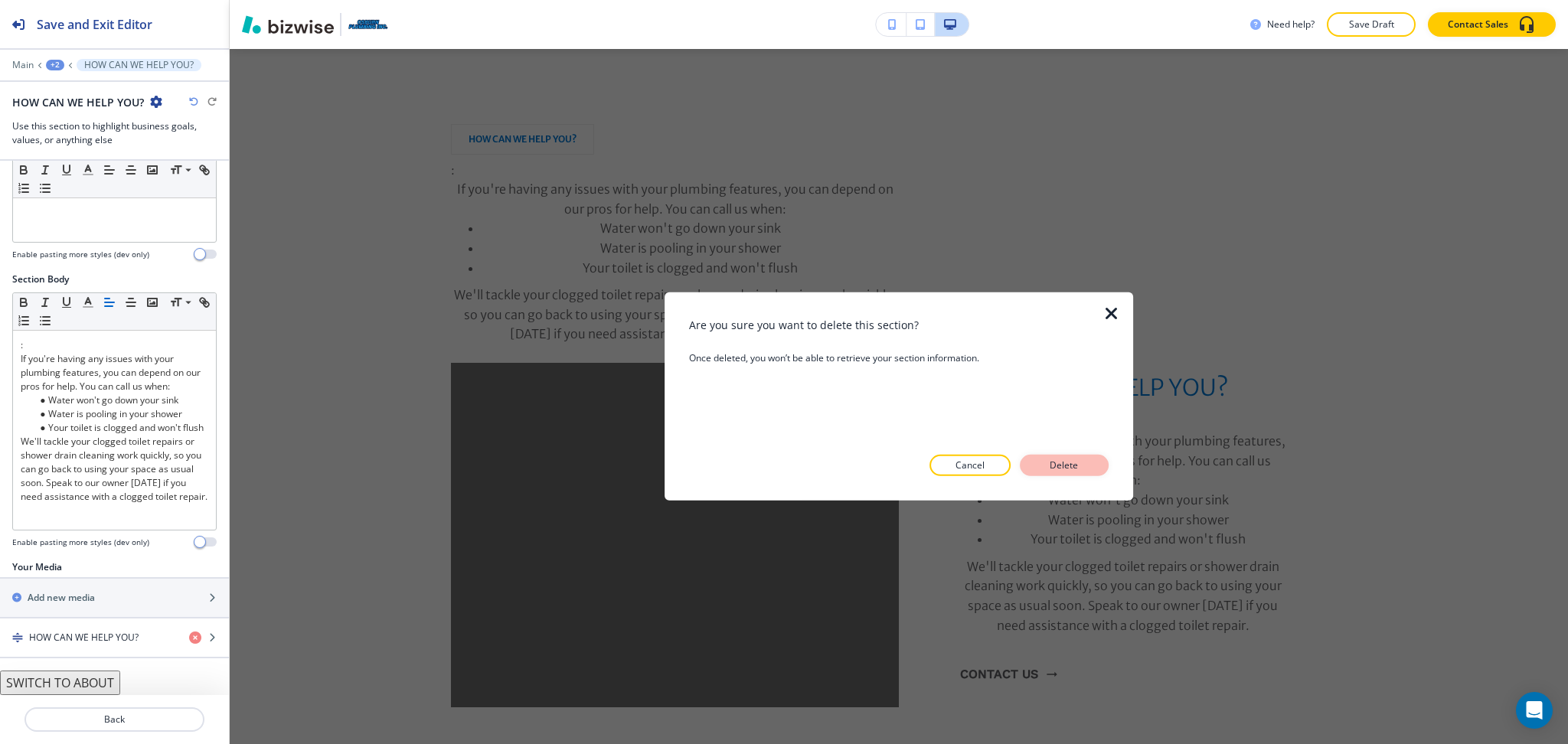
click at [1090, 456] on button "Delete" at bounding box center [1064, 465] width 89 height 22
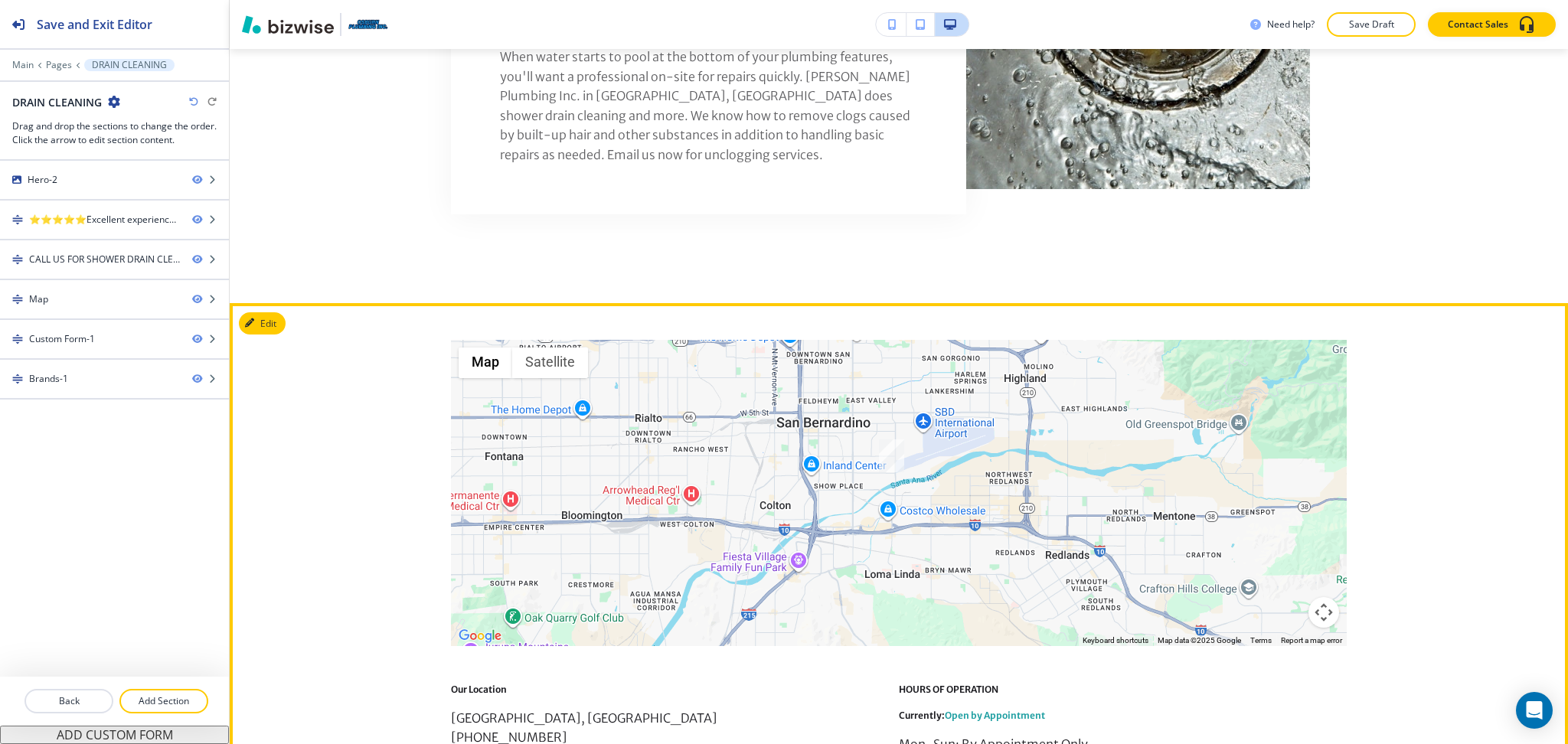
scroll to position [1271, 0]
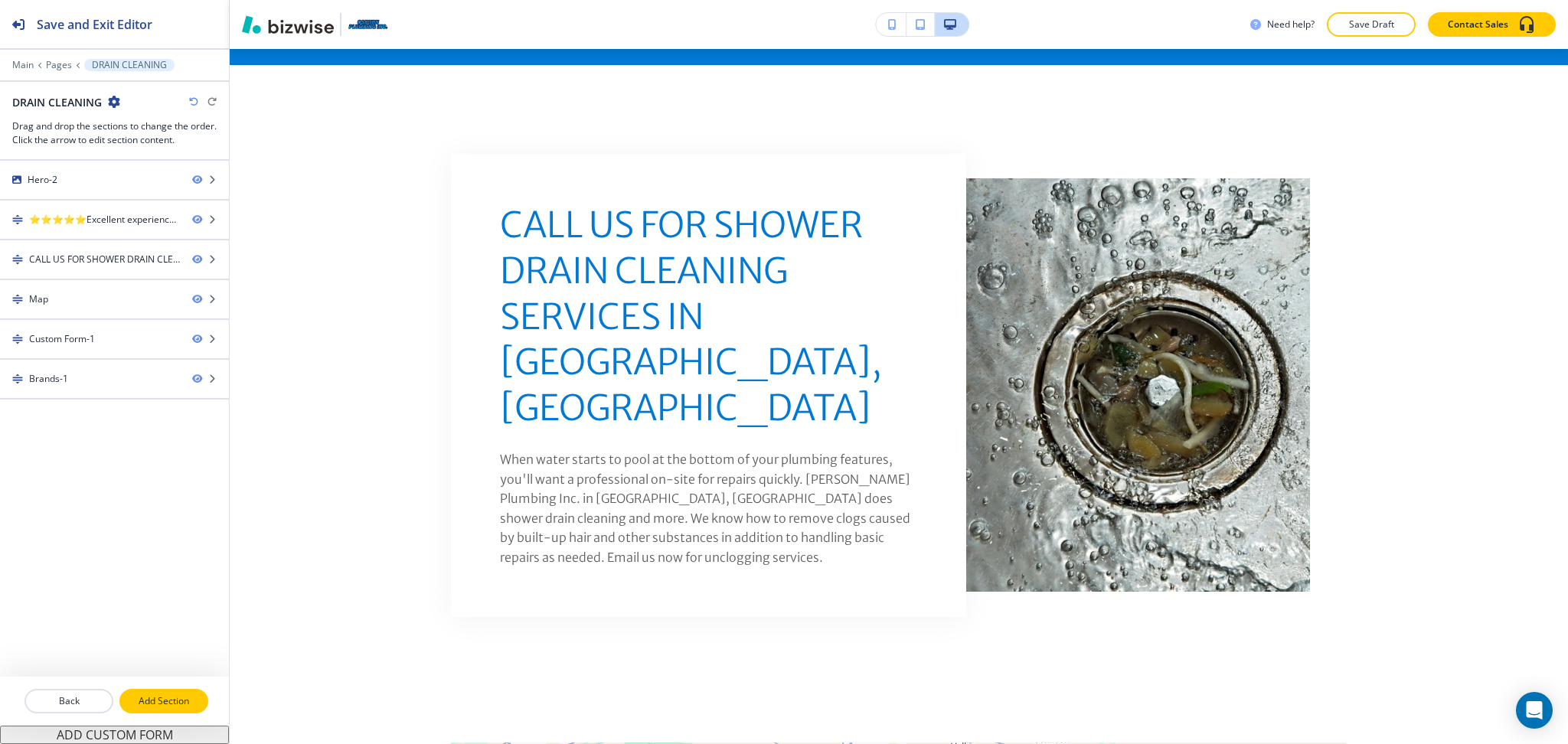
click at [167, 711] on button "Add Section" at bounding box center [164, 701] width 89 height 24
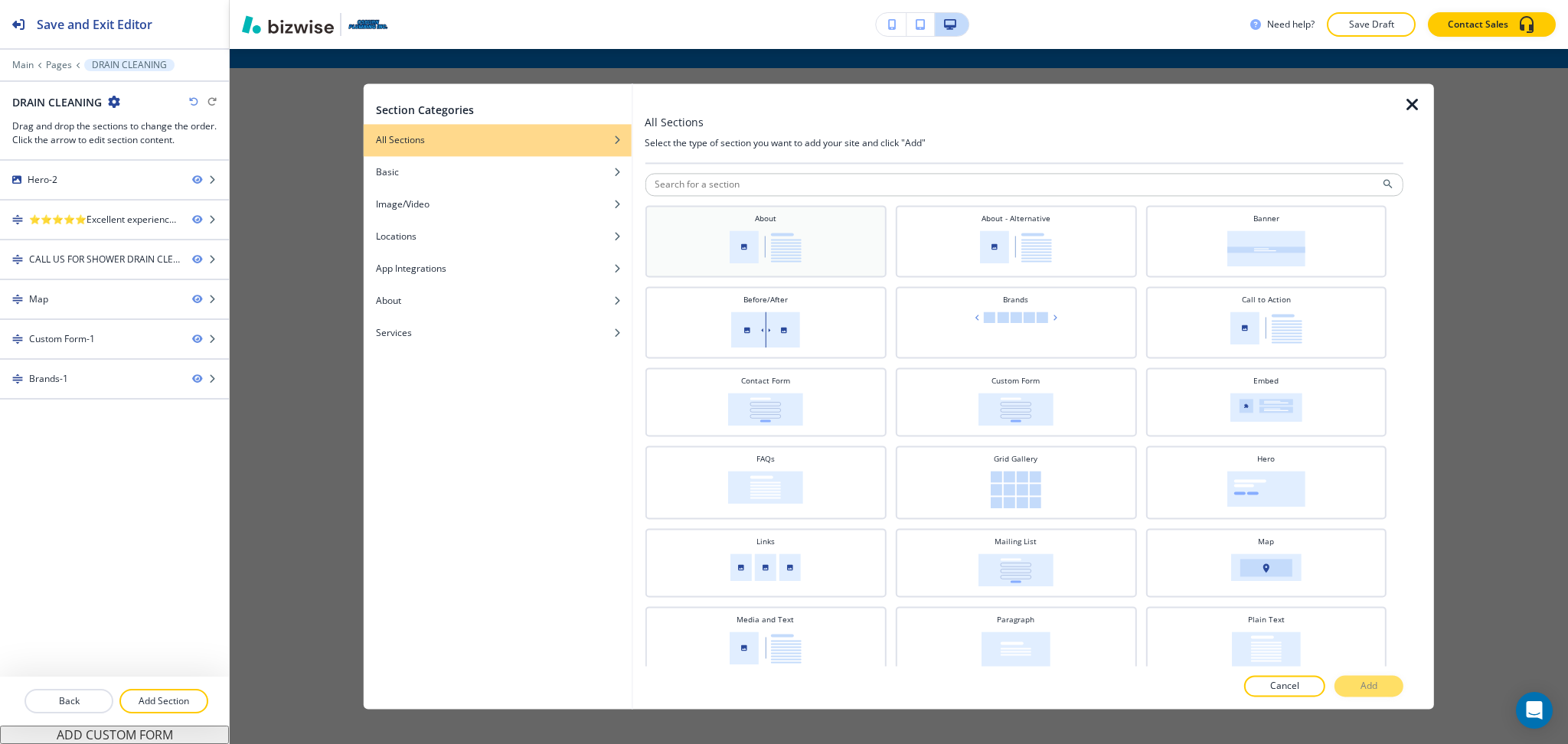
scroll to position [850, 0]
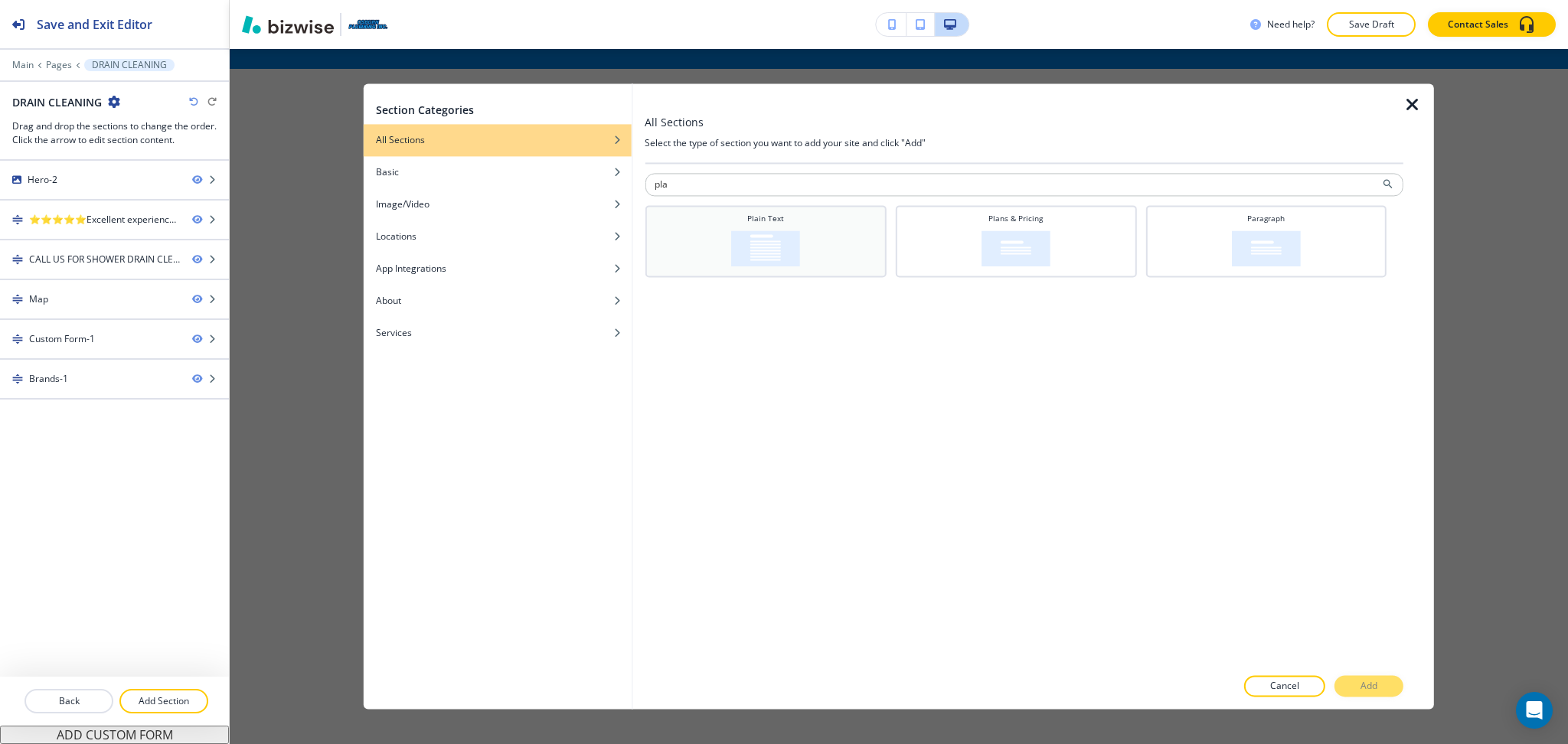
type input "pla"
click at [702, 250] on div "Plain Text" at bounding box center [765, 239] width 226 height 53
click at [1370, 691] on p "Add" at bounding box center [1368, 687] width 17 height 14
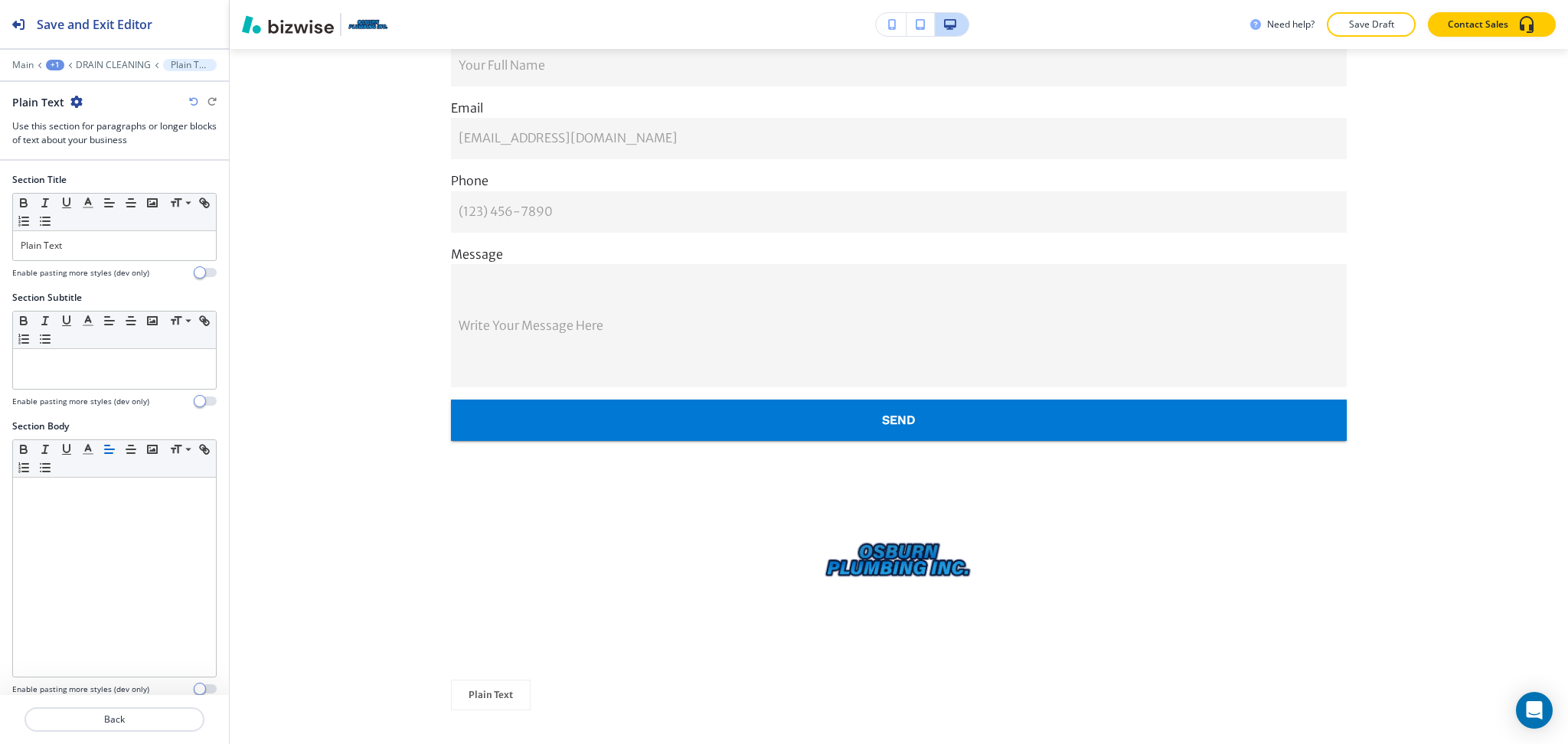
scroll to position [2185, 0]
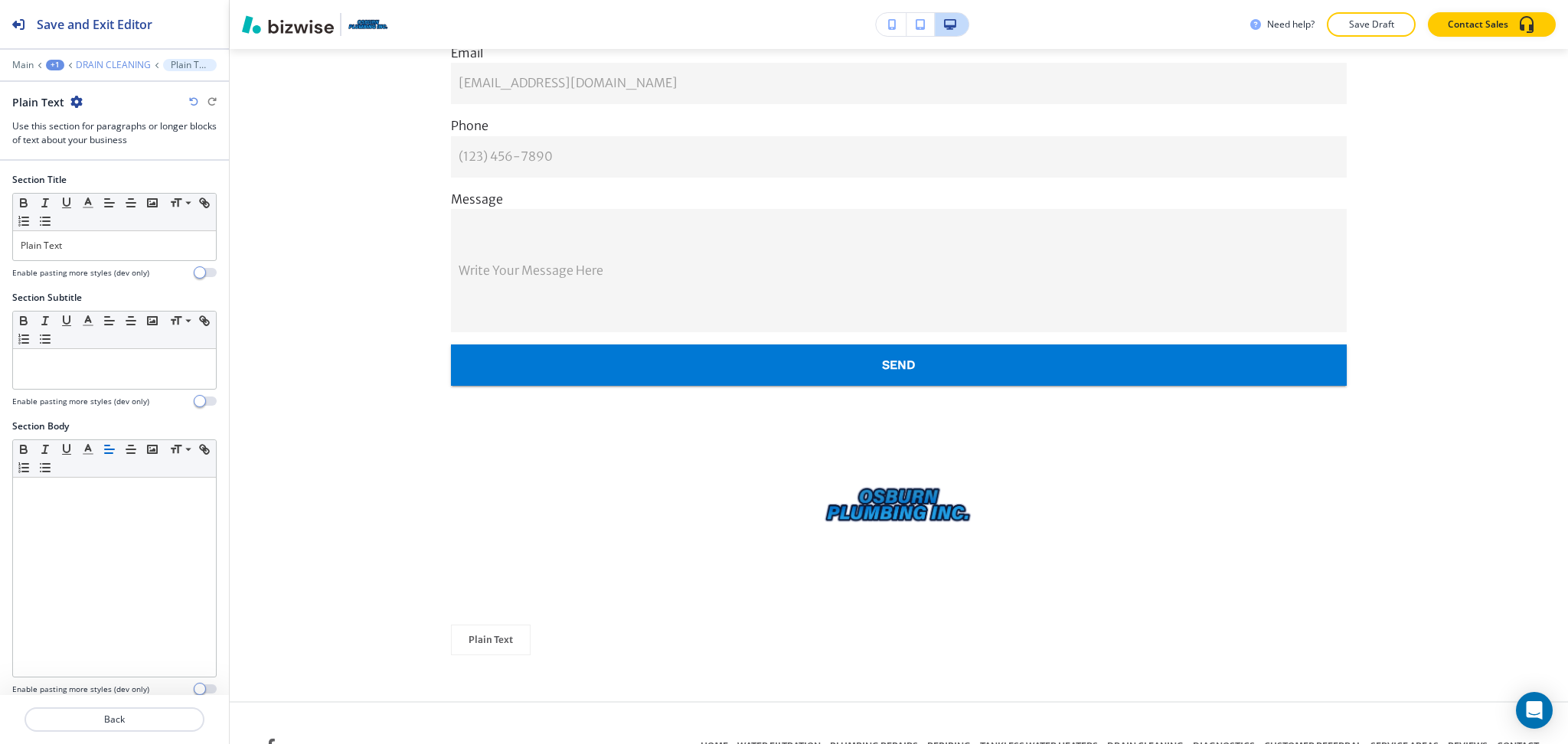
click at [113, 63] on p "DRAIN CLEANING" at bounding box center [113, 65] width 75 height 10
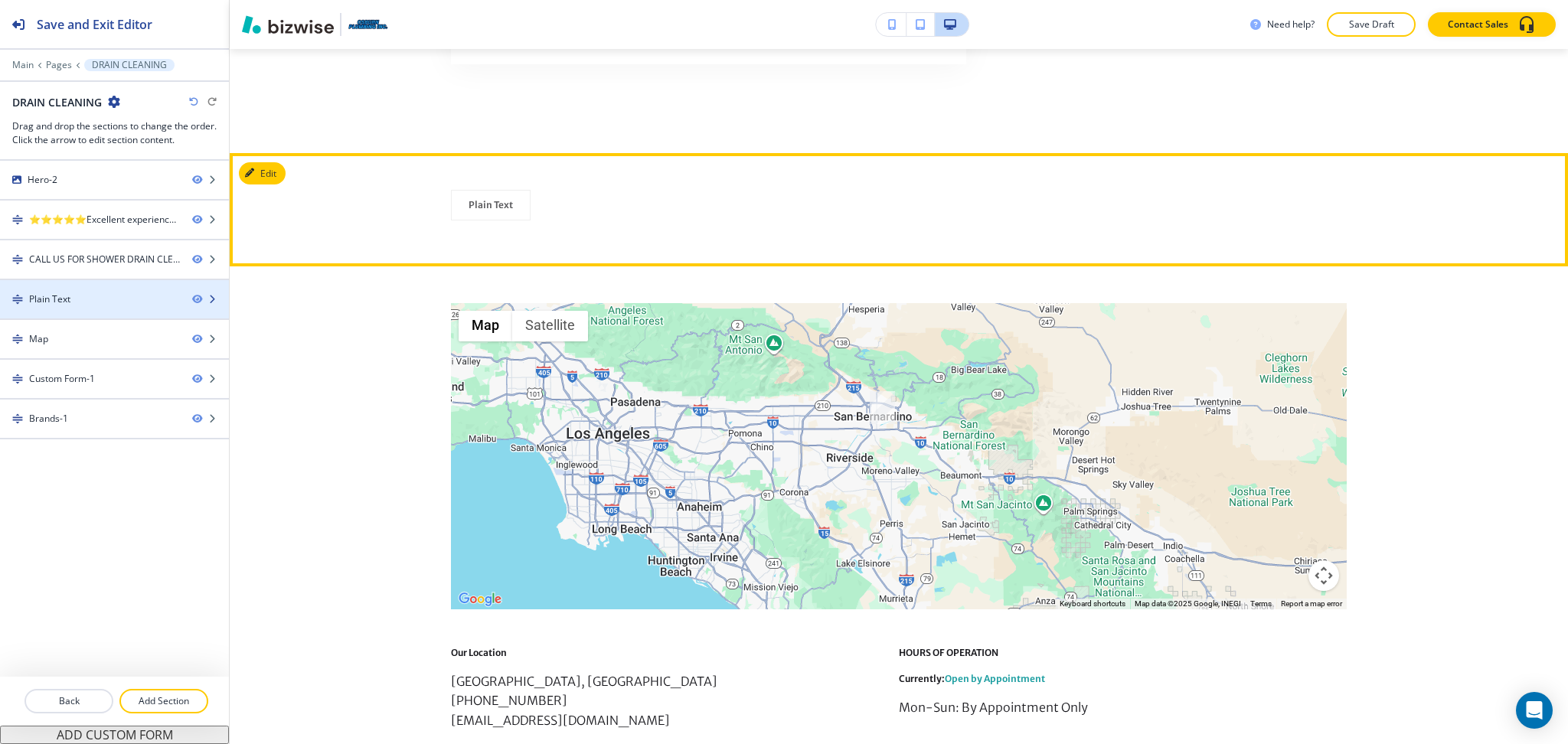
scroll to position [1464, 0]
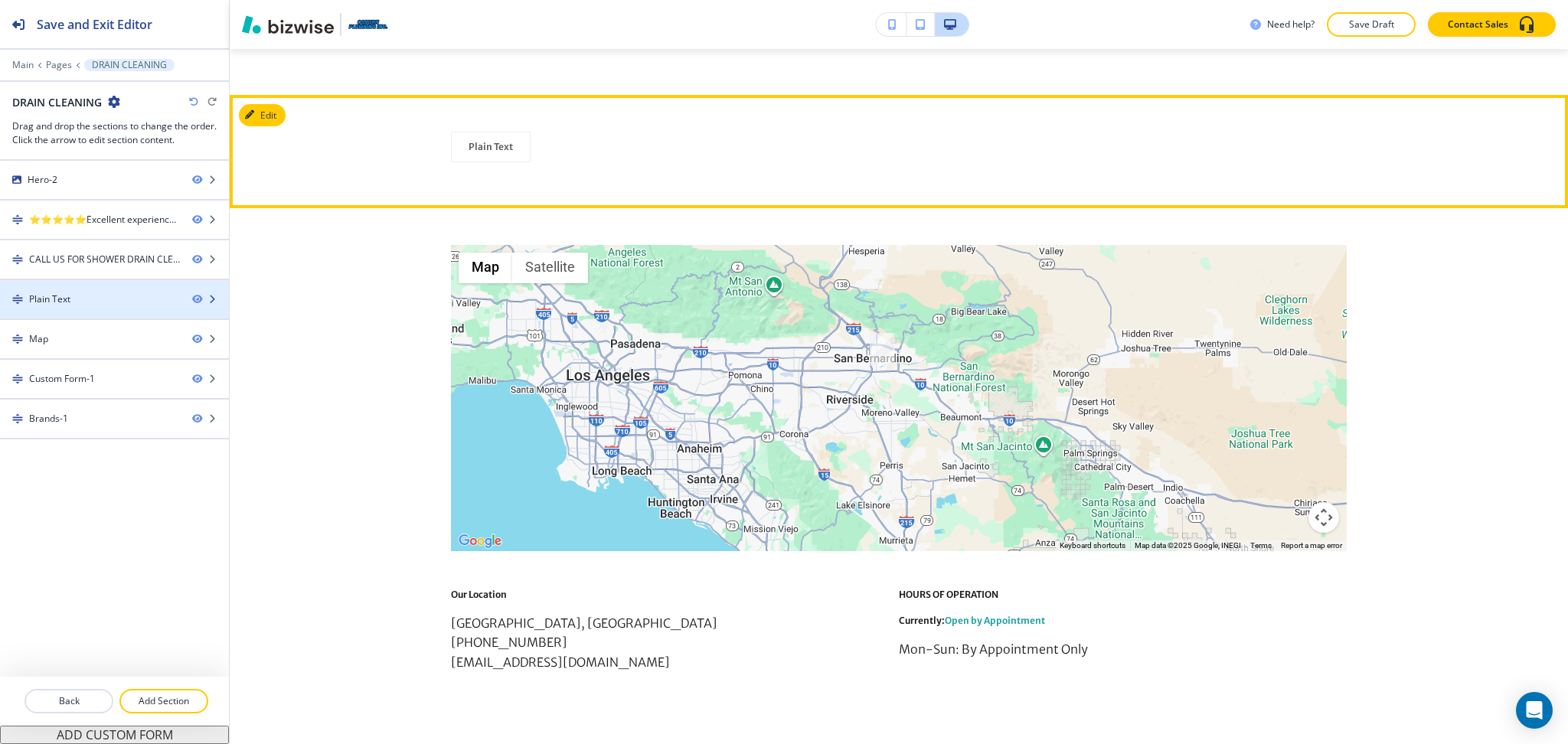
click at [61, 288] on div at bounding box center [114, 286] width 229 height 12
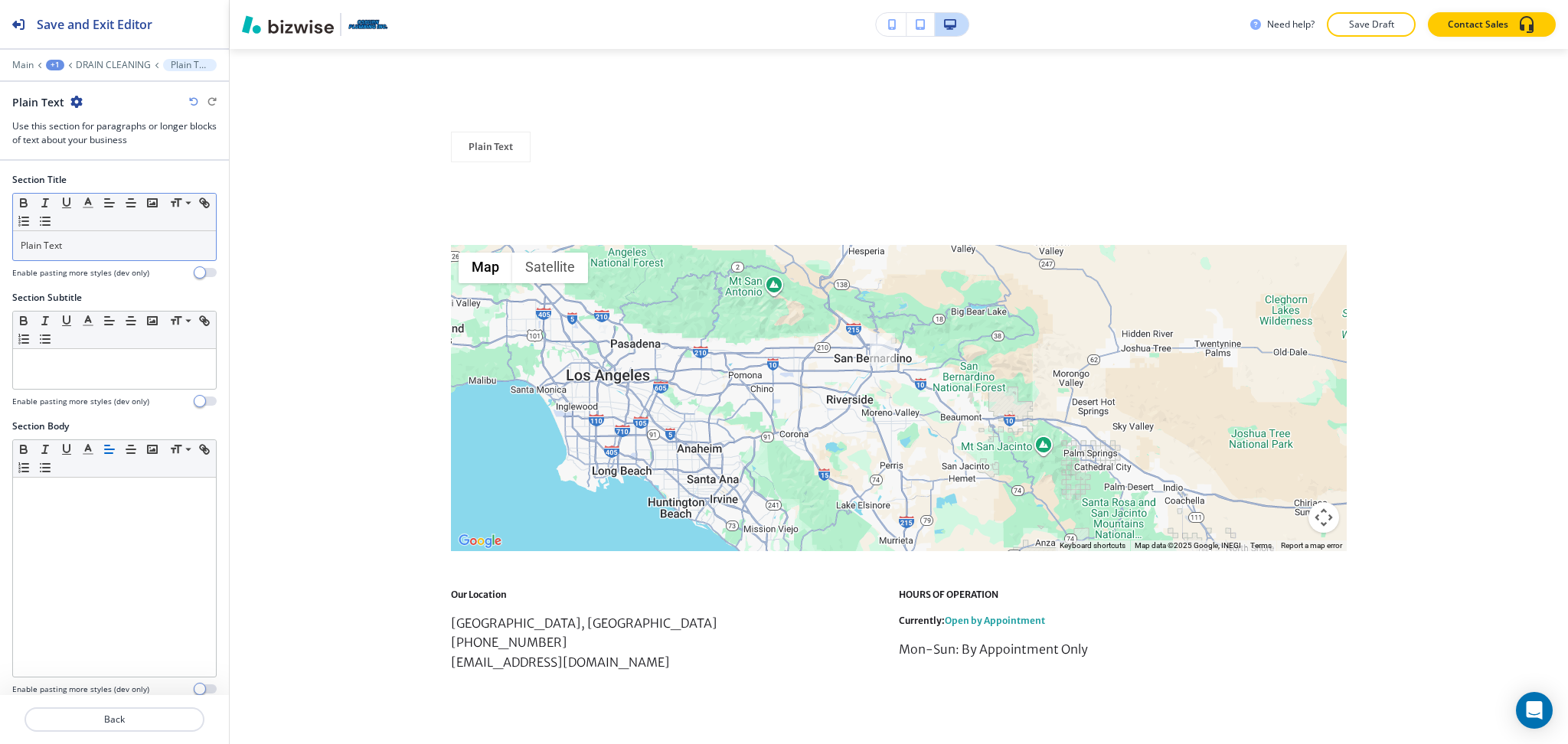
click at [87, 231] on div "Plain Text" at bounding box center [114, 245] width 203 height 29
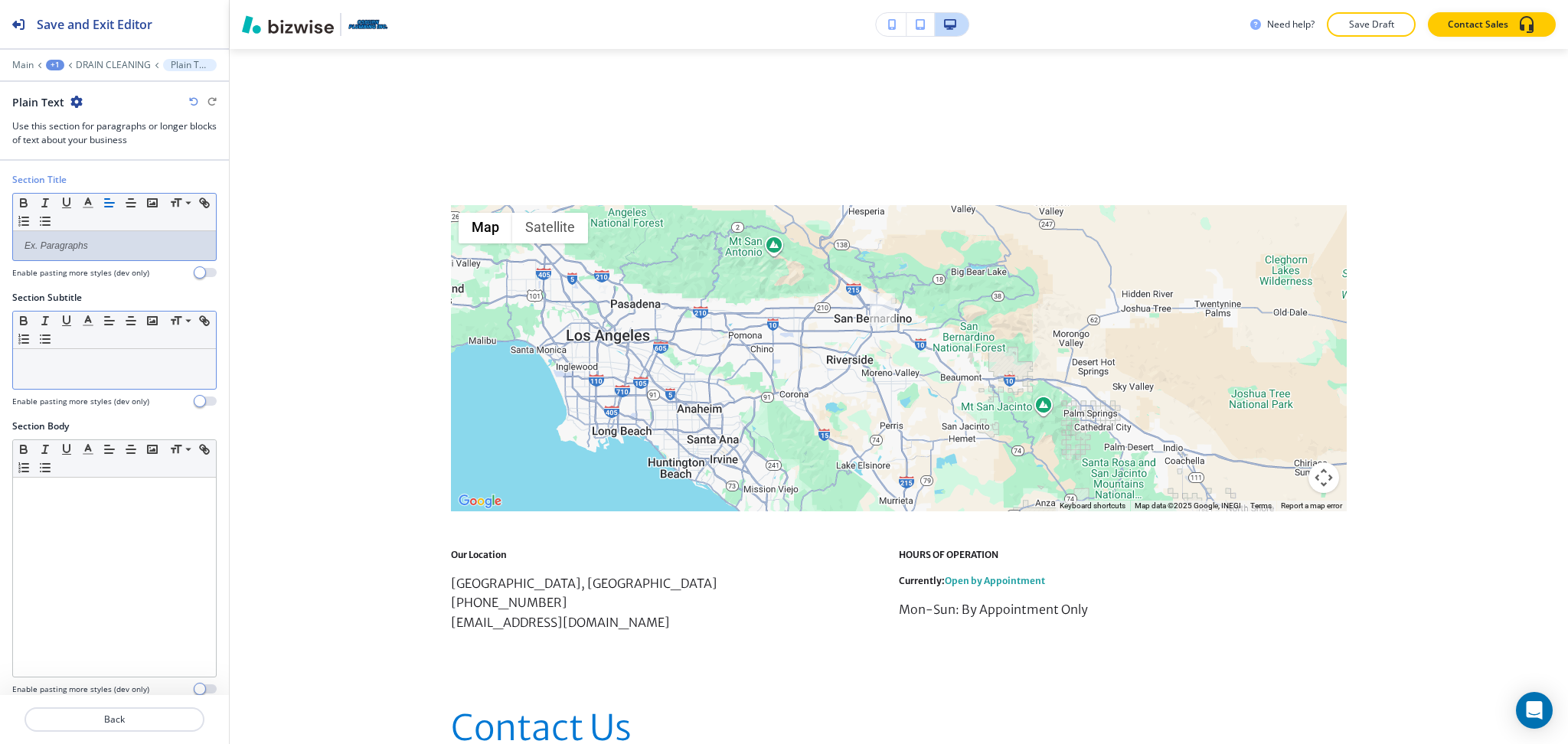
click at [101, 359] on p at bounding box center [114, 364] width 188 height 14
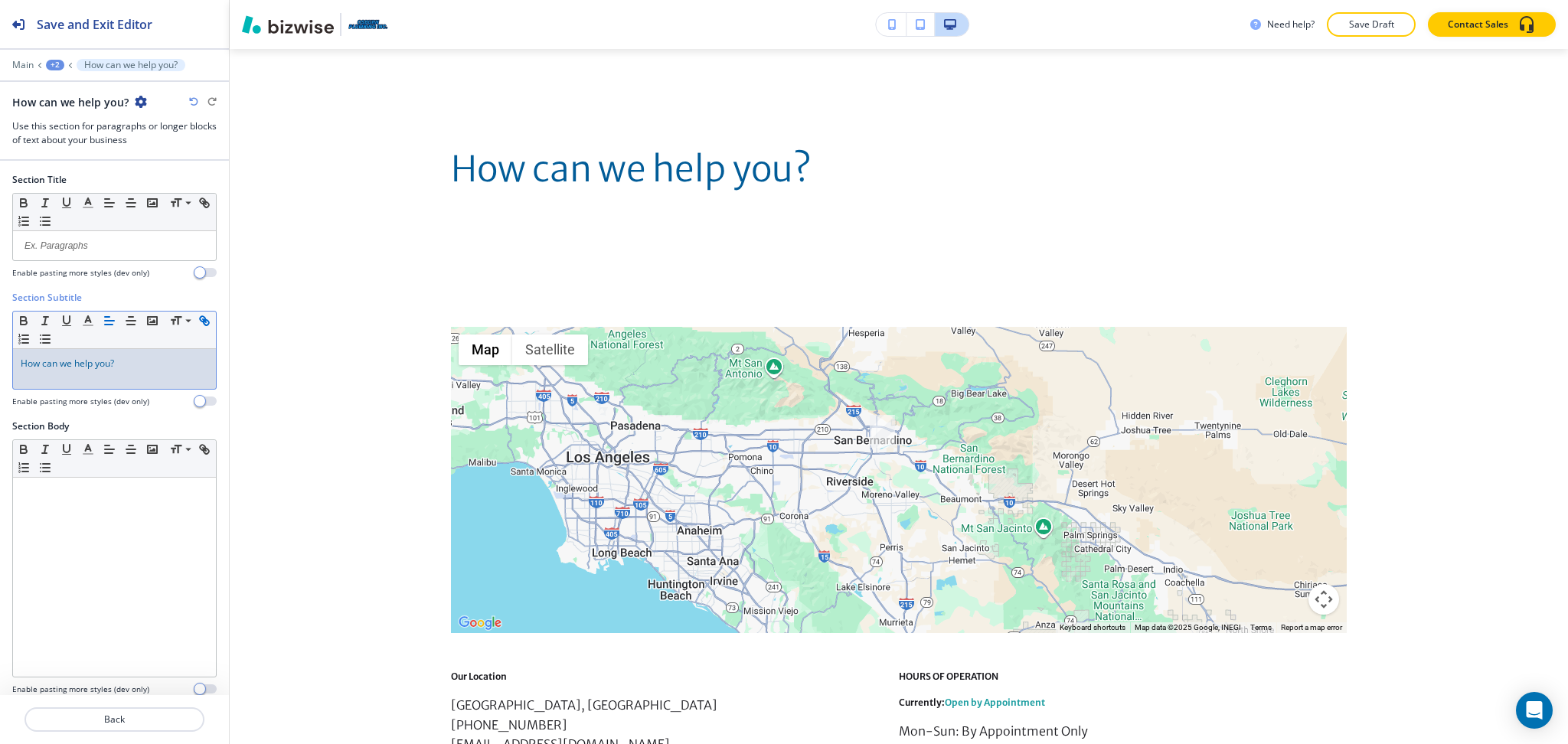
scroll to position [0, 0]
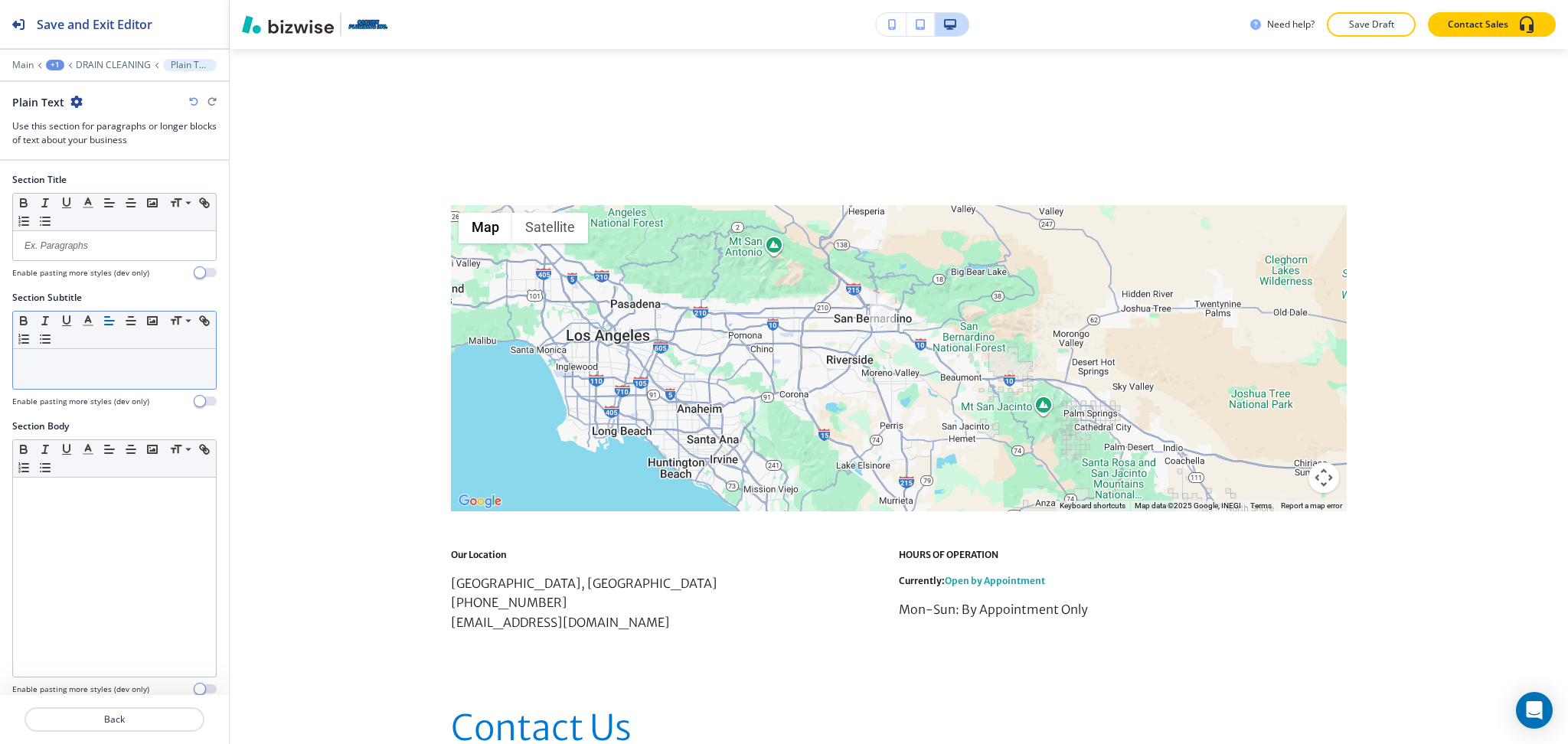
click at [64, 373] on div at bounding box center [114, 369] width 203 height 40
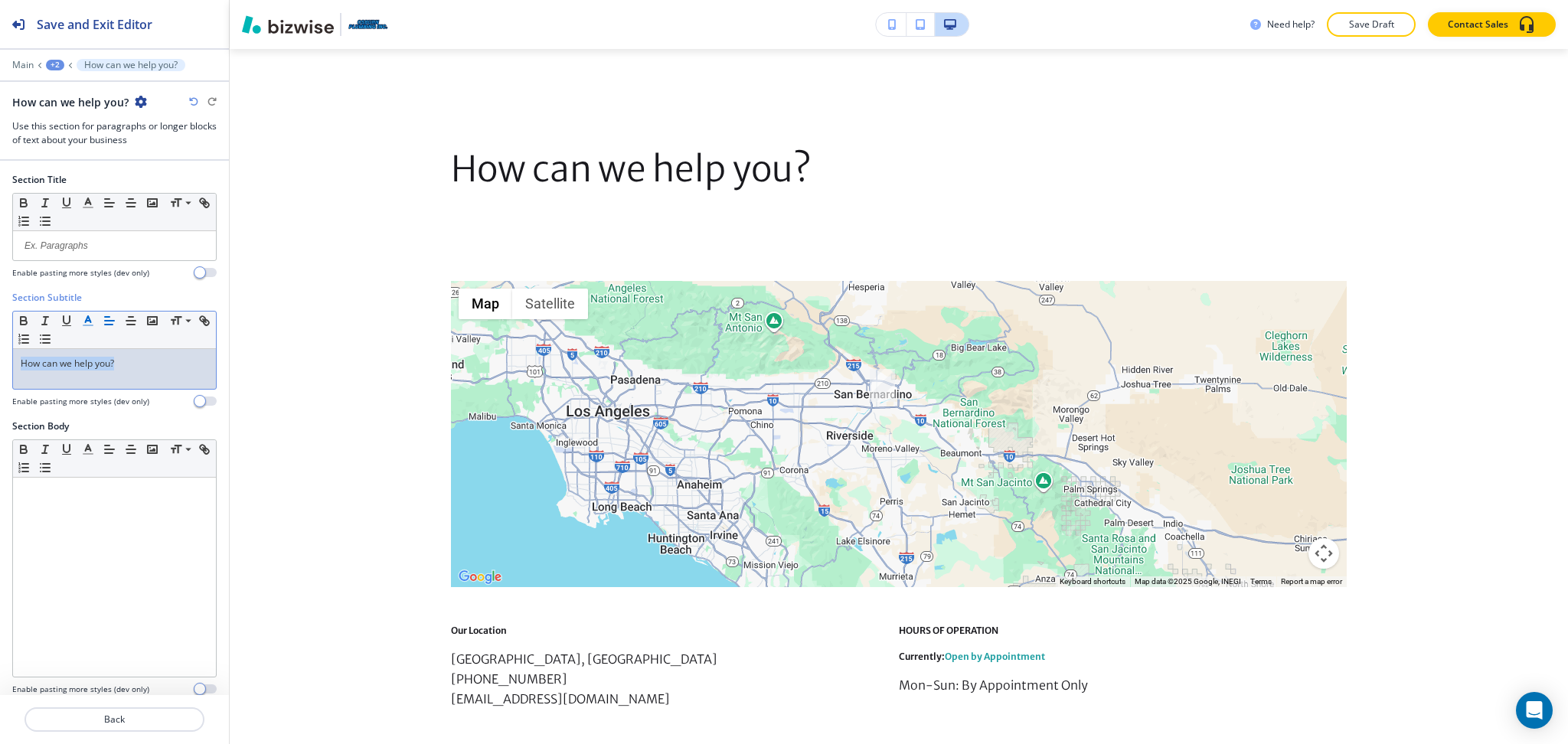
click at [81, 320] on icon "button" at bounding box center [88, 320] width 14 height 14
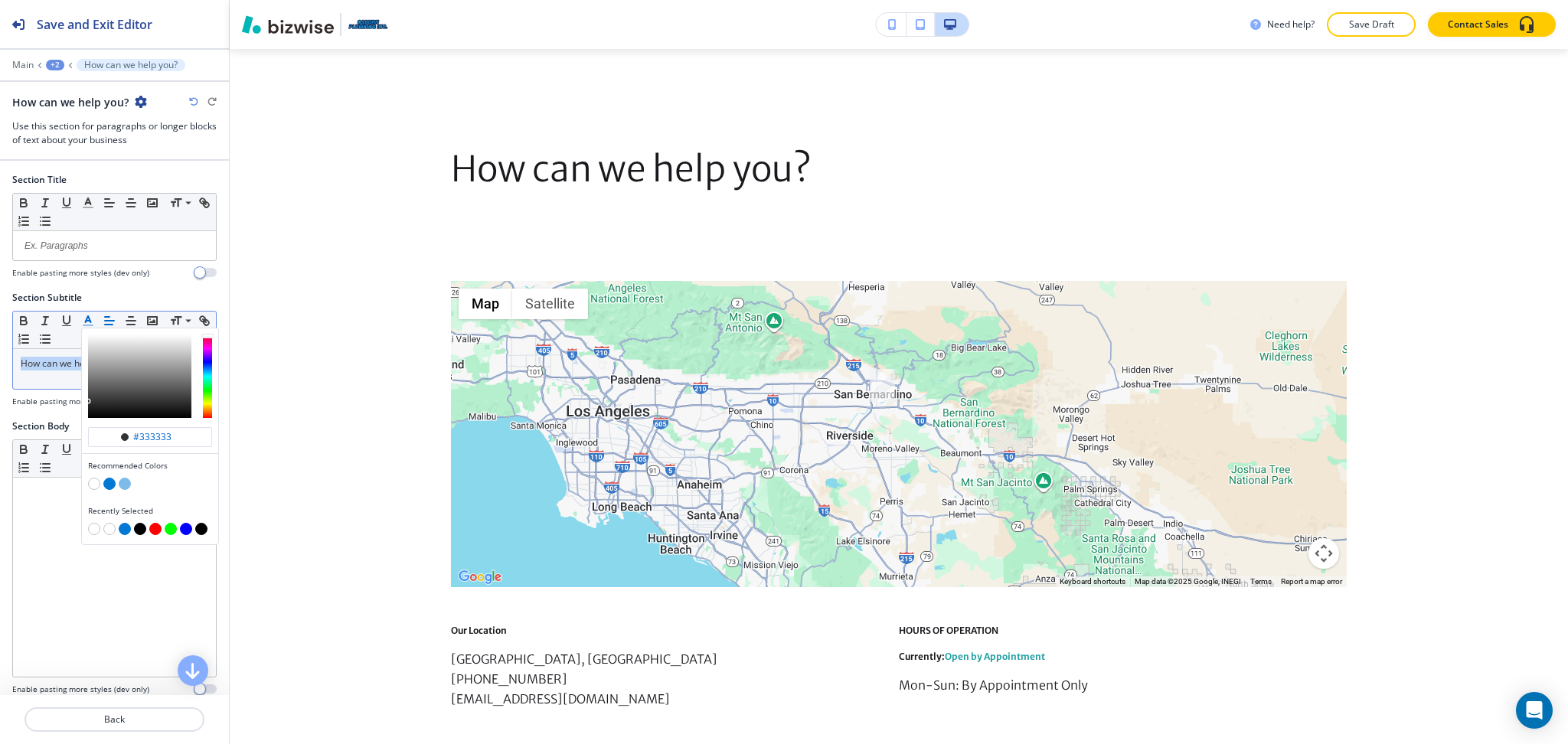
click at [107, 485] on button "button" at bounding box center [109, 484] width 12 height 12
type input "#0078d4"
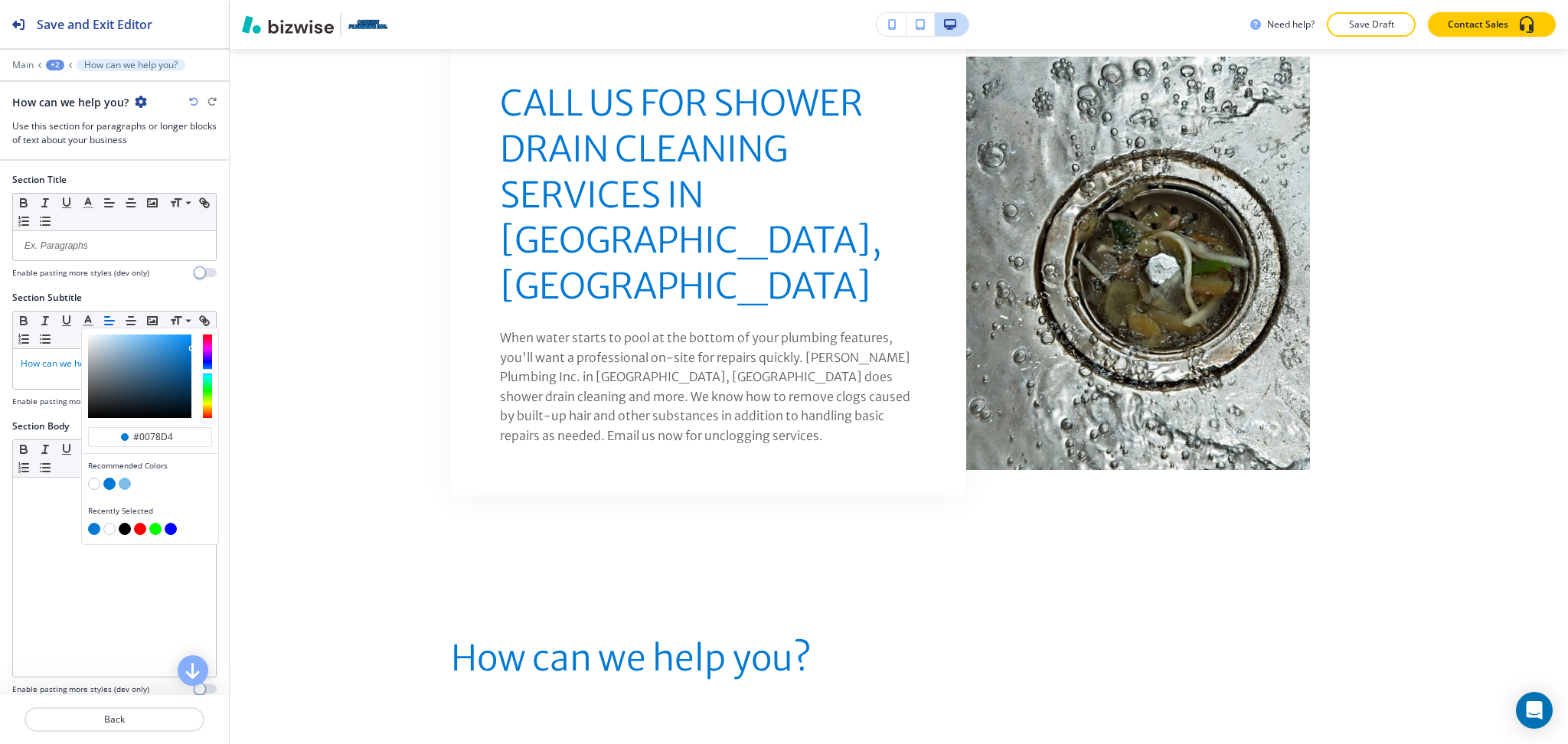
scroll to position [978, 0]
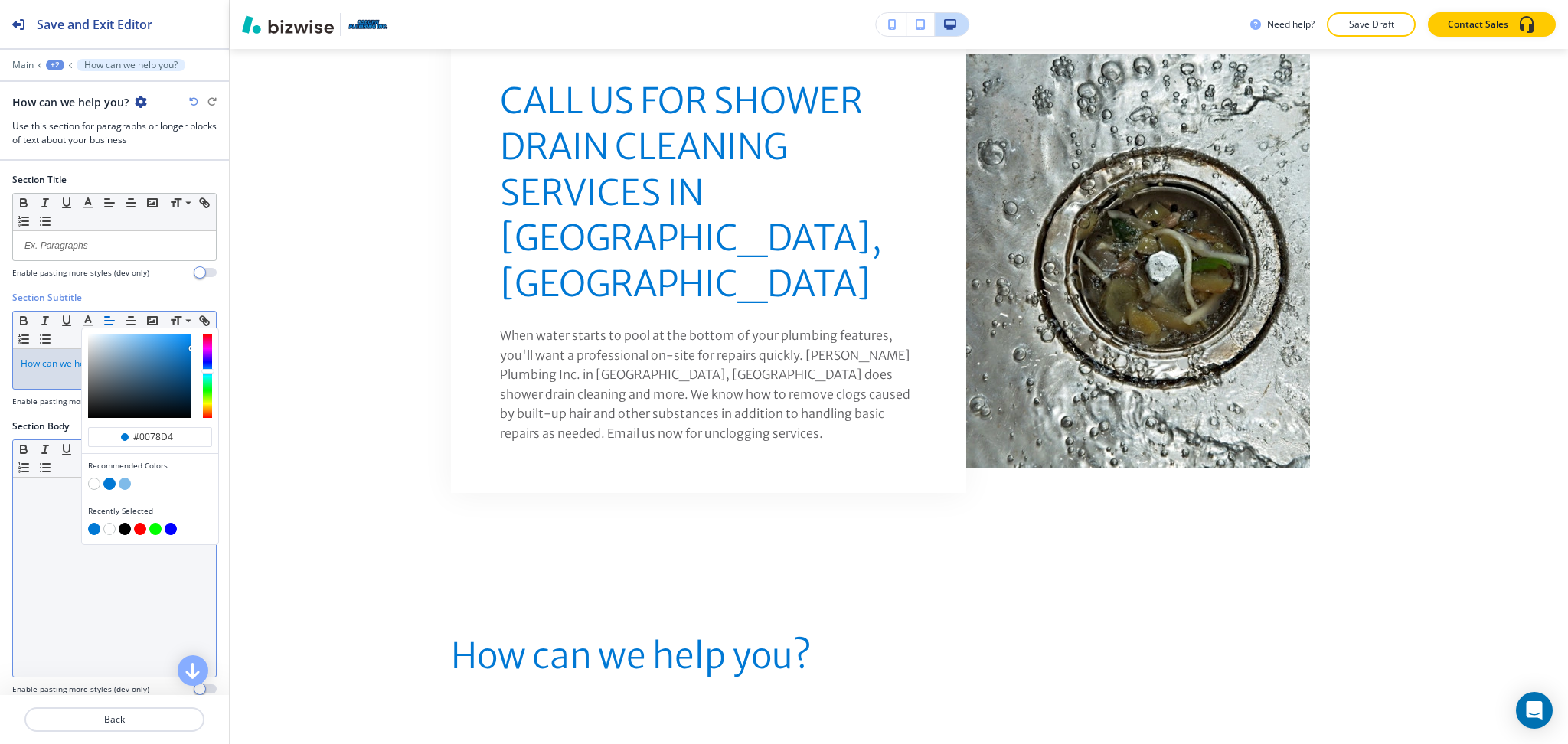
click at [28, 529] on div at bounding box center [114, 577] width 203 height 199
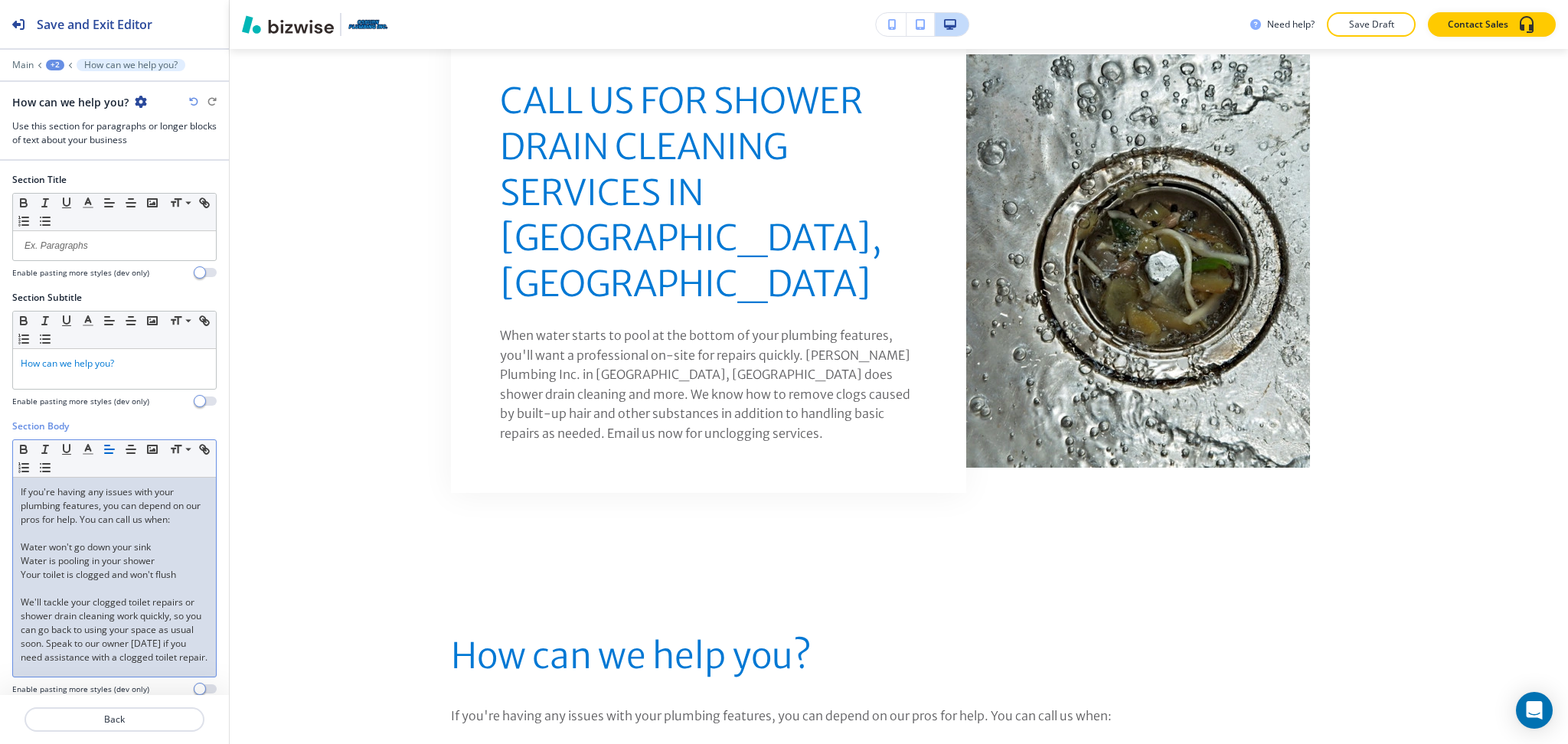
scroll to position [0, 0]
drag, startPoint x: 179, startPoint y: 581, endPoint x: 7, endPoint y: 550, distance: 174.8
click at [7, 550] on div "Section Body Small Normal Large Huge If you're having any issues with your plum…" at bounding box center [114, 563] width 229 height 288
click at [56, 463] on button "button" at bounding box center [45, 467] width 22 height 18
click at [45, 540] on p at bounding box center [114, 534] width 188 height 14
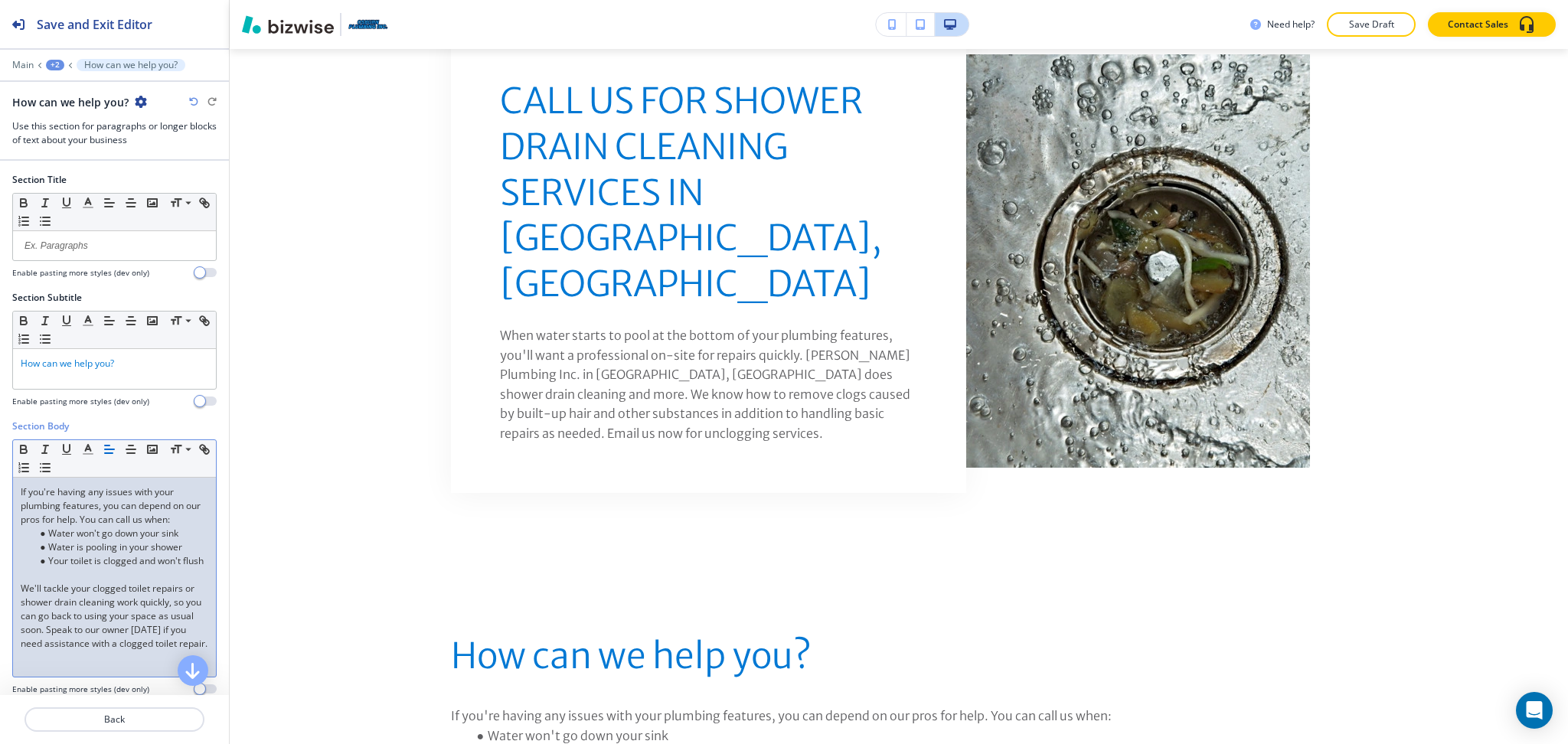
click at [19, 589] on div "If you're having any issues with your plumbing features, you can depend on our …" at bounding box center [114, 577] width 203 height 199
click at [155, 377] on div "How can we help you?" at bounding box center [114, 369] width 203 height 40
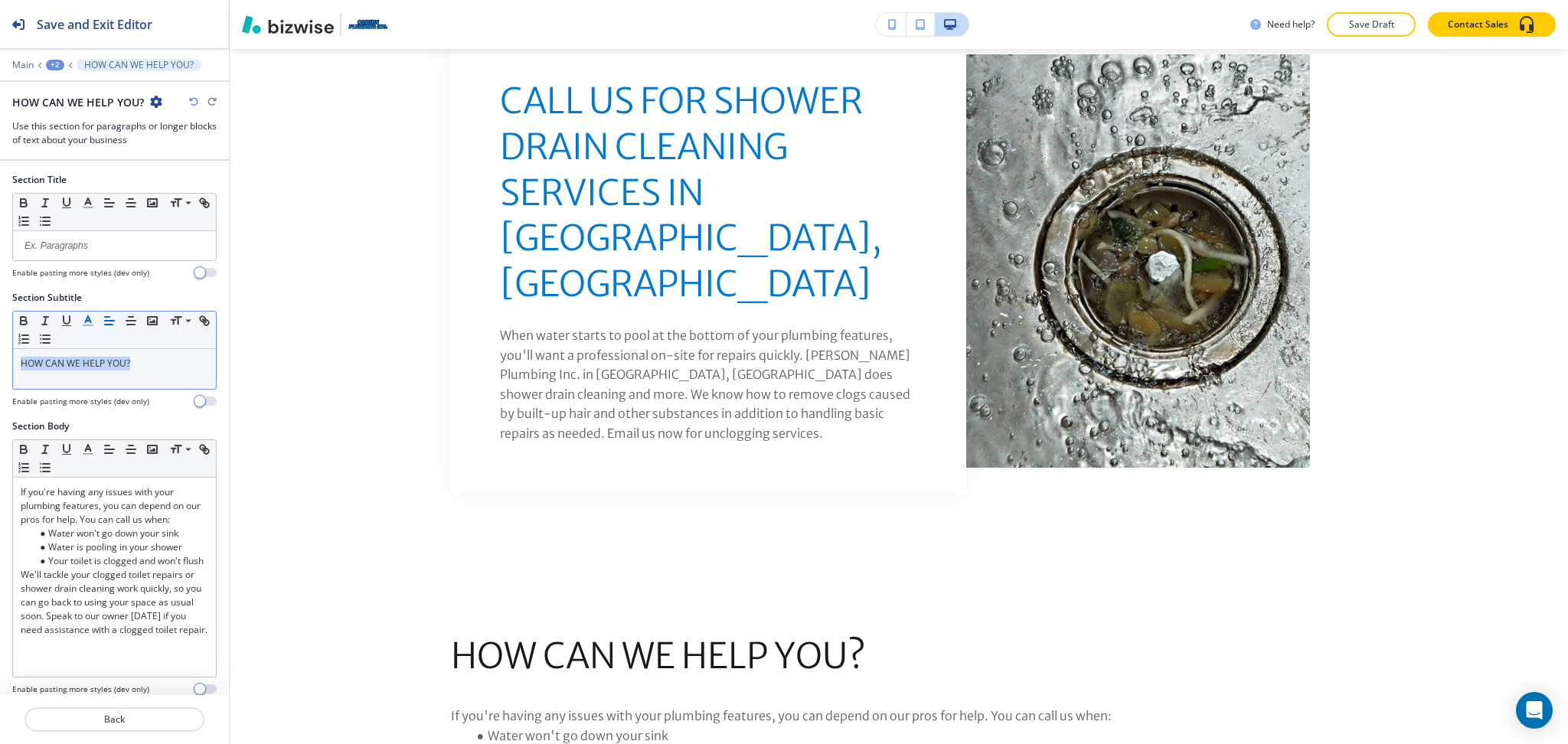
click at [89, 326] on line "button" at bounding box center [88, 326] width 10 height 0
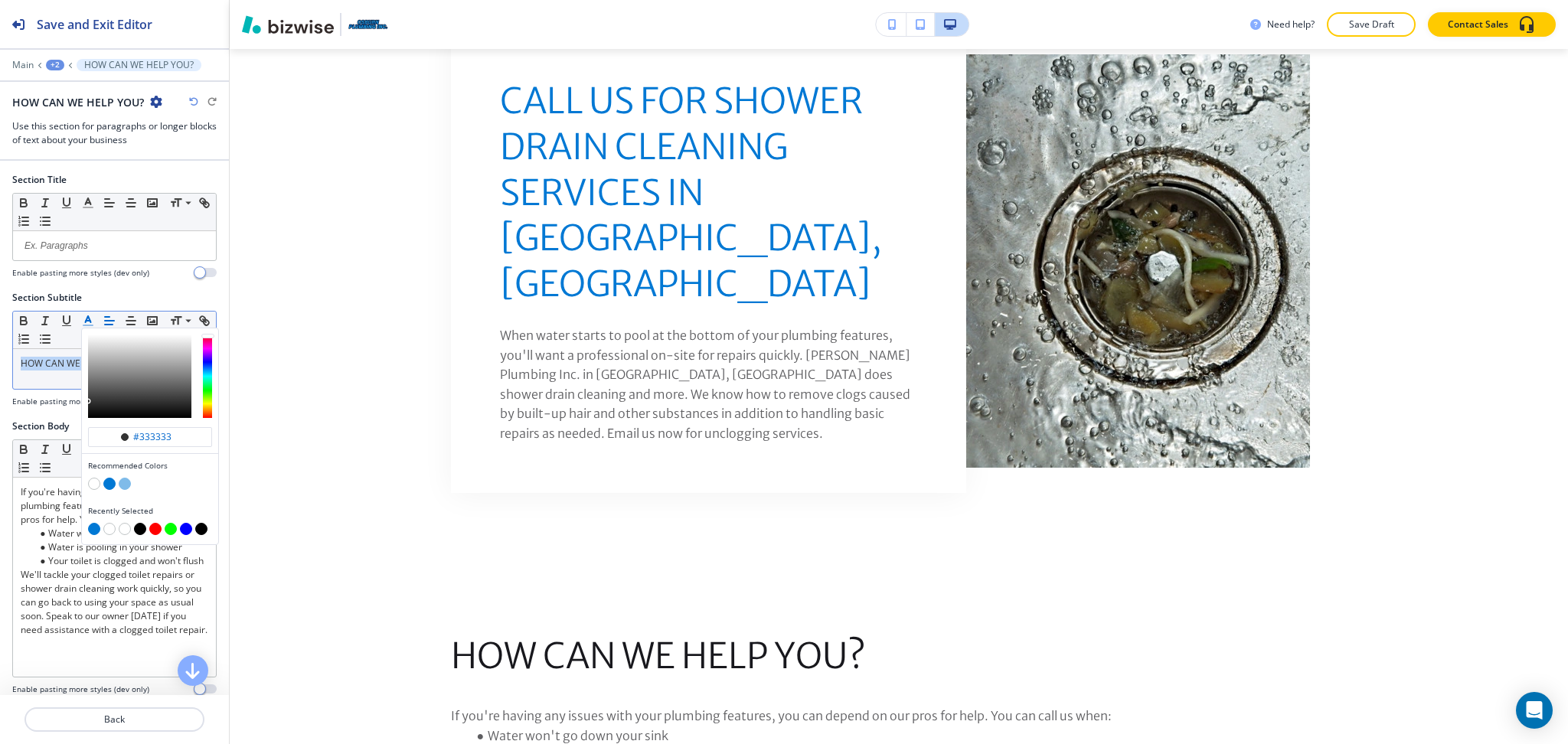
click at [109, 487] on button "button" at bounding box center [109, 484] width 12 height 12
type input "#0078d4"
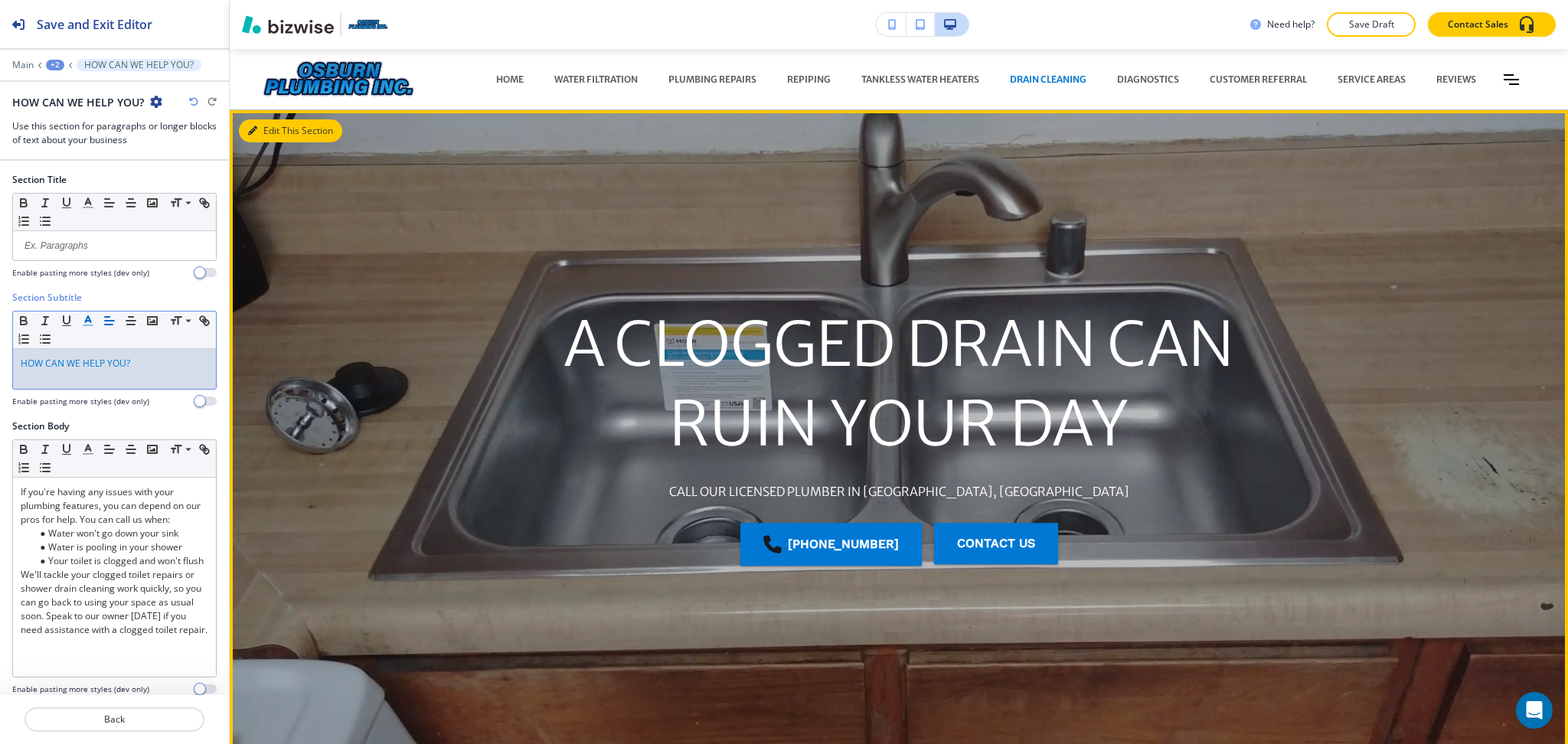
click at [279, 128] on button "Edit This Section" at bounding box center [291, 131] width 103 height 23
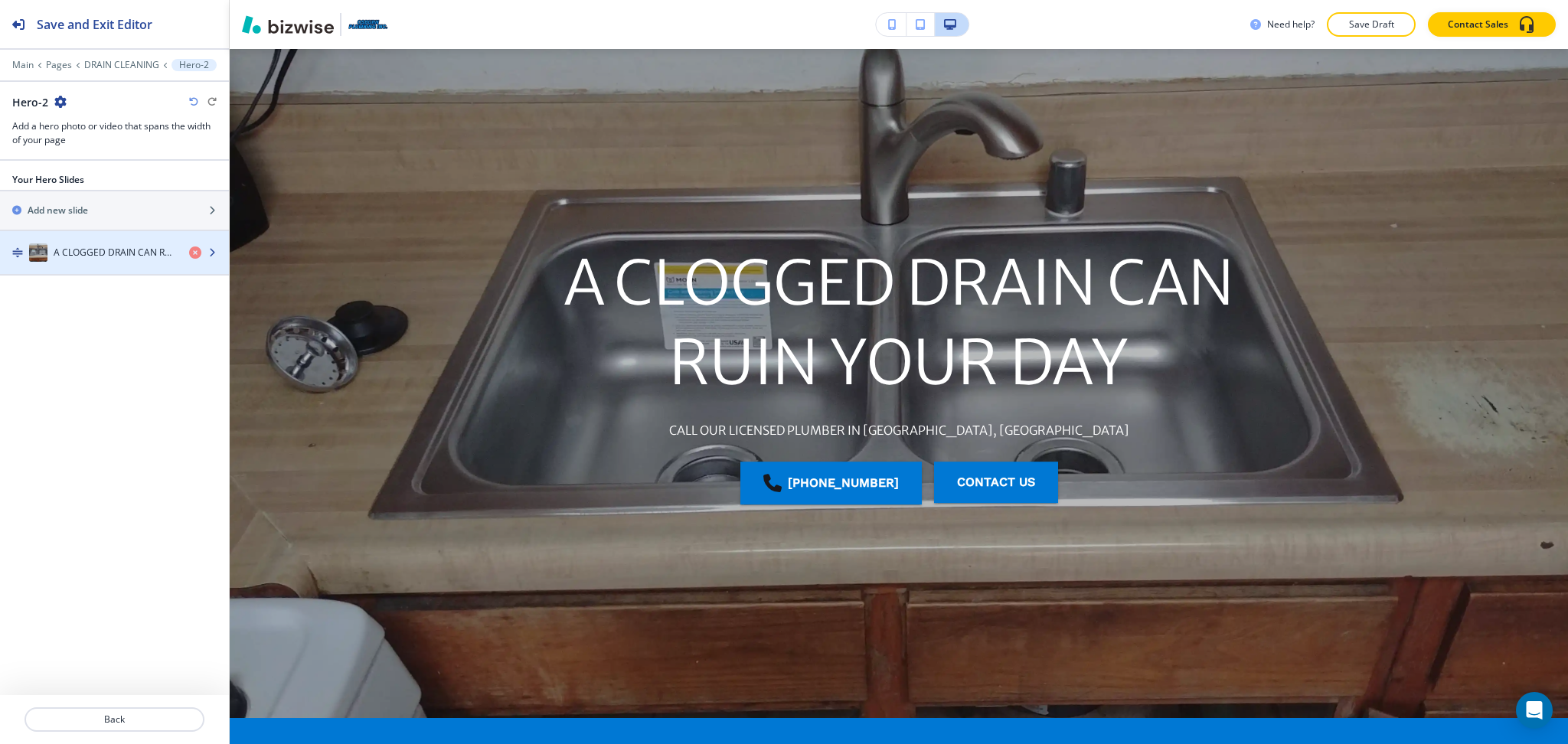
click at [118, 251] on h4 "A CLOGGED DRAIN CAN RUIN YOUR DAY" at bounding box center [114, 252] width 123 height 14
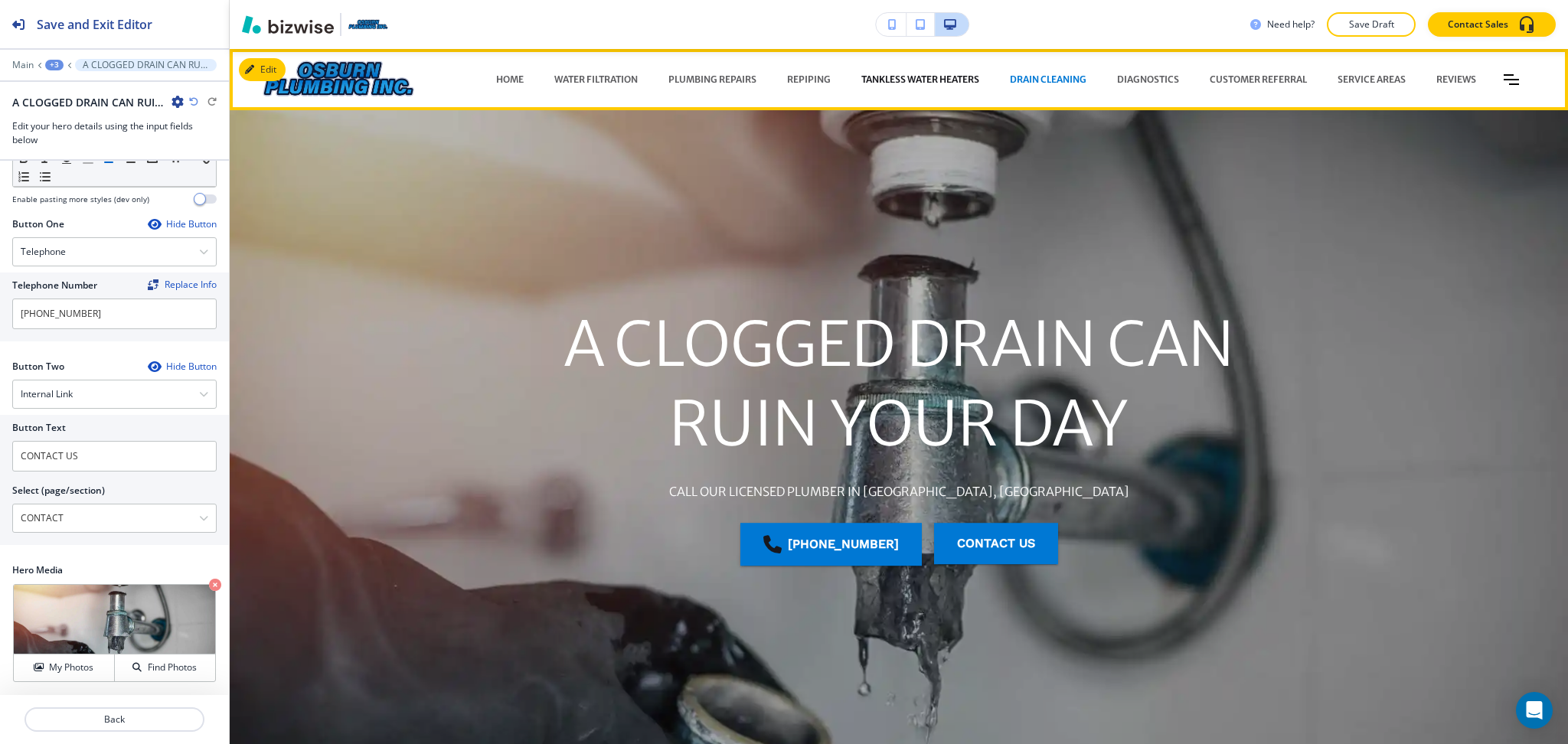
click at [904, 79] on p "TANKLESS WATER HEATERS" at bounding box center [919, 79] width 118 height 14
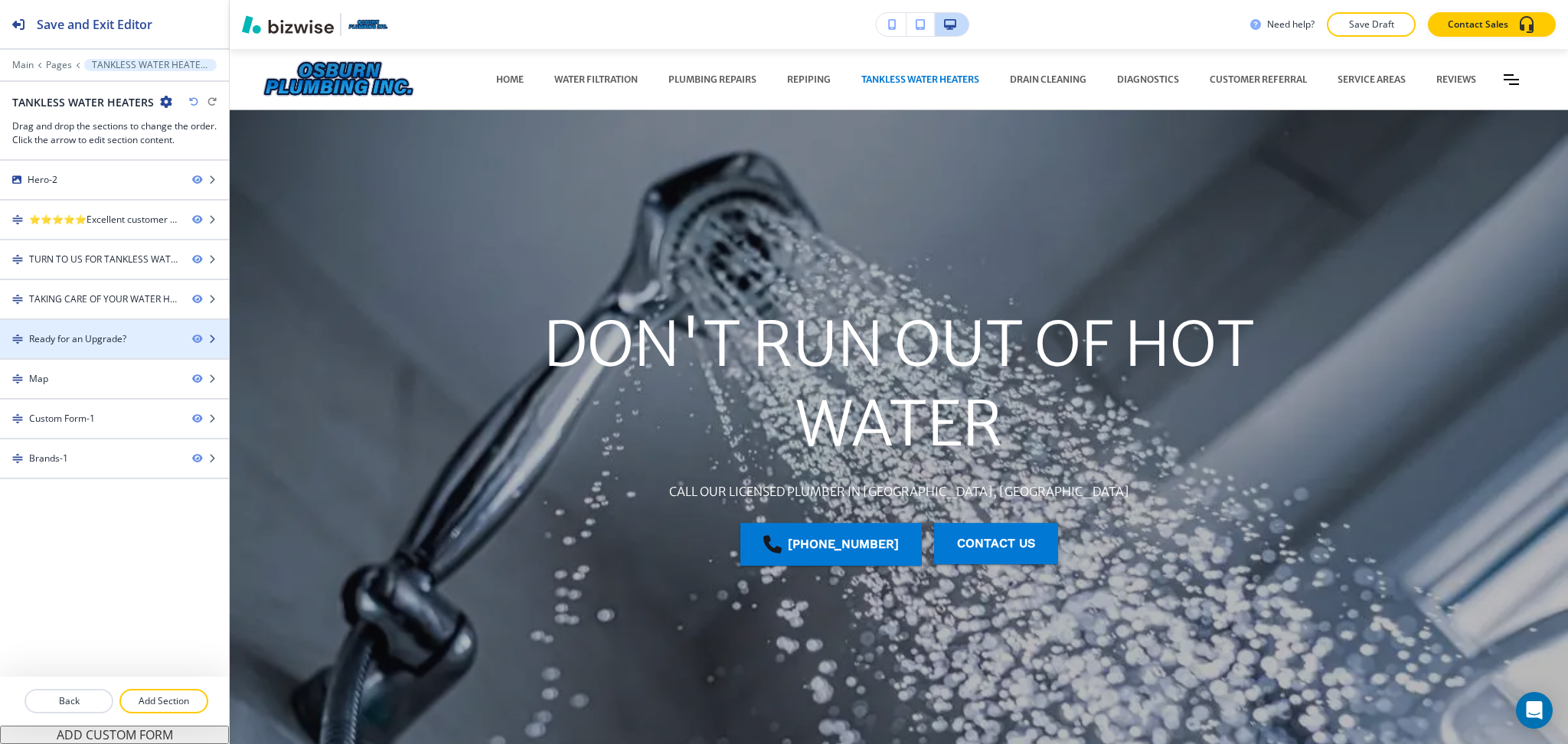
click at [96, 346] on div at bounding box center [114, 352] width 229 height 12
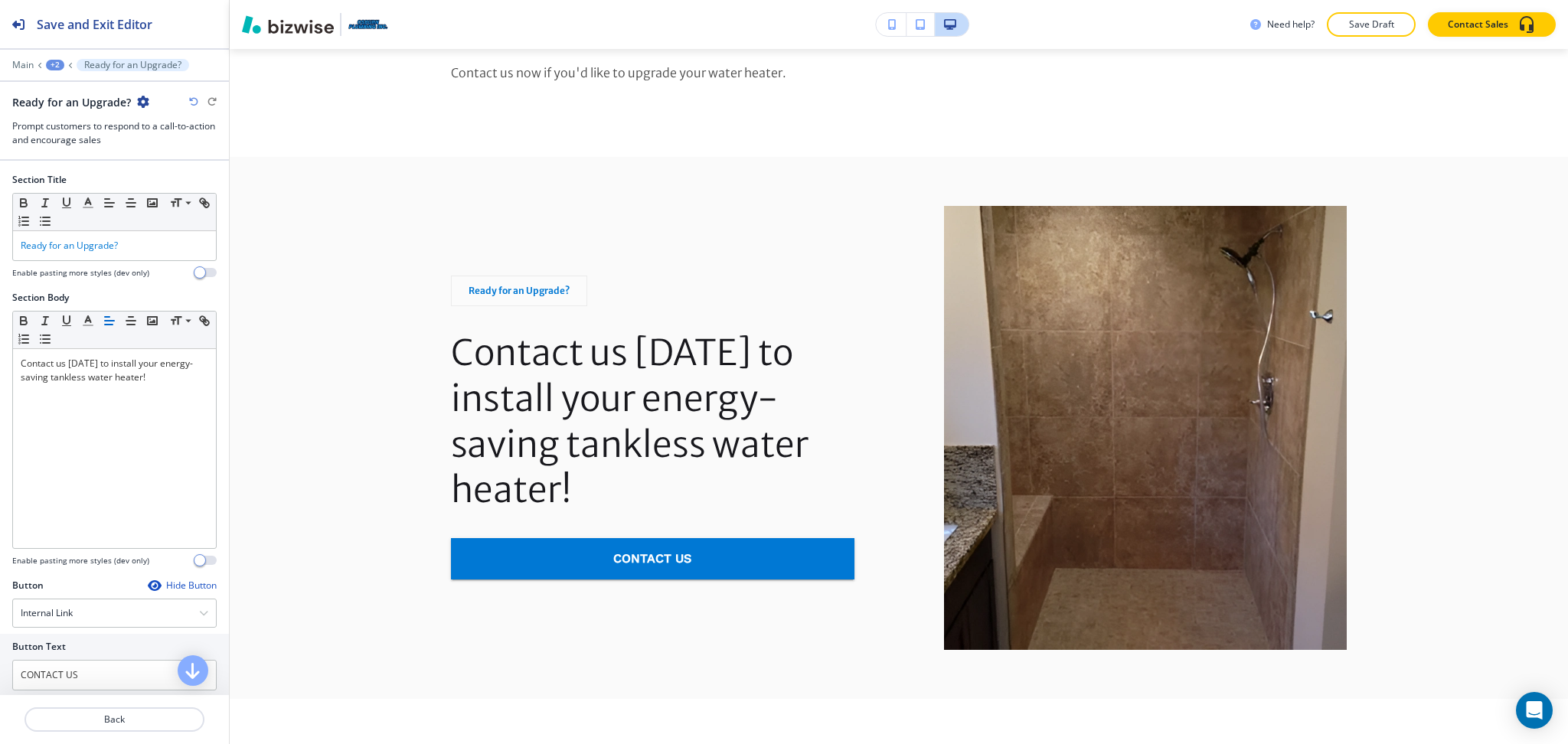
scroll to position [1770, 0]
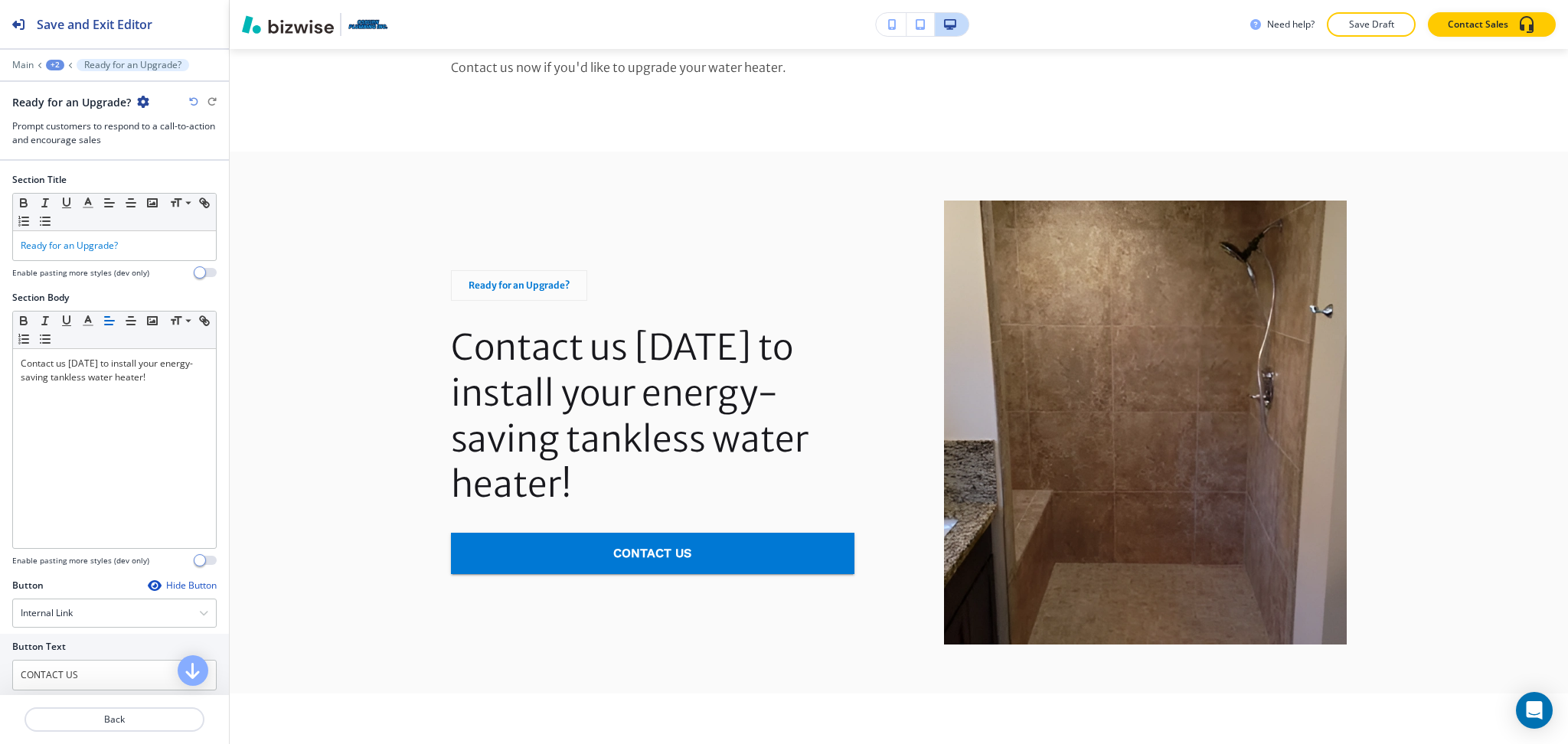
click at [140, 100] on icon "button" at bounding box center [143, 102] width 12 height 12
click at [206, 154] on p "Duplicate Section" at bounding box center [184, 155] width 78 height 14
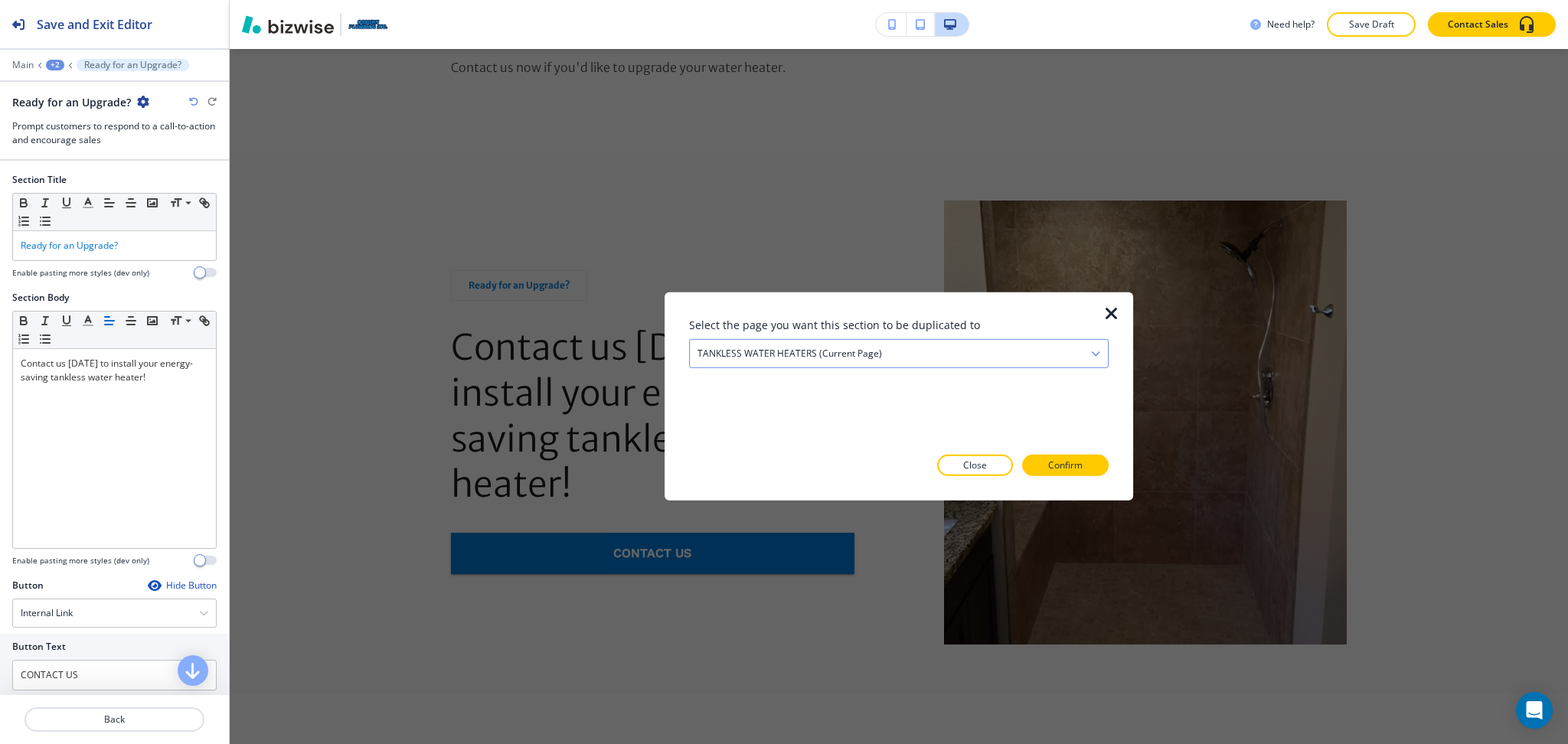
click at [724, 355] on h4 "TANKLESS WATER HEATERS (current page)" at bounding box center [789, 354] width 184 height 14
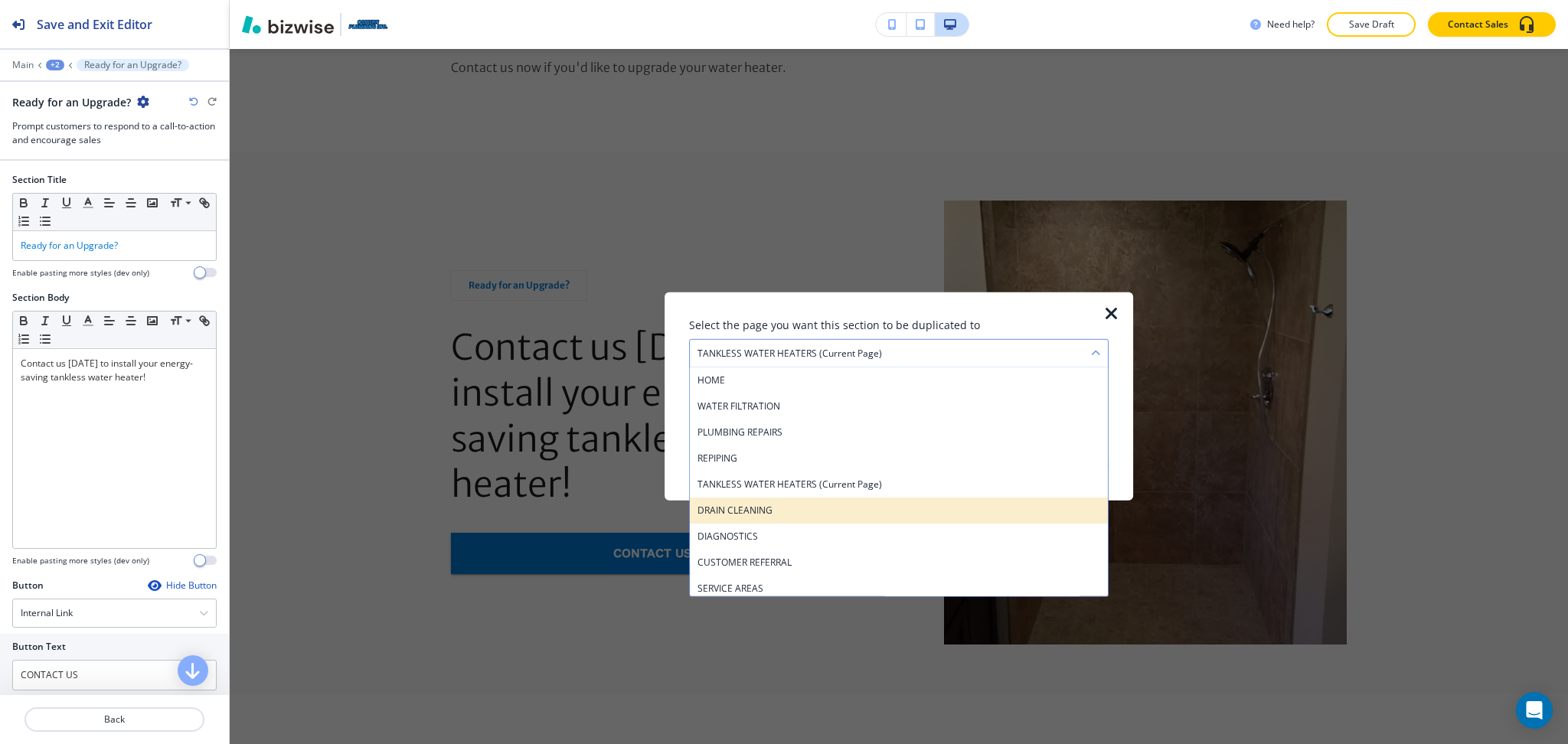
click at [739, 506] on h4 "DRAIN CLEANING" at bounding box center [898, 511] width 402 height 14
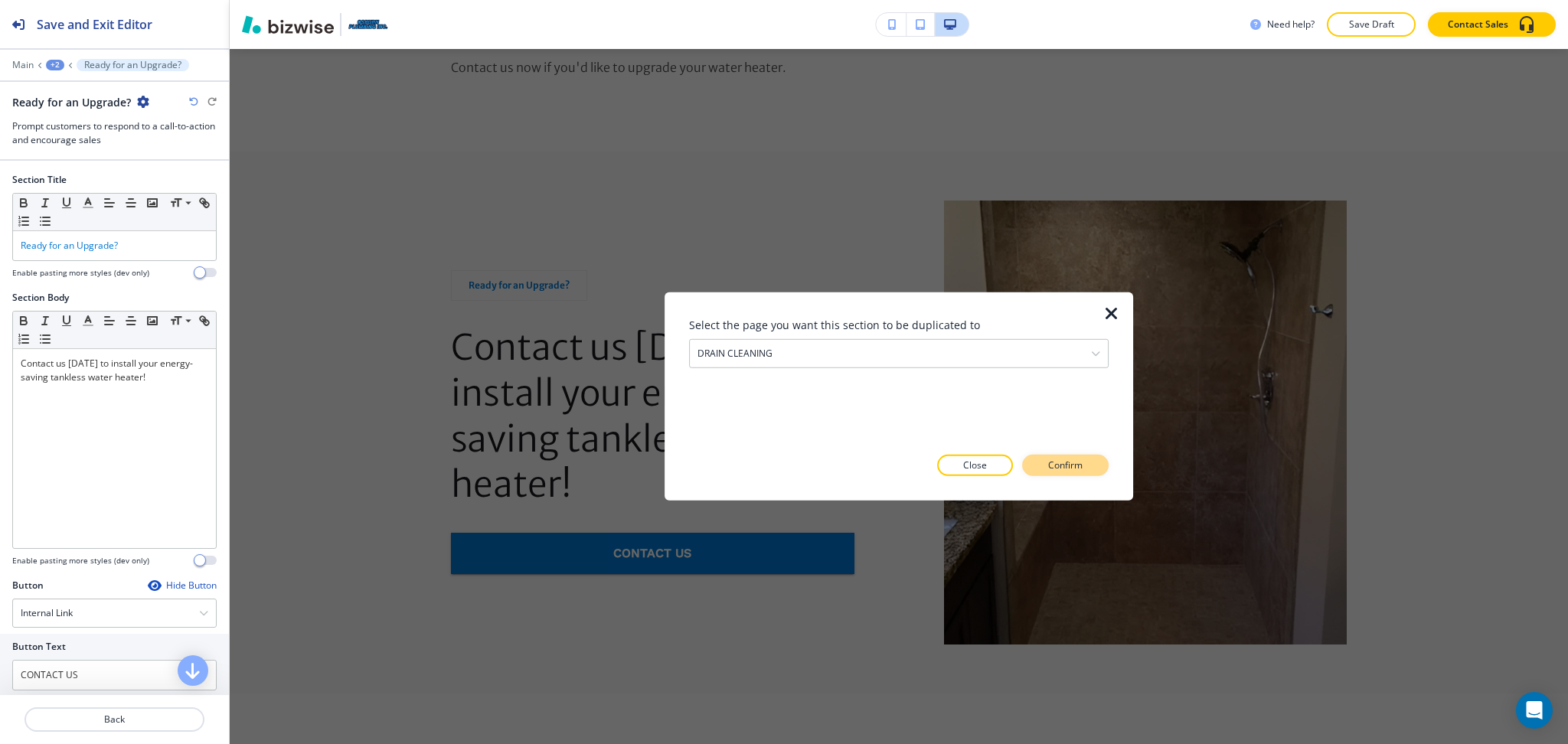
click at [1076, 459] on p "Confirm" at bounding box center [1064, 465] width 34 height 14
click at [1076, 459] on p "Take me there" at bounding box center [1051, 465] width 62 height 14
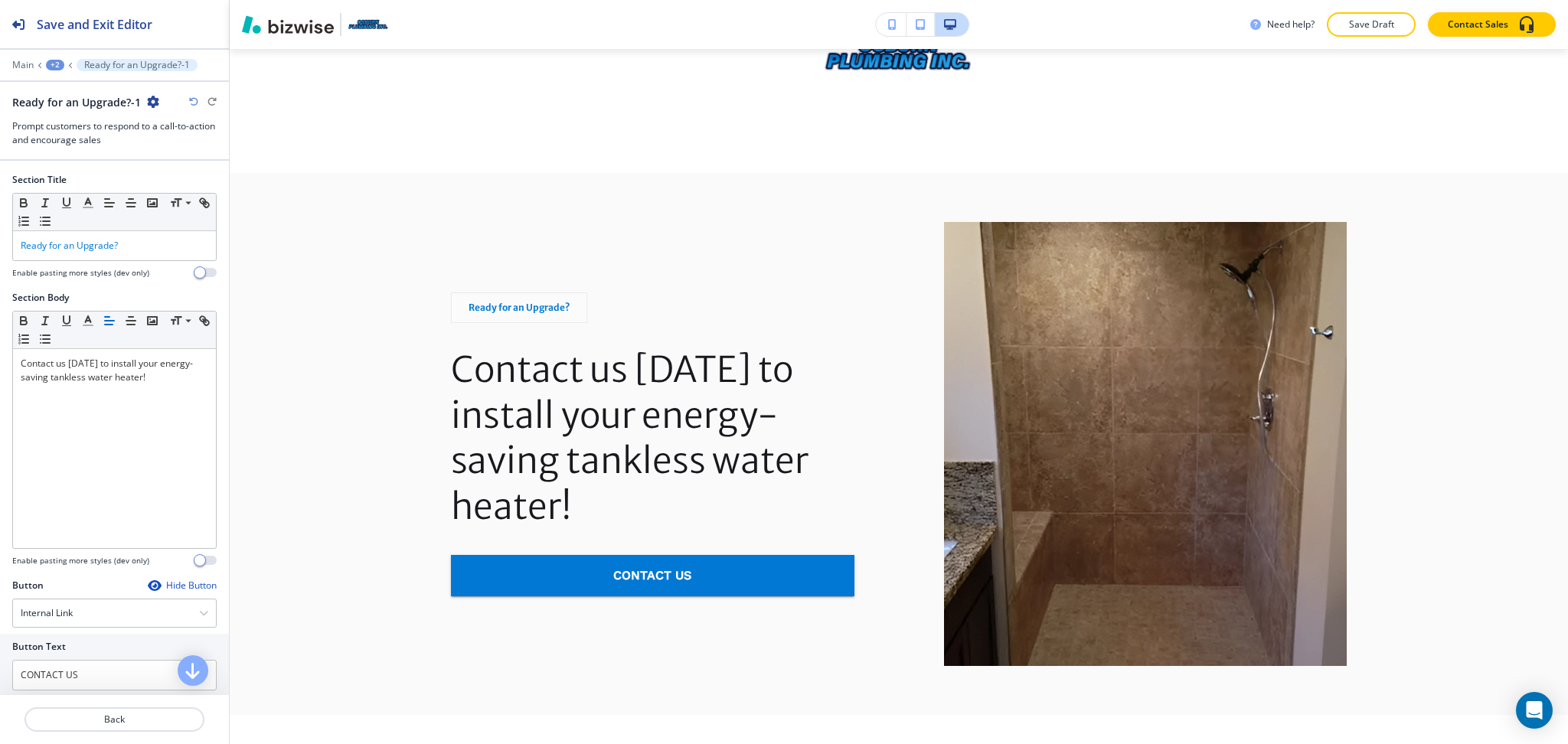
click at [59, 63] on div "+2" at bounding box center [55, 65] width 18 height 10
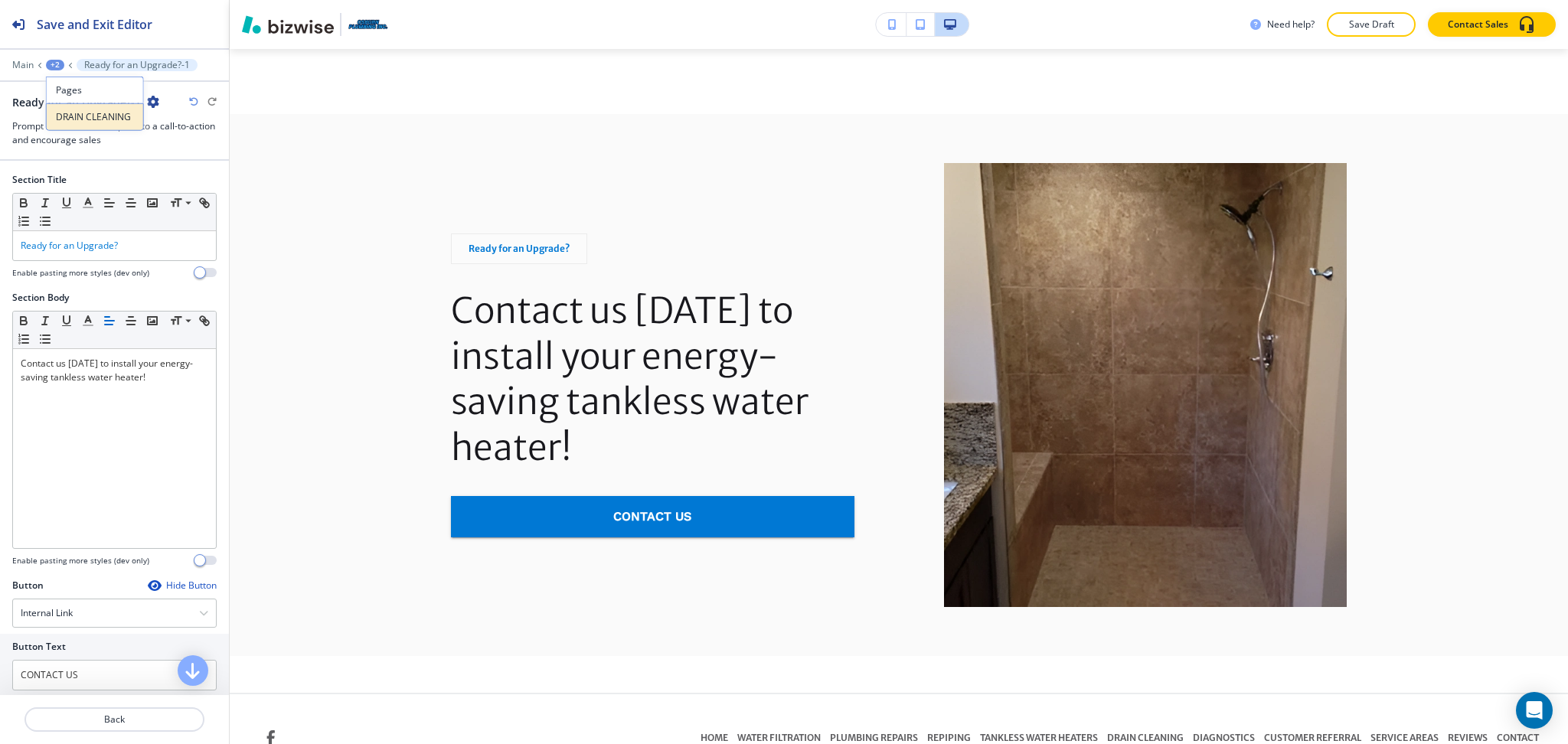
click at [79, 114] on p "DRAIN CLEANING" at bounding box center [94, 117] width 78 height 14
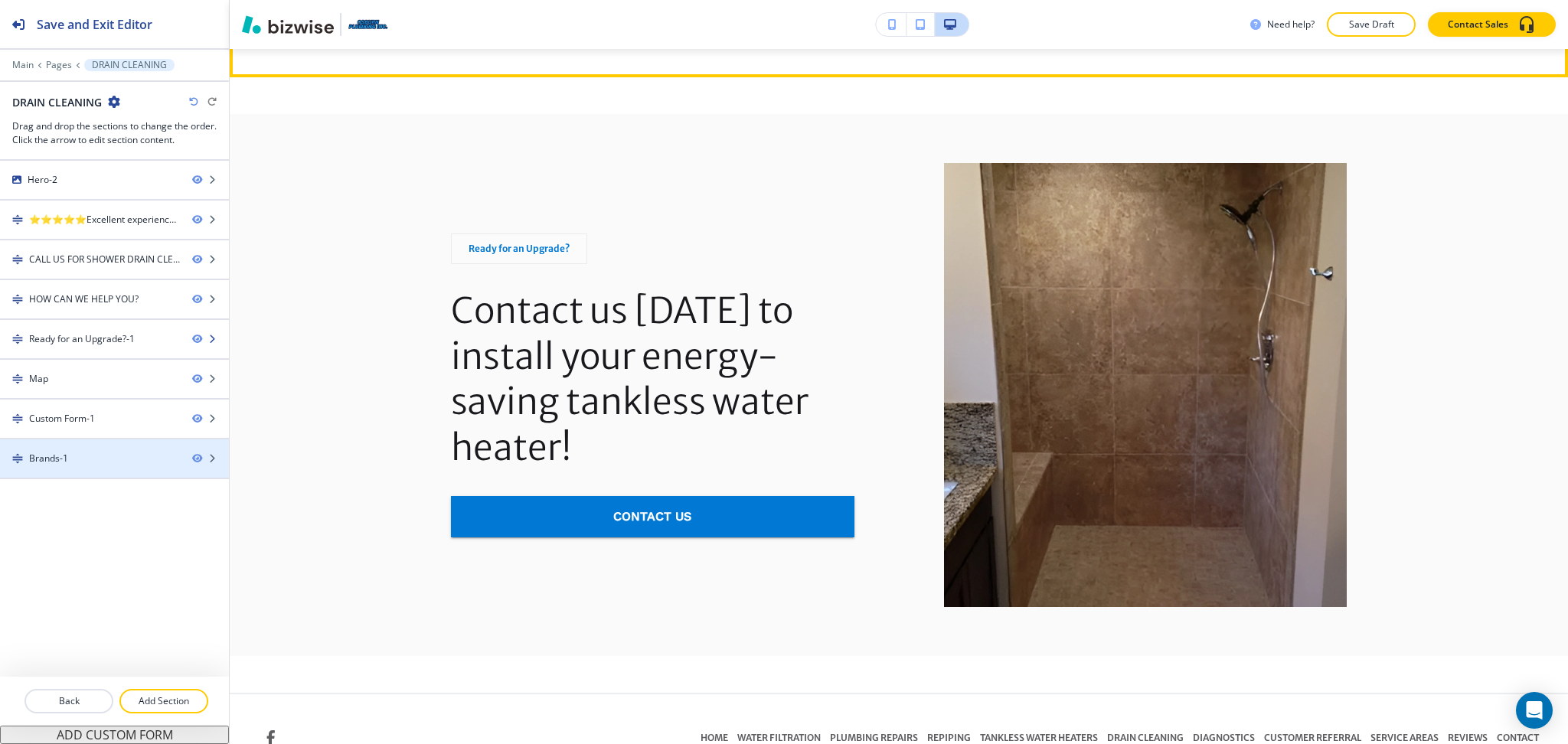
scroll to position [1768, 0]
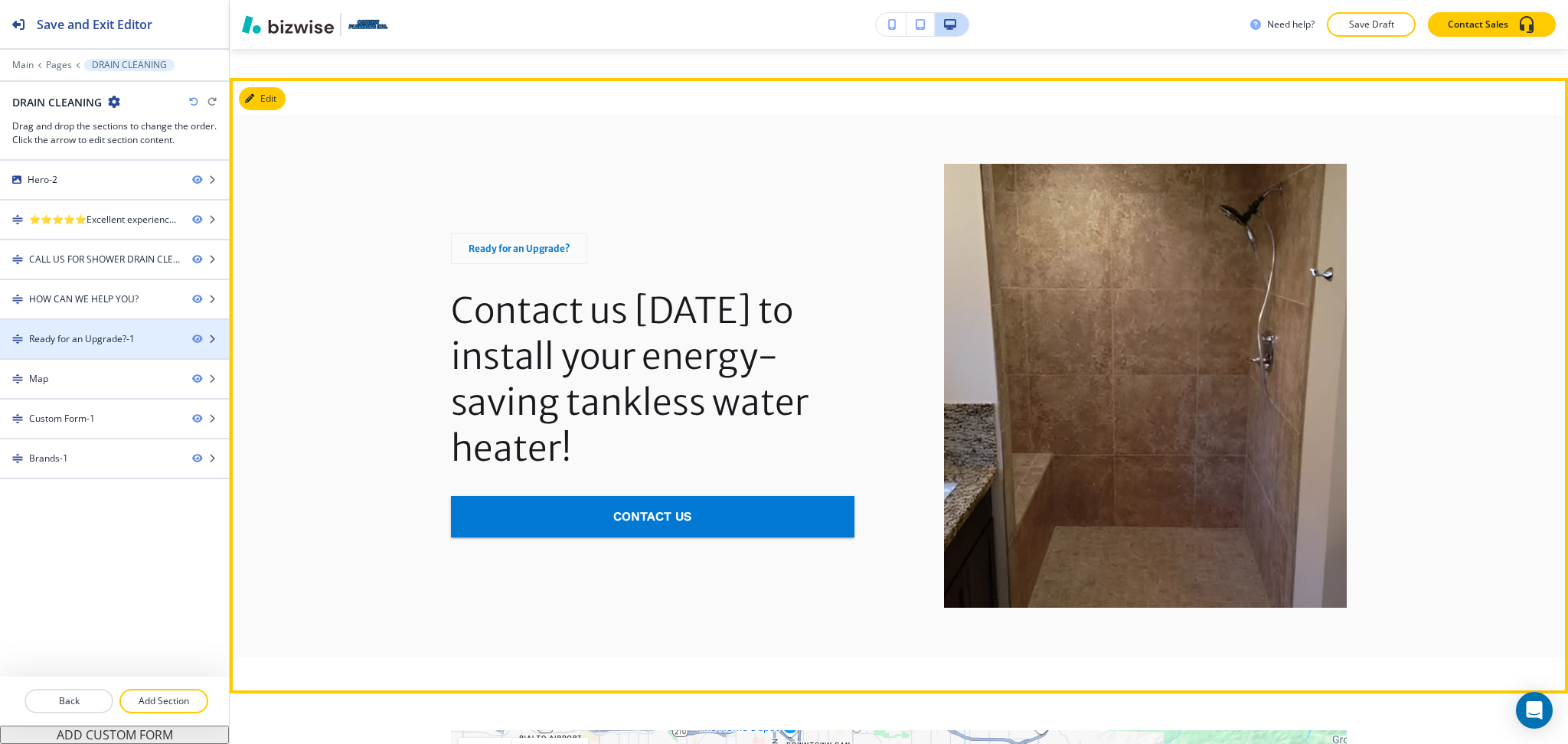
click at [72, 343] on div "Ready for an Upgrade?-1" at bounding box center [81, 340] width 106 height 14
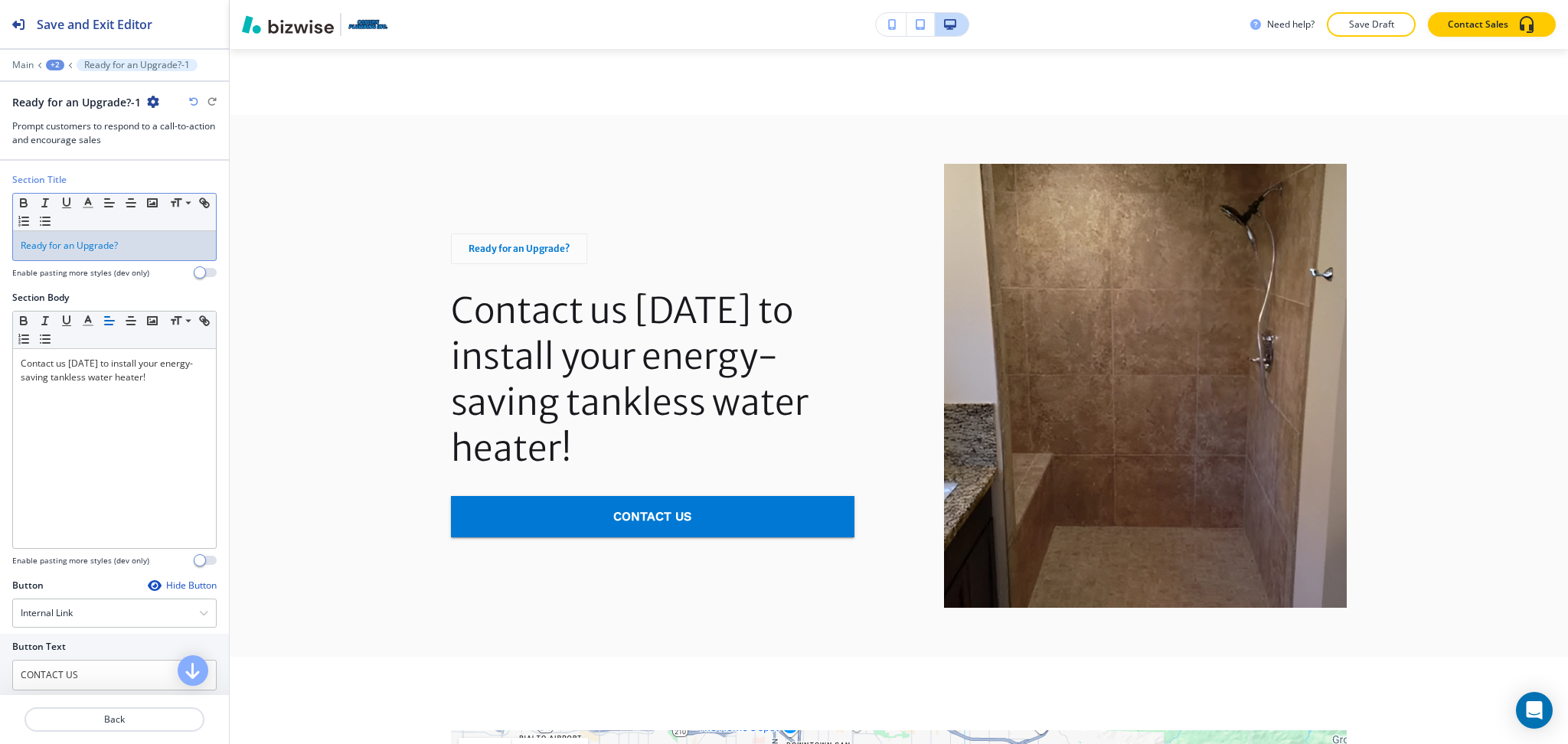
click at [124, 247] on p "Ready for an Upgrade?" at bounding box center [114, 246] width 188 height 14
paste div
click at [82, 203] on icon "button" at bounding box center [88, 203] width 14 height 14
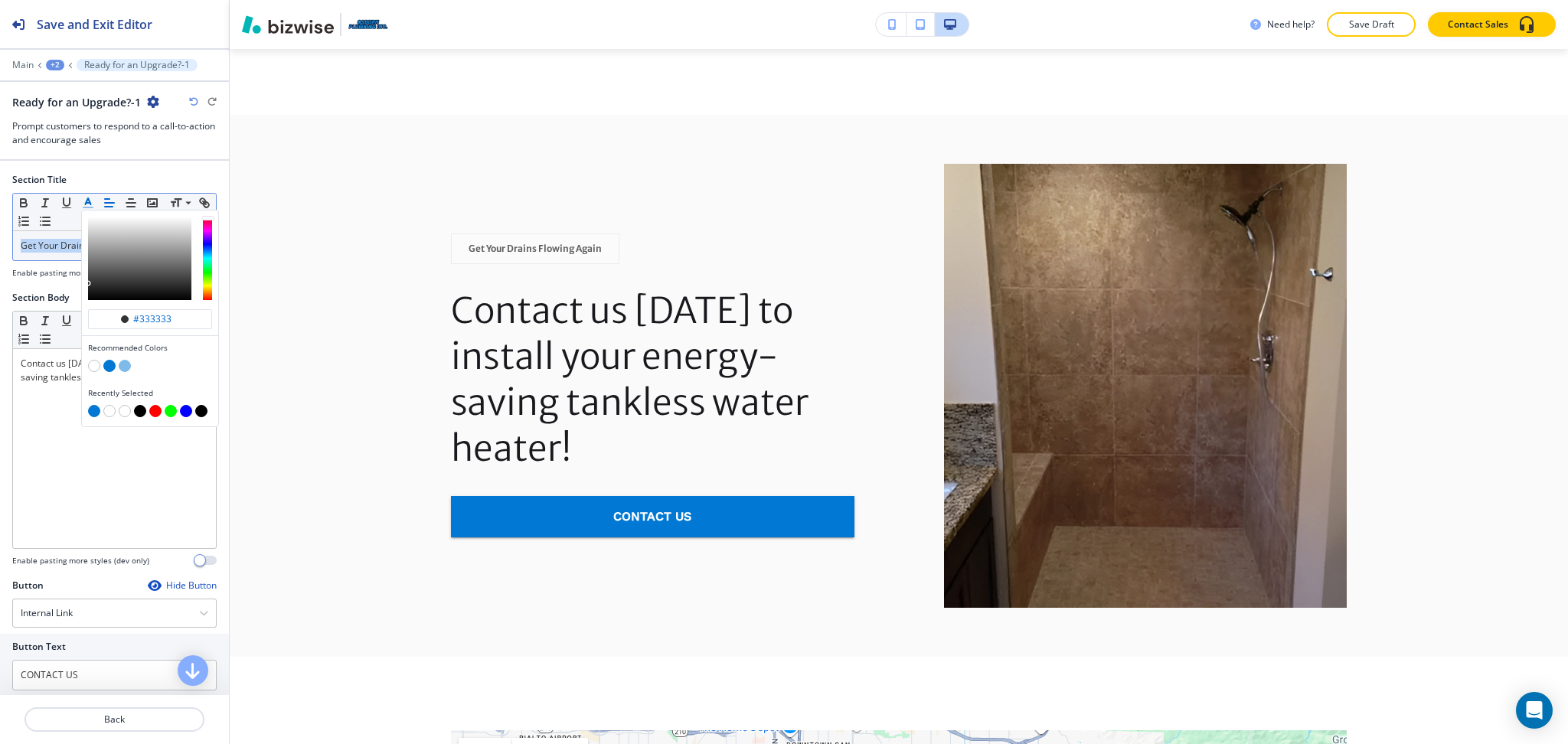
click at [106, 369] on button "button" at bounding box center [109, 366] width 12 height 12
type input "#0078d4"
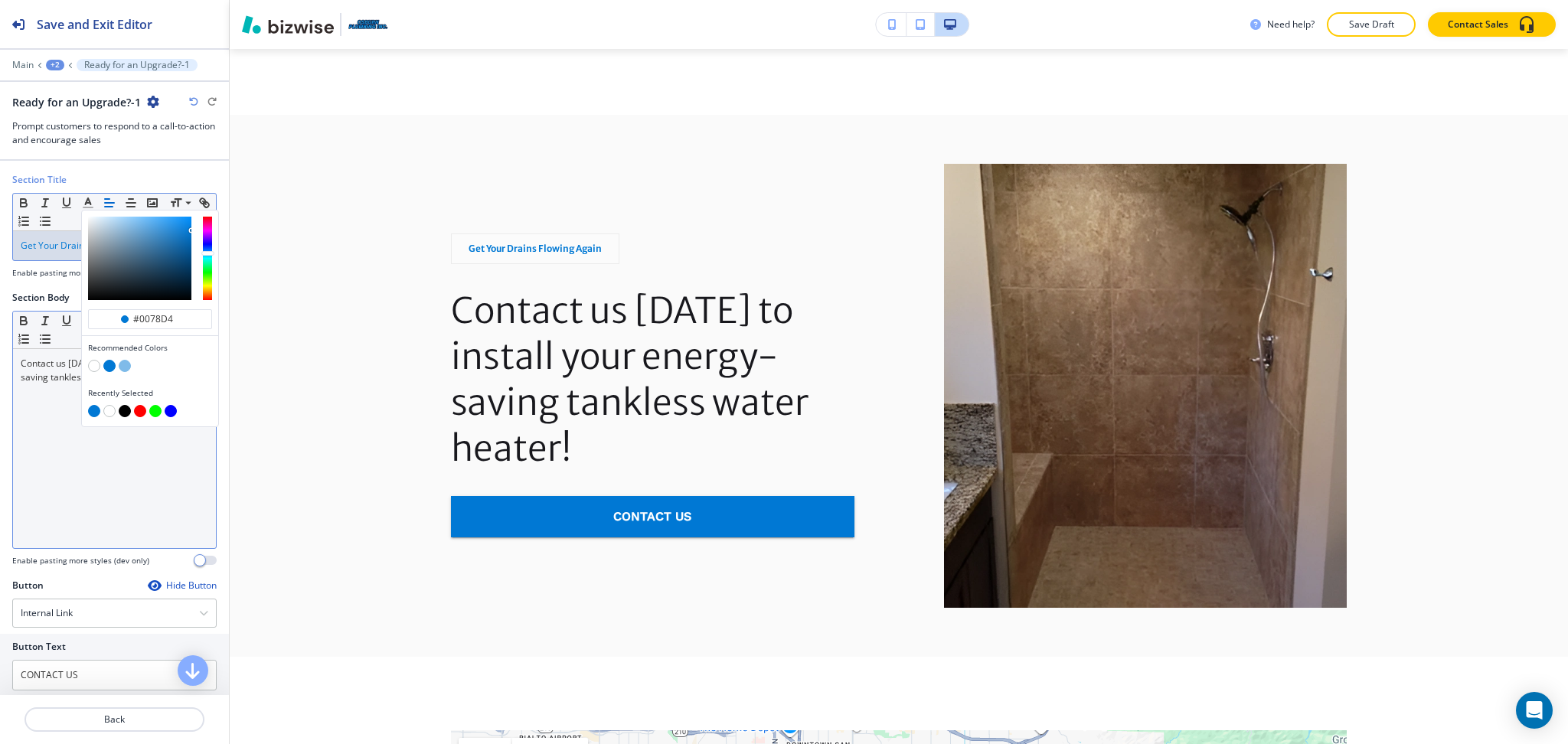
click at [63, 454] on div "Contact us today to install your energy-saving tankless water heater!" at bounding box center [114, 449] width 203 height 199
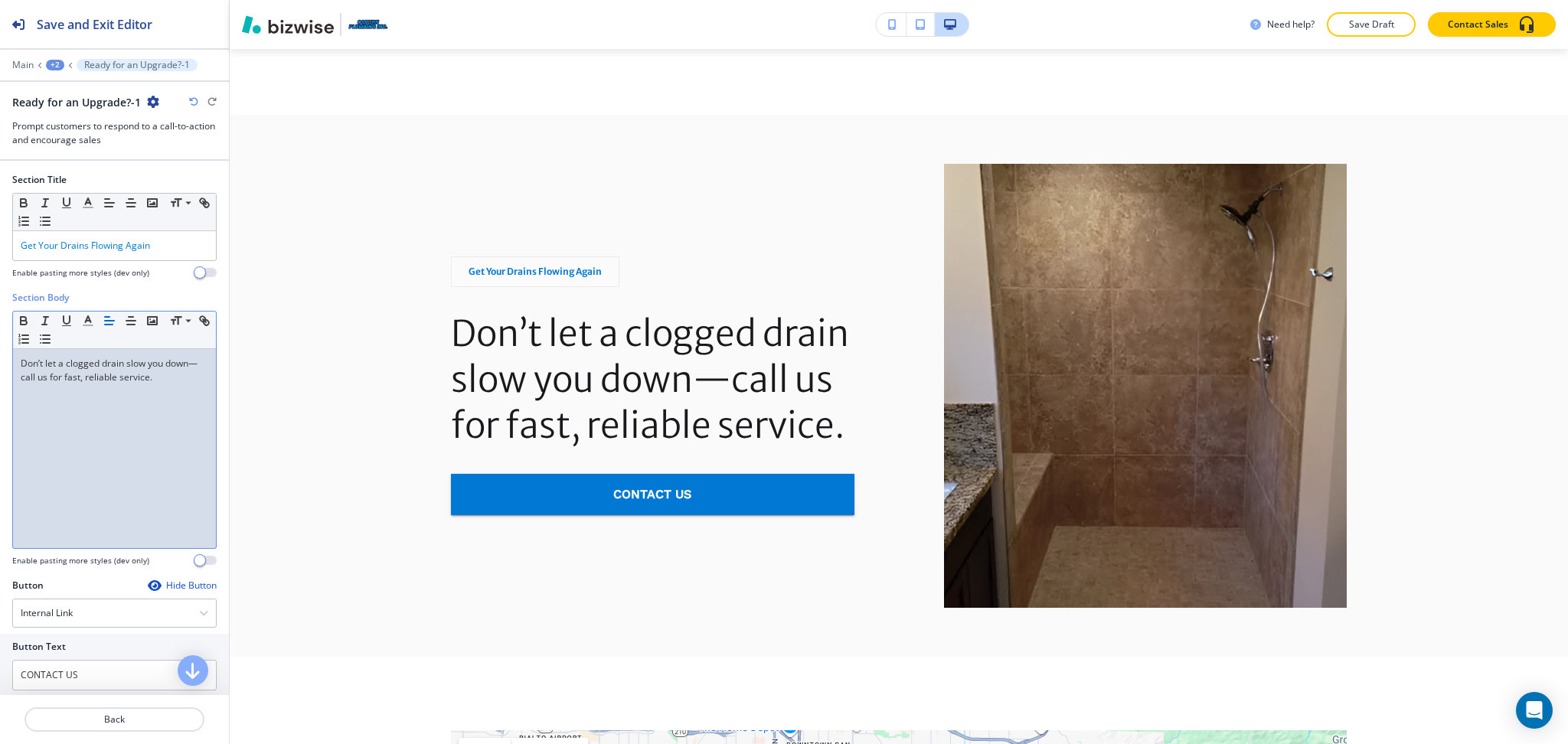
click at [34, 376] on p "Don’t let a clogged drain slow you down—call us for fast, reliable service." at bounding box center [114, 371] width 188 height 28
drag, startPoint x: 89, startPoint y: 379, endPoint x: 32, endPoint y: 380, distance: 57.0
click at [32, 380] on p "Don’t let a clogged drain slow you down—call us for fast, reliable service." at bounding box center [114, 371] width 188 height 28
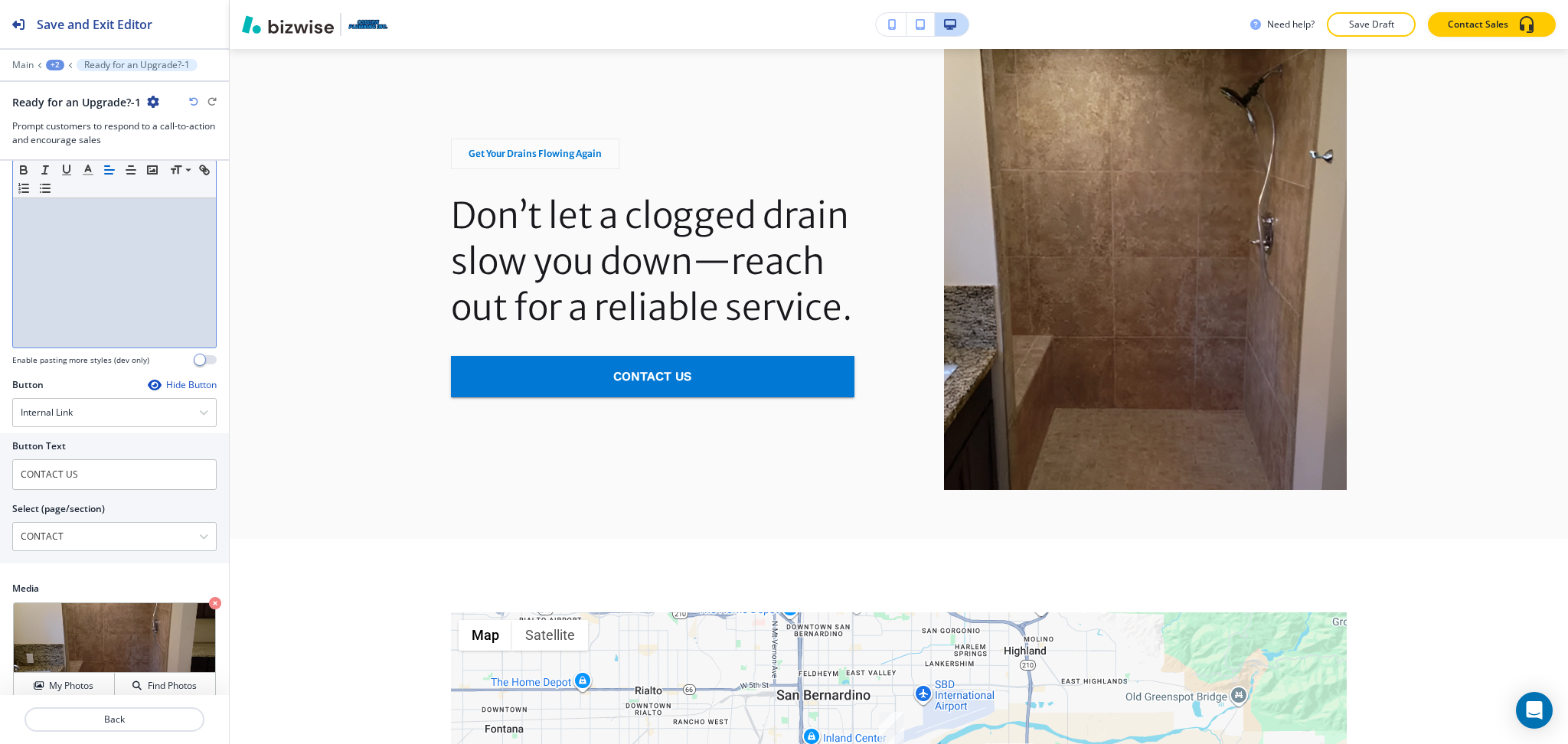
scroll to position [243, 0]
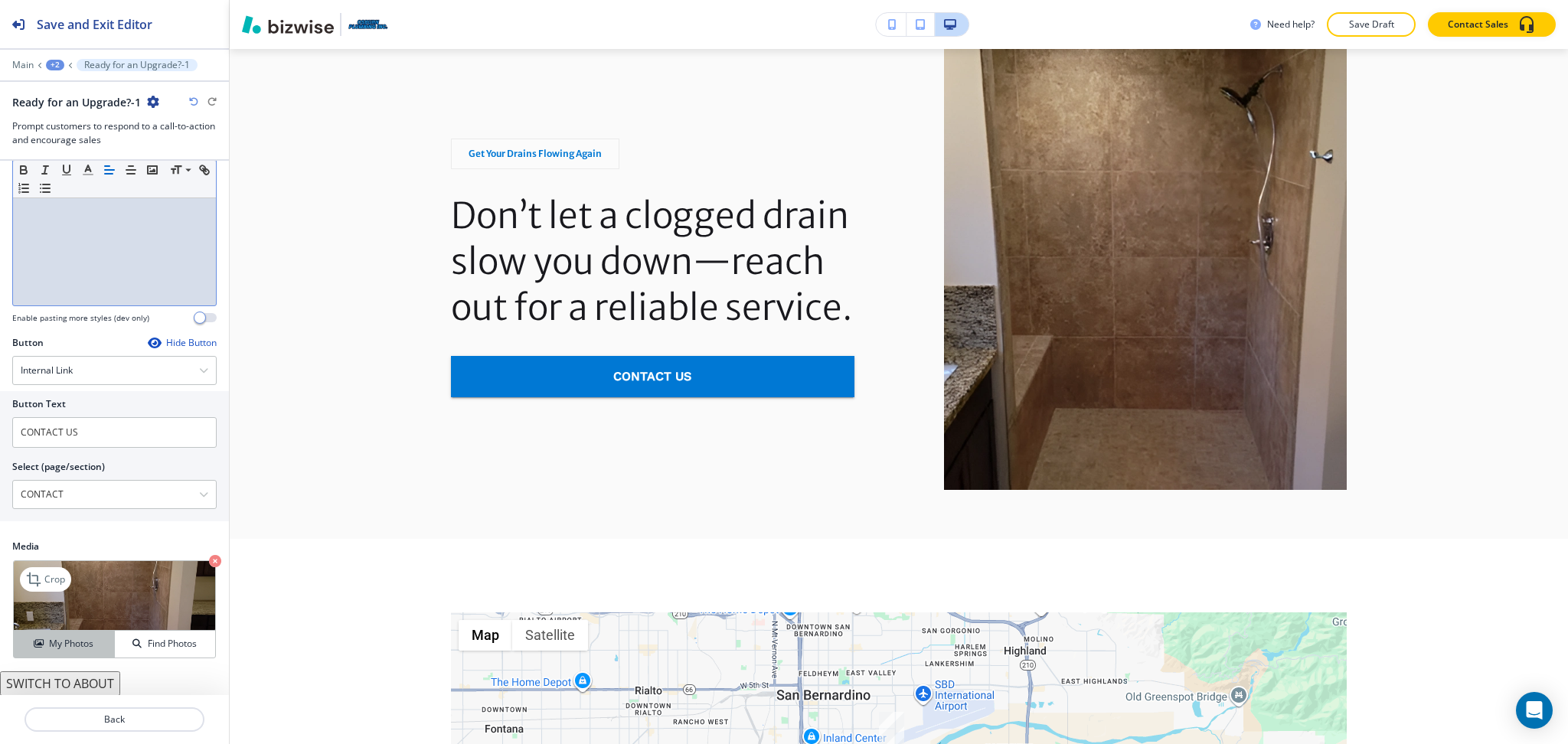
click at [51, 637] on h4 "My Photos" at bounding box center [71, 644] width 45 height 14
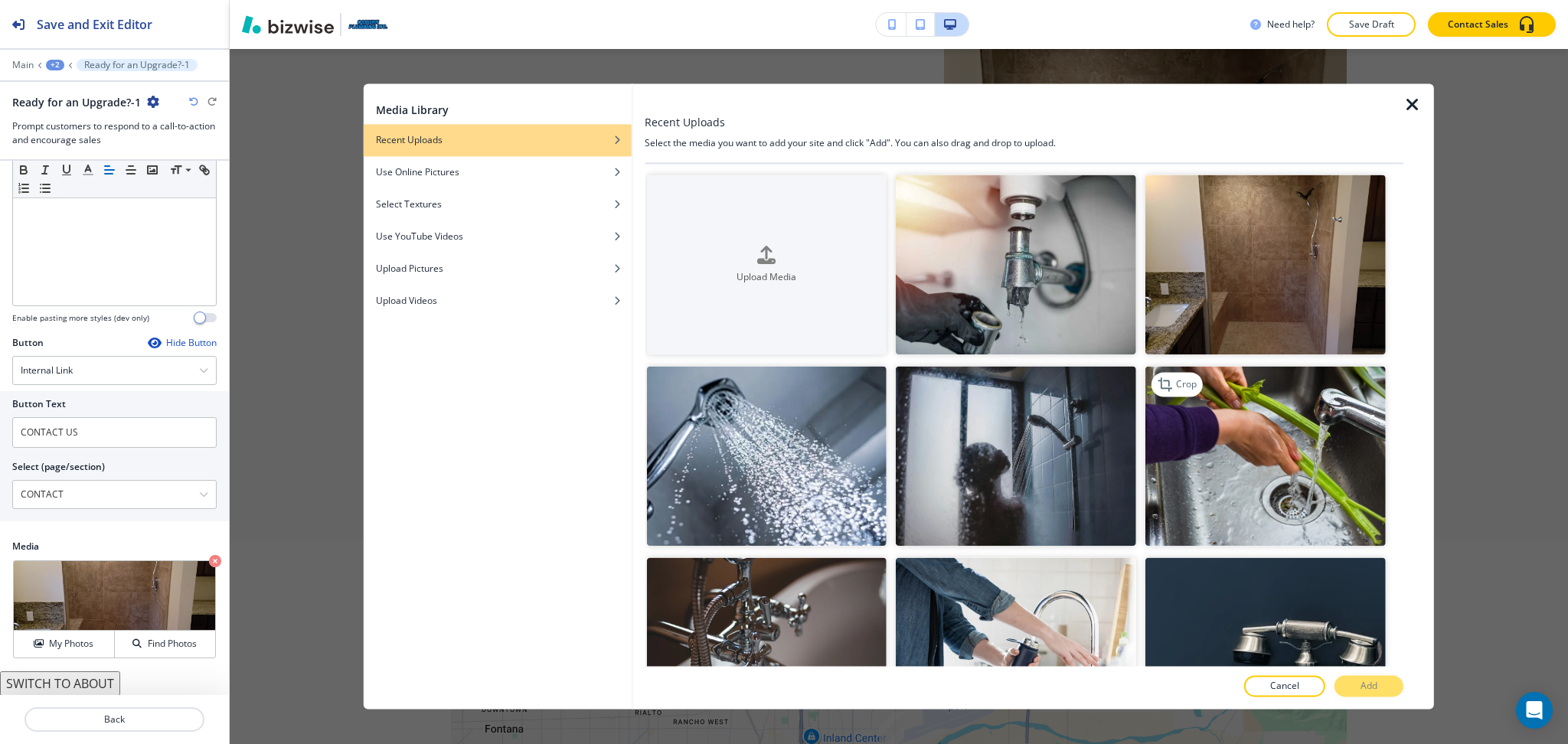
click at [1251, 445] on img "button" at bounding box center [1265, 457] width 240 height 180
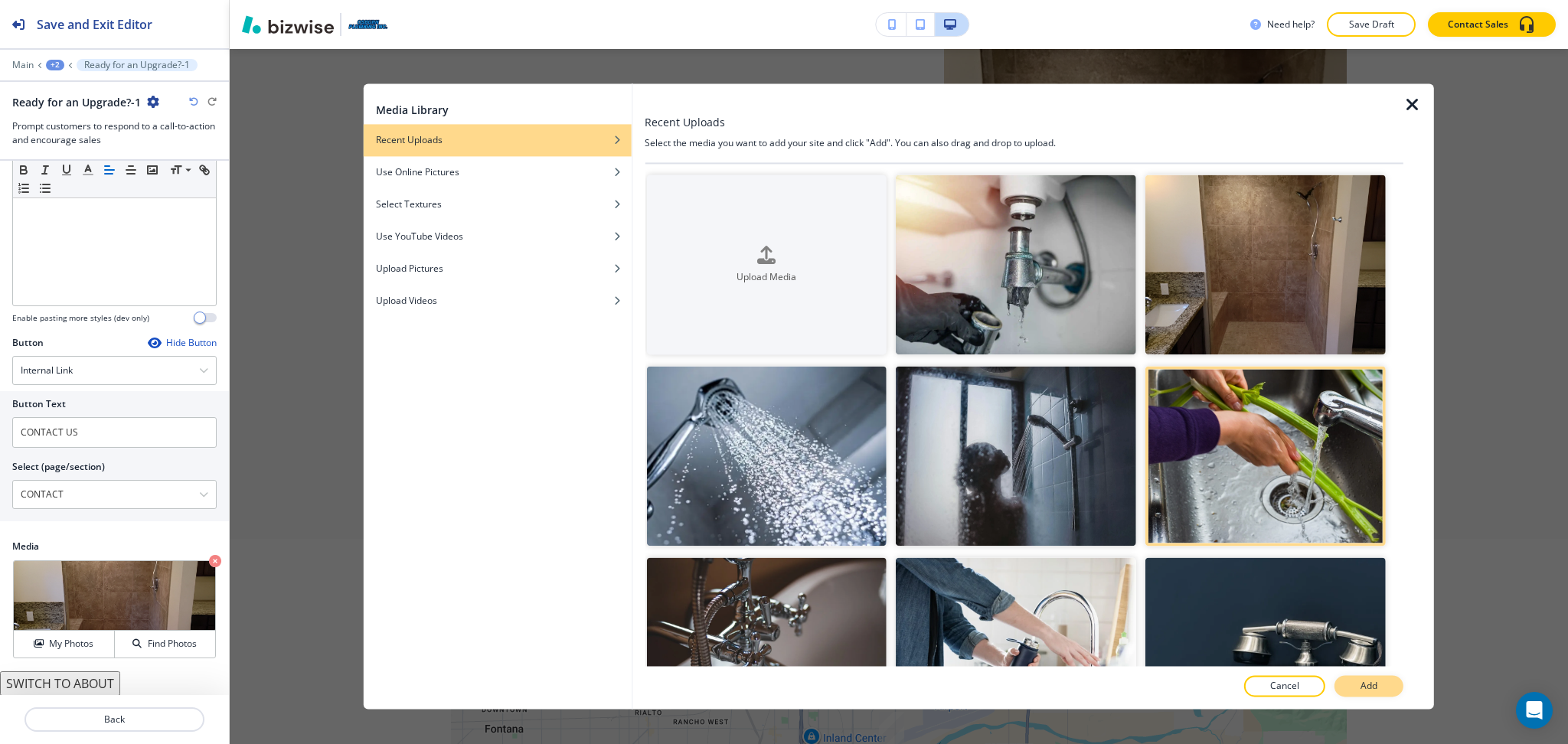
click at [1355, 683] on button "Add" at bounding box center [1368, 686] width 69 height 22
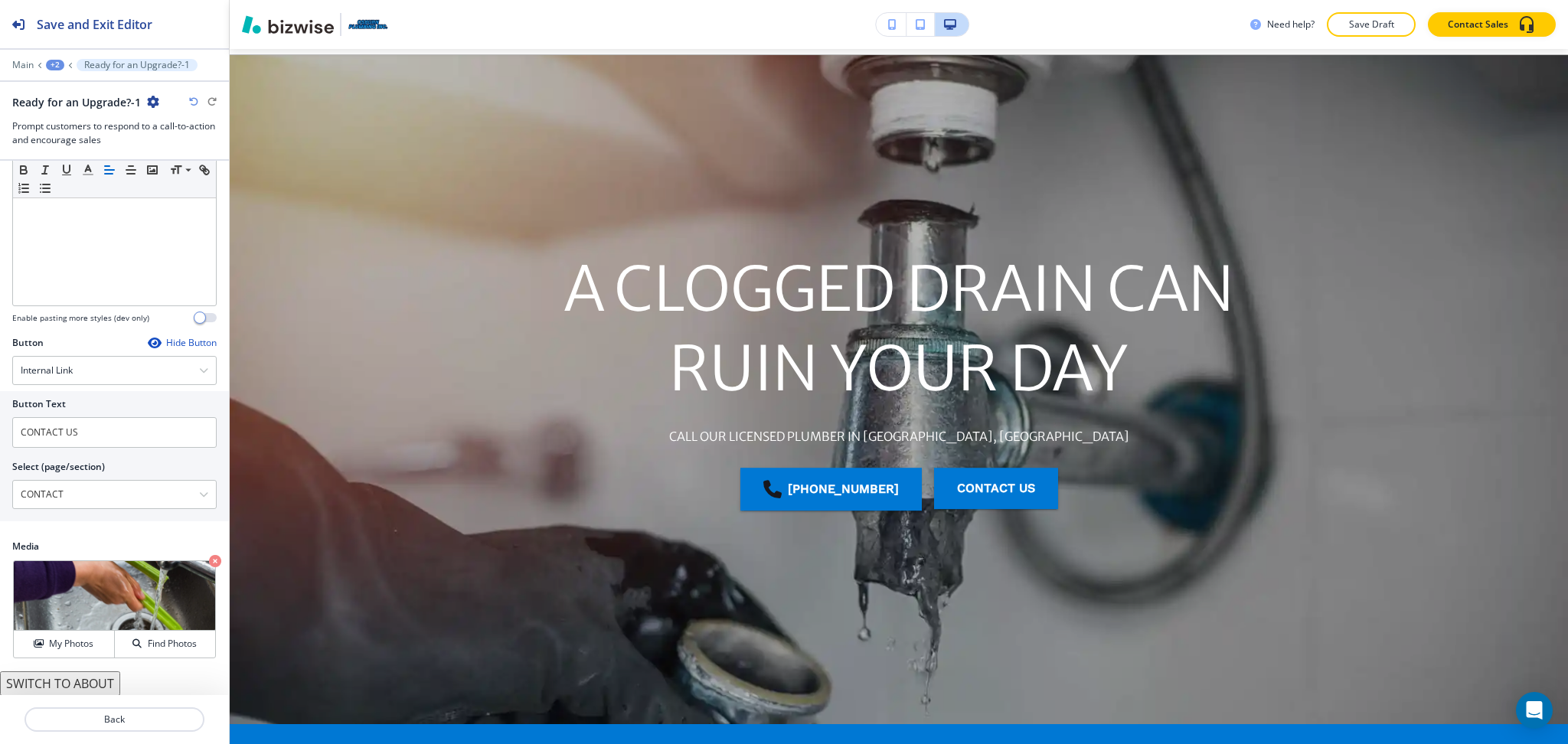
scroll to position [0, 0]
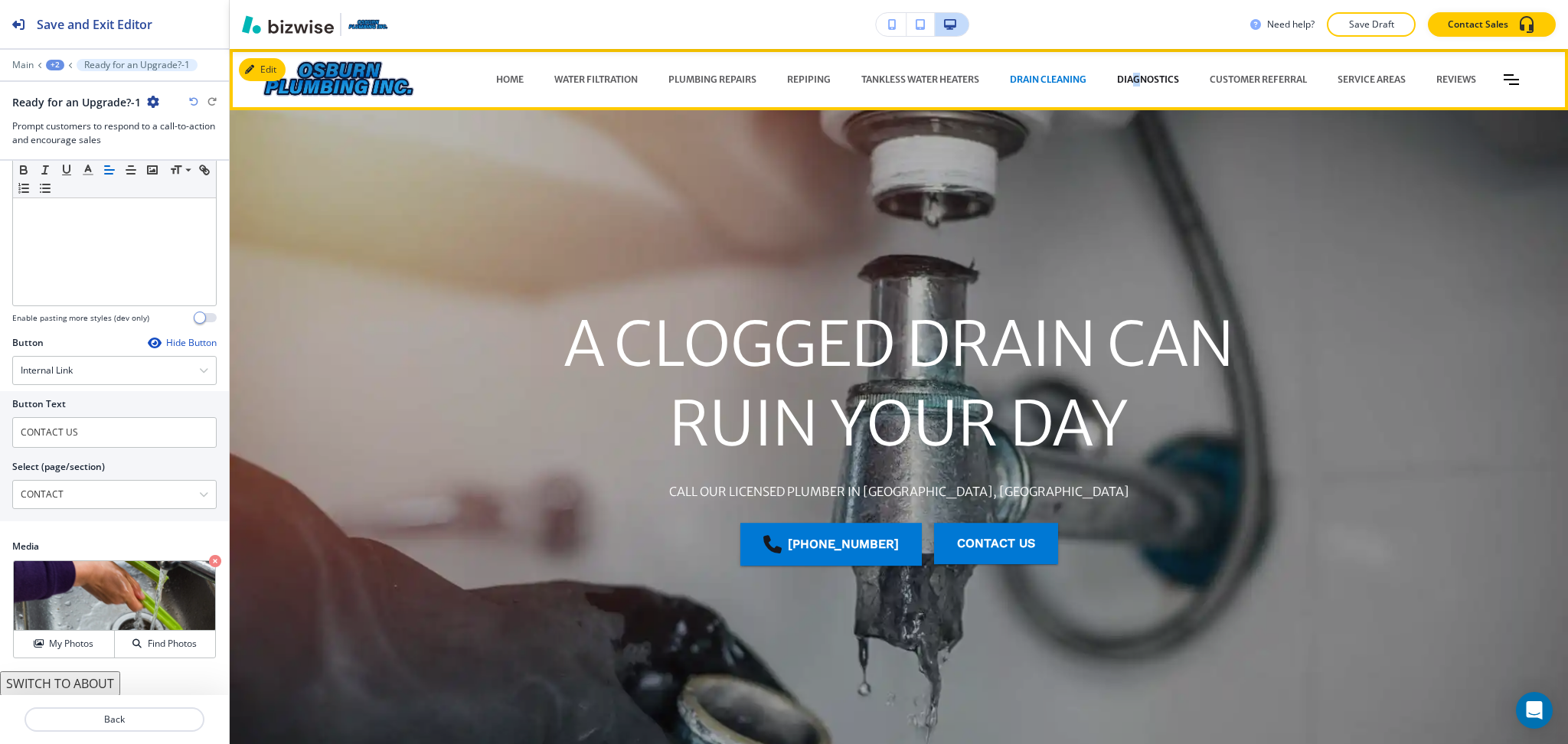
click at [1117, 79] on p "DIAGNOSTICS" at bounding box center [1147, 79] width 62 height 14
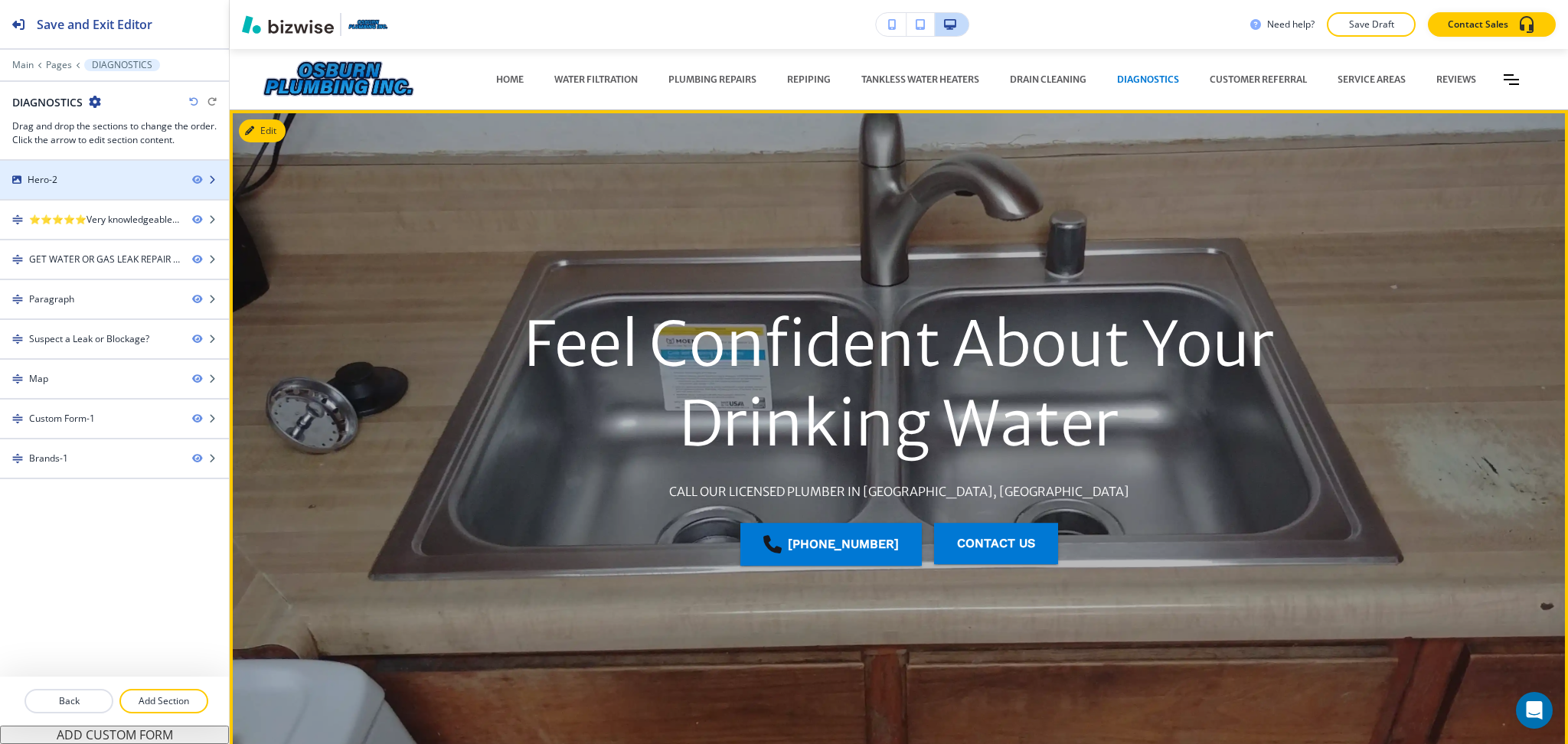
click at [91, 175] on div "Hero-2" at bounding box center [90, 180] width 180 height 14
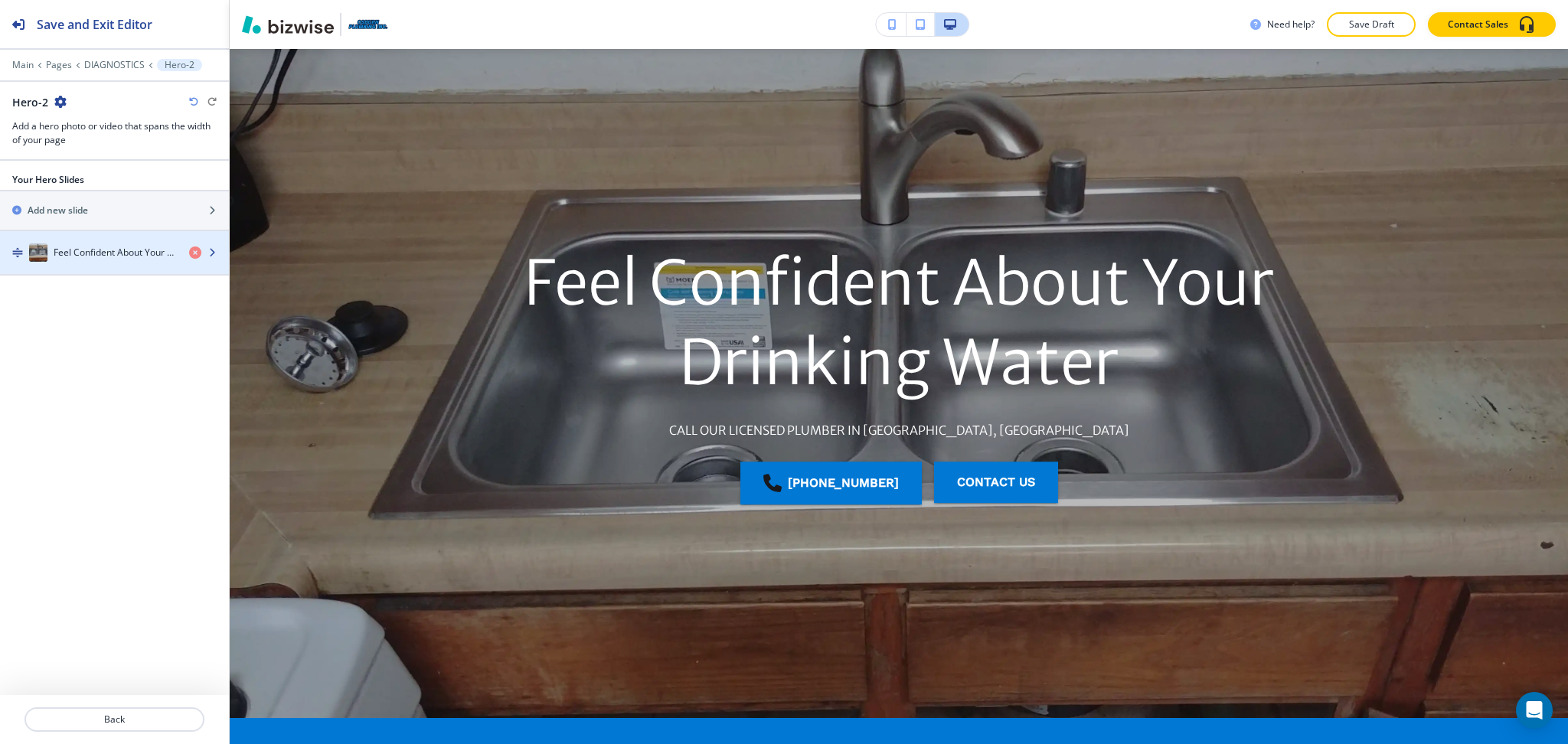
click at [113, 247] on h4 "Feel Confident About Your Drinking Water" at bounding box center [114, 252] width 123 height 14
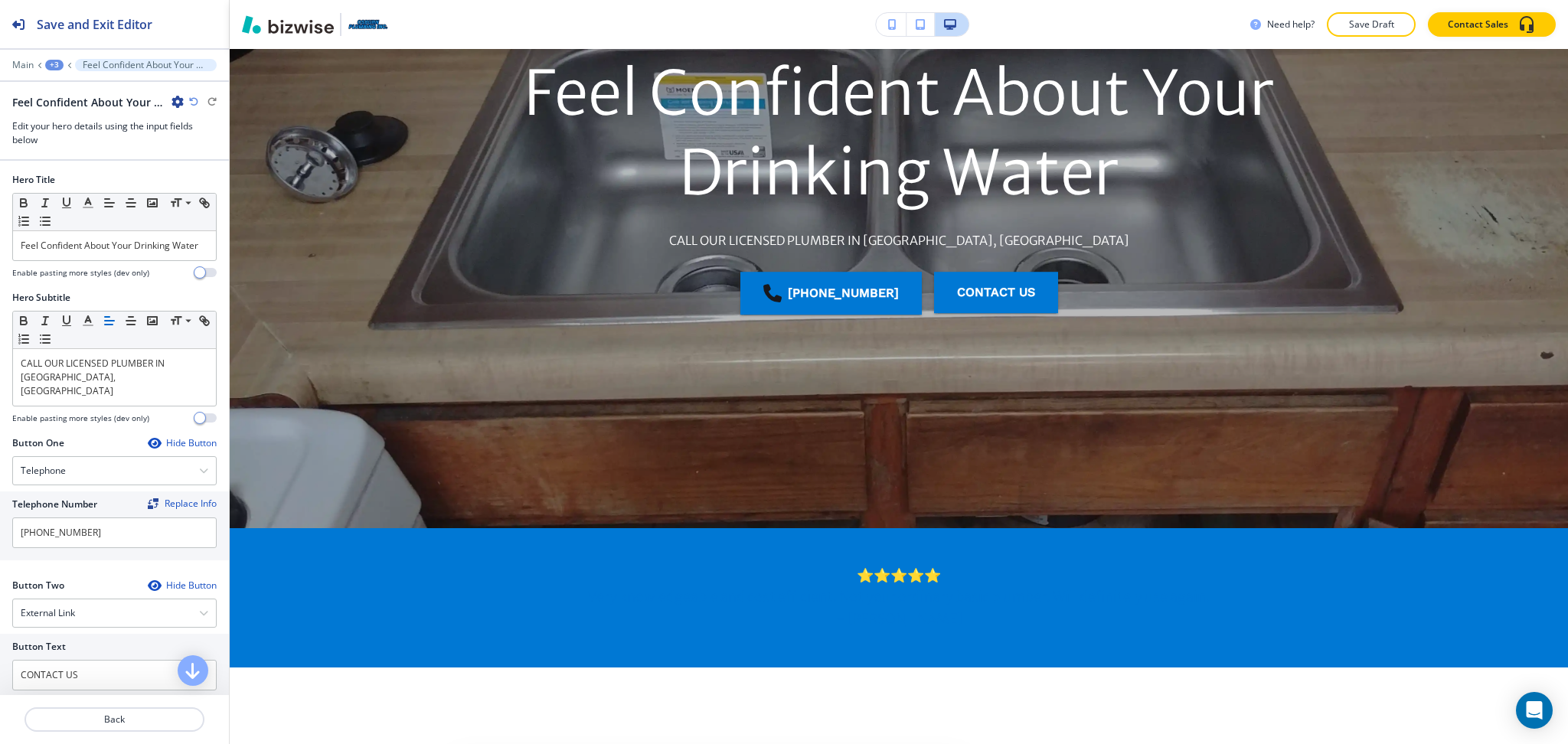
scroll to position [255, 0]
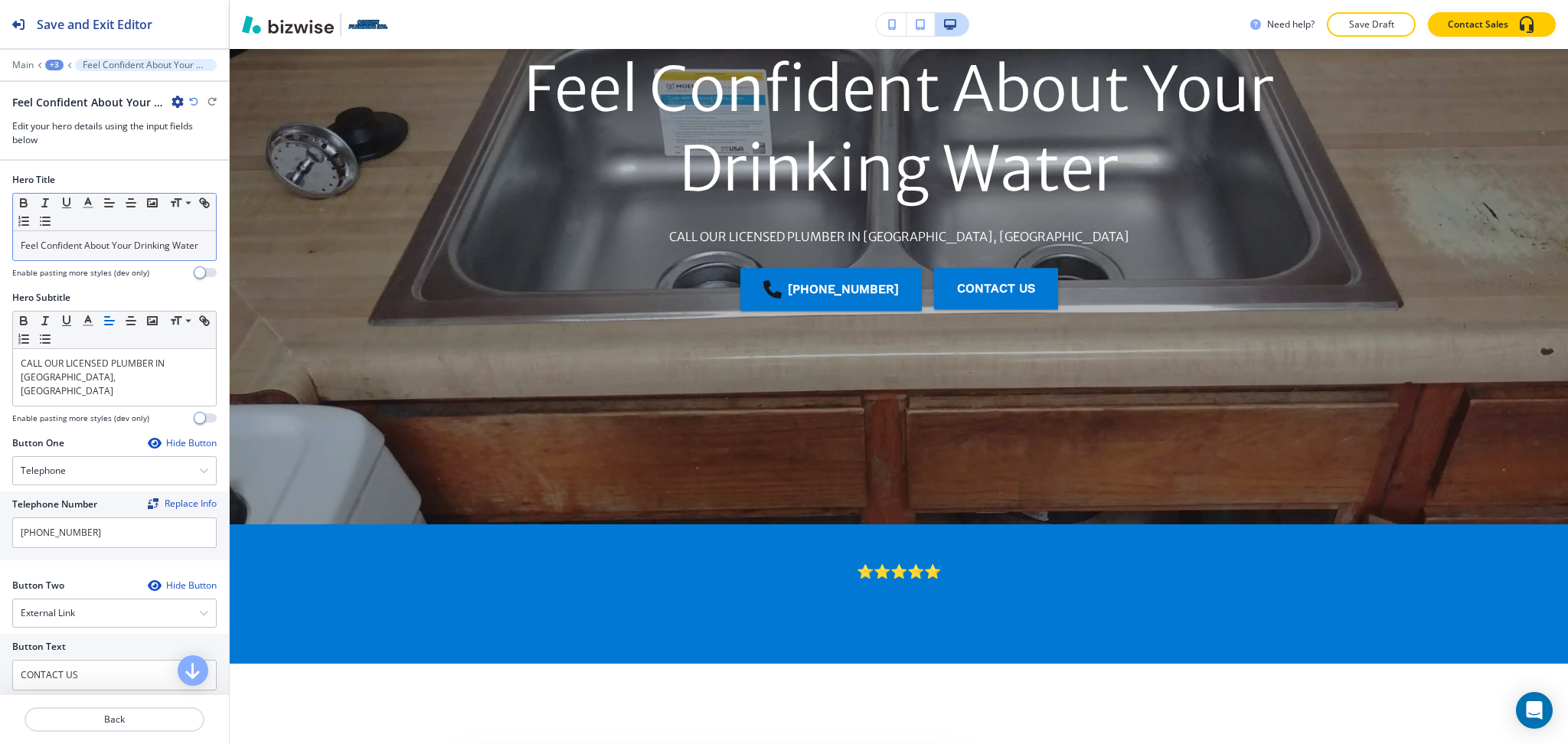
click at [92, 252] on p "Feel Confident About Your Drinking Water" at bounding box center [114, 246] width 188 height 14
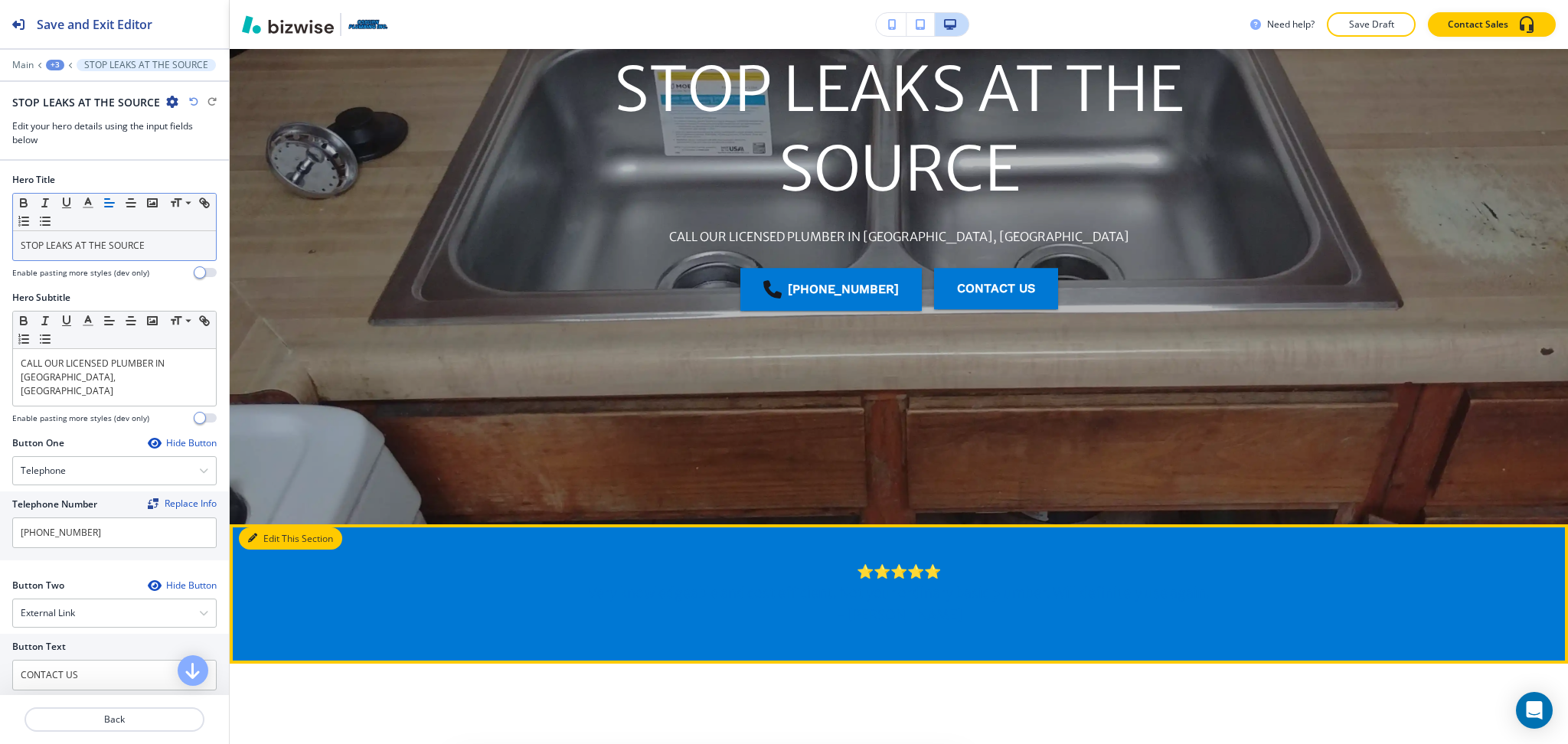
click at [245, 538] on button "Edit This Section" at bounding box center [291, 539] width 103 height 23
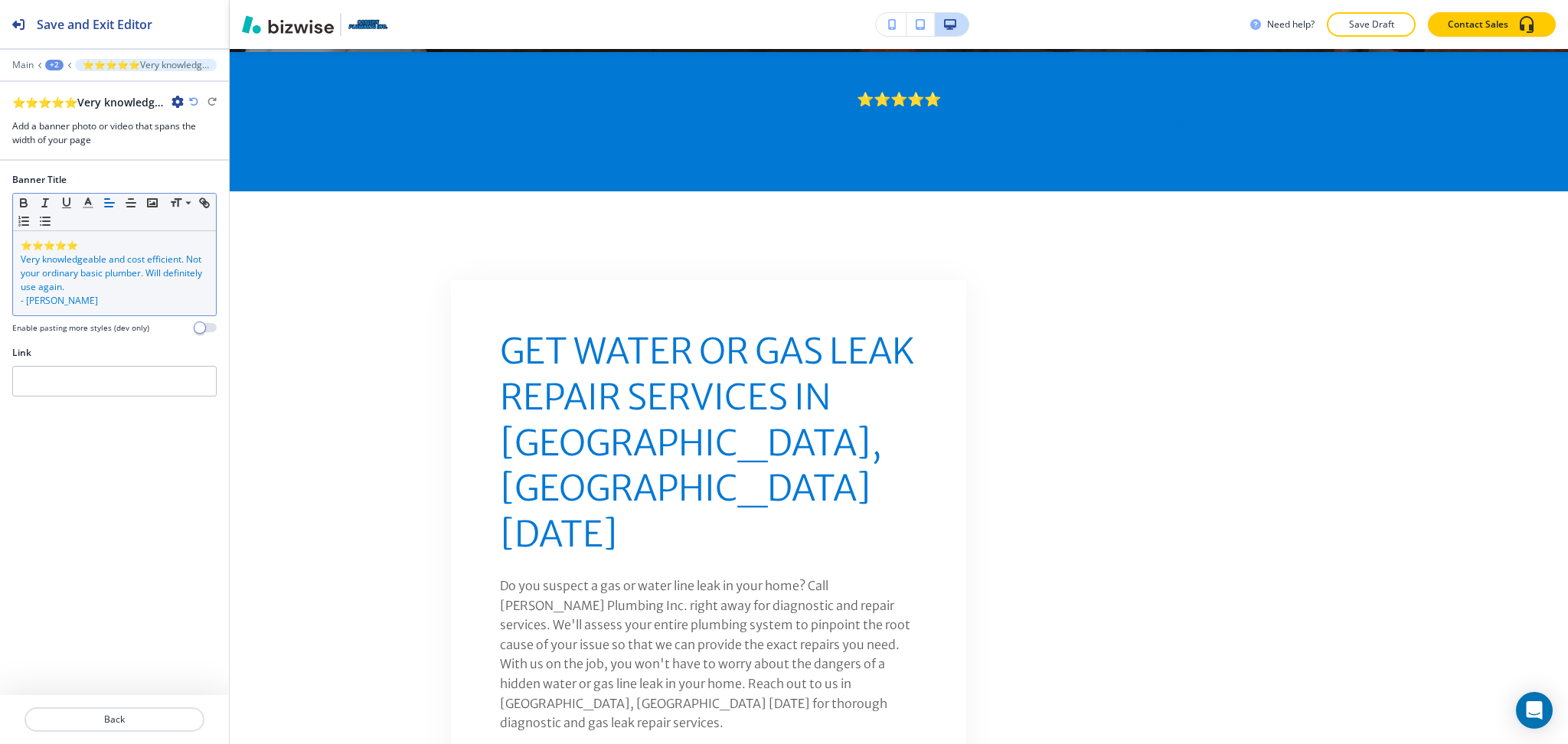
scroll to position [730, 0]
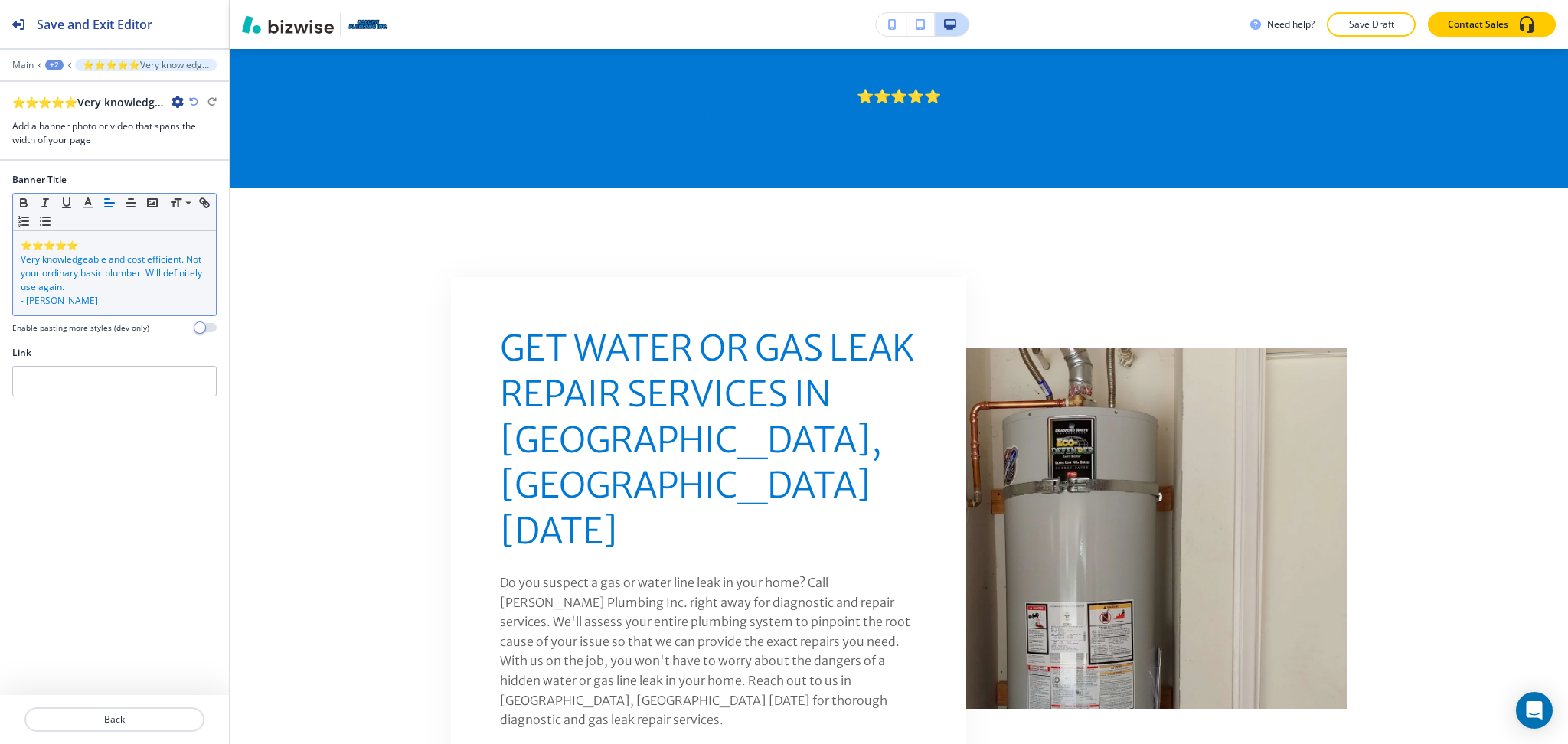
click at [127, 300] on p "- [PERSON_NAME]" at bounding box center [114, 301] width 188 height 14
click at [91, 208] on line "button" at bounding box center [88, 208] width 10 height 0
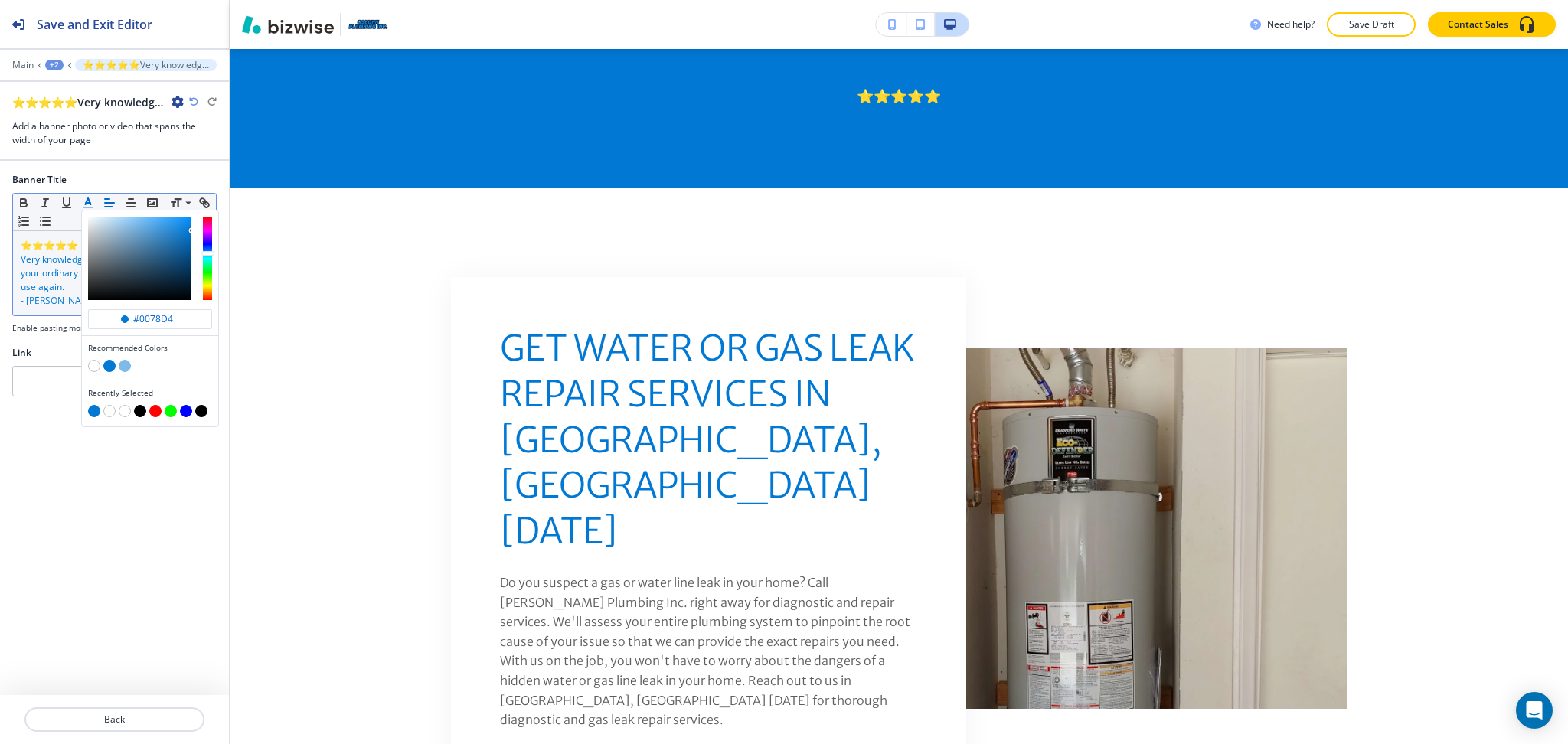
click at [95, 368] on button "button" at bounding box center [94, 366] width 12 height 12
type input "#ffffff"
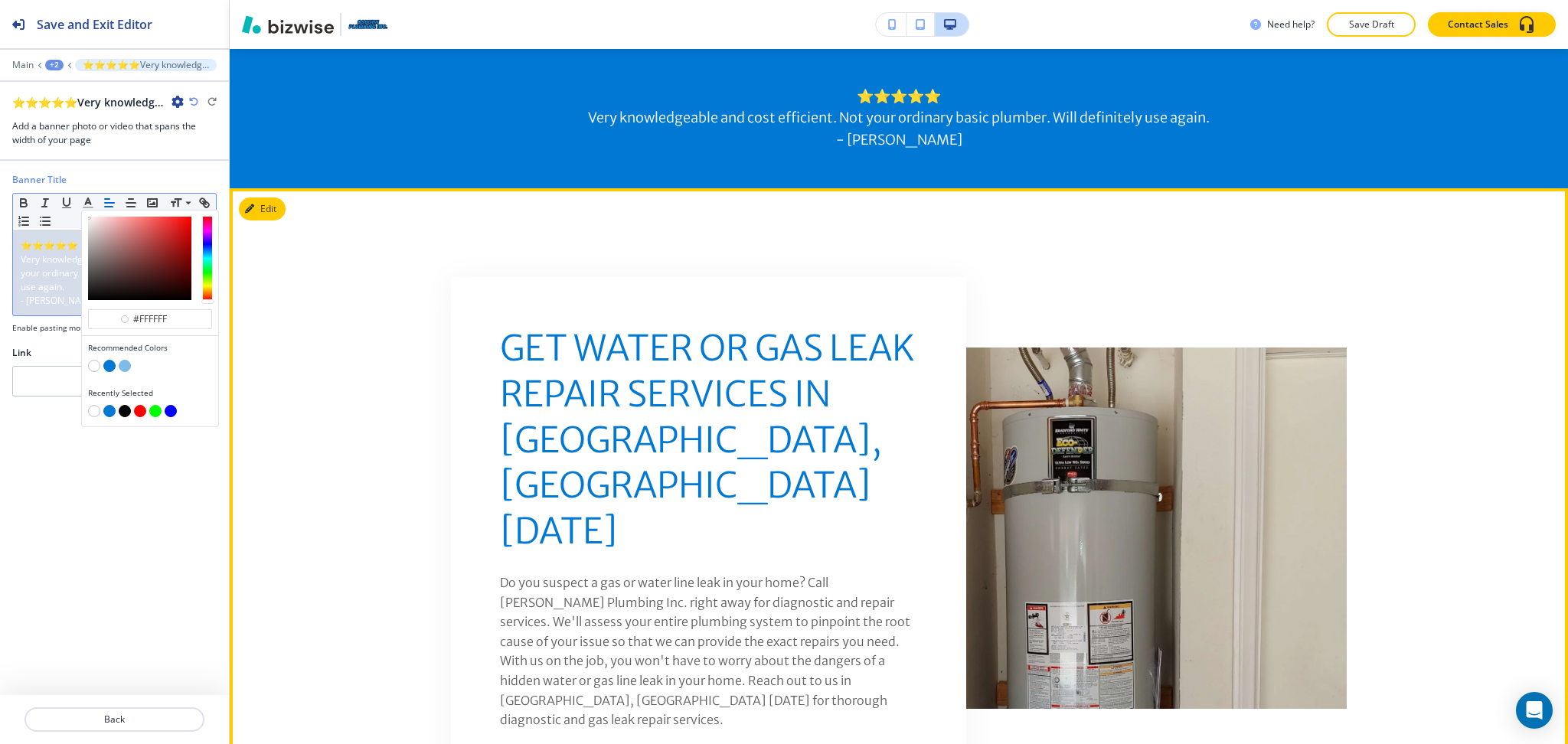
click at [274, 206] on button "Edit" at bounding box center [262, 209] width 46 height 23
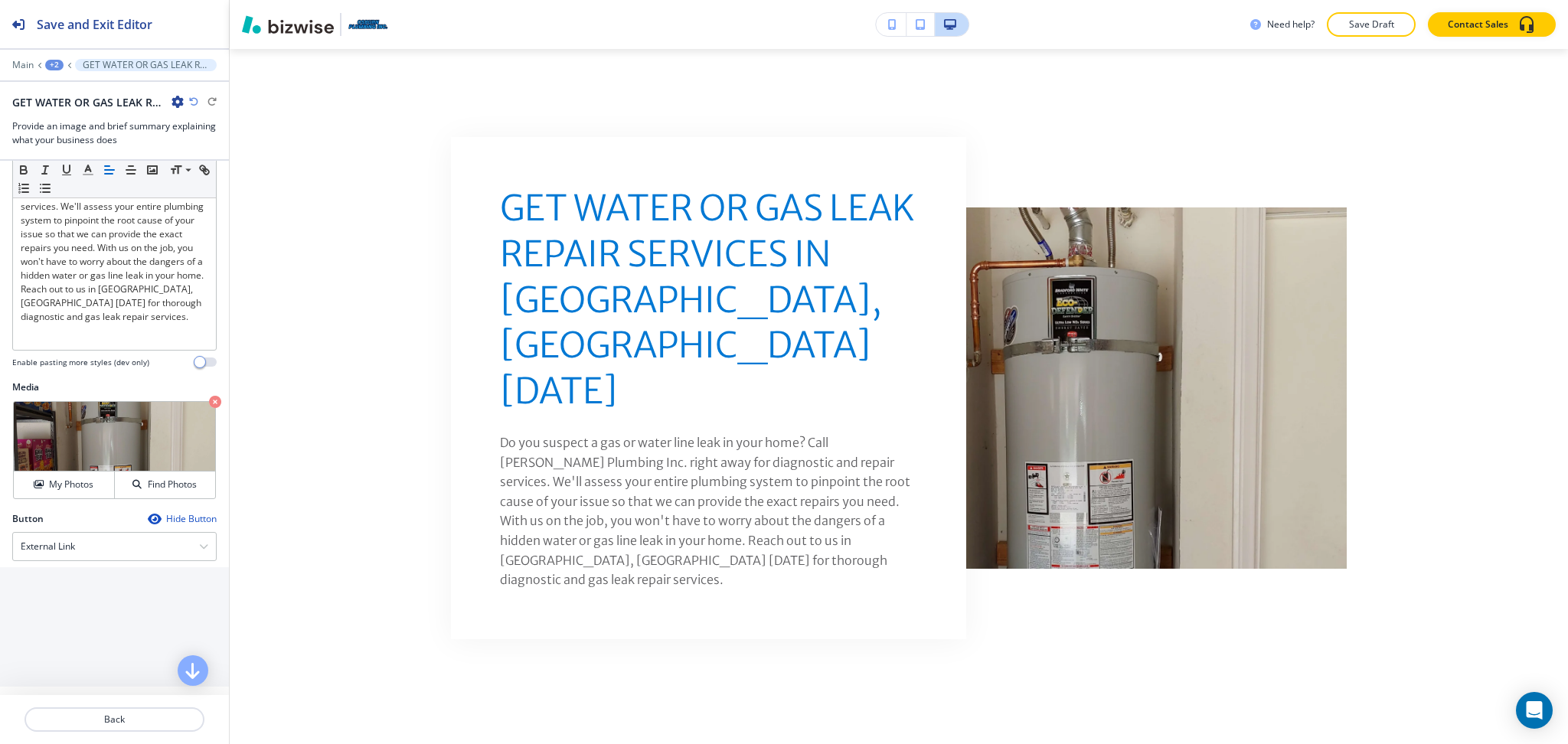
scroll to position [309, 0]
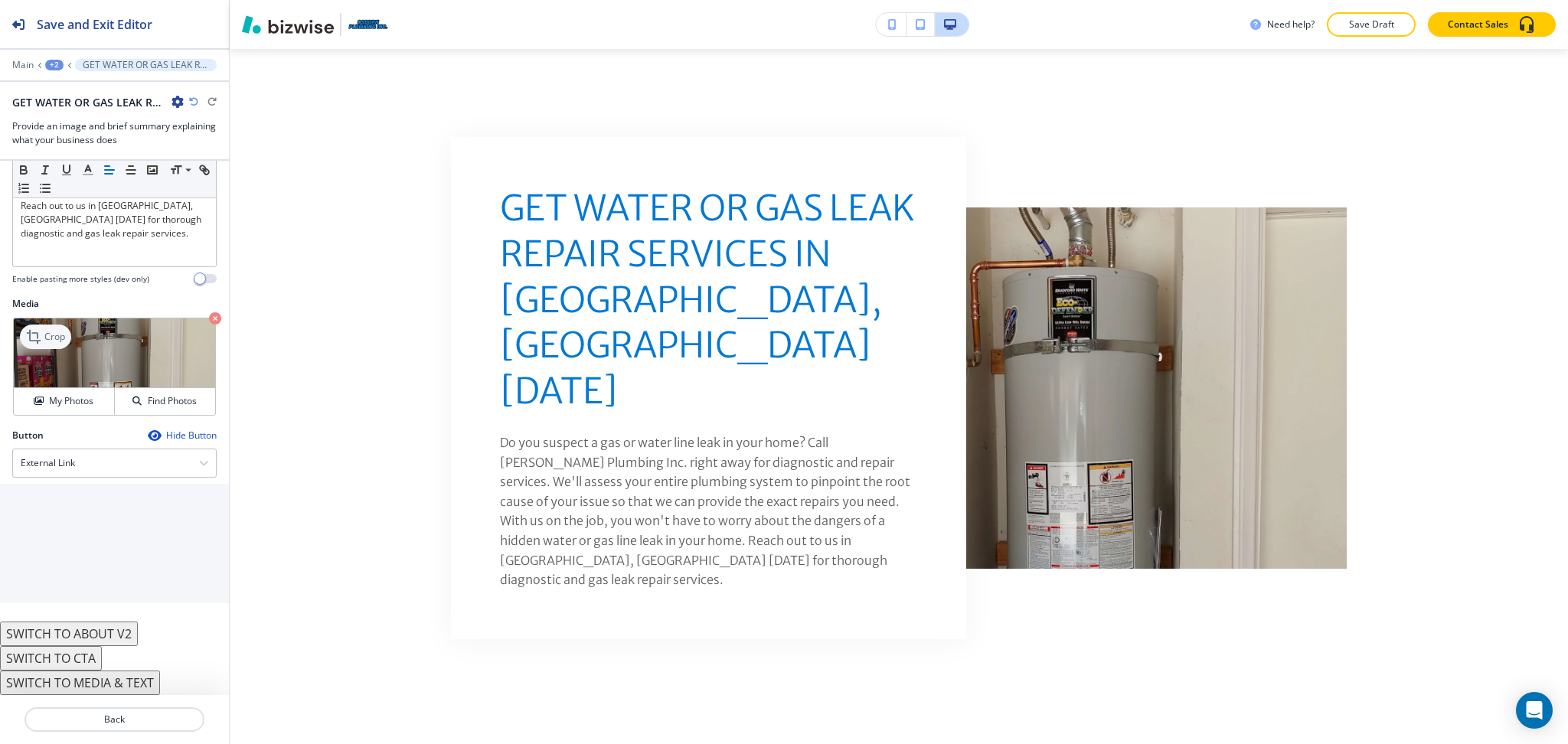
click at [51, 338] on p "Crop" at bounding box center [55, 337] width 21 height 14
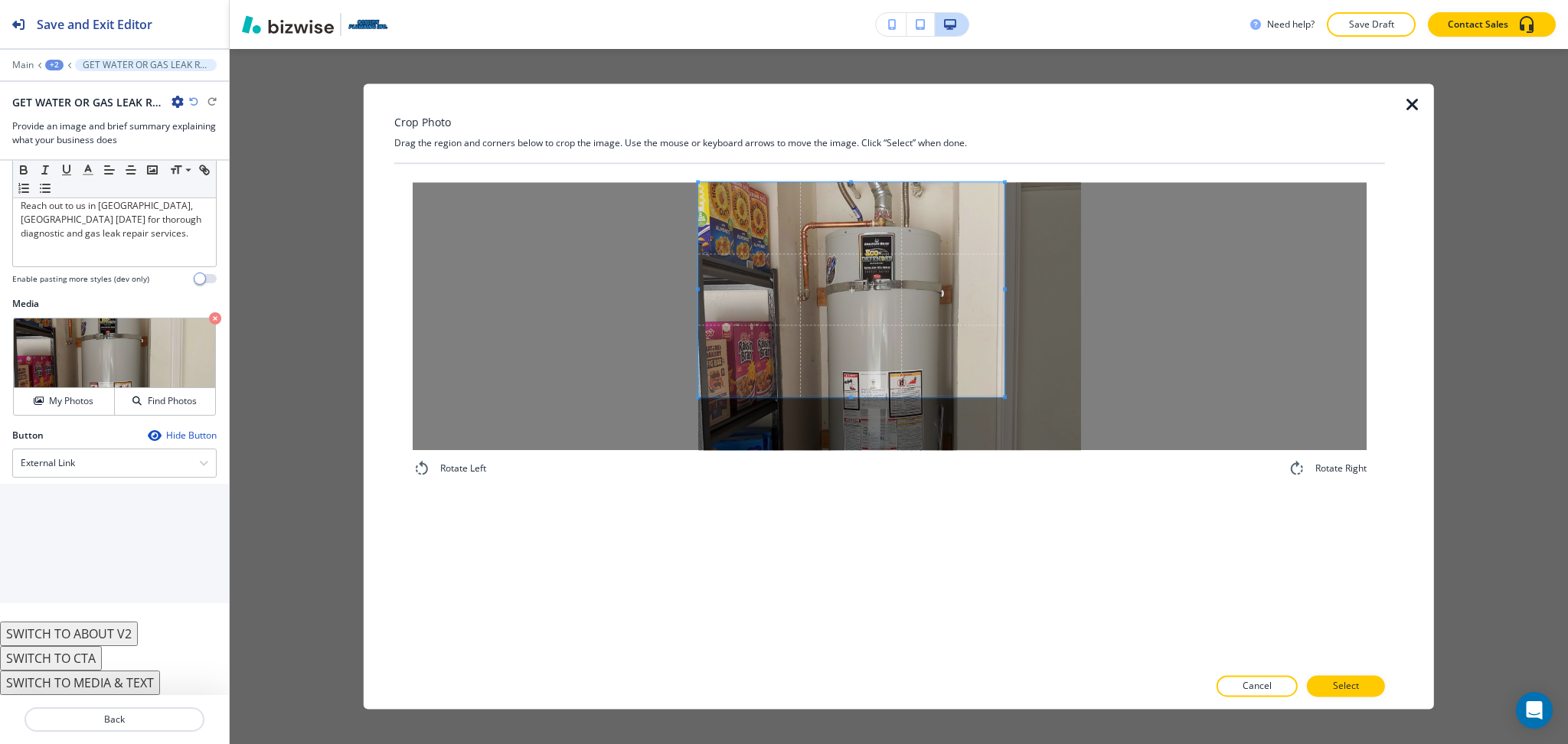
click at [818, 283] on span at bounding box center [851, 290] width 306 height 215
click at [854, 542] on div "Rotate Left Rotate Right" at bounding box center [890, 415] width 991 height 502
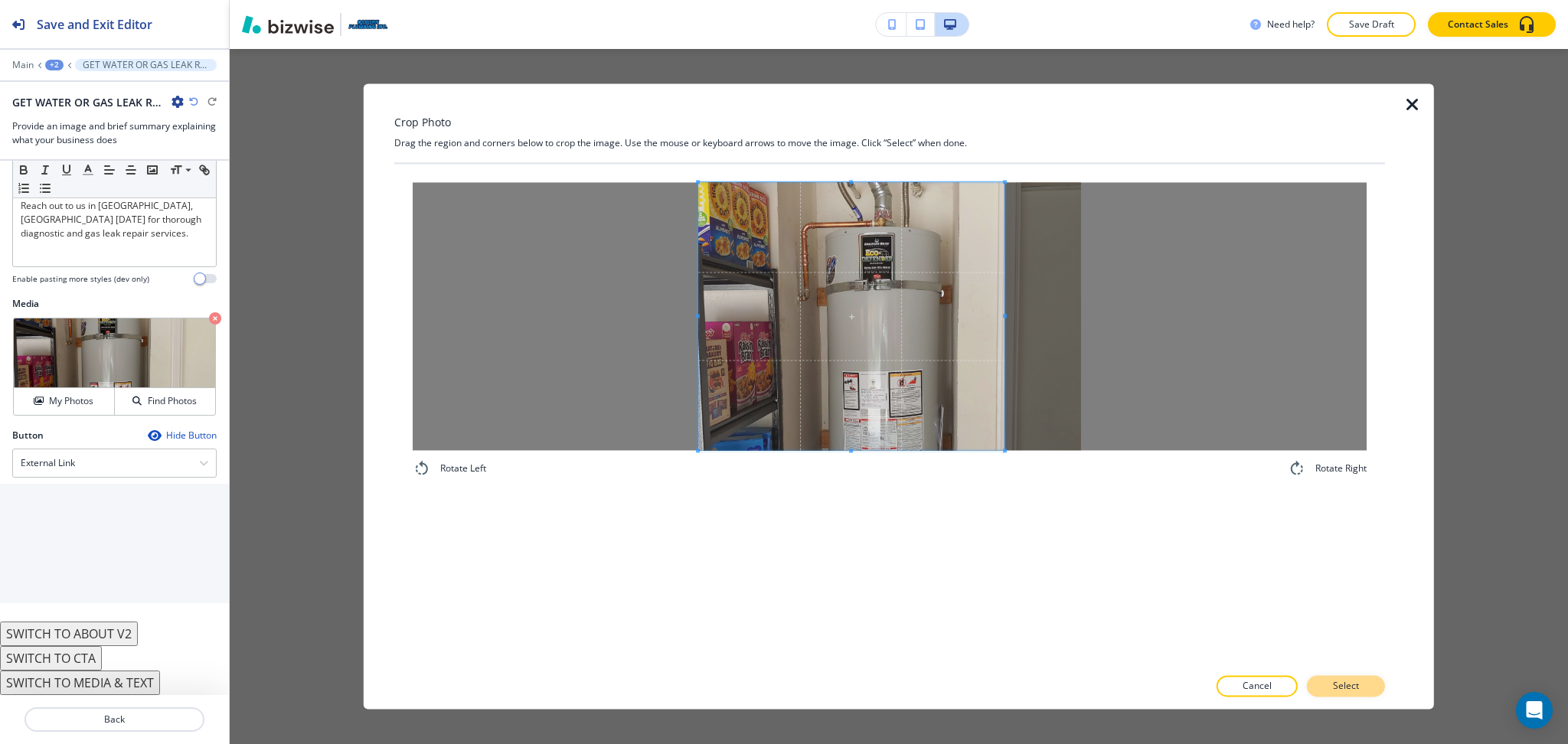
click at [1339, 684] on p "Select" at bounding box center [1345, 687] width 26 height 14
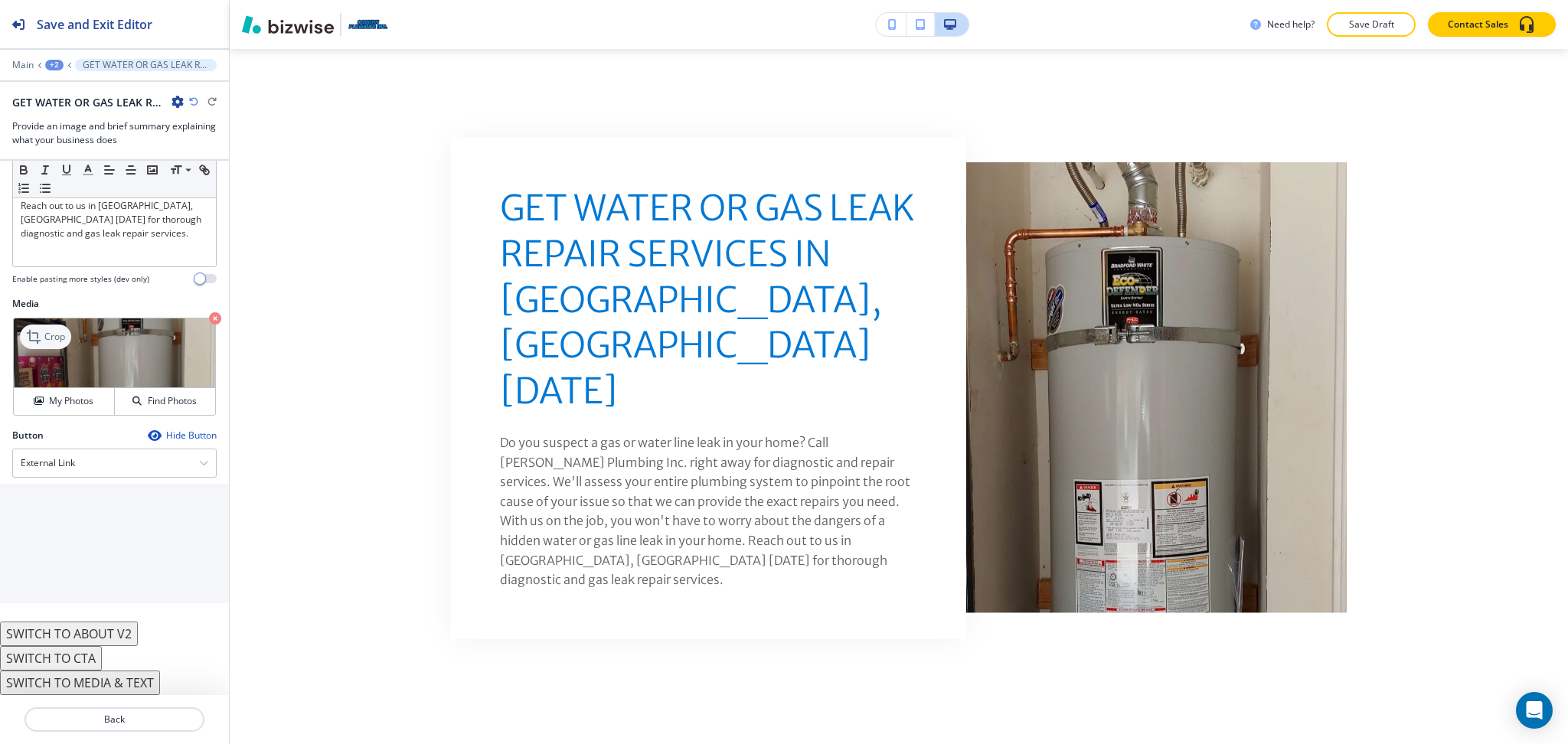
click at [47, 337] on p "Crop" at bounding box center [55, 337] width 21 height 14
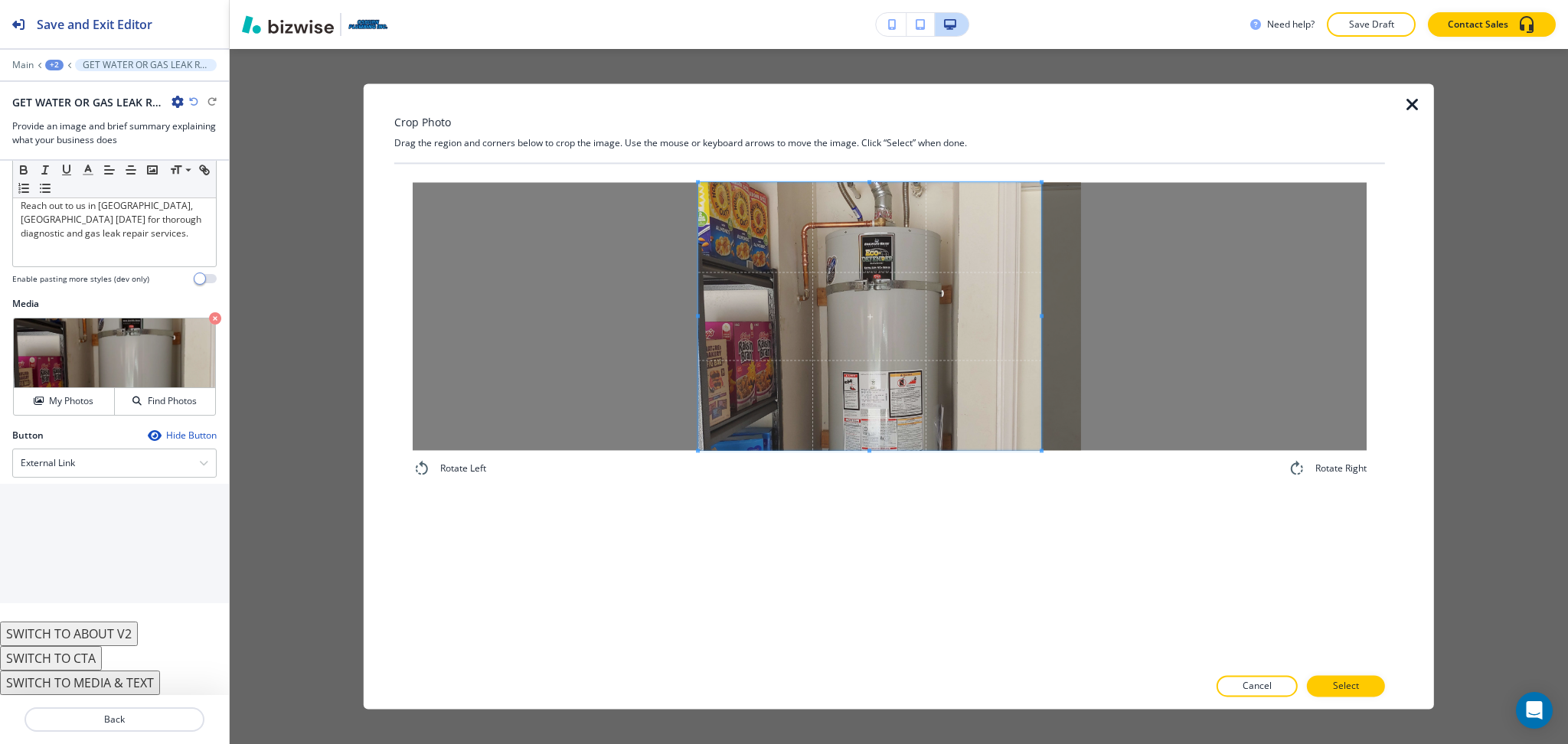
click at [1041, 313] on div at bounding box center [870, 316] width 343 height 268
click at [1357, 681] on p "Select" at bounding box center [1345, 687] width 26 height 14
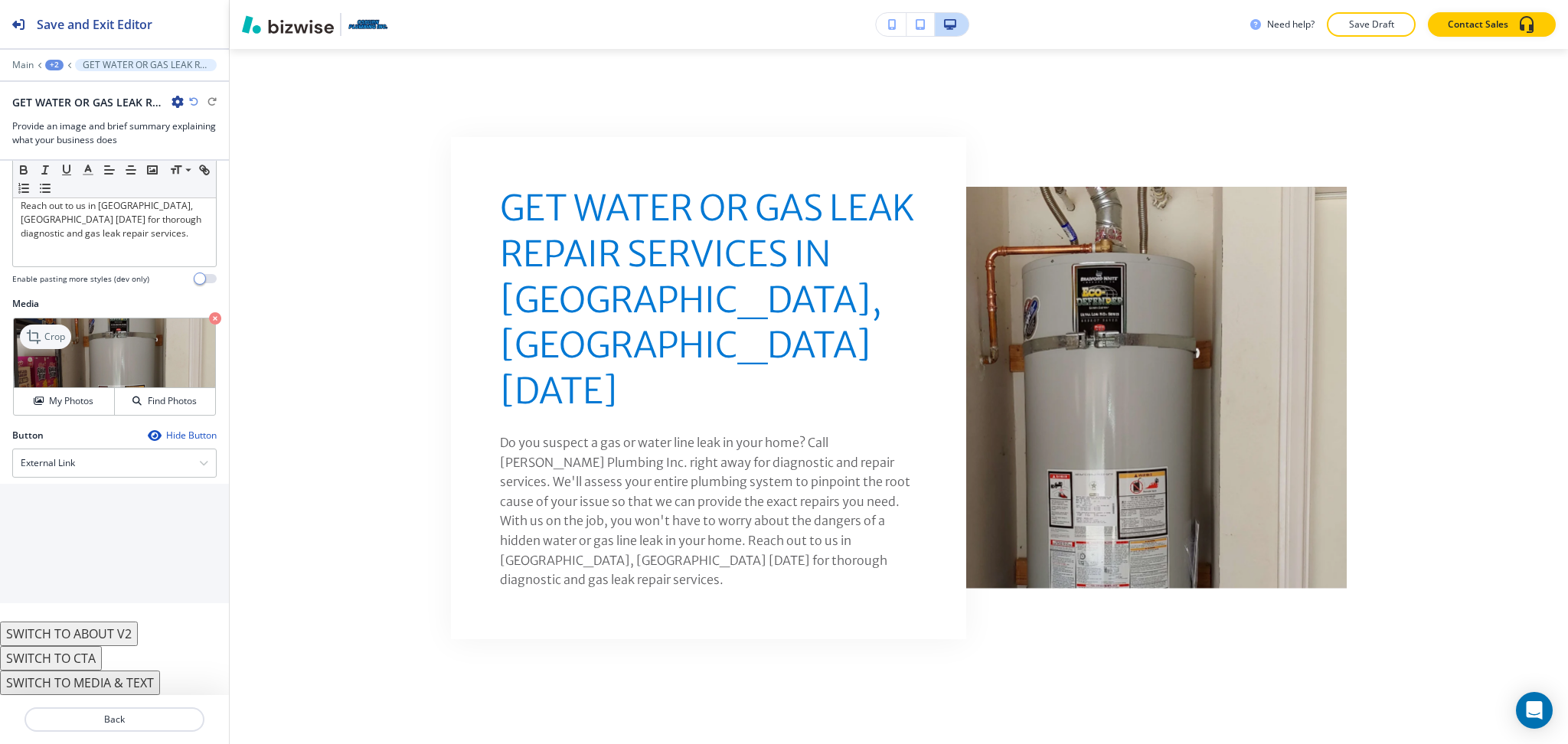
click at [58, 333] on p "Crop" at bounding box center [55, 337] width 21 height 14
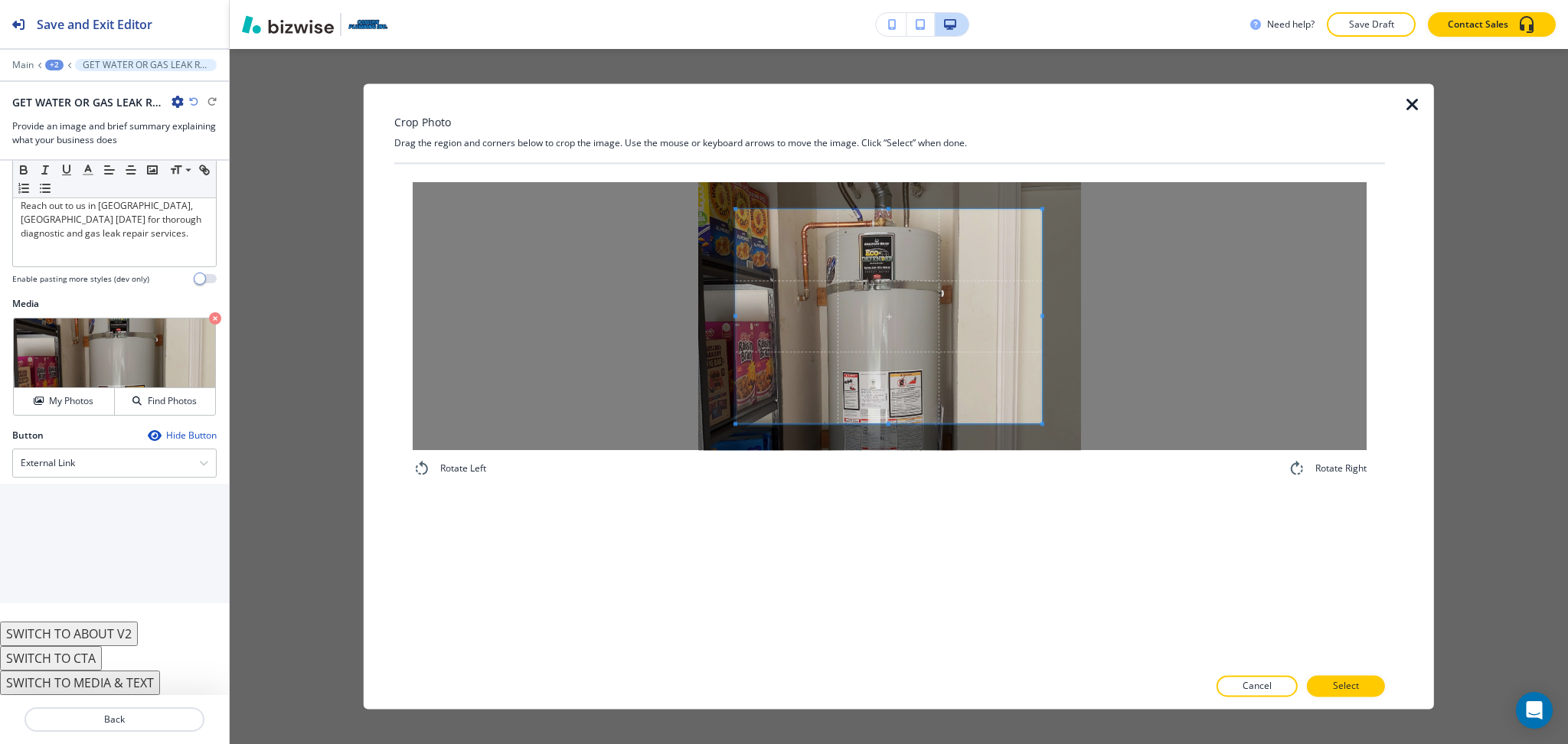
click at [967, 355] on span at bounding box center [889, 316] width 306 height 215
click at [904, 148] on div "Crop Photo Drag the region and corners below to crop the image. Use the mouse o…" at bounding box center [890, 396] width 991 height 625
click at [885, 422] on span at bounding box center [889, 305] width 306 height 241
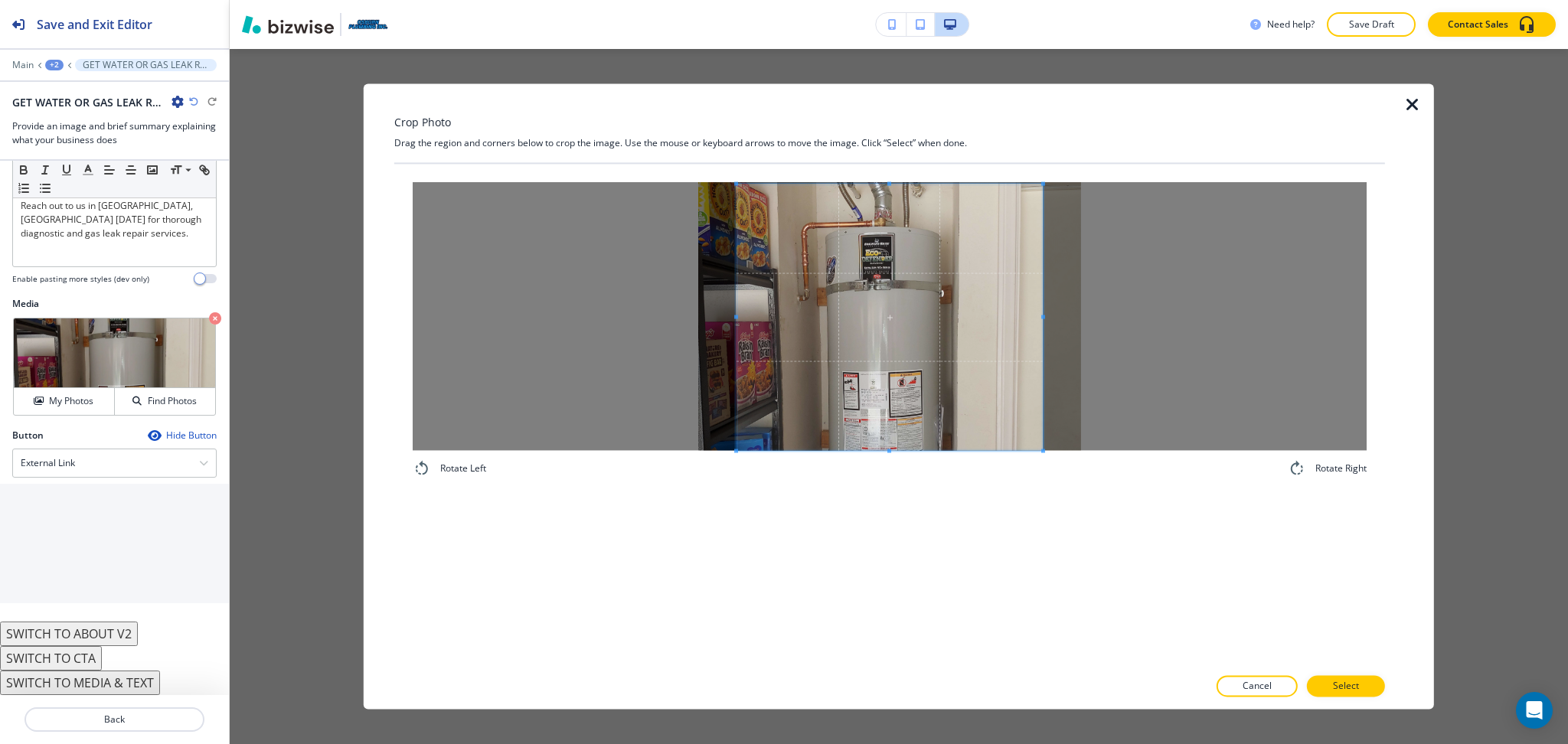
click at [885, 554] on div "Rotate Left Rotate Right" at bounding box center [890, 415] width 991 height 502
click at [733, 313] on span at bounding box center [885, 317] width 306 height 266
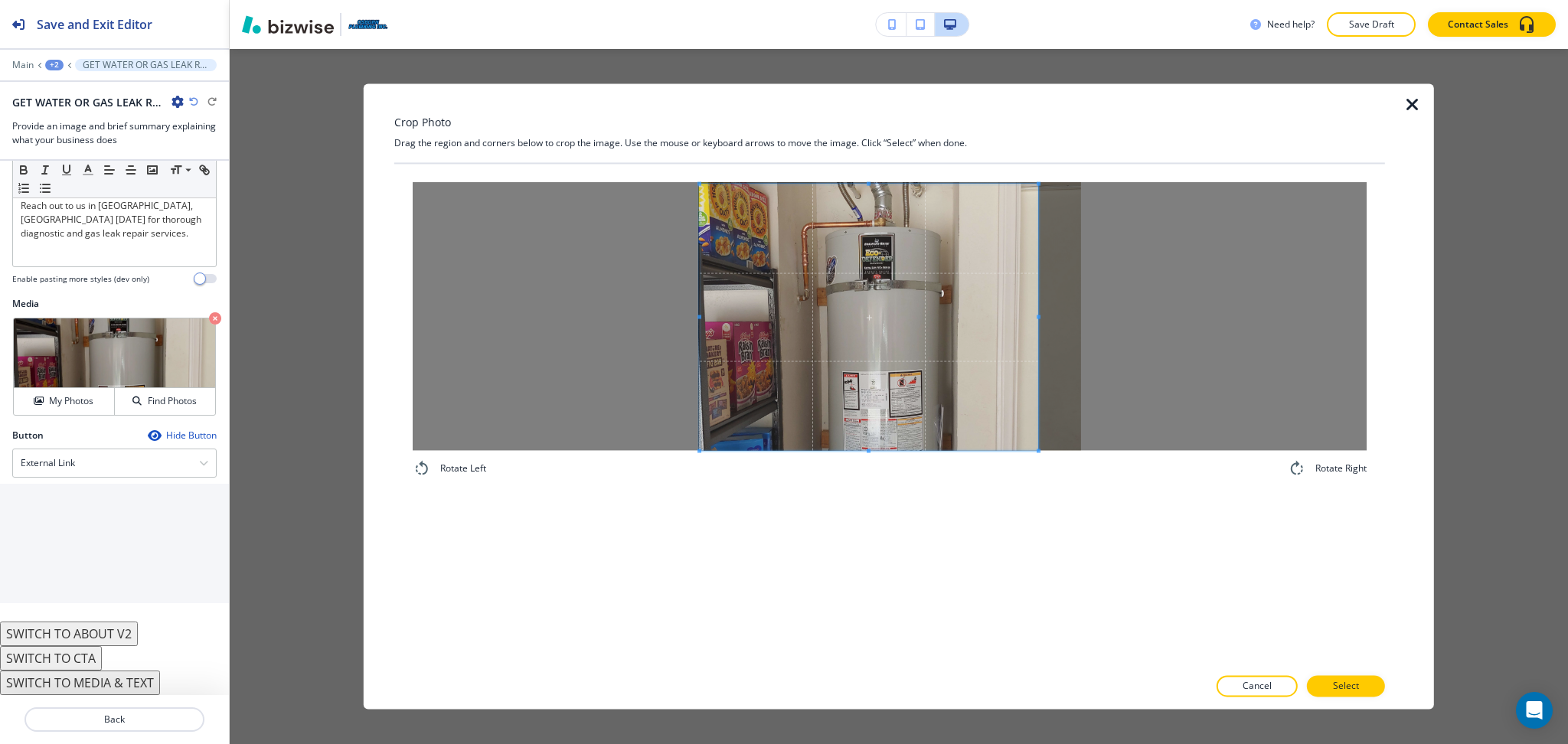
click at [609, 307] on div at bounding box center [890, 316] width 953 height 268
click at [1050, 311] on span at bounding box center [1049, 317] width 3 height 266
click at [1340, 686] on p "Select" at bounding box center [1345, 687] width 26 height 14
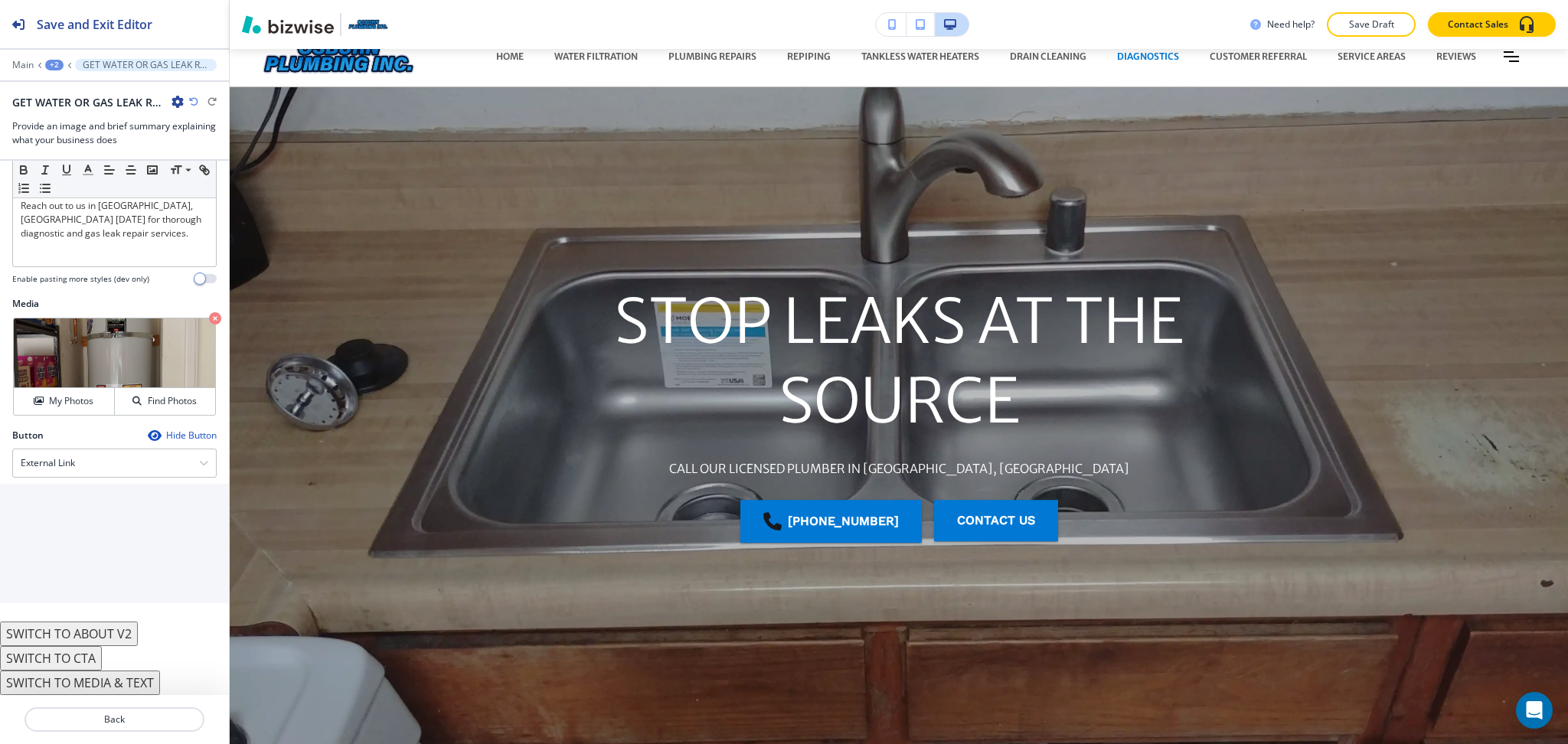
scroll to position [0, 0]
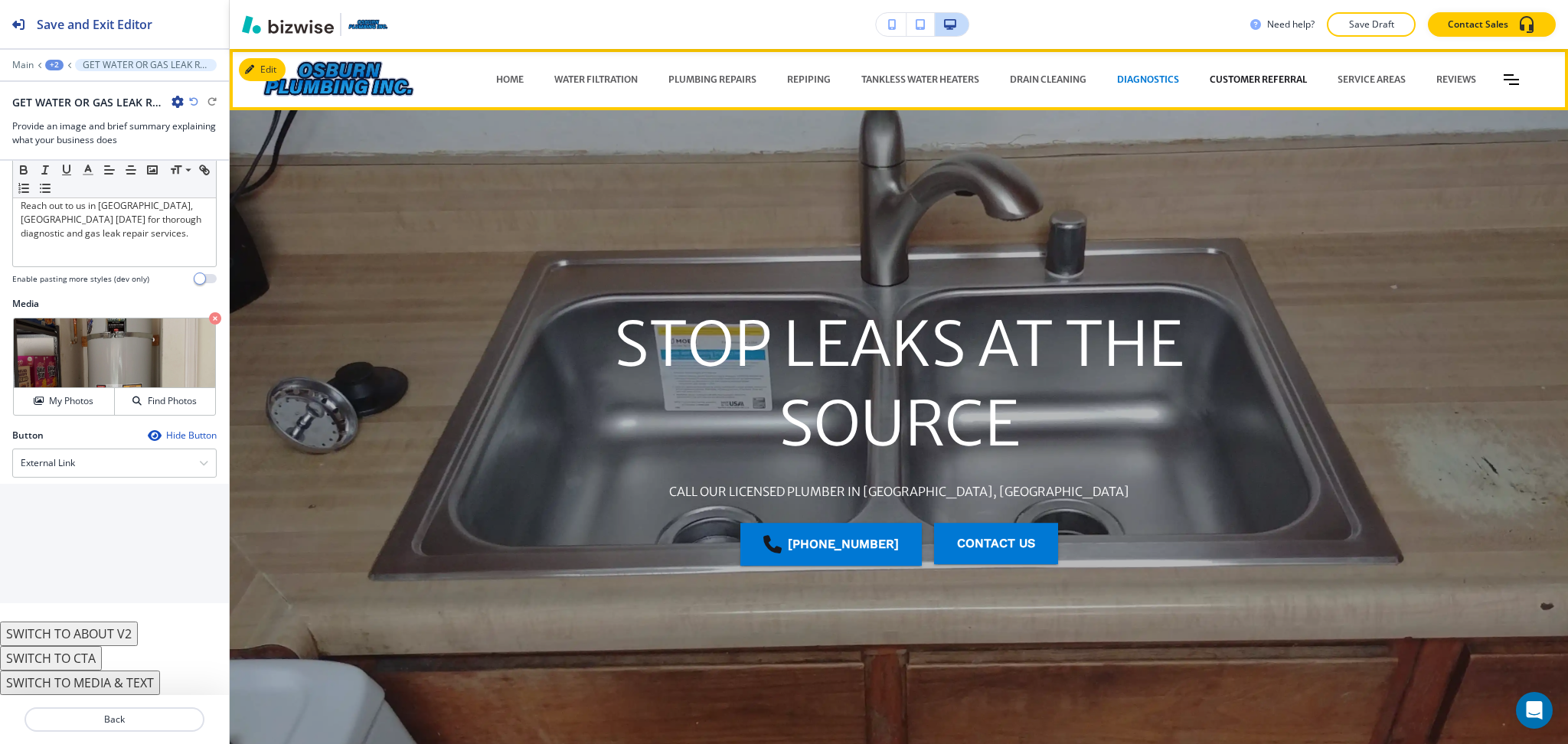
click at [1228, 76] on p "CUSTOMER REFERRAL" at bounding box center [1257, 79] width 97 height 14
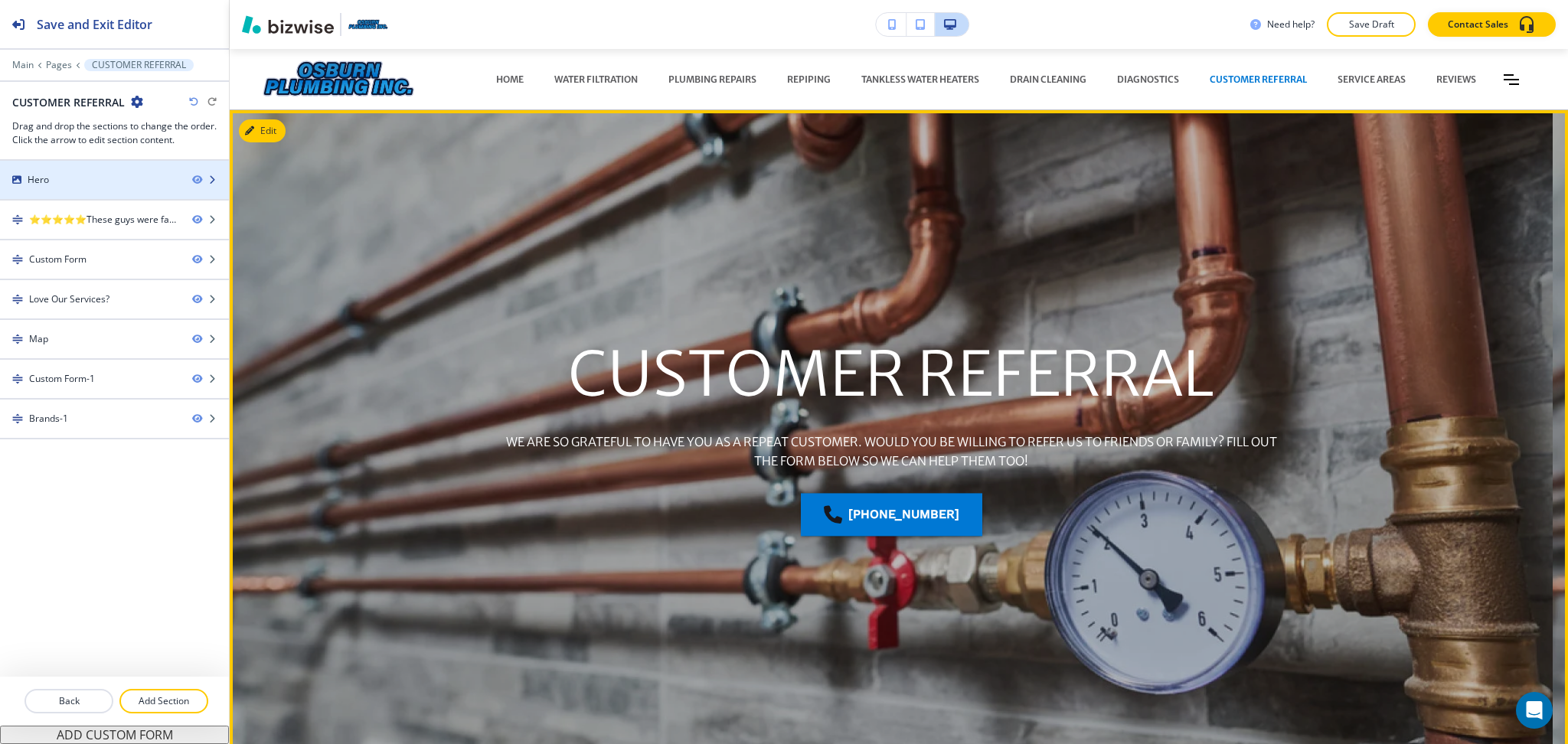
click at [68, 190] on div at bounding box center [114, 193] width 229 height 12
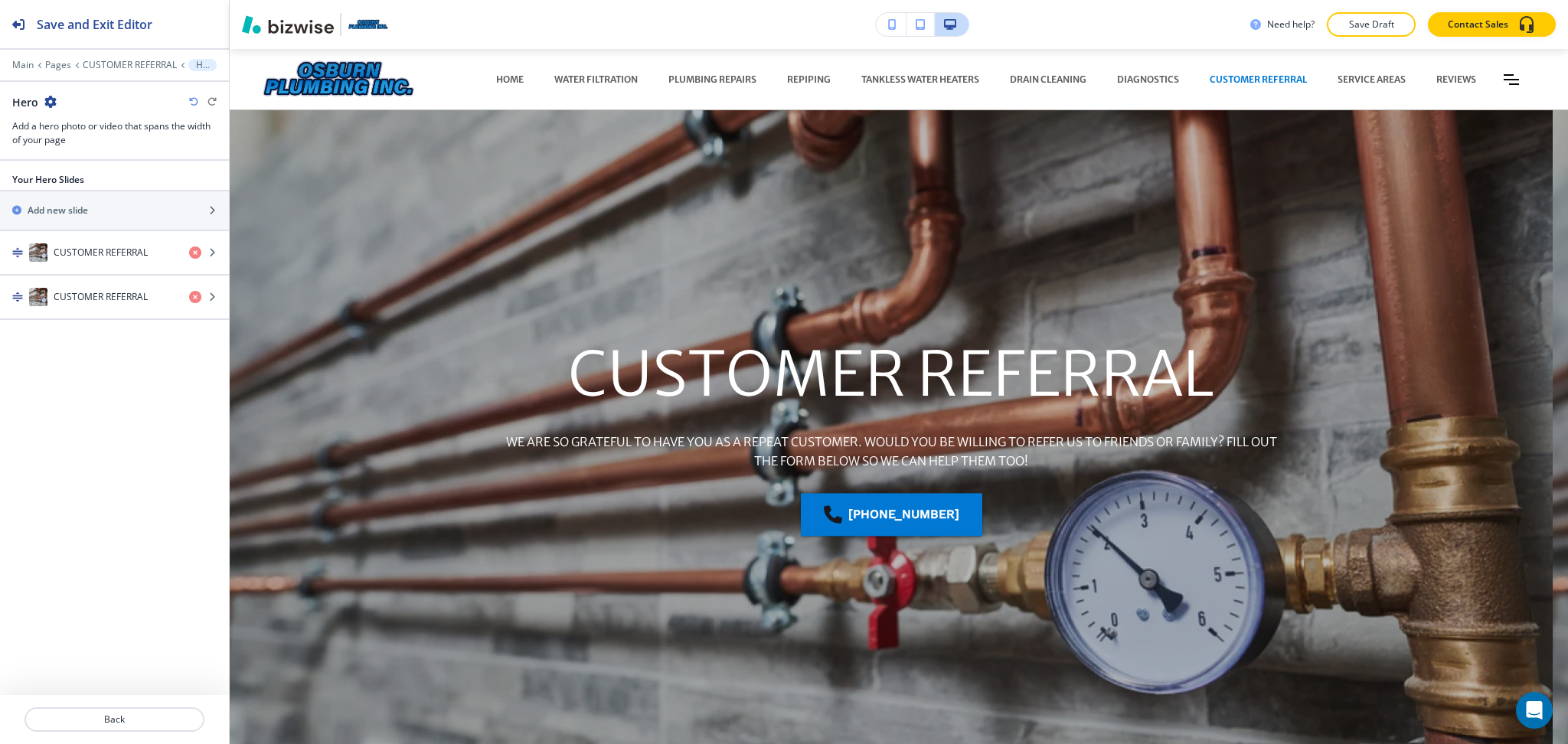
scroll to position [61, 0]
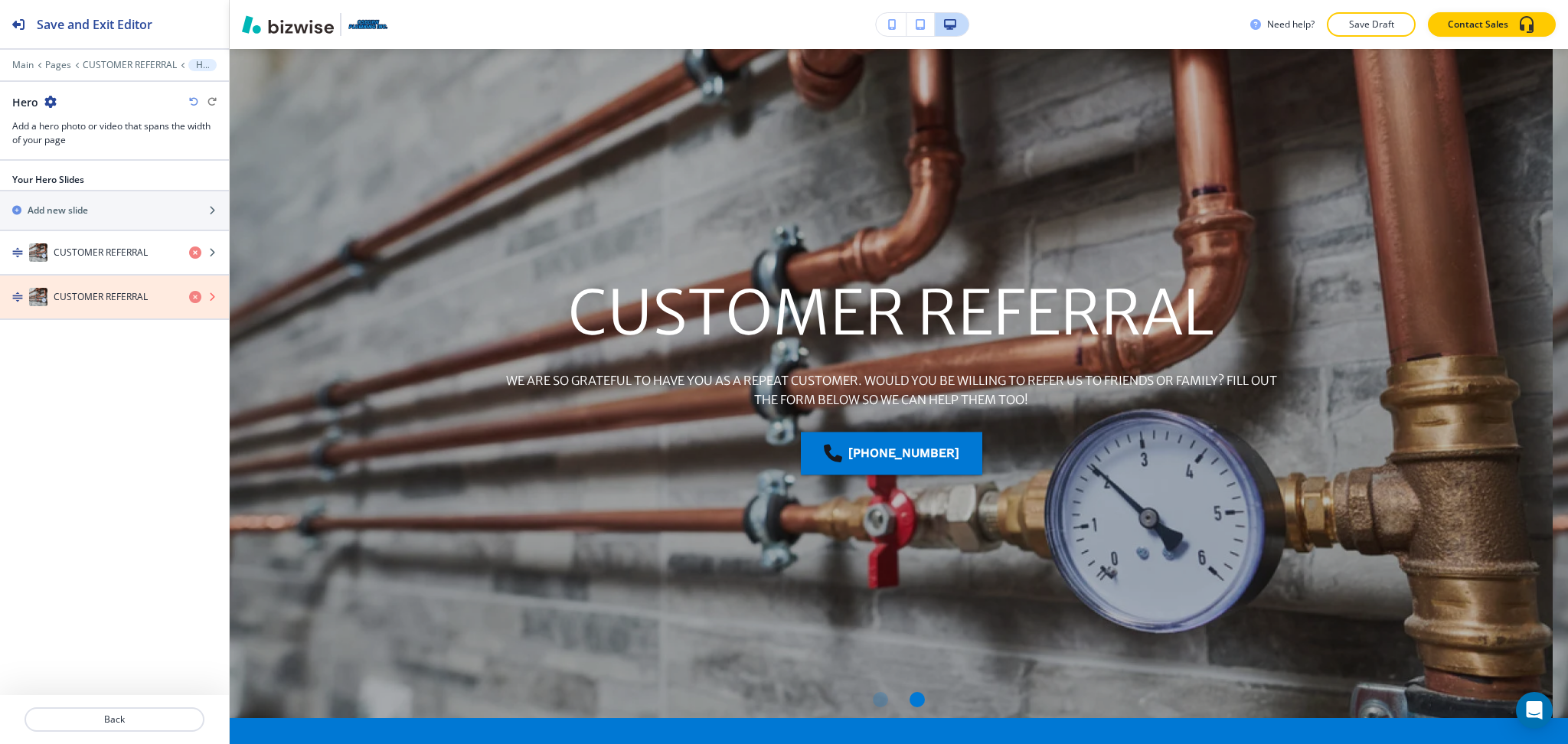
click at [195, 295] on icon "button" at bounding box center [196, 297] width 12 height 12
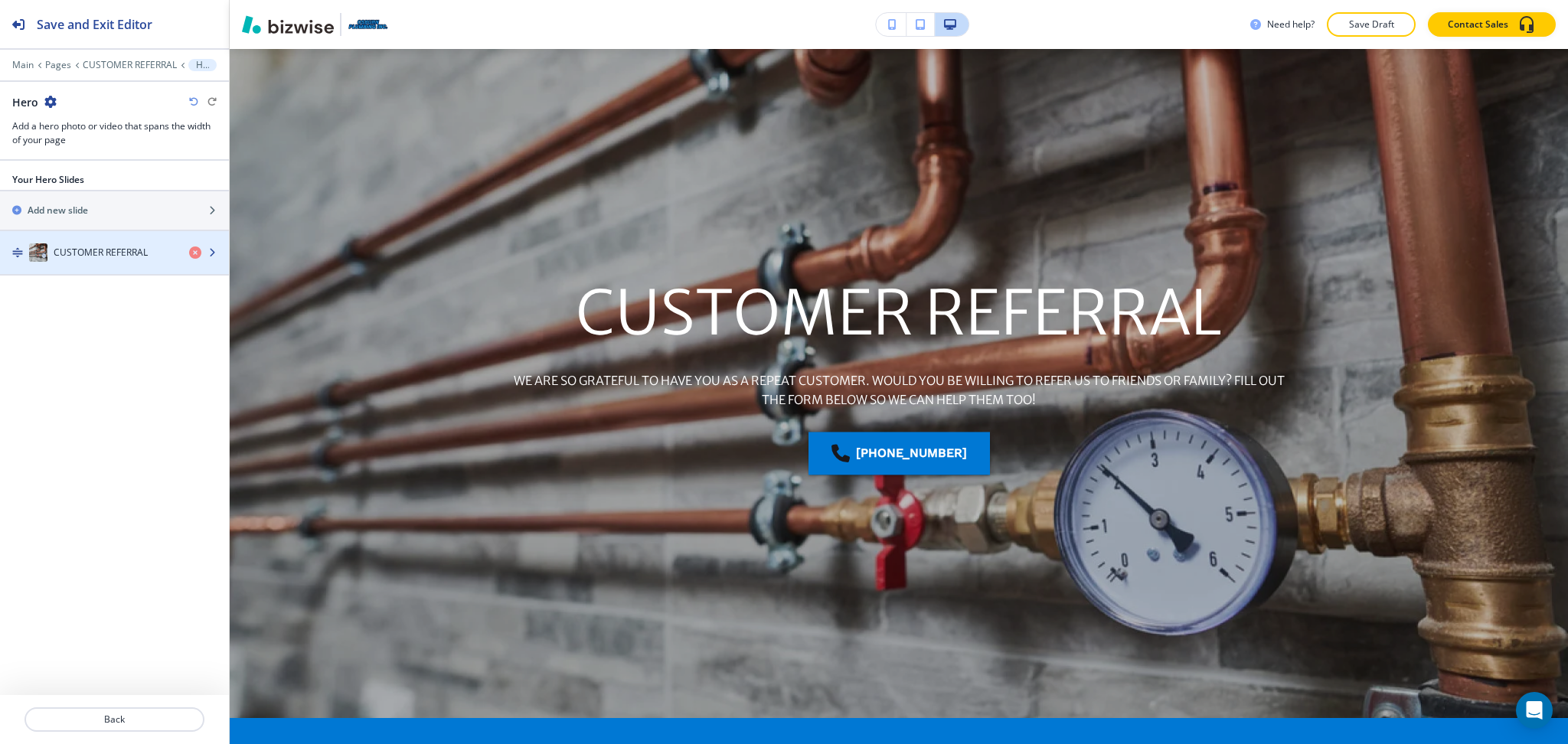
click at [115, 251] on h4 "CUSTOMER REFERRAL" at bounding box center [100, 252] width 94 height 14
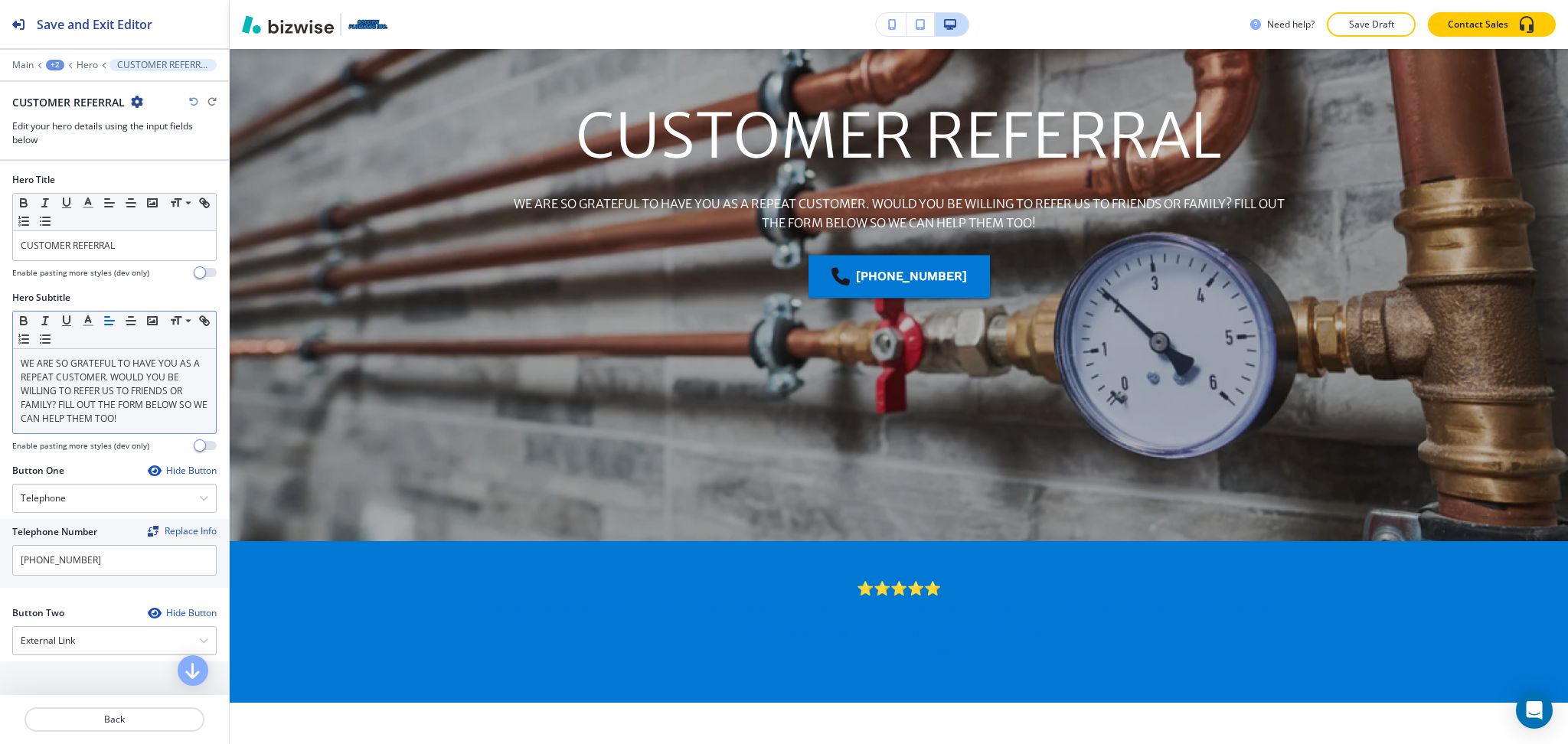
scroll to position [286, 0]
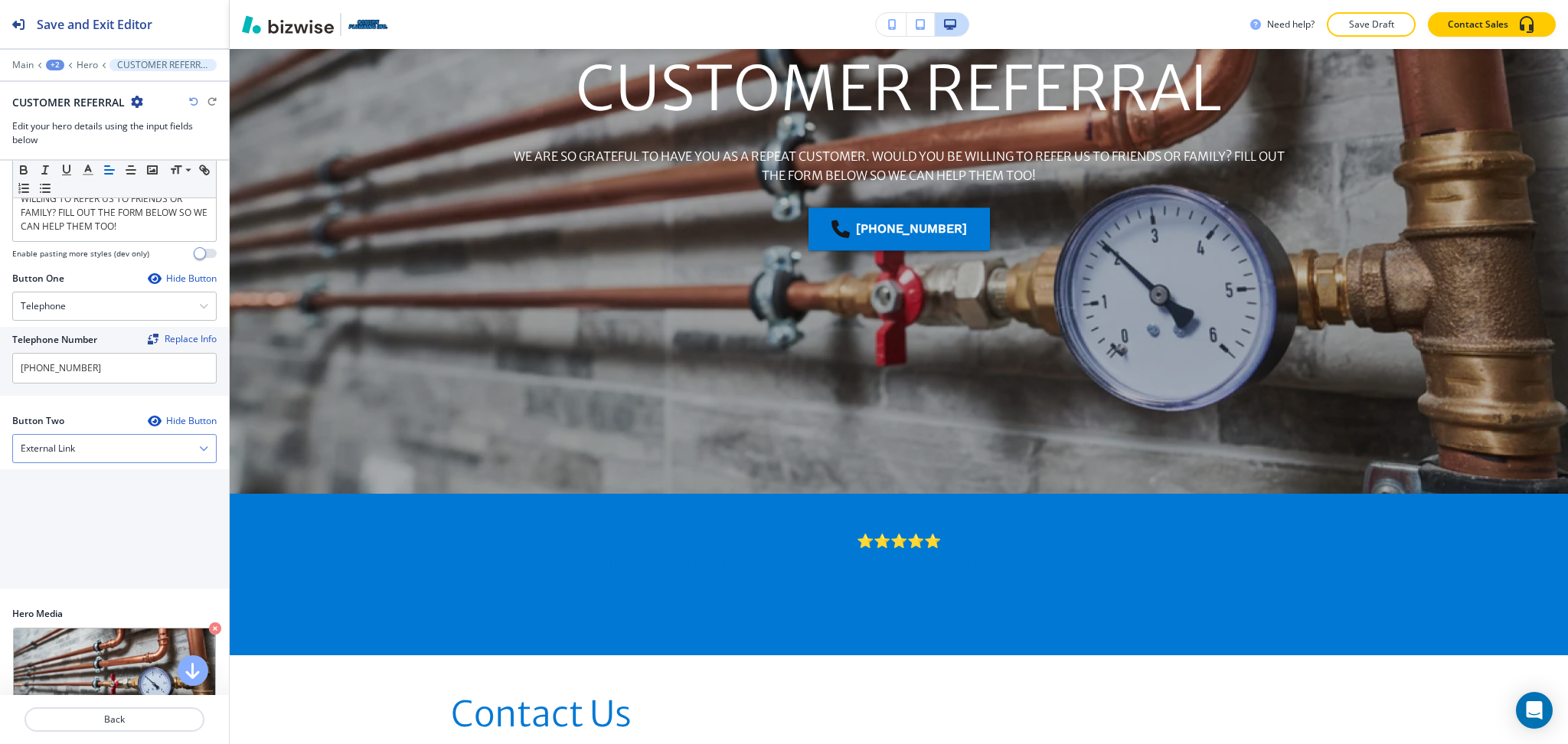
click at [58, 459] on div "External Link" at bounding box center [114, 449] width 203 height 28
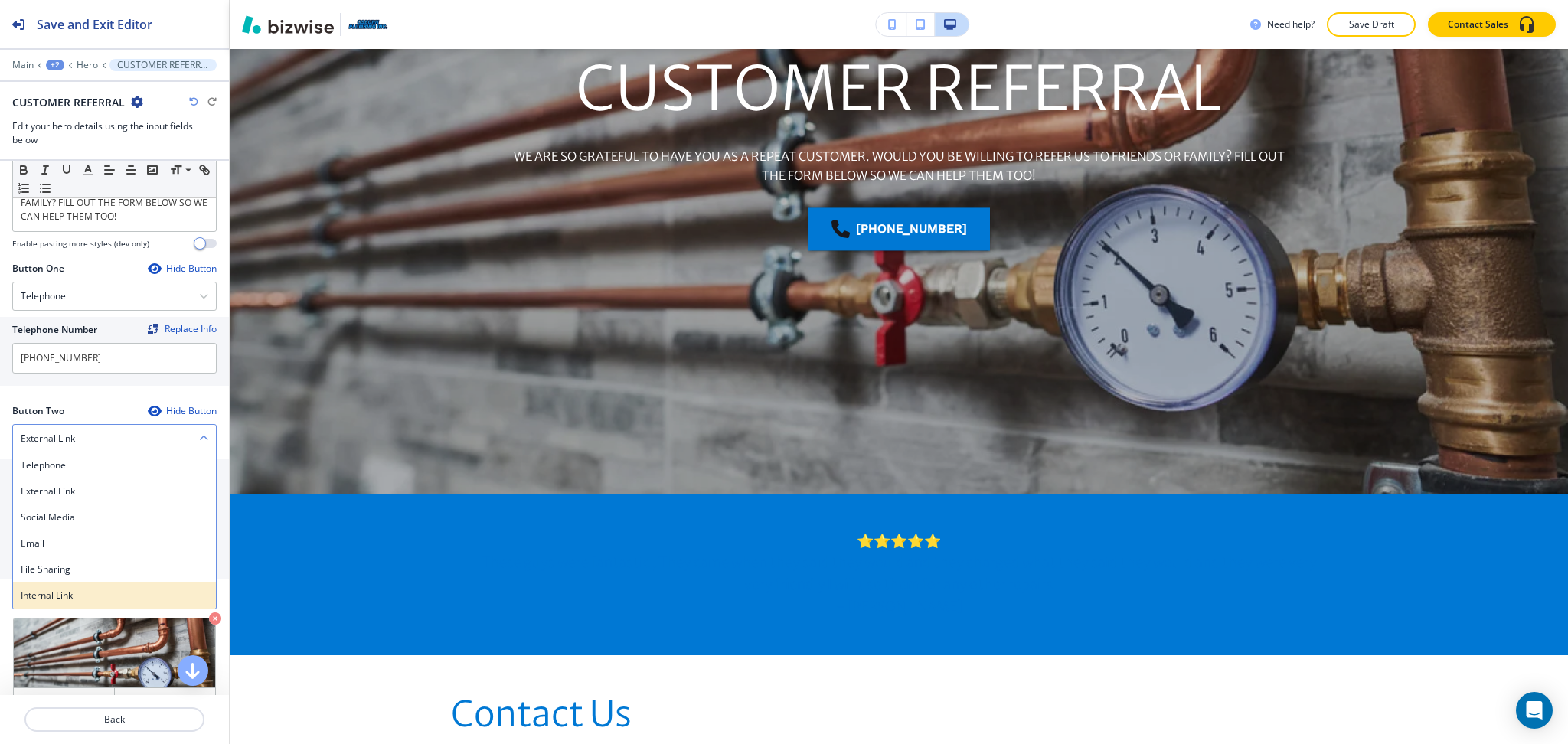
click at [72, 597] on h4 "Internal Link" at bounding box center [114, 596] width 188 height 14
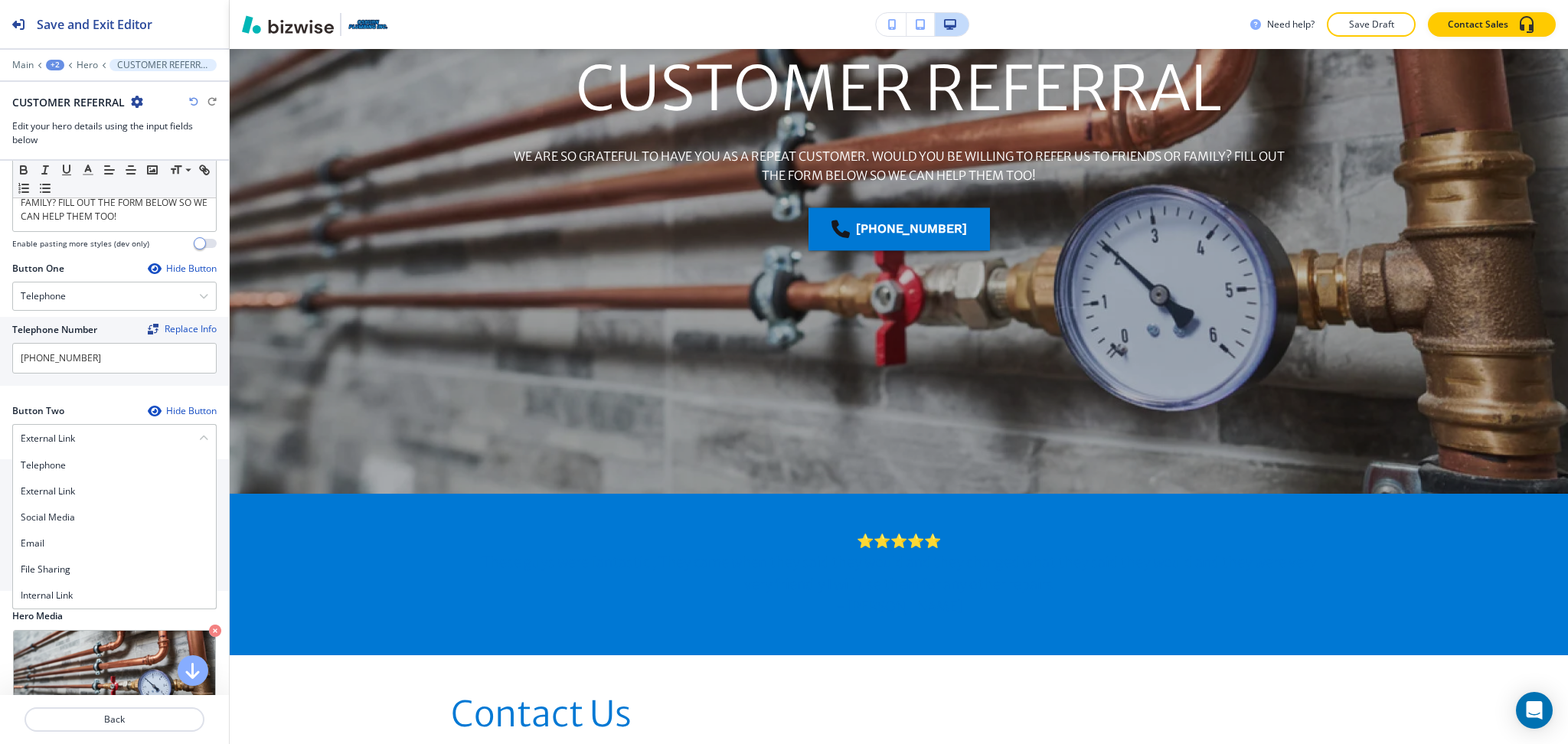
scroll to position [203, 0]
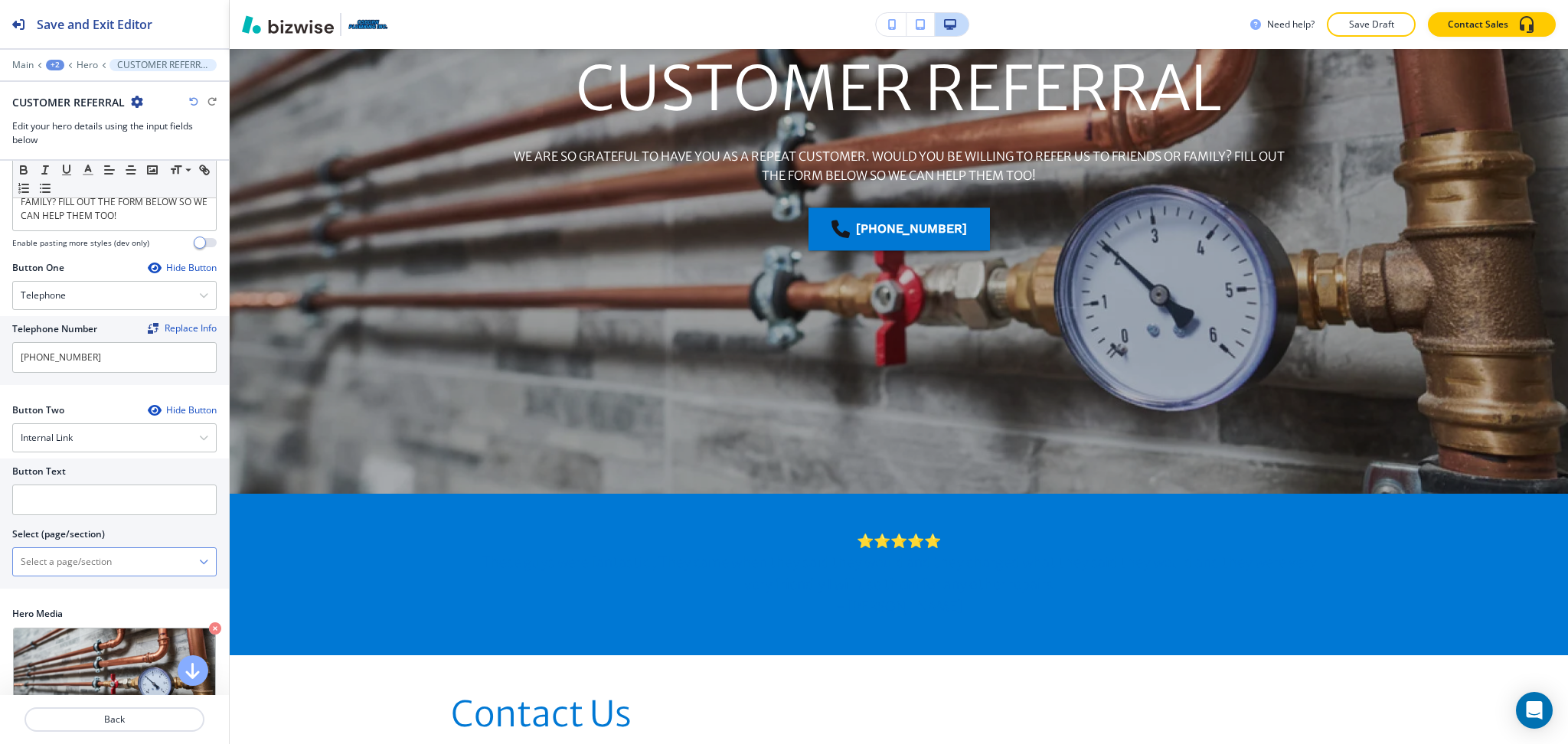
click at [72, 564] on \(page\/section\) "Manual Input" at bounding box center [106, 562] width 186 height 26
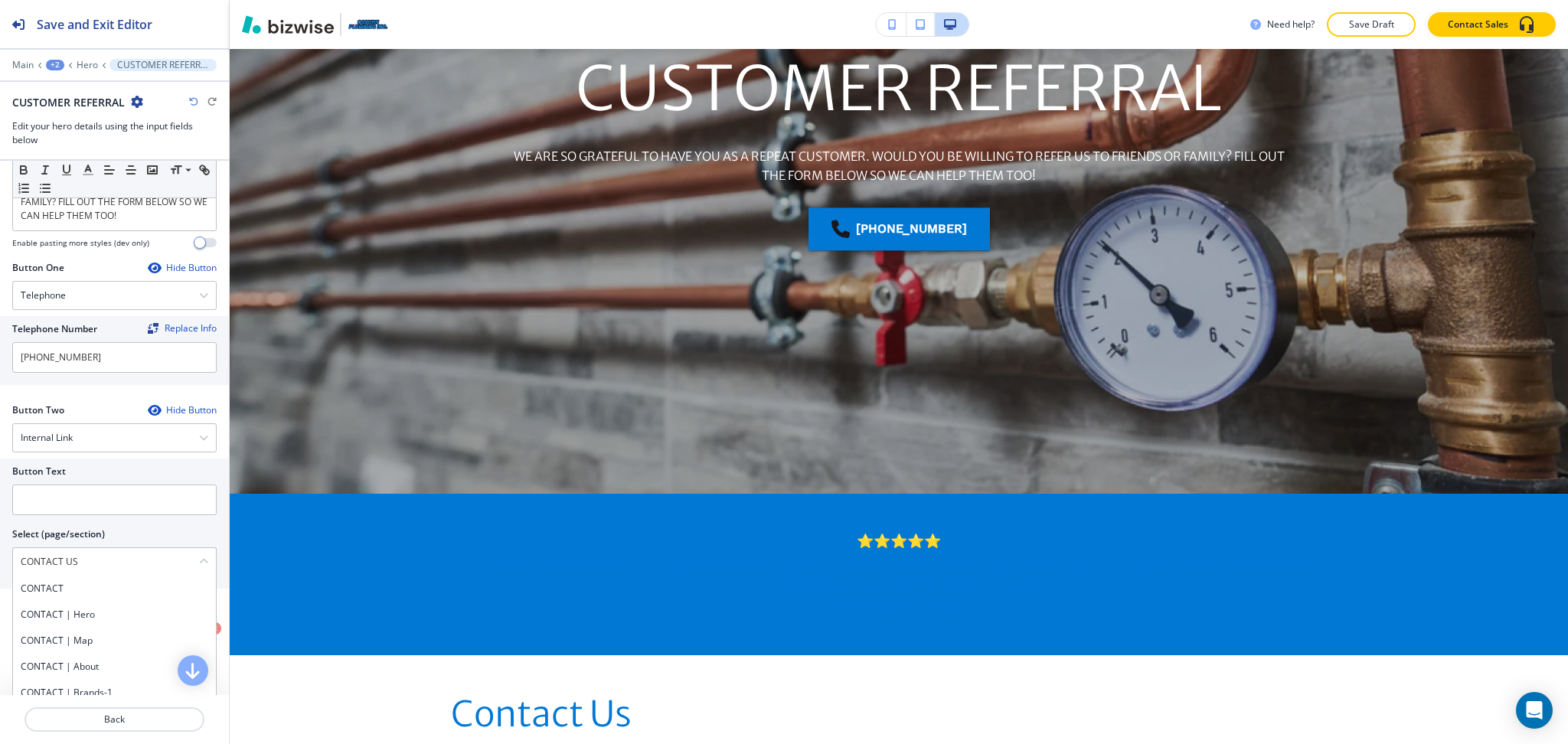
drag, startPoint x: 91, startPoint y: 556, endPoint x: 0, endPoint y: 555, distance: 91.0
click at [0, 555] on div "Button Text Select (page/section) CONTACT US CONTACT CONTACT | Hero CONTACT | M…" at bounding box center [114, 523] width 229 height 130
click at [45, 581] on div "CONTACT" at bounding box center [114, 589] width 203 height 26
type \(page\/section\) "CONTACT"
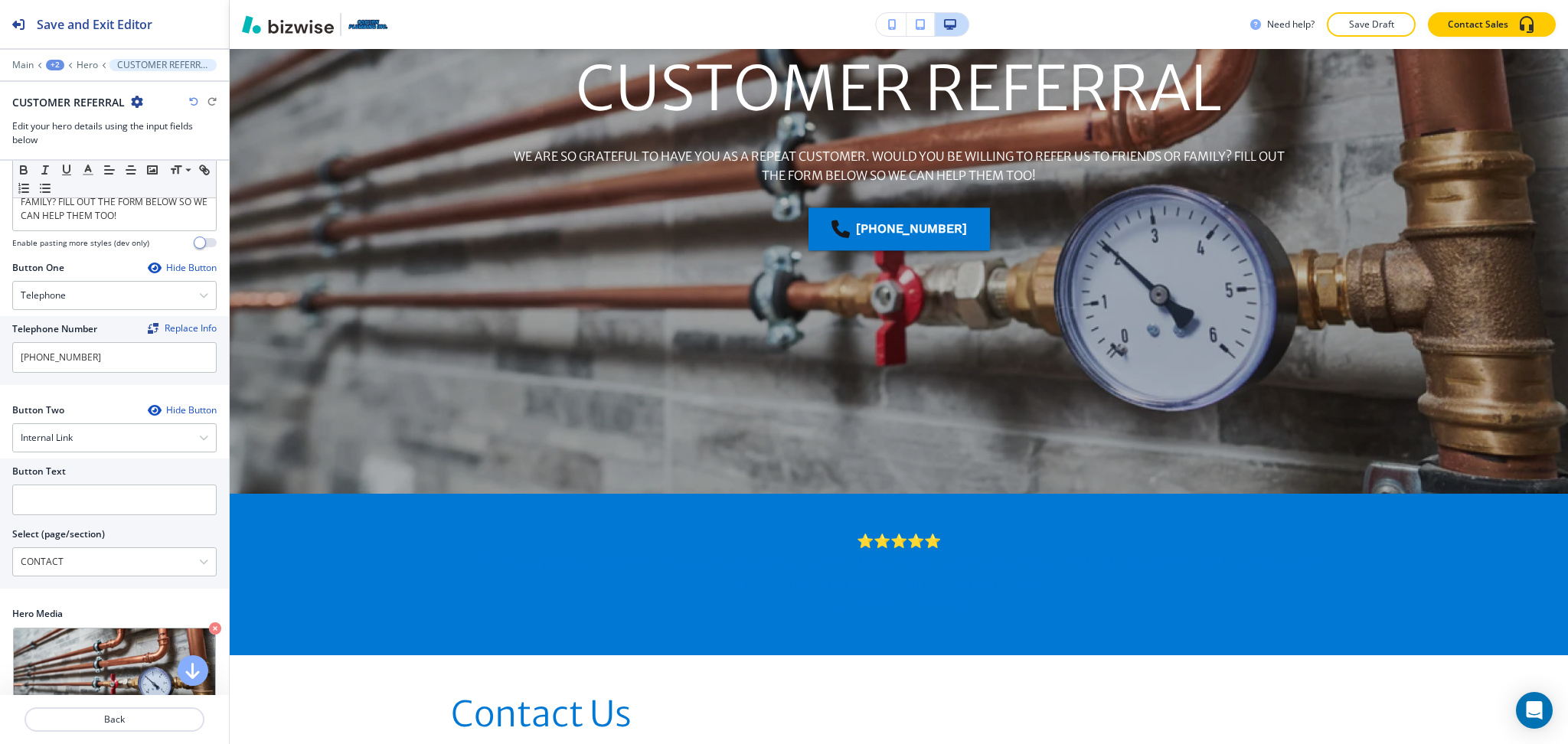
click at [51, 478] on h2 "Button Text" at bounding box center [38, 472] width 53 height 14
paste input "CONTACT US"
click at [58, 489] on input "text" at bounding box center [114, 499] width 204 height 31
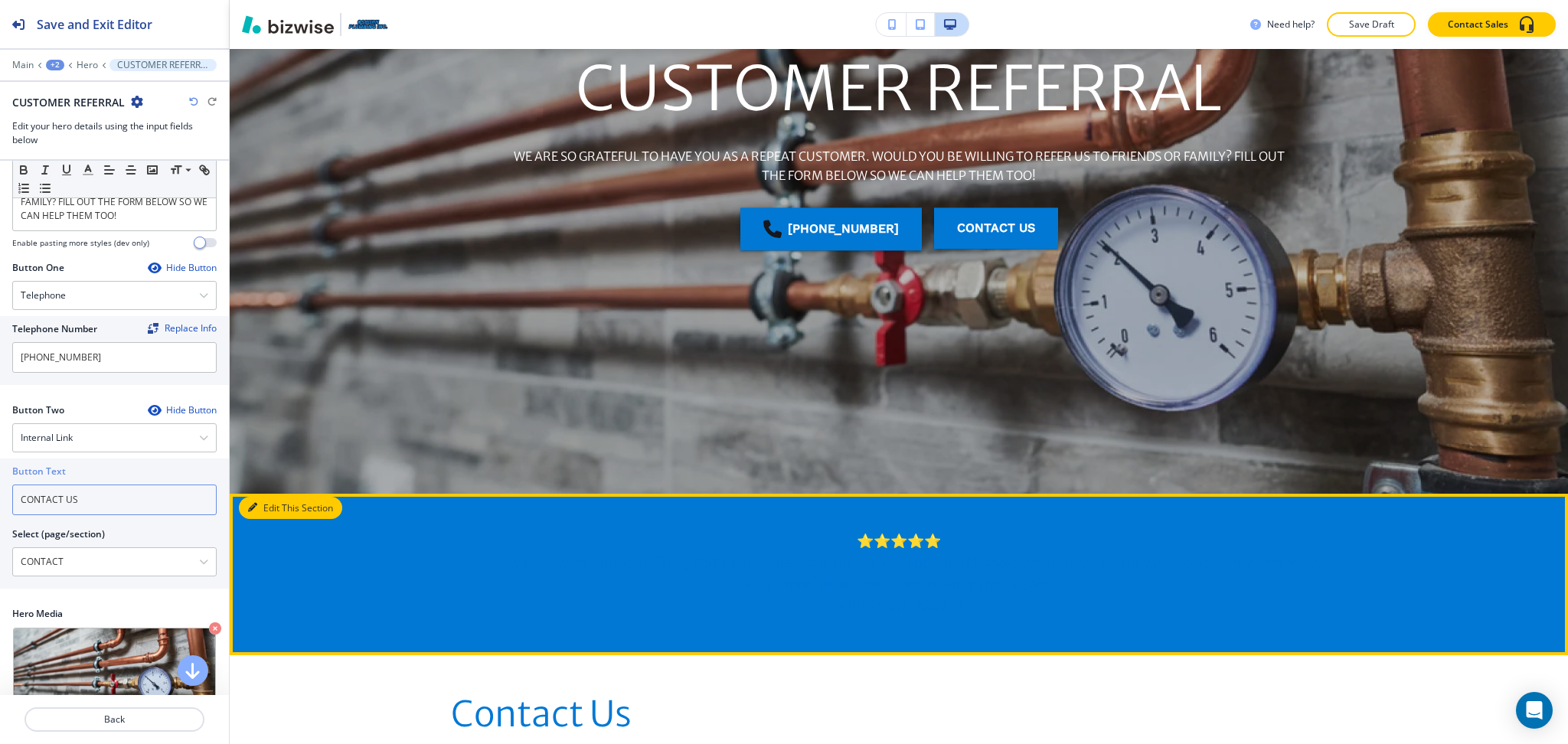
type input "CONTACT US"
click at [261, 505] on button "Edit This Section" at bounding box center [291, 508] width 103 height 23
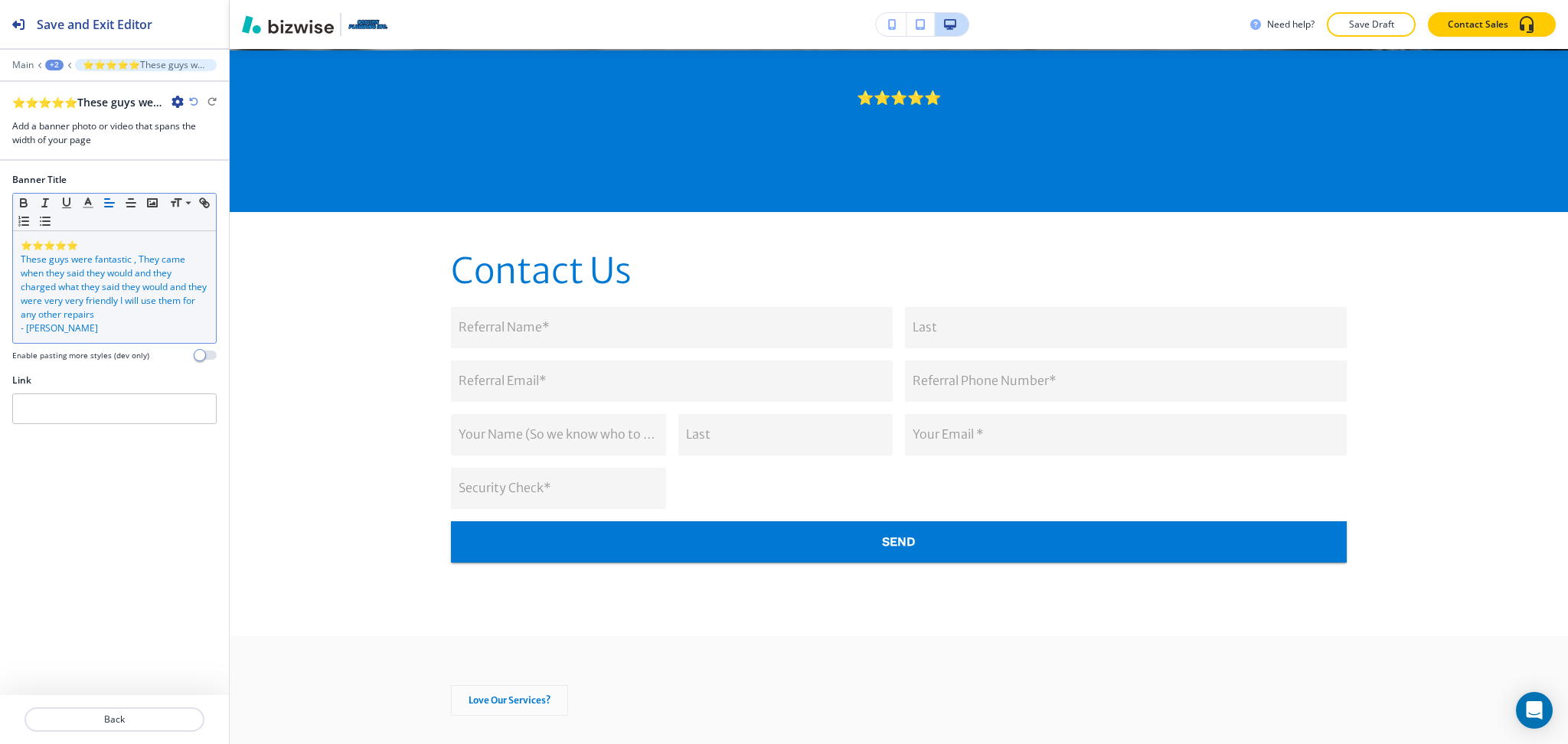
scroll to position [730, 0]
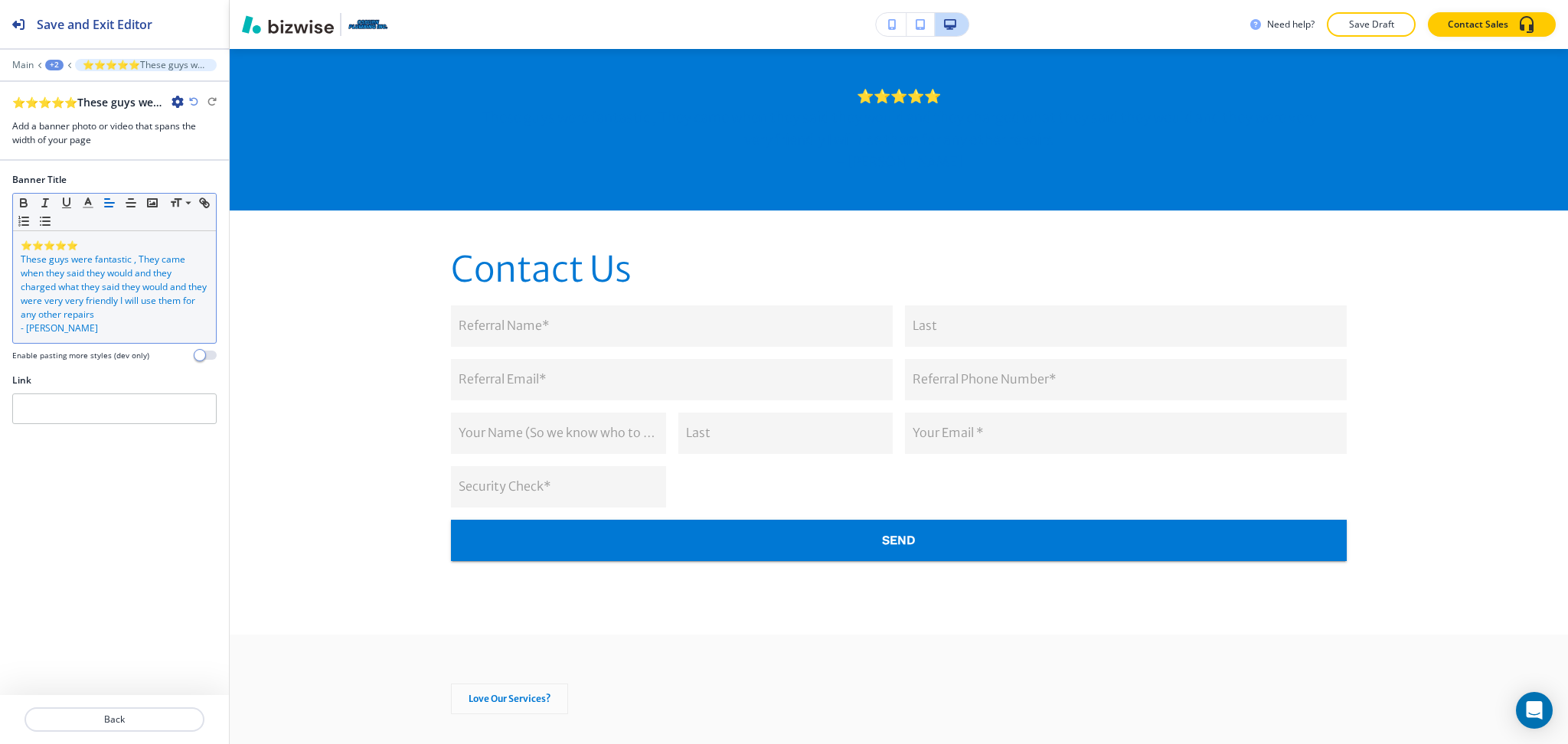
click at [72, 318] on span "These guys were fantastic , They came when they said they would and they charge…" at bounding box center [115, 286] width 189 height 68
click at [93, 202] on icon "button" at bounding box center [88, 203] width 14 height 14
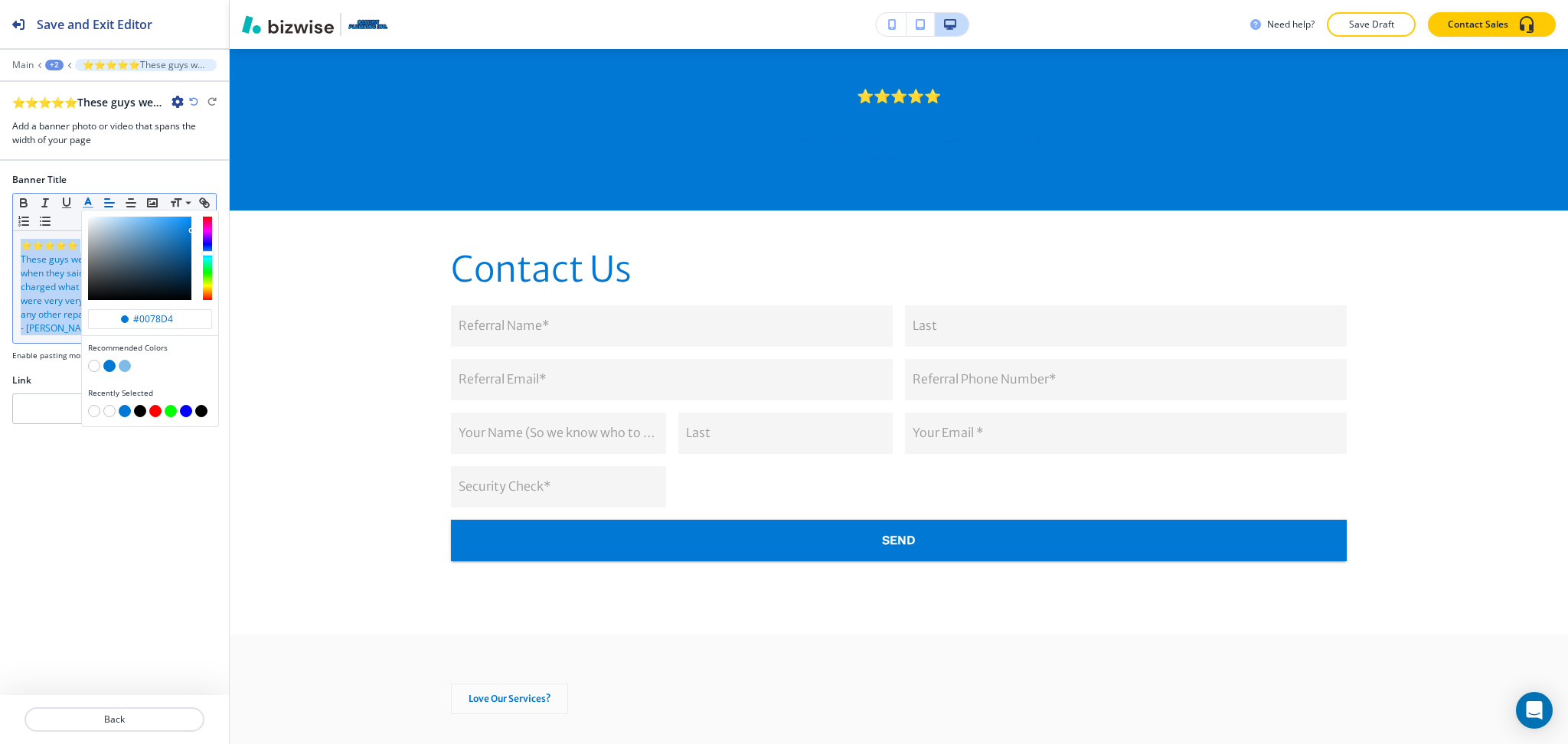
click at [92, 367] on button "button" at bounding box center [94, 366] width 12 height 12
type input "#ffffff"
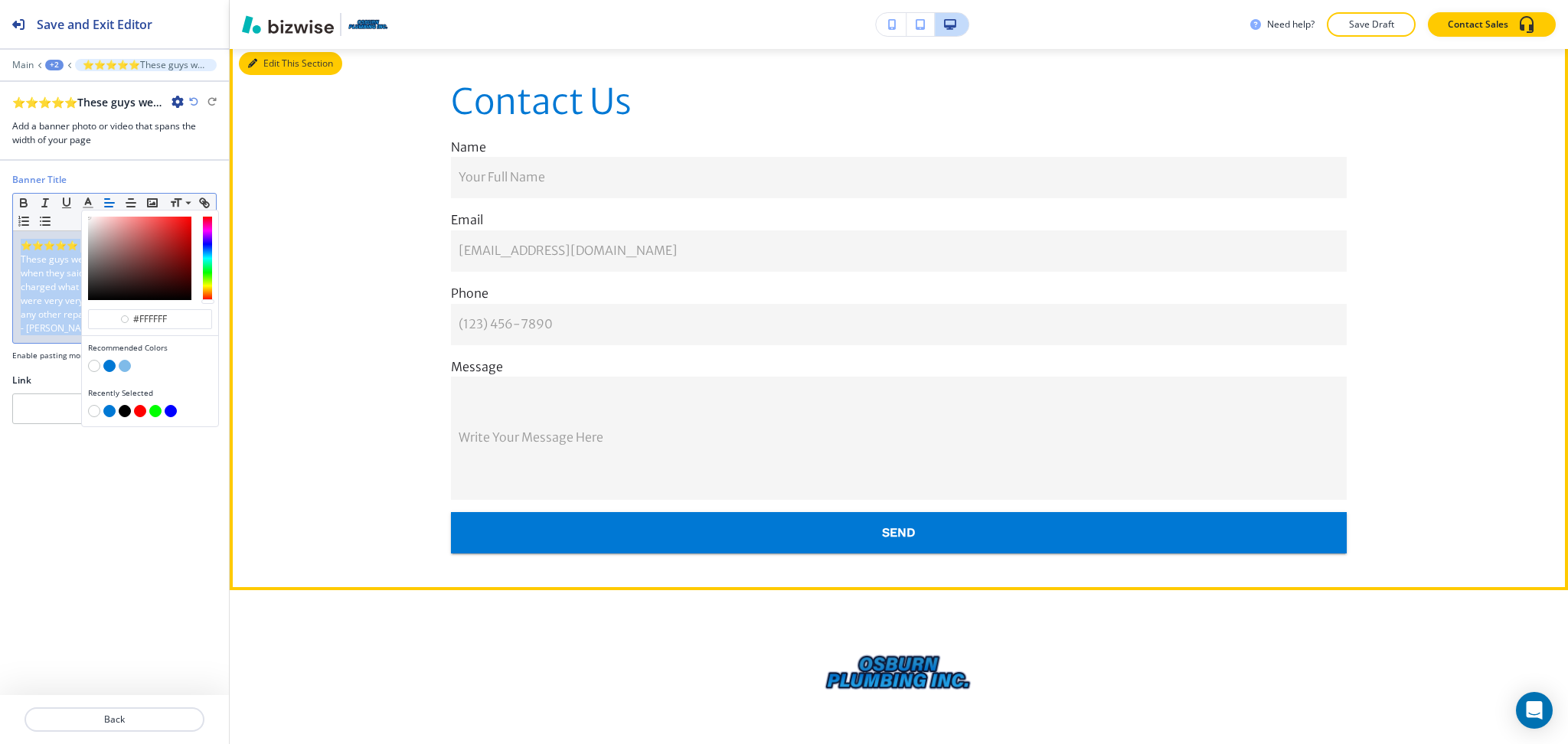
click at [258, 59] on button "Edit This Section" at bounding box center [291, 64] width 103 height 23
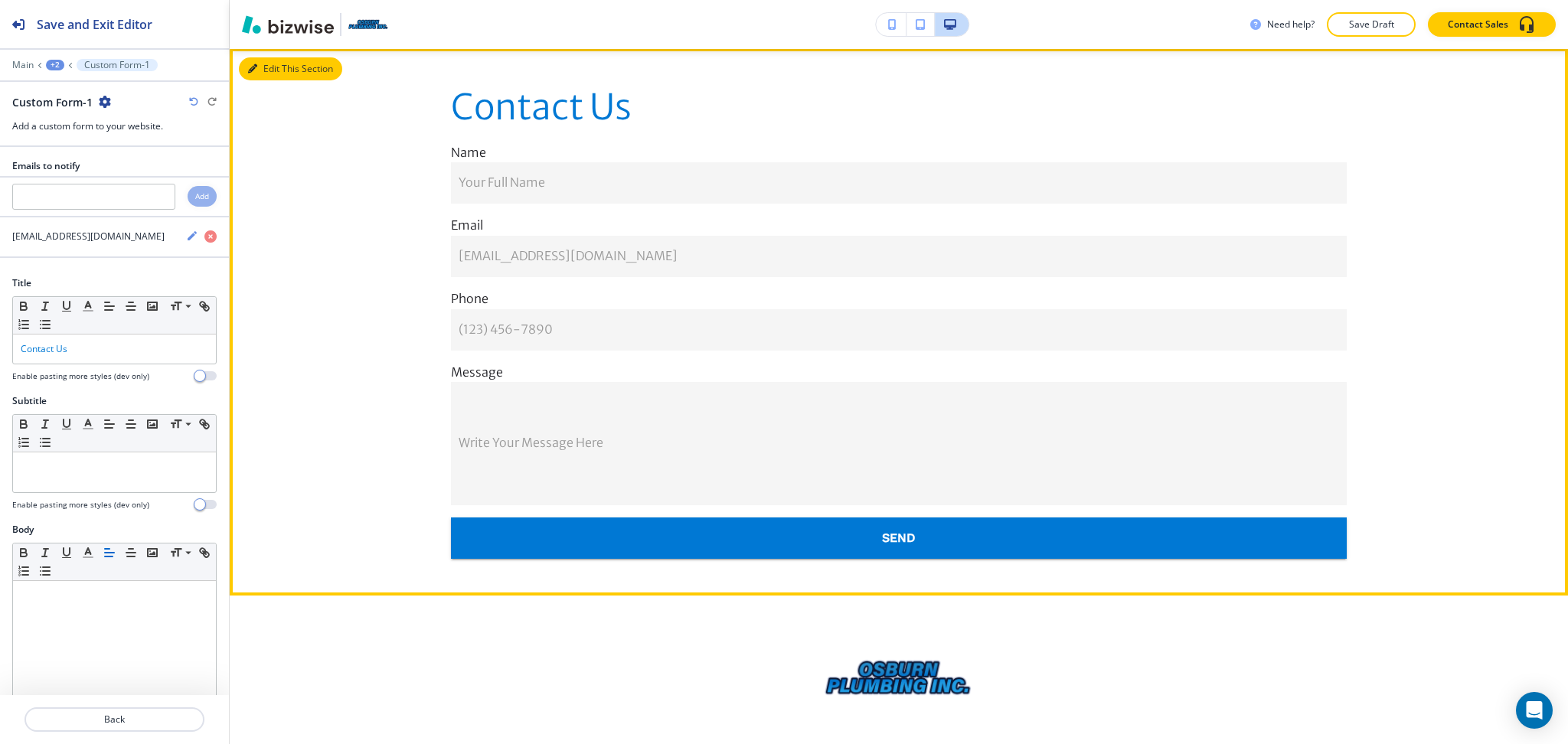
scroll to position [2107, 0]
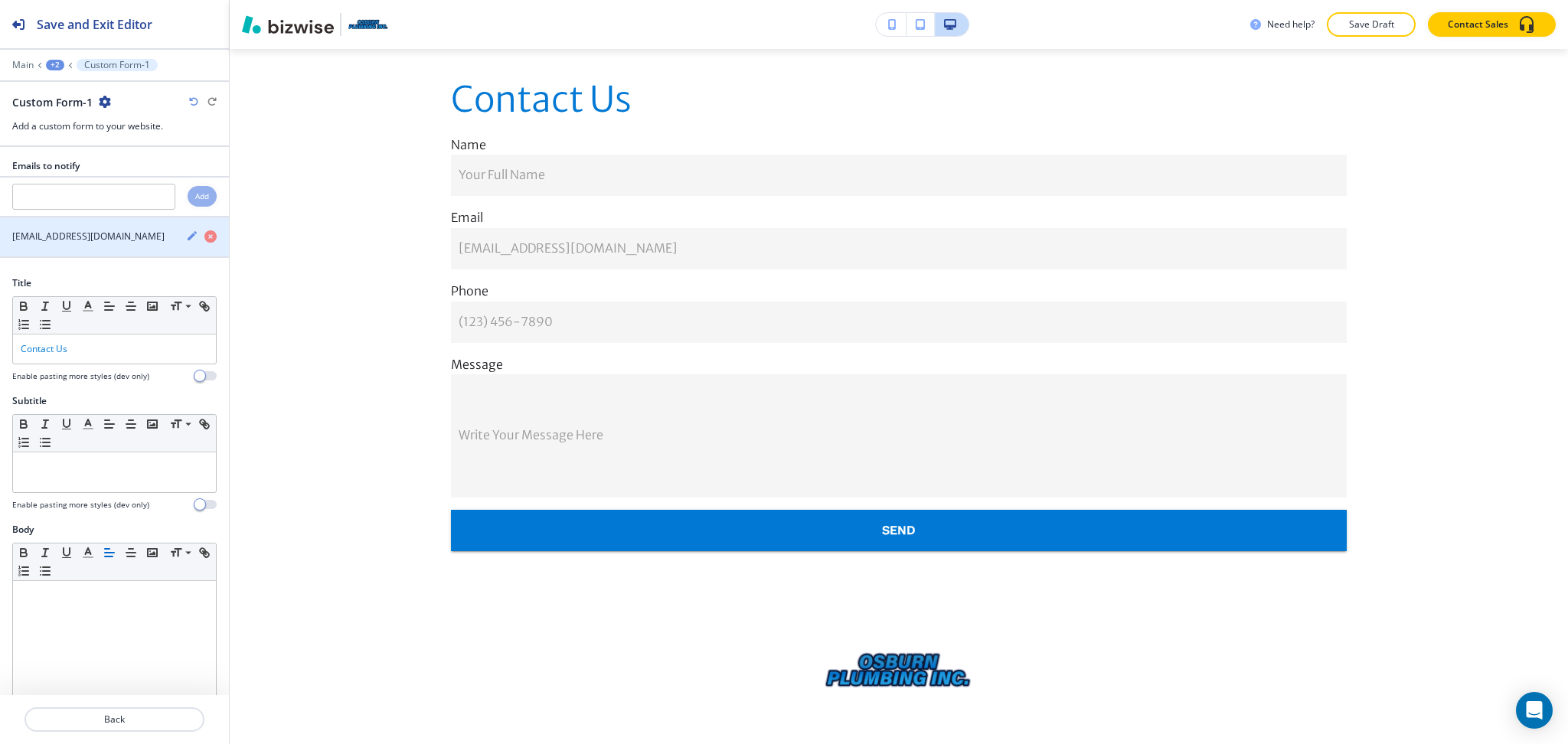
click at [186, 235] on icon "button" at bounding box center [192, 236] width 12 height 12
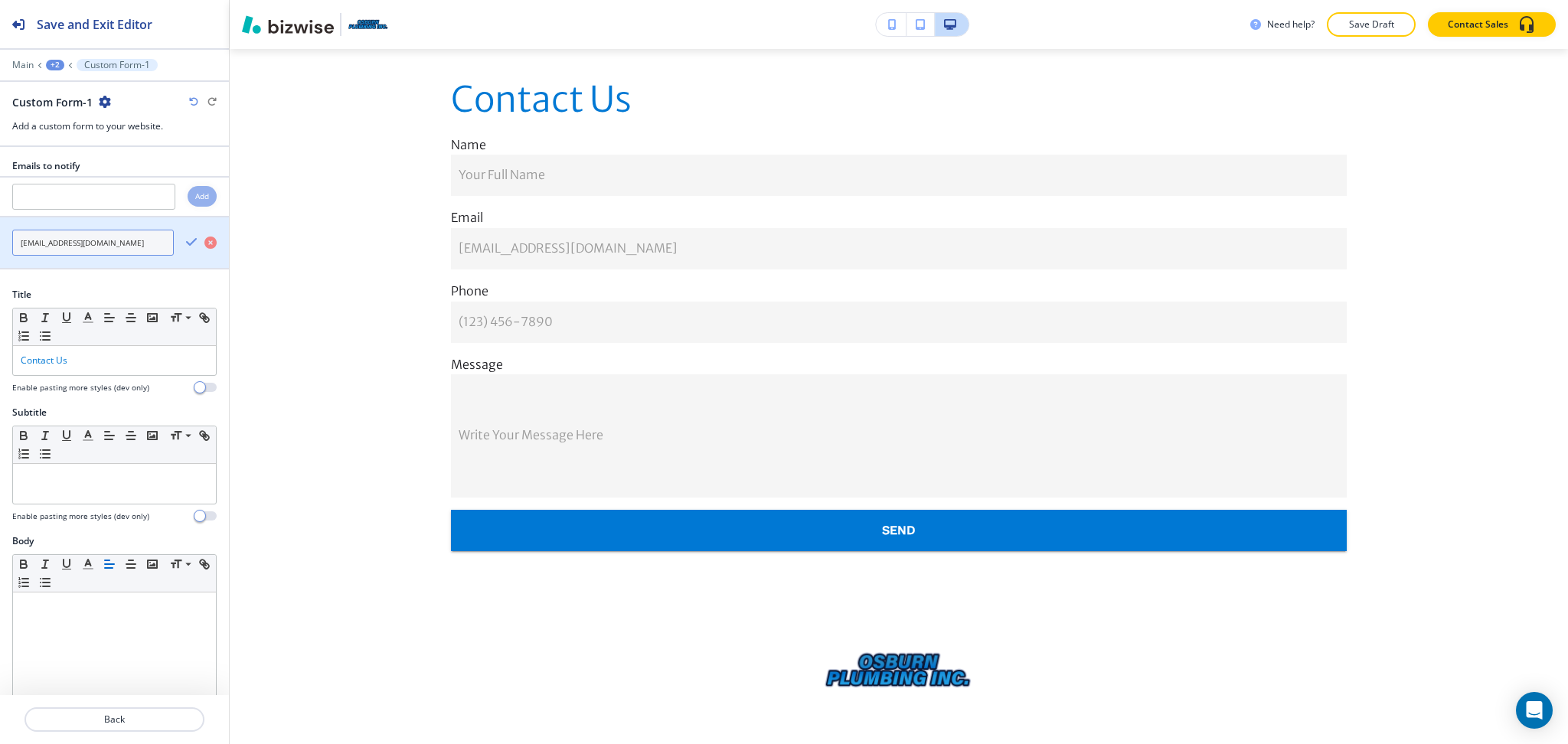
click at [128, 239] on input "osburnplumbing@gmail.com" at bounding box center [93, 243] width 162 height 26
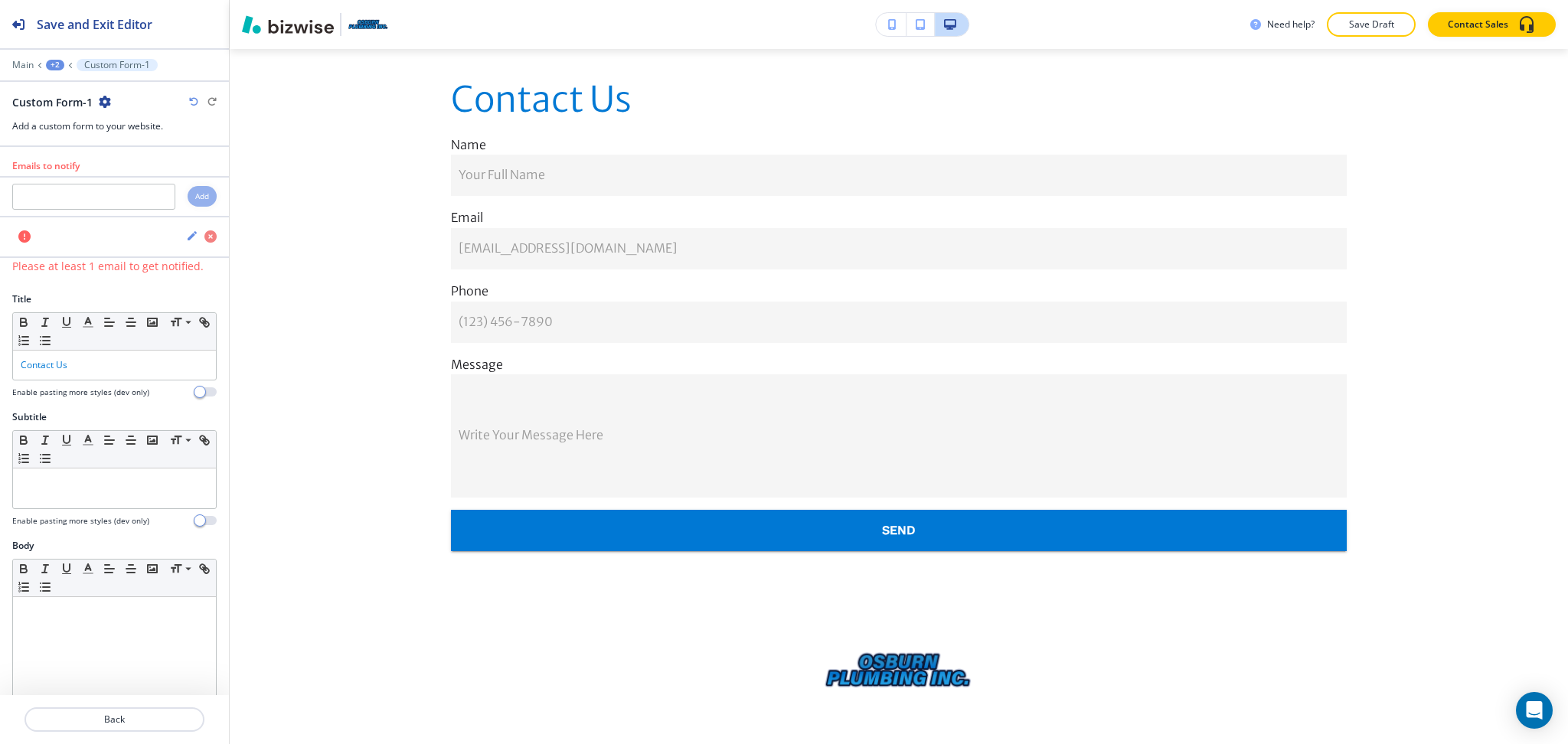
click at [107, 96] on icon "button" at bounding box center [105, 102] width 12 height 12
click at [130, 190] on button "Delete Section" at bounding box center [147, 183] width 98 height 28
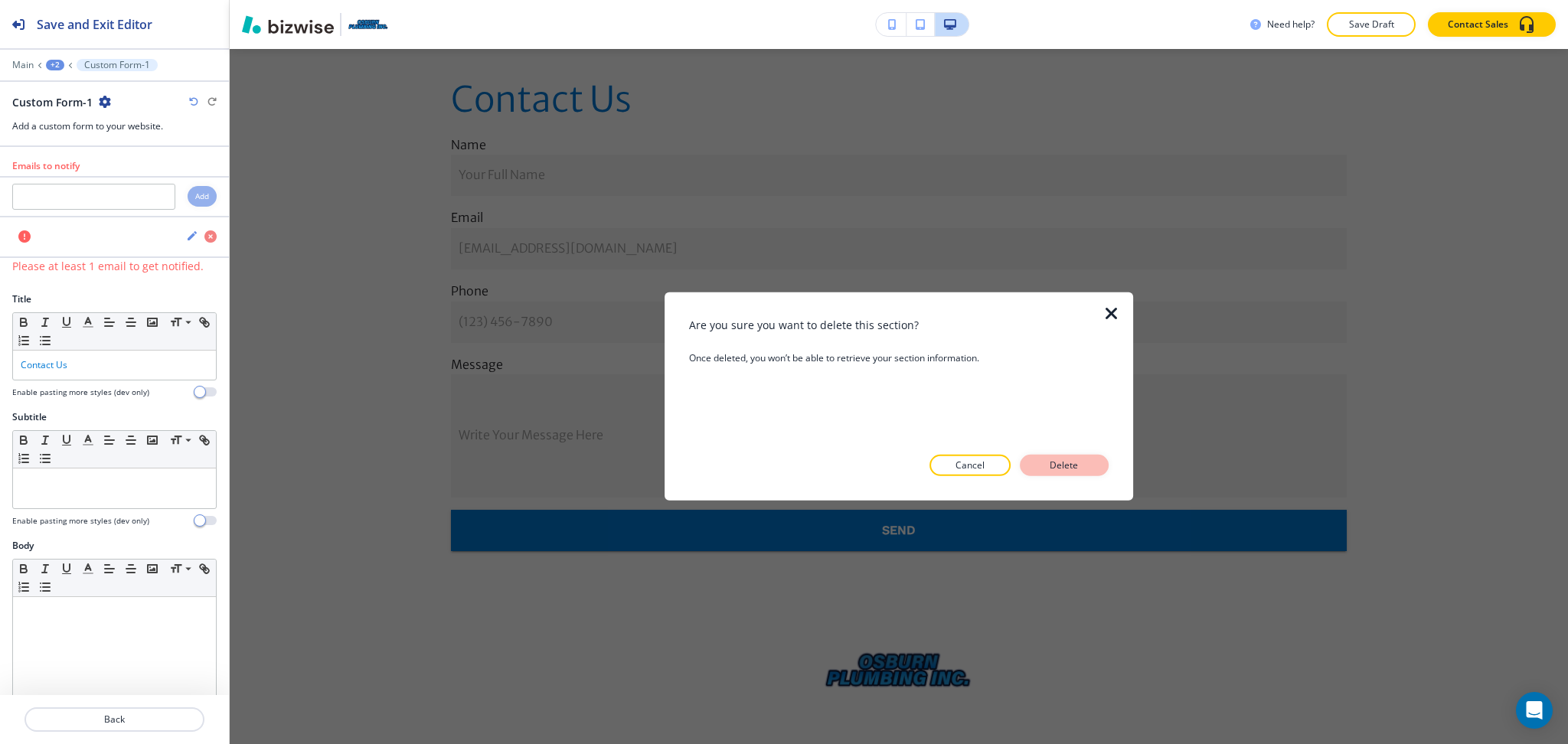
click at [1086, 470] on button "Delete" at bounding box center [1064, 465] width 89 height 22
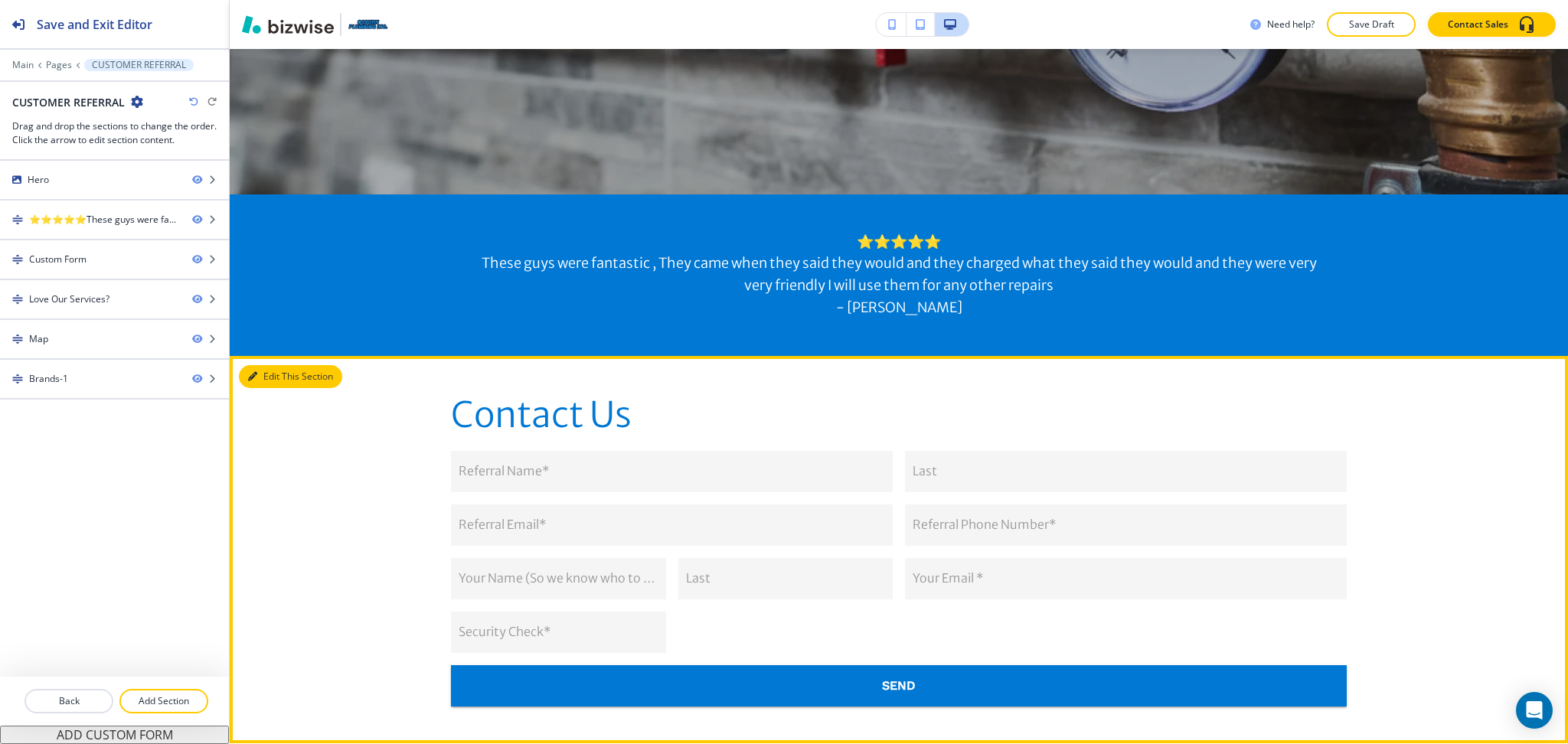
click at [276, 378] on button "Edit This Section" at bounding box center [291, 376] width 103 height 23
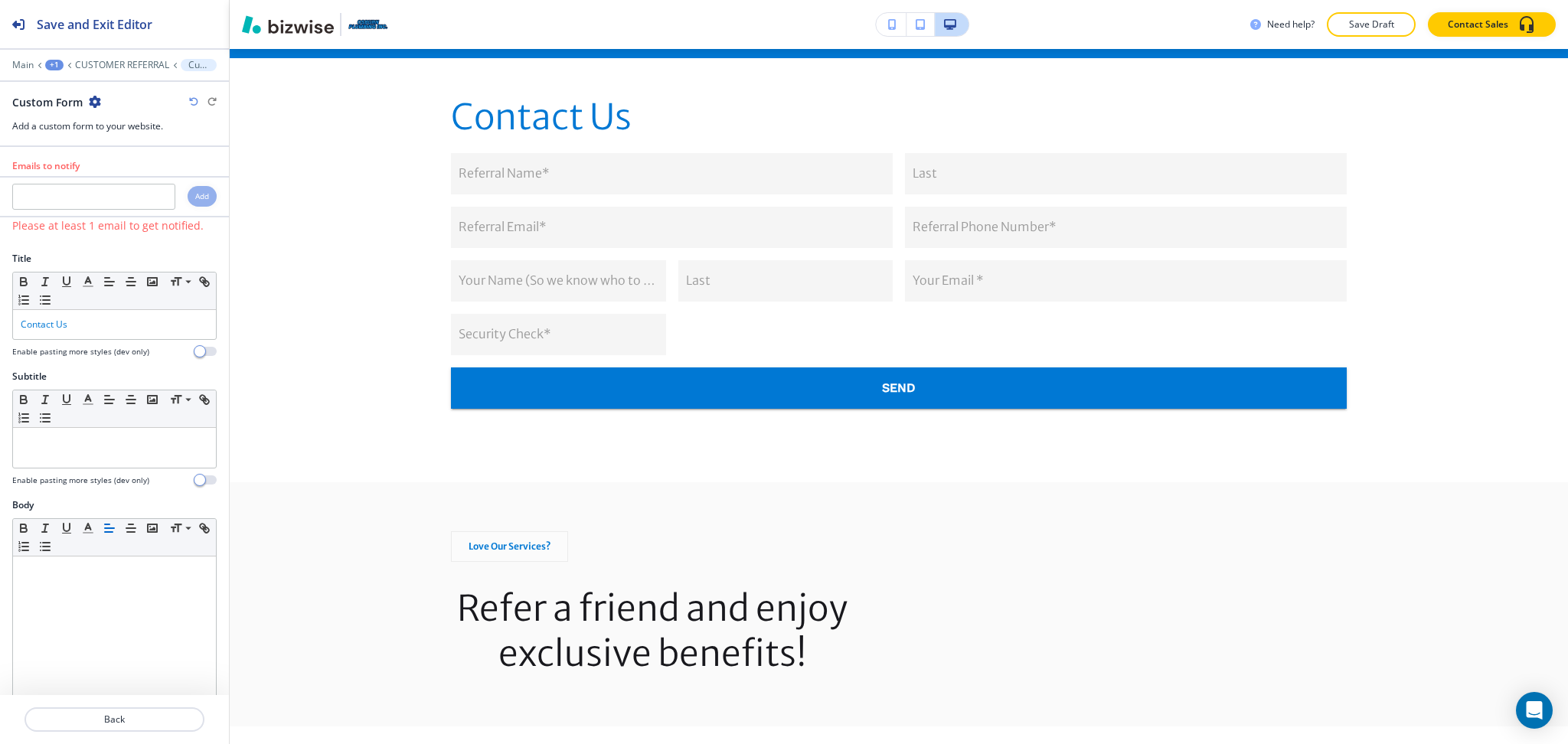
scroll to position [892, 0]
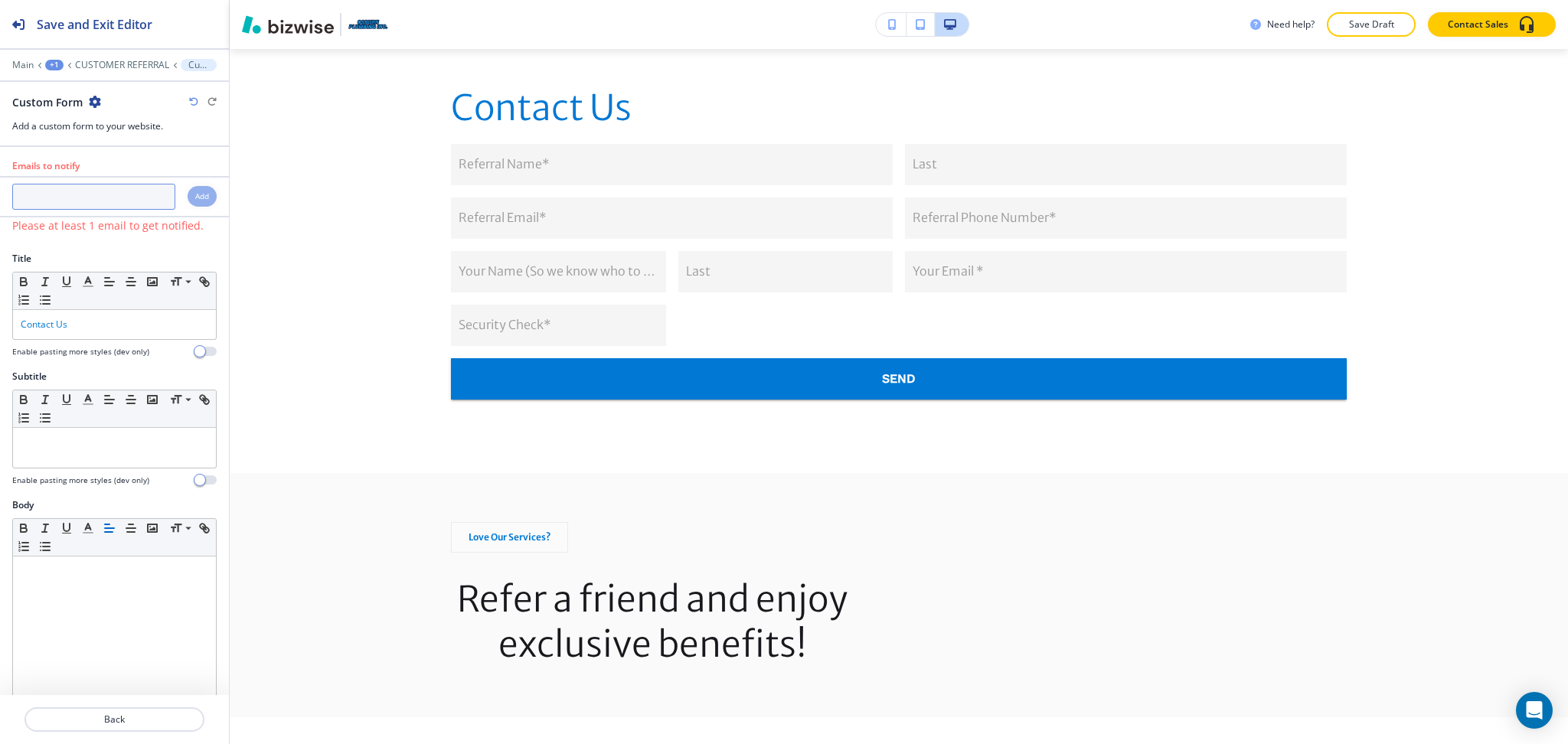
click at [86, 206] on input "text" at bounding box center [93, 196] width 163 height 26
paste input "osburnplumbing@gmail.com"
type input "osburnplumbing@gmail.com"
click at [196, 196] on h4 "Add" at bounding box center [203, 196] width 14 height 11
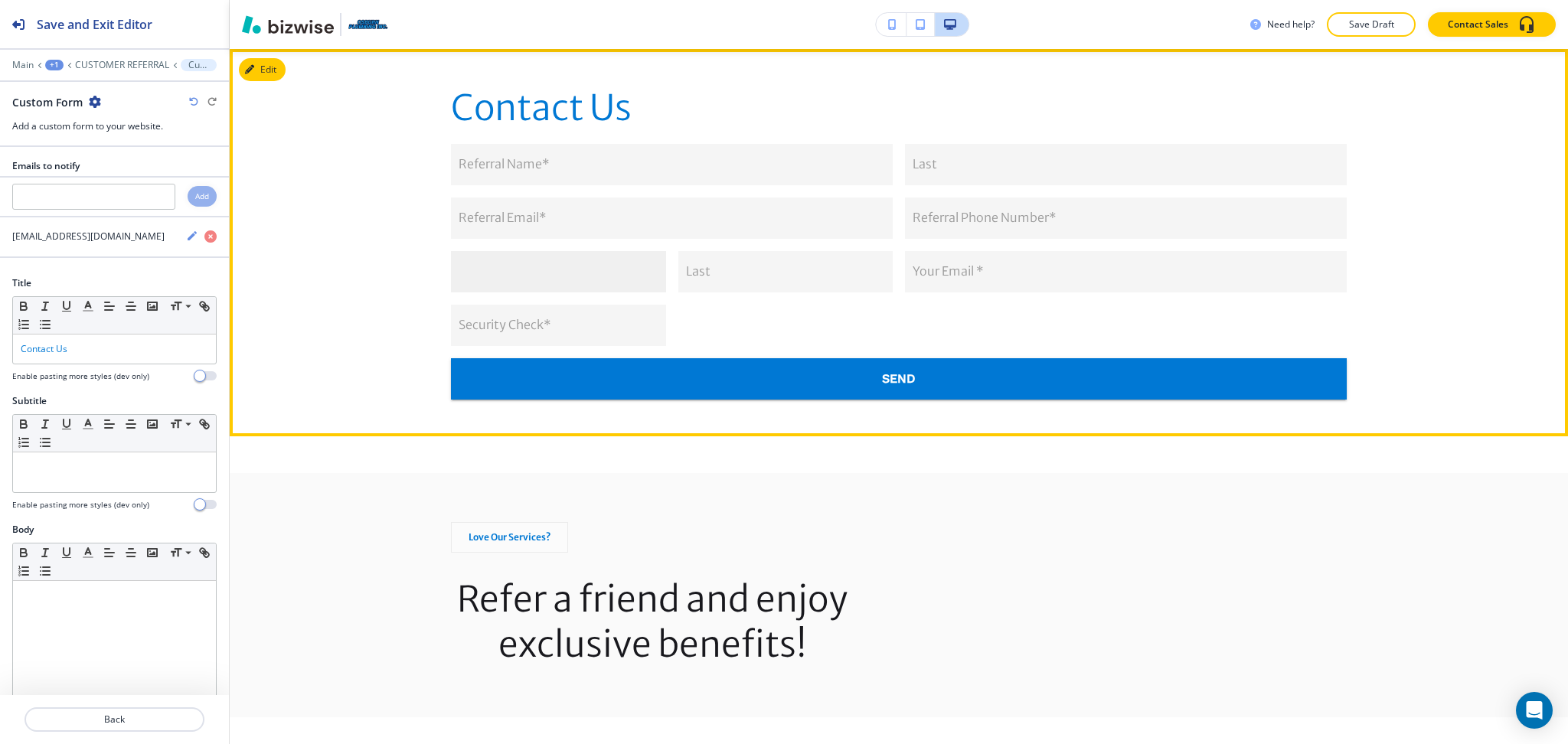
click at [571, 284] on input "Your Name (So we know who to thank) *" at bounding box center [558, 272] width 215 height 41
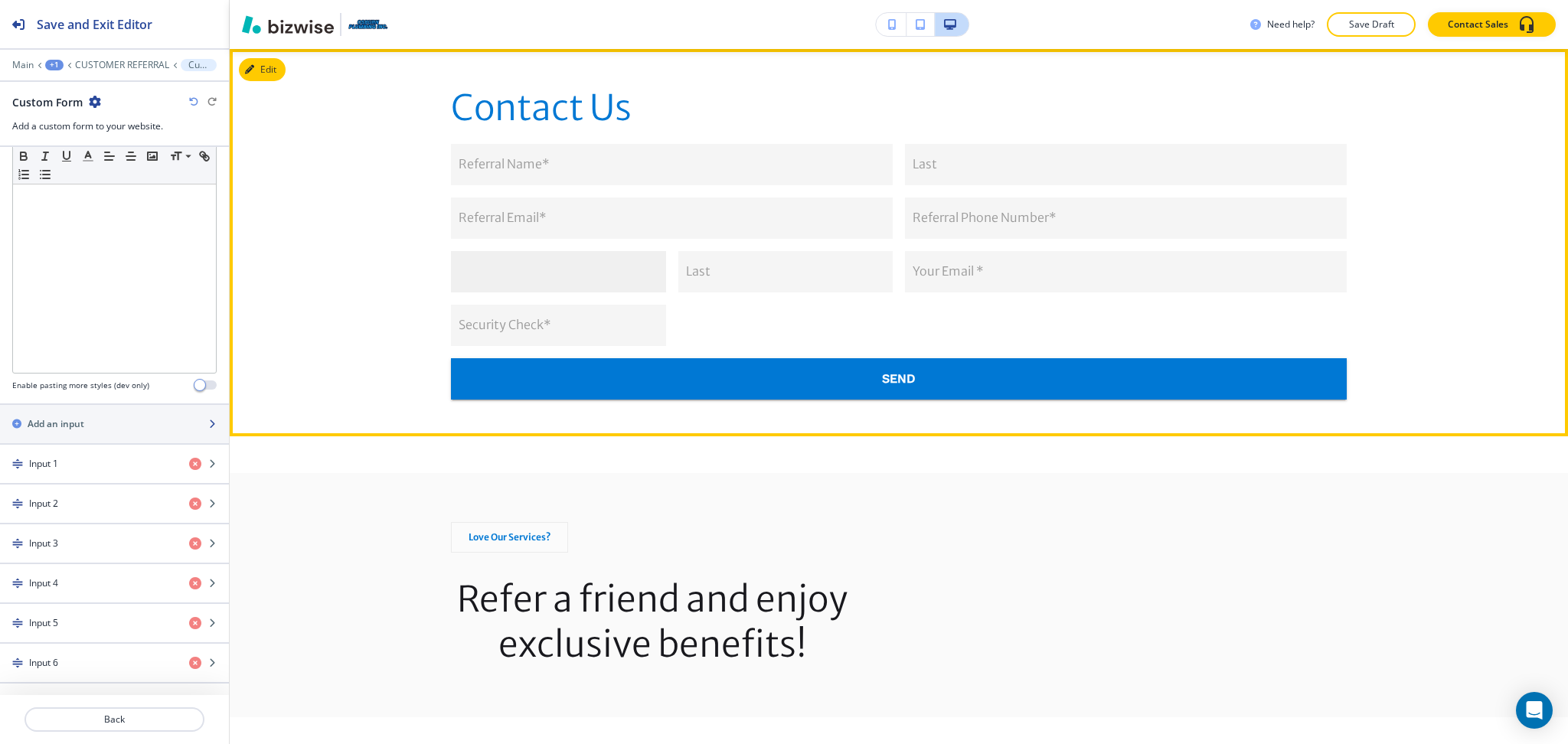
scroll to position [408, 0]
click at [731, 274] on input "Last" at bounding box center [786, 272] width 215 height 41
click at [779, 333] on form "Referral Name* Referral Name* Last Last Referral Email* Referral Email* Referra…" at bounding box center [898, 251] width 908 height 215
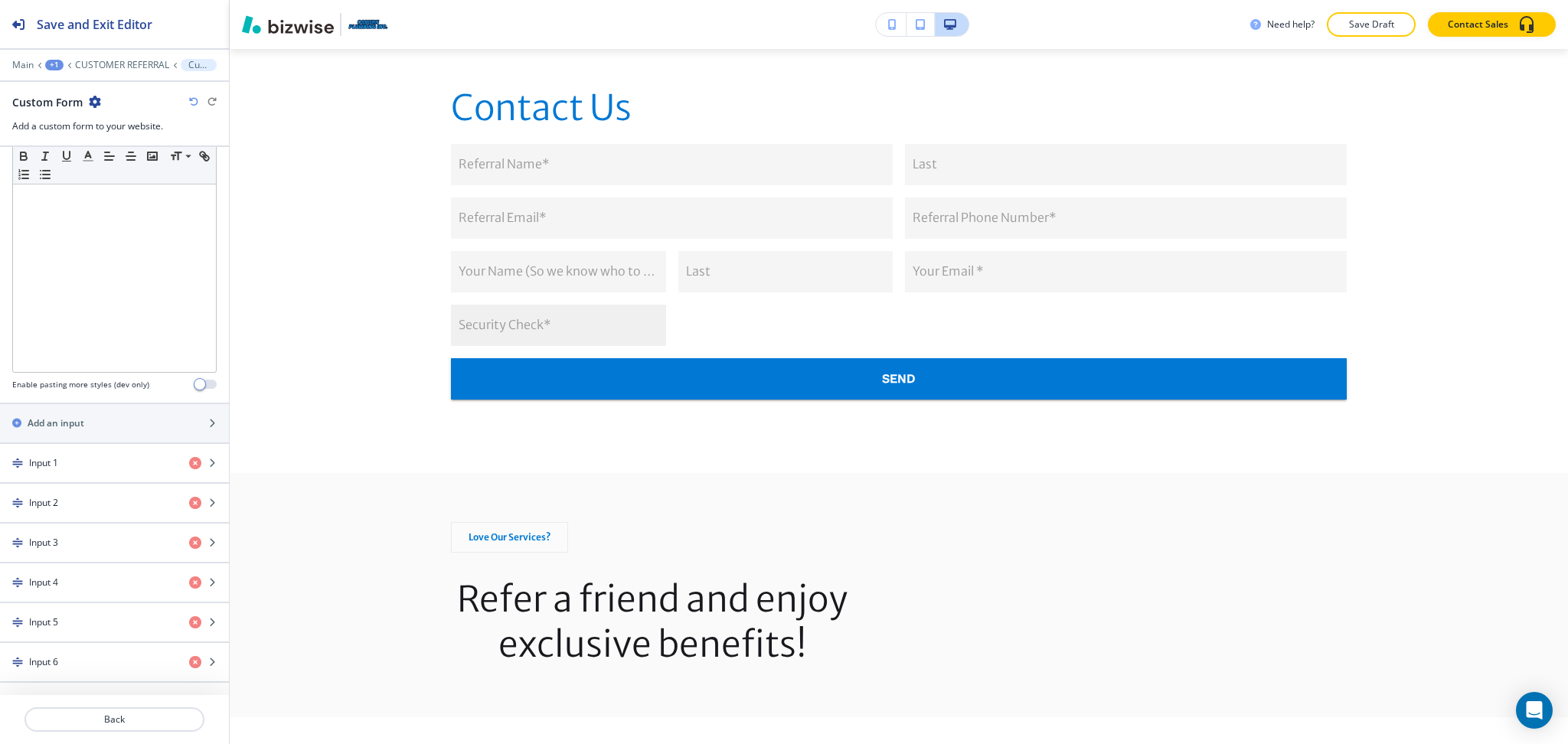
click at [533, 317] on input "Security Check*" at bounding box center [558, 325] width 215 height 41
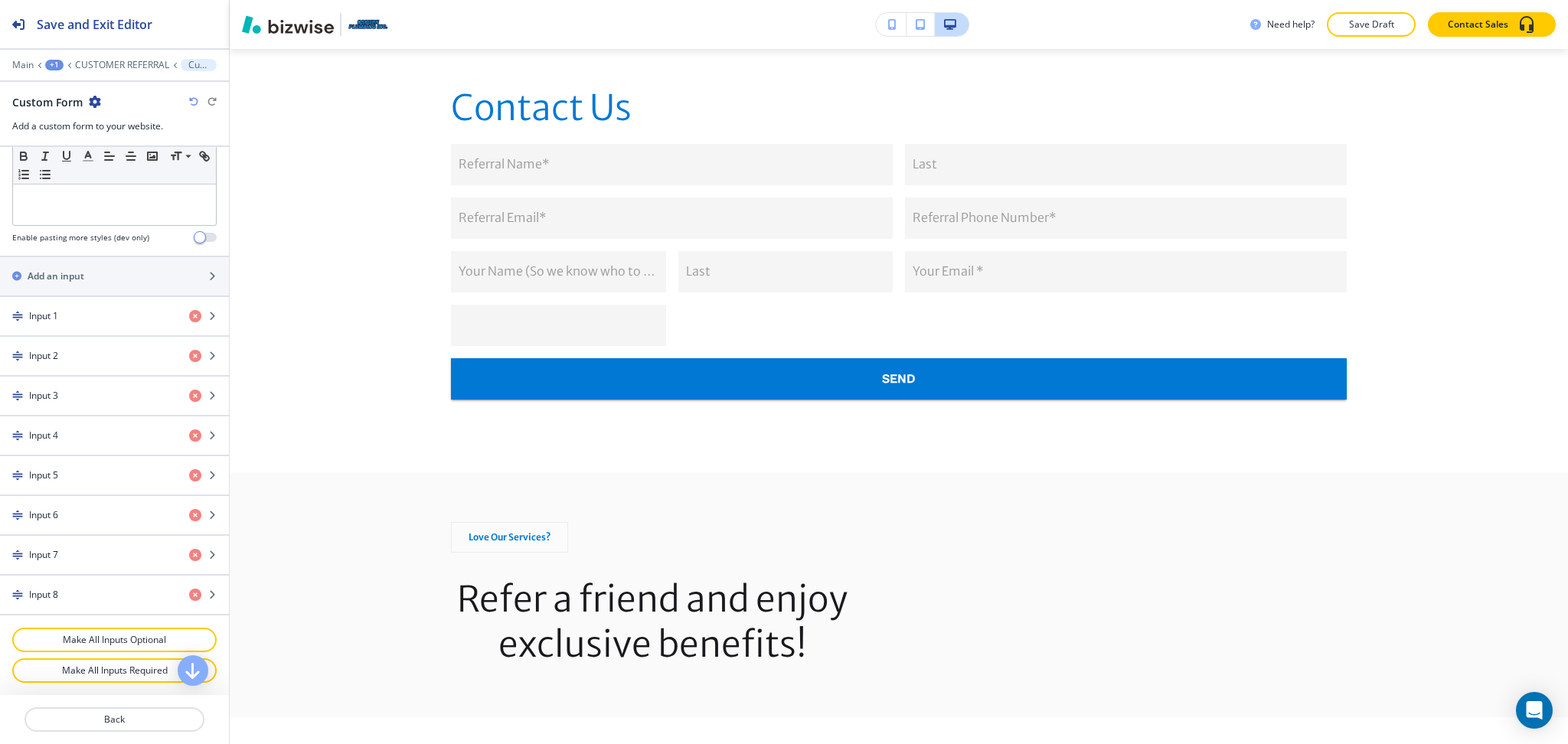
scroll to position [556, 0]
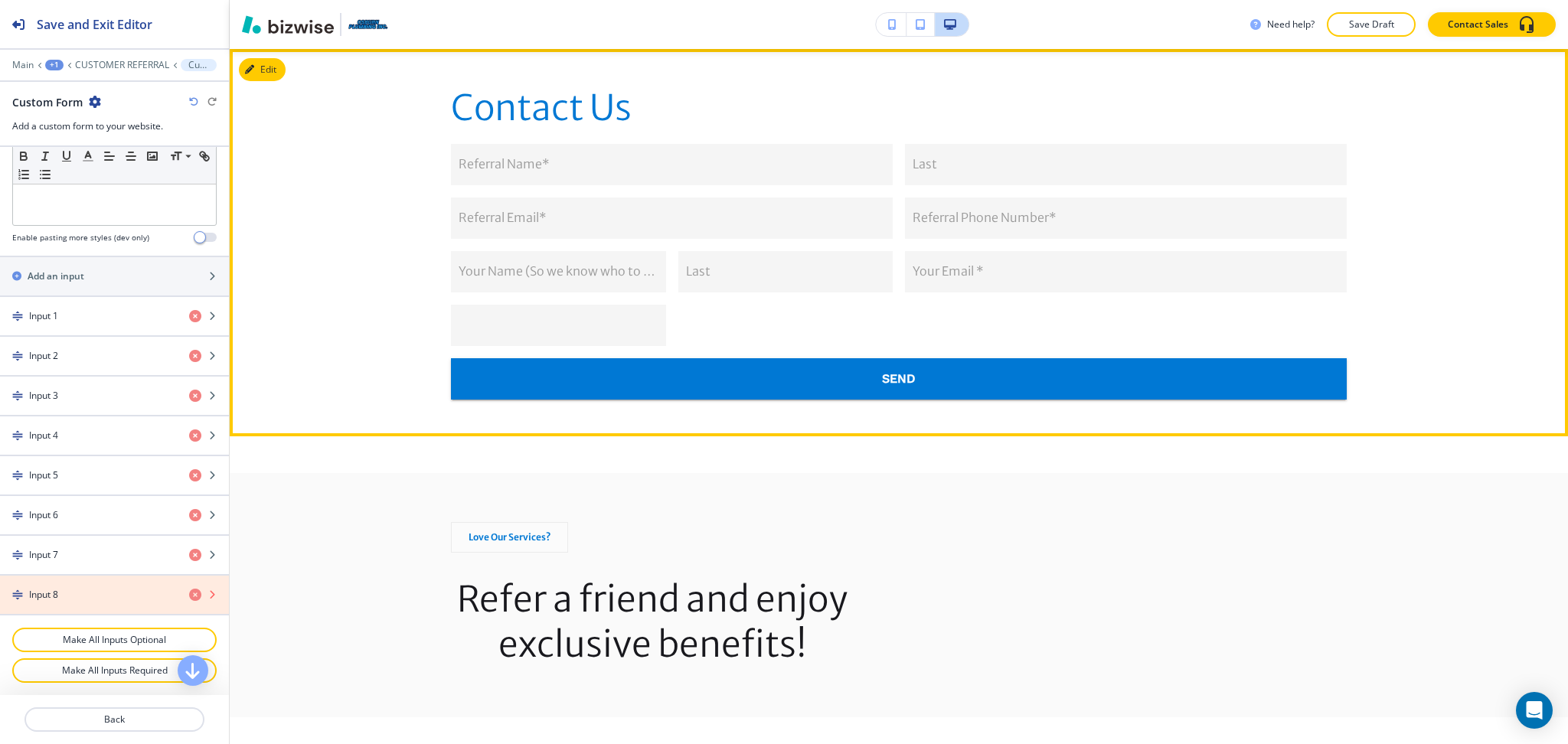
click at [189, 594] on icon "button" at bounding box center [196, 595] width 12 height 12
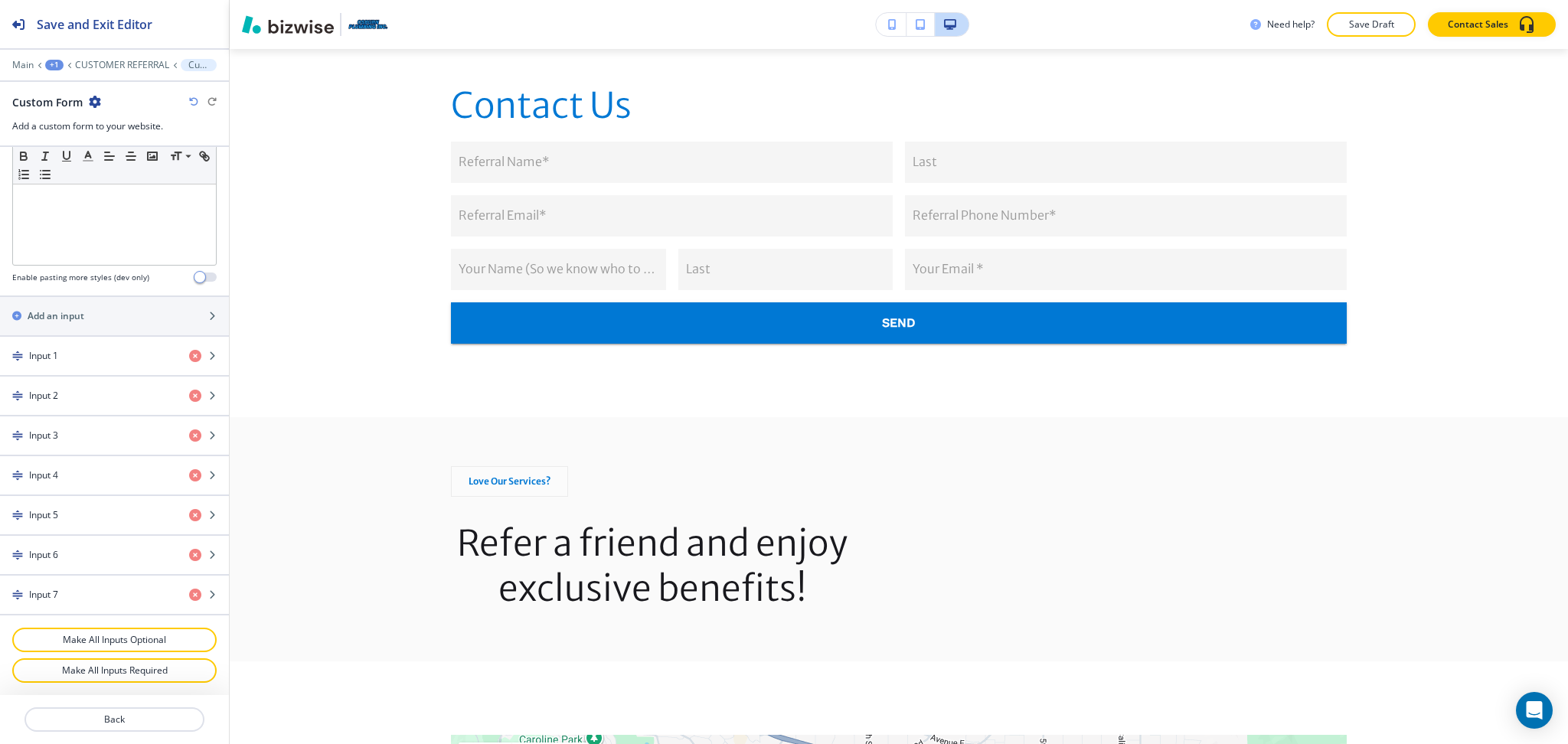
scroll to position [896, 0]
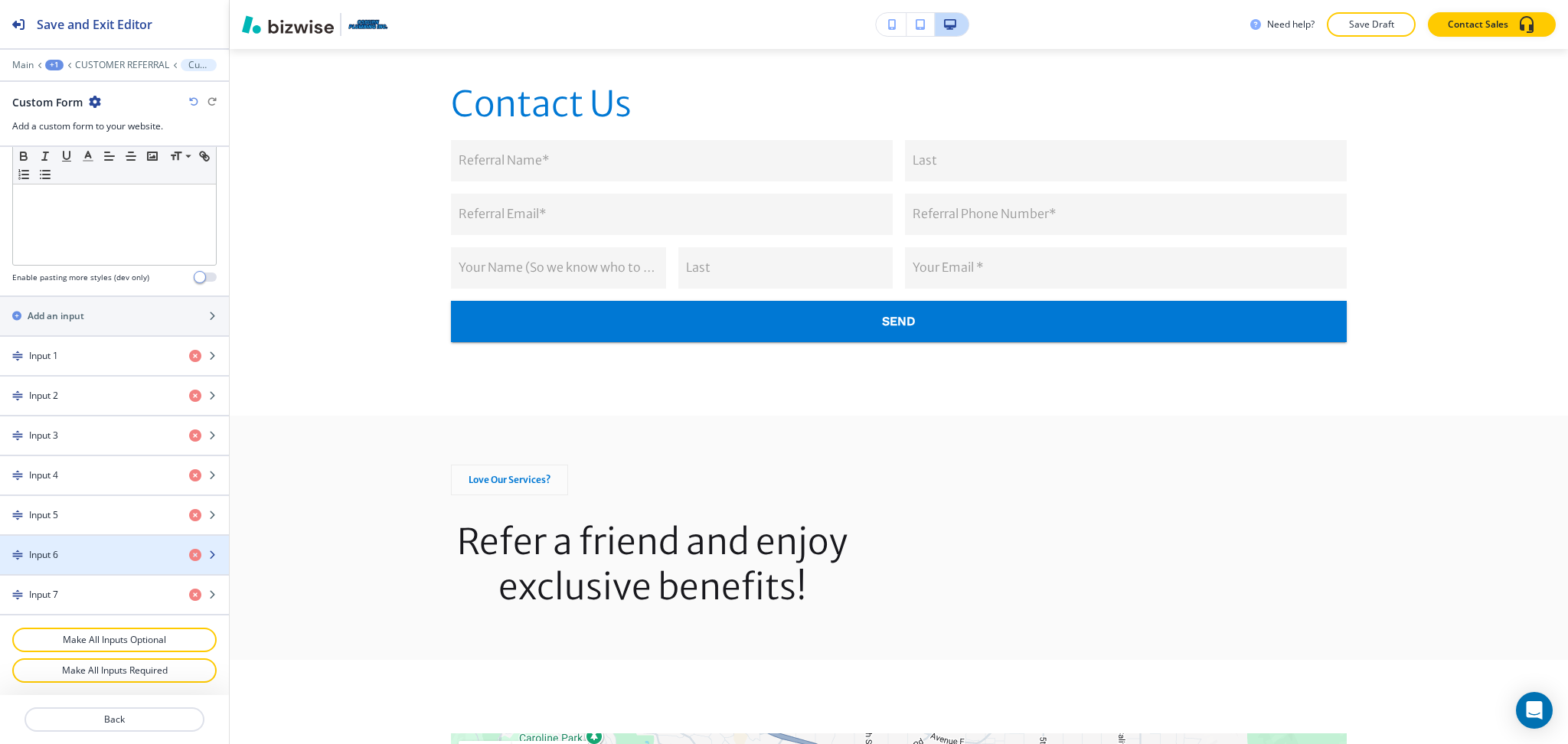
click at [84, 558] on div "Input 6" at bounding box center [88, 555] width 177 height 14
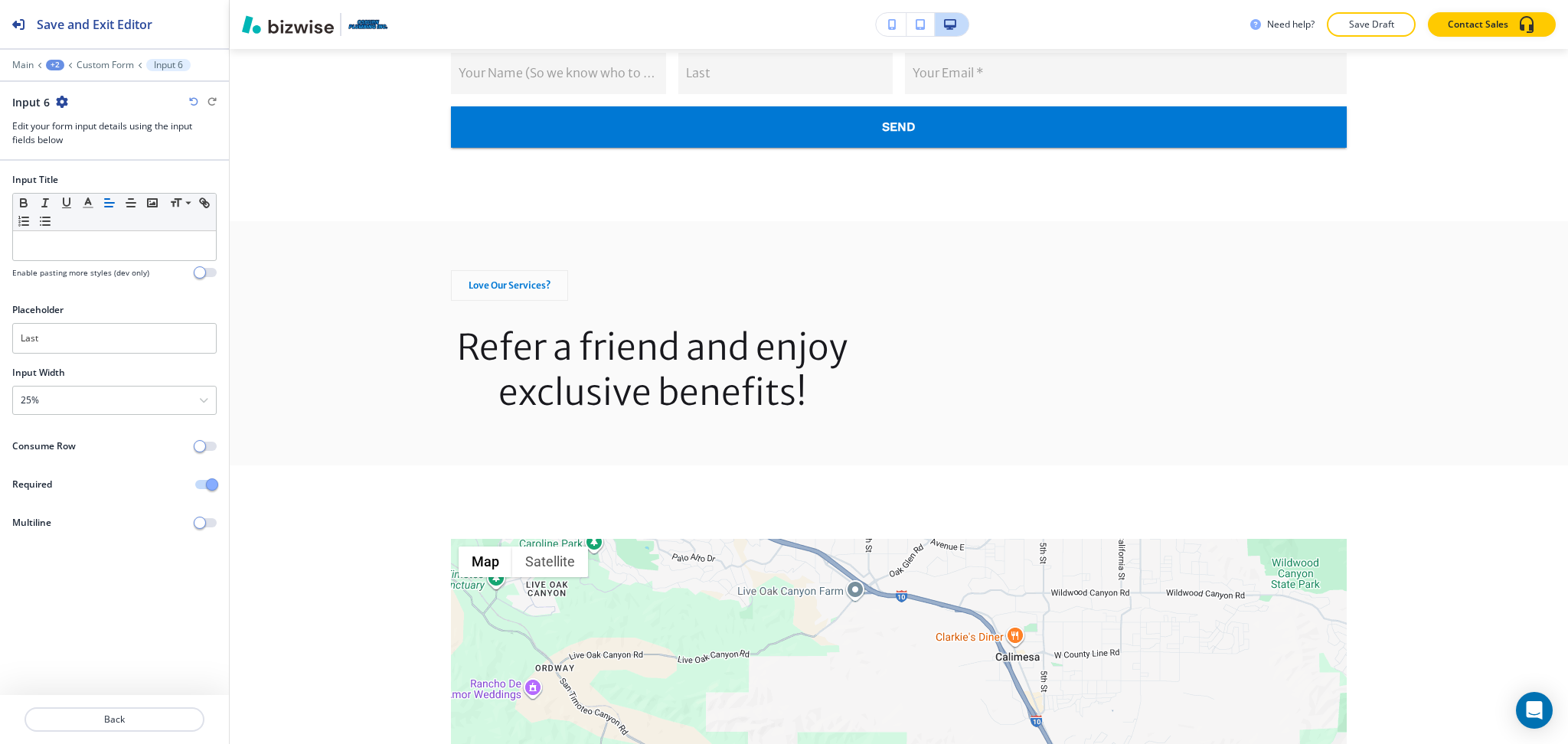
scroll to position [1094, 0]
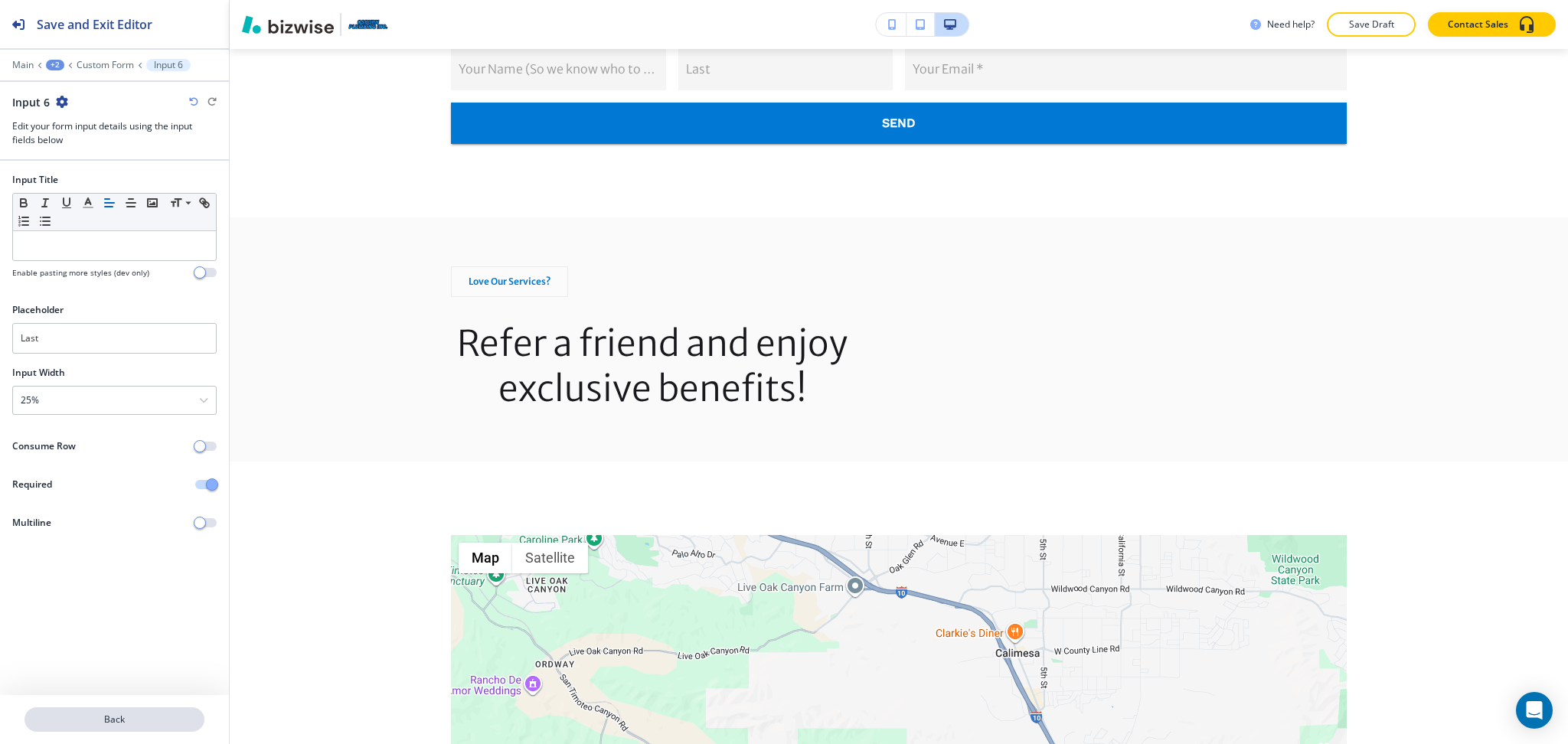
click at [138, 718] on p "Back" at bounding box center [114, 720] width 177 height 14
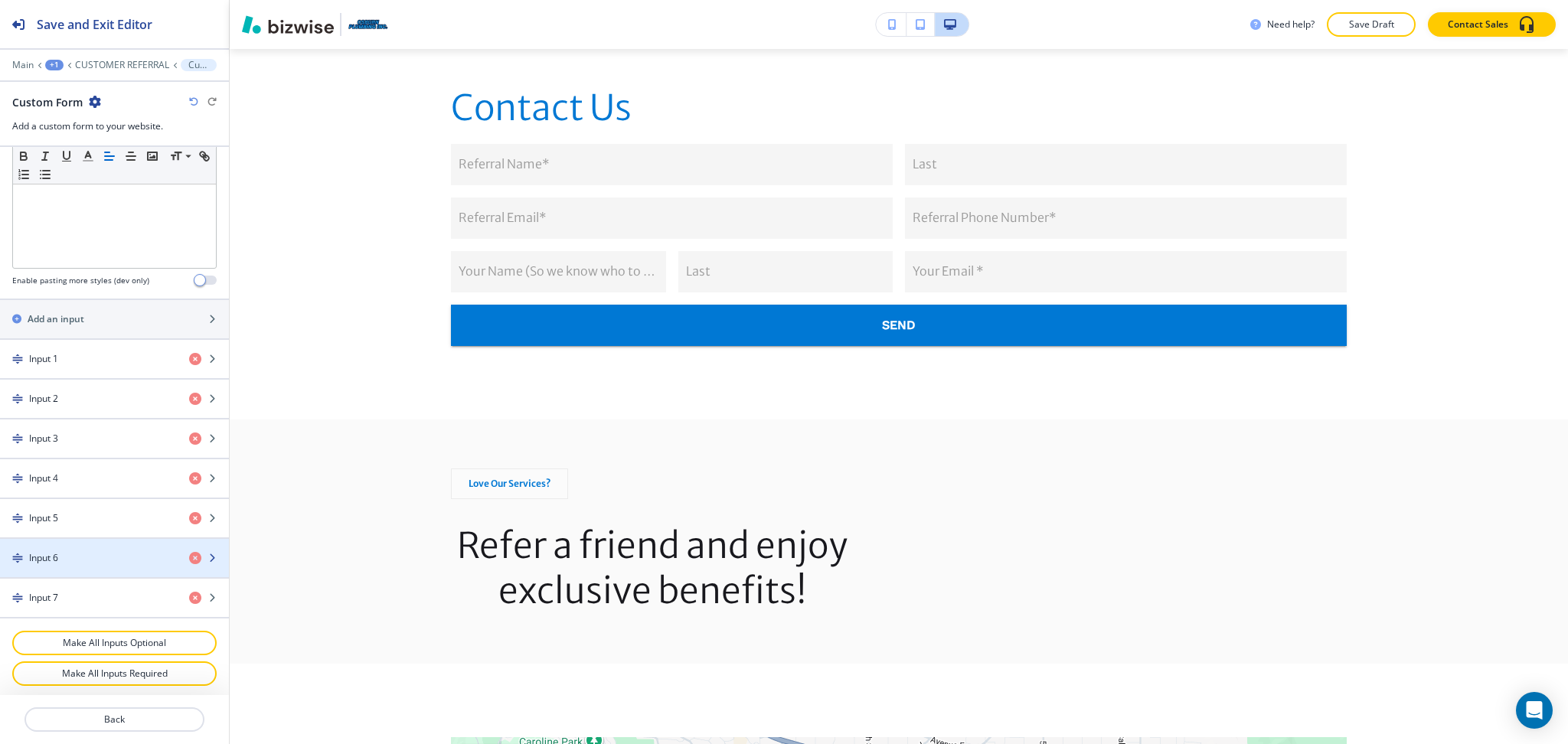
scroll to position [517, 0]
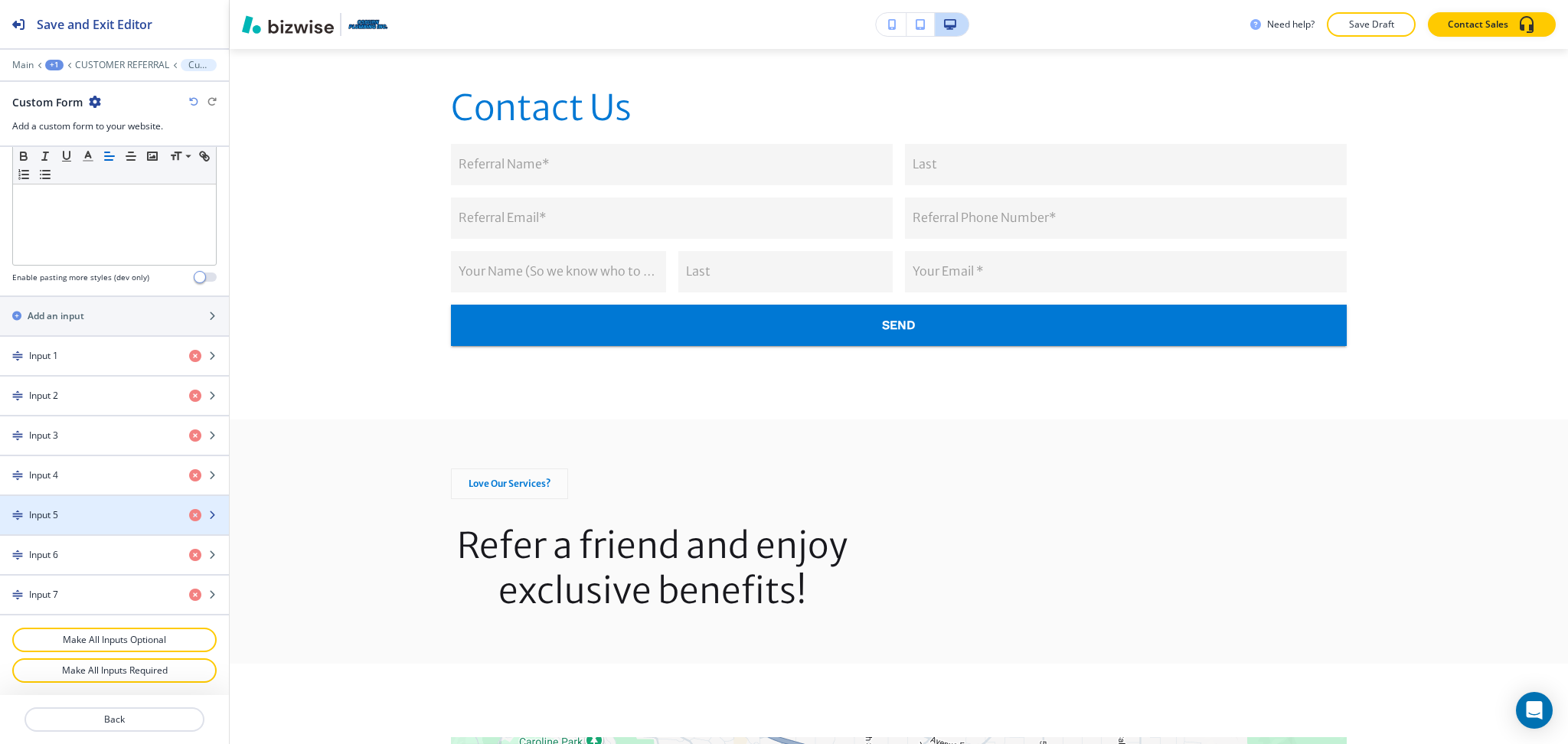
click at [54, 510] on h4 "Input 5" at bounding box center [43, 515] width 29 height 14
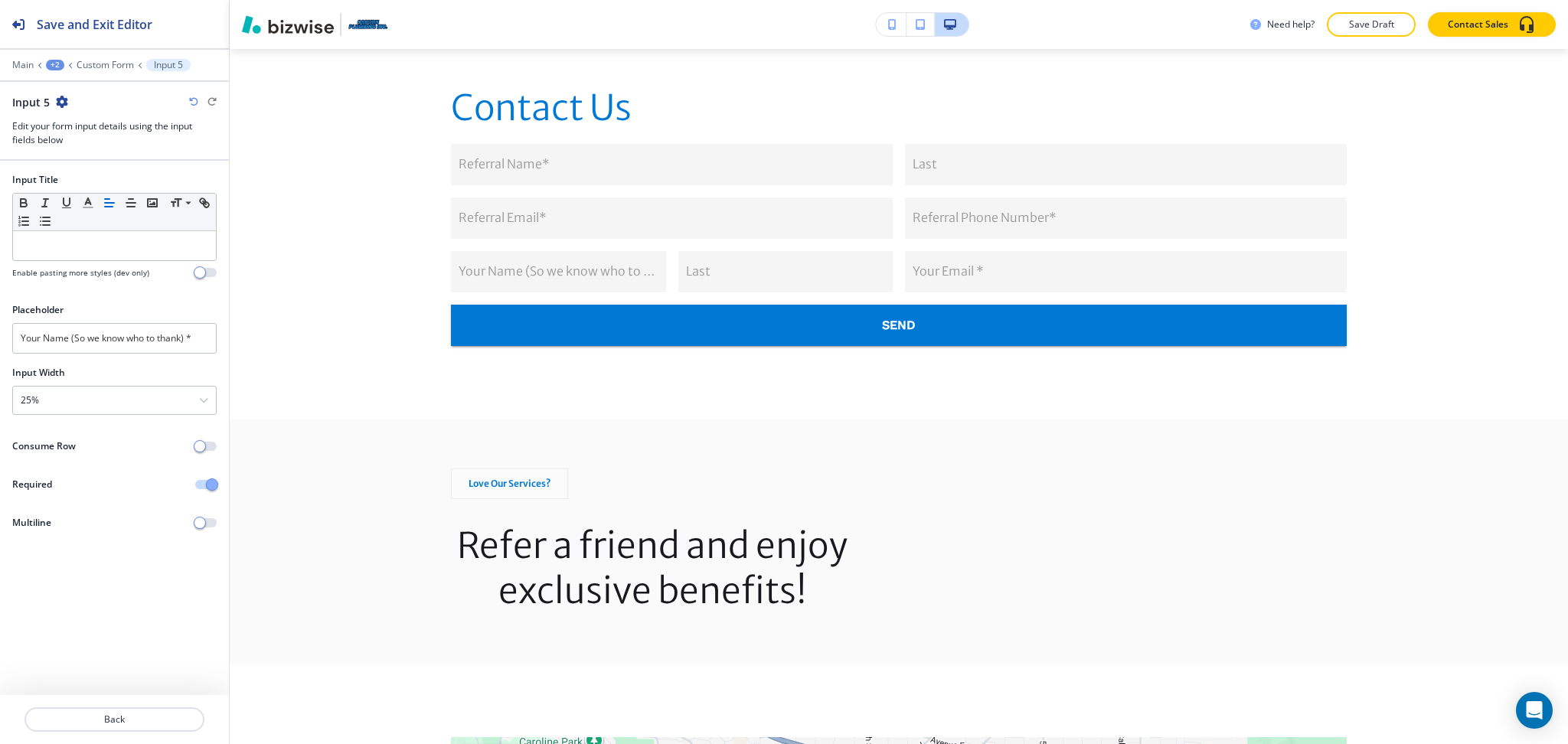
scroll to position [1094, 0]
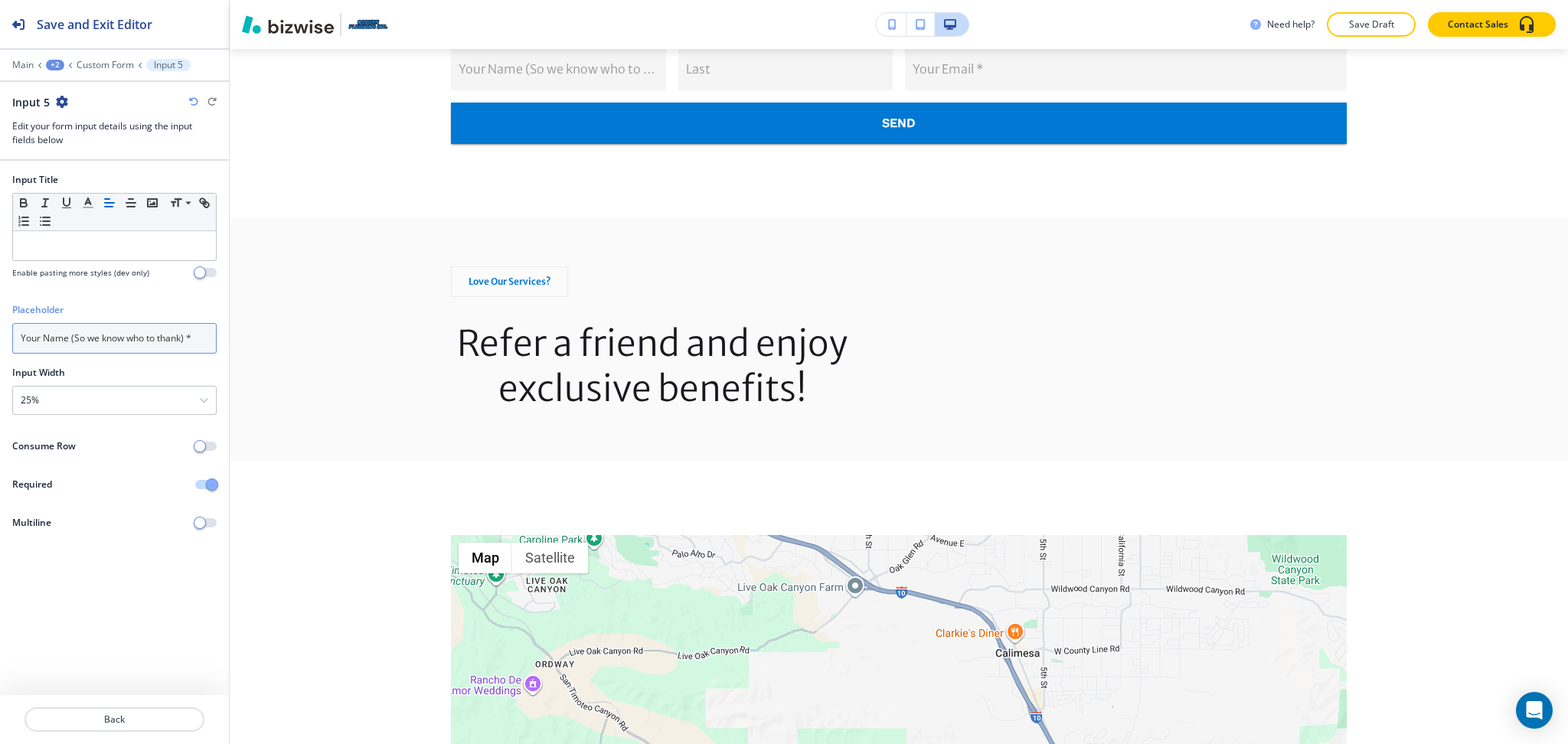
drag, startPoint x: 68, startPoint y: 336, endPoint x: 0, endPoint y: 341, distance: 68.2
click at [0, 341] on div "Placeholder Your Name (So we know who to thank) *" at bounding box center [114, 334] width 229 height 63
type input "(So we know who to thank) *"
click at [55, 247] on p at bounding box center [114, 246] width 188 height 14
paste div
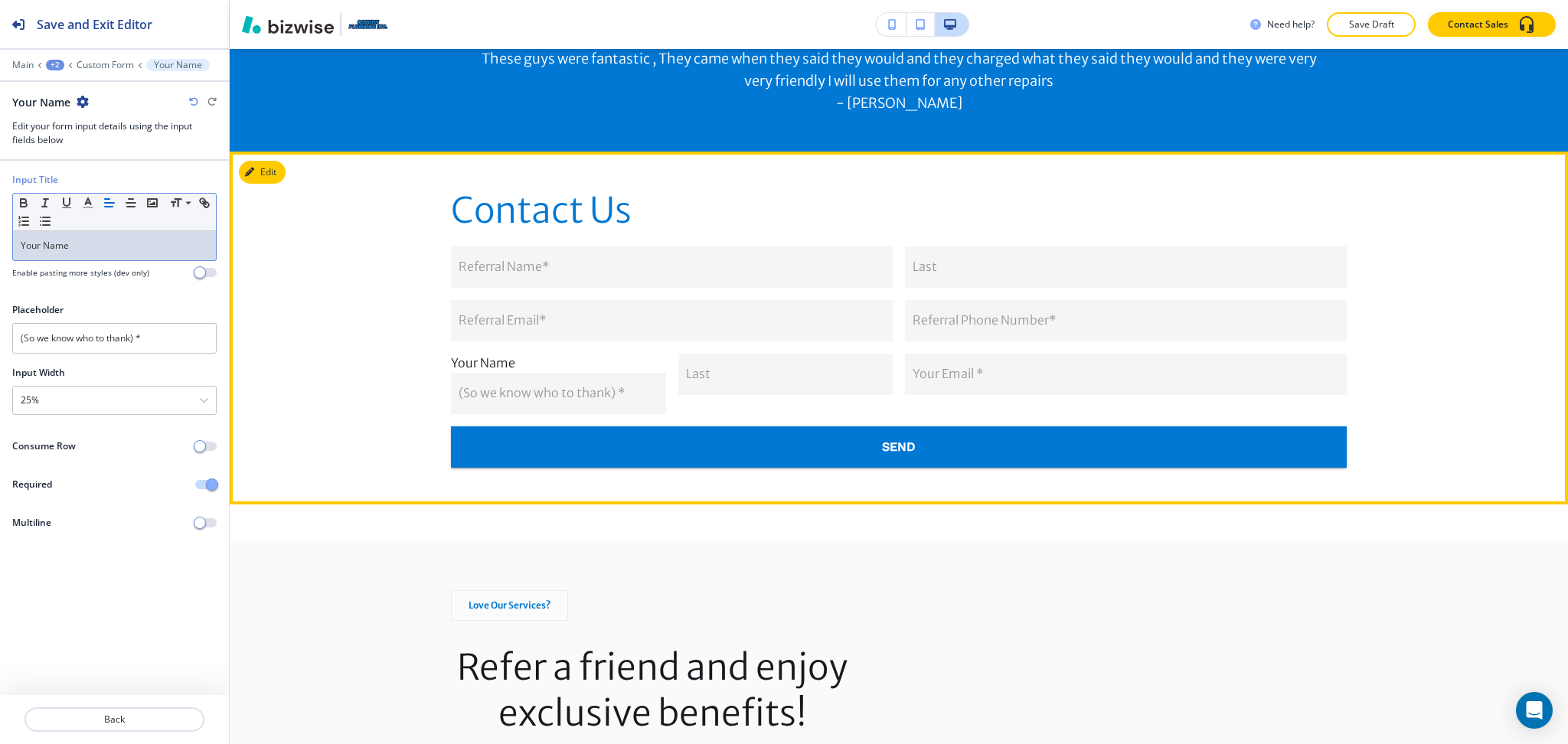
scroll to position [789, 0]
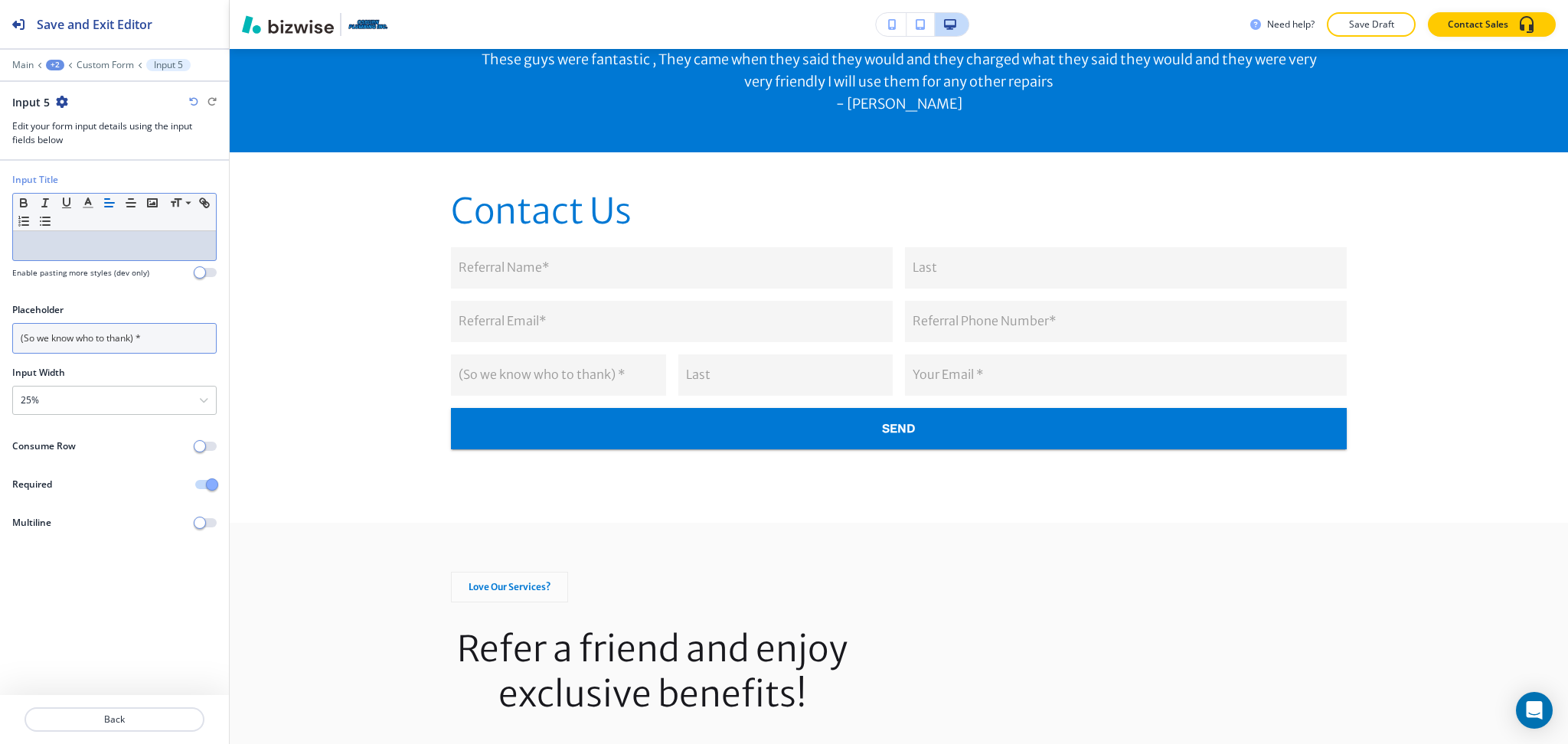
click at [14, 341] on input "(So we know who to thank) *" at bounding box center [114, 338] width 204 height 31
paste input "Your Name"
type input "Your Name (So we know who to thank) *"
click at [111, 402] on div "25%" at bounding box center [114, 401] width 203 height 28
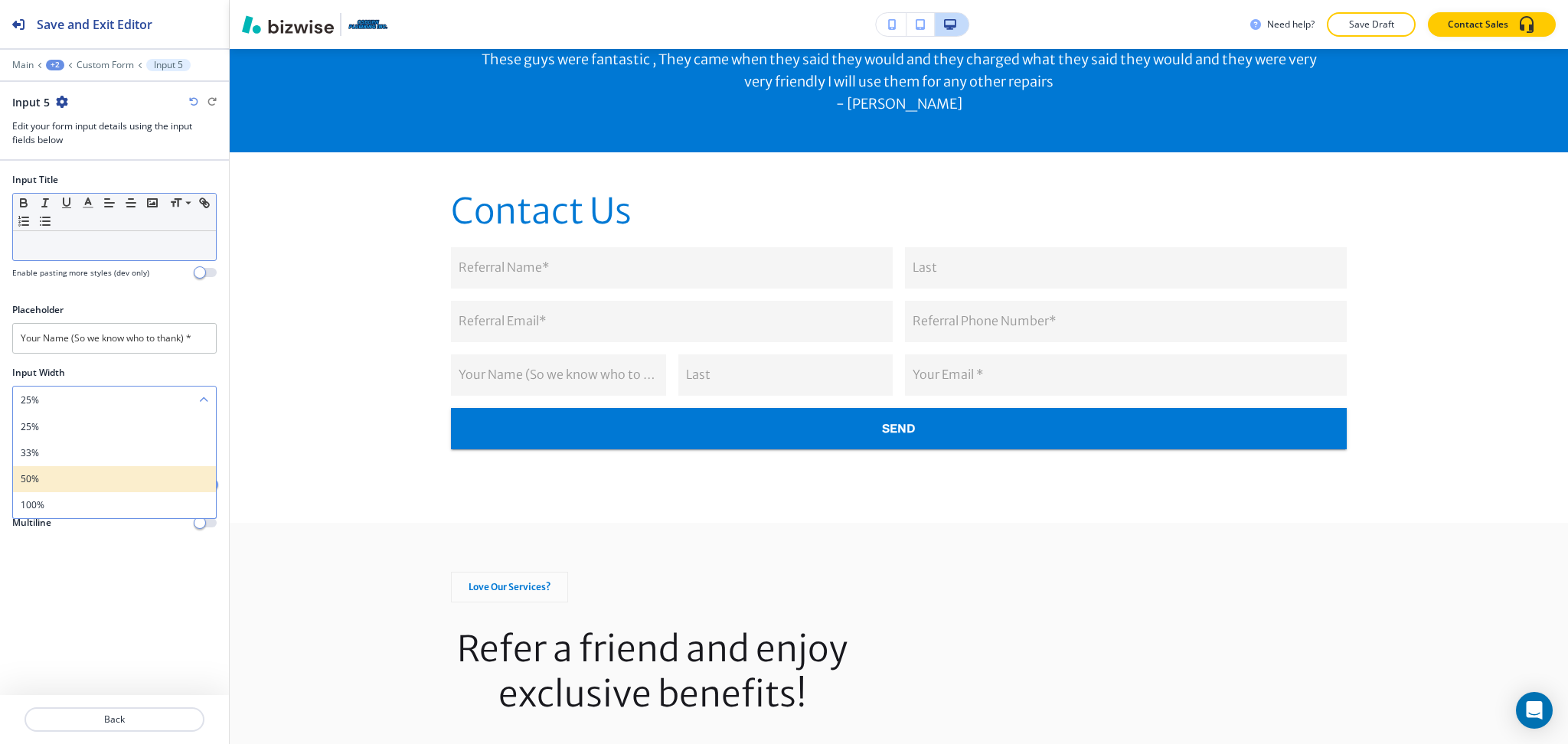
click at [86, 471] on div "50%" at bounding box center [114, 479] width 203 height 26
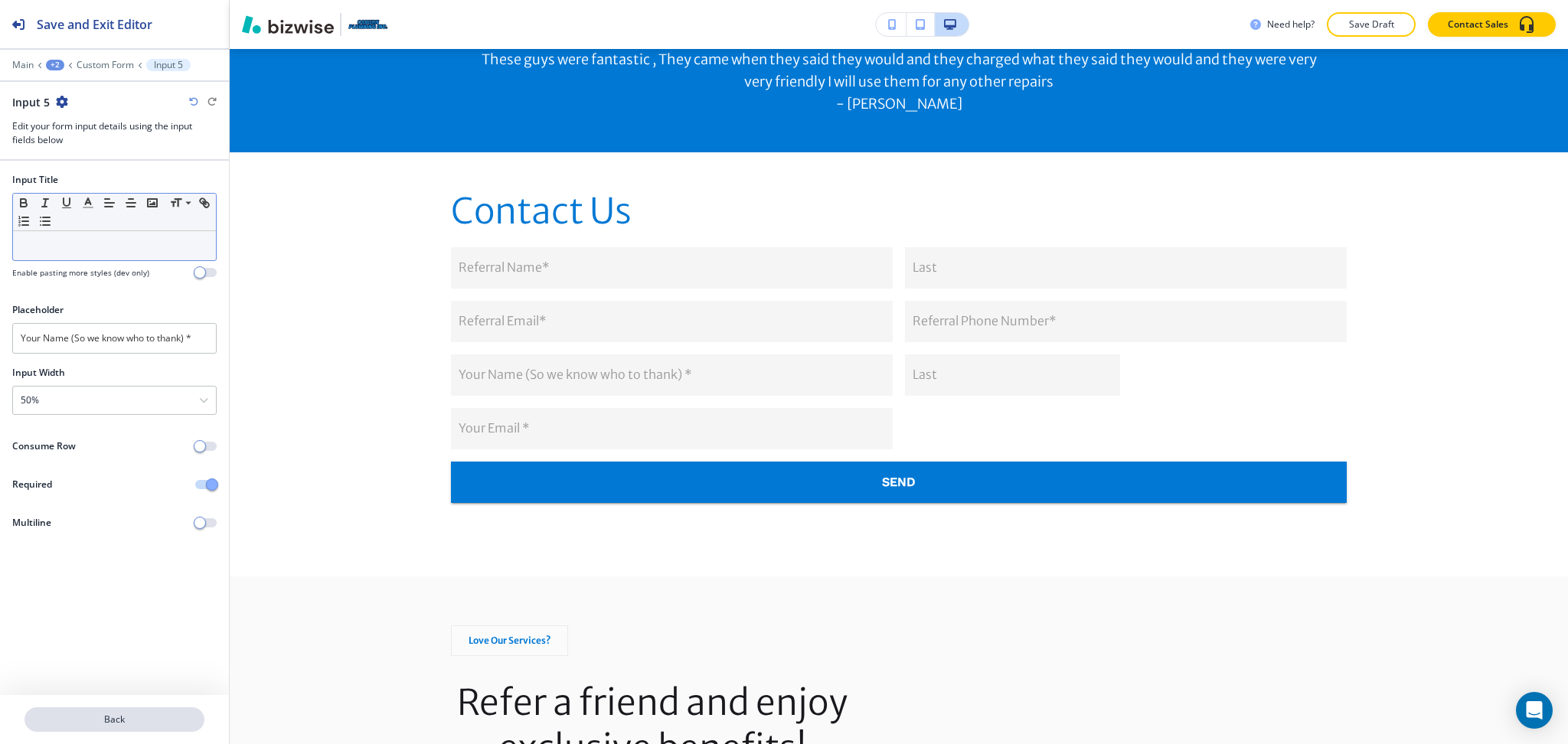
click at [96, 722] on p "Back" at bounding box center [114, 720] width 177 height 14
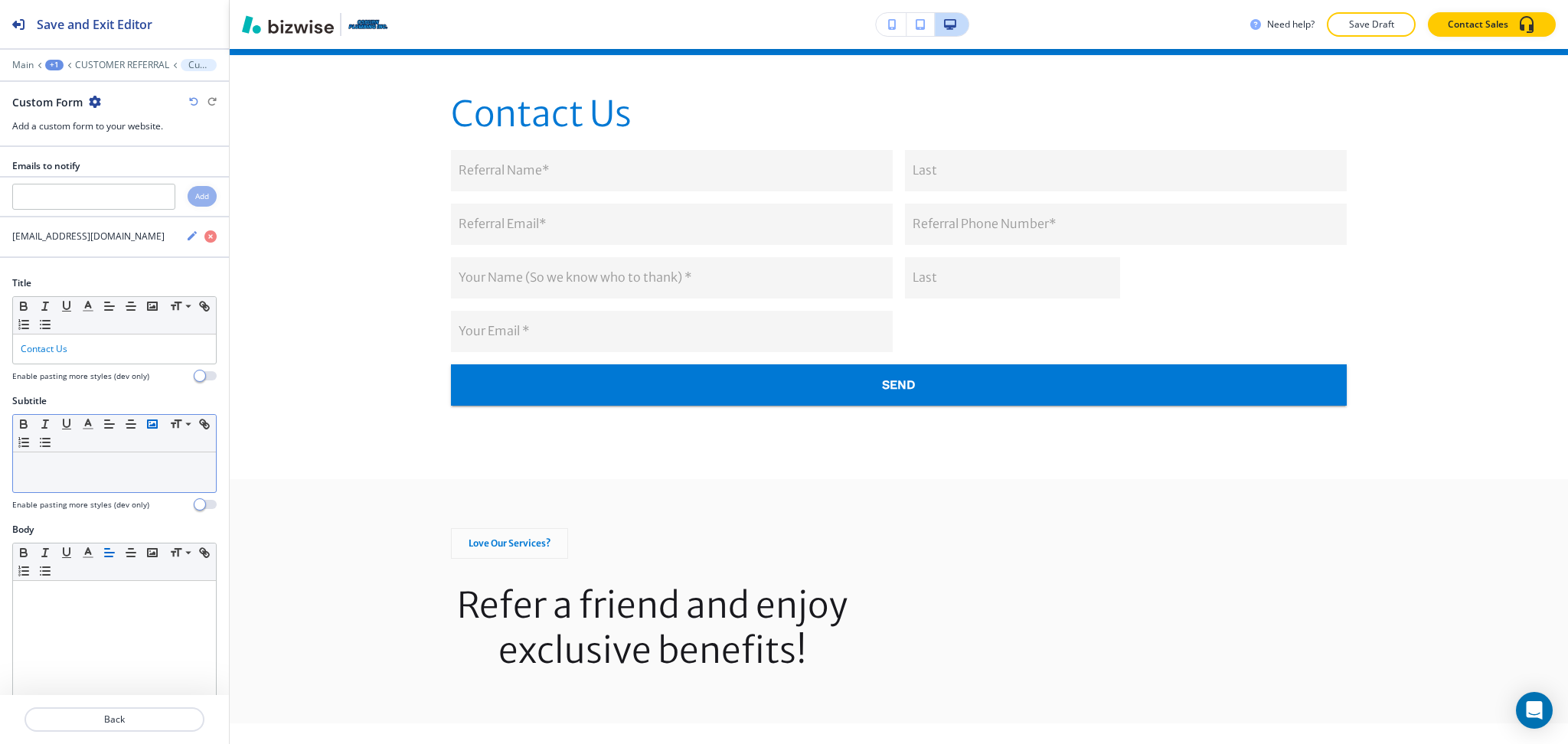
scroll to position [892, 0]
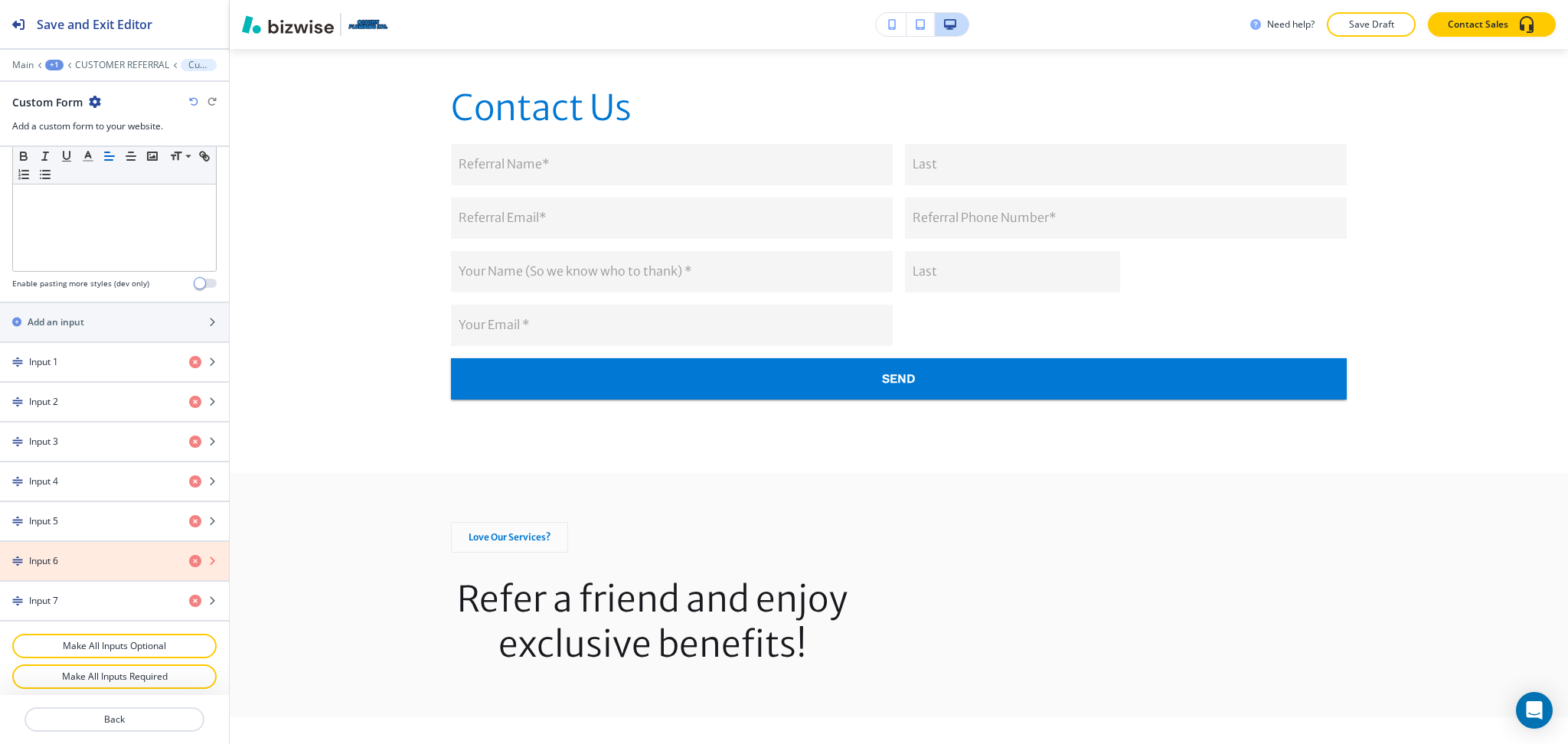
click at [189, 559] on icon "button" at bounding box center [196, 561] width 12 height 12
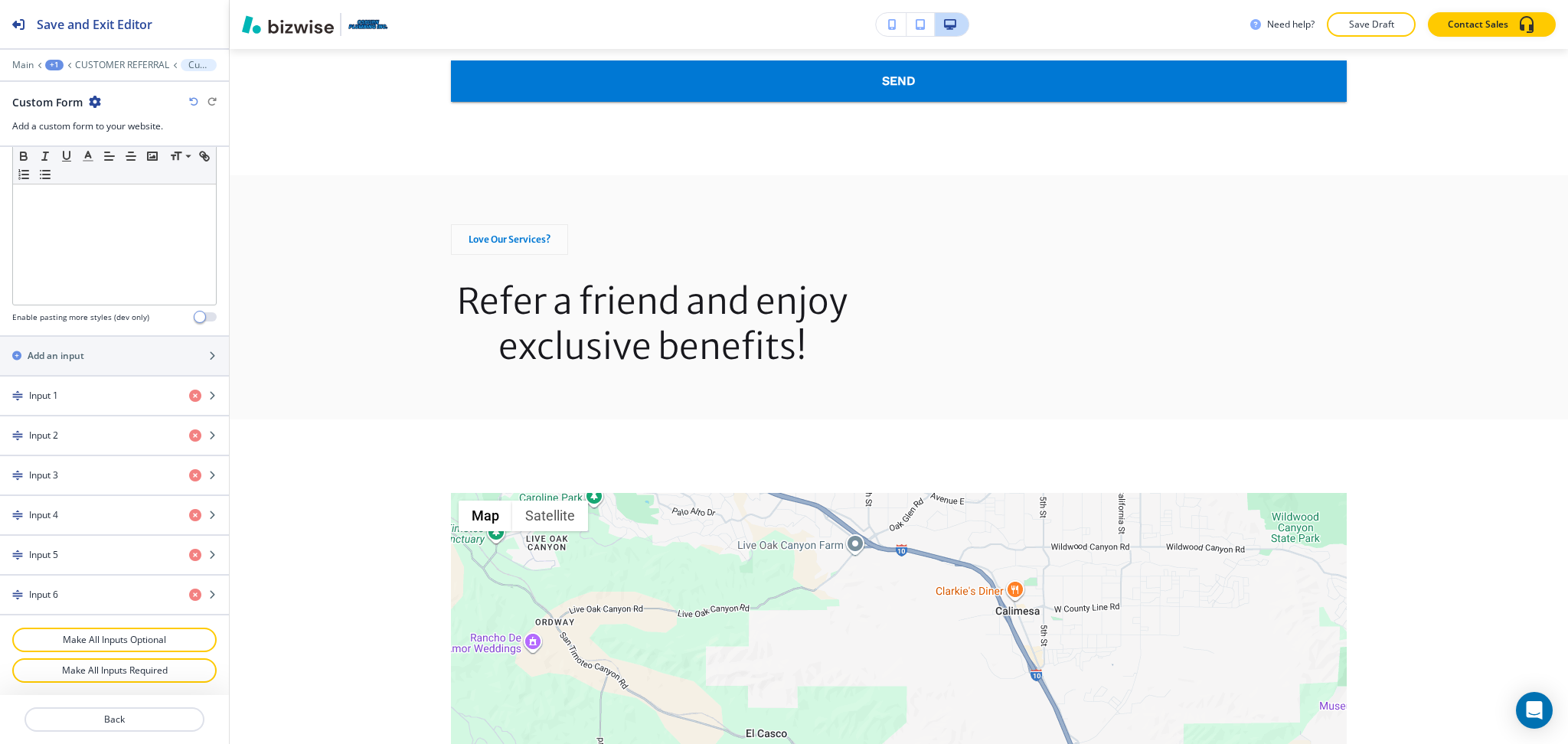
scroll to position [1133, 0]
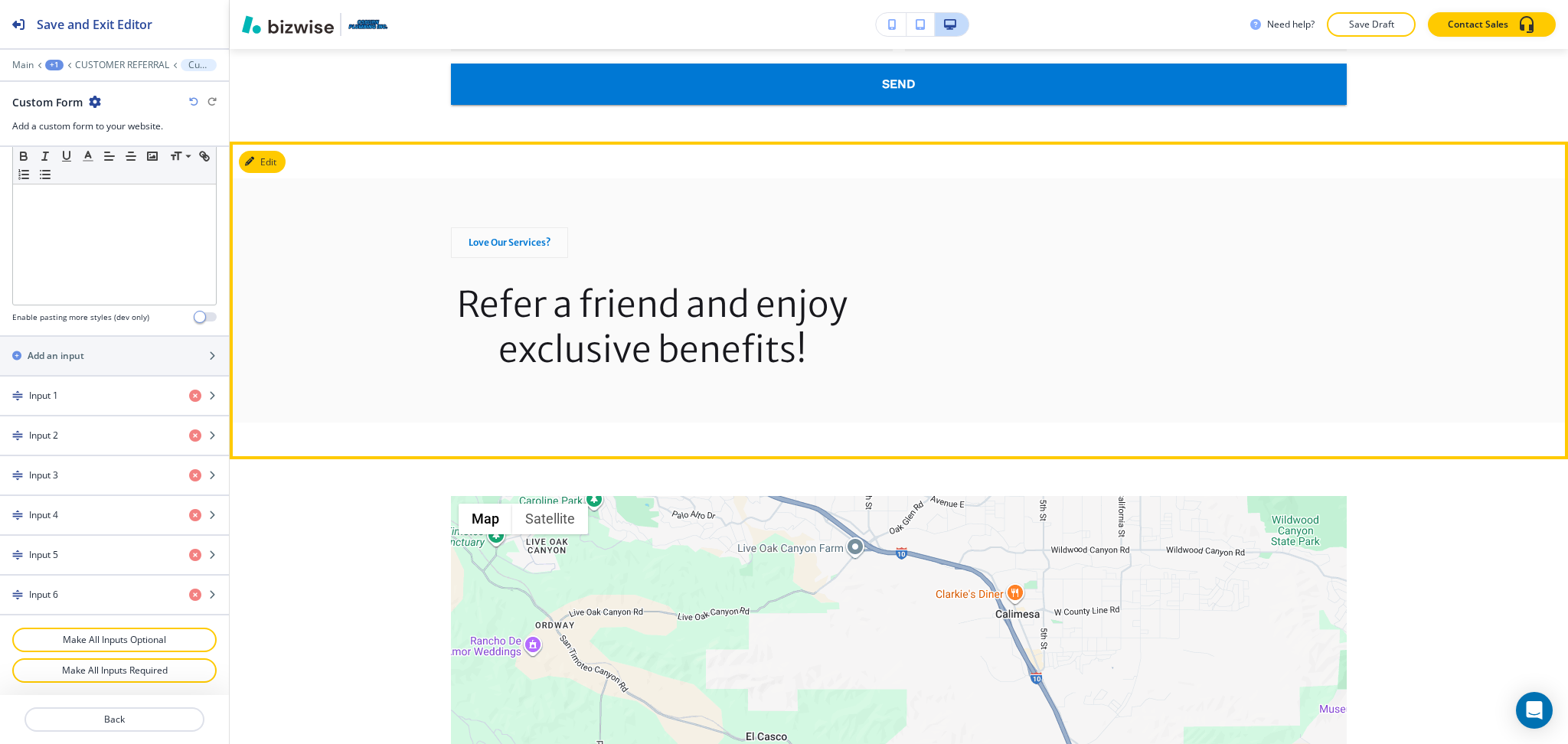
click at [264, 171] on button "Edit" at bounding box center [262, 162] width 46 height 23
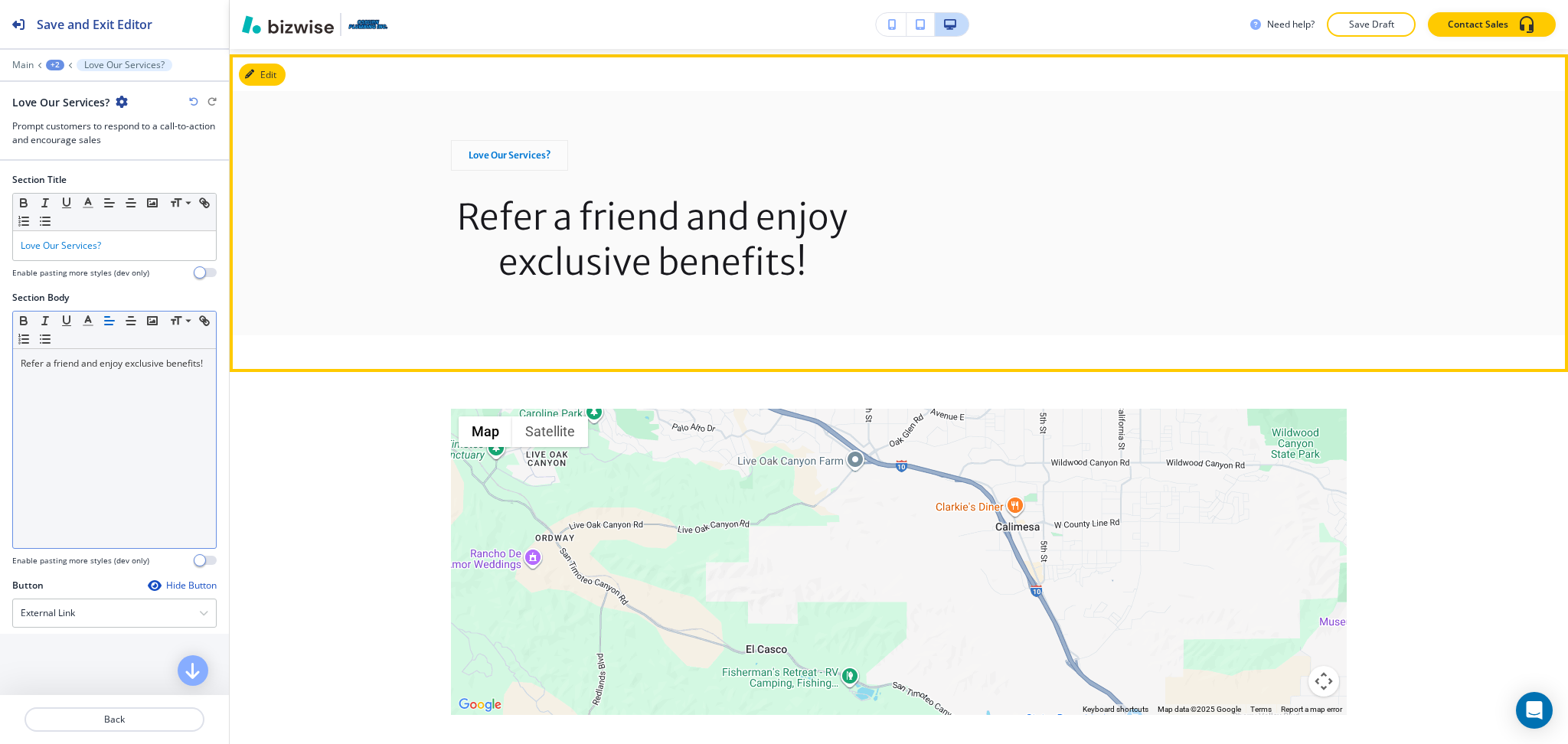
scroll to position [1226, 0]
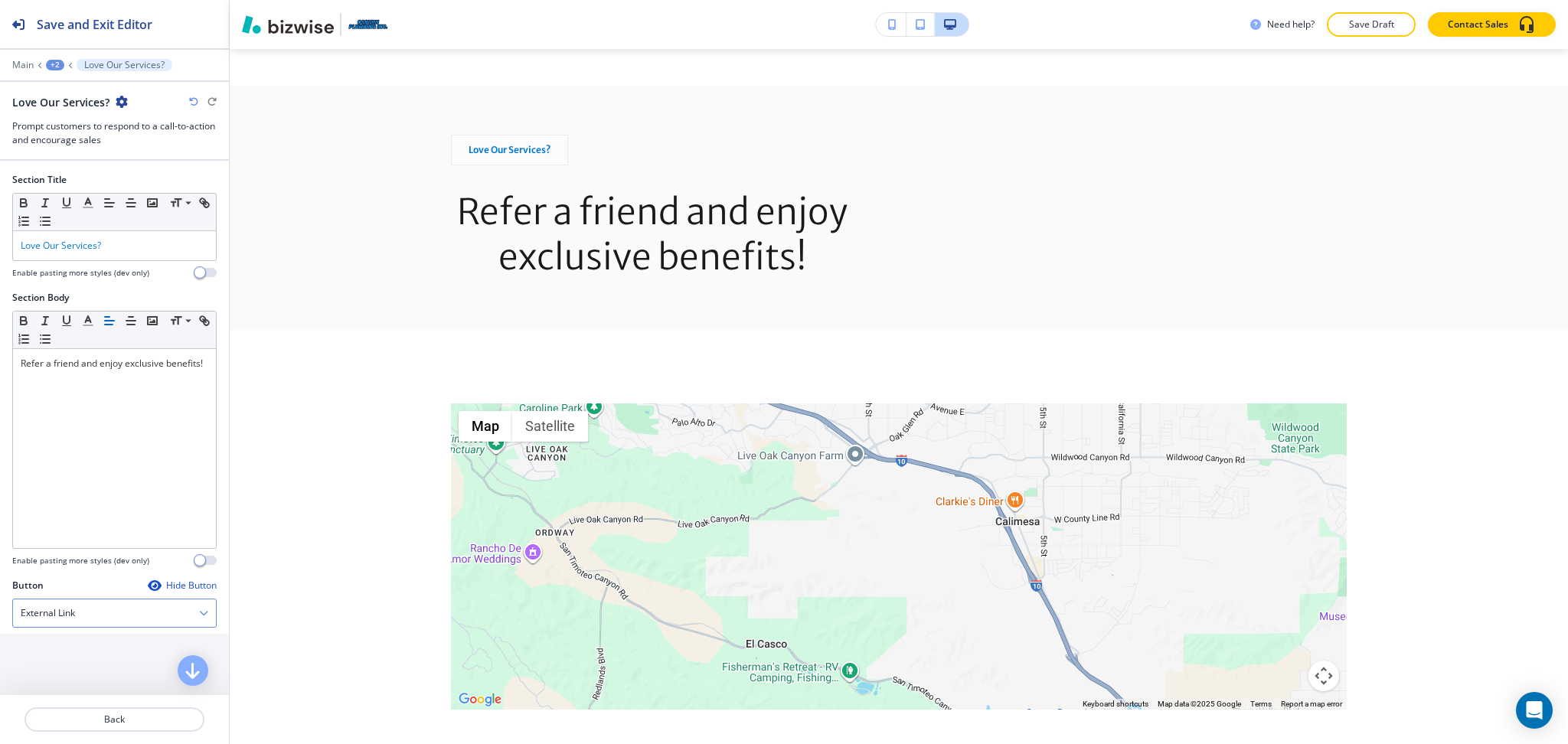
click at [102, 605] on div "External Link" at bounding box center [114, 614] width 203 height 28
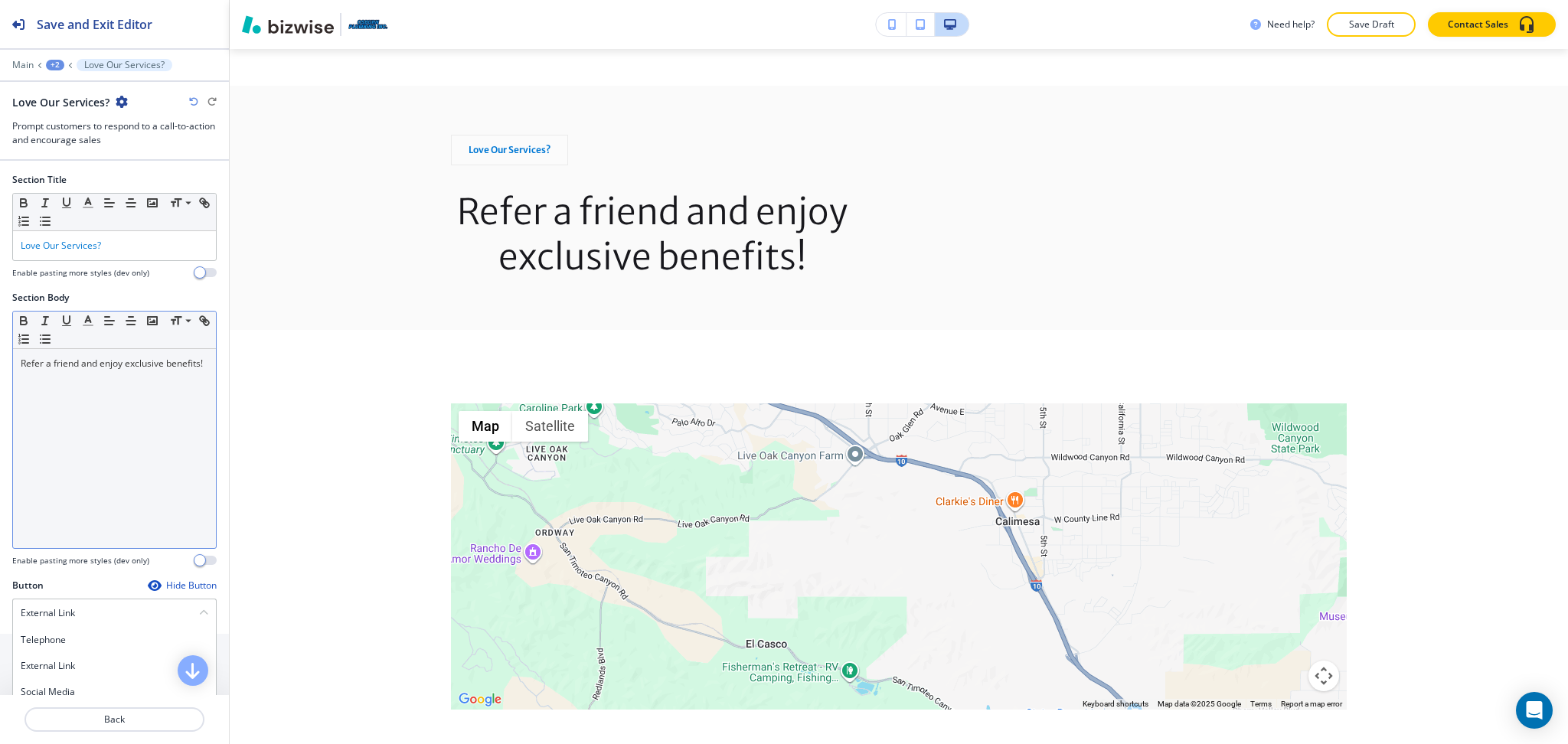
click at [107, 444] on div "Refer a friend and enjoy exclusive benefits!" at bounding box center [114, 449] width 203 height 199
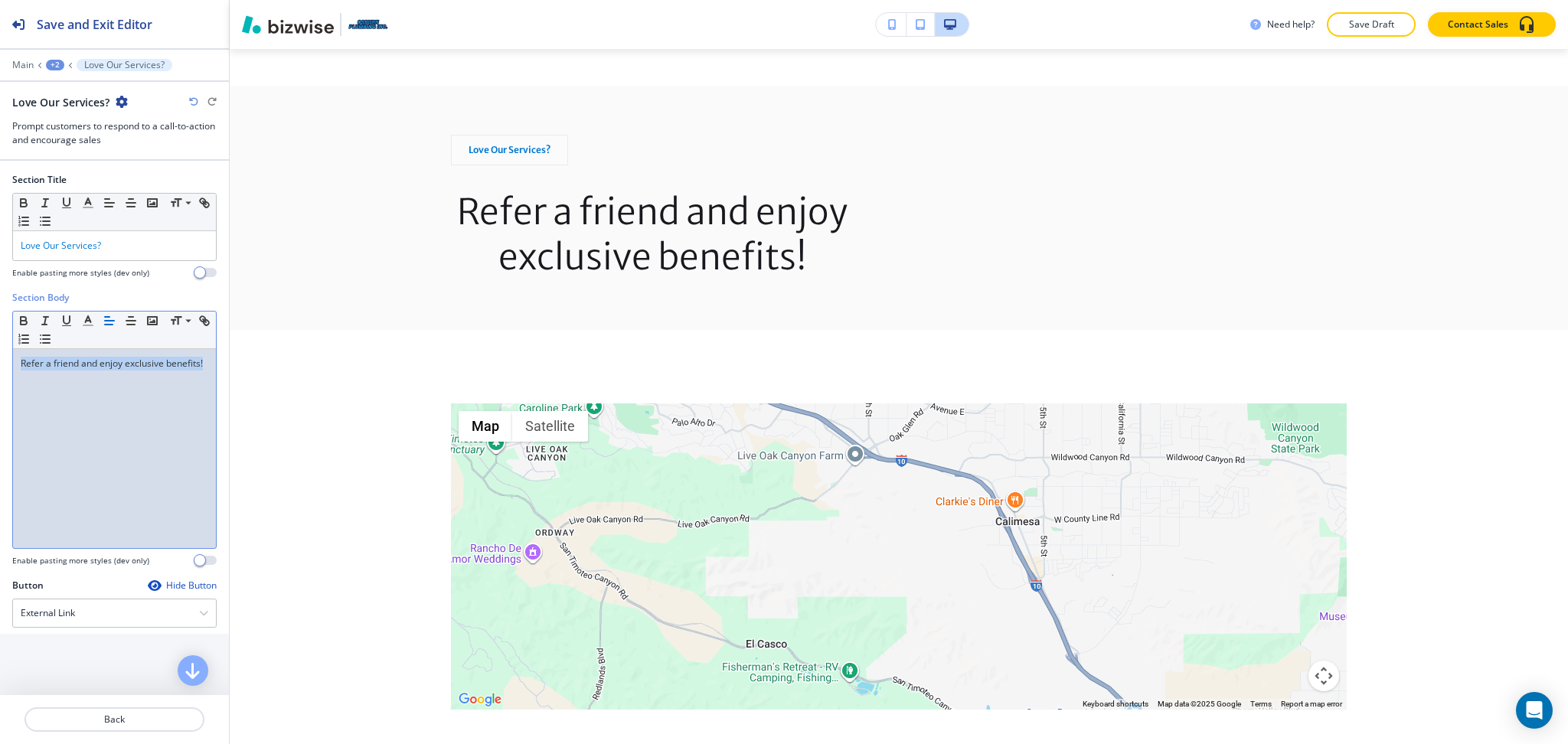
click at [106, 325] on line "button" at bounding box center [108, 325] width 8 height 0
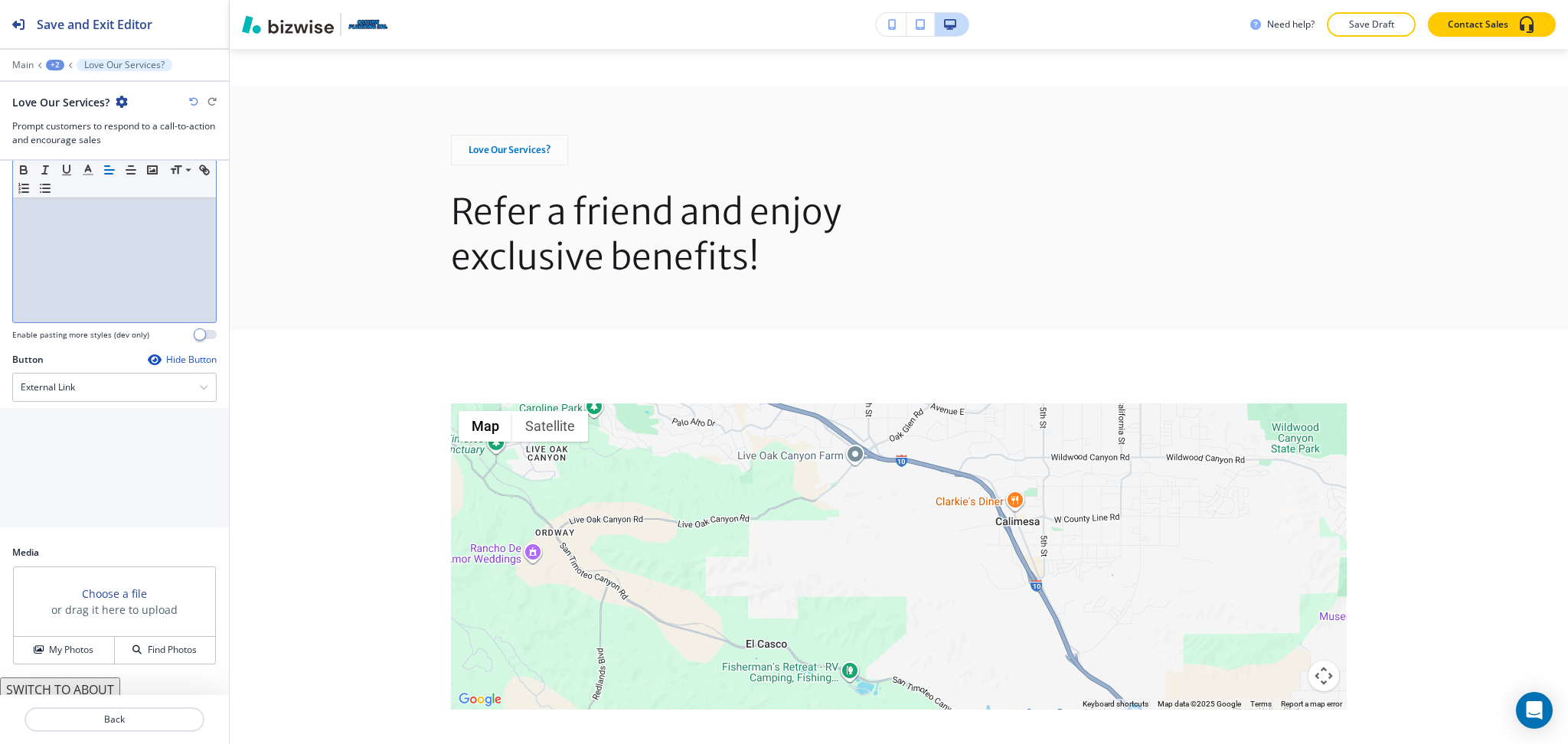
scroll to position [233, 0]
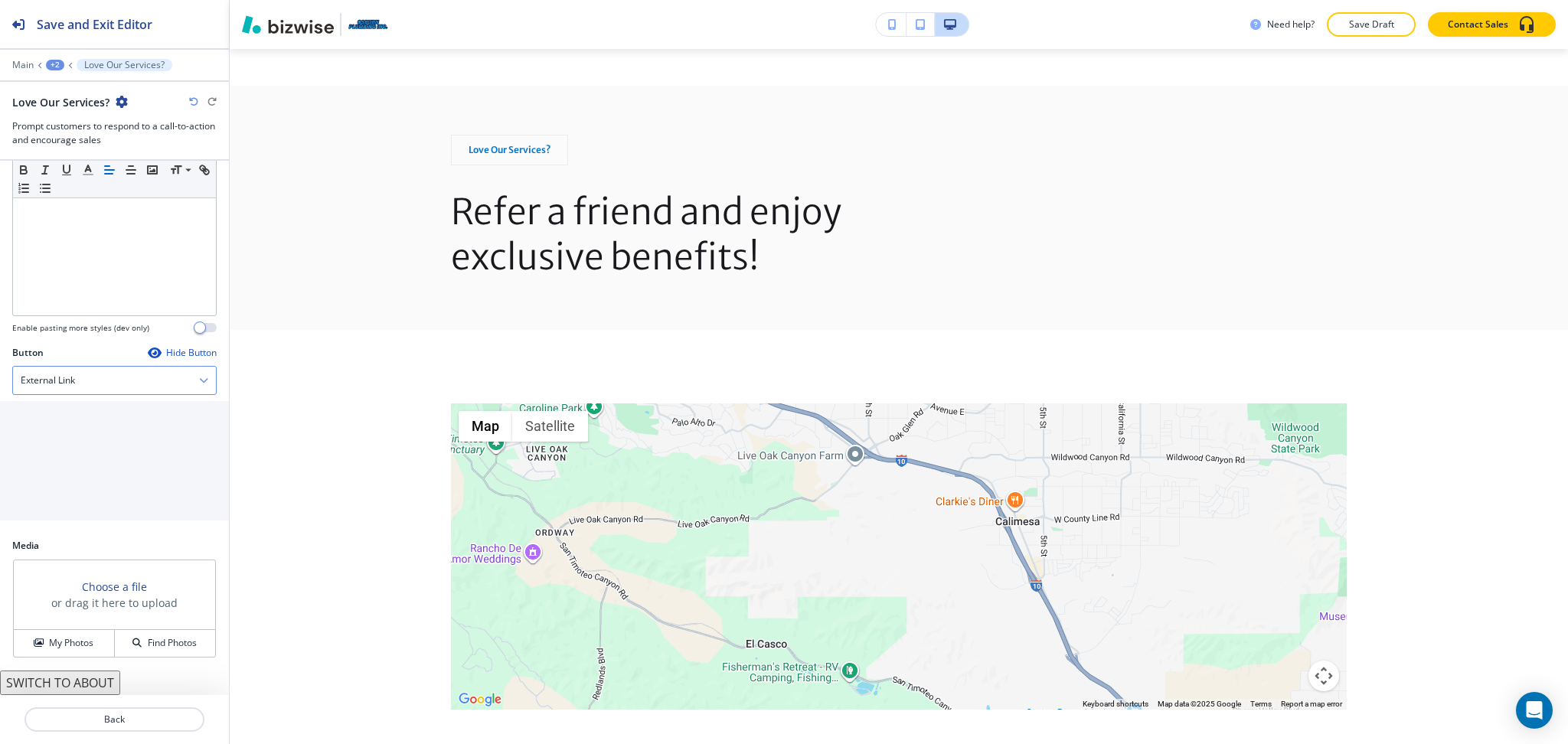
click at [107, 394] on div "External Link" at bounding box center [114, 381] width 203 height 28
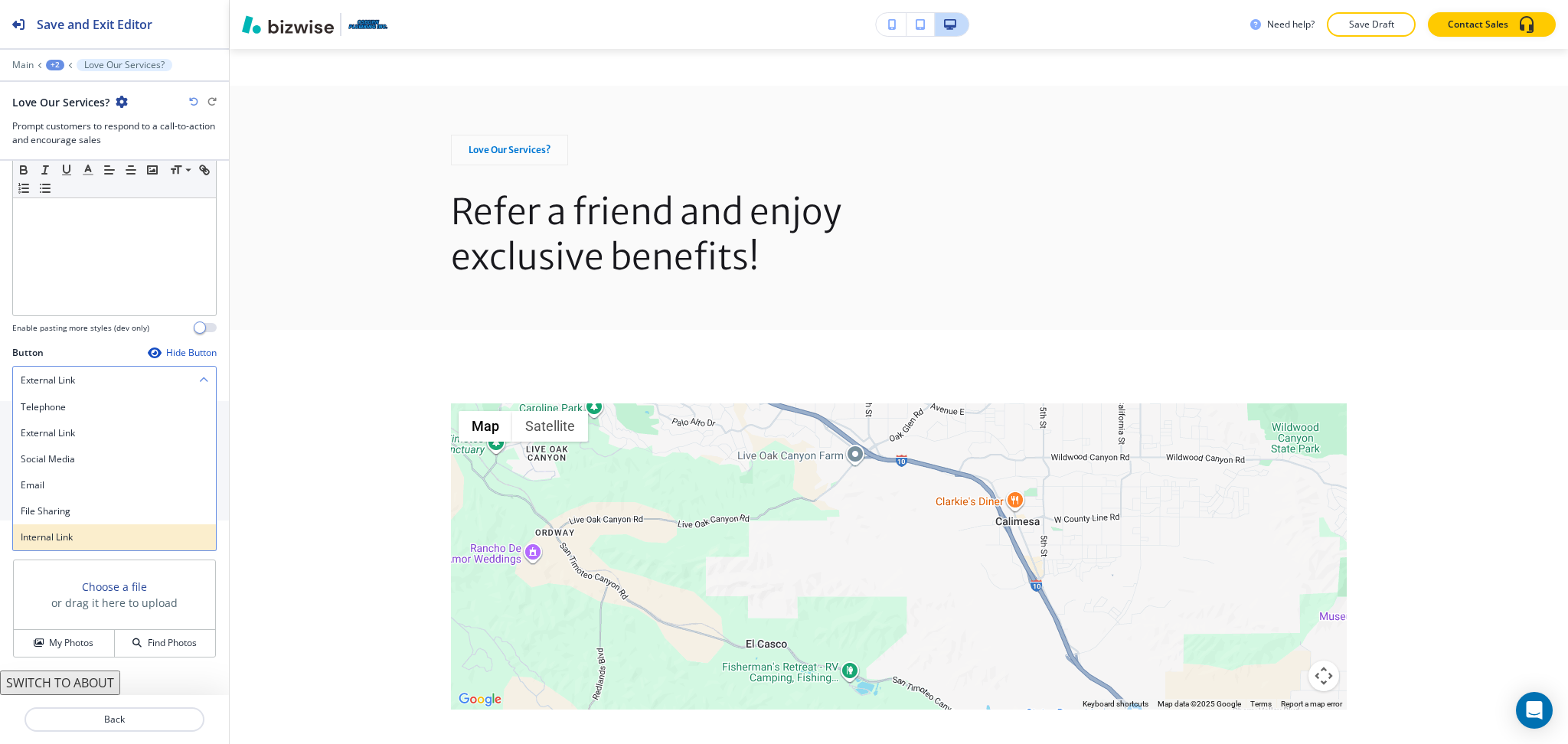
click at [86, 534] on h4 "Internal Link" at bounding box center [114, 538] width 188 height 14
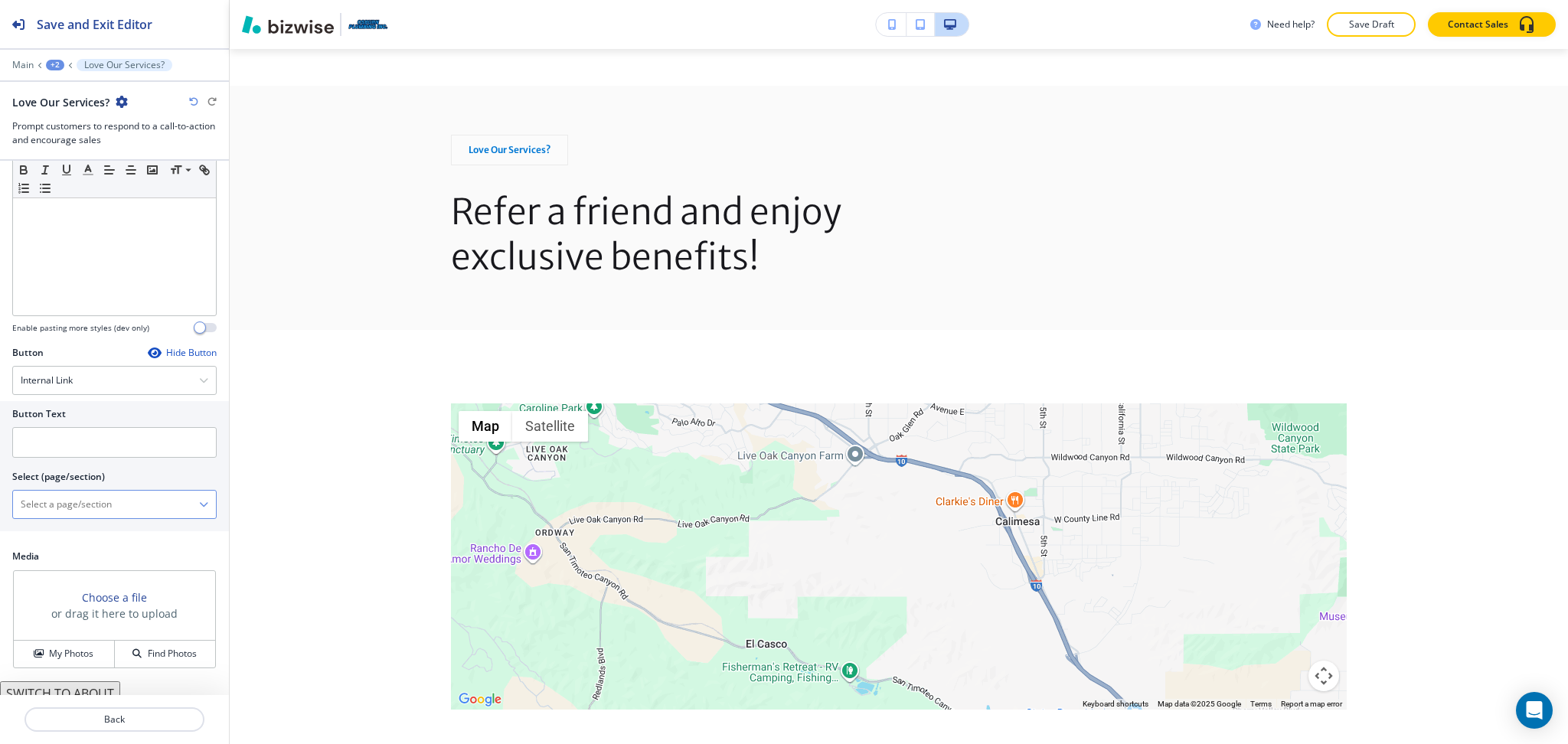
drag, startPoint x: 86, startPoint y: 509, endPoint x: 93, endPoint y: 501, distance: 10.6
click at [86, 509] on \(page\/section\) "Manual Input" at bounding box center [106, 505] width 186 height 26
drag, startPoint x: 99, startPoint y: 499, endPoint x: 0, endPoint y: 500, distance: 99.0
click at [0, 500] on div "Button Text Select (page/section) CONTACT US CONTACT CONTACT | Hero CONTACT | M…" at bounding box center [114, 465] width 229 height 130
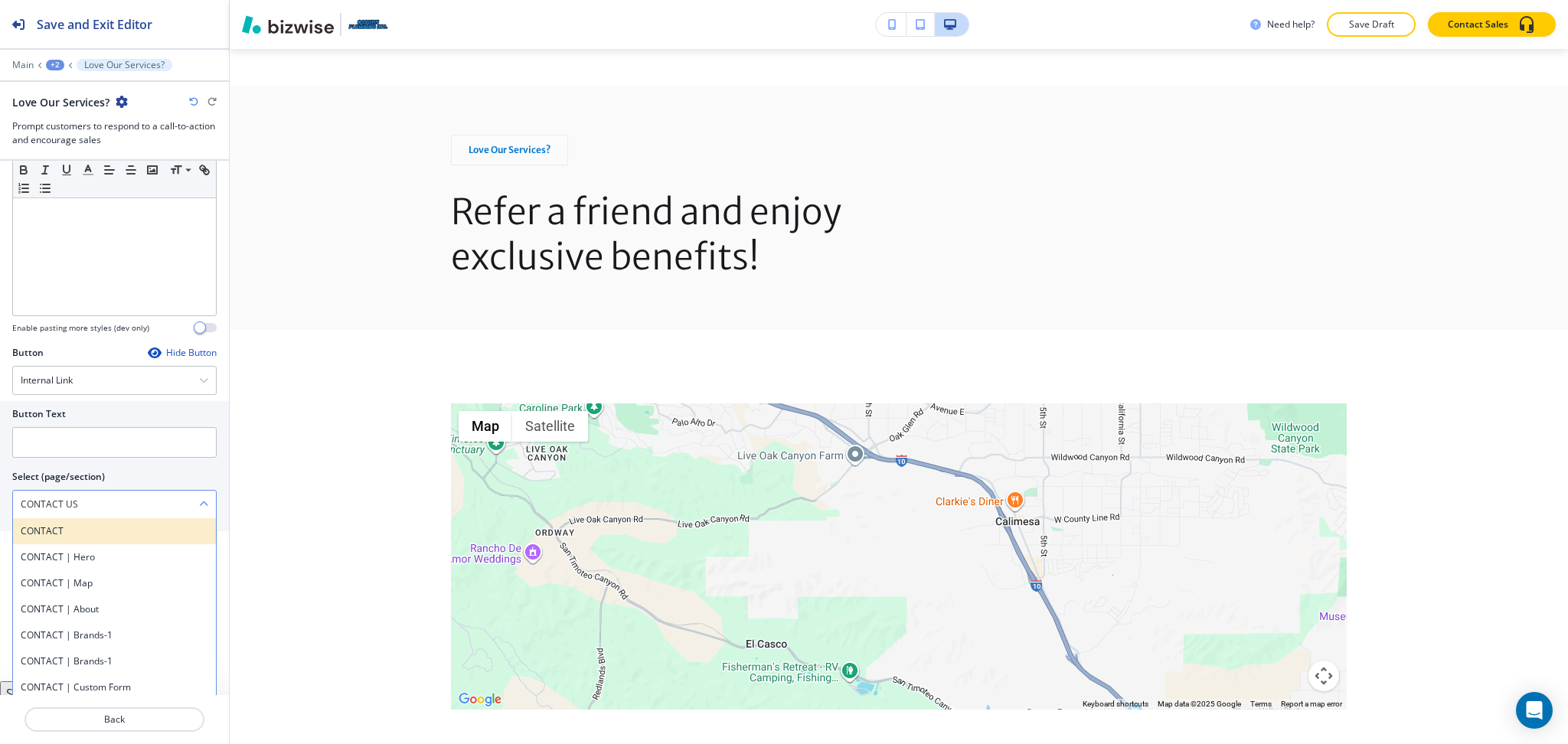
click at [52, 530] on h4 "CONTACT" at bounding box center [114, 532] width 188 height 14
type \(page\/section\) "CONTACT"
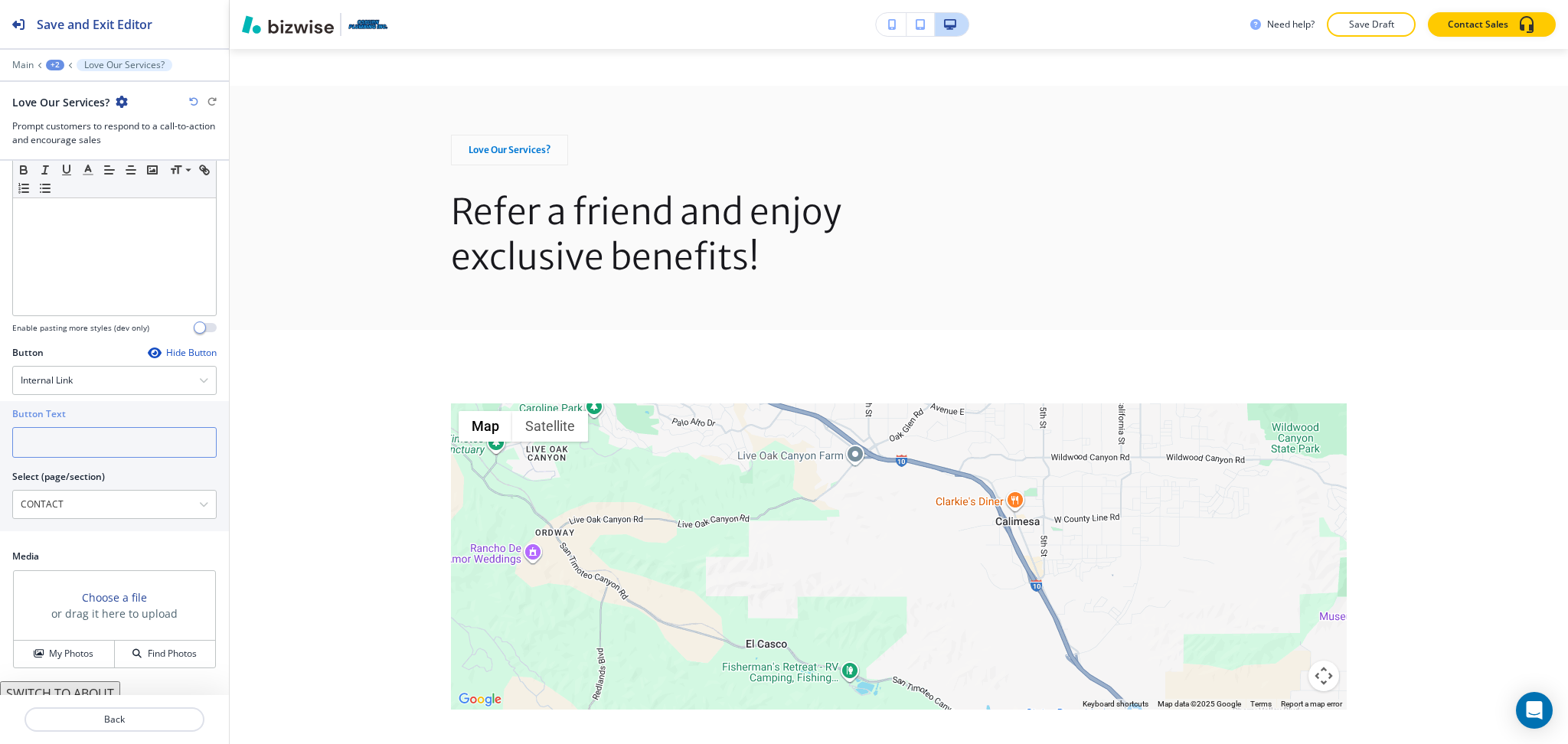
click at [62, 431] on input "text" at bounding box center [114, 442] width 204 height 31
paste input "CONTACT US"
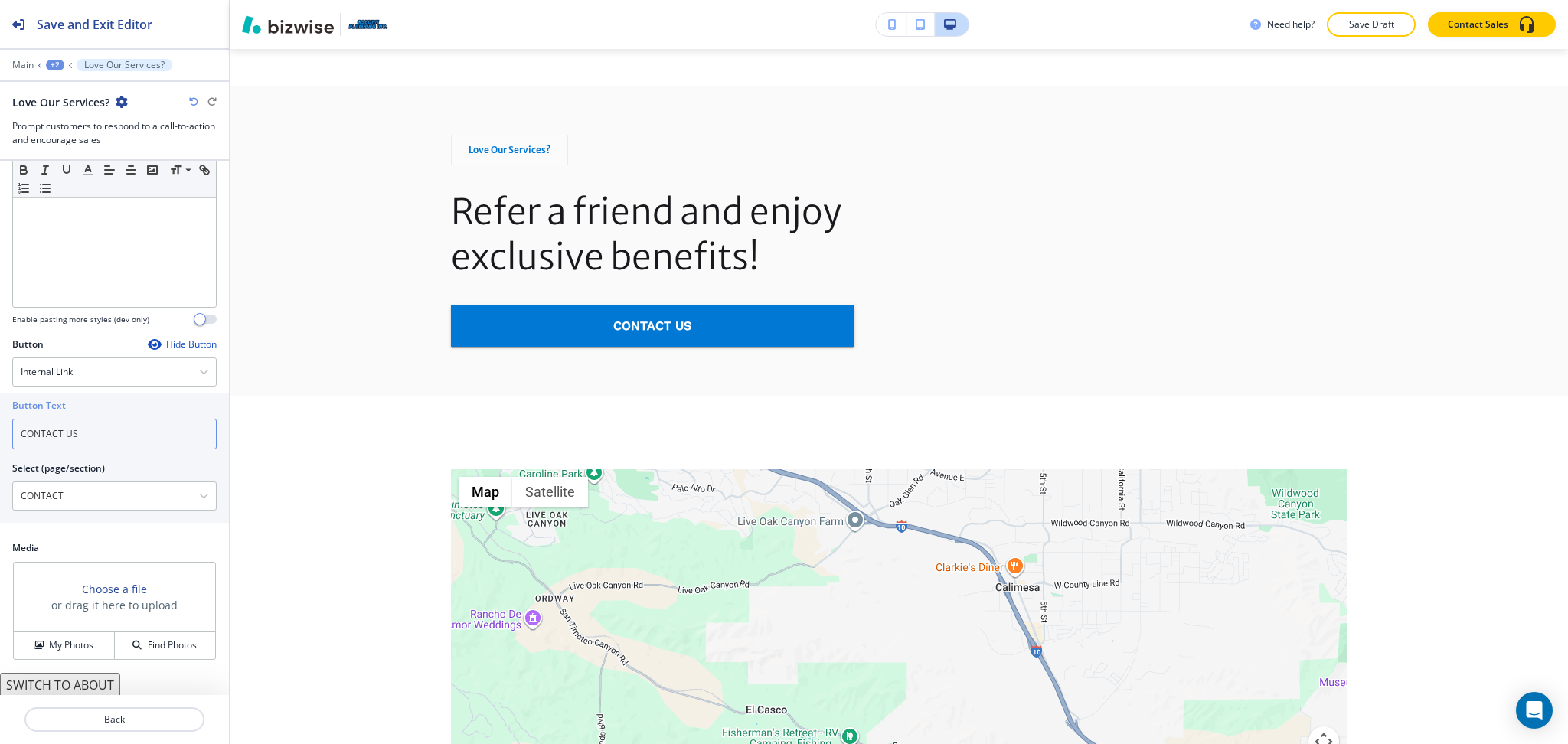
scroll to position [243, 0]
type input "CONTACT US"
click at [73, 634] on button "My Photos" at bounding box center [65, 644] width 101 height 27
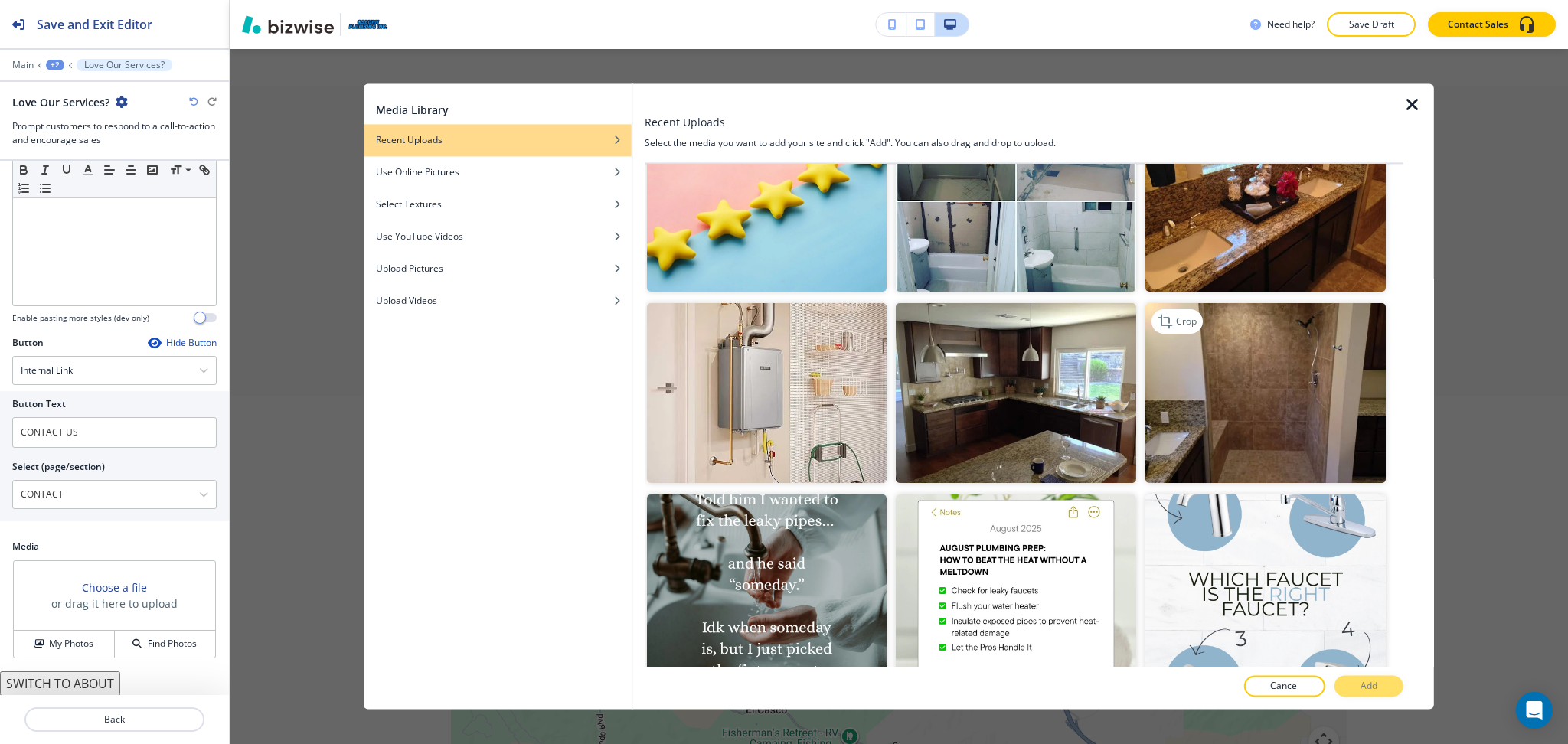
scroll to position [644, 0]
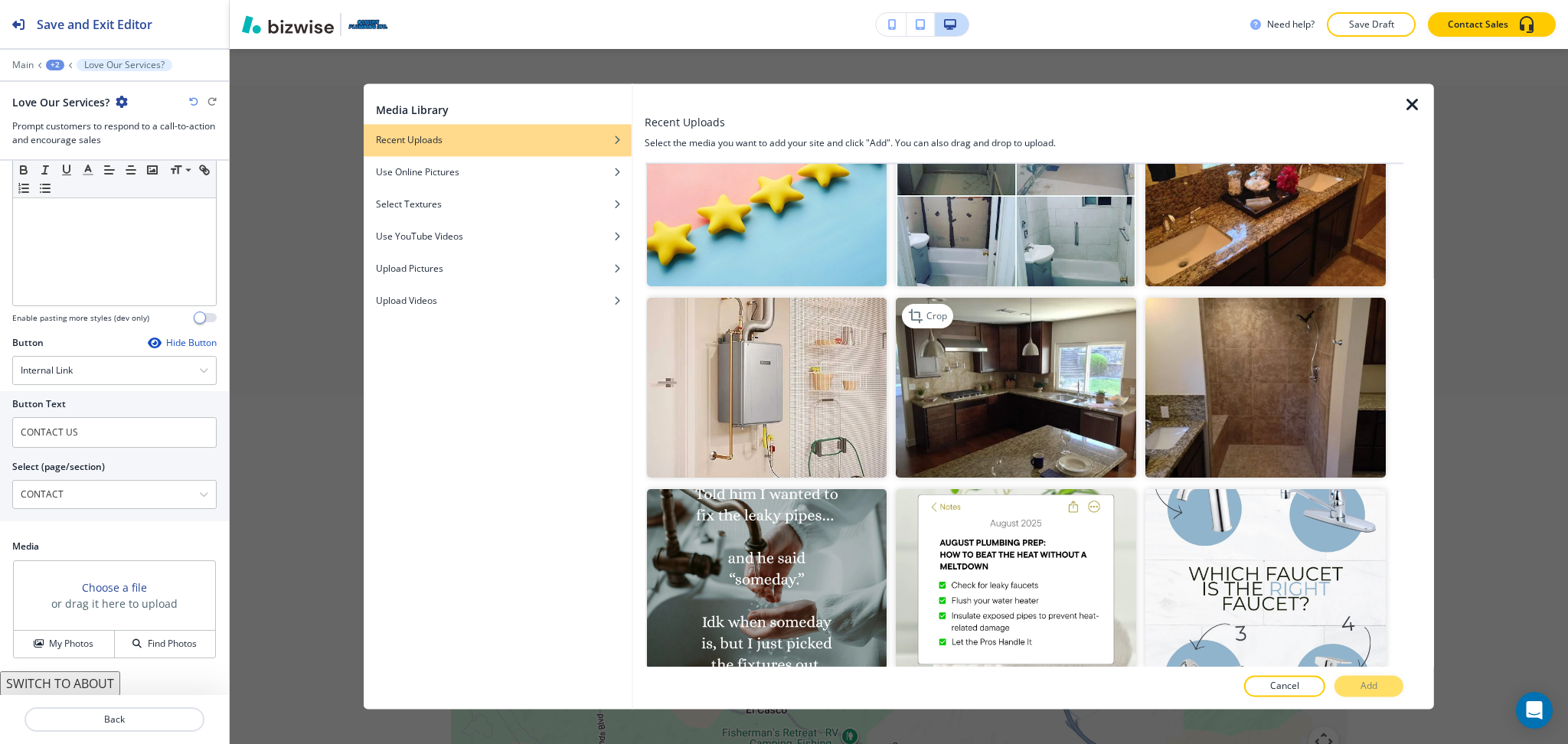
click at [1071, 414] on img "button" at bounding box center [1015, 388] width 240 height 180
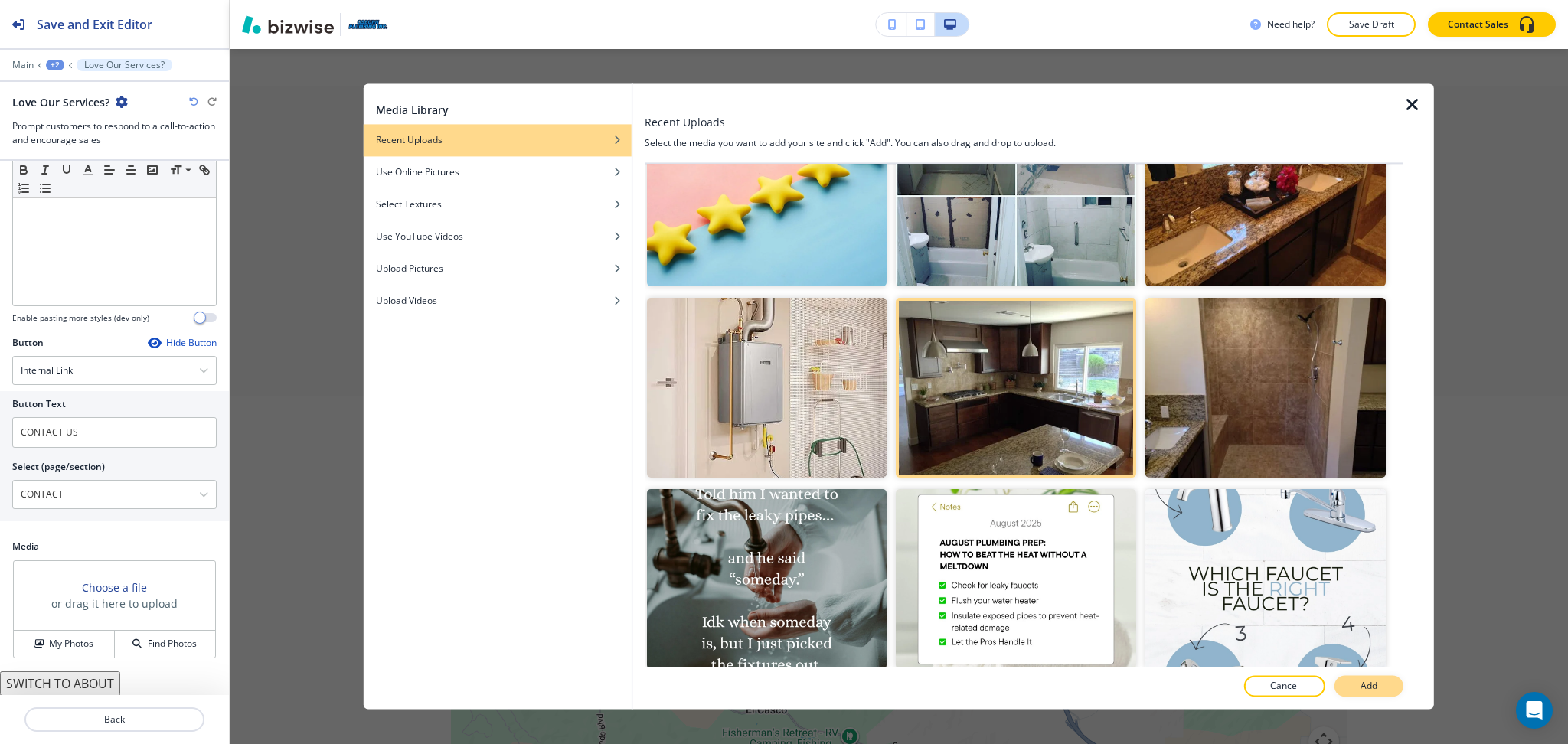
click at [1388, 686] on button "Add" at bounding box center [1368, 686] width 69 height 22
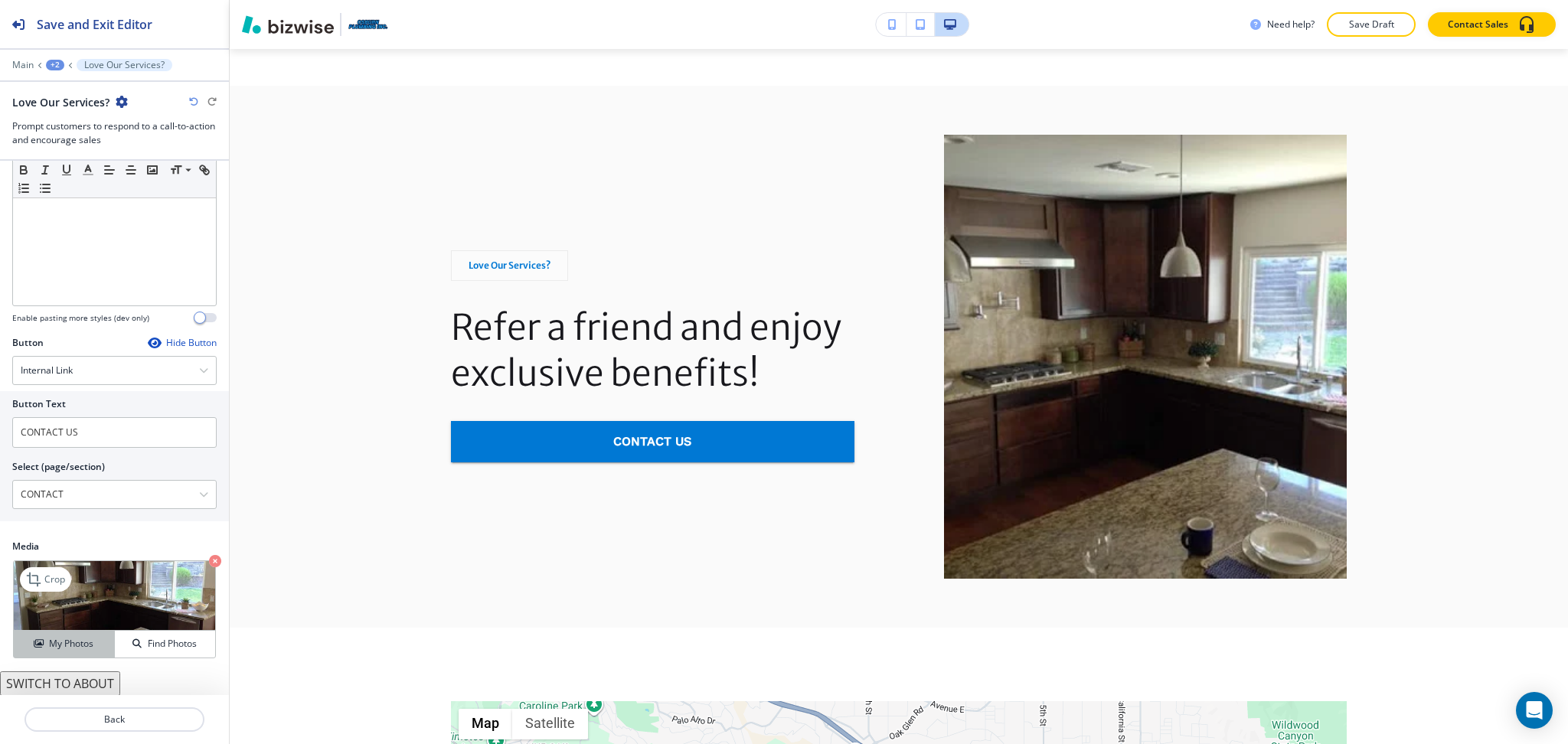
click at [49, 643] on h4 "My Photos" at bounding box center [71, 644] width 45 height 14
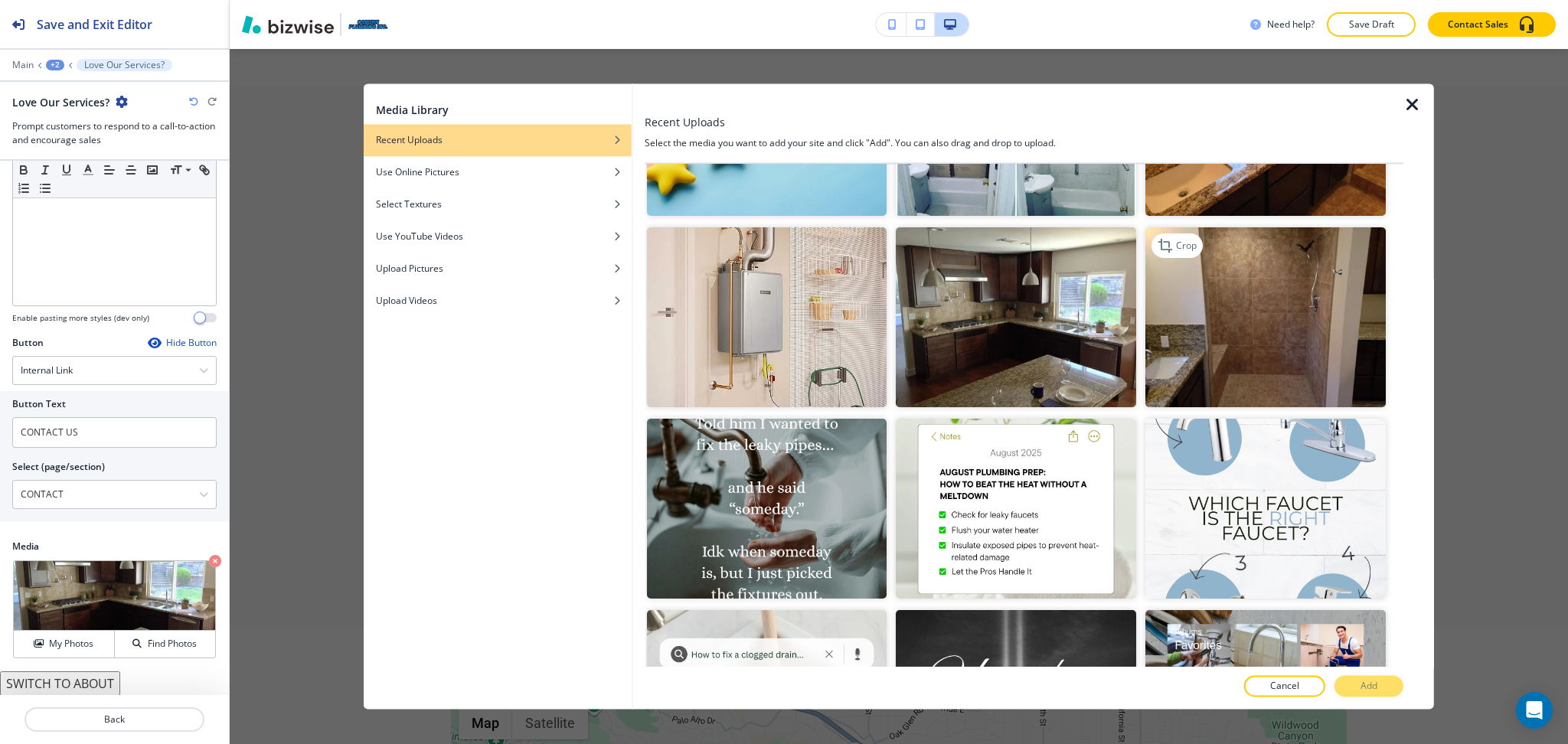
scroll to position [714, 0]
click at [1221, 337] on img "button" at bounding box center [1265, 317] width 240 height 180
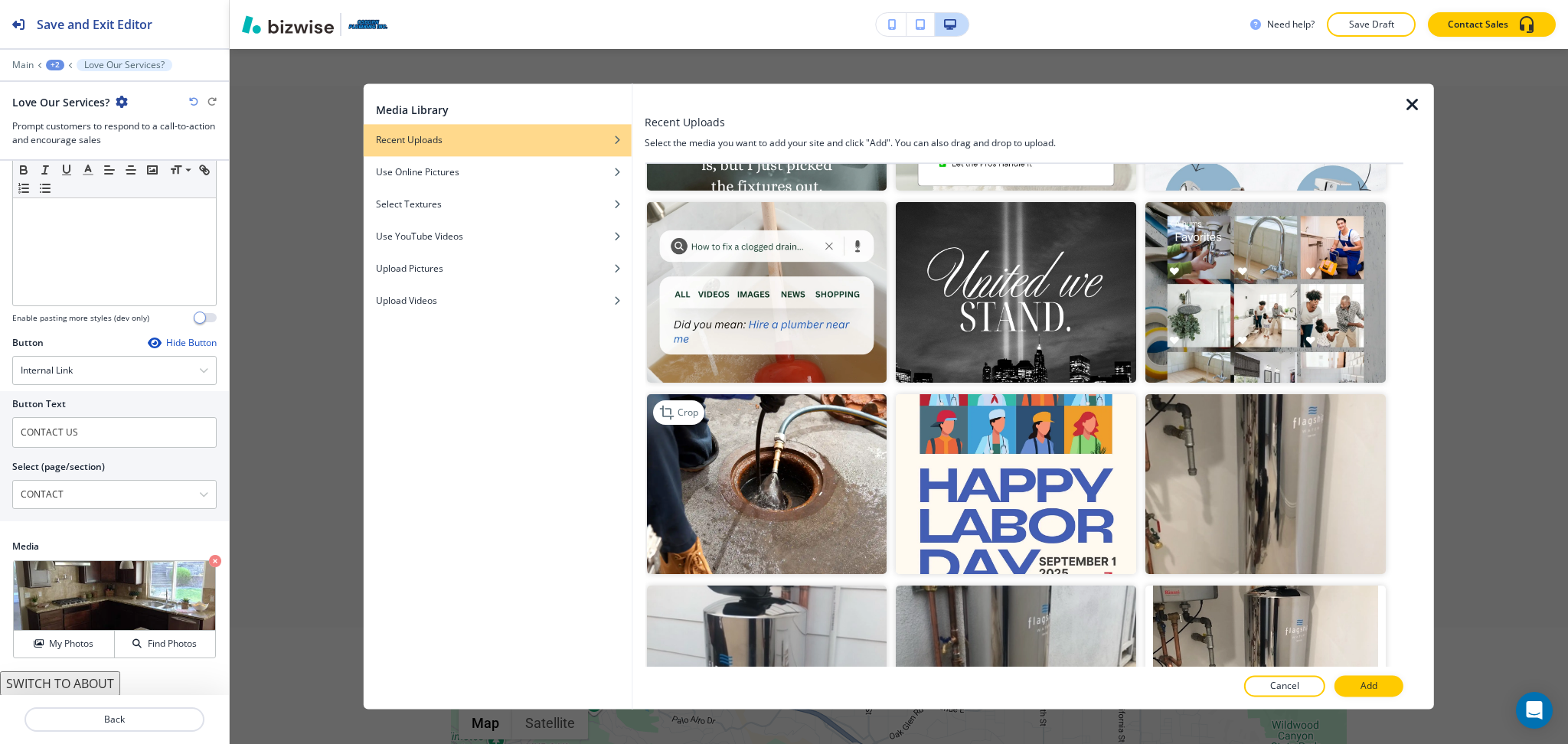
scroll to position [1122, 0]
click at [773, 444] on img "button" at bounding box center [766, 484] width 240 height 180
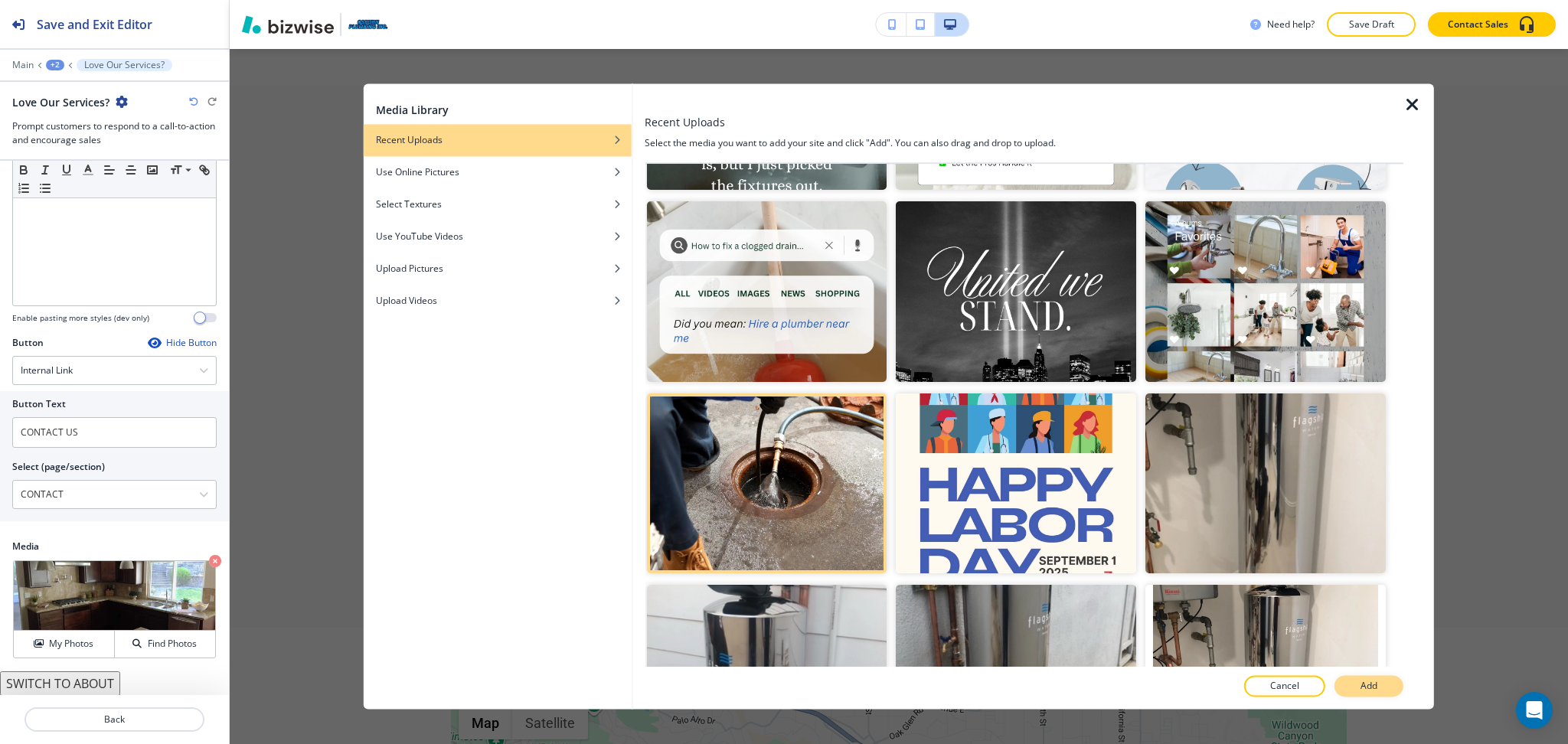
click at [1370, 692] on p "Add" at bounding box center [1368, 687] width 17 height 14
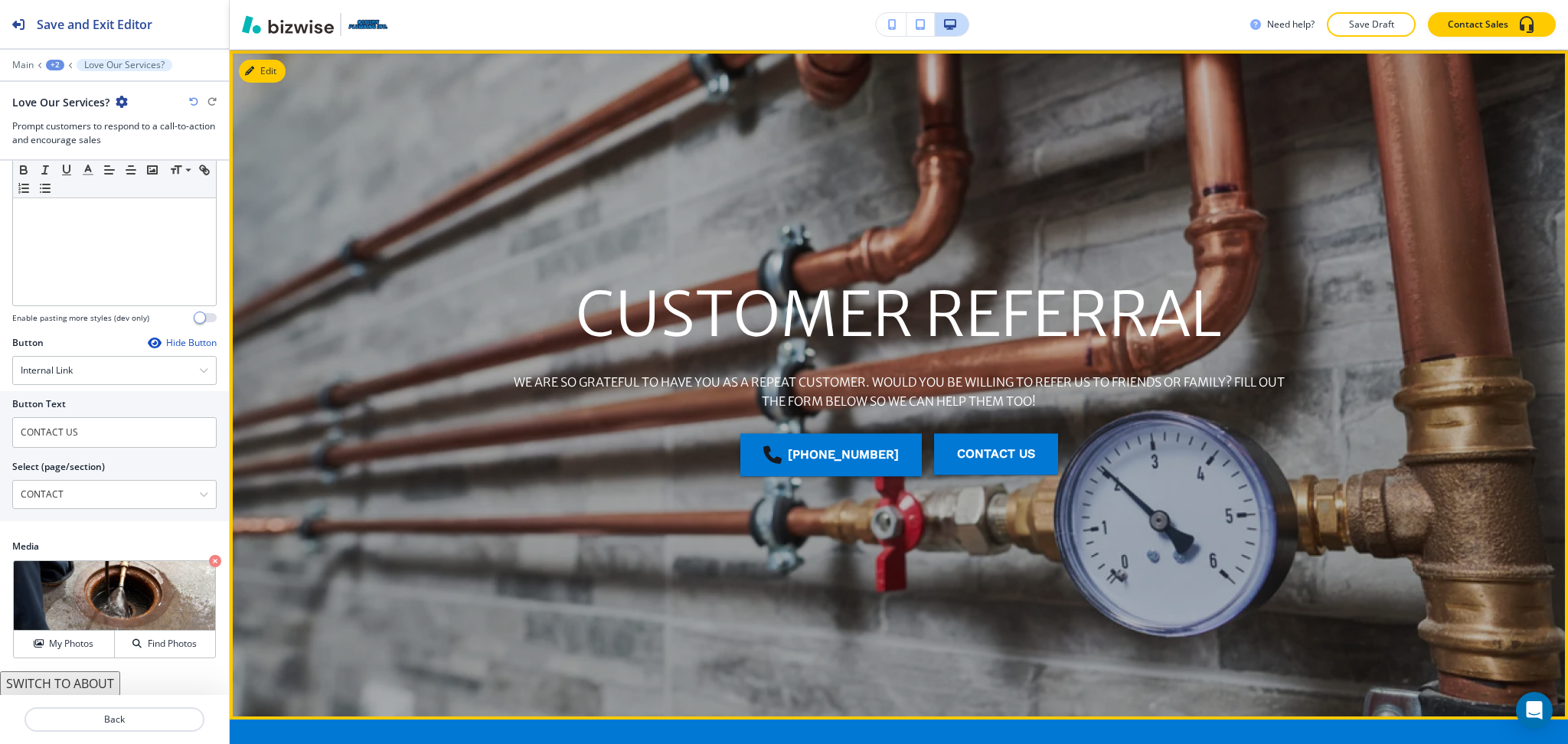
scroll to position [0, 0]
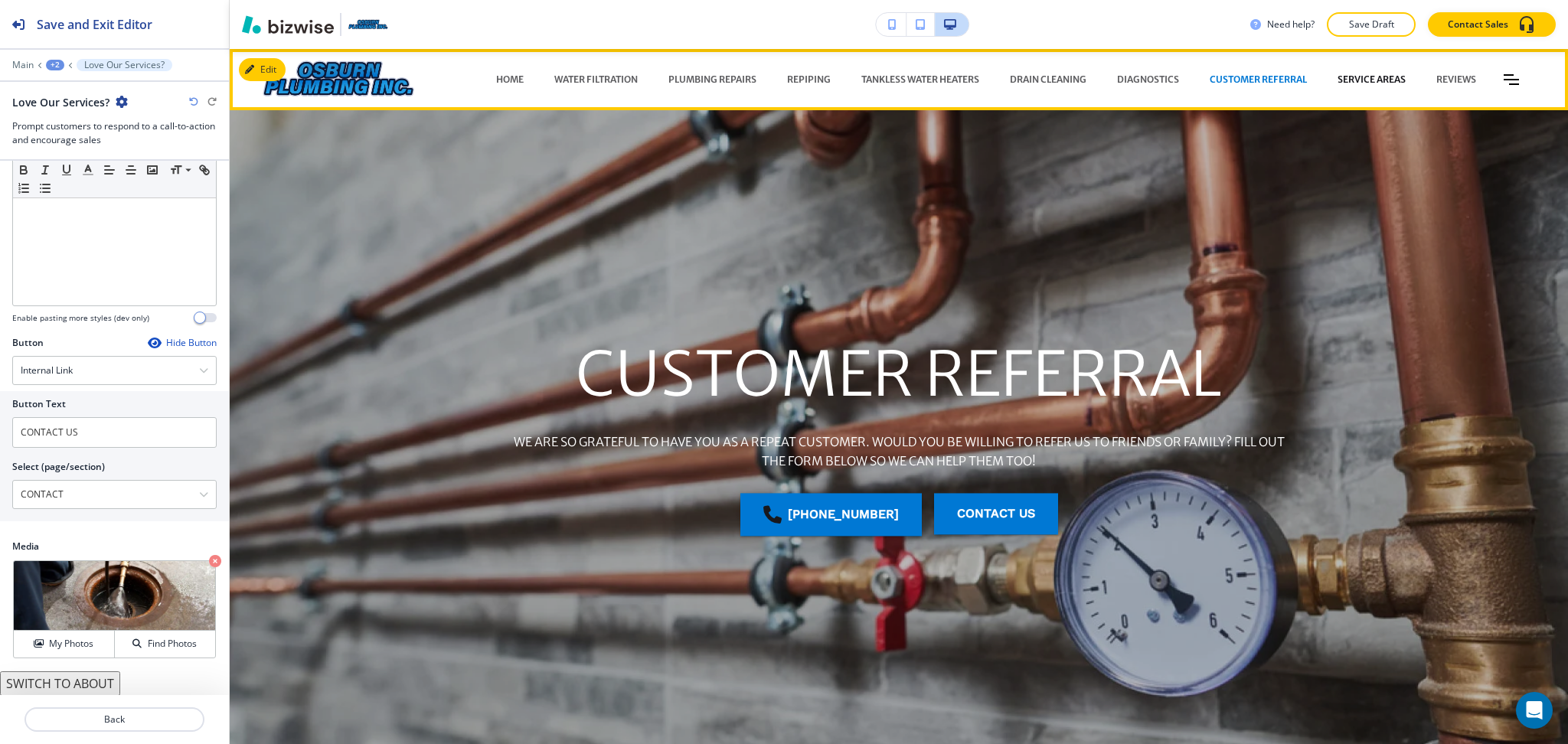
click at [1363, 78] on p "SERVICE AREAS" at bounding box center [1372, 79] width 68 height 14
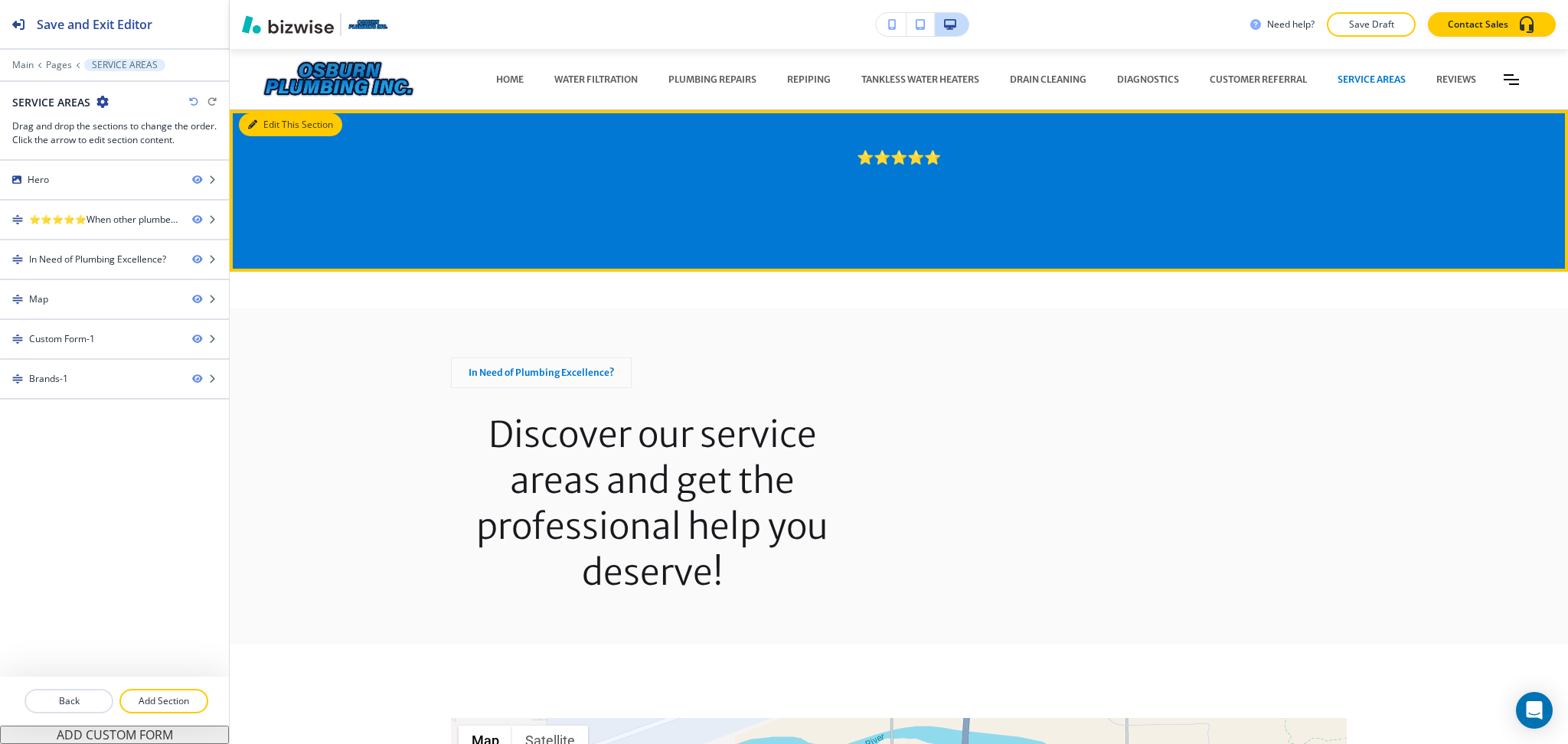
click at [265, 130] on button "Edit This Section" at bounding box center [291, 125] width 103 height 23
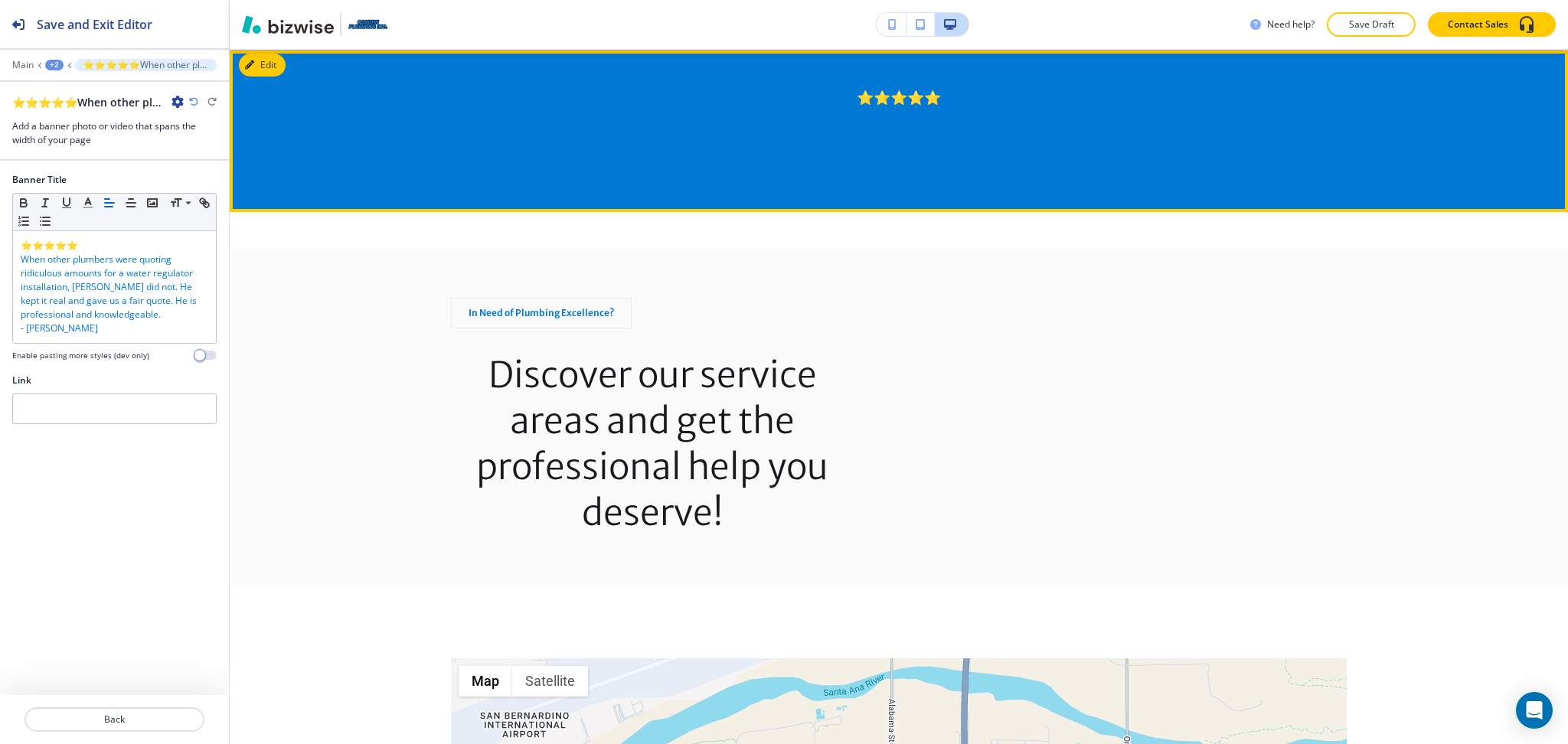
scroll to position [61, 0]
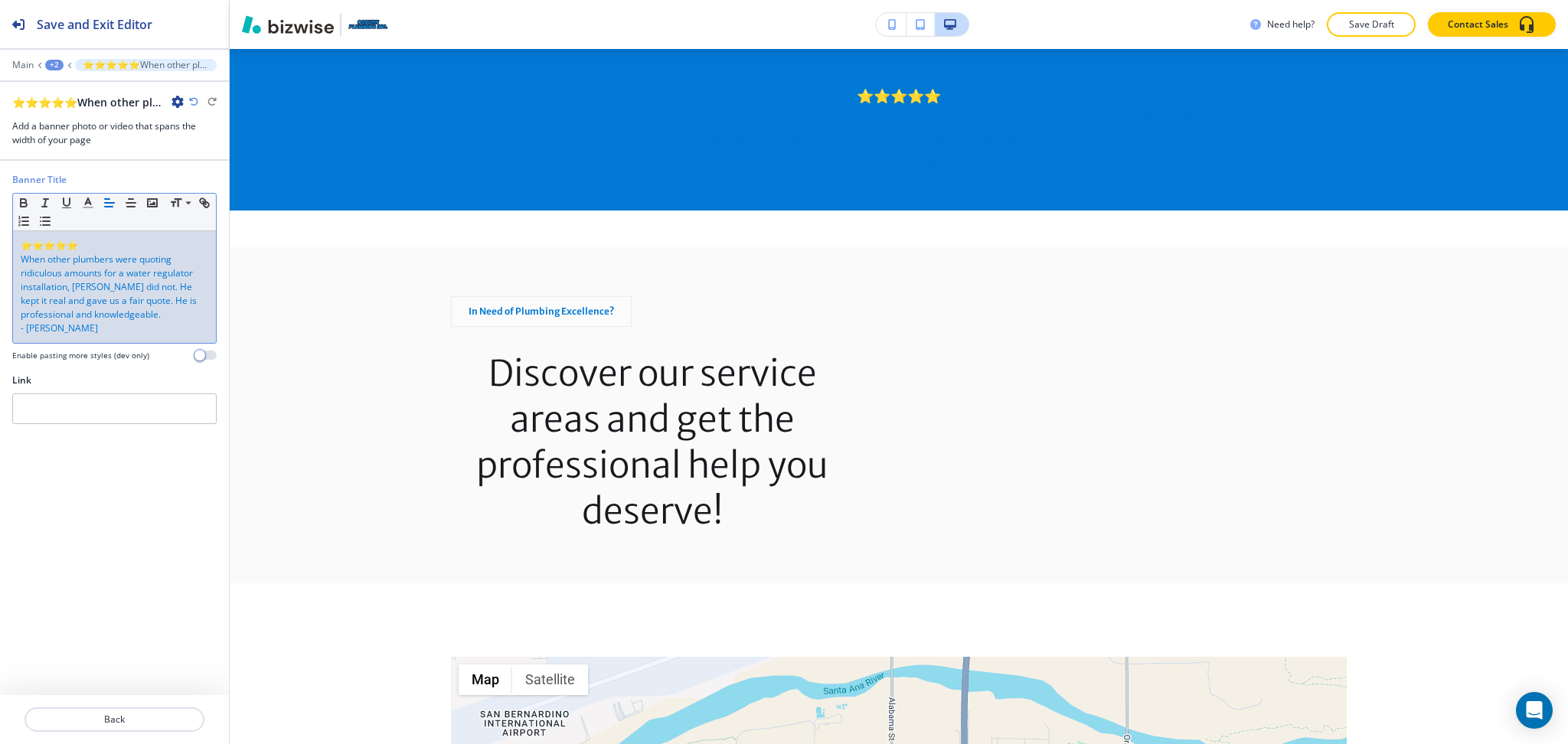
click at [117, 307] on p "When other plumbers were quoting ridiculous amounts for a water regulator insta…" at bounding box center [114, 286] width 188 height 69
click at [88, 203] on icon "button" at bounding box center [88, 203] width 14 height 14
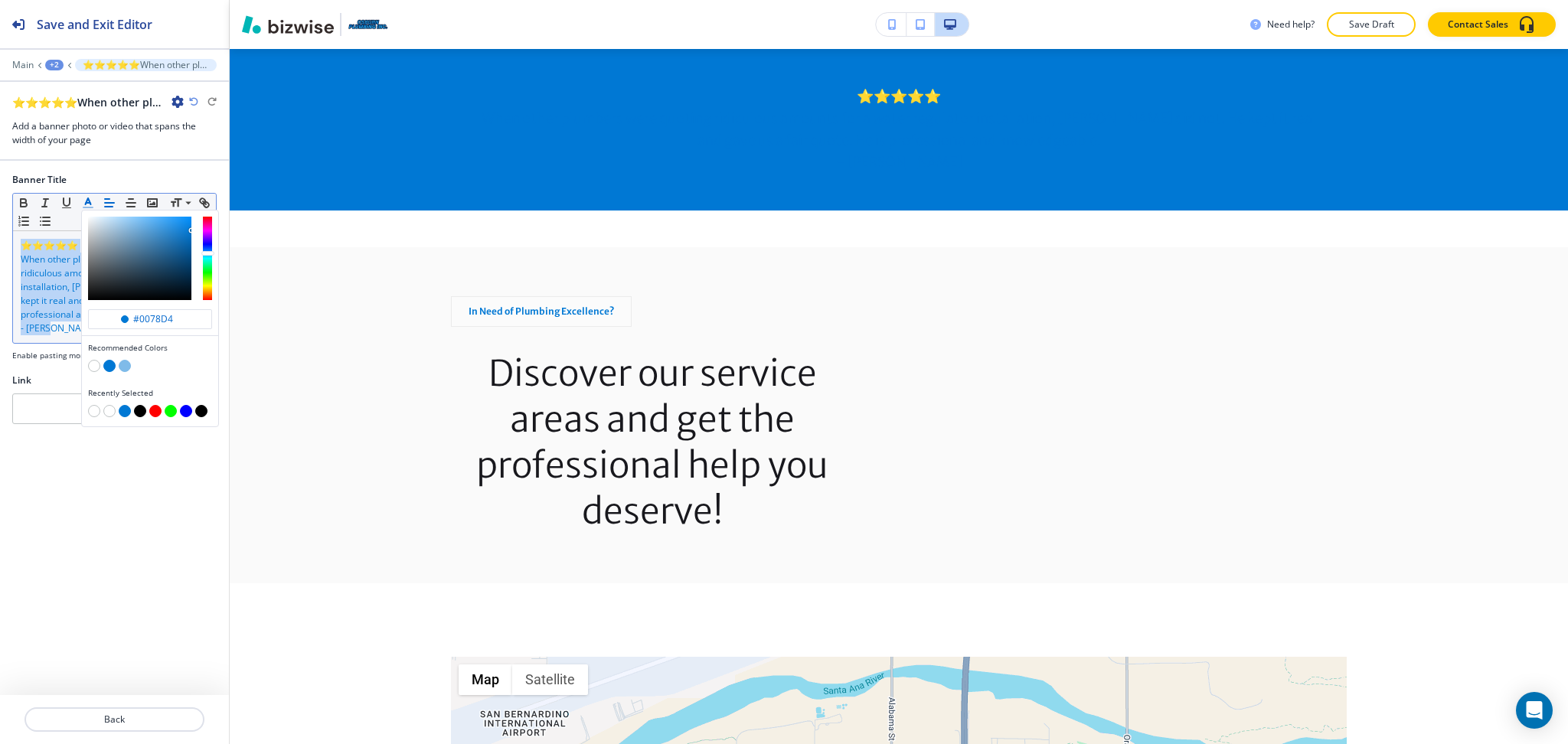
click at [93, 368] on button "button" at bounding box center [94, 366] width 12 height 12
type input "#ffffff"
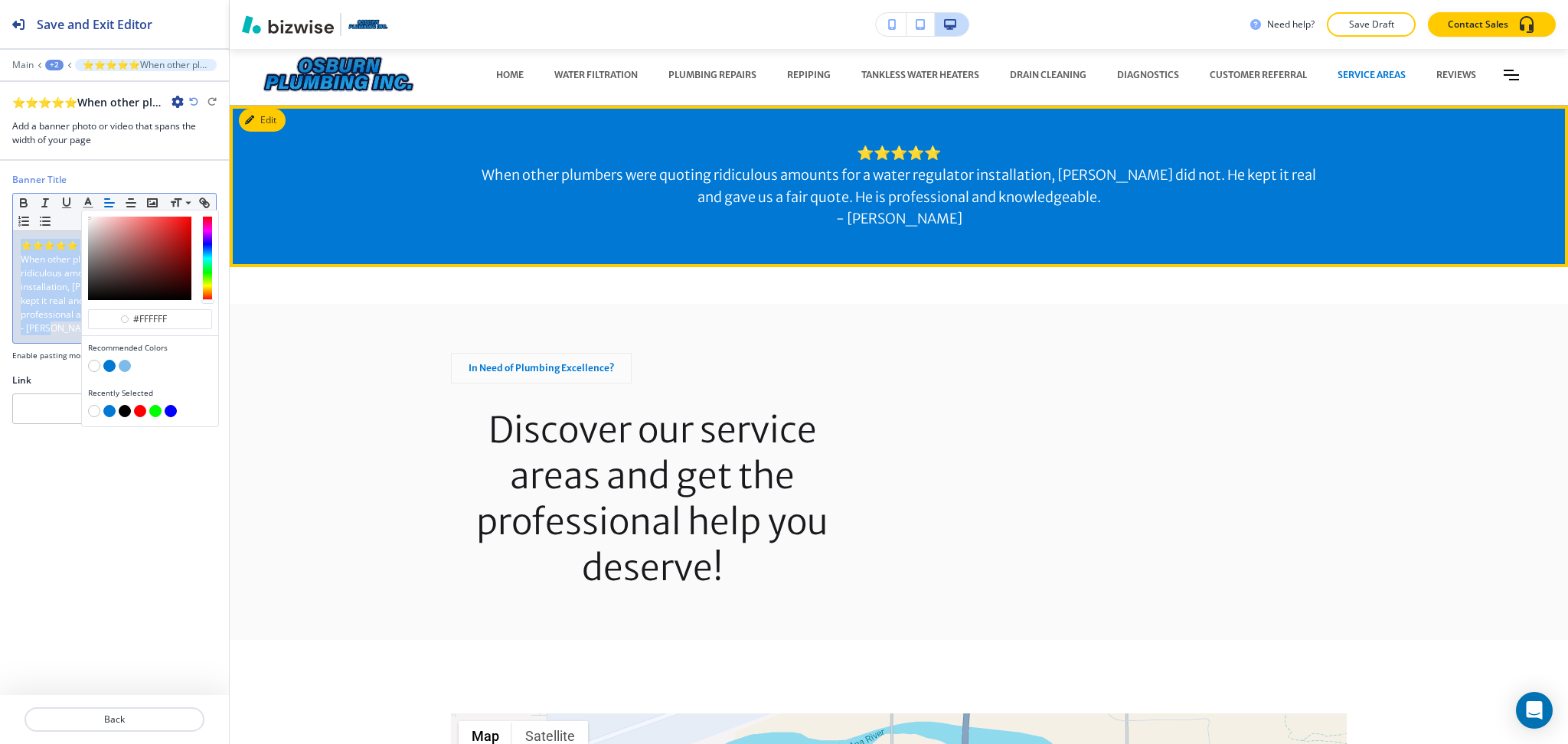
scroll to position [0, 0]
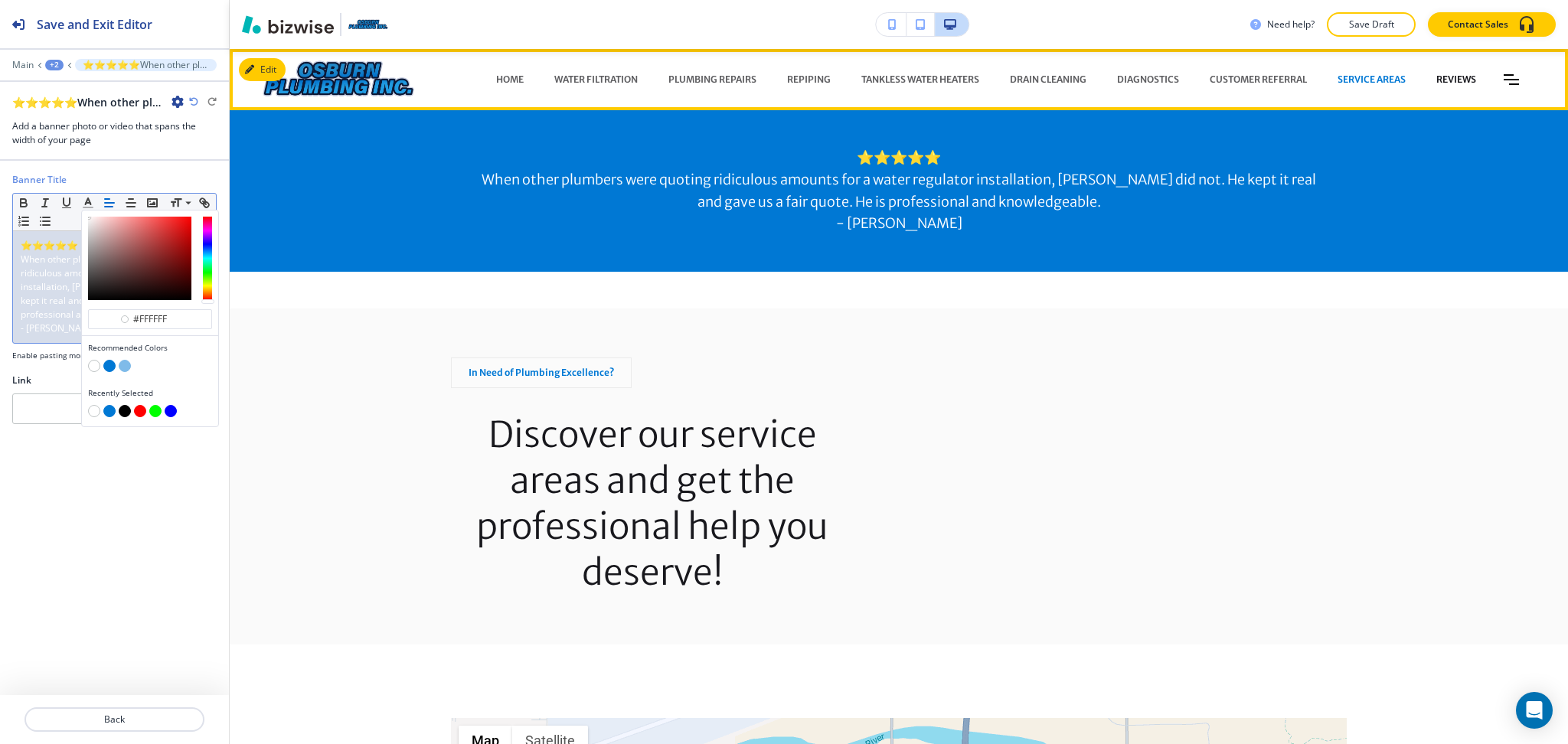
click at [1438, 80] on p "REVIEWS" at bounding box center [1456, 79] width 40 height 14
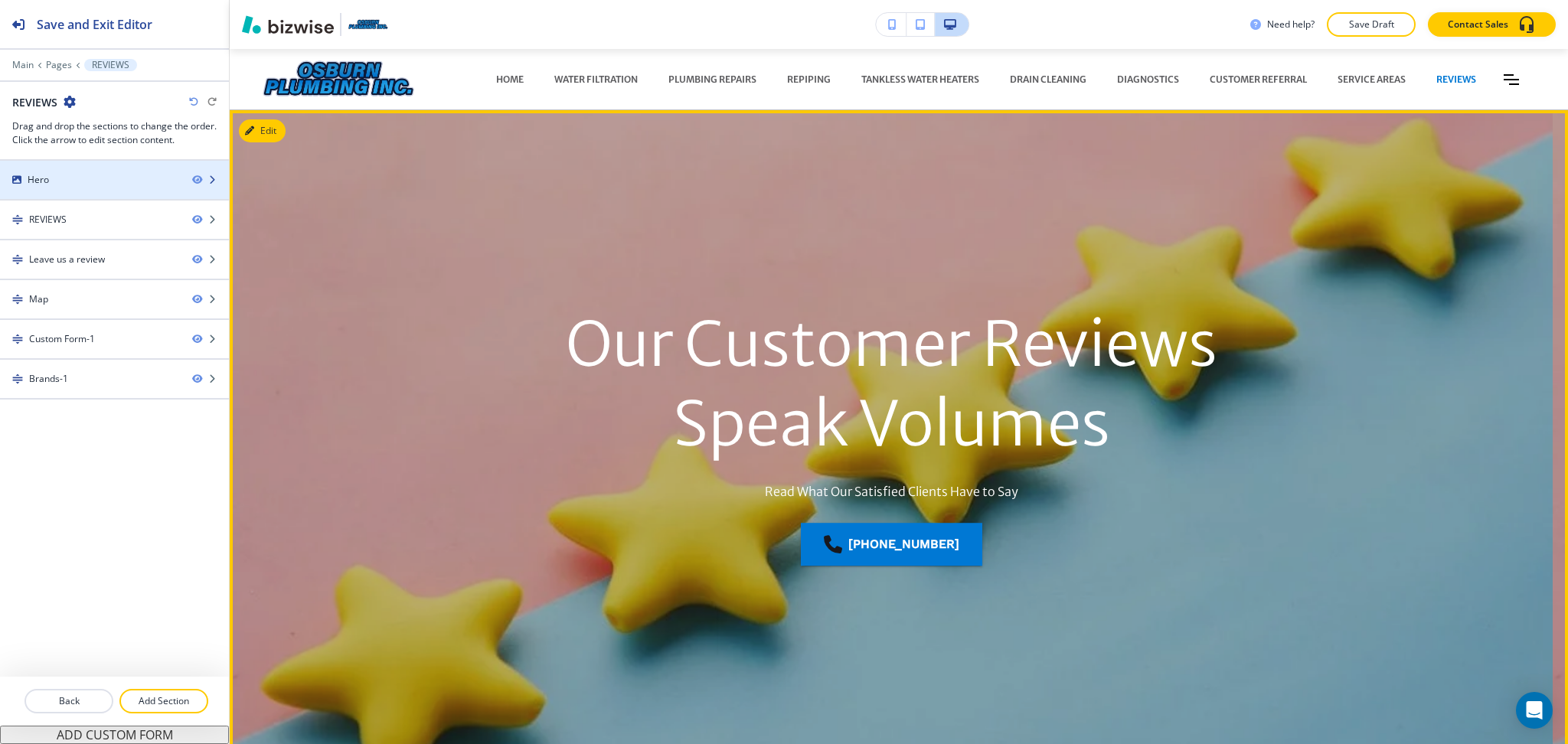
click at [86, 189] on div at bounding box center [114, 193] width 229 height 12
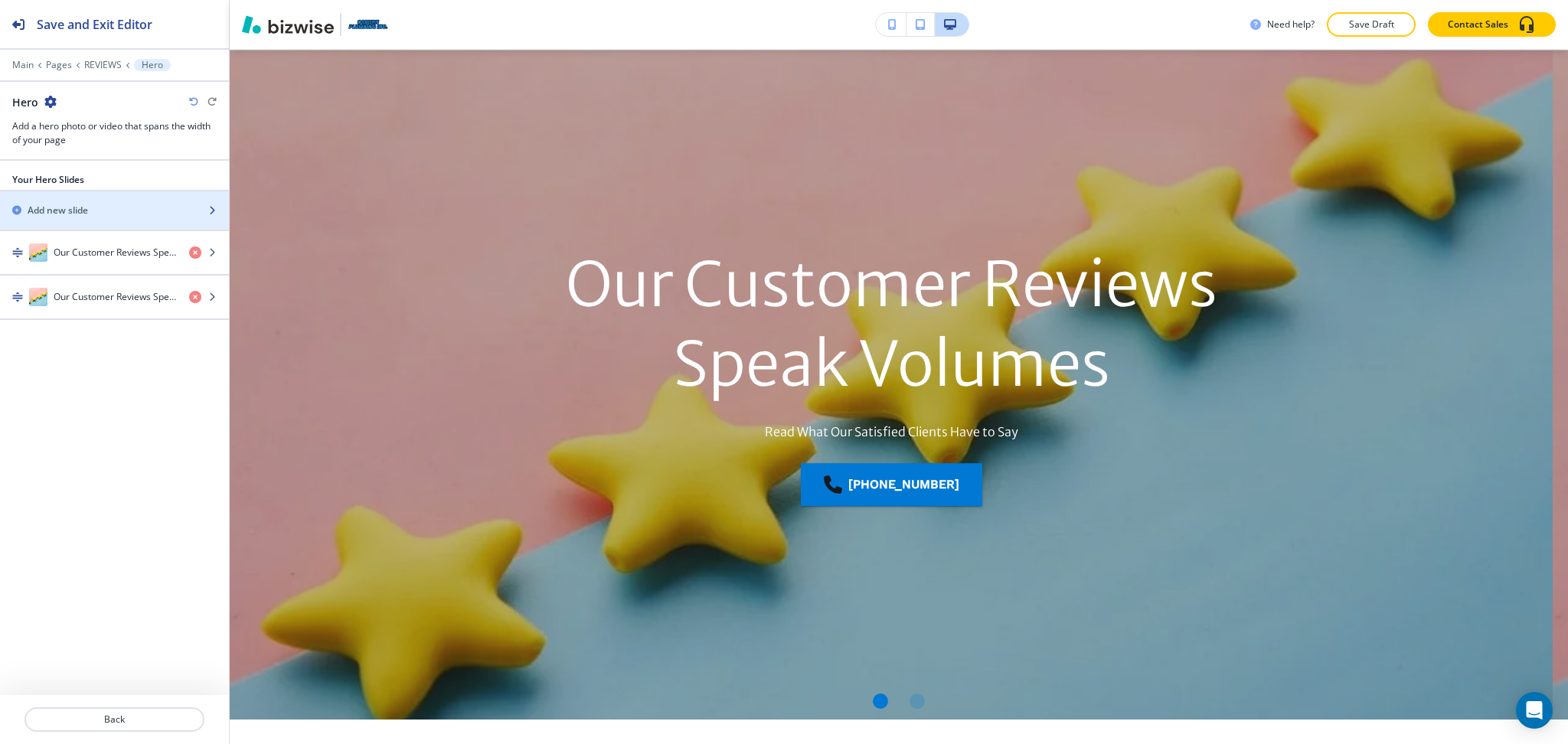
scroll to position [61, 0]
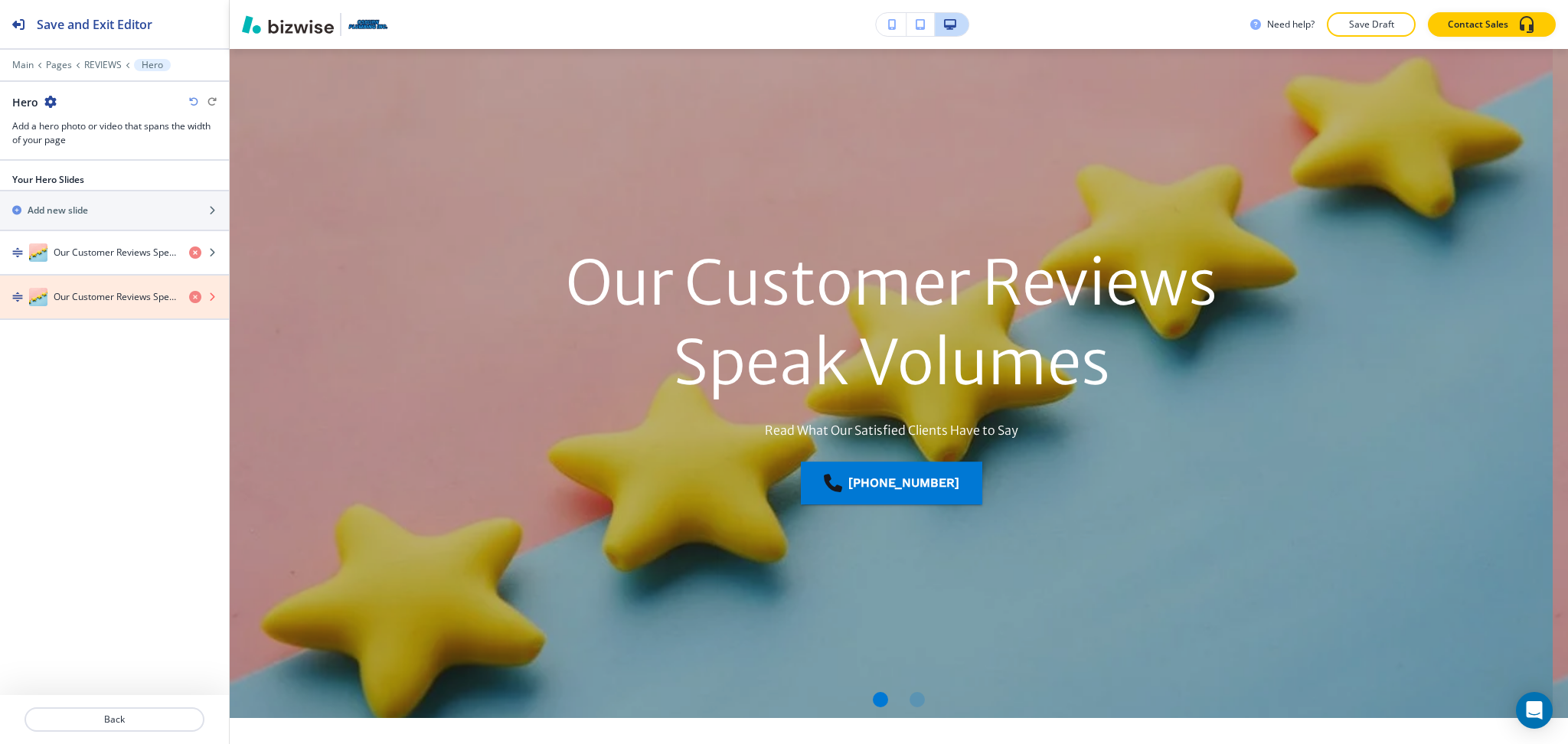
click at [191, 298] on icon "button" at bounding box center [196, 297] width 12 height 12
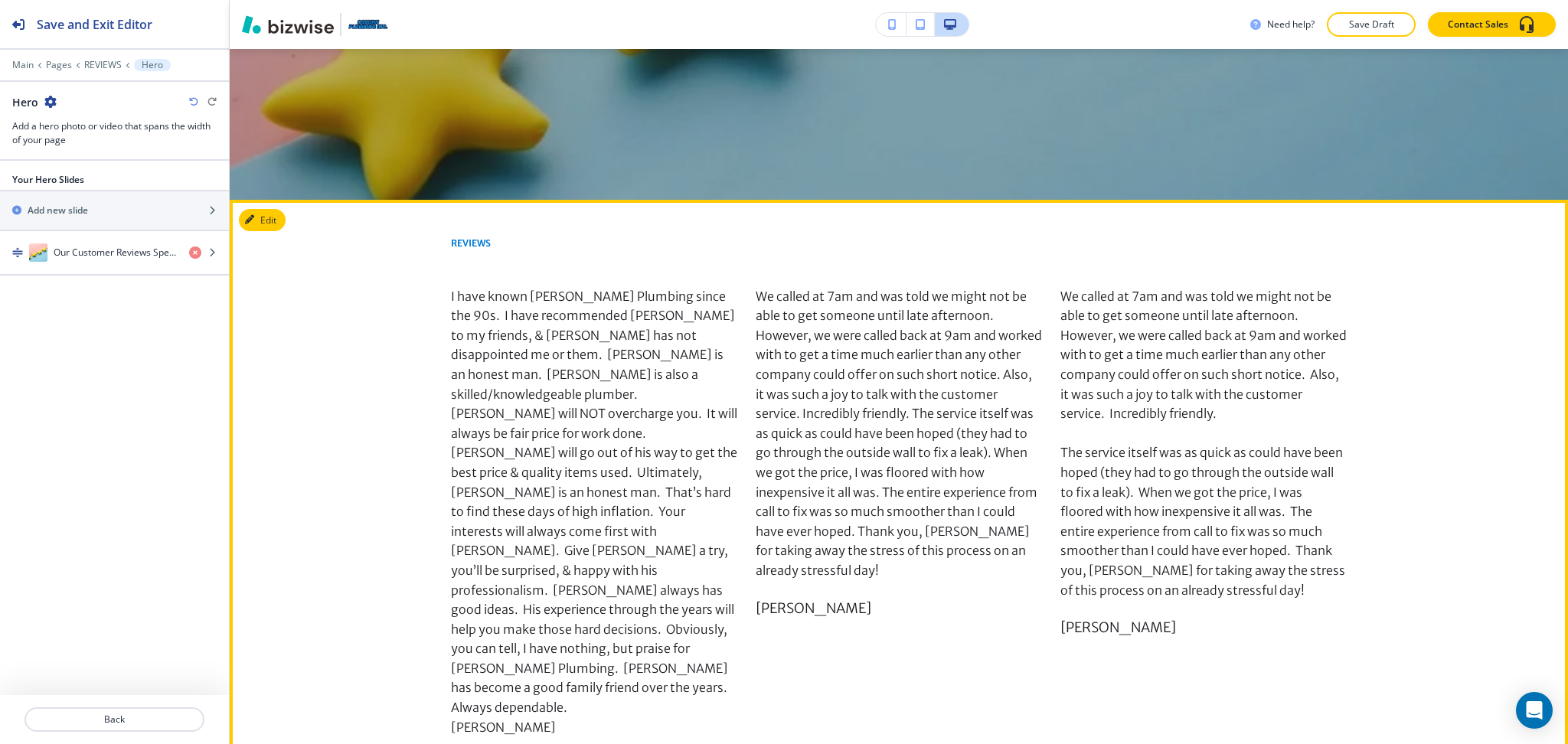
scroll to position [581, 0]
click at [258, 221] on button "Edit This Section" at bounding box center [291, 219] width 103 height 23
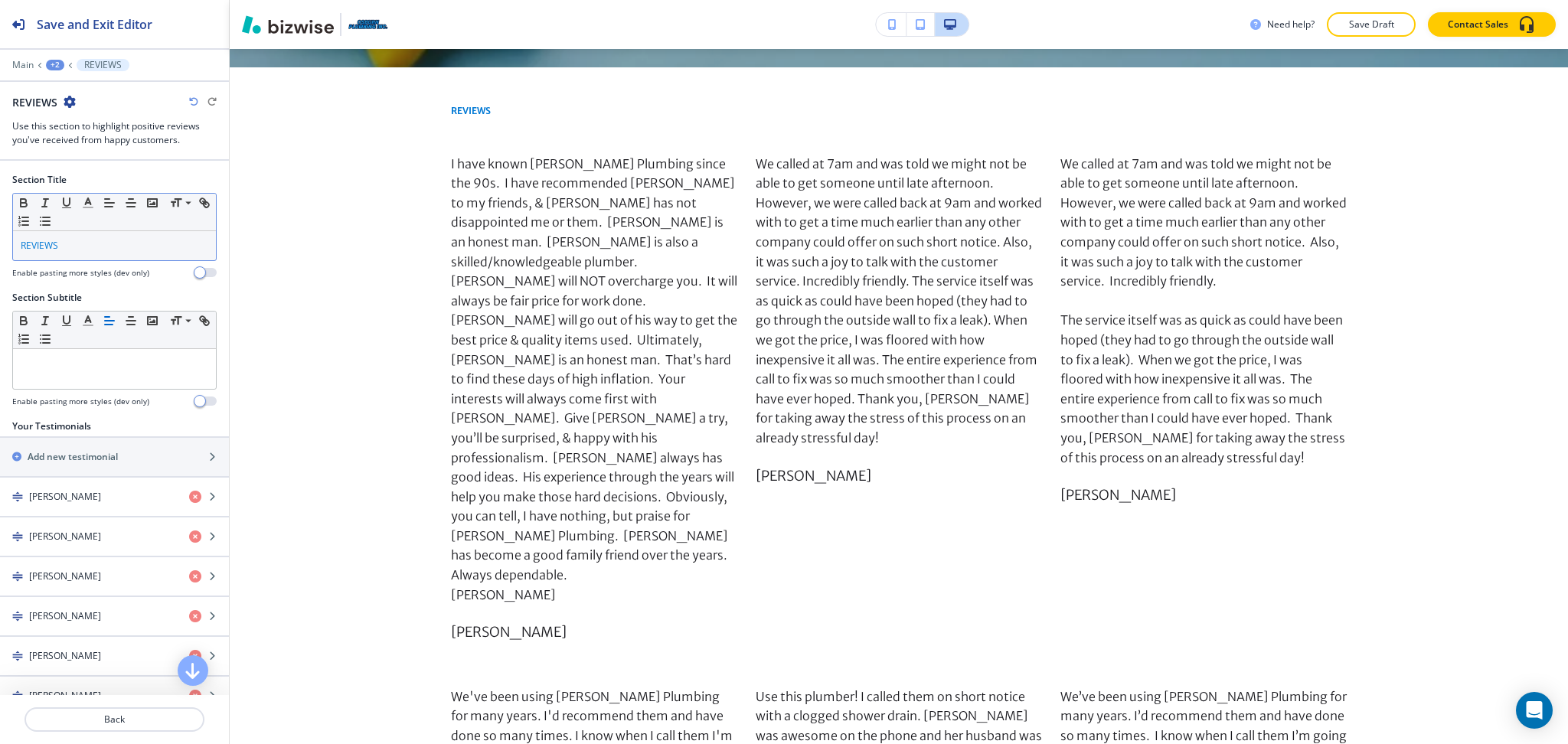
scroll to position [730, 0]
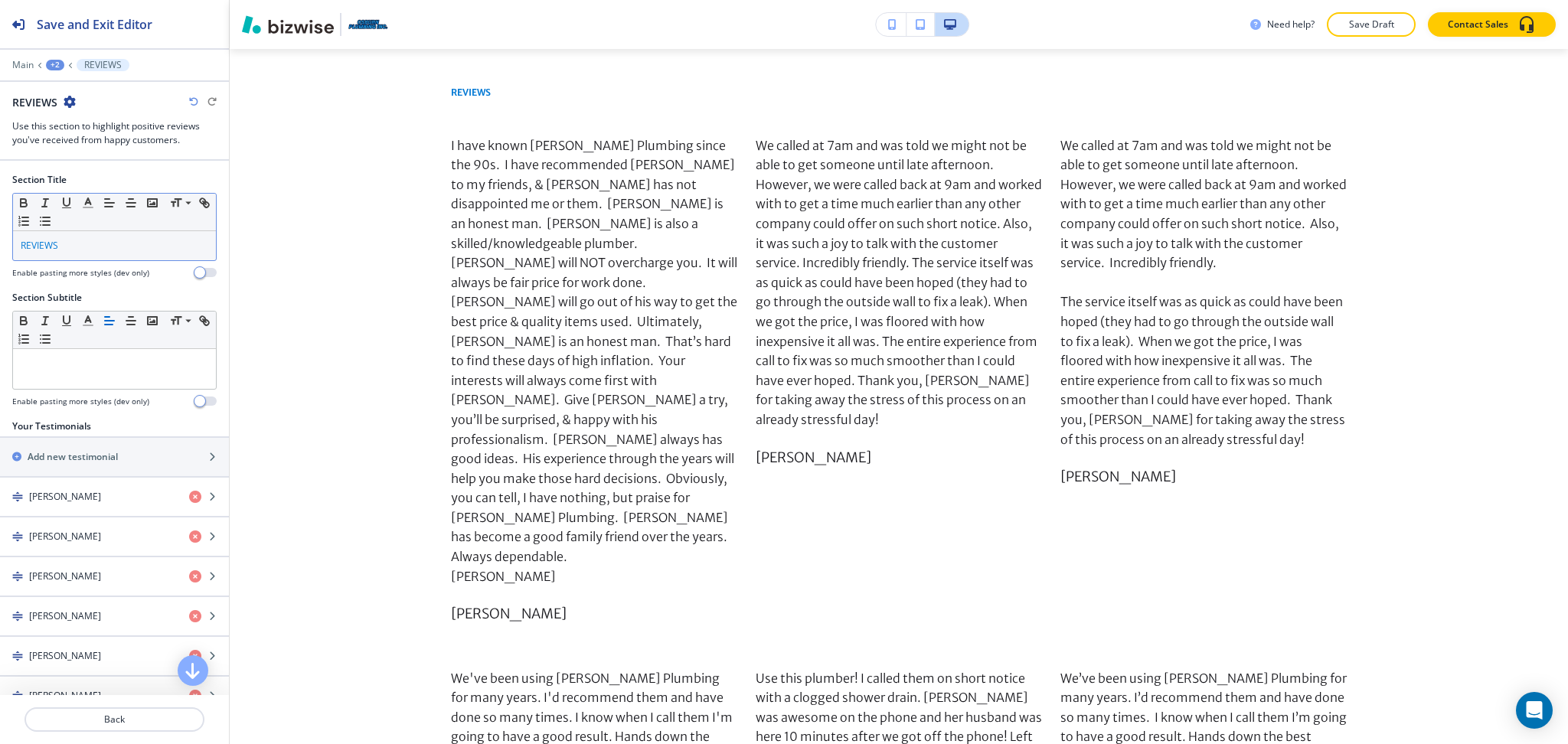
click at [95, 258] on div "REVIEWS" at bounding box center [114, 245] width 203 height 29
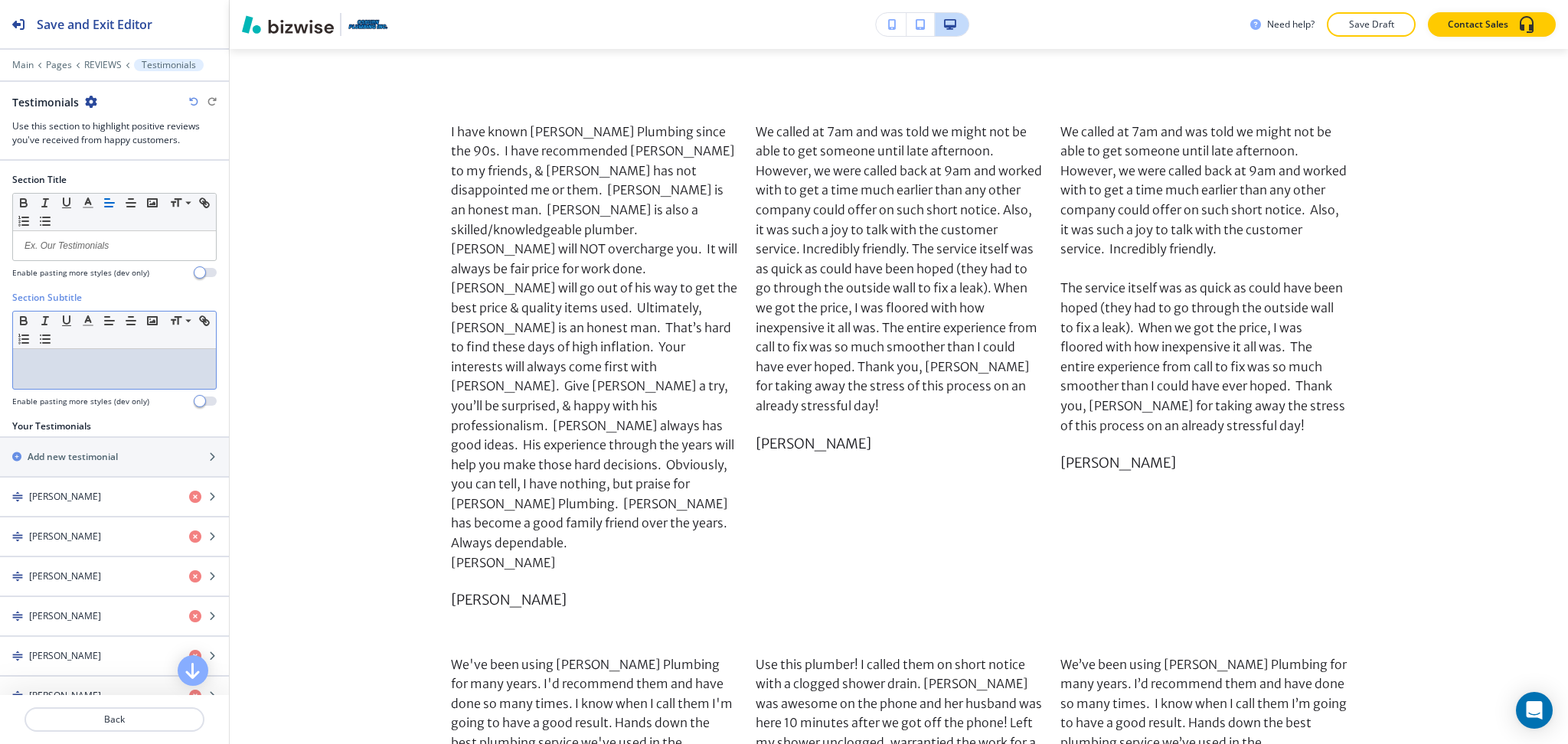
click at [101, 362] on p at bounding box center [114, 364] width 188 height 14
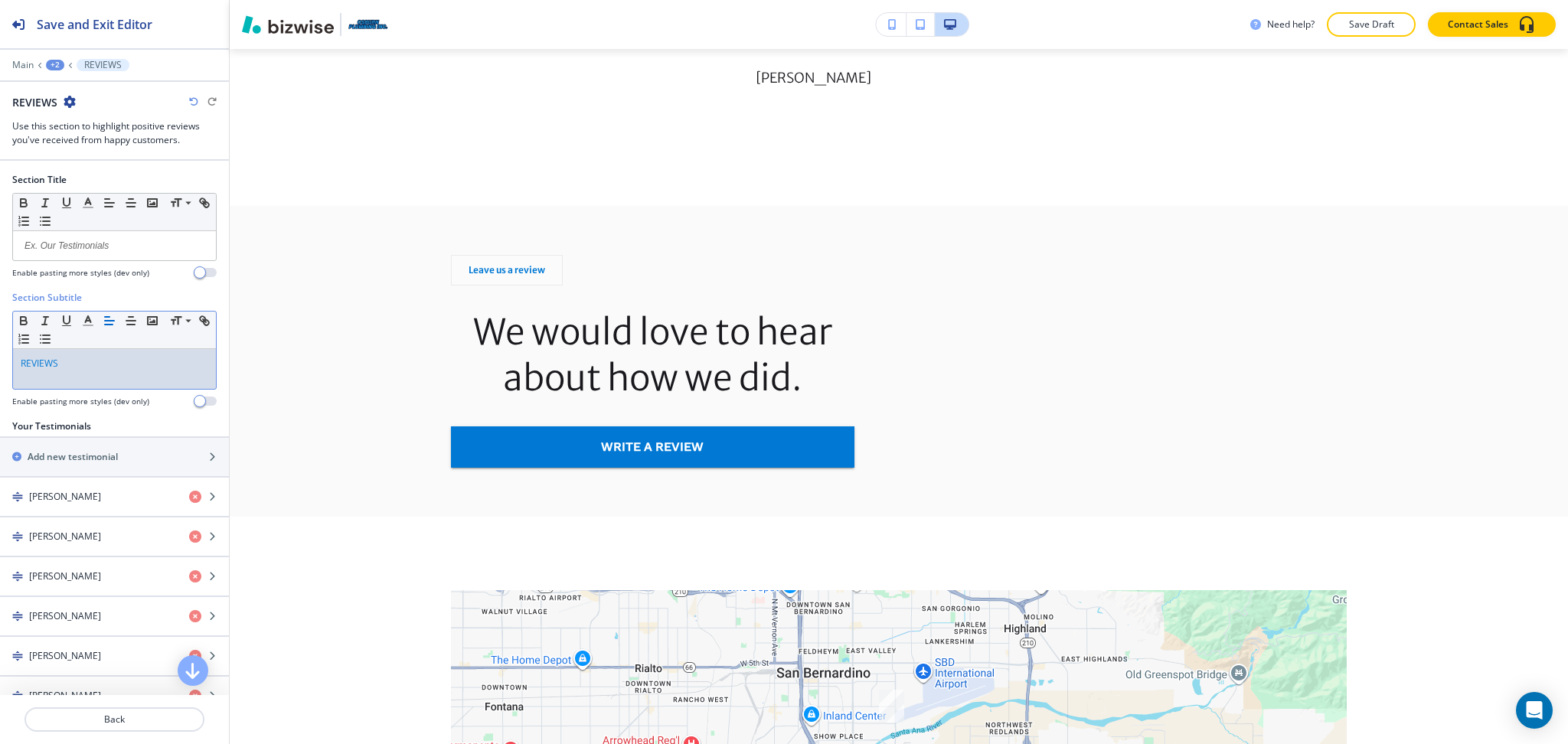
scroll to position [1857, 0]
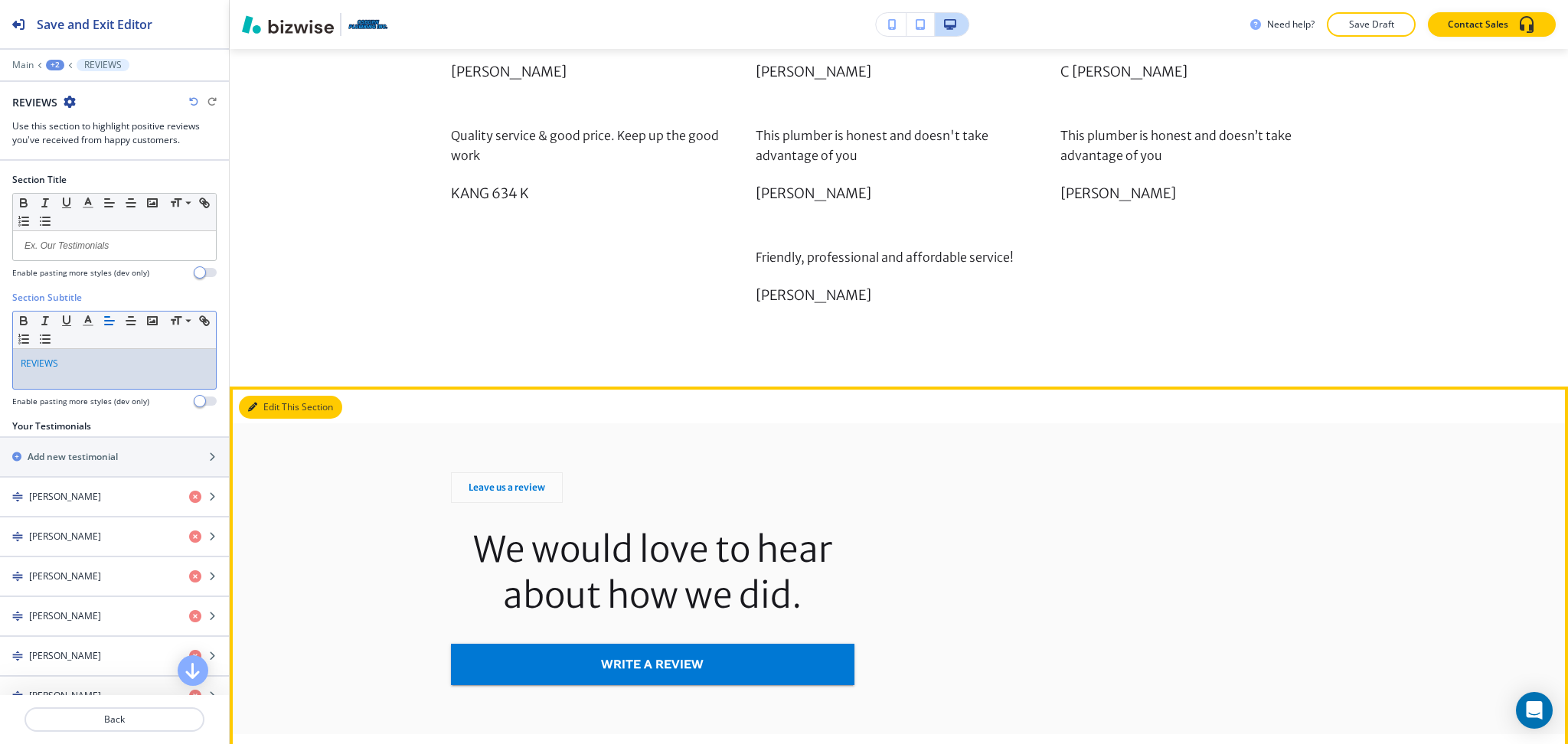
click at [267, 396] on button "Edit This Section" at bounding box center [291, 407] width 103 height 23
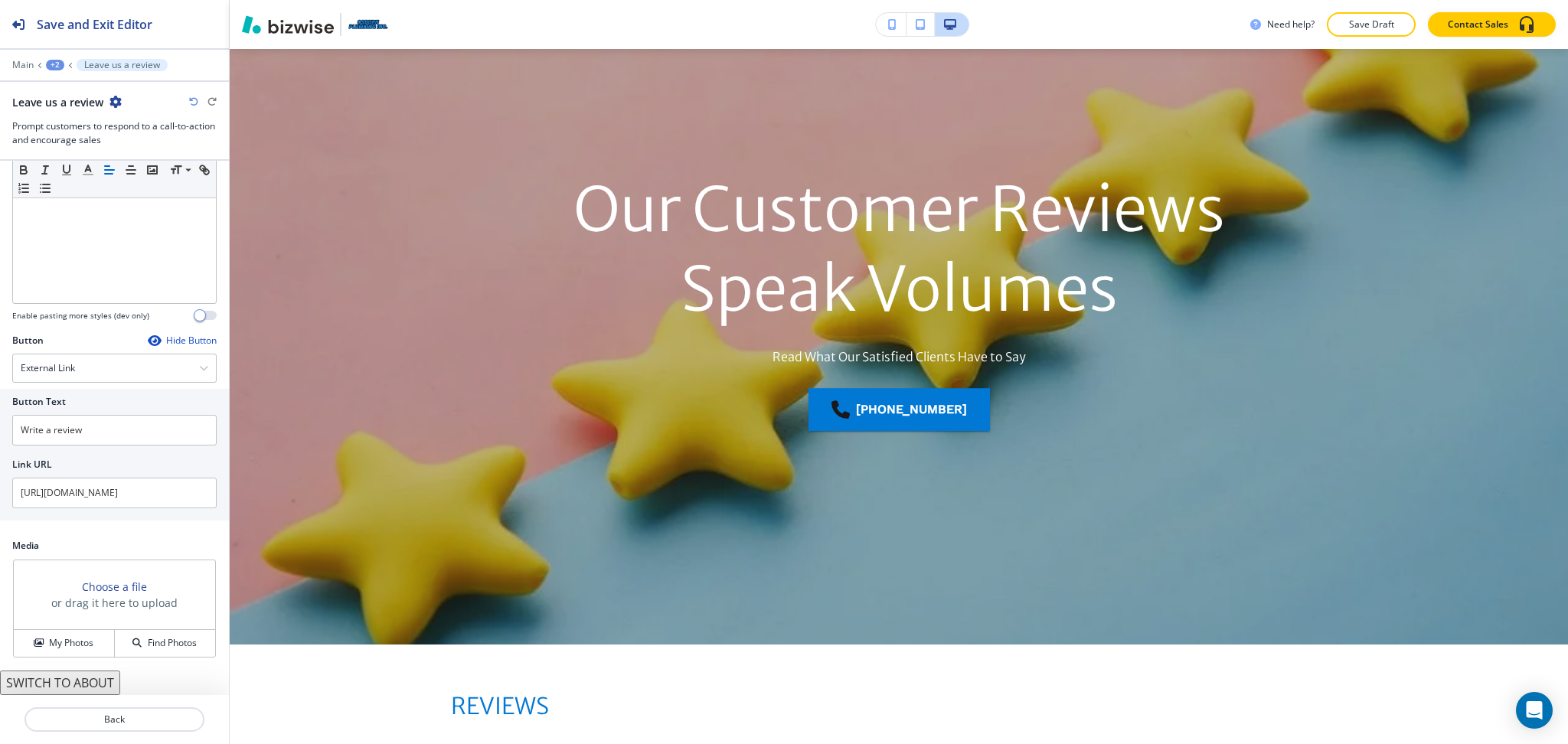
scroll to position [0, 0]
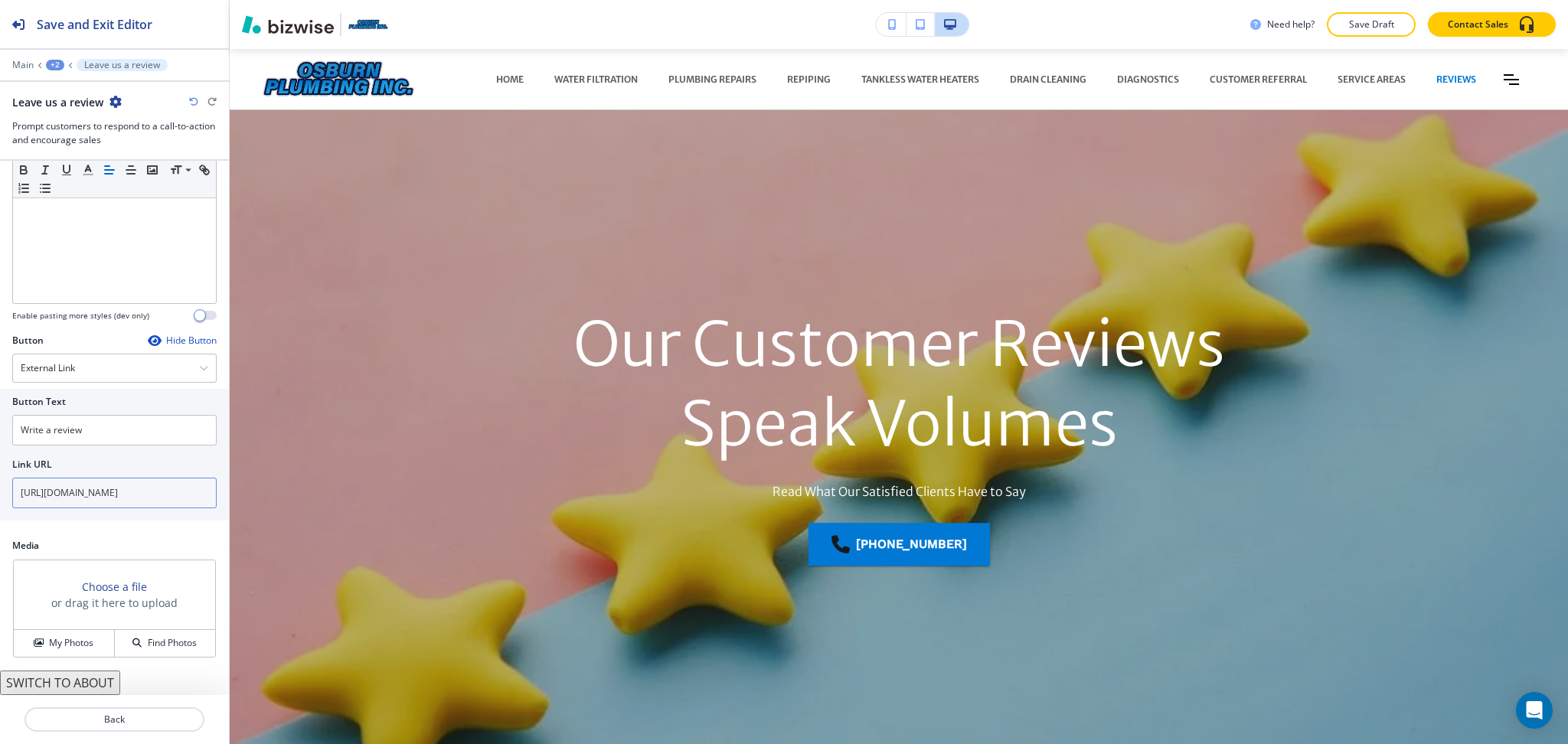
click at [120, 494] on input "http://www.facebook.com/Osburnplumbing/?show_switched_toast=0&show_invite_to_fo…" at bounding box center [114, 493] width 204 height 31
paste input "s://www.google.com/search?q=osburn+plumbing&oq=Osburn+Plumbing&gs_lcrp=EgZjaHJv…"
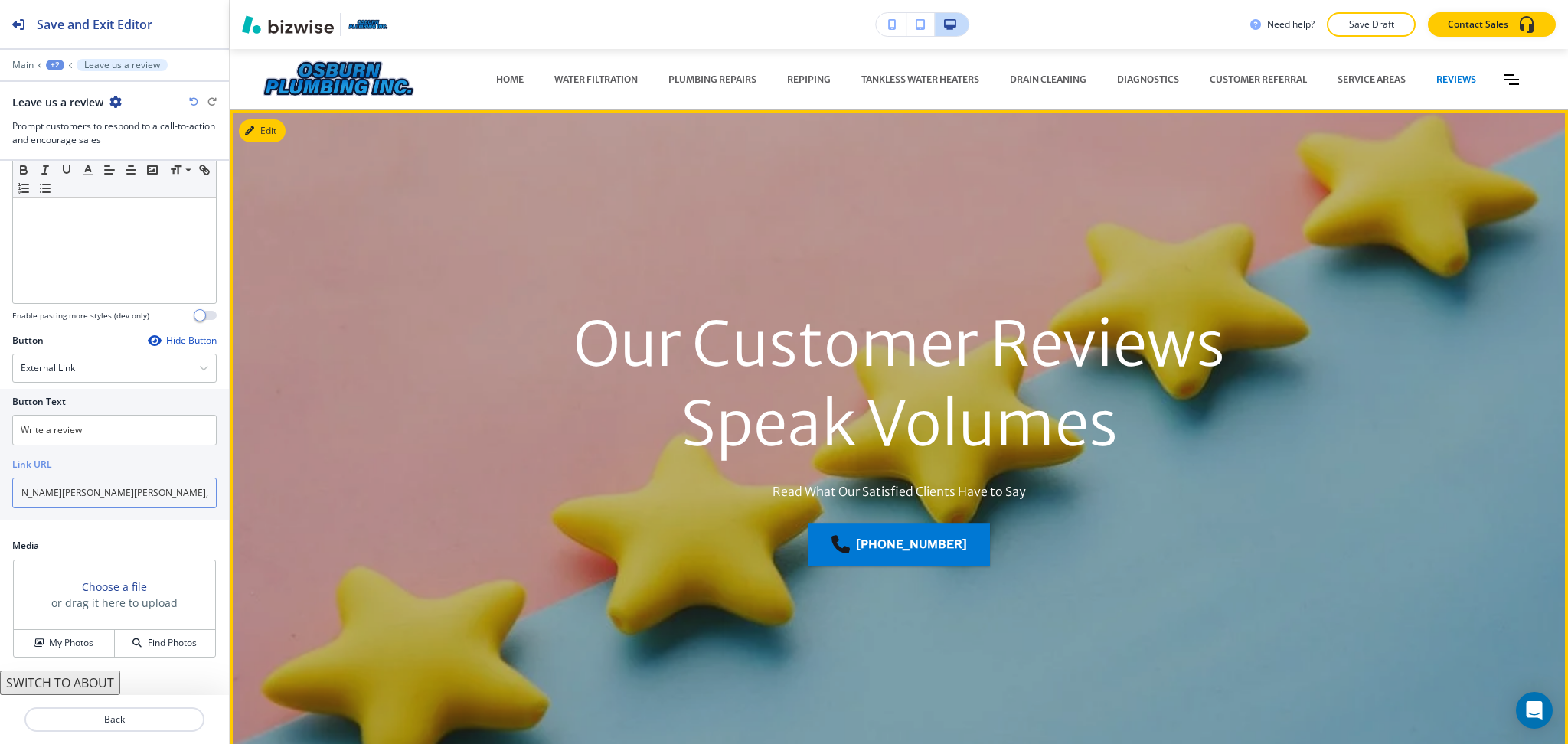
type input "https://www.google.com/search?q=osburn+plumbing&oq=Osburn+Plumbing&gs_lcrp=EgZj…"
click at [265, 130] on button "Edit This Section" at bounding box center [291, 131] width 103 height 23
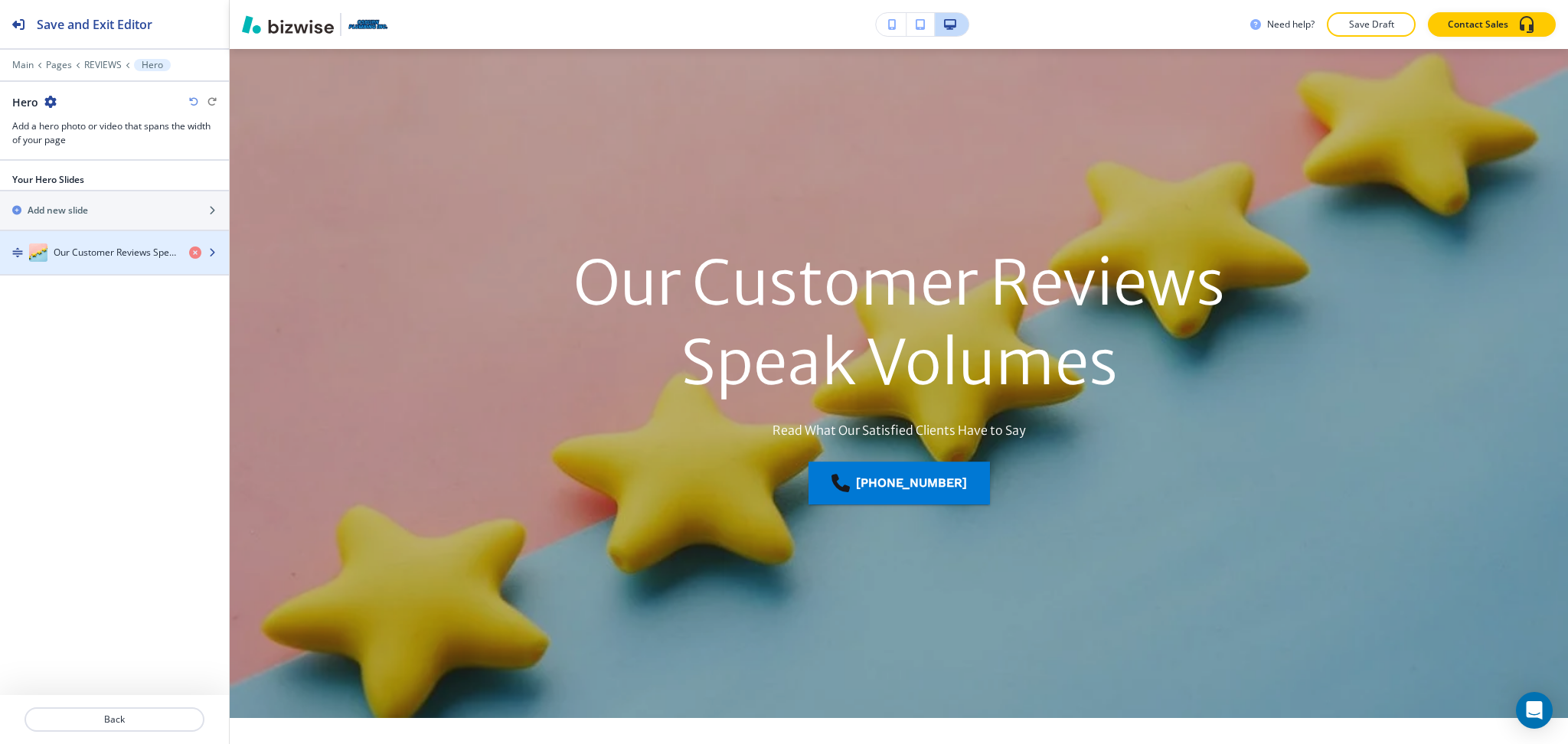
click at [87, 269] on div "button" at bounding box center [114, 268] width 229 height 12
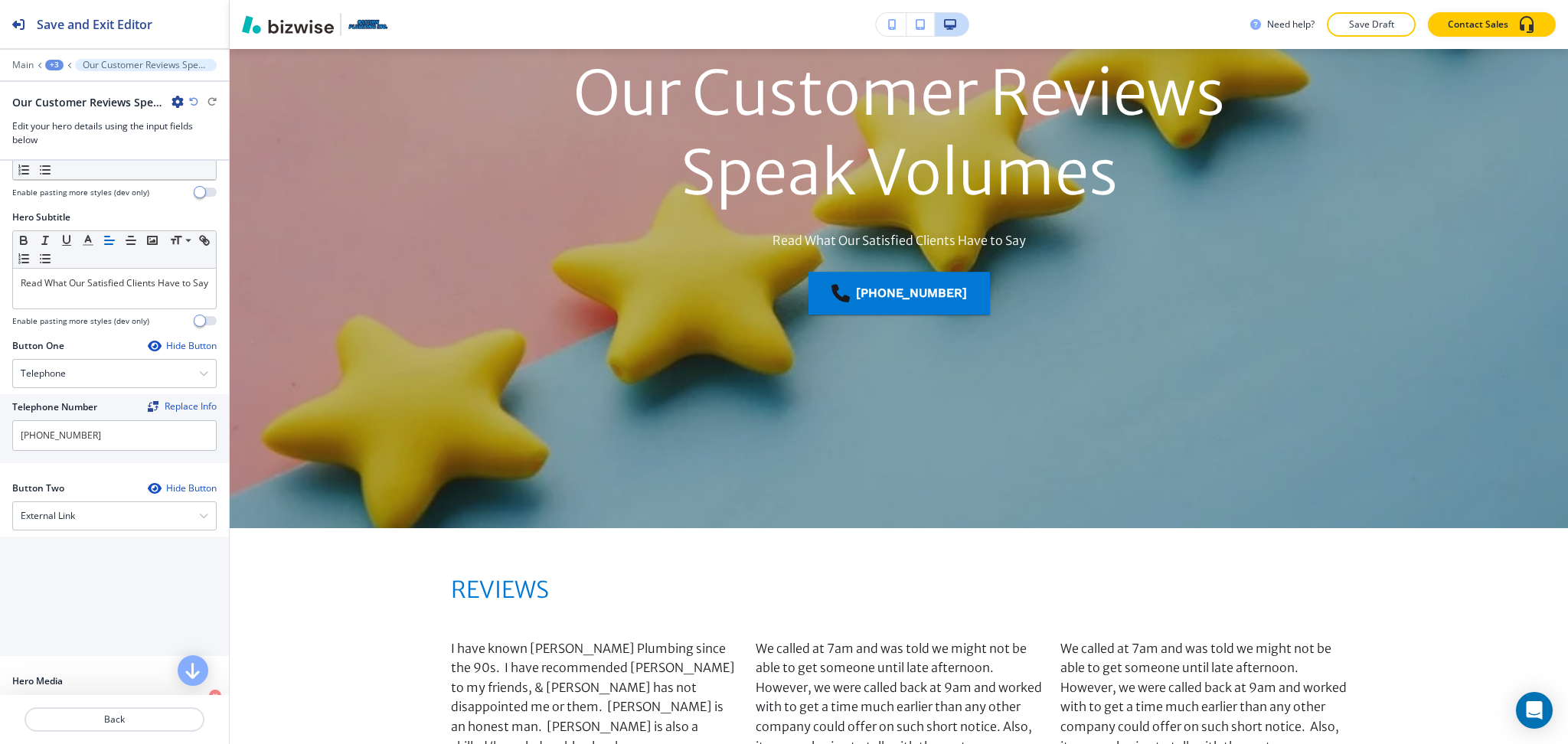
scroll to position [255, 0]
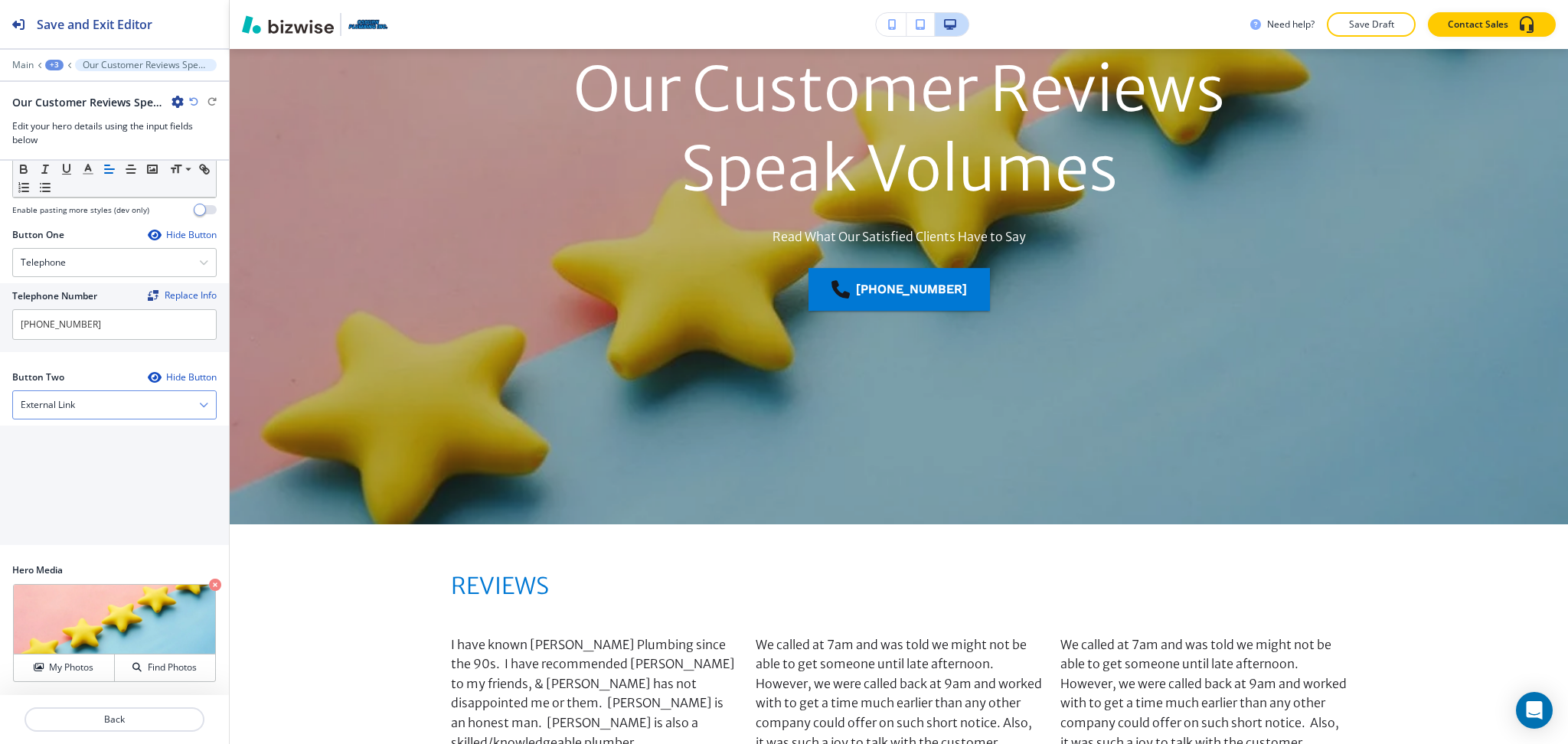
click at [83, 410] on div "External Link" at bounding box center [114, 405] width 203 height 28
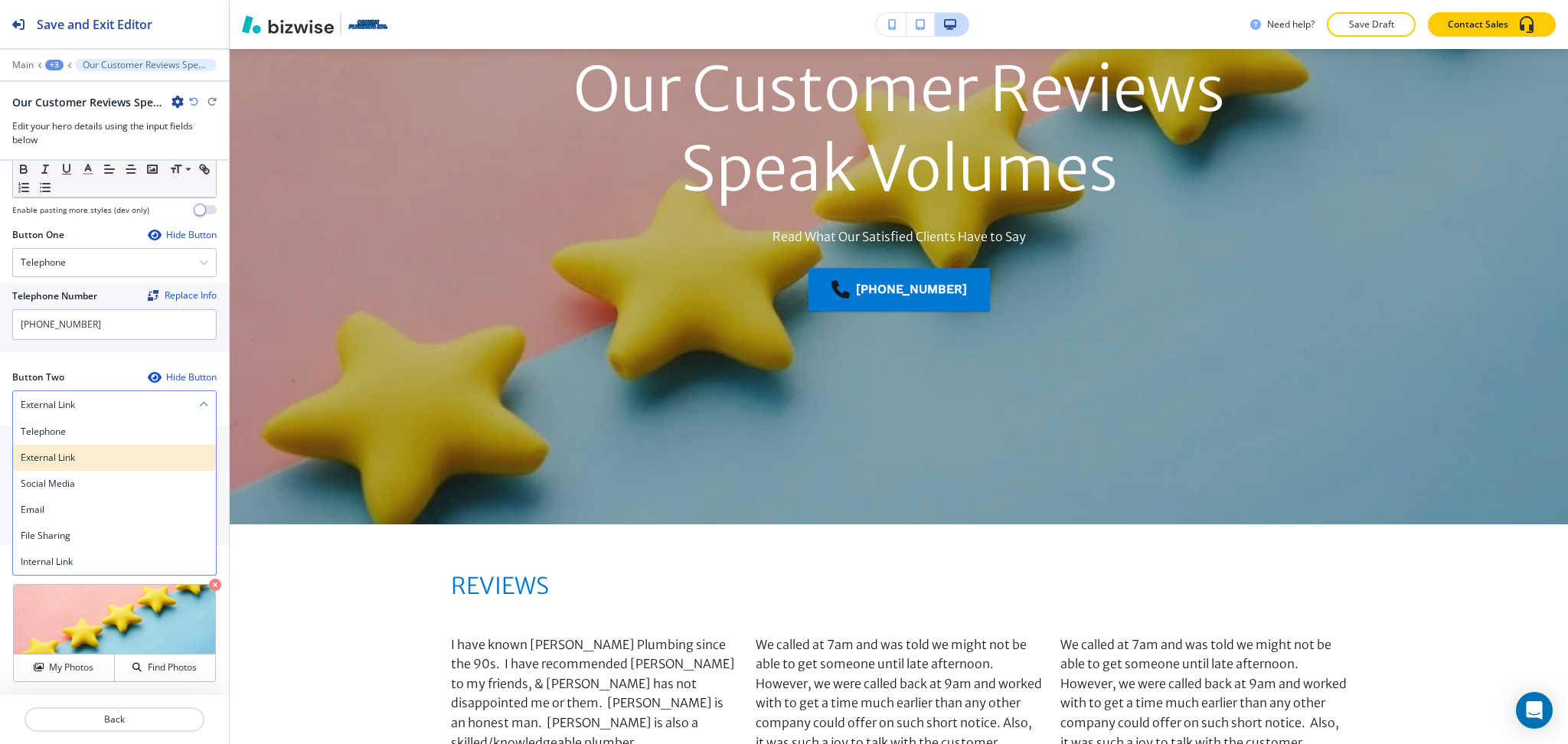
click at [69, 445] on div "External Link" at bounding box center [114, 458] width 203 height 26
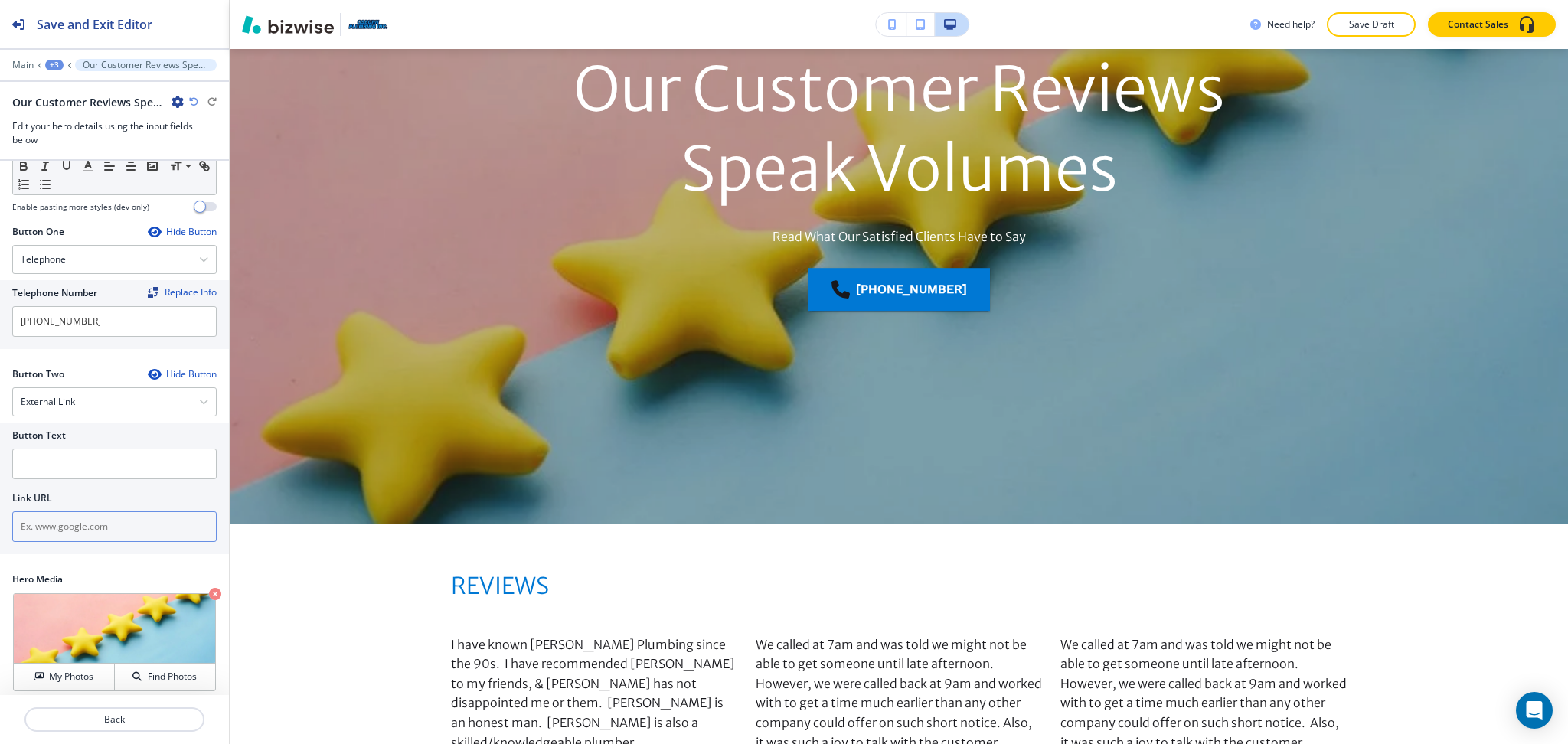
click at [83, 534] on input "text" at bounding box center [114, 527] width 204 height 31
paste input "https://www.google.com/search?q=osburn+plumbing&oq=Osburn+Plumbing&gs_lcrp=EgZj…"
type input "https://www.google.com/search?q=osburn+plumbing&oq=Osburn+Plumbing&gs_lcrp=EgZj…"
click at [72, 464] on input "text" at bounding box center [114, 464] width 204 height 31
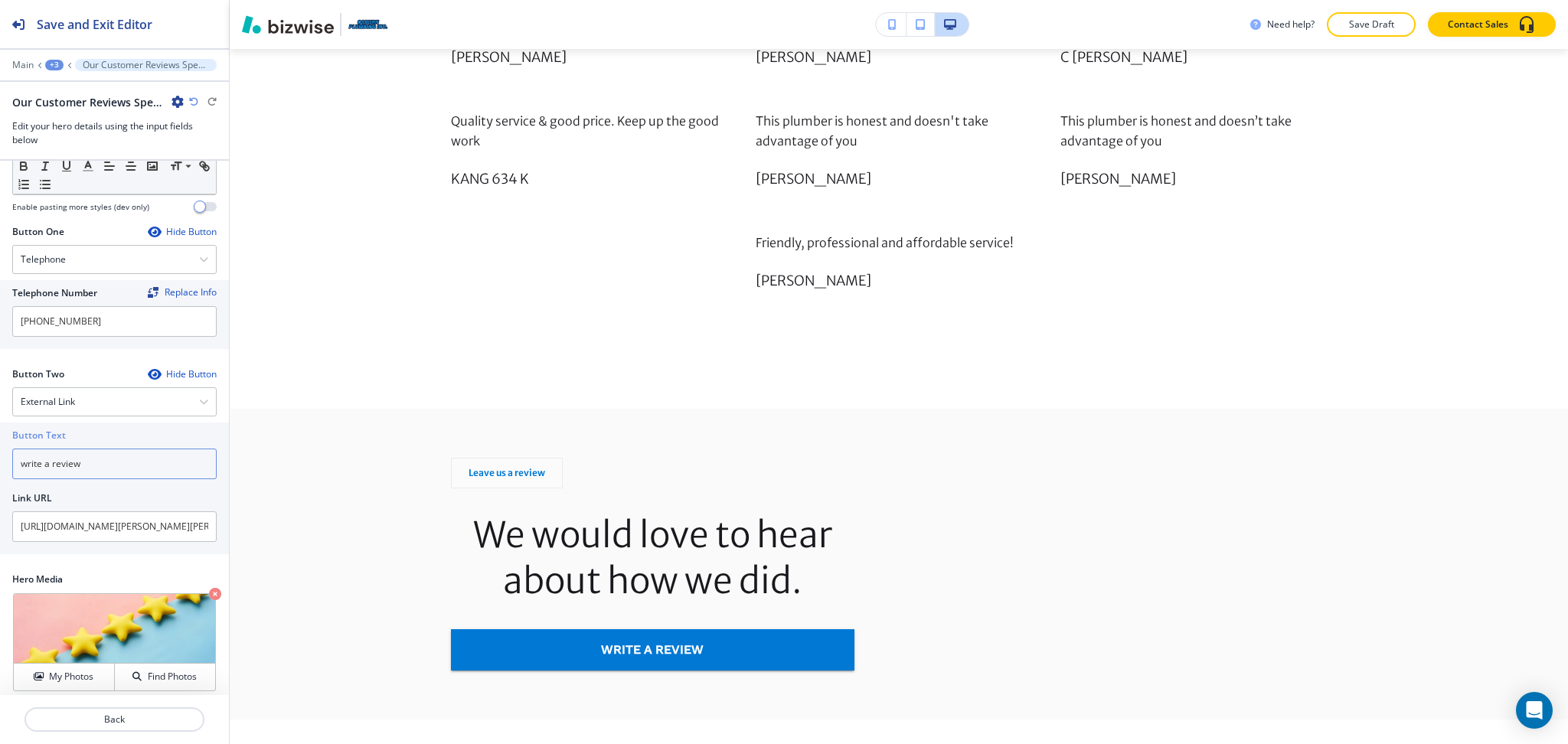
scroll to position [1829, 0]
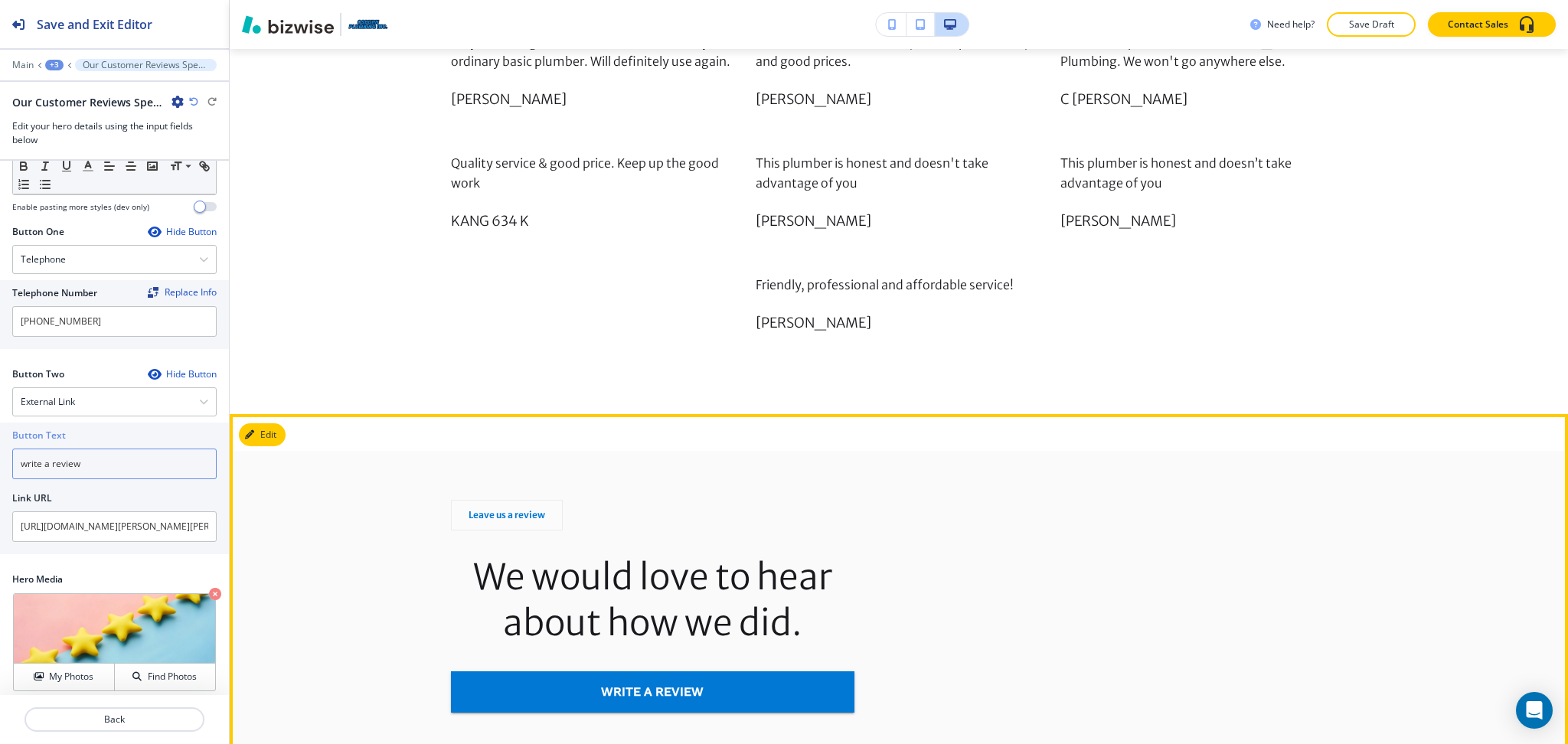
type input "write a review"
click at [265, 424] on button "Edit This Section" at bounding box center [291, 435] width 103 height 23
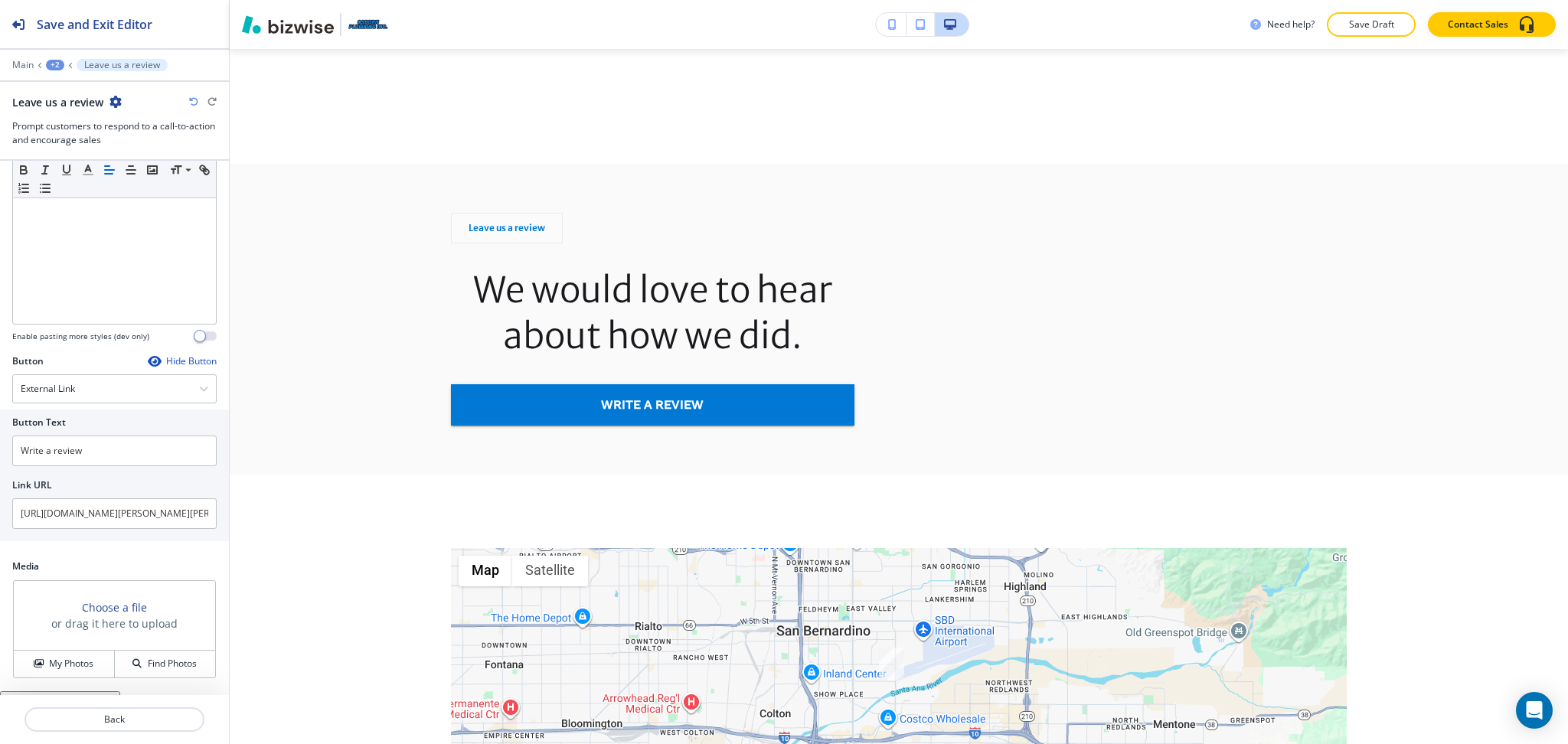
scroll to position [245, 0]
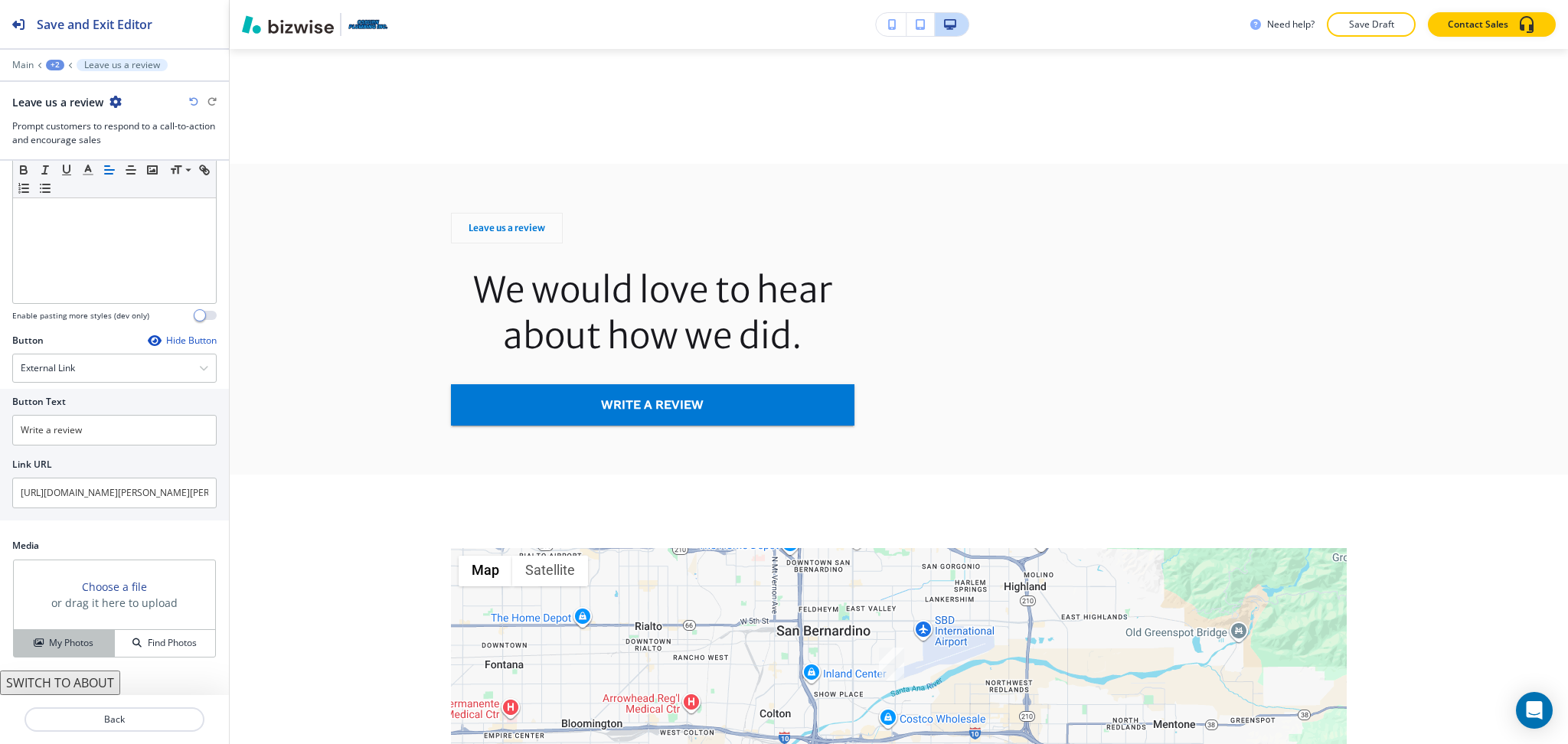
click at [65, 637] on h4 "My Photos" at bounding box center [71, 644] width 45 height 14
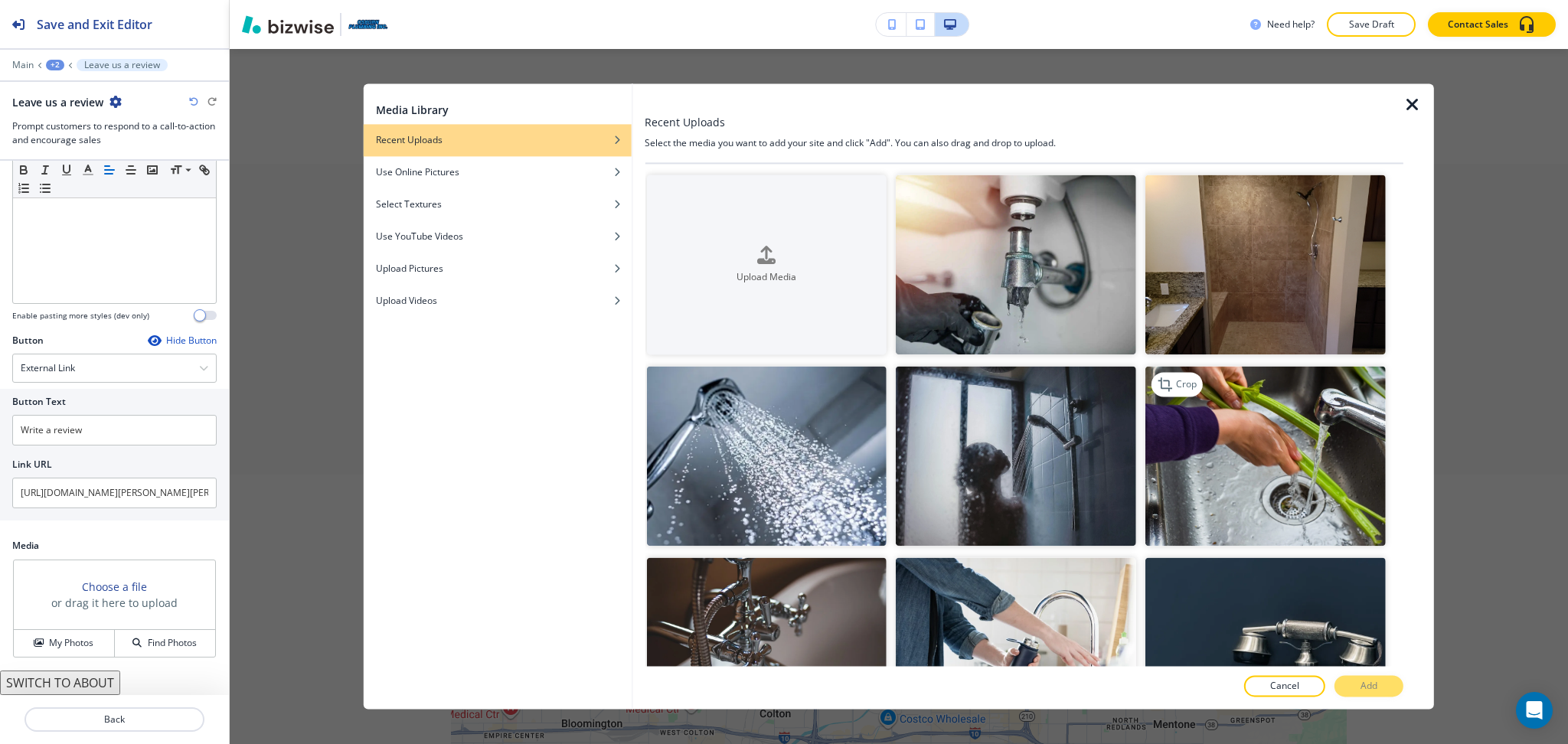
click at [1264, 463] on img "button" at bounding box center [1265, 457] width 240 height 180
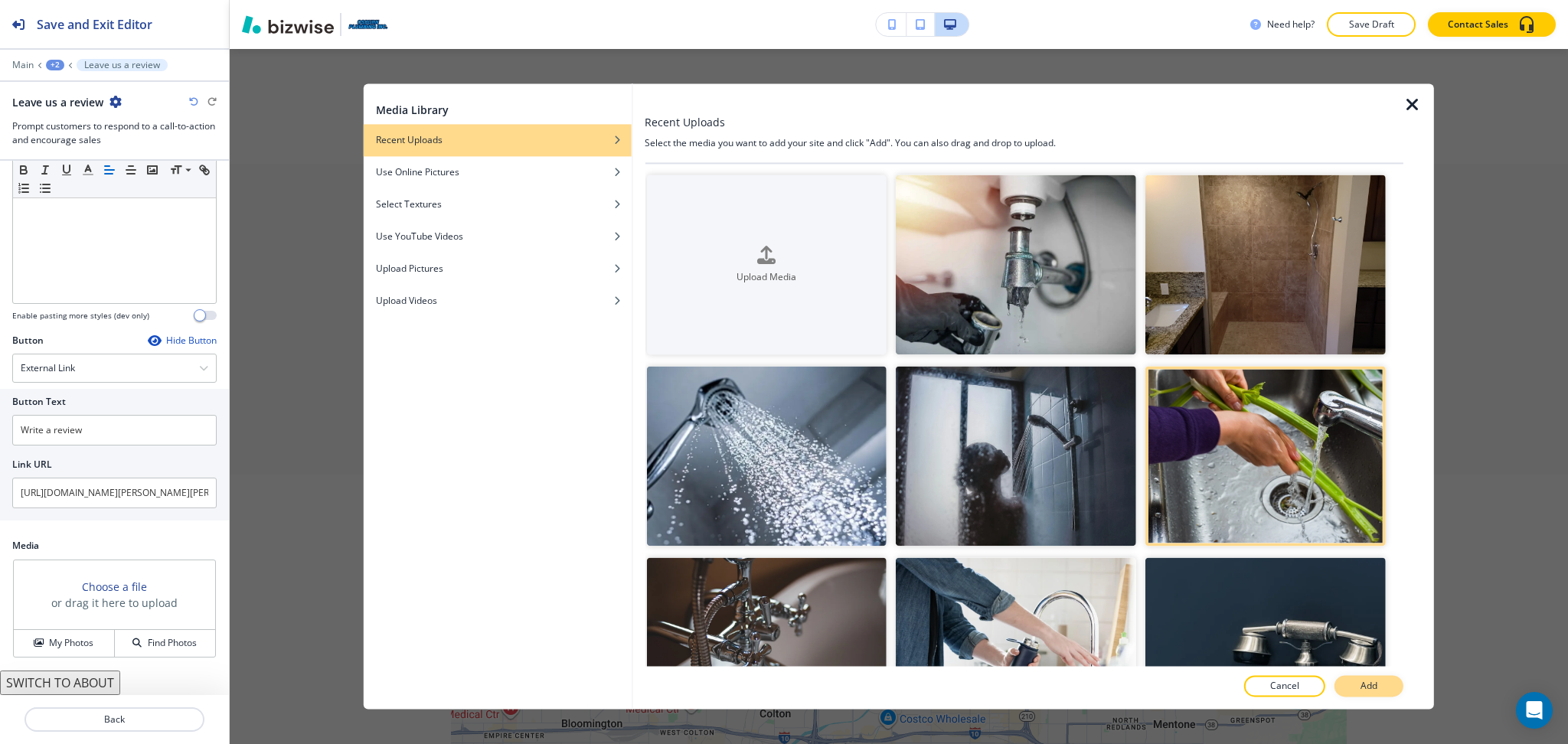
click at [1372, 679] on button "Add" at bounding box center [1368, 686] width 69 height 22
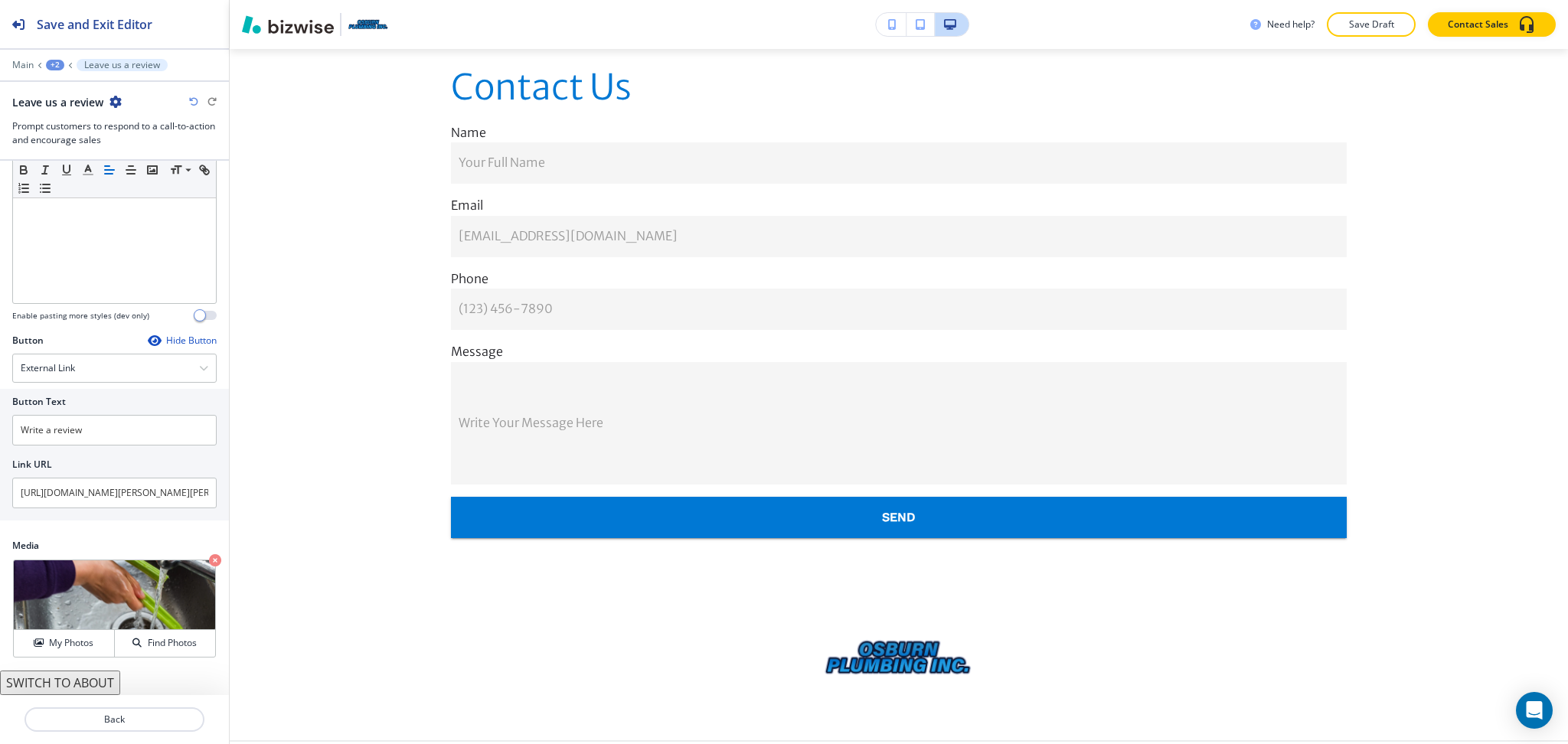
scroll to position [3339, 0]
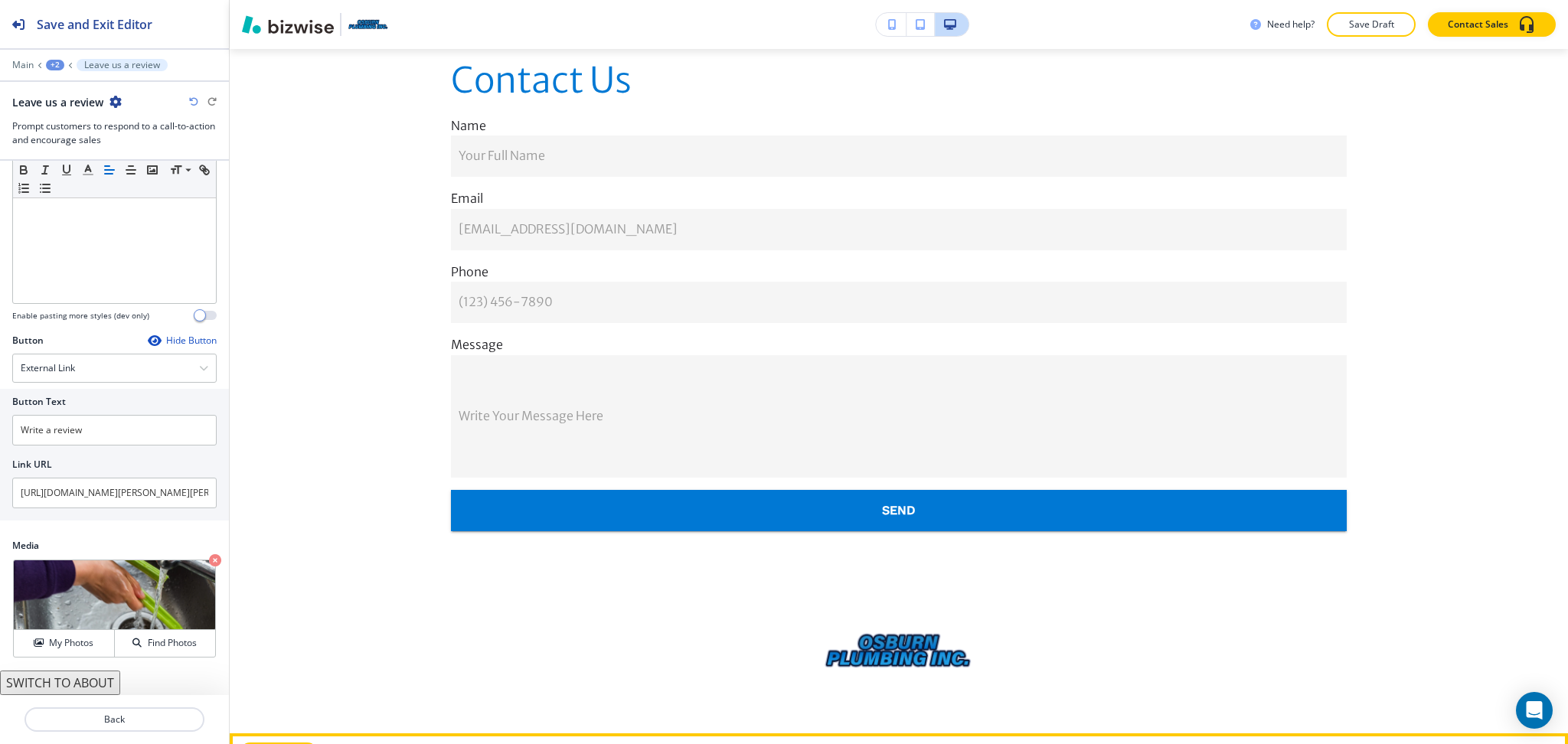
click at [277, 742] on button "Edit Footer" at bounding box center [279, 754] width 79 height 23
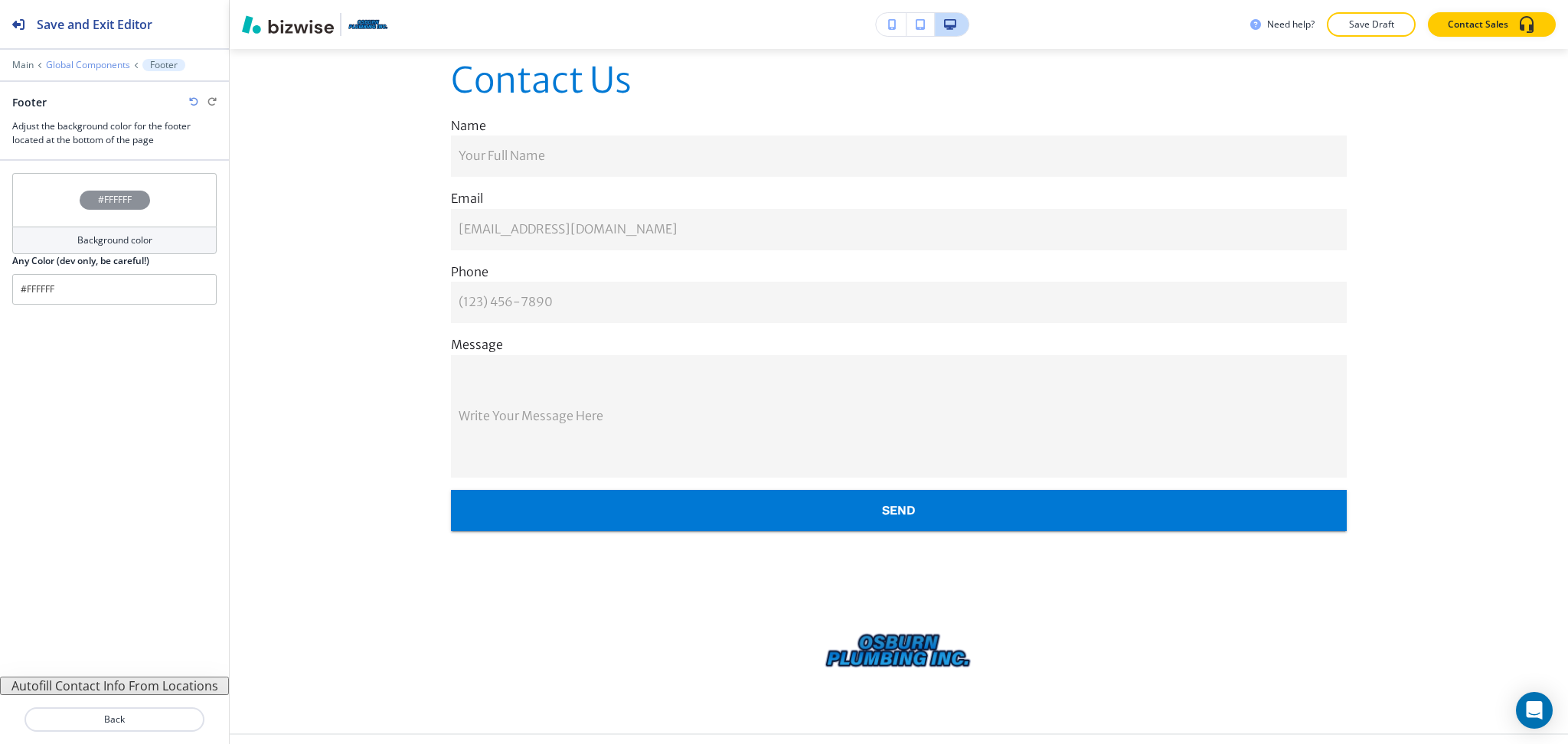
click at [74, 64] on p "Global Components" at bounding box center [88, 65] width 84 height 10
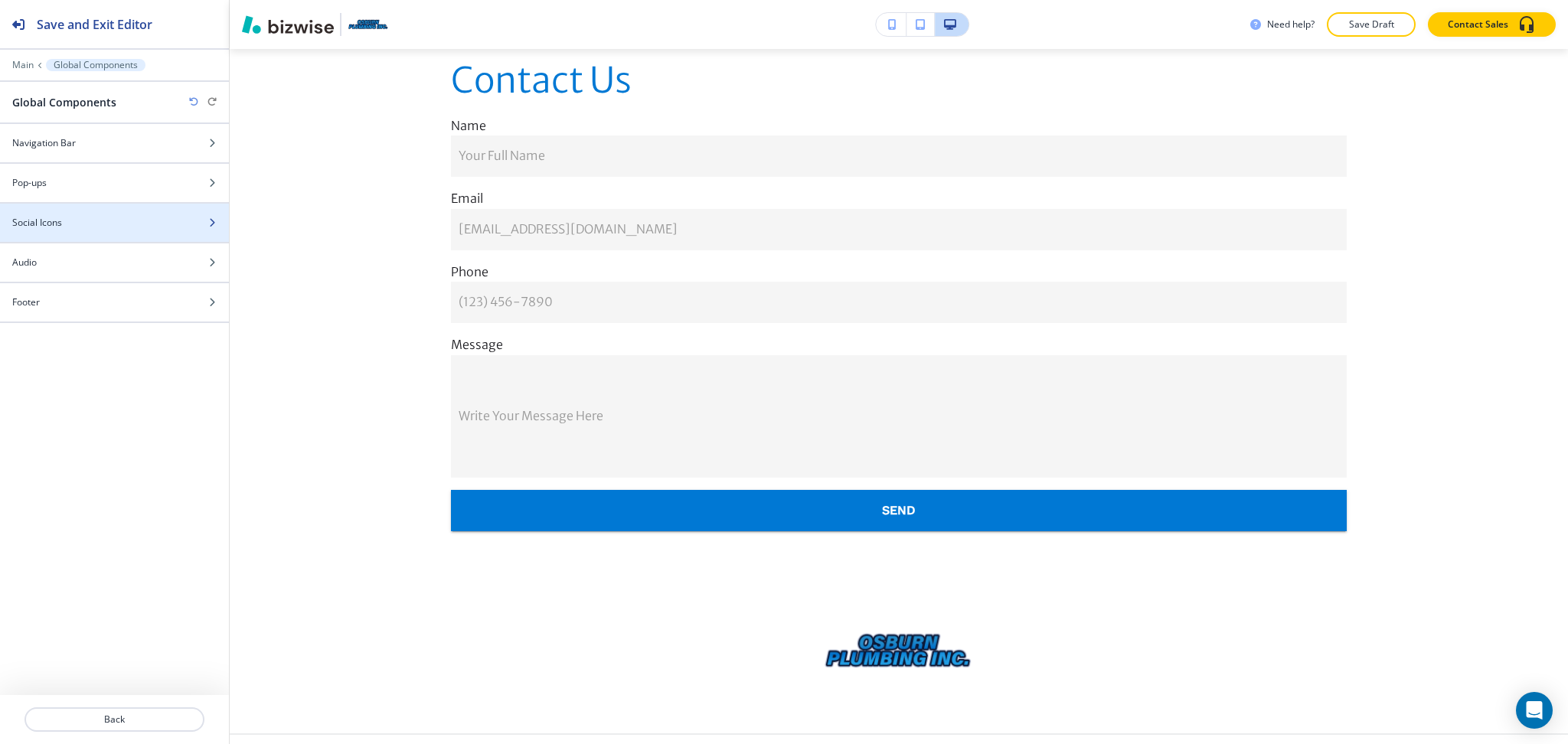
click at [78, 222] on div "Social Icons" at bounding box center [98, 223] width 196 height 14
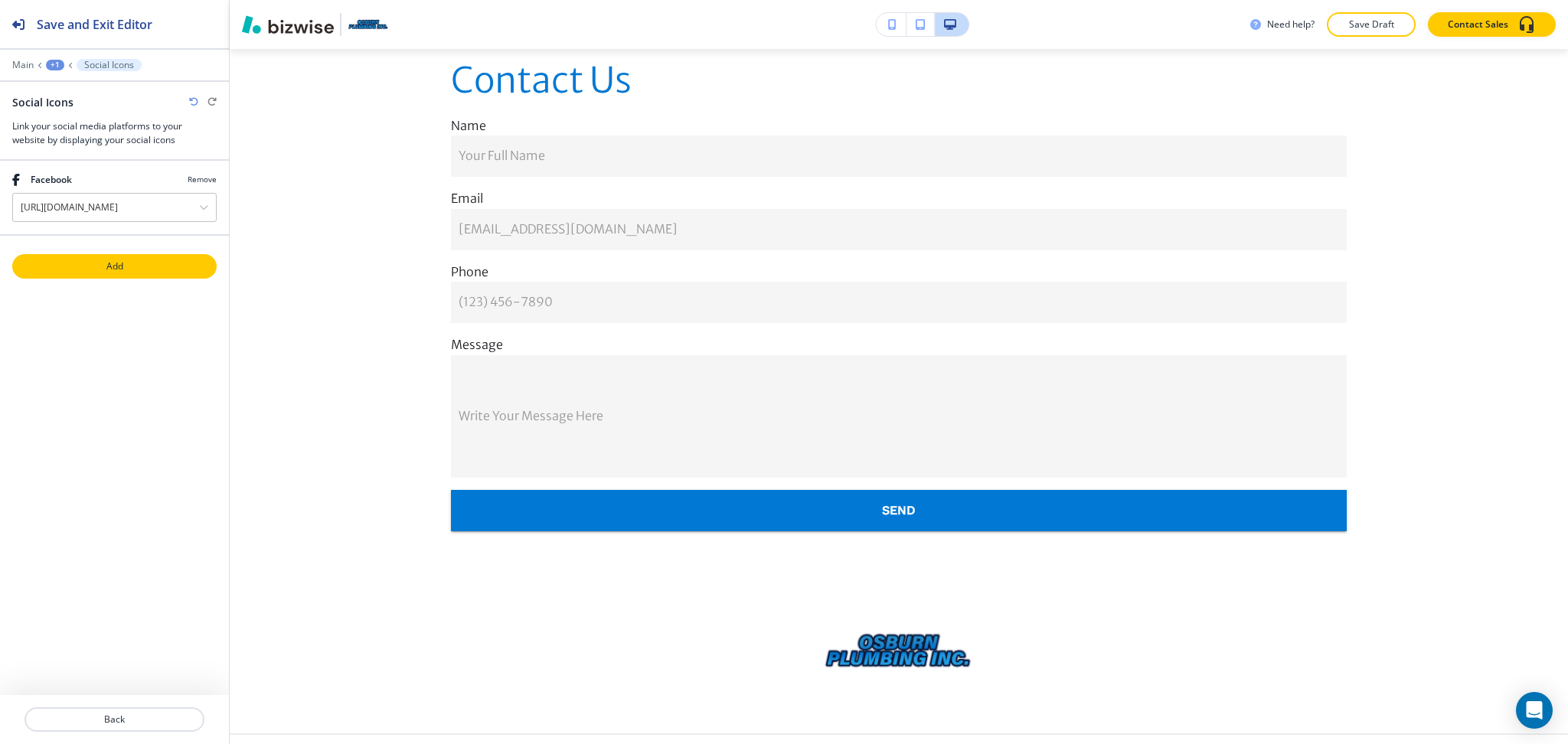
click at [111, 254] on button "Add" at bounding box center [114, 266] width 204 height 24
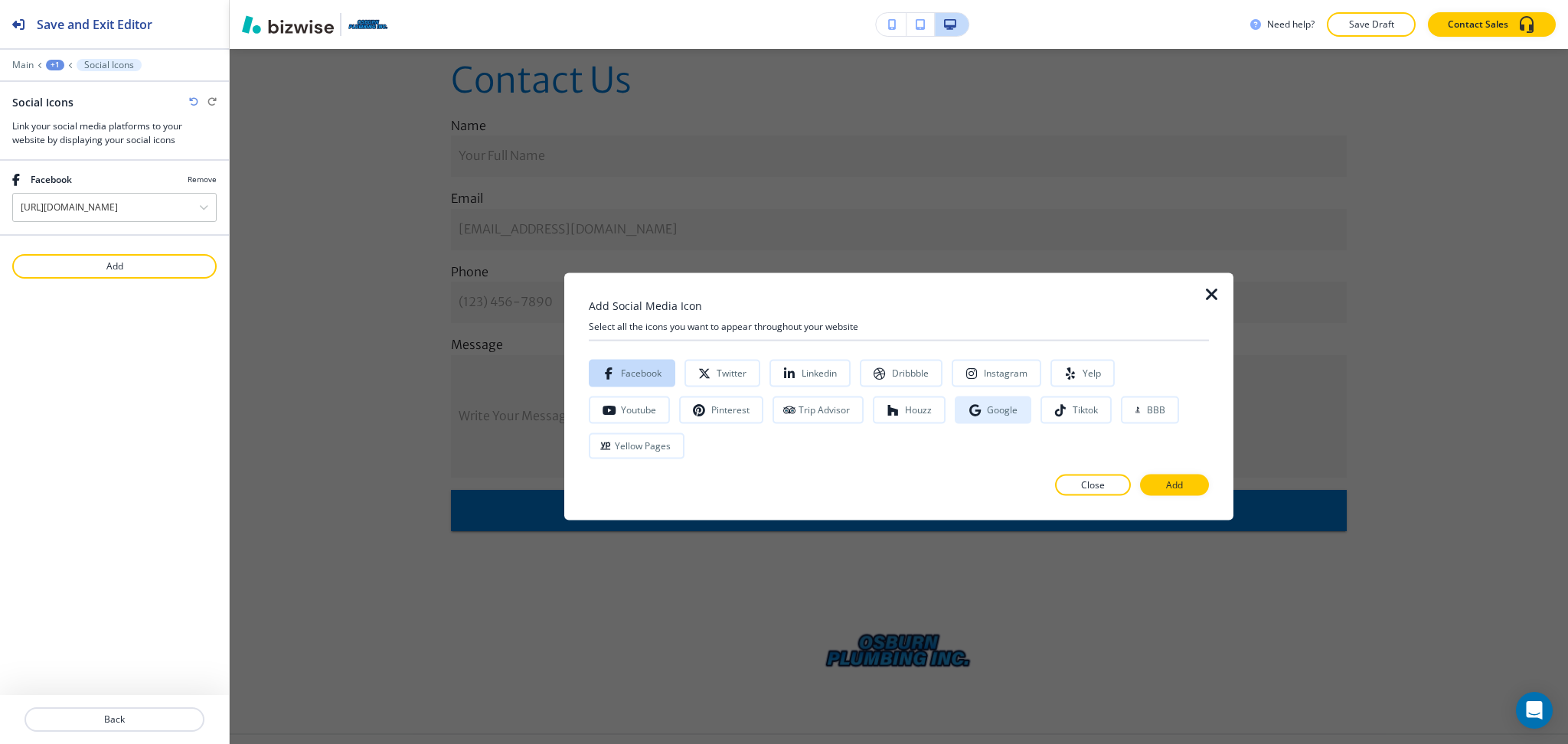
click at [968, 417] on div "Google" at bounding box center [993, 410] width 49 height 12
click at [1178, 478] on p "Add" at bounding box center [1173, 485] width 17 height 14
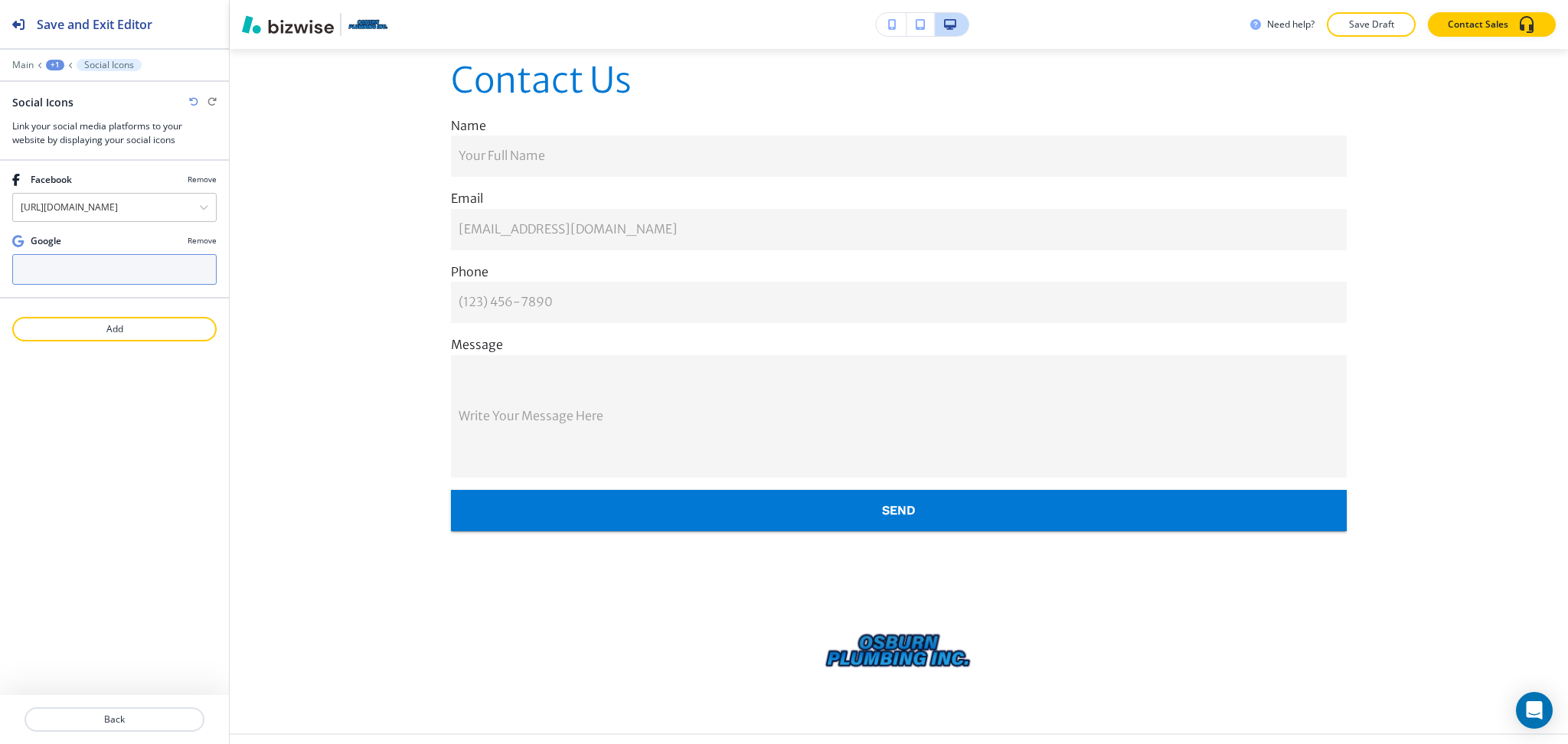
click at [167, 271] on input "text" at bounding box center [114, 269] width 204 height 31
paste input "https://www.google.com/search?q=osburn+plumbing&oq=Osburn+Plumbing&gs_lcrp=EgZj…"
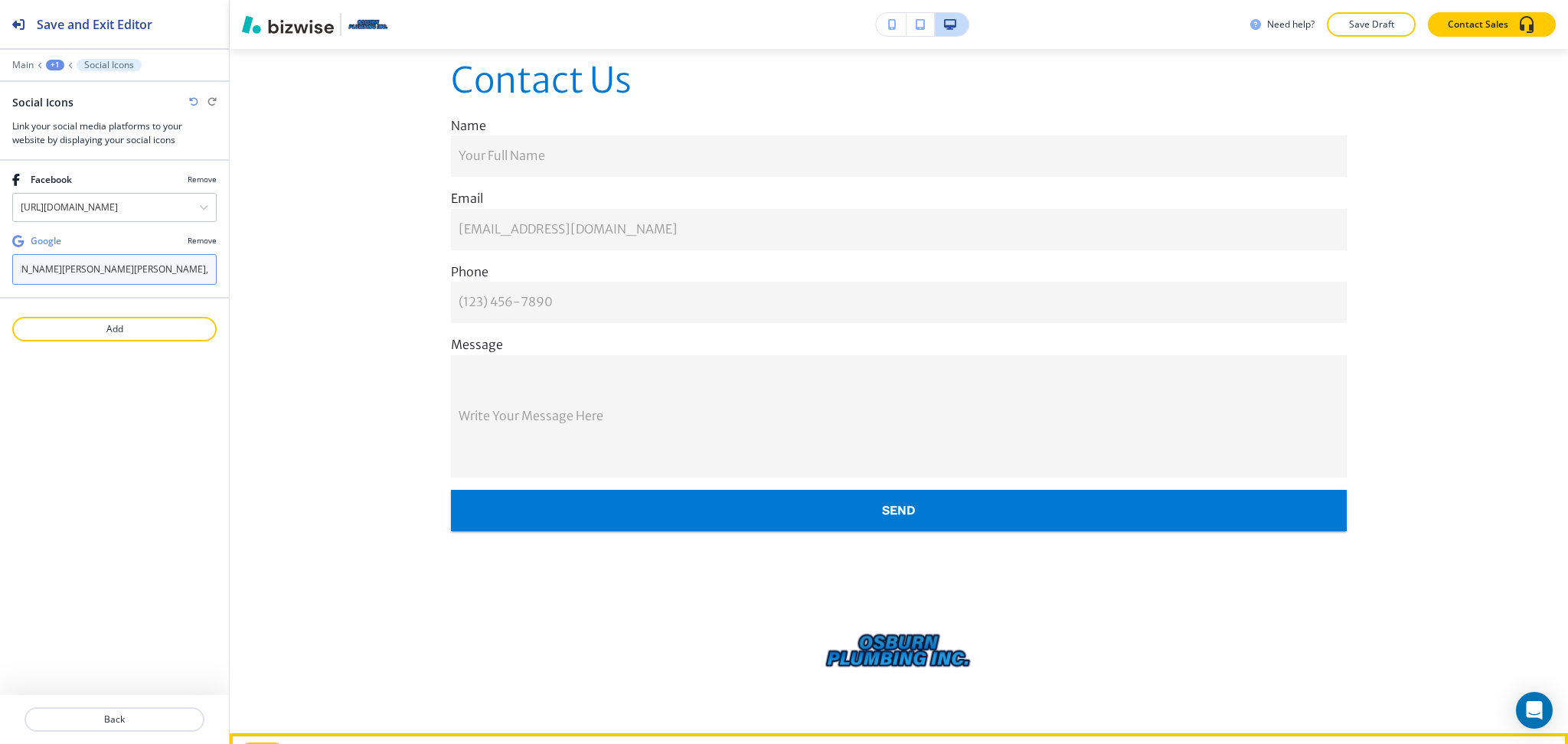
type input "https://www.google.com/search?q=osburn+plumbing&oq=Osburn+Plumbing&gs_lcrp=EgZj…"
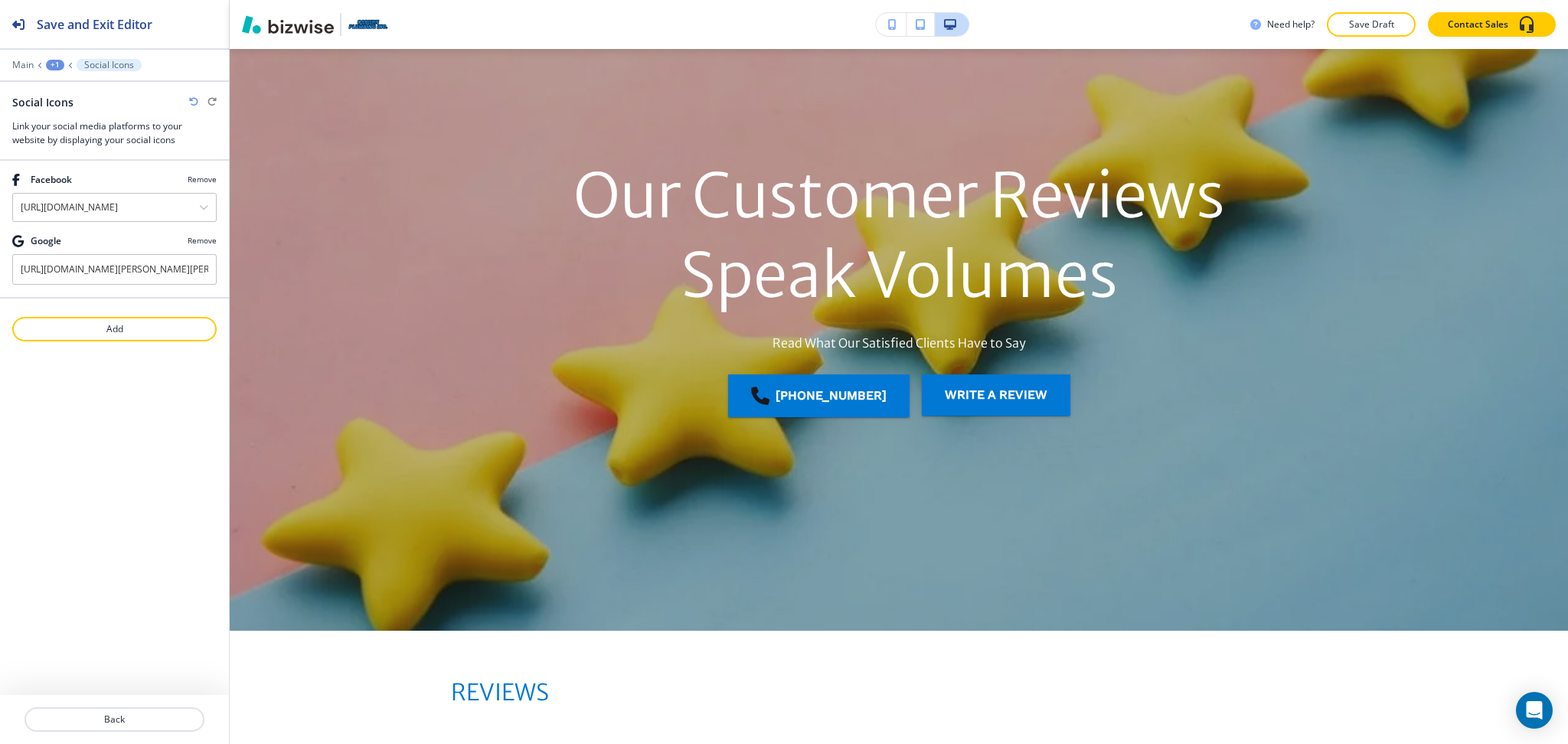
scroll to position [0, 0]
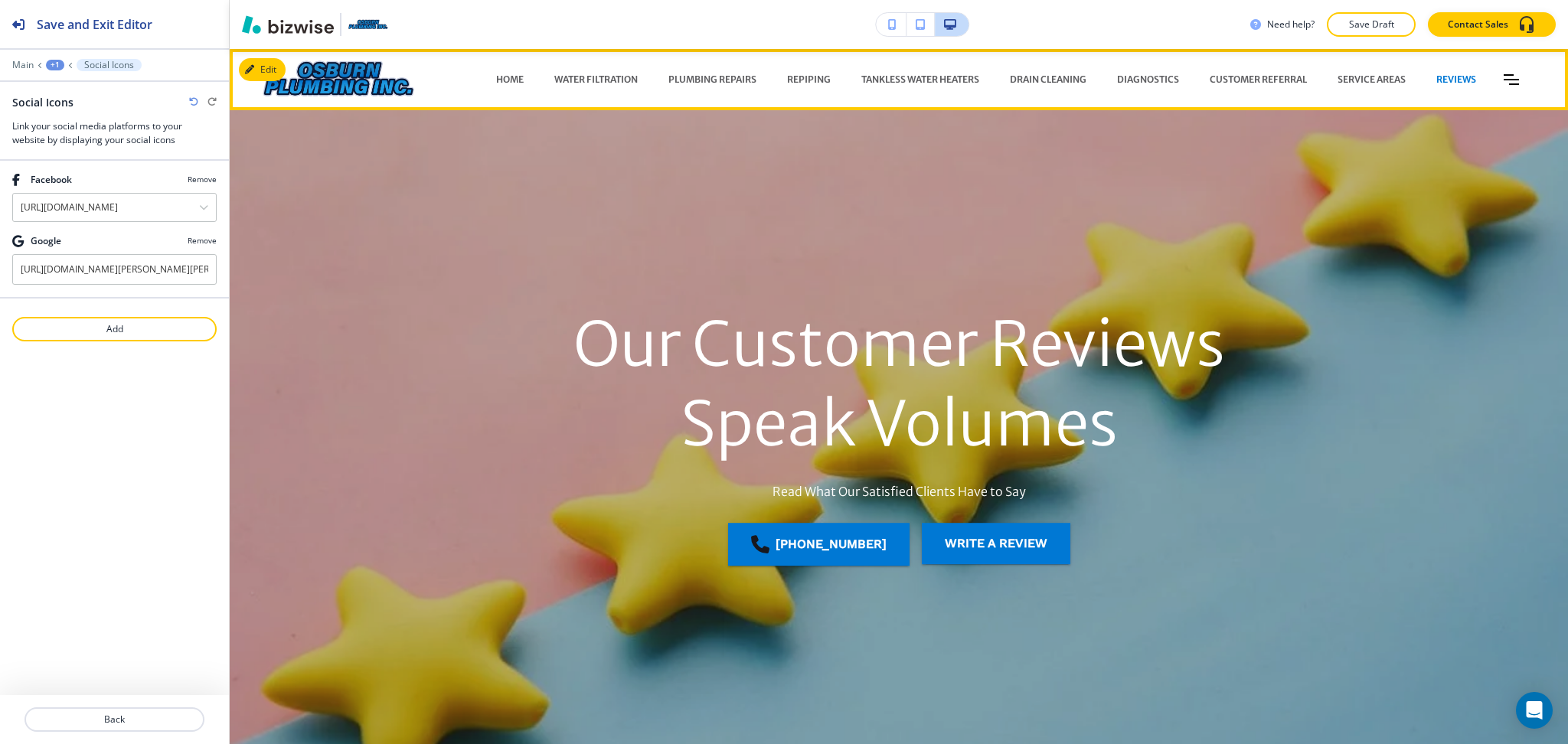
click at [1503, 83] on icon "Toggle hamburger navigation menu" at bounding box center [1511, 79] width 16 height 10
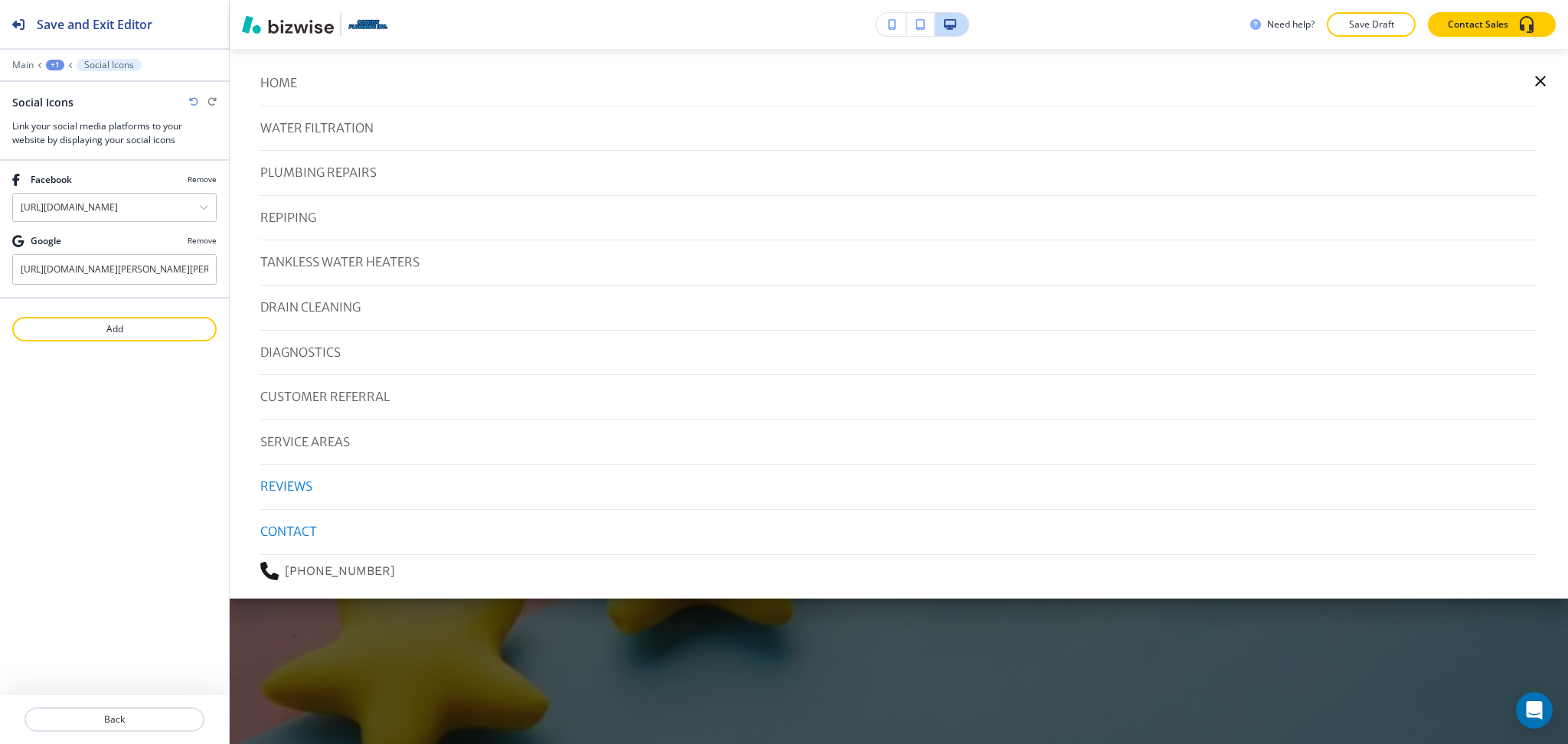
click at [292, 534] on p "CONTACT" at bounding box center [288, 532] width 57 height 20
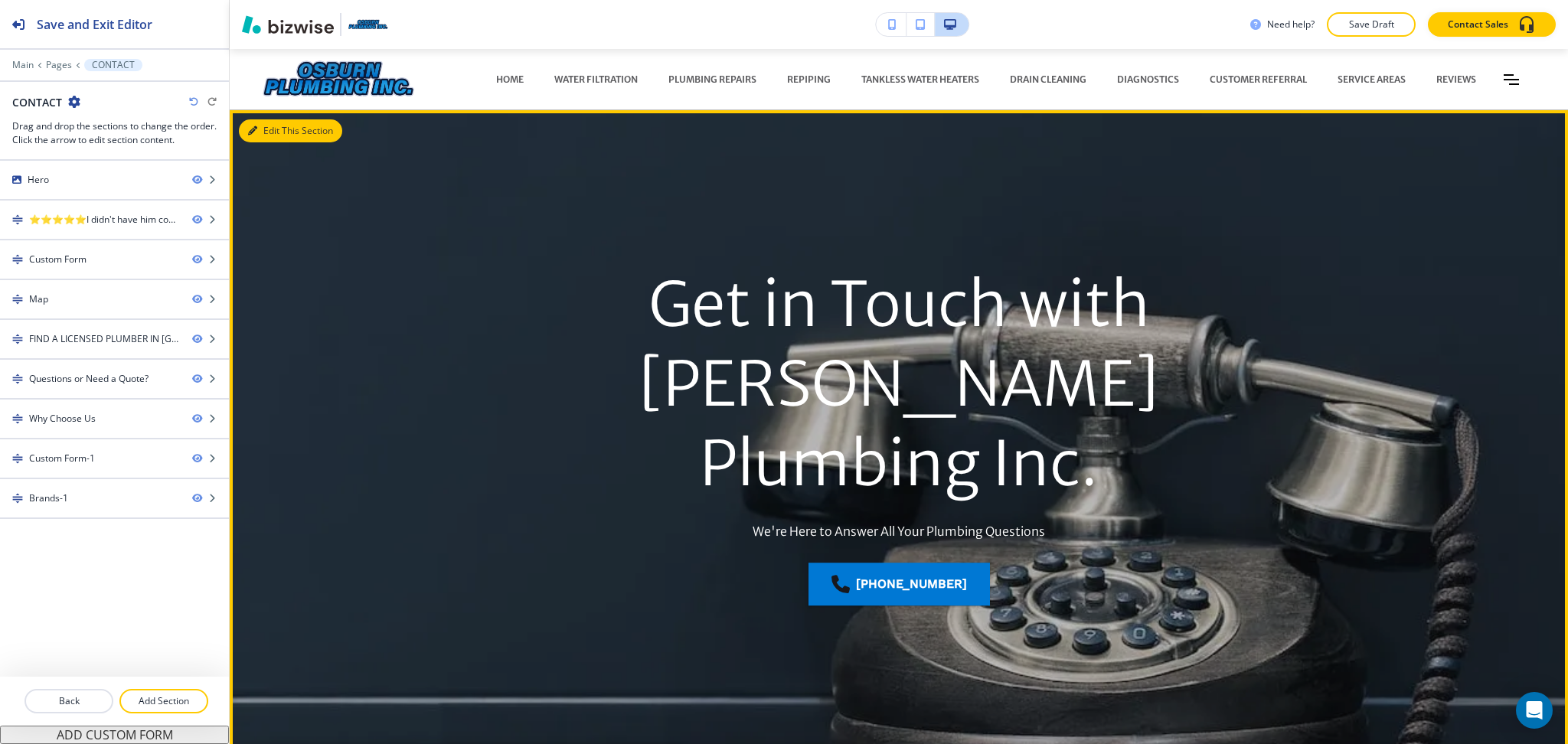
click at [264, 123] on button "Edit This Section" at bounding box center [291, 131] width 103 height 23
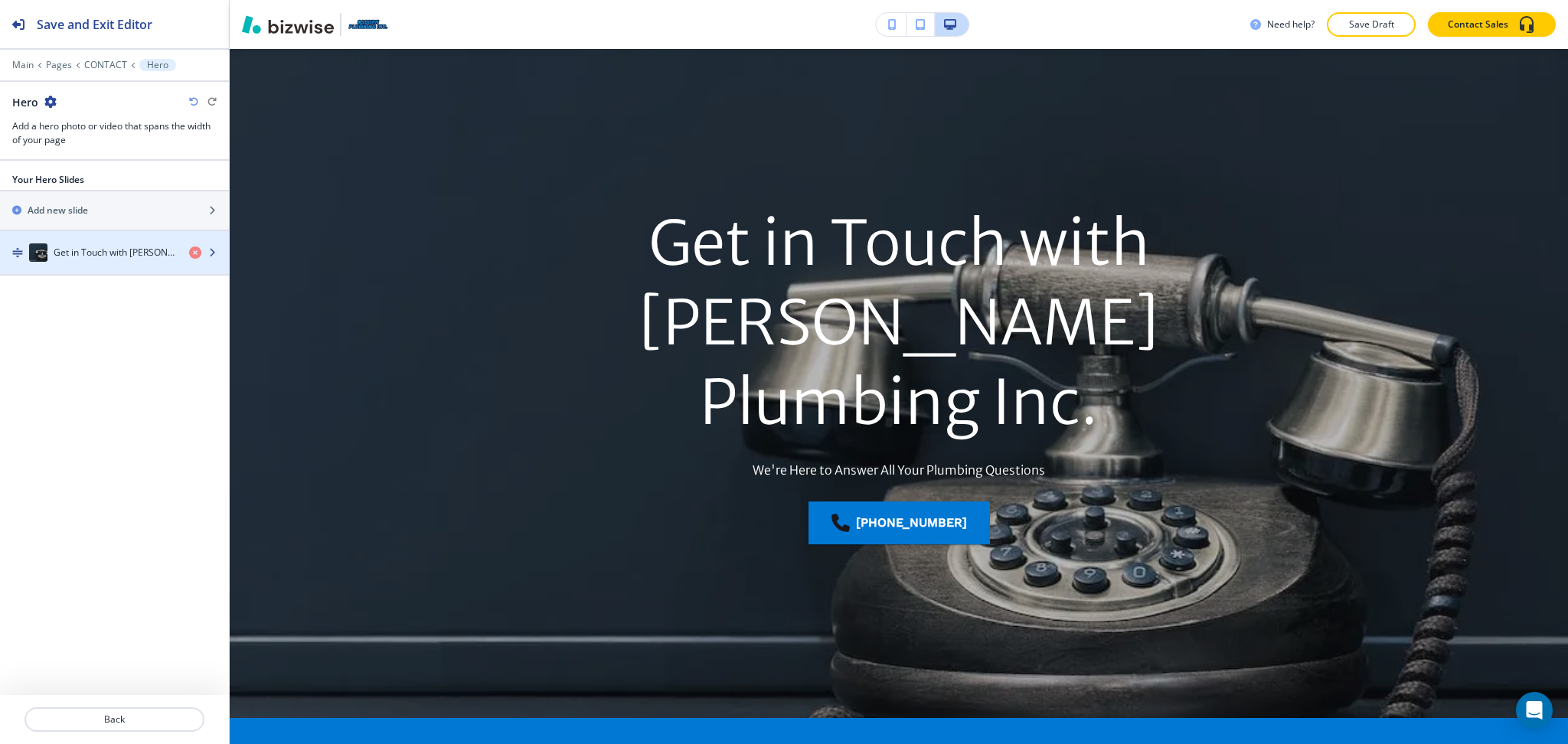
click at [123, 251] on h4 "Get in Touch with Osburn Plumbing Inc." at bounding box center [114, 252] width 123 height 14
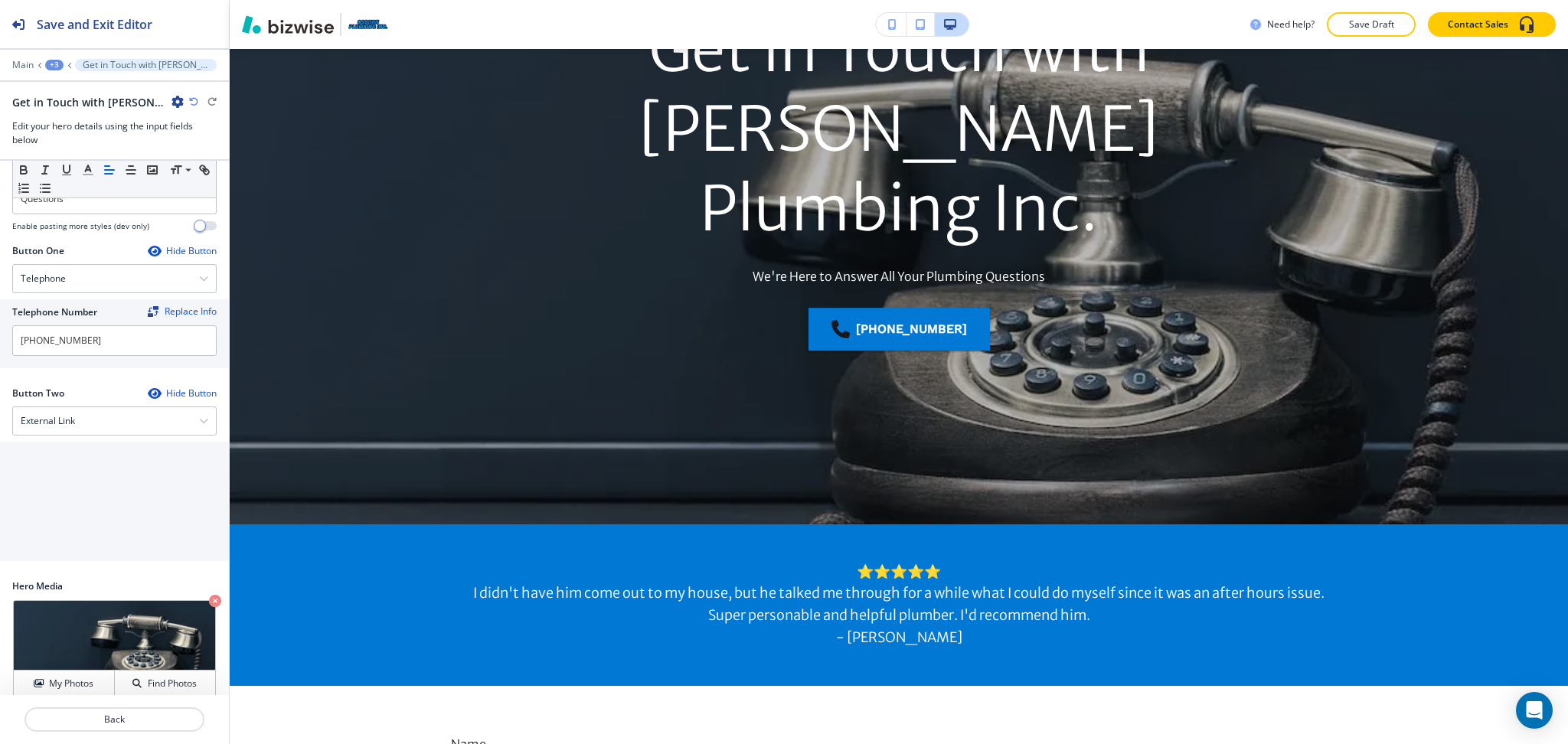
scroll to position [195, 0]
click at [82, 408] on div "External Link" at bounding box center [114, 419] width 203 height 28
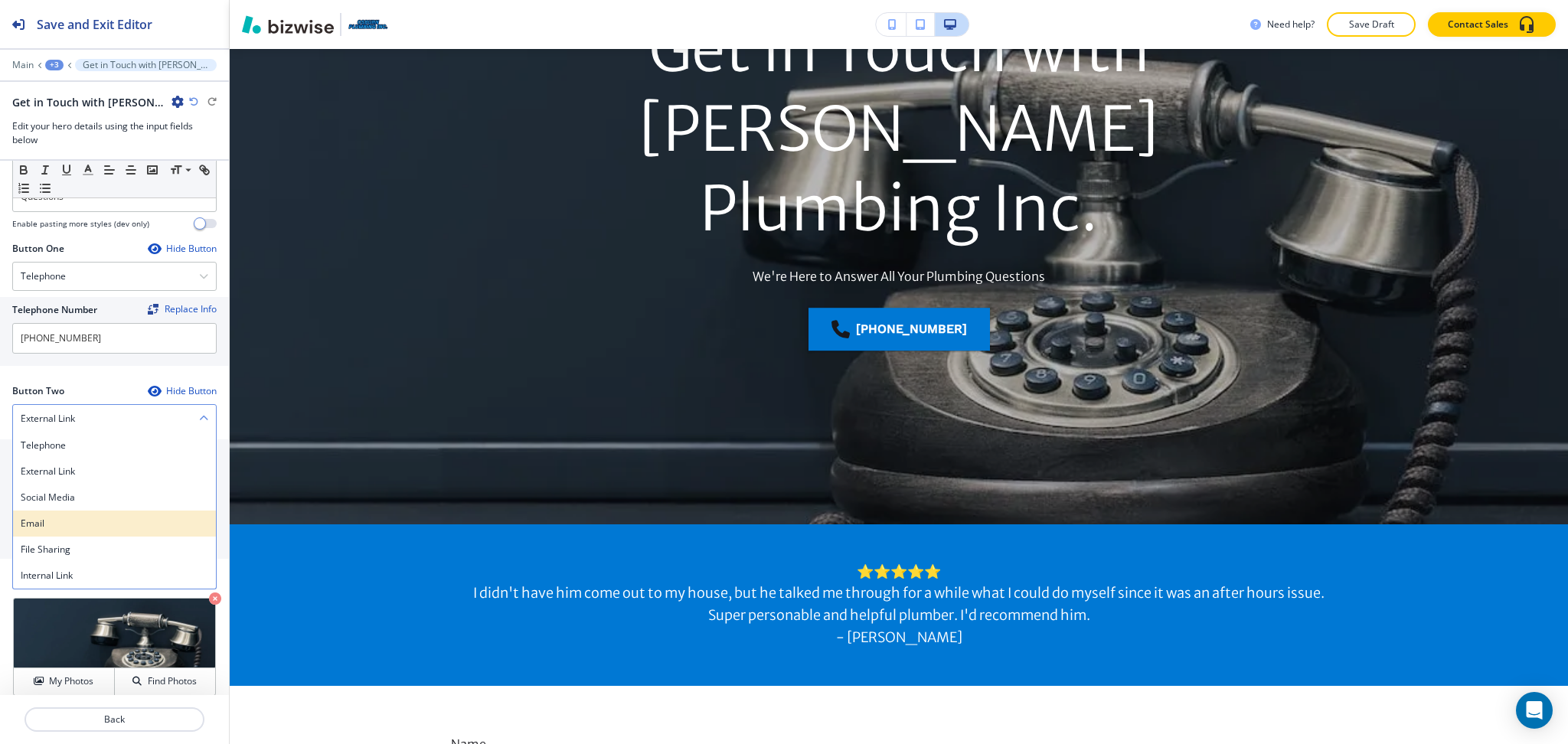
click at [66, 511] on div "Email" at bounding box center [114, 524] width 203 height 26
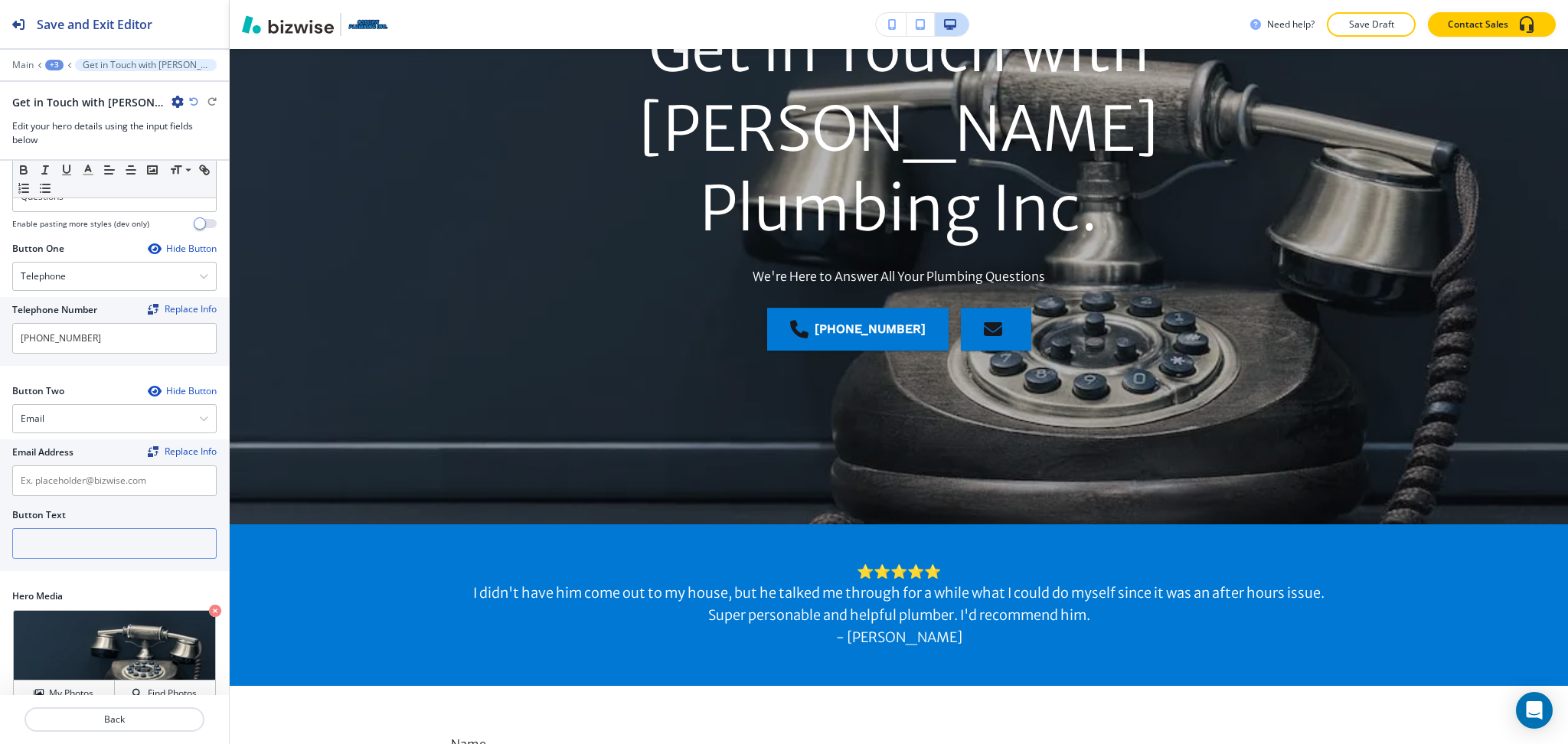
click at [75, 529] on input "text" at bounding box center [114, 543] width 204 height 31
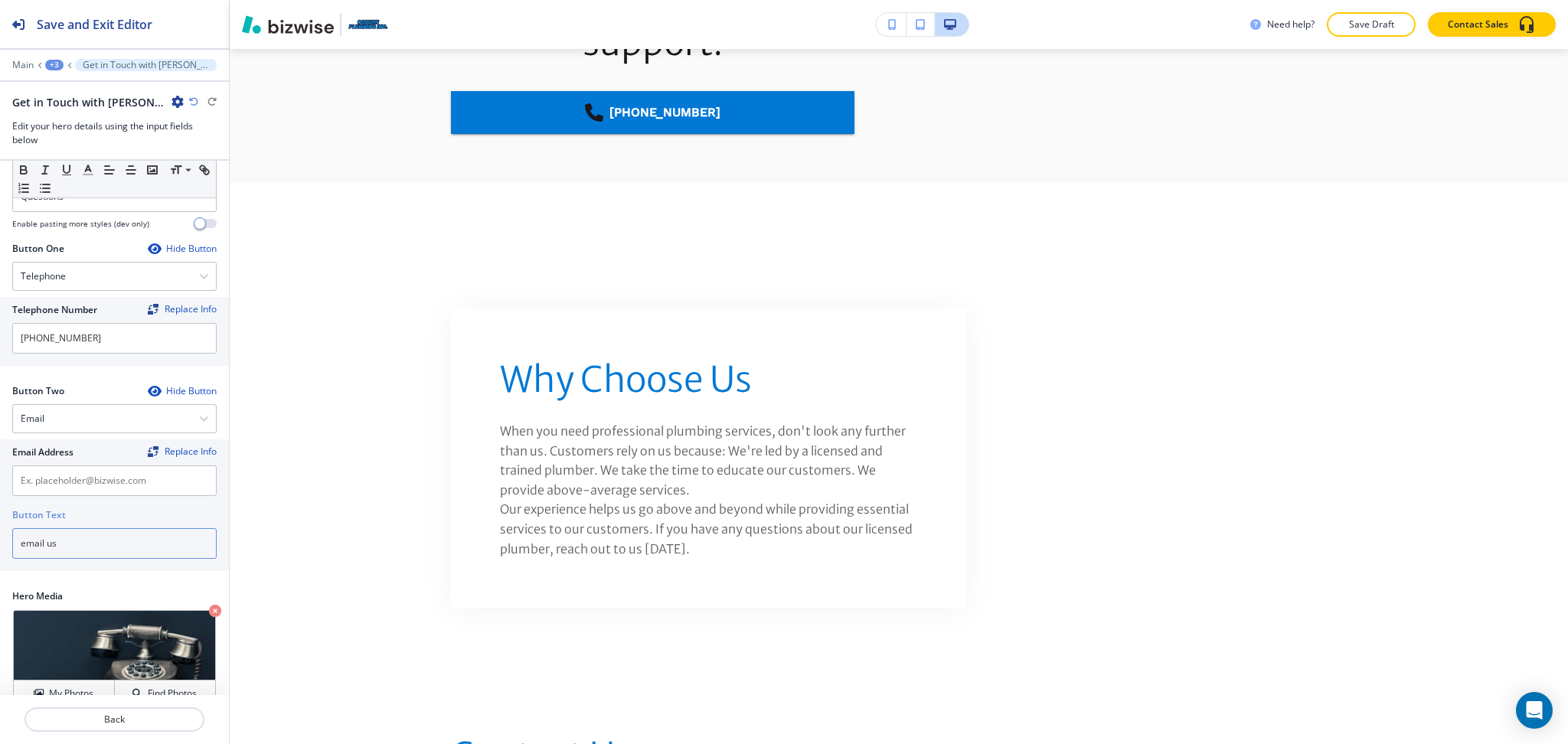
scroll to position [3545, 0]
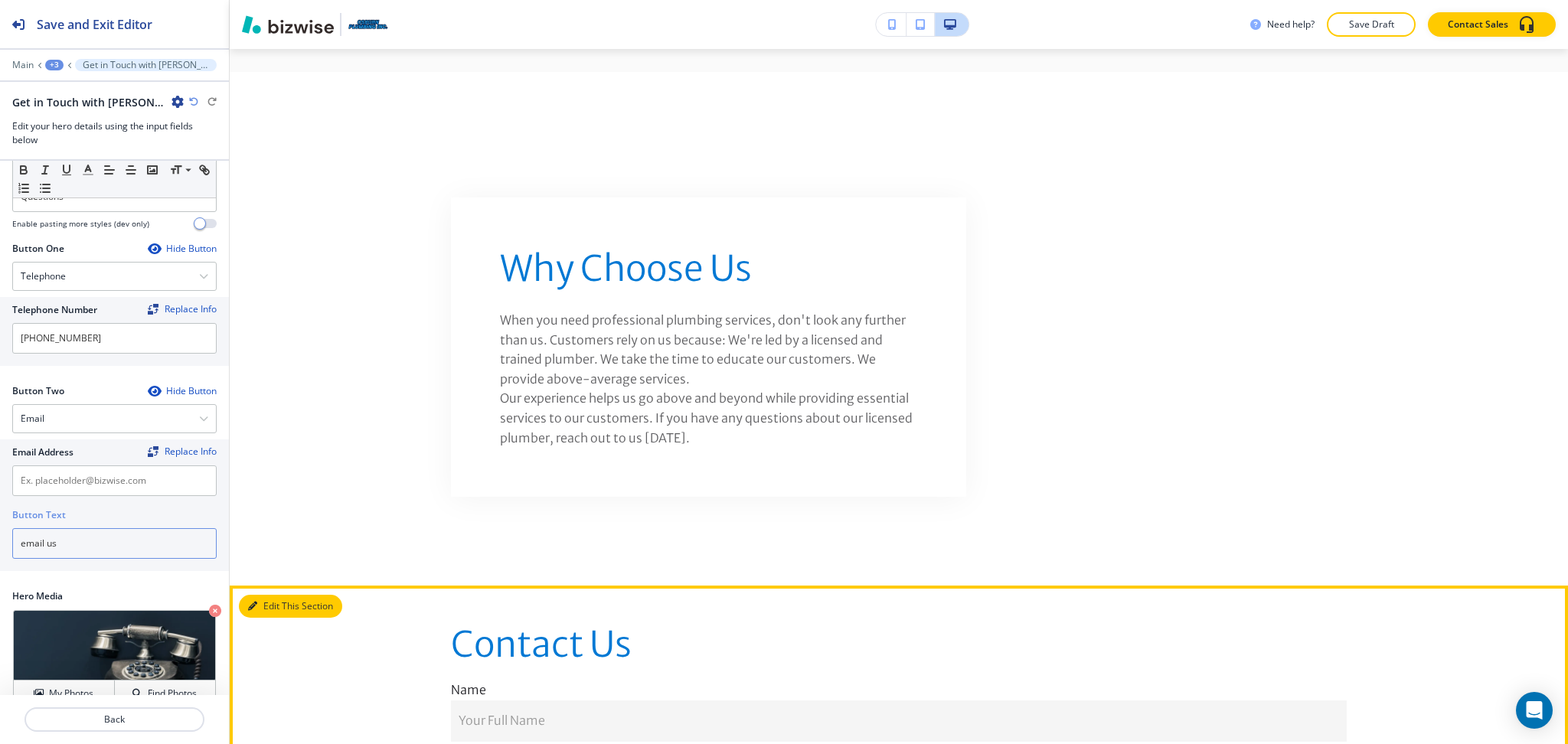
type input "email us"
click at [258, 595] on button "Edit This Section" at bounding box center [291, 606] width 103 height 23
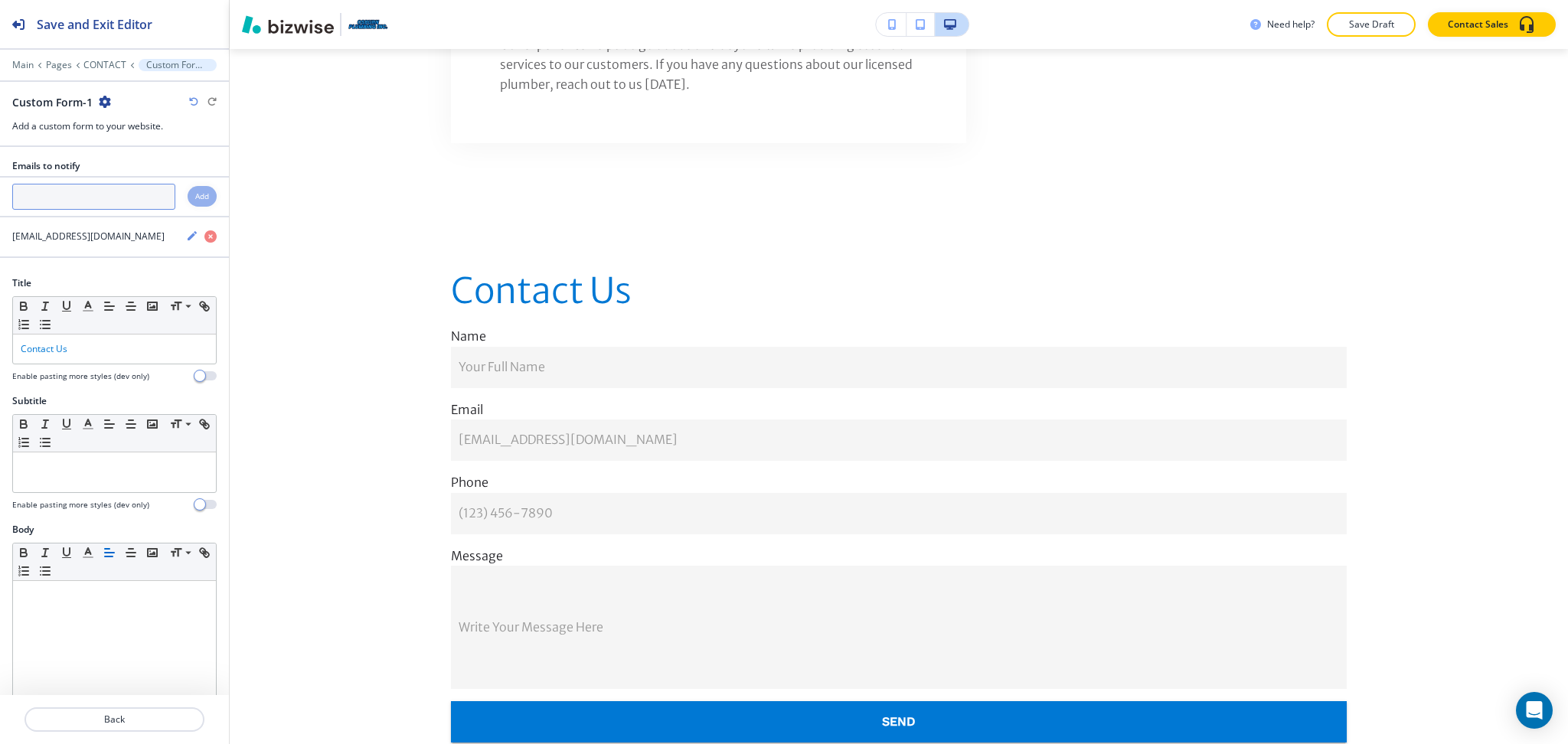
scroll to position [3900, 0]
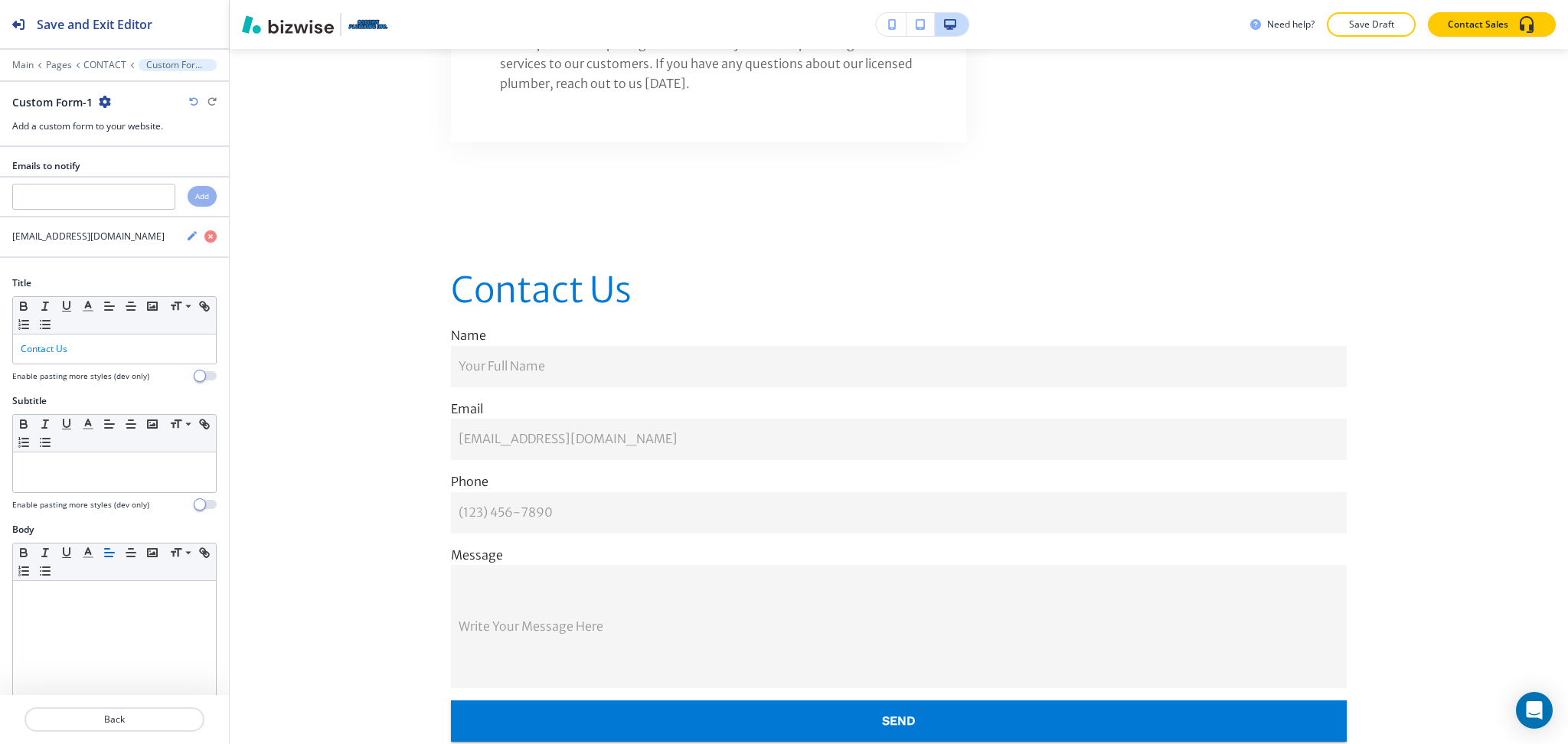
click at [102, 55] on div at bounding box center [114, 54] width 229 height 10
click at [108, 68] on p "CONTACT" at bounding box center [105, 65] width 43 height 10
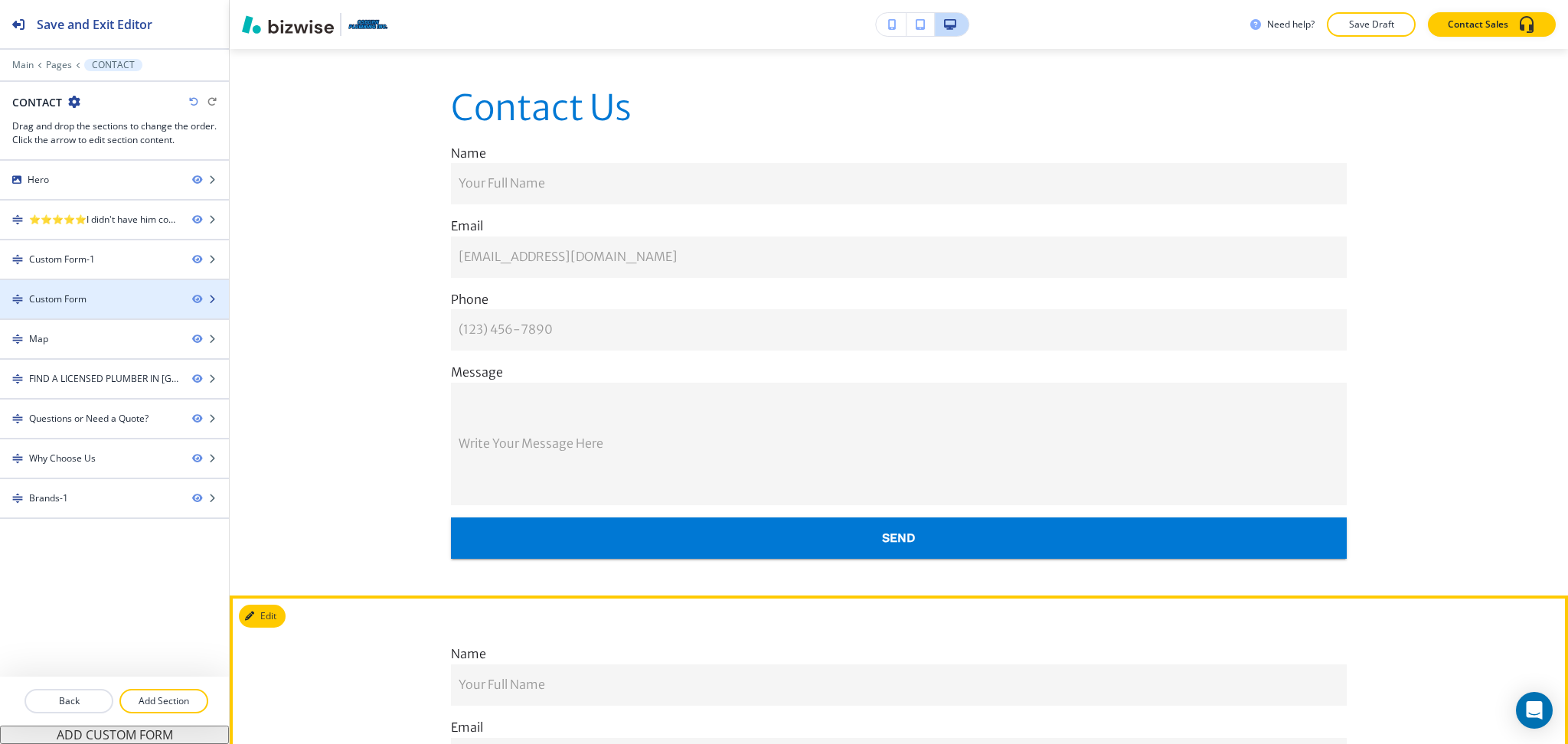
click at [93, 301] on div "Custom Form" at bounding box center [90, 300] width 180 height 14
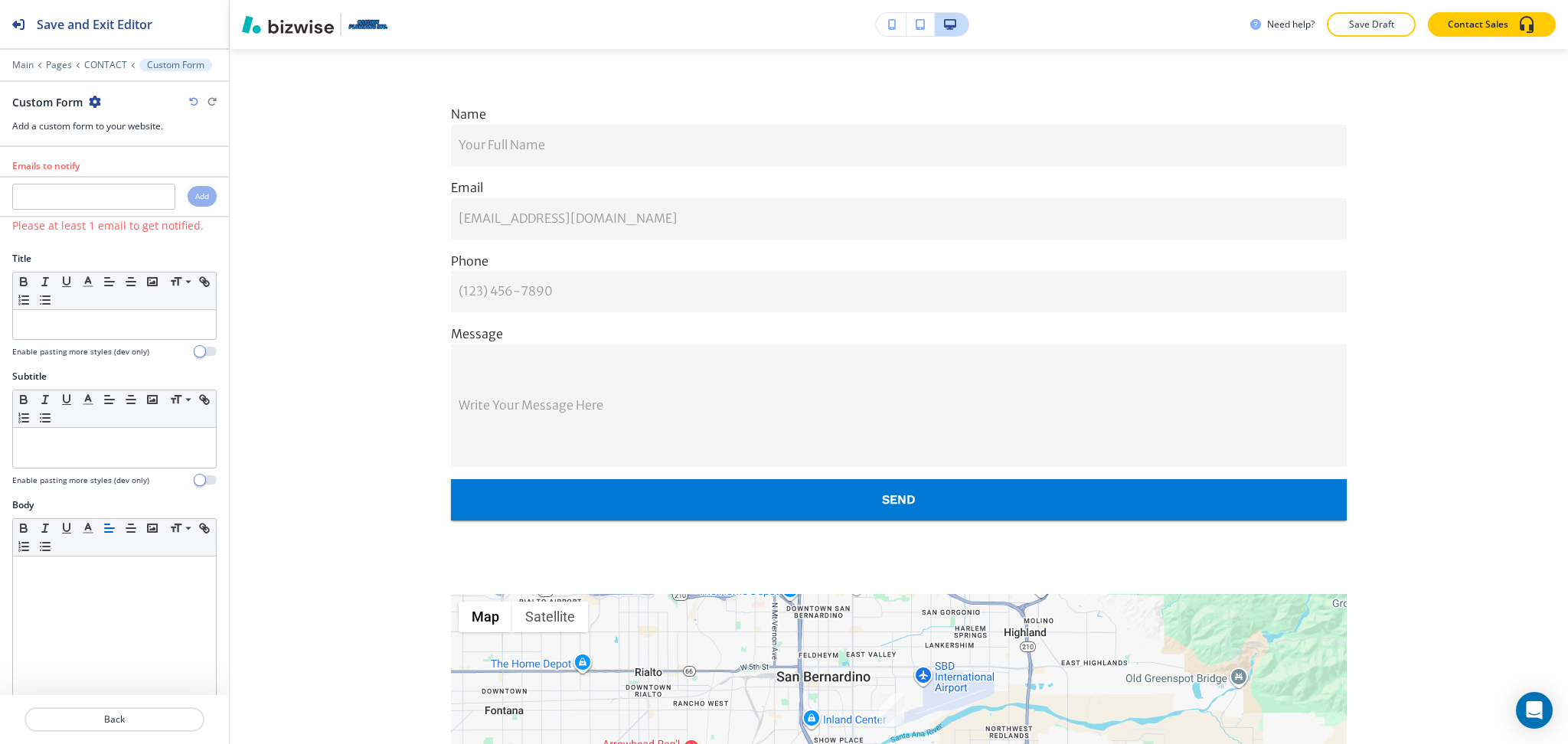
scroll to position [1439, 0]
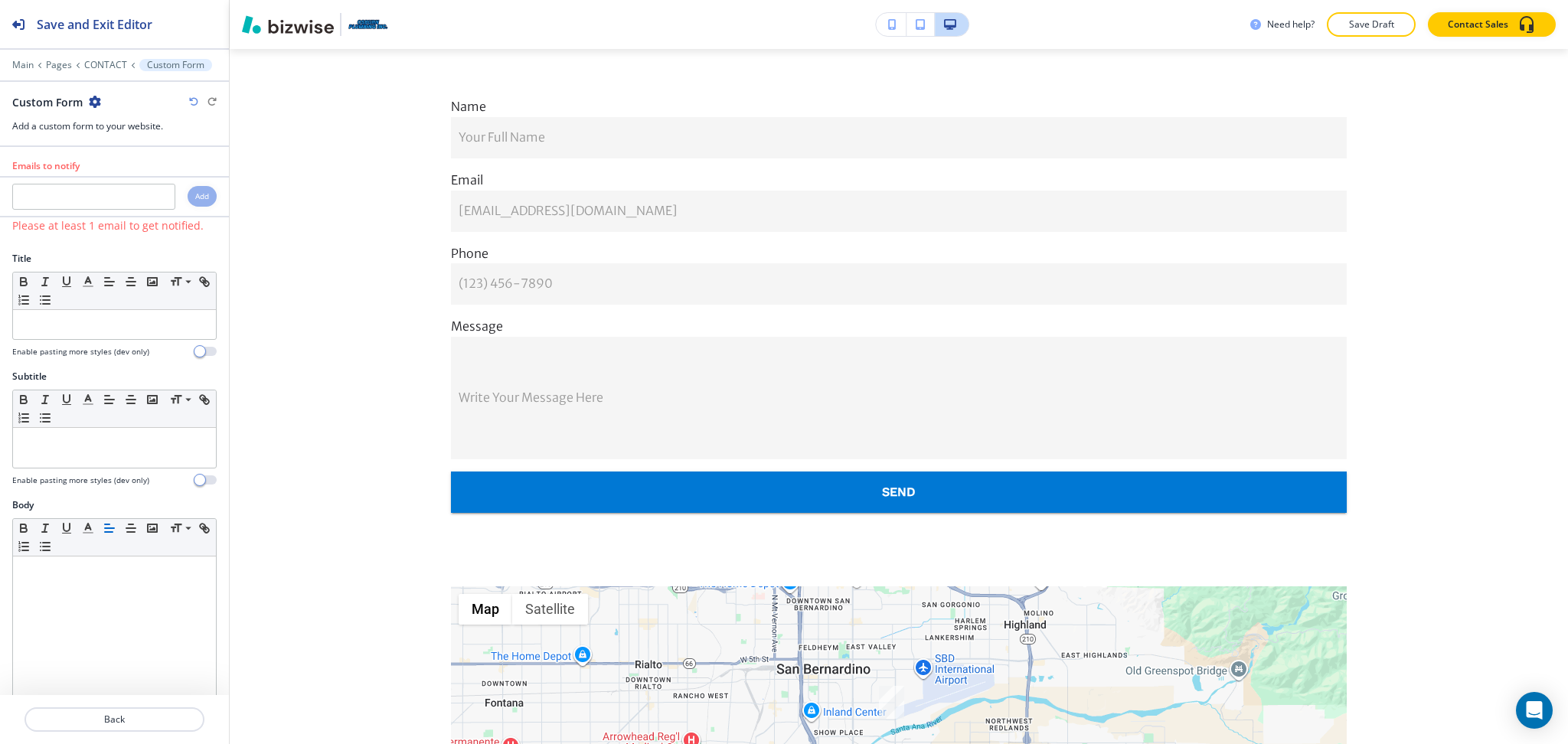
click at [96, 102] on icon "button" at bounding box center [95, 102] width 12 height 12
click at [120, 183] on p "Delete Section" at bounding box center [136, 183] width 78 height 14
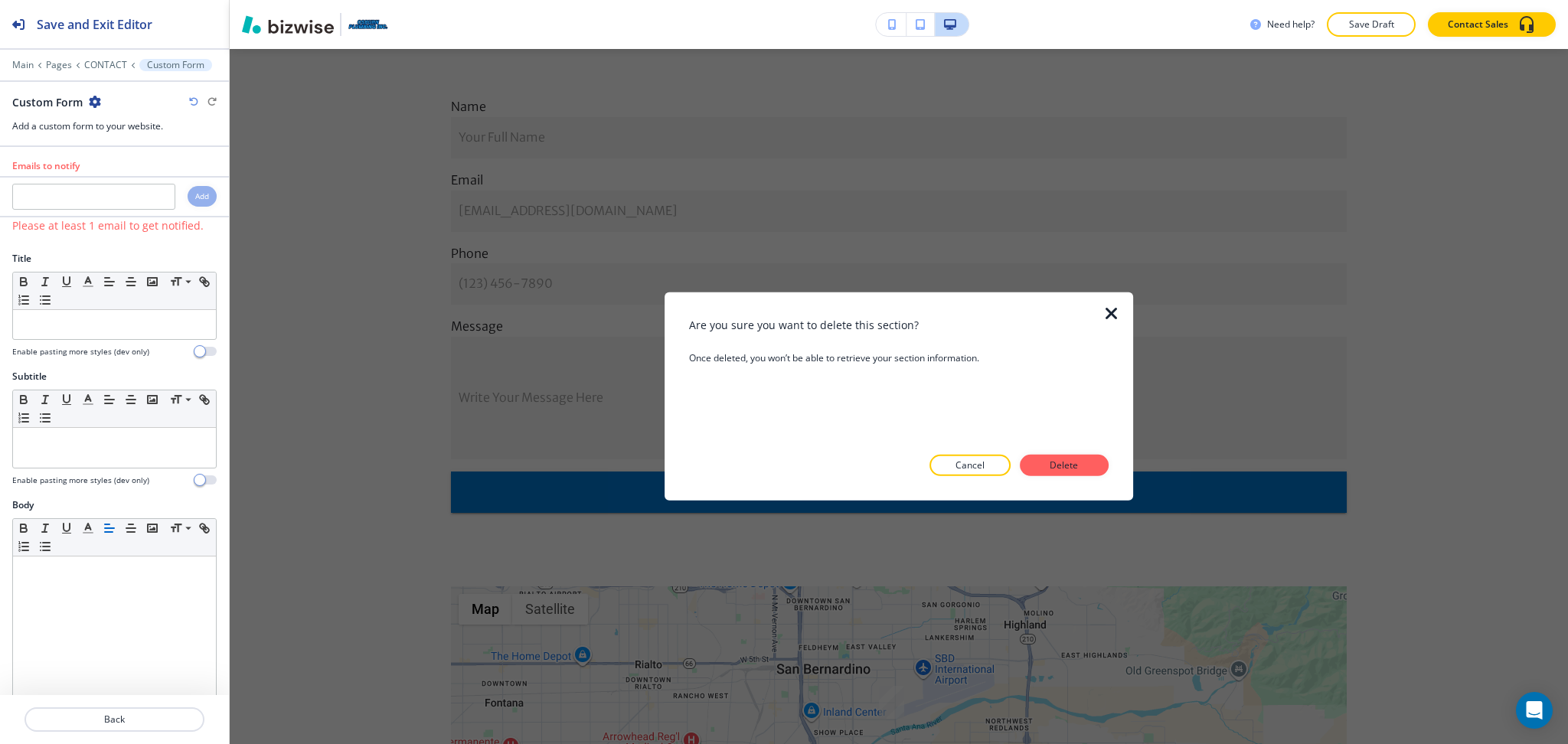
click at [1053, 467] on p "Delete" at bounding box center [1064, 465] width 37 height 14
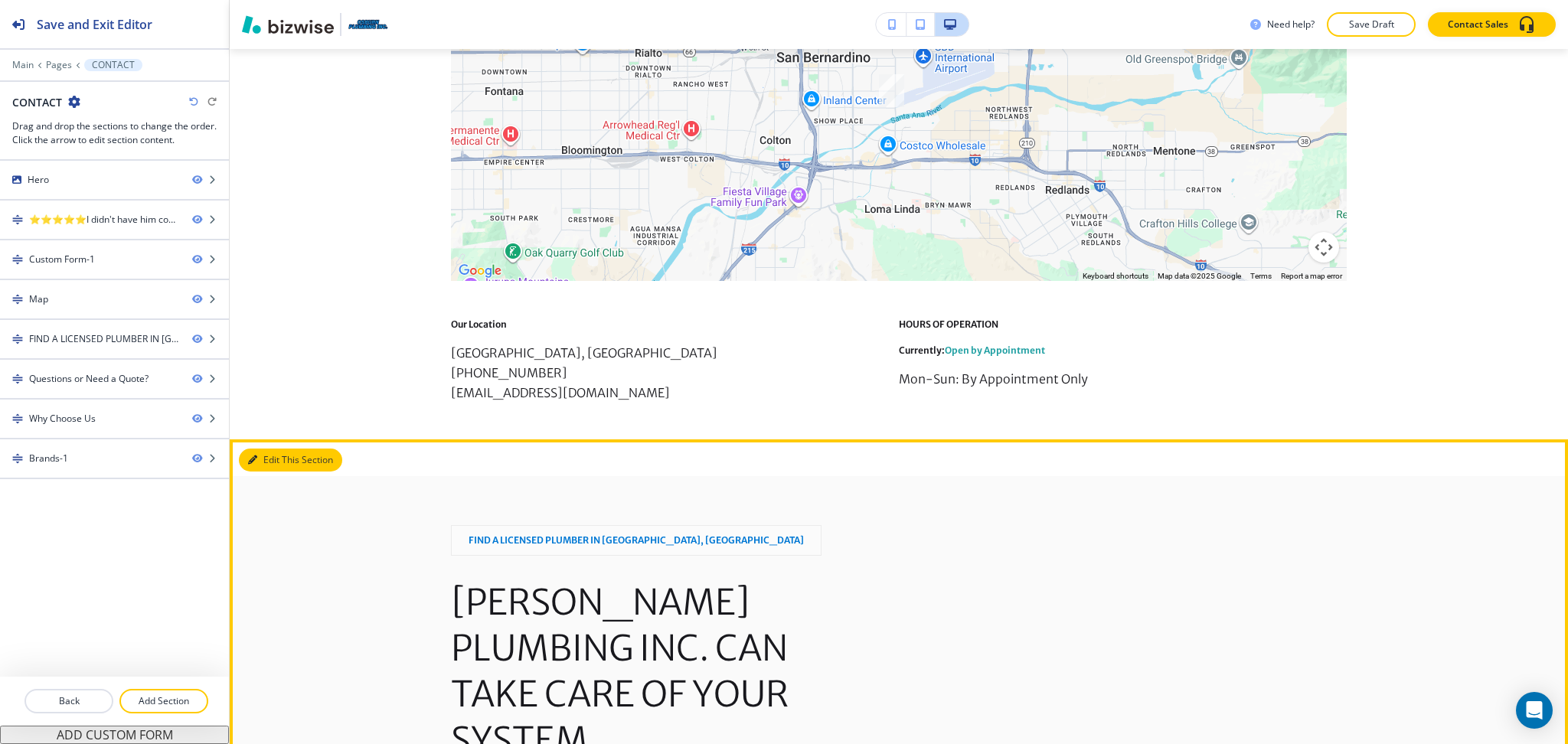
click at [261, 465] on button "Edit This Section" at bounding box center [291, 460] width 103 height 23
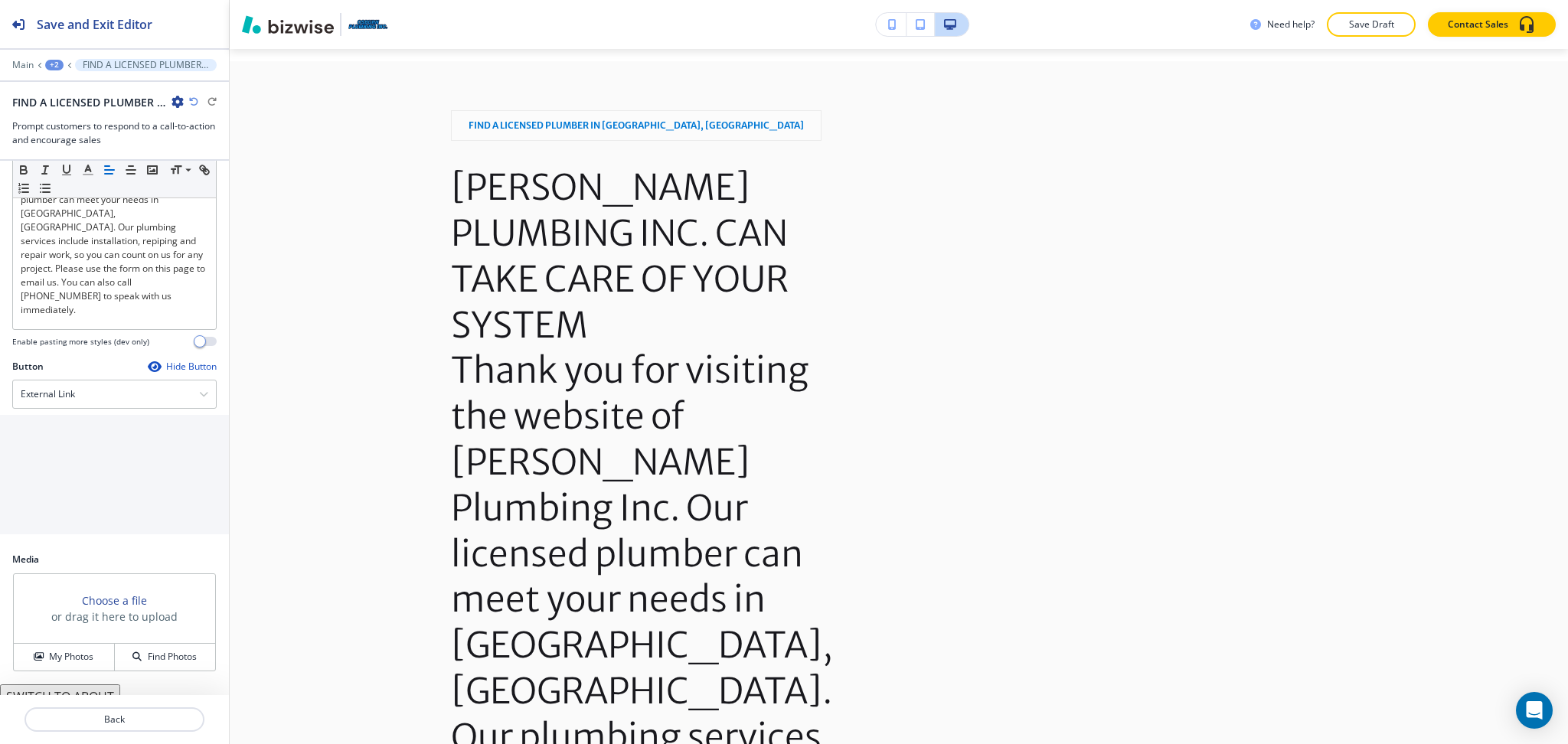
scroll to position [1973, 0]
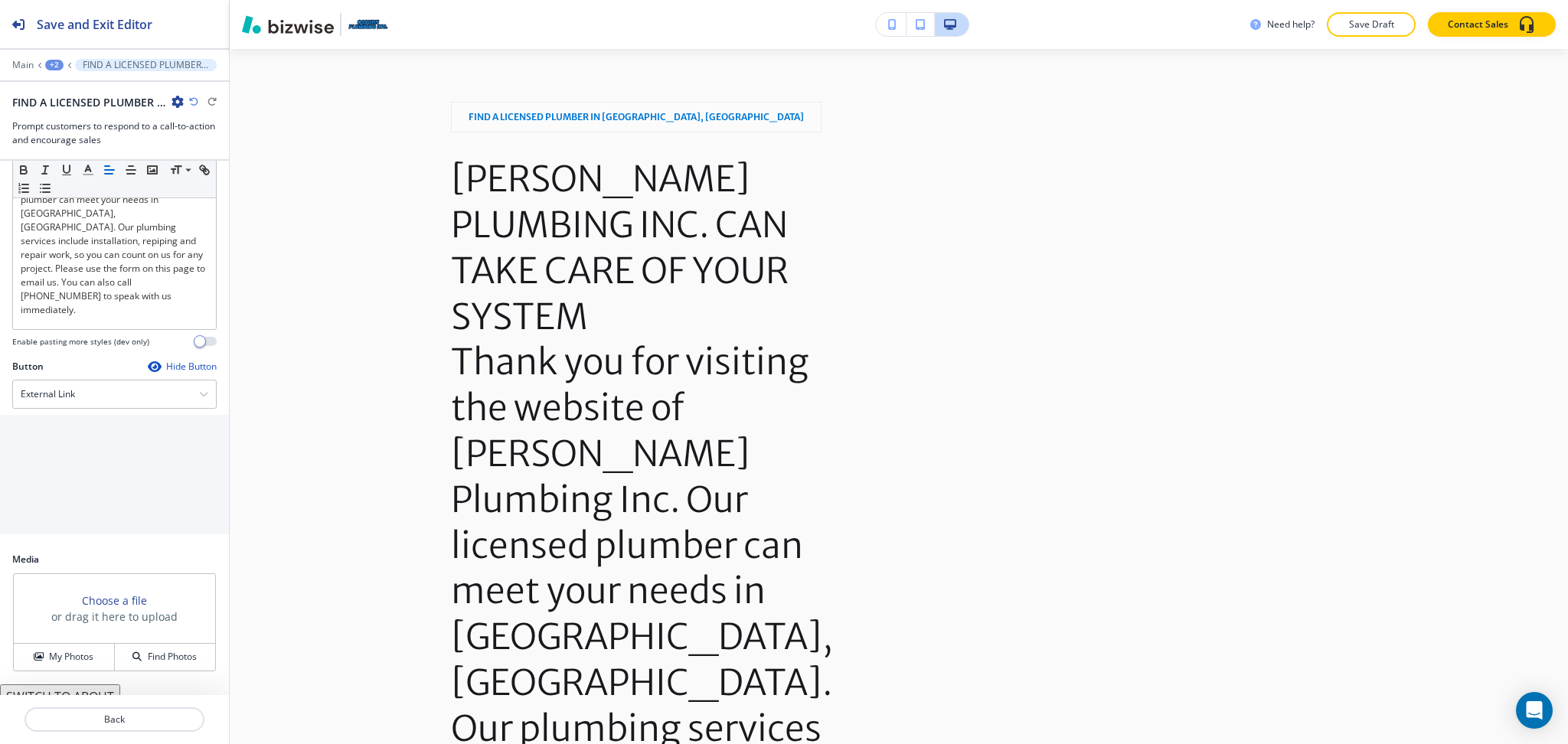
click at [51, 61] on div "+2" at bounding box center [54, 65] width 18 height 10
click at [84, 115] on p "CONTACT" at bounding box center [93, 117] width 78 height 14
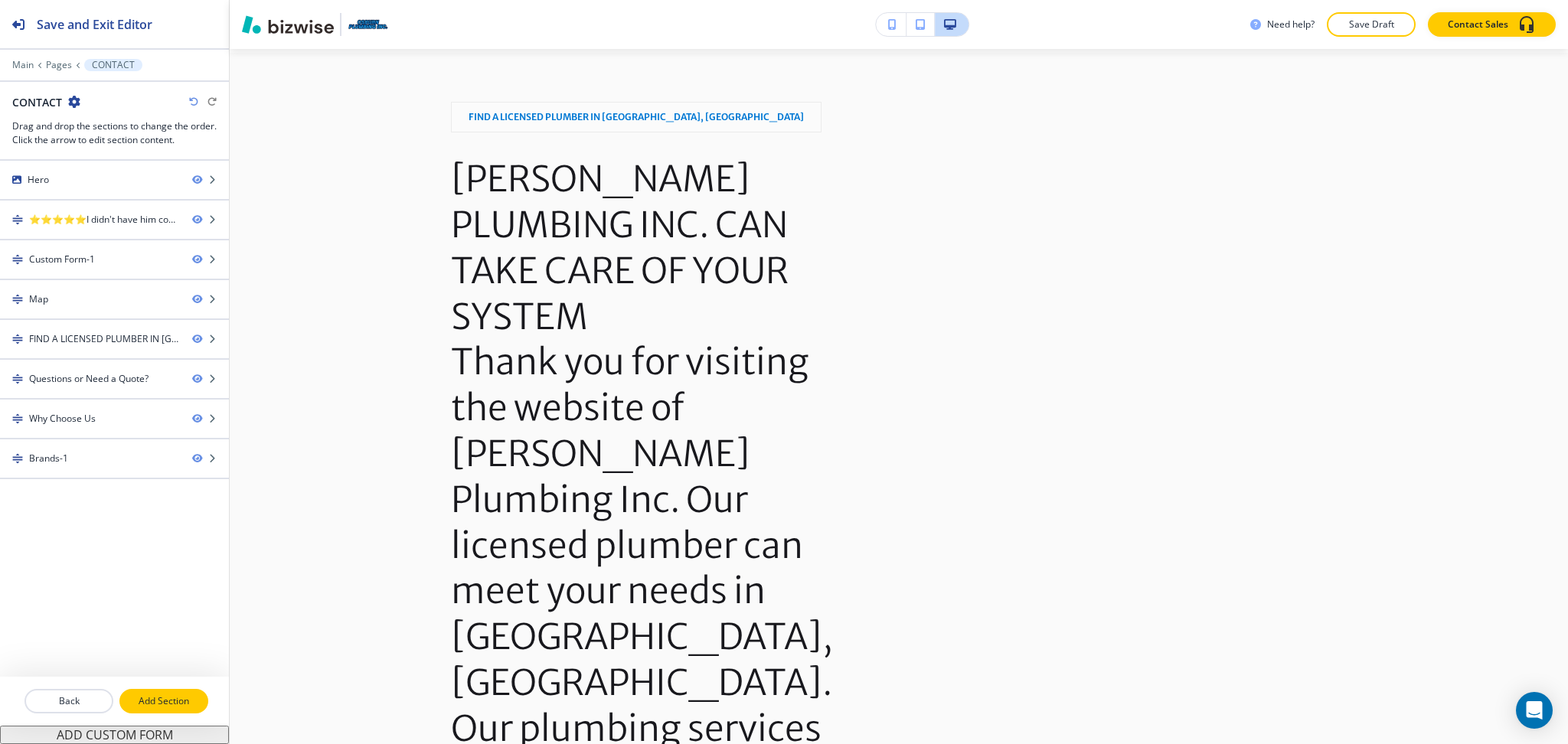
click at [163, 705] on p "Add Section" at bounding box center [164, 701] width 86 height 14
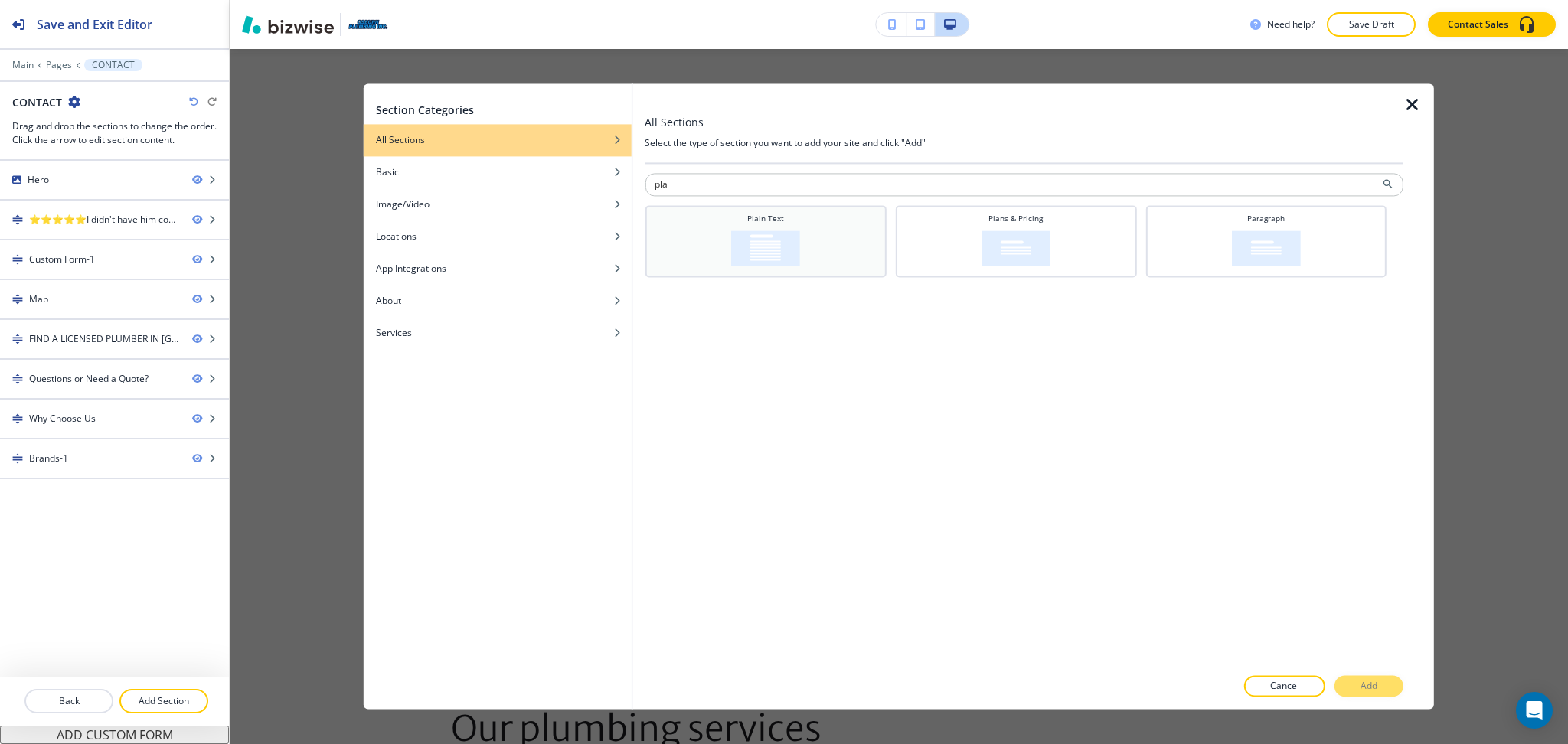
type input "pla"
drag, startPoint x: 787, startPoint y: 240, endPoint x: 906, endPoint y: 329, distance: 148.6
click at [787, 240] on img at bounding box center [765, 248] width 69 height 36
click at [1384, 685] on button "Add" at bounding box center [1368, 686] width 69 height 22
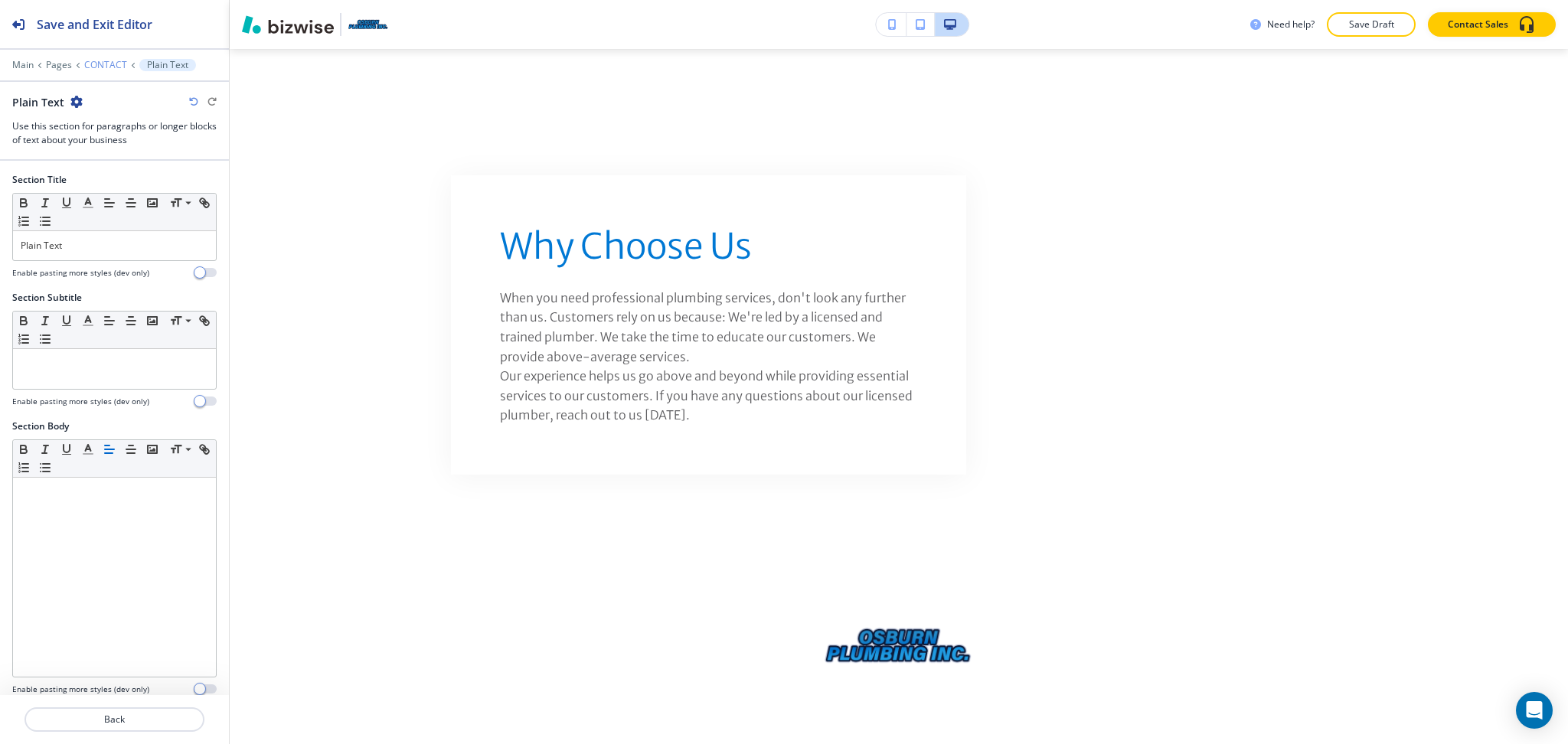
scroll to position [3618, 0]
click at [108, 65] on p "CONTACT" at bounding box center [105, 65] width 43 height 10
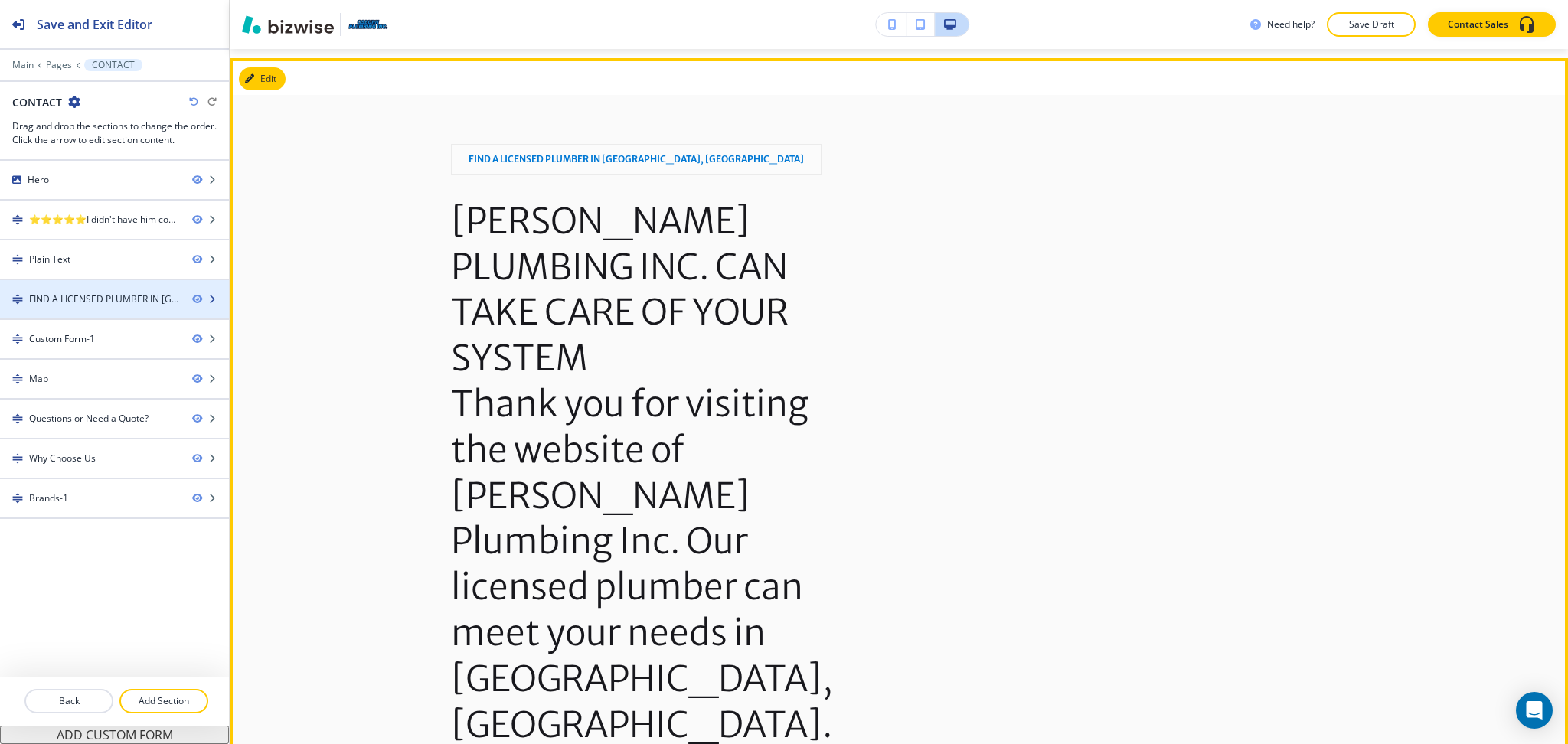
scroll to position [1005, 0]
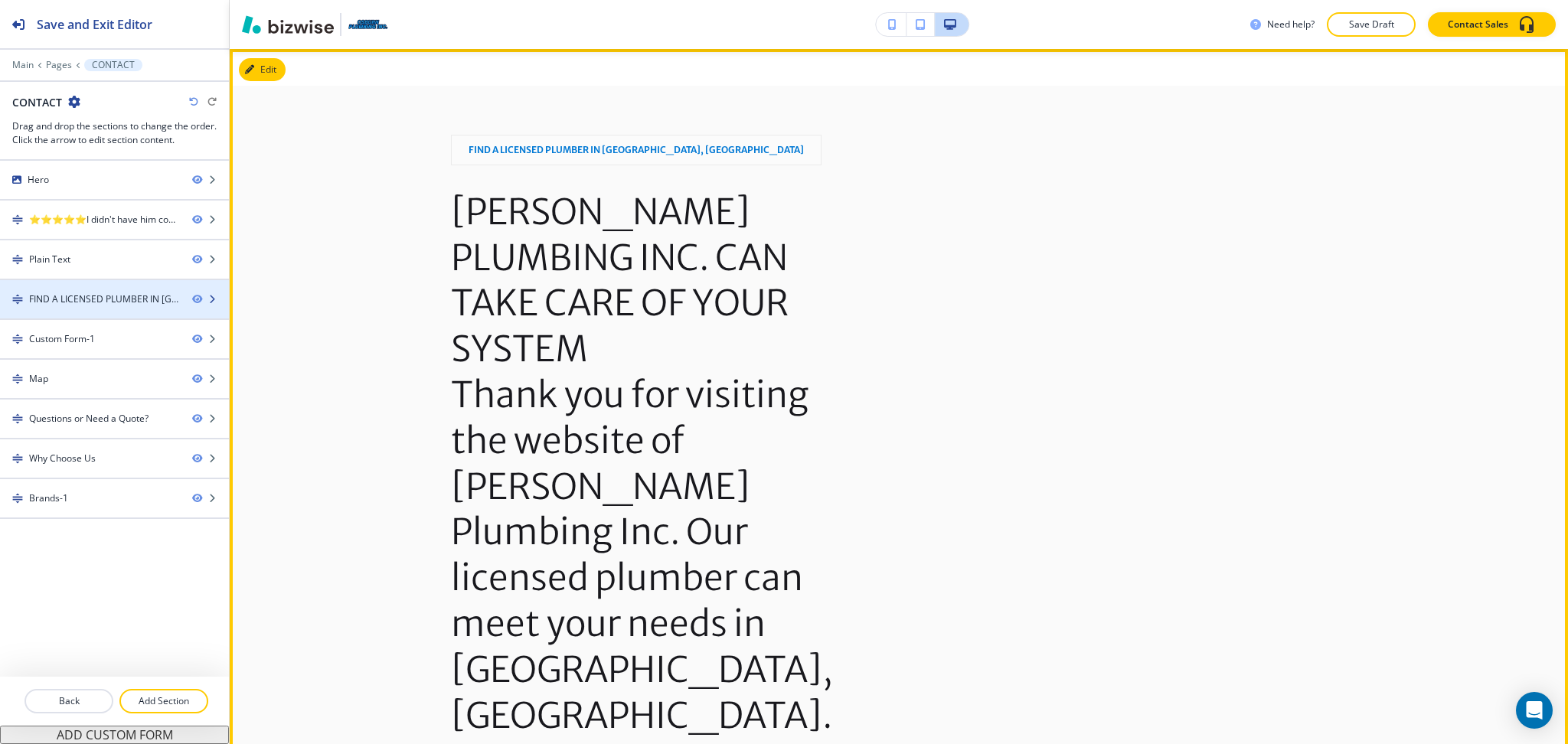
click at [103, 295] on div "FIND A LICENSED PLUMBER IN SAN BERNARDINO, CA" at bounding box center [104, 300] width 151 height 14
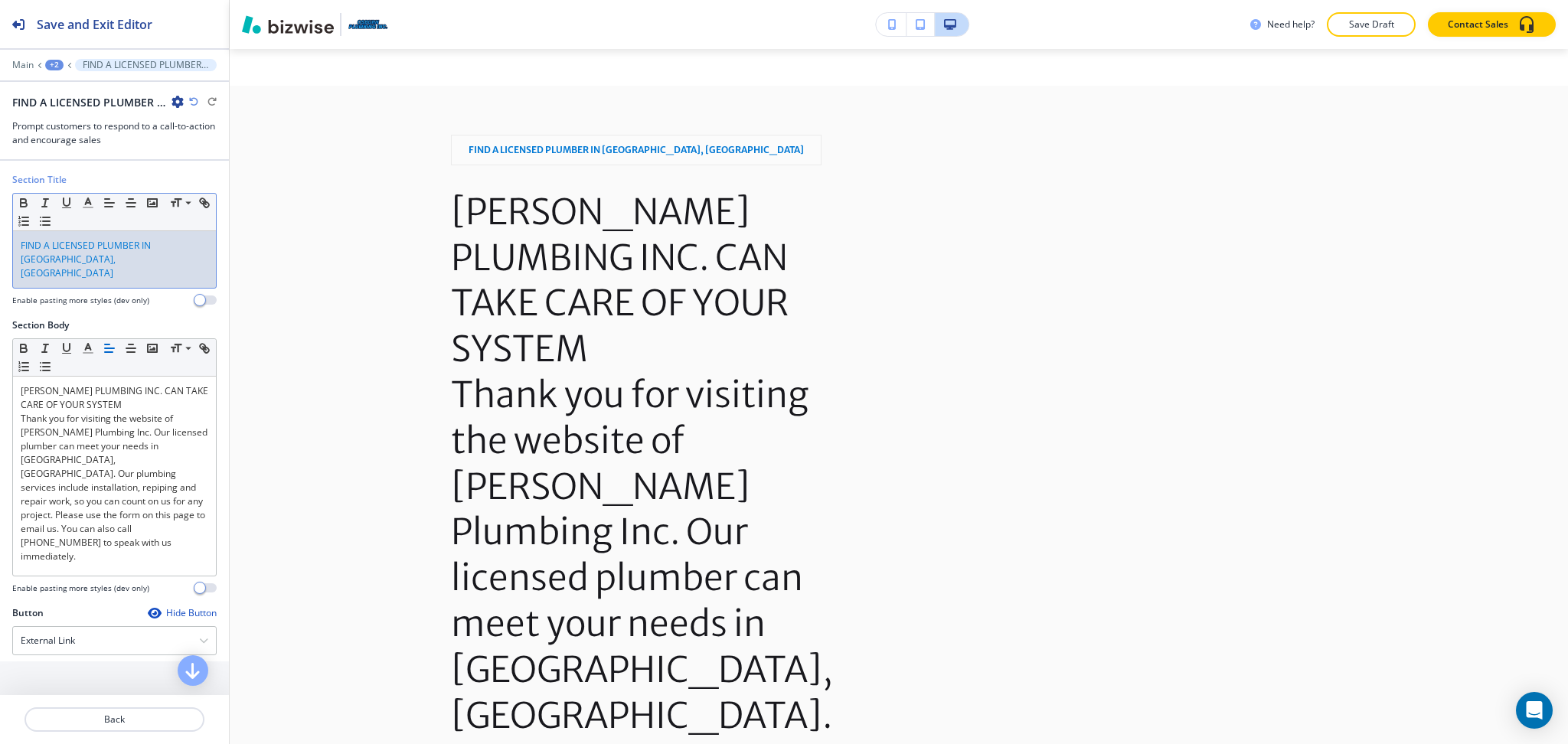
click at [104, 264] on p "FIND A LICENSED PLUMBER IN SAN BERNARDINO, CA" at bounding box center [114, 259] width 188 height 41
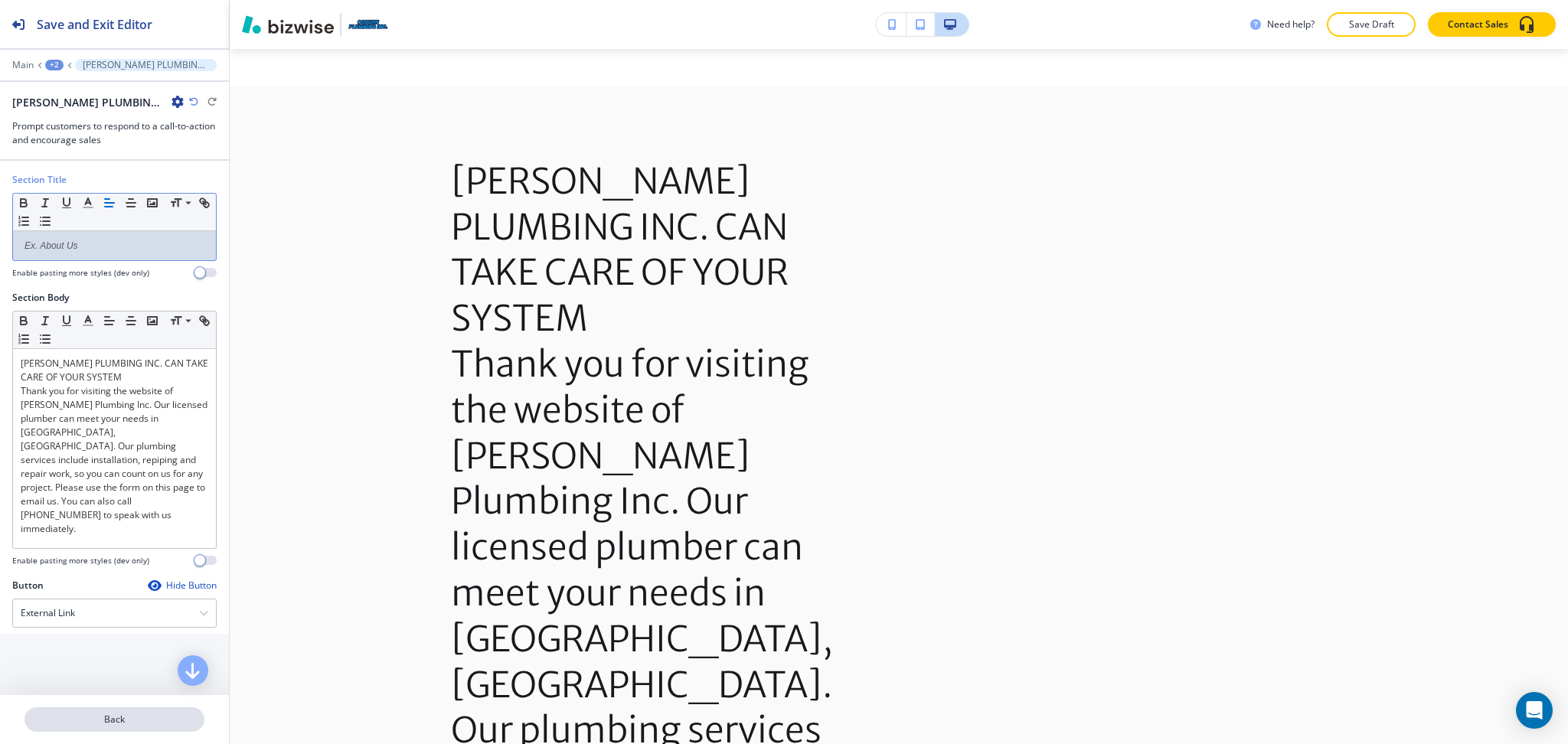
click at [120, 712] on button "Back" at bounding box center [114, 720] width 180 height 24
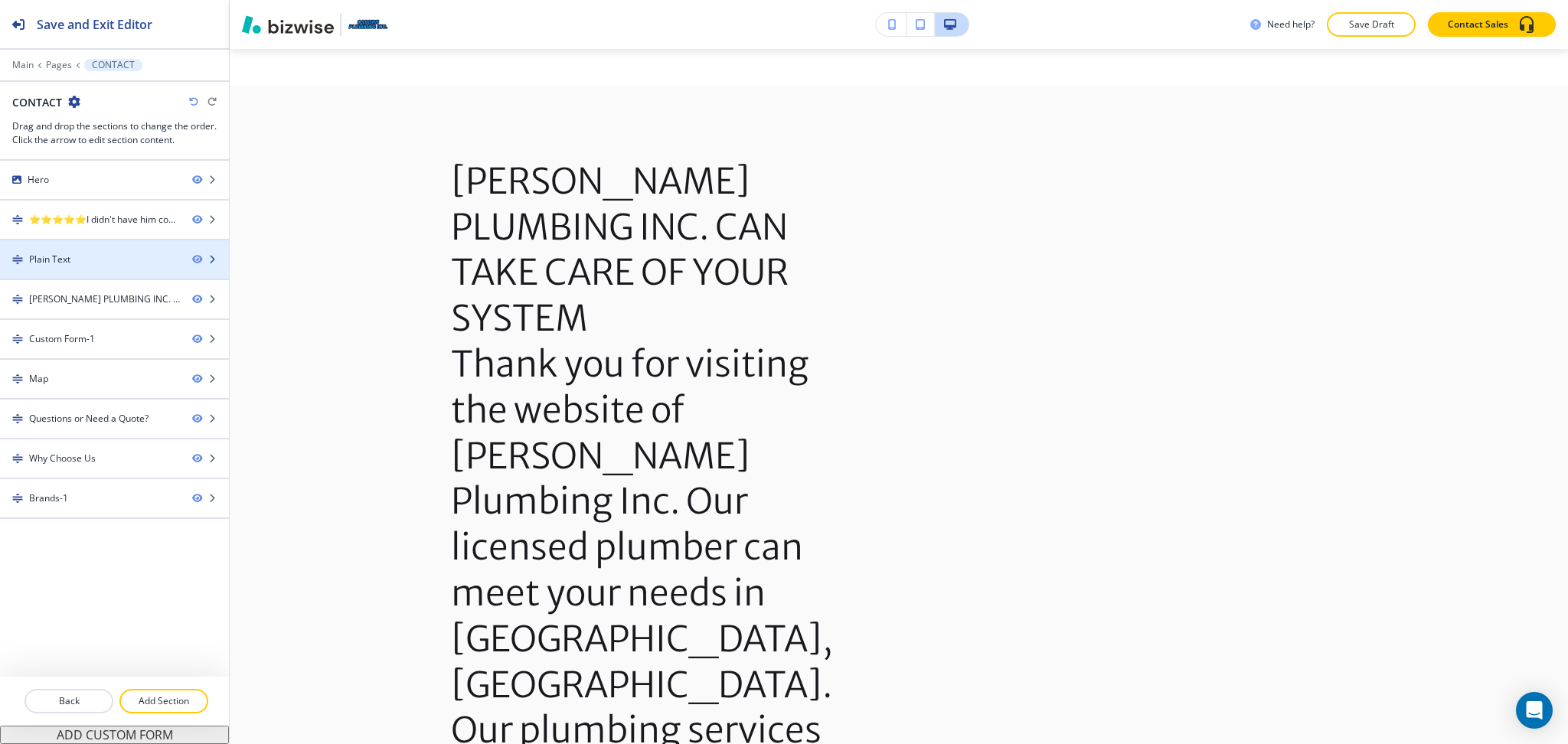
click at [89, 261] on div "Plain Text" at bounding box center [90, 259] width 180 height 14
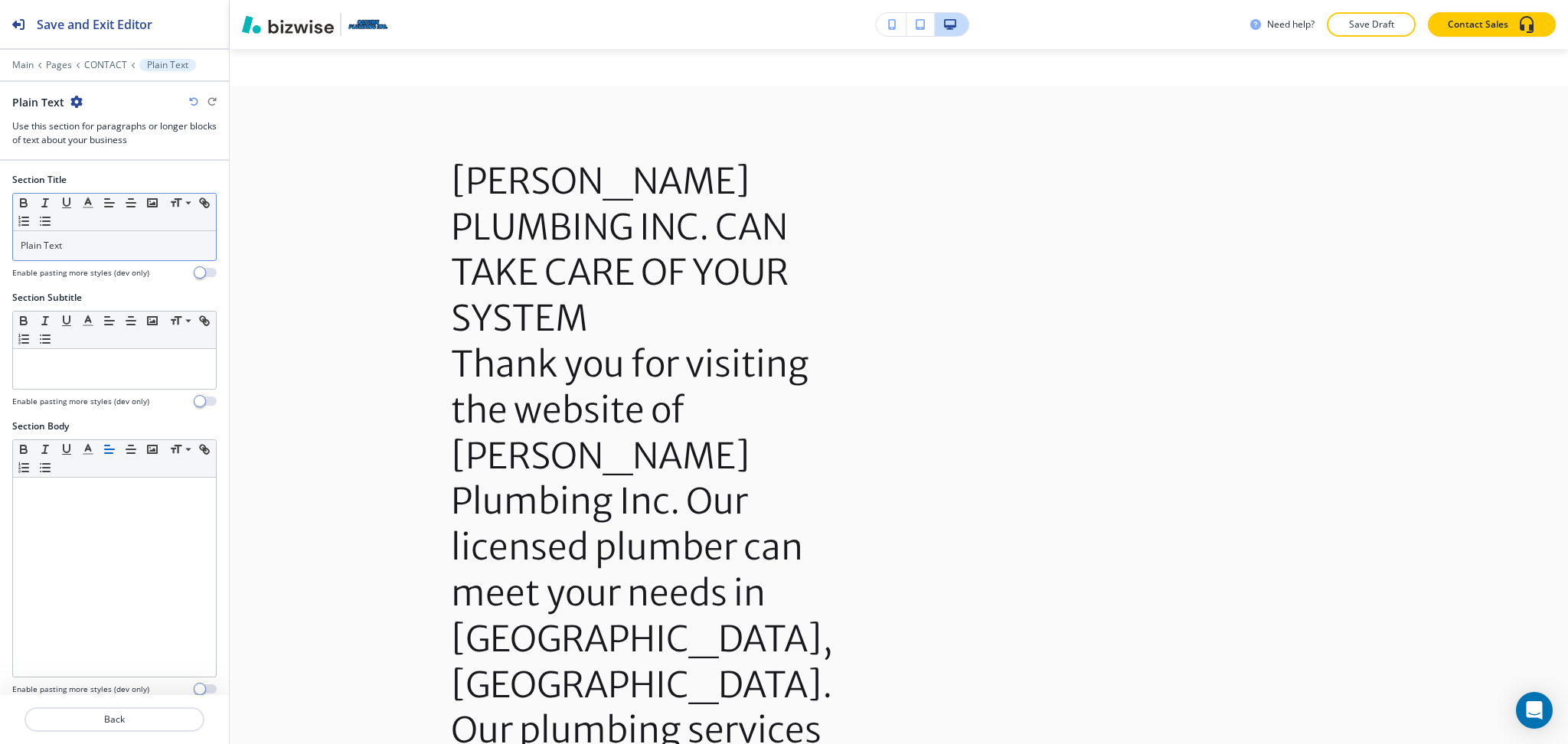
scroll to position [892, 0]
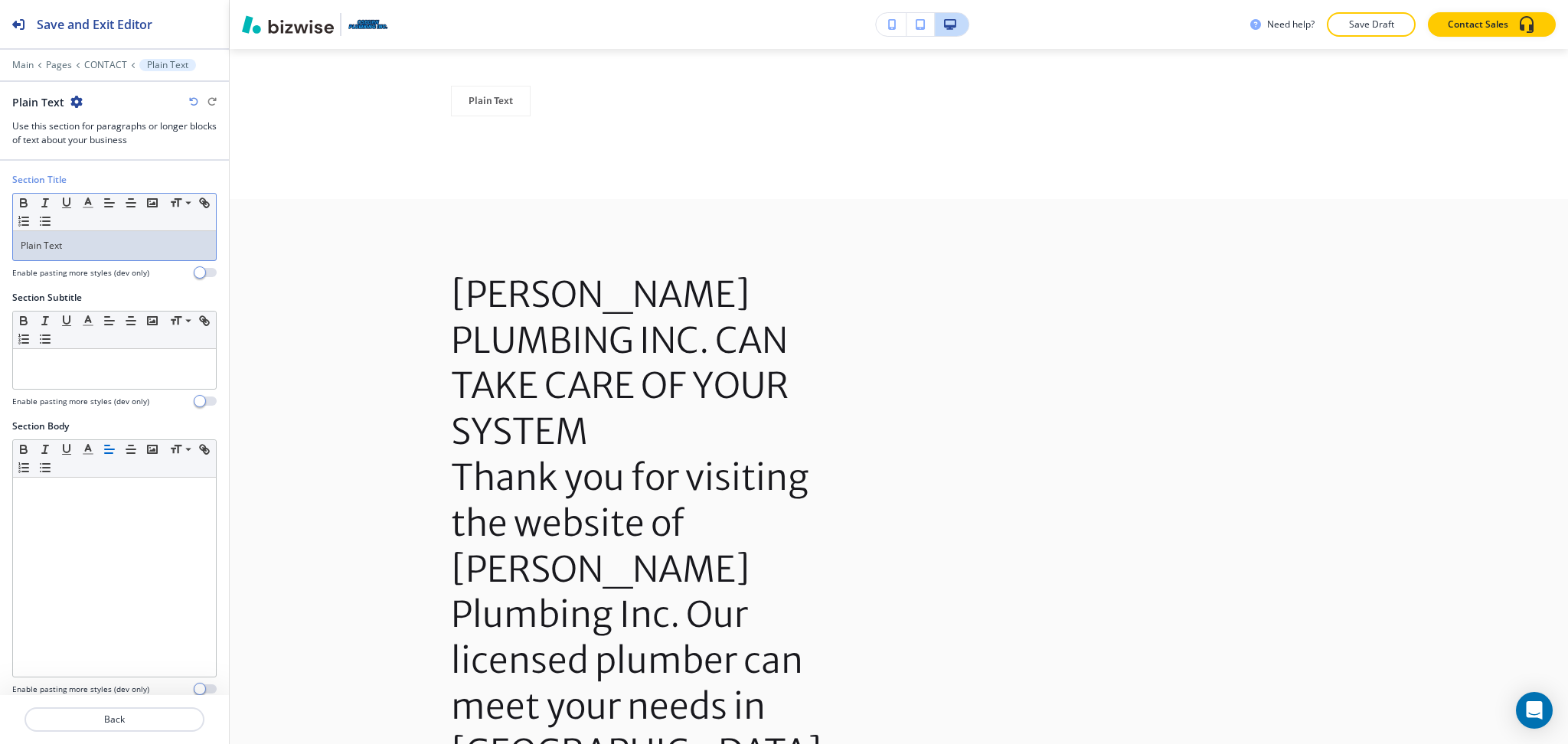
click at [84, 258] on div "Plain Text" at bounding box center [114, 245] width 203 height 29
drag, startPoint x: 84, startPoint y: 257, endPoint x: 0, endPoint y: 233, distance: 87.4
click at [0, 235] on div "Section Title Small Normal Large Huge Plain Text Enable pasting more styles (de…" at bounding box center [114, 231] width 229 height 118
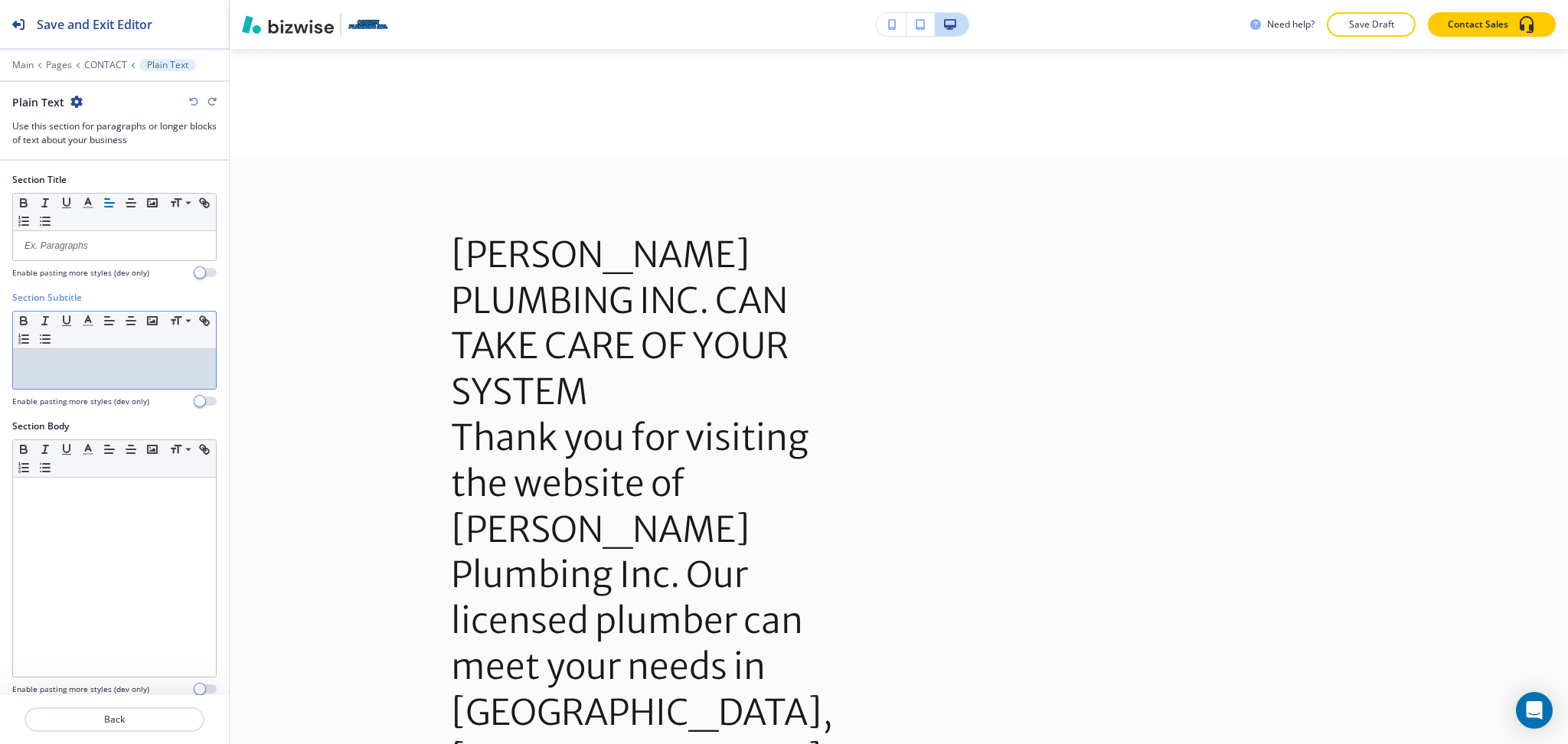
drag, startPoint x: 84, startPoint y: 378, endPoint x: 79, endPoint y: 372, distance: 7.8
click at [86, 378] on div at bounding box center [114, 369] width 203 height 40
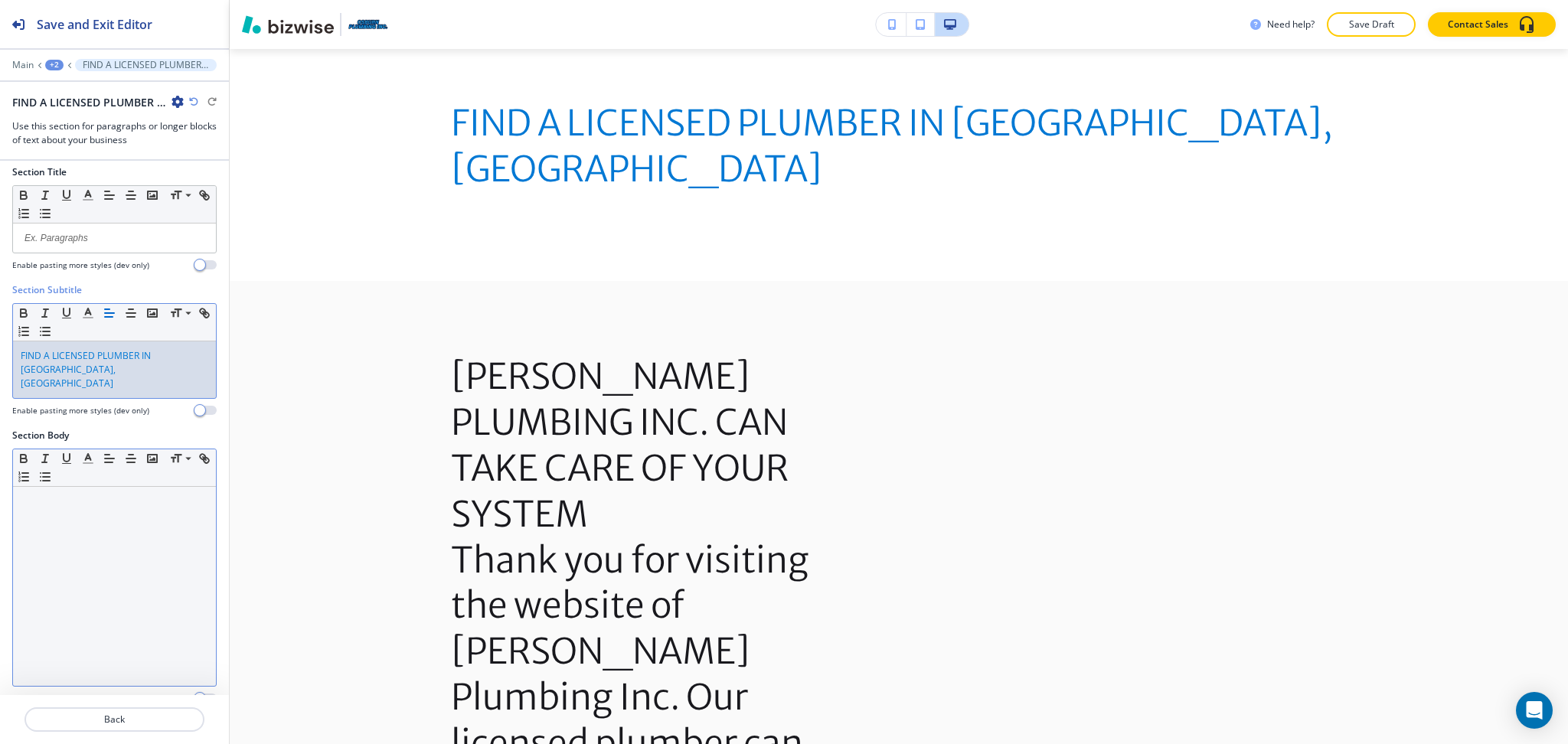
scroll to position [16, 0]
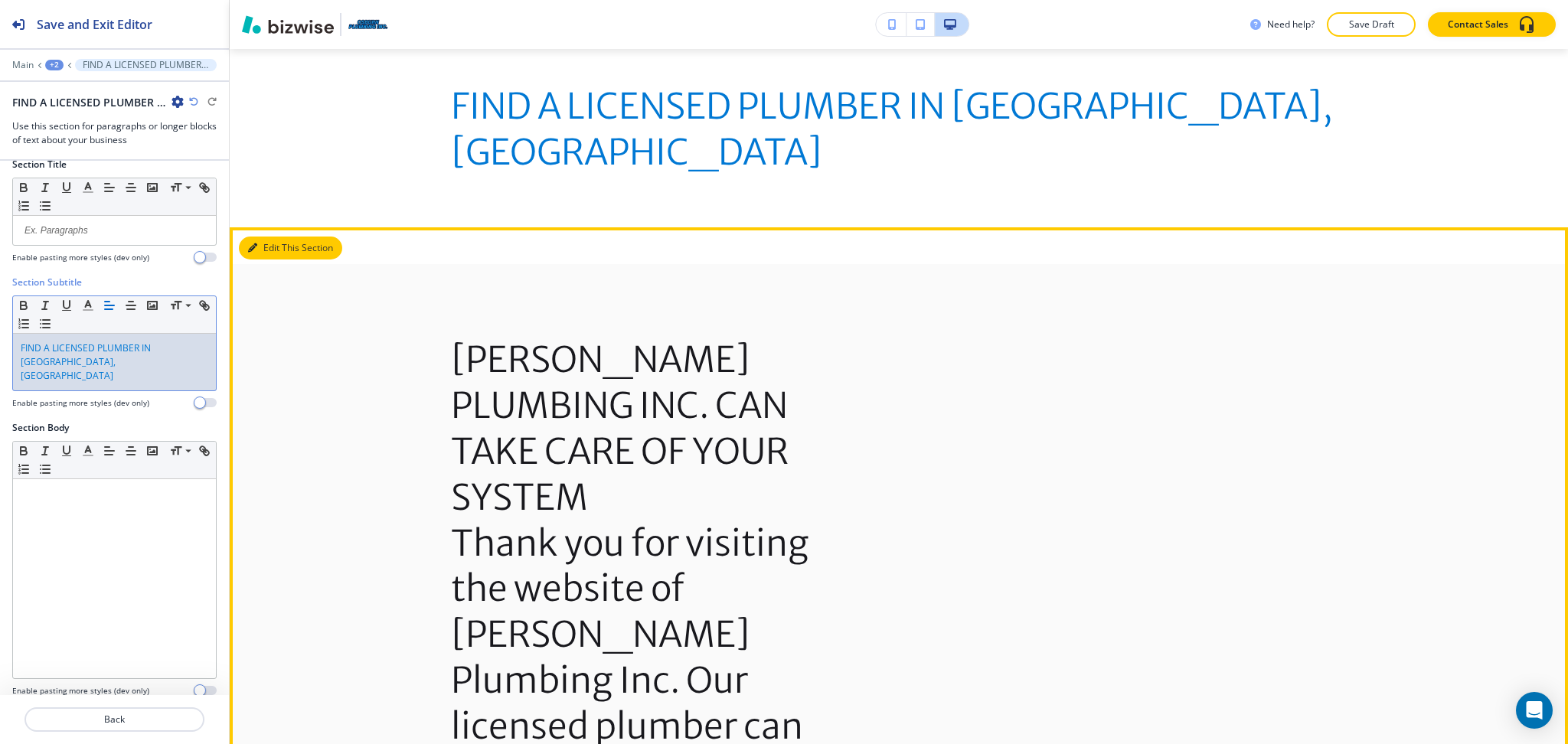
click at [277, 237] on button "Edit This Section" at bounding box center [291, 248] width 103 height 23
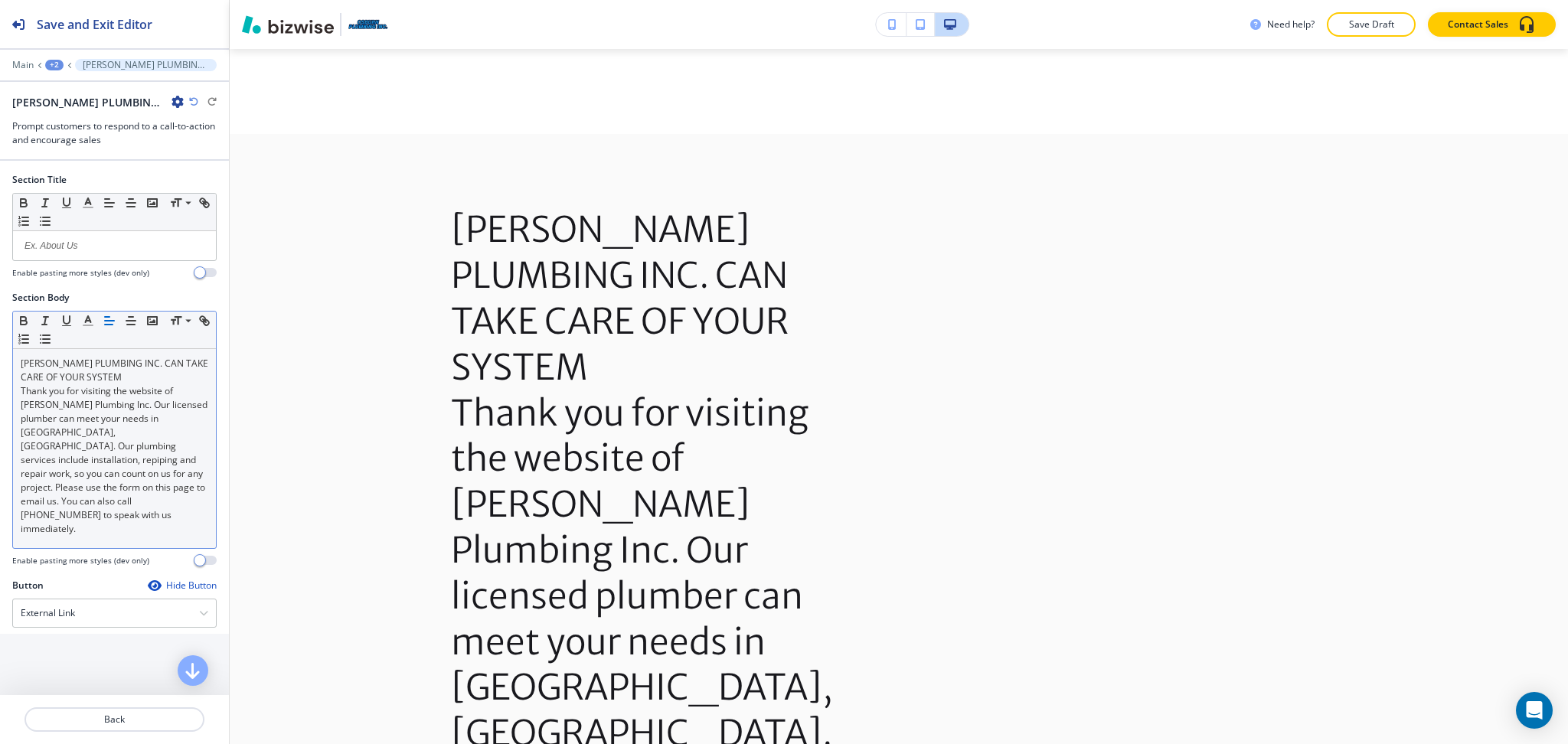
scroll to position [911, 0]
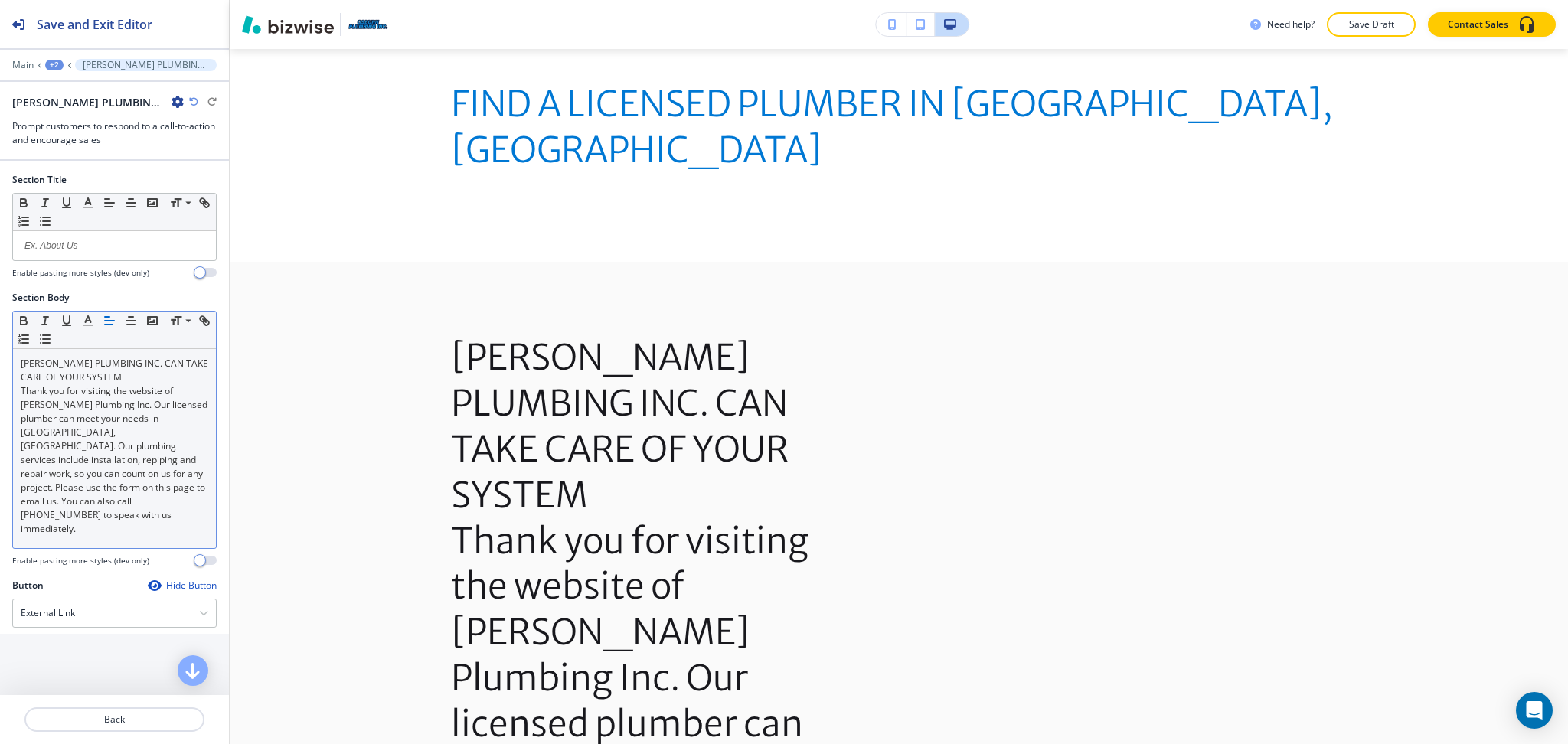
click at [150, 445] on p "Thank you for visiting the website of Osburn Plumbing Inc. Our licensed plumber…" at bounding box center [114, 460] width 188 height 152
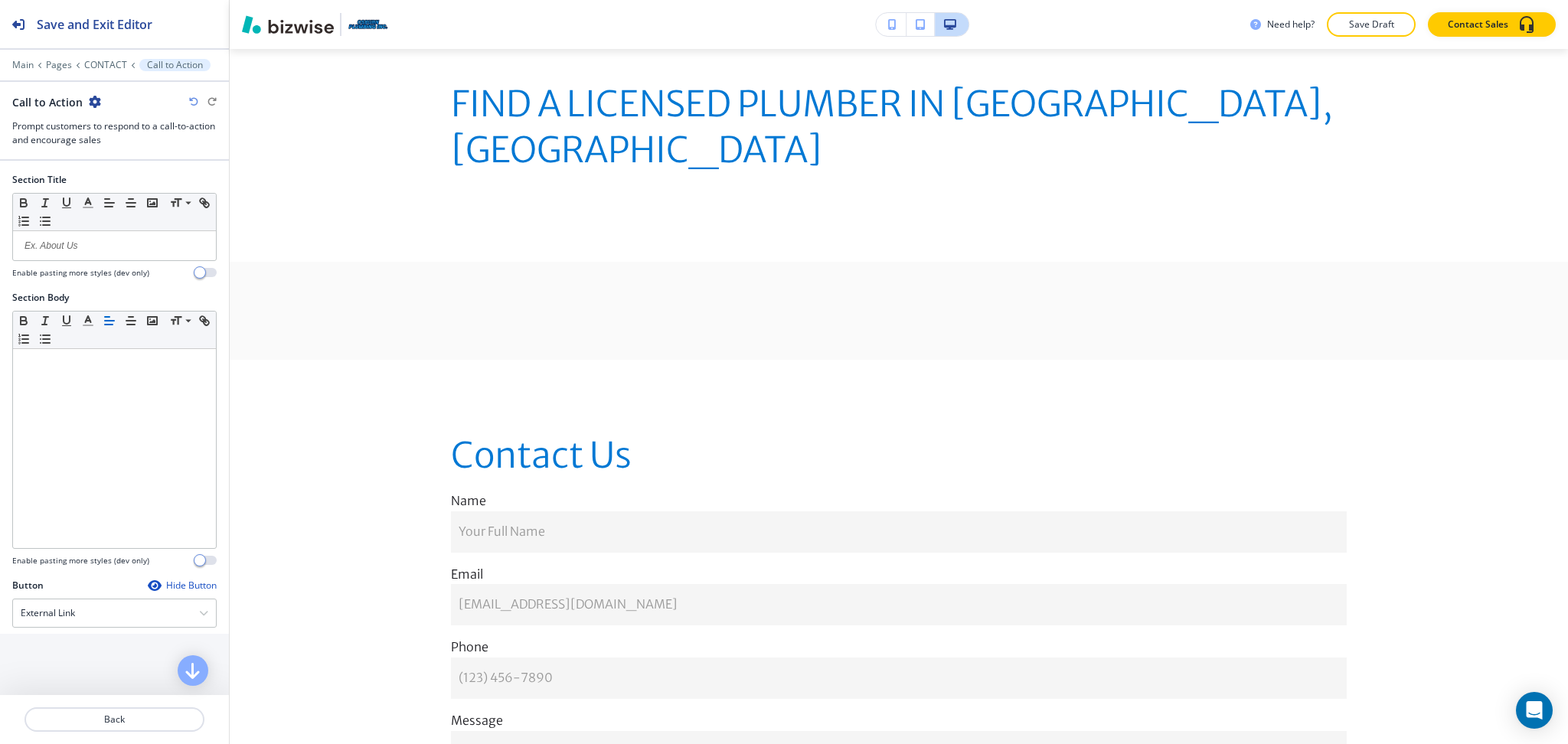
click at [95, 99] on icon "button" at bounding box center [95, 102] width 12 height 12
click at [128, 183] on p "Delete Section" at bounding box center [134, 183] width 78 height 14
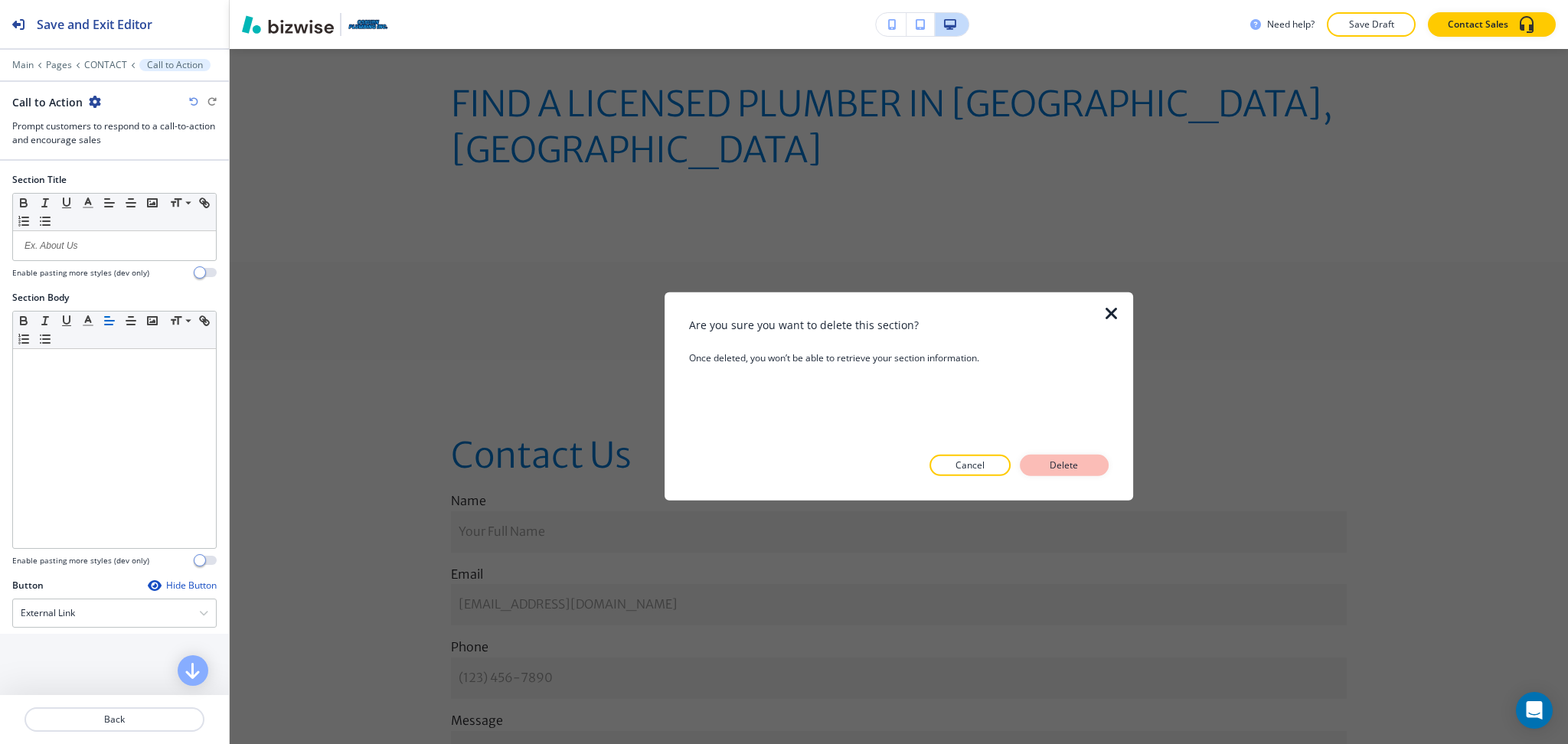
click at [1053, 466] on p "Delete" at bounding box center [1064, 465] width 37 height 14
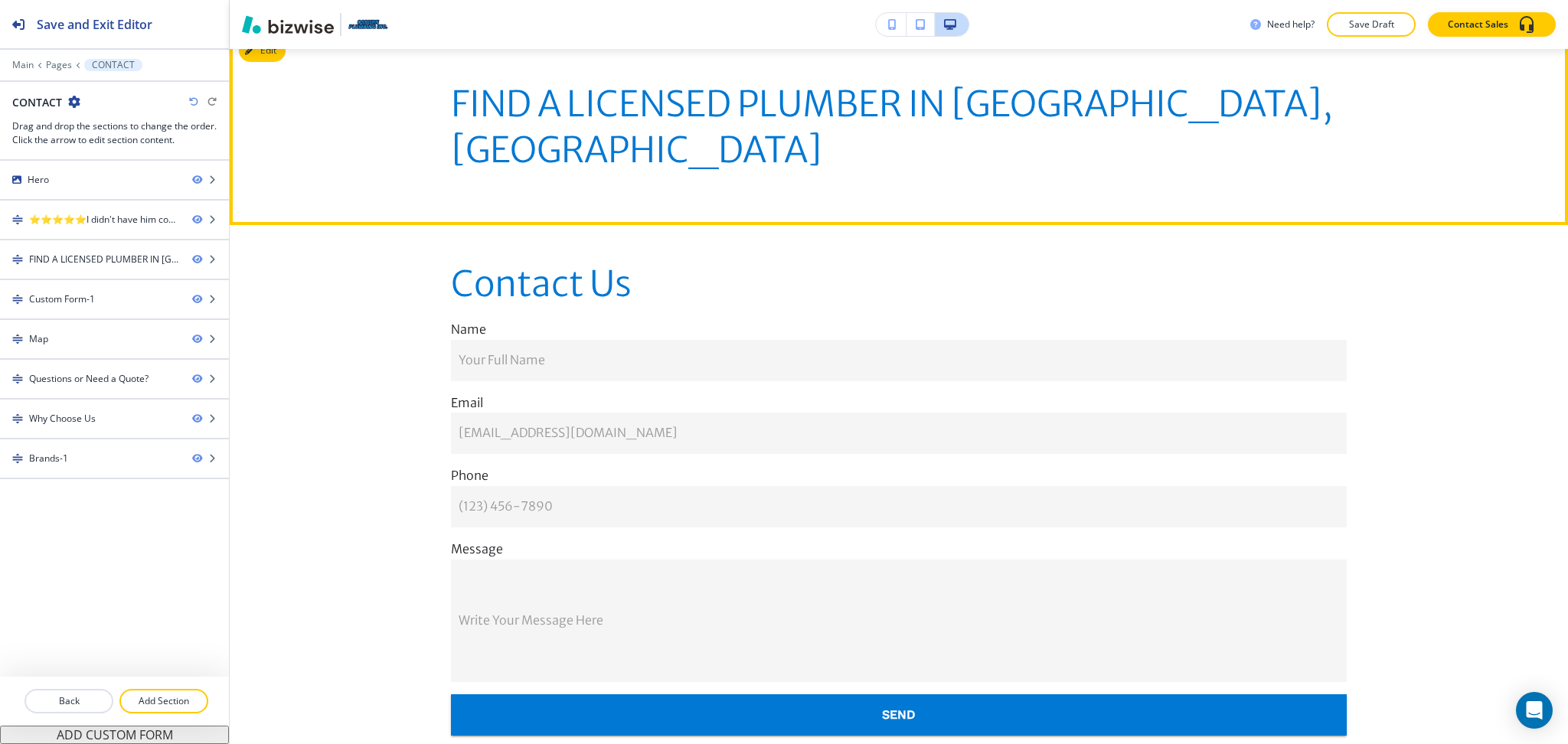
click at [268, 53] on button "Edit" at bounding box center [262, 51] width 46 height 23
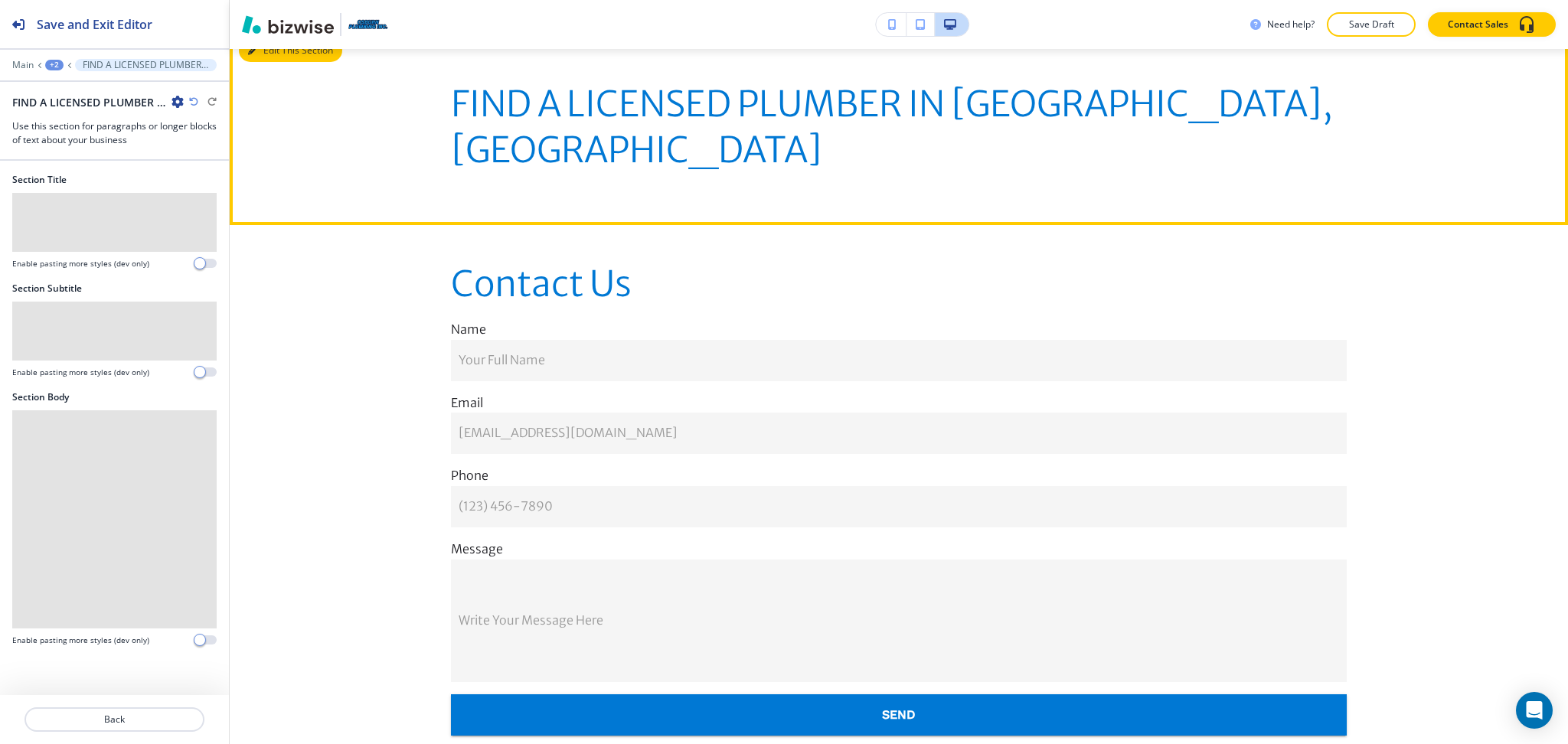
scroll to position [892, 0]
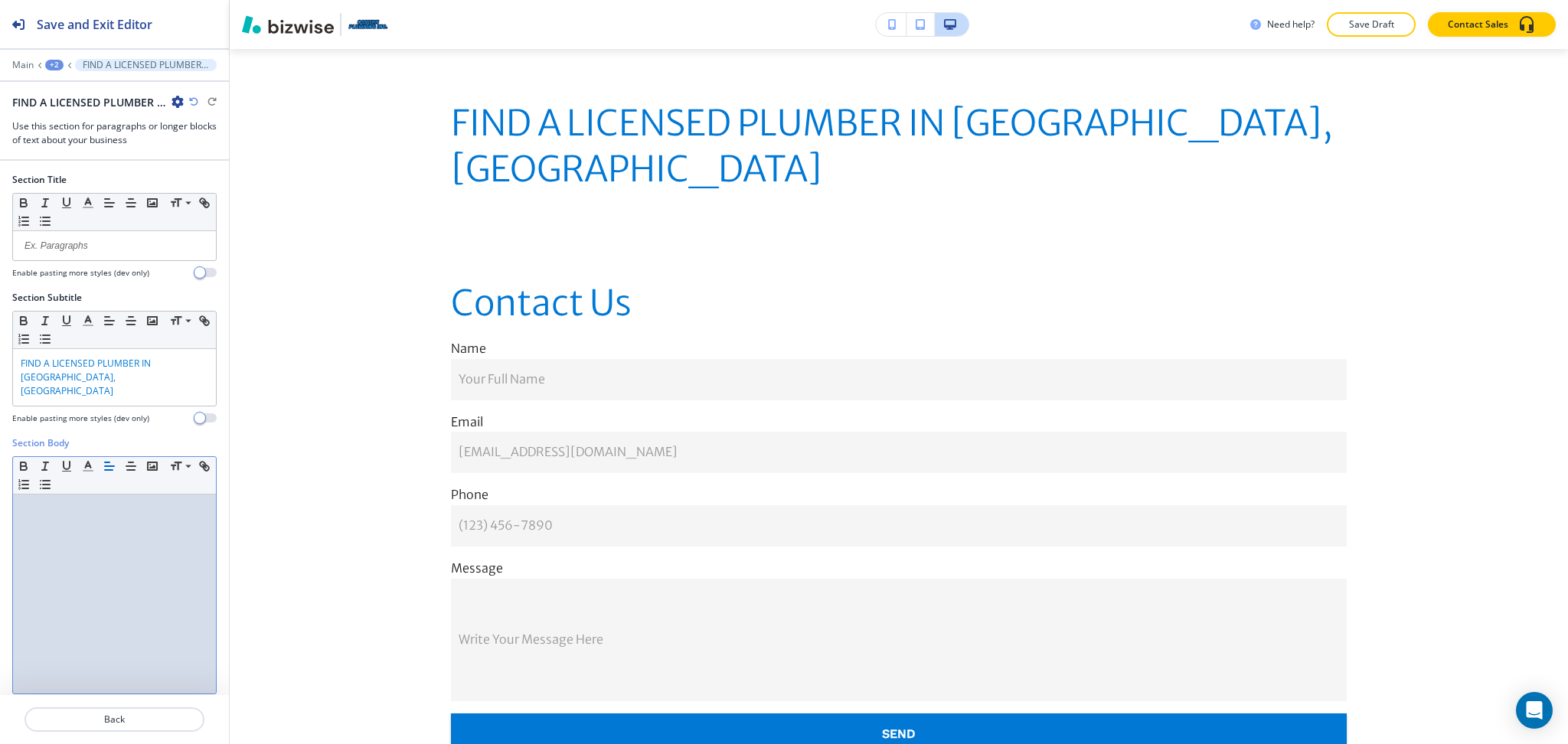
click at [96, 525] on div at bounding box center [114, 594] width 203 height 199
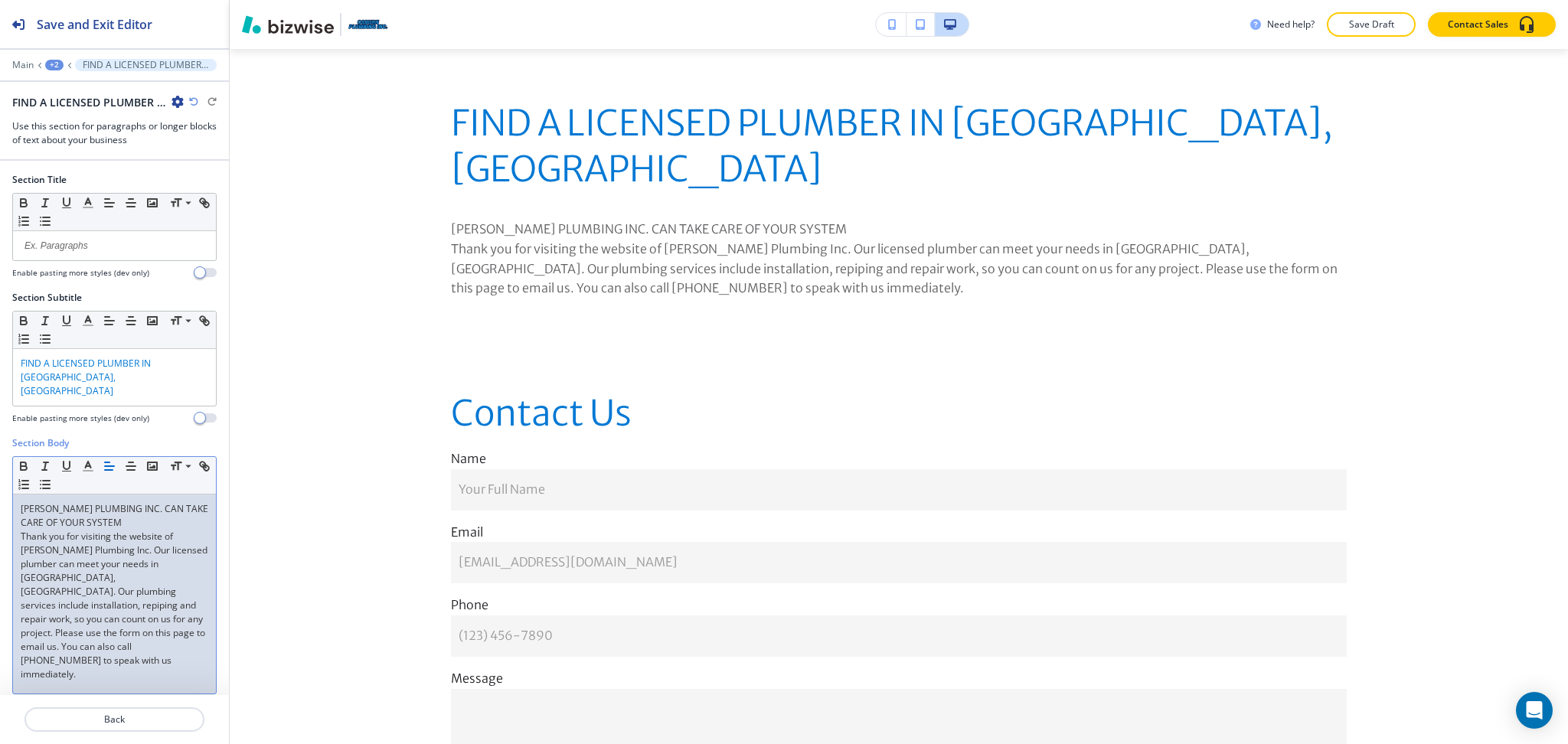
scroll to position [0, 0]
click at [122, 530] on p "Thank you for visiting the website of Osburn Plumbing Inc. Our licensed plumber…" at bounding box center [114, 606] width 188 height 152
click at [127, 503] on p "OSBURN PLUMBING INC. CAN TAKE CARE OF YOUR SYSTEM" at bounding box center [114, 516] width 188 height 28
click at [138, 512] on p "OSBURN PLUMBING INC. CAN TAKE CARE OF YOUR SYSTEM" at bounding box center [114, 516] width 188 height 28
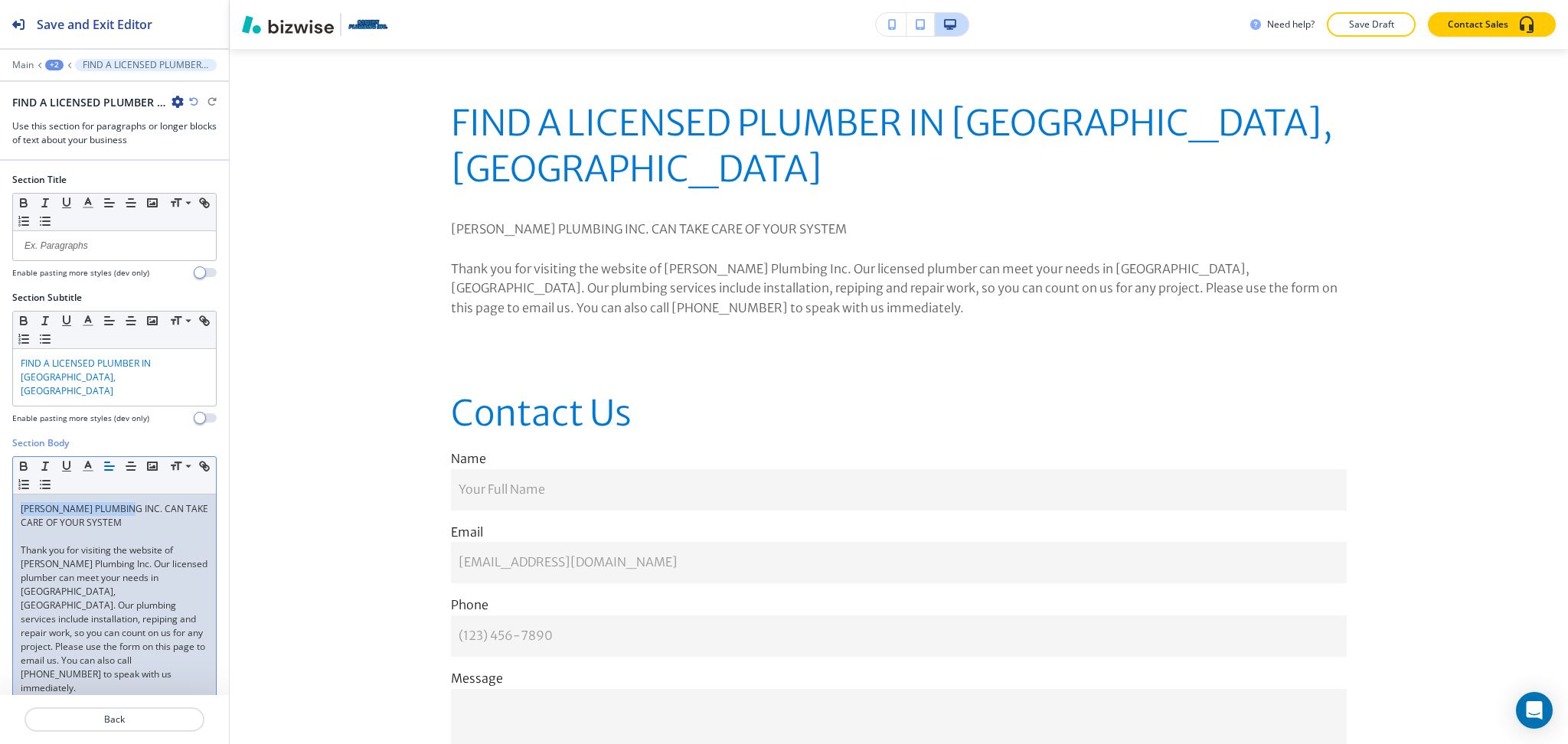
drag, startPoint x: 132, startPoint y: 497, endPoint x: 3, endPoint y: 458, distance: 134.8
click at [0, 460] on div "Section Body Small Normal Large Huge OSBURN PLUMBING INC. CAN TAKE CARE OF YOUR…" at bounding box center [114, 585] width 229 height 297
drag, startPoint x: 127, startPoint y: 509, endPoint x: 0, endPoint y: 470, distance: 132.9
click at [0, 470] on div "Section Body Small Normal Large Huge OSBURN PLUMBING INC. CAN TAKE CARE OF YOUR…" at bounding box center [114, 585] width 229 height 297
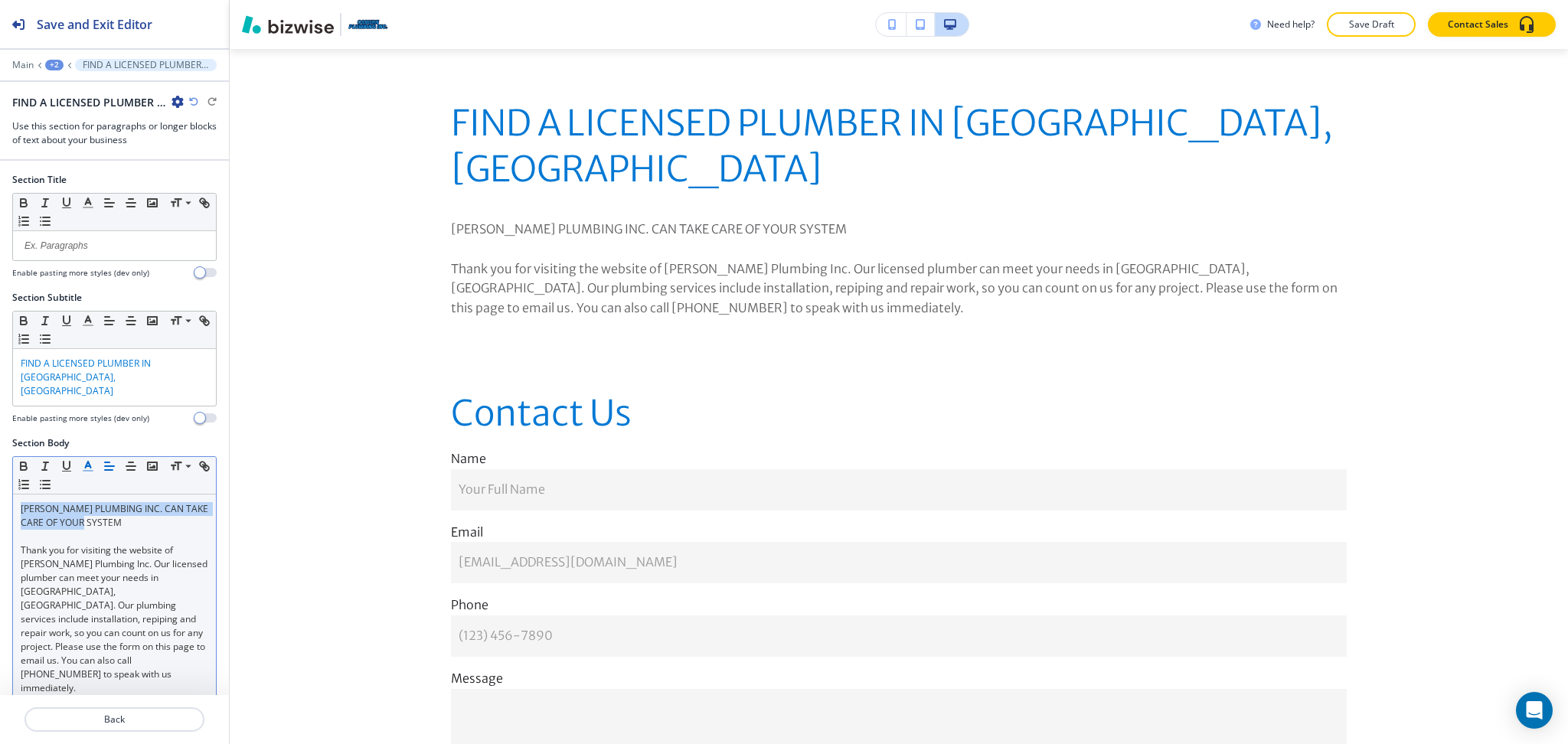
click at [79, 457] on button "button" at bounding box center [88, 465] width 22 height 18
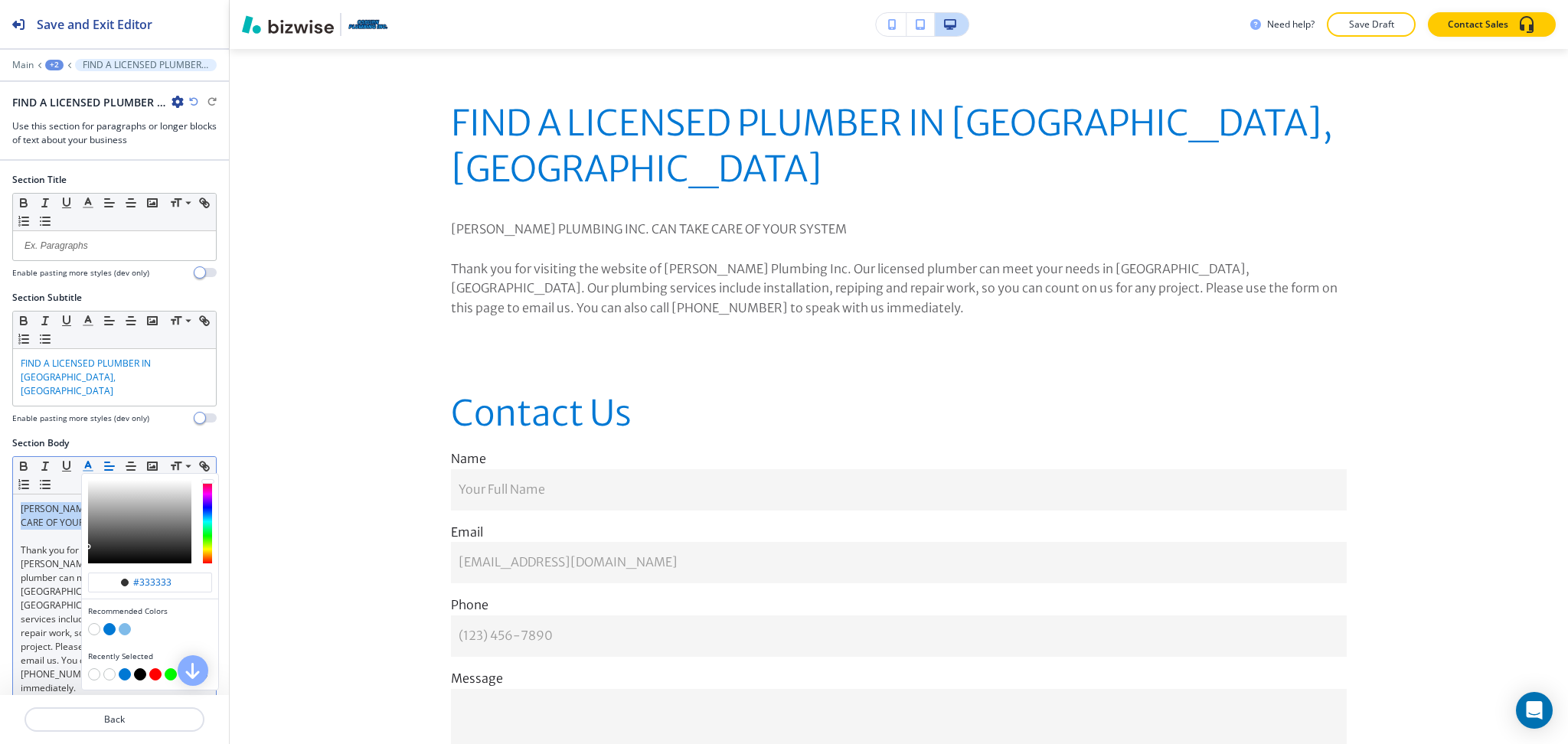
click at [107, 623] on button "button" at bounding box center [109, 630] width 12 height 12
type input "#0078d4"
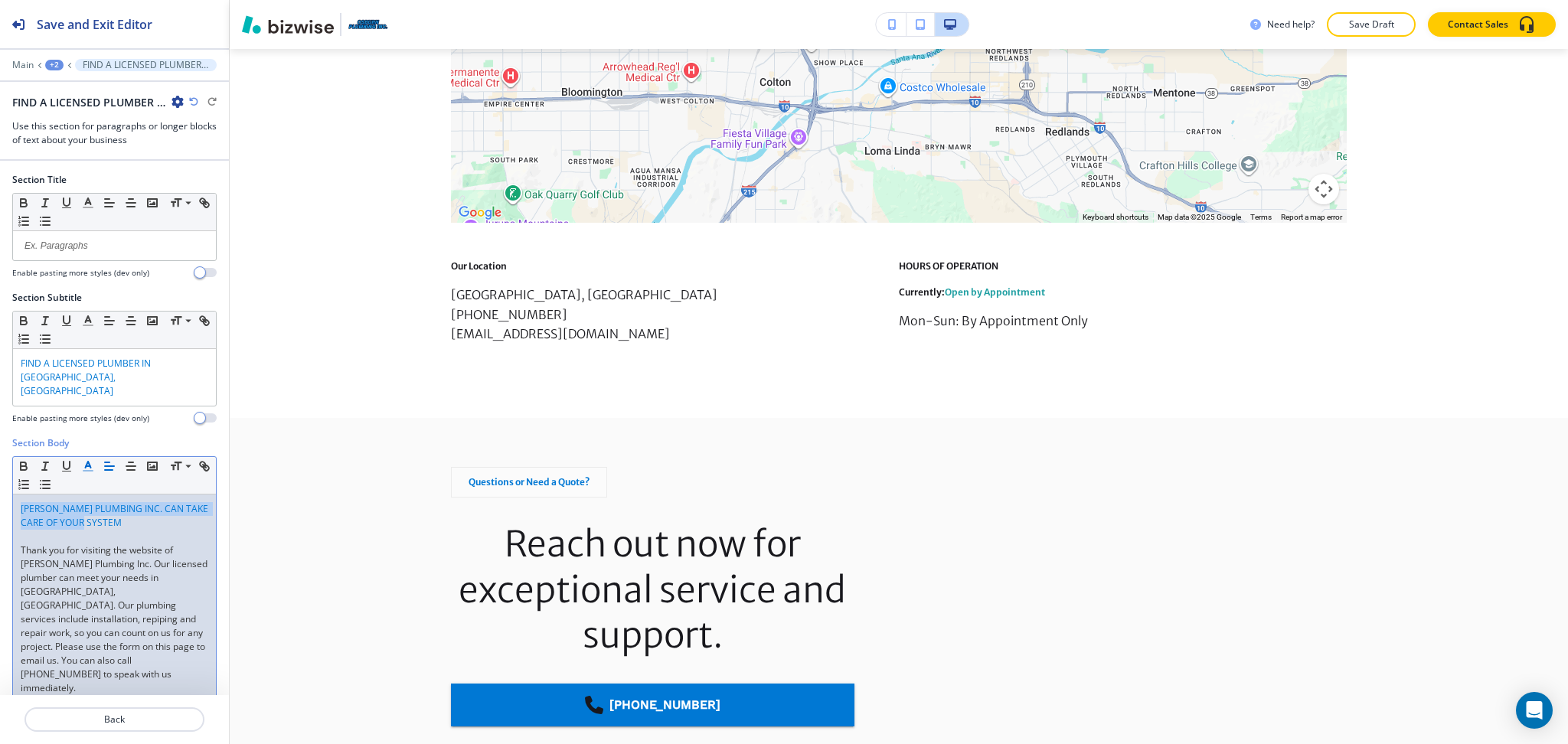
scroll to position [1948, 0]
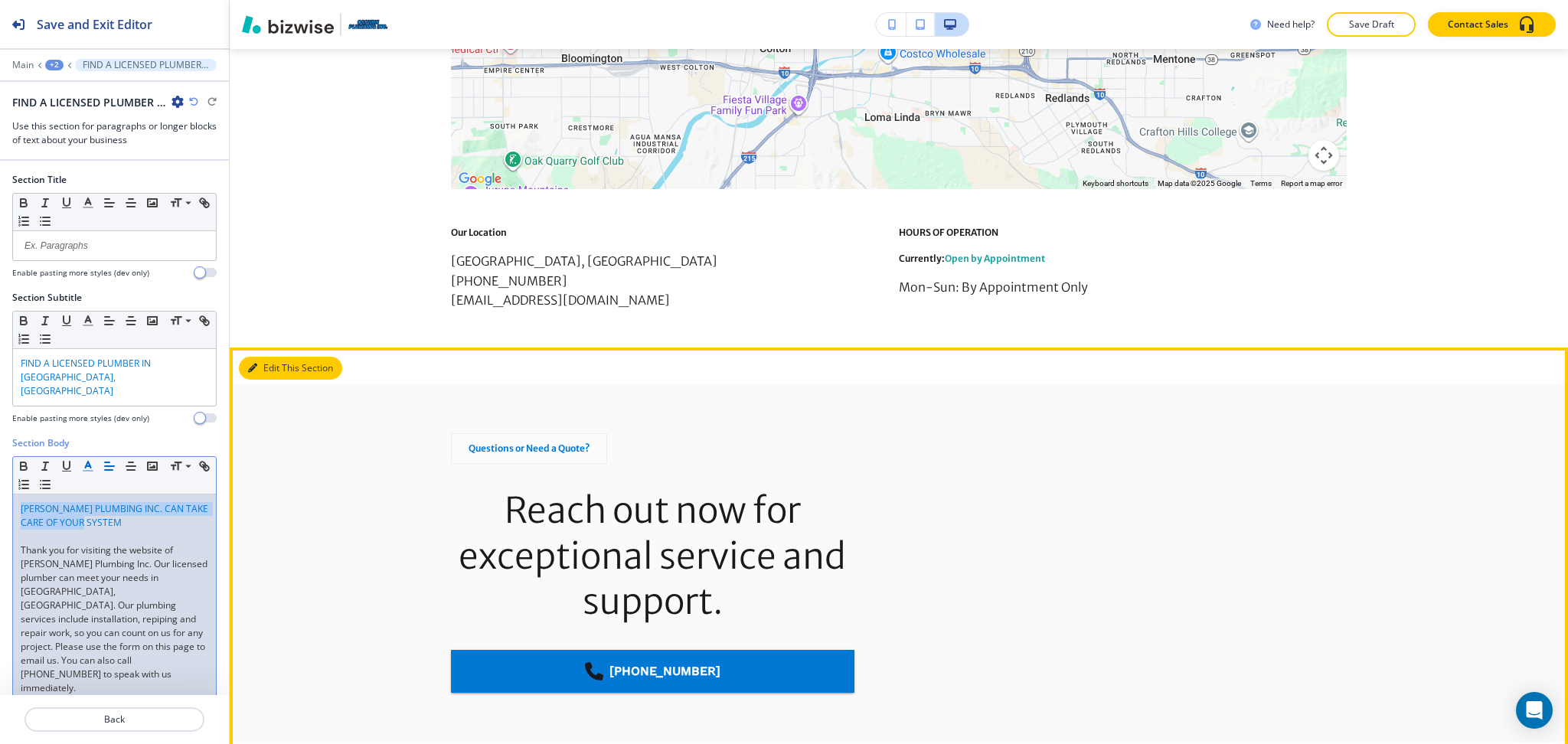
click at [279, 357] on button "Edit This Section" at bounding box center [291, 369] width 103 height 23
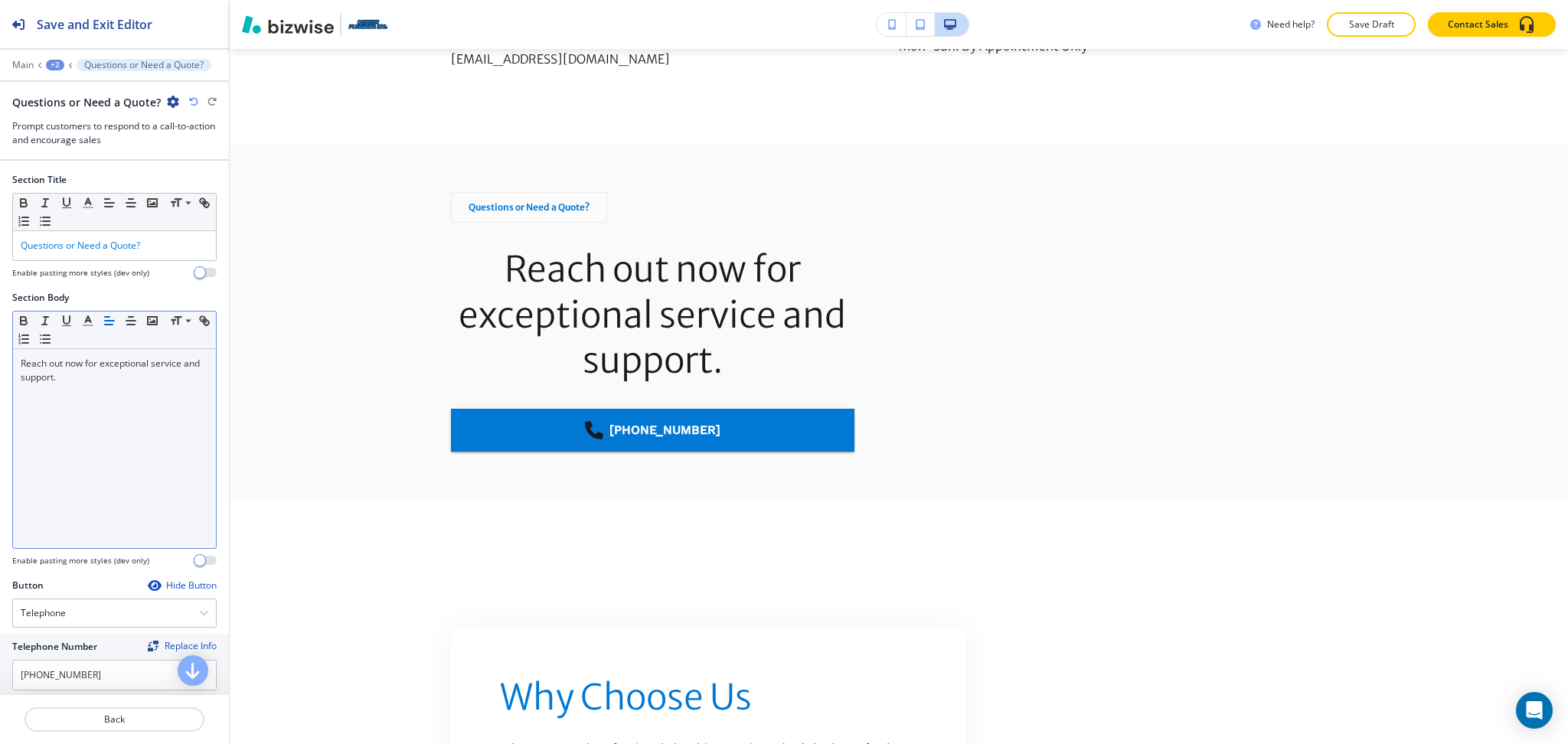
scroll to position [2201, 0]
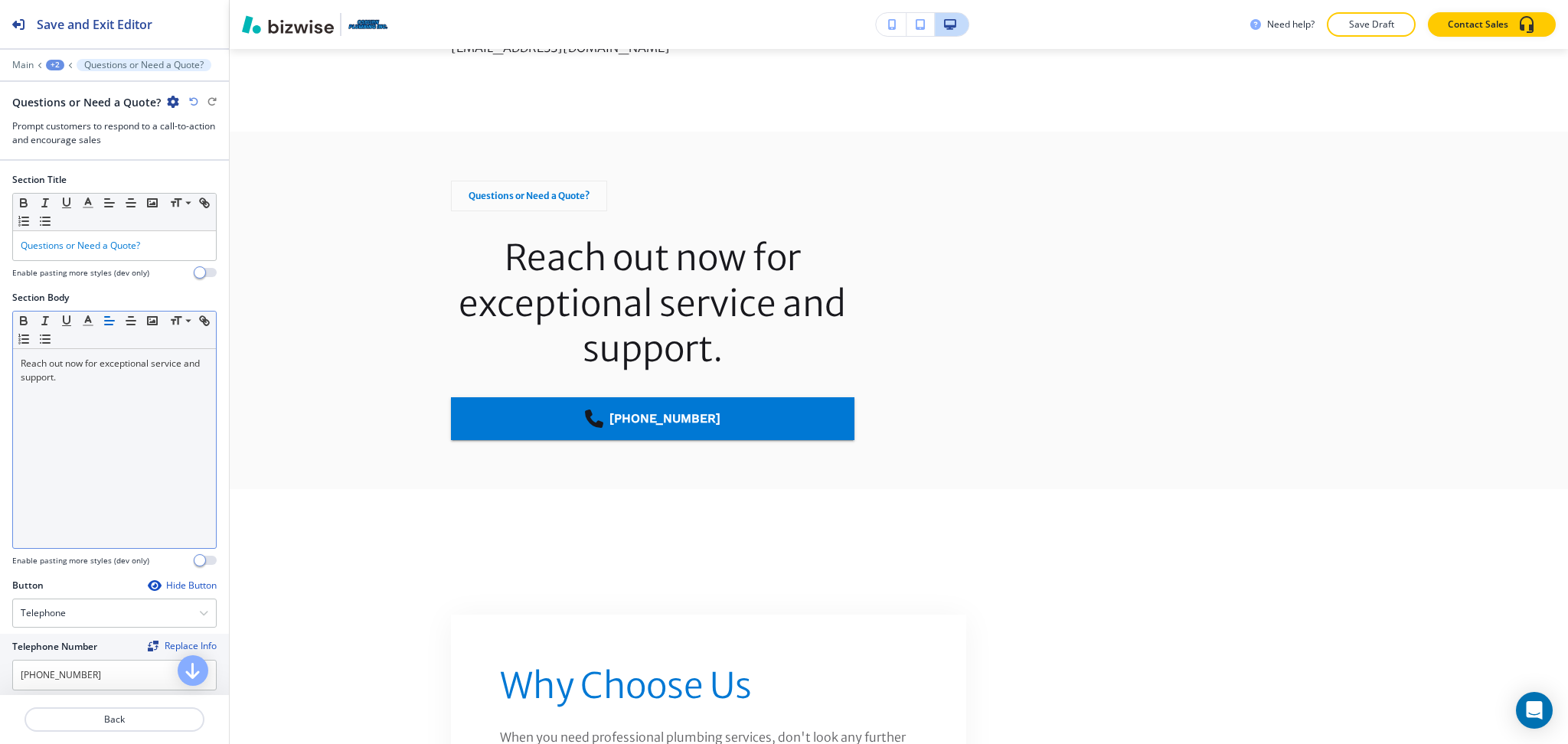
click at [107, 514] on div "Reach out now for exceptional service and support." at bounding box center [114, 449] width 203 height 199
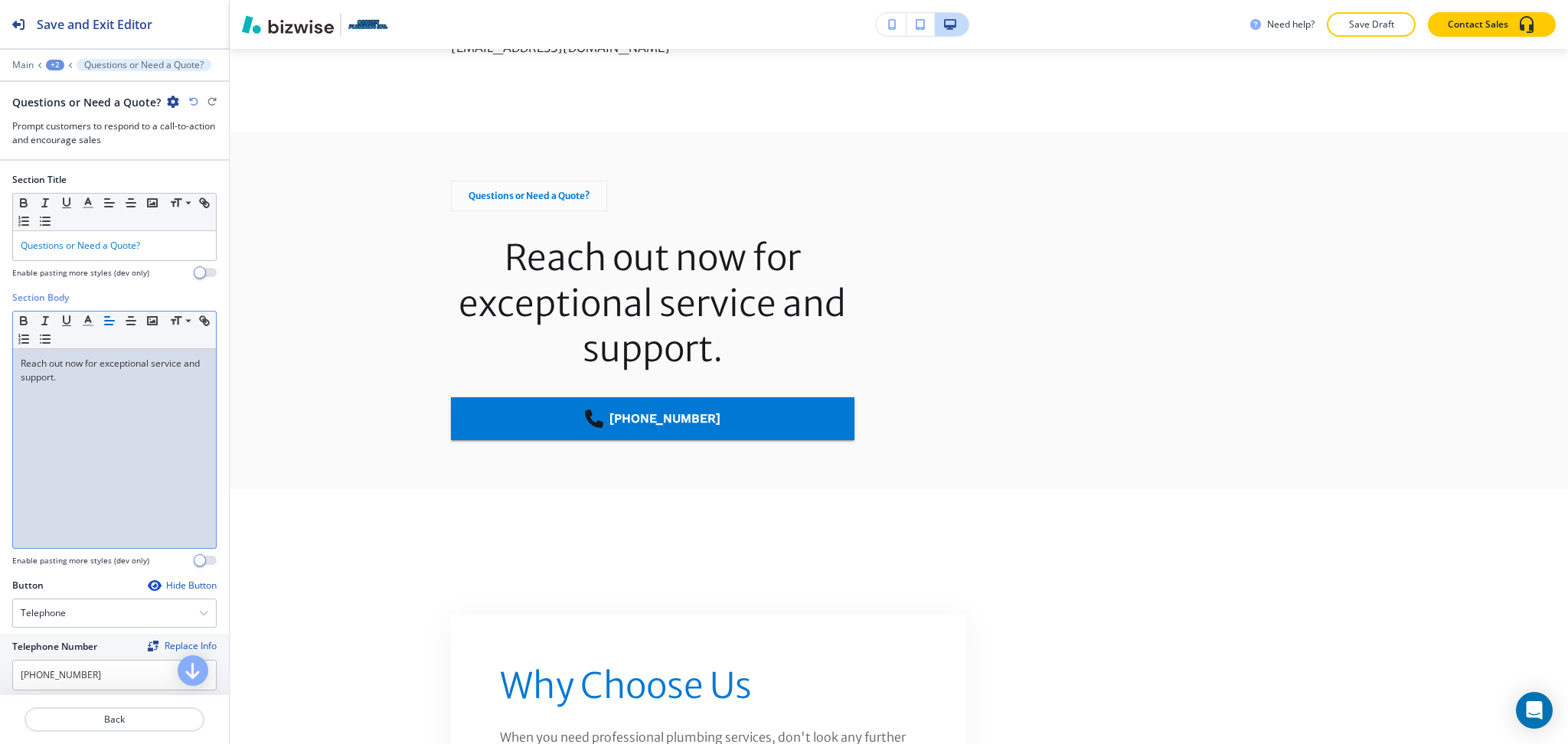
click at [110, 321] on icon "button" at bounding box center [109, 320] width 14 height 14
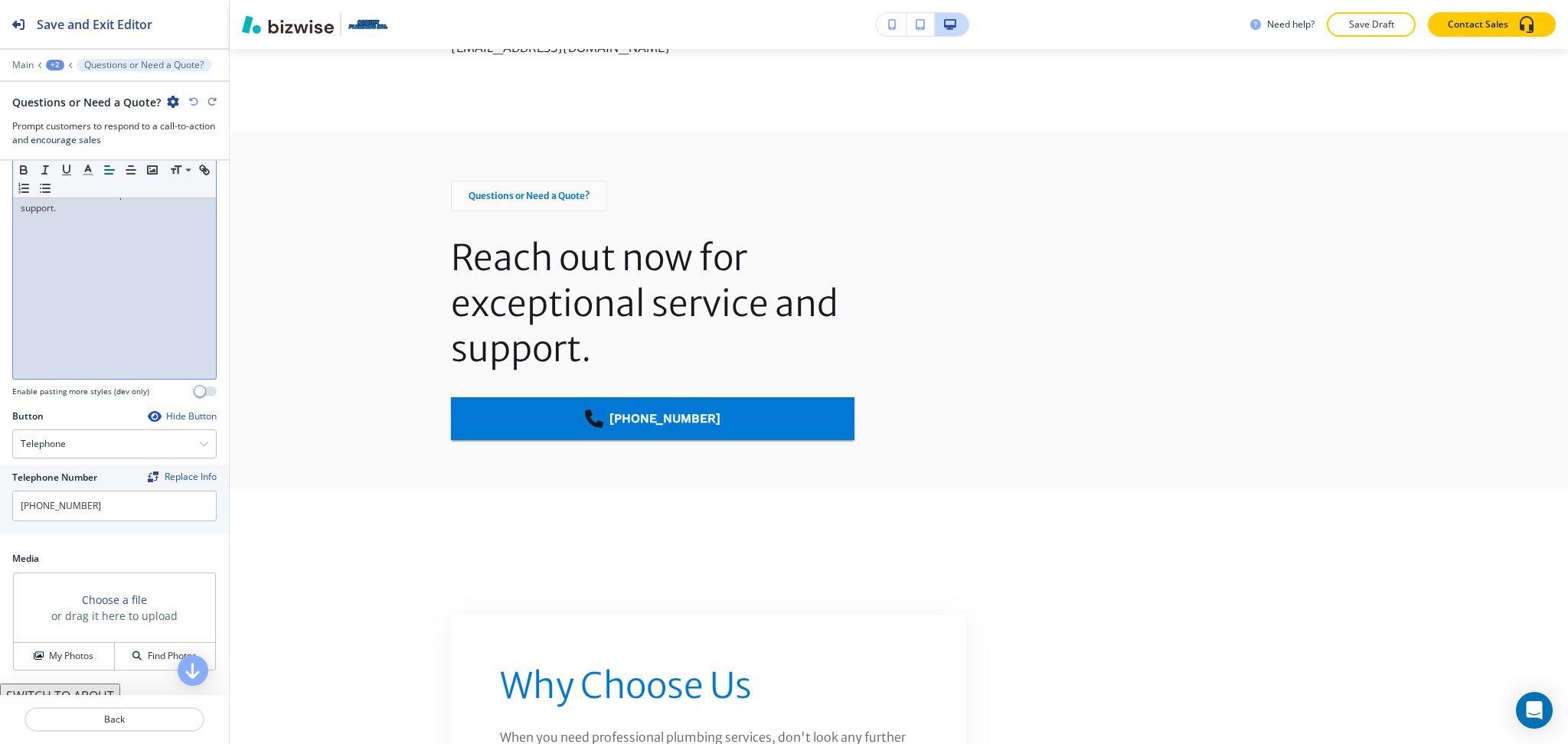
scroll to position [182, 0]
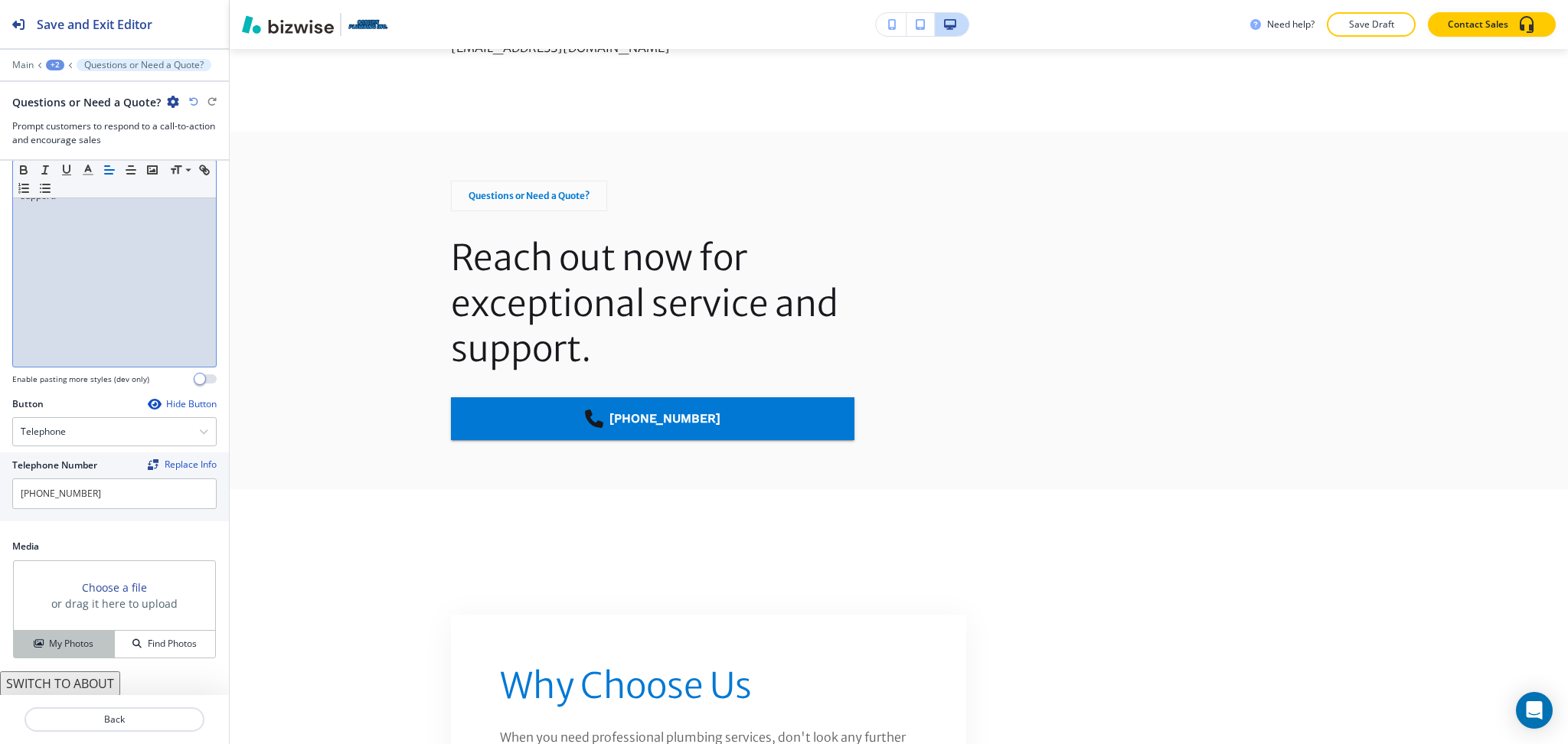
click at [79, 635] on button "My Photos" at bounding box center [65, 644] width 101 height 27
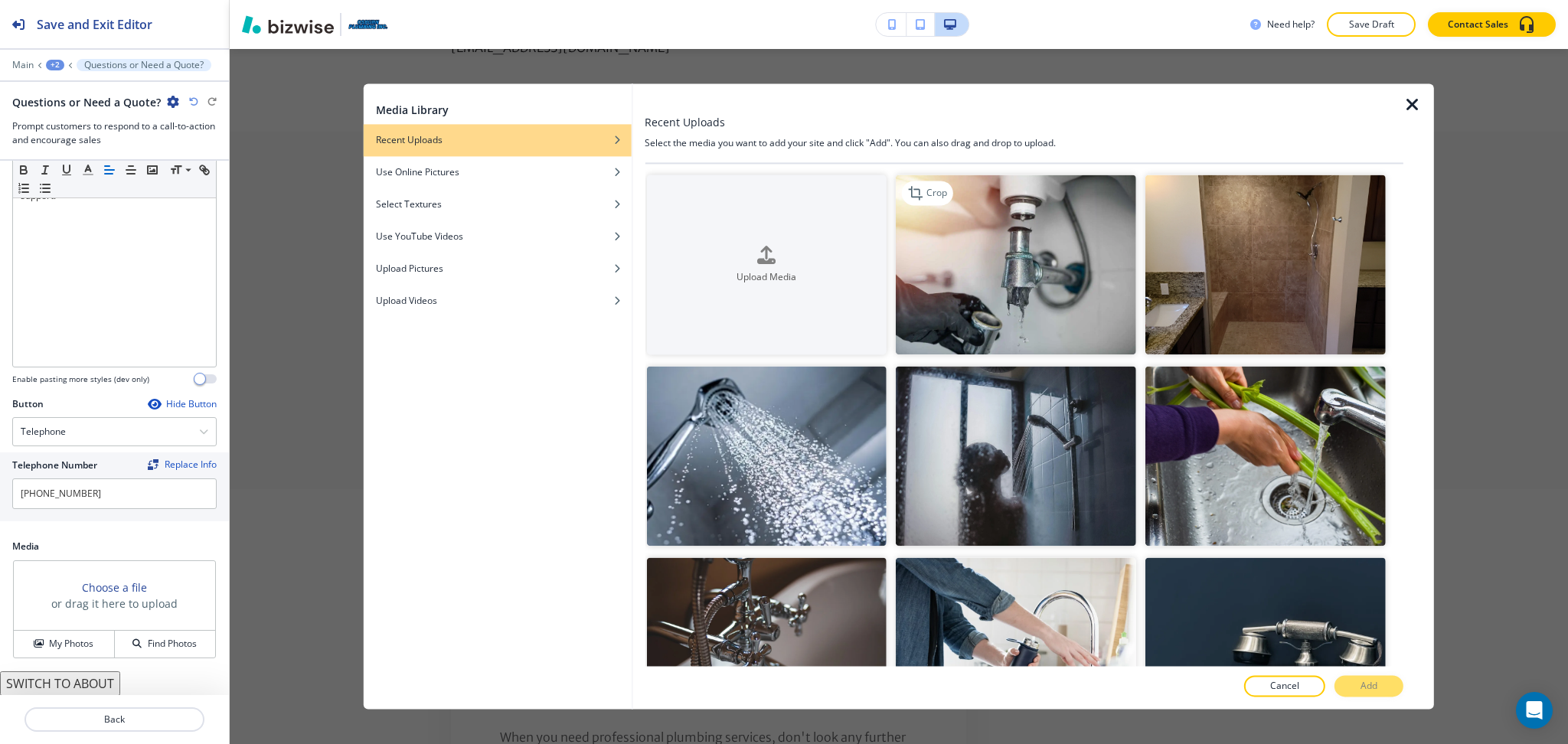
click at [990, 281] on img "button" at bounding box center [1015, 265] width 240 height 180
click at [1363, 690] on p "Add" at bounding box center [1368, 687] width 17 height 14
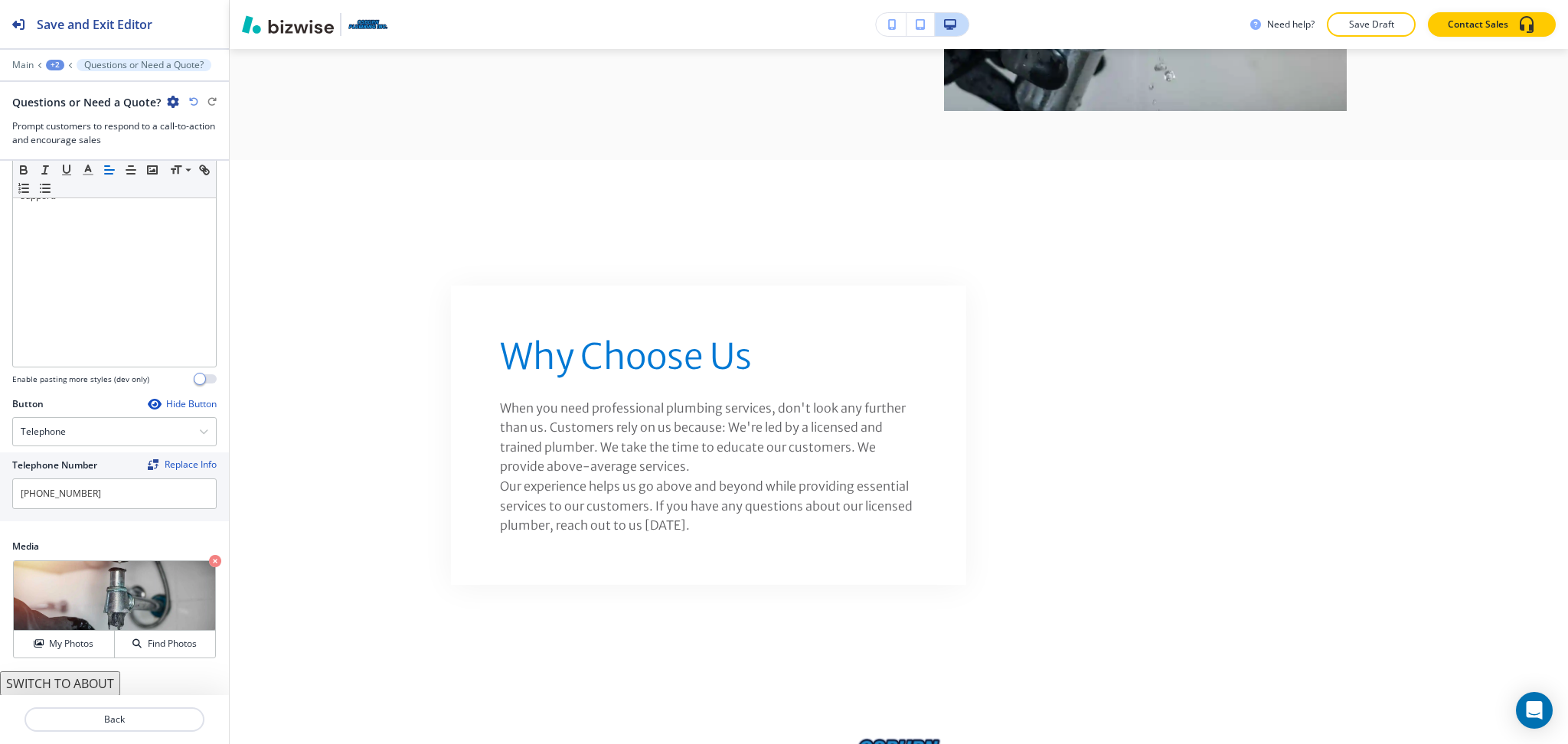
scroll to position [2711, 0]
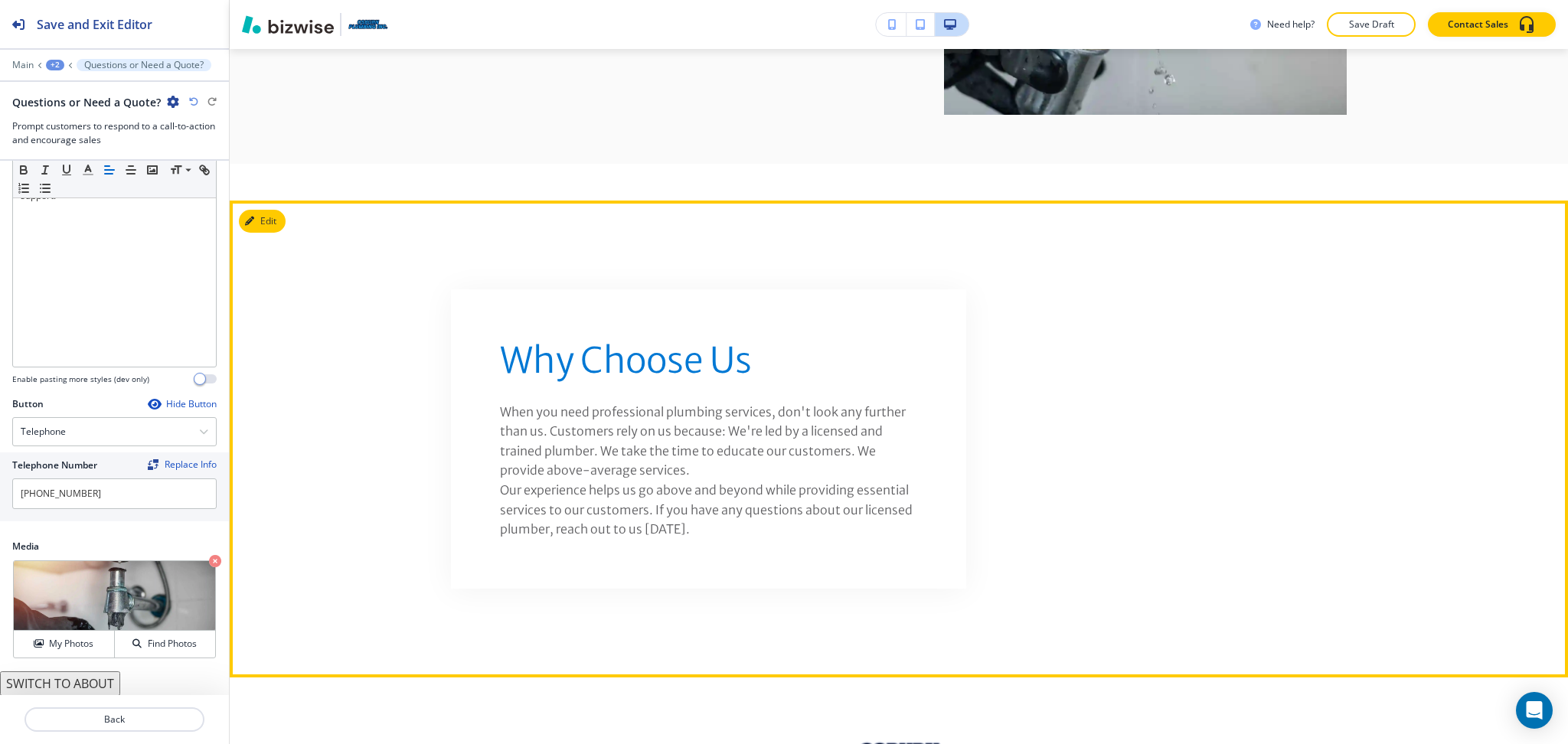
click at [286, 201] on section "Why Choose Us When you need professional plumbing services, don't look any furt…" at bounding box center [898, 439] width 1338 height 477
click at [265, 210] on button "Edit This Section" at bounding box center [291, 221] width 103 height 23
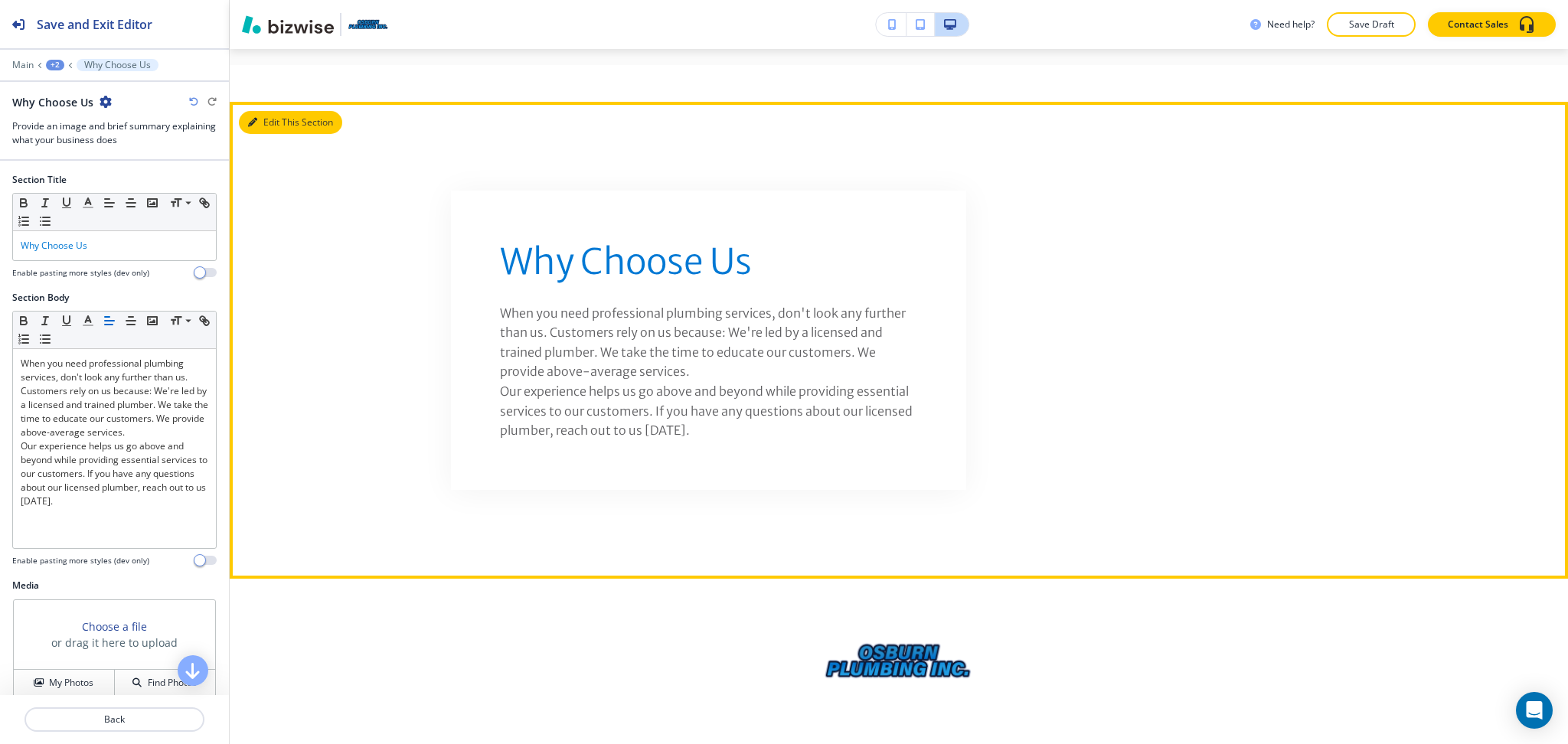
scroll to position [2816, 0]
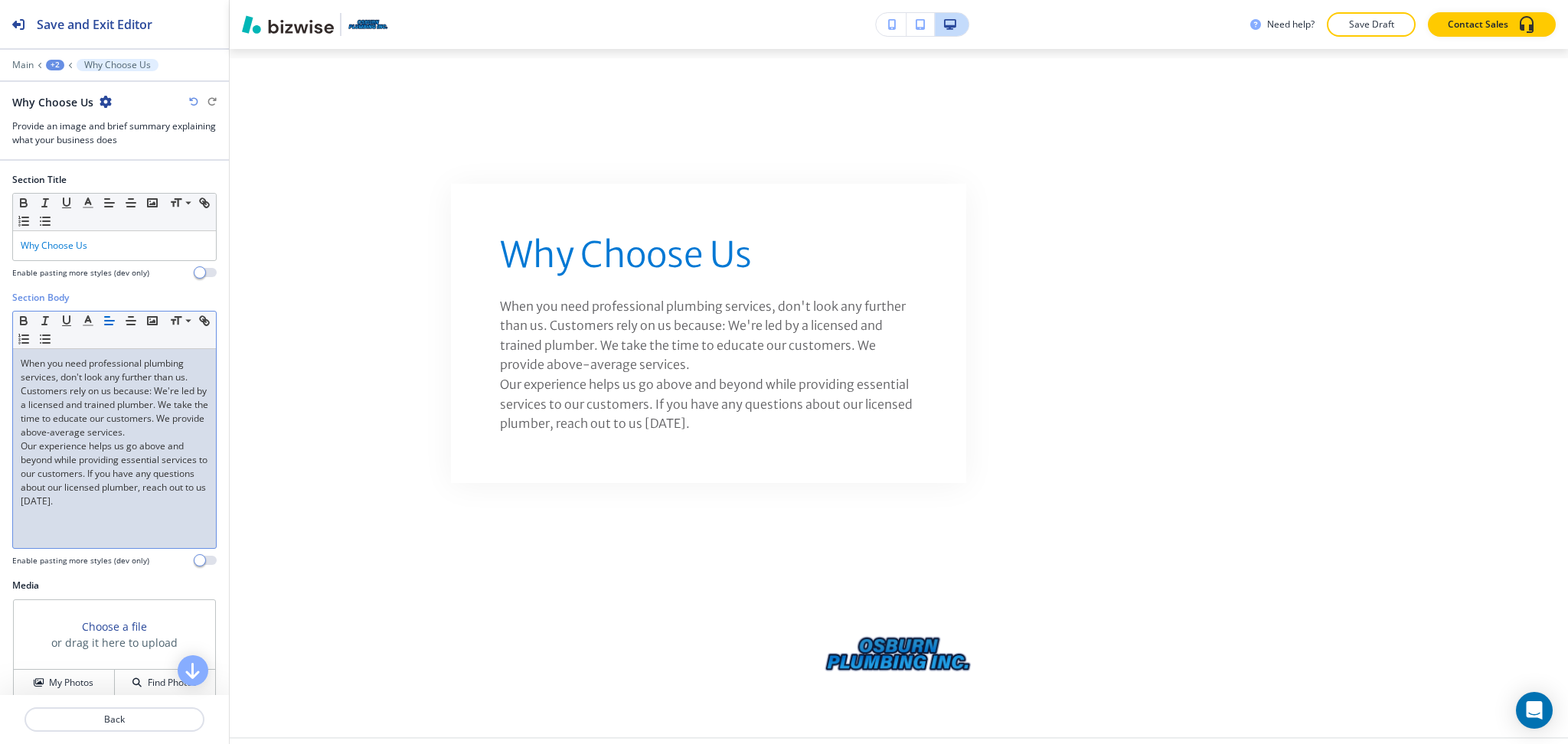
click at [127, 439] on p "When you need professional plumbing services, don't look any further than us. C…" at bounding box center [114, 398] width 188 height 83
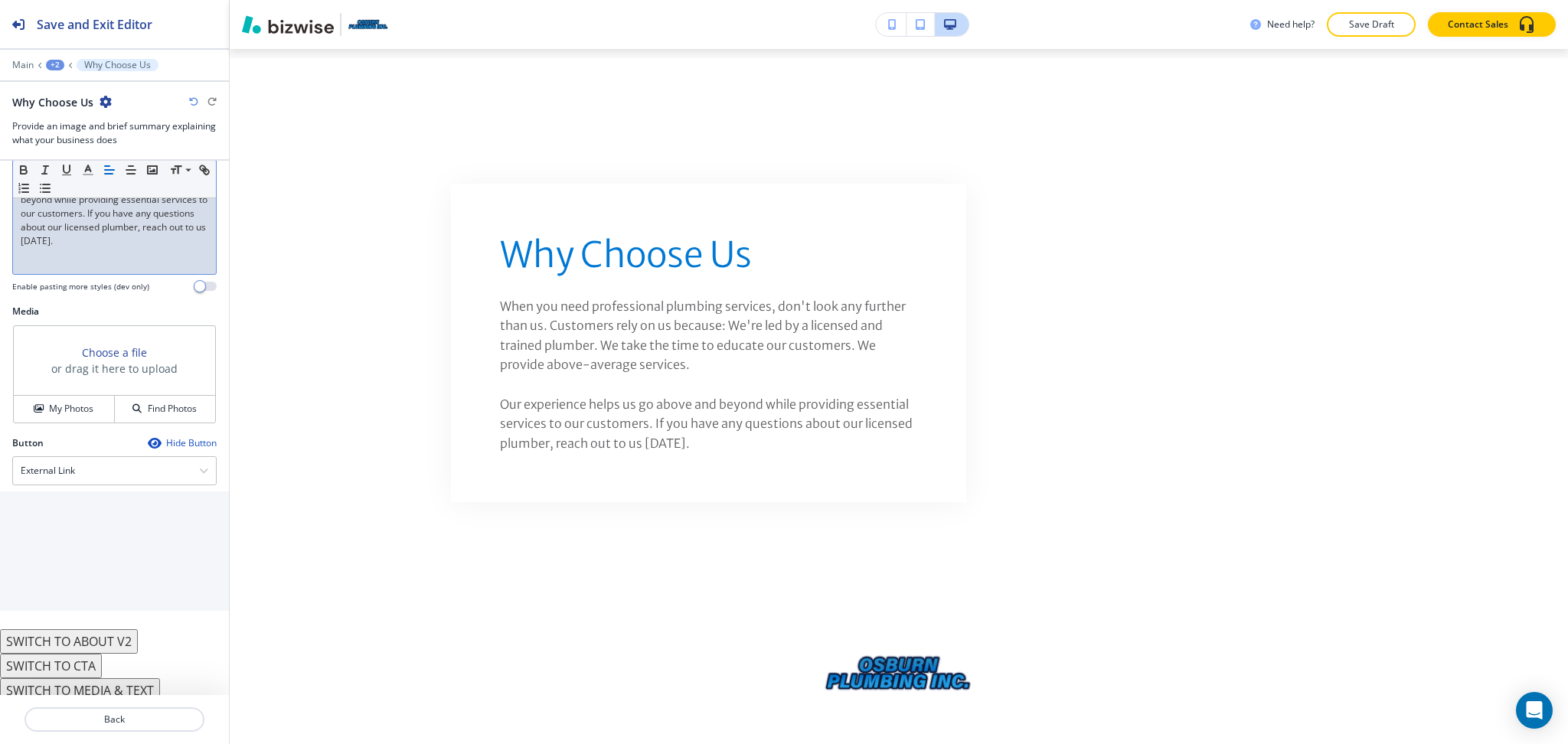
scroll to position [282, 0]
click at [62, 402] on h4 "My Photos" at bounding box center [71, 402] width 45 height 14
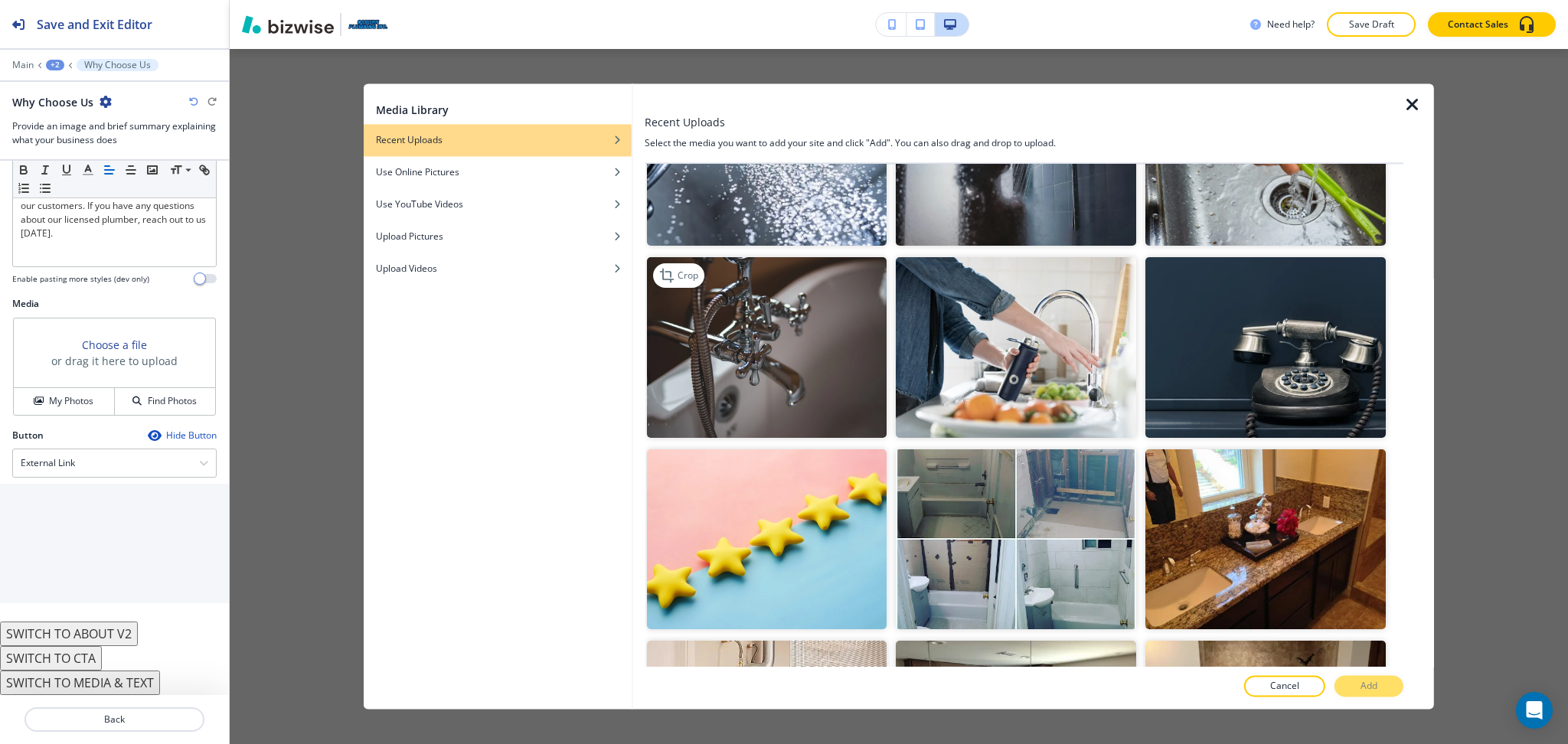
click at [763, 388] on img "button" at bounding box center [766, 348] width 240 height 180
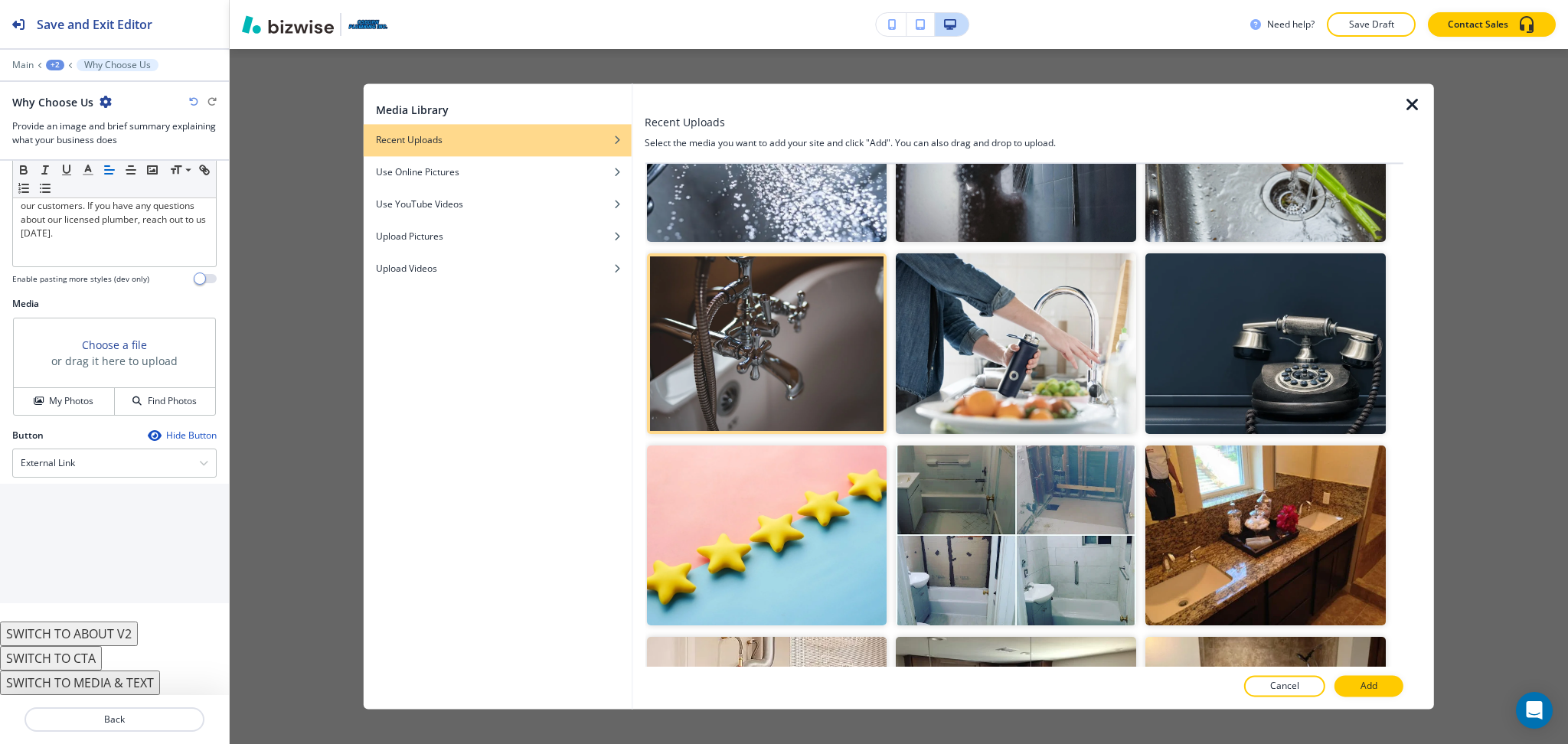
scroll to position [305, 0]
click at [1378, 683] on button "Add" at bounding box center [1368, 686] width 69 height 22
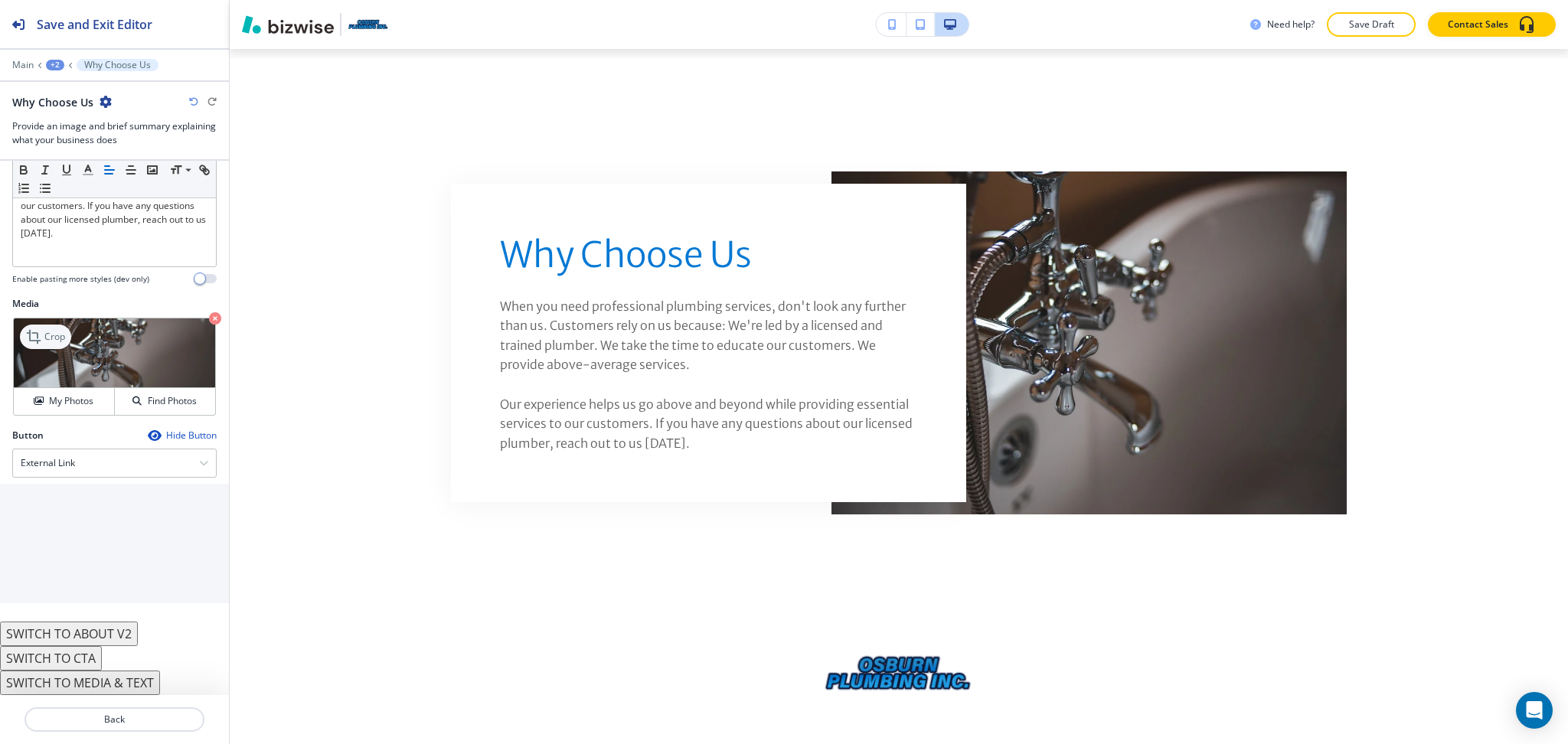
click at [52, 331] on p "Crop" at bounding box center [55, 337] width 21 height 14
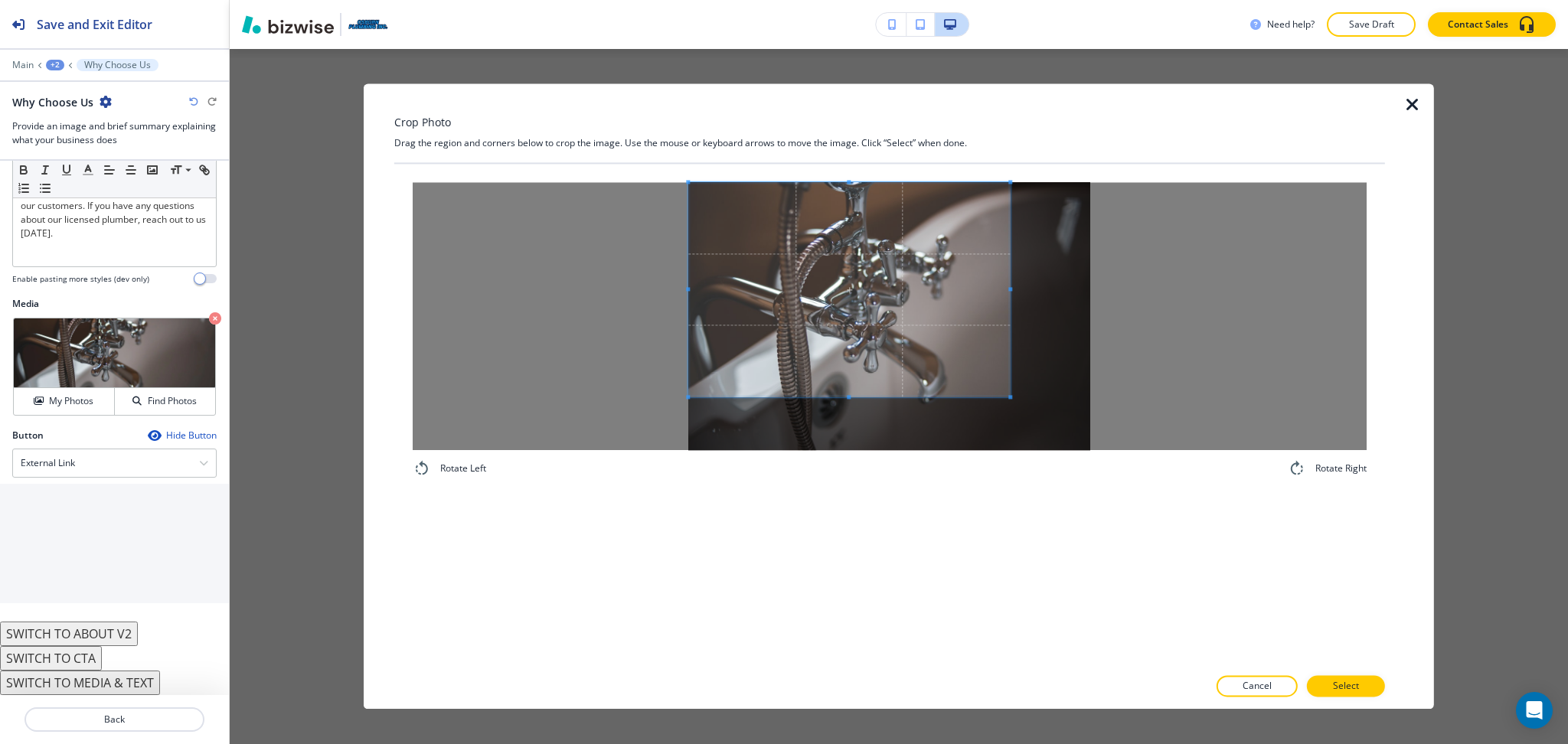
click at [852, 285] on span at bounding box center [849, 290] width 321 height 215
click at [1204, 272] on div at bounding box center [890, 316] width 953 height 268
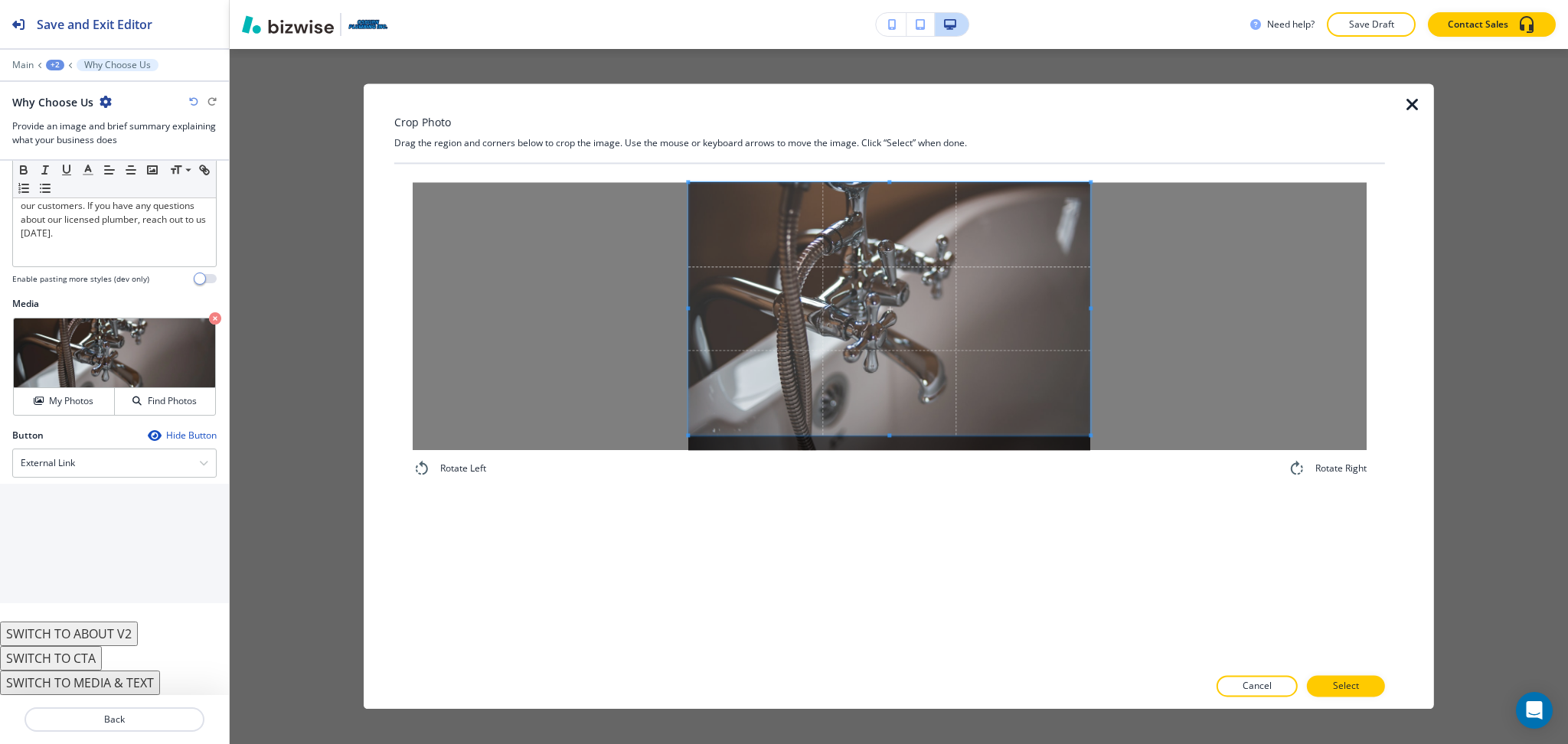
click at [934, 434] on span at bounding box center [889, 436] width 402 height 3
click at [1351, 686] on p "Select" at bounding box center [1345, 687] width 26 height 14
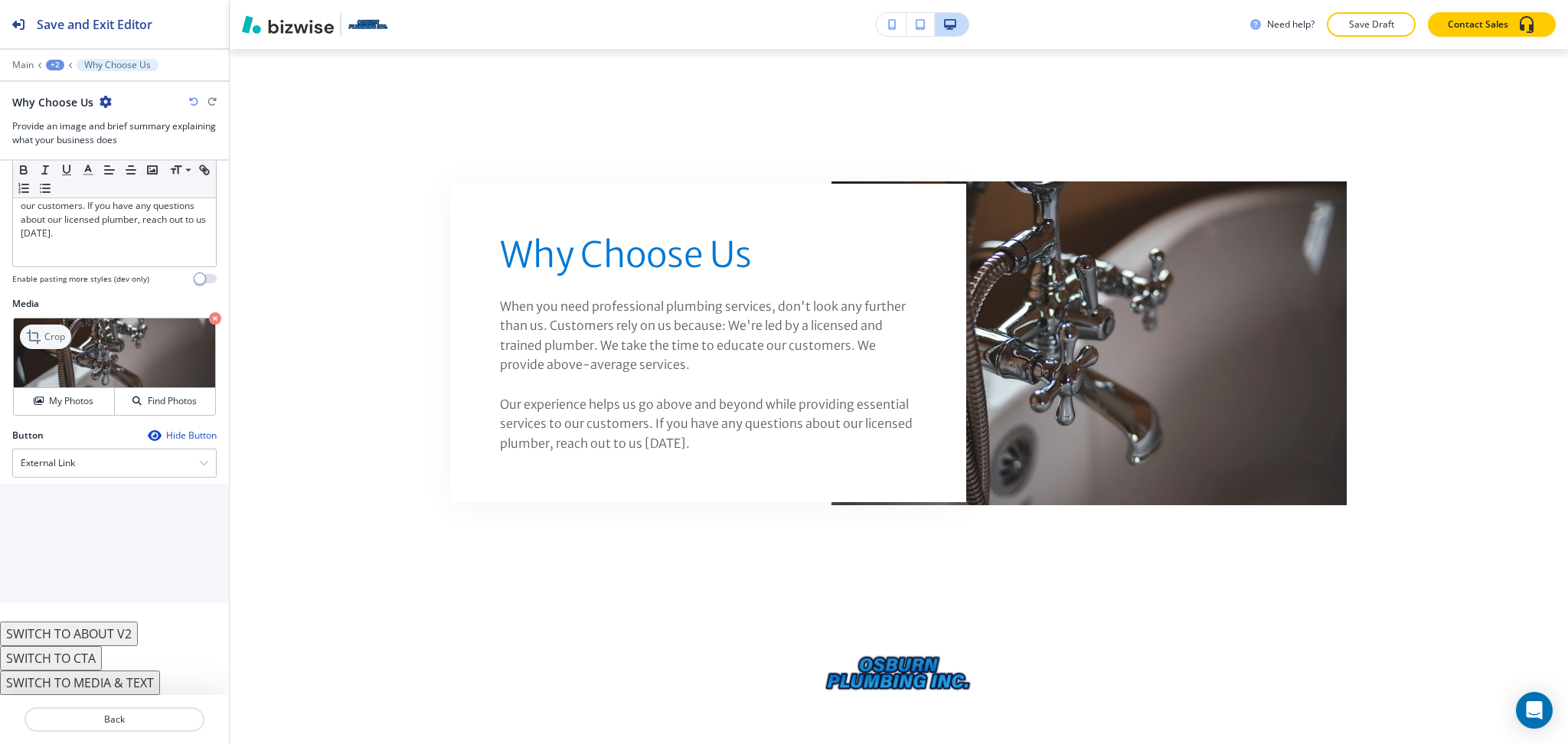
click at [53, 333] on p "Crop" at bounding box center [55, 337] width 21 height 14
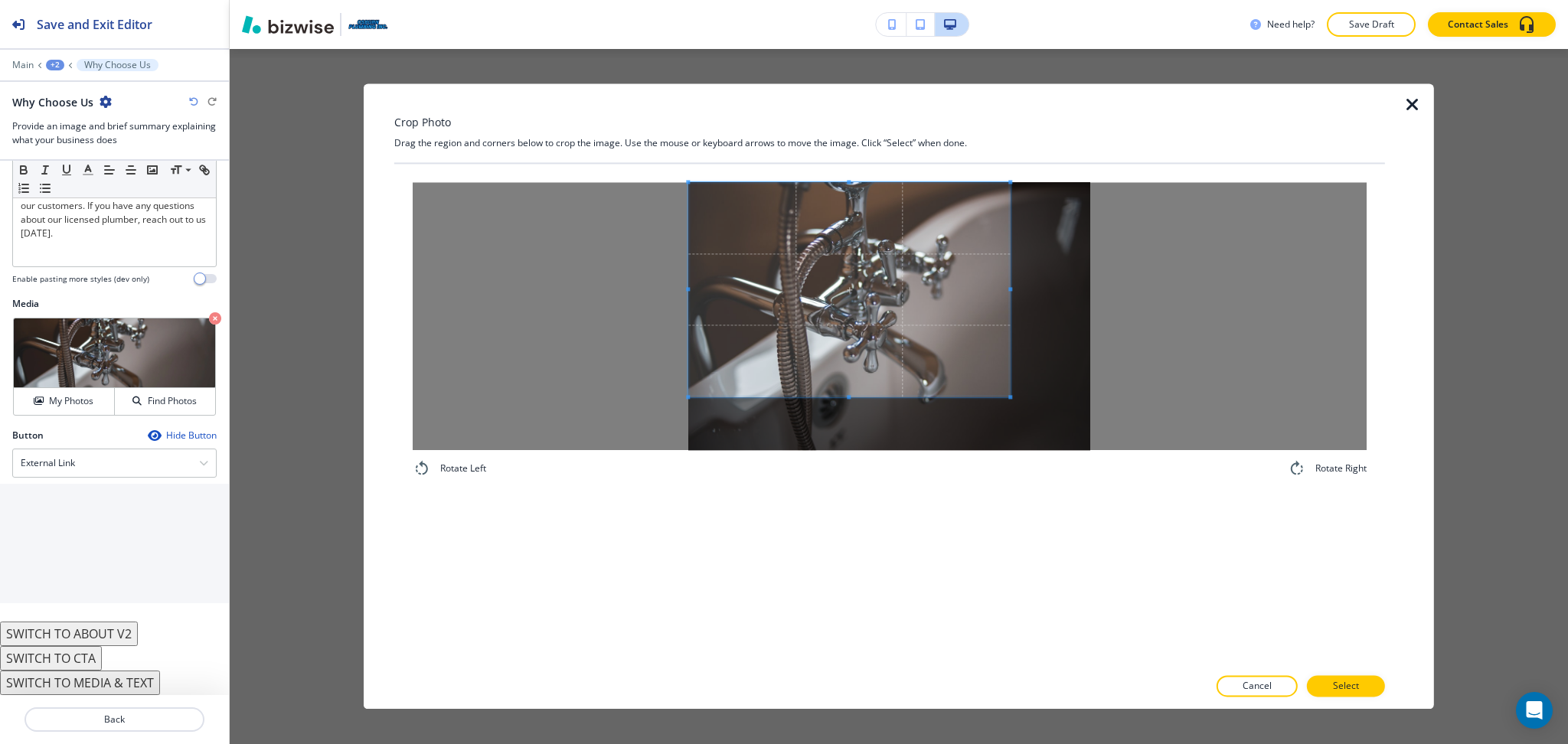
click at [834, 243] on span at bounding box center [849, 290] width 321 height 215
click at [857, 539] on div "Rotate Left Rotate Right" at bounding box center [890, 415] width 991 height 502
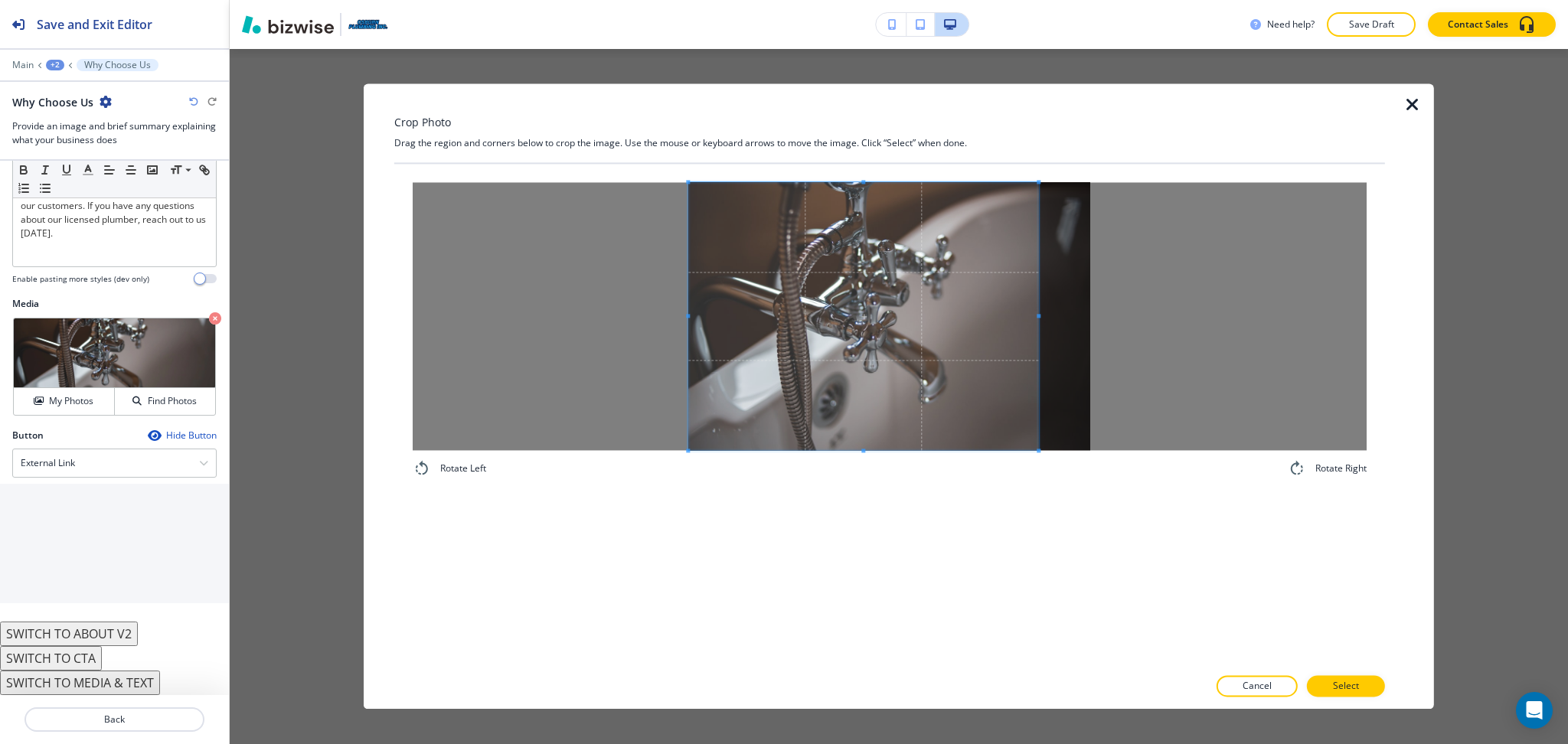
click at [1039, 322] on span at bounding box center [1039, 316] width 3 height 268
click at [1357, 691] on p "Select" at bounding box center [1345, 687] width 26 height 14
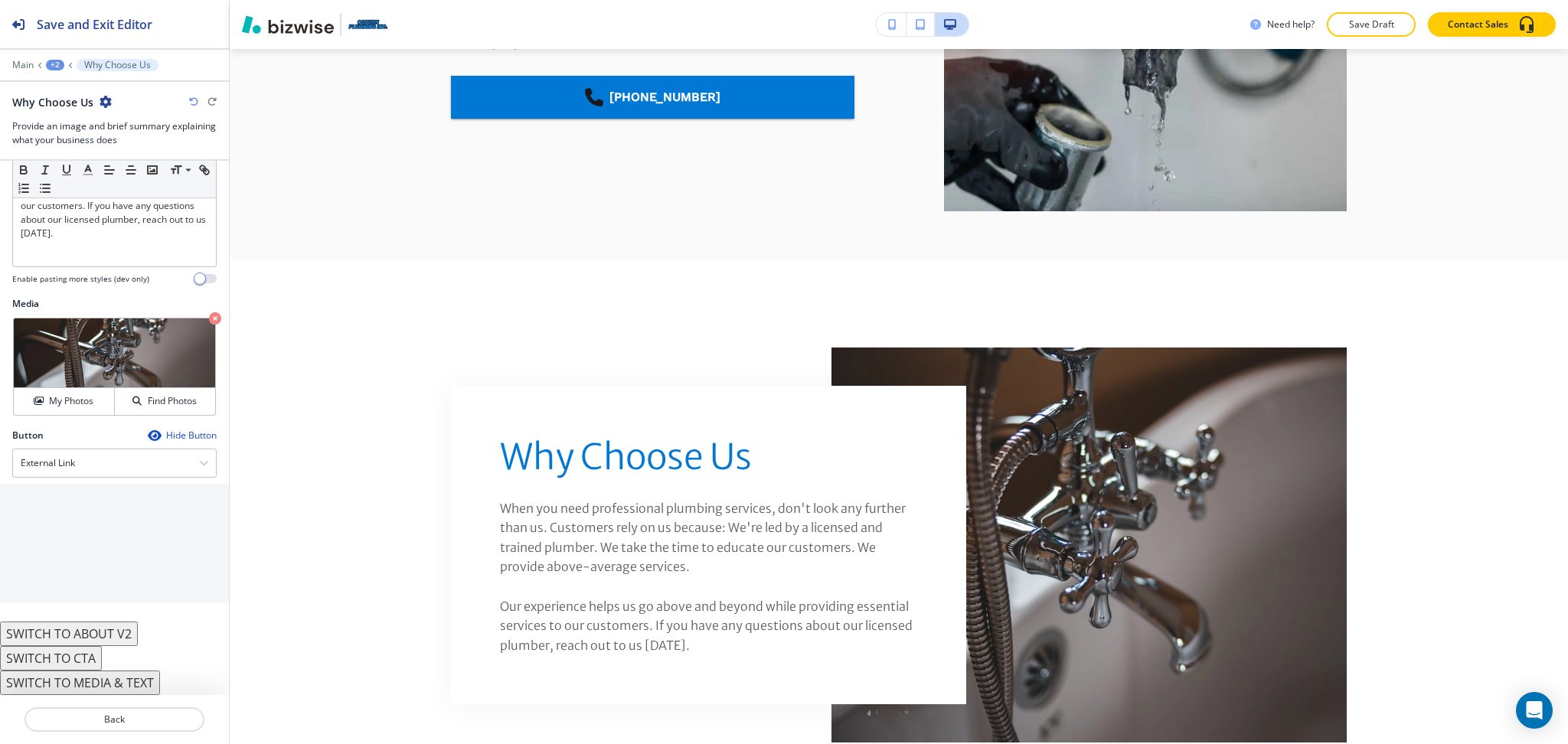
scroll to position [2568, 0]
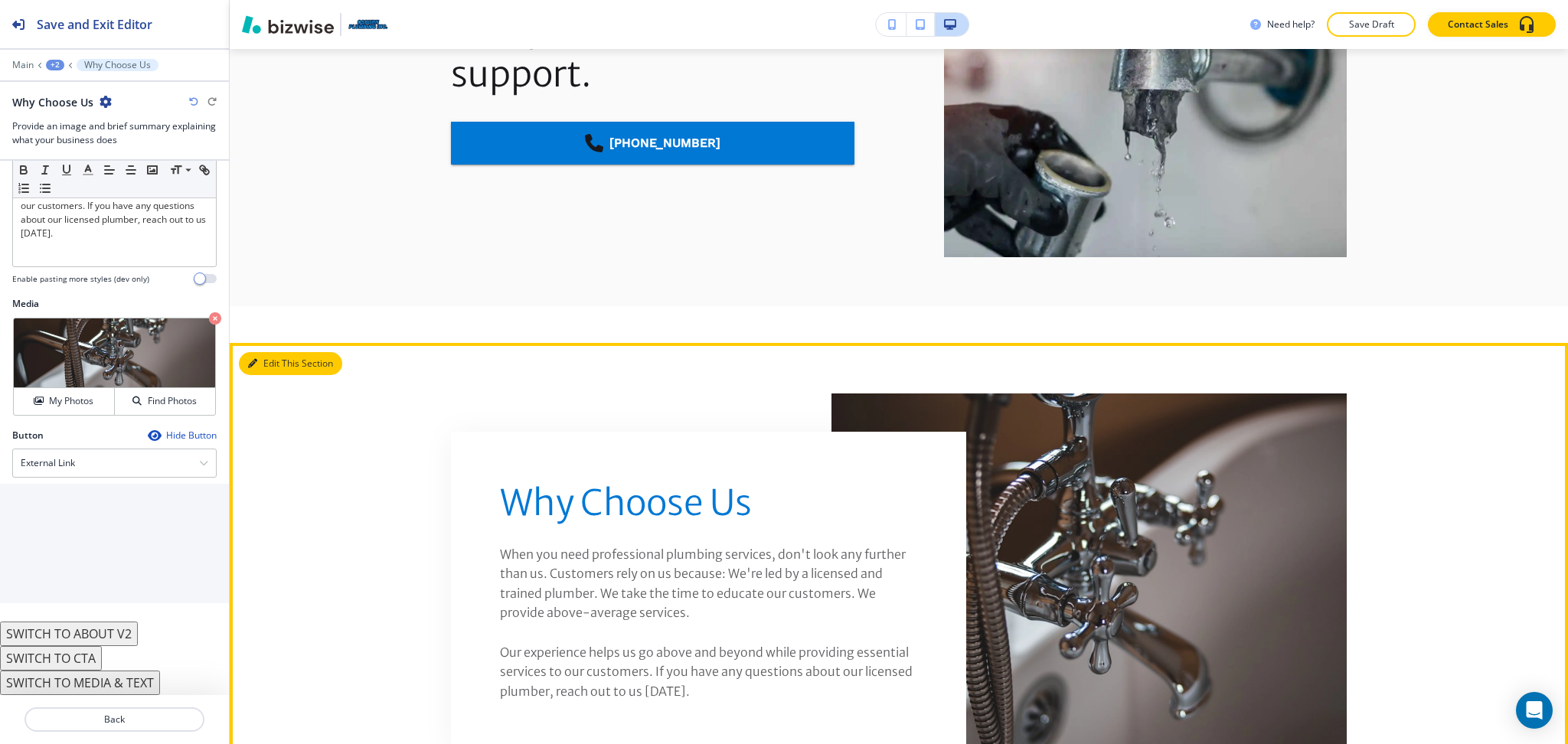
click at [268, 352] on button "Edit This Section" at bounding box center [291, 363] width 103 height 23
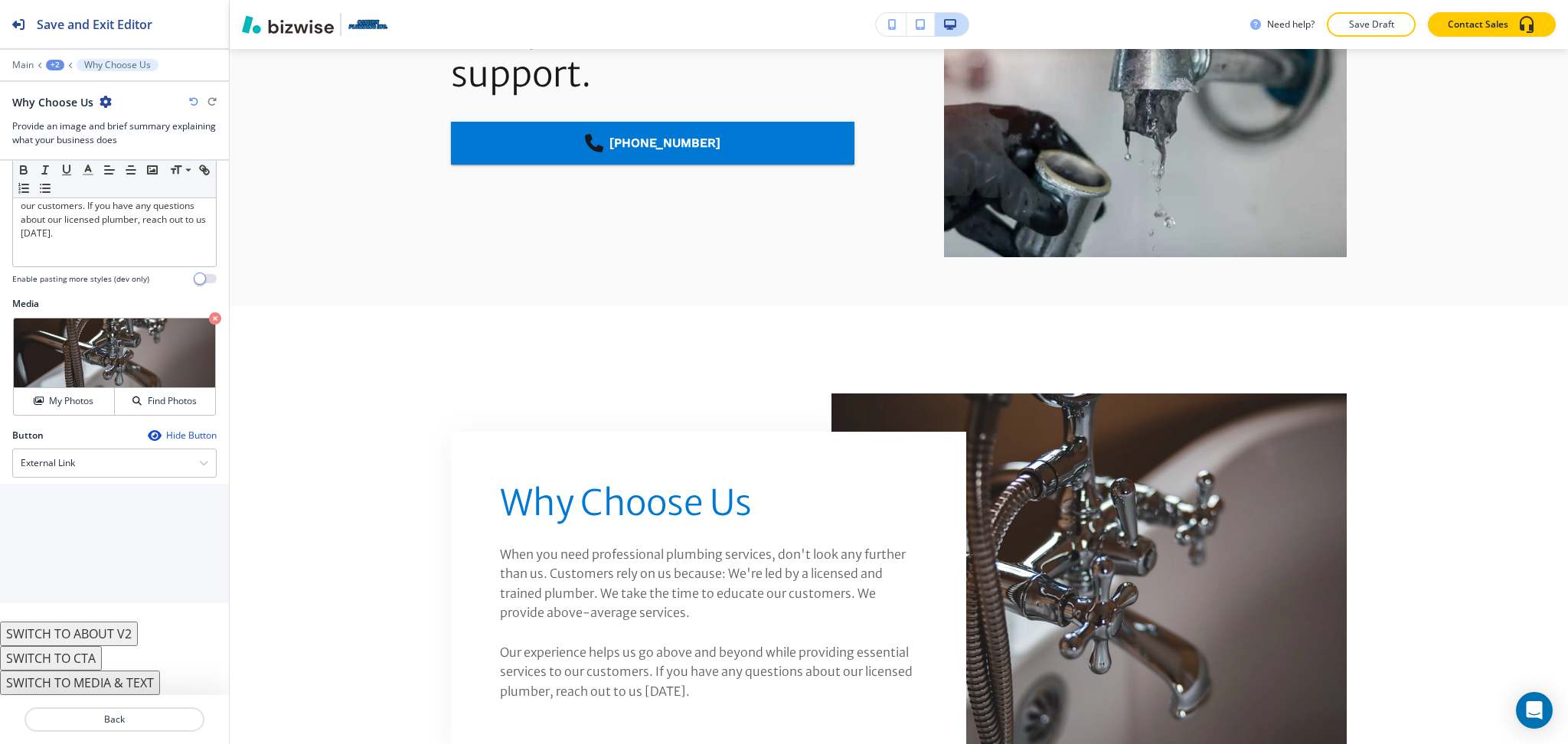
click at [130, 630] on button "SWITCH TO ABOUT V2" at bounding box center [69, 634] width 138 height 24
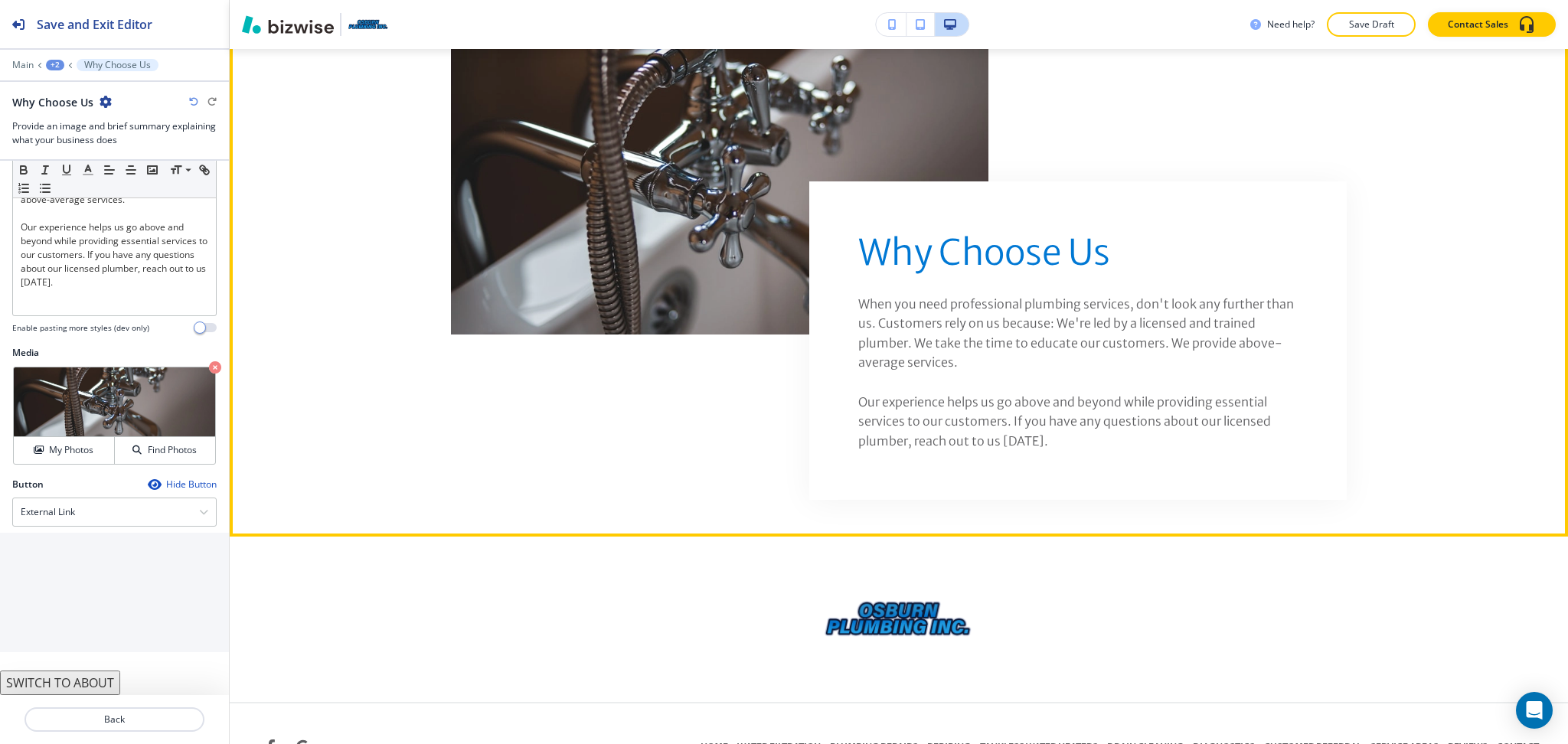
scroll to position [2920, 0]
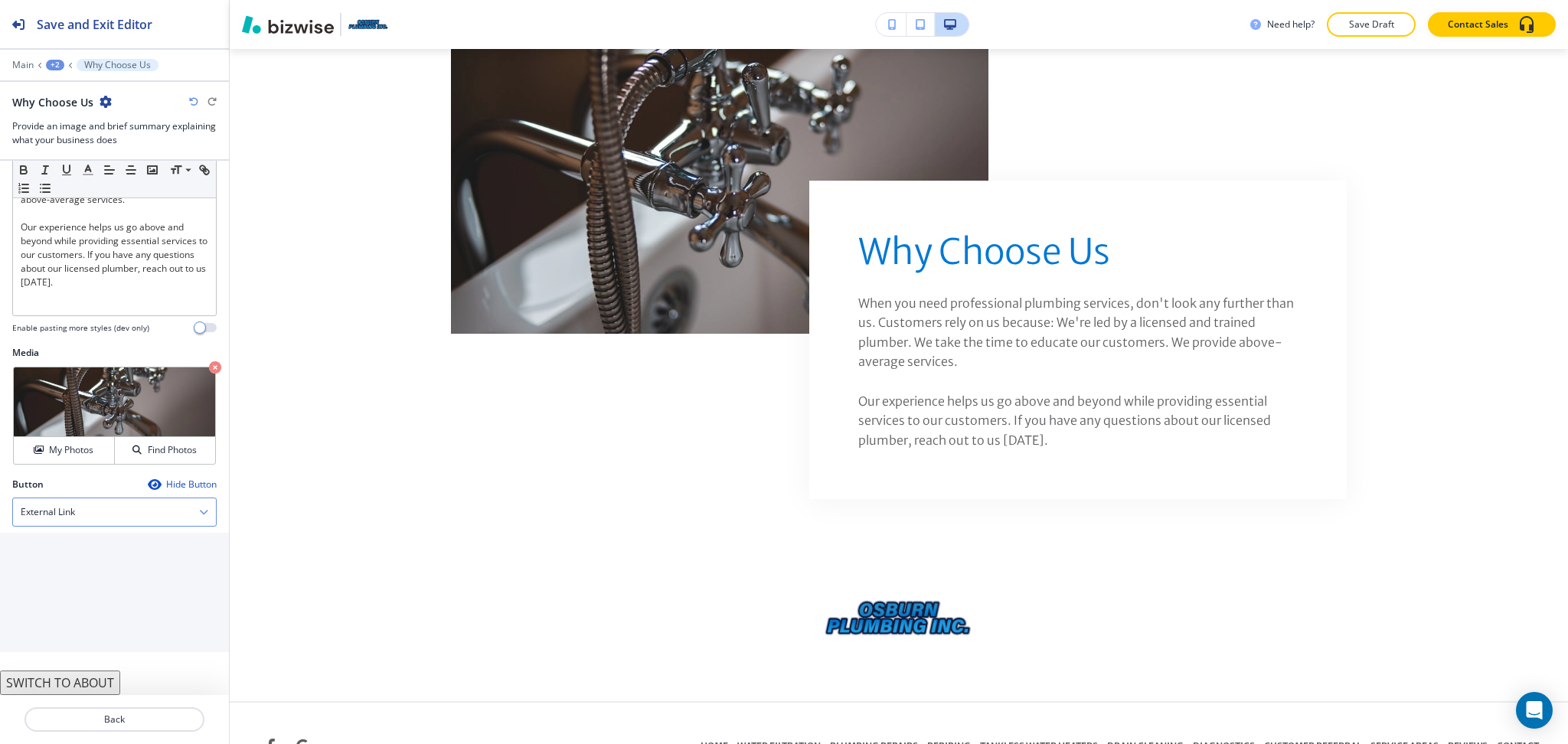
click at [80, 525] on div "External Link" at bounding box center [114, 513] width 203 height 28
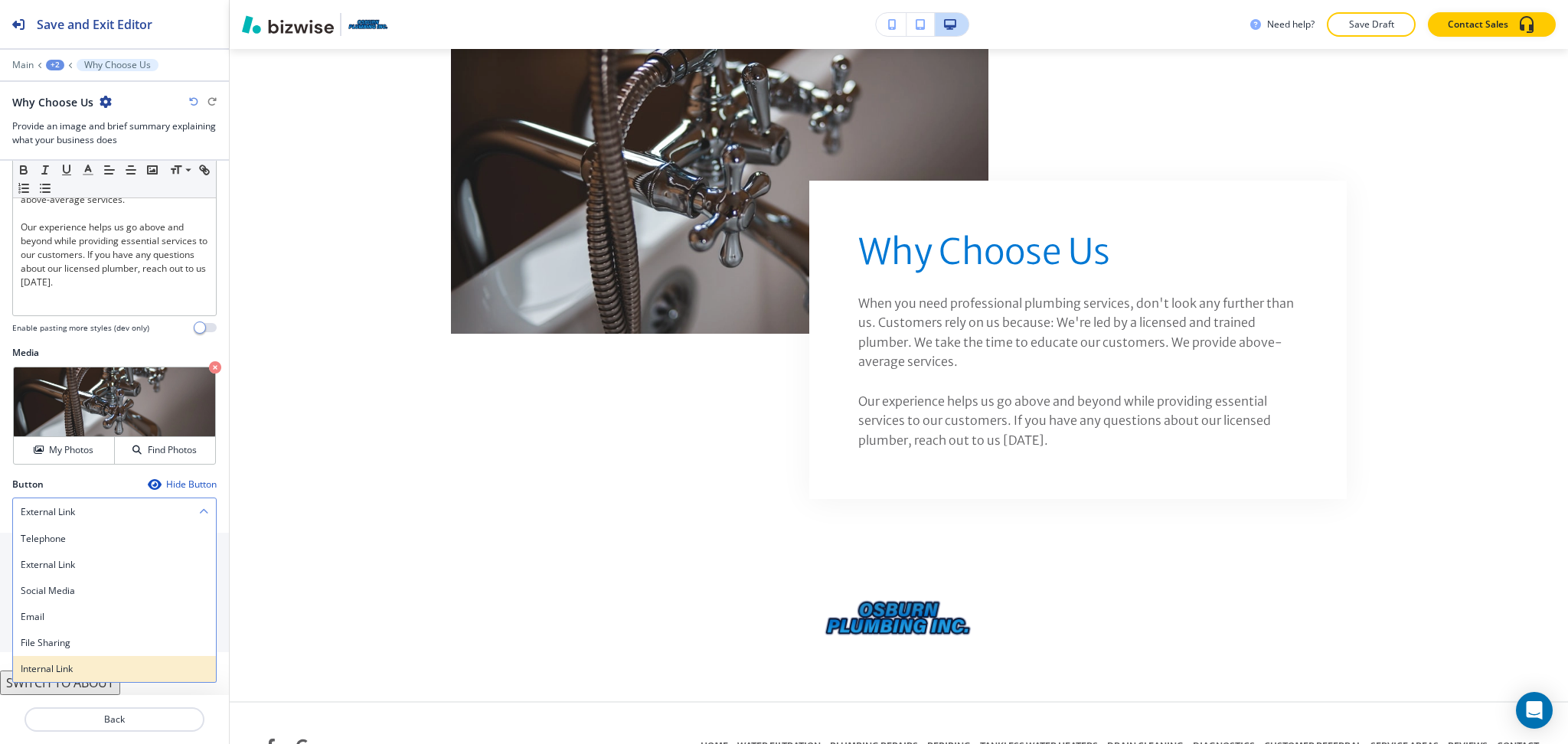
click at [65, 661] on div "Internal Link" at bounding box center [114, 669] width 203 height 26
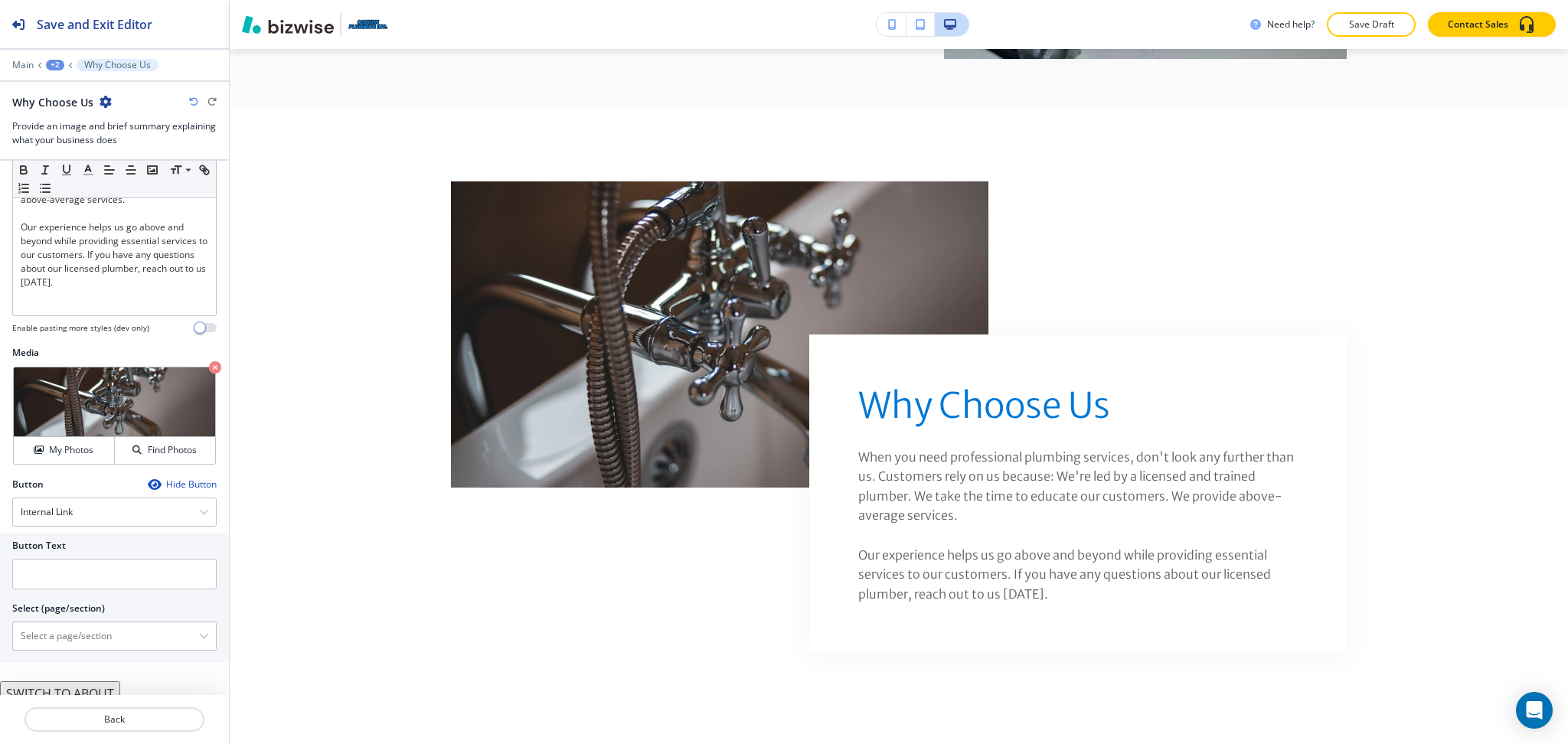
scroll to position [2851, 0]
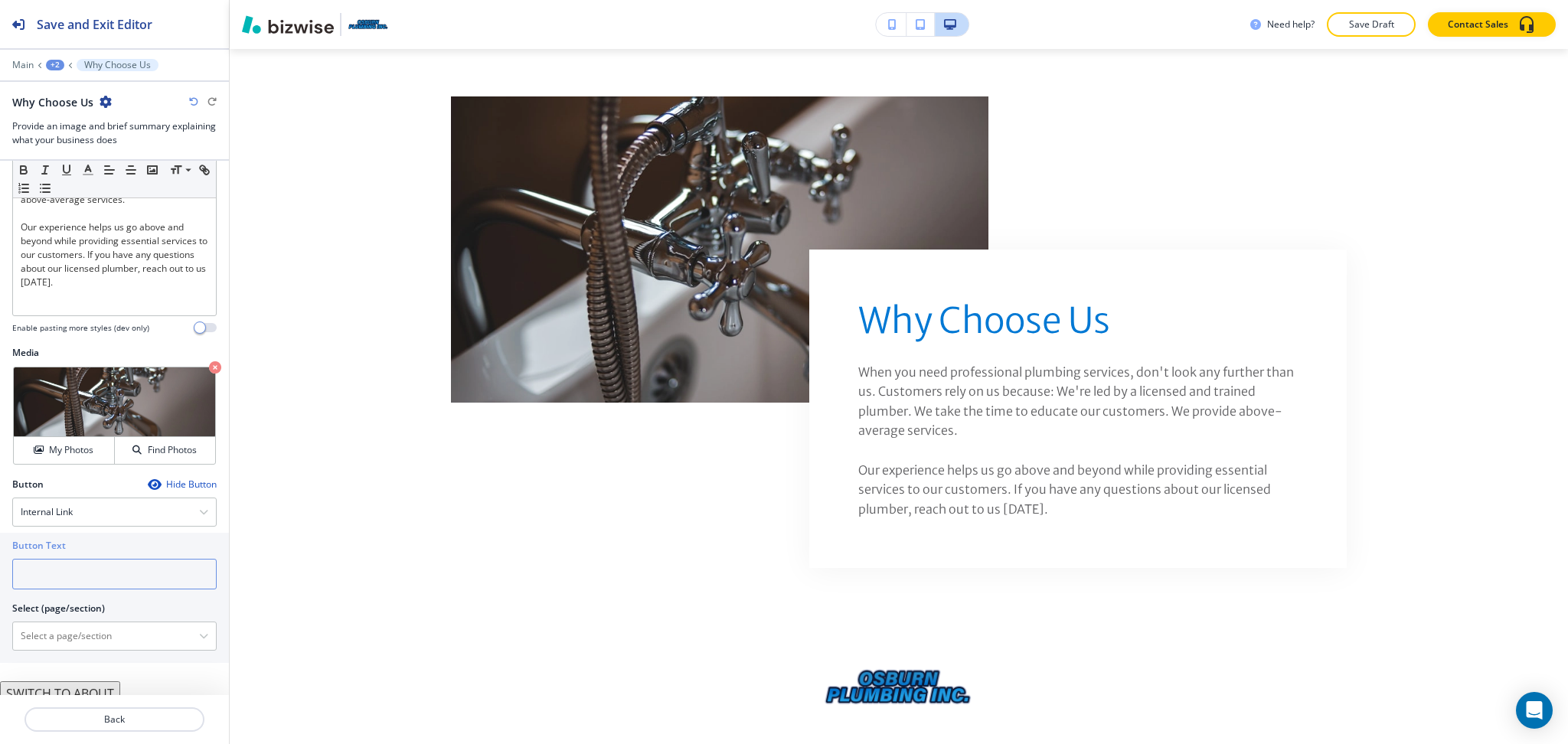
click at [88, 571] on input "text" at bounding box center [114, 574] width 204 height 31
type input "reach out"
click at [92, 629] on \(page\/section\) "Manual Input" at bounding box center [106, 637] width 186 height 26
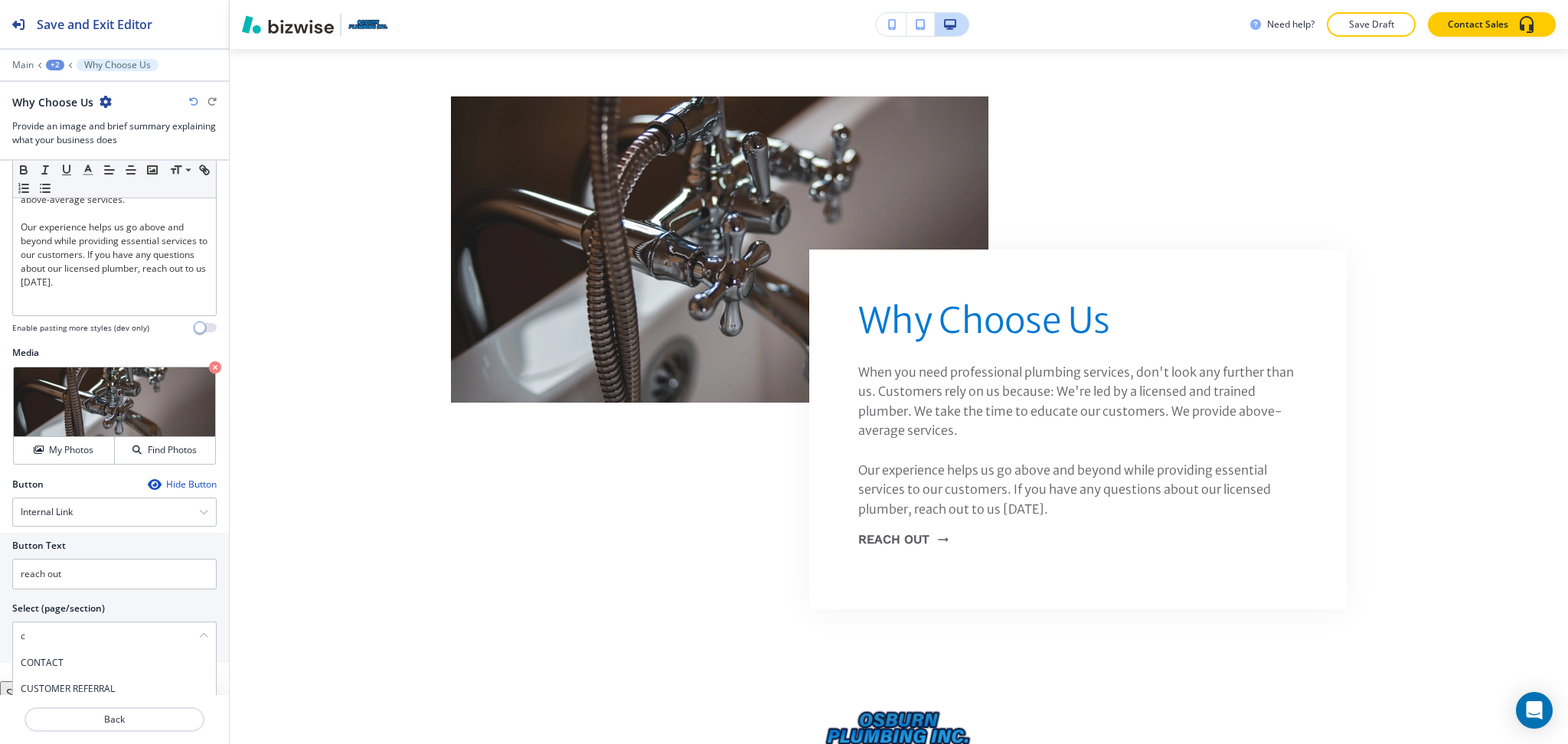
click at [84, 656] on h4 "CONTACT" at bounding box center [114, 663] width 188 height 14
type \(page\/section\) "CONTACT"
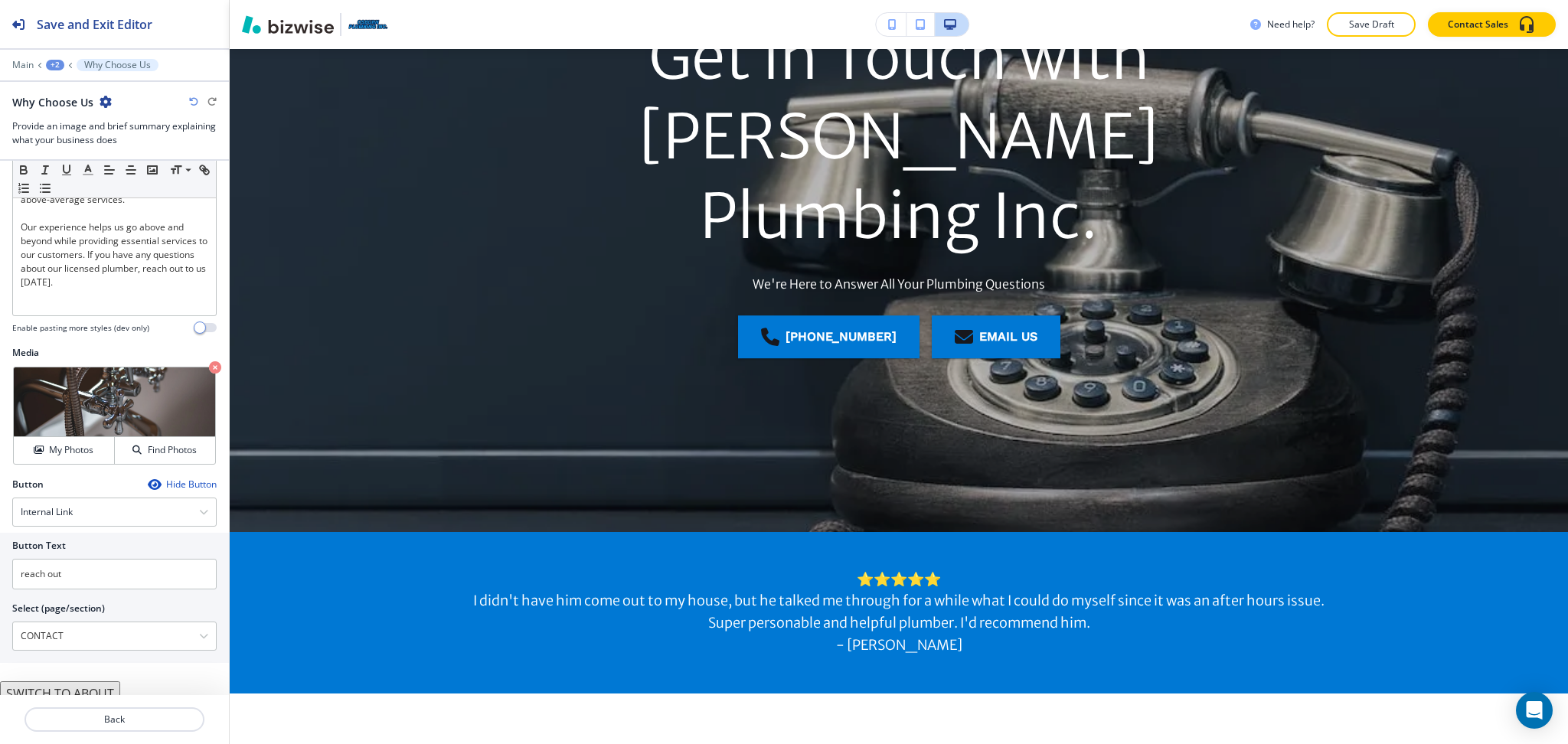
scroll to position [0, 0]
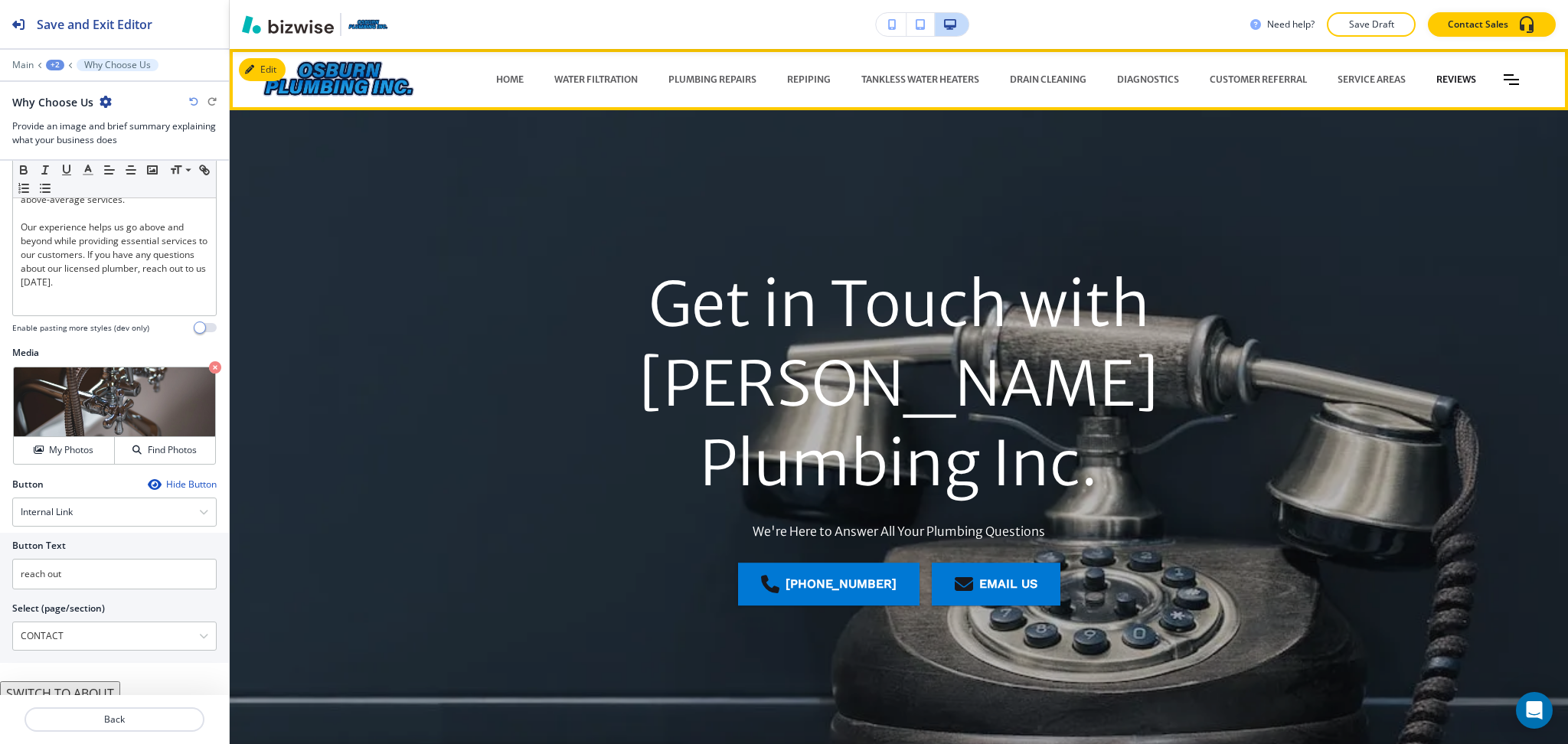
click at [1448, 78] on p "REVIEWS" at bounding box center [1456, 79] width 40 height 14
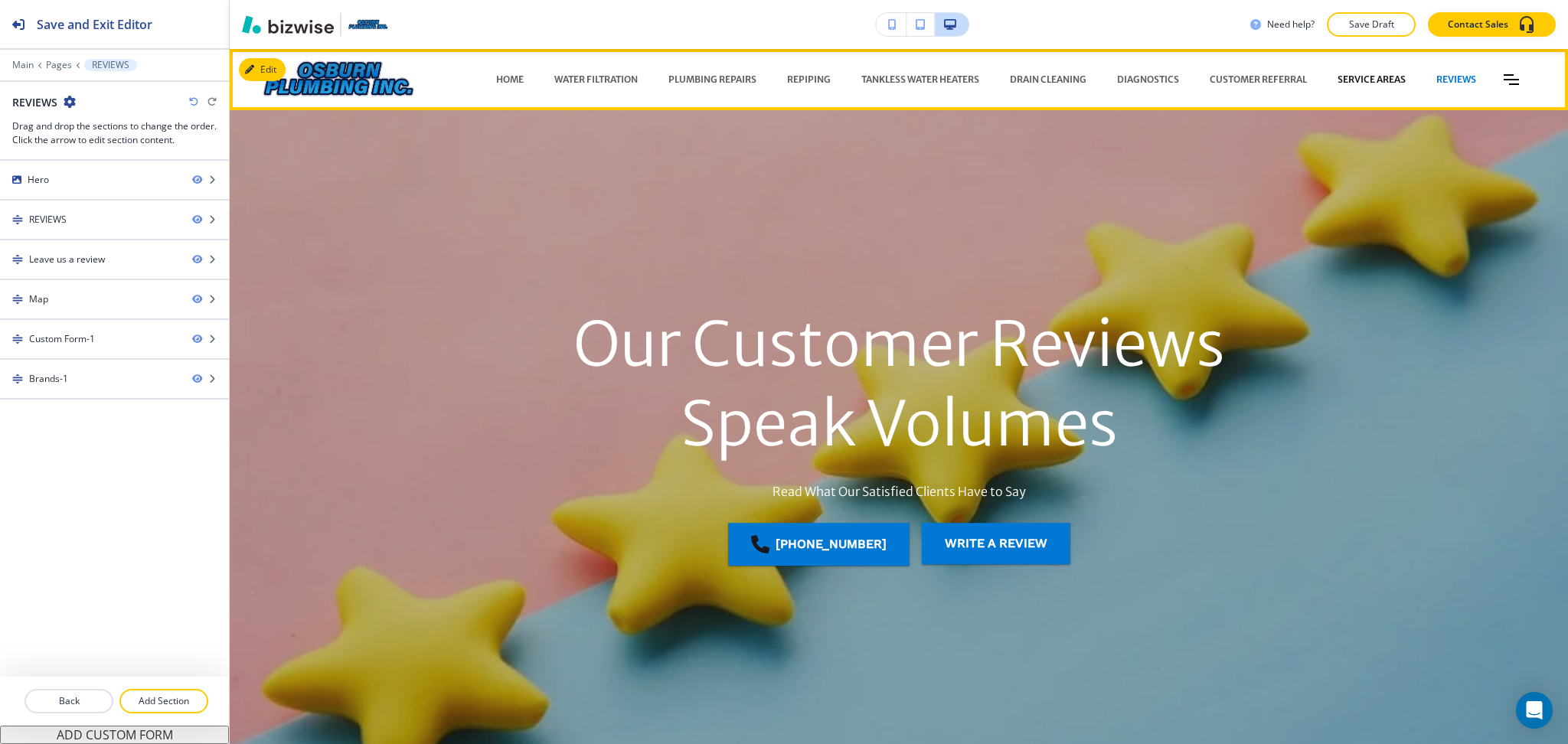
click at [1379, 73] on p "SERVICE AREAS" at bounding box center [1372, 79] width 68 height 14
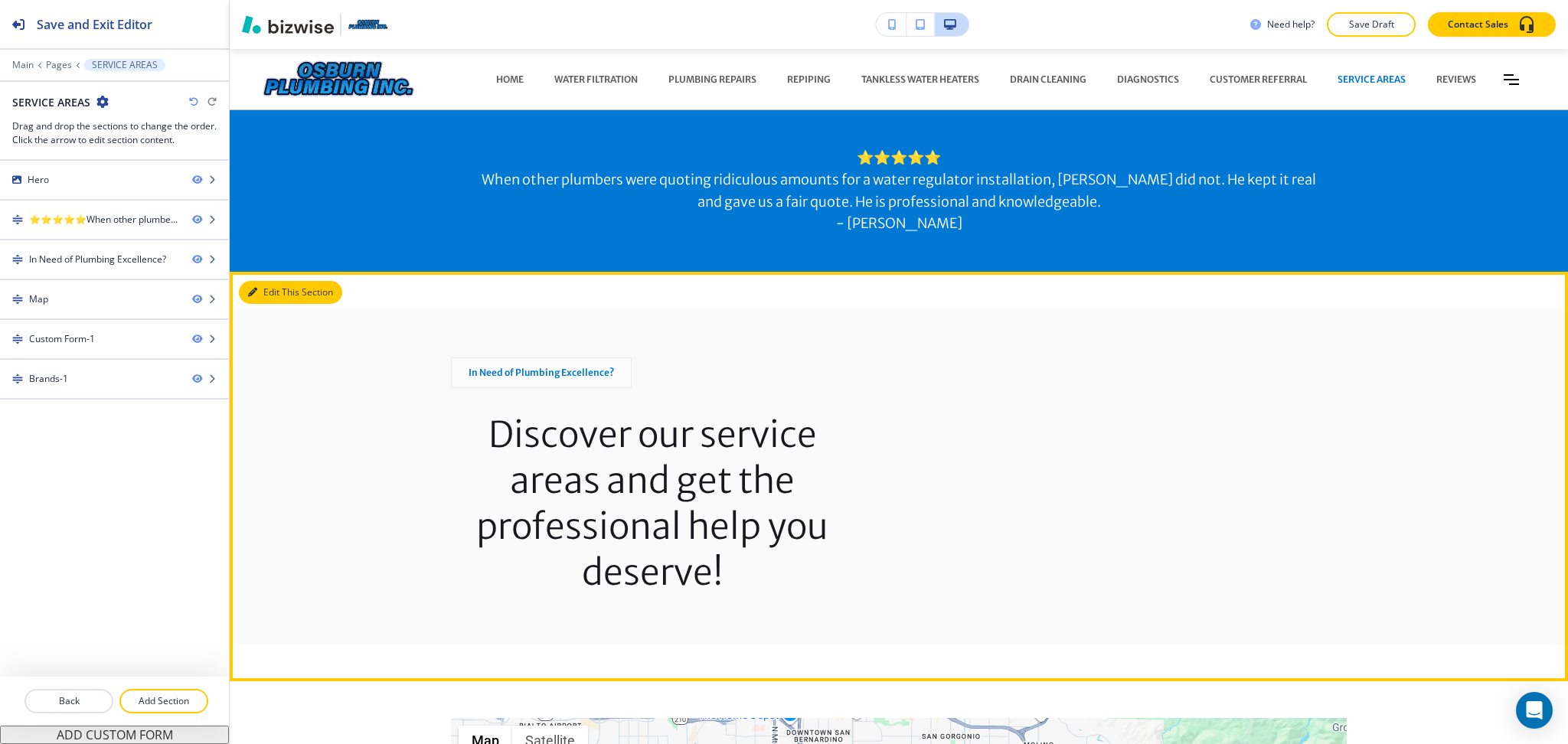
click at [256, 297] on button "Edit This Section" at bounding box center [291, 293] width 103 height 23
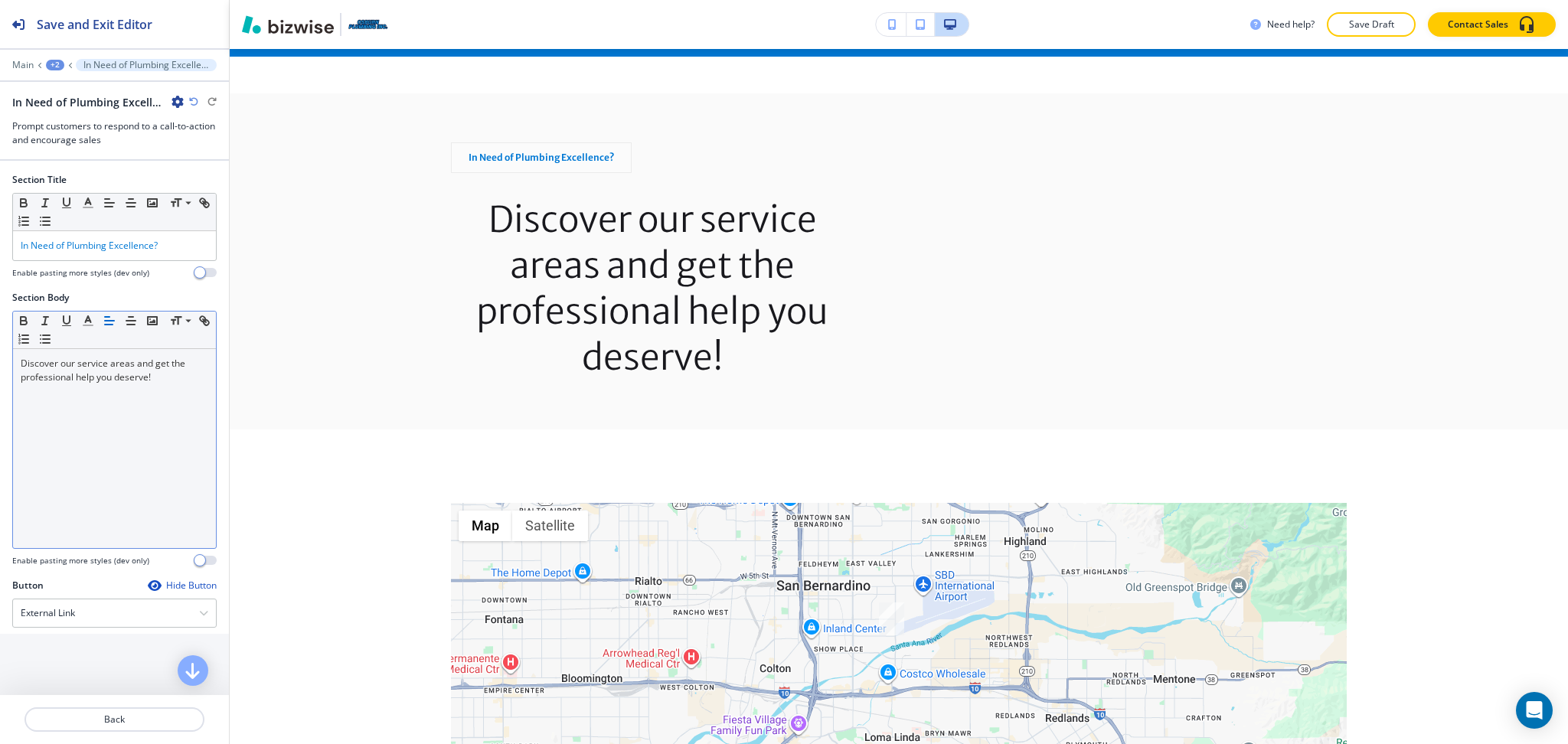
scroll to position [223, 0]
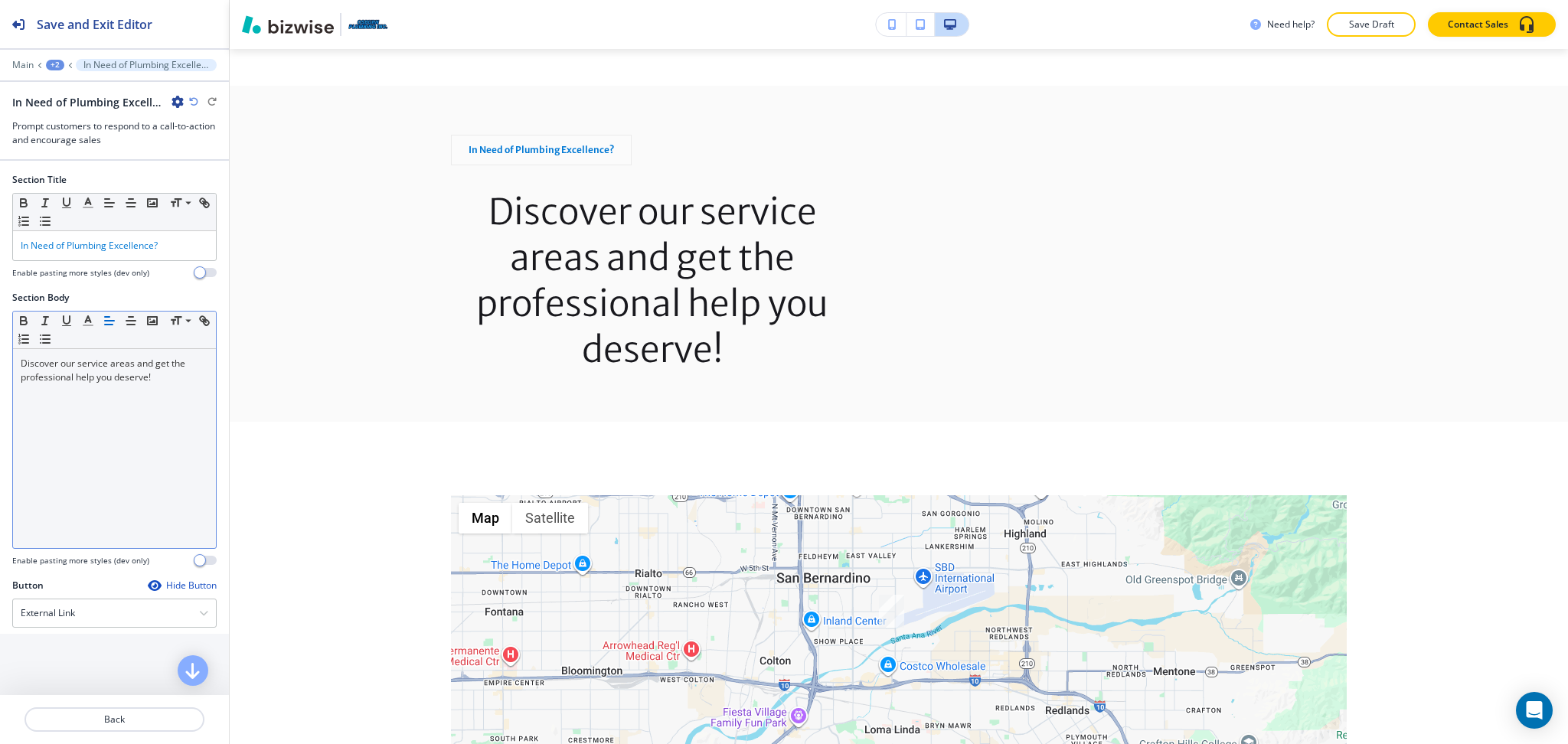
click at [92, 384] on div "Discover our service areas and get the professional help you deserve!" at bounding box center [114, 449] width 203 height 199
click at [109, 322] on icon "button" at bounding box center [109, 320] width 14 height 14
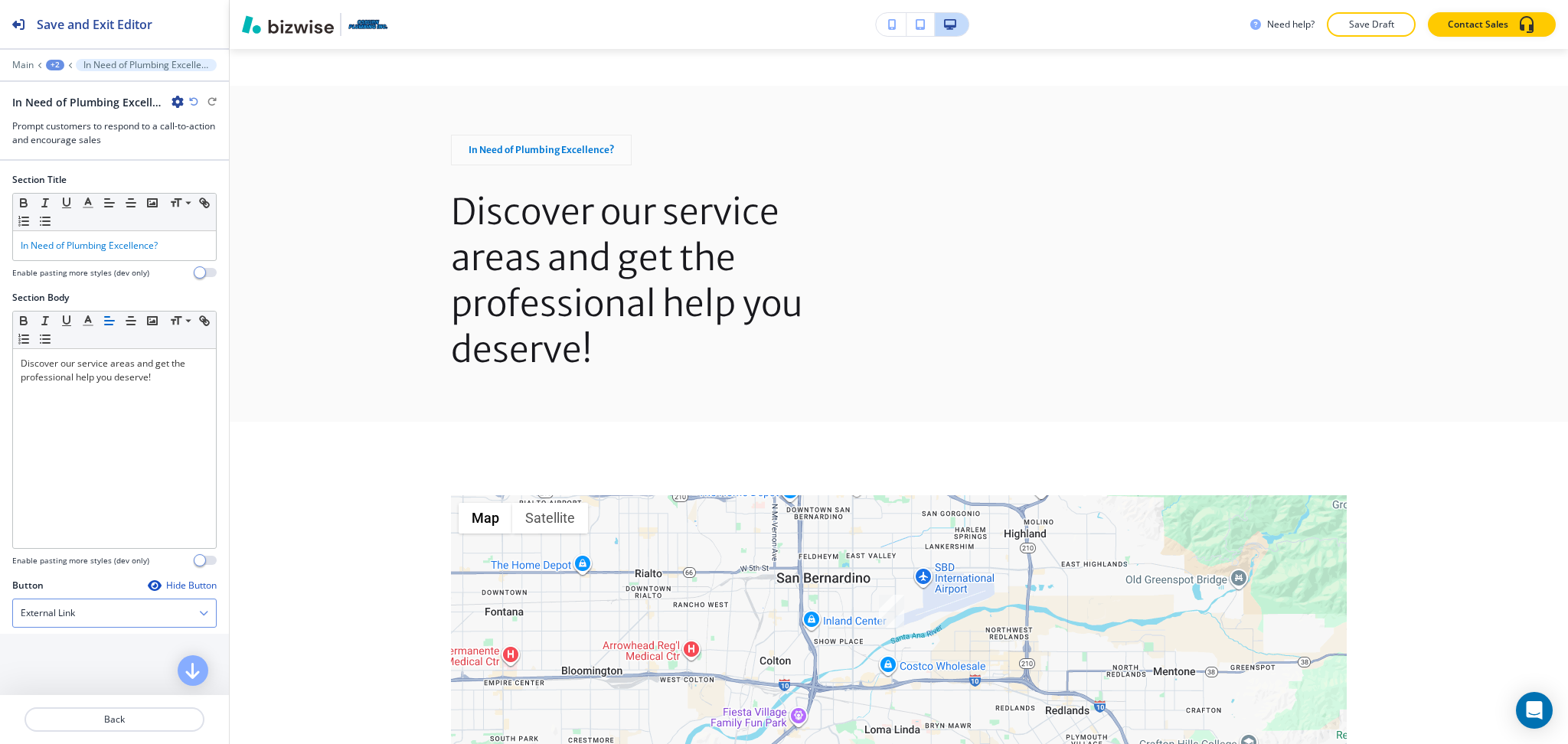
click at [120, 611] on div "External Link" at bounding box center [114, 614] width 203 height 28
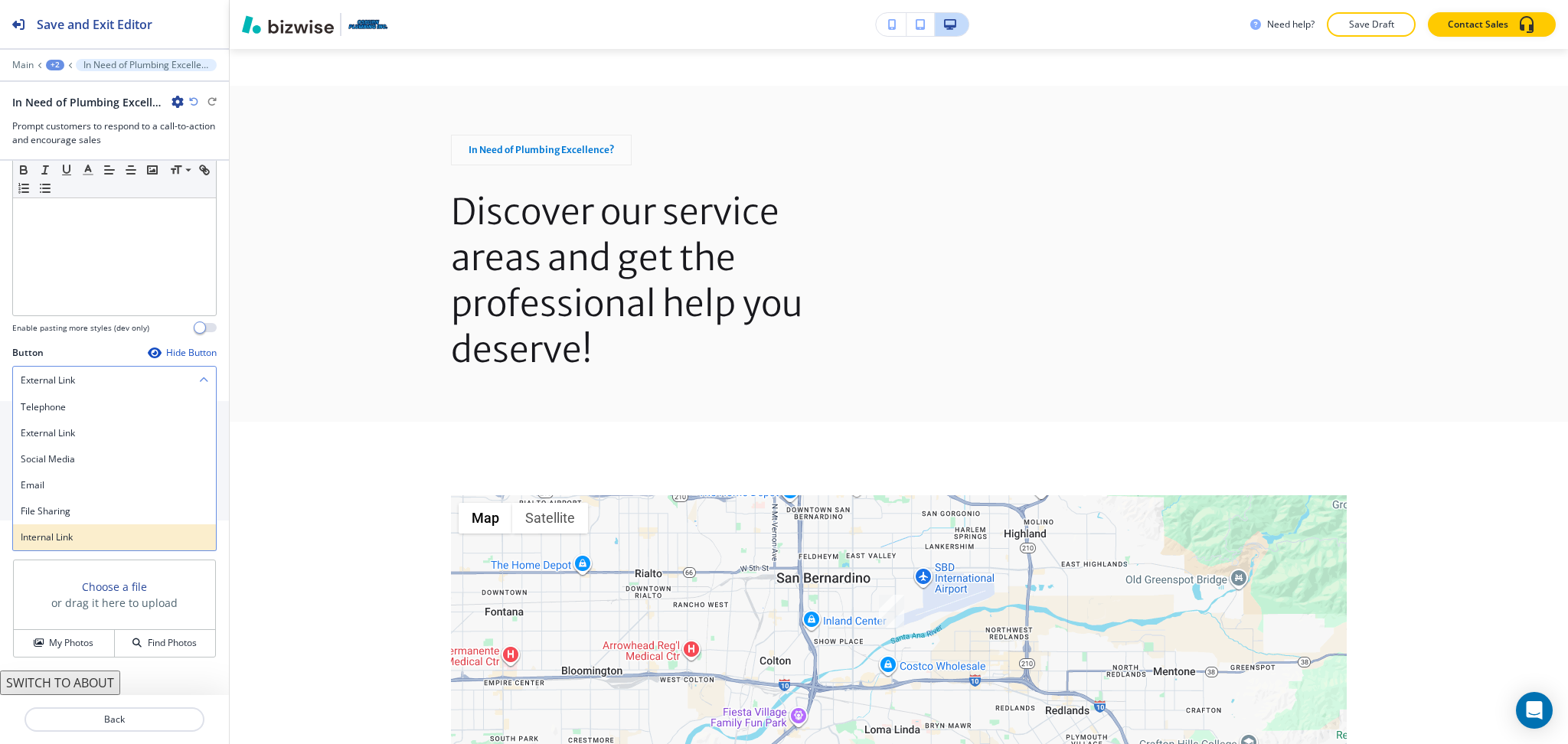
click at [70, 529] on div "Internal Link" at bounding box center [114, 538] width 203 height 26
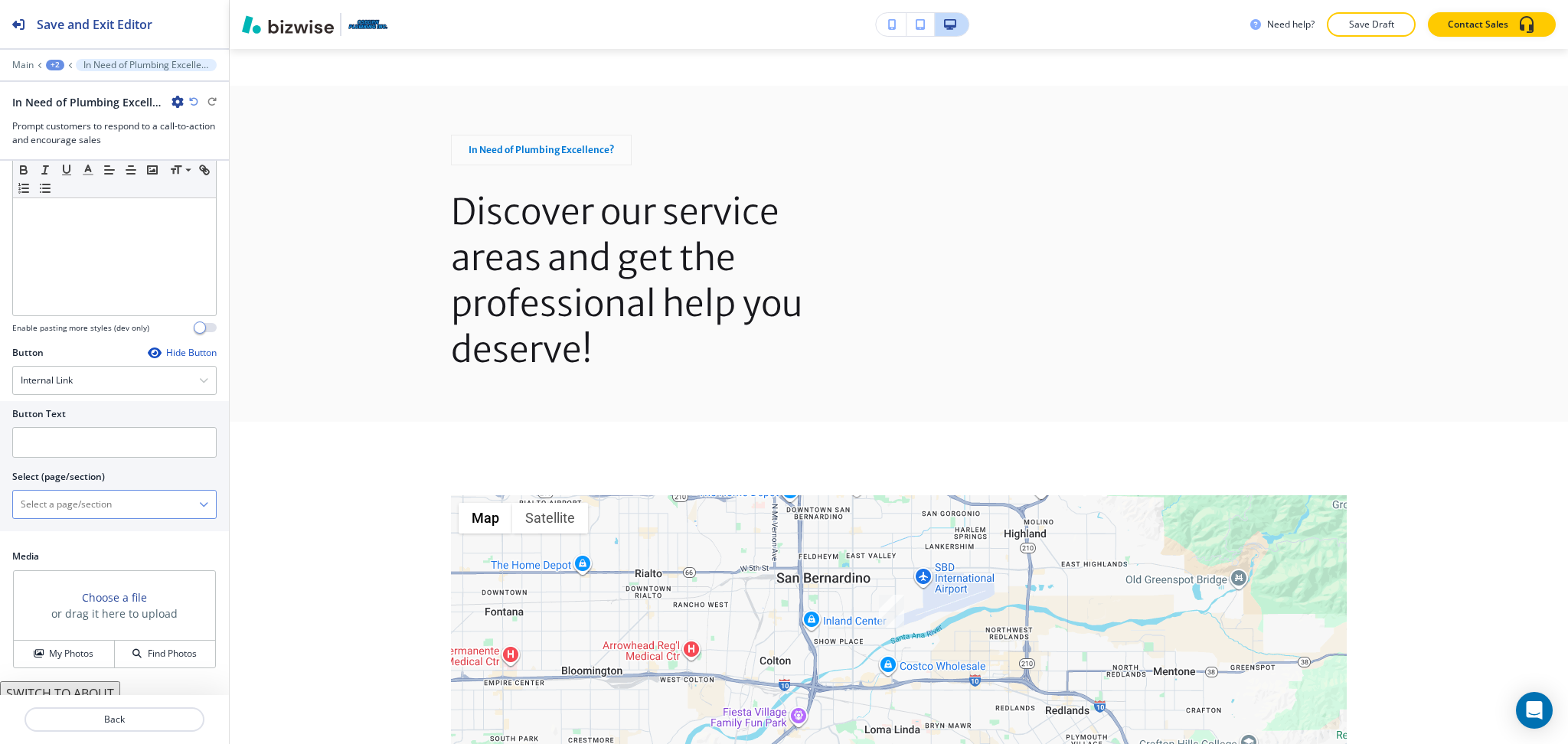
click at [72, 506] on \(page\/section\) "Manual Input" at bounding box center [106, 505] width 186 height 26
drag, startPoint x: 10, startPoint y: 506, endPoint x: 0, endPoint y: 506, distance: 10.0
click at [0, 506] on div "Button Text Select (page/section) CONTACT US CONTACT CONTACT | Hero CONTACT | M…" at bounding box center [114, 465] width 229 height 130
drag, startPoint x: 52, startPoint y: 543, endPoint x: 52, endPoint y: 504, distance: 39.0
click at [53, 543] on div "CONTACT" at bounding box center [114, 532] width 203 height 26
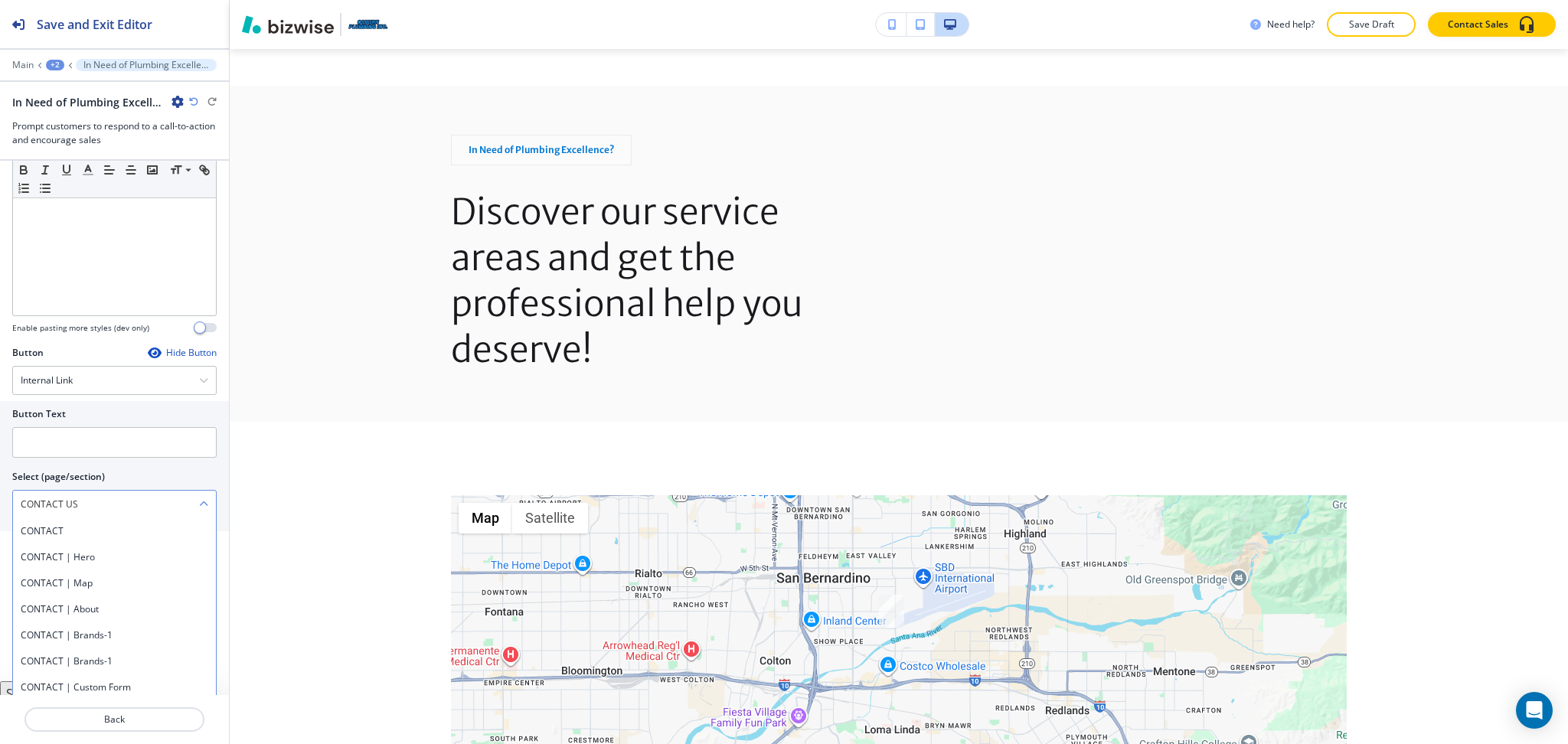
type \(page\/section\) "CONTACT"
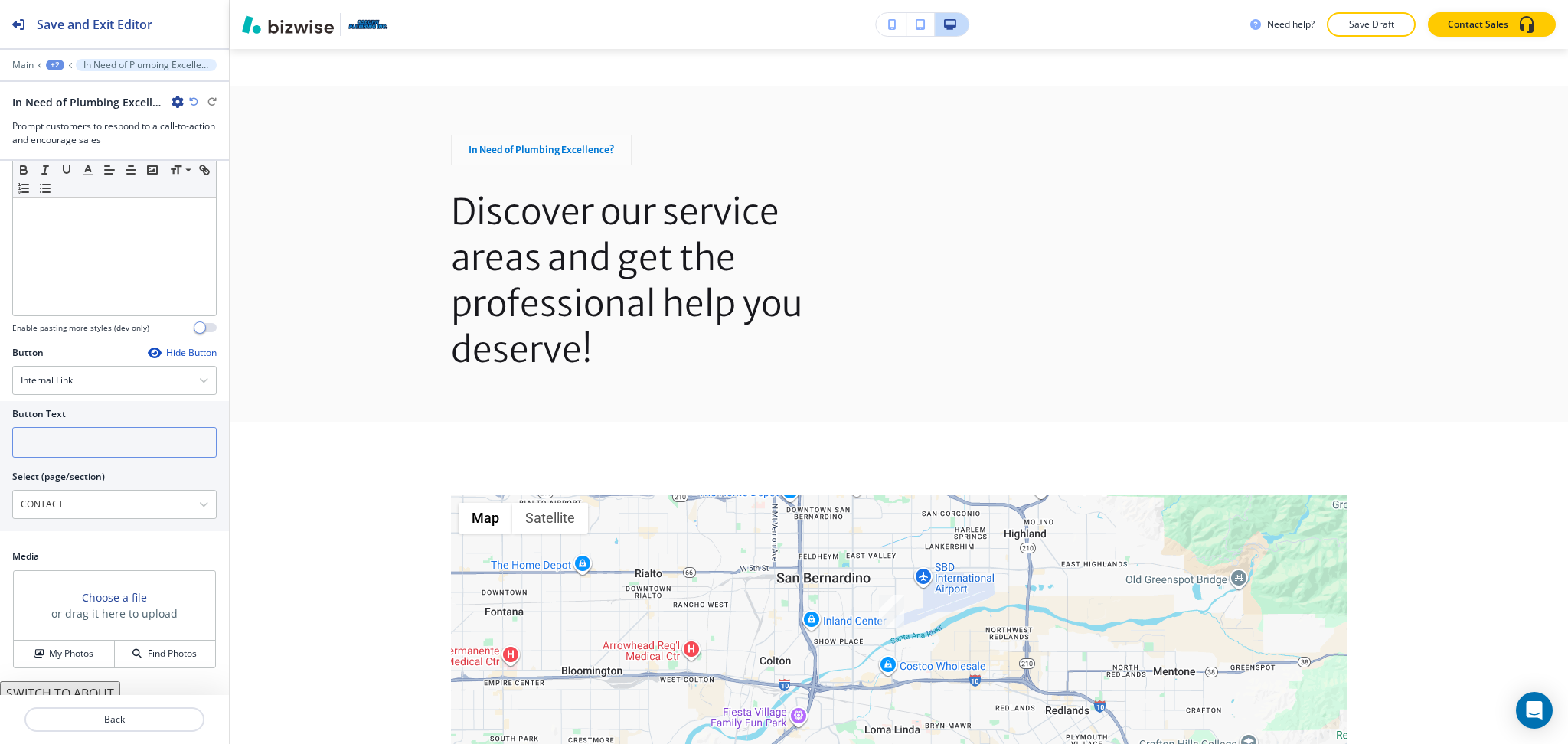
click at [51, 457] on input "text" at bounding box center [114, 442] width 204 height 31
paste input "CONTACT US"
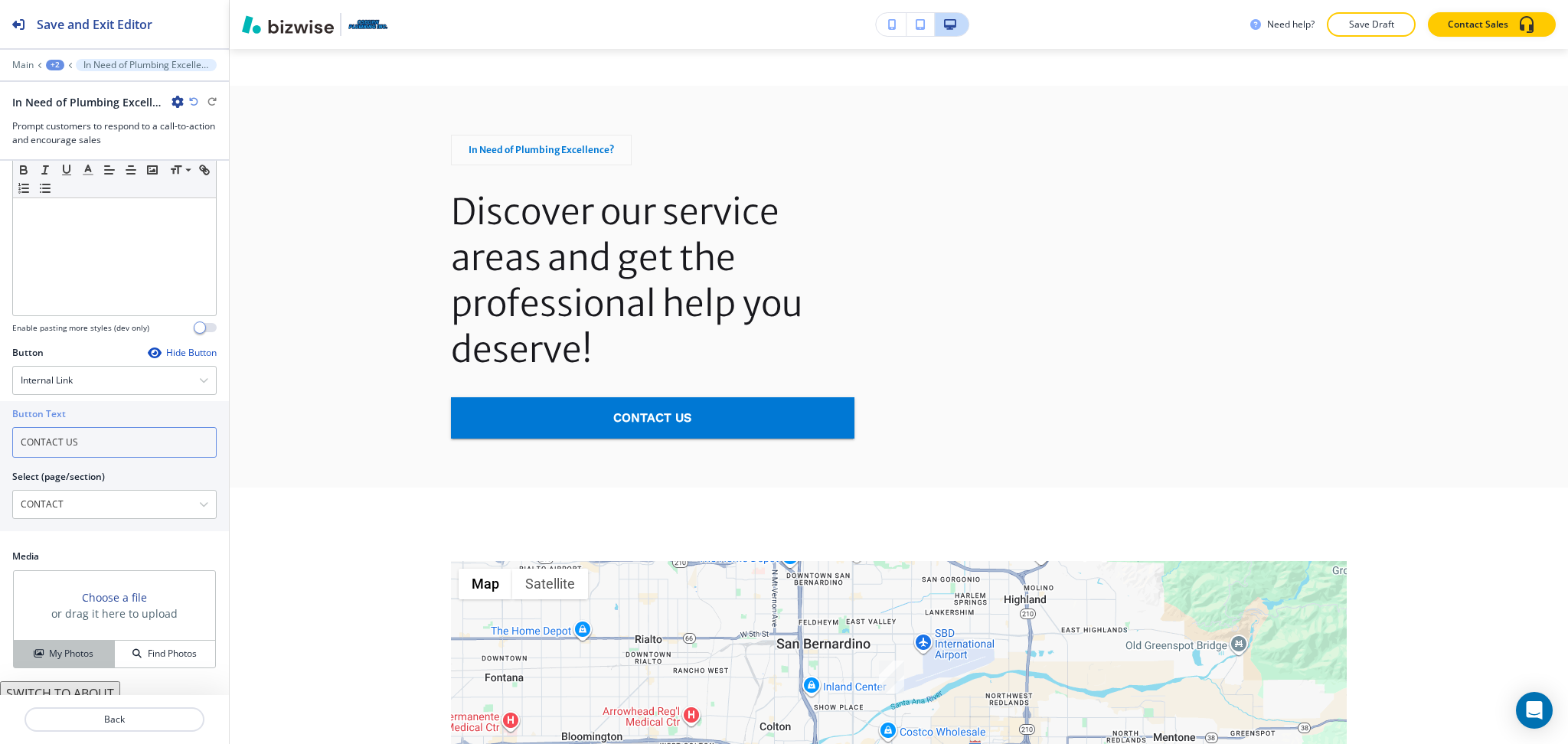
type input "CONTACT US"
click at [83, 651] on h4 "My Photos" at bounding box center [71, 654] width 45 height 14
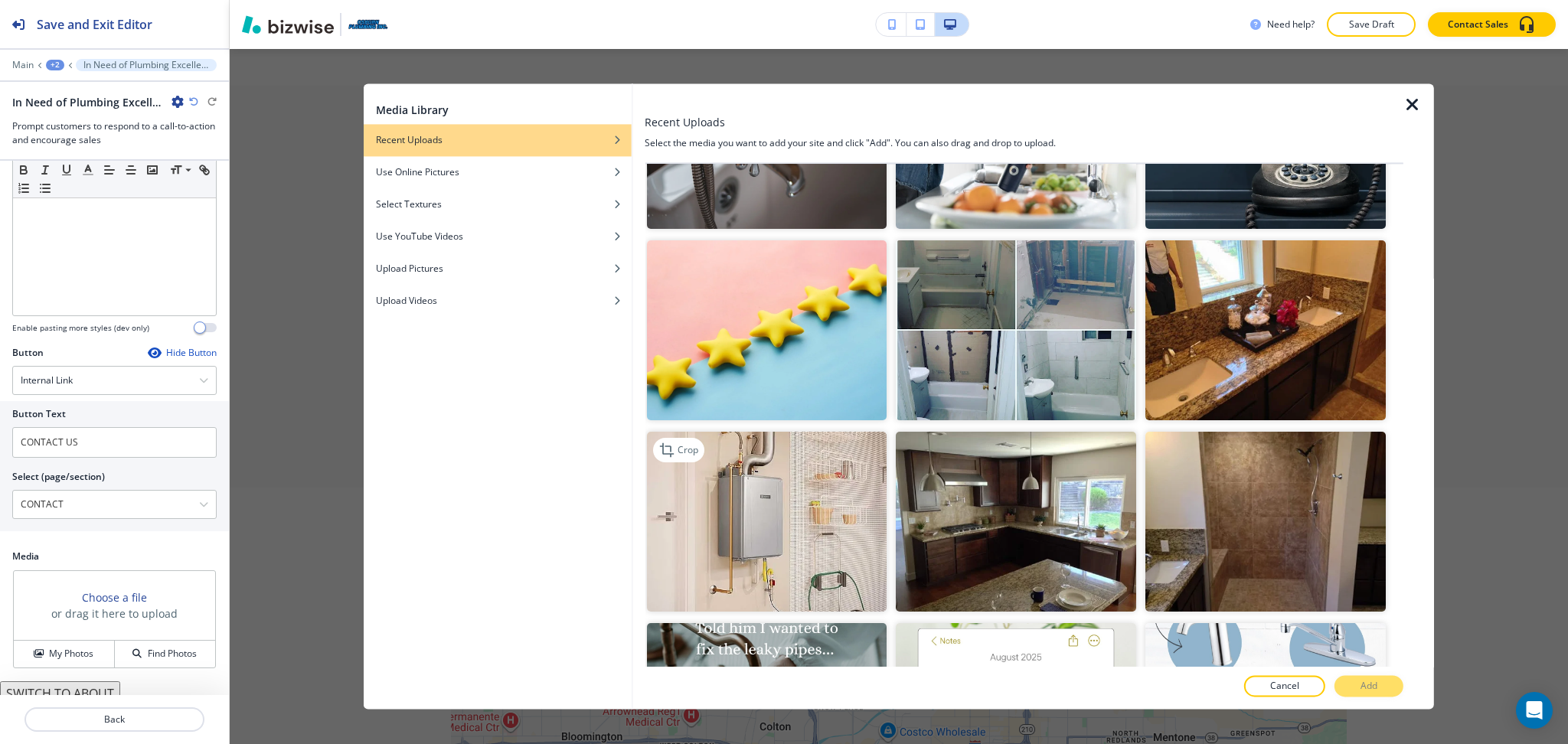
scroll to position [510, 0]
click at [819, 541] on img "button" at bounding box center [766, 521] width 240 height 180
click at [1363, 685] on p "Add" at bounding box center [1368, 687] width 17 height 14
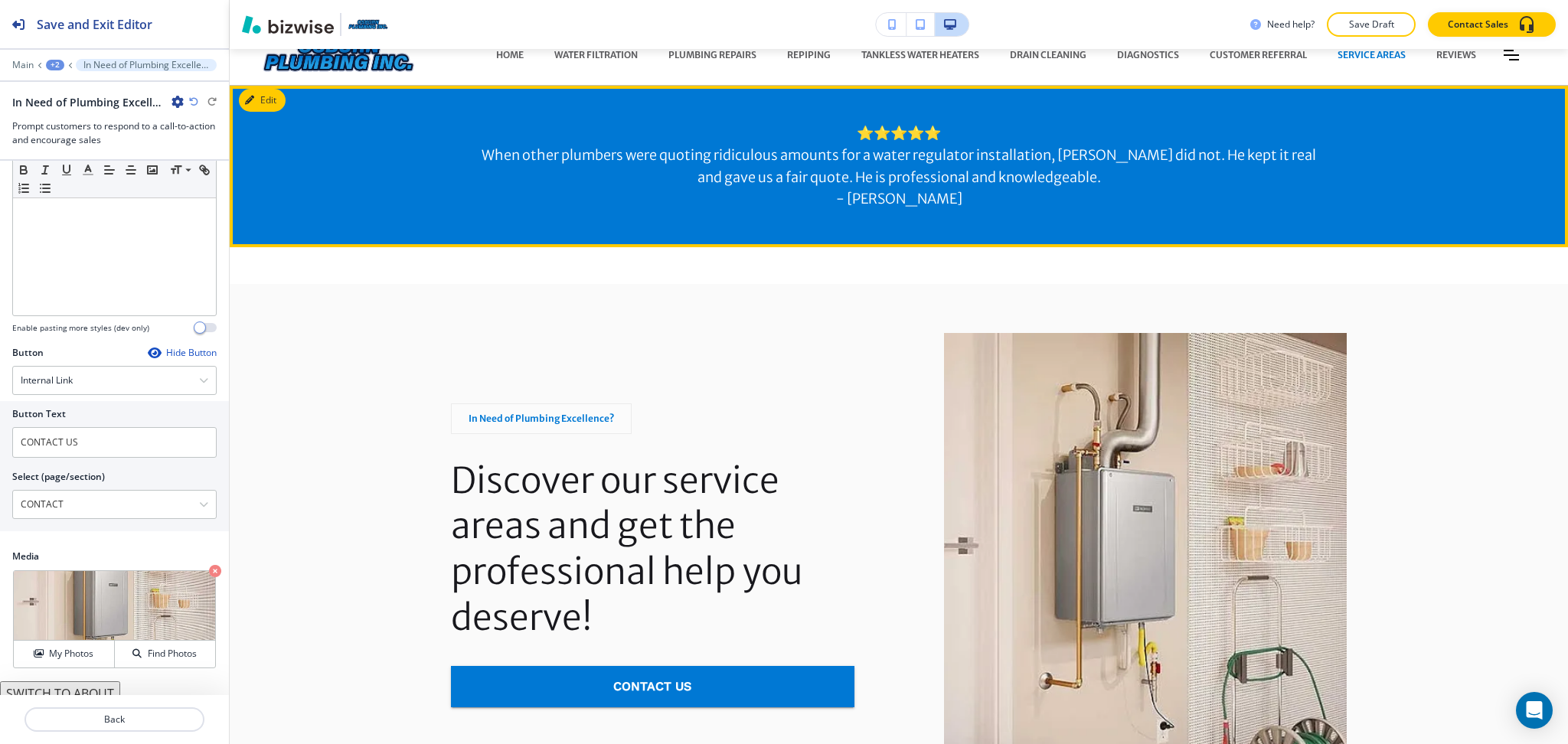
scroll to position [0, 0]
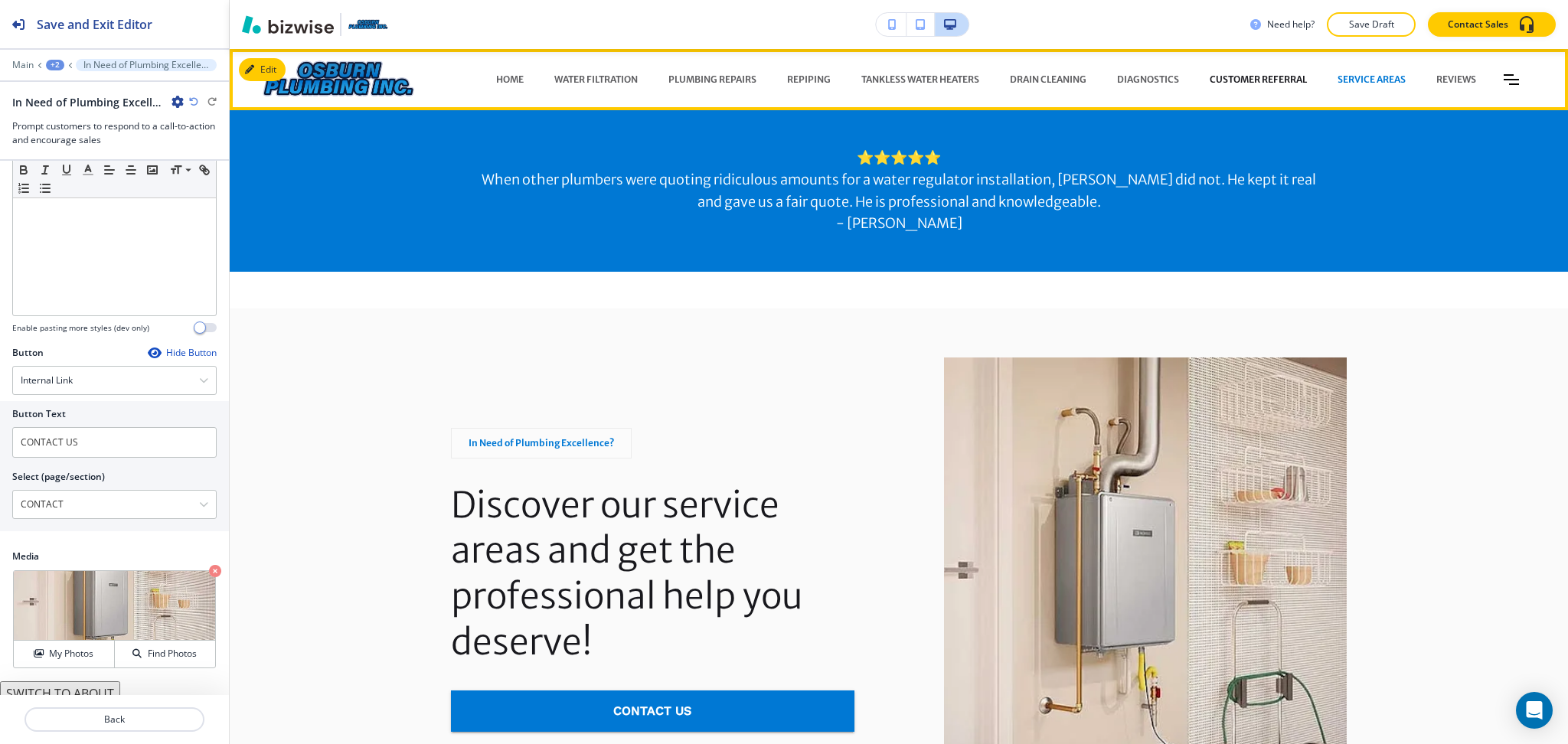
click at [1231, 72] on p "CUSTOMER REFERRAL" at bounding box center [1257, 79] width 97 height 14
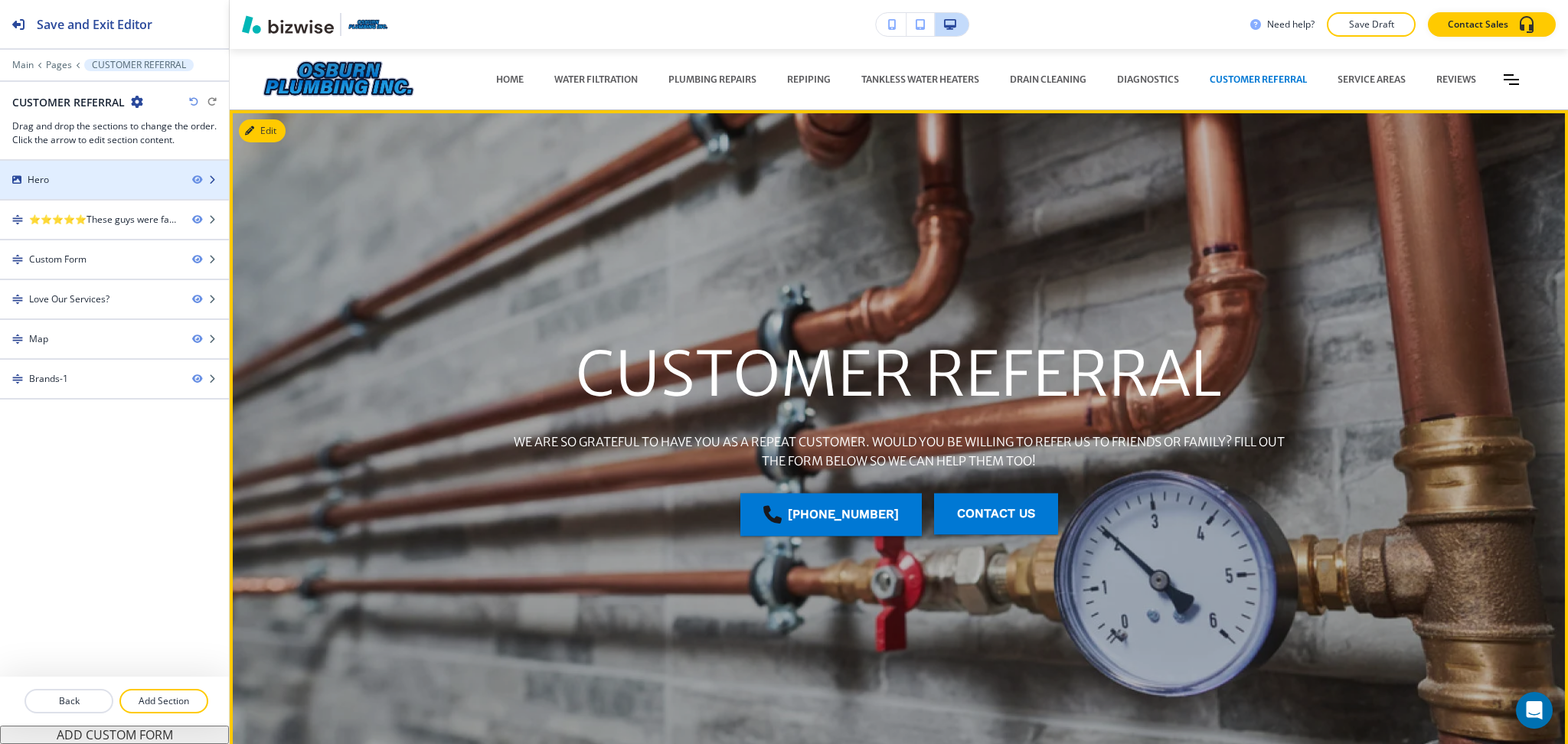
click at [104, 191] on div at bounding box center [114, 193] width 229 height 12
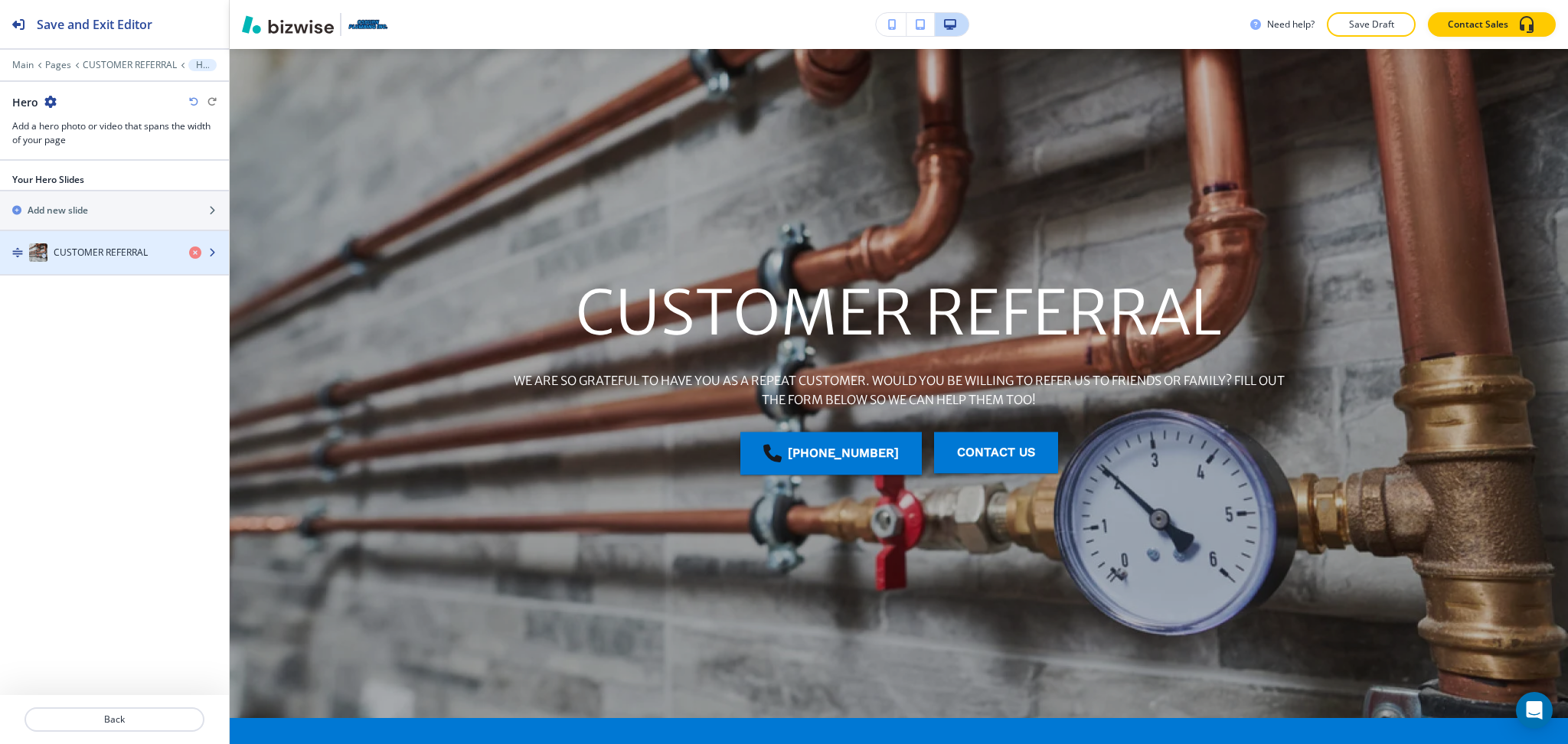
click at [75, 248] on h4 "CUSTOMER REFERRAL" at bounding box center [100, 252] width 94 height 14
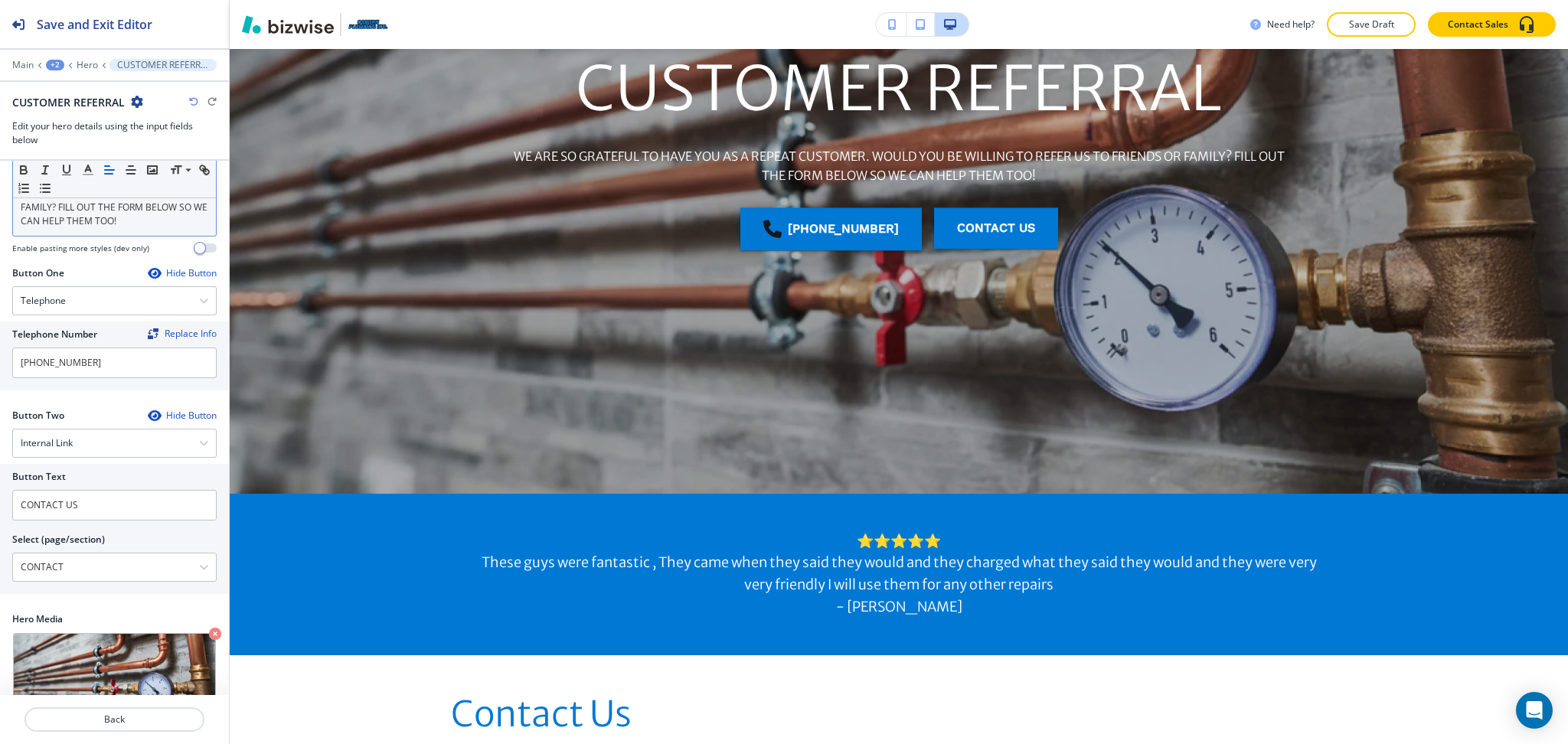
scroll to position [246, 0]
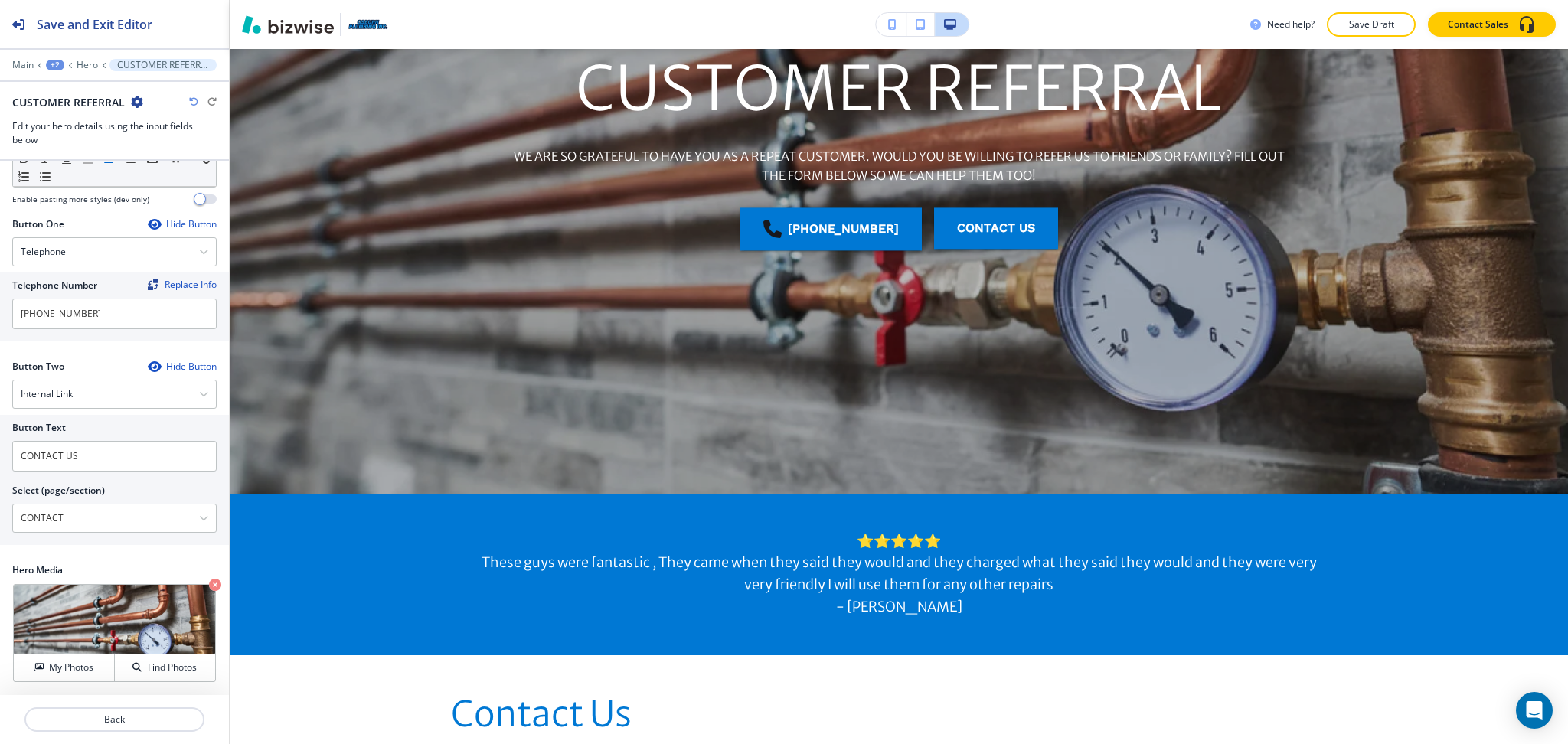
click at [136, 100] on icon "button" at bounding box center [137, 102] width 12 height 12
click at [150, 152] on p "Duplicate CUSTOMER REFERRAL" at bounding box center [178, 155] width 78 height 14
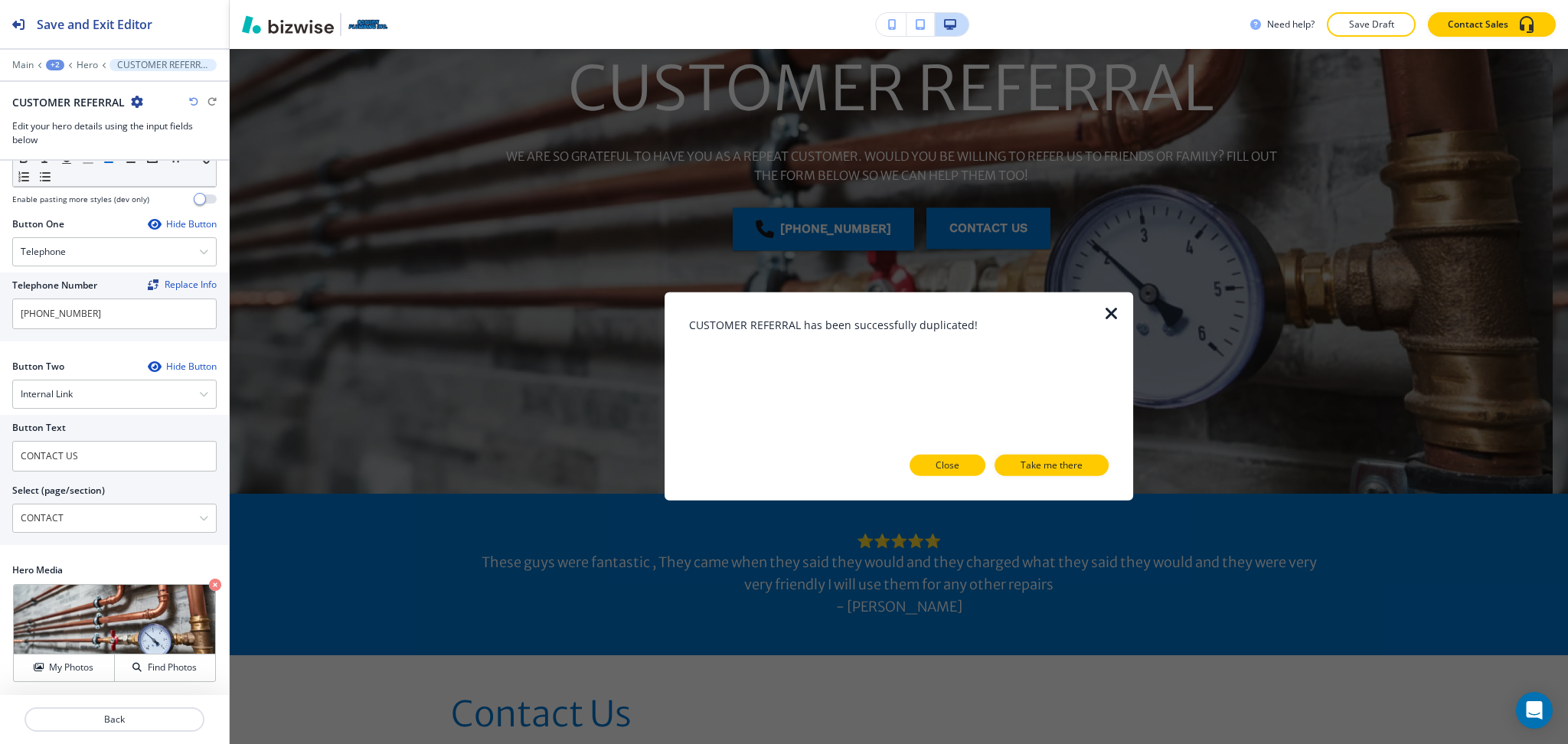
click at [957, 469] on p "Close" at bounding box center [946, 465] width 24 height 14
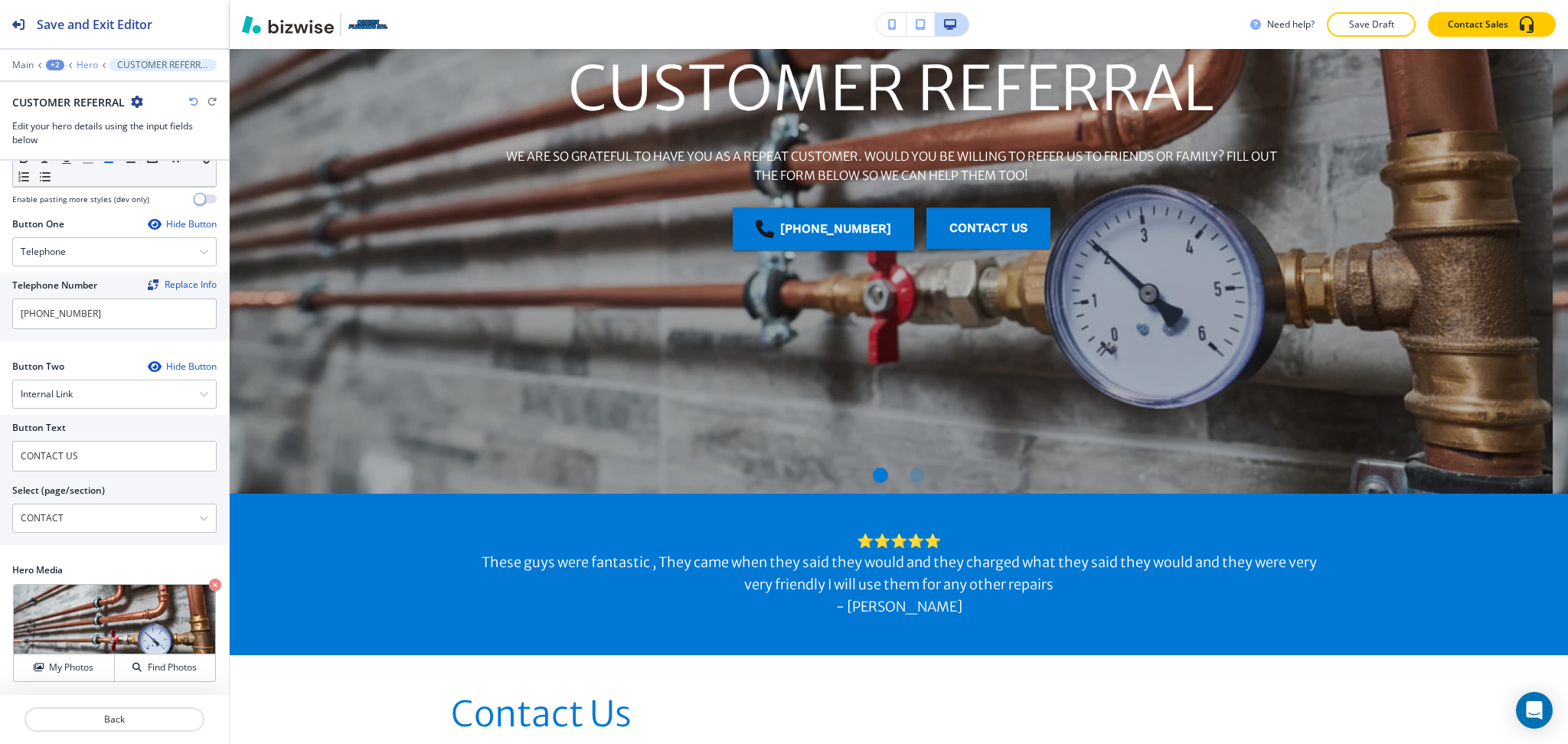
click at [84, 65] on p "Hero" at bounding box center [87, 65] width 22 height 10
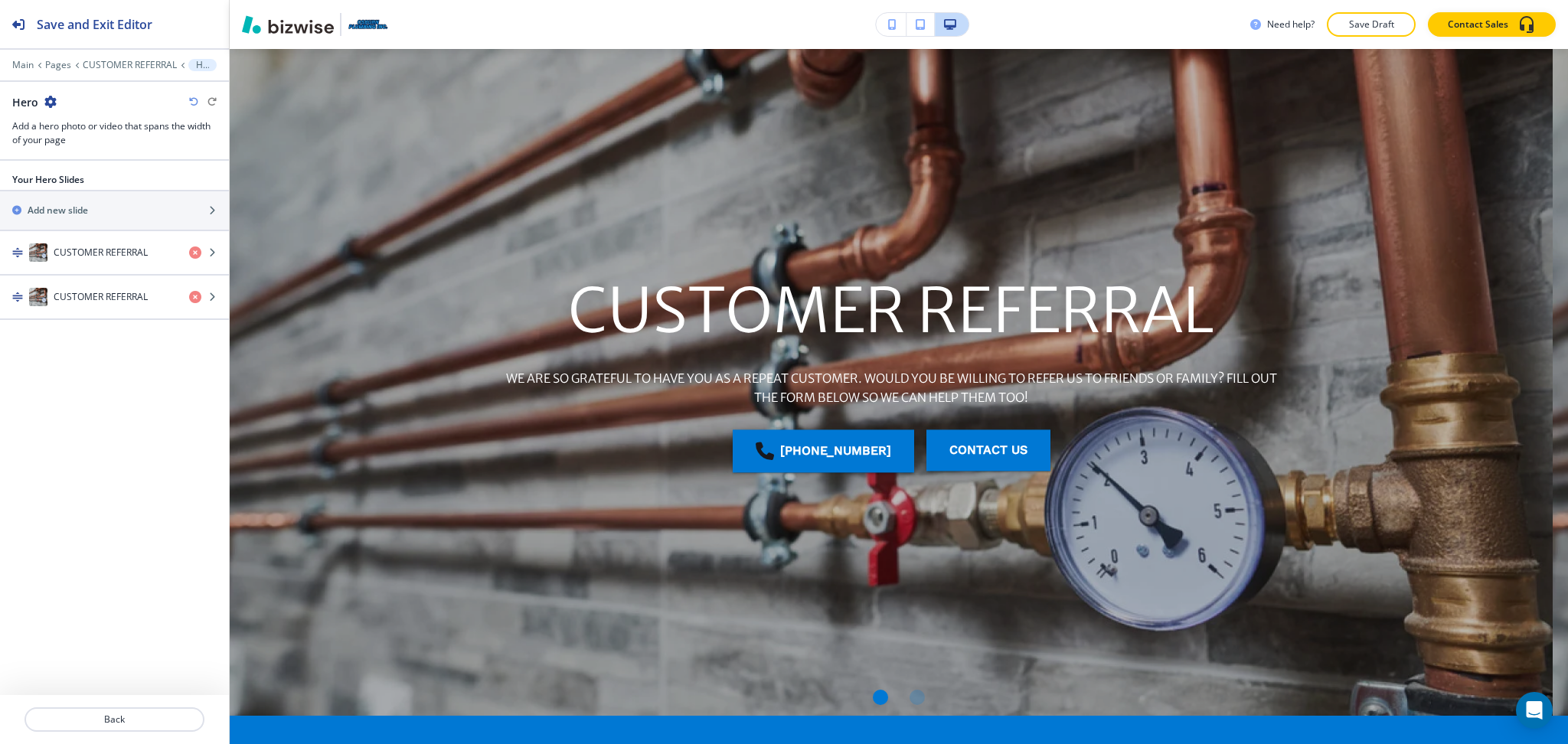
scroll to position [61, 0]
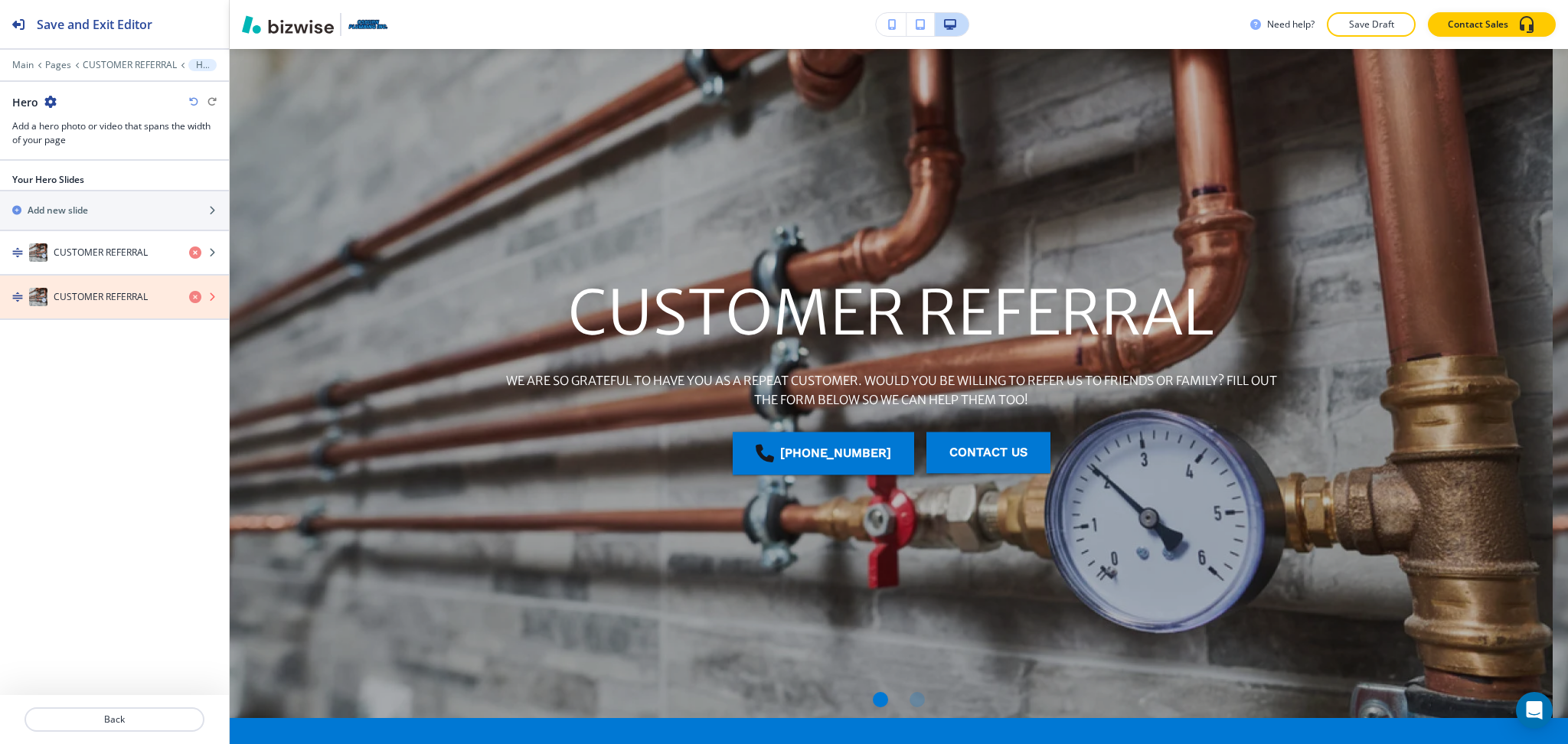
click at [196, 300] on icon "button" at bounding box center [196, 297] width 12 height 12
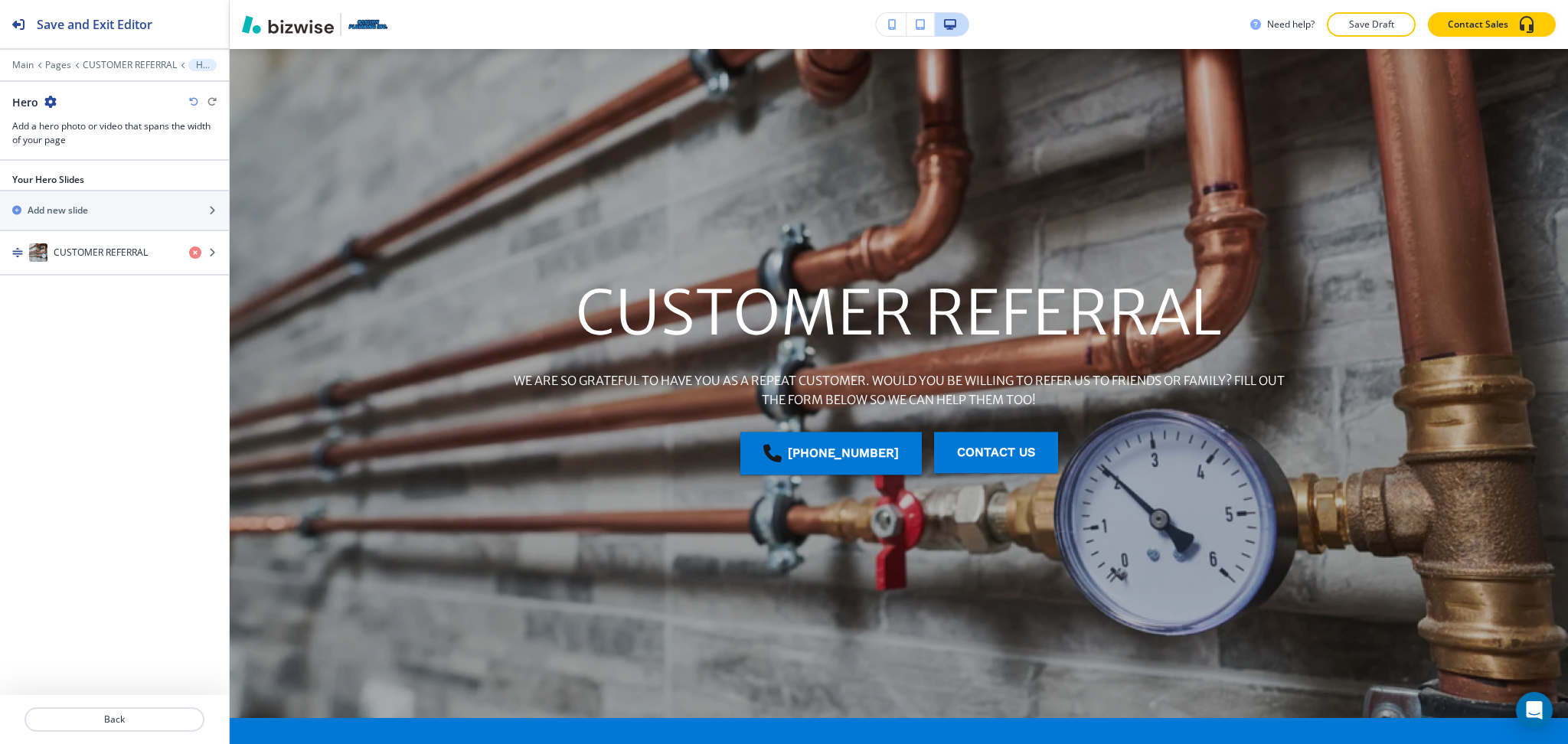
click at [52, 97] on icon "button" at bounding box center [51, 102] width 12 height 12
click at [86, 152] on p "Duplicate Section" at bounding box center [93, 155] width 78 height 14
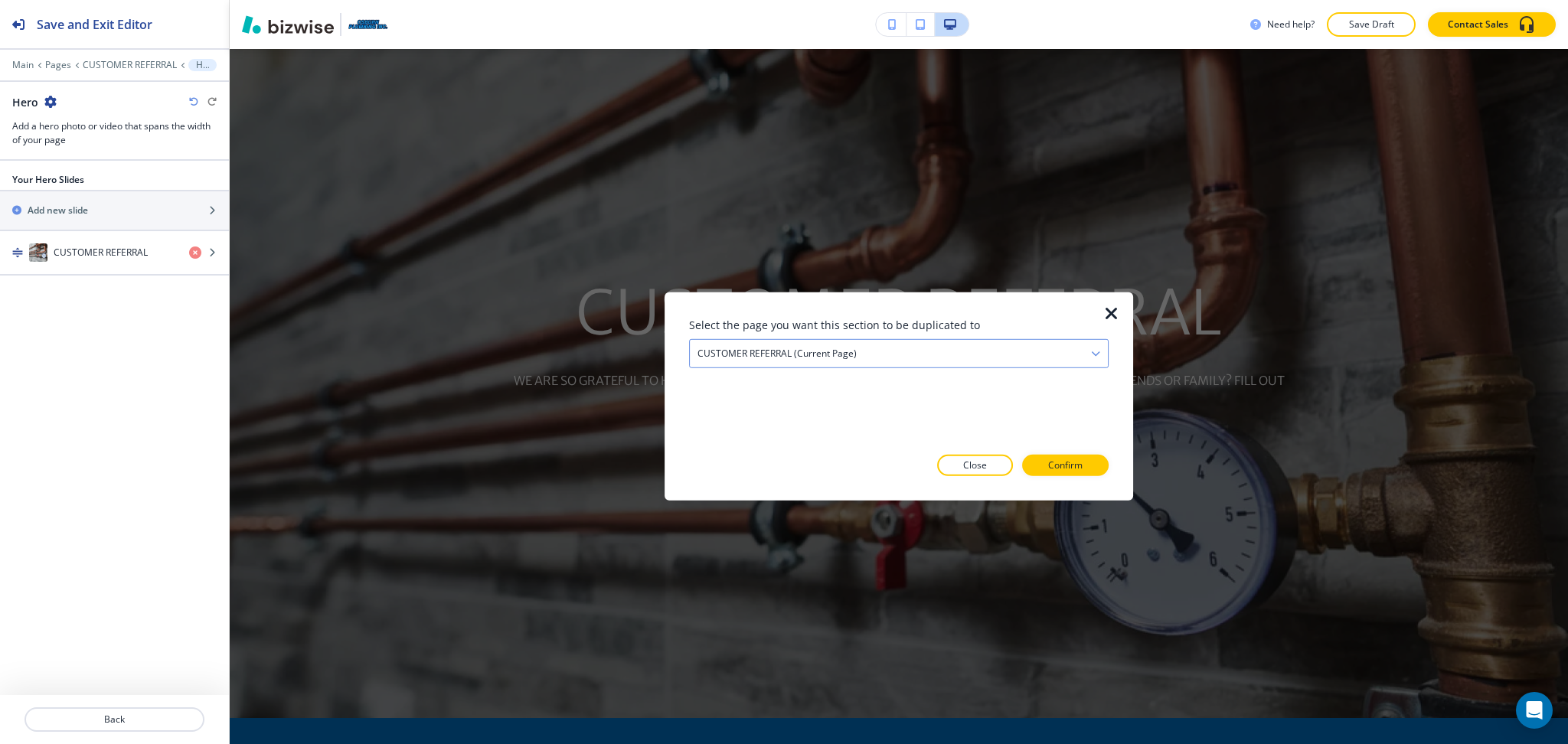
click at [849, 348] on h4 "CUSTOMER REFERRAL (current page)" at bounding box center [777, 354] width 159 height 14
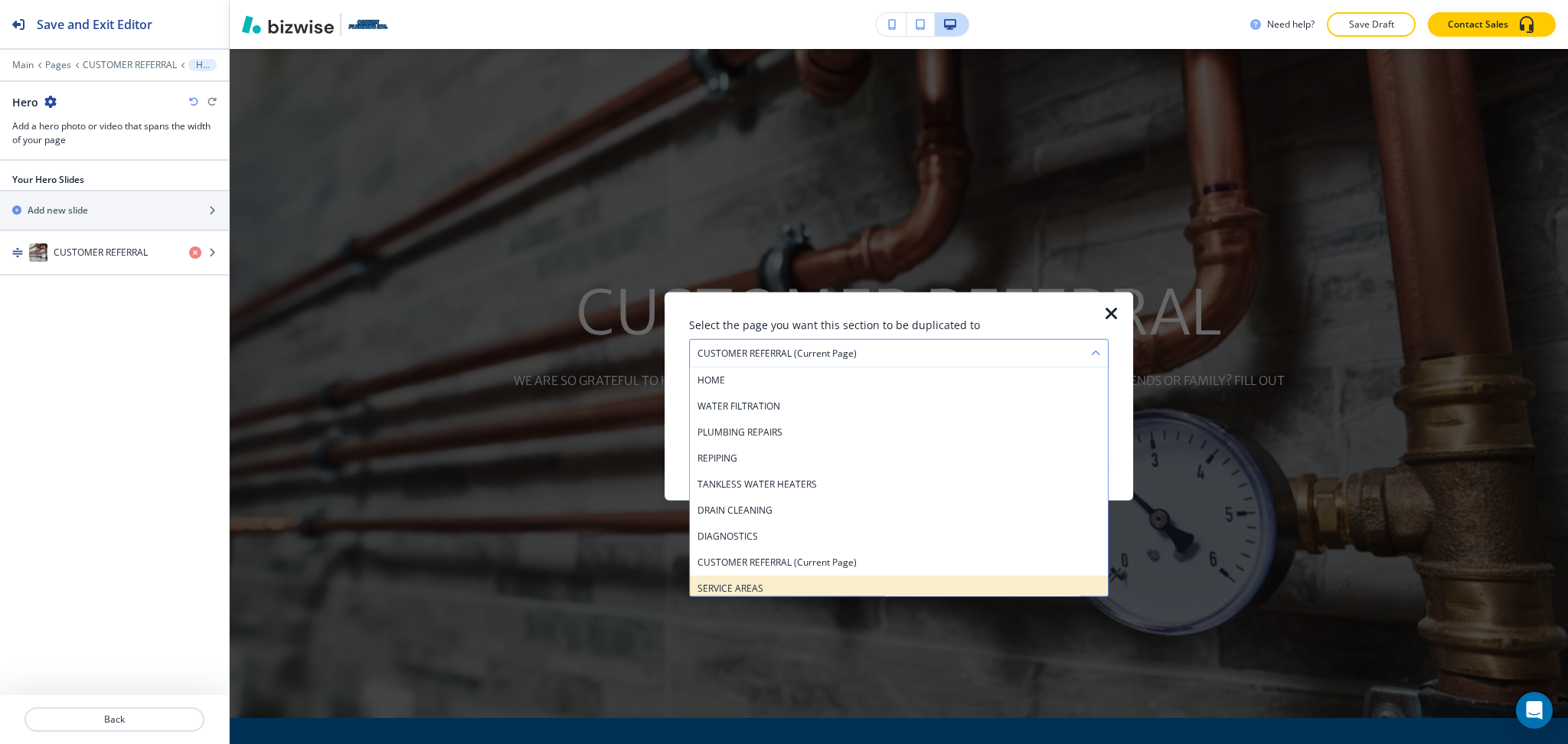
click at [814, 585] on h4 "SERVICE AREAS" at bounding box center [898, 589] width 402 height 14
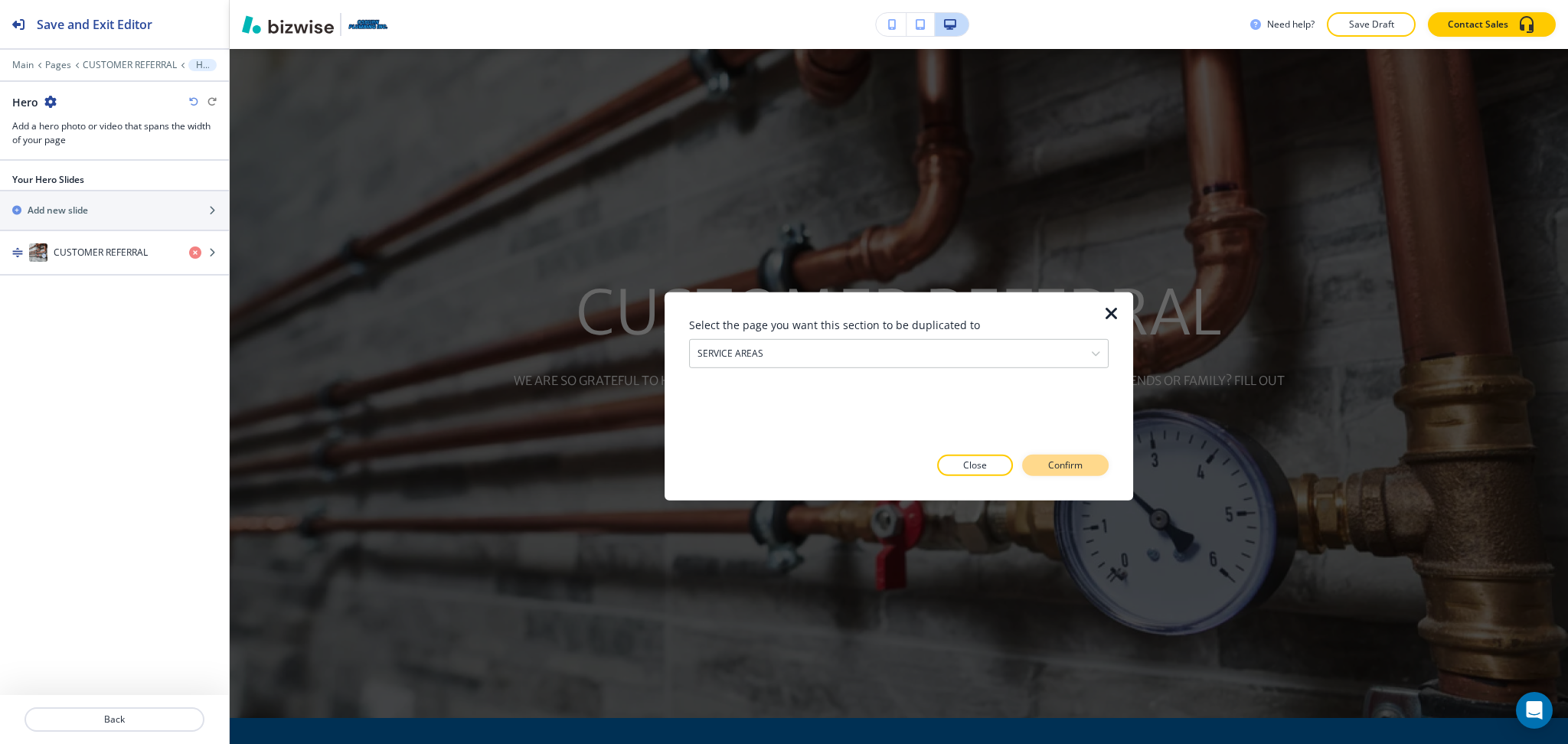
click at [1075, 460] on p "Confirm" at bounding box center [1064, 465] width 34 height 14
click at [1058, 465] on p "Take me there" at bounding box center [1051, 465] width 62 height 14
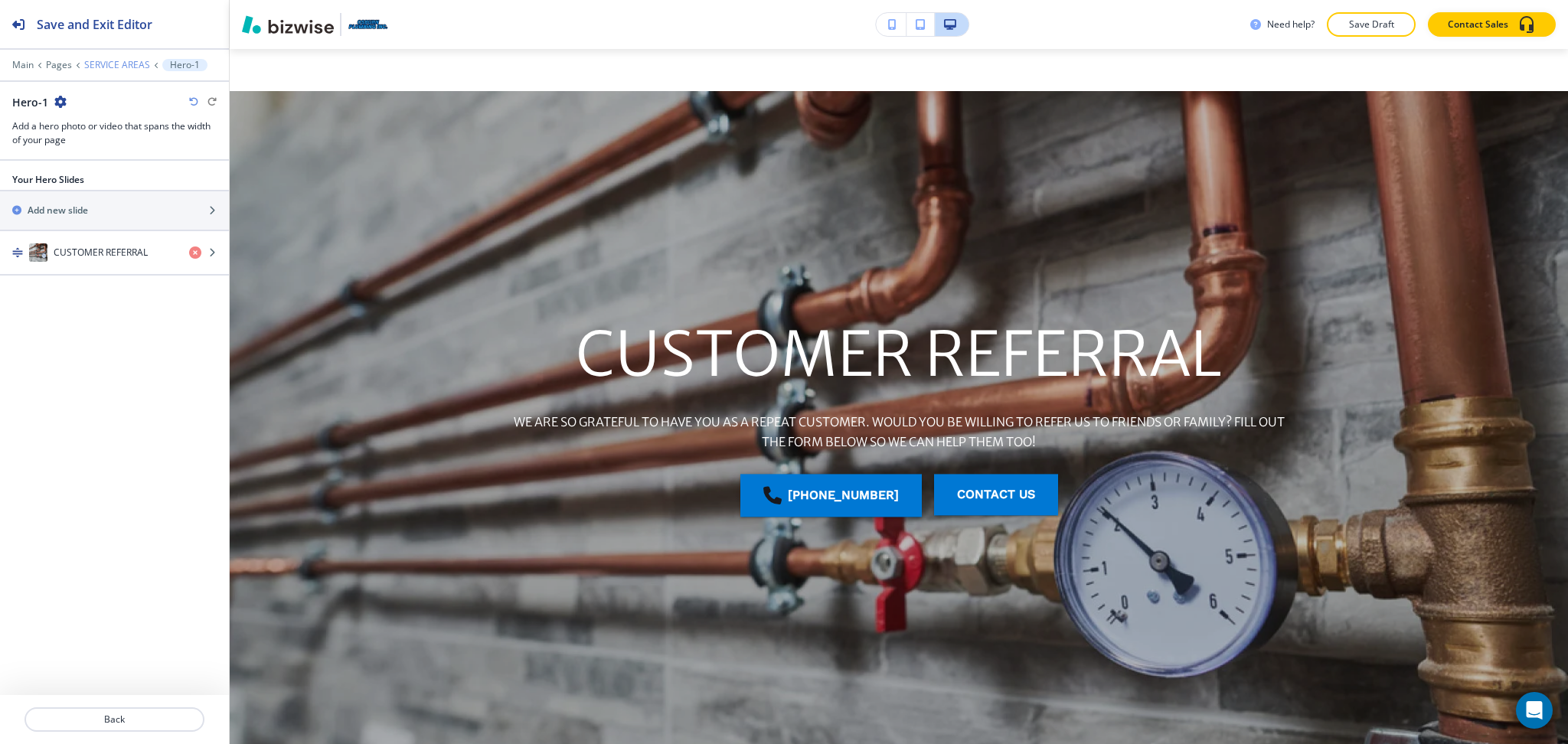
click at [120, 68] on p "SERVICE AREAS" at bounding box center [116, 65] width 65 height 10
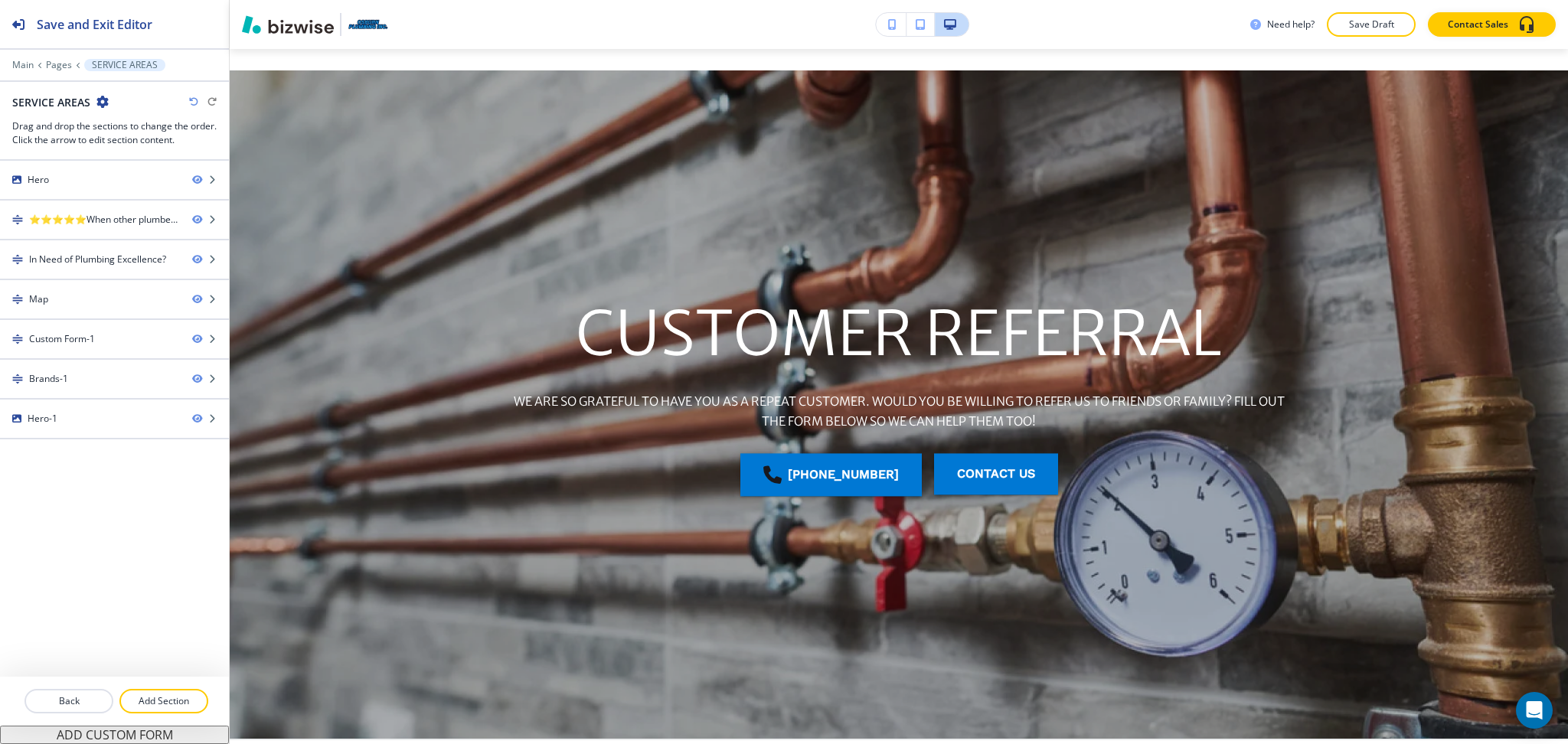
scroll to position [2052, 0]
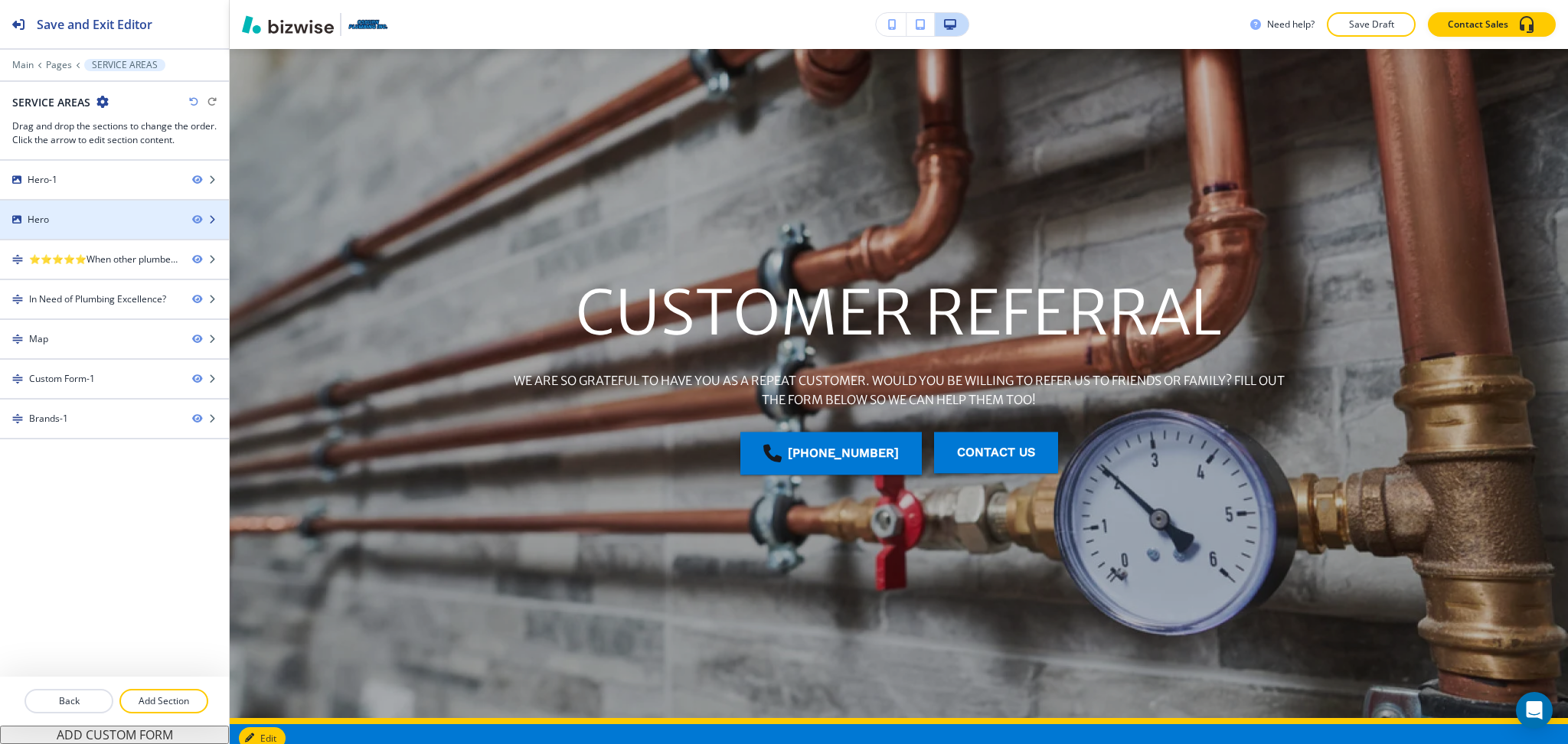
click at [65, 219] on div "Hero" at bounding box center [90, 220] width 180 height 14
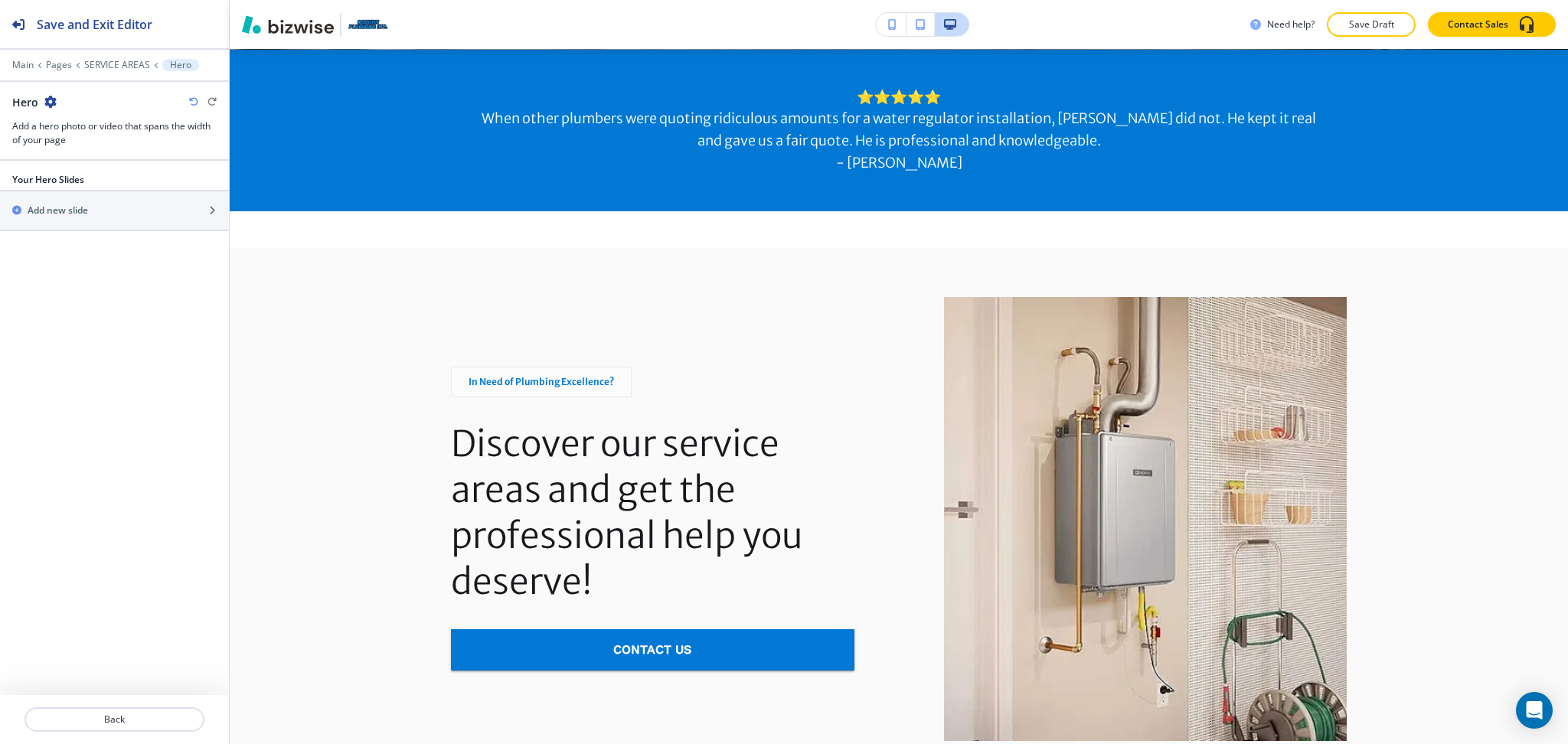
scroll to position [730, 0]
click at [52, 99] on icon "button" at bounding box center [51, 102] width 12 height 12
click at [80, 176] on p "Delete Section" at bounding box center [93, 183] width 78 height 14
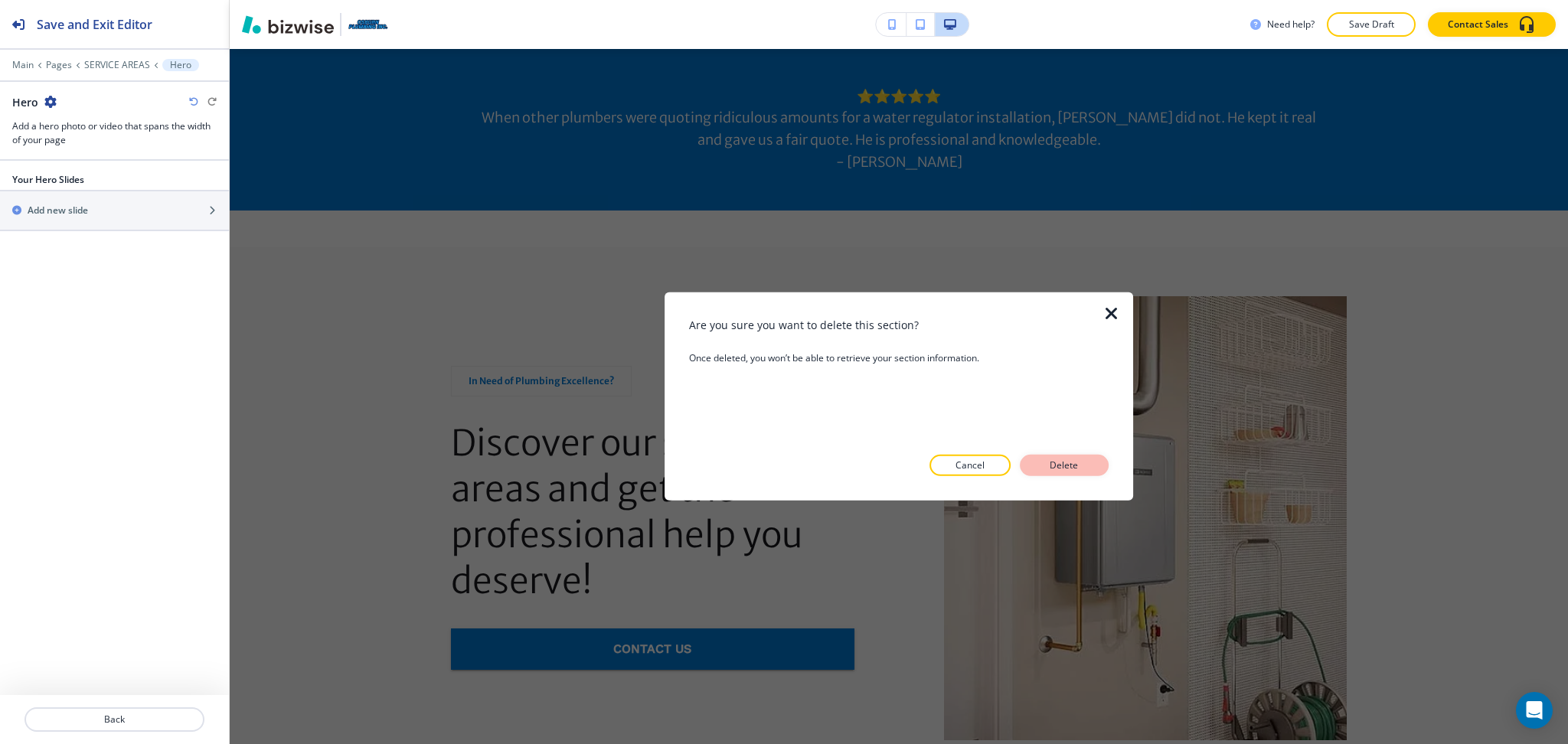
click at [1056, 469] on p "Delete" at bounding box center [1064, 465] width 37 height 14
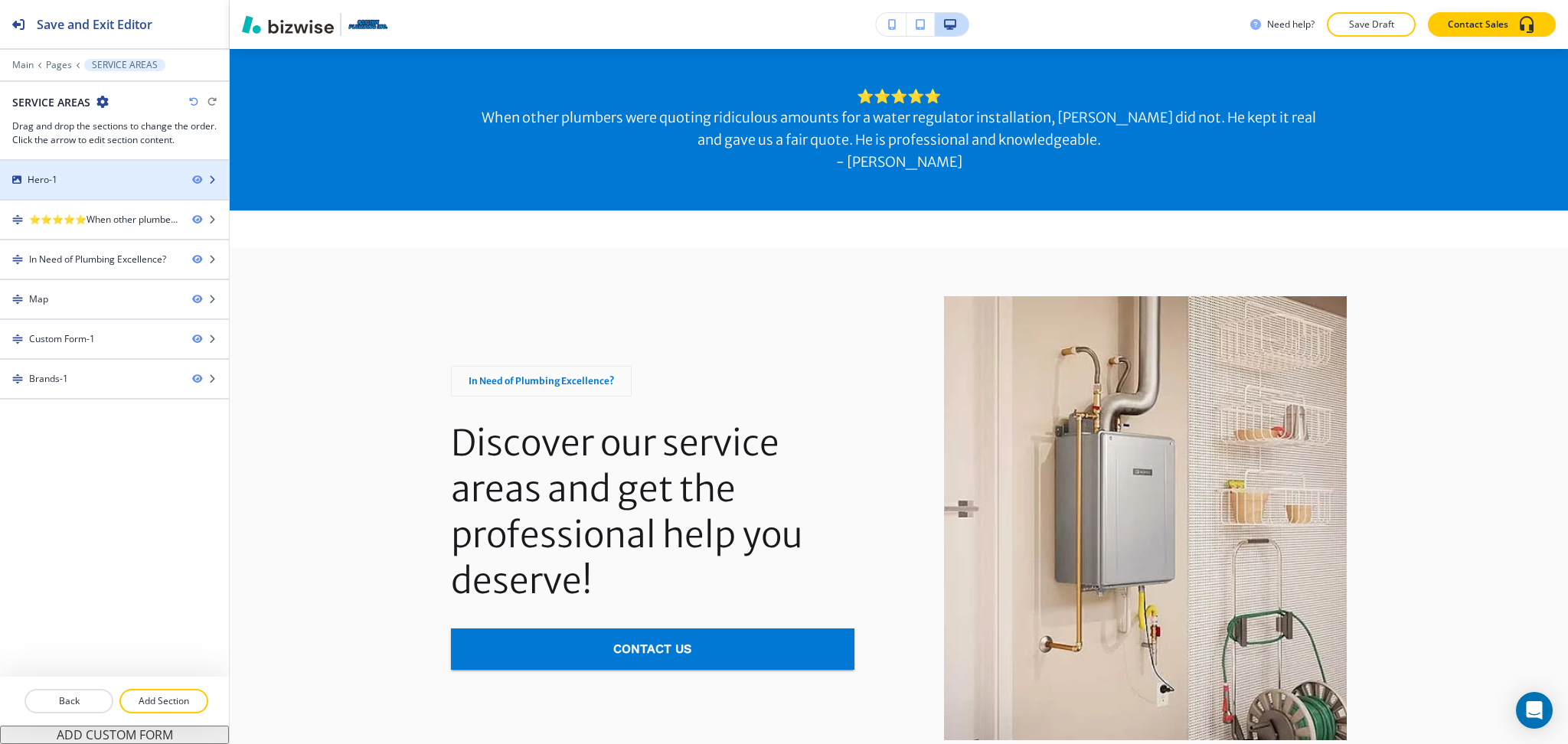
click at [107, 173] on div "Hero-1" at bounding box center [90, 180] width 180 height 14
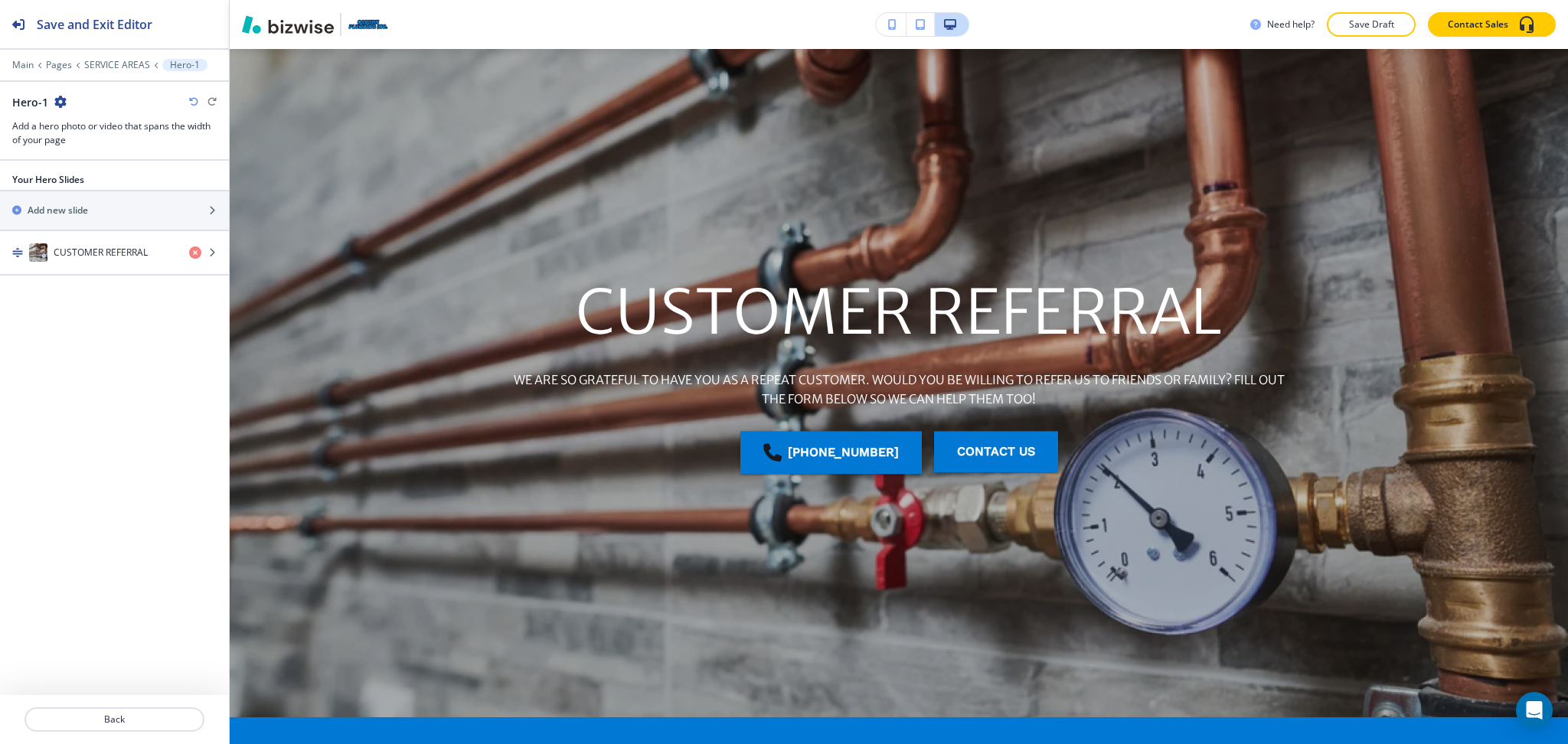
scroll to position [61, 0]
click at [123, 65] on p "SERVICE AREAS" at bounding box center [116, 65] width 65 height 10
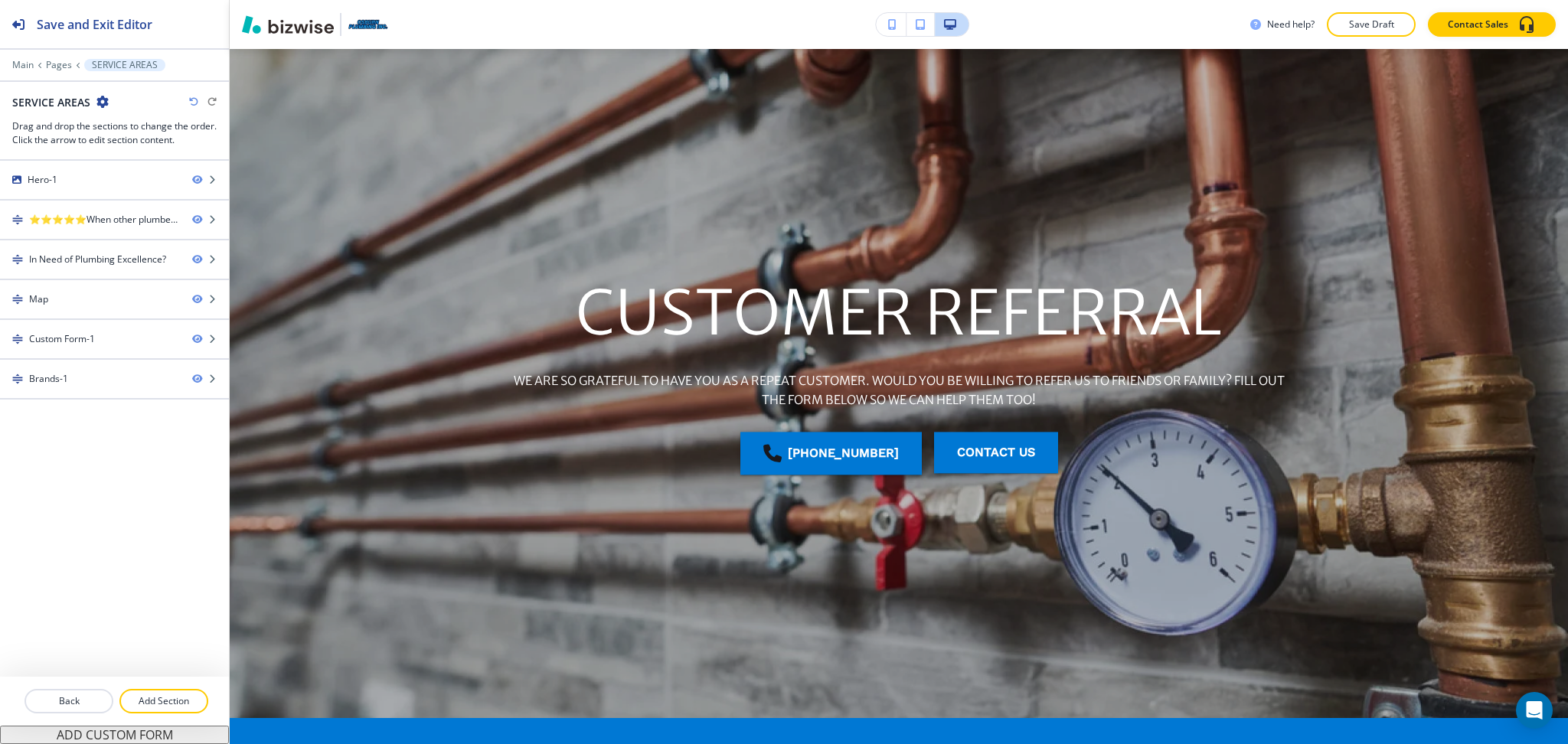
click at [45, 102] on h2 "SERVICE AREAS" at bounding box center [51, 102] width 78 height 16
copy div "SERVICE AREAS"
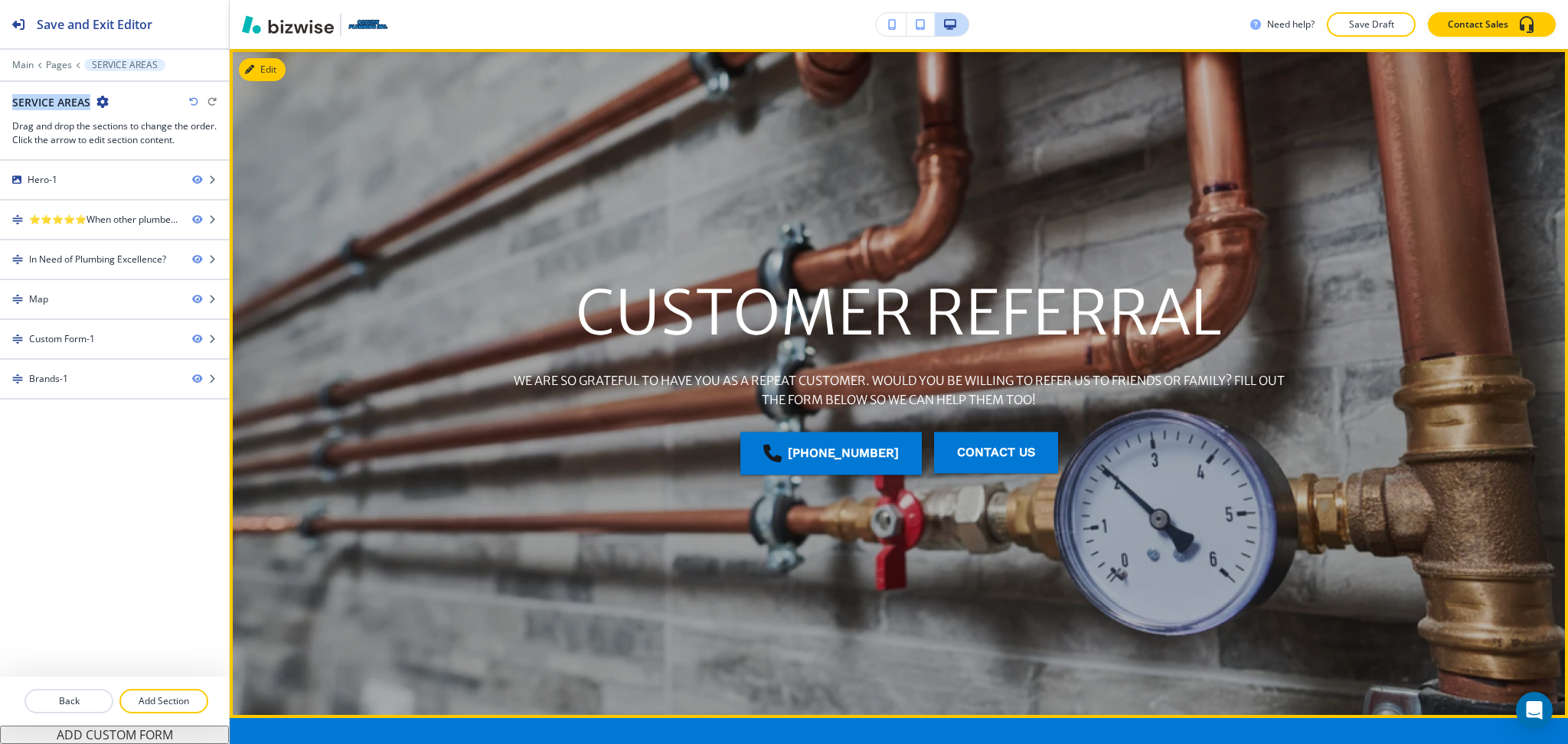
click at [282, 68] on button "Edit" at bounding box center [262, 70] width 46 height 23
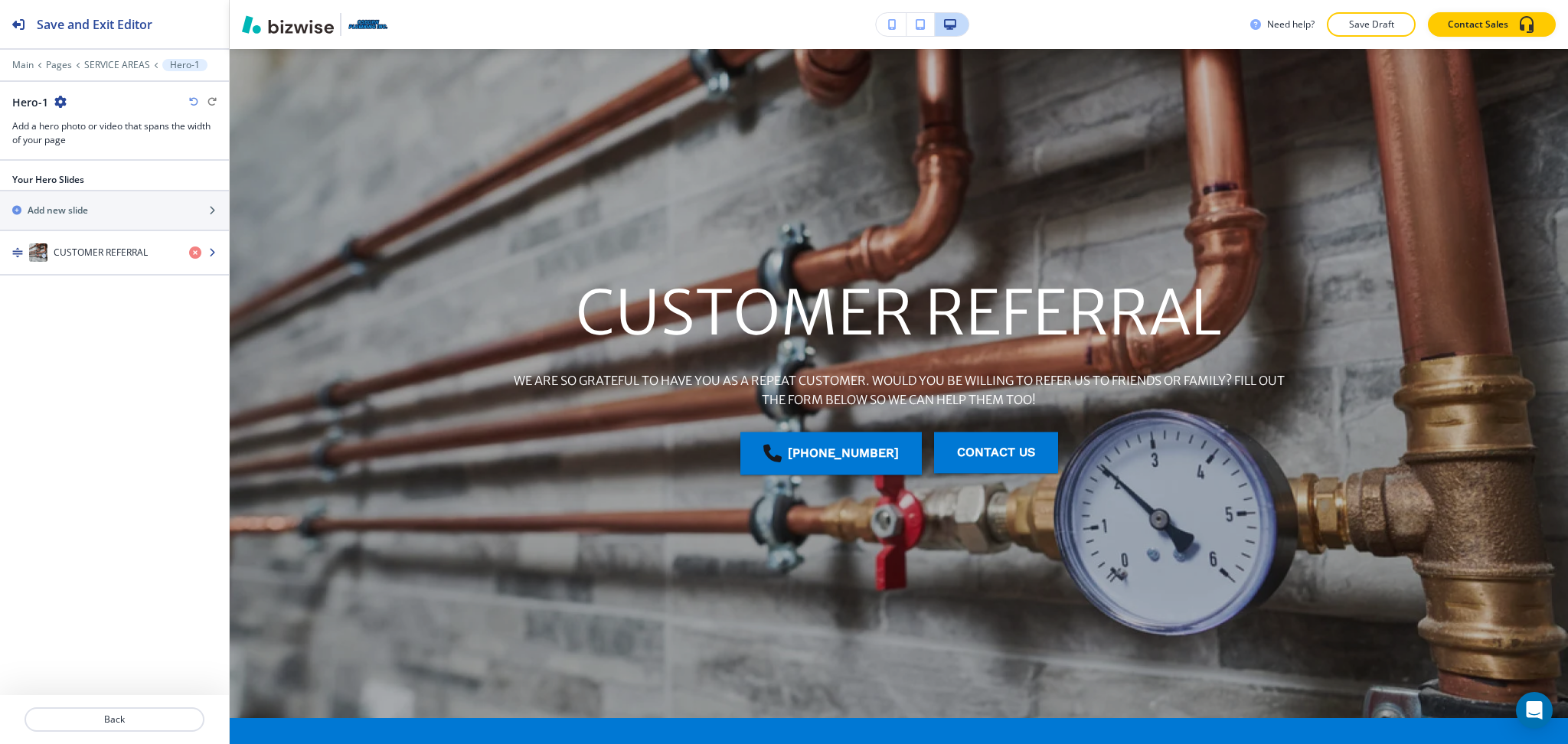
click at [86, 256] on h4 "CUSTOMER REFERRAL" at bounding box center [100, 252] width 94 height 14
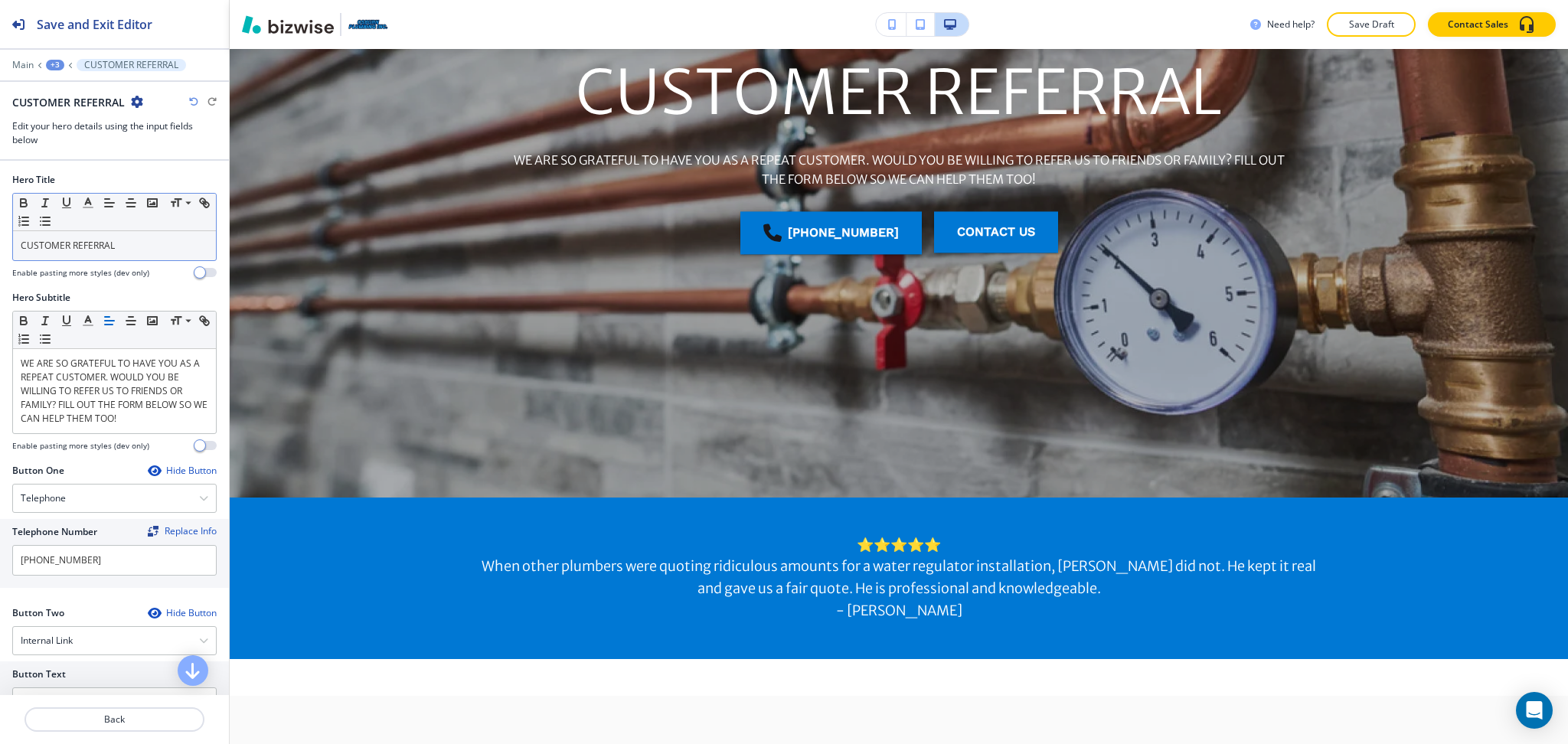
scroll to position [286, 0]
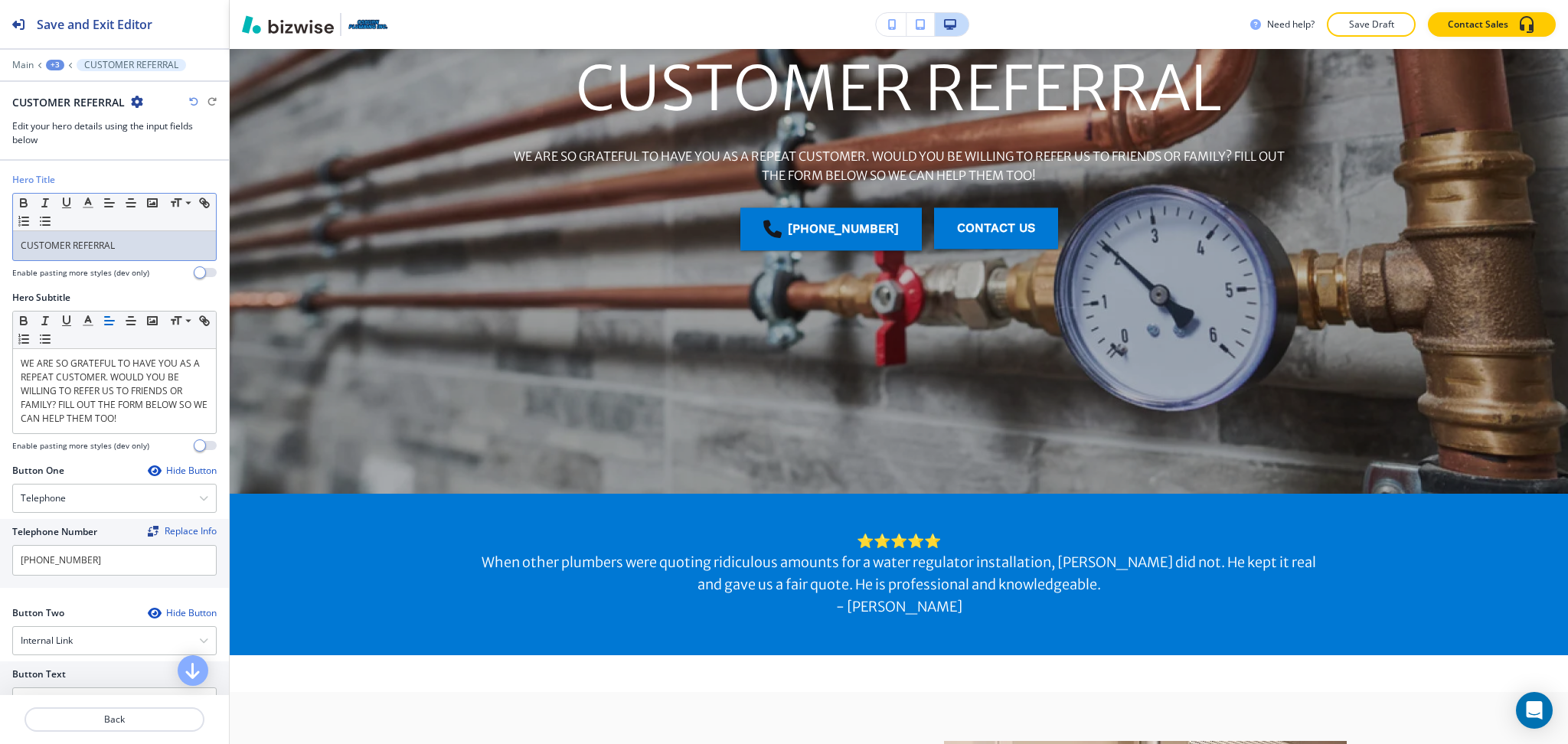
click at [113, 247] on p "CUSTOMER REFERRAL" at bounding box center [114, 246] width 188 height 14
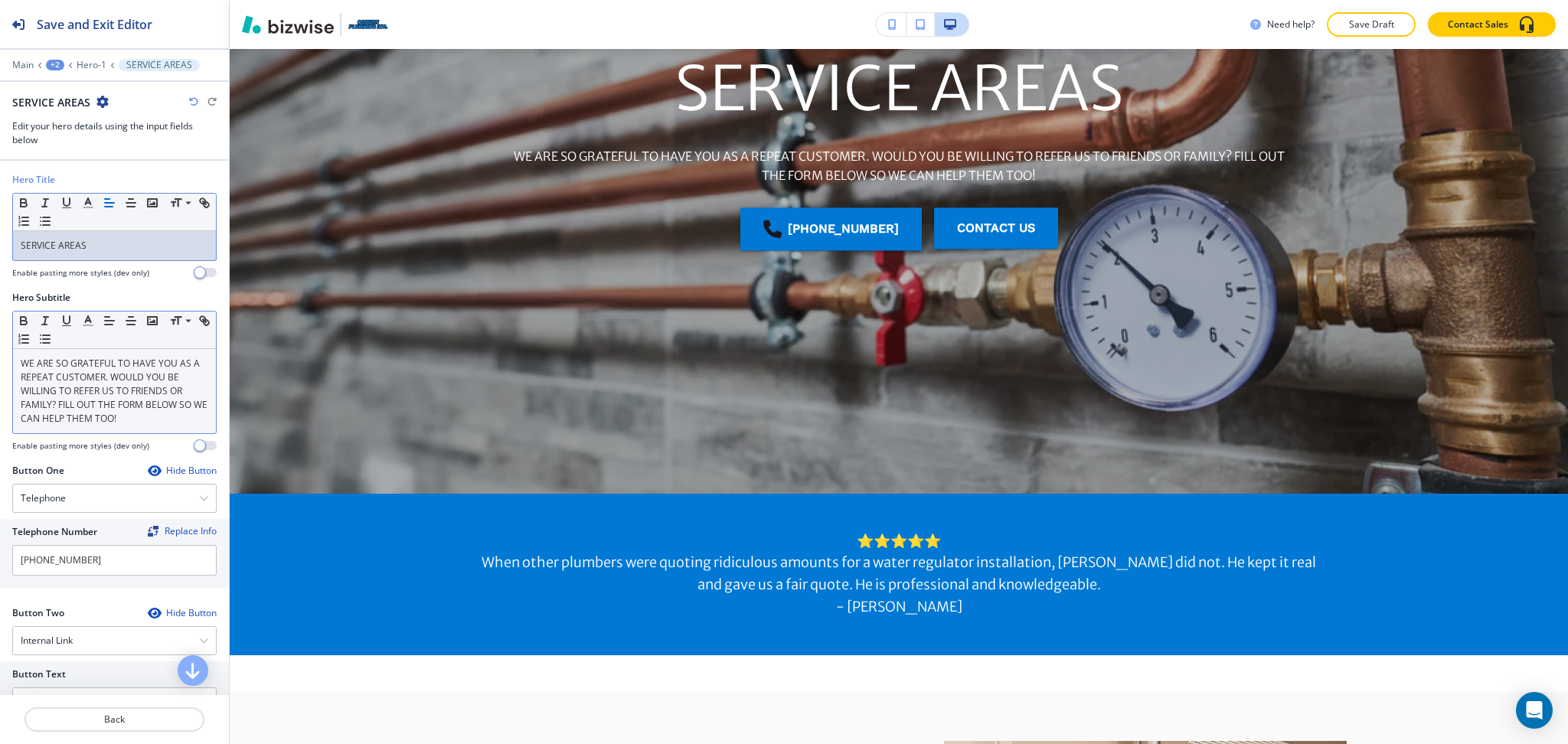
click at [157, 415] on p "WE ARE SO GRATEFUL TO HAVE YOU AS A REPEAT CUSTOMER. WOULD YOU BE WILLING TO RE…" at bounding box center [114, 391] width 188 height 69
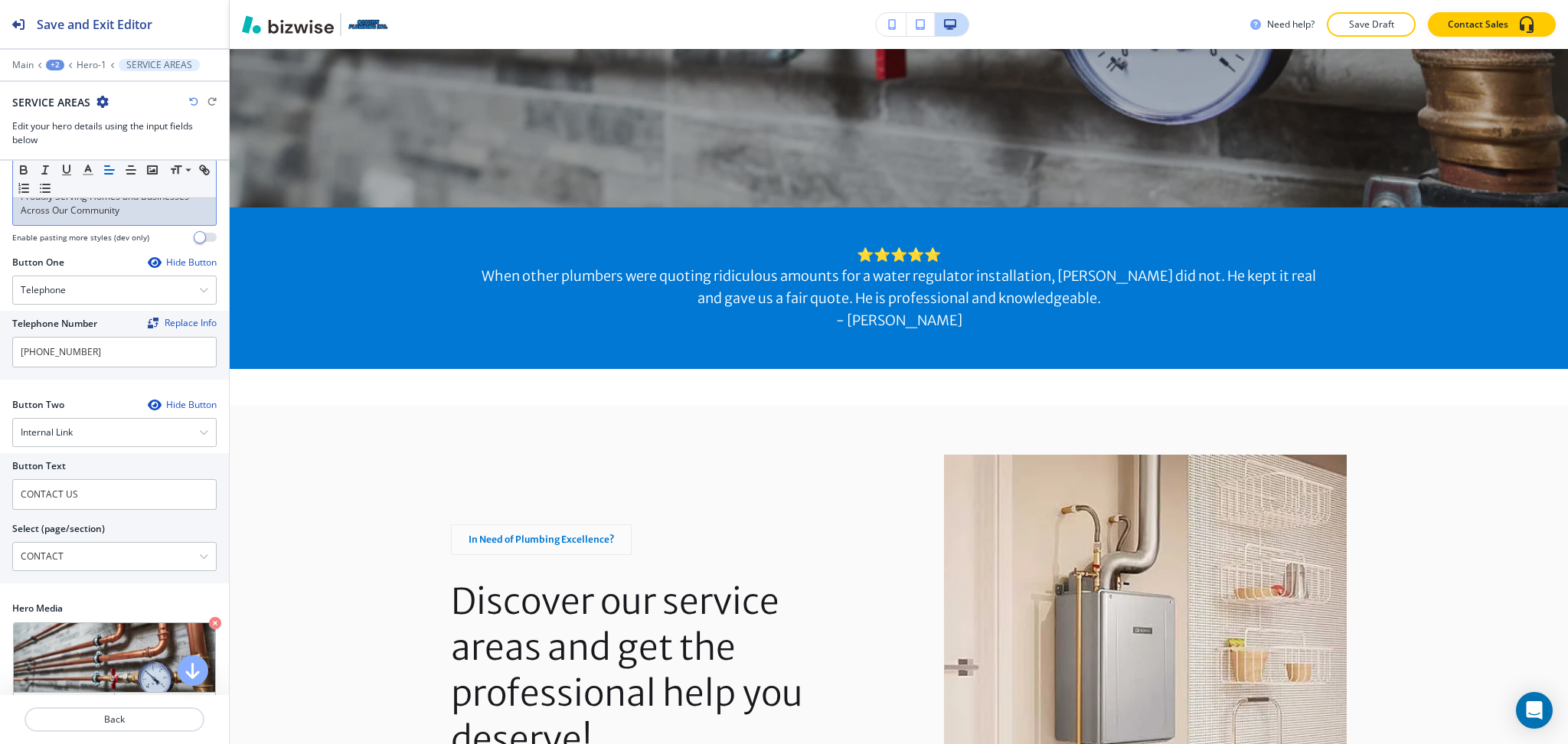
scroll to position [205, 0]
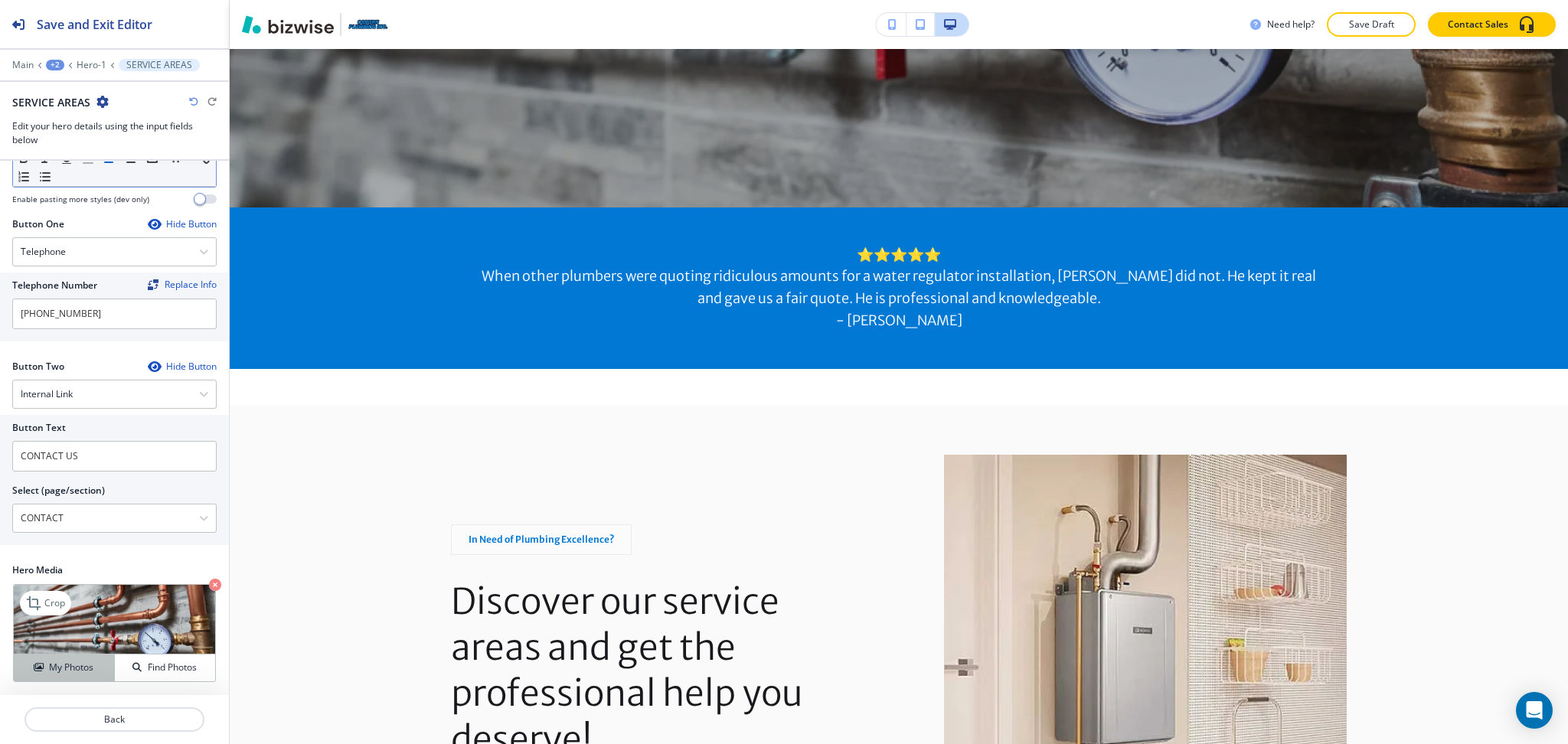
click at [41, 675] on button "My Photos" at bounding box center [65, 668] width 101 height 27
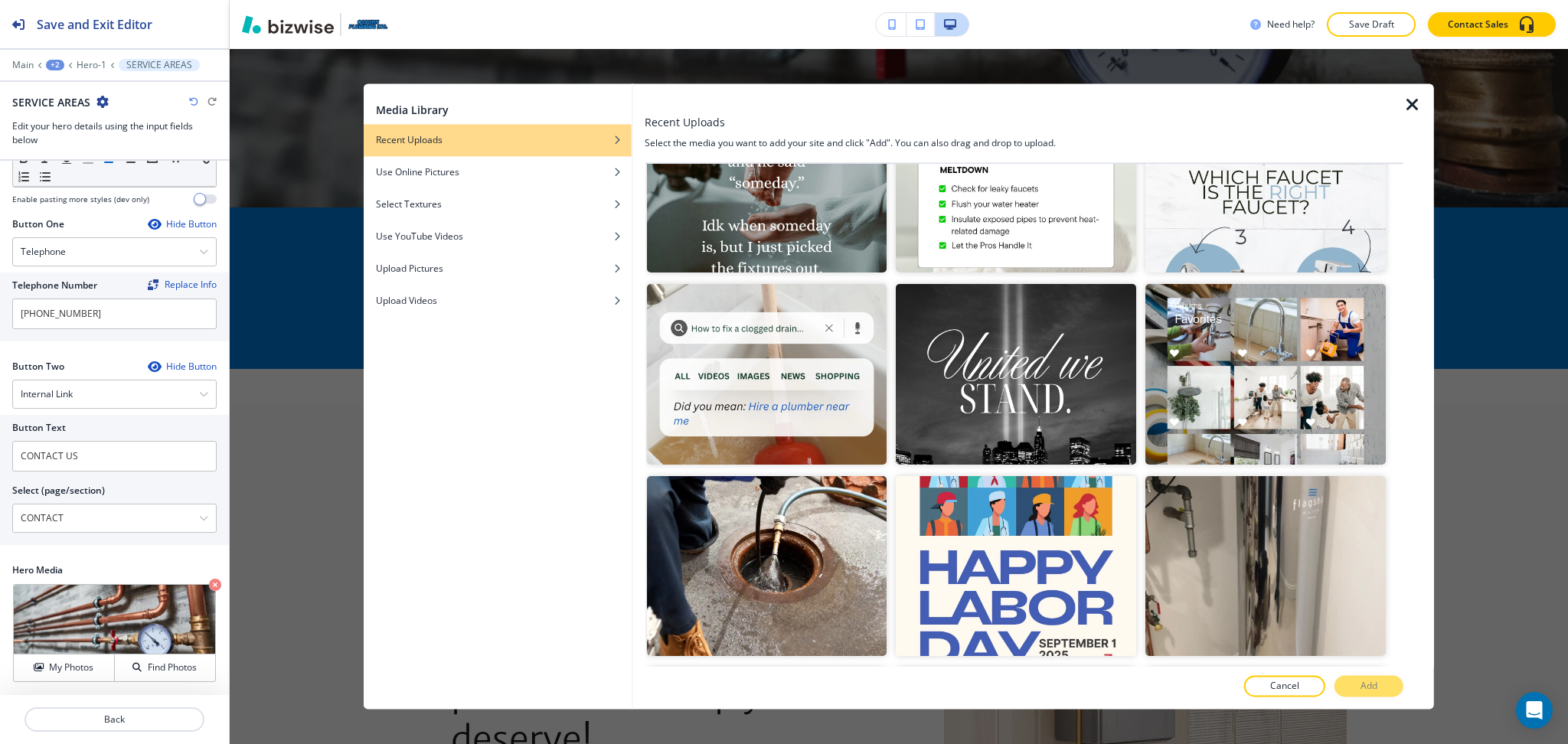
scroll to position [1057, 0]
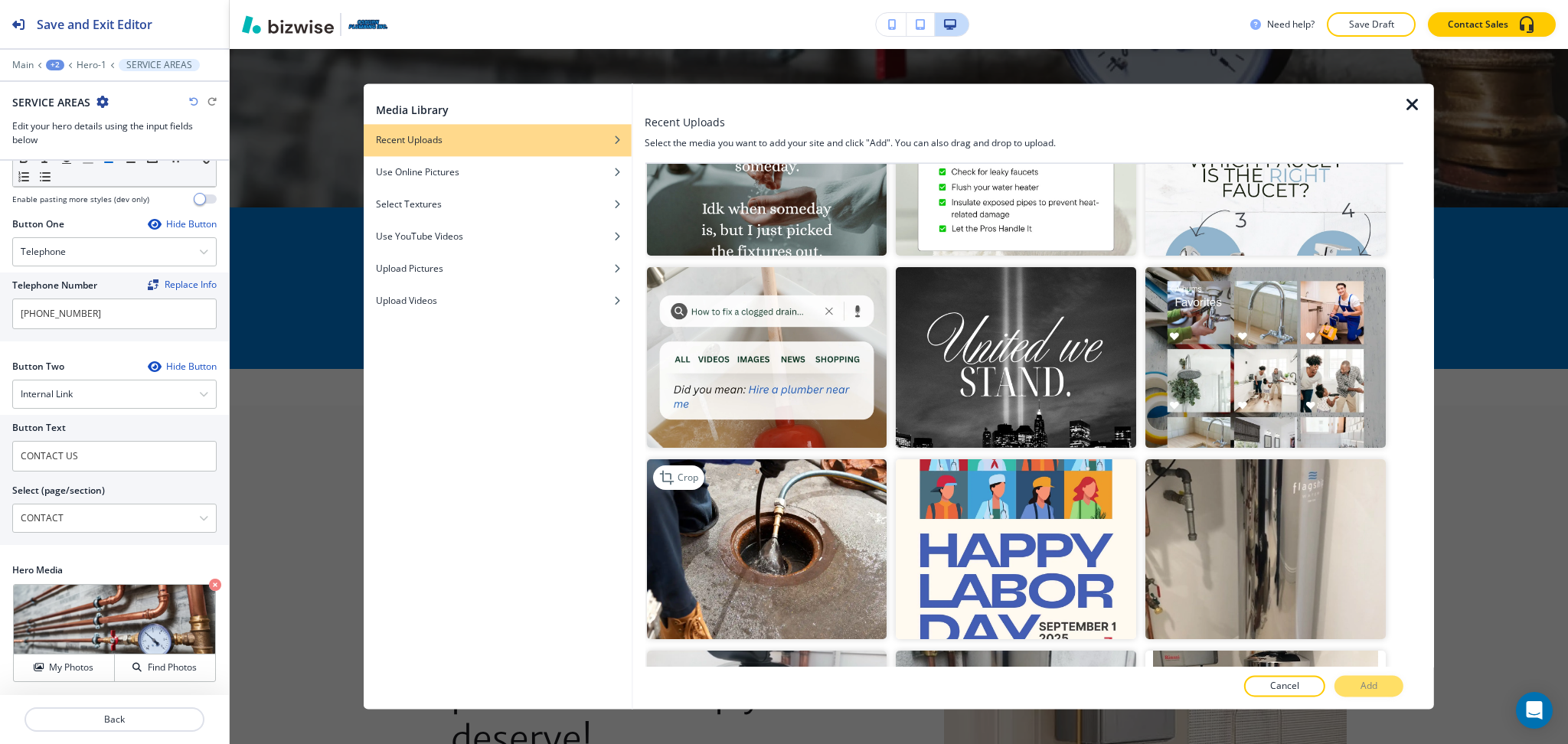
click at [794, 538] on img "button" at bounding box center [766, 549] width 240 height 180
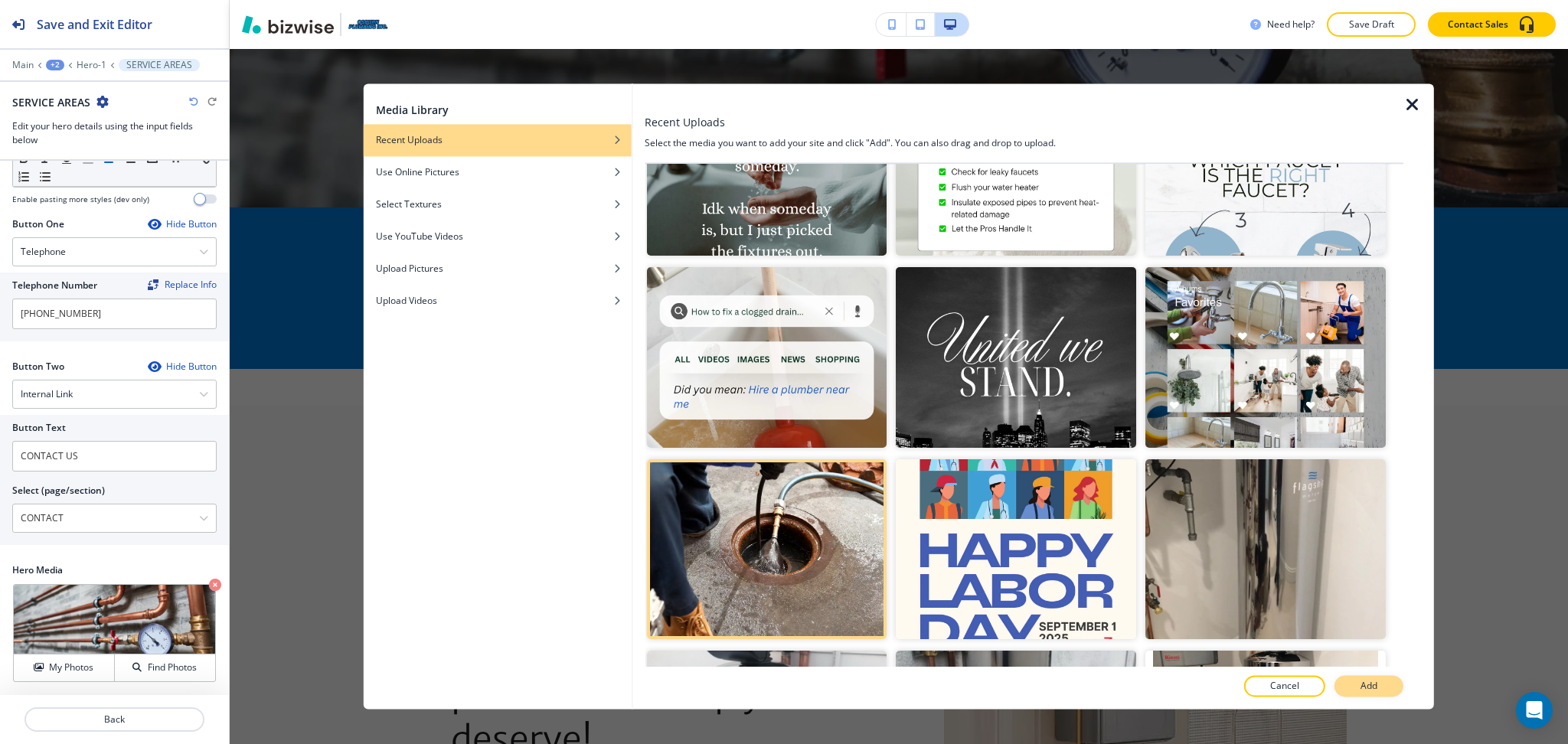
click at [1372, 680] on p "Add" at bounding box center [1368, 687] width 17 height 14
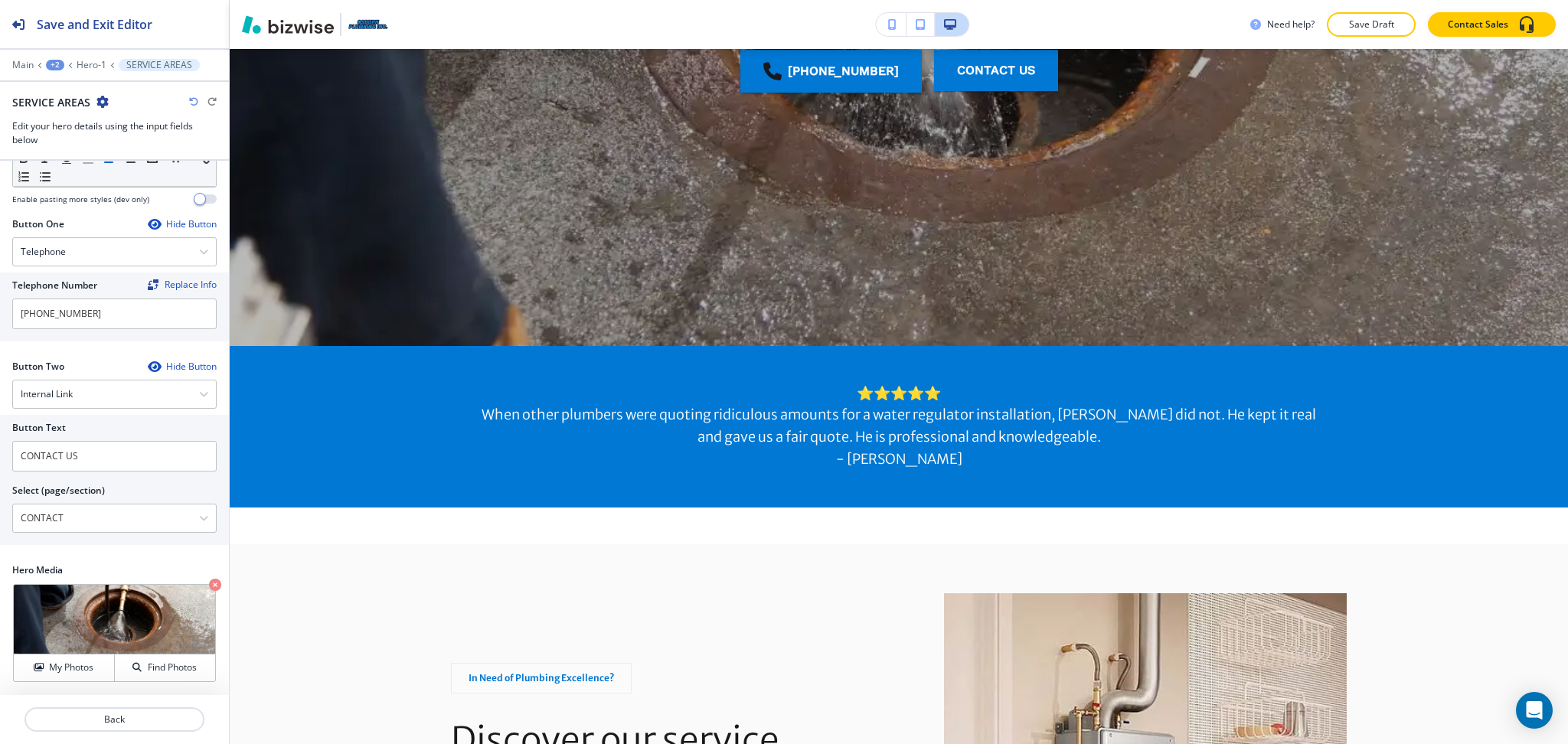
scroll to position [0, 0]
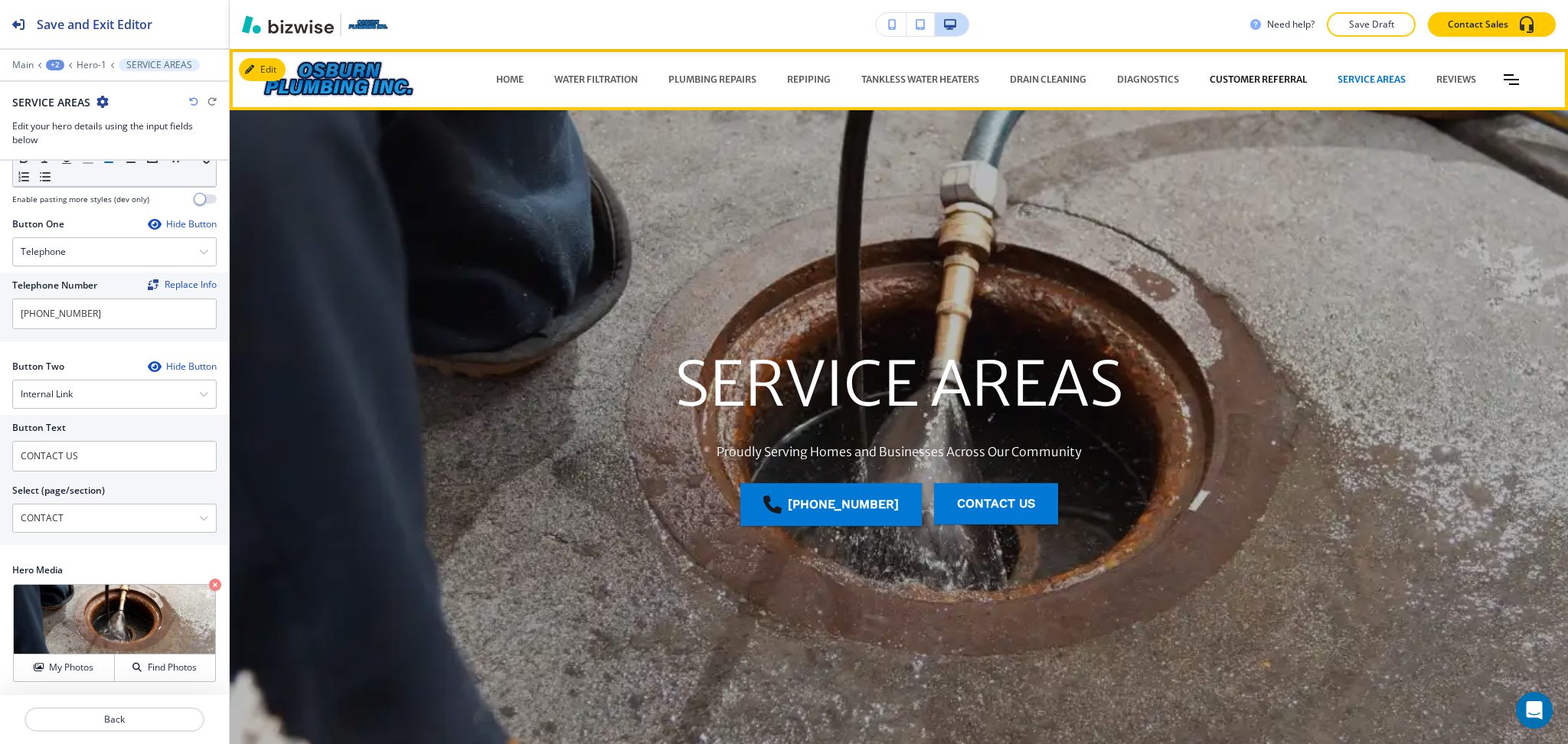
click at [1222, 75] on p "CUSTOMER REFERRAL" at bounding box center [1257, 79] width 97 height 14
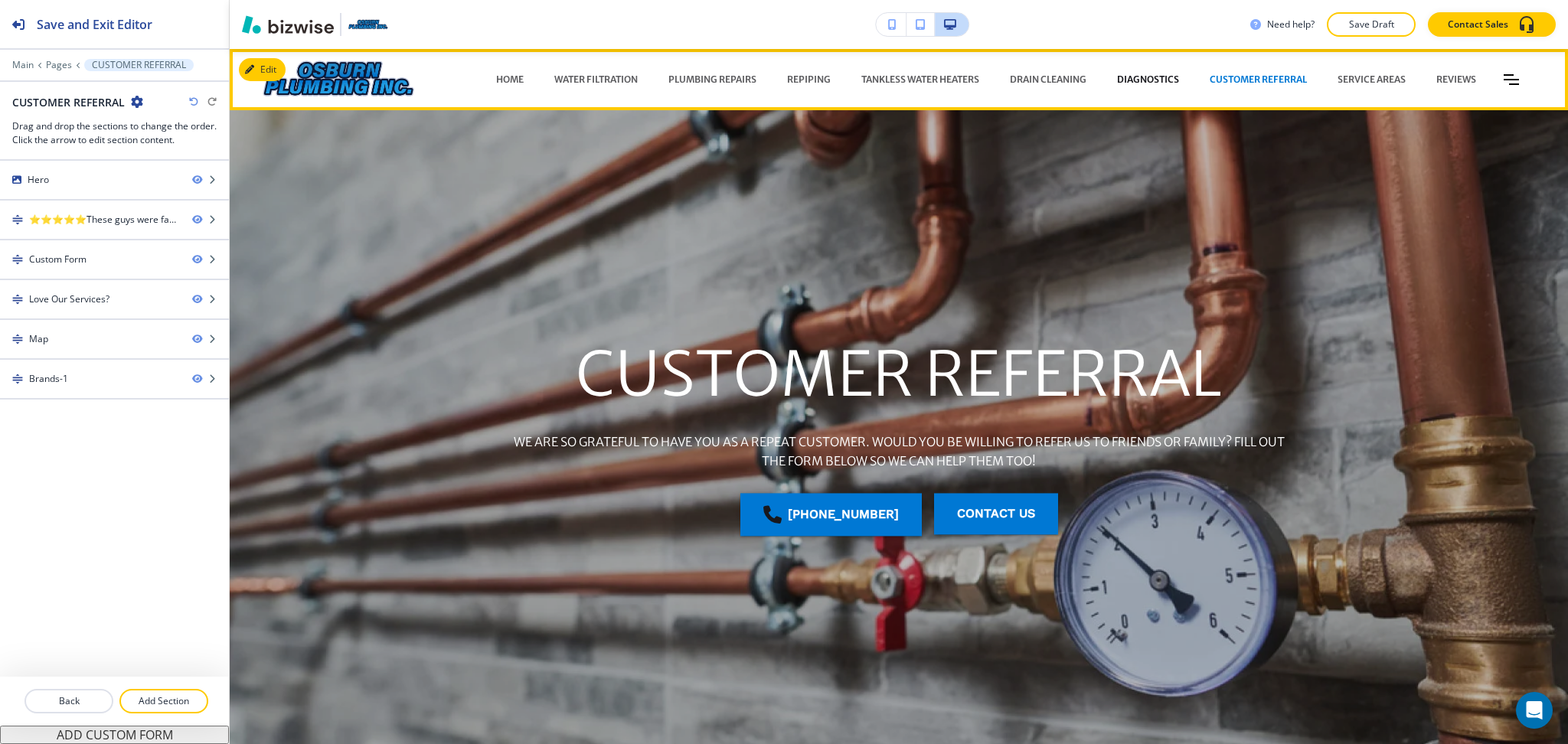
click at [1118, 73] on p "DIAGNOSTICS" at bounding box center [1147, 79] width 62 height 14
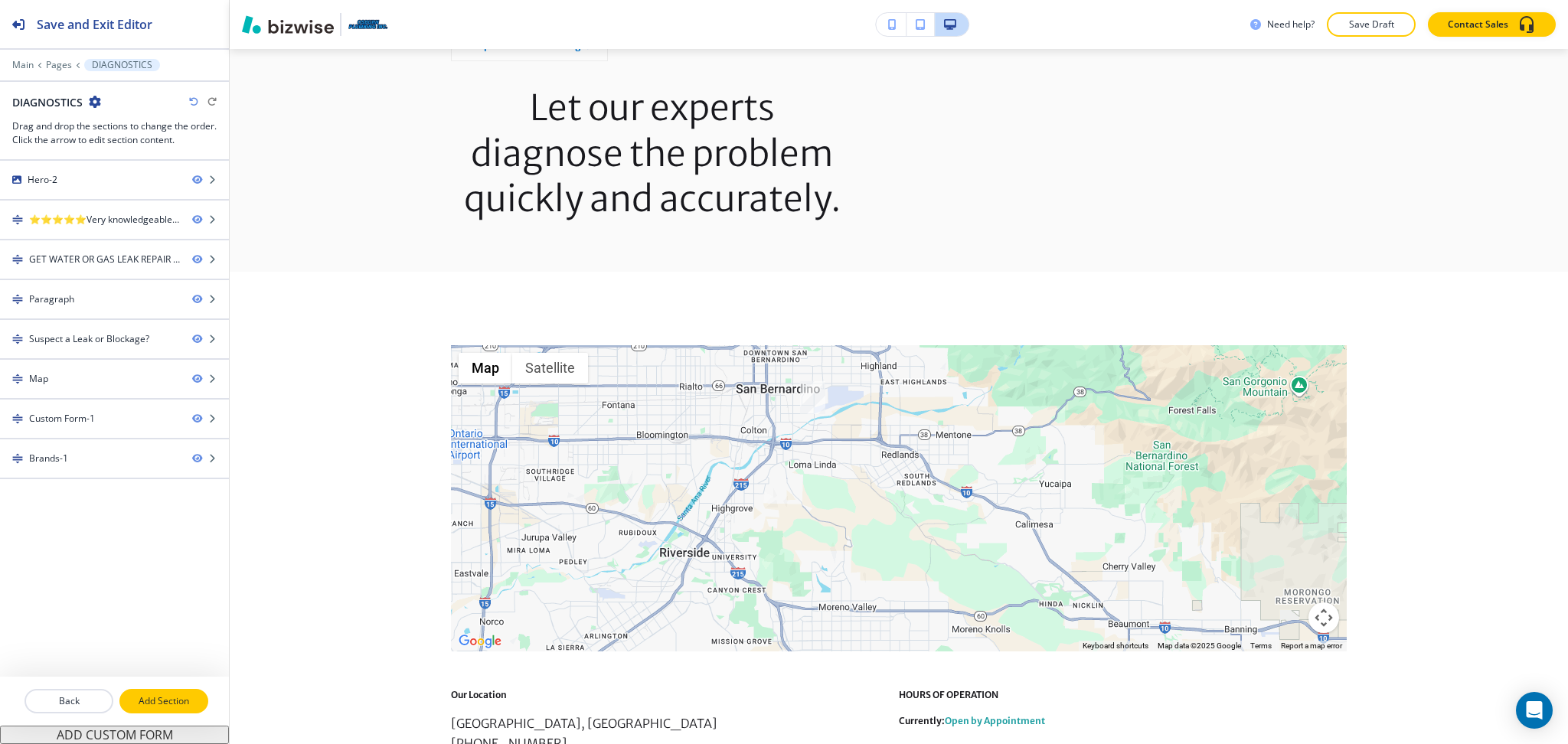
scroll to position [1793, 0]
click at [142, 701] on p "Add Section" at bounding box center [164, 701] width 86 height 14
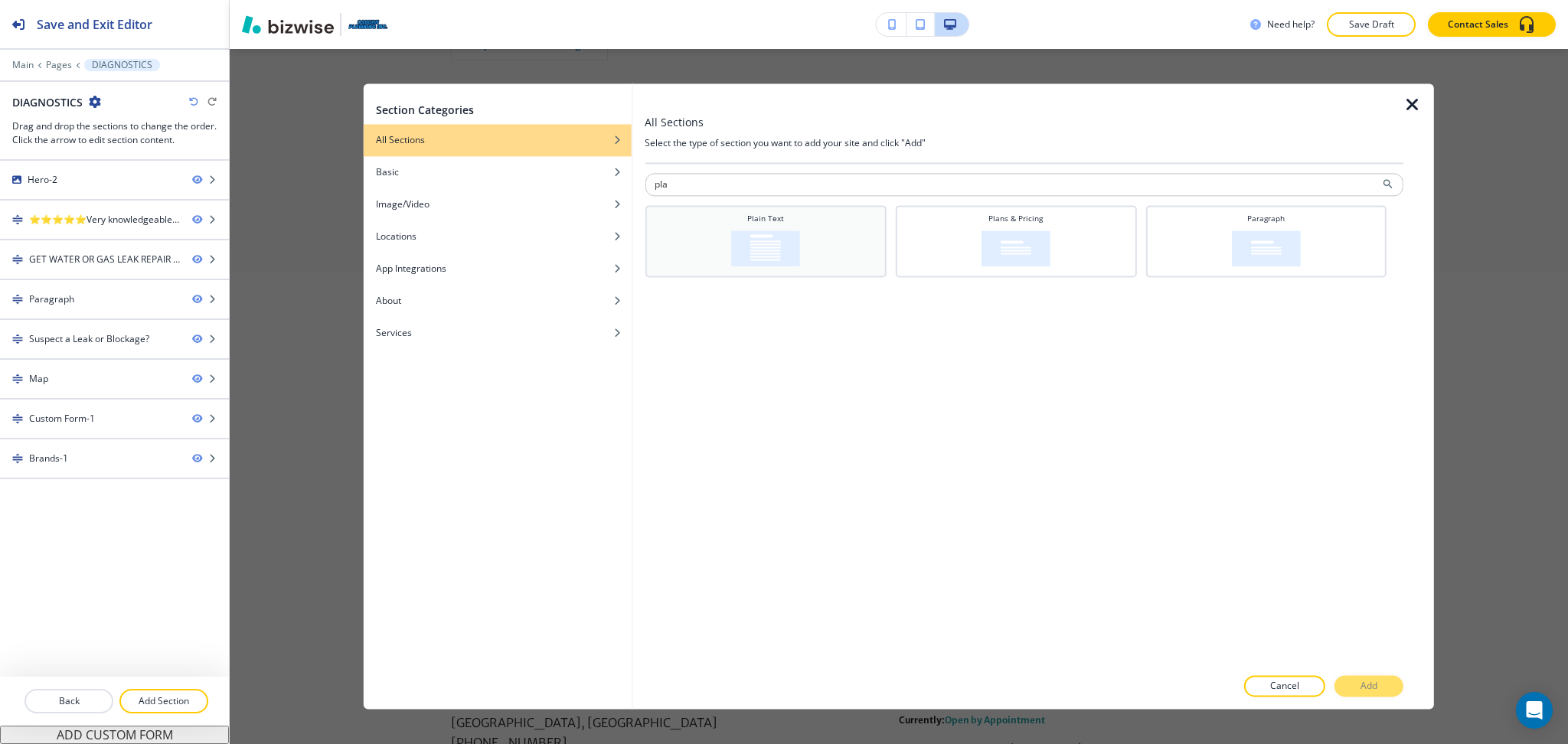
type input "pla"
click at [776, 213] on h4 "Plain Text" at bounding box center [766, 218] width 37 height 11
drag, startPoint x: 1362, startPoint y: 692, endPoint x: 1319, endPoint y: 687, distance: 43.3
click at [1363, 692] on p "Add" at bounding box center [1368, 687] width 17 height 14
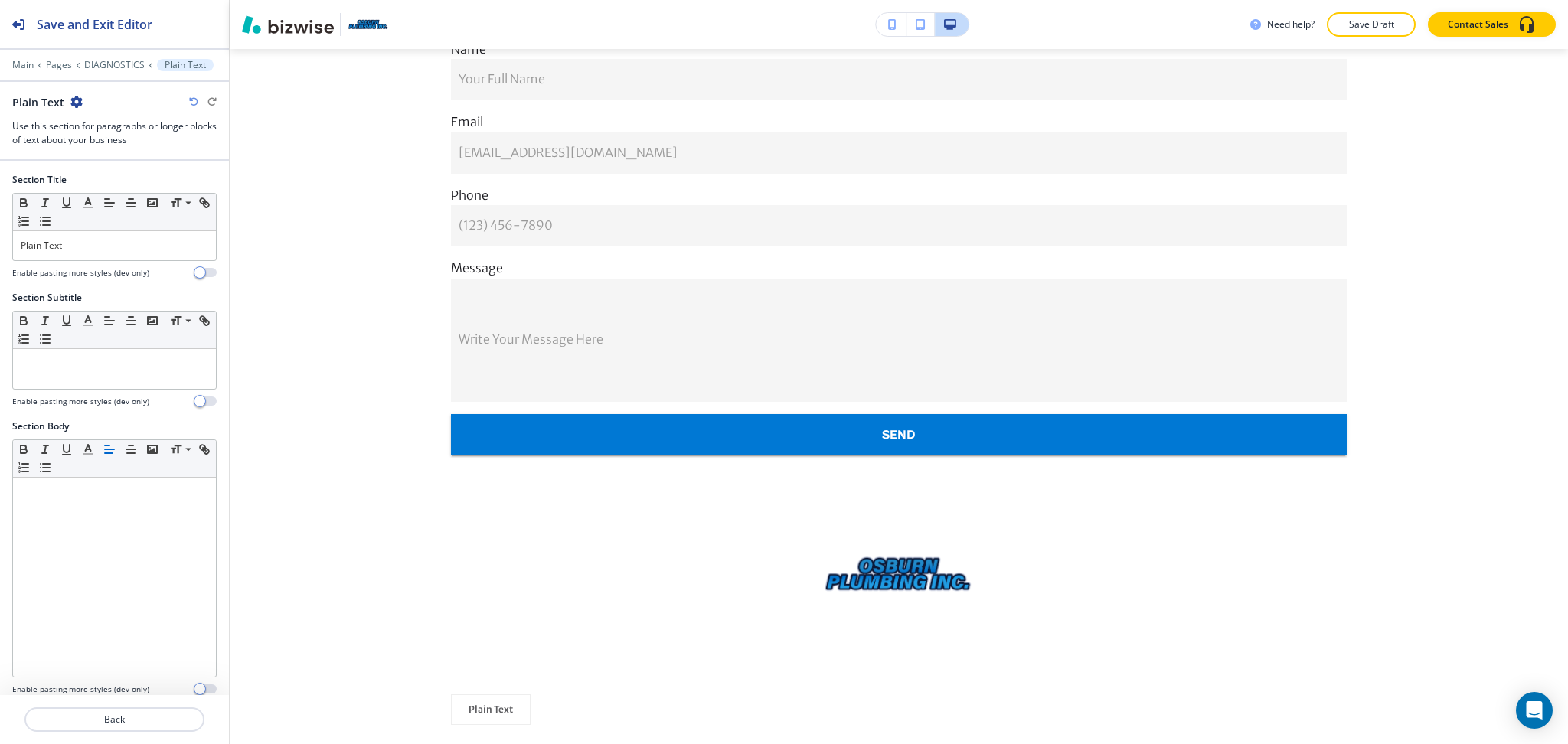
scroll to position [2662, 0]
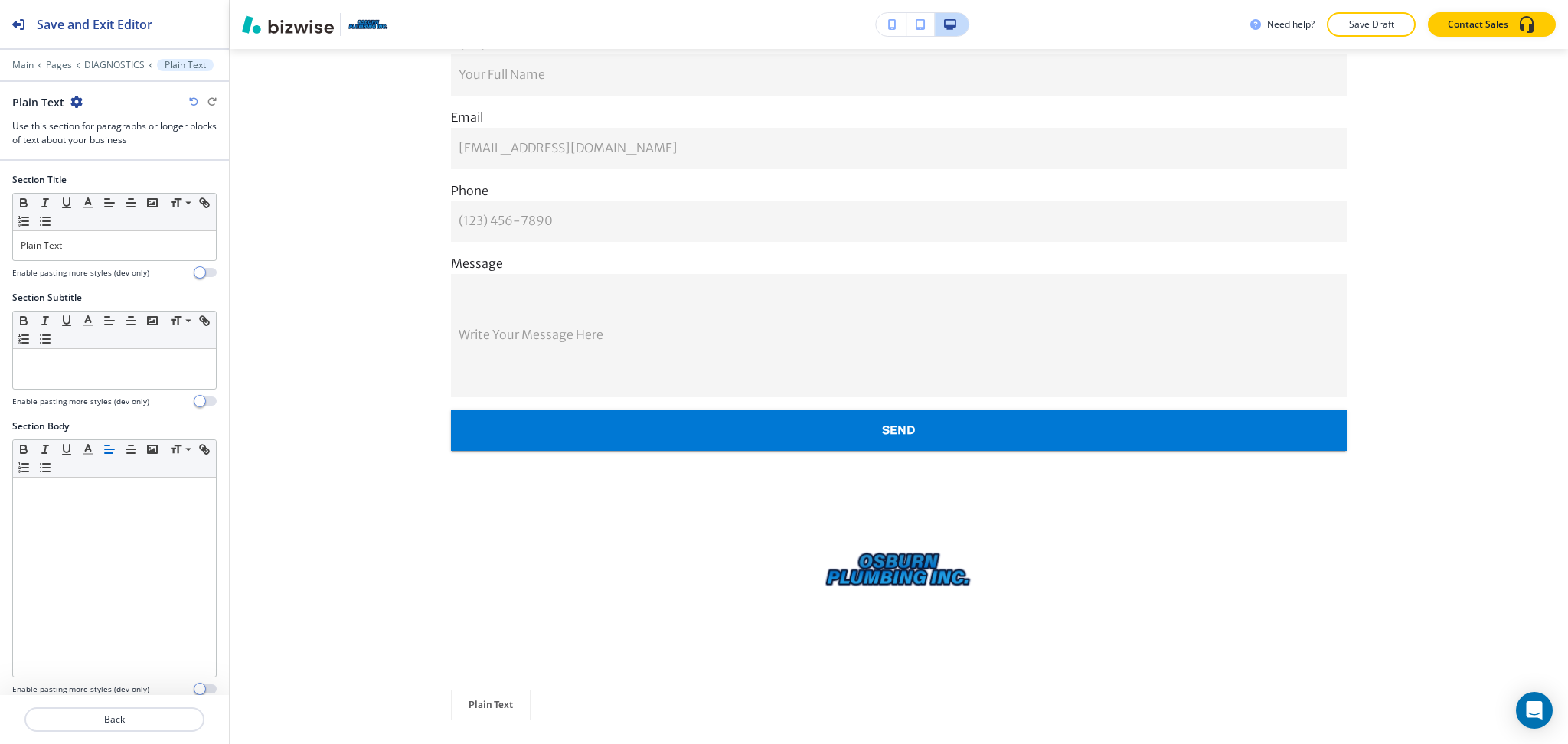
click at [108, 59] on div "Main Pages DIAGNOSTICS Plain Text" at bounding box center [114, 65] width 204 height 12
click at [111, 65] on p "DIAGNOSTICS" at bounding box center [113, 65] width 60 height 10
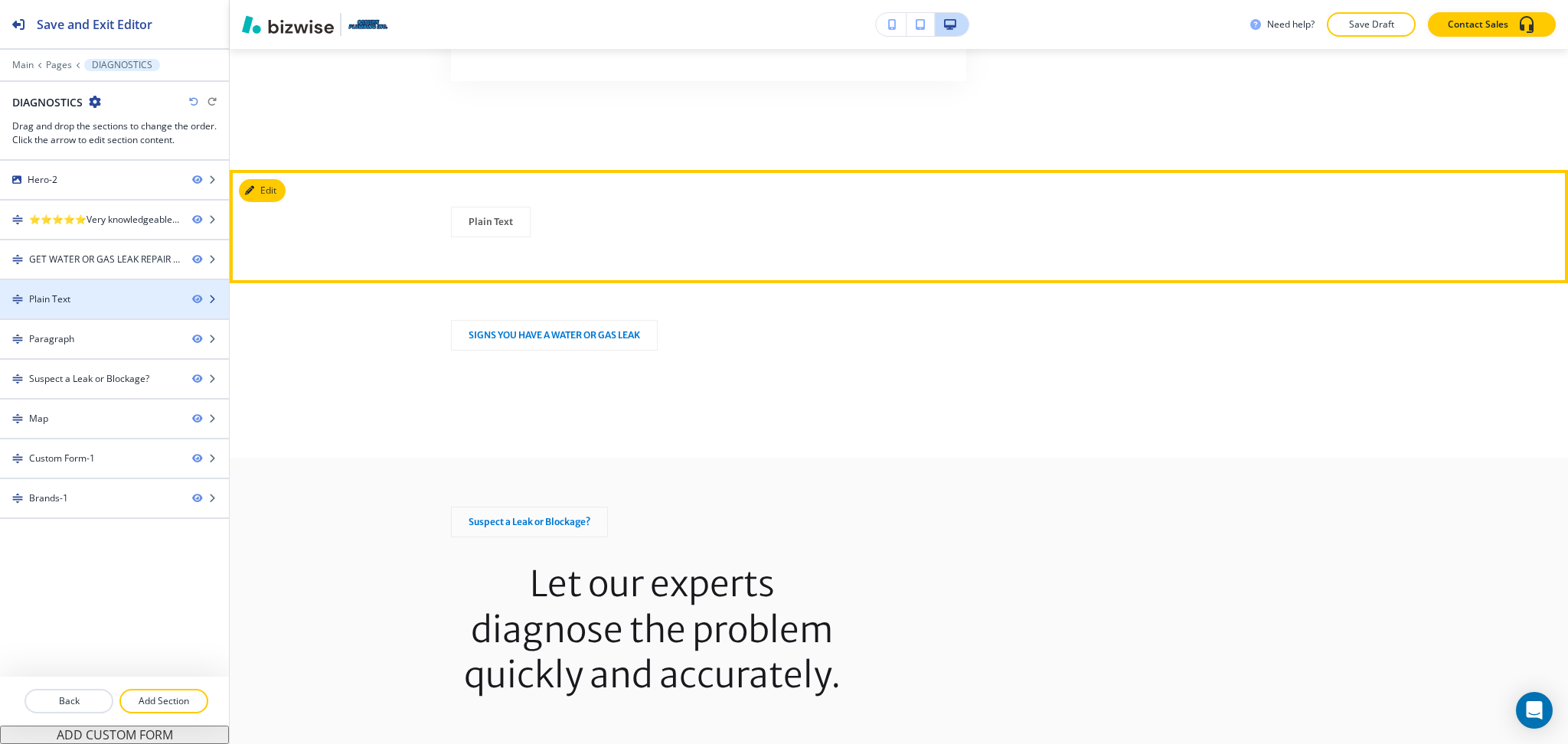
scroll to position [1438, 0]
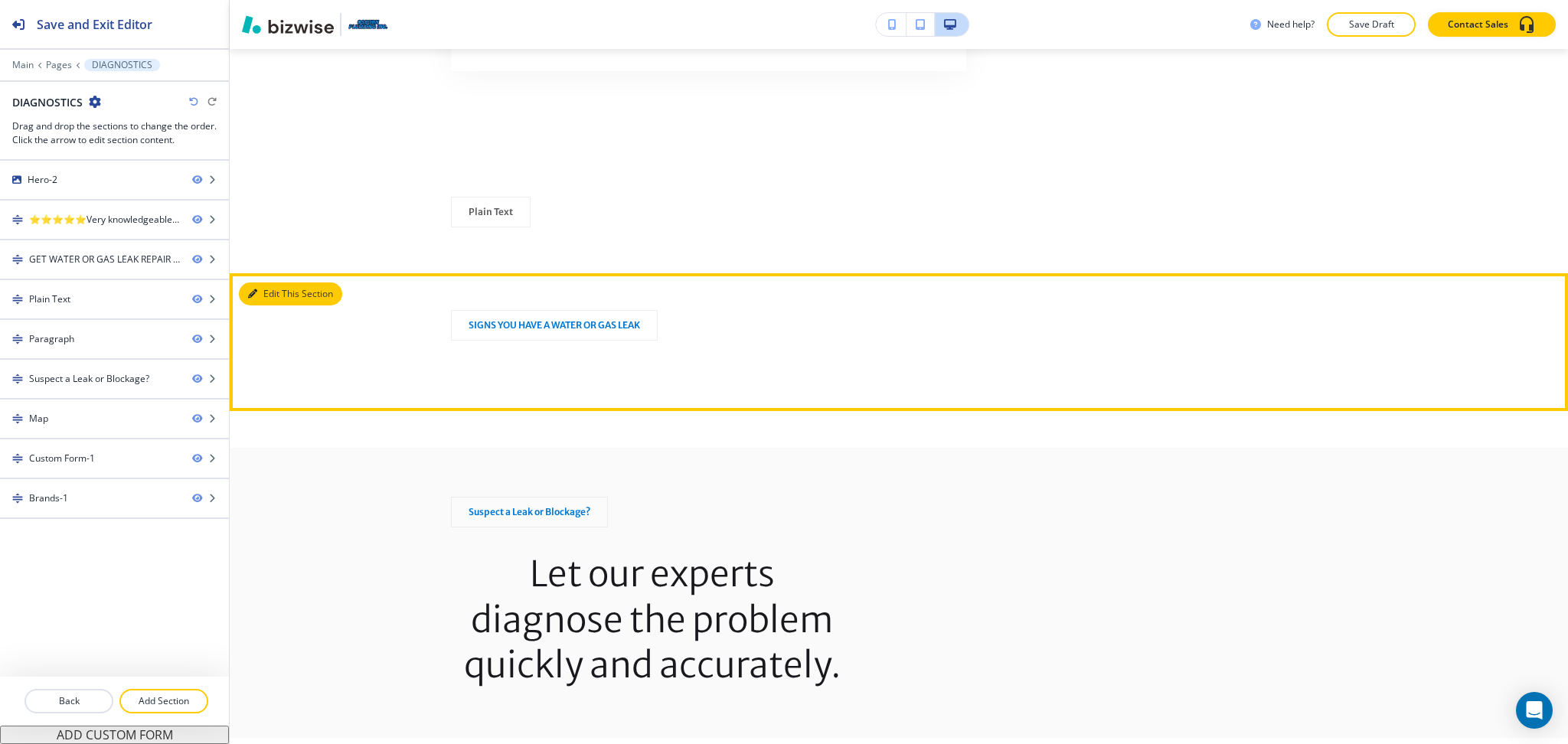
click at [271, 283] on button "Edit This Section" at bounding box center [291, 294] width 103 height 23
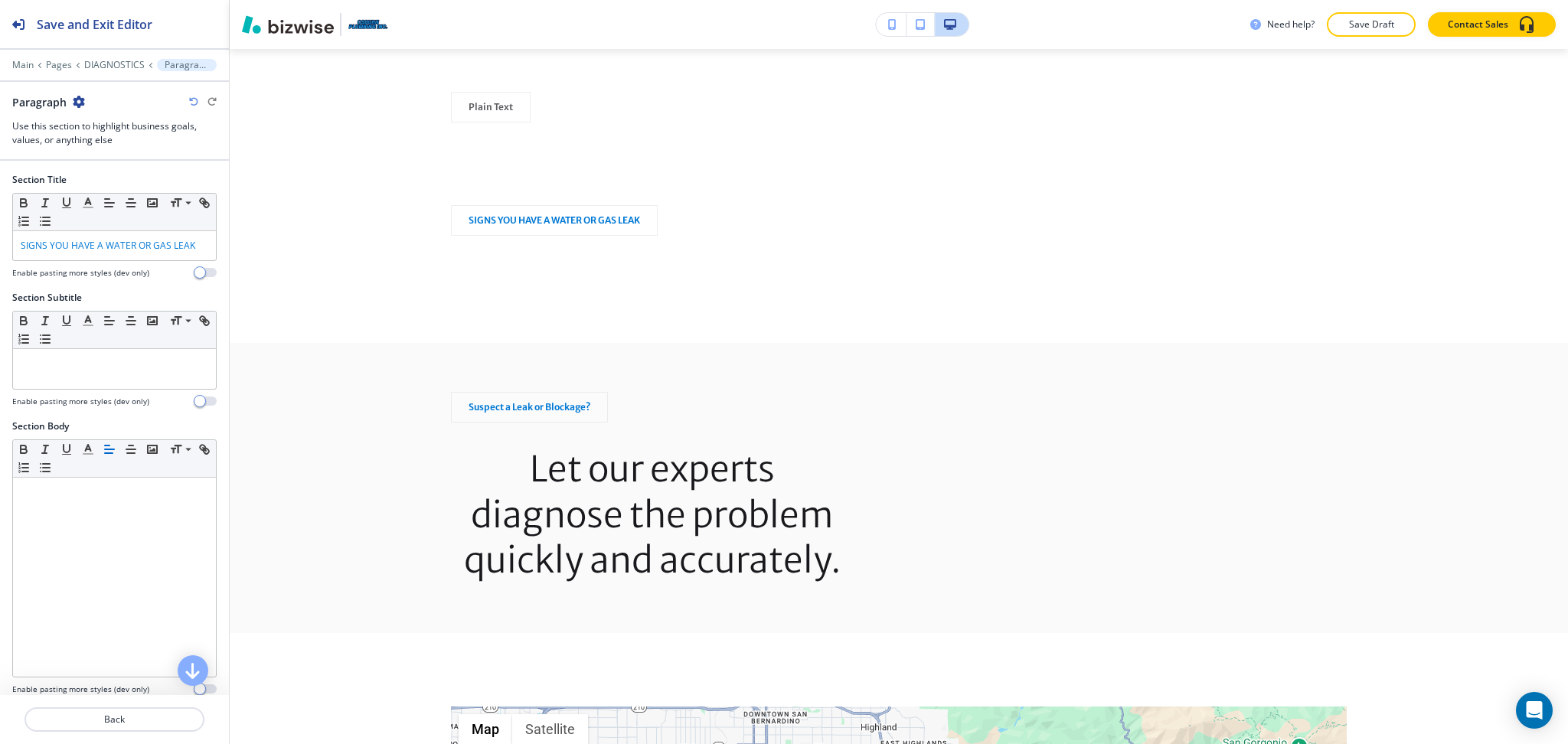
scroll to position [1552, 0]
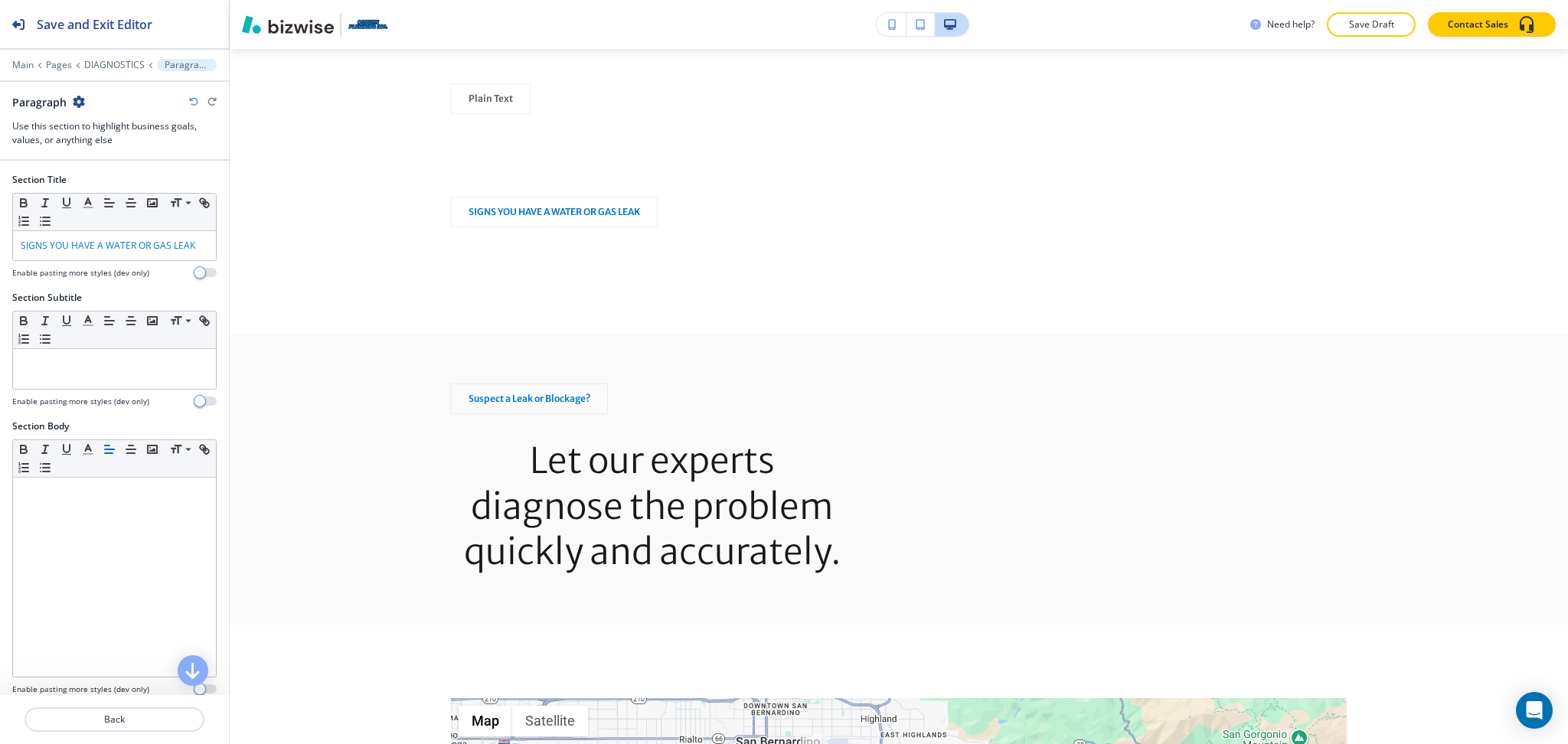
click at [83, 100] on icon "button" at bounding box center [79, 102] width 12 height 12
click at [96, 260] on div "SIGNS YOU HAVE A WATER OR GAS LEAK" at bounding box center [114, 245] width 203 height 29
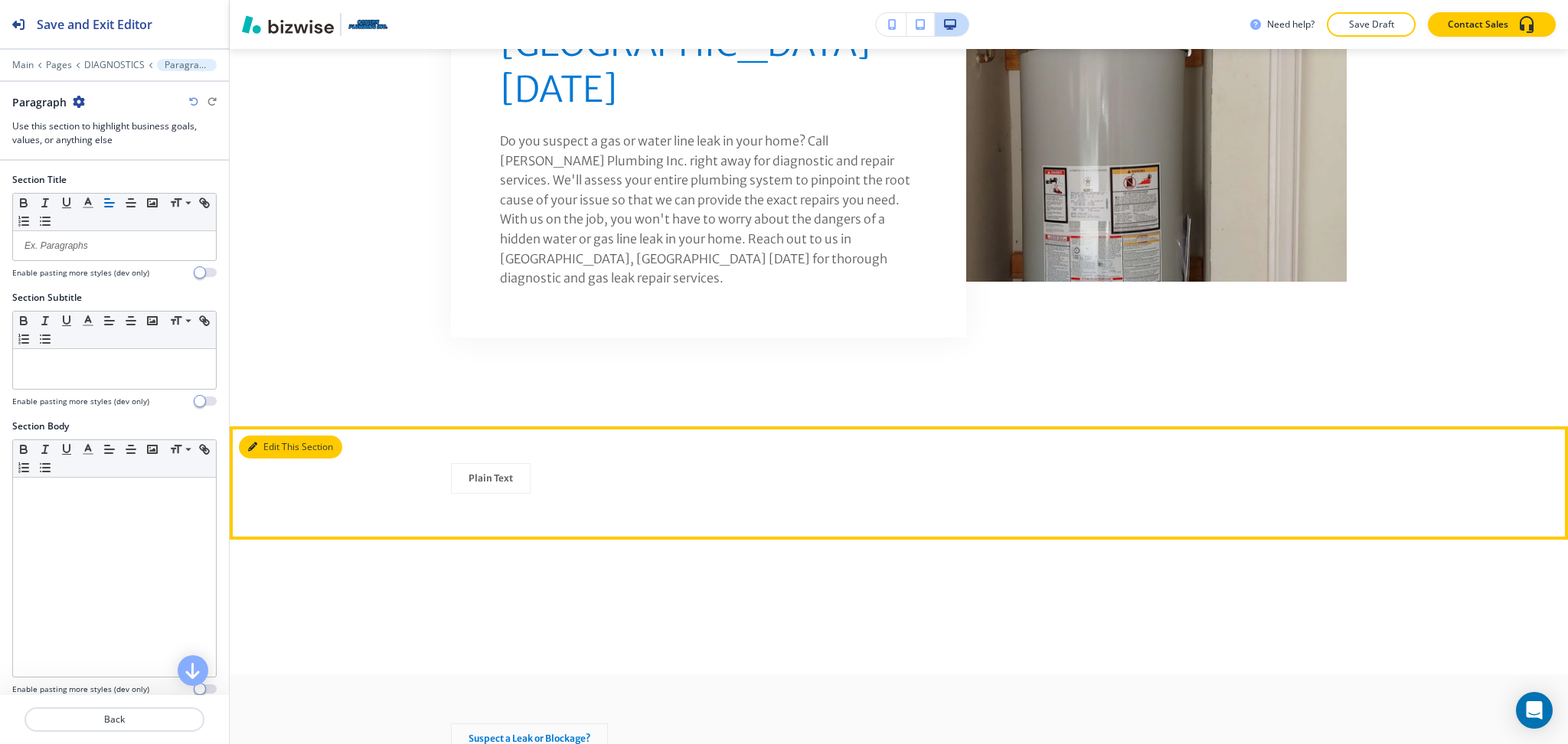
click at [272, 436] on button "Edit This Section" at bounding box center [291, 447] width 103 height 23
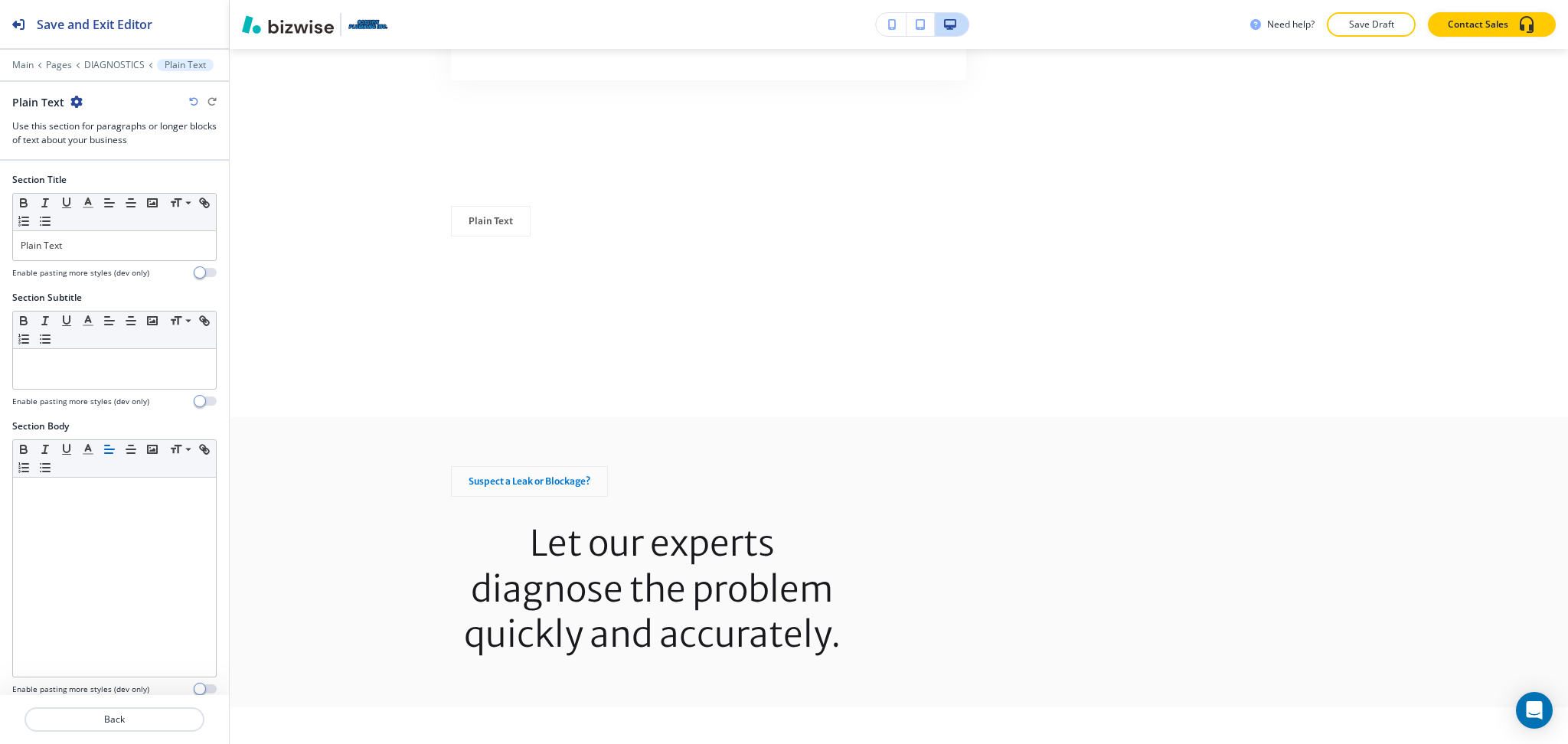
scroll to position [1438, 0]
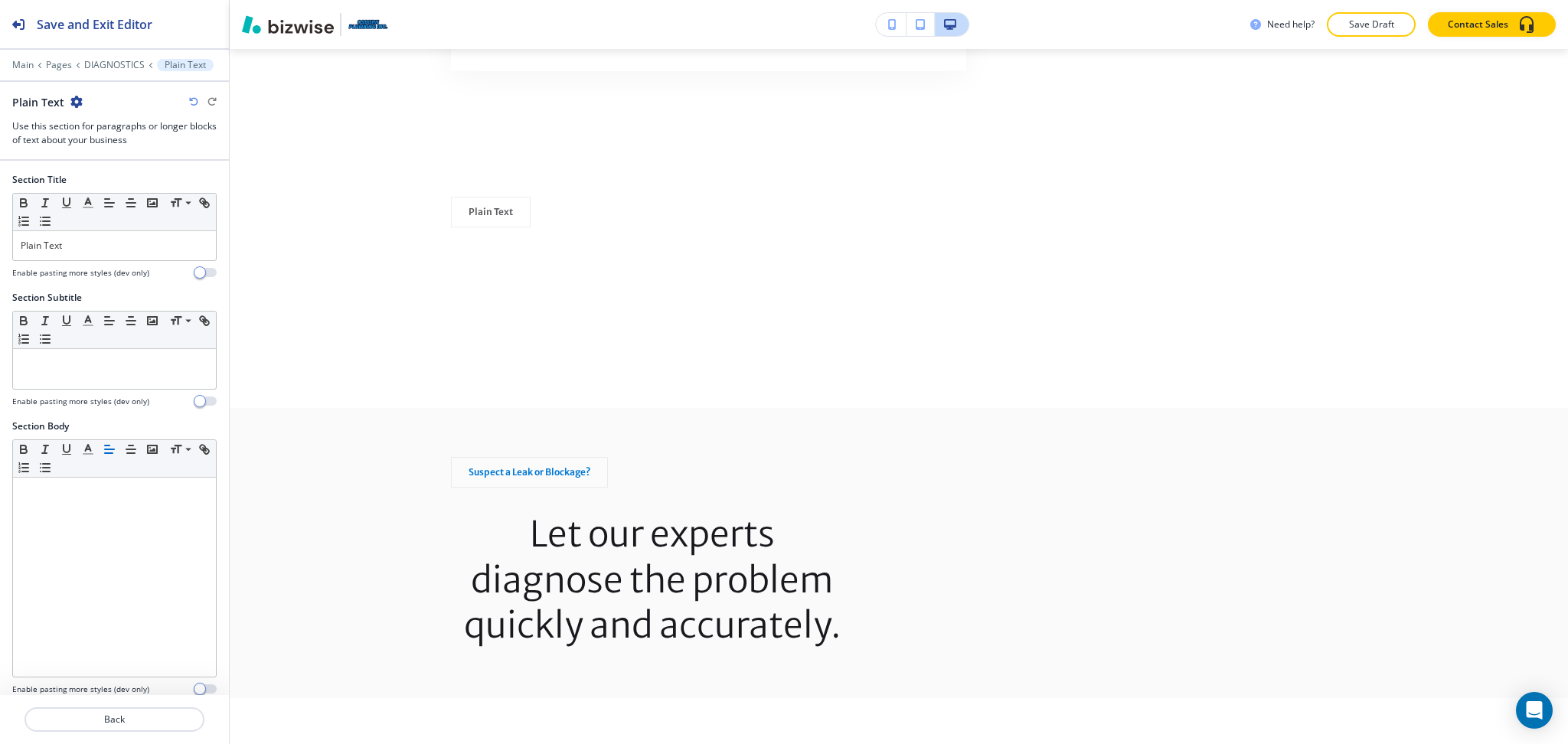
click at [107, 269] on h4 "Enable pasting more styles (dev only)" at bounding box center [80, 272] width 137 height 11
click at [86, 366] on p at bounding box center [114, 364] width 188 height 14
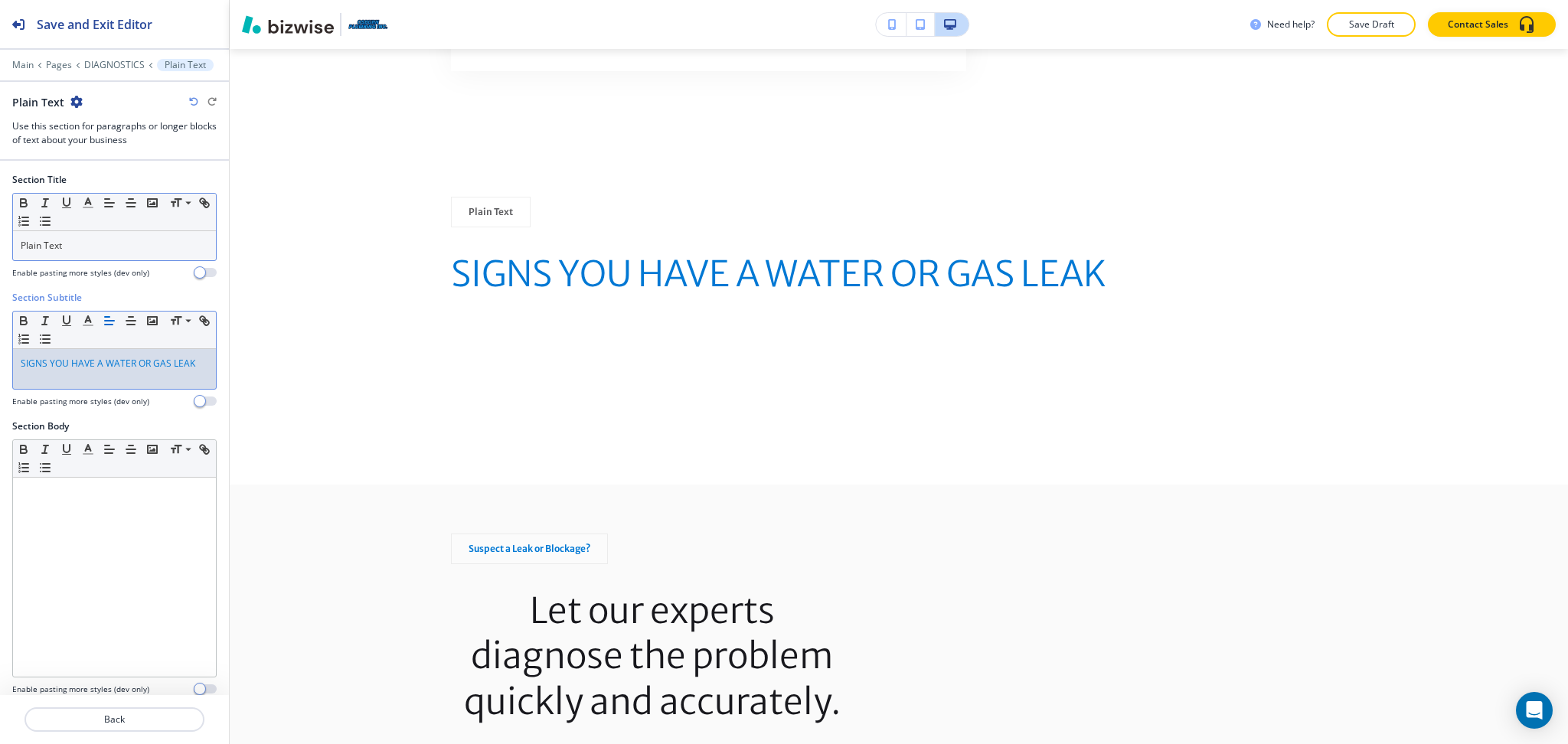
click at [86, 251] on div "Plain Text" at bounding box center [114, 245] width 203 height 29
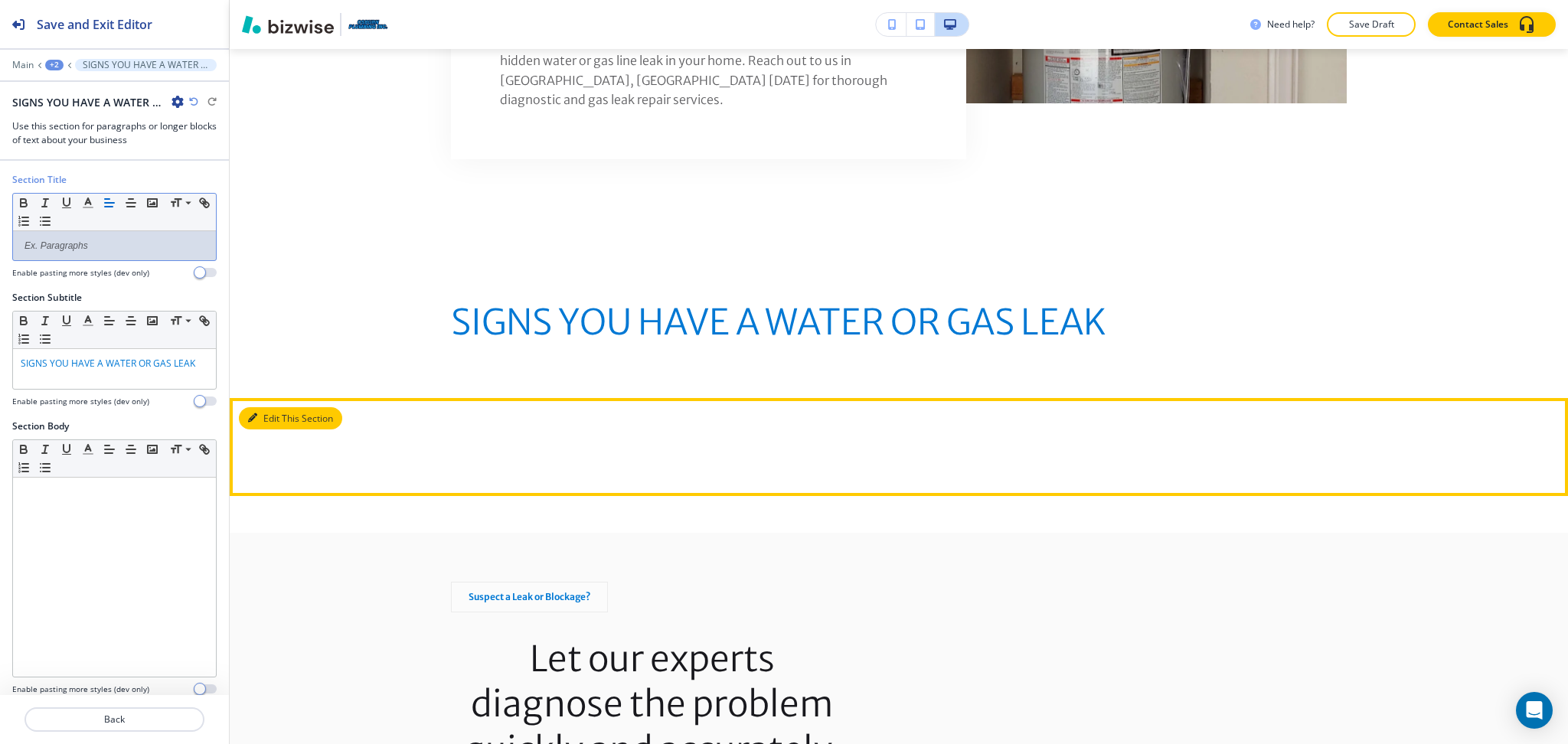
drag, startPoint x: 270, startPoint y: 285, endPoint x: 276, endPoint y: 300, distance: 16.2
click at [270, 286] on main "Edit STOP LEAKS AT THE SOURCE CALL OUR LICENSED PLUMBER IN SAN BERNARDINO, CA (…" at bounding box center [898, 417] width 1338 height 3314
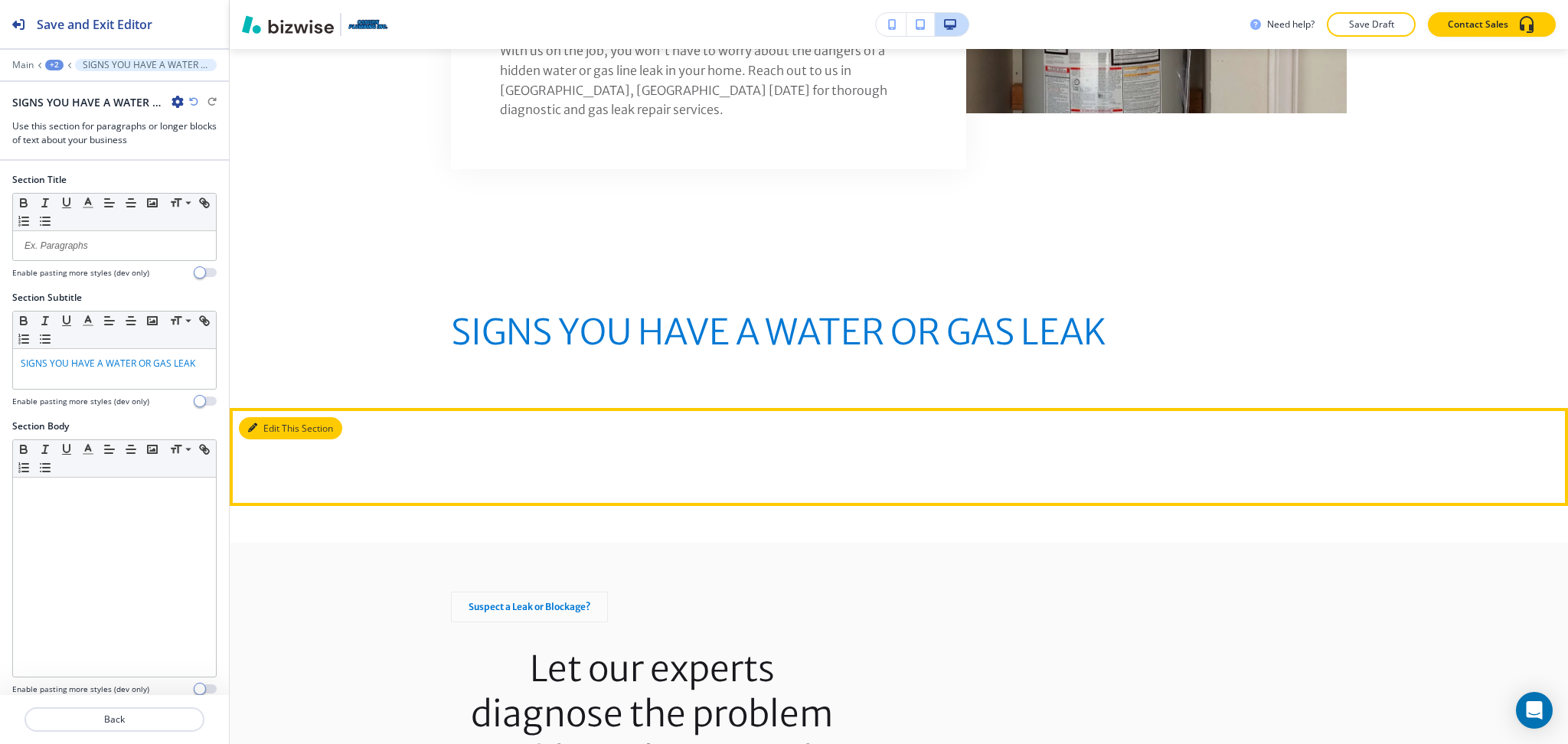
click at [278, 417] on button "Edit This Section" at bounding box center [291, 429] width 103 height 23
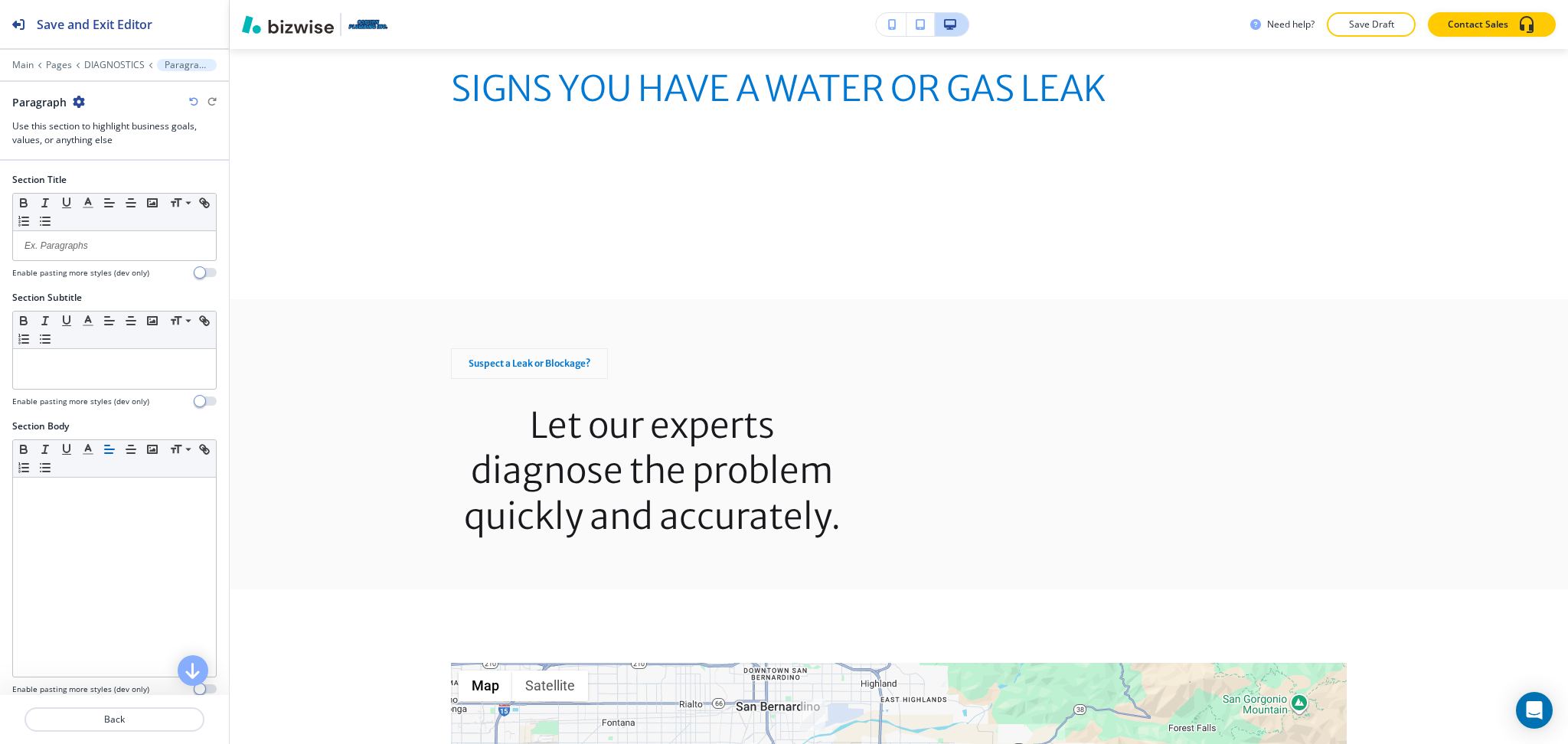
scroll to position [1588, 0]
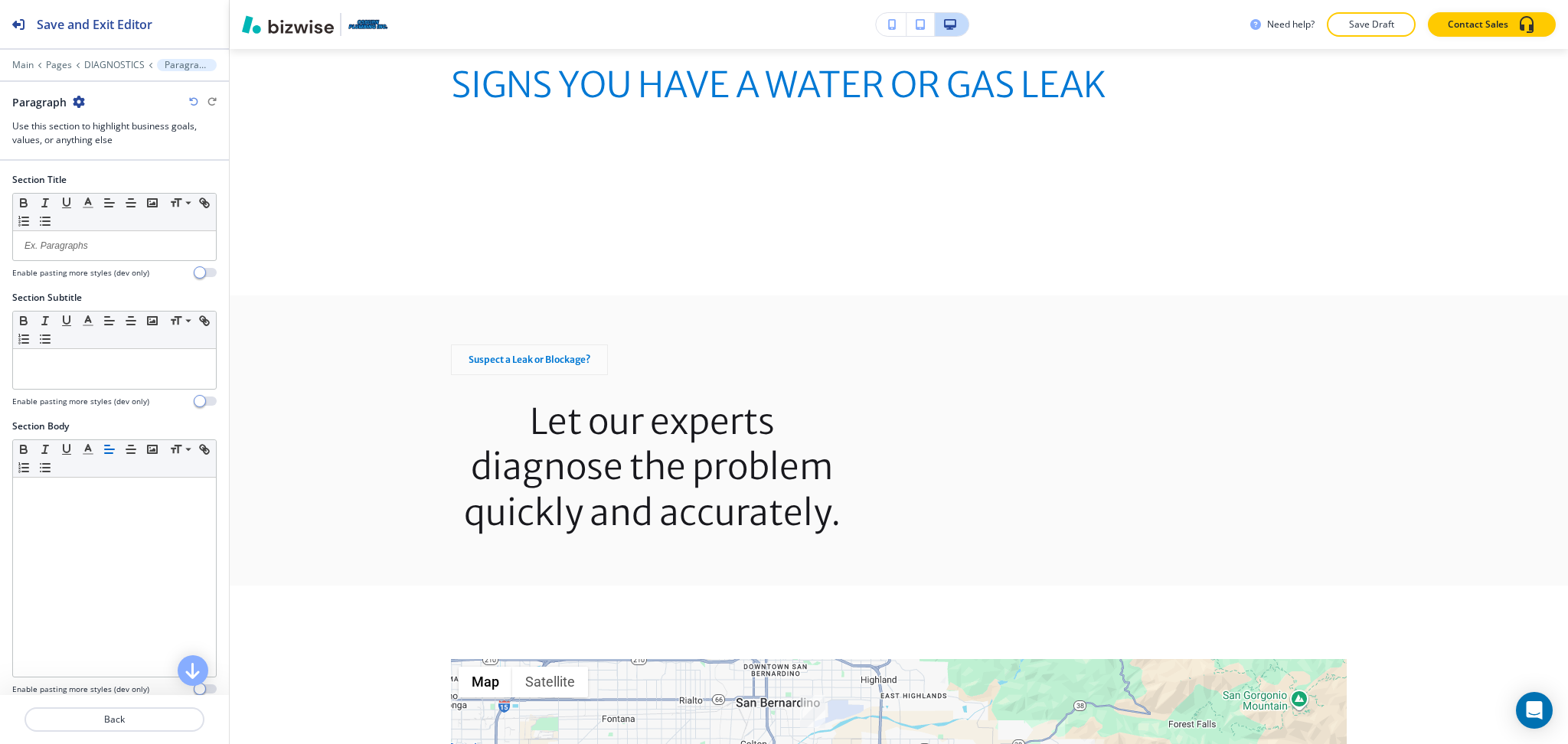
click at [80, 98] on icon "button" at bounding box center [79, 102] width 12 height 12
click at [108, 167] on button "Duplicate Section" at bounding box center [121, 155] width 98 height 27
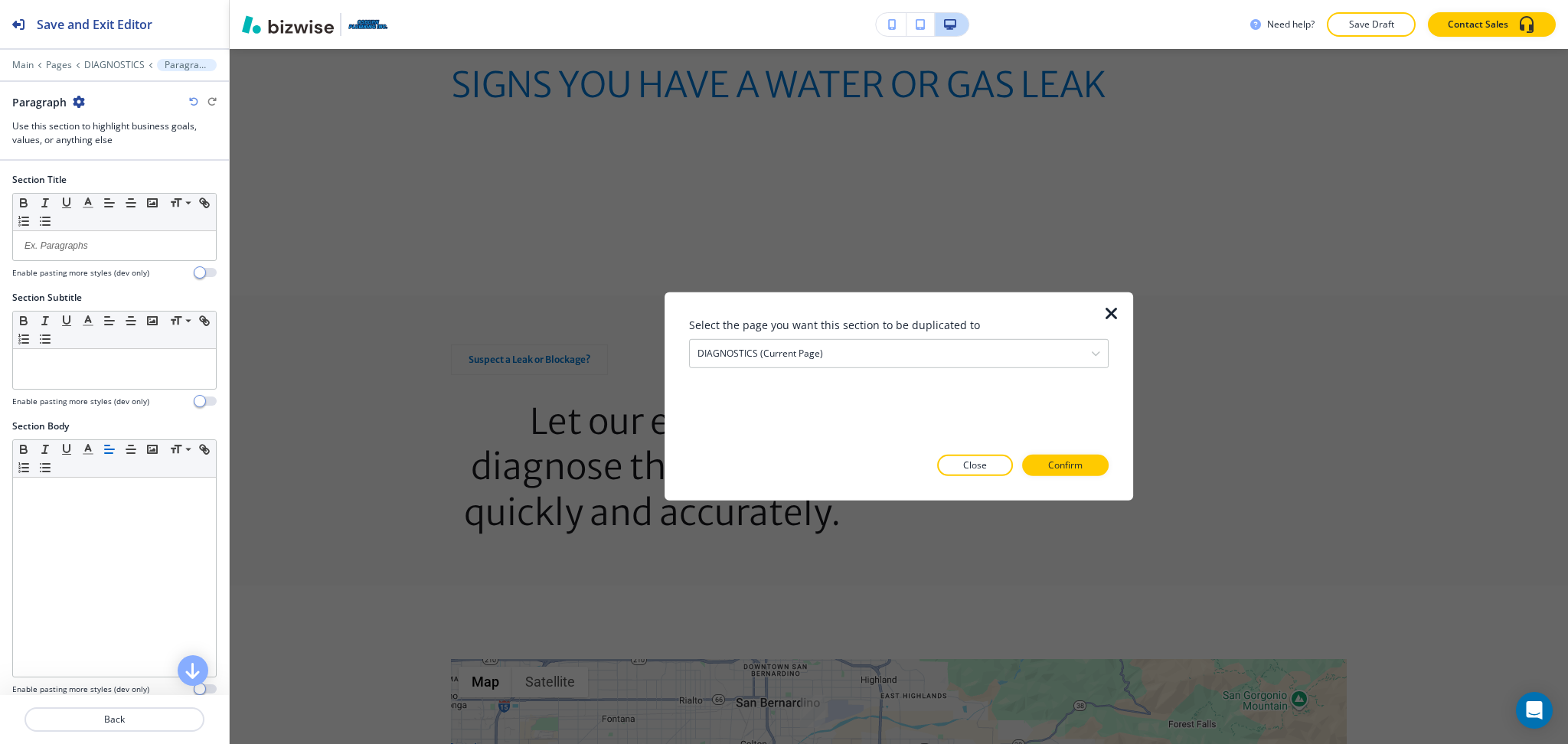
drag, startPoint x: 962, startPoint y: 464, endPoint x: 935, endPoint y: 443, distance: 34.2
click at [963, 464] on button "Close" at bounding box center [974, 465] width 76 height 22
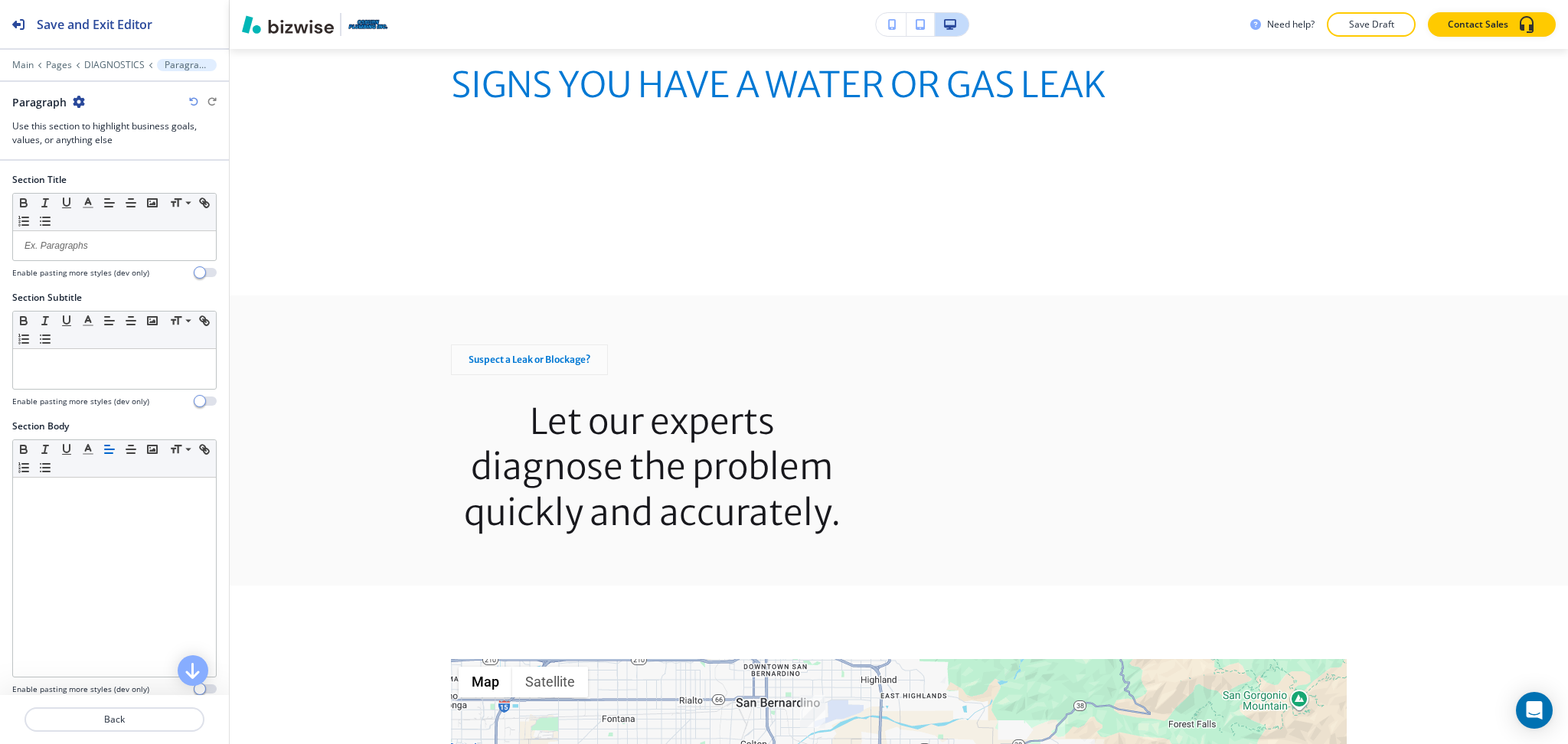
click at [77, 101] on icon "button" at bounding box center [79, 102] width 12 height 12
click at [101, 184] on p "Delete Section" at bounding box center [121, 183] width 78 height 14
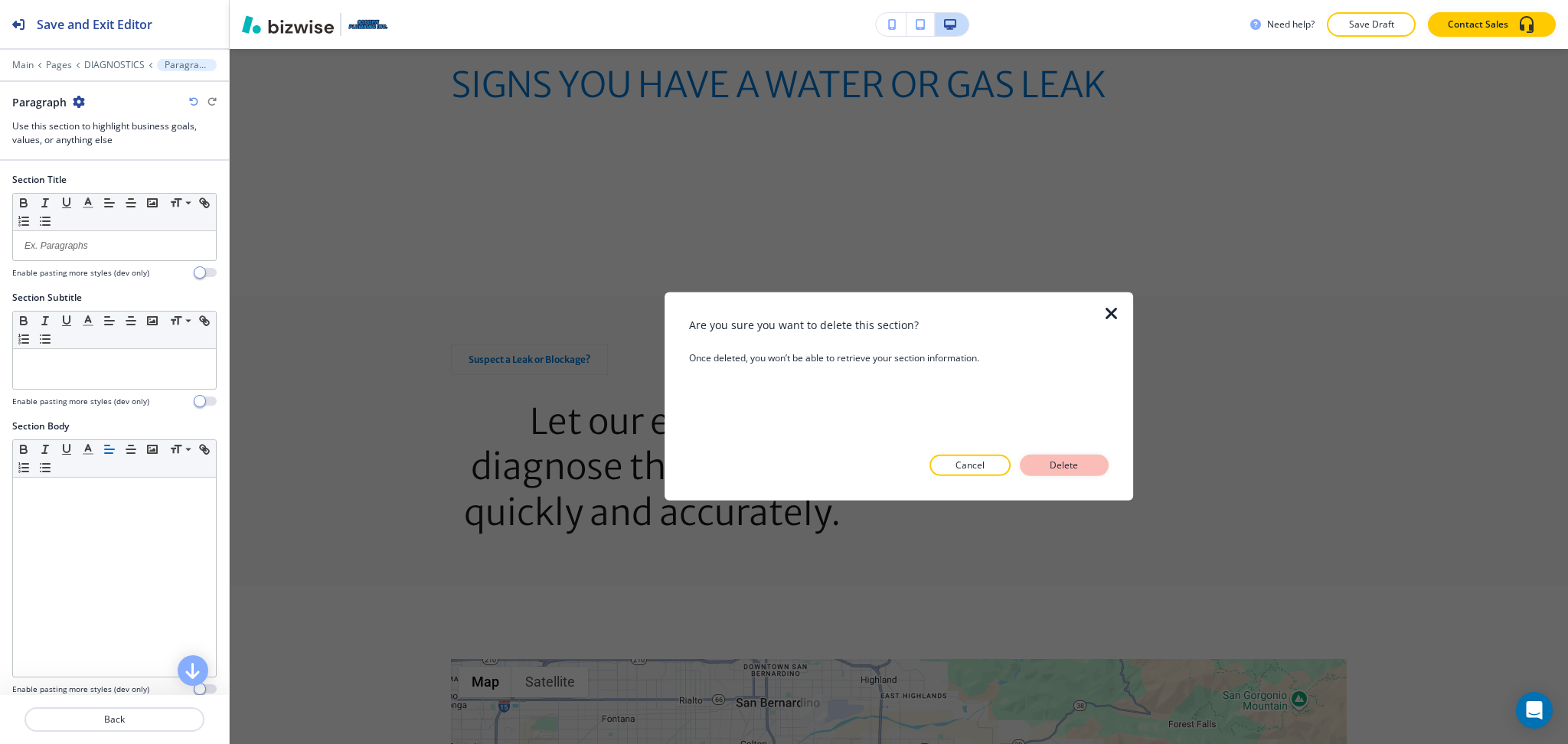
click at [1075, 472] on p "Delete" at bounding box center [1064, 465] width 37 height 14
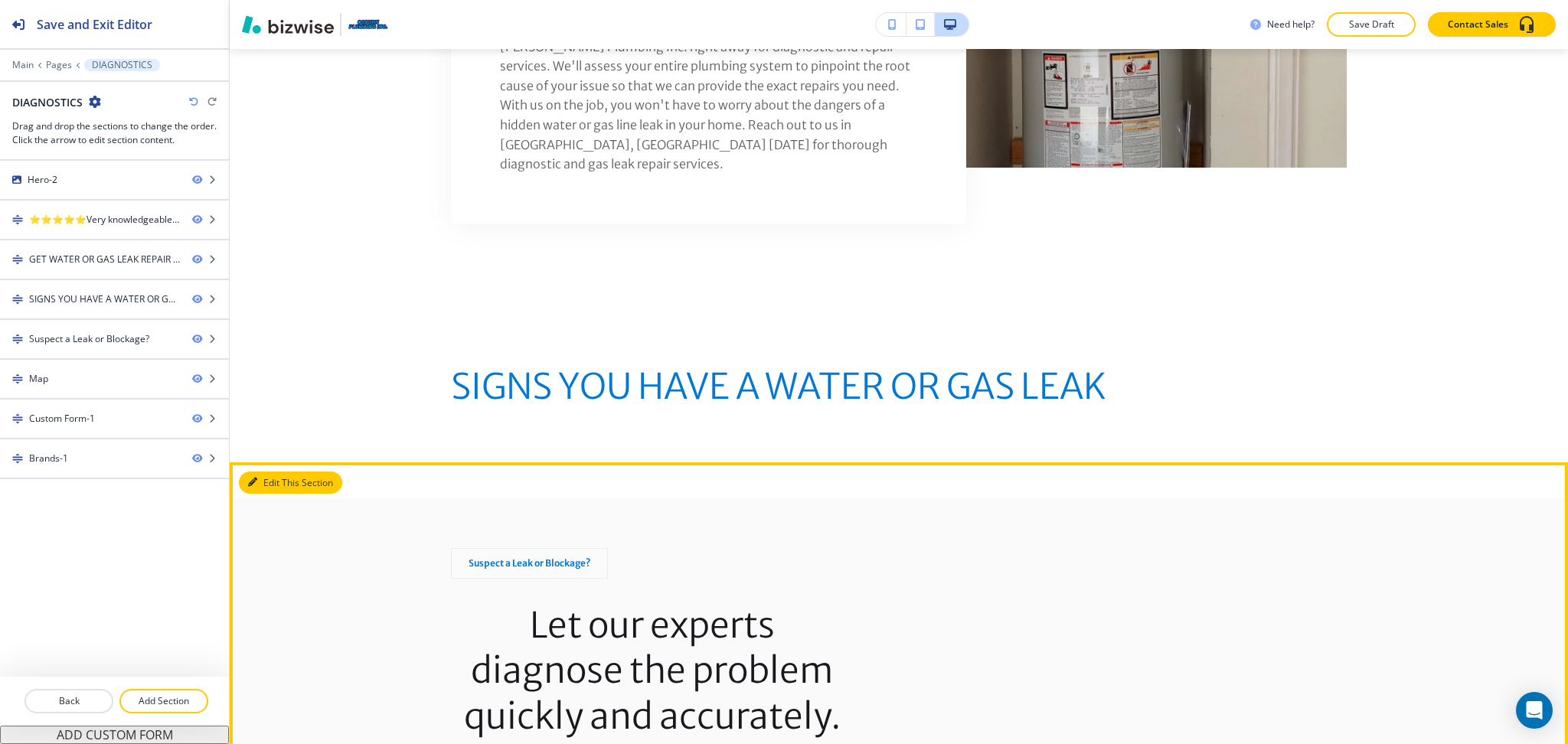
click at [278, 472] on button "Edit This Section" at bounding box center [291, 483] width 103 height 23
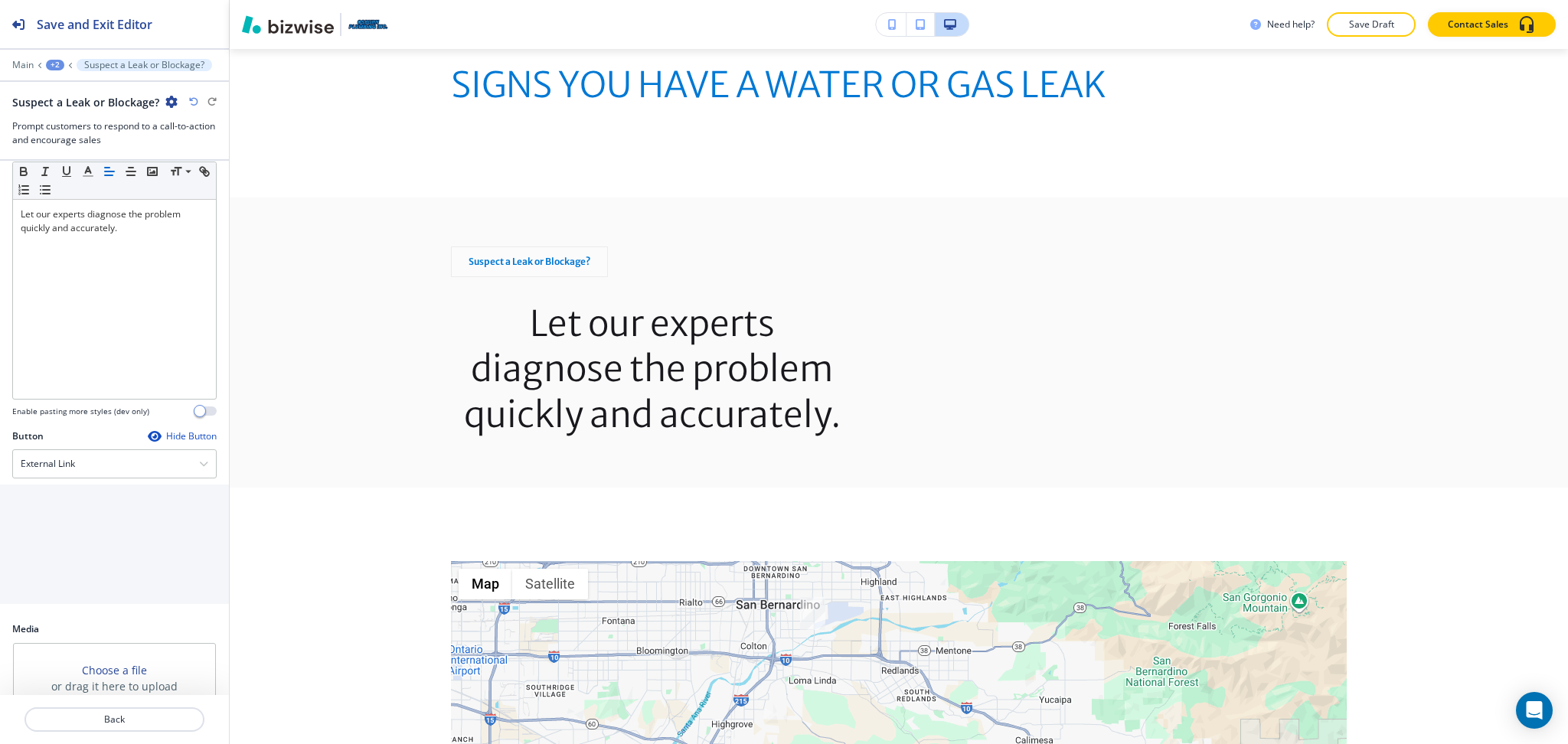
scroll to position [233, 0]
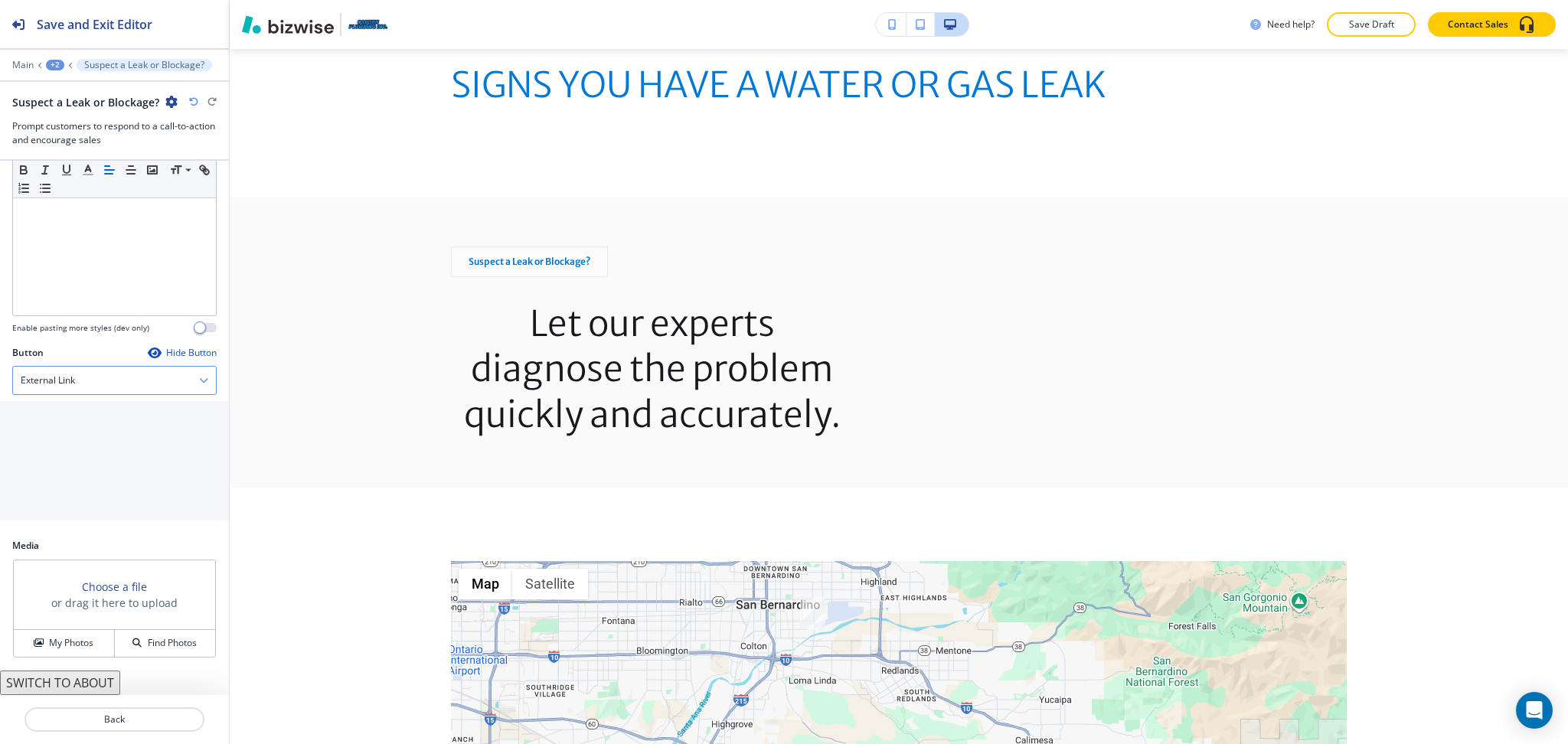
click at [87, 387] on div "External Link" at bounding box center [114, 381] width 203 height 28
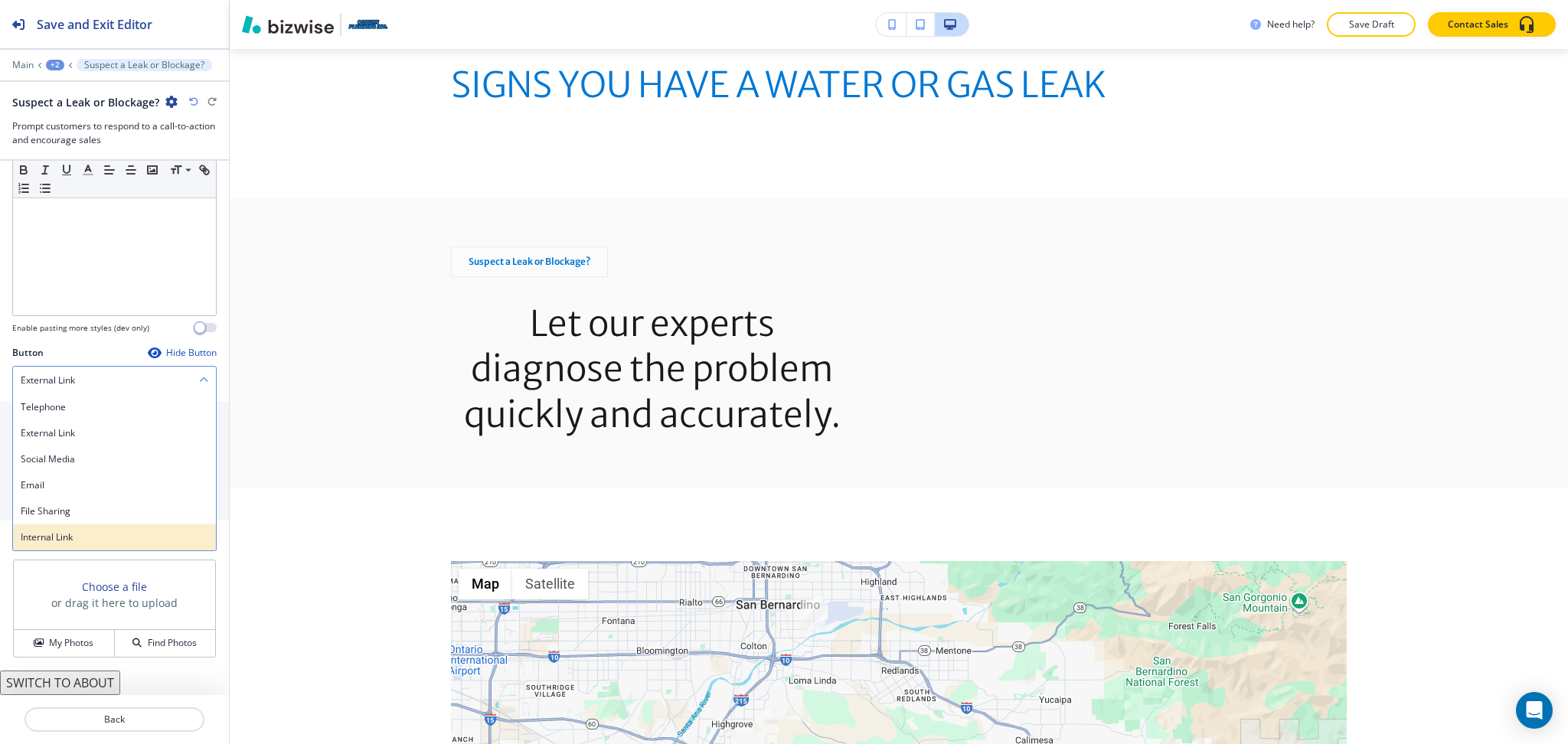
click at [67, 538] on h4 "Internal Link" at bounding box center [114, 538] width 188 height 14
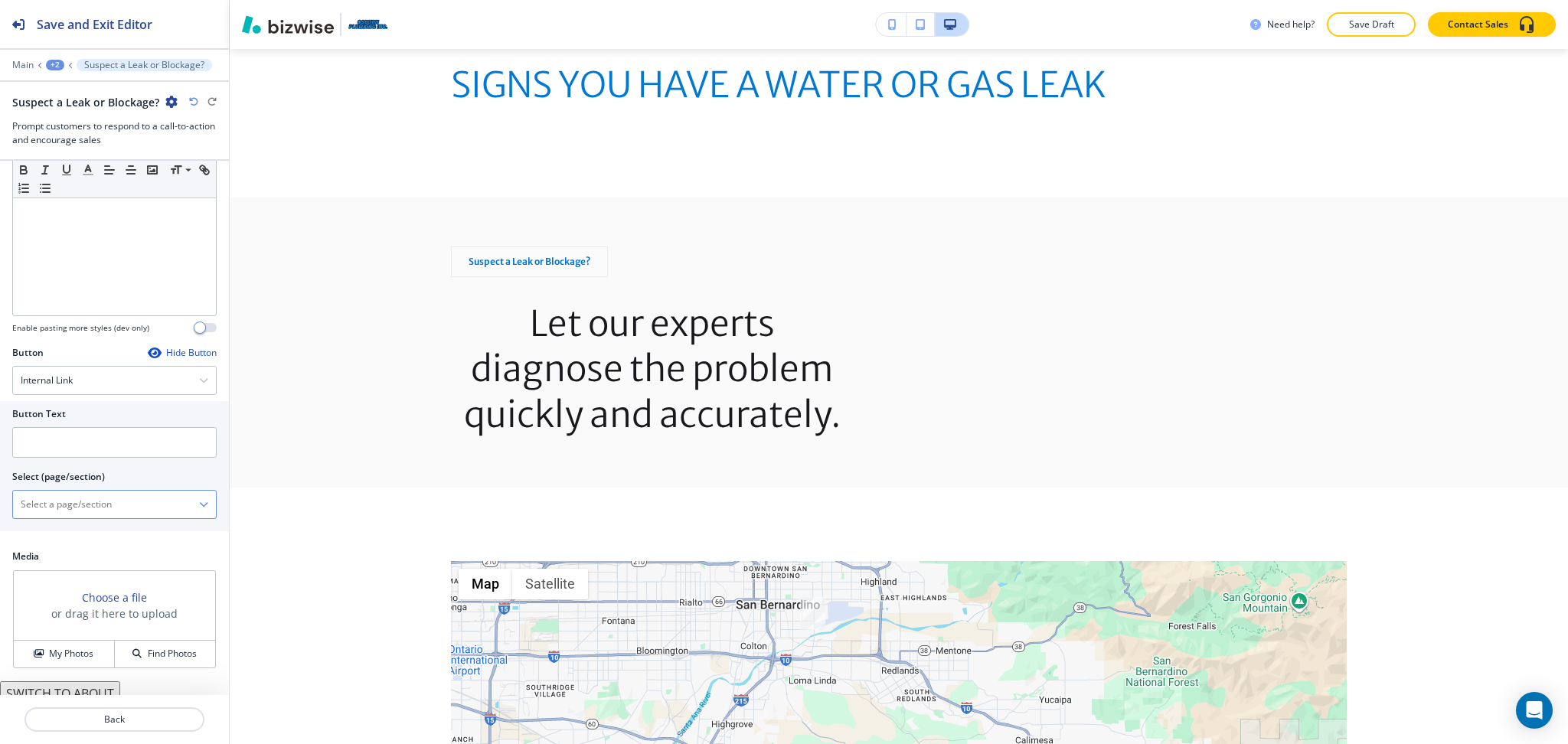
click at [72, 501] on \(page\/section\) "Manual Input" at bounding box center [106, 505] width 186 height 26
type \(page\/section\) "CONTACT US"
click at [0, 495] on div "Button Text Select (page/section) CONTACT US CONTACT CONTACT | Hero CONTACT | M…" at bounding box center [114, 465] width 229 height 130
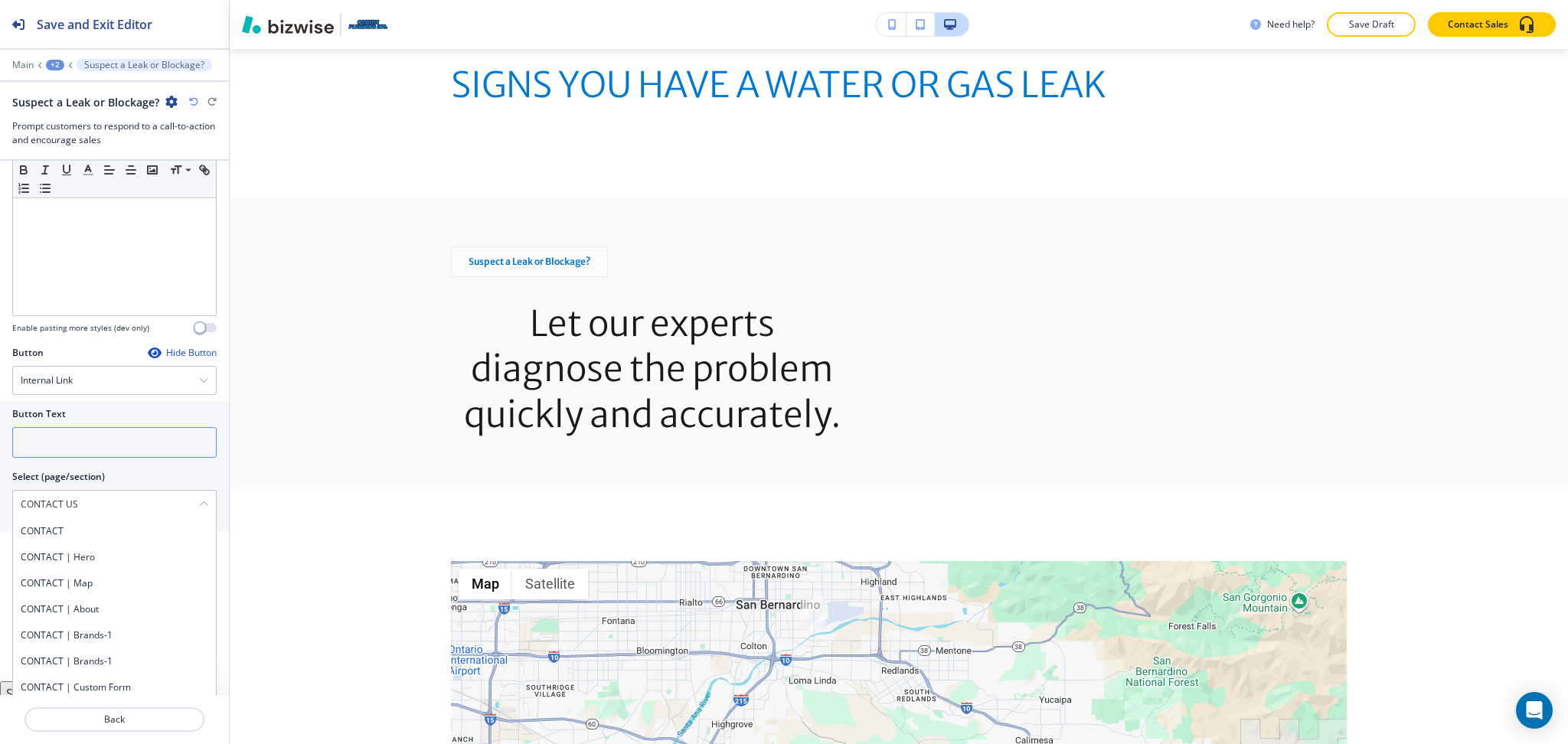
click at [52, 448] on input "text" at bounding box center [114, 442] width 204 height 31
paste input "CONTACT US"
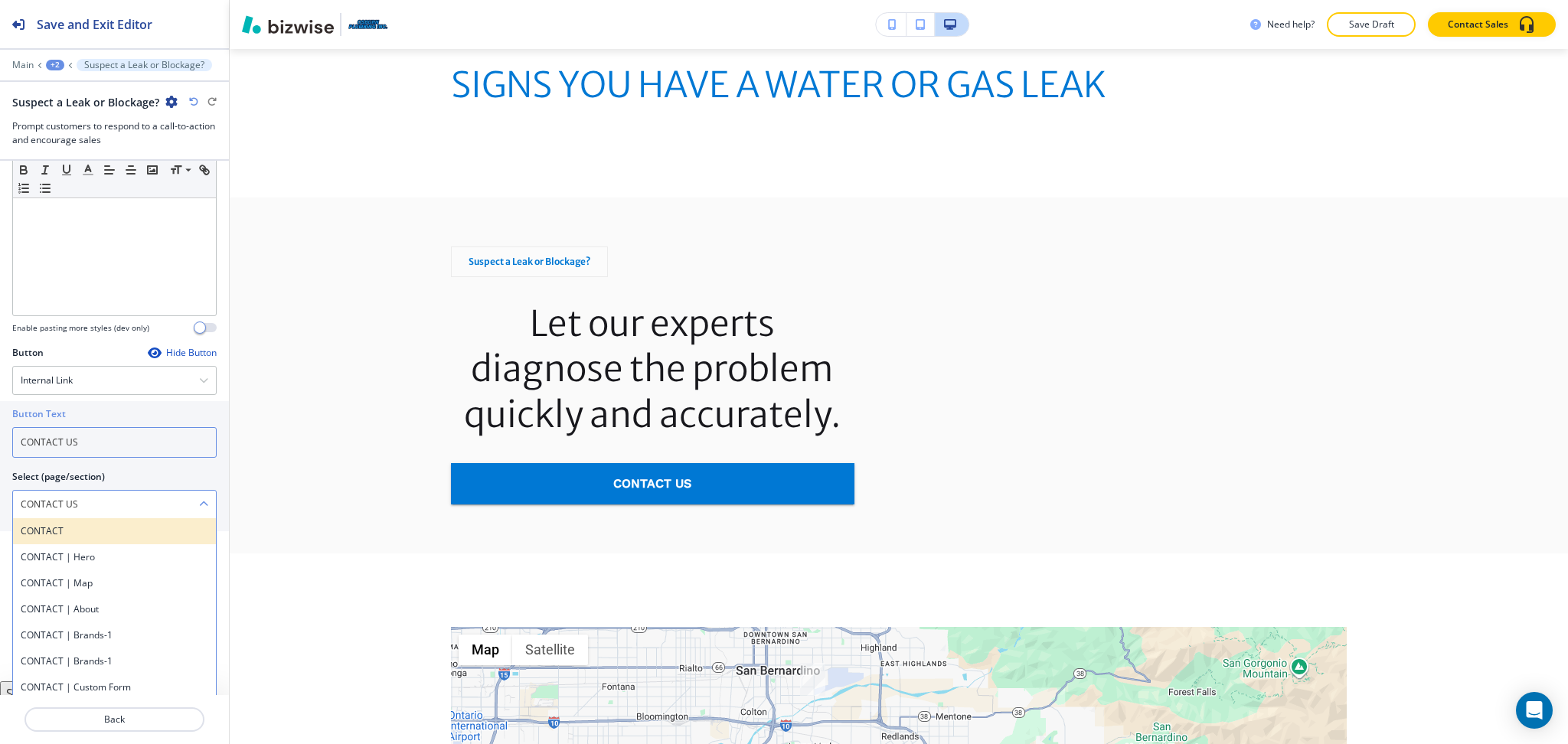
type input "CONTACT US"
click at [65, 525] on h4 "CONTACT" at bounding box center [114, 532] width 188 height 14
type \(page\/section\) "CONTACT"
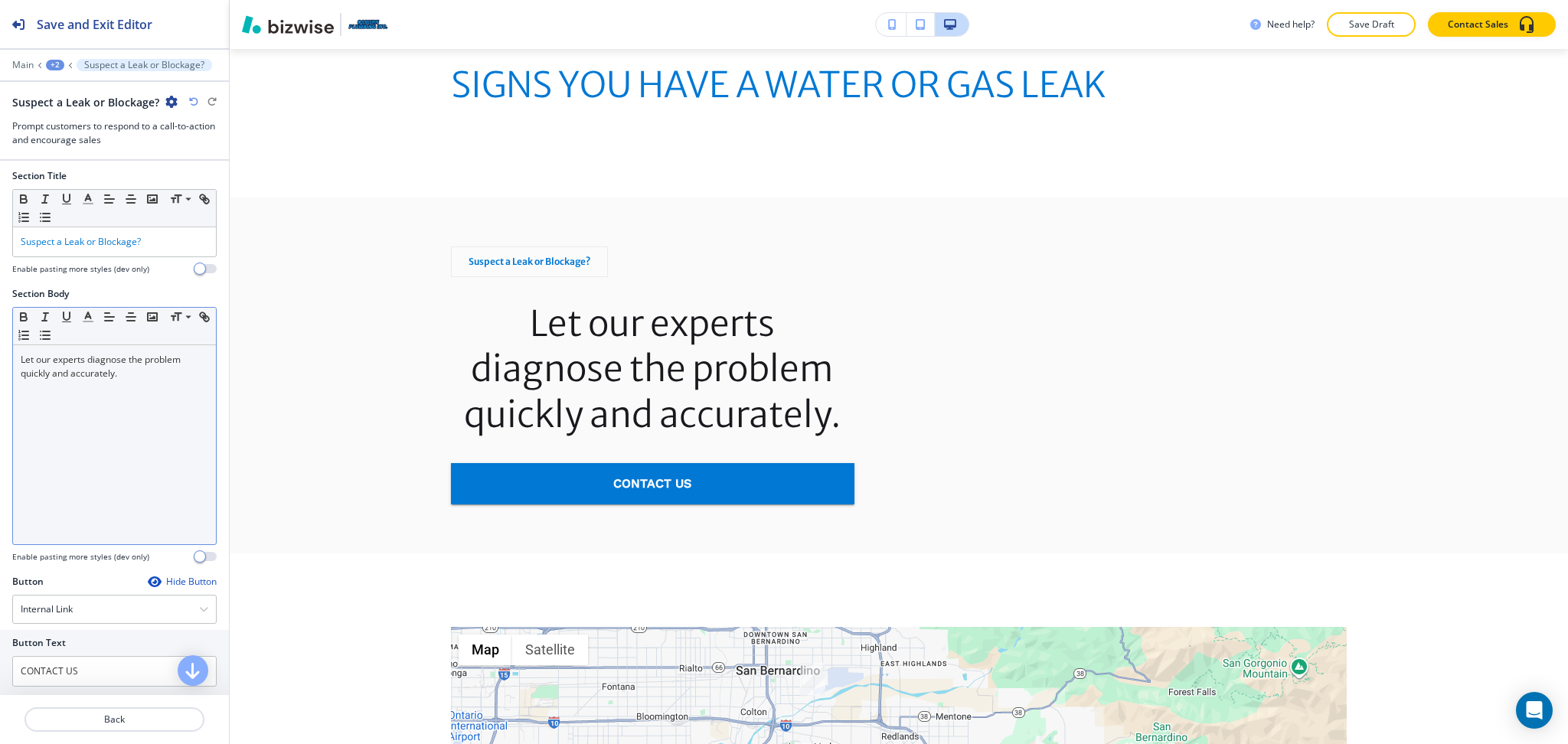
scroll to position [0, 0]
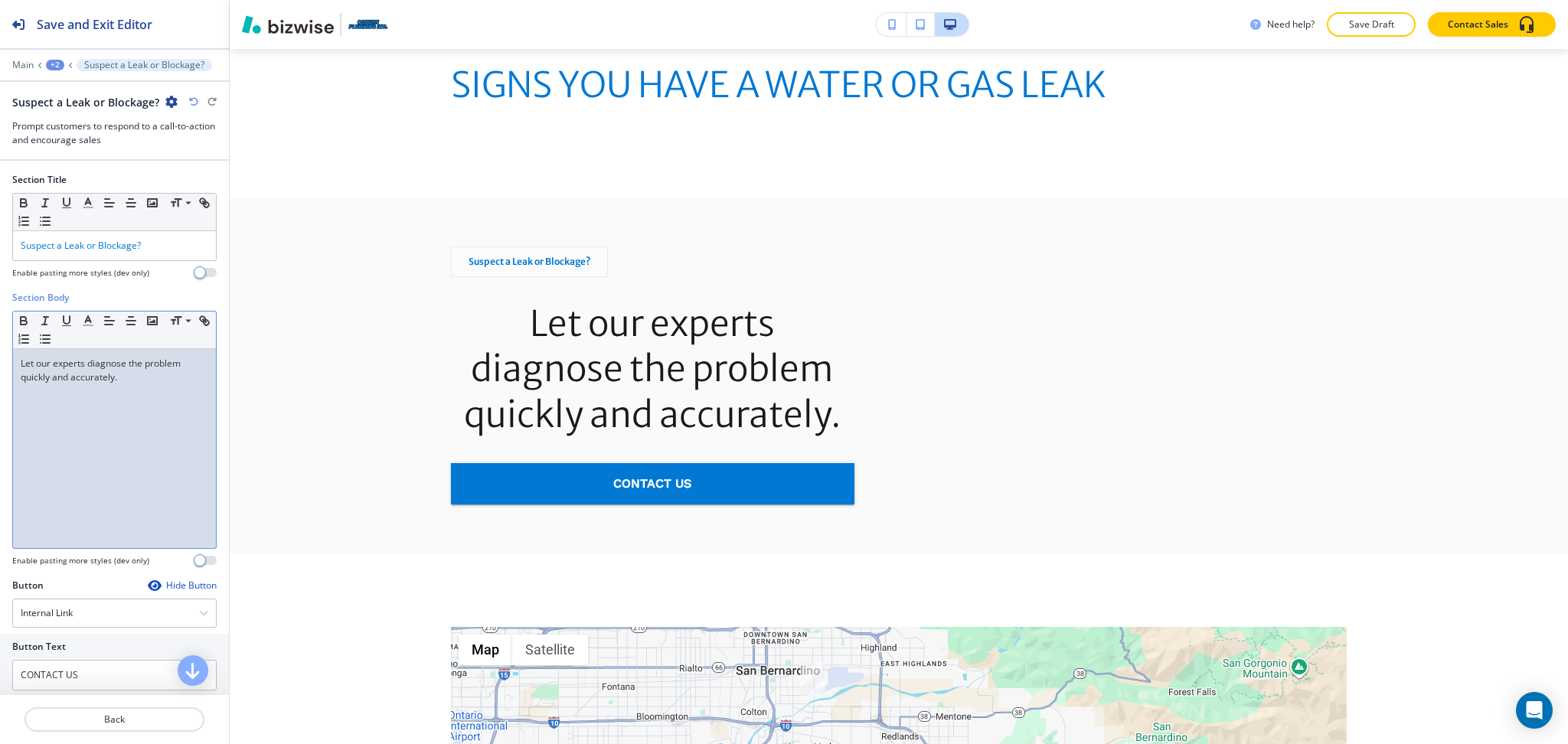
click at [134, 437] on div "Let our experts diagnose the problem quickly and accurately." at bounding box center [114, 449] width 203 height 199
click at [108, 327] on icon "button" at bounding box center [109, 320] width 14 height 14
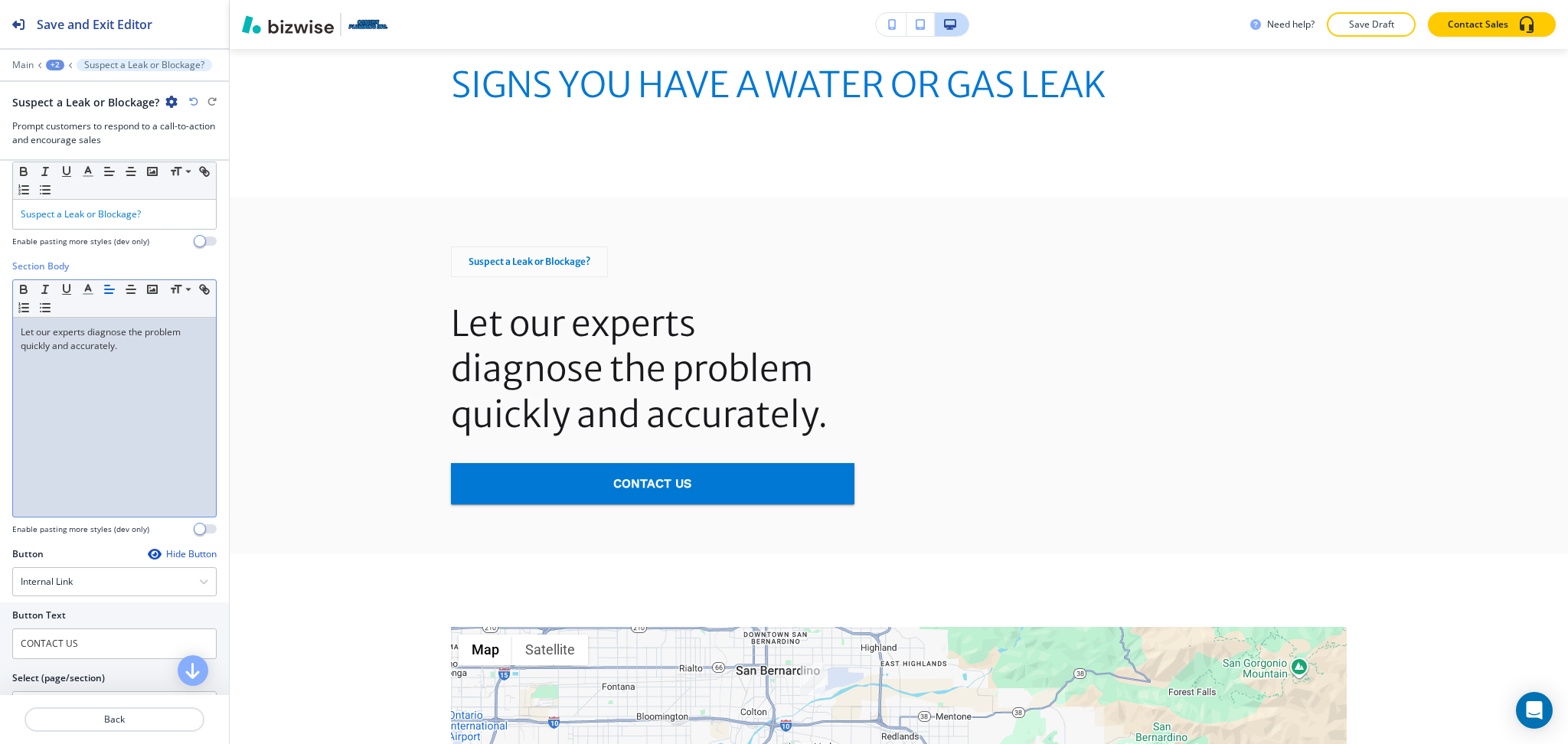
scroll to position [243, 0]
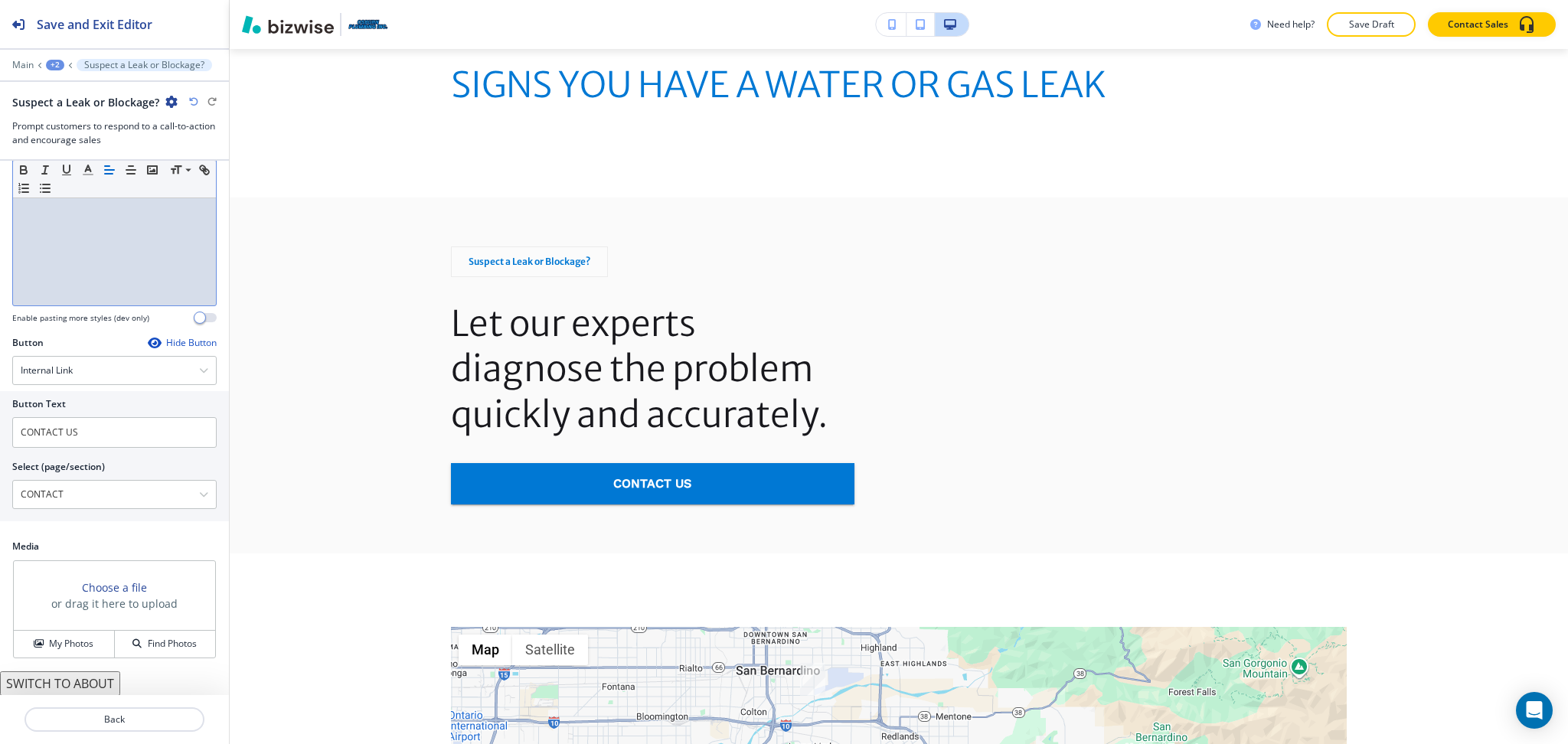
click at [63, 630] on button "My Photos" at bounding box center [65, 644] width 101 height 27
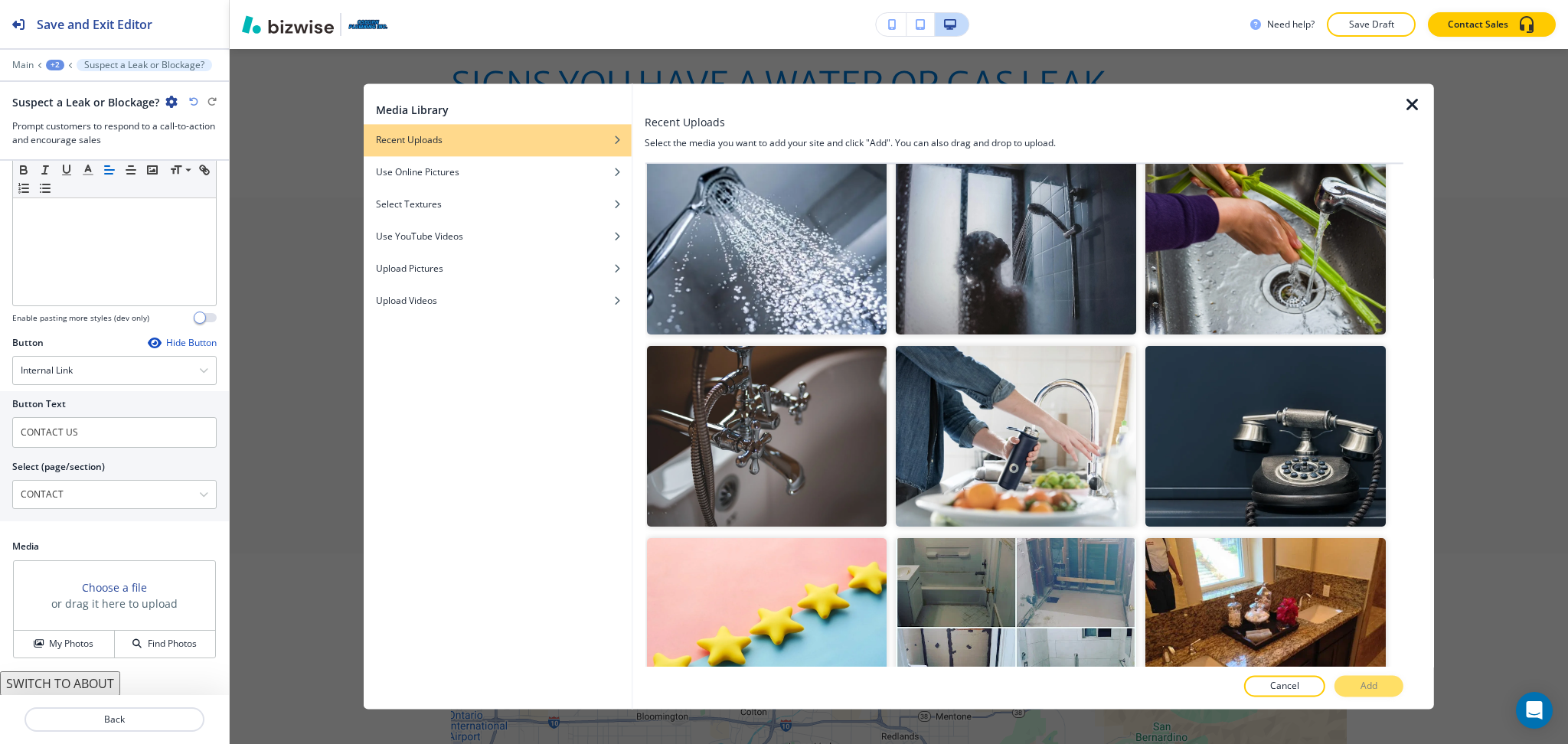
scroll to position [40, 0]
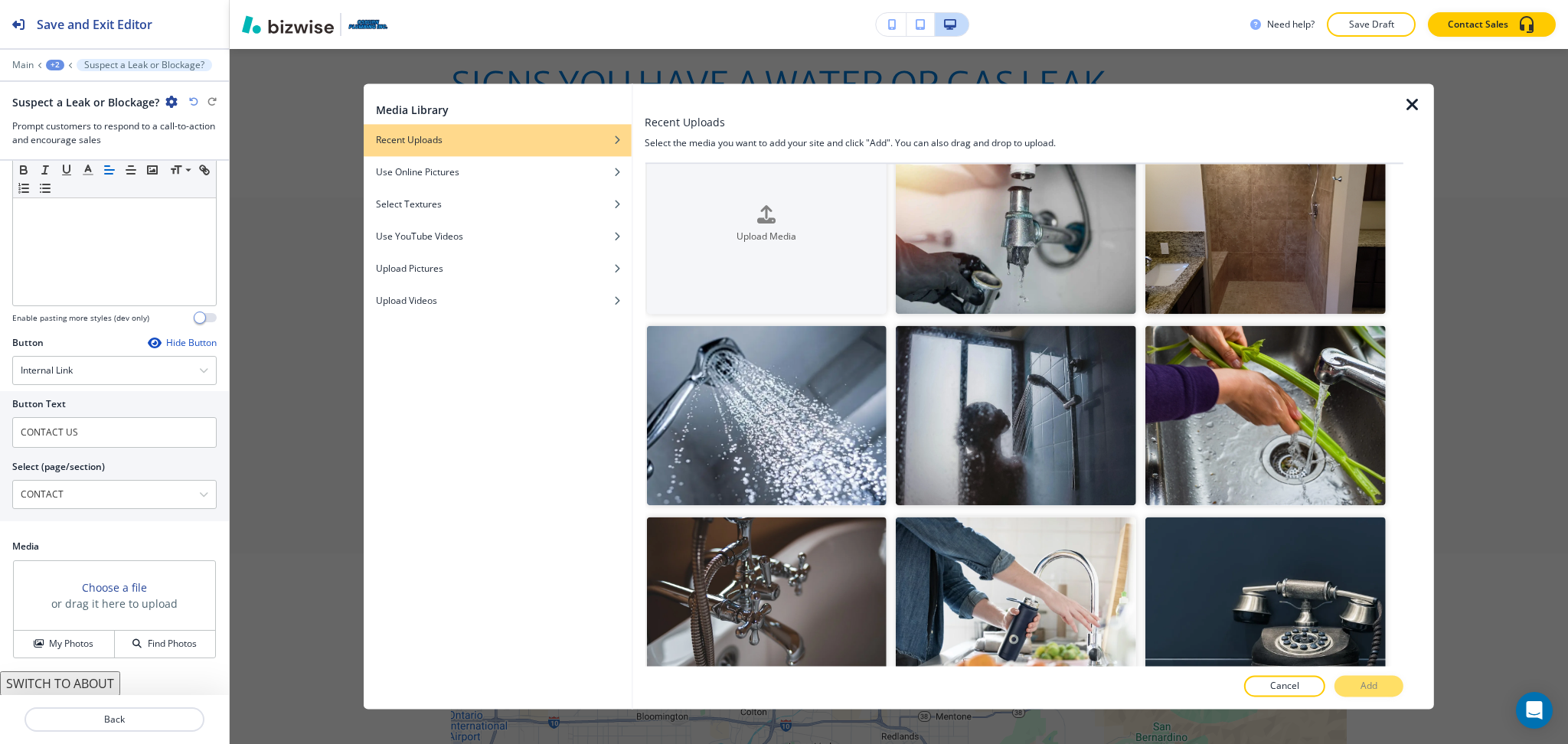
click at [960, 198] on img "button" at bounding box center [1015, 224] width 240 height 180
click at [1365, 684] on p "Add" at bounding box center [1368, 687] width 17 height 14
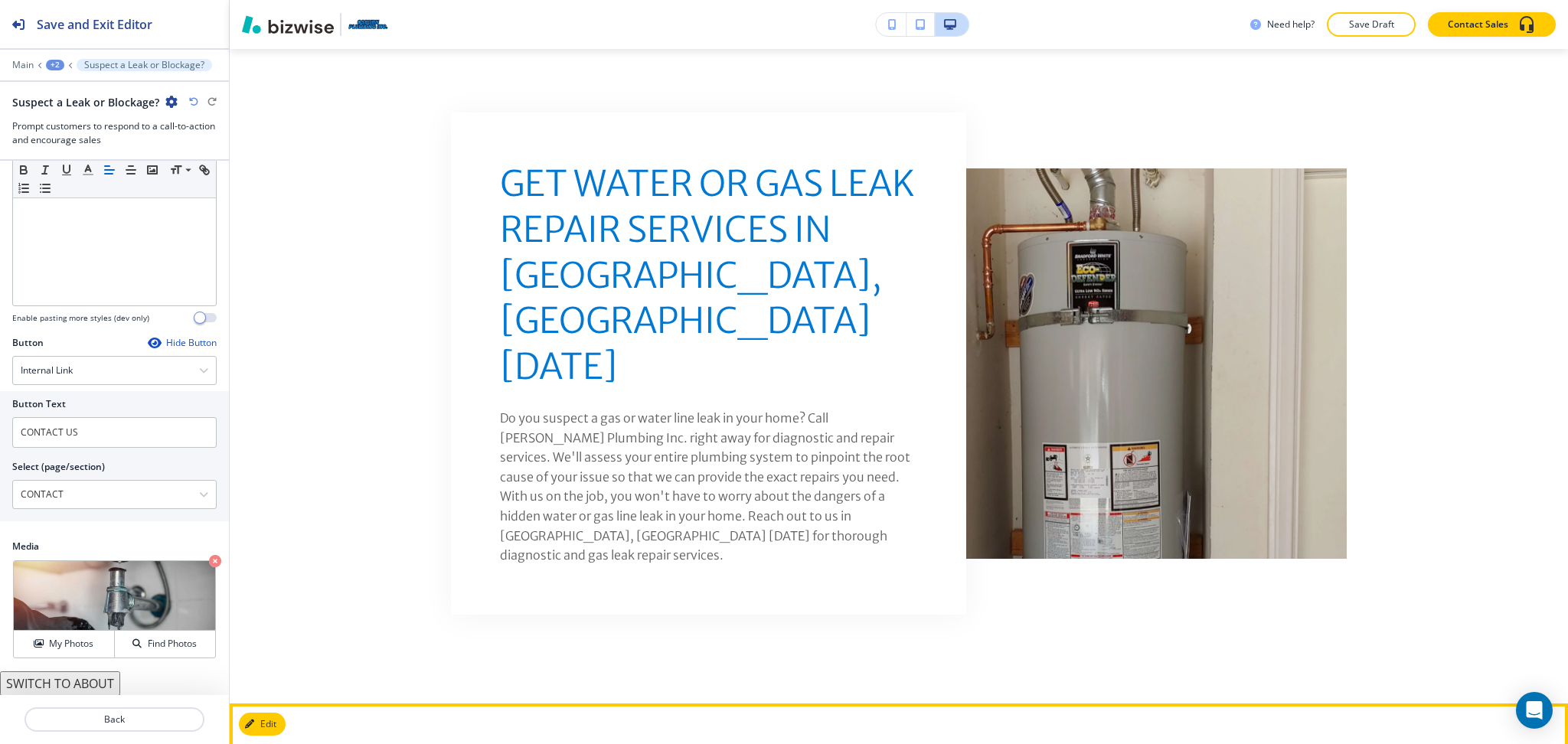
click at [270, 713] on button "Edit" at bounding box center [262, 724] width 46 height 23
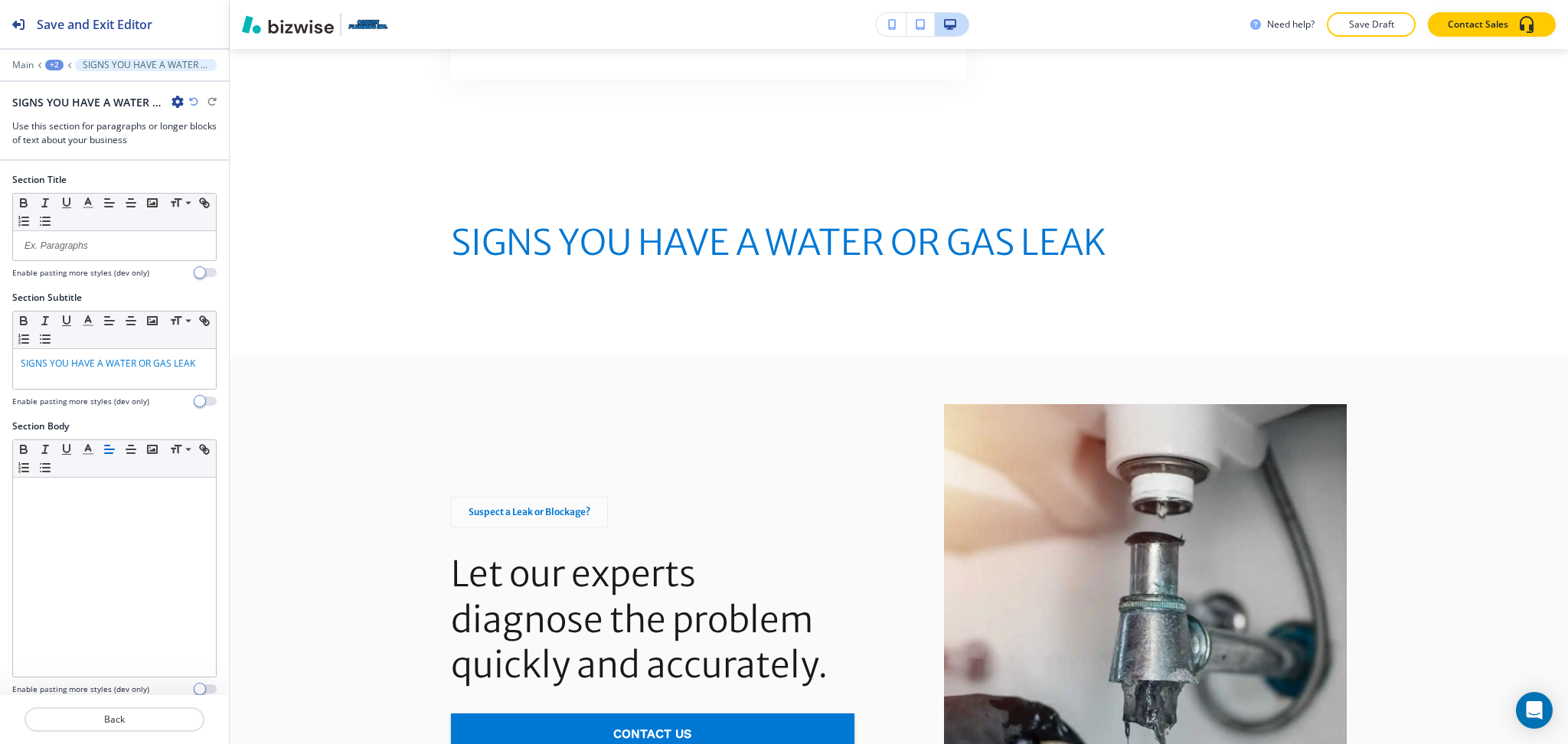
scroll to position [878, 0]
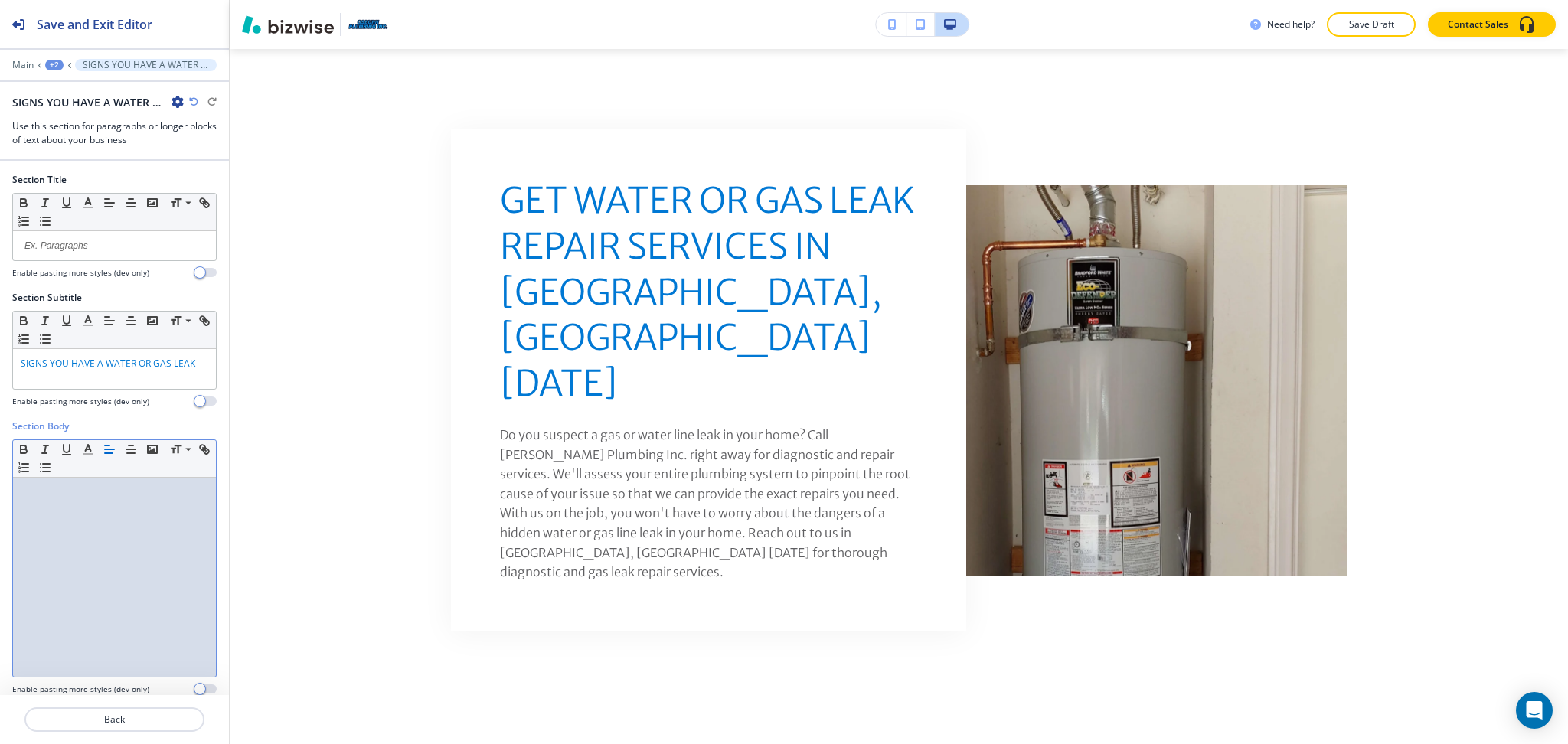
click at [71, 557] on div at bounding box center [114, 577] width 203 height 199
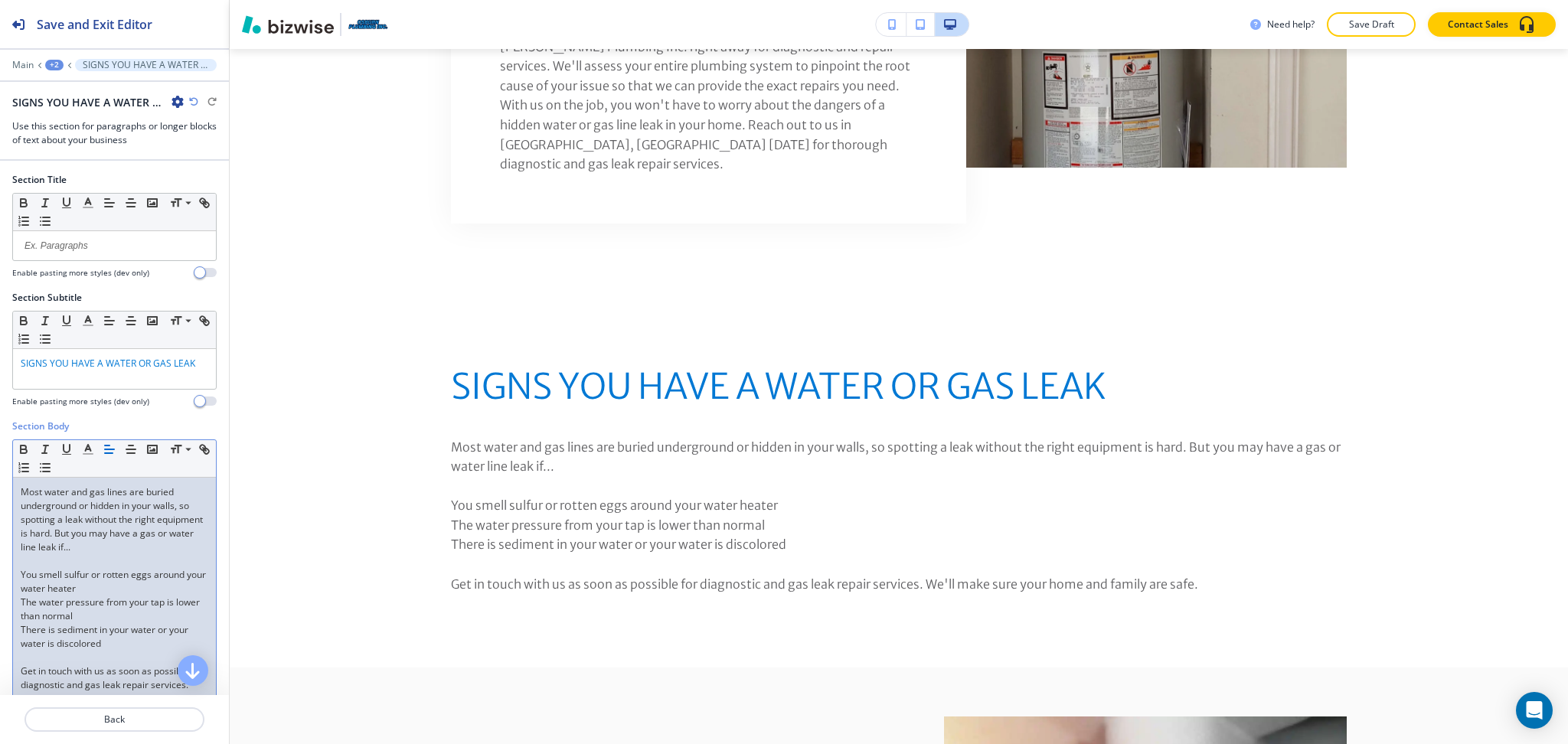
scroll to position [1287, 0]
drag, startPoint x: 134, startPoint y: 649, endPoint x: 0, endPoint y: 583, distance: 149.4
click at [0, 583] on div "Section Body Small Normal Large Huge Most water and gas lines are buried underg…" at bounding box center [114, 589] width 229 height 339
click at [52, 472] on icon "button" at bounding box center [45, 468] width 14 height 14
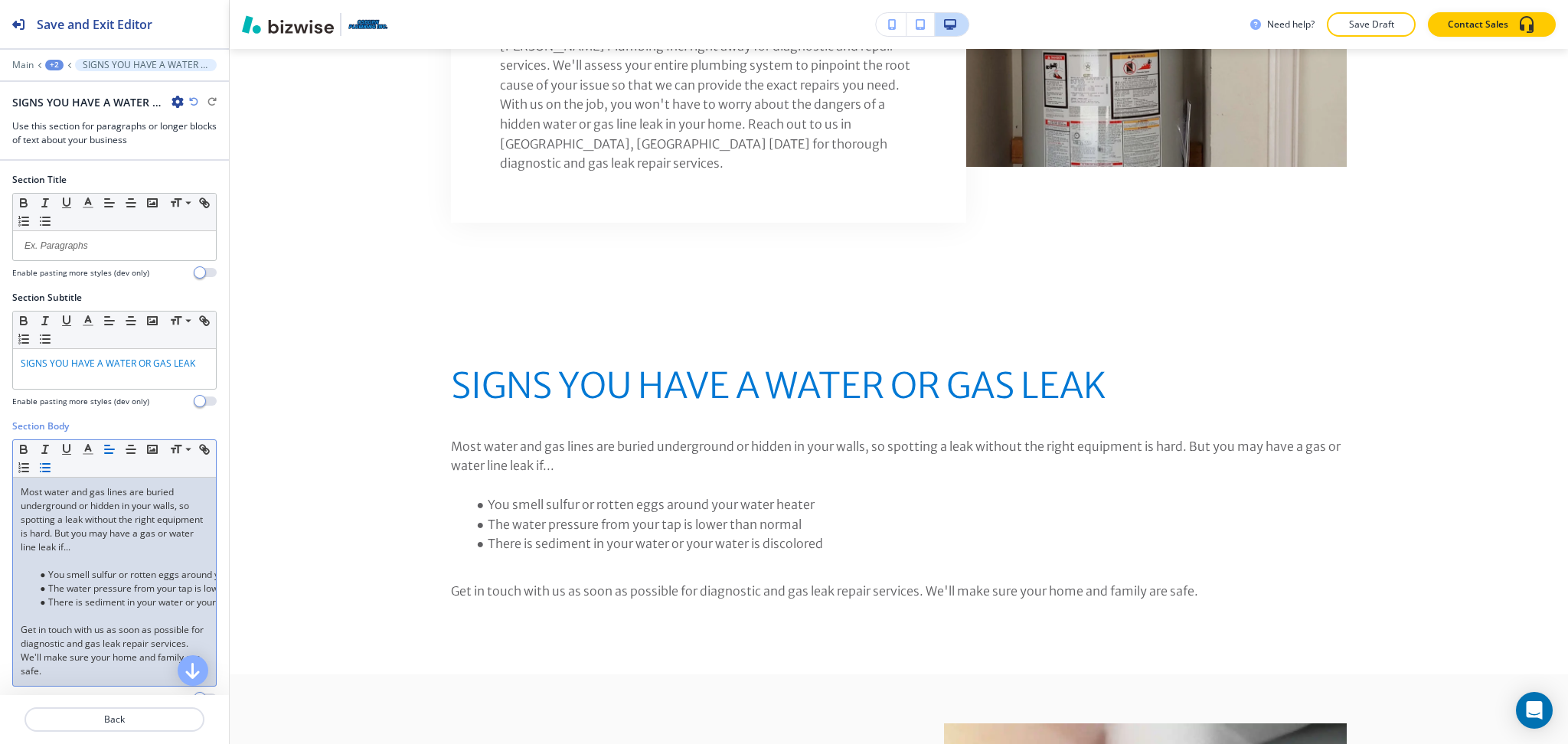
click at [67, 562] on p at bounding box center [114, 561] width 188 height 14
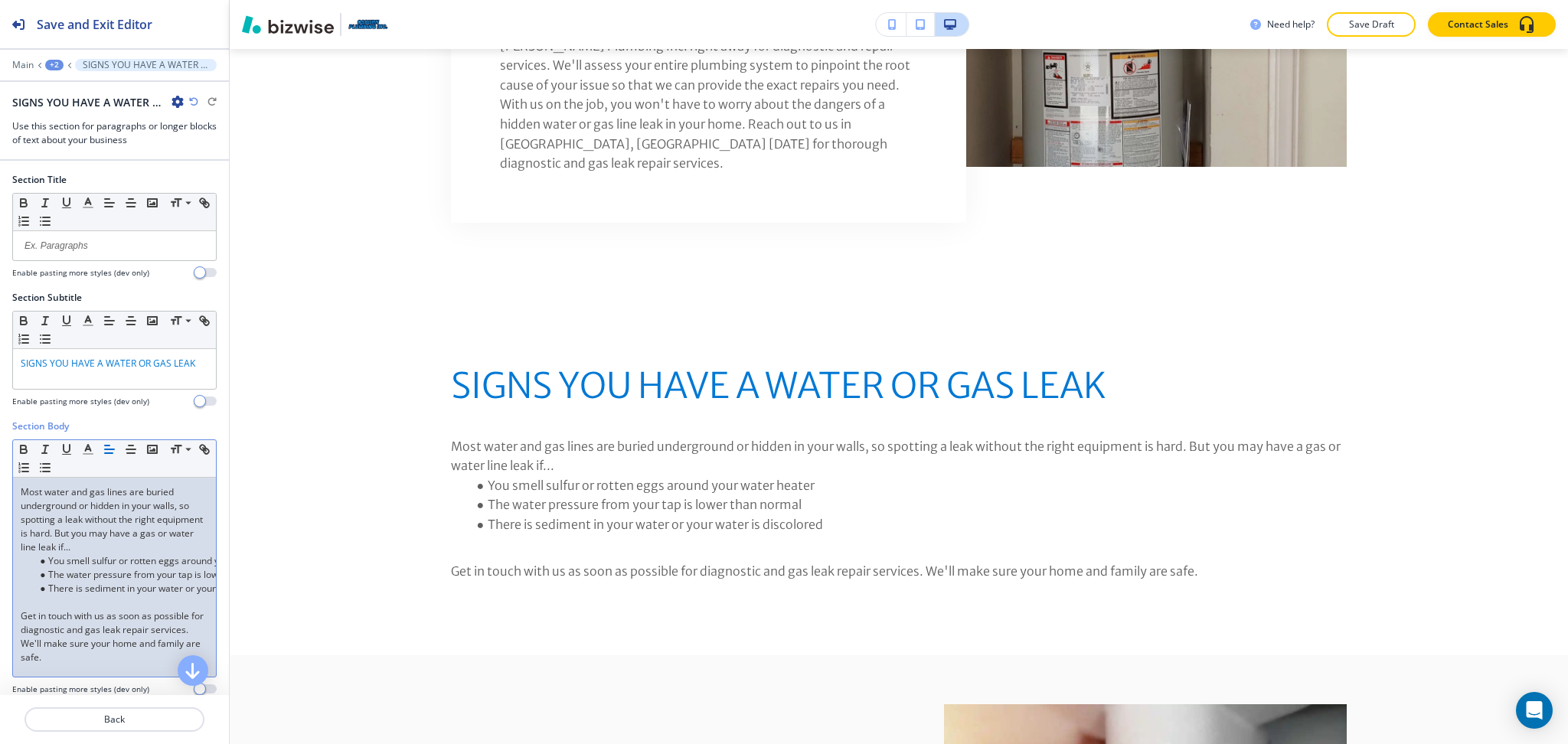
click at [61, 596] on li "There is sediment in your water or your water is discolored" at bounding box center [120, 589] width 174 height 14
click at [61, 601] on p at bounding box center [114, 603] width 188 height 14
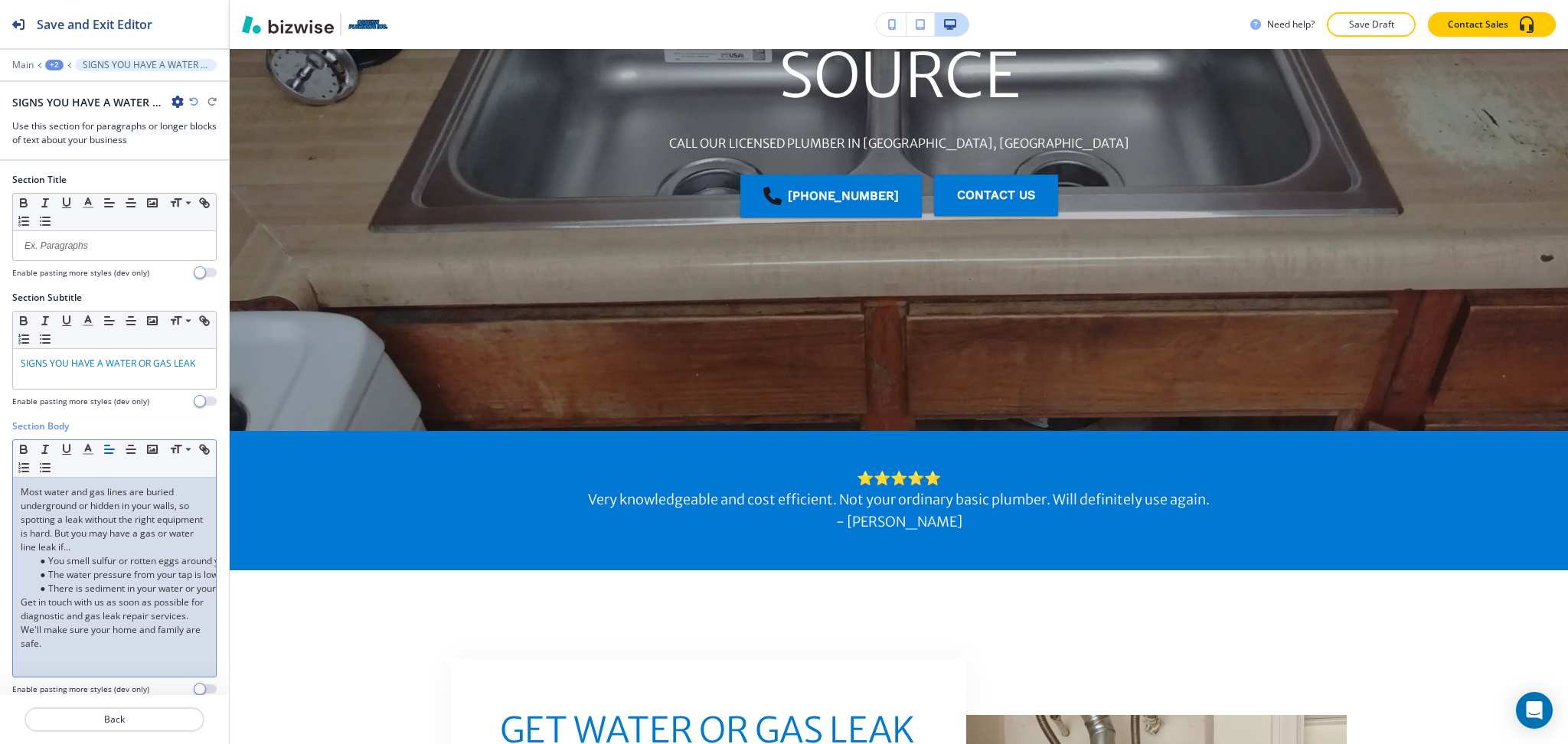
scroll to position [0, 0]
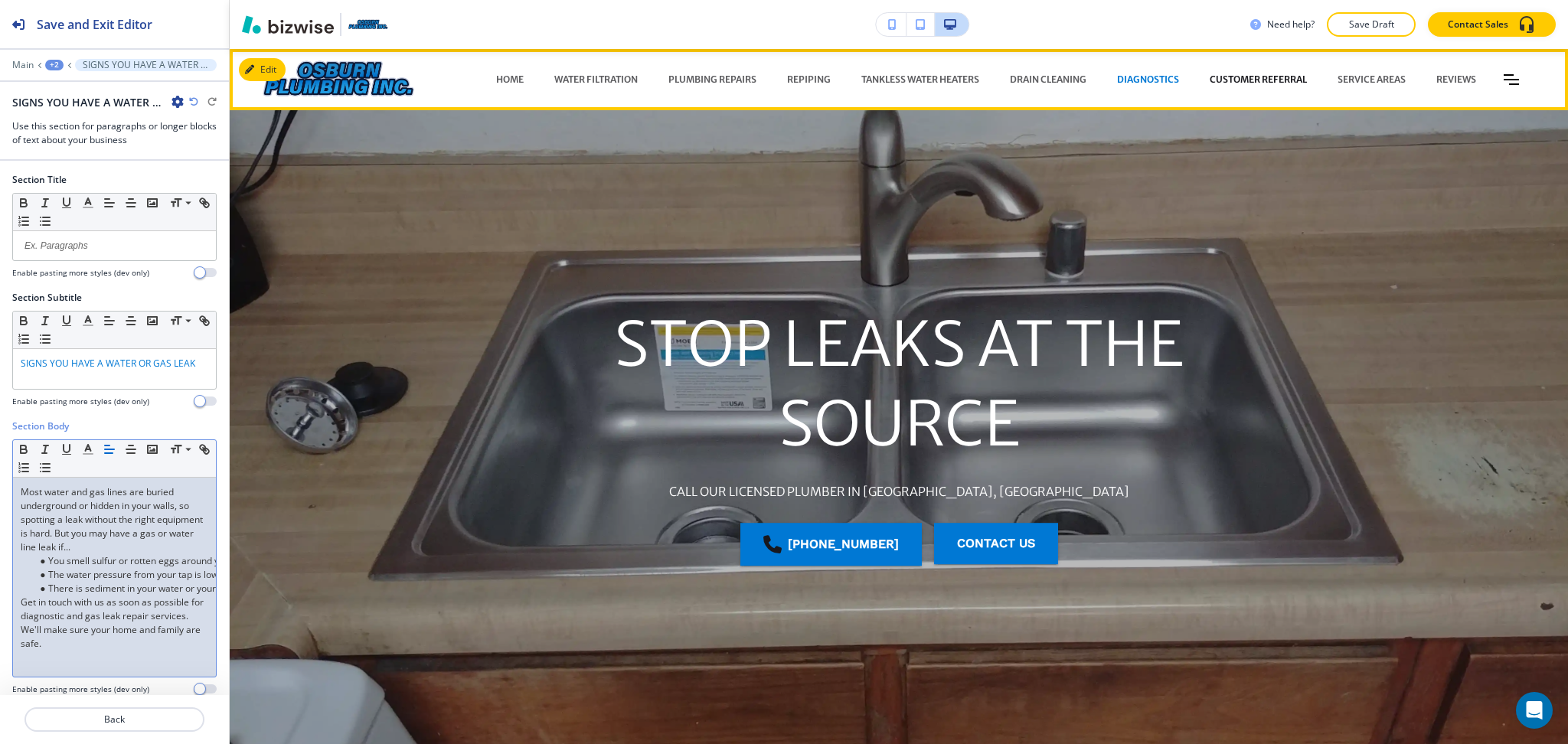
click at [1231, 77] on p "CUSTOMER REFERRAL" at bounding box center [1257, 79] width 97 height 14
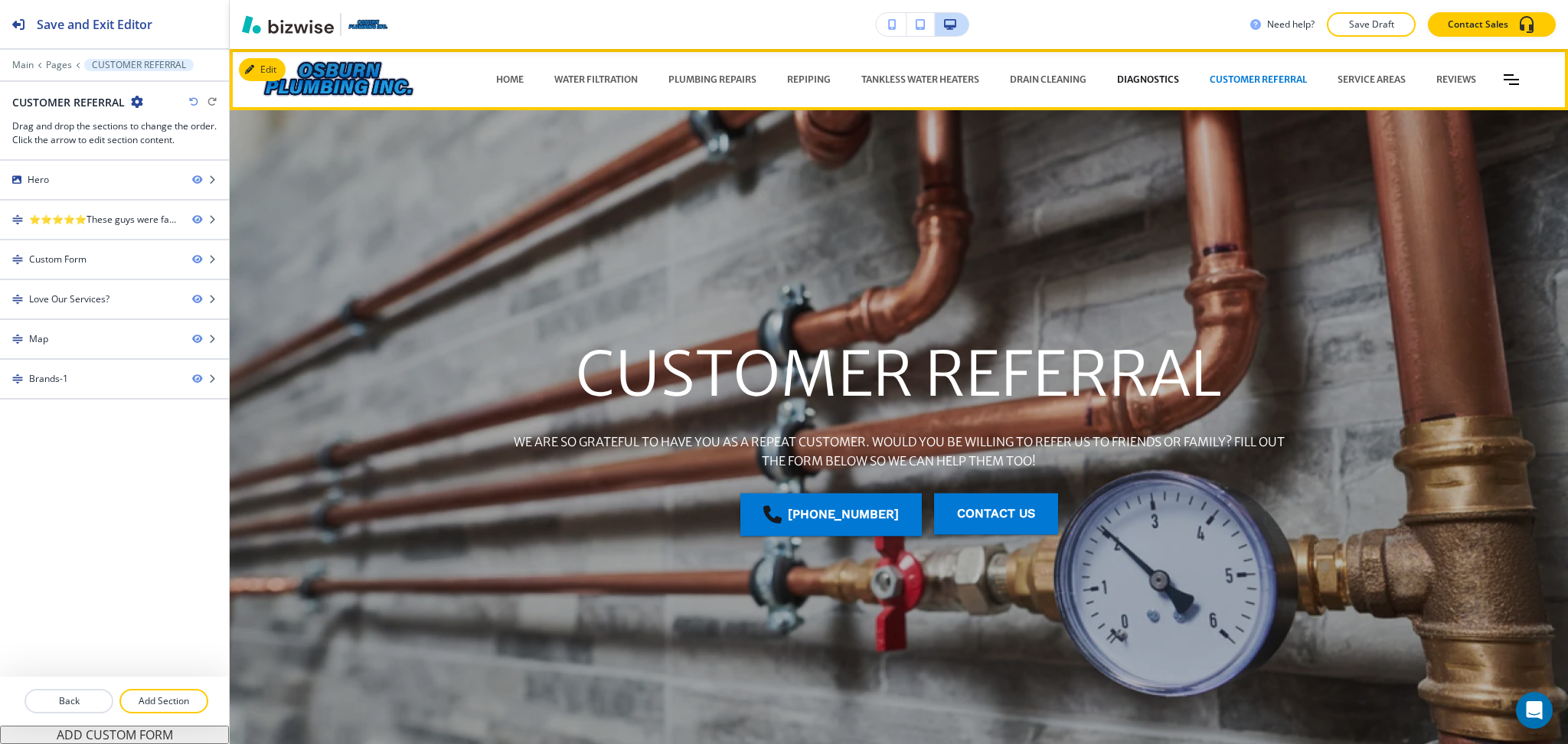
click at [1136, 74] on p "DIAGNOSTICS" at bounding box center [1147, 79] width 62 height 14
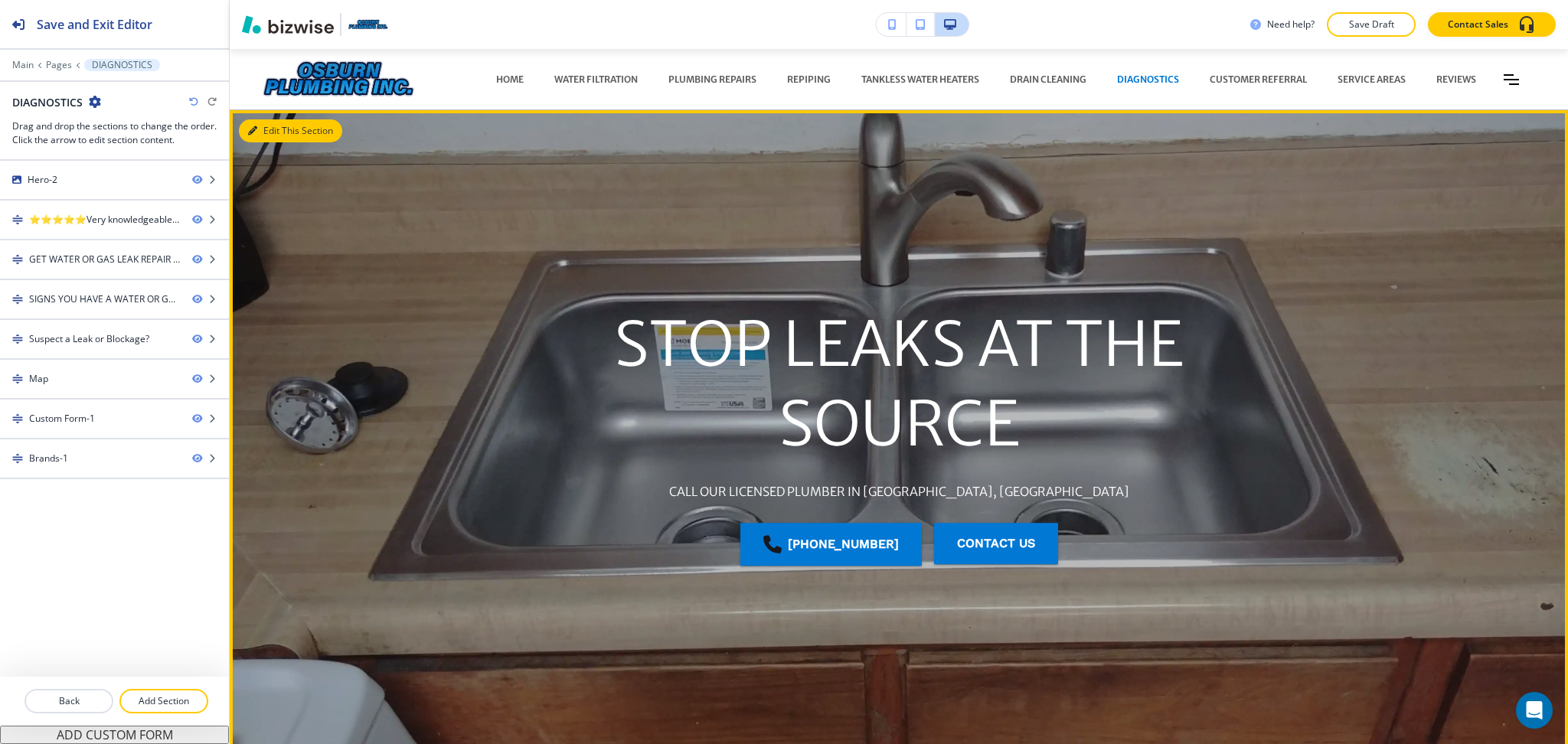
click at [272, 140] on button "Edit This Section" at bounding box center [291, 131] width 103 height 23
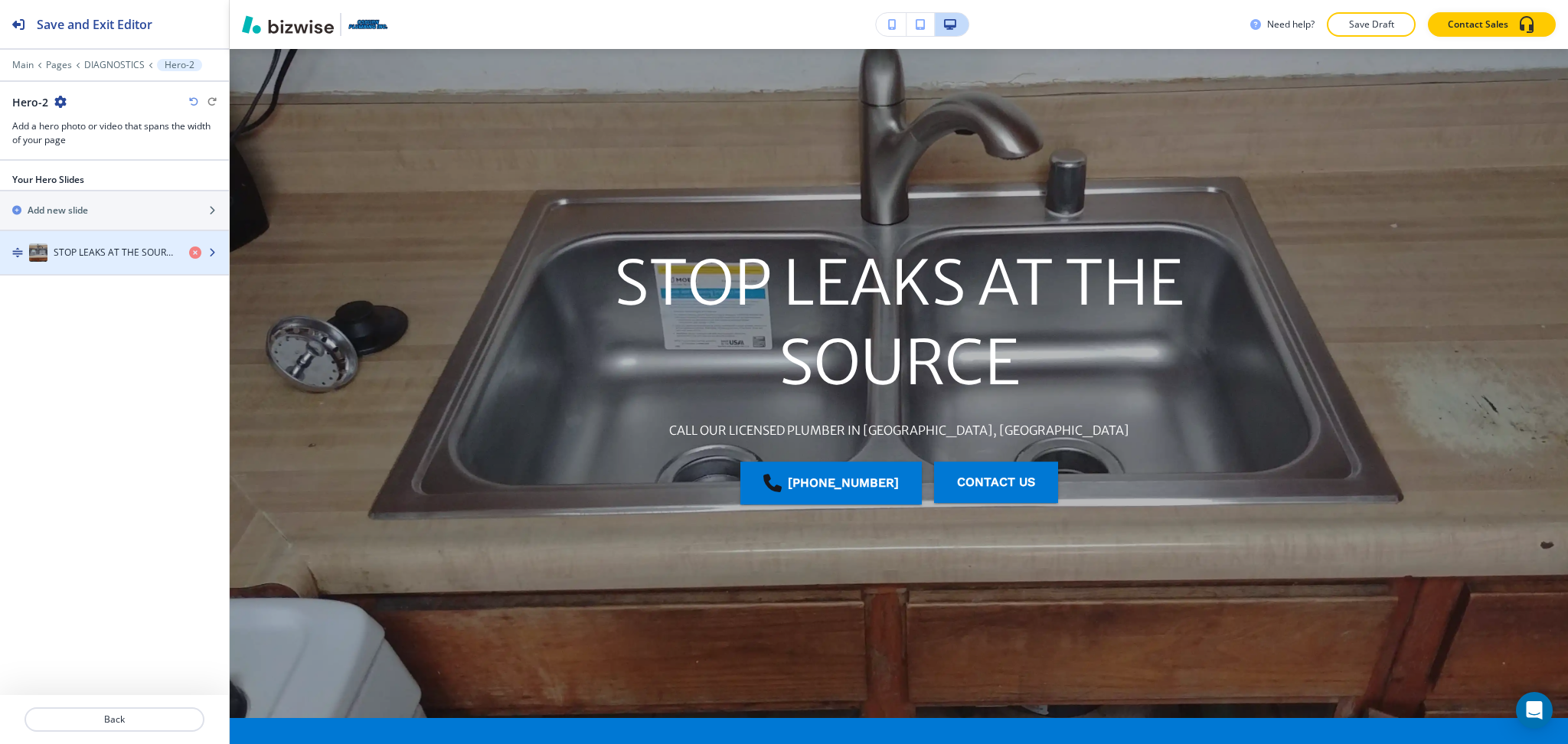
click at [112, 257] on h4 "STOP LEAKS AT THE SOURCE" at bounding box center [114, 252] width 123 height 14
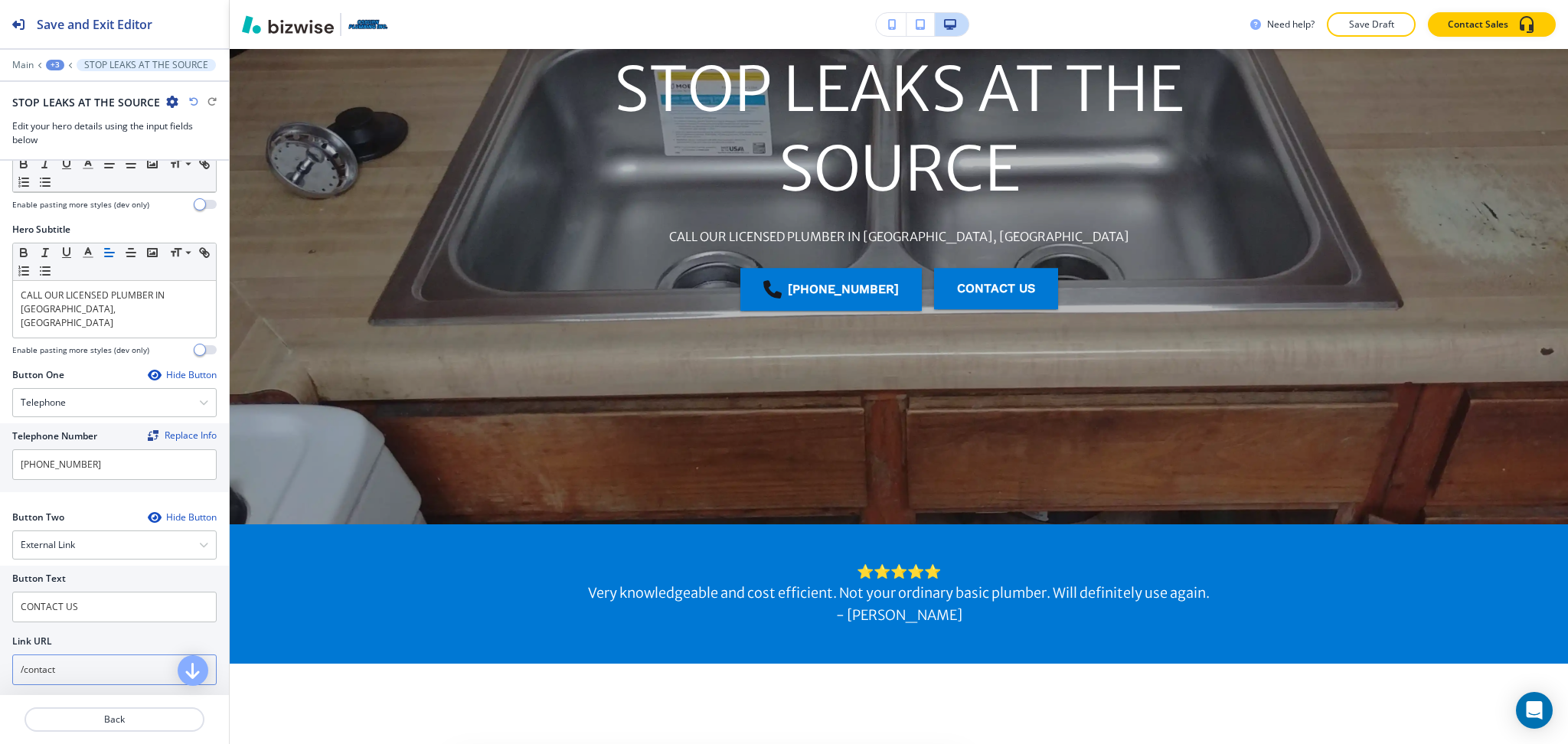
scroll to position [207, 0]
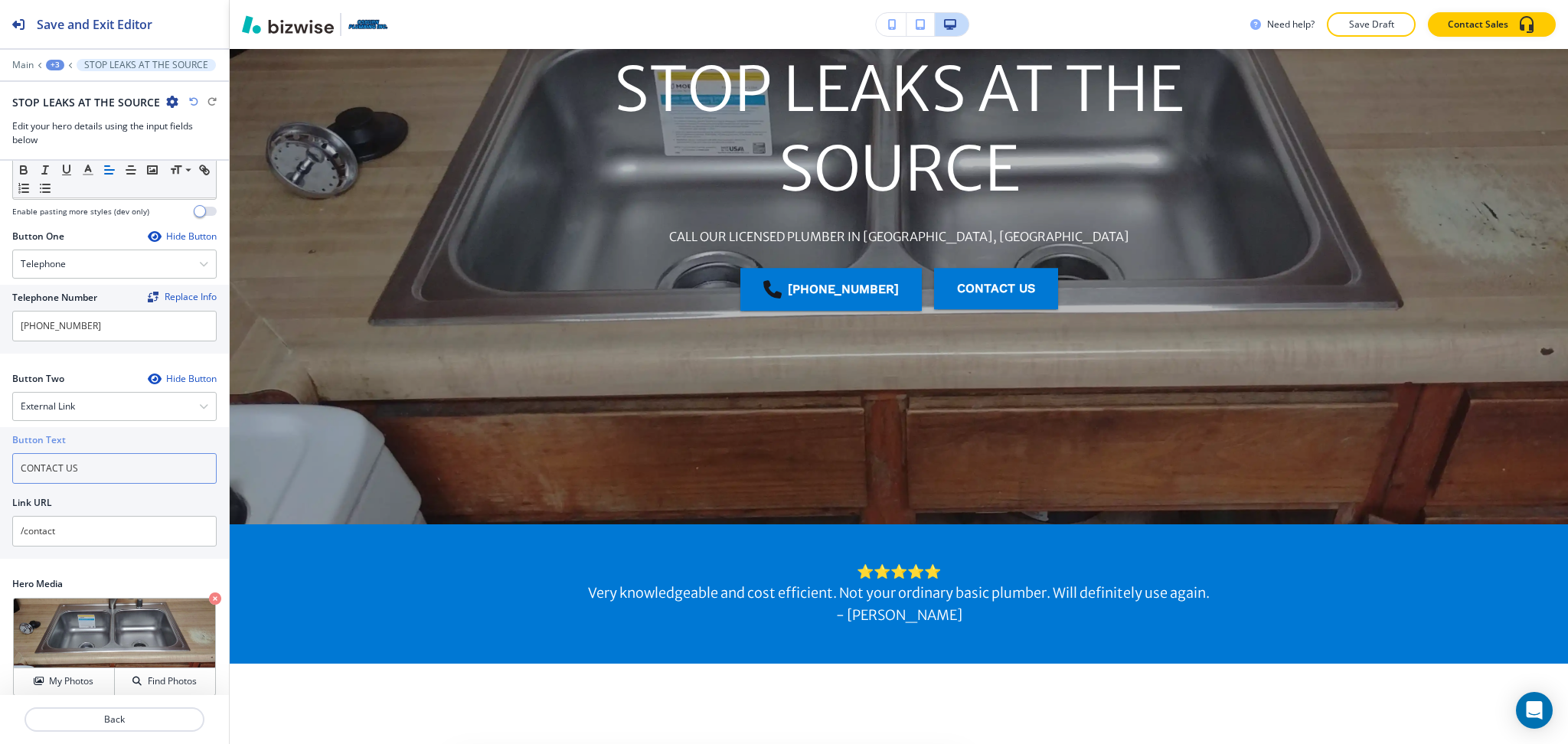
drag, startPoint x: 90, startPoint y: 457, endPoint x: 0, endPoint y: 448, distance: 90.4
click at [0, 452] on div "Button Text CONTACT US Link URL /contact" at bounding box center [114, 493] width 229 height 132
click at [47, 400] on h4 "External Link" at bounding box center [48, 407] width 54 height 14
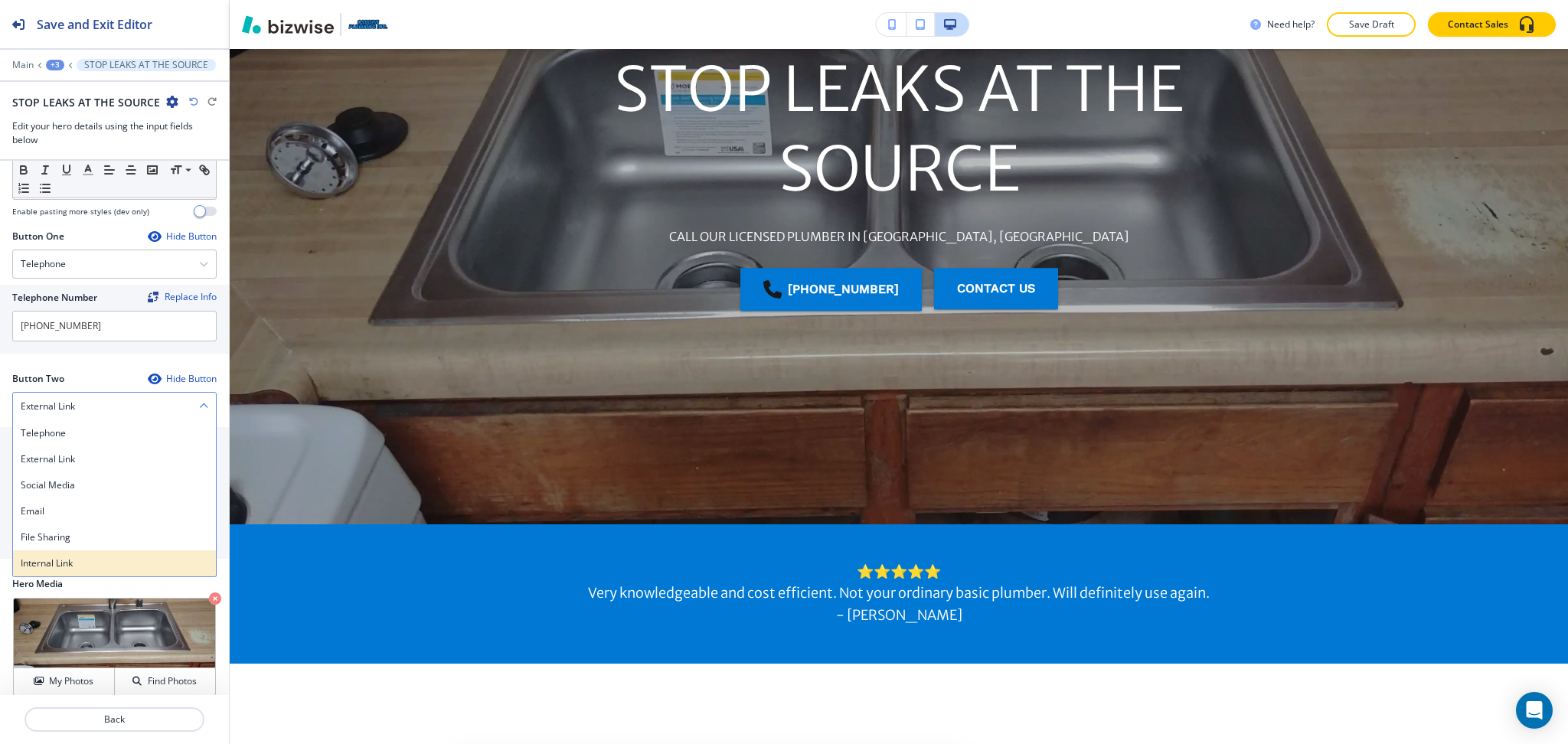
click at [44, 561] on div "Internal Link" at bounding box center [114, 563] width 203 height 26
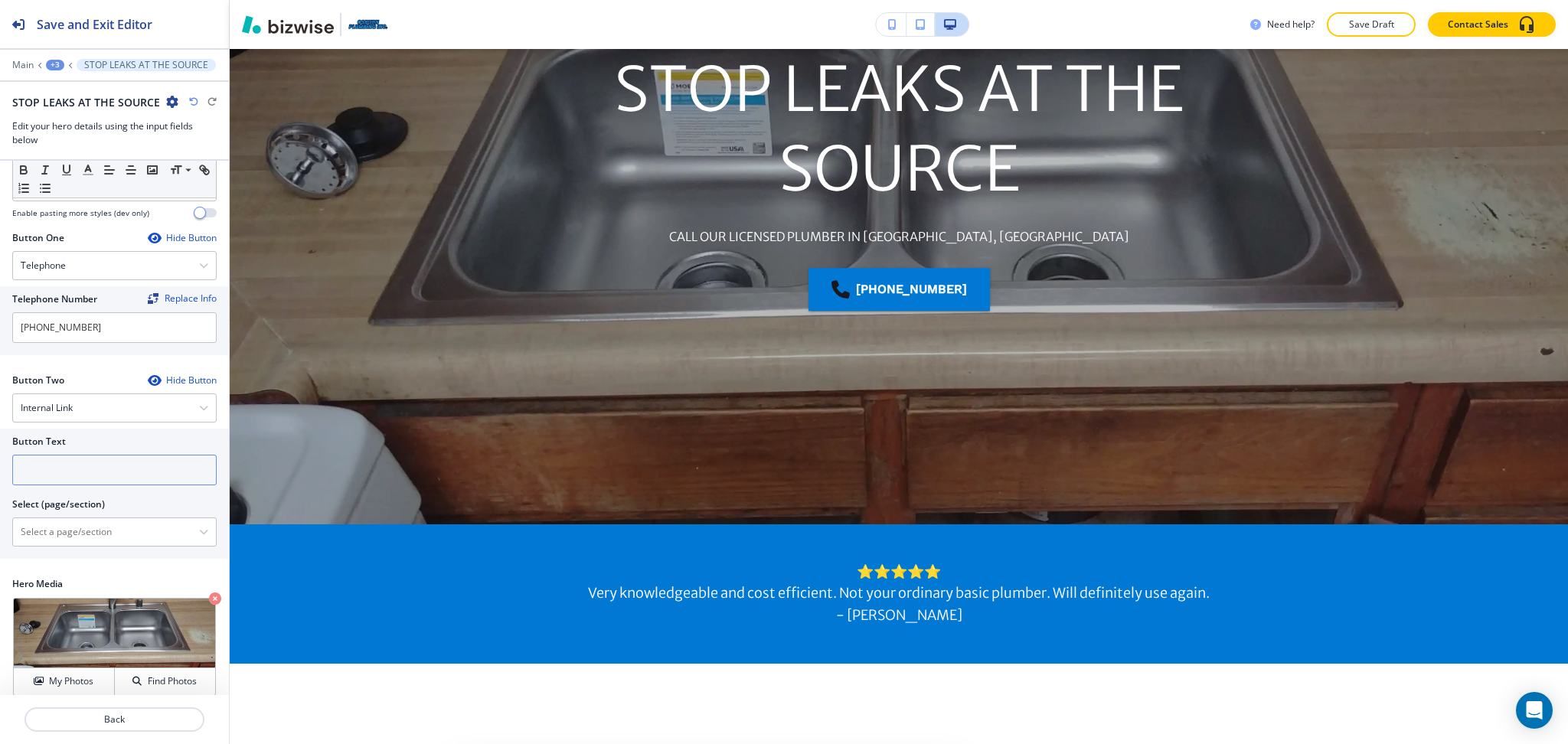
click at [42, 455] on input "text" at bounding box center [114, 470] width 204 height 31
paste input "CONTACT US"
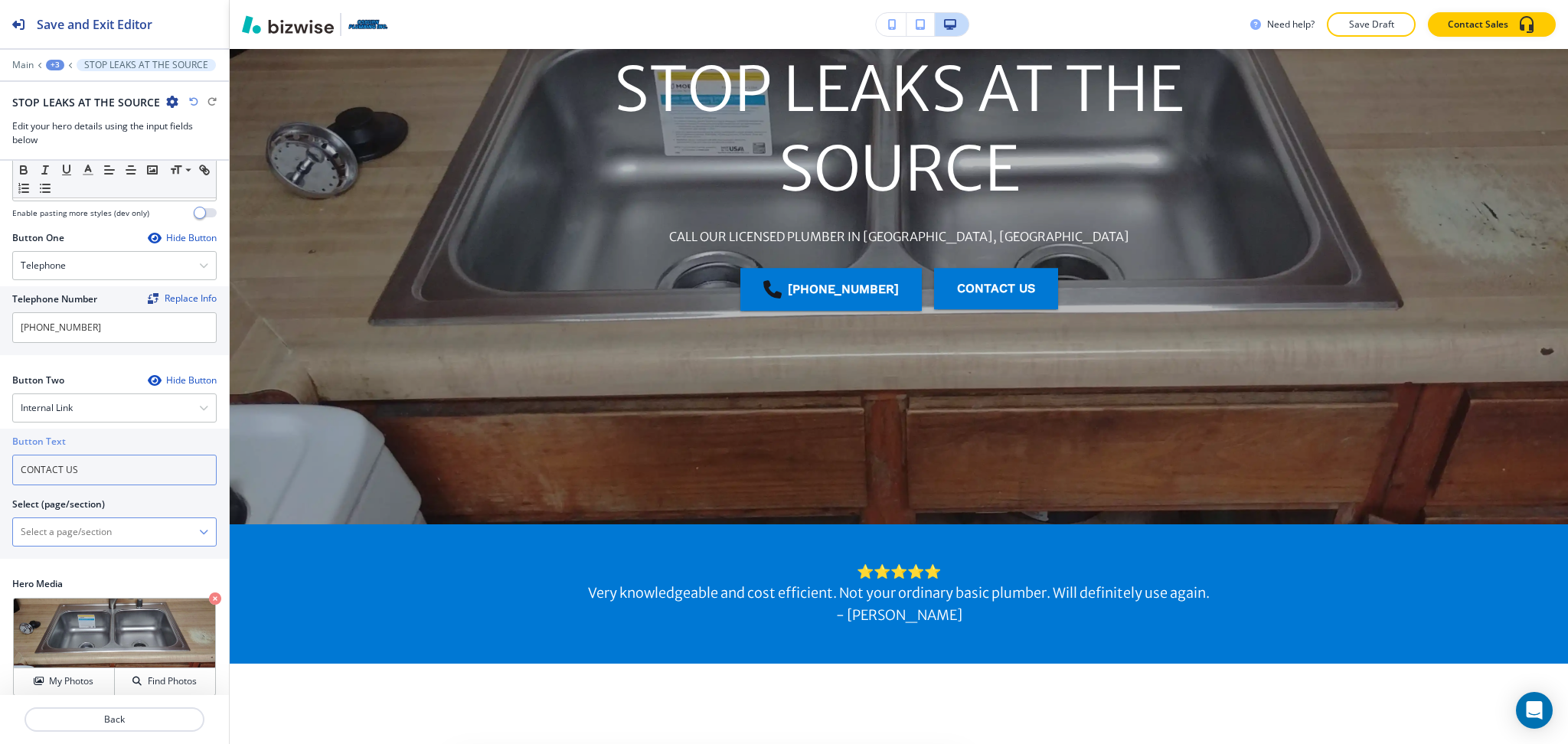
type input "CONTACT US"
click at [52, 527] on \(page\/section\) "Manual Input" at bounding box center [106, 532] width 186 height 26
paste \(page\/section\) "CONTACT US"
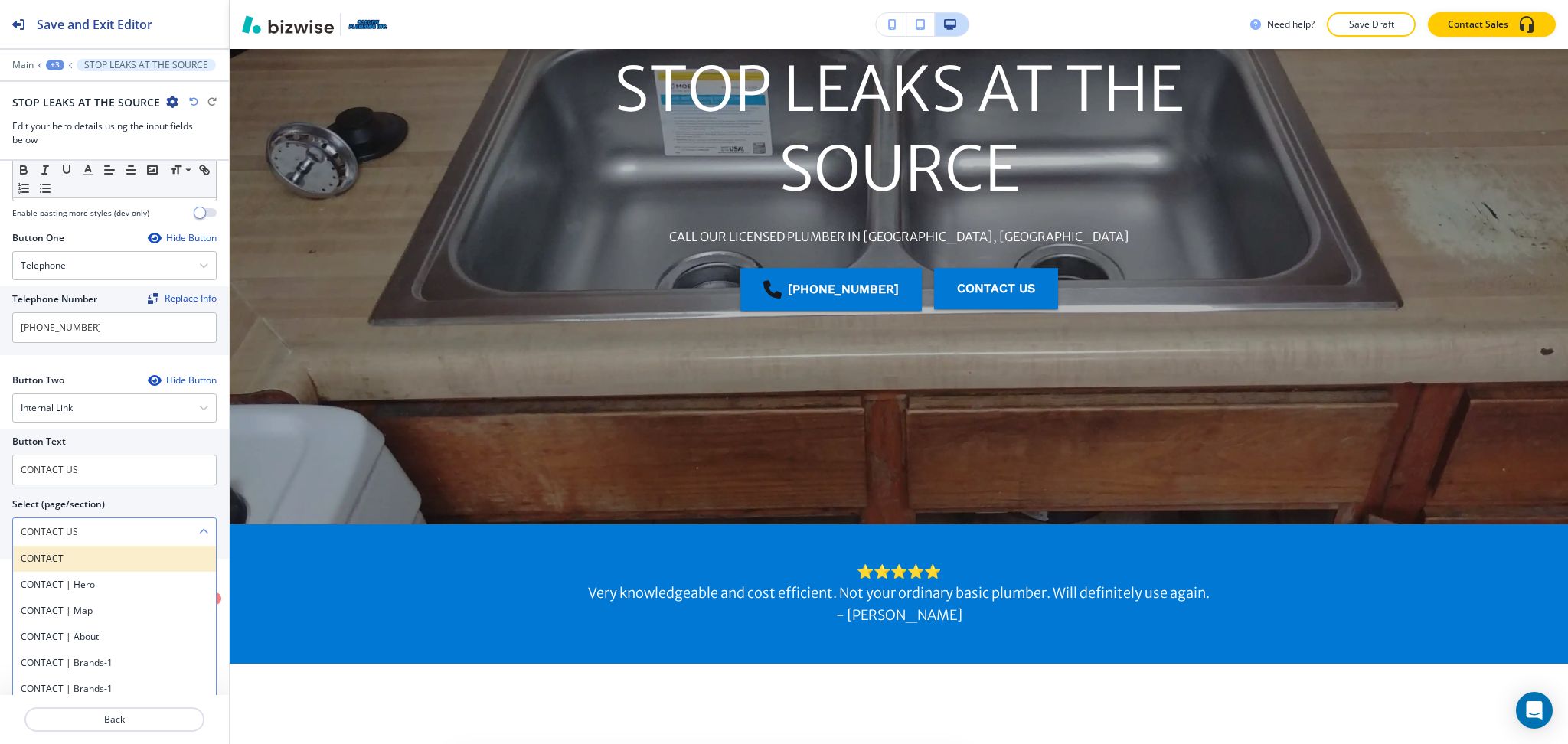
click at [45, 553] on div "CONTACT" at bounding box center [114, 559] width 203 height 26
type \(page\/section\) "CONTACT"
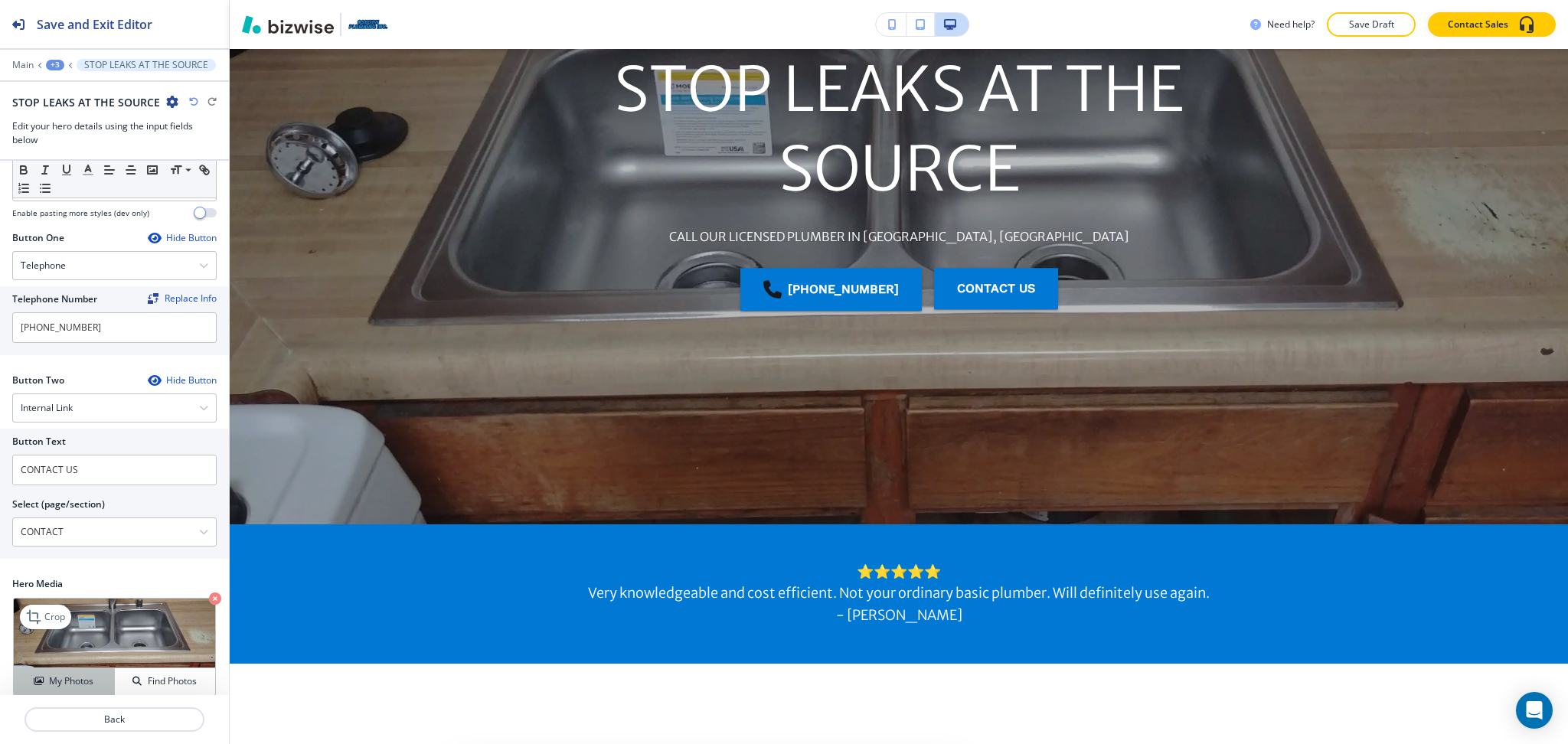
click at [64, 674] on h4 "My Photos" at bounding box center [71, 681] width 45 height 14
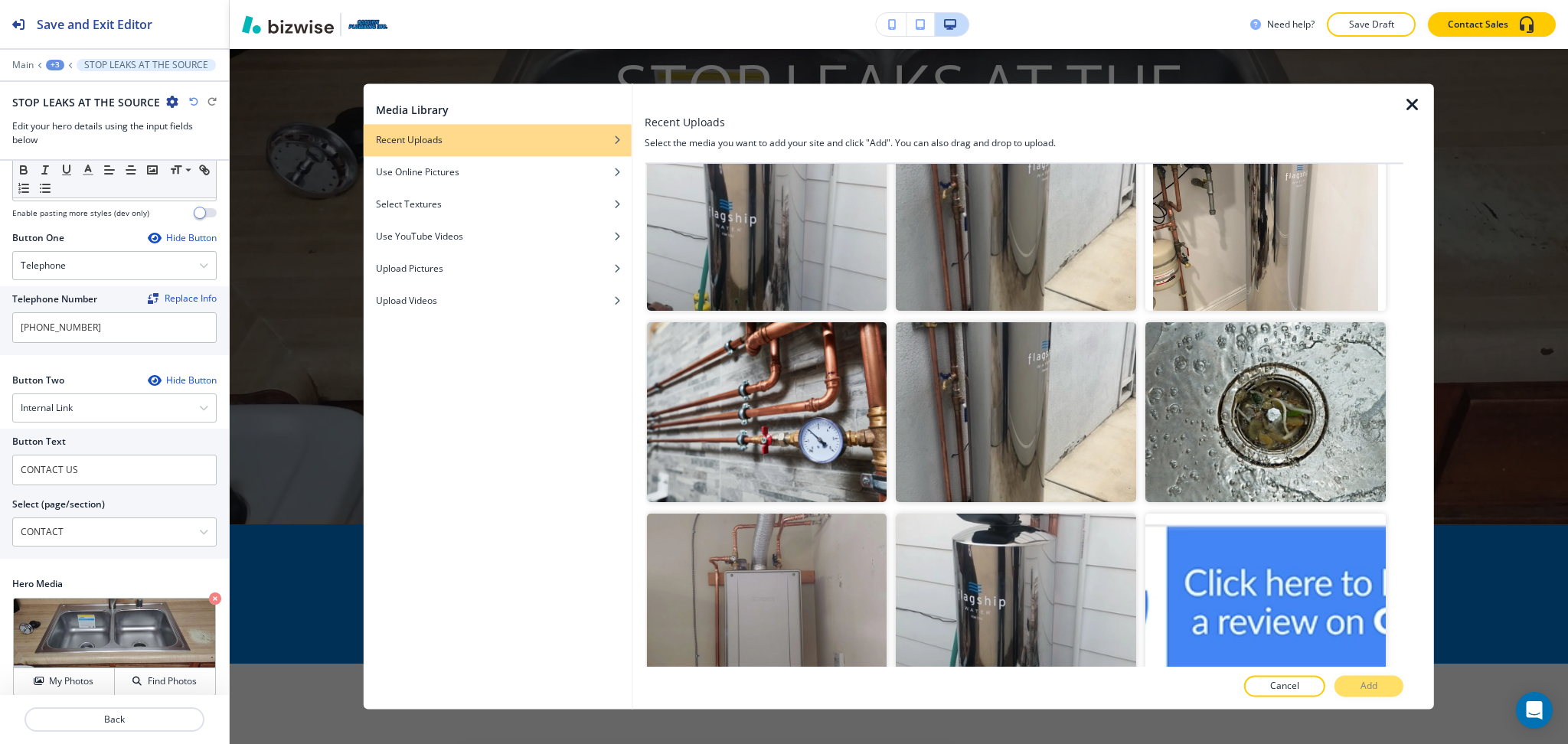
scroll to position [1386, 0]
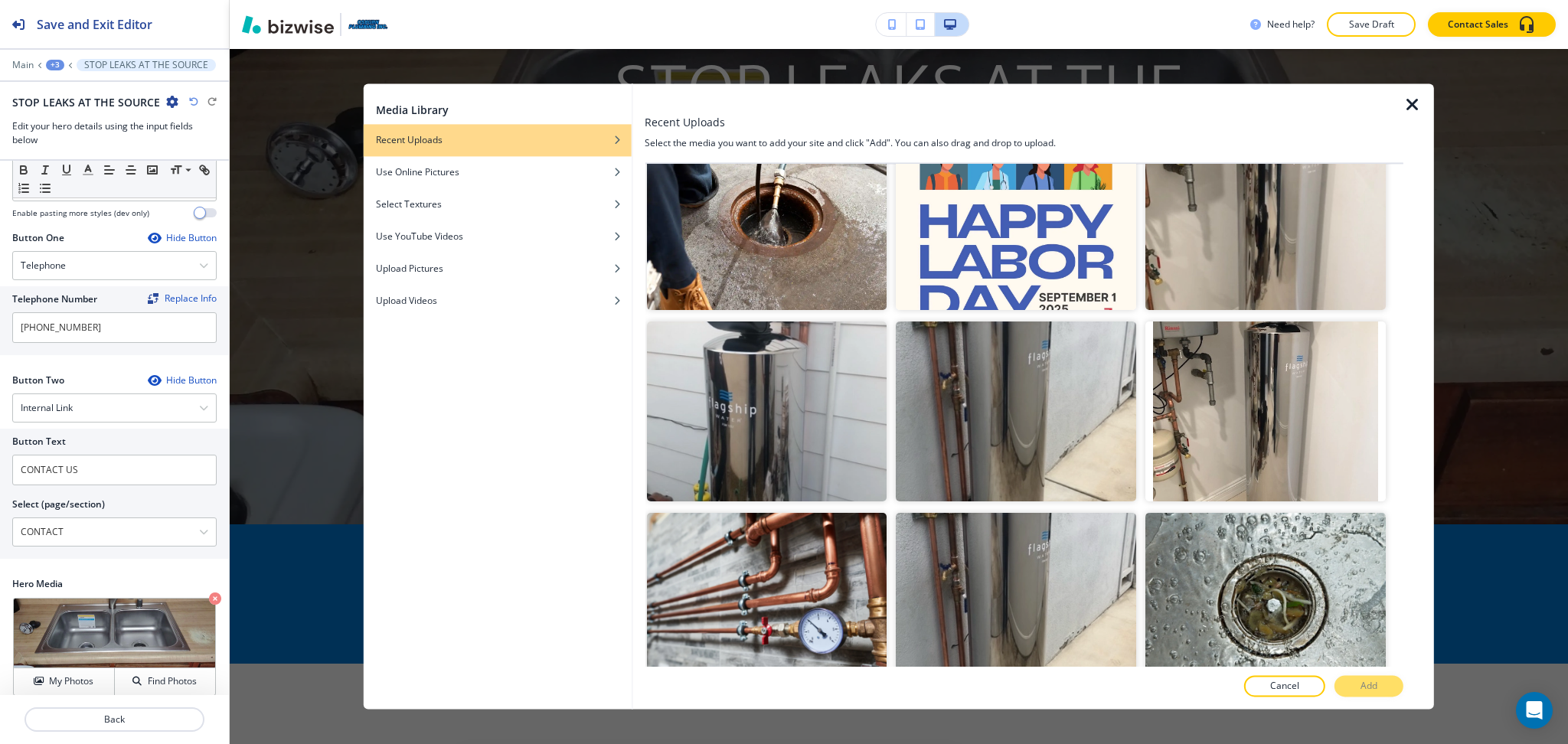
click at [1208, 239] on img "button" at bounding box center [1265, 220] width 240 height 180
click at [1369, 676] on button "Add" at bounding box center [1368, 686] width 69 height 22
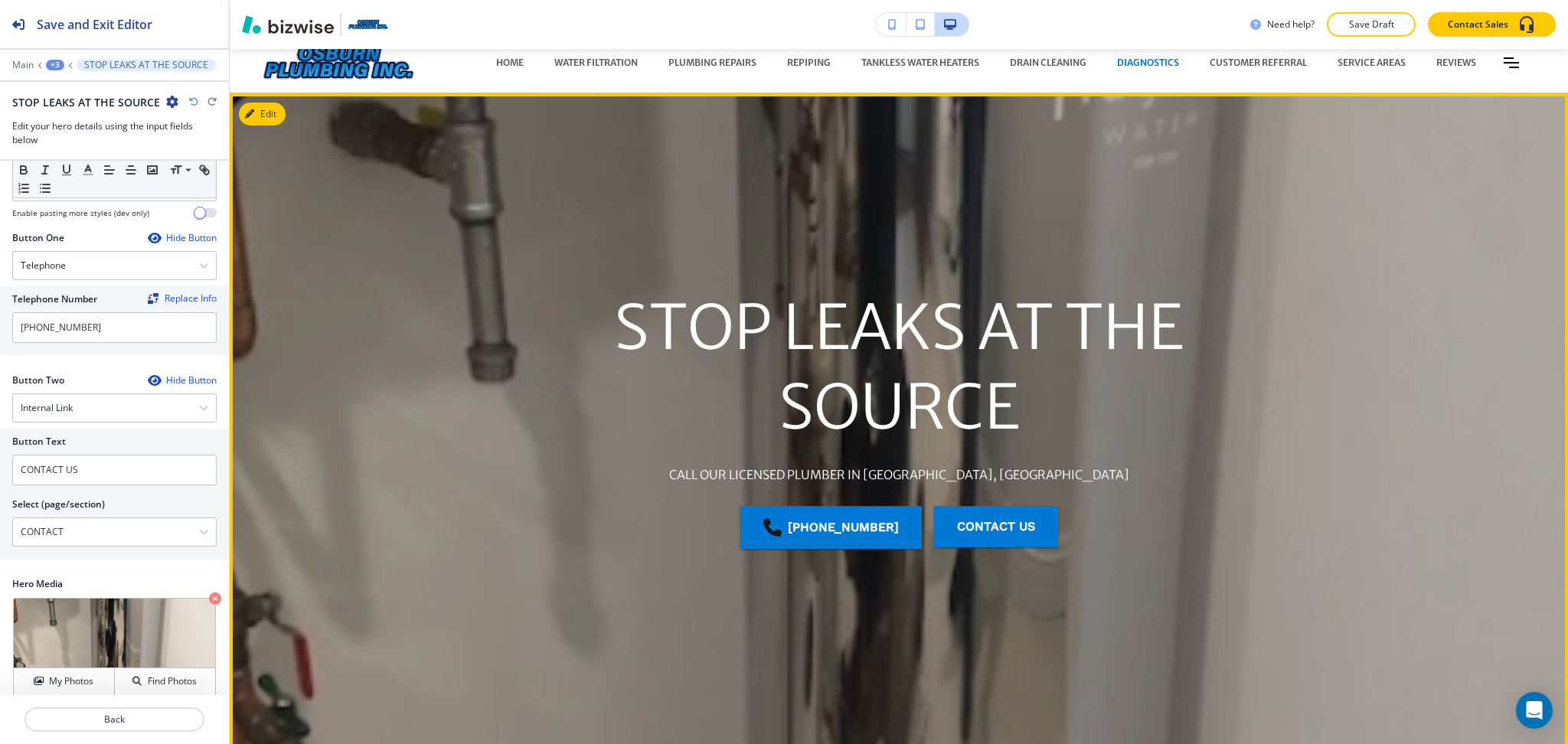
scroll to position [0, 0]
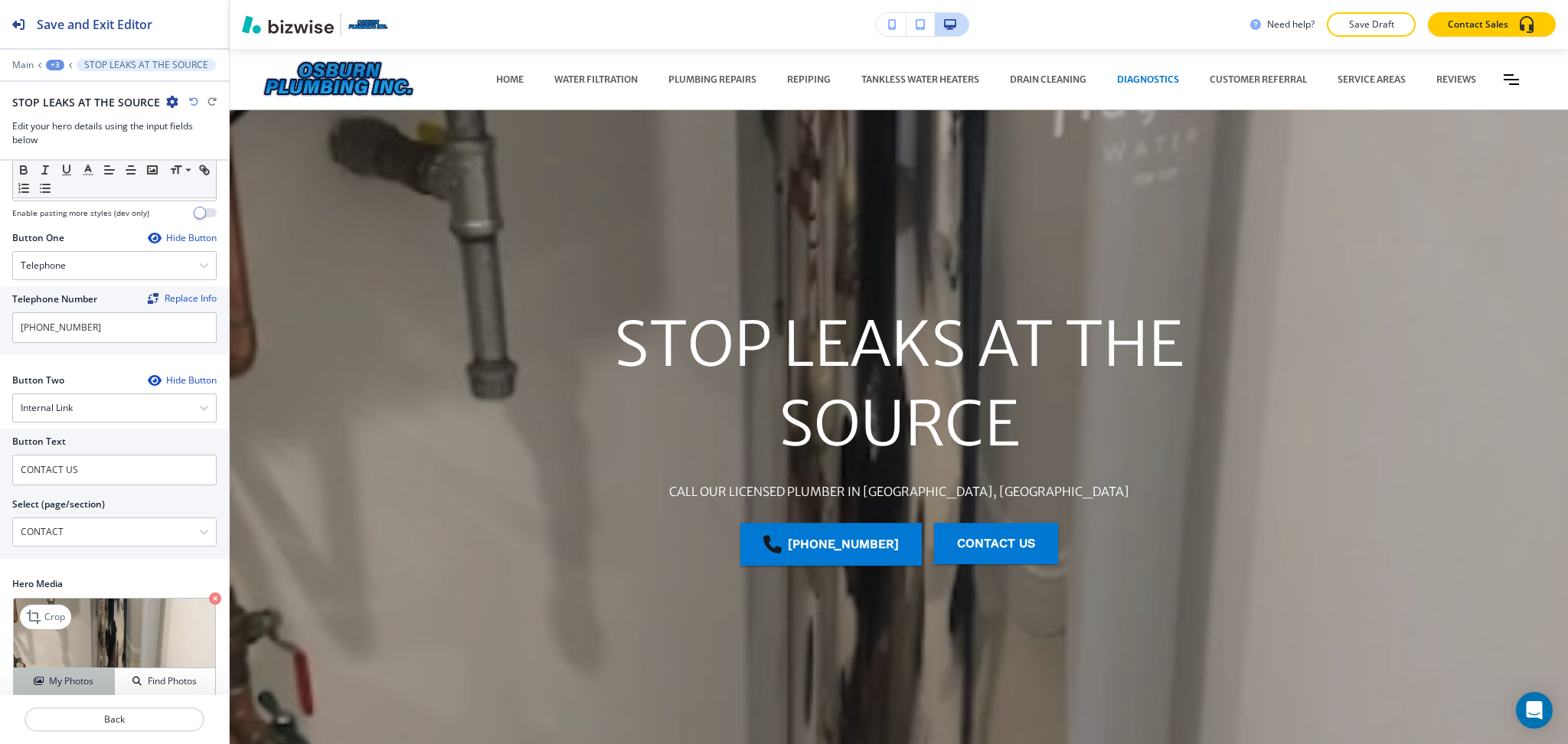
click at [58, 674] on h4 "My Photos" at bounding box center [71, 681] width 45 height 14
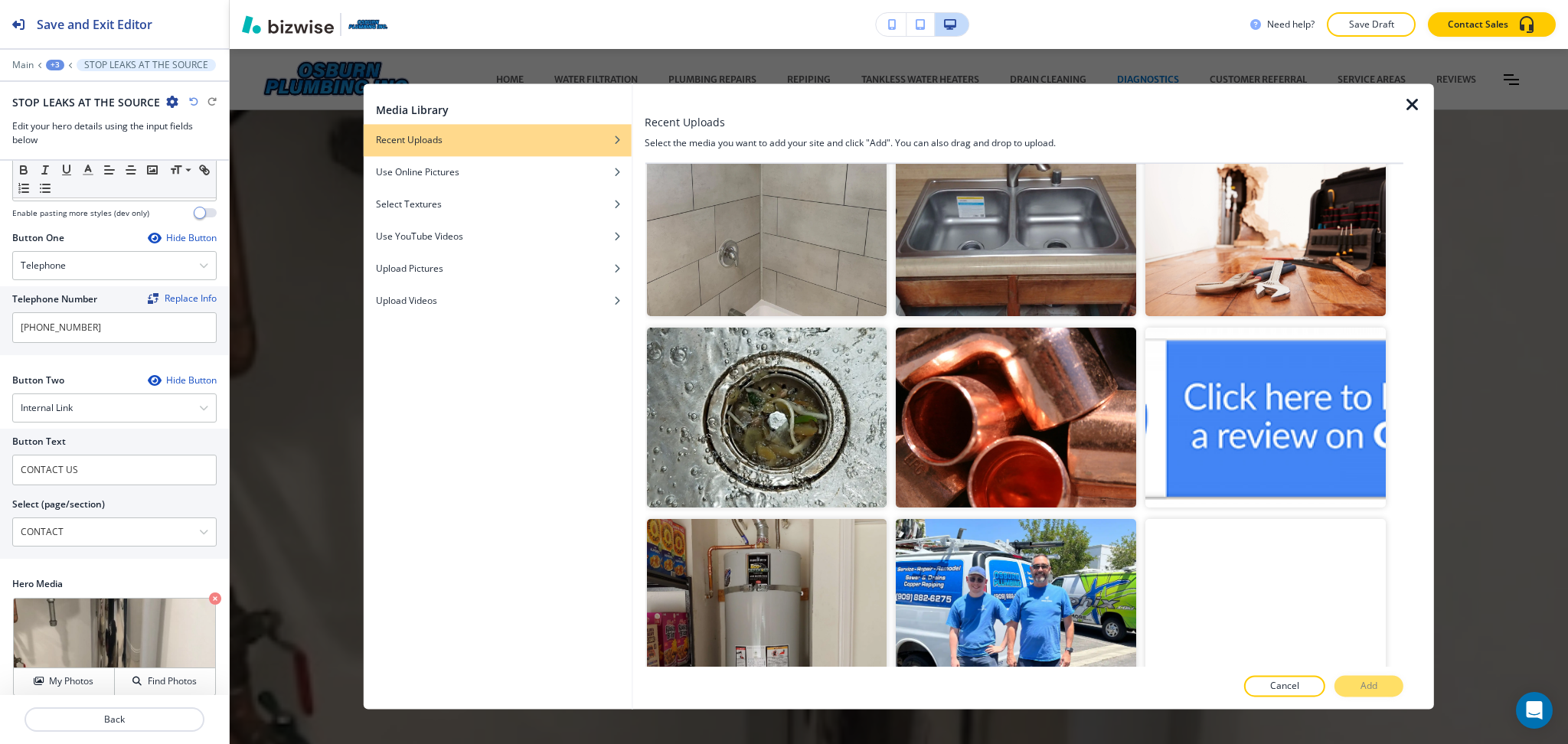
scroll to position [2199, 0]
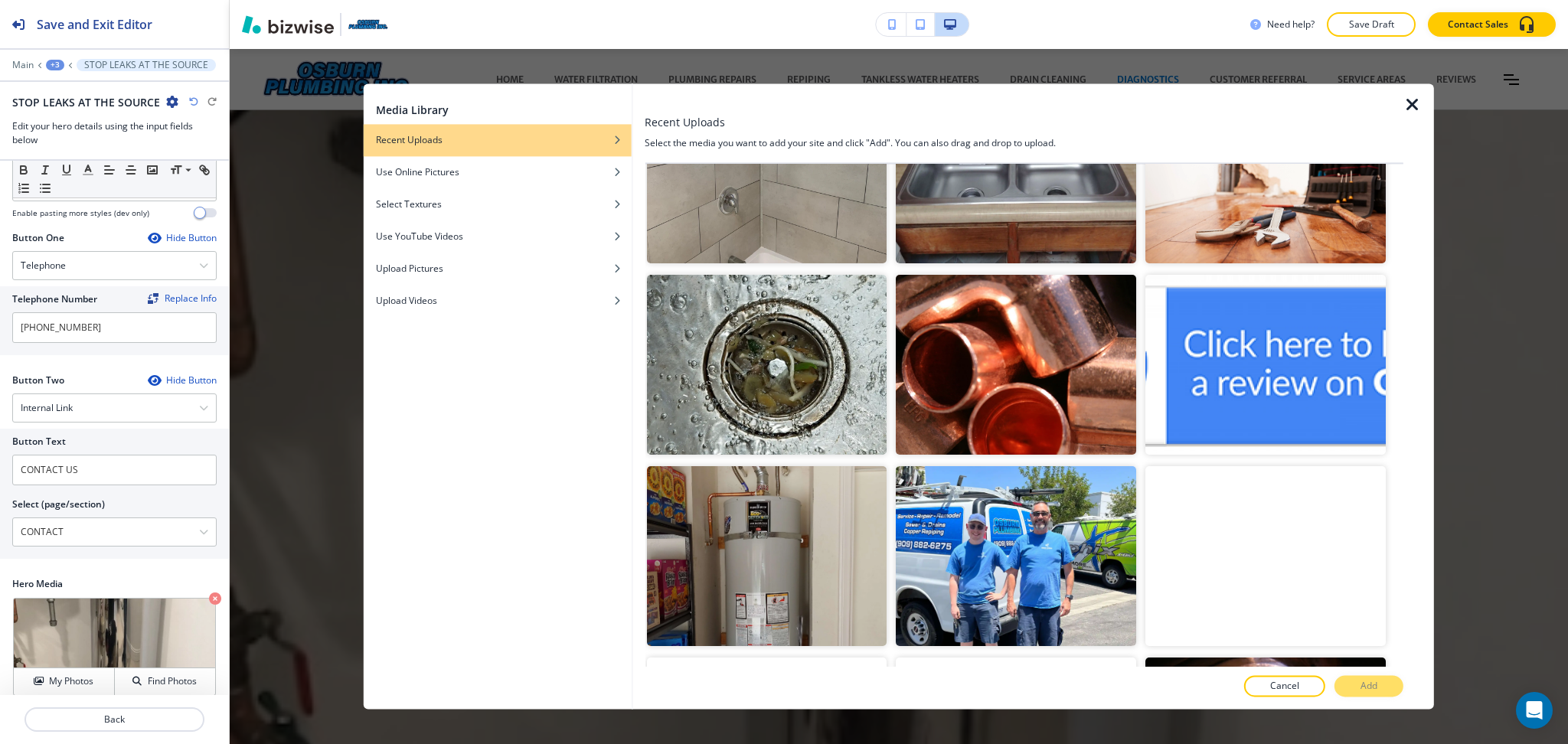
click at [1308, 171] on img "button" at bounding box center [1265, 174] width 240 height 180
click at [1382, 679] on button "Add" at bounding box center [1368, 686] width 69 height 22
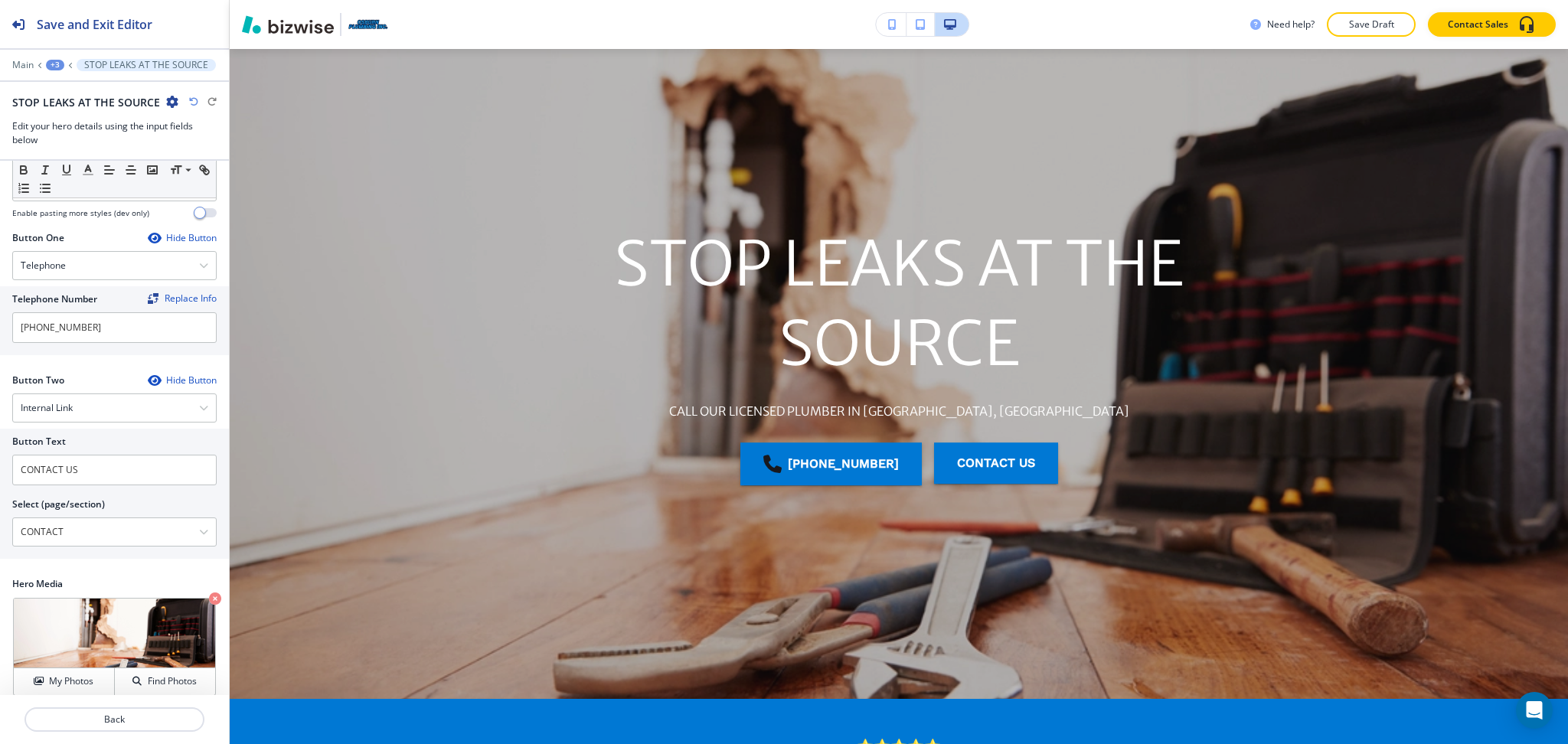
scroll to position [0, 0]
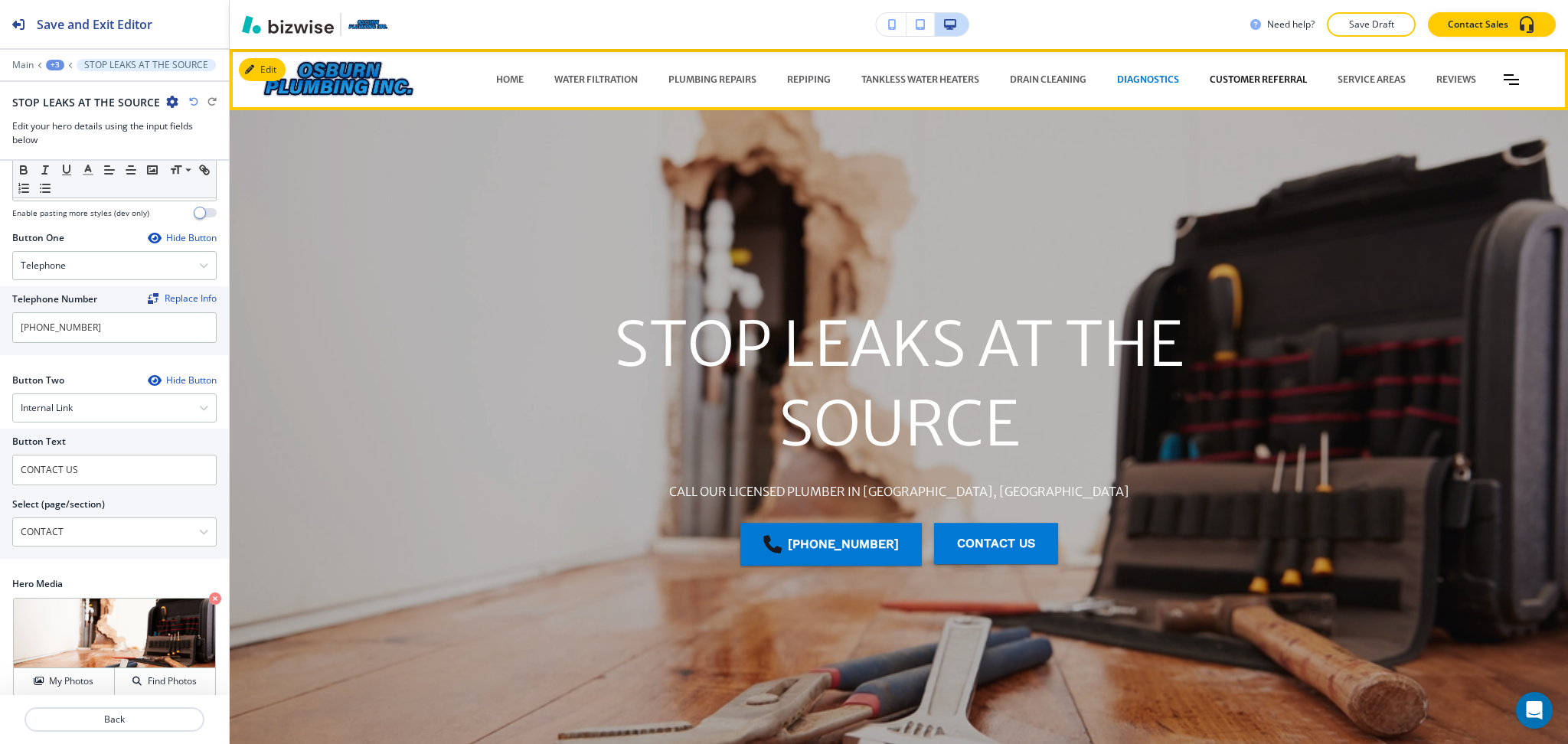
click at [1221, 79] on p "CUSTOMER REFERRAL" at bounding box center [1257, 79] width 97 height 14
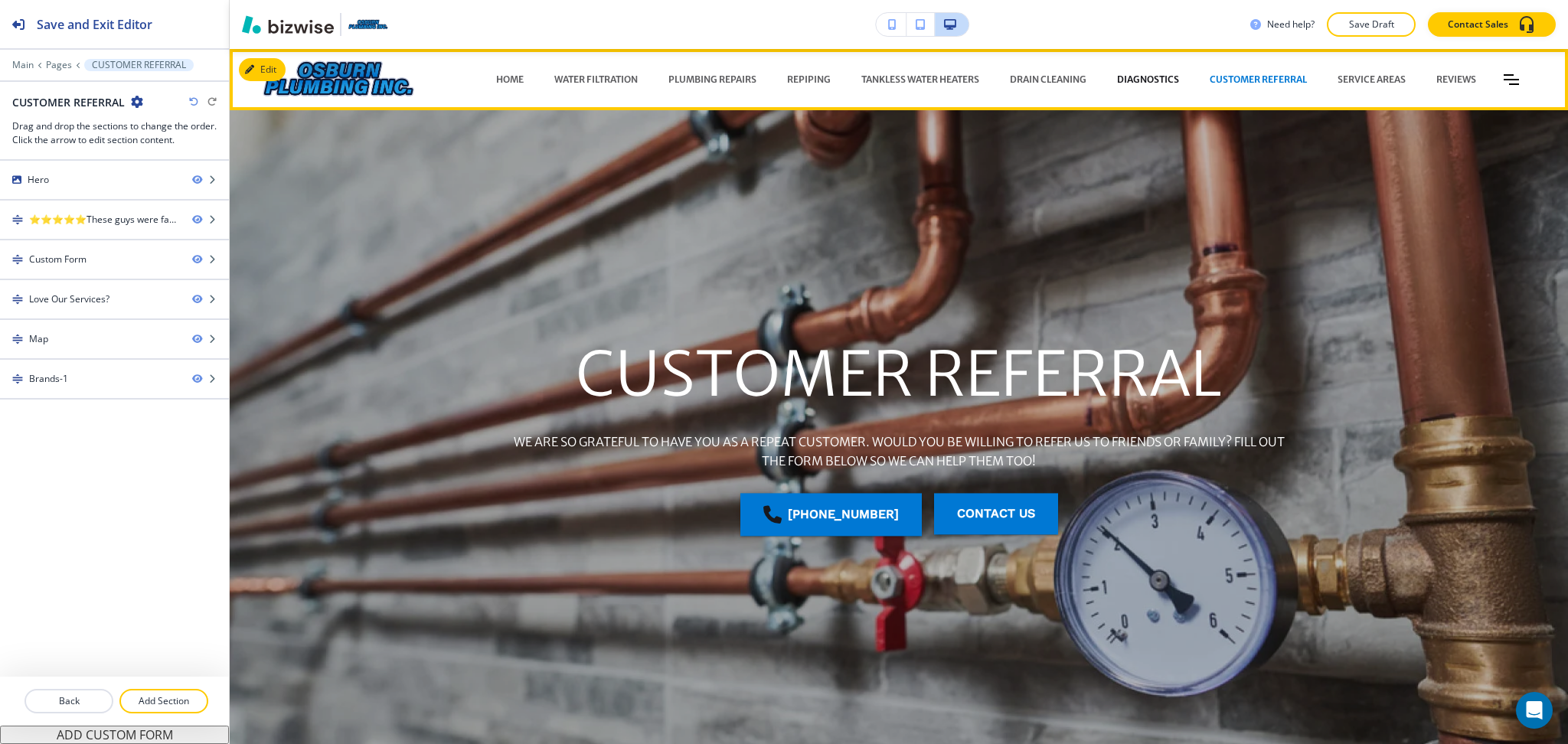
click at [1124, 74] on p "DIAGNOSTICS" at bounding box center [1147, 79] width 62 height 14
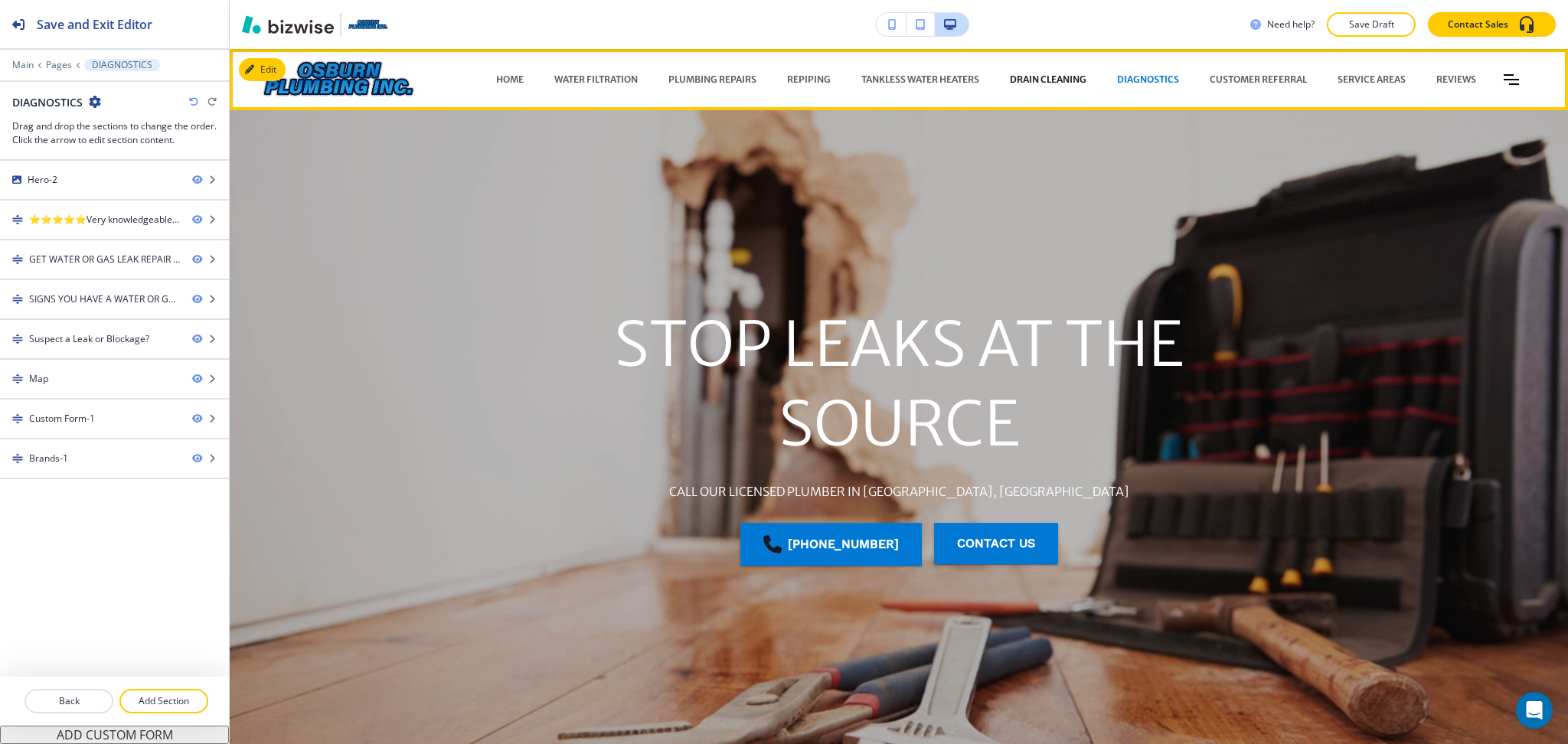
click at [1037, 73] on p "DRAIN CLEANING" at bounding box center [1048, 79] width 77 height 14
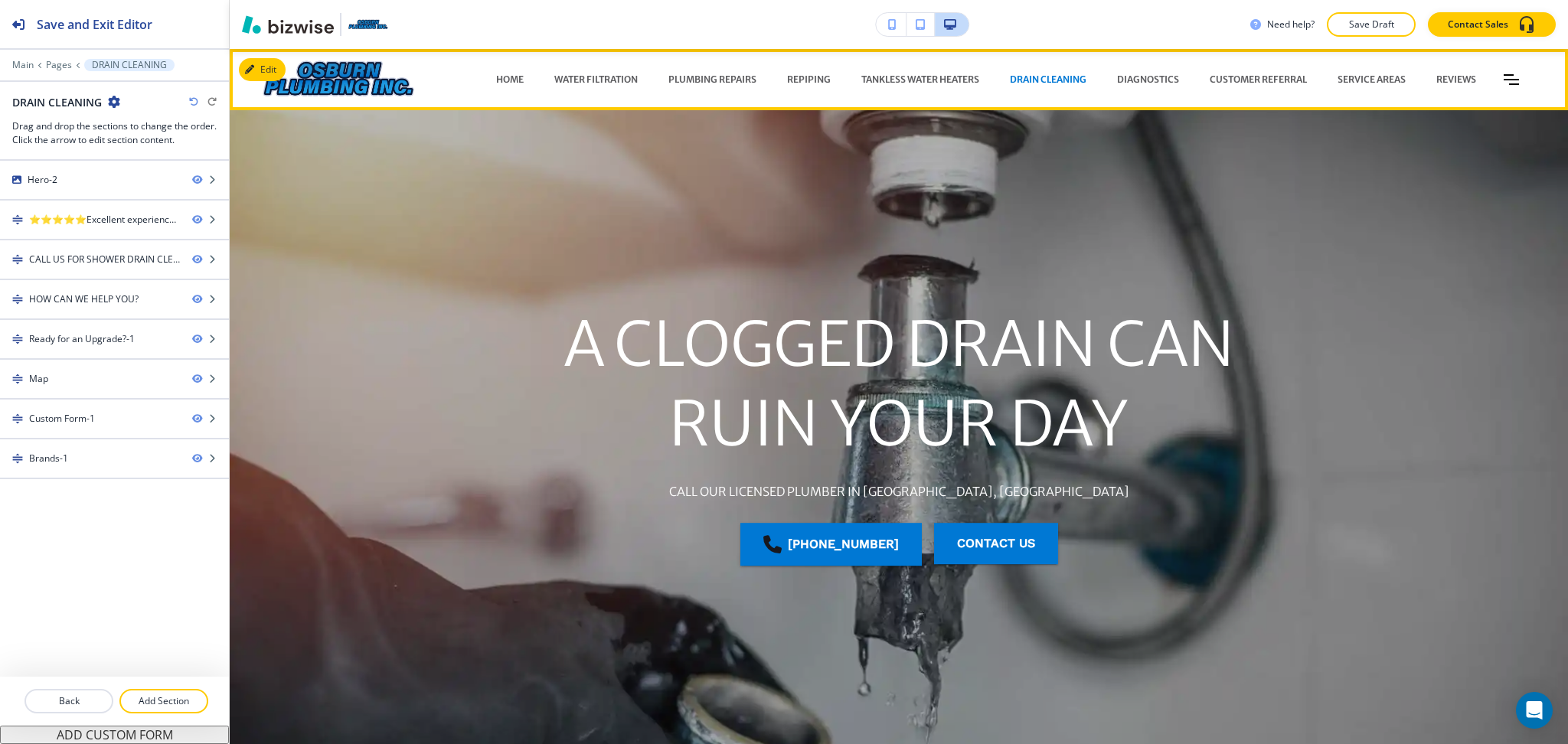
click at [921, 71] on div "TANKLESS WATER HEATERS" at bounding box center [920, 79] width 148 height 46
click at [1357, 75] on p "SERVICE AREAS" at bounding box center [1372, 79] width 68 height 14
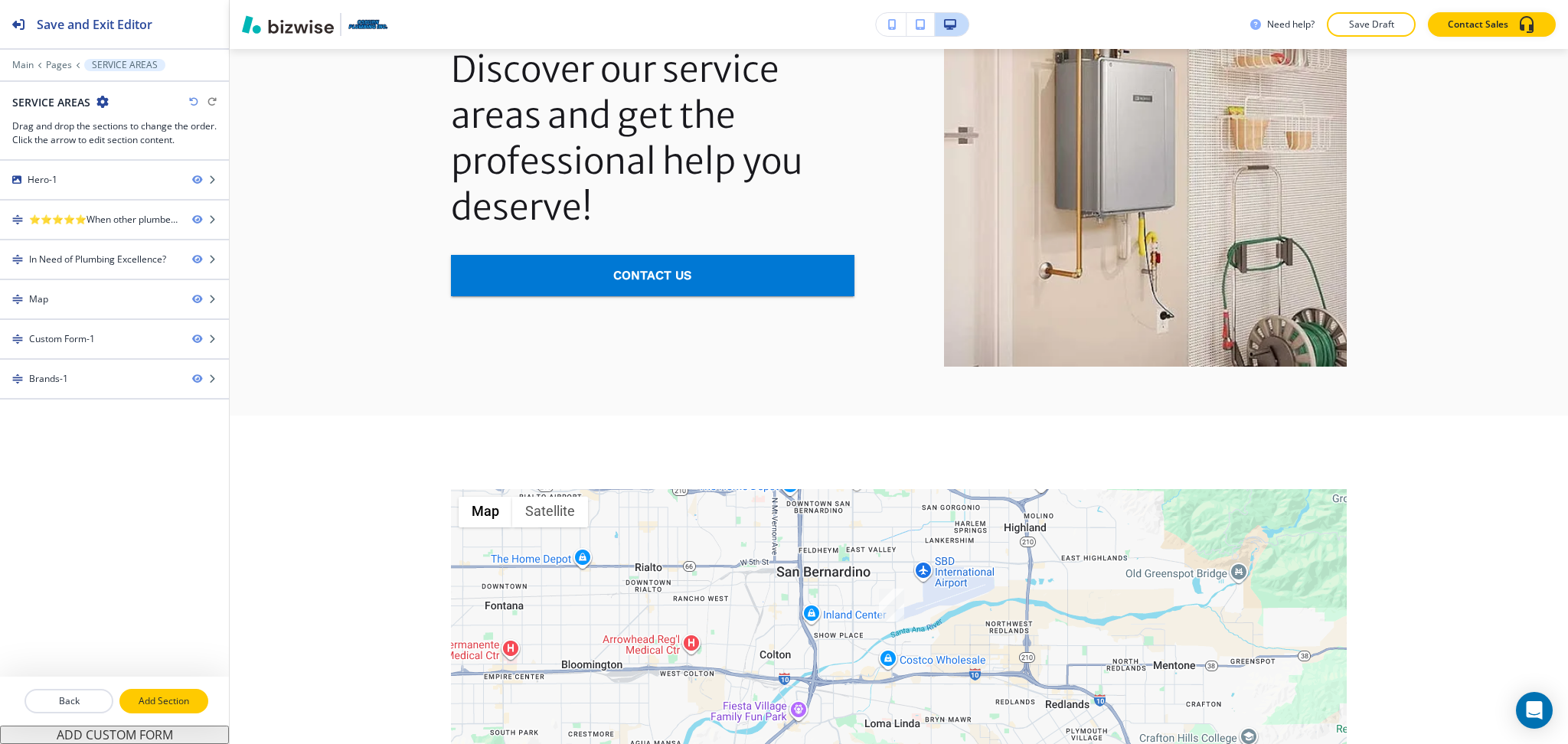
click at [177, 704] on p "Add Section" at bounding box center [164, 701] width 86 height 14
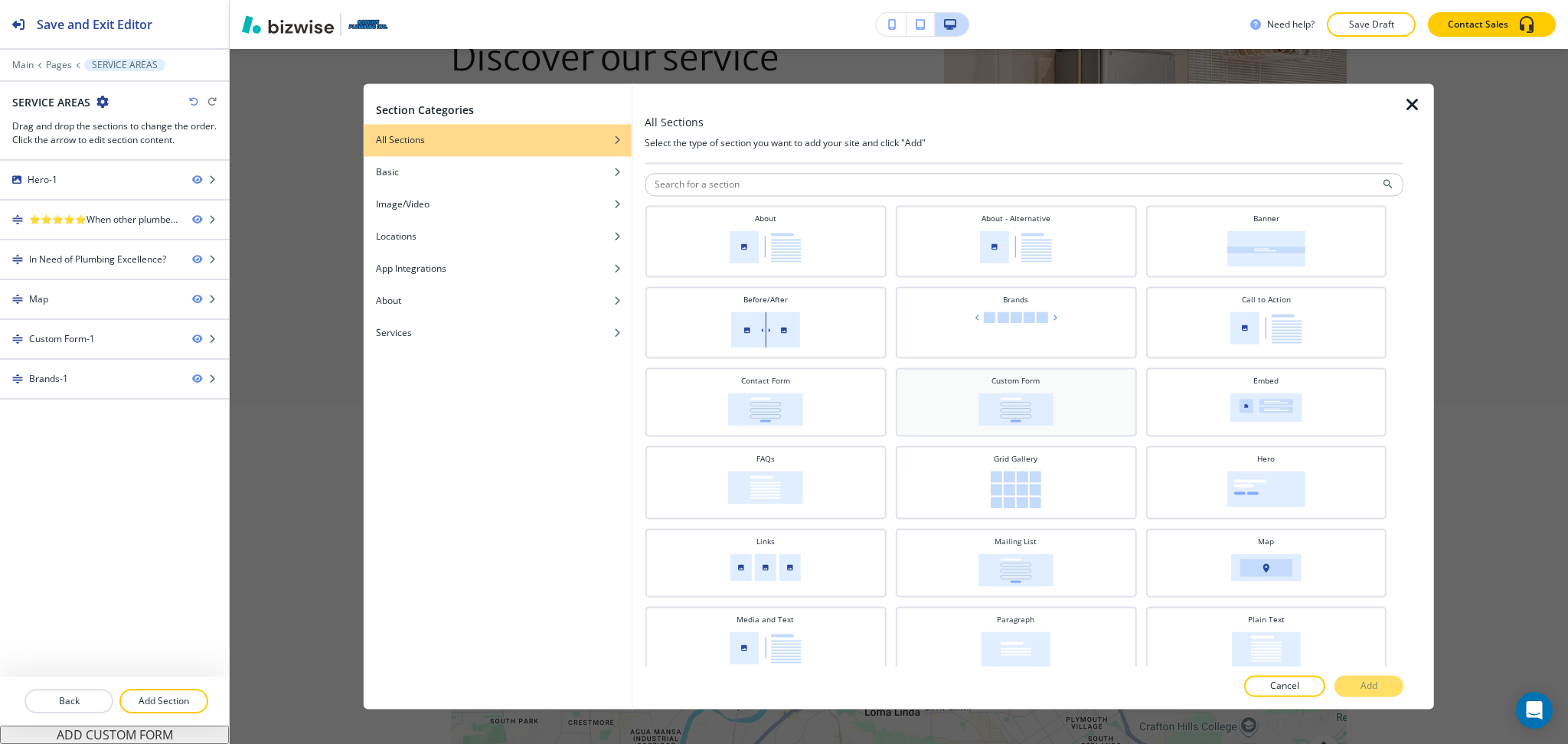
scroll to position [1, 0]
click at [1015, 337] on div "Brands" at bounding box center [1015, 320] width 226 height 53
click at [1364, 690] on p "Add" at bounding box center [1368, 687] width 17 height 14
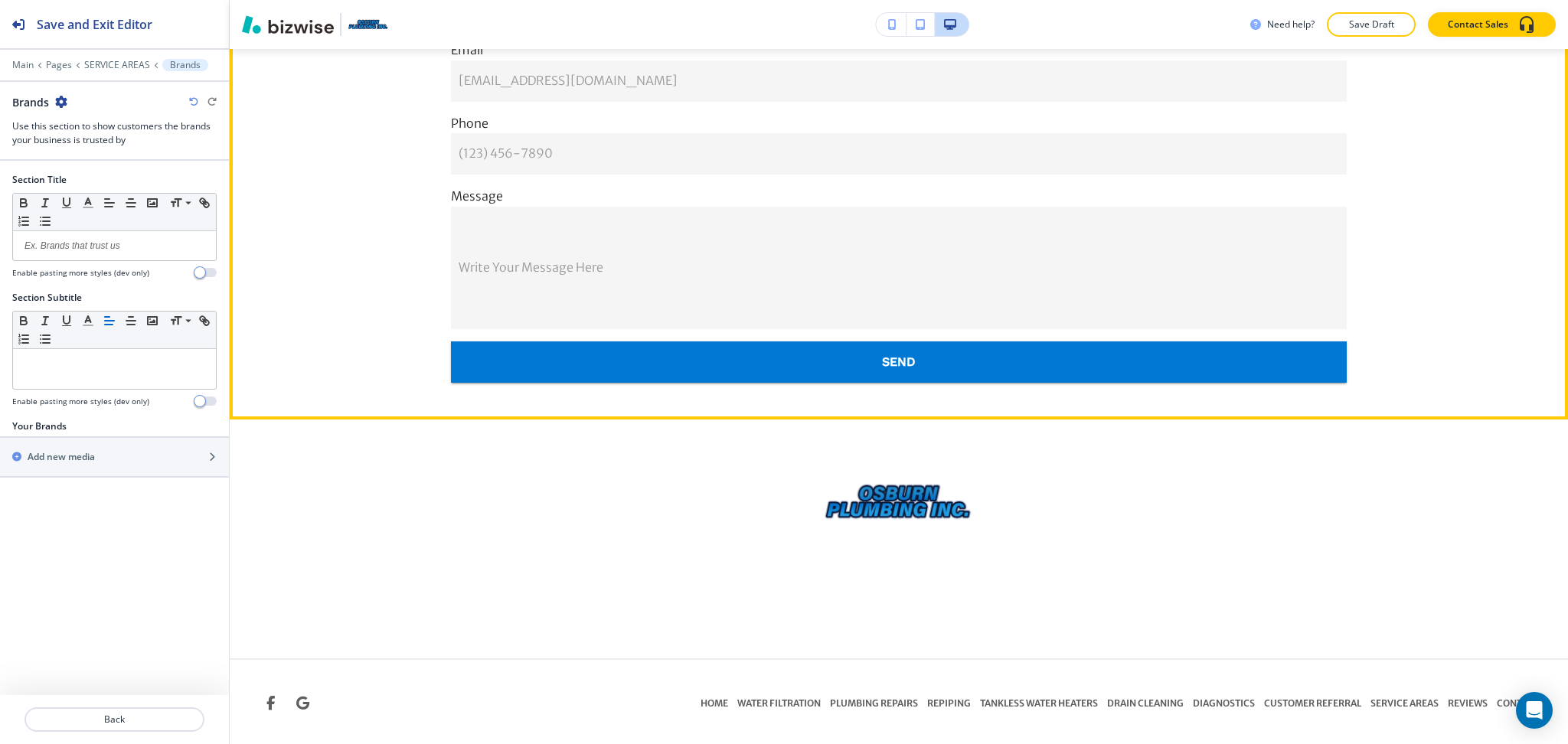
scroll to position [2188, 0]
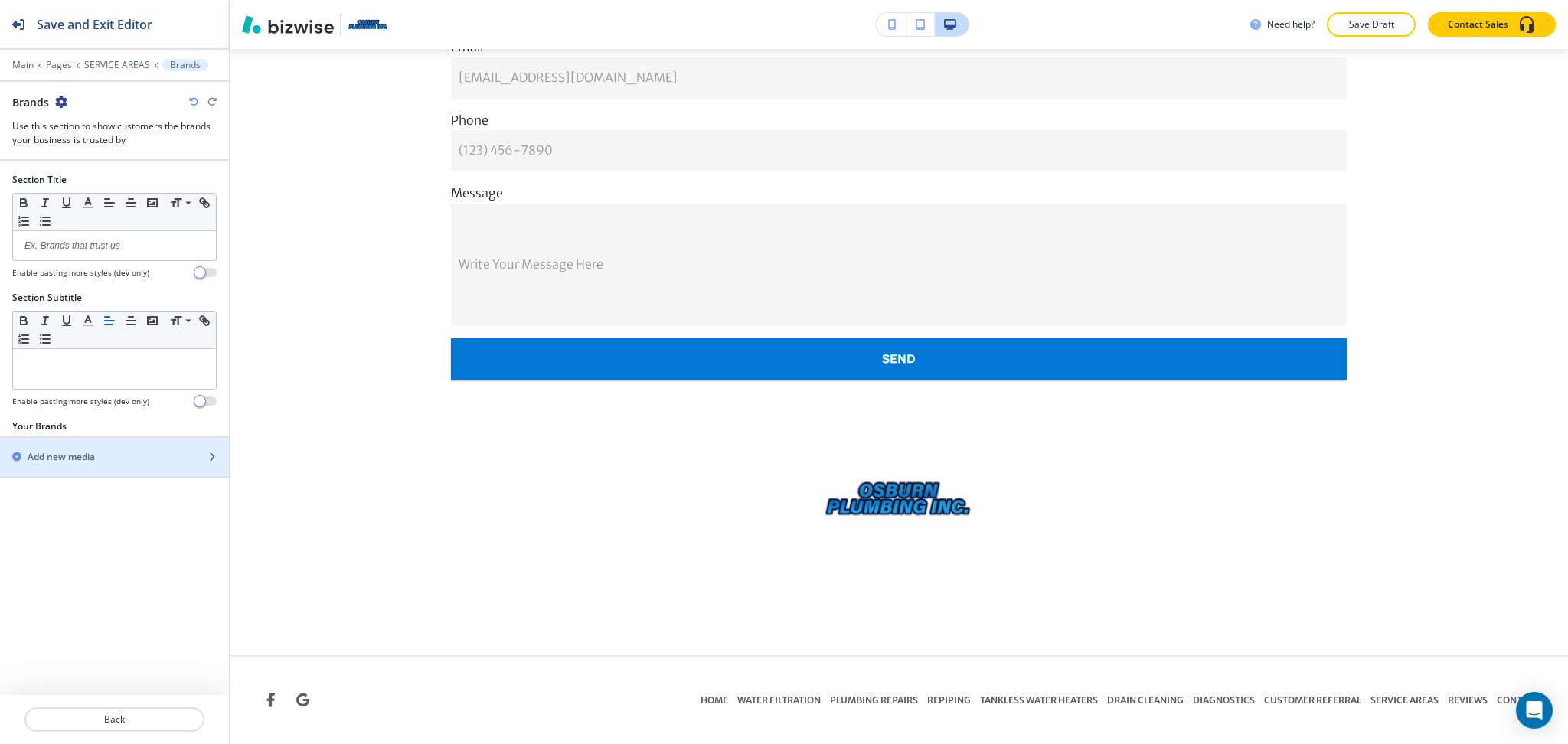
click at [96, 456] on div "Add new media" at bounding box center [98, 458] width 196 height 14
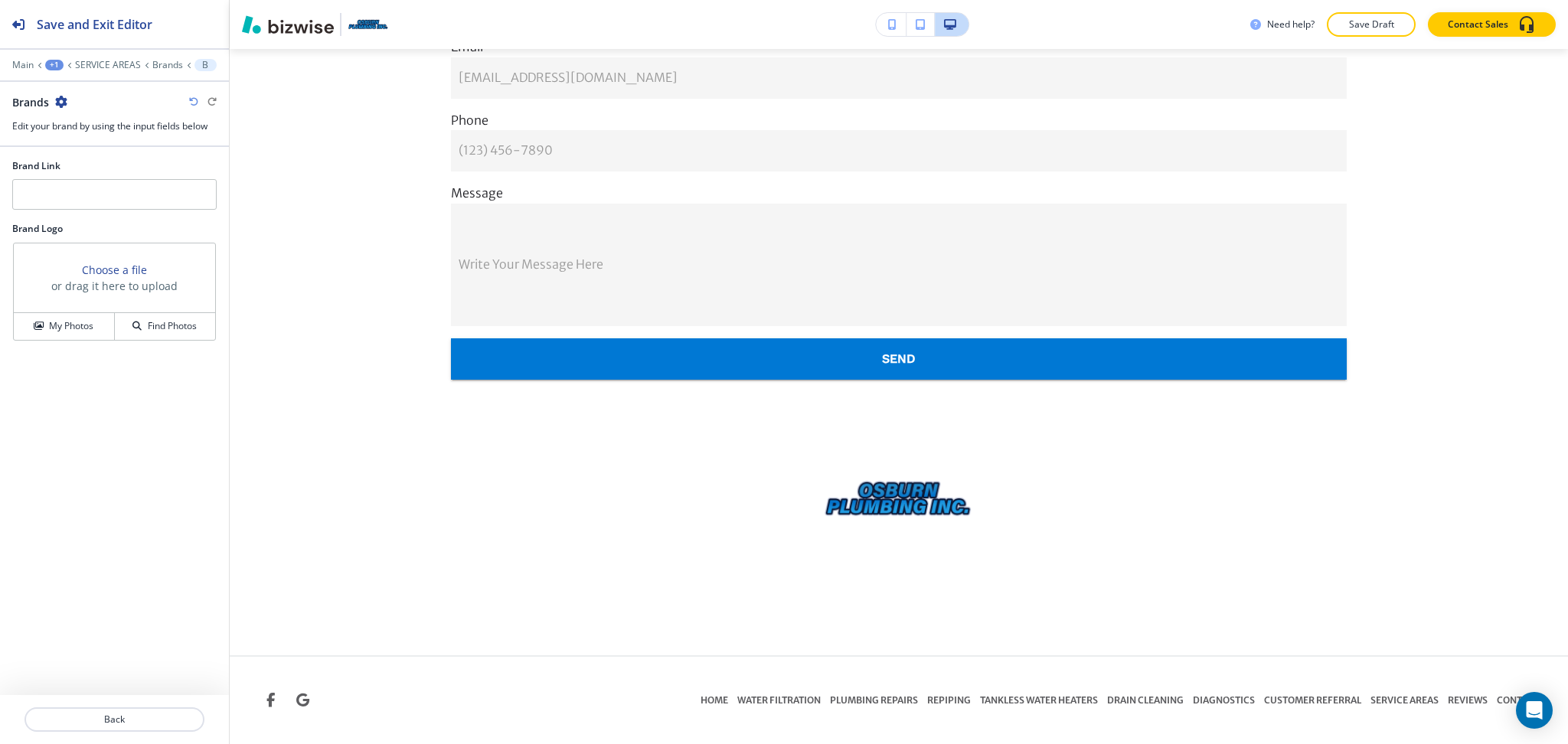
click at [56, 102] on icon "button" at bounding box center [61, 102] width 12 height 12
click at [90, 177] on p "Delete Brands" at bounding box center [103, 183] width 78 height 14
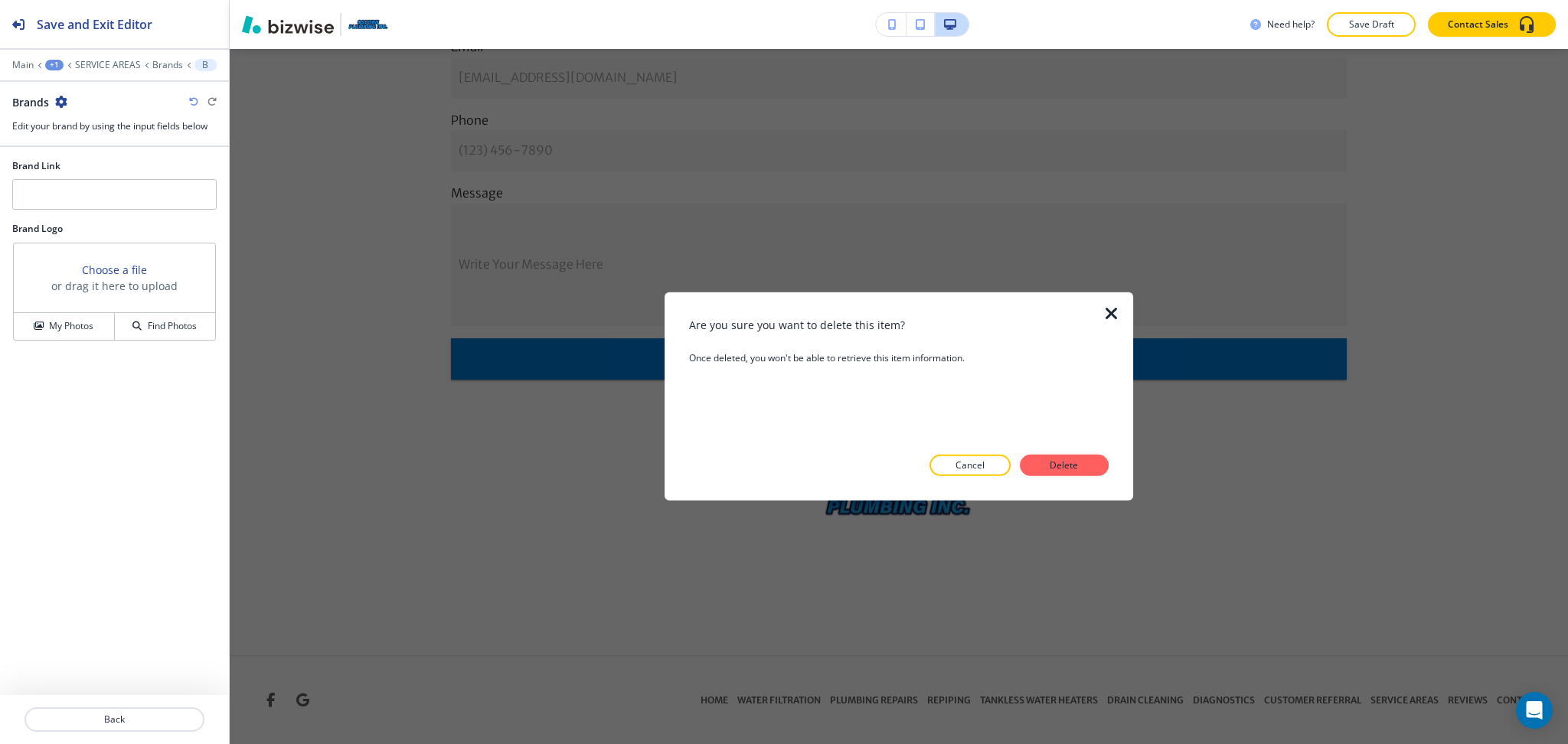
click at [1087, 466] on button "Delete" at bounding box center [1064, 465] width 89 height 22
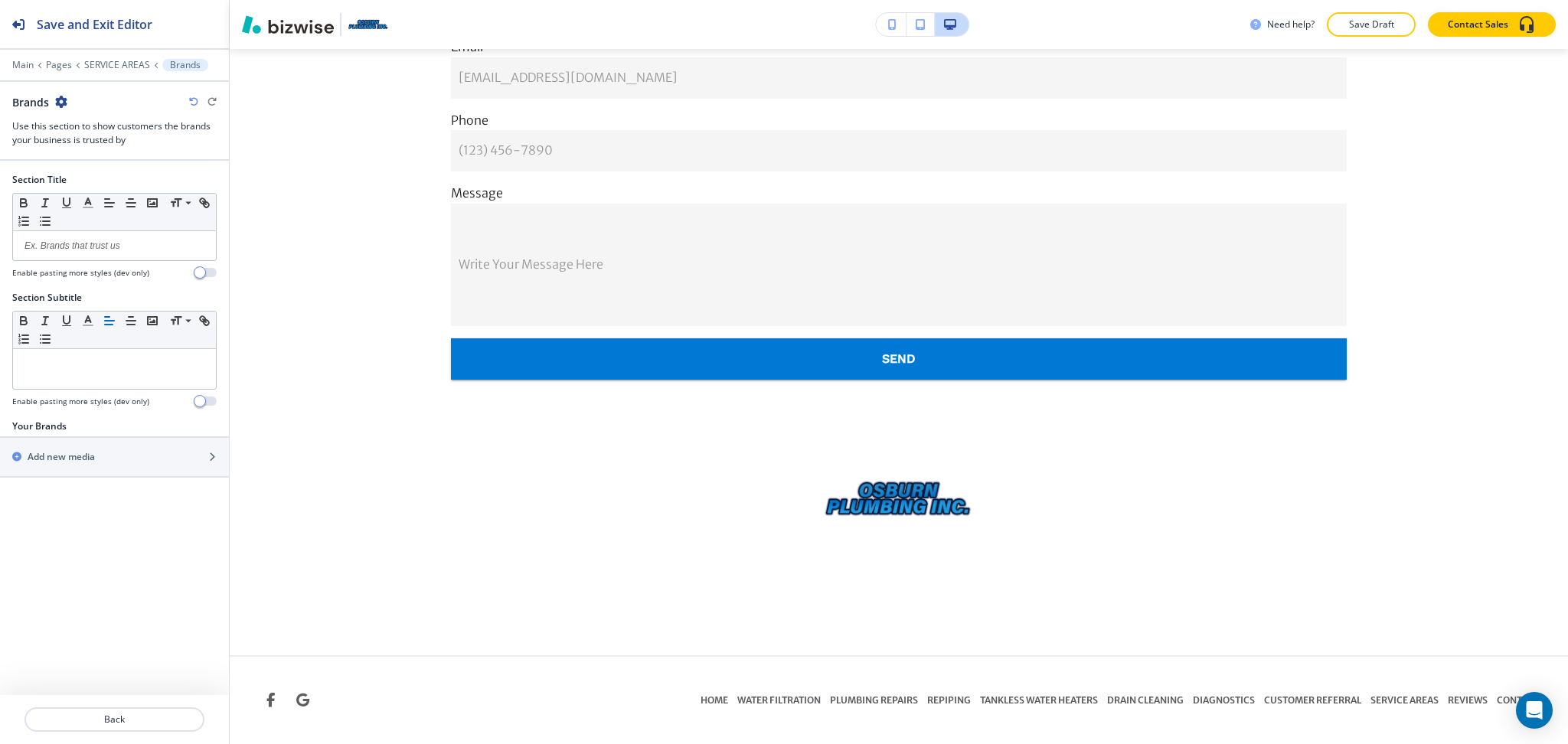
click at [119, 59] on div "Main Pages SERVICE AREAS Brands" at bounding box center [114, 65] width 204 height 12
click at [121, 63] on p "SERVICE AREAS" at bounding box center [116, 65] width 65 height 10
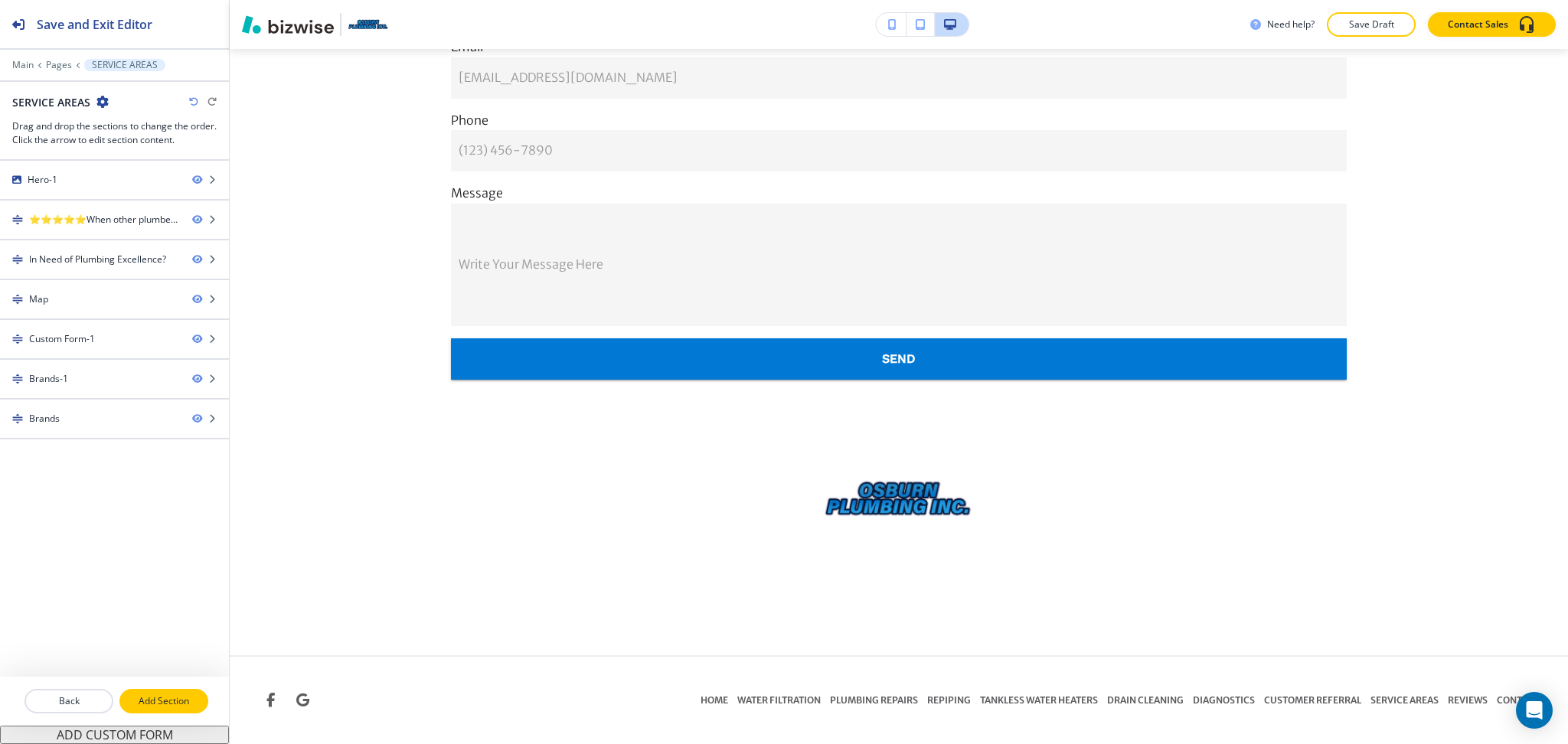
click at [167, 696] on p "Add Section" at bounding box center [164, 701] width 86 height 14
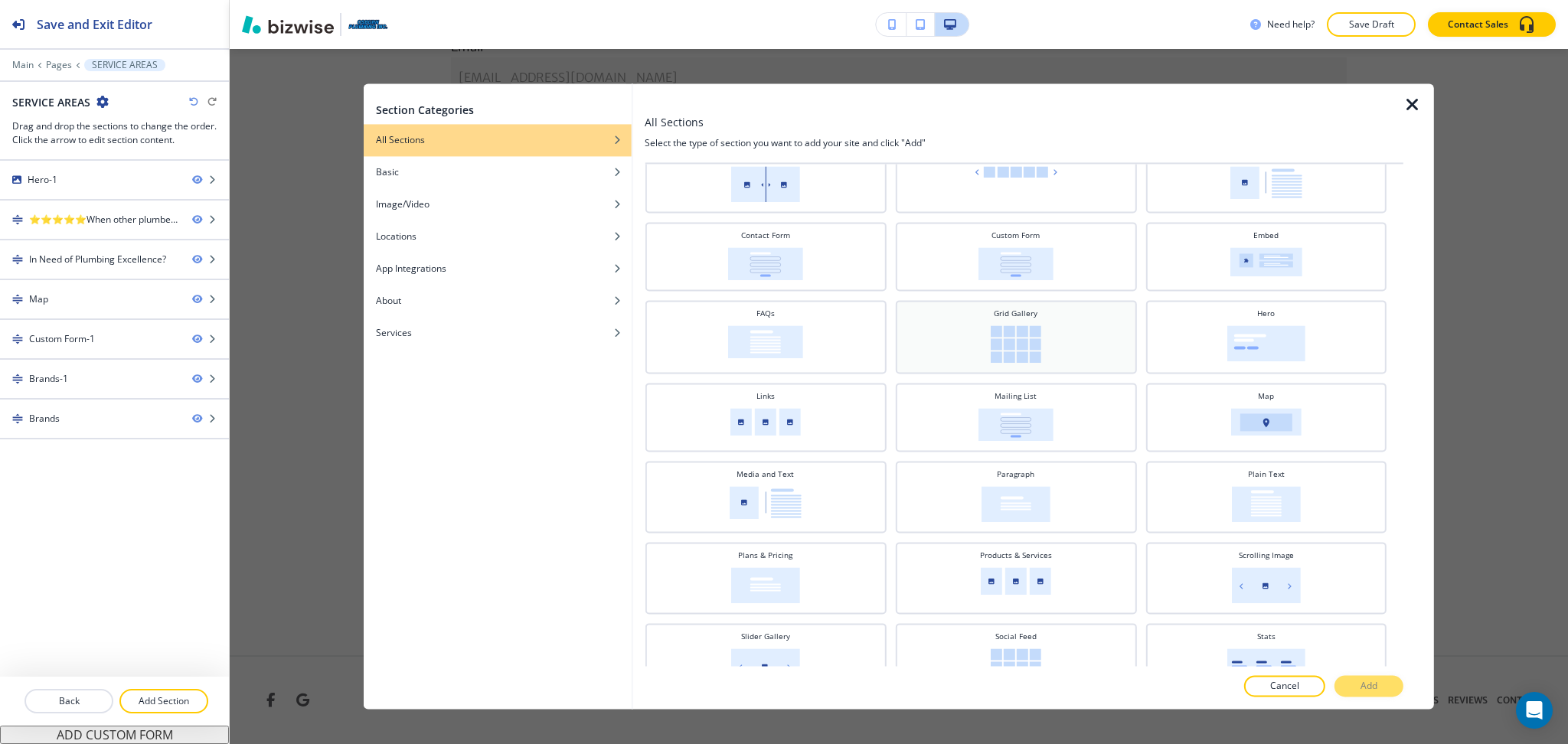
scroll to position [145, 0]
click at [731, 435] on div "Links" at bounding box center [765, 417] width 241 height 69
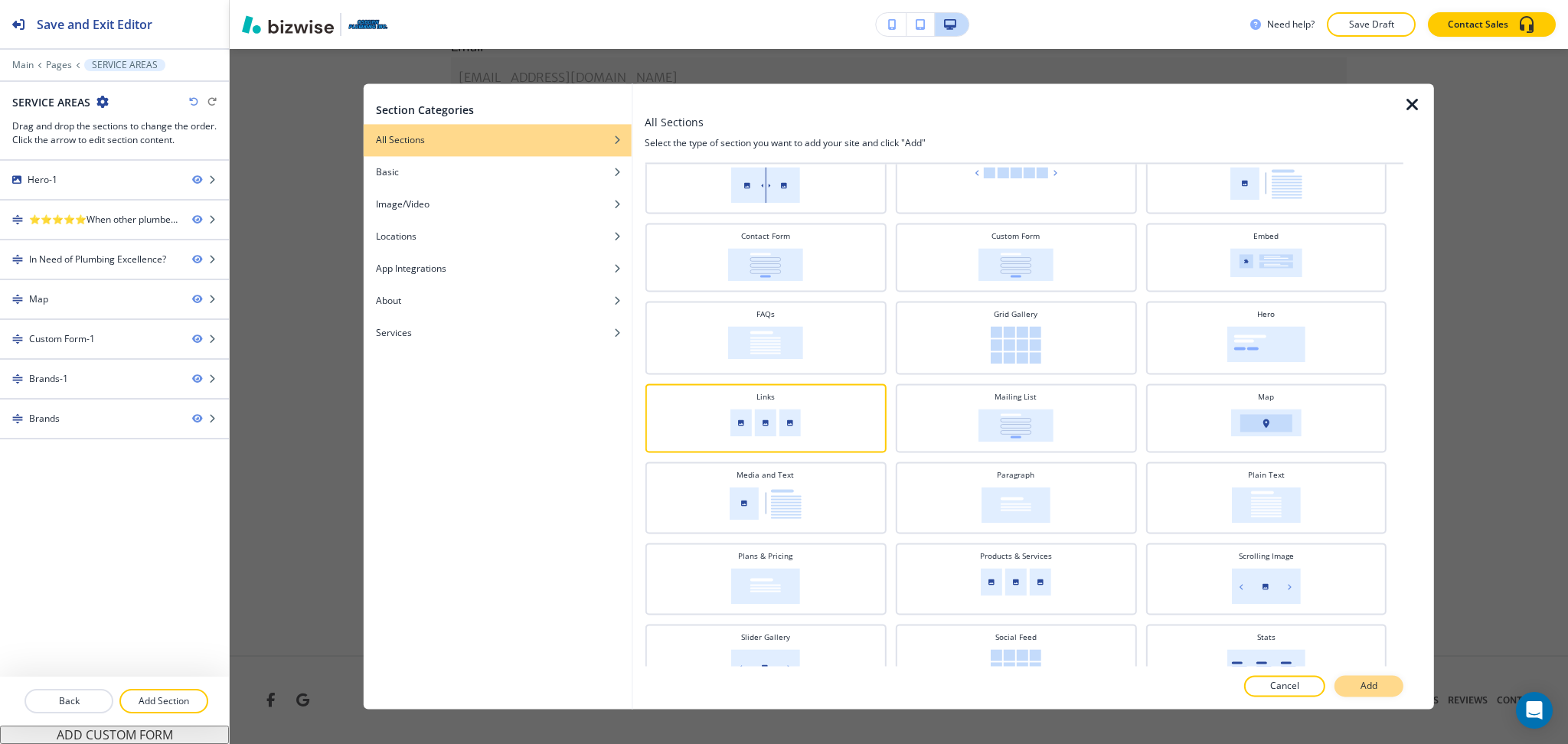
click at [1395, 684] on button "Add" at bounding box center [1368, 686] width 69 height 22
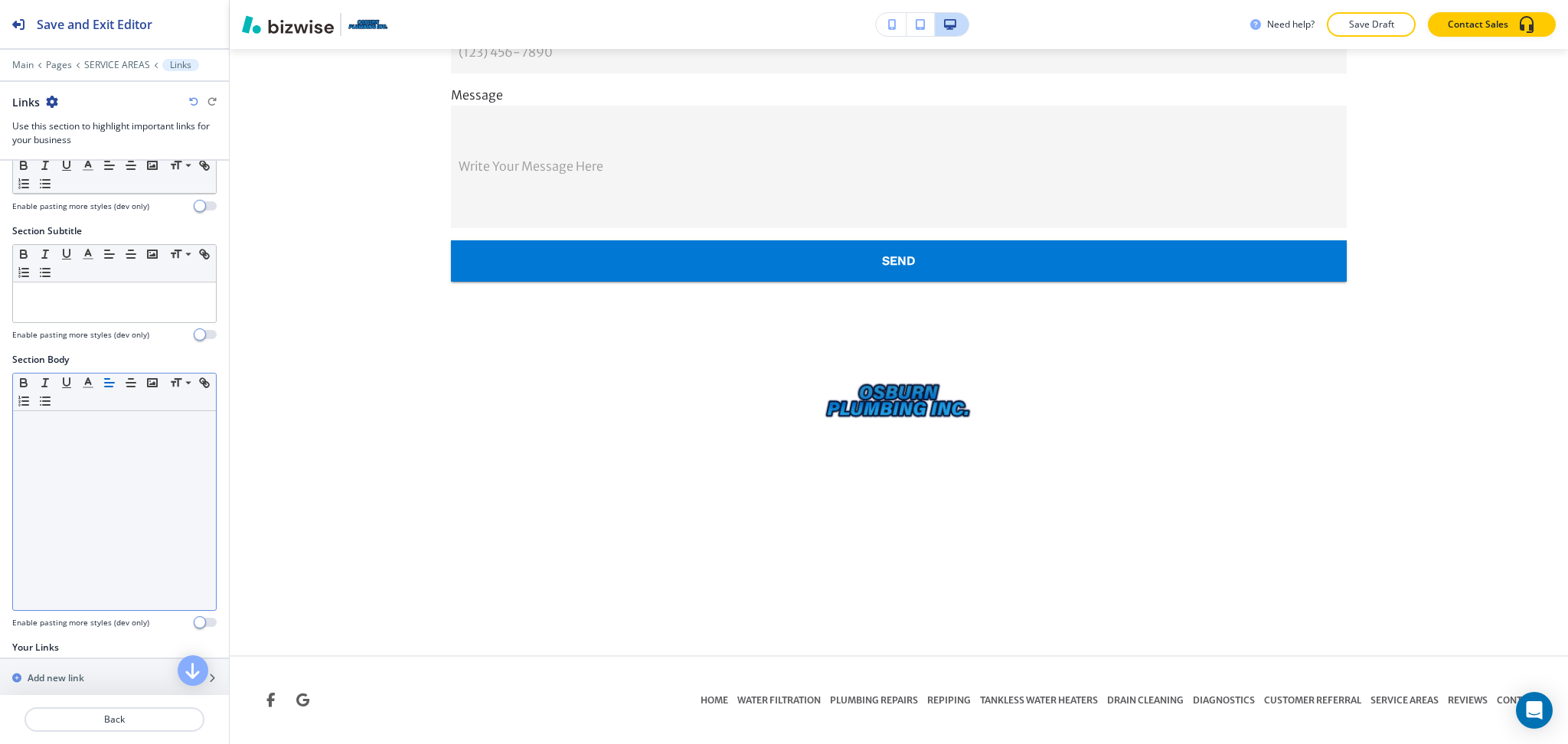
scroll to position [82, 0]
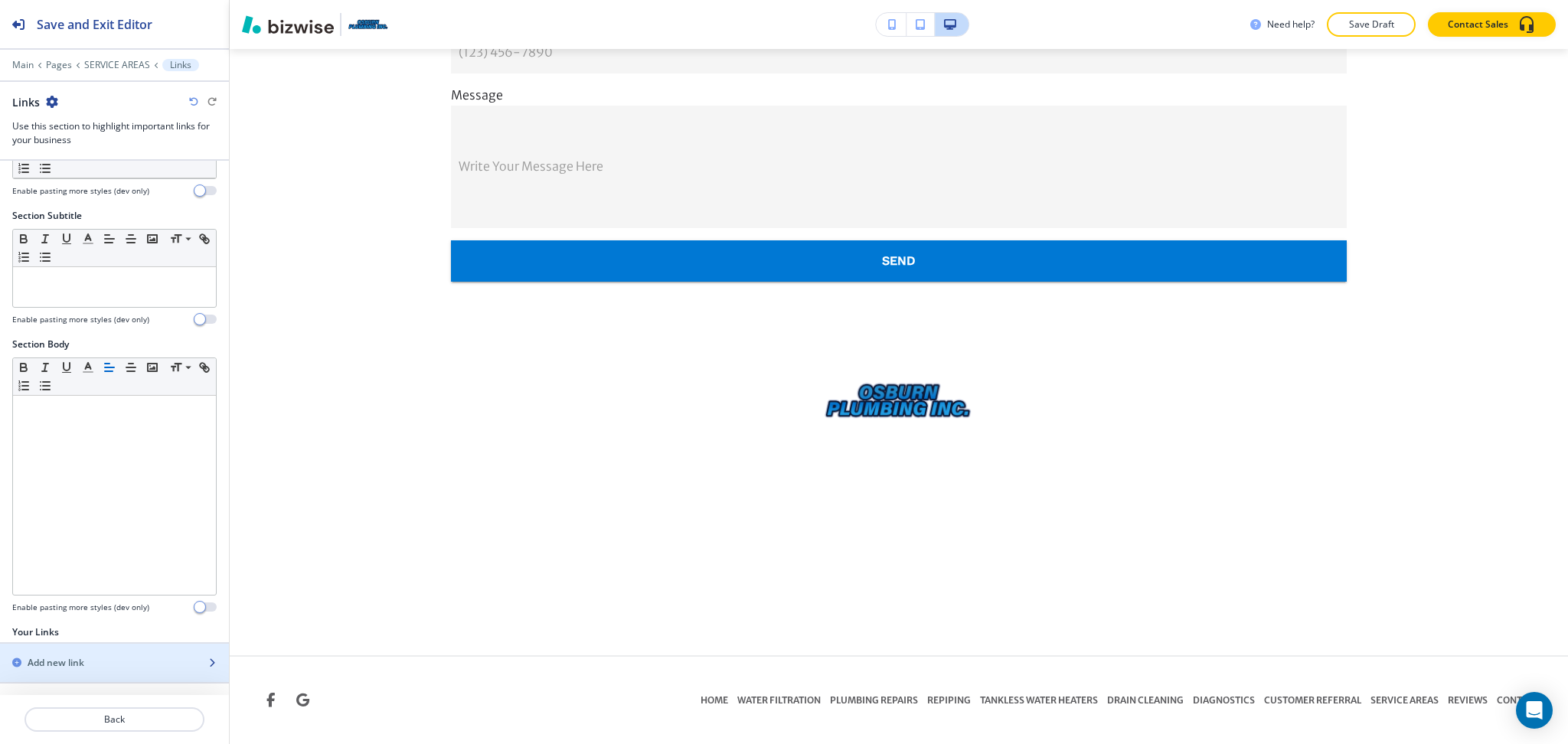
click at [78, 654] on div "button" at bounding box center [114, 650] width 229 height 12
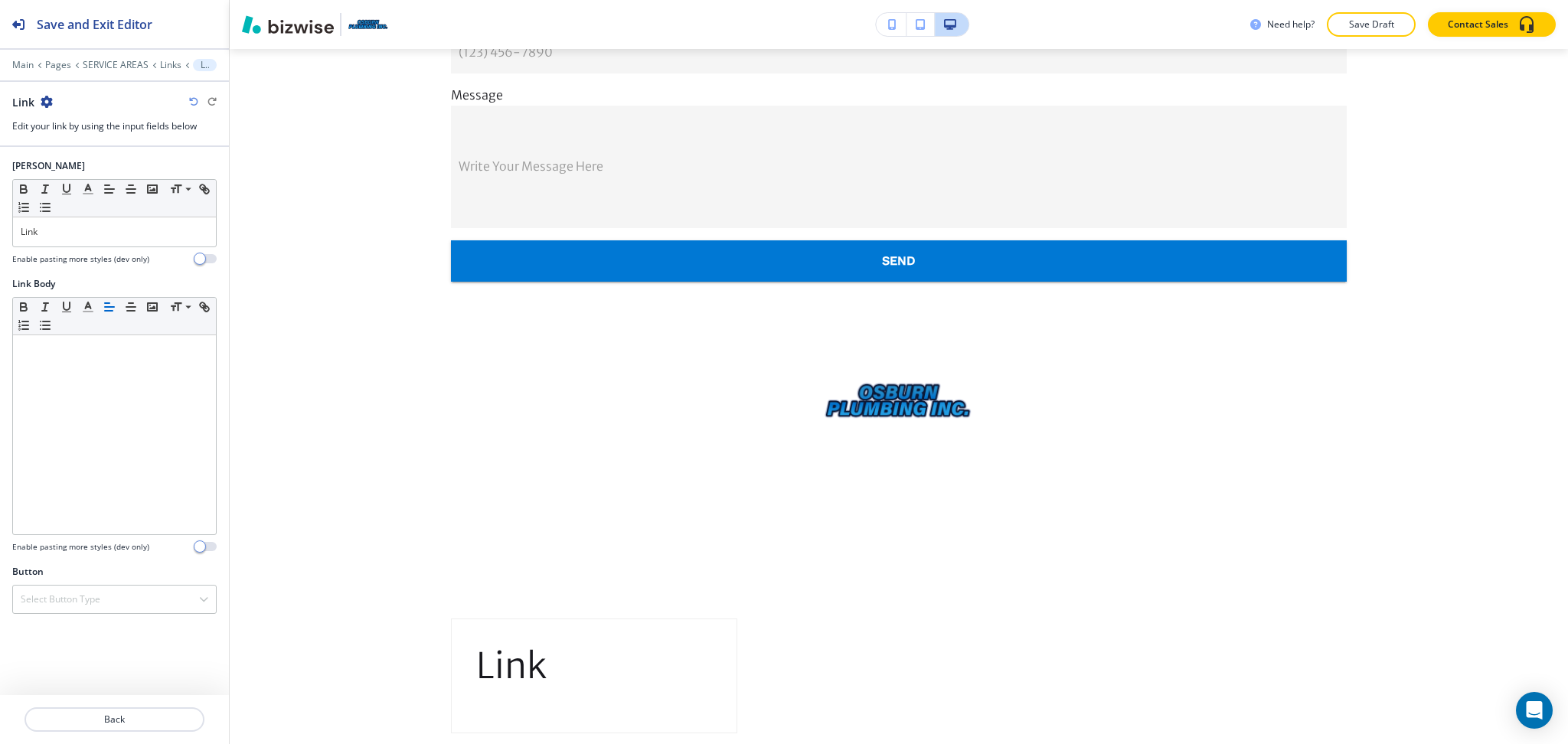
scroll to position [2401, 0]
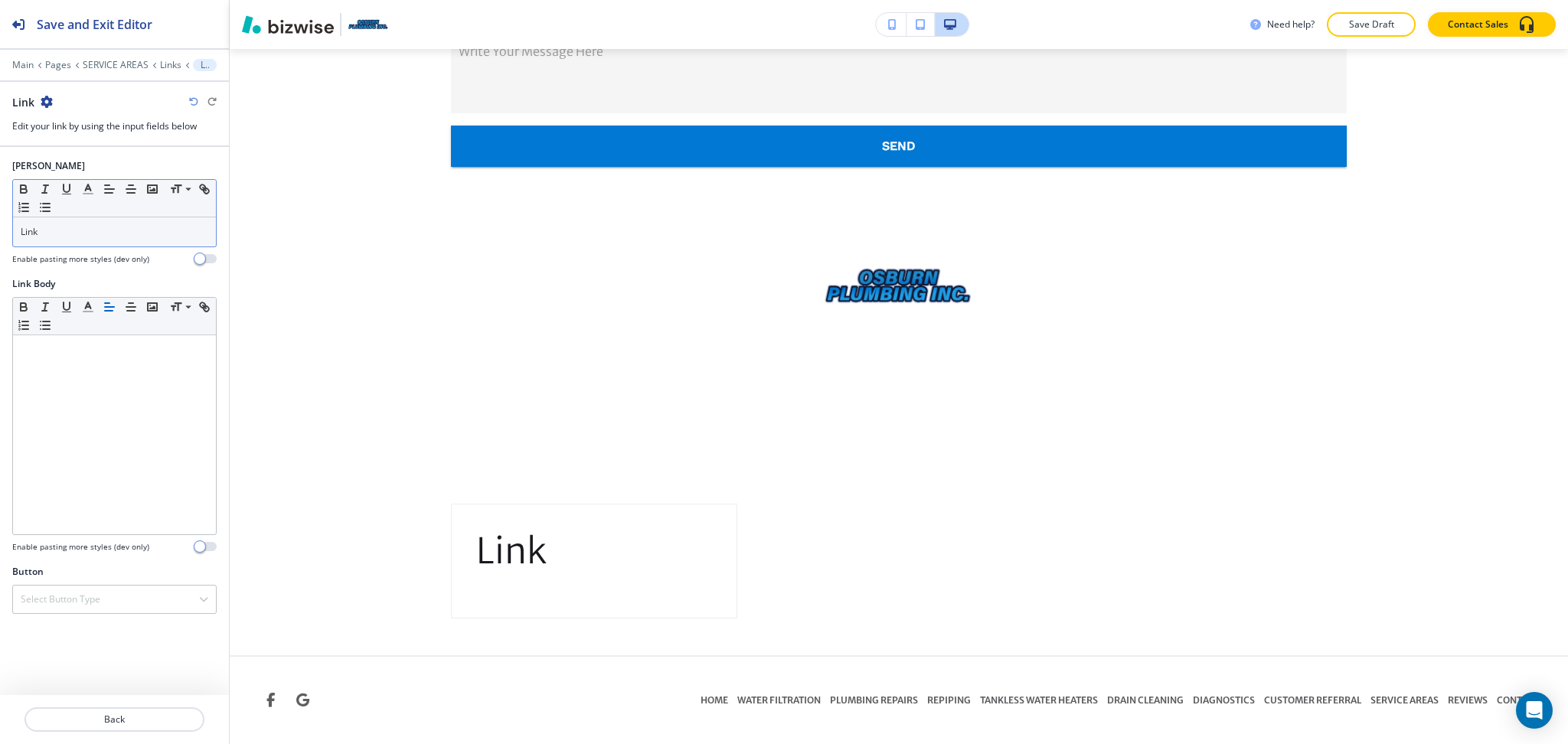
click at [64, 235] on p "Link" at bounding box center [114, 232] width 188 height 14
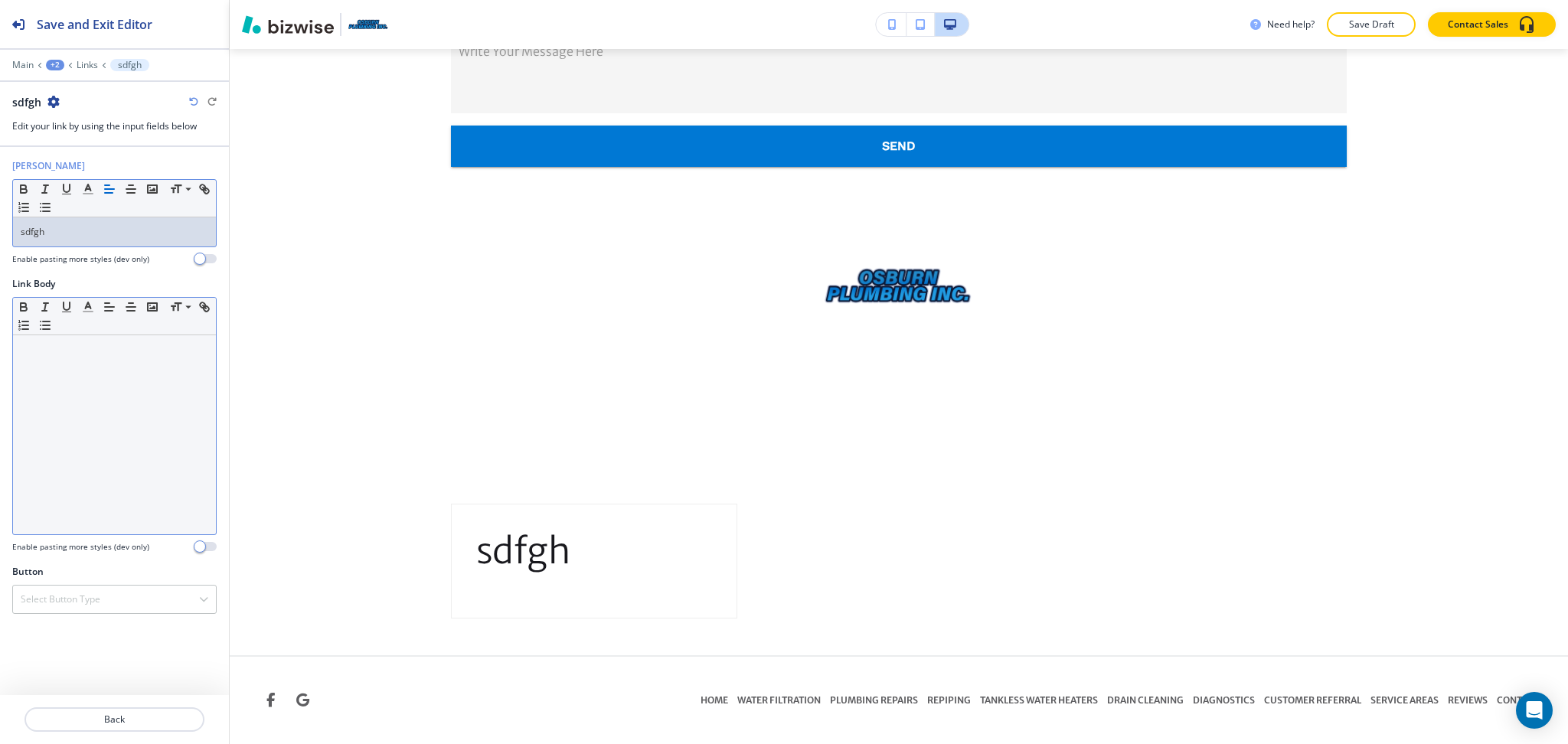
click at [107, 469] on div at bounding box center [114, 435] width 203 height 199
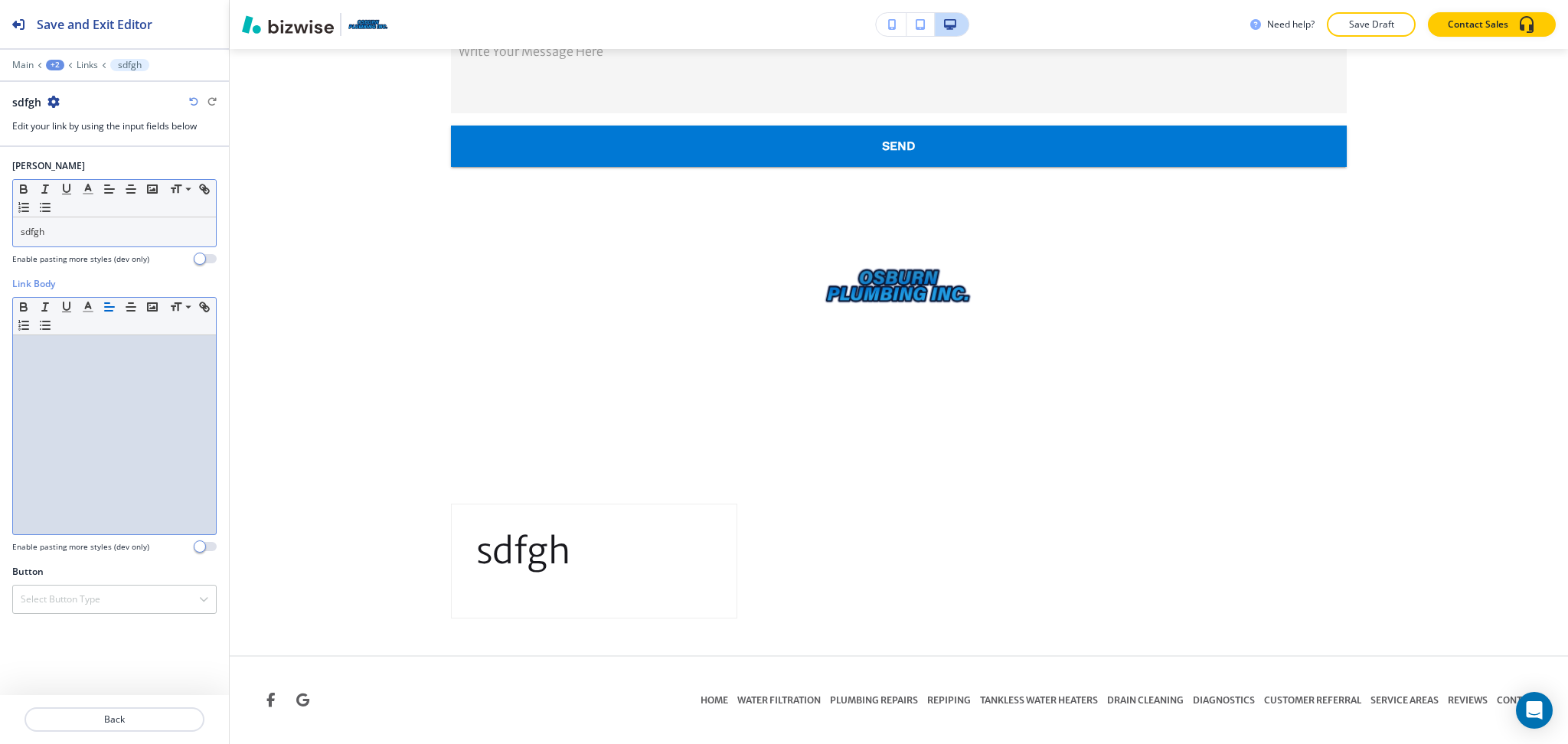
click at [101, 236] on p "sdfgh" at bounding box center [114, 232] width 188 height 14
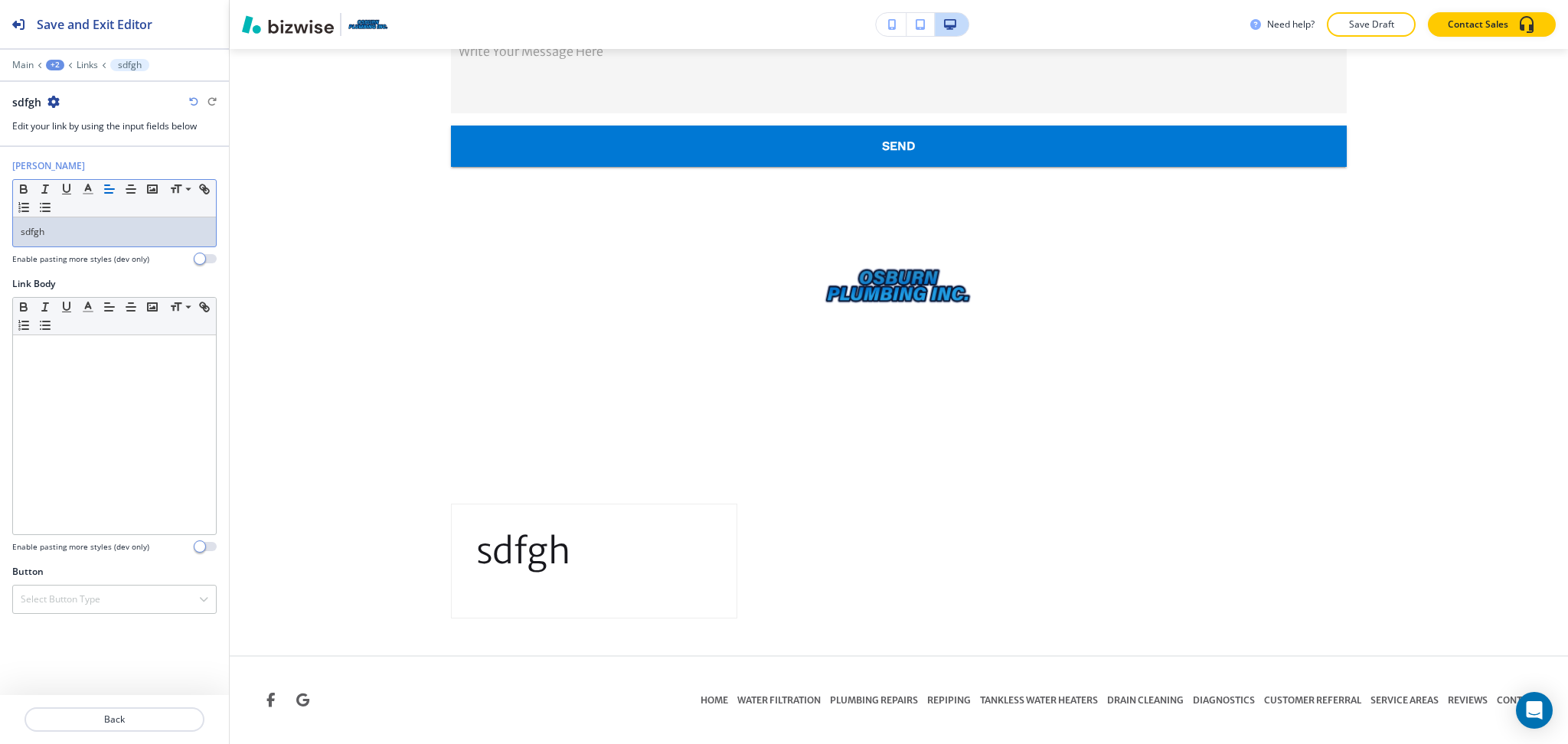
scroll to position [2337, 0]
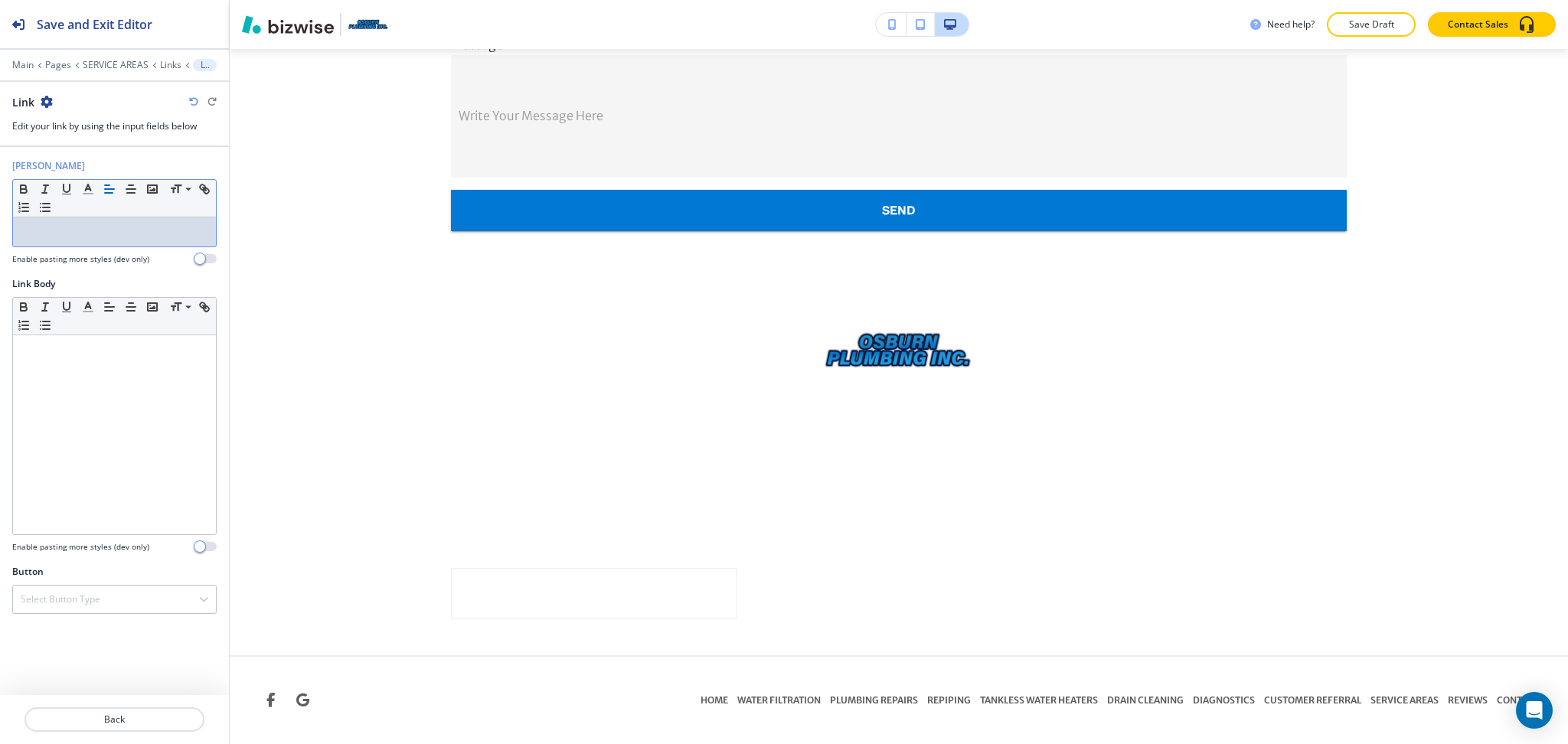
paste div
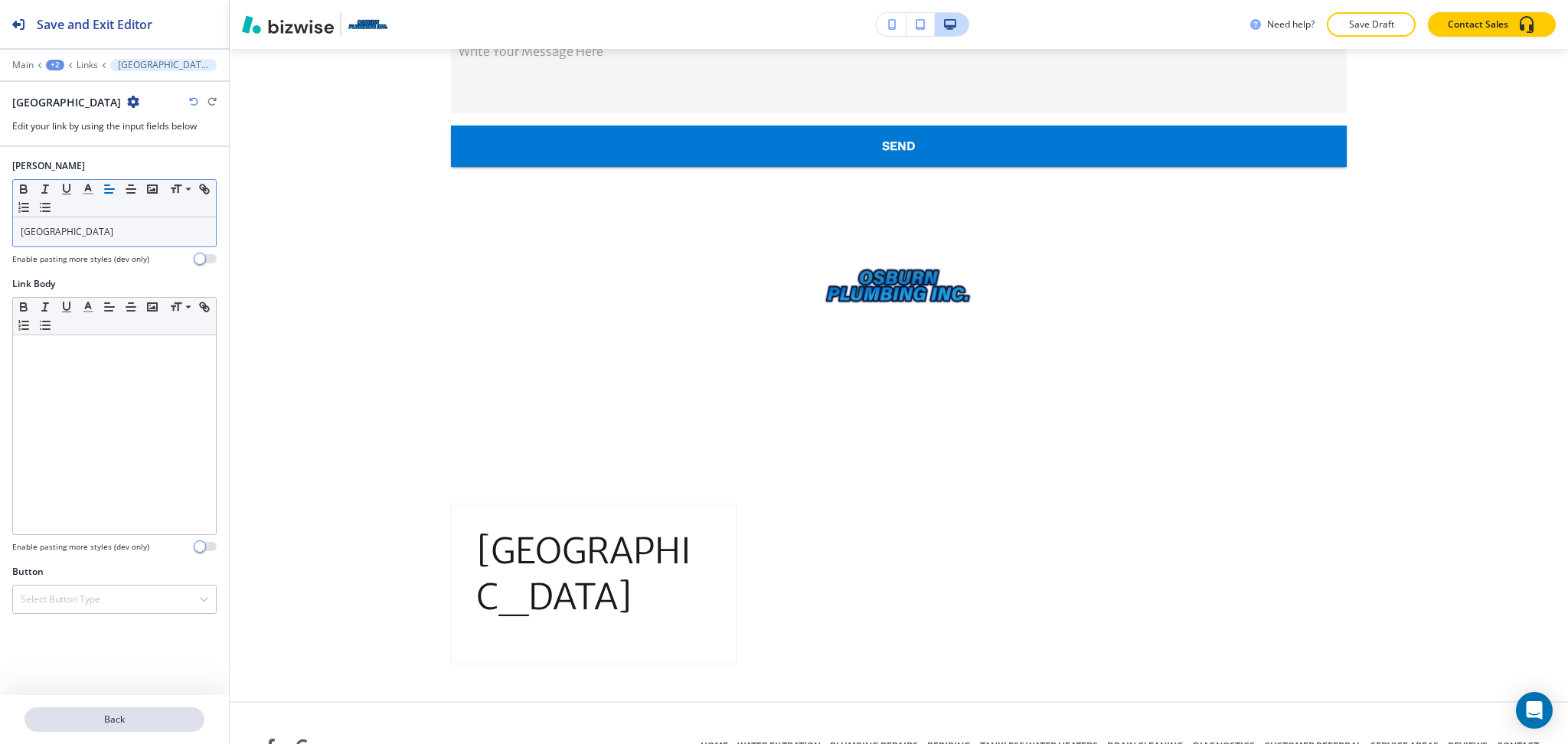
click at [126, 715] on p "Back" at bounding box center [114, 720] width 177 height 14
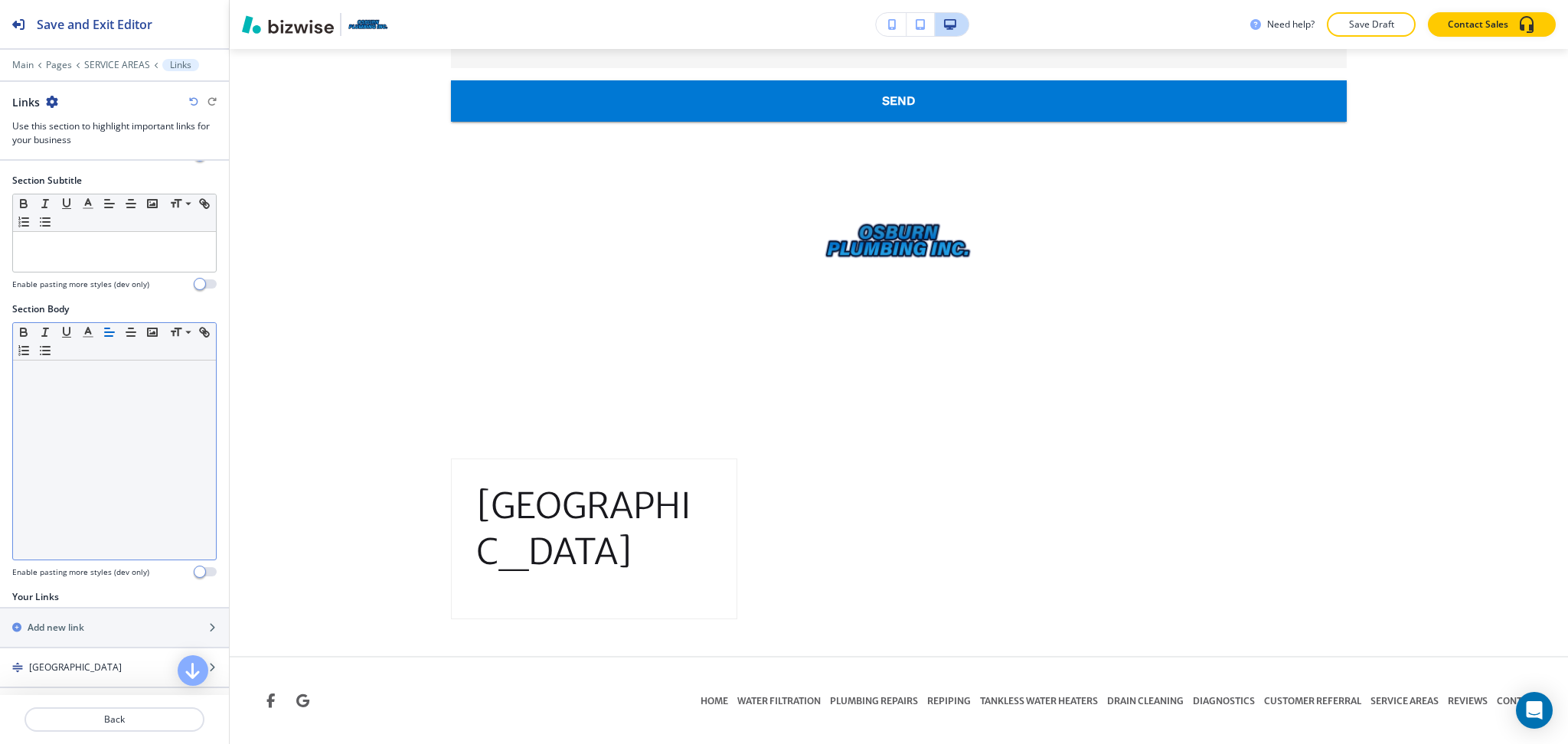
scroll to position [122, 0]
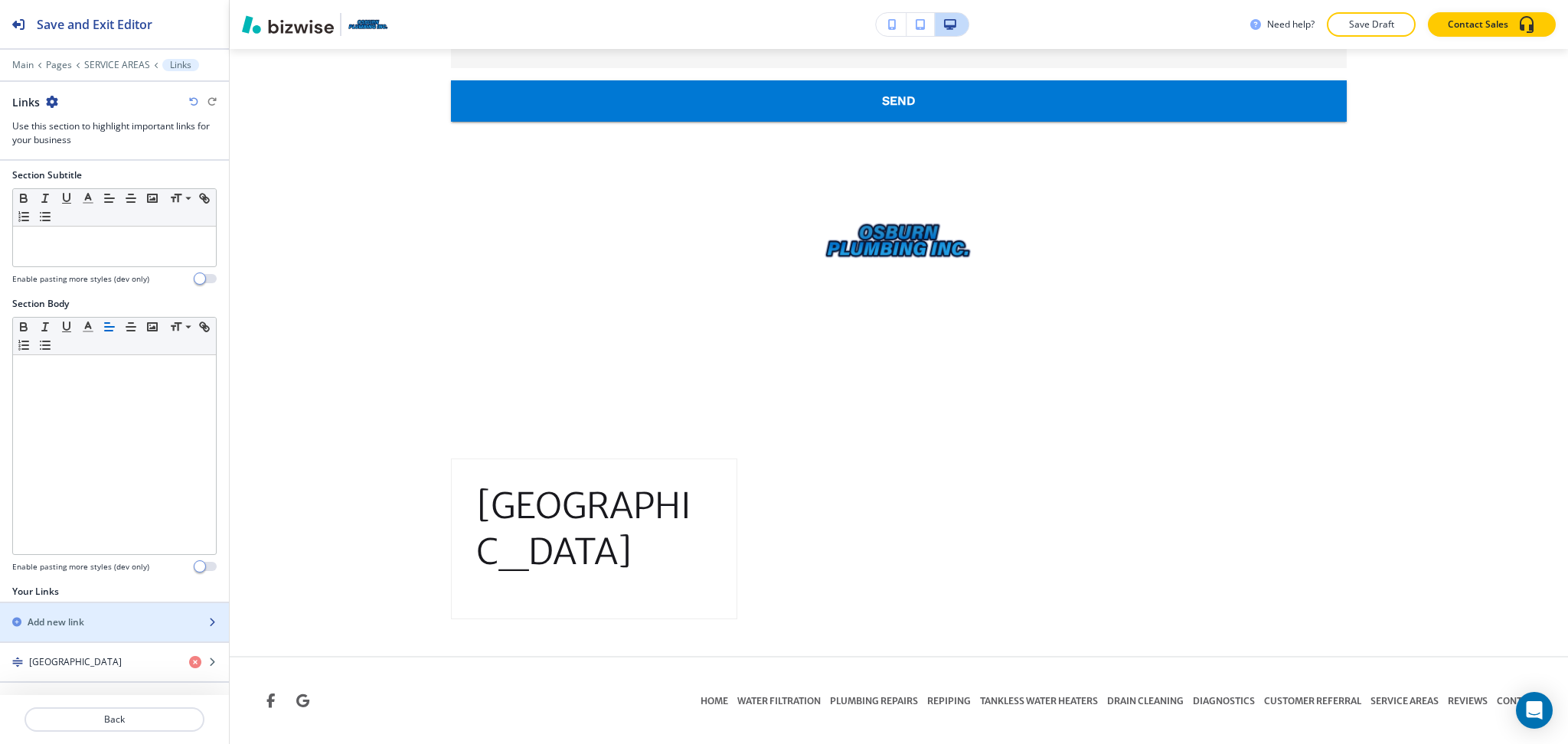
click at [58, 620] on h2 "Add new link" at bounding box center [56, 623] width 57 height 14
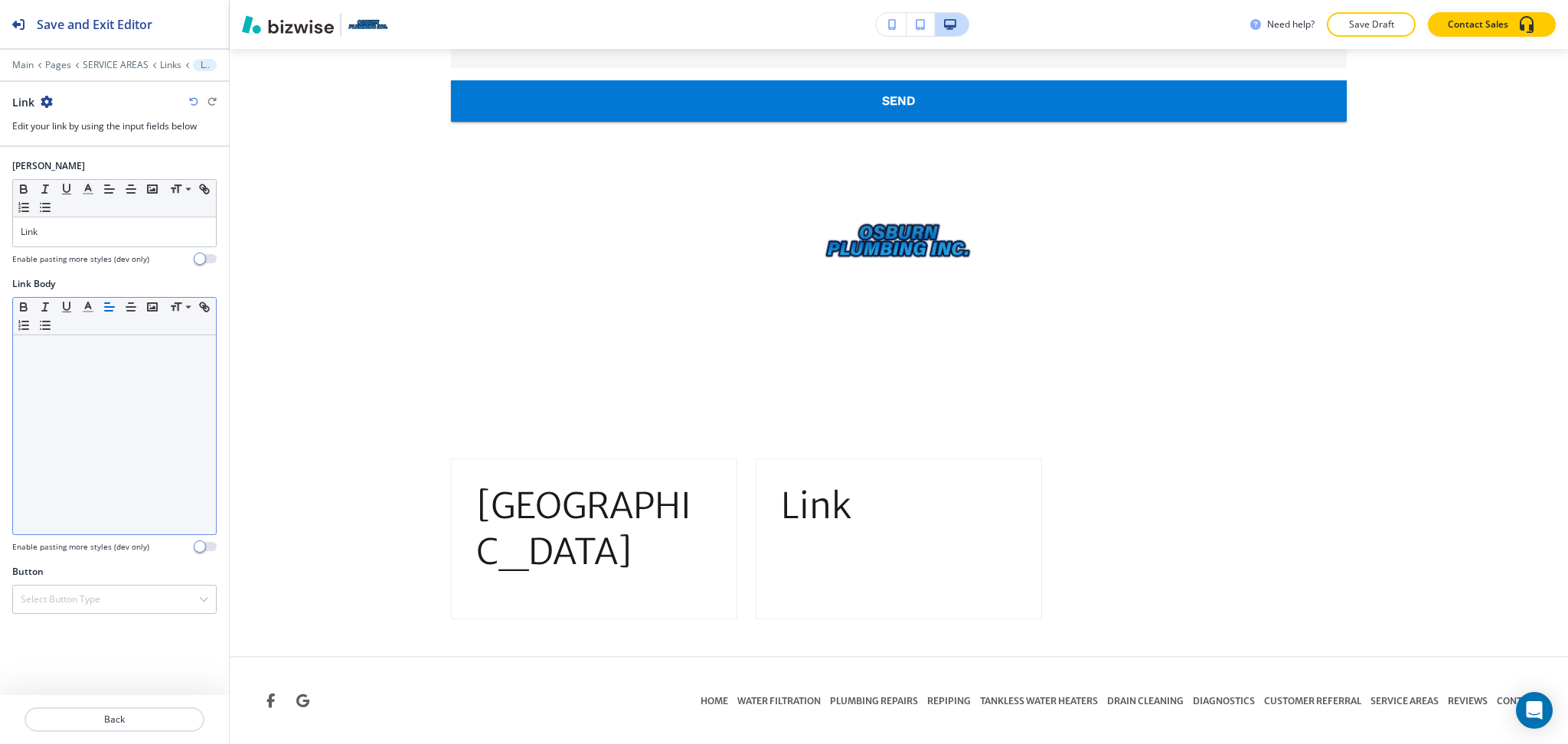
click at [90, 390] on div at bounding box center [114, 435] width 203 height 199
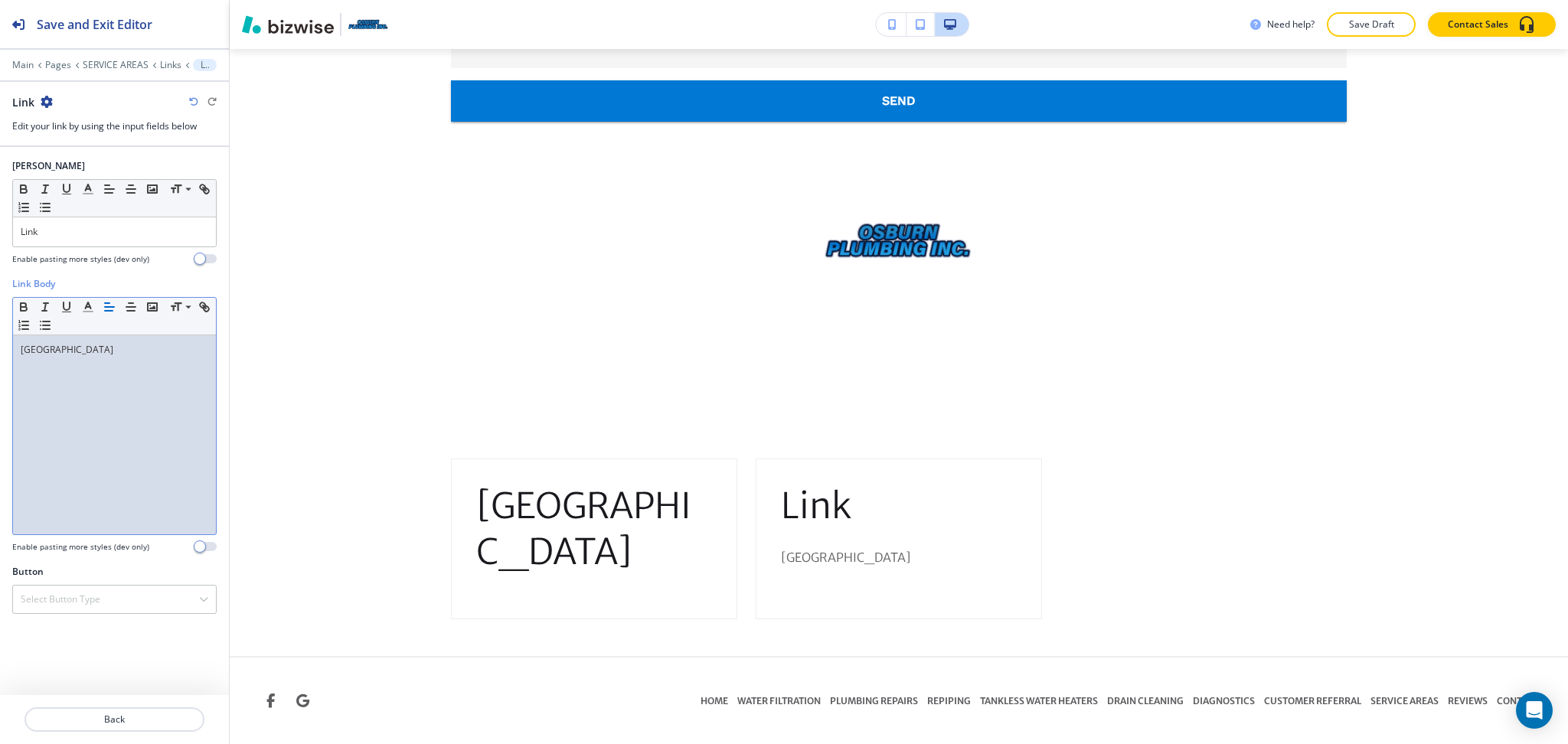
scroll to position [0, 0]
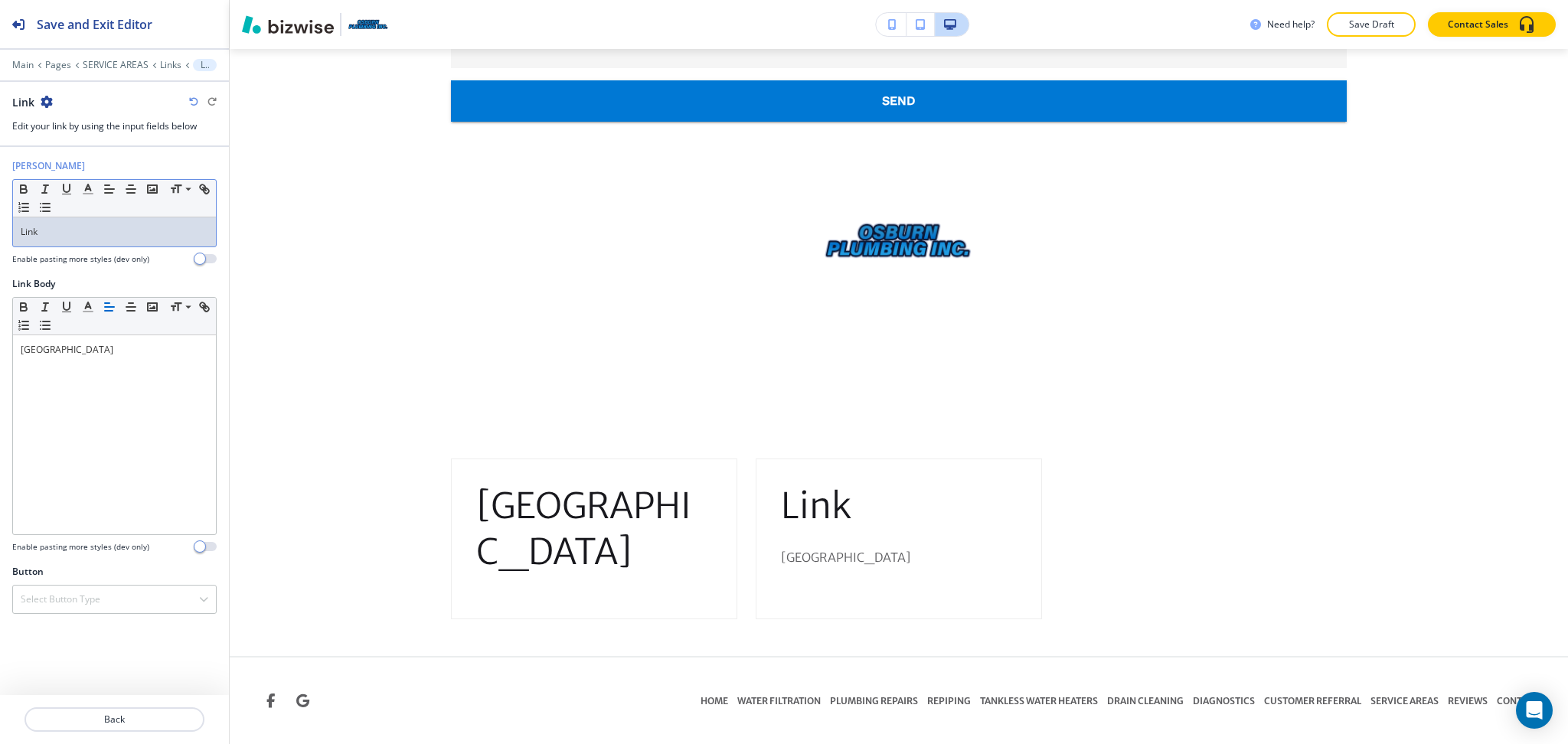
click at [77, 240] on div "Link" at bounding box center [114, 231] width 203 height 29
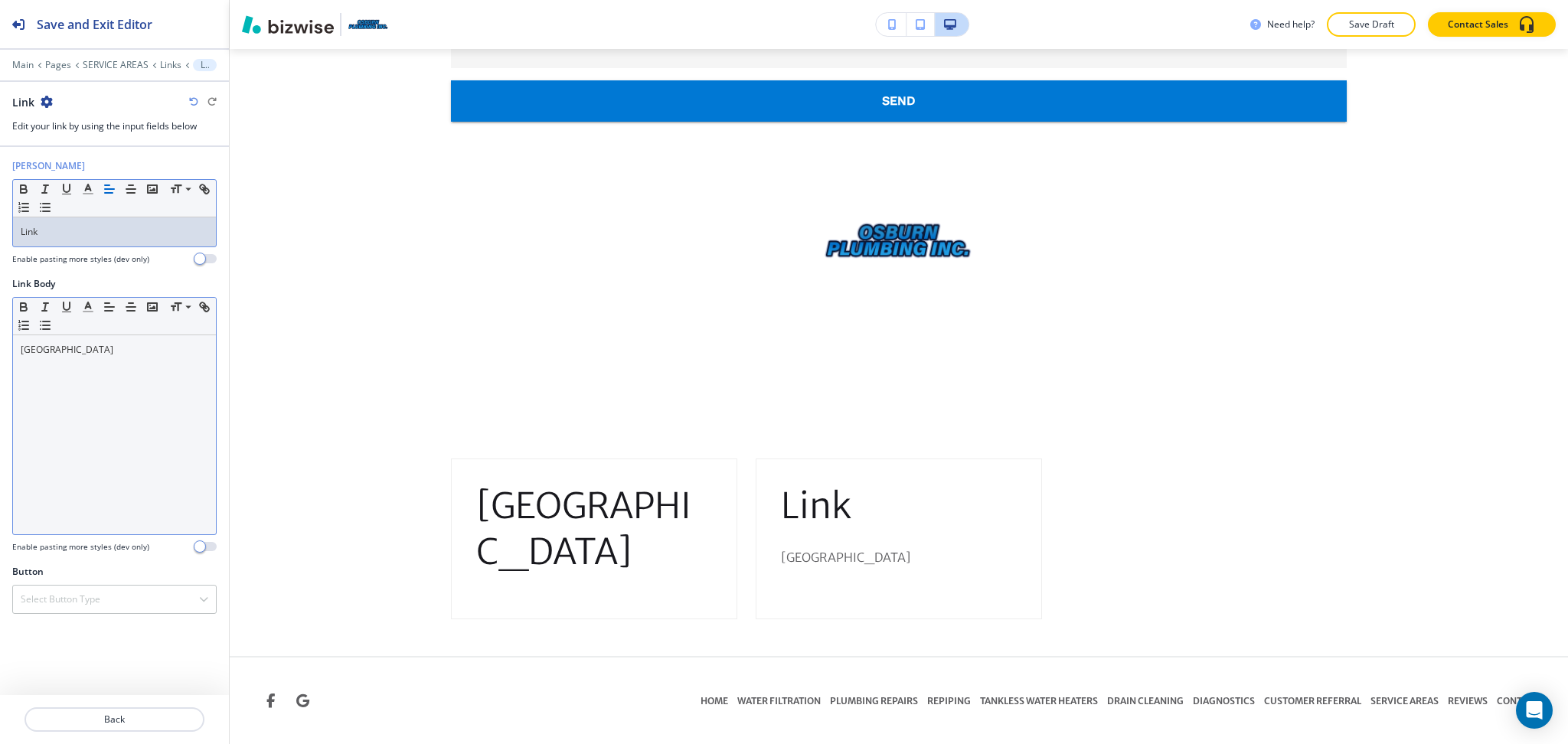
click at [134, 378] on div "Rancho Cucamonga" at bounding box center [114, 435] width 203 height 199
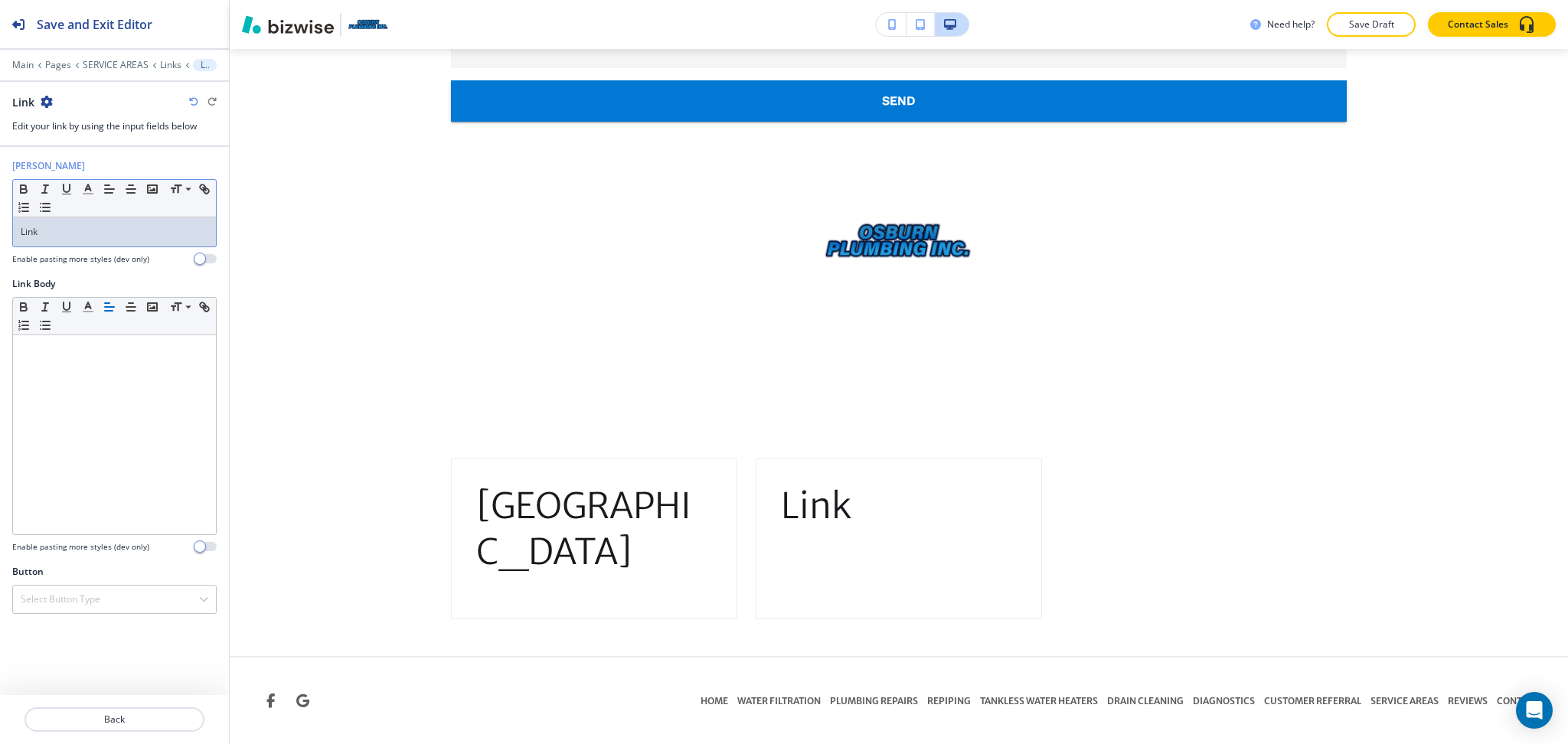
click at [75, 236] on p "Link" at bounding box center [114, 232] width 188 height 14
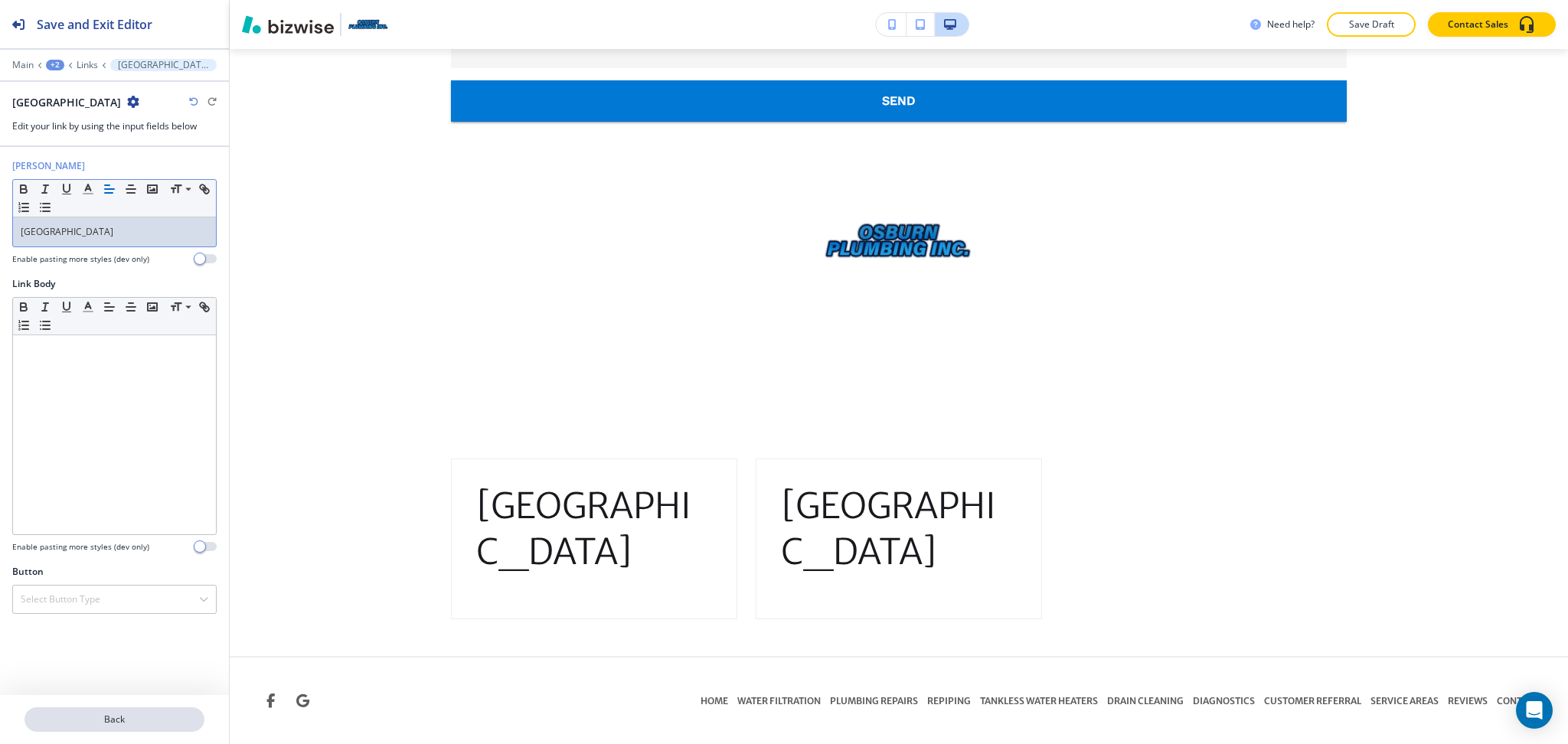
click at [124, 713] on p "Back" at bounding box center [114, 720] width 177 height 14
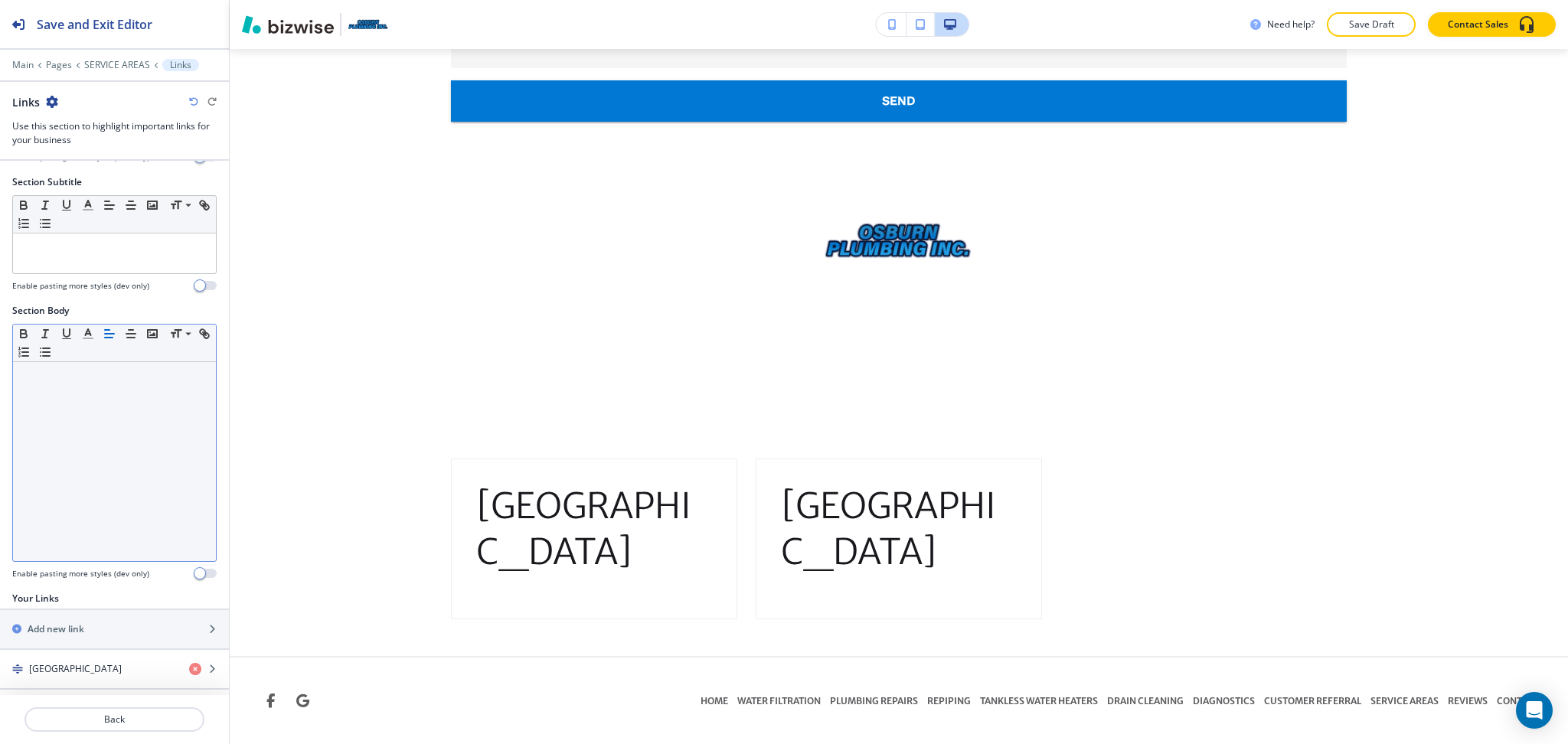
scroll to position [162, 0]
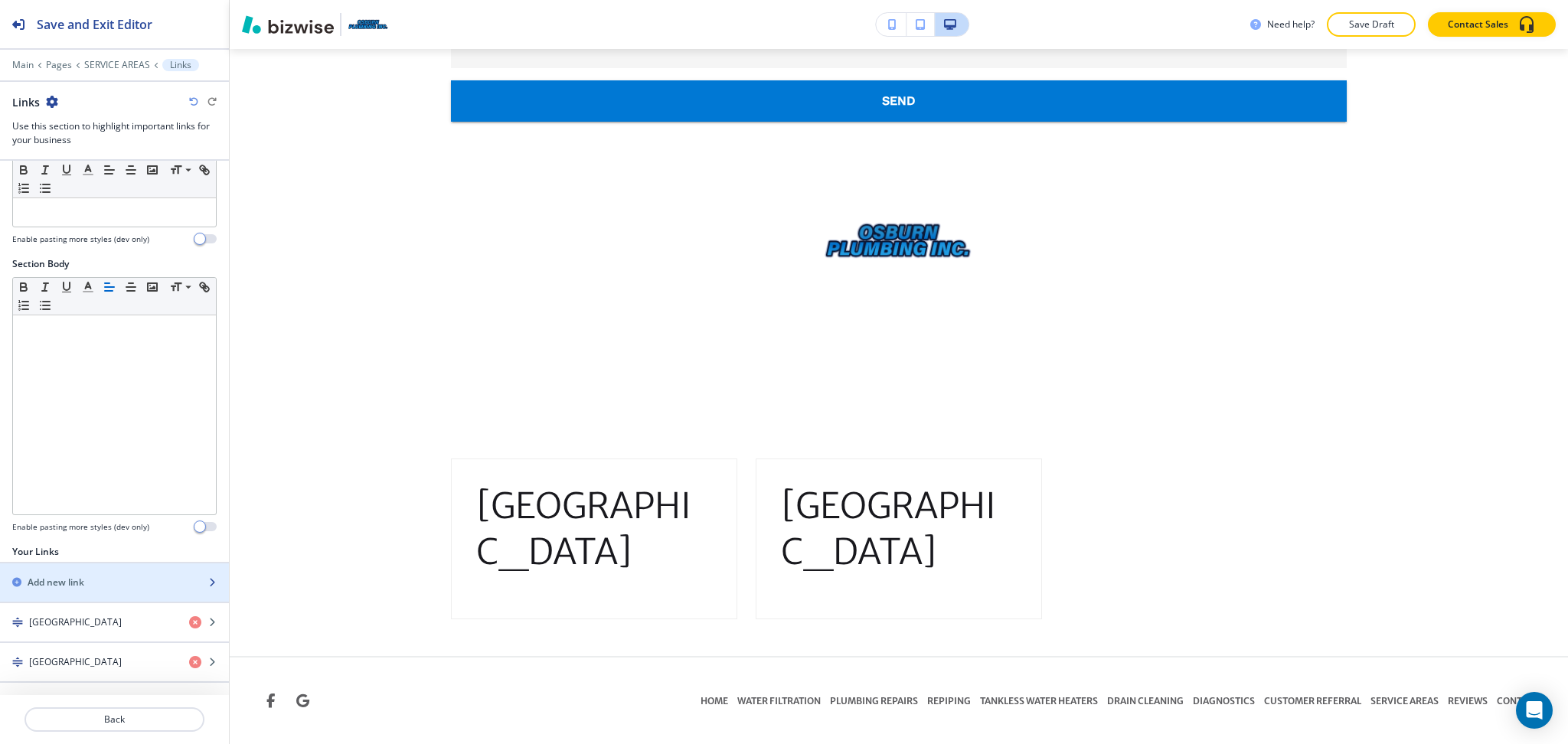
click at [79, 581] on h2 "Add new link" at bounding box center [56, 582] width 57 height 14
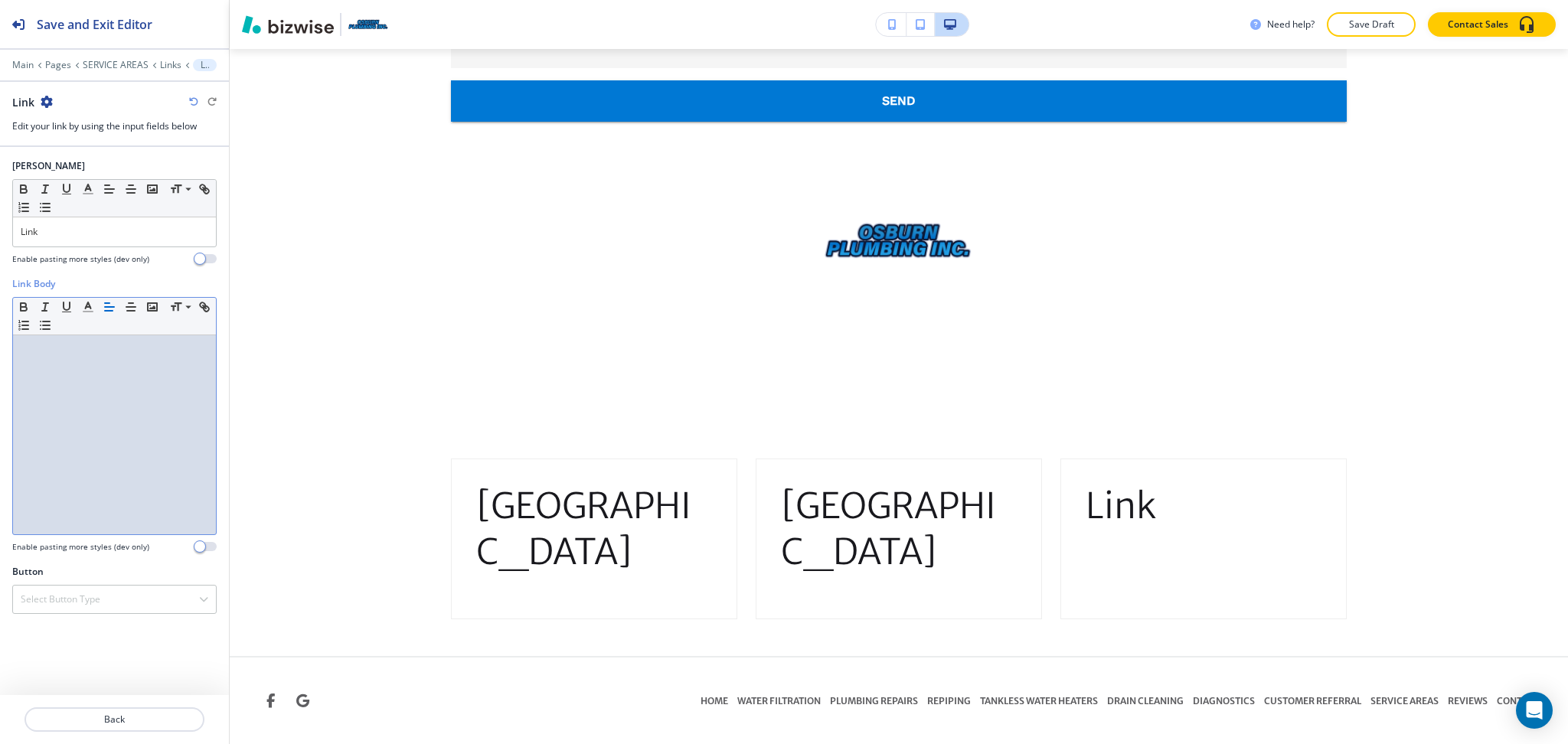
click at [68, 419] on div at bounding box center [114, 435] width 203 height 199
click at [115, 355] on p "Redlands" at bounding box center [114, 350] width 188 height 14
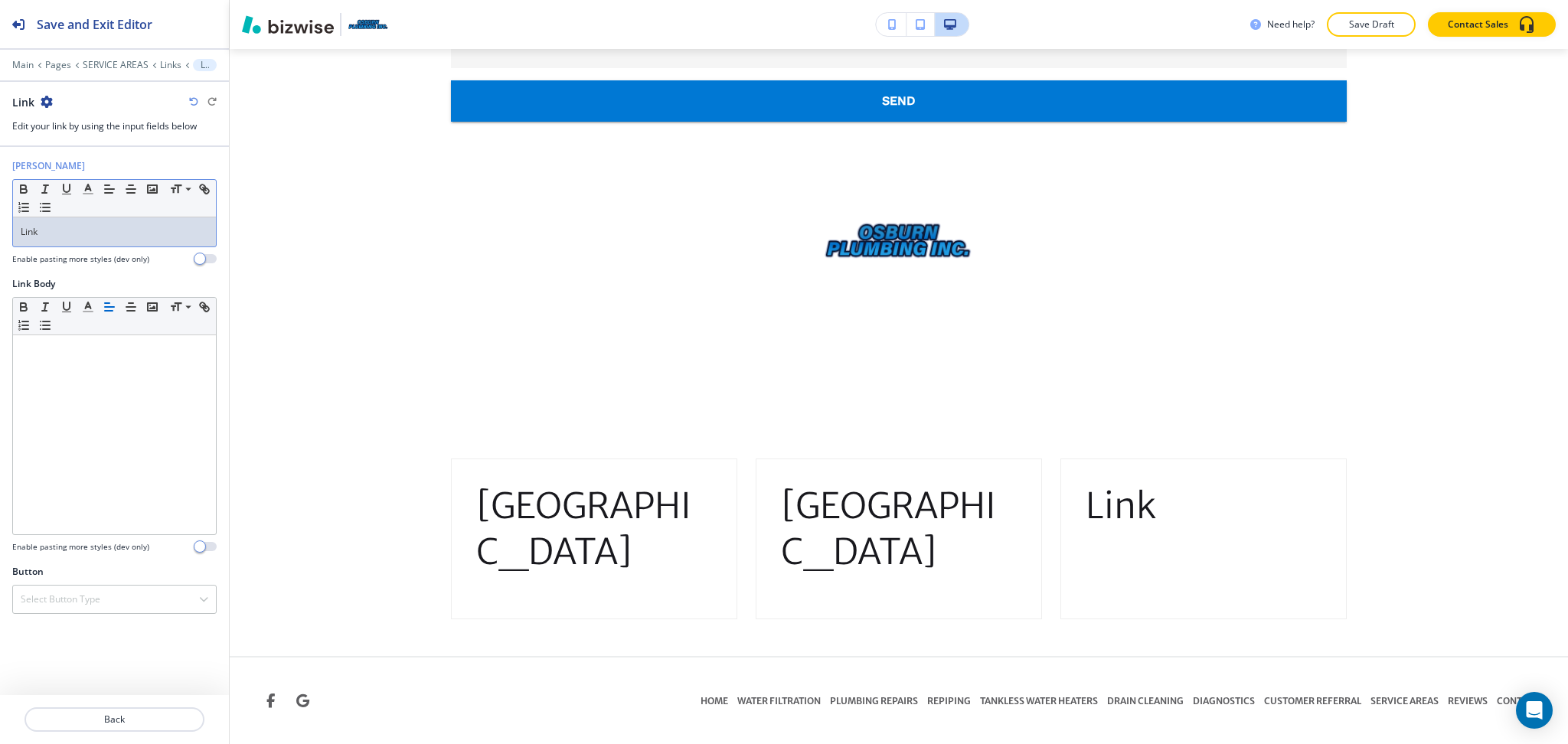
click at [74, 237] on p "Link" at bounding box center [114, 232] width 188 height 14
click at [109, 729] on button "Back" at bounding box center [114, 720] width 180 height 24
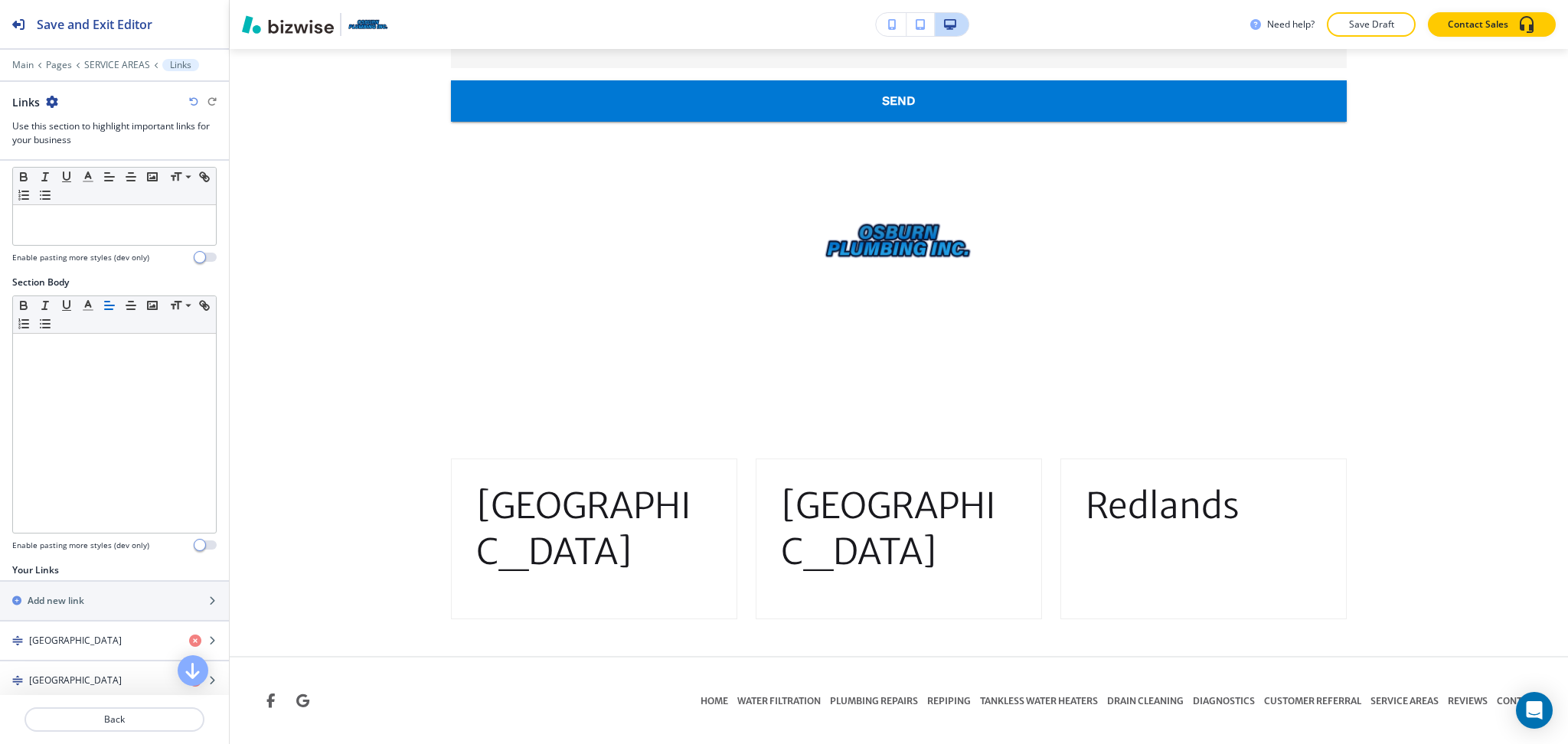
scroll to position [202, 0]
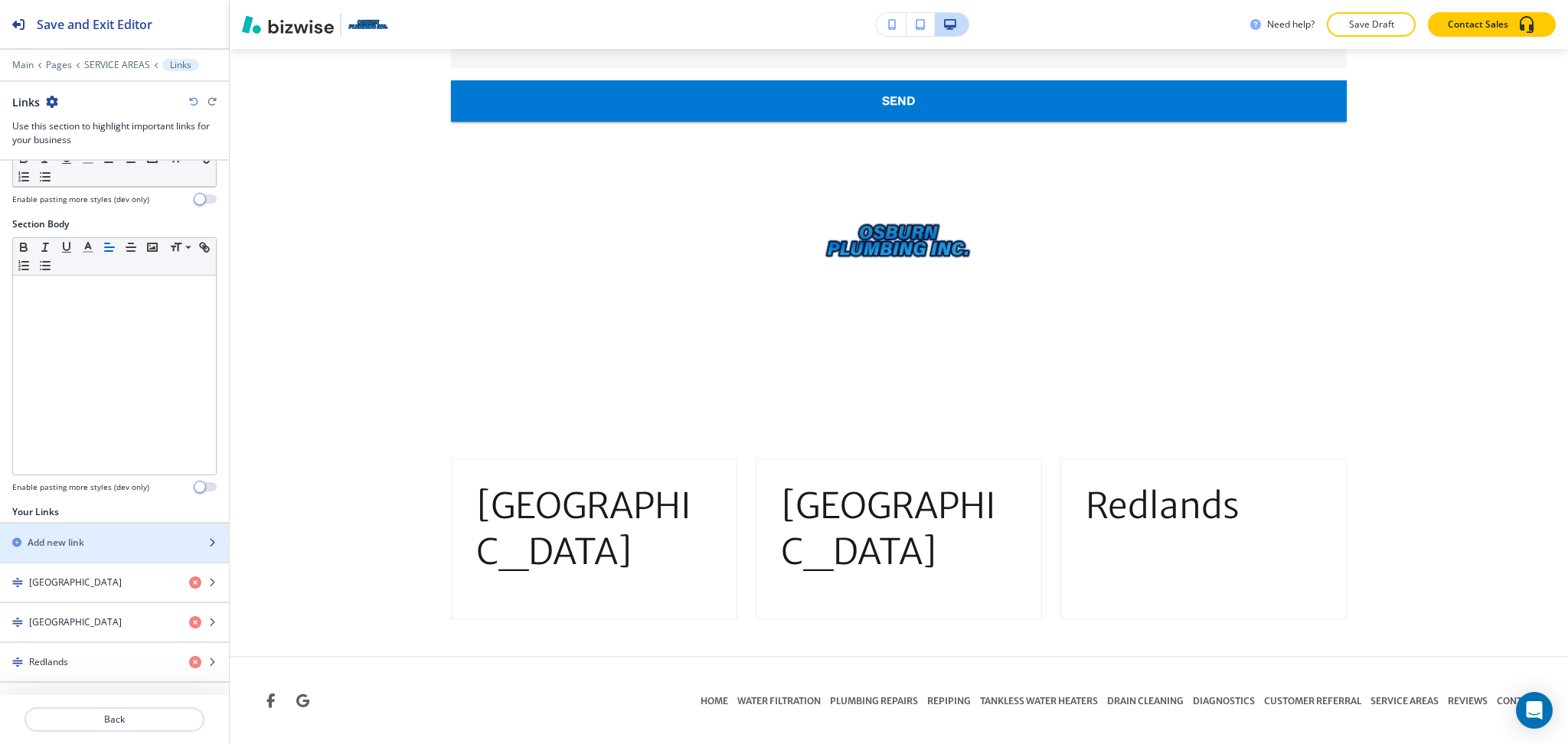
click at [95, 543] on div "Add new link" at bounding box center [98, 543] width 196 height 14
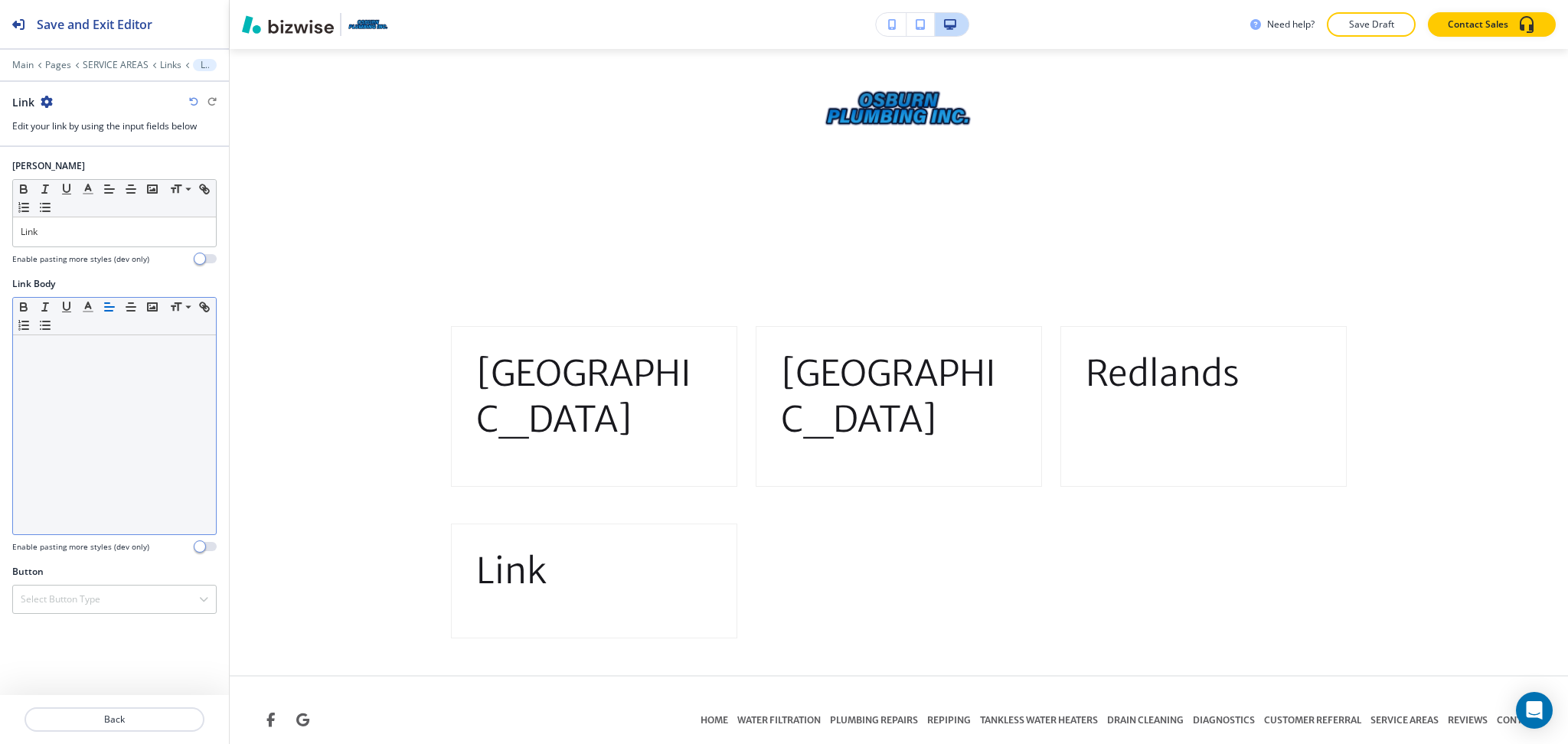
scroll to position [2599, 0]
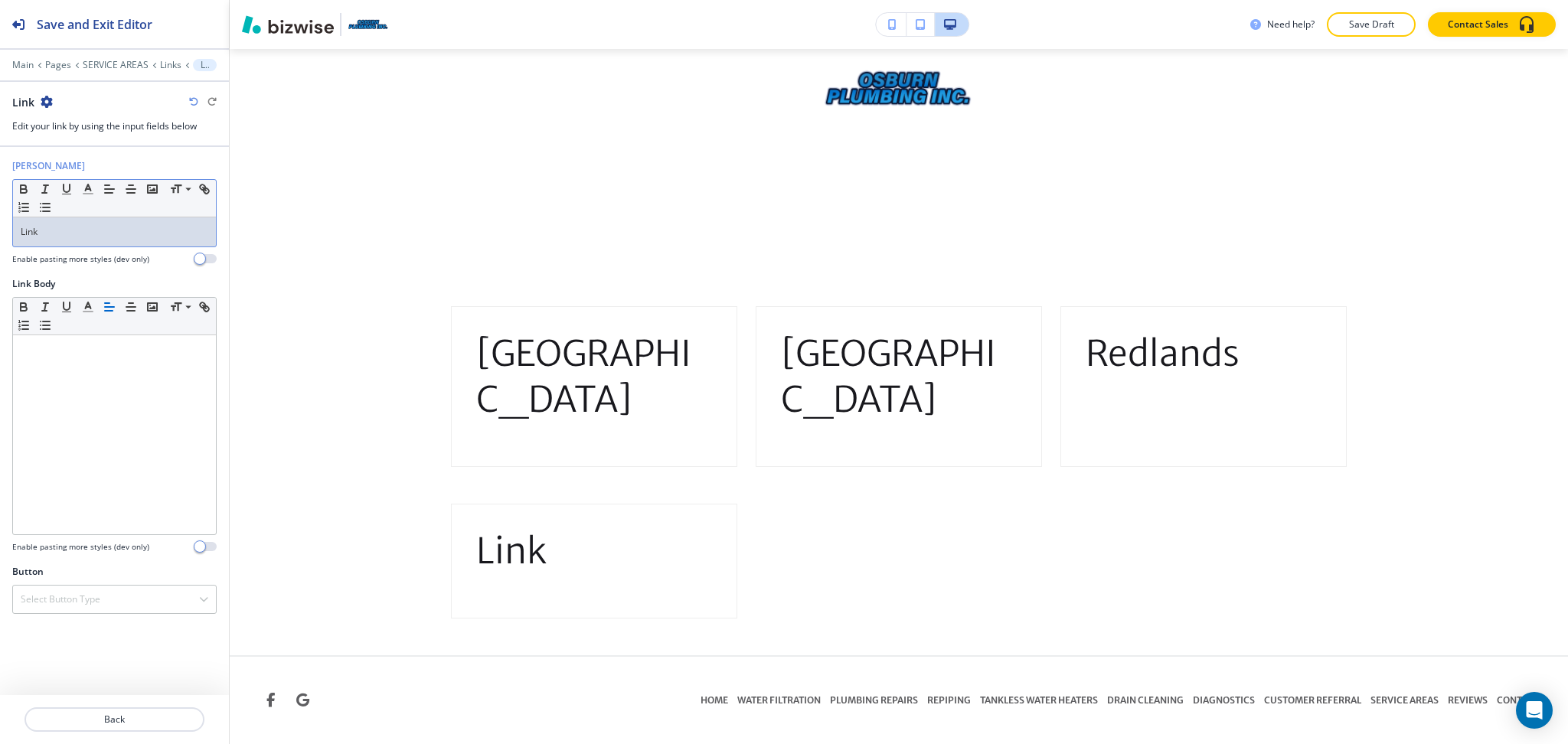
drag, startPoint x: 90, startPoint y: 244, endPoint x: 0, endPoint y: 197, distance: 101.5
click at [0, 230] on div "Link Title Small Normal Large Huge Link Enable pasting more styles (dev only)" at bounding box center [114, 217] width 229 height 118
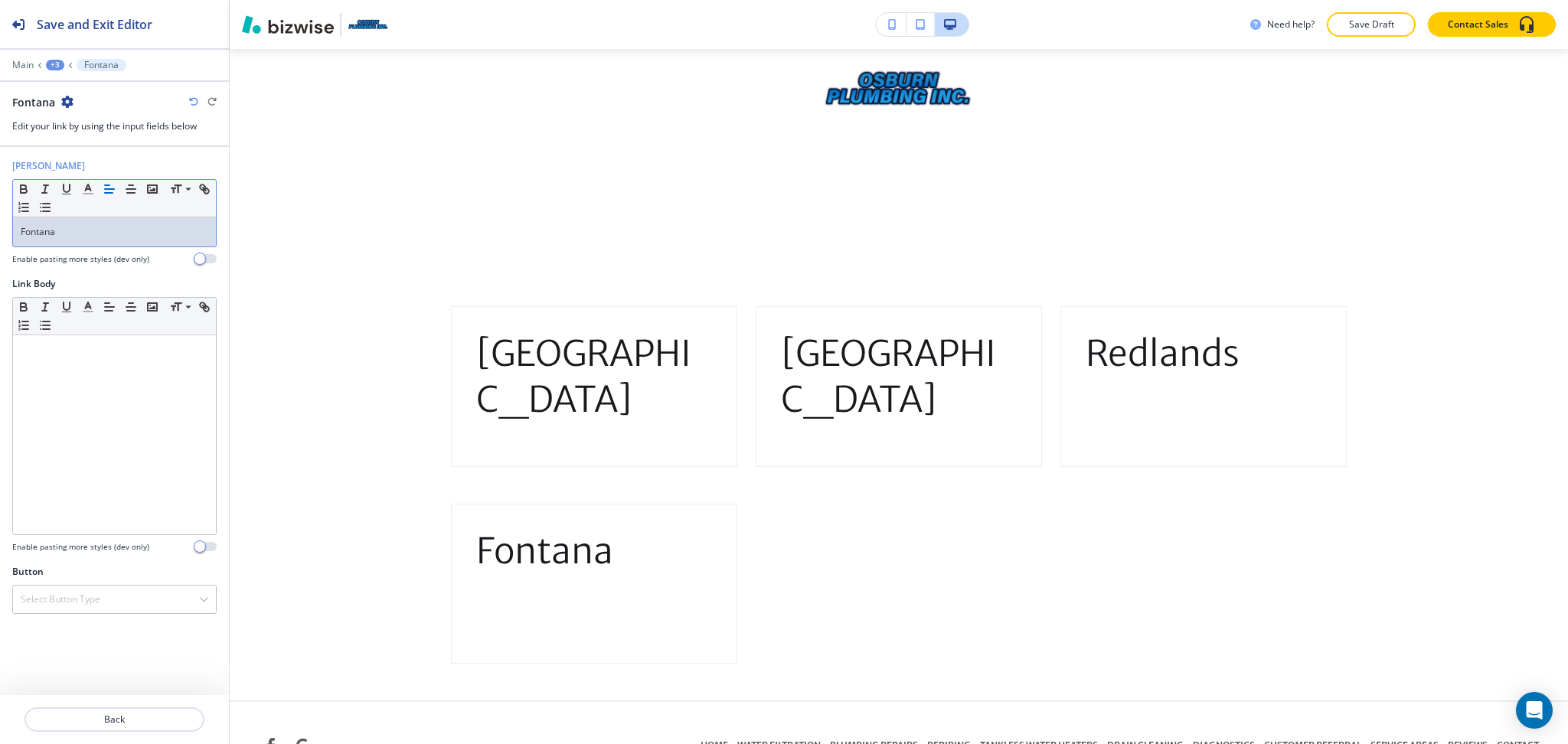
scroll to position [0, 0]
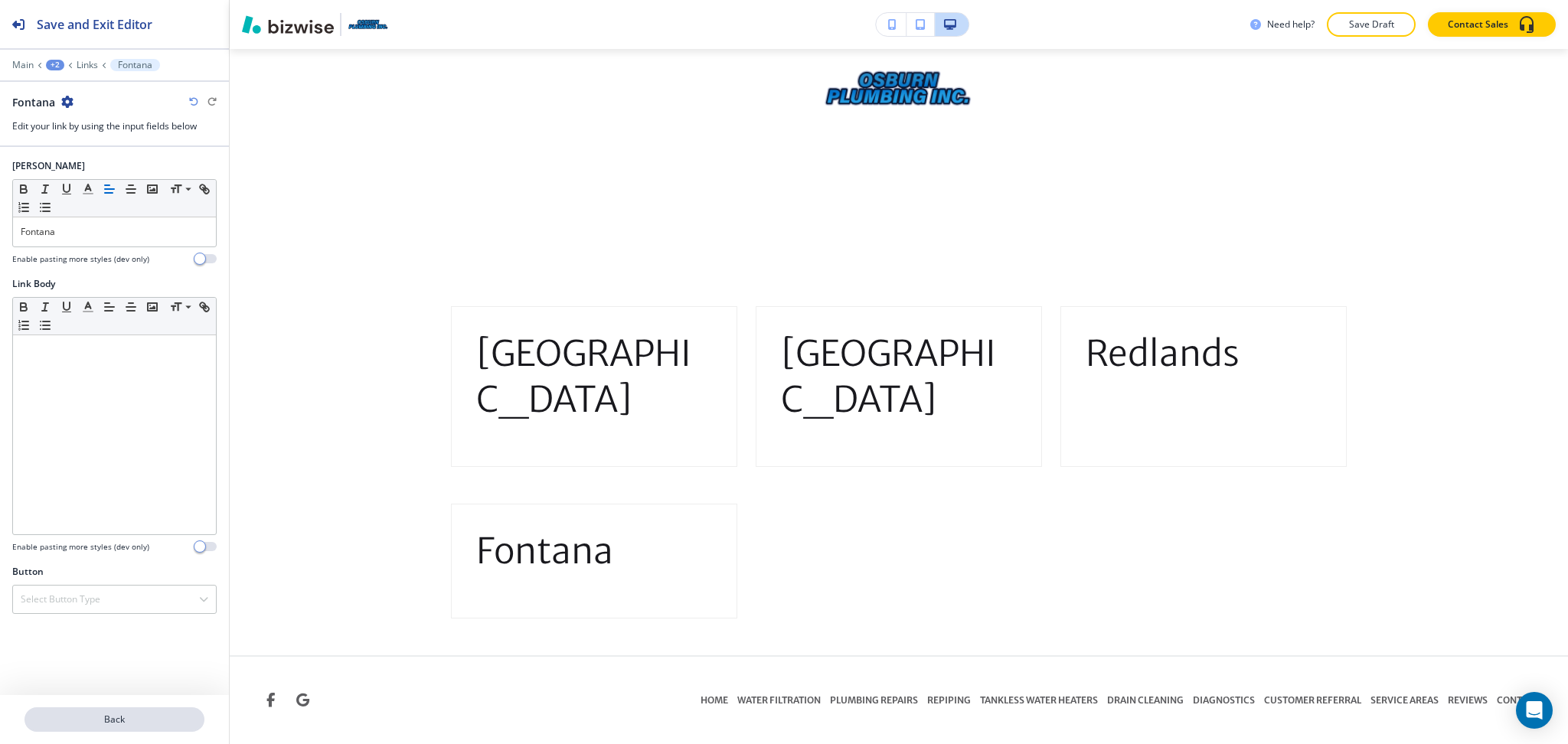
click at [156, 711] on button "Back" at bounding box center [114, 720] width 180 height 24
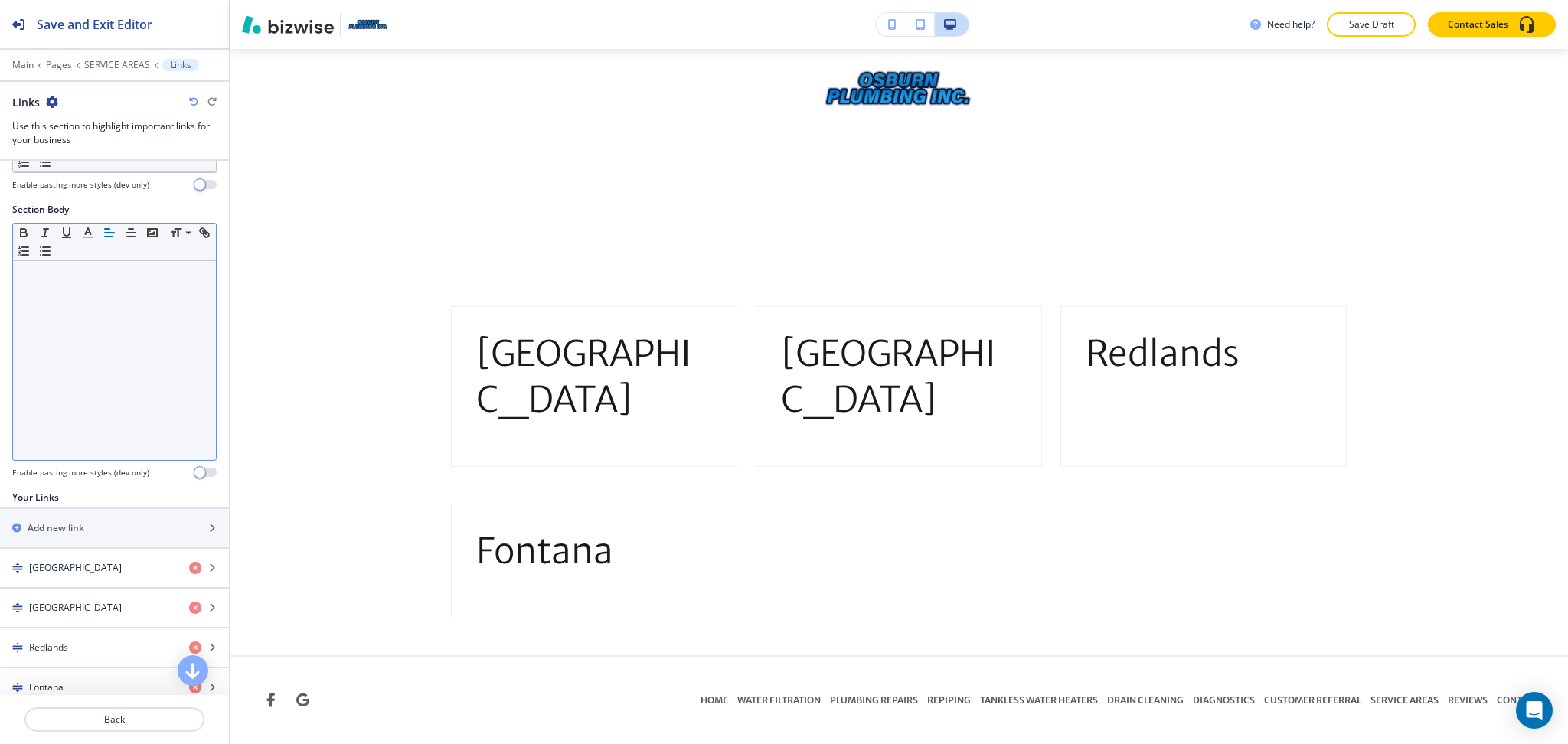
scroll to position [242, 0]
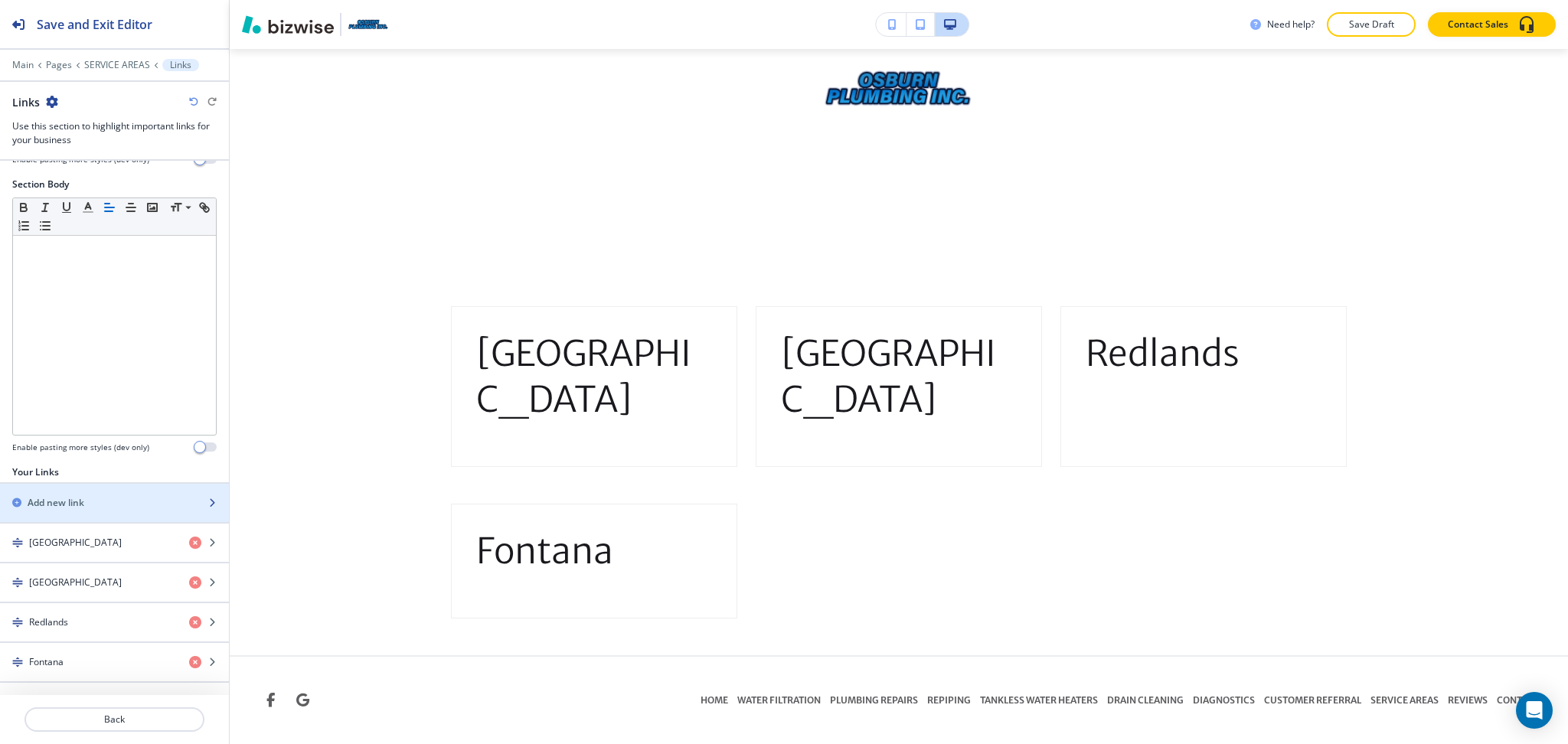
click at [83, 496] on h2 "Add new link" at bounding box center [56, 503] width 57 height 14
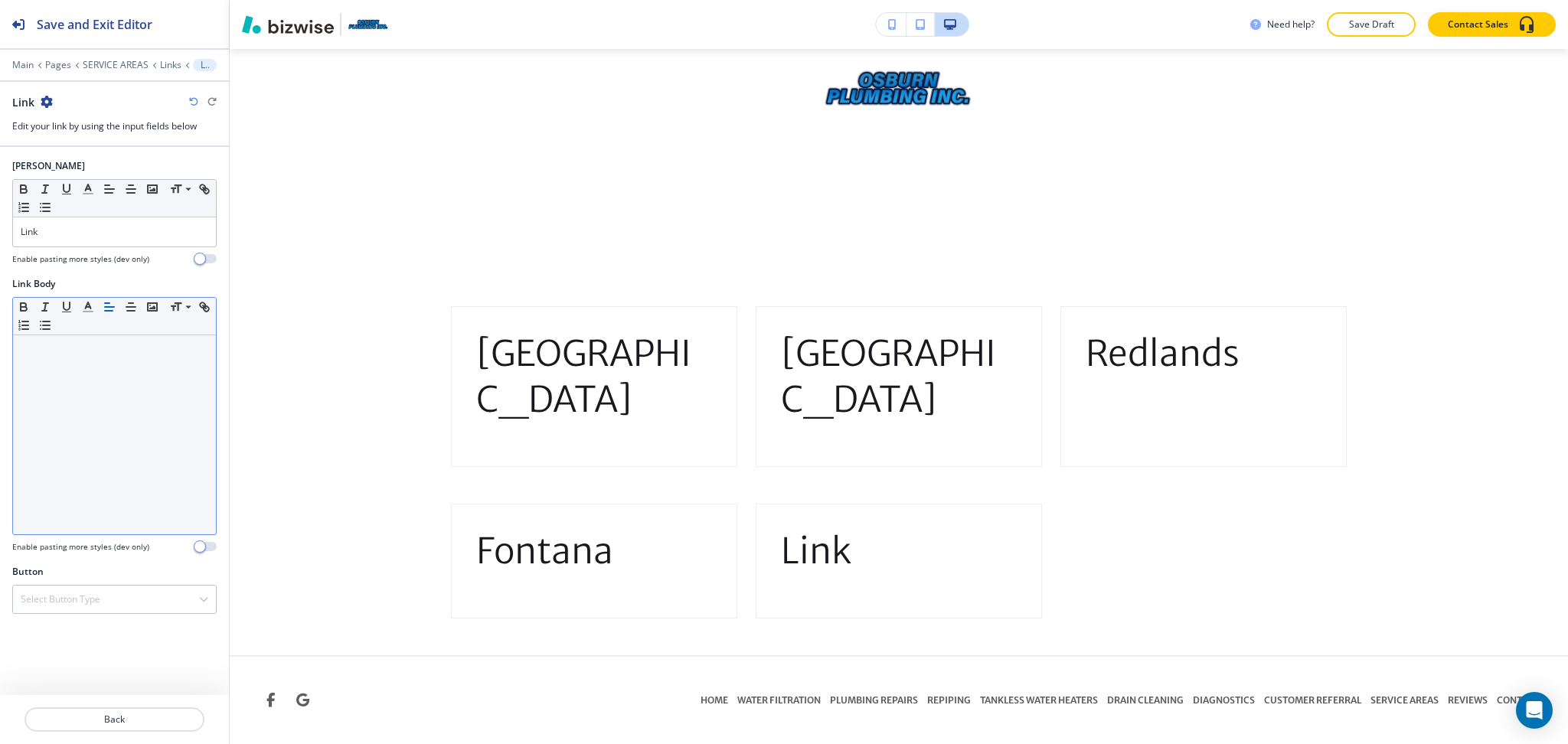
click at [84, 371] on div at bounding box center [114, 435] width 203 height 199
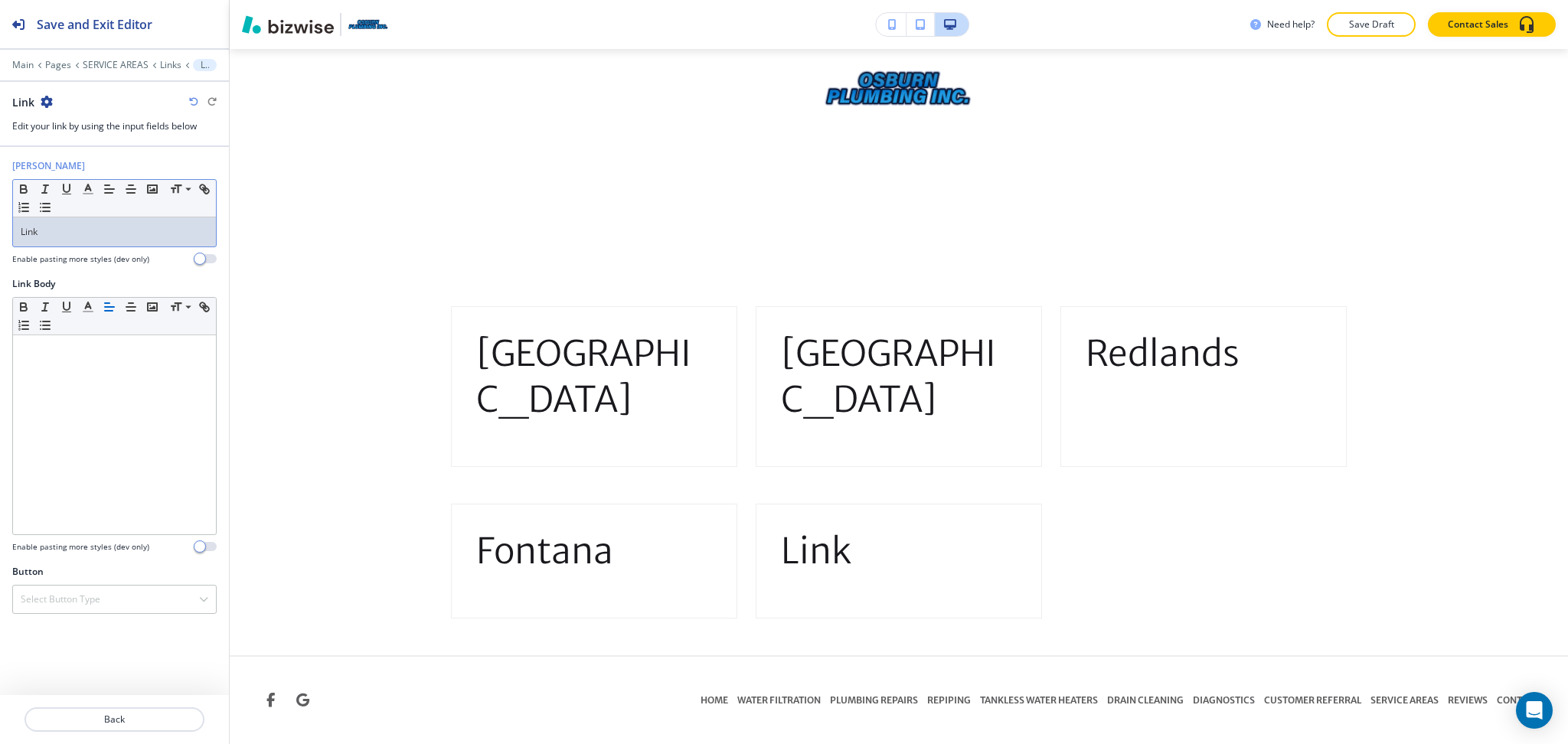
click at [71, 243] on div "Link" at bounding box center [114, 231] width 203 height 29
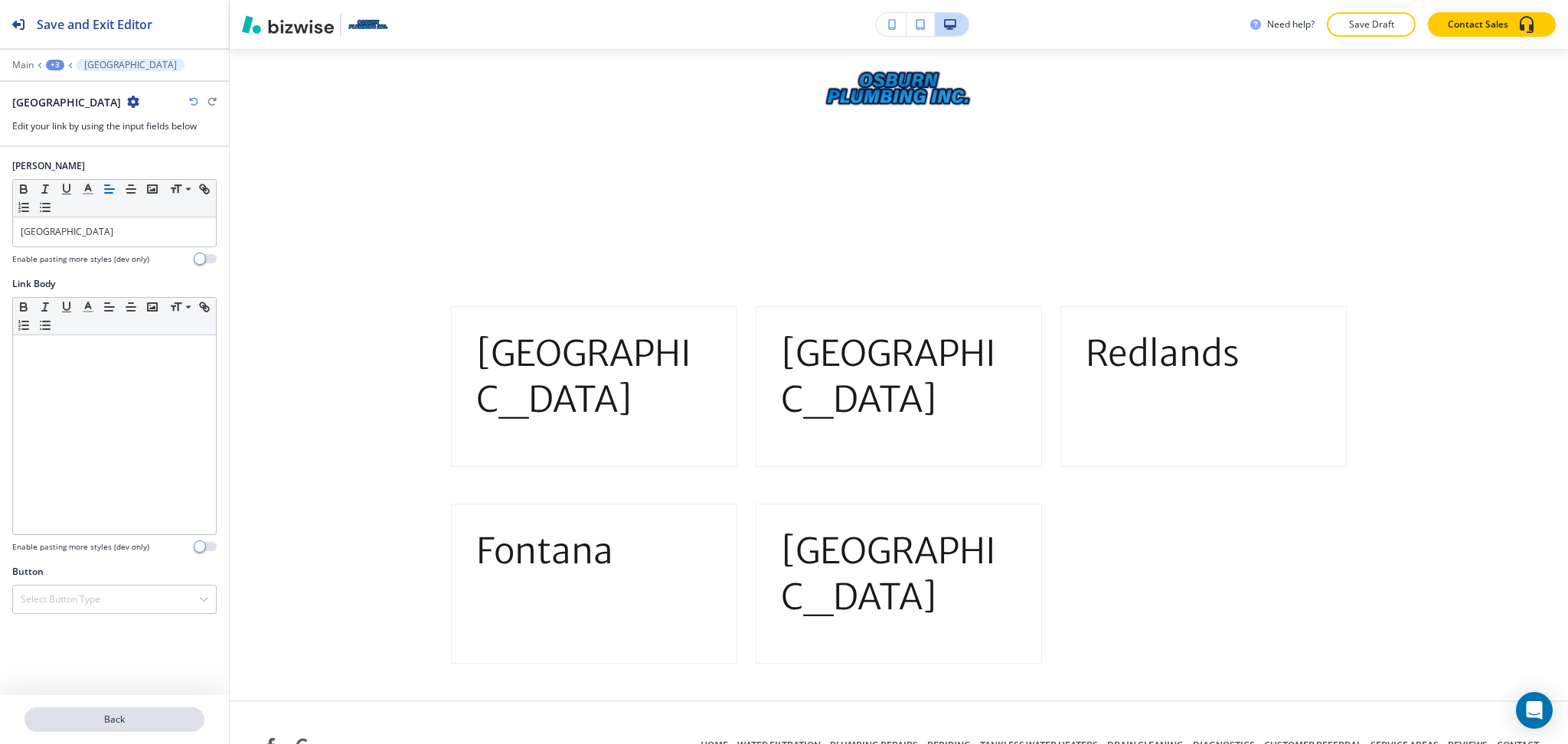
click at [136, 723] on p "Back" at bounding box center [114, 720] width 177 height 14
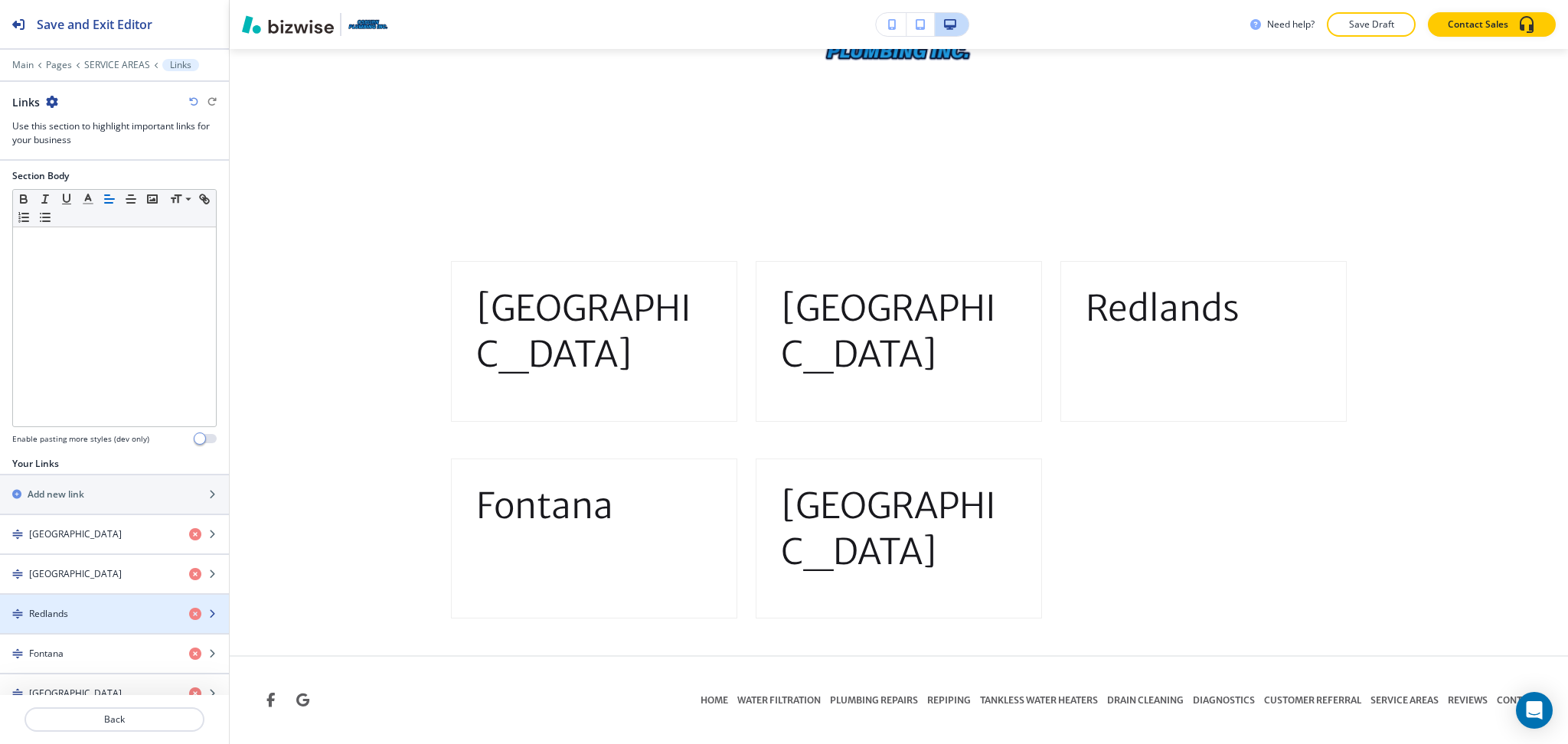
scroll to position [283, 0]
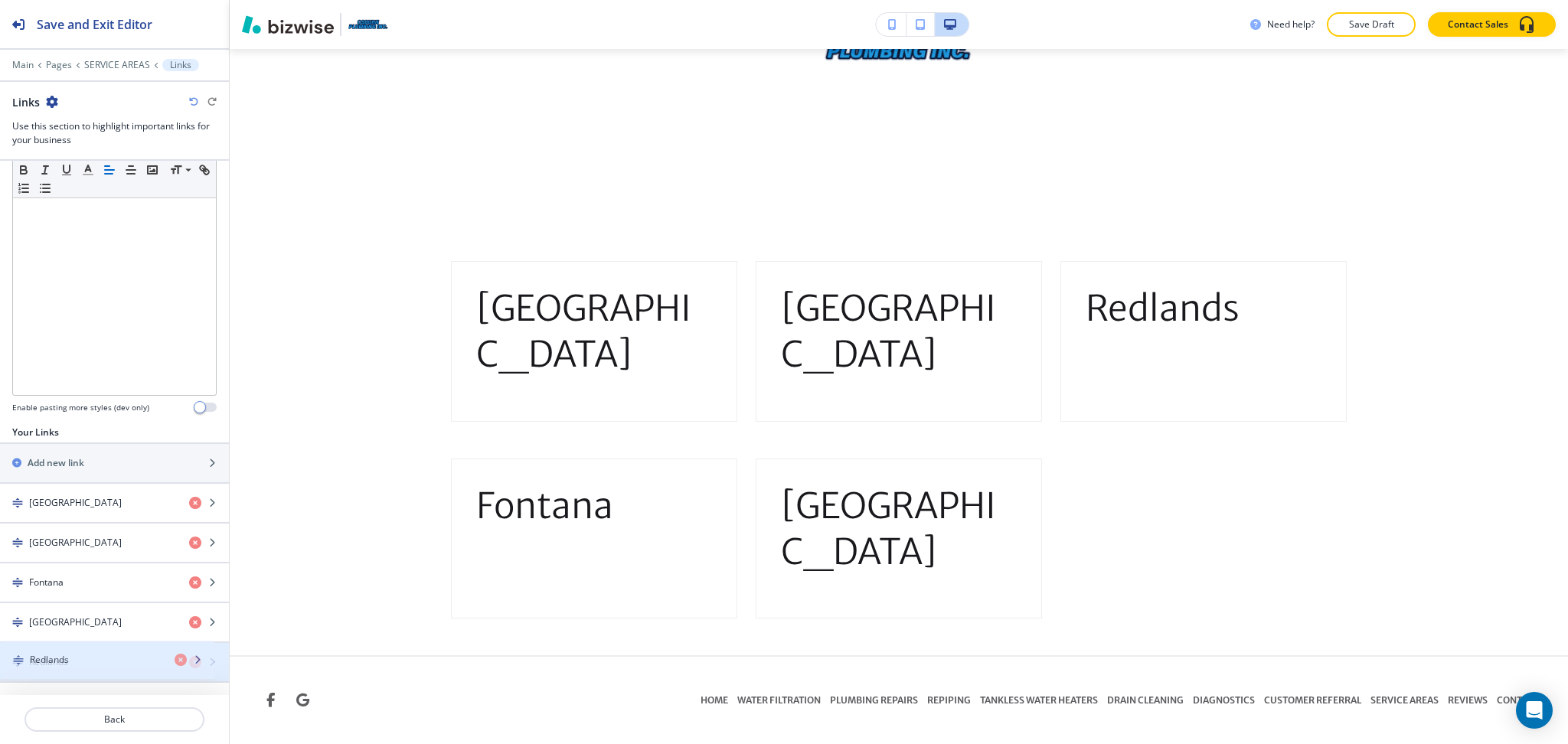
drag, startPoint x: 92, startPoint y: 582, endPoint x: 93, endPoint y: 661, distance: 79.0
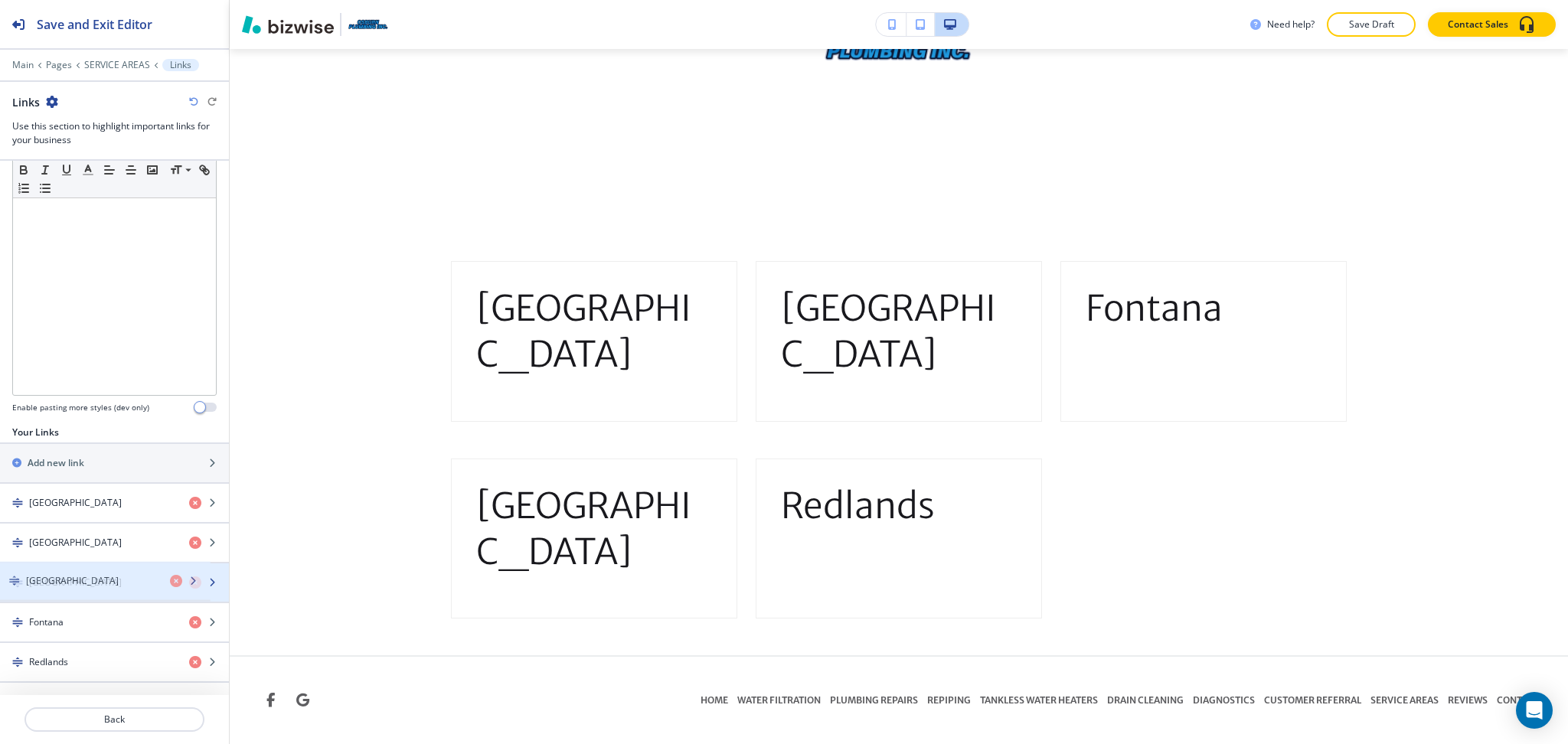
drag, startPoint x: 86, startPoint y: 618, endPoint x: 83, endPoint y: 577, distance: 41.1
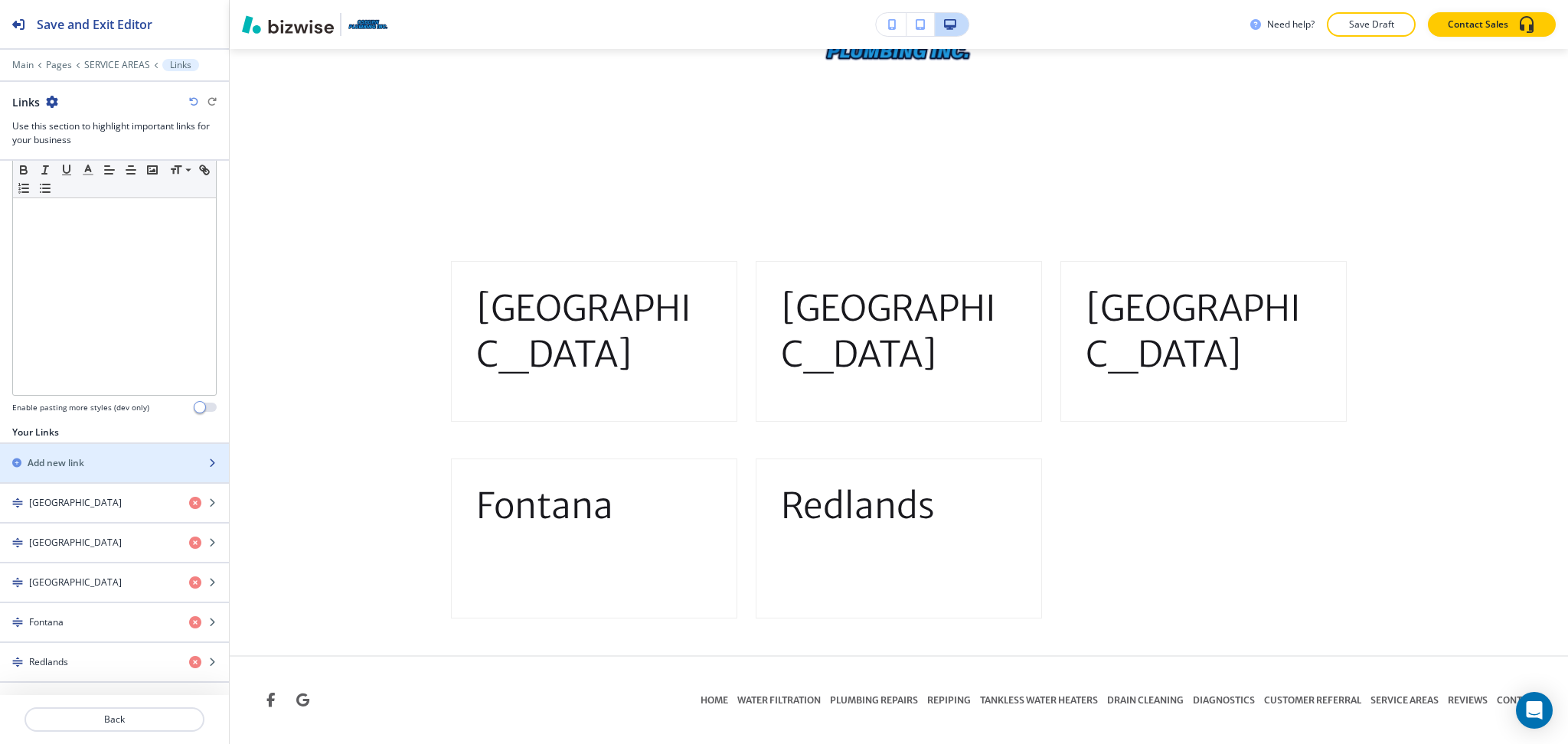
click at [77, 459] on h2 "Add new link" at bounding box center [56, 464] width 57 height 14
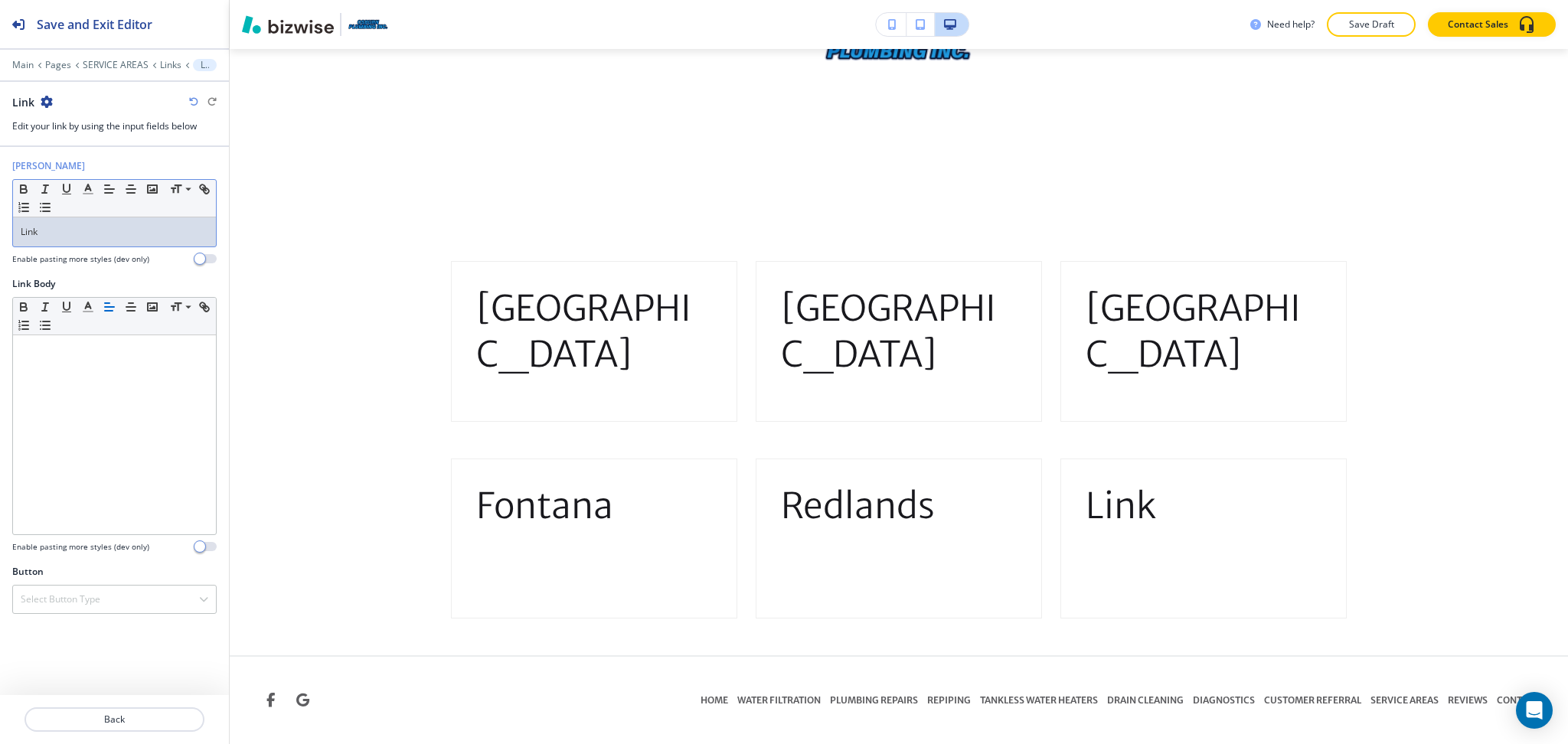
click at [78, 225] on p "Link" at bounding box center [114, 232] width 188 height 14
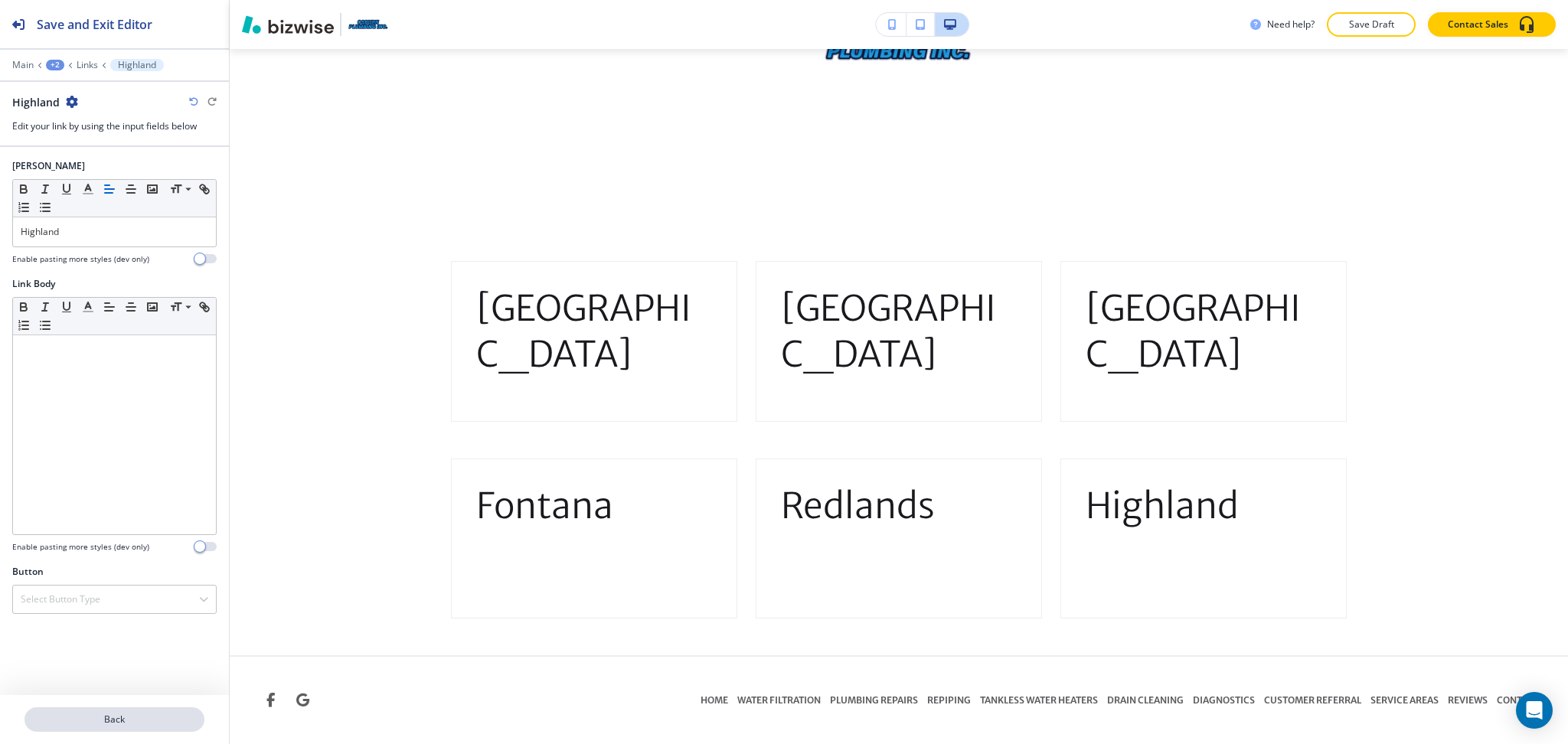
click at [140, 715] on p "Back" at bounding box center [114, 720] width 177 height 14
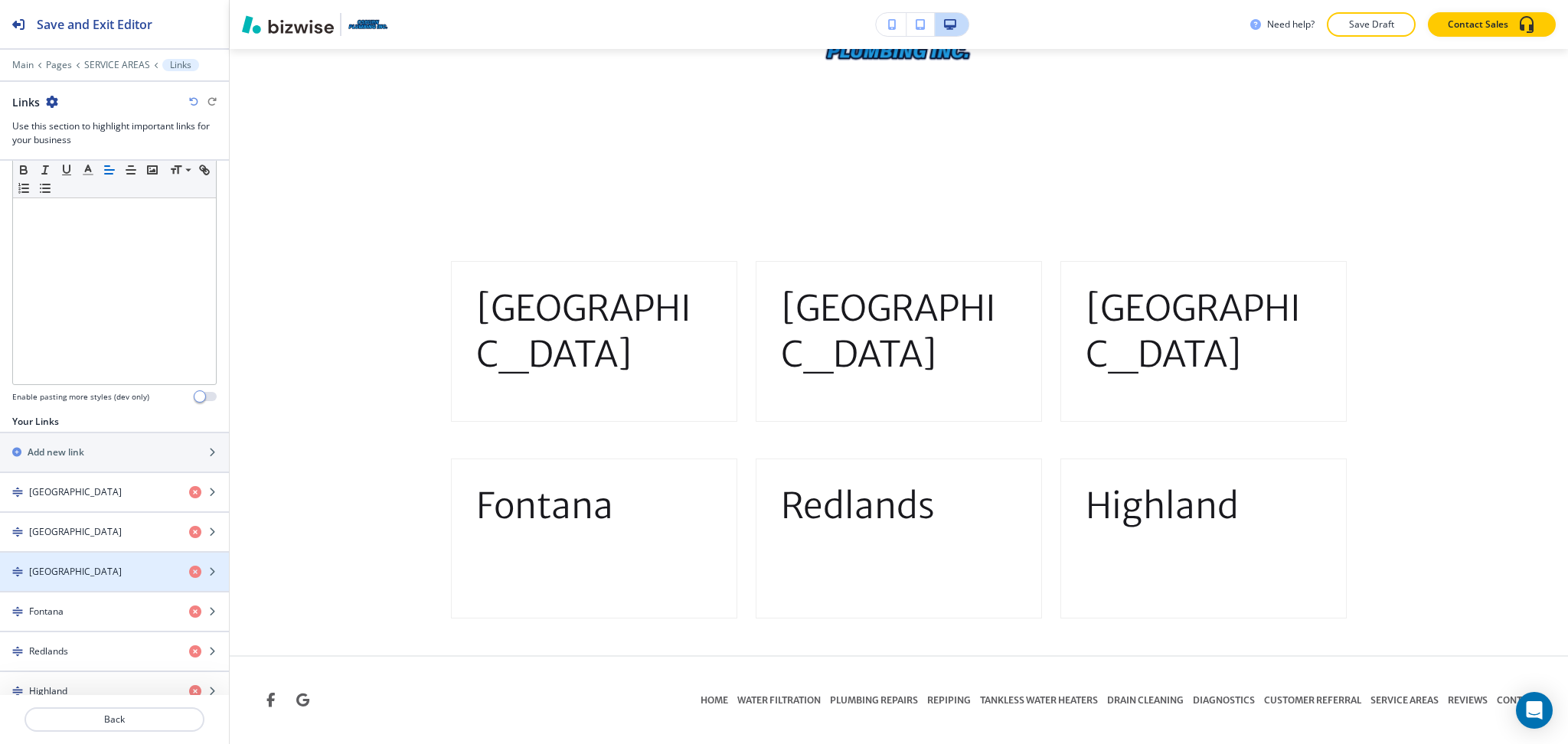
scroll to position [322, 0]
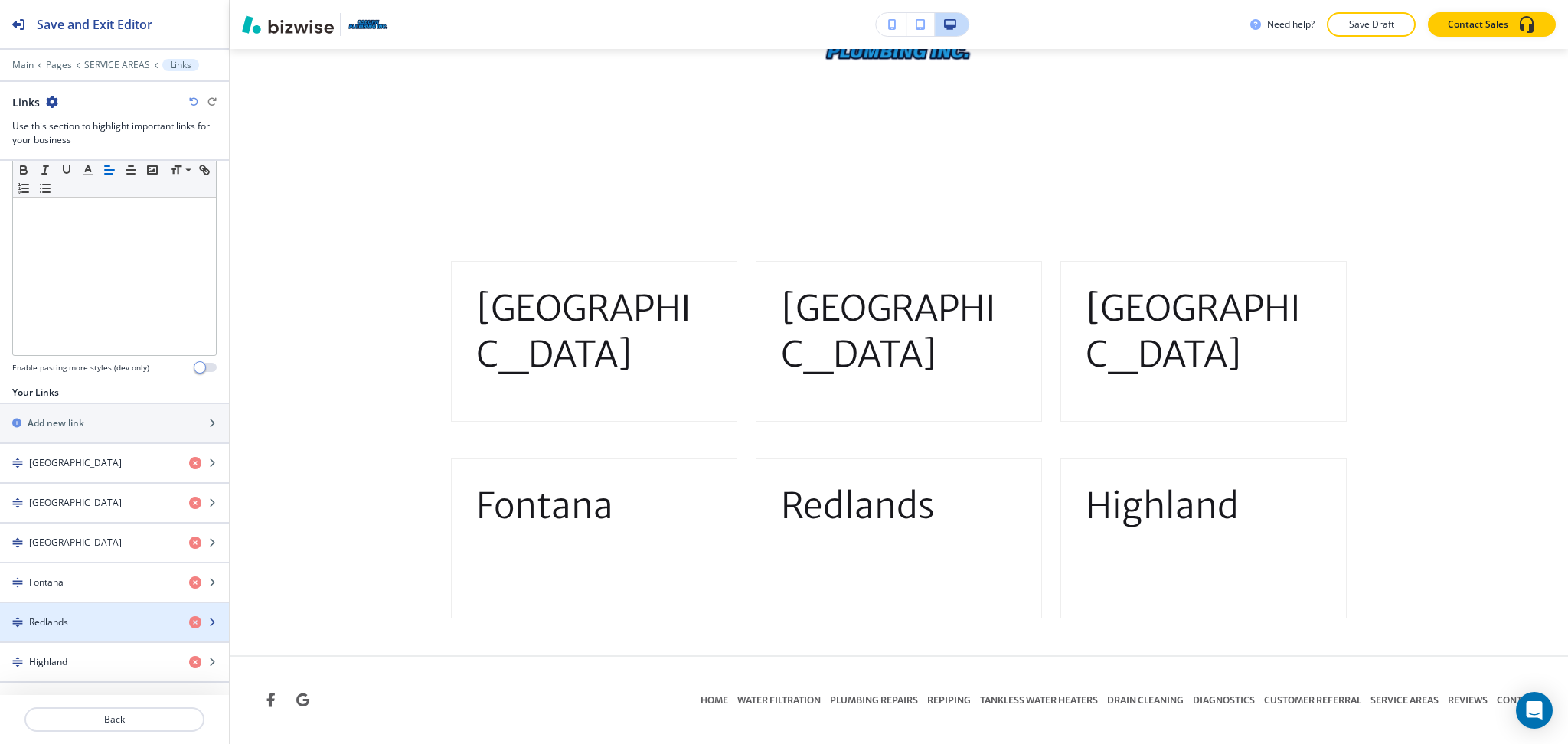
click at [78, 618] on div "Redlands" at bounding box center [88, 623] width 177 height 14
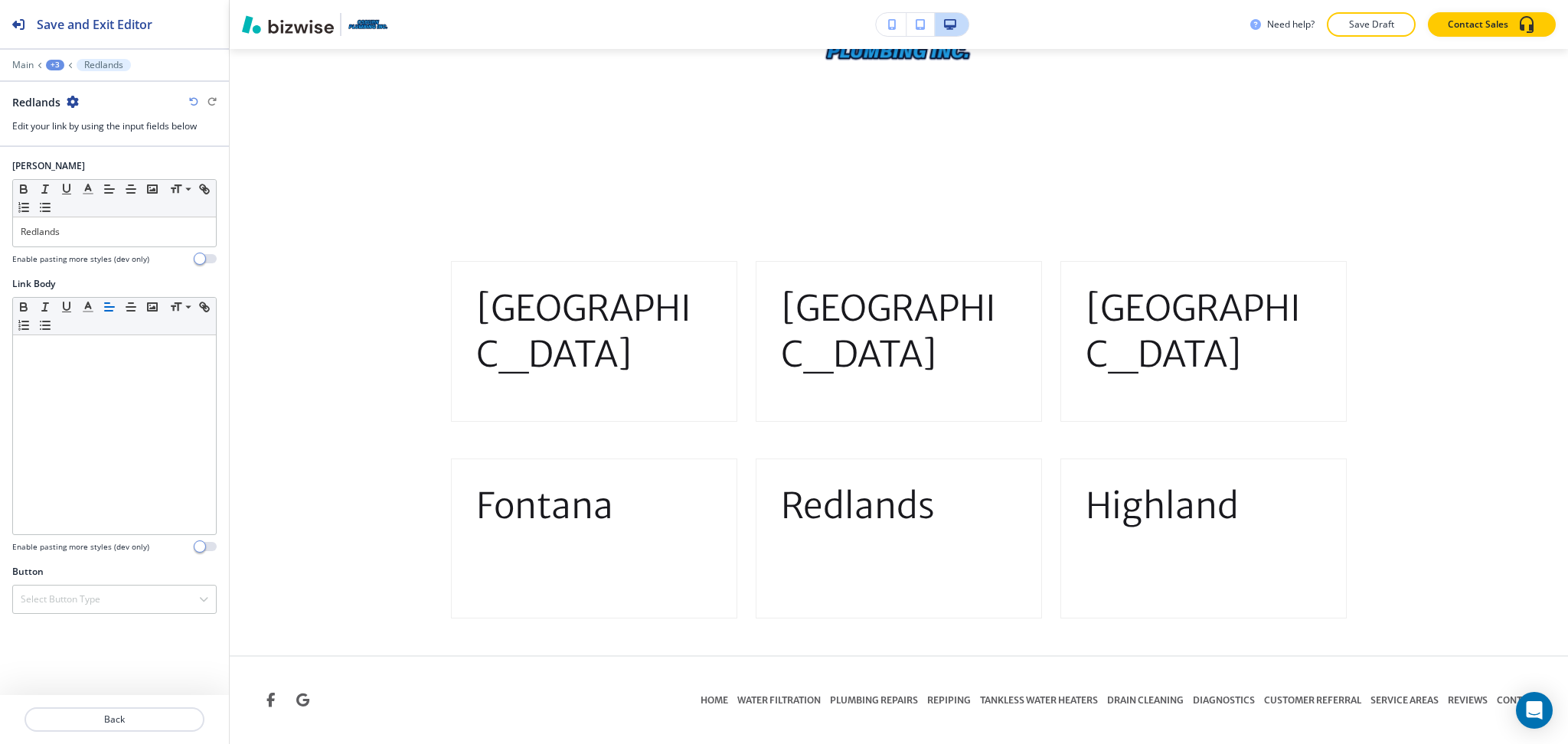
click at [94, 247] on div at bounding box center [114, 250] width 204 height 6
click at [94, 242] on div "Redlands" at bounding box center [114, 231] width 203 height 29
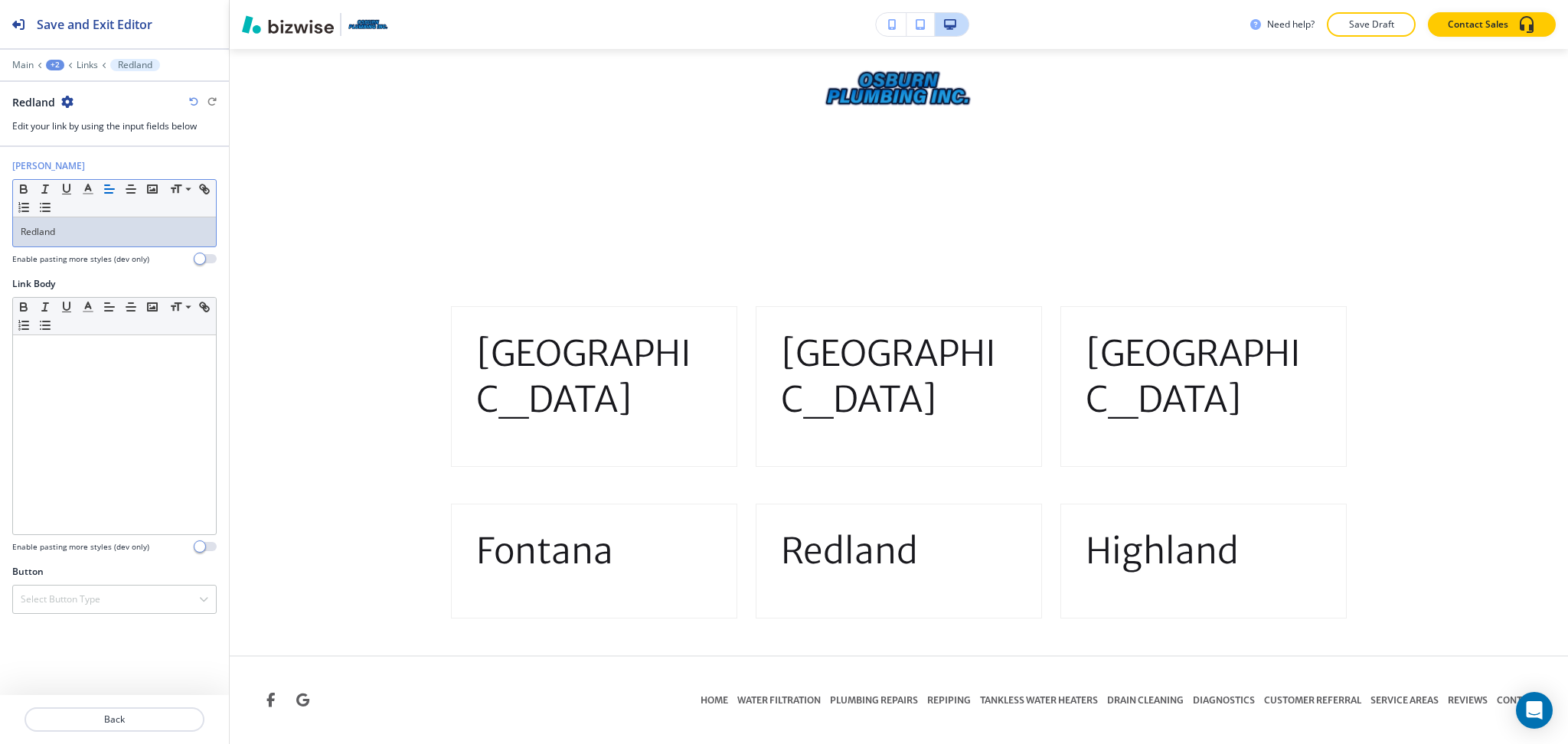
scroll to position [2599, 0]
click at [53, 61] on div "+2" at bounding box center [55, 65] width 18 height 10
click at [78, 115] on p "SERVICE AREAS" at bounding box center [94, 117] width 78 height 14
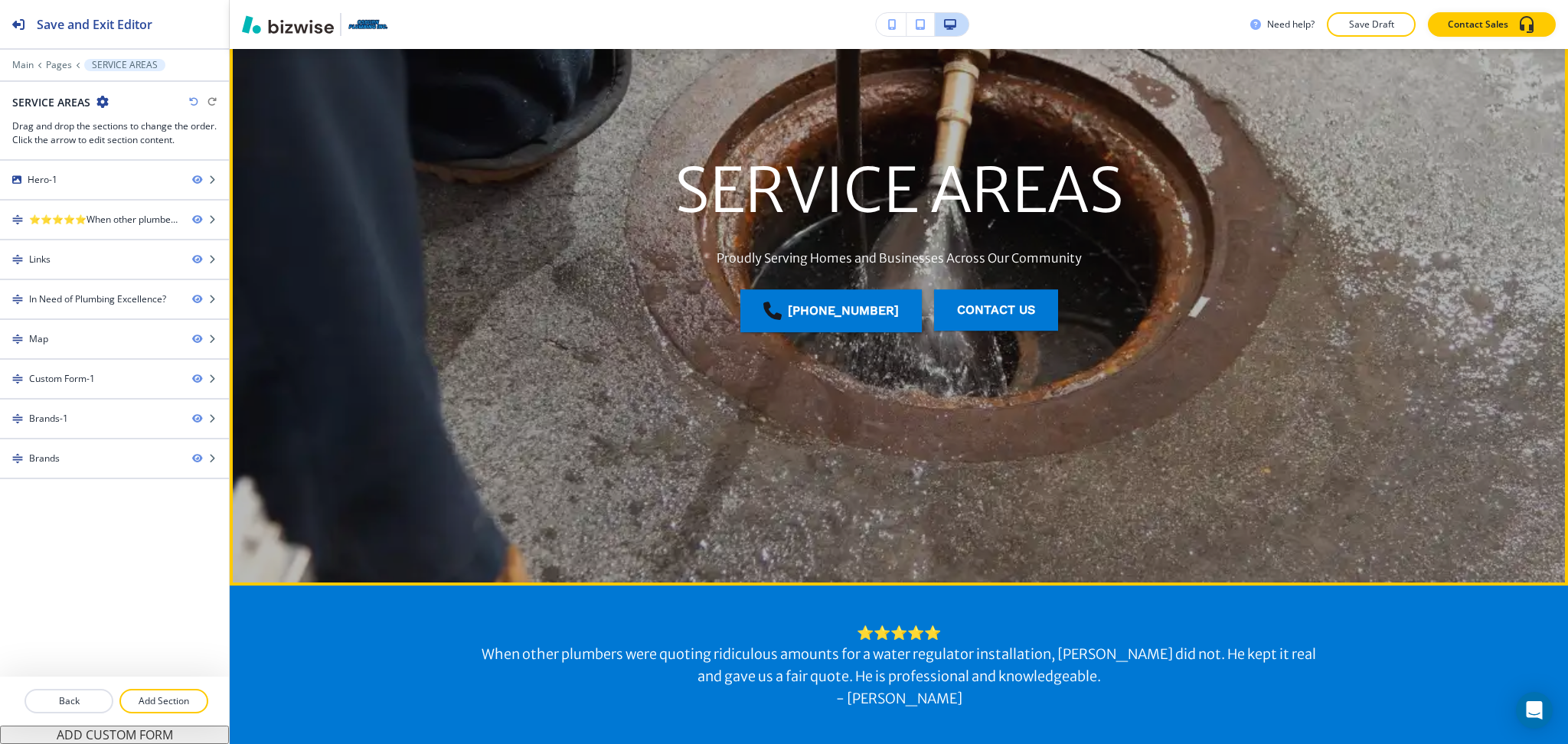
scroll to position [191, 0]
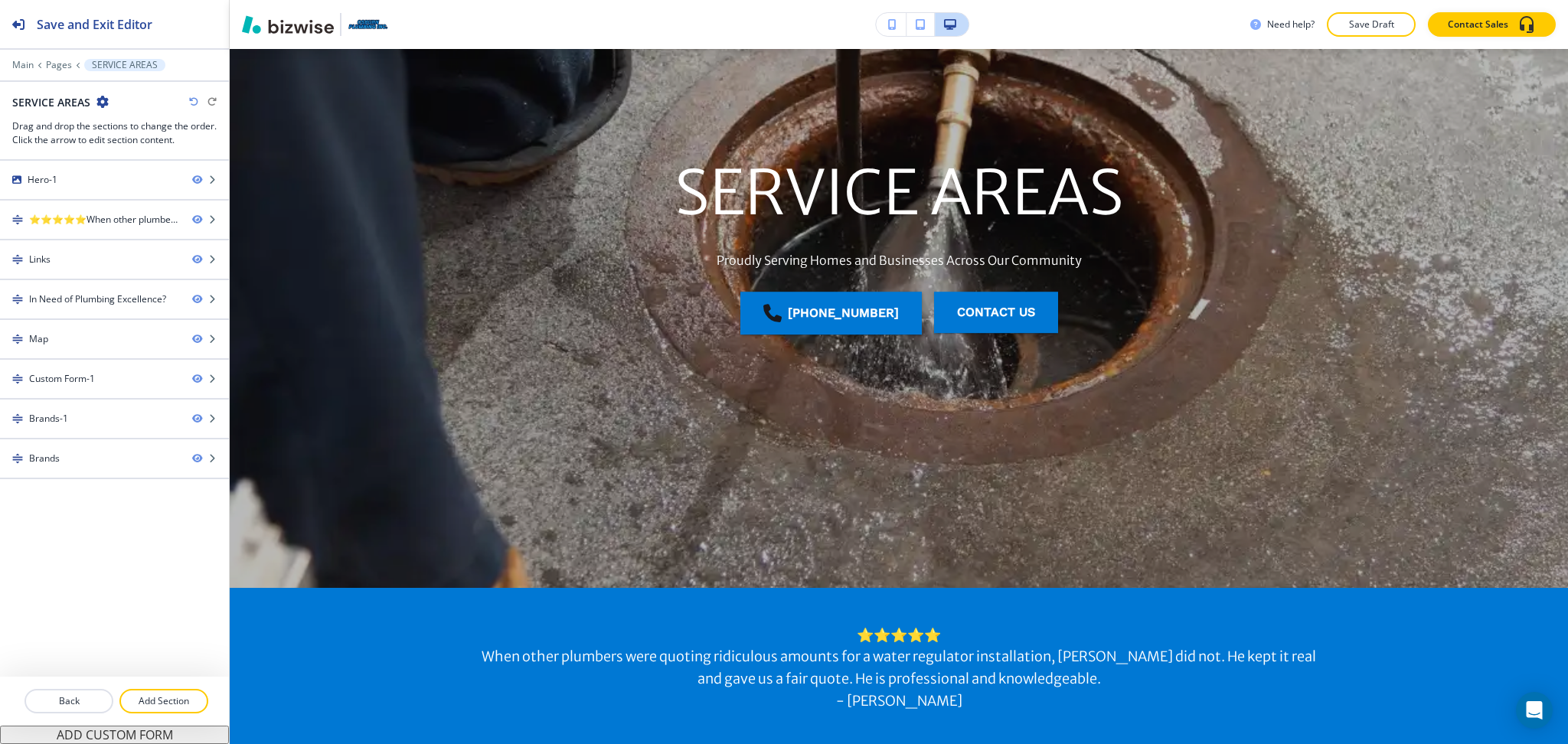
click at [65, 93] on div at bounding box center [114, 88] width 229 height 12
click at [68, 102] on h2 "SERVICE AREAS" at bounding box center [51, 102] width 78 height 16
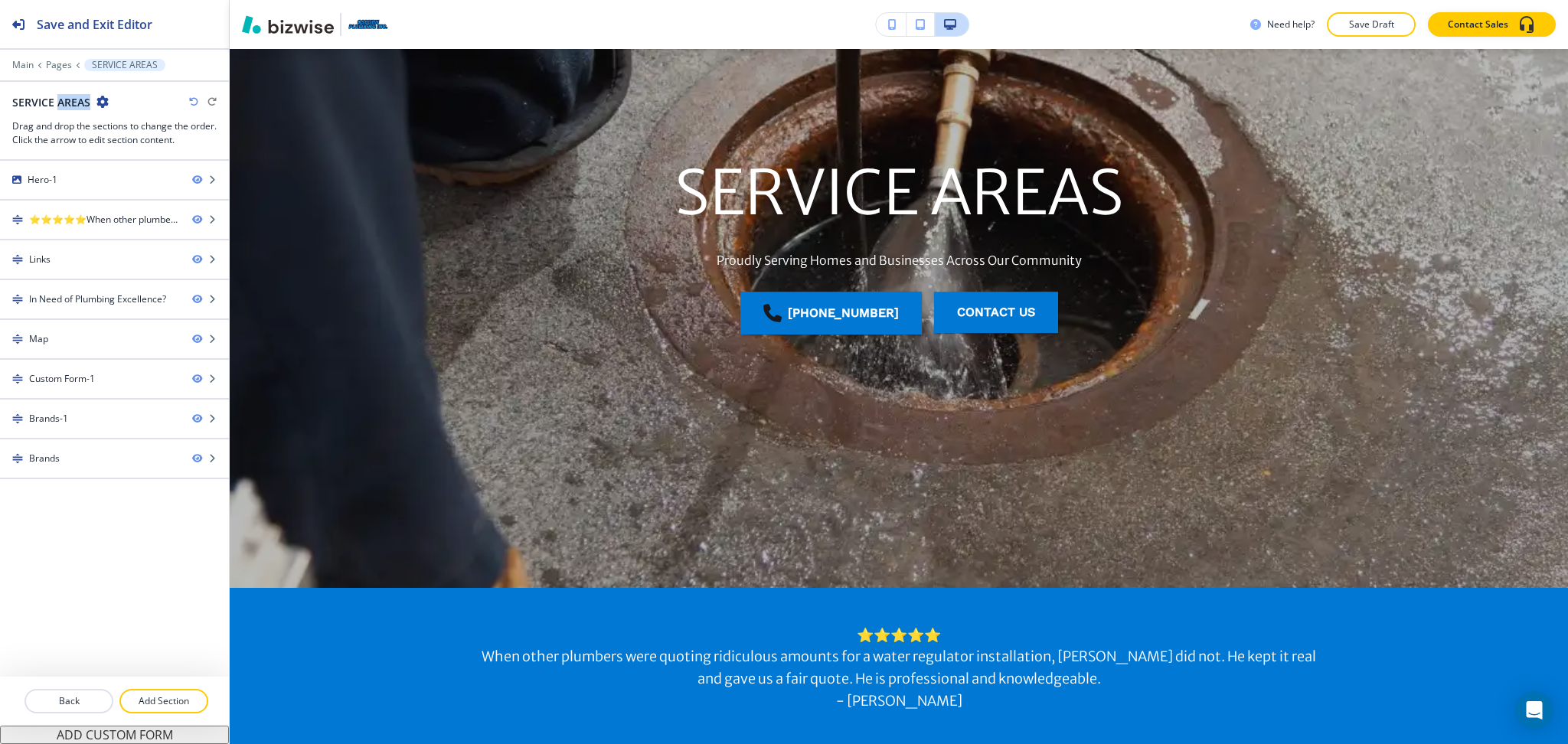
click at [68, 102] on h2 "SERVICE AREAS" at bounding box center [51, 102] width 78 height 16
copy div "SERVICE AREAS"
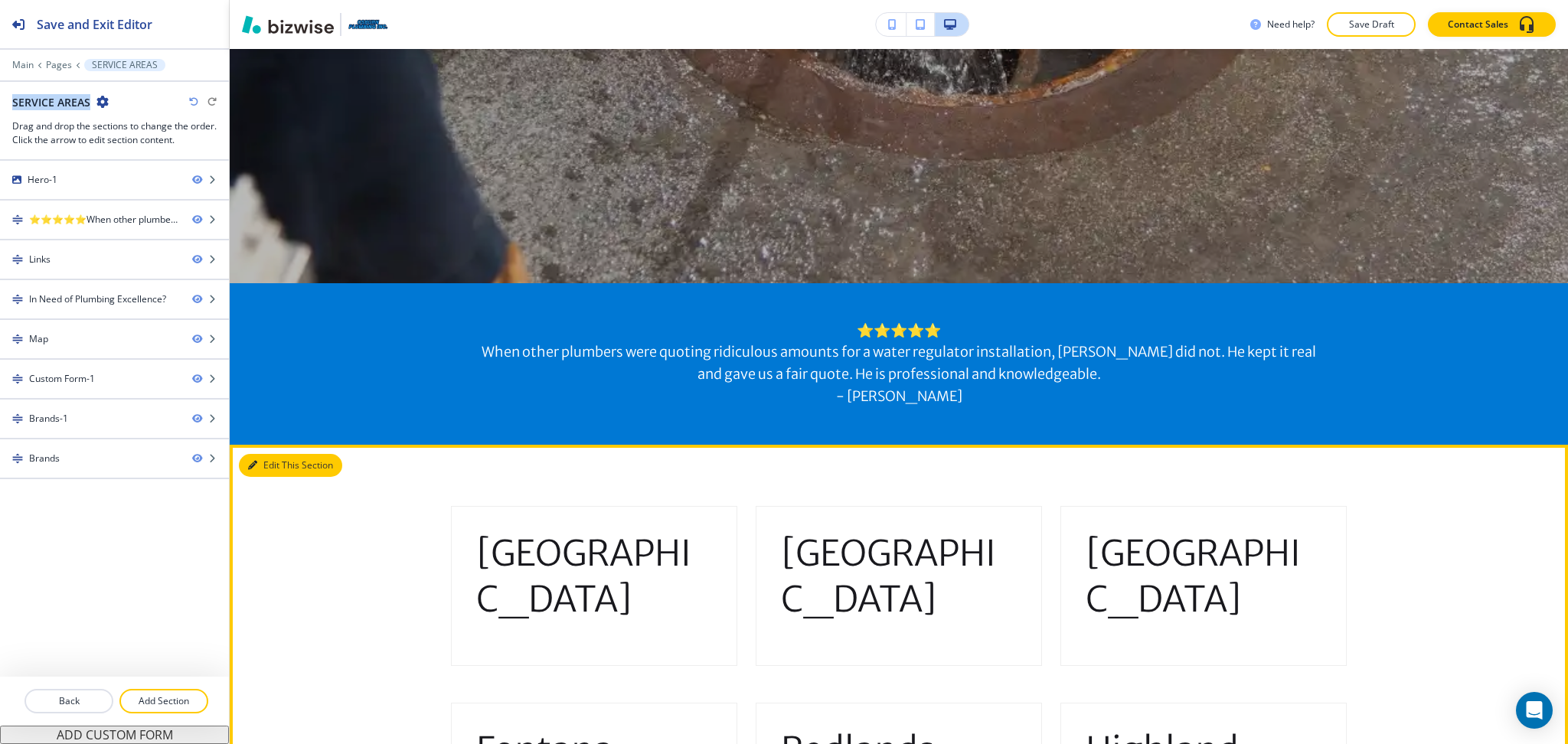
click at [266, 473] on button "Edit This Section" at bounding box center [291, 465] width 103 height 23
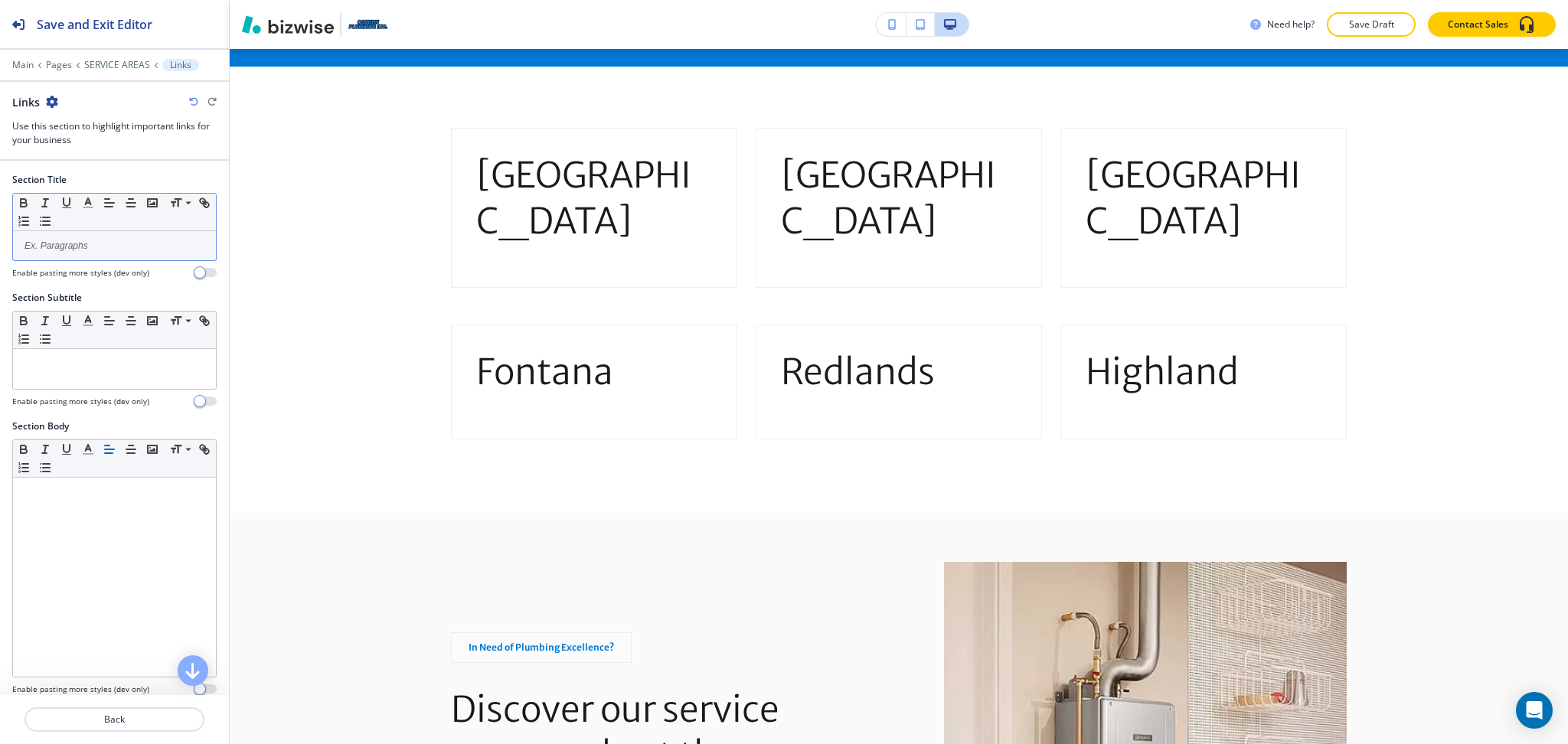
scroll to position [892, 0]
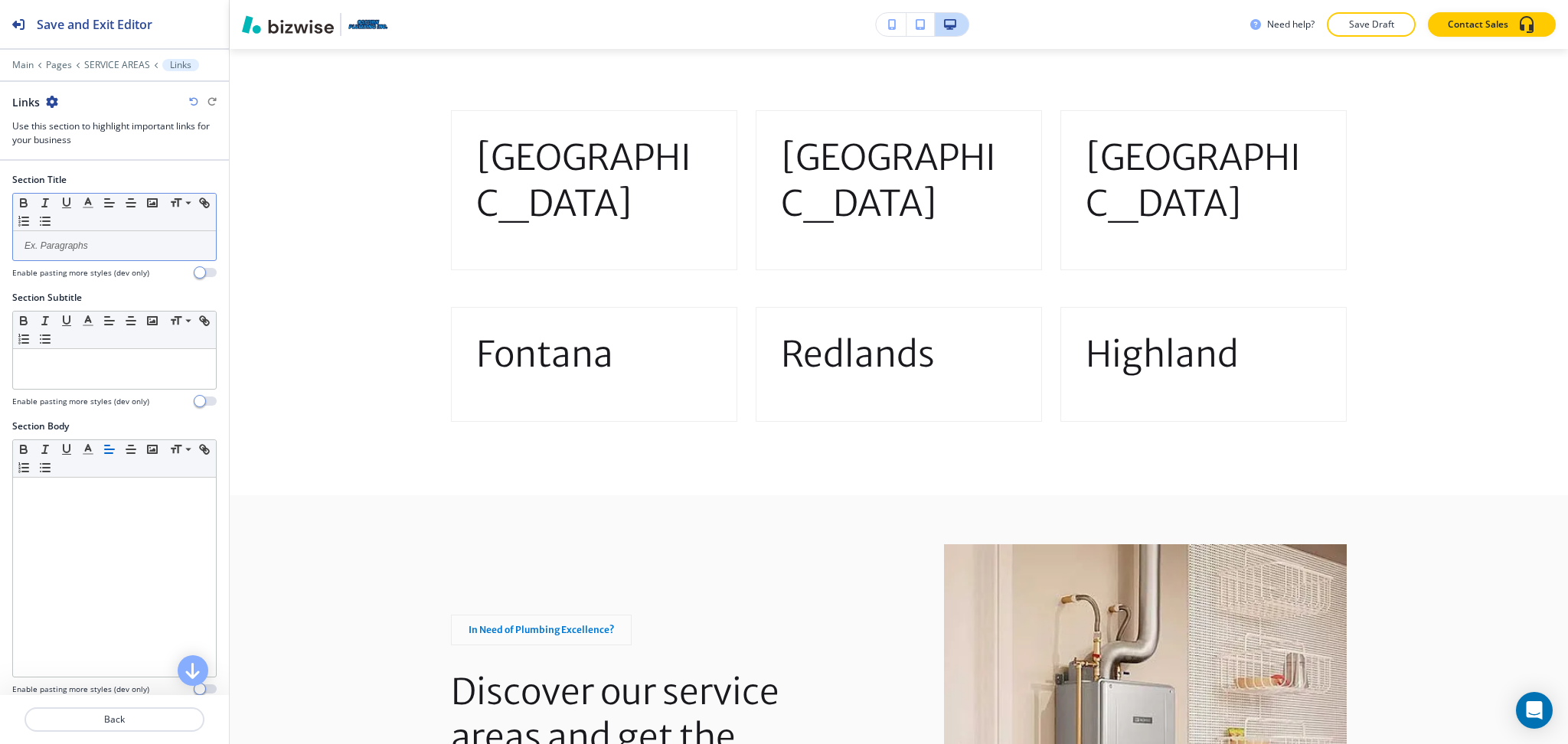
click at [101, 233] on div at bounding box center [114, 245] width 203 height 29
click at [100, 365] on p at bounding box center [114, 364] width 188 height 14
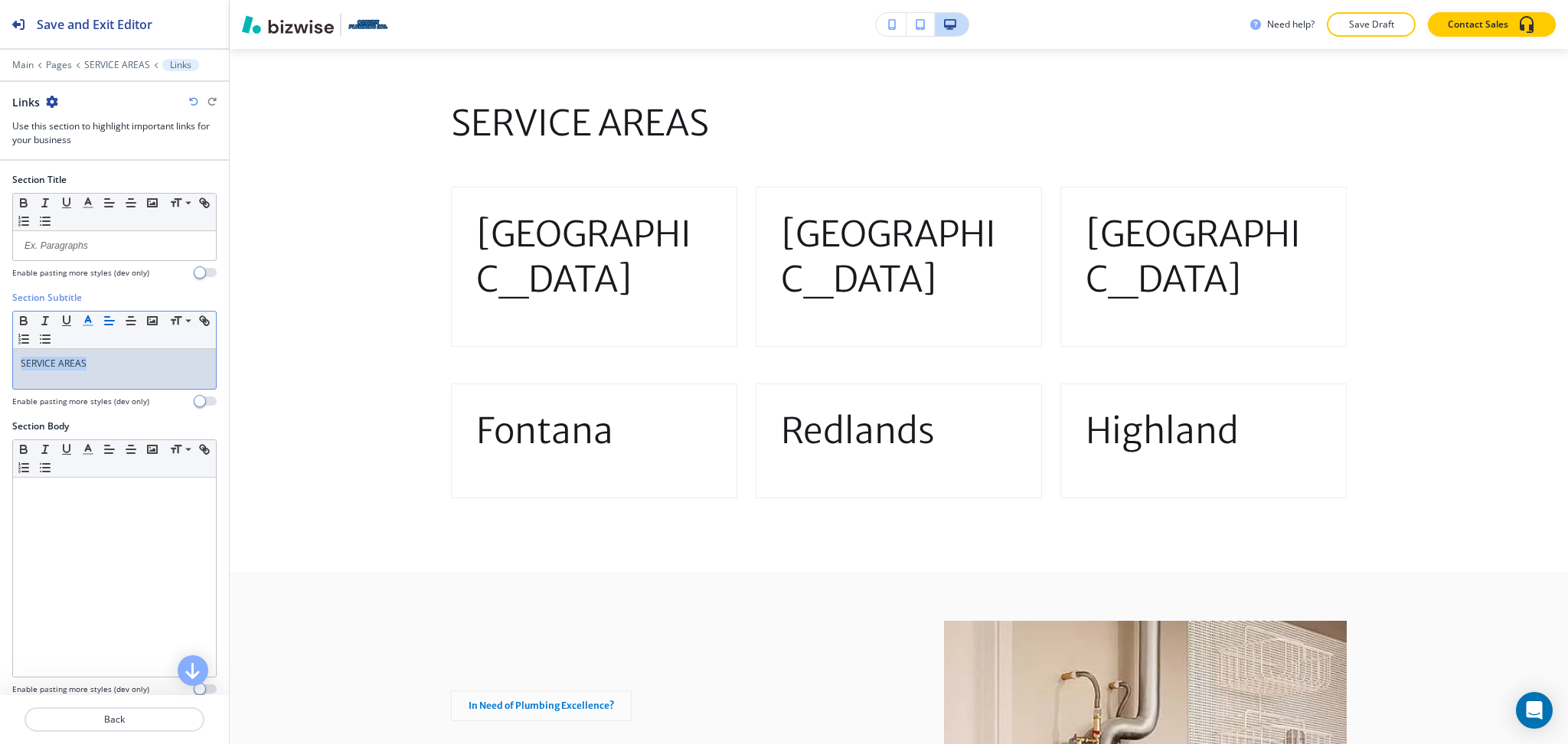
click at [89, 320] on line "button" at bounding box center [87, 320] width 3 height 0
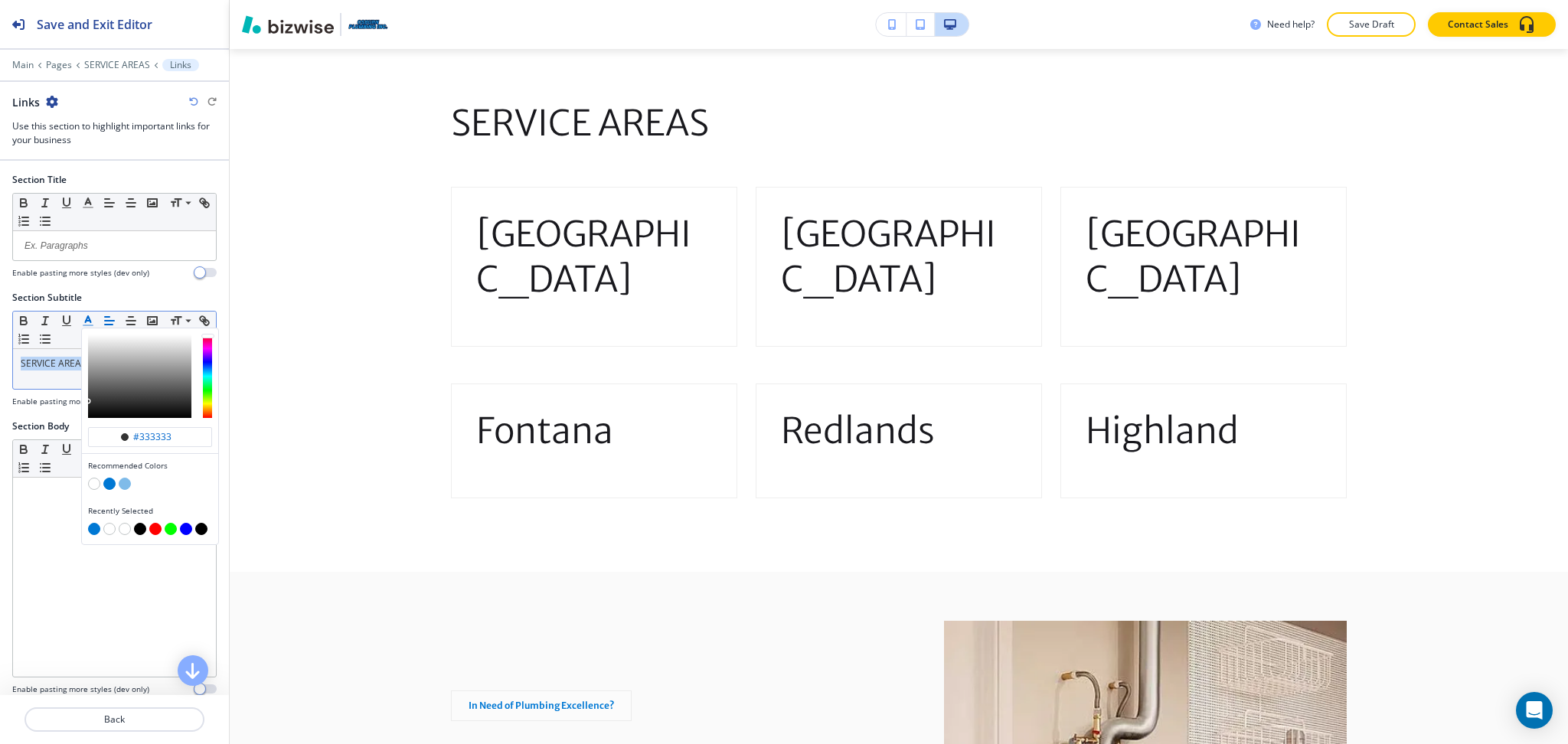
click at [112, 488] on button "button" at bounding box center [109, 484] width 12 height 12
type input "#0078d4"
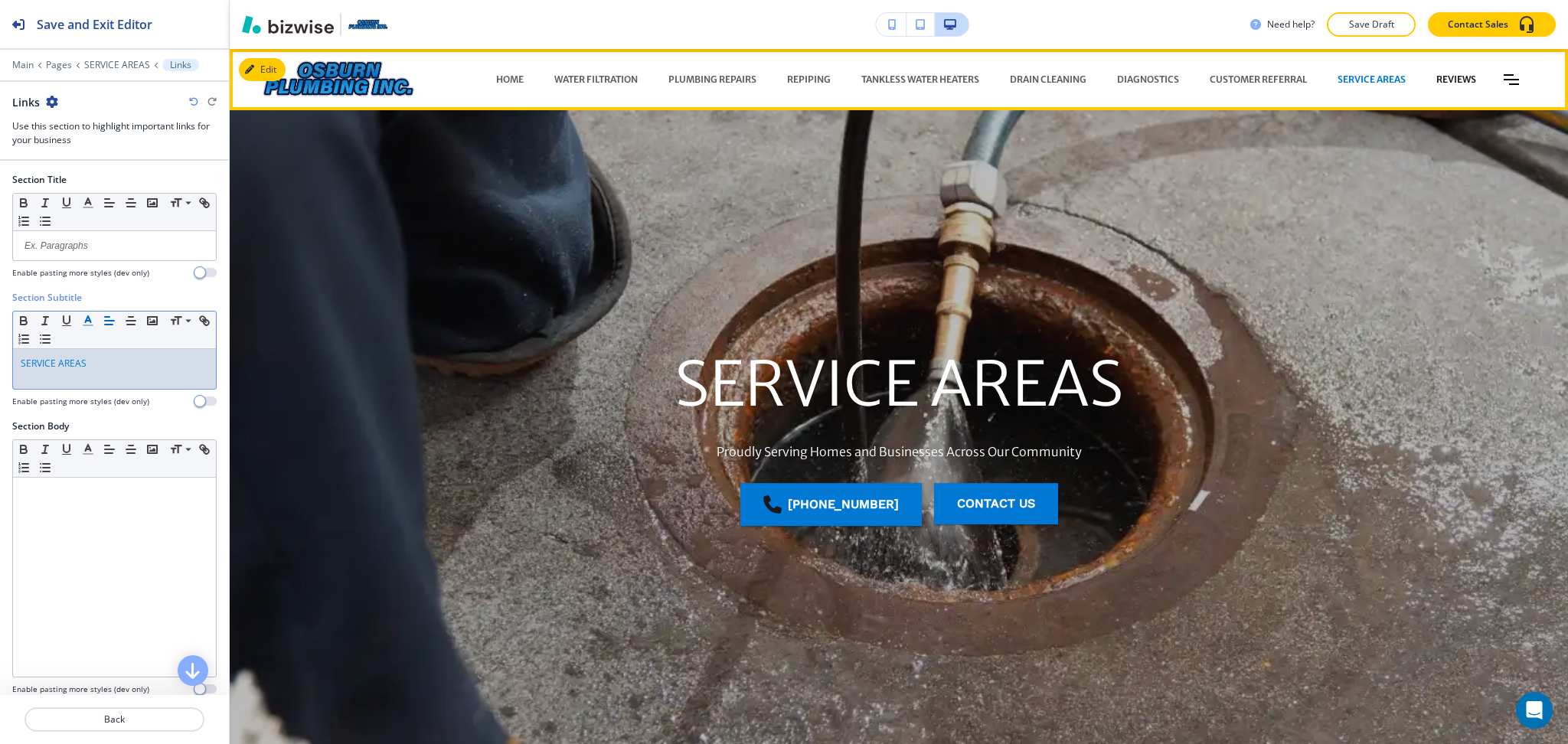
click at [1438, 81] on p "REVIEWS" at bounding box center [1456, 79] width 40 height 14
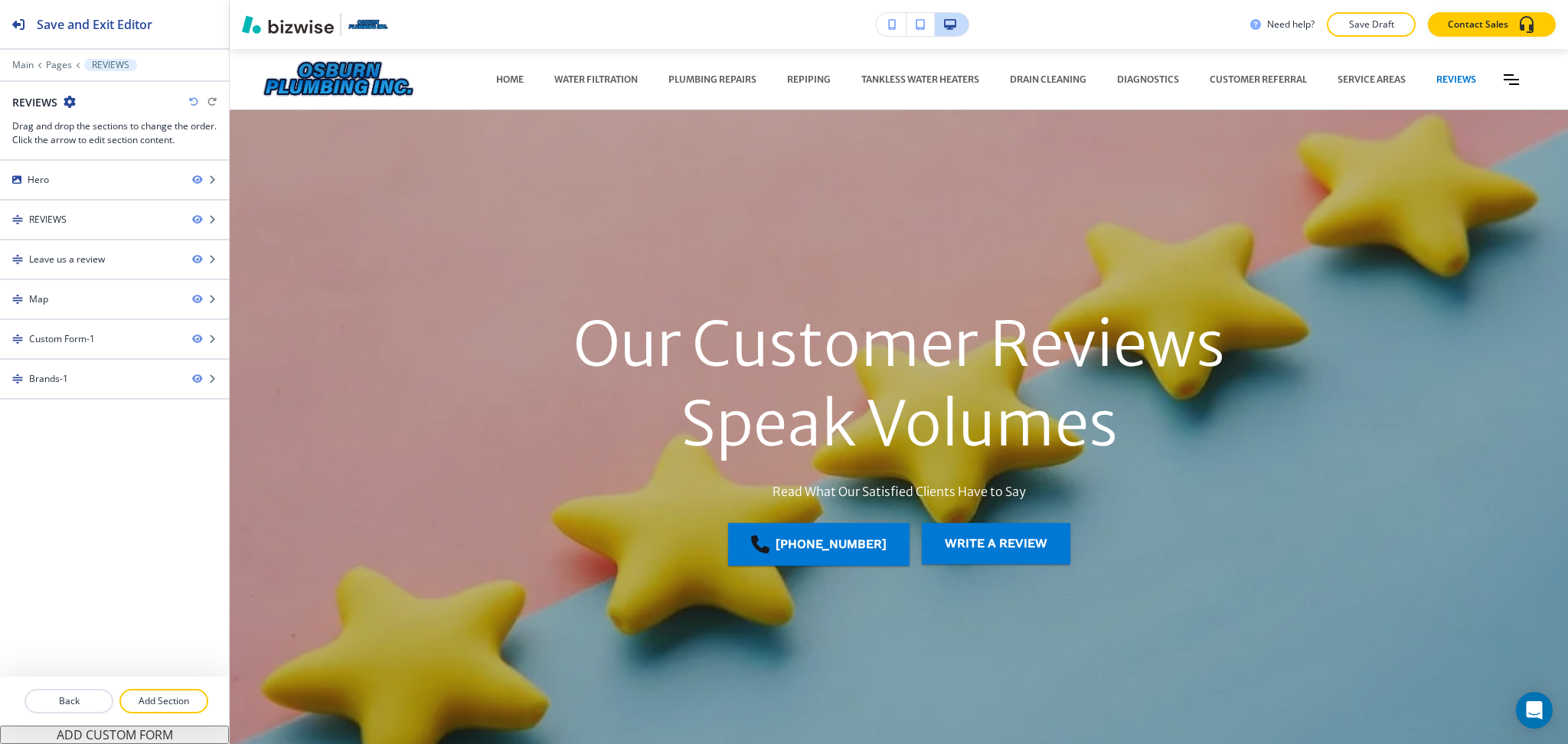
scroll to position [584, 0]
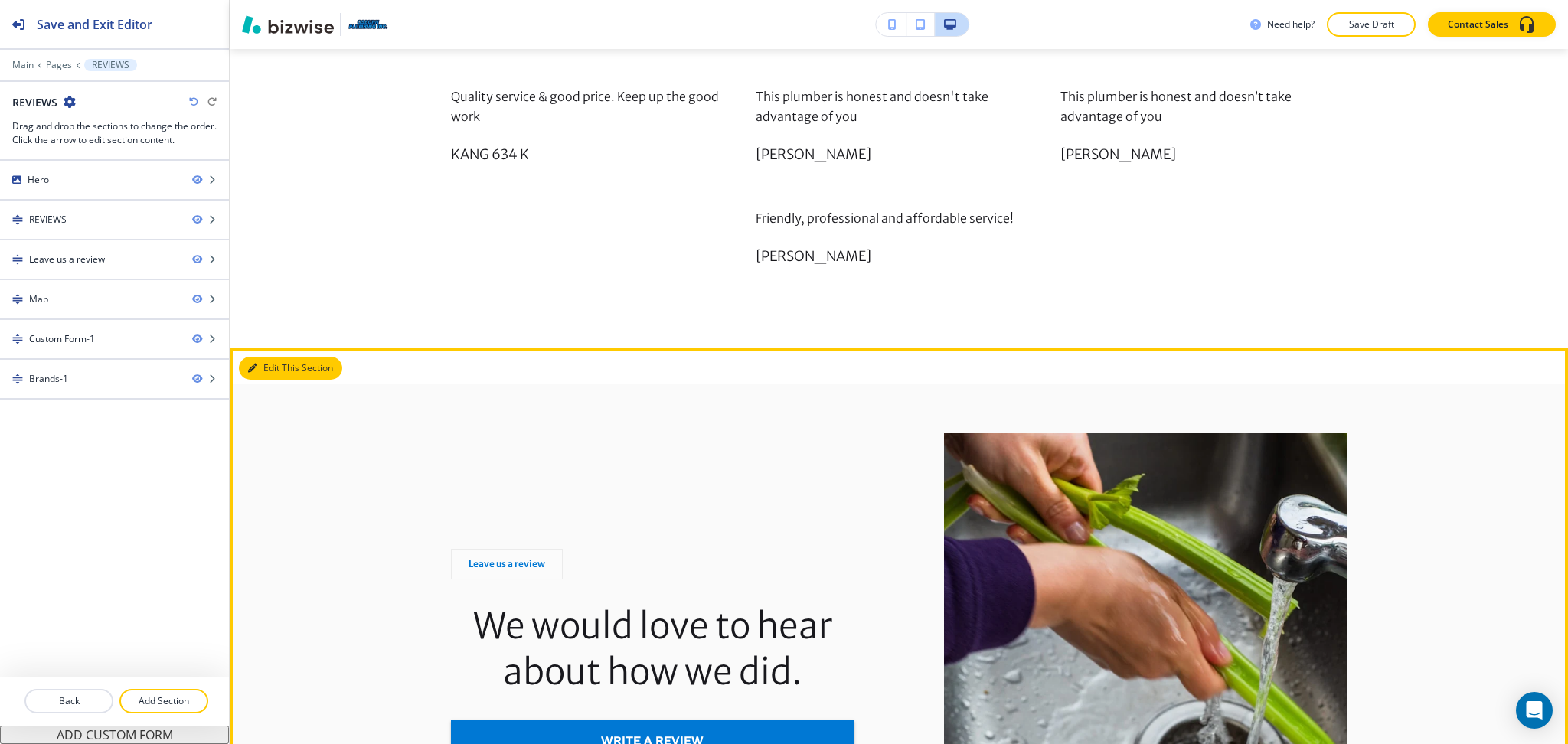
click at [266, 357] on button "Edit This Section" at bounding box center [291, 369] width 103 height 23
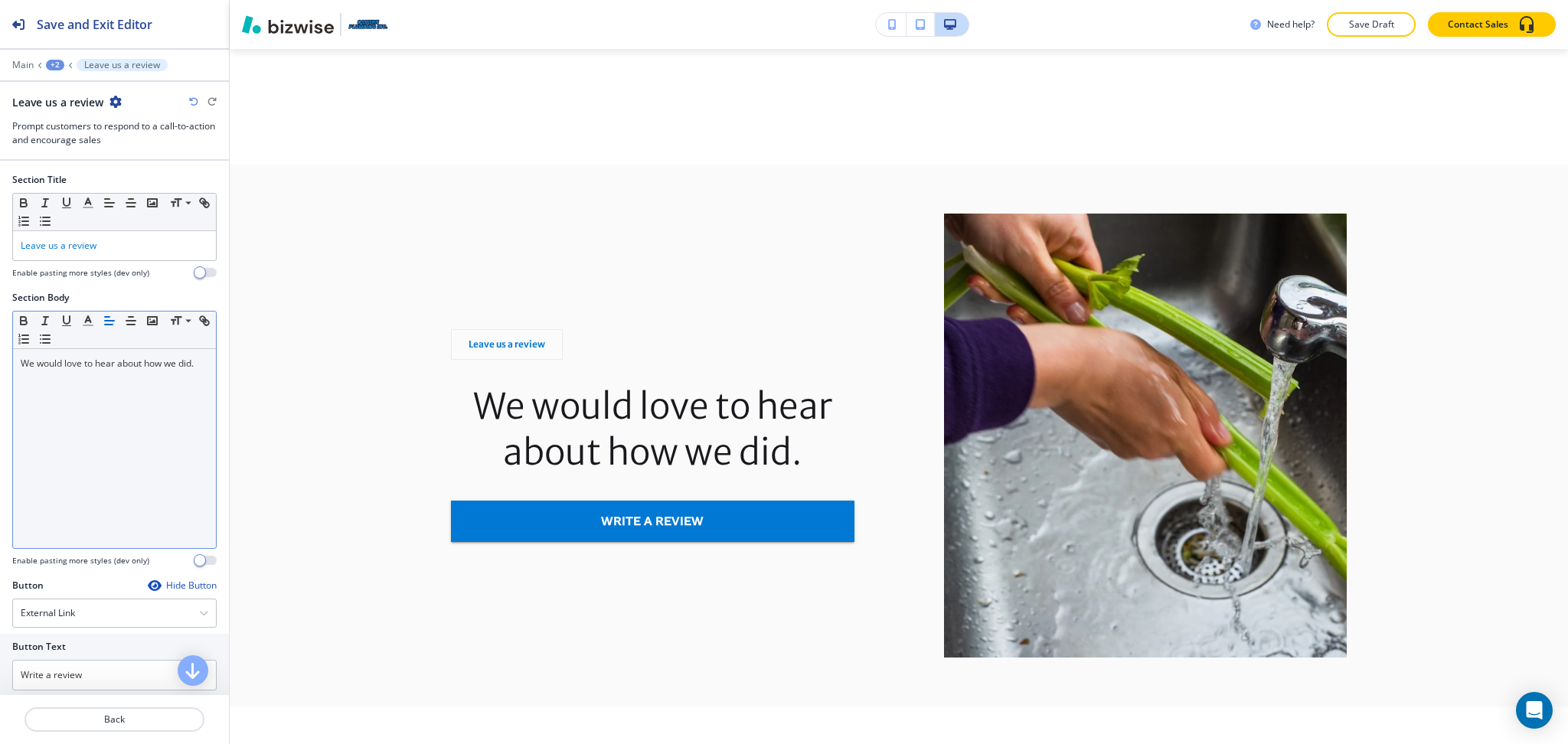
scroll to position [2116, 0]
click at [111, 410] on div "We would love to hear about how we did." at bounding box center [114, 449] width 203 height 199
click at [108, 323] on icon "button" at bounding box center [109, 320] width 14 height 14
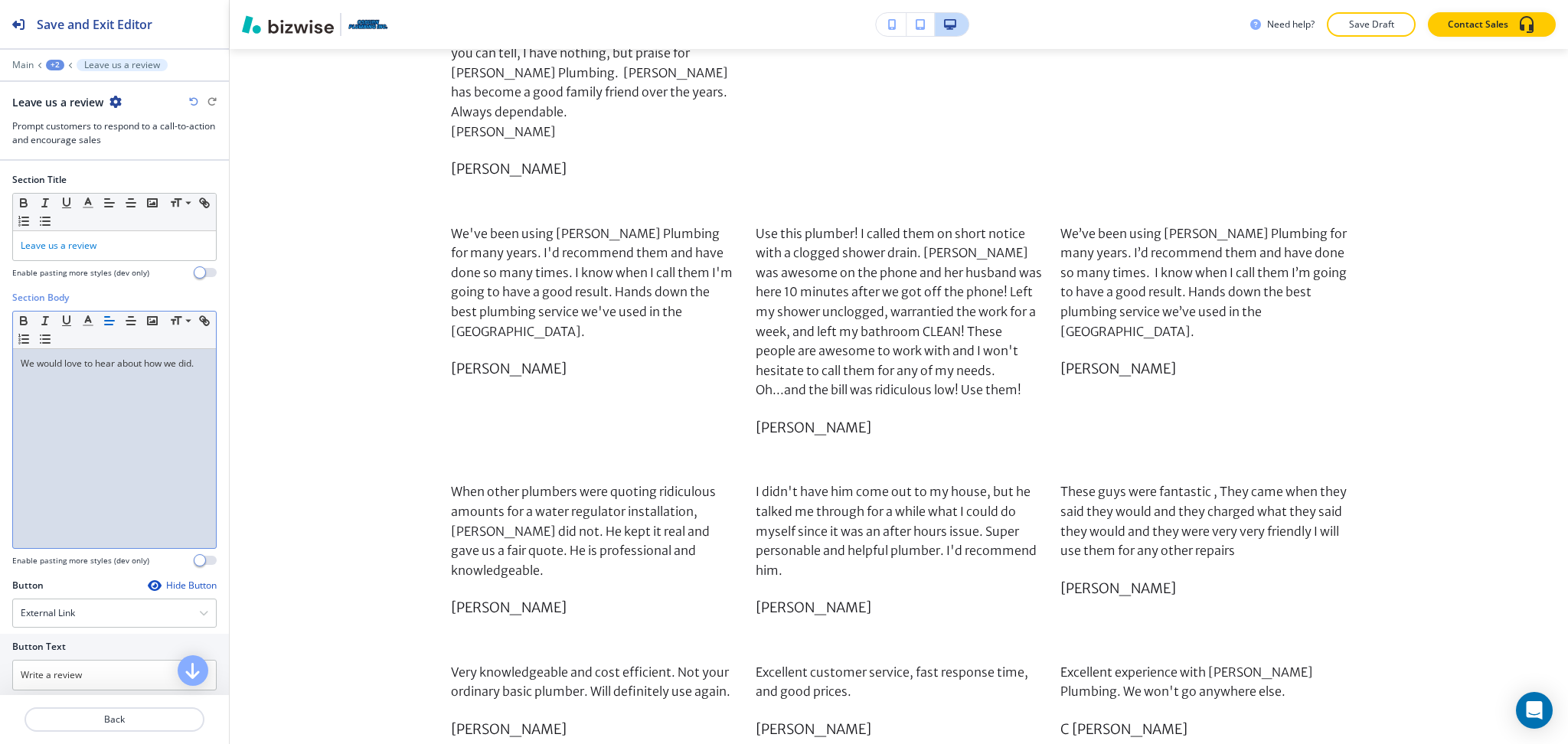
scroll to position [0, 0]
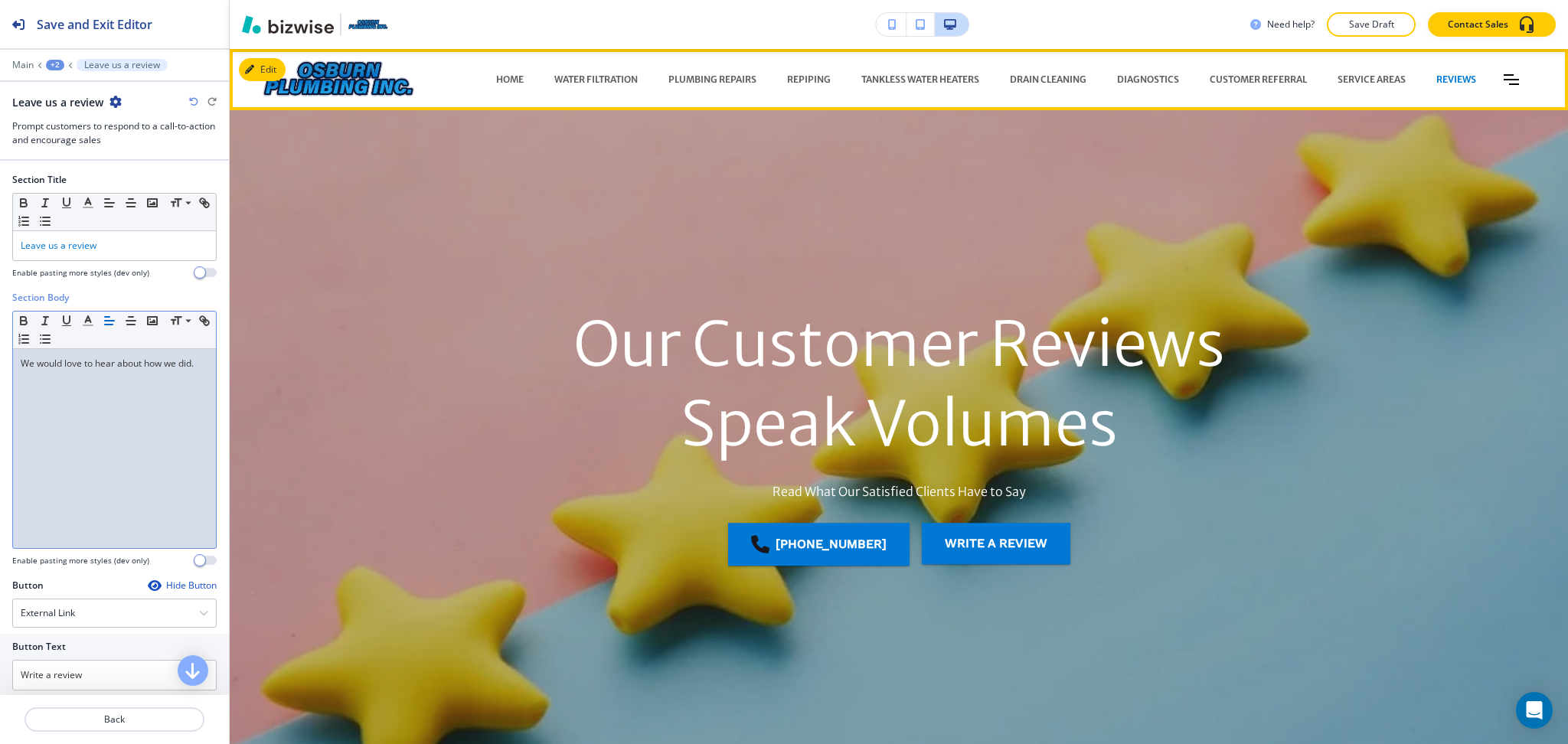
click at [1503, 77] on icon "Toggle hamburger navigation menu" at bounding box center [1511, 79] width 16 height 10
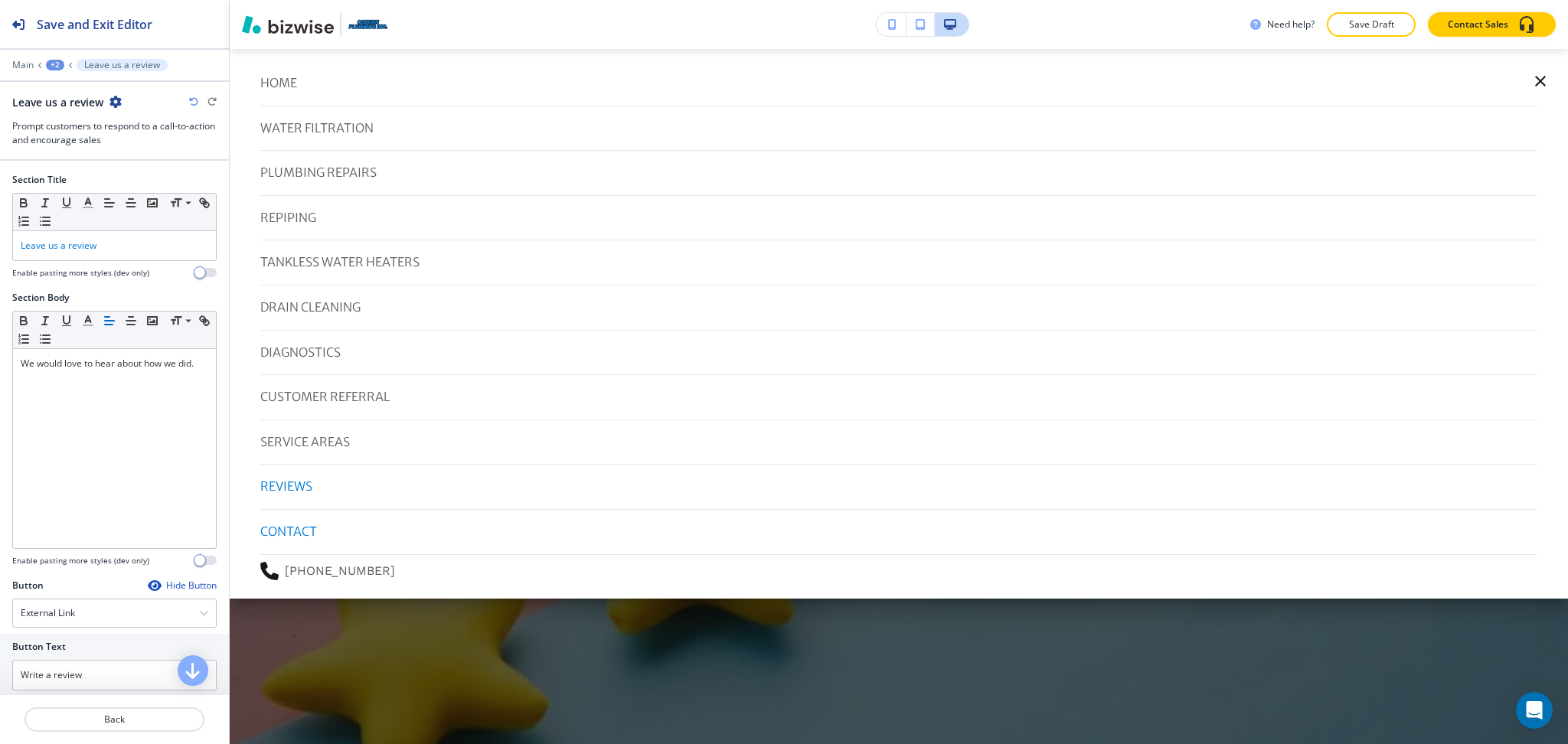
click at [306, 528] on p "CONTACT" at bounding box center [288, 532] width 57 height 20
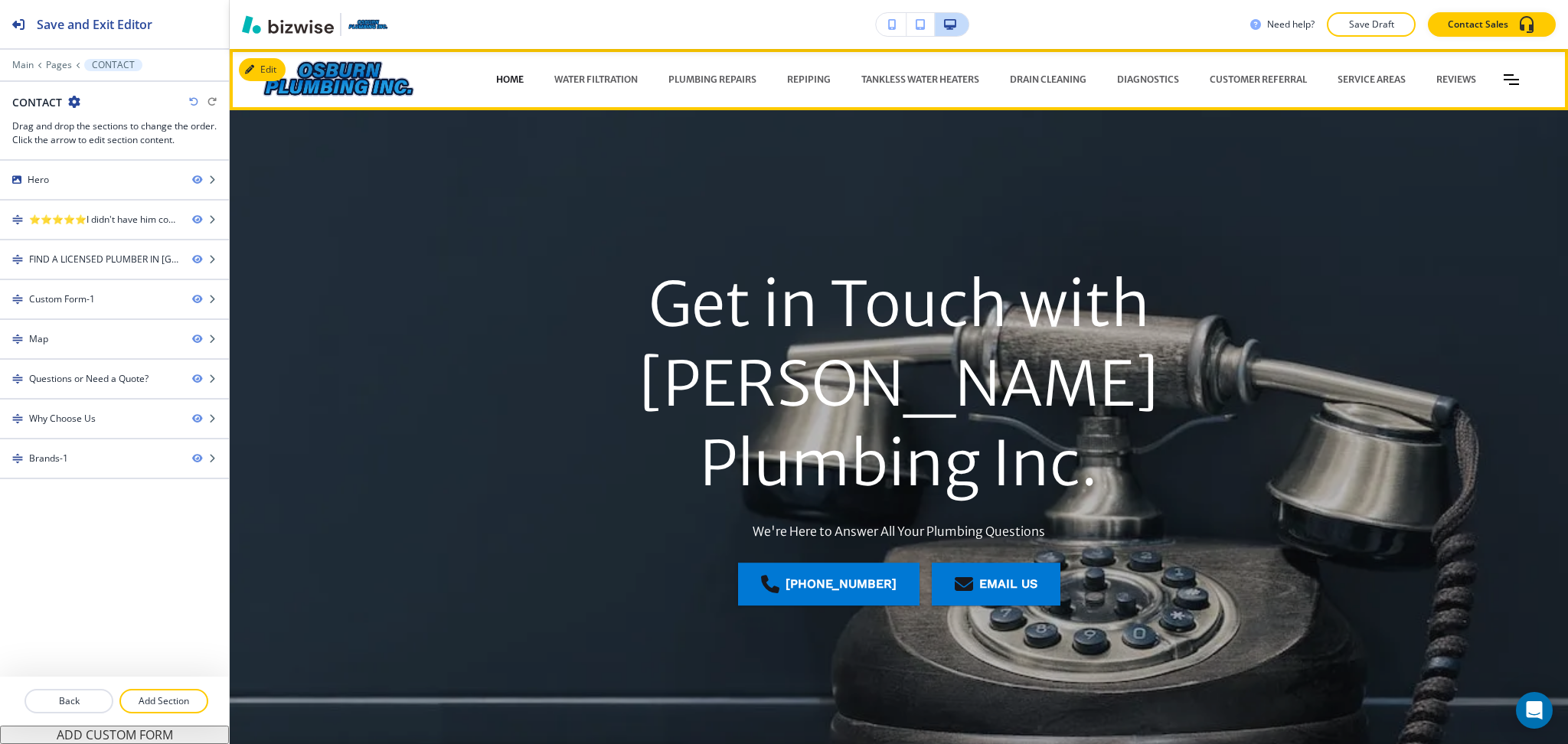
click at [496, 78] on p "HOME" at bounding box center [510, 79] width 28 height 14
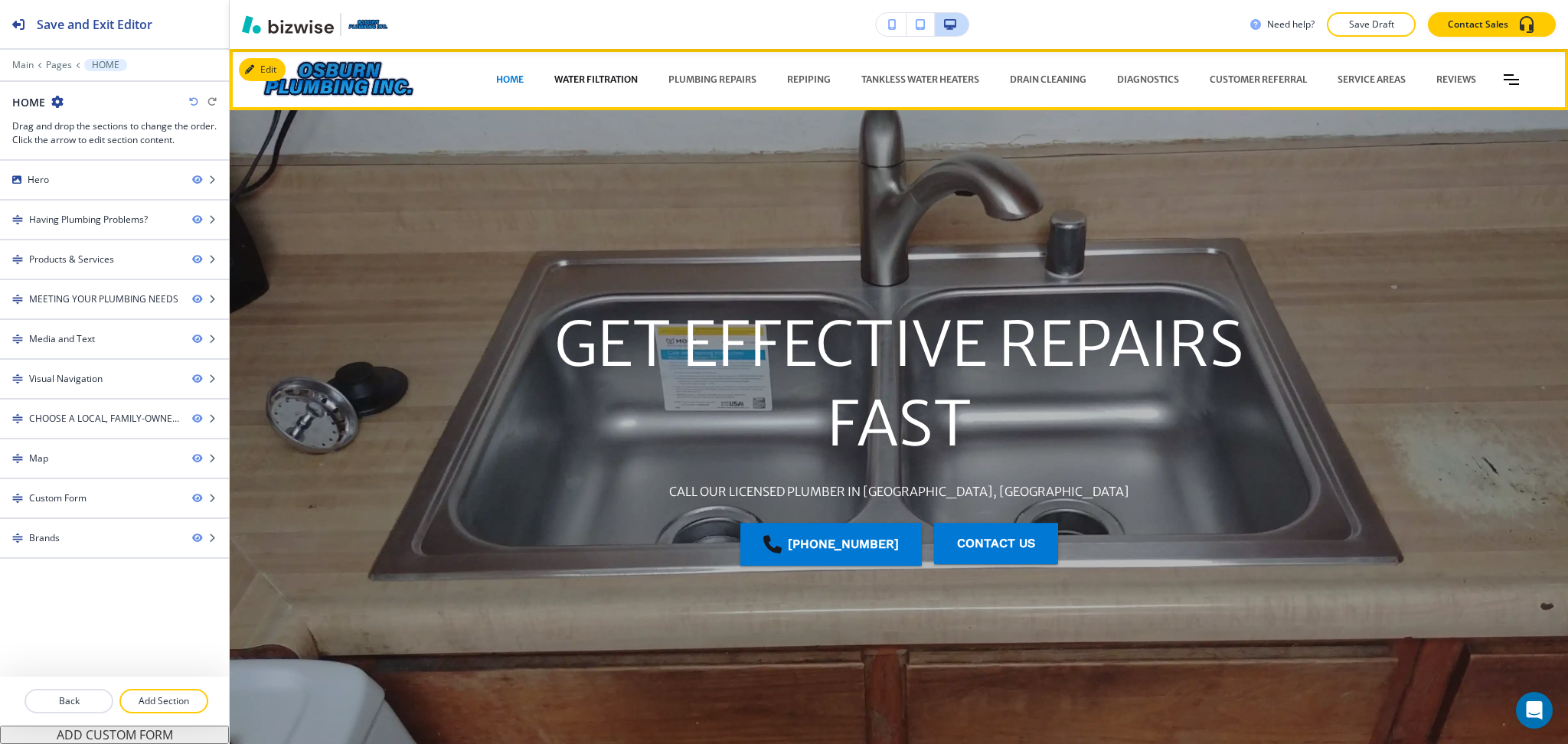
click at [556, 81] on p "WATER FILTRATION" at bounding box center [596, 79] width 84 height 14
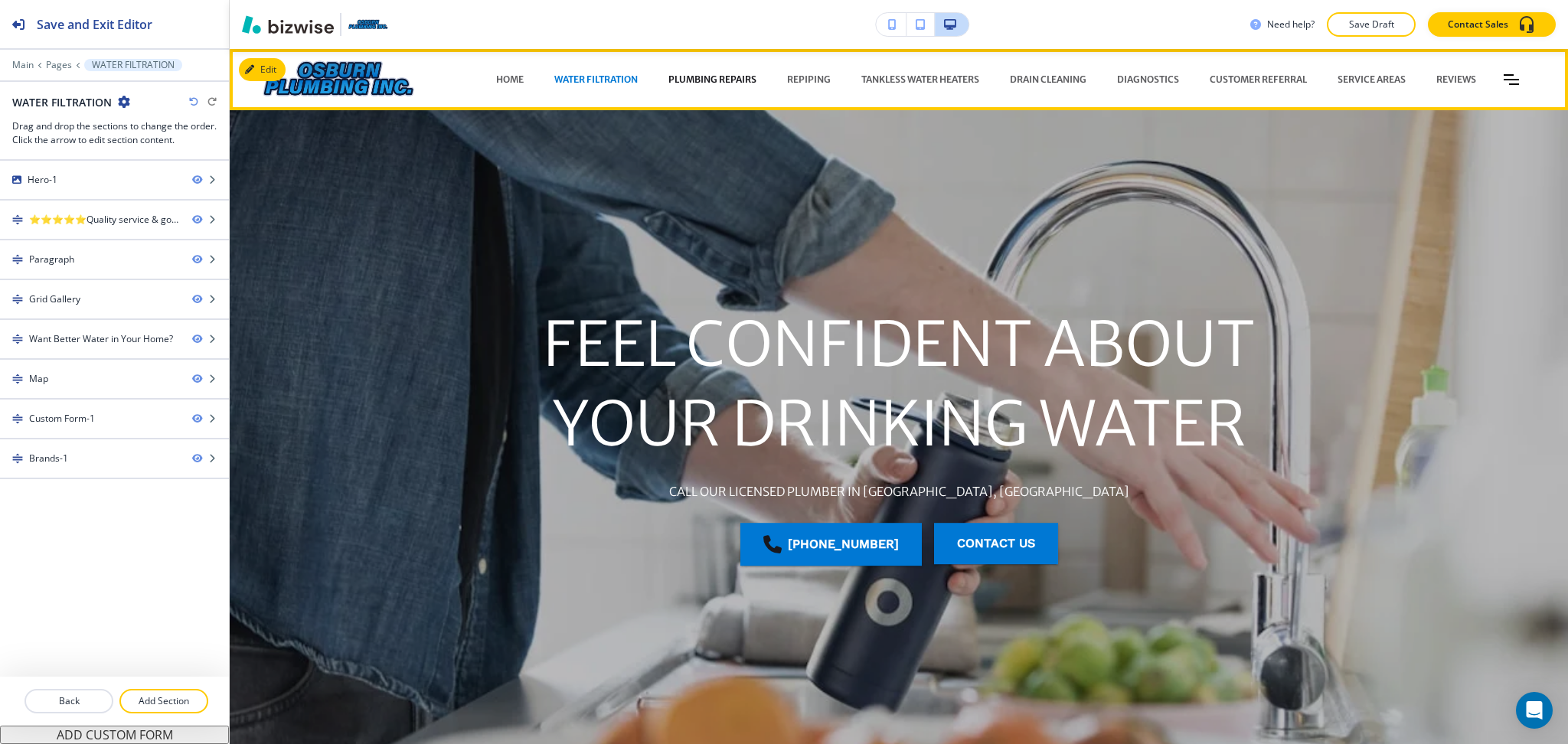
click at [724, 81] on p "PLUMBING REPAIRS" at bounding box center [712, 79] width 88 height 14
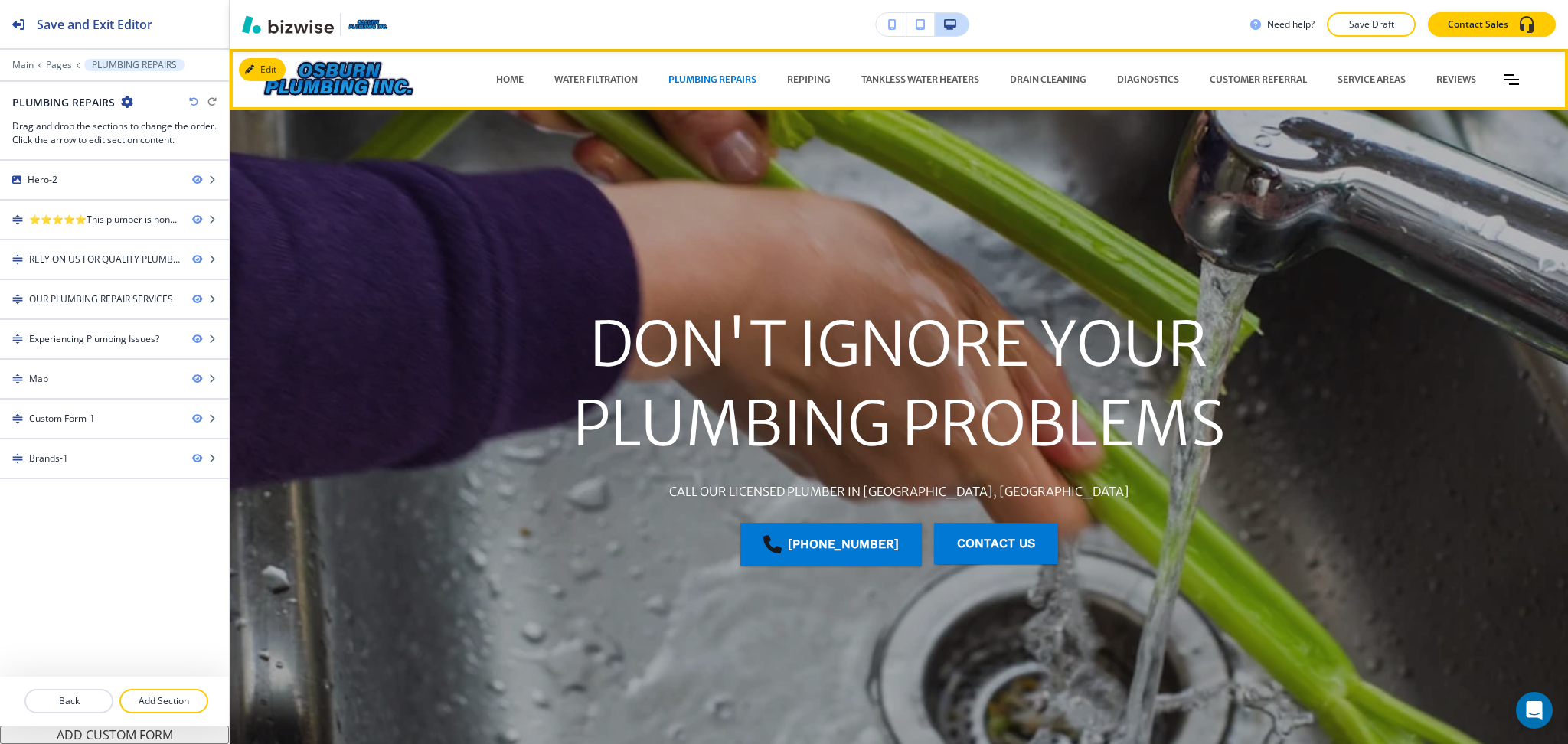
click at [798, 86] on div "REPIPING" at bounding box center [808, 79] width 74 height 46
click at [792, 75] on p "REPIPING" at bounding box center [808, 79] width 44 height 14
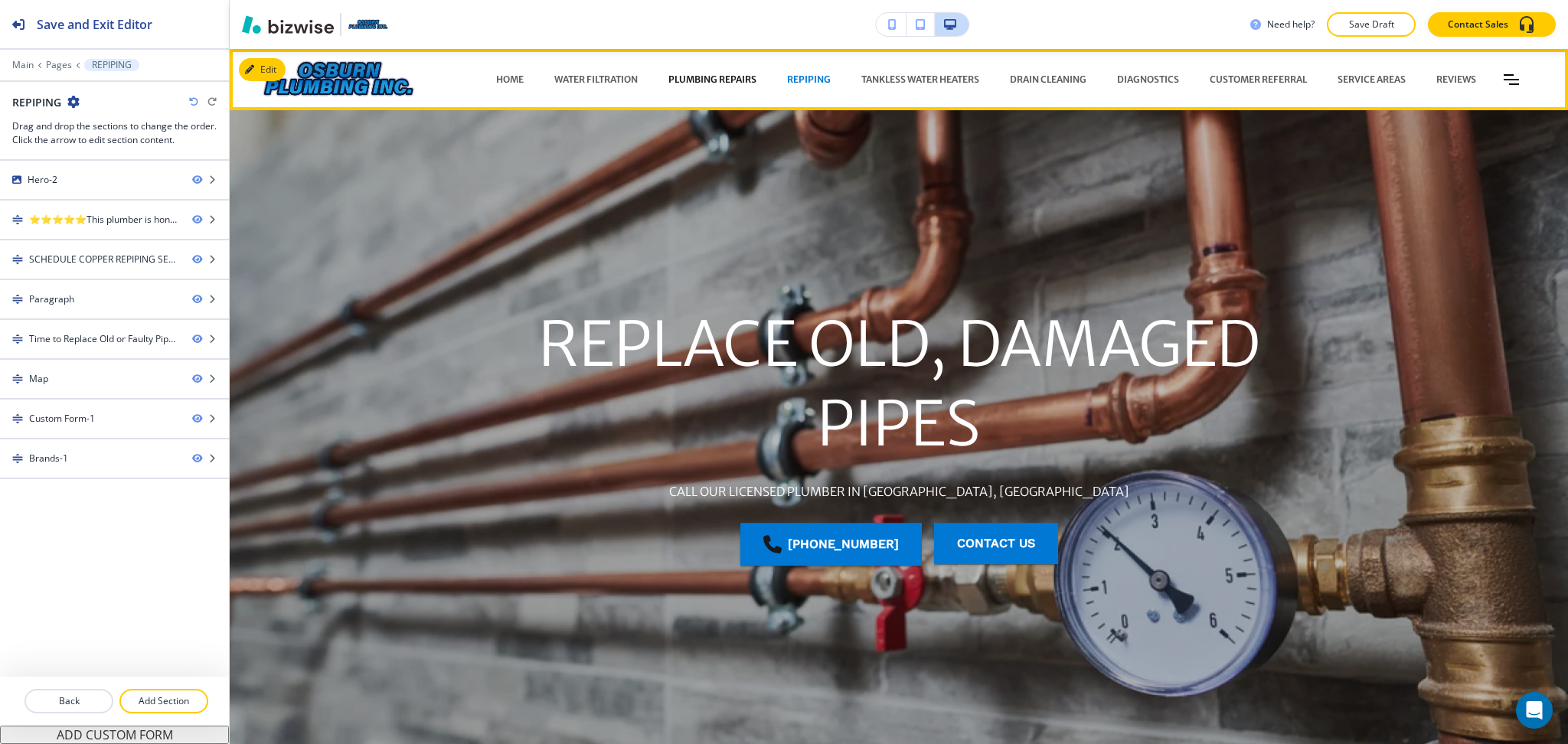
click at [677, 79] on p "PLUMBING REPAIRS" at bounding box center [712, 79] width 88 height 14
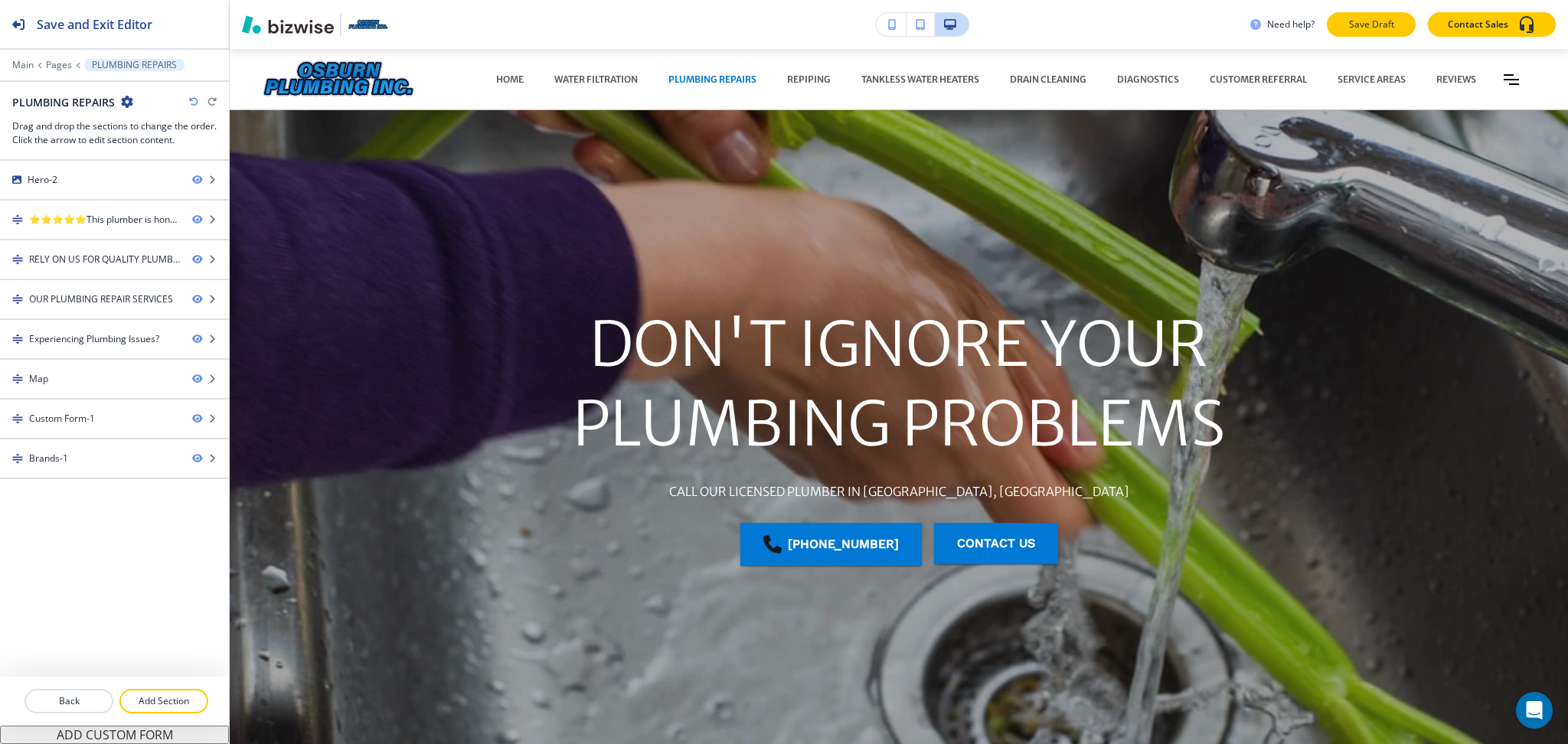
click at [1386, 22] on p "Save Draft" at bounding box center [1371, 24] width 49 height 14
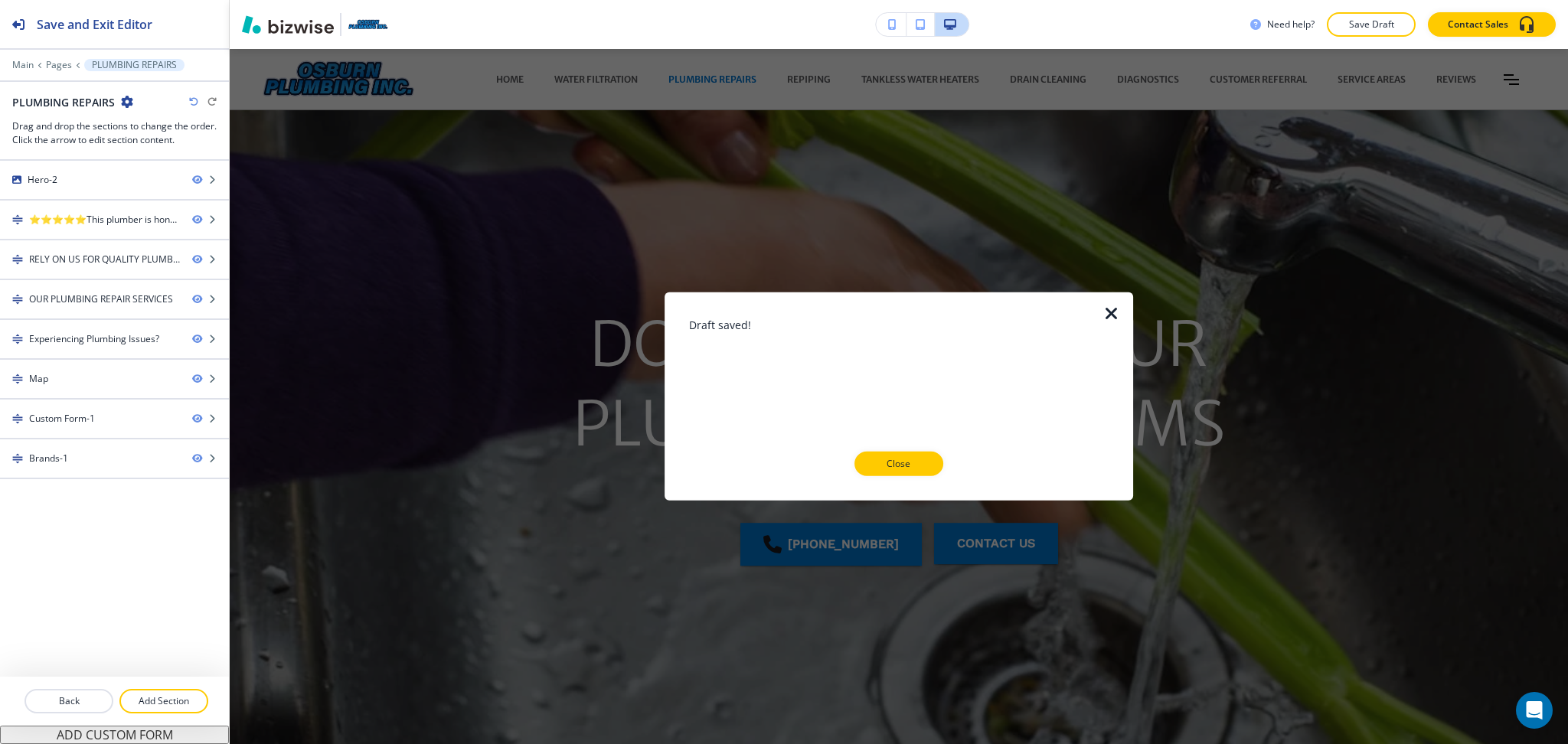
click at [890, 479] on div at bounding box center [898, 488] width 419 height 24
click at [900, 467] on p "Close" at bounding box center [898, 464] width 49 height 14
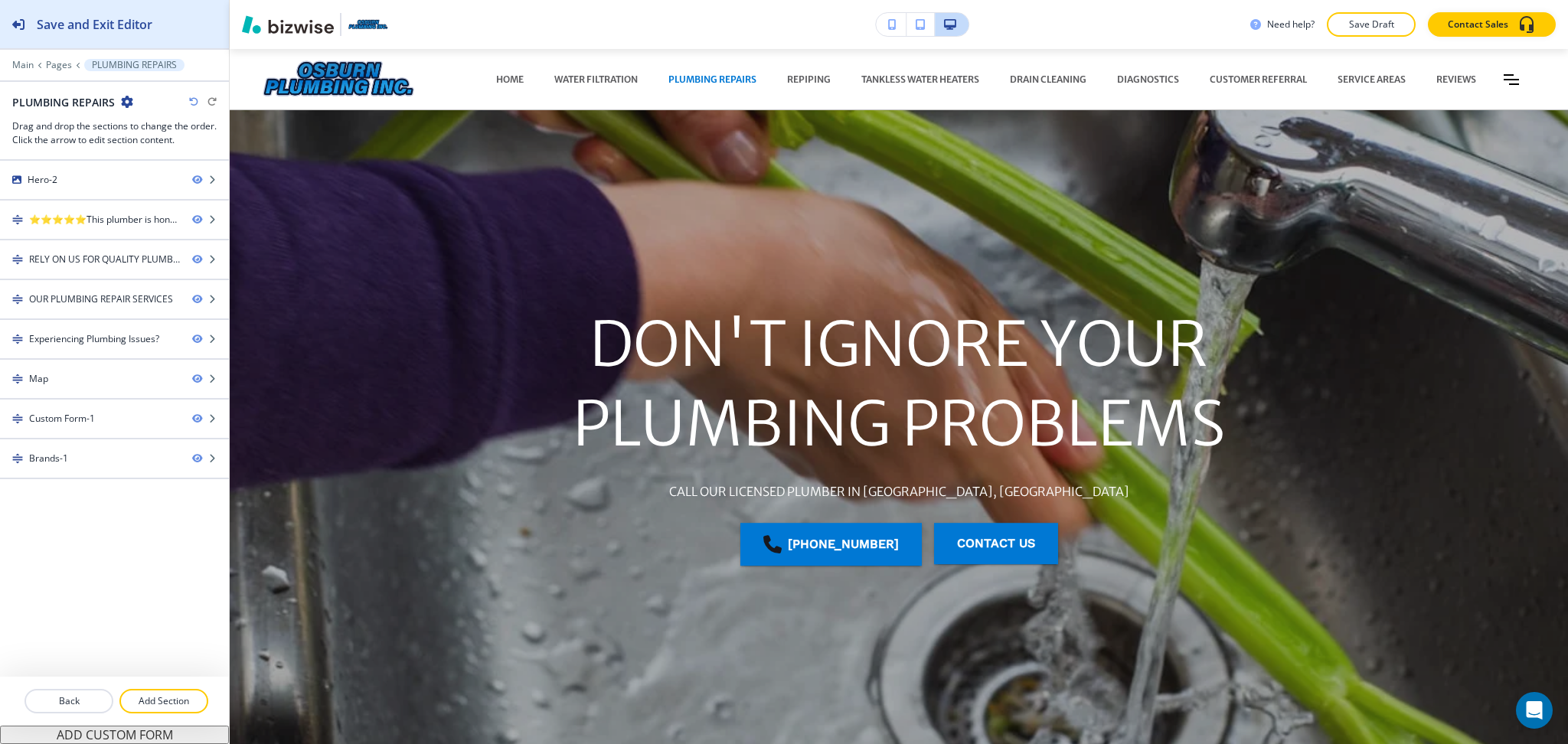
click at [119, 12] on div "Save and Exit Editor" at bounding box center [76, 24] width 152 height 48
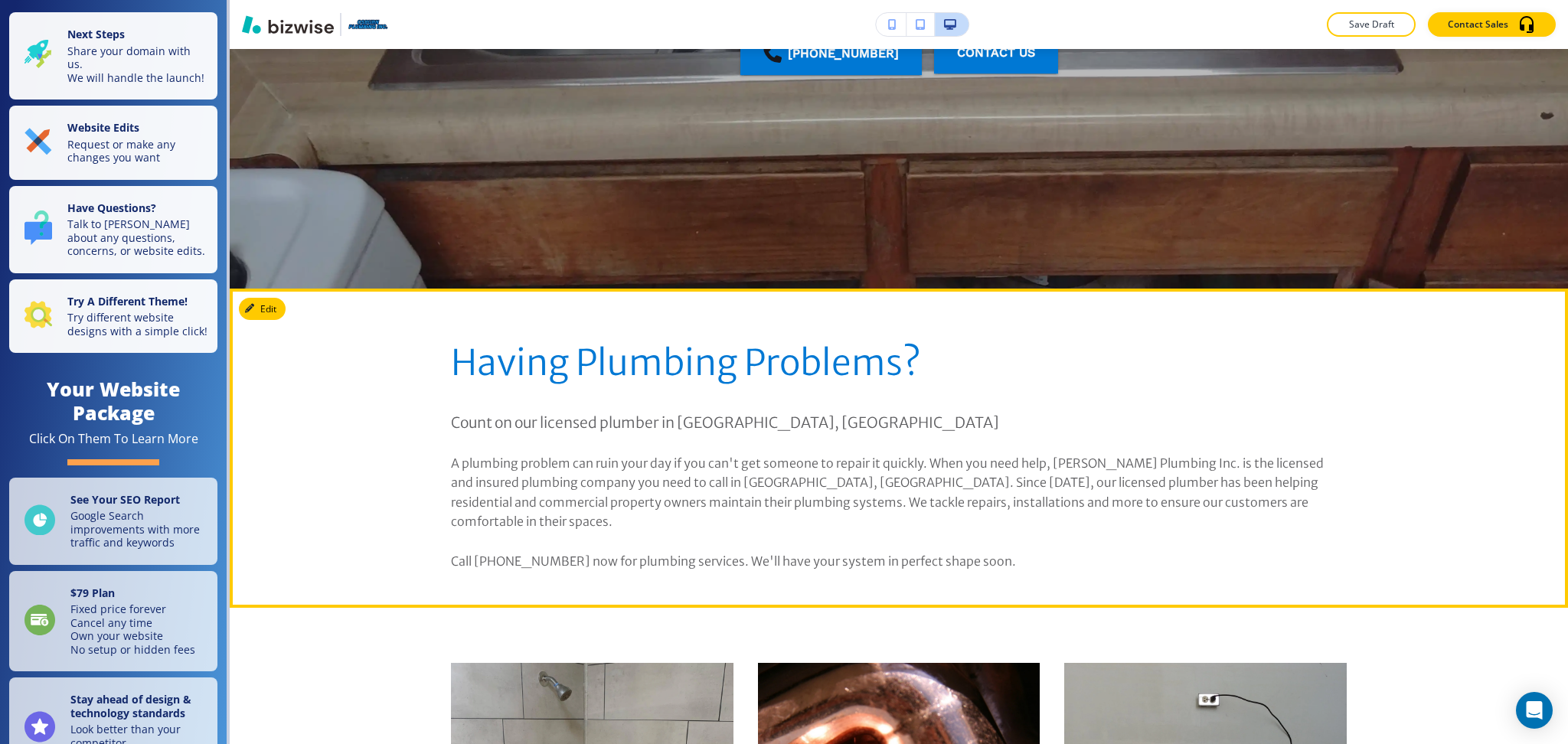
drag, startPoint x: 278, startPoint y: 312, endPoint x: 212, endPoint y: 270, distance: 78.2
click at [278, 312] on button "Edit" at bounding box center [262, 309] width 46 height 23
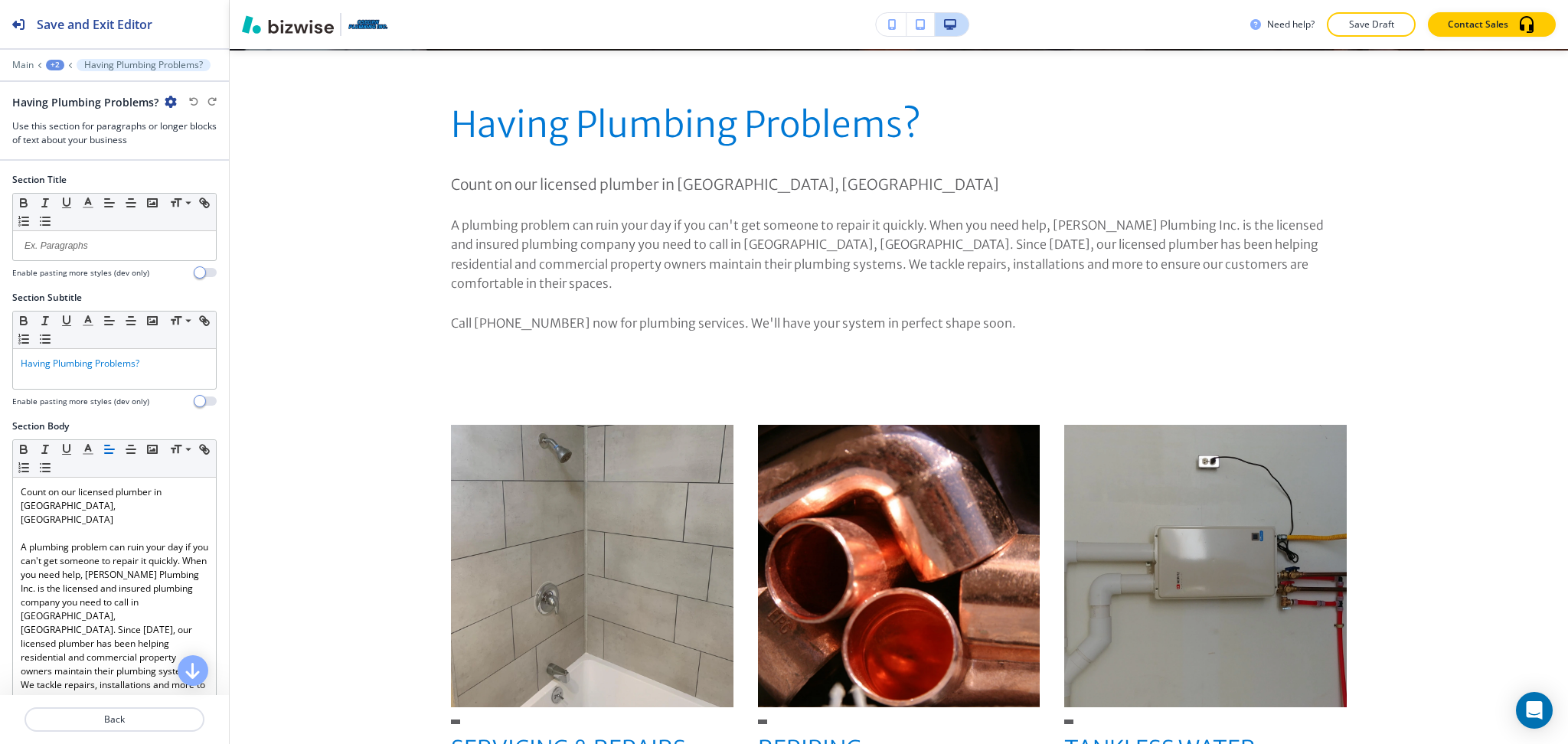
scroll to position [730, 0]
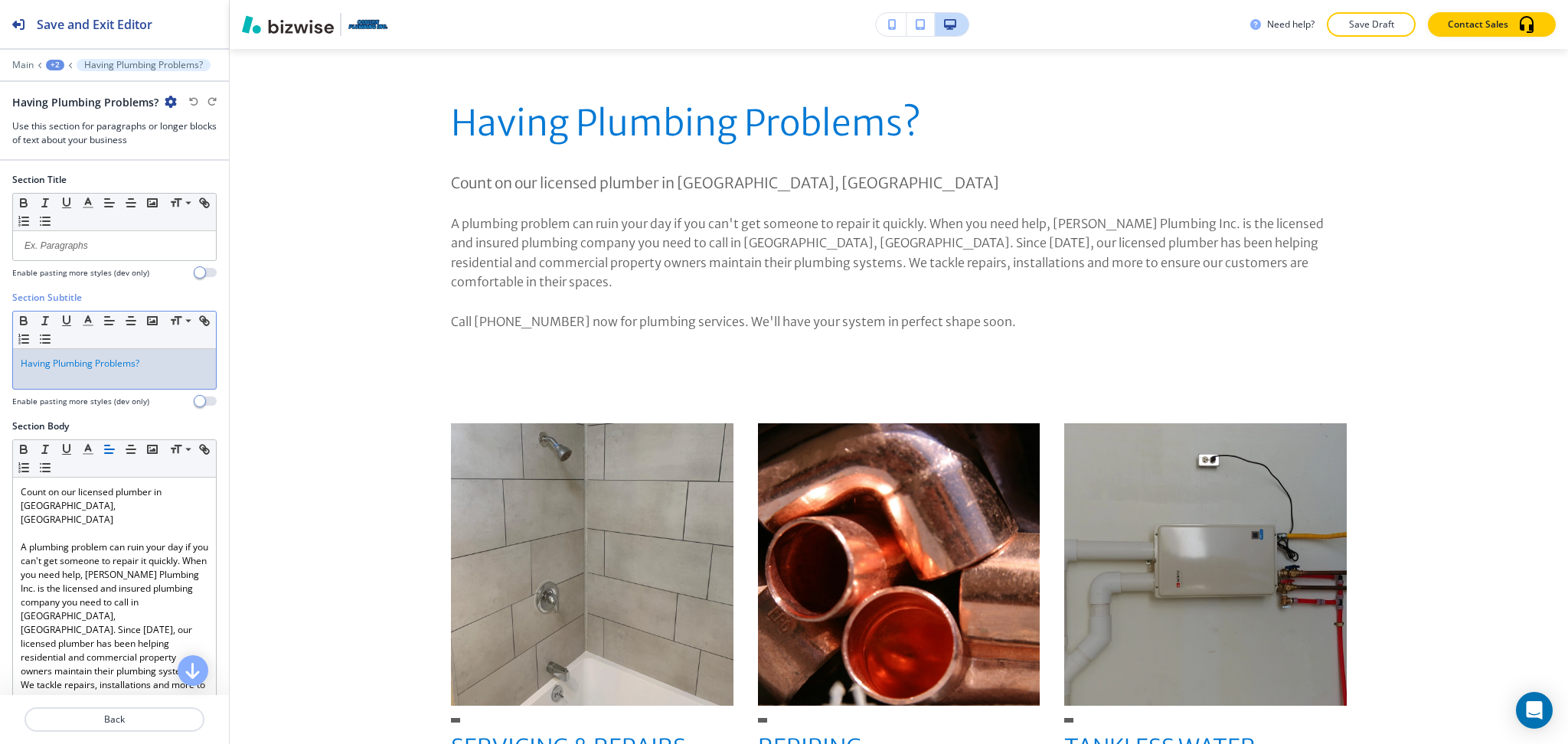
click at [148, 370] on div "Having Plumbing Problems?" at bounding box center [114, 369] width 203 height 40
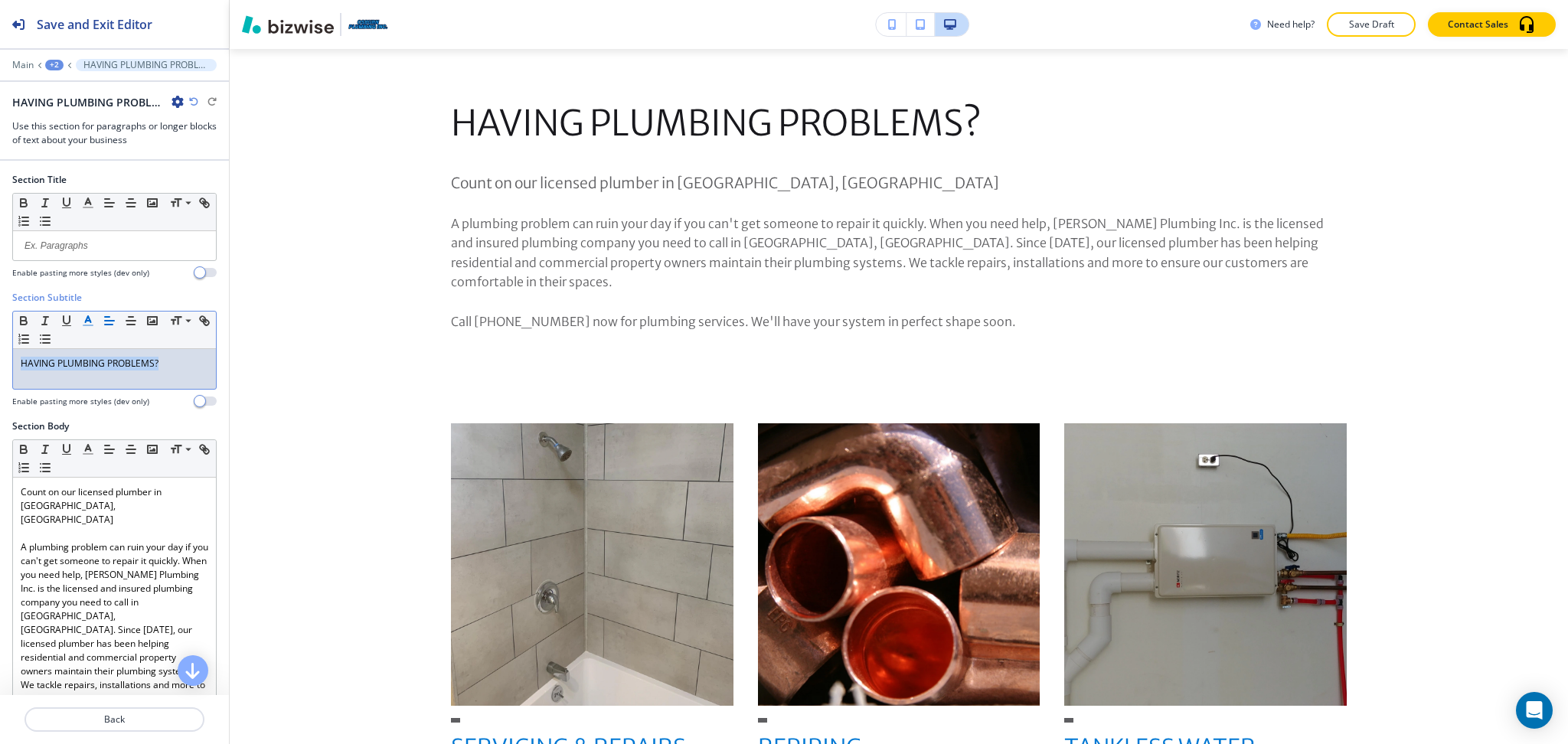
click at [88, 323] on icon "button" at bounding box center [88, 320] width 14 height 14
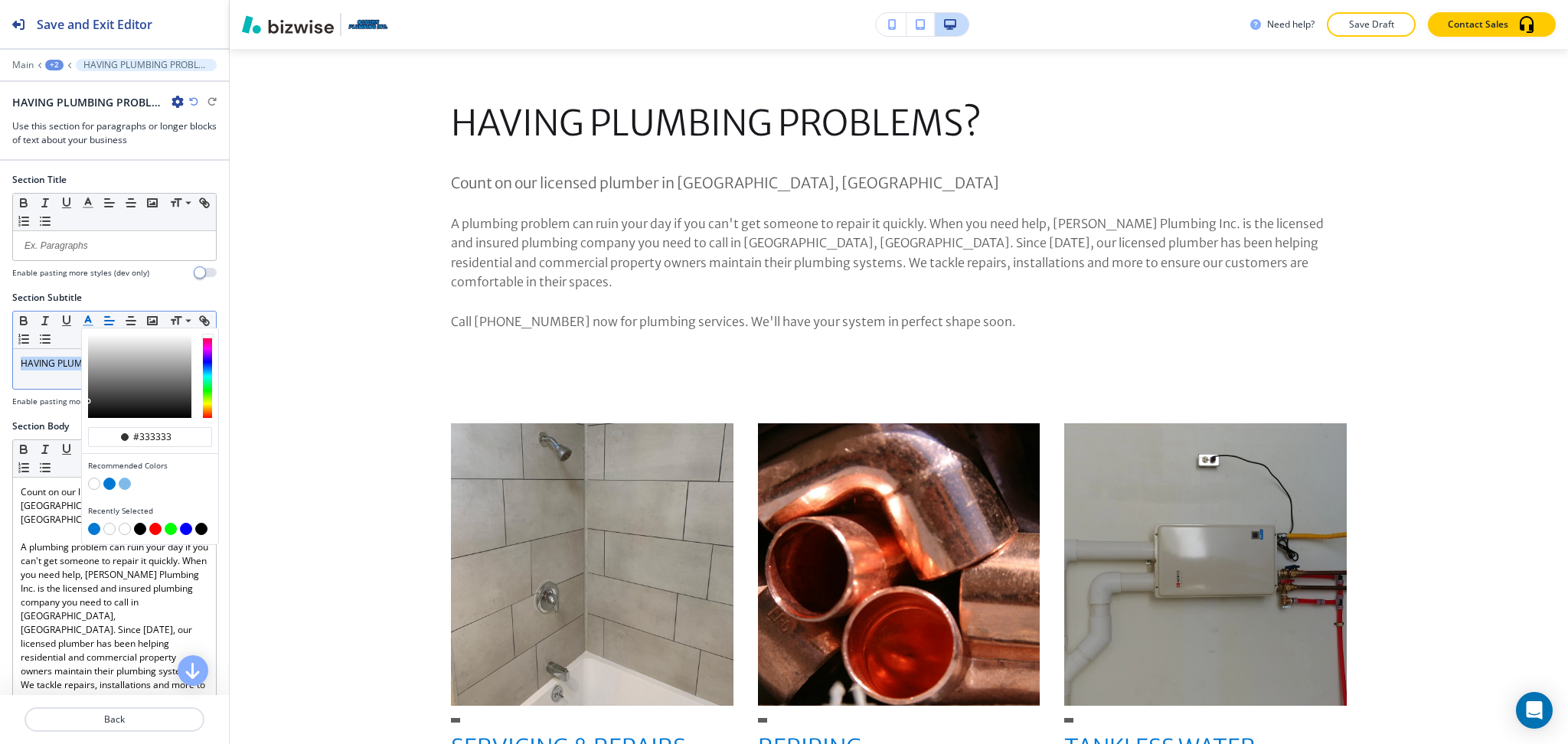
click at [108, 484] on button "button" at bounding box center [109, 484] width 12 height 12
type input "#0078d4"
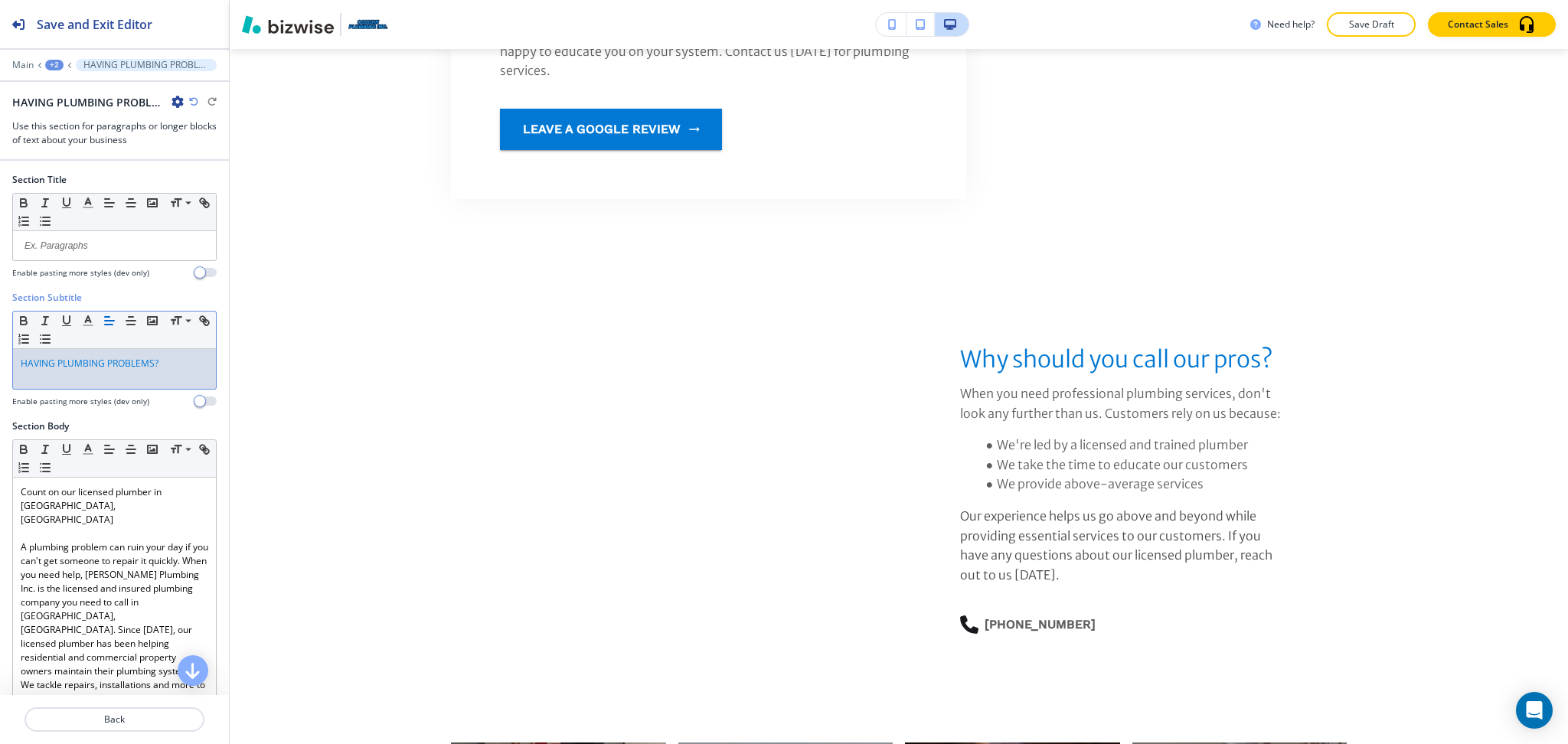
scroll to position [2426, 0]
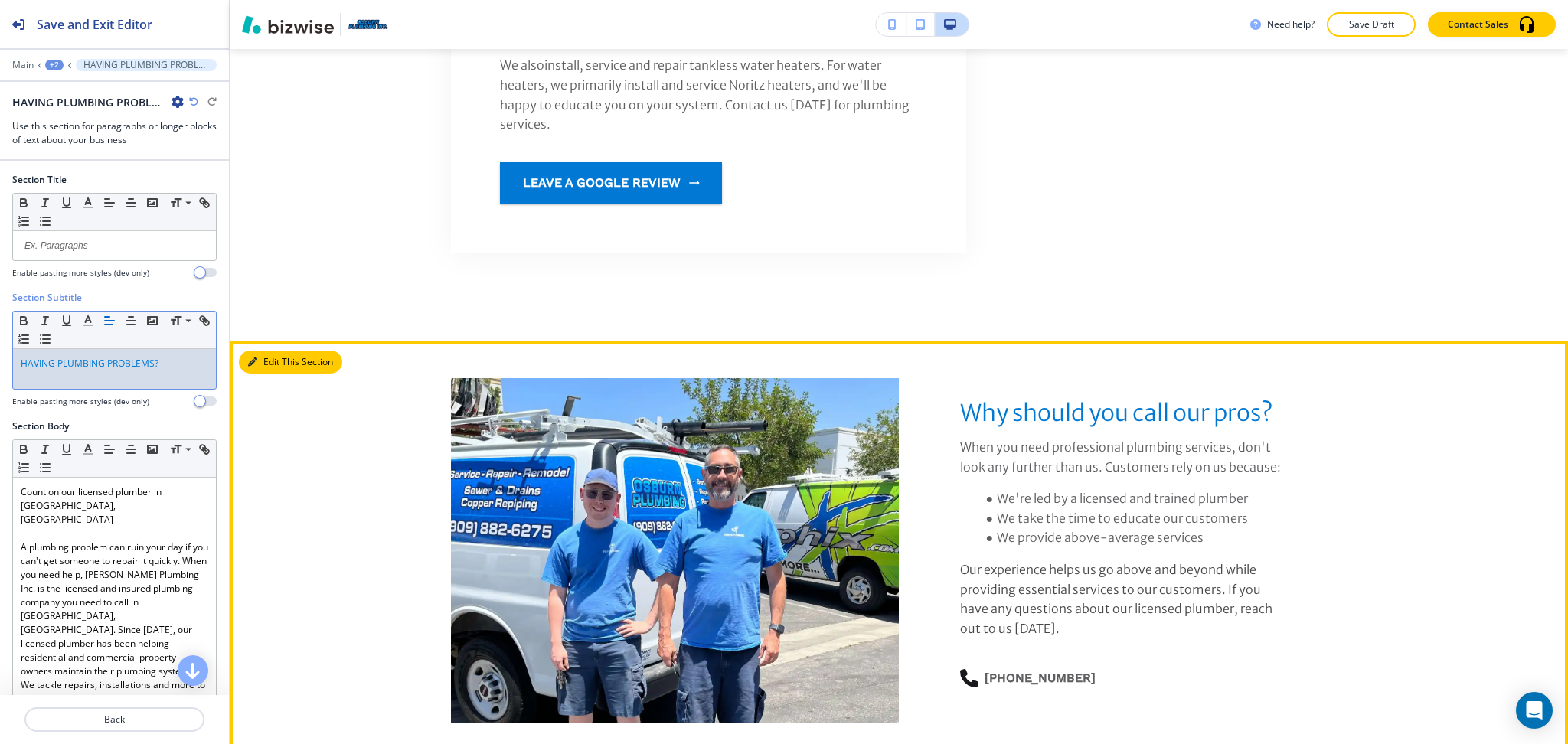
click at [261, 351] on button "Edit This Section" at bounding box center [291, 362] width 103 height 23
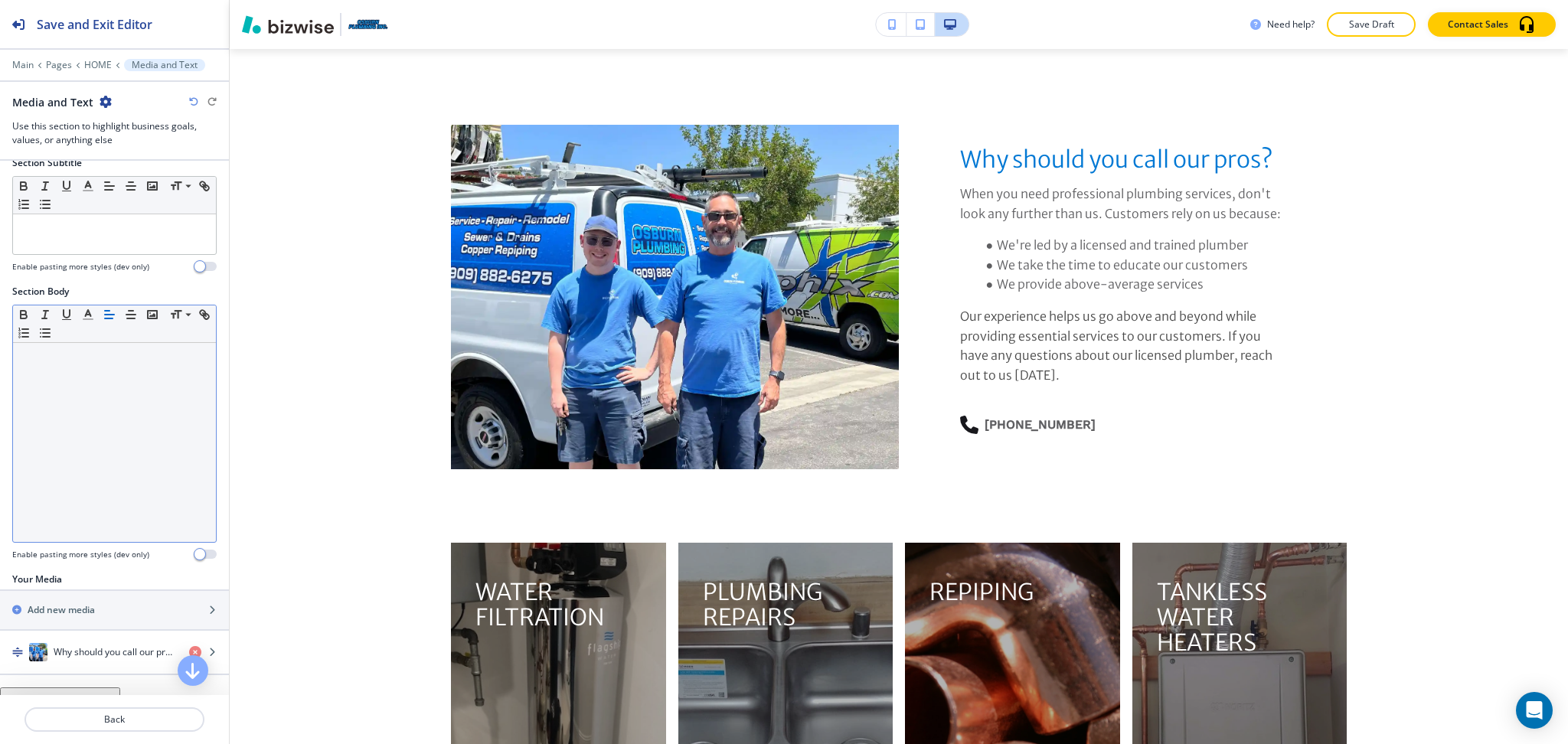
scroll to position [152, 0]
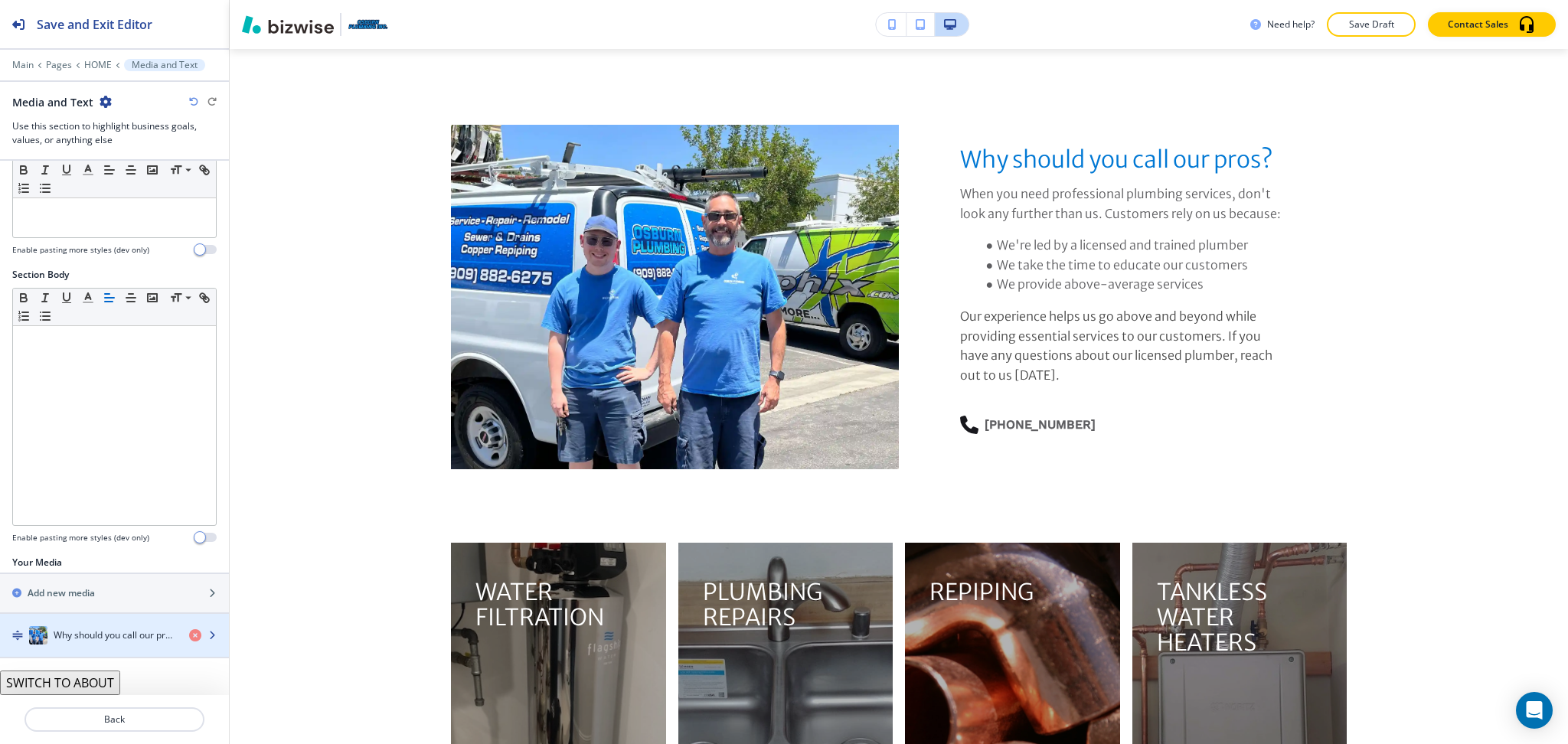
click at [102, 629] on h4 "Why should you call our pros?" at bounding box center [114, 636] width 123 height 14
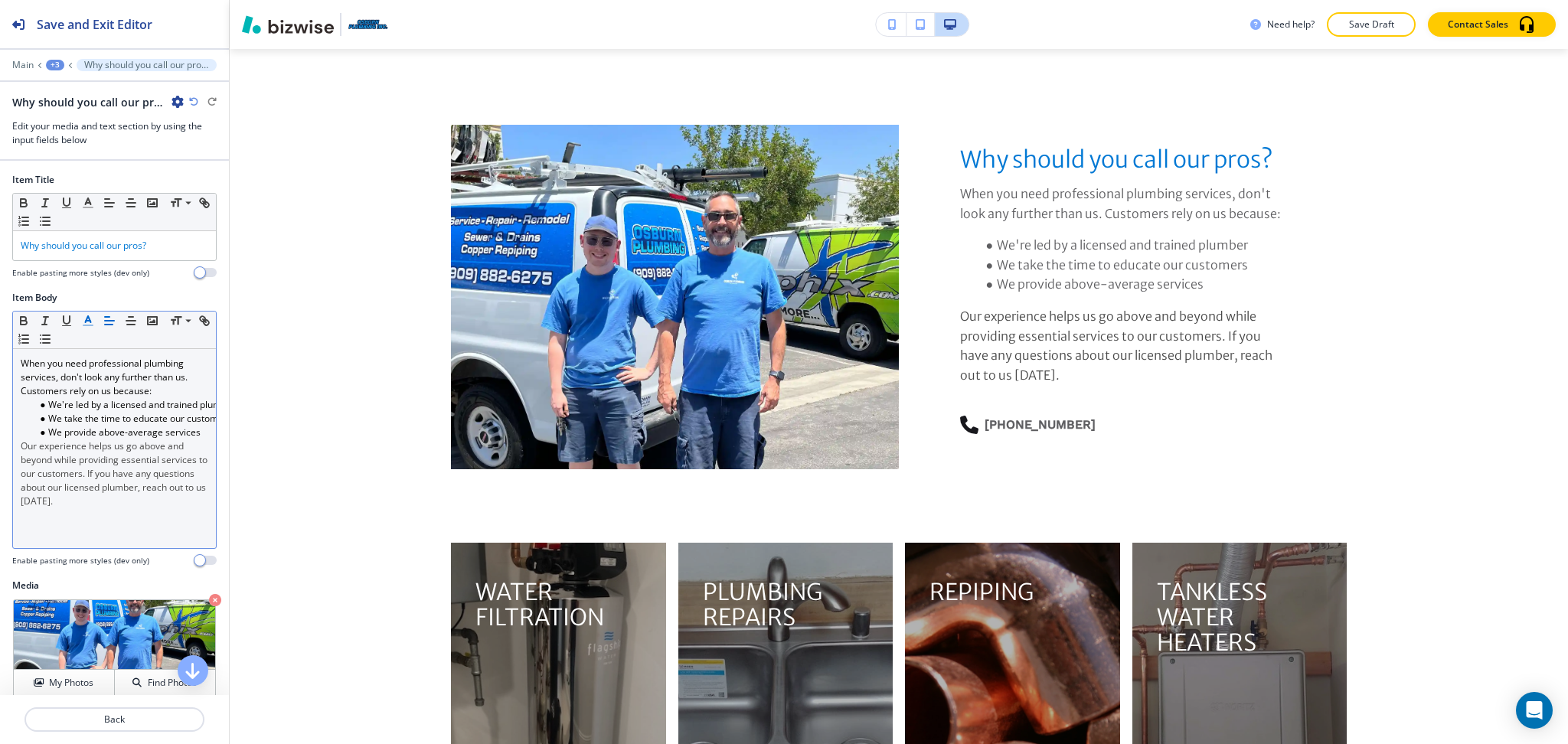
scroll to position [2716, 0]
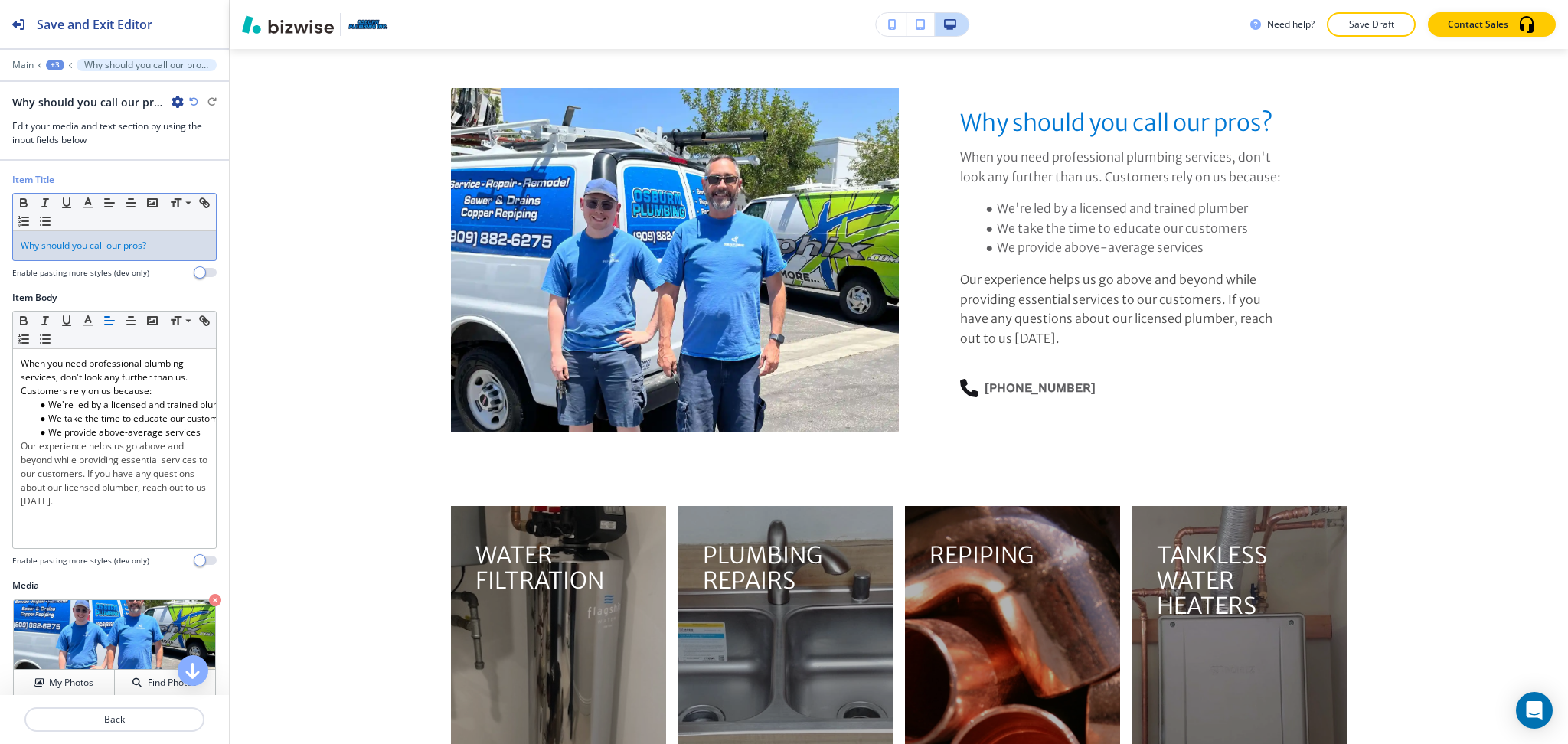
click at [124, 242] on span "Why should you call our pros?" at bounding box center [84, 245] width 126 height 13
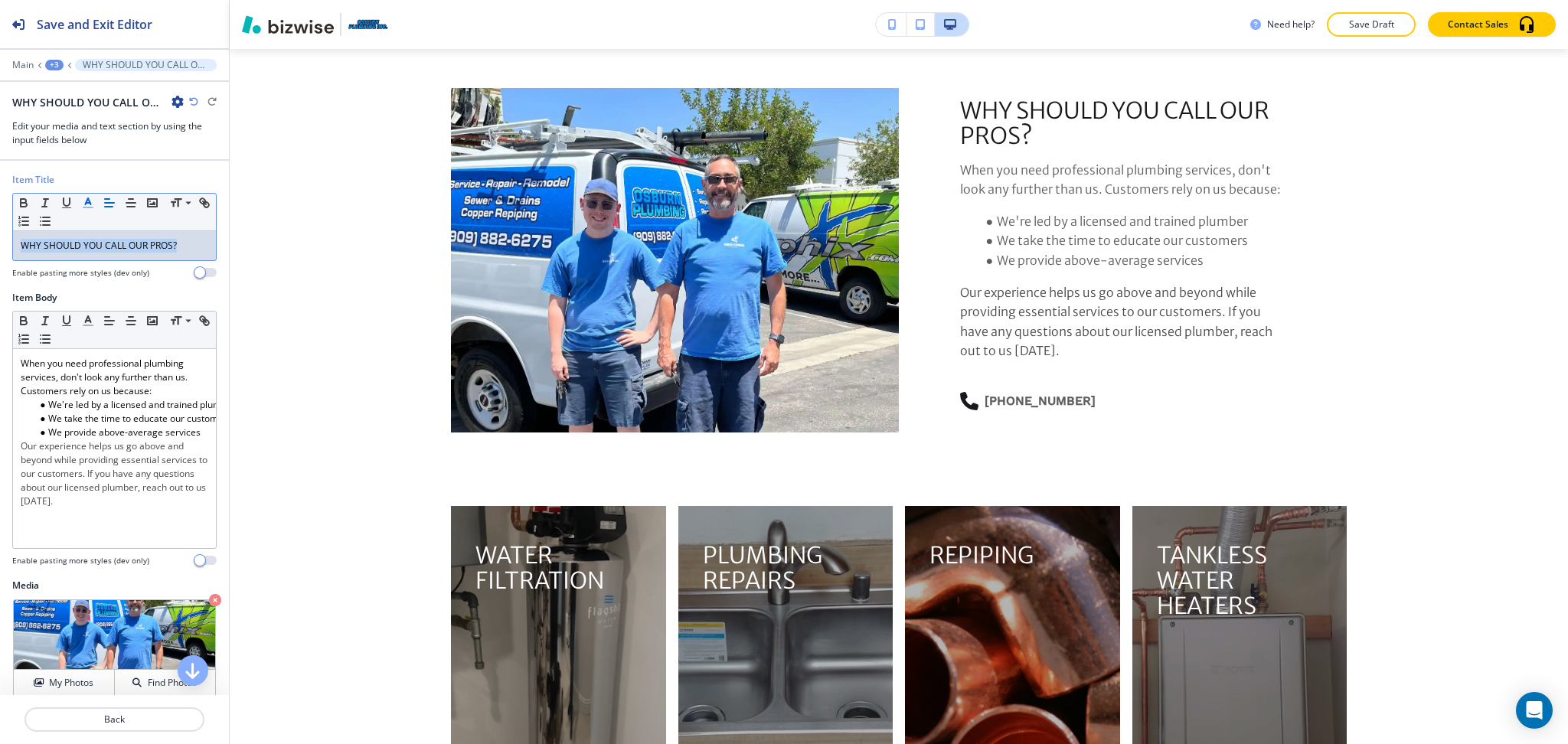
click at [87, 203] on line "button" at bounding box center [87, 203] width 3 height 0
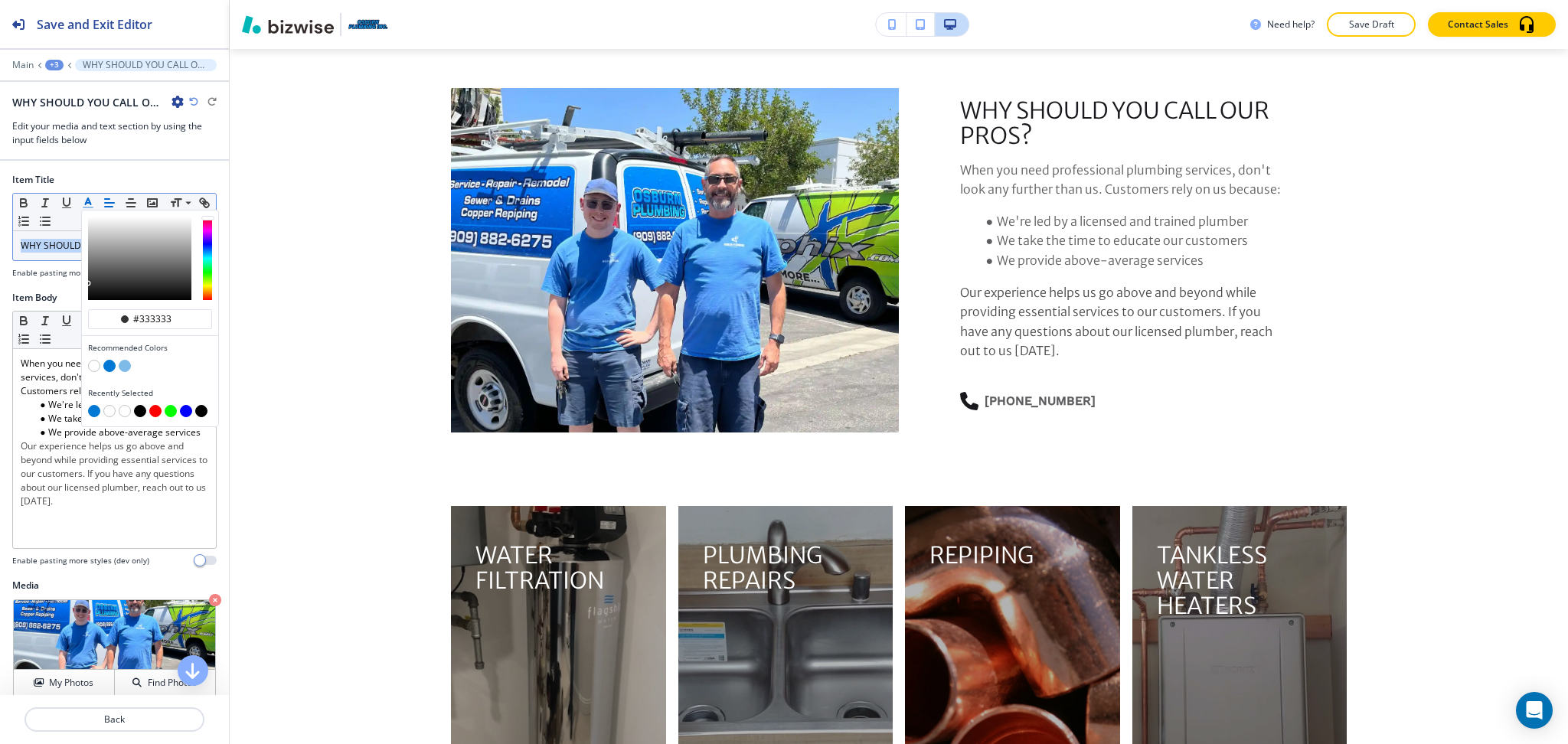
click at [109, 362] on button "button" at bounding box center [109, 366] width 12 height 12
type input "#0078d4"
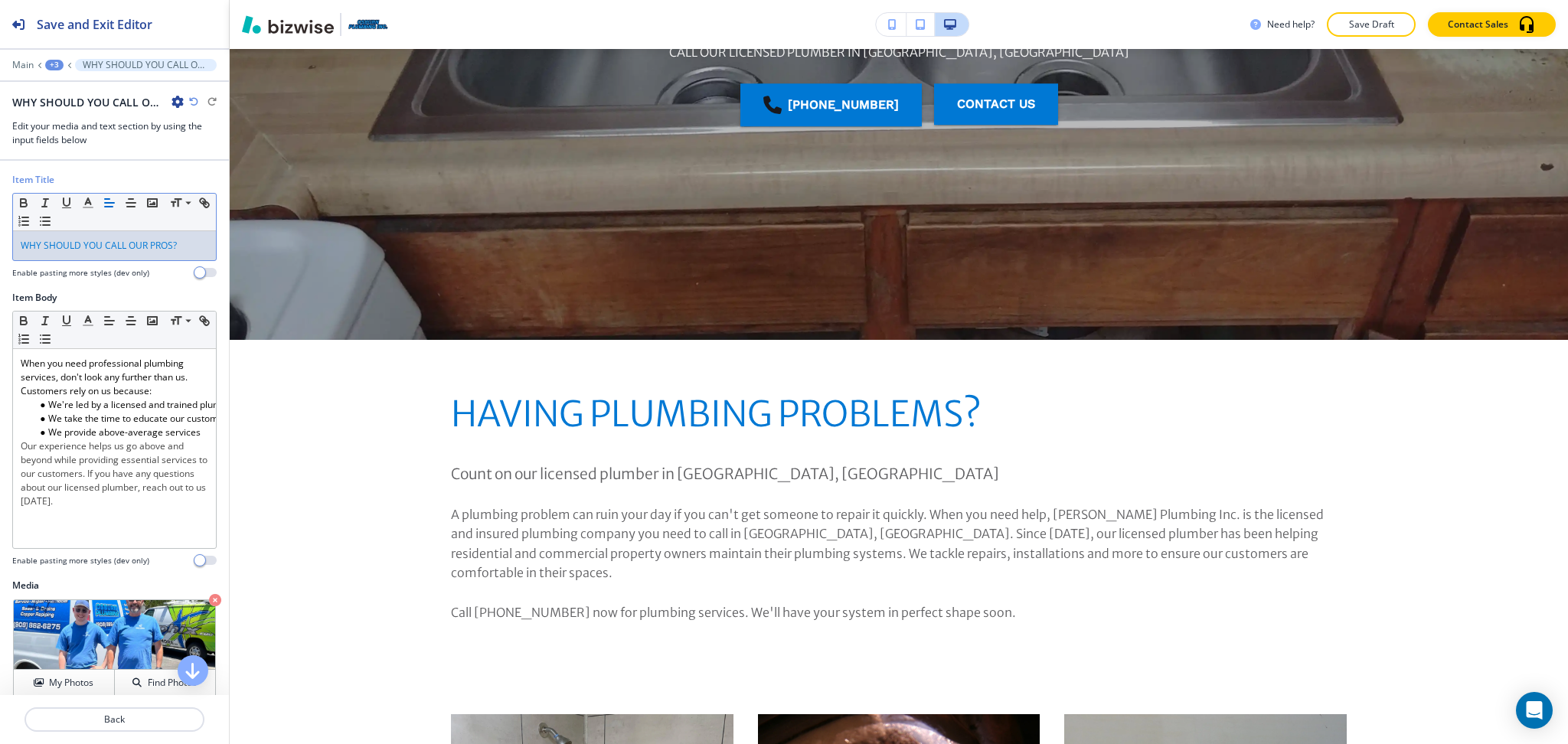
scroll to position [0, 0]
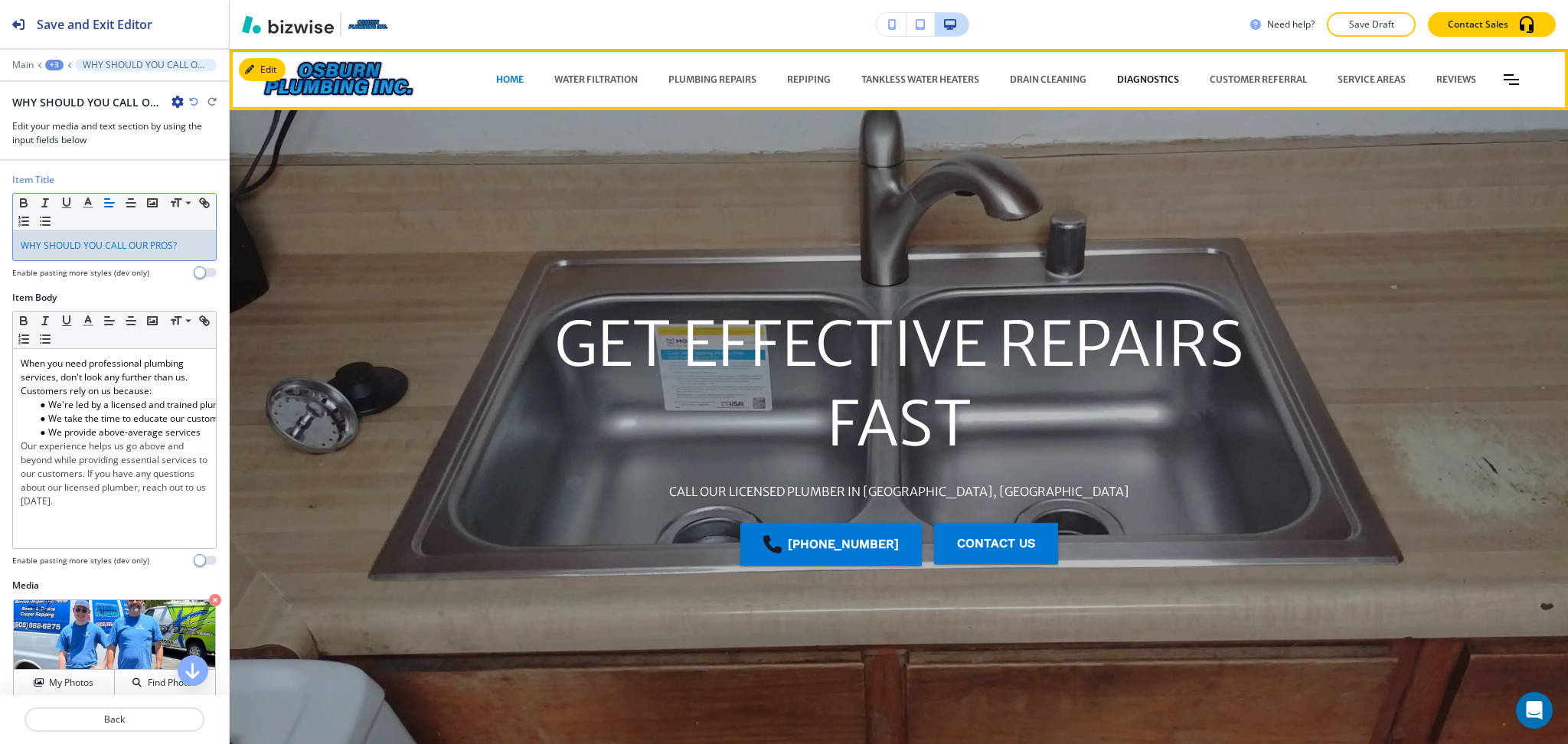
click at [1149, 76] on p "DIAGNOSTICS" at bounding box center [1147, 79] width 62 height 14
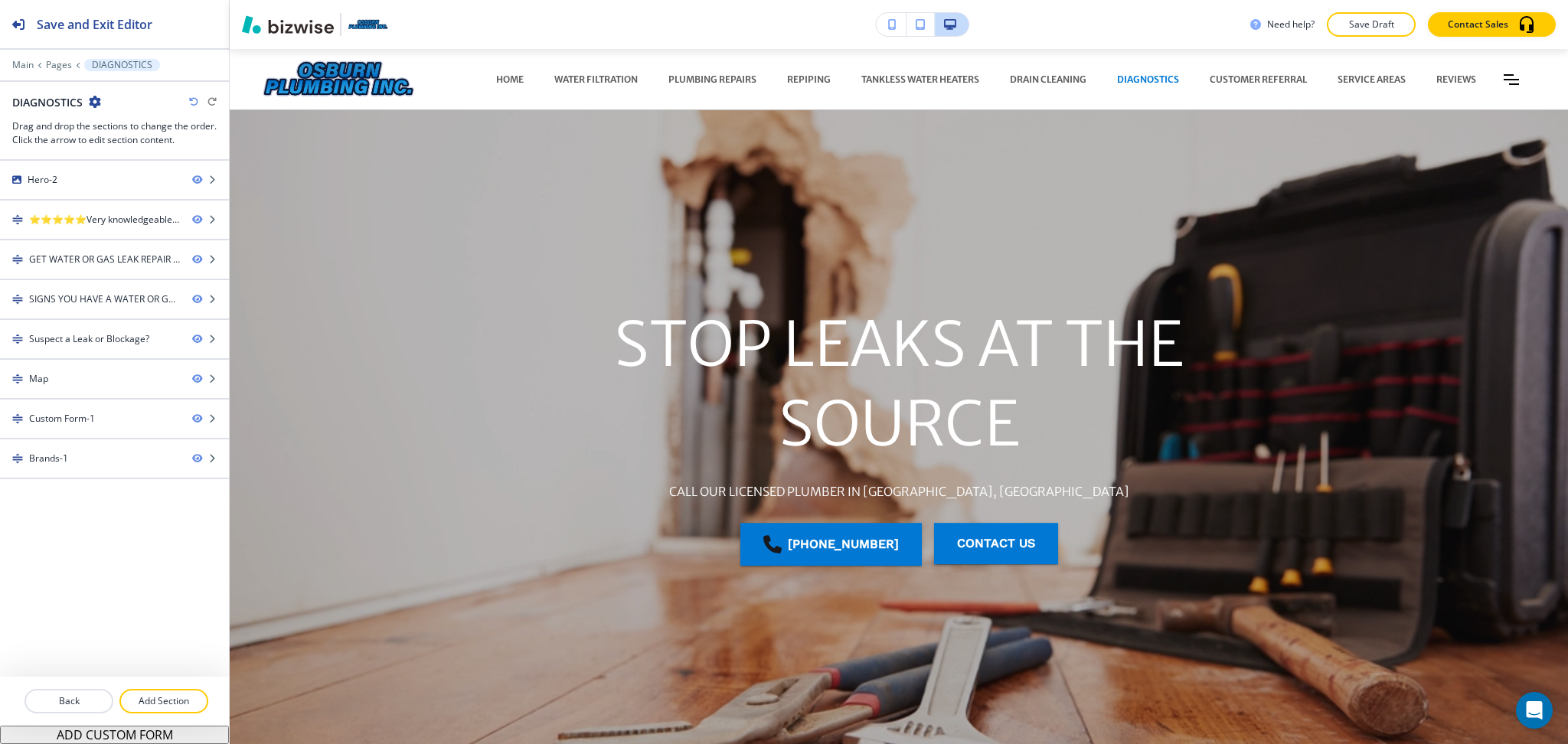
click at [38, 100] on h2 "DIAGNOSTICS" at bounding box center [47, 102] width 71 height 16
copy h2 "DIAGNOSTICS"
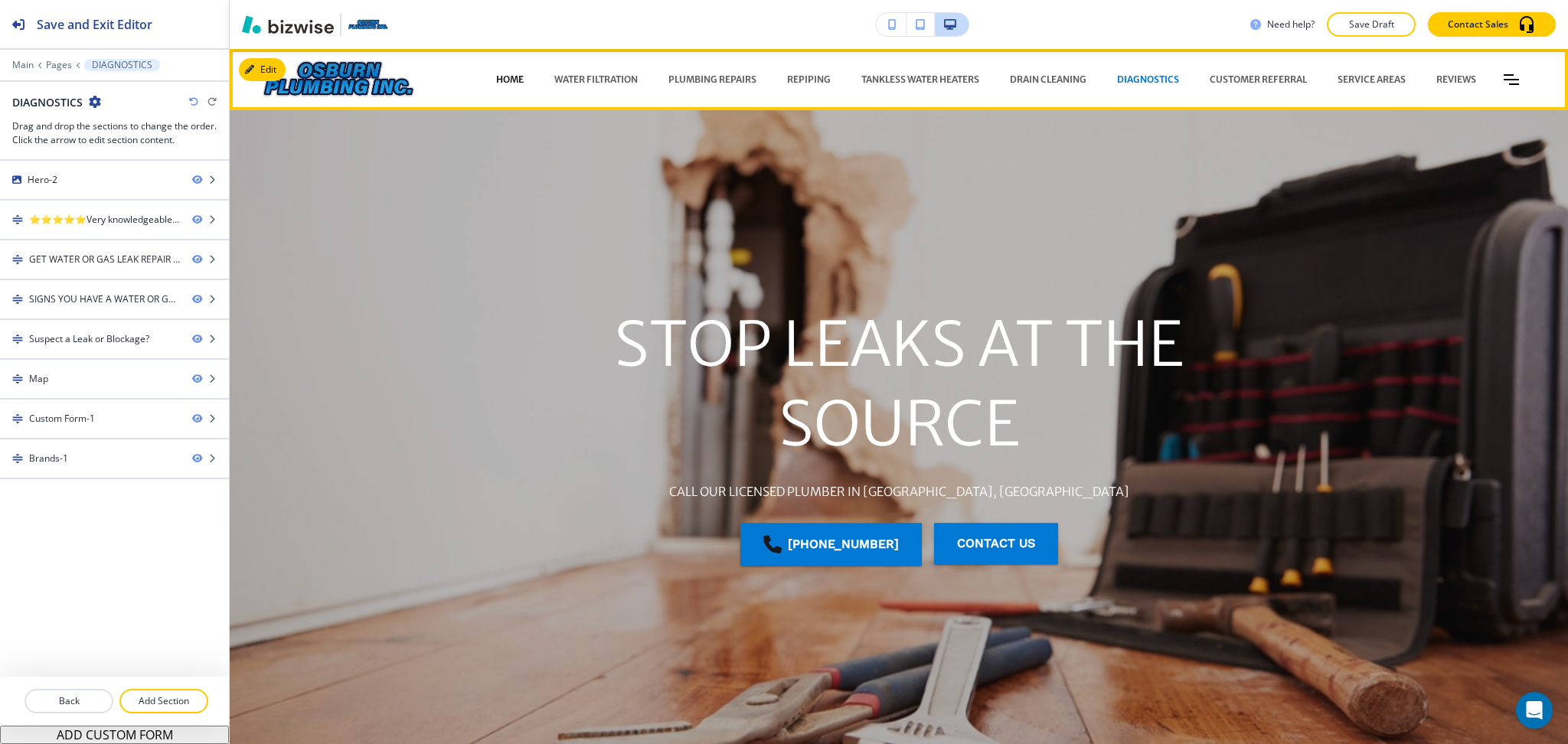
click at [496, 72] on p "HOME" at bounding box center [510, 79] width 28 height 14
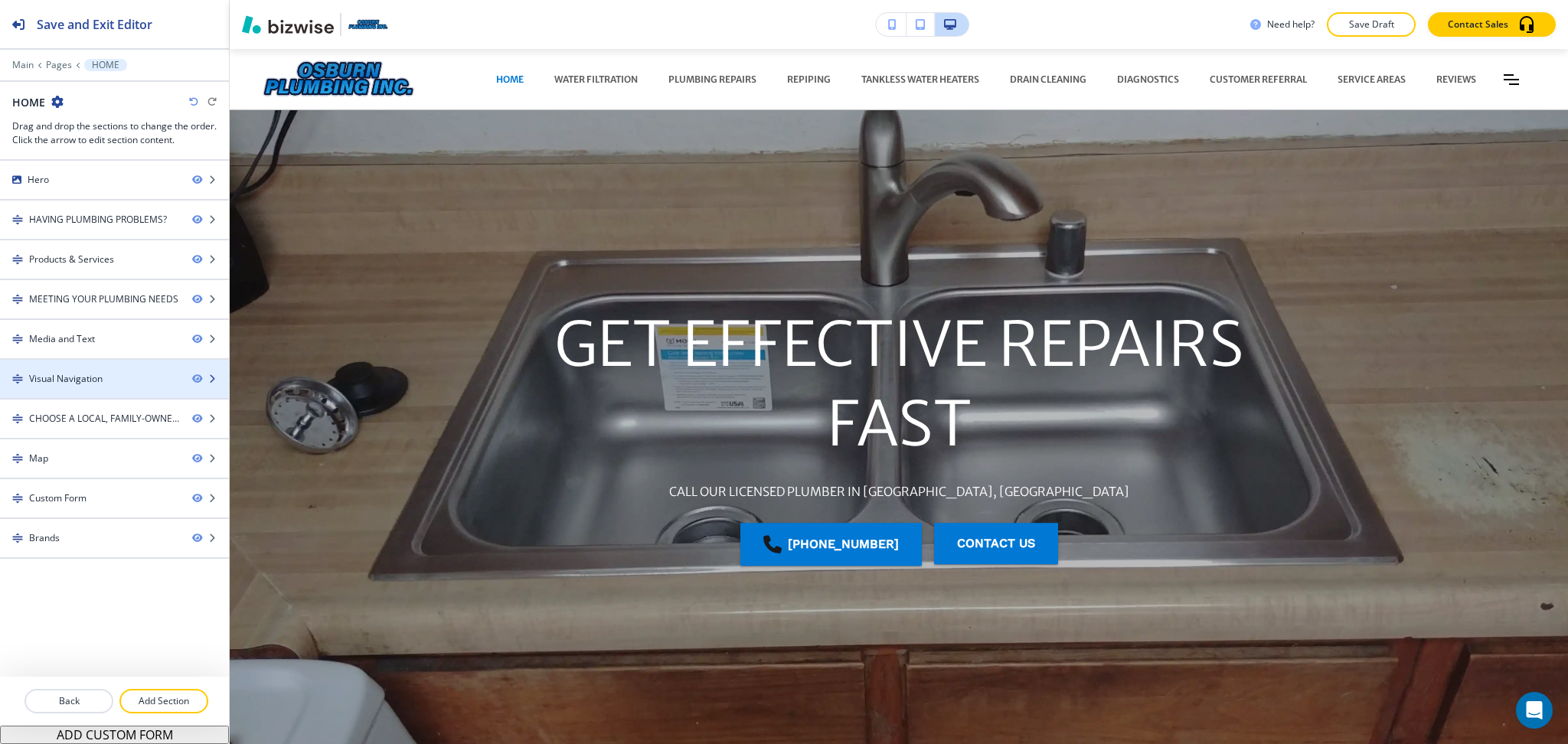
click at [119, 375] on div "Visual Navigation" at bounding box center [90, 379] width 180 height 14
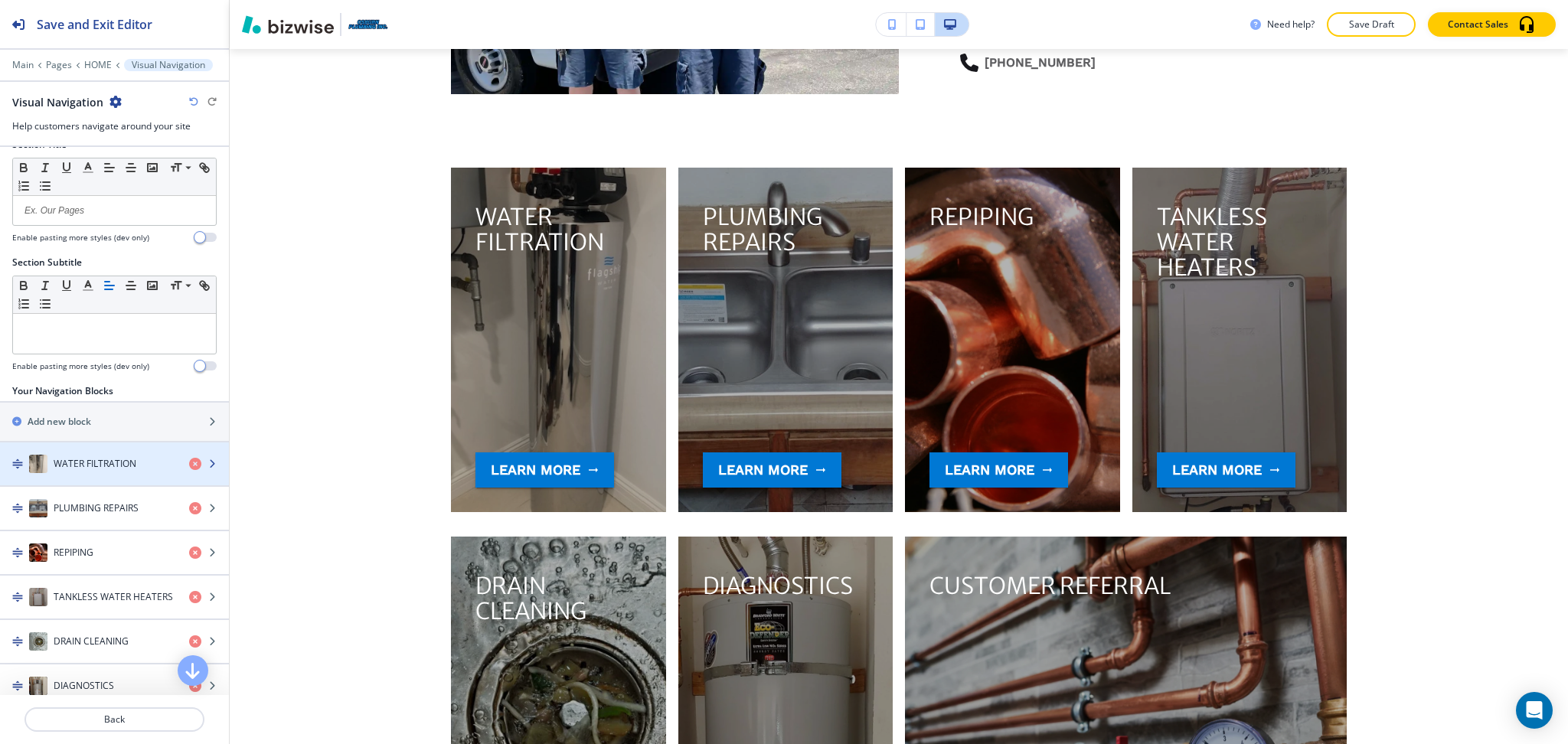
scroll to position [38, 0]
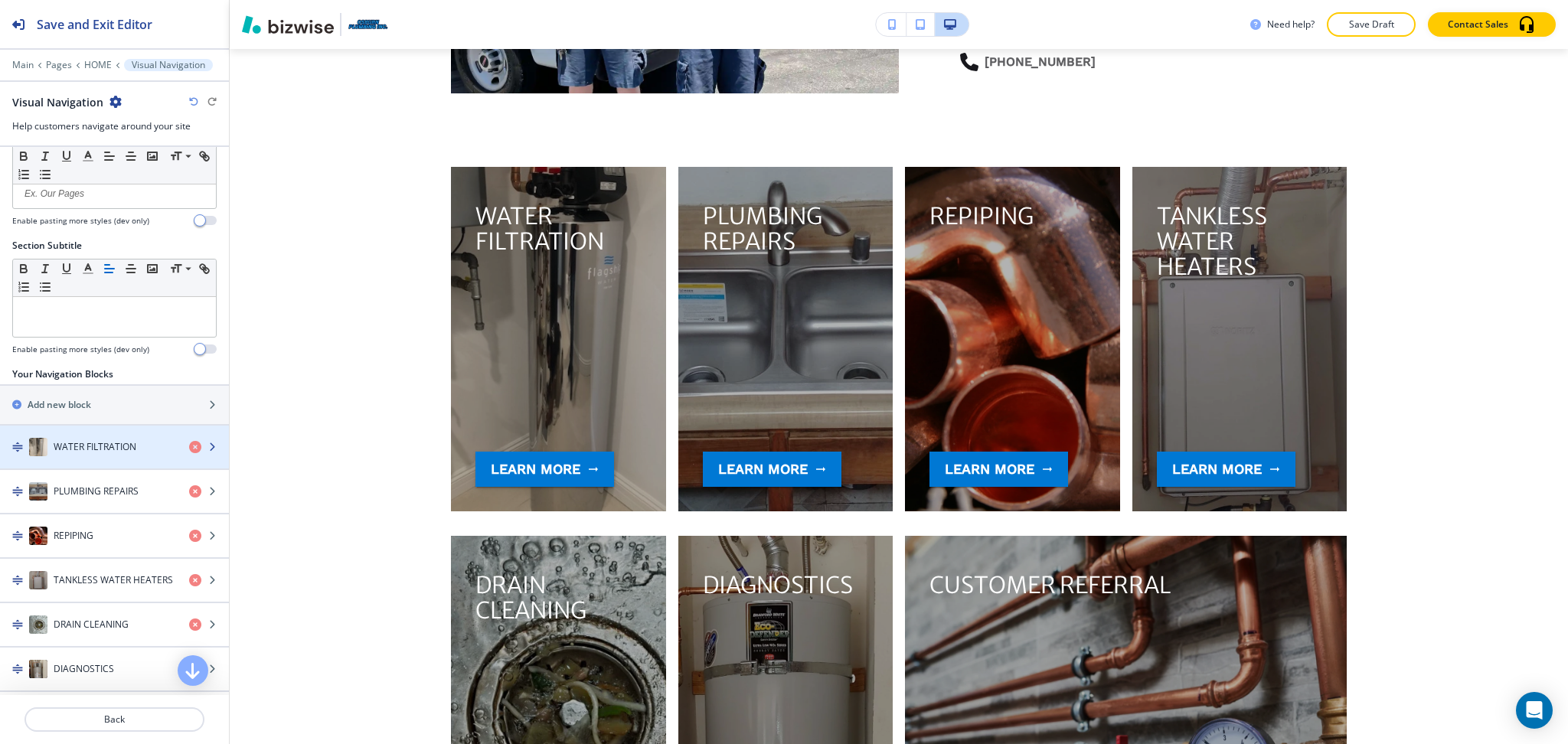
click at [65, 448] on h4 "WATER FILTRATION" at bounding box center [94, 447] width 83 height 14
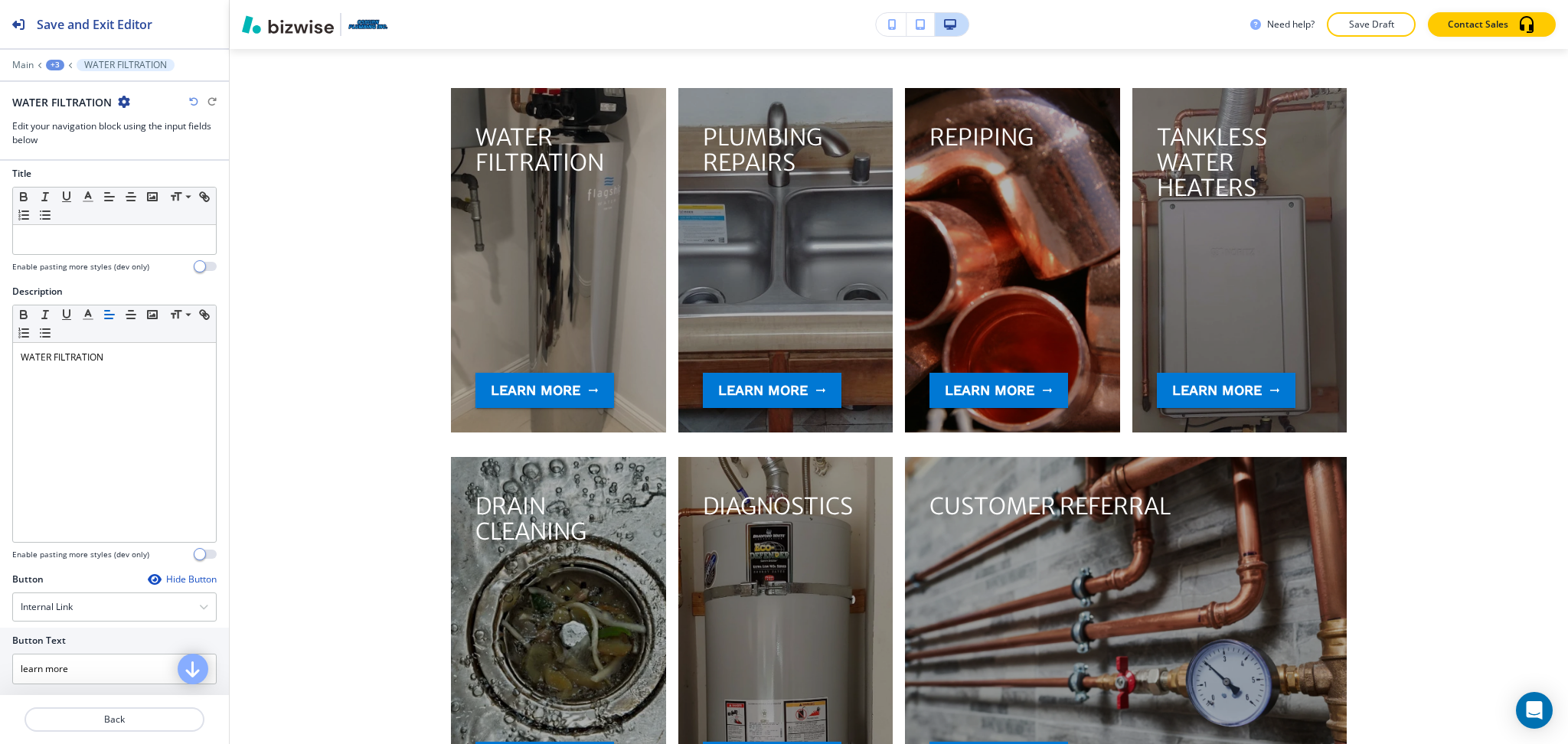
scroll to position [7, 0]
click at [127, 714] on p "Back" at bounding box center [114, 720] width 177 height 14
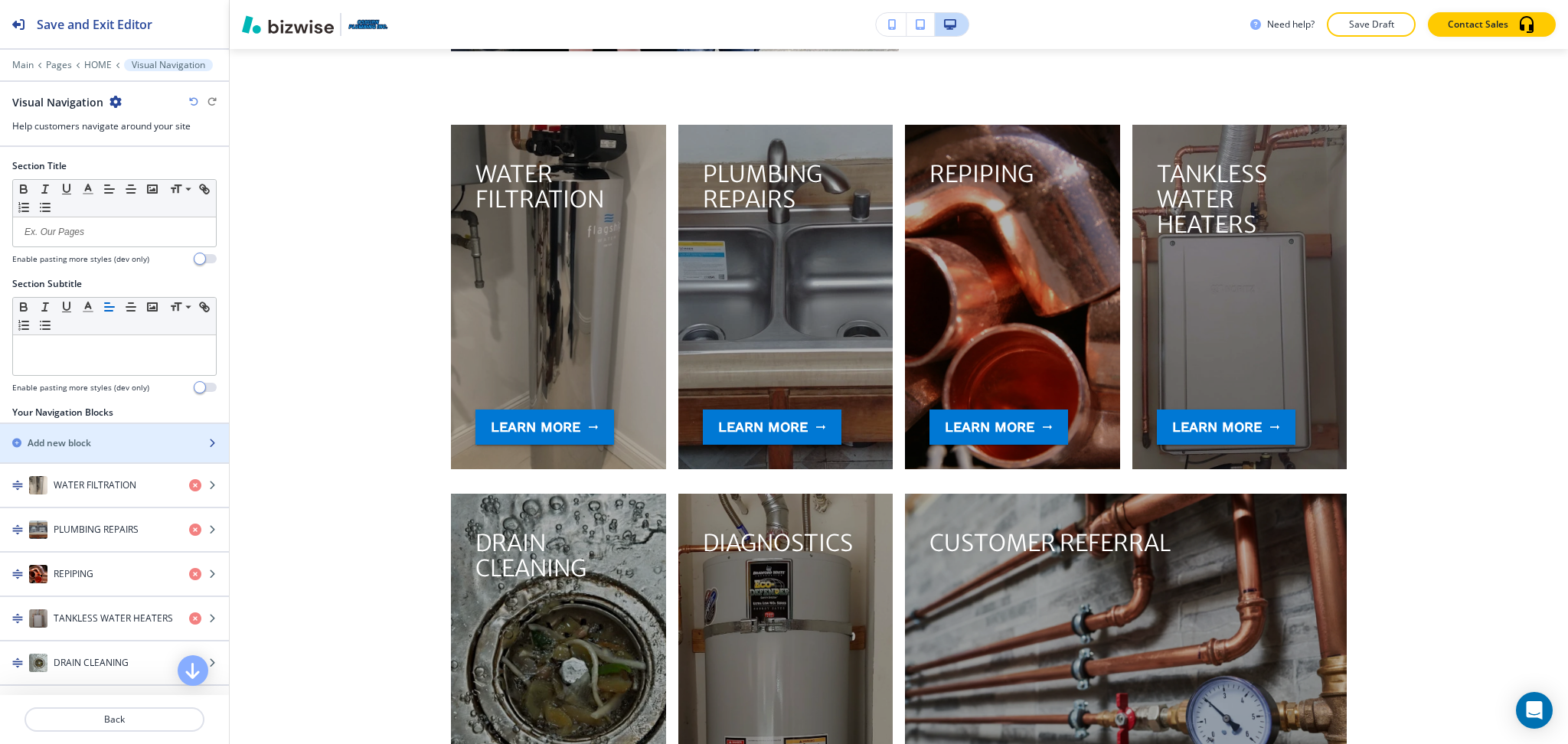
click at [68, 438] on h2 "Add new block" at bounding box center [59, 444] width 64 height 14
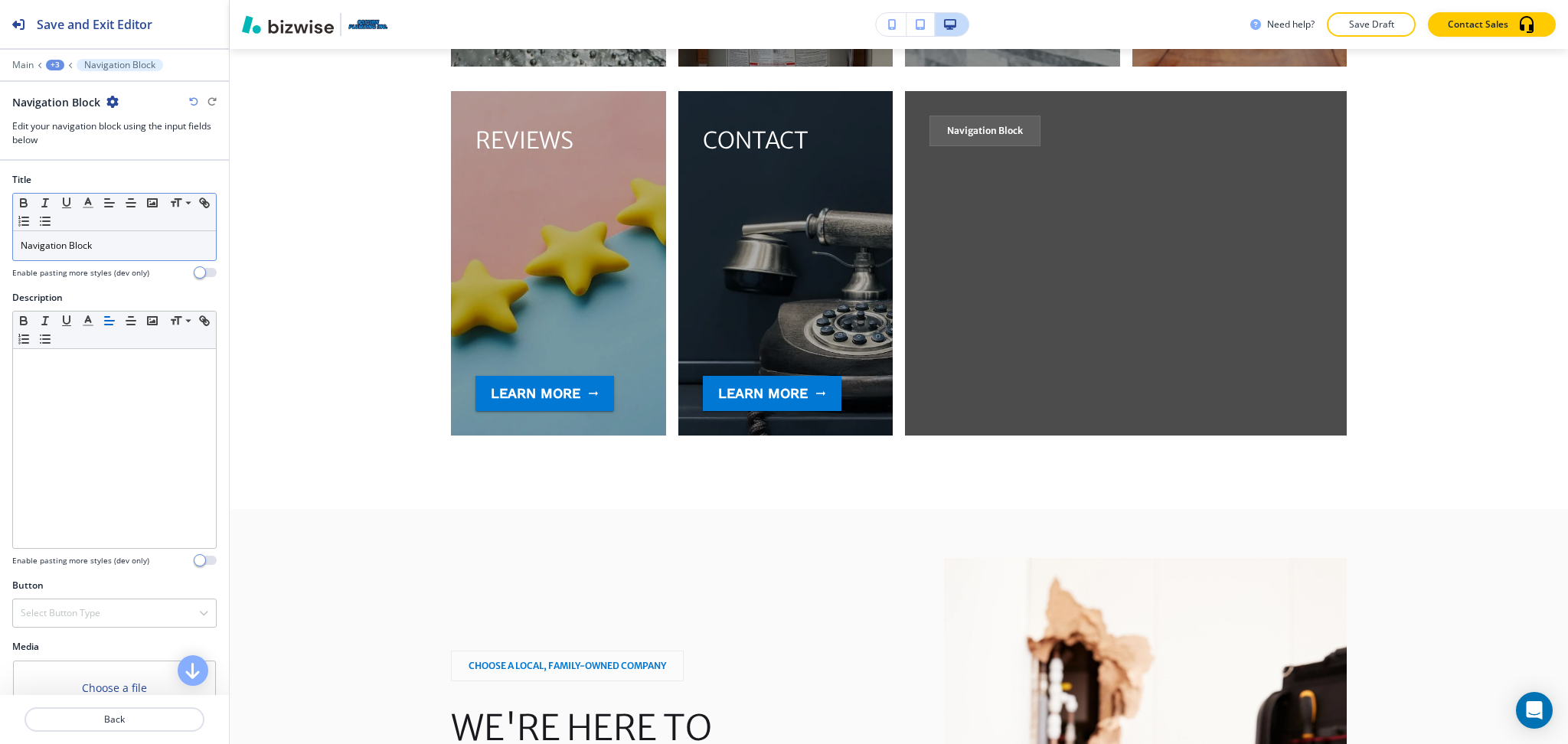
scroll to position [3872, 0]
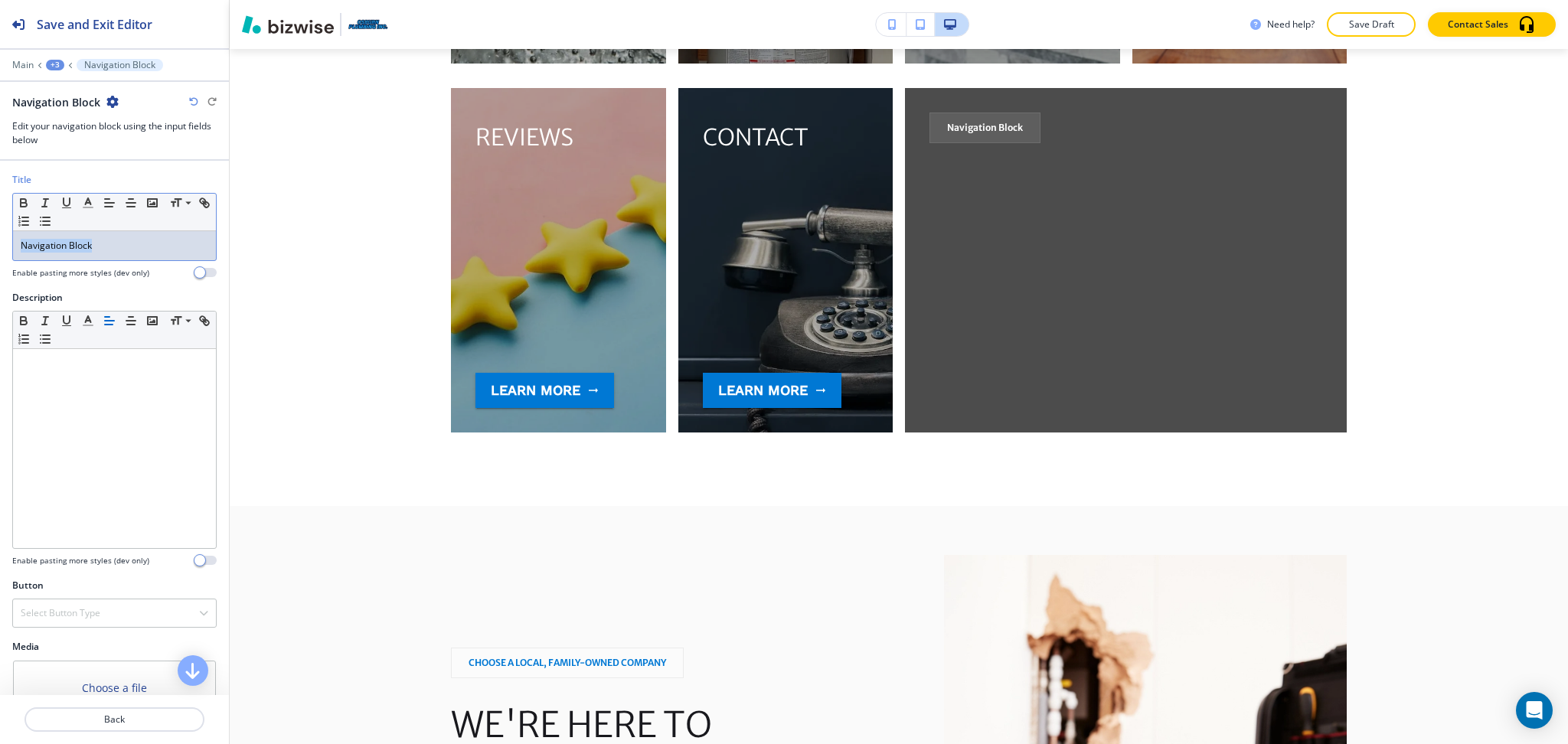
drag, startPoint x: 113, startPoint y: 243, endPoint x: 0, endPoint y: 234, distance: 113.4
click at [0, 234] on div "Title Small Normal Large Huge Navigation Block Enable pasting more styles (dev …" at bounding box center [114, 231] width 229 height 118
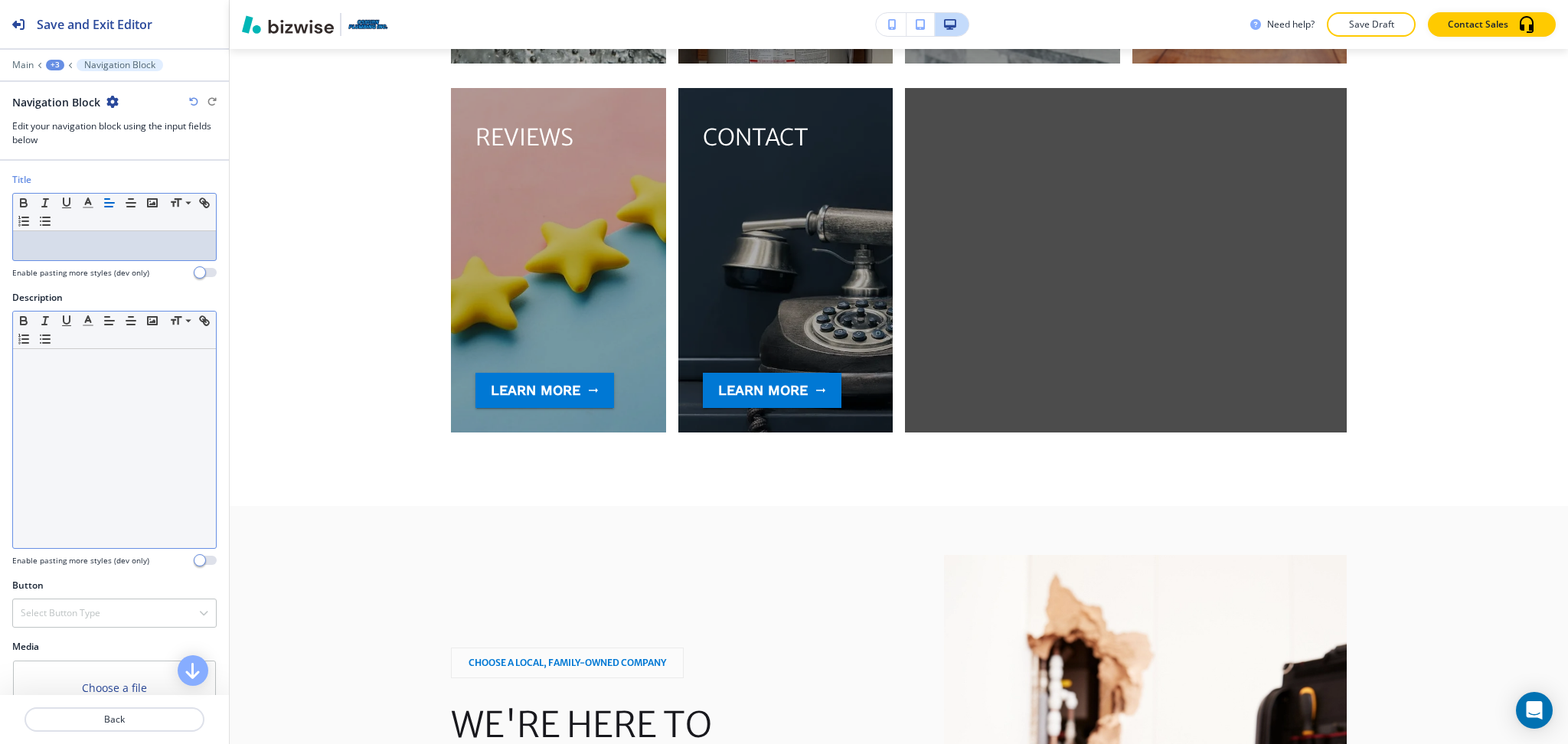
click at [50, 418] on div at bounding box center [114, 449] width 203 height 199
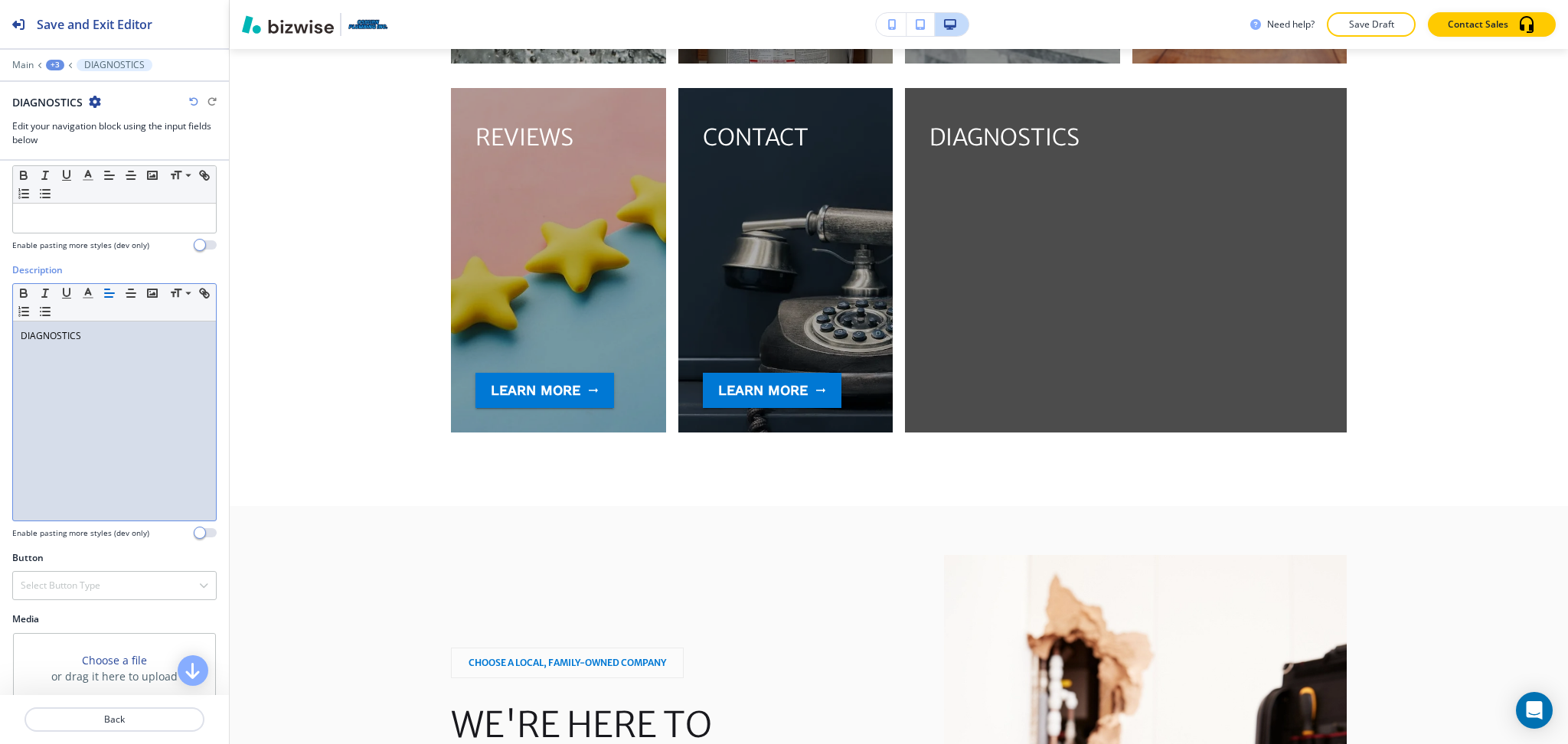
scroll to position [77, 0]
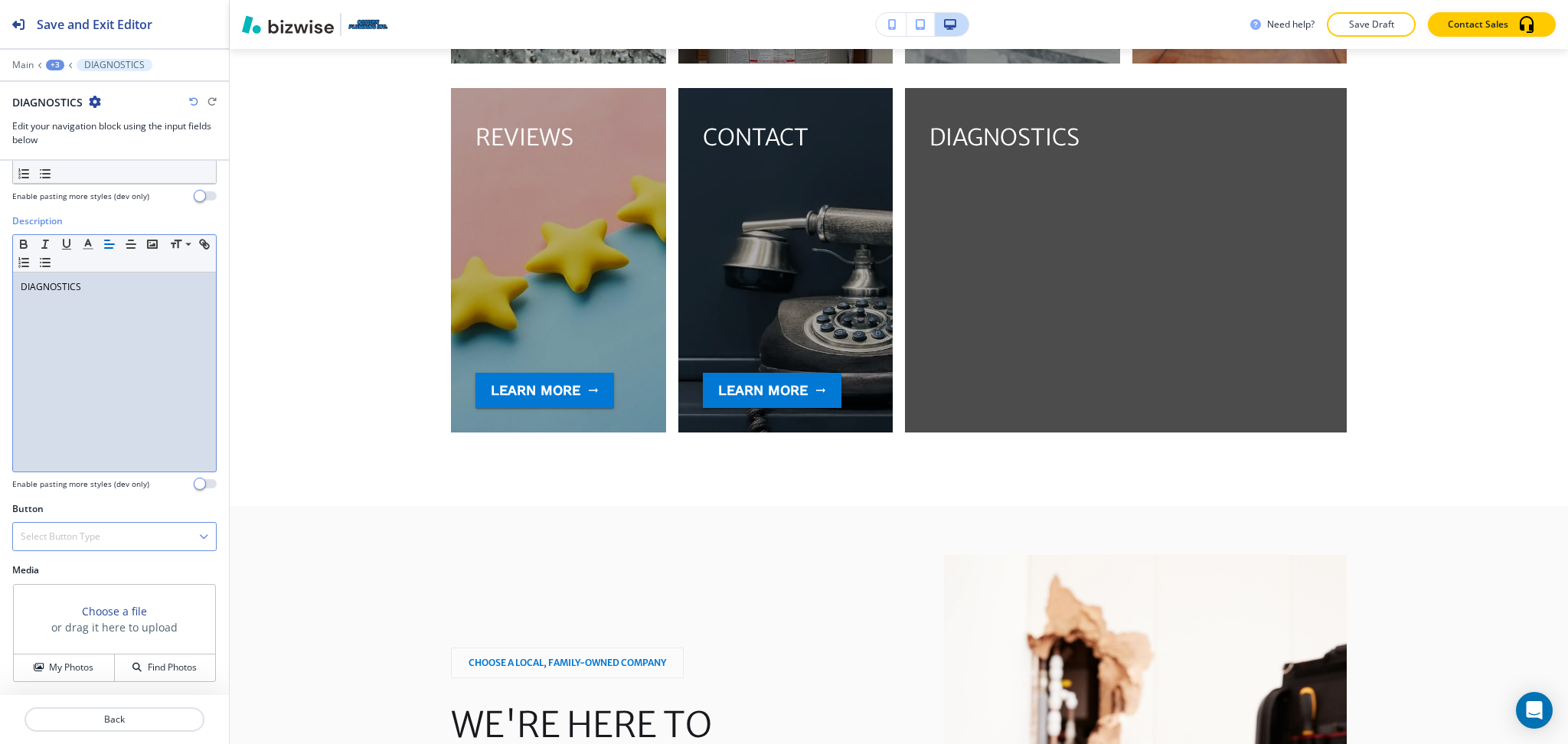
click at [112, 527] on div "Select Button Type" at bounding box center [114, 537] width 203 height 28
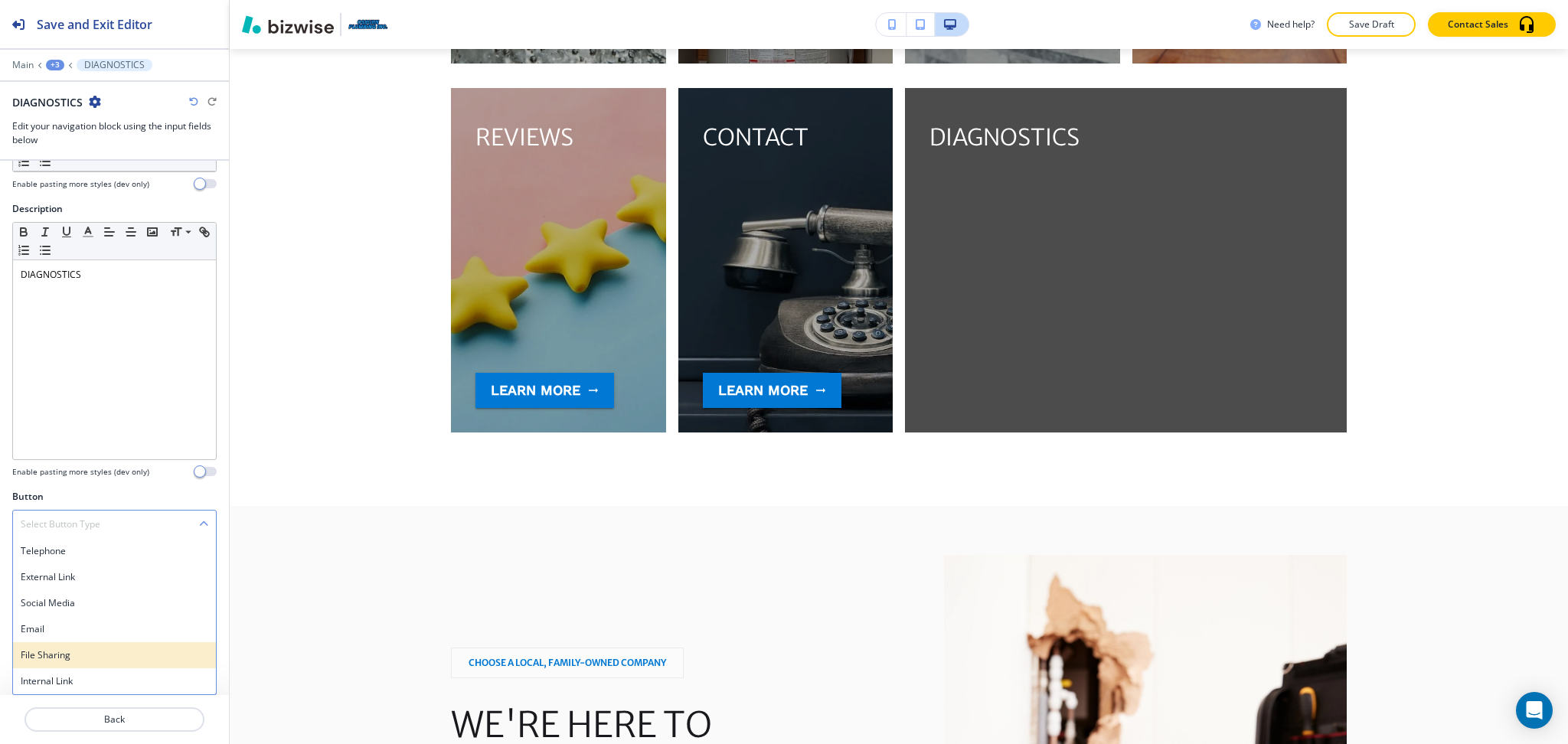
click at [84, 668] on div "Internal Link" at bounding box center [114, 681] width 203 height 26
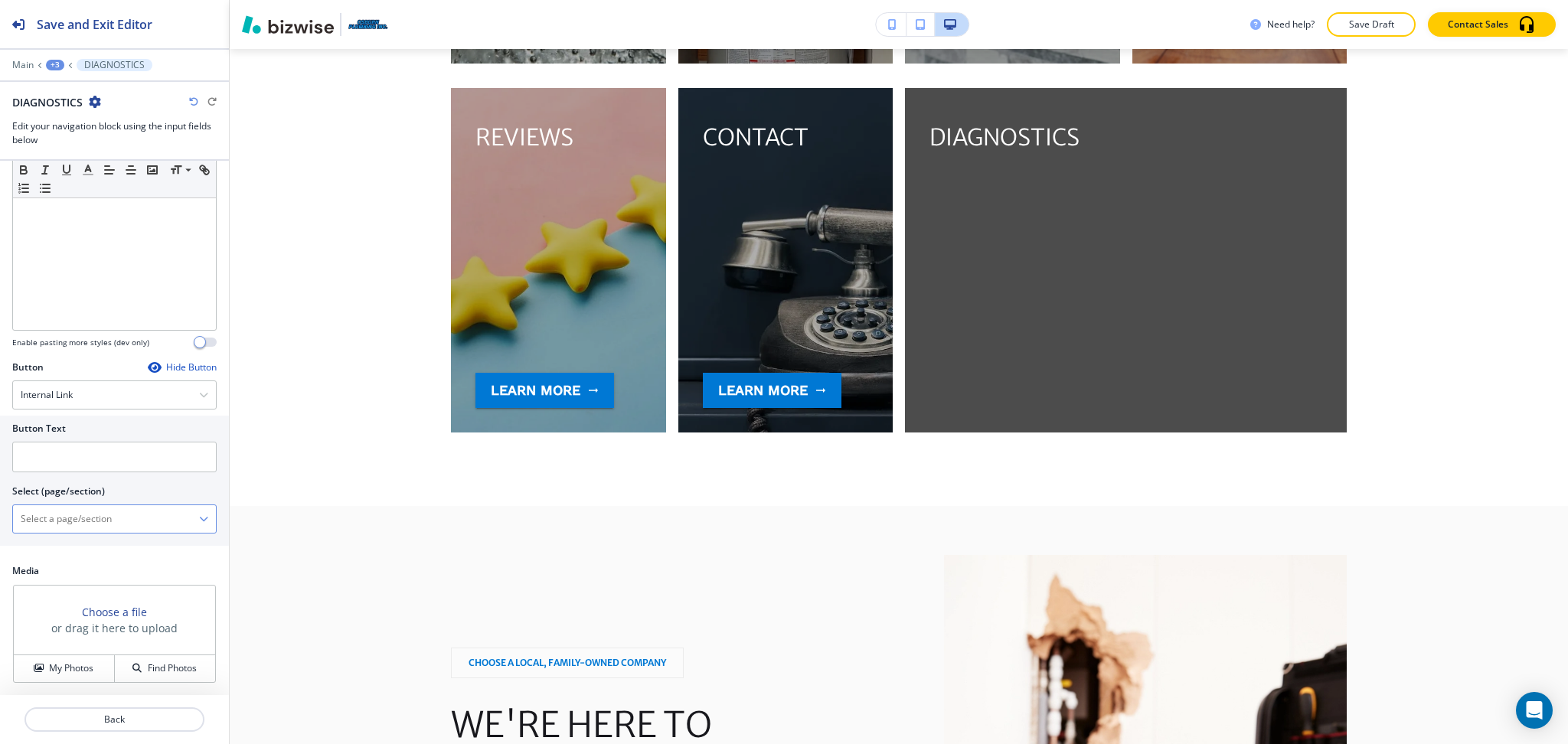
click at [61, 505] on div "HOME HOME | Hero HOME | HAVING PLUMBING PROBLEMS? HOME | Products & Services HO…" at bounding box center [114, 519] width 204 height 29
click at [78, 527] on \(page\/section\) "Manual Input" at bounding box center [106, 520] width 186 height 26
paste \(page\/section\) "DIAGNOSTICS"
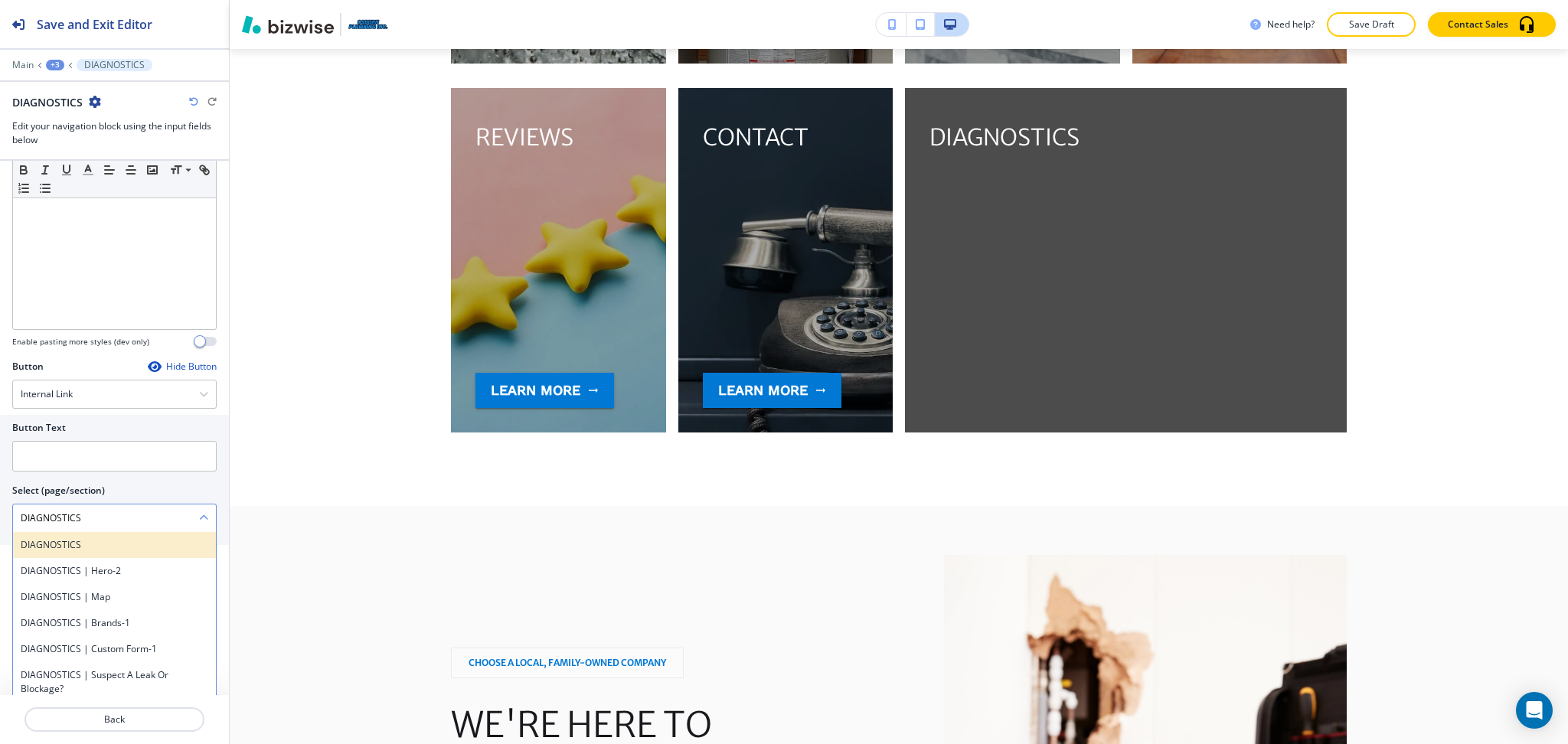
type \(page\/section\) "DIAGNOSTICS"
click at [74, 548] on h4 "DIAGNOSTICS" at bounding box center [114, 545] width 188 height 14
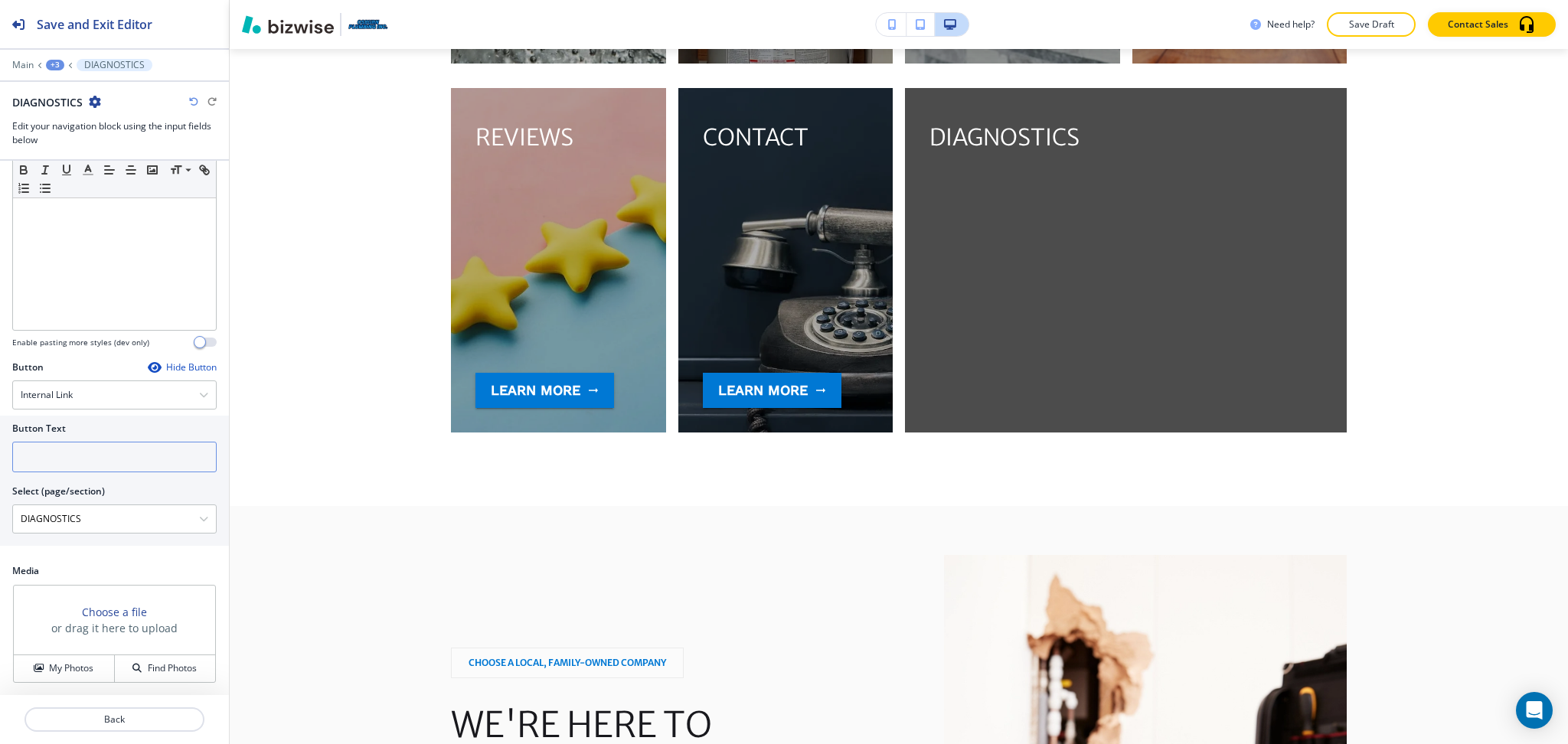
click at [61, 463] on input "text" at bounding box center [114, 457] width 204 height 31
type input "learn more"
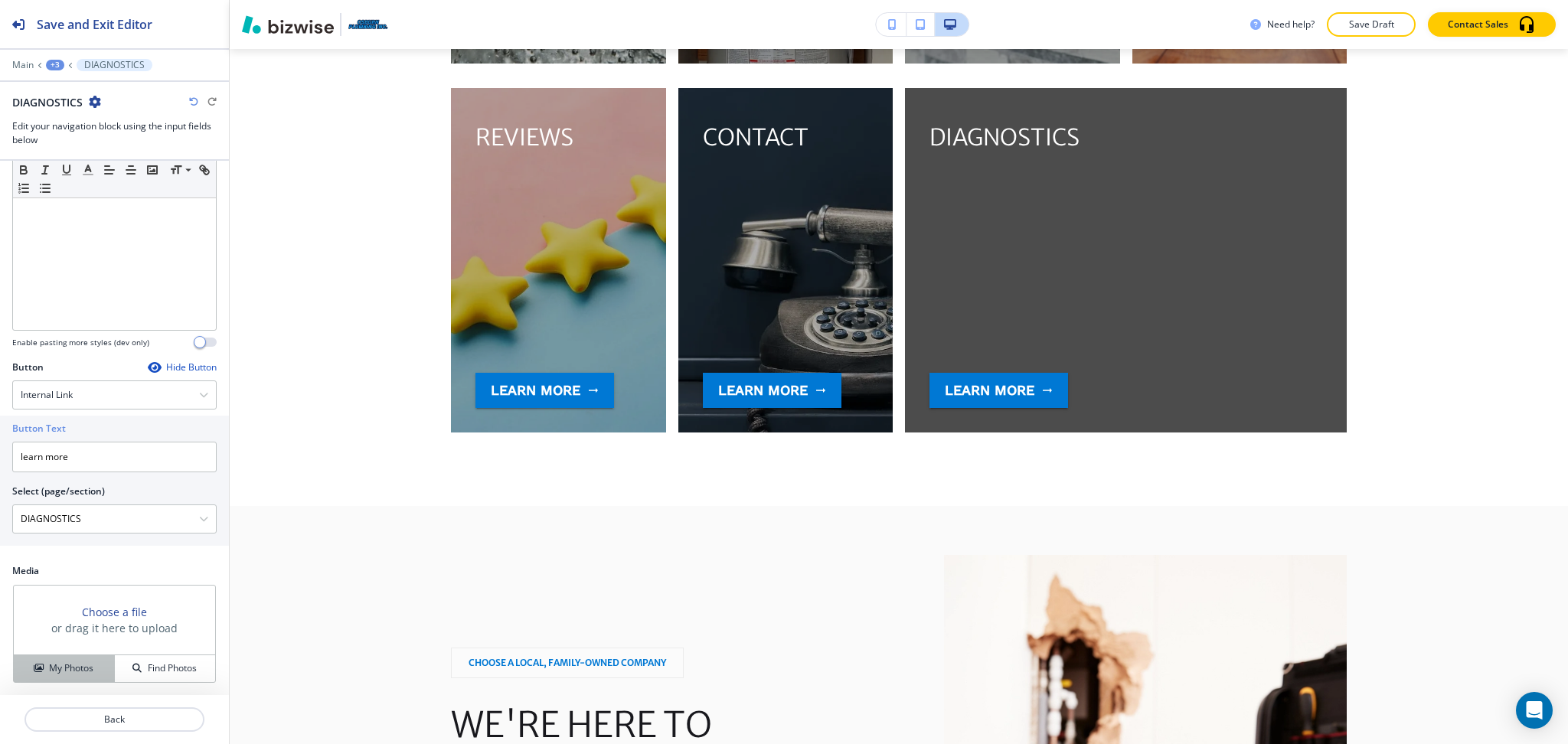
click at [96, 665] on div "My Photos" at bounding box center [64, 669] width 100 height 14
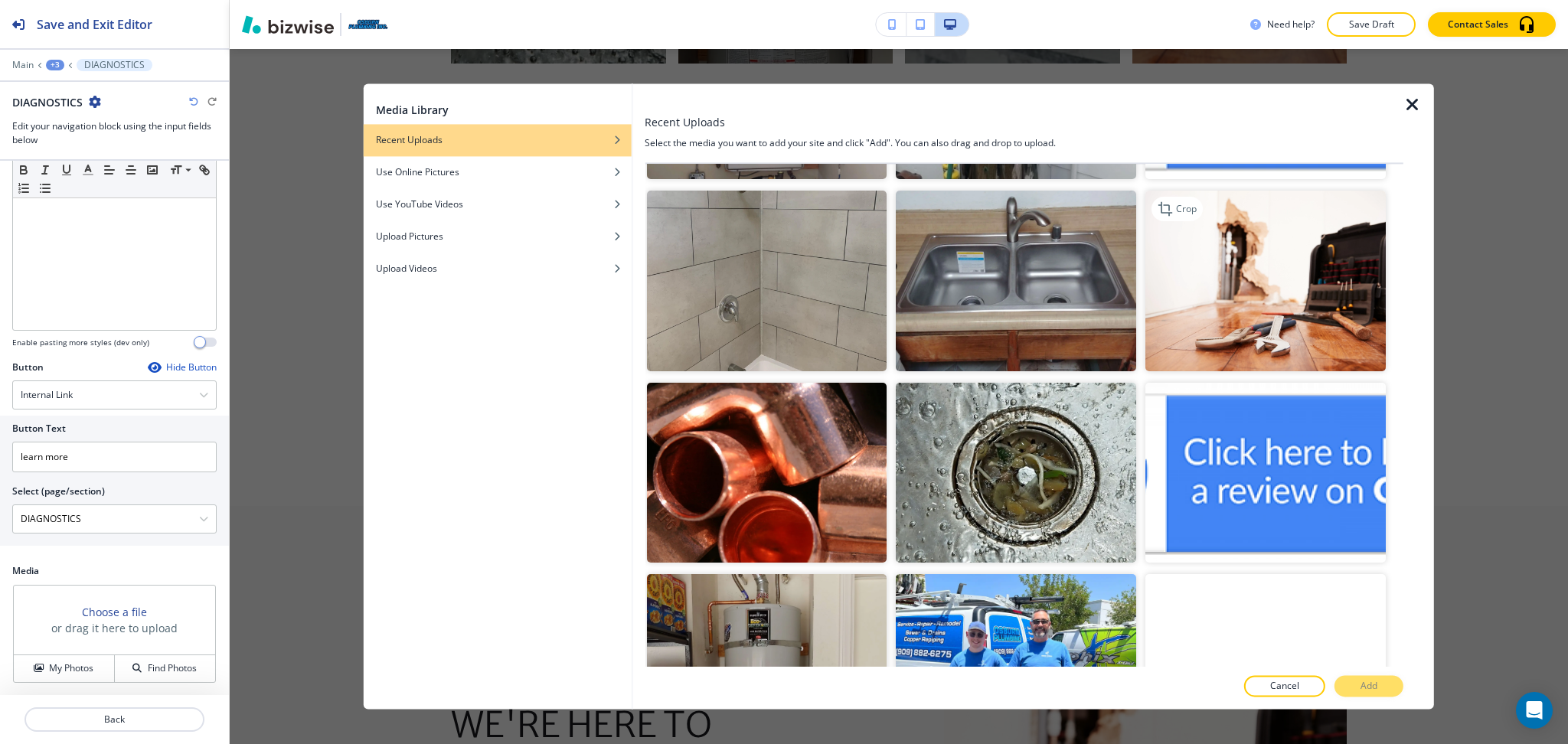
click at [1303, 243] on img "button" at bounding box center [1265, 281] width 240 height 180
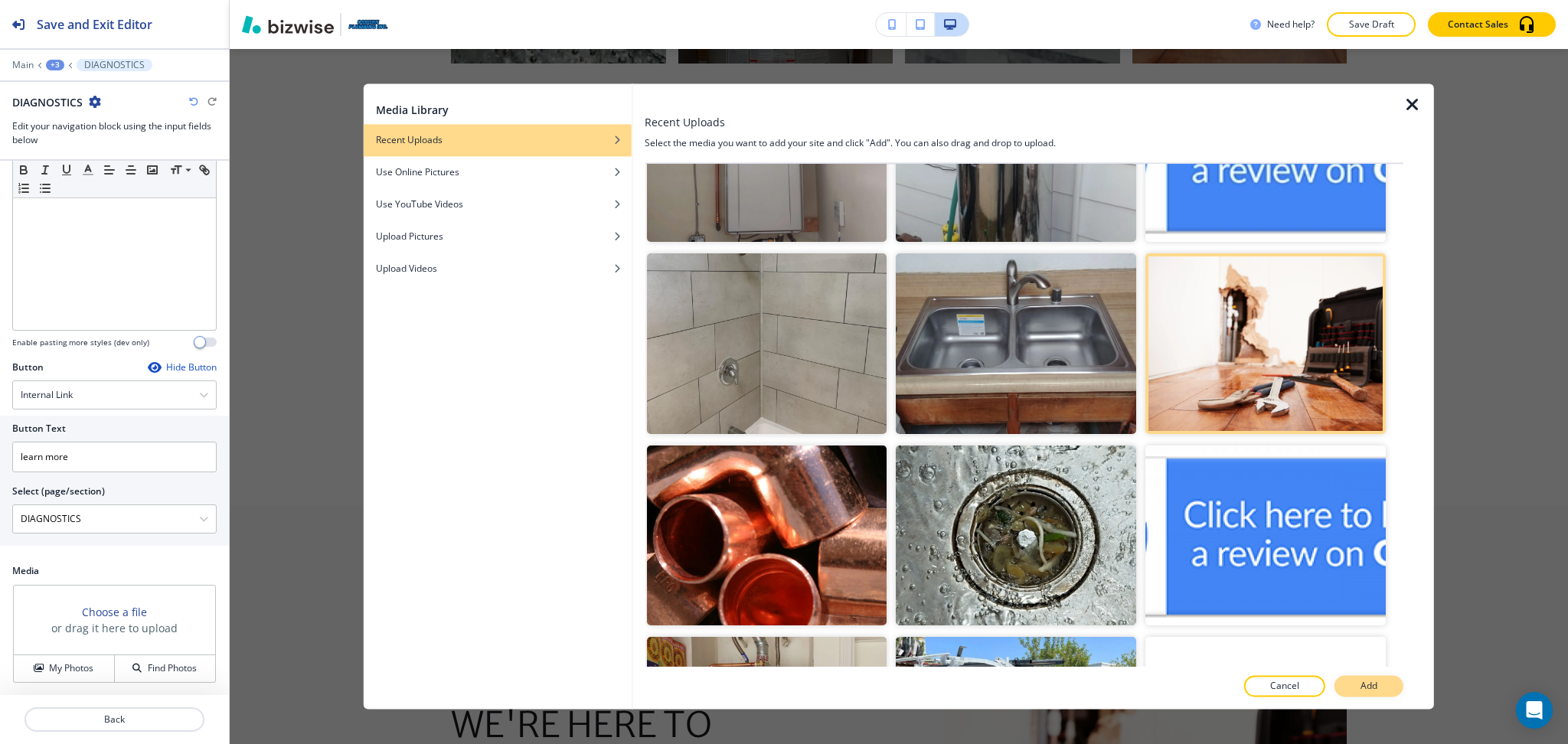
scroll to position [2026, 0]
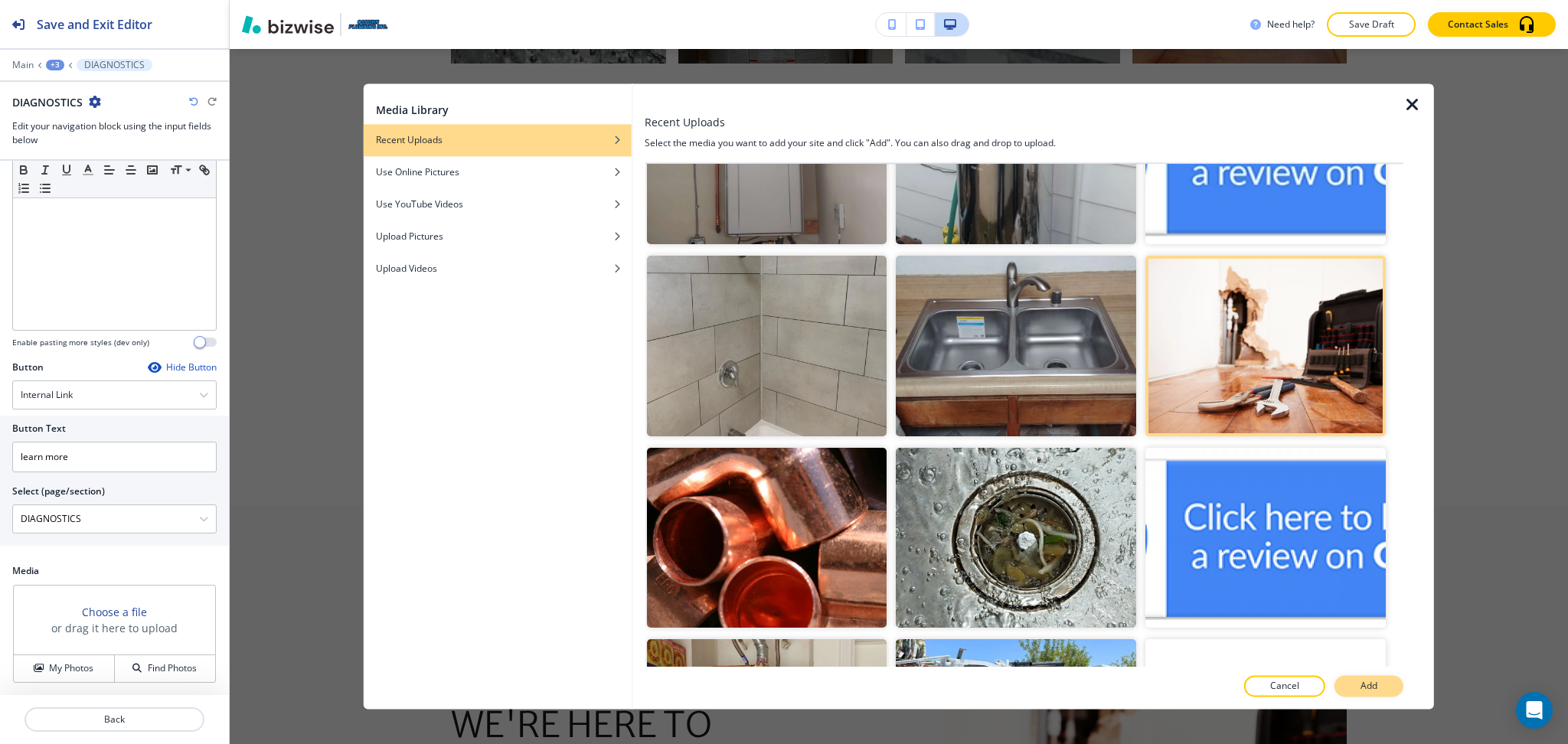
click at [1373, 687] on p "Add" at bounding box center [1368, 687] width 17 height 14
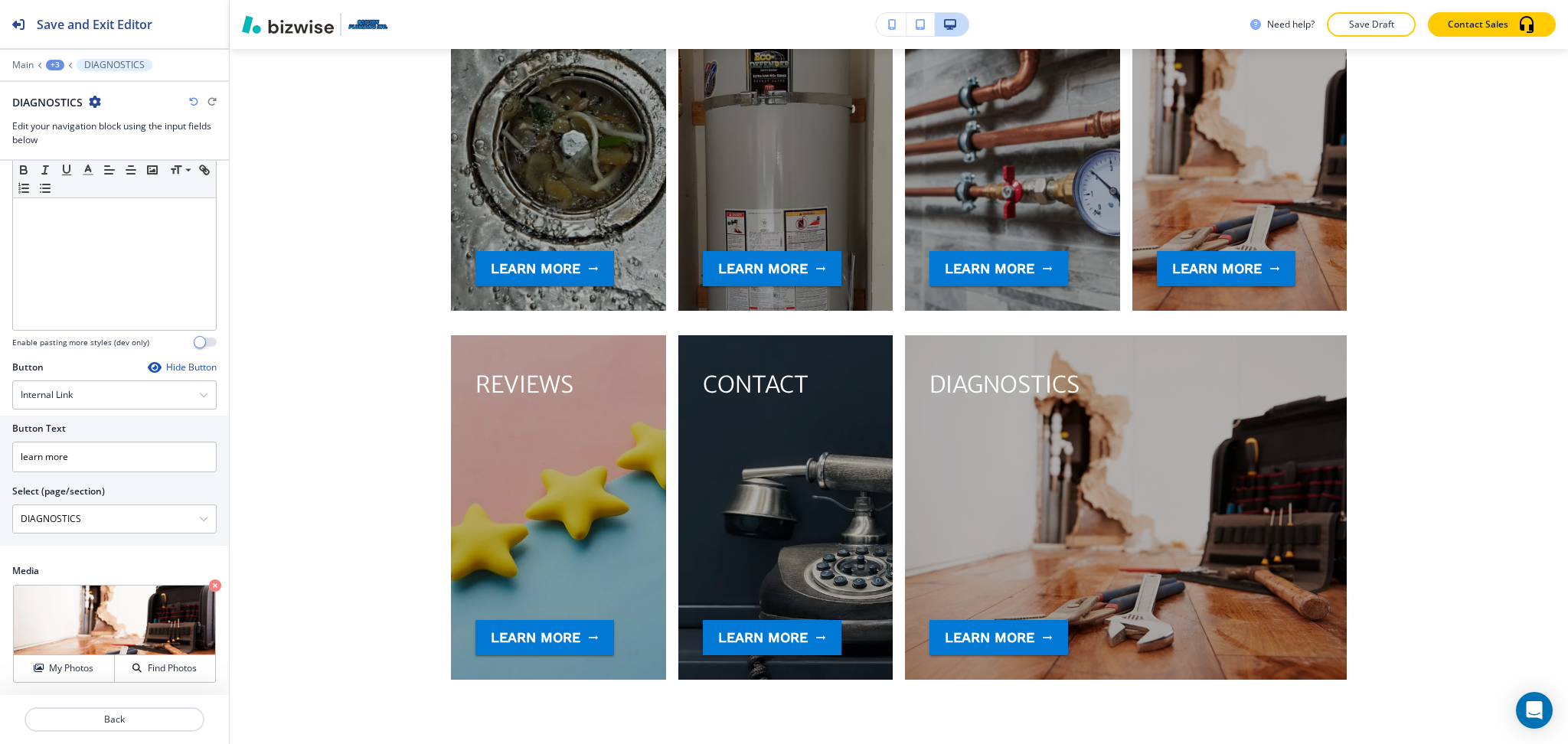
click at [56, 66] on div "+3" at bounding box center [55, 65] width 18 height 10
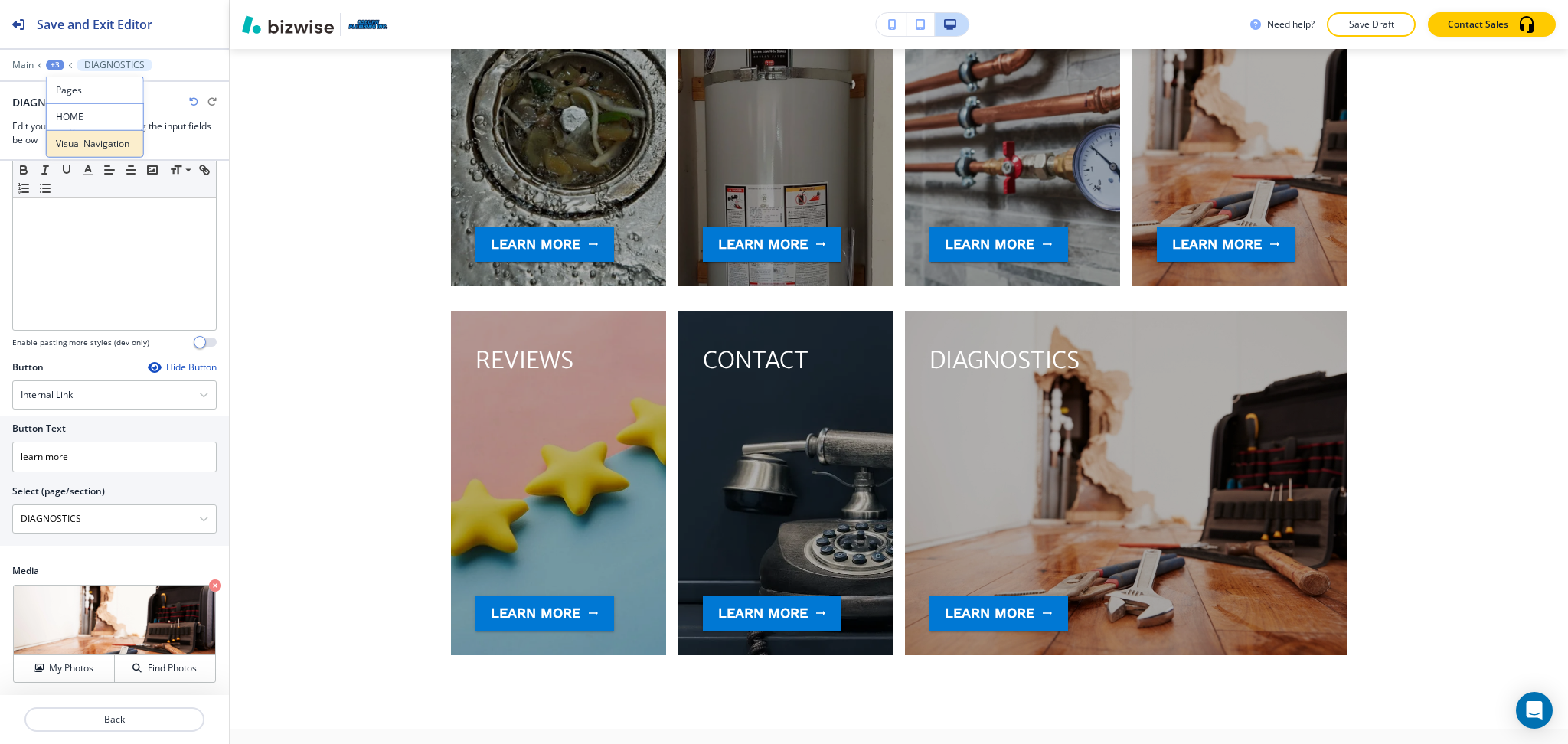
click at [86, 148] on p "Visual Navigation" at bounding box center [94, 144] width 78 height 14
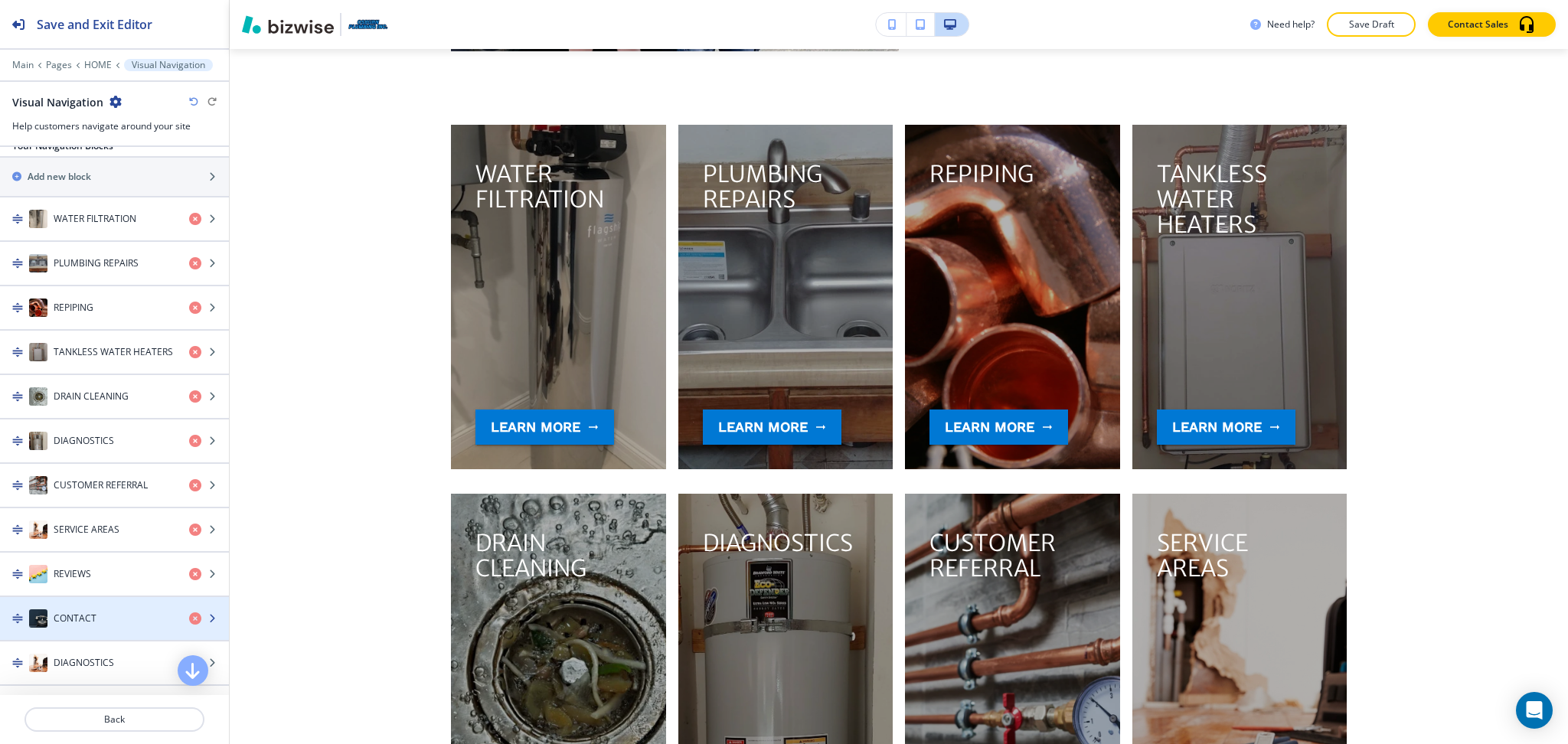
scroll to position [271, 0]
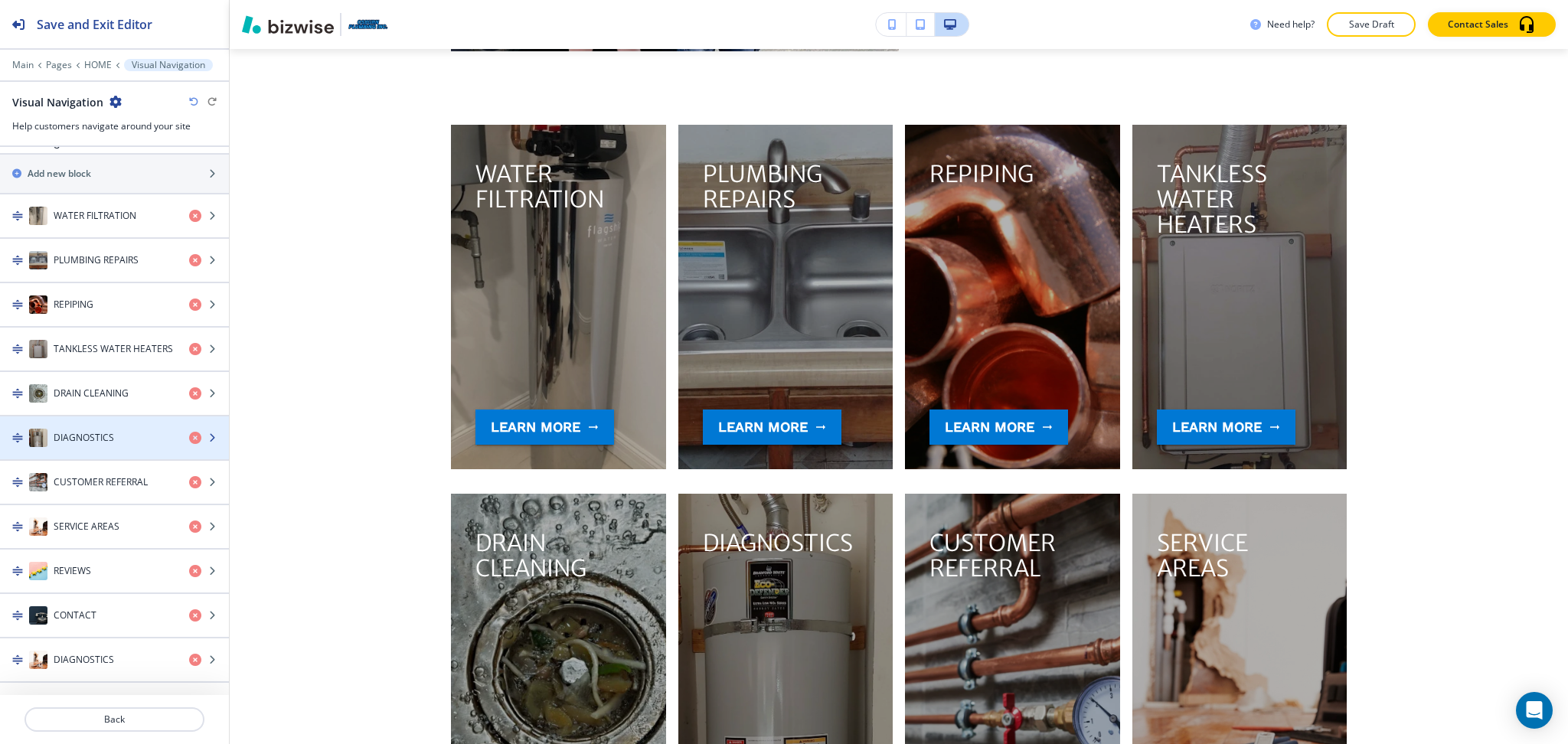
click at [67, 438] on h4 "DIAGNOSTICS" at bounding box center [83, 438] width 60 height 14
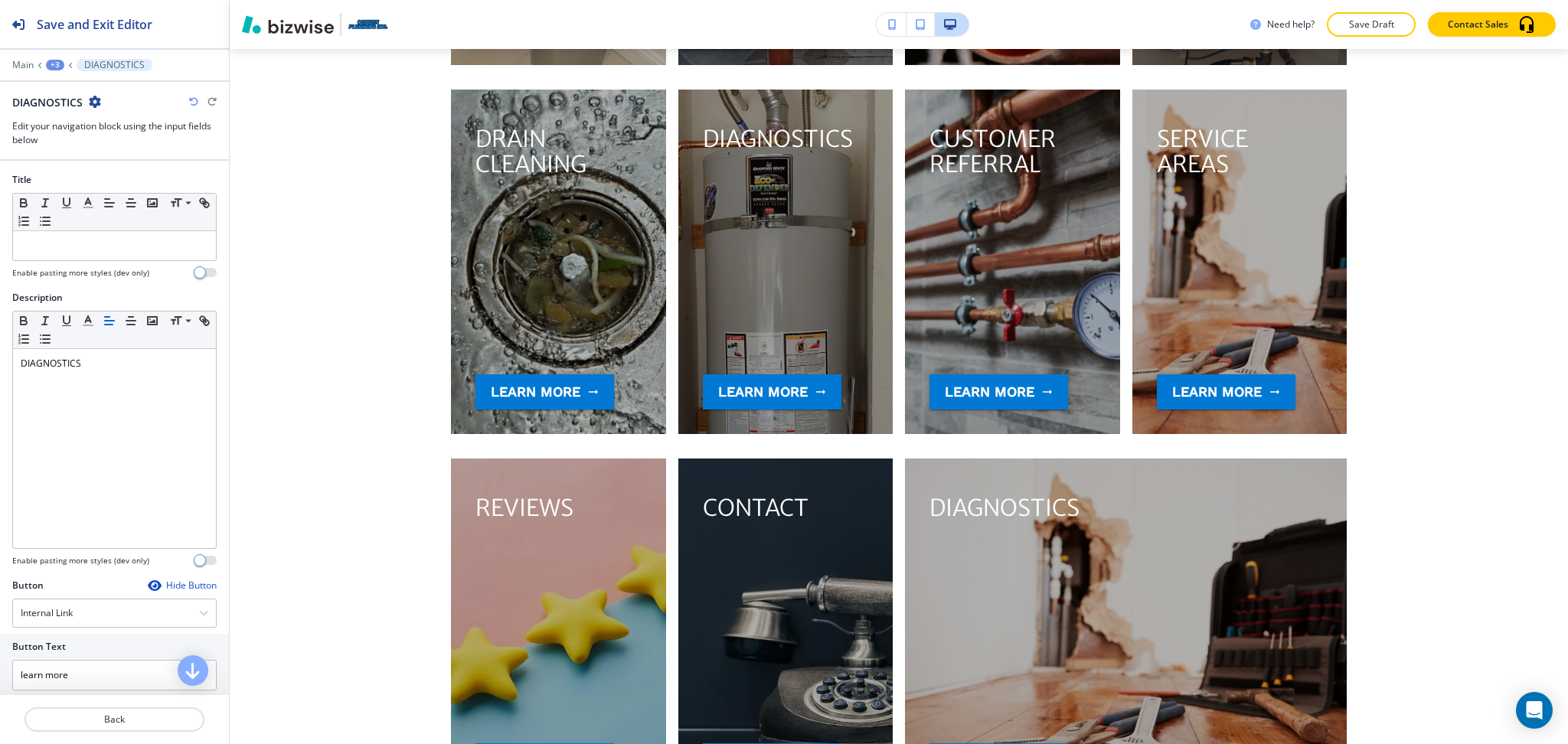
scroll to position [3502, 0]
click at [90, 97] on icon "button" at bounding box center [95, 102] width 12 height 12
click at [115, 183] on p "Delete DIAGNOSTICS" at bounding box center [137, 183] width 78 height 14
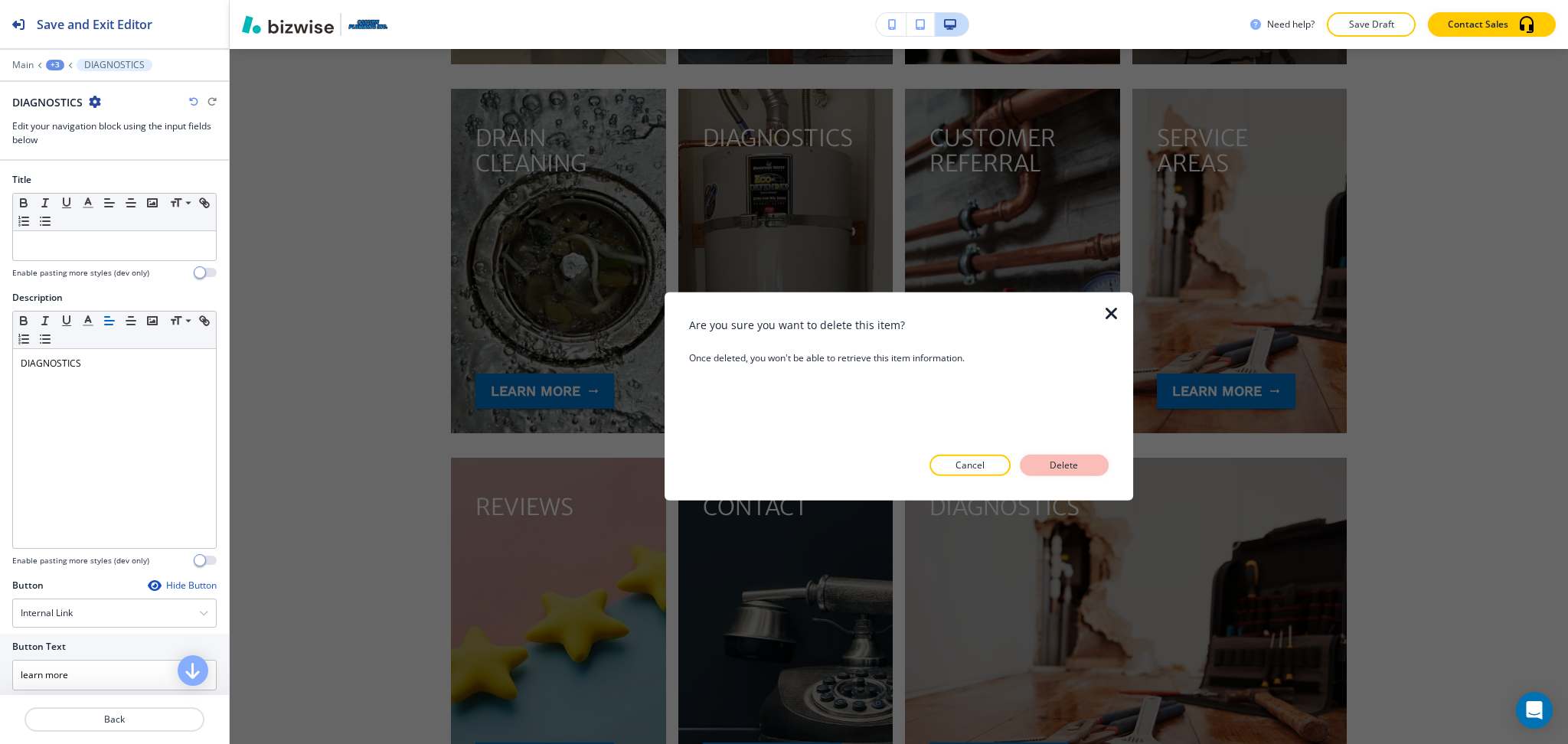
click at [1085, 463] on button "Delete" at bounding box center [1064, 465] width 89 height 22
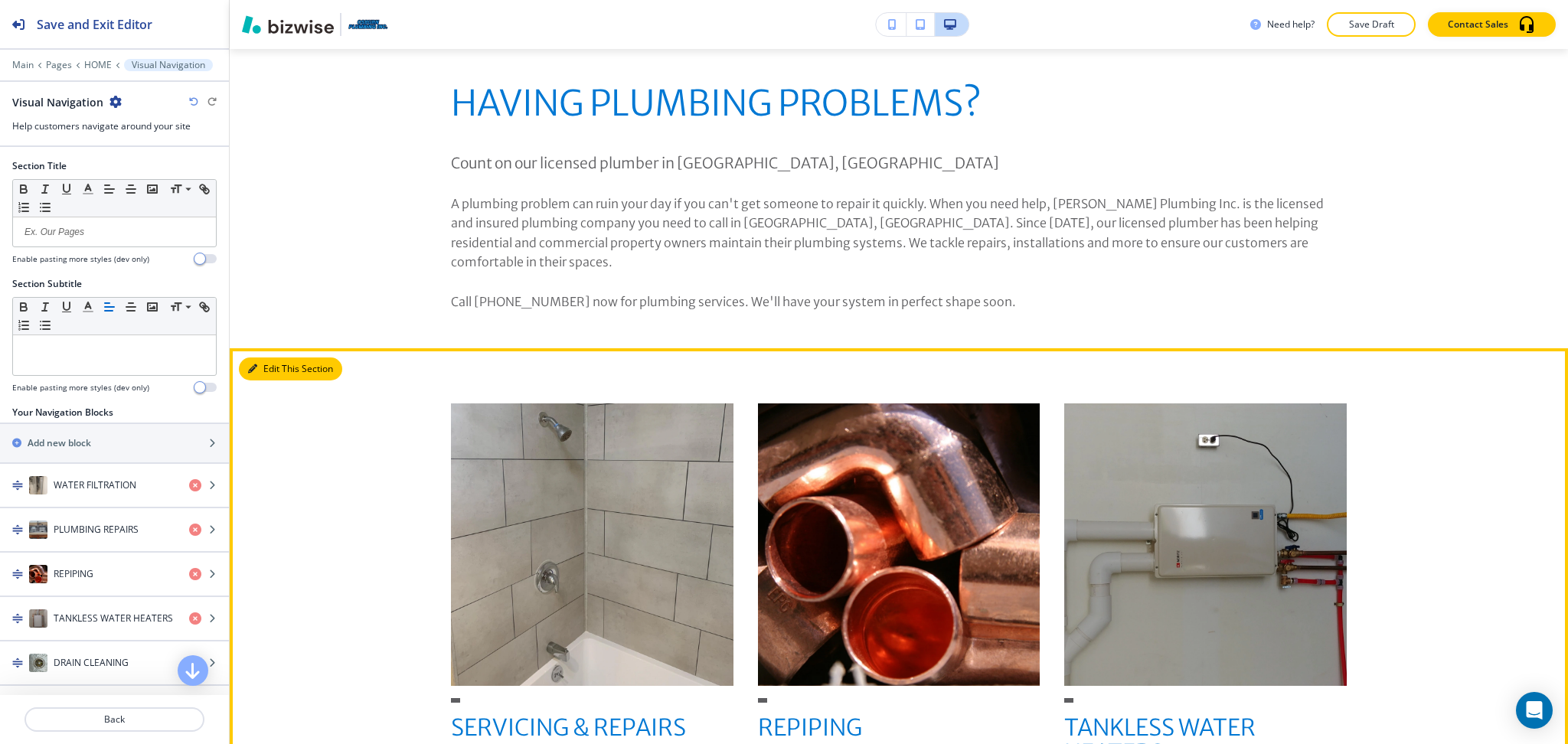
click at [276, 357] on button "Edit This Section" at bounding box center [291, 369] width 103 height 23
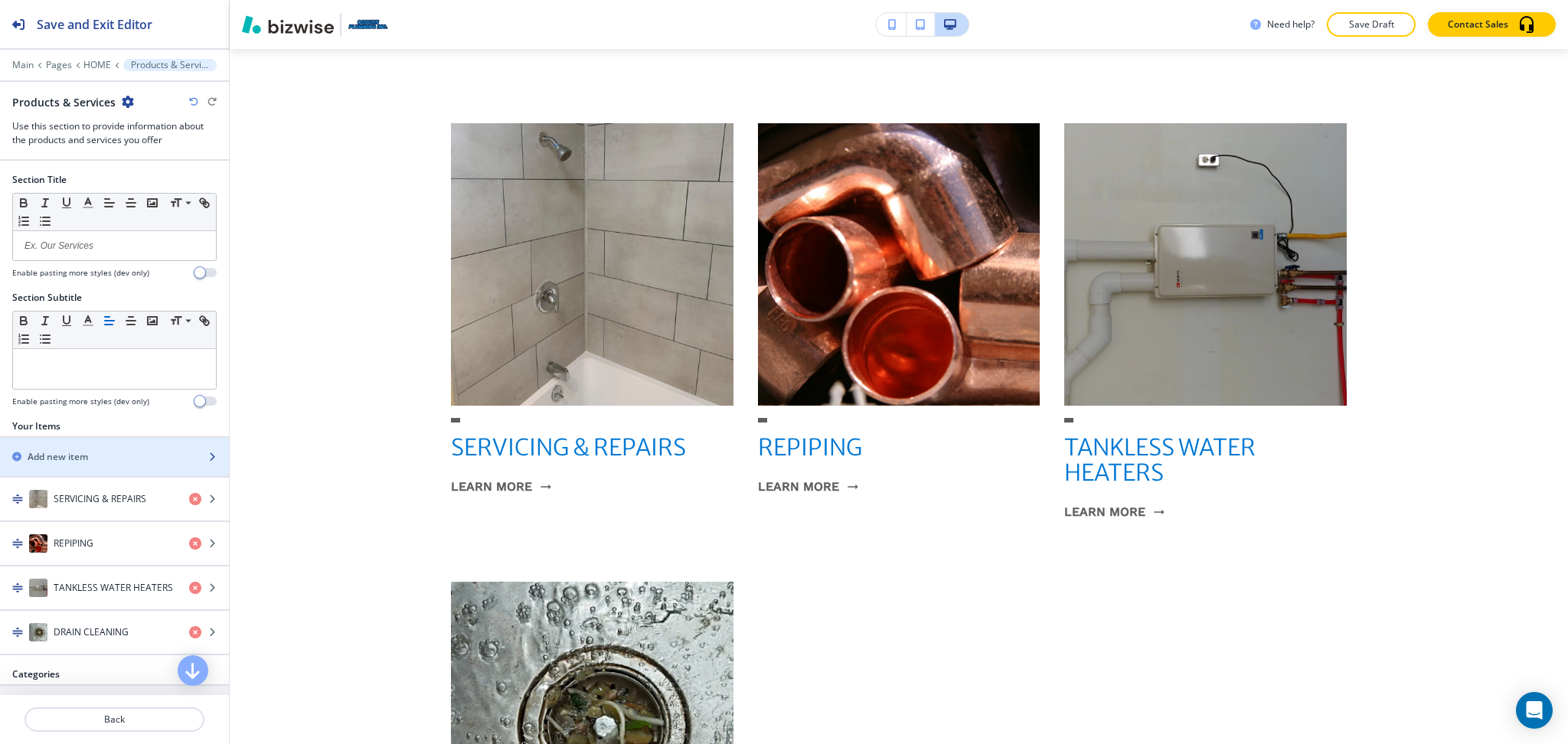
click at [73, 469] on div "button" at bounding box center [114, 470] width 229 height 12
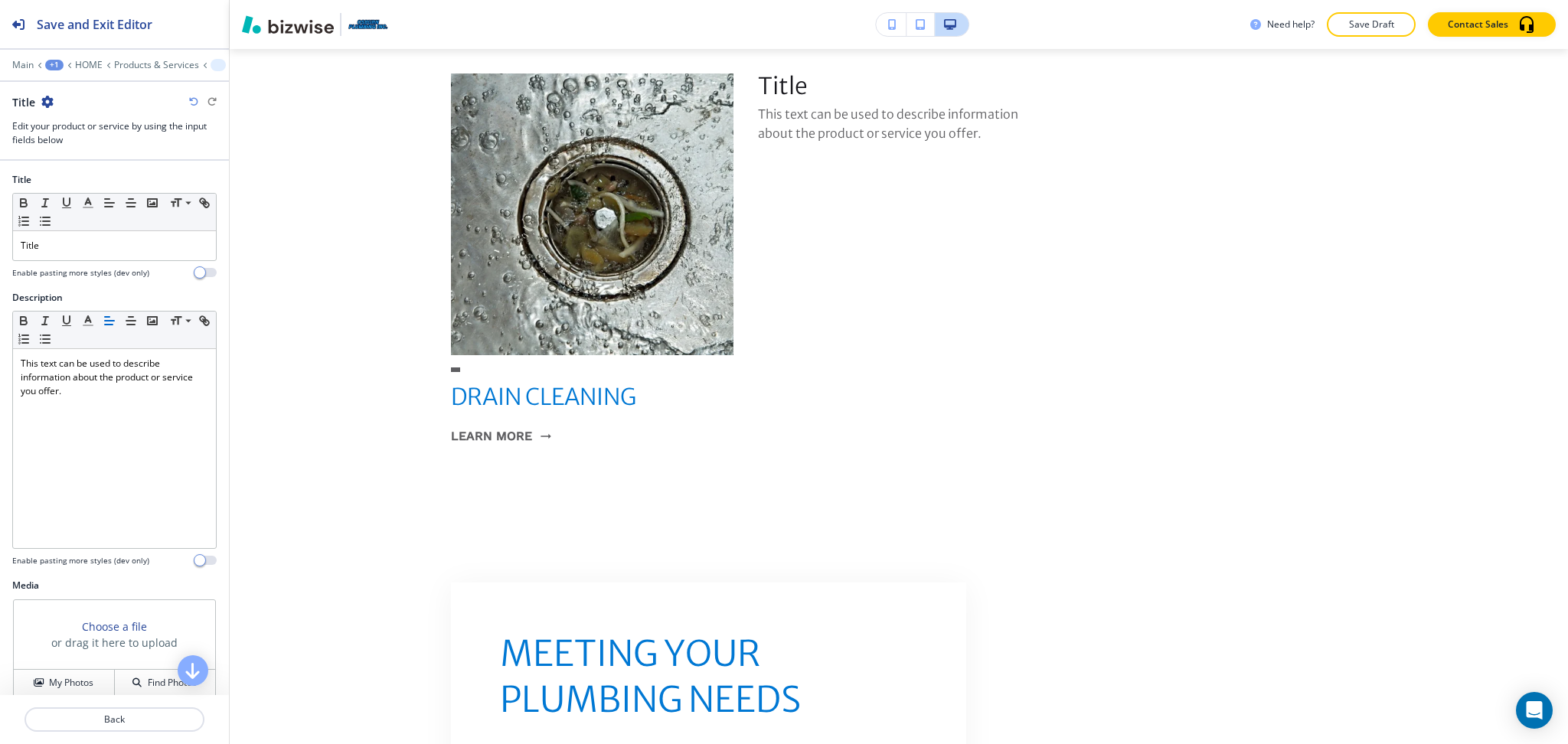
scroll to position [1544, 0]
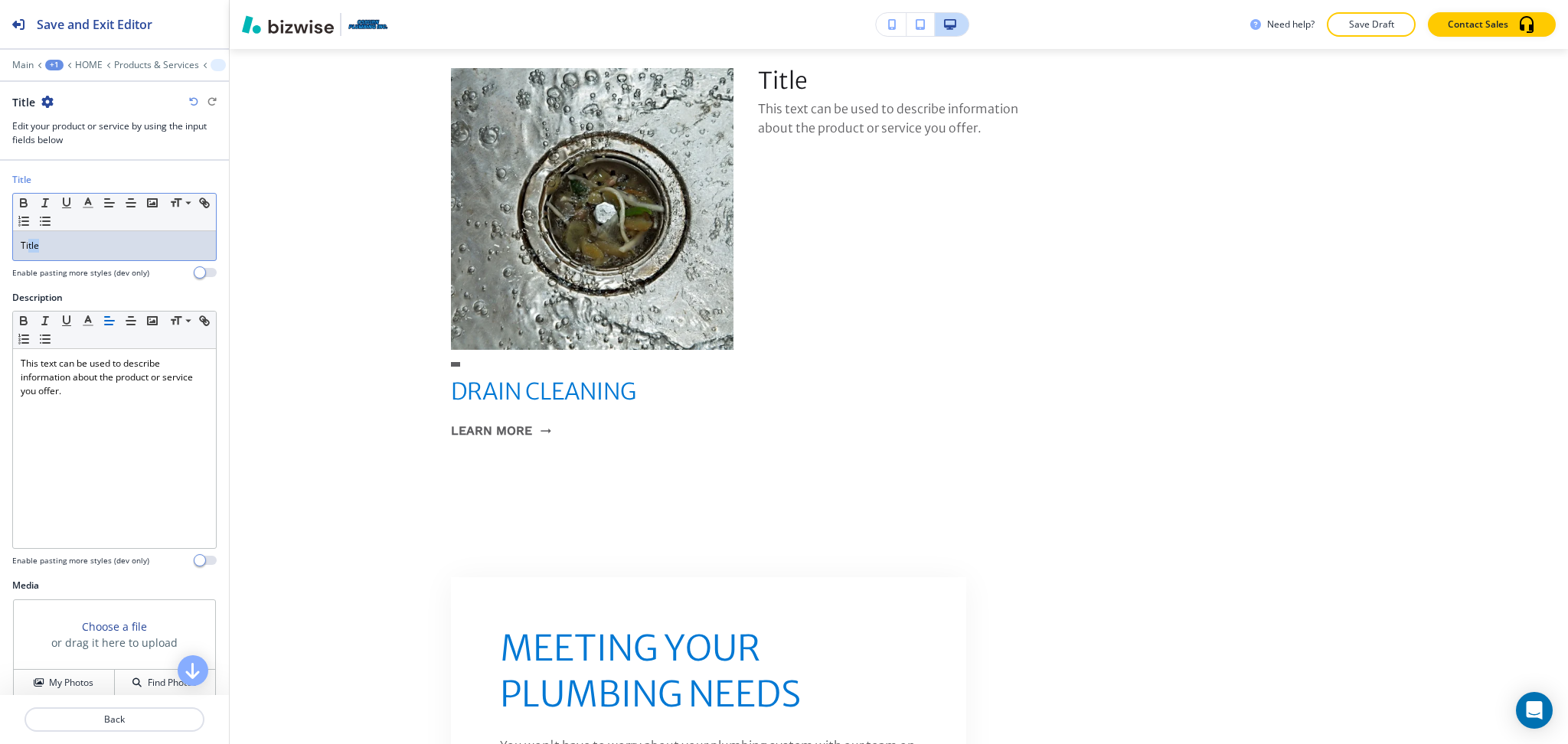
drag, startPoint x: 68, startPoint y: 251, endPoint x: 0, endPoint y: 240, distance: 68.9
click at [0, 243] on div "Title Small Normal Large Huge Title Enable pasting more styles (dev only)" at bounding box center [114, 231] width 229 height 118
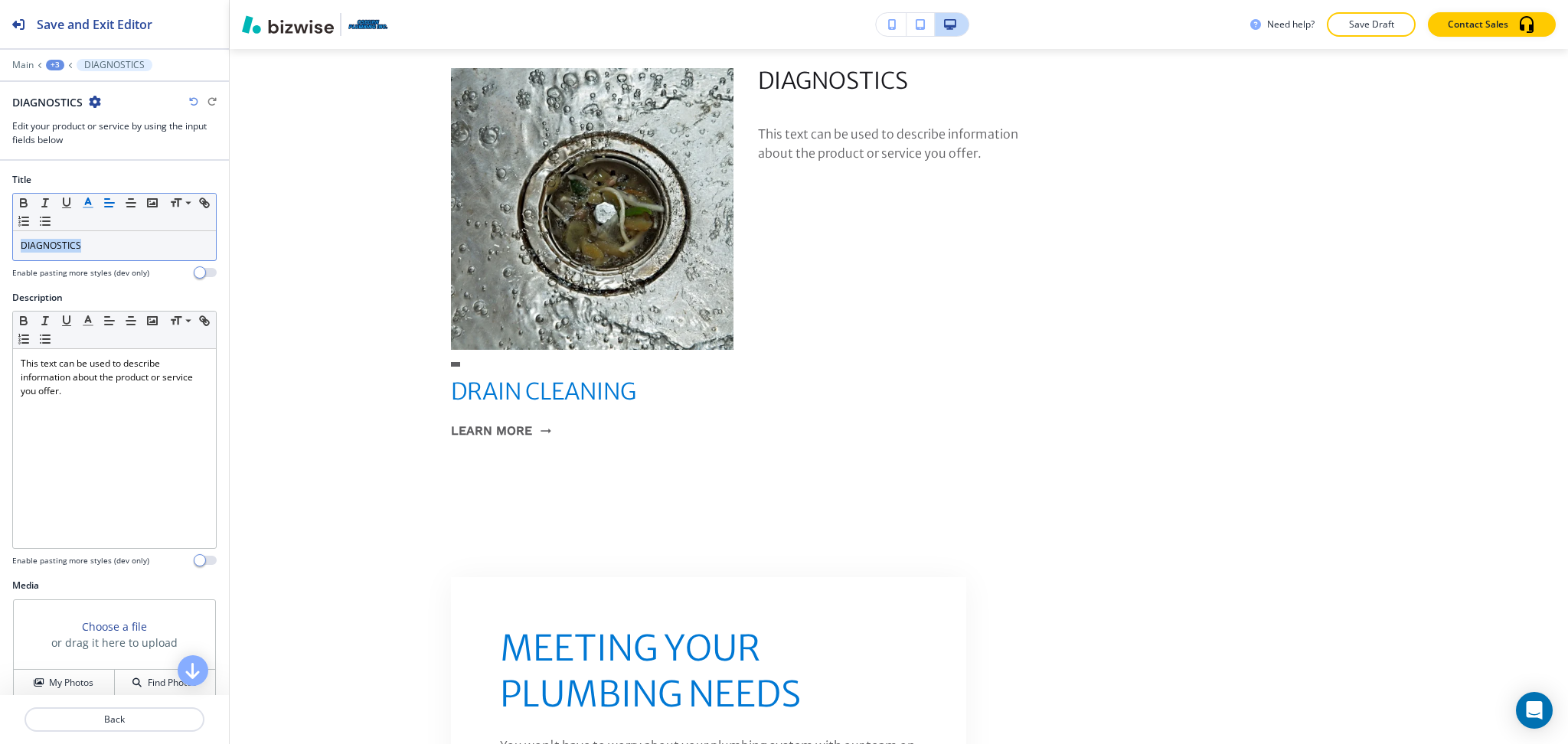
click at [86, 203] on line "button" at bounding box center [87, 203] width 3 height 0
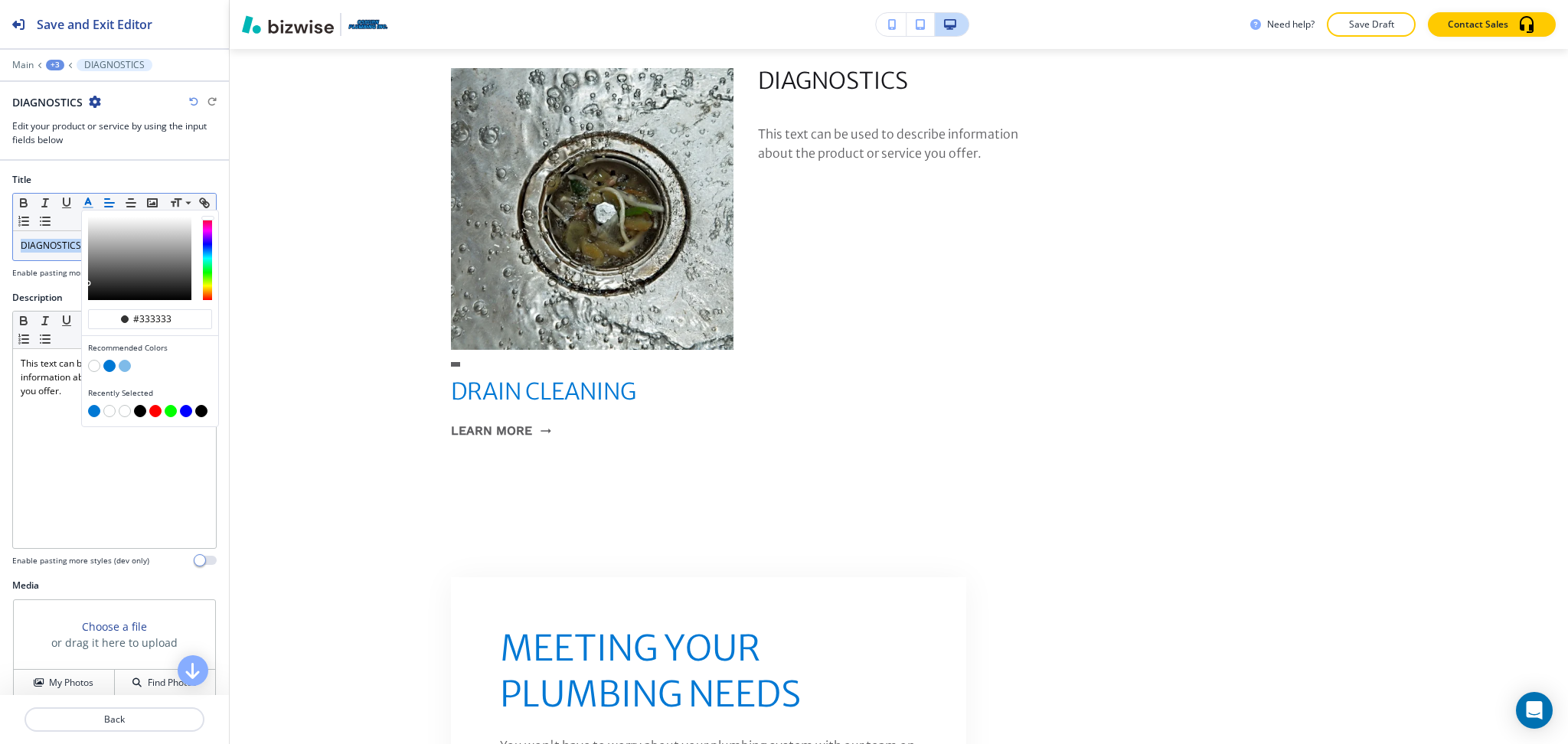
click at [110, 364] on button "button" at bounding box center [109, 366] width 12 height 12
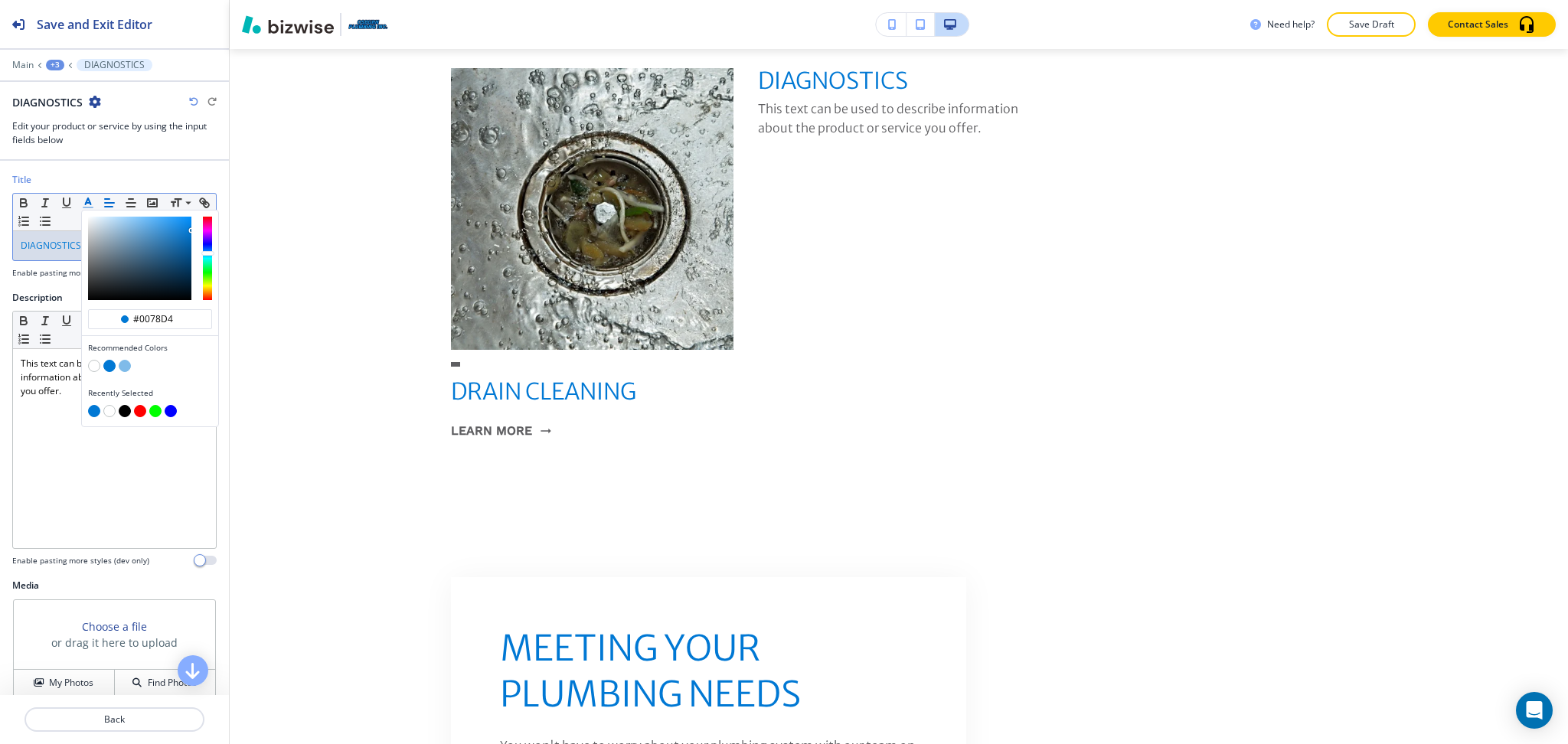
type input "#0078d4"
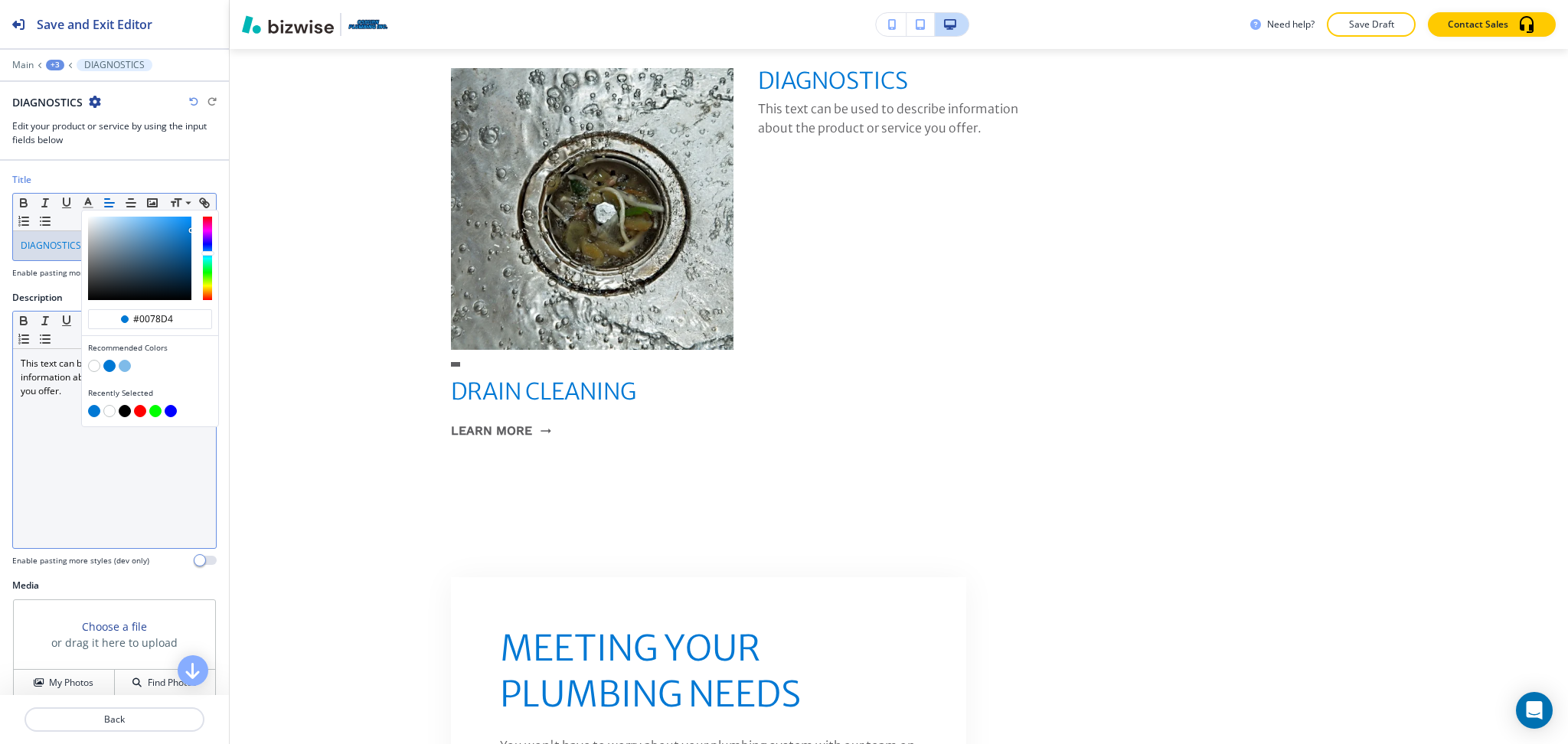
click at [109, 470] on div "This text can be used to describe information about the product or service you …" at bounding box center [114, 449] width 203 height 199
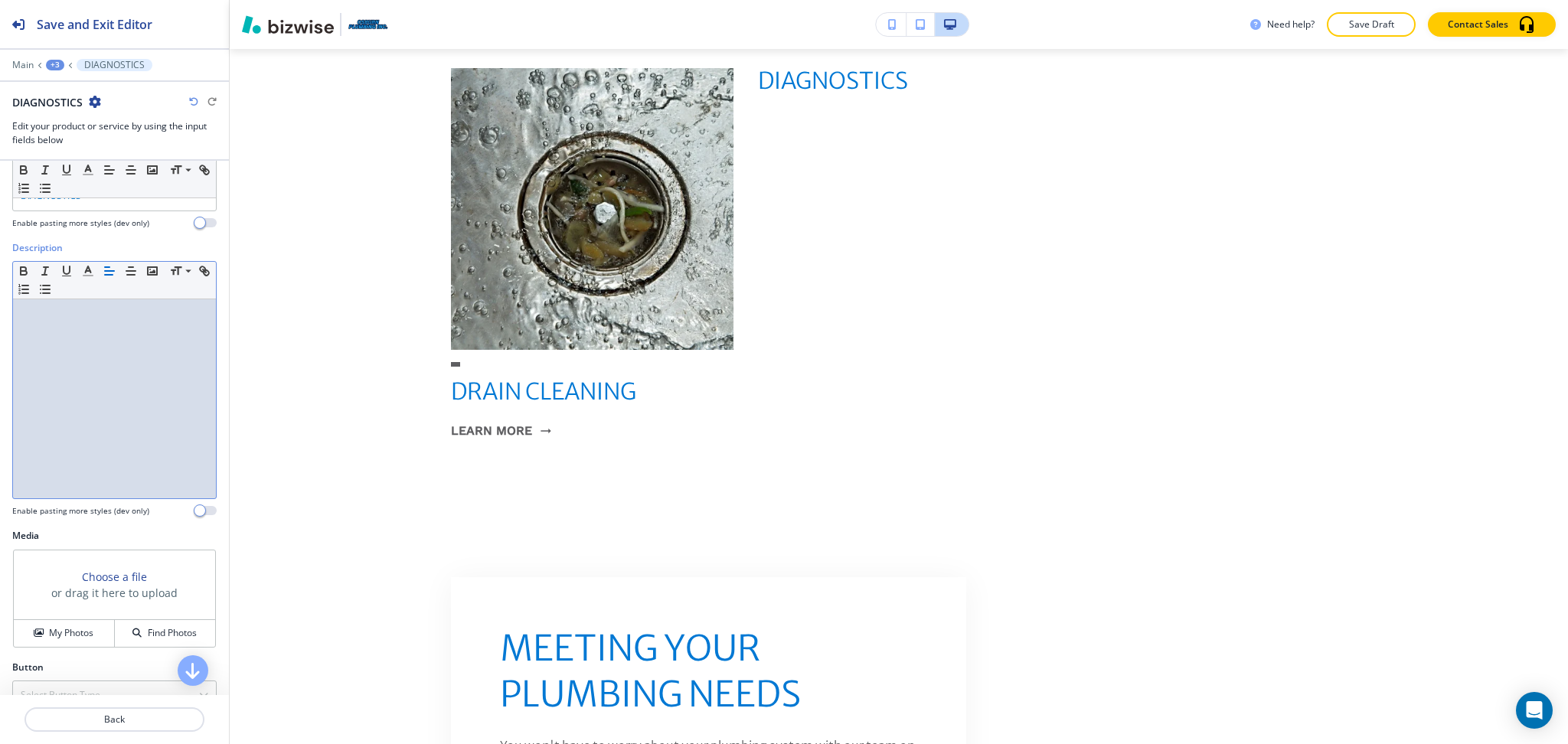
scroll to position [77, 0]
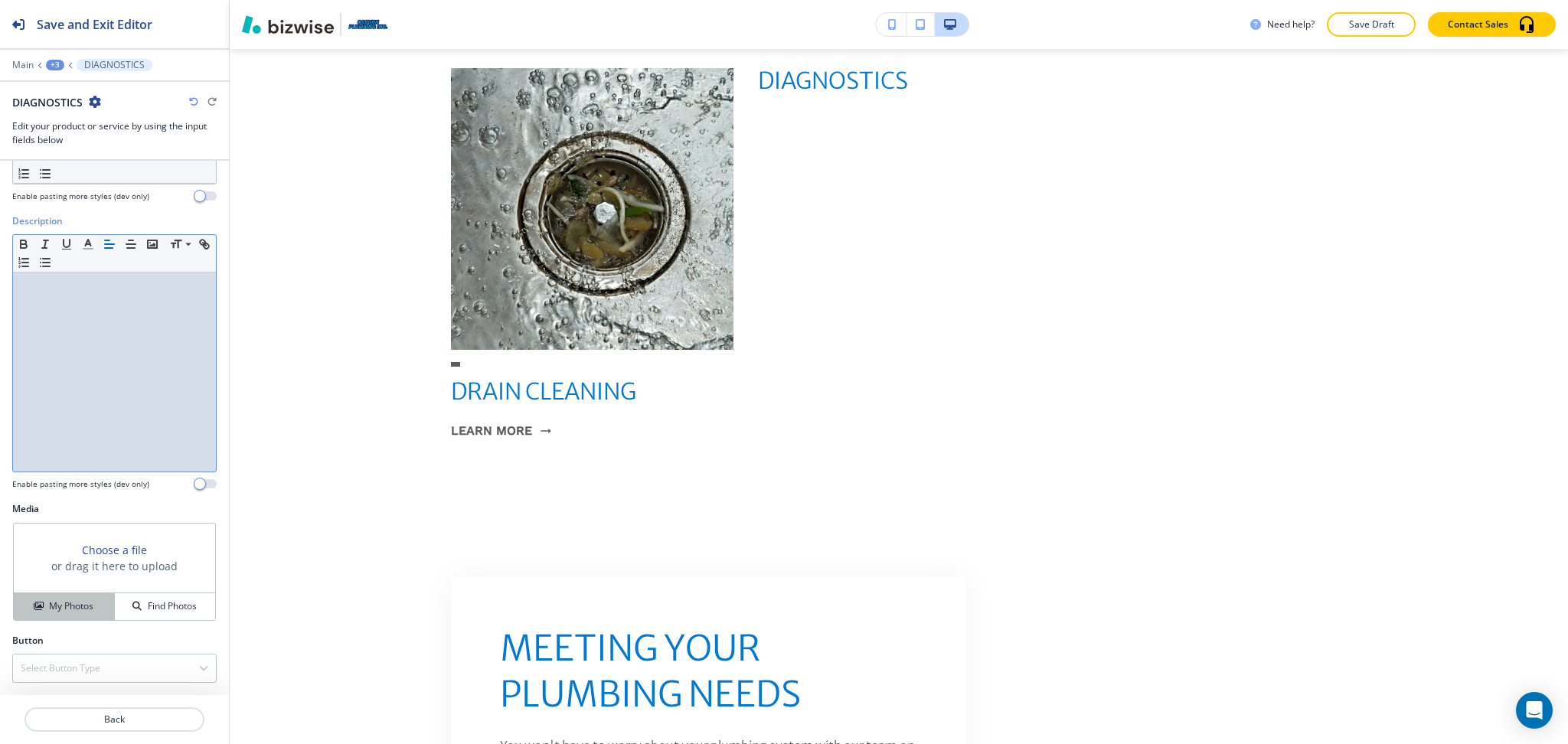
click at [63, 603] on h4 "My Photos" at bounding box center [71, 607] width 45 height 14
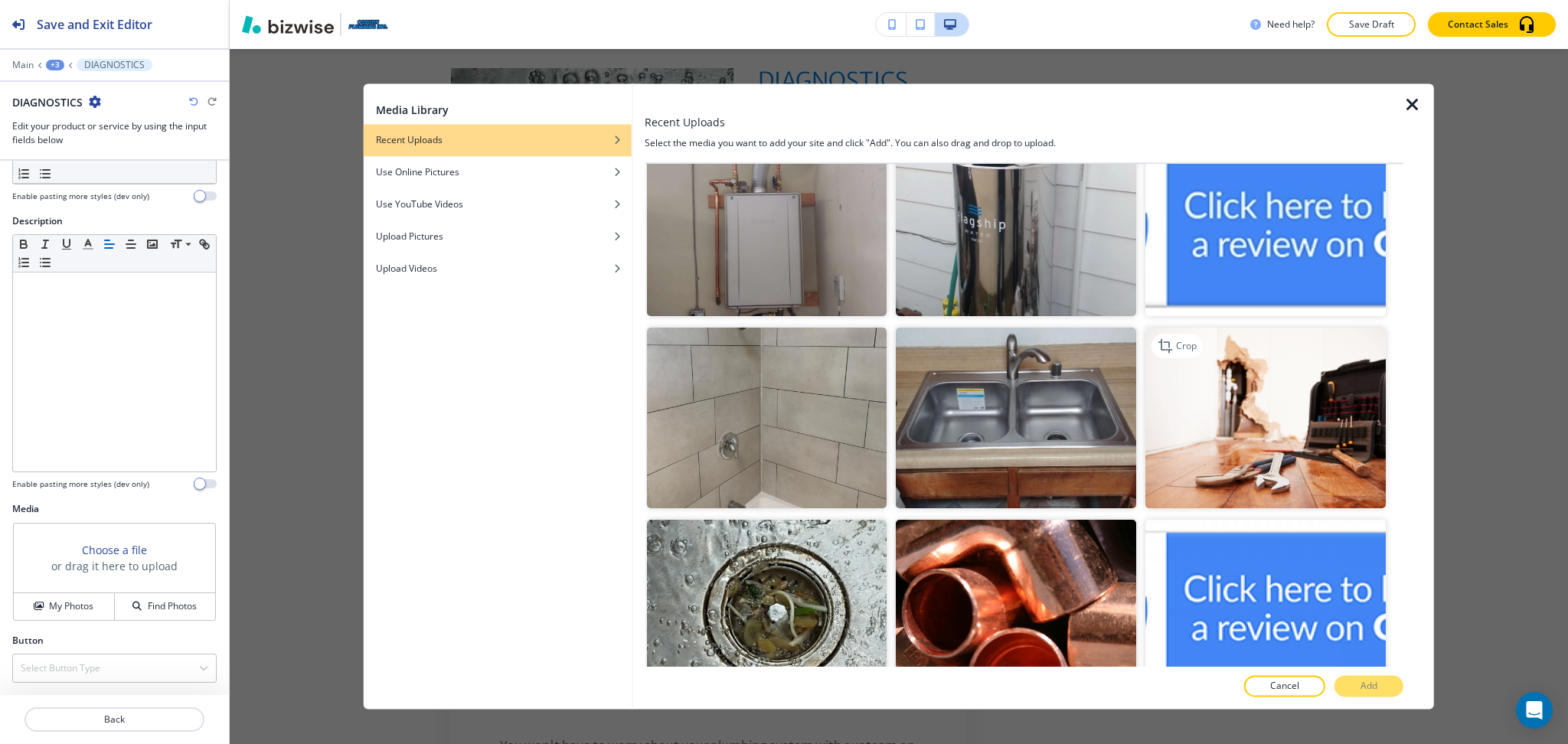
scroll to position [1906, 0]
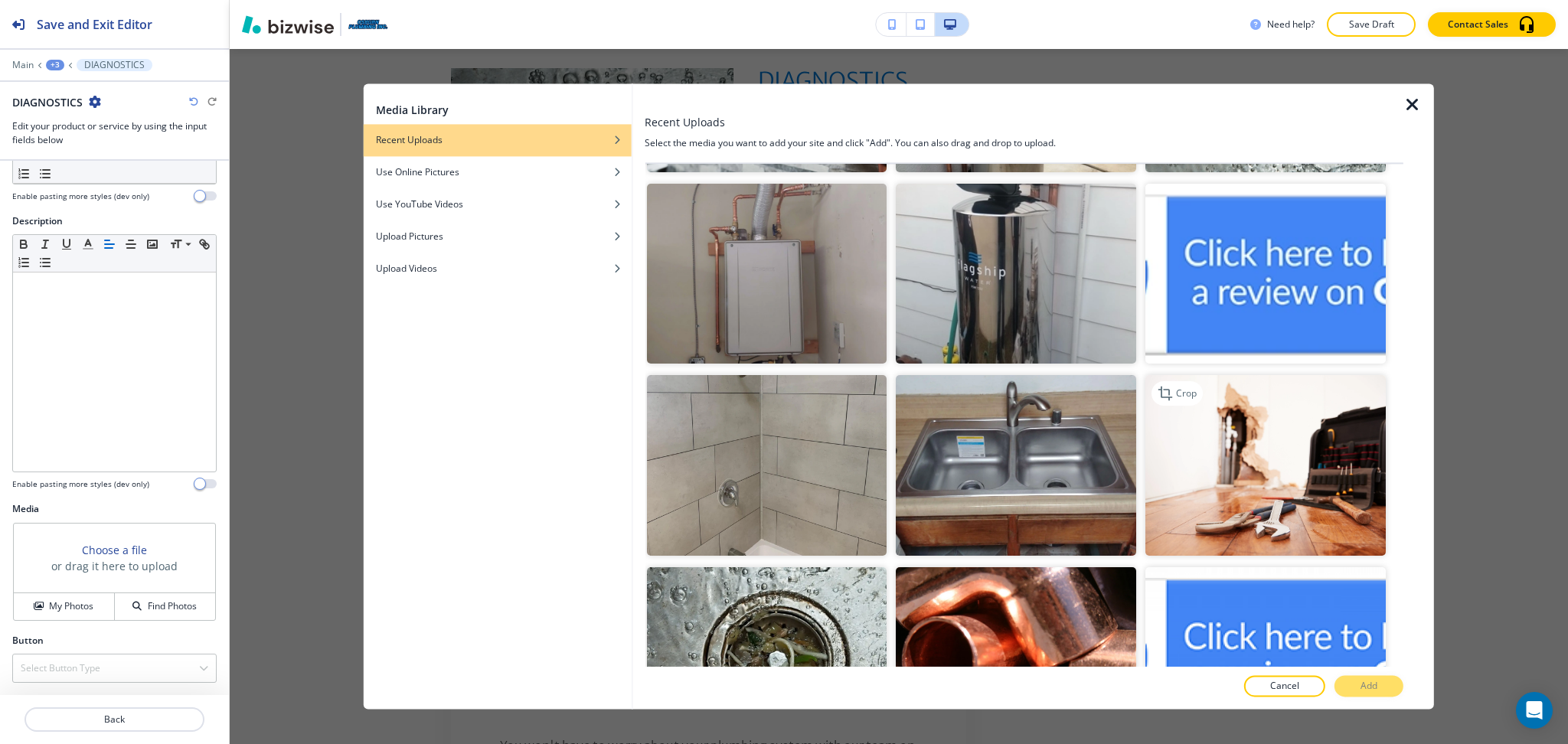
click at [1310, 423] on img "button" at bounding box center [1265, 466] width 240 height 180
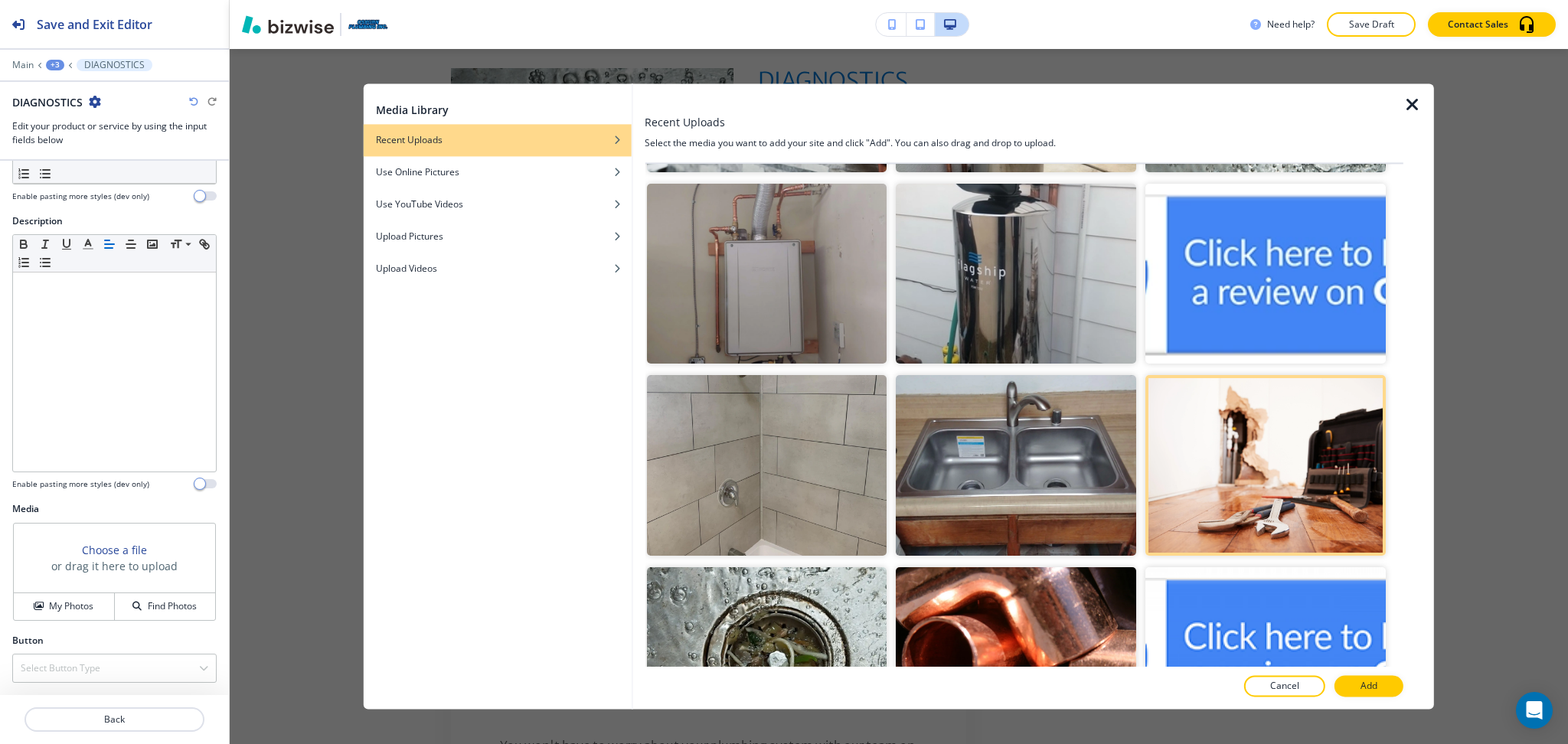
click at [1344, 686] on button "Add" at bounding box center [1368, 686] width 69 height 22
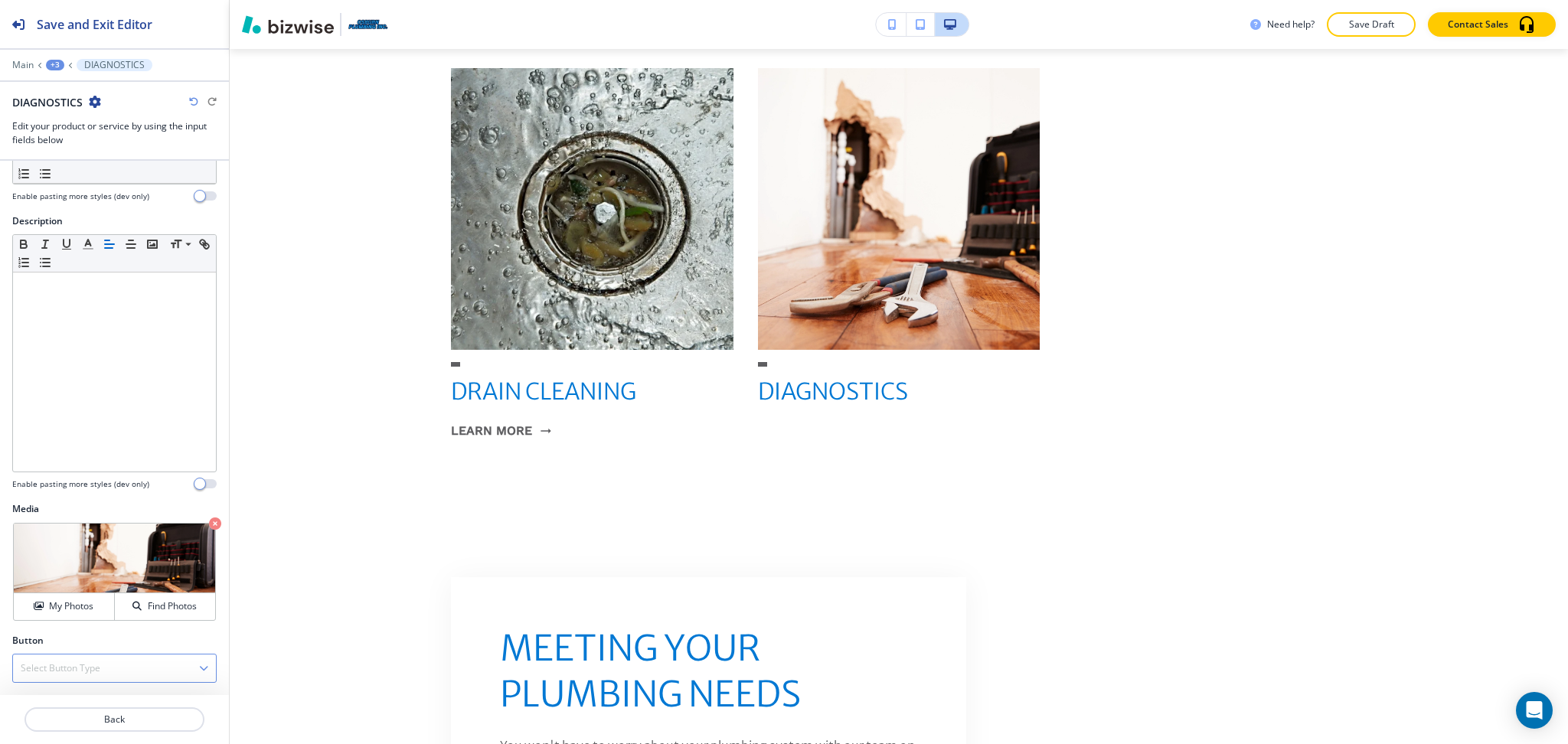
click at [122, 678] on div "Select Button Type" at bounding box center [114, 669] width 203 height 28
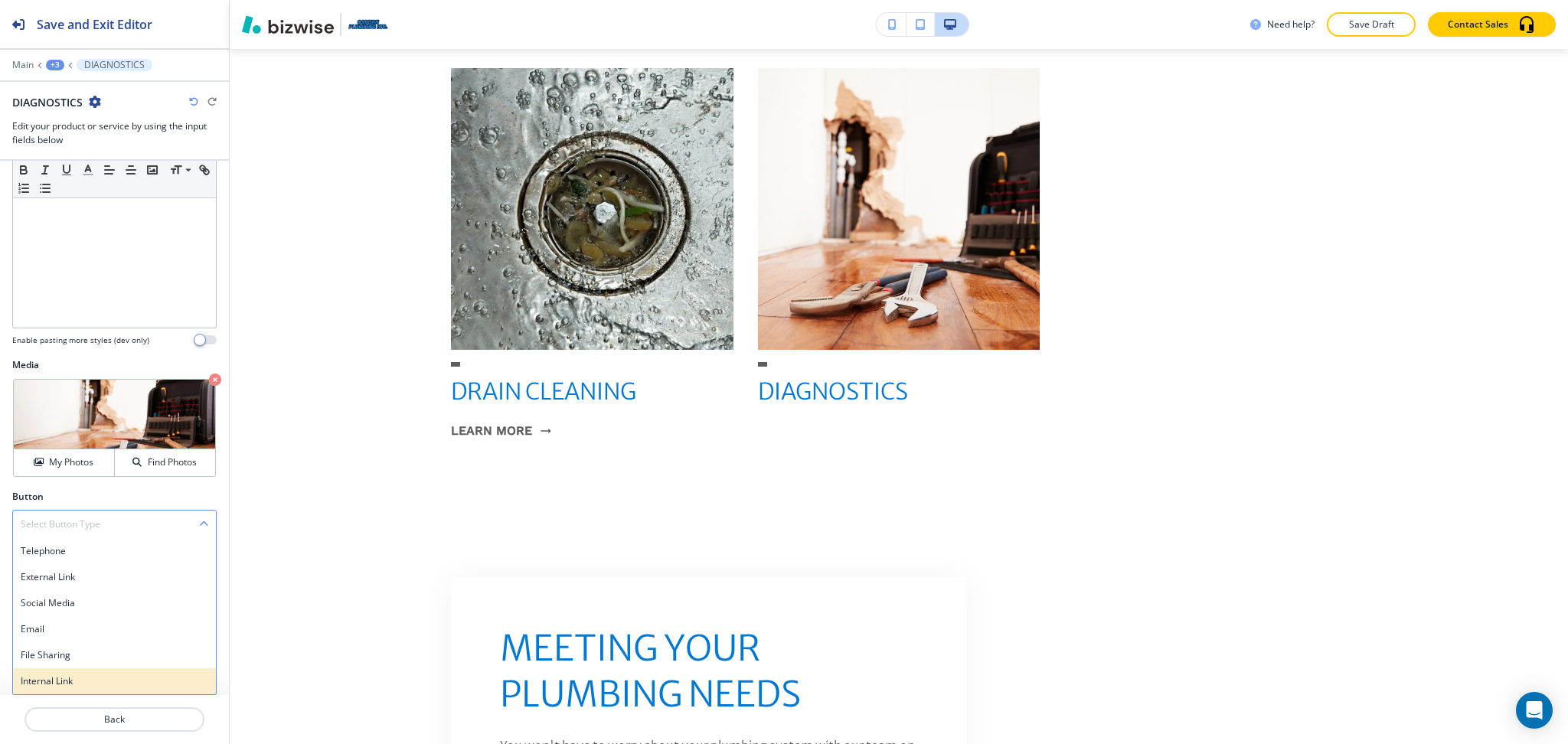
click at [94, 690] on div "Internal Link" at bounding box center [114, 681] width 203 height 26
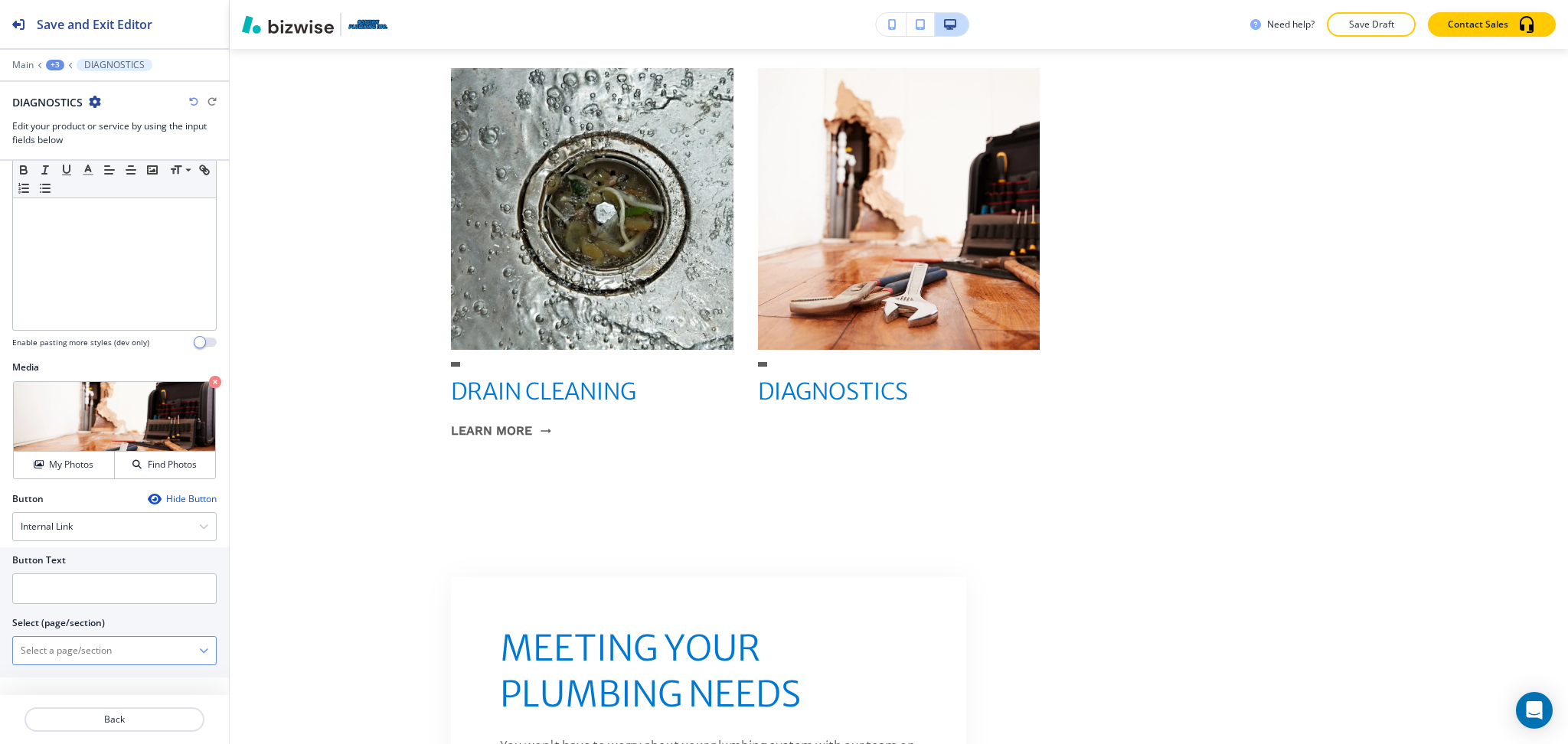
click at [83, 656] on \(page\/section\) "Manual Input" at bounding box center [106, 651] width 186 height 26
paste \(page\/section\) "DIAGNOSTICS"
type \(page\/section\) "DIAGNOSTICS"
click at [83, 669] on div "DIAGNOSTICS" at bounding box center [114, 678] width 203 height 26
click at [74, 590] on input "text" at bounding box center [114, 589] width 204 height 31
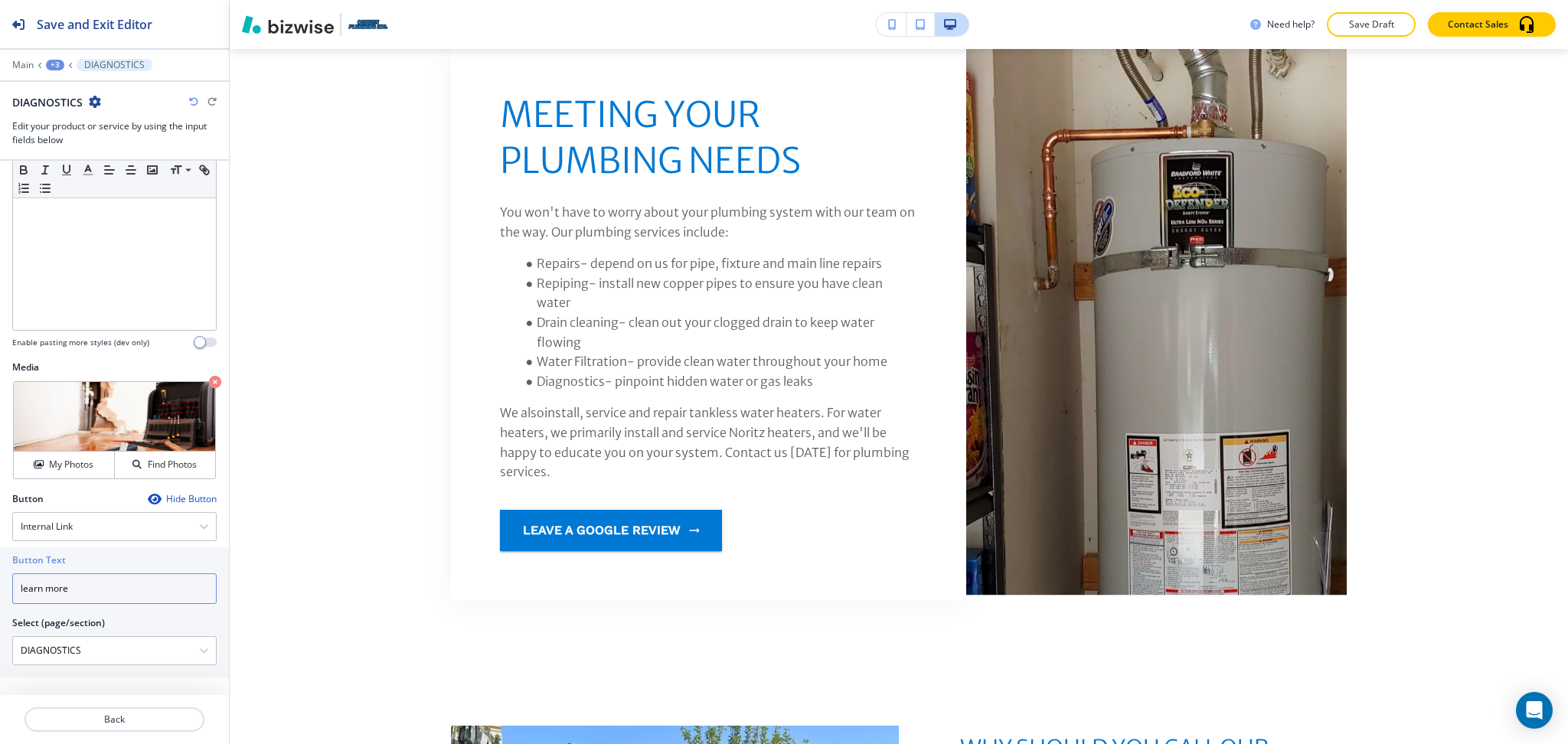
scroll to position [1941, 0]
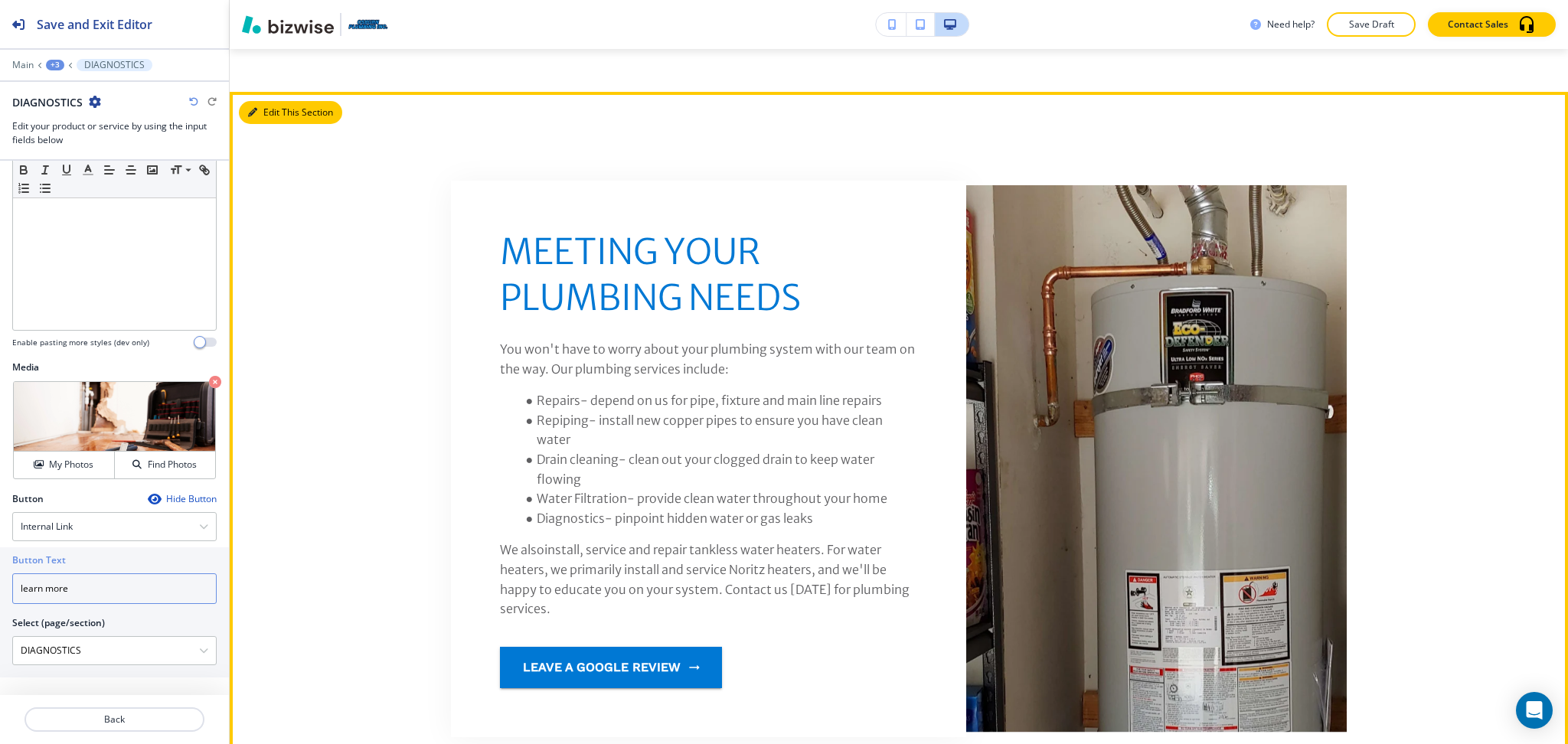
type input "learn more"
click at [283, 101] on button "Edit This Section" at bounding box center [291, 113] width 103 height 23
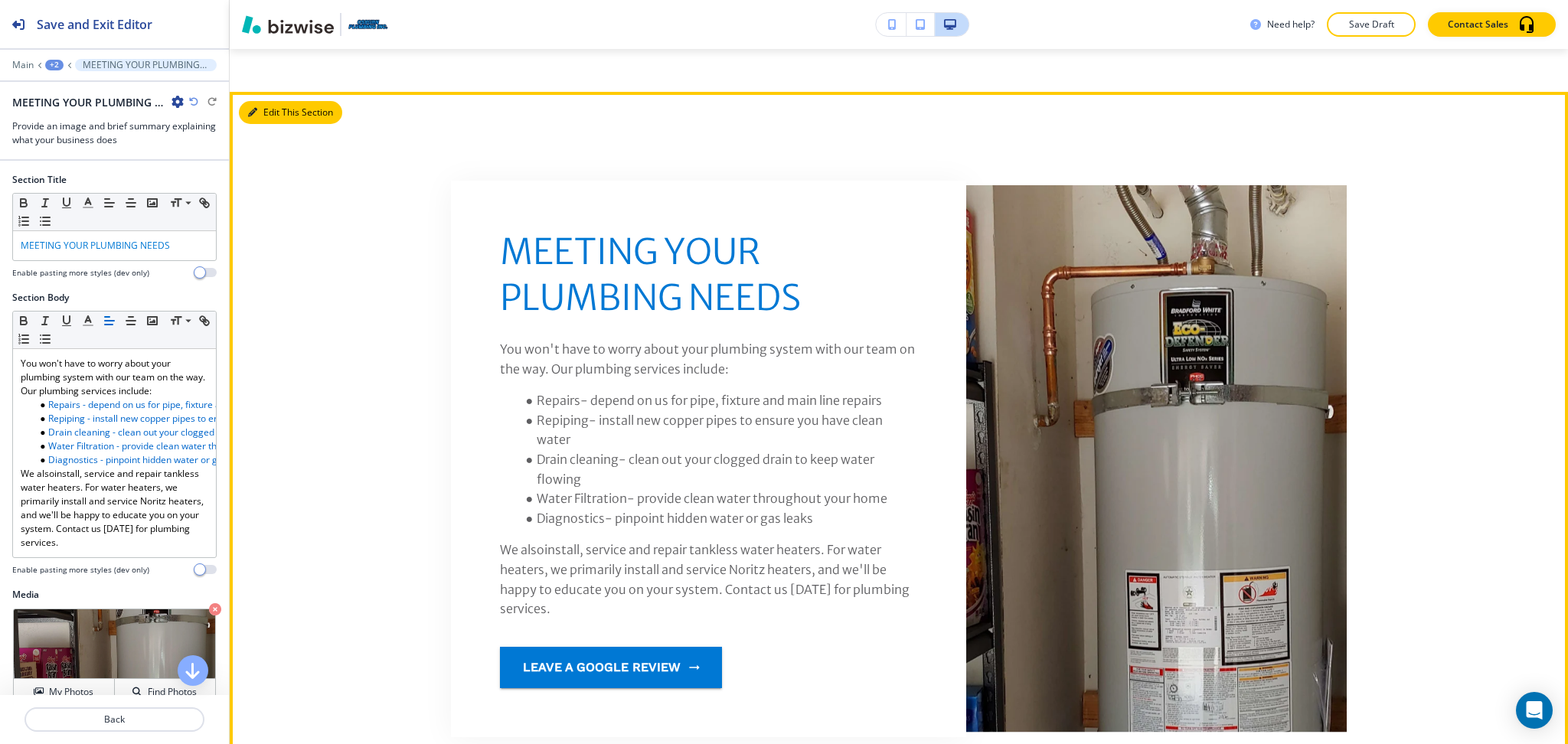
scroll to position [1965, 0]
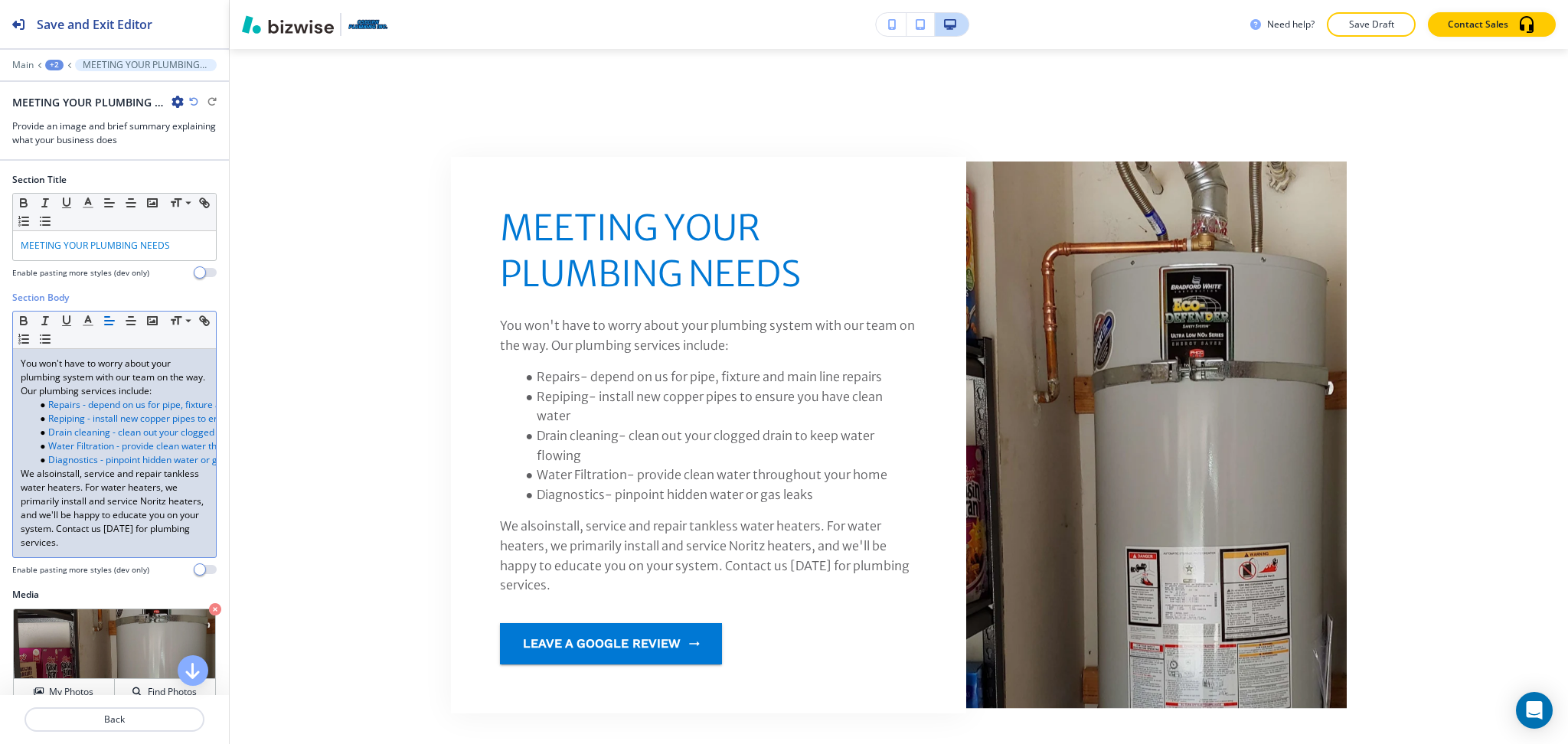
click at [125, 447] on link "Water Filtration - provide clean water throughout your home" at bounding box center [175, 445] width 256 height 13
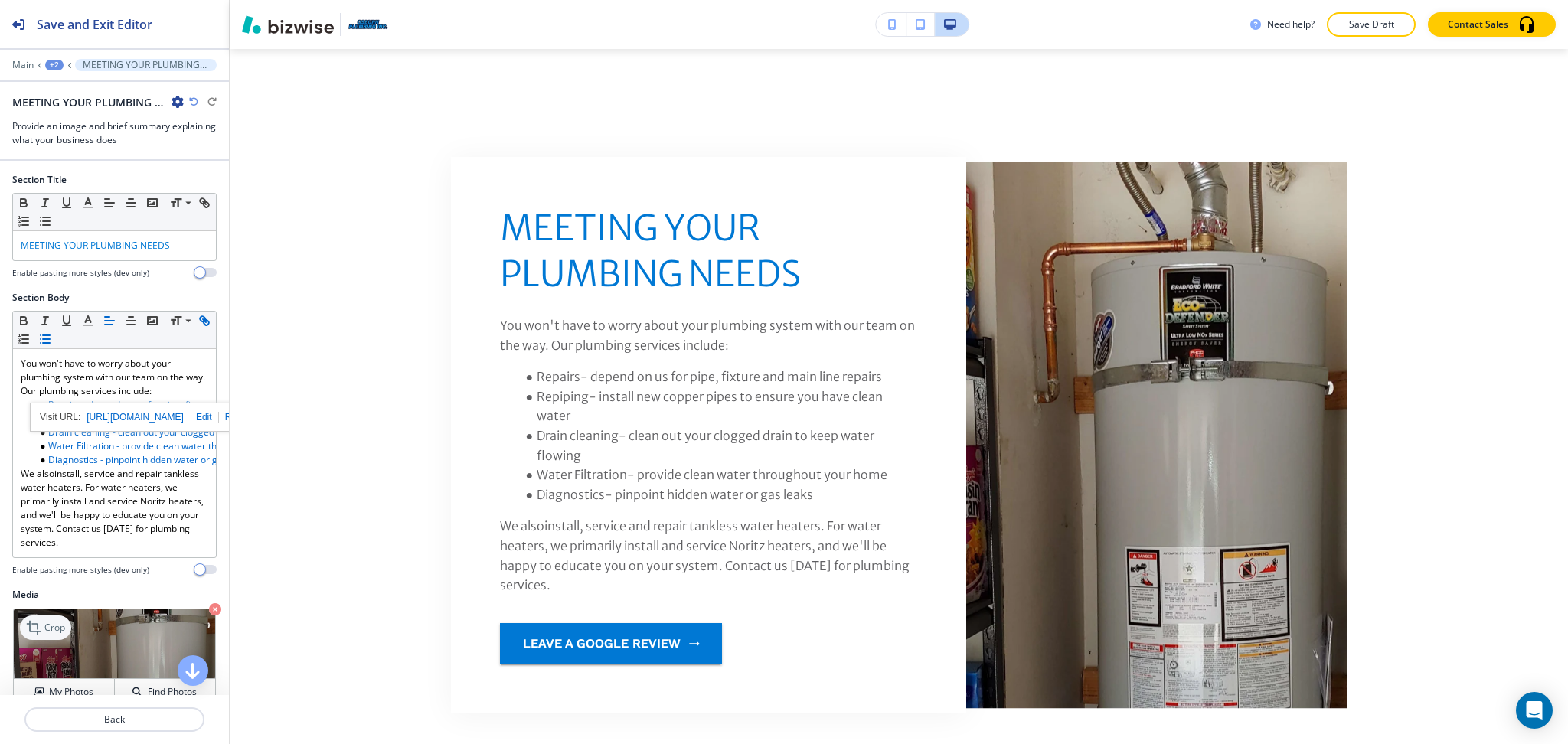
click at [53, 635] on p "Crop" at bounding box center [55, 628] width 21 height 14
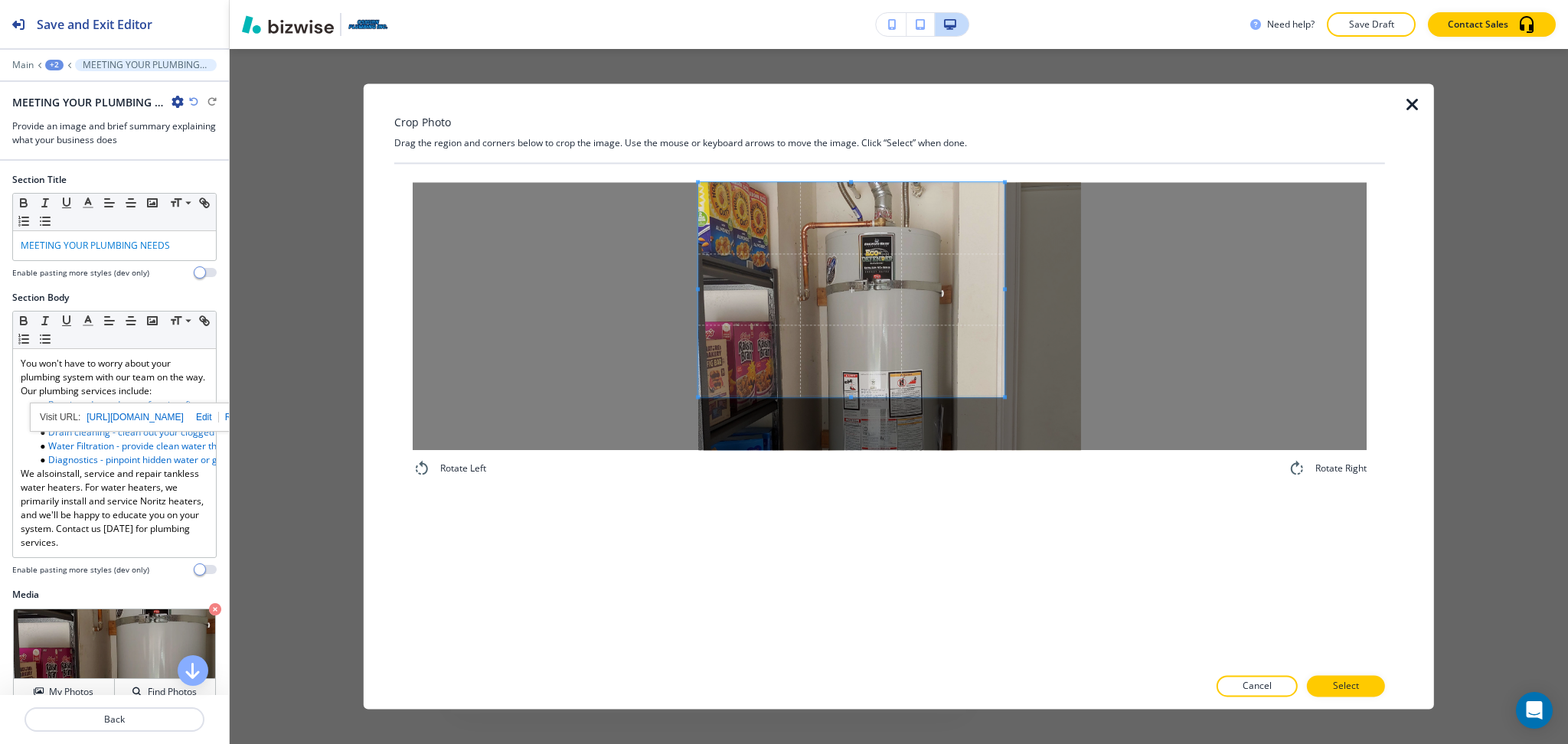
click at [790, 291] on span at bounding box center [851, 290] width 306 height 215
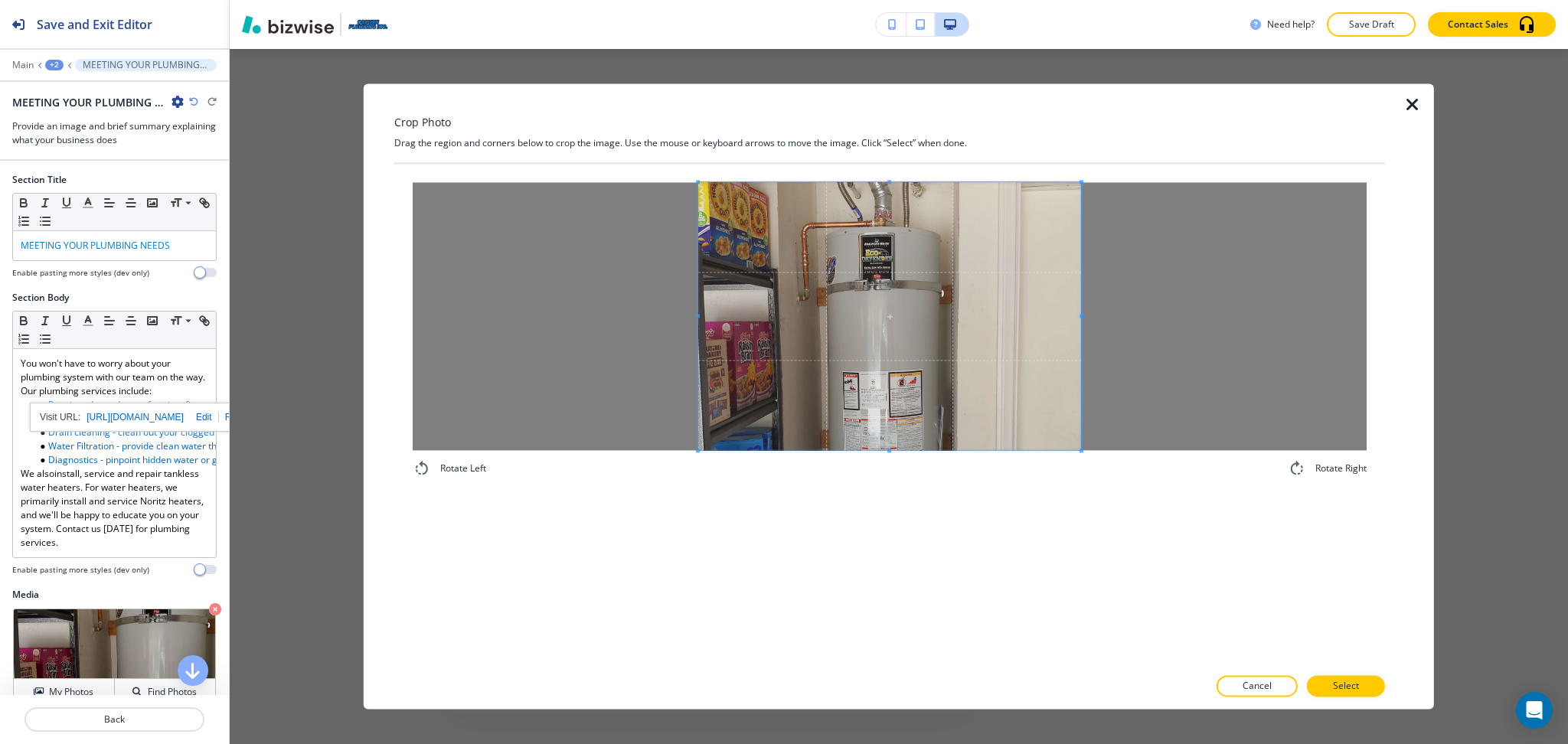
click at [1206, 499] on div "Rotate Left Rotate Right" at bounding box center [890, 415] width 991 height 502
click at [891, 441] on span at bounding box center [890, 443] width 382 height 3
click at [1345, 684] on p "Select" at bounding box center [1345, 687] width 26 height 14
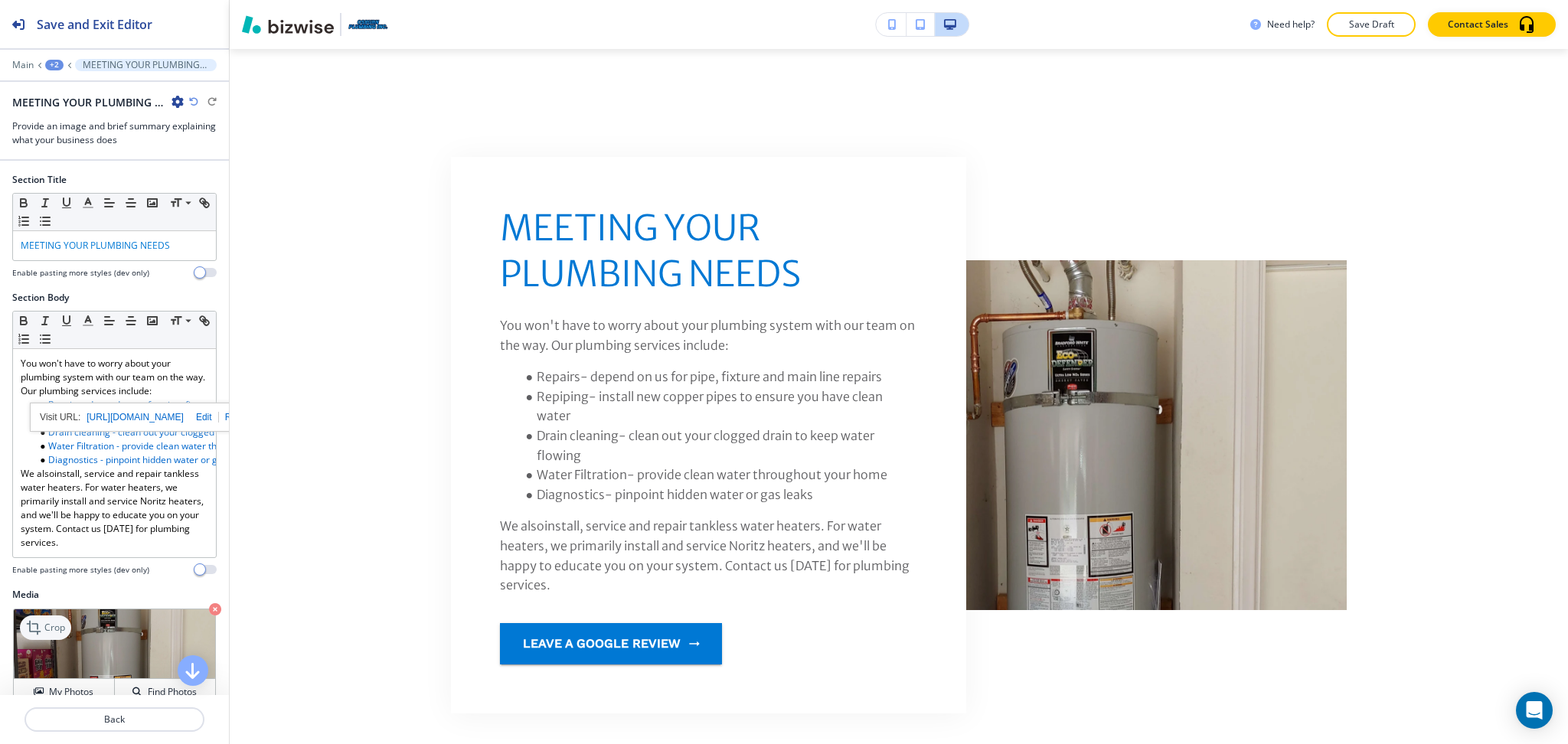
click at [40, 637] on icon at bounding box center [35, 627] width 18 height 18
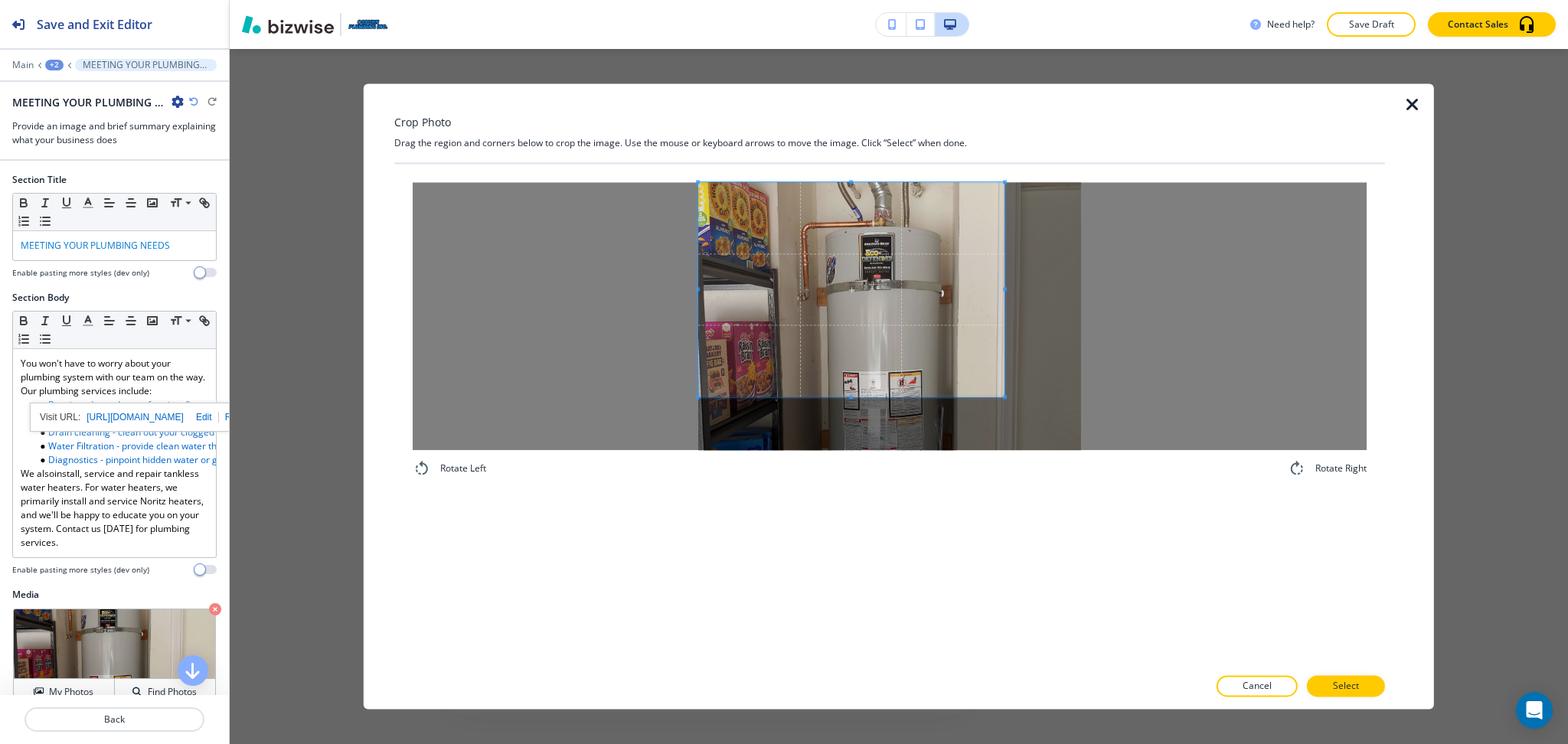
click at [925, 309] on span at bounding box center [851, 290] width 306 height 215
click at [861, 563] on div "Rotate Left Rotate Right" at bounding box center [890, 415] width 991 height 502
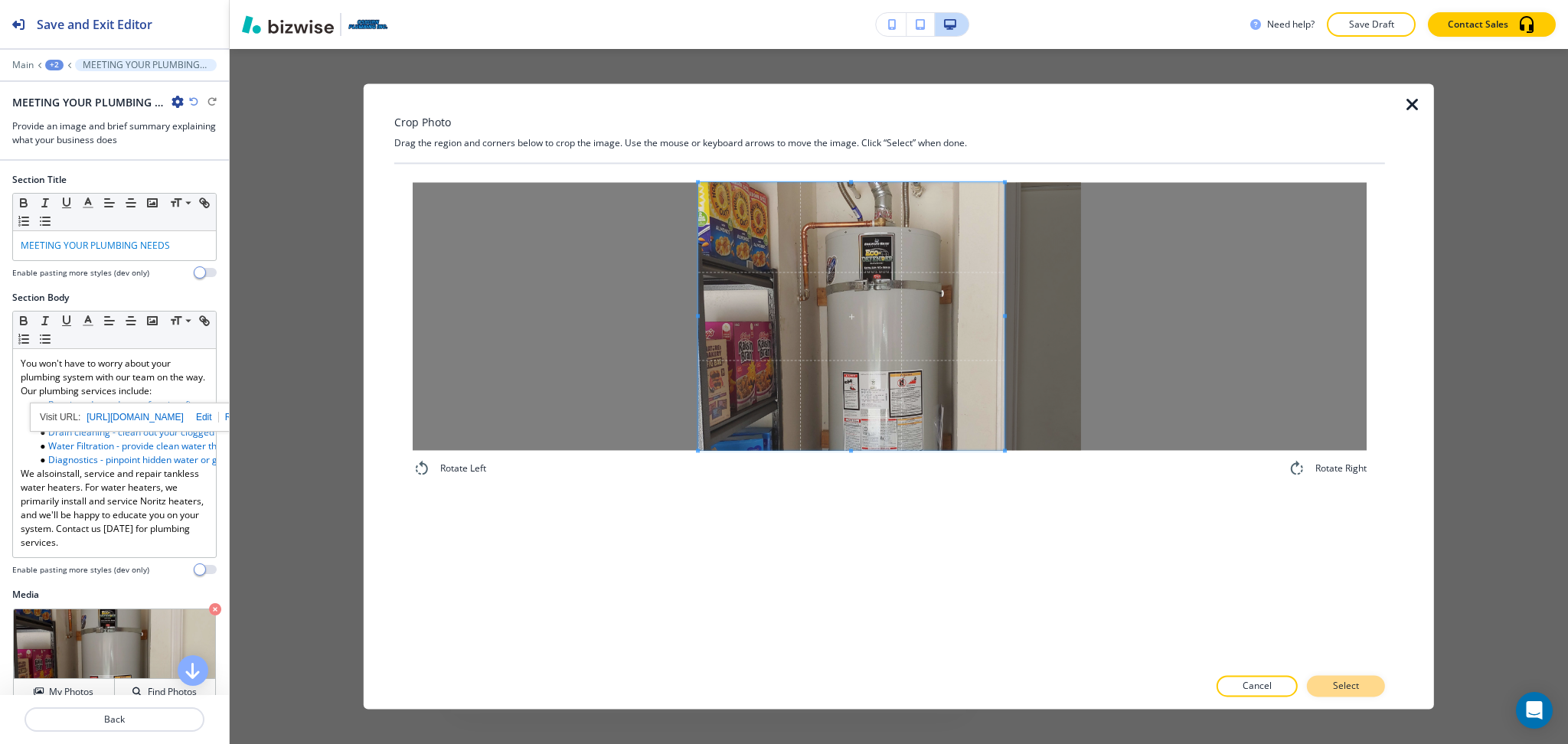
click at [1364, 685] on button "Select" at bounding box center [1345, 686] width 78 height 22
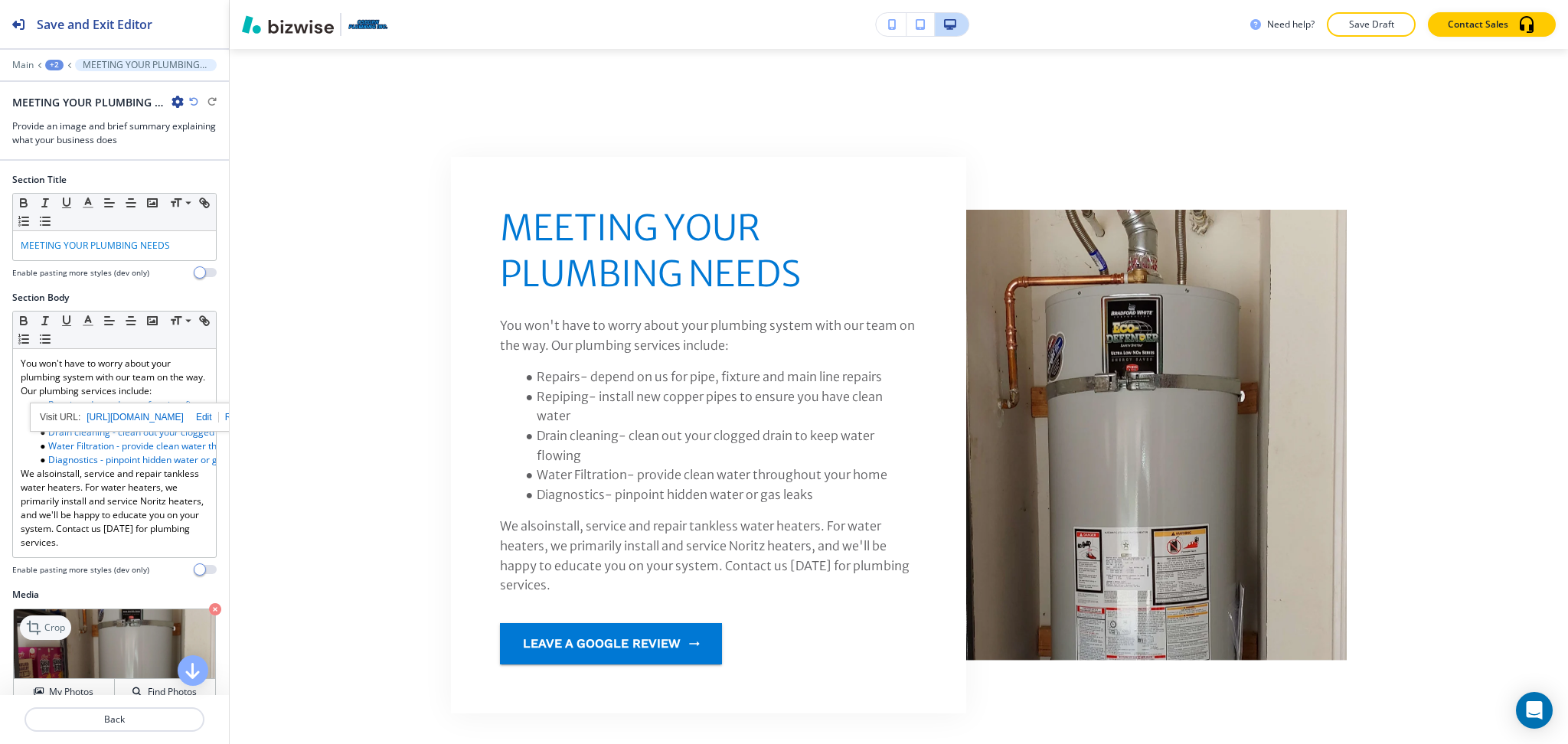
click at [57, 635] on p "Crop" at bounding box center [55, 628] width 21 height 14
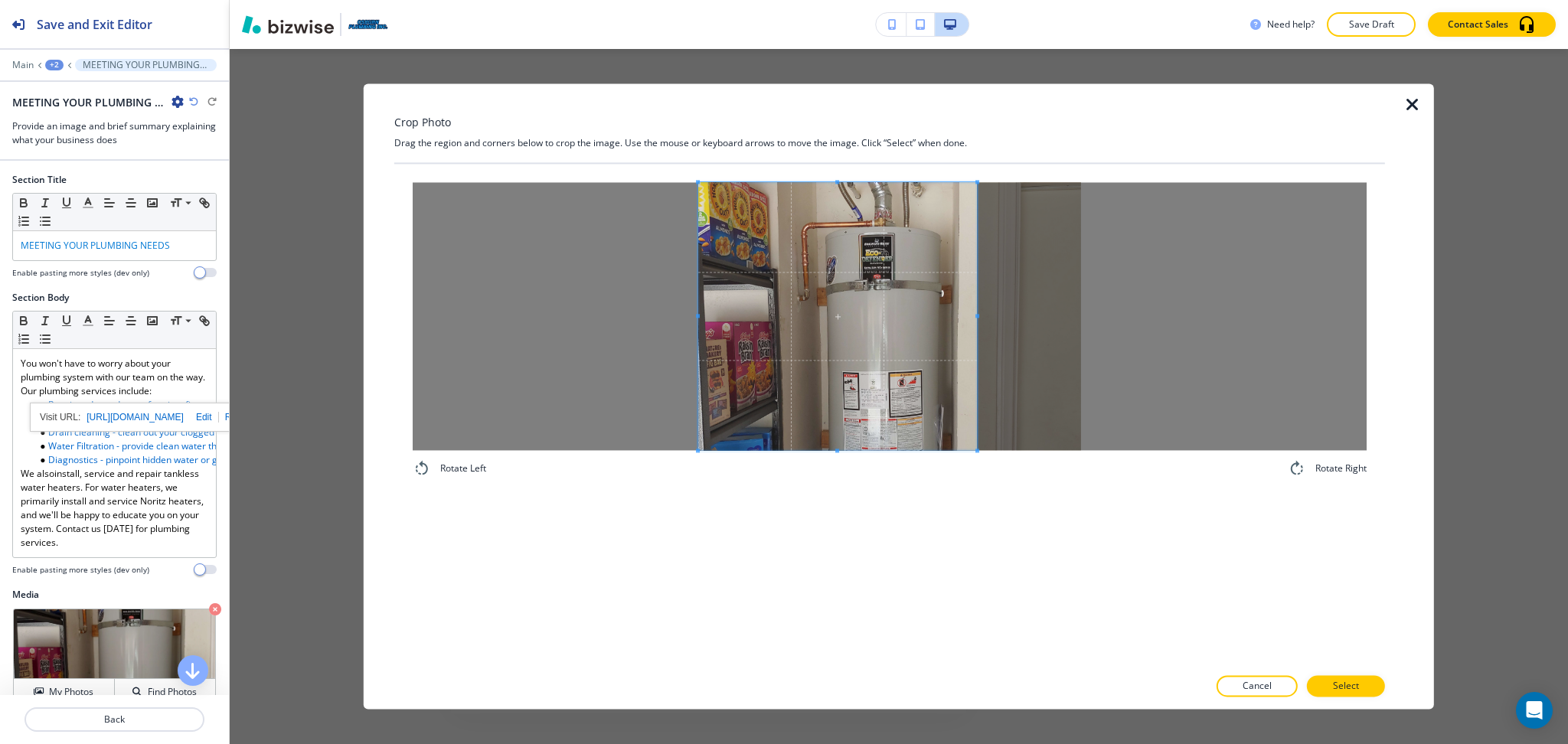
click at [977, 306] on span at bounding box center [977, 316] width 3 height 268
click at [967, 312] on div at bounding box center [834, 316] width 271 height 268
click at [1338, 684] on p "Select" at bounding box center [1345, 687] width 26 height 14
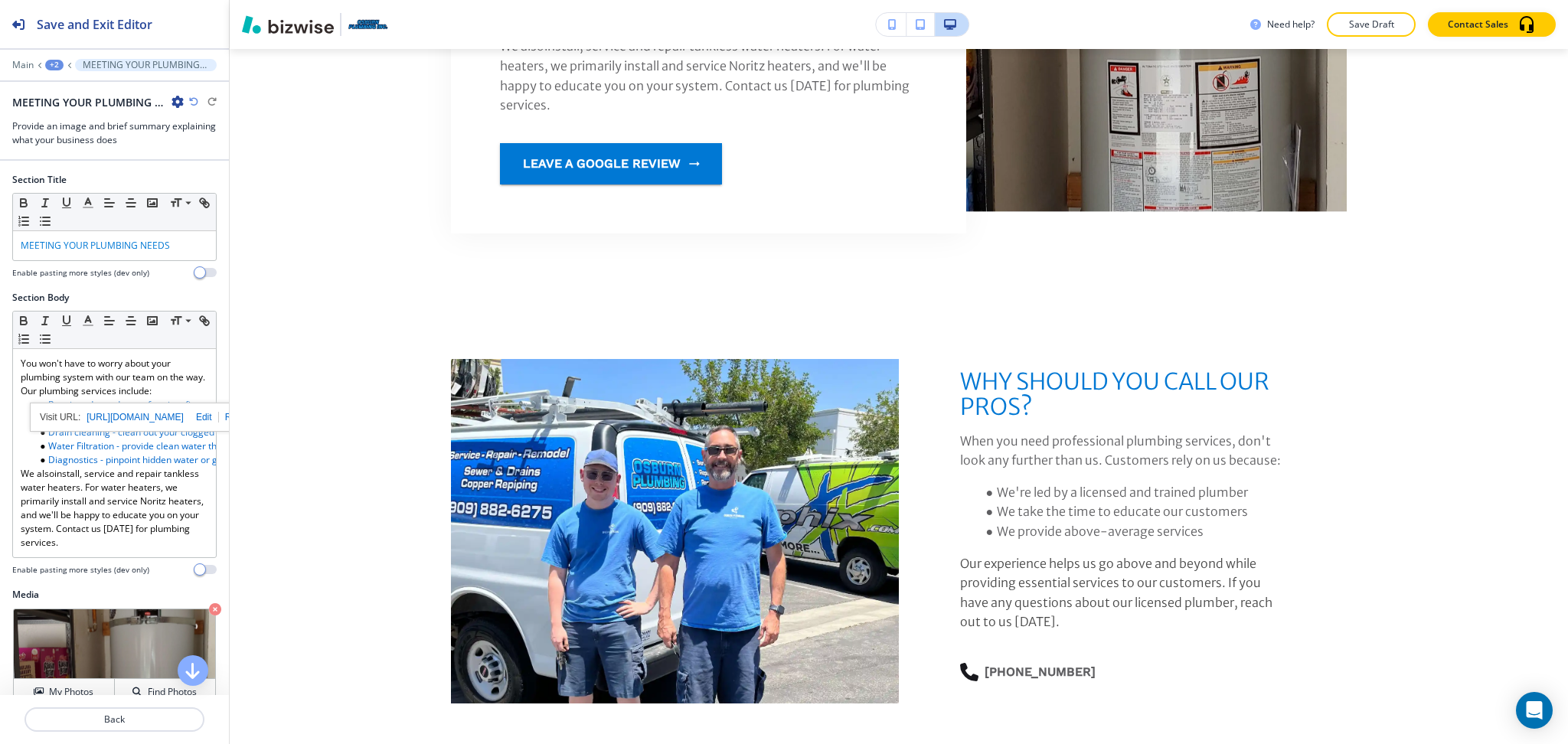
scroll to position [2200, 0]
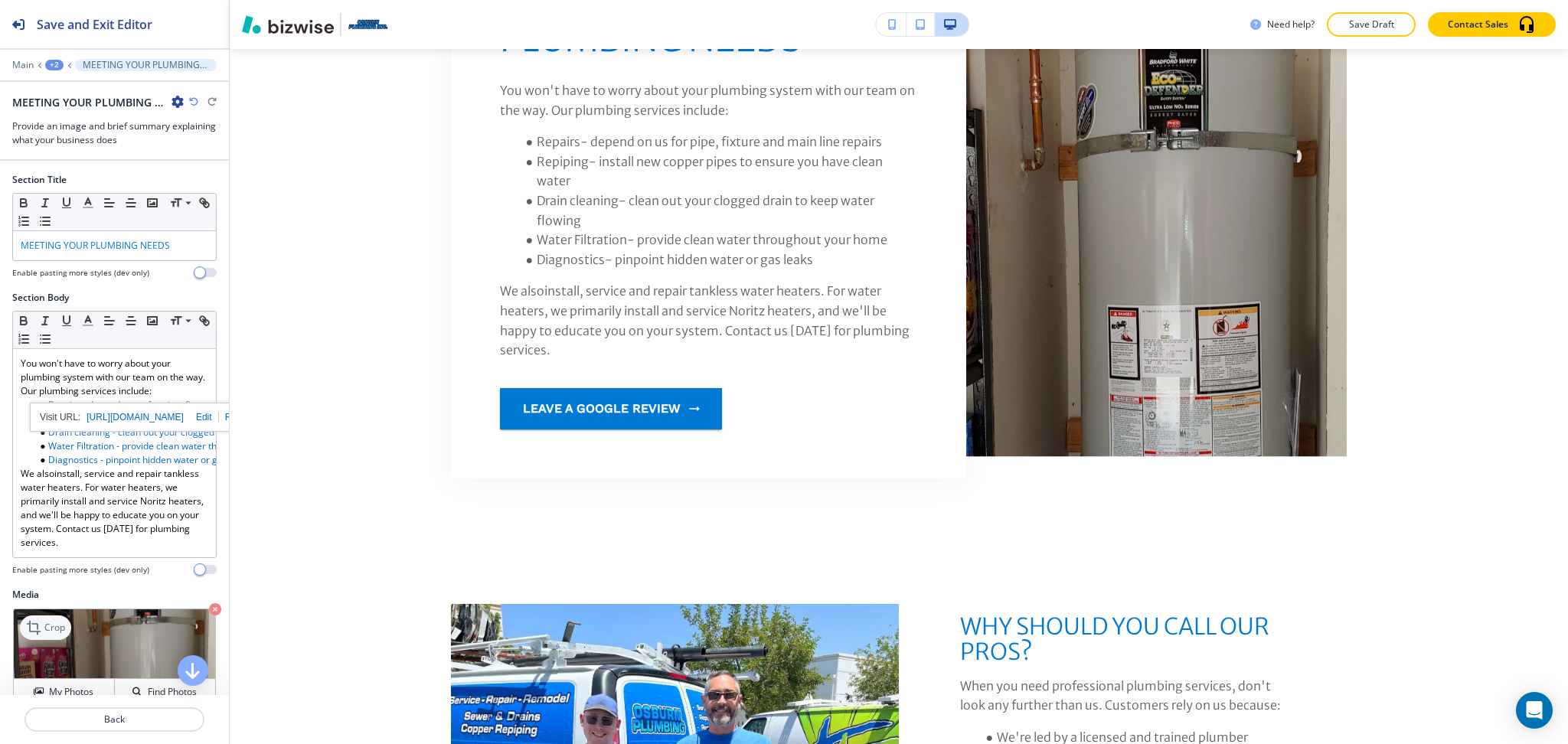
click at [45, 635] on p "Crop" at bounding box center [55, 628] width 21 height 14
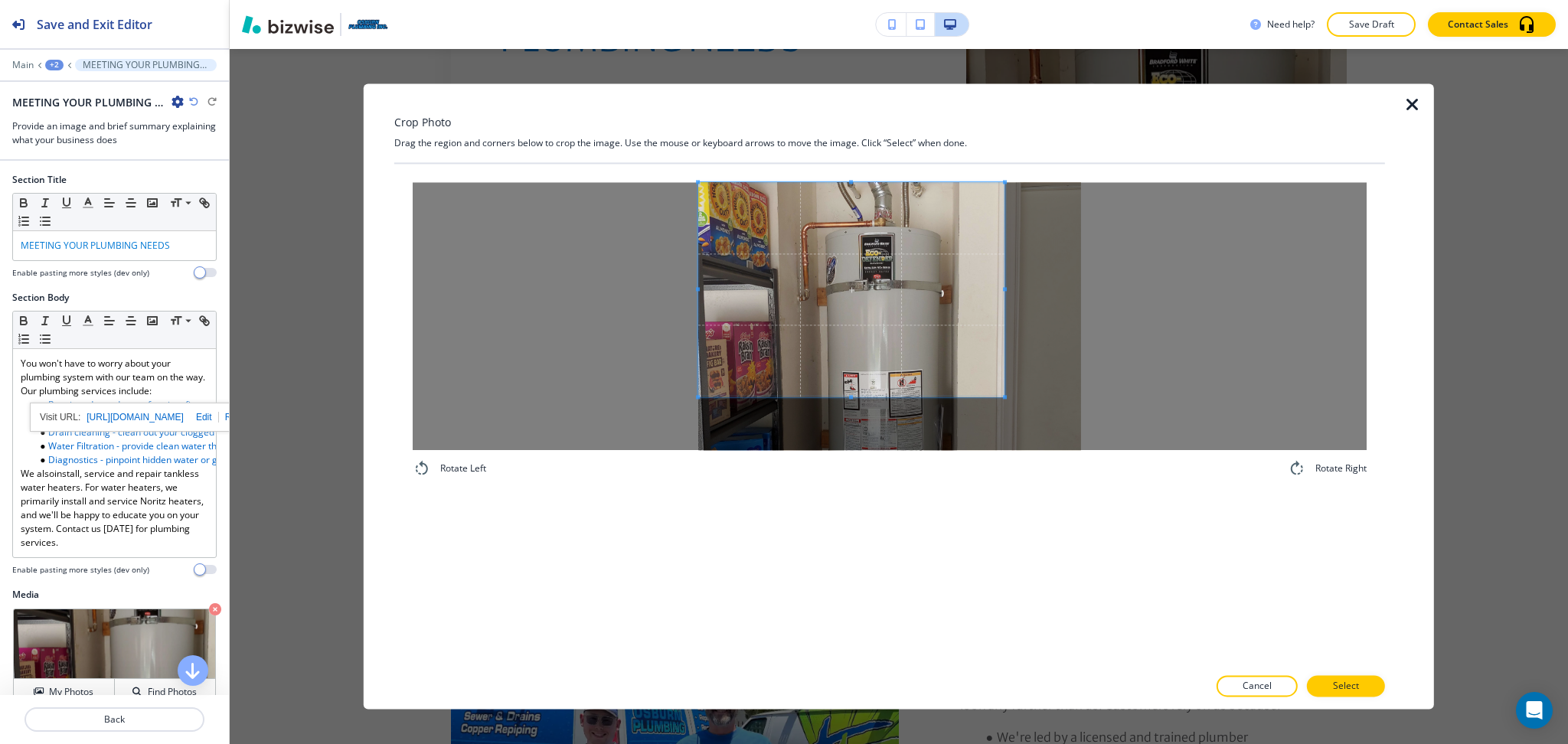
click at [775, 279] on span at bounding box center [851, 290] width 306 height 215
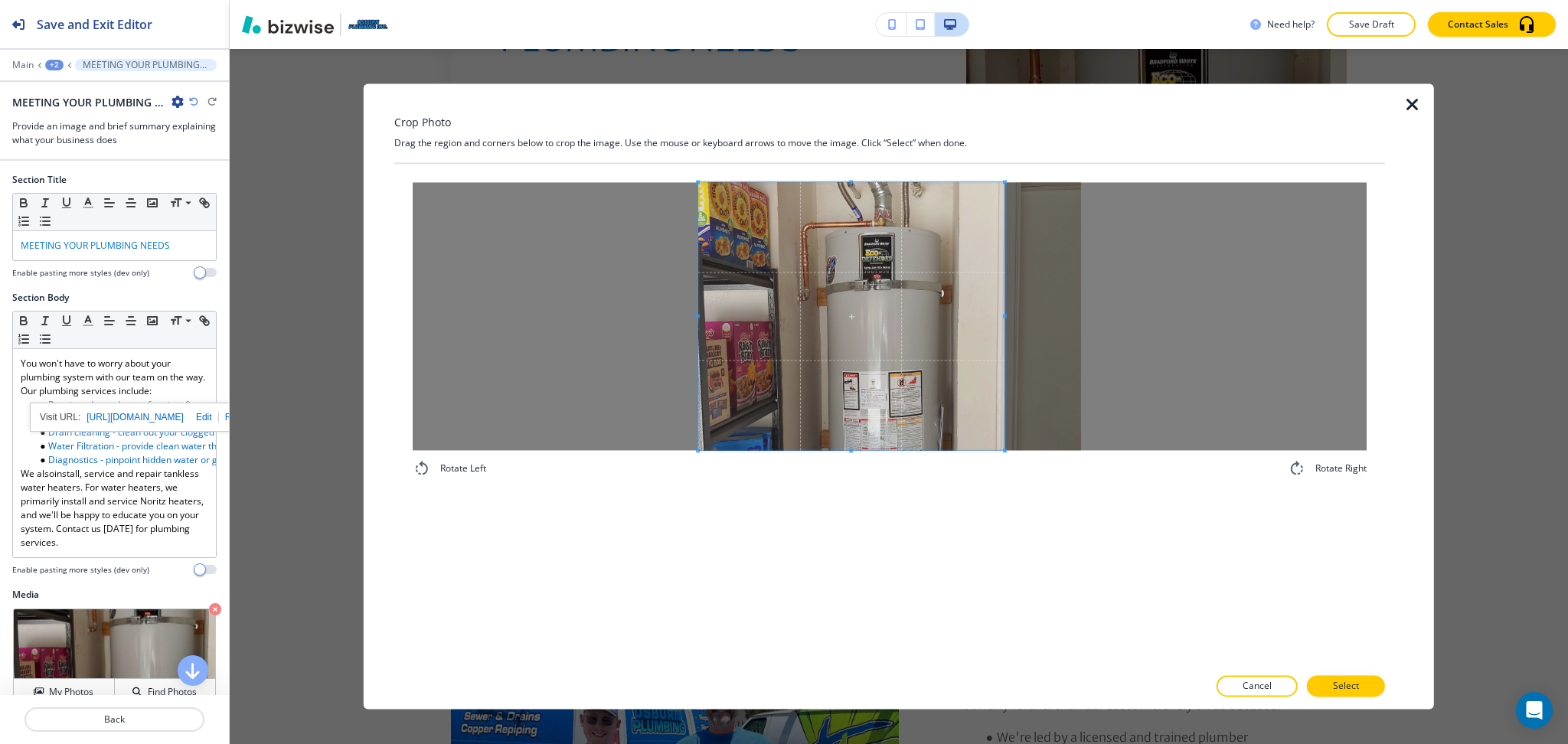
click at [916, 498] on div "Rotate Left Rotate Right" at bounding box center [890, 415] width 991 height 502
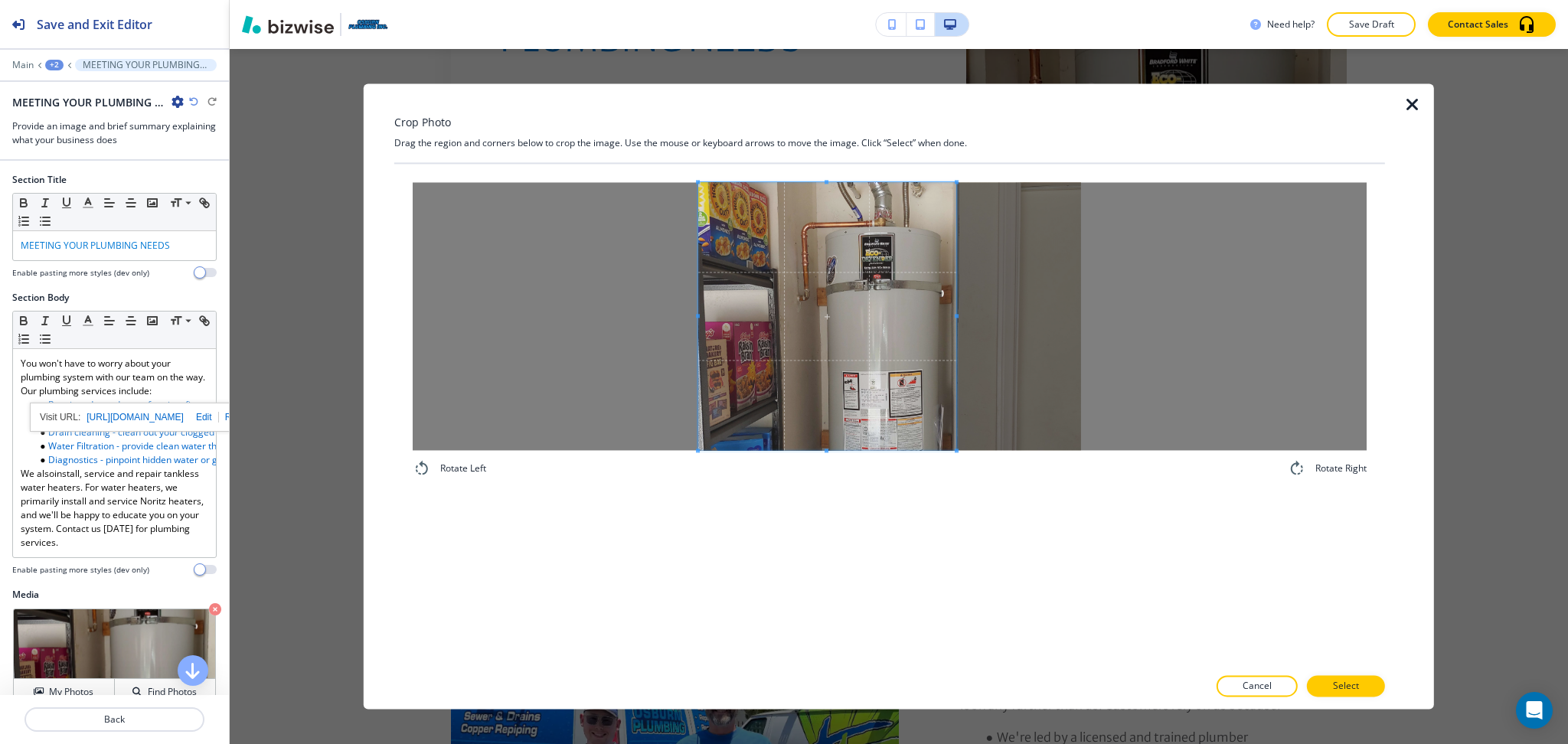
click at [955, 312] on div at bounding box center [827, 316] width 258 height 268
click at [1339, 680] on p "Select" at bounding box center [1345, 687] width 26 height 14
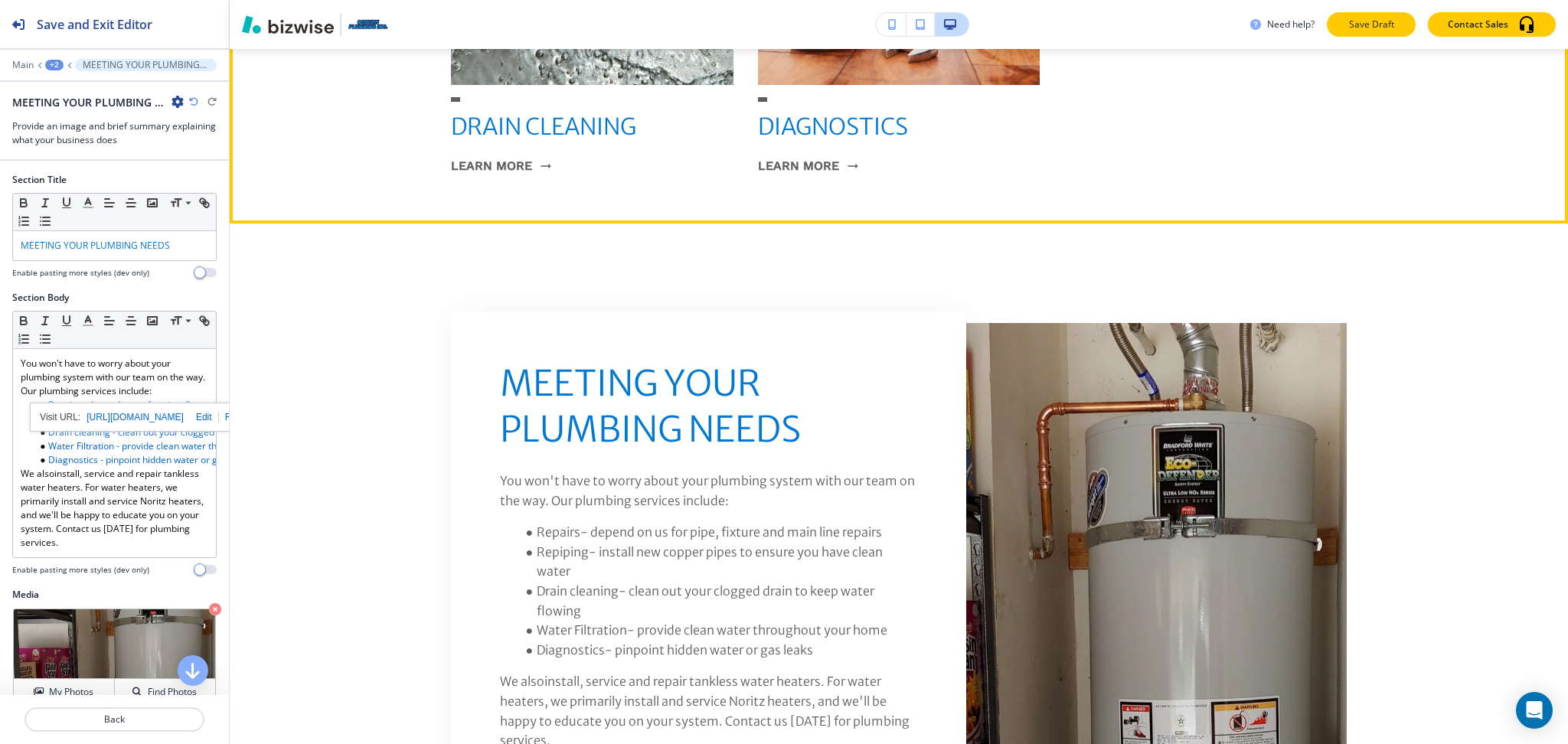
click at [1372, 31] on p "Save Draft" at bounding box center [1371, 24] width 49 height 14
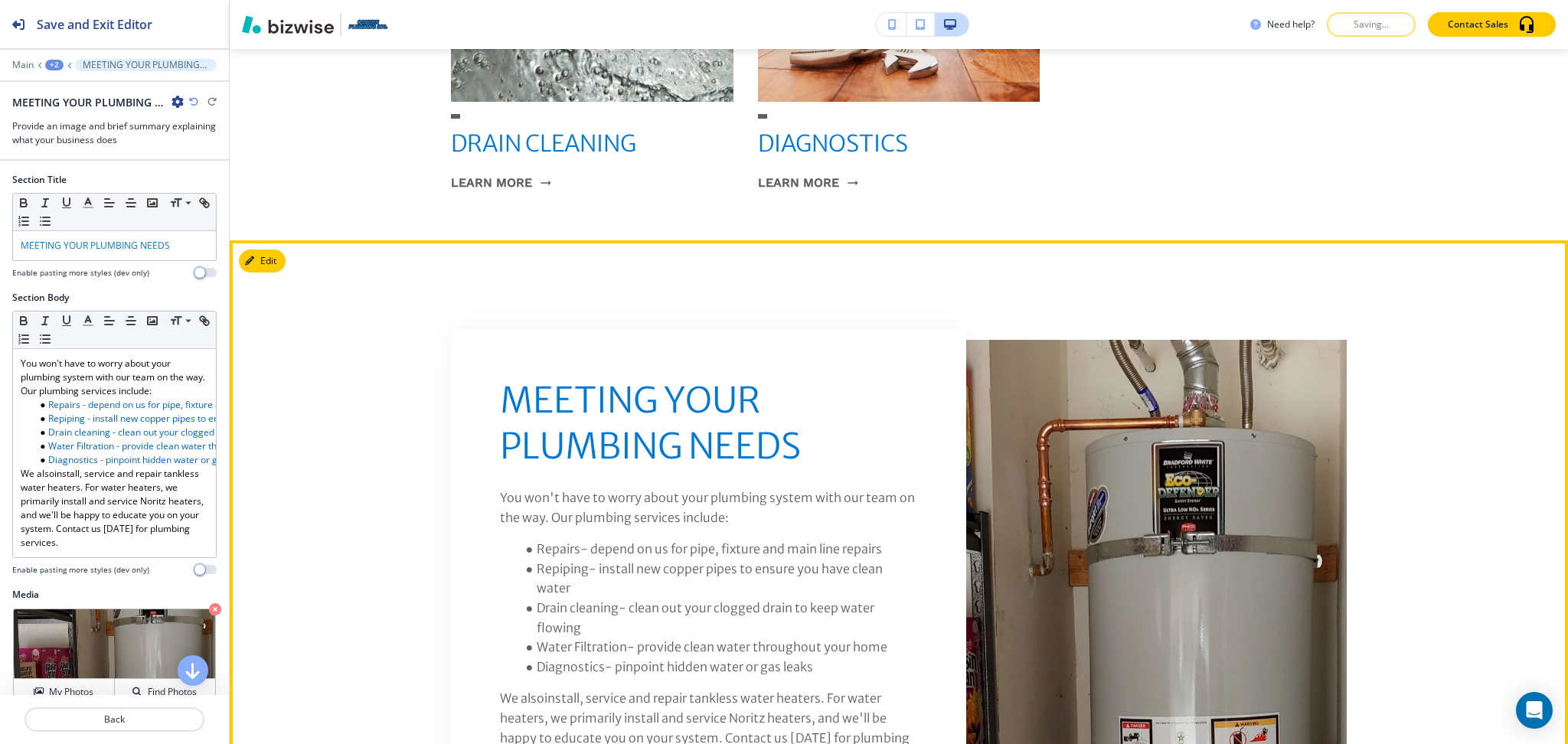
scroll to position [1792, 0]
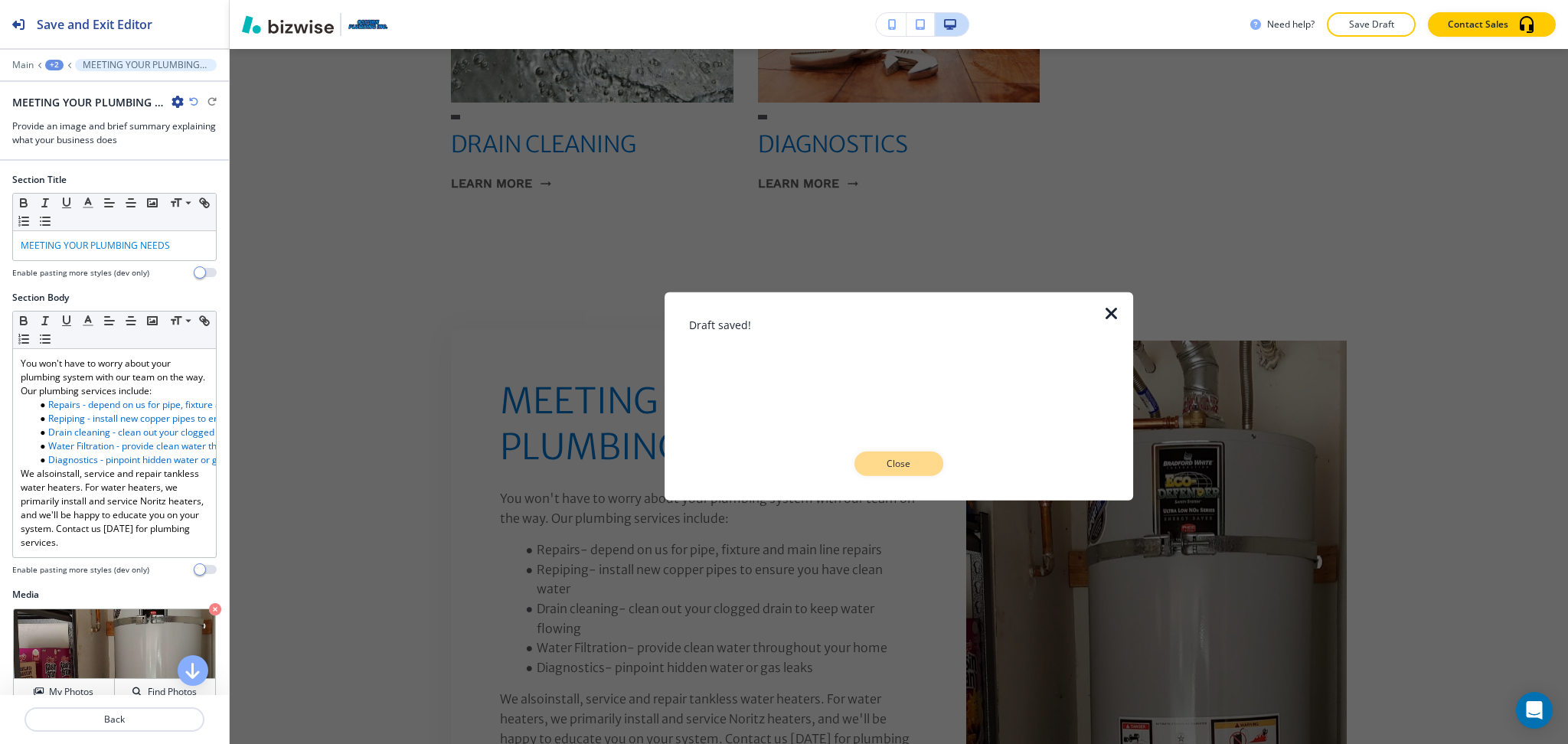
click at [887, 463] on p "Close" at bounding box center [898, 464] width 49 height 14
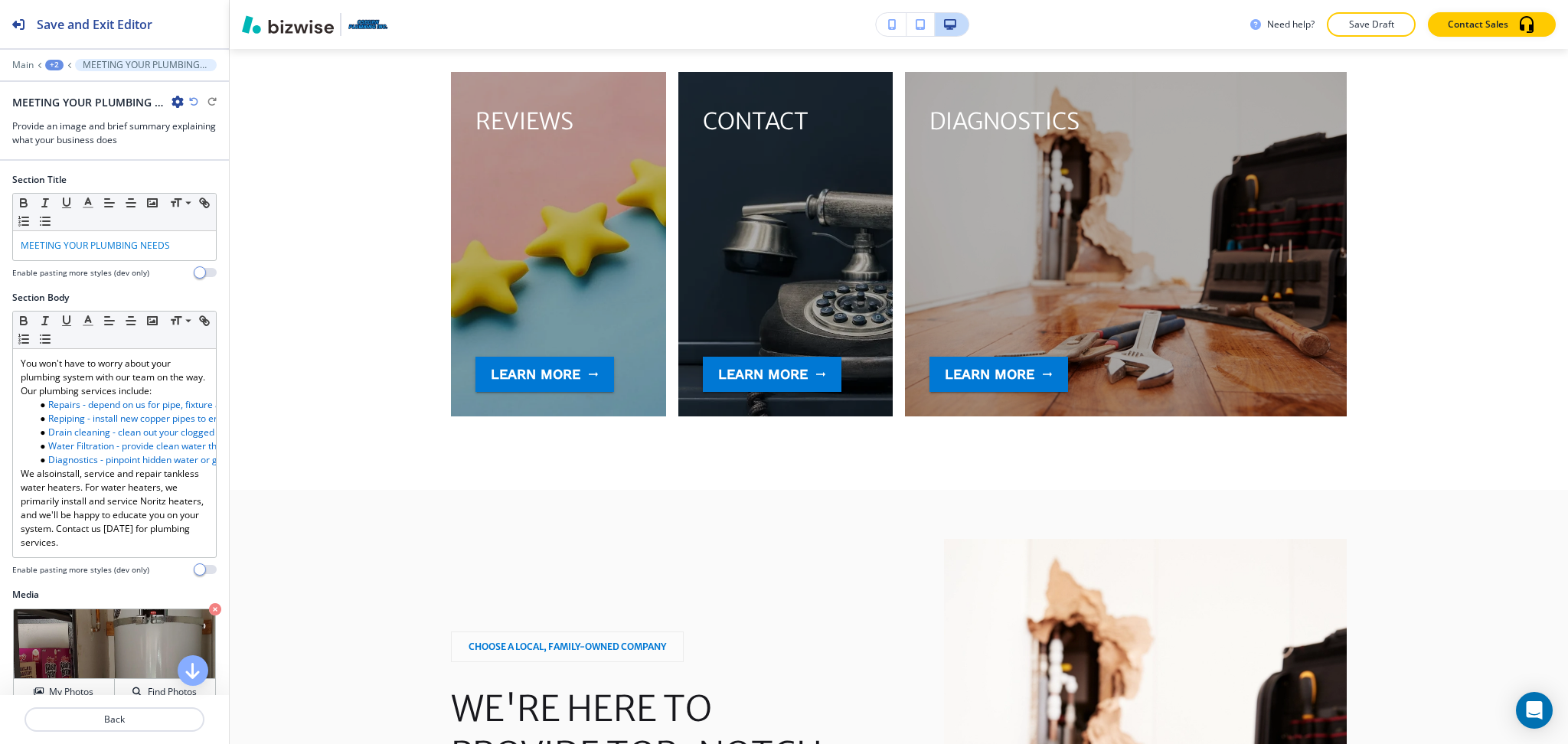
scroll to position [3758, 0]
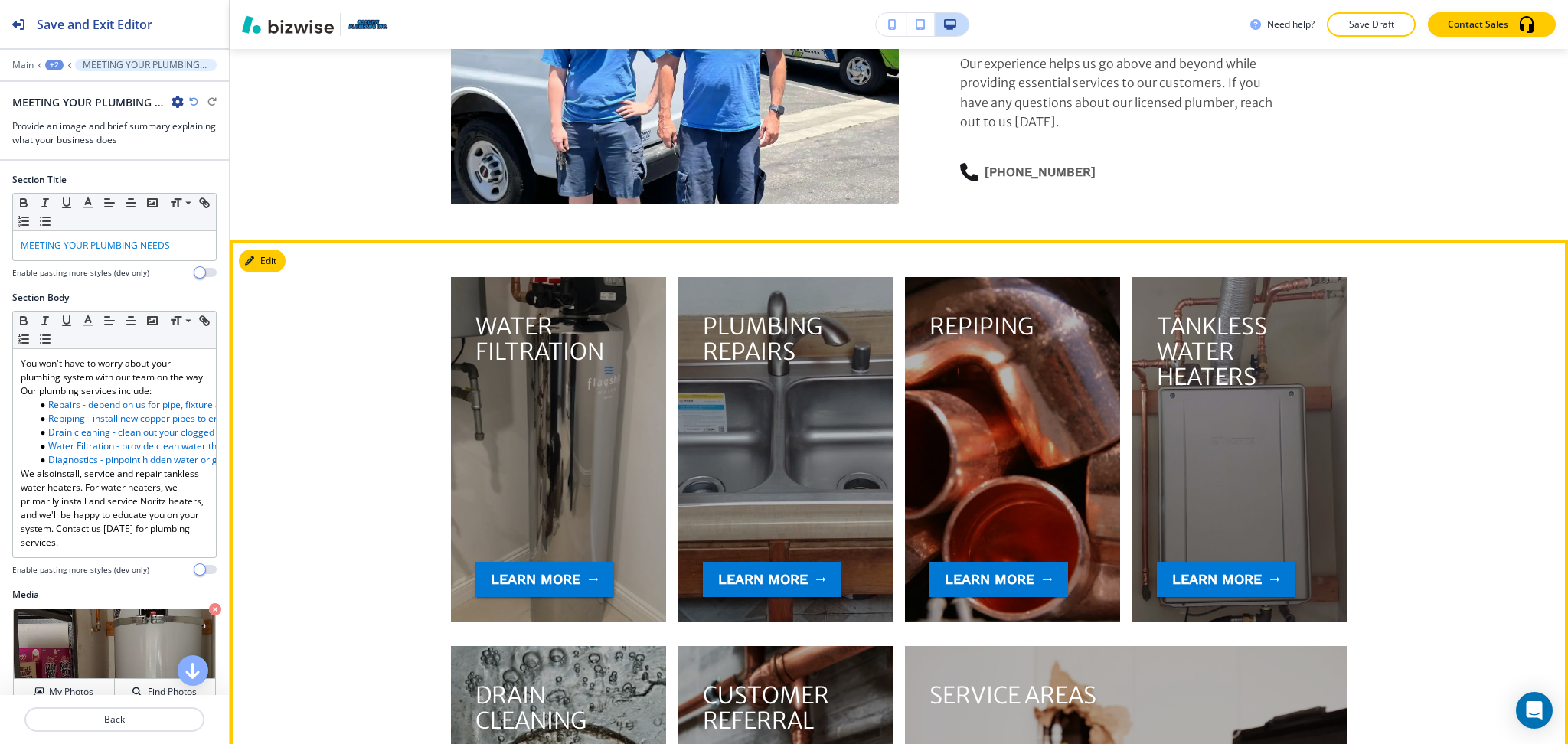
click at [274, 250] on button "Edit" at bounding box center [262, 261] width 46 height 23
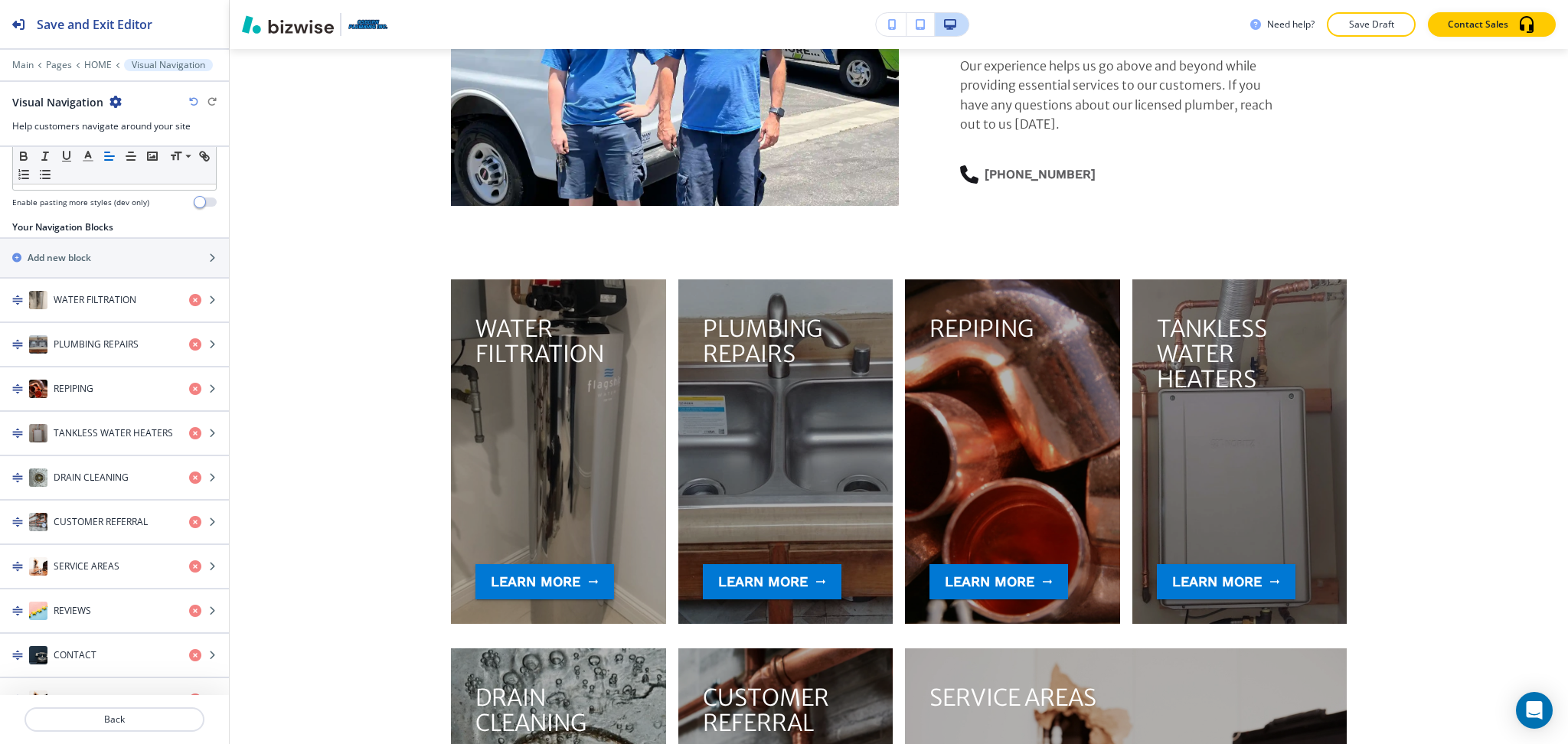
scroll to position [226, 0]
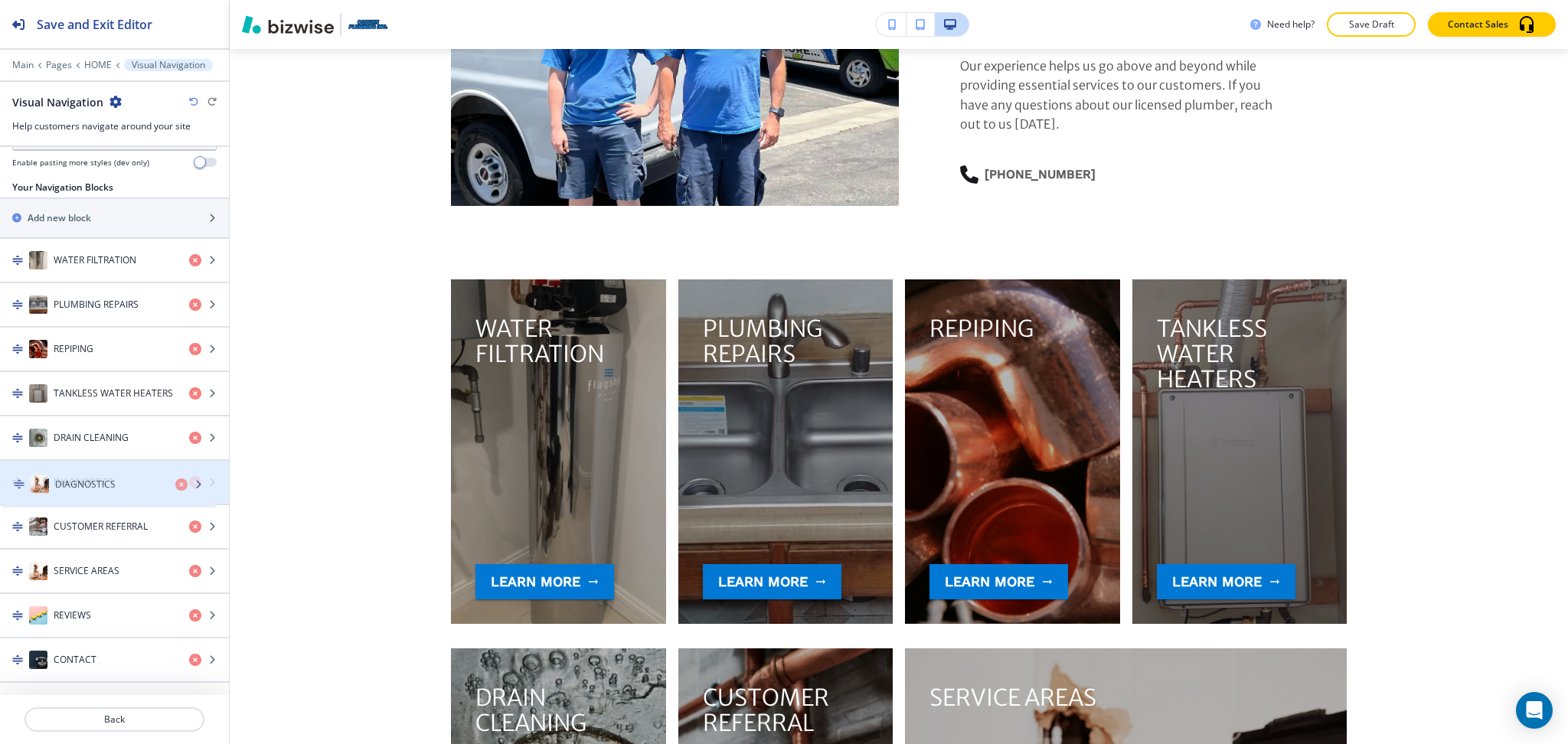
drag, startPoint x: 118, startPoint y: 657, endPoint x: 120, endPoint y: 480, distance: 177.0
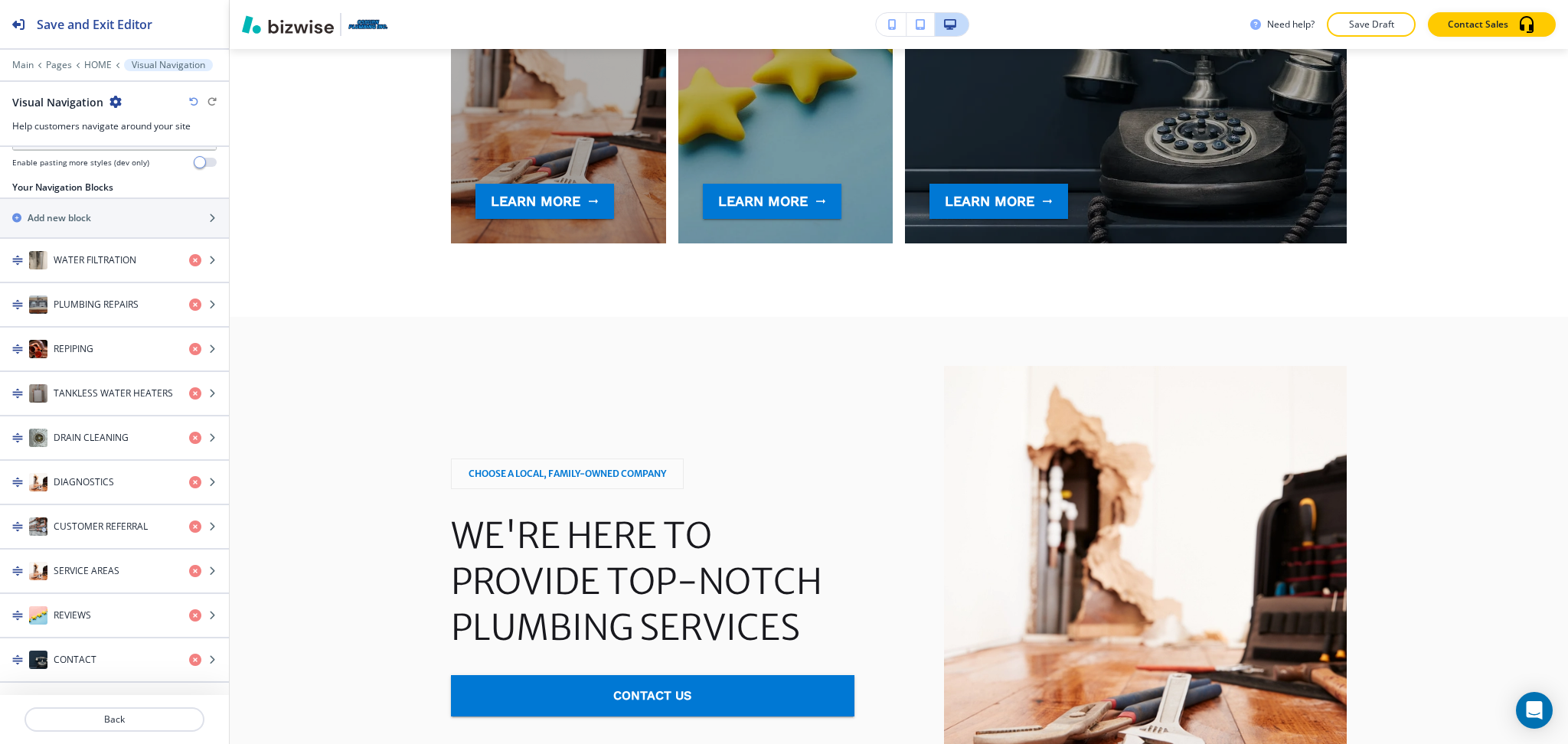
click at [1364, 37] on div "Need help? Save Draft Contact Sales" at bounding box center [898, 24] width 1338 height 49
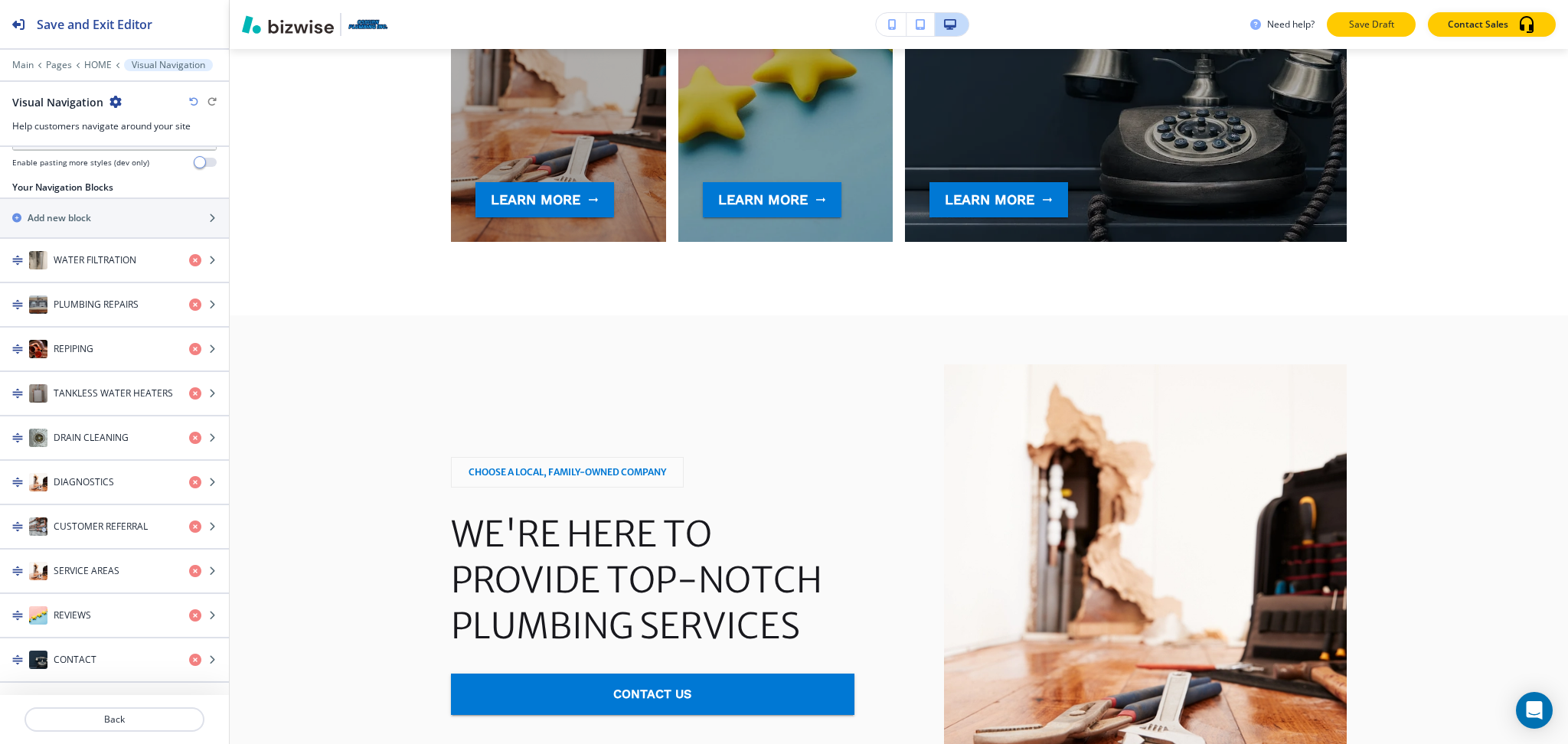
click at [1364, 26] on p "Save Draft" at bounding box center [1371, 24] width 49 height 14
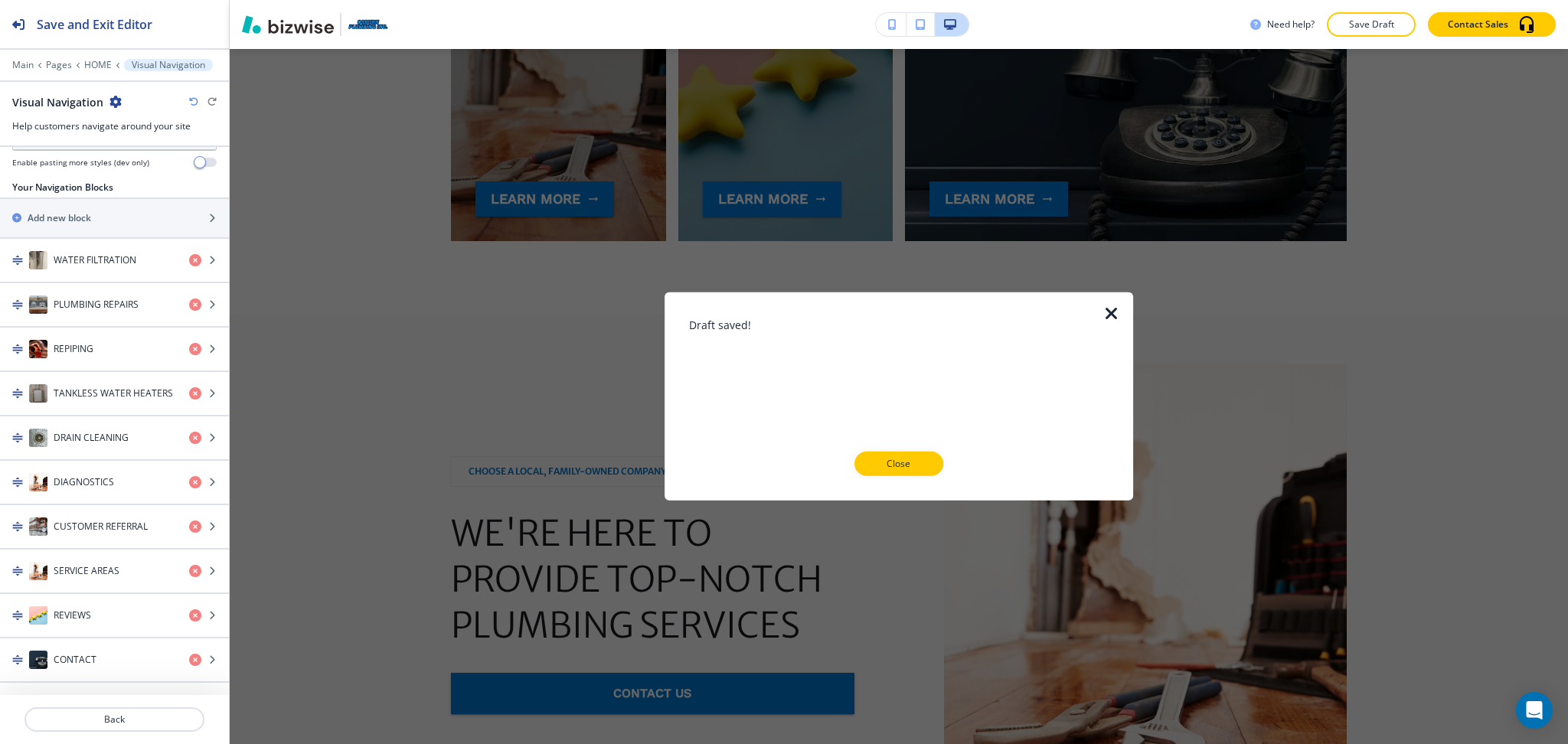
click at [898, 479] on div at bounding box center [898, 488] width 419 height 24
click at [896, 466] on p "Close" at bounding box center [898, 464] width 49 height 14
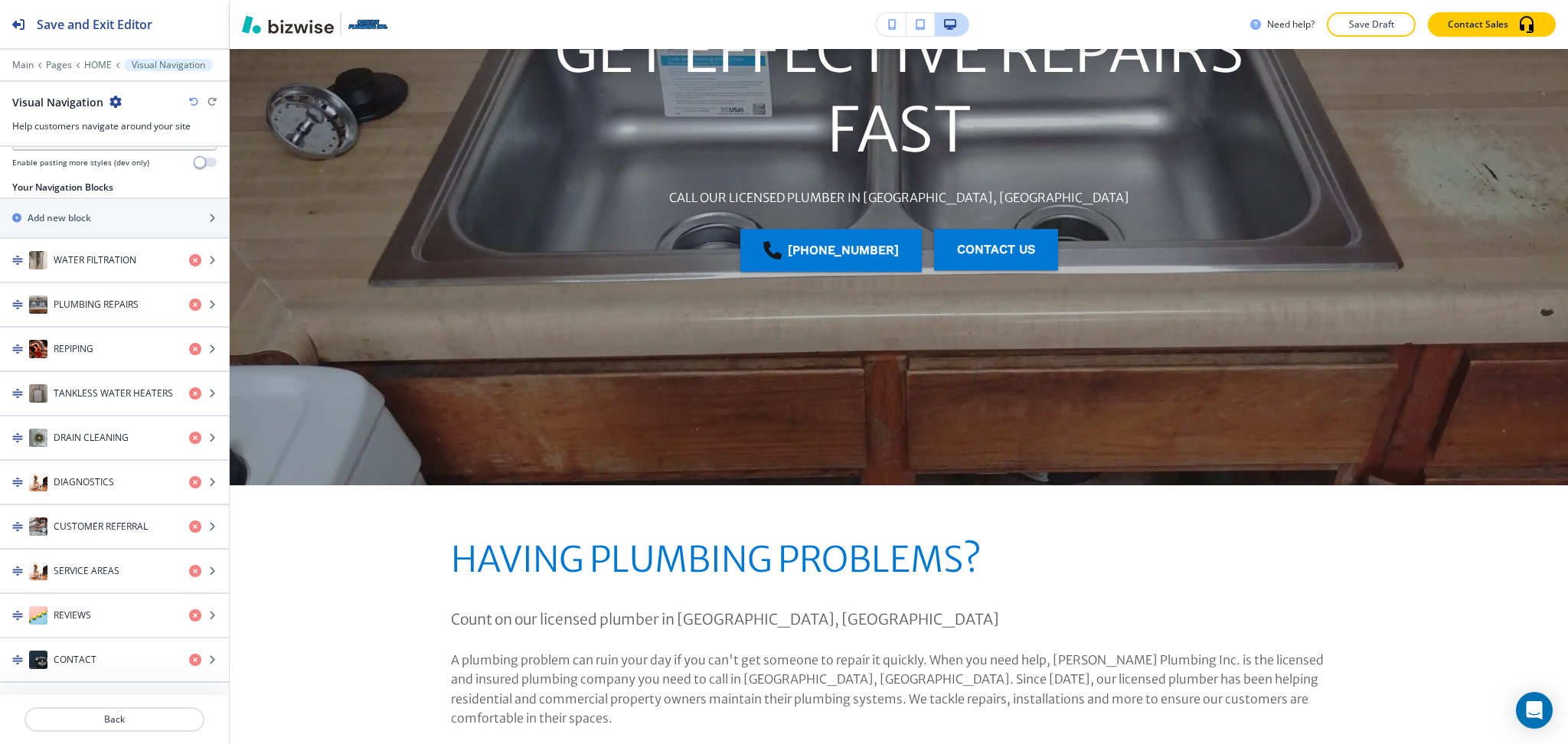
scroll to position [0, 0]
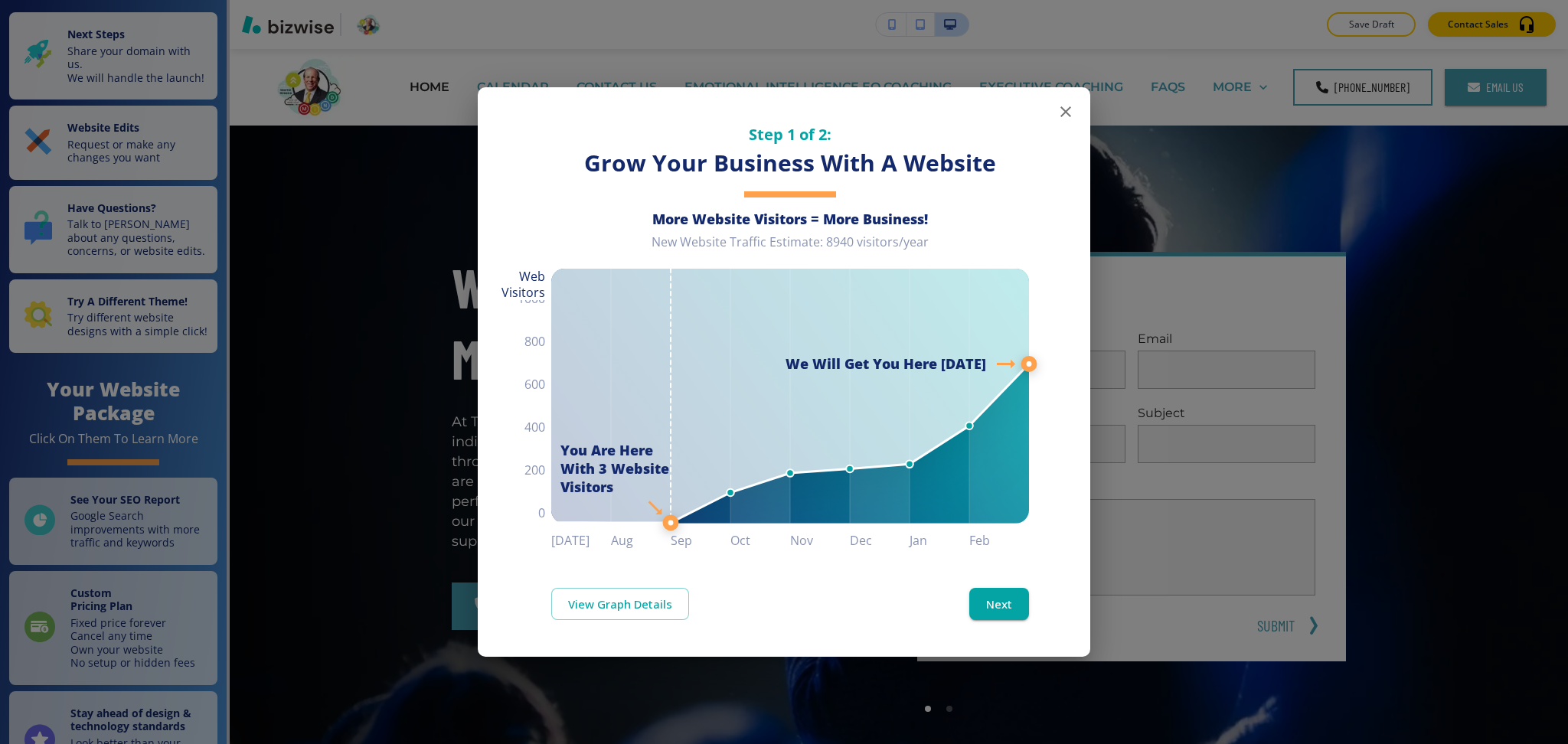
click at [1063, 108] on icon "button" at bounding box center [1065, 111] width 18 height 18
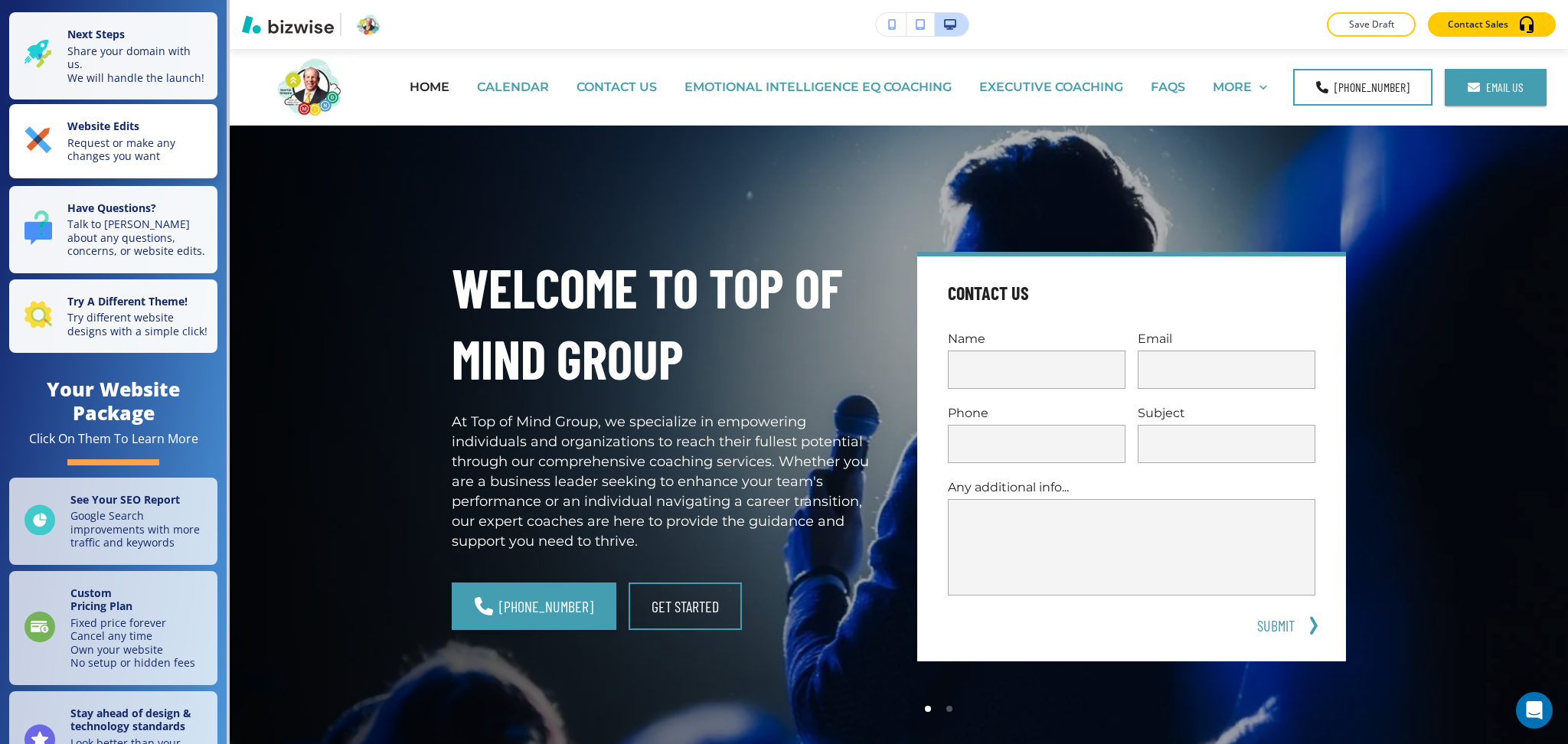
click at [165, 136] on p "Website Edits" at bounding box center [137, 127] width 141 height 17
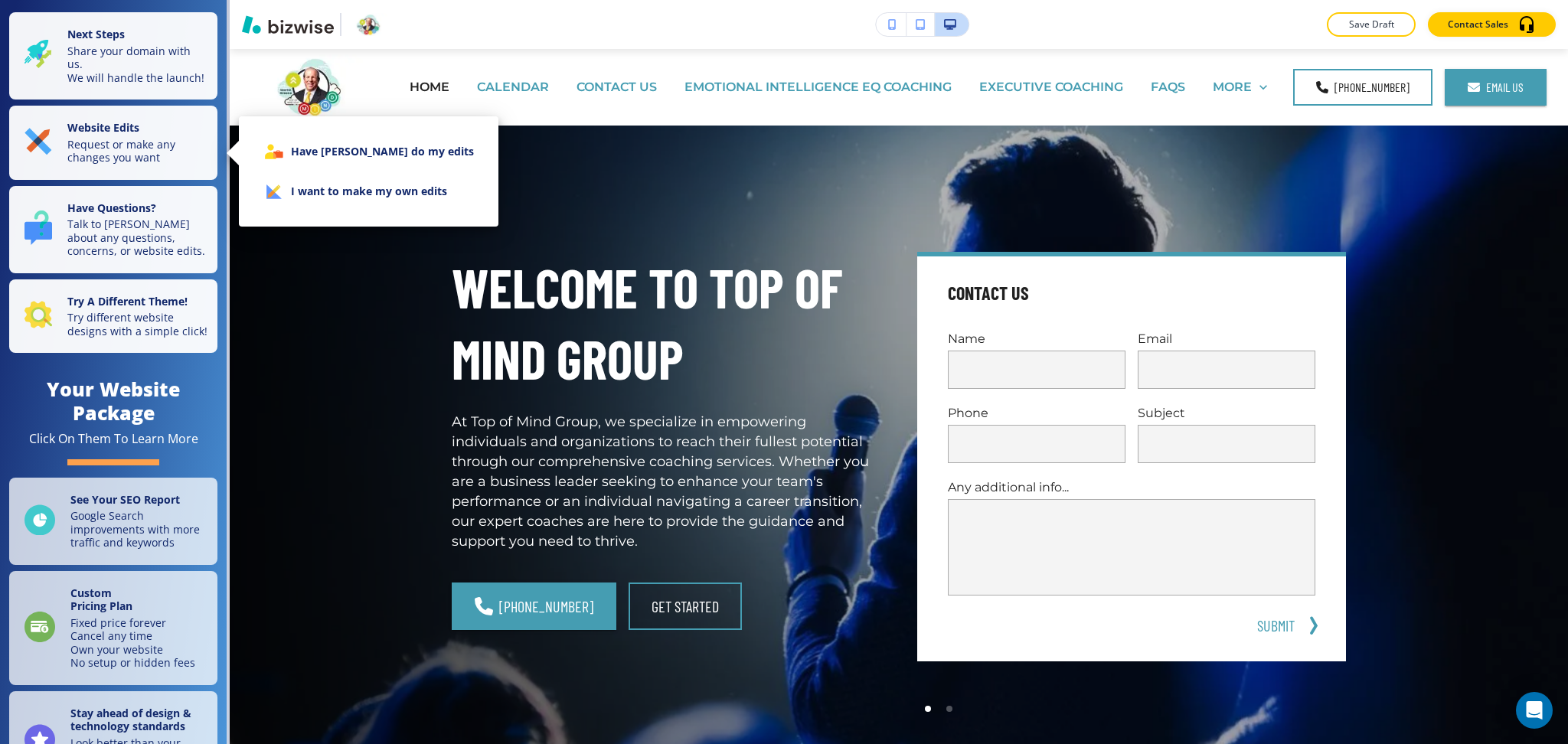
click at [348, 207] on li "I want to make my own edits" at bounding box center [368, 191] width 235 height 40
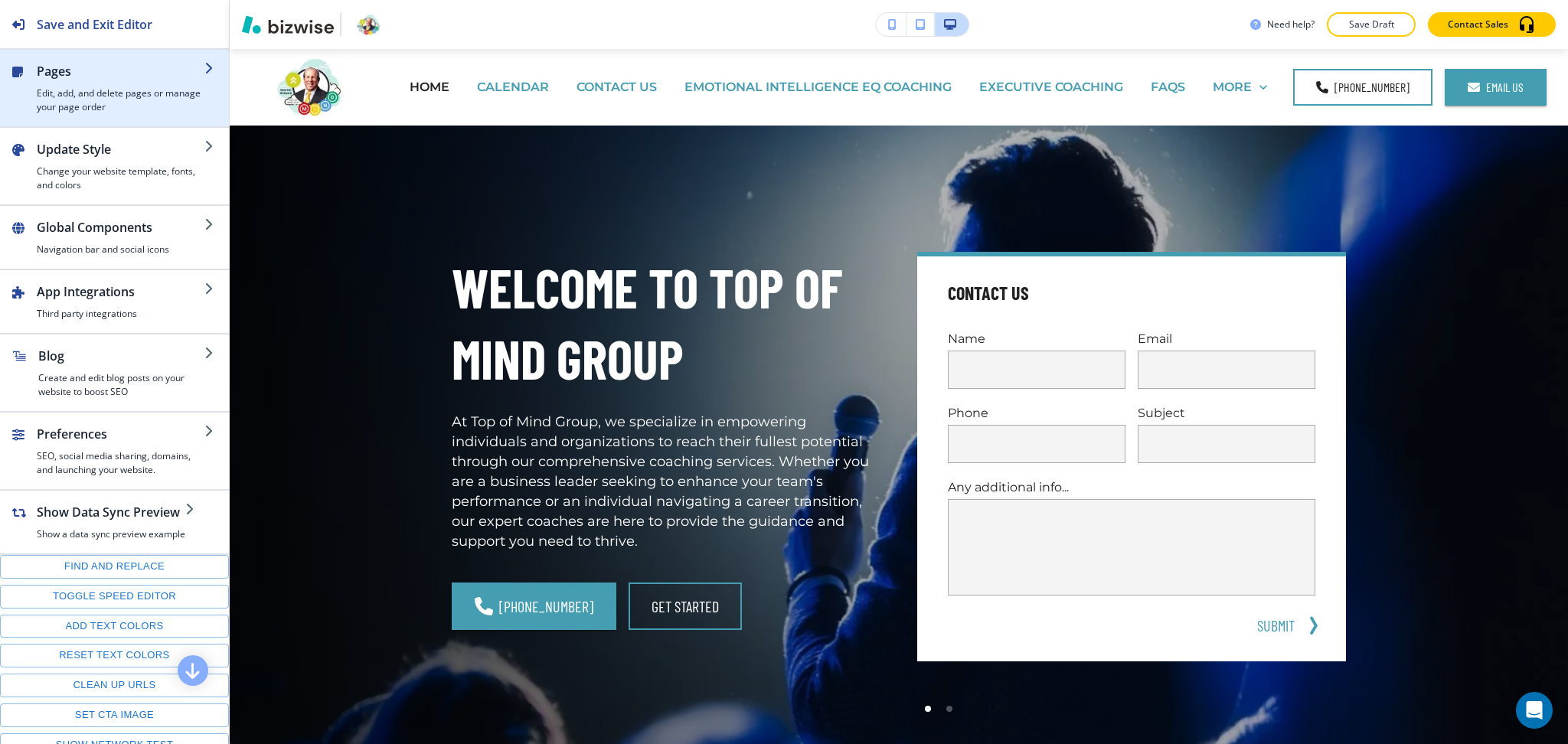
click at [45, 92] on h4 "Edit, add, and delete pages or manage your page order" at bounding box center [120, 100] width 168 height 28
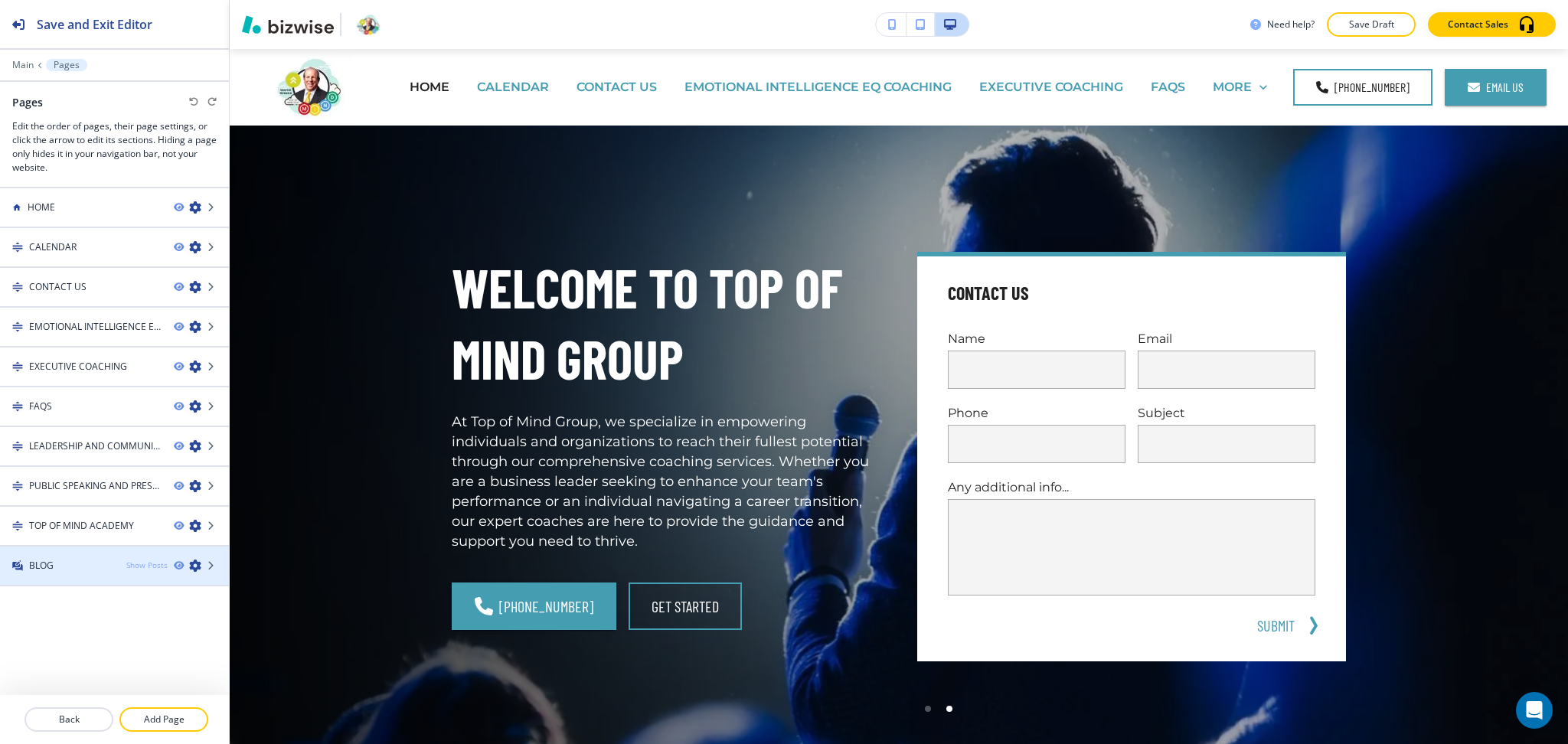
click at [139, 561] on div "Show Posts" at bounding box center [147, 565] width 41 height 11
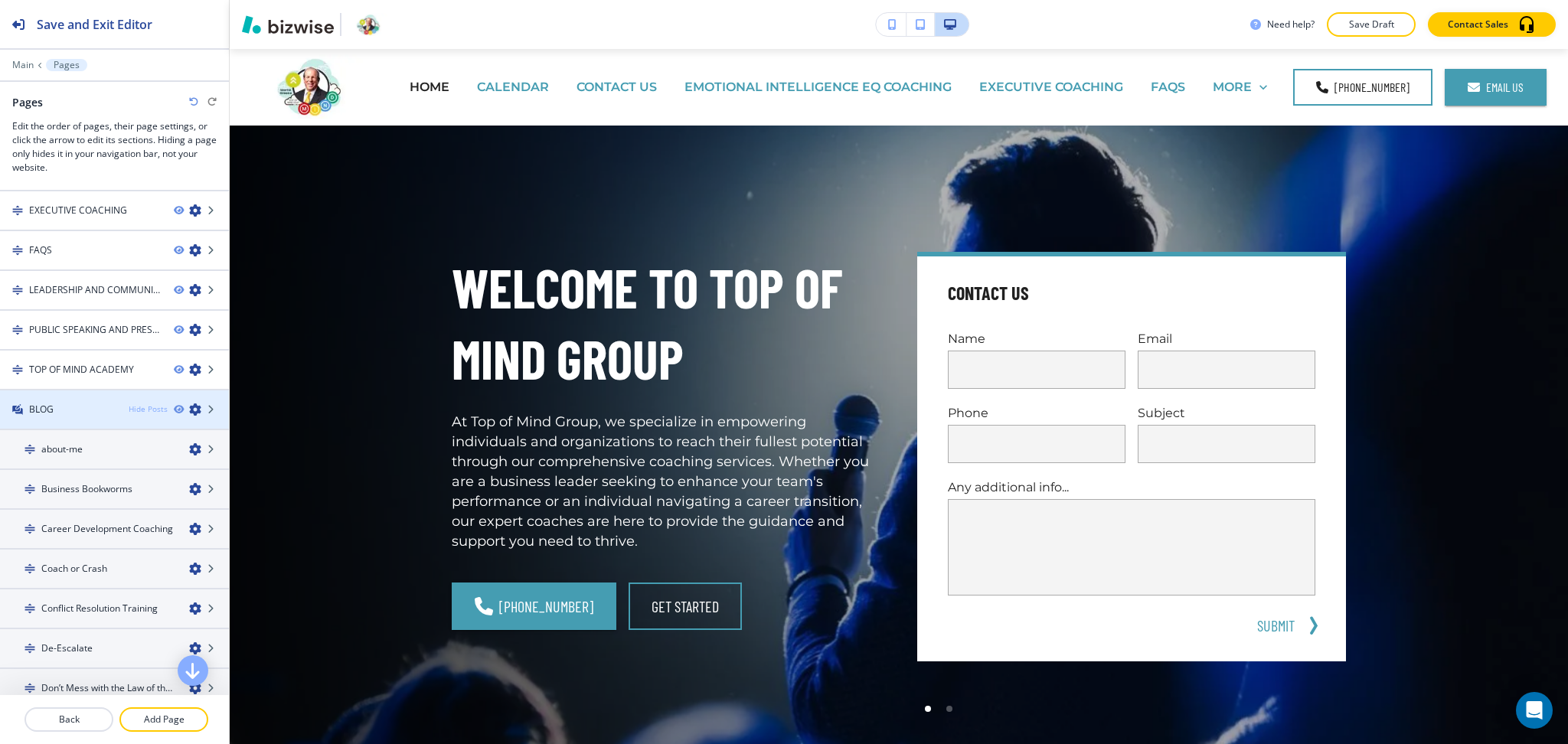
scroll to position [155, 0]
click at [141, 404] on div "Hide Posts" at bounding box center [148, 410] width 39 height 11
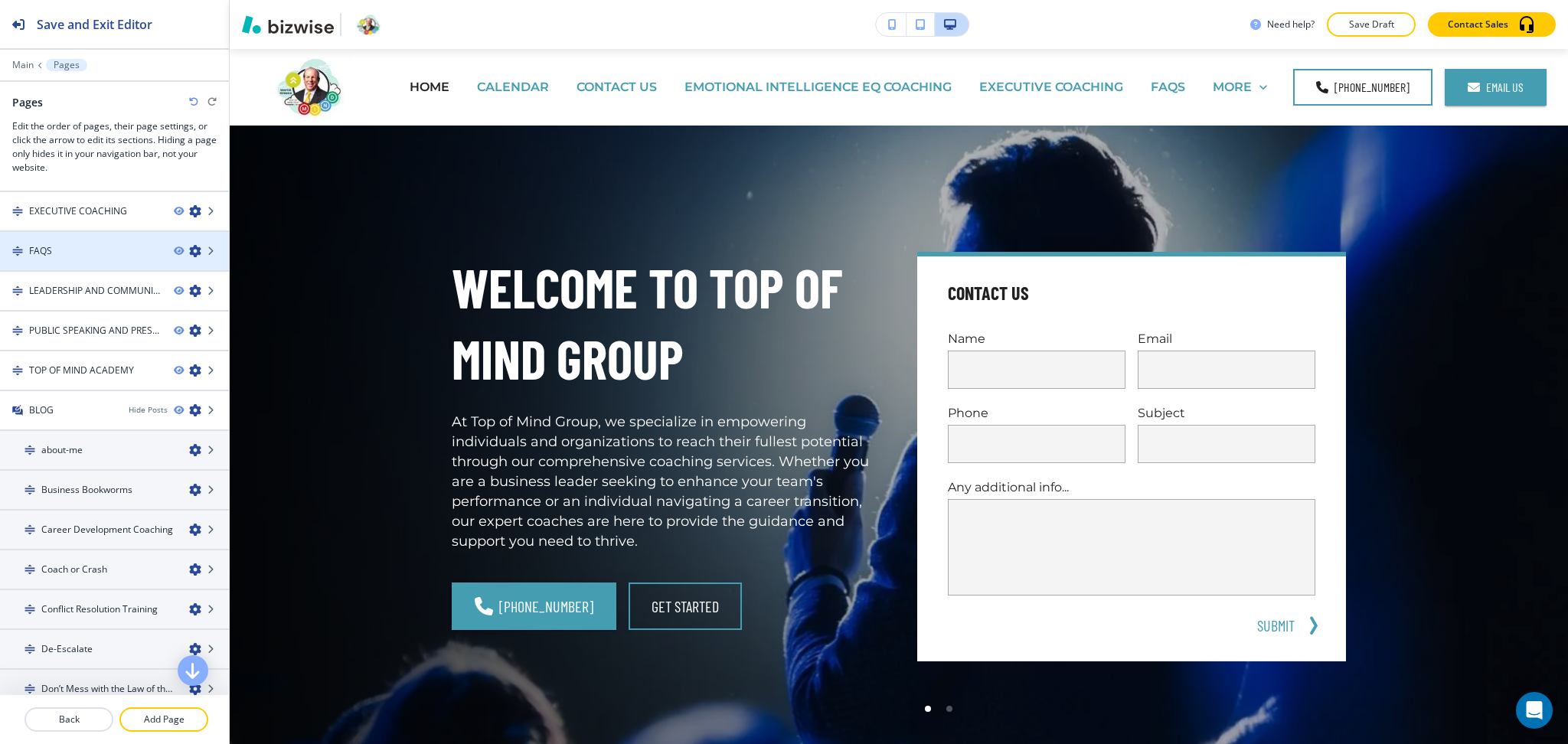
scroll to position [0, 0]
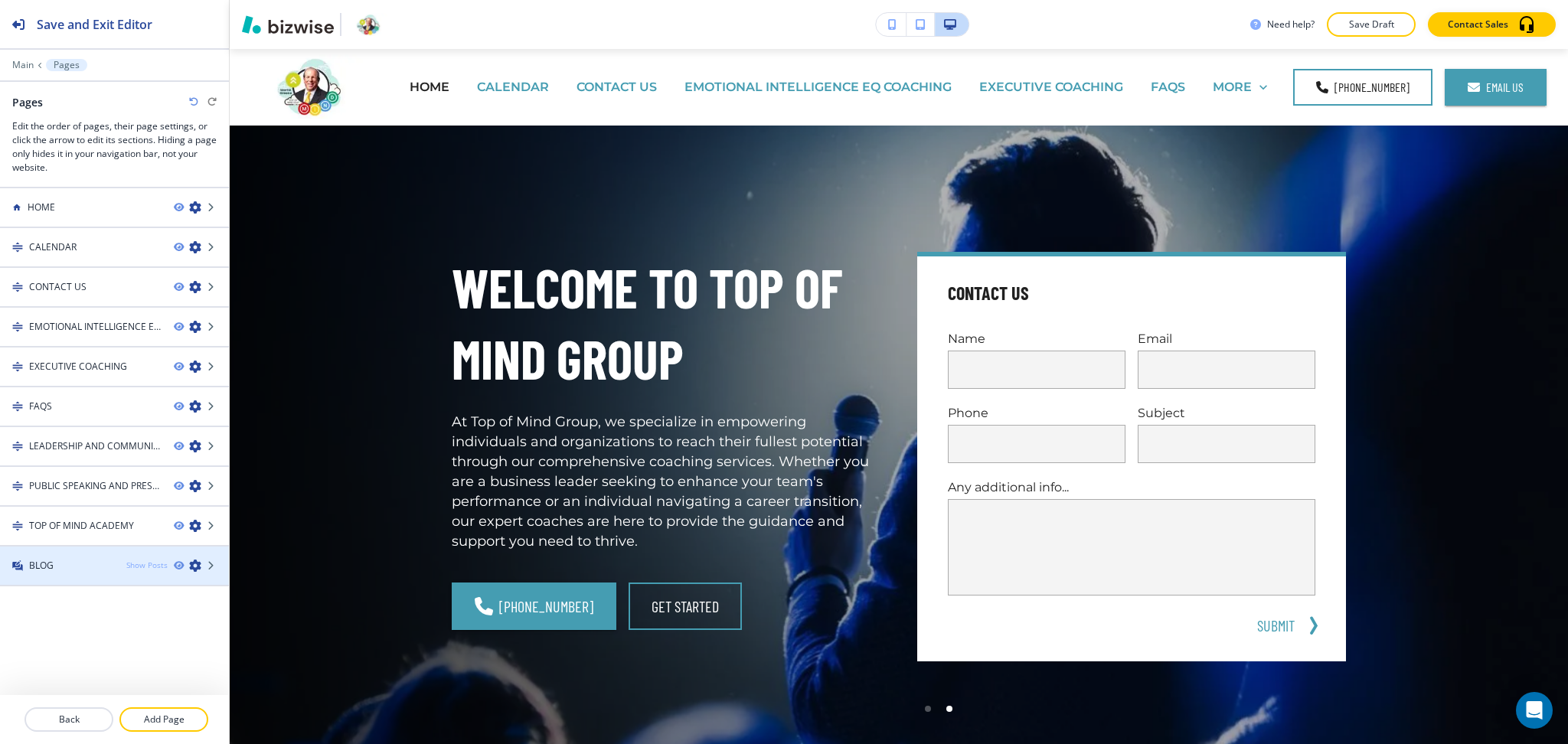
click at [148, 562] on div "Show Posts" at bounding box center [147, 565] width 41 height 11
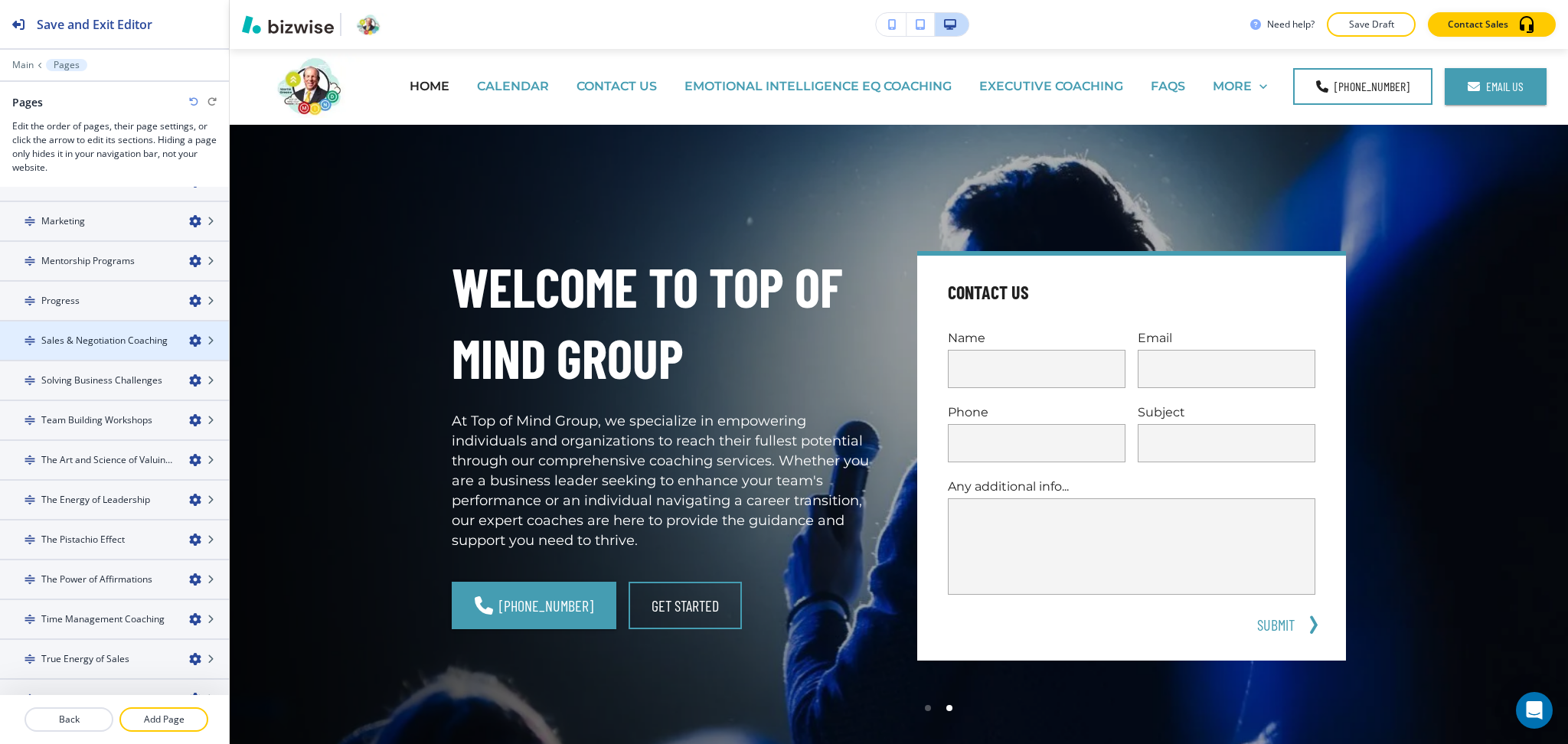
scroll to position [2, 0]
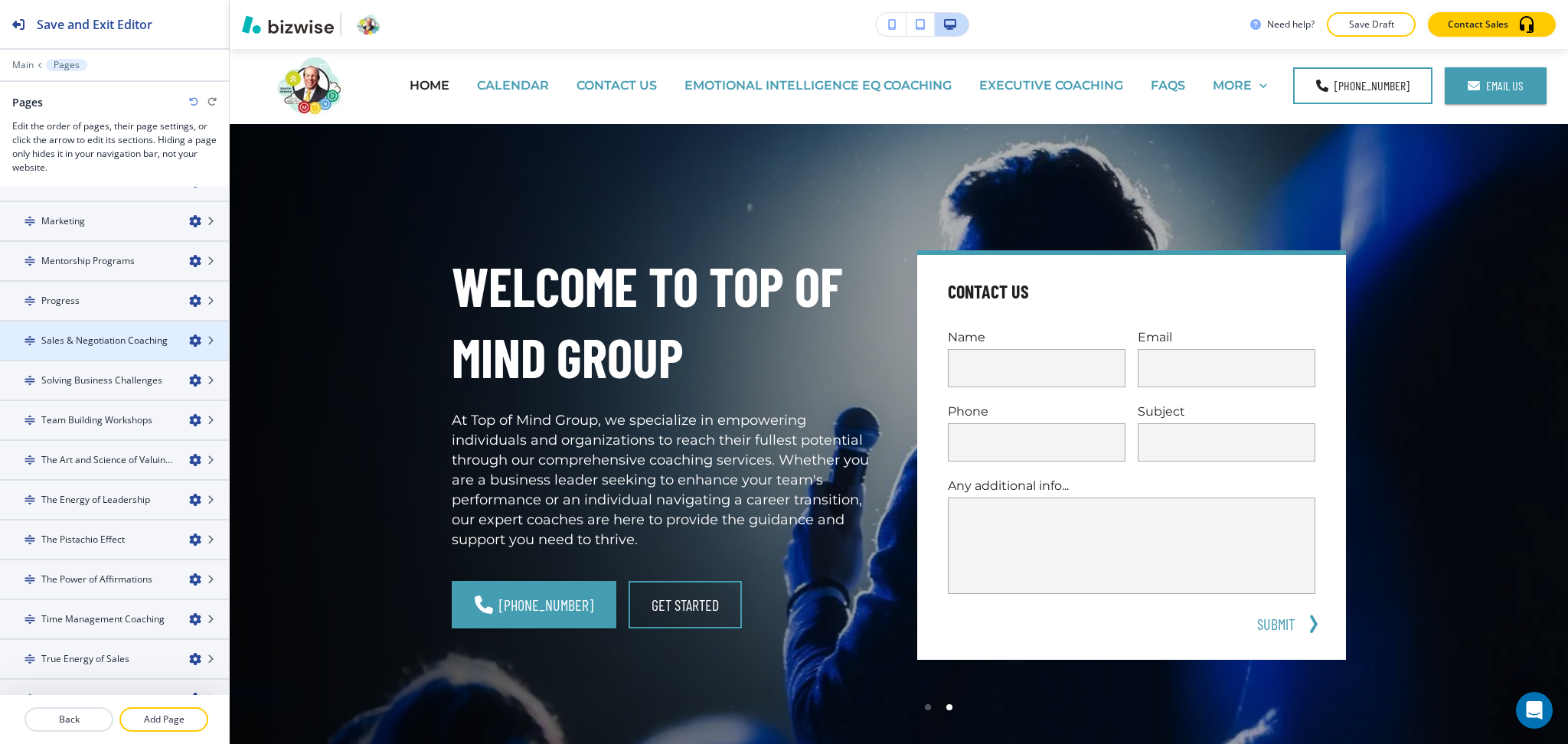
click at [102, 334] on h4 "Sales & Negotiation Coaching" at bounding box center [104, 341] width 127 height 14
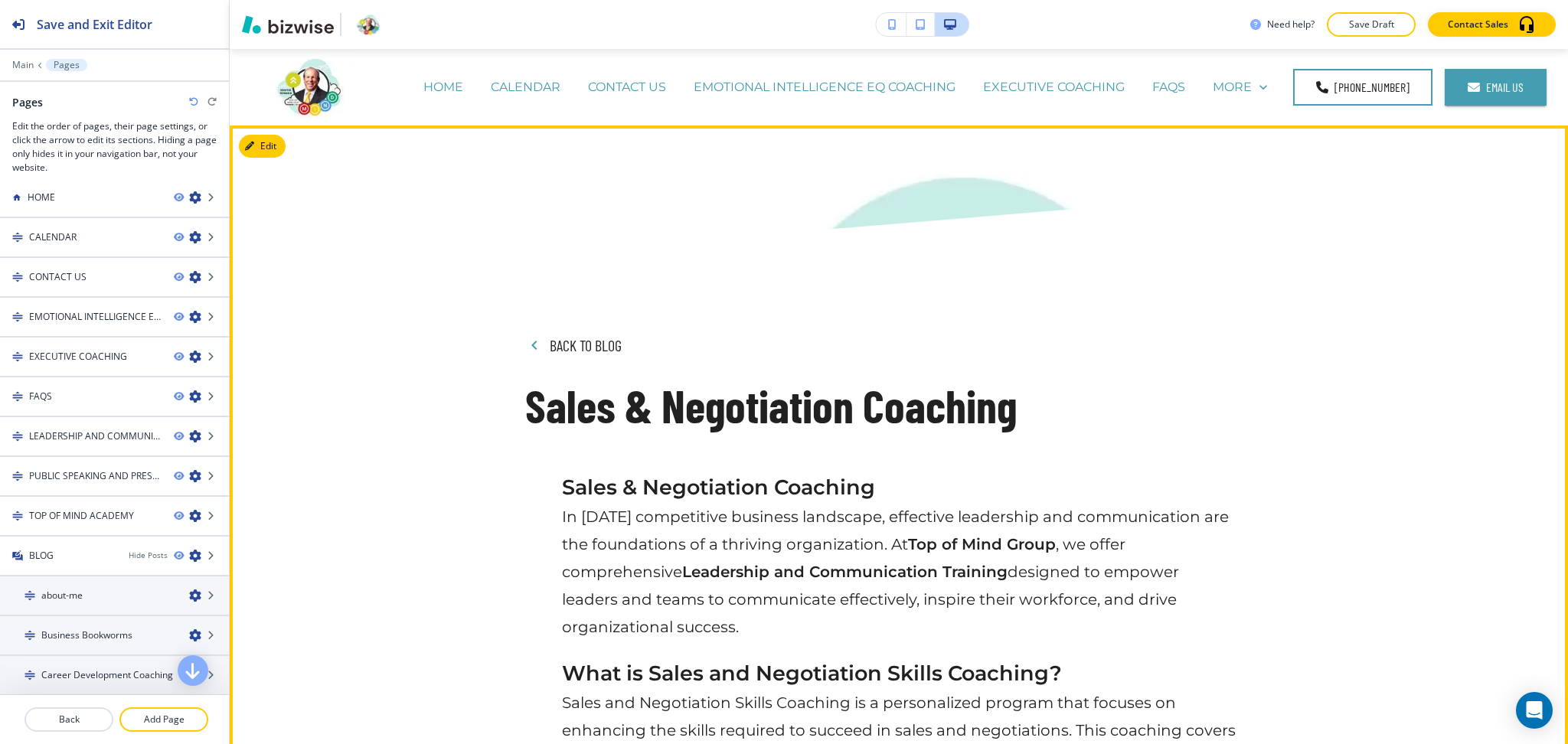
scroll to position [0, 0]
